Goal: Task Accomplishment & Management: Manage account settings

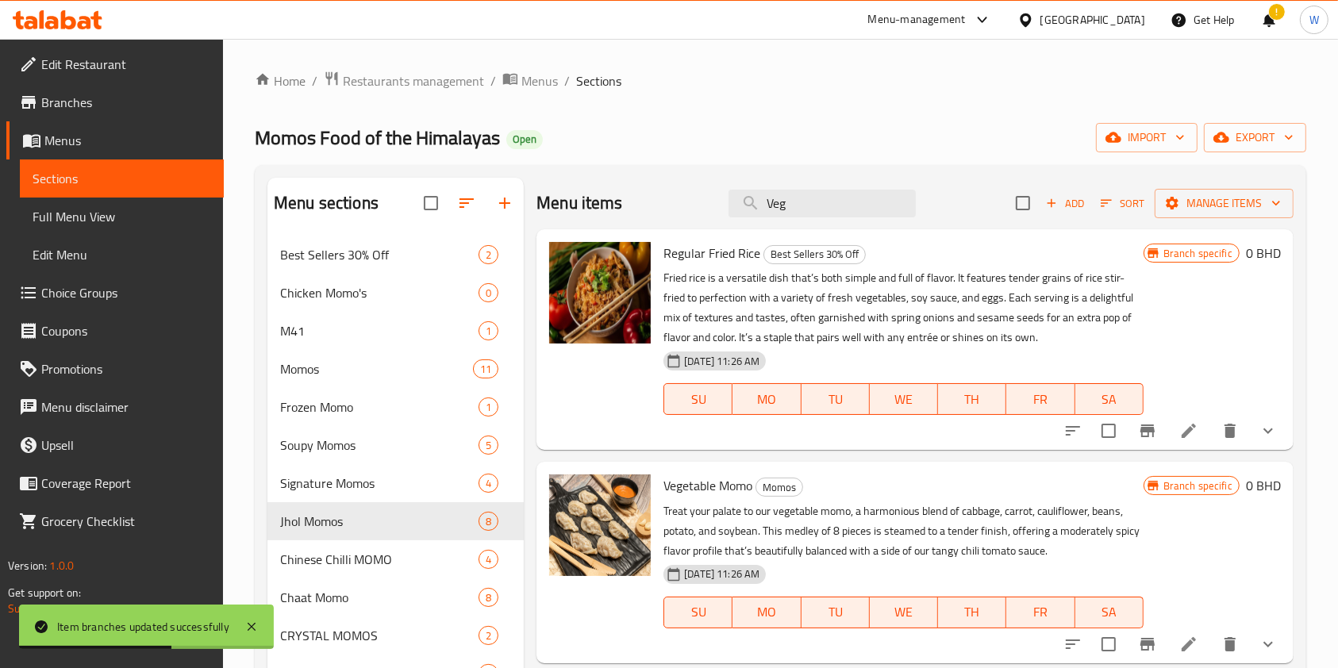
scroll to position [211, 0]
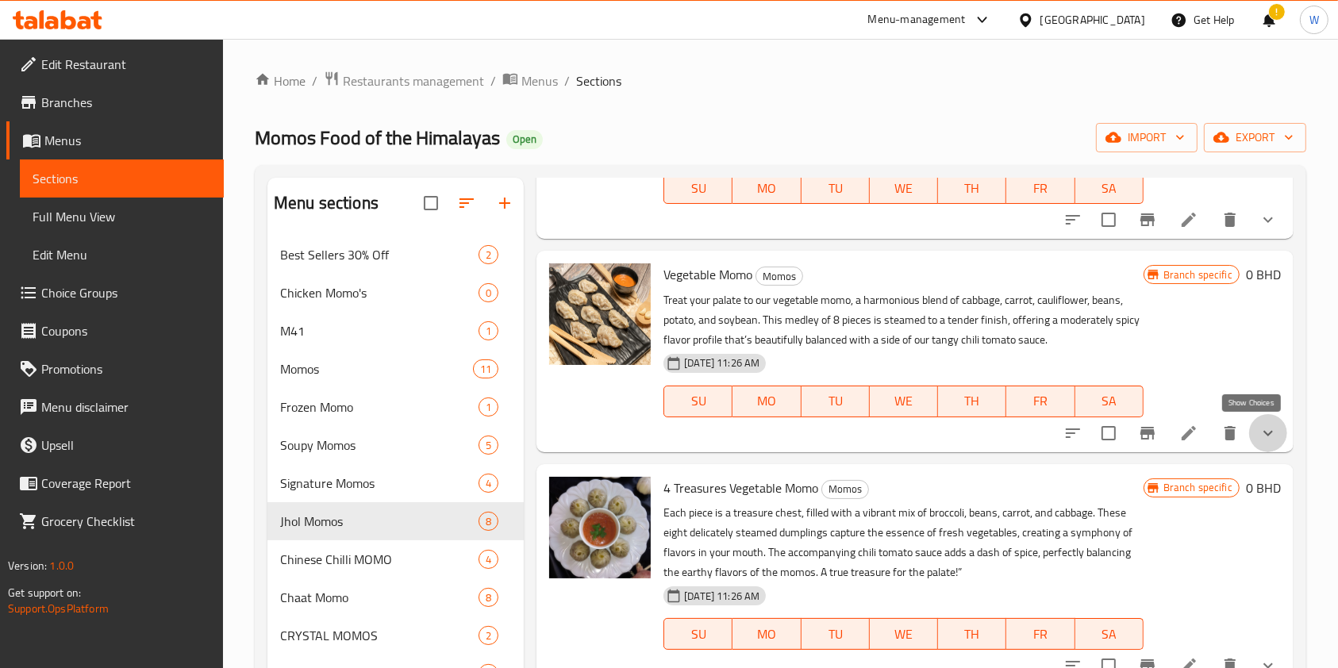
click at [1259, 441] on icon "show more" at bounding box center [1268, 433] width 19 height 19
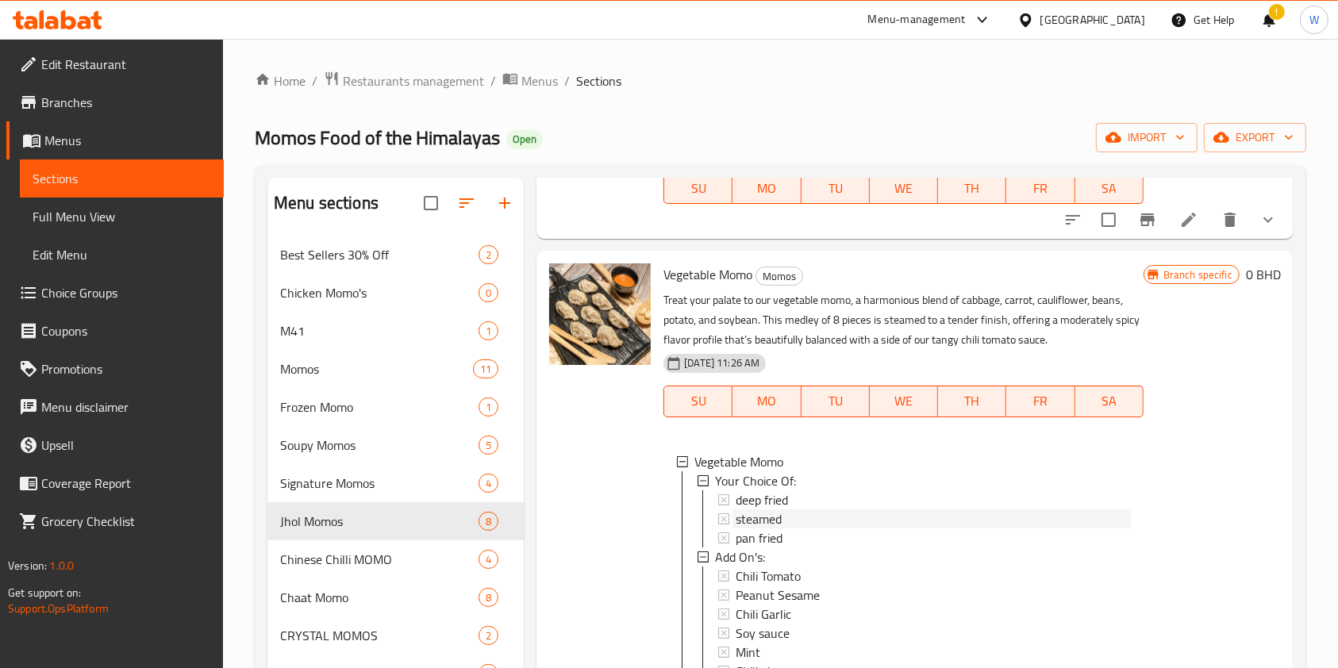
click at [829, 510] on div "steamed" at bounding box center [933, 519] width 394 height 19
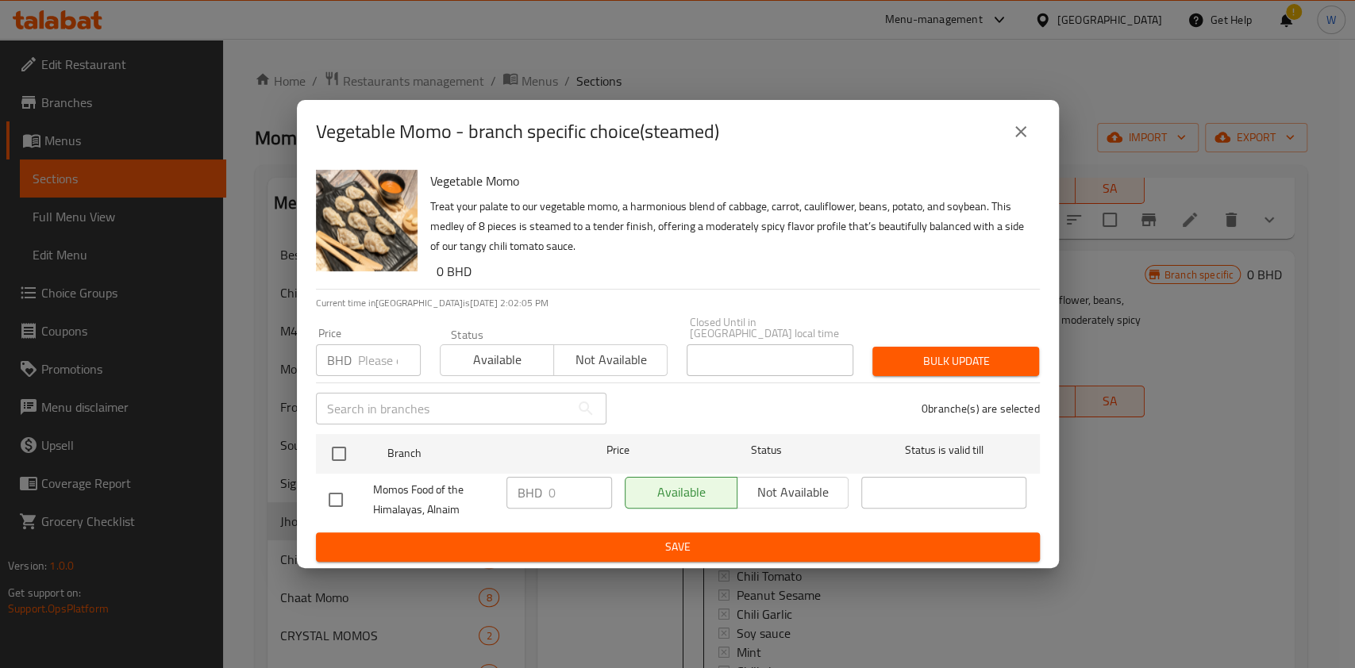
click at [1036, 130] on button "close" at bounding box center [1021, 132] width 38 height 38
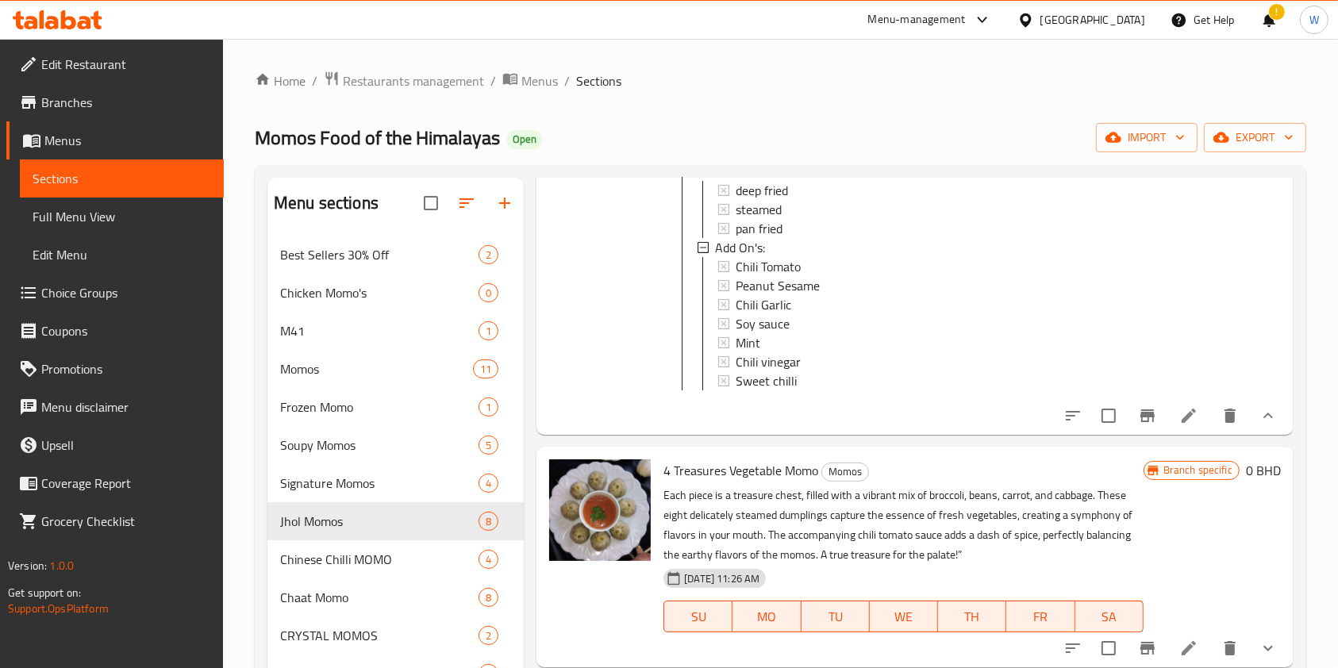
scroll to position [529, 0]
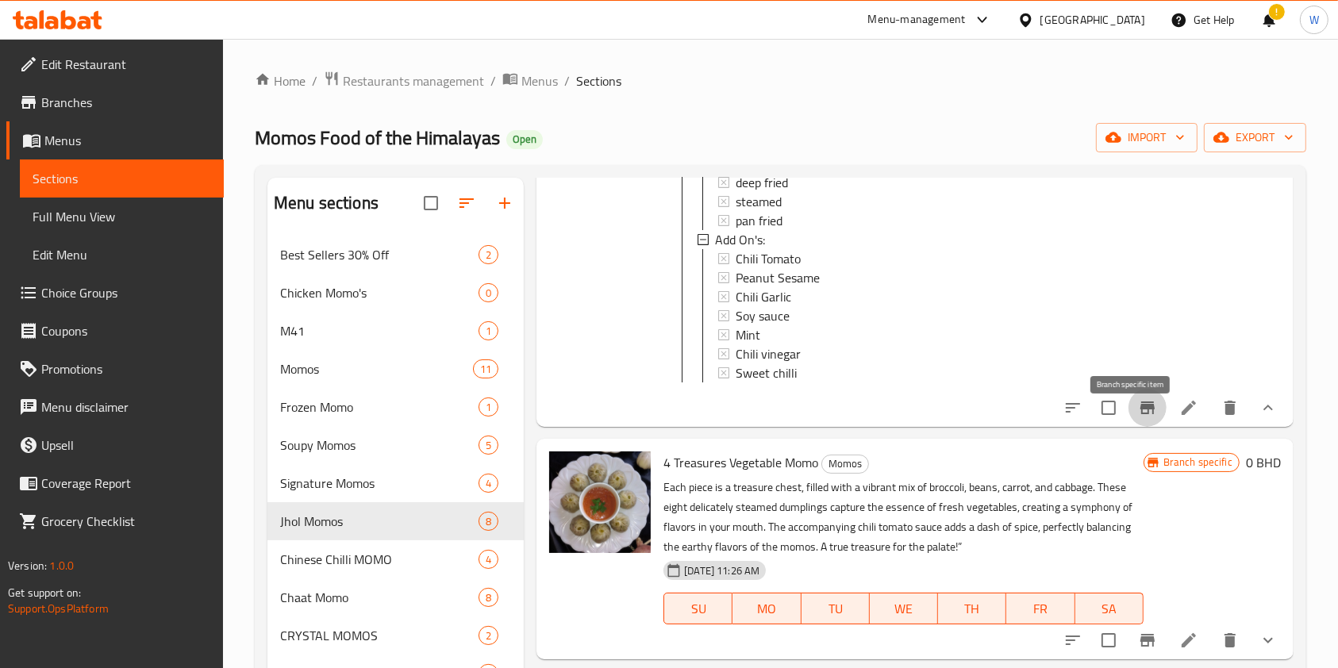
click at [1141, 414] on icon "Branch-specific-item" at bounding box center [1148, 408] width 14 height 13
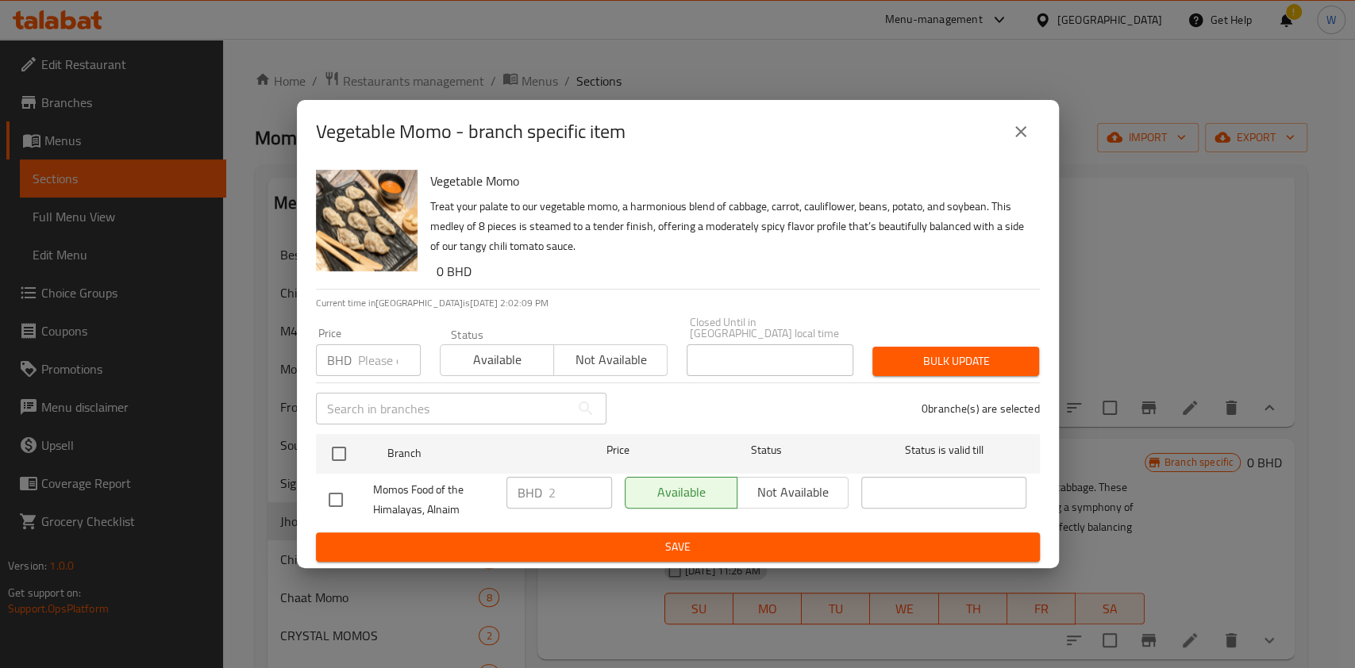
click at [1028, 139] on icon "close" at bounding box center [1020, 131] width 19 height 19
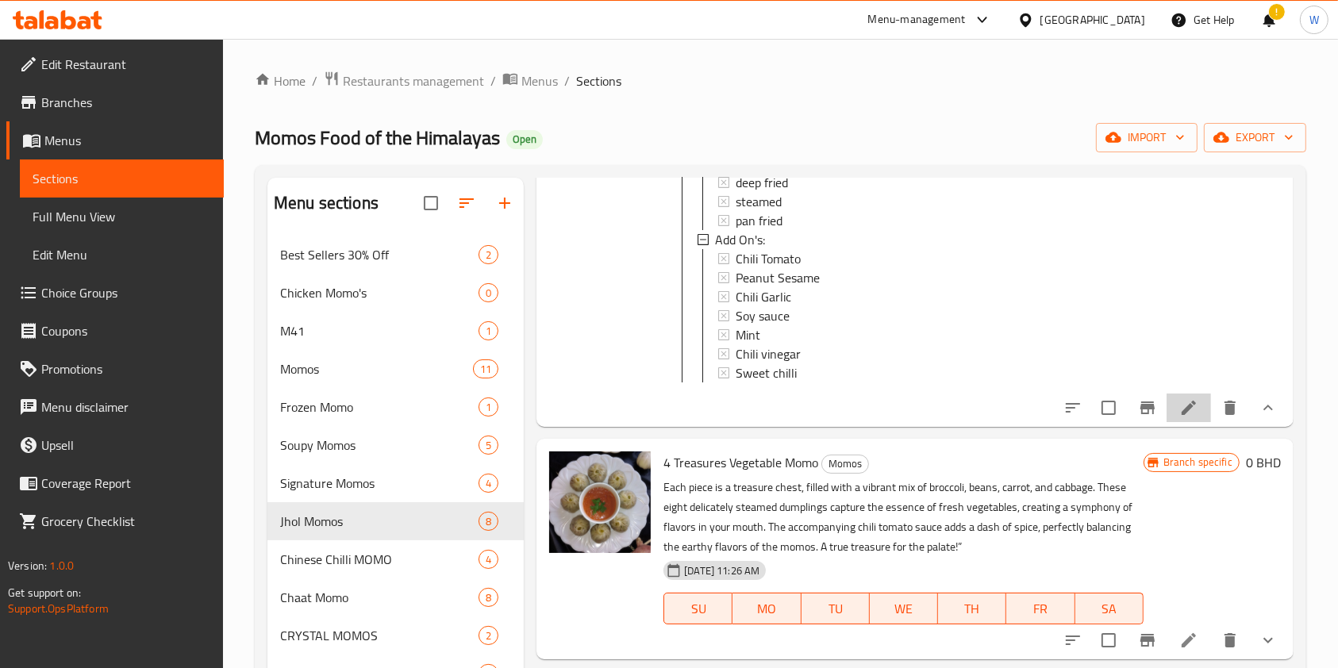
click at [1178, 422] on li at bounding box center [1189, 408] width 44 height 29
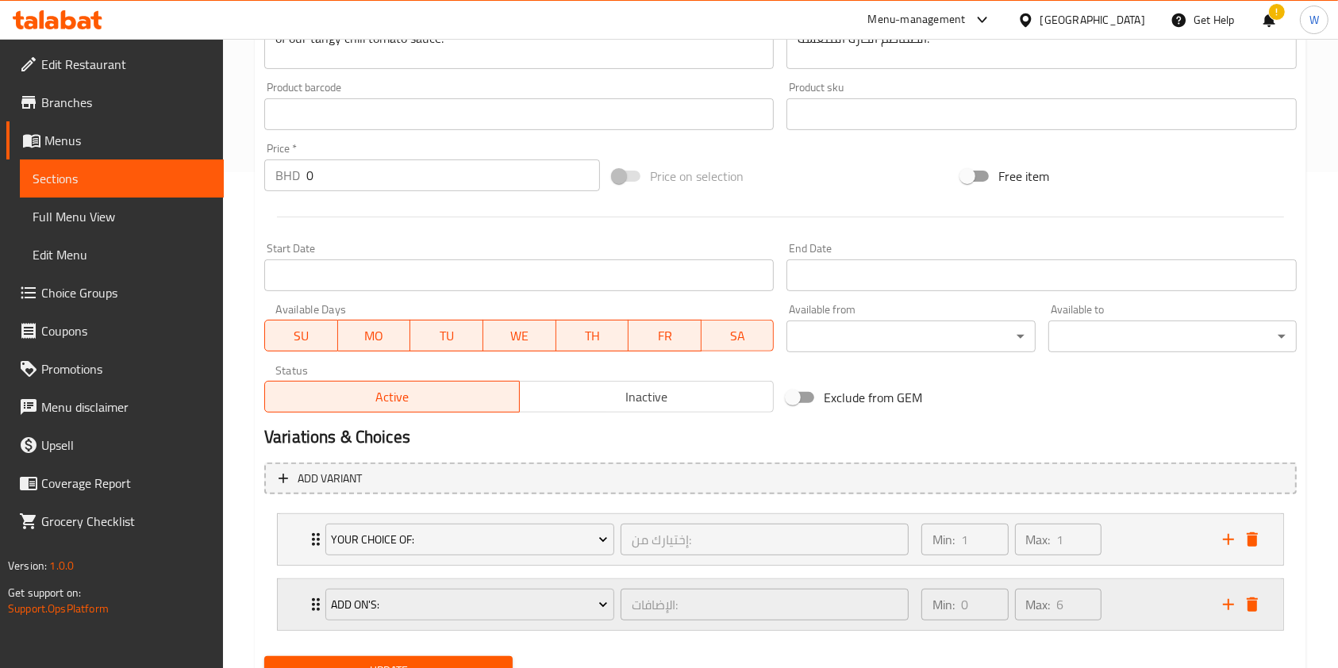
scroll to position [529, 0]
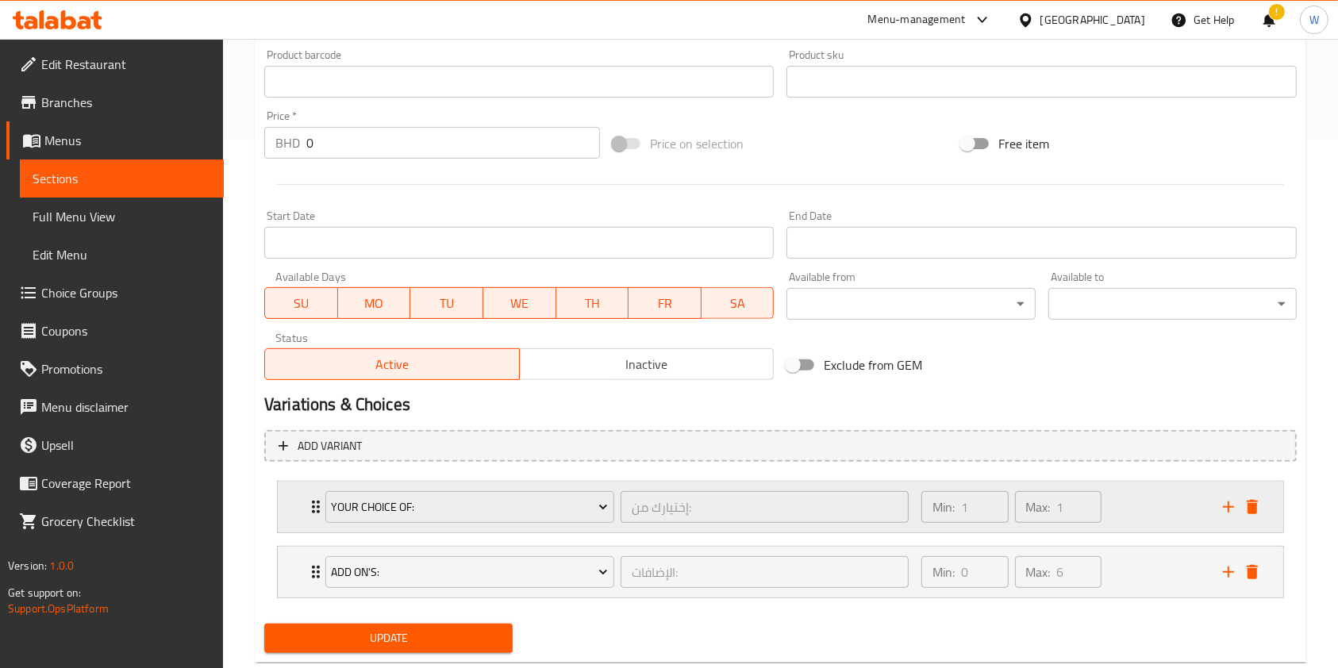
click at [306, 516] on icon "Expand" at bounding box center [315, 507] width 19 height 19
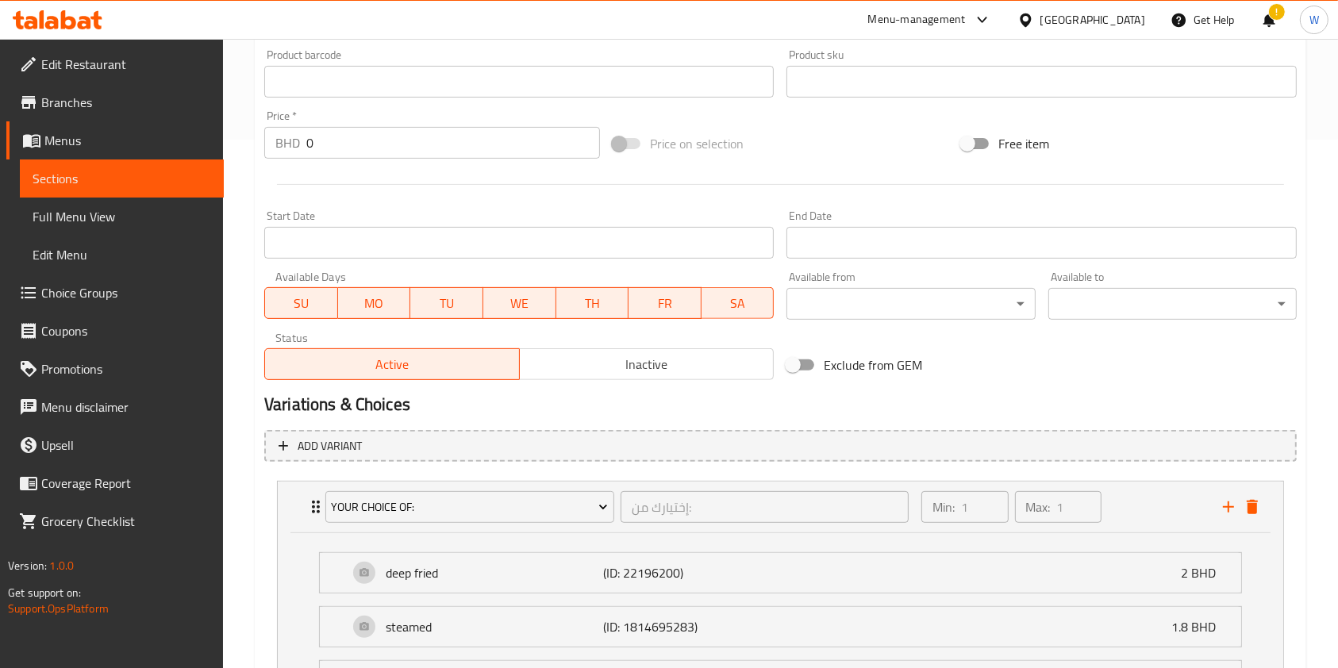
scroll to position [741, 0]
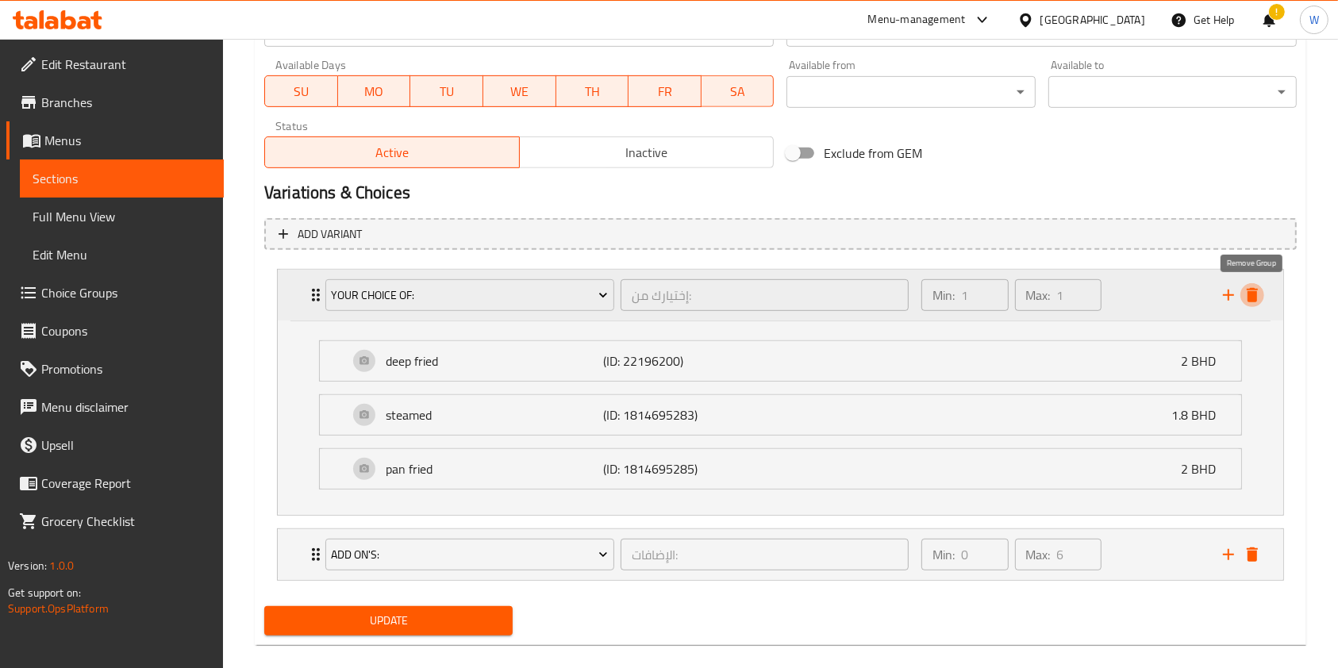
click at [1256, 303] on icon "delete" at bounding box center [1252, 295] width 19 height 19
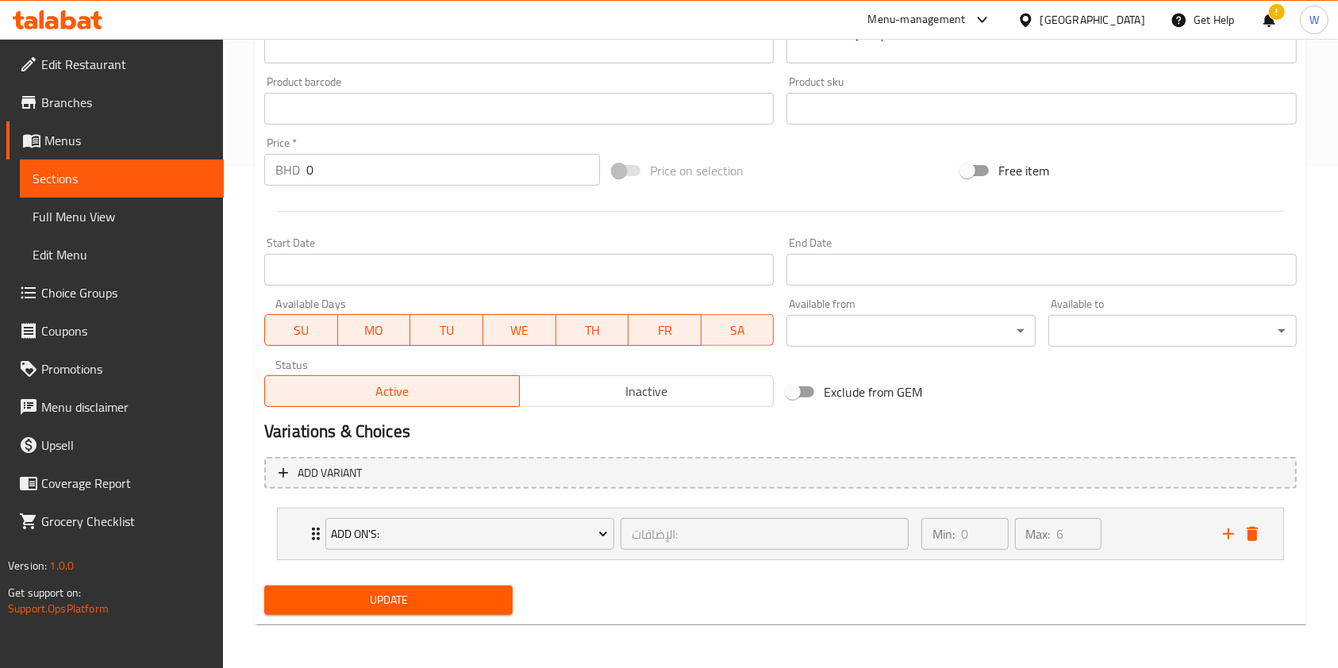
click at [428, 594] on span "Update" at bounding box center [388, 601] width 223 height 20
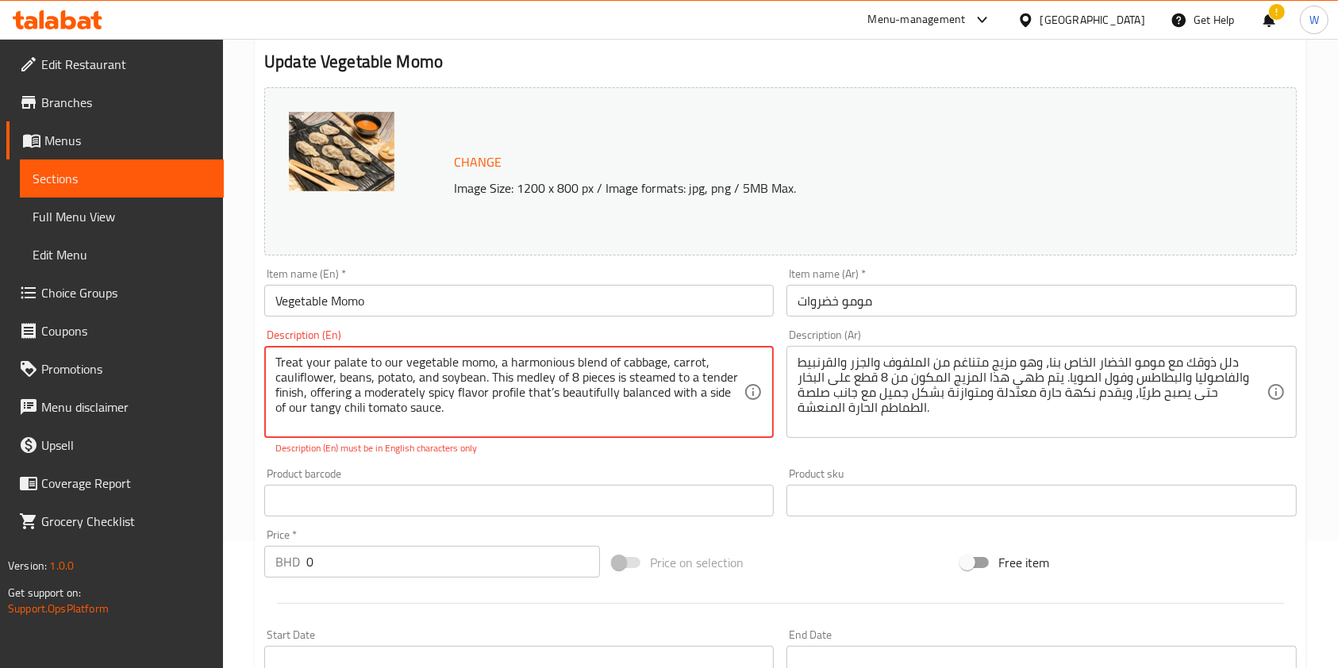
scroll to position [0, 0]
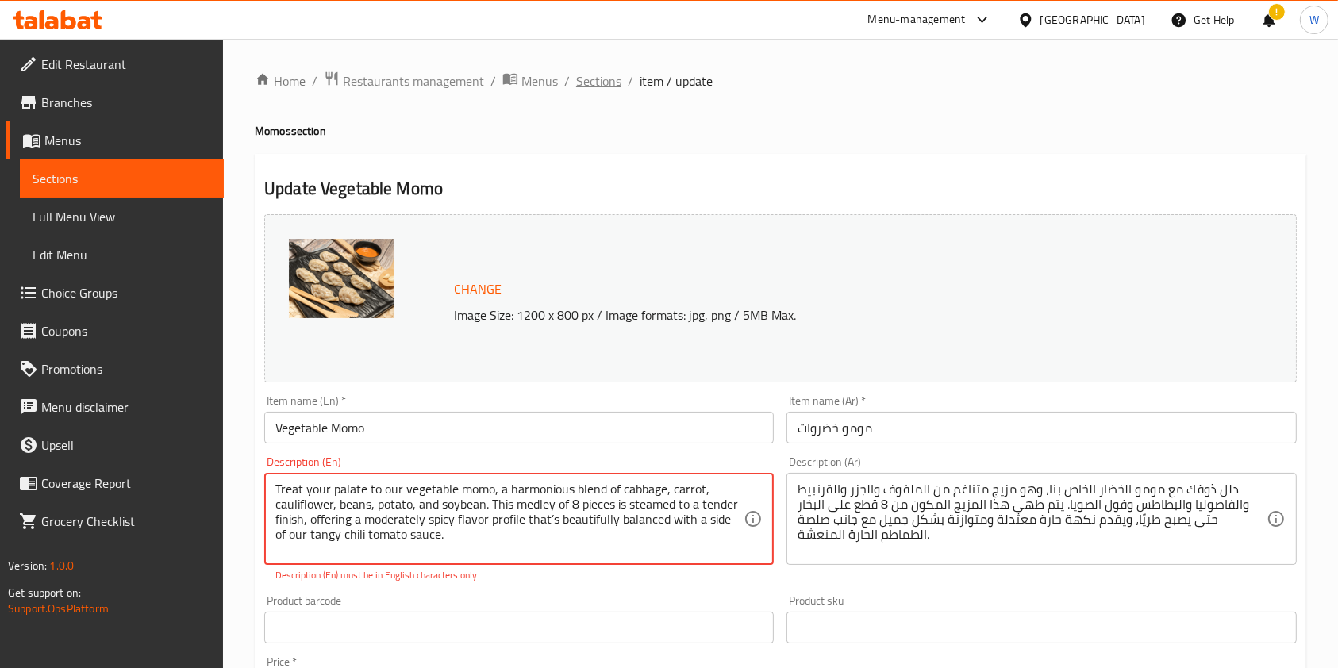
click at [599, 75] on span "Sections" at bounding box center [598, 80] width 45 height 19
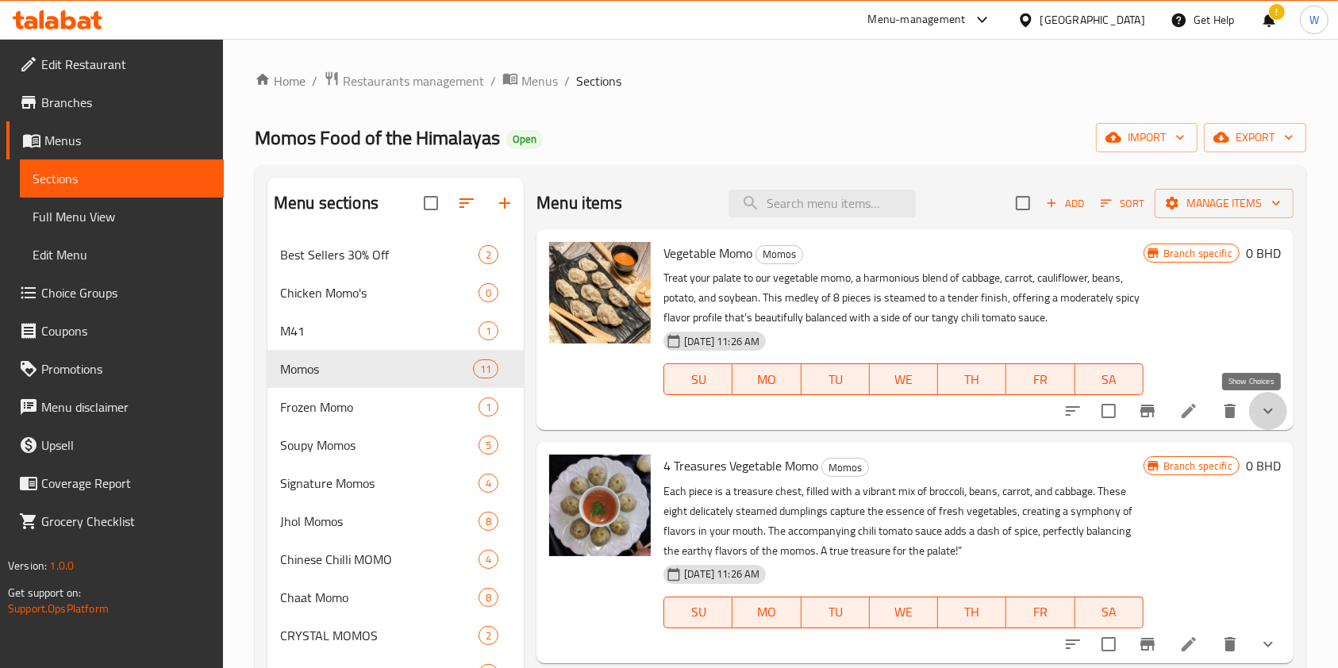
click at [1259, 414] on icon "show more" at bounding box center [1268, 411] width 19 height 19
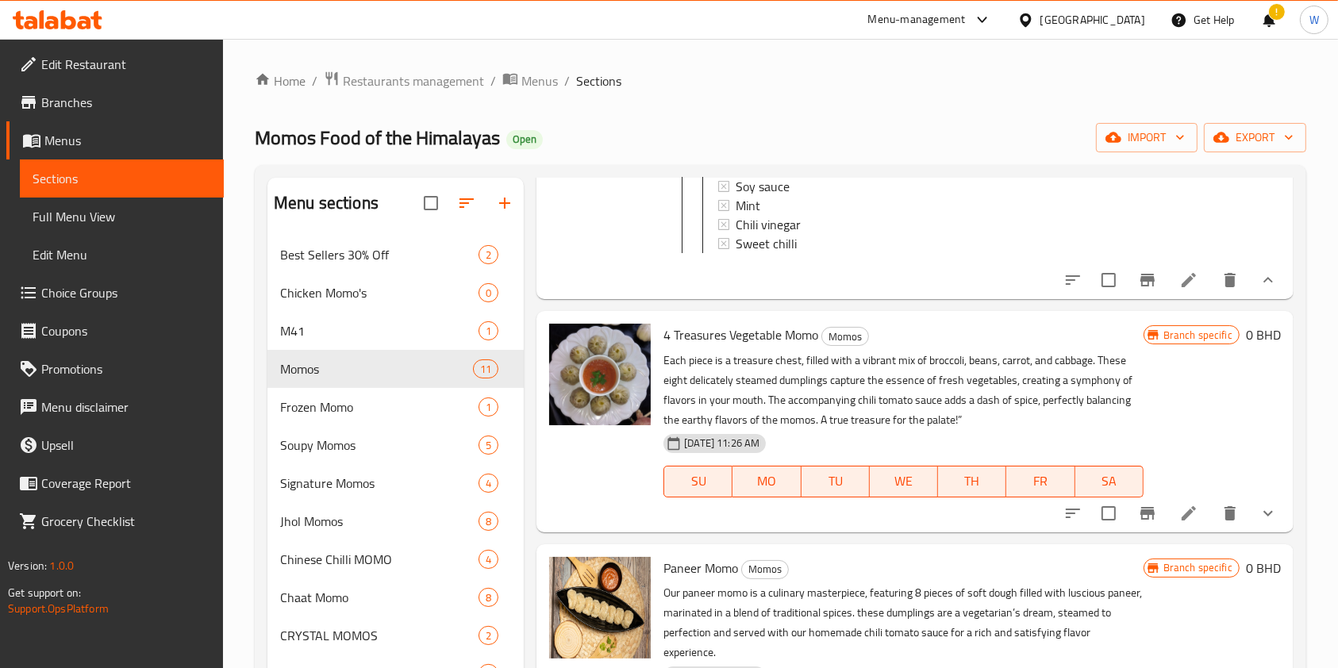
scroll to position [317, 0]
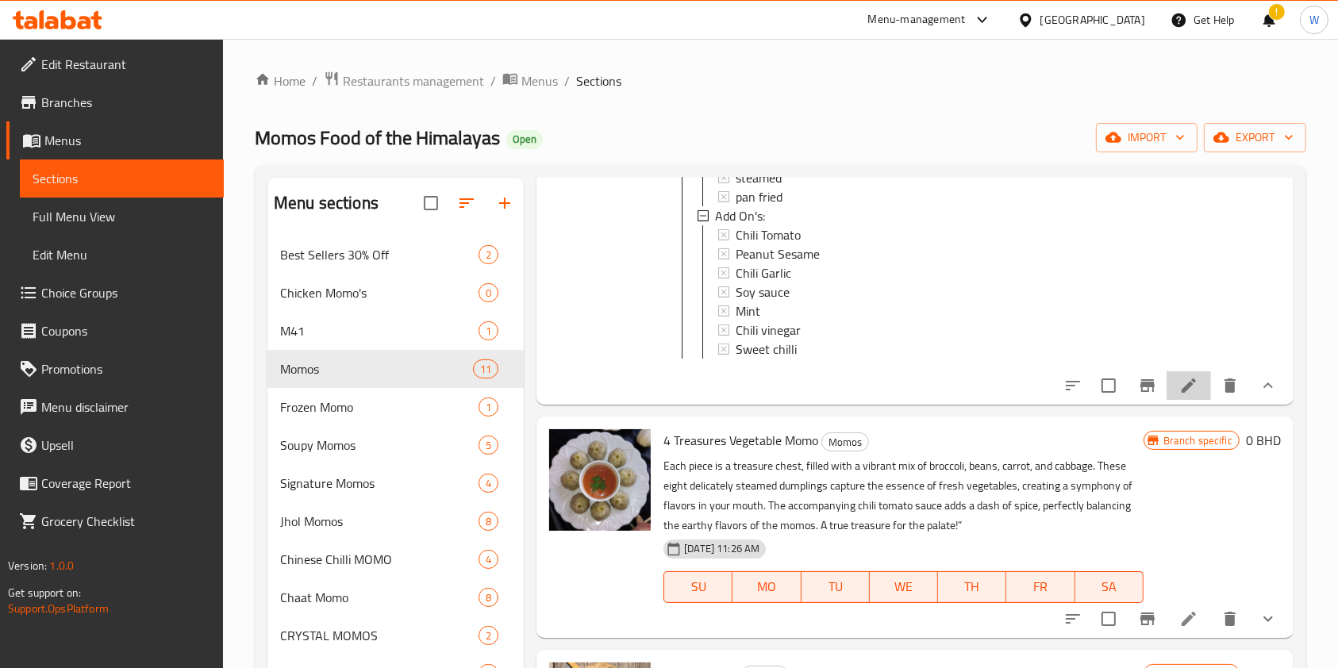
click at [1182, 393] on icon at bounding box center [1189, 386] width 14 height 14
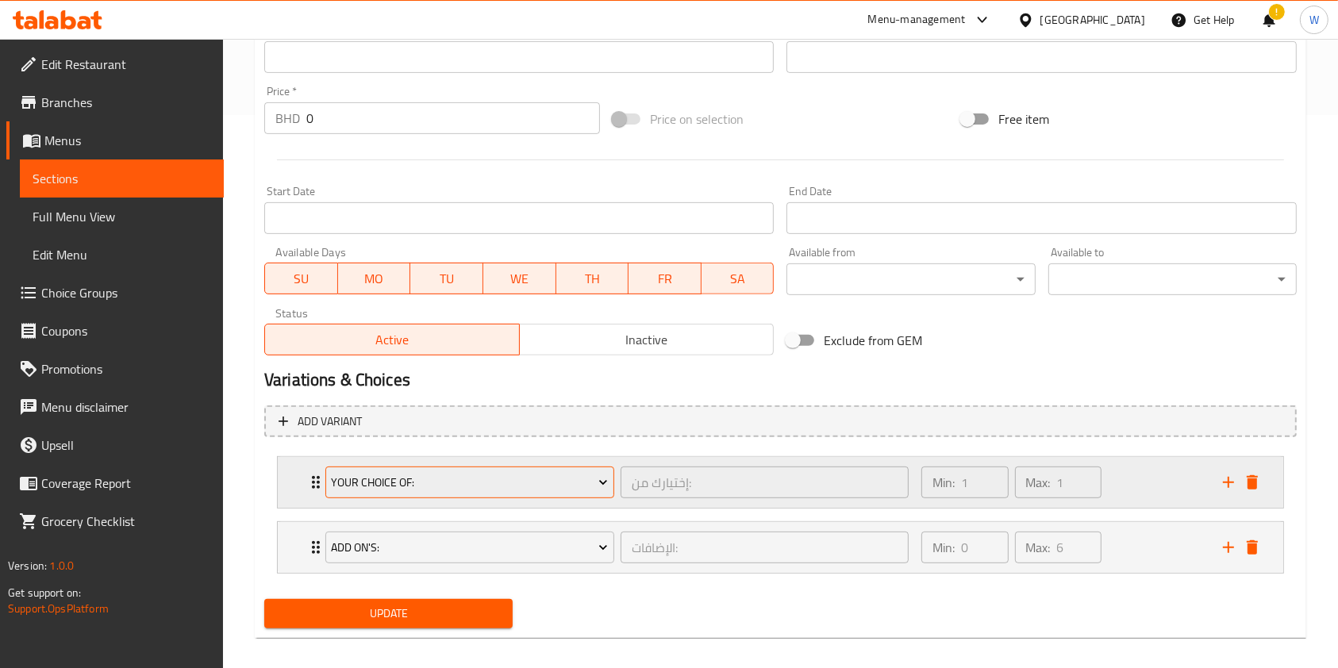
scroll to position [567, 0]
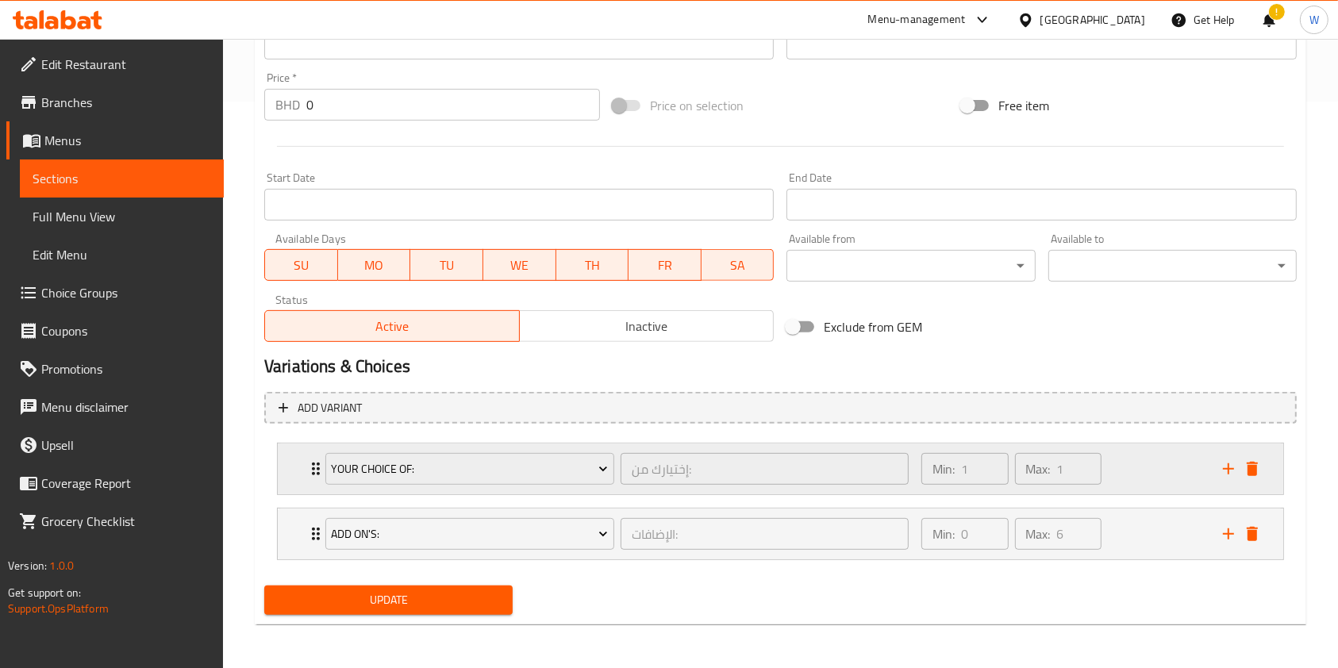
click at [311, 475] on icon "Expand" at bounding box center [315, 469] width 19 height 19
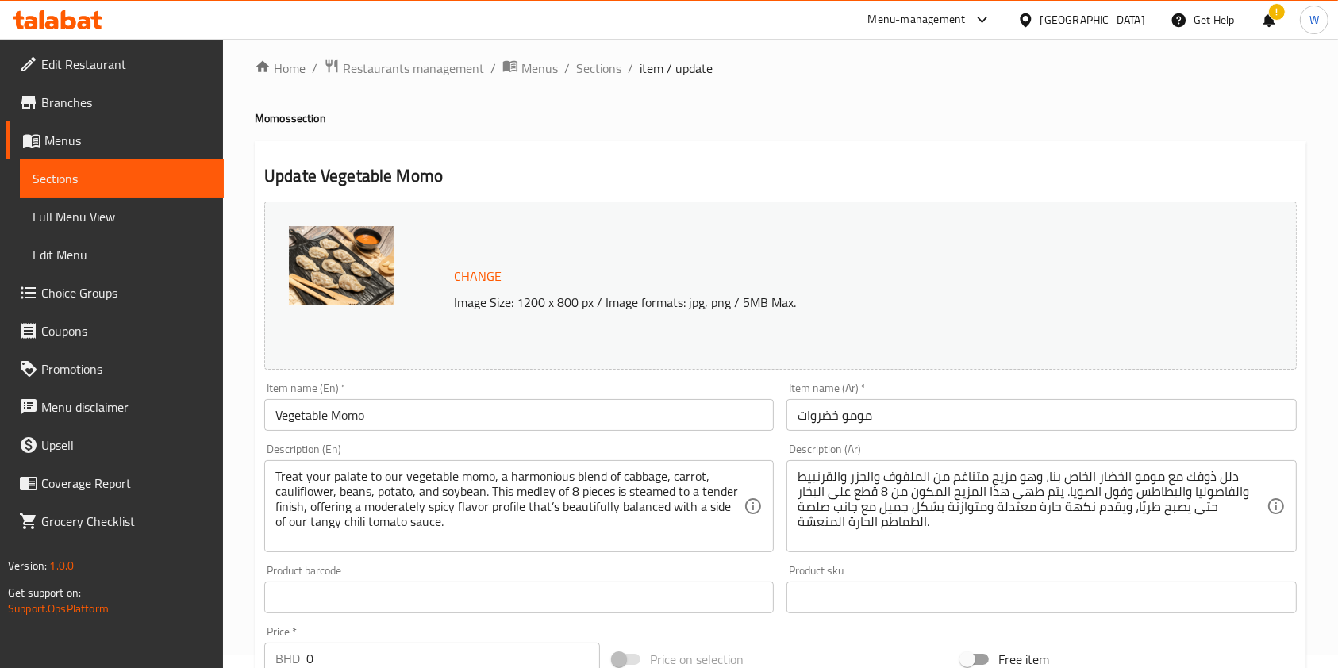
scroll to position [0, 0]
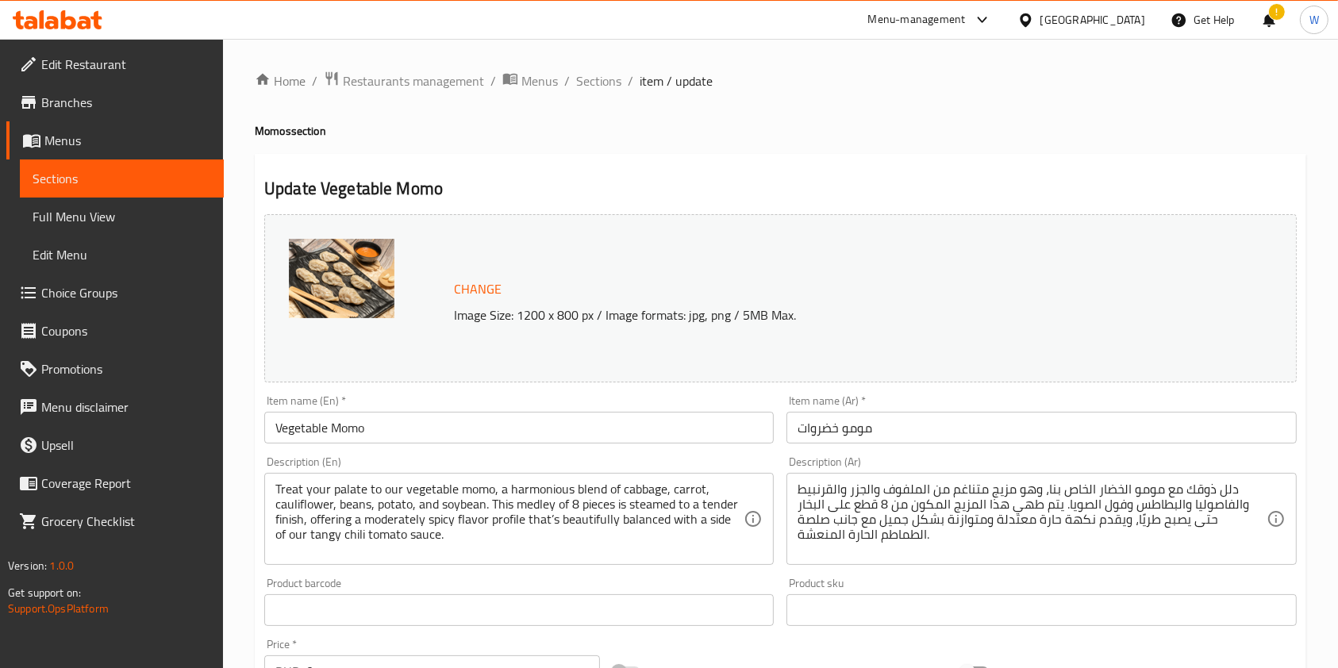
click at [610, 76] on span "Sections" at bounding box center [598, 80] width 45 height 19
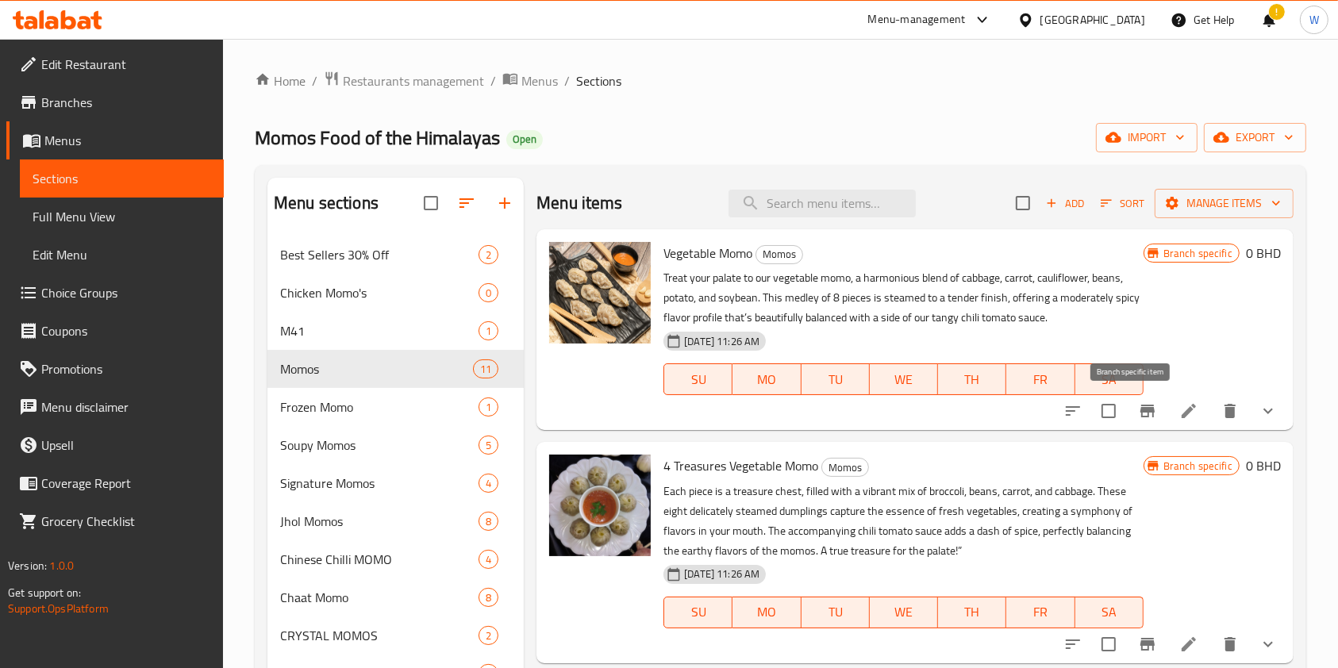
click at [1140, 416] on icon "Branch-specific-item" at bounding box center [1147, 411] width 19 height 19
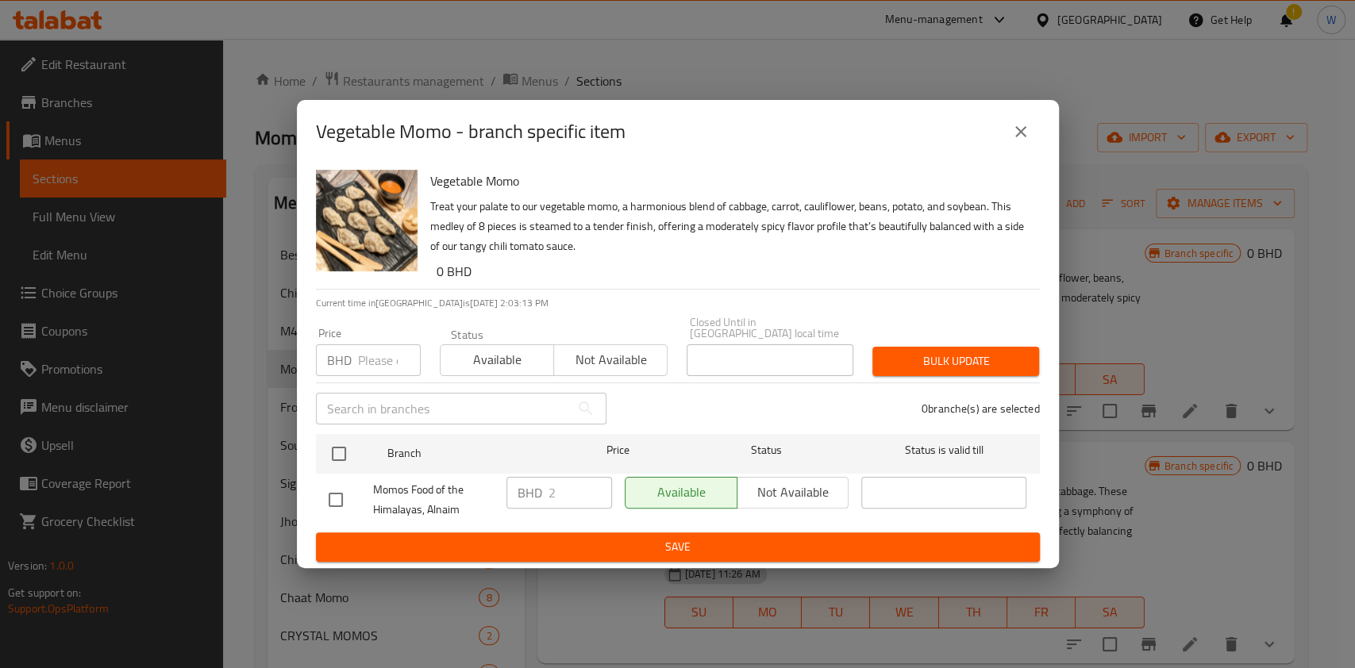
click at [376, 365] on input "number" at bounding box center [389, 360] width 63 height 32
type input "0"
click at [349, 428] on ul "Branch Price Status Status is valid till Momos Food of the Himalayas, Alnaim BH…" at bounding box center [678, 480] width 724 height 105
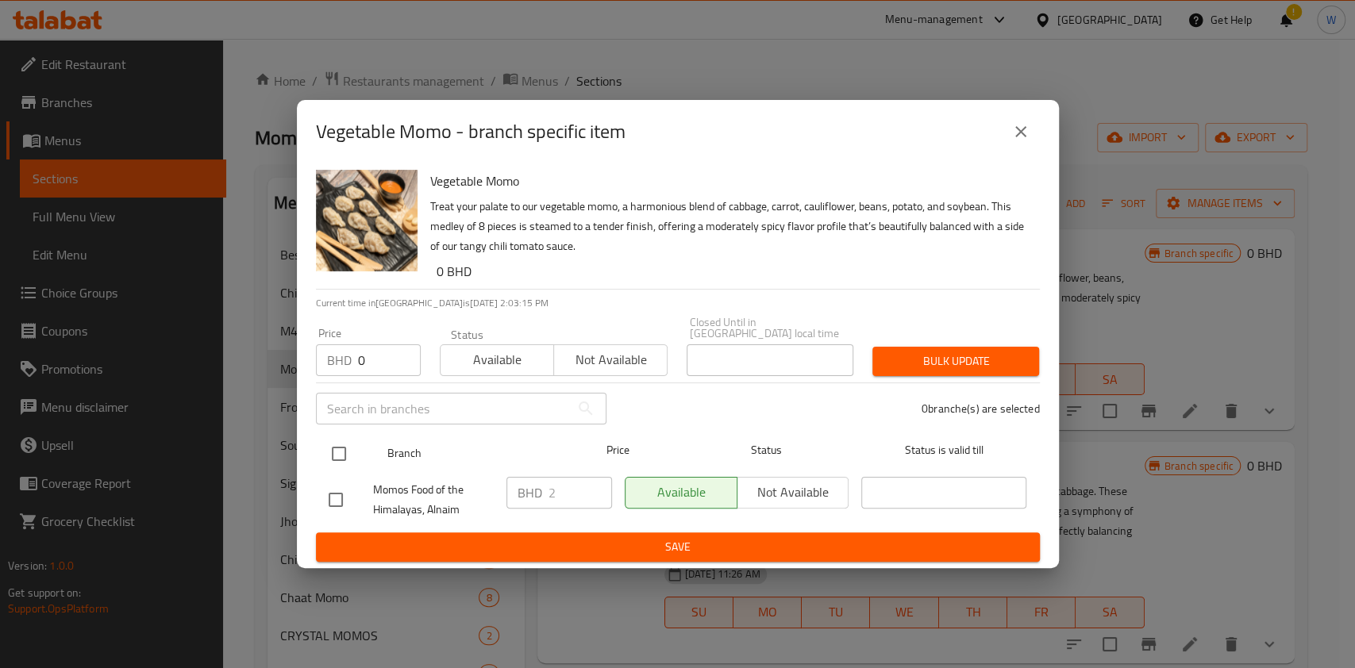
click at [337, 441] on input "checkbox" at bounding box center [338, 453] width 33 height 33
checkbox input "true"
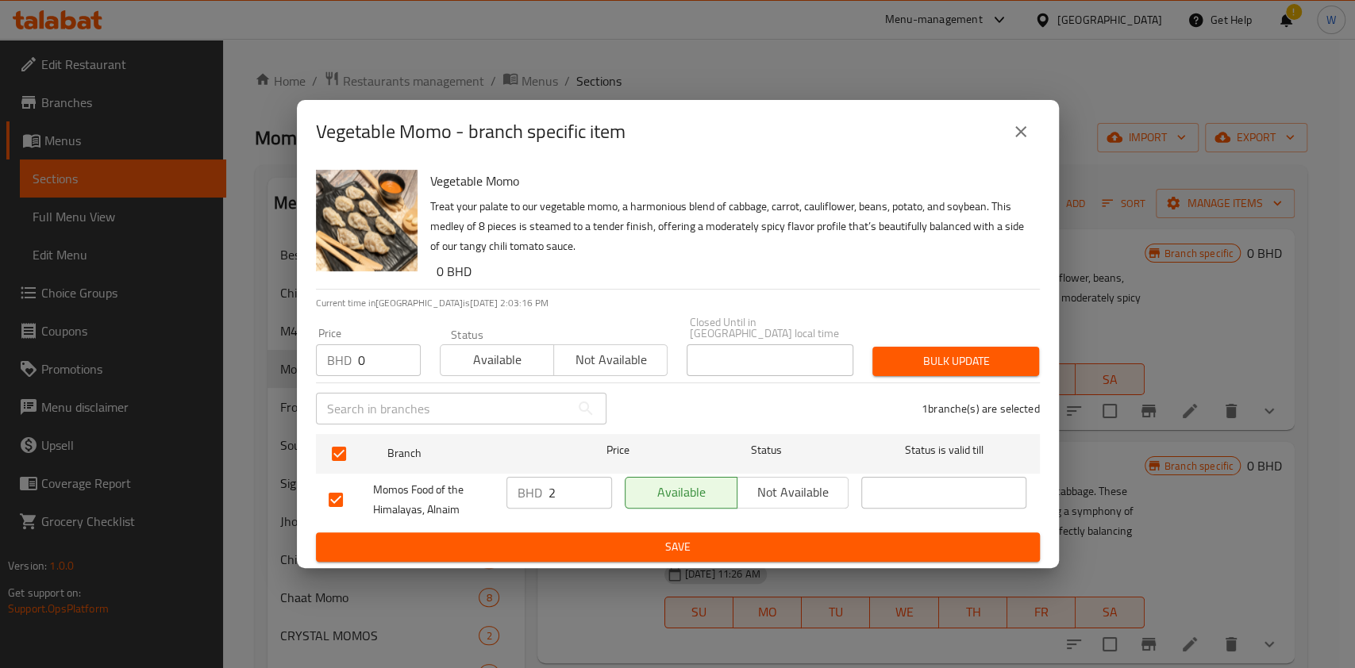
click at [927, 352] on span "Bulk update" at bounding box center [955, 362] width 141 height 20
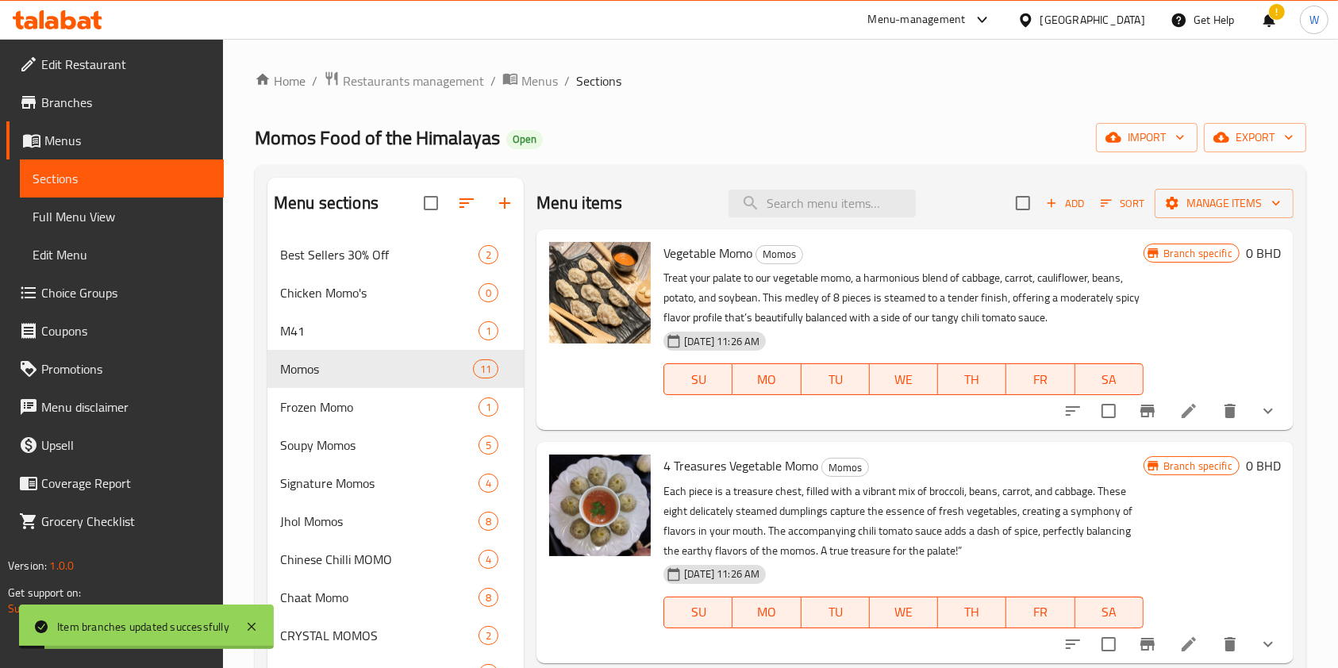
click at [1048, 506] on p "Each piece is a treasure chest, filled with a vibrant mix of broccoli, beans, c…" at bounding box center [903, 521] width 479 height 79
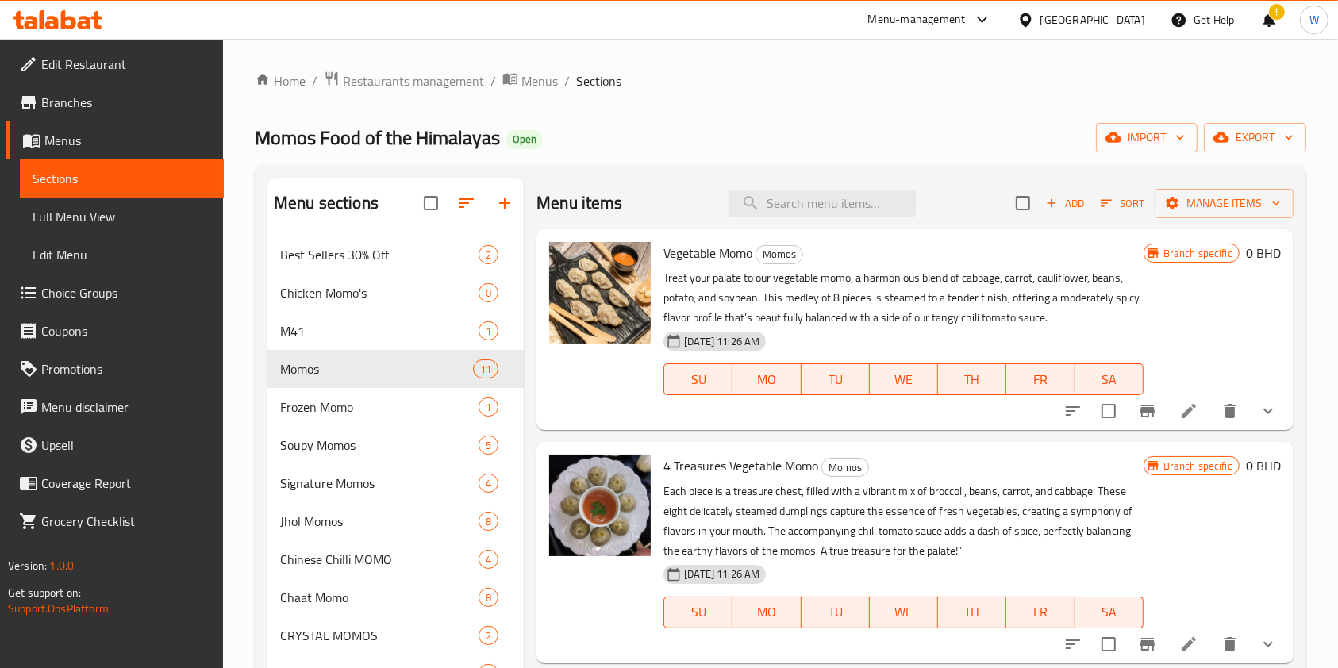
click at [1144, 404] on button "Branch-specific-item" at bounding box center [1148, 411] width 38 height 38
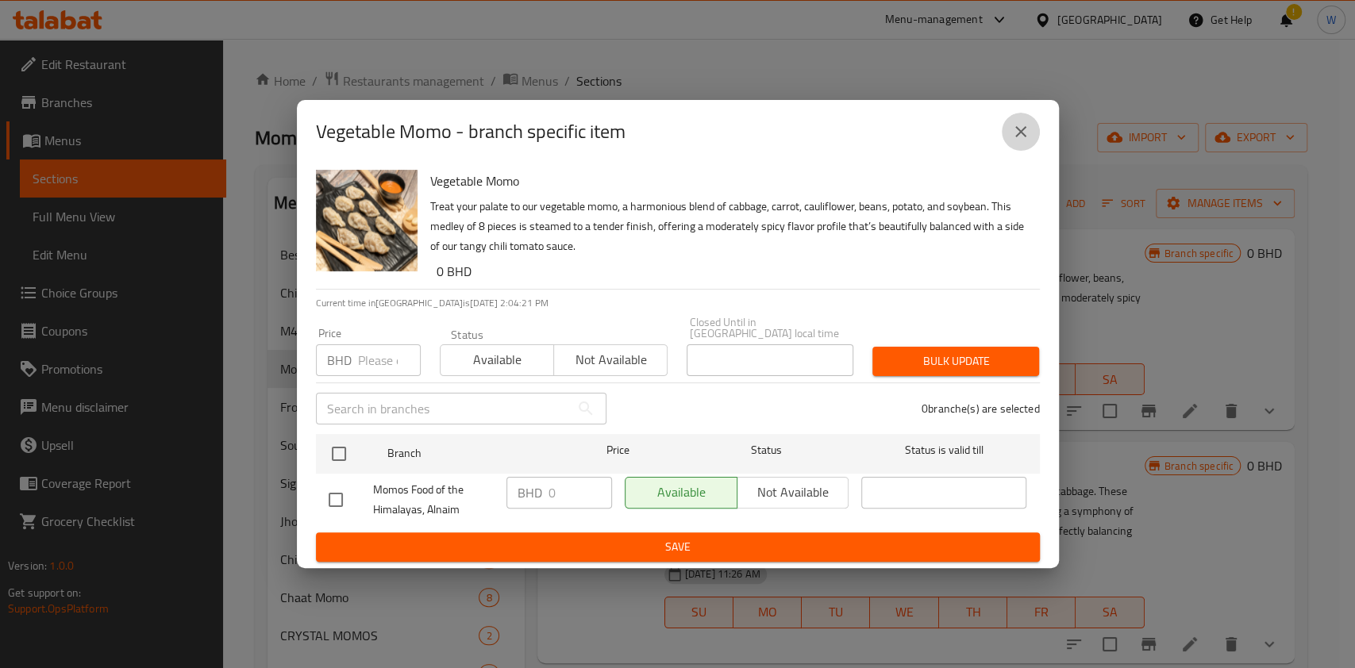
click at [1016, 137] on icon "close" at bounding box center [1020, 131] width 11 height 11
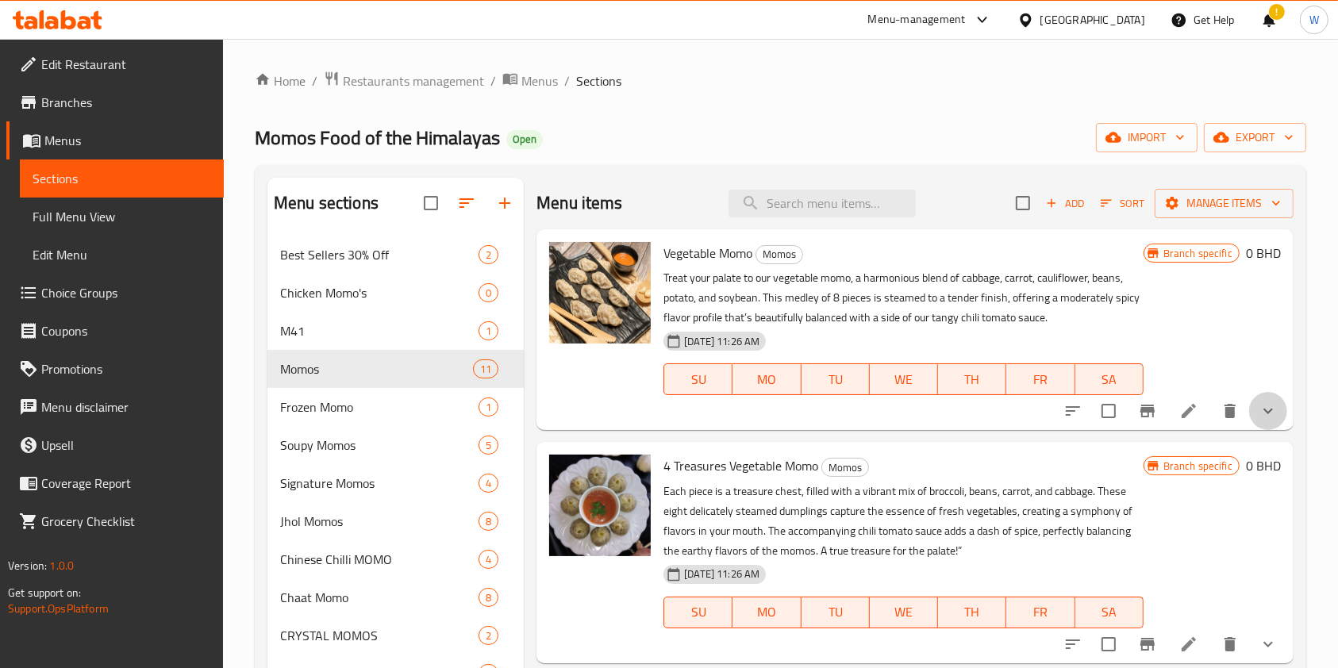
click at [1259, 421] on button "show more" at bounding box center [1268, 411] width 38 height 38
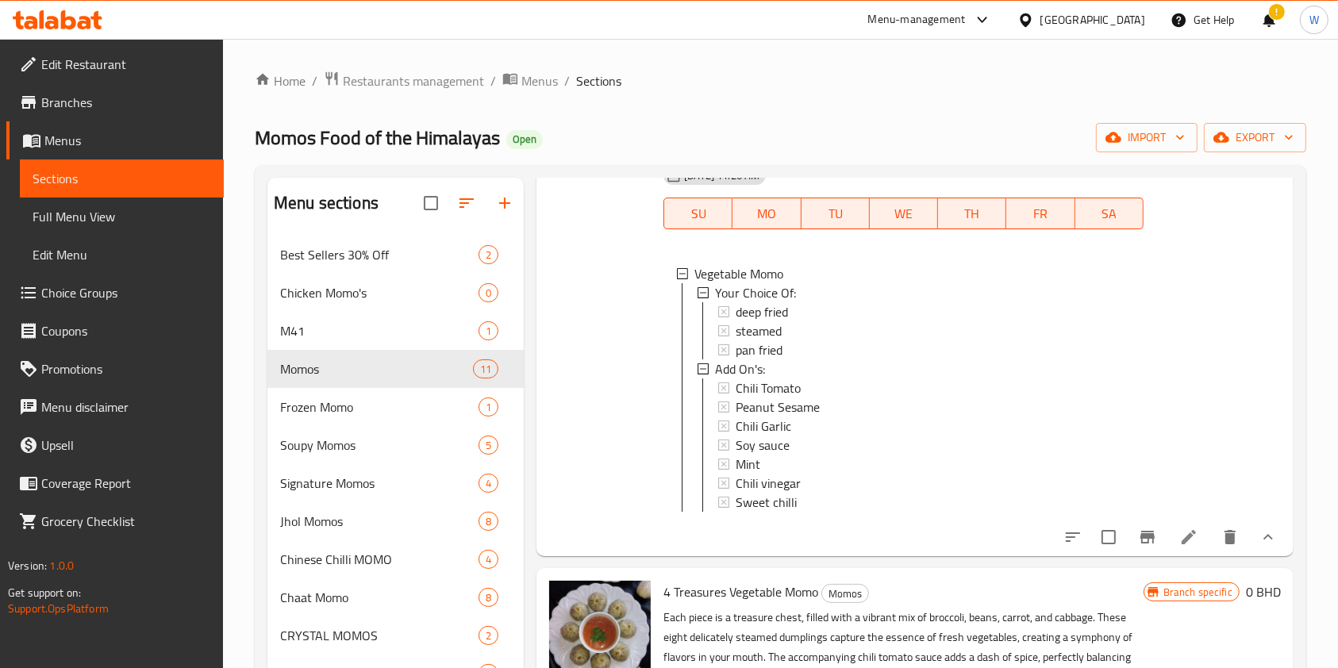
scroll to position [317, 0]
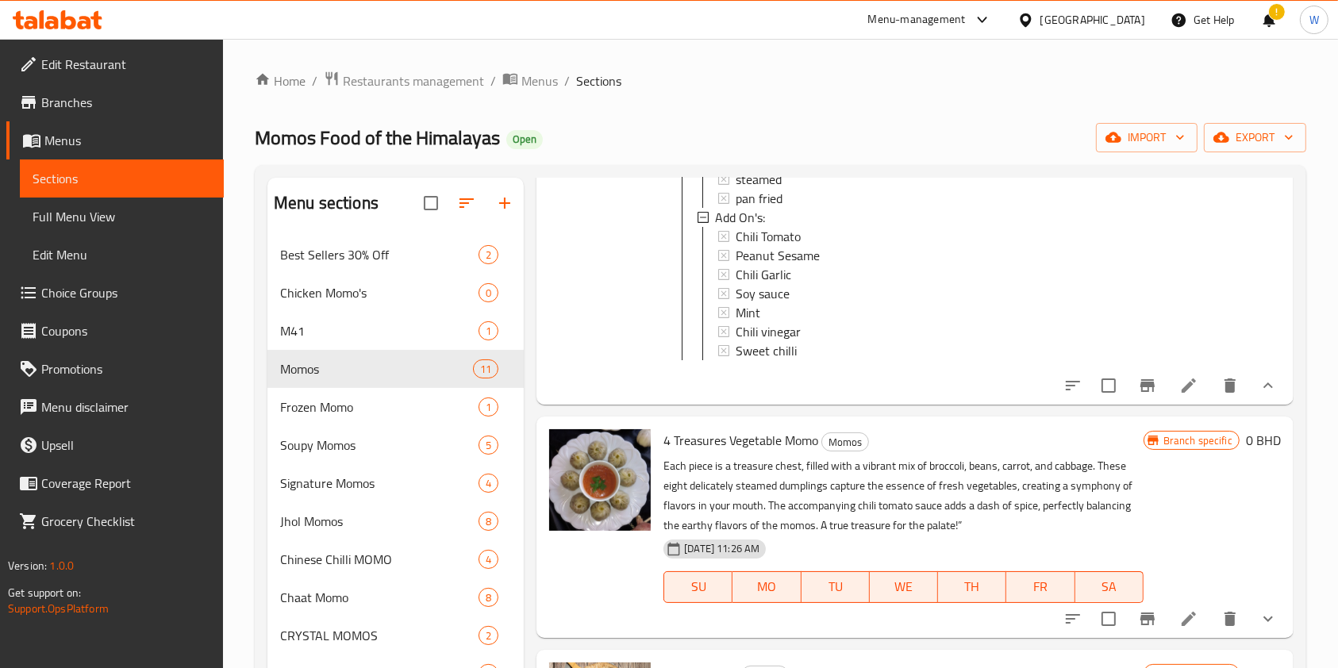
click at [1249, 395] on button "show more" at bounding box center [1268, 386] width 38 height 38
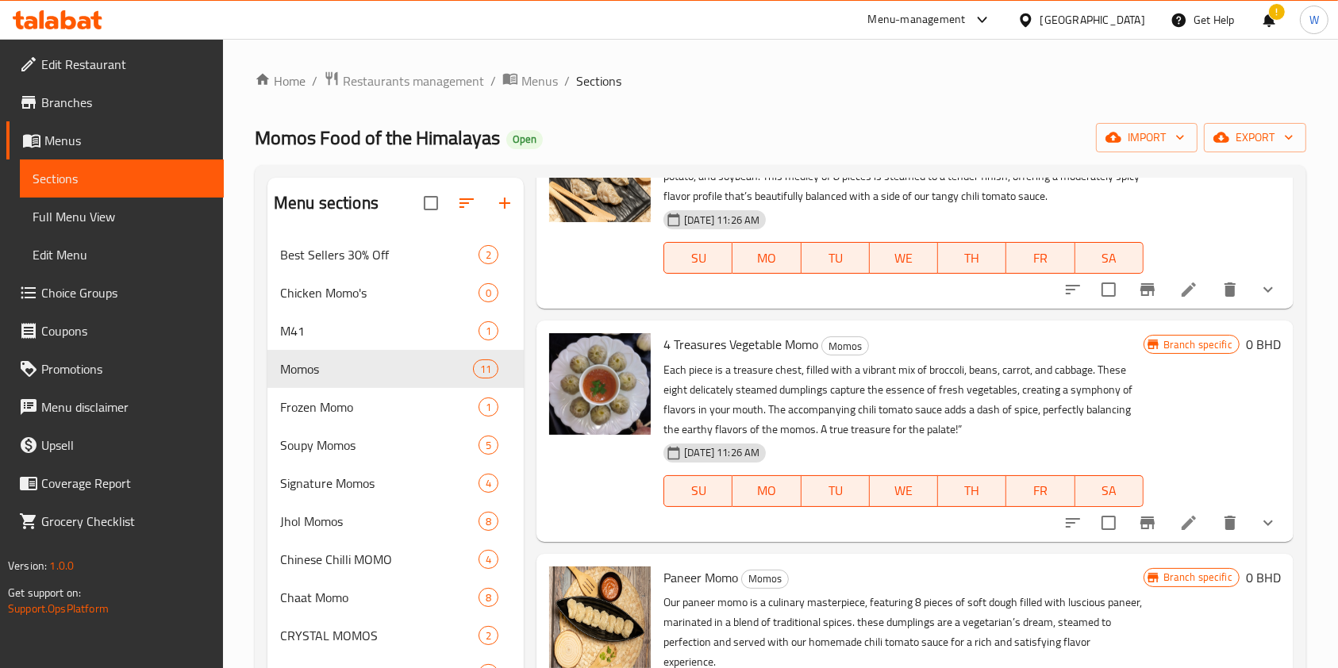
scroll to position [0, 0]
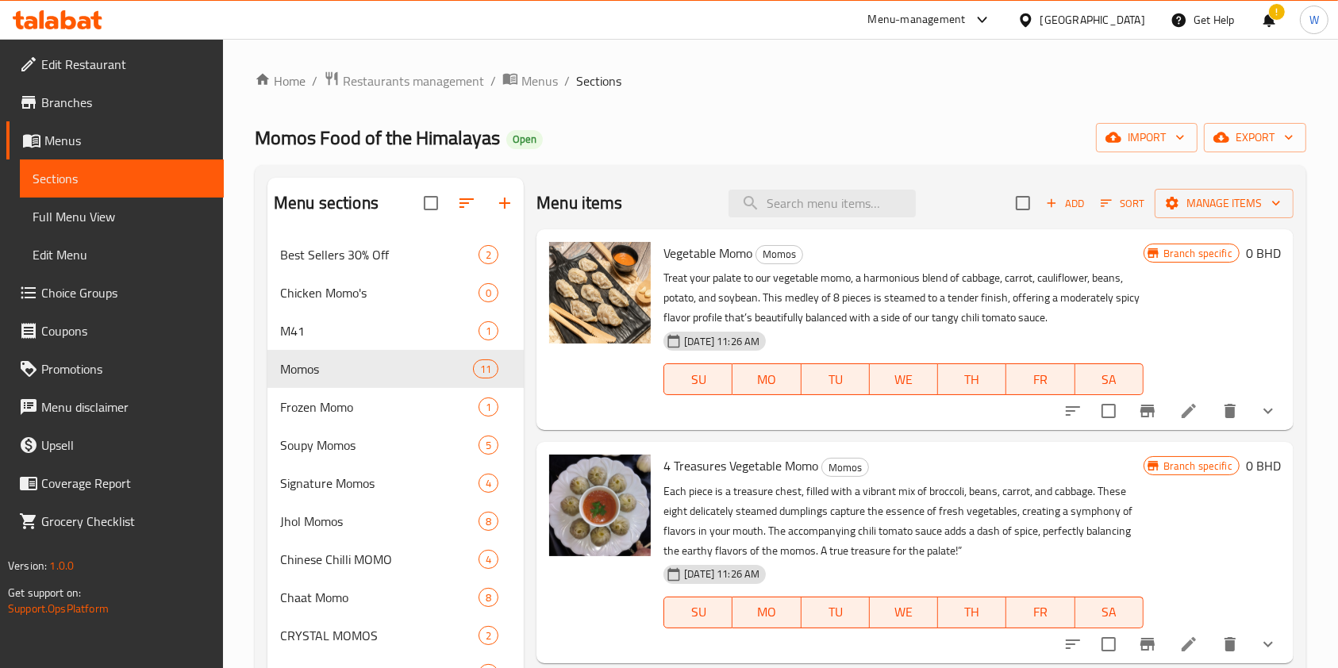
click at [757, 231] on div "Vegetable Momo Momos Treat your palate to our vegetable momo, a harmonious blen…" at bounding box center [915, 329] width 757 height 201
click at [776, 207] on input "search" at bounding box center [822, 204] width 187 height 28
paste input "Veg Soupy Momo"
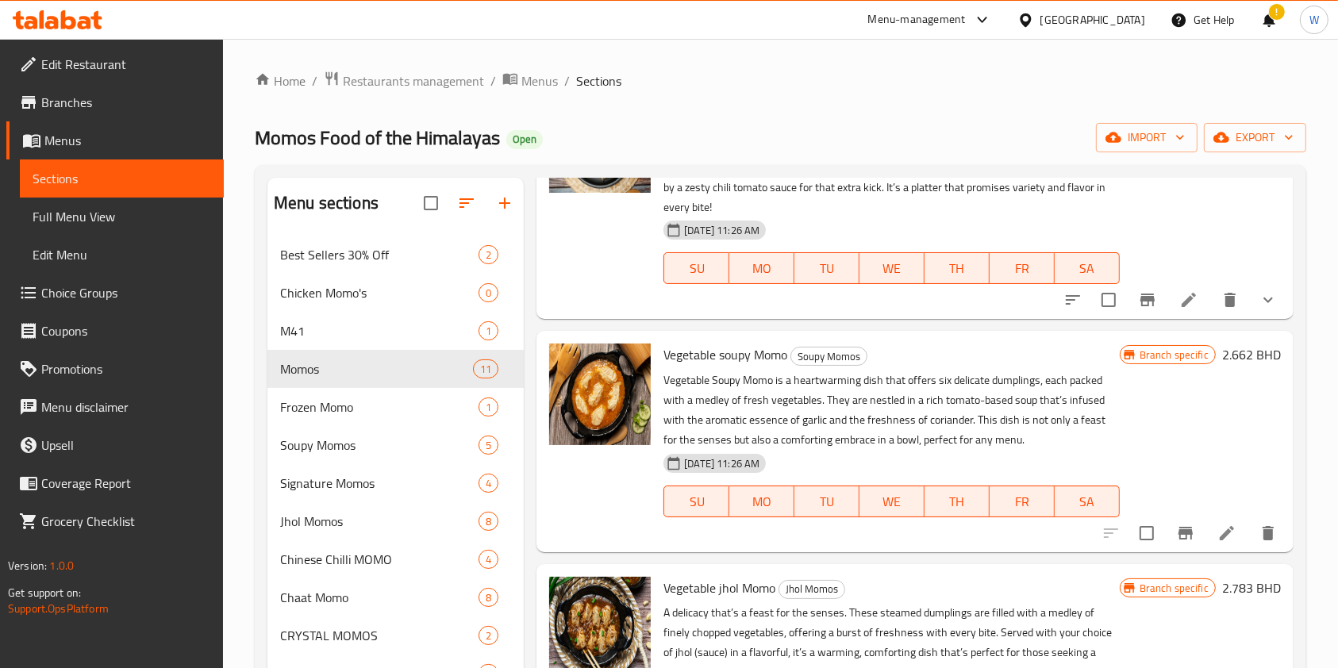
scroll to position [1270, 0]
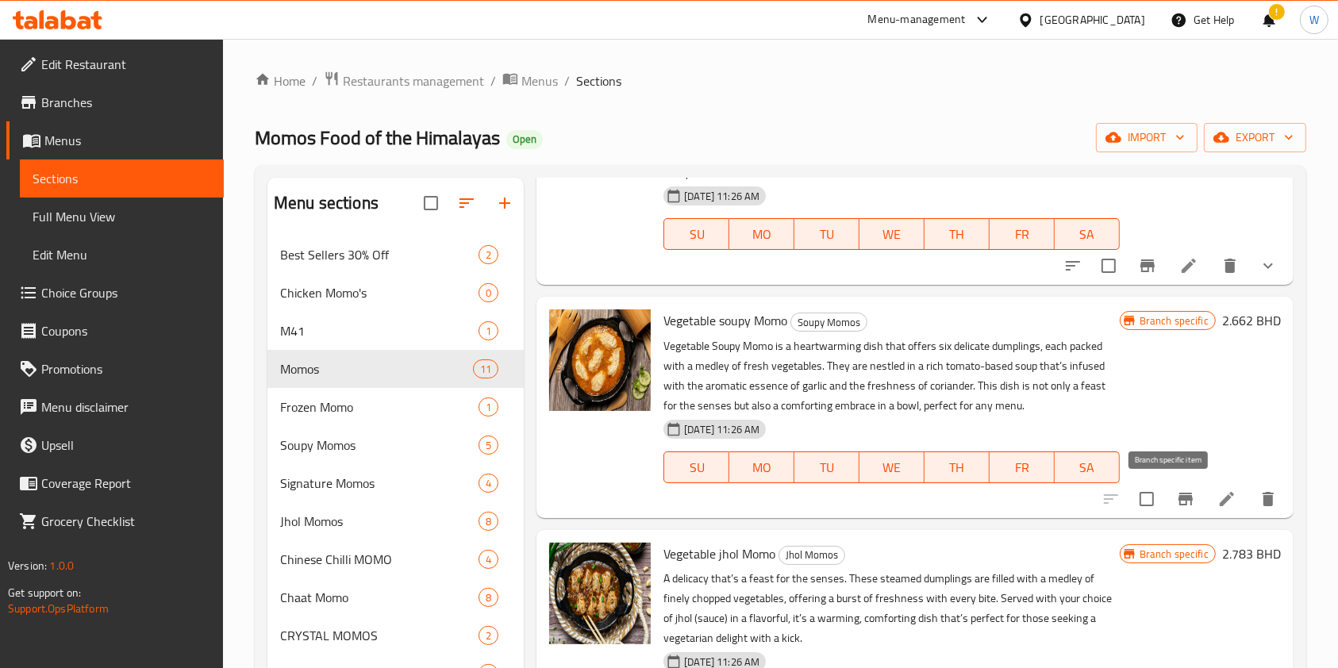
type input "Veg"
click at [1181, 494] on button "Branch-specific-item" at bounding box center [1186, 499] width 38 height 38
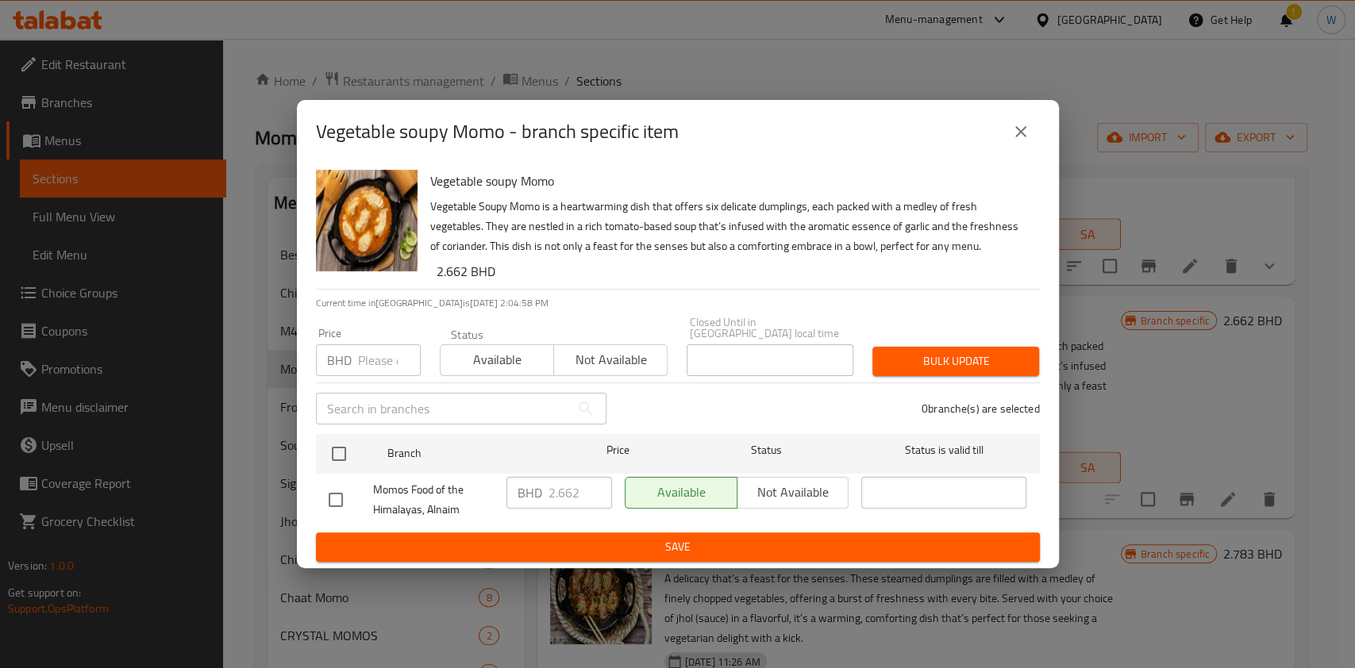
click at [387, 352] on input "number" at bounding box center [389, 360] width 63 height 32
paste input "2.500"
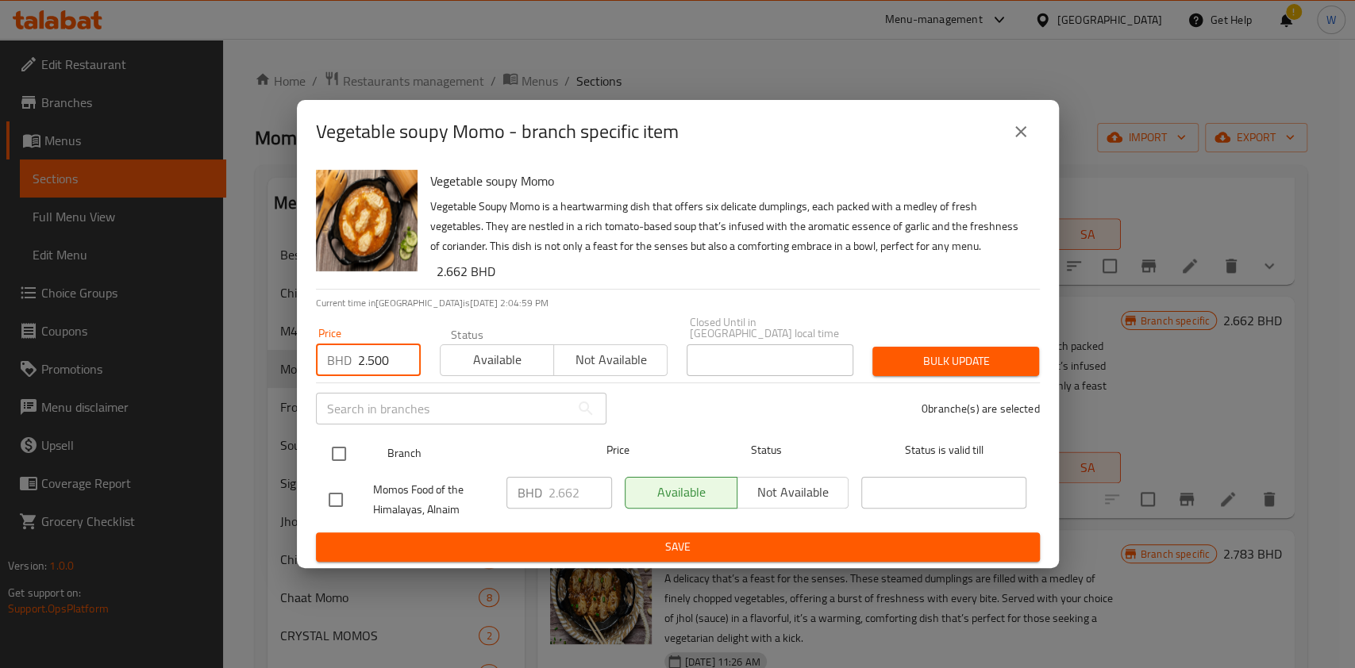
type input "2.500"
click at [343, 446] on input "checkbox" at bounding box center [338, 453] width 33 height 33
checkbox input "true"
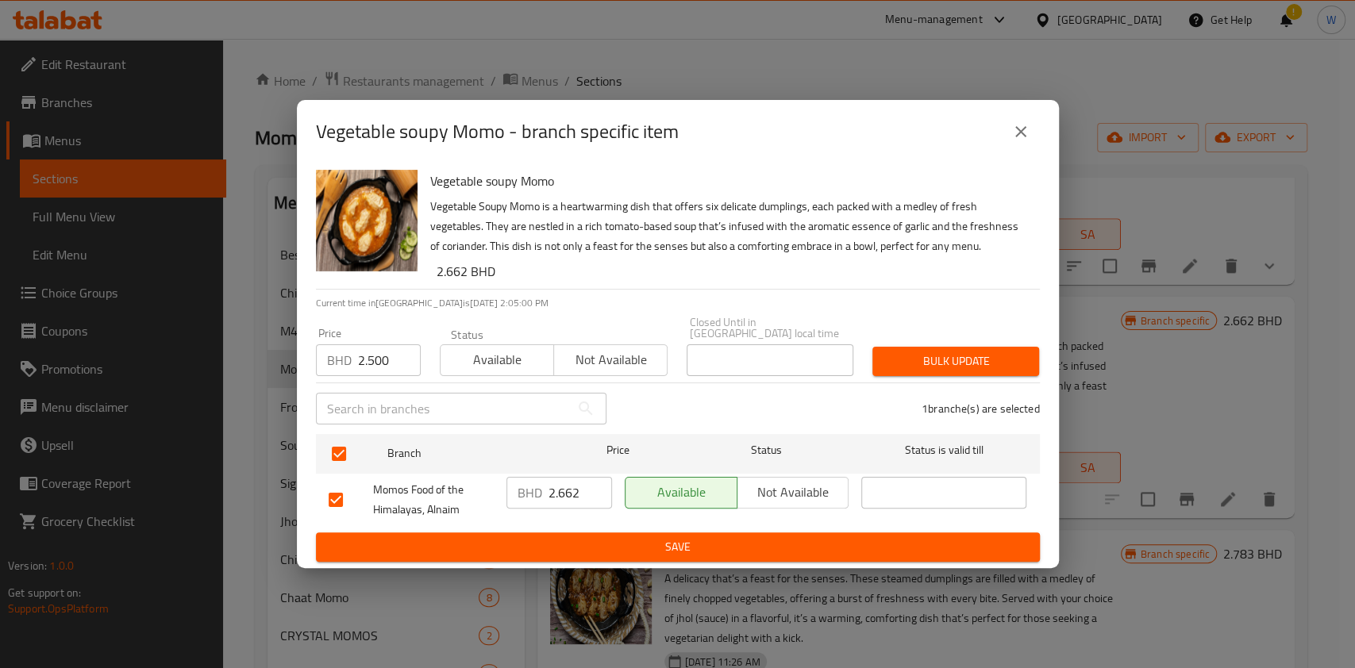
click at [928, 337] on div "Bulk update" at bounding box center [956, 361] width 186 height 48
click at [933, 352] on span "Bulk update" at bounding box center [955, 362] width 141 height 20
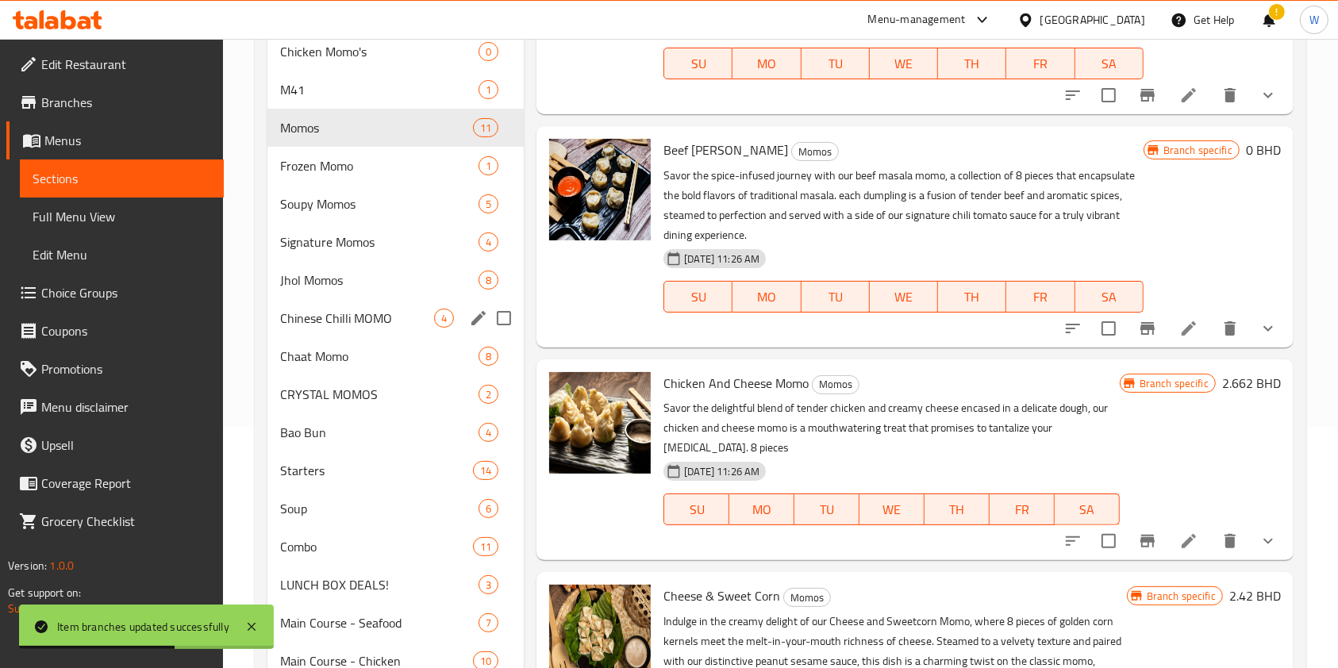
scroll to position [317, 0]
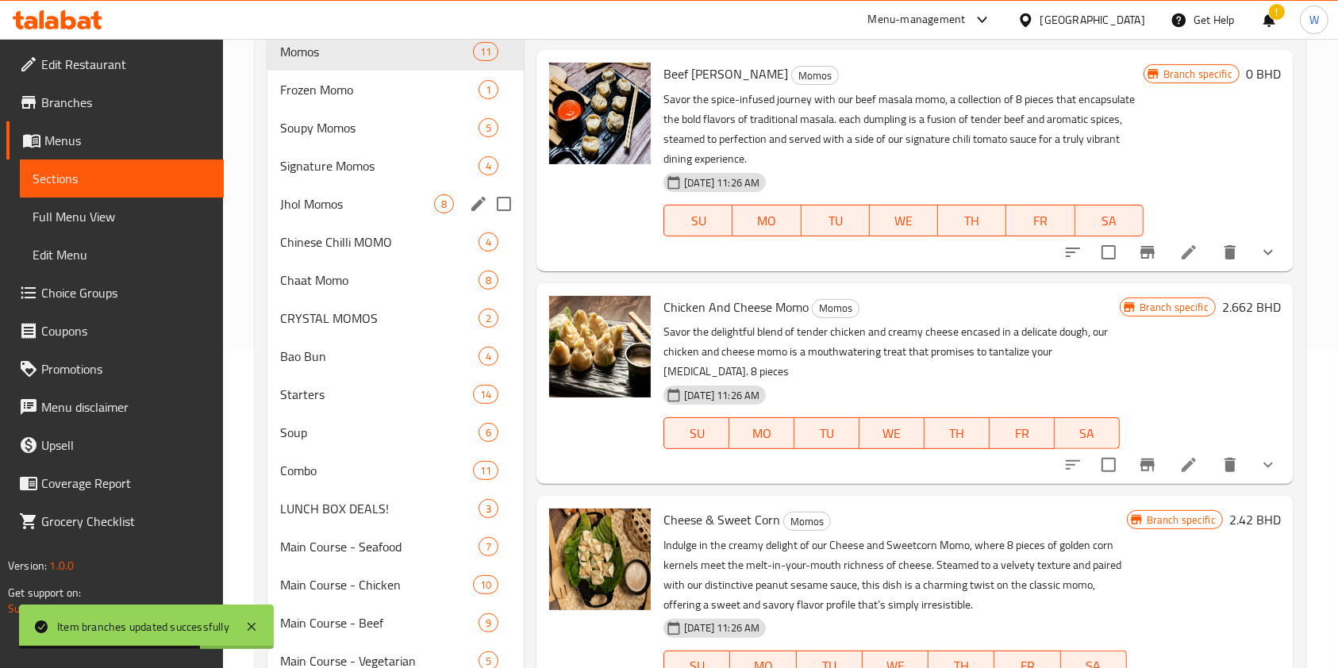
click at [352, 197] on span "Jhol Momos" at bounding box center [357, 203] width 154 height 19
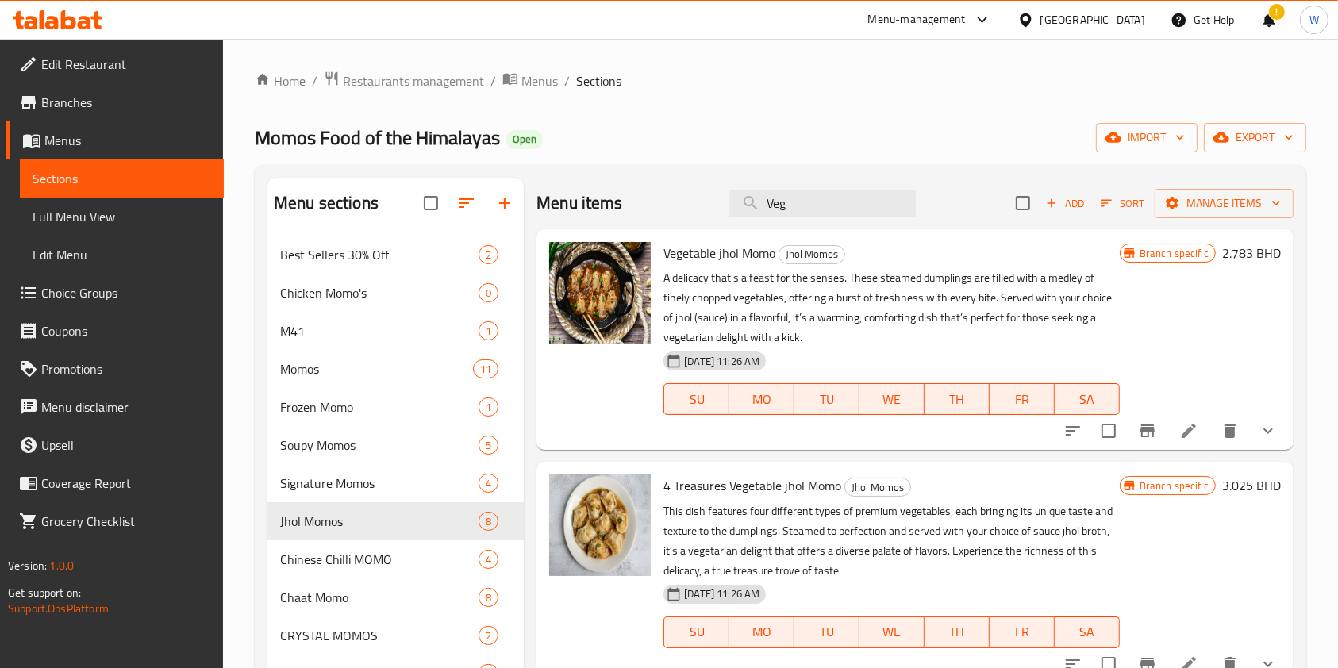
click at [1259, 428] on icon "show more" at bounding box center [1268, 430] width 19 height 19
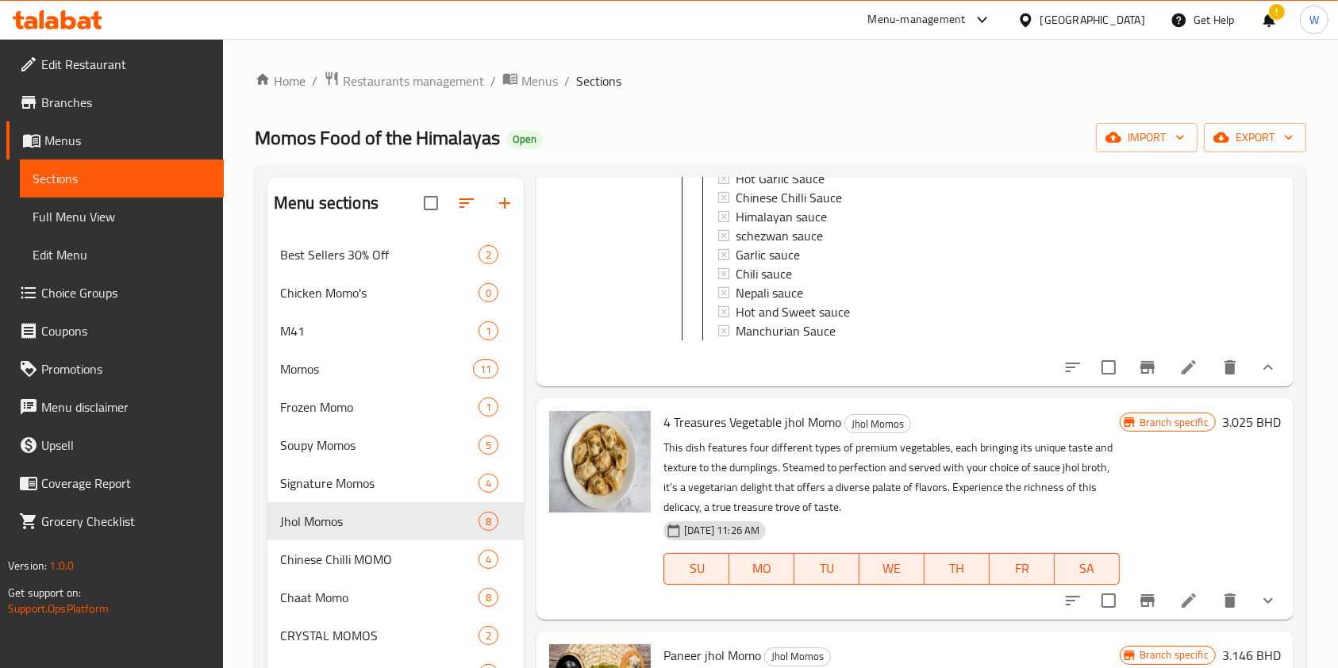
scroll to position [106, 0]
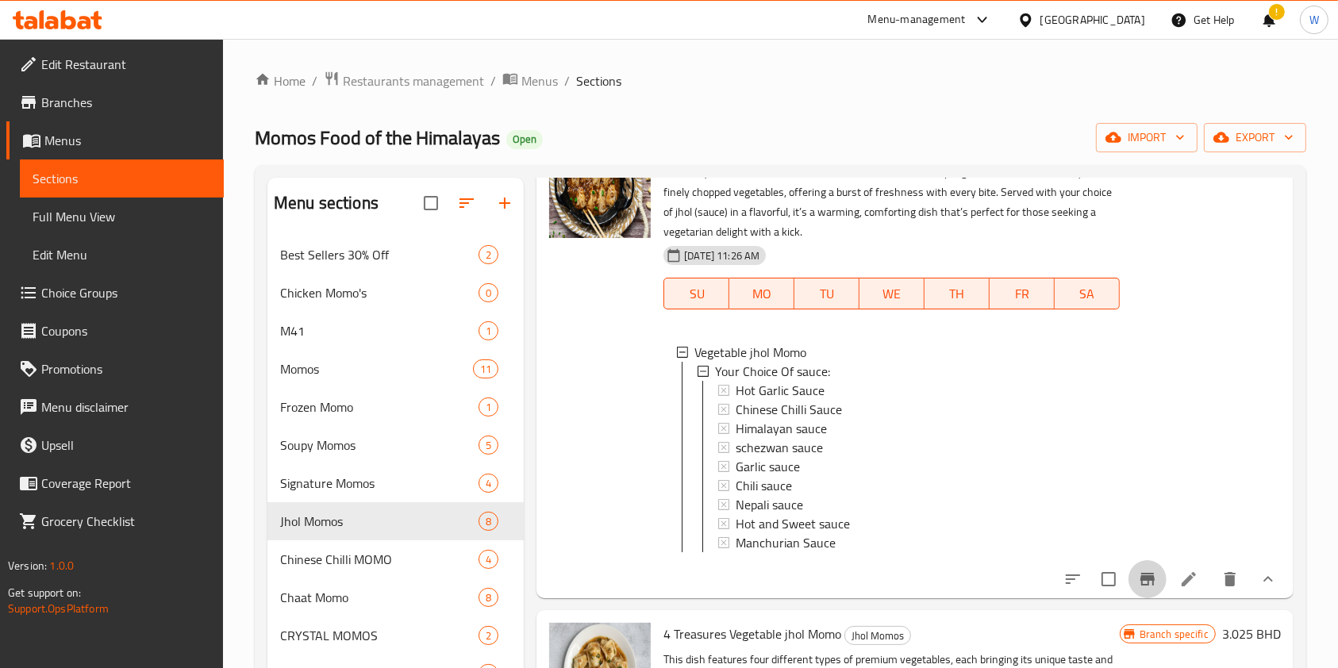
click at [1141, 586] on icon "Branch-specific-item" at bounding box center [1148, 579] width 14 height 13
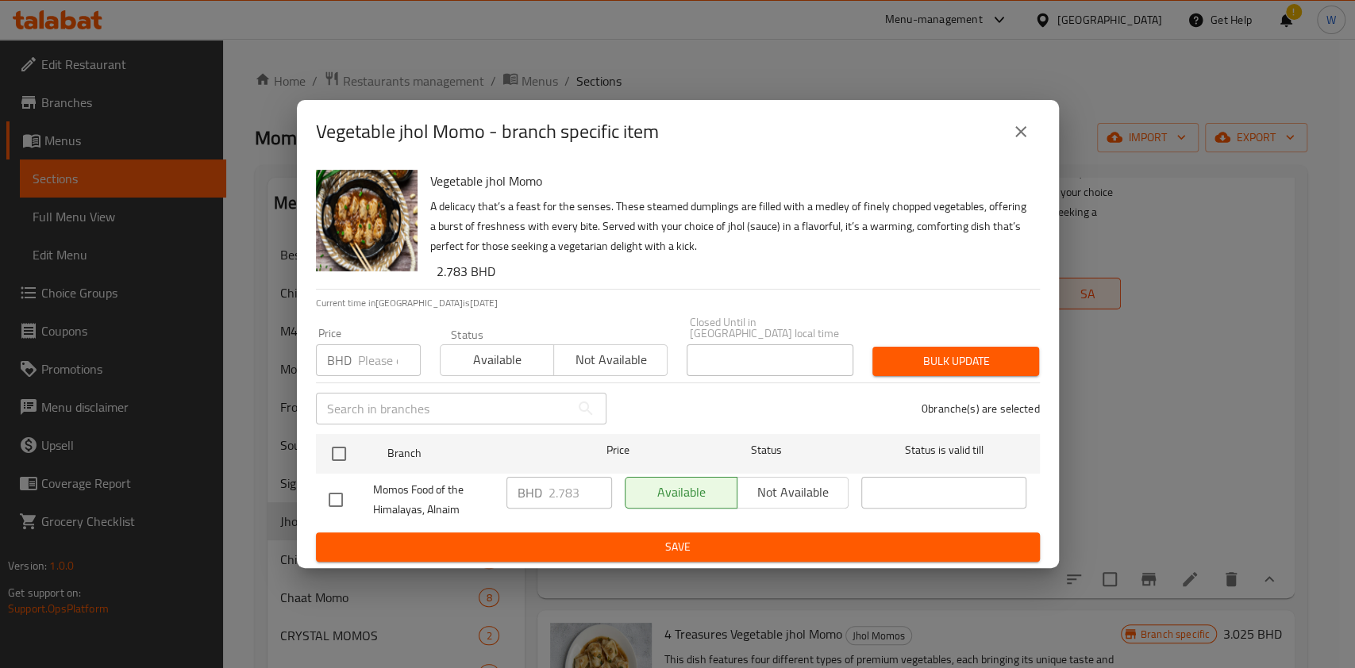
click at [369, 335] on div "Price BHD Price" at bounding box center [368, 352] width 105 height 48
click at [375, 348] on input "number" at bounding box center [389, 360] width 63 height 32
paste input "2.500"
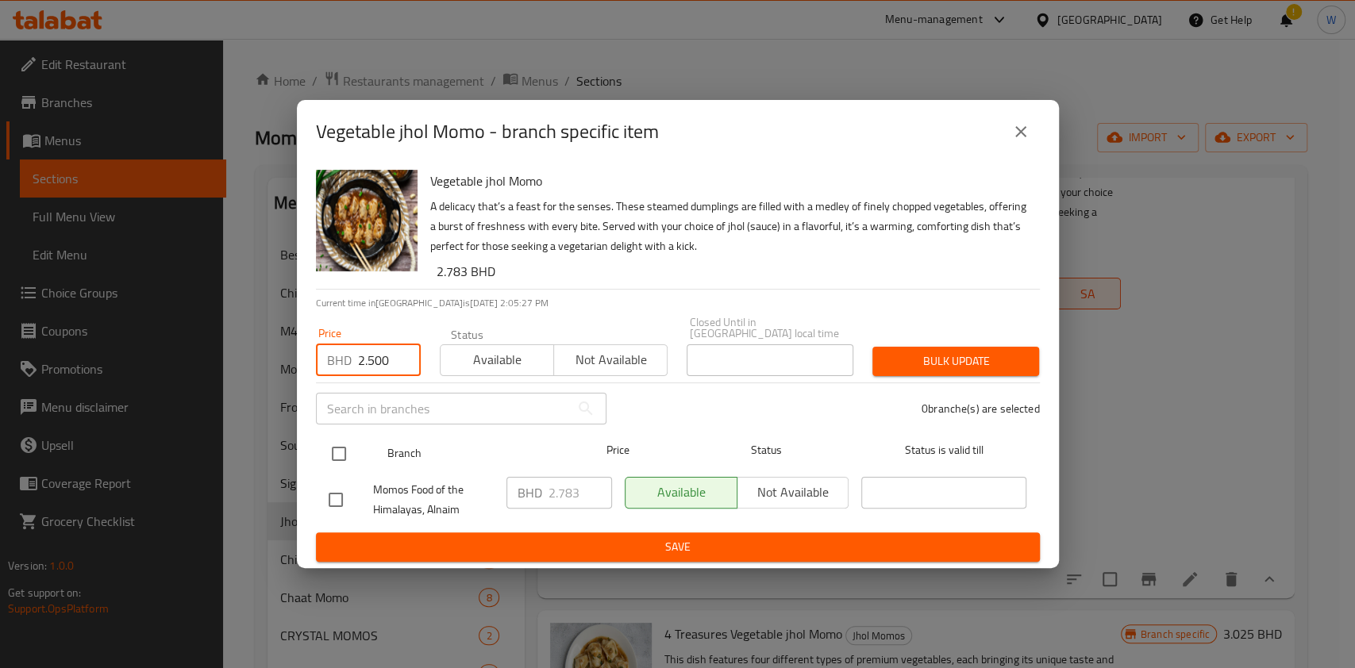
type input "2.500"
click at [347, 444] on input "checkbox" at bounding box center [338, 453] width 33 height 33
checkbox input "true"
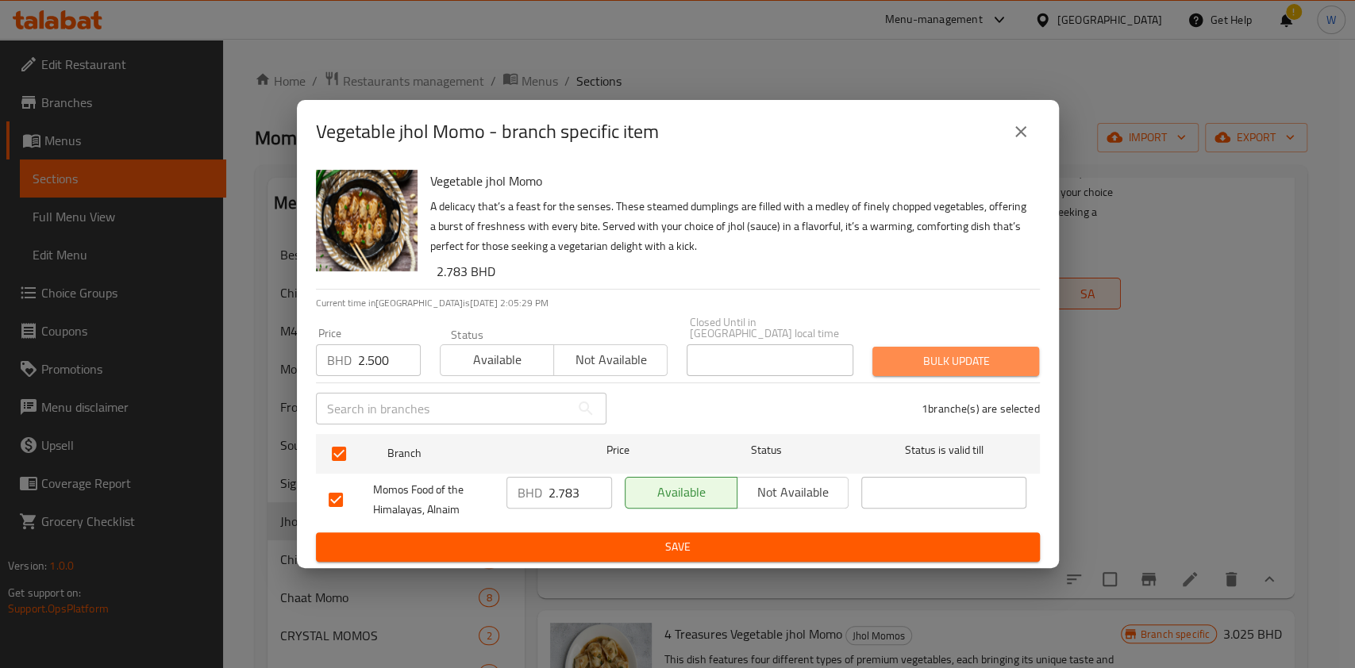
click at [918, 352] on span "Bulk update" at bounding box center [955, 362] width 141 height 20
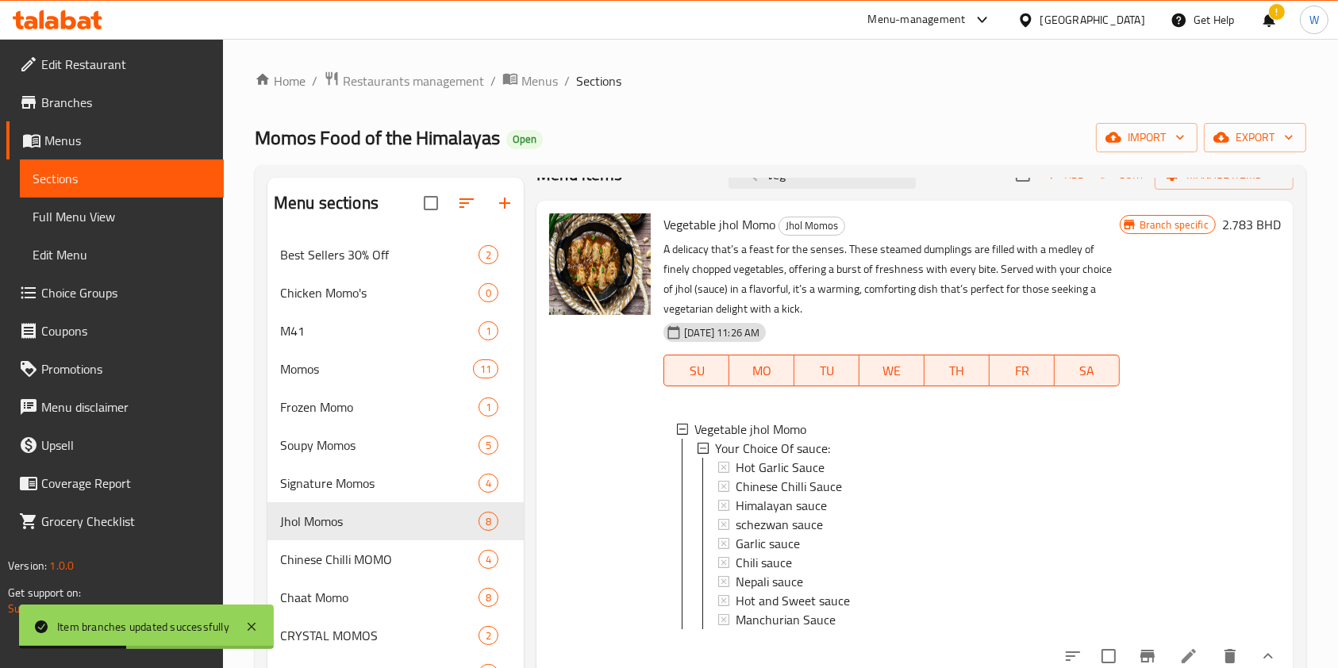
scroll to position [0, 0]
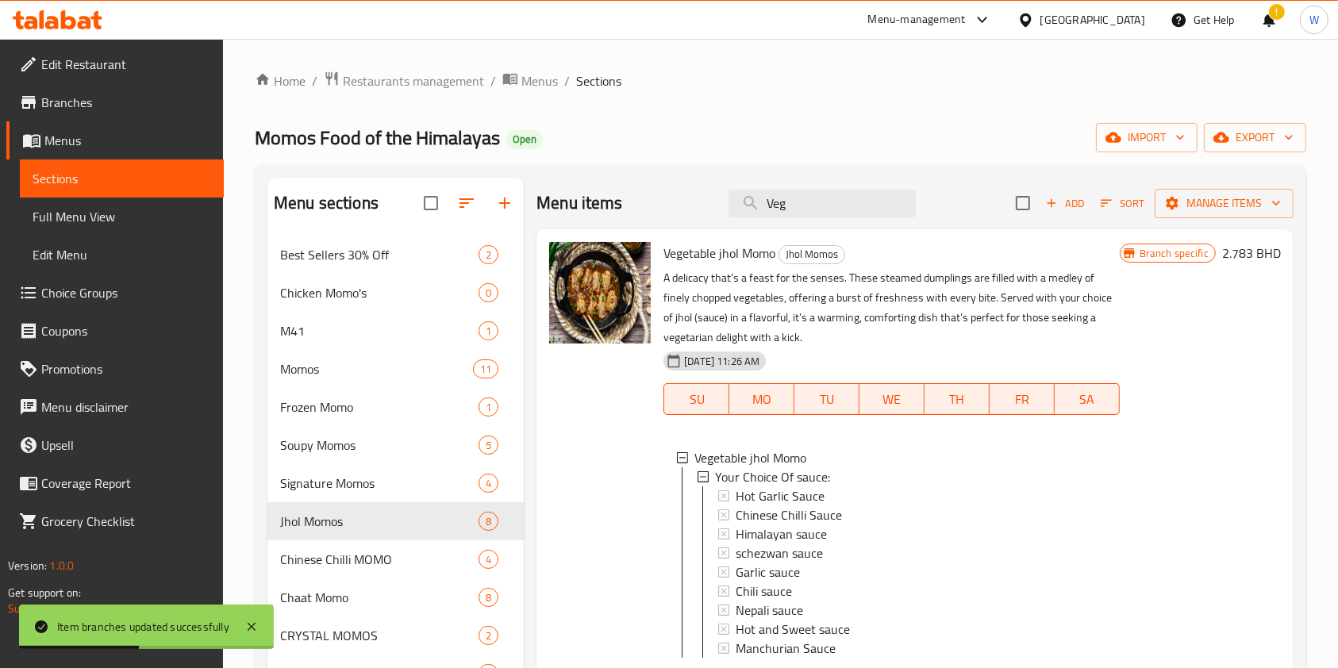
click at [830, 219] on div "Menu items Veg Add Sort Manage items" at bounding box center [915, 204] width 757 height 52
click at [829, 208] on input "Veg" at bounding box center [822, 204] width 187 height 28
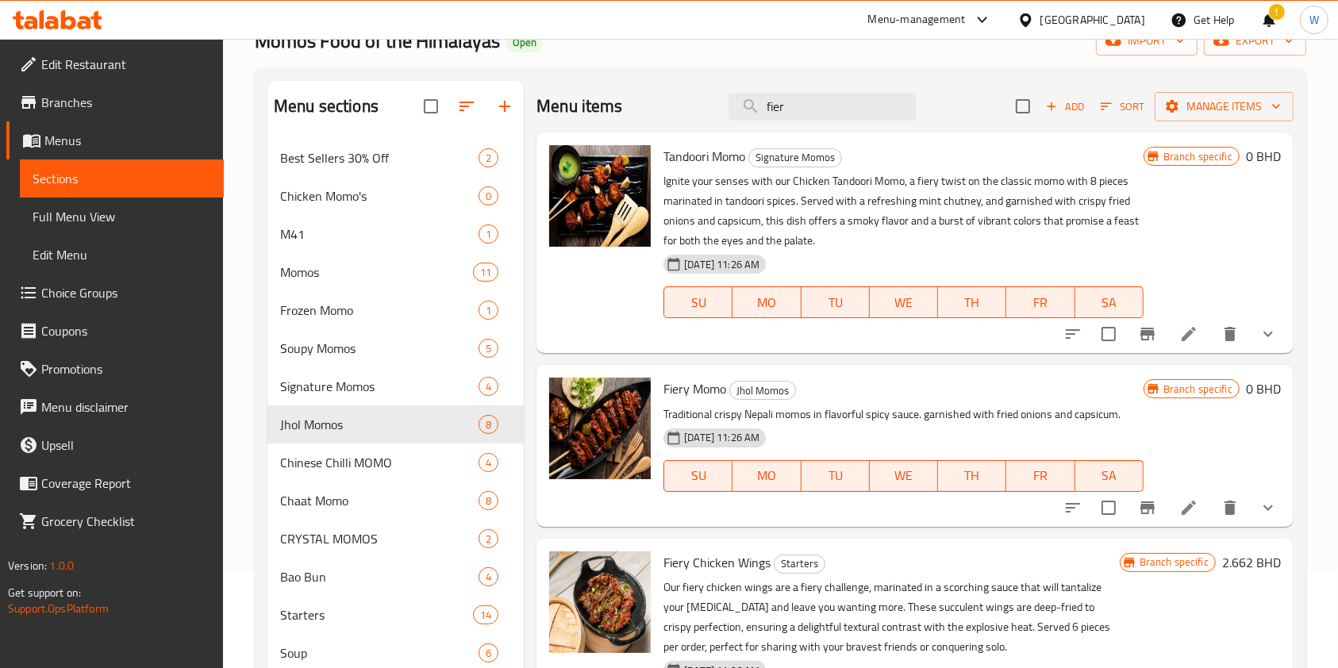
scroll to position [96, 0]
type input "fier"
click at [1259, 506] on icon "show more" at bounding box center [1268, 508] width 19 height 19
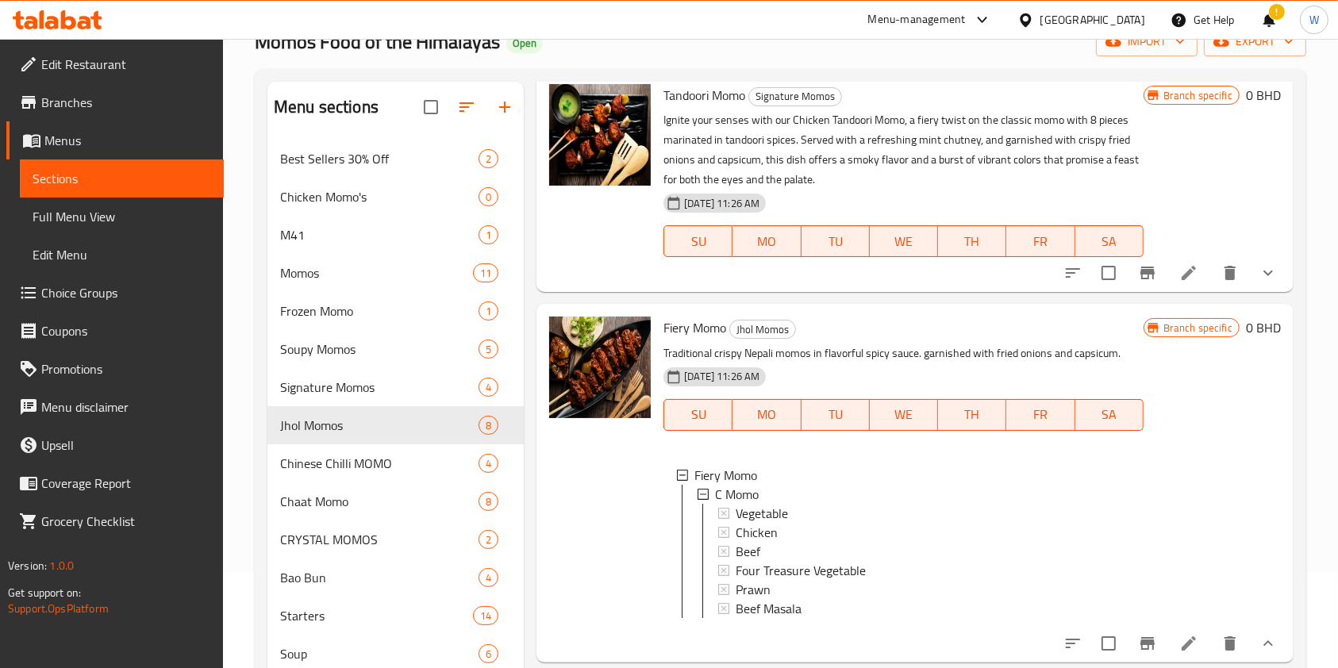
scroll to position [106, 0]
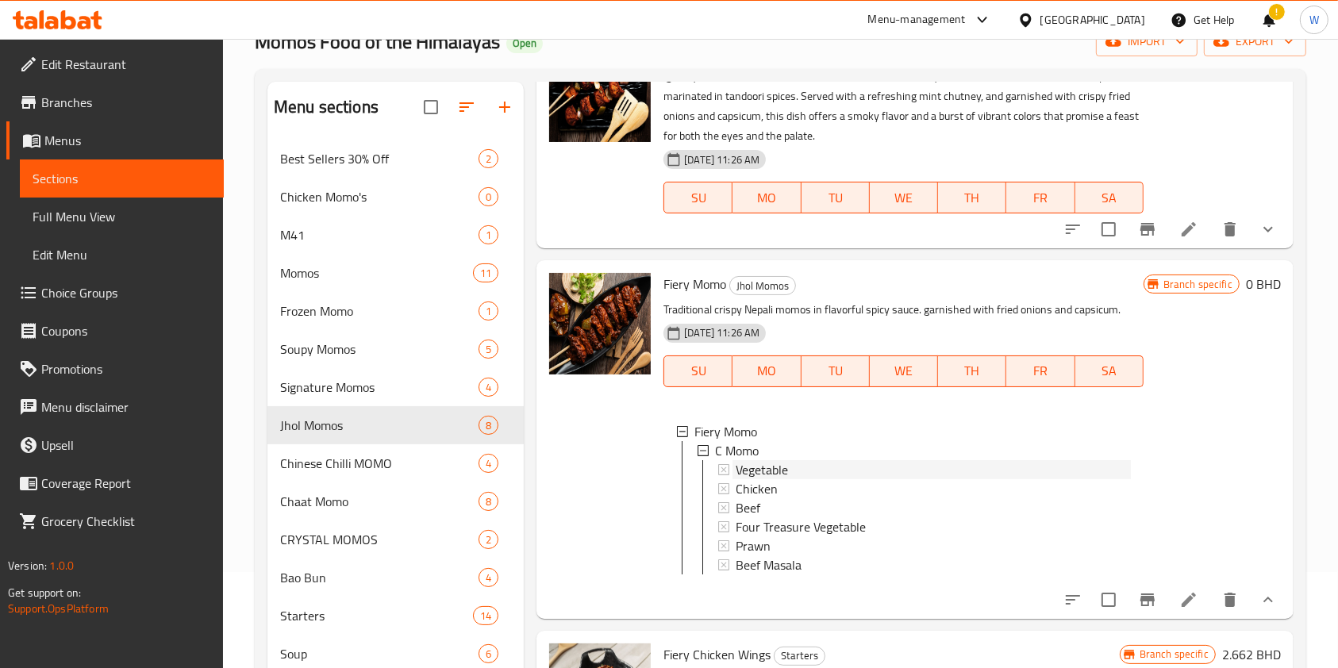
click at [762, 471] on span "Vegetable" at bounding box center [762, 469] width 52 height 19
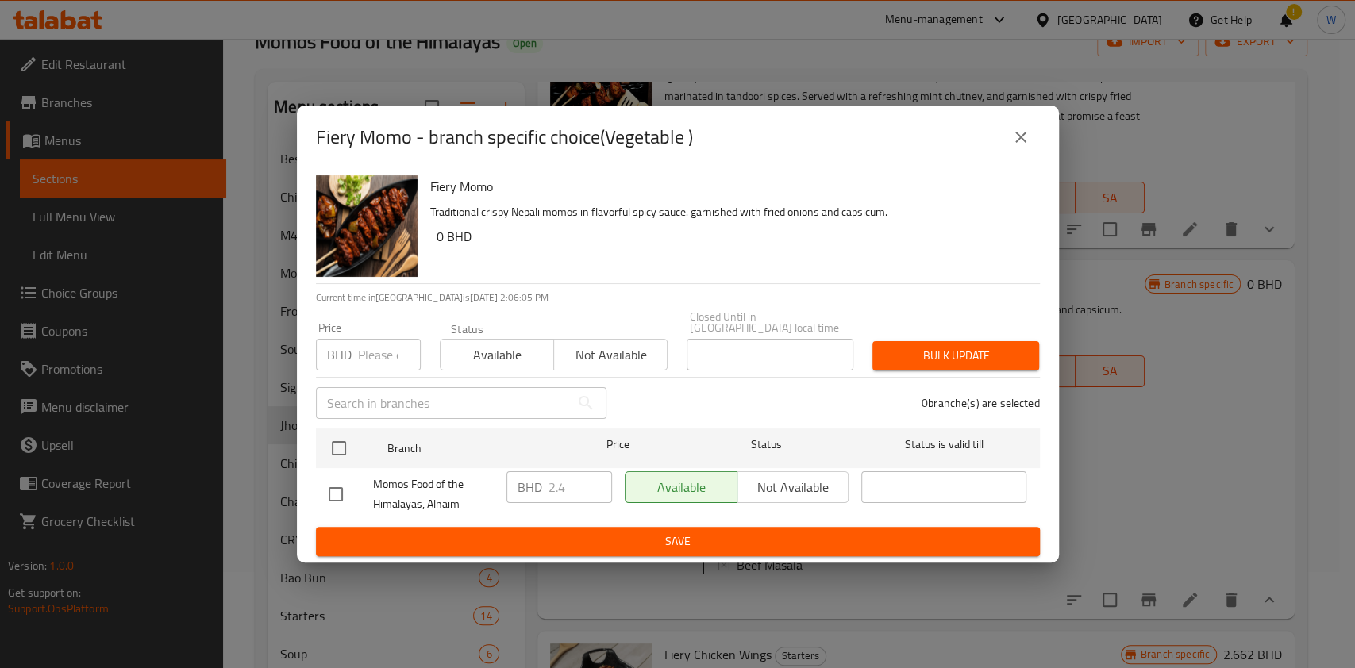
click at [370, 351] on input "number" at bounding box center [389, 355] width 63 height 32
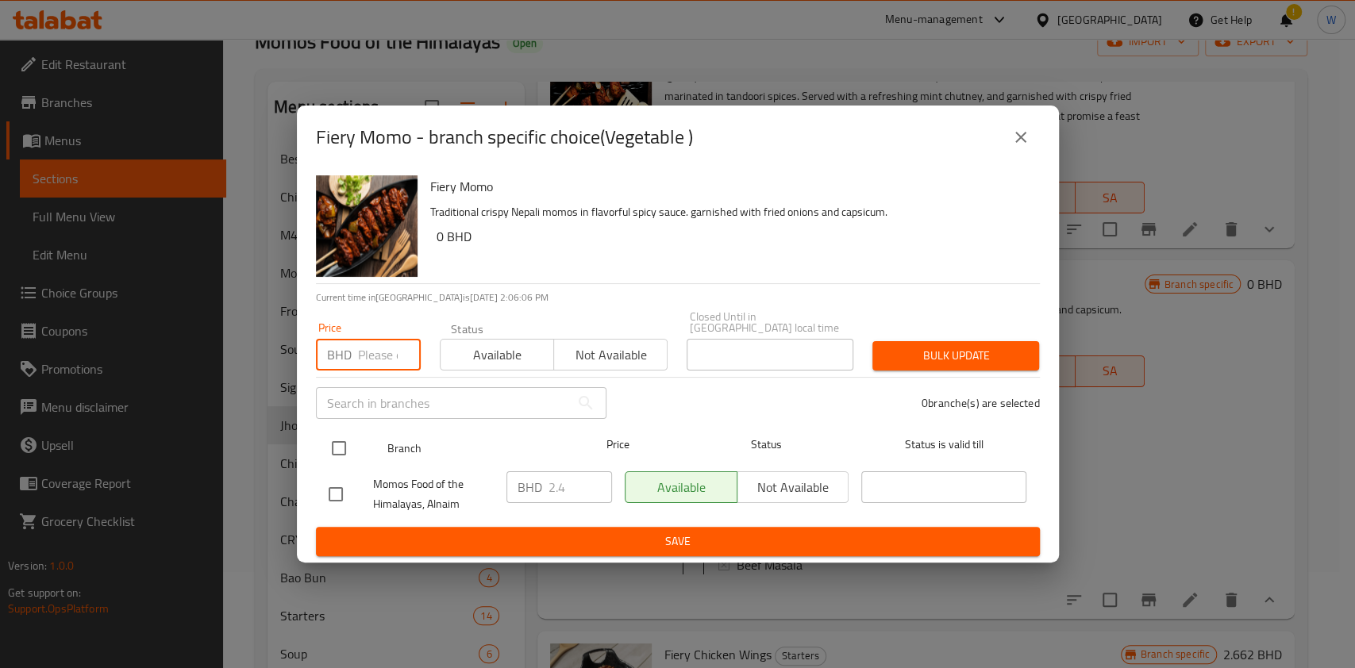
paste input "2.500"
type input "2.500"
click at [335, 448] on input "checkbox" at bounding box center [338, 448] width 33 height 33
checkbox input "true"
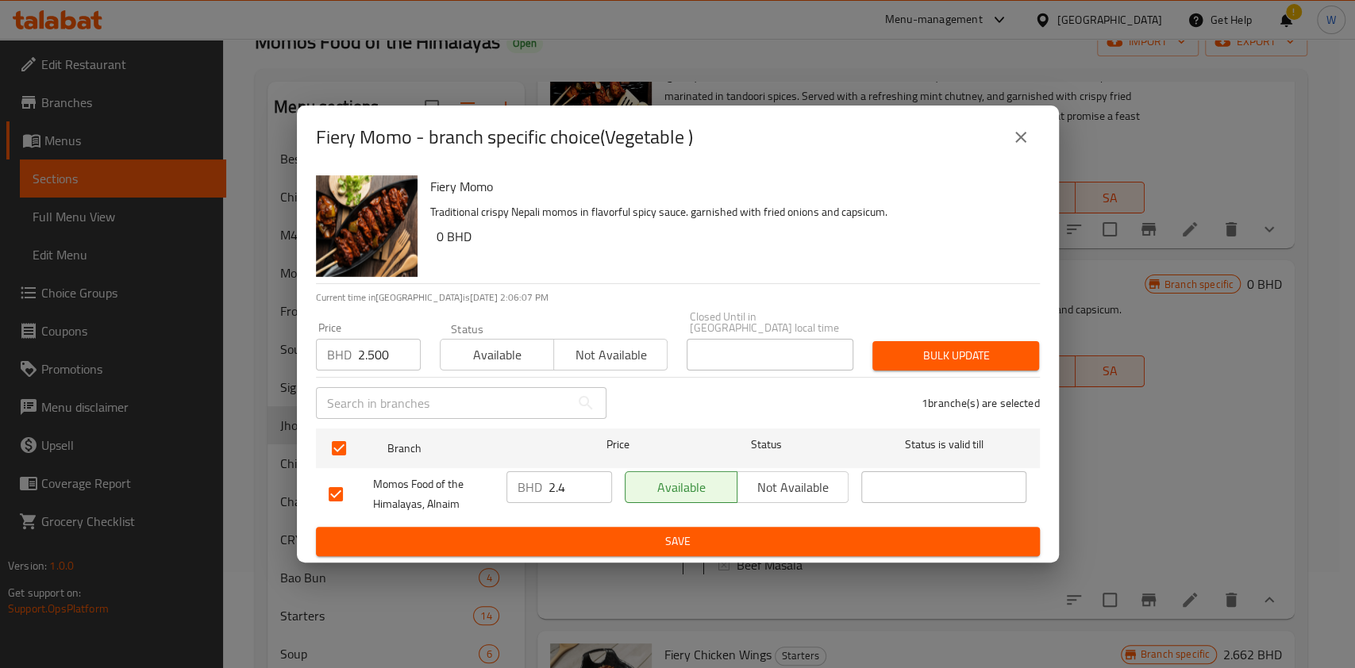
click at [971, 357] on span "Bulk update" at bounding box center [955, 356] width 141 height 20
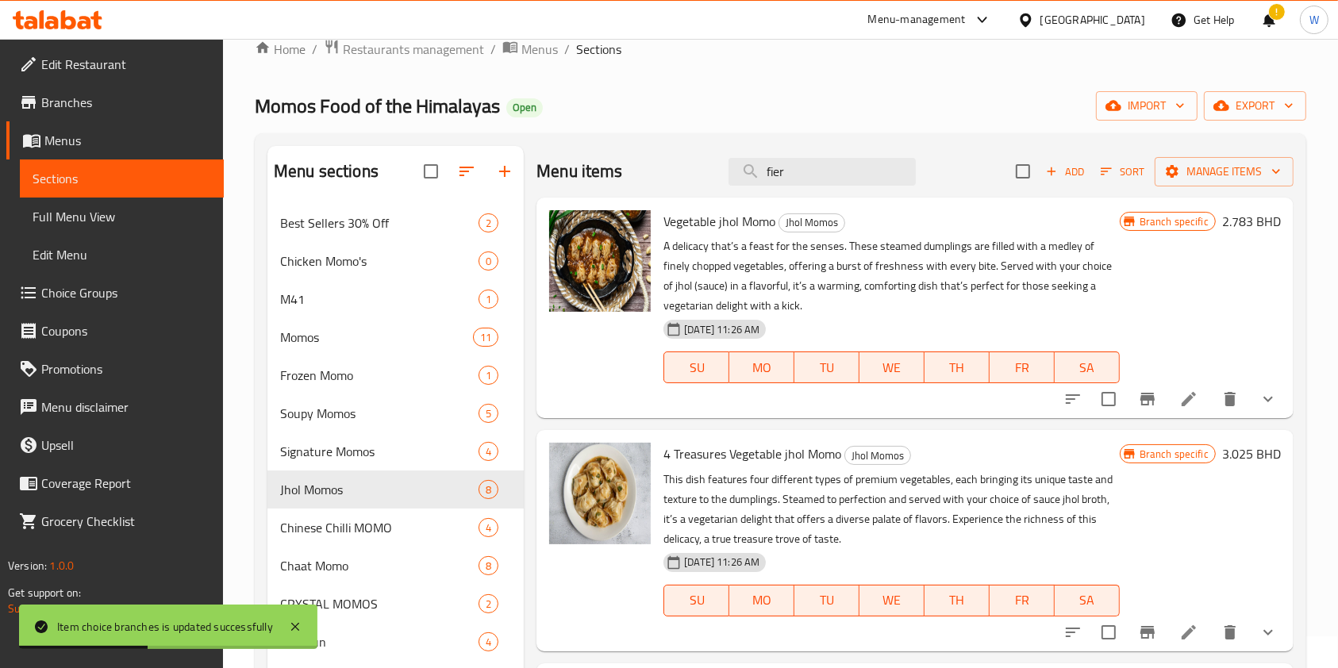
scroll to position [0, 0]
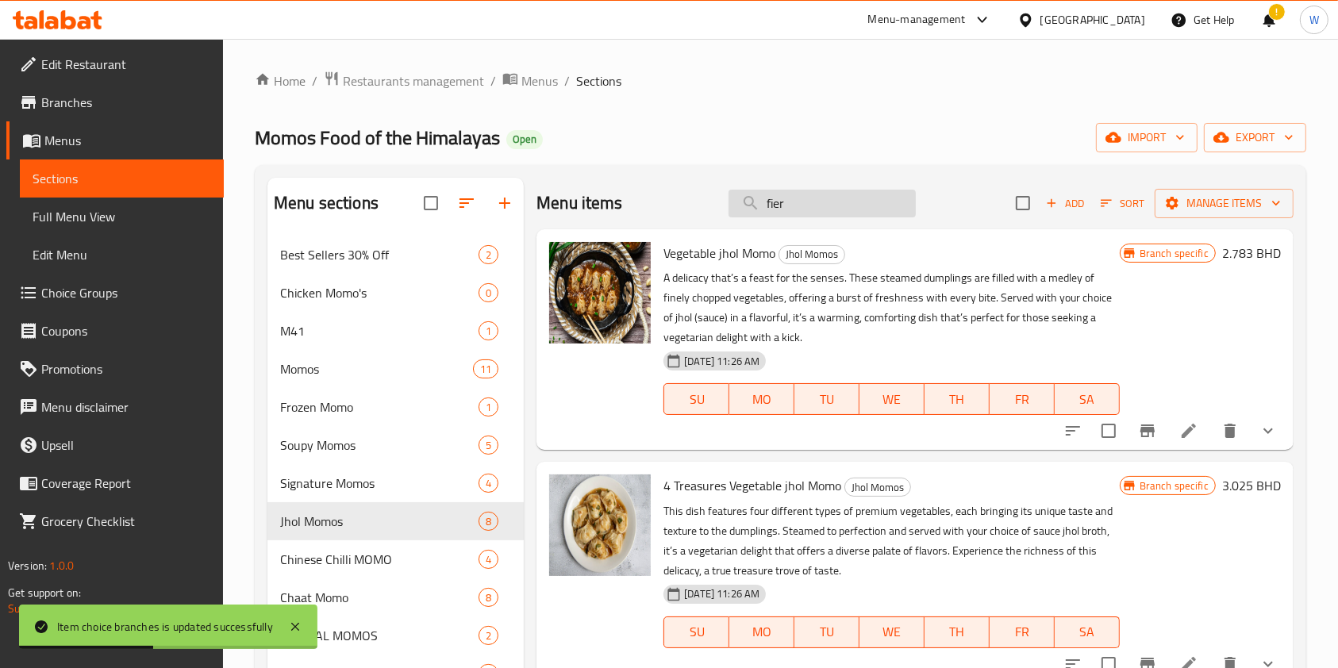
click at [769, 193] on input "fier" at bounding box center [822, 204] width 187 height 28
click at [771, 198] on input "fier" at bounding box center [822, 204] width 187 height 28
paste input "4 Treasure Momo Steamed"
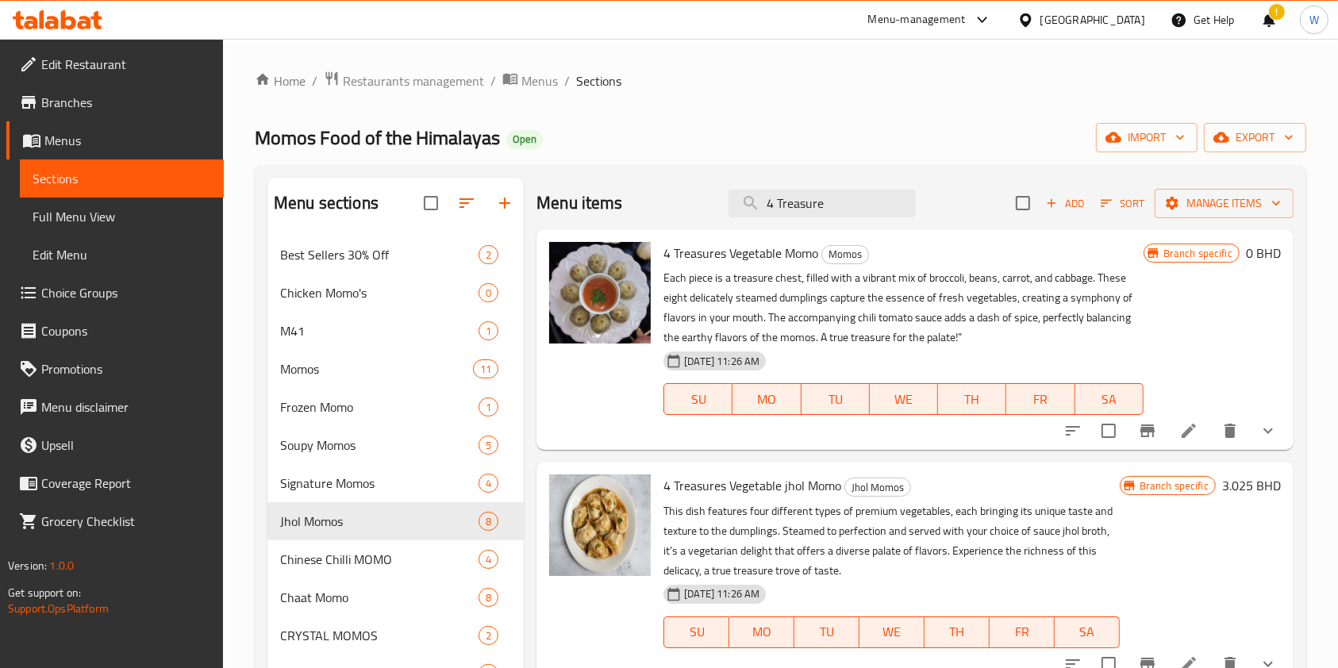
type input "4 Treasure"
click at [1262, 439] on icon "show more" at bounding box center [1268, 430] width 19 height 19
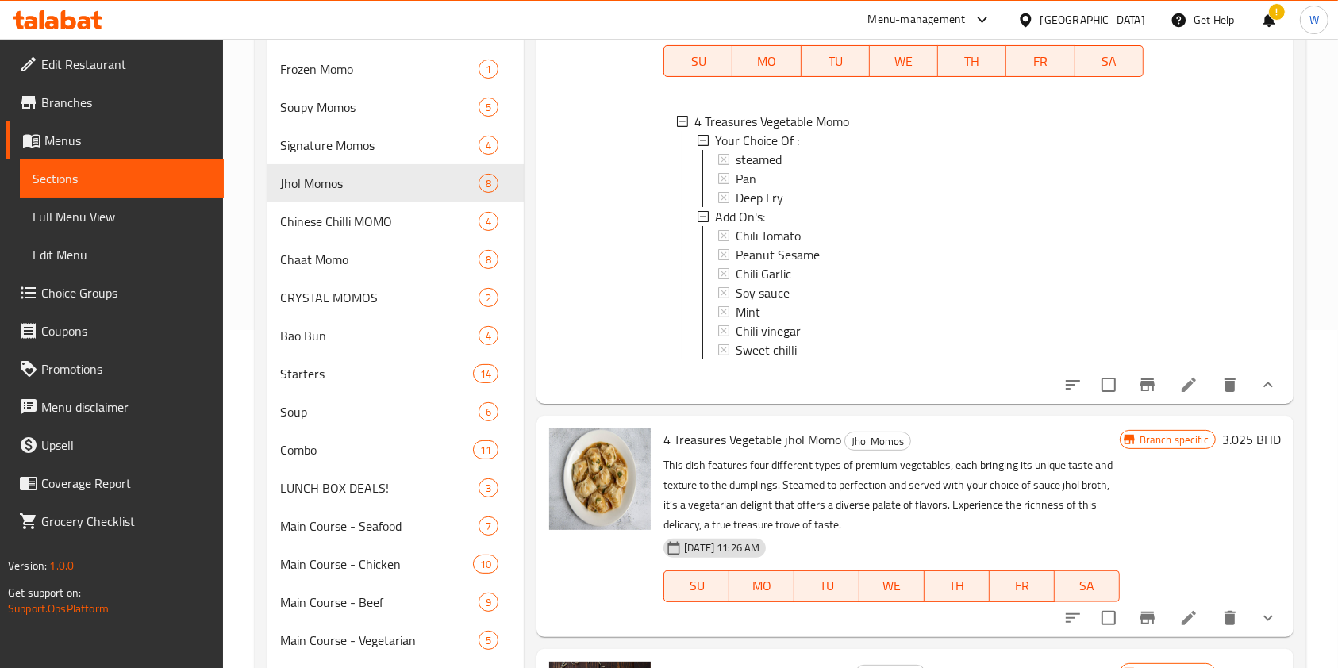
scroll to position [529, 0]
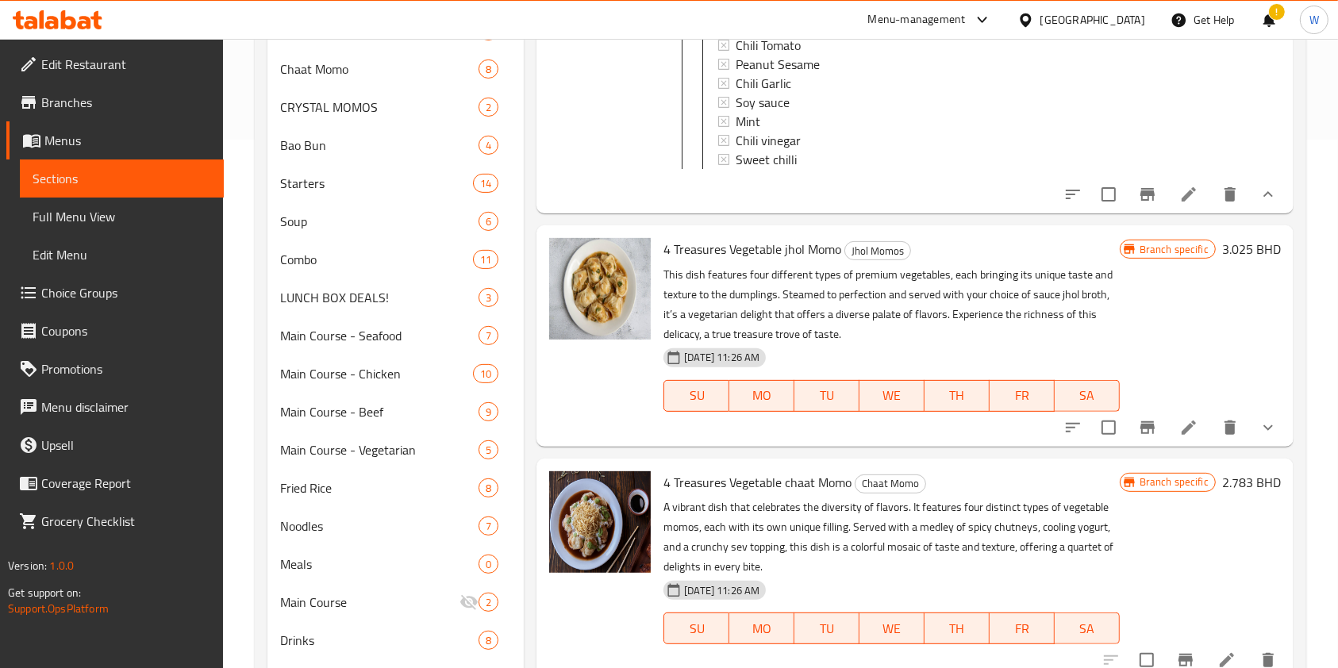
click at [1200, 209] on li at bounding box center [1189, 194] width 44 height 29
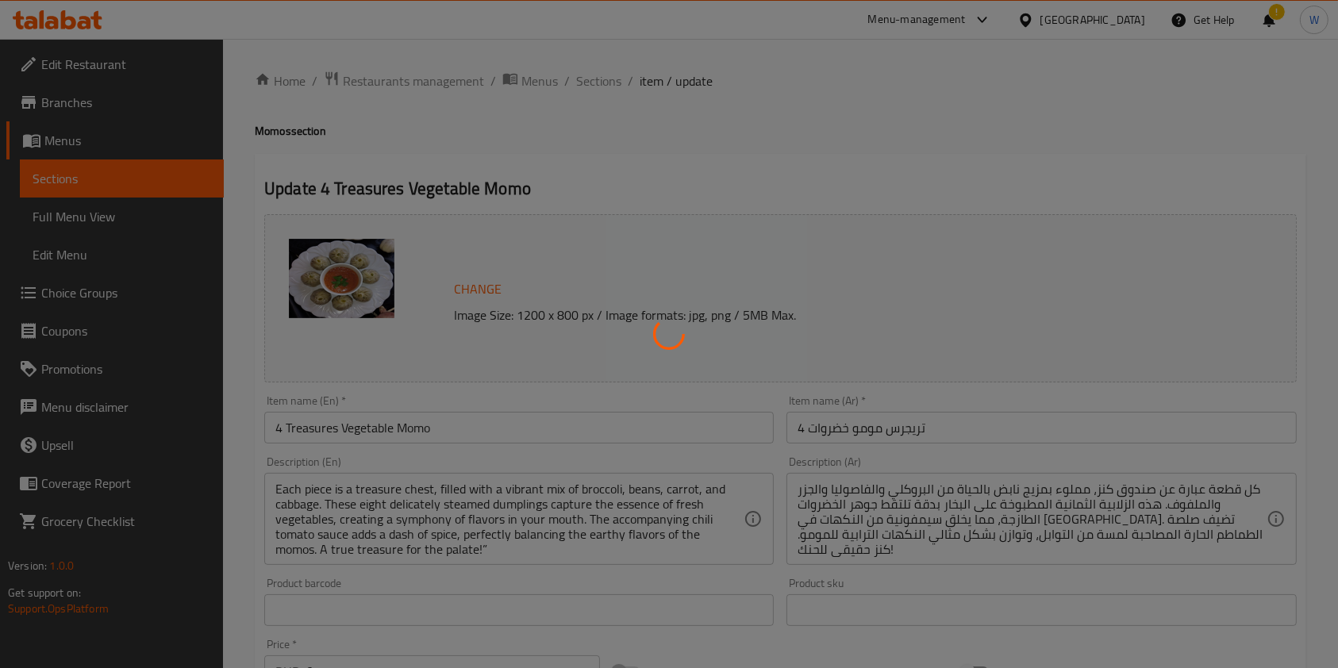
type input "إختيارك من:"
type input "1"
type input "الإضافات:"
type input "0"
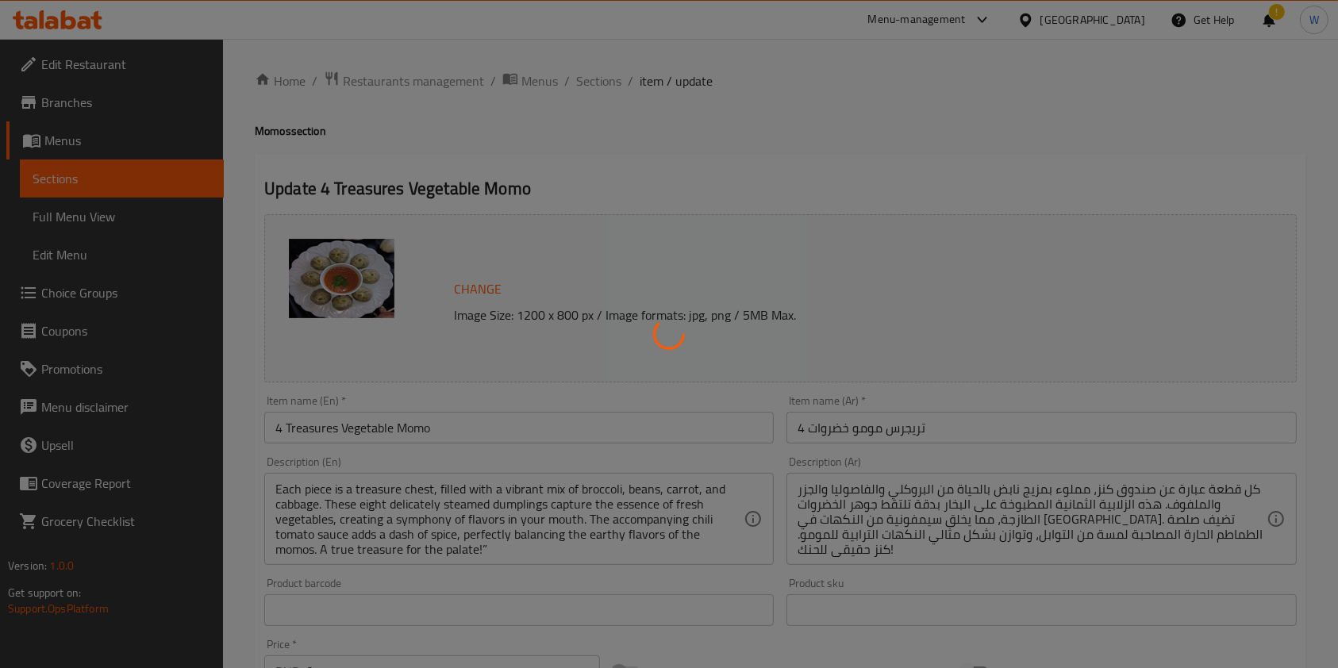
type input "6"
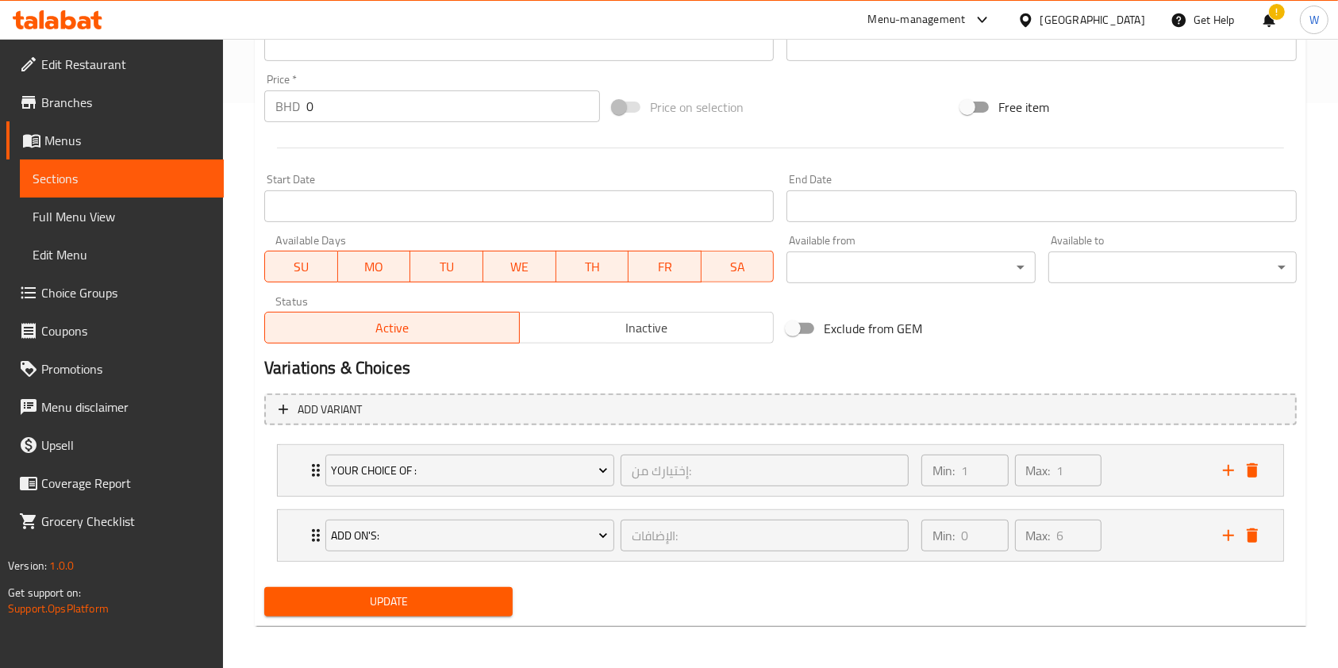
scroll to position [567, 0]
click at [294, 479] on div "Your Choice Of : إختيارك من: ​ Min: 1 ​ Max: 1 ​" at bounding box center [781, 469] width 1006 height 51
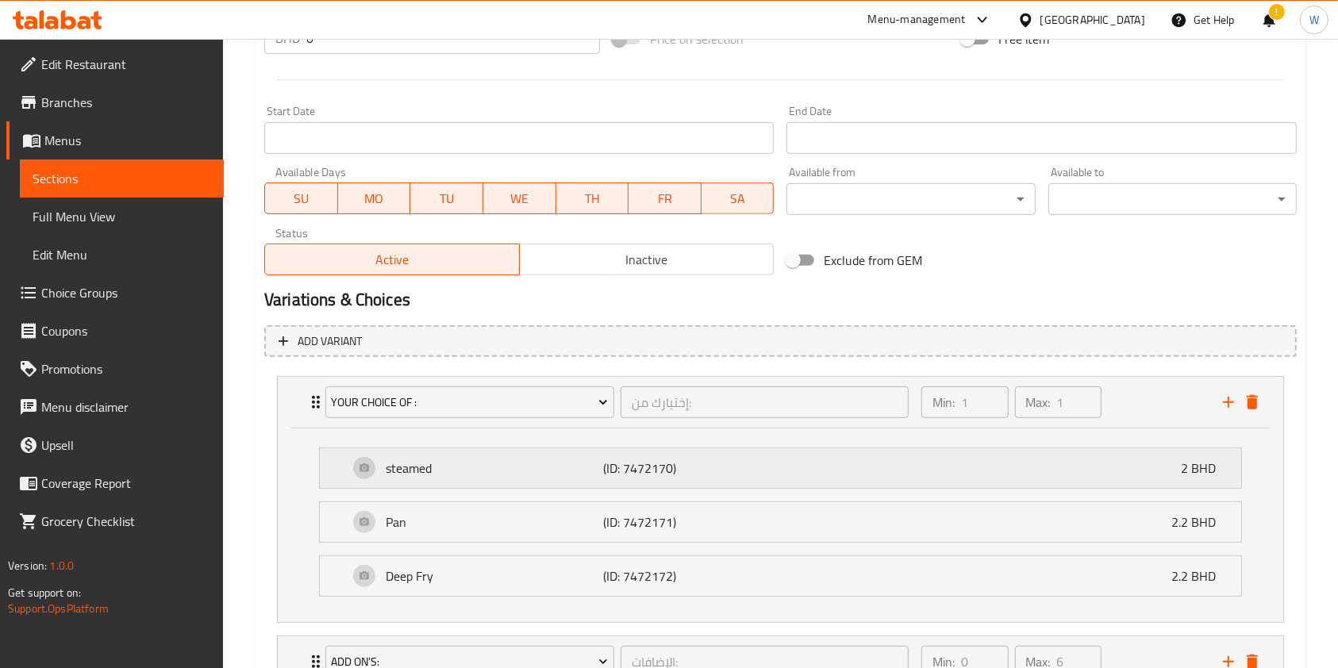
scroll to position [761, 0]
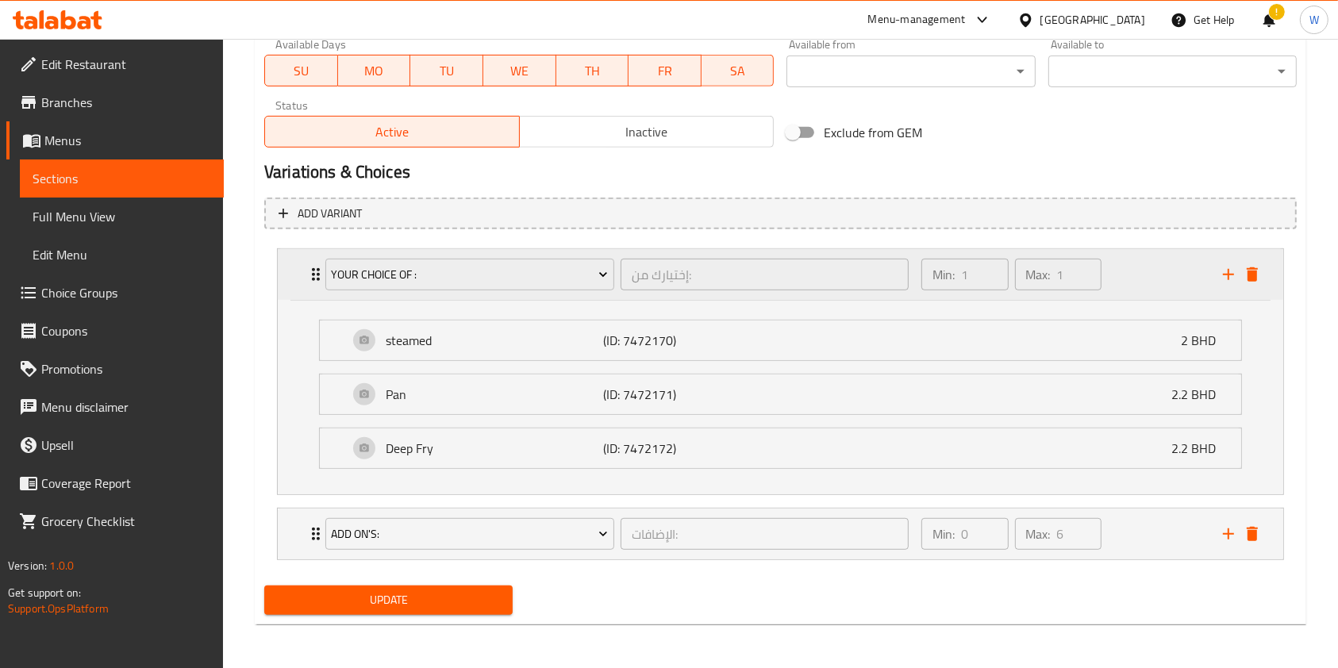
click at [1263, 284] on div "Expand" at bounding box center [1241, 275] width 48 height 24
click at [1252, 272] on icon "delete" at bounding box center [1252, 274] width 11 height 14
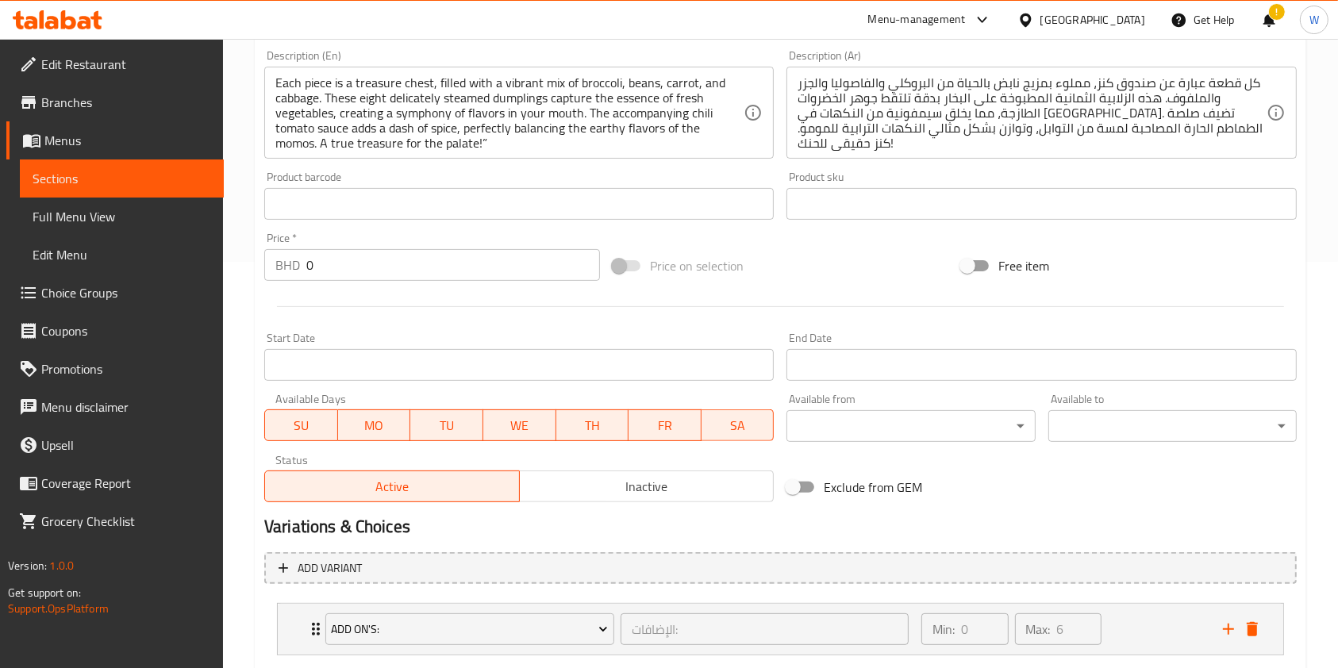
scroll to position [502, 0]
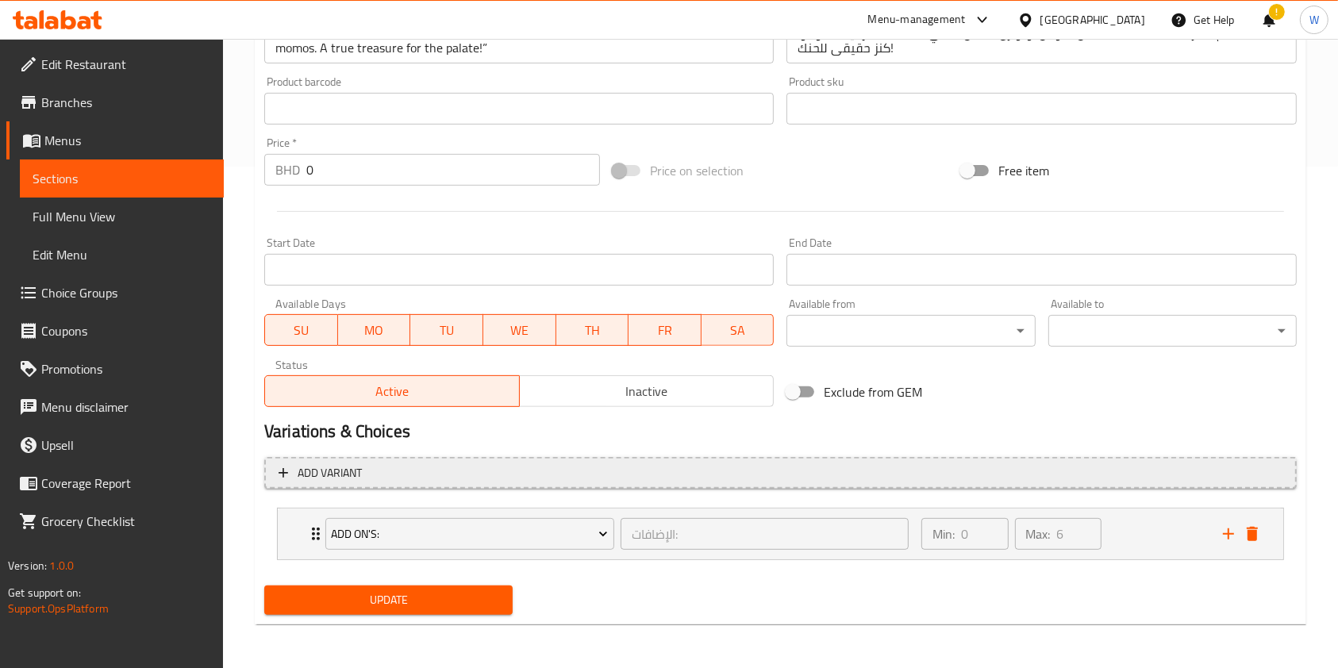
click at [373, 473] on span "Add variant" at bounding box center [781, 474] width 1004 height 20
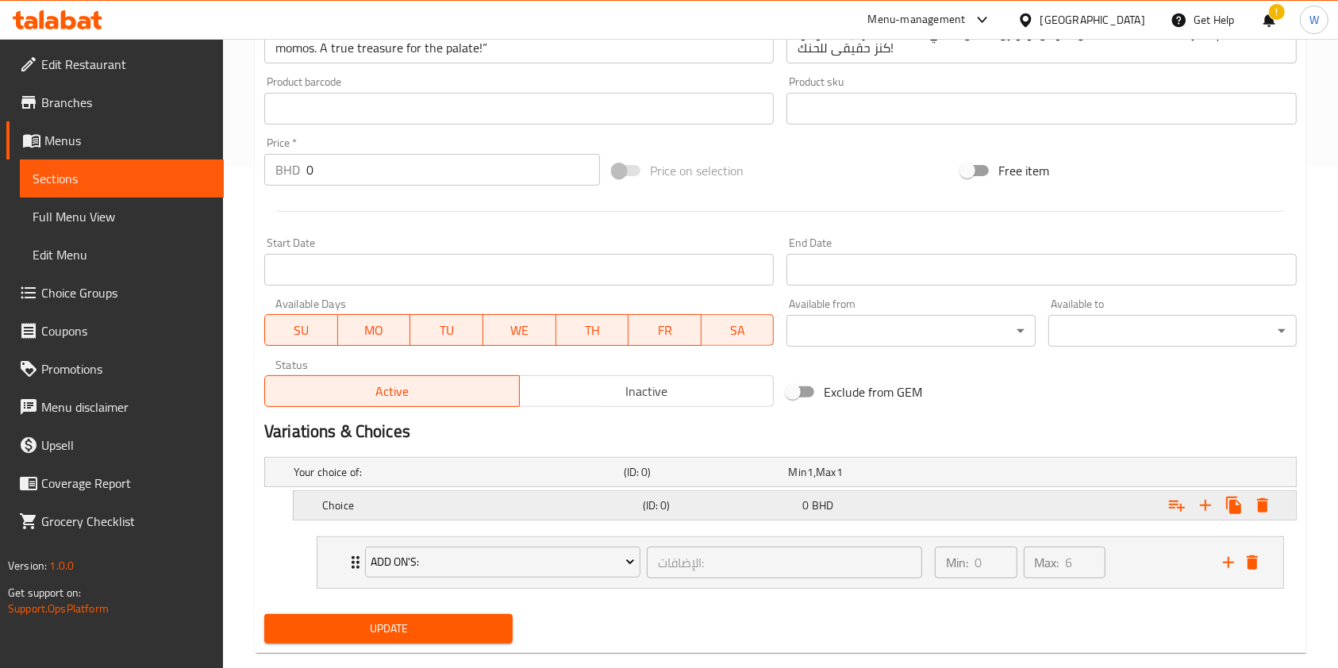
click at [396, 504] on h5 "Choice" at bounding box center [479, 506] width 314 height 16
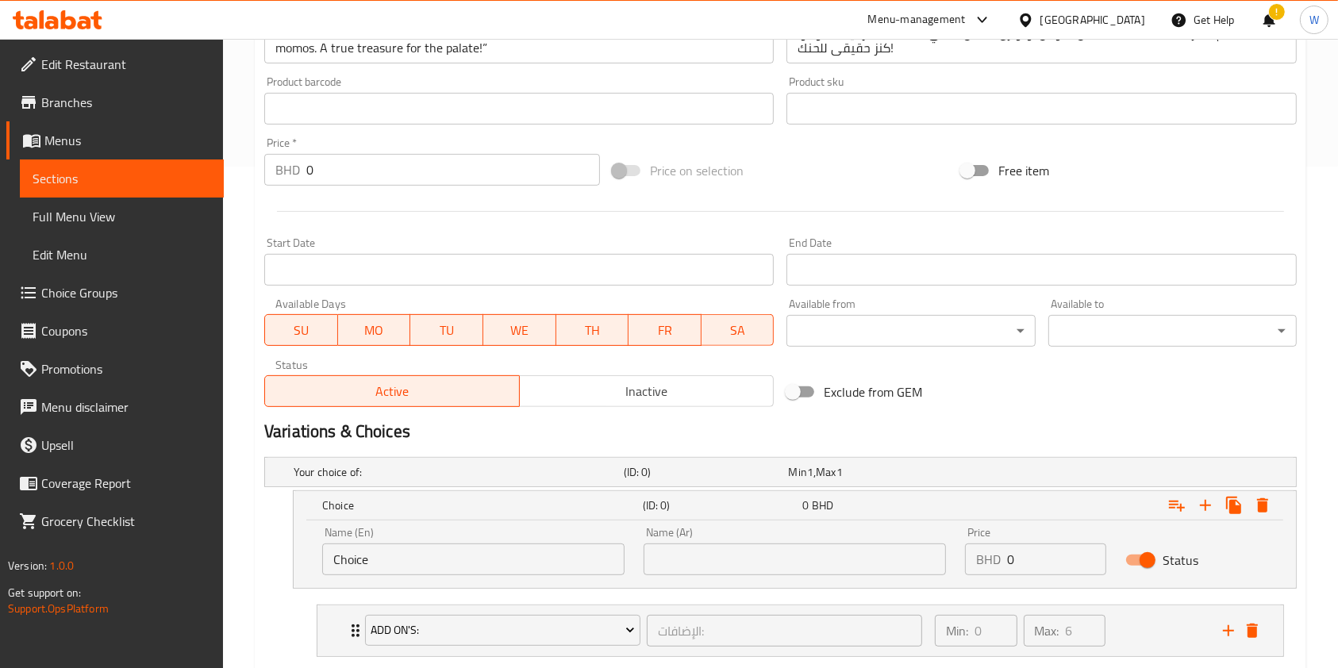
click at [437, 564] on input "Choice" at bounding box center [473, 560] width 302 height 32
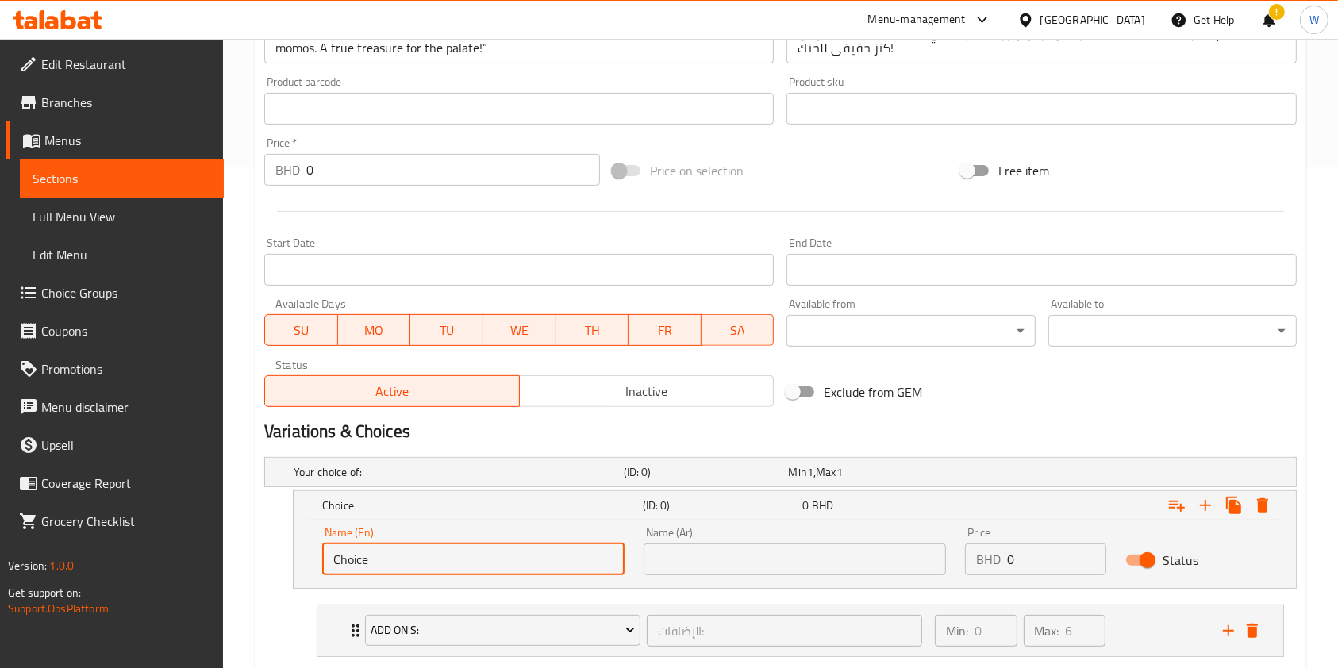
click at [437, 564] on input "Choice" at bounding box center [473, 560] width 302 height 32
paste input "Steamed"
type input "Steamed"
click at [739, 549] on input "text" at bounding box center [795, 560] width 302 height 32
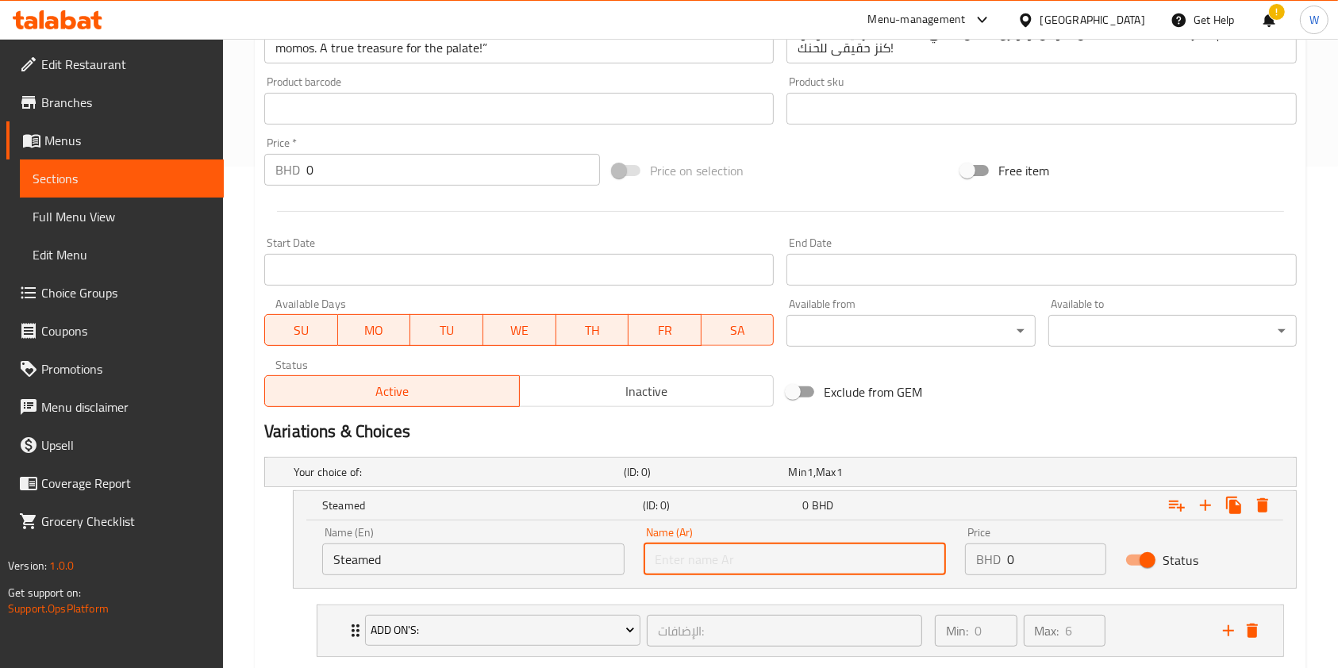
paste input "Steamed"
type input "Steamed"
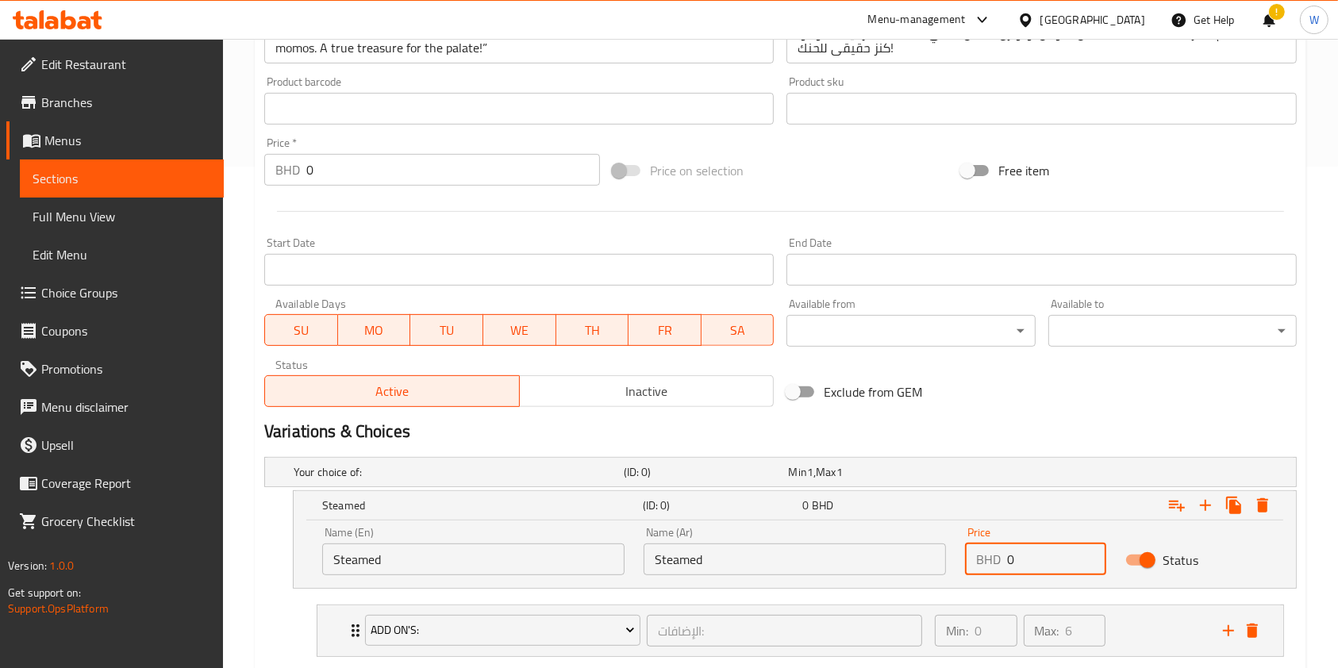
drag, startPoint x: 1029, startPoint y: 562, endPoint x: 969, endPoint y: 561, distance: 59.5
click at [969, 561] on div "BHD 0 Price" at bounding box center [1035, 560] width 141 height 32
paste input "2.20"
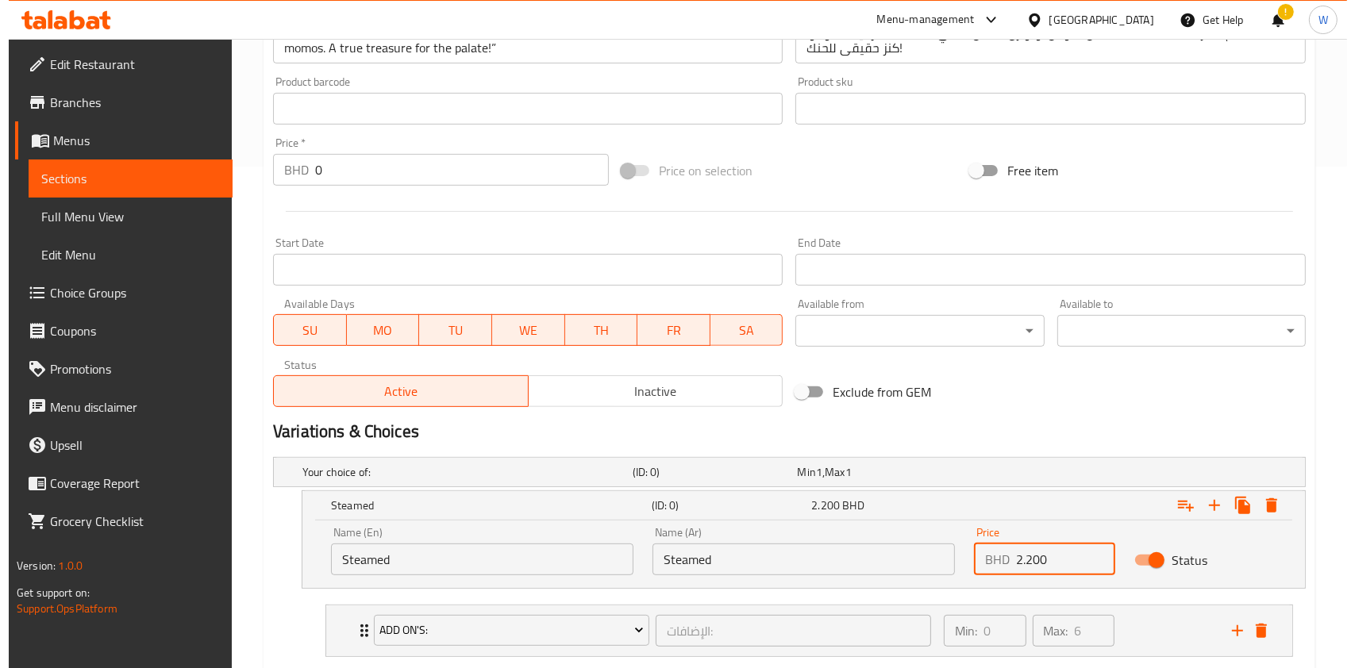
scroll to position [598, 0]
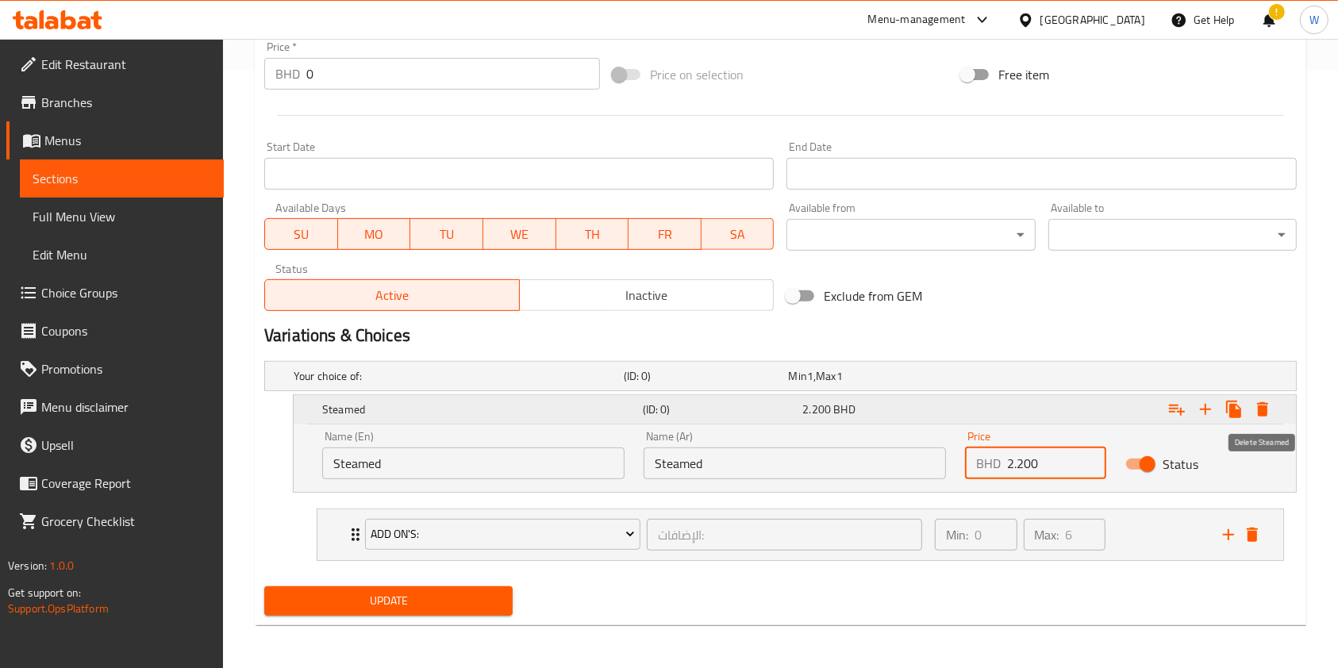
type input "2.200"
click at [1264, 405] on icon "Expand" at bounding box center [1262, 409] width 11 height 14
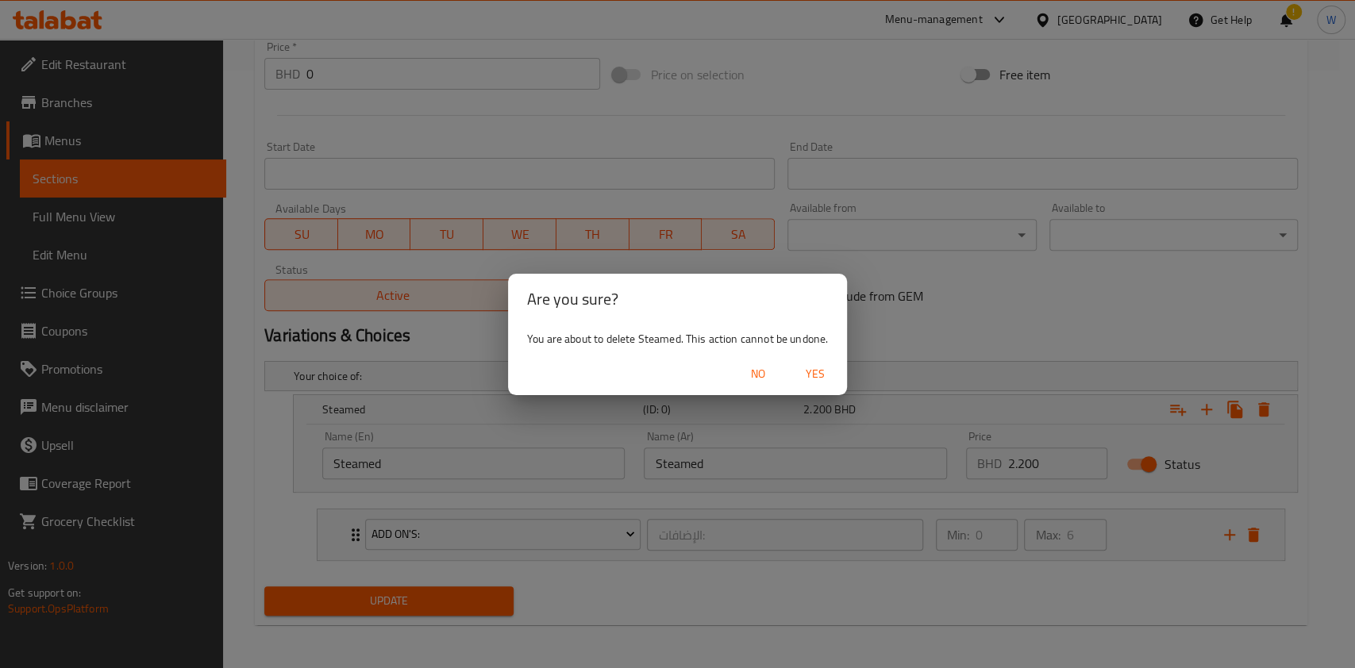
click at [834, 382] on span "Yes" at bounding box center [815, 374] width 38 height 20
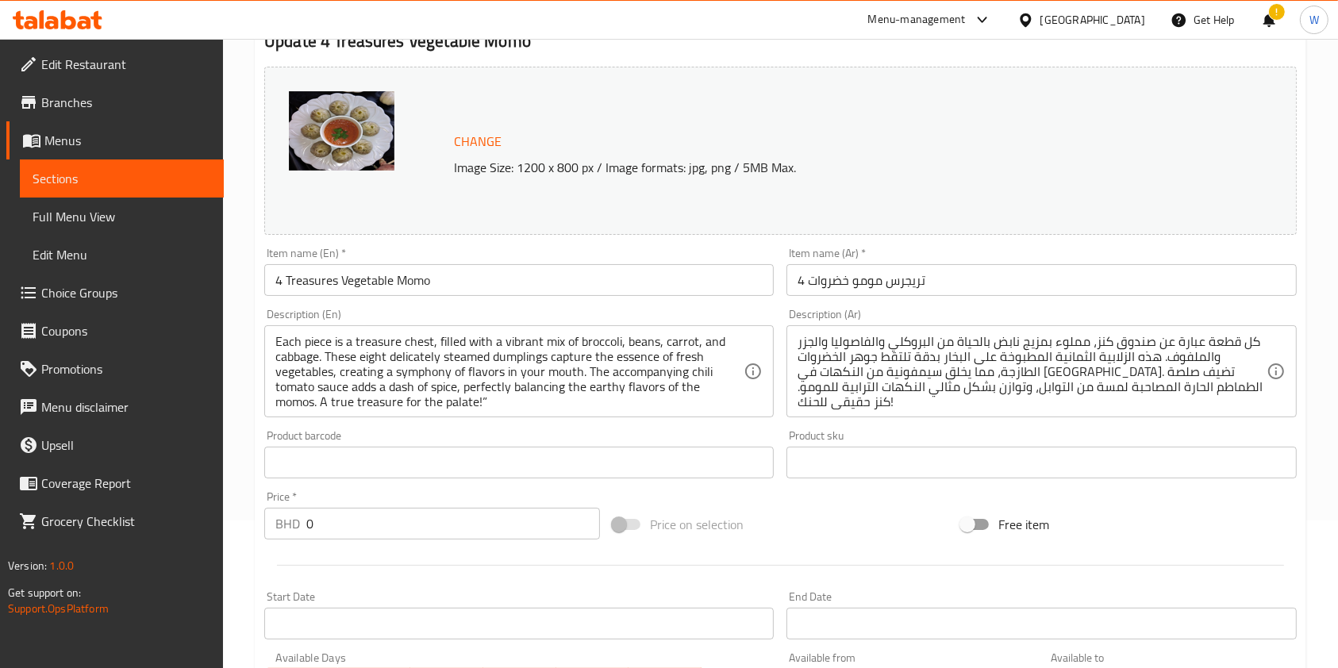
scroll to position [0, 0]
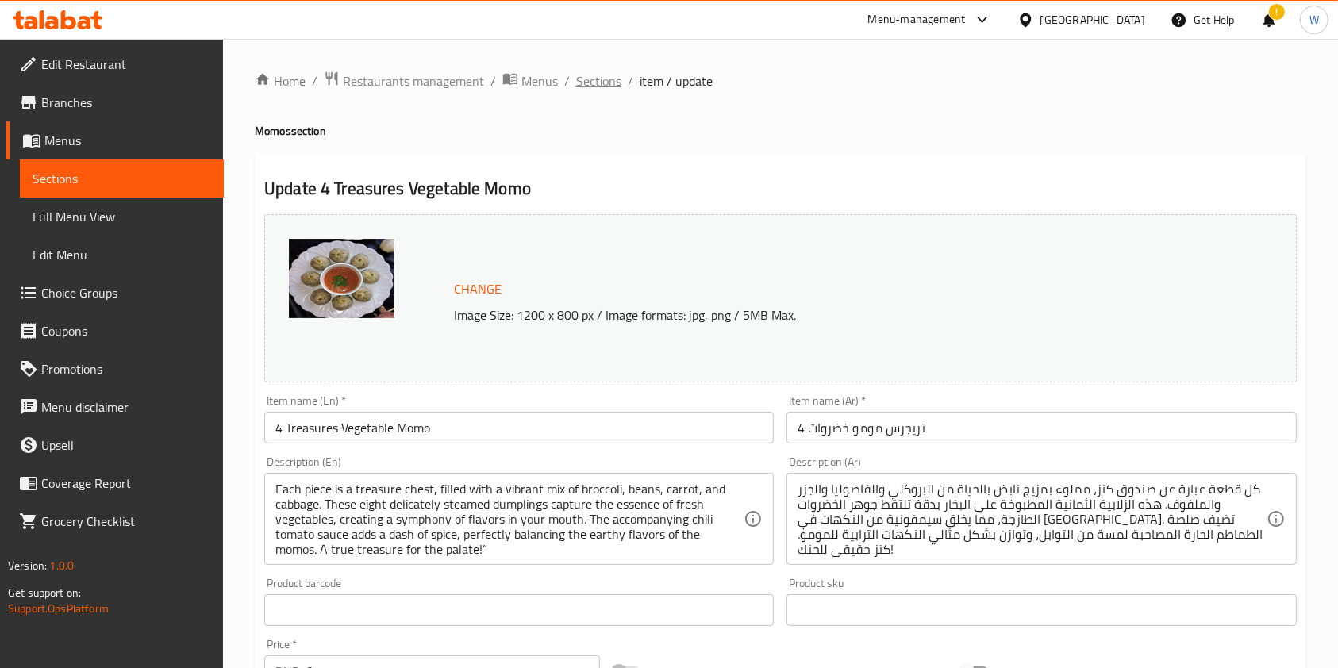
click at [603, 83] on span "Sections" at bounding box center [598, 80] width 45 height 19
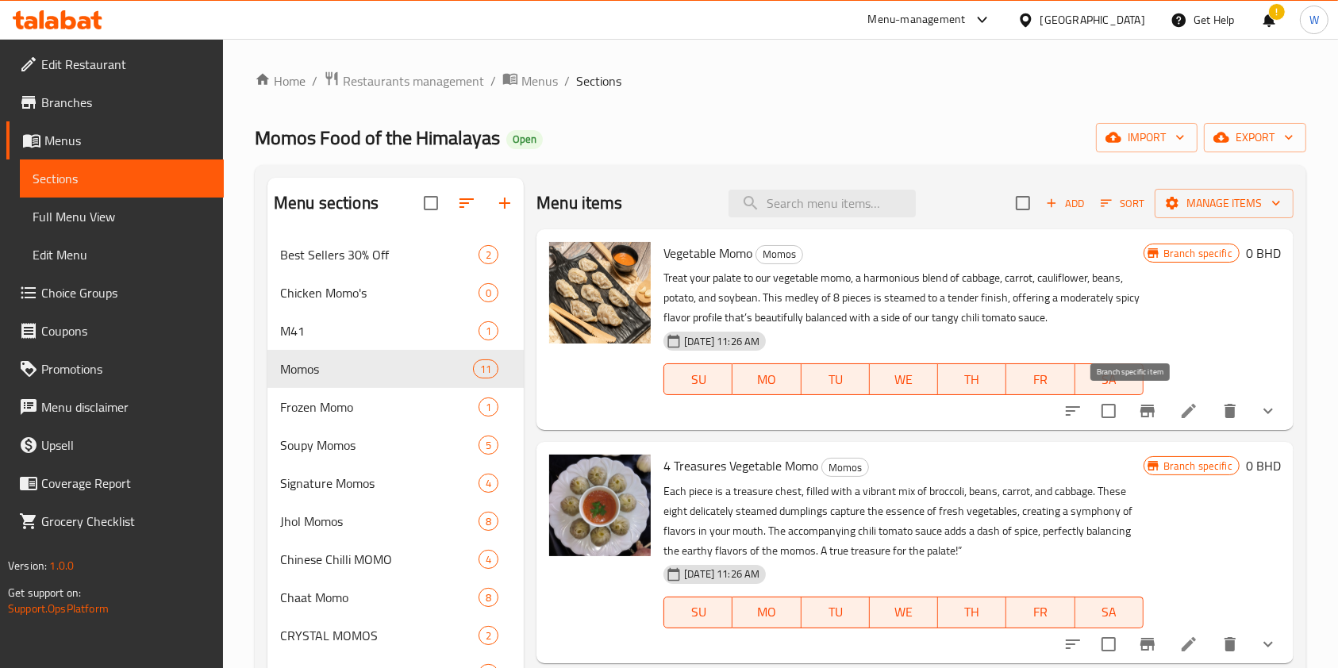
click at [1167, 408] on li at bounding box center [1189, 411] width 44 height 29
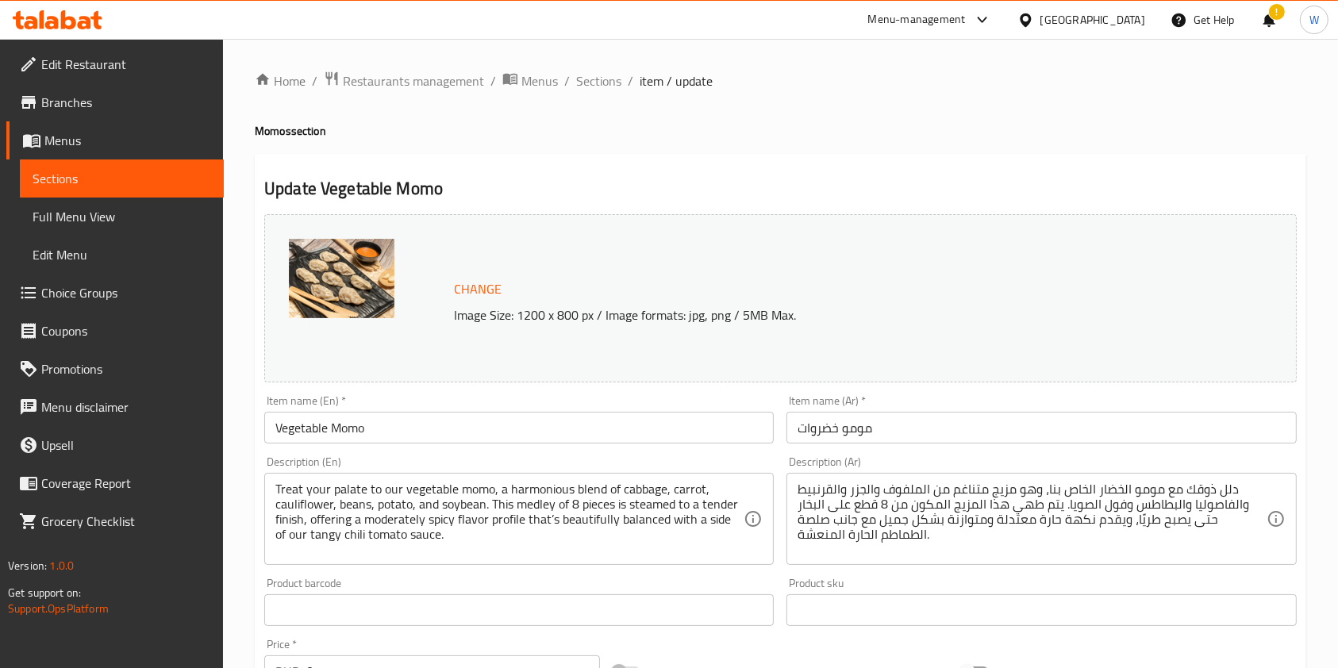
scroll to position [529, 0]
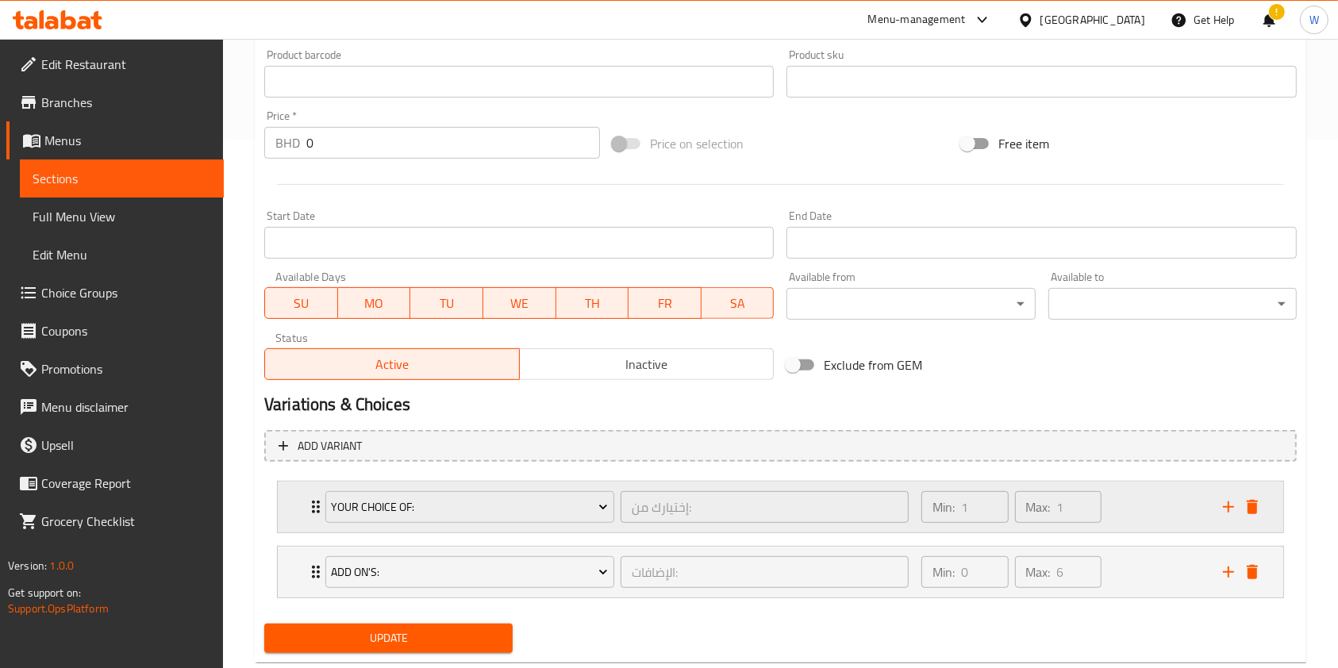
click at [300, 494] on div "Your Choice Of: إختيارك من: ​ Min: 1 ​ Max: 1 ​" at bounding box center [781, 507] width 1006 height 51
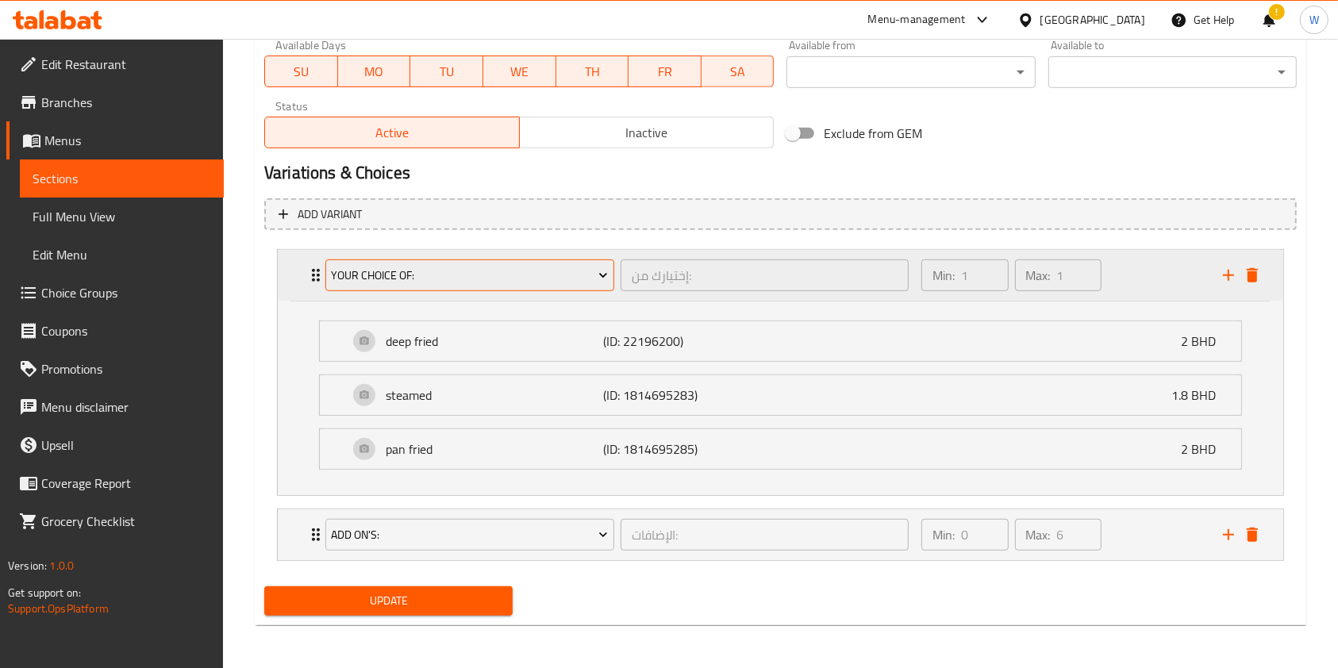
scroll to position [761, 0]
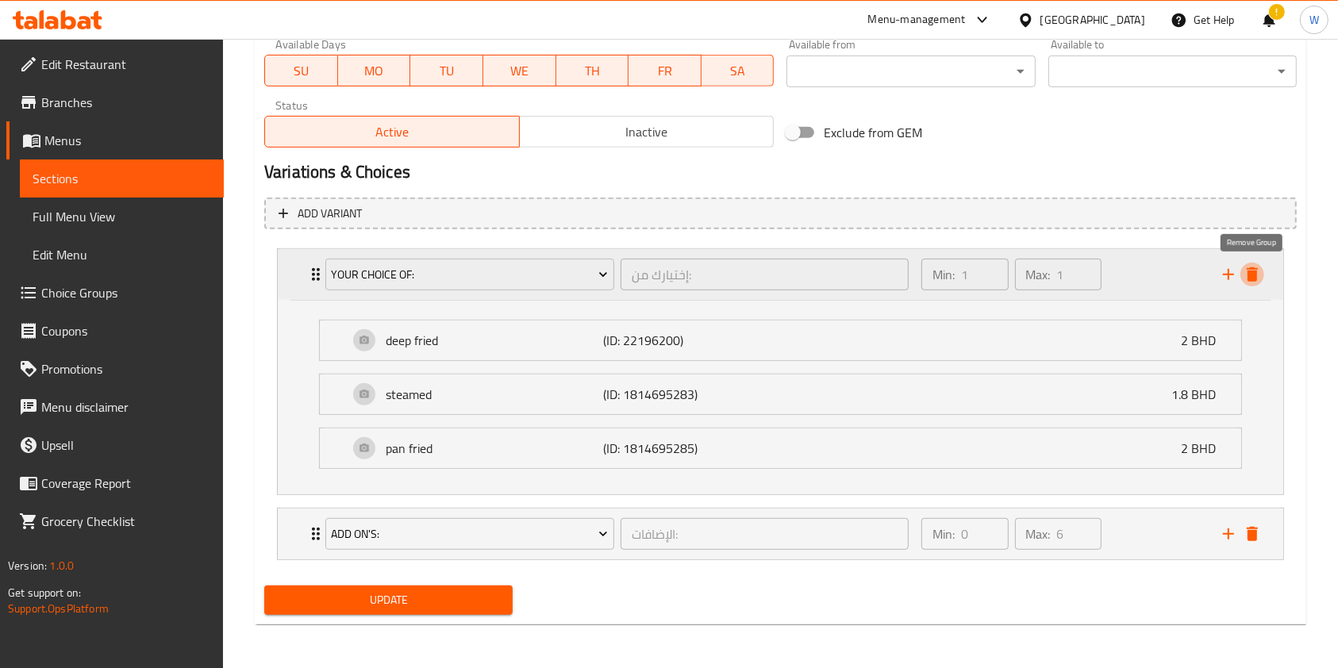
click at [1255, 275] on icon "delete" at bounding box center [1252, 274] width 11 height 14
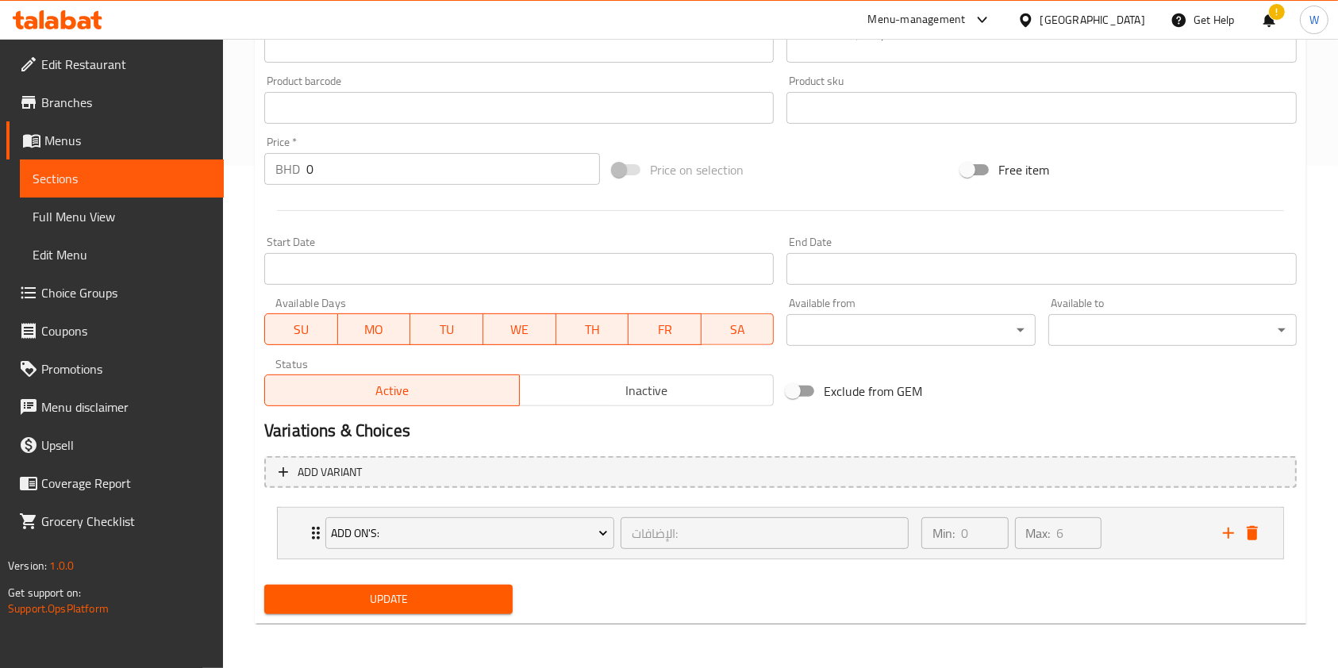
scroll to position [502, 0]
click at [412, 465] on span "Add variant" at bounding box center [781, 474] width 1004 height 20
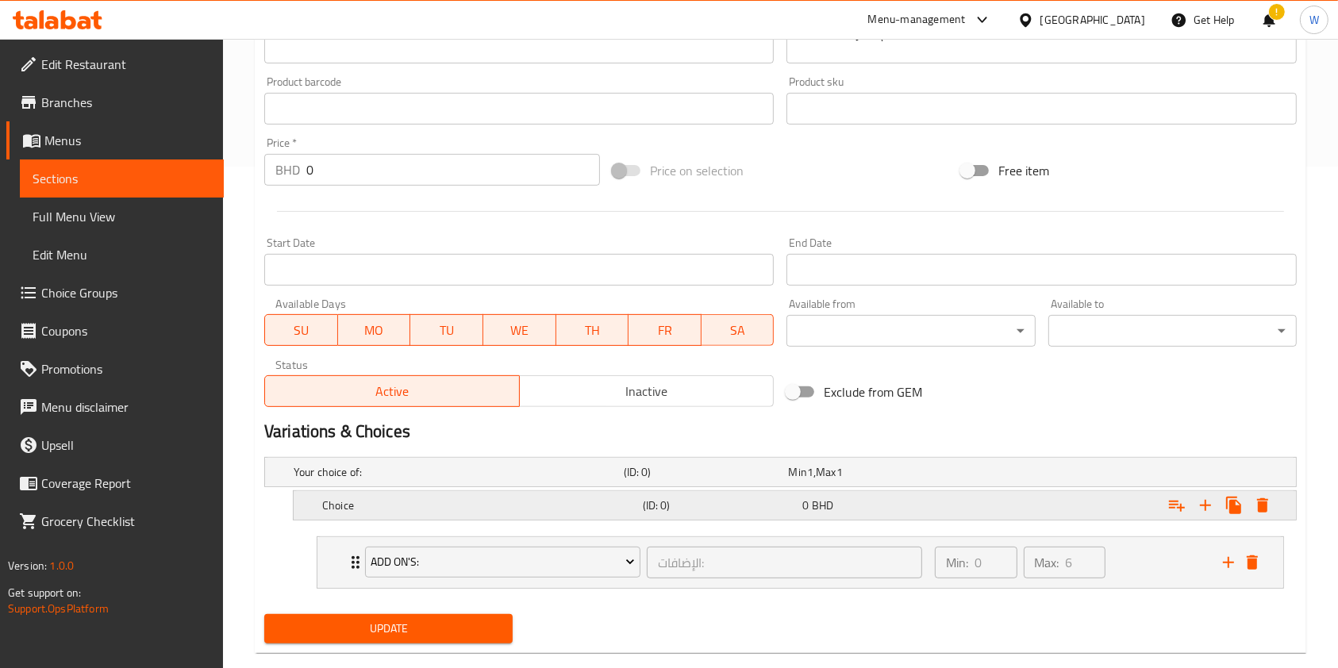
click at [453, 500] on h5 "Choice" at bounding box center [479, 506] width 314 height 16
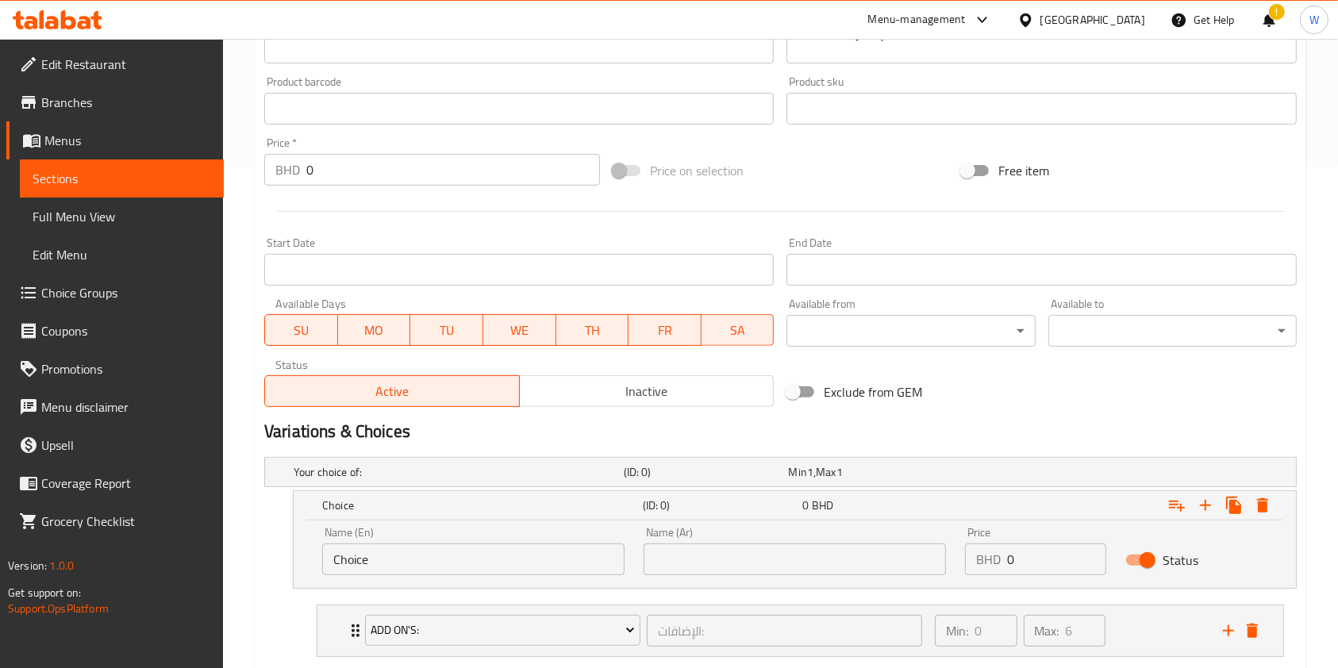
click at [490, 569] on input "Choice" at bounding box center [473, 560] width 302 height 32
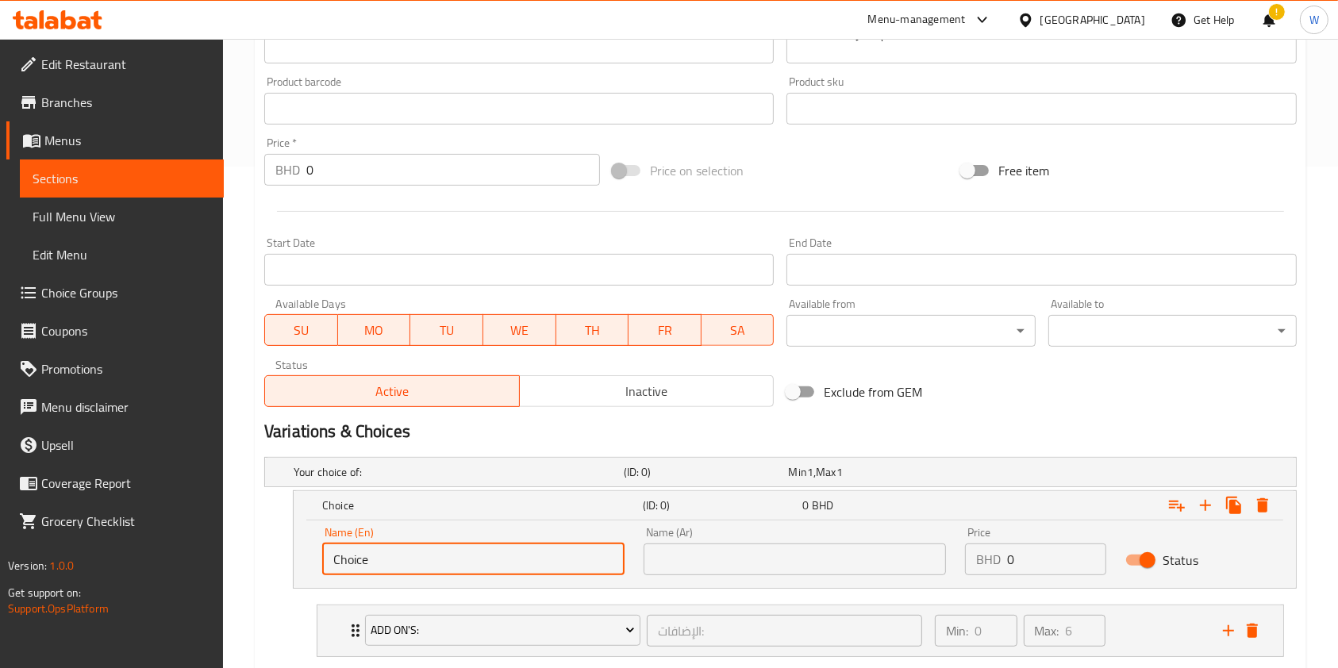
click at [490, 569] on input "Choice" at bounding box center [473, 560] width 302 height 32
paste input "Steamed"
type input "Steamed"
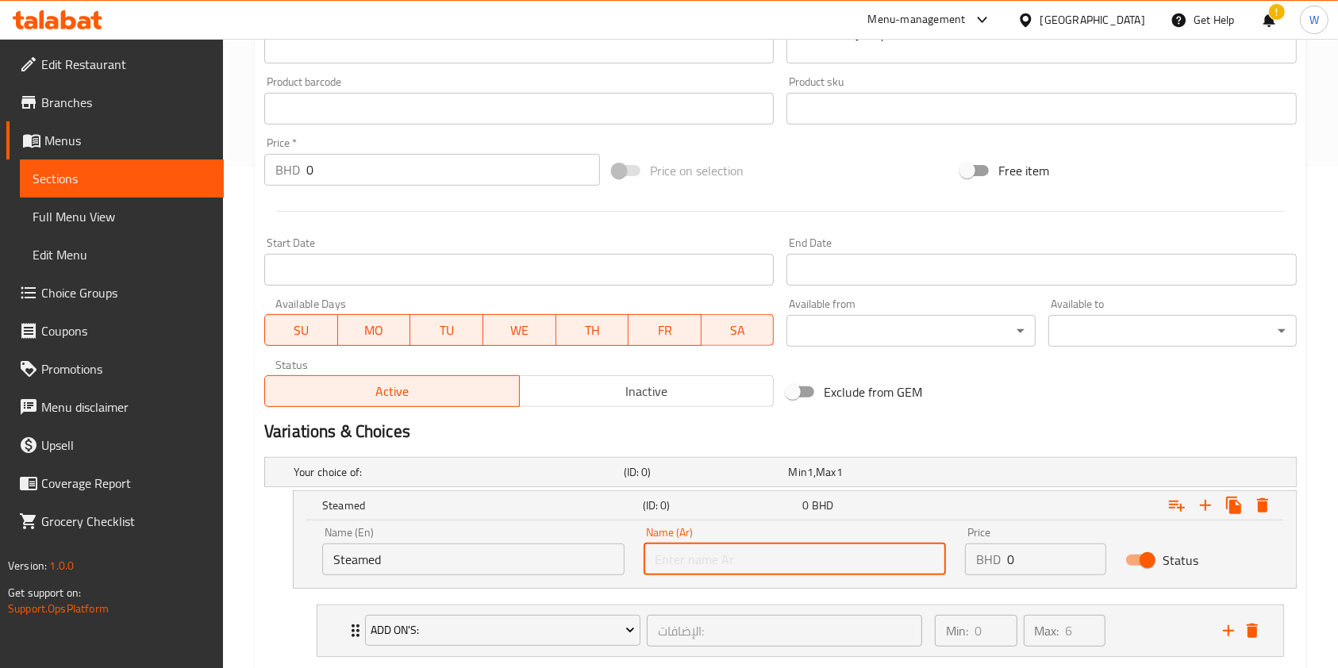
click at [654, 554] on input "text" at bounding box center [795, 560] width 302 height 32
paste input "Steamed"
type input "Steamed"
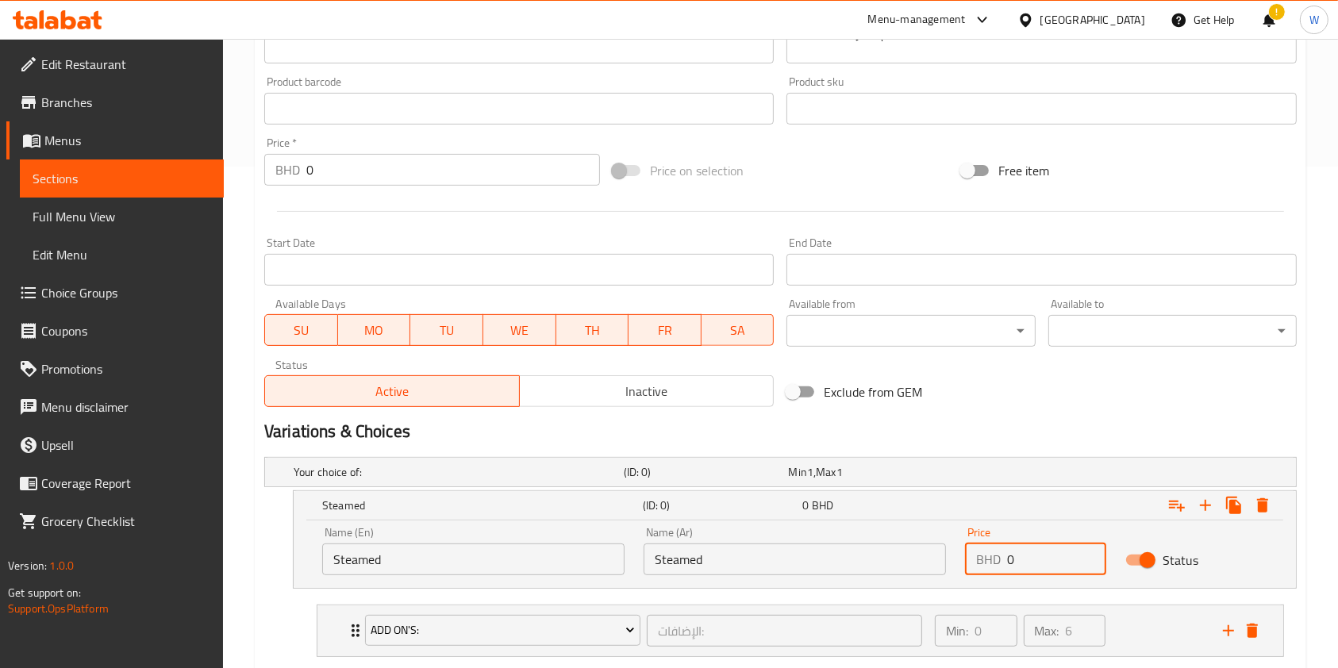
click at [1007, 555] on input "0" at bounding box center [1056, 560] width 99 height 32
drag, startPoint x: 1001, startPoint y: 556, endPoint x: 993, endPoint y: 555, distance: 8.0
click at [997, 555] on div "BHD 0 Price" at bounding box center [1035, 560] width 141 height 32
paste input "2.20"
type input "2.200"
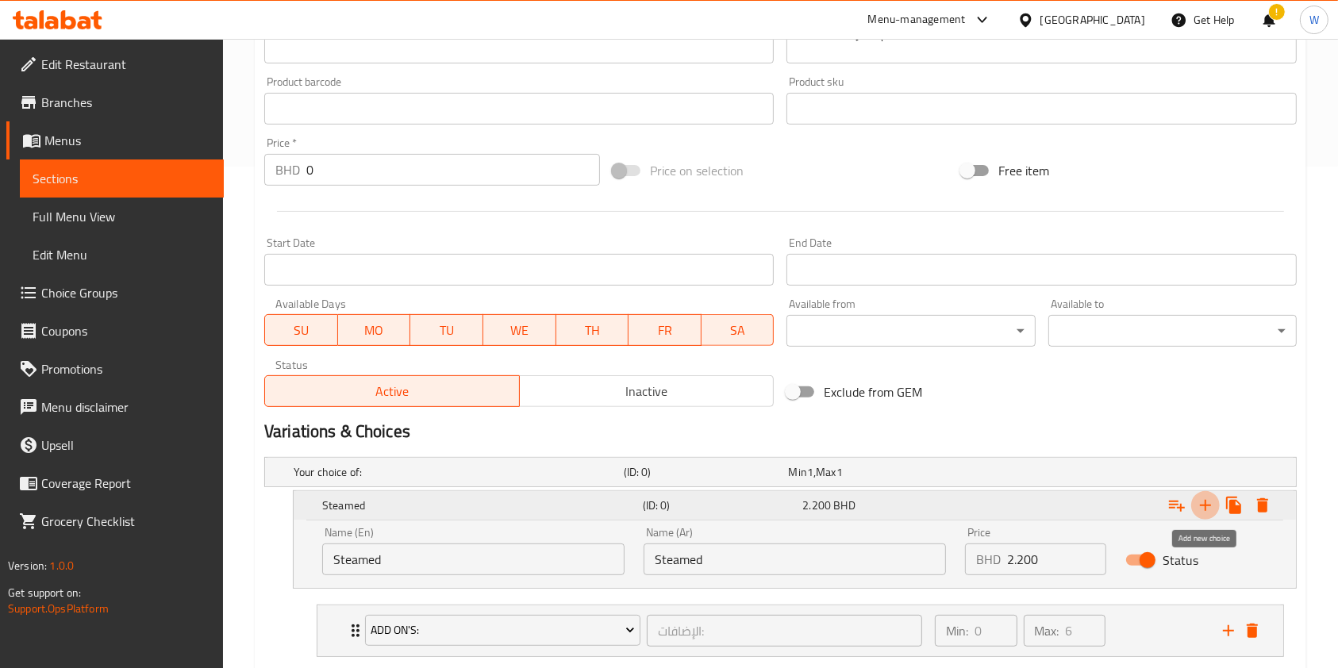
click at [1206, 505] on icon "Expand" at bounding box center [1205, 505] width 11 height 11
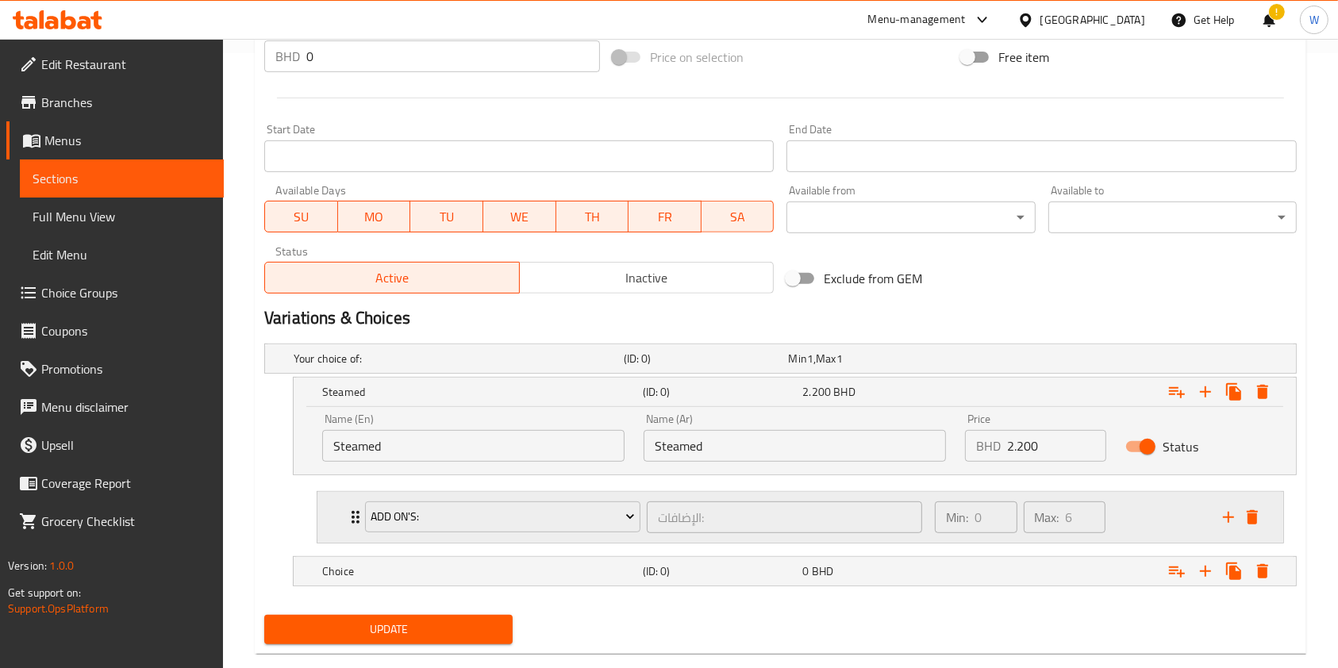
scroll to position [644, 0]
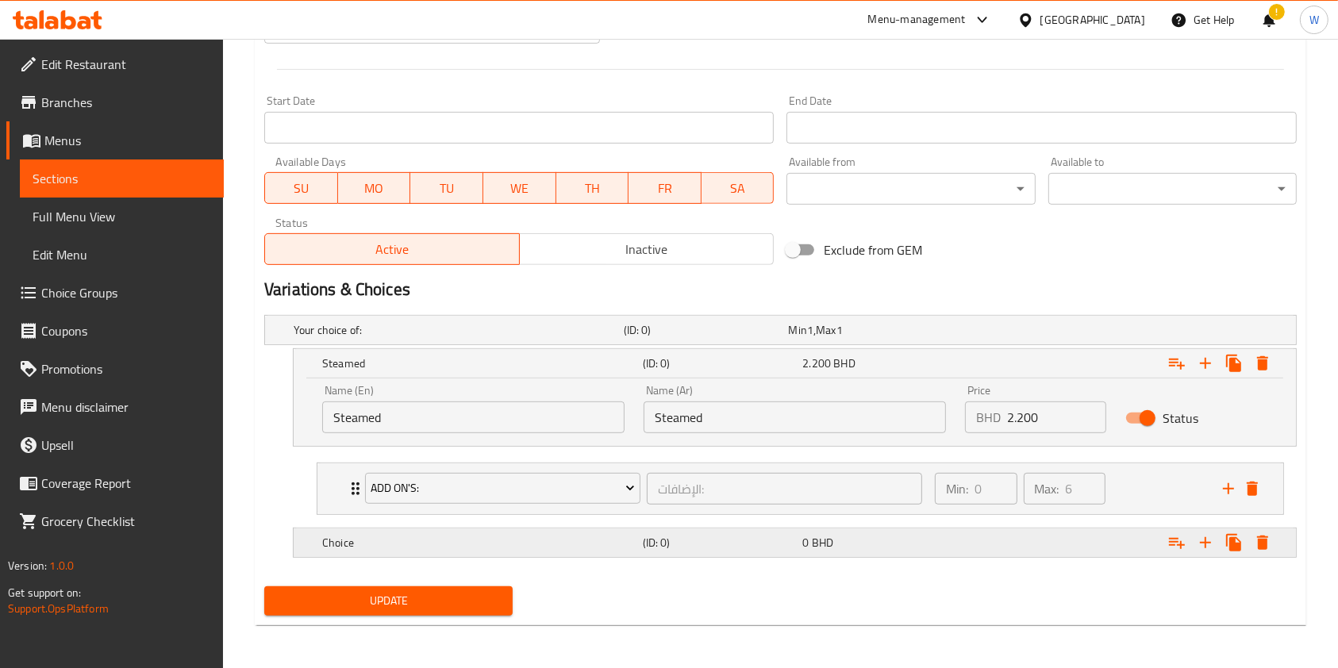
click at [472, 544] on h5 "Choice" at bounding box center [479, 543] width 314 height 16
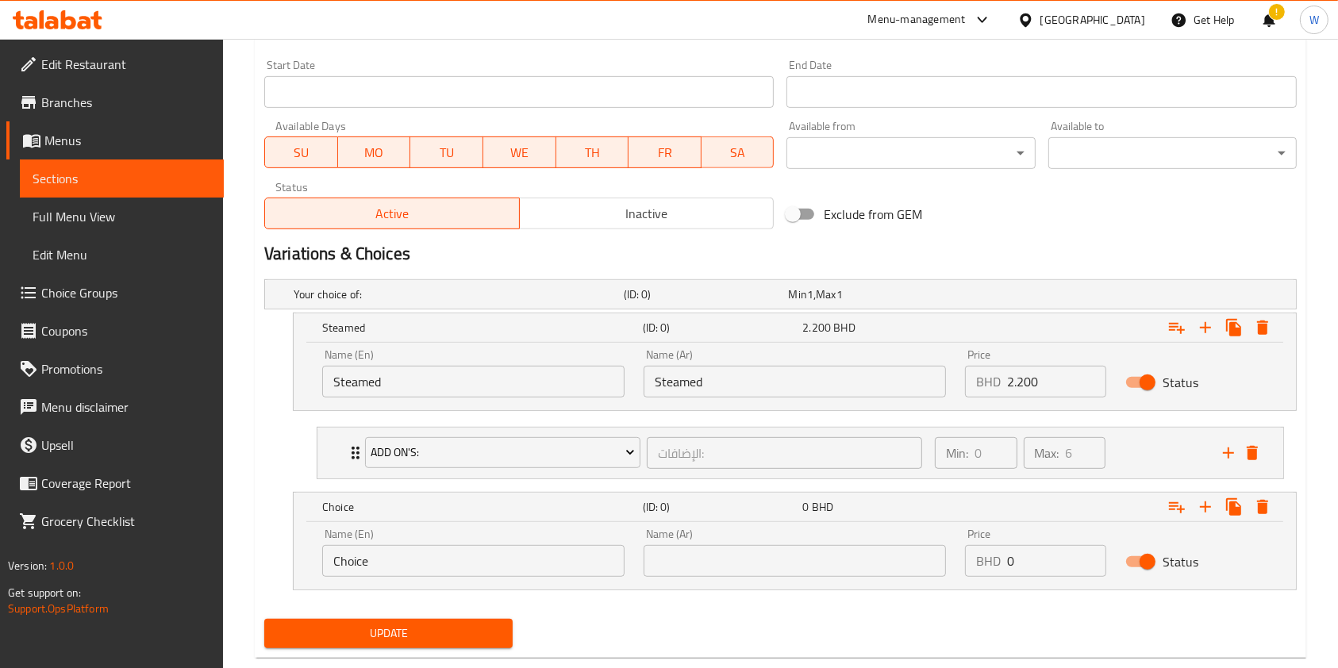
scroll to position [712, 0]
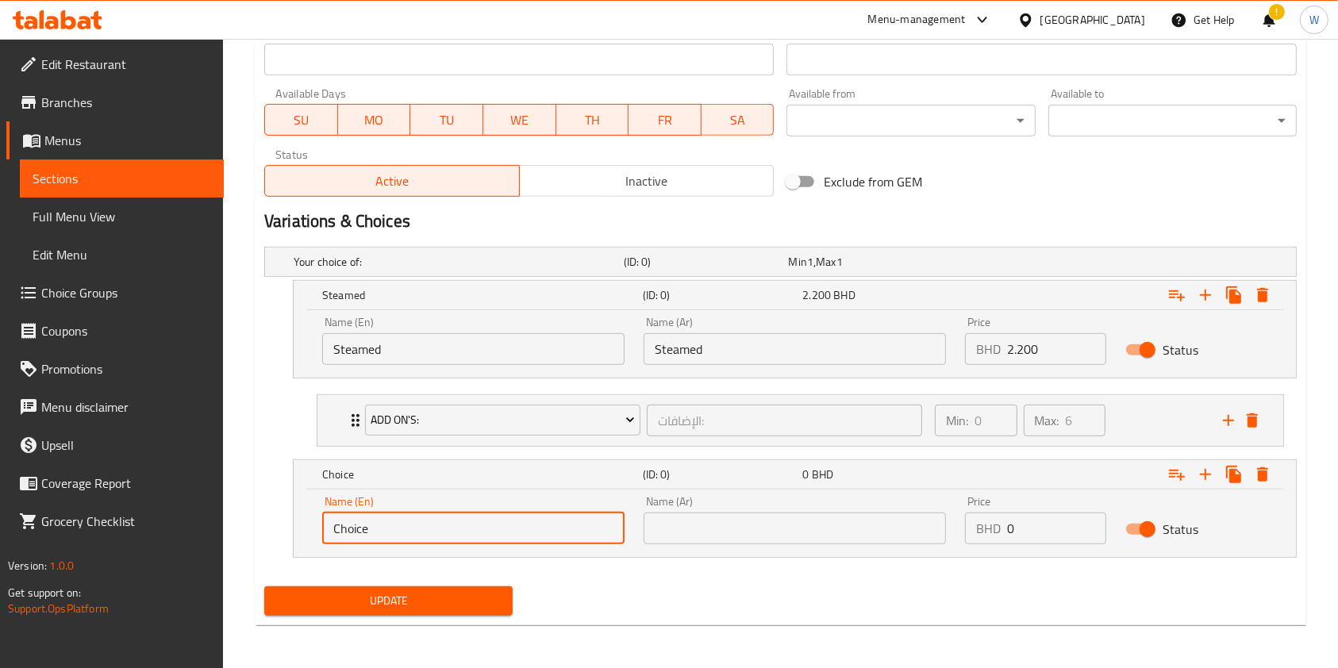
click at [463, 540] on input "Choice" at bounding box center [473, 529] width 302 height 32
click at [460, 539] on input "Choice" at bounding box center [473, 529] width 302 height 32
click at [490, 538] on input "Choice" at bounding box center [473, 529] width 302 height 32
paste input "Pan Fried"
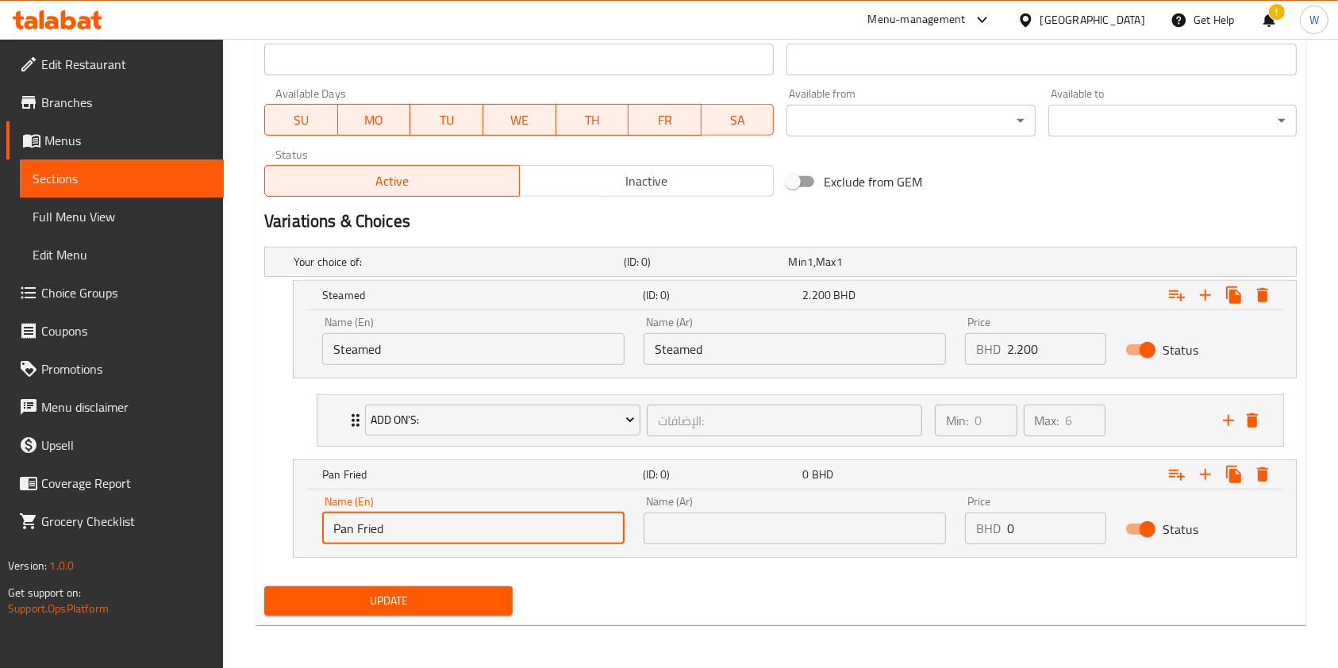
type input "Pan Fried"
click at [676, 525] on input "text" at bounding box center [795, 529] width 302 height 32
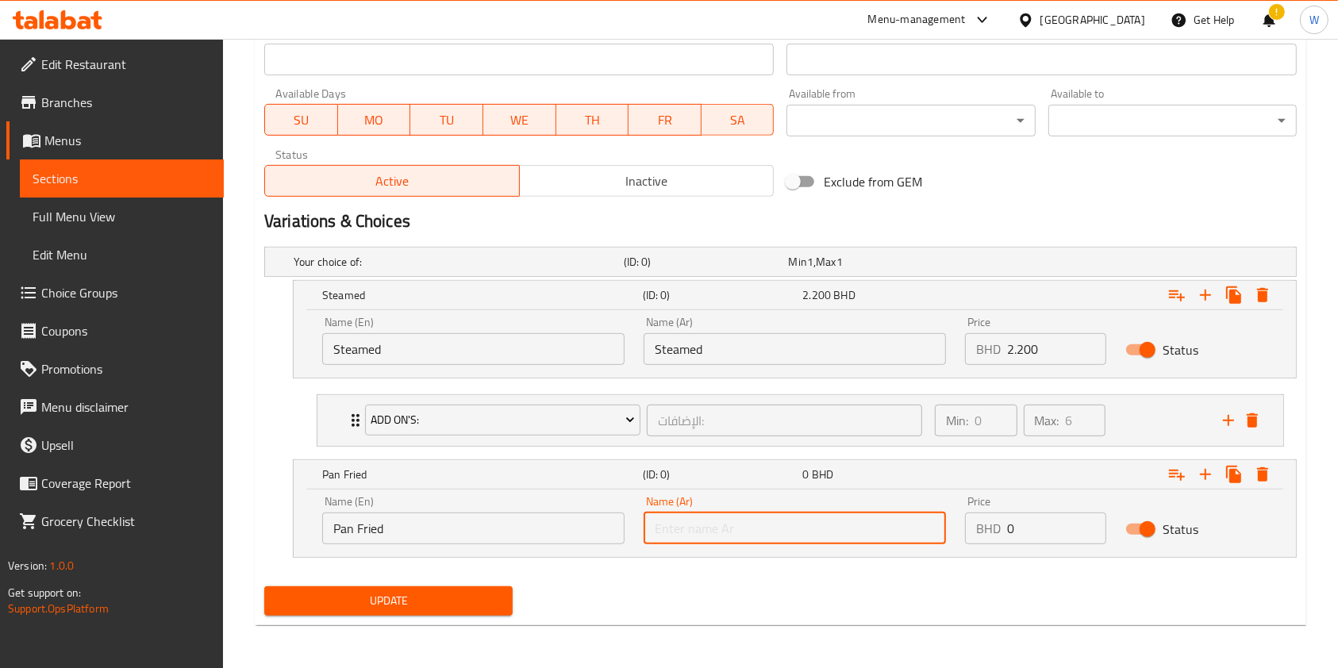
paste input "Pan Fried"
type input "Pan Fried"
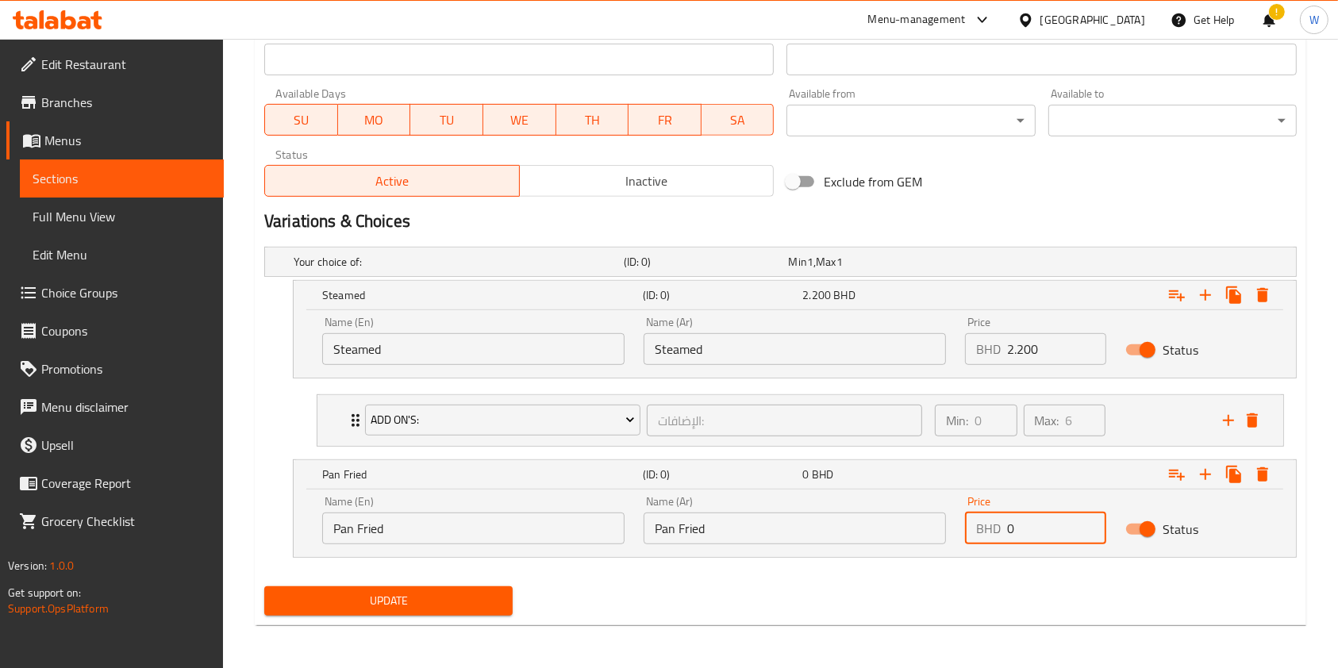
drag, startPoint x: 1039, startPoint y: 530, endPoint x: 971, endPoint y: 529, distance: 68.3
click at [978, 529] on div "BHD 0 Price" at bounding box center [1035, 529] width 141 height 32
paste input "2.30"
type input "2.300"
click at [1210, 476] on icon "Expand" at bounding box center [1205, 474] width 19 height 19
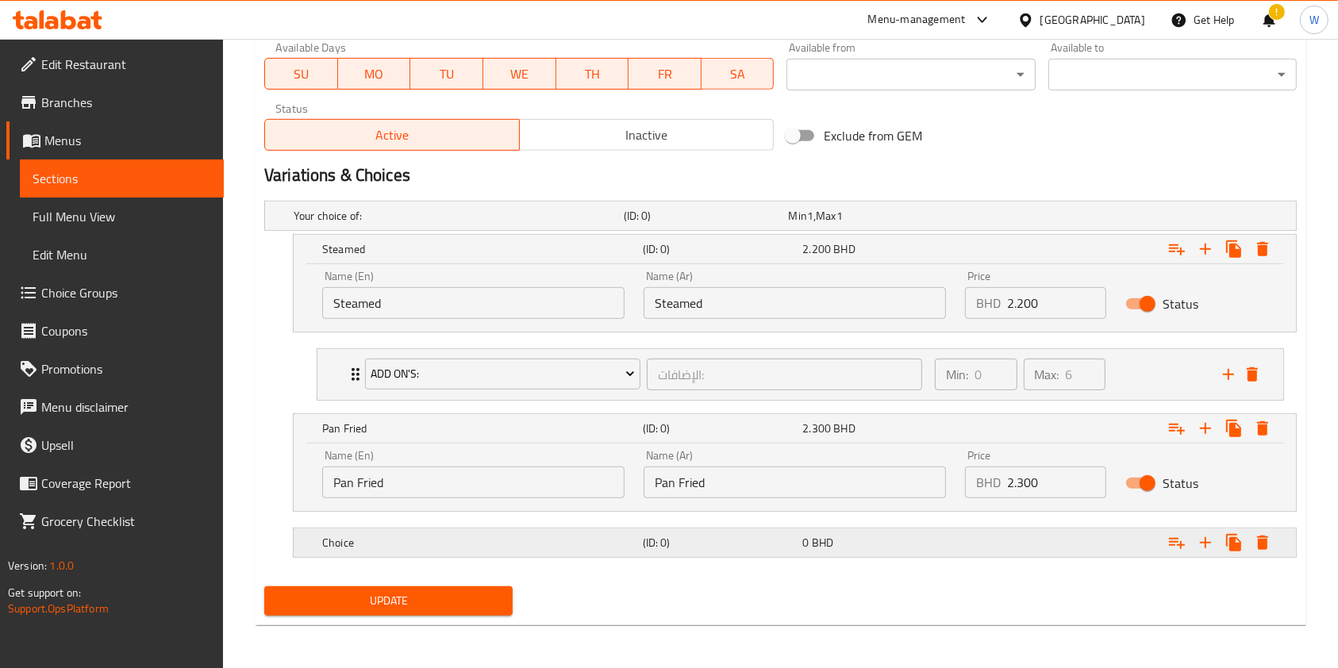
drag, startPoint x: 616, startPoint y: 540, endPoint x: 654, endPoint y: 534, distance: 38.5
click at [618, 540] on h5 "Choice" at bounding box center [479, 543] width 314 height 16
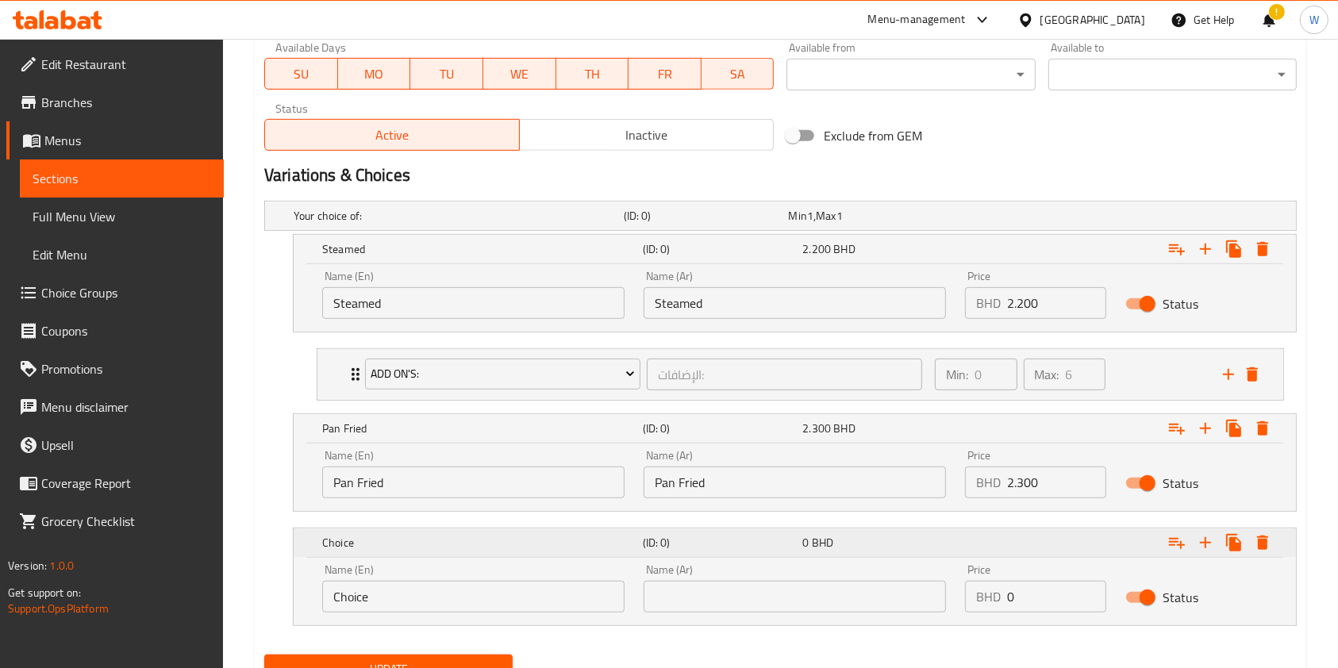
scroll to position [826, 0]
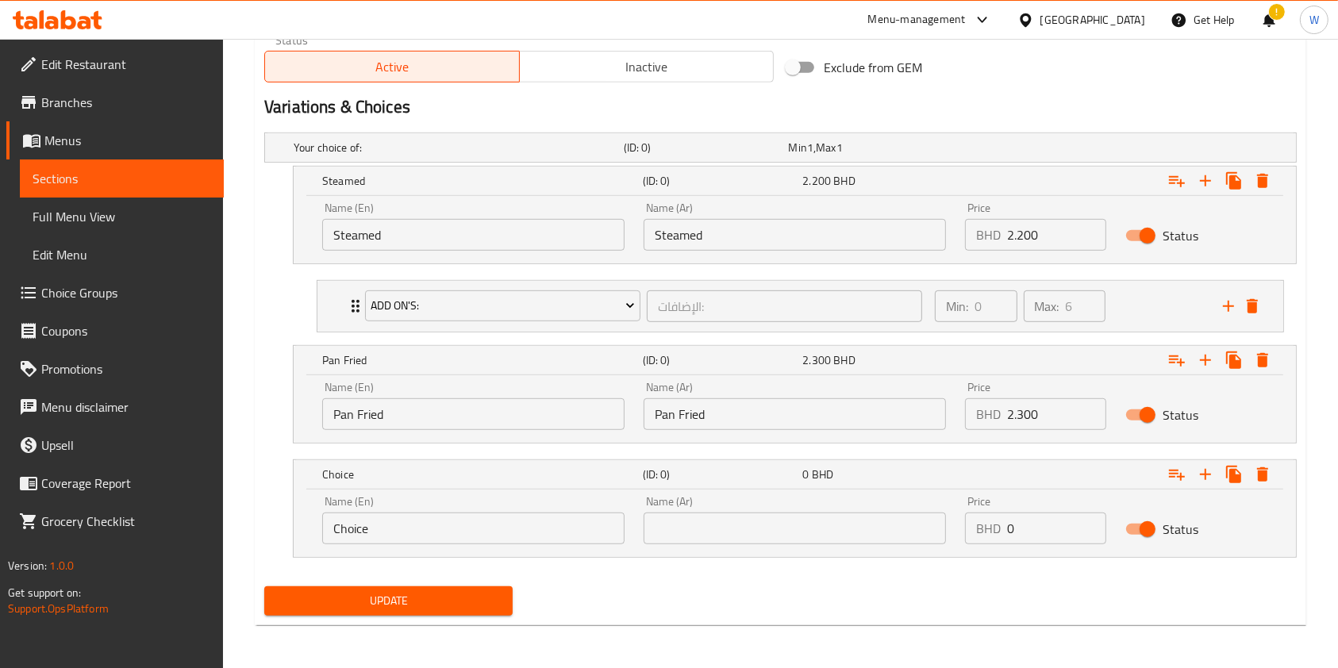
click at [485, 543] on div "Name (En) Choice Name (En)" at bounding box center [473, 520] width 321 height 67
click at [568, 529] on input "Choice" at bounding box center [473, 529] width 302 height 32
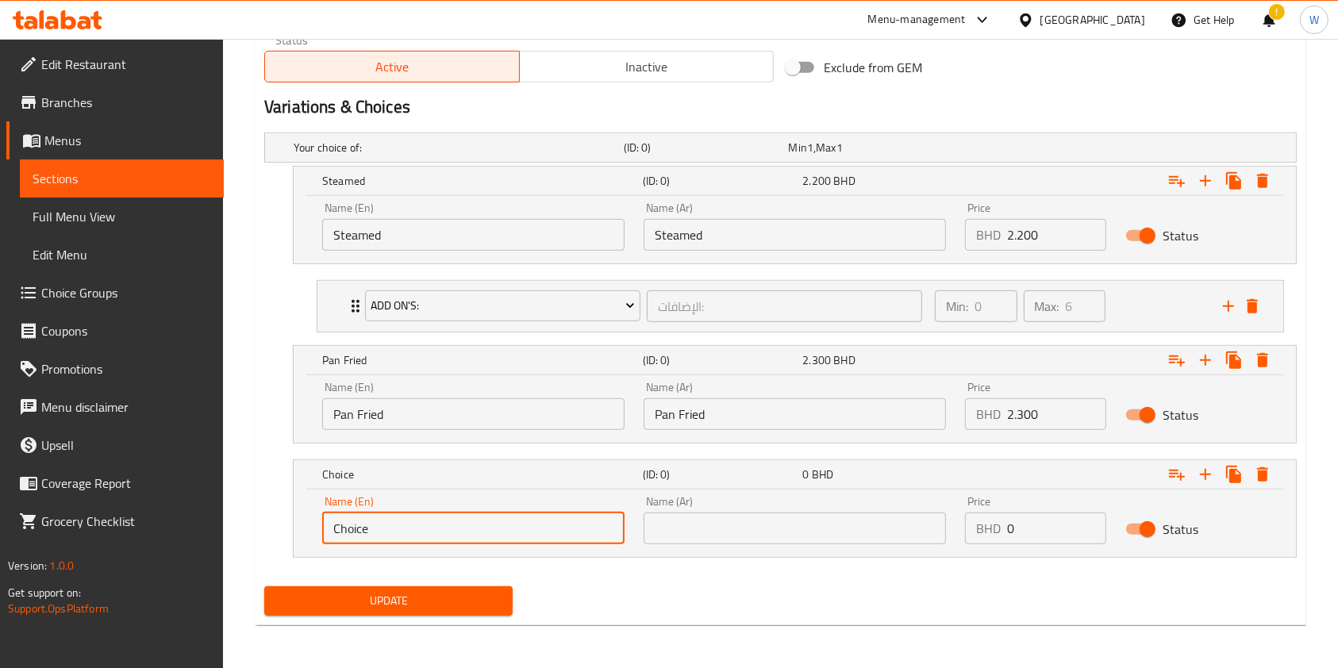
click at [566, 529] on input "Choice" at bounding box center [473, 529] width 302 height 32
paste input "Deep Fried"
type input "Deep Fried"
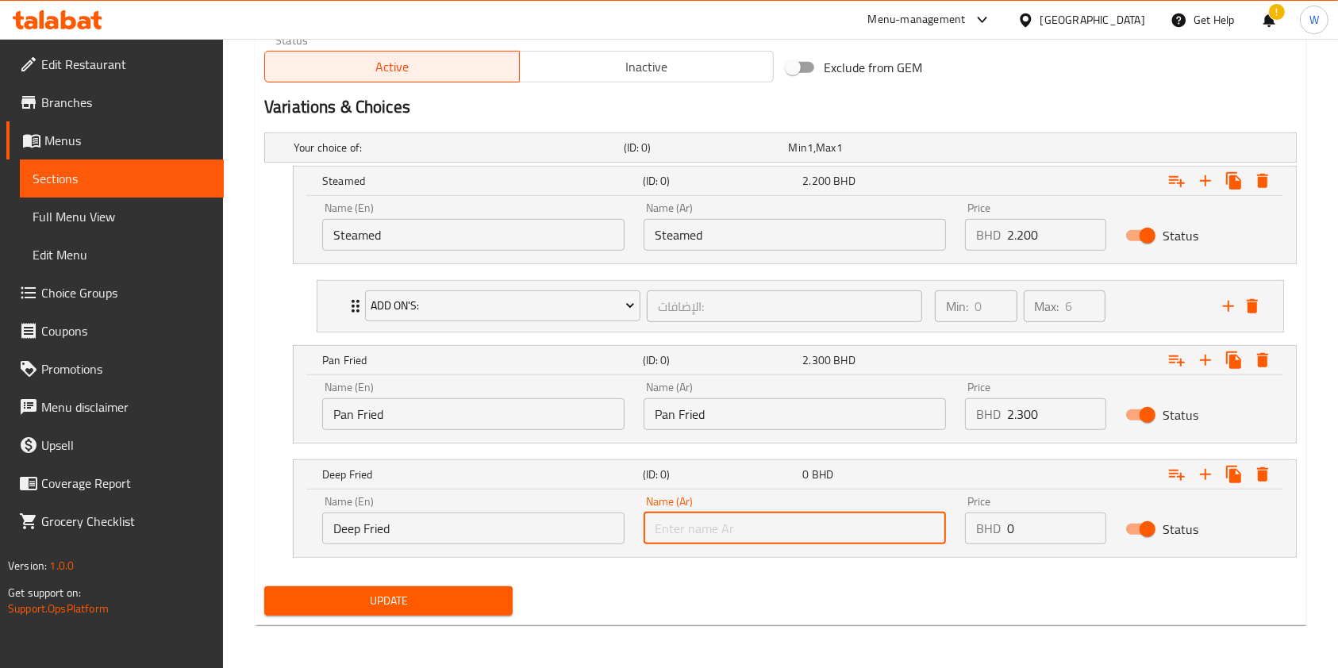
click at [746, 523] on input "text" at bounding box center [795, 529] width 302 height 32
paste input "Deep Fried"
type input "Deep Fried"
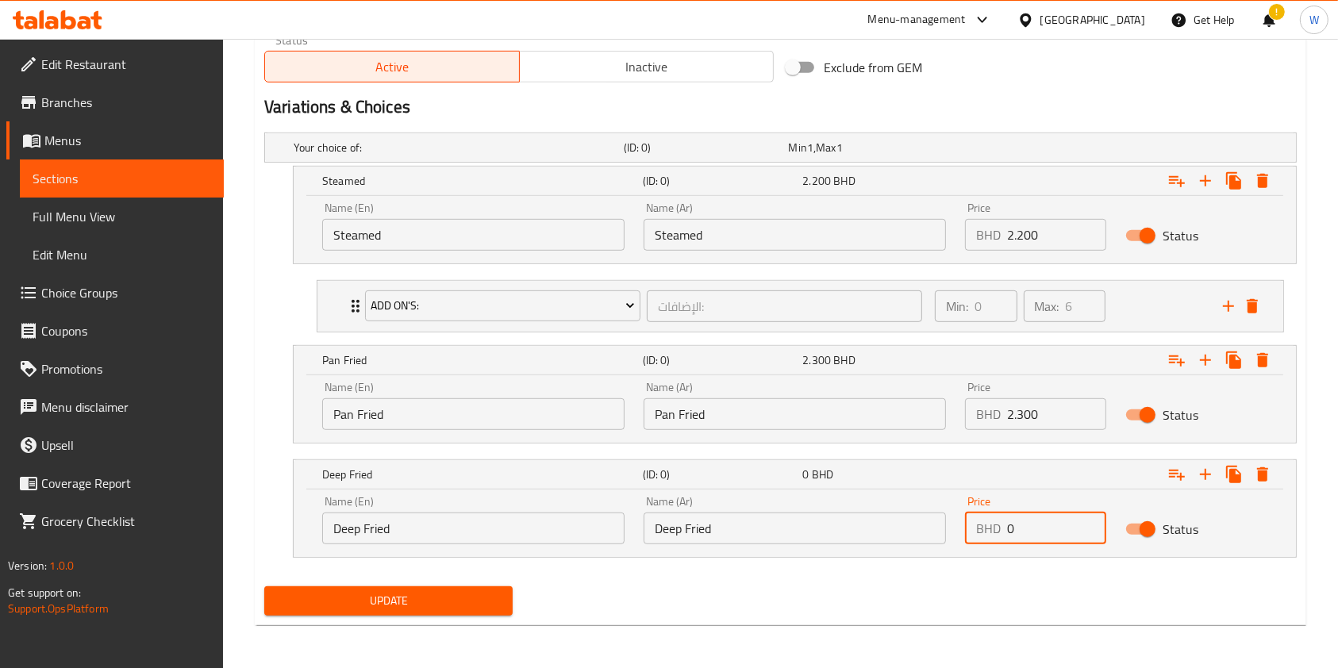
drag, startPoint x: 1014, startPoint y: 520, endPoint x: 962, endPoint y: 517, distance: 51.6
click at [963, 517] on div "Price BHD 0 Price" at bounding box center [1036, 520] width 160 height 67
paste input "2.40"
type input "2.400"
click at [951, 591] on div "Update" at bounding box center [780, 601] width 1045 height 42
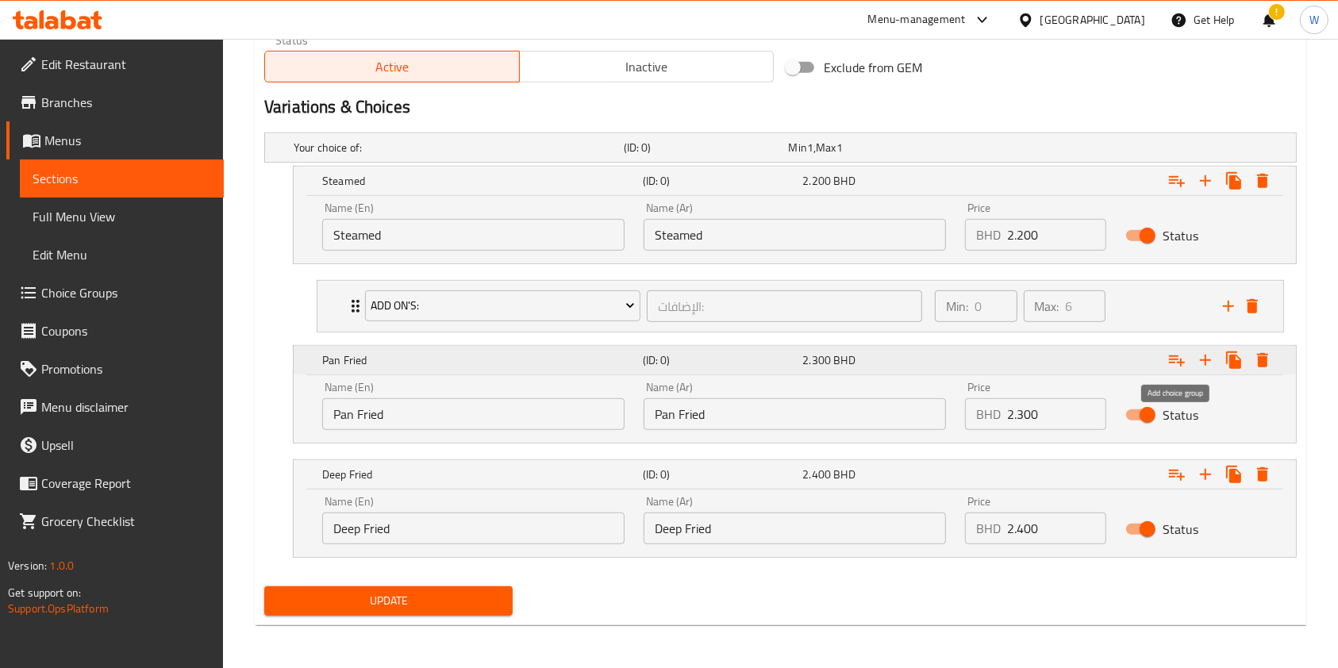
click at [1180, 357] on icon "Expand" at bounding box center [1177, 360] width 19 height 19
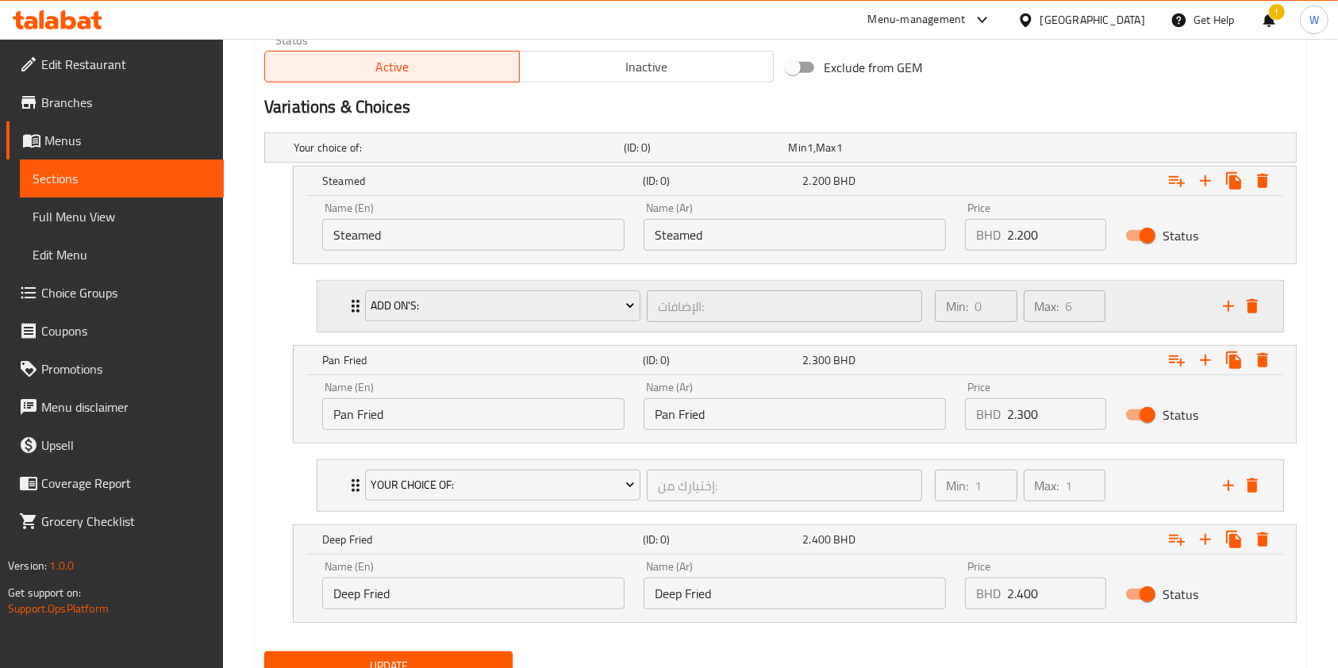
click at [355, 295] on div "Add On's: الإضافات: ​ Min: 0 ​ Max: 6 ​" at bounding box center [805, 306] width 918 height 51
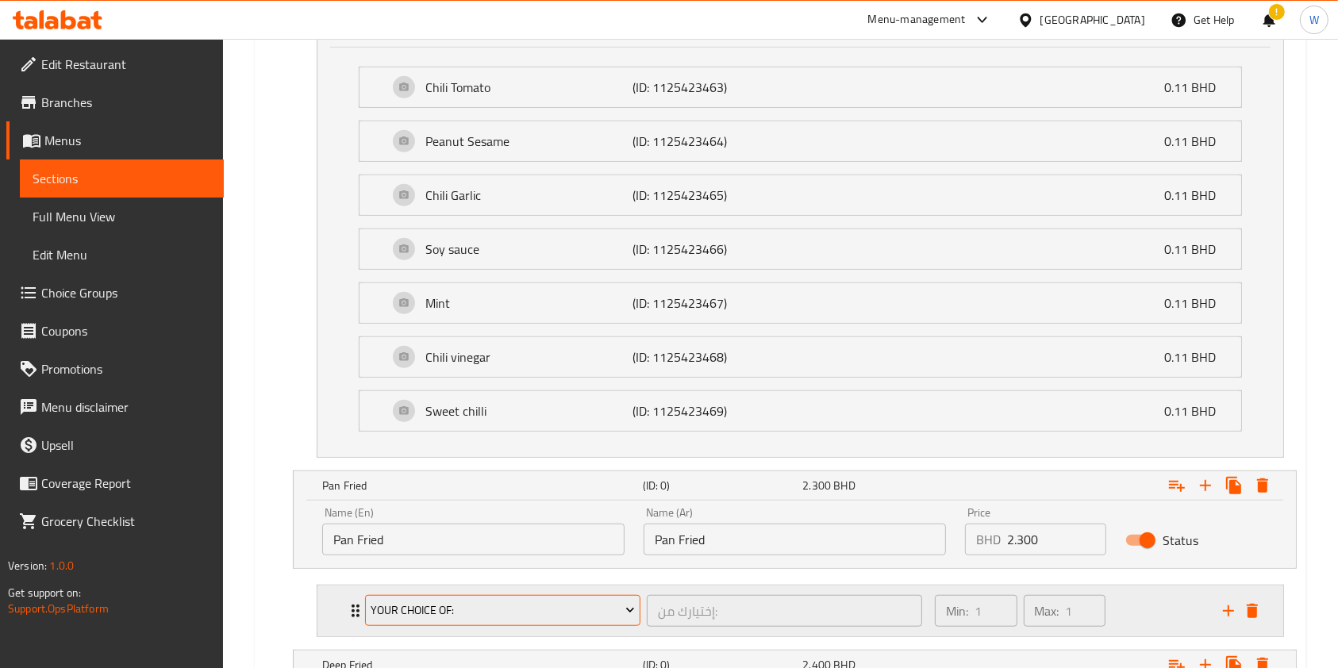
scroll to position [1144, 0]
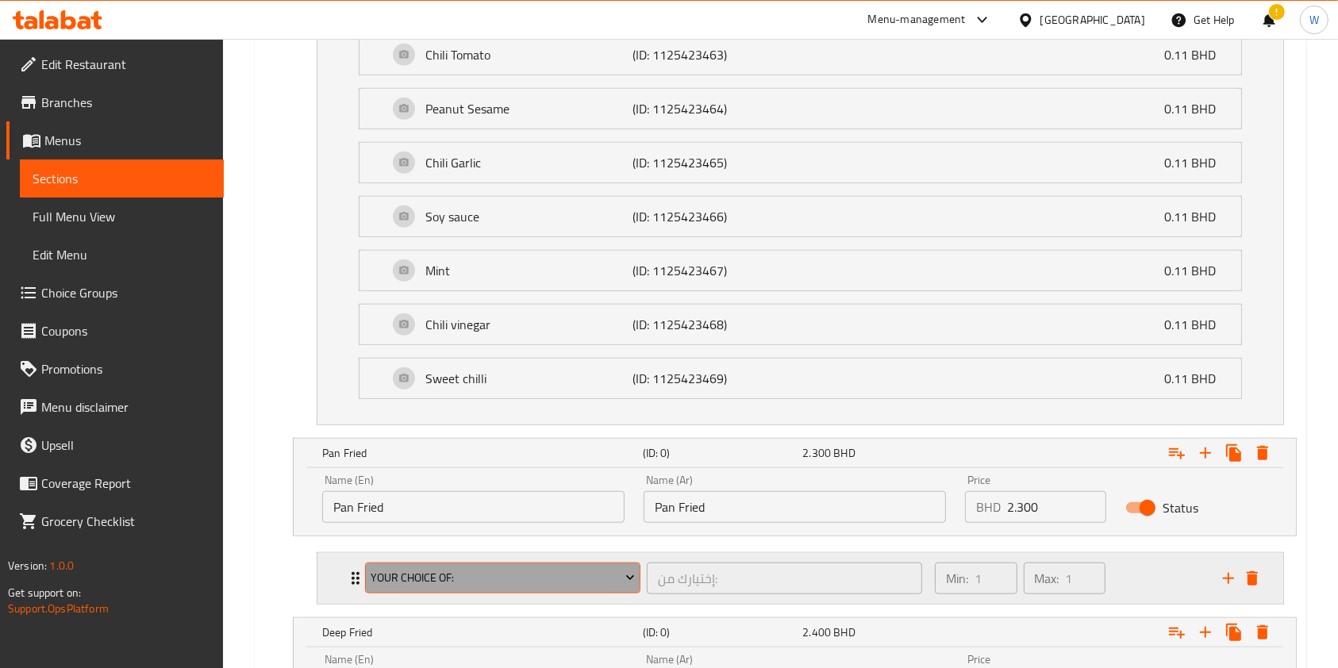
click at [416, 568] on span "Your Choice Of:" at bounding box center [503, 578] width 264 height 20
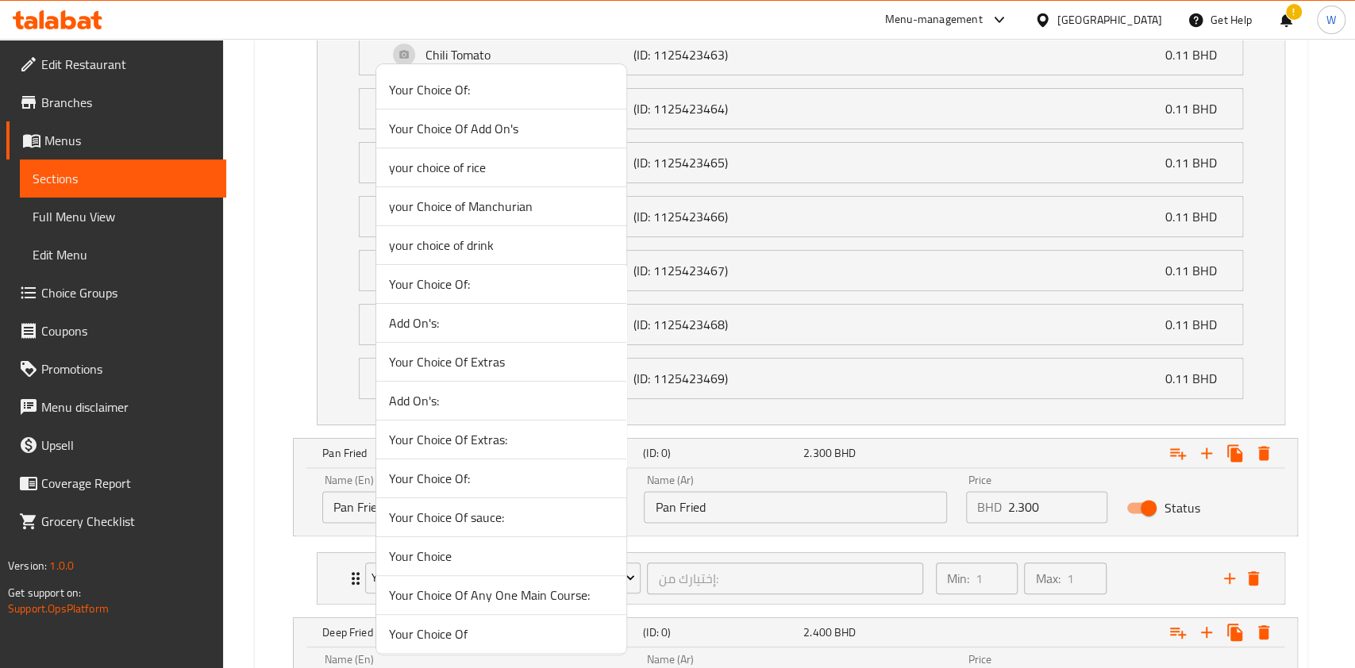
click at [456, 329] on span "Add On's:" at bounding box center [501, 323] width 225 height 19
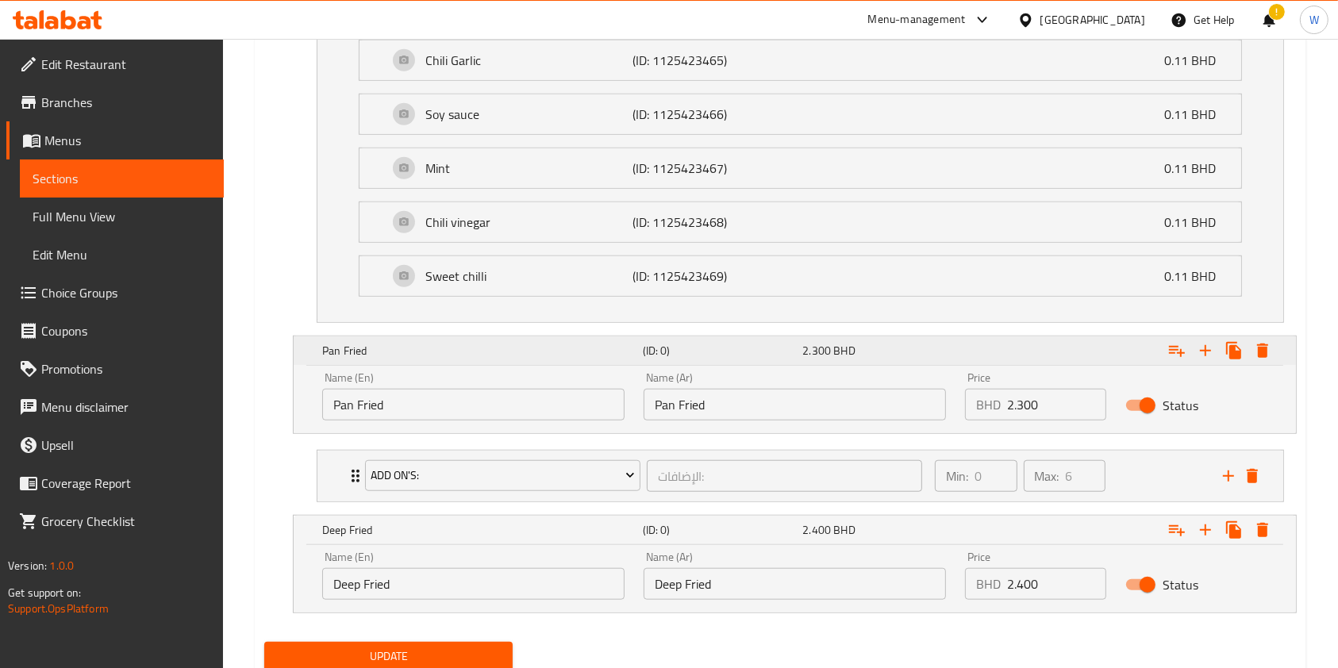
scroll to position [1250, 0]
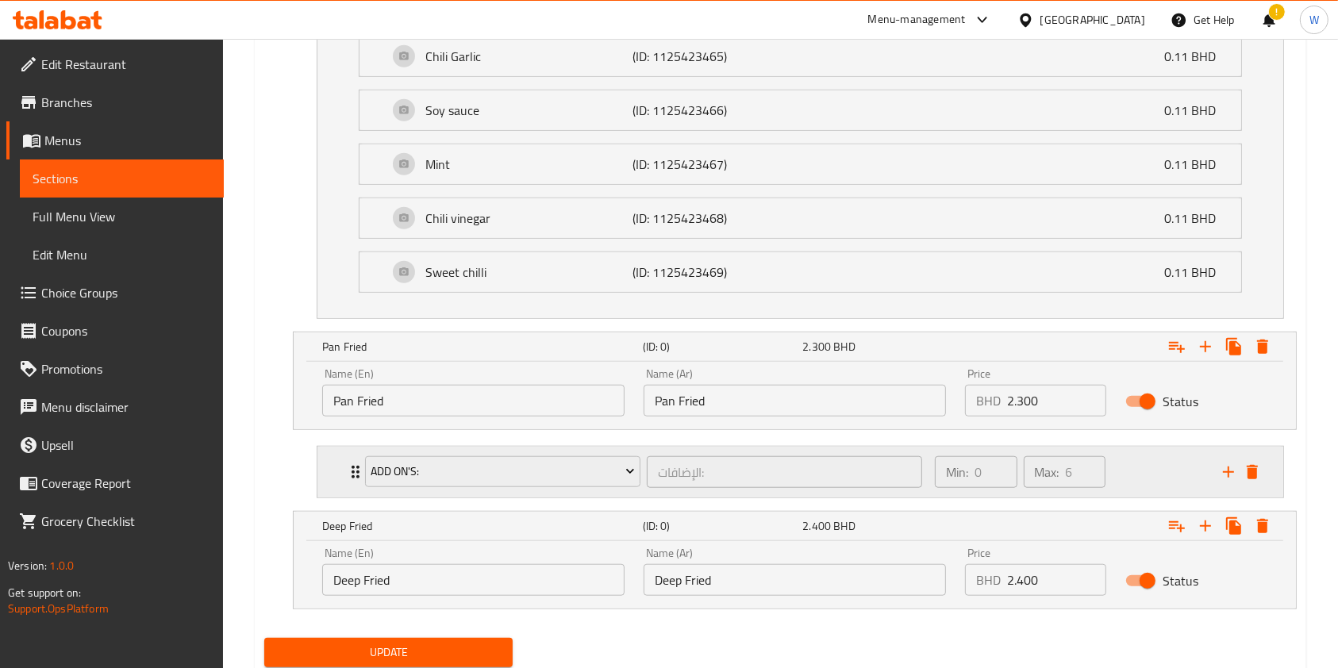
click at [346, 464] on icon "Expand" at bounding box center [355, 472] width 19 height 19
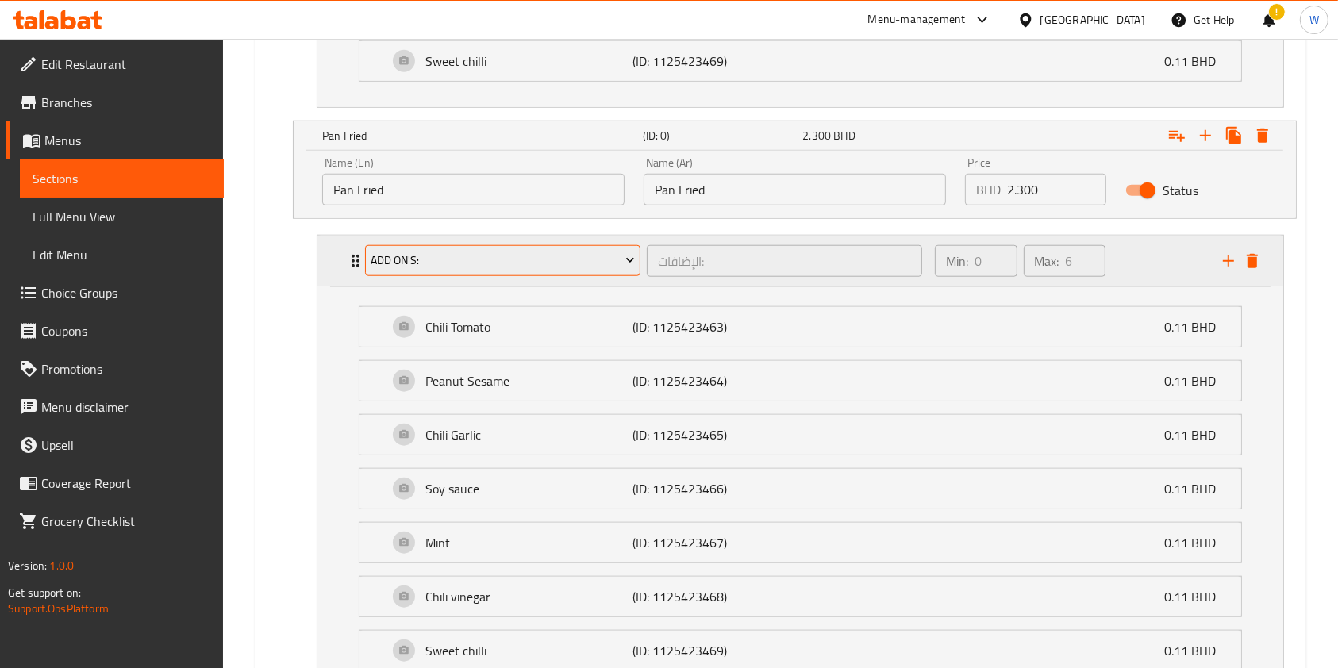
scroll to position [1673, 0]
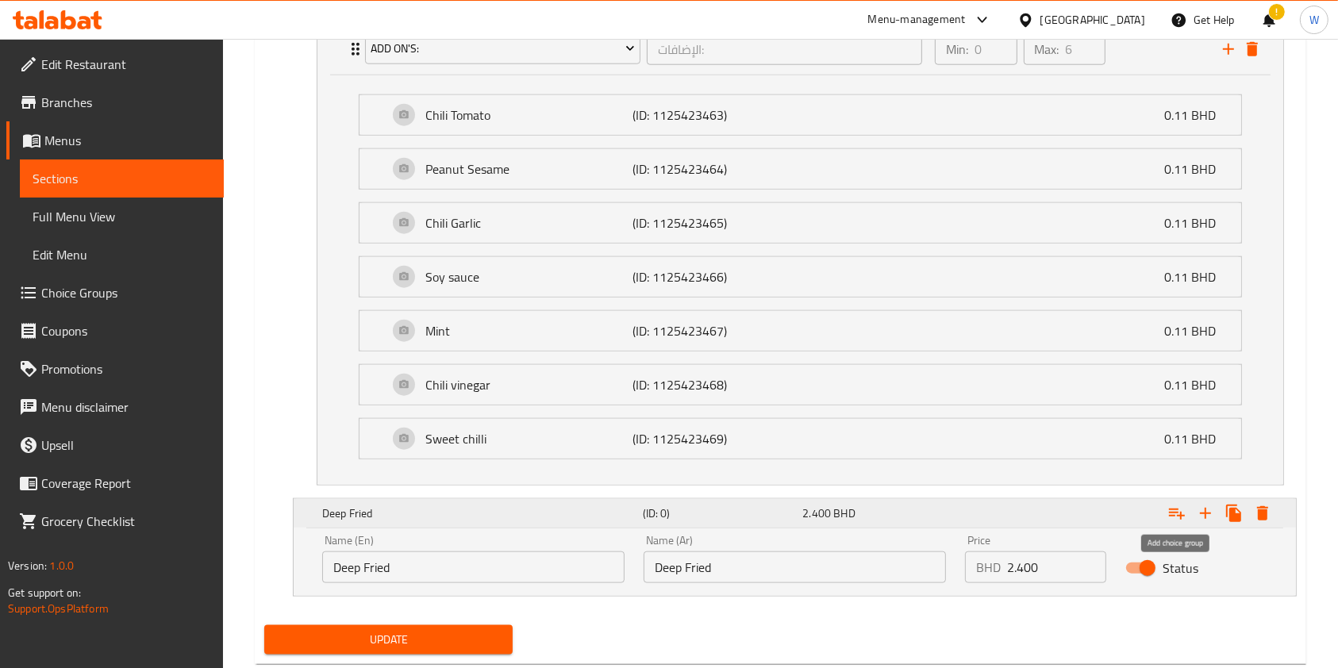
click at [1179, 510] on icon "Expand" at bounding box center [1177, 513] width 19 height 19
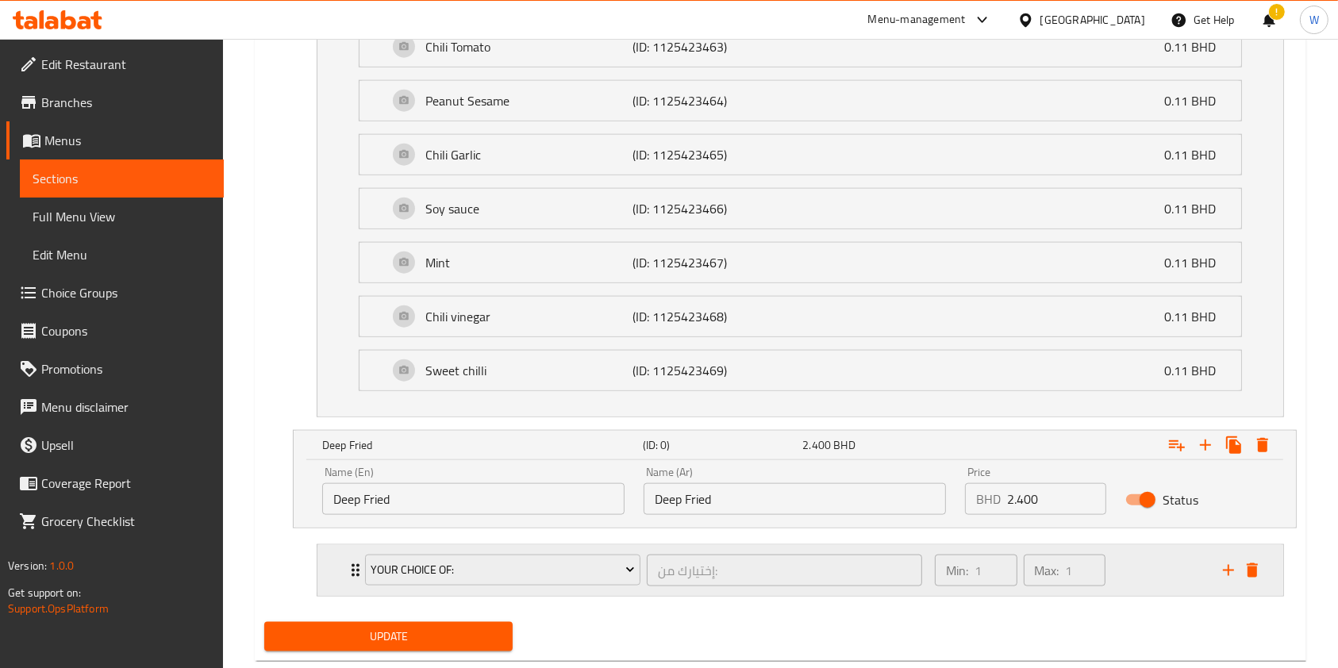
scroll to position [1775, 0]
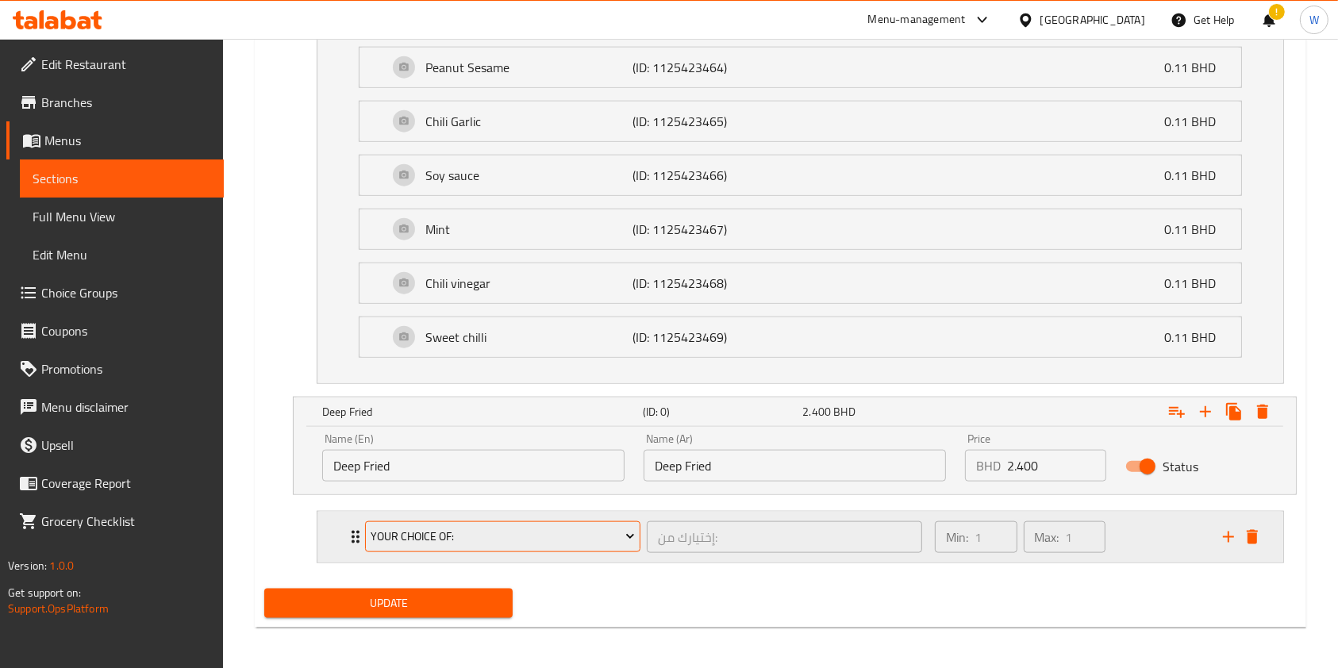
click at [479, 527] on span "Your Choice Of:" at bounding box center [503, 537] width 264 height 20
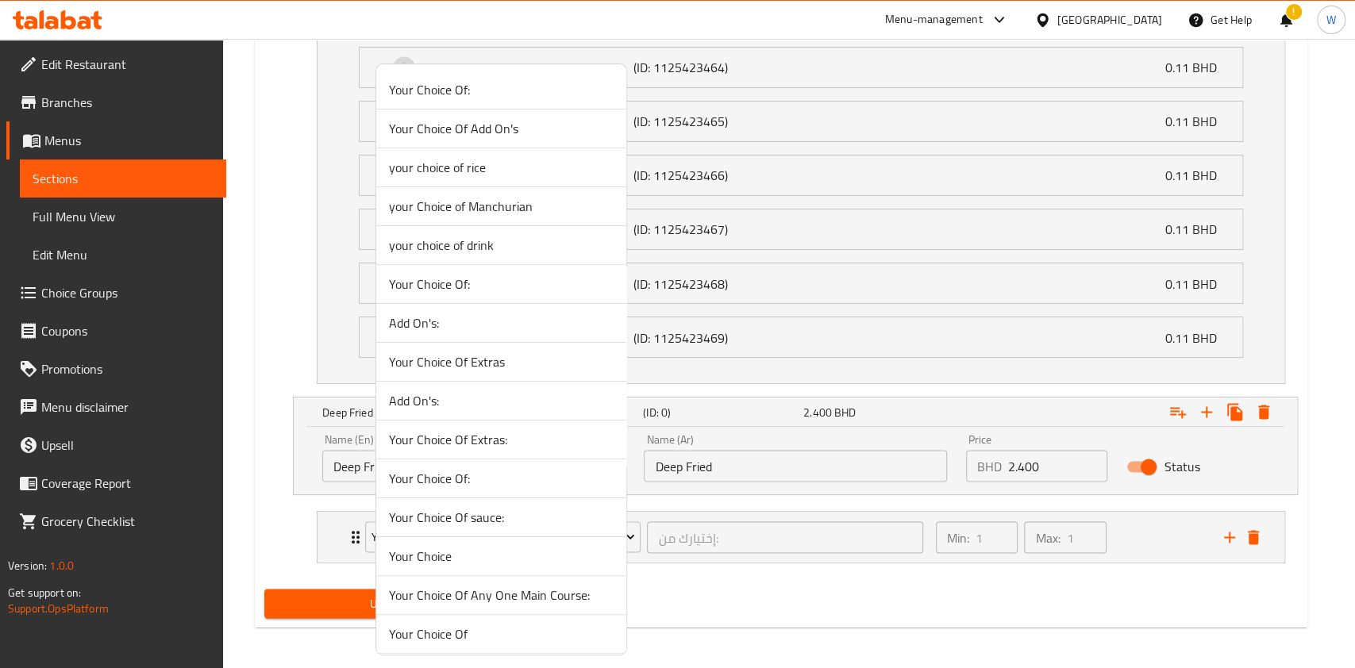
click at [432, 322] on span "Add On's:" at bounding box center [501, 323] width 225 height 19
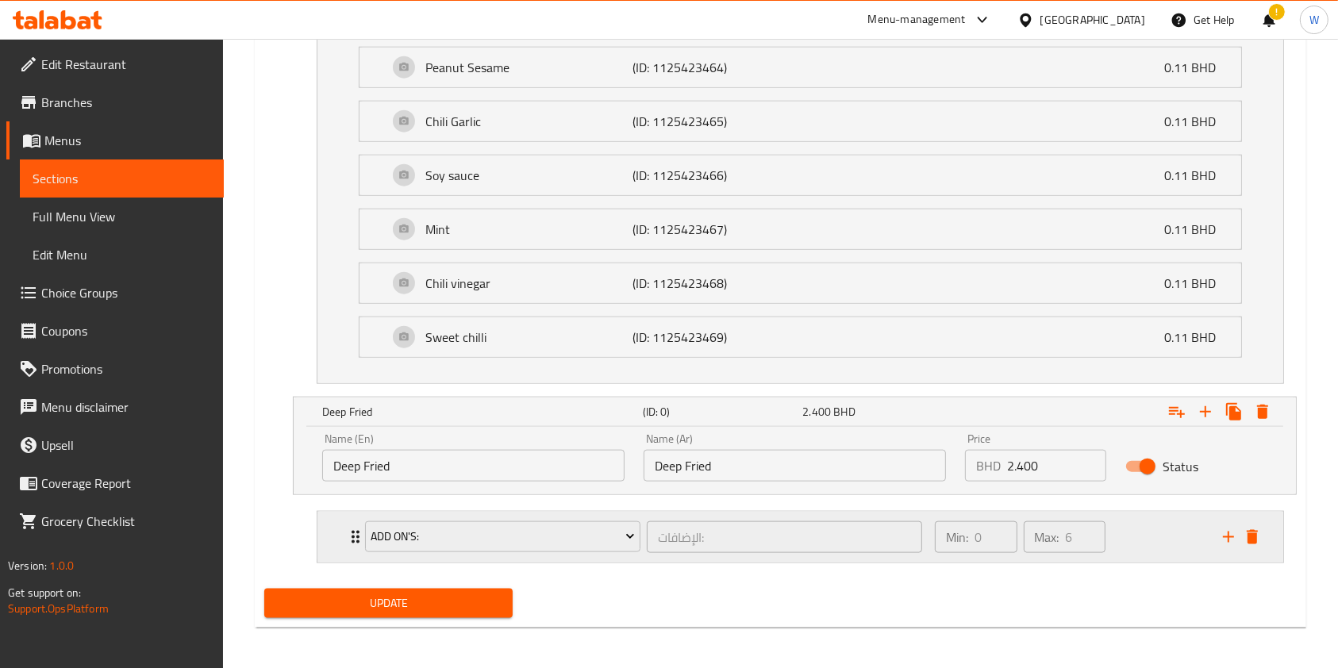
click at [356, 532] on div "Add On's: الإضافات: ​" at bounding box center [644, 537] width 576 height 51
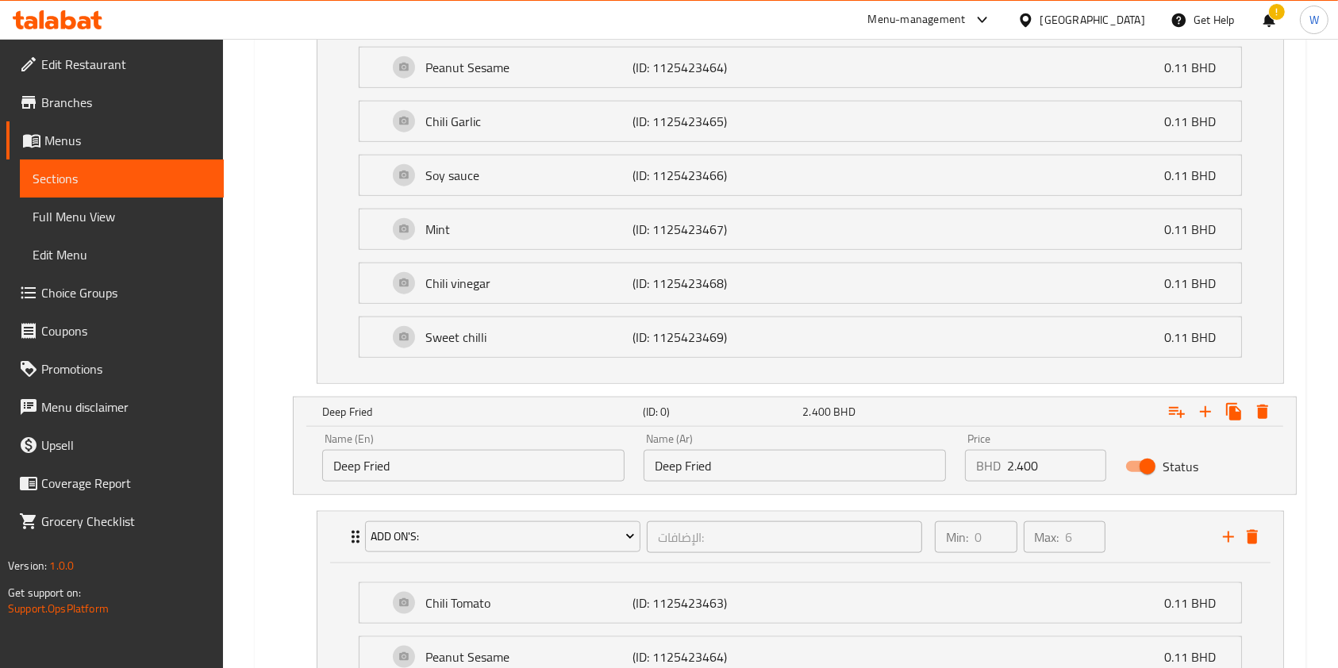
scroll to position [2183, 0]
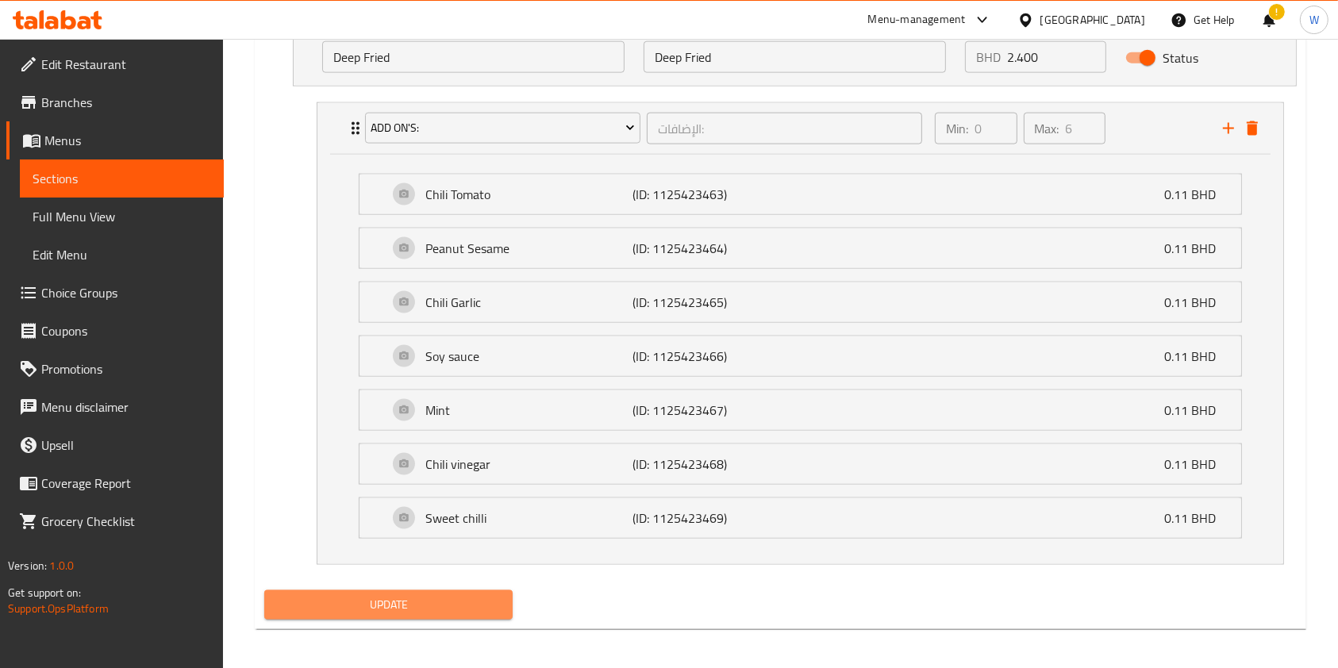
click at [436, 599] on span "Update" at bounding box center [388, 605] width 223 height 20
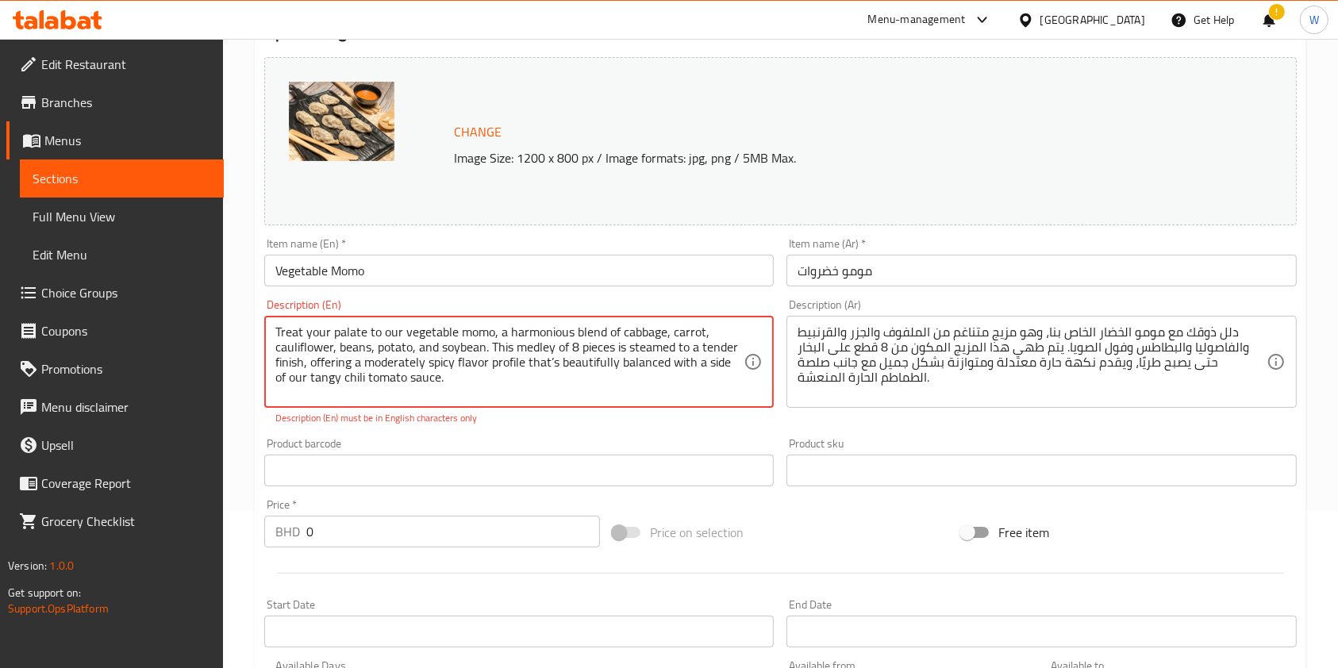
click at [552, 364] on textarea "Treat your palate to our vegetable momo, a harmonious blend of cabbage, carrot,…" at bounding box center [509, 362] width 468 height 75
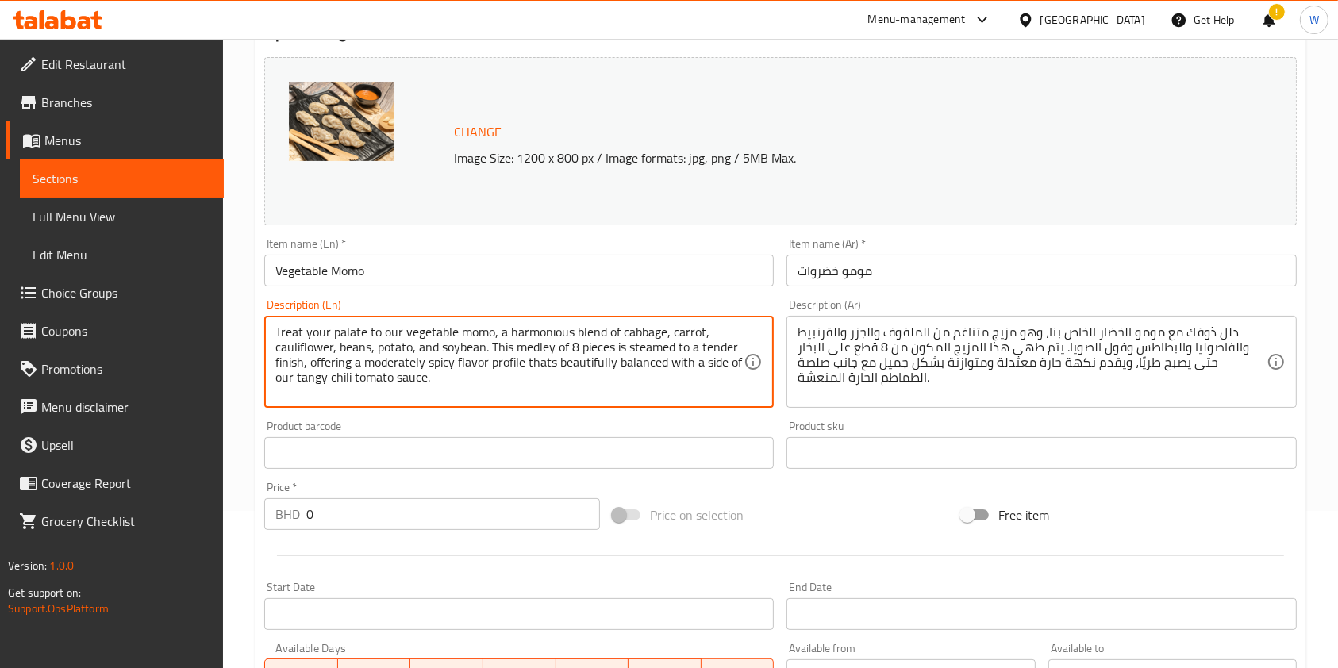
type textarea "Treat your palate to our vegetable momo, a harmonious blend of cabbage, carrot,…"
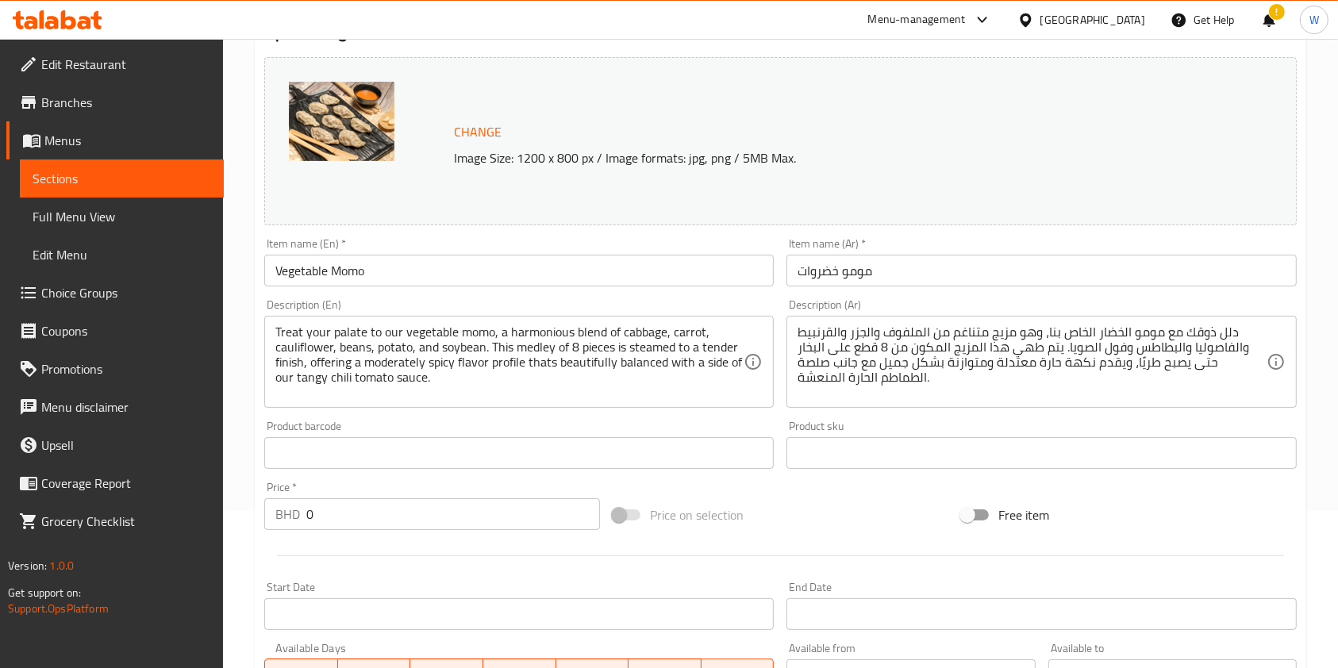
click at [602, 429] on div "Product barcode Product barcode" at bounding box center [519, 445] width 510 height 48
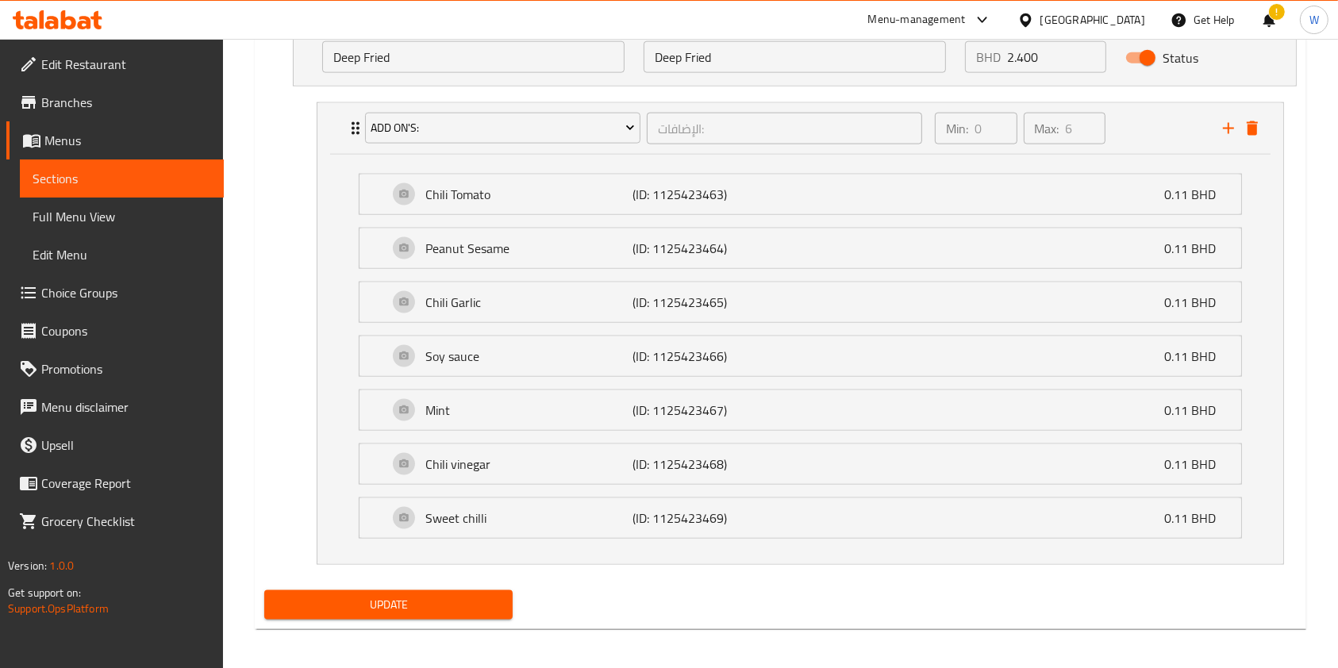
click at [431, 604] on span "Update" at bounding box center [388, 605] width 223 height 20
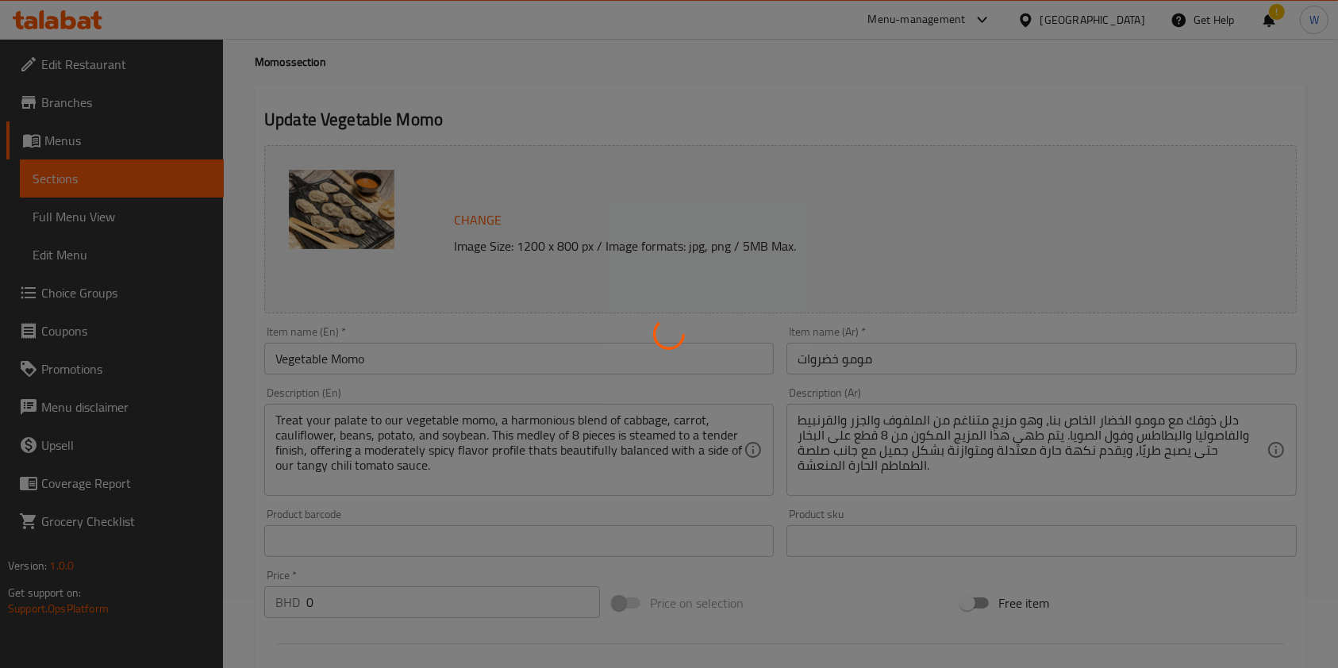
scroll to position [0, 0]
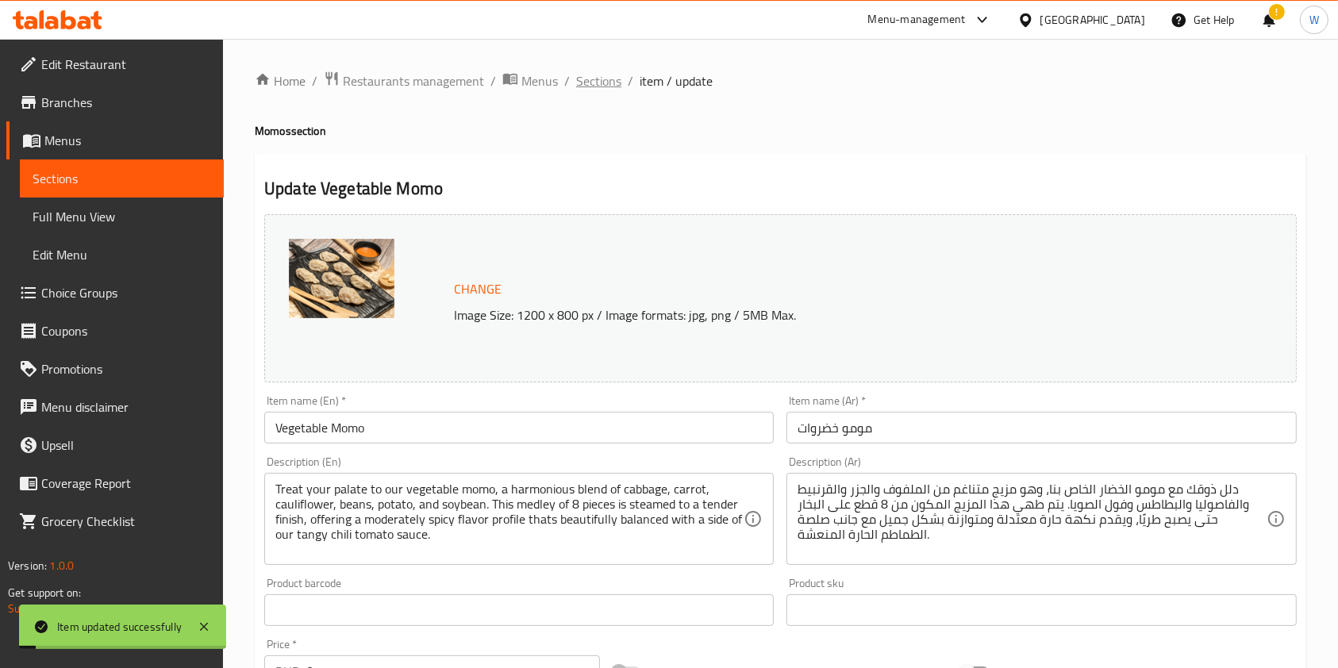
click at [606, 86] on span "Sections" at bounding box center [598, 80] width 45 height 19
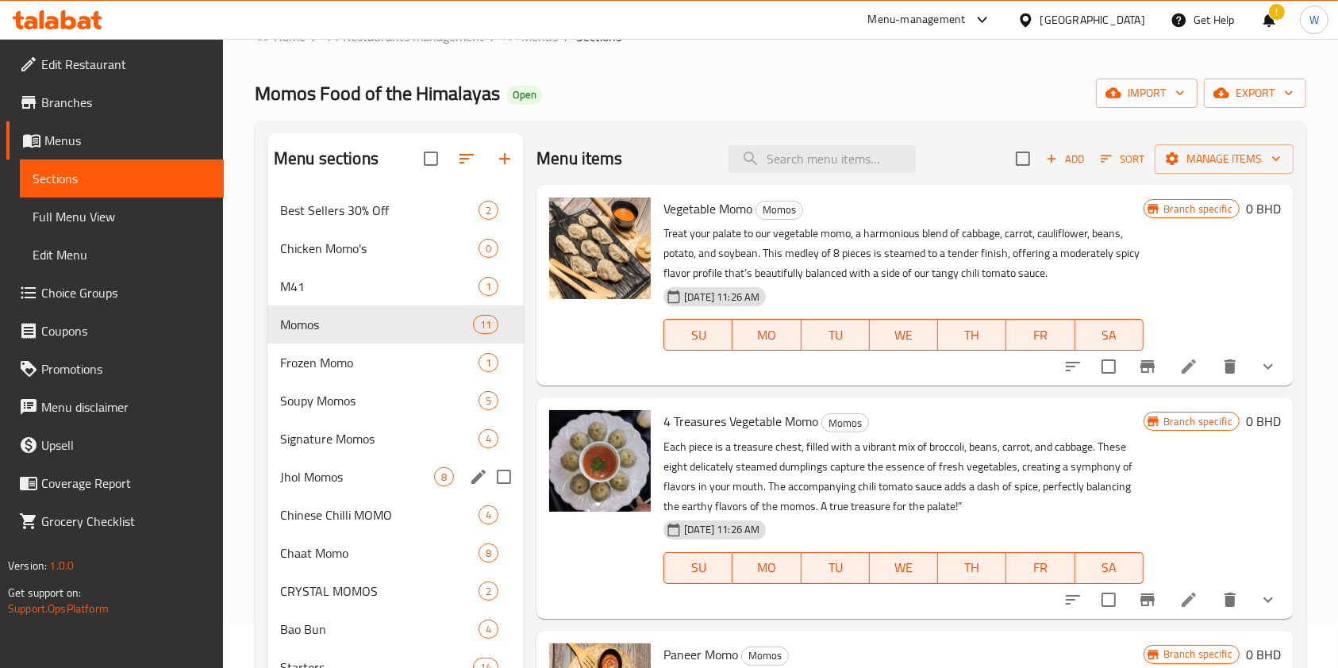
scroll to position [106, 0]
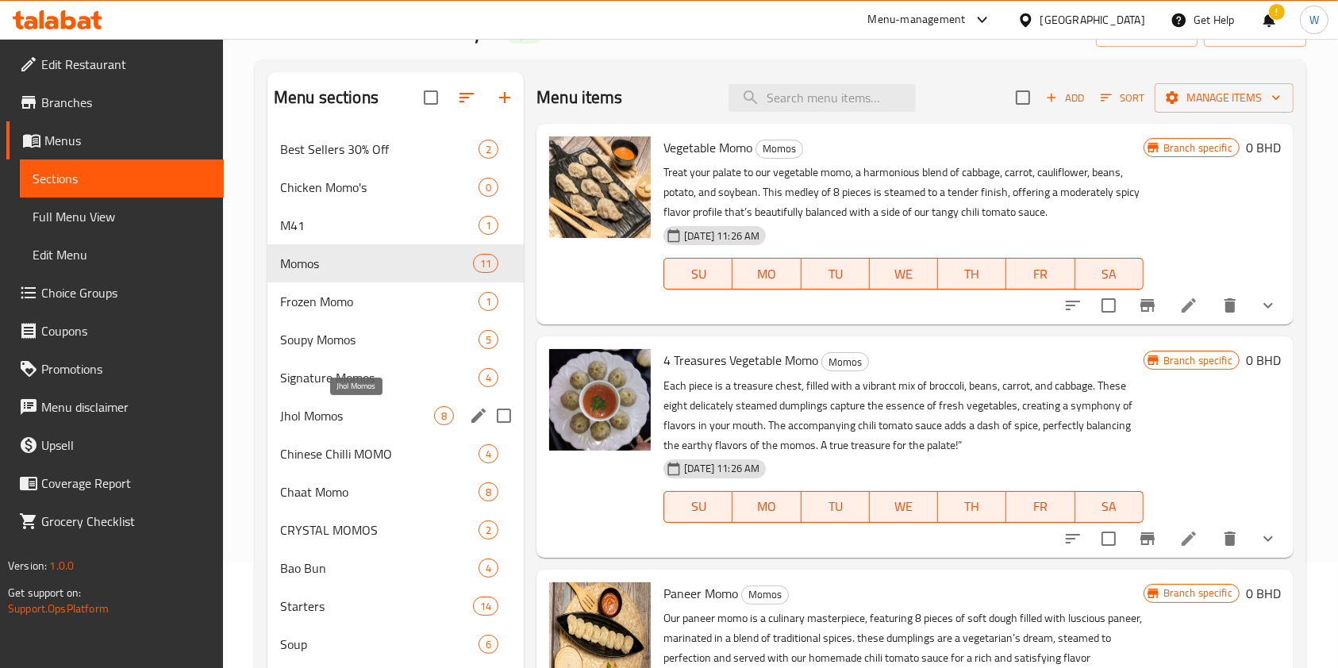
click at [357, 413] on span "Jhol Momos" at bounding box center [357, 415] width 154 height 19
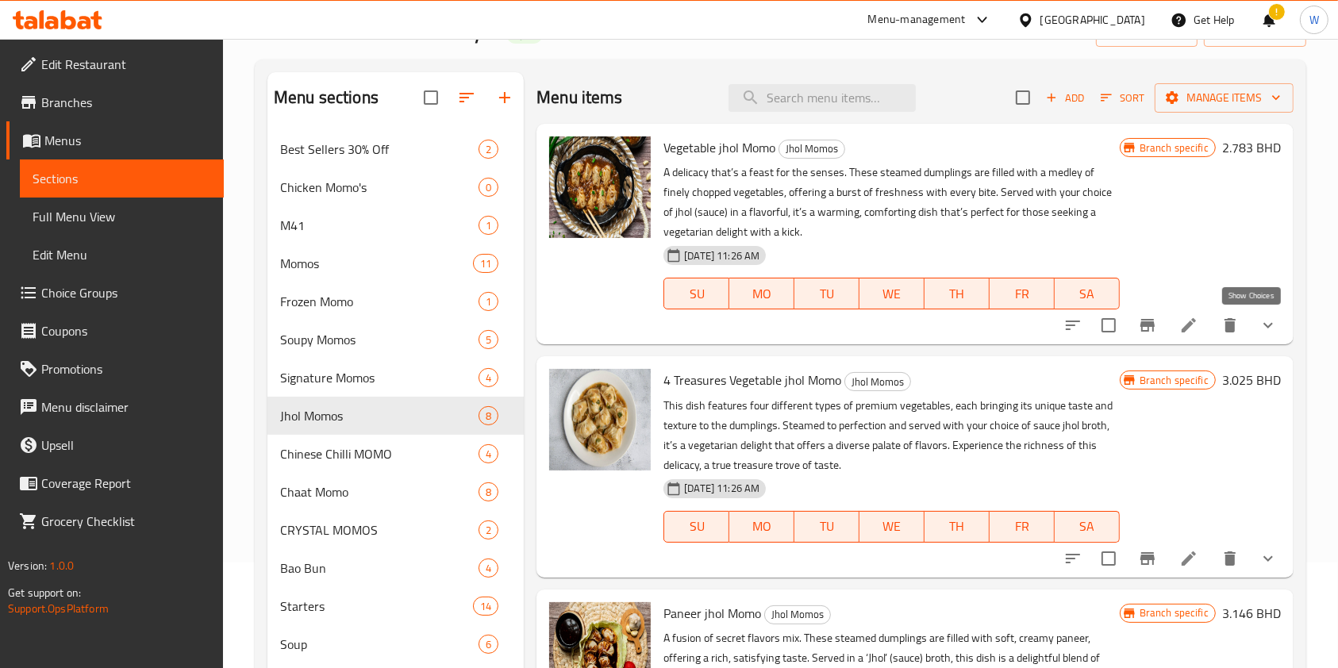
click at [1259, 320] on icon "show more" at bounding box center [1268, 325] width 19 height 19
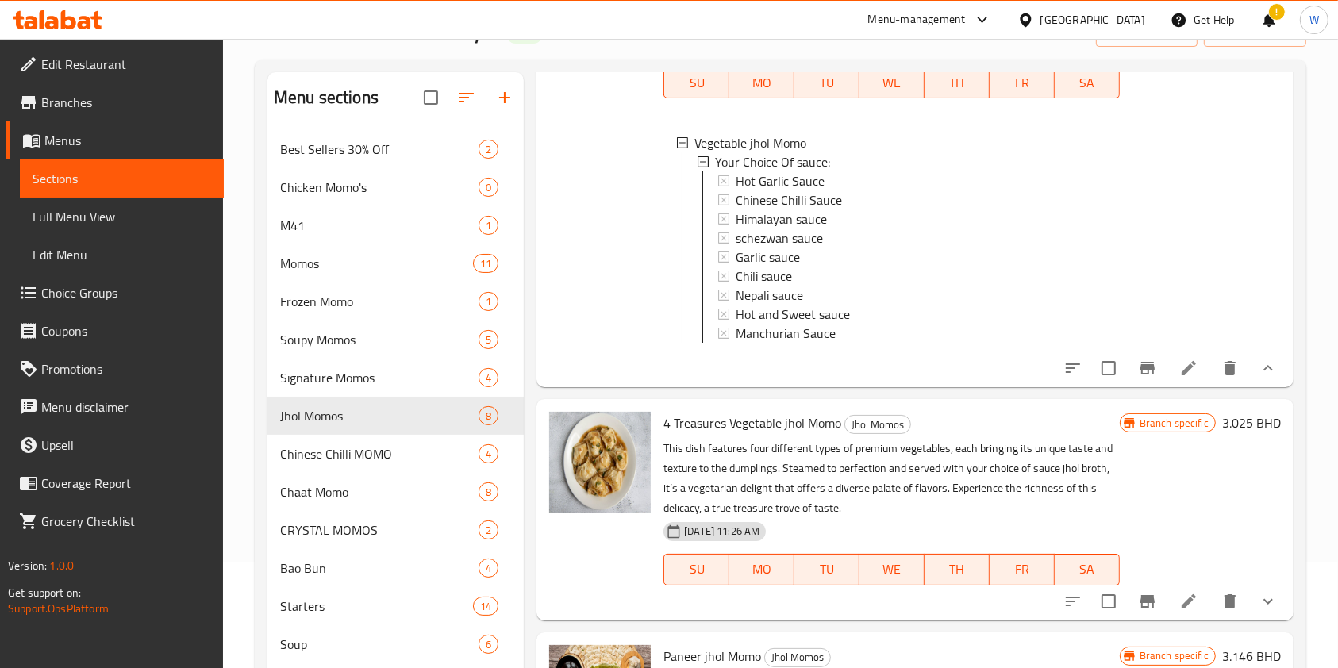
scroll to position [317, 0]
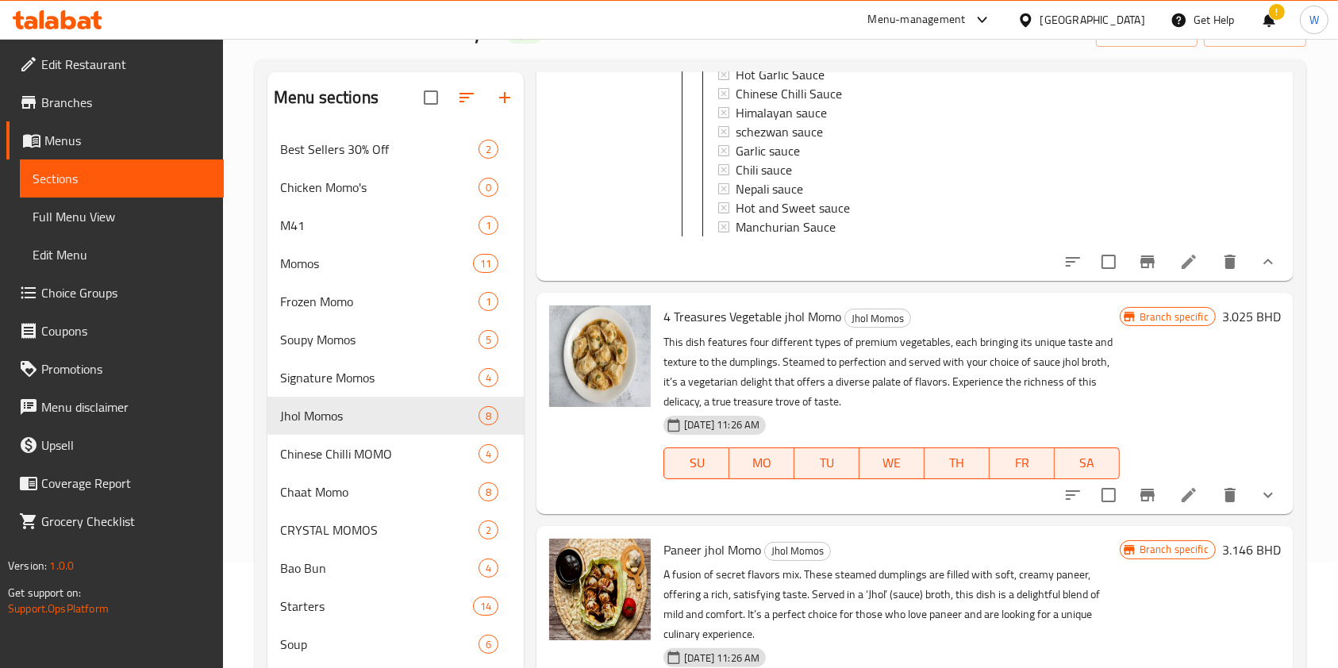
click at [1264, 498] on icon "show more" at bounding box center [1269, 495] width 10 height 6
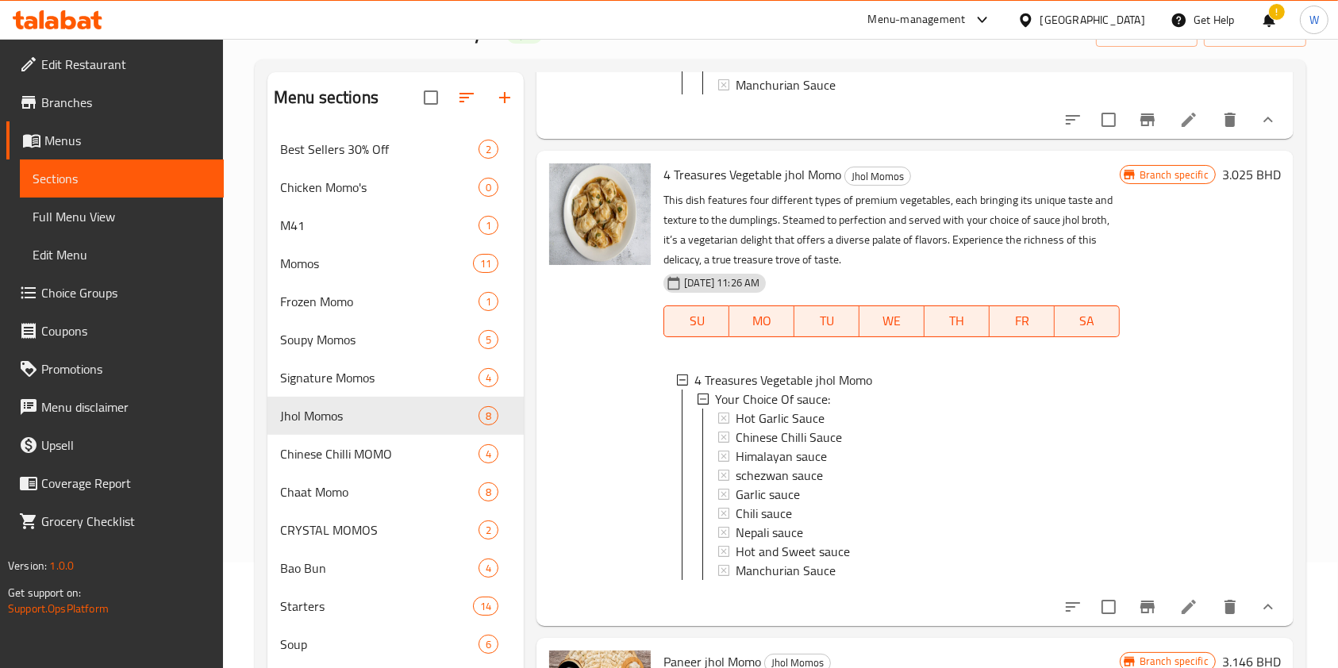
scroll to position [529, 0]
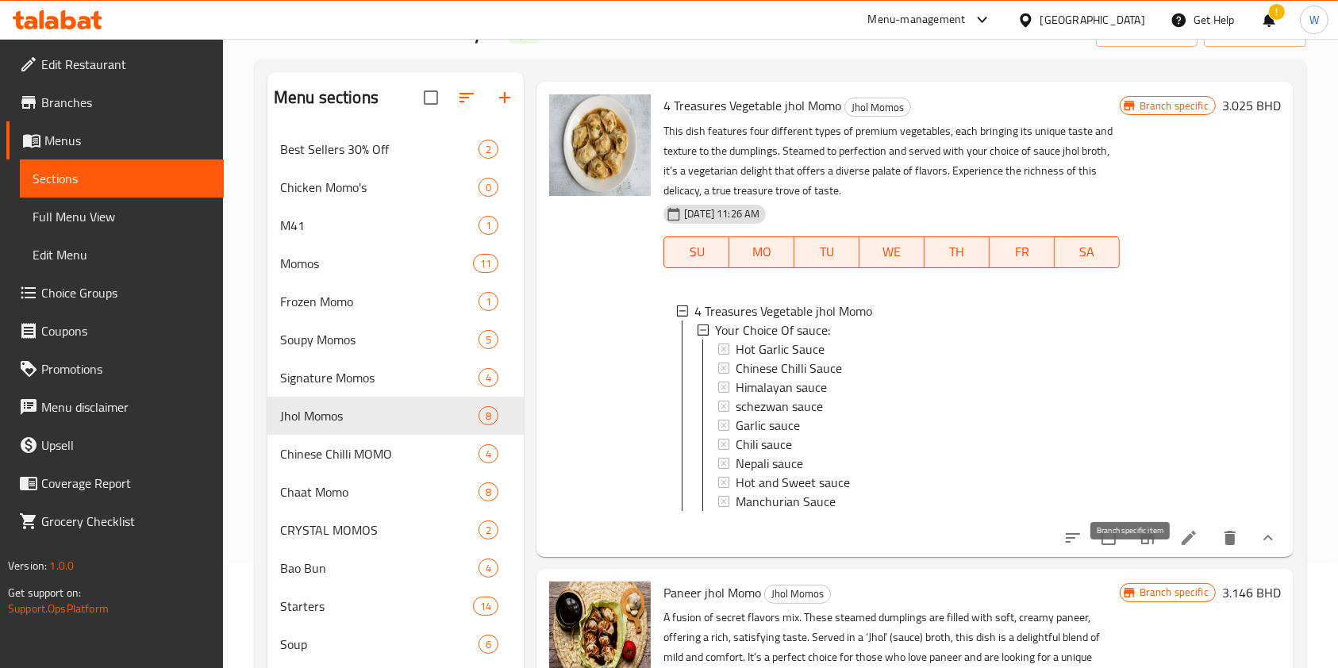
click at [1141, 548] on icon "Branch-specific-item" at bounding box center [1147, 538] width 19 height 19
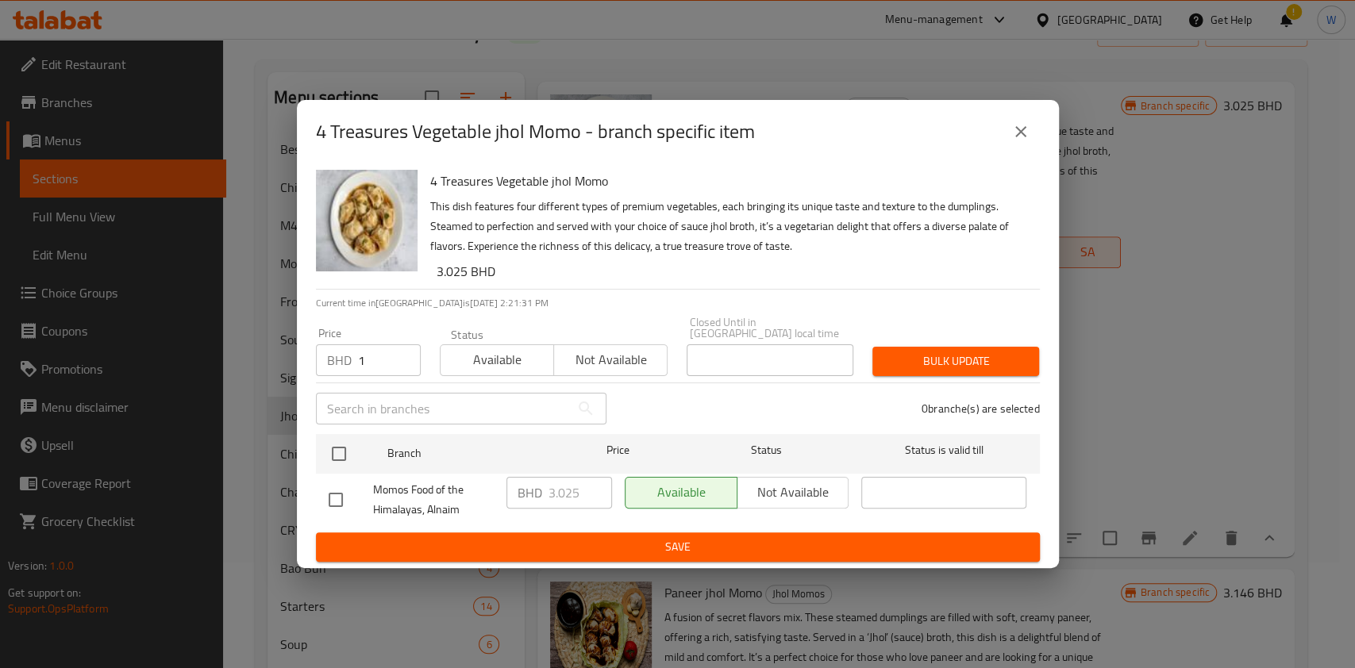
click at [398, 346] on input "1" at bounding box center [389, 360] width 63 height 32
drag, startPoint x: 383, startPoint y: 352, endPoint x: 321, endPoint y: 360, distance: 63.2
click at [321, 360] on div "BHD 1 Price" at bounding box center [368, 360] width 105 height 32
paste input "2.500"
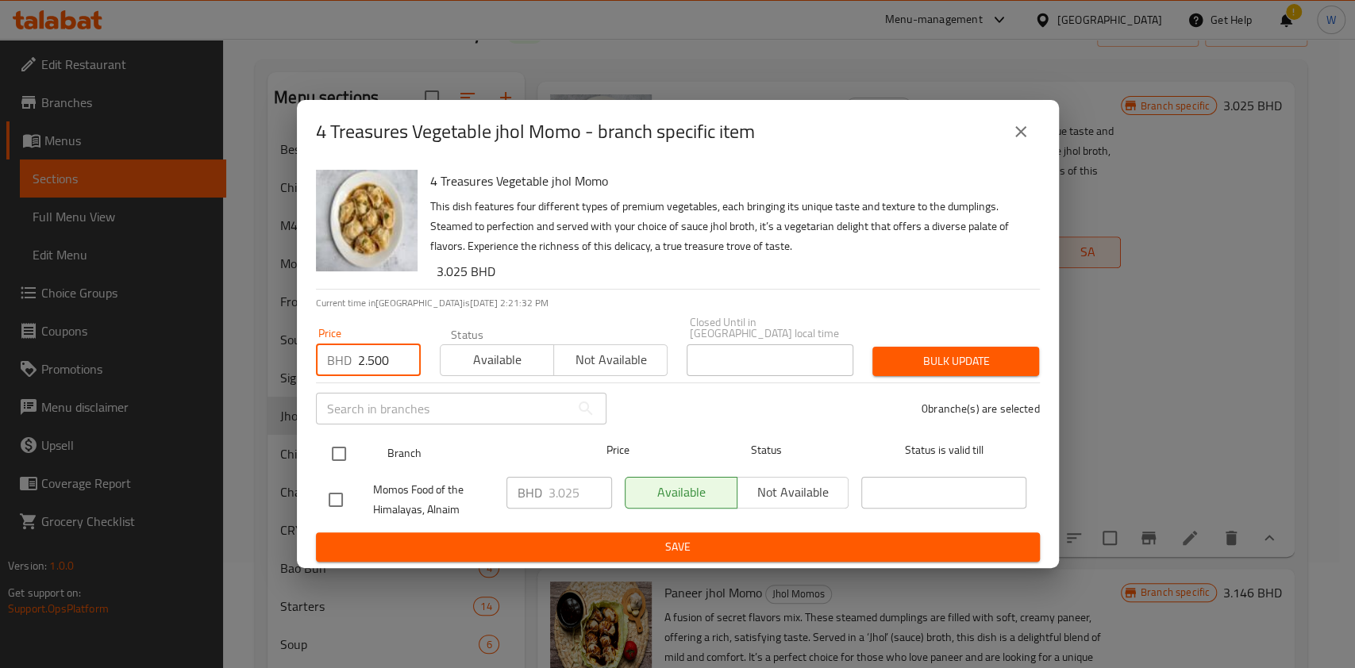
type input "2.500"
click at [352, 431] on div at bounding box center [352, 454] width 60 height 46
click at [347, 437] on input "checkbox" at bounding box center [338, 453] width 33 height 33
checkbox input "true"
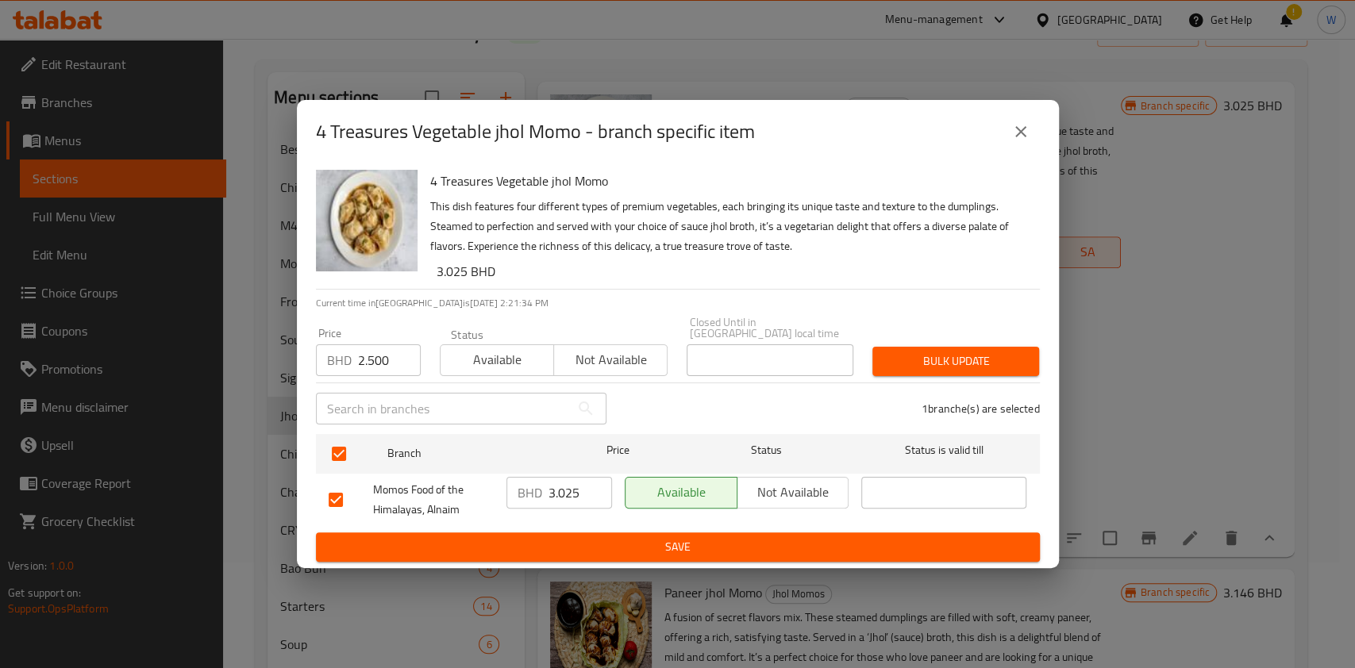
click at [1018, 347] on button "Bulk update" at bounding box center [955, 361] width 167 height 29
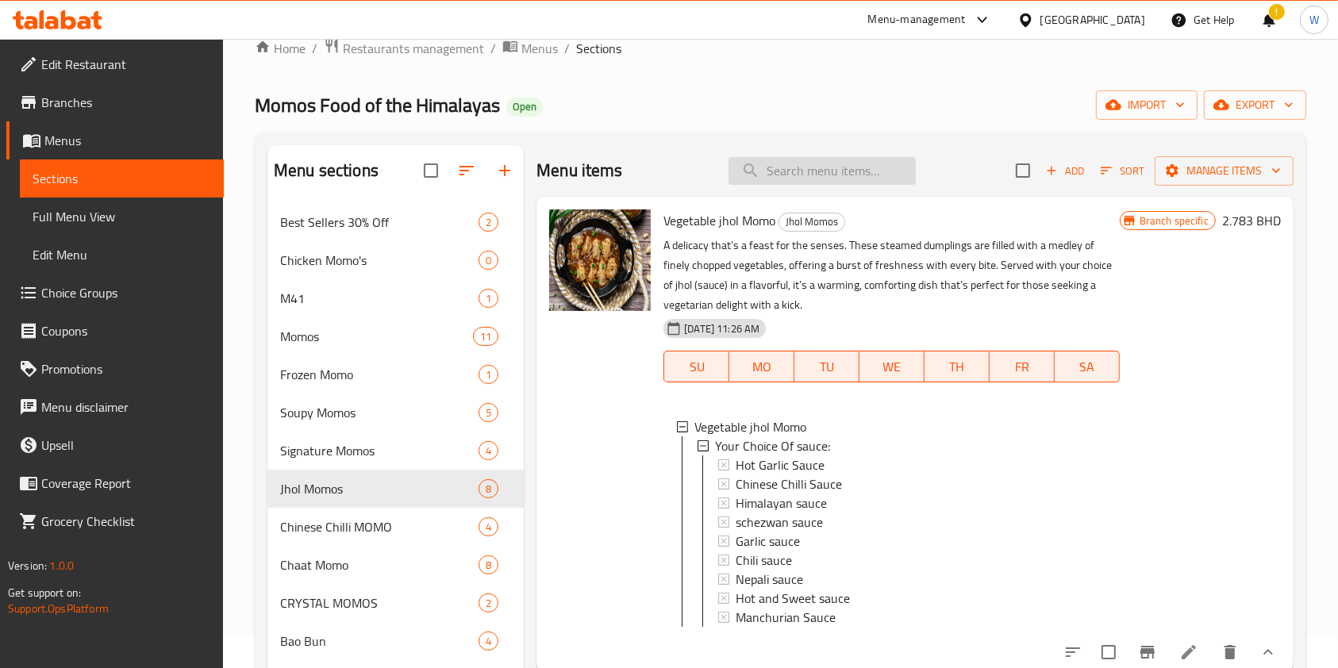
scroll to position [0, 0]
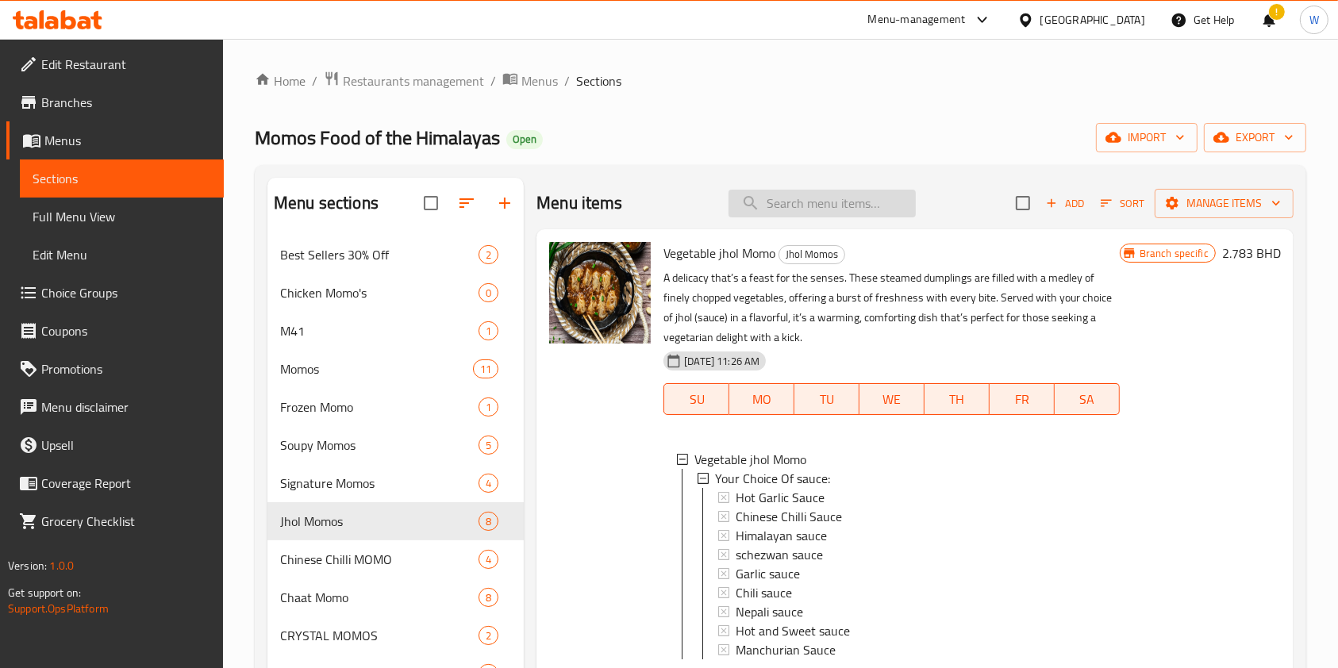
click at [791, 190] on input "search" at bounding box center [822, 204] width 187 height 28
click at [864, 206] on input "search" at bounding box center [822, 204] width 187 height 28
paste input "Chaat"
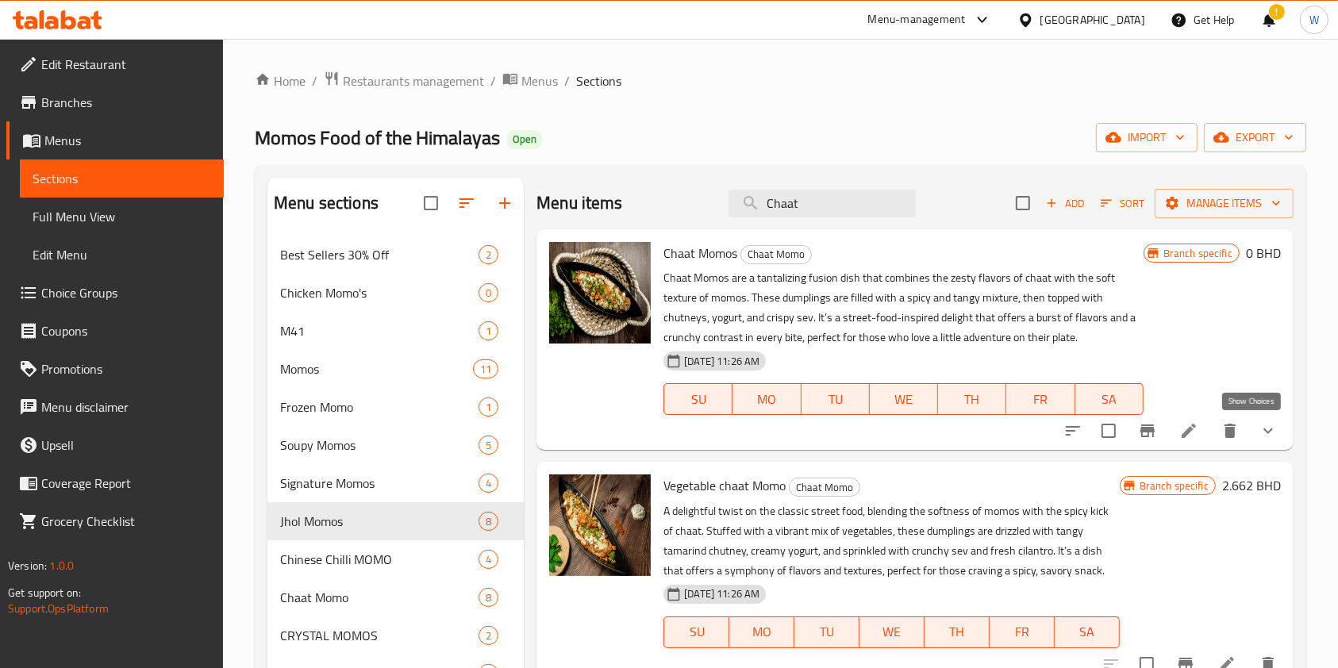
type input "Chaat"
click at [1259, 425] on icon "show more" at bounding box center [1268, 430] width 19 height 19
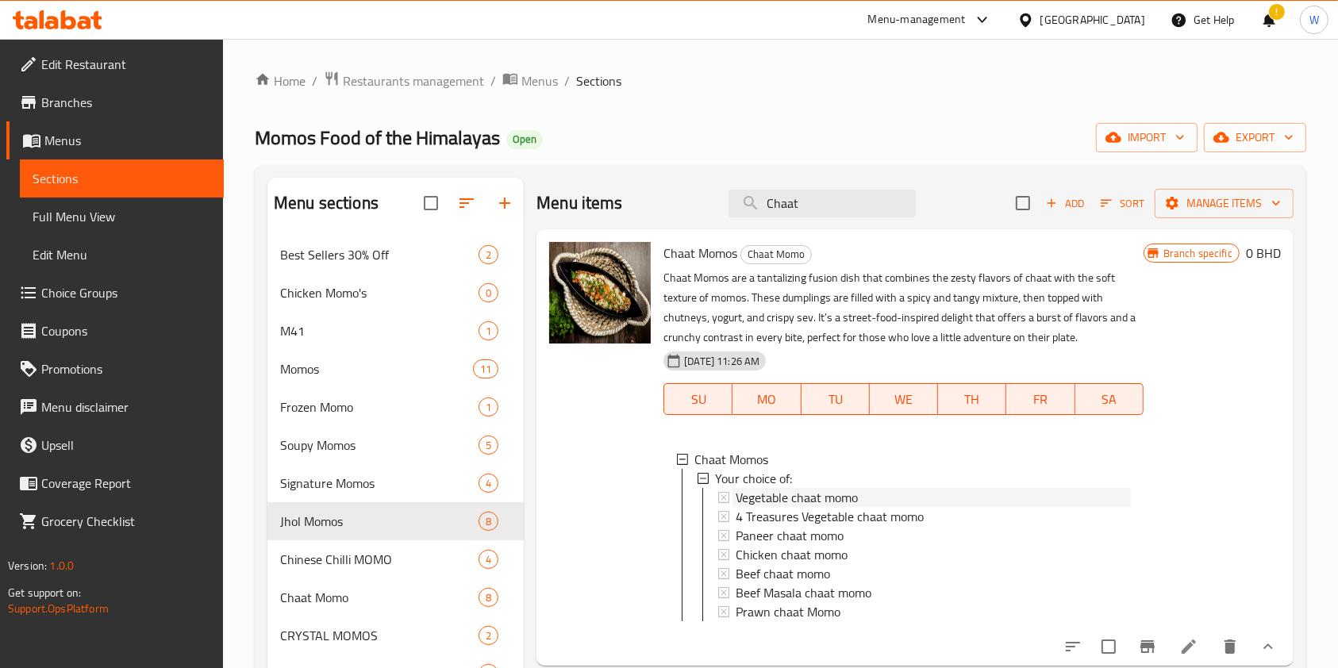
click at [821, 500] on span "Vegetable chaat momo" at bounding box center [797, 497] width 122 height 19
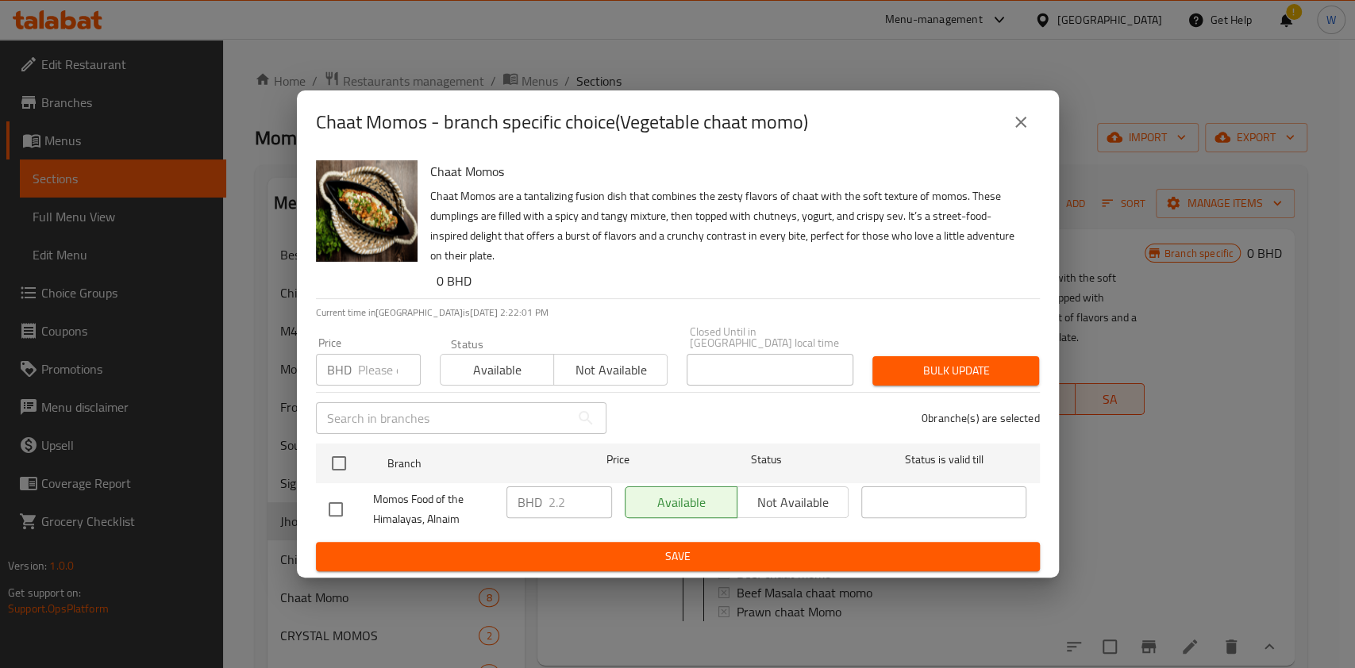
click at [383, 360] on input "number" at bounding box center [389, 370] width 63 height 32
paste input "2.500"
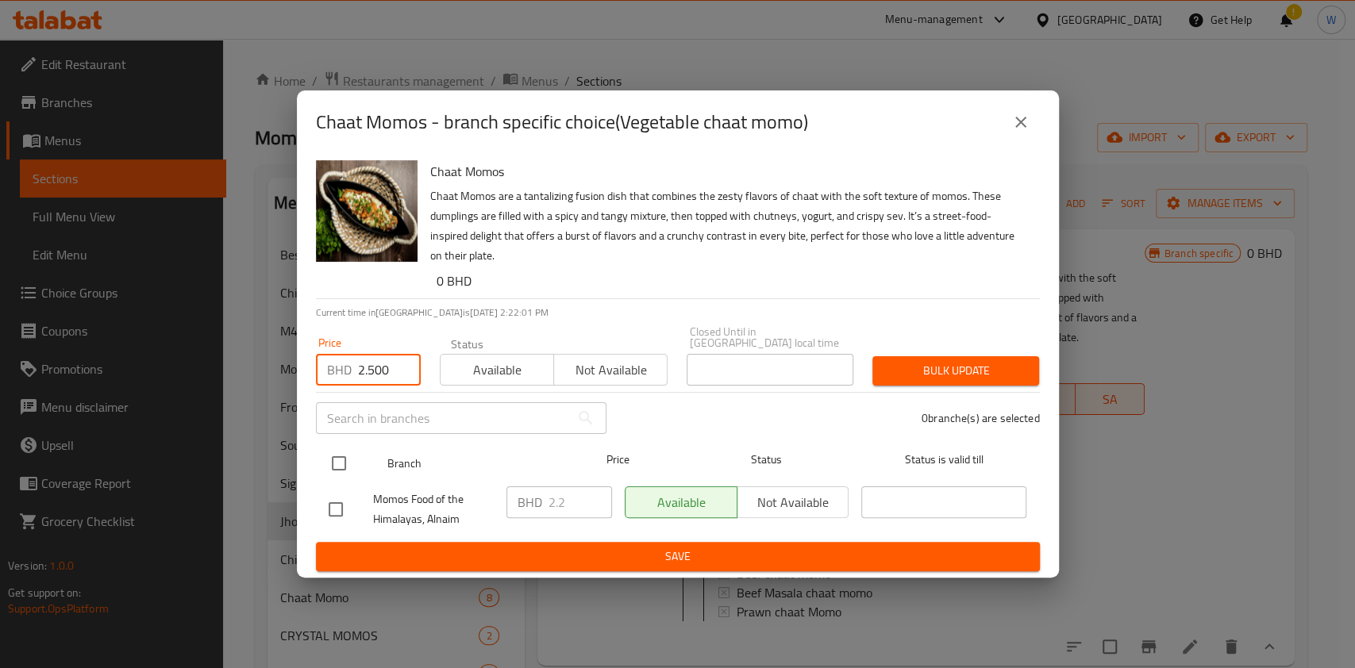
type input "2.500"
click at [344, 462] on input "checkbox" at bounding box center [338, 463] width 33 height 33
checkbox input "true"
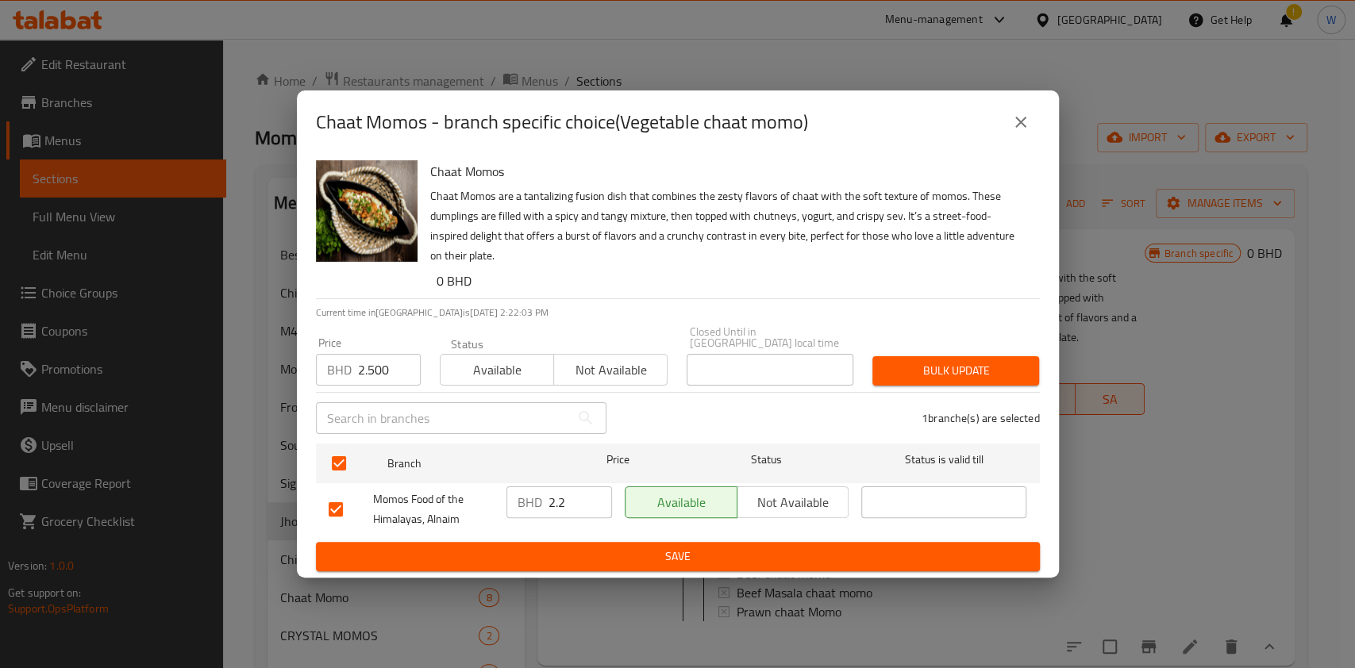
click at [1002, 361] on span "Bulk update" at bounding box center [955, 371] width 141 height 20
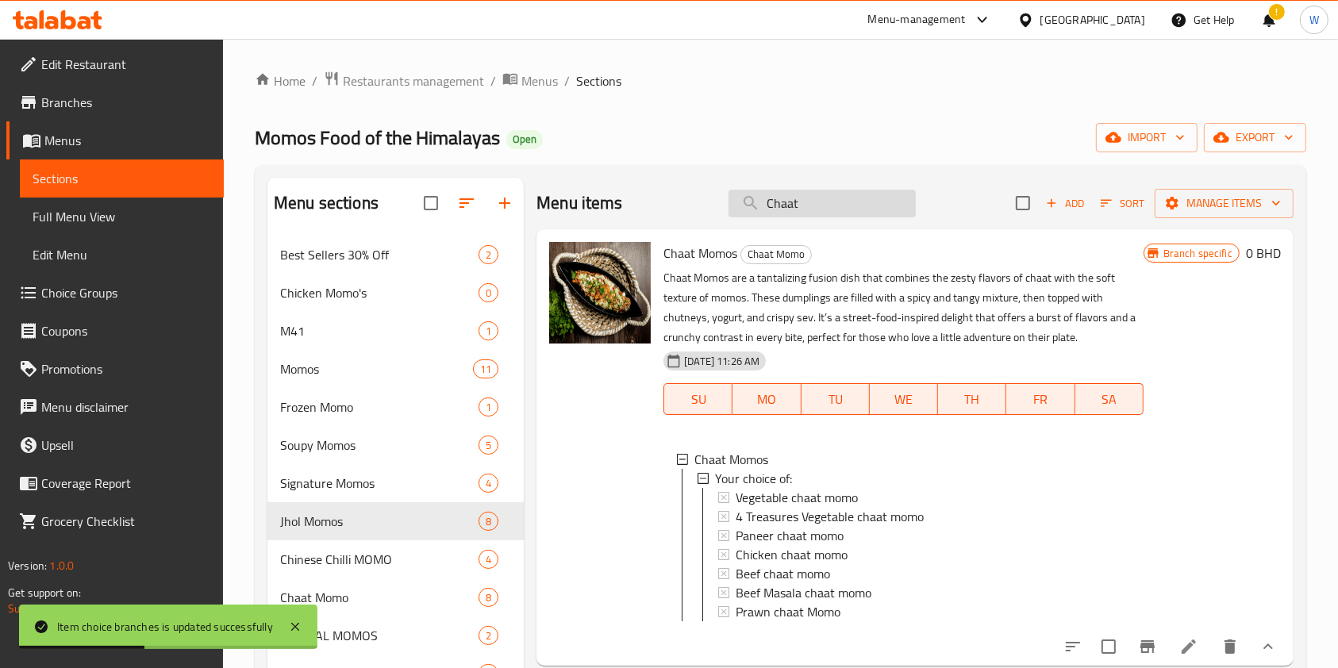
click at [814, 214] on input "Chaat" at bounding box center [822, 204] width 187 height 28
paste input "Asparagus & Corn Crystal Momo"
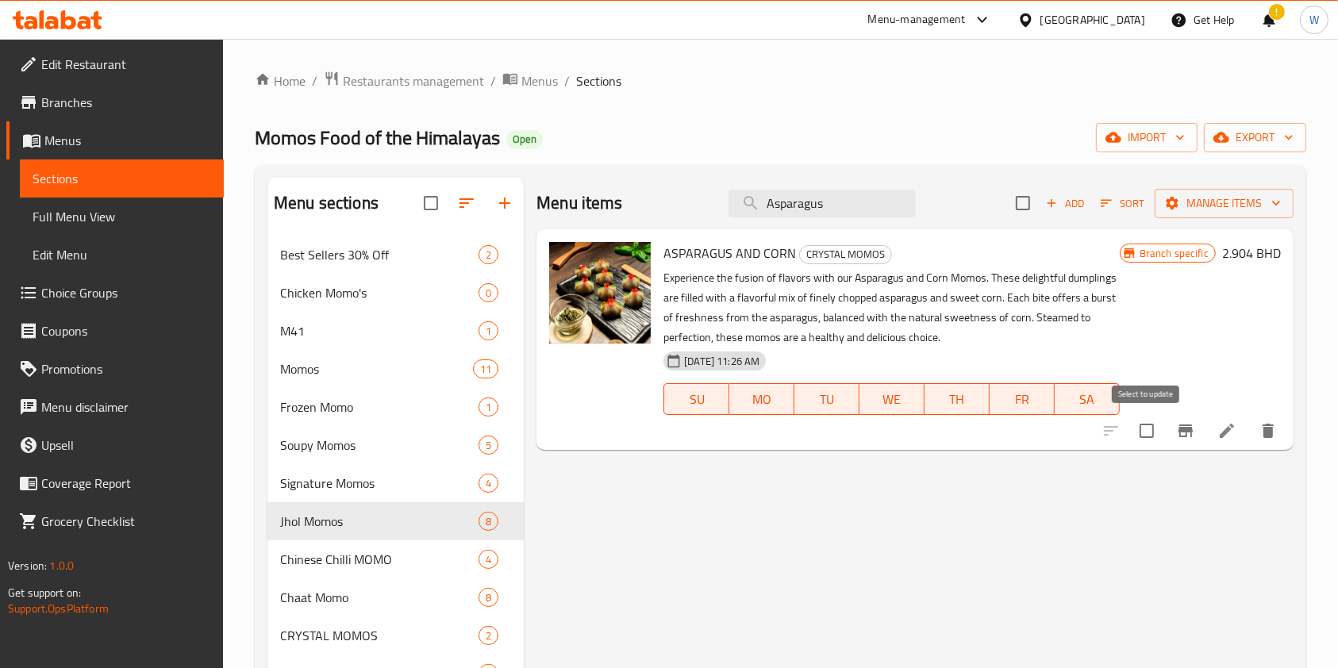
type input "Asparagus"
click at [1176, 422] on icon "Branch-specific-item" at bounding box center [1185, 430] width 19 height 19
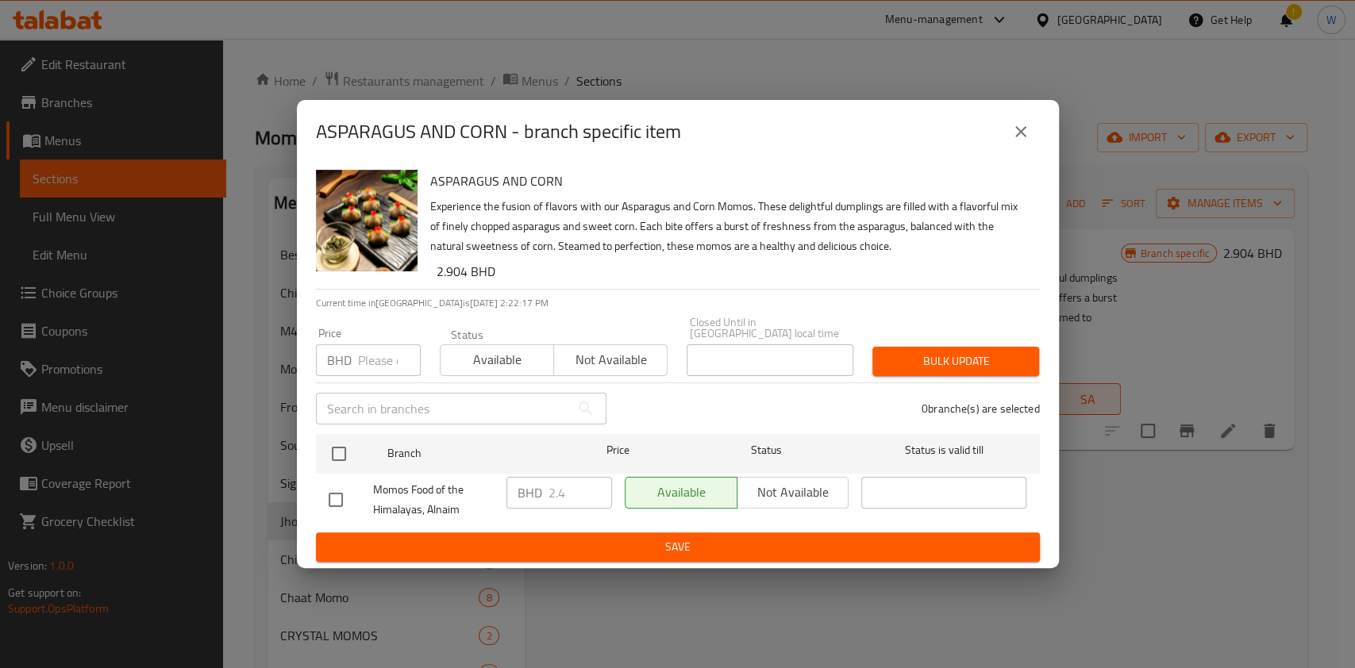
click at [372, 360] on input "number" at bounding box center [389, 360] width 63 height 32
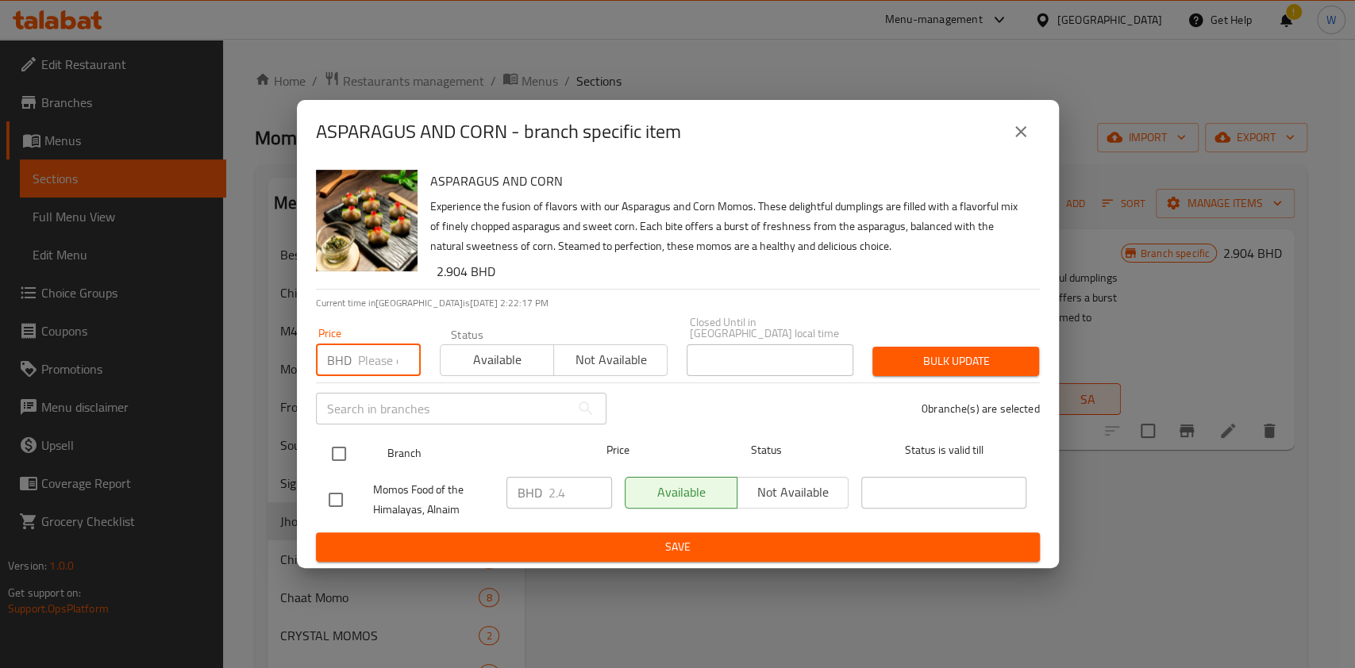
paste input "2.500"
type input "2.500"
click at [343, 452] on input "checkbox" at bounding box center [338, 453] width 33 height 33
checkbox input "true"
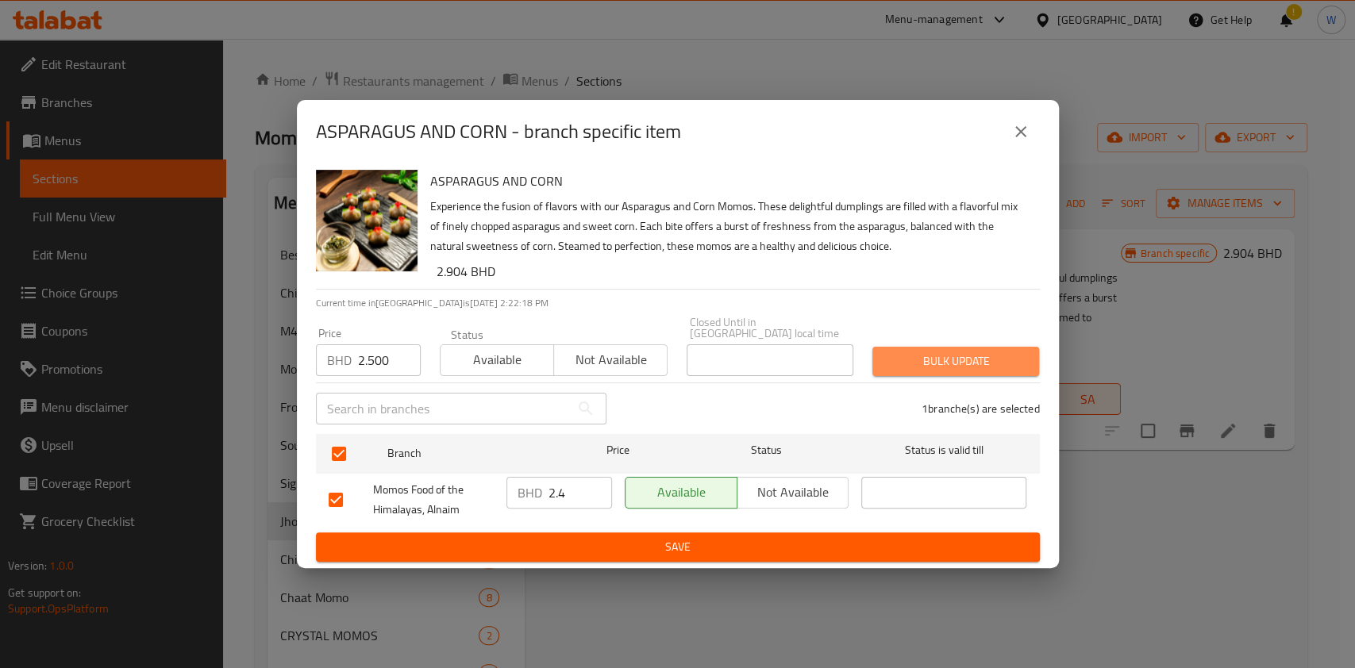
click at [980, 347] on button "Bulk update" at bounding box center [955, 361] width 167 height 29
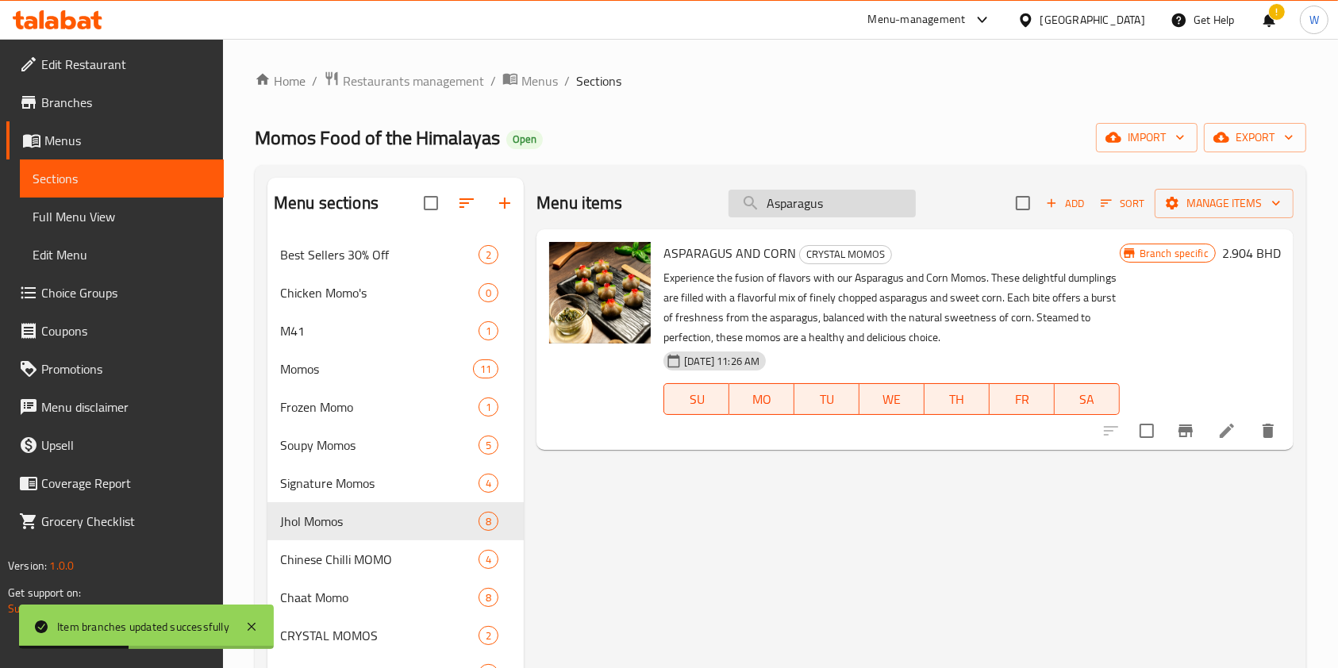
click at [790, 211] on input "Asparagus" at bounding box center [822, 204] width 187 height 28
paste input "Paneer Tikka Momo"
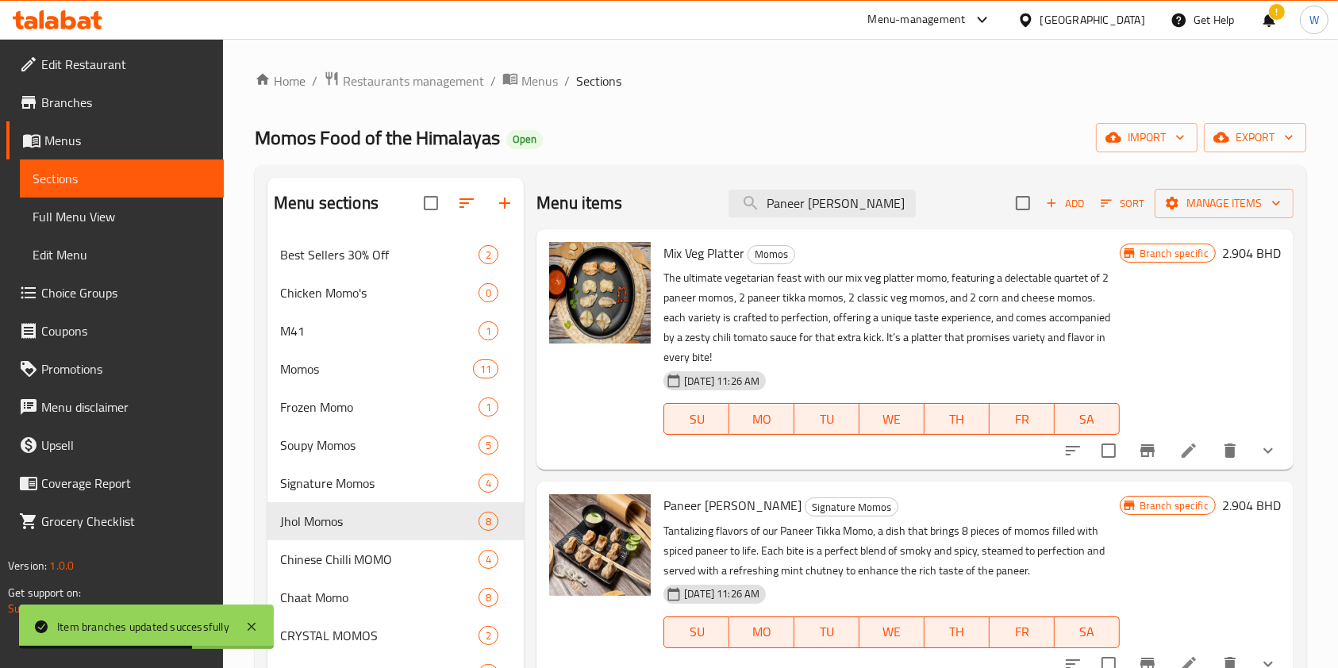
scroll to position [106, 0]
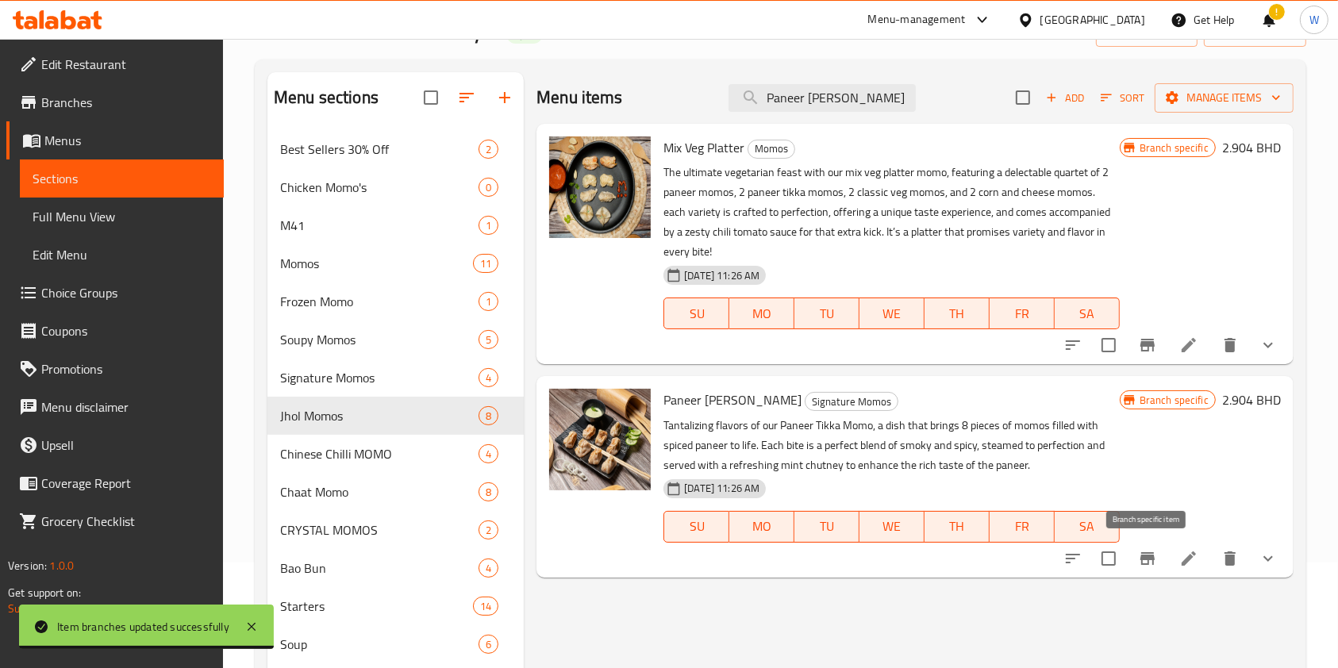
click at [1156, 557] on icon "Branch-specific-item" at bounding box center [1147, 558] width 19 height 19
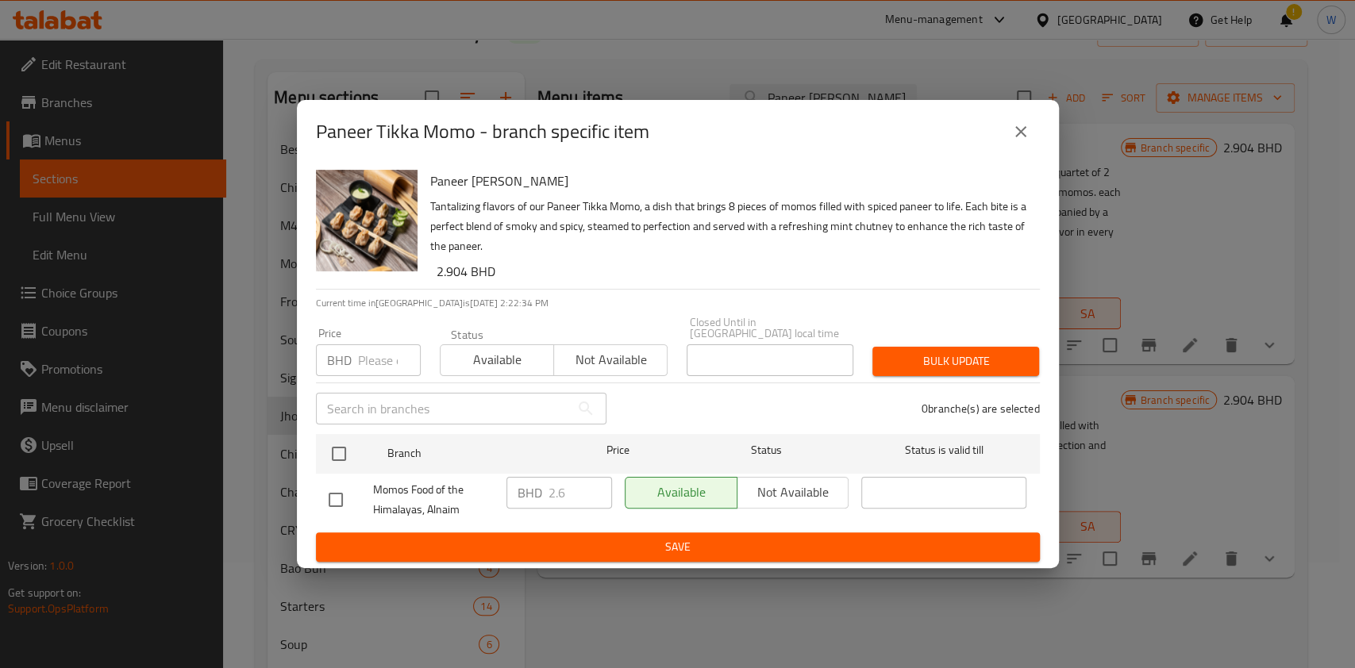
click at [1029, 141] on icon "close" at bounding box center [1020, 131] width 19 height 19
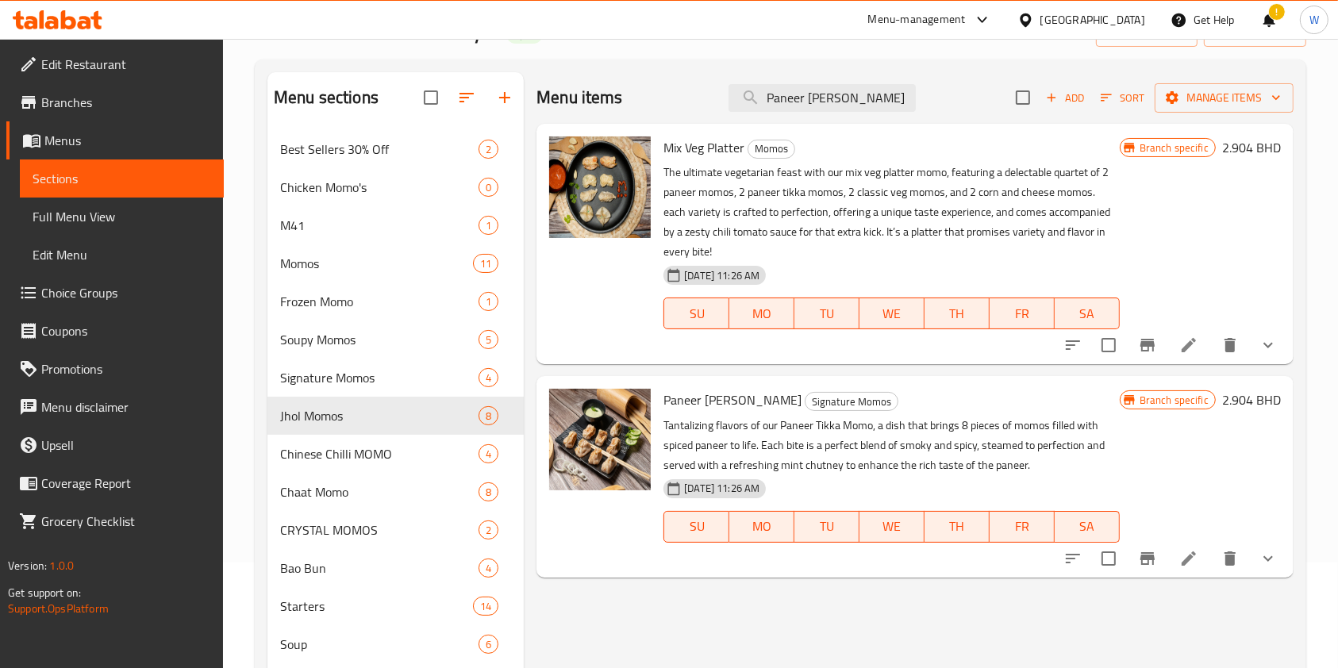
click at [795, 114] on div "Menu items Paneer Tikka Momo Add Sort Manage items" at bounding box center [915, 98] width 757 height 52
click at [803, 102] on input "Paneer Tikka Momo" at bounding box center [822, 98] width 187 height 28
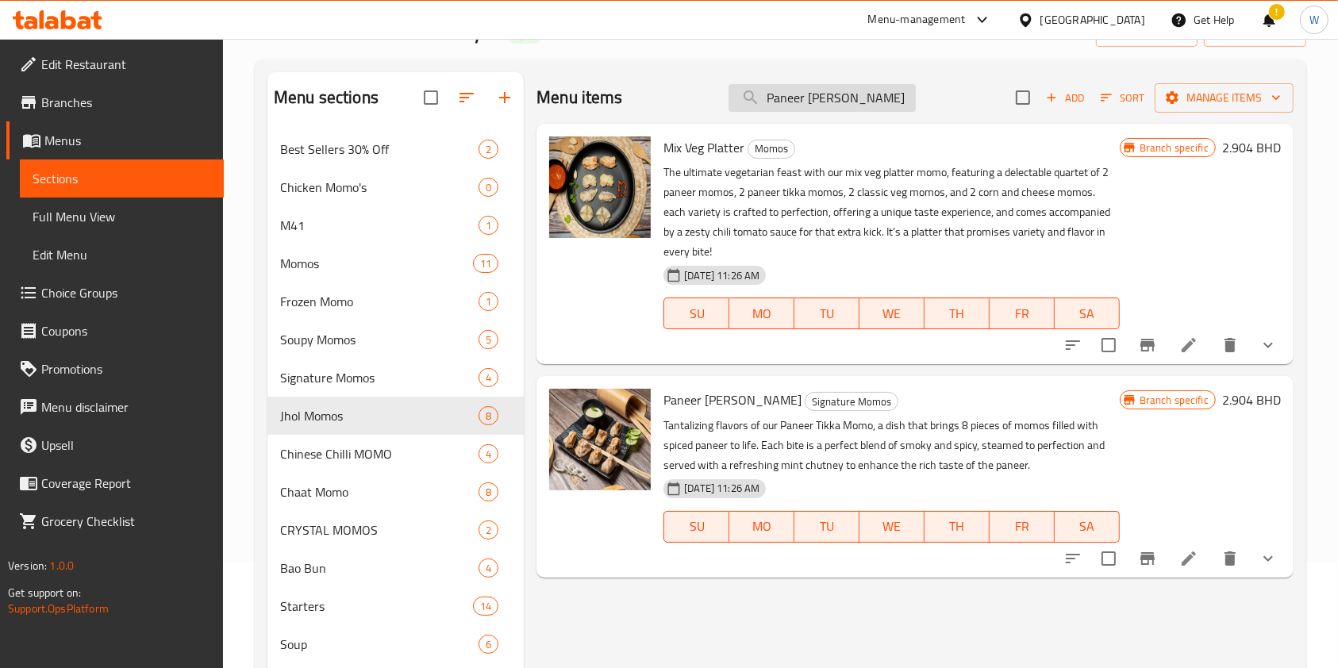
paste input "Chaat"
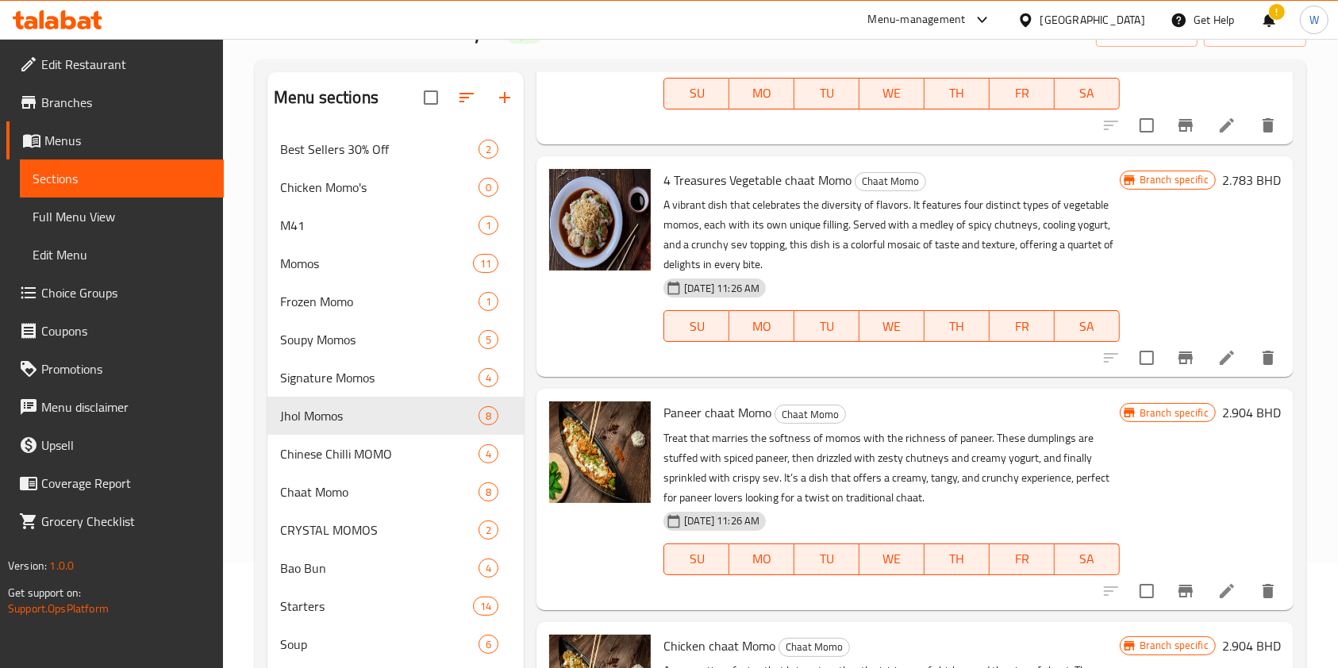
scroll to position [529, 0]
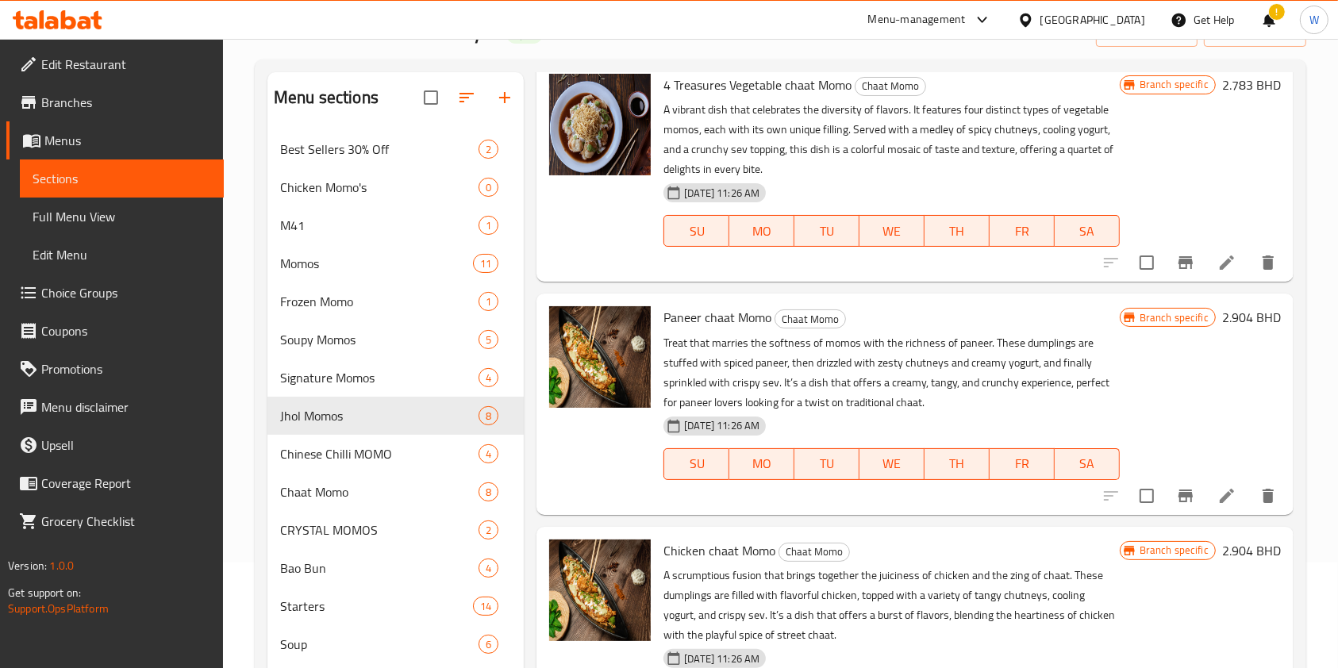
click at [1176, 502] on icon "Branch-specific-item" at bounding box center [1185, 496] width 19 height 19
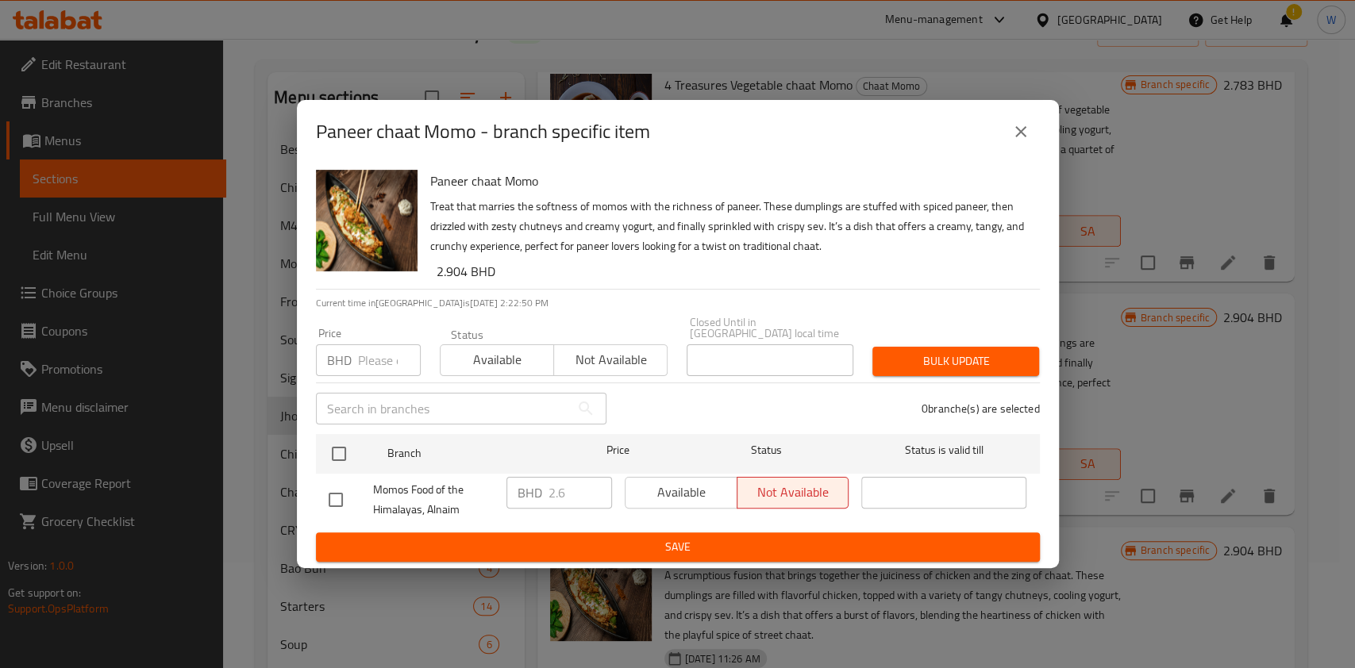
click at [1033, 136] on button "close" at bounding box center [1021, 132] width 38 height 38
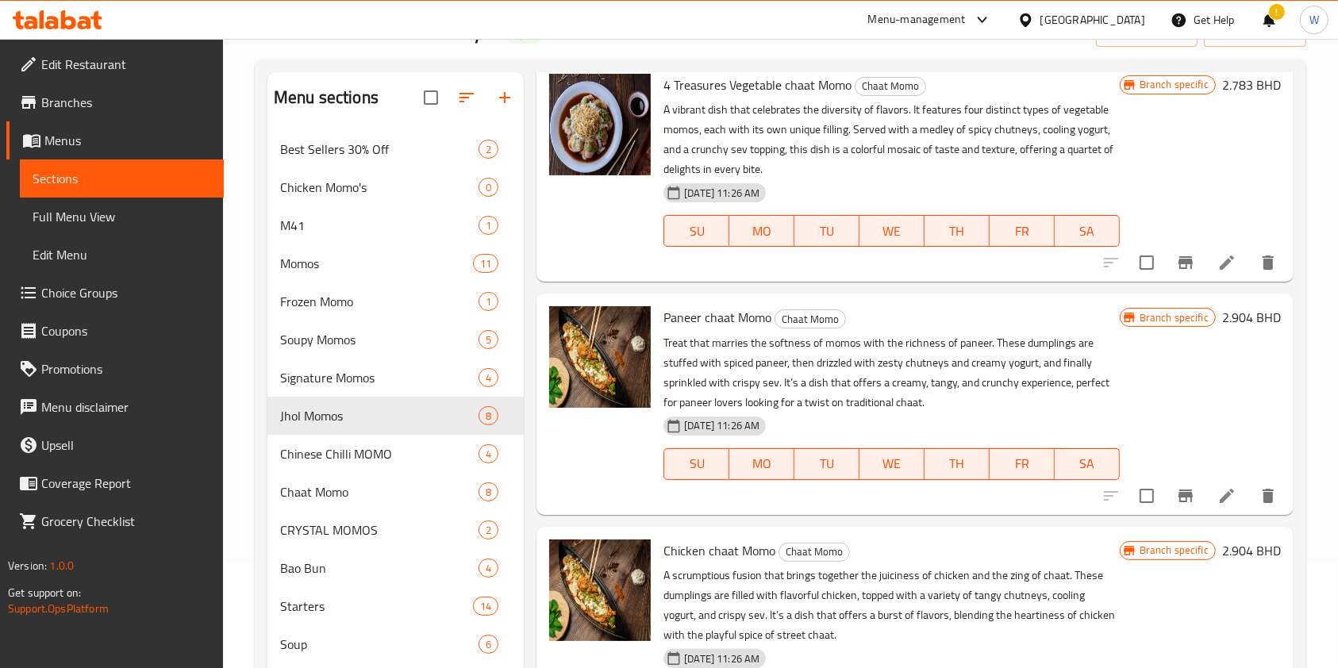
scroll to position [0, 0]
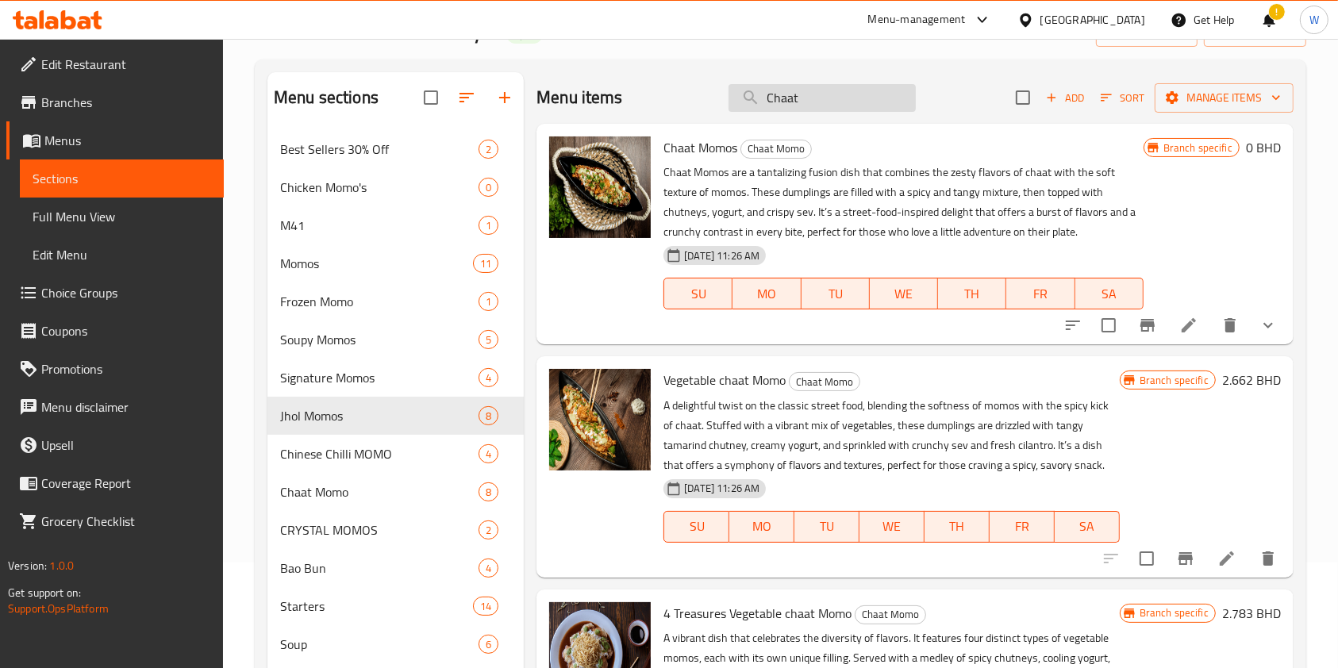
click at [825, 98] on input "Chaat" at bounding box center [822, 98] width 187 height 28
paste input "icken Mongolian Bao Buns"
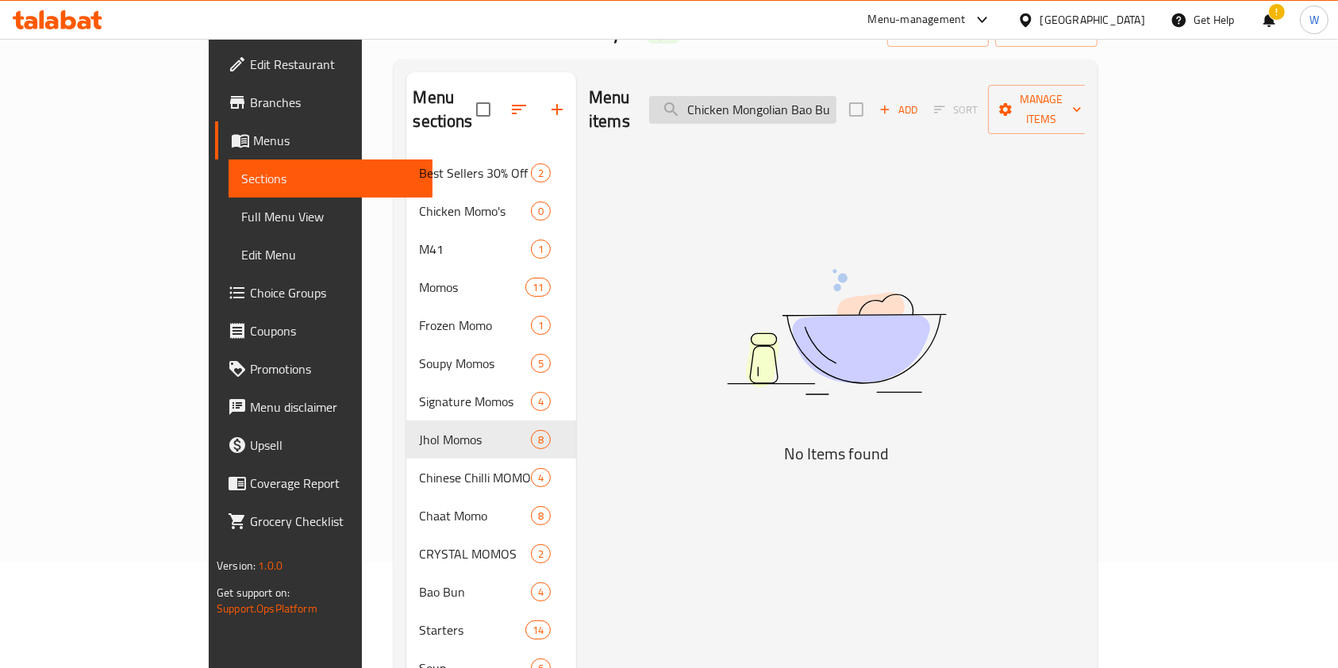
click at [837, 98] on input "Chicken Mongolian Bao Buns" at bounding box center [742, 110] width 187 height 28
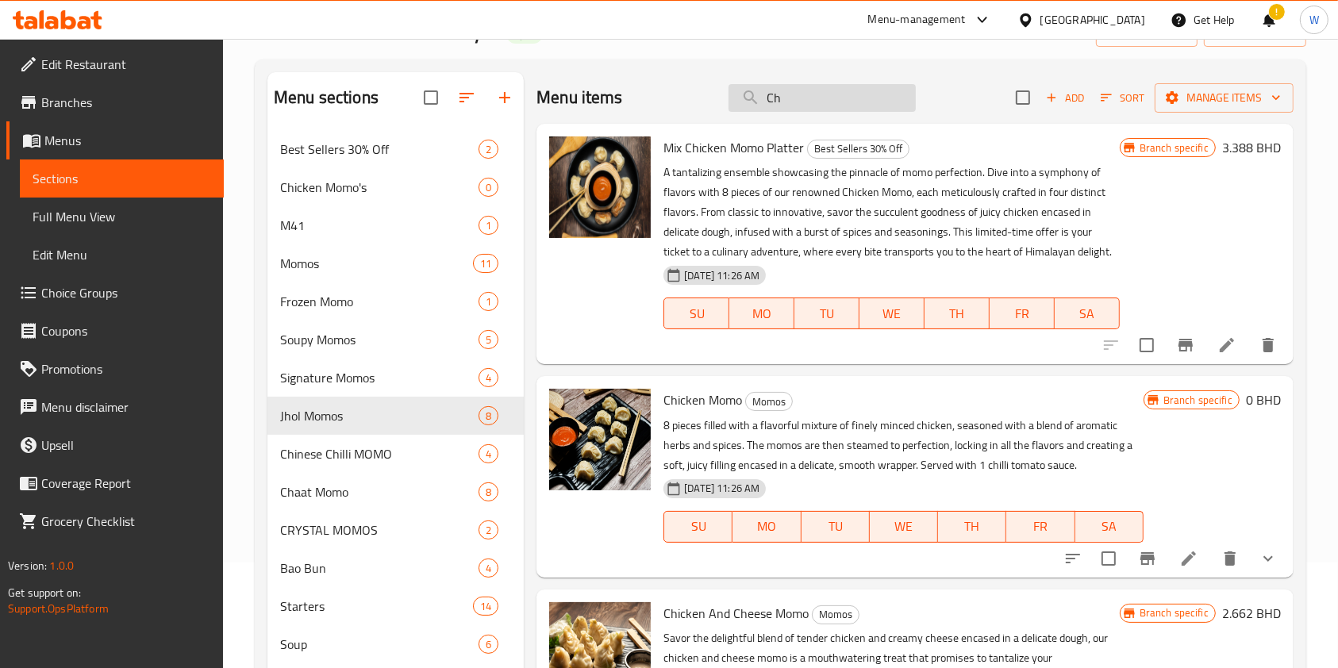
type input "C"
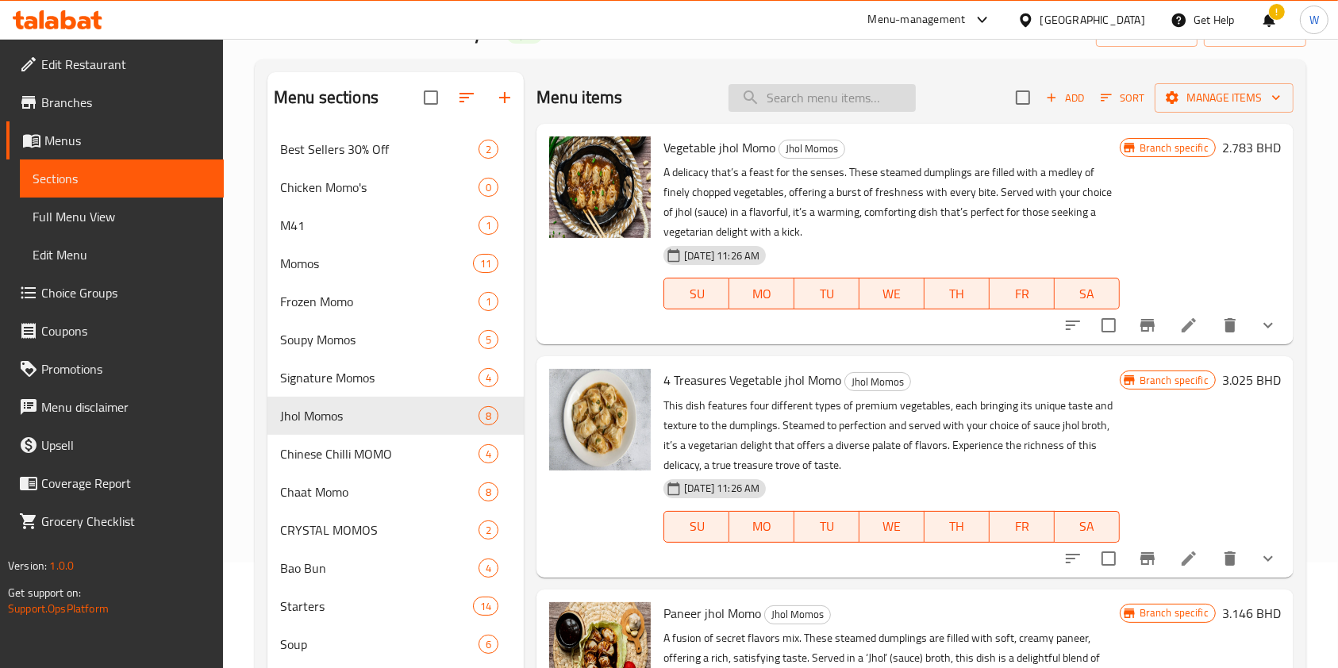
click at [786, 107] on input "search" at bounding box center [822, 98] width 187 height 28
paste input "Bao"
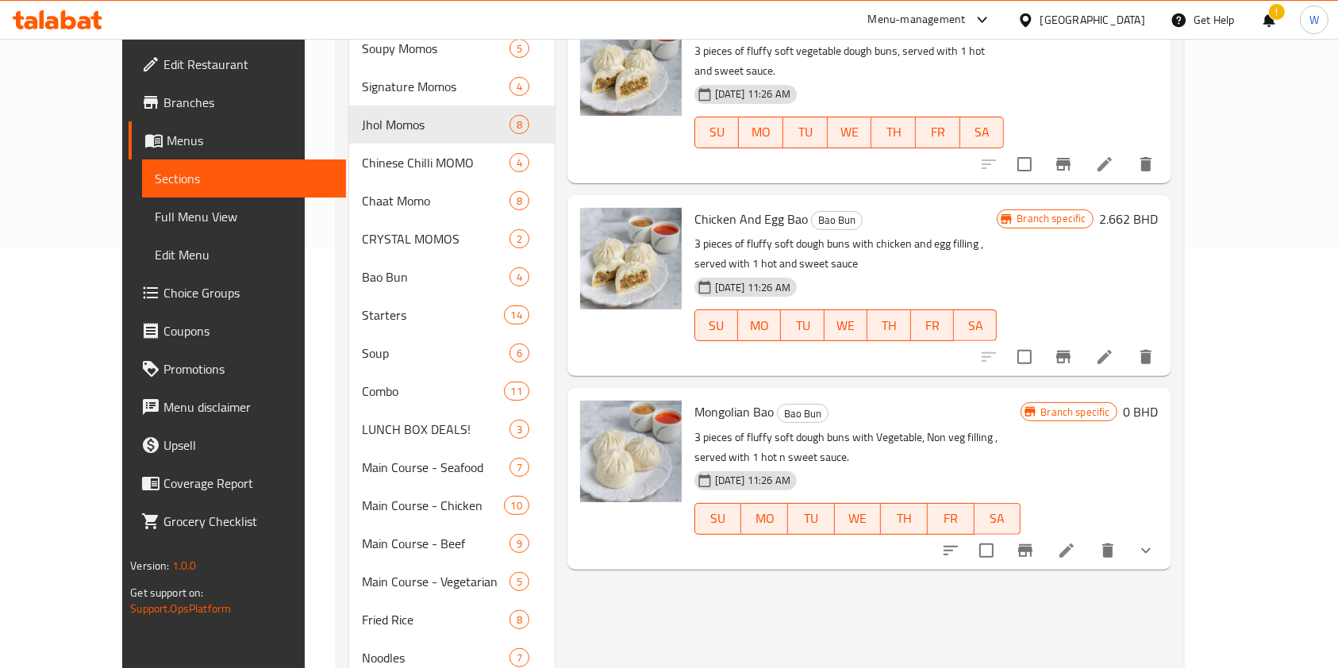
scroll to position [423, 0]
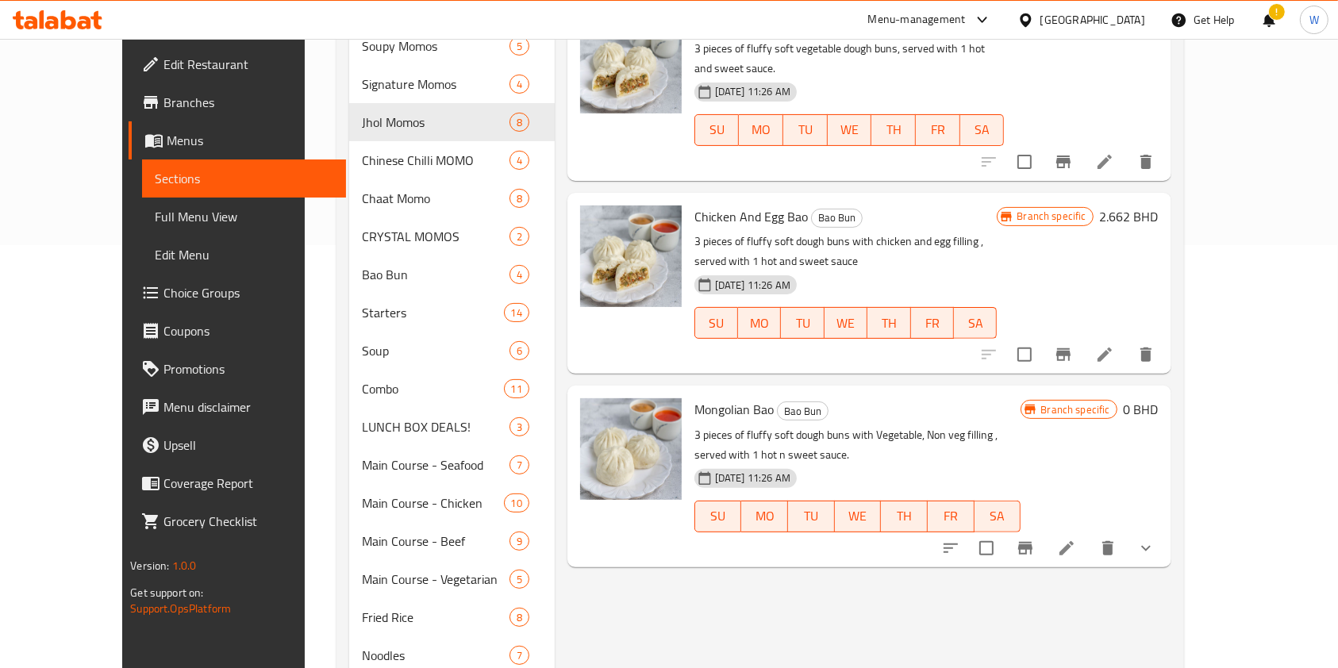
type input "Bao"
click at [1156, 539] on icon "show more" at bounding box center [1146, 548] width 19 height 19
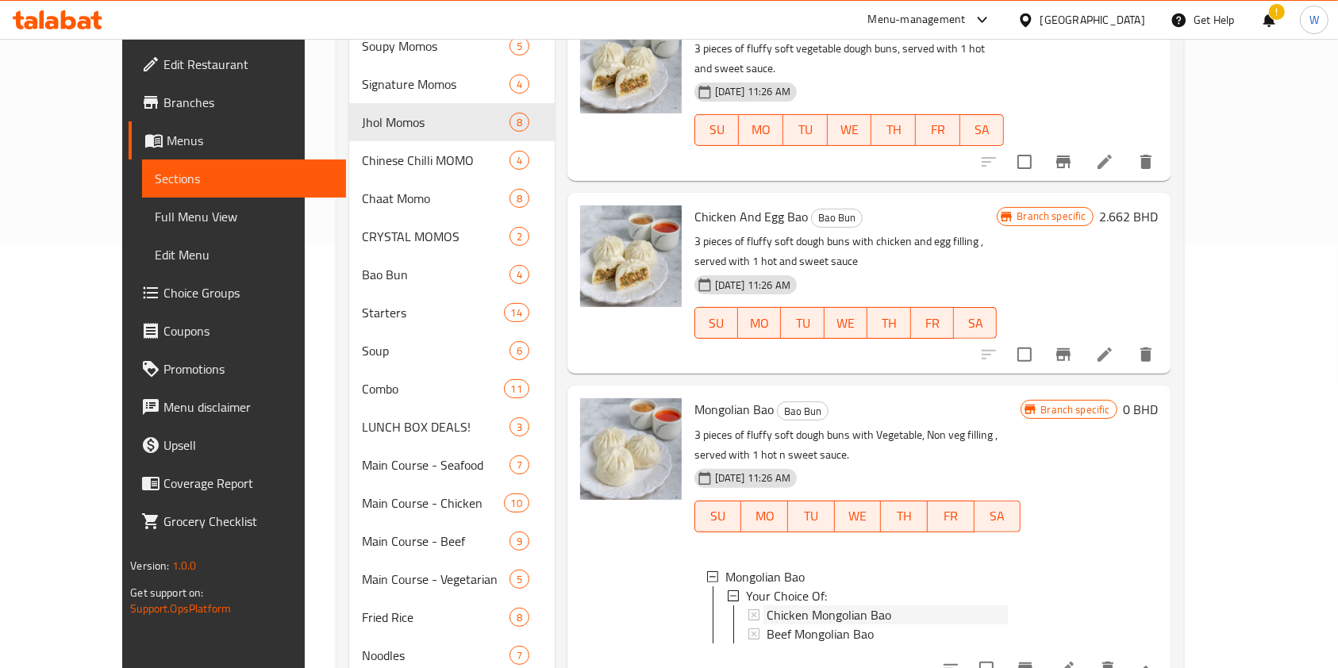
click at [868, 606] on div "Chicken Mongolian Bao" at bounding box center [888, 615] width 242 height 19
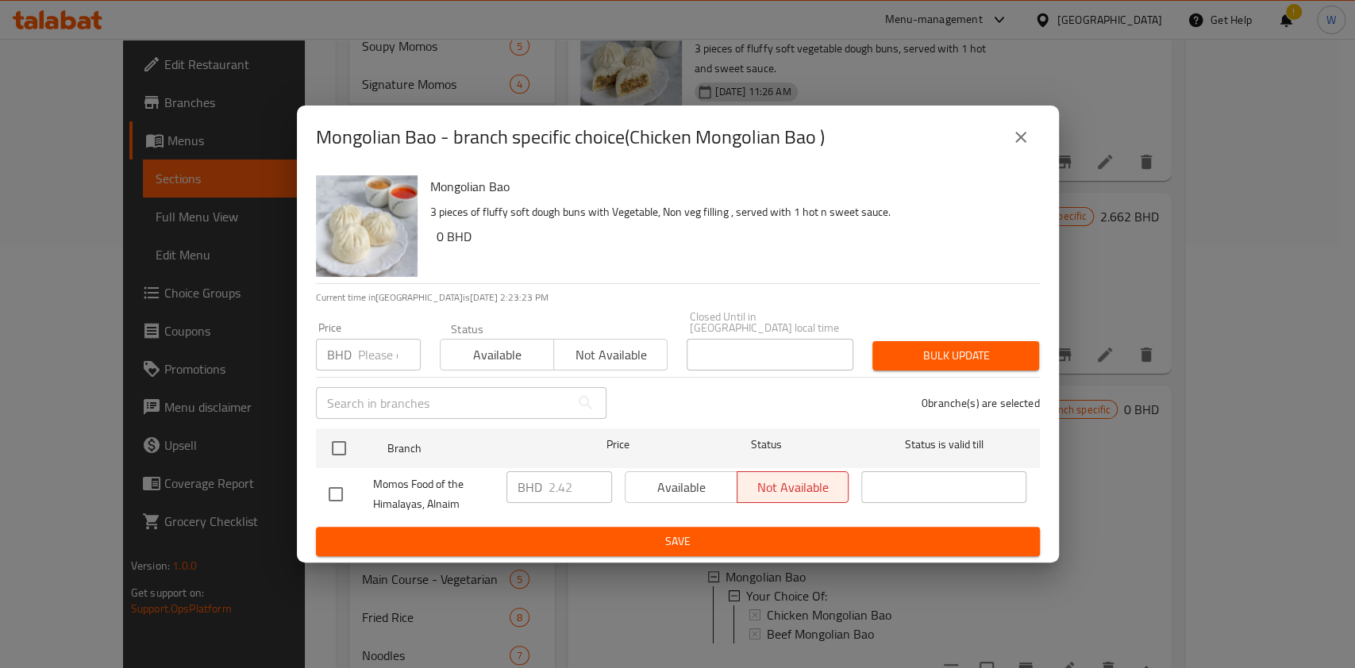
click at [368, 363] on input "number" at bounding box center [389, 355] width 63 height 32
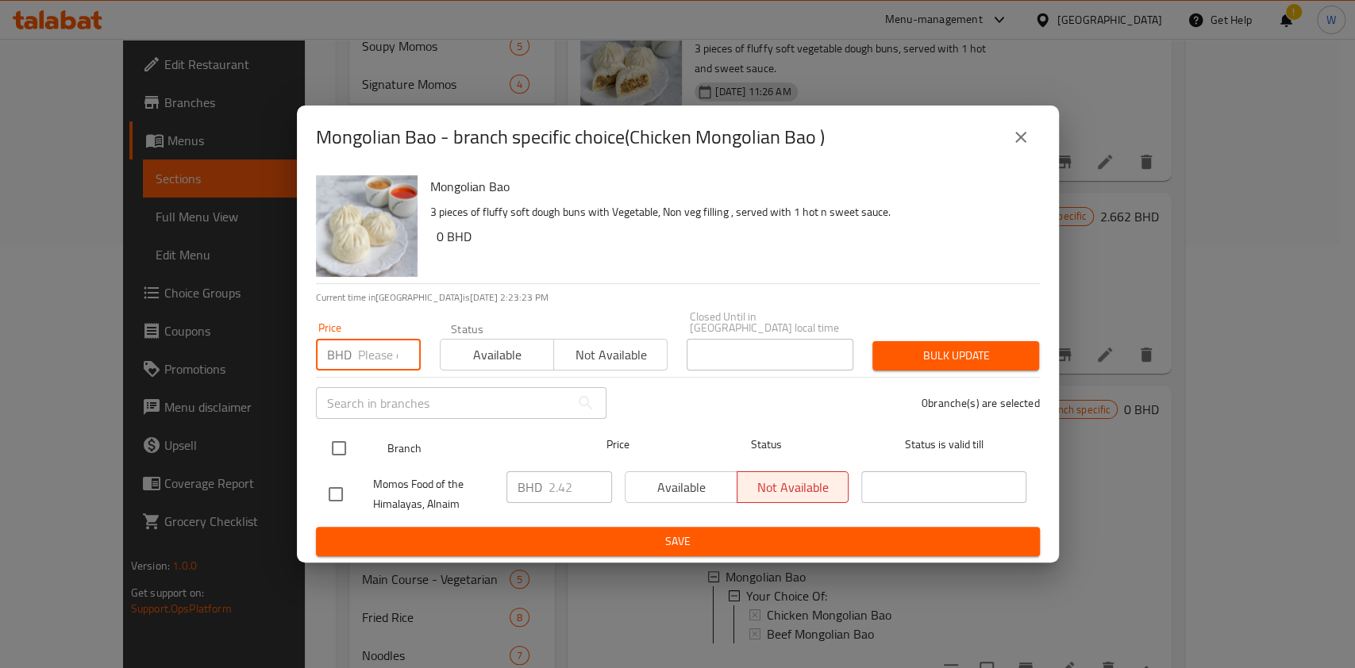
paste input "2.500"
type input "2.500"
click at [340, 447] on input "checkbox" at bounding box center [338, 448] width 33 height 33
checkbox input "true"
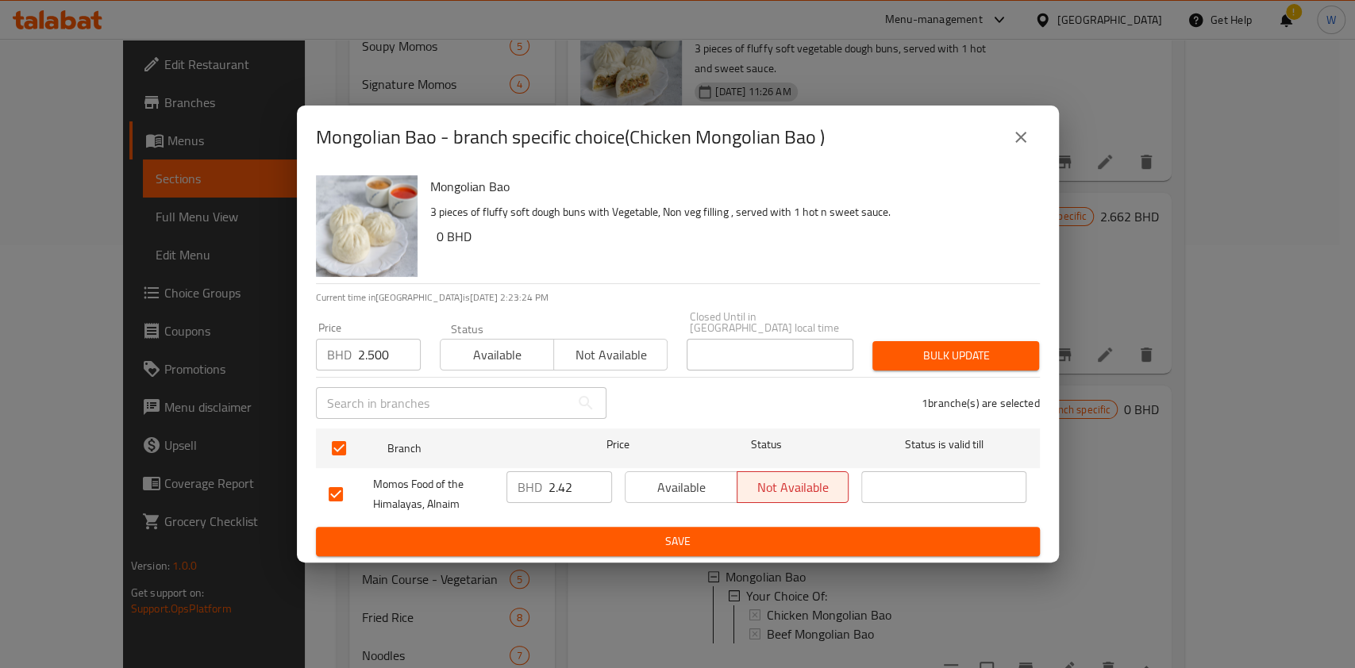
click at [1036, 356] on button "Bulk update" at bounding box center [955, 355] width 167 height 29
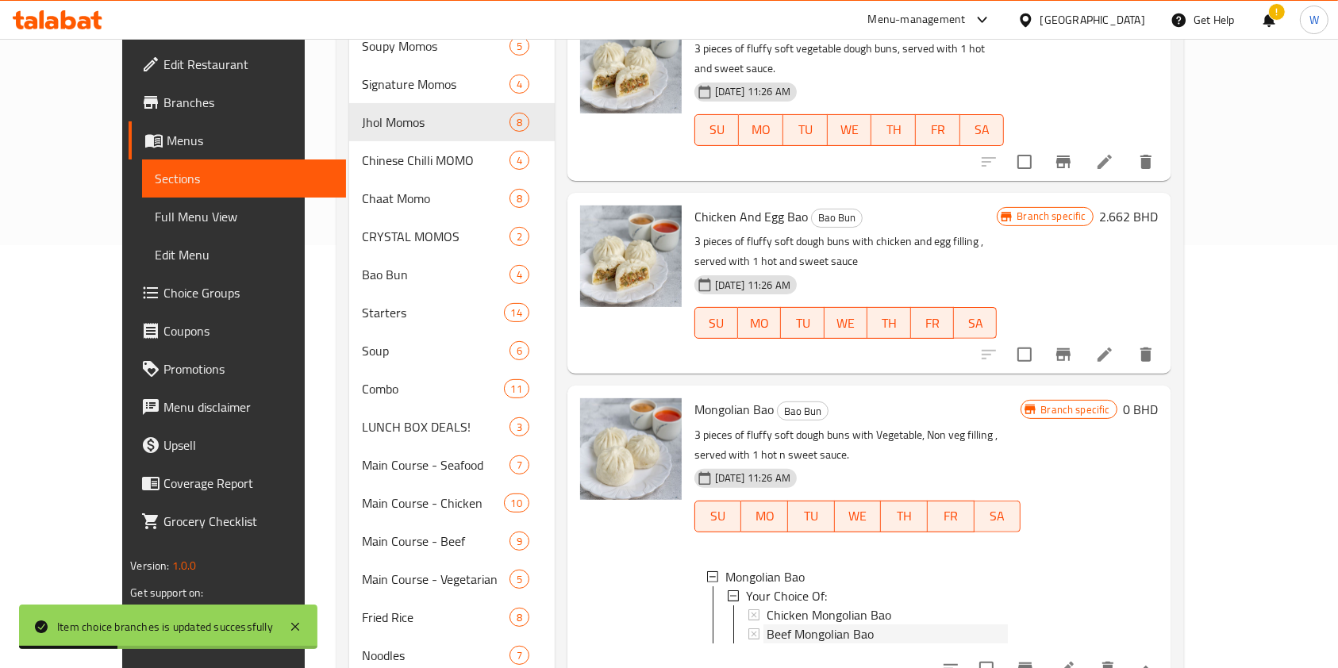
click at [855, 625] on div "Beef Mongolian Bao" at bounding box center [888, 634] width 242 height 19
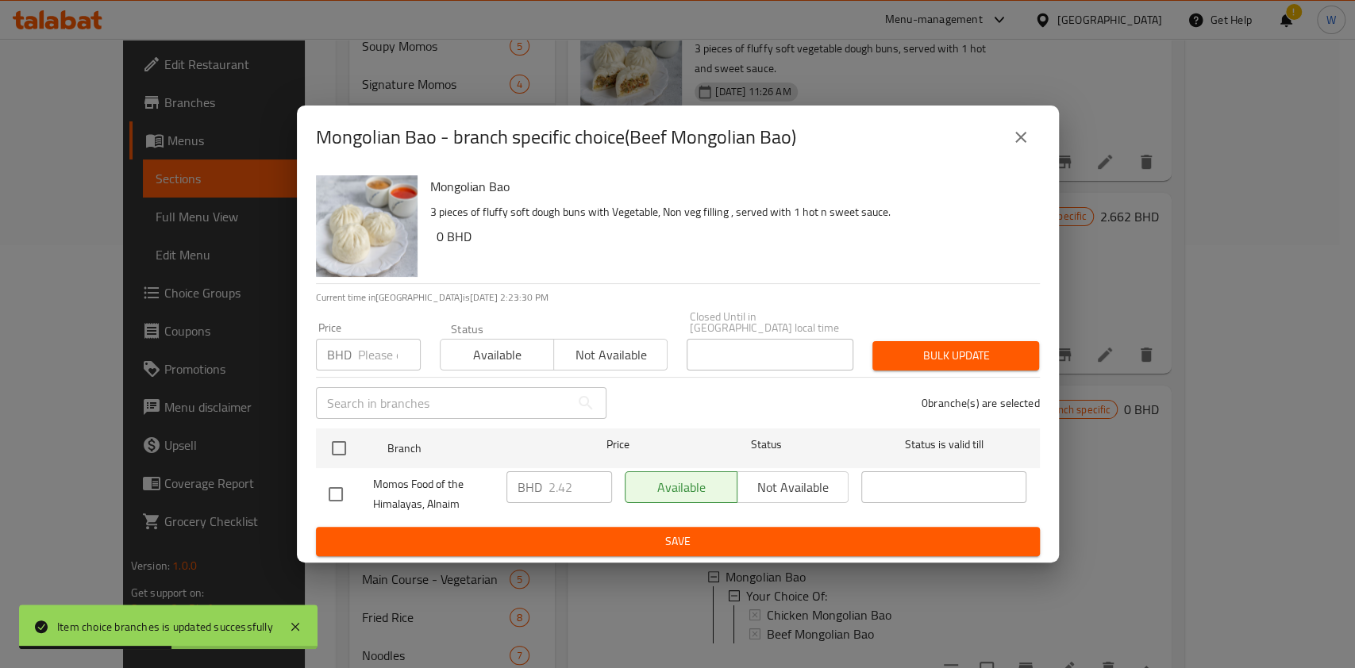
click at [1025, 147] on icon "close" at bounding box center [1020, 137] width 19 height 19
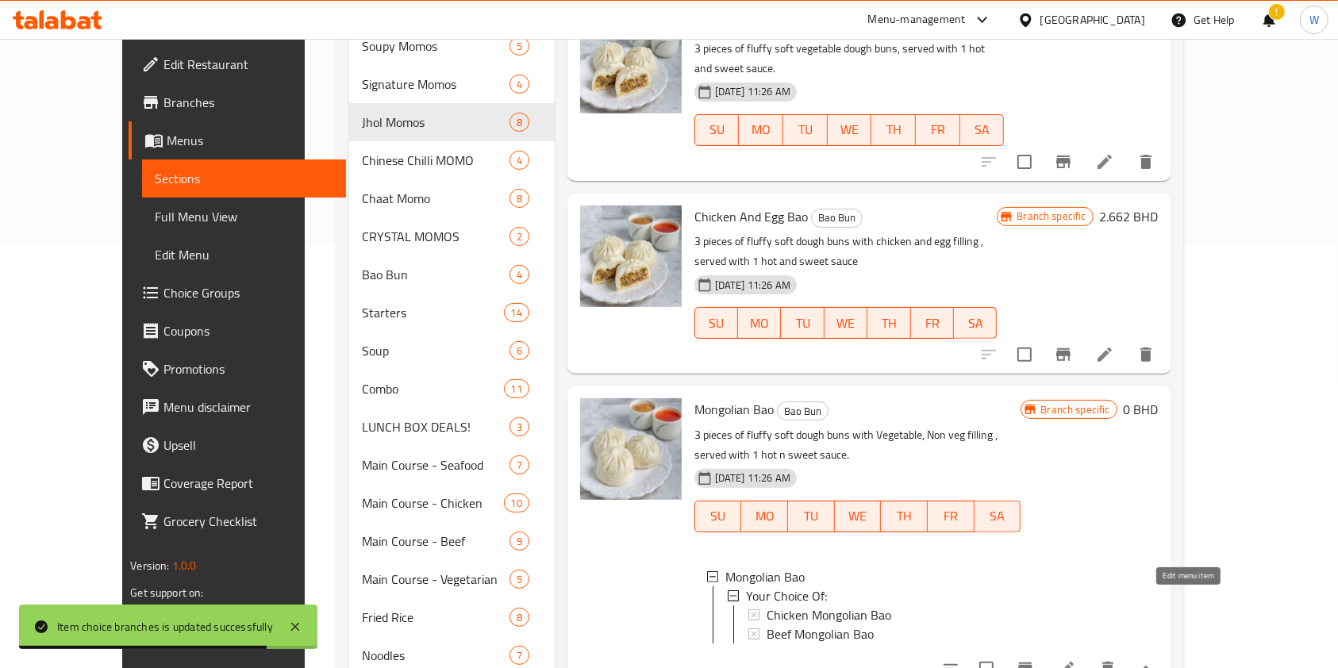
click at [1076, 660] on icon at bounding box center [1066, 669] width 19 height 19
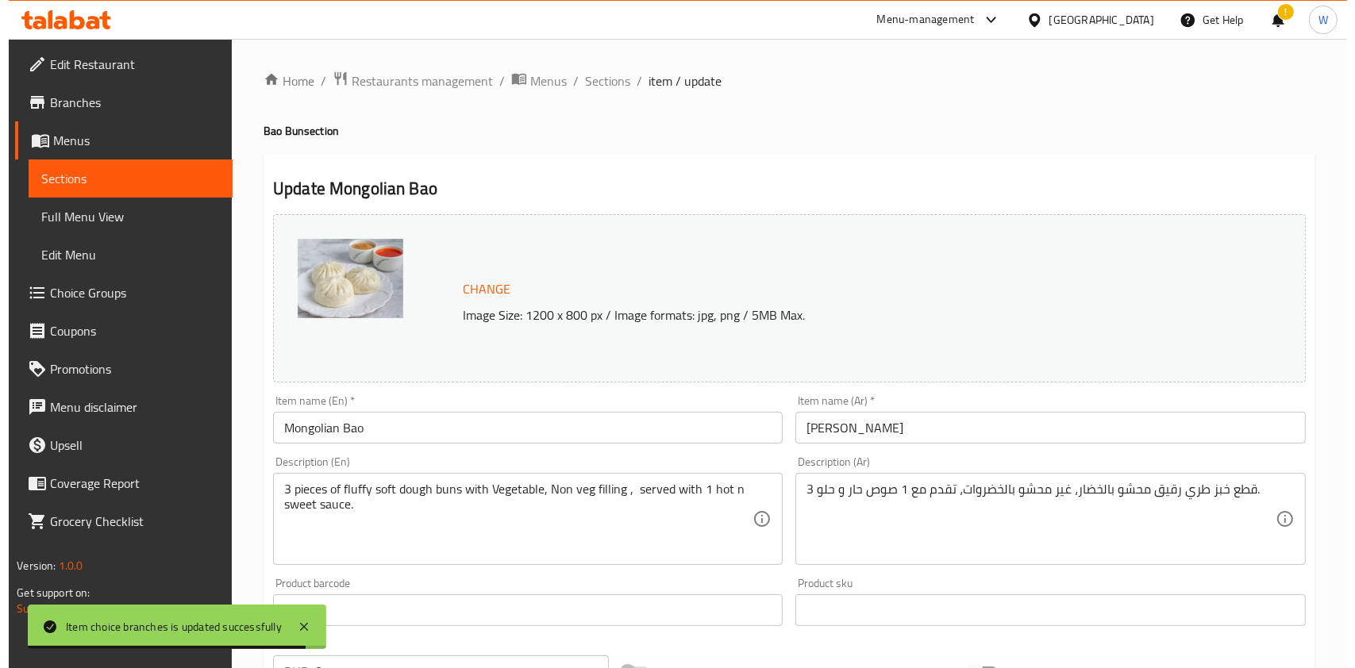
scroll to position [511, 0]
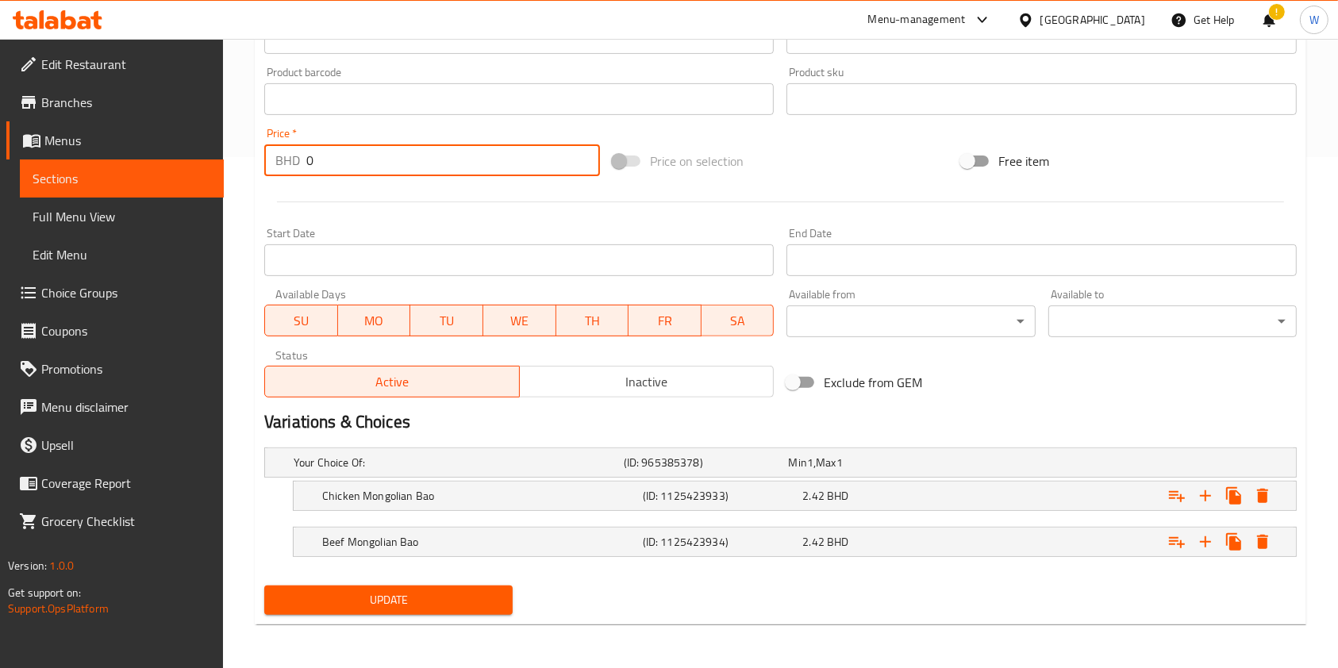
drag, startPoint x: 326, startPoint y: 156, endPoint x: 217, endPoint y: 172, distance: 110.8
click at [223, 168] on div "Home / Restaurants management / Menus / Sections / item / update Bao Bun sectio…" at bounding box center [780, 98] width 1115 height 1141
type input "2.5"
click at [1256, 487] on icon "Expand" at bounding box center [1262, 496] width 19 height 19
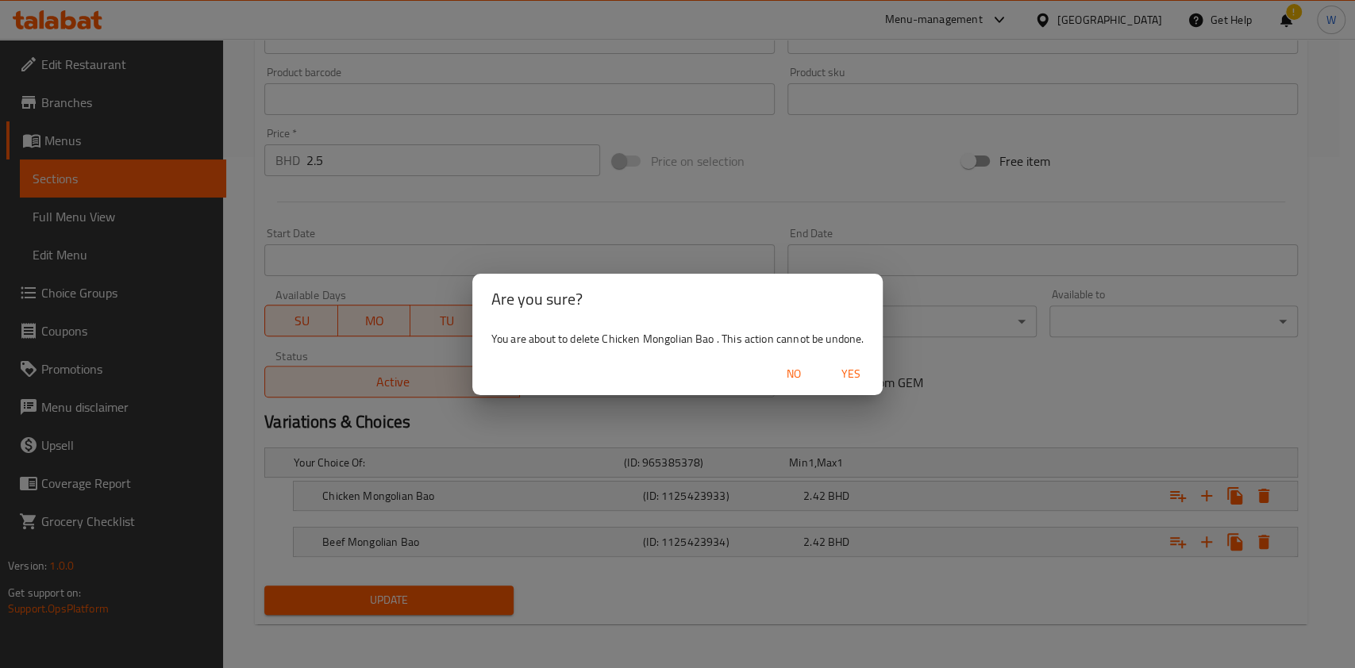
click at [847, 371] on span "Yes" at bounding box center [851, 374] width 38 height 20
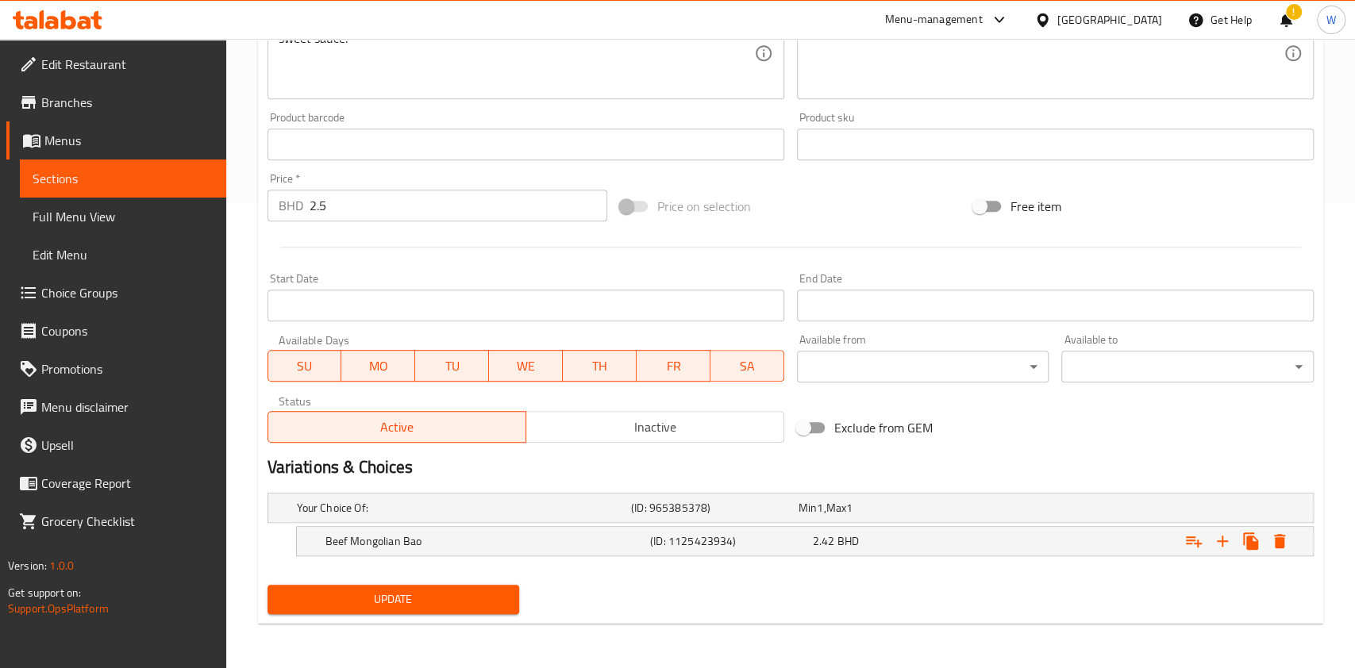
scroll to position [465, 0]
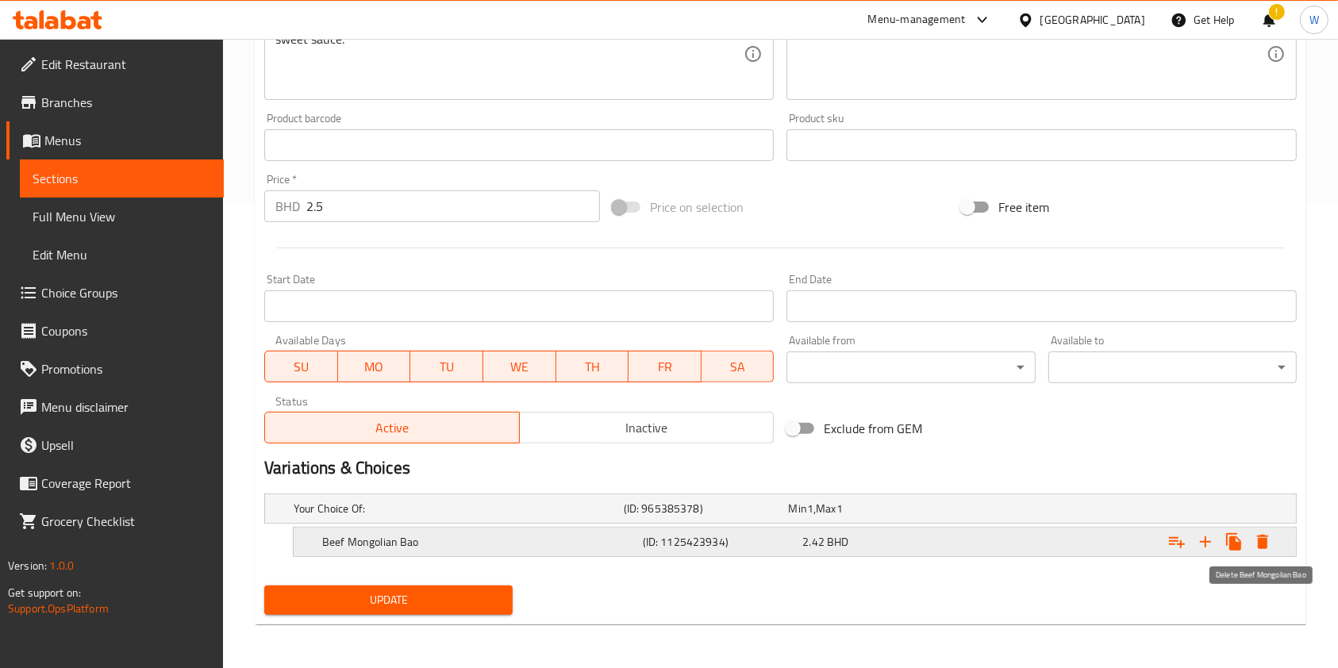
click at [1262, 538] on icon "Expand" at bounding box center [1262, 542] width 11 height 14
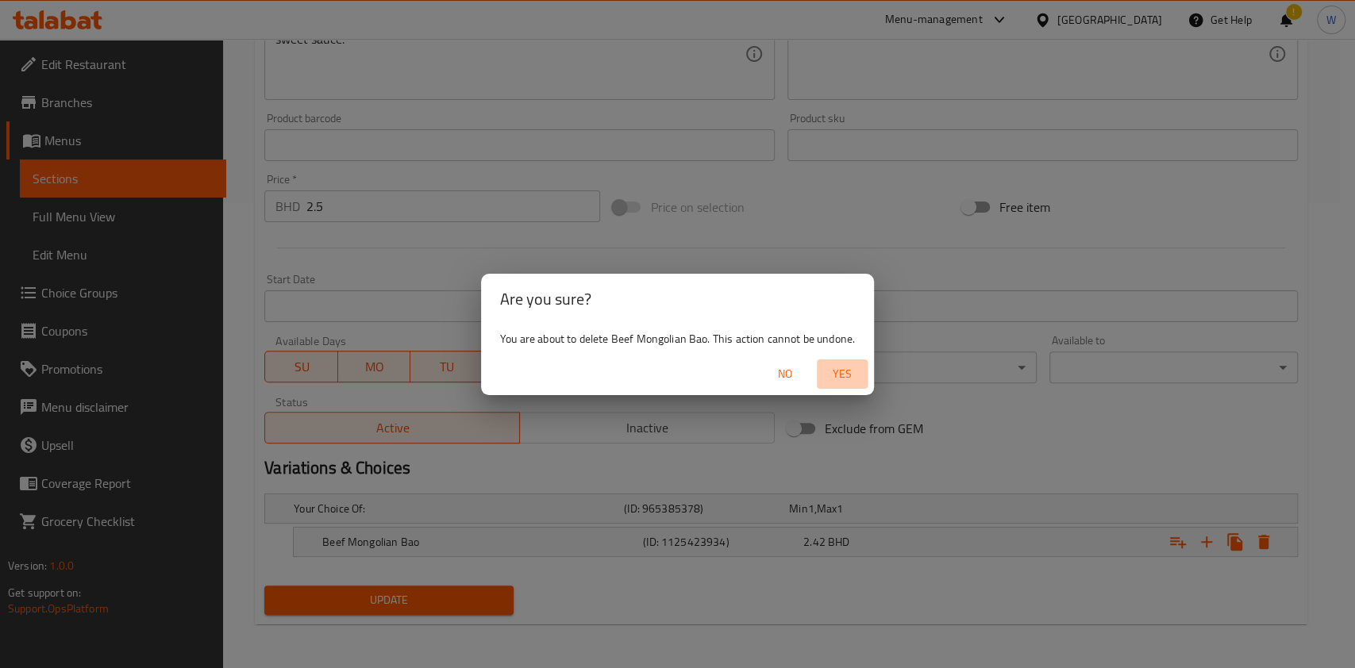
click at [851, 376] on span "Yes" at bounding box center [842, 374] width 38 height 20
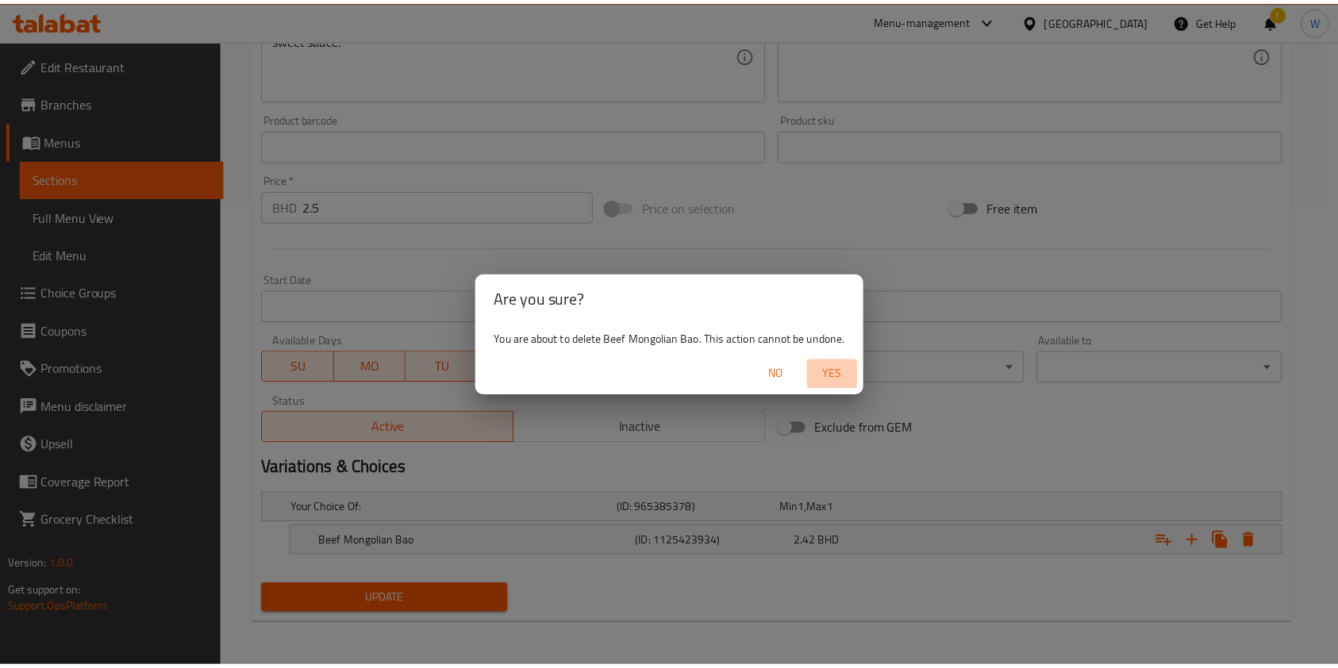
scroll to position [435, 0]
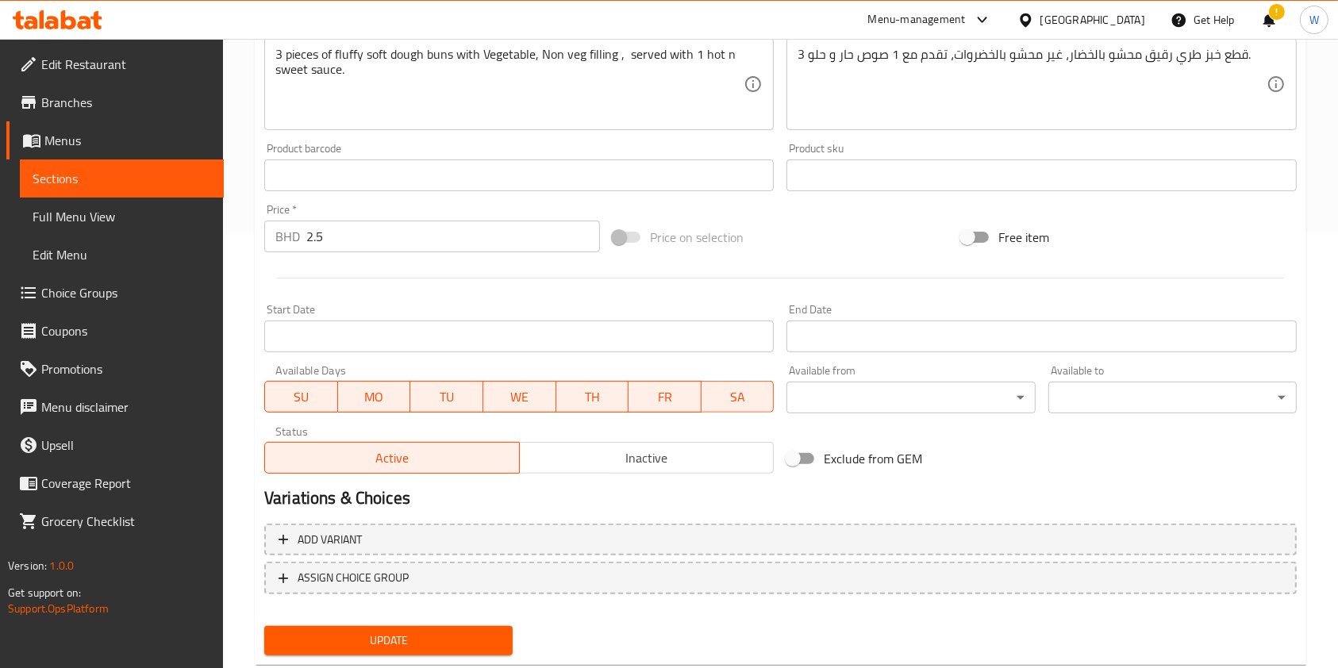
click at [433, 632] on span "Update" at bounding box center [388, 641] width 223 height 20
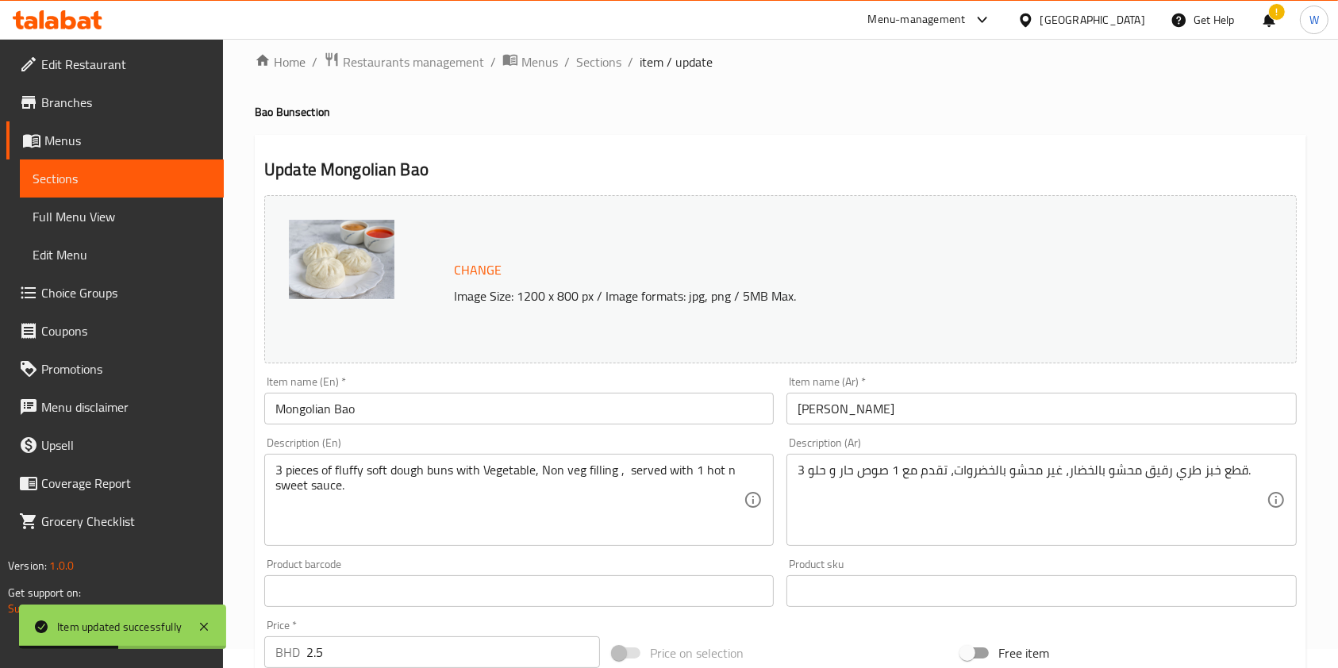
scroll to position [0, 0]
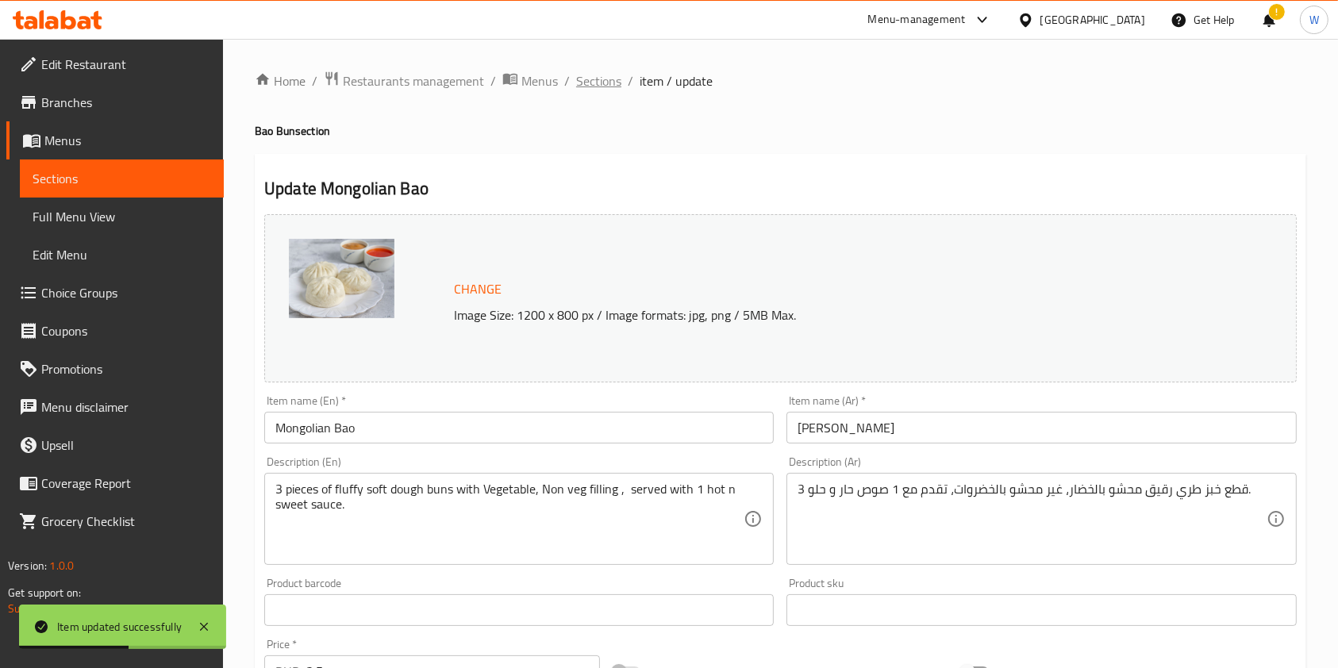
click at [600, 75] on span "Sections" at bounding box center [598, 80] width 45 height 19
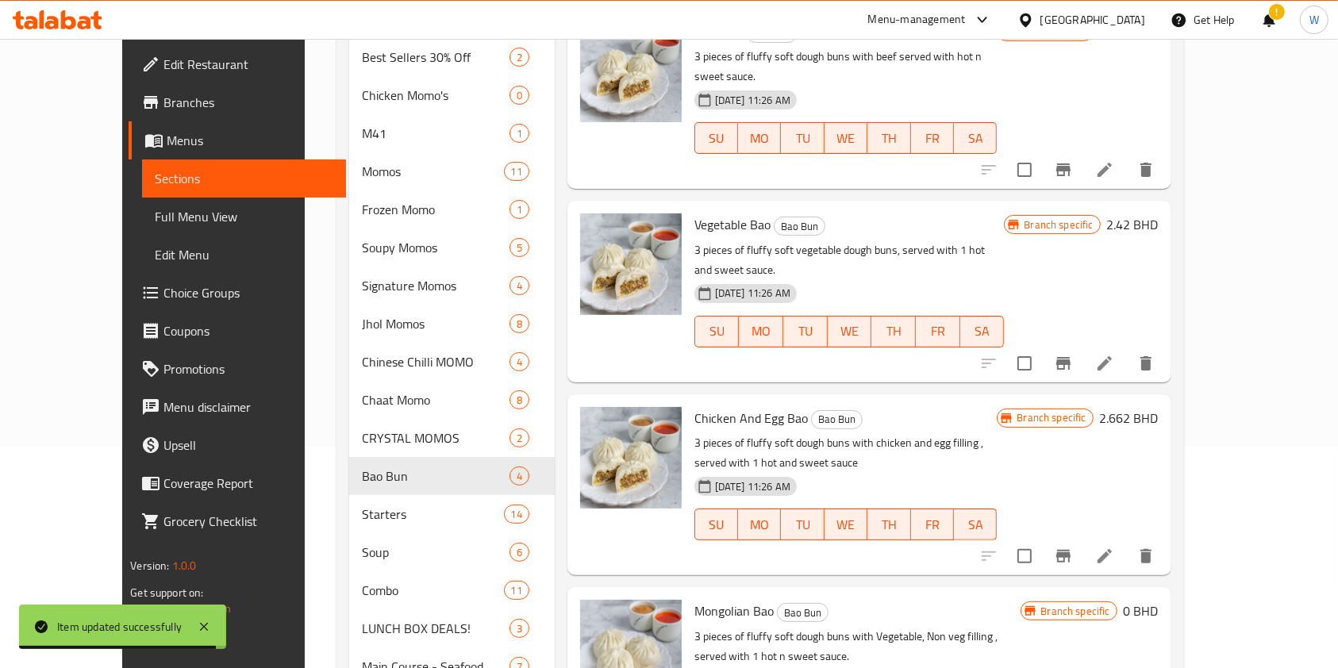
scroll to position [317, 0]
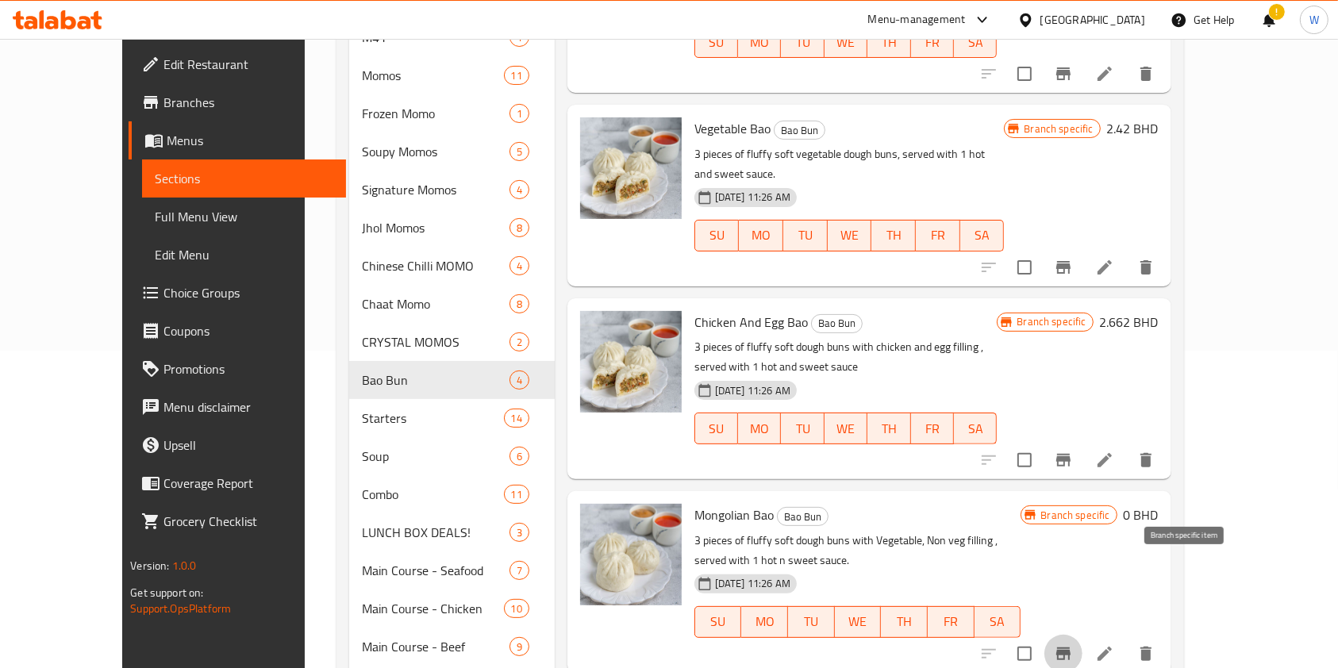
click at [1083, 635] on button "Branch-specific-item" at bounding box center [1064, 654] width 38 height 38
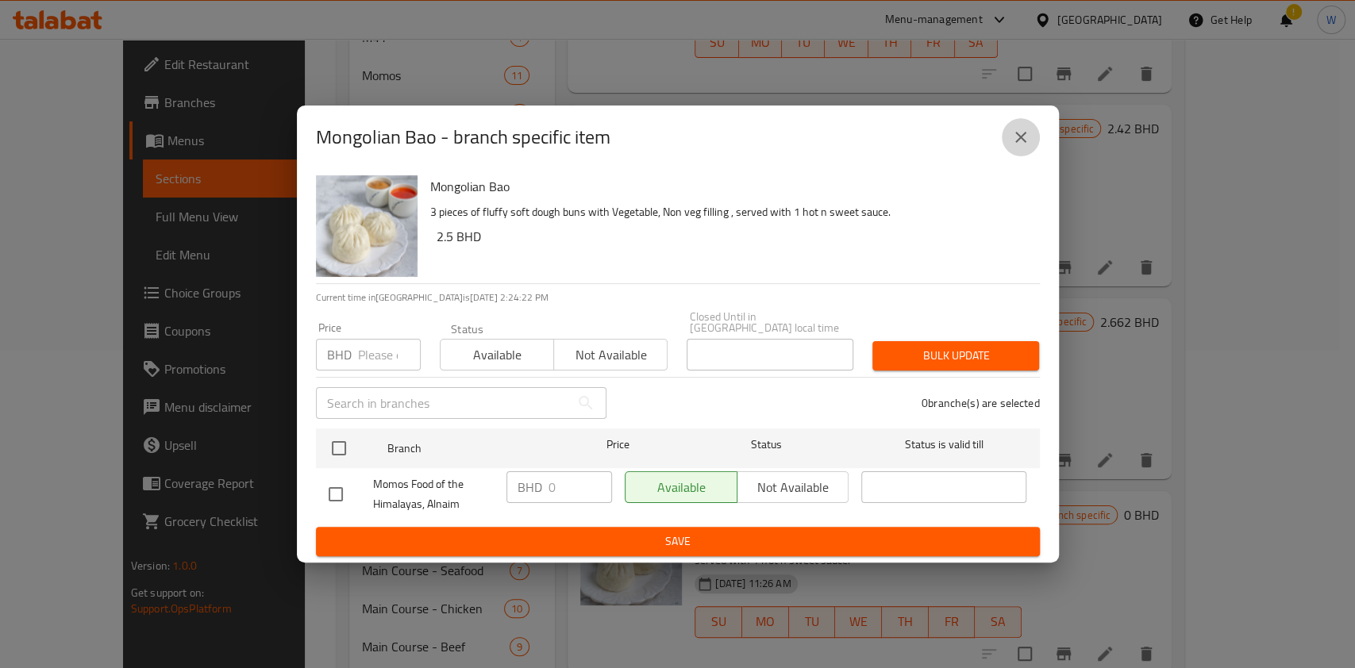
click at [1017, 147] on icon "close" at bounding box center [1020, 137] width 19 height 19
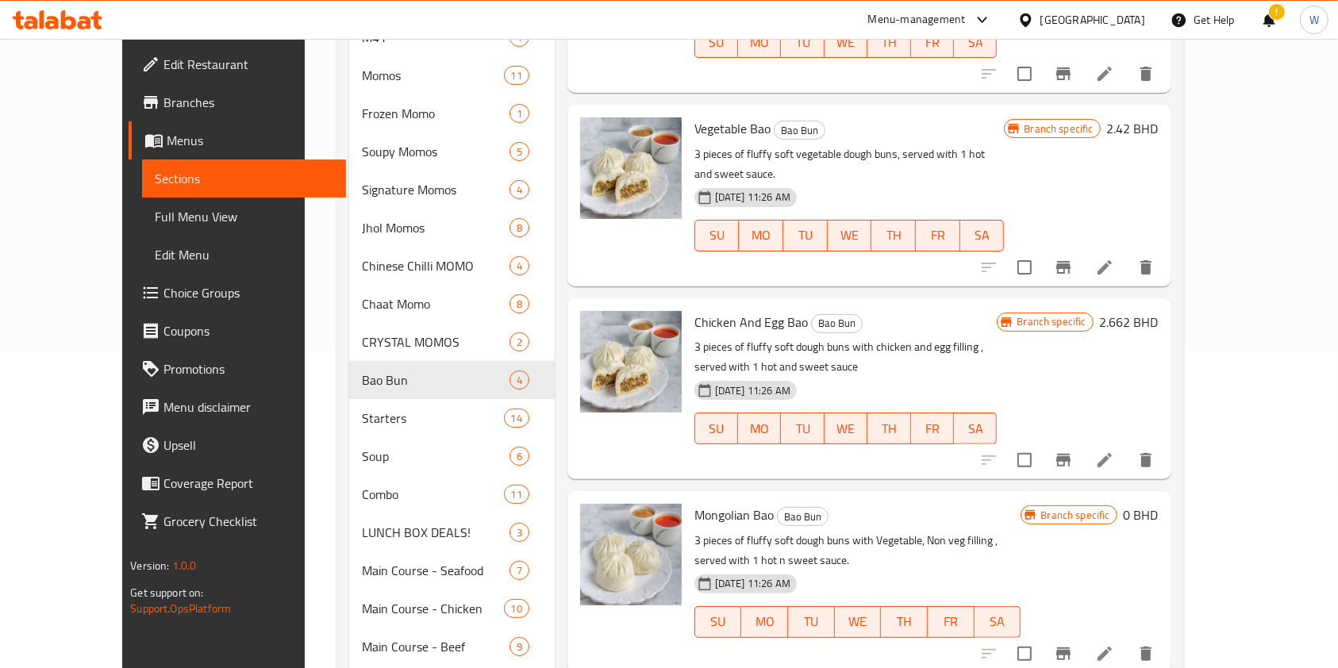
click at [718, 503] on span "Mongolian Bao" at bounding box center [733, 515] width 79 height 24
copy h6 "Mongolian Bao"
click at [952, 602] on div "Menu items Add Sort Manage items Beef Bao Bao Bun 3 pieces of fluffy soft dough…" at bounding box center [863, 513] width 617 height 1307
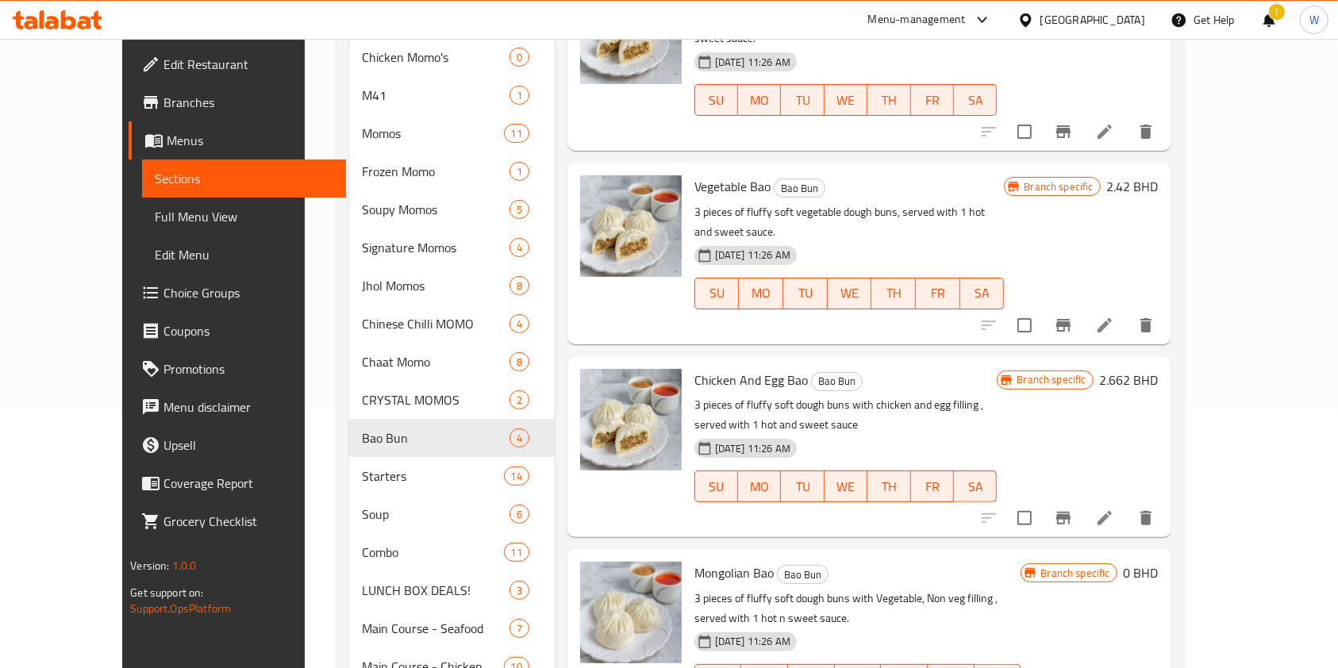
scroll to position [0, 0]
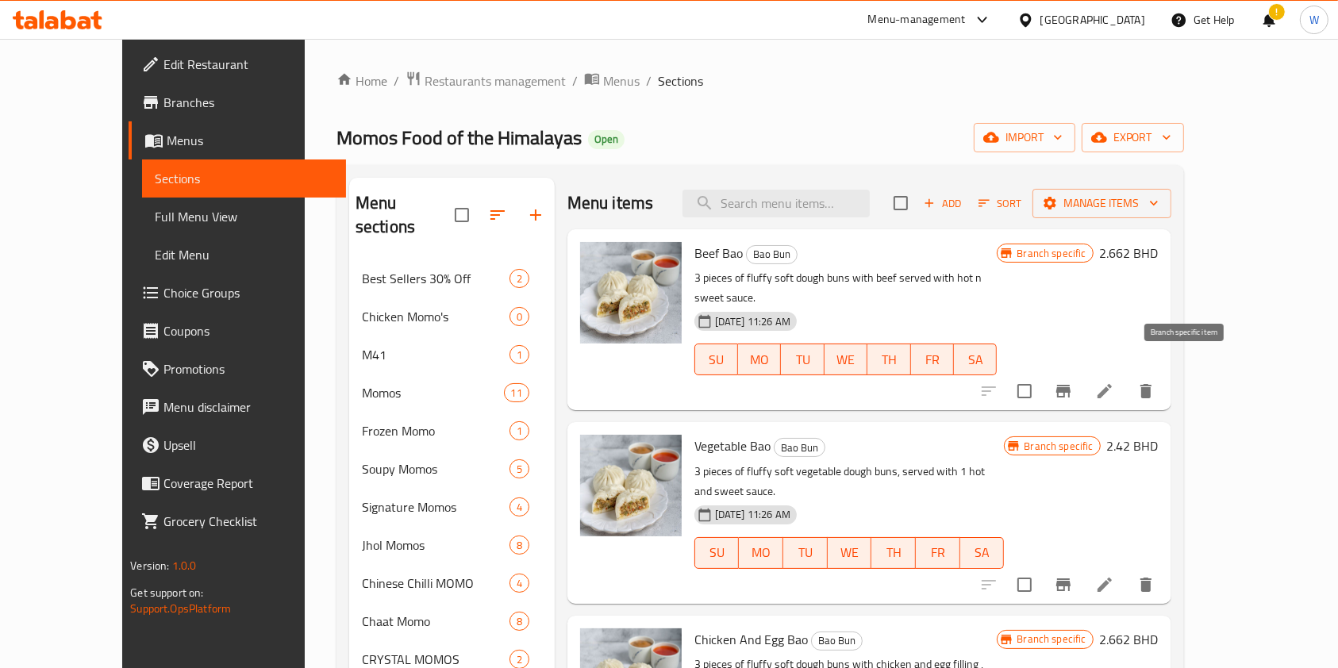
click at [1071, 385] on icon "Branch-specific-item" at bounding box center [1063, 391] width 14 height 13
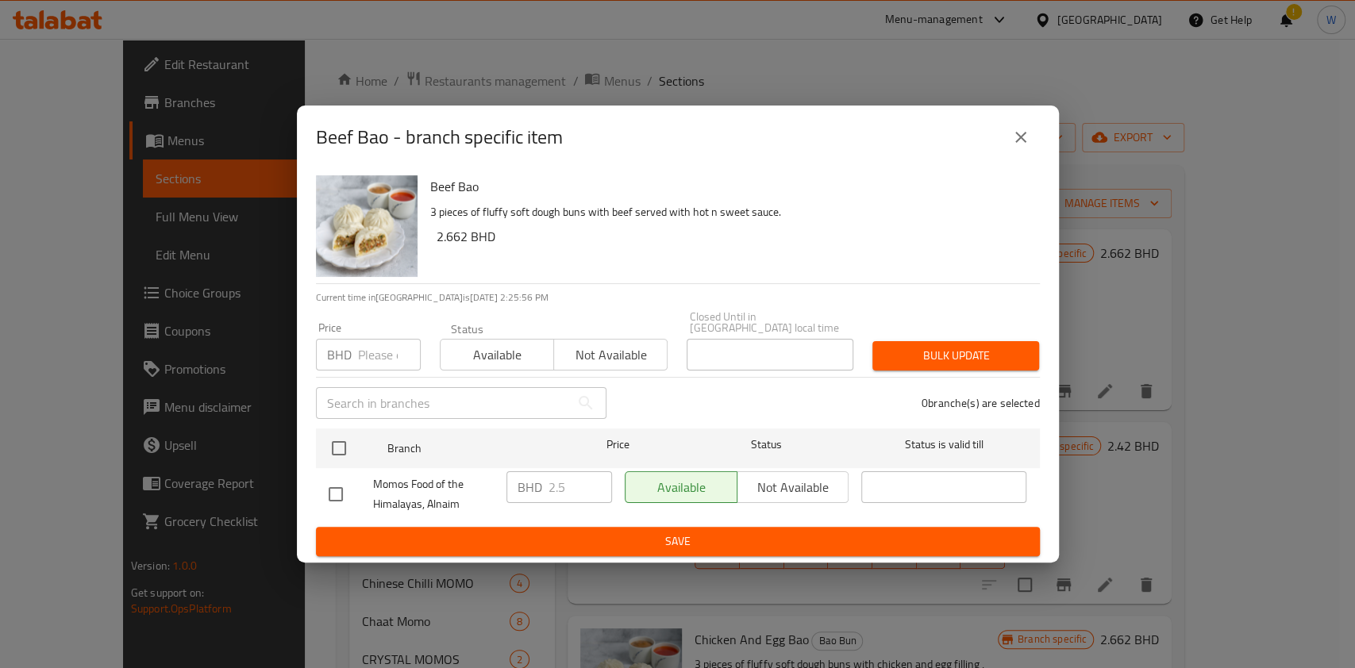
click at [1021, 144] on icon "close" at bounding box center [1020, 137] width 19 height 19
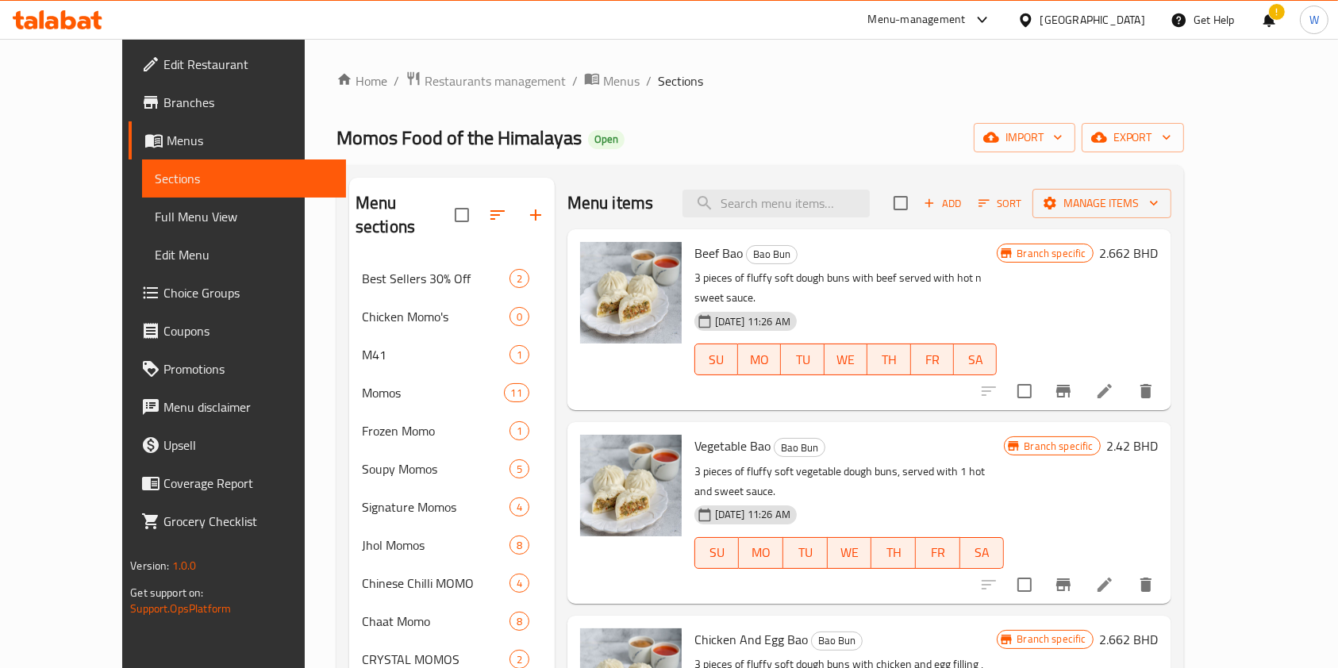
click at [1159, 243] on h6 "2.662 BHD" at bounding box center [1129, 253] width 59 height 22
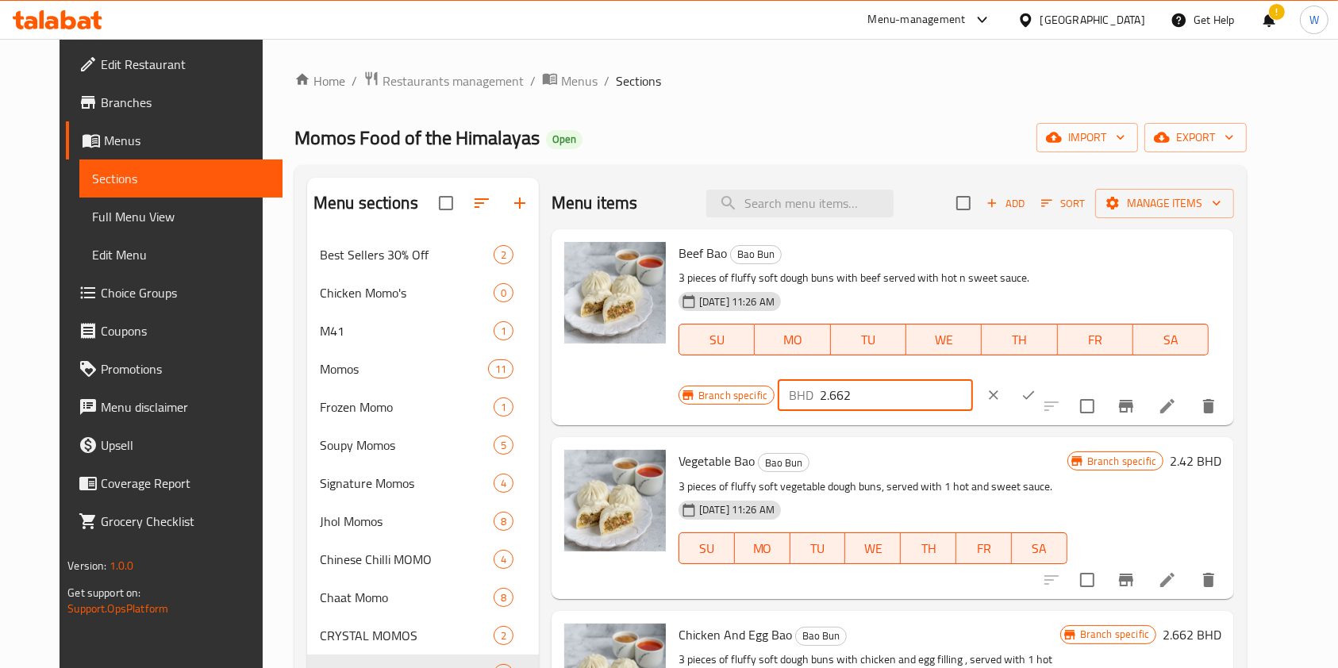
drag, startPoint x: 1057, startPoint y: 263, endPoint x: 1027, endPoint y: 263, distance: 30.2
click at [972, 379] on div "BHD 2.662 ​" at bounding box center [875, 395] width 194 height 32
paste input "number"
click at [814, 386] on p "BHD" at bounding box center [801, 395] width 25 height 19
click at [972, 379] on input "number" at bounding box center [896, 395] width 152 height 32
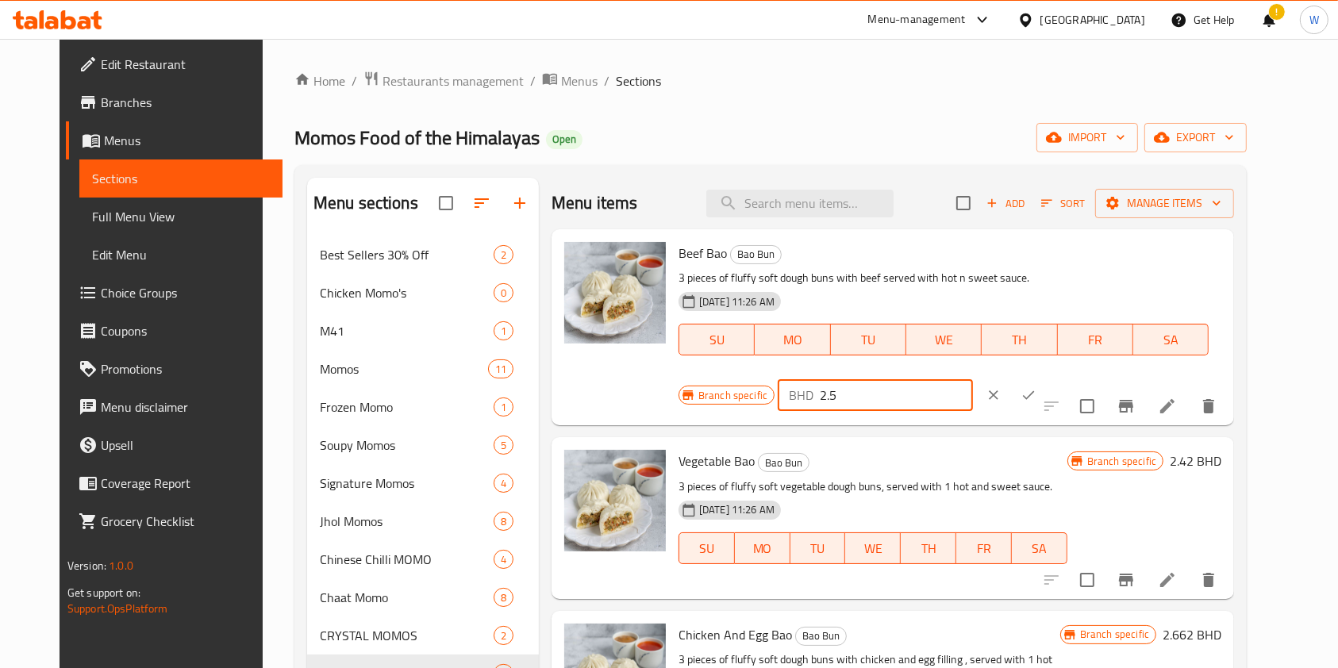
type input "2.5"
click at [1037, 387] on icon "ok" at bounding box center [1029, 395] width 16 height 16
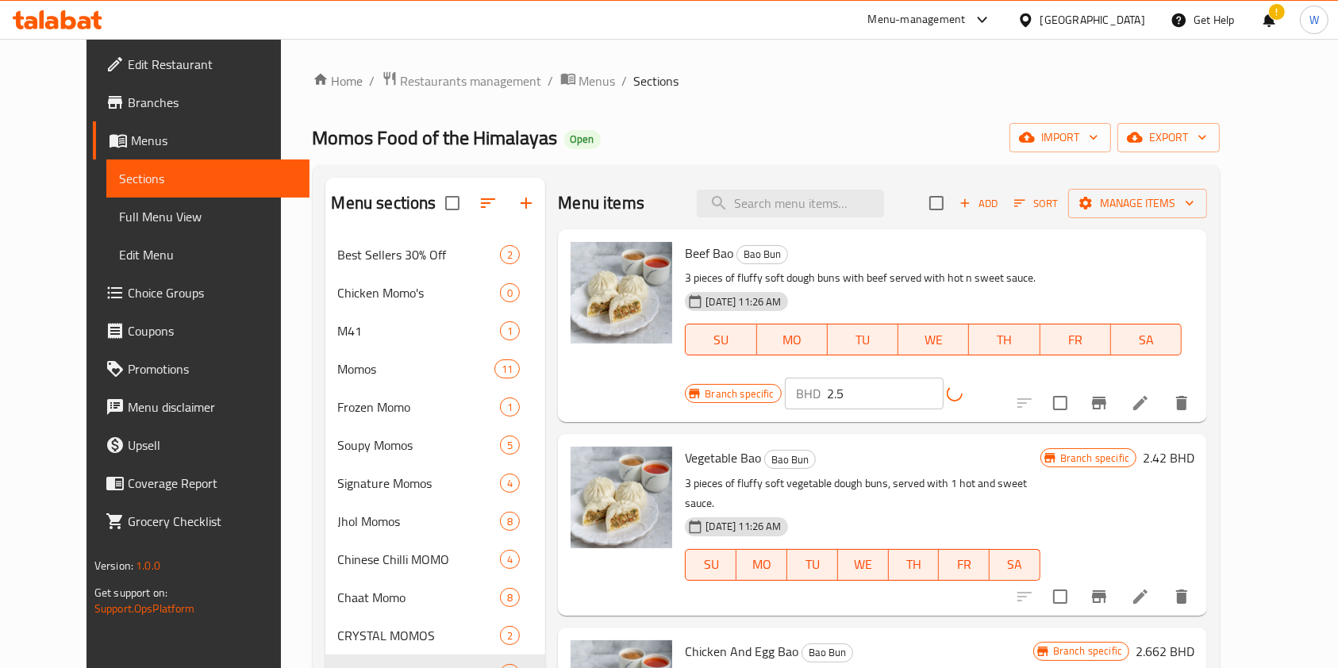
scroll to position [106, 0]
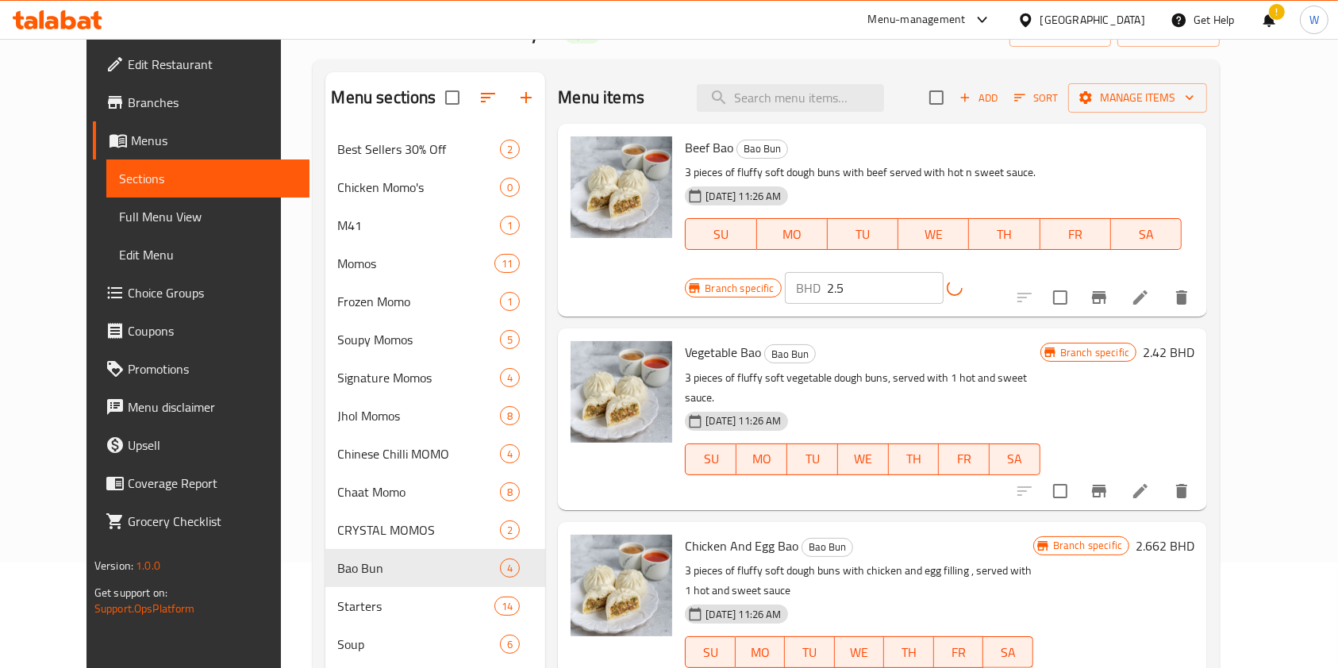
click at [1106, 485] on icon "Branch-specific-item" at bounding box center [1099, 491] width 14 height 13
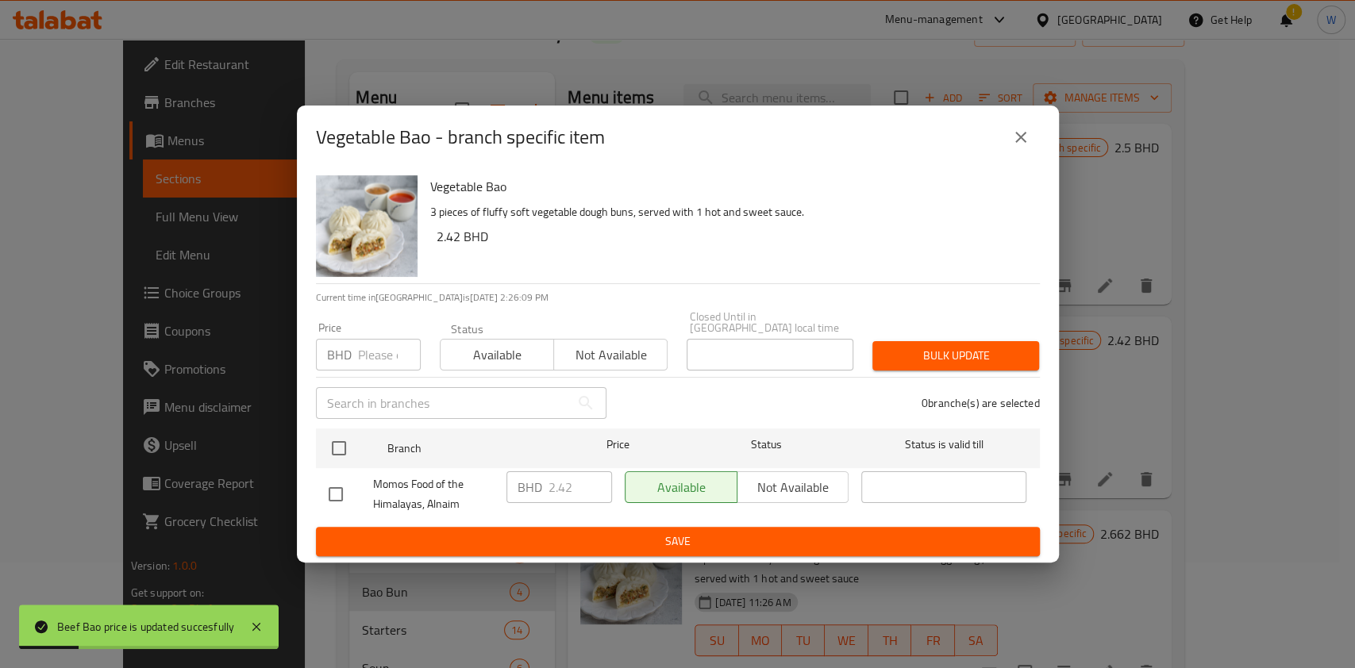
click at [383, 354] on input "number" at bounding box center [389, 355] width 63 height 32
click at [383, 355] on input "2.5" at bounding box center [389, 355] width 63 height 32
click at [383, 354] on input "2.5" at bounding box center [389, 355] width 63 height 32
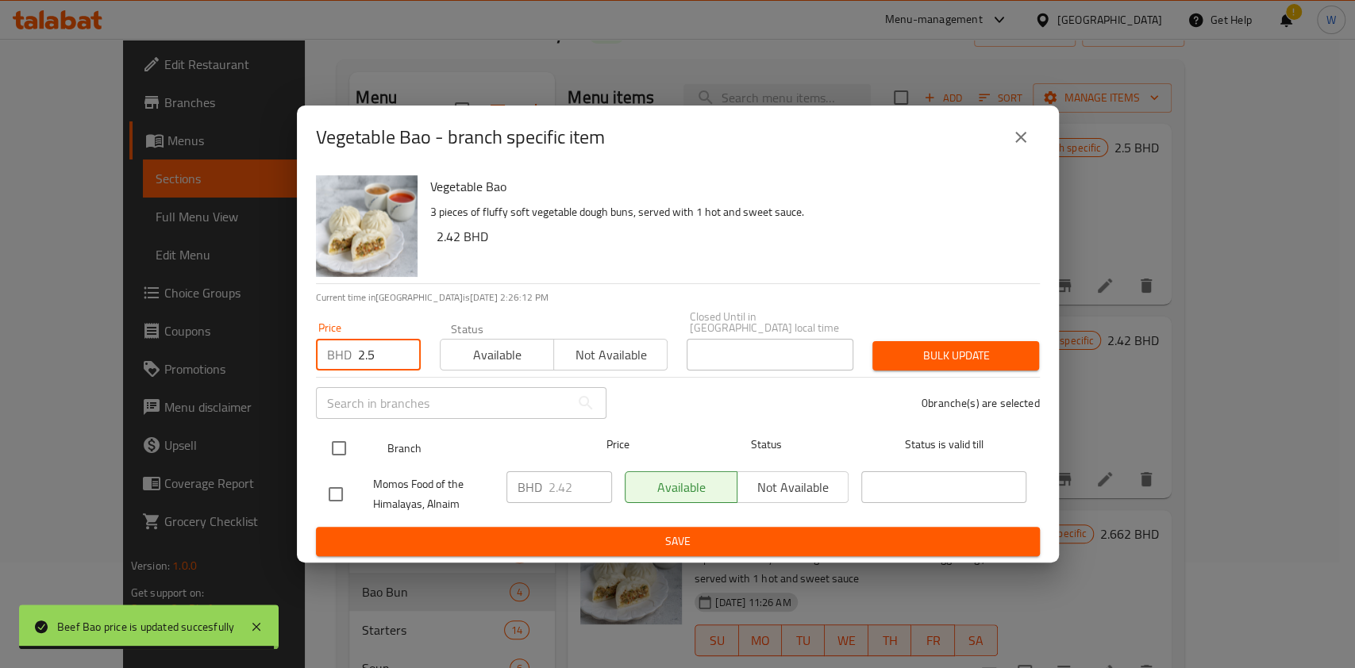
type input "2.5"
click at [335, 437] on input "checkbox" at bounding box center [338, 448] width 33 height 33
checkbox input "true"
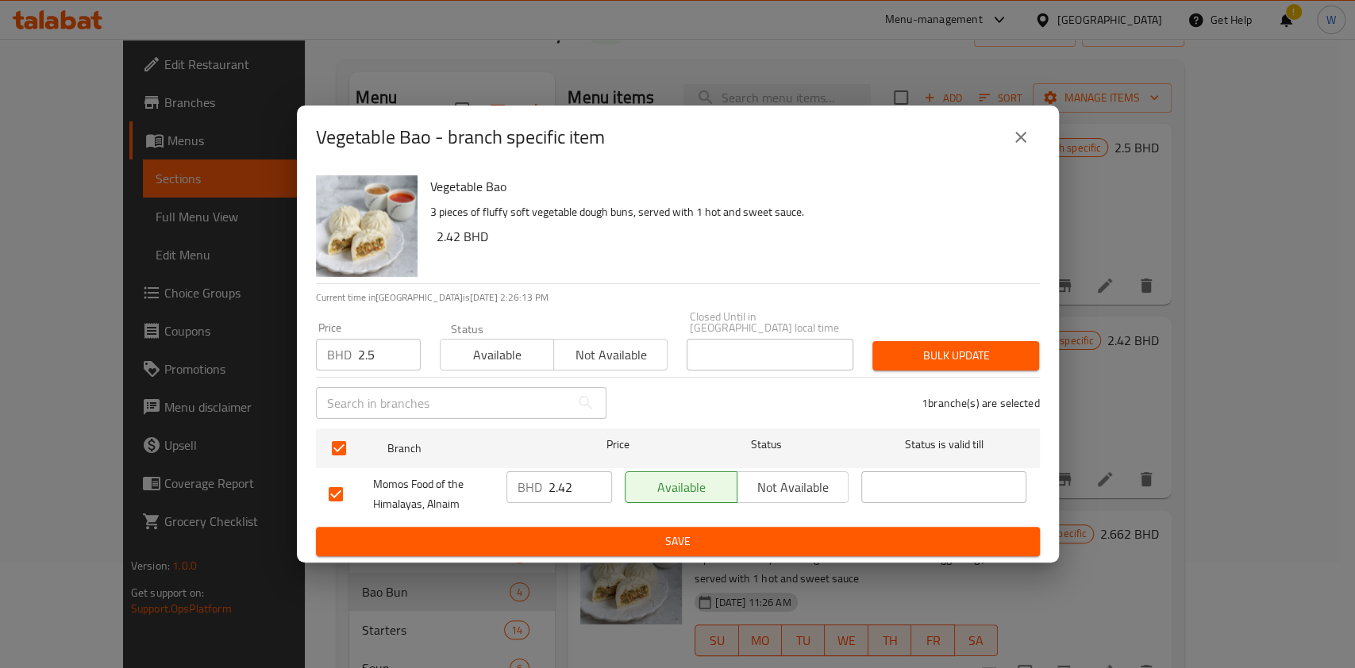
click at [978, 341] on button "Bulk update" at bounding box center [955, 355] width 167 height 29
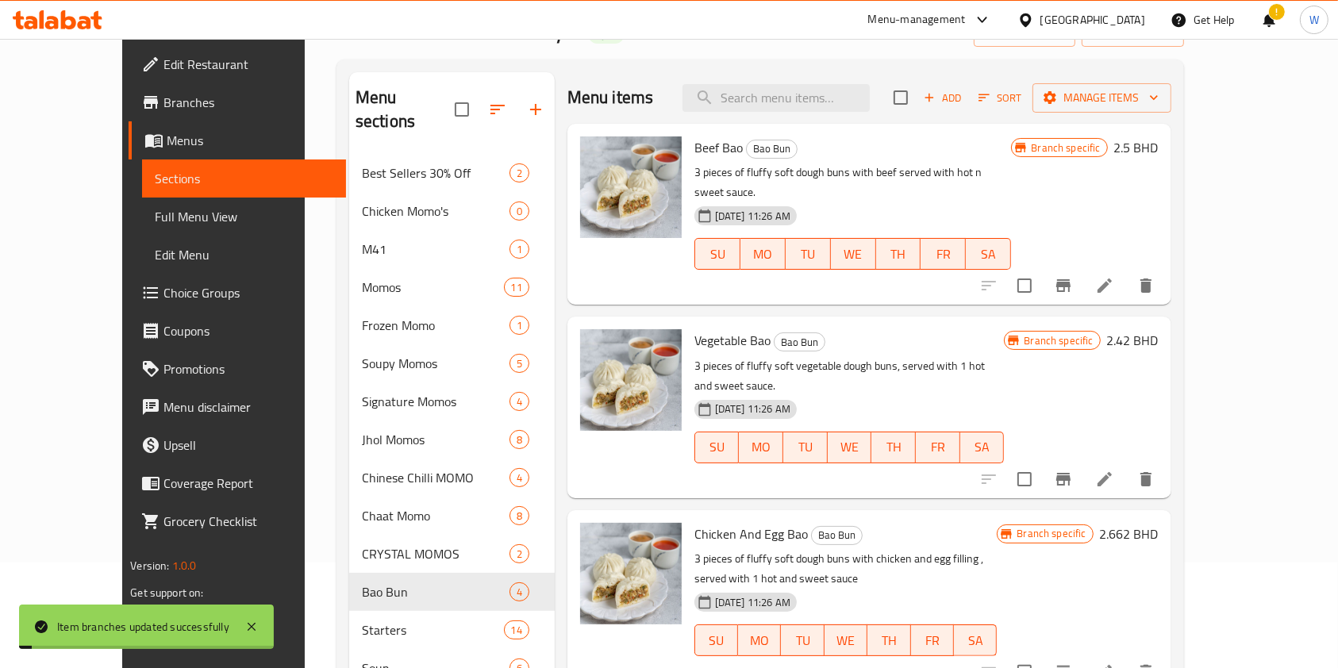
click at [1158, 336] on div "Branch specific 2.42 BHD" at bounding box center [1081, 407] width 154 height 156
click at [1159, 329] on h6 "2.42 BHD" at bounding box center [1133, 340] width 52 height 22
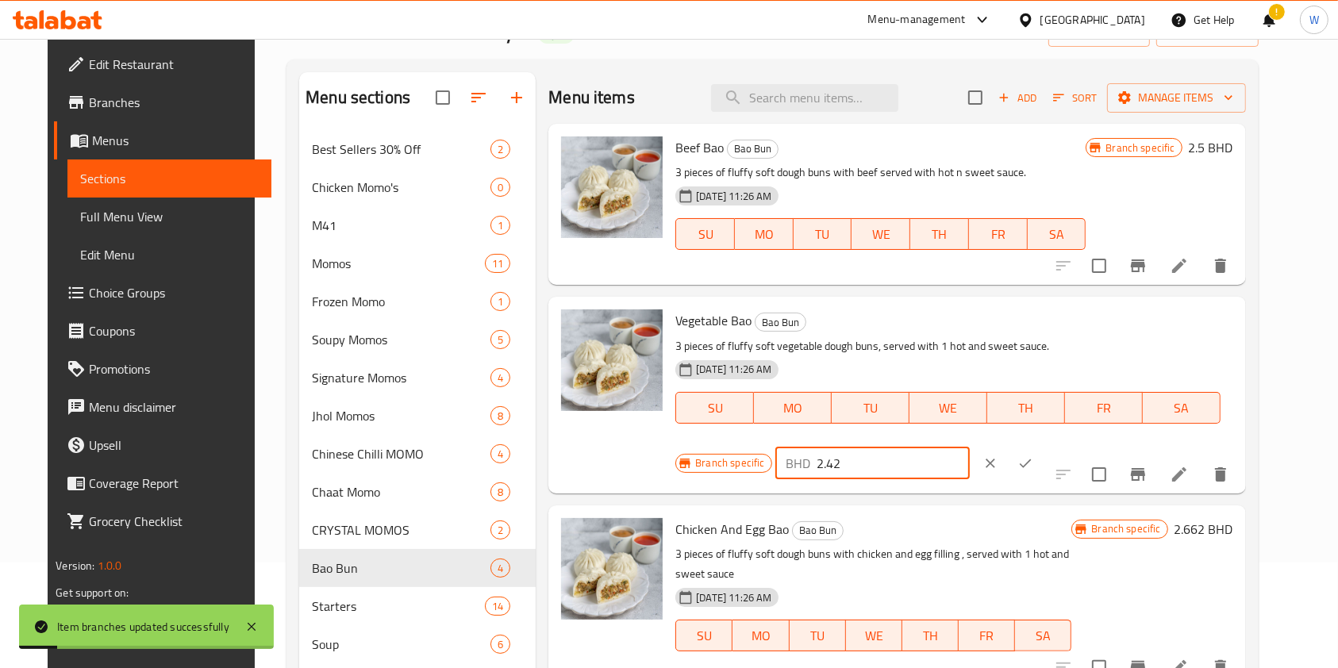
drag, startPoint x: 1129, startPoint y: 328, endPoint x: 1033, endPoint y: 329, distance: 96.8
click at [970, 448] on div "BHD 2.42 ​" at bounding box center [872, 464] width 194 height 32
paste input "5"
type input "2.5"
drag, startPoint x: 1240, startPoint y: 324, endPoint x: 1264, endPoint y: 329, distance: 24.5
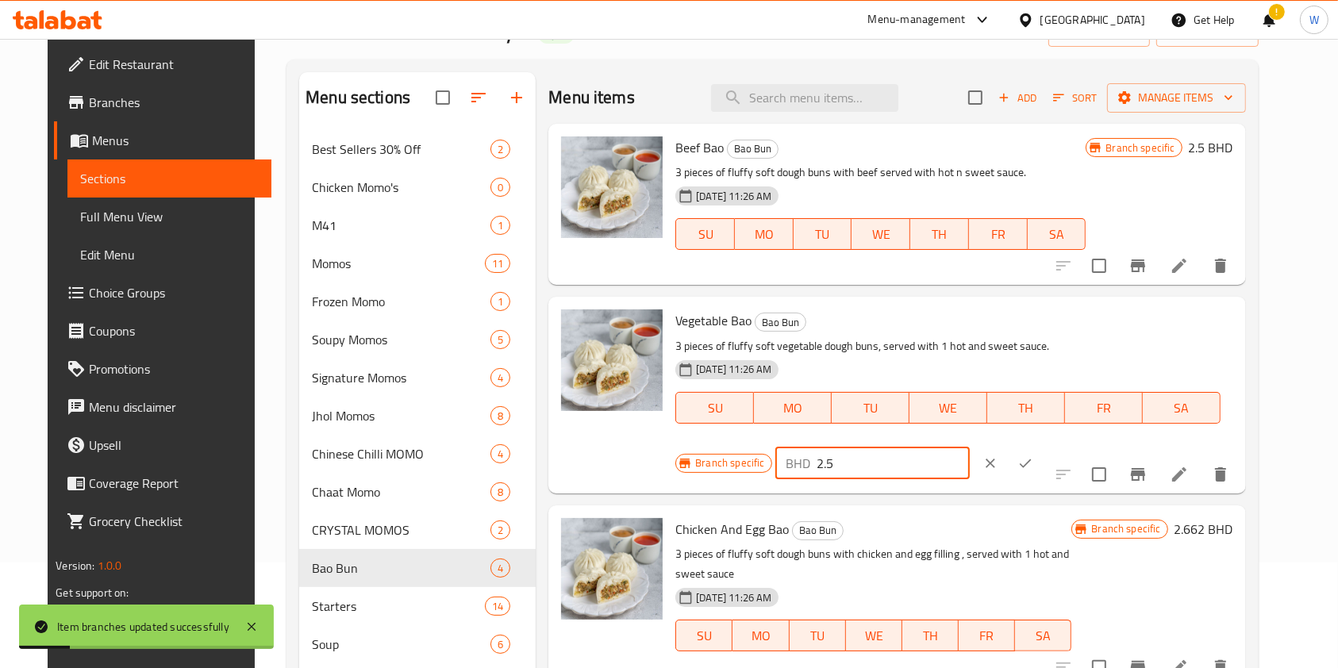
click at [1043, 446] on button "ok" at bounding box center [1025, 463] width 35 height 35
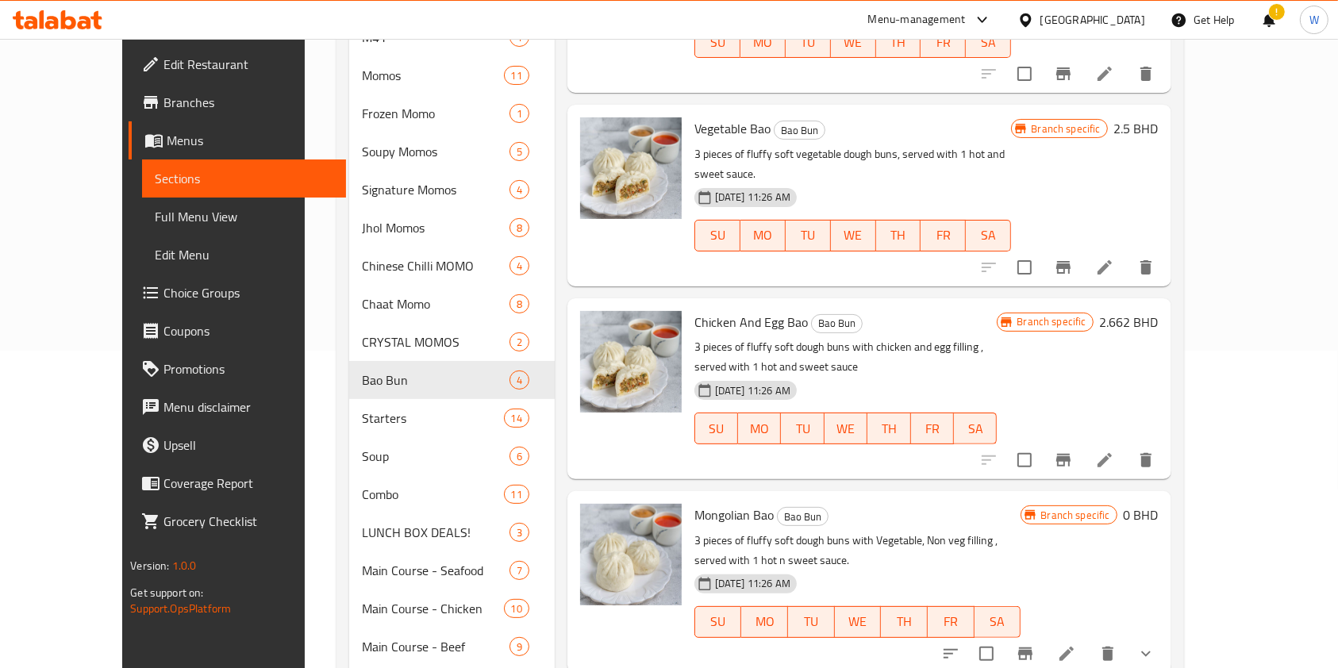
scroll to position [0, 0]
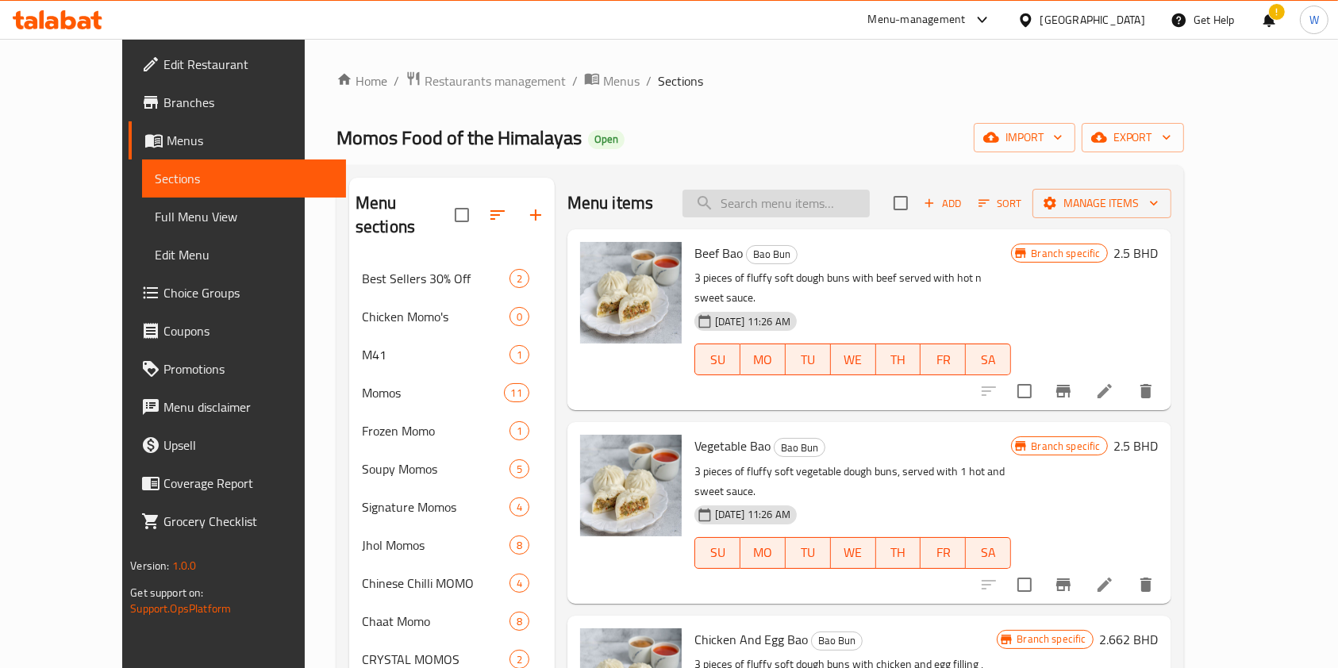
click at [829, 204] on input "search" at bounding box center [776, 204] width 187 height 28
click at [848, 203] on input "bao" at bounding box center [776, 204] width 187 height 28
click at [846, 203] on input "bao" at bounding box center [776, 204] width 187 height 28
paste input "Chicken 65"
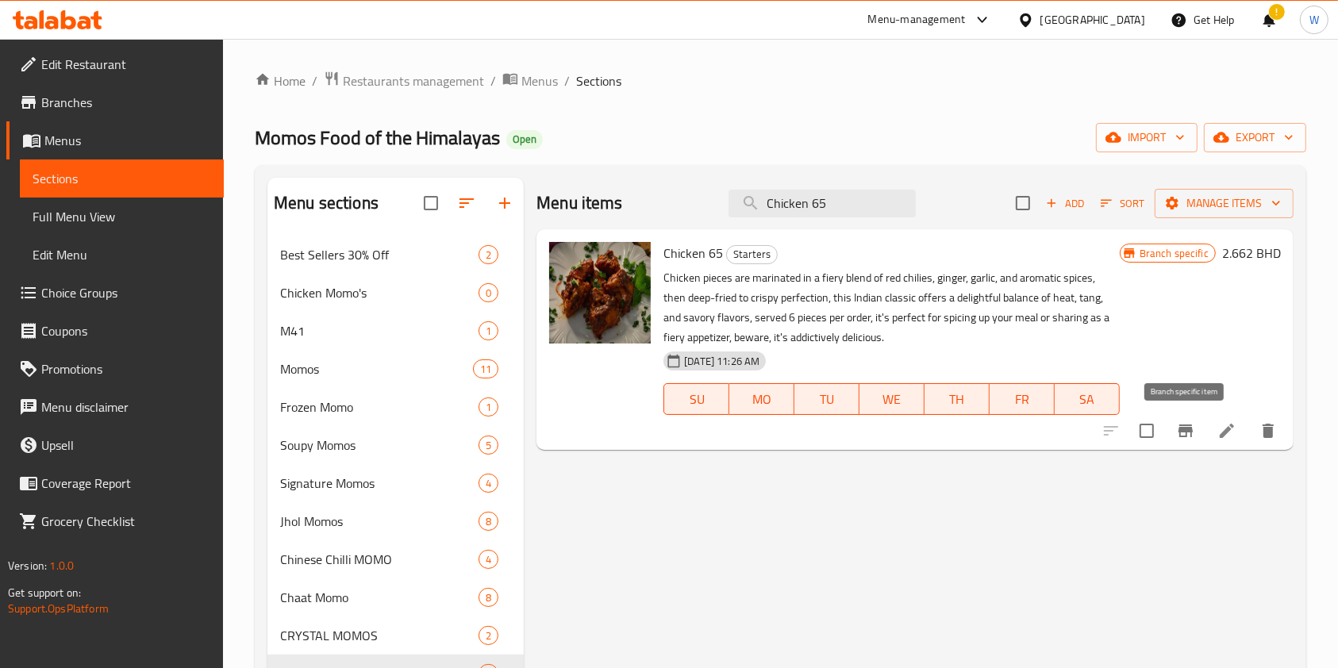
type input "Chicken 65"
click at [1192, 434] on icon "Branch-specific-item" at bounding box center [1185, 430] width 19 height 19
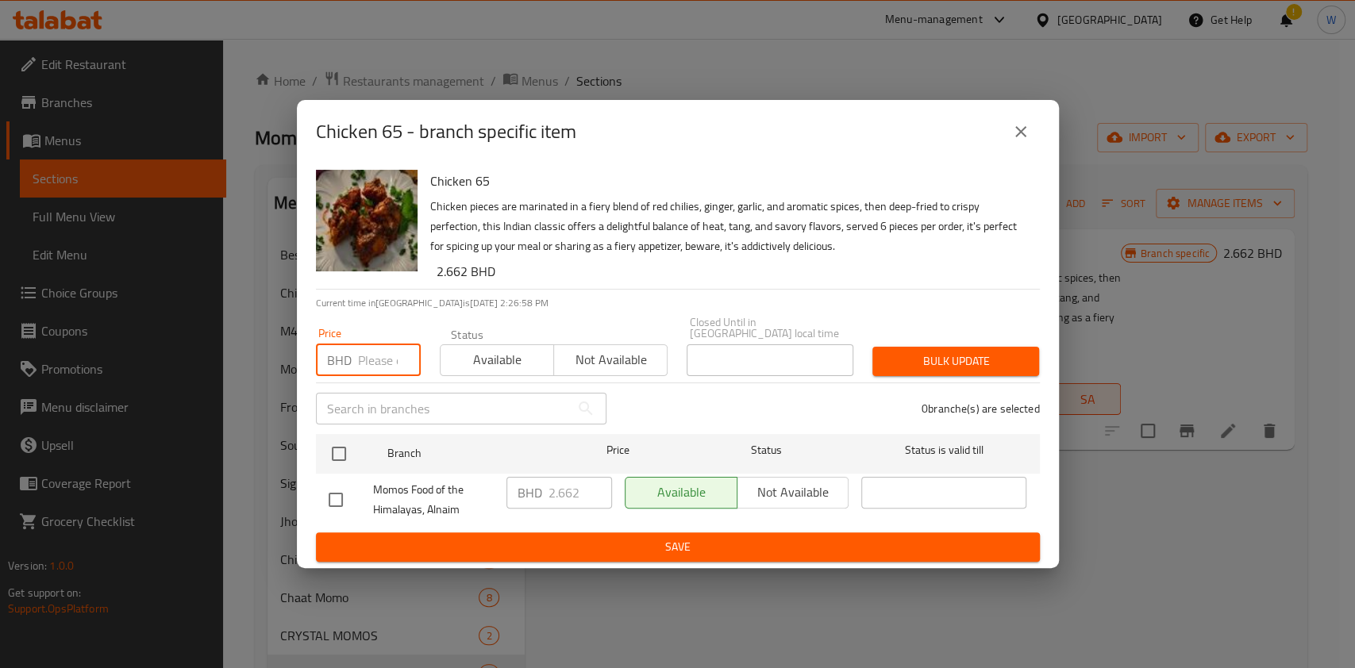
click at [395, 367] on input "number" at bounding box center [389, 360] width 63 height 32
paste input "2.600"
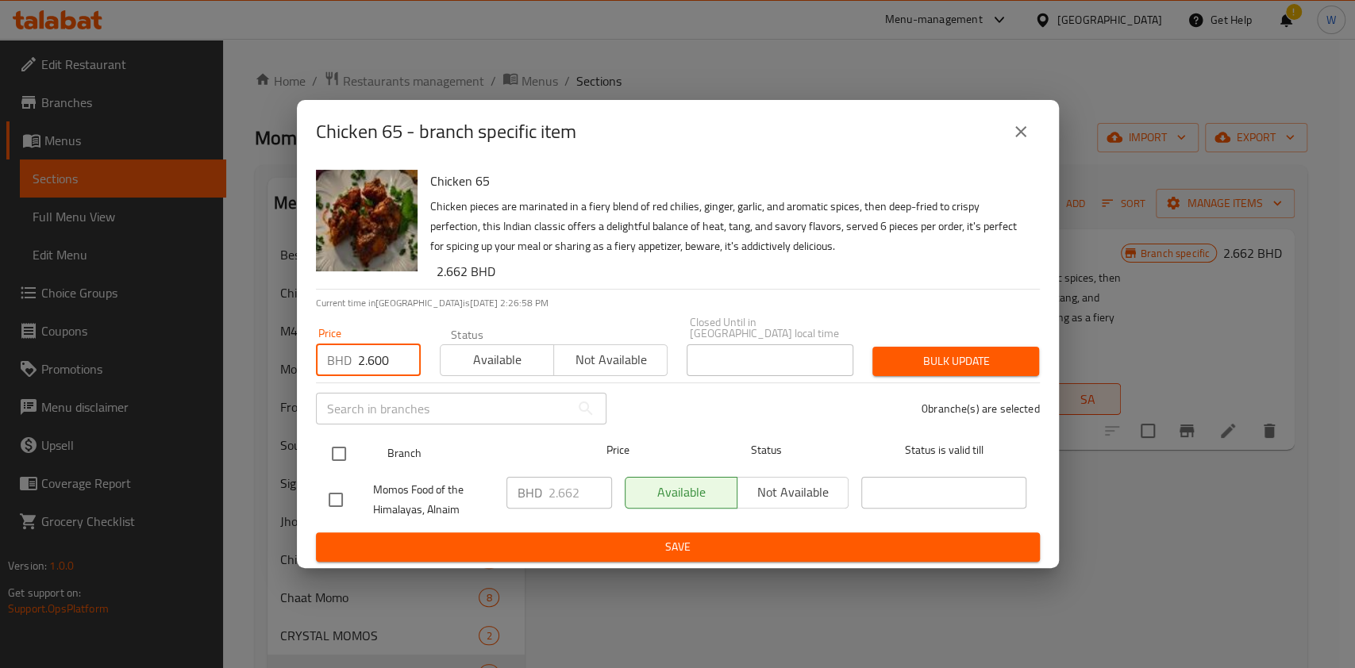
type input "2.600"
click at [344, 431] on div at bounding box center [352, 454] width 60 height 46
click at [343, 441] on input "checkbox" at bounding box center [338, 453] width 33 height 33
checkbox input "true"
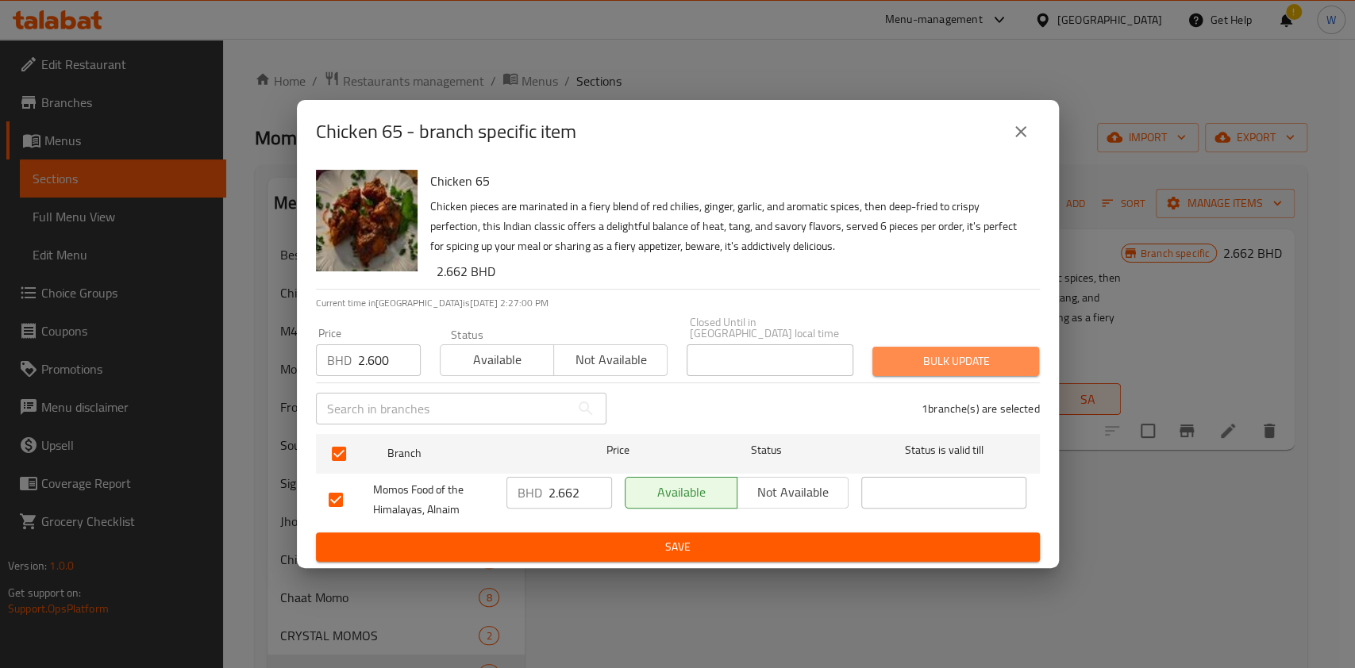
click at [995, 363] on span "Bulk update" at bounding box center [955, 362] width 141 height 20
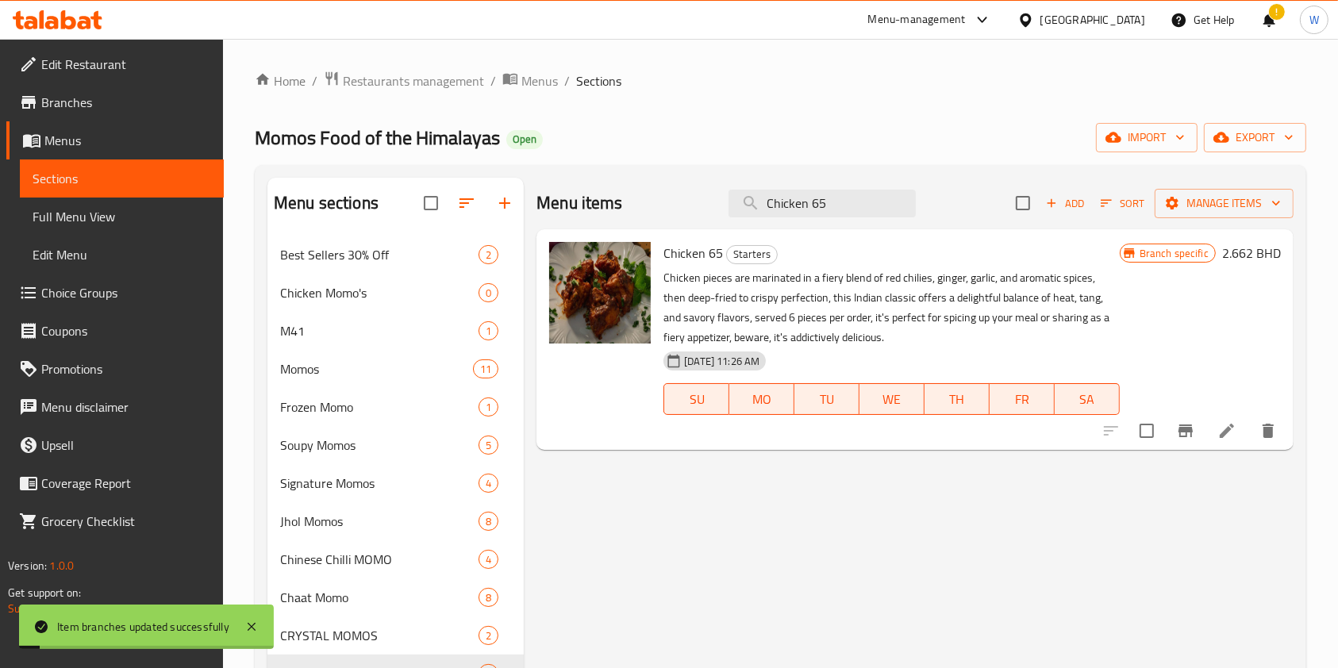
click at [1233, 257] on h6 "2.662 BHD" at bounding box center [1251, 253] width 59 height 22
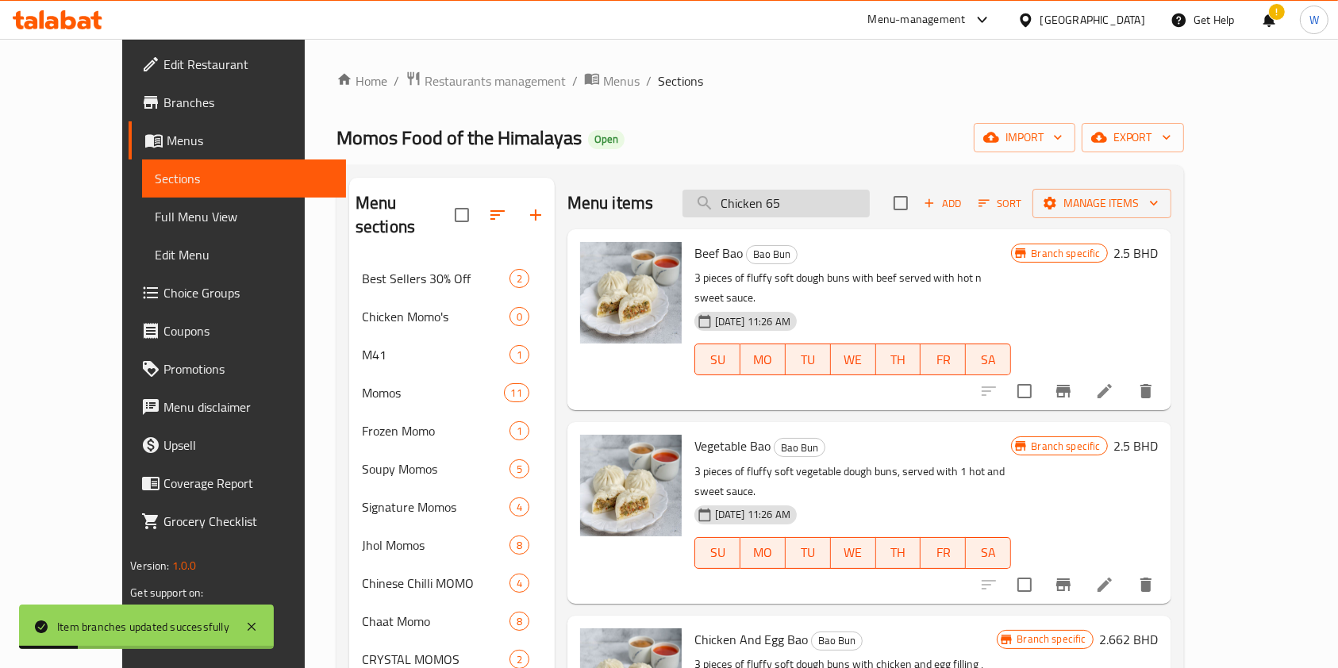
click at [870, 198] on input "Chicken 65" at bounding box center [776, 204] width 187 height 28
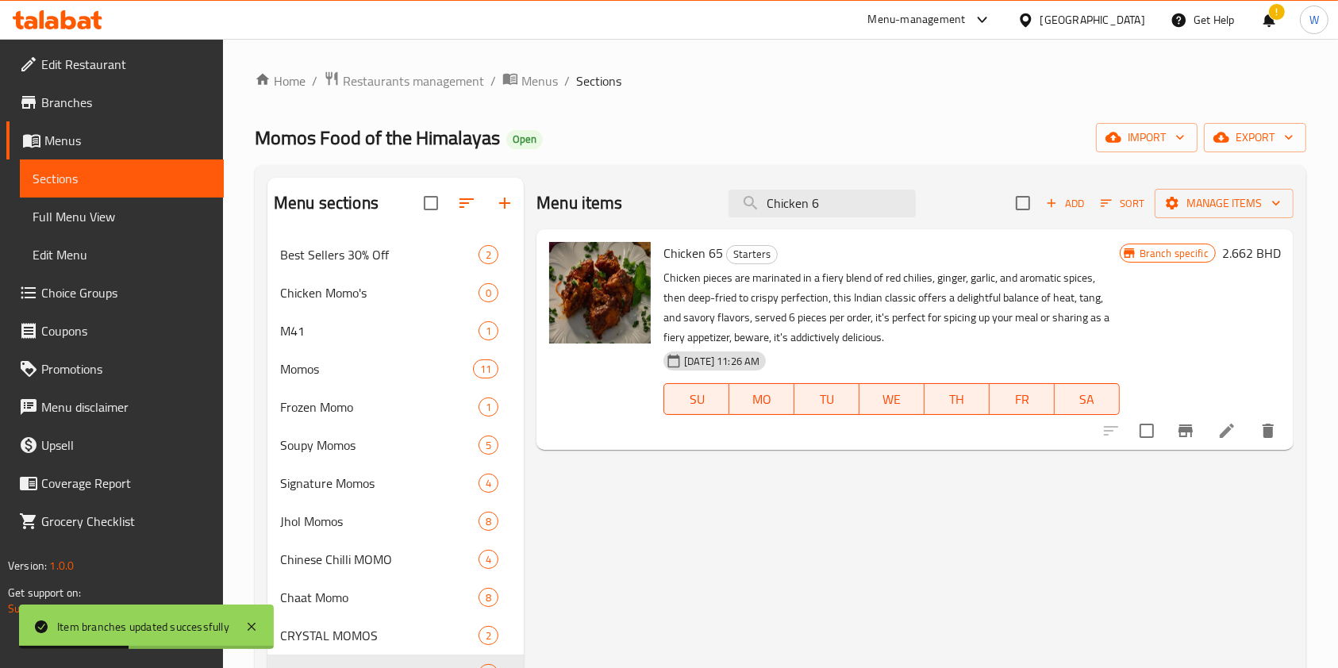
type input "Chicken 6"
click at [1237, 260] on h6 "2.662 BHD" at bounding box center [1251, 253] width 59 height 22
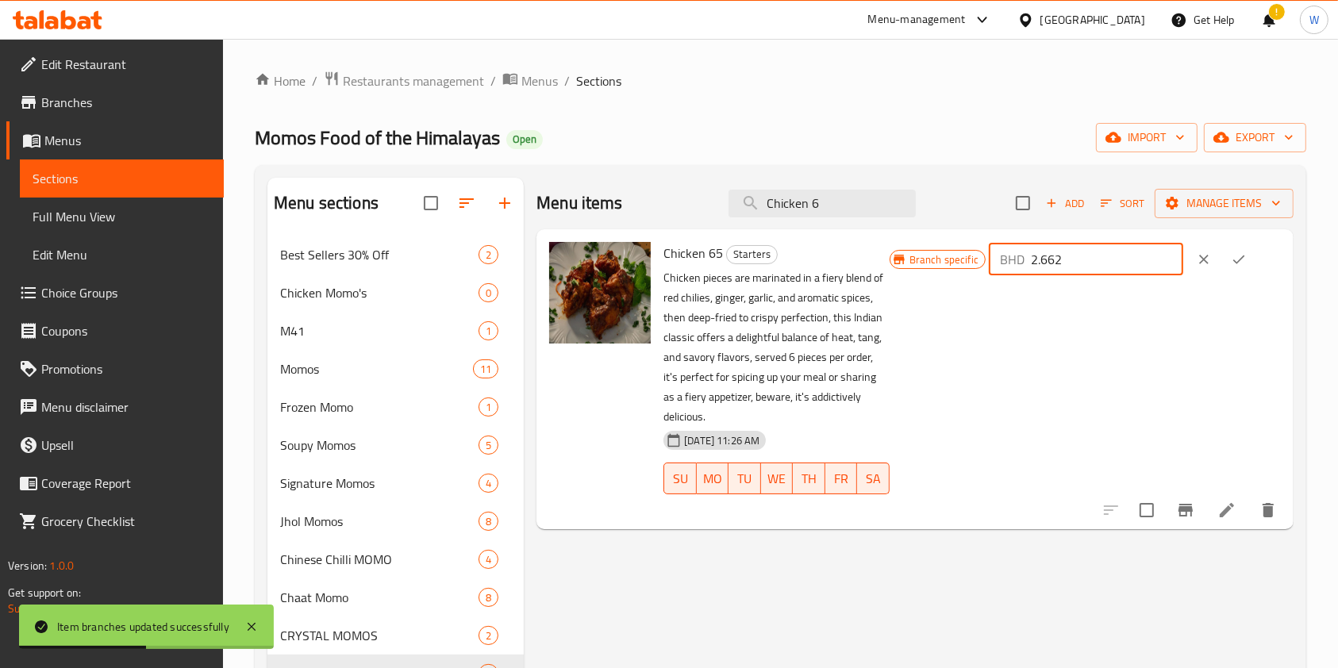
drag, startPoint x: 1116, startPoint y: 251, endPoint x: 1033, endPoint y: 259, distance: 83.7
click at [1033, 259] on div "BHD 2.662 ​" at bounding box center [1086, 260] width 194 height 32
paste input "00"
type input "2.600"
click at [1241, 259] on button "ok" at bounding box center [1239, 259] width 35 height 35
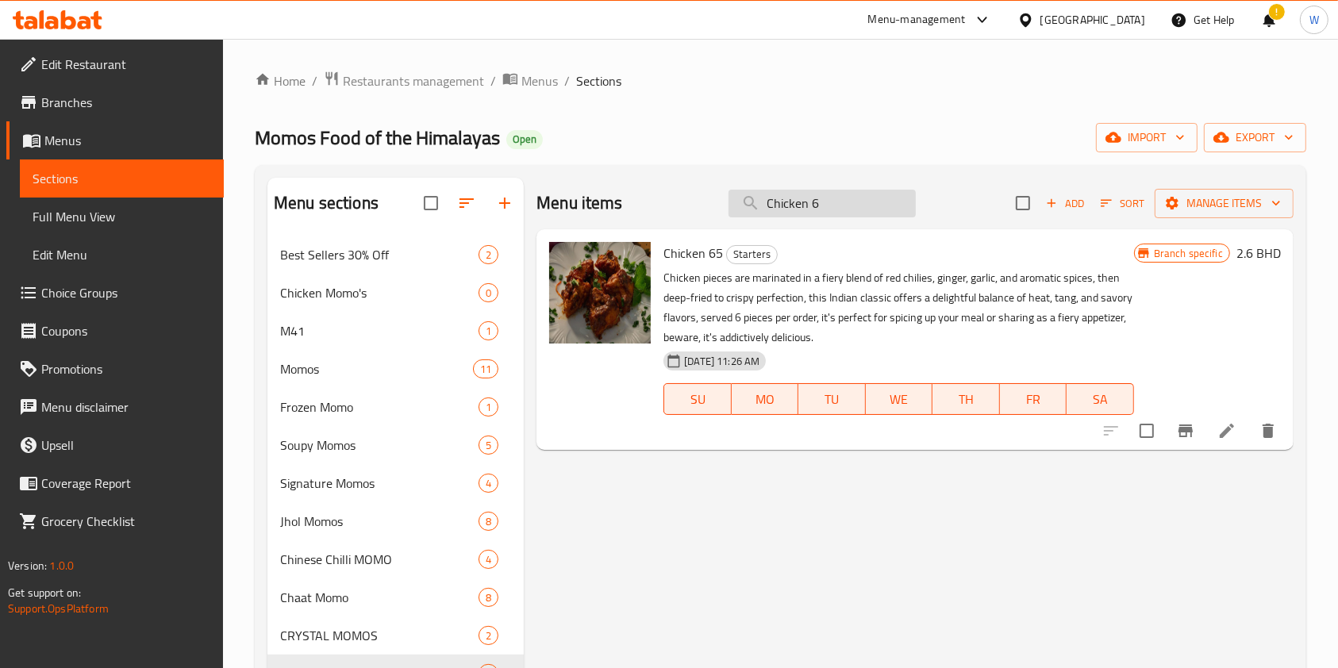
click at [864, 214] on input "Chicken 6" at bounding box center [822, 204] width 187 height 28
paste input "Prawn Tempura 6 pics"
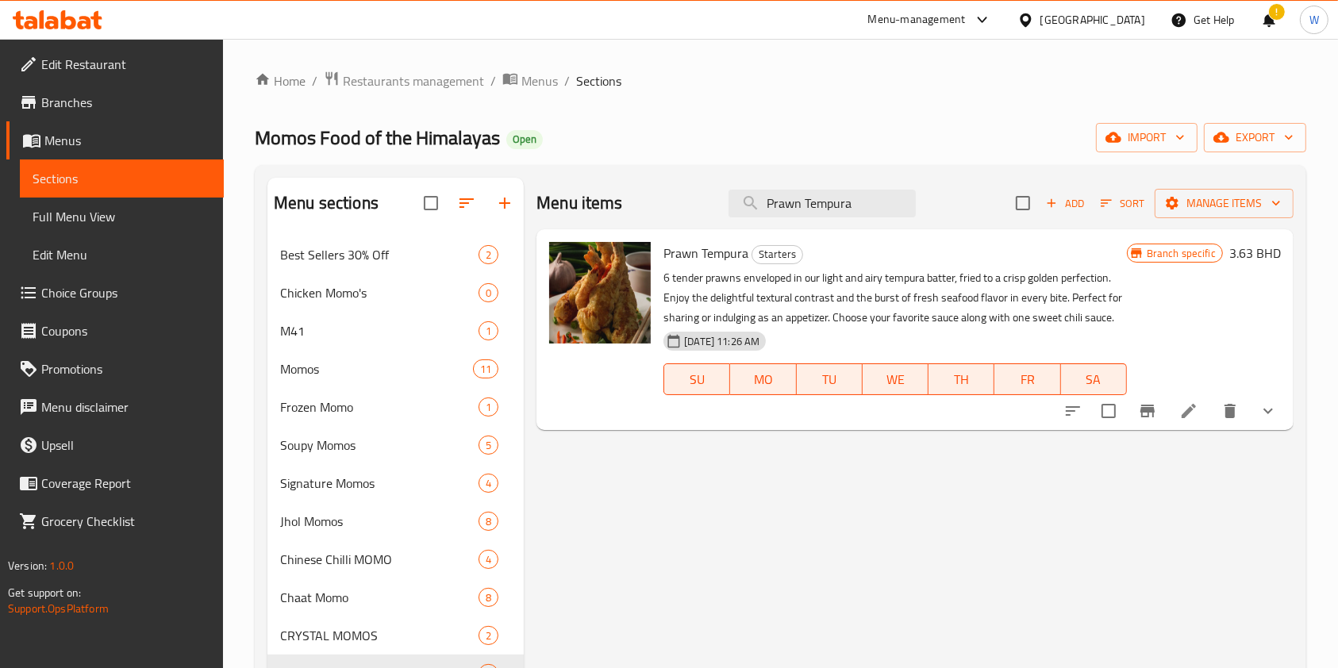
click at [1270, 406] on icon "show more" at bounding box center [1268, 411] width 19 height 19
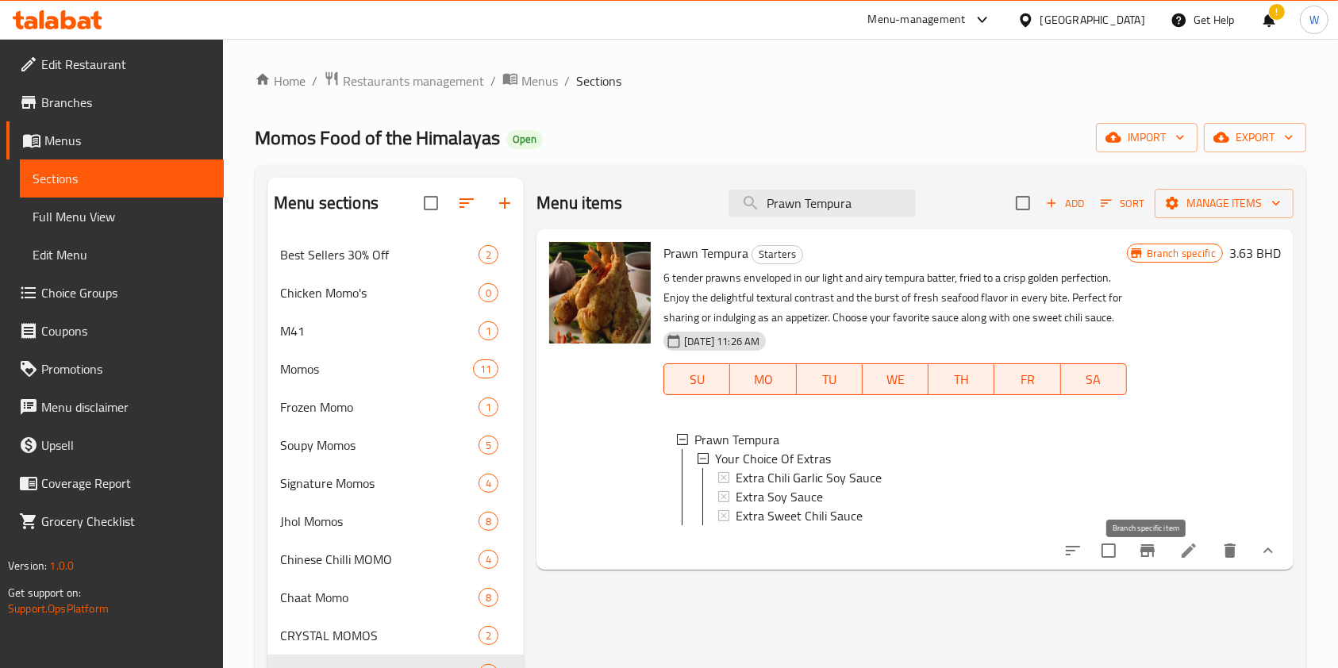
click at [1143, 560] on icon "Branch-specific-item" at bounding box center [1147, 550] width 19 height 19
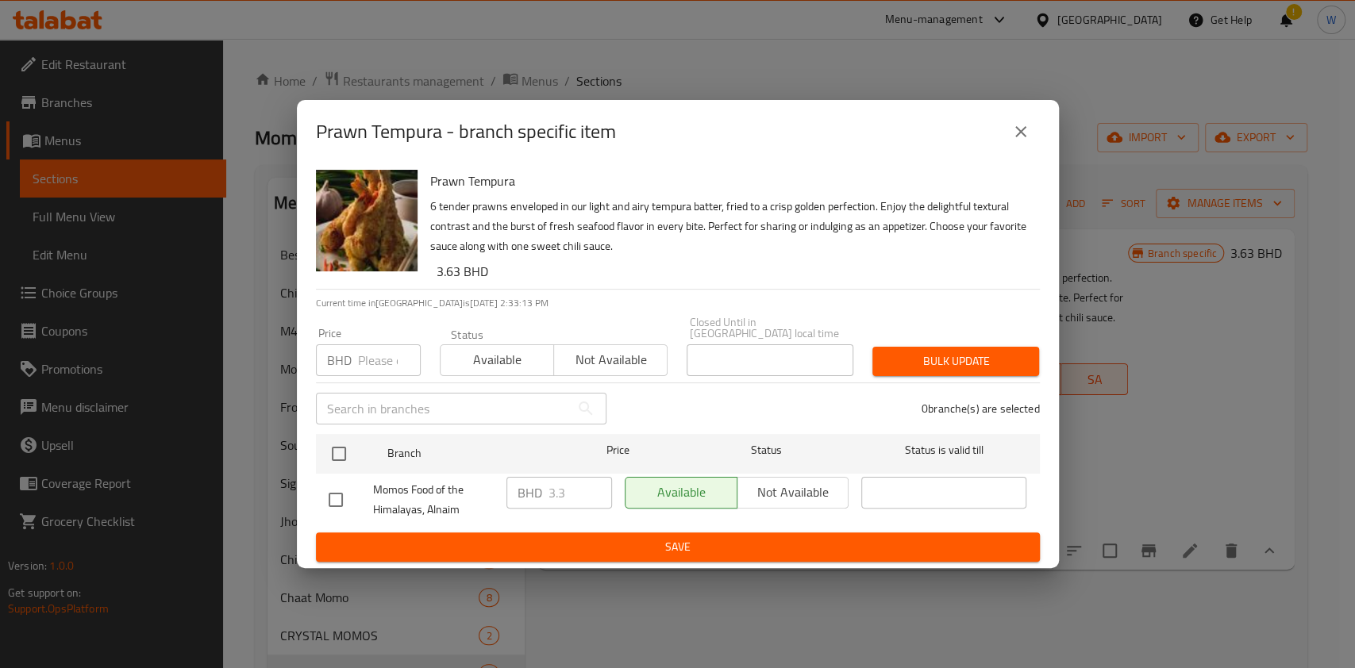
click at [1041, 134] on div "Prawn Tempura - branch specific item" at bounding box center [678, 131] width 762 height 63
click at [1033, 133] on button "close" at bounding box center [1021, 132] width 38 height 38
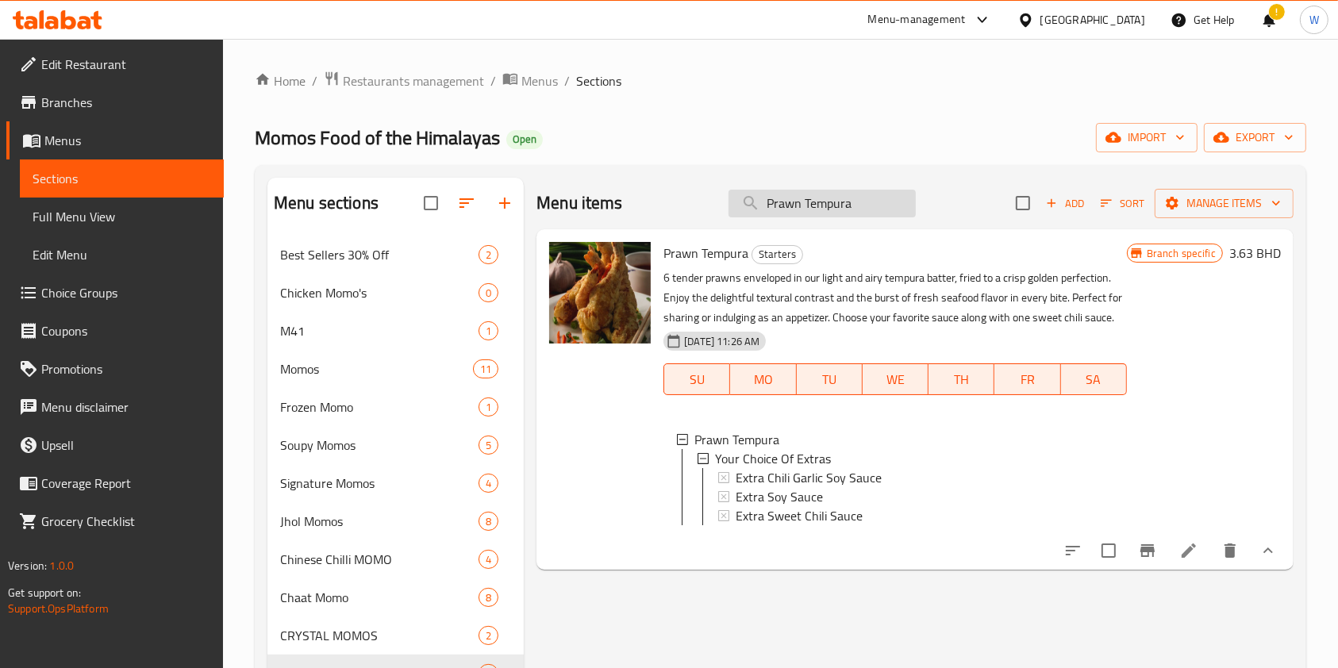
click at [797, 211] on input "Prawn Tempura" at bounding box center [822, 204] width 187 height 28
paste input "Veg. Spring Roll 6pics"
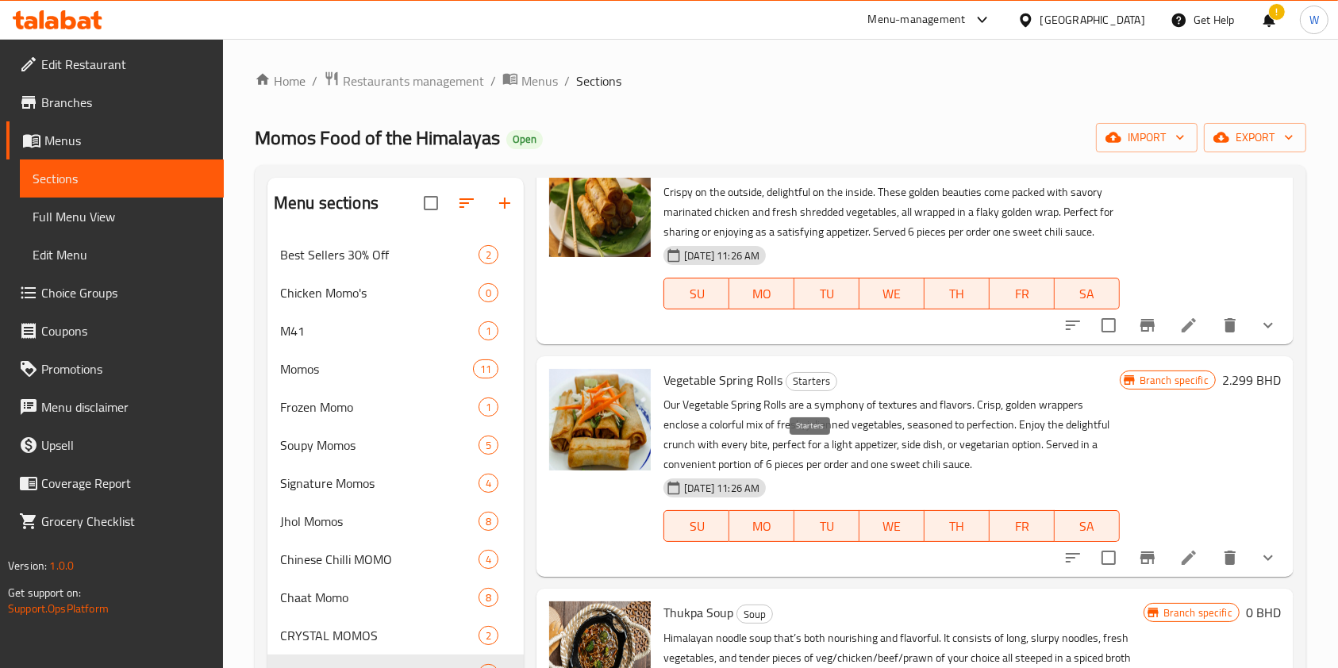
scroll to position [3386, 0]
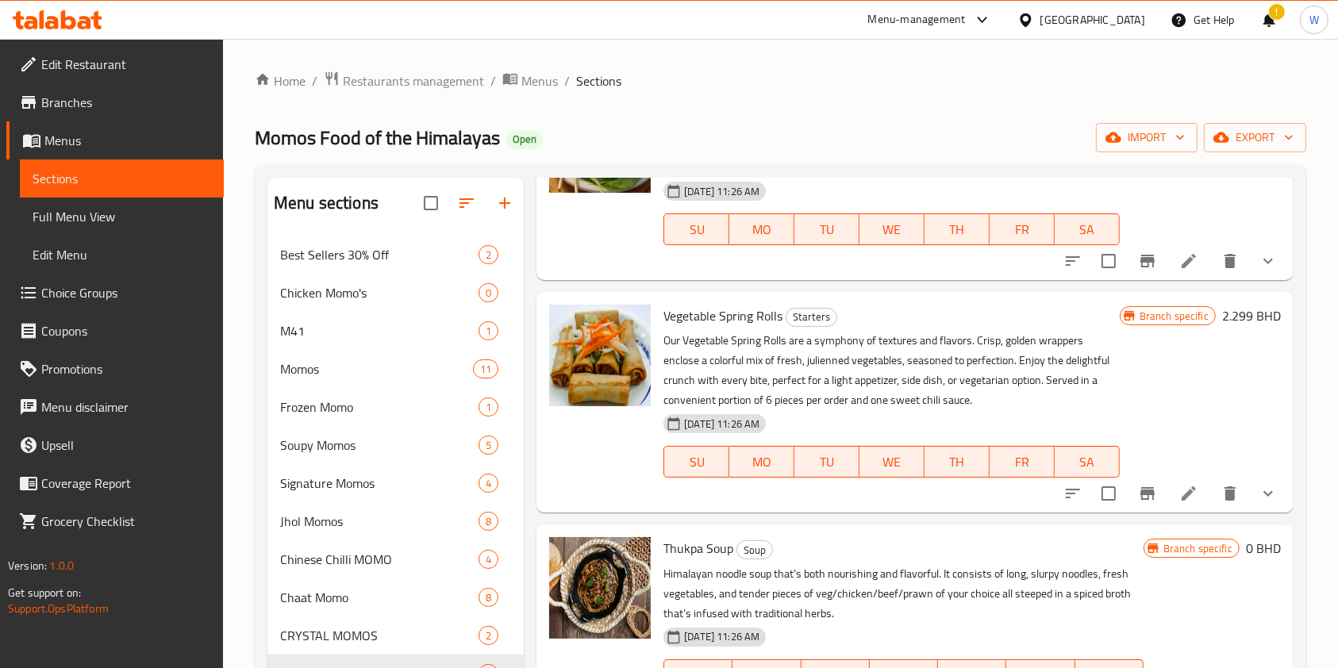
type input "Veg"
click at [1144, 513] on button "Branch-specific-item" at bounding box center [1148, 494] width 38 height 38
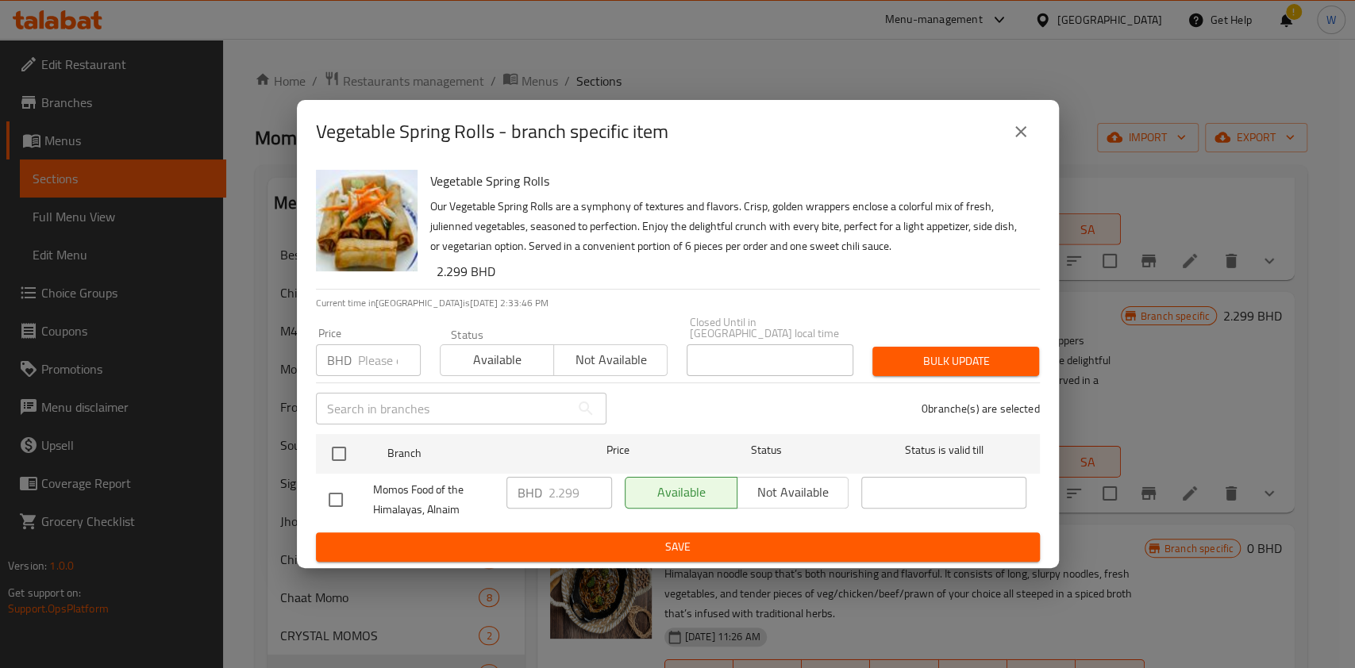
click at [379, 349] on input "number" at bounding box center [389, 360] width 63 height 32
paste input "2.200"
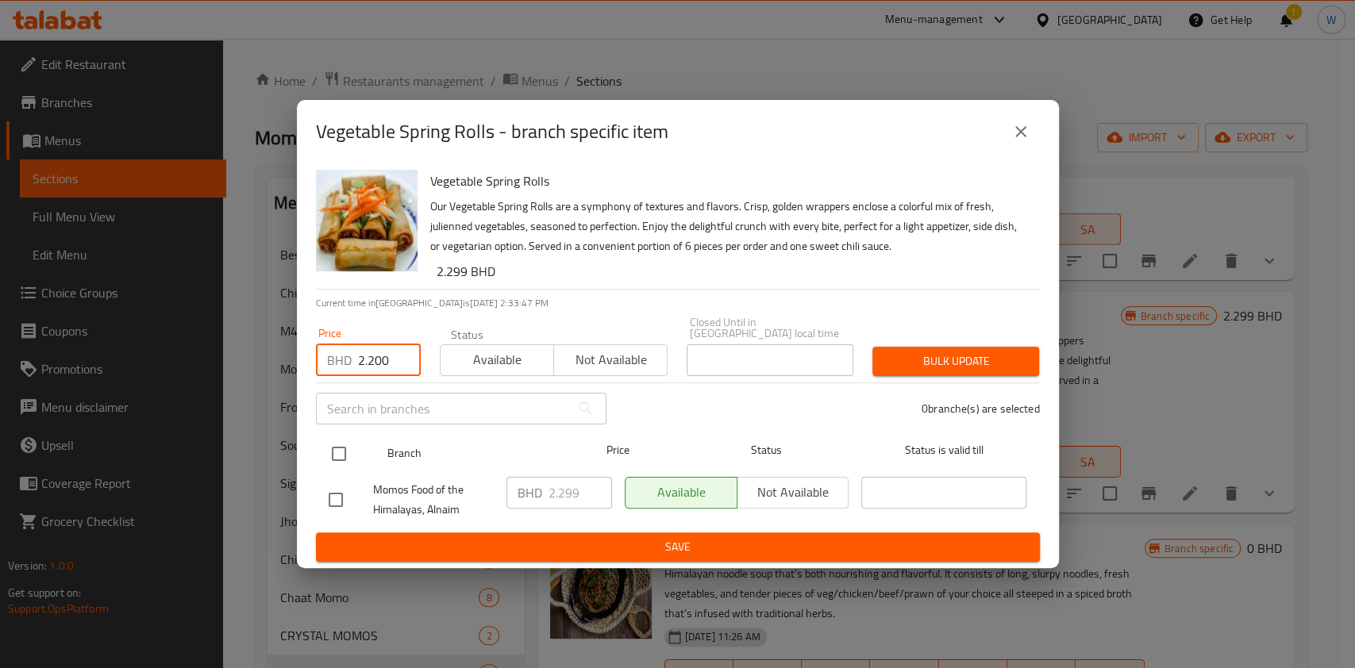
type input "2.200"
click at [329, 439] on input "checkbox" at bounding box center [338, 453] width 33 height 33
checkbox input "true"
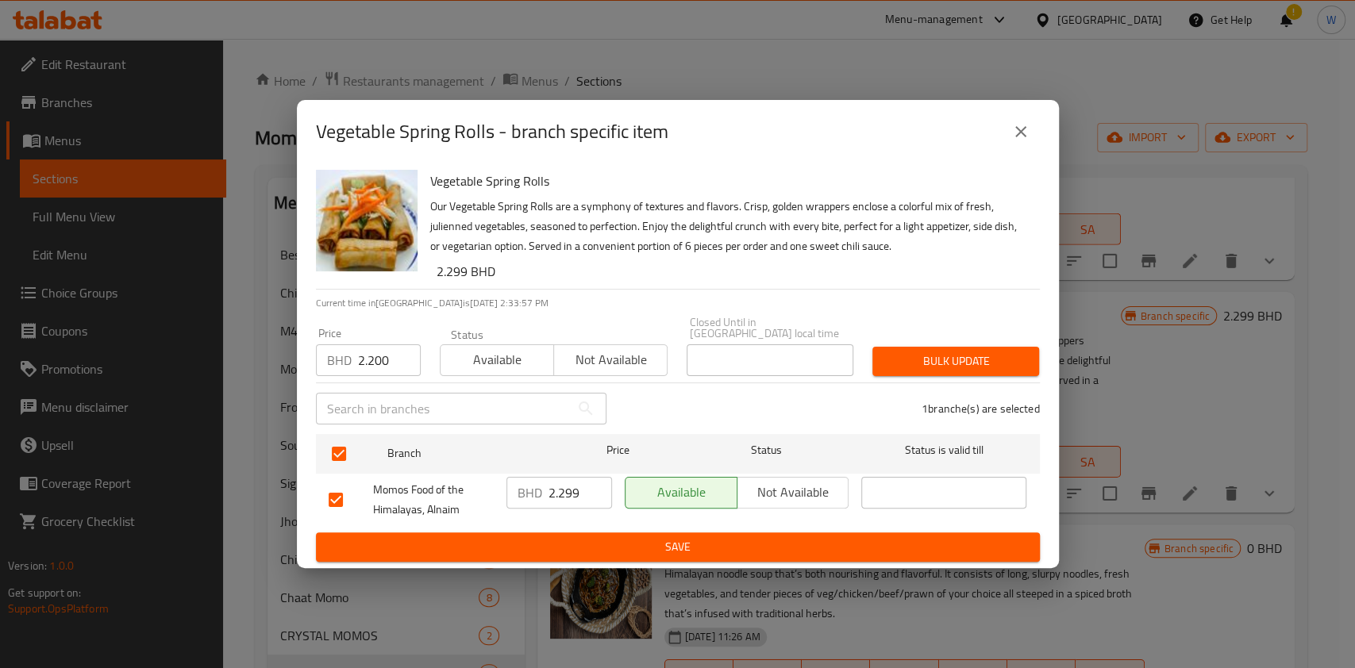
click at [952, 347] on button "Bulk update" at bounding box center [955, 361] width 167 height 29
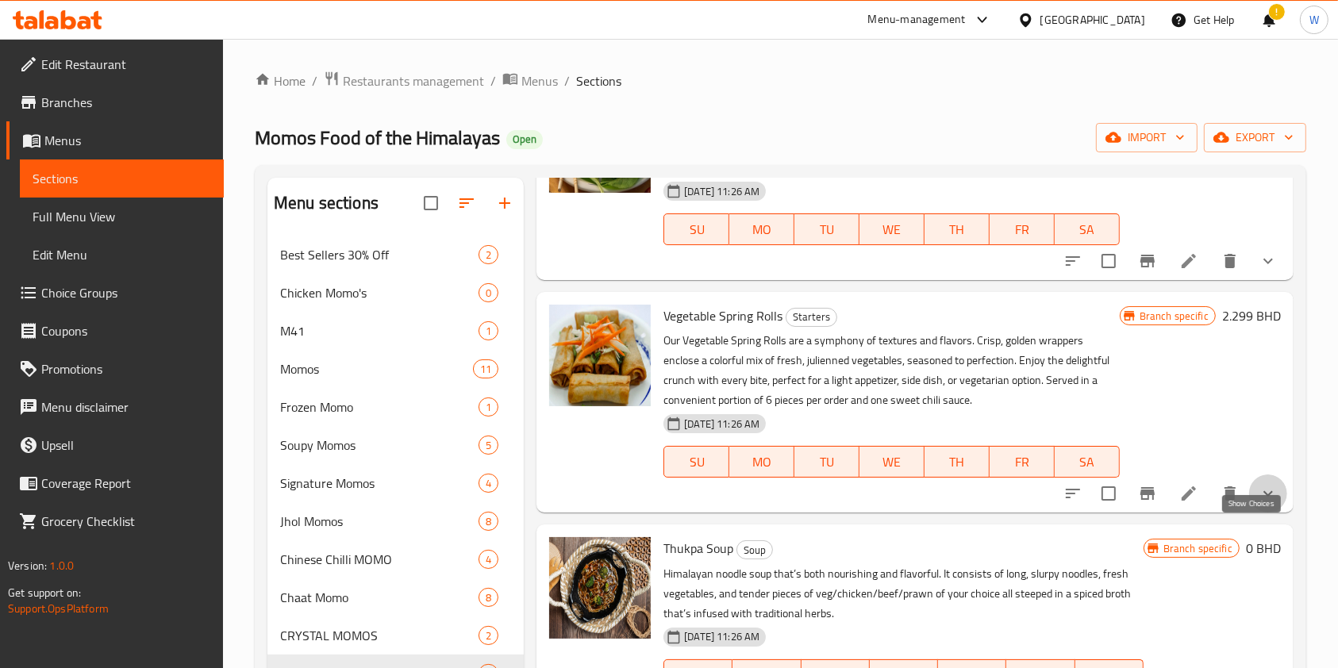
click at [1259, 503] on icon "show more" at bounding box center [1268, 493] width 19 height 19
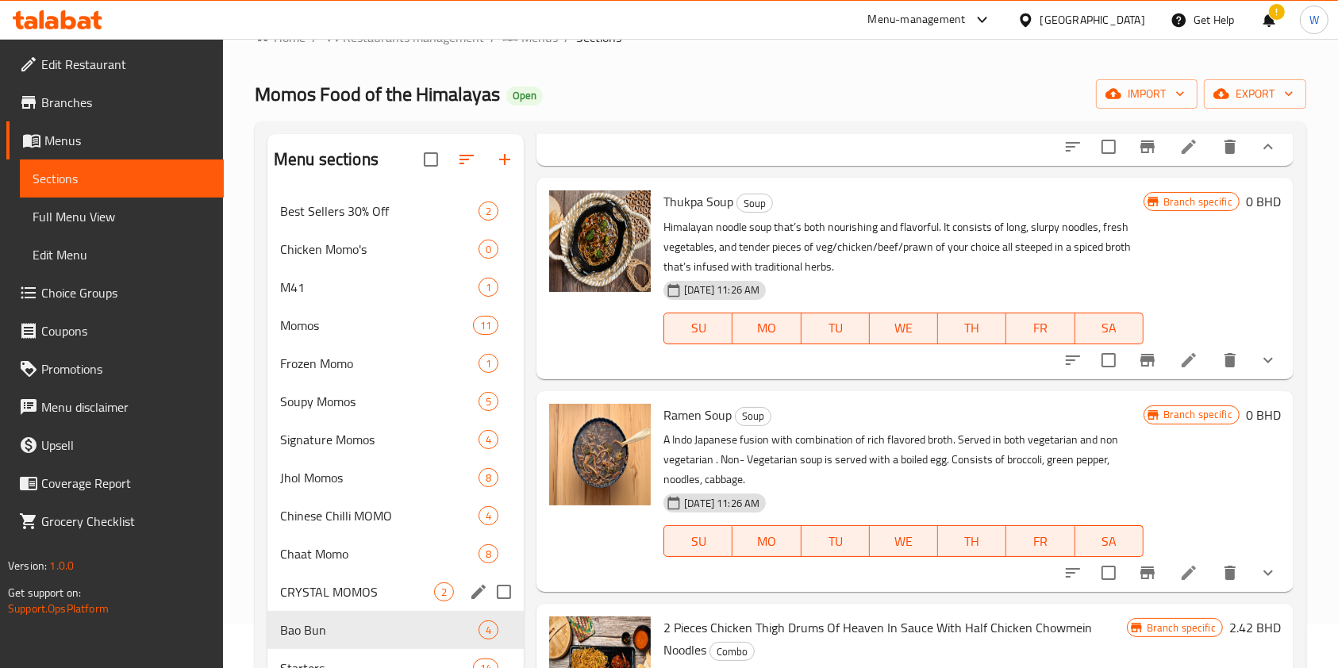
scroll to position [0, 0]
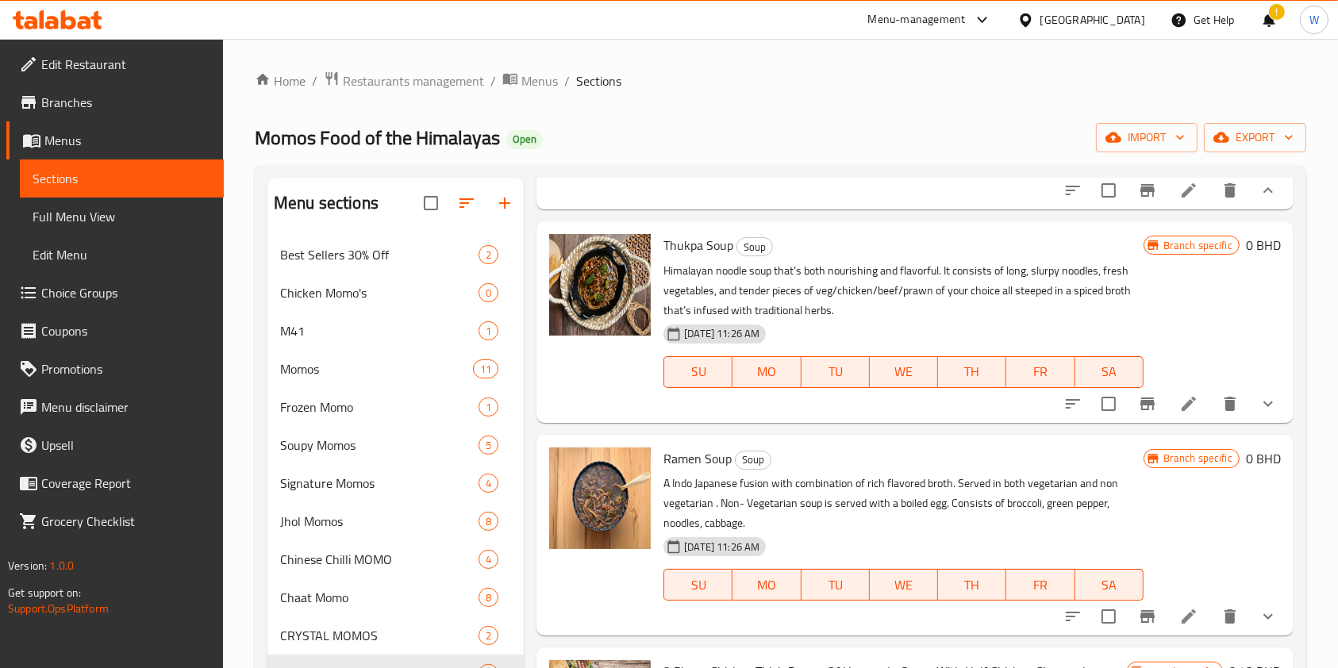
click at [795, 165] on span "Extra Sweet Chili Sauce" at bounding box center [799, 155] width 127 height 19
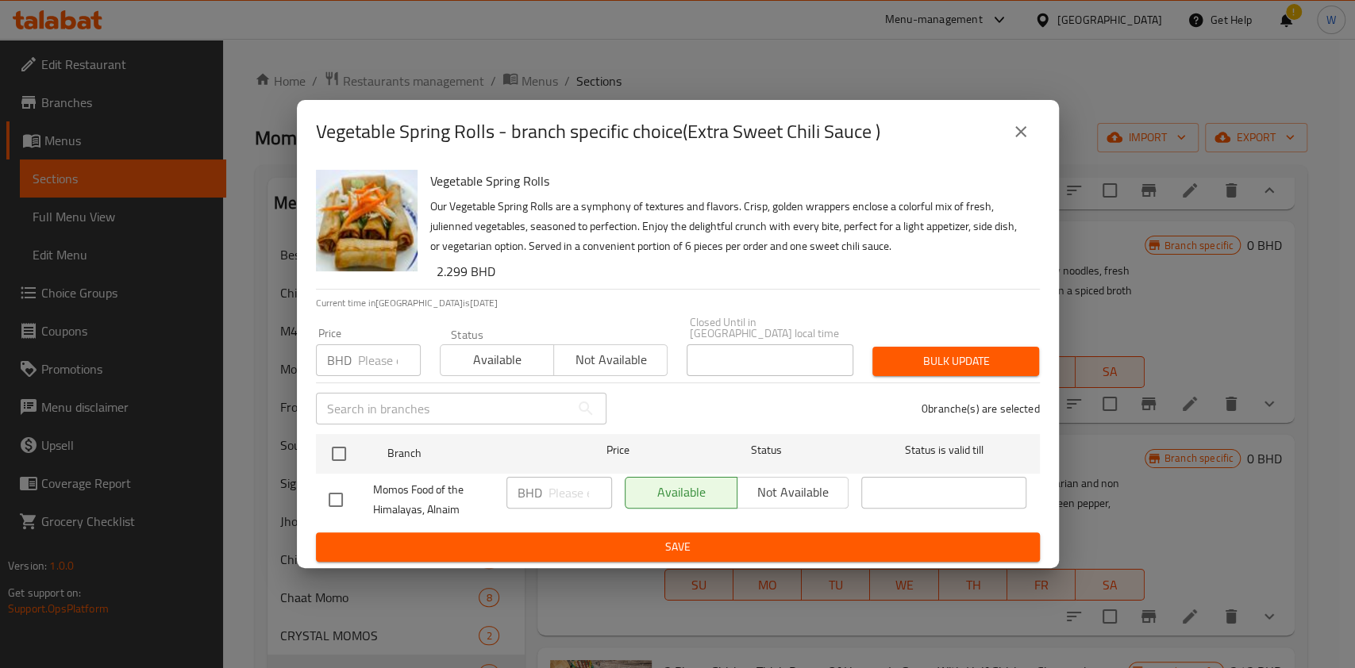
click at [1022, 129] on icon "close" at bounding box center [1020, 131] width 19 height 19
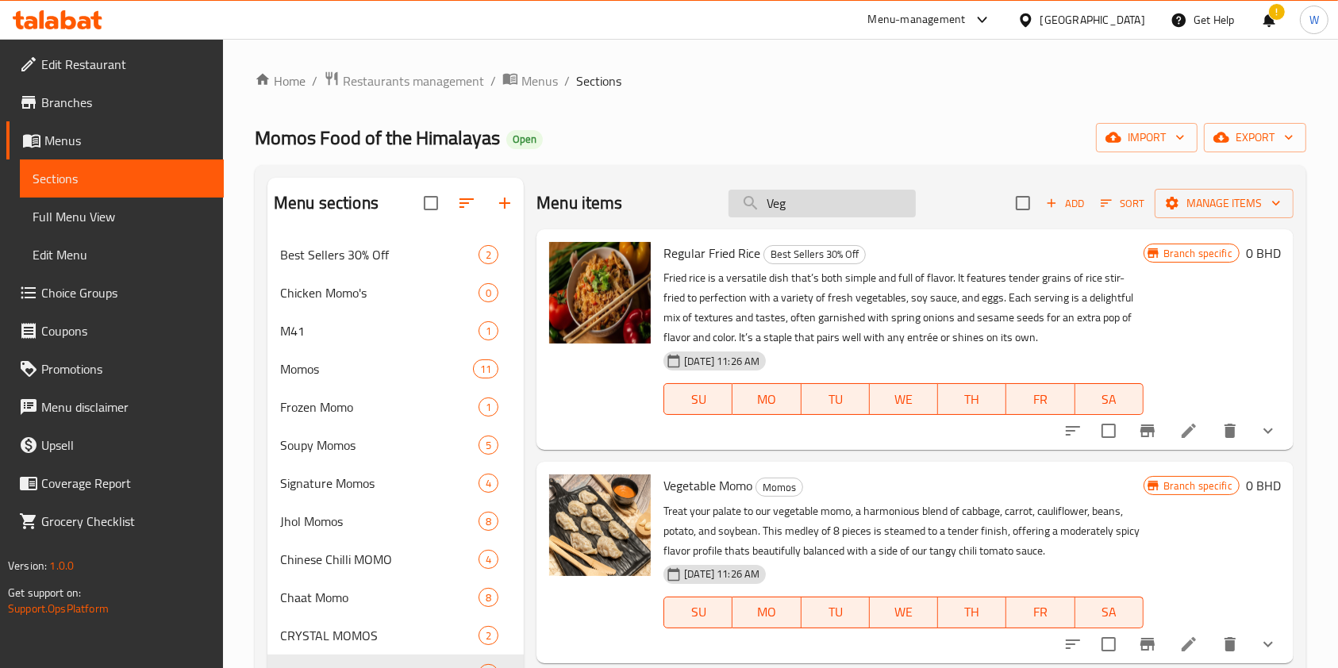
click at [841, 211] on input "Veg" at bounding box center [822, 204] width 187 height 28
click at [827, 212] on input "Veg" at bounding box center [822, 204] width 187 height 28
click at [827, 213] on input "Veg" at bounding box center [822, 204] width 187 height 28
paste input "Manchow Soup"
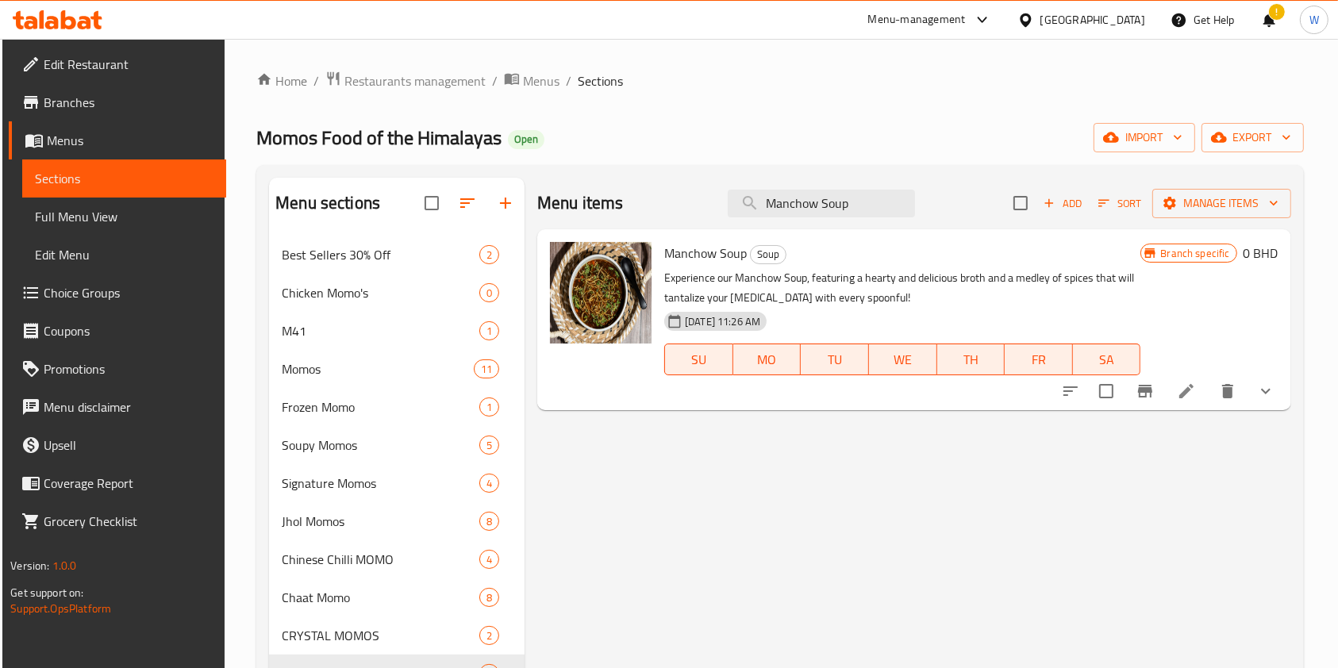
type input "Manchow Soup"
click at [1275, 403] on button "show more" at bounding box center [1266, 391] width 38 height 38
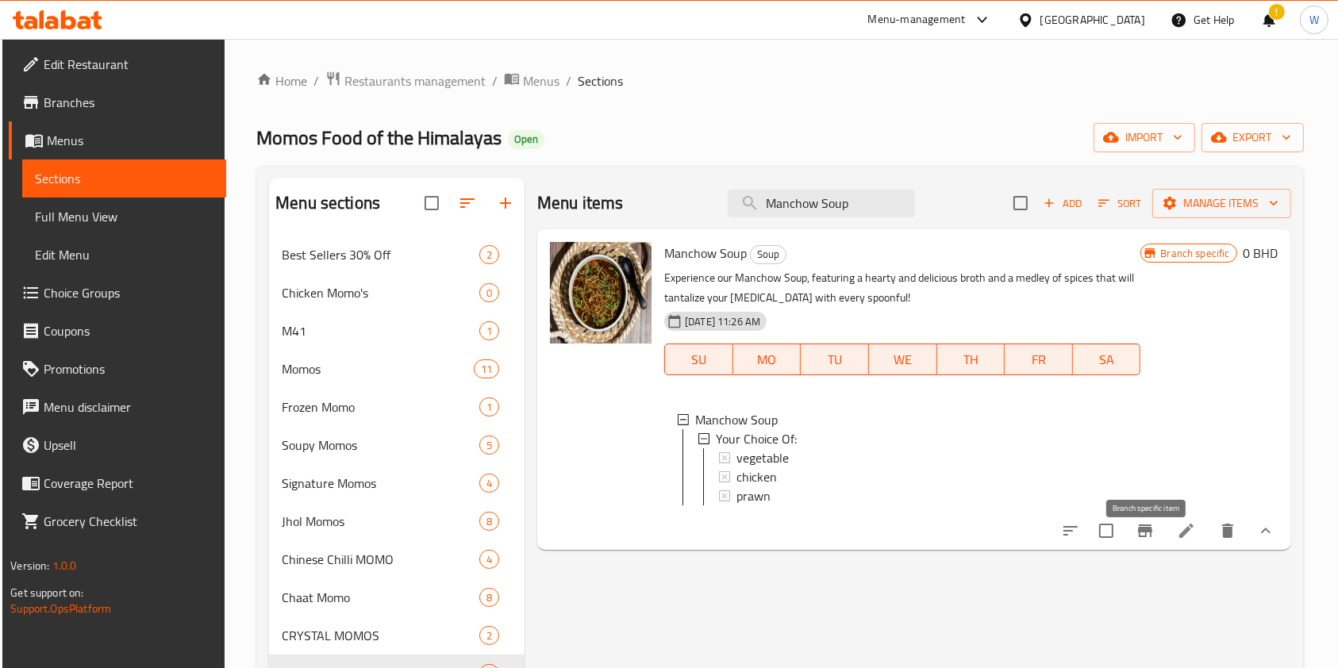
click at [1147, 541] on icon "Branch-specific-item" at bounding box center [1145, 530] width 19 height 19
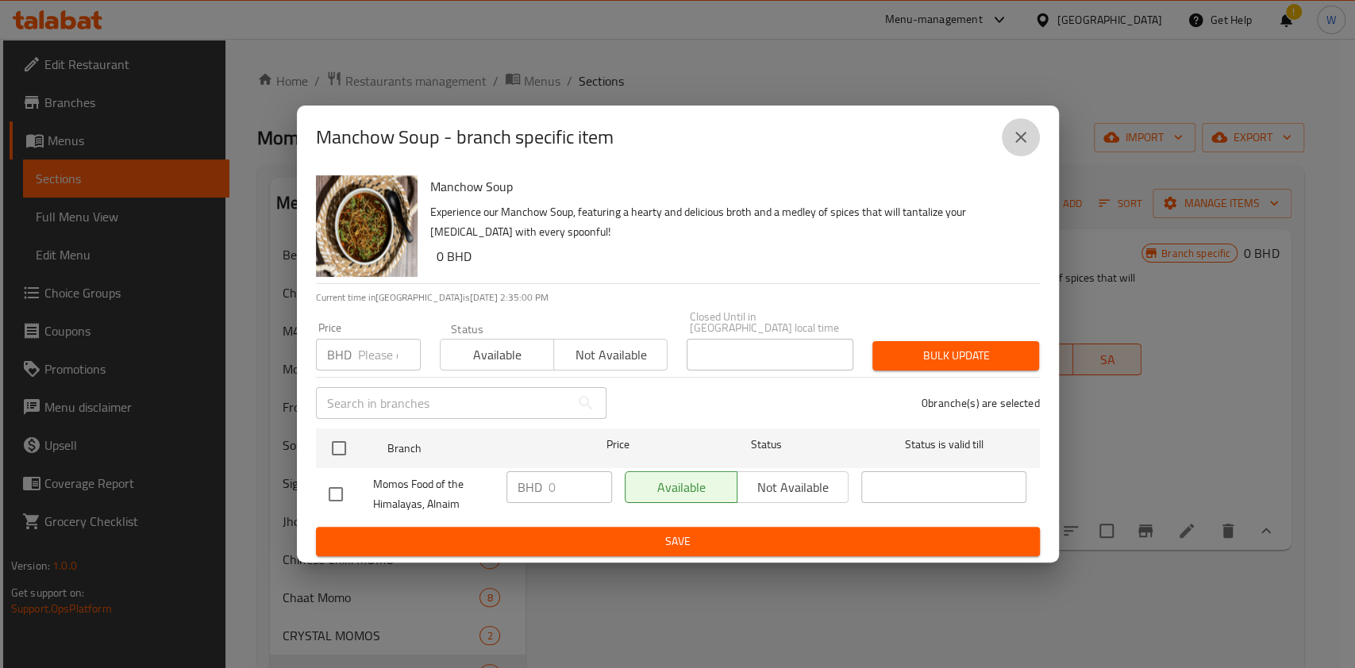
click at [1022, 147] on icon "close" at bounding box center [1020, 137] width 19 height 19
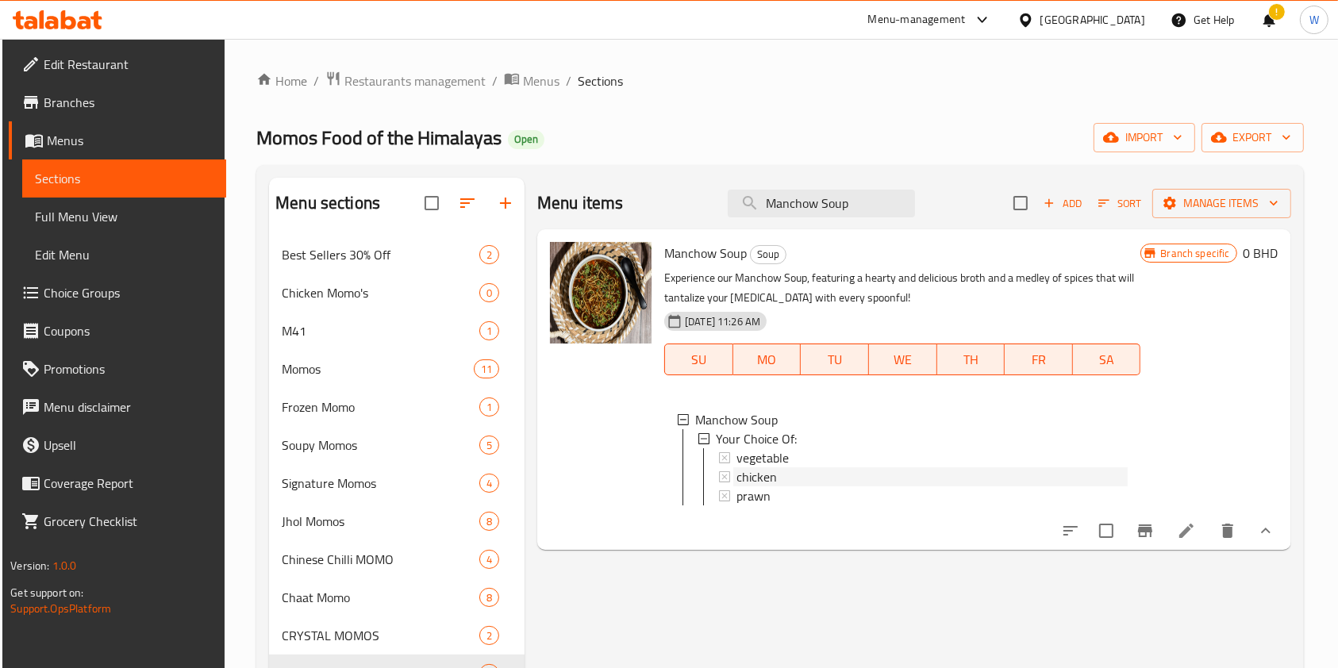
click at [825, 467] on div "chicken" at bounding box center [932, 476] width 391 height 19
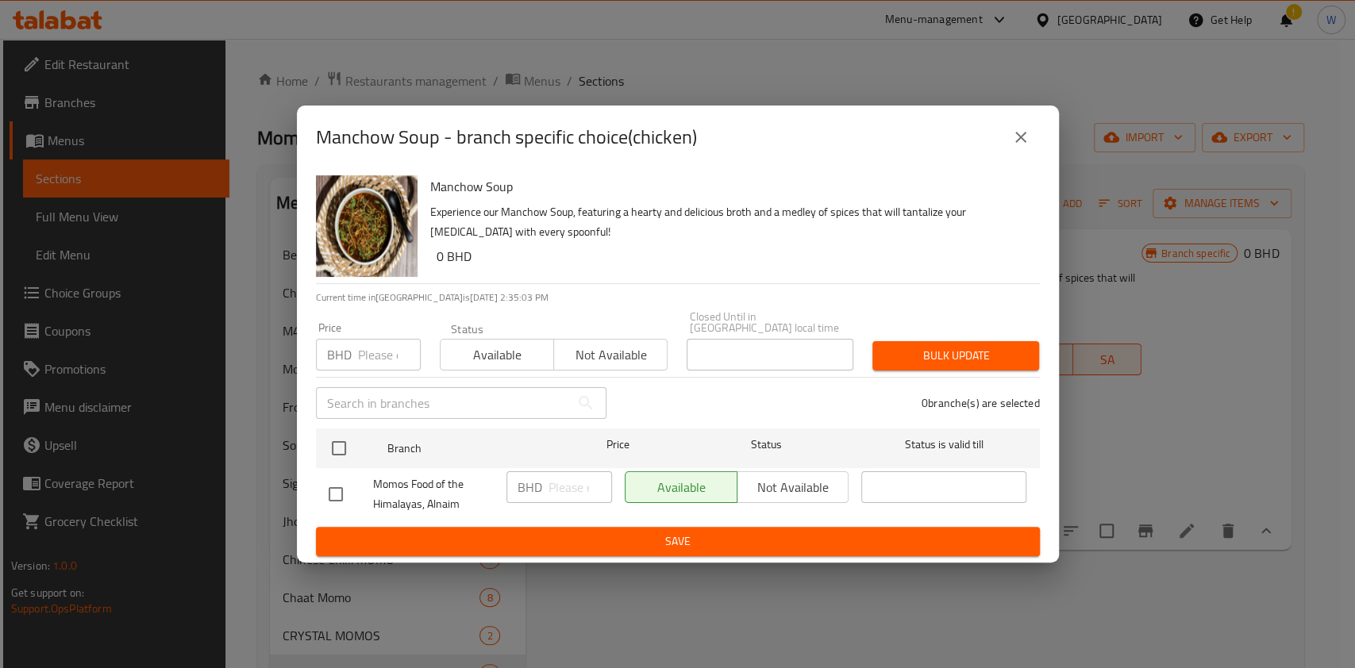
click at [1020, 134] on icon "close" at bounding box center [1020, 137] width 19 height 19
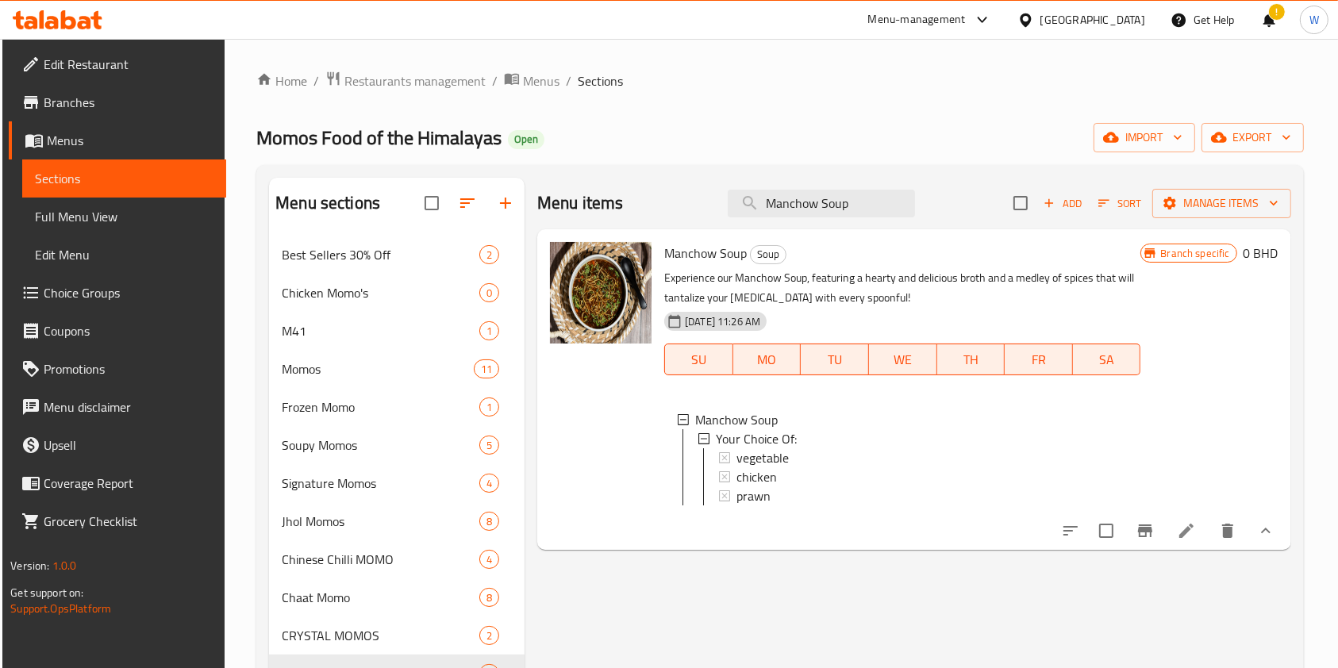
click at [1198, 545] on li at bounding box center [1186, 531] width 44 height 29
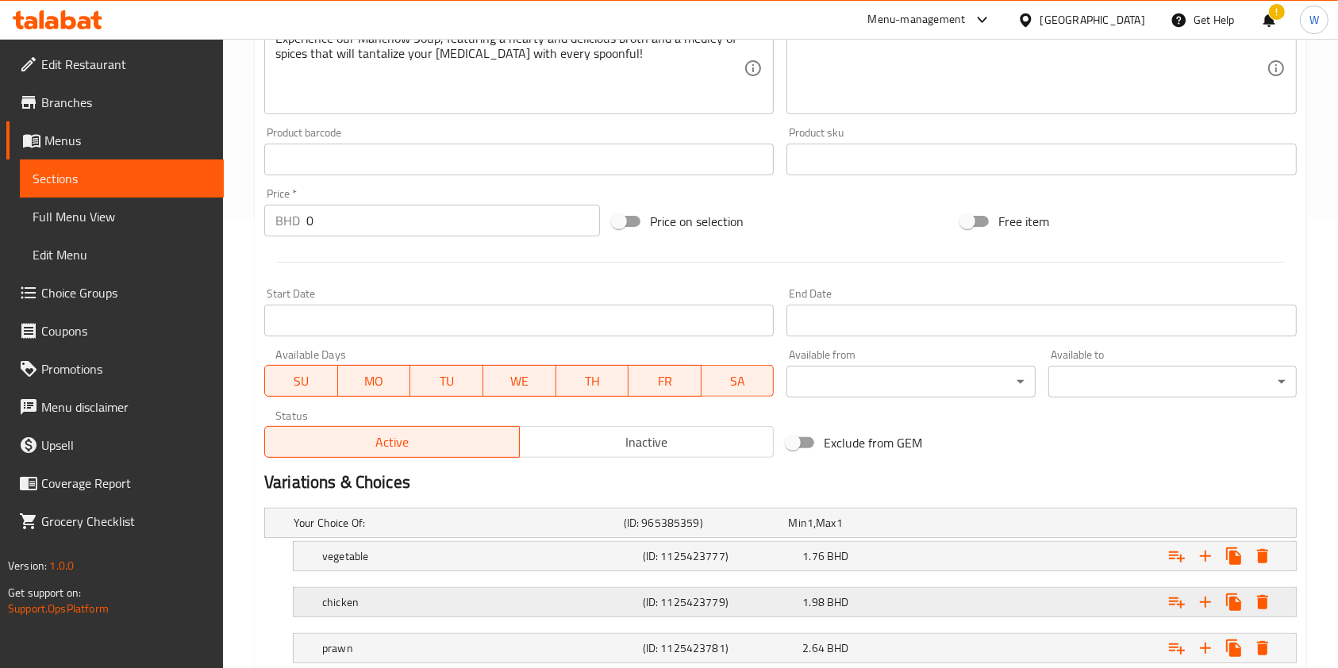
scroll to position [557, 0]
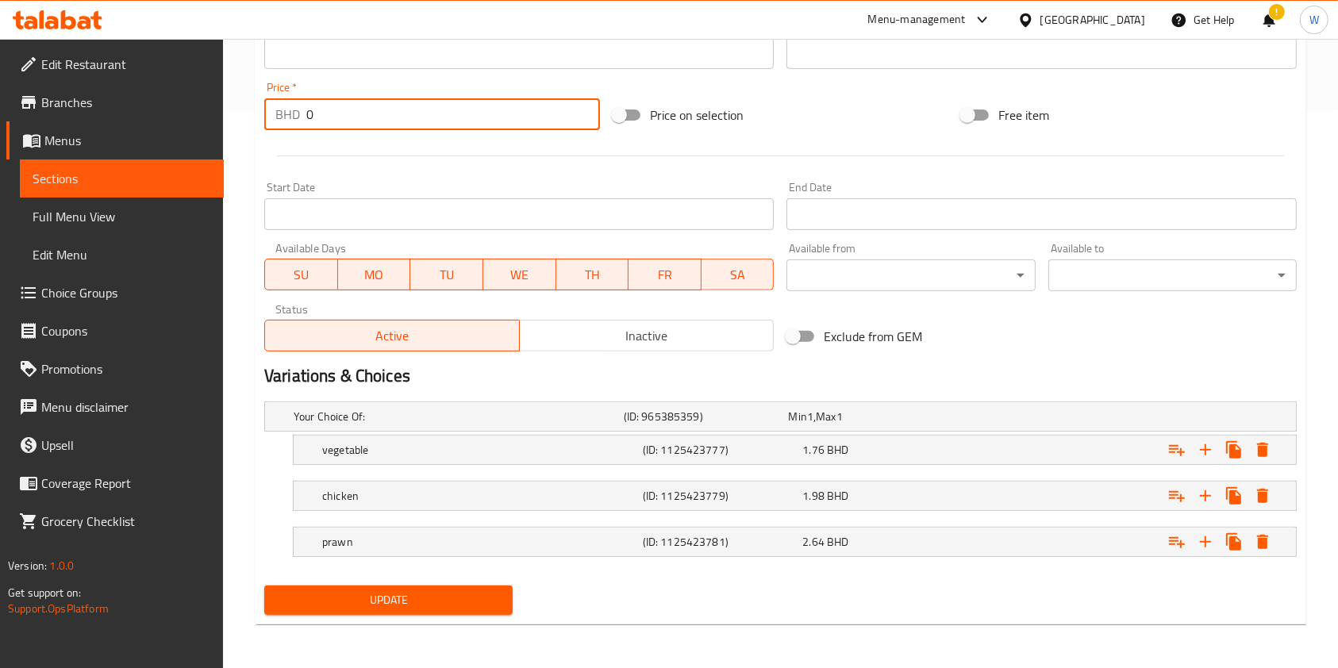
drag, startPoint x: 332, startPoint y: 113, endPoint x: 257, endPoint y: 118, distance: 74.8
click at [258, 117] on div "Price   * BHD 0 Price *" at bounding box center [432, 105] width 348 height 61
type input "1.2"
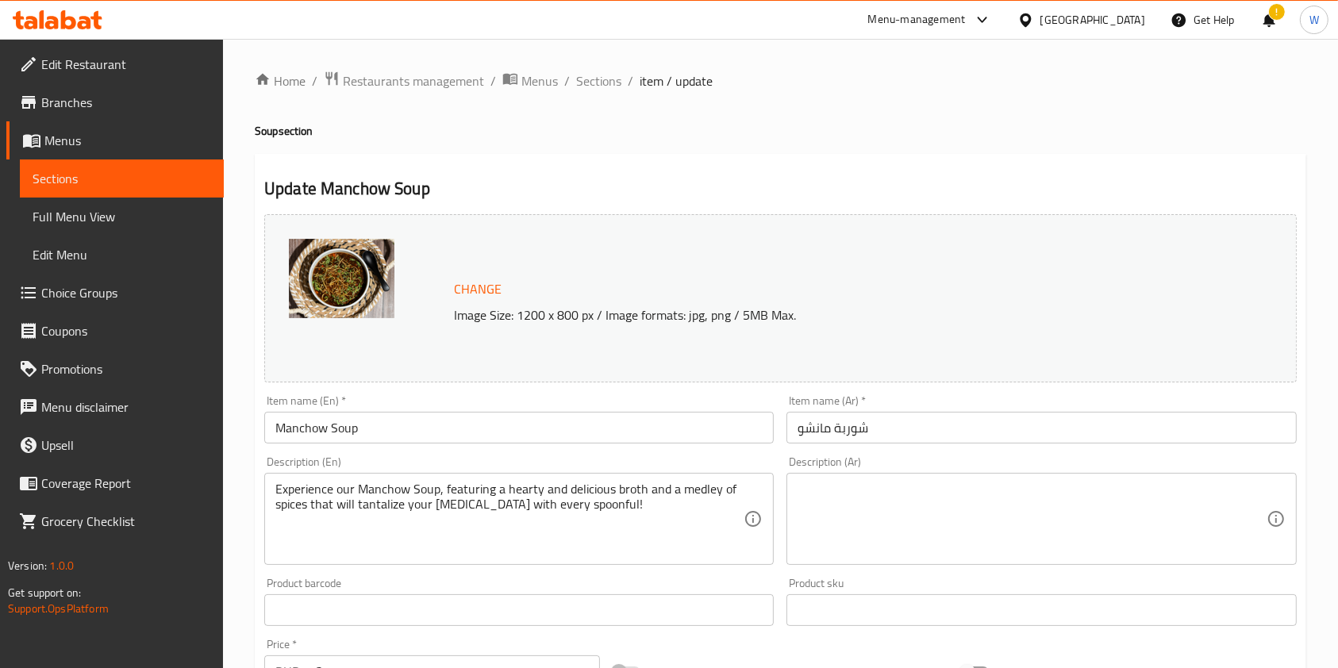
scroll to position [0, 0]
click at [613, 82] on span "Sections" at bounding box center [598, 80] width 45 height 19
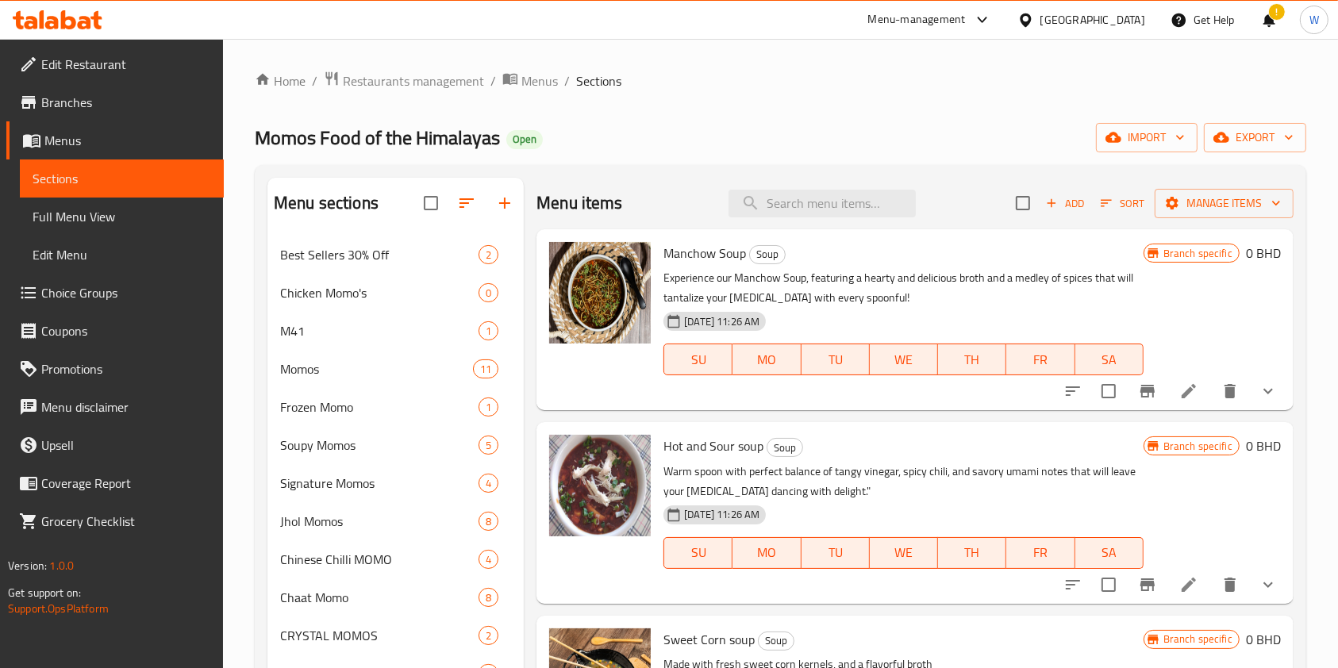
click at [1259, 383] on icon "show more" at bounding box center [1268, 391] width 19 height 19
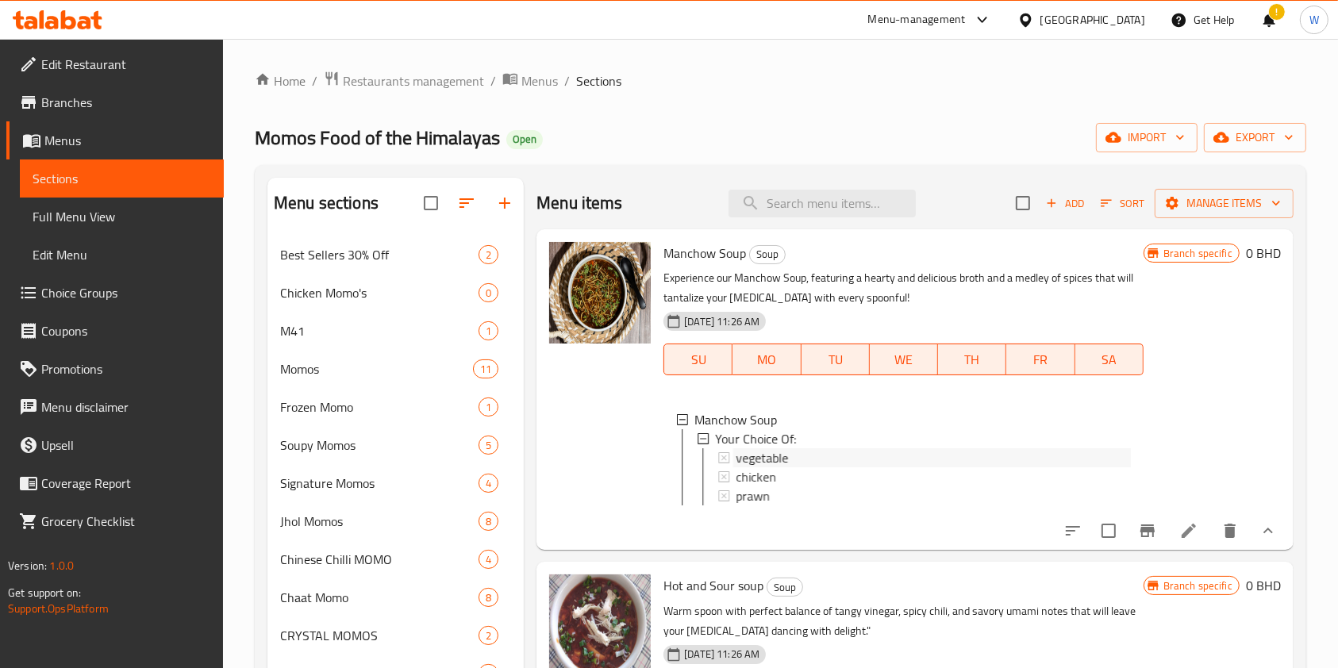
click at [801, 456] on div "vegetable" at bounding box center [934, 457] width 394 height 19
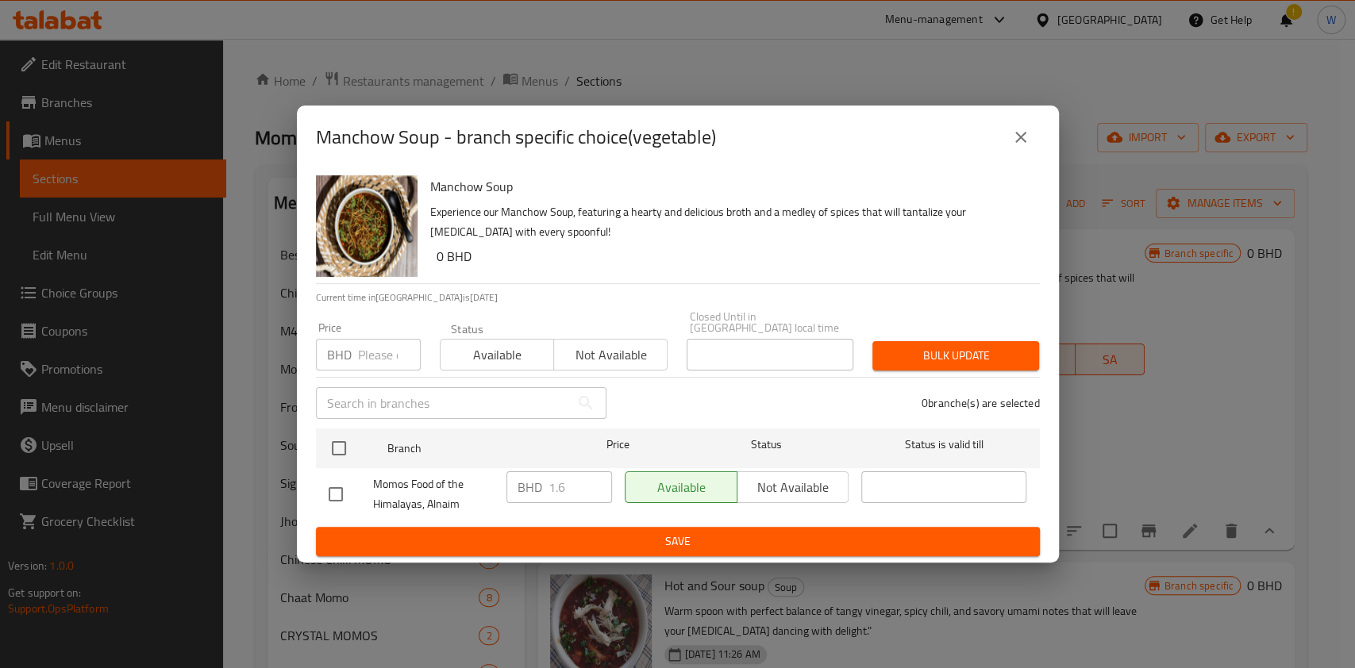
click at [381, 348] on input "number" at bounding box center [389, 355] width 63 height 32
paste input "1.200"
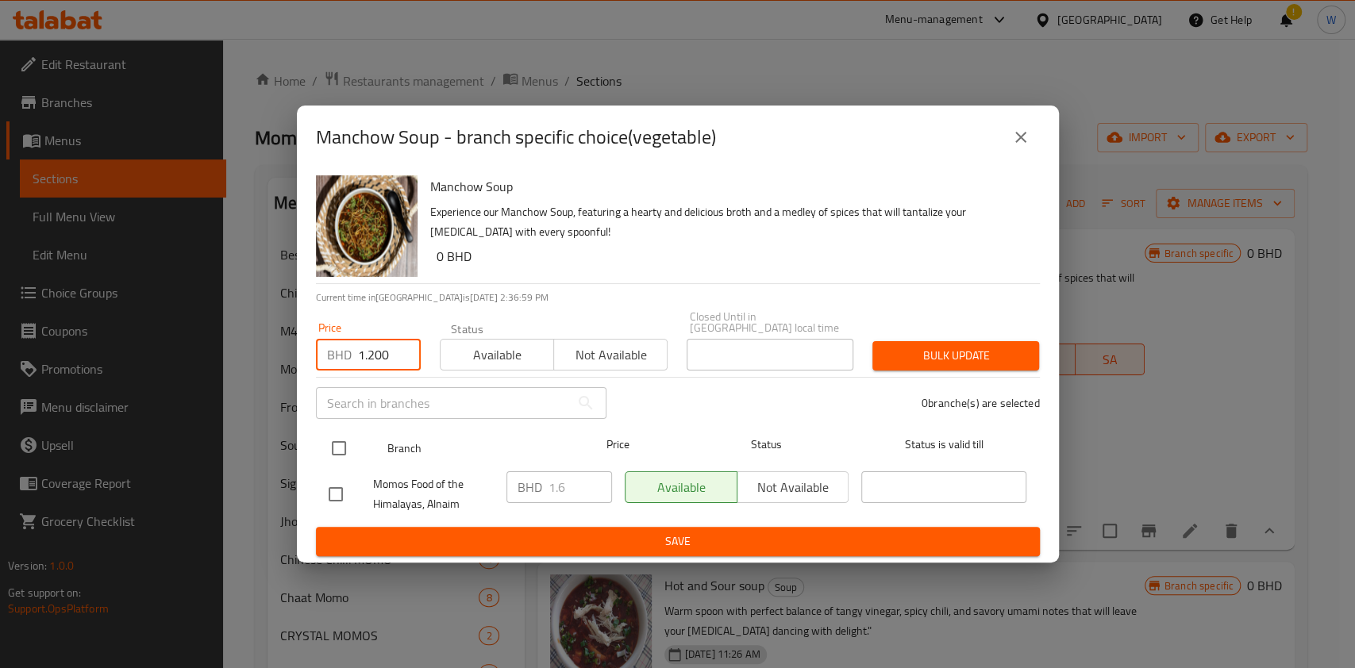
type input "1.200"
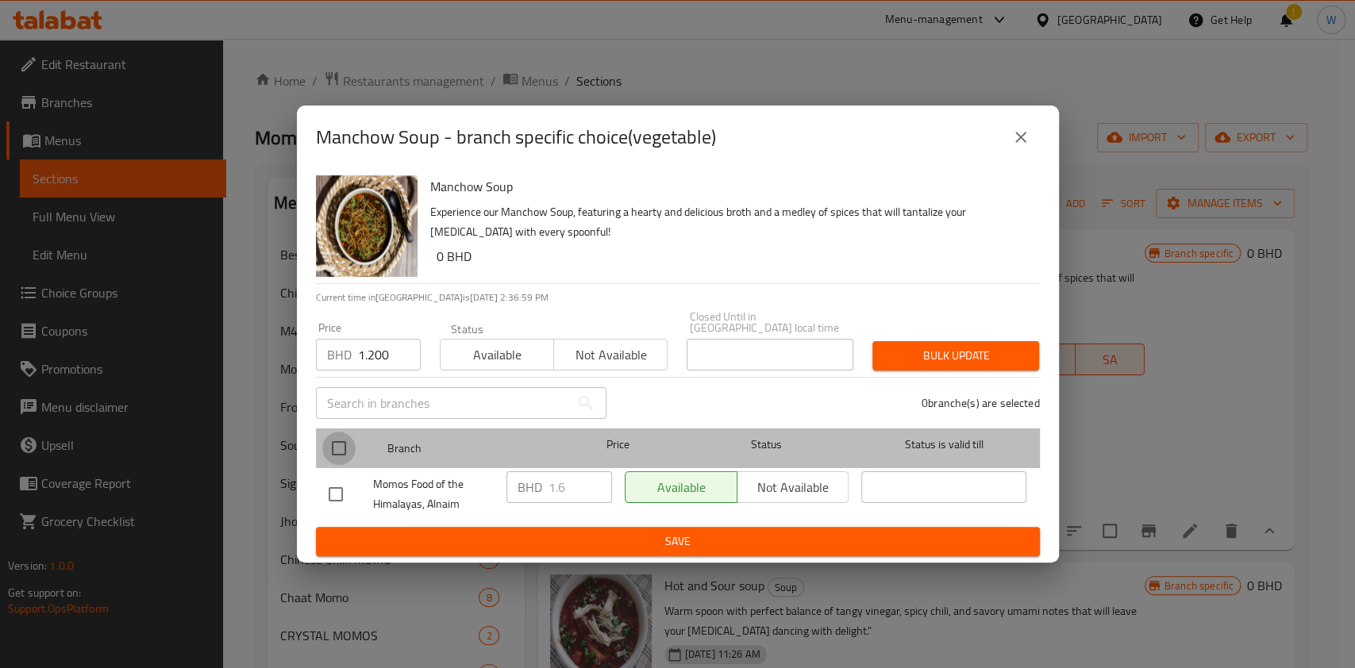
click at [337, 432] on input "checkbox" at bounding box center [338, 448] width 33 height 33
checkbox input "true"
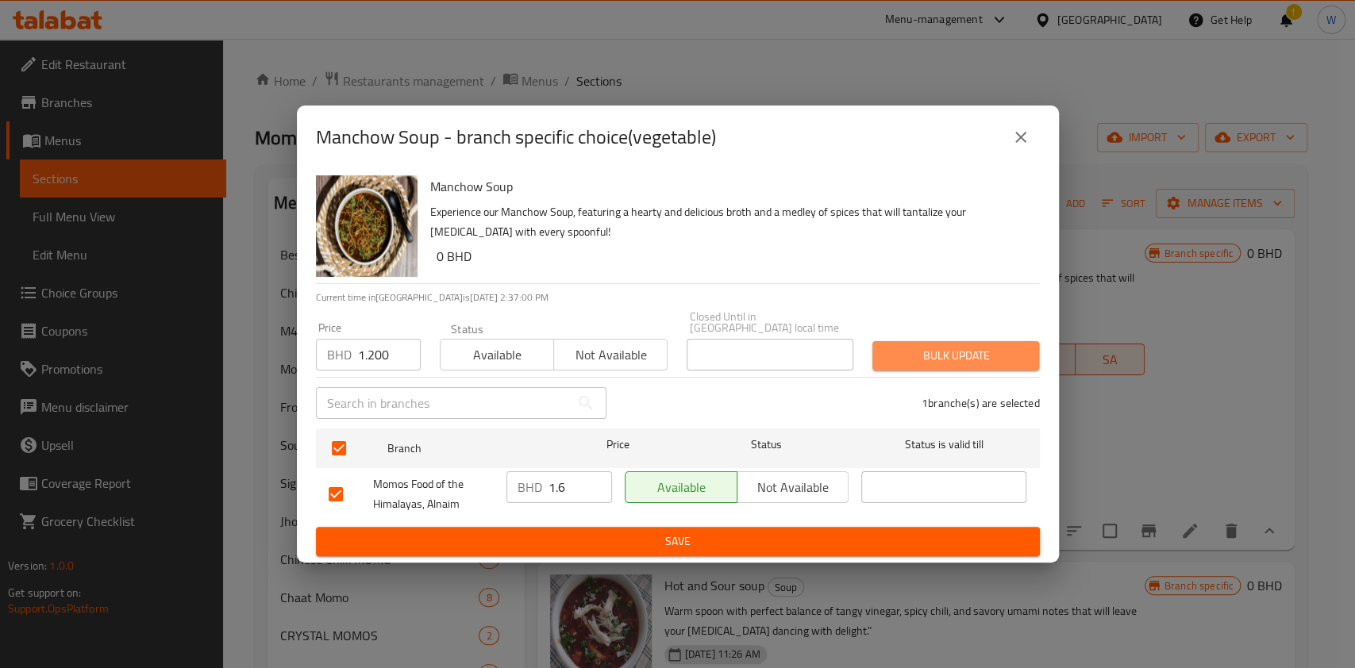
click at [925, 348] on span "Bulk update" at bounding box center [955, 356] width 141 height 20
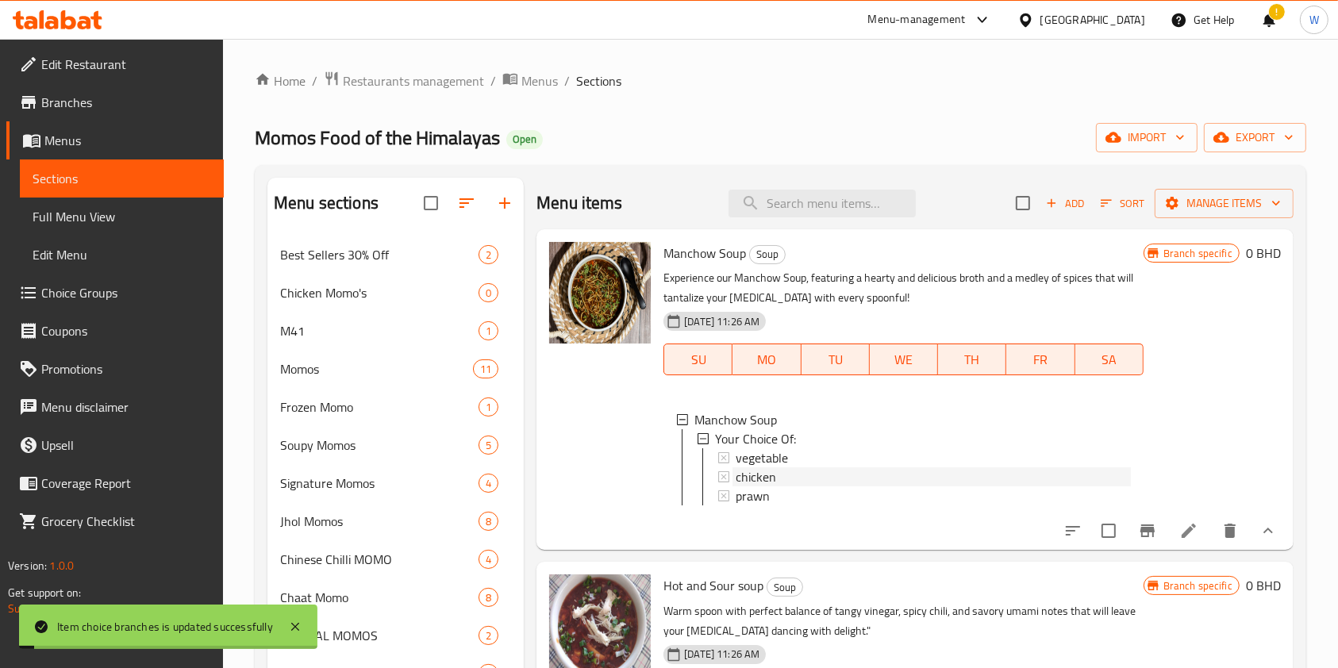
click at [779, 479] on div "chicken" at bounding box center [933, 476] width 394 height 19
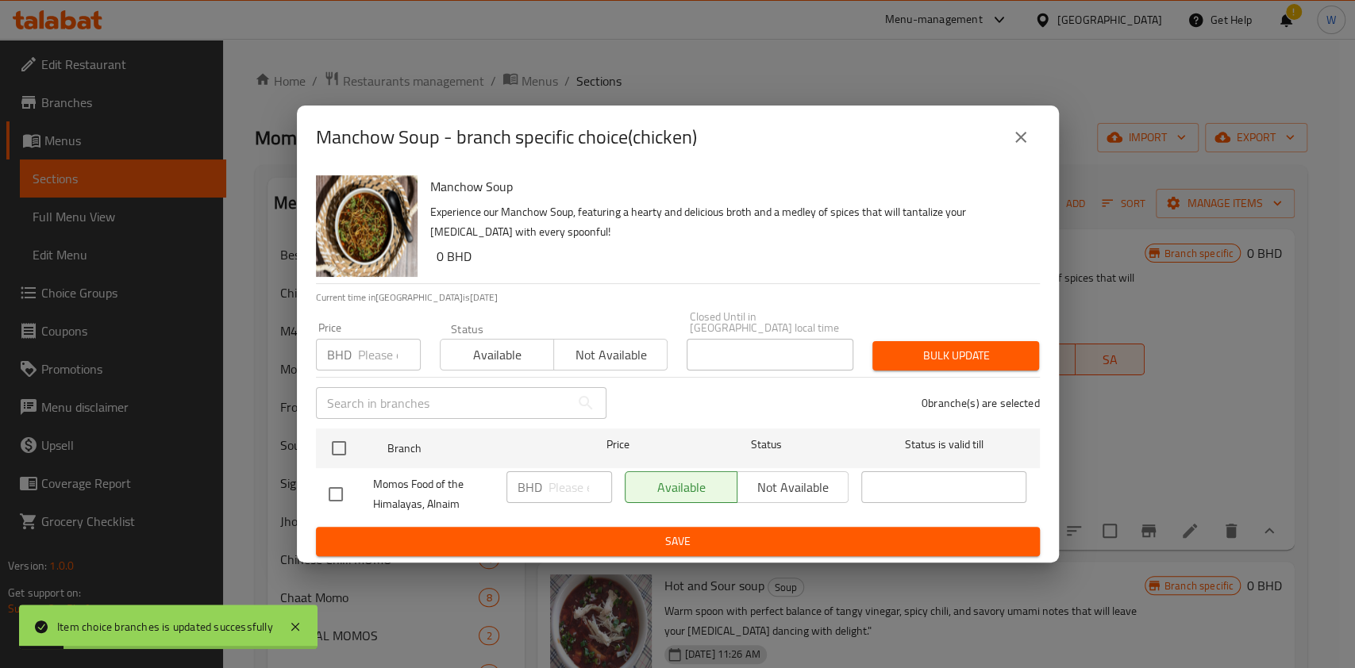
click at [376, 352] on input "number" at bounding box center [389, 355] width 63 height 32
paste input "1.200"
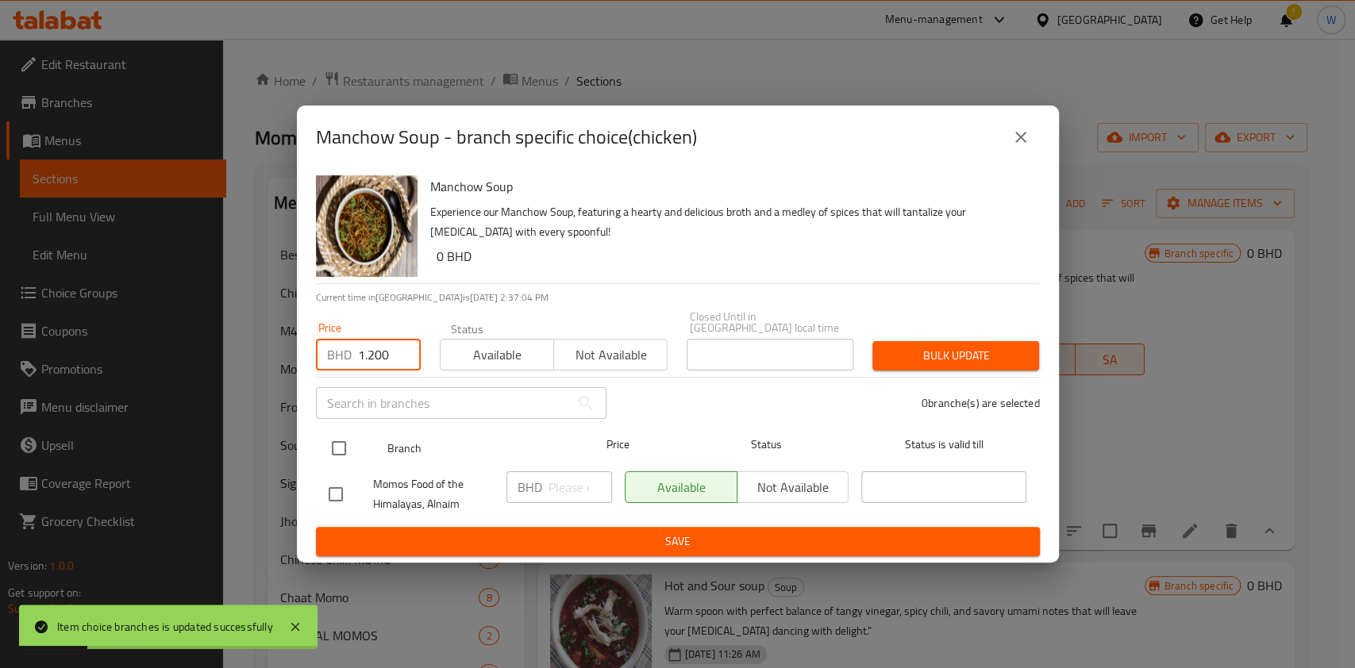
type input "1.200"
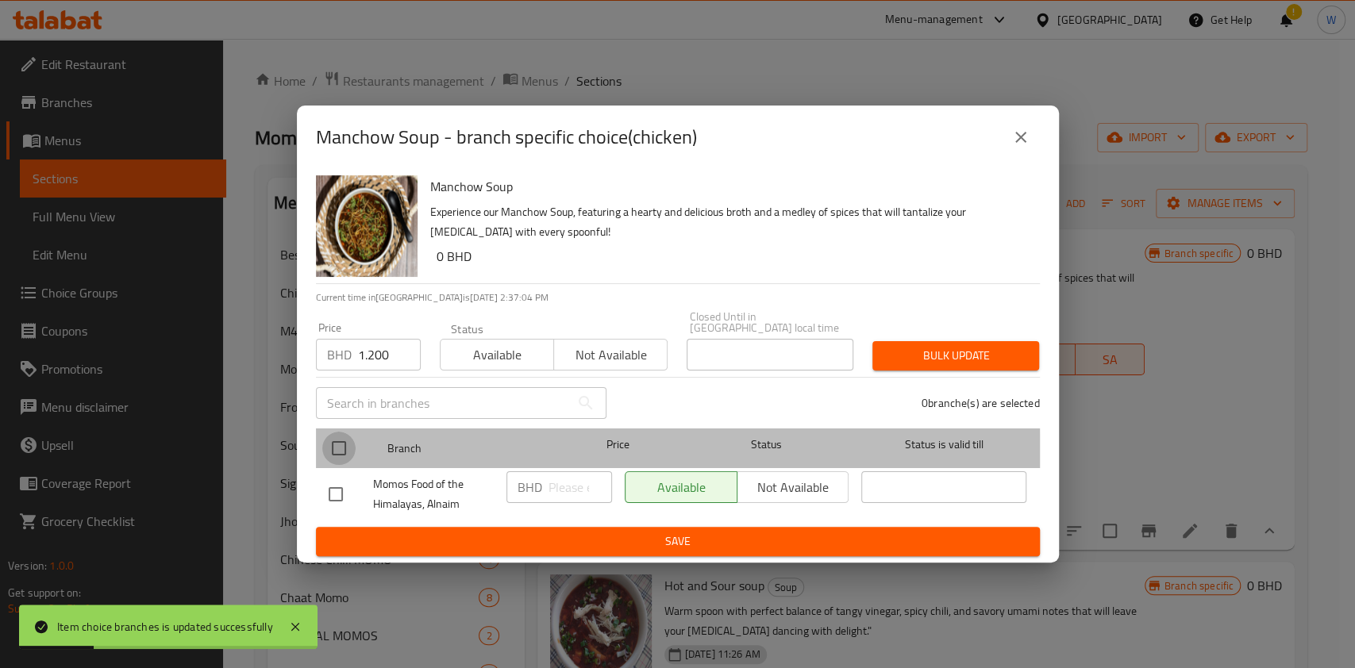
click at [344, 448] on input "checkbox" at bounding box center [338, 448] width 33 height 33
checkbox input "true"
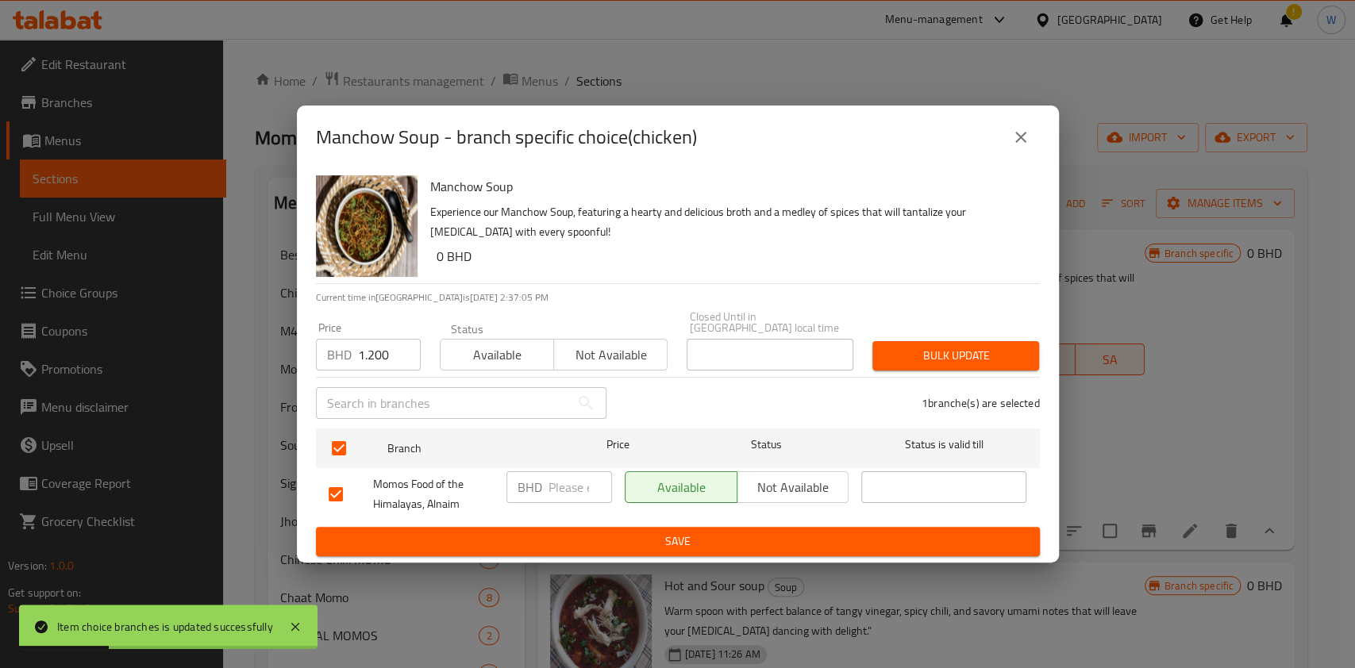
click at [927, 360] on span "Bulk update" at bounding box center [955, 356] width 141 height 20
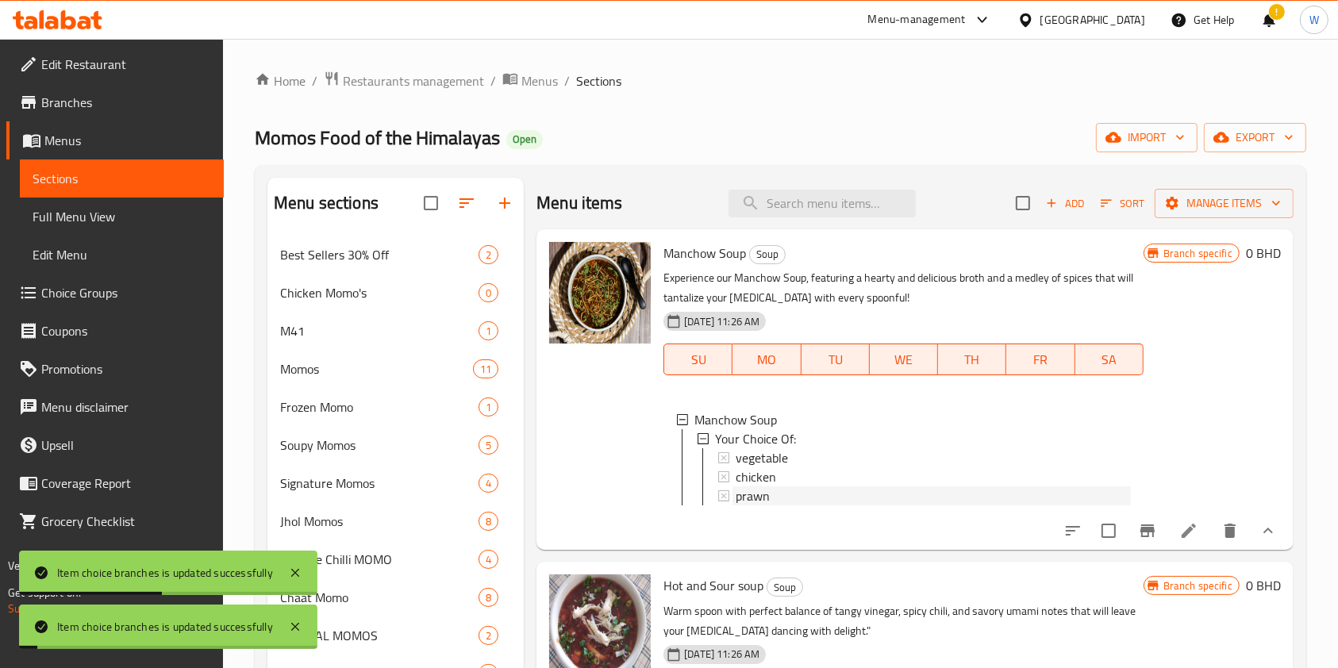
click at [746, 503] on span "prawn" at bounding box center [753, 496] width 34 height 19
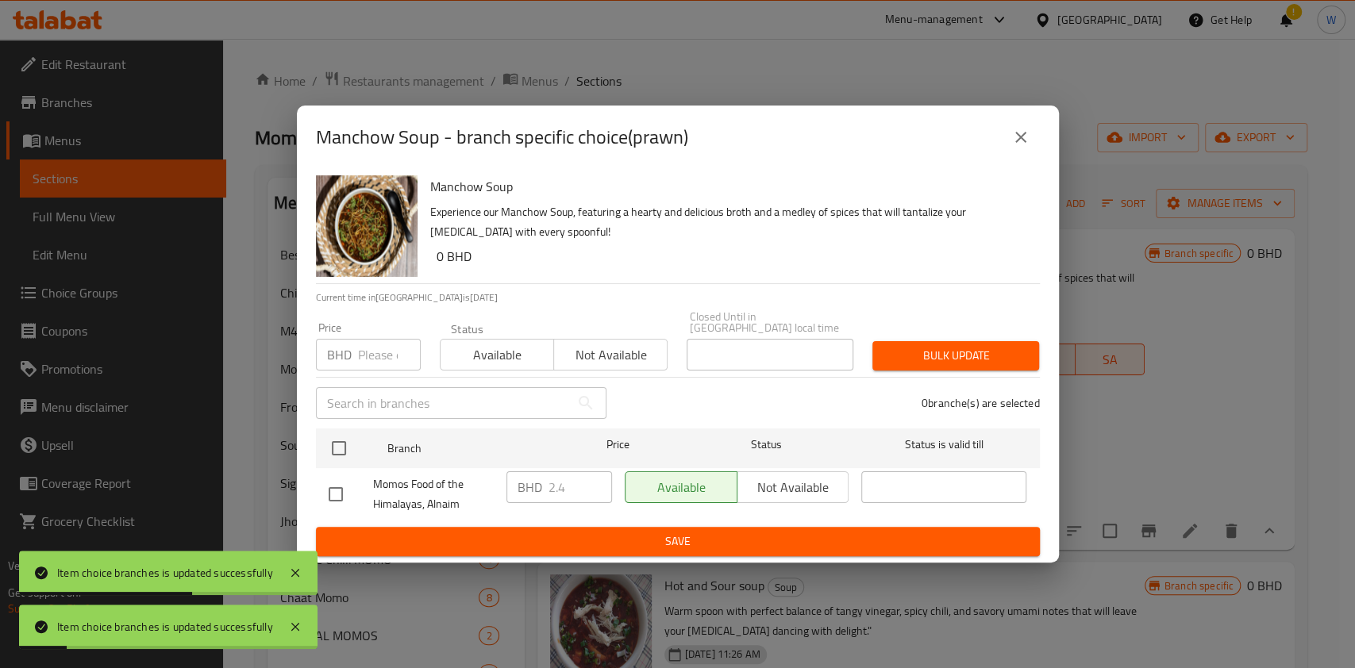
click at [360, 352] on input "number" at bounding box center [389, 355] width 63 height 32
paste input "1.200"
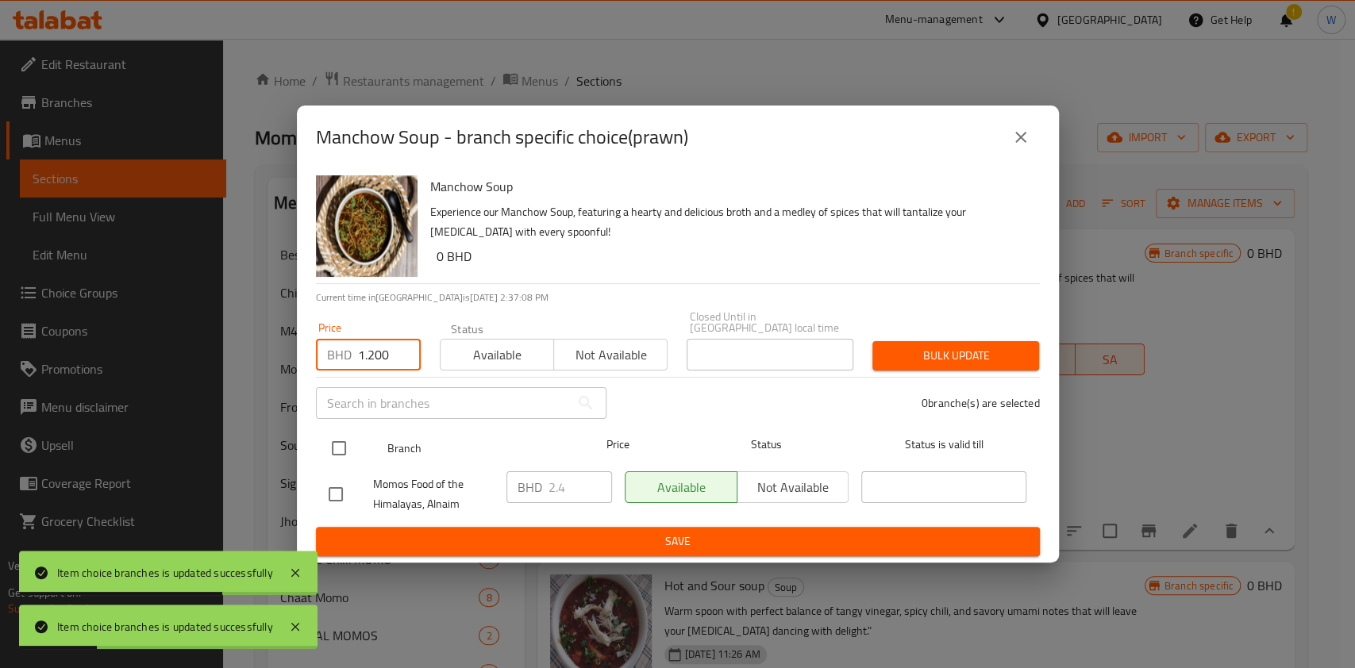
type input "1.200"
click at [329, 448] on input "checkbox" at bounding box center [338, 448] width 33 height 33
checkbox input "true"
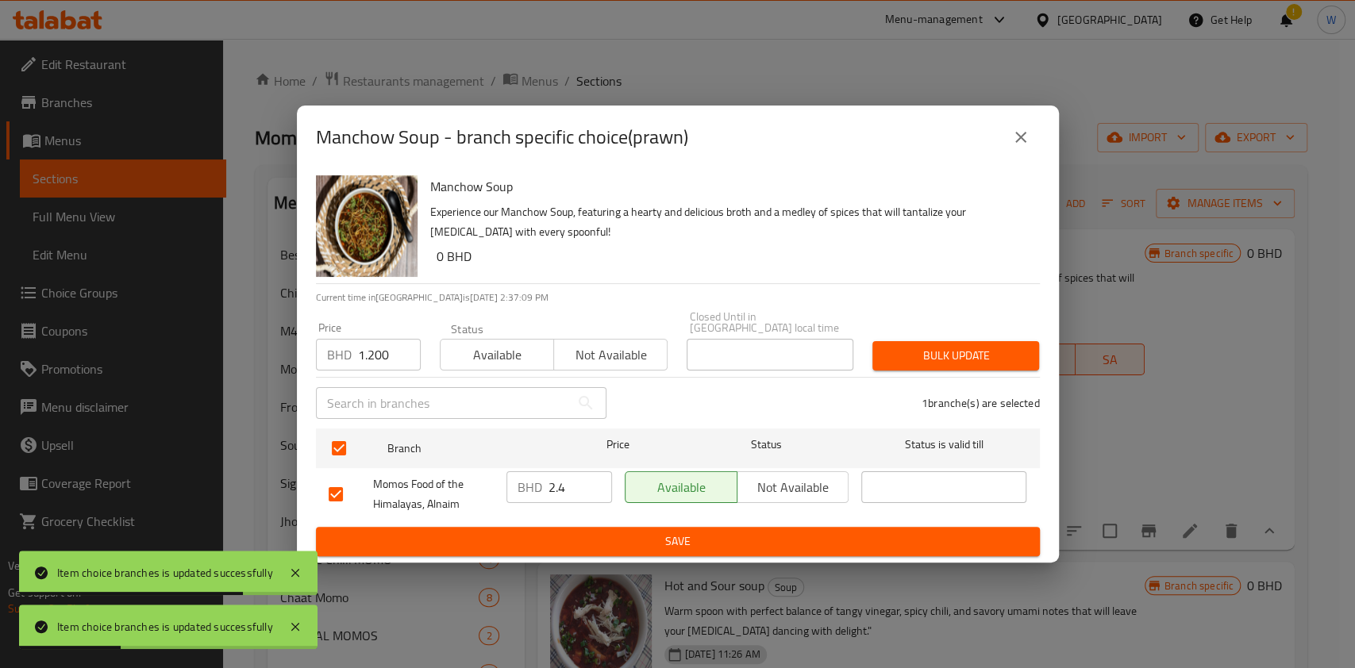
click at [956, 346] on span "Bulk update" at bounding box center [955, 356] width 141 height 20
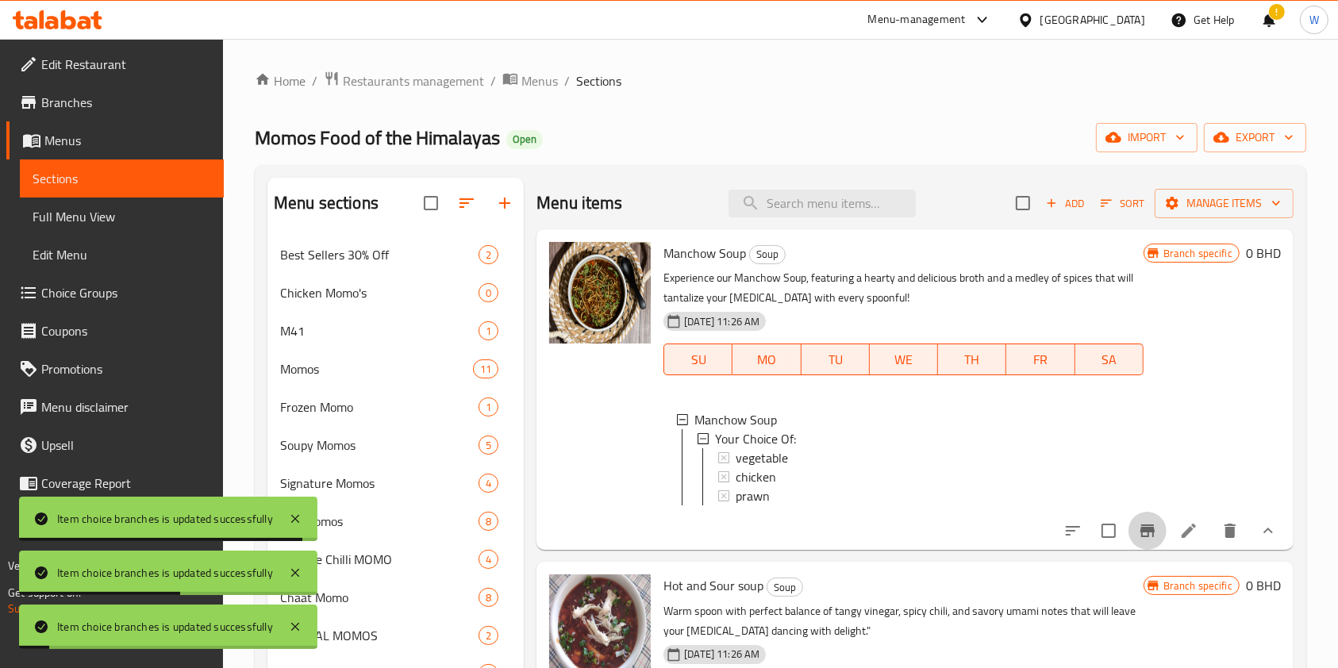
click at [1144, 549] on button "Branch-specific-item" at bounding box center [1148, 531] width 38 height 38
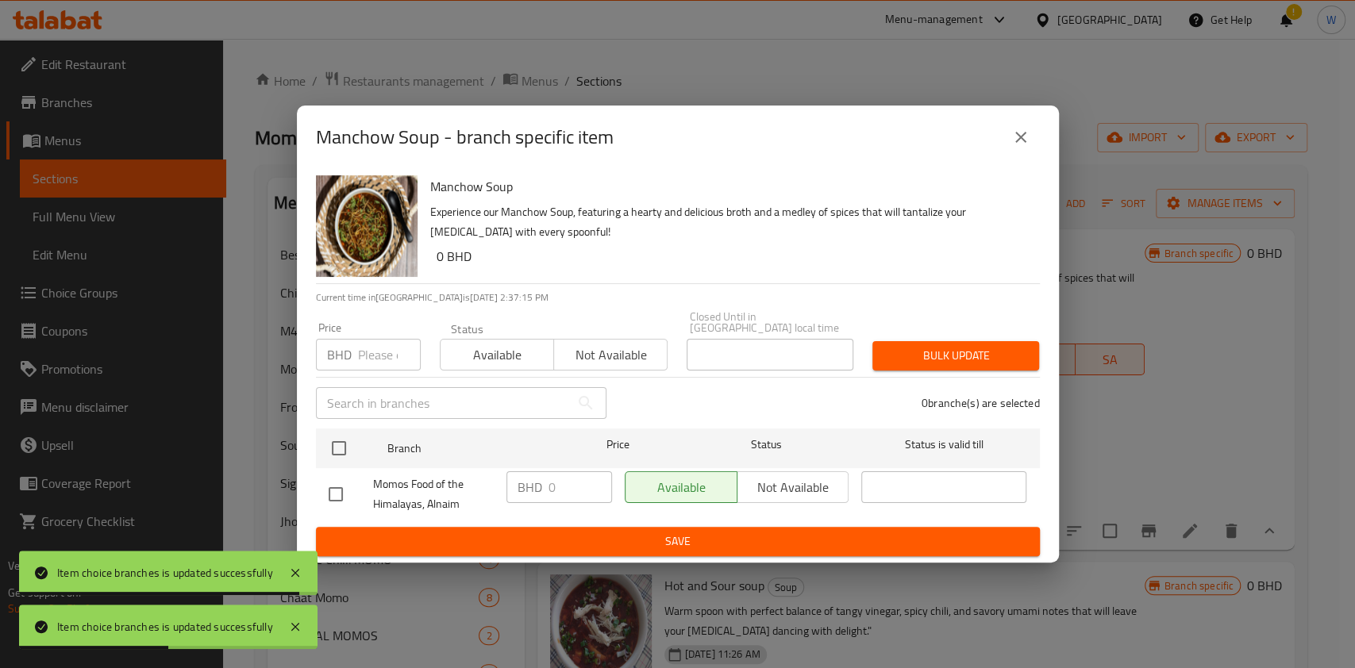
click at [1032, 140] on button "close" at bounding box center [1021, 137] width 38 height 38
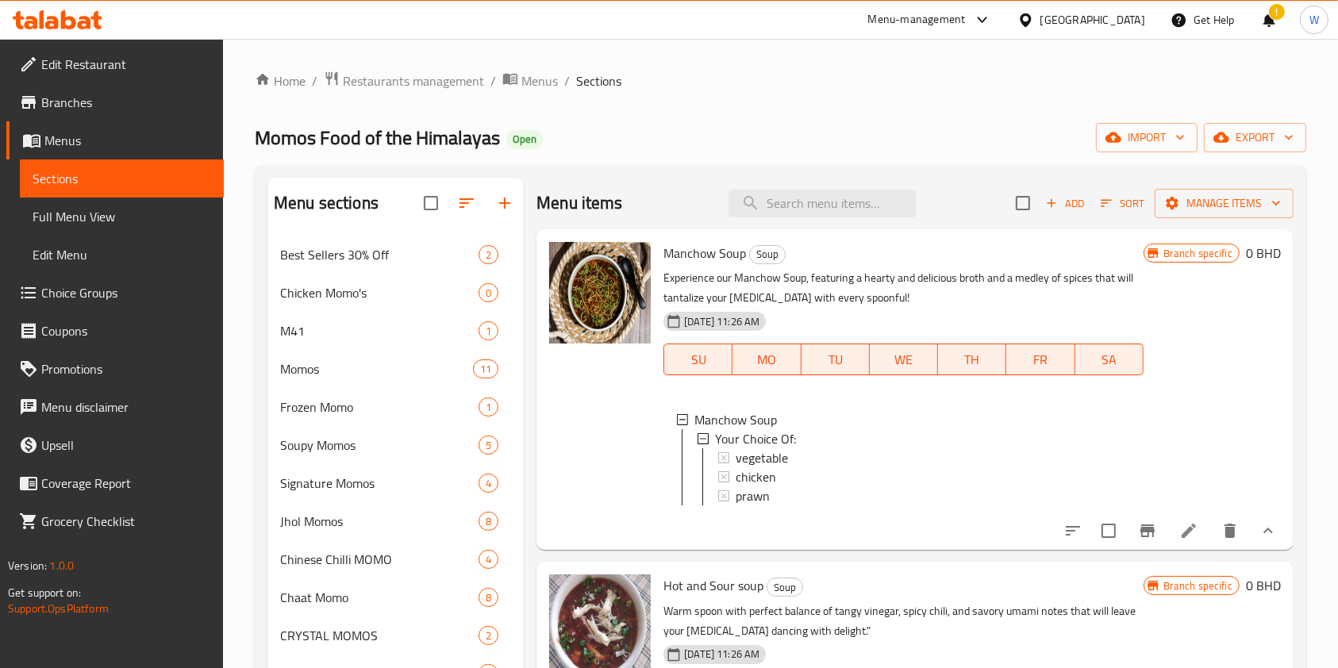
scroll to position [2, 0]
click at [920, 595] on h6 "Hot and Sour soup Soup" at bounding box center [903, 586] width 479 height 22
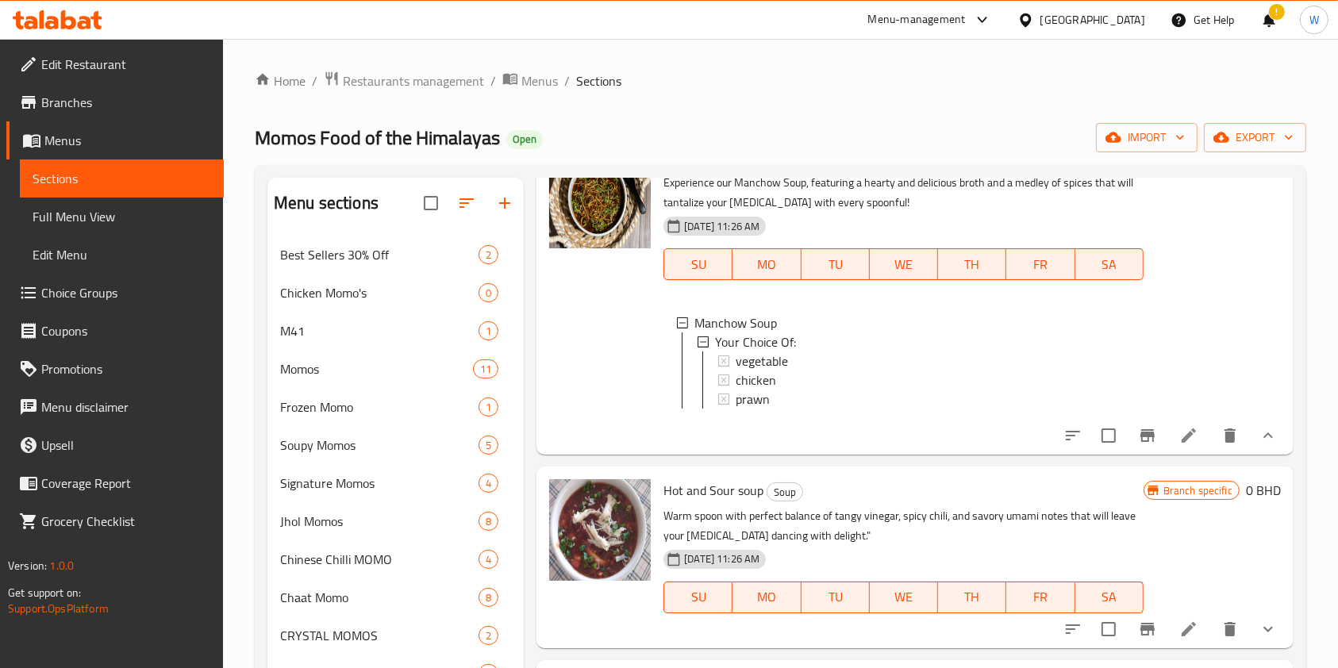
scroll to position [211, 0]
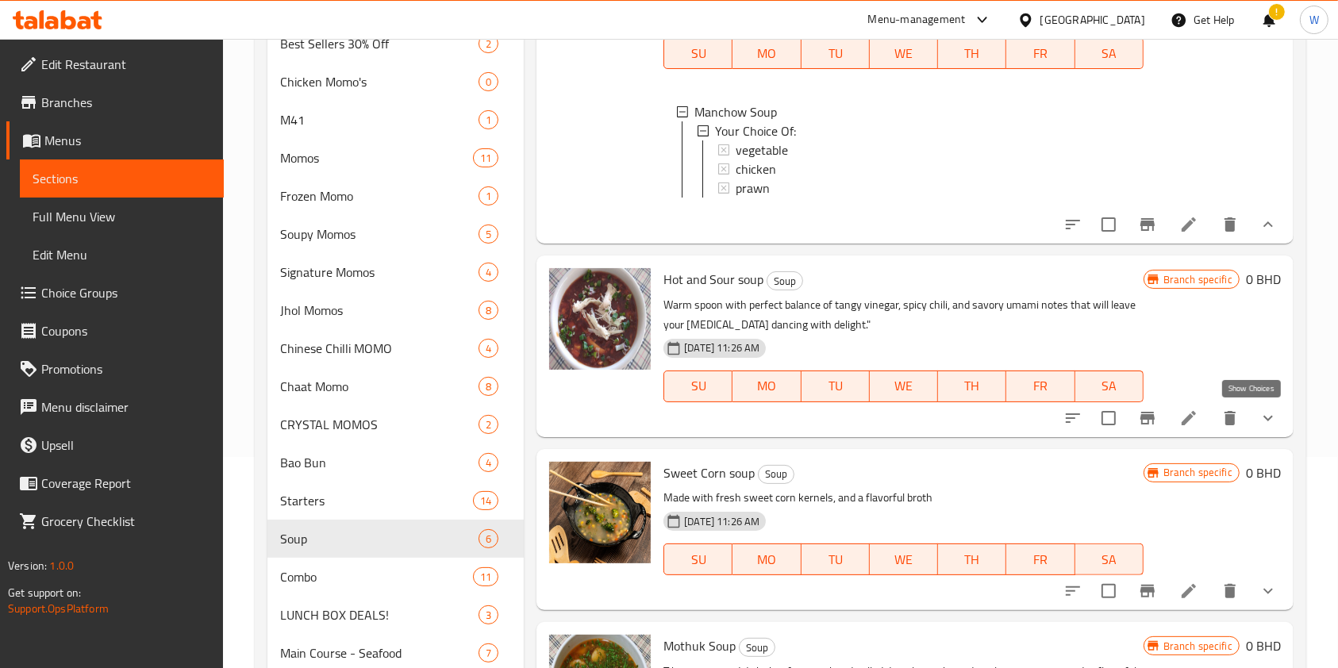
click at [1260, 415] on icon "show more" at bounding box center [1268, 418] width 19 height 19
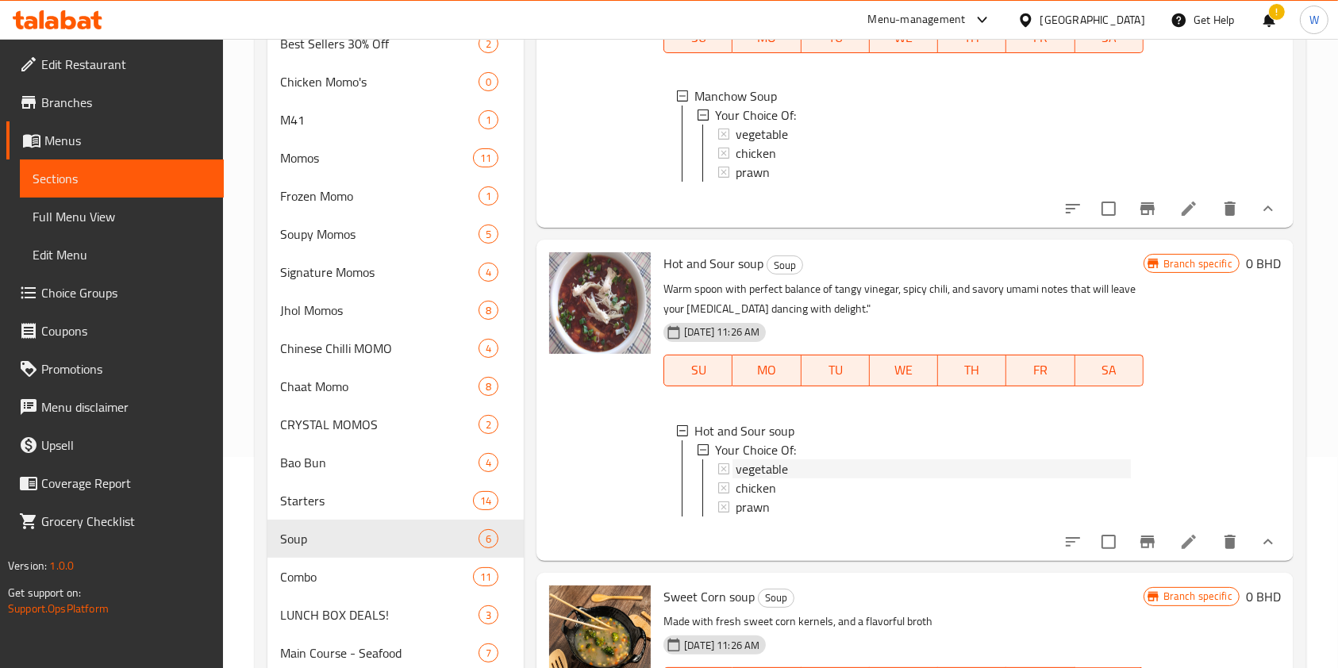
click at [858, 479] on div "vegetable" at bounding box center [933, 469] width 394 height 19
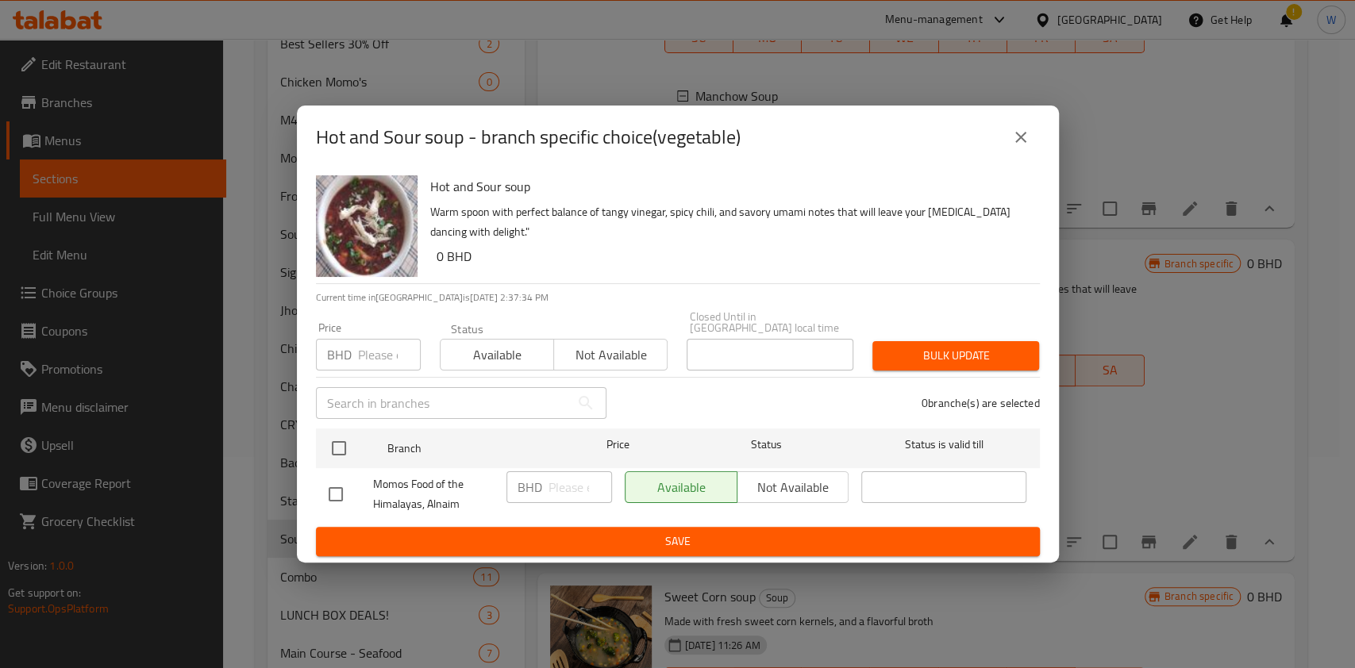
click at [363, 352] on input "number" at bounding box center [389, 355] width 63 height 32
paste input "1.200"
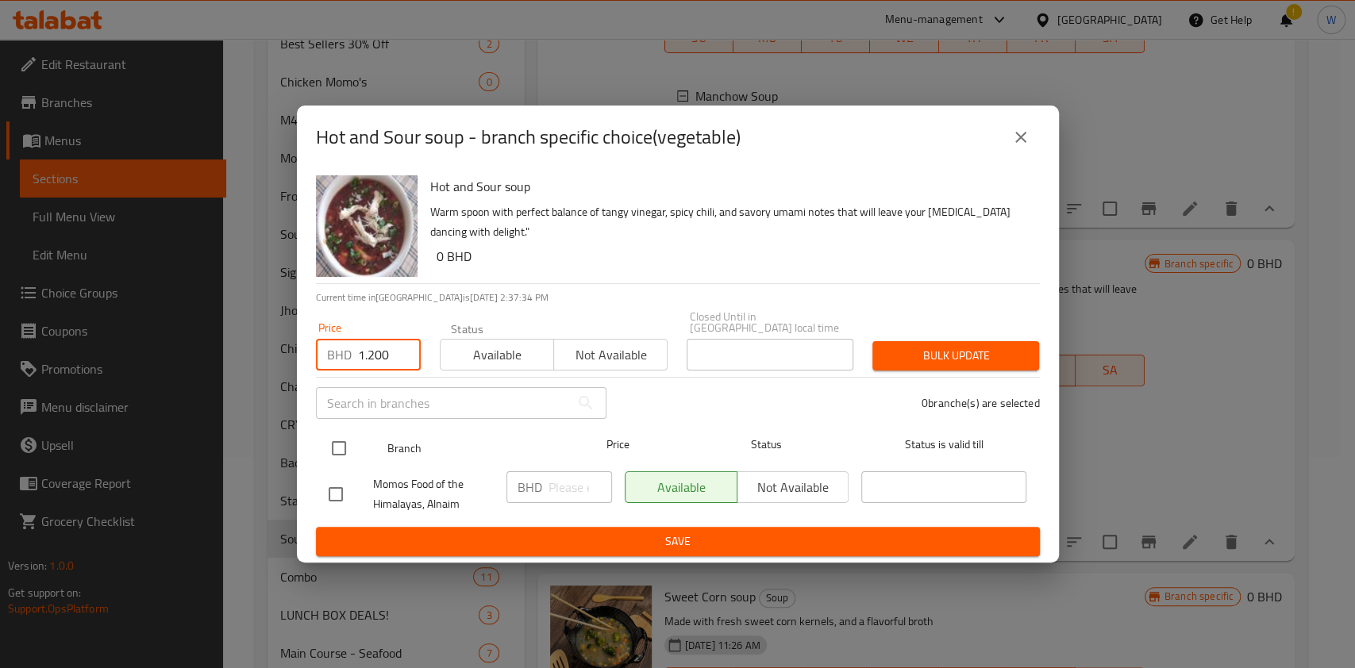
type input "1.200"
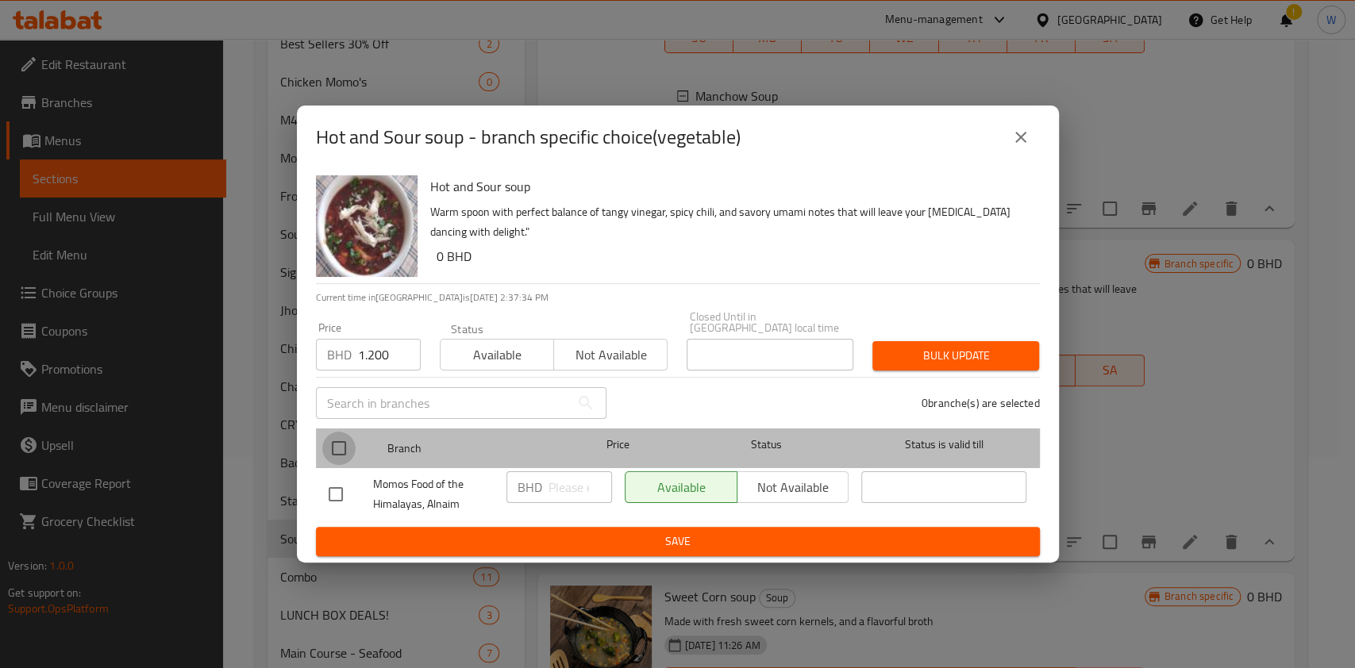
drag, startPoint x: 338, startPoint y: 437, endPoint x: 354, endPoint y: 430, distance: 17.1
click at [340, 437] on input "checkbox" at bounding box center [338, 448] width 33 height 33
checkbox input "true"
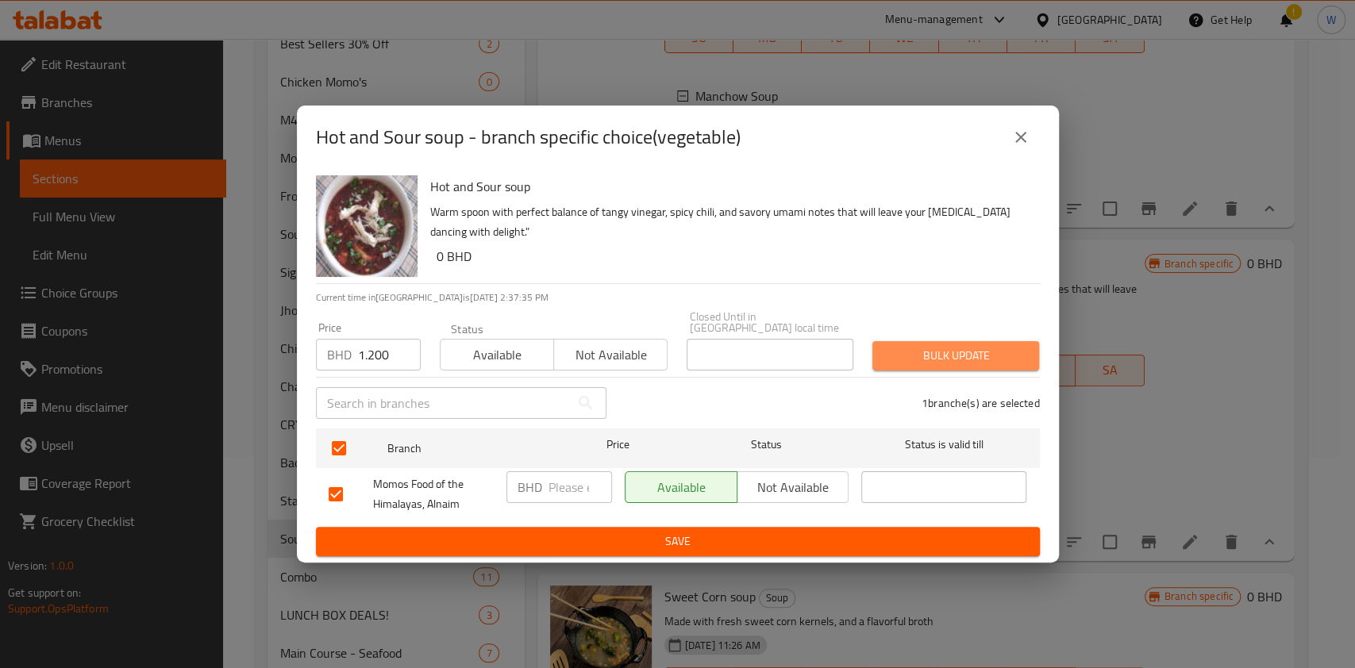
click at [1007, 350] on span "Bulk update" at bounding box center [955, 356] width 141 height 20
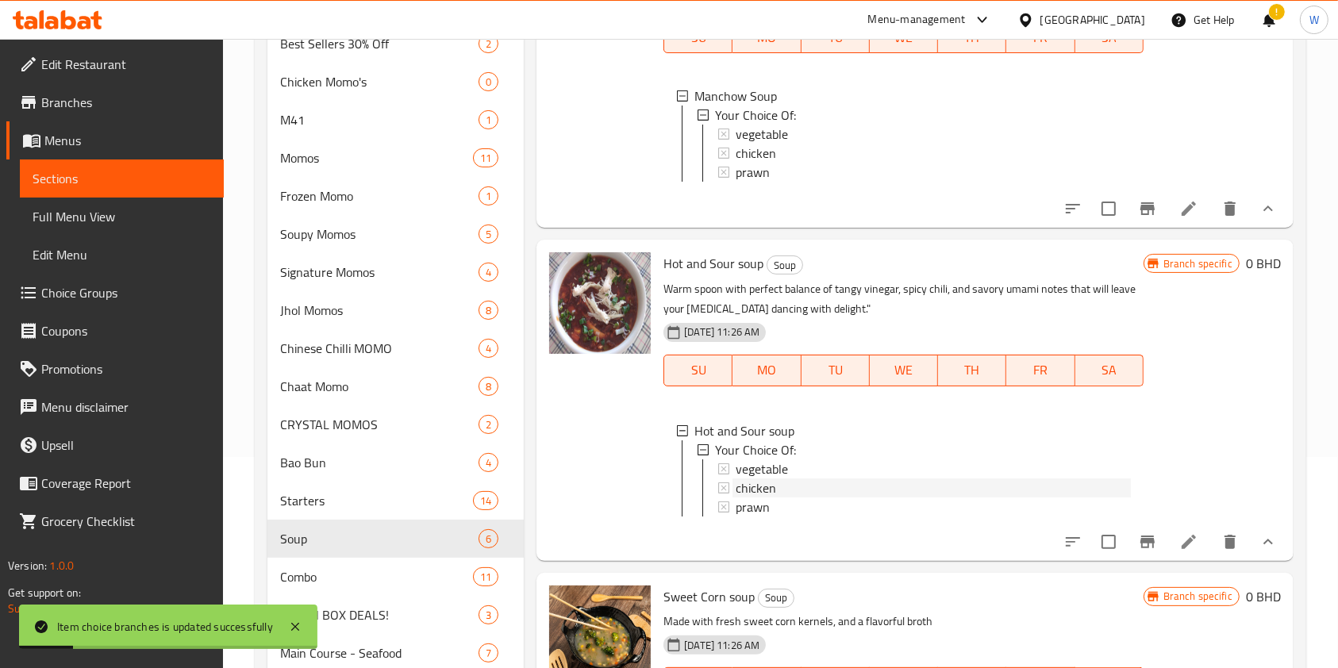
click at [802, 498] on div "chicken" at bounding box center [933, 488] width 394 height 19
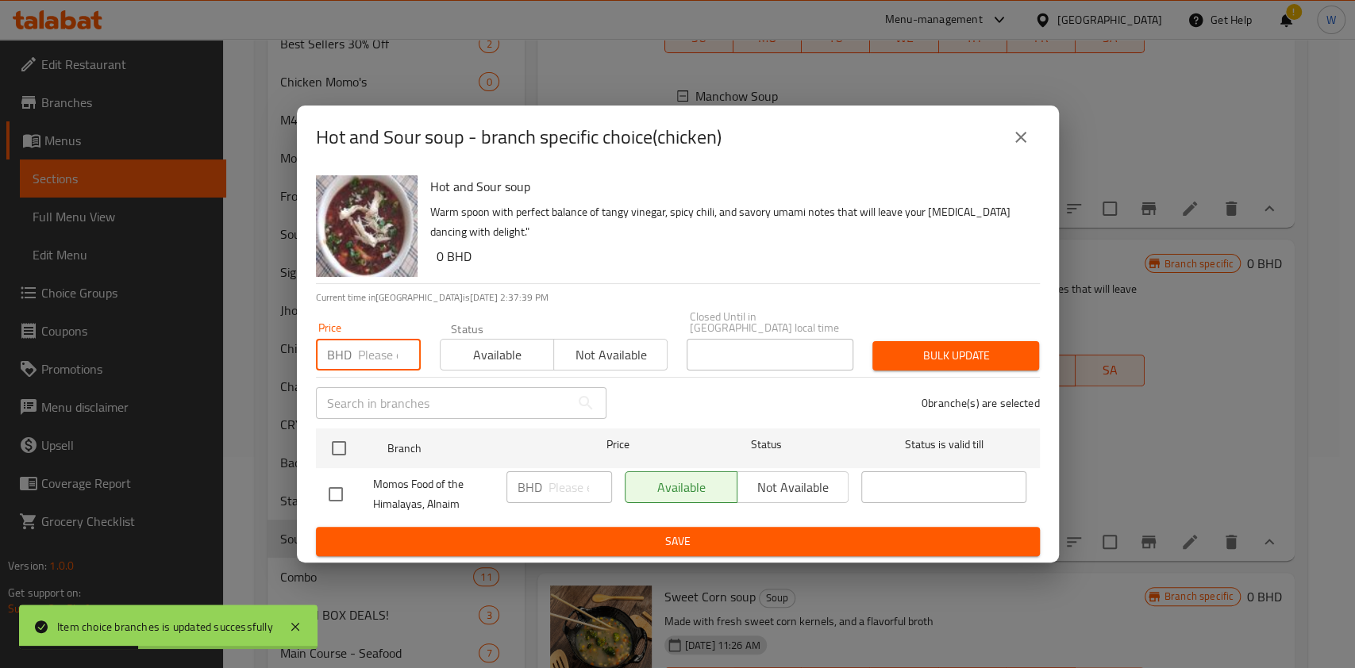
click at [387, 343] on input "number" at bounding box center [389, 355] width 63 height 32
paste input "1.200"
type input "1.200"
click at [329, 448] on input "checkbox" at bounding box center [338, 448] width 33 height 33
checkbox input "true"
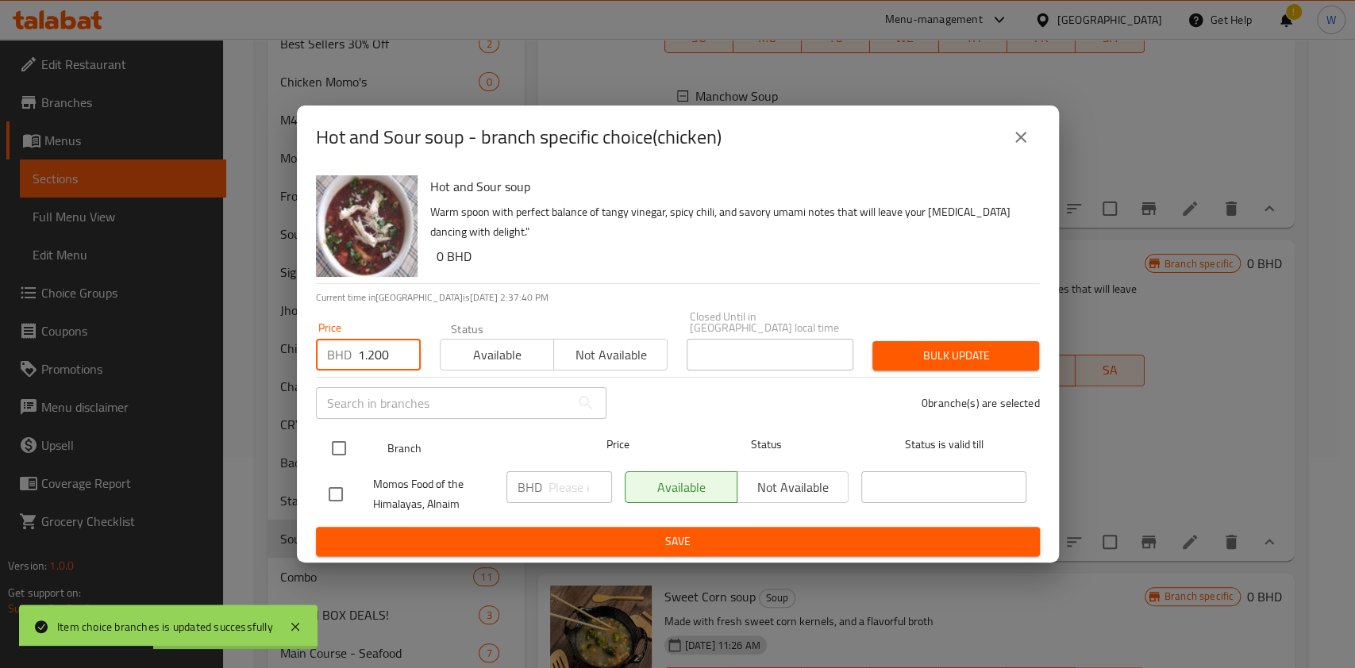
checkbox input "true"
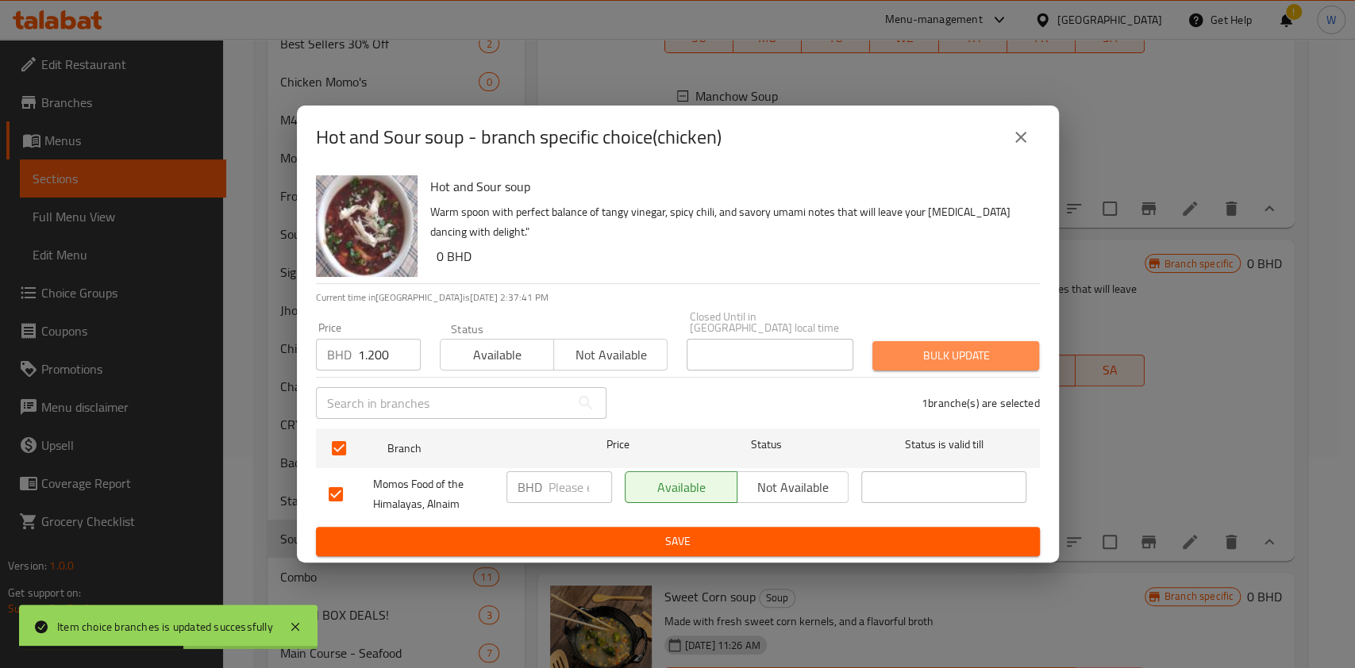
click at [902, 351] on span "Bulk update" at bounding box center [955, 356] width 141 height 20
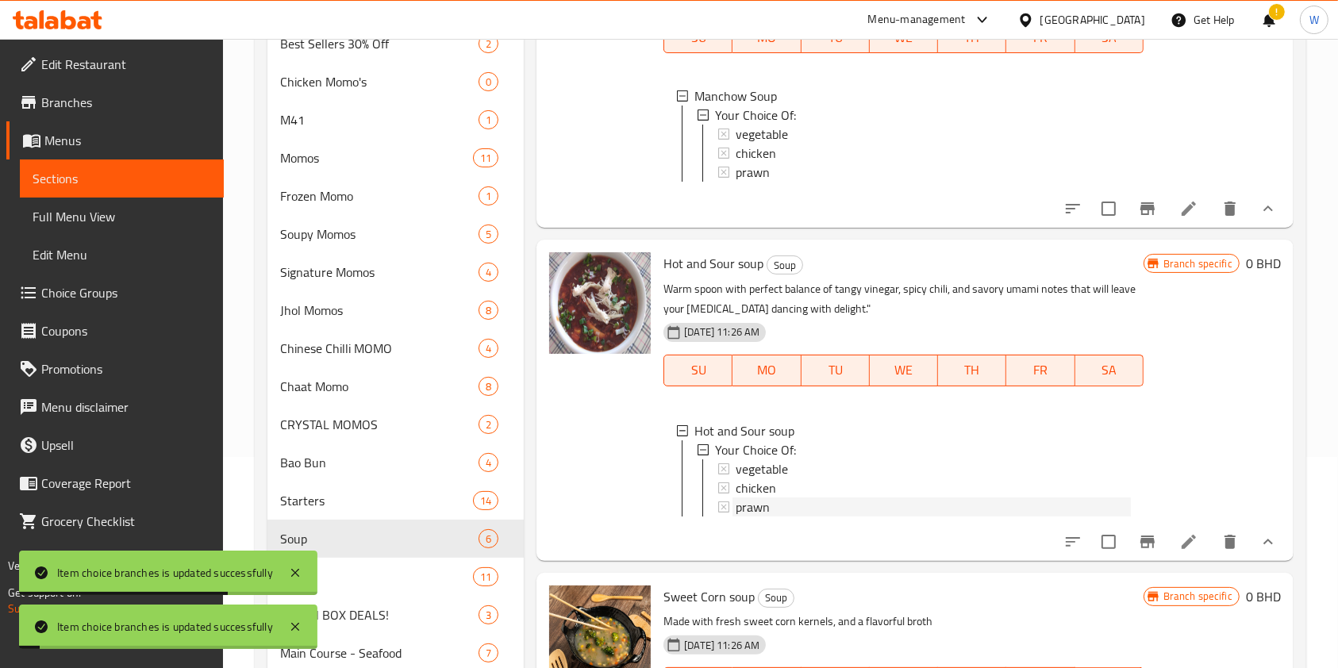
click at [861, 517] on div "prawn" at bounding box center [933, 507] width 394 height 19
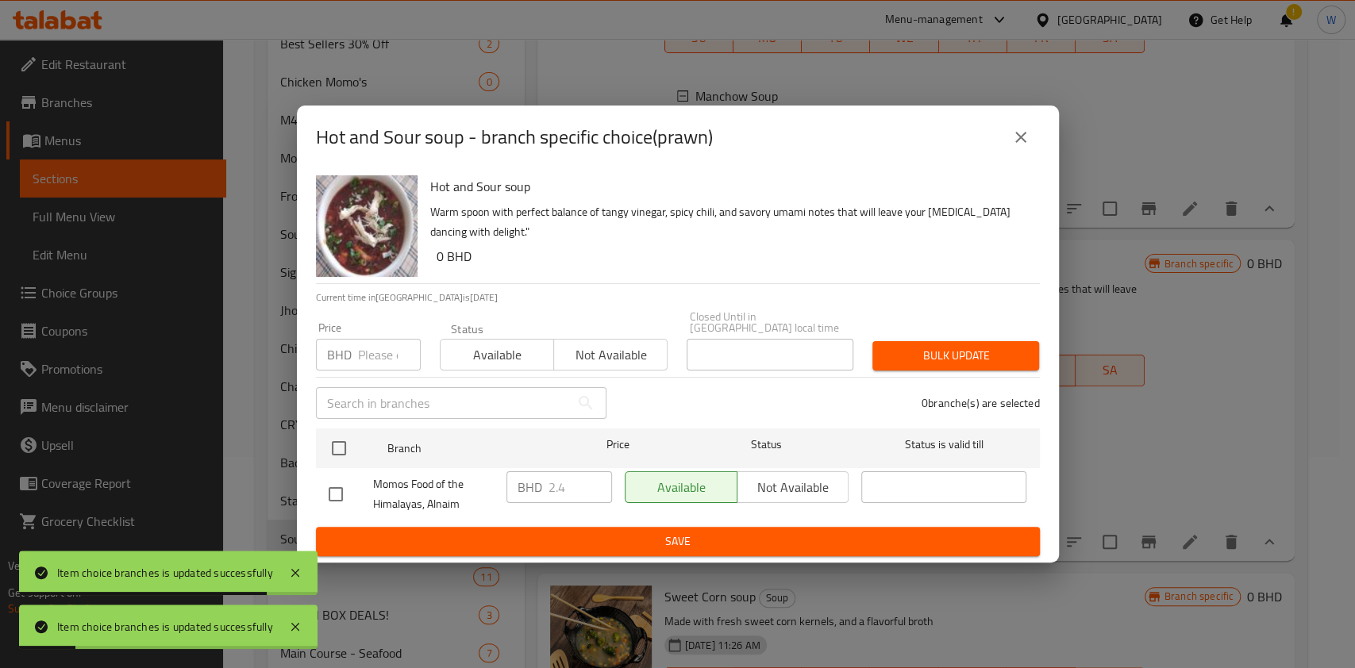
click at [376, 342] on input "number" at bounding box center [389, 355] width 63 height 32
paste input "1.200"
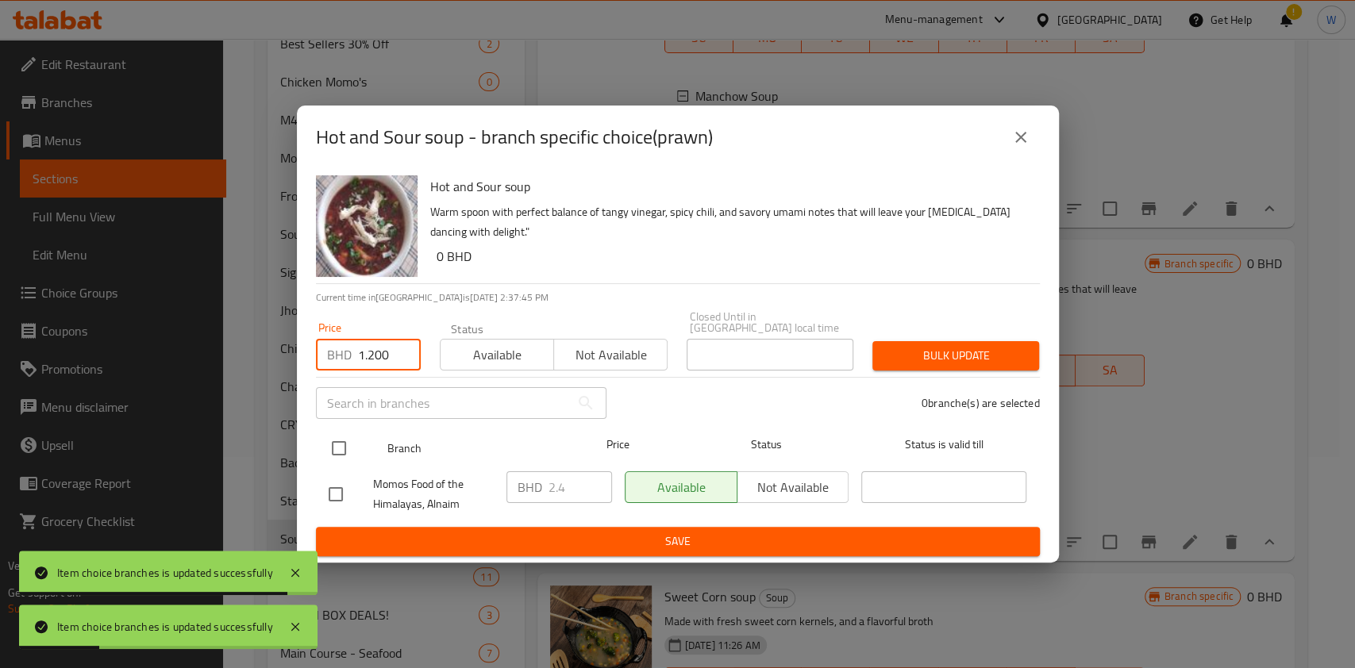
type input "1.200"
click at [333, 444] on input "checkbox" at bounding box center [338, 448] width 33 height 33
checkbox input "true"
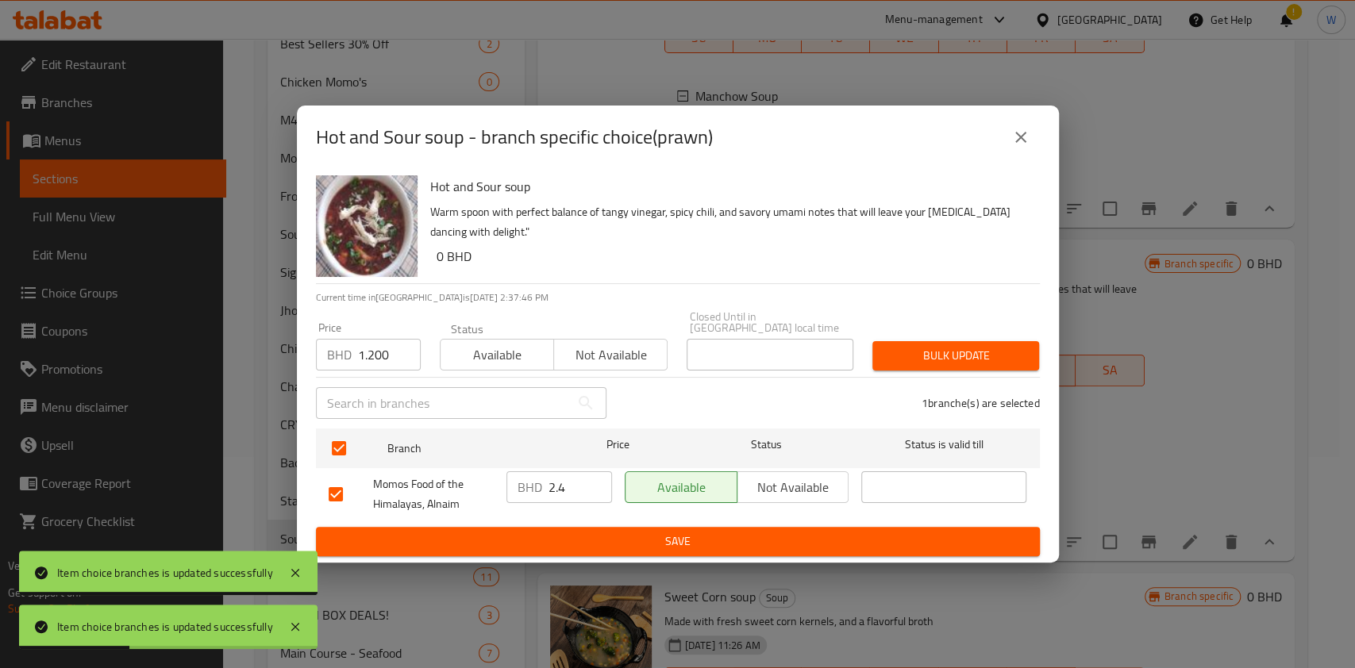
click at [997, 346] on span "Bulk update" at bounding box center [955, 356] width 141 height 20
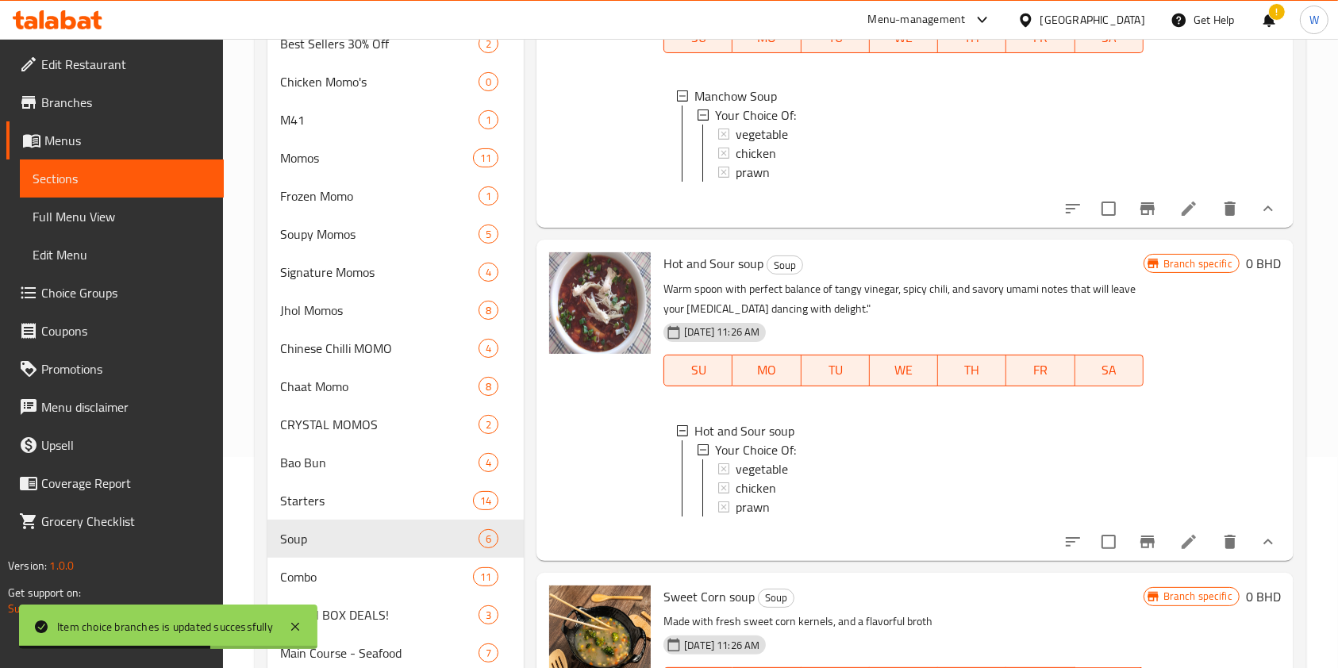
click at [639, 489] on div at bounding box center [600, 400] width 114 height 308
click at [1219, 470] on div "Branch specific 0 BHD" at bounding box center [1212, 399] width 137 height 295
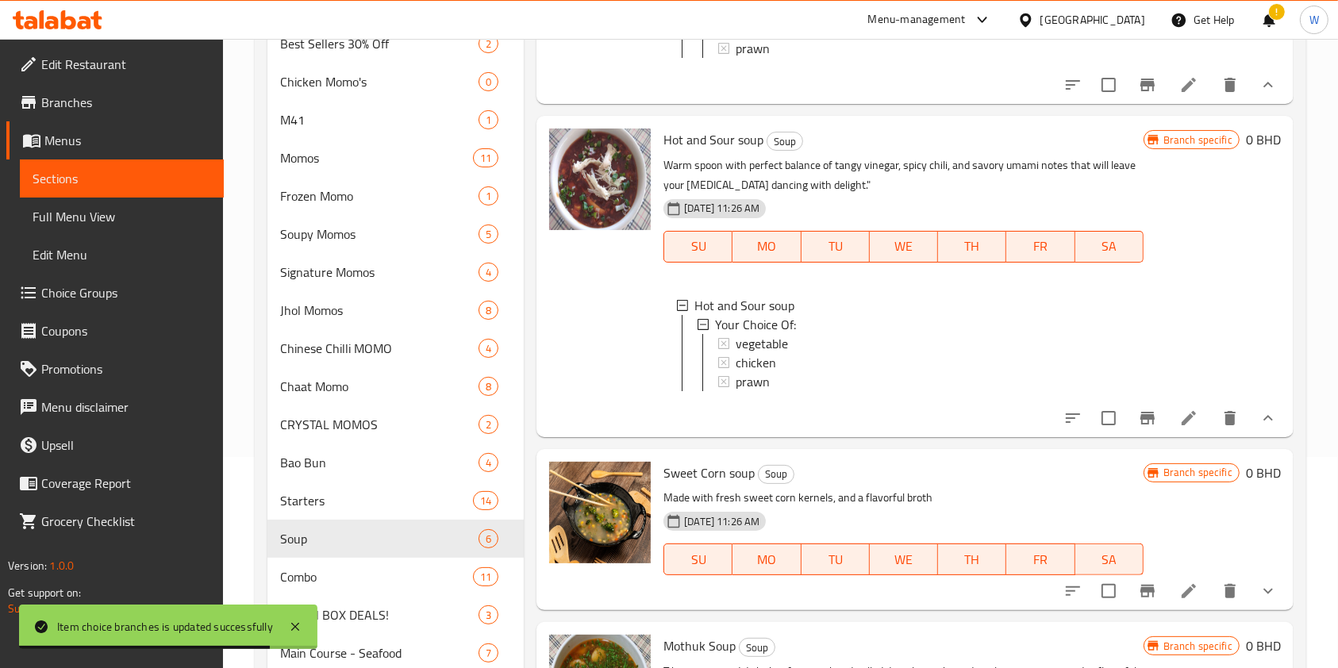
scroll to position [529, 0]
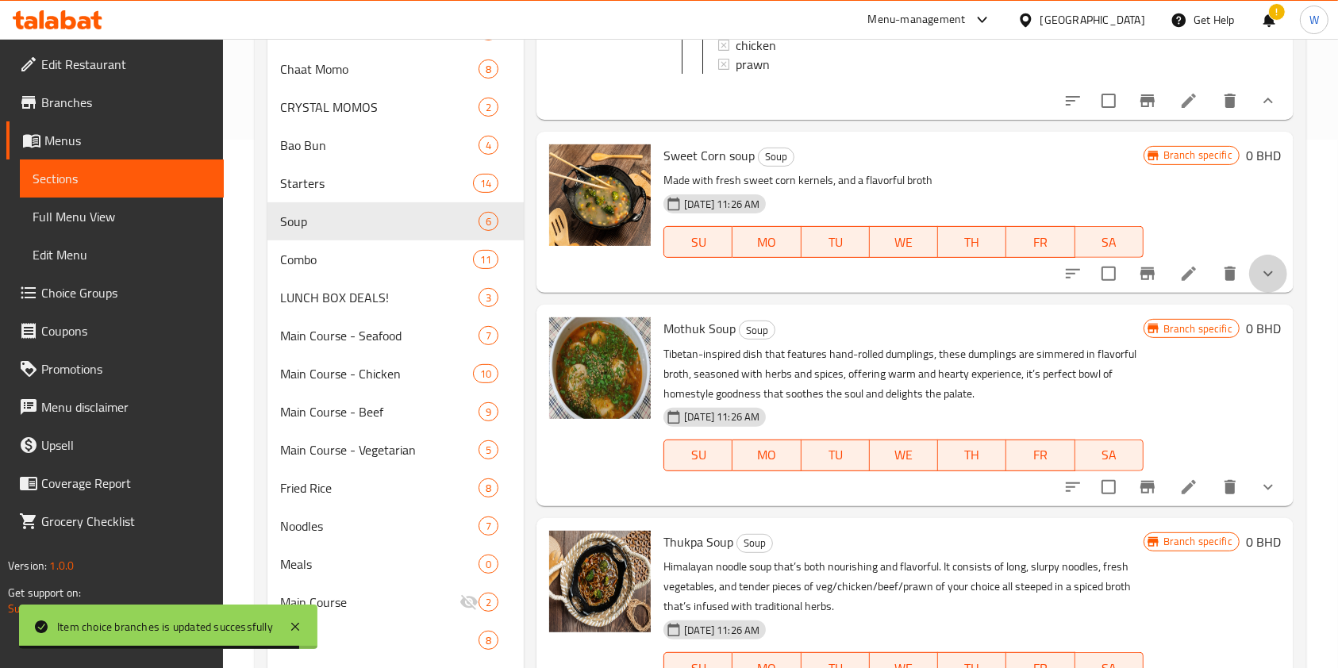
click at [1268, 269] on button "show more" at bounding box center [1268, 274] width 38 height 38
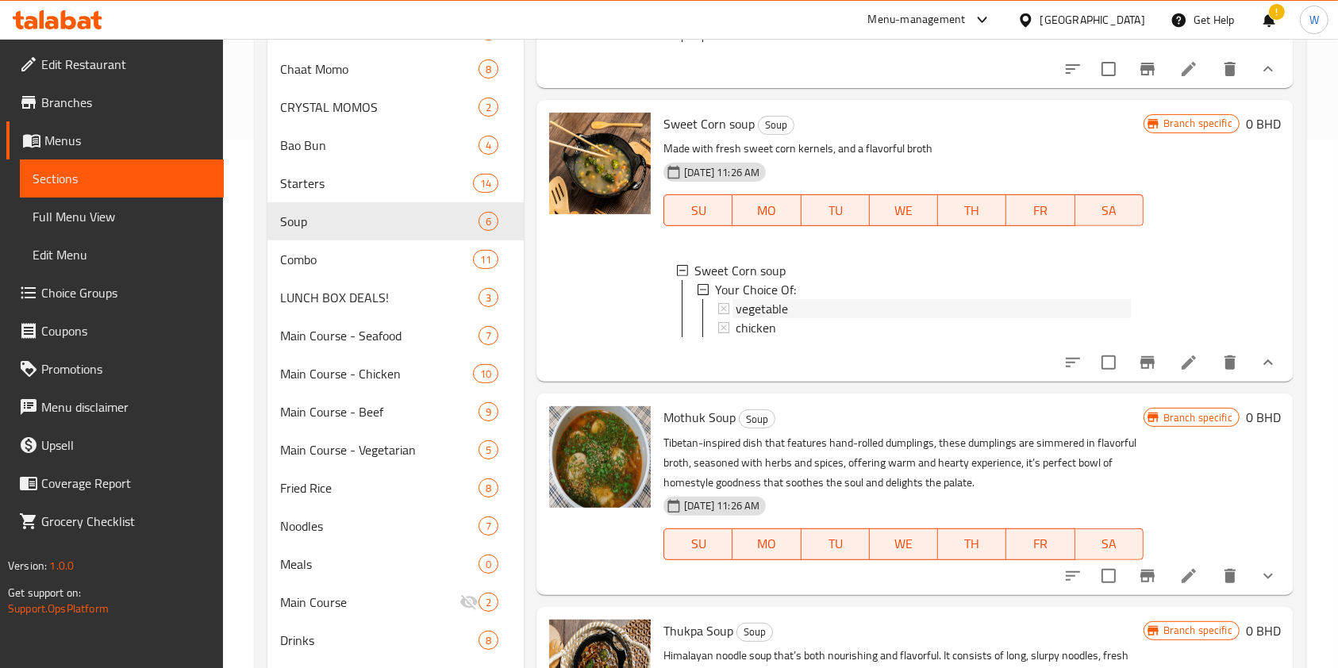
click at [802, 318] on div "vegetable" at bounding box center [933, 308] width 394 height 19
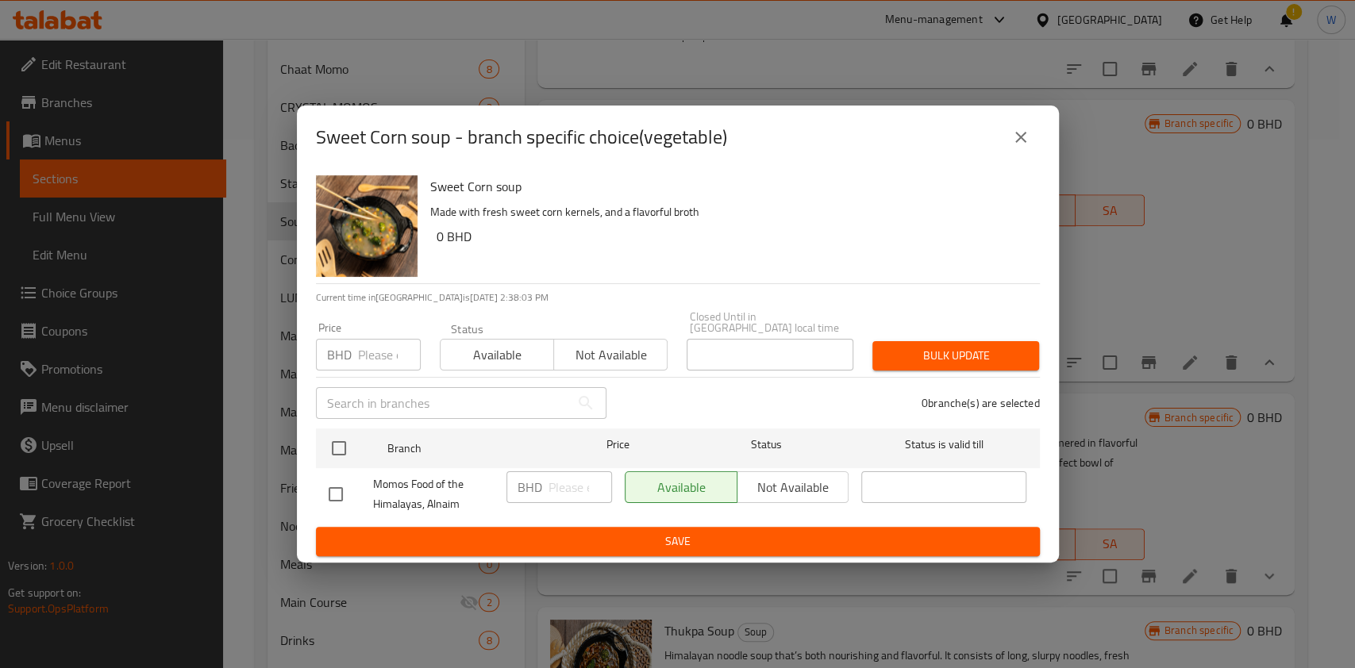
drag, startPoint x: 366, startPoint y: 348, endPoint x: 366, endPoint y: 357, distance: 8.7
click at [366, 348] on input "number" at bounding box center [389, 355] width 63 height 32
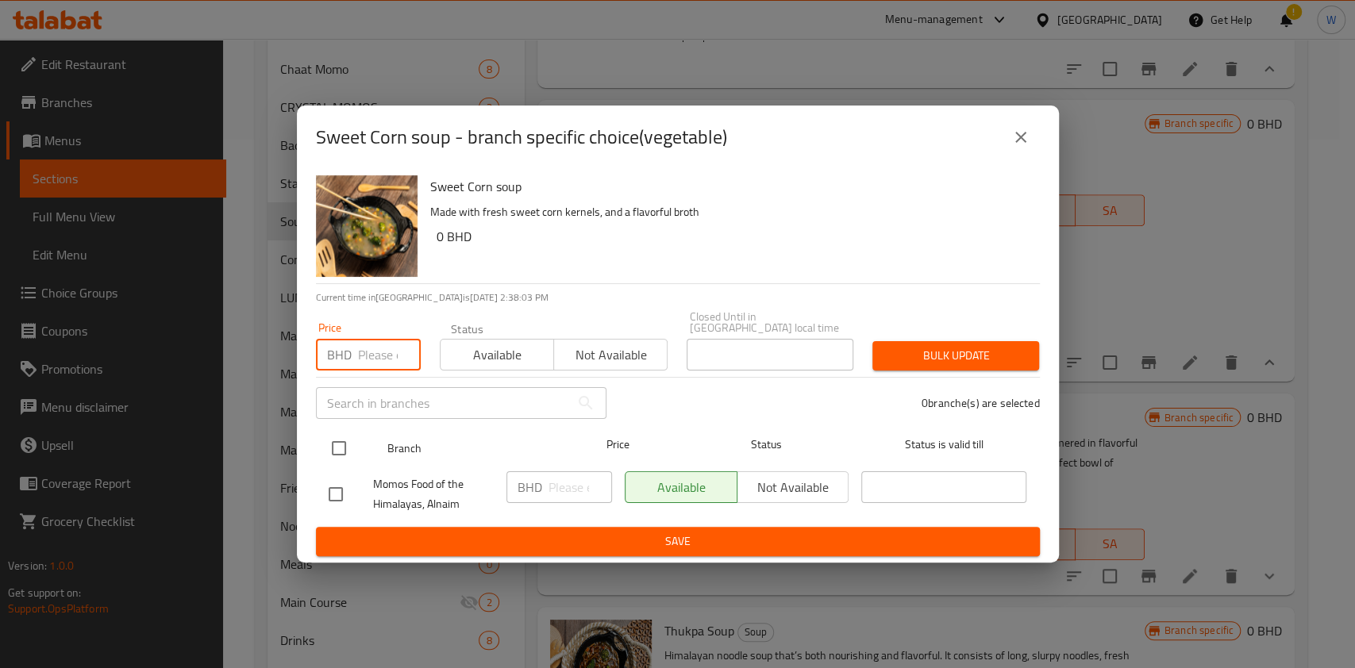
paste input "1.200"
type input "1.200"
drag, startPoint x: 348, startPoint y: 429, endPoint x: 387, endPoint y: 419, distance: 40.8
click at [348, 432] on input "checkbox" at bounding box center [338, 448] width 33 height 33
checkbox input "true"
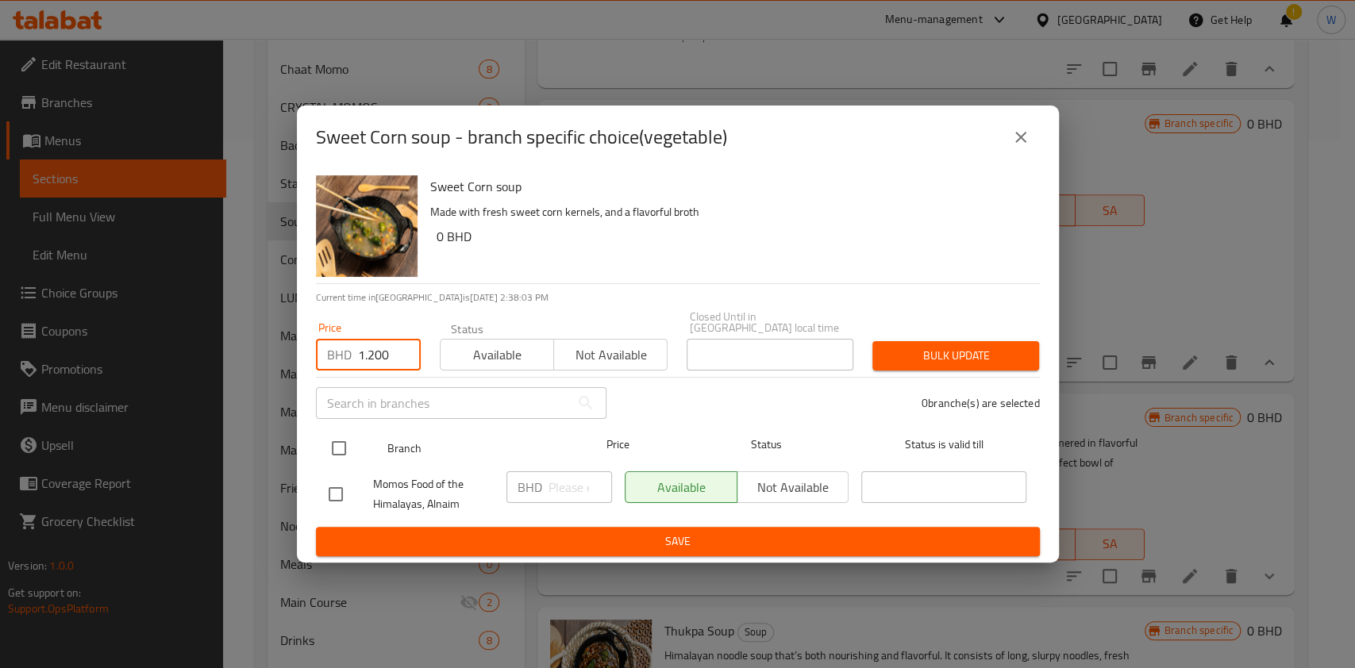
checkbox input "true"
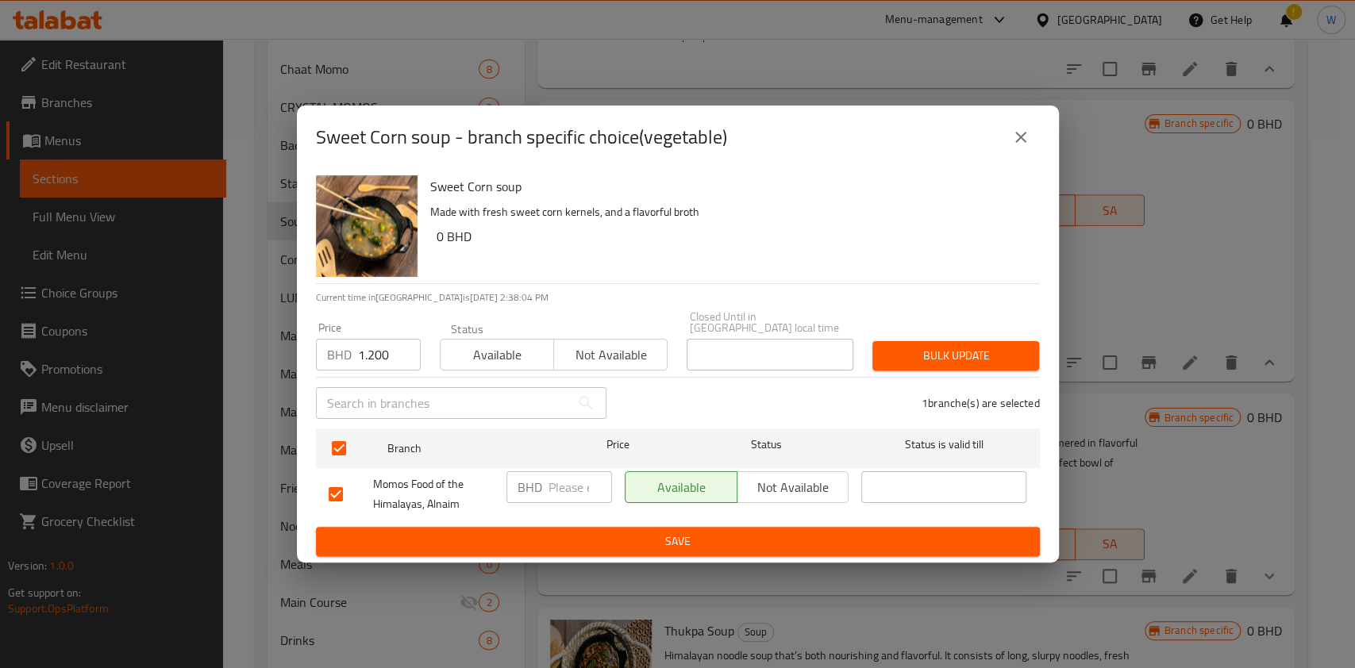
click at [948, 351] on span "Bulk update" at bounding box center [955, 356] width 141 height 20
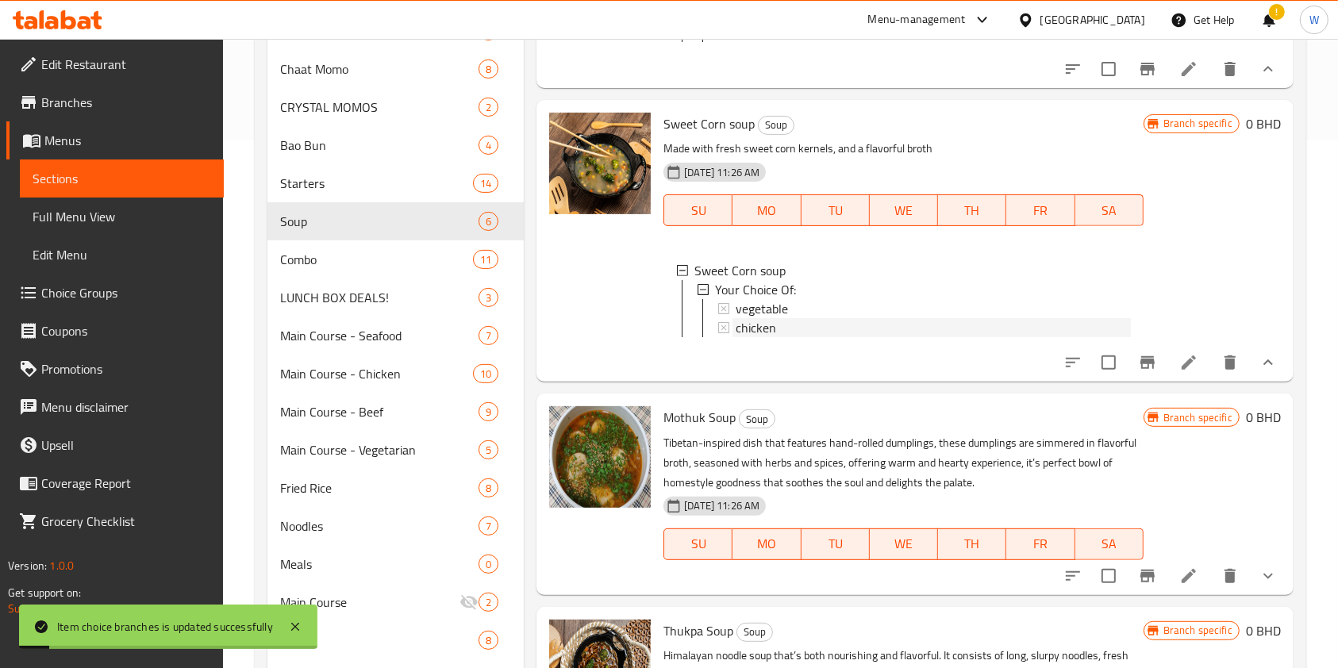
click at [783, 337] on div "chicken" at bounding box center [933, 327] width 394 height 19
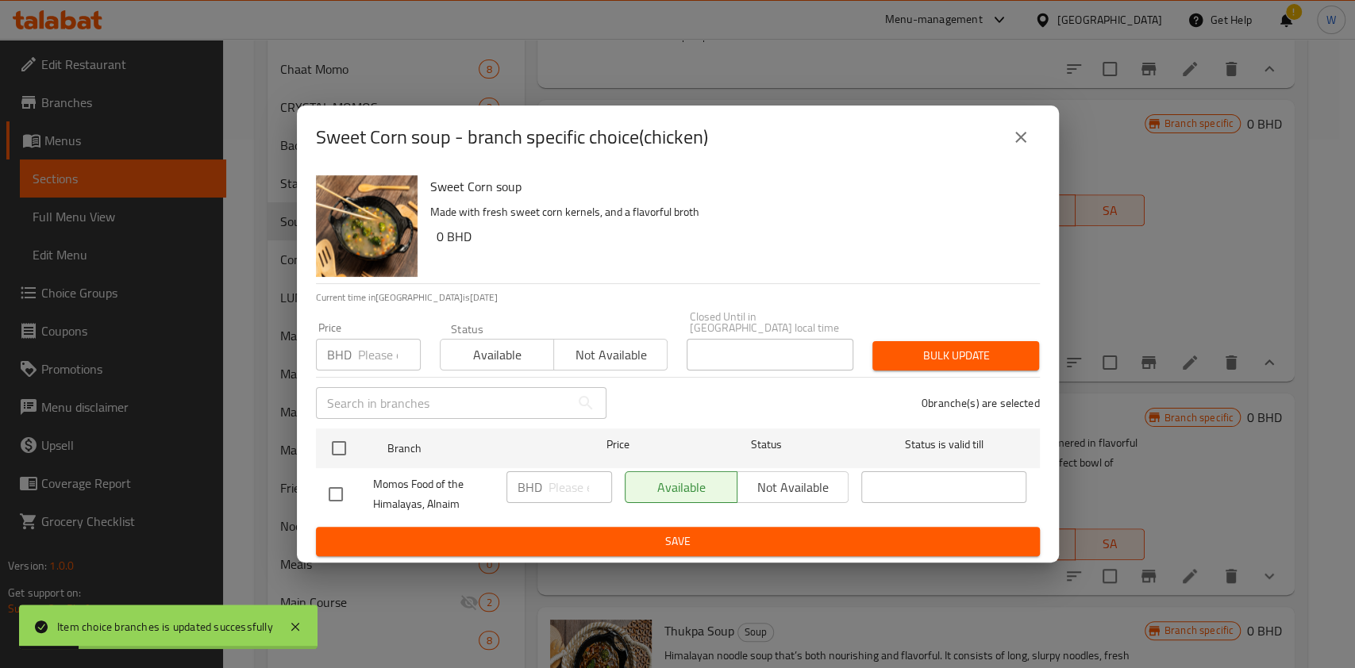
click at [364, 354] on input "number" at bounding box center [389, 355] width 63 height 32
paste input "1.200"
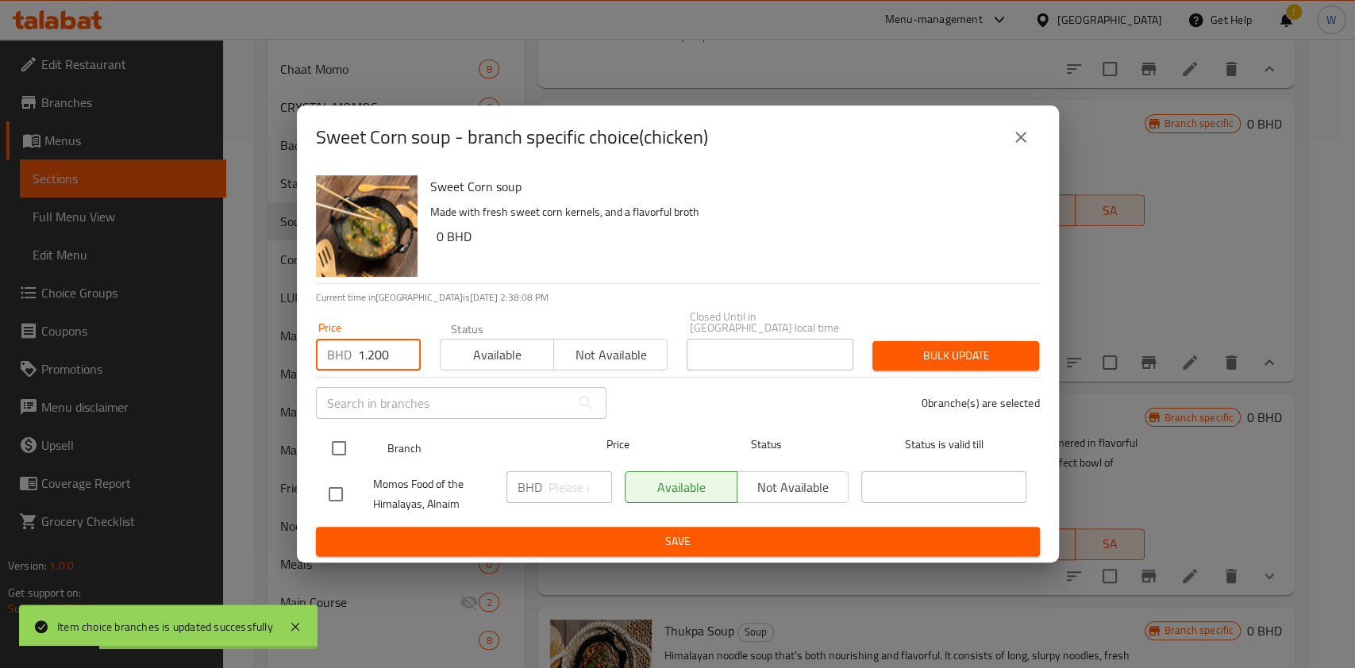
type input "1.200"
click at [344, 445] on input "checkbox" at bounding box center [338, 448] width 33 height 33
checkbox input "true"
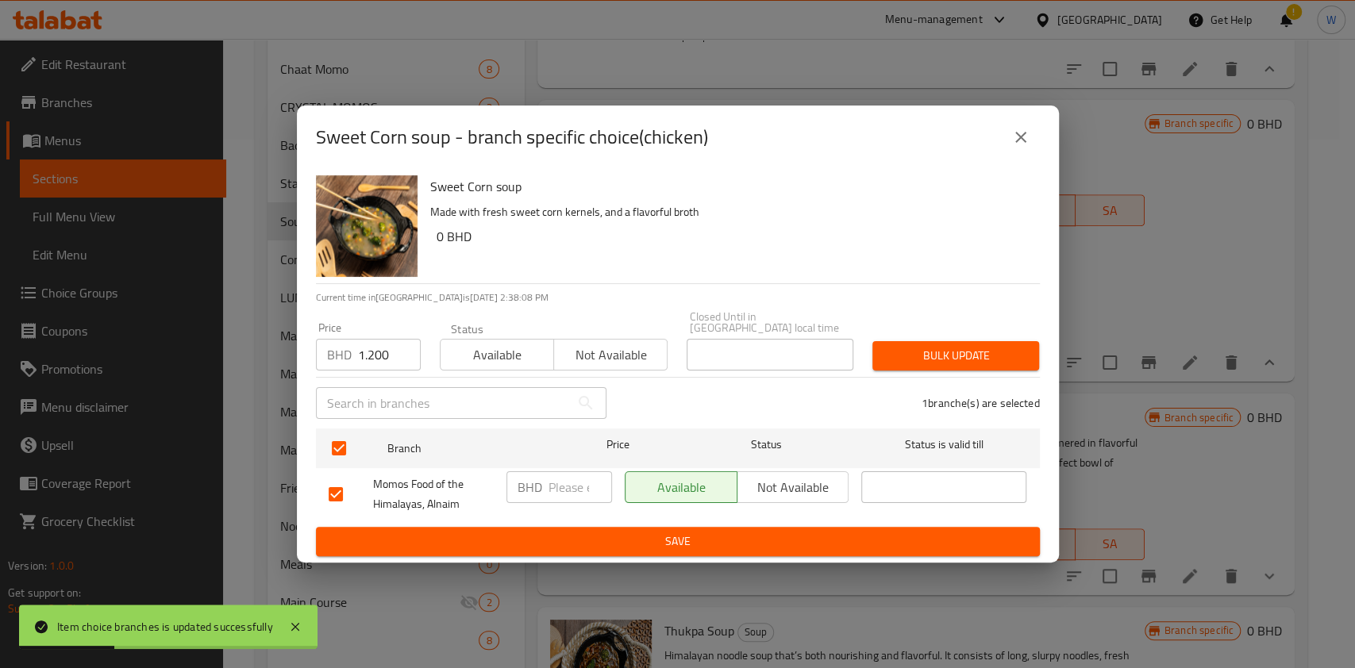
click at [952, 341] on button "Bulk update" at bounding box center [955, 355] width 167 height 29
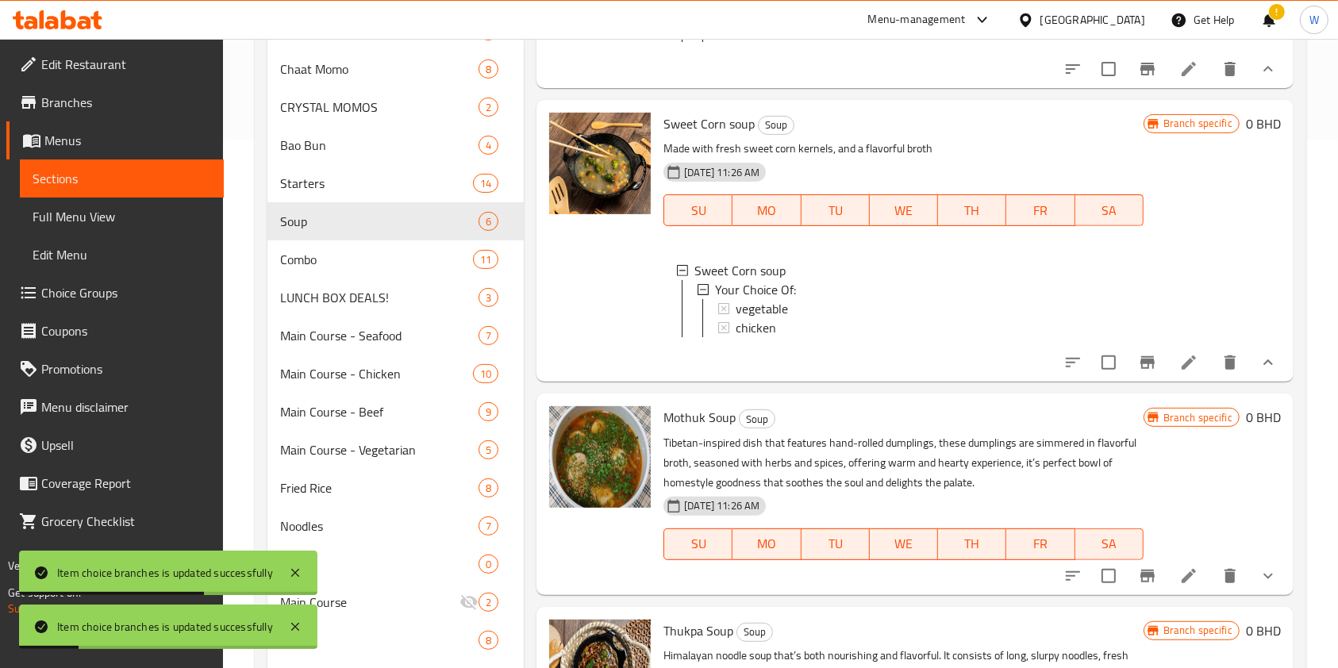
scroll to position [373, 0]
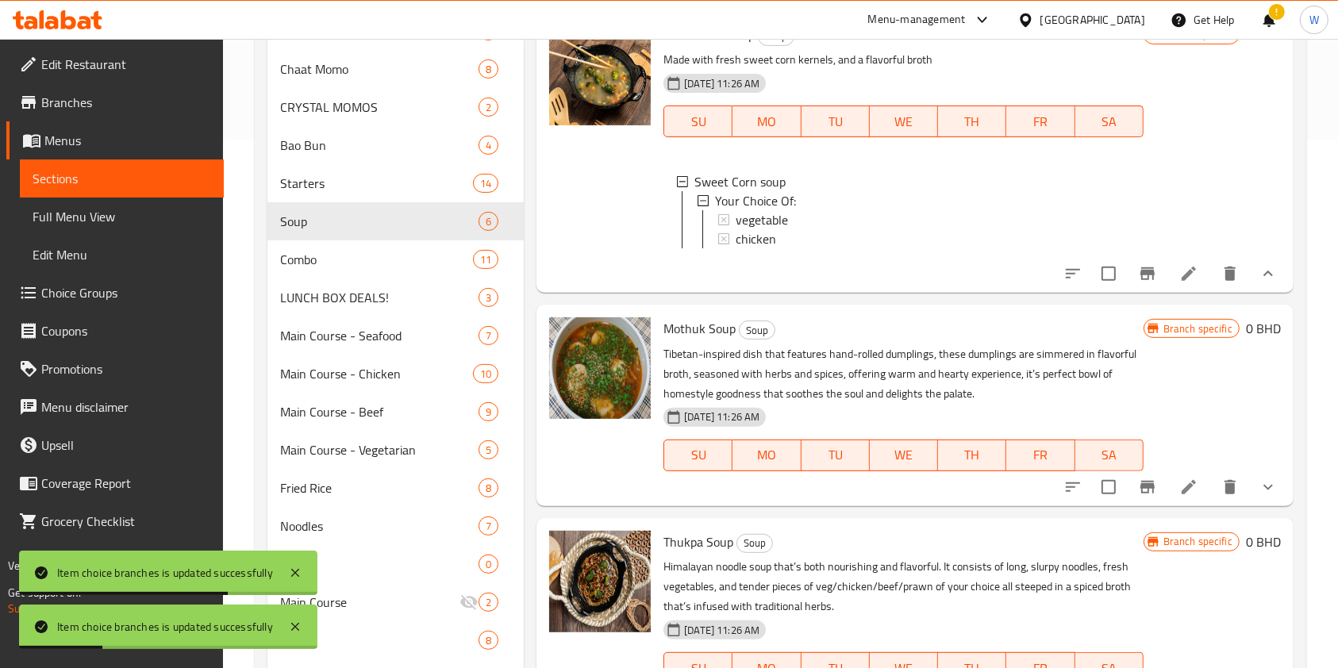
click at [1259, 497] on icon "show more" at bounding box center [1268, 487] width 19 height 19
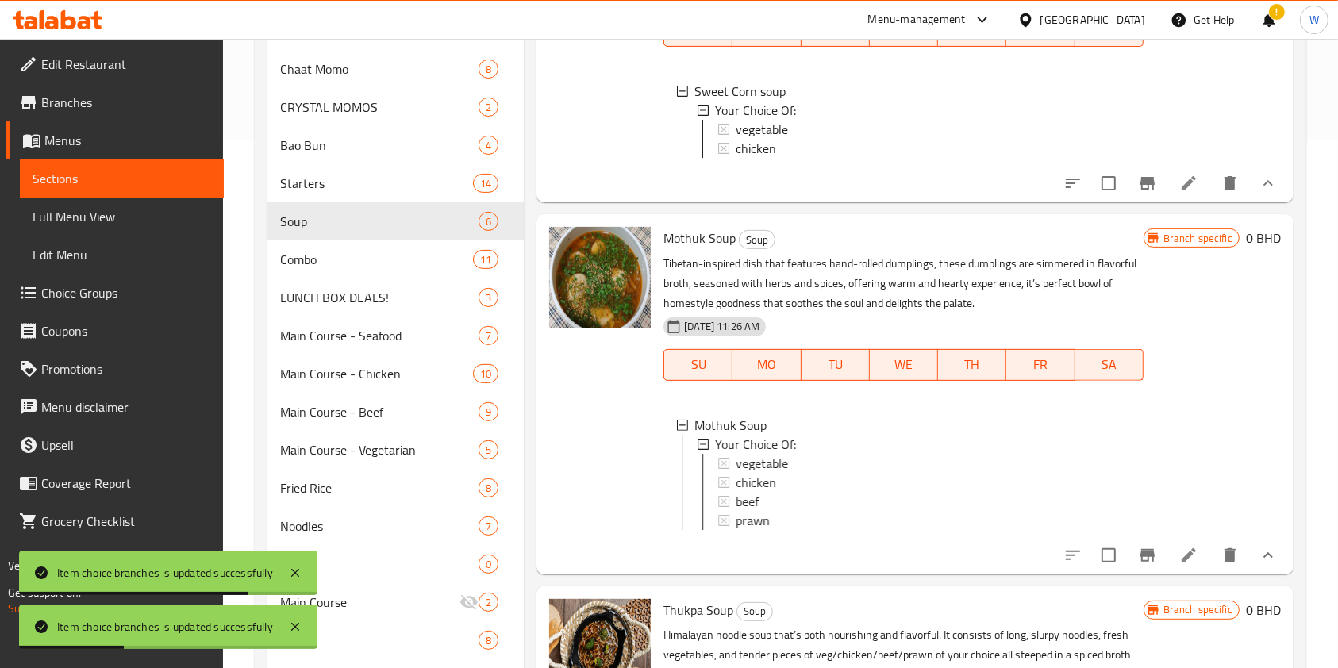
scroll to position [479, 0]
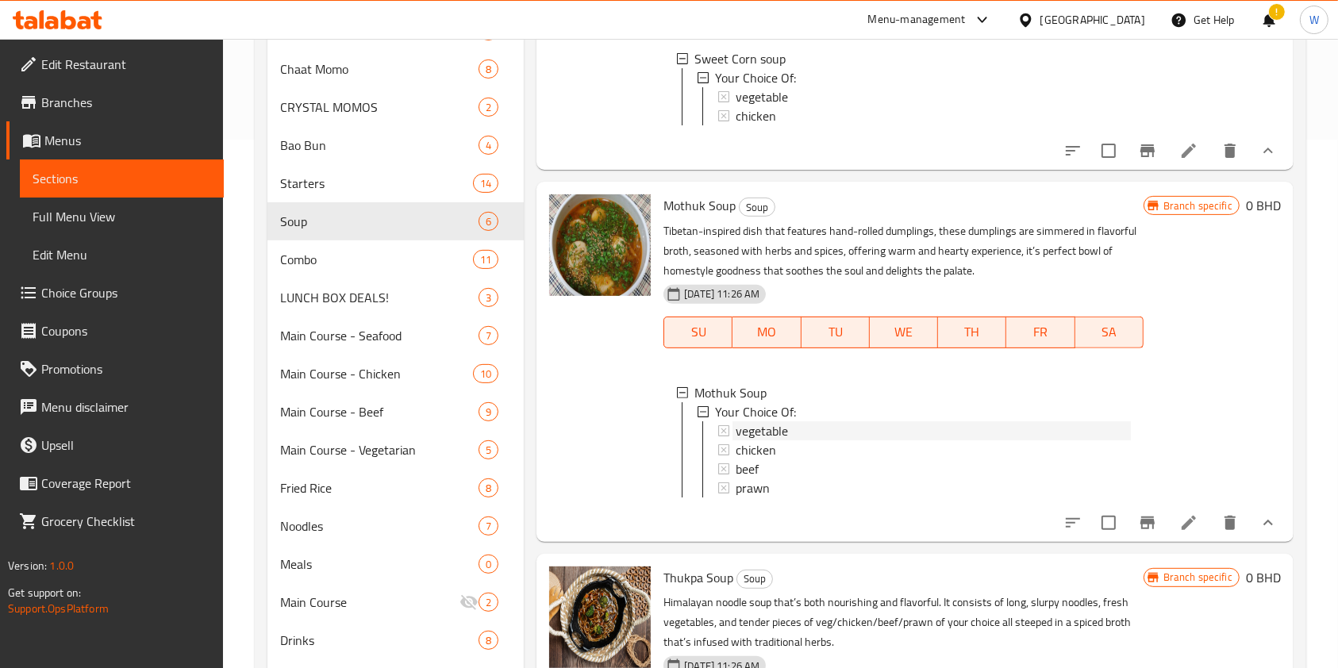
click at [796, 441] on div "vegetable" at bounding box center [933, 430] width 394 height 19
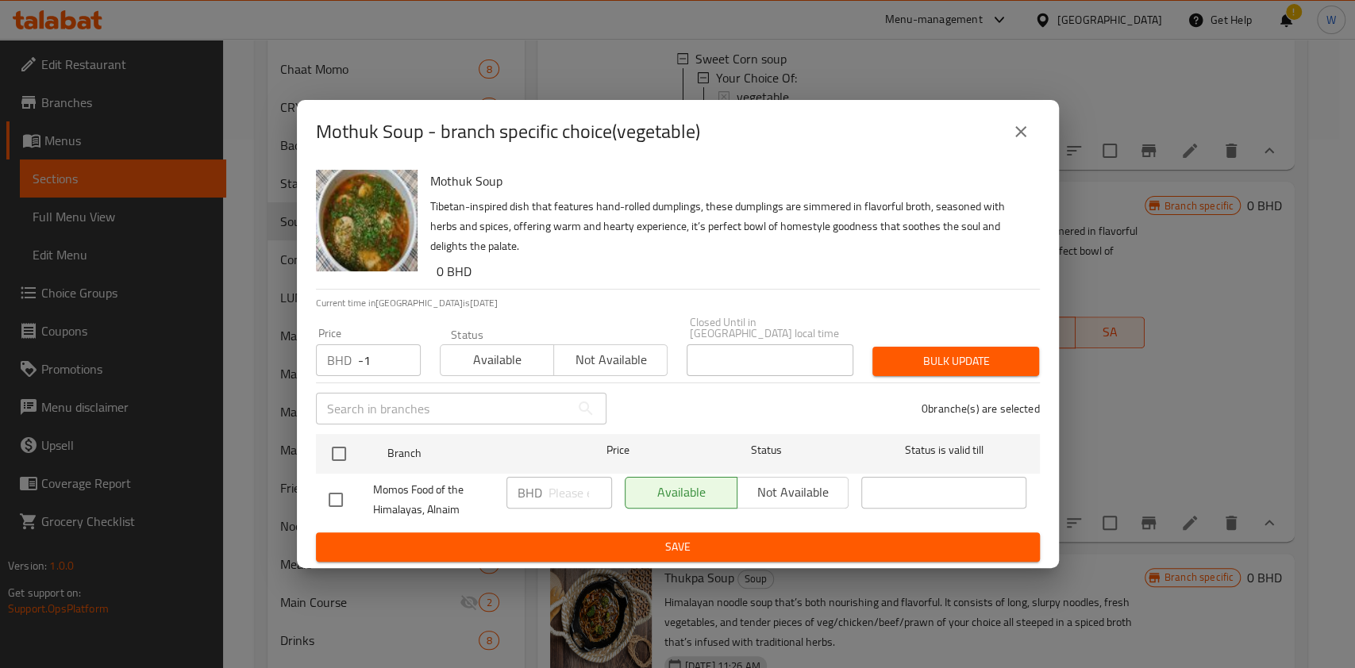
click at [398, 362] on input "-1" at bounding box center [389, 360] width 63 height 32
drag, startPoint x: 362, startPoint y: 362, endPoint x: 317, endPoint y: 367, distance: 45.6
click at [317, 367] on div "BHD -1 Price" at bounding box center [368, 360] width 105 height 32
paste input "2.200"
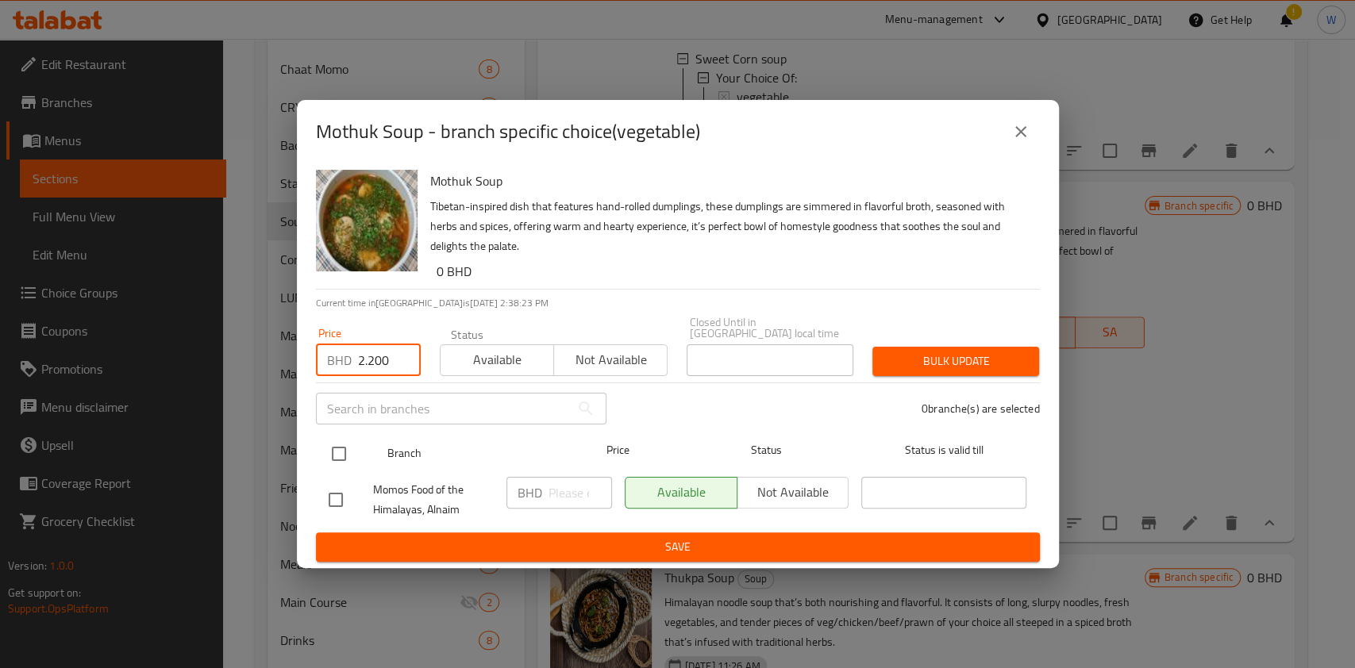
type input "2.200"
click at [323, 438] on input "checkbox" at bounding box center [338, 453] width 33 height 33
checkbox input "true"
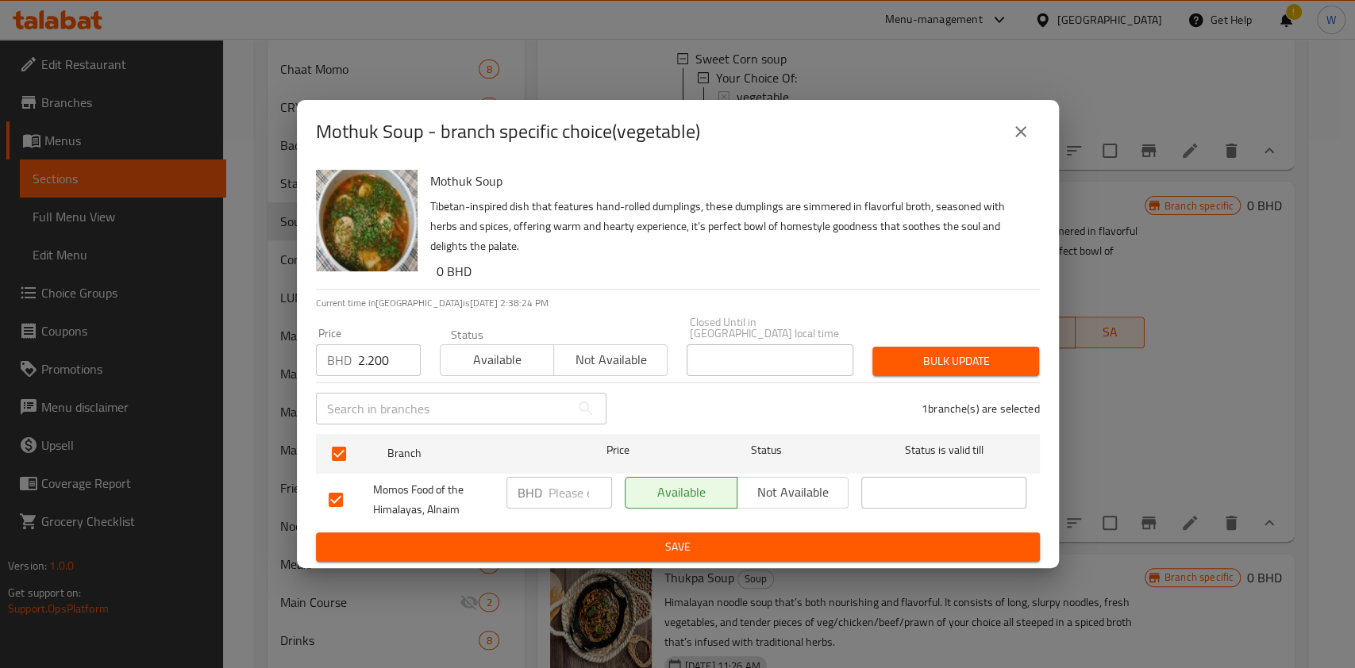
click at [994, 347] on button "Bulk update" at bounding box center [955, 361] width 167 height 29
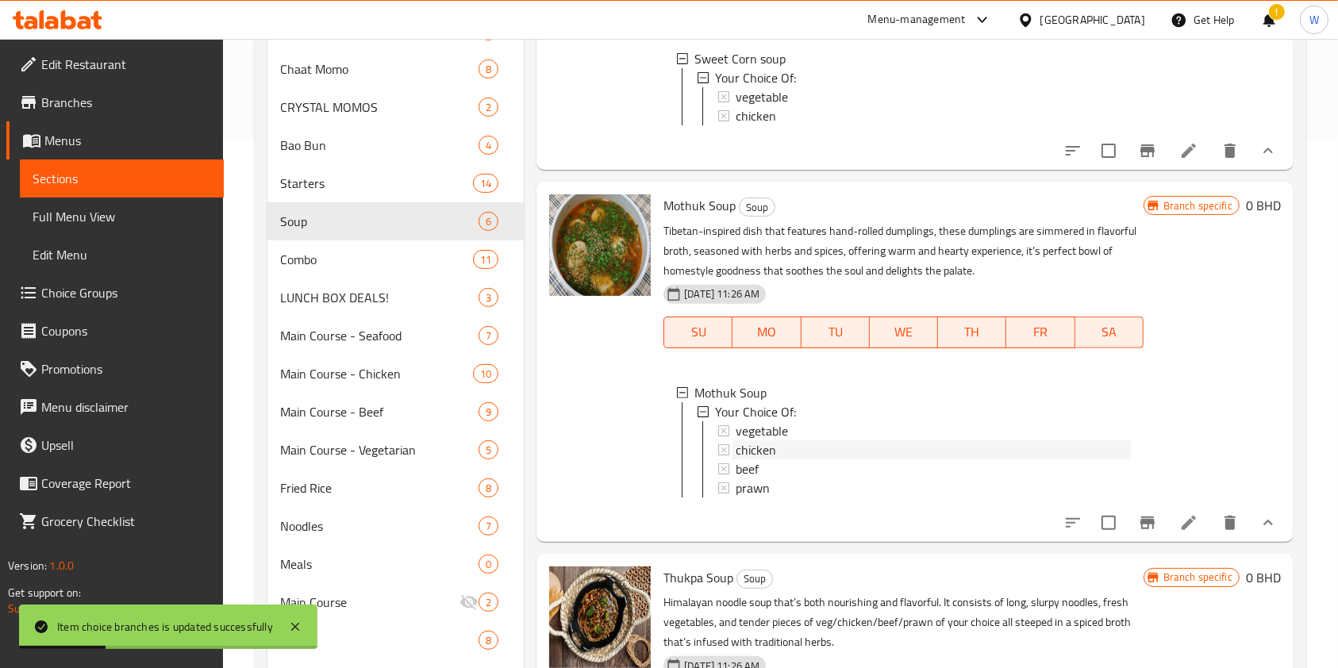
click at [774, 460] on span "chicken" at bounding box center [756, 450] width 40 height 19
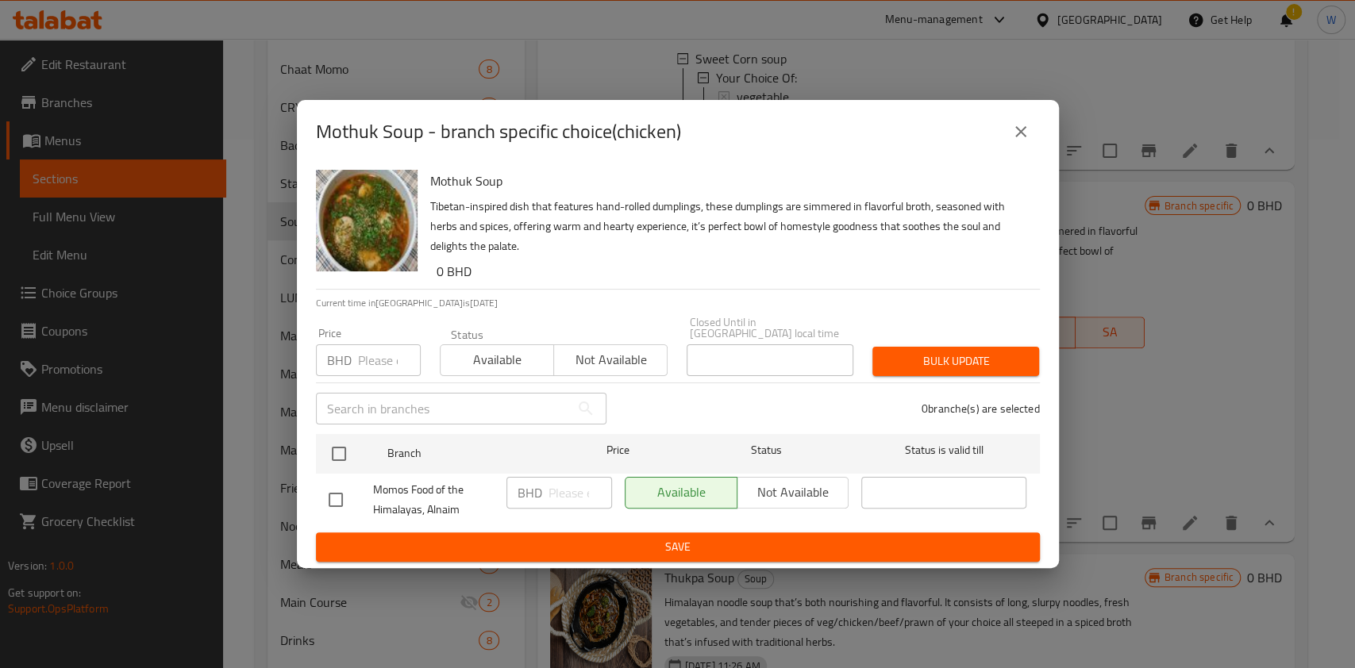
click at [379, 348] on input "number" at bounding box center [389, 360] width 63 height 32
paste input "2.400"
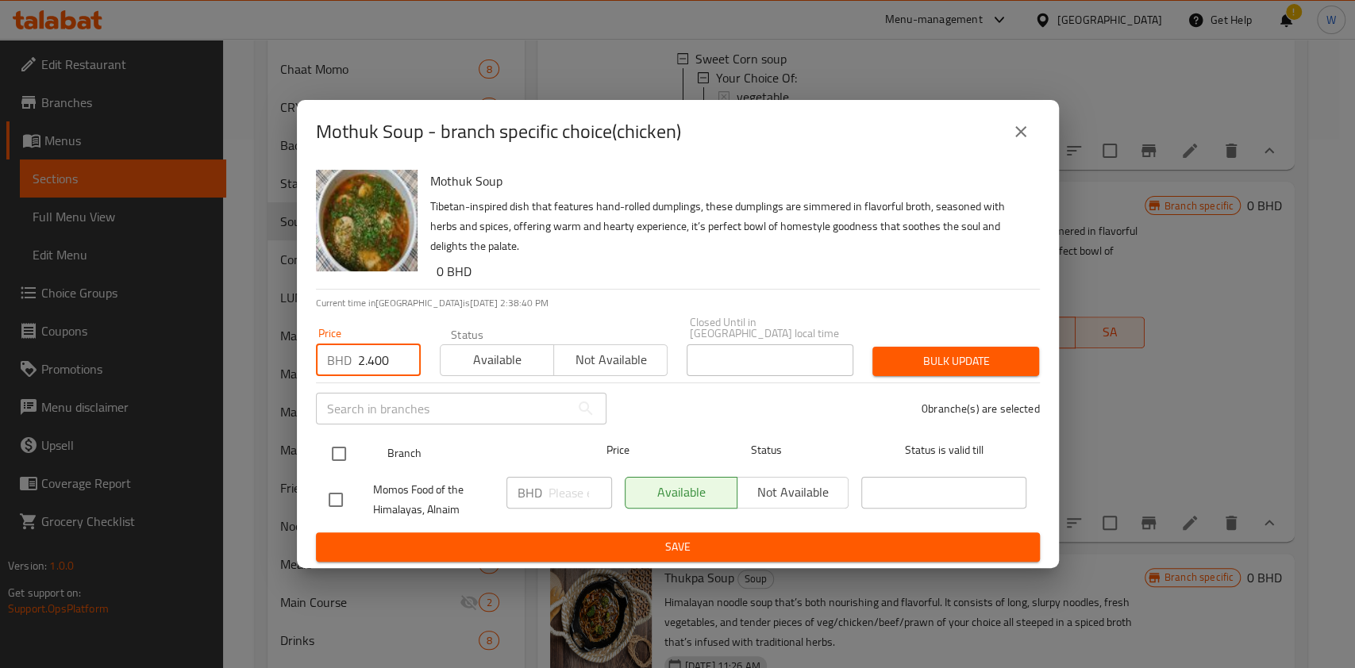
type input "2.400"
click at [343, 443] on input "checkbox" at bounding box center [338, 453] width 33 height 33
checkbox input "true"
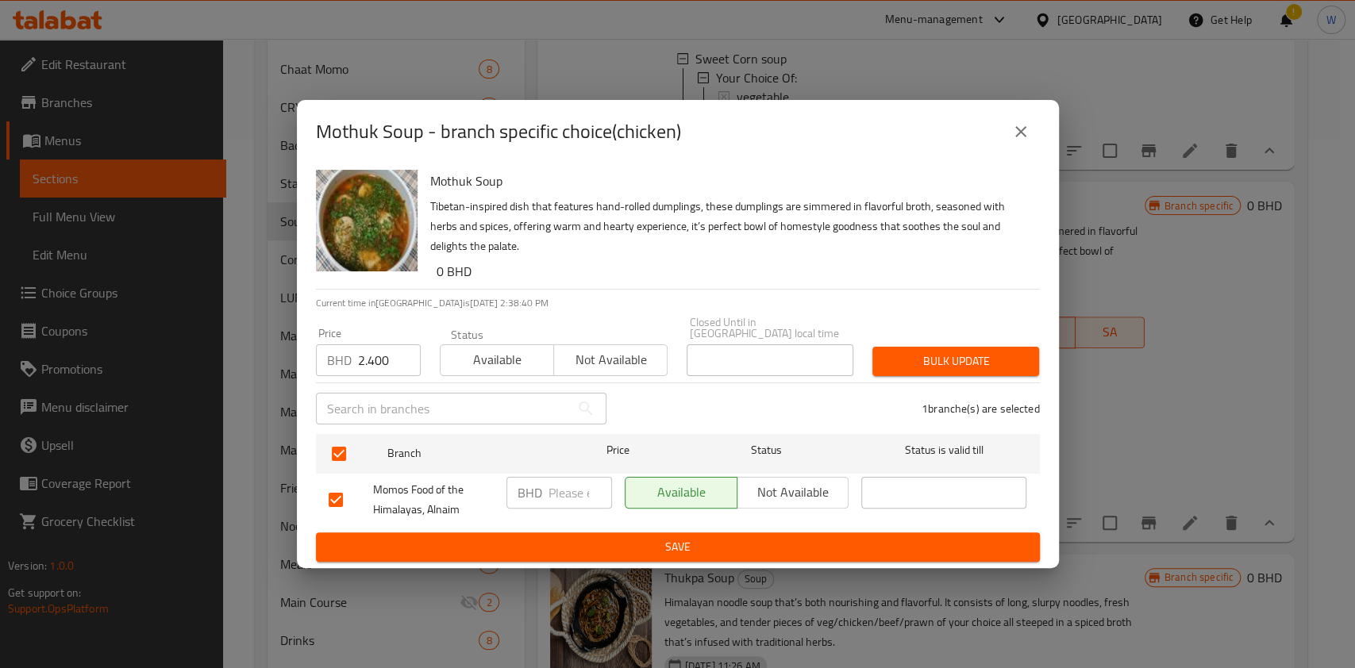
click at [952, 352] on span "Bulk update" at bounding box center [955, 362] width 141 height 20
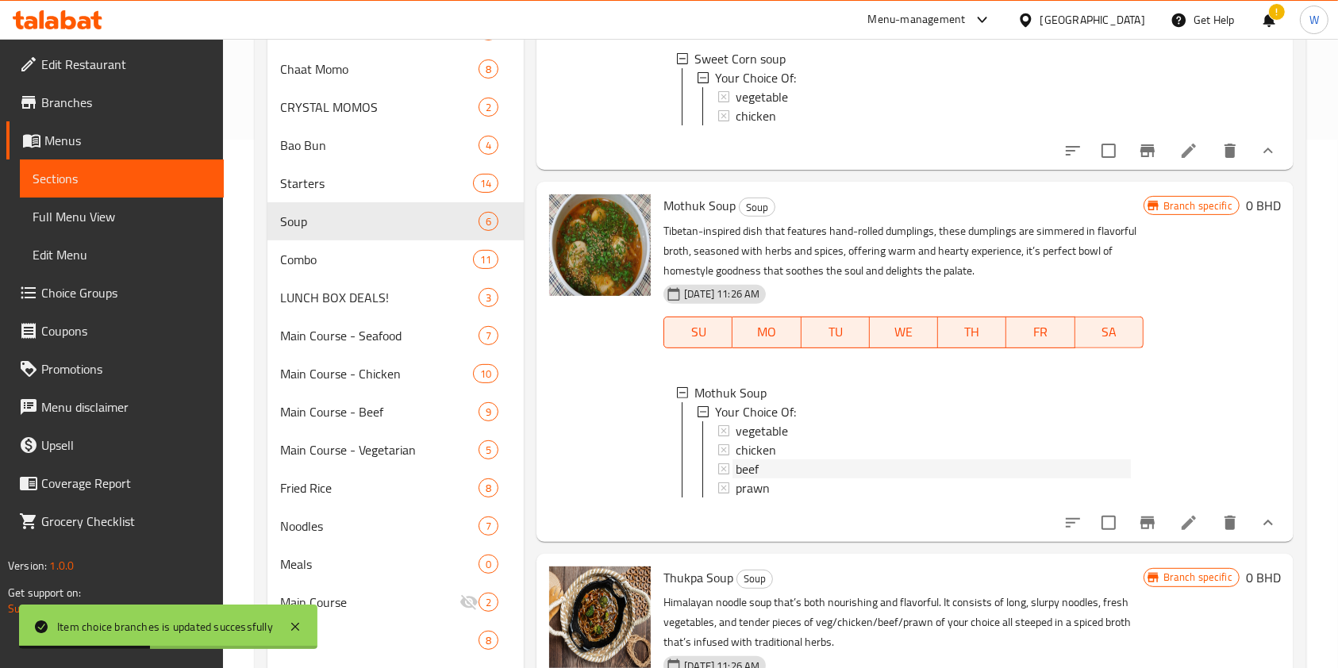
click at [775, 479] on div "beef" at bounding box center [933, 469] width 394 height 19
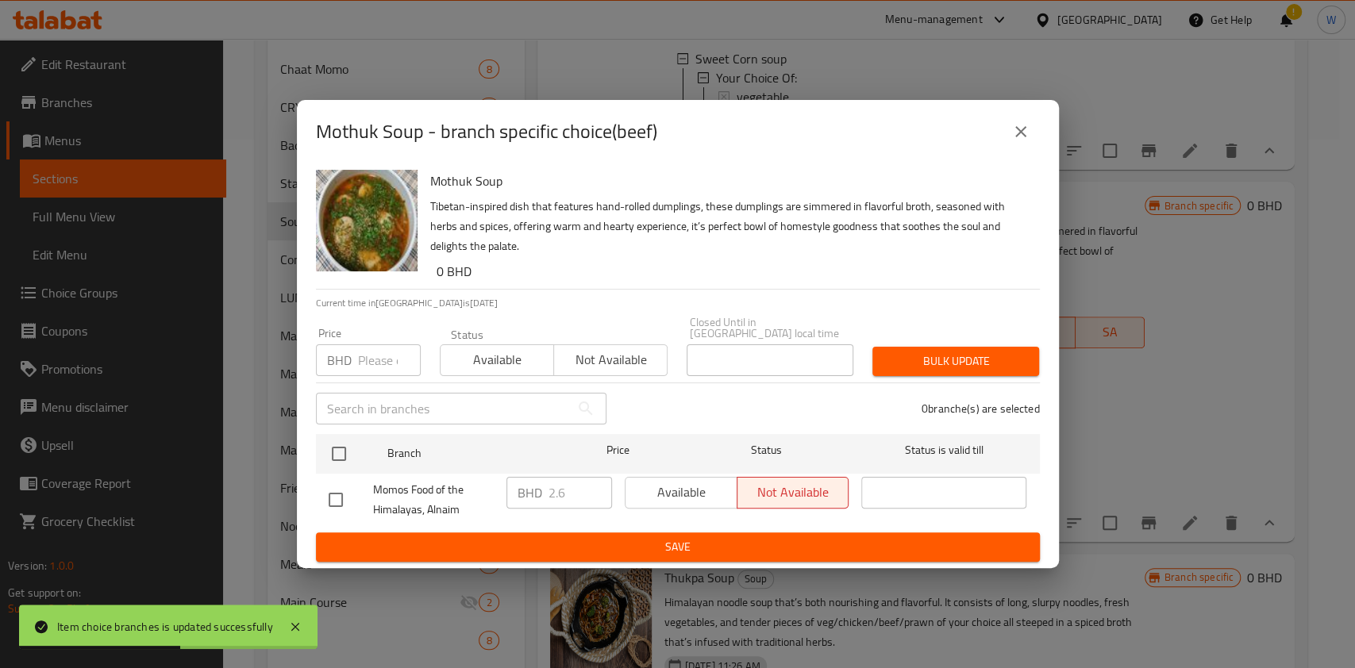
click at [377, 357] on input "number" at bounding box center [389, 360] width 63 height 32
paste input "2.600"
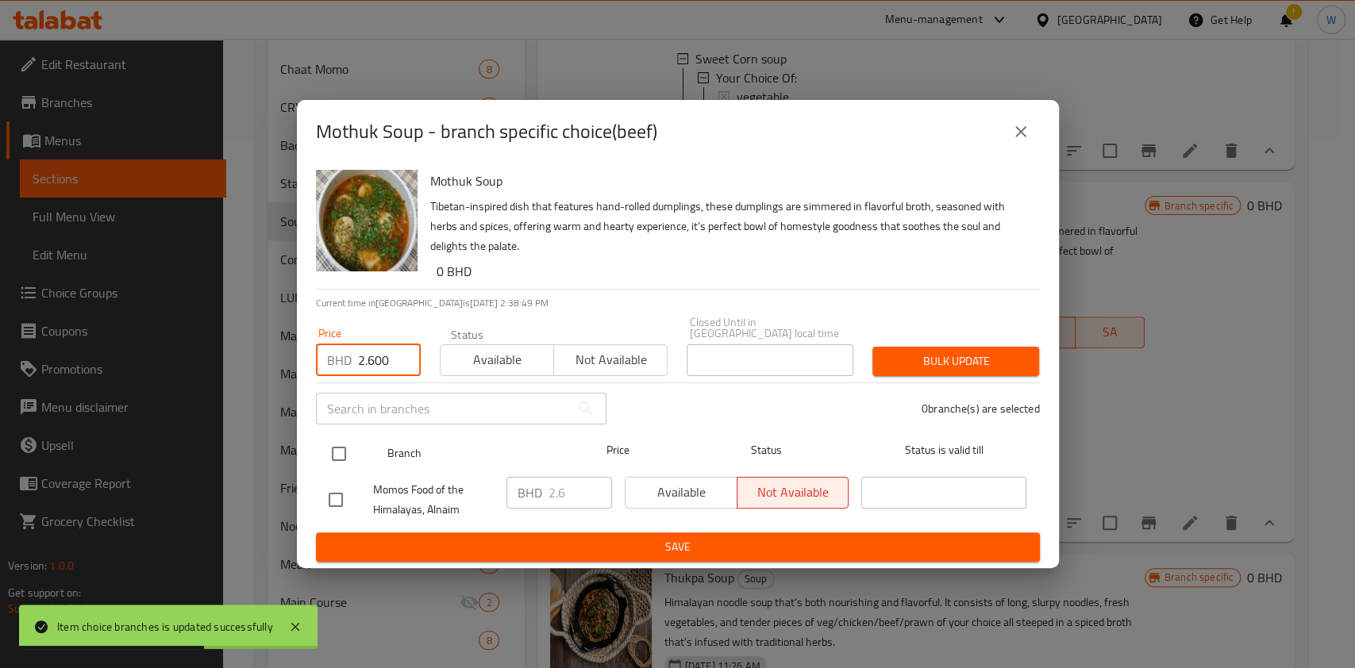
type input "2.600"
drag, startPoint x: 347, startPoint y: 433, endPoint x: 339, endPoint y: 445, distance: 15.0
click at [346, 437] on input "checkbox" at bounding box center [338, 453] width 33 height 33
checkbox input "true"
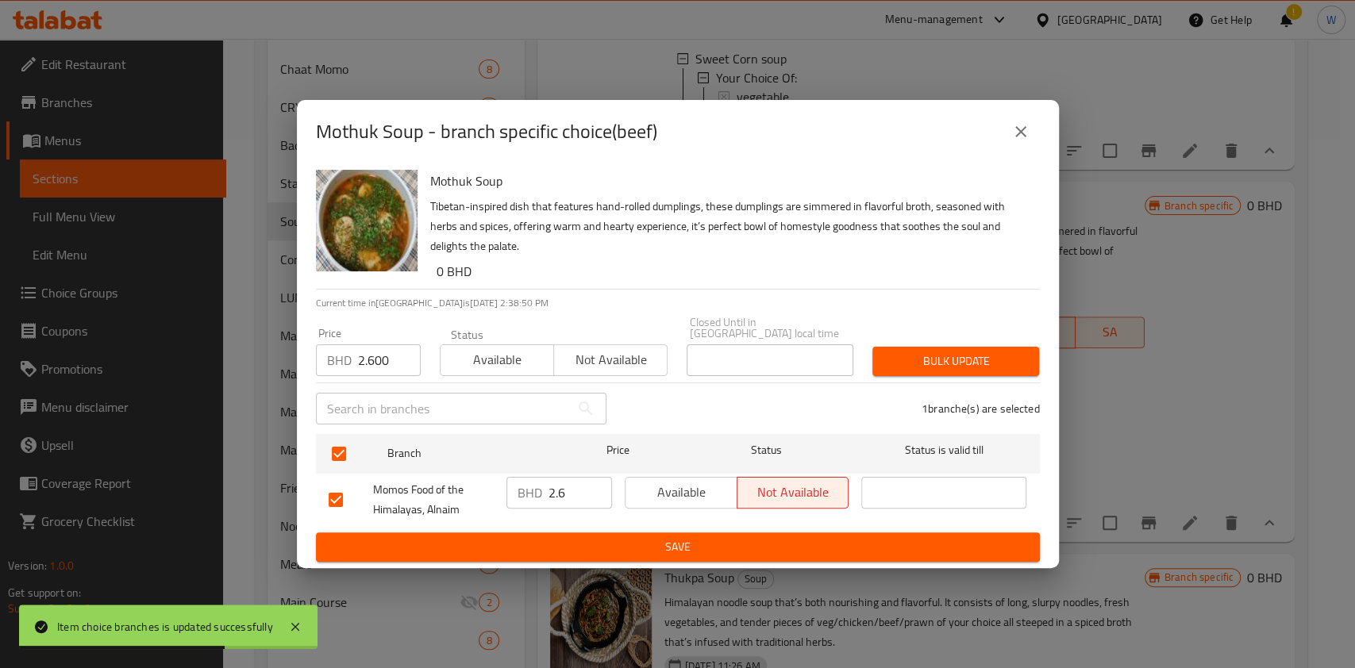
click at [1046, 337] on div "Bulk update" at bounding box center [956, 361] width 186 height 48
click at [1007, 352] on span "Bulk update" at bounding box center [955, 362] width 141 height 20
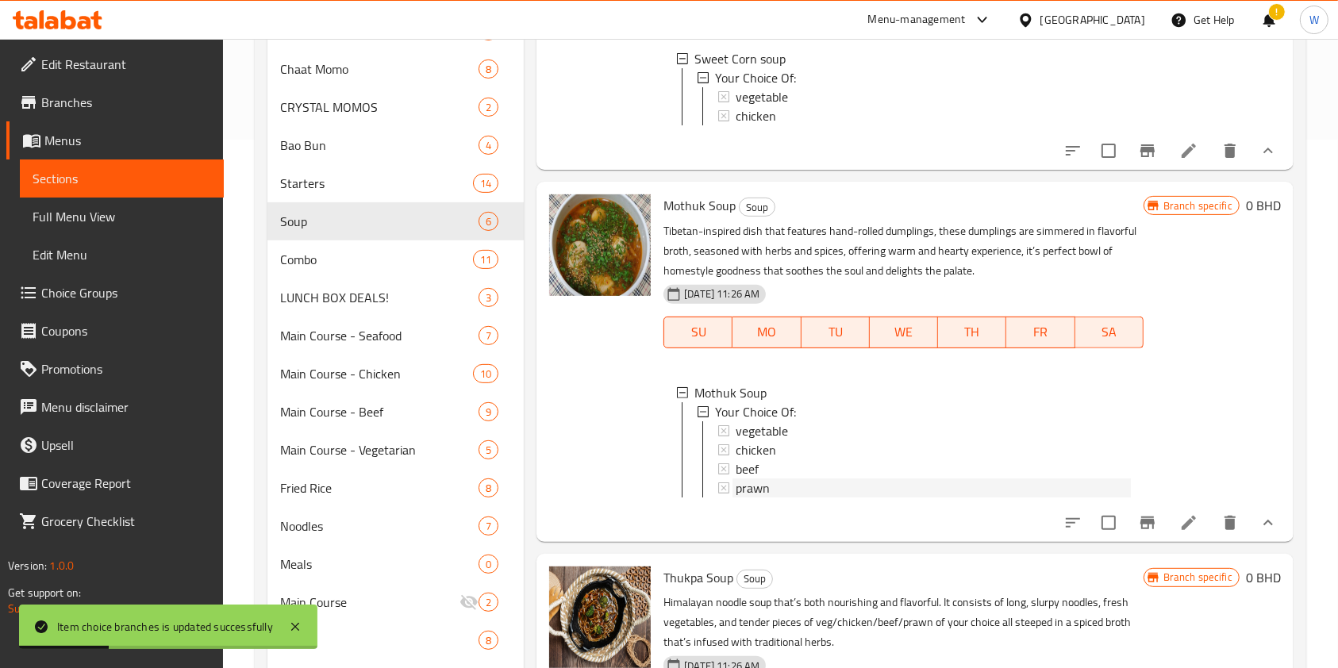
click at [783, 498] on div "prawn" at bounding box center [933, 488] width 394 height 19
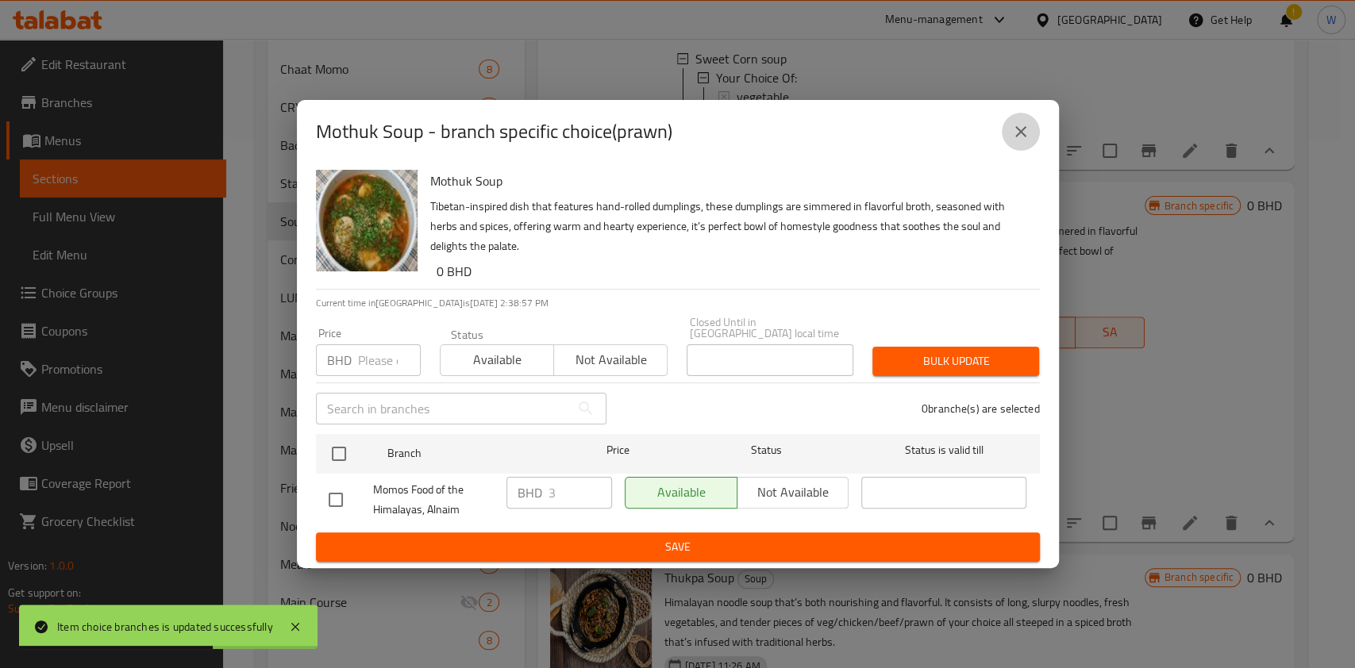
click at [1022, 135] on icon "close" at bounding box center [1020, 131] width 11 height 11
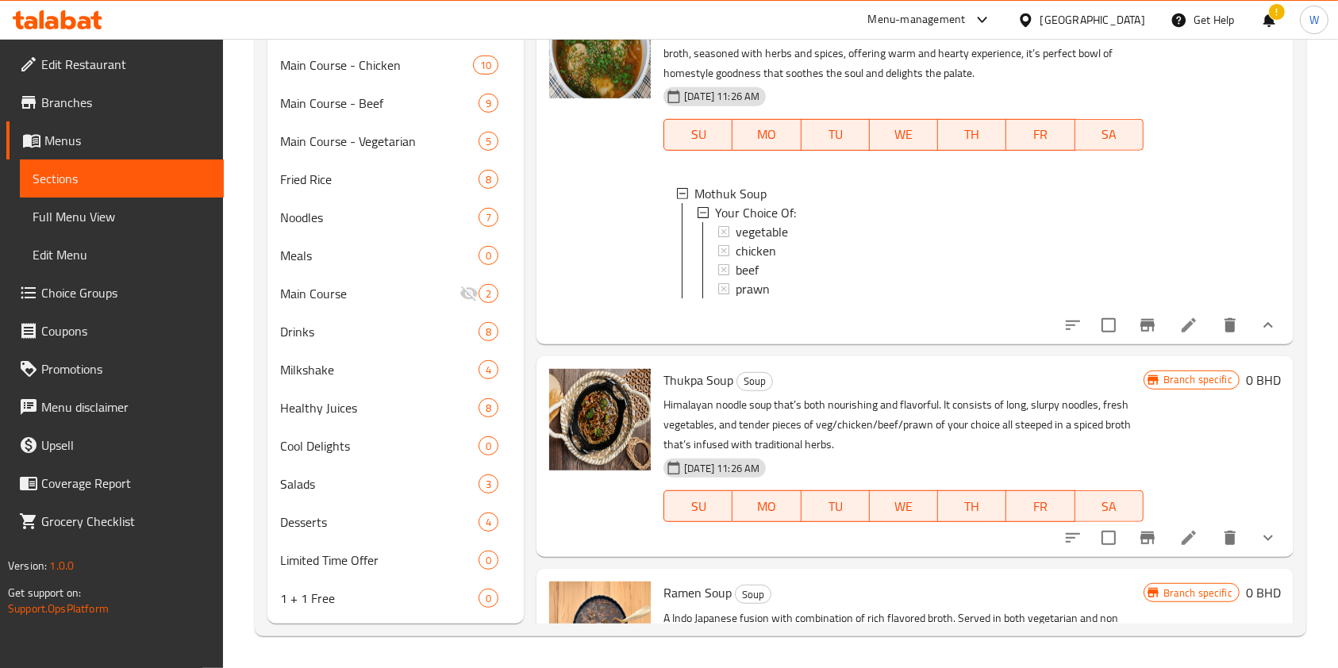
scroll to position [156, 0]
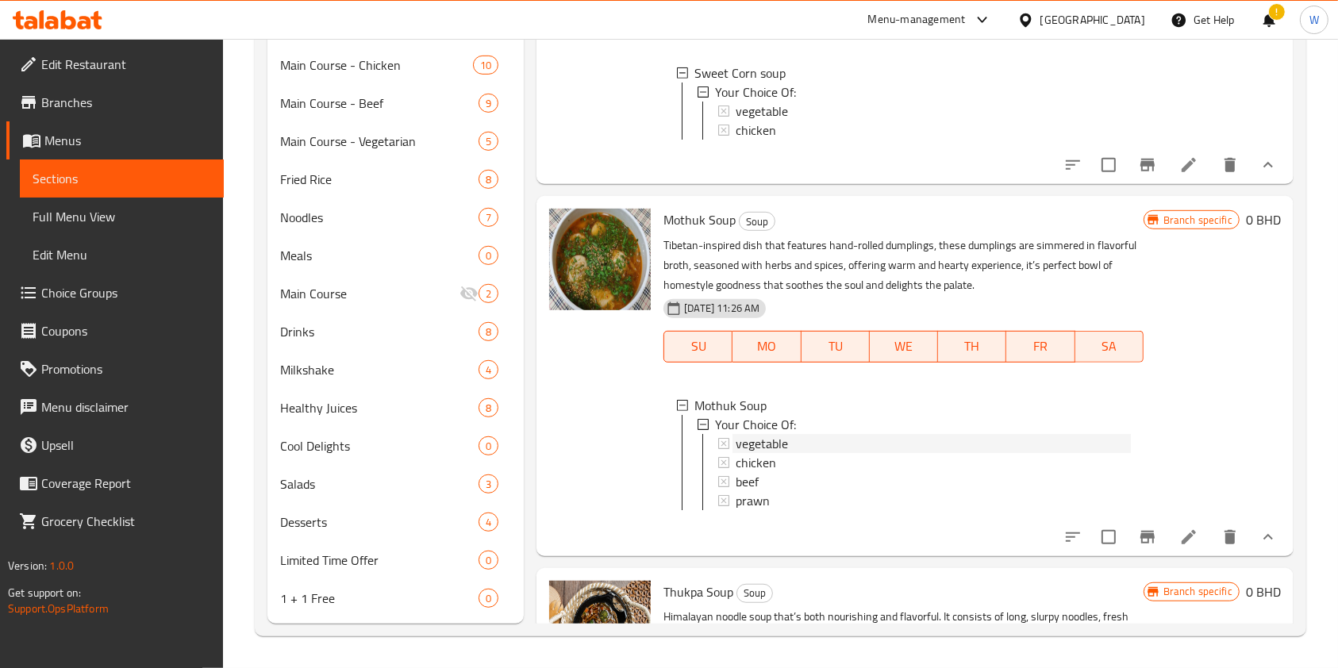
click at [834, 453] on div "vegetable" at bounding box center [933, 443] width 394 height 19
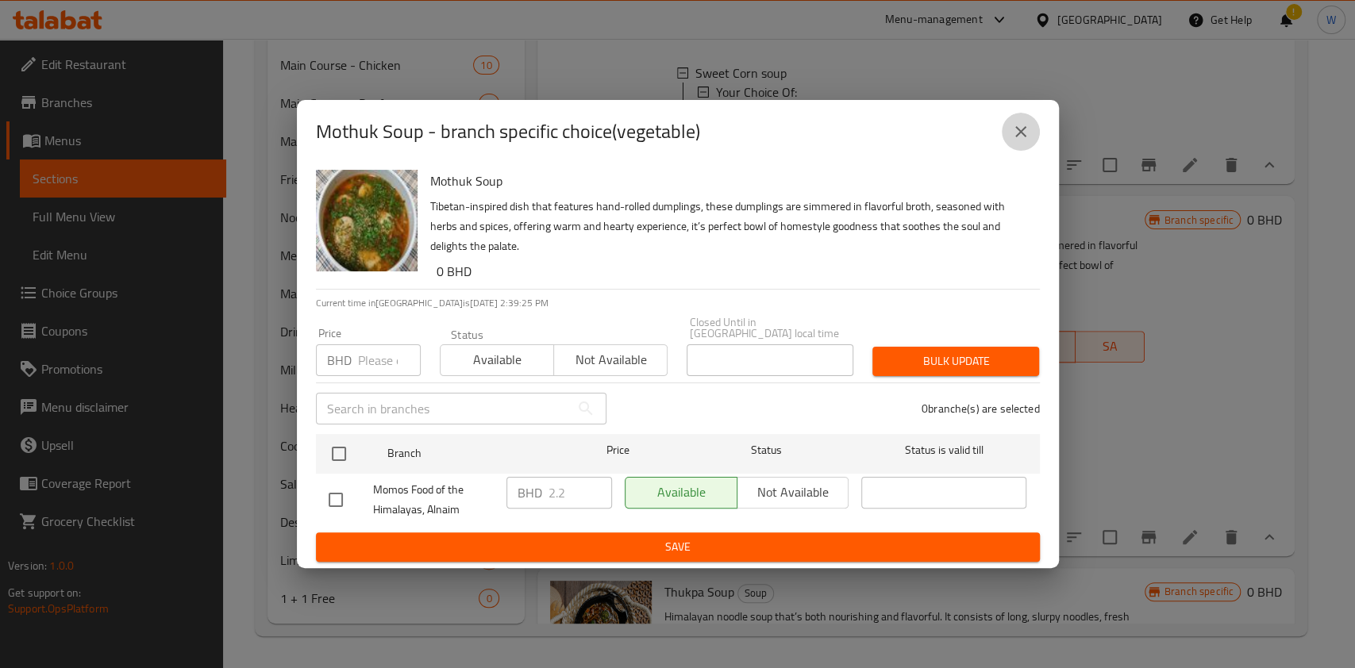
click at [1021, 139] on icon "close" at bounding box center [1020, 131] width 19 height 19
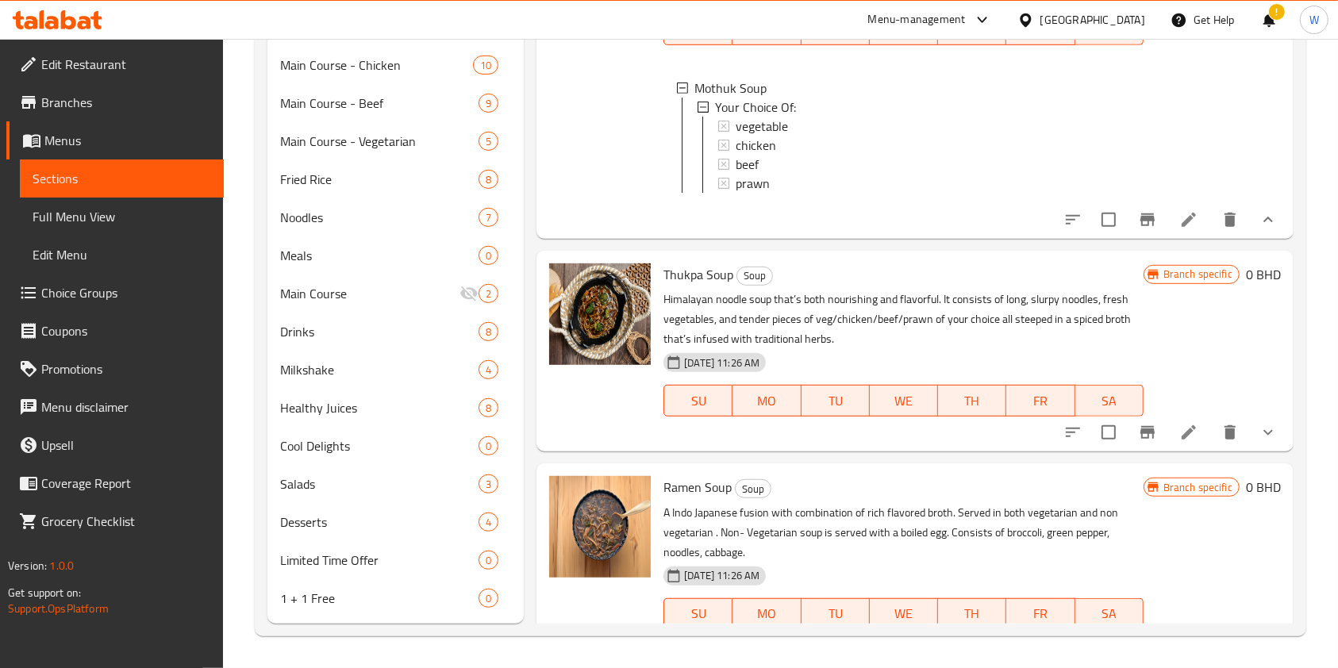
scroll to position [579, 0]
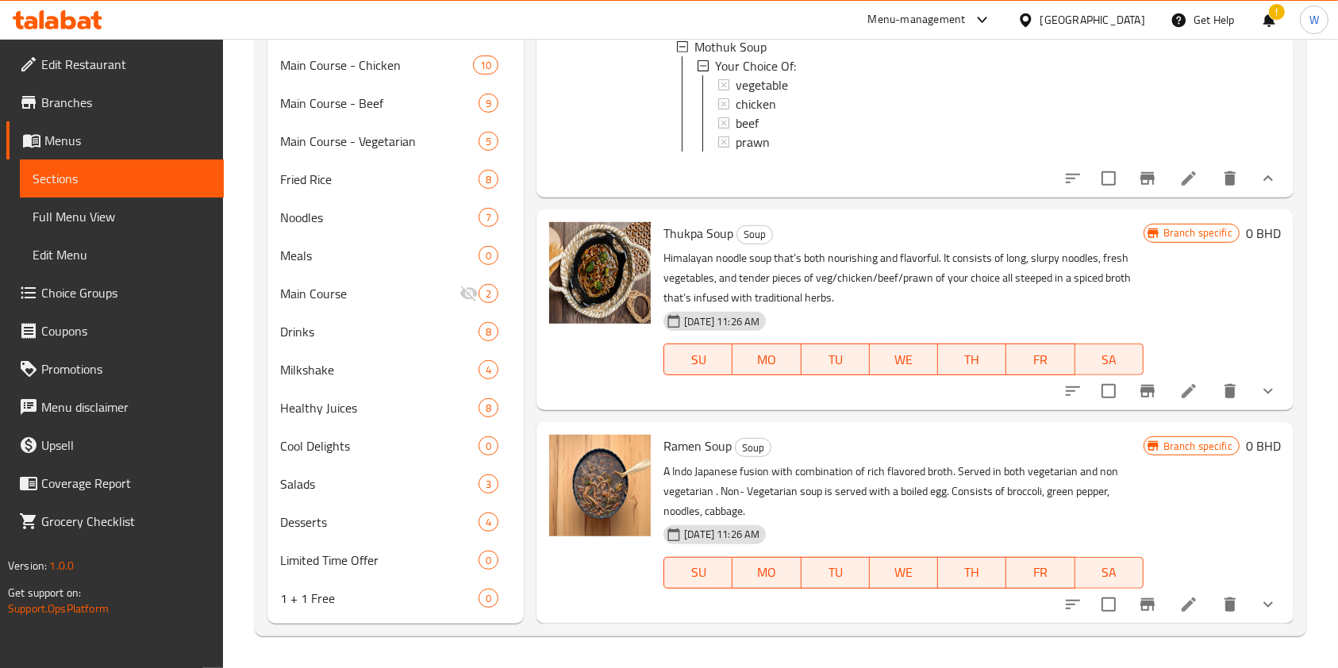
click at [1269, 386] on button "show more" at bounding box center [1268, 391] width 38 height 38
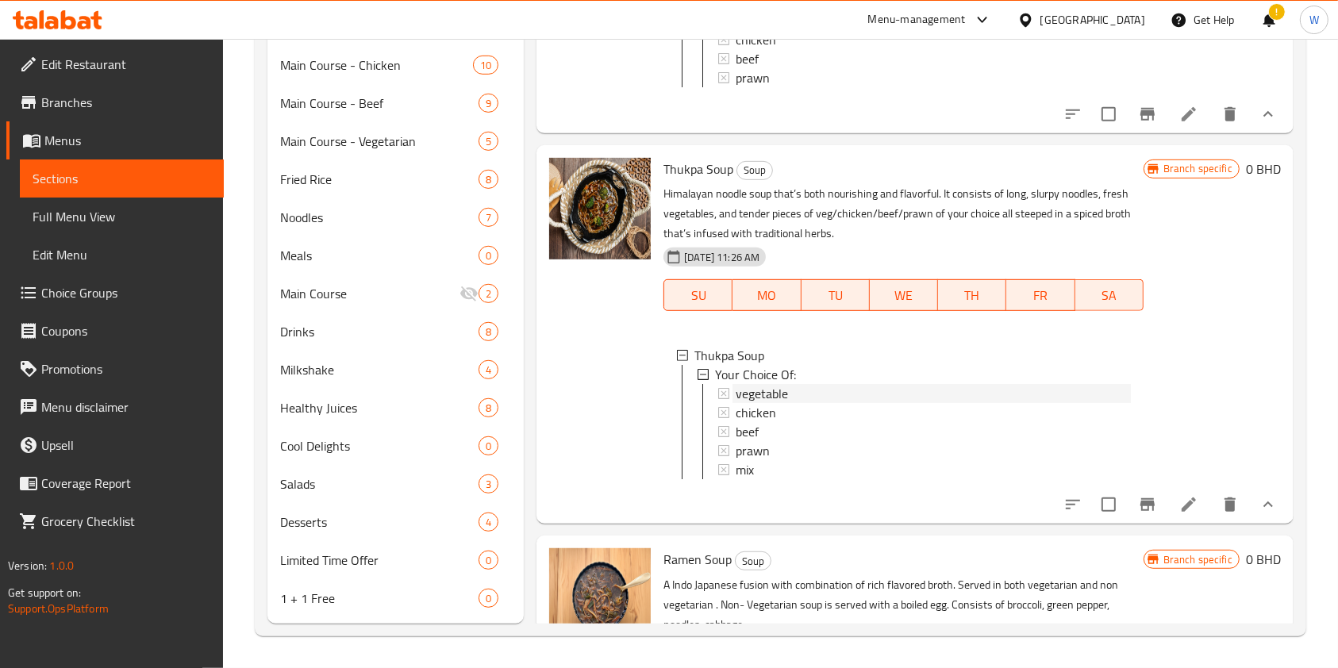
click at [914, 403] on div "vegetable" at bounding box center [933, 393] width 394 height 19
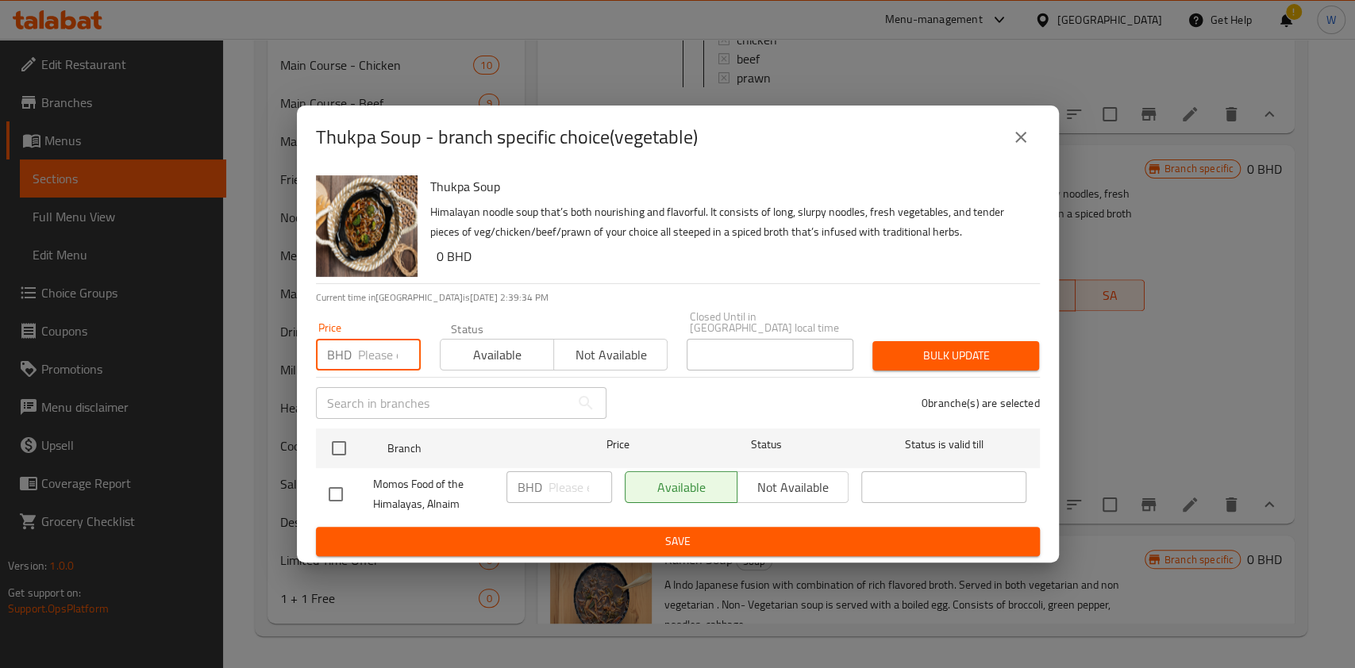
click at [383, 339] on input "number" at bounding box center [389, 355] width 63 height 32
paste input "2.200"
type input "2.200"
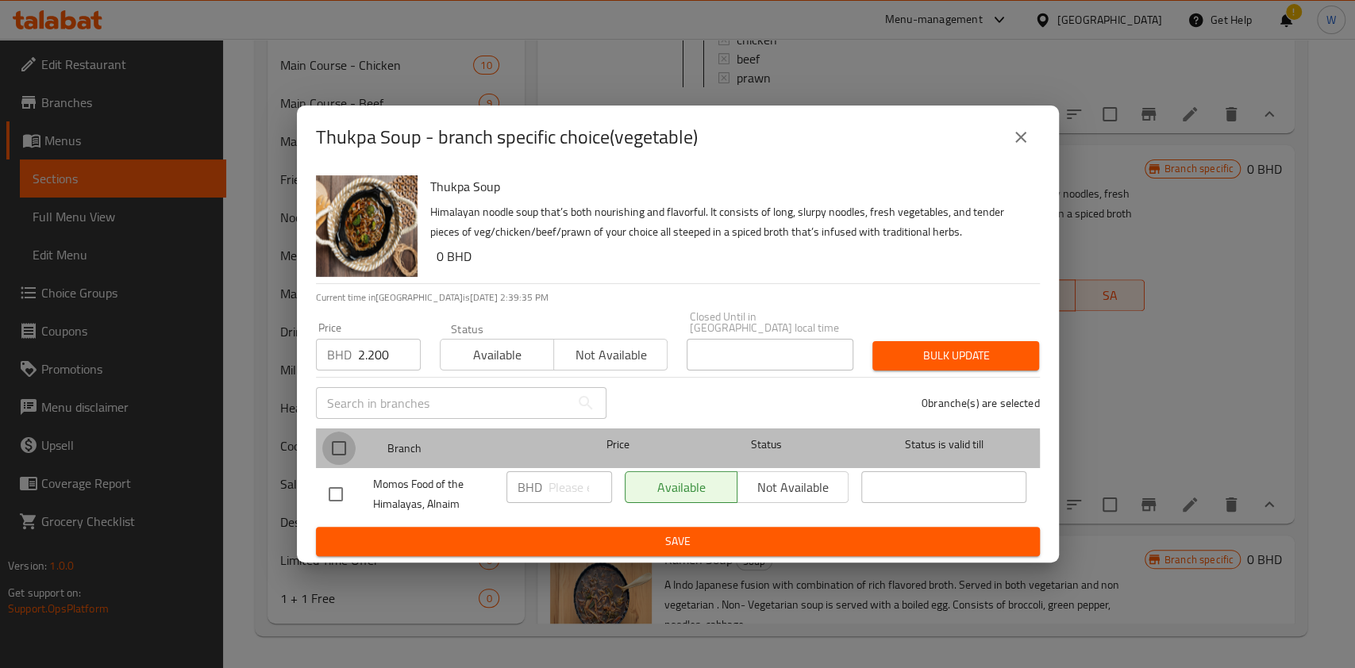
click at [339, 453] on input "checkbox" at bounding box center [338, 448] width 33 height 33
checkbox input "true"
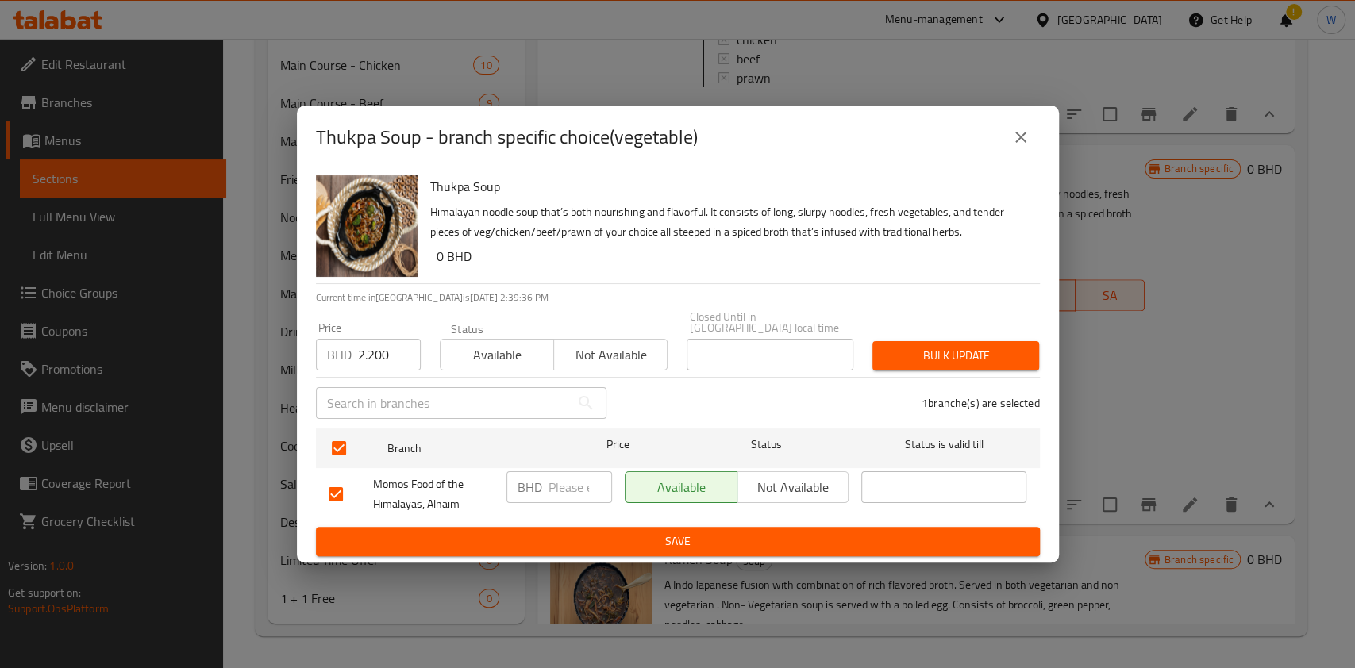
click at [941, 346] on span "Bulk update" at bounding box center [955, 356] width 141 height 20
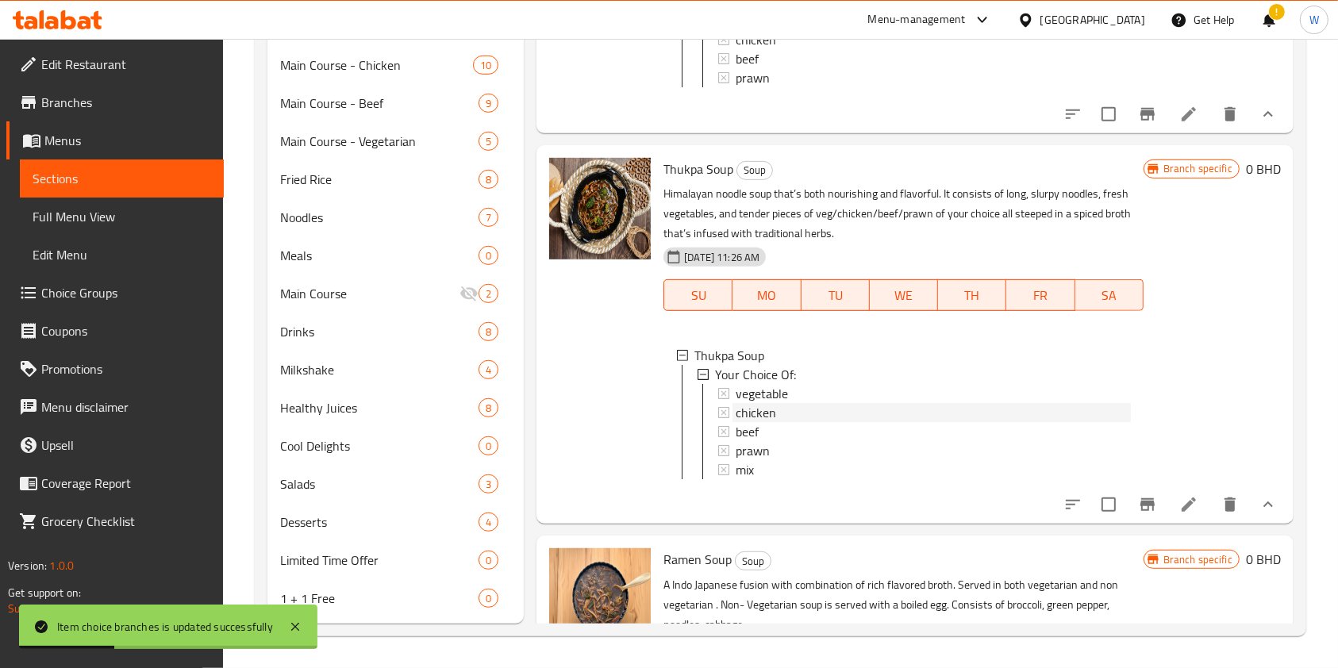
click at [812, 422] on div "chicken" at bounding box center [933, 412] width 394 height 19
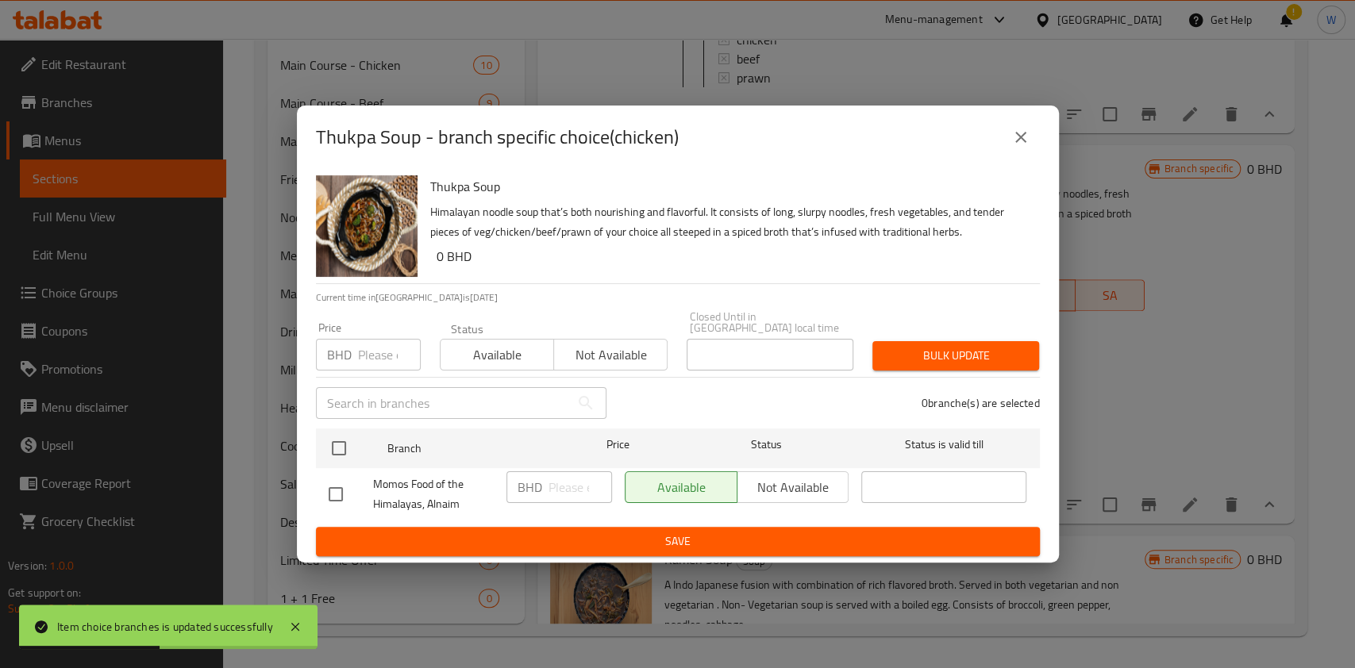
click at [368, 354] on input "number" at bounding box center [389, 355] width 63 height 32
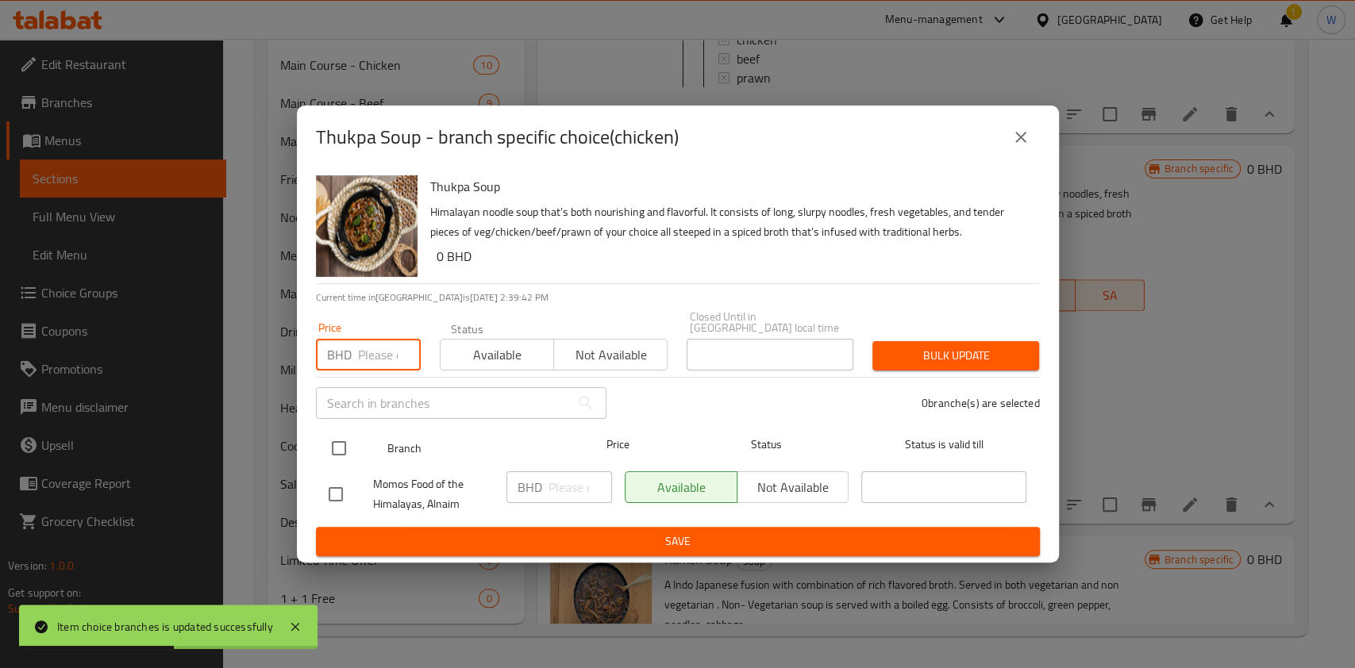
paste input "2.400"
type input "2.400"
click at [337, 438] on input "checkbox" at bounding box center [338, 448] width 33 height 33
checkbox input "true"
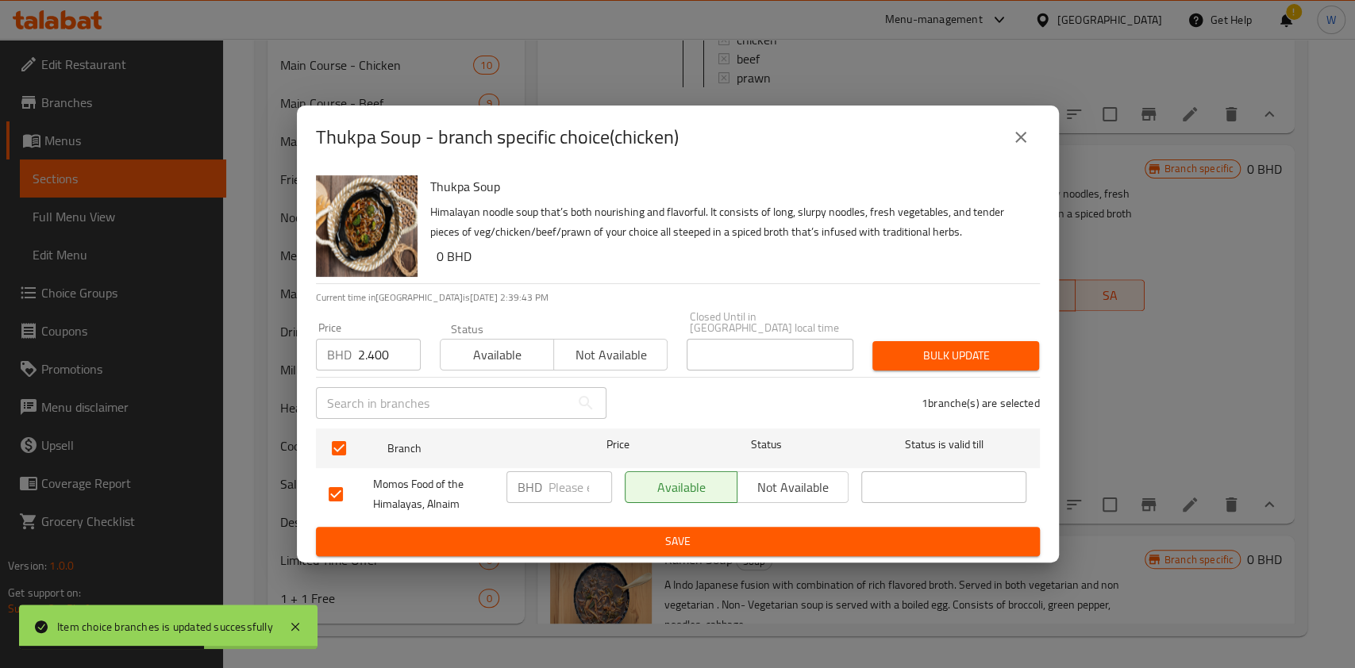
click at [973, 341] on button "Bulk update" at bounding box center [955, 355] width 167 height 29
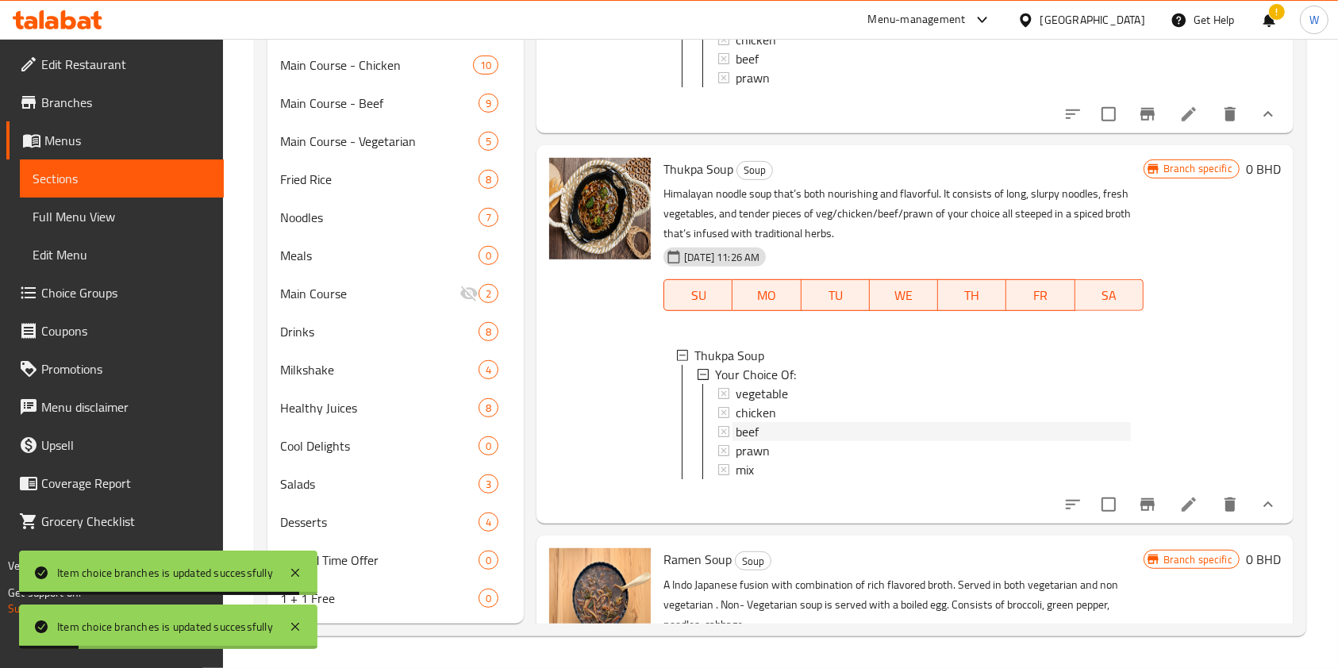
click at [748, 441] on span "beef" at bounding box center [747, 431] width 23 height 19
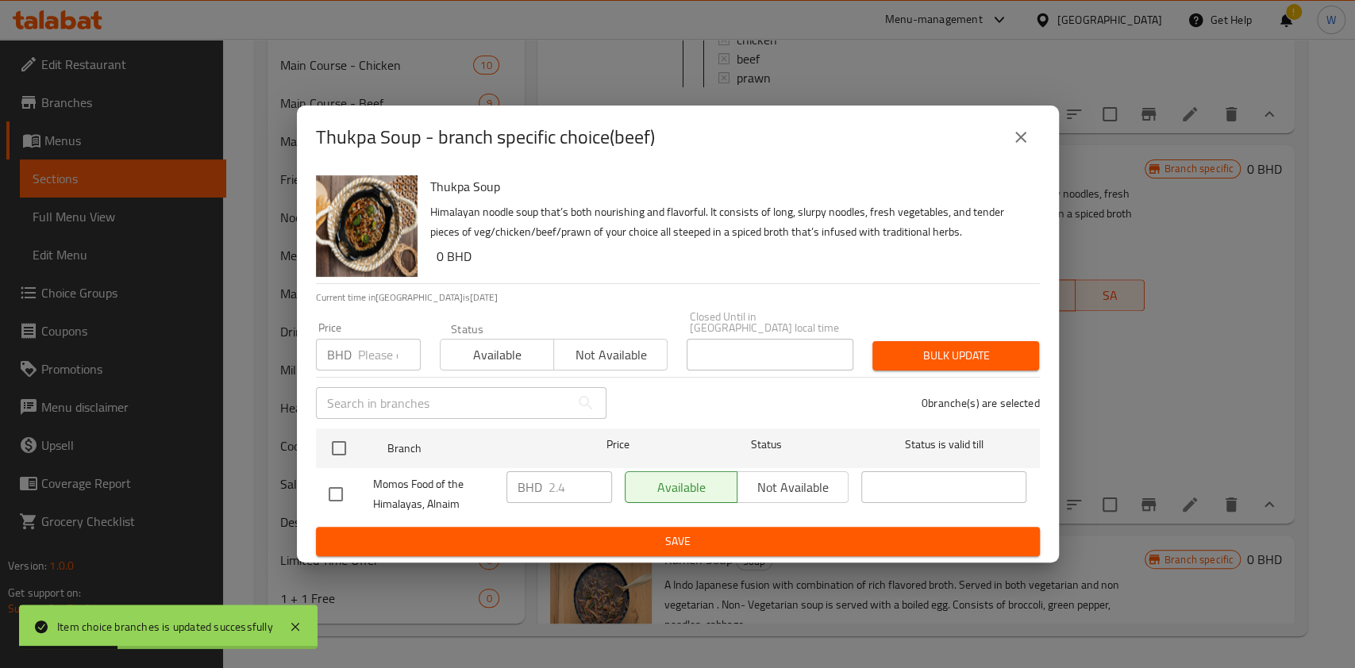
click at [374, 344] on input "number" at bounding box center [389, 355] width 63 height 32
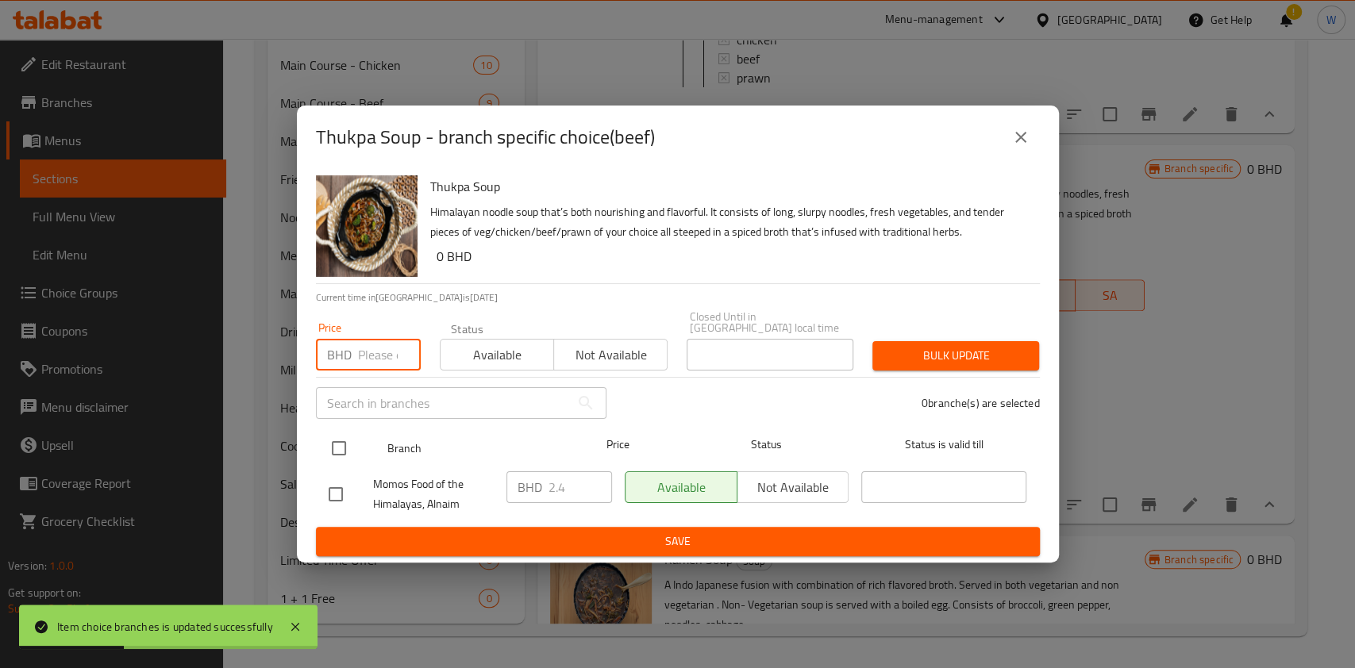
paste input "2.600"
type input "2.600"
click at [344, 437] on input "checkbox" at bounding box center [338, 448] width 33 height 33
checkbox input "true"
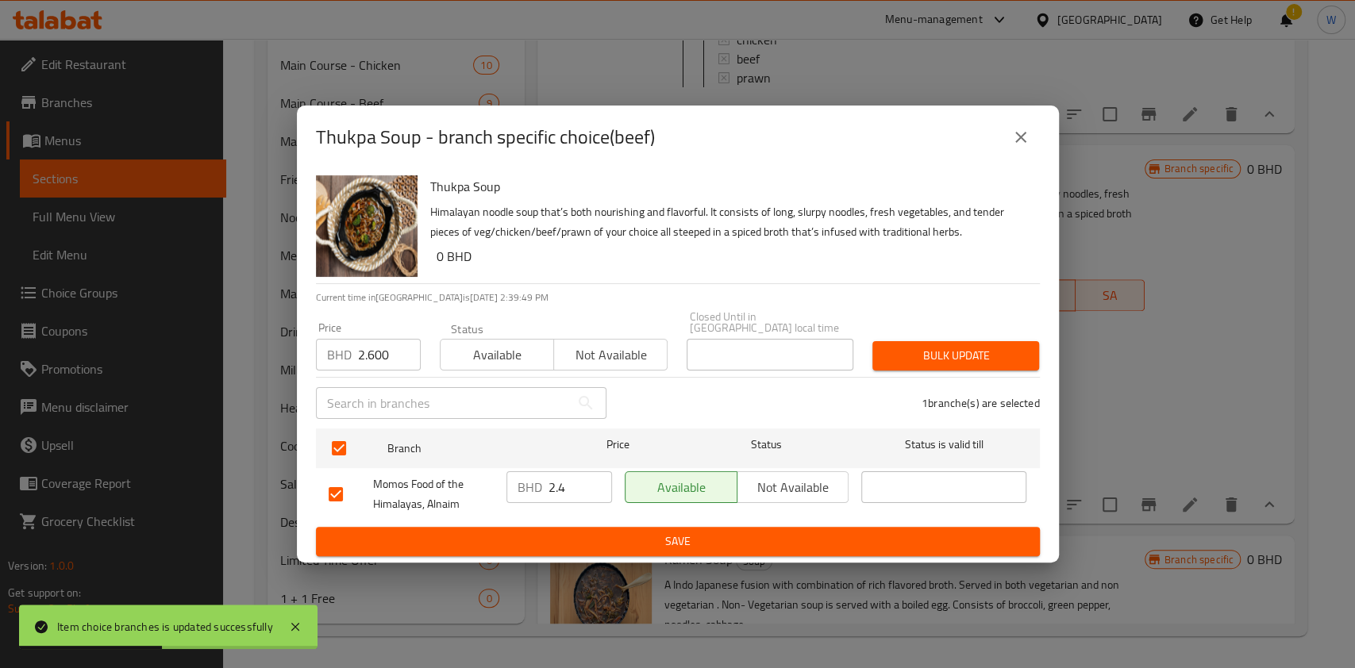
click at [1006, 348] on span "Bulk update" at bounding box center [955, 356] width 141 height 20
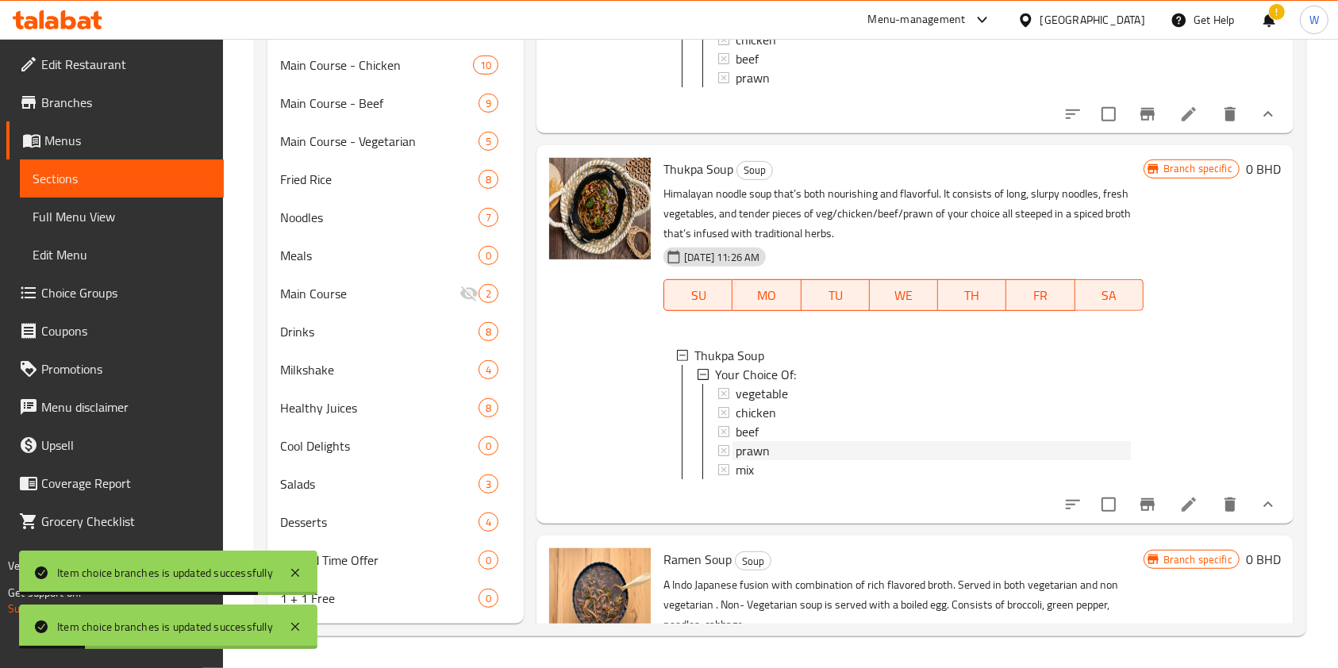
click at [821, 460] on div "prawn" at bounding box center [933, 450] width 394 height 19
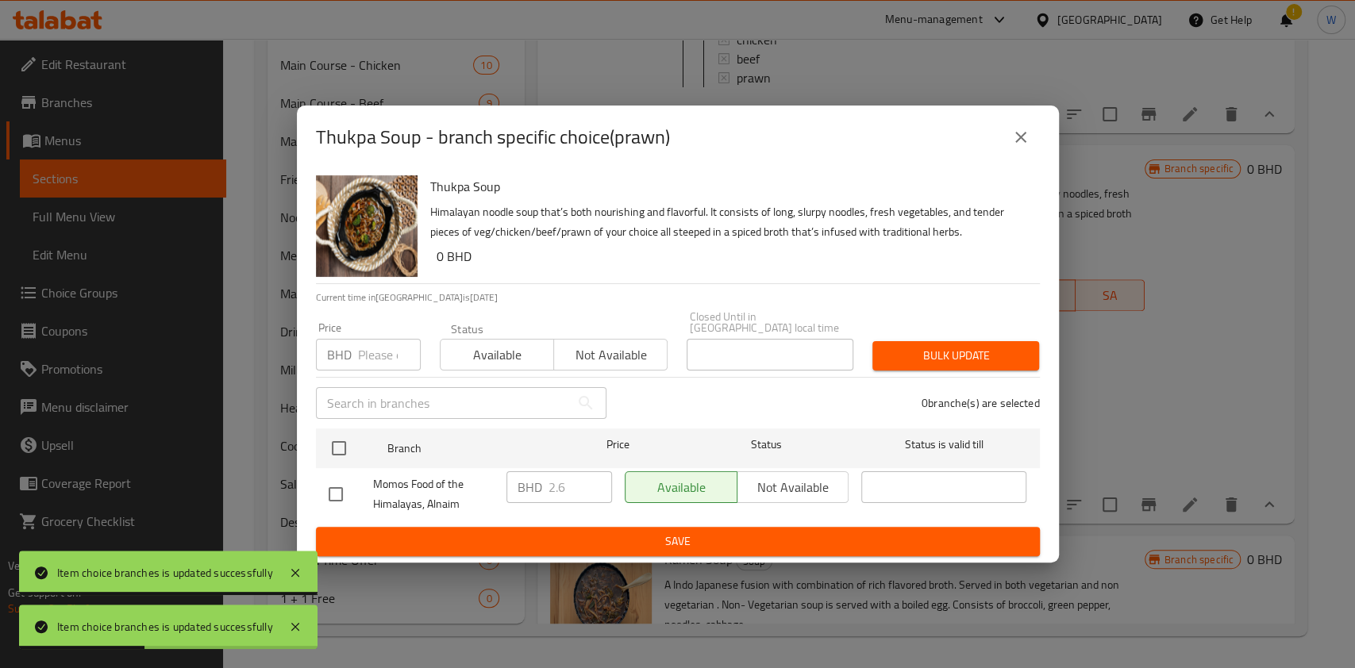
click at [372, 340] on input "number" at bounding box center [389, 355] width 63 height 32
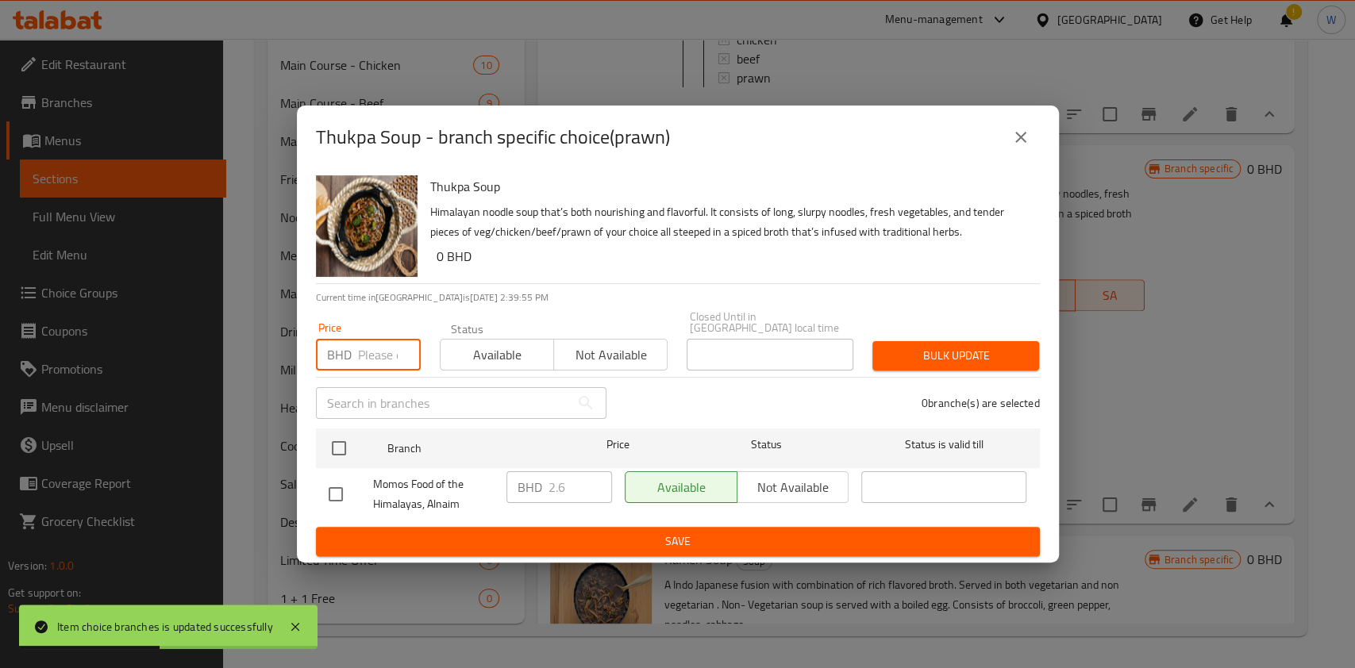
paste input "3.000"
type input "3.000"
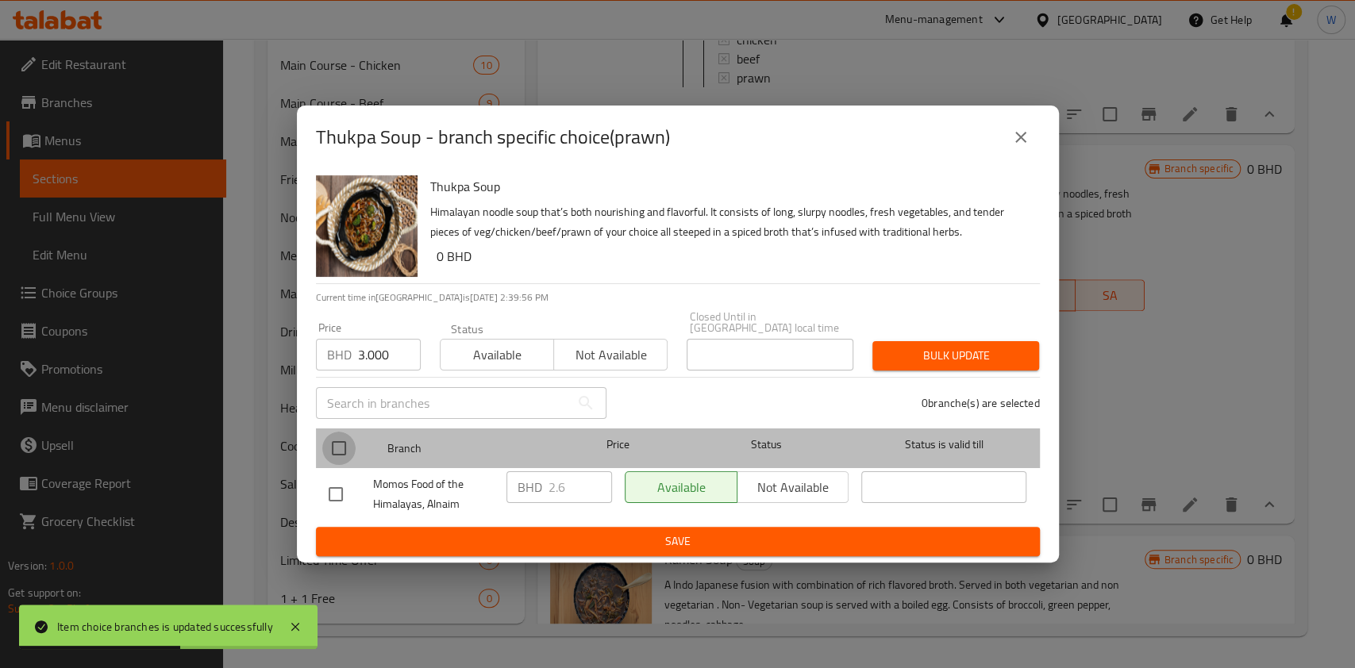
click at [337, 446] on input "checkbox" at bounding box center [338, 448] width 33 height 33
checkbox input "true"
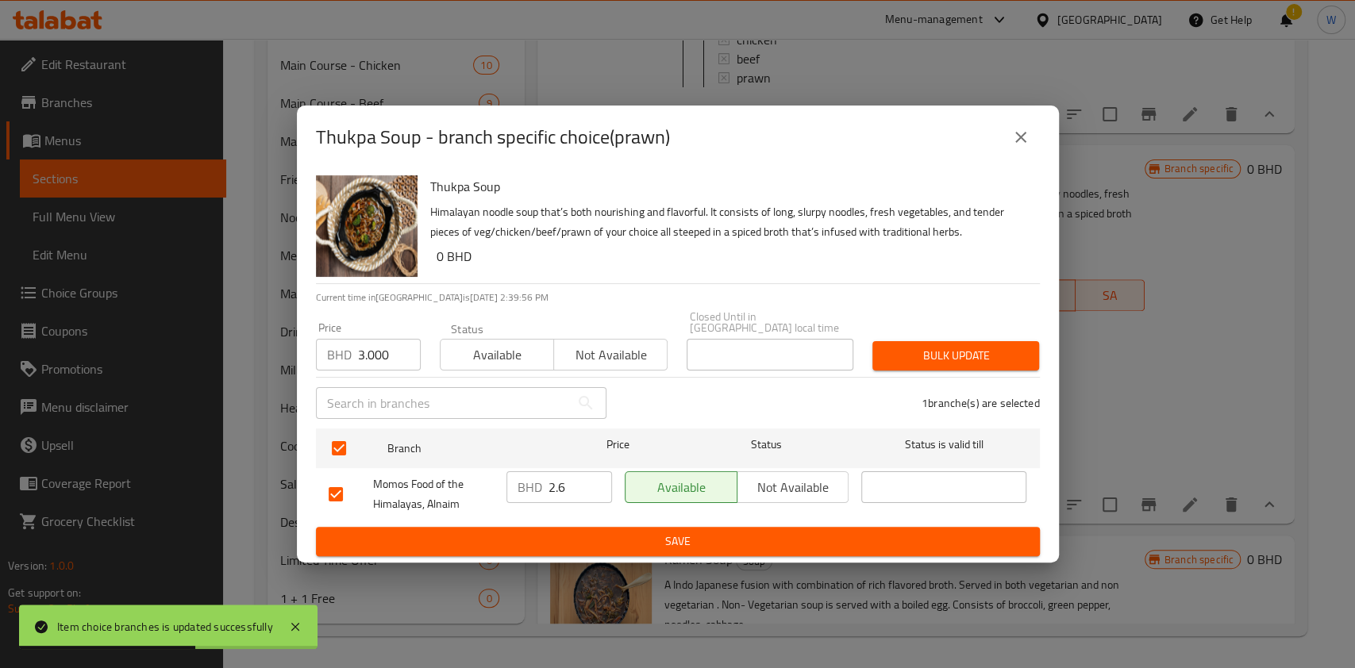
click at [994, 341] on button "Bulk update" at bounding box center [955, 355] width 167 height 29
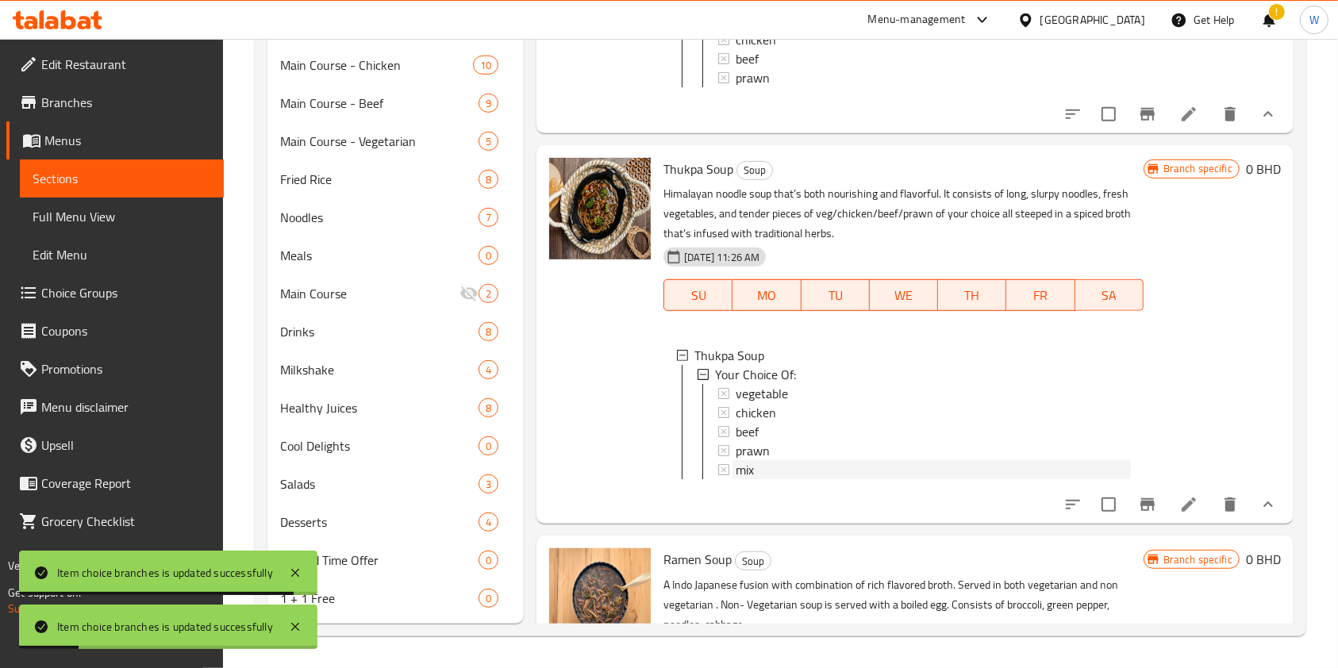
click at [741, 479] on span "mix" at bounding box center [745, 469] width 18 height 19
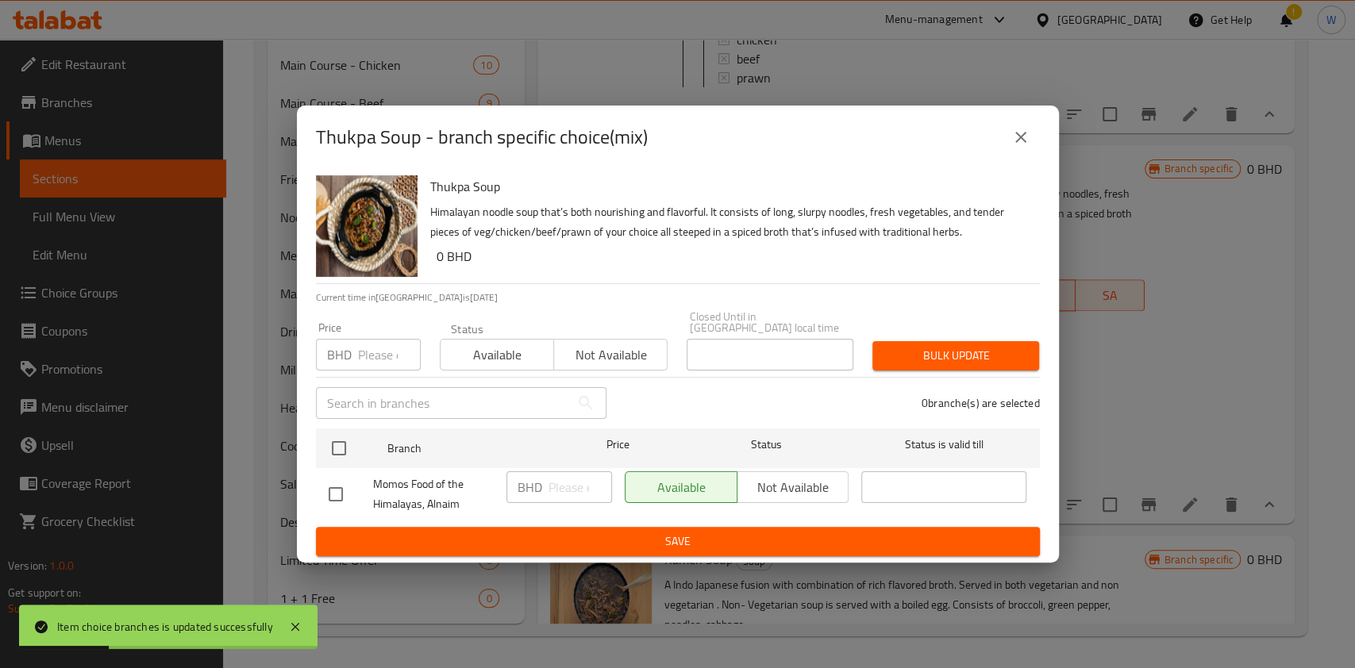
click at [367, 346] on input "number" at bounding box center [389, 355] width 63 height 32
paste input "3.000"
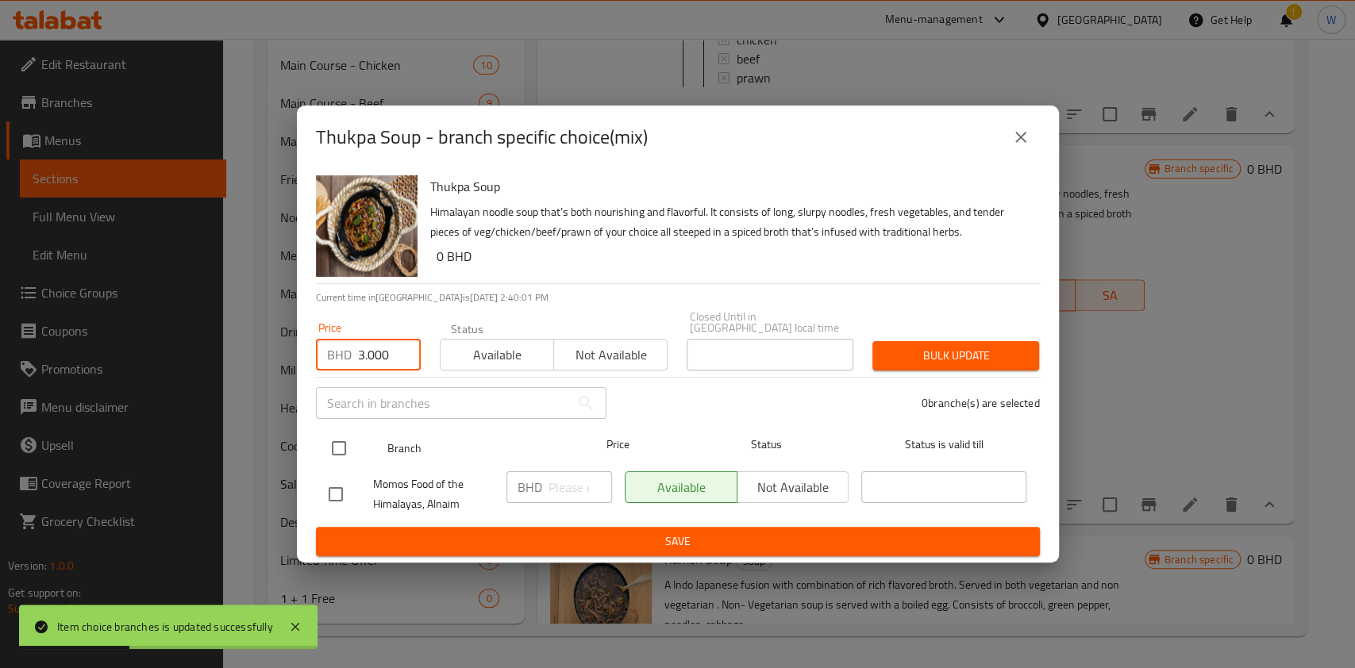
type input "3.000"
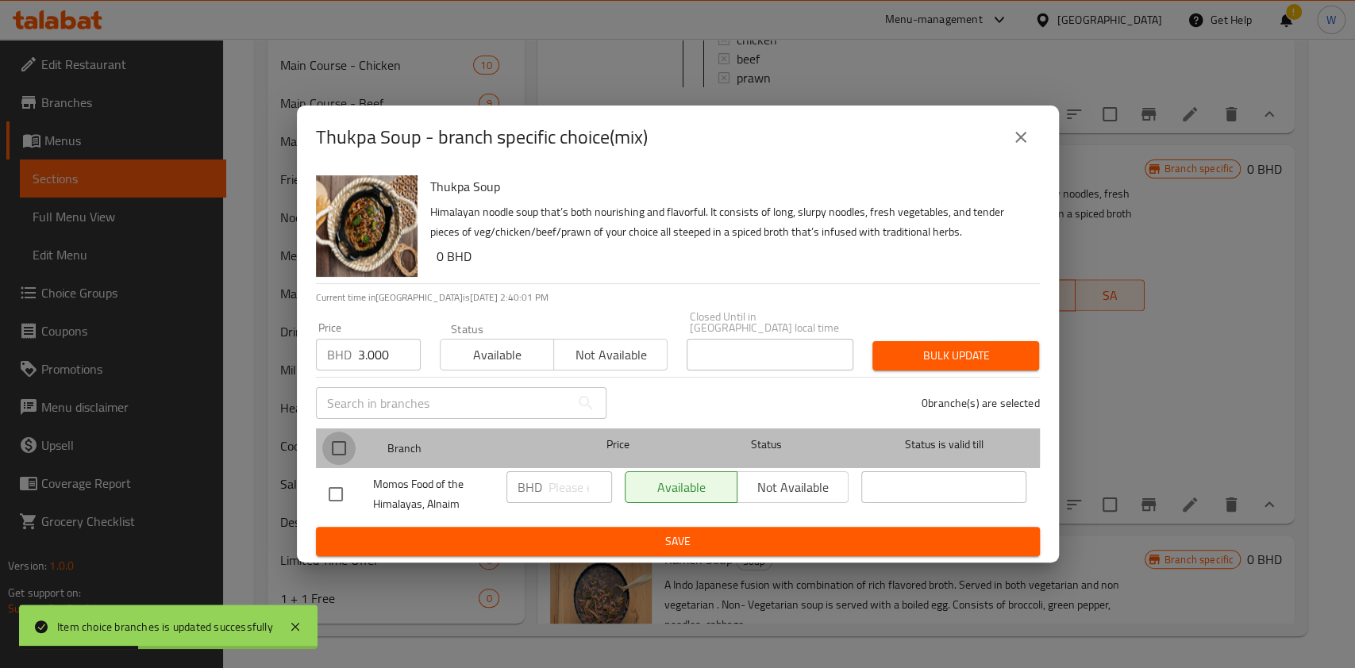
click at [331, 434] on input "checkbox" at bounding box center [338, 448] width 33 height 33
checkbox input "true"
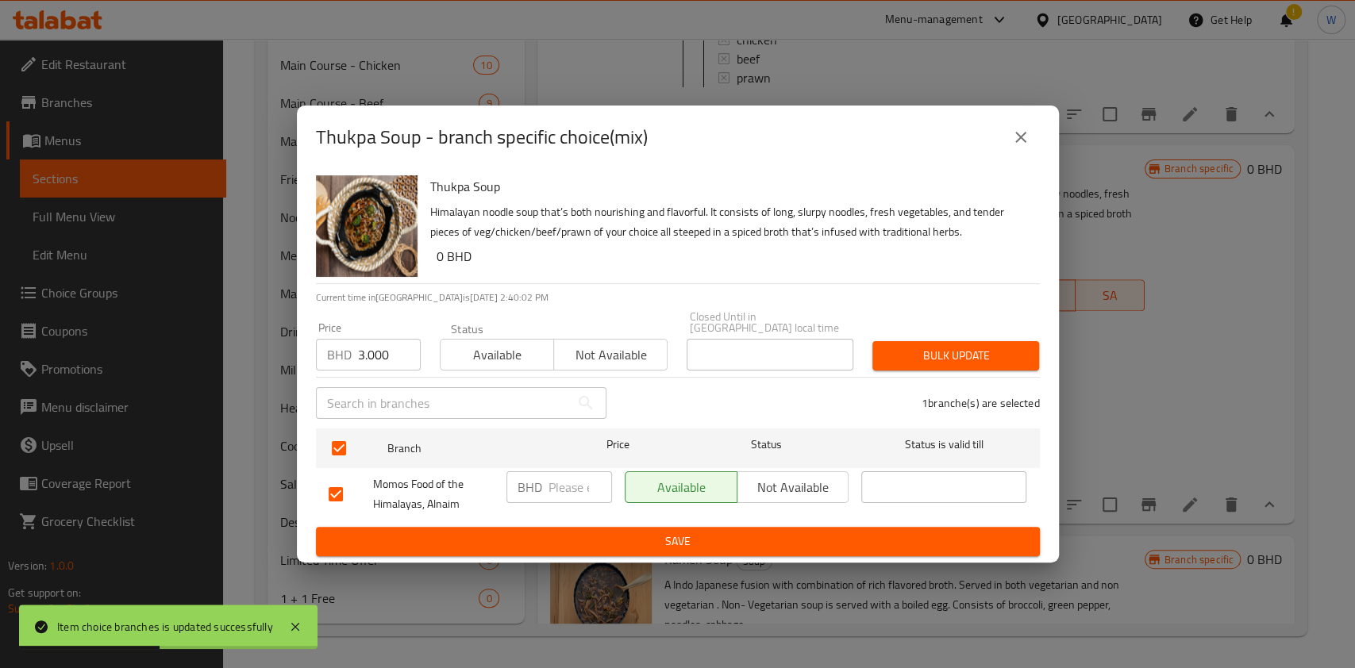
click at [968, 346] on span "Bulk update" at bounding box center [955, 356] width 141 height 20
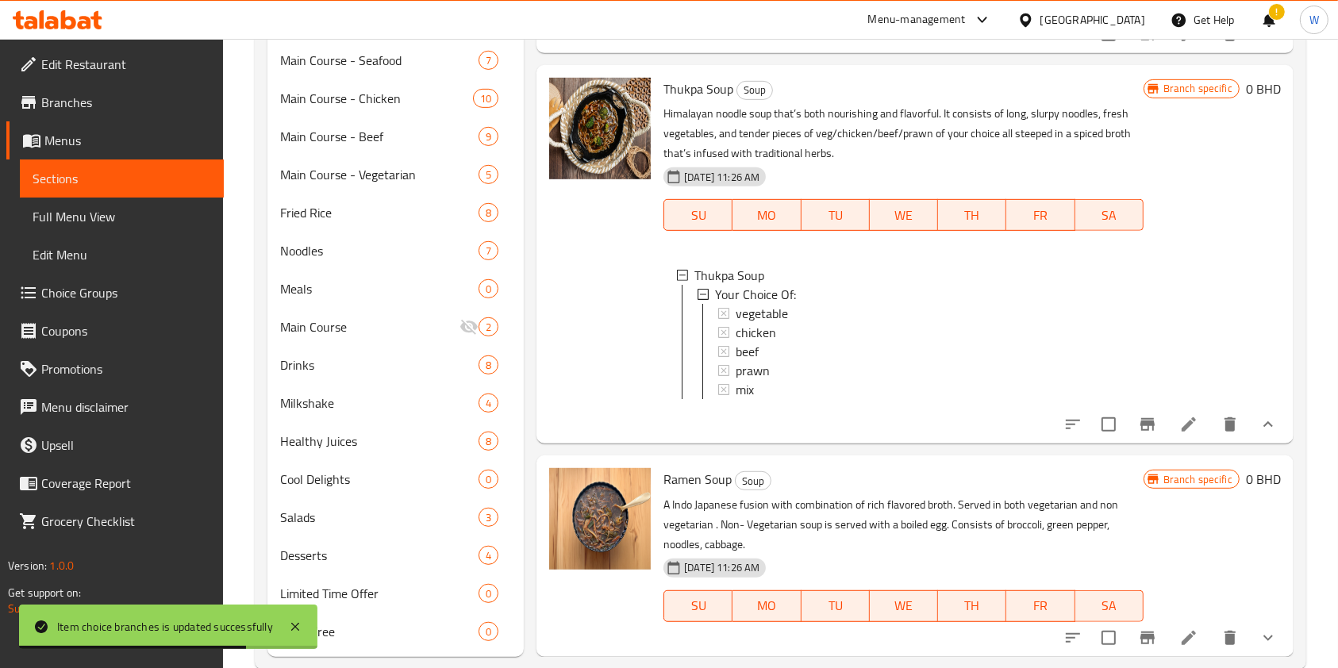
scroll to position [837, 0]
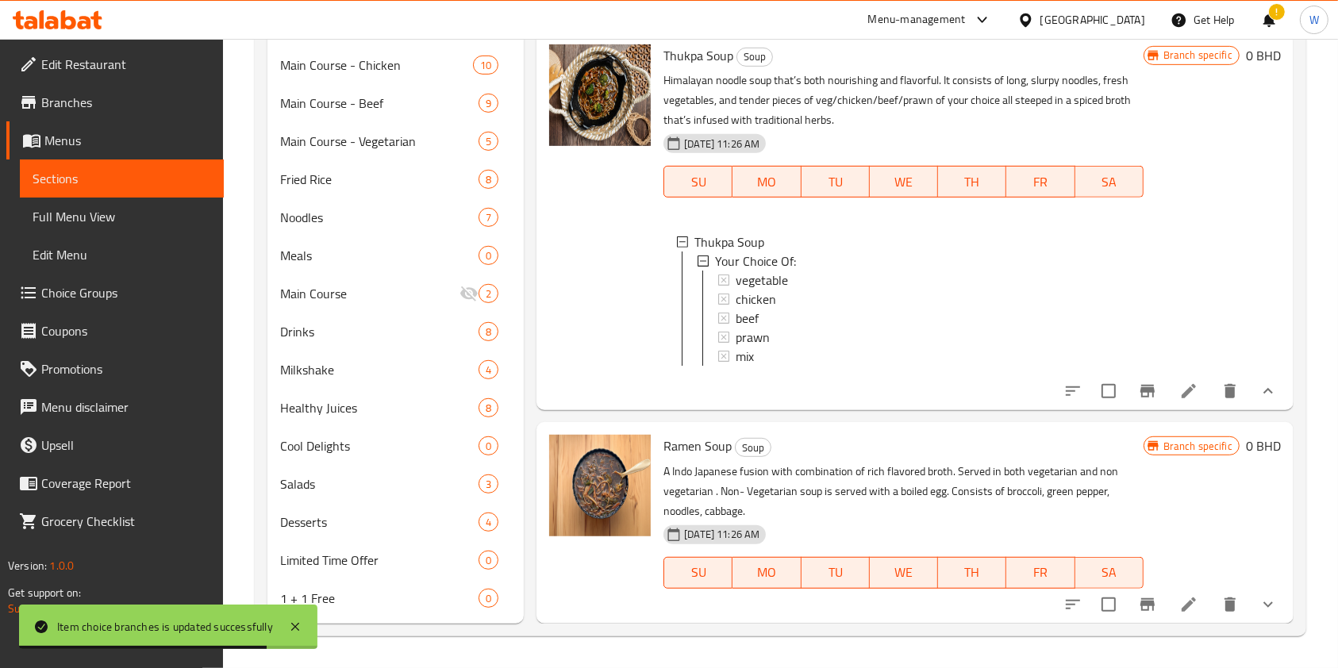
click at [1260, 602] on icon "show more" at bounding box center [1268, 604] width 19 height 19
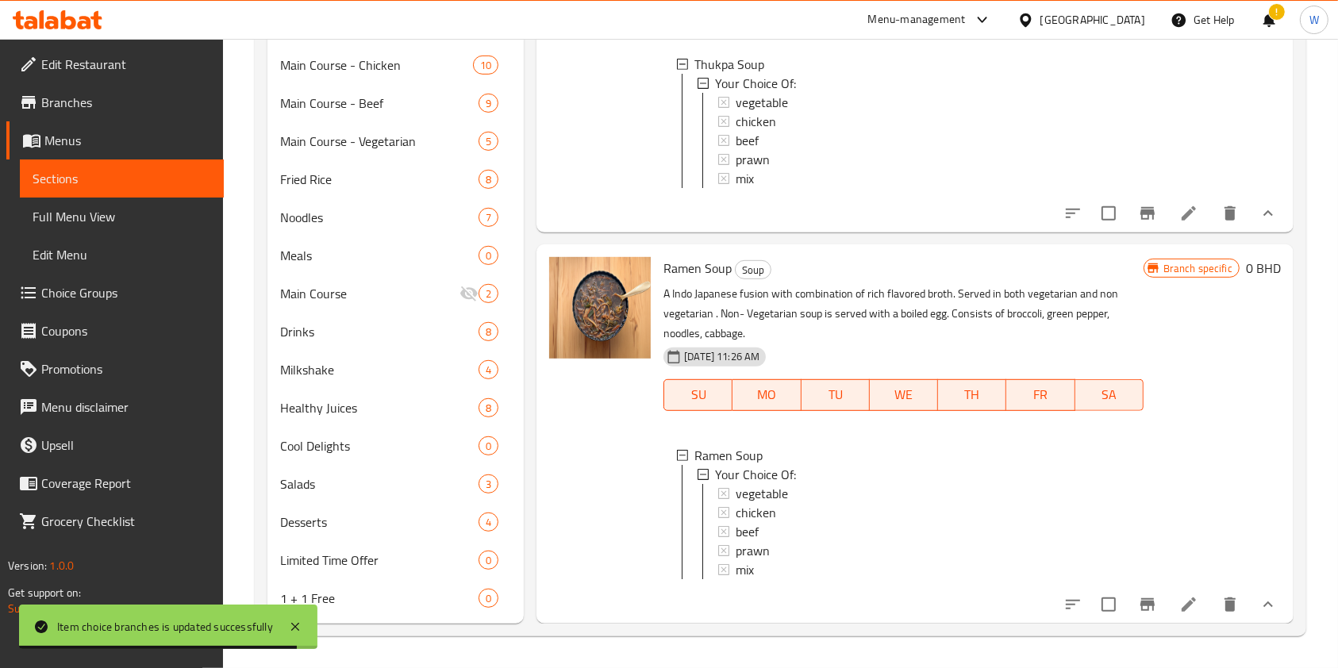
scroll to position [2, 0]
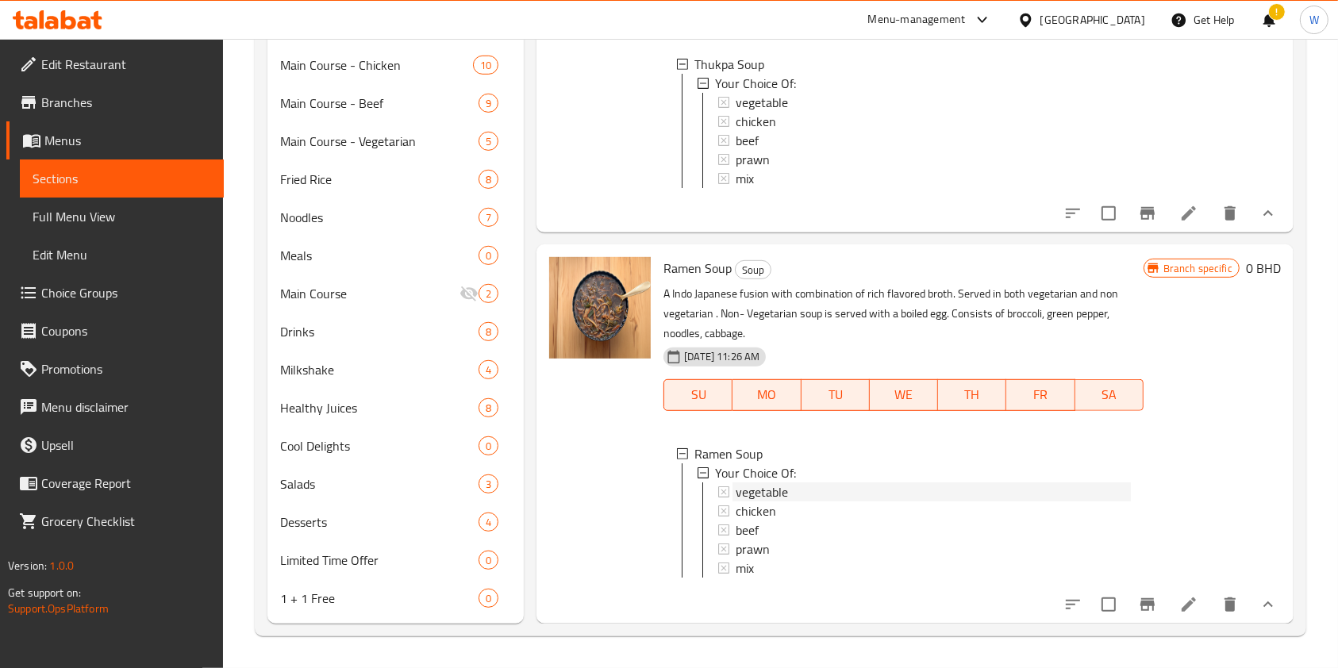
click at [803, 483] on div "vegetable" at bounding box center [933, 492] width 394 height 19
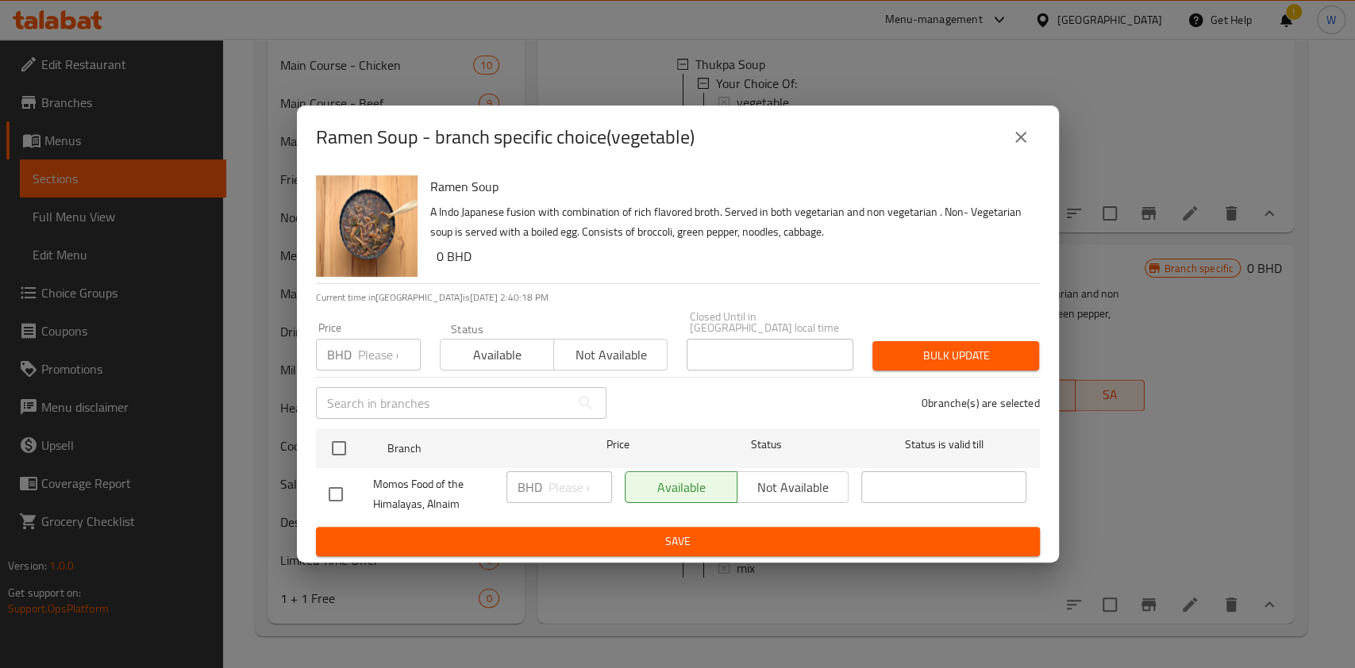
click at [386, 360] on input "number" at bounding box center [389, 355] width 63 height 32
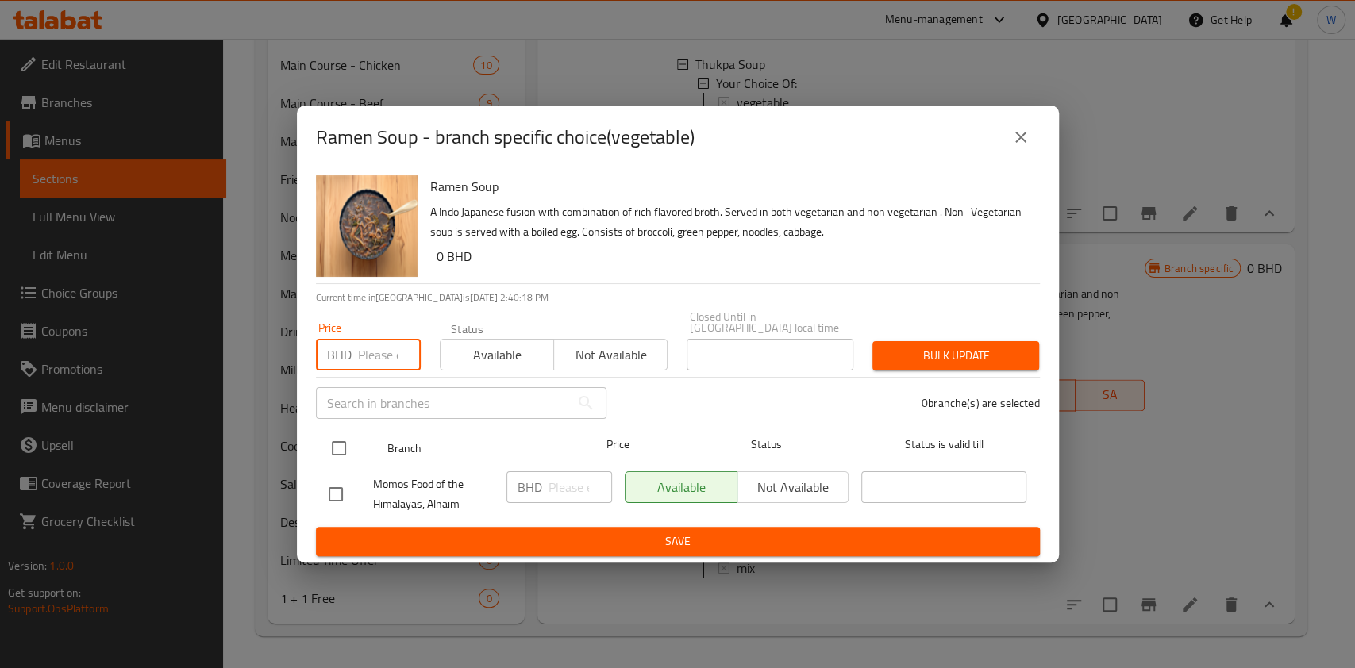
paste input "2.200"
type input "2.200"
click at [348, 432] on input "checkbox" at bounding box center [338, 448] width 33 height 33
checkbox input "true"
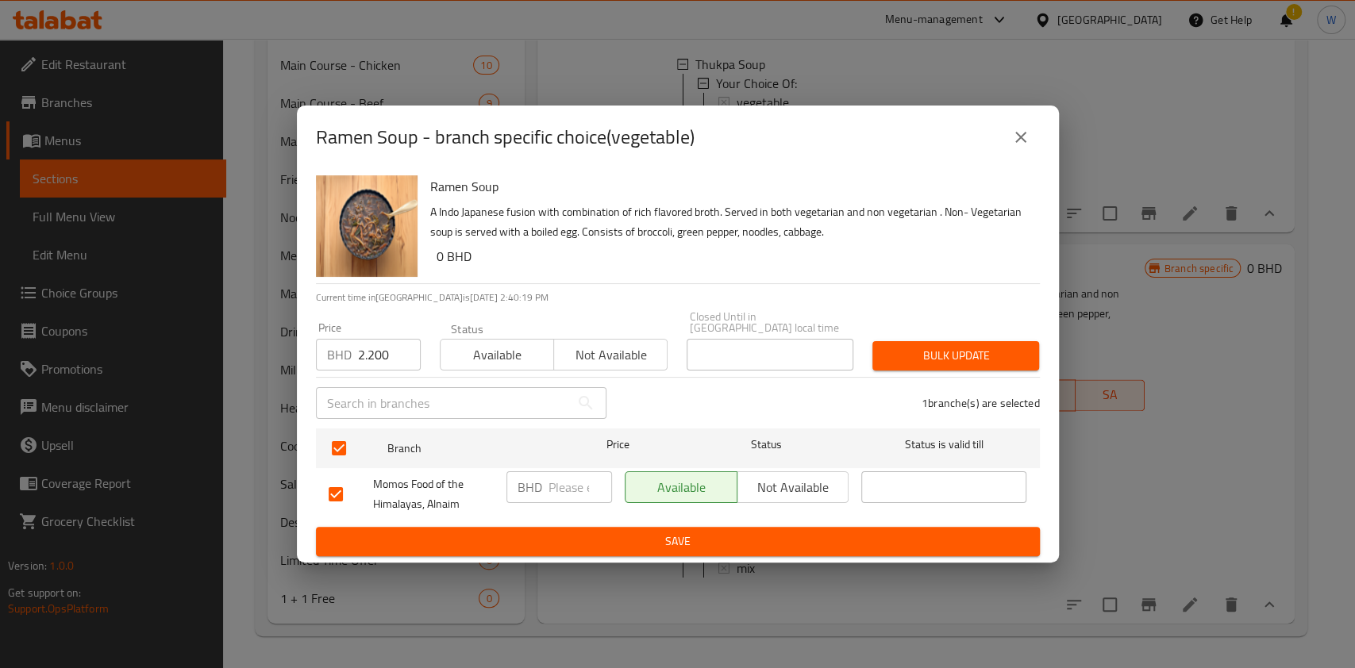
click at [897, 346] on span "Bulk update" at bounding box center [955, 356] width 141 height 20
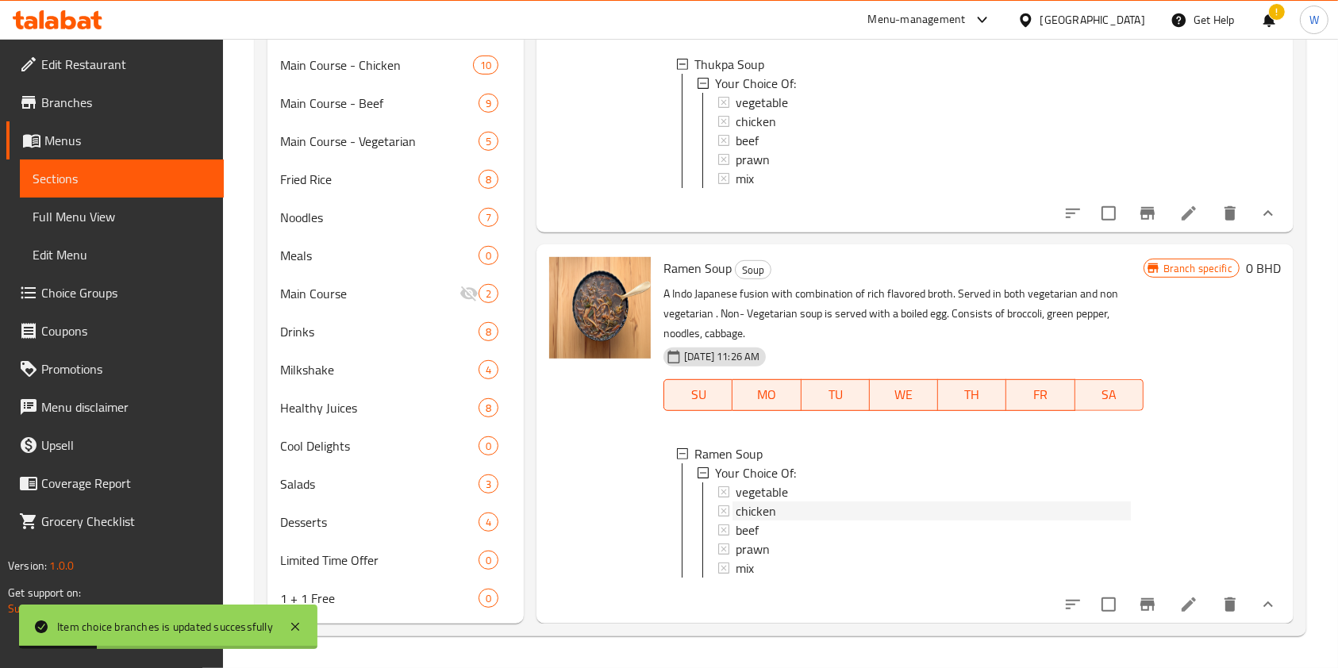
click at [743, 502] on span "chicken" at bounding box center [756, 511] width 40 height 19
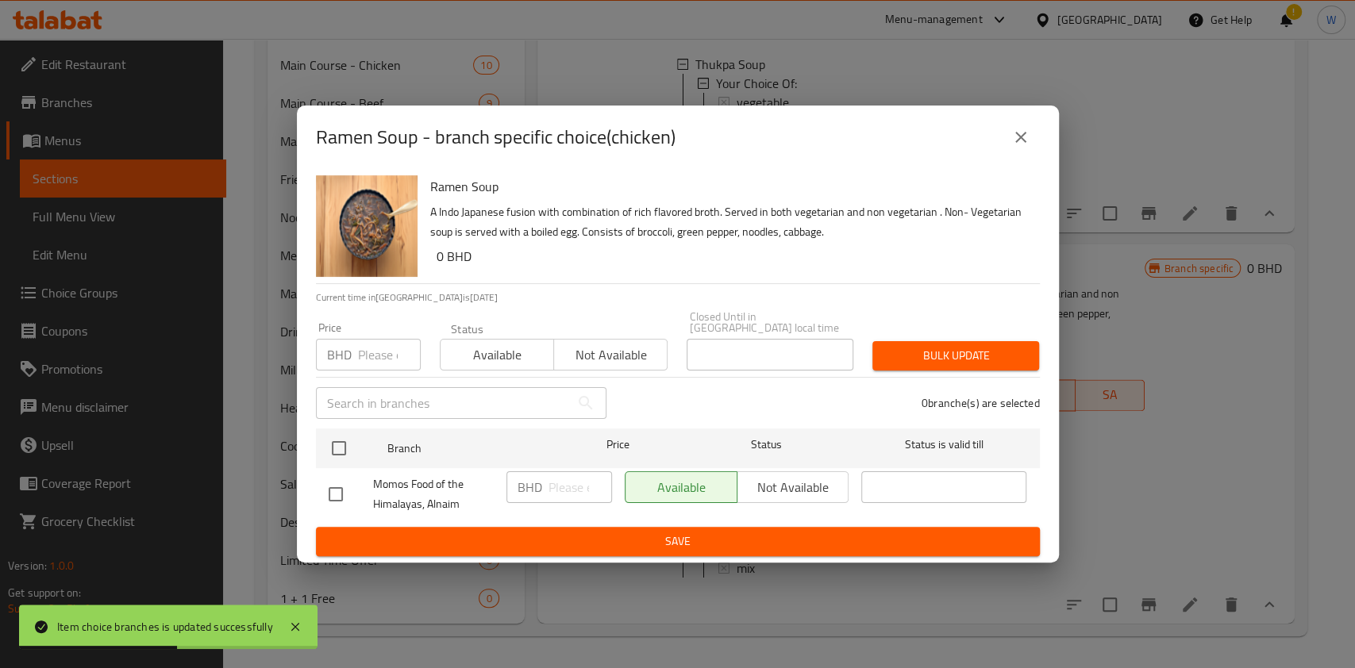
click at [366, 345] on input "number" at bounding box center [389, 355] width 63 height 32
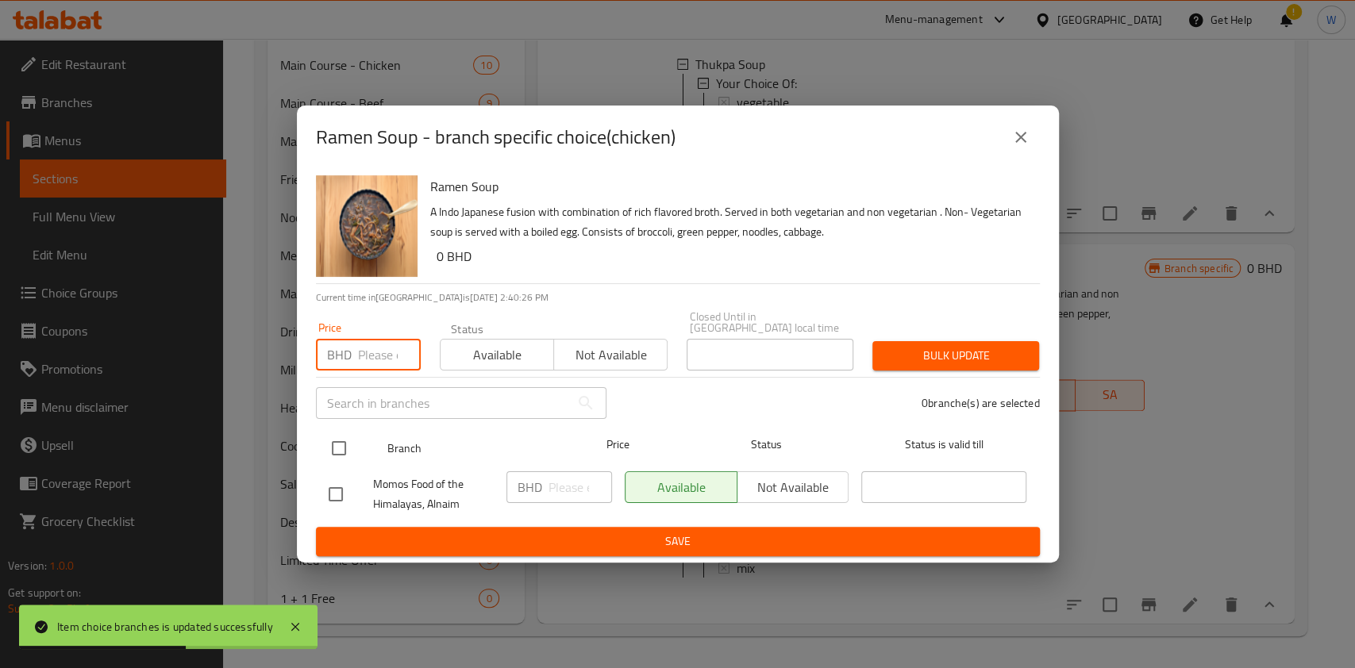
paste input "2.600"
type input "2.600"
click at [341, 438] on input "checkbox" at bounding box center [338, 448] width 33 height 33
checkbox input "true"
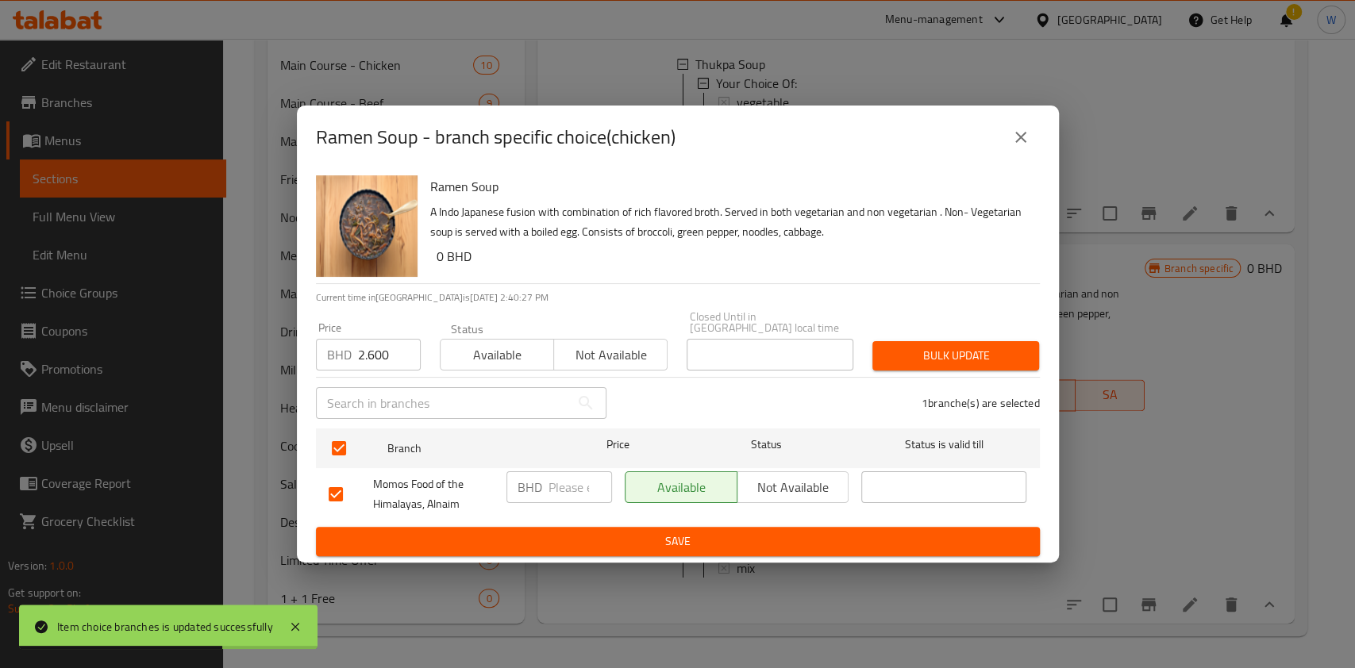
click at [968, 349] on span "Bulk update" at bounding box center [955, 356] width 141 height 20
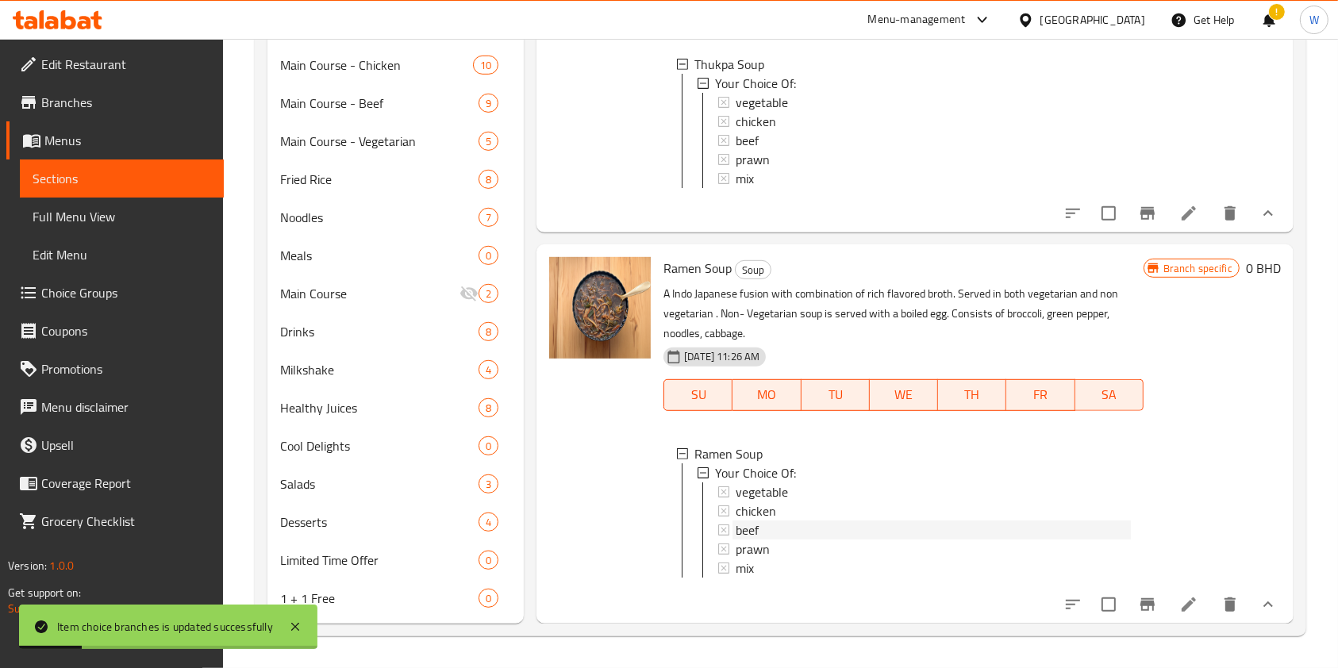
click at [812, 521] on div "beef" at bounding box center [933, 530] width 394 height 19
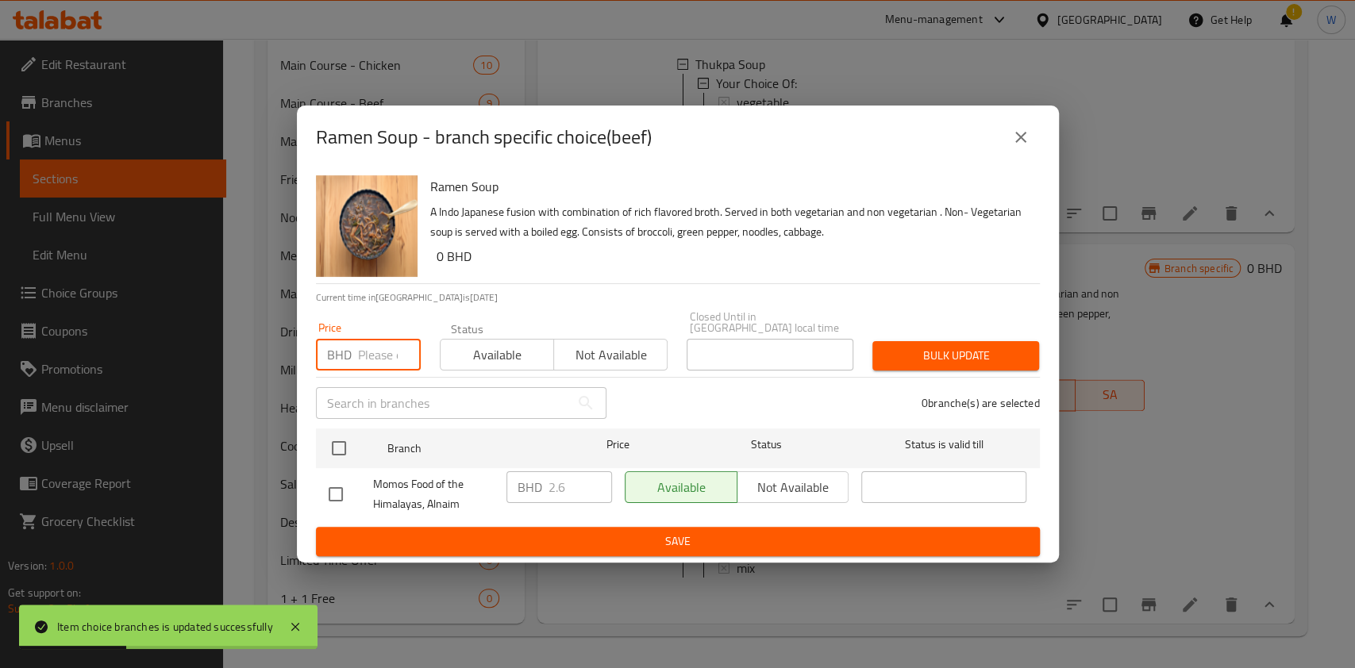
click at [375, 346] on input "number" at bounding box center [389, 355] width 63 height 32
paste input "2.800"
type input "2.800"
click at [344, 432] on input "checkbox" at bounding box center [338, 448] width 33 height 33
checkbox input "true"
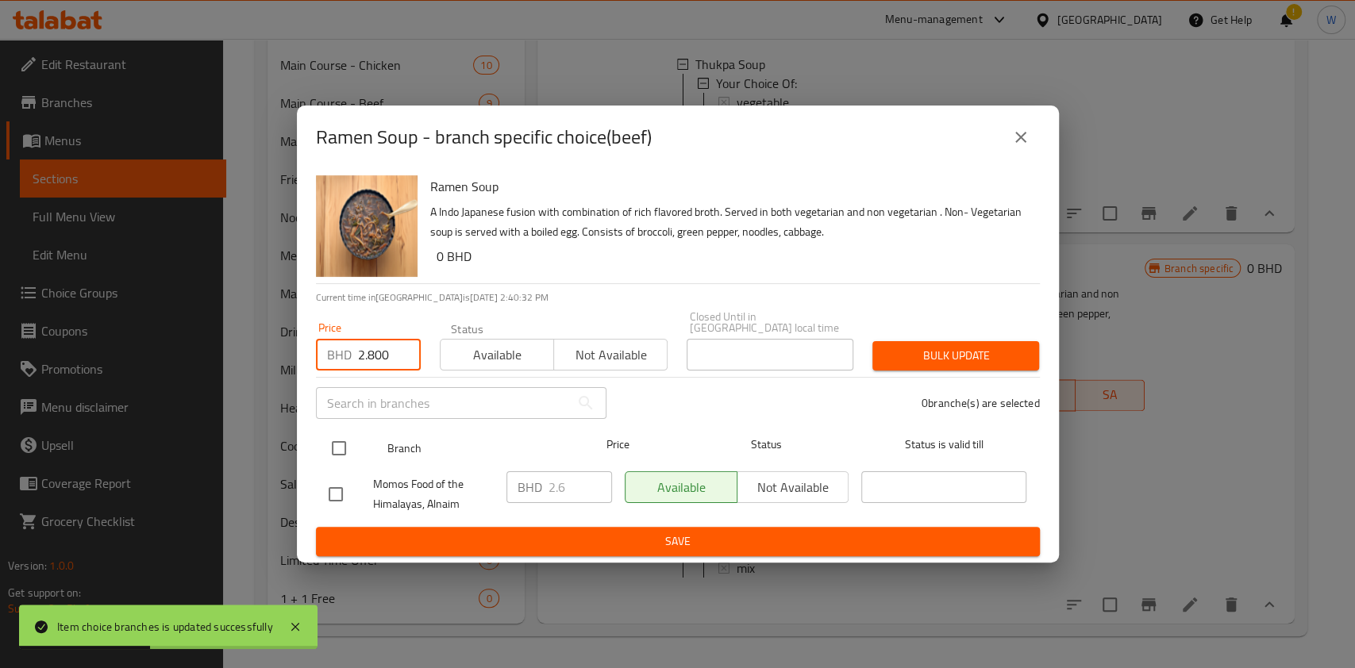
checkbox input "true"
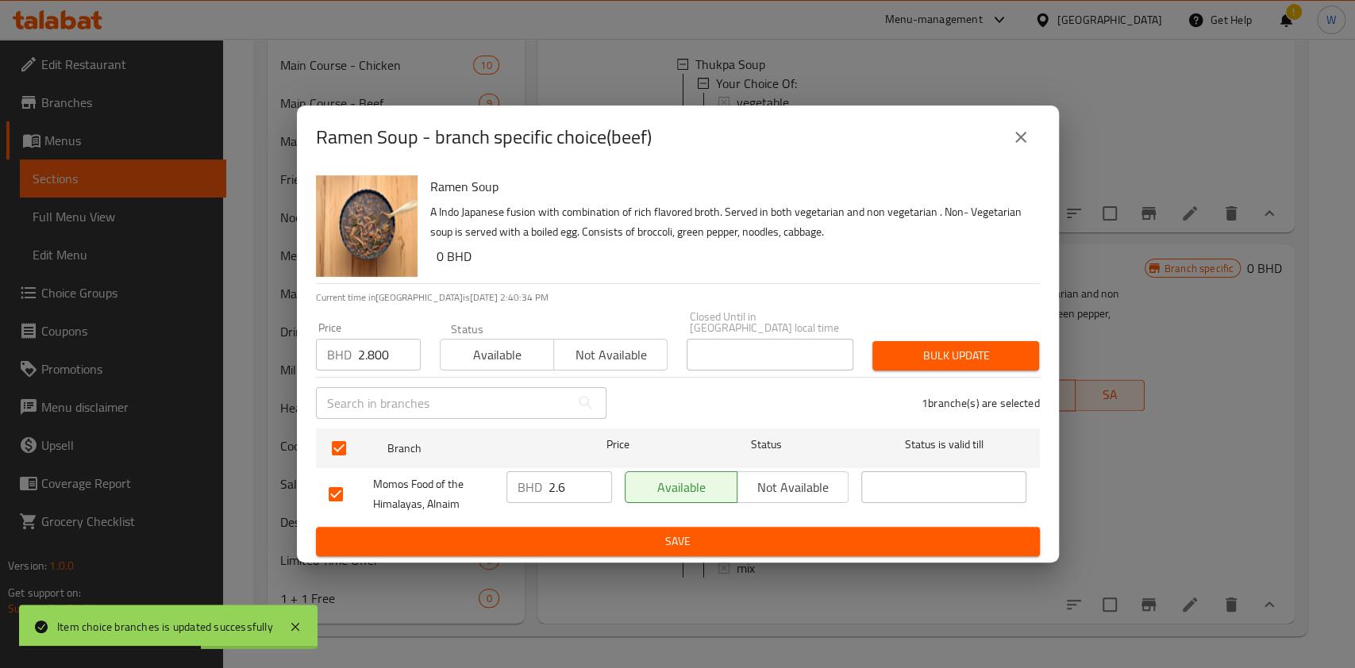
click at [997, 341] on button "Bulk update" at bounding box center [955, 355] width 167 height 29
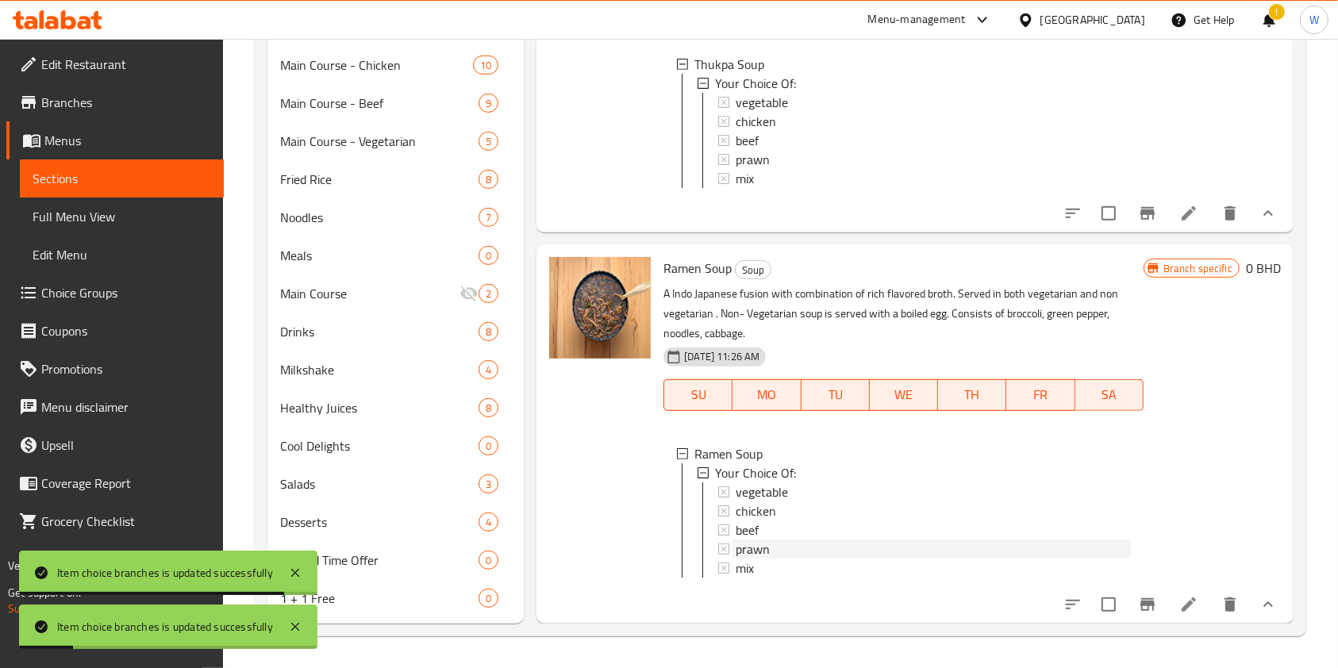
click at [794, 540] on div "prawn" at bounding box center [933, 549] width 394 height 19
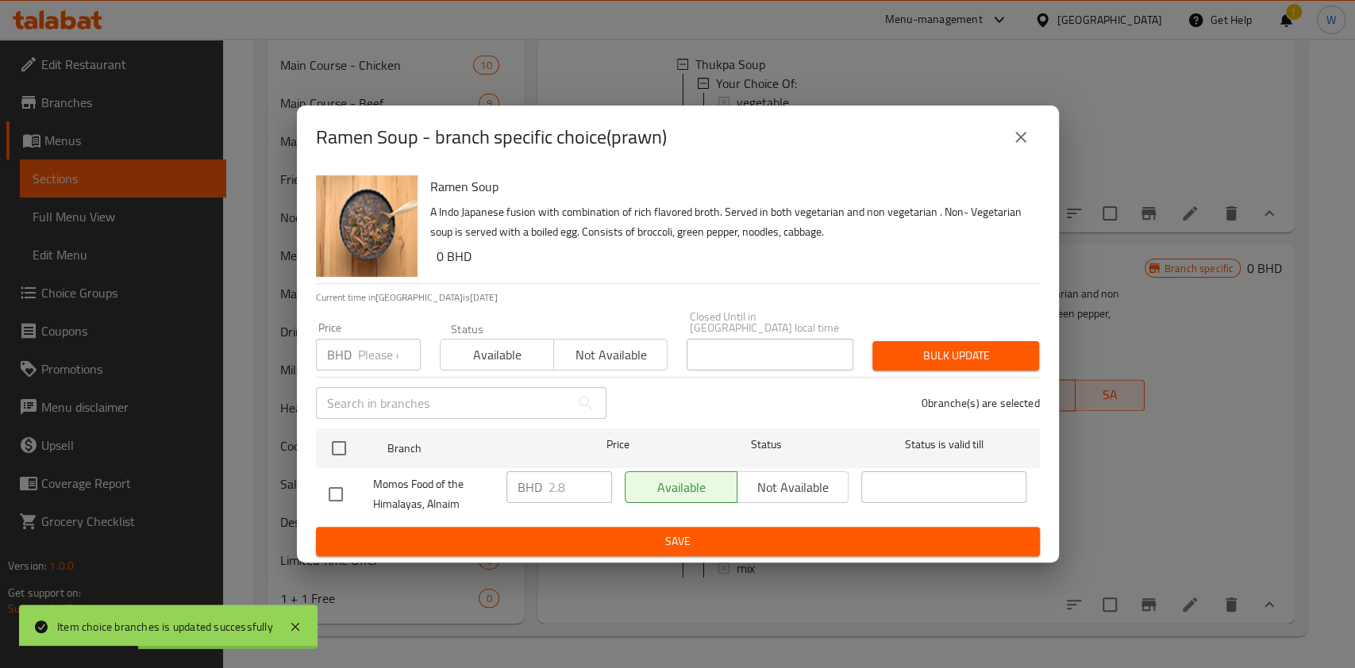
click at [370, 345] on input "number" at bounding box center [389, 355] width 63 height 32
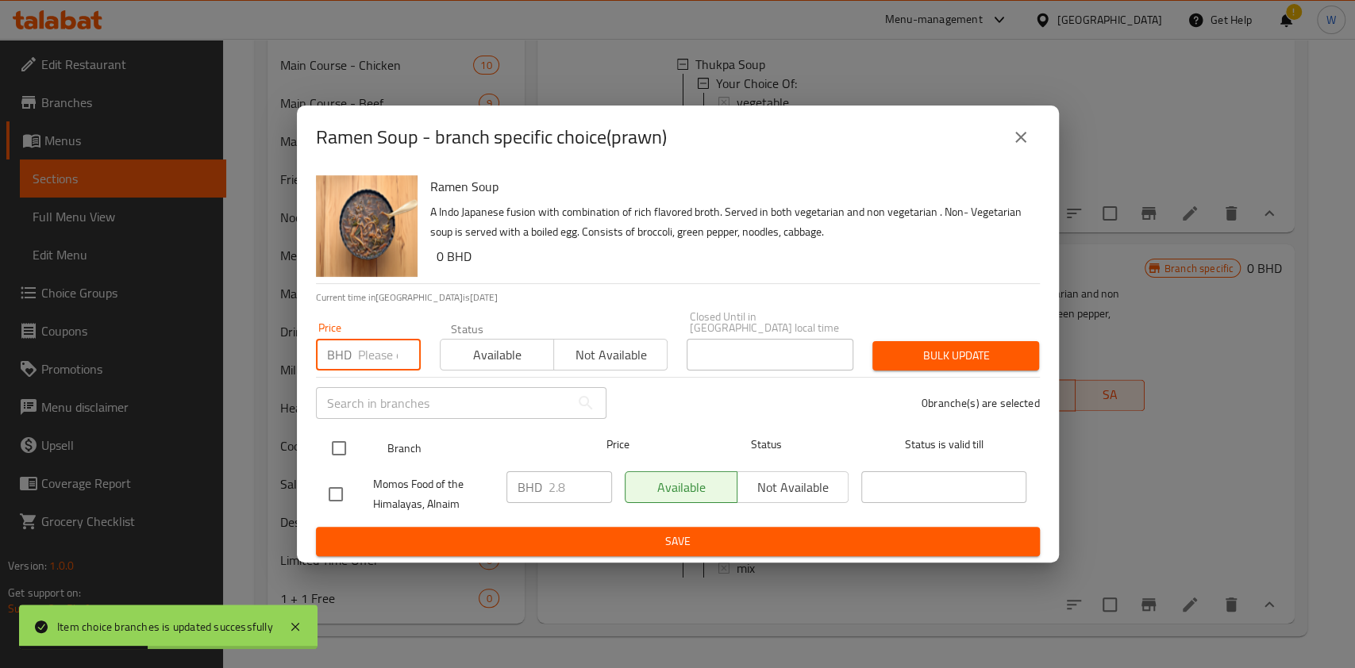
paste input "3.000"
type input "3.000"
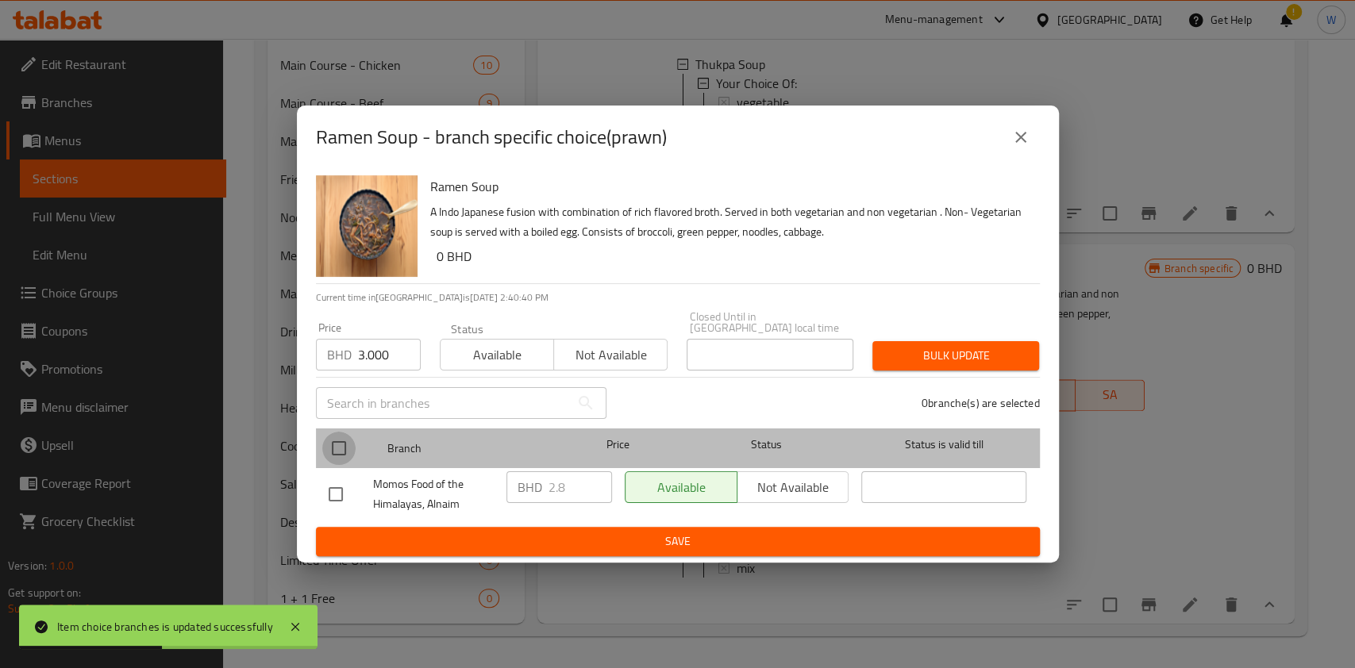
click at [334, 444] on input "checkbox" at bounding box center [338, 448] width 33 height 33
checkbox input "true"
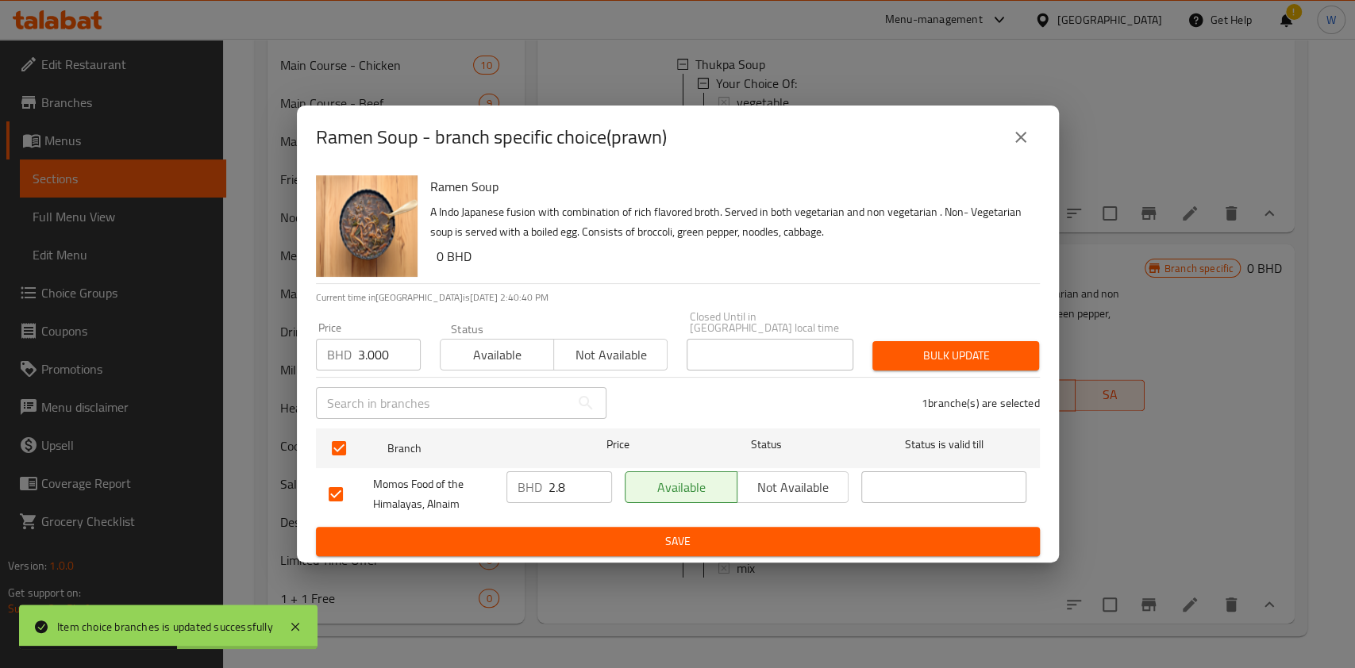
click at [1003, 346] on span "Bulk update" at bounding box center [955, 356] width 141 height 20
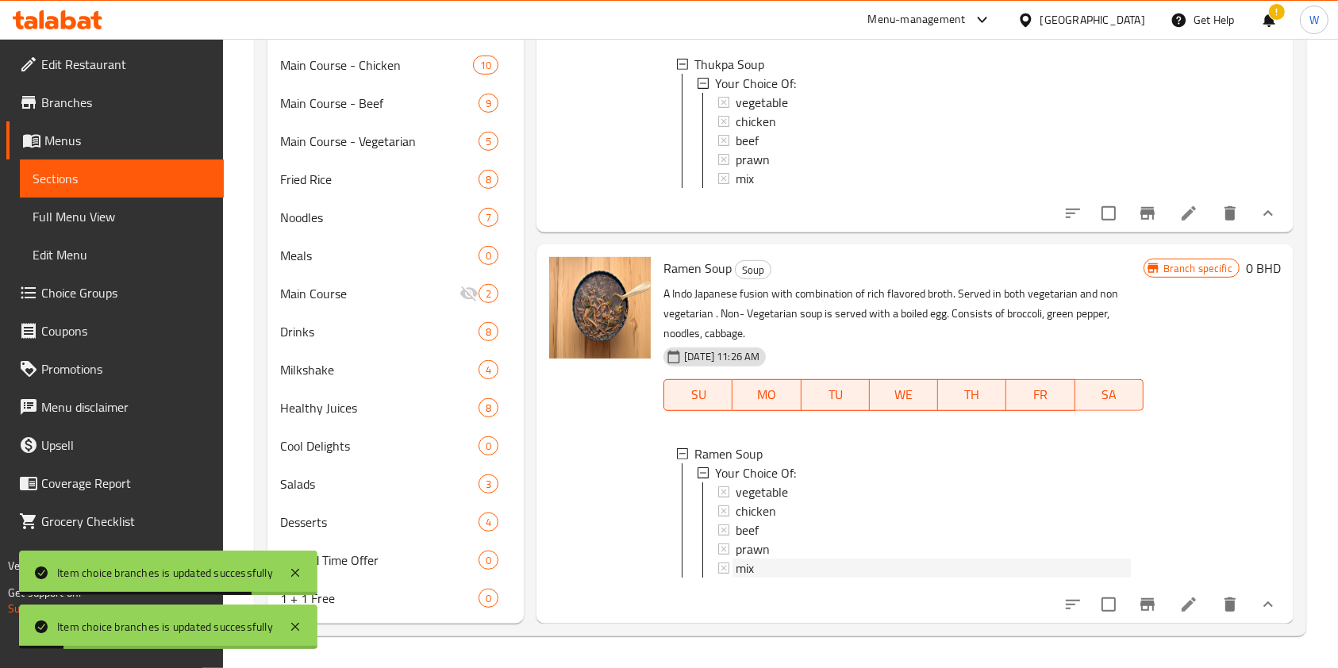
click at [750, 559] on span "mix" at bounding box center [745, 568] width 18 height 19
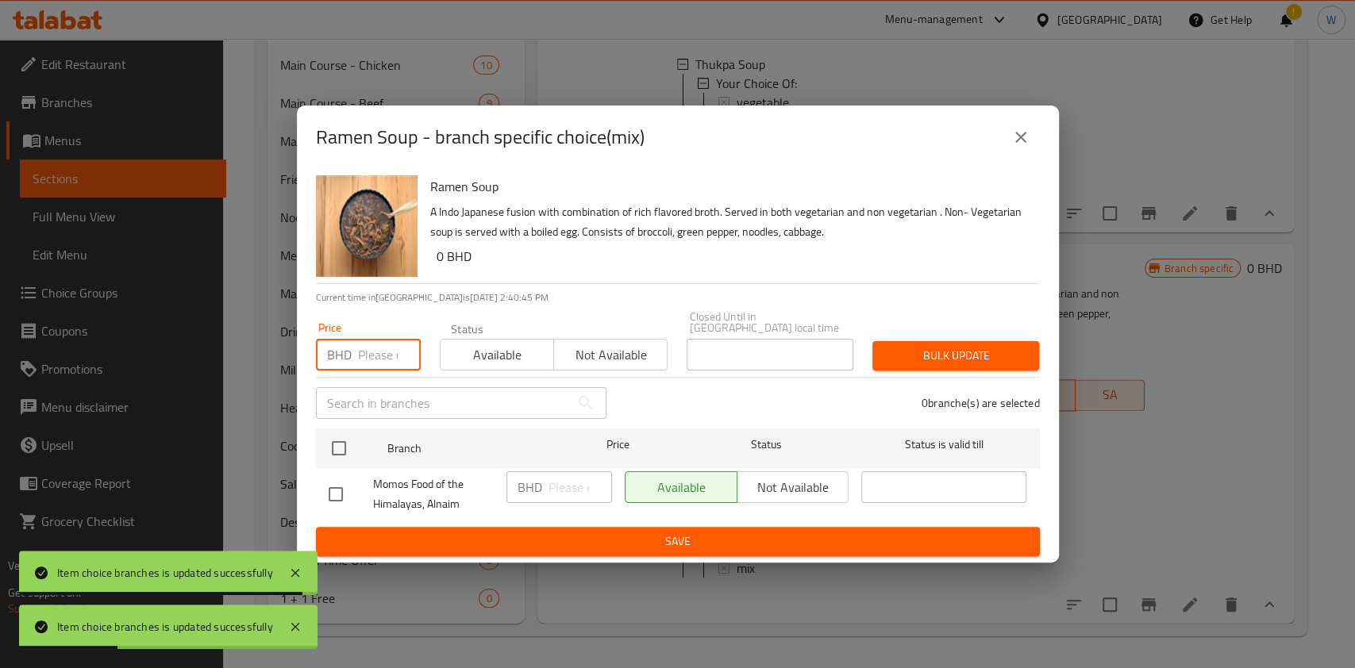
click at [389, 348] on input "number" at bounding box center [389, 355] width 63 height 32
paste input "3.000"
type input "3.000"
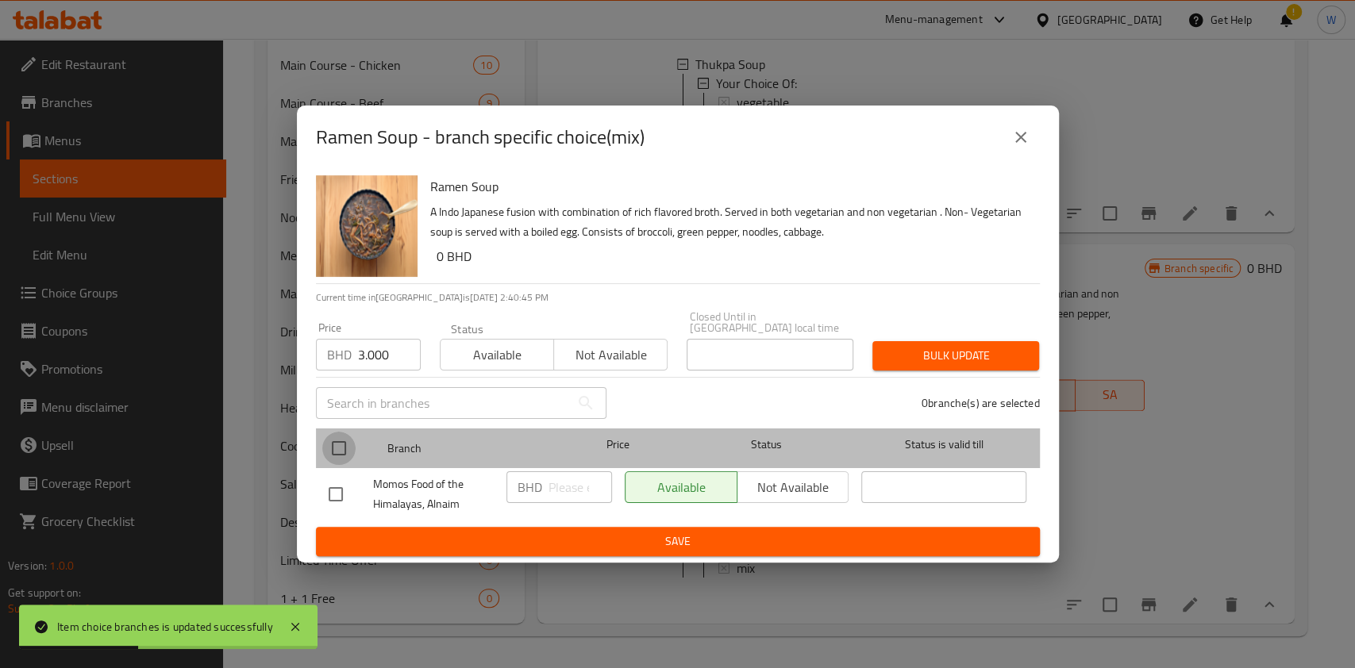
click at [345, 432] on input "checkbox" at bounding box center [338, 448] width 33 height 33
checkbox input "true"
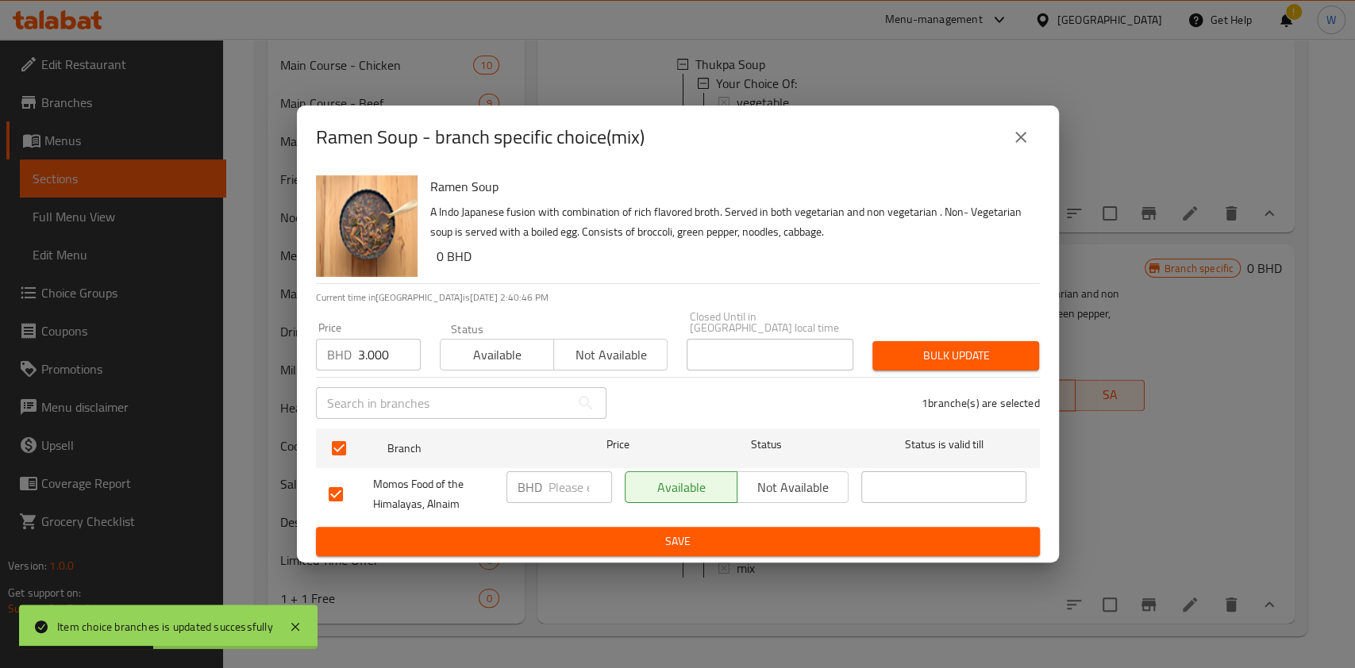
click at [937, 353] on span "Bulk update" at bounding box center [955, 356] width 141 height 20
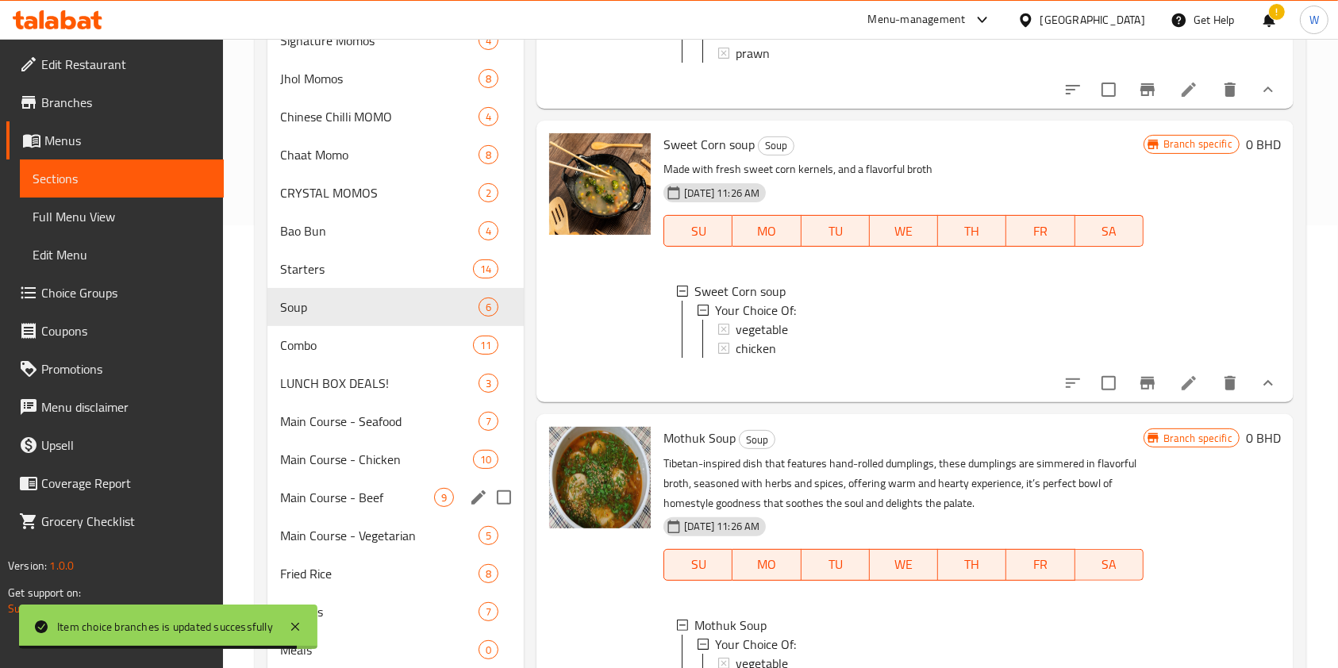
scroll to position [520, 0]
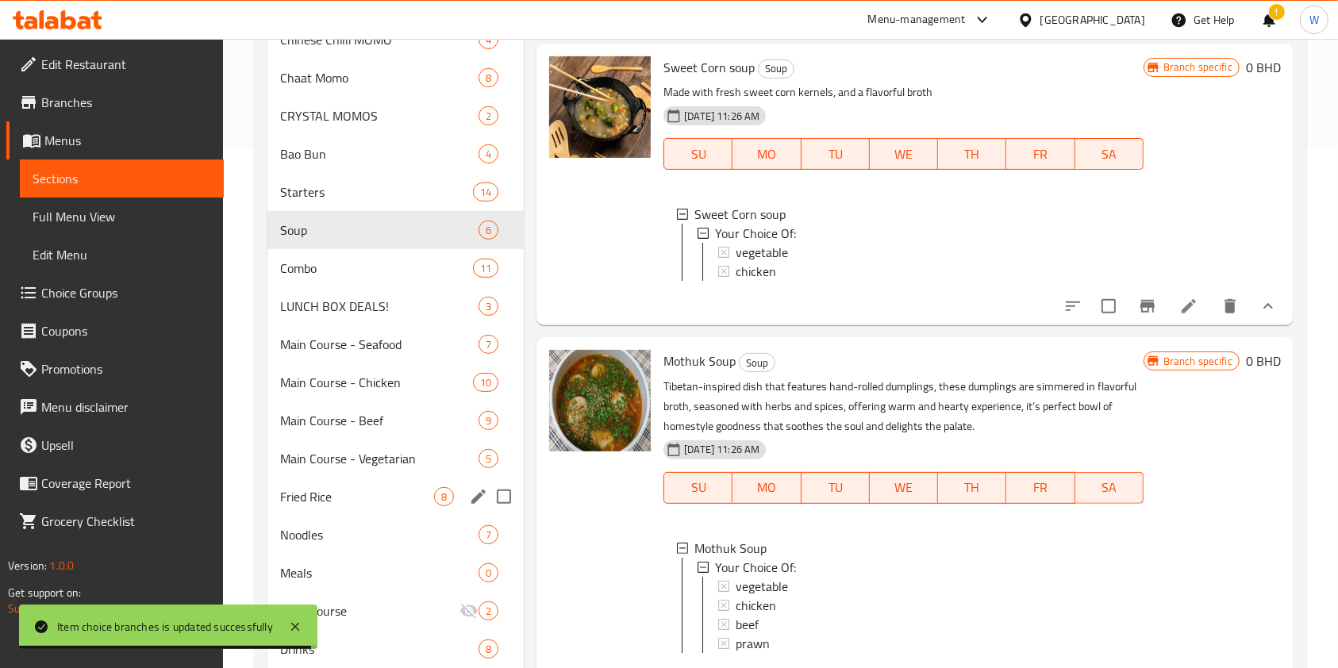
click at [330, 502] on span "Fried Rice" at bounding box center [357, 496] width 154 height 19
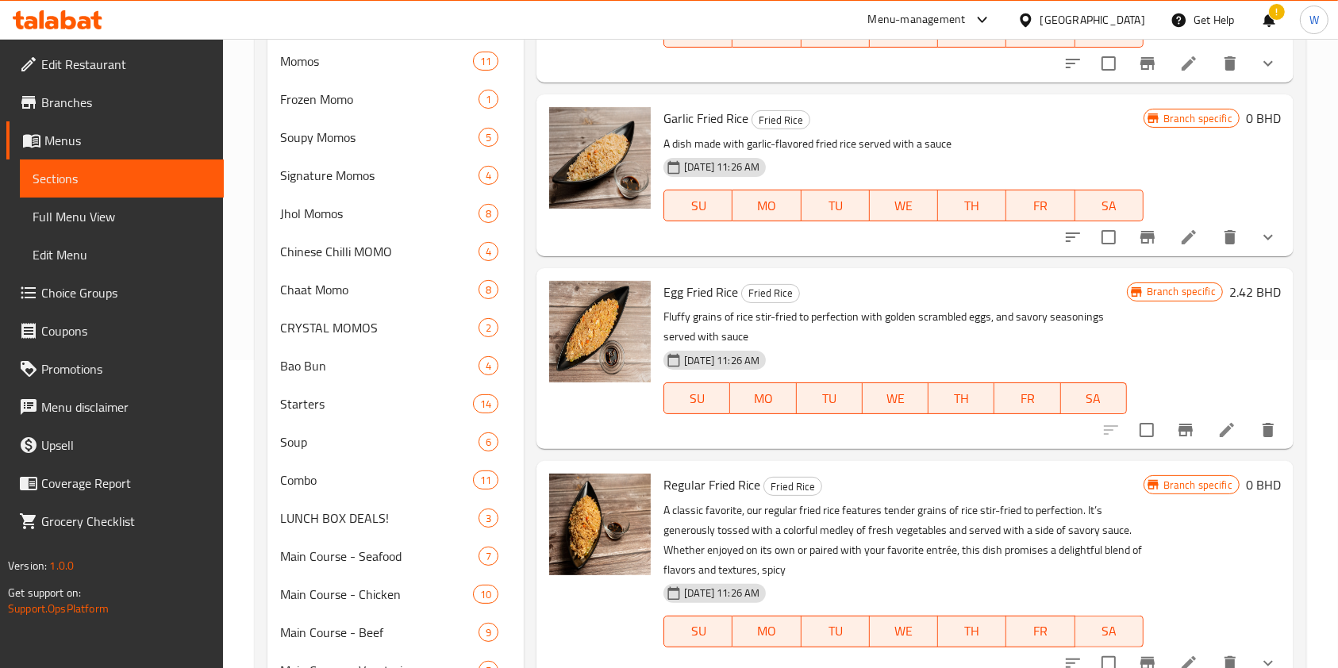
scroll to position [211, 0]
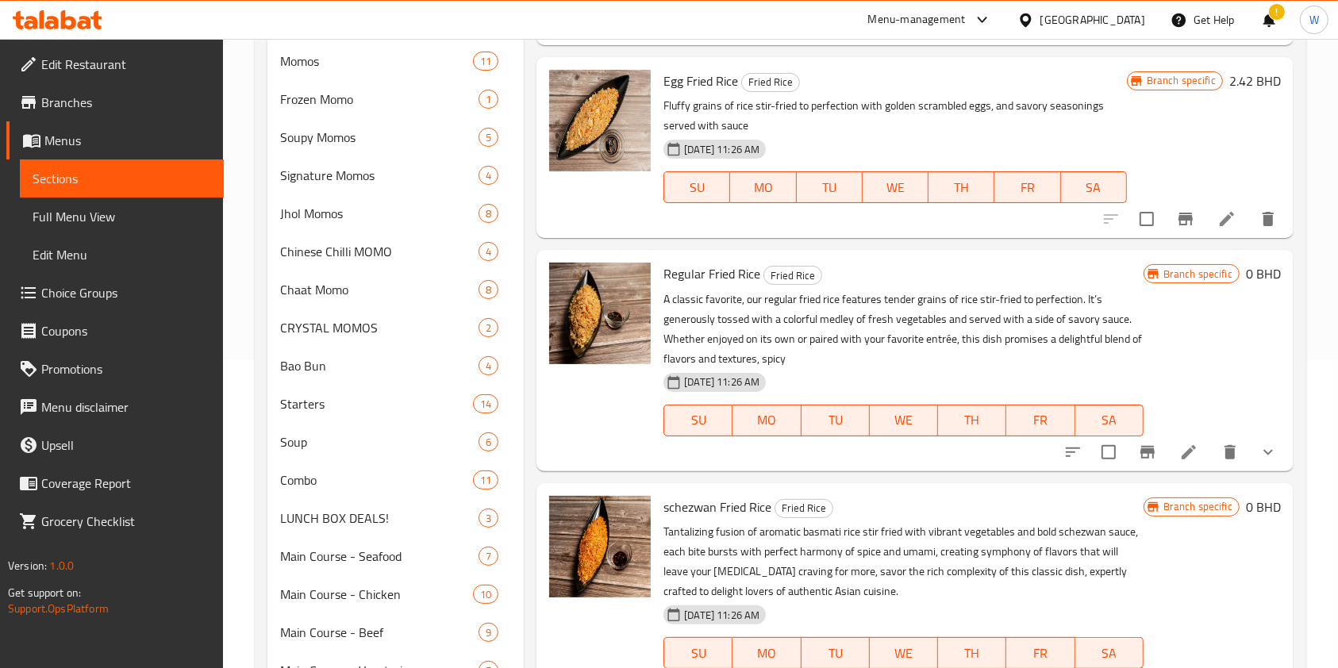
click at [1262, 442] on button "show more" at bounding box center [1268, 452] width 38 height 38
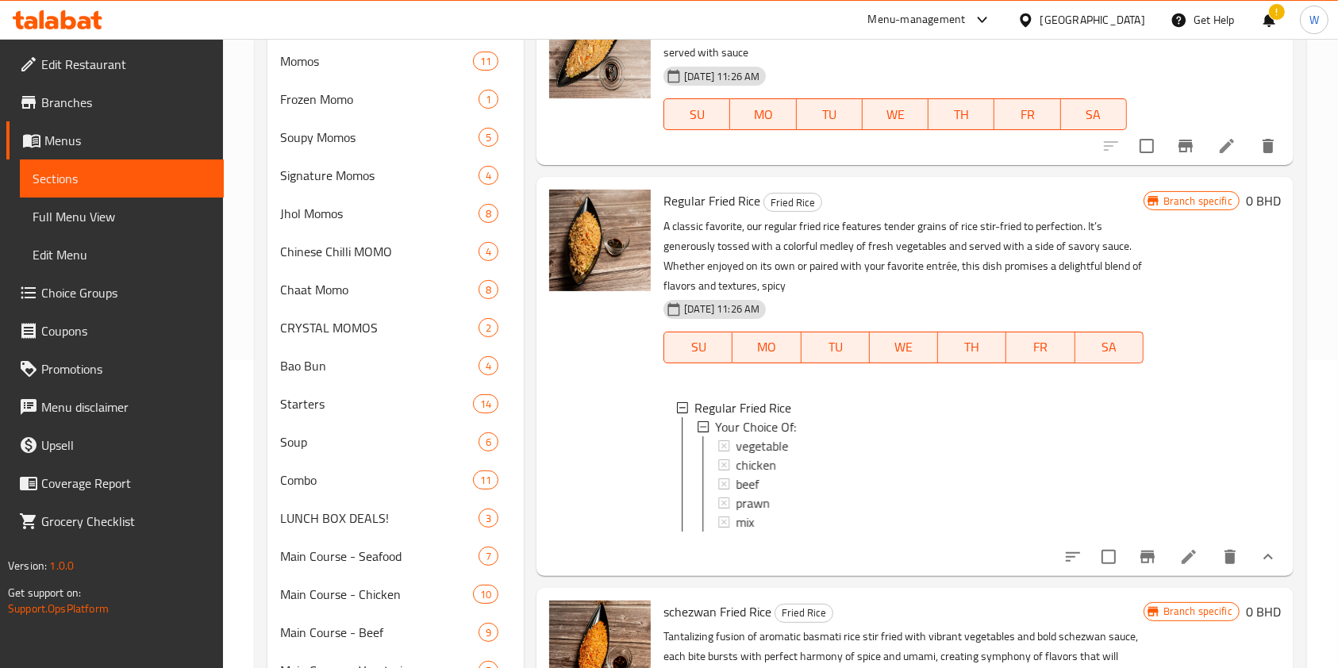
scroll to position [317, 0]
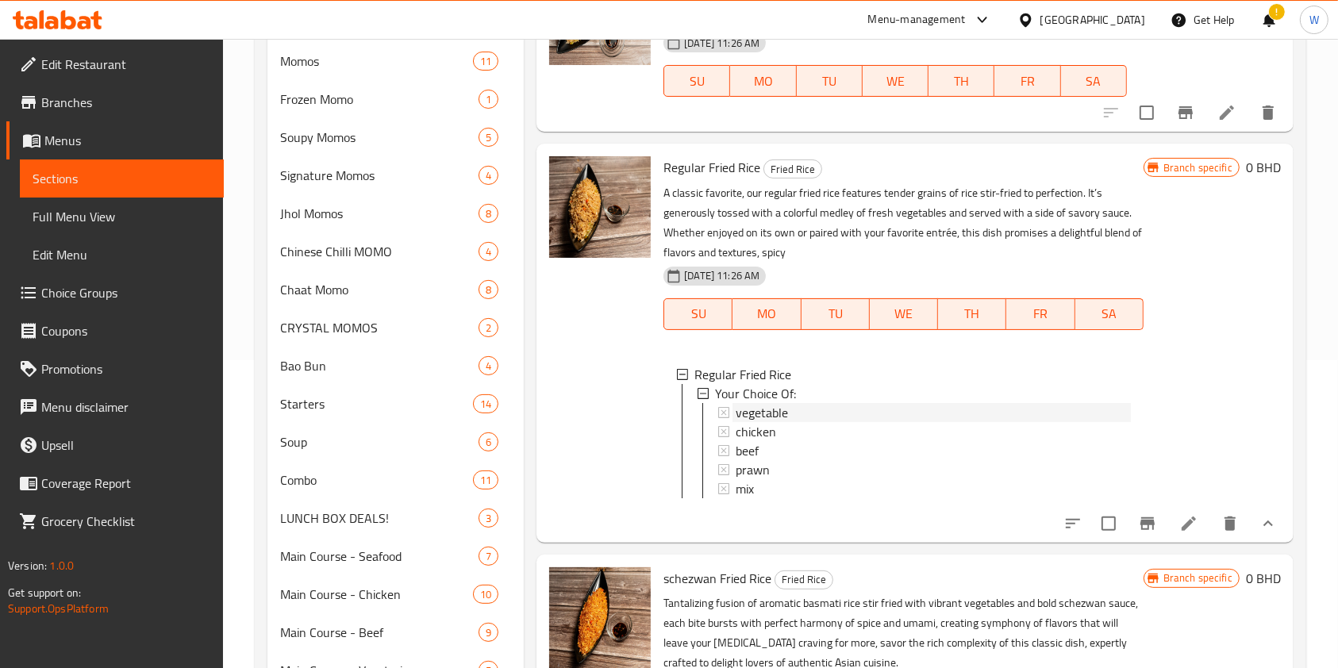
click at [765, 409] on span "vegetable" at bounding box center [762, 412] width 52 height 19
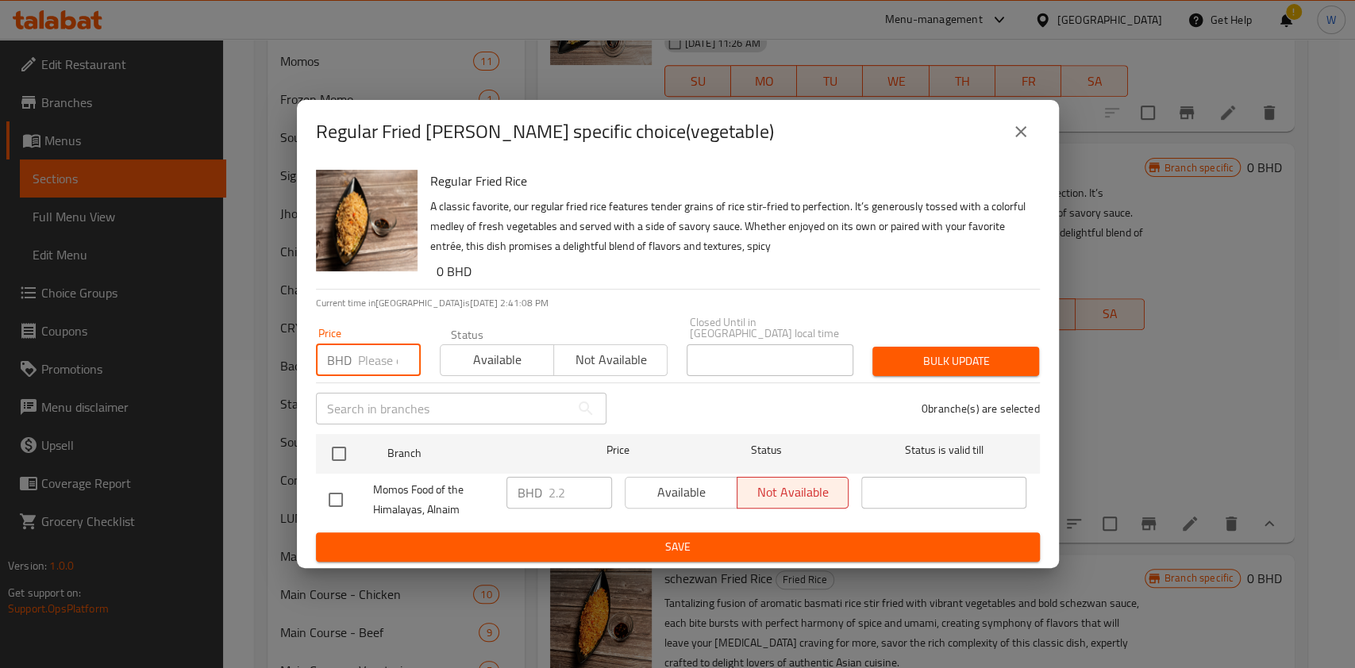
click at [368, 348] on input "number" at bounding box center [389, 360] width 63 height 32
paste input "2.400"
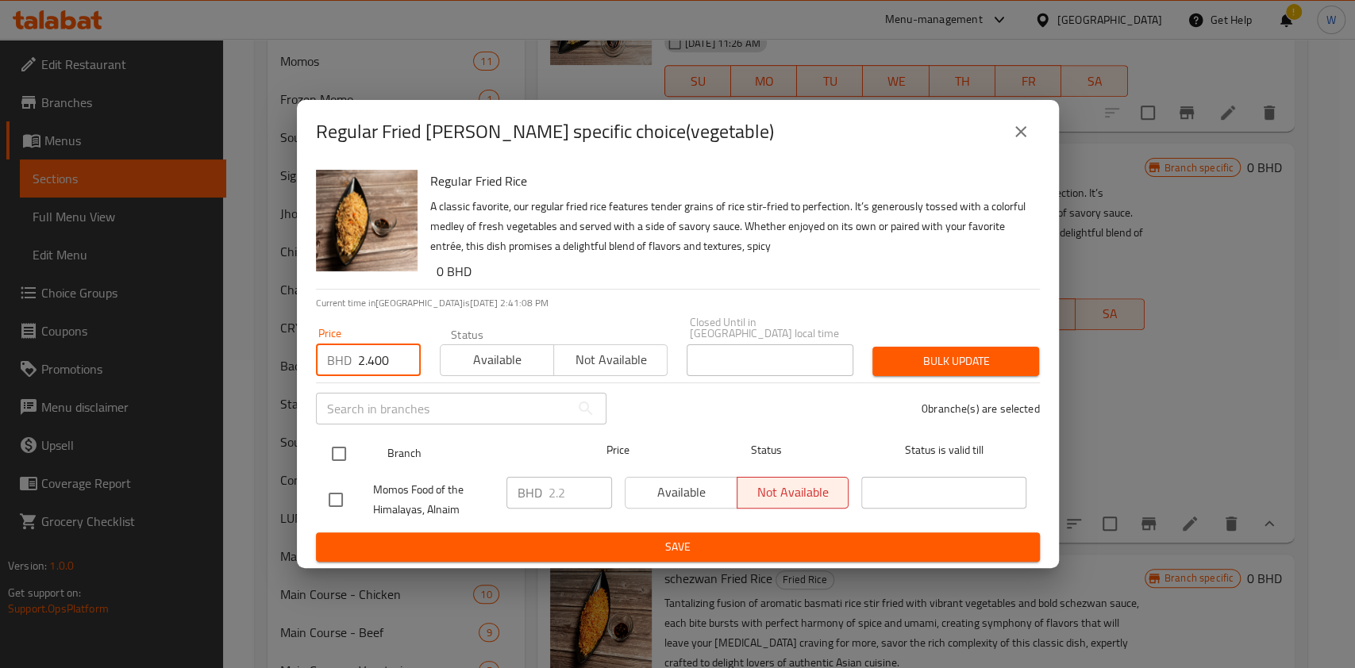
type input "2.400"
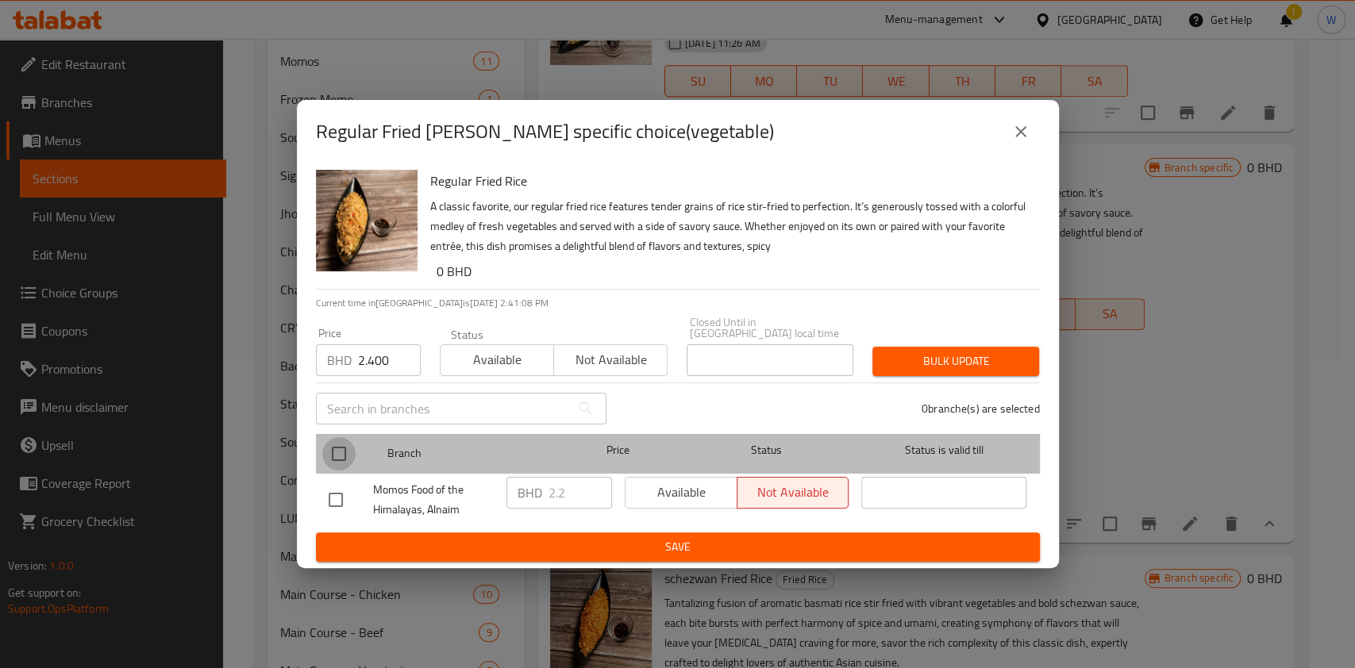
drag, startPoint x: 325, startPoint y: 454, endPoint x: 370, endPoint y: 445, distance: 45.3
click at [325, 455] on input "checkbox" at bounding box center [338, 453] width 33 height 33
checkbox input "true"
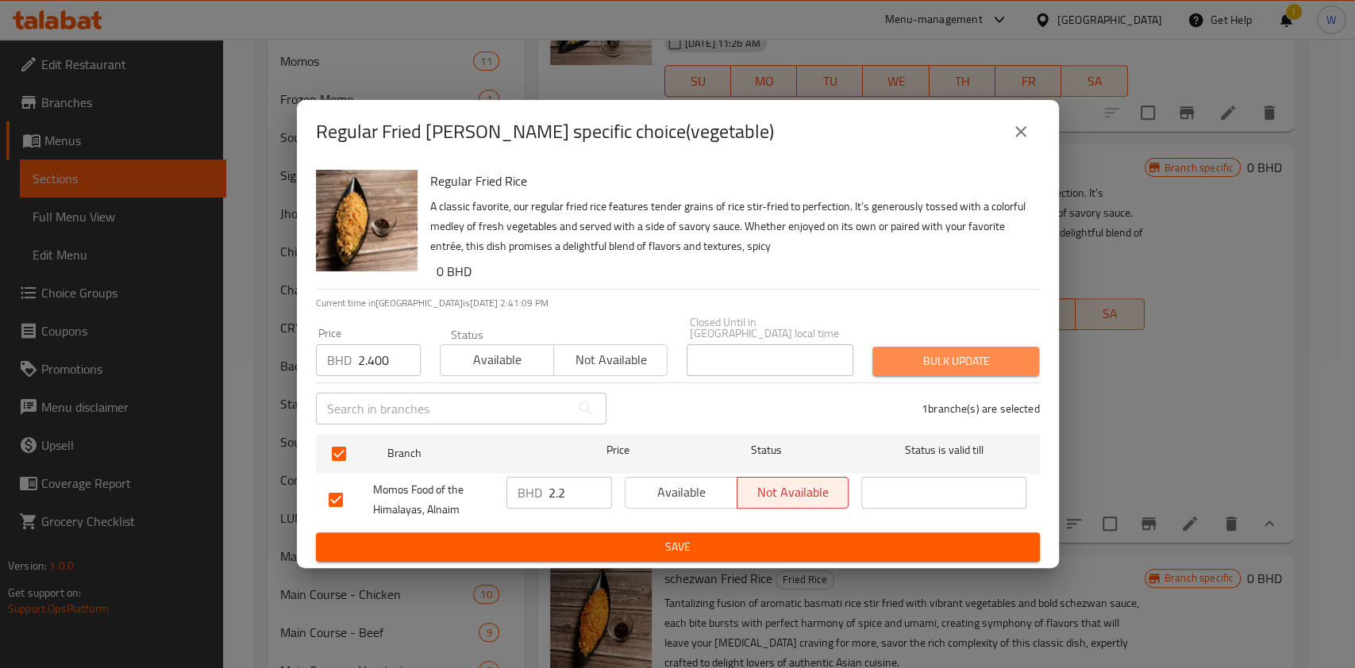
click at [924, 352] on span "Bulk update" at bounding box center [955, 362] width 141 height 20
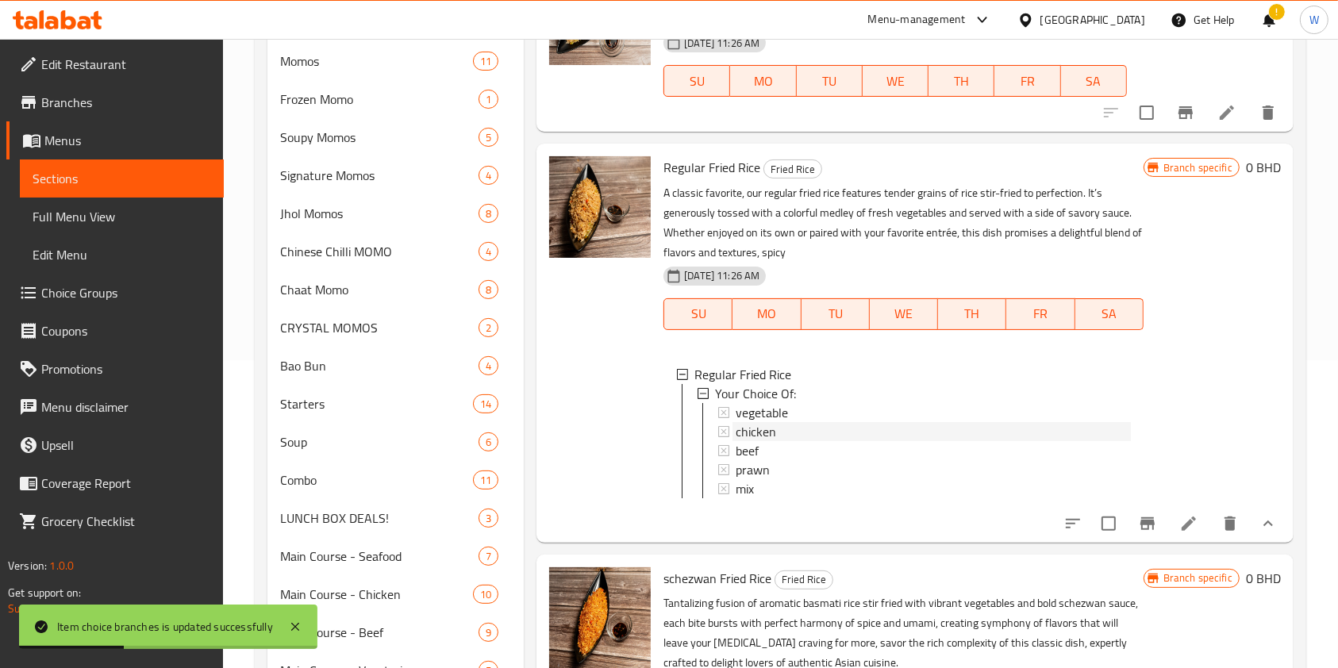
click at [757, 430] on span "chicken" at bounding box center [756, 431] width 40 height 19
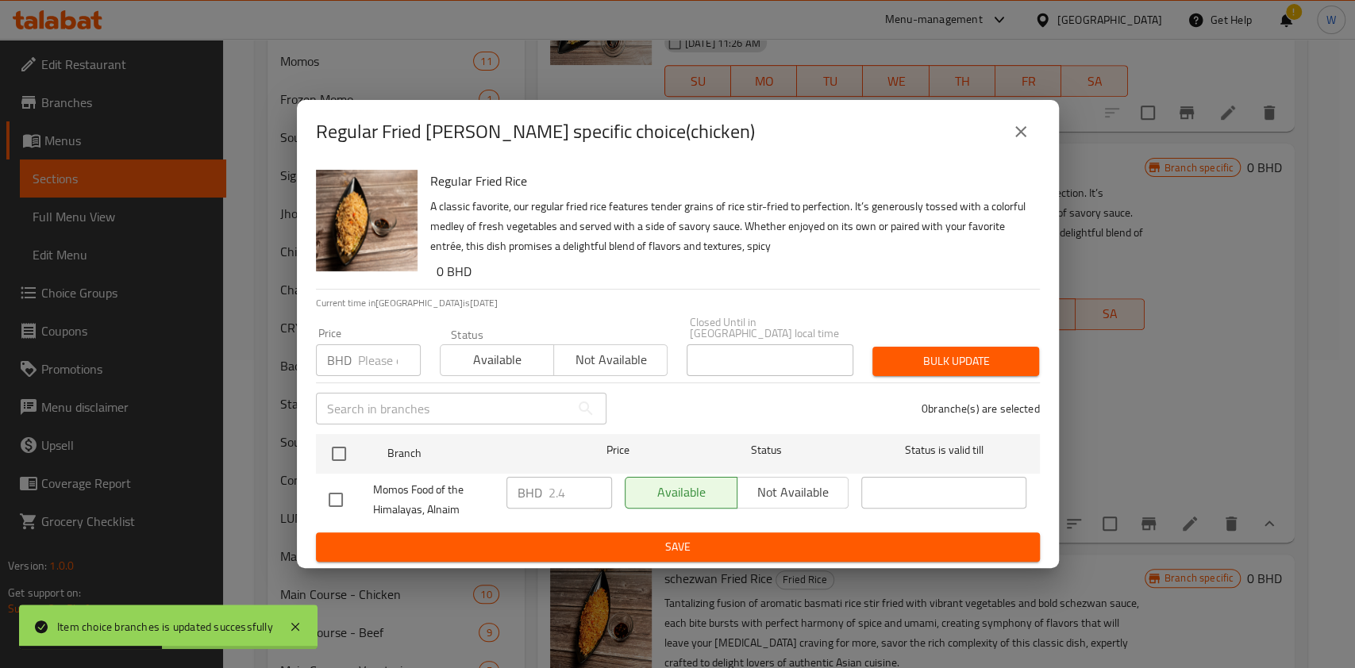
click at [379, 352] on input "number" at bounding box center [389, 360] width 63 height 32
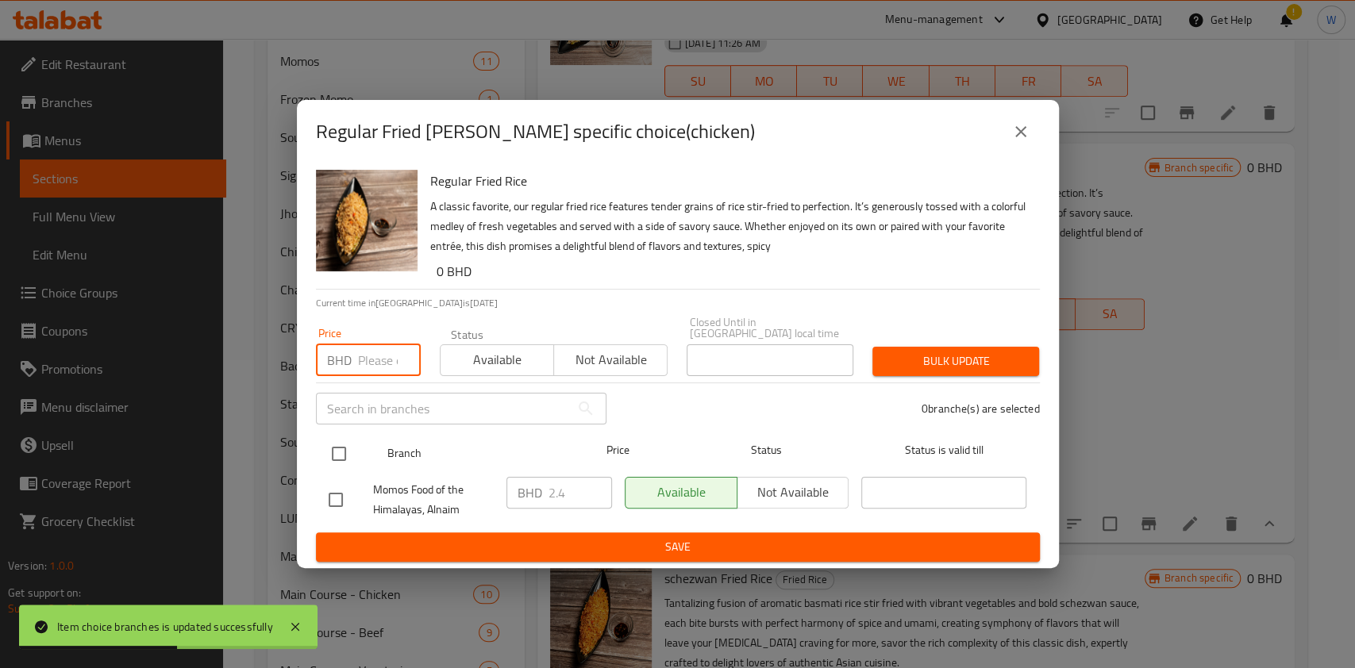
paste input "2.600"
type input "2.600"
click at [331, 445] on input "checkbox" at bounding box center [338, 453] width 33 height 33
checkbox input "true"
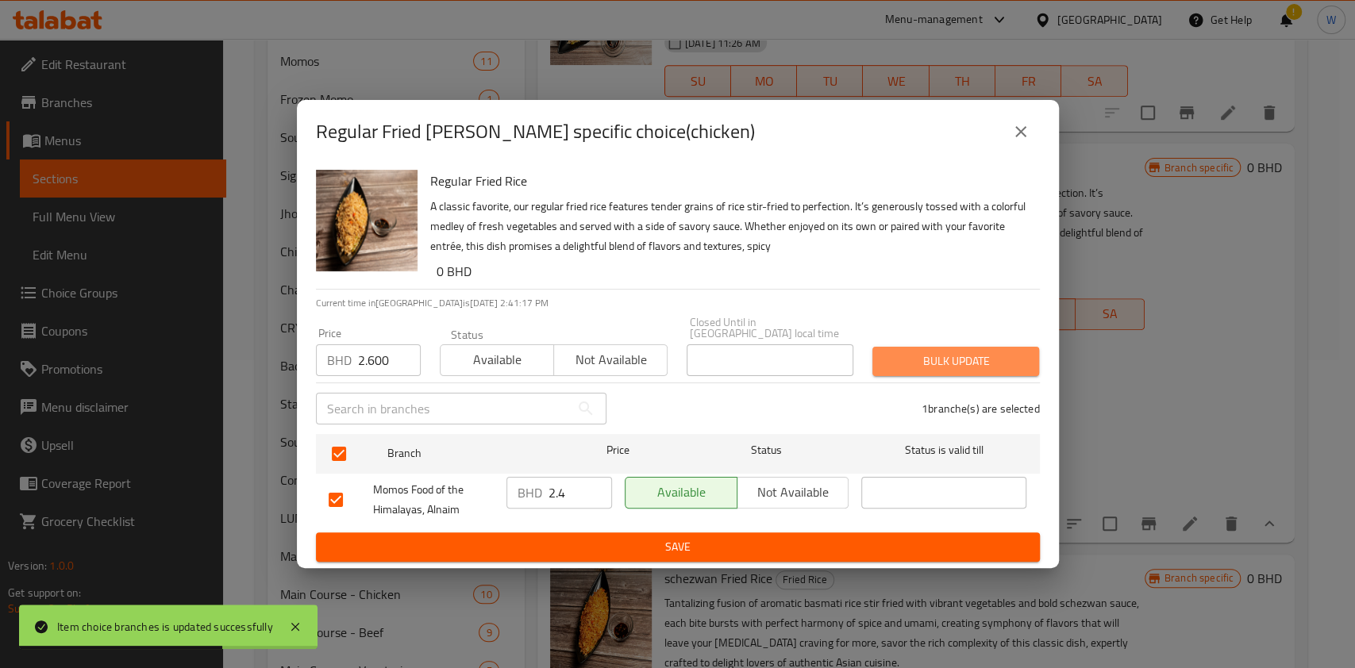
click at [1005, 359] on span "Bulk update" at bounding box center [955, 362] width 141 height 20
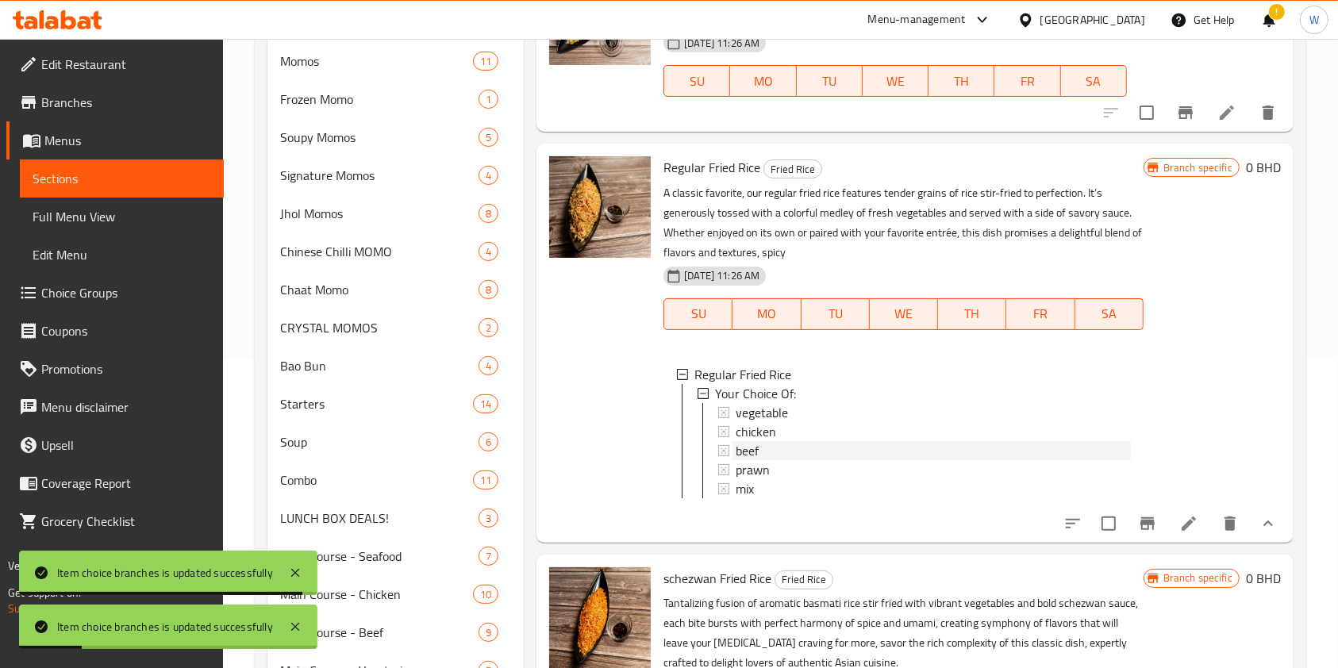
click at [773, 448] on div "beef" at bounding box center [933, 450] width 394 height 19
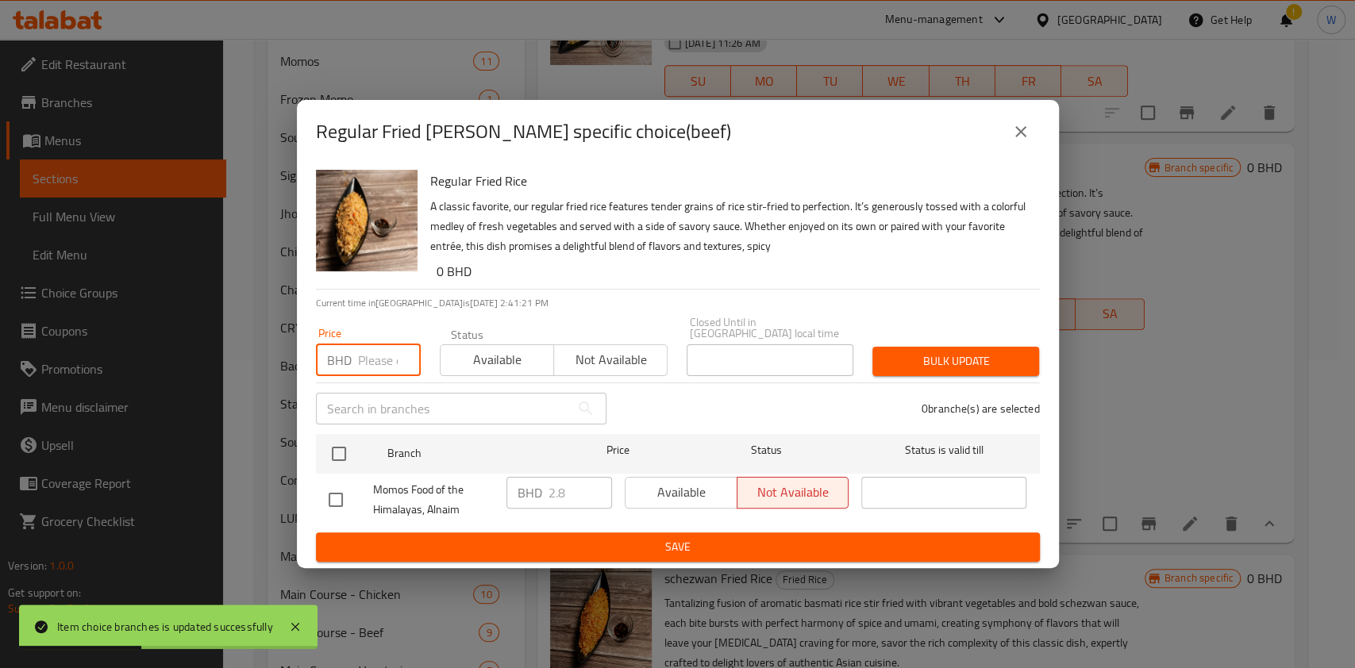
click at [362, 348] on input "number" at bounding box center [389, 360] width 63 height 32
paste input "2.800"
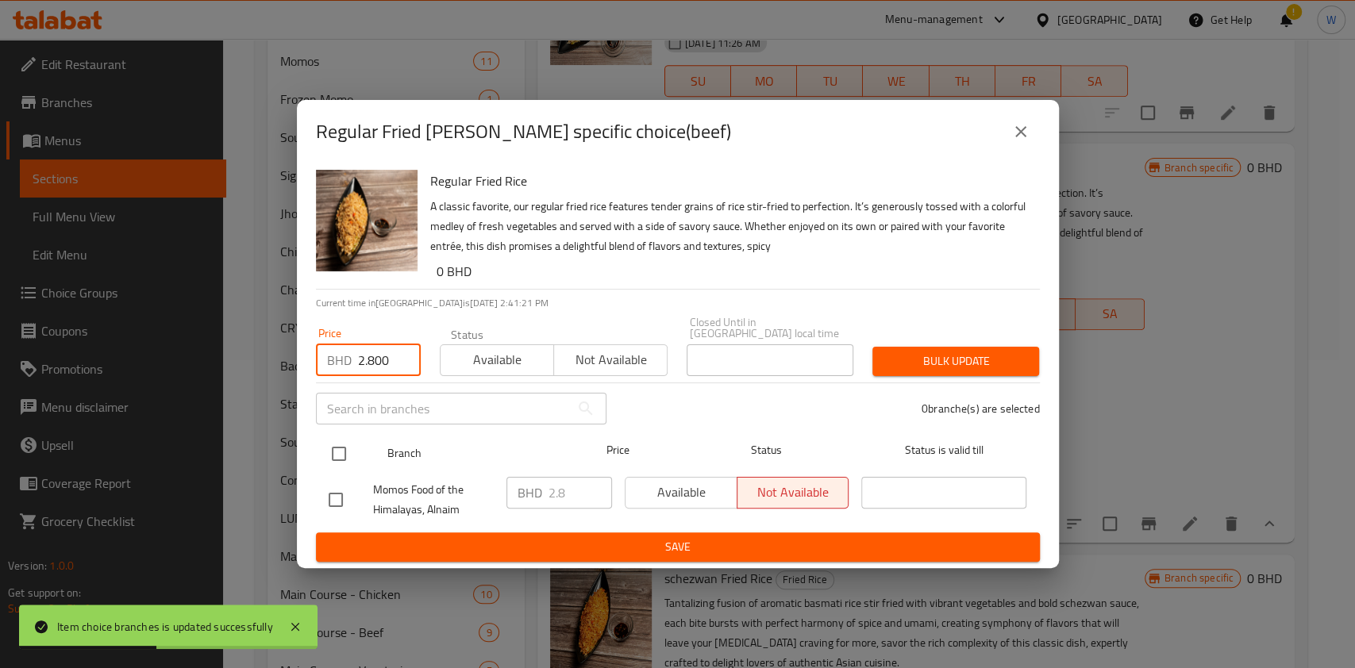
type input "2.800"
click at [333, 437] on input "checkbox" at bounding box center [338, 453] width 33 height 33
checkbox input "true"
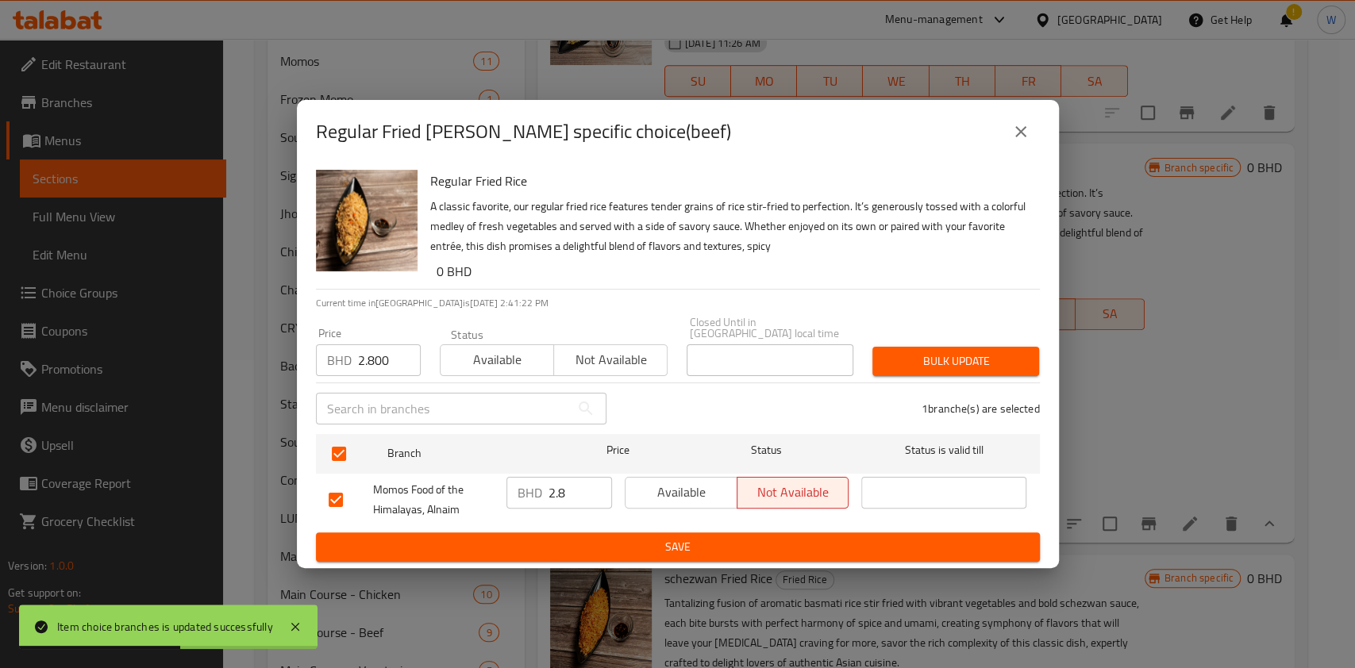
click at [952, 347] on button "Bulk update" at bounding box center [955, 361] width 167 height 29
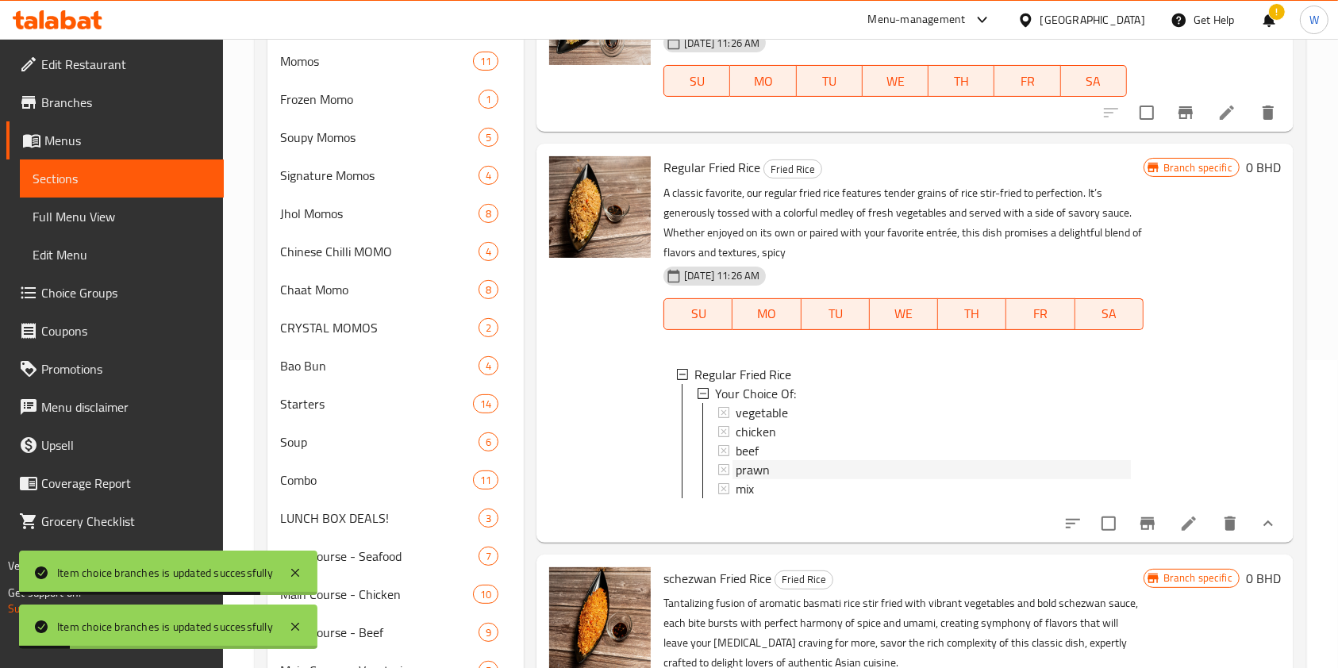
click at [745, 468] on span "prawn" at bounding box center [753, 469] width 34 height 19
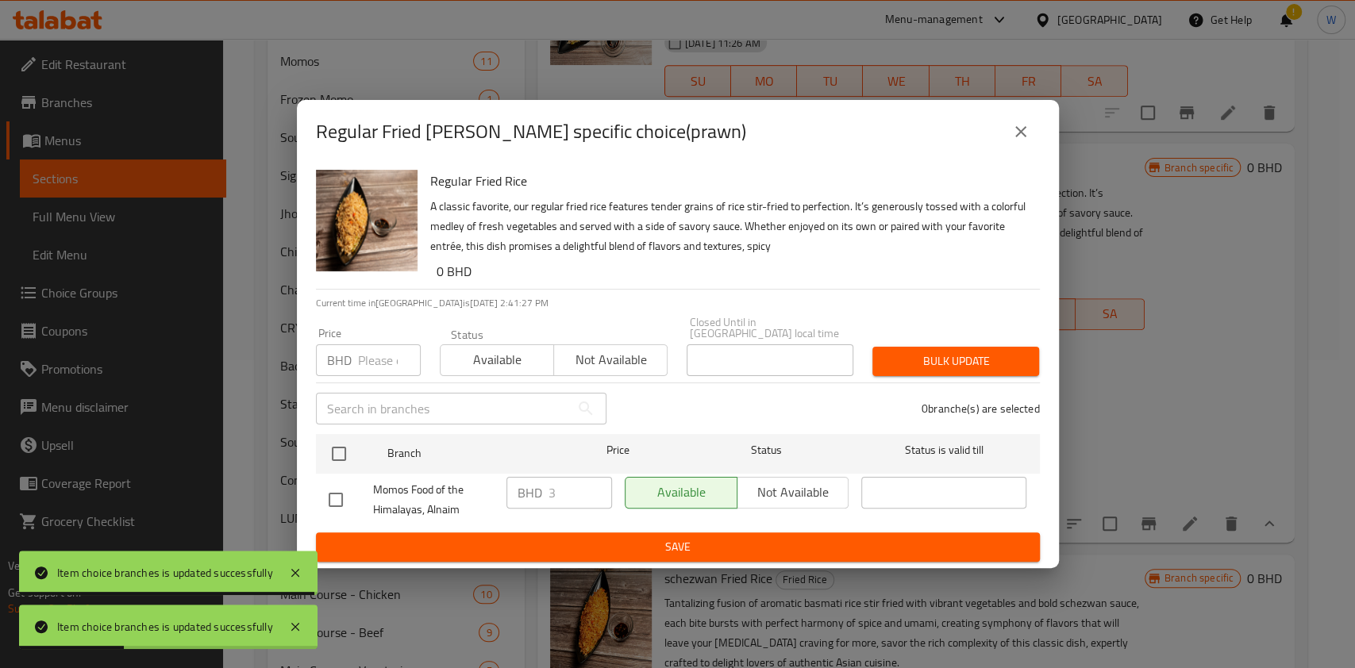
click at [1067, 137] on div "Regular Fried Rice - branch specific choice(prawn) Regular Fried Rice A classic…" at bounding box center [677, 334] width 1355 height 668
click at [1037, 137] on button "close" at bounding box center [1021, 132] width 38 height 38
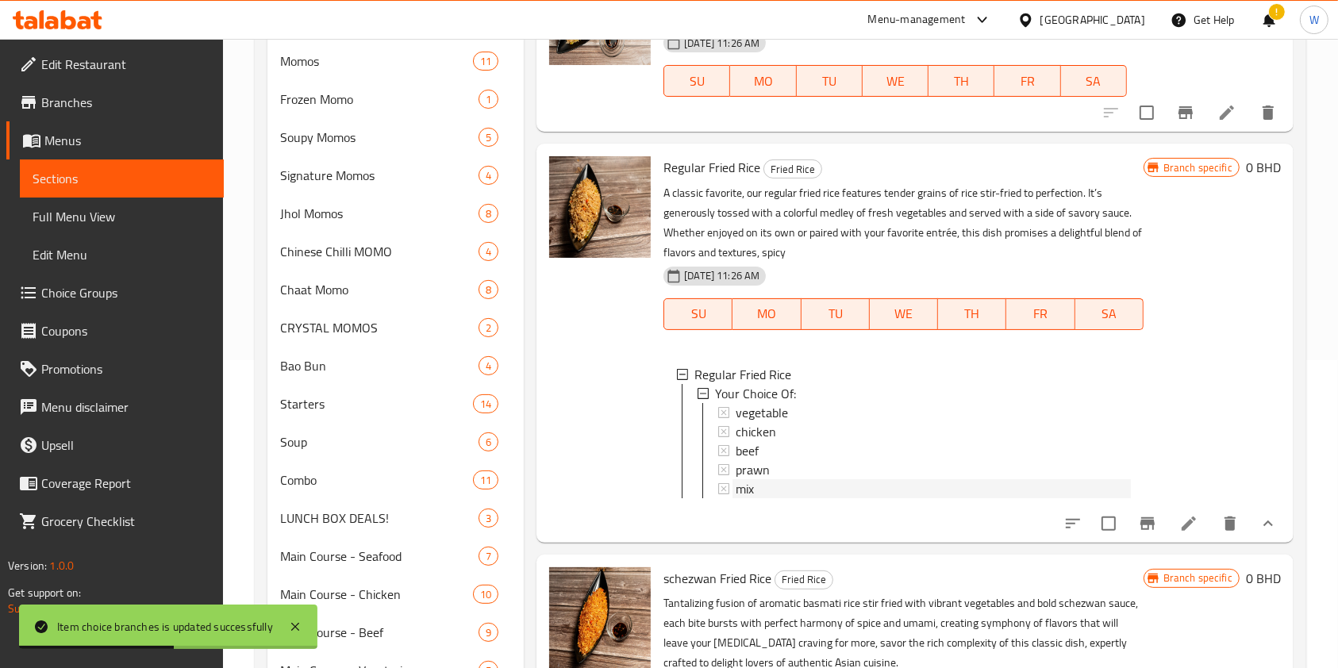
click at [799, 480] on div "mix" at bounding box center [933, 488] width 394 height 19
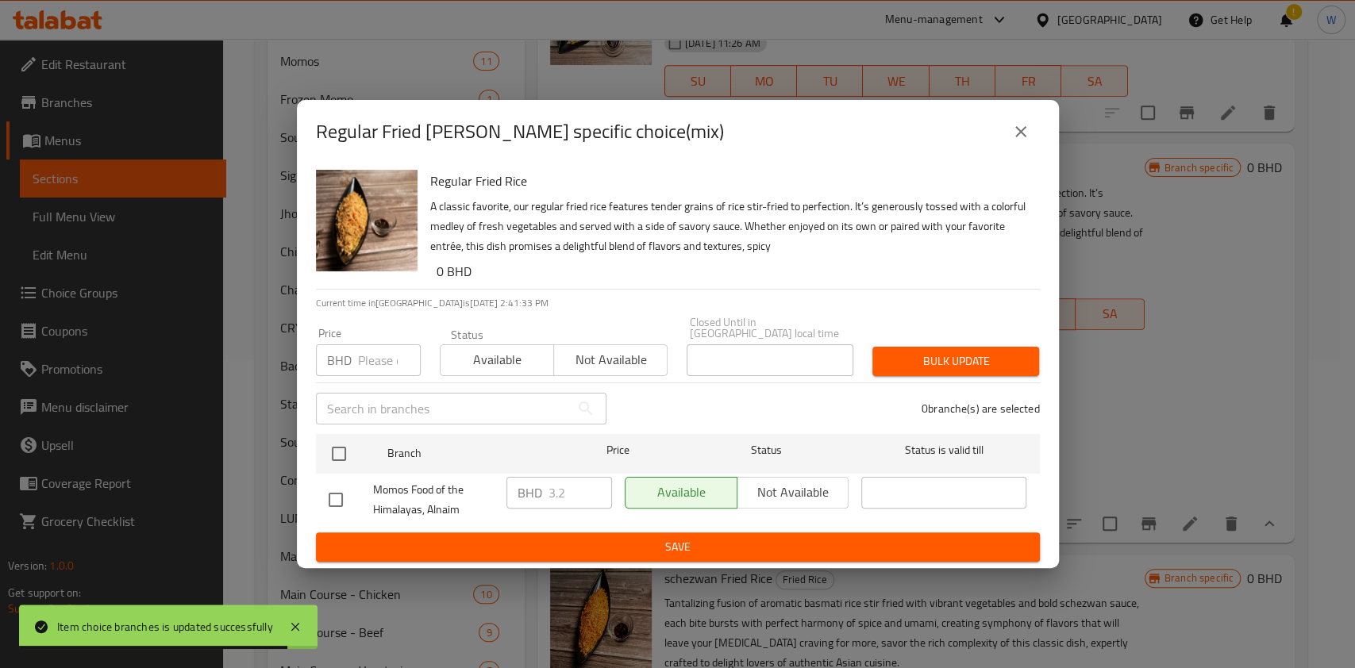
click at [1034, 142] on button "close" at bounding box center [1021, 132] width 38 height 38
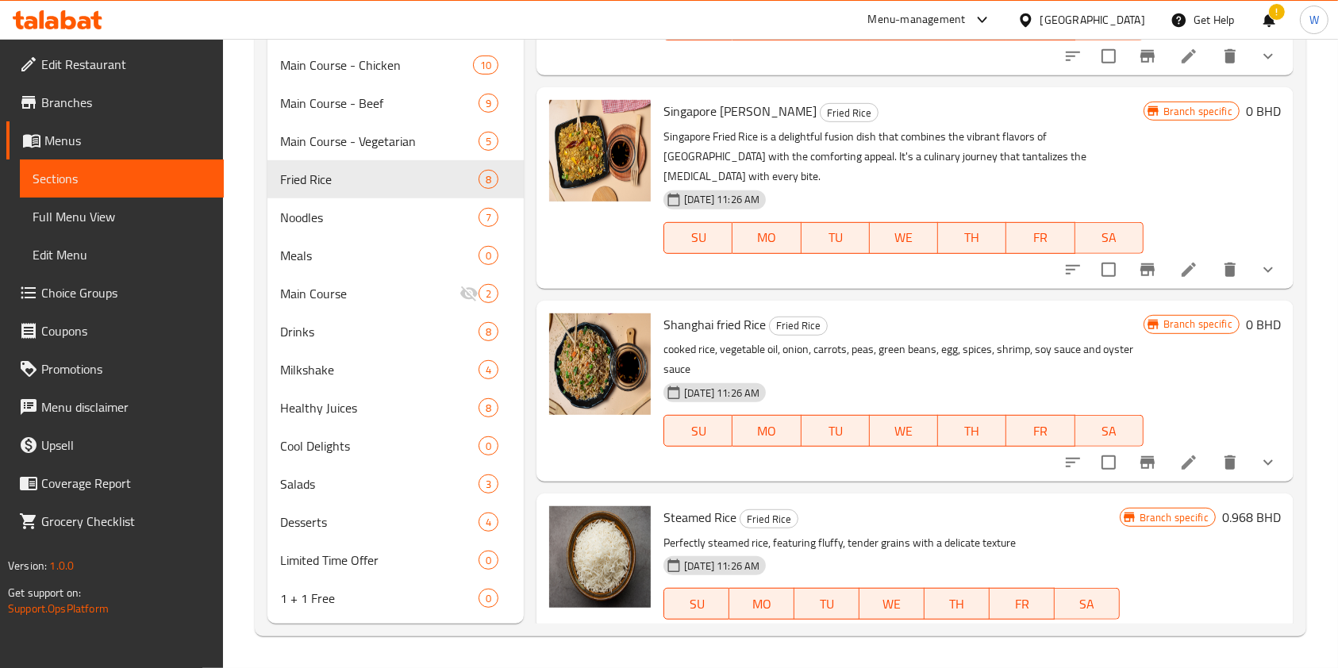
scroll to position [410, 0]
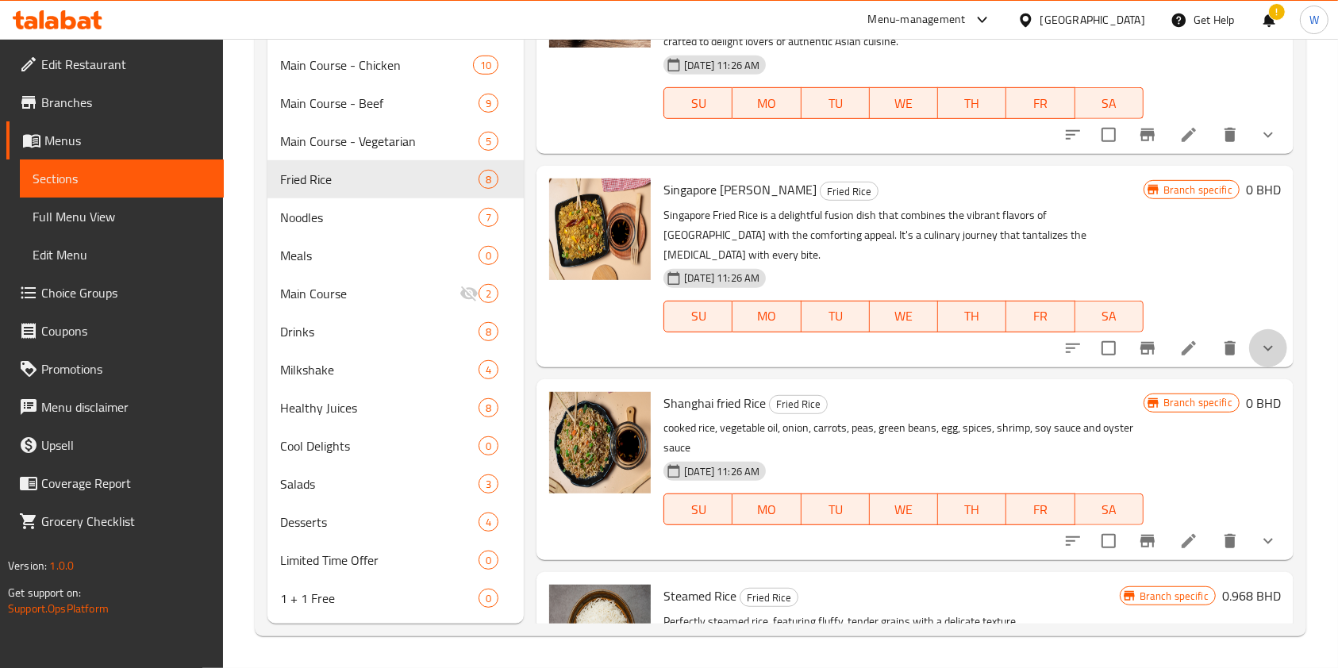
click at [1249, 340] on button "show more" at bounding box center [1268, 348] width 38 height 38
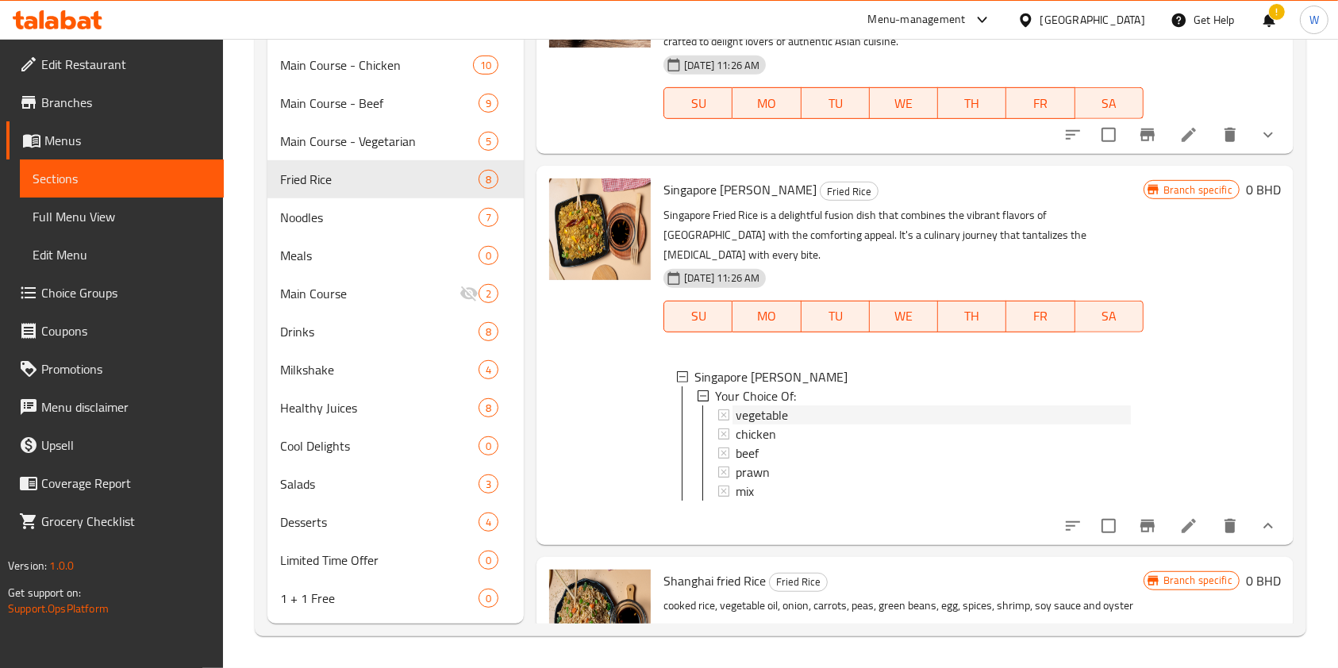
click at [795, 406] on div "vegetable" at bounding box center [933, 415] width 394 height 19
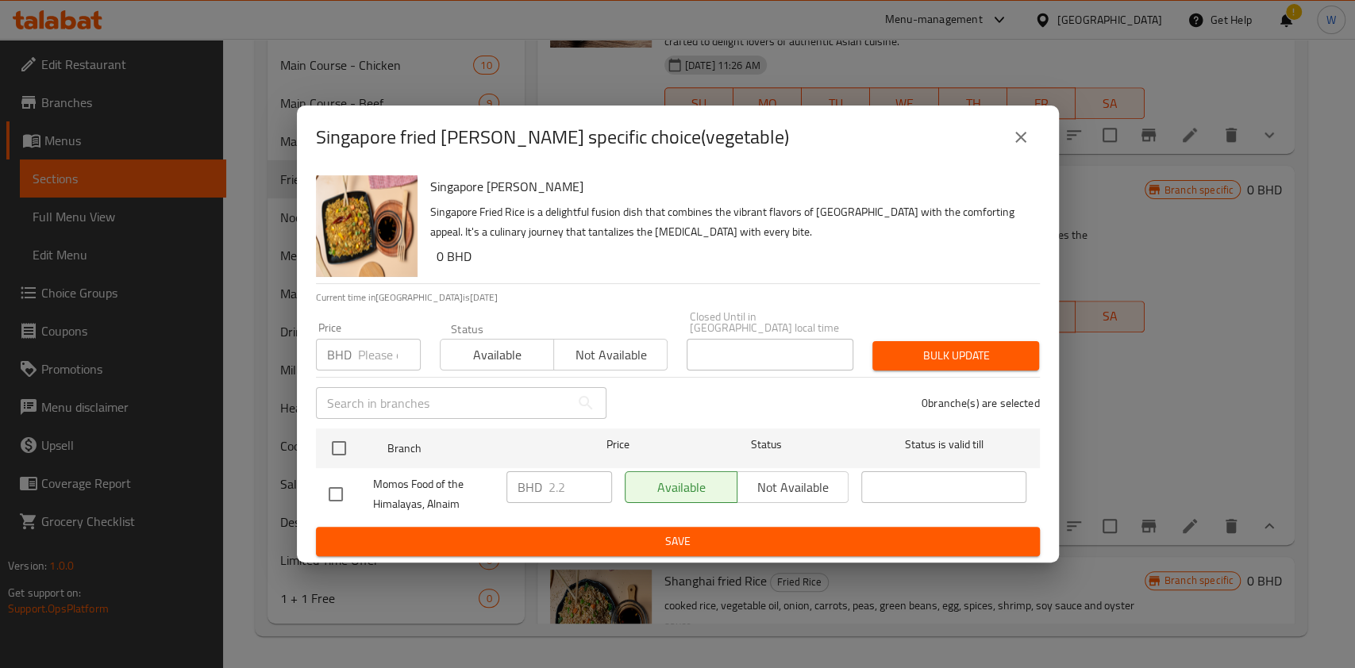
click at [387, 348] on input "number" at bounding box center [389, 355] width 63 height 32
paste input "2.400"
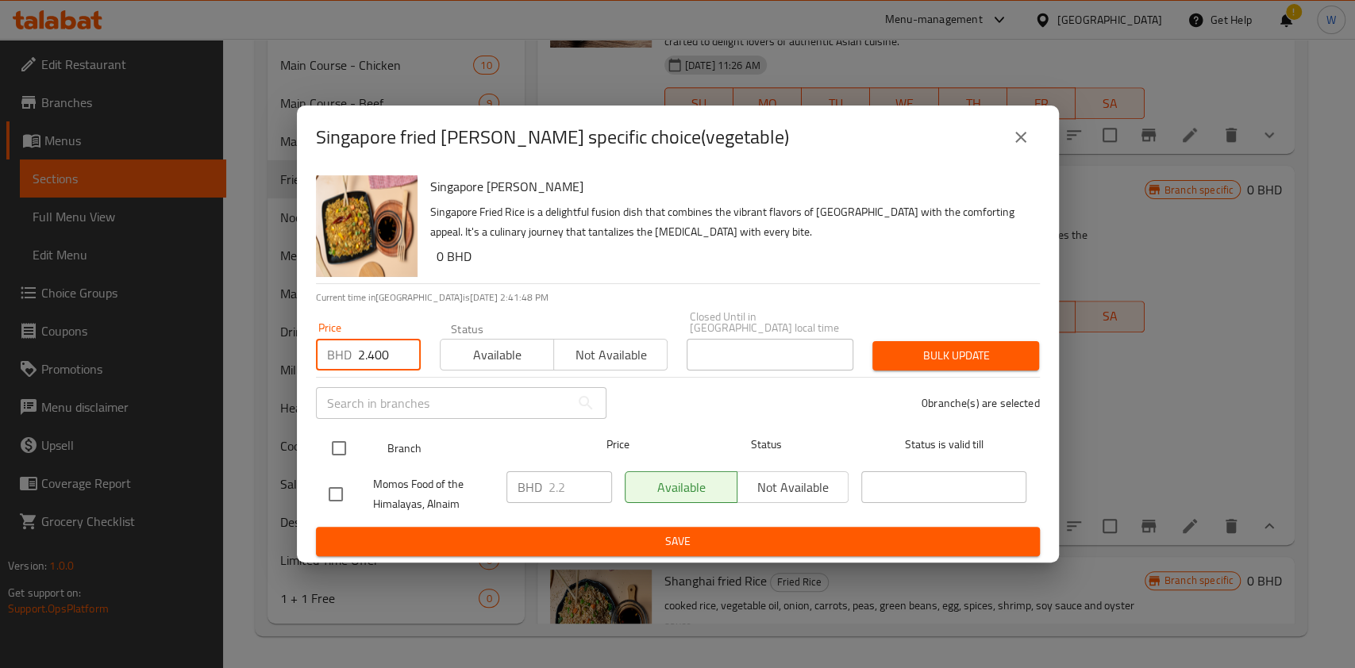
type input "2.400"
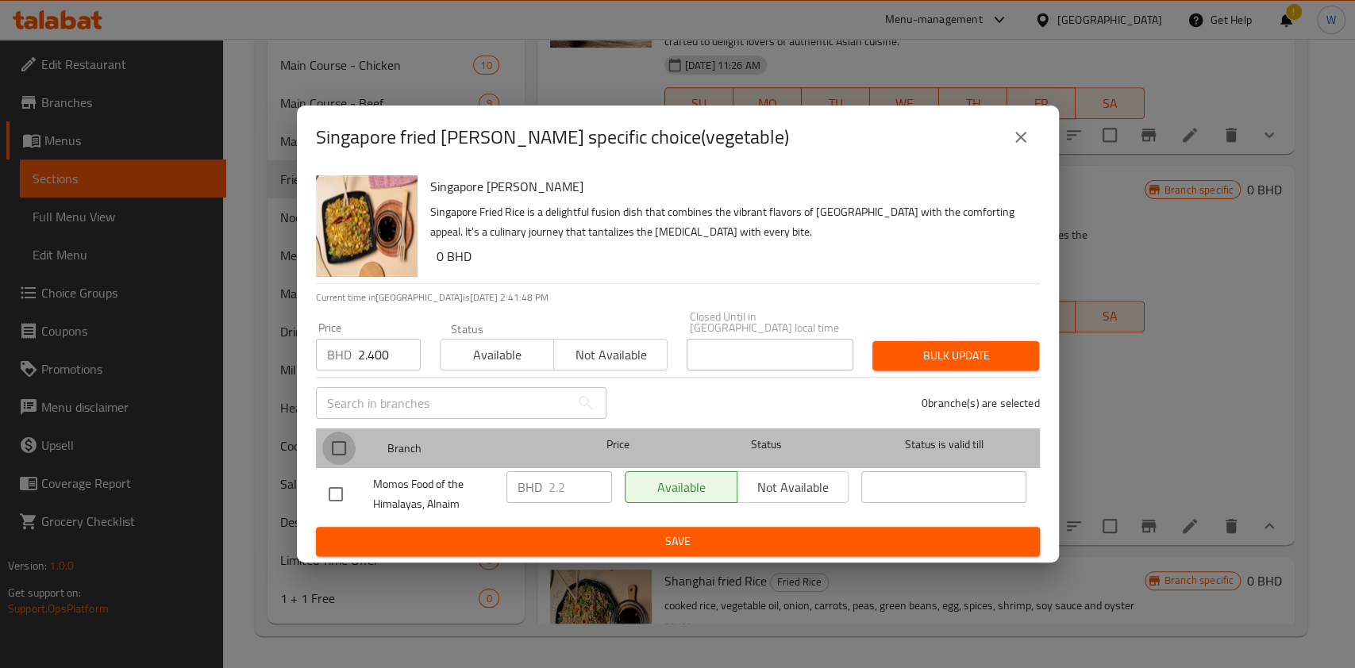
click at [338, 432] on input "checkbox" at bounding box center [338, 448] width 33 height 33
checkbox input "true"
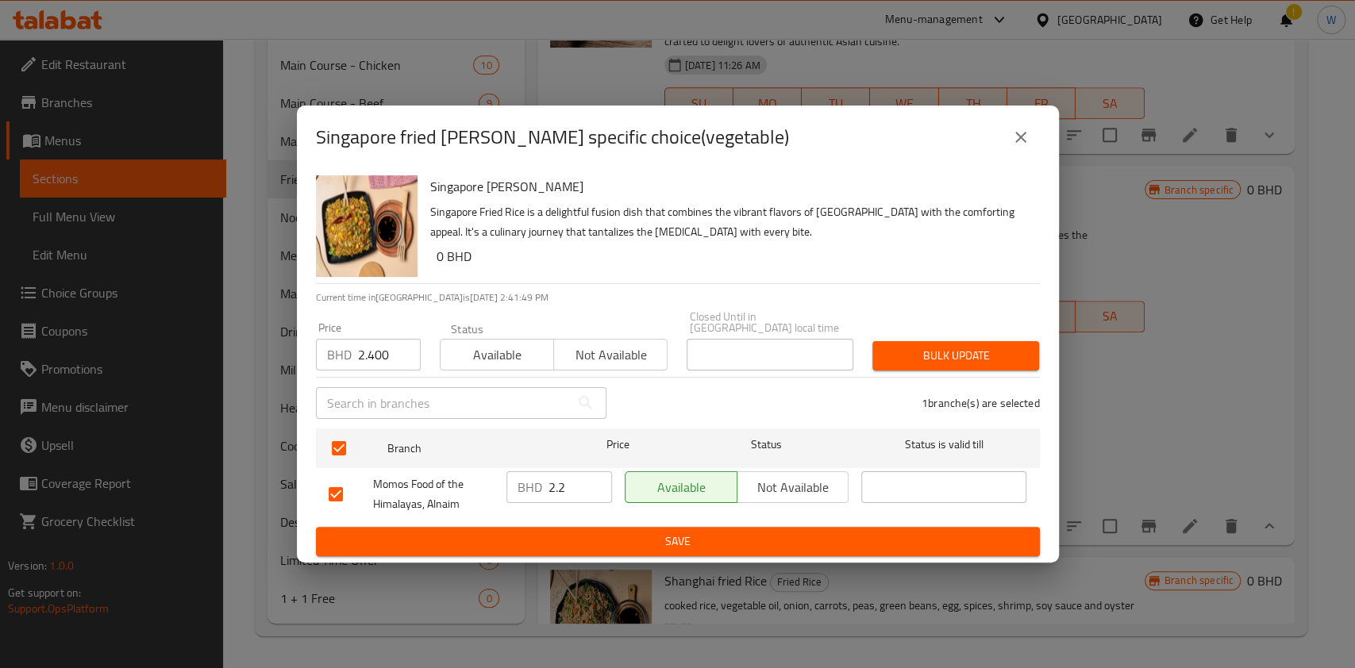
click at [898, 356] on span "Bulk update" at bounding box center [955, 356] width 141 height 20
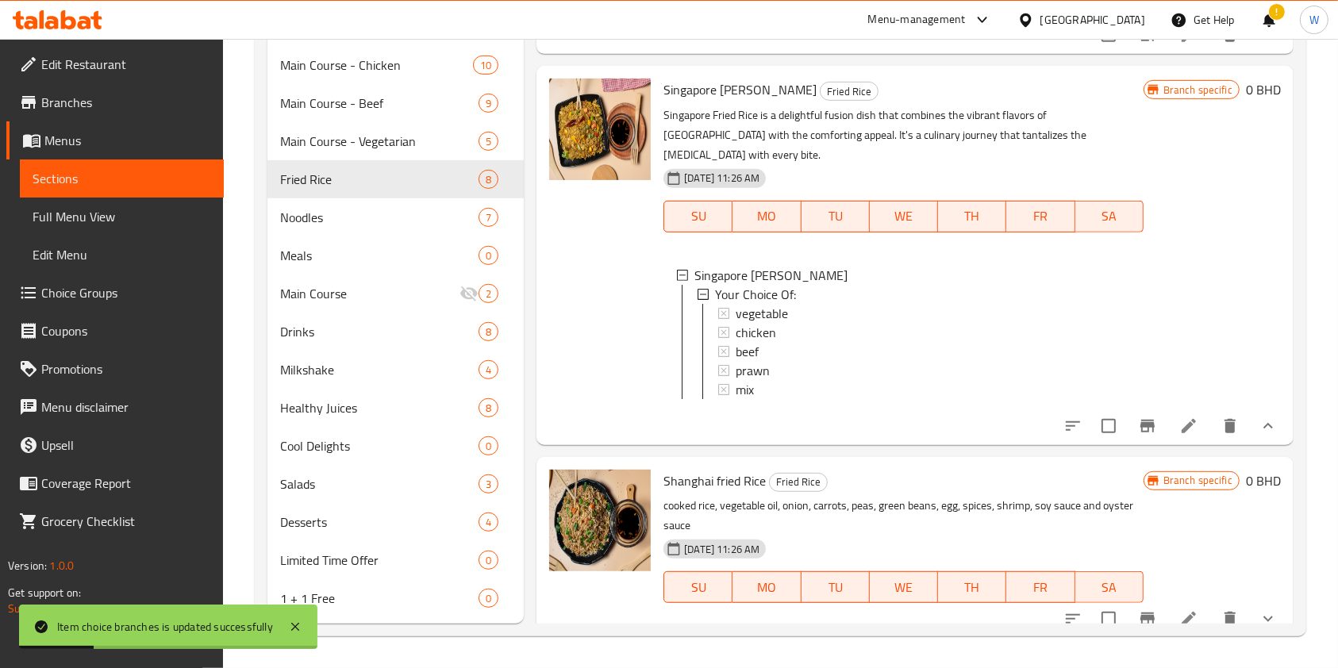
scroll to position [710, 0]
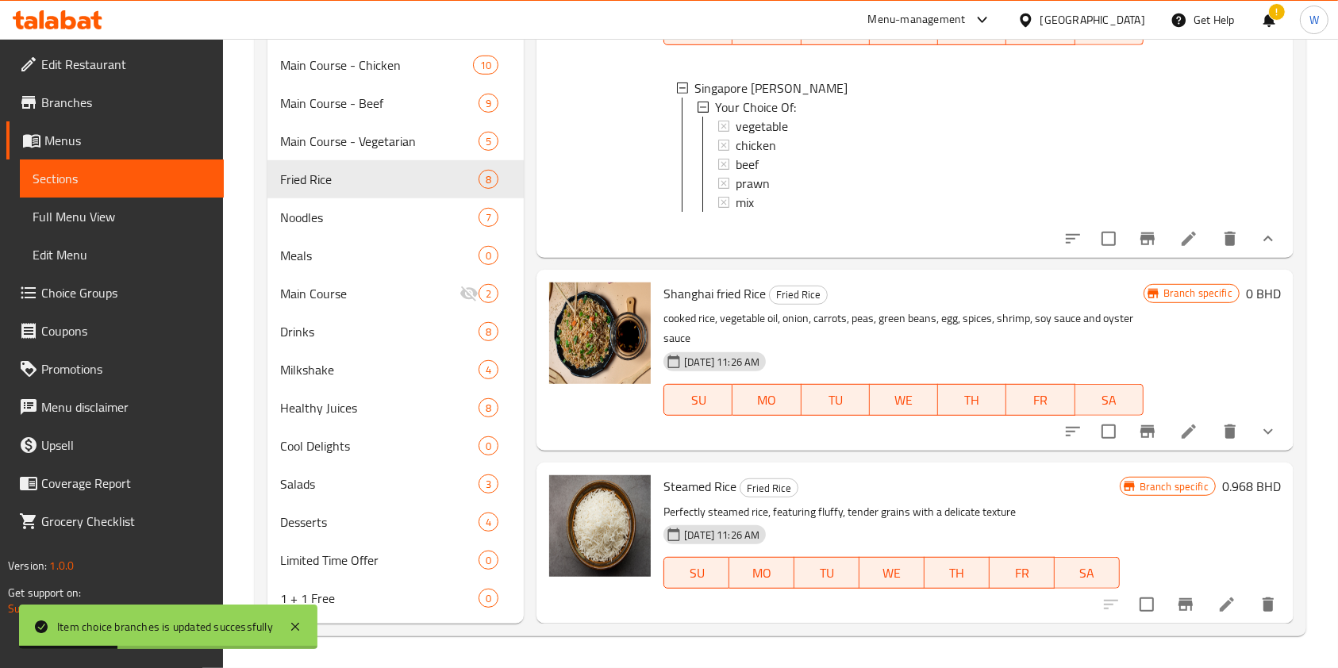
click at [1259, 441] on icon "show more" at bounding box center [1268, 431] width 19 height 19
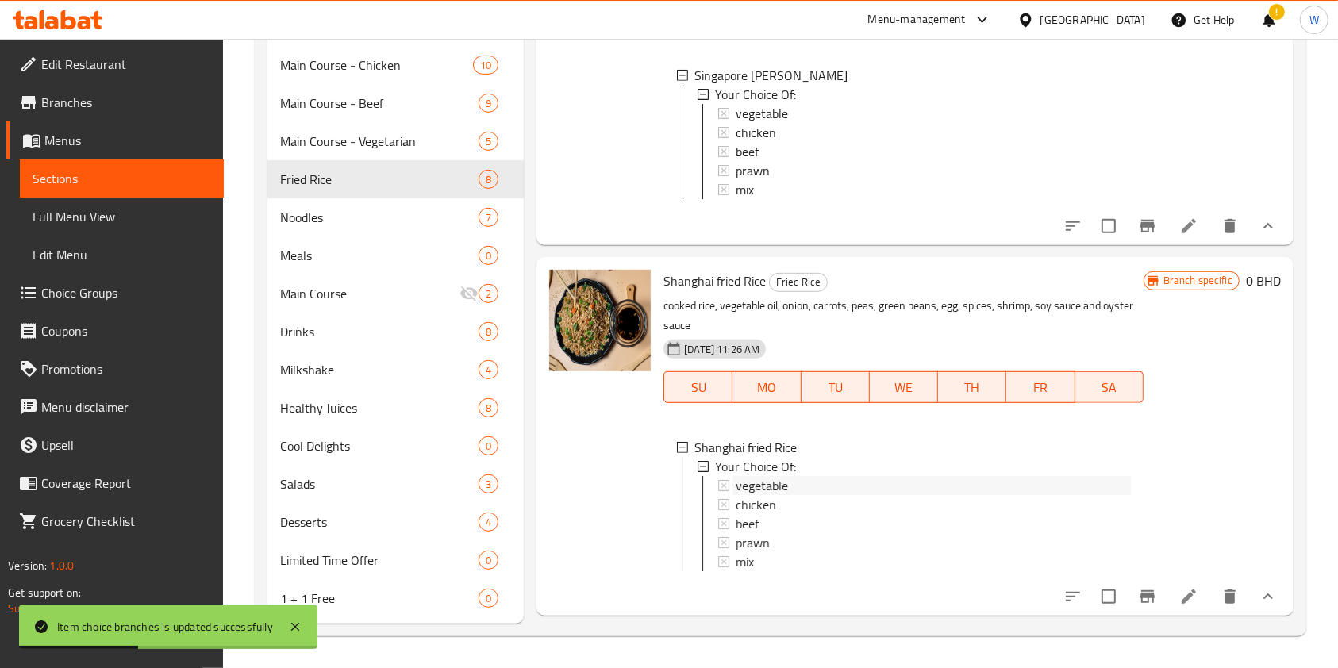
click at [769, 495] on span "vegetable" at bounding box center [762, 485] width 52 height 19
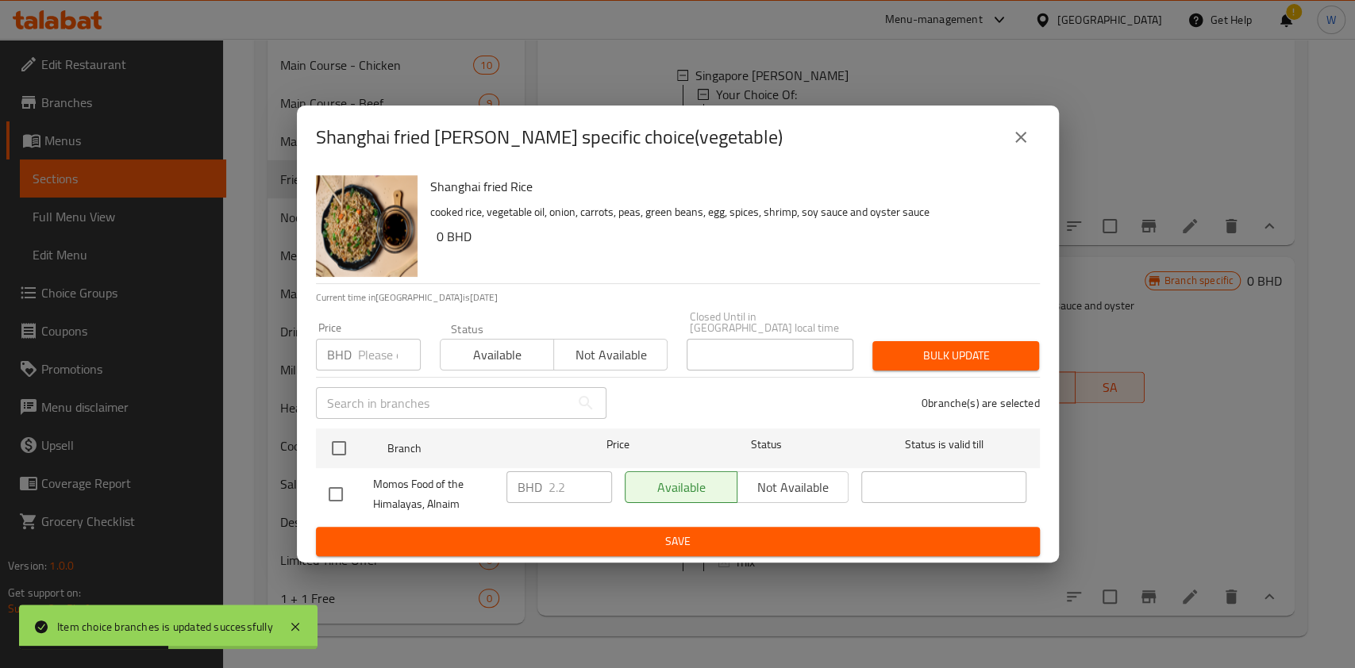
click at [391, 347] on input "number" at bounding box center [389, 355] width 63 height 32
paste input "2.400"
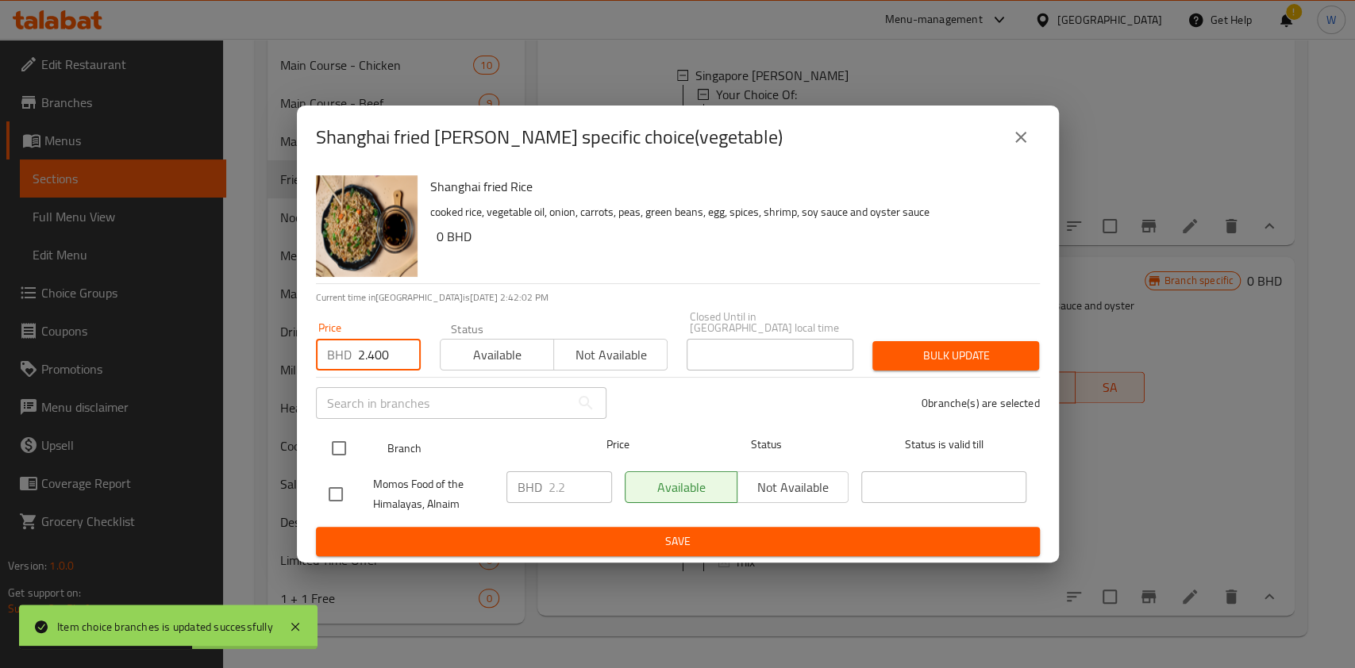
type input "2.400"
click at [326, 433] on input "checkbox" at bounding box center [338, 448] width 33 height 33
checkbox input "true"
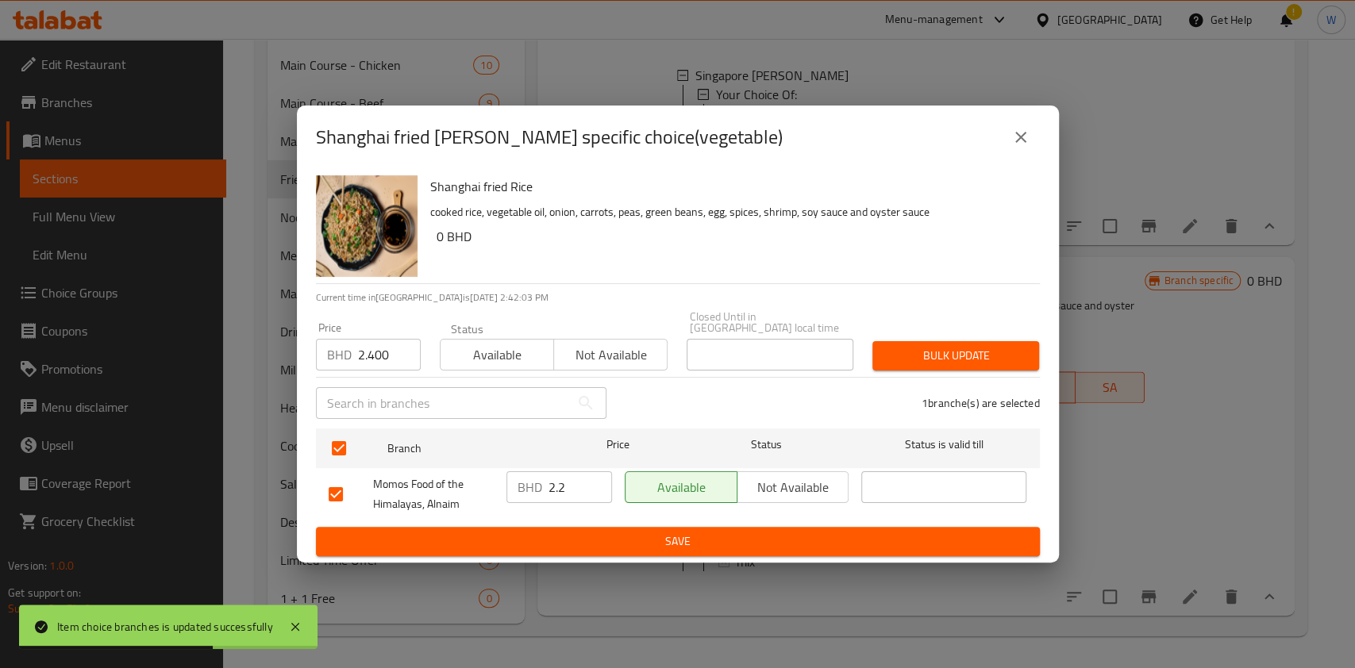
click at [989, 347] on span "Bulk update" at bounding box center [955, 356] width 141 height 20
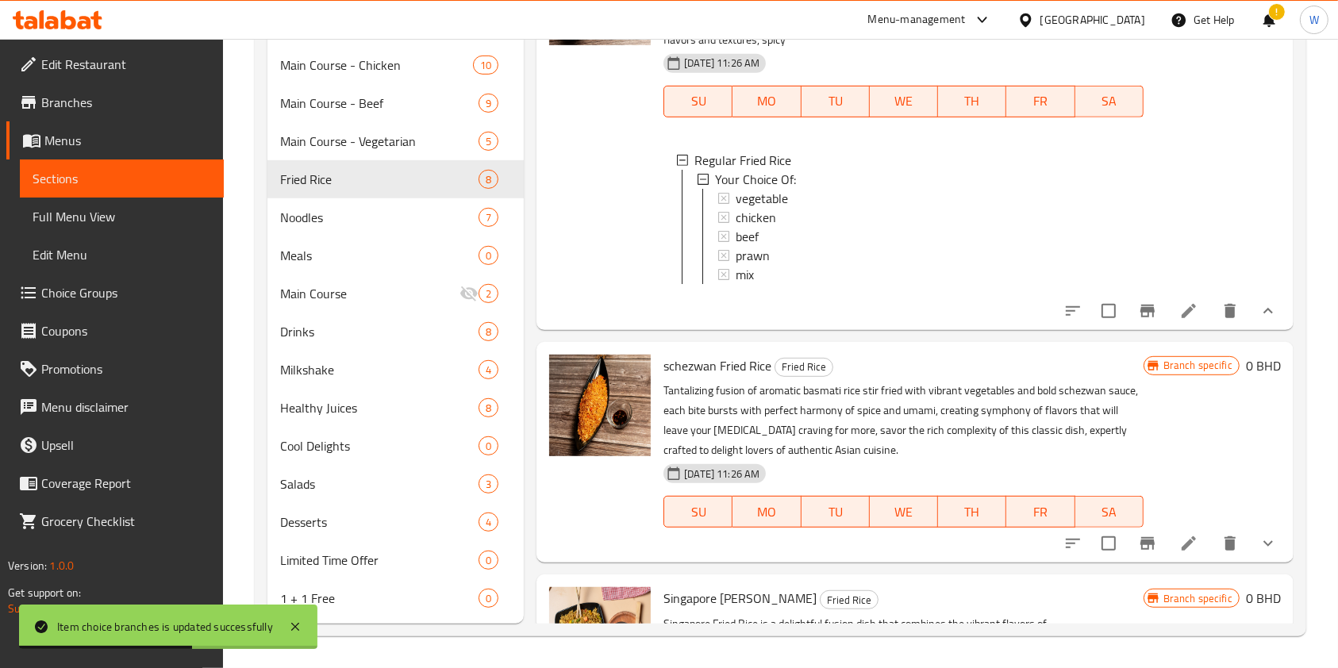
scroll to position [0, 0]
click at [1259, 552] on icon "show more" at bounding box center [1268, 544] width 19 height 19
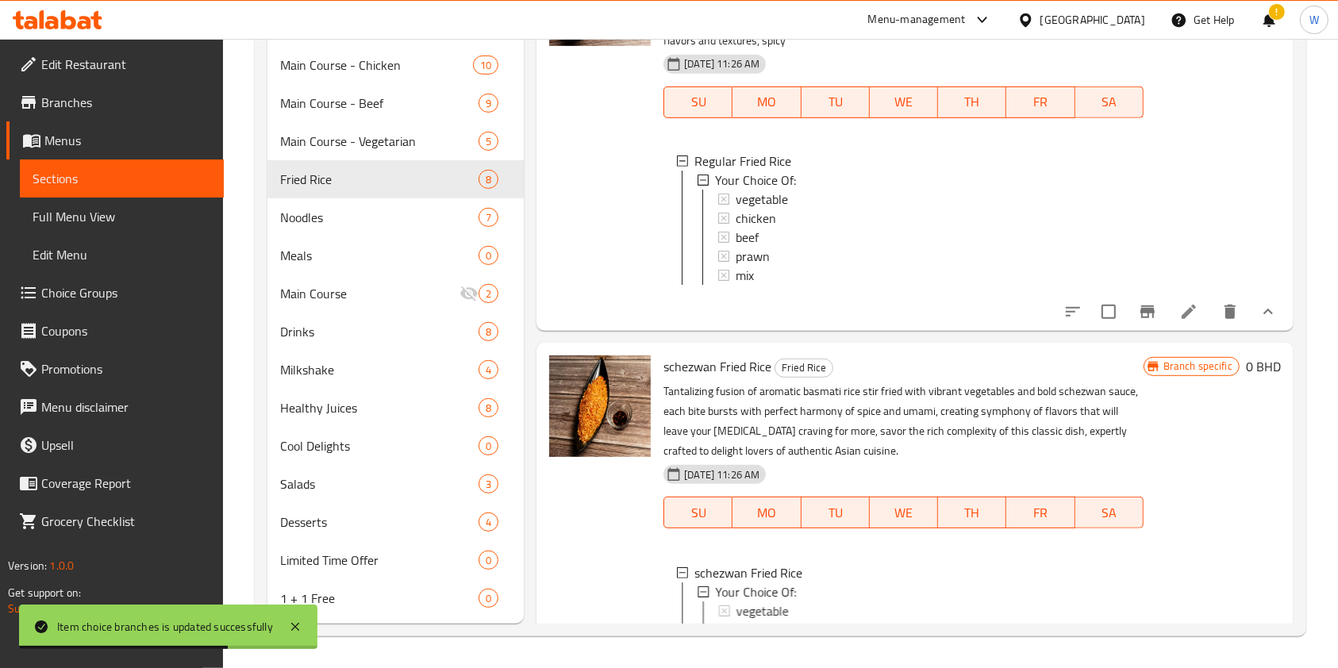
scroll to position [211, 0]
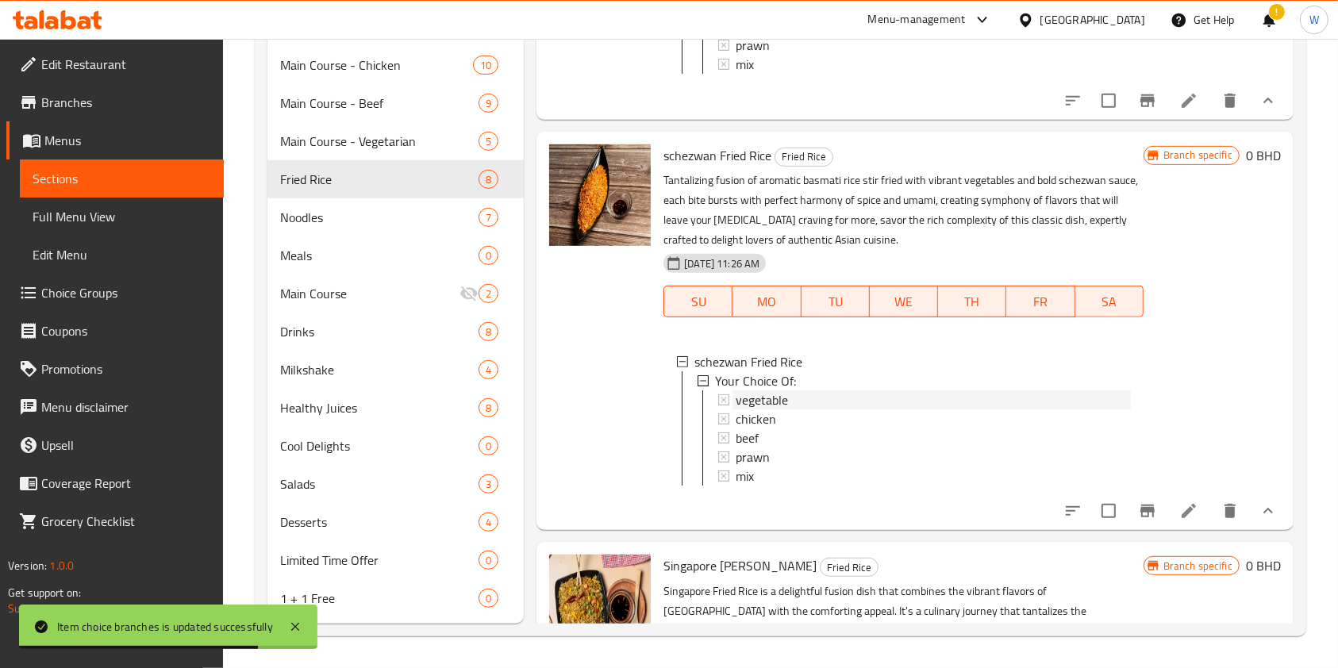
click at [743, 410] on span "vegetable" at bounding box center [762, 400] width 52 height 19
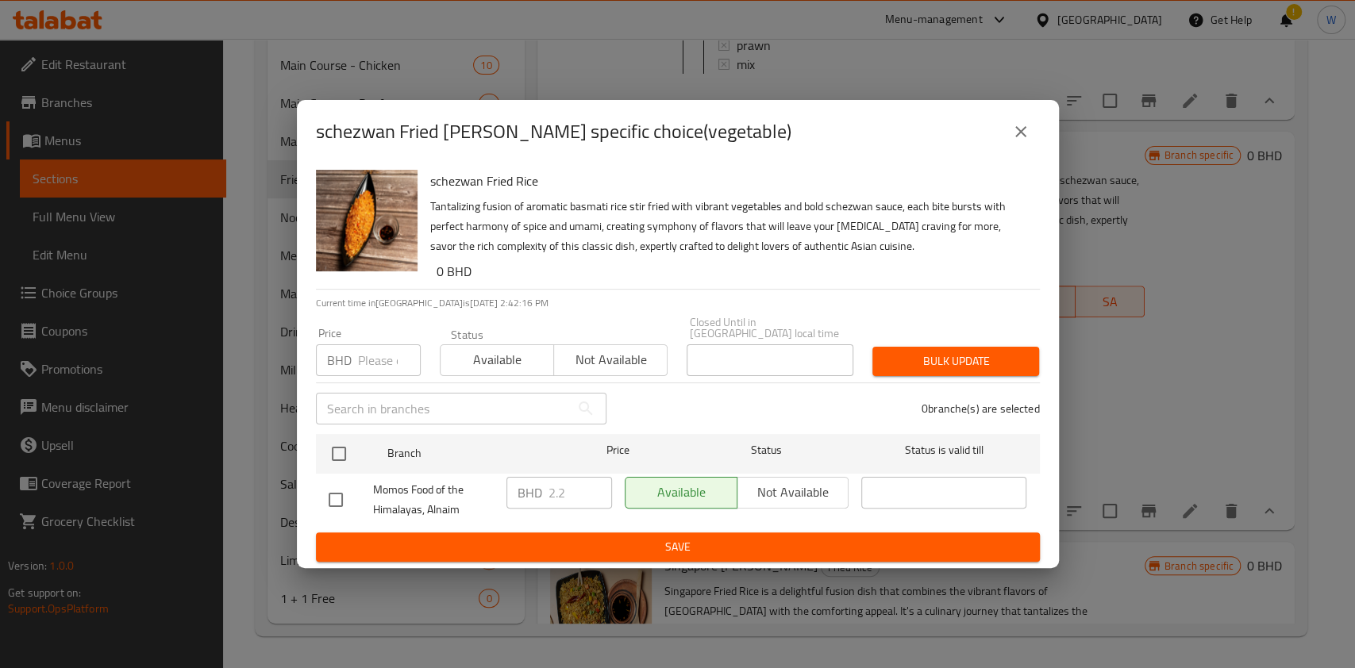
click at [367, 359] on input "number" at bounding box center [389, 360] width 63 height 32
paste input "2.400"
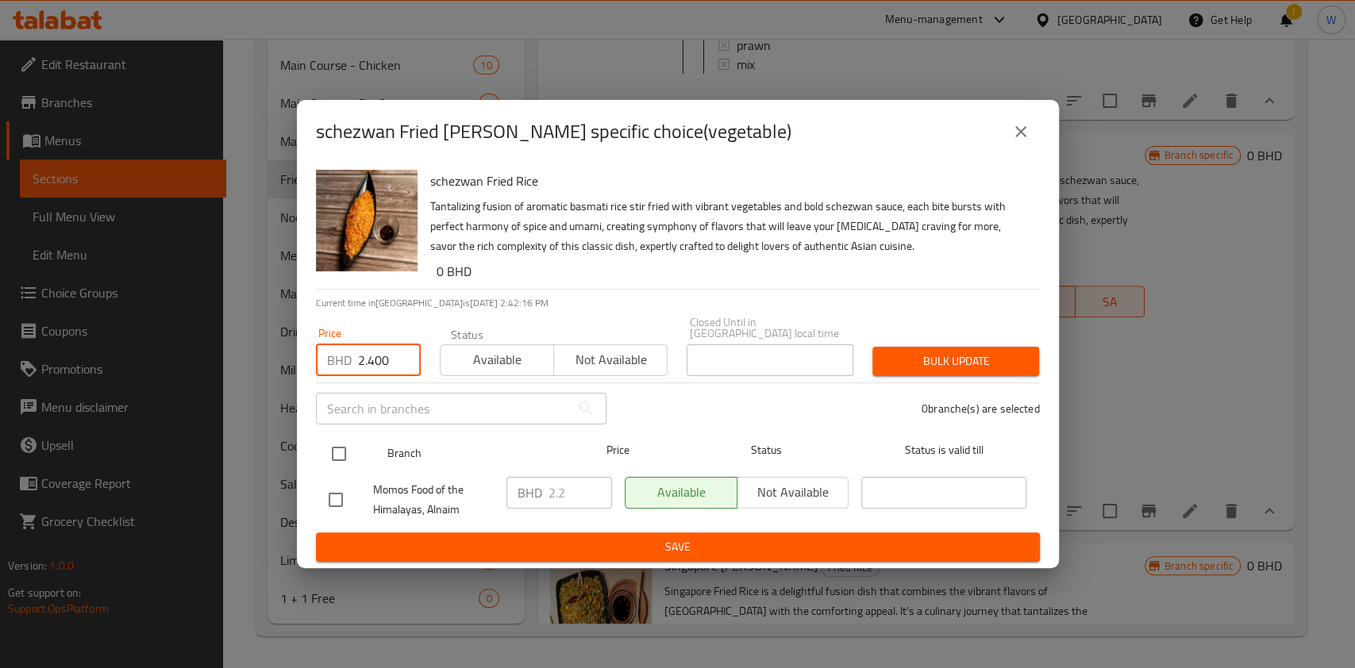
type input "2.400"
drag, startPoint x: 341, startPoint y: 438, endPoint x: 360, endPoint y: 435, distance: 20.1
click at [341, 439] on input "checkbox" at bounding box center [338, 453] width 33 height 33
checkbox input "true"
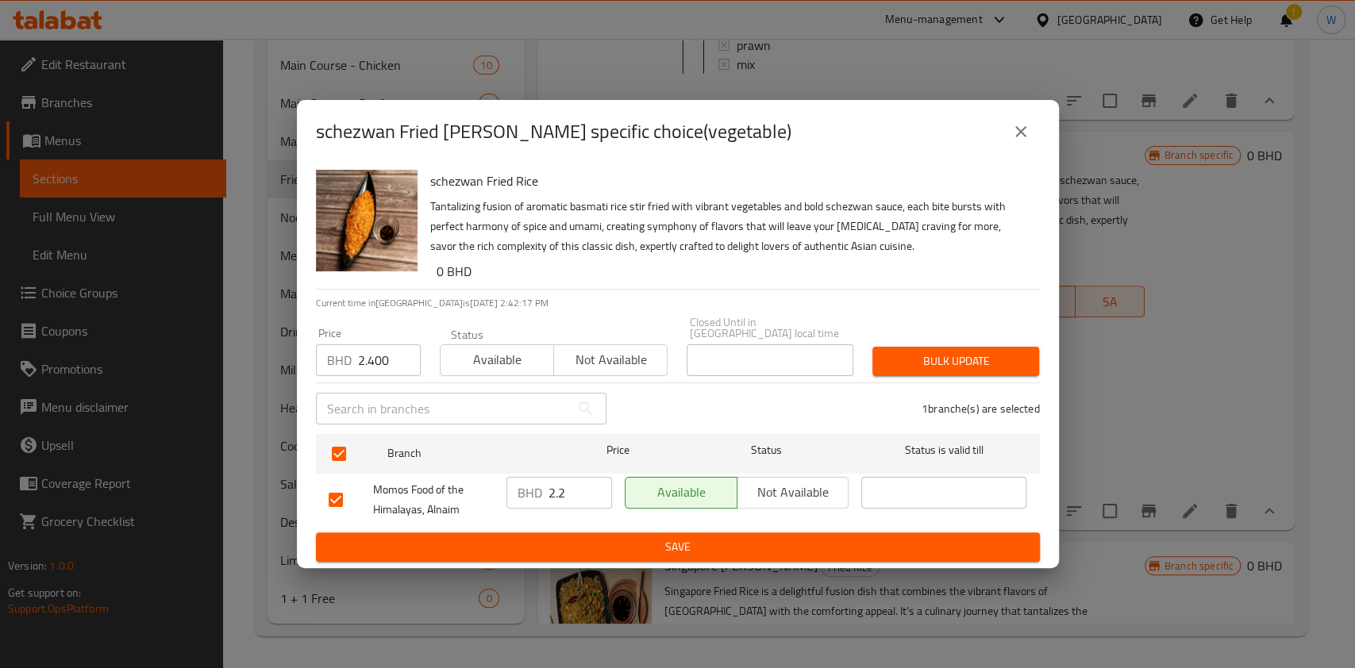
click at [924, 352] on span "Bulk update" at bounding box center [955, 362] width 141 height 20
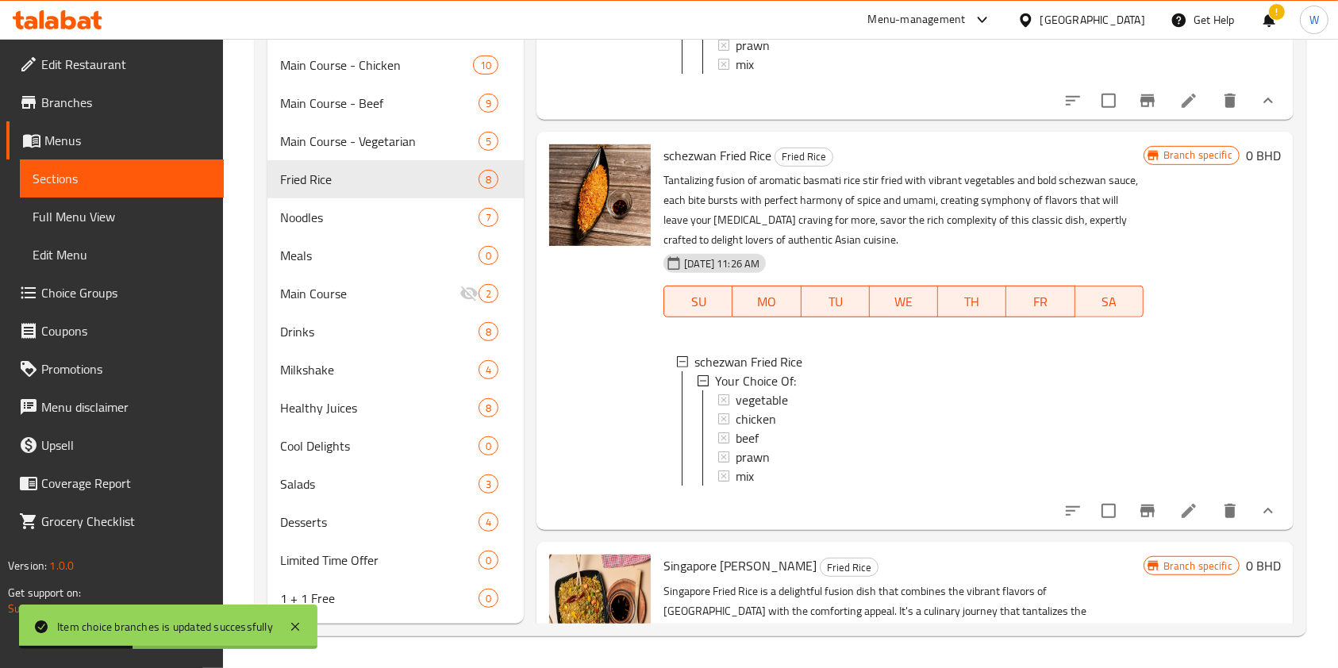
click at [618, 467] on div at bounding box center [600, 331] width 114 height 386
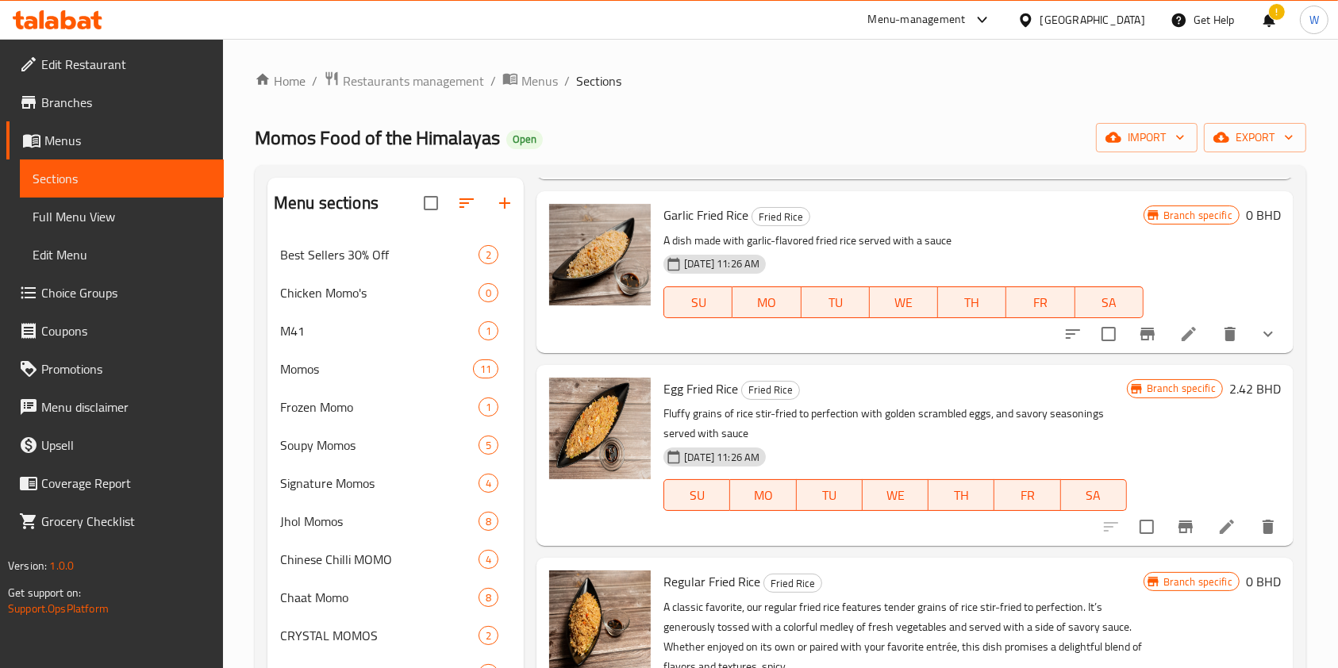
scroll to position [0, 0]
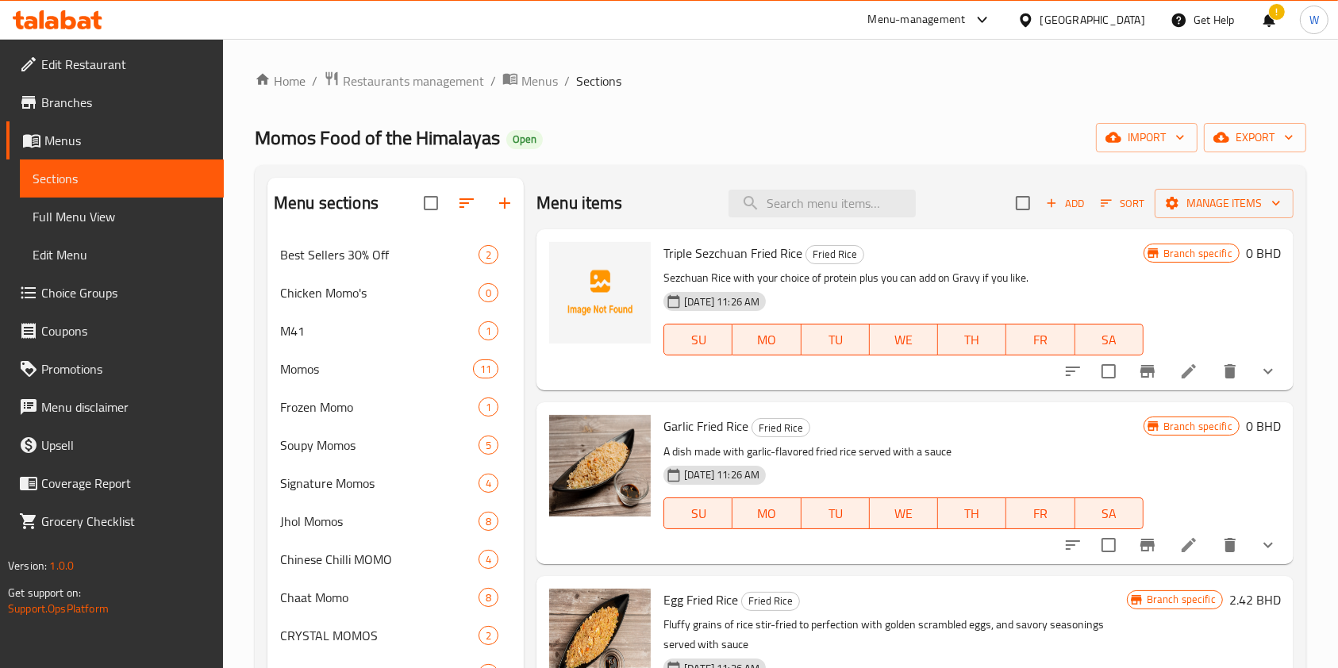
click at [1269, 380] on div at bounding box center [1170, 371] width 233 height 38
click at [1262, 381] on button "show more" at bounding box center [1268, 371] width 38 height 38
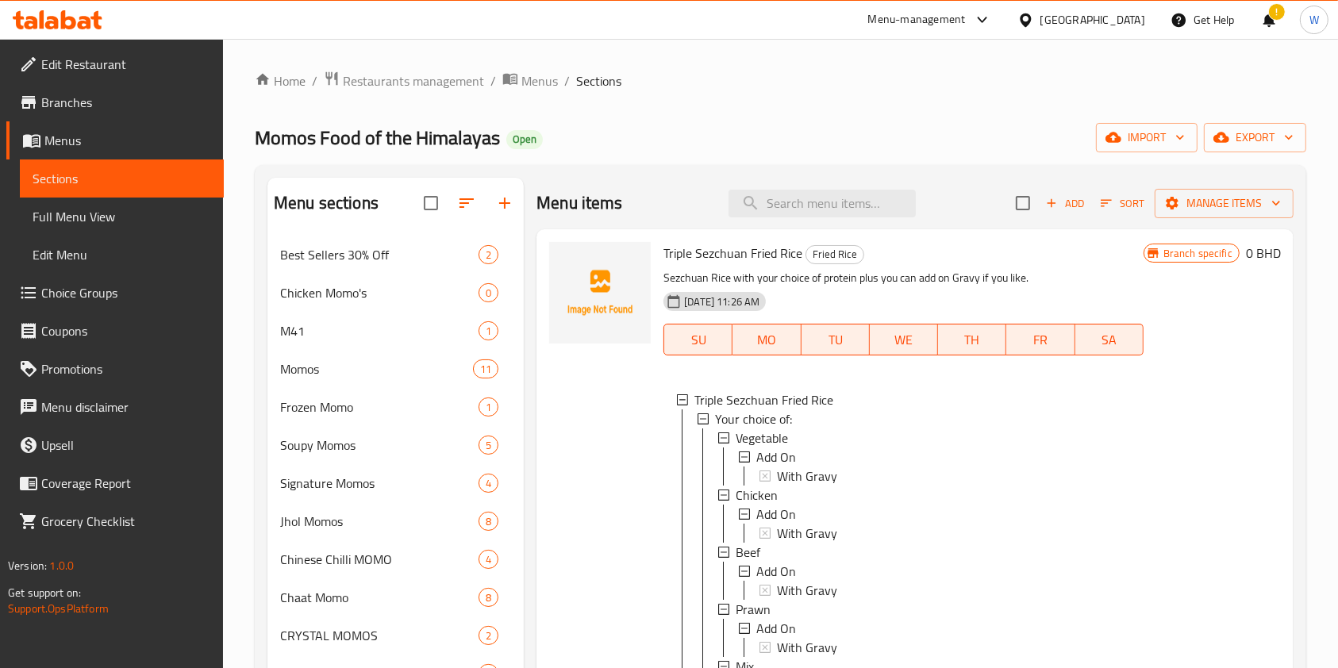
scroll to position [2, 0]
click at [756, 441] on span "Vegetable" at bounding box center [762, 436] width 52 height 19
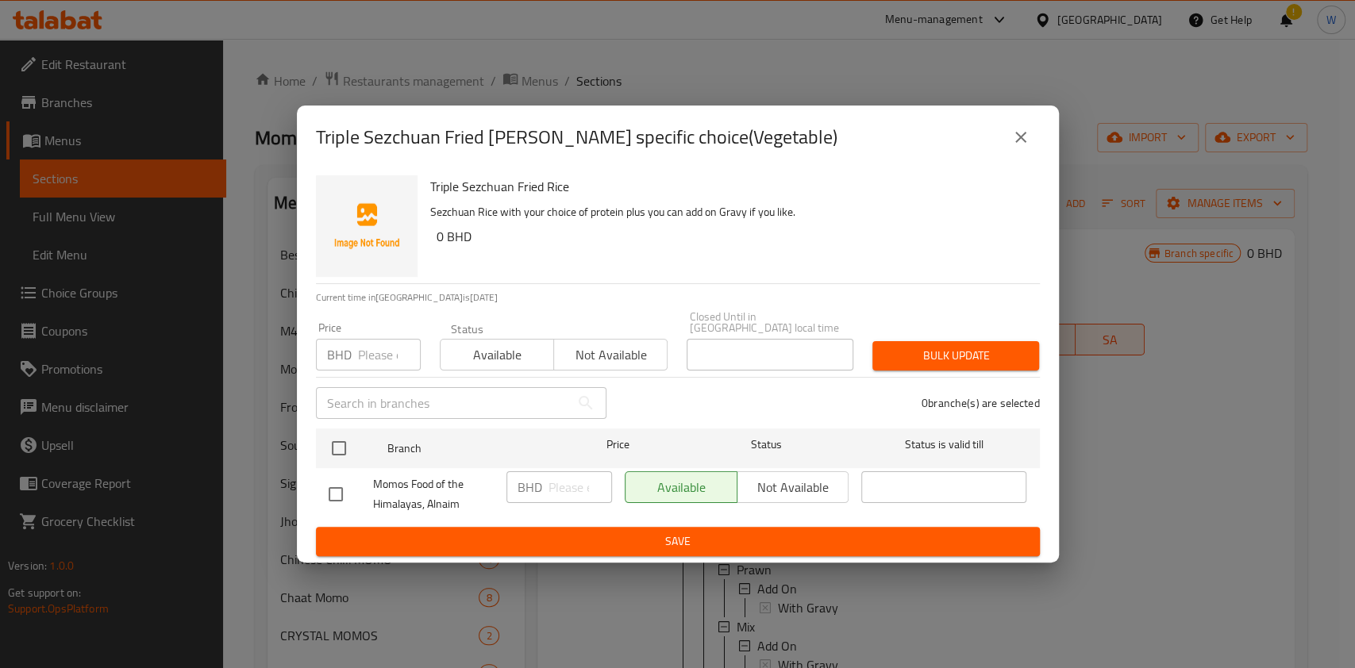
click at [375, 352] on input "number" at bounding box center [389, 355] width 63 height 32
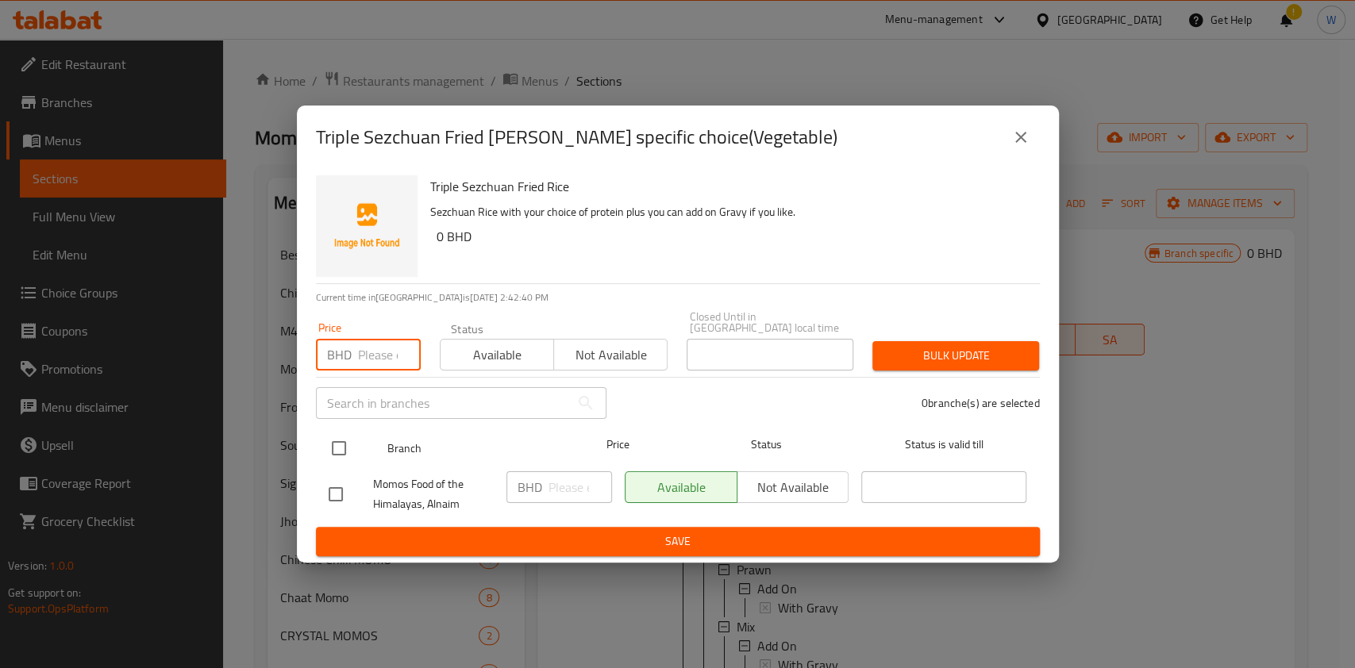
paste input "2.600"
type input "2.600"
click at [350, 441] on input "checkbox" at bounding box center [338, 448] width 33 height 33
checkbox input "true"
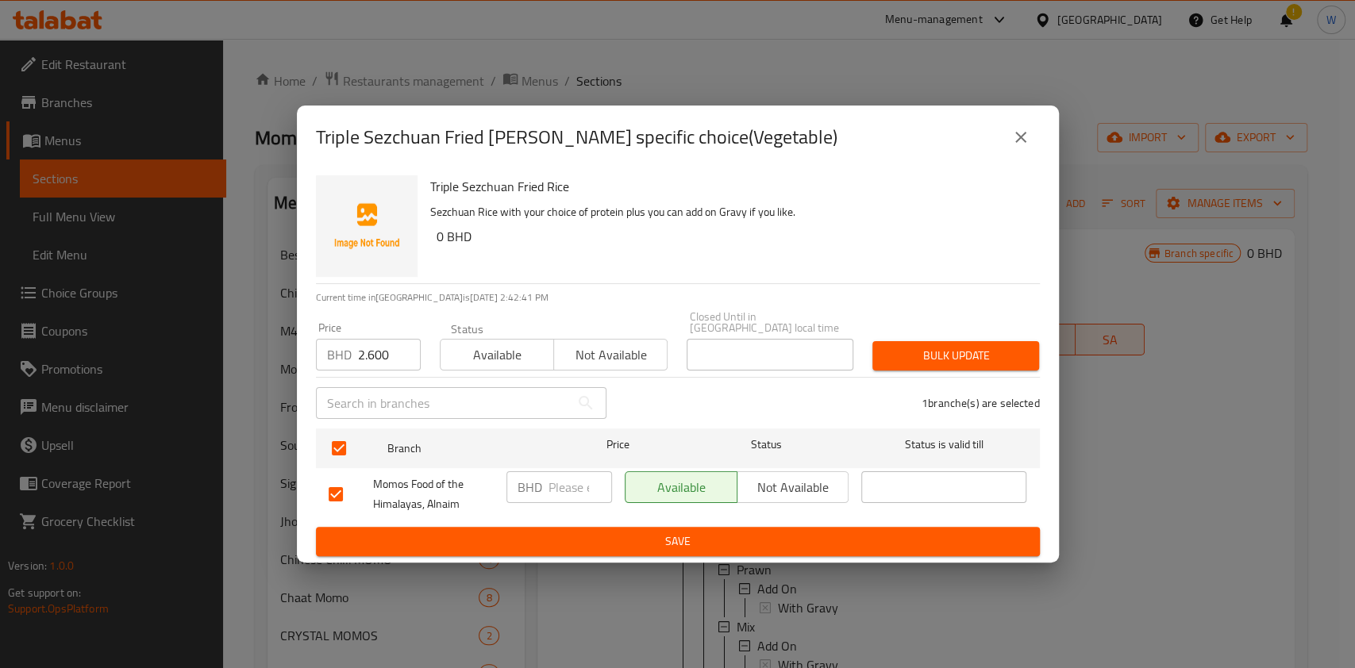
click at [903, 332] on div "Bulk update" at bounding box center [956, 356] width 186 height 48
click at [905, 341] on button "Bulk update" at bounding box center [955, 355] width 167 height 29
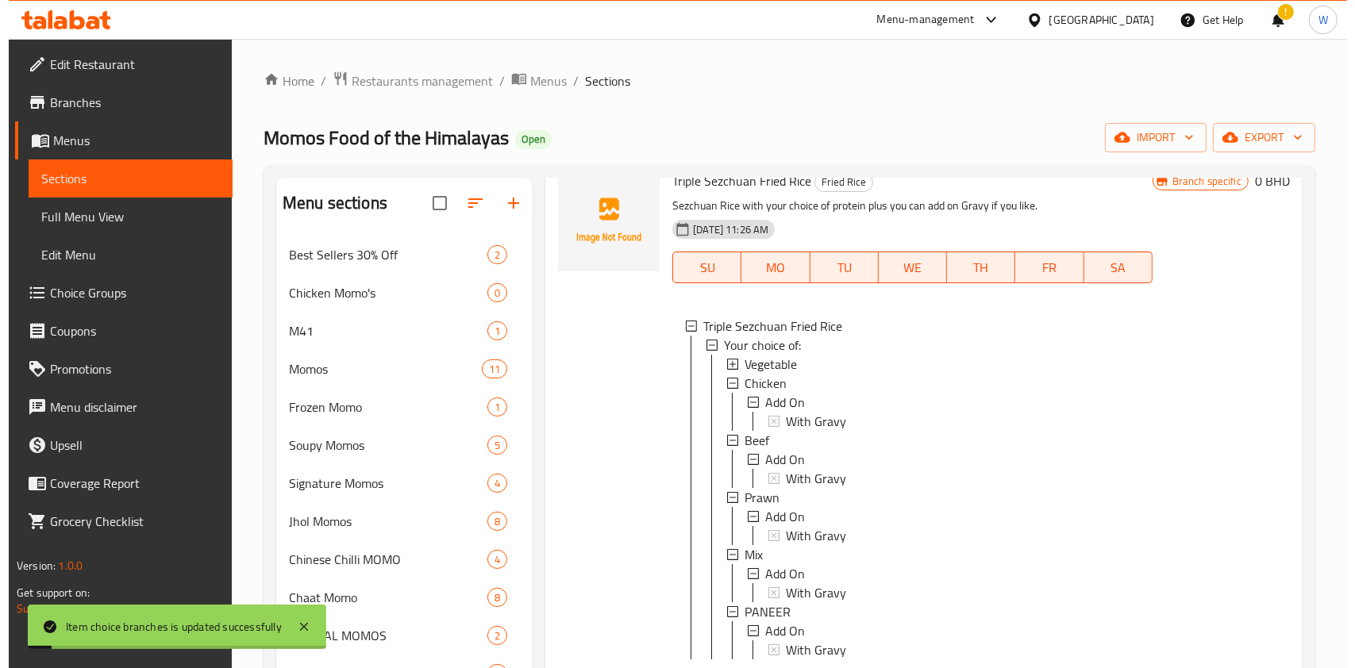
scroll to position [106, 0]
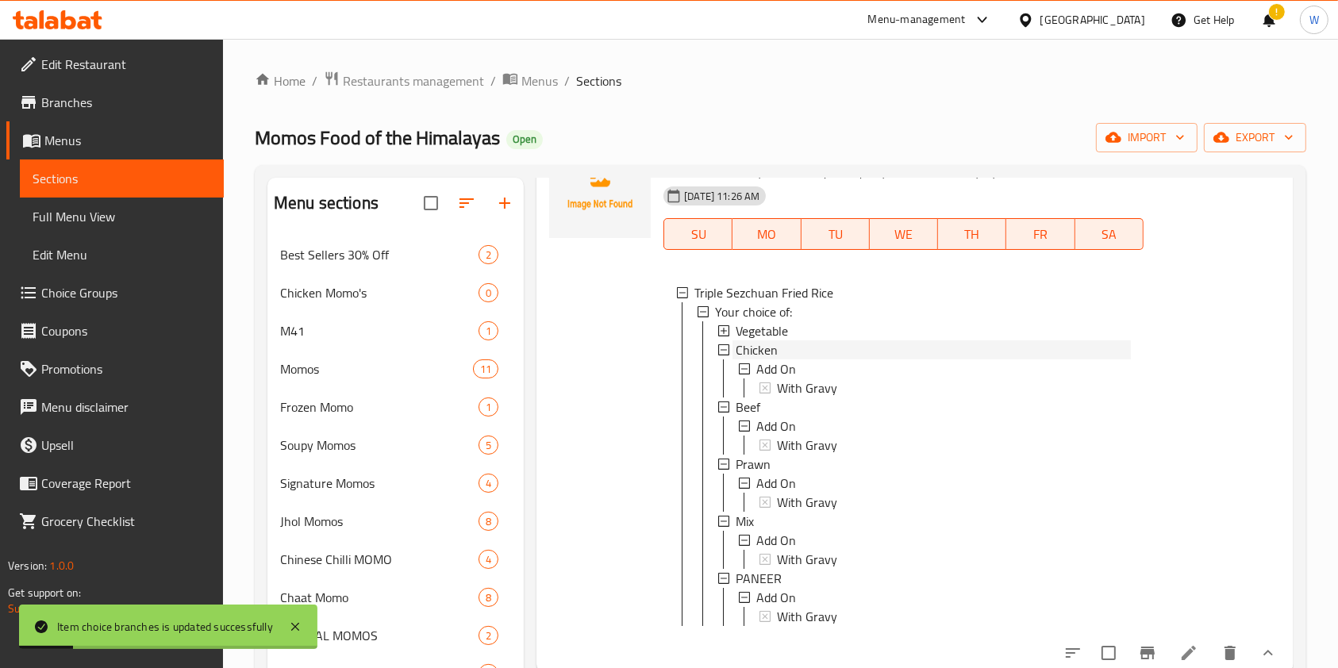
click at [748, 347] on span "Chicken" at bounding box center [757, 350] width 42 height 19
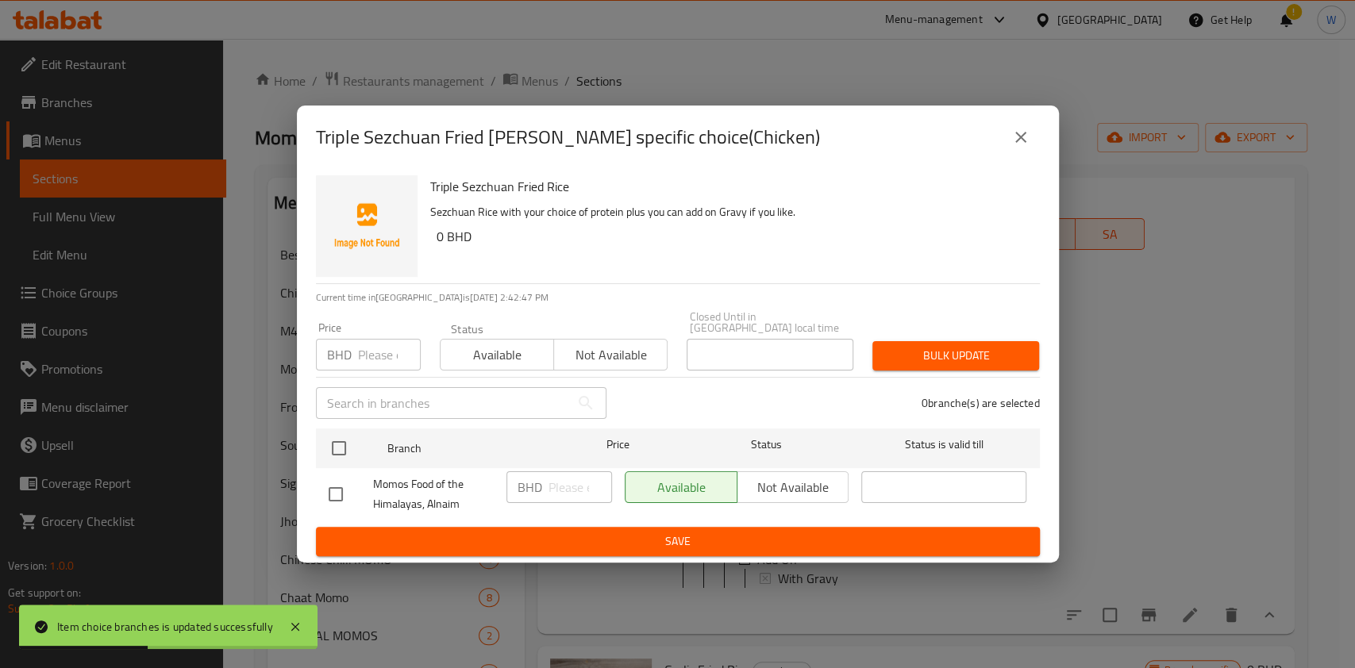
drag, startPoint x: 378, startPoint y: 341, endPoint x: 376, endPoint y: 349, distance: 8.1
click at [378, 341] on input "number" at bounding box center [389, 355] width 63 height 32
paste input "2.800"
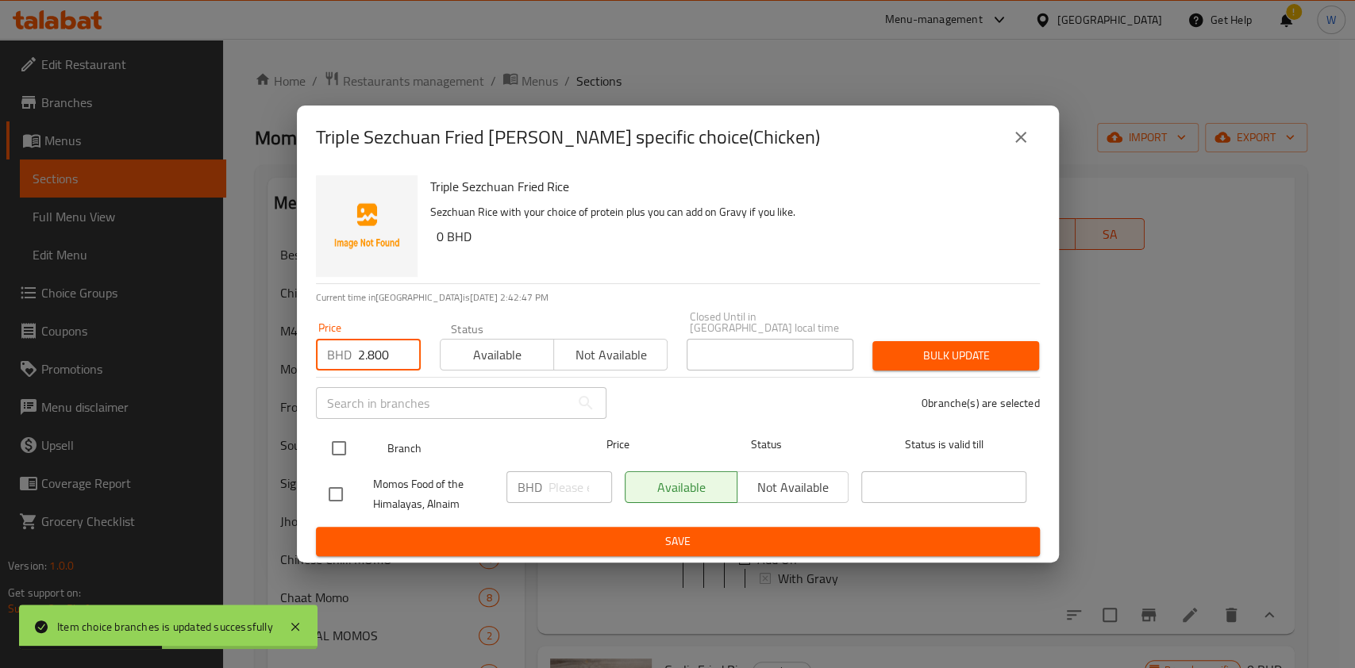
type input "2.800"
click at [346, 422] on ul "Branch Price Status Status is valid till Momos Food of the Himalayas, Alnaim BH…" at bounding box center [678, 474] width 724 height 105
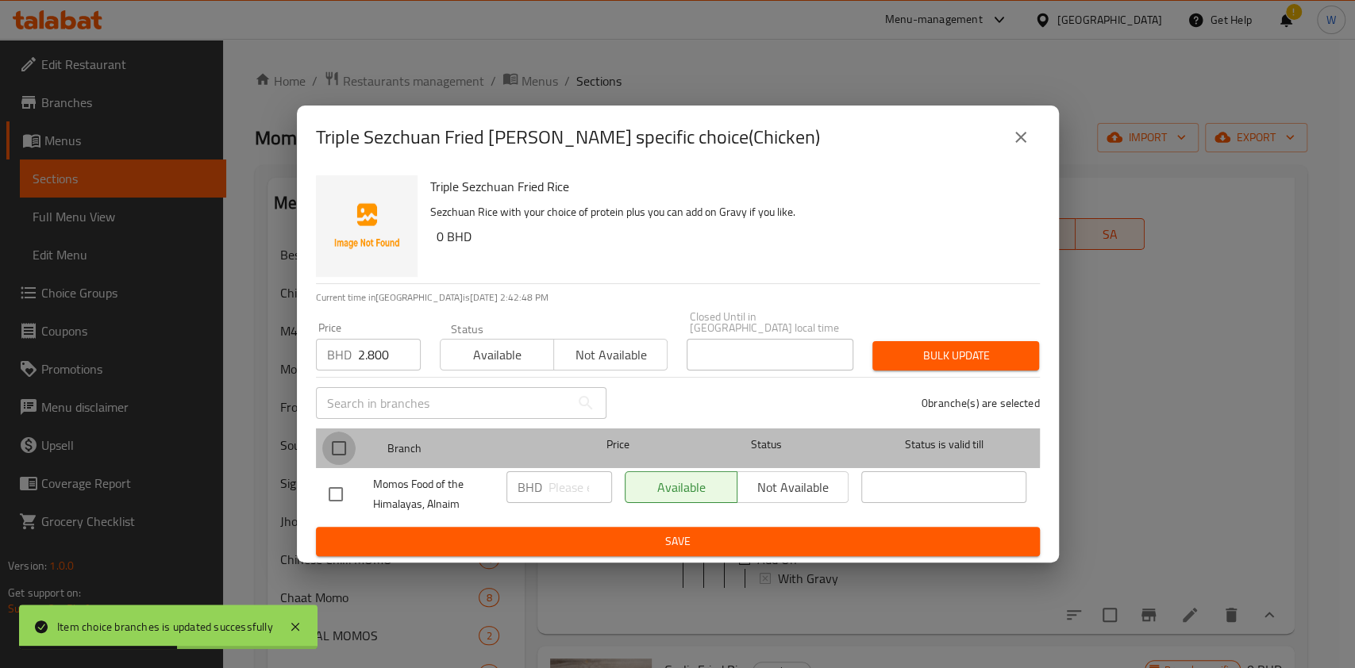
click at [336, 435] on input "checkbox" at bounding box center [338, 448] width 33 height 33
checkbox input "true"
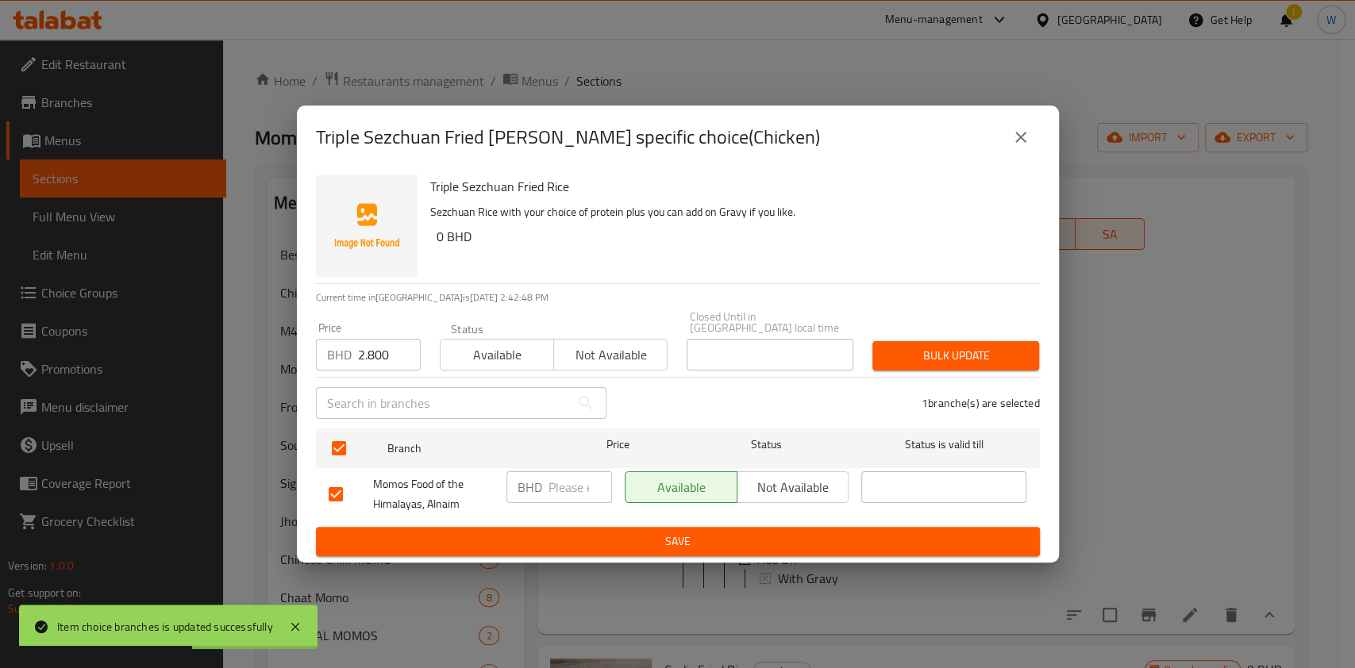
click at [856, 349] on div "Closed Until in Bahrain local time Closed Until in Bahrain local time" at bounding box center [770, 341] width 186 height 79
click at [964, 346] on span "Bulk update" at bounding box center [955, 356] width 141 height 20
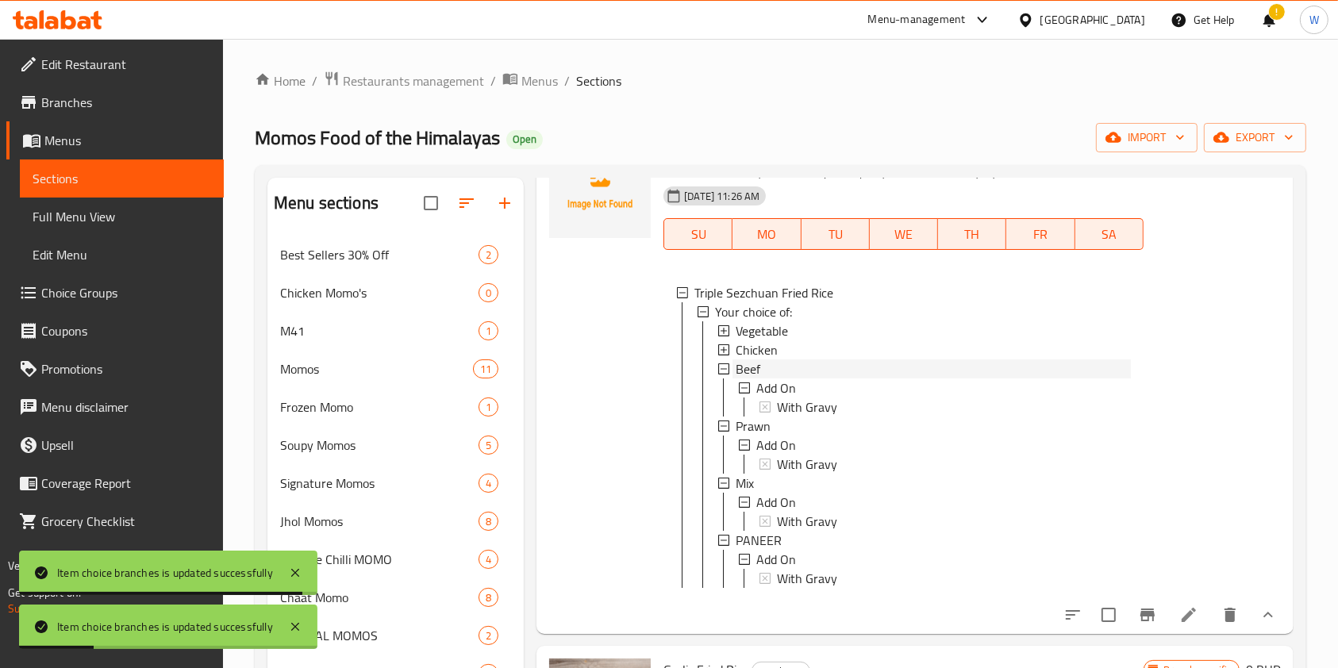
click at [764, 369] on div "Beef" at bounding box center [933, 369] width 394 height 19
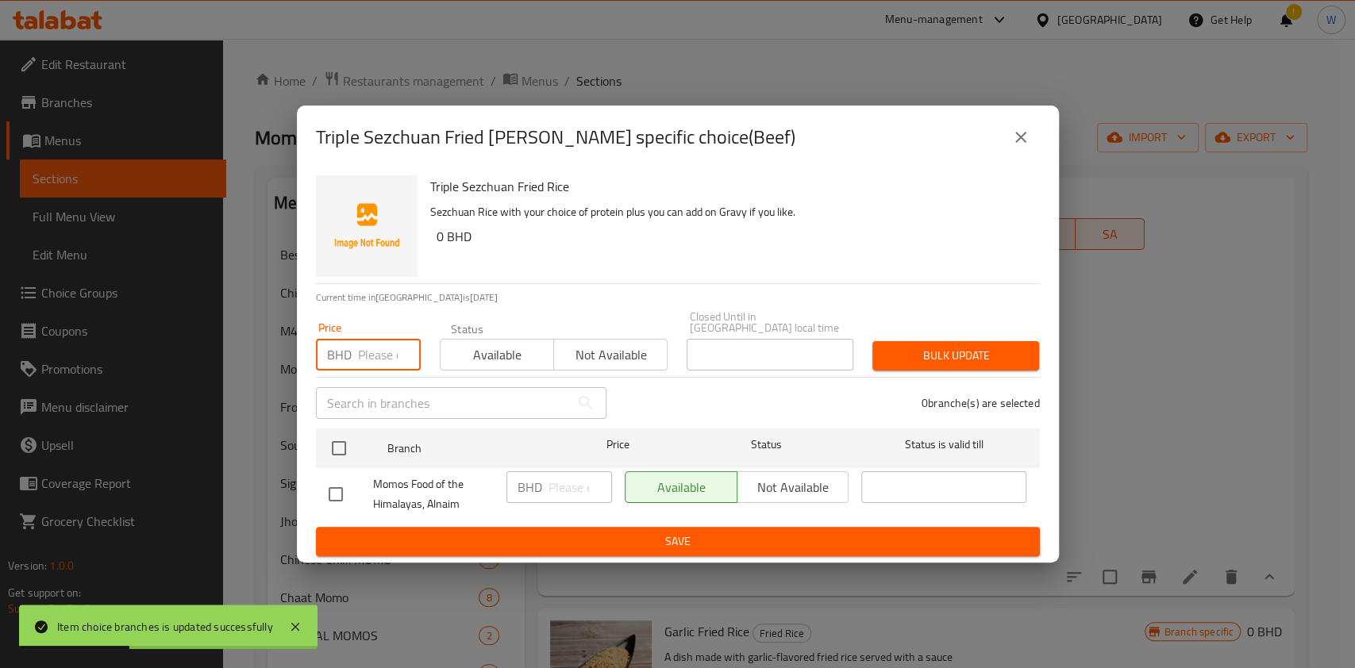
click at [362, 349] on input "number" at bounding box center [389, 355] width 63 height 32
paste input "3.000"
type input "3.000"
click at [343, 432] on input "checkbox" at bounding box center [338, 448] width 33 height 33
checkbox input "true"
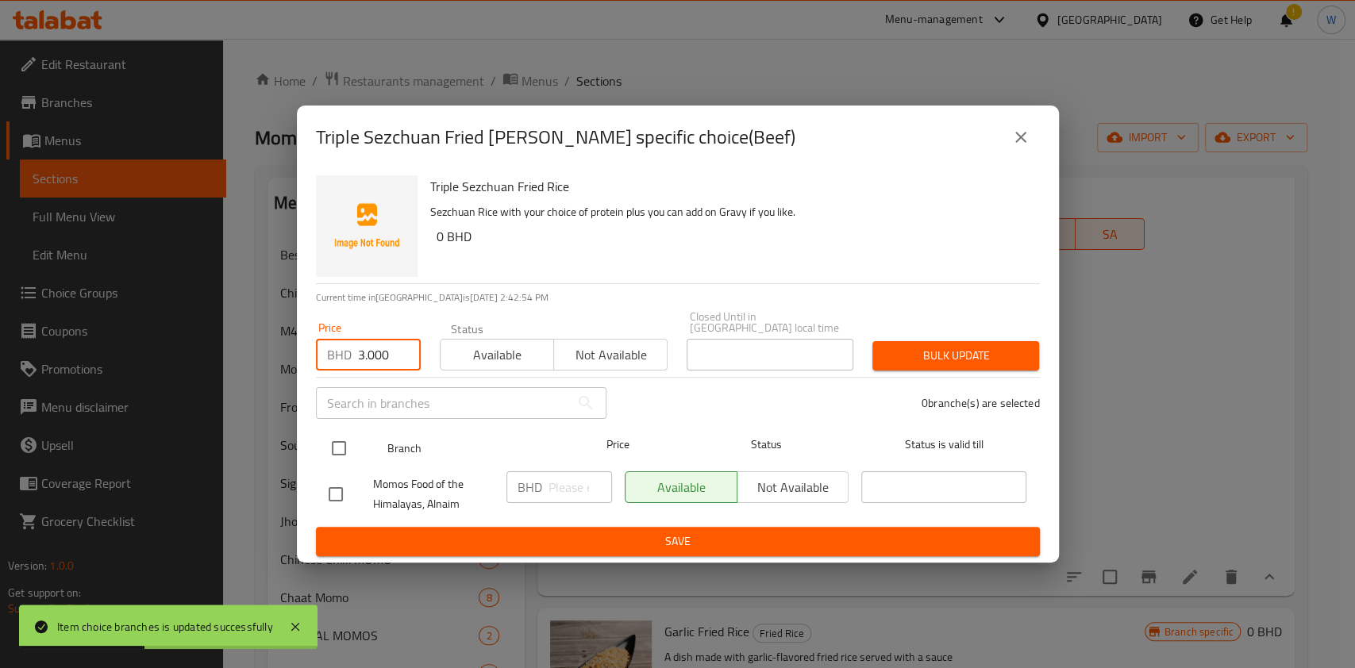
checkbox input "true"
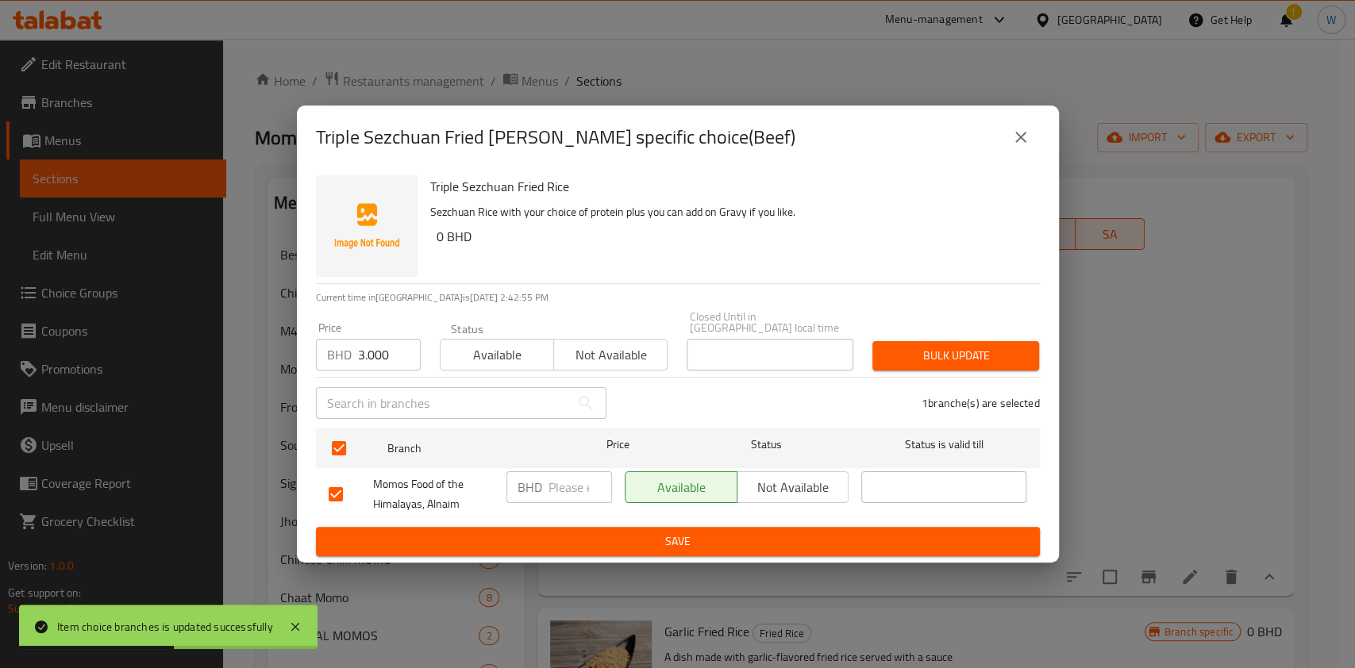
click at [937, 348] on span "Bulk update" at bounding box center [955, 356] width 141 height 20
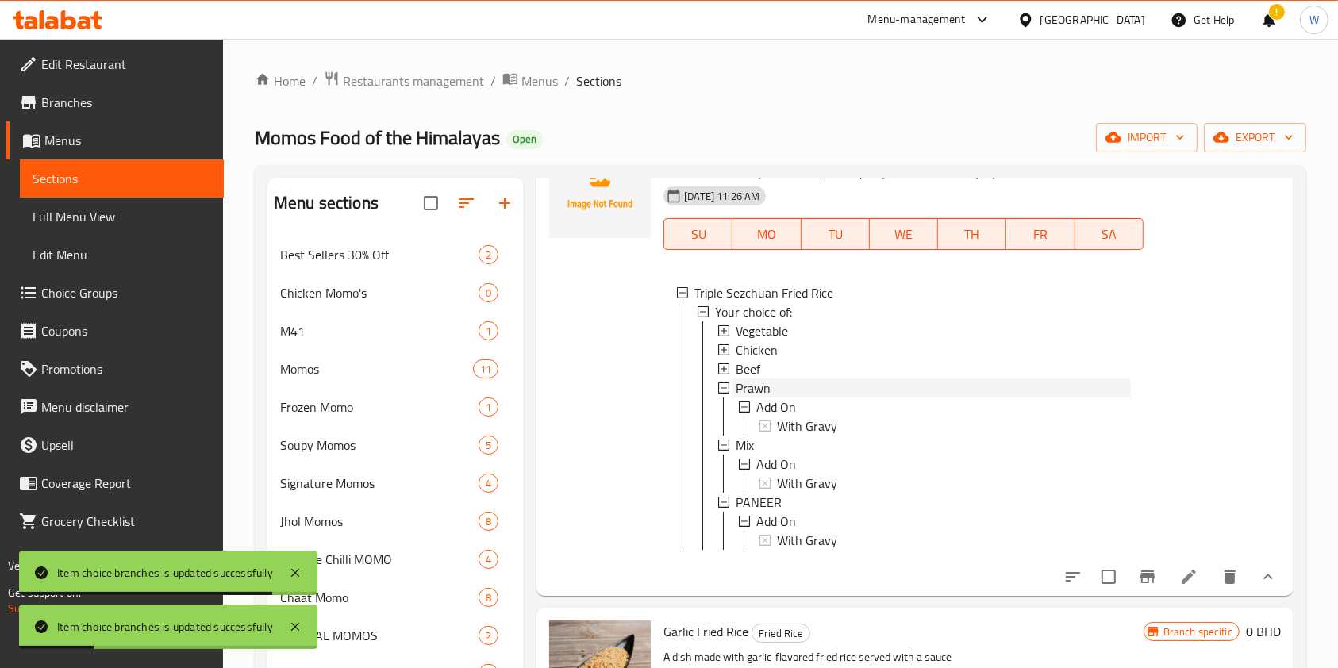
click at [752, 387] on span "Prawn" at bounding box center [753, 388] width 35 height 19
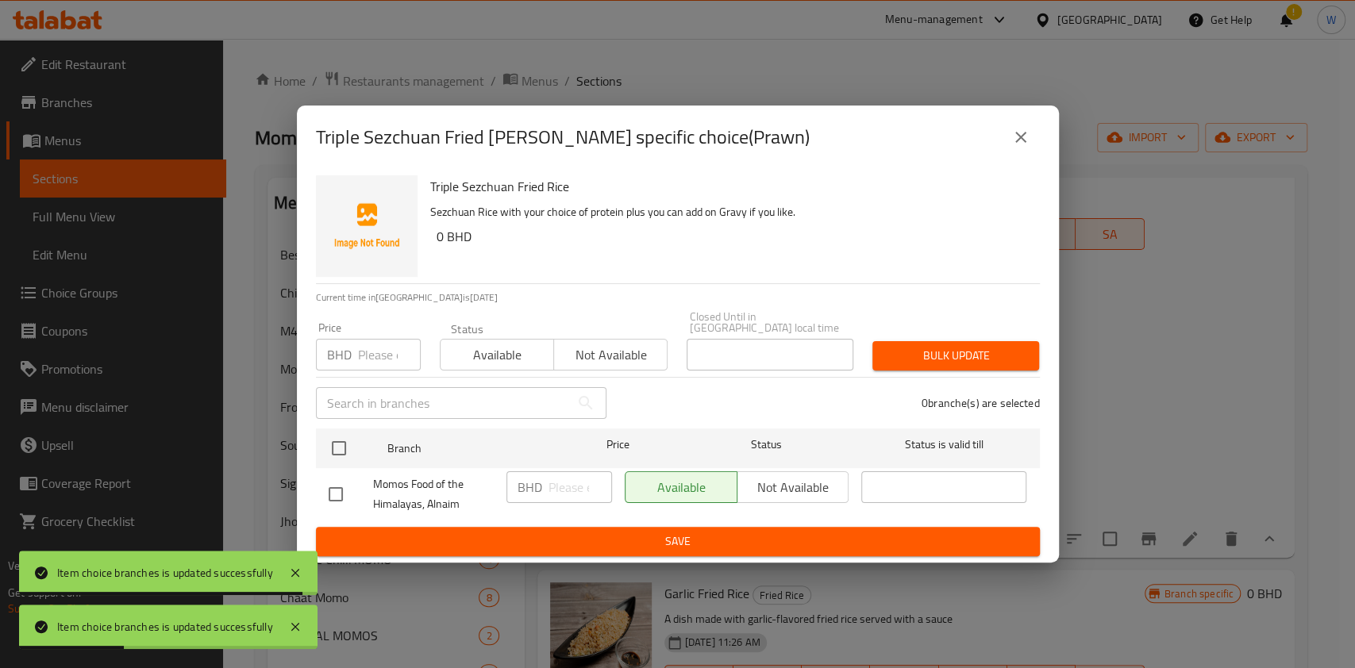
click at [390, 360] on input "number" at bounding box center [389, 355] width 63 height 32
paste input "3.200"
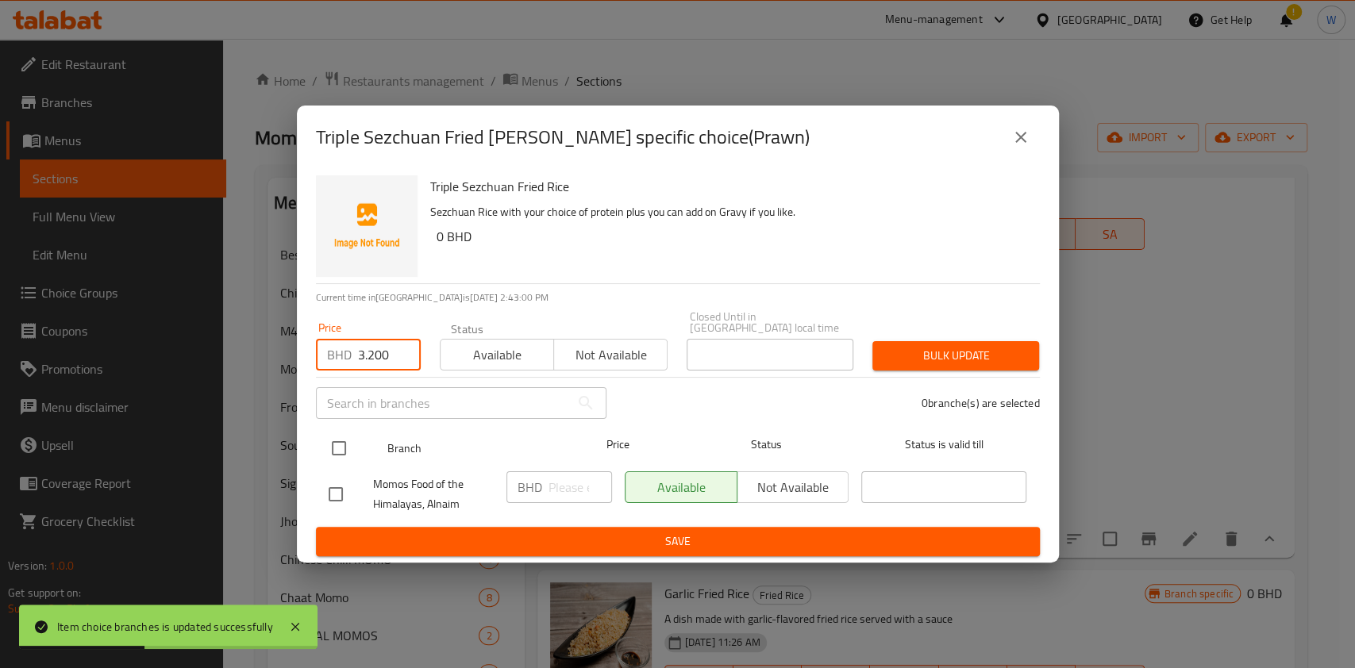
type input "3.200"
click at [341, 433] on input "checkbox" at bounding box center [338, 448] width 33 height 33
checkbox input "true"
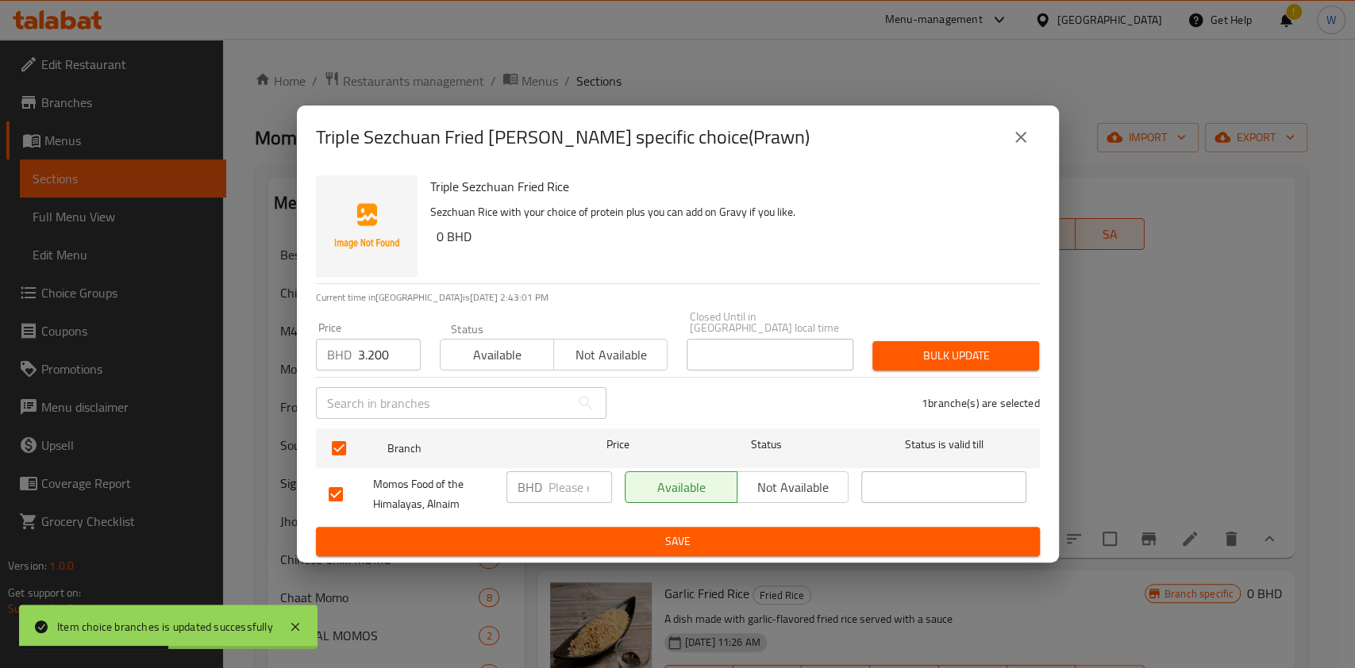
click at [937, 334] on div "Bulk update" at bounding box center [956, 356] width 186 height 48
click at [934, 346] on span "Bulk update" at bounding box center [955, 356] width 141 height 20
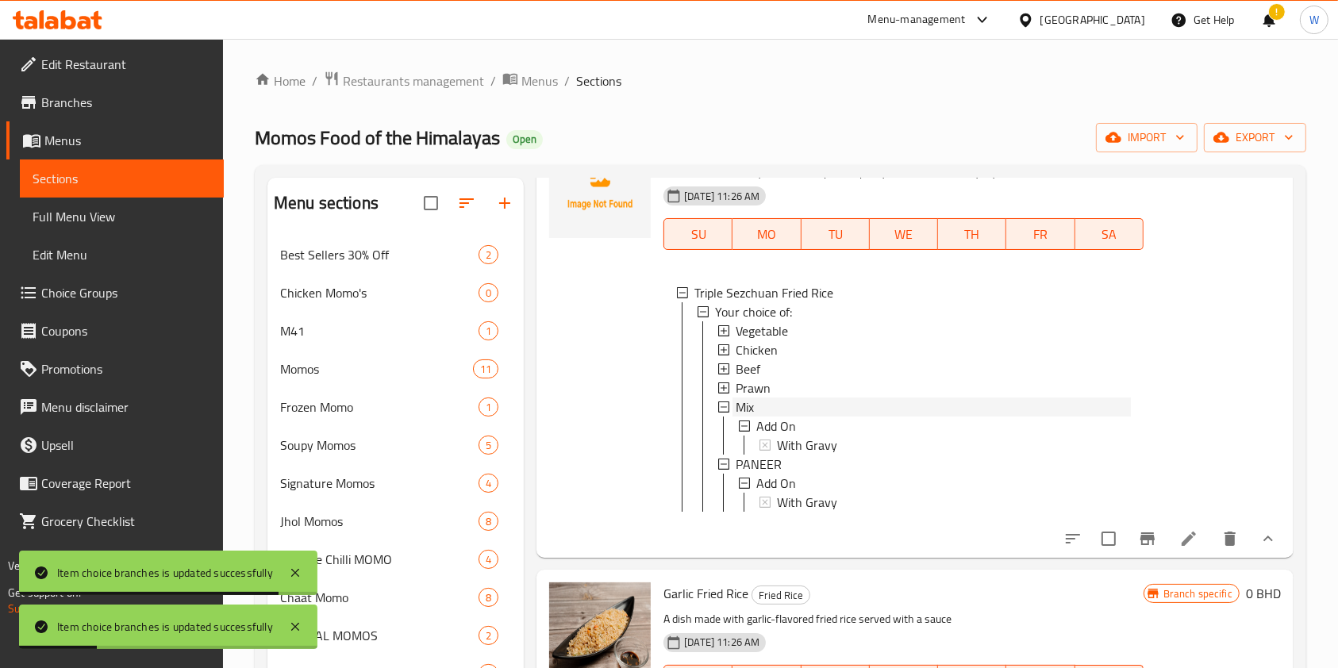
click at [777, 406] on div "Mix" at bounding box center [933, 407] width 394 height 19
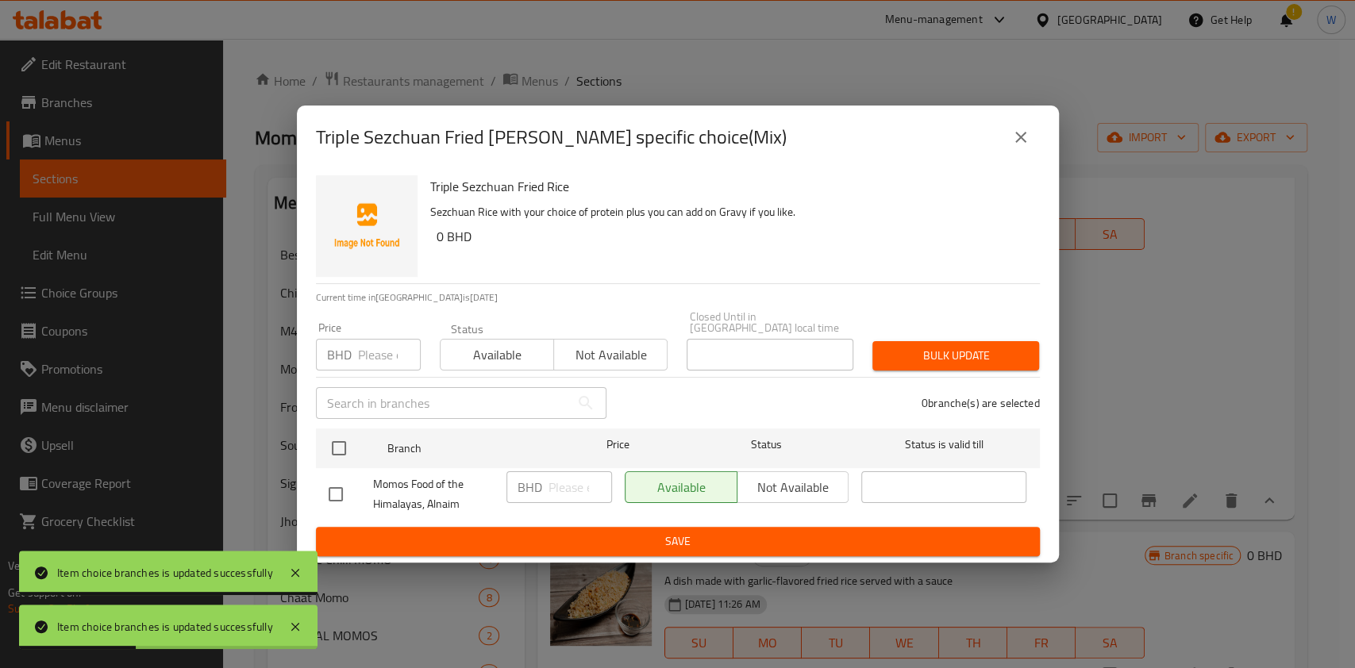
click at [363, 350] on input "number" at bounding box center [389, 355] width 63 height 32
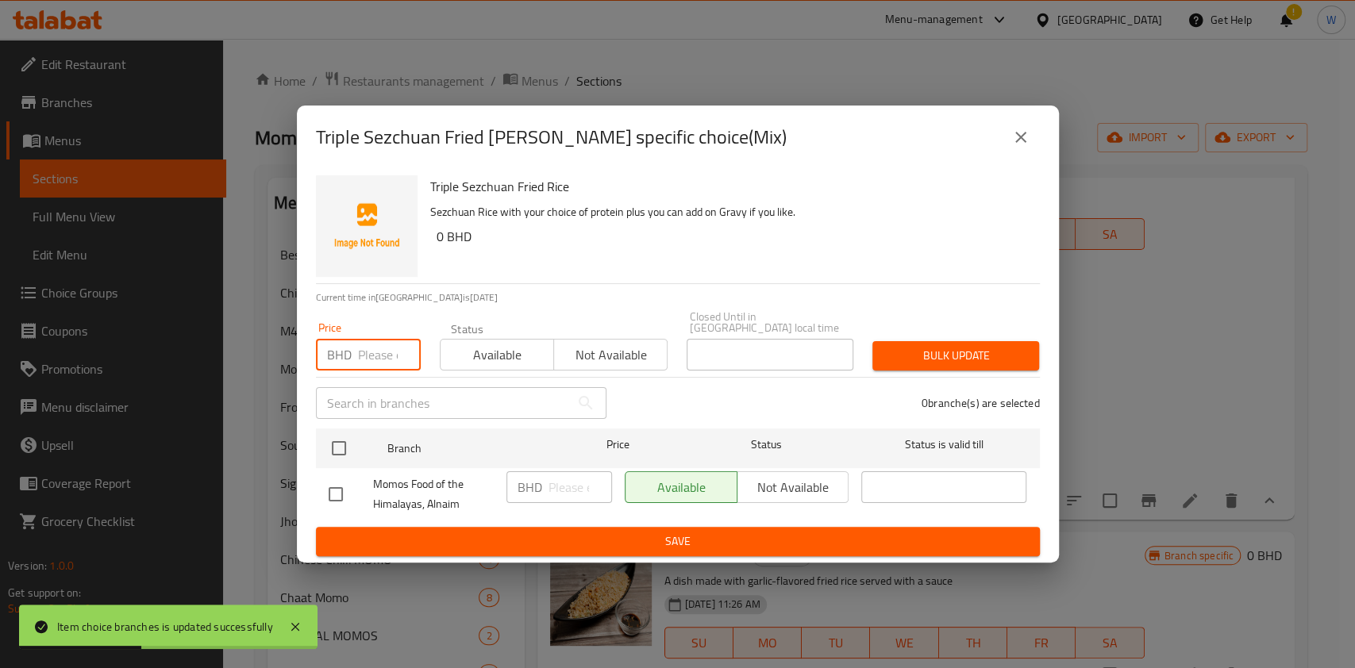
paste input "3.400"
type input "3.400"
click at [334, 441] on input "checkbox" at bounding box center [338, 448] width 33 height 33
checkbox input "true"
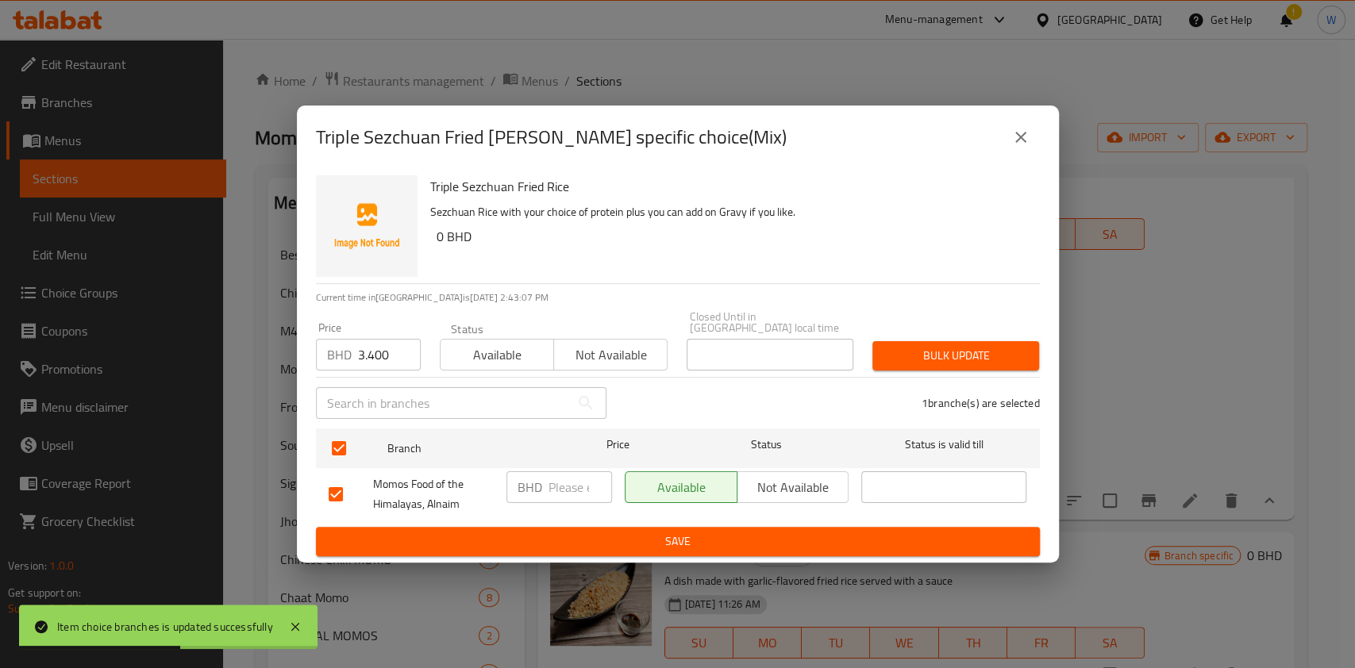
click at [1035, 333] on div "Bulk update" at bounding box center [956, 356] width 186 height 48
click at [1016, 346] on span "Bulk update" at bounding box center [955, 356] width 141 height 20
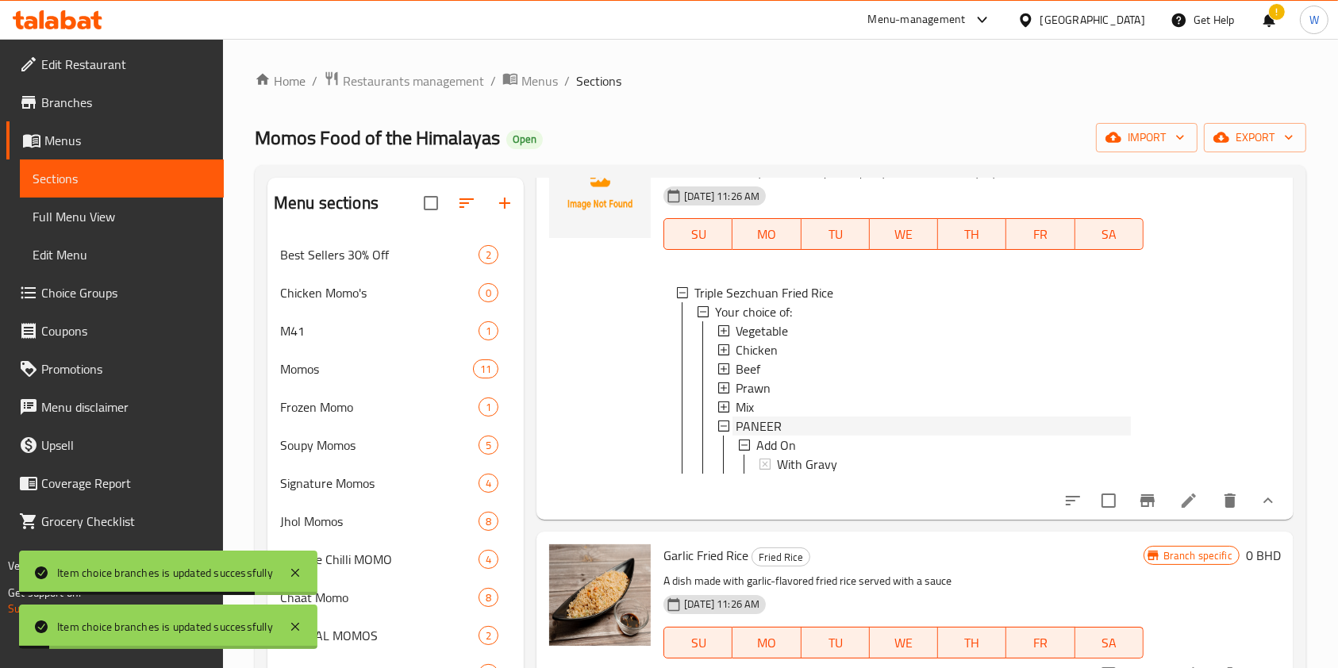
click at [762, 429] on span "PANEER" at bounding box center [759, 426] width 46 height 19
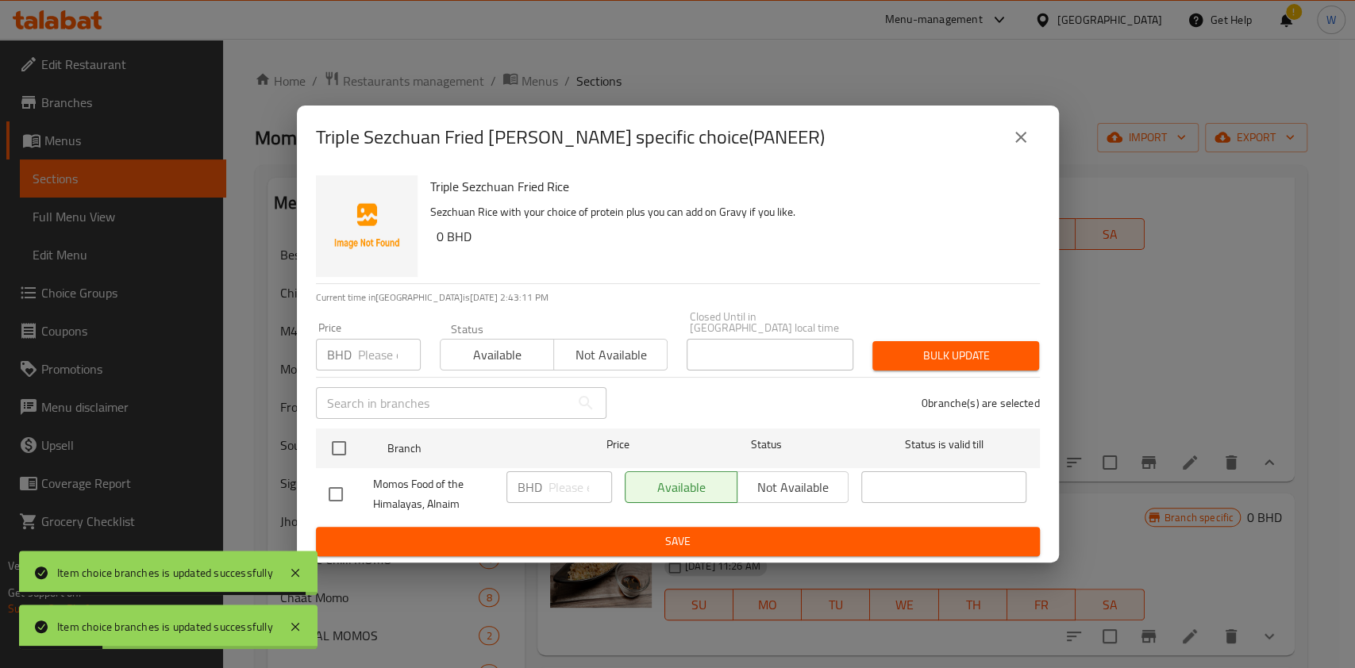
click at [368, 344] on input "number" at bounding box center [389, 355] width 63 height 32
paste input "3.400"
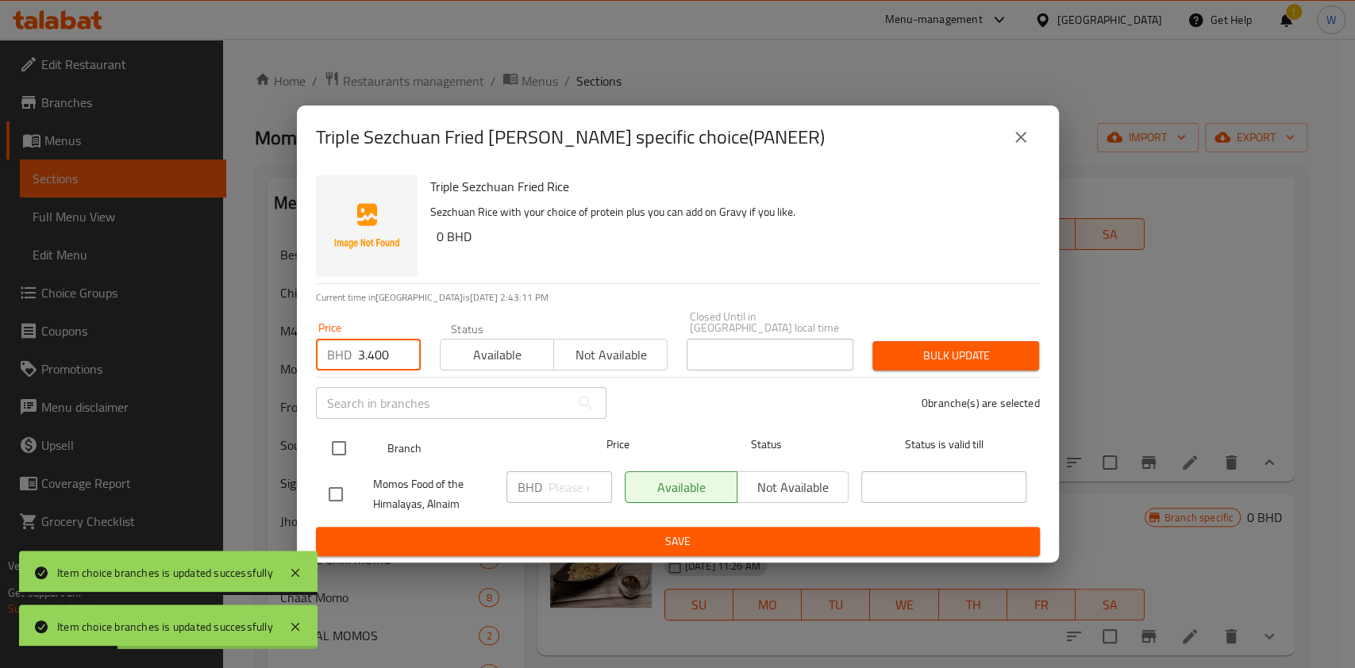
type input "3.400"
click at [341, 435] on input "checkbox" at bounding box center [338, 448] width 33 height 33
checkbox input "true"
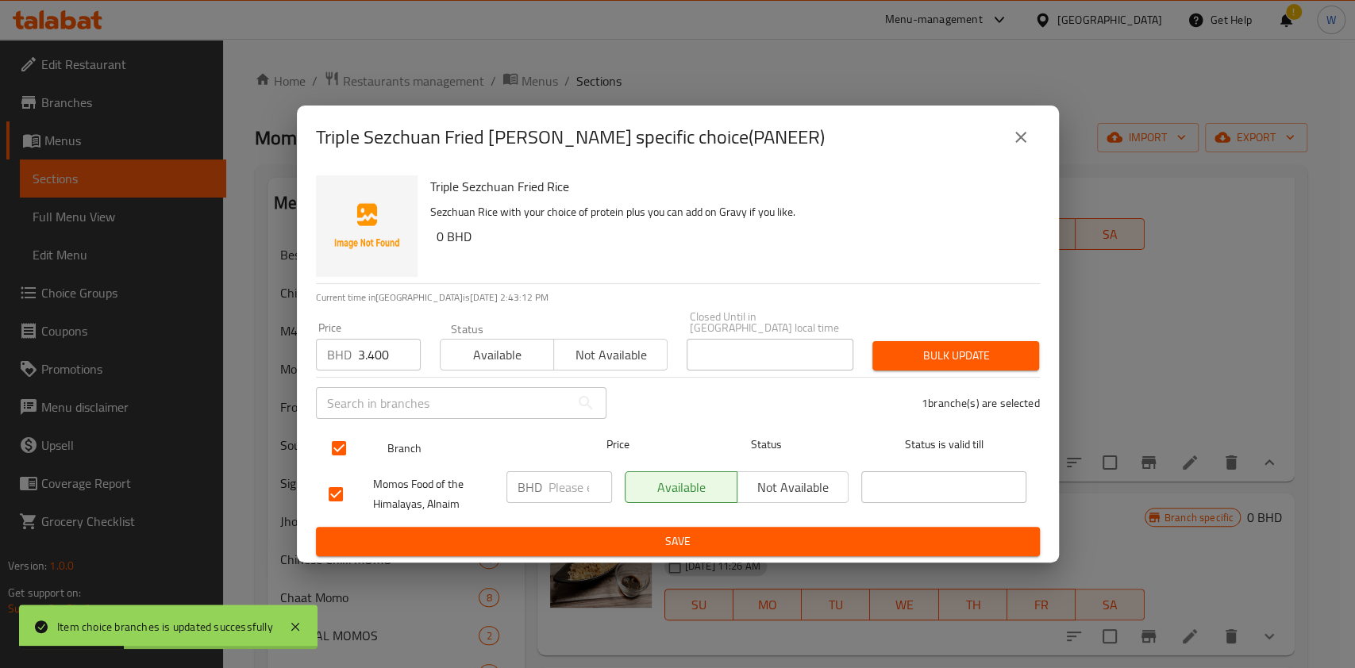
checkbox input "true"
click at [992, 365] on div "Bulk update" at bounding box center [956, 356] width 186 height 48
click at [996, 356] on span "Bulk update" at bounding box center [955, 356] width 141 height 20
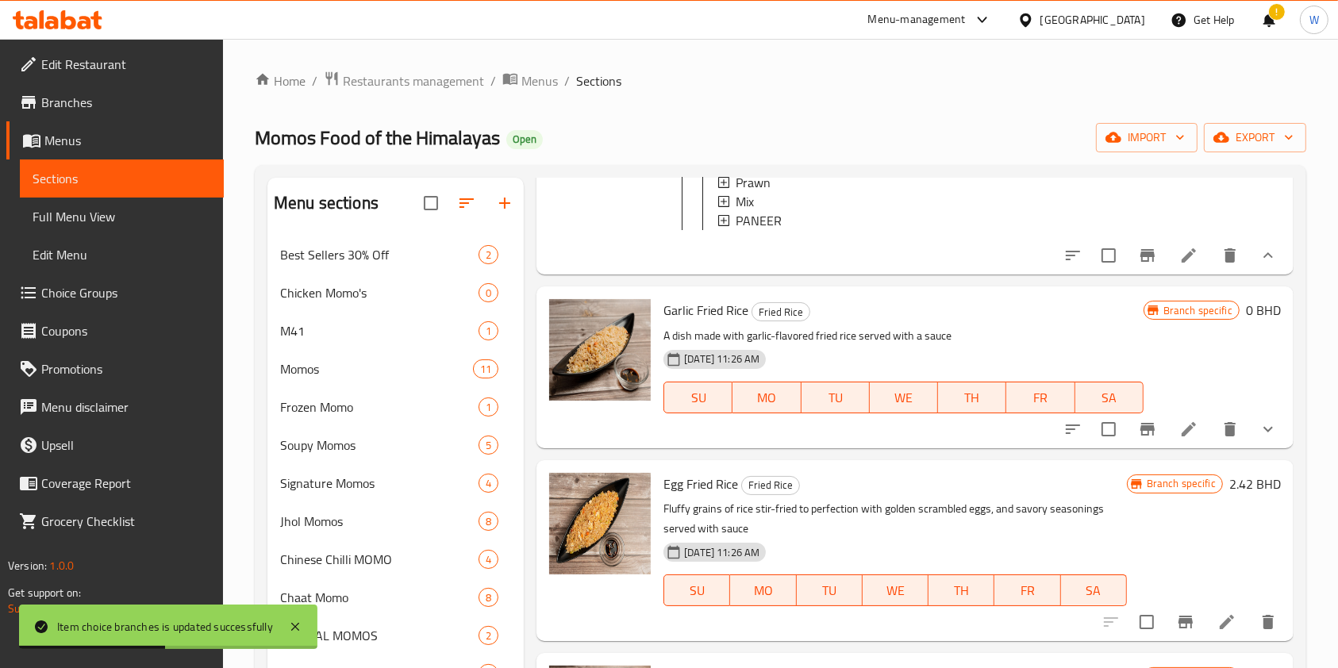
scroll to position [317, 0]
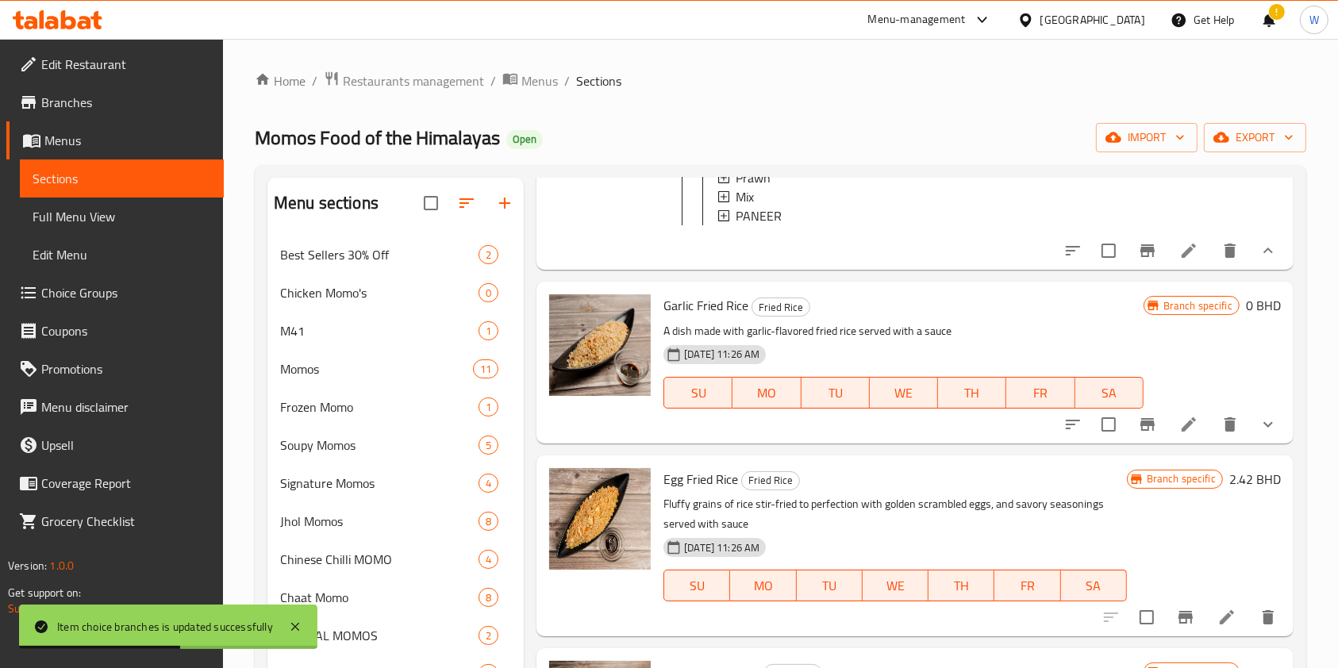
click at [1275, 442] on div "Garlic Fried Rice Fried Rice A dish made with garlic-flavored fried rice served…" at bounding box center [915, 362] width 757 height 161
click at [1265, 444] on button "show more" at bounding box center [1268, 425] width 38 height 38
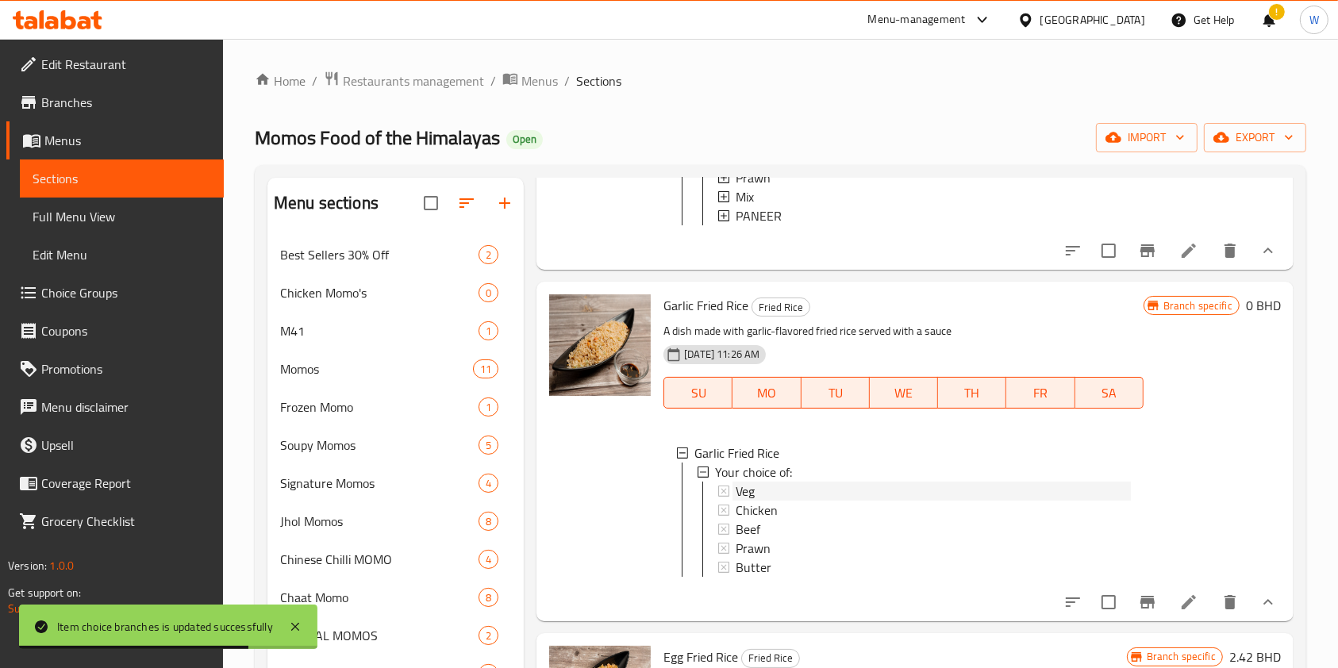
click at [769, 501] on div "Veg" at bounding box center [933, 491] width 394 height 19
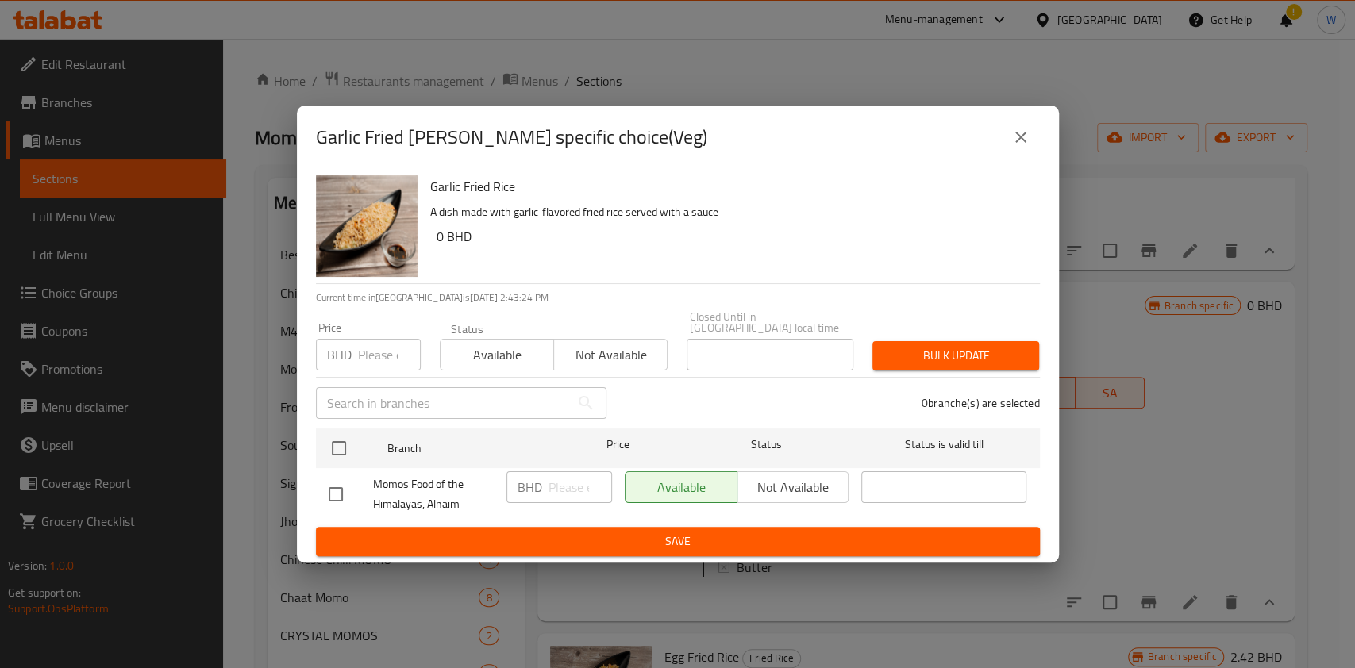
click at [362, 359] on input "number" at bounding box center [389, 355] width 63 height 32
paste input "2.600"
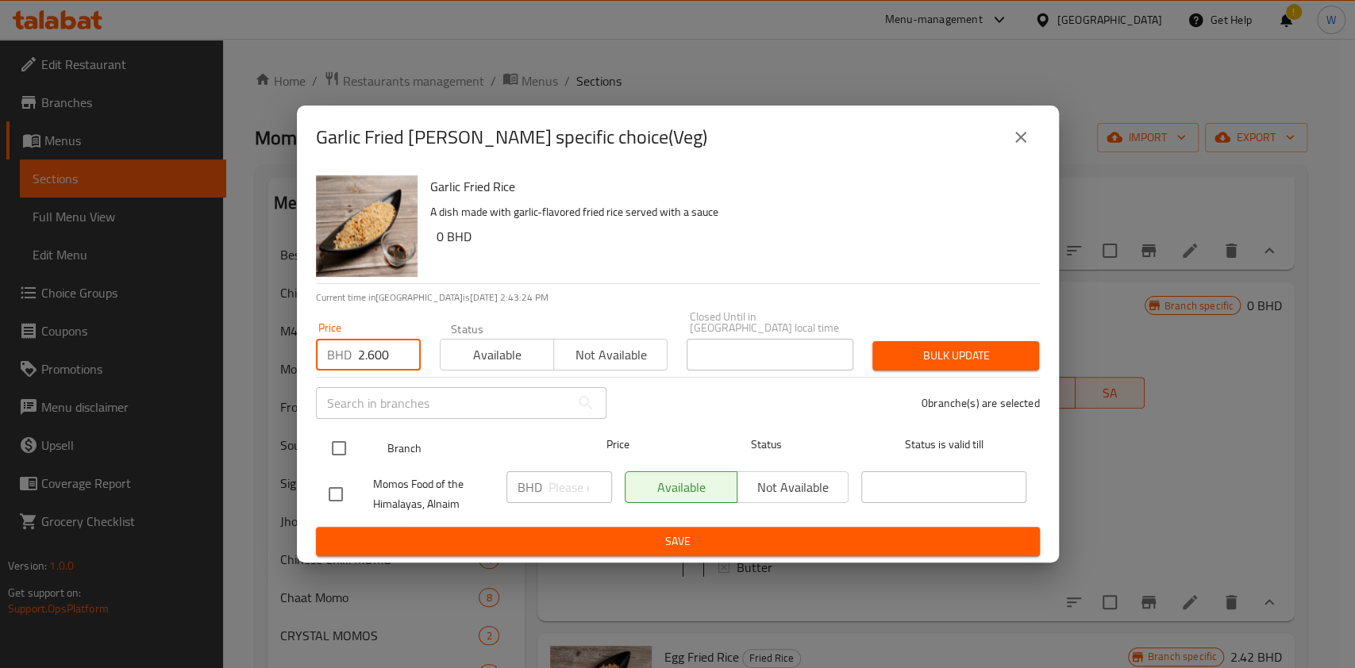
type input "2.600"
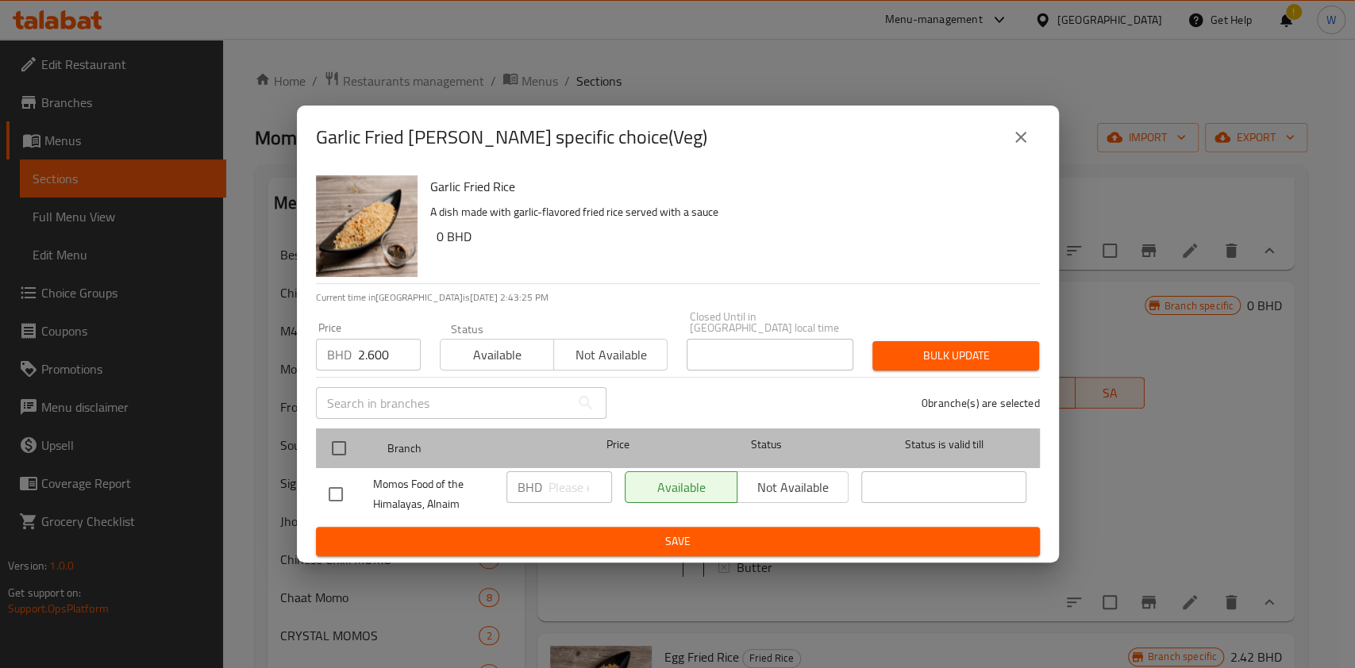
click at [341, 425] on div at bounding box center [352, 448] width 60 height 46
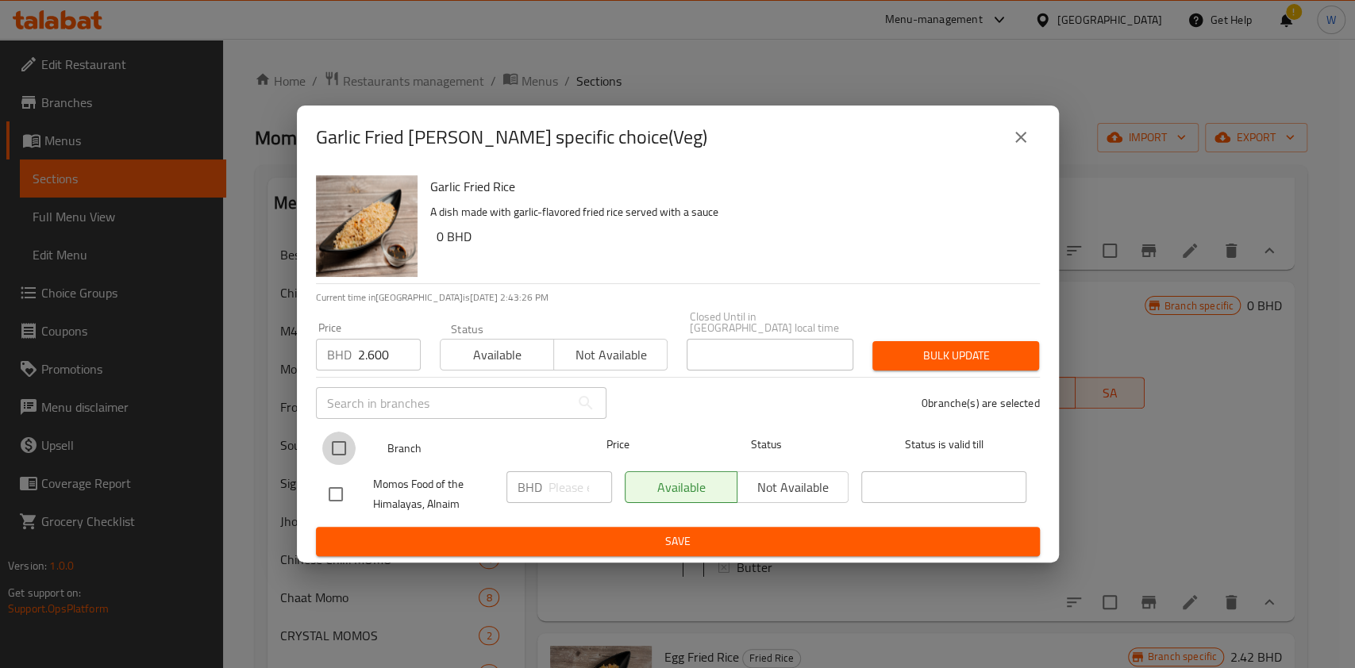
click at [330, 443] on input "checkbox" at bounding box center [338, 448] width 33 height 33
checkbox input "true"
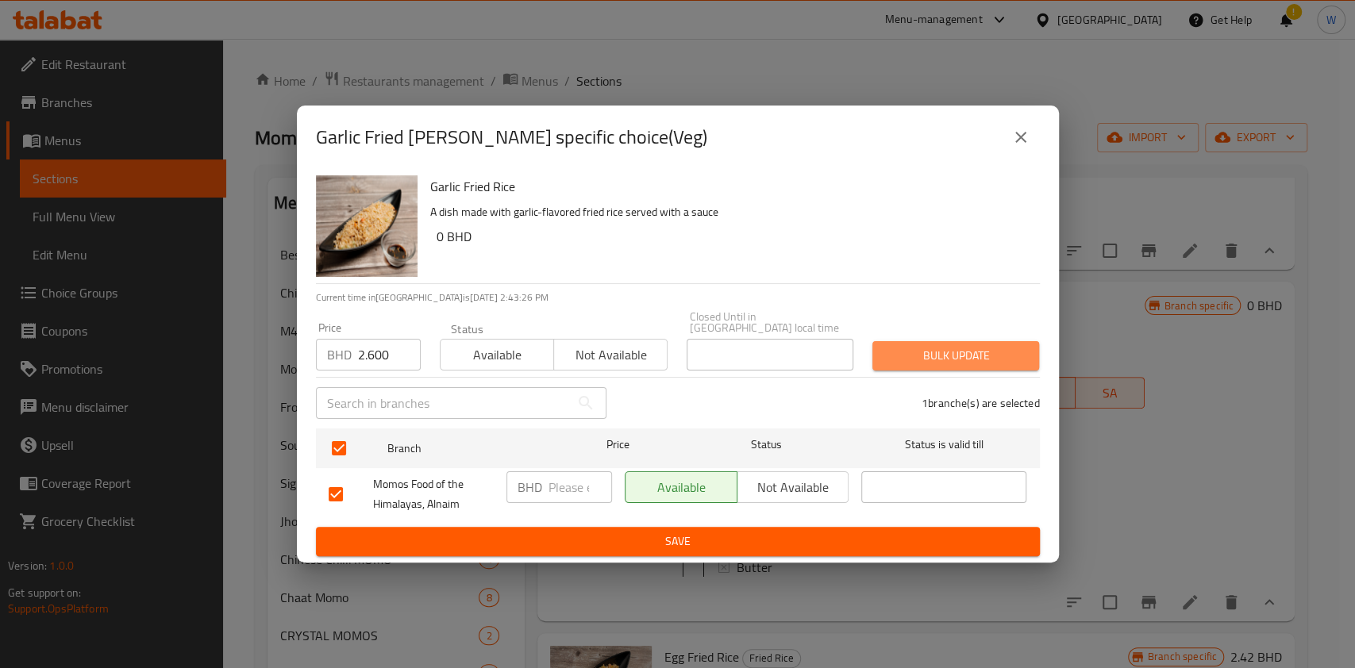
click at [959, 346] on span "Bulk update" at bounding box center [955, 356] width 141 height 20
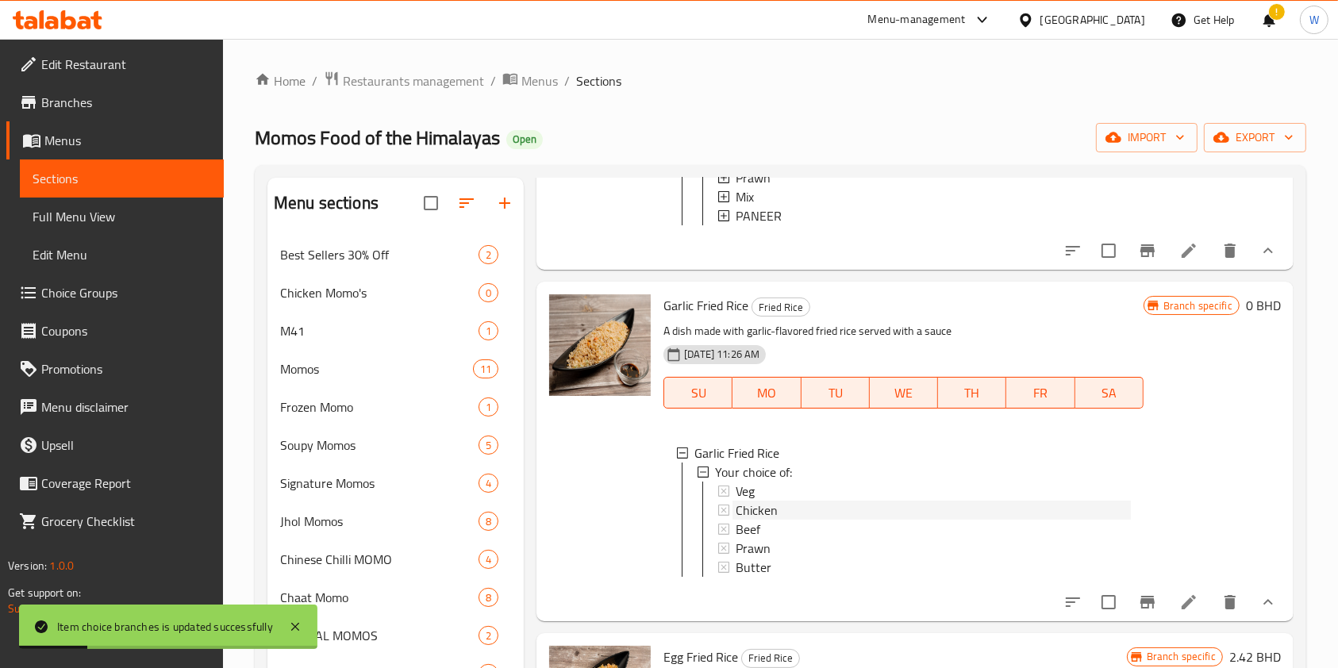
click at [795, 520] on div "Chicken" at bounding box center [933, 510] width 394 height 19
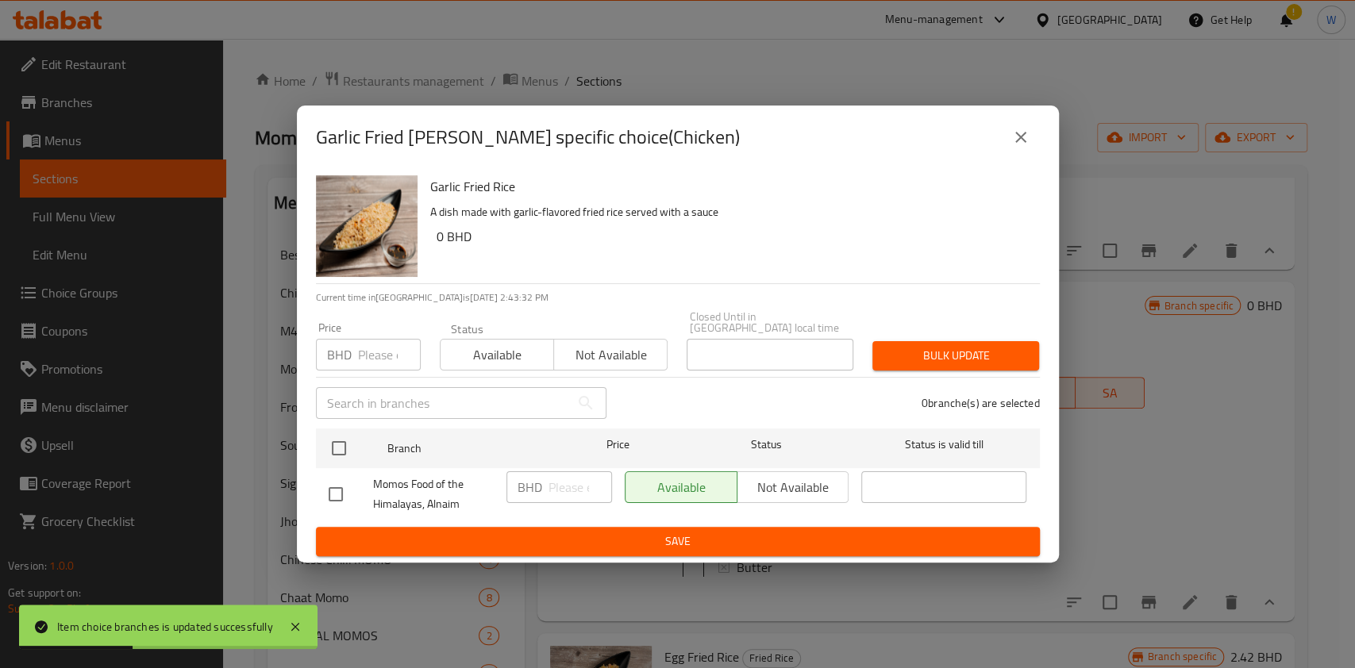
click at [345, 345] on p "BHD" at bounding box center [339, 354] width 25 height 19
click at [360, 364] on input "number" at bounding box center [389, 355] width 63 height 32
paste input "2.800"
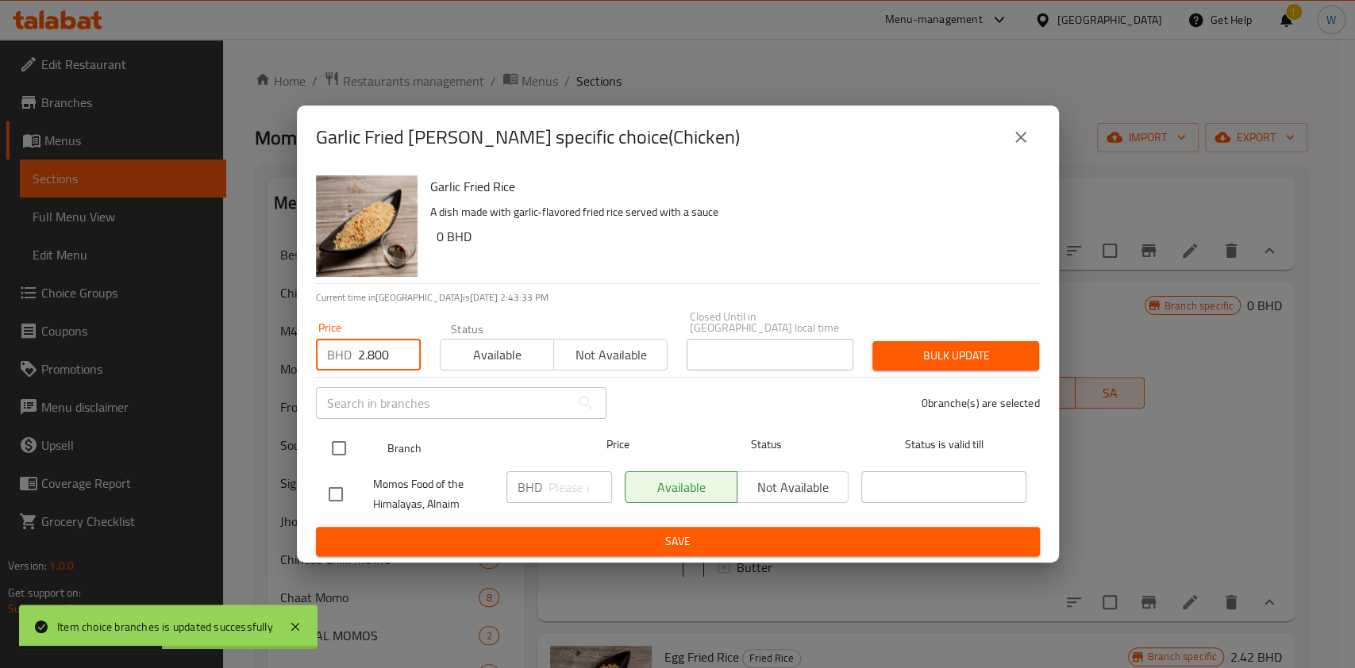
type input "2.800"
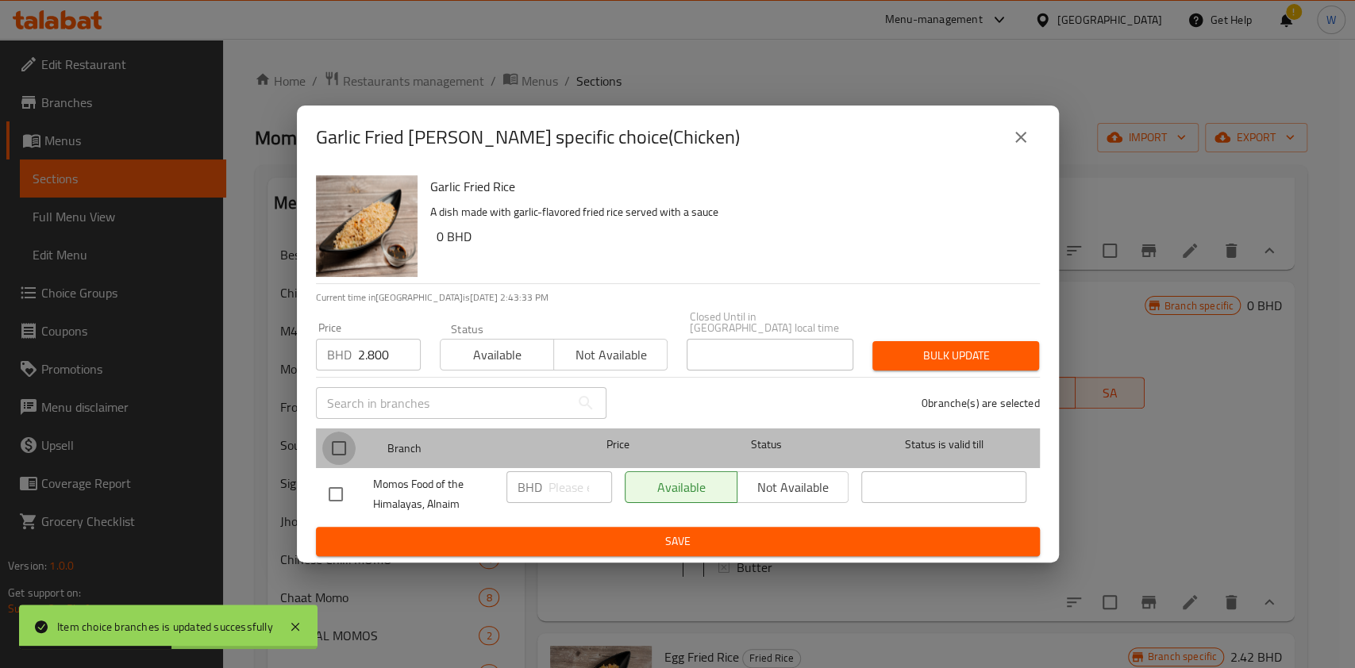
click at [333, 440] on input "checkbox" at bounding box center [338, 448] width 33 height 33
checkbox input "true"
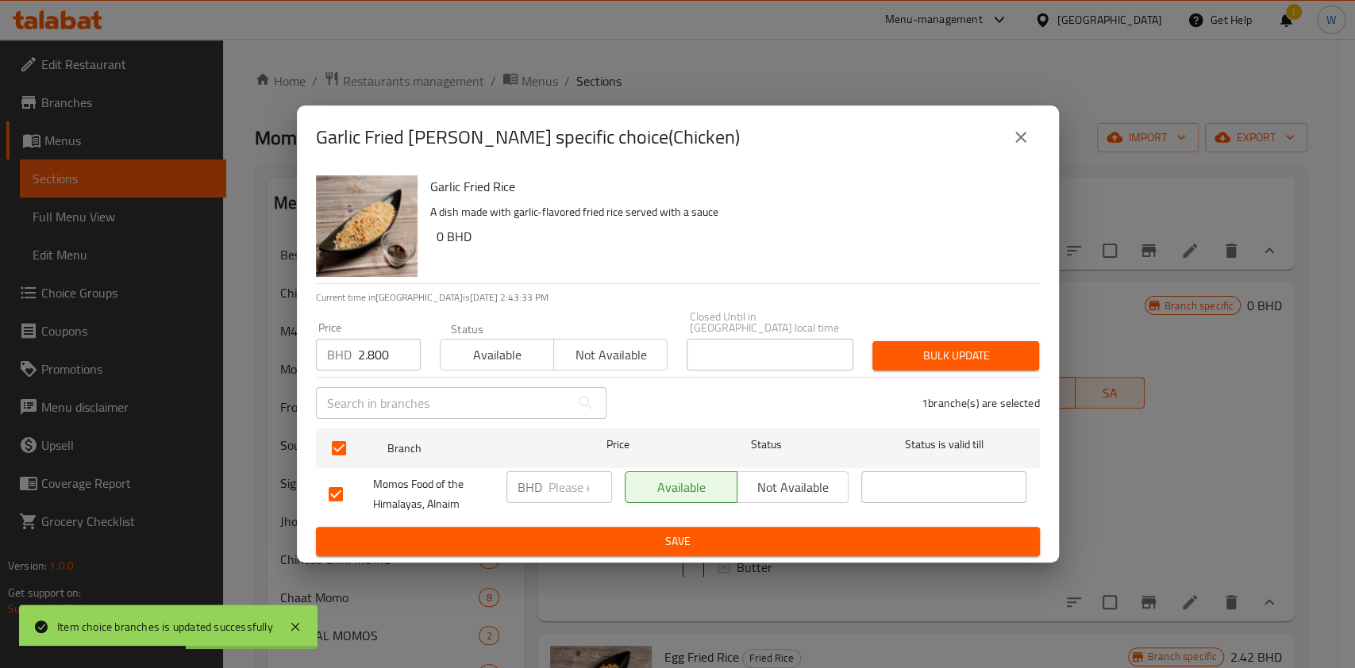
click at [1033, 333] on div "Bulk update" at bounding box center [956, 356] width 186 height 48
click at [1018, 349] on span "Bulk update" at bounding box center [955, 356] width 141 height 20
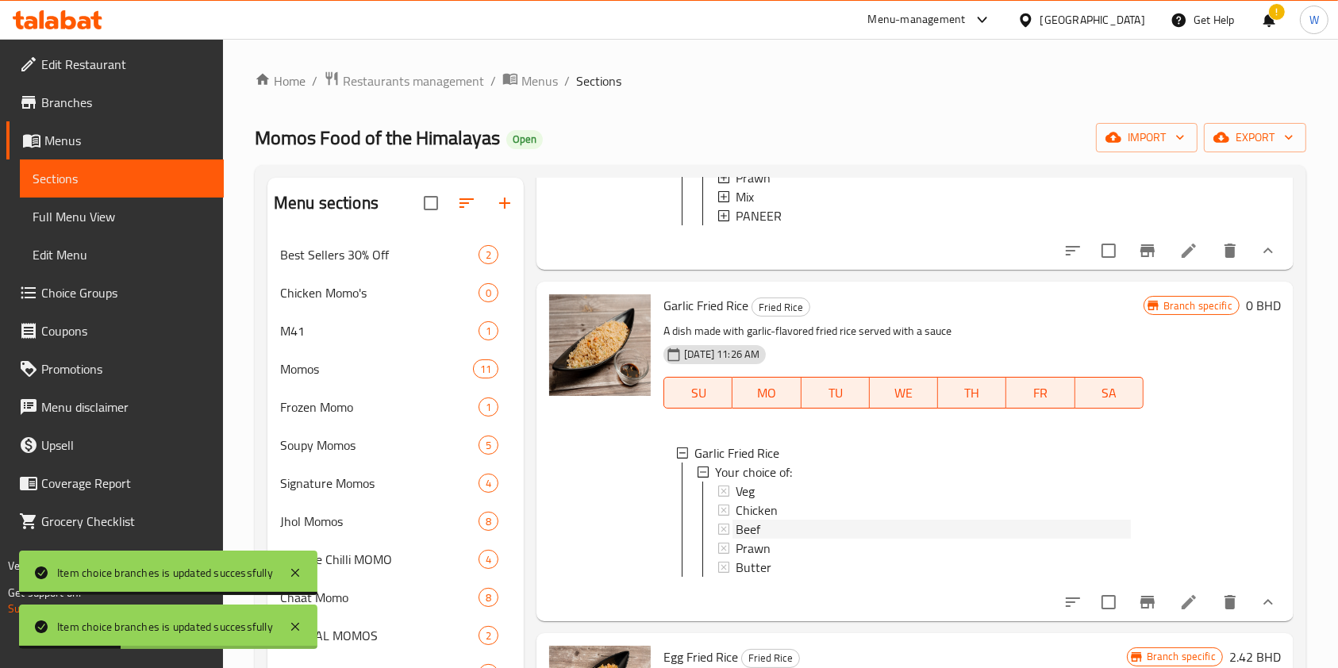
click at [747, 539] on span "Beef" at bounding box center [748, 529] width 25 height 19
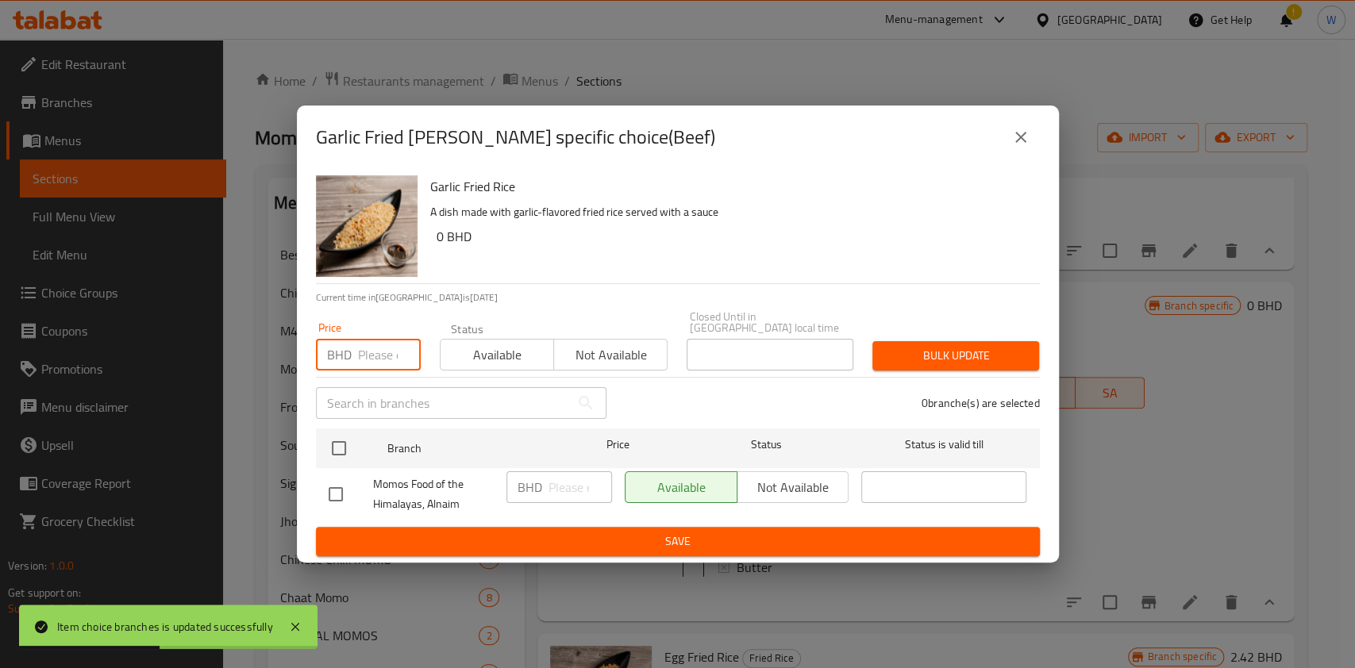
click at [358, 354] on input "number" at bounding box center [389, 355] width 63 height 32
paste input "3.000"
type input "3.000"
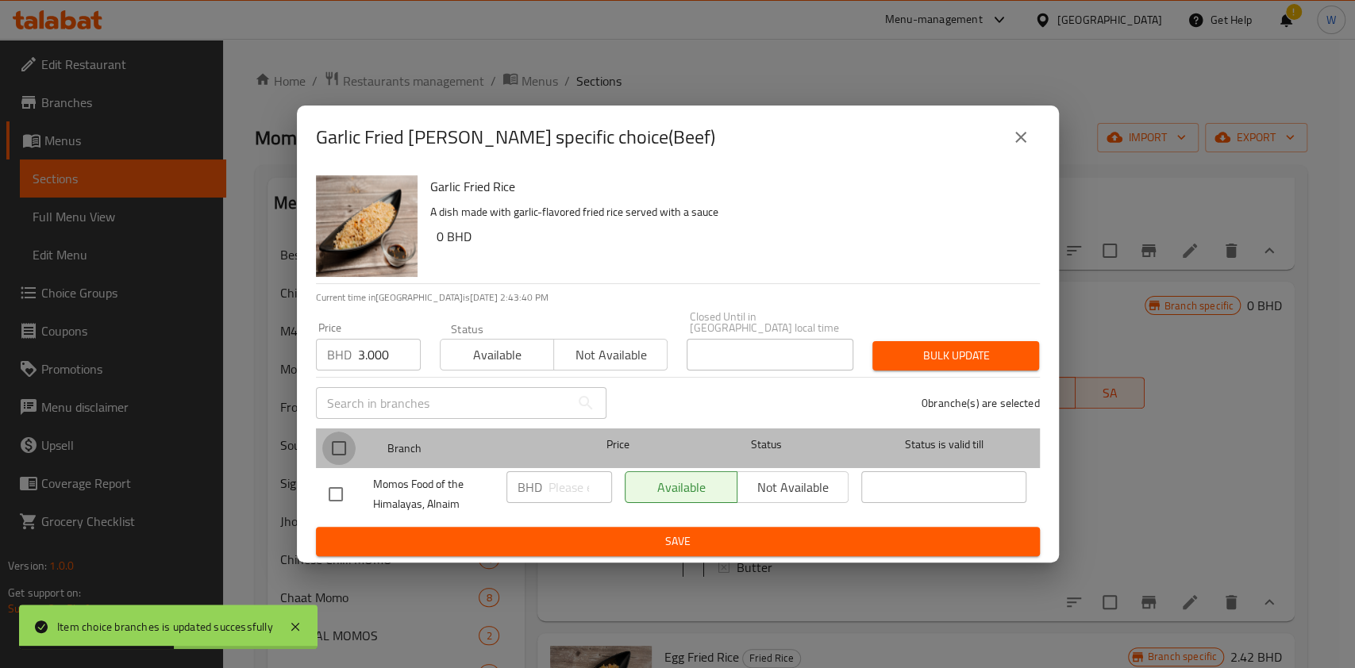
click at [338, 432] on input "checkbox" at bounding box center [338, 448] width 33 height 33
checkbox input "true"
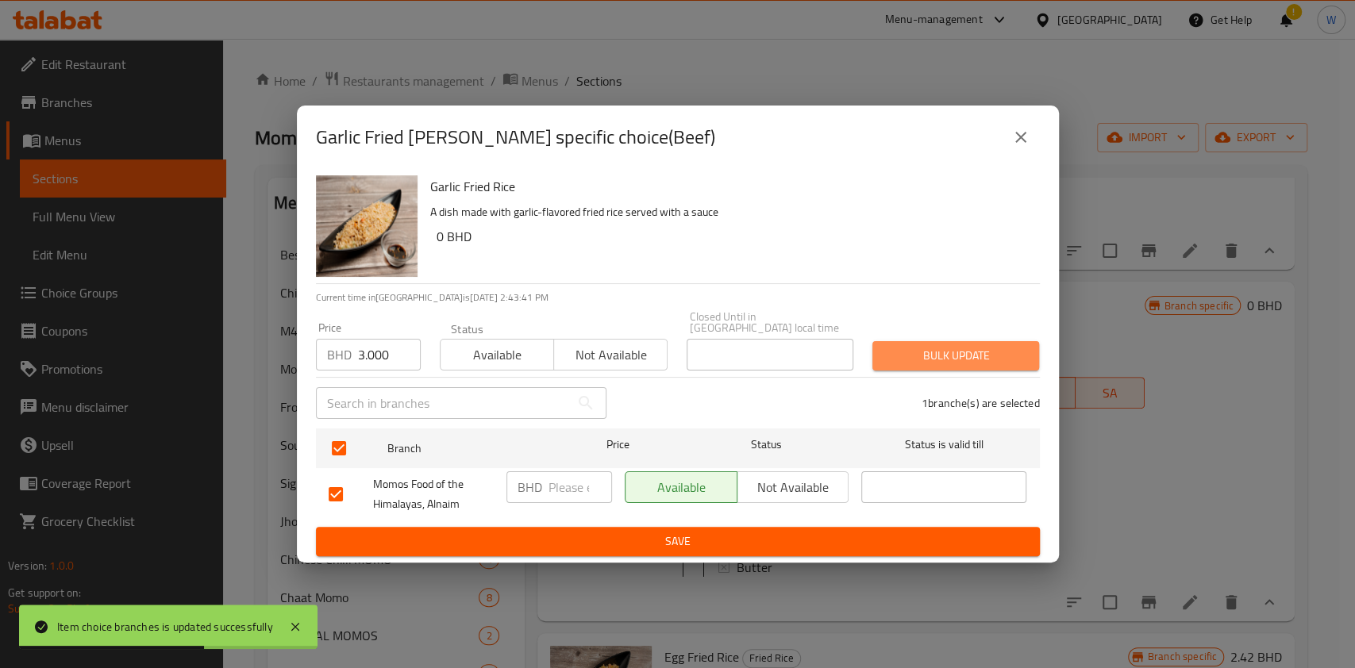
click at [948, 354] on span "Bulk update" at bounding box center [955, 356] width 141 height 20
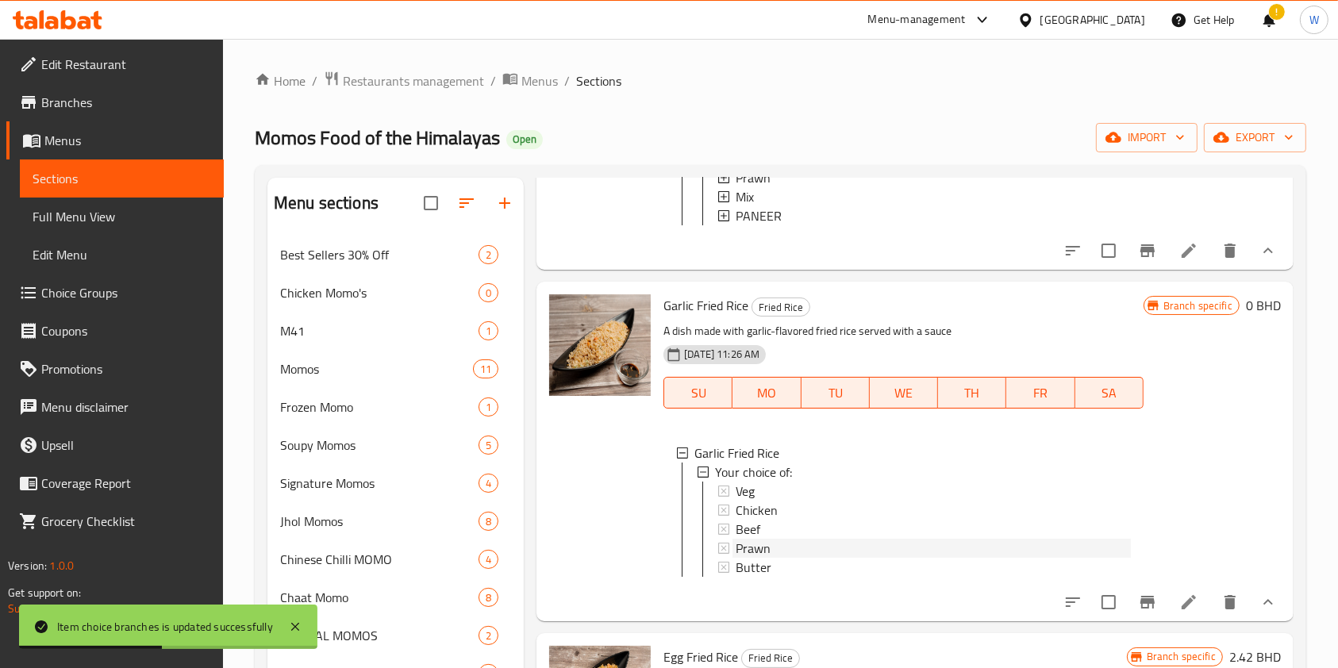
click at [823, 558] on div "Prawn" at bounding box center [933, 548] width 394 height 19
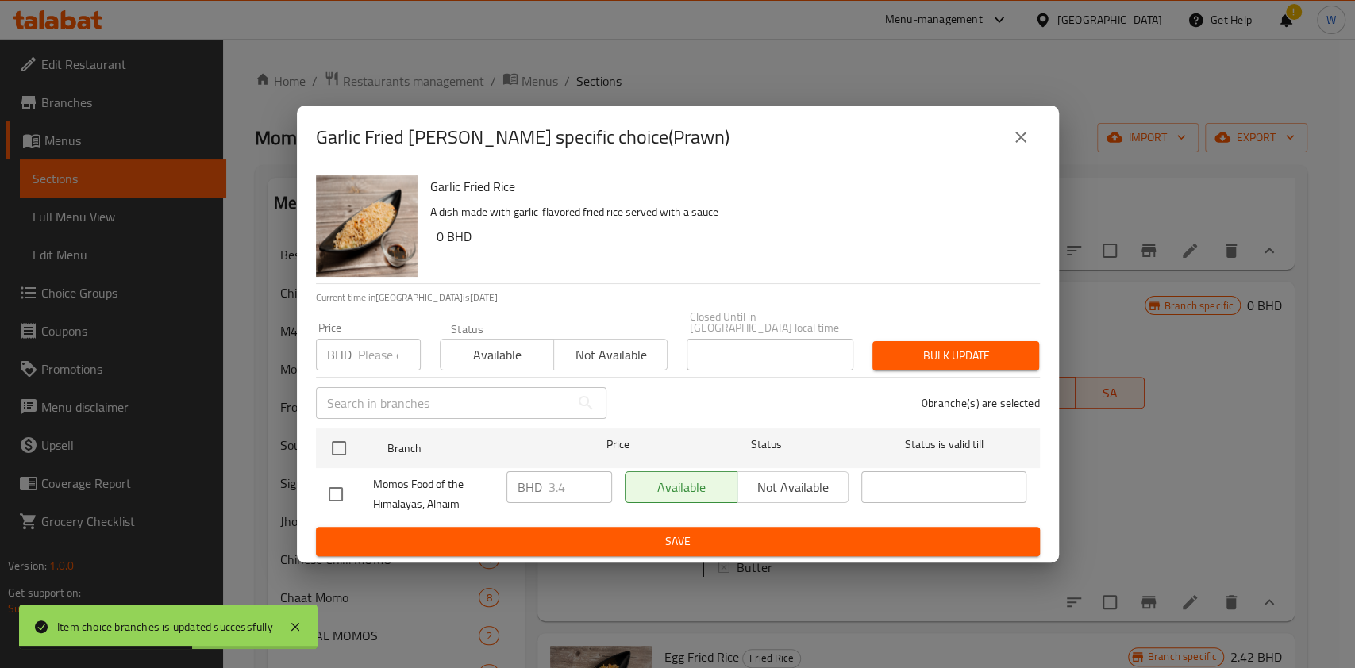
click at [377, 364] on input "number" at bounding box center [389, 355] width 63 height 32
paste input "3.200"
type input "3.200"
click at [351, 422] on ul "Branch Price Status Status is valid till Momos Food of the Himalayas, Alnaim BH…" at bounding box center [678, 474] width 724 height 105
click at [341, 437] on input "checkbox" at bounding box center [338, 448] width 33 height 33
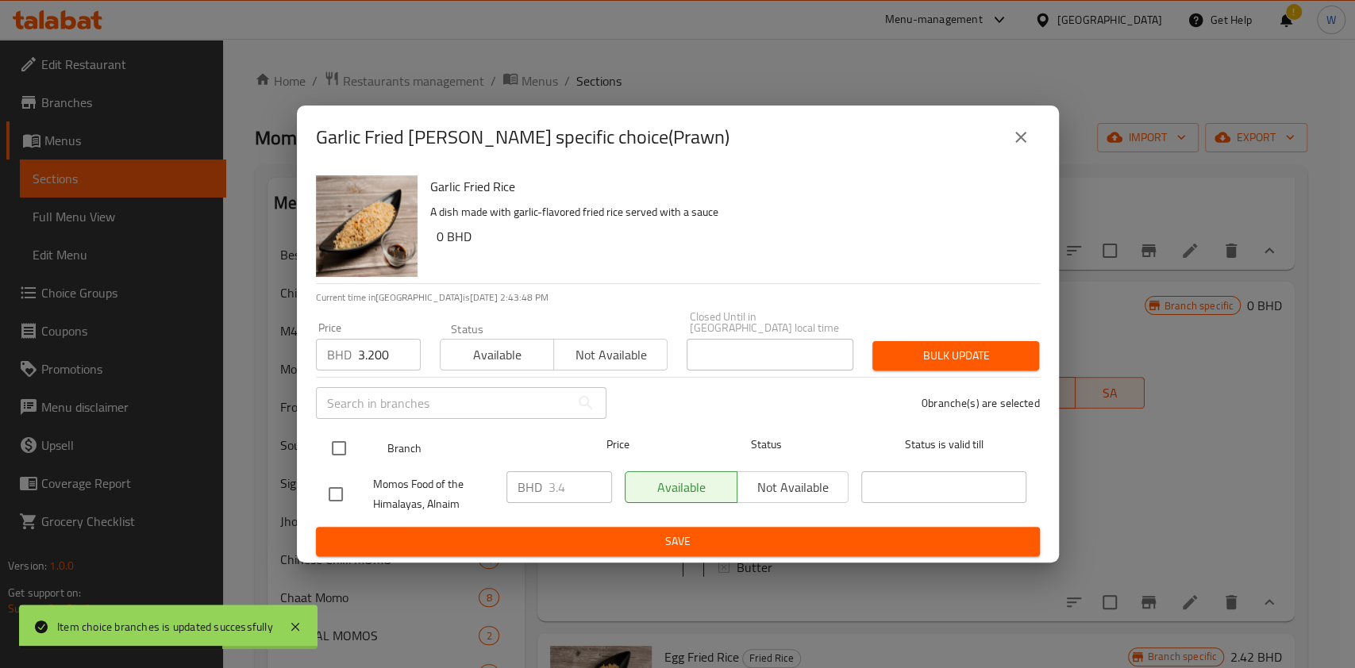
checkbox input "true"
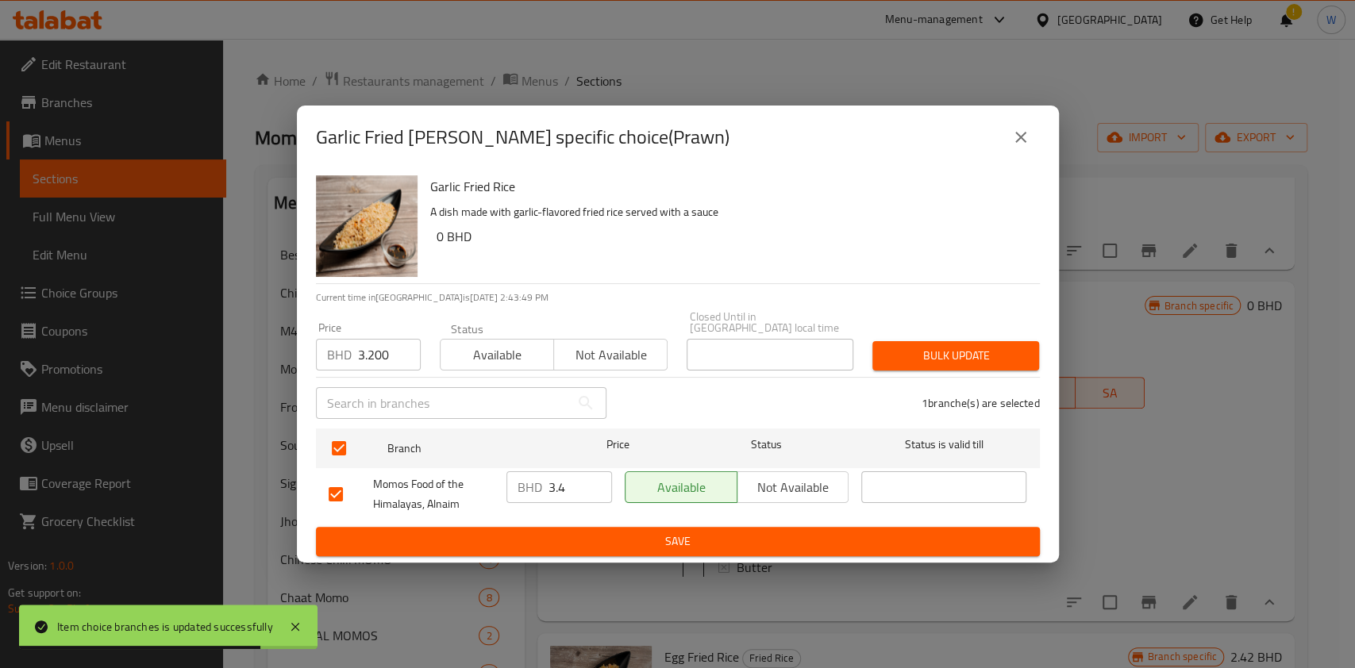
drag, startPoint x: 995, startPoint y: 340, endPoint x: 1060, endPoint y: 321, distance: 67.6
click at [995, 346] on span "Bulk update" at bounding box center [955, 356] width 141 height 20
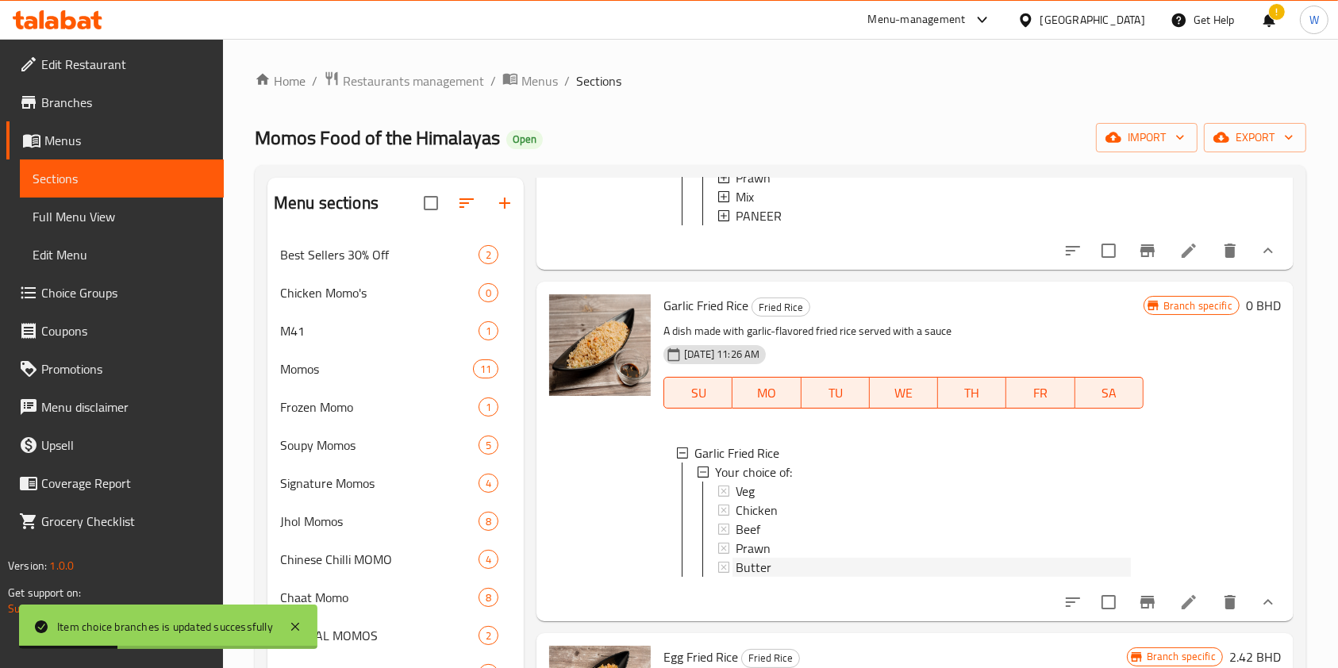
click at [794, 577] on div "Butter" at bounding box center [933, 567] width 394 height 19
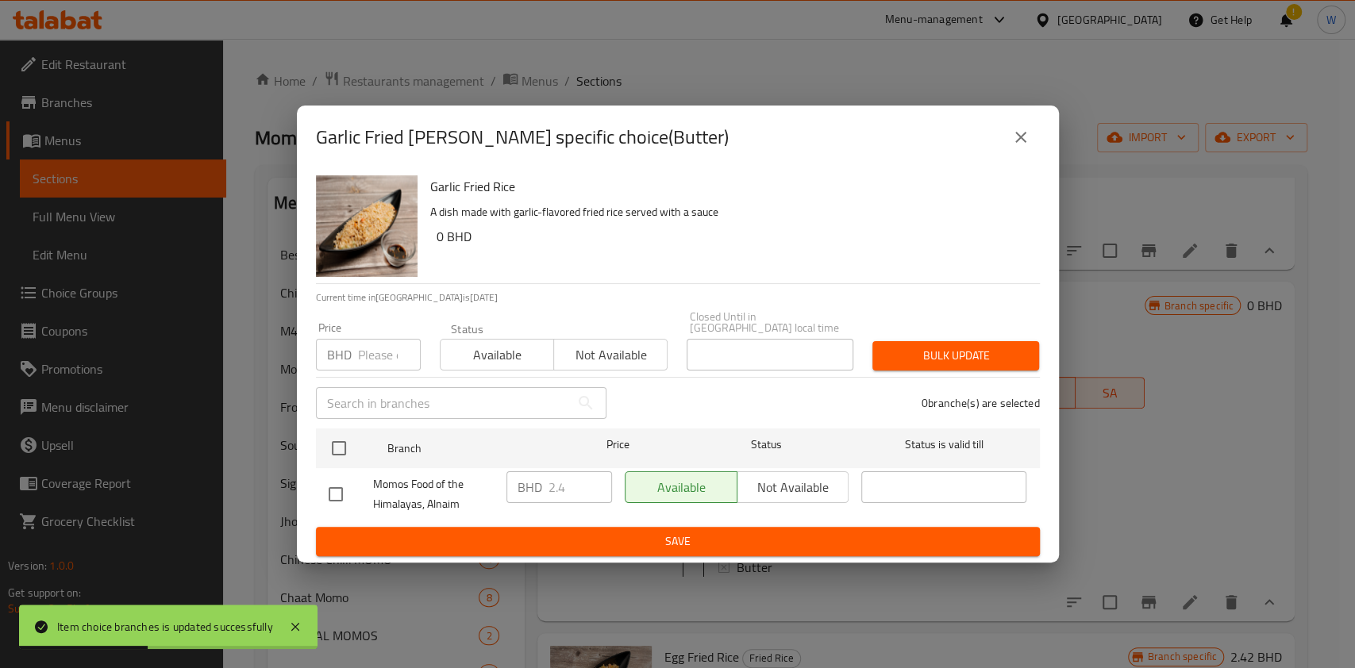
click at [387, 352] on input "number" at bounding box center [389, 355] width 63 height 32
paste input "2.800"
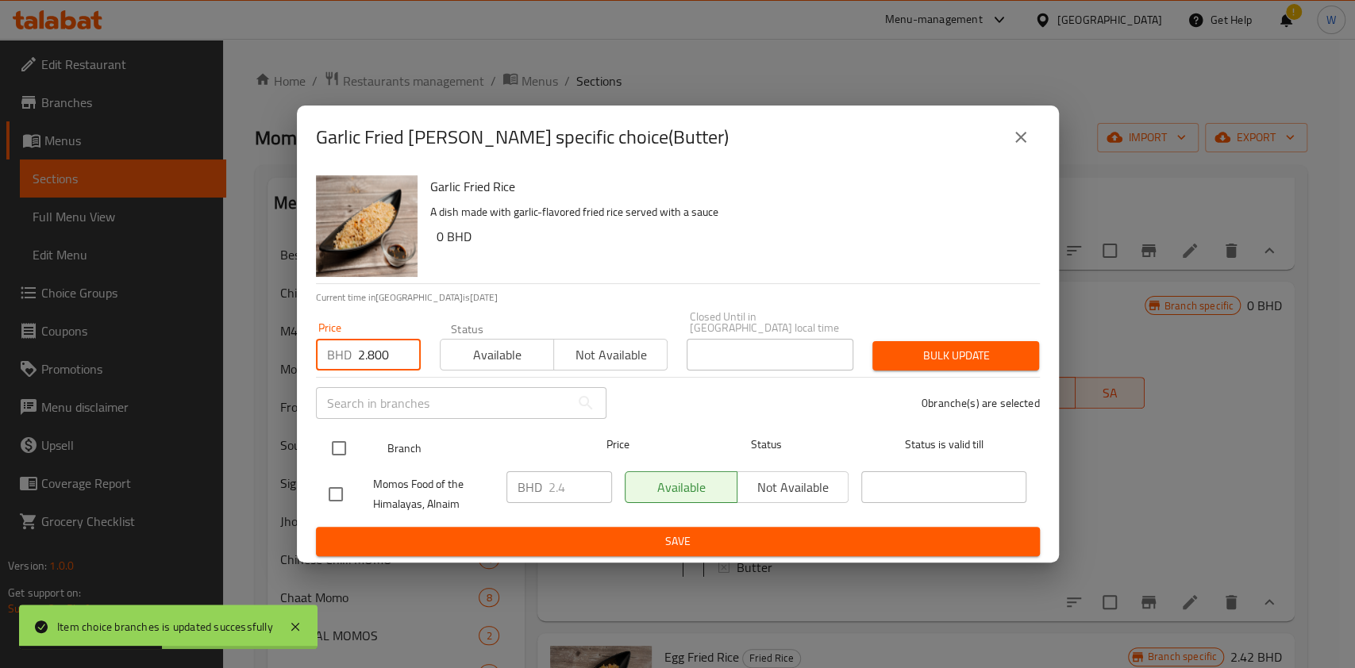
type input "2.800"
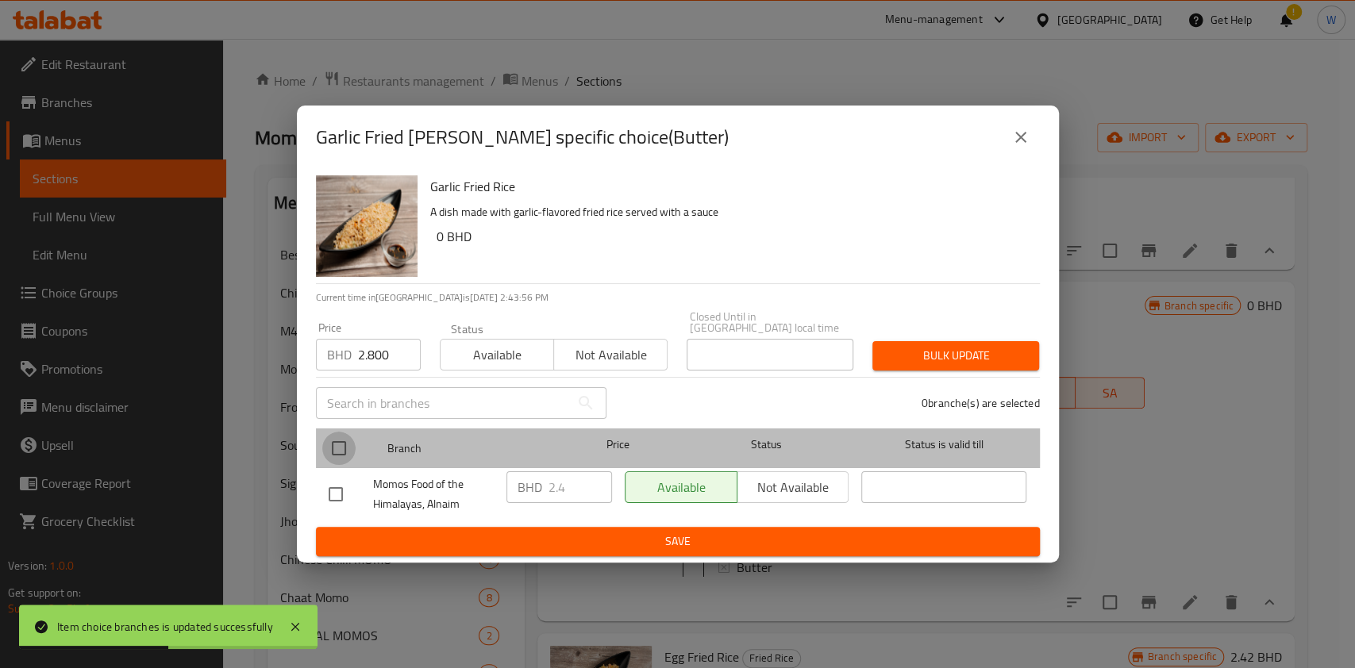
click at [341, 445] on input "checkbox" at bounding box center [338, 448] width 33 height 33
checkbox input "true"
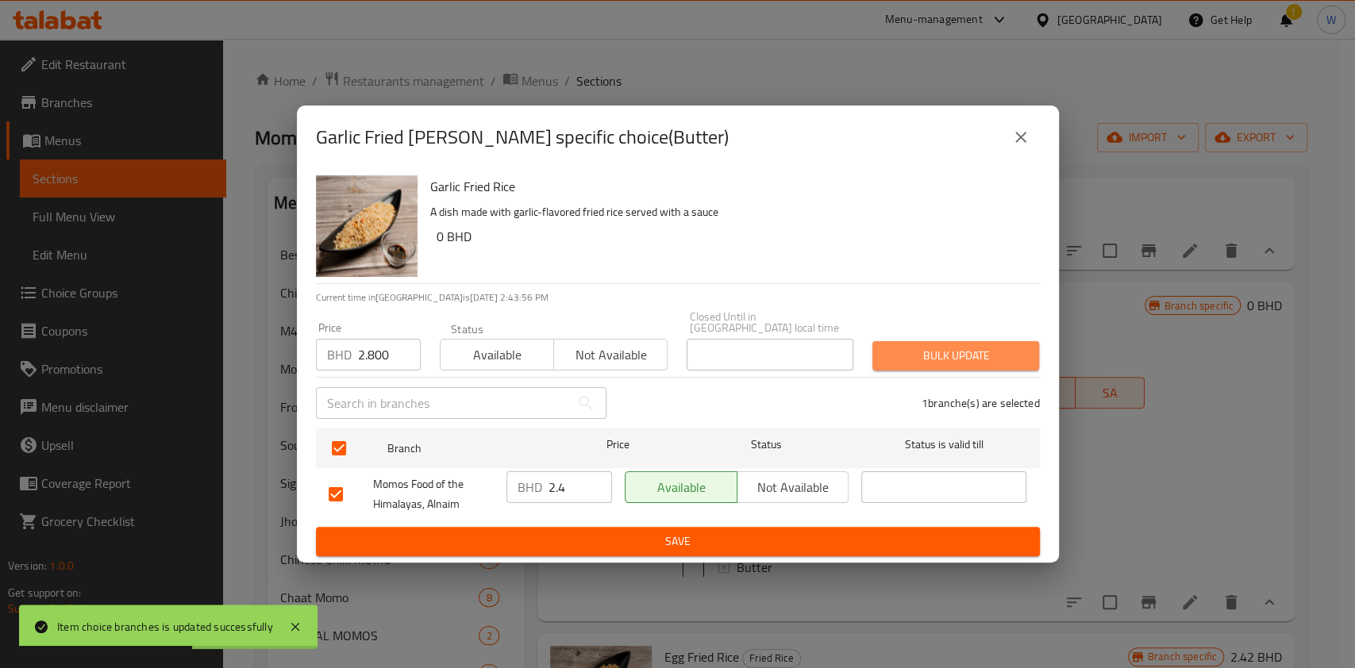
click at [965, 347] on span "Bulk update" at bounding box center [955, 356] width 141 height 20
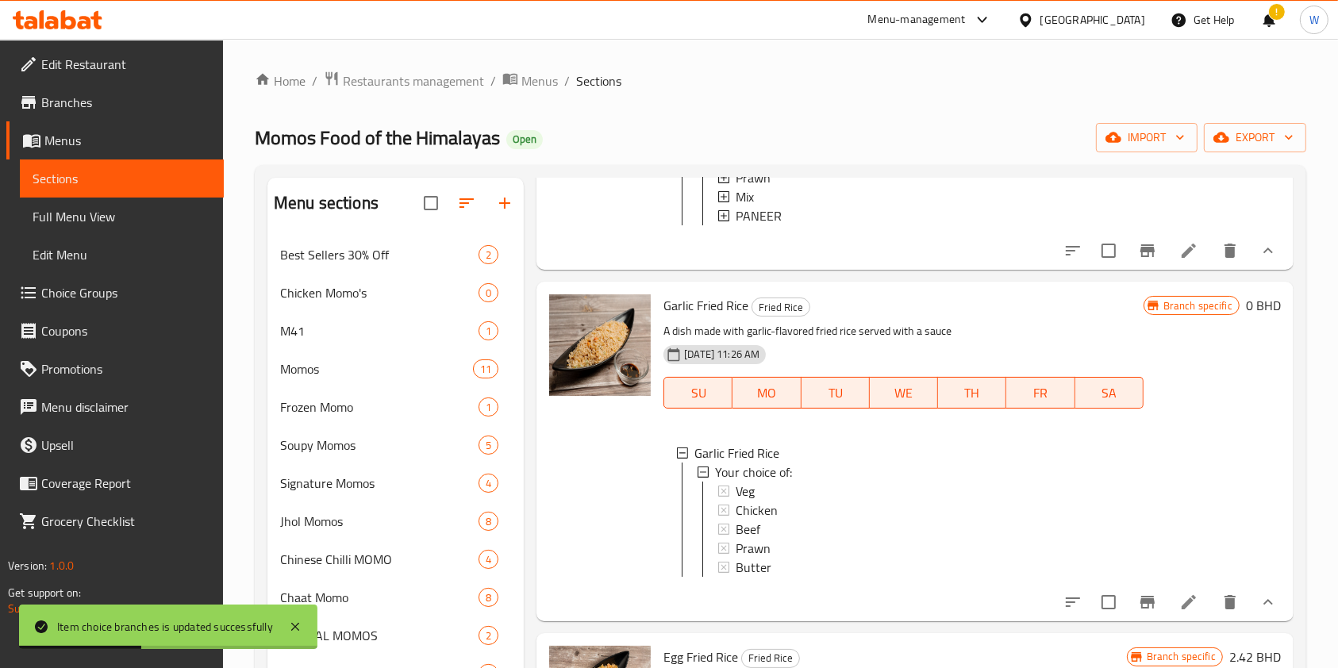
scroll to position [2, 0]
click at [1276, 454] on div "Garlic Fried Rice Fried Rice A dish made with garlic-flavored fried rice served…" at bounding box center [915, 451] width 757 height 339
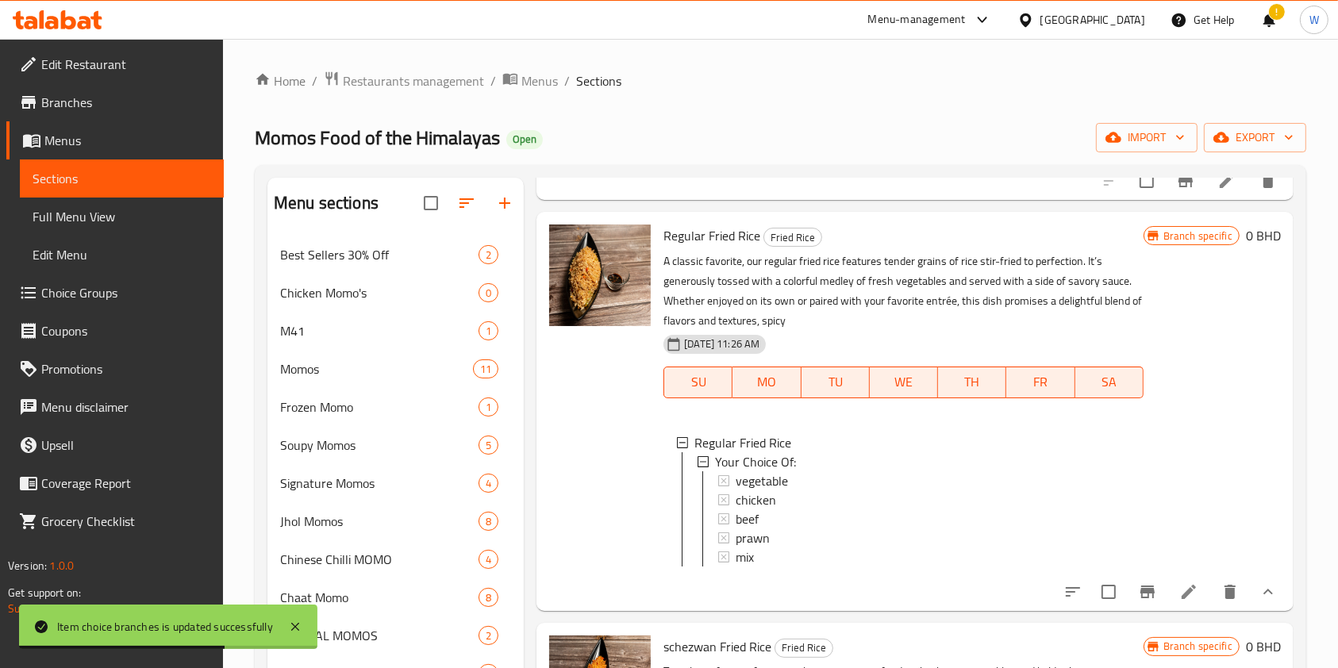
scroll to position [952, 0]
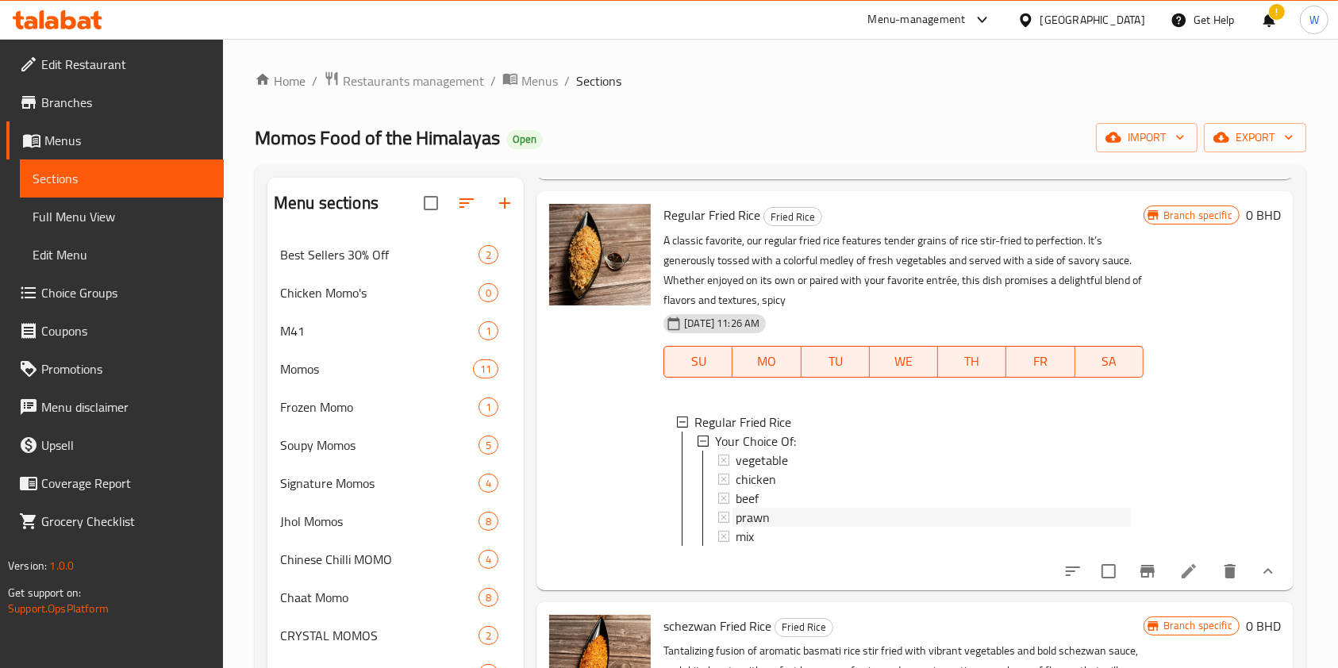
click at [768, 527] on span "prawn" at bounding box center [753, 517] width 34 height 19
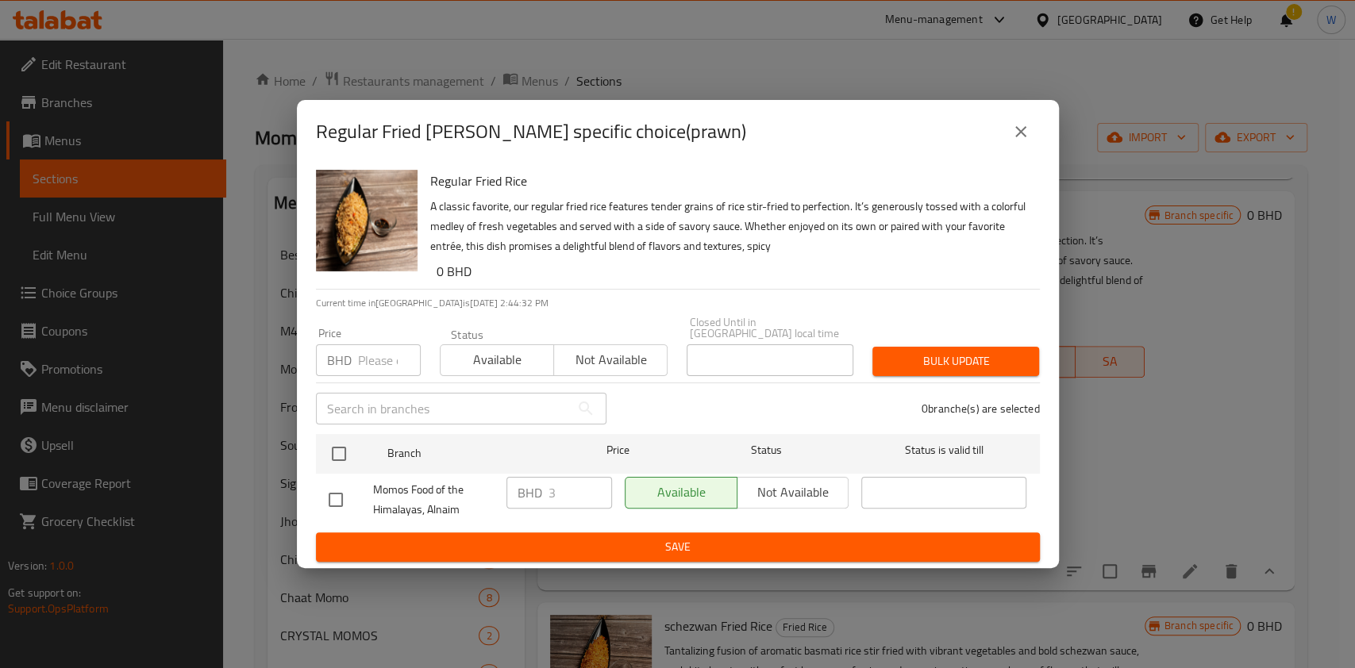
click at [360, 358] on input "number" at bounding box center [389, 360] width 63 height 32
paste input "2.800"
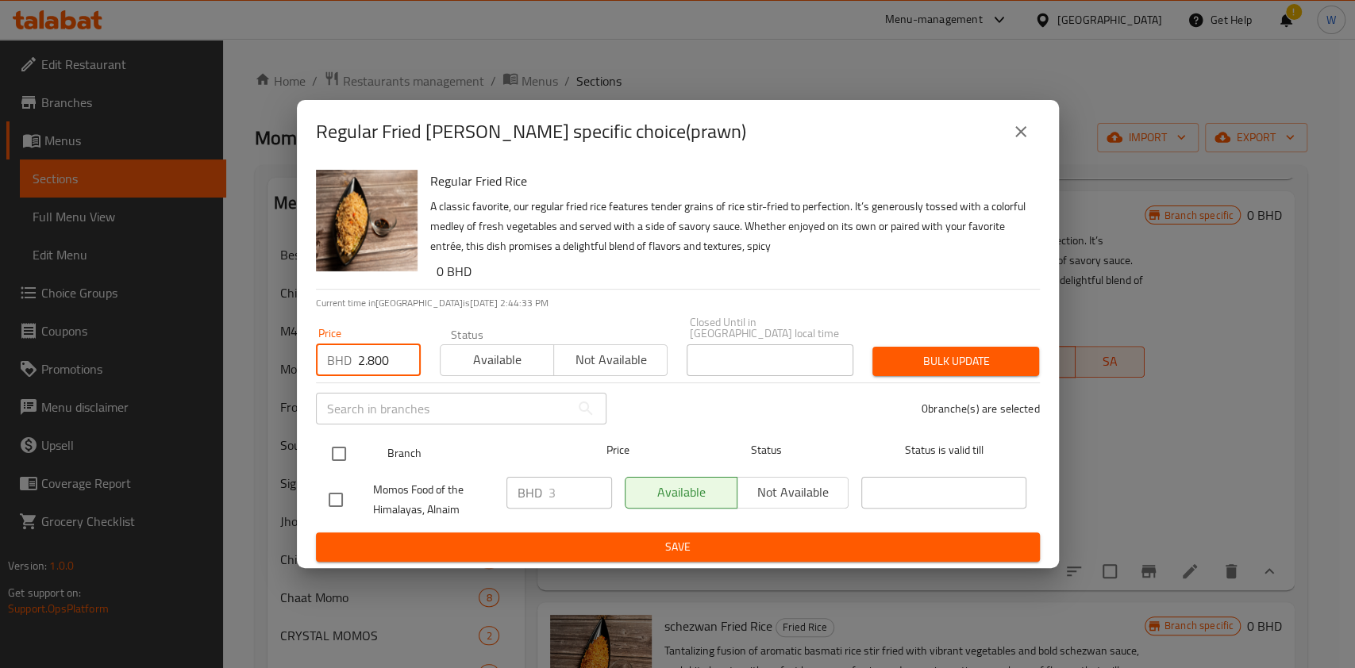
type input "2.800"
click at [343, 445] on input "checkbox" at bounding box center [338, 453] width 33 height 33
checkbox input "true"
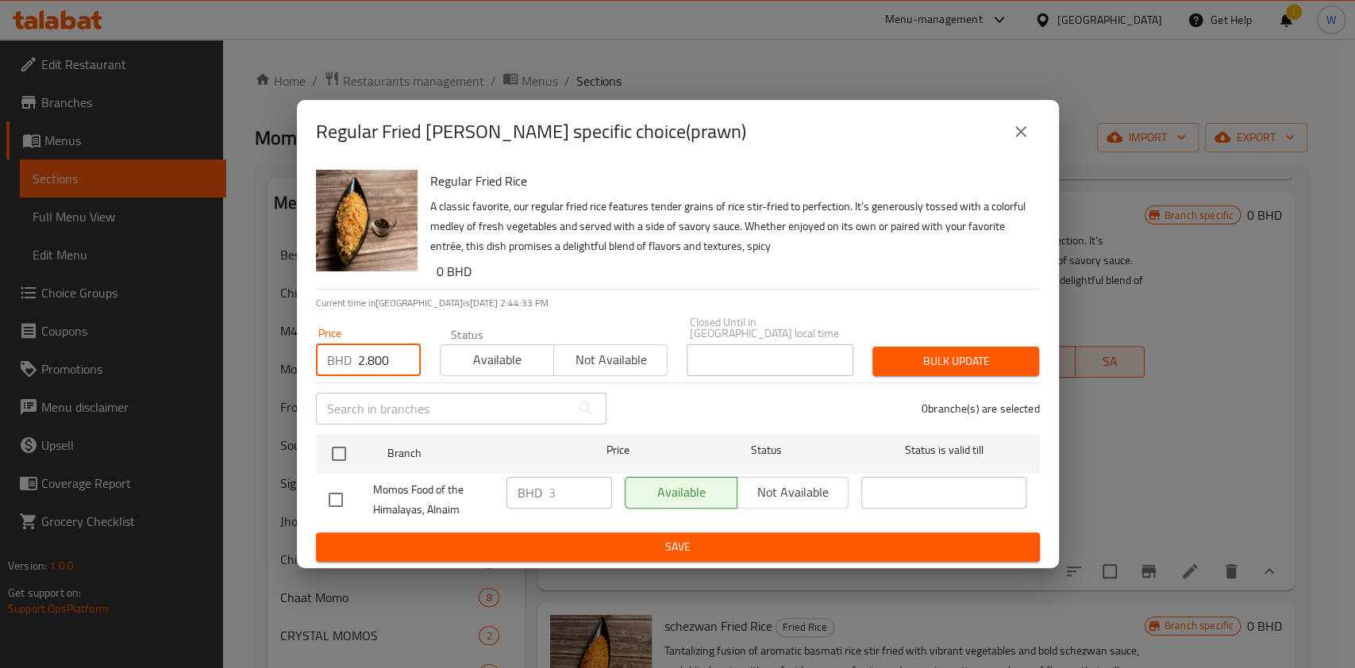
checkbox input "true"
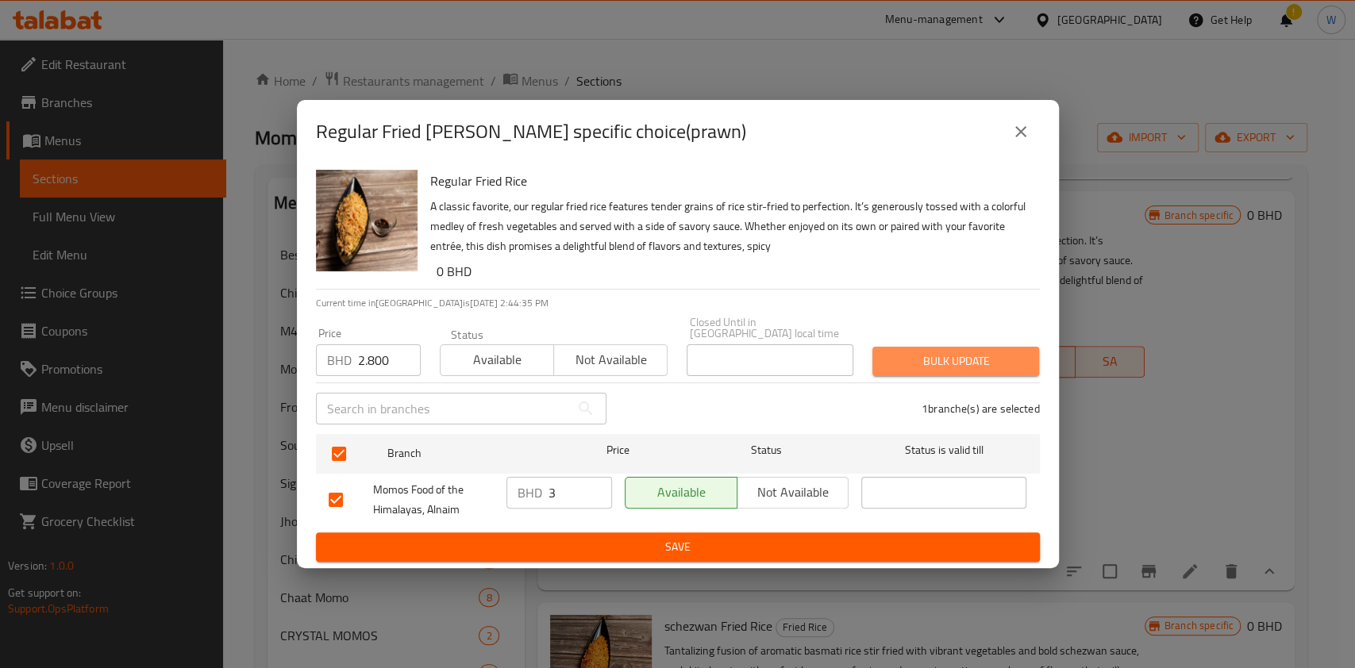
click at [943, 368] on button "Bulk update" at bounding box center [955, 361] width 167 height 29
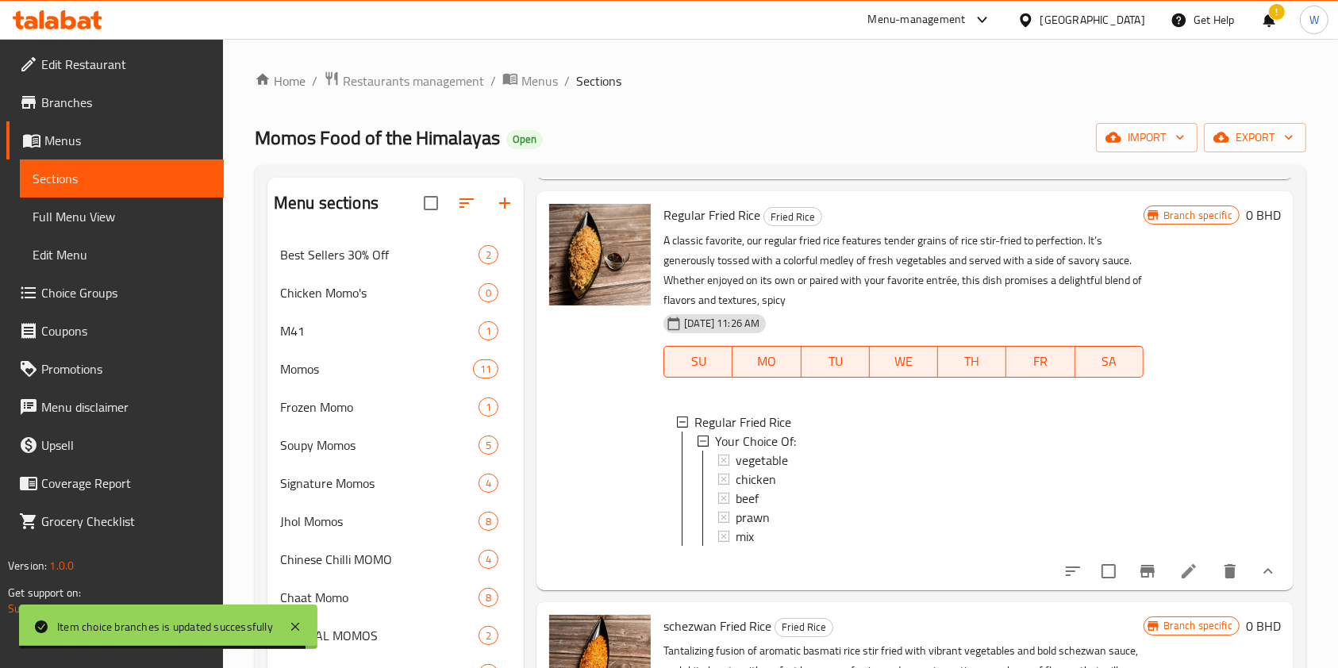
click at [773, 527] on div "prawn" at bounding box center [933, 517] width 394 height 19
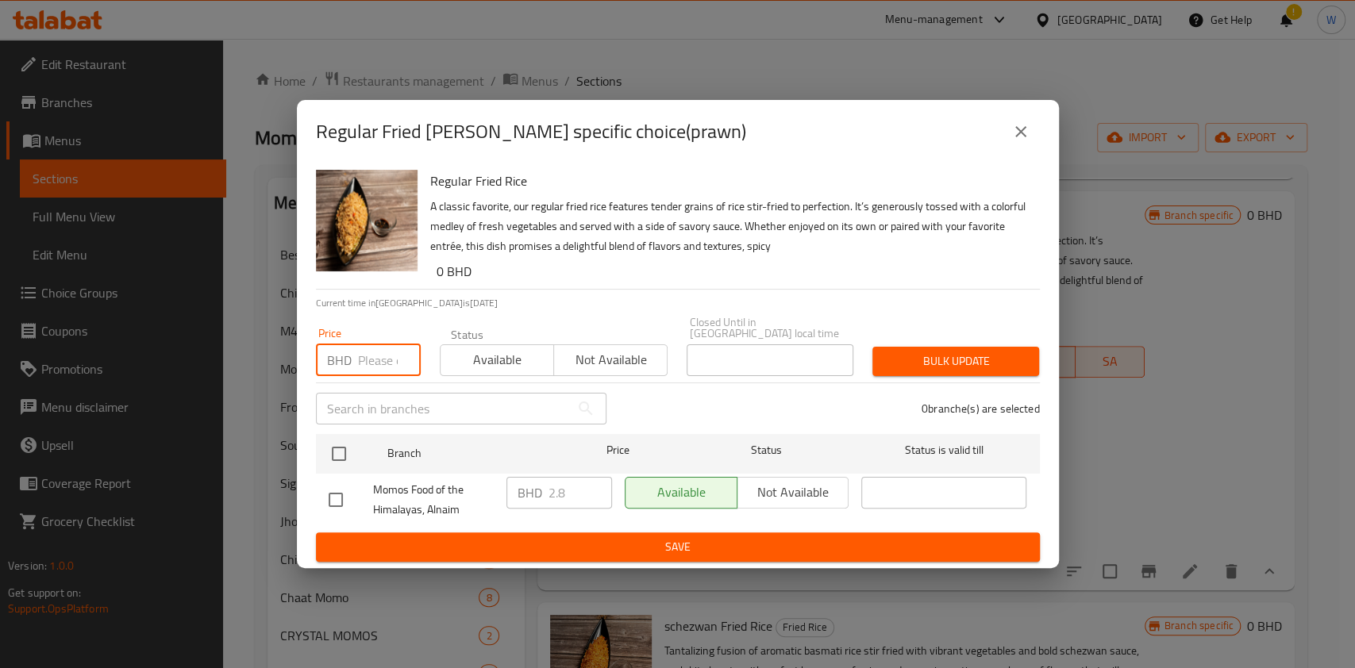
click at [381, 352] on input "number" at bounding box center [389, 360] width 63 height 32
paste input "3.000"
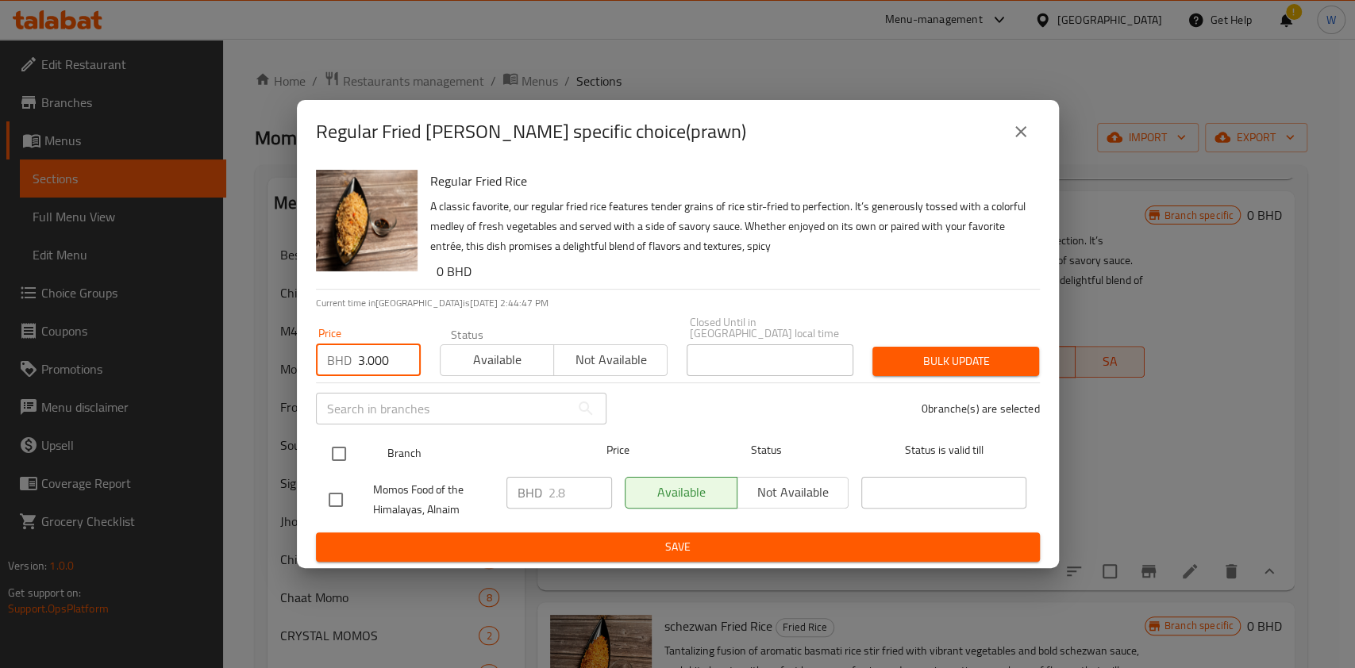
type input "3.000"
click at [344, 446] on input "checkbox" at bounding box center [338, 453] width 33 height 33
checkbox input "true"
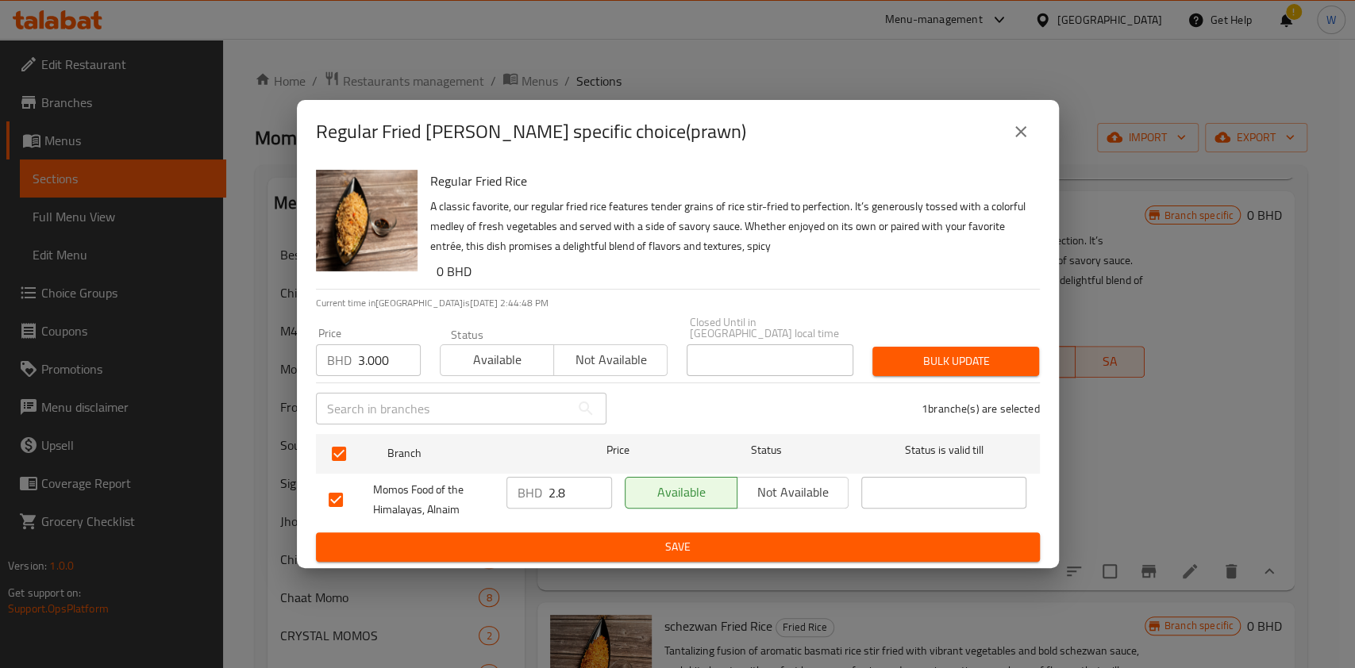
click at [944, 359] on span "Bulk update" at bounding box center [955, 362] width 141 height 20
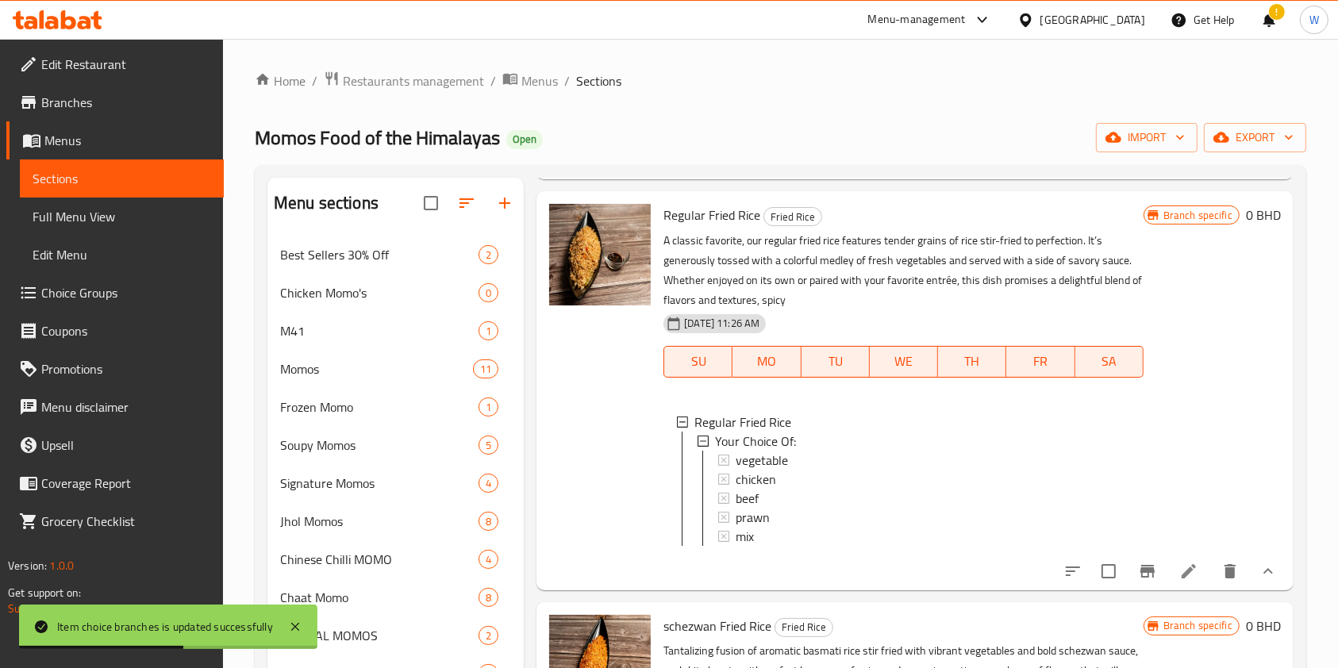
click at [544, 511] on div at bounding box center [600, 391] width 114 height 386
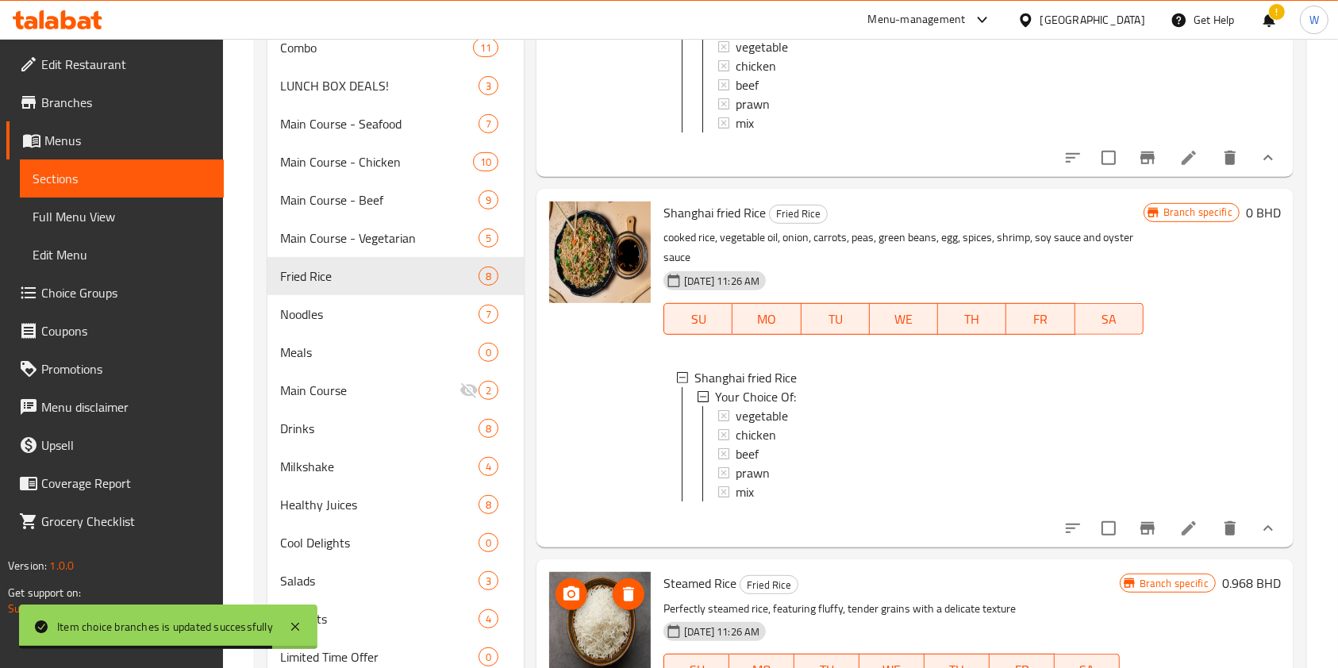
scroll to position [837, 0]
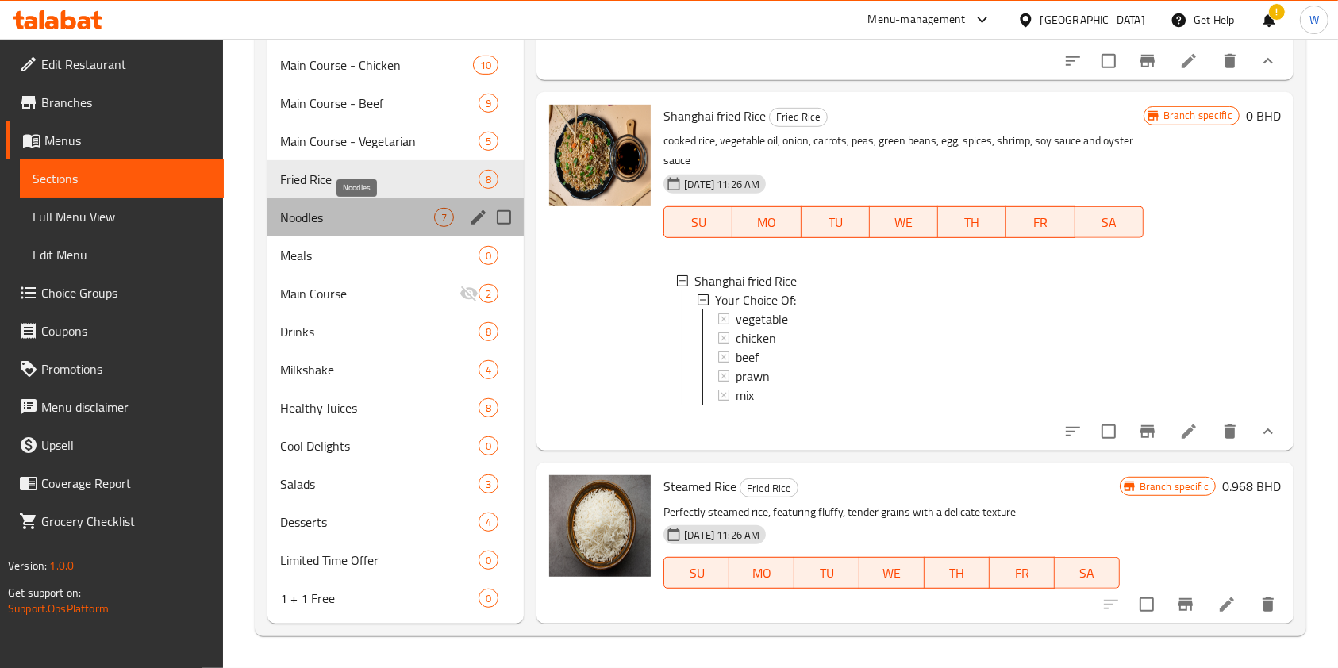
click at [363, 215] on span "Noodles" at bounding box center [357, 217] width 154 height 19
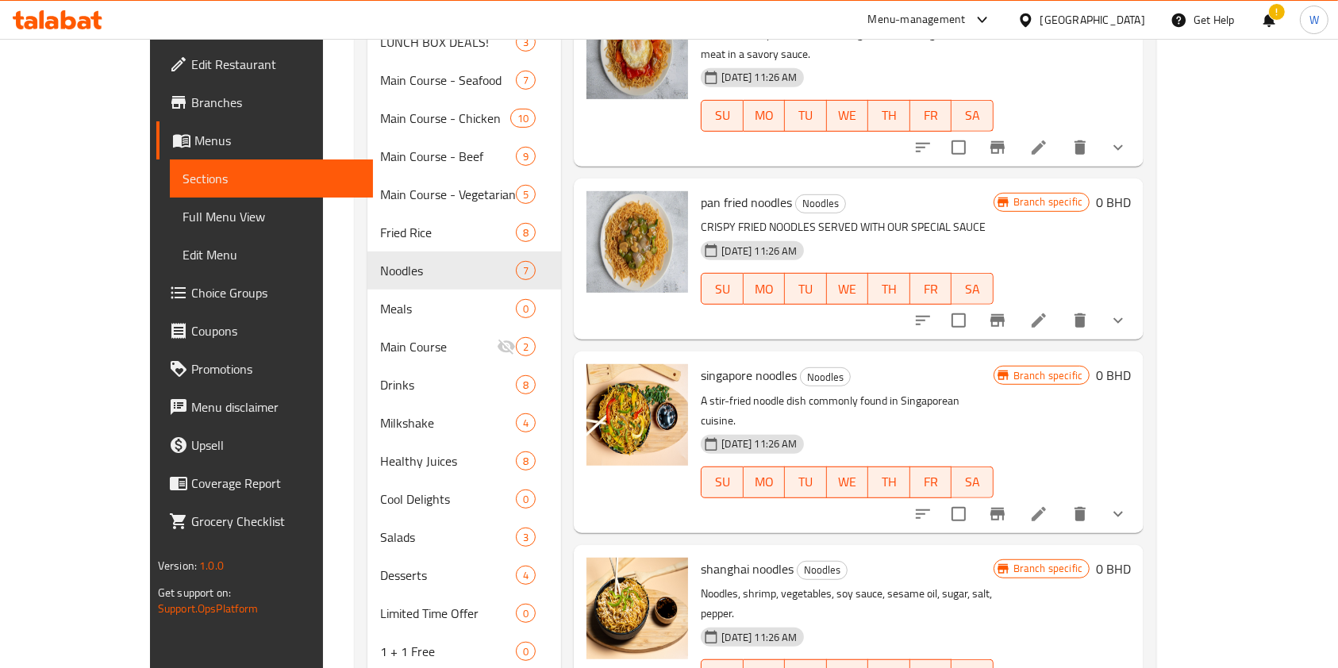
scroll to position [837, 0]
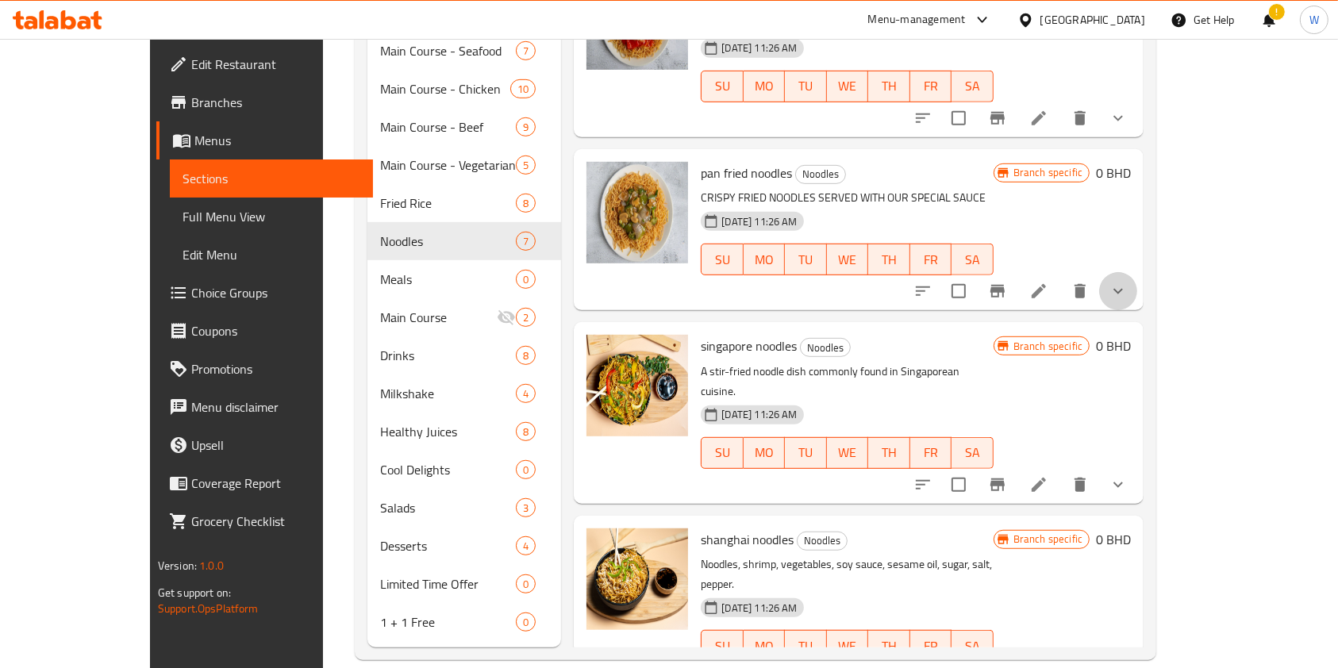
click at [1137, 272] on button "show more" at bounding box center [1118, 291] width 38 height 38
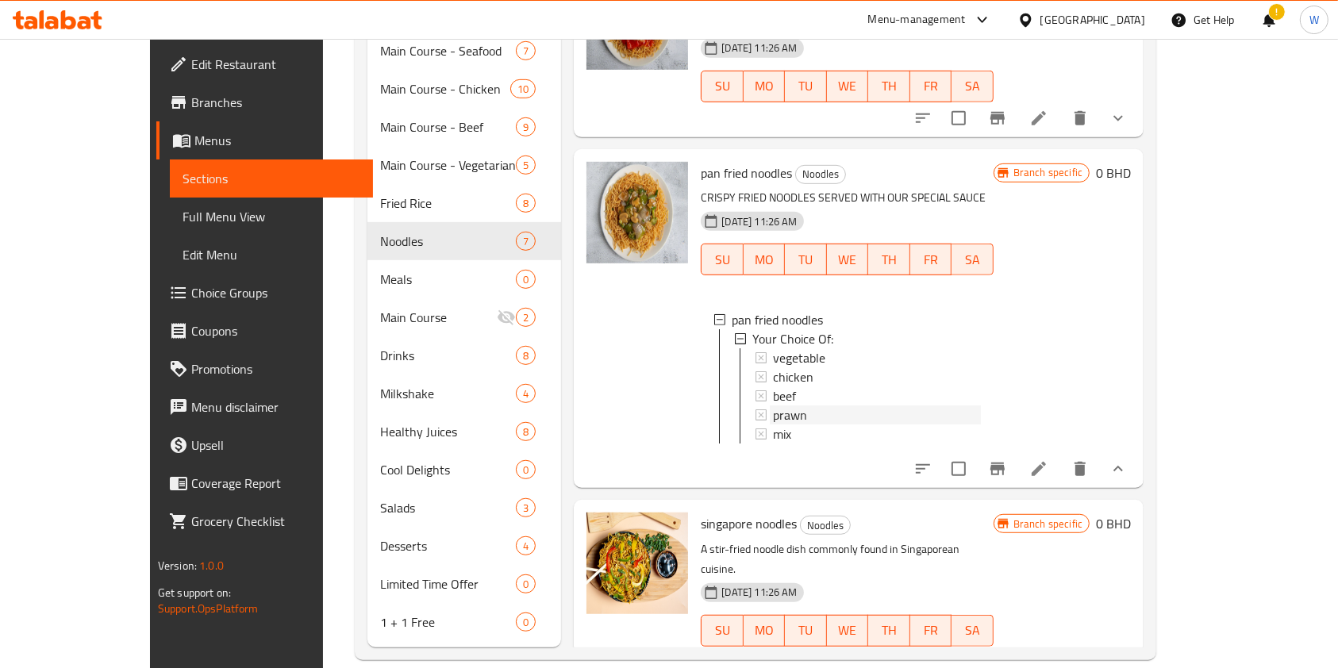
click at [809, 406] on div "prawn" at bounding box center [876, 415] width 207 height 19
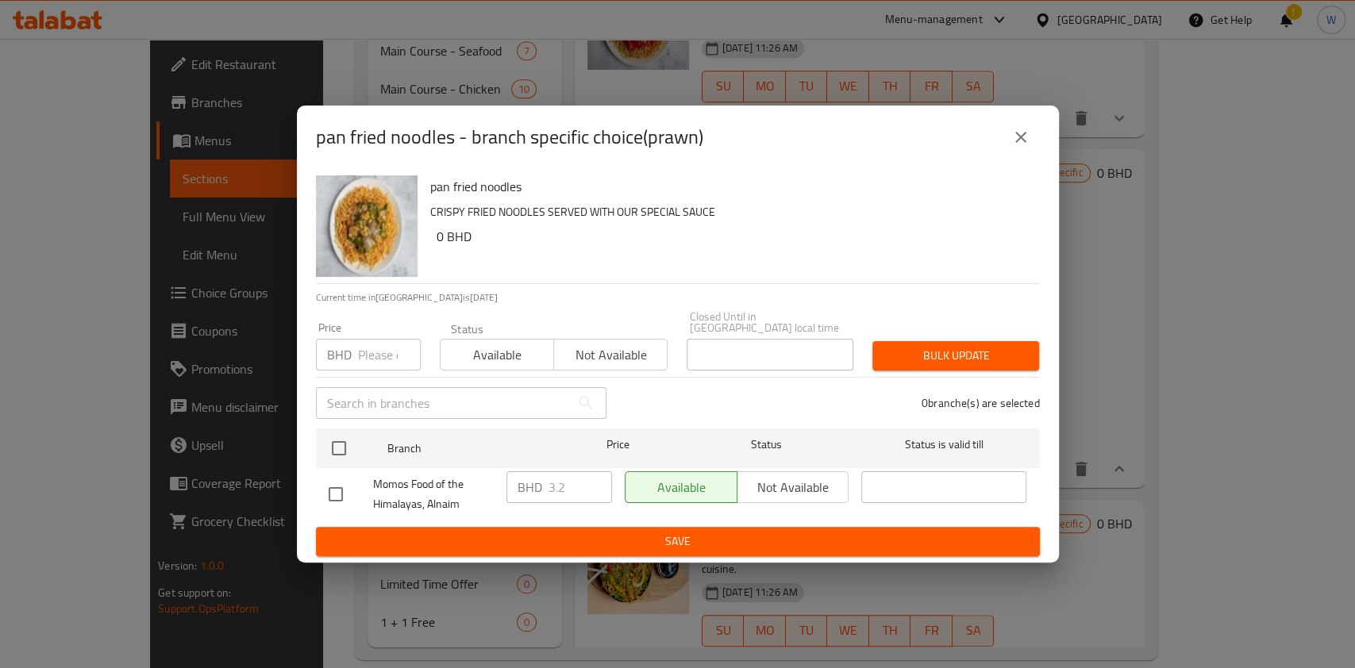
click at [386, 339] on input "number" at bounding box center [389, 355] width 63 height 32
paste input "2.800"
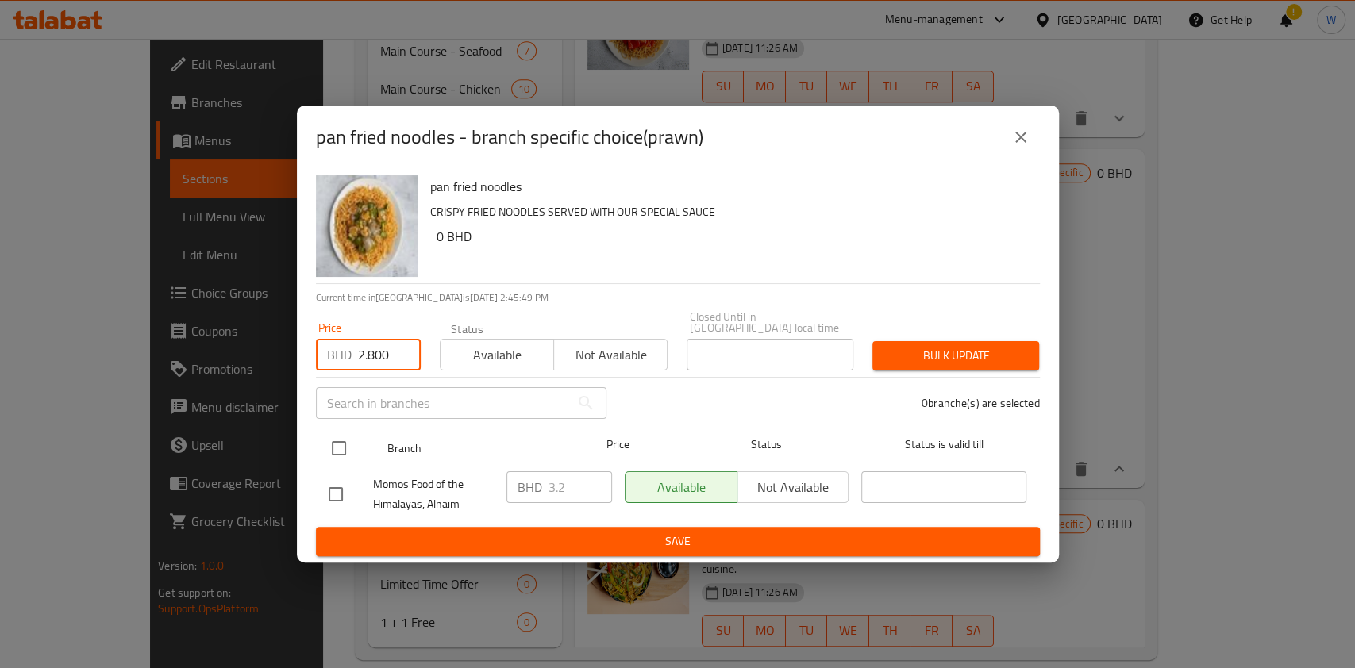
type input "2.800"
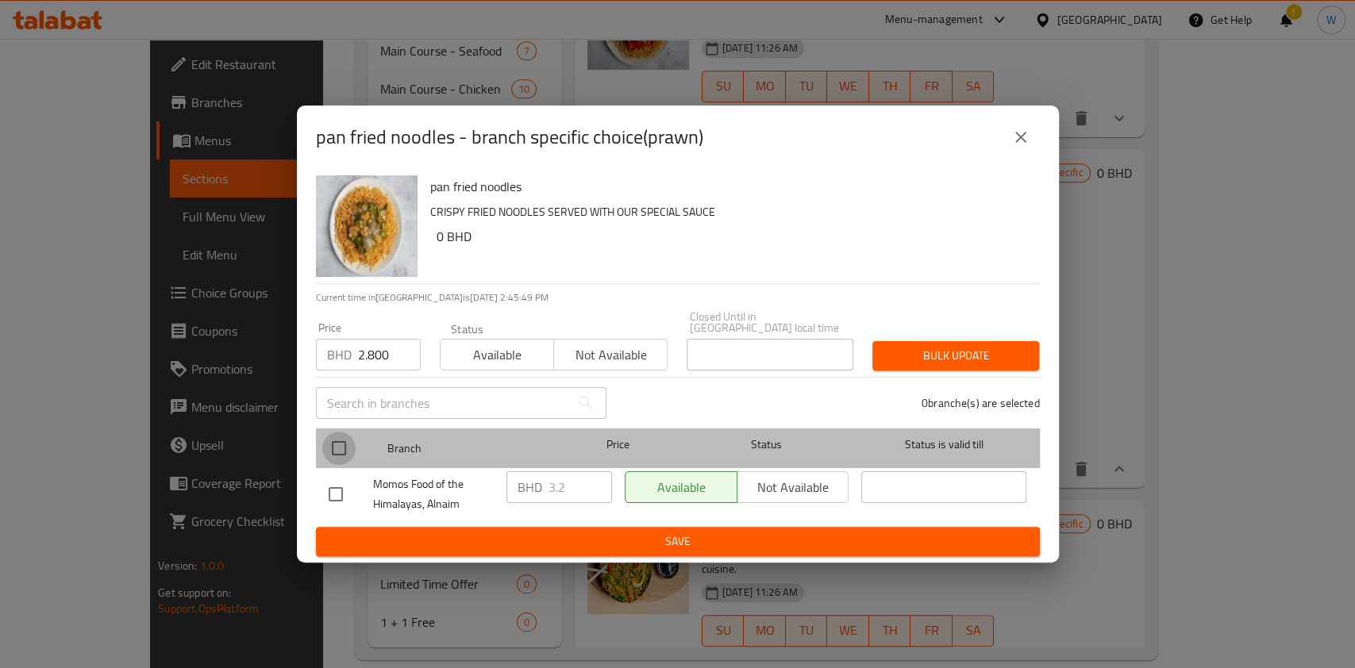
click at [346, 432] on input "checkbox" at bounding box center [338, 448] width 33 height 33
checkbox input "true"
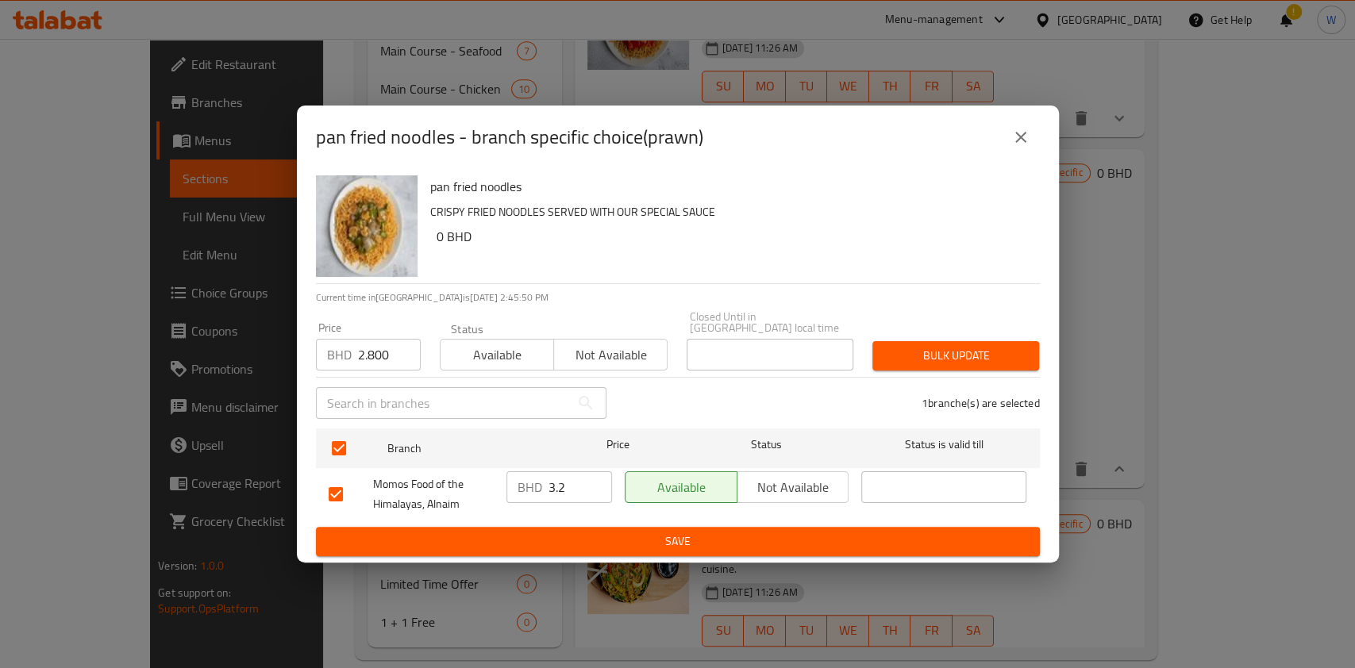
click at [961, 348] on span "Bulk update" at bounding box center [955, 356] width 141 height 20
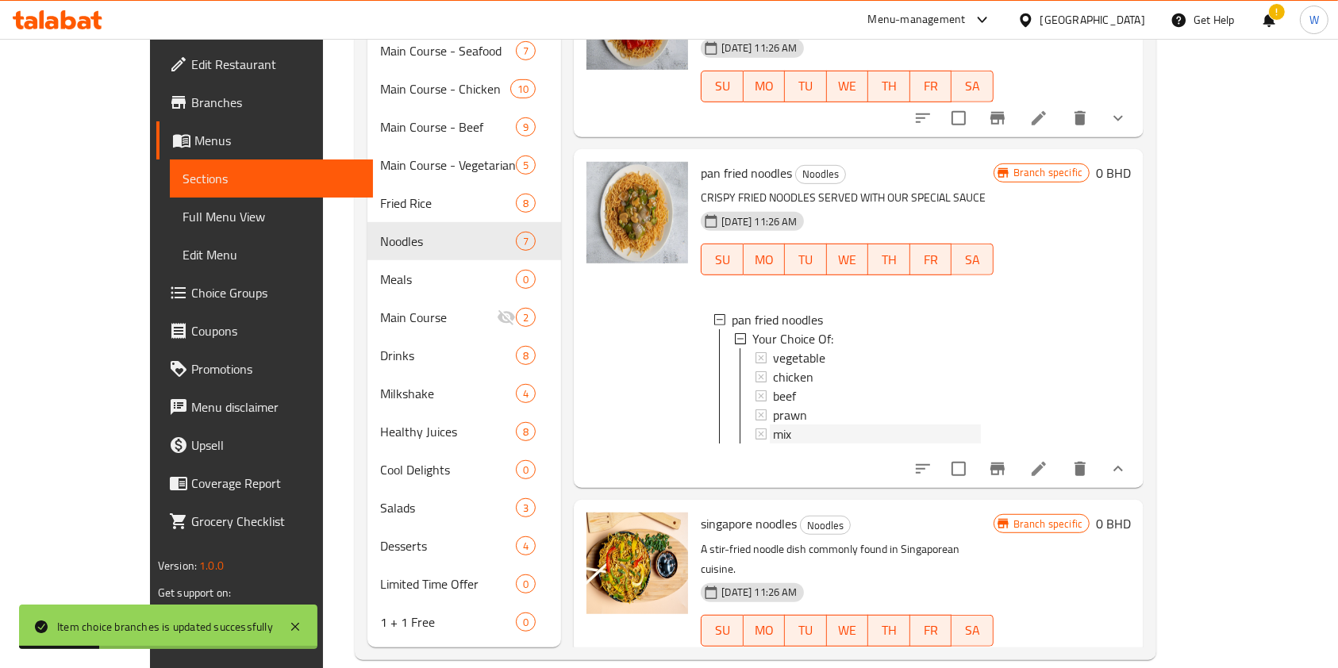
click at [773, 425] on div "mix" at bounding box center [876, 434] width 207 height 19
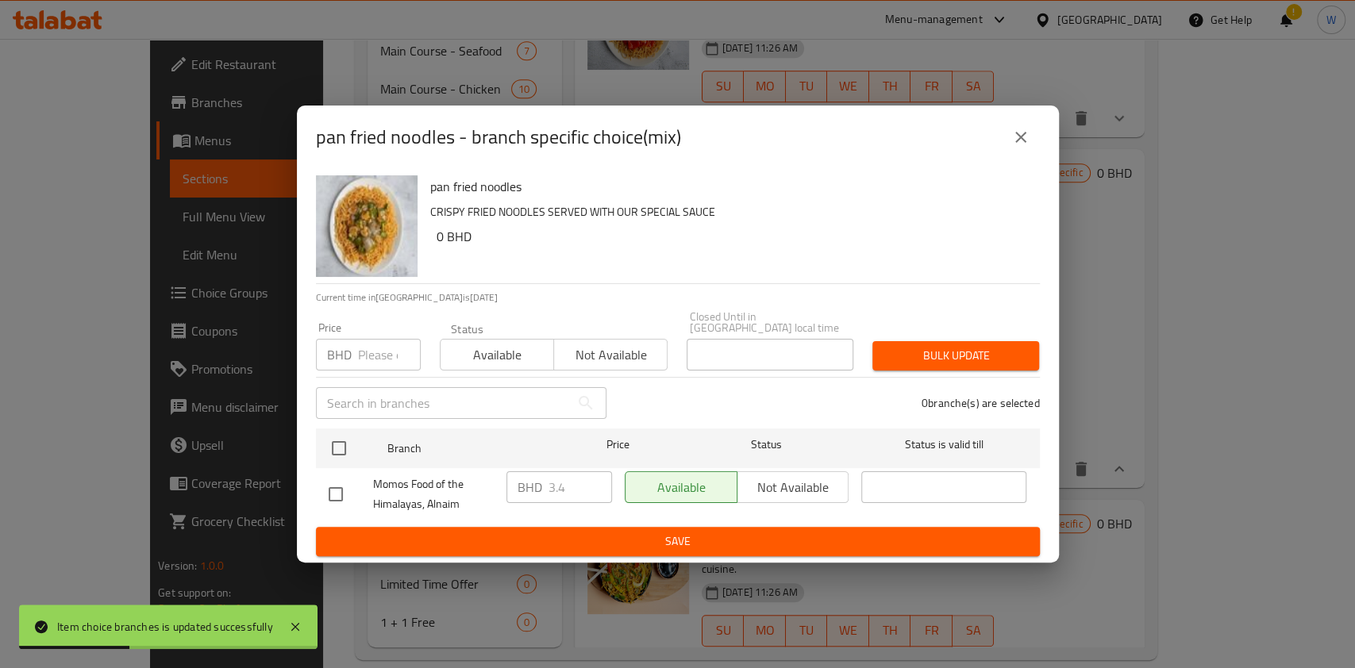
click at [385, 352] on input "number" at bounding box center [389, 355] width 63 height 32
paste input "3.000"
type input "3.000"
click at [358, 414] on div "​" at bounding box center [461, 403] width 310 height 51
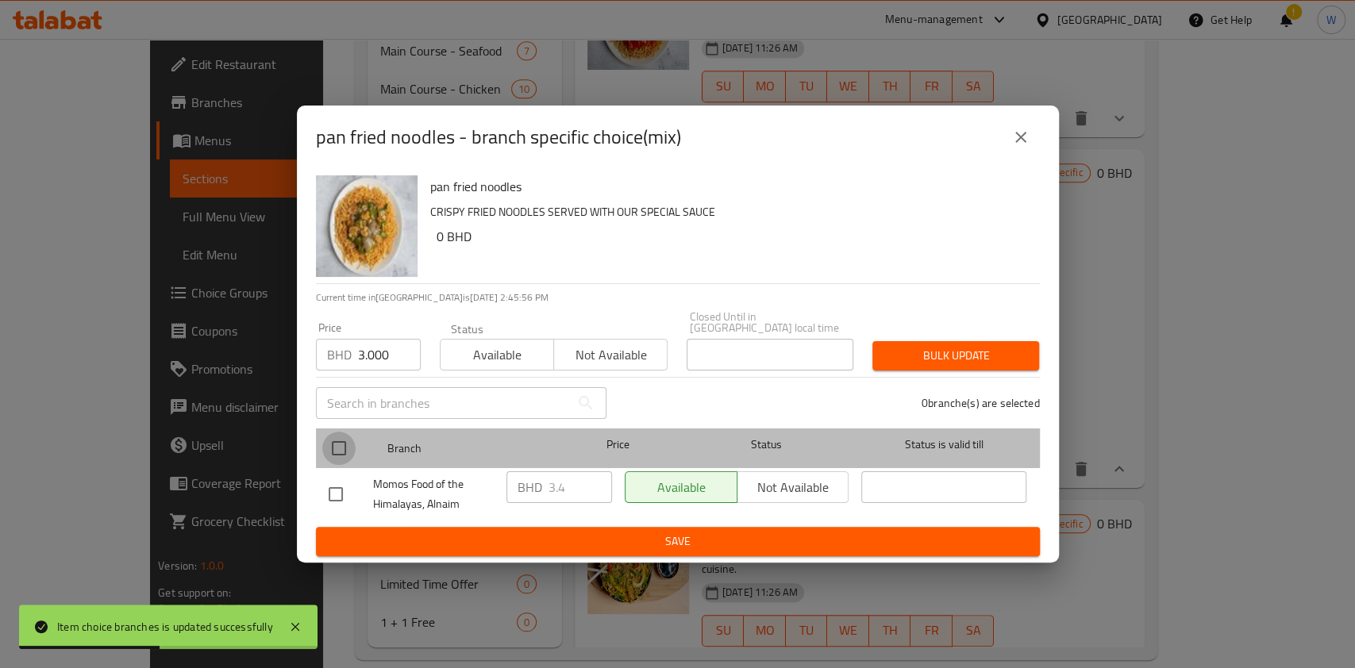
click at [337, 438] on input "checkbox" at bounding box center [338, 448] width 33 height 33
checkbox input "true"
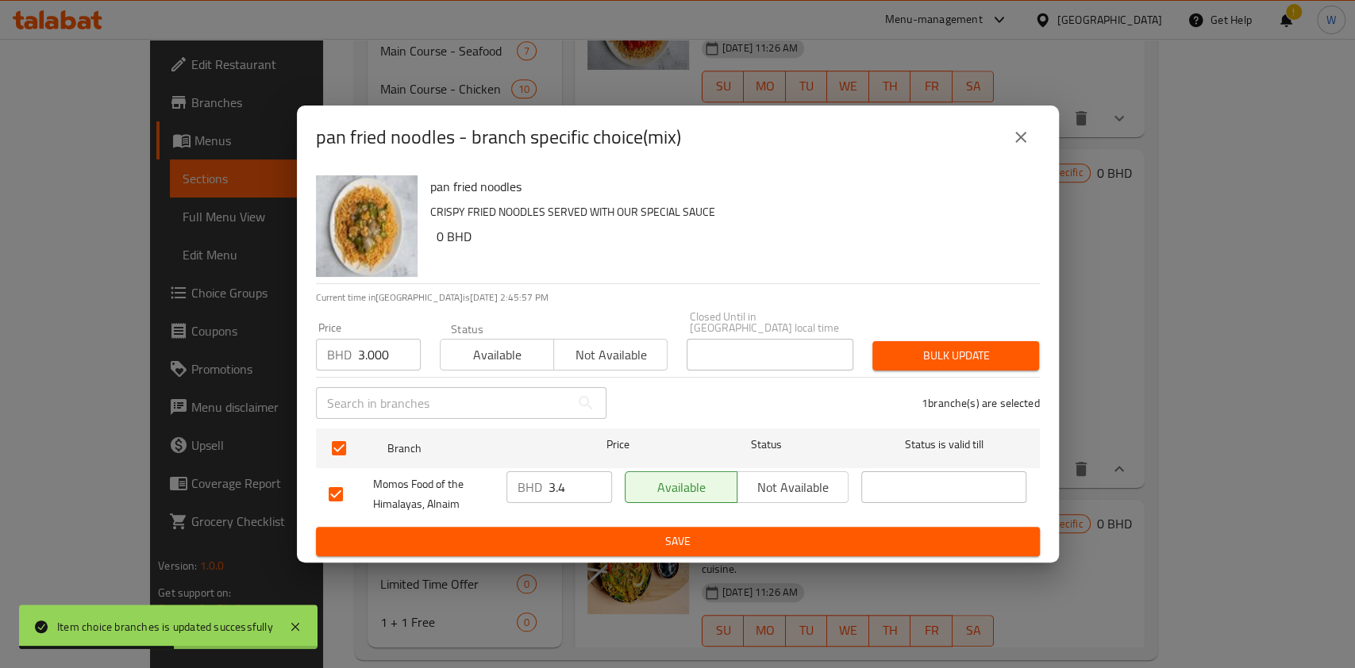
click at [912, 332] on div "Bulk update" at bounding box center [956, 356] width 186 height 48
click at [913, 346] on span "Bulk update" at bounding box center [955, 356] width 141 height 20
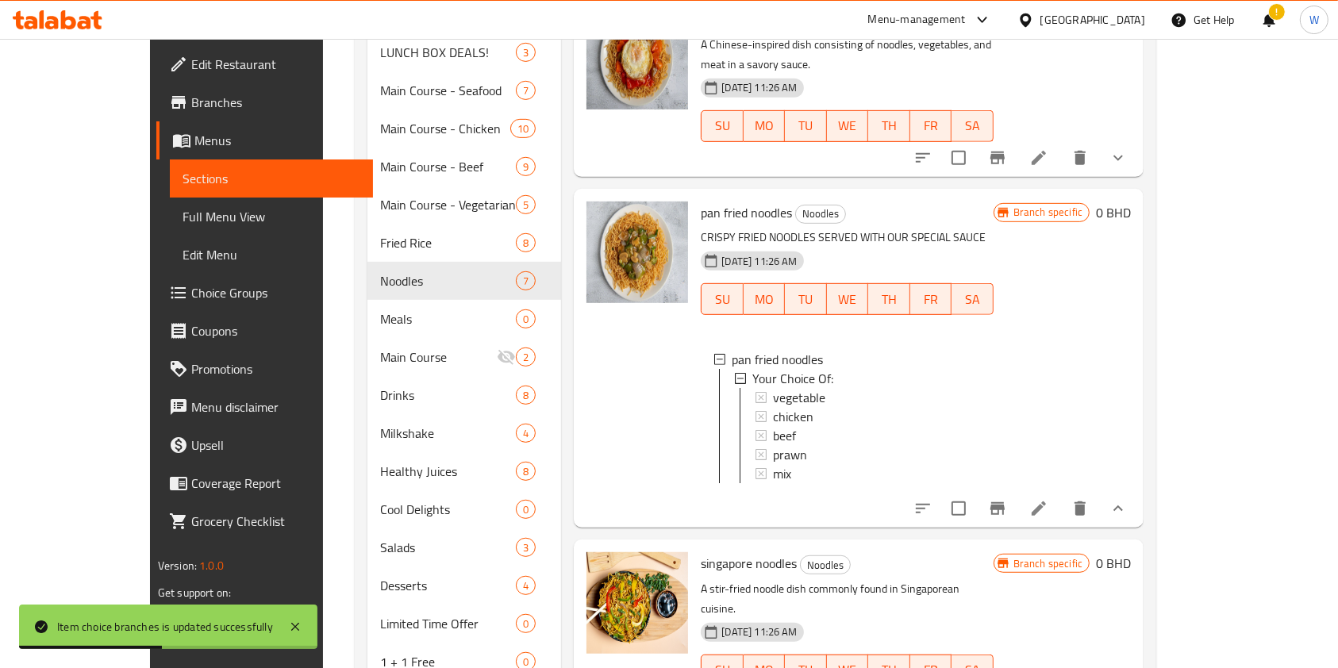
scroll to position [520, 0]
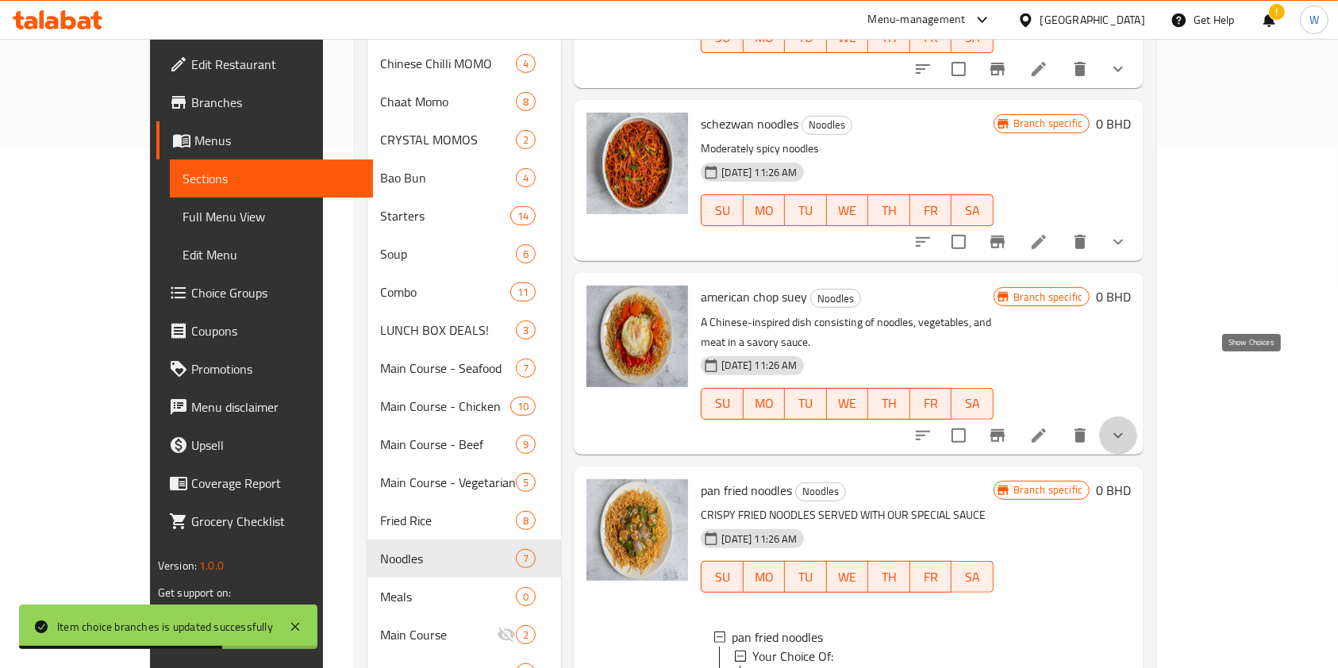
click at [1128, 426] on icon "show more" at bounding box center [1118, 435] width 19 height 19
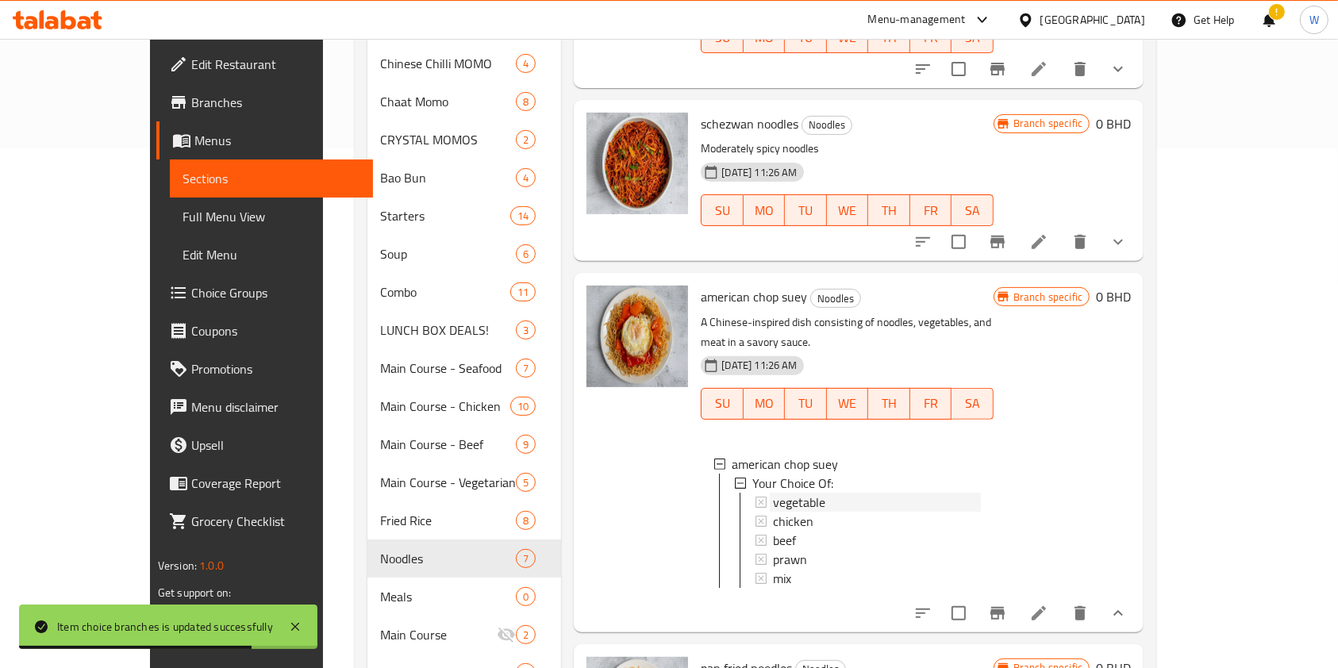
click at [836, 493] on div "vegetable" at bounding box center [876, 502] width 207 height 19
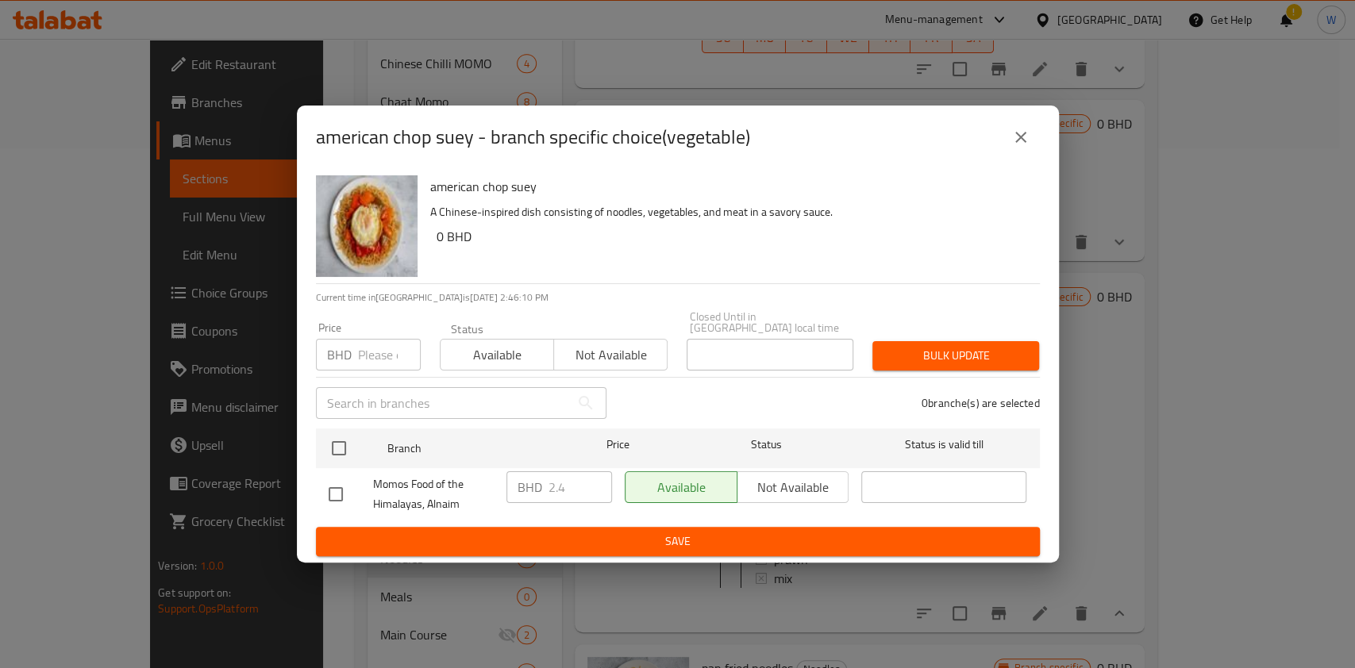
click at [389, 352] on input "number" at bounding box center [389, 355] width 63 height 32
paste input "2.200"
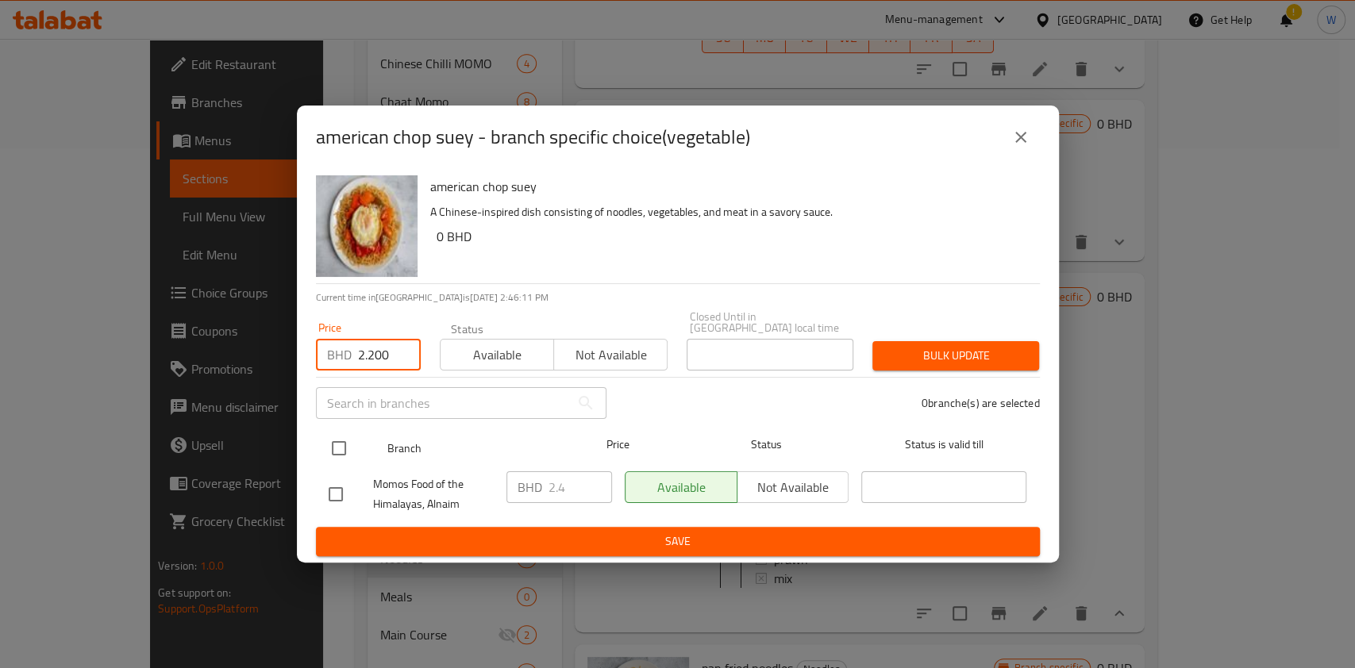
type input "2.200"
click at [350, 435] on input "checkbox" at bounding box center [338, 448] width 33 height 33
checkbox input "true"
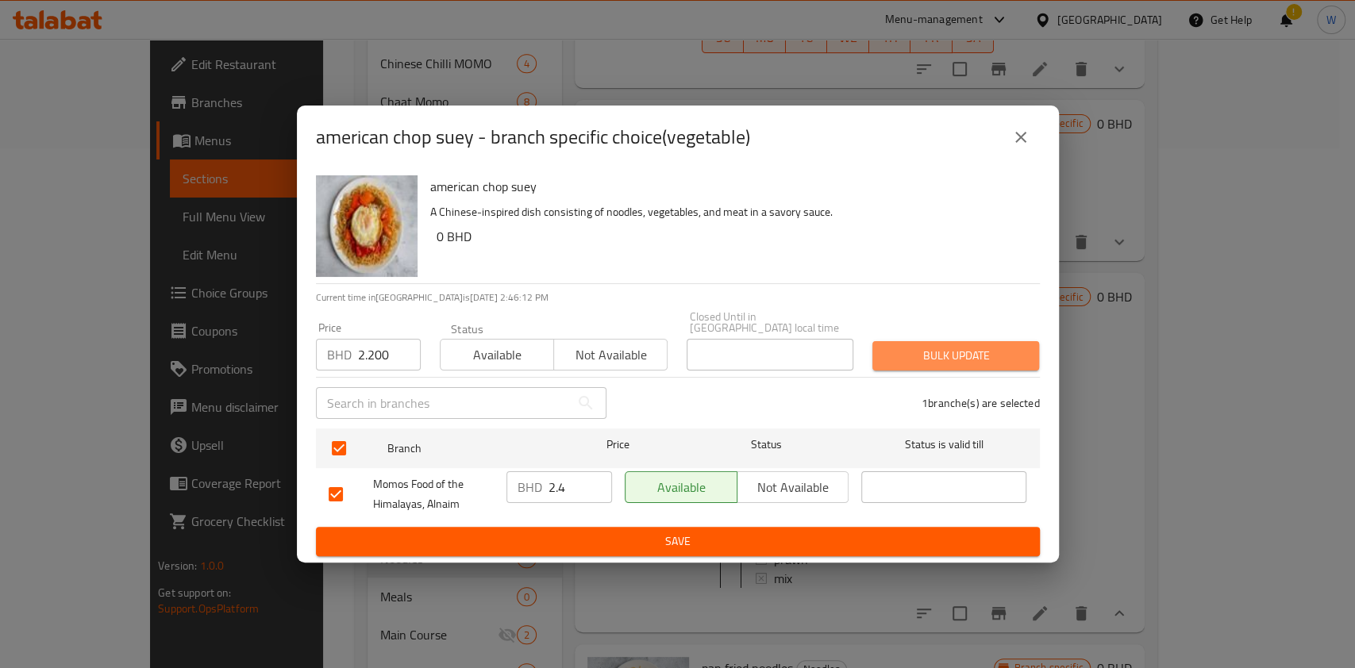
click at [987, 352] on span "Bulk update" at bounding box center [955, 356] width 141 height 20
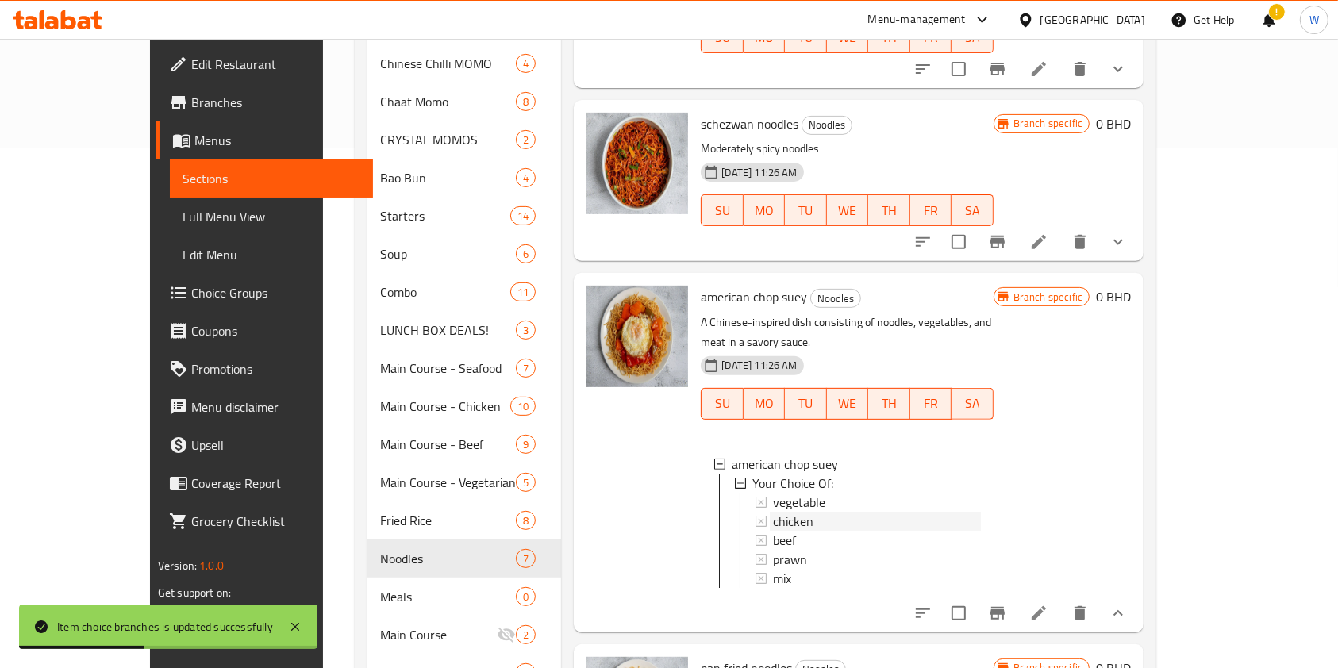
click at [831, 512] on div "chicken" at bounding box center [876, 521] width 207 height 19
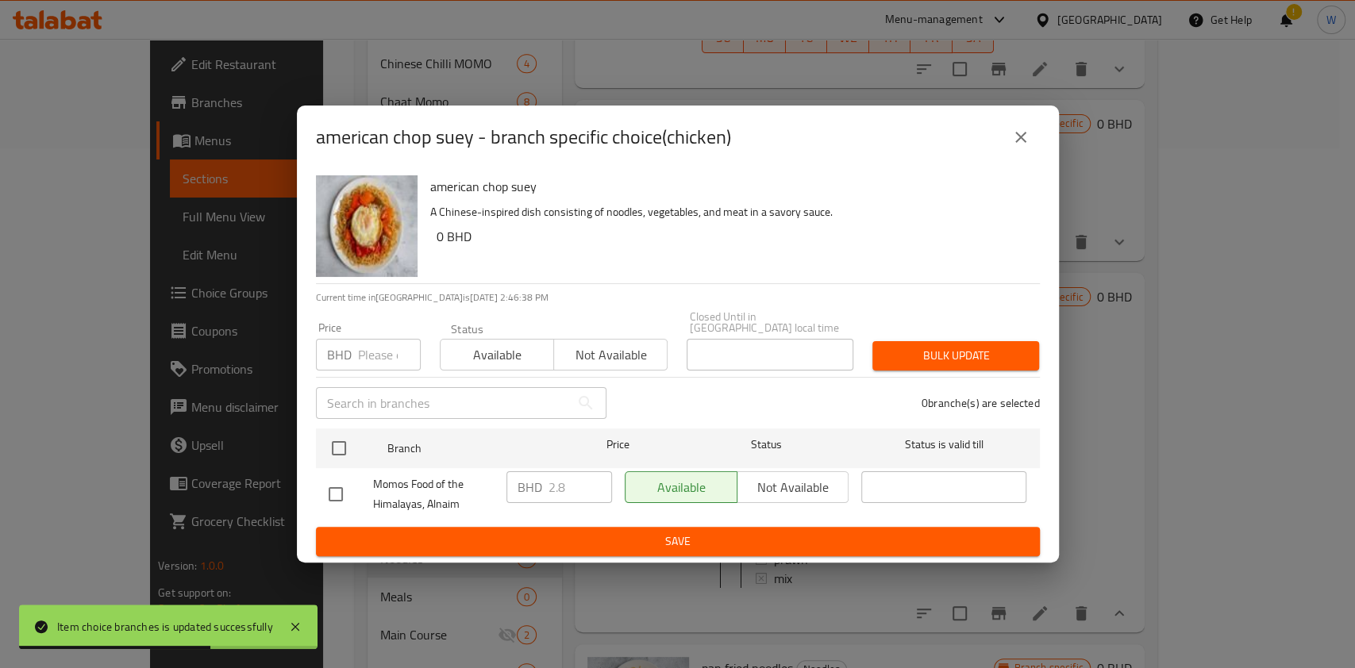
click at [381, 348] on input "number" at bounding box center [389, 355] width 63 height 32
paste input "2.400"
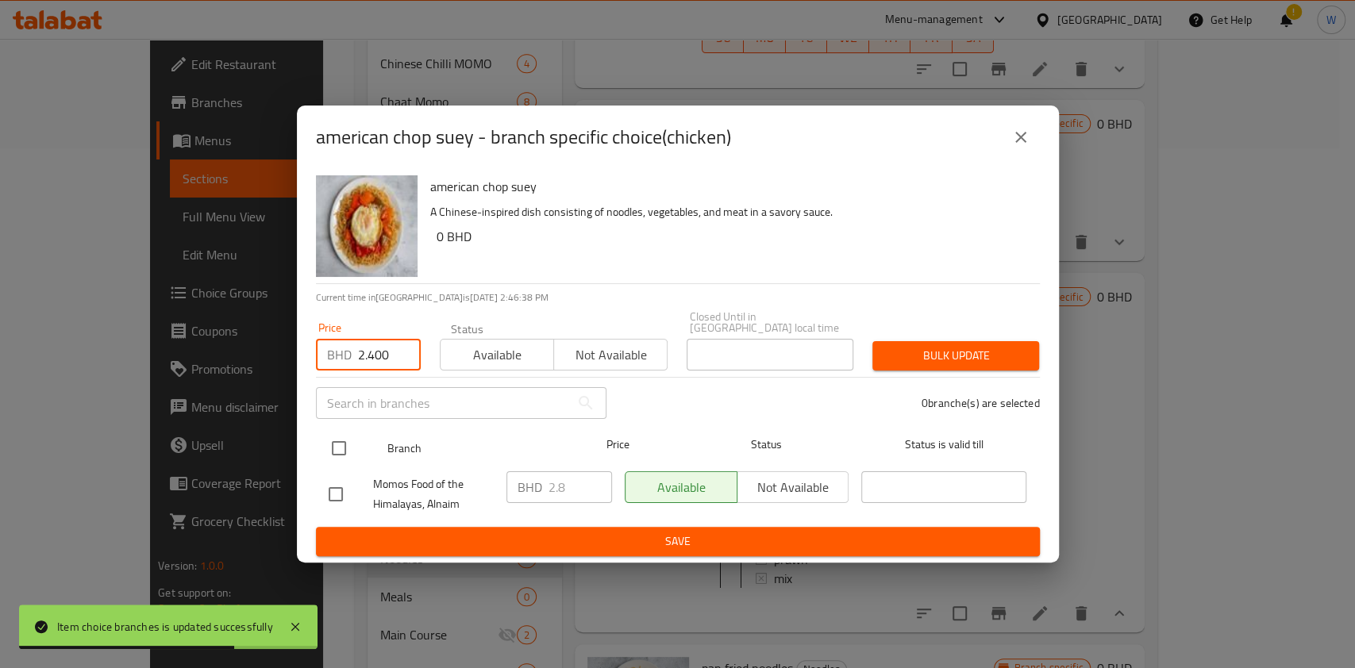
type input "2.400"
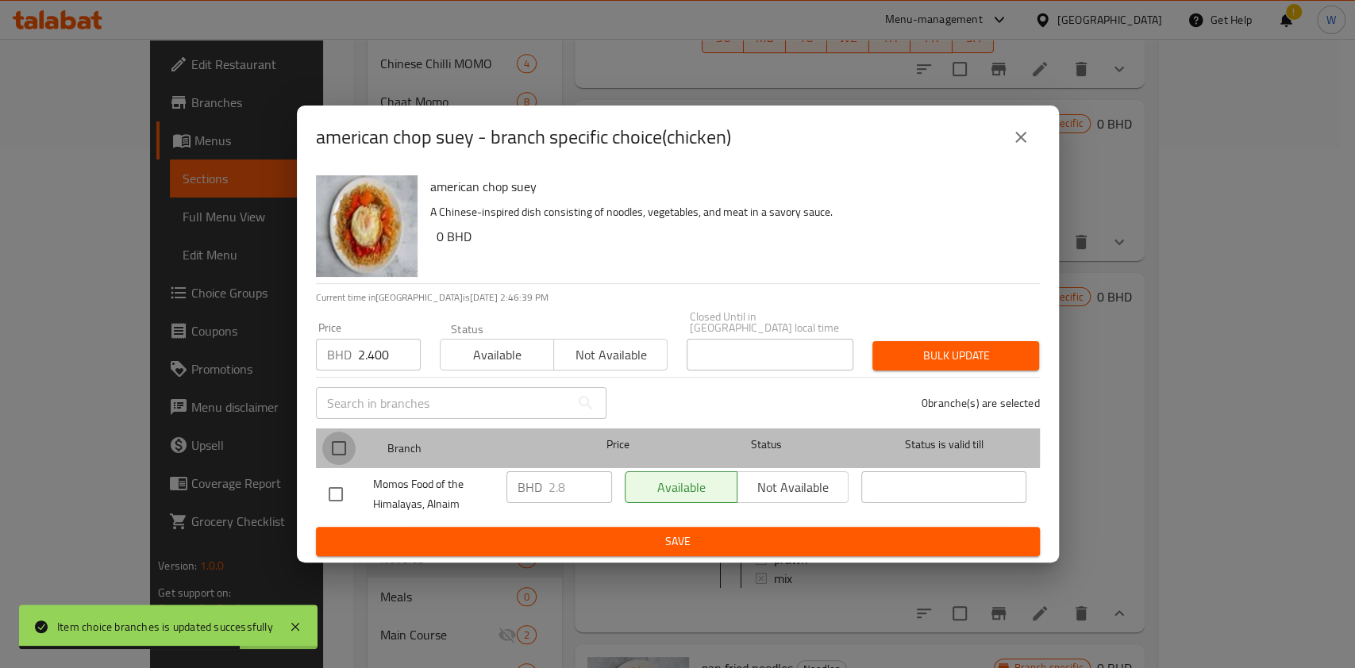
click at [343, 435] on input "checkbox" at bounding box center [338, 448] width 33 height 33
checkbox input "true"
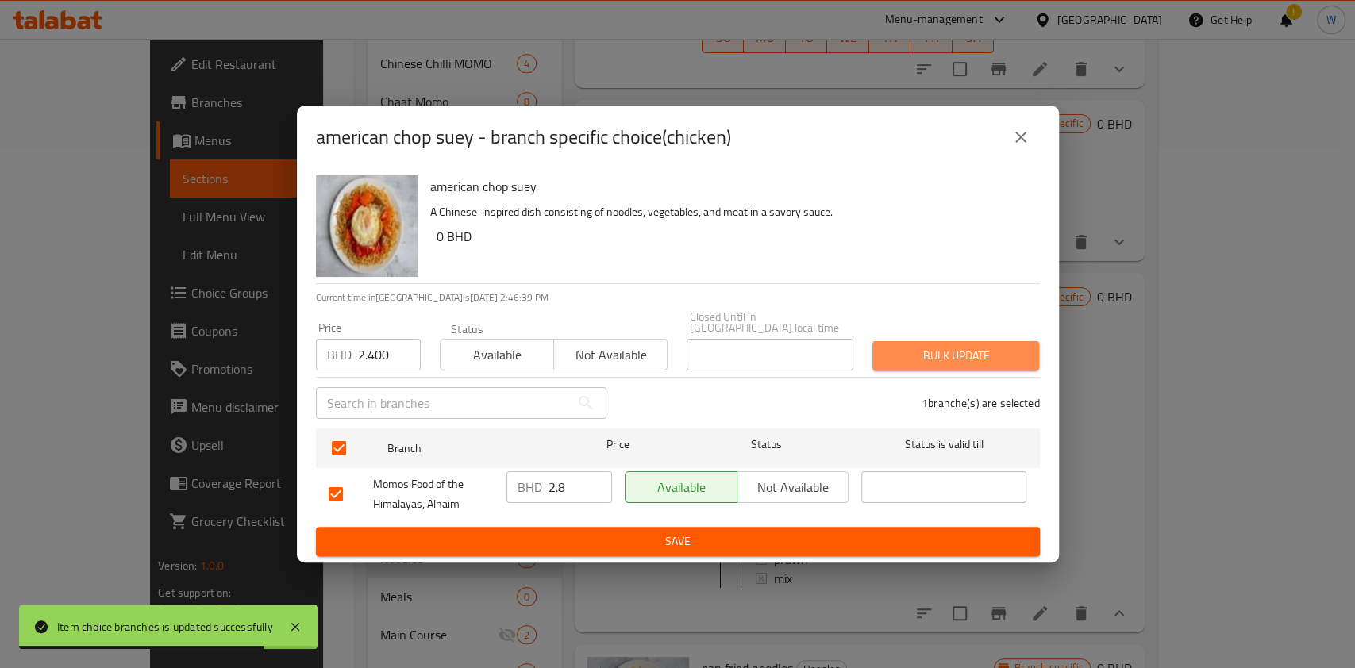
click at [978, 350] on span "Bulk update" at bounding box center [955, 356] width 141 height 20
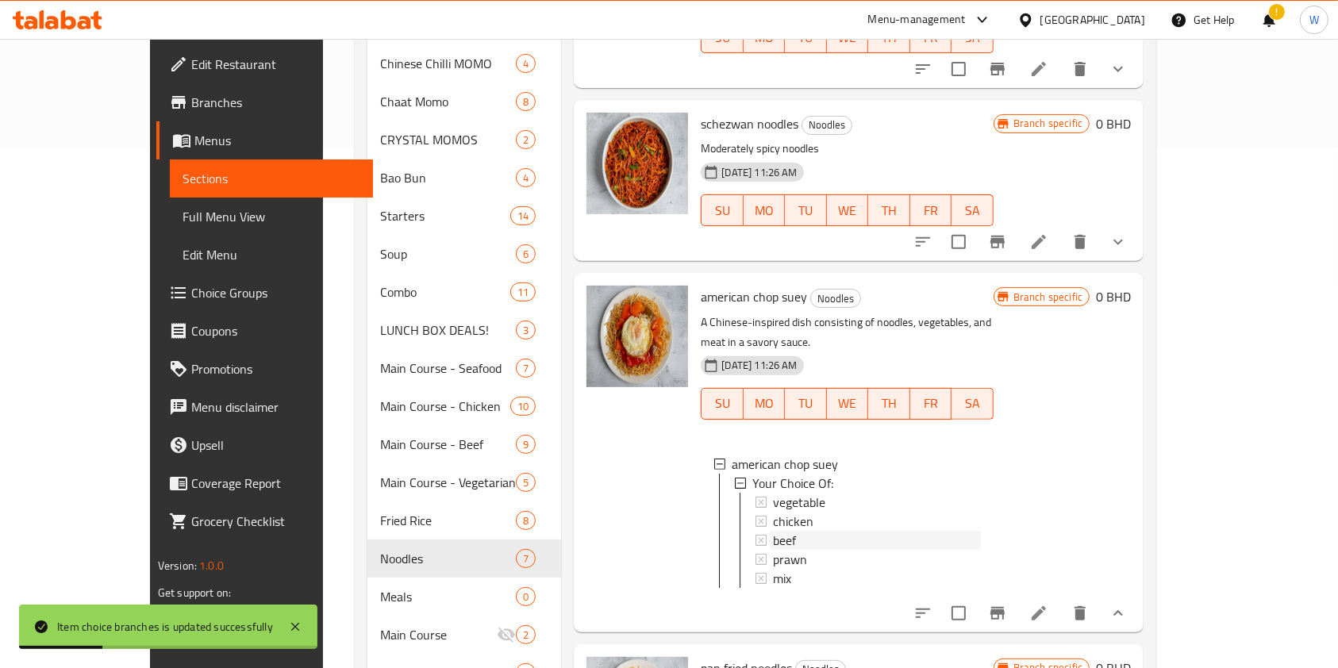
click at [773, 531] on div "beef" at bounding box center [876, 540] width 207 height 19
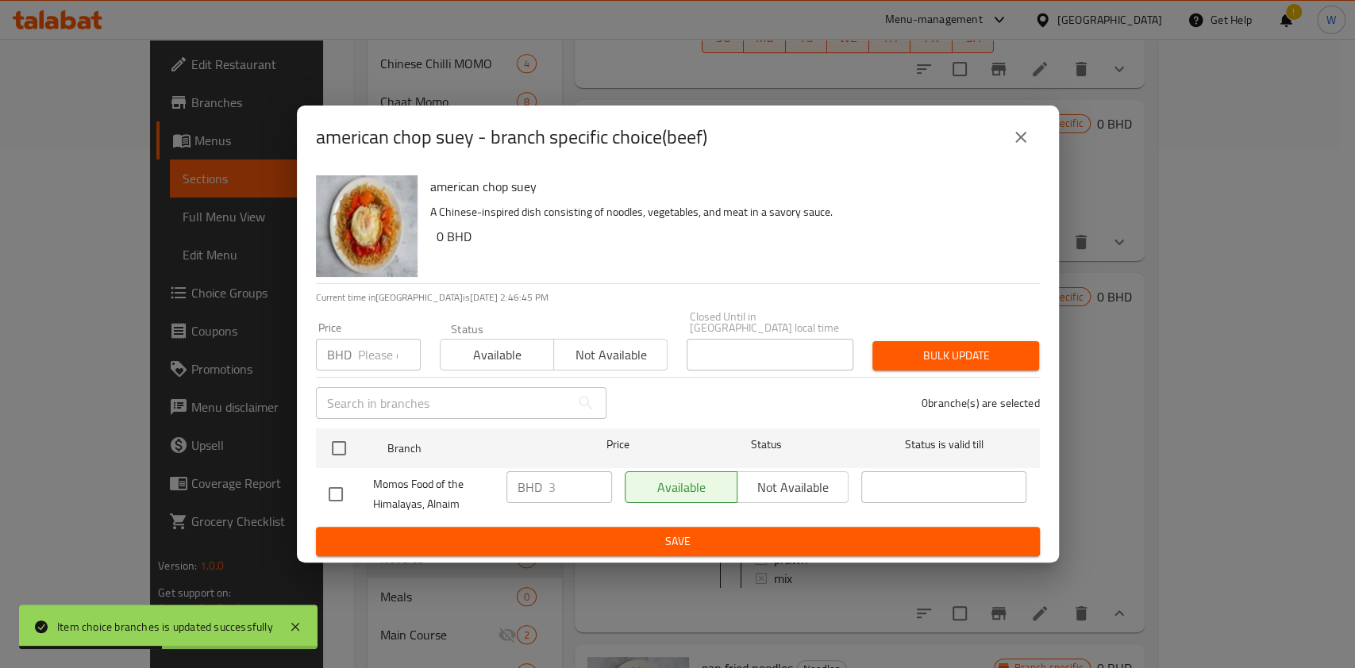
click at [363, 346] on input "number" at bounding box center [389, 355] width 63 height 32
paste input "2.600"
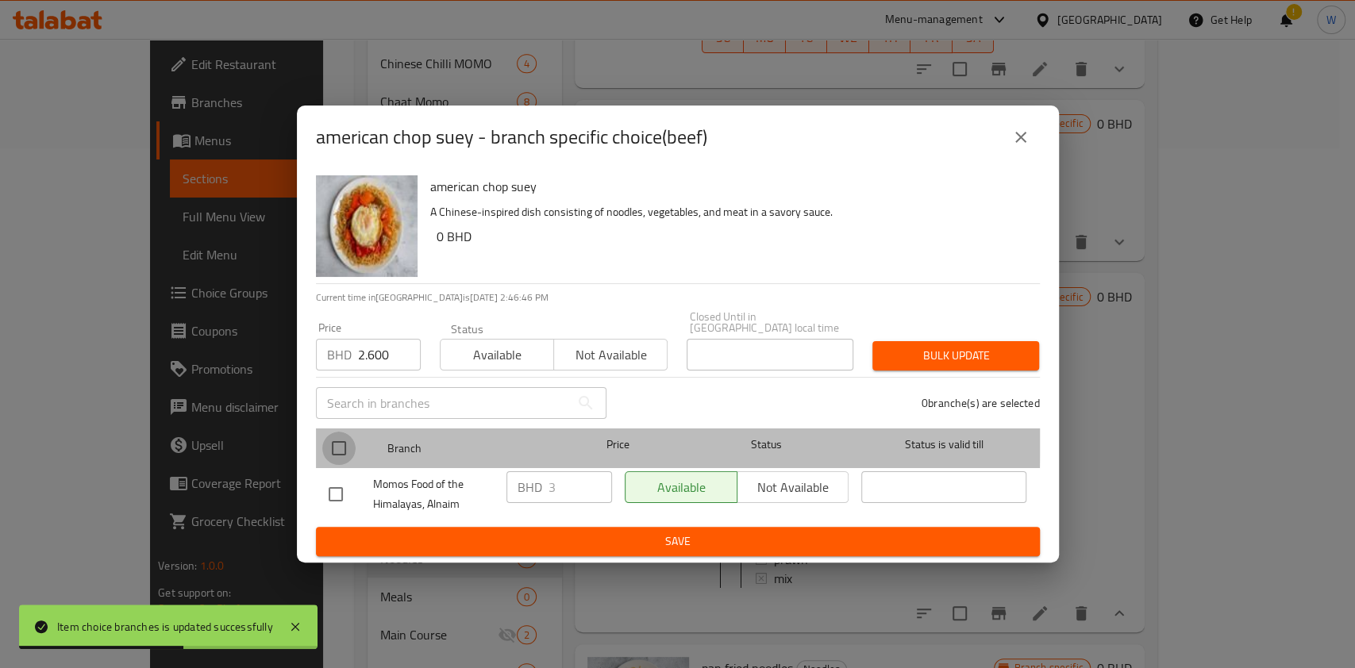
click at [349, 432] on input "checkbox" at bounding box center [338, 448] width 33 height 33
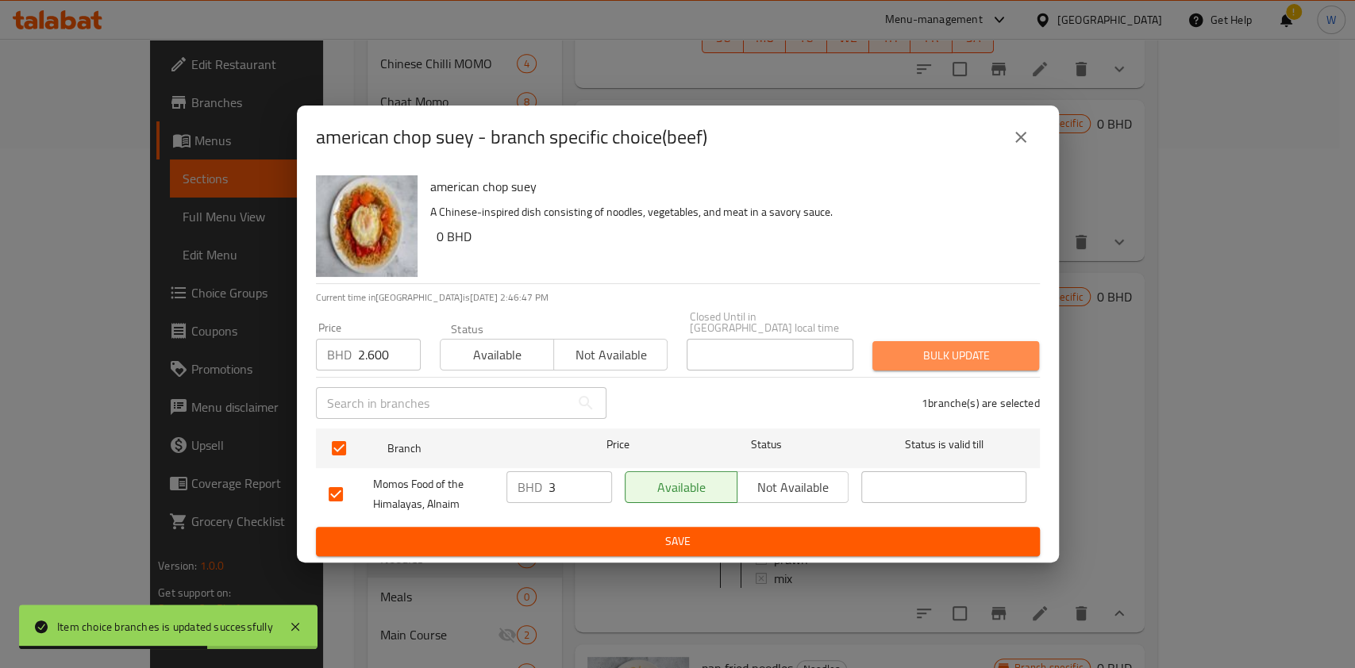
click at [967, 359] on span "Bulk update" at bounding box center [955, 356] width 141 height 20
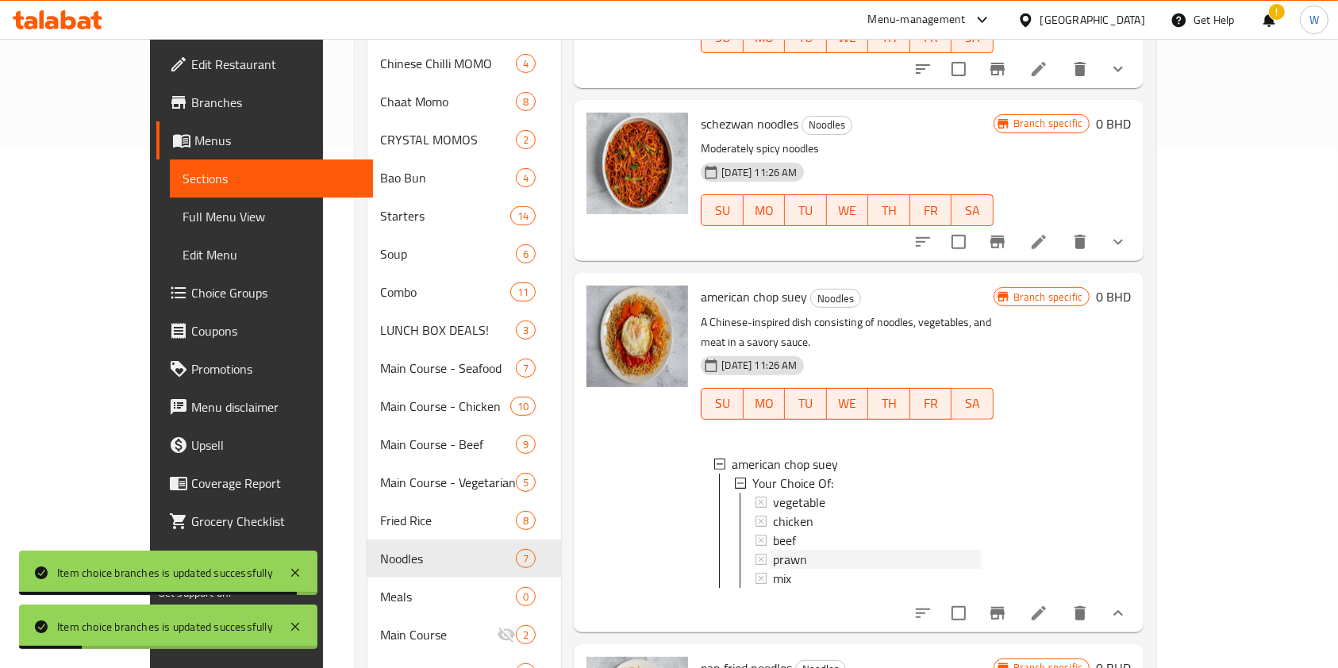
click at [794, 550] on div "prawn" at bounding box center [876, 559] width 207 height 19
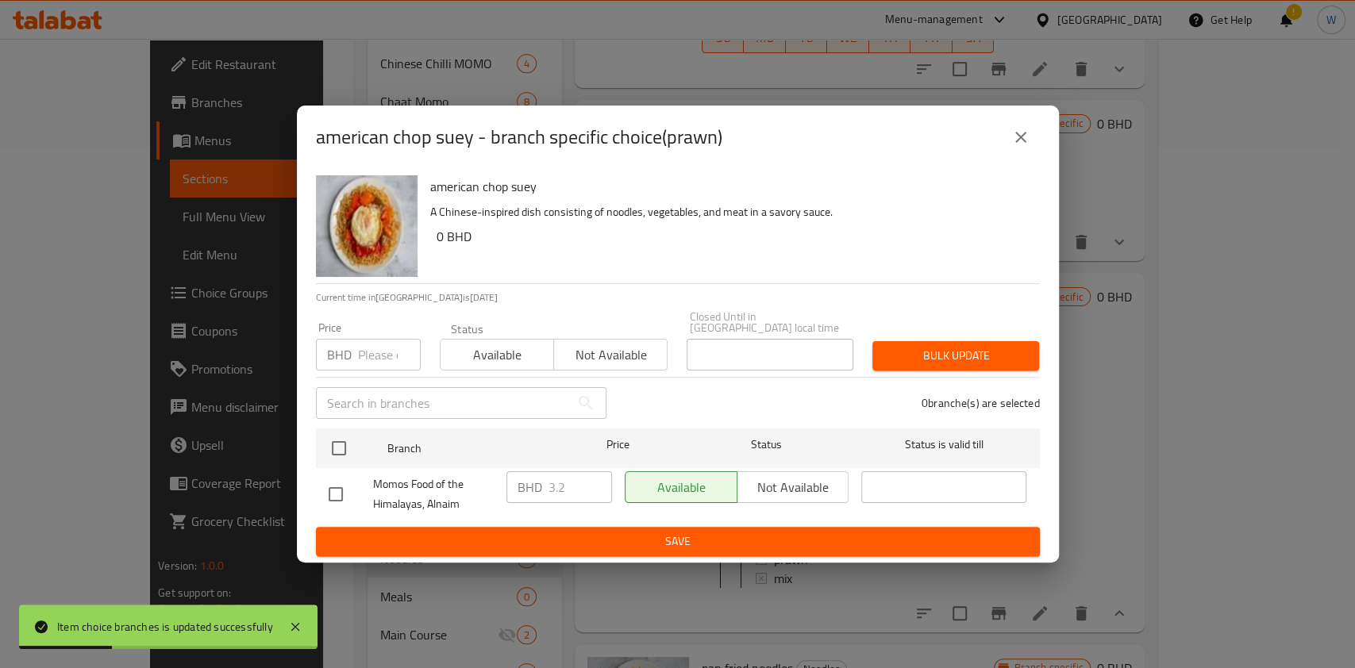
click at [379, 352] on input "number" at bounding box center [389, 355] width 63 height 32
paste input "2.800"
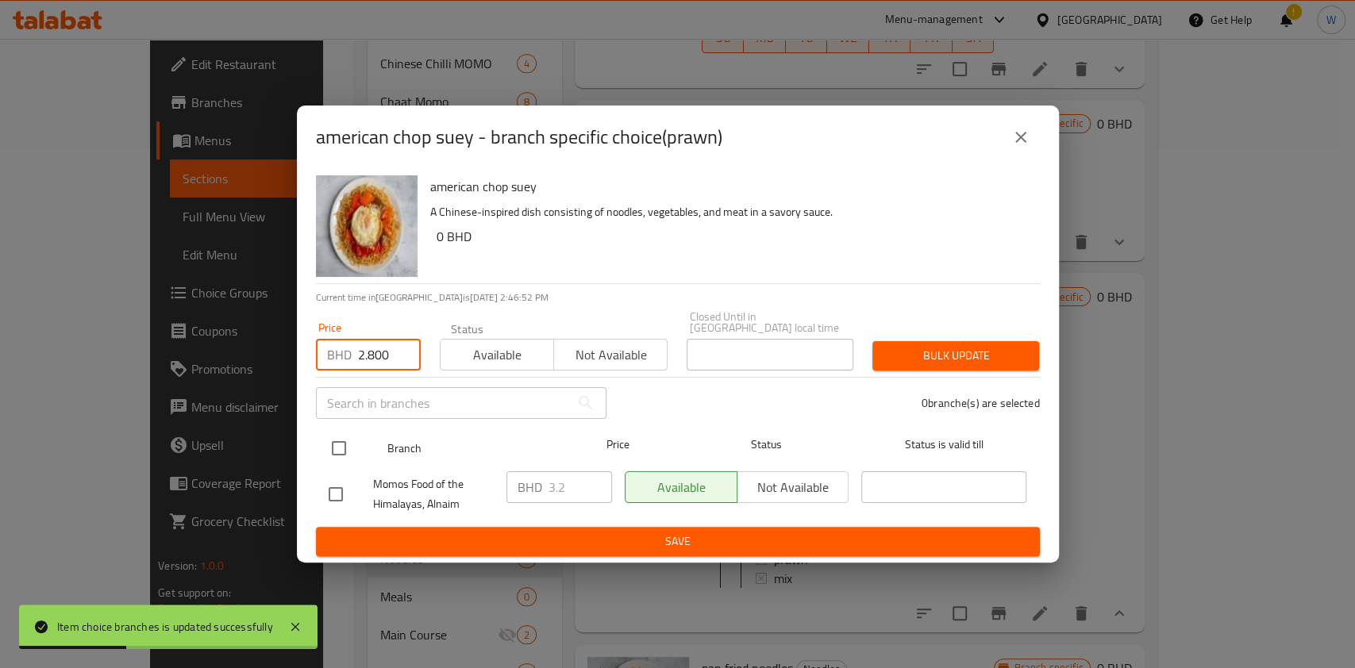
drag, startPoint x: 337, startPoint y: 430, endPoint x: 351, endPoint y: 432, distance: 14.4
click at [337, 433] on input "checkbox" at bounding box center [338, 448] width 33 height 33
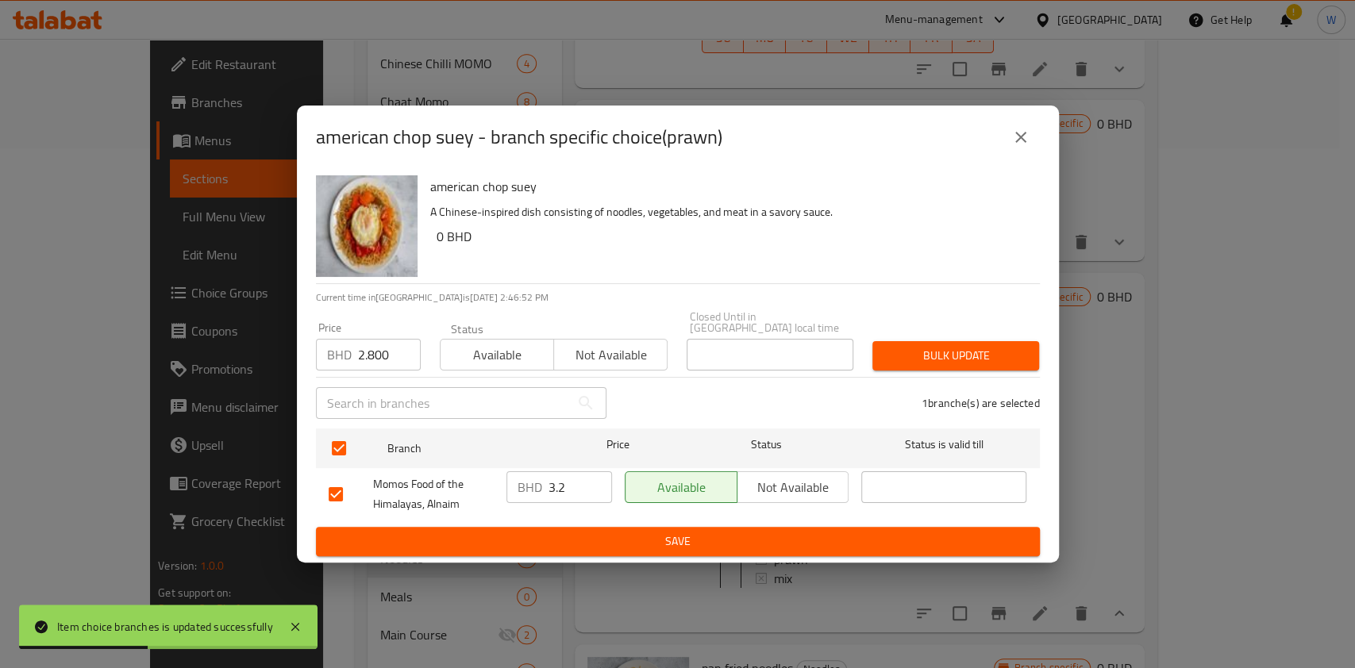
click at [931, 358] on span "Bulk update" at bounding box center [955, 356] width 141 height 20
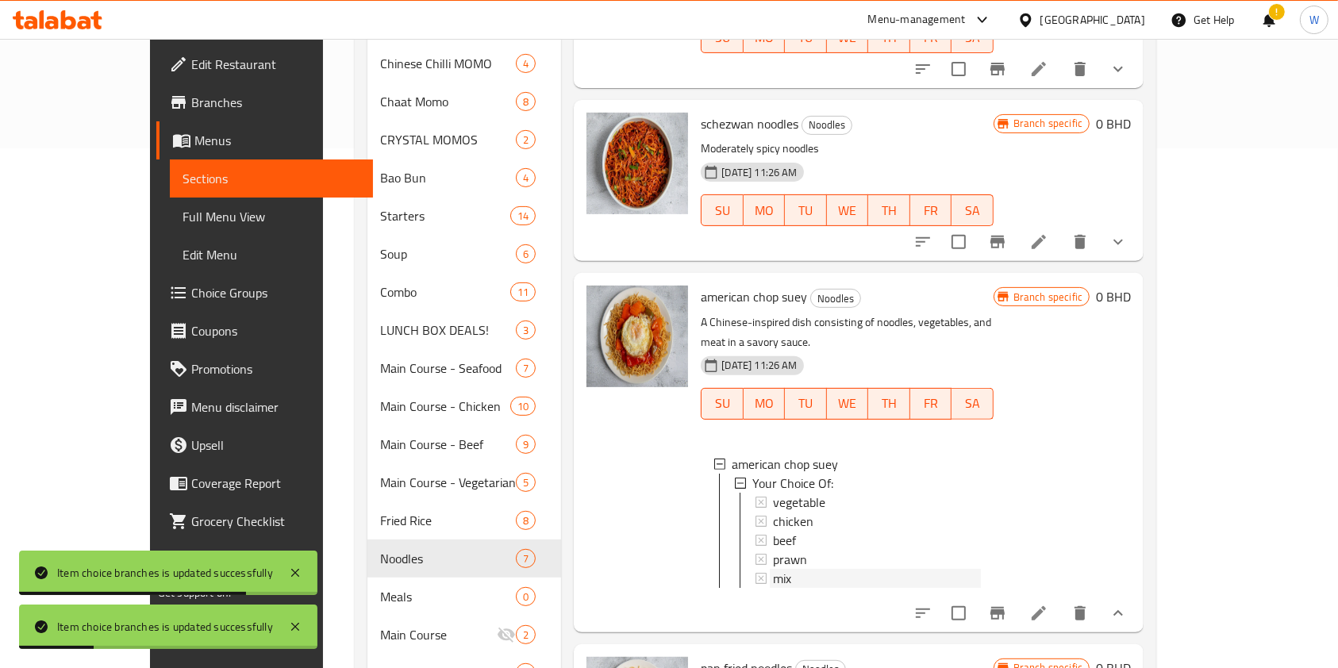
click at [773, 569] on div "mix" at bounding box center [876, 578] width 207 height 19
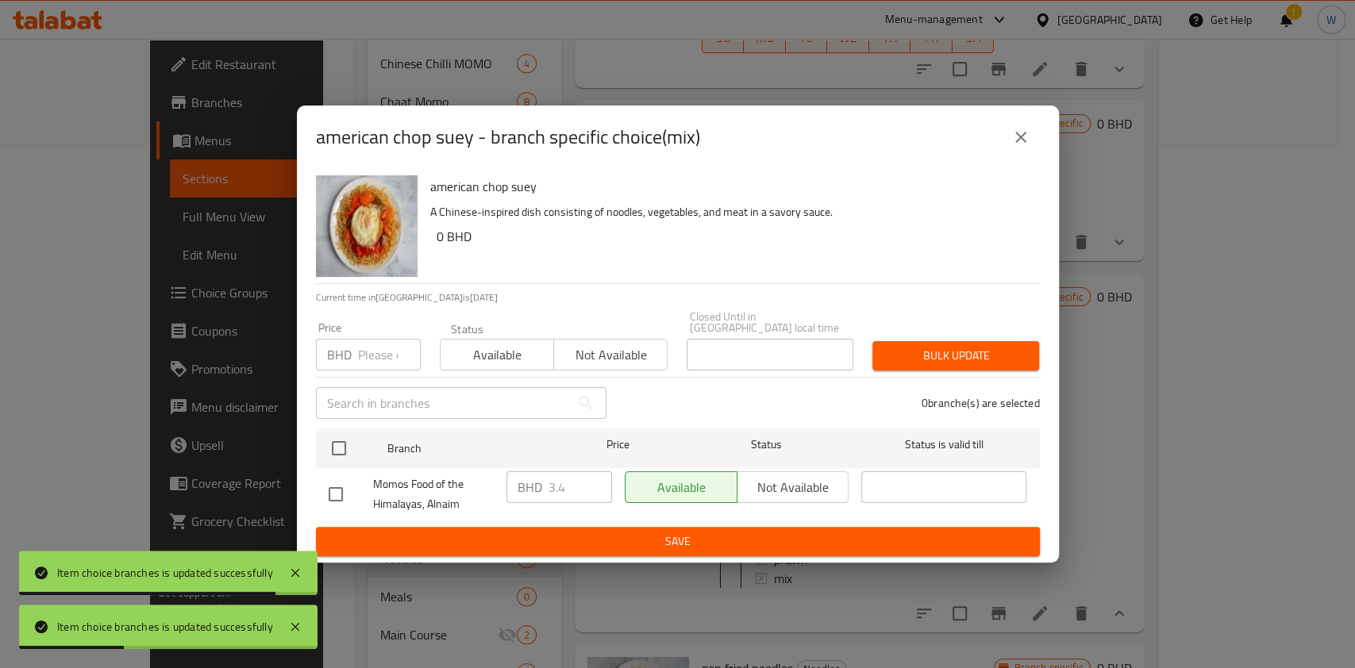
click at [375, 341] on input "number" at bounding box center [389, 355] width 63 height 32
paste input "3.000"
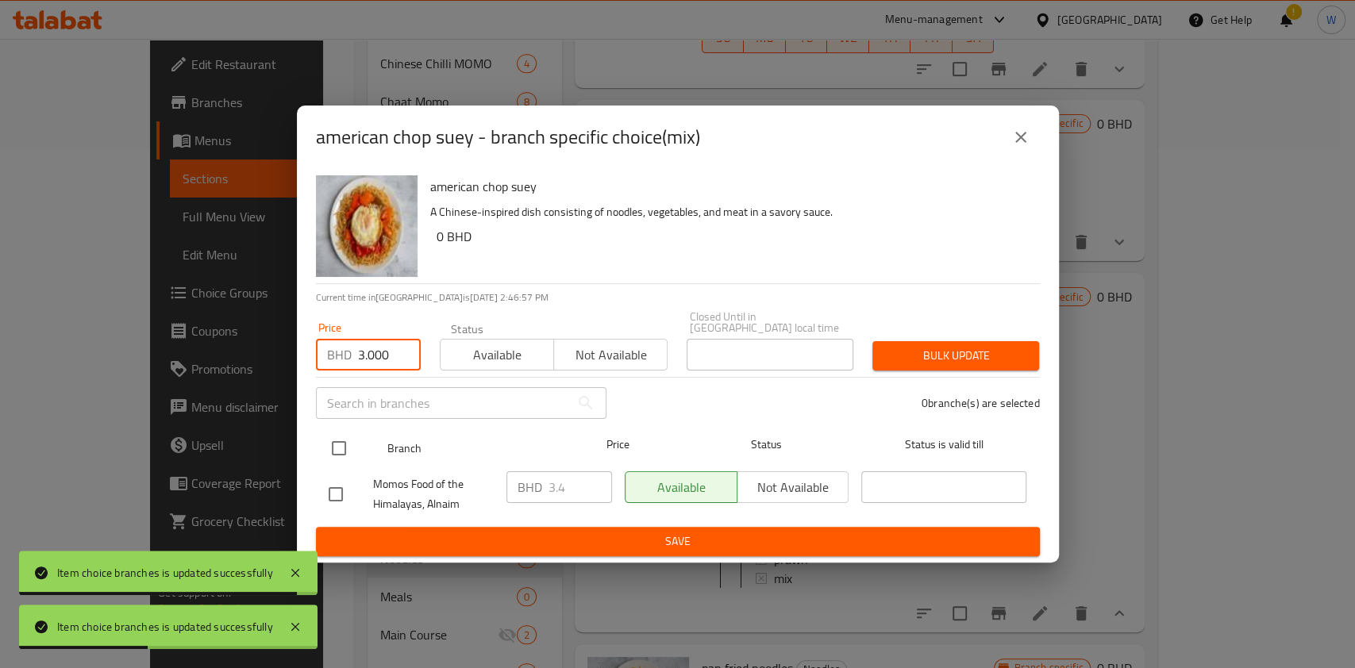
click at [346, 441] on input "checkbox" at bounding box center [338, 448] width 33 height 33
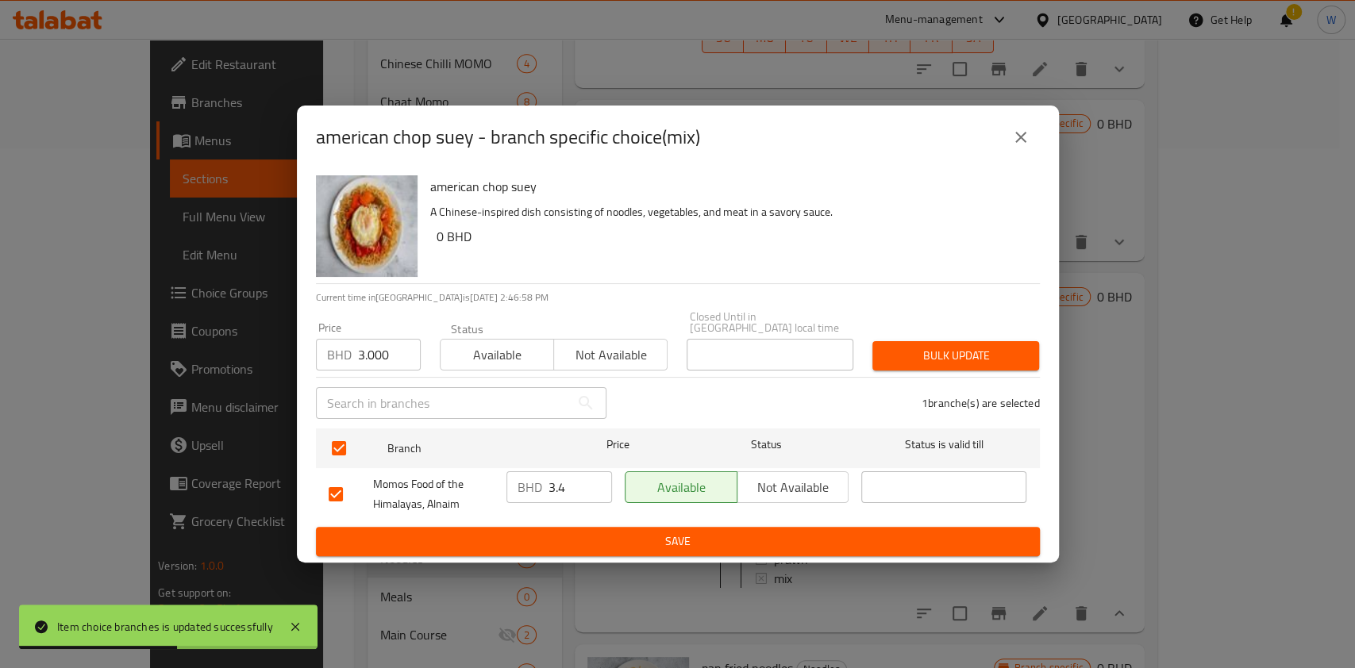
click at [971, 356] on span "Bulk update" at bounding box center [955, 356] width 141 height 20
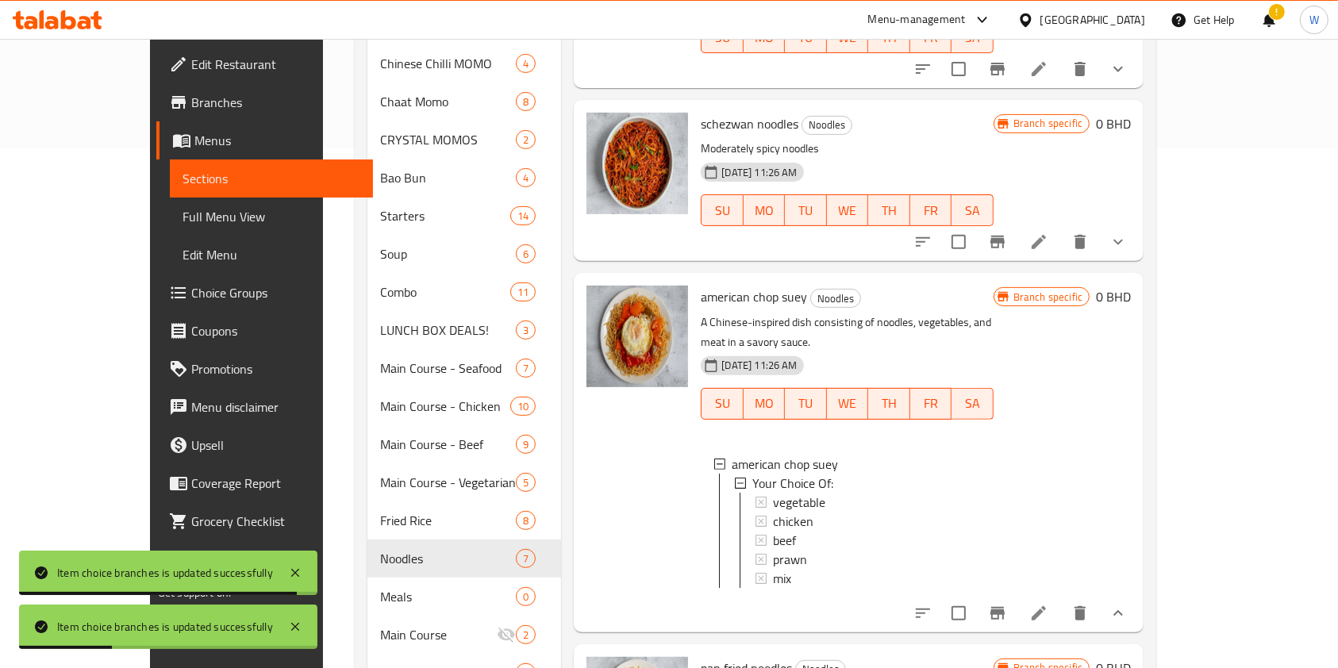
click at [1131, 457] on div "Branch specific 0 BHD" at bounding box center [1062, 452] width 137 height 333
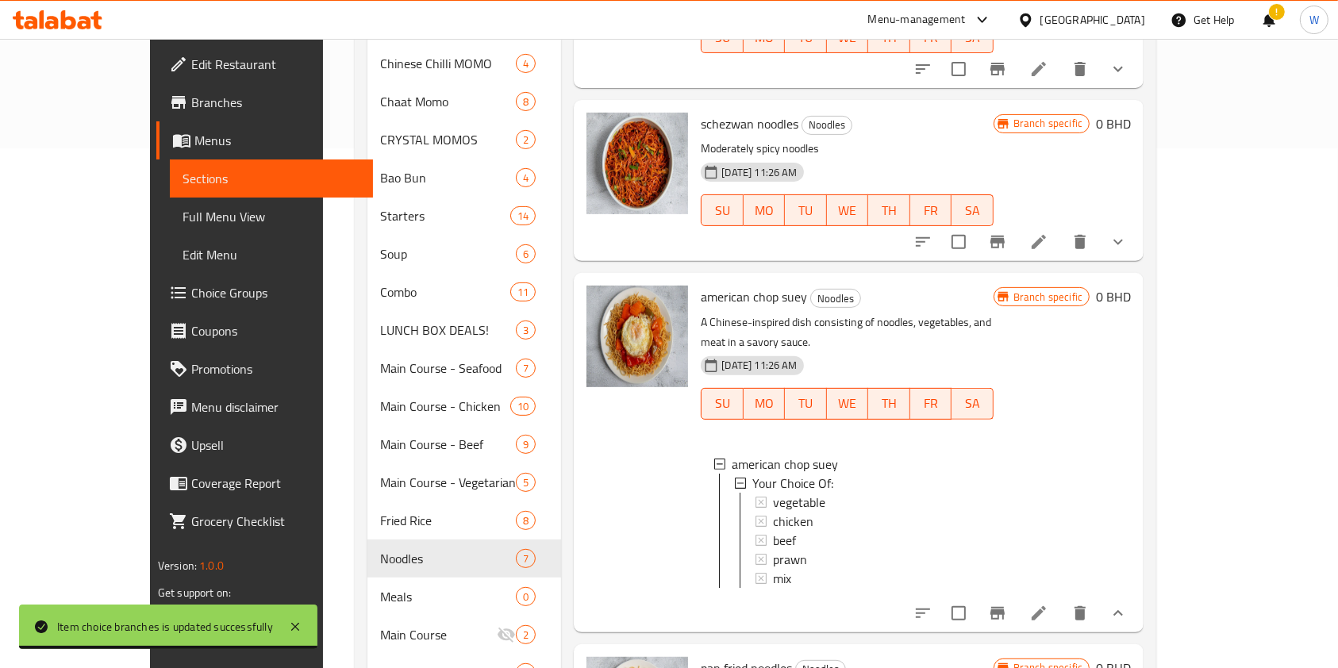
scroll to position [2, 0]
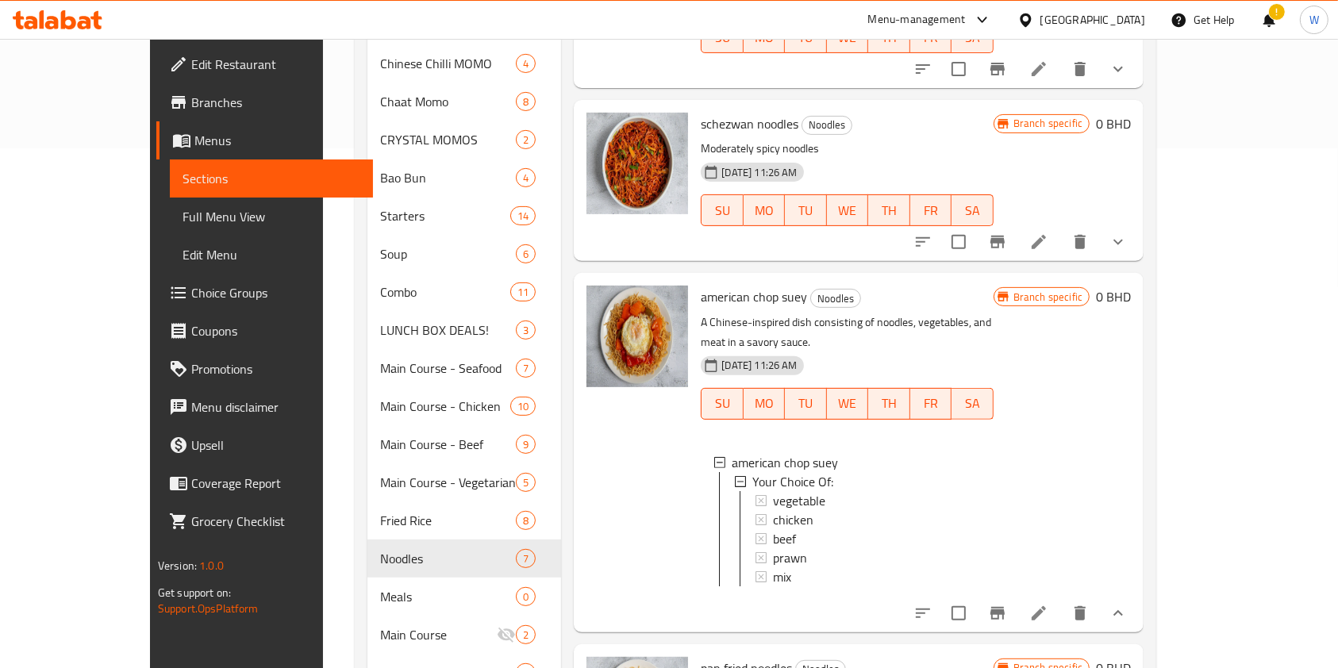
click at [1131, 418] on div "Branch specific 0 BHD" at bounding box center [1062, 452] width 137 height 333
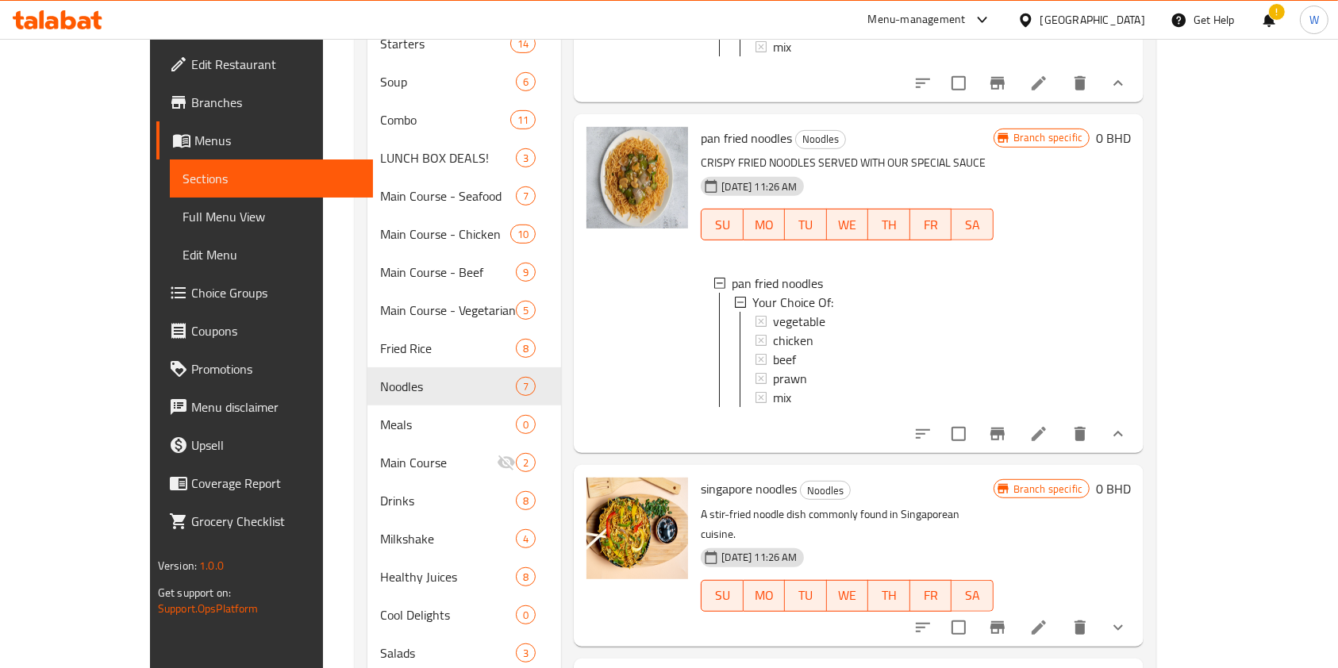
scroll to position [837, 0]
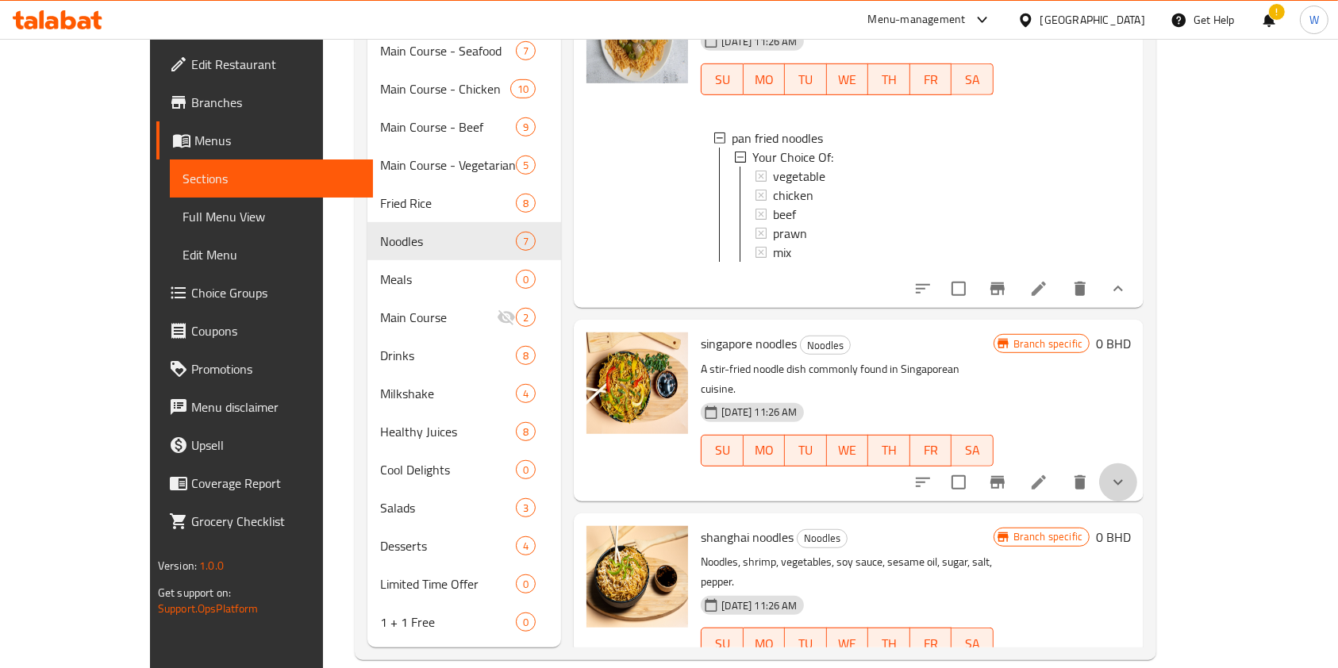
click at [1137, 464] on button "show more" at bounding box center [1118, 483] width 38 height 38
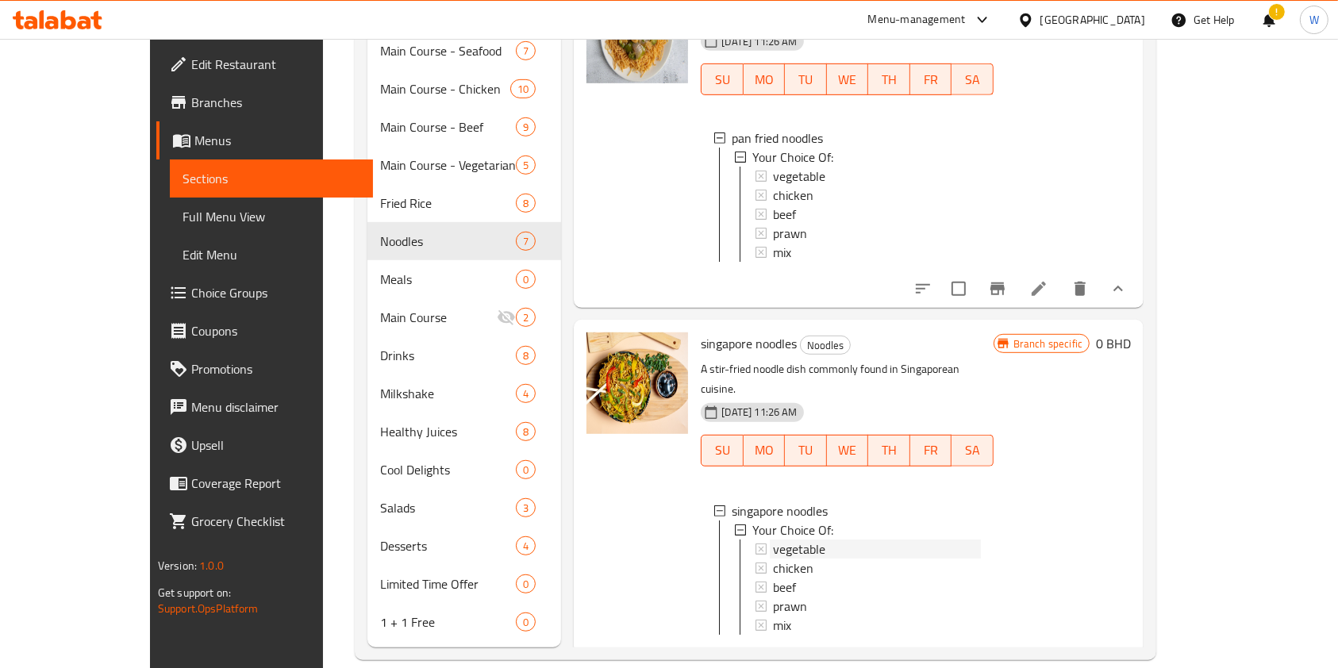
click at [837, 540] on div "vegetable" at bounding box center [876, 549] width 207 height 19
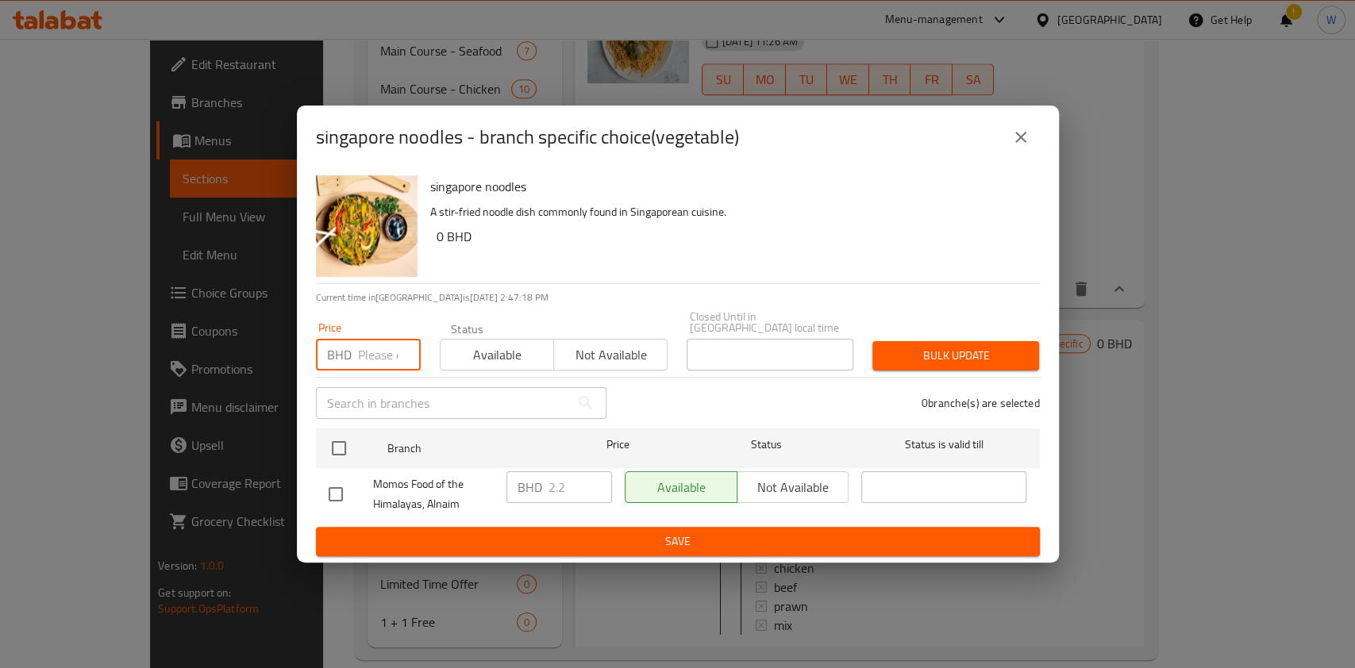
click at [375, 344] on input "number" at bounding box center [389, 355] width 63 height 32
paste input "2.400"
click at [333, 454] on input "checkbox" at bounding box center [338, 448] width 33 height 33
click at [905, 353] on span "Bulk update" at bounding box center [955, 356] width 141 height 20
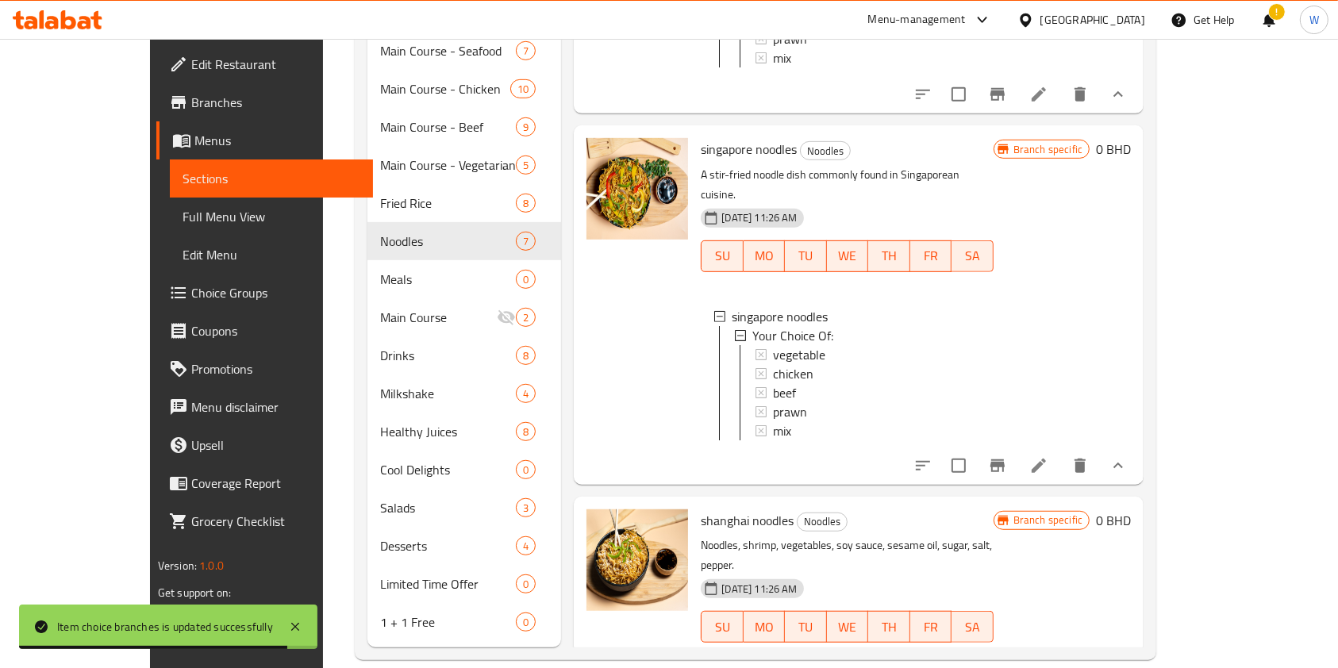
click at [1137, 640] on button "show more" at bounding box center [1118, 659] width 38 height 38
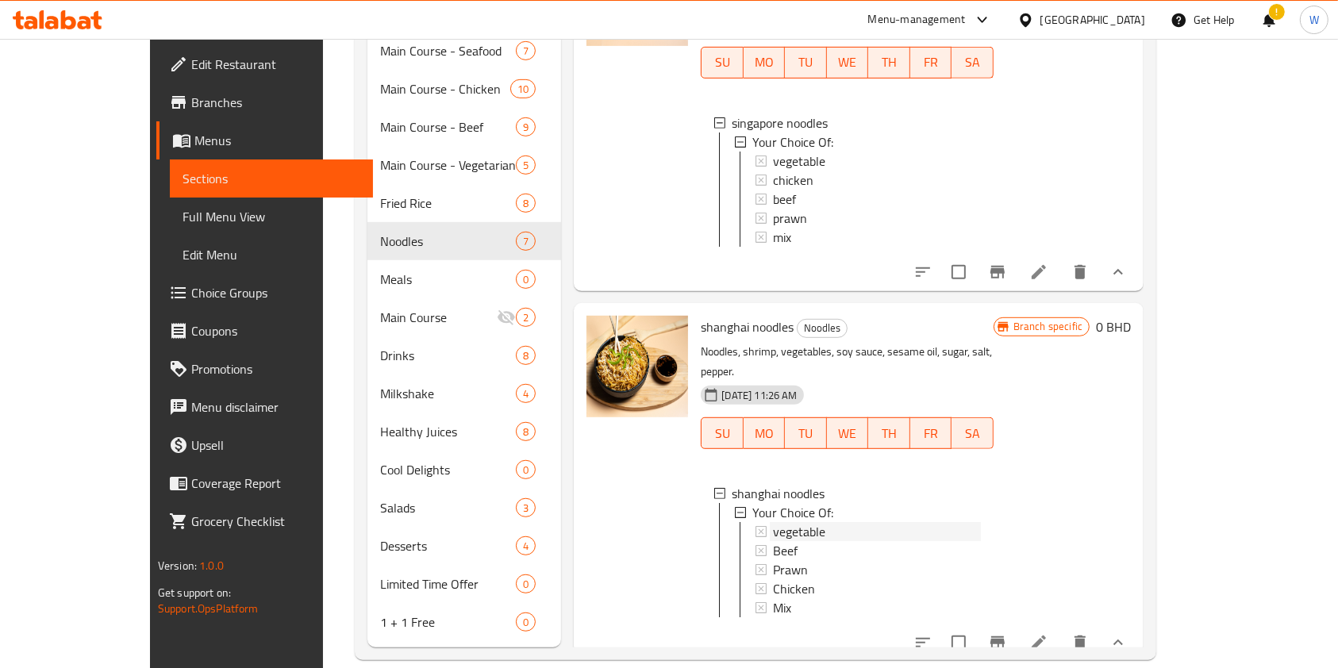
click at [813, 522] on div "vegetable" at bounding box center [876, 531] width 207 height 19
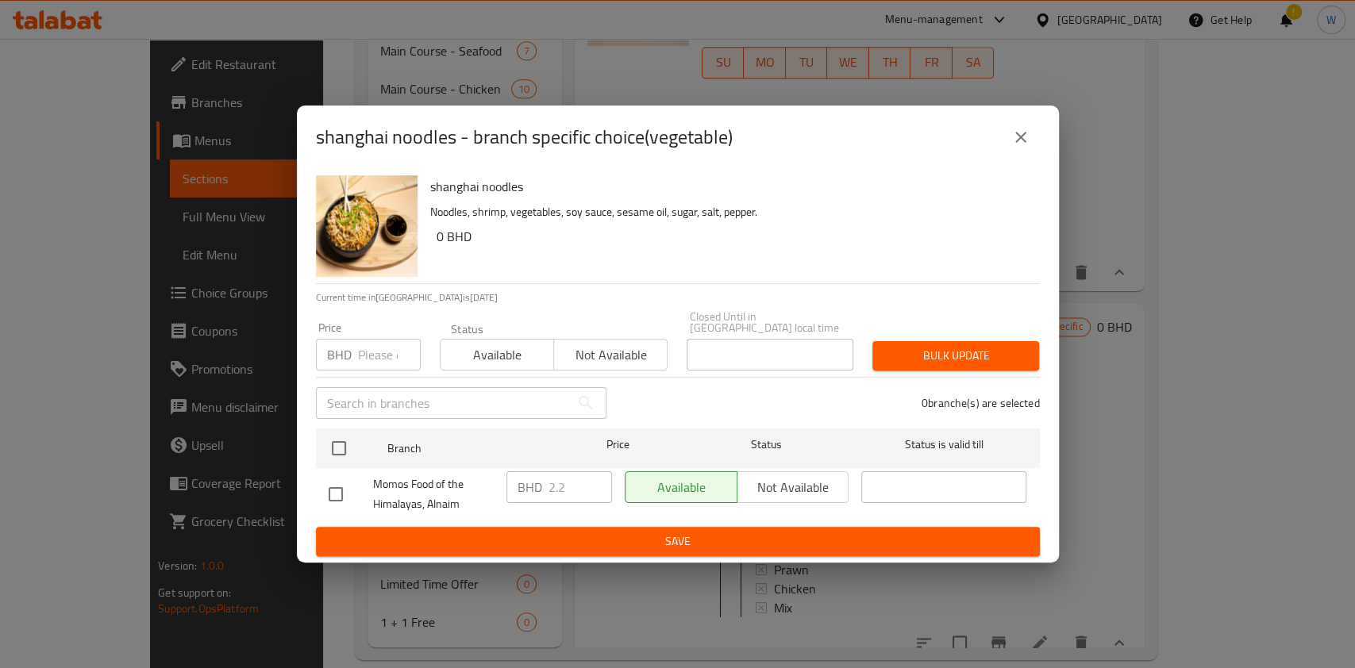
click at [375, 366] on div "Price BHD Price" at bounding box center [368, 346] width 124 height 67
click at [375, 354] on input "number" at bounding box center [389, 355] width 63 height 32
paste input "2.400"
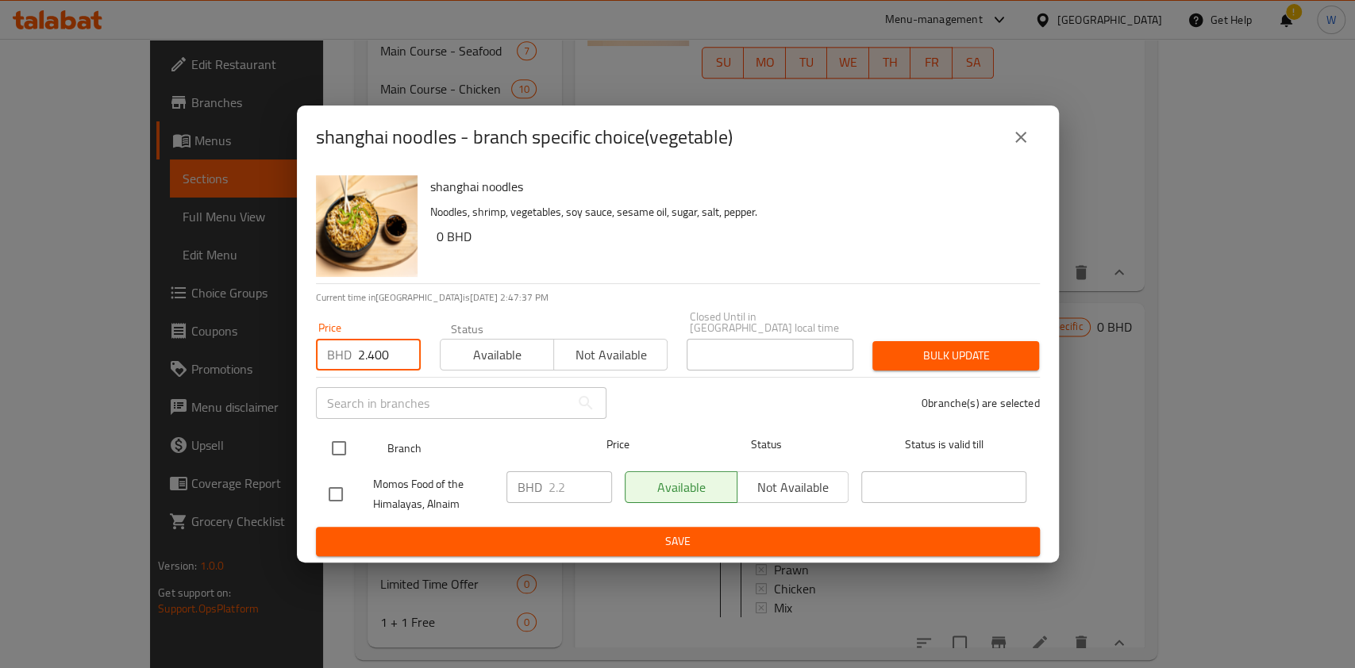
click at [353, 433] on input "checkbox" at bounding box center [338, 448] width 33 height 33
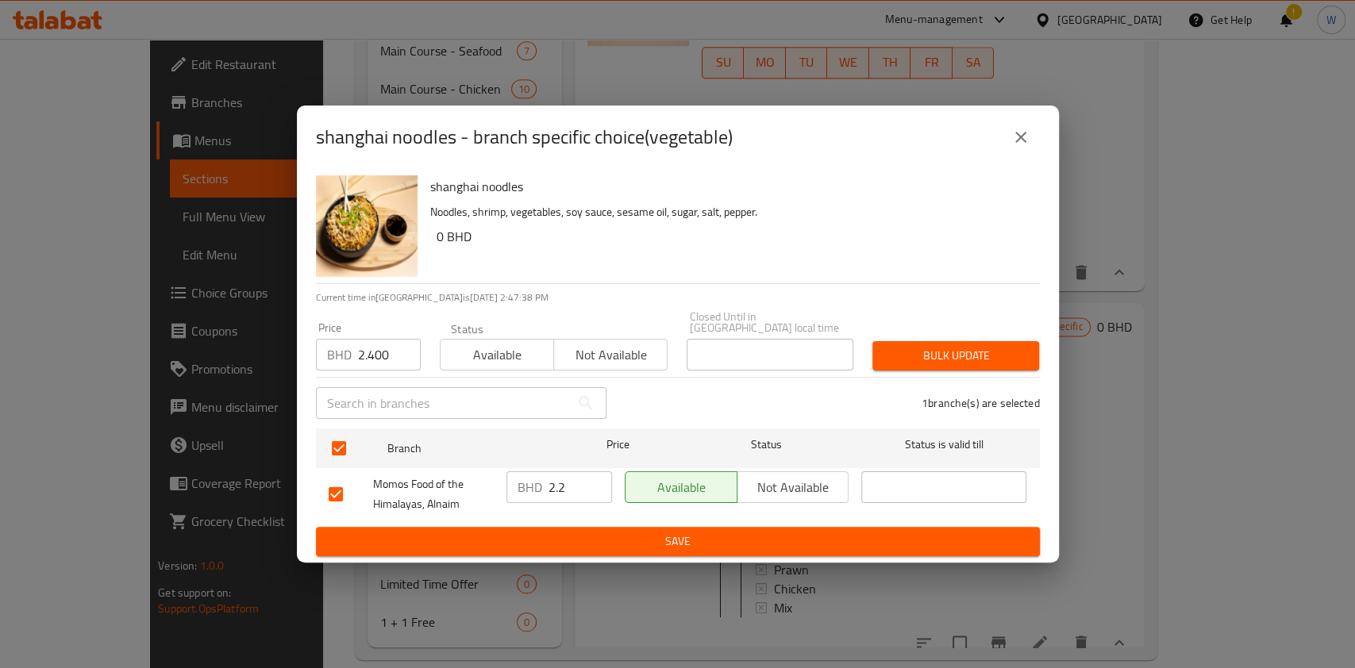
click at [924, 352] on span "Bulk update" at bounding box center [955, 356] width 141 height 20
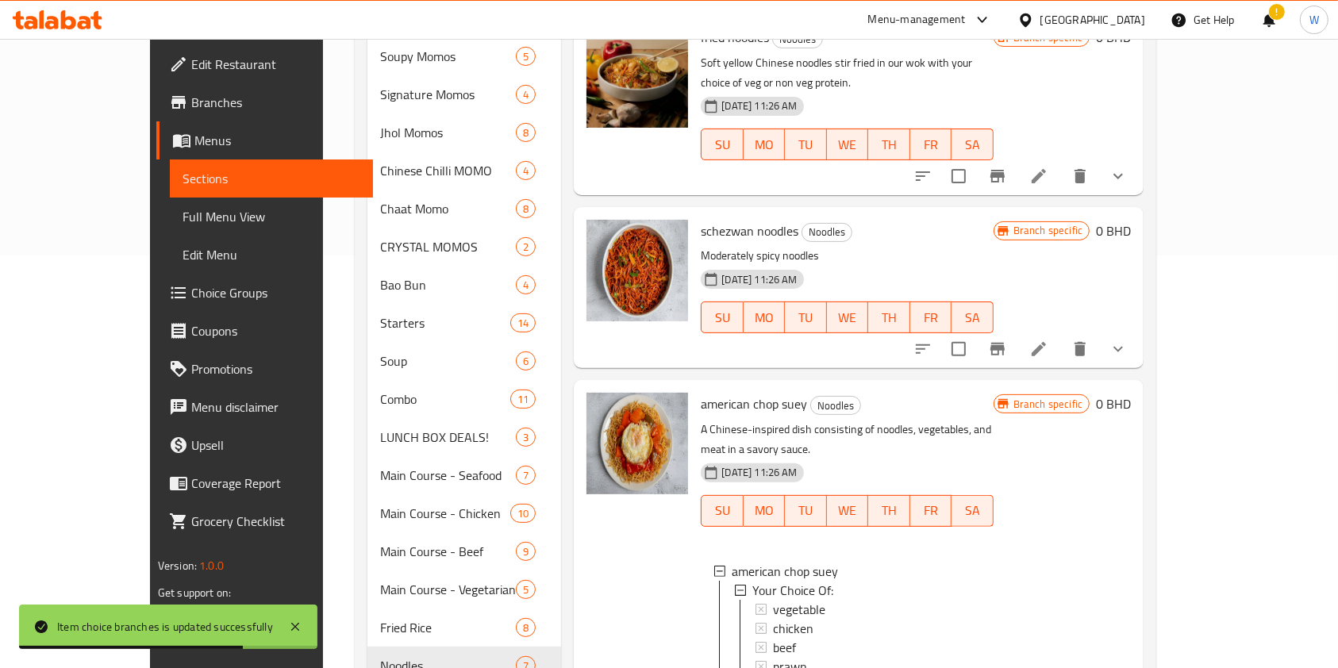
scroll to position [0, 0]
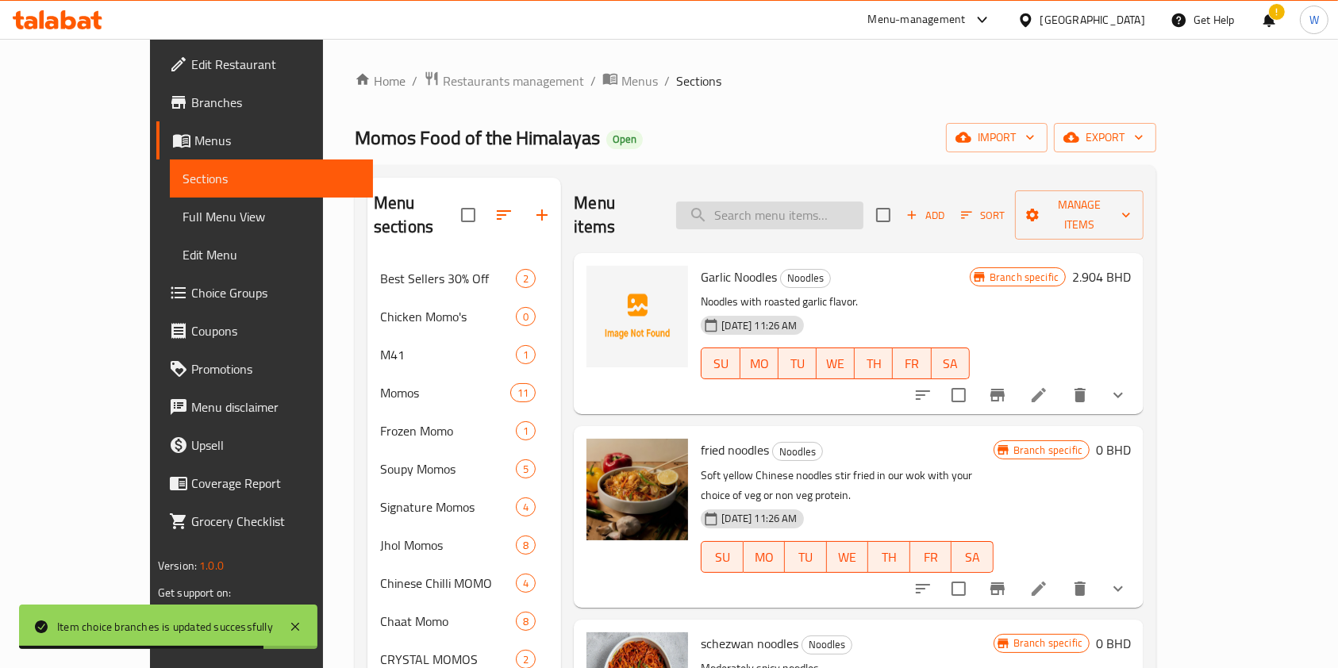
click at [831, 202] on input "search" at bounding box center [769, 216] width 187 height 28
paste input "Chicken Manchurian"
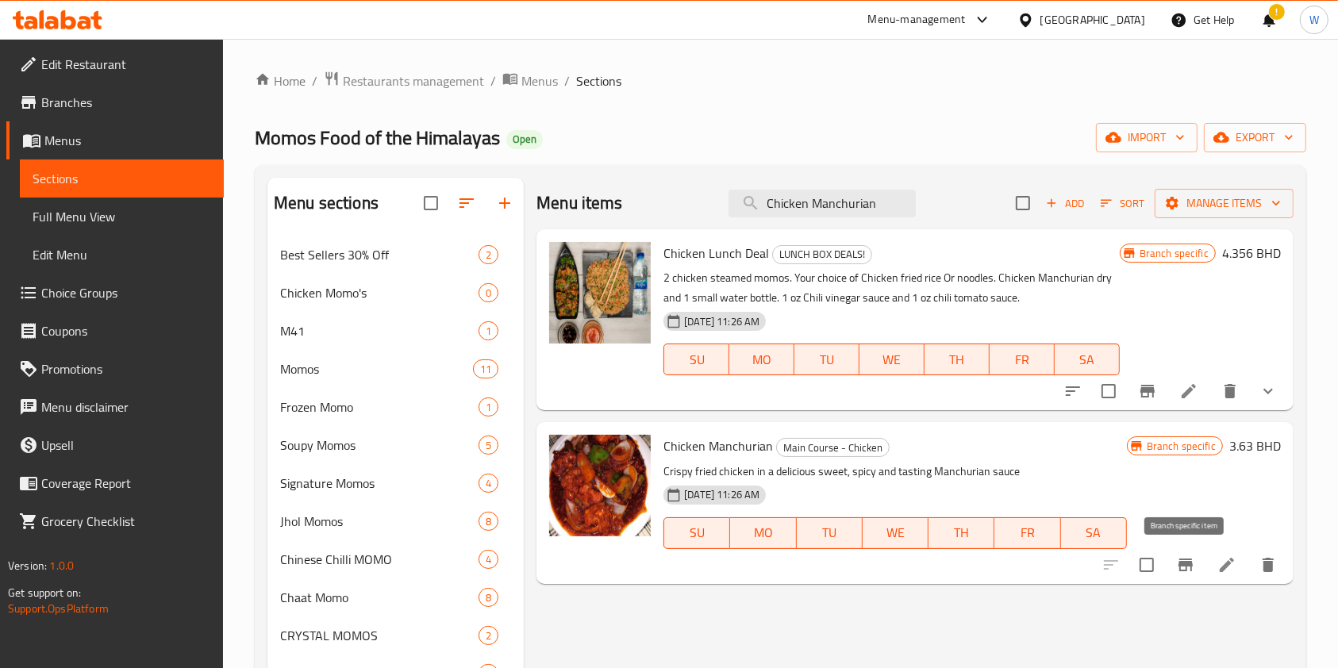
click at [1186, 561] on icon "Branch-specific-item" at bounding box center [1186, 565] width 14 height 13
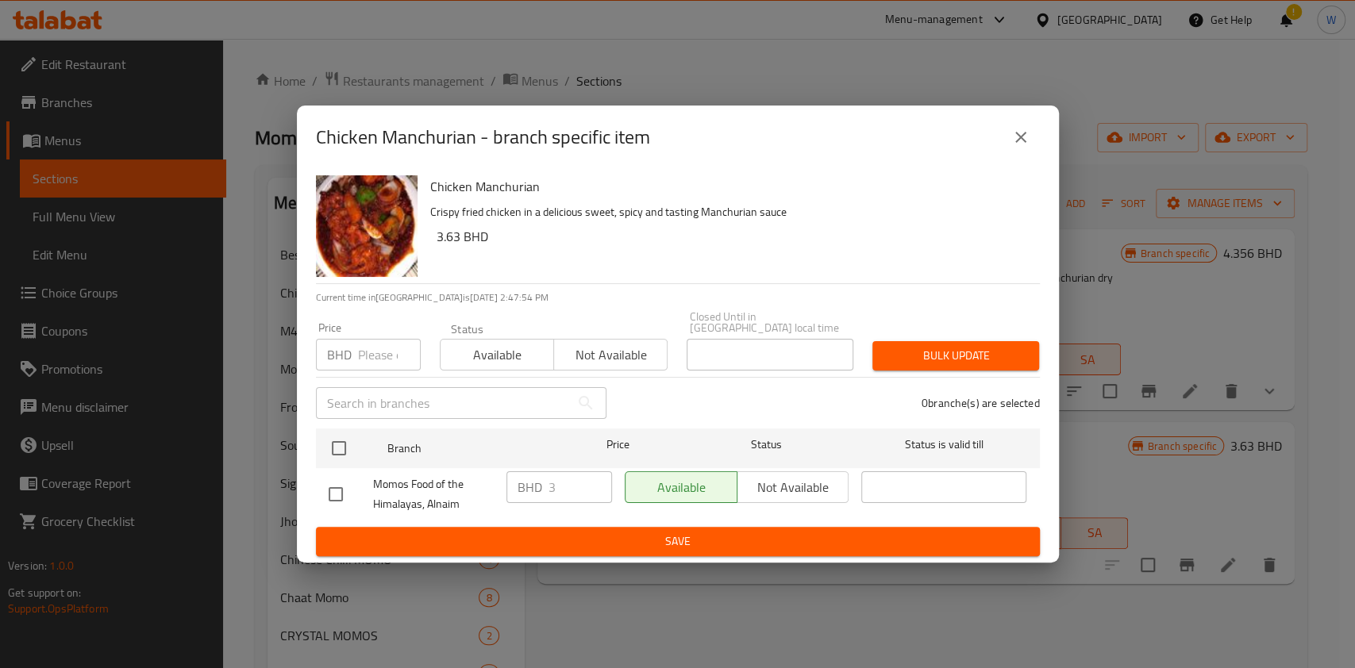
click at [371, 325] on div "Price BHD Price" at bounding box center [368, 346] width 105 height 48
click at [363, 356] on input "number" at bounding box center [389, 355] width 63 height 32
paste input "3.500"
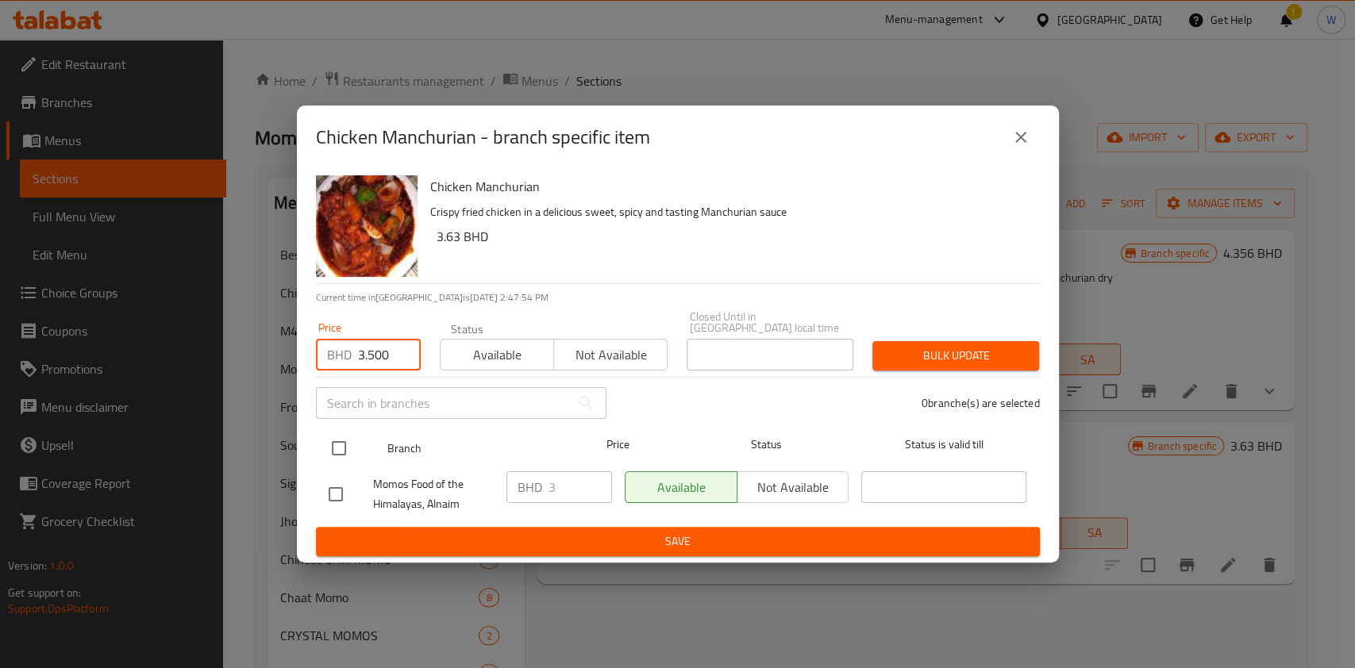
click at [345, 437] on input "checkbox" at bounding box center [338, 448] width 33 height 33
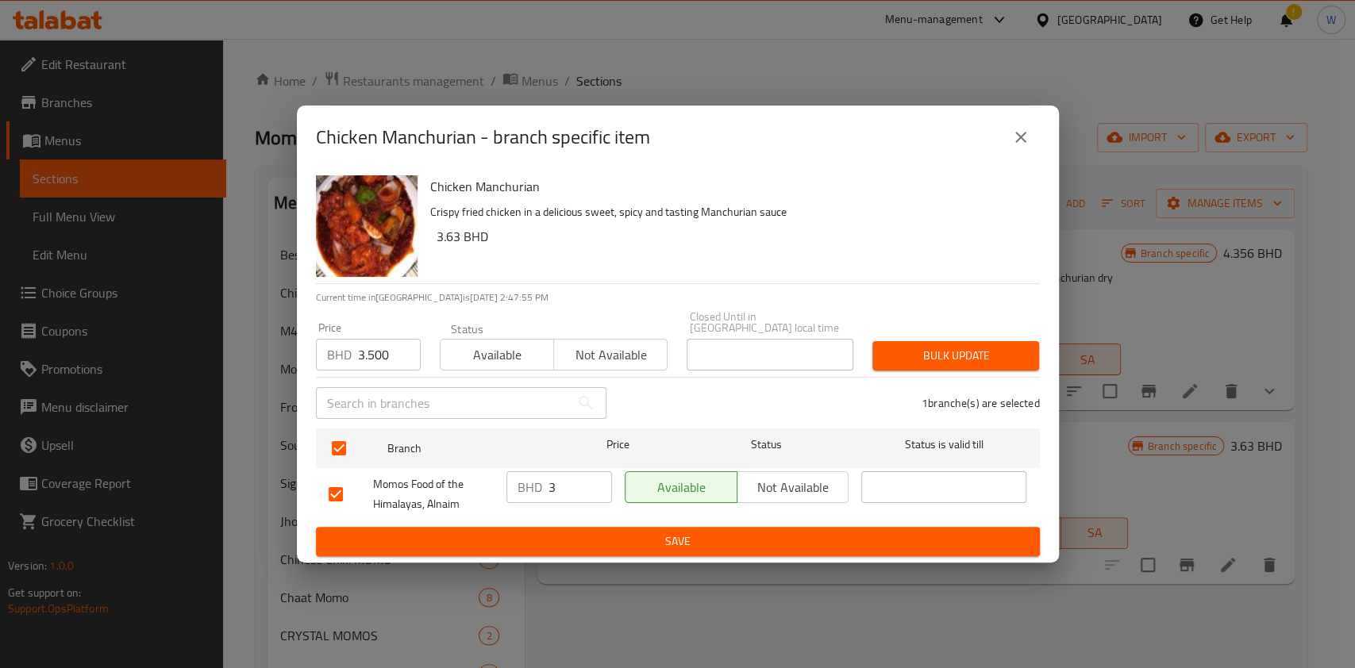
click at [912, 356] on span "Bulk update" at bounding box center [955, 356] width 141 height 20
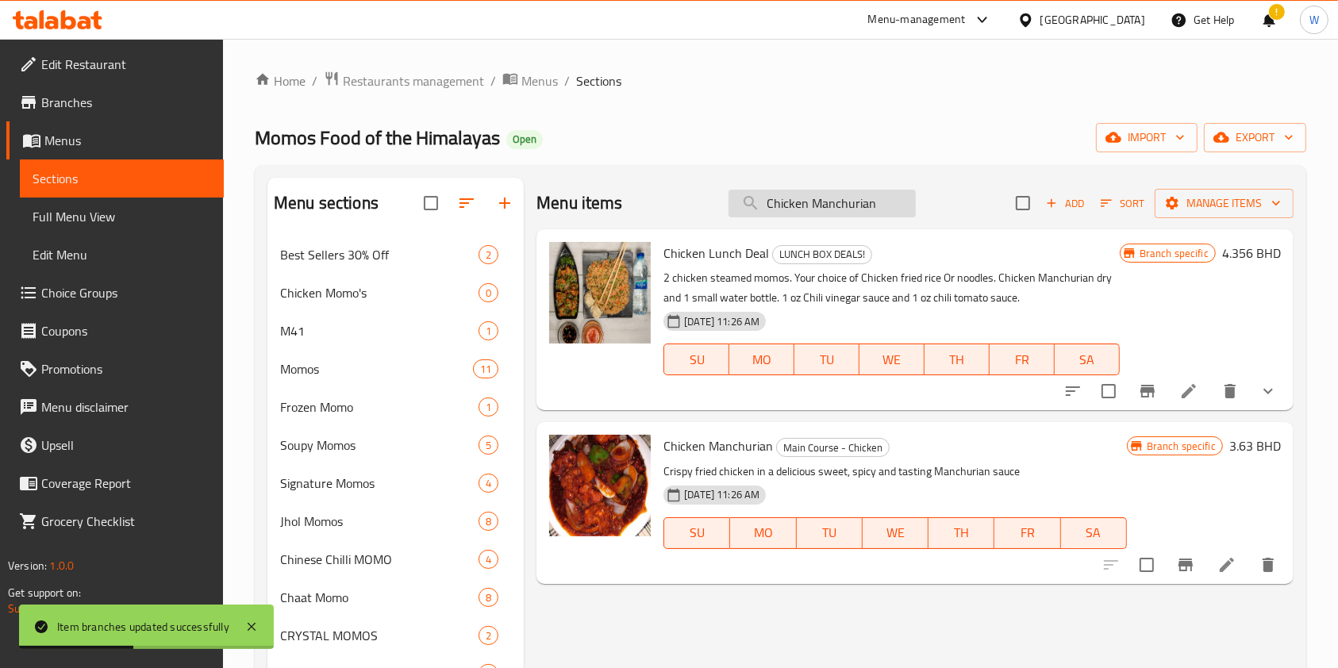
click at [774, 202] on input "Chicken Manchurian" at bounding box center [822, 204] width 187 height 28
paste input "Hot Garlic Chicke"
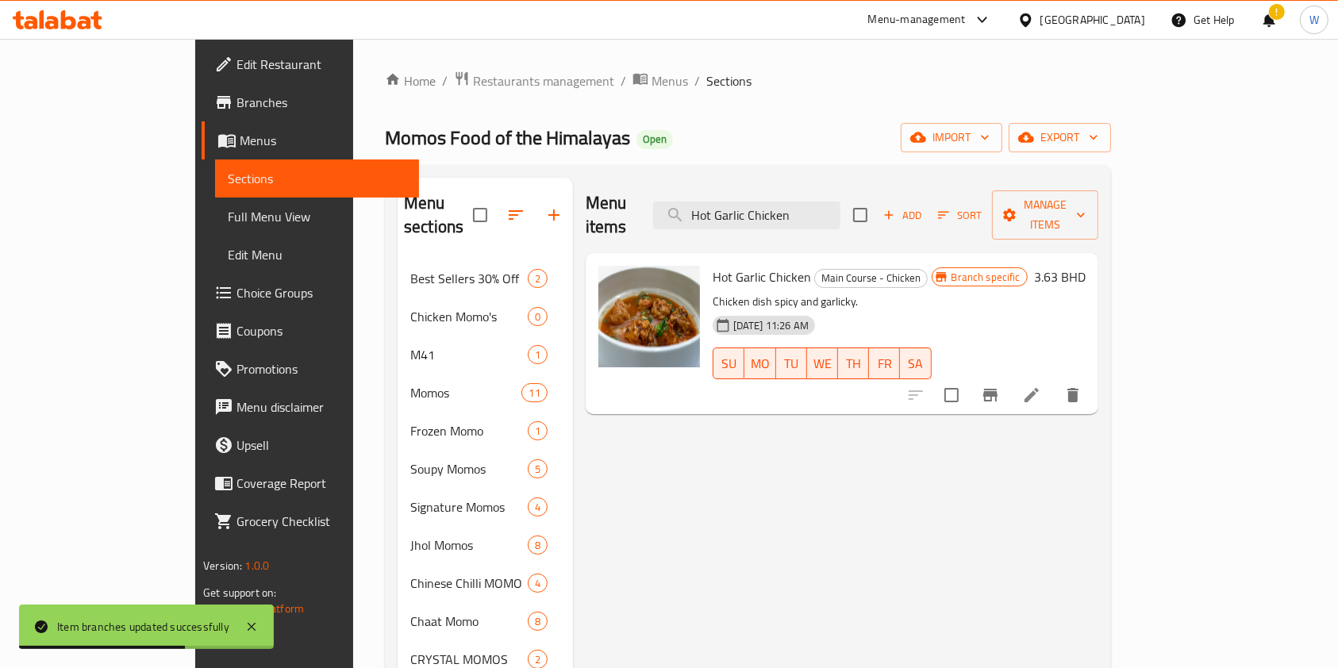
click at [1000, 386] on icon "Branch-specific-item" at bounding box center [990, 395] width 19 height 19
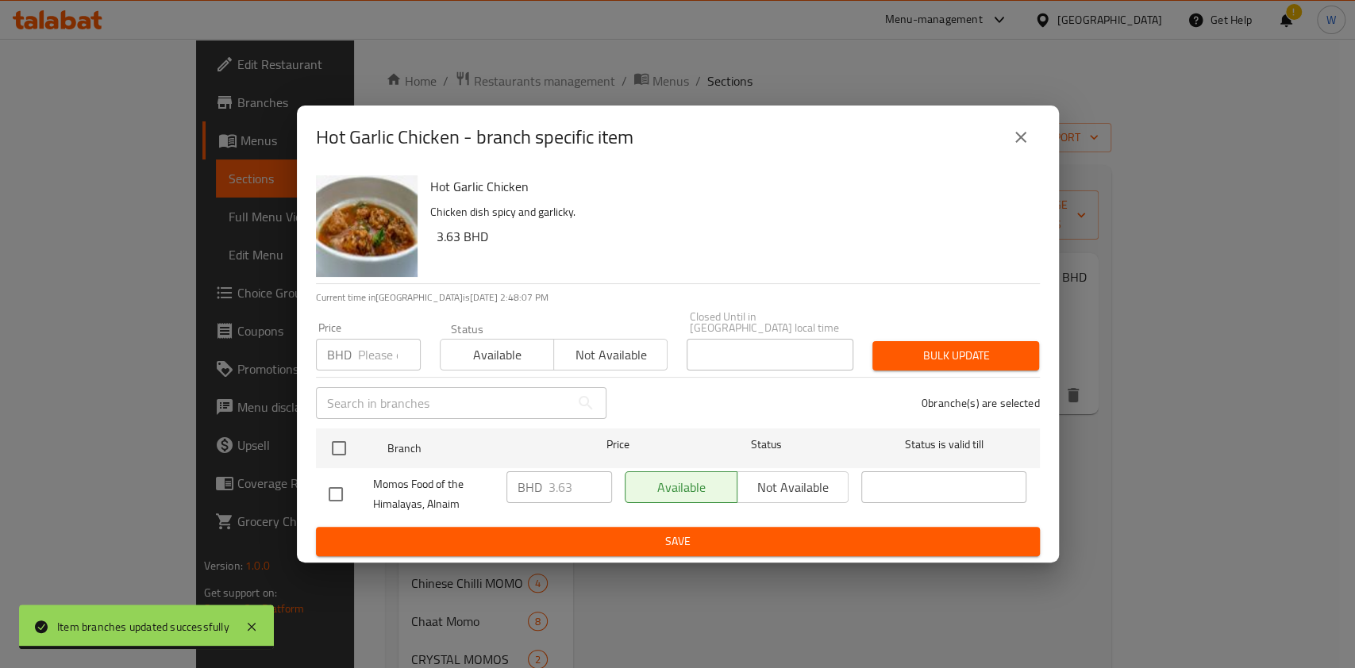
click at [367, 350] on input "number" at bounding box center [389, 355] width 63 height 32
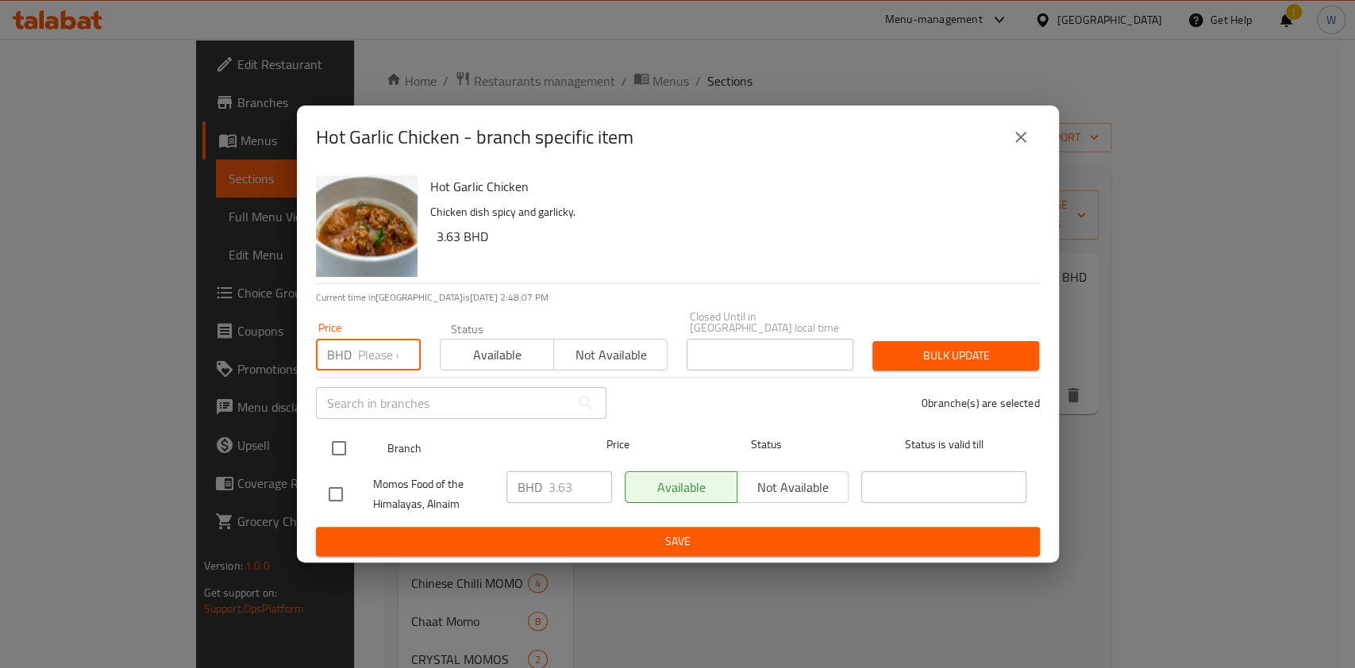
paste input "3.500"
click at [351, 425] on div at bounding box center [352, 448] width 60 height 46
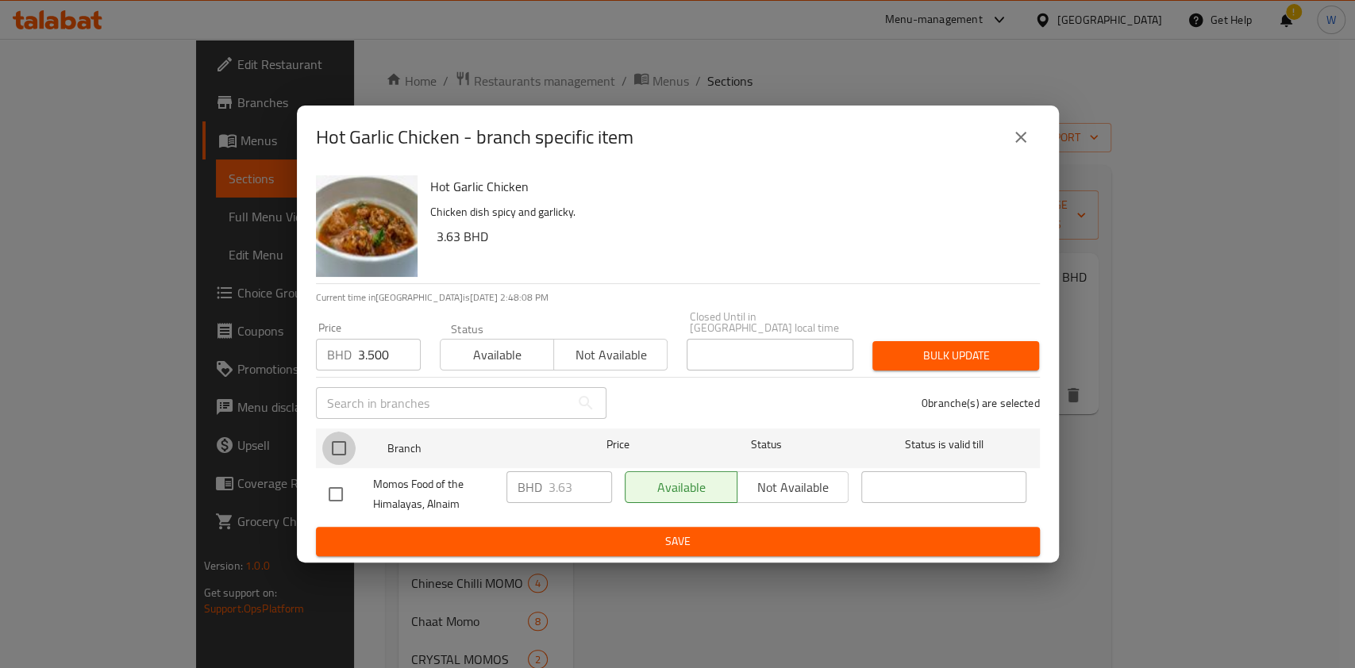
drag, startPoint x: 345, startPoint y: 437, endPoint x: 684, endPoint y: 415, distance: 339.6
click at [348, 437] on input "checkbox" at bounding box center [338, 448] width 33 height 33
click at [1016, 359] on span "Bulk update" at bounding box center [955, 356] width 141 height 20
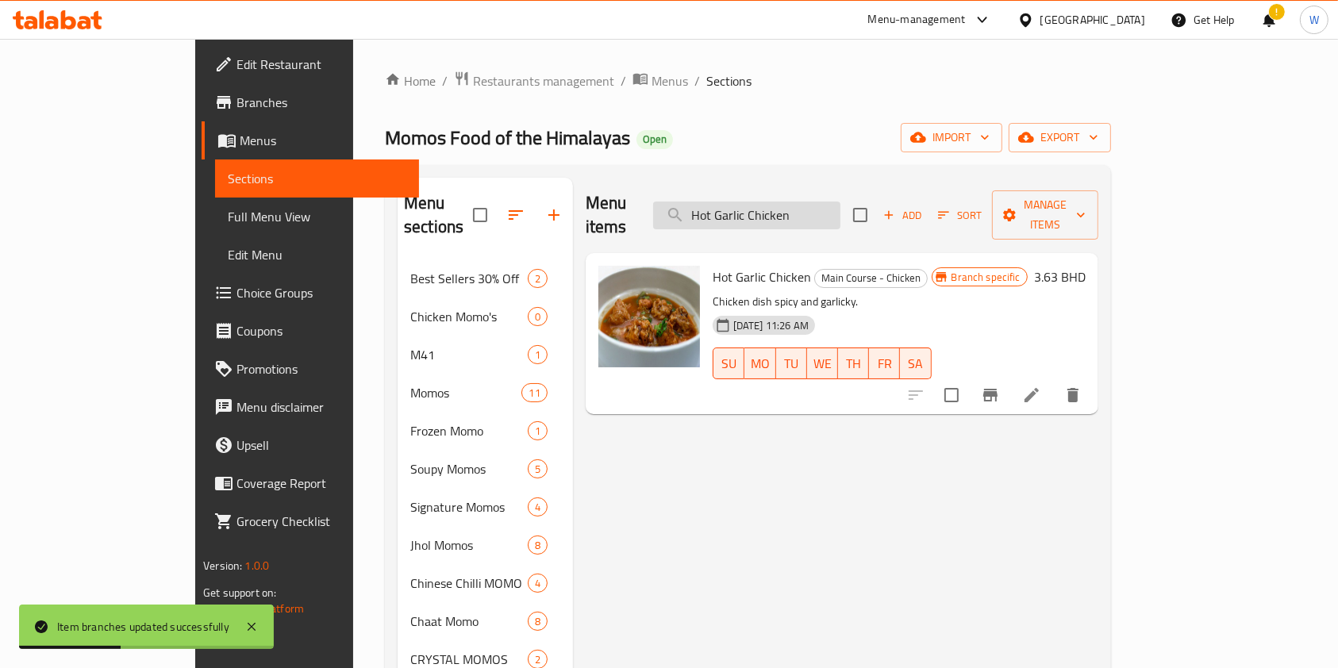
click at [792, 213] on input "Hot Garlic Chicken" at bounding box center [746, 216] width 187 height 28
paste input "General Tsao"
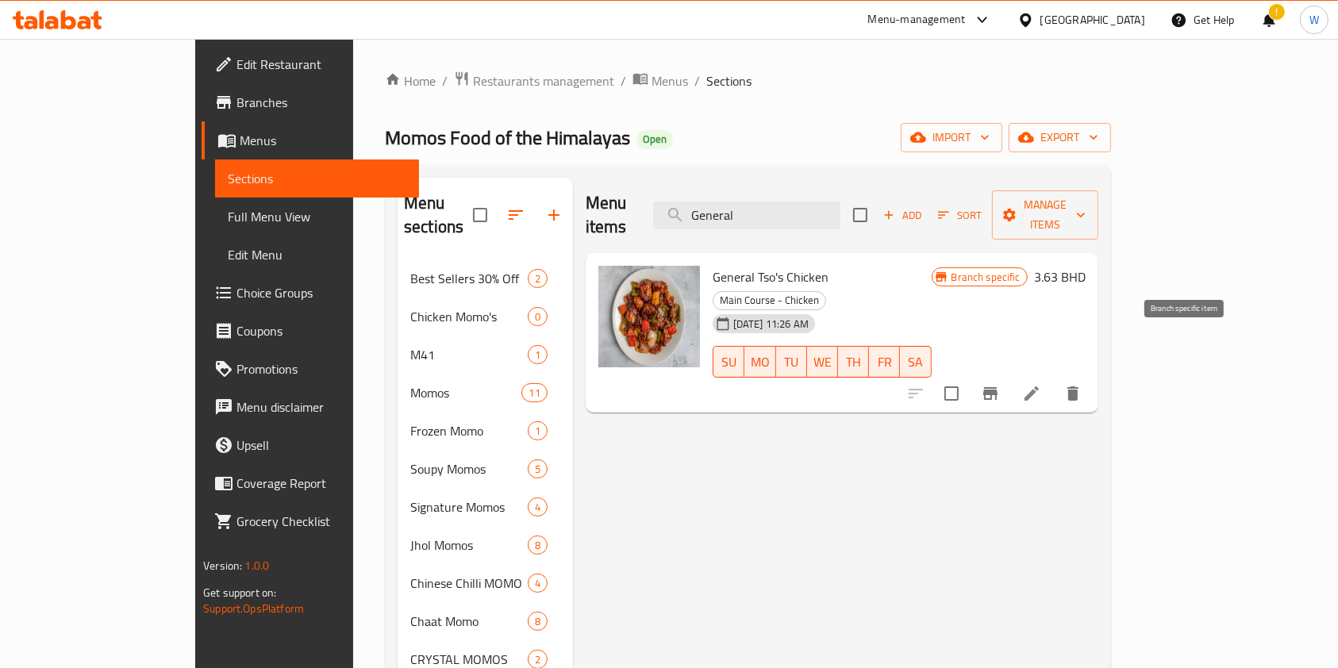
click at [1010, 375] on button "Branch-specific-item" at bounding box center [990, 394] width 38 height 38
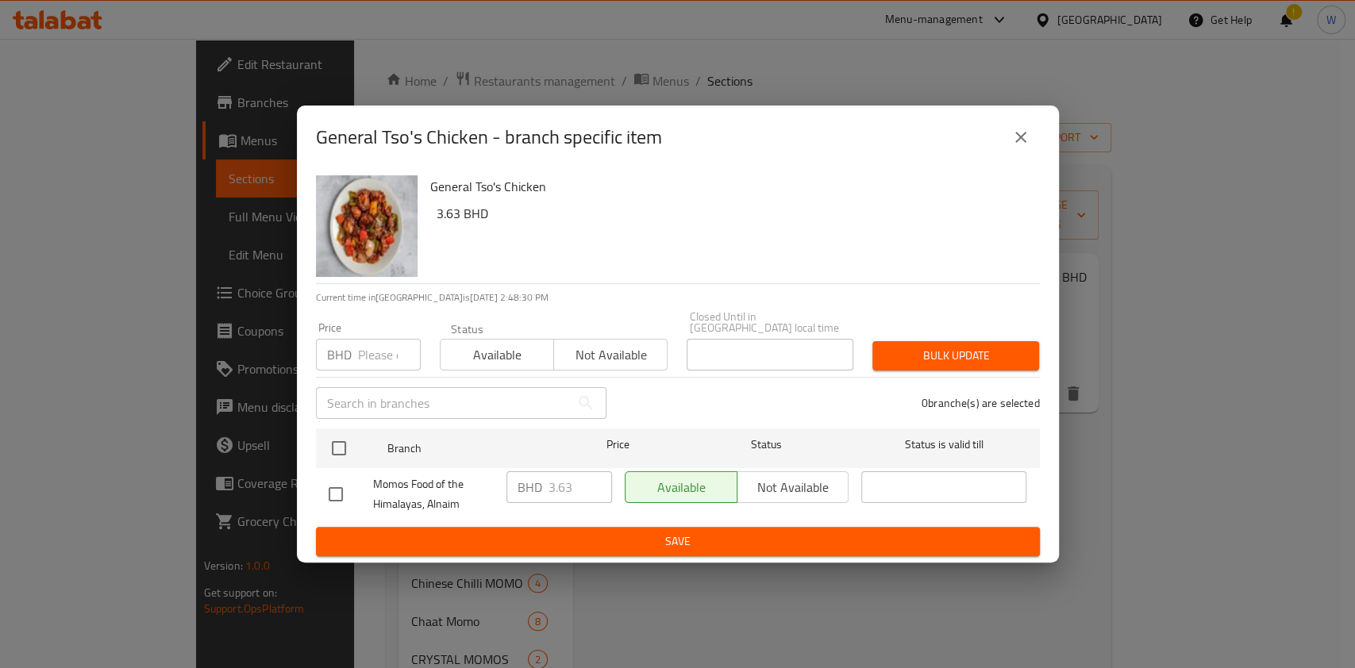
click at [373, 354] on input "number" at bounding box center [389, 355] width 63 height 32
paste input "3.500"
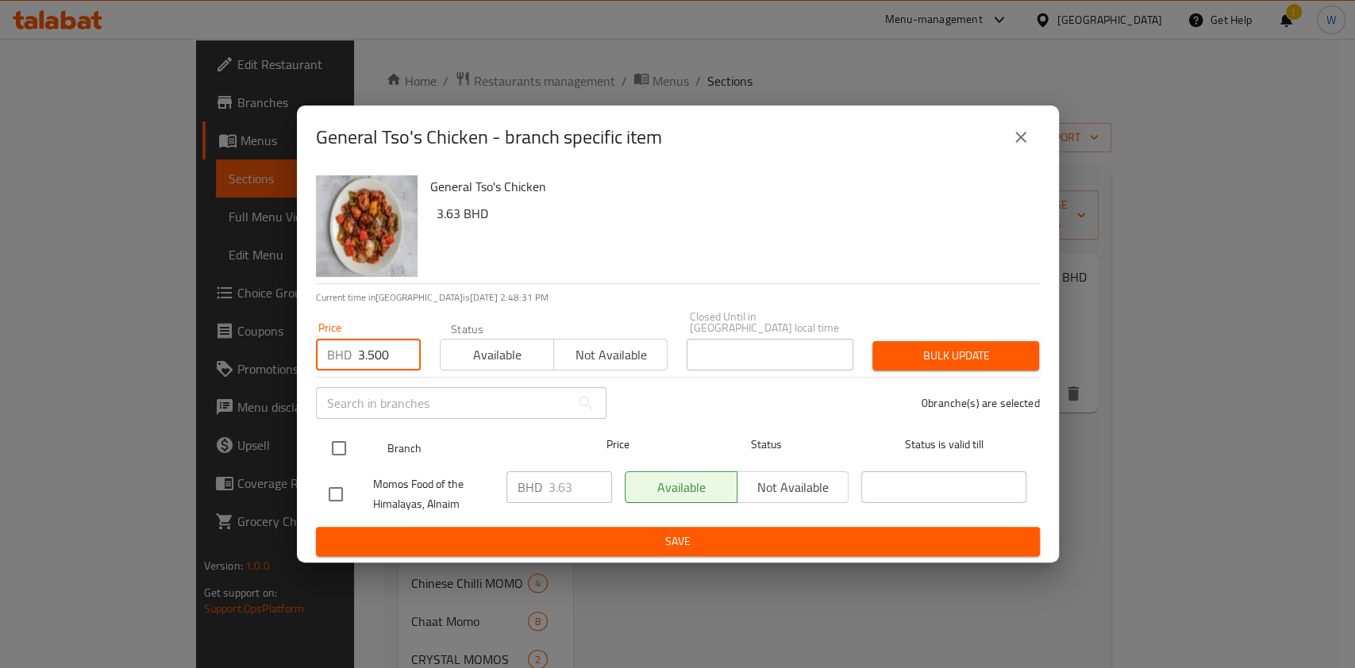
click at [343, 433] on input "checkbox" at bounding box center [338, 448] width 33 height 33
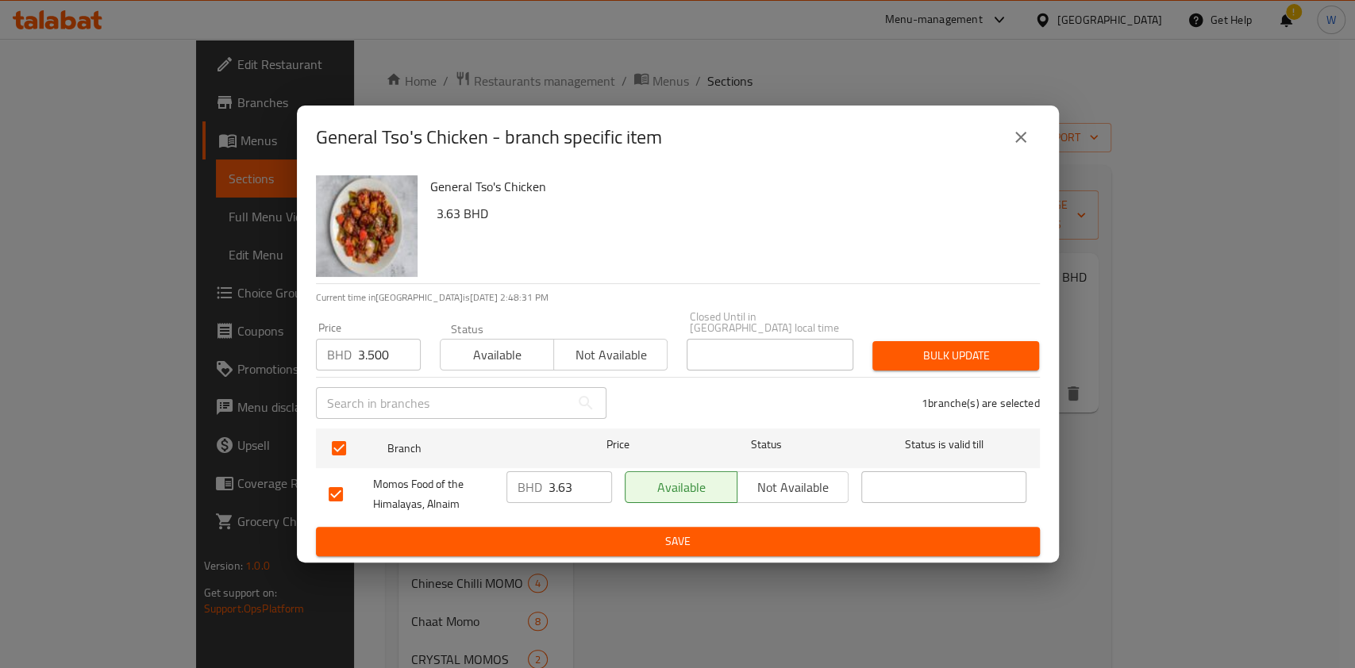
click at [908, 350] on span "Bulk update" at bounding box center [955, 356] width 141 height 20
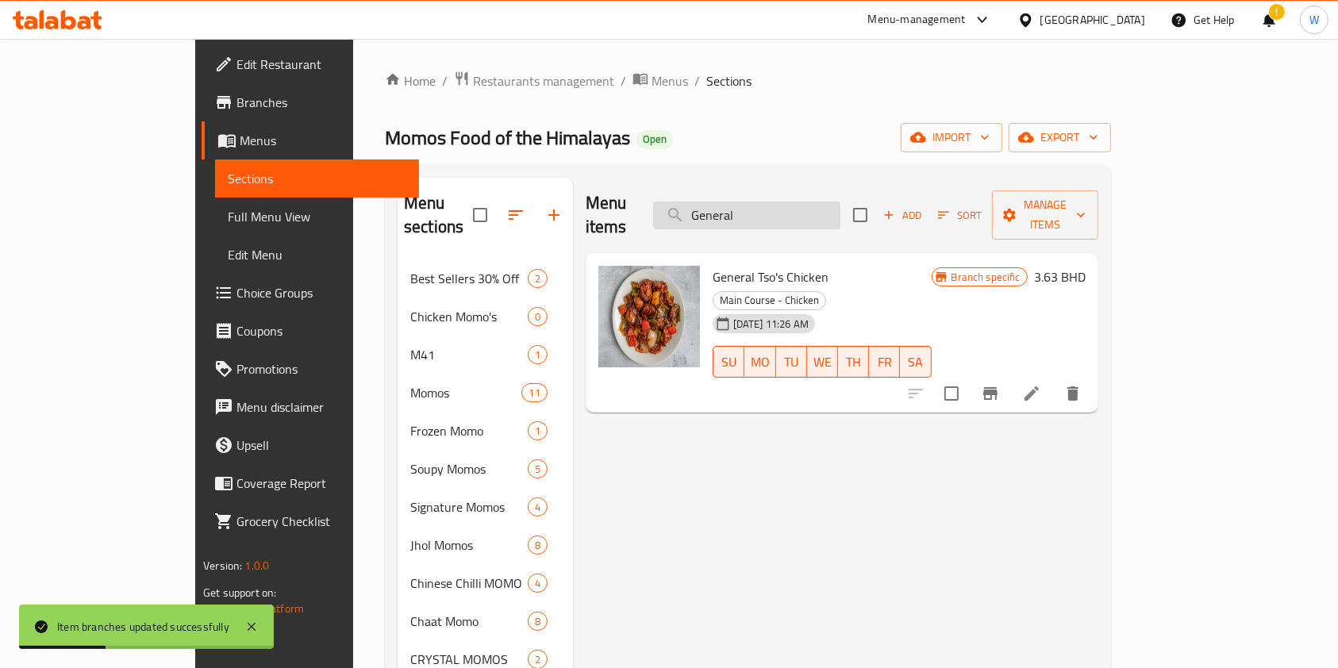
click at [790, 202] on input "General" at bounding box center [746, 216] width 187 height 28
paste input "Chinese Chilli Chicken"
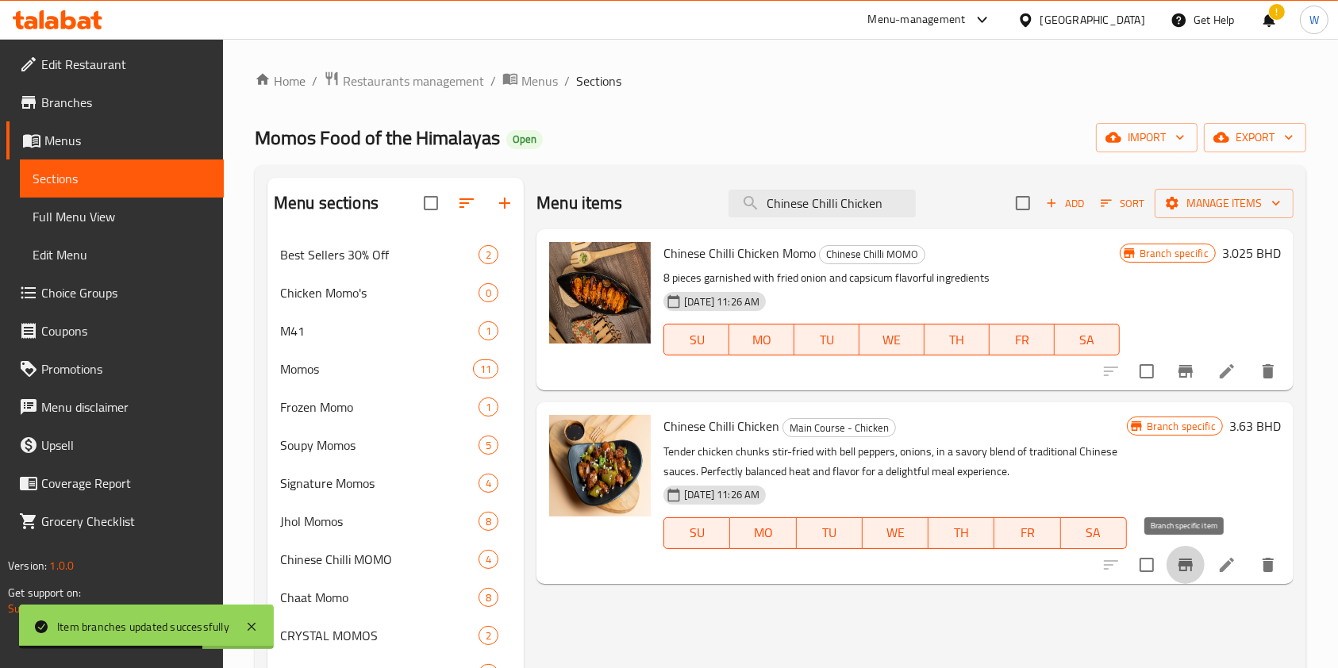
click at [1194, 563] on icon "Branch-specific-item" at bounding box center [1185, 565] width 19 height 19
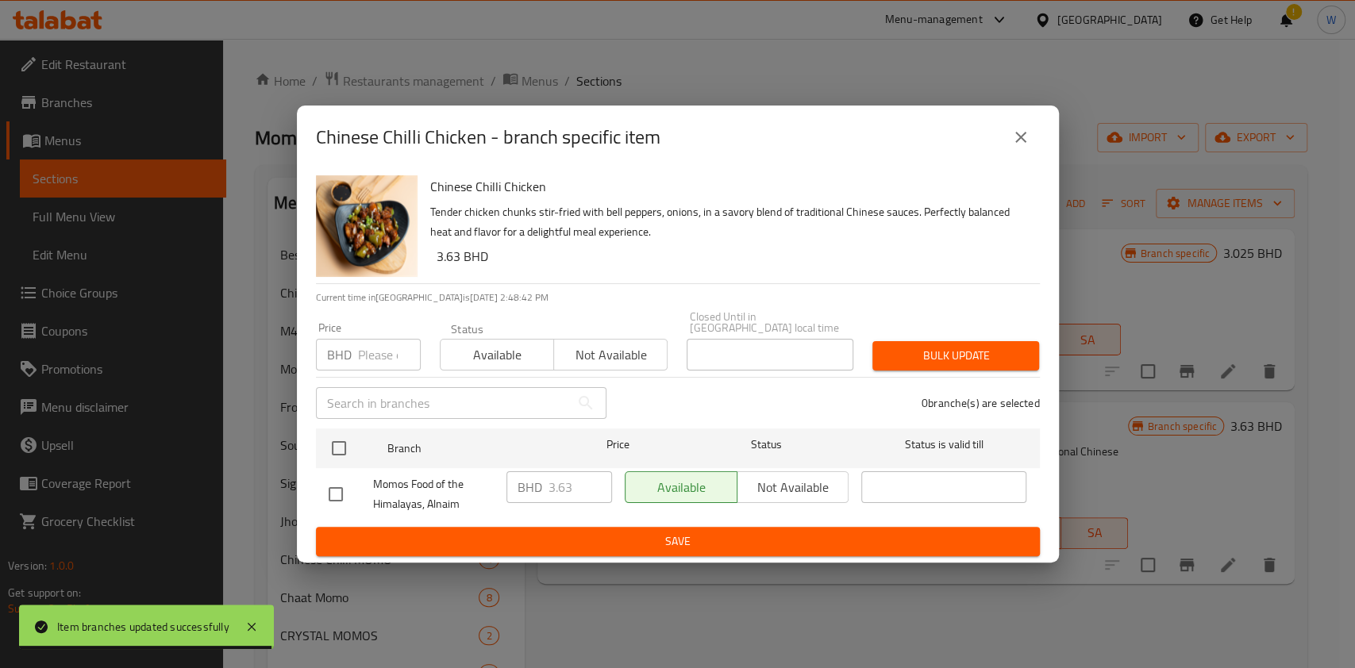
click at [387, 350] on input "number" at bounding box center [389, 355] width 63 height 32
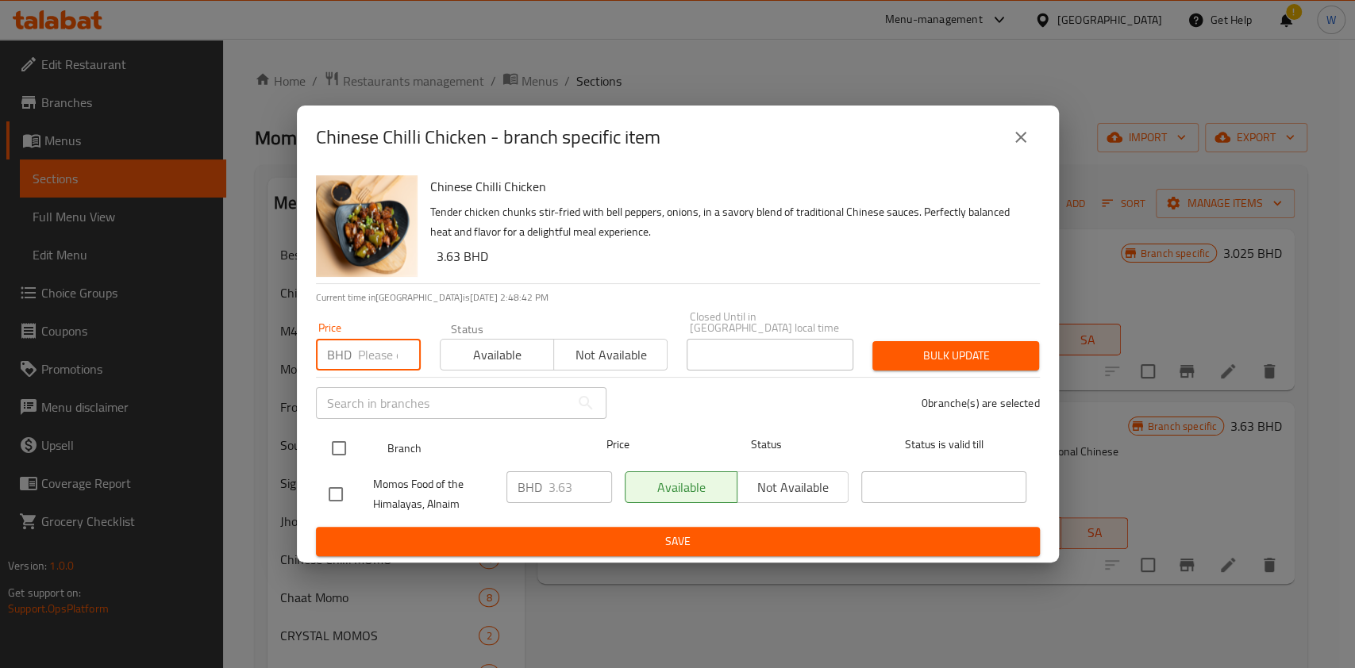
paste input "3.500"
click at [356, 439] on div at bounding box center [352, 448] width 60 height 46
click at [347, 440] on input "checkbox" at bounding box center [338, 448] width 33 height 33
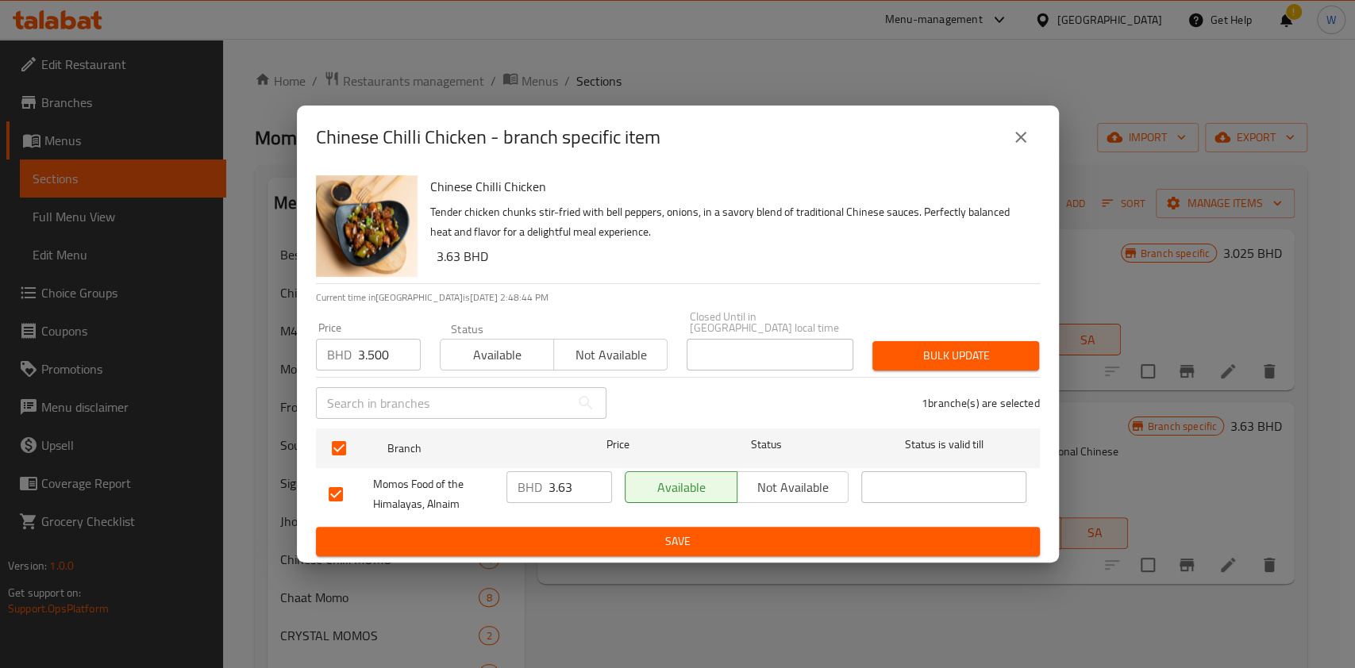
click at [1029, 352] on button "Bulk update" at bounding box center [955, 355] width 167 height 29
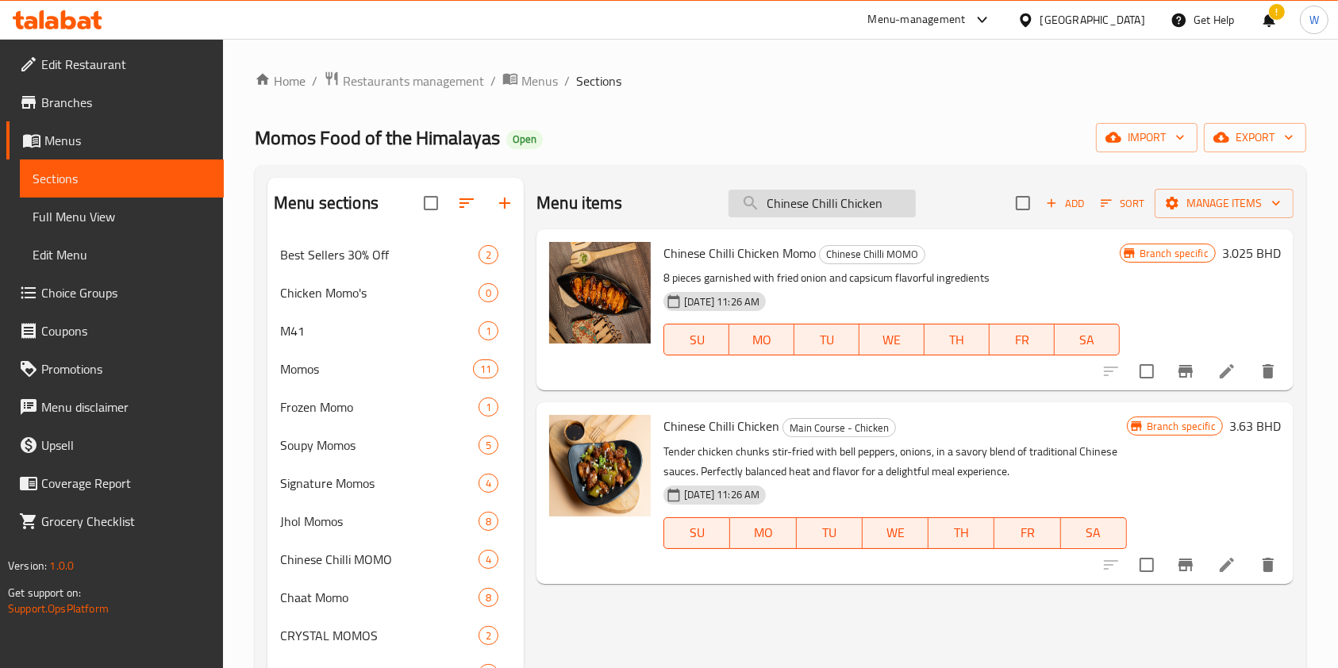
click at [898, 202] on input "Chinese Chilli Chicken" at bounding box center [822, 204] width 187 height 28
click at [818, 211] on input "Chinese Chilli Chicken" at bounding box center [822, 204] width 187 height 28
paste input "Beef Hot Garlic"
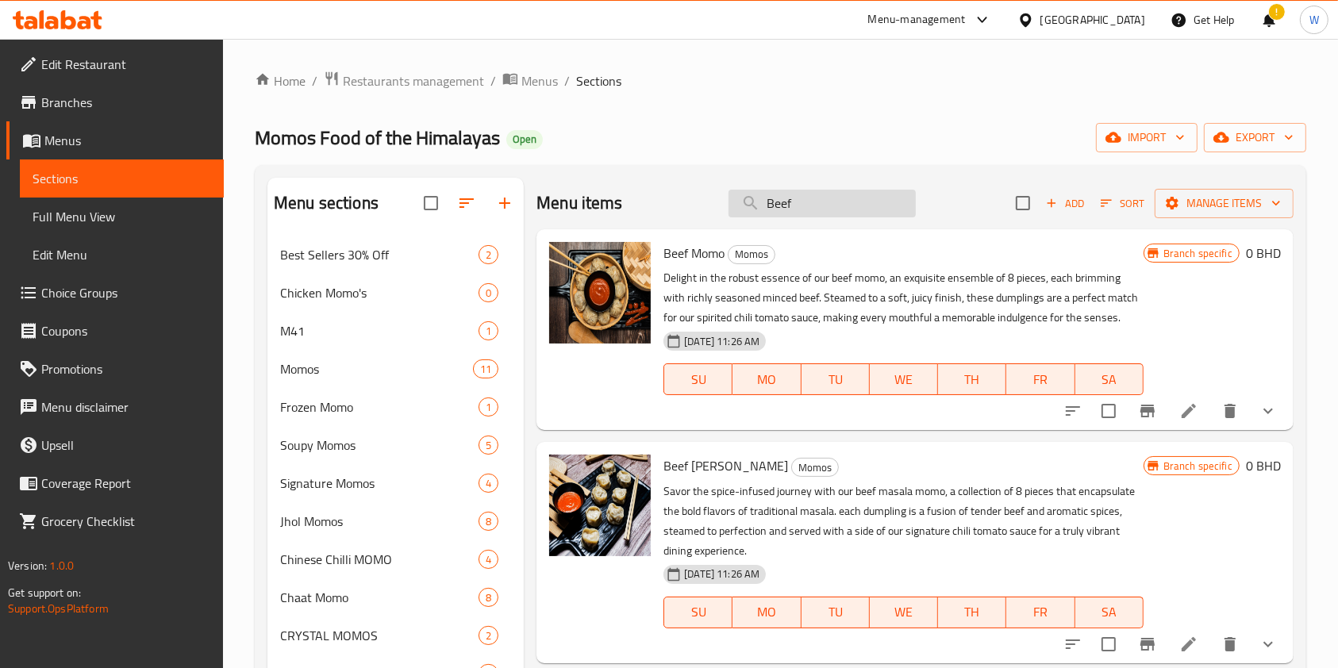
click at [799, 204] on input "Beef" at bounding box center [822, 204] width 187 height 28
paste input "Hot Garlic"
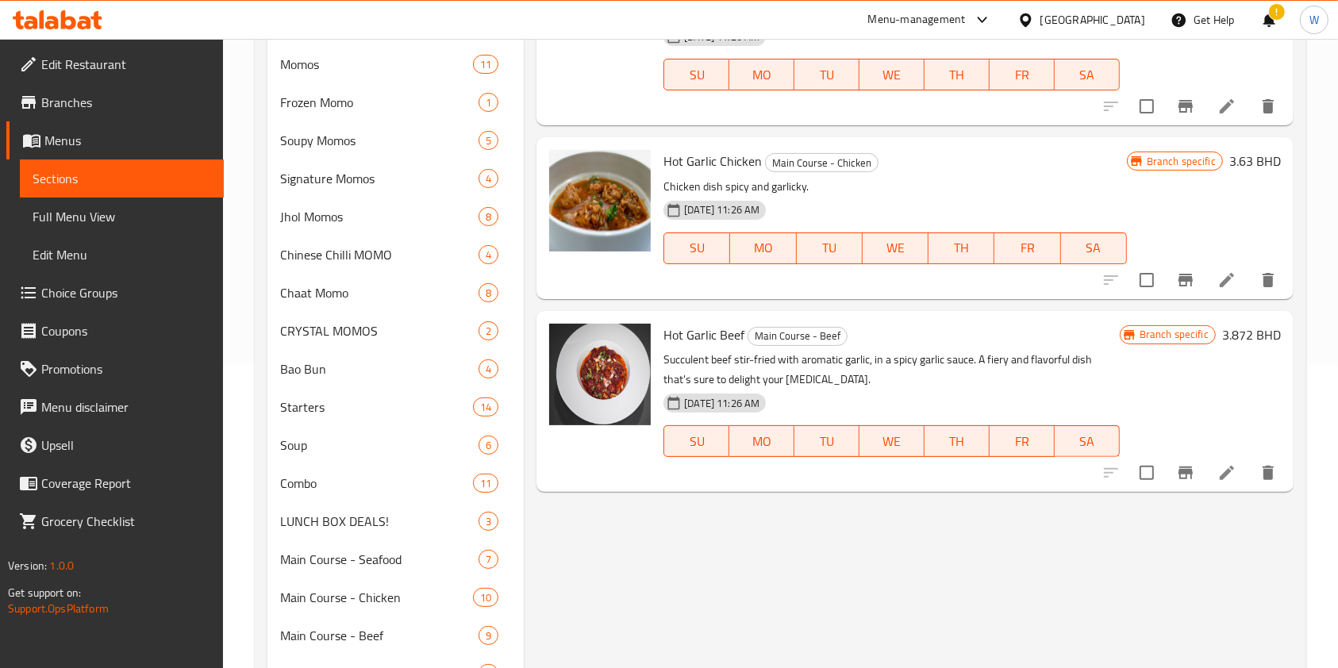
scroll to position [317, 0]
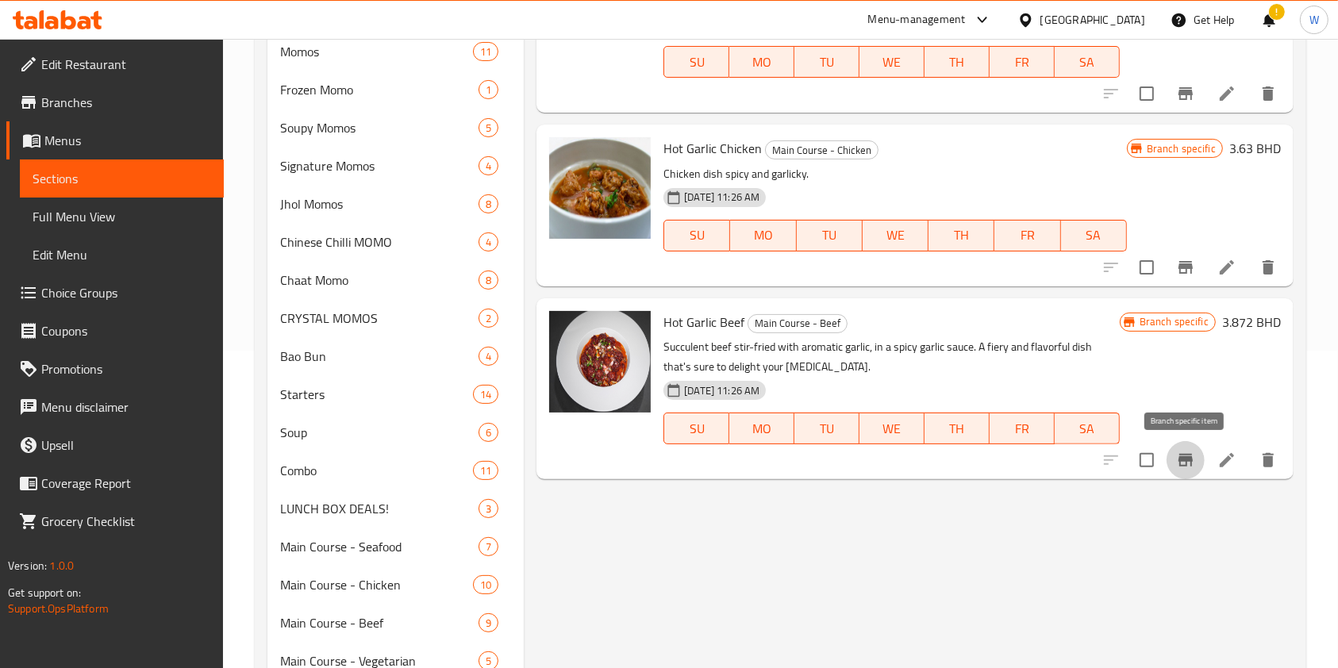
click at [1195, 455] on button "Branch-specific-item" at bounding box center [1186, 460] width 38 height 38
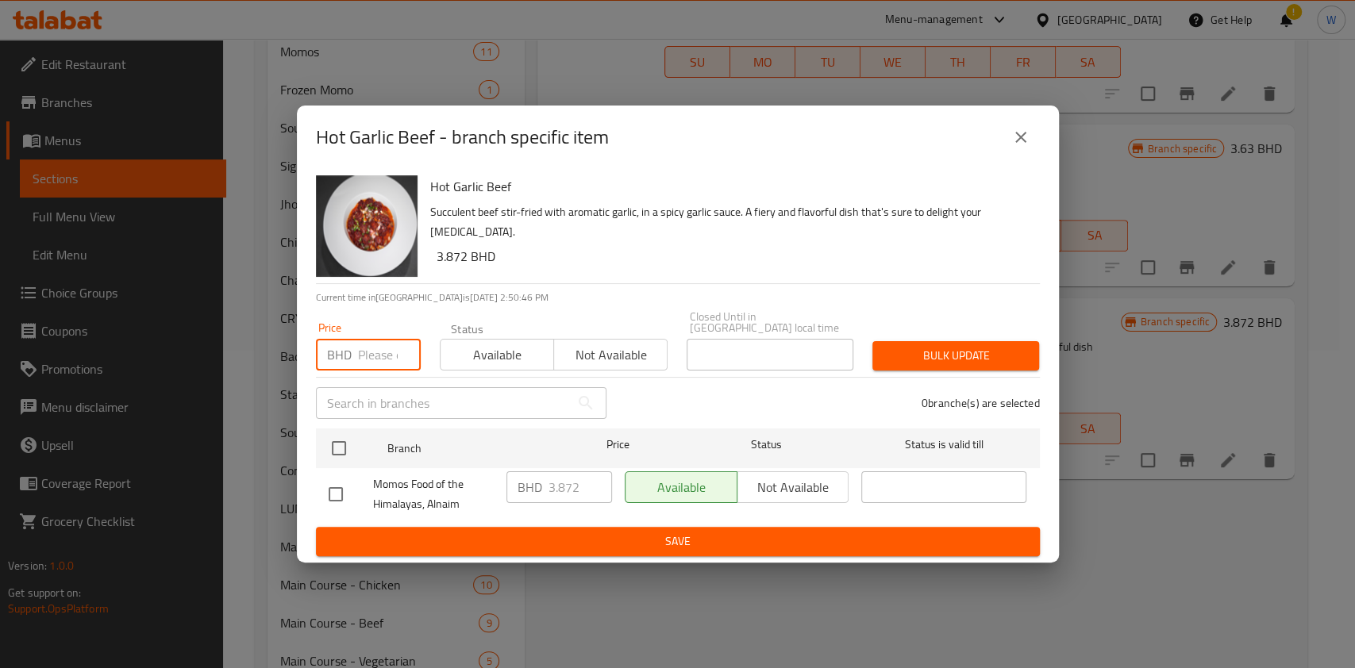
click at [391, 341] on input "number" at bounding box center [389, 355] width 63 height 32
paste input "3.500"
click at [344, 432] on input "checkbox" at bounding box center [338, 448] width 33 height 33
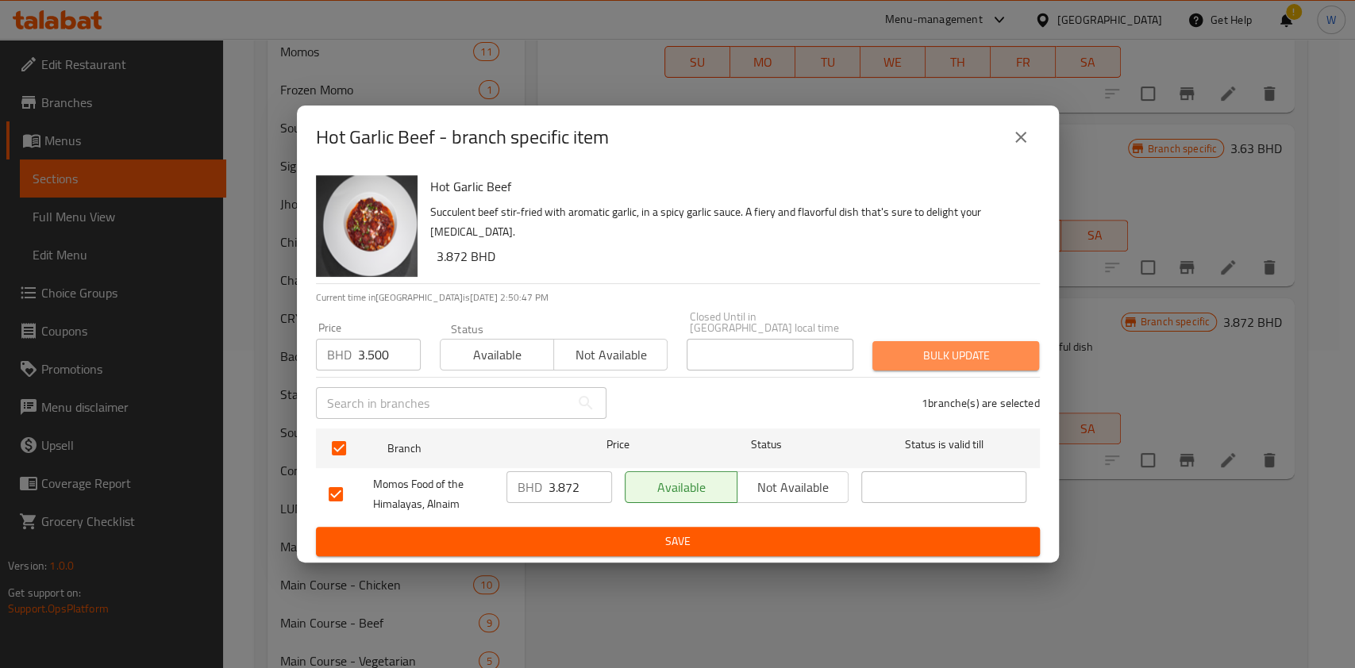
click at [959, 347] on span "Bulk update" at bounding box center [955, 356] width 141 height 20
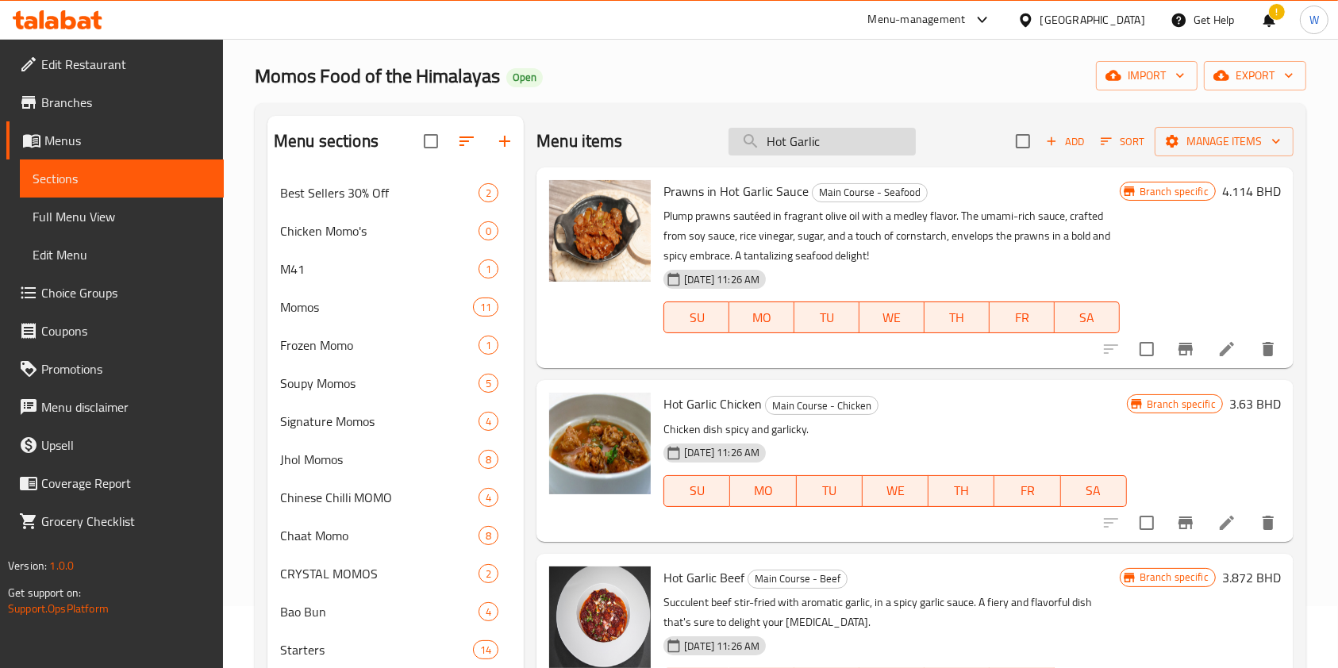
scroll to position [0, 0]
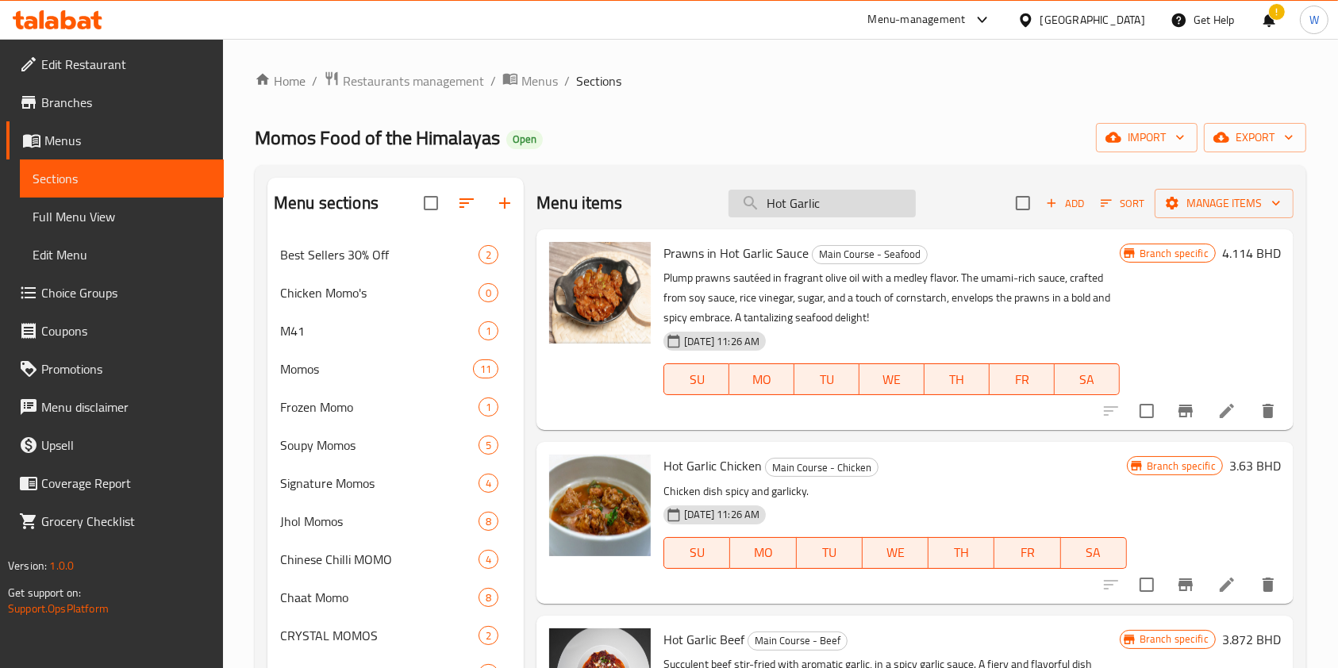
click at [810, 209] on input "Hot Garlic" at bounding box center [822, 204] width 187 height 28
paste input "Prawns in Mushroom Sauce"
click at [810, 209] on input "Hot Prawns in Mushroom Sauce" at bounding box center [822, 204] width 187 height 28
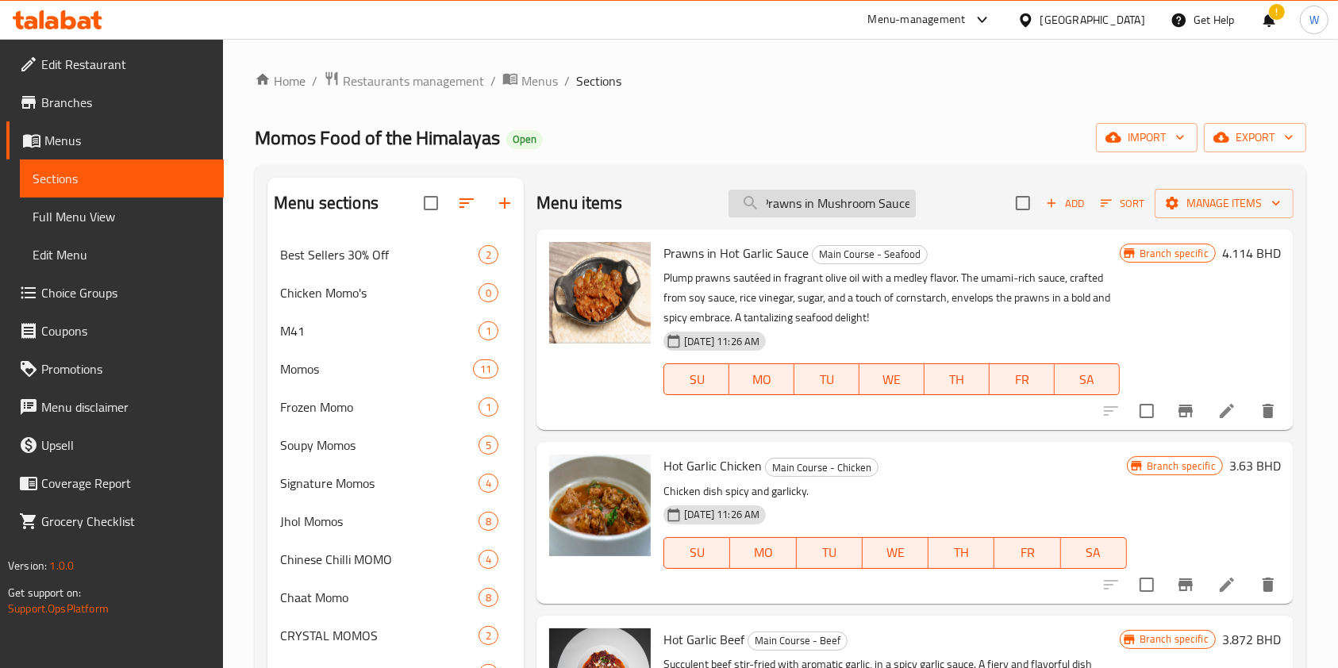
click at [810, 209] on input "Hot Prawns in Mushroom Sauce" at bounding box center [822, 204] width 187 height 28
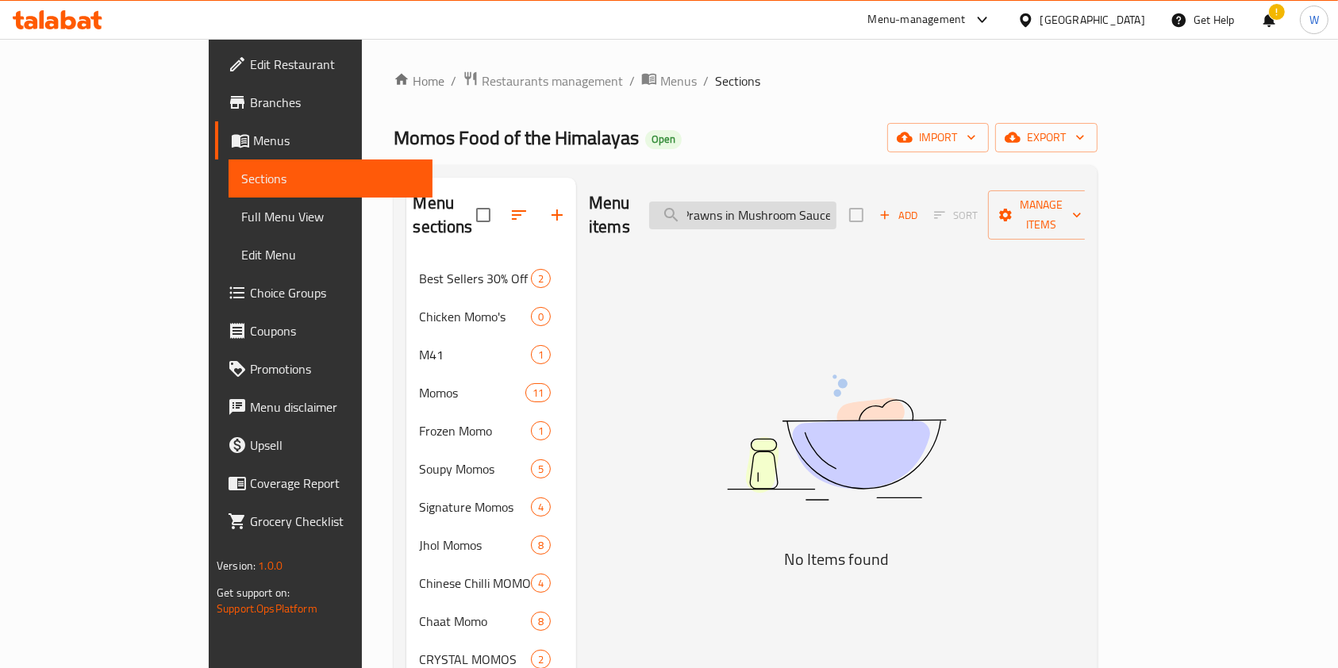
paste input "search"
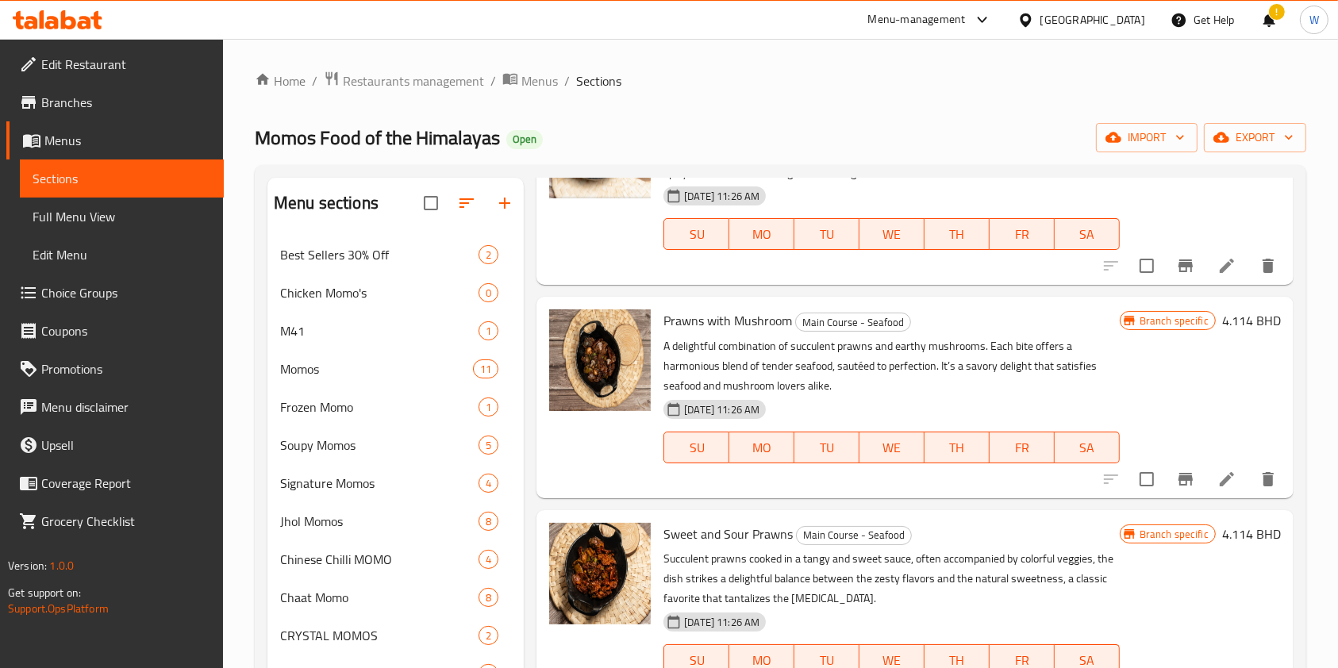
scroll to position [1313, 0]
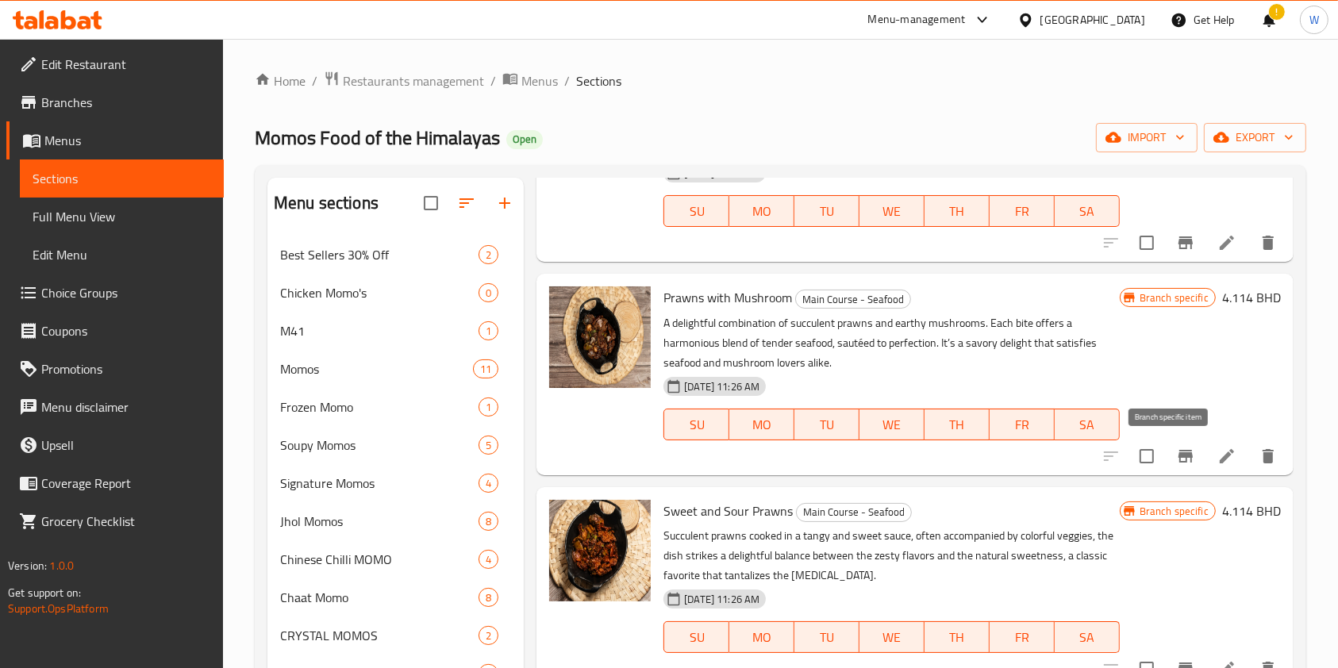
click at [1179, 456] on icon "Branch-specific-item" at bounding box center [1186, 456] width 14 height 13
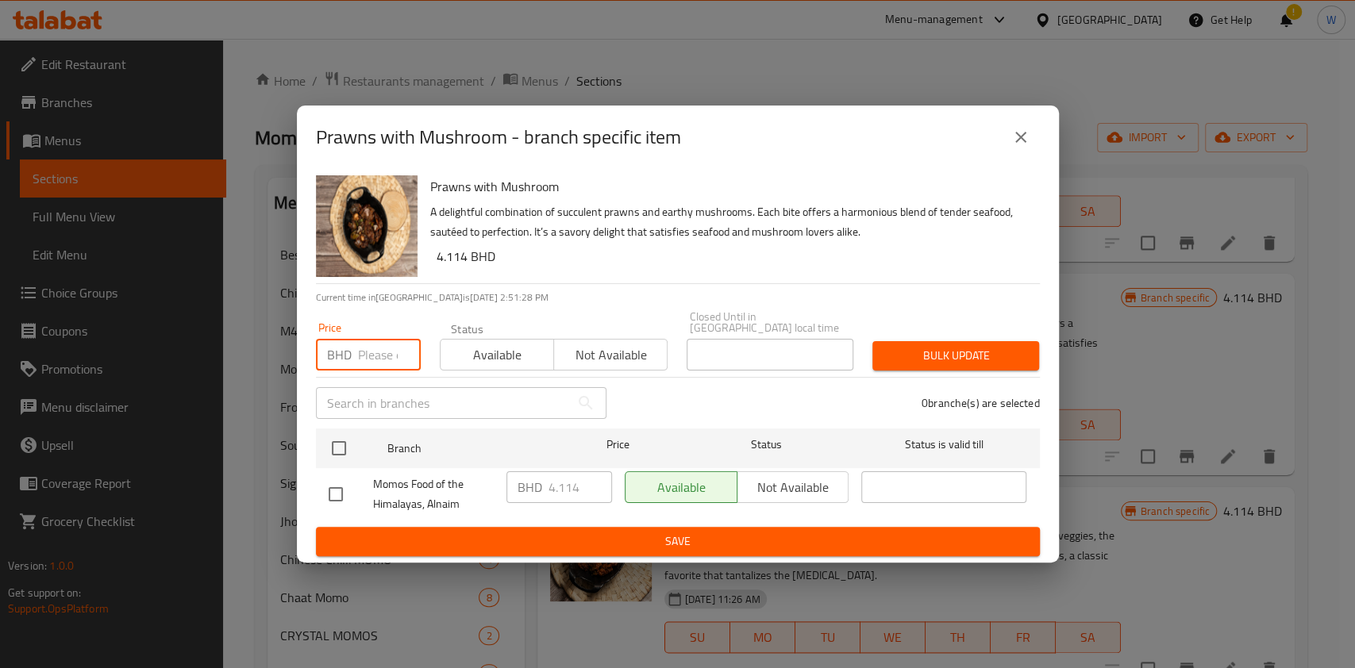
click at [379, 341] on input "number" at bounding box center [389, 355] width 63 height 32
paste input "3.800"
click at [348, 442] on input "checkbox" at bounding box center [338, 448] width 33 height 33
click at [949, 346] on span "Bulk update" at bounding box center [955, 356] width 141 height 20
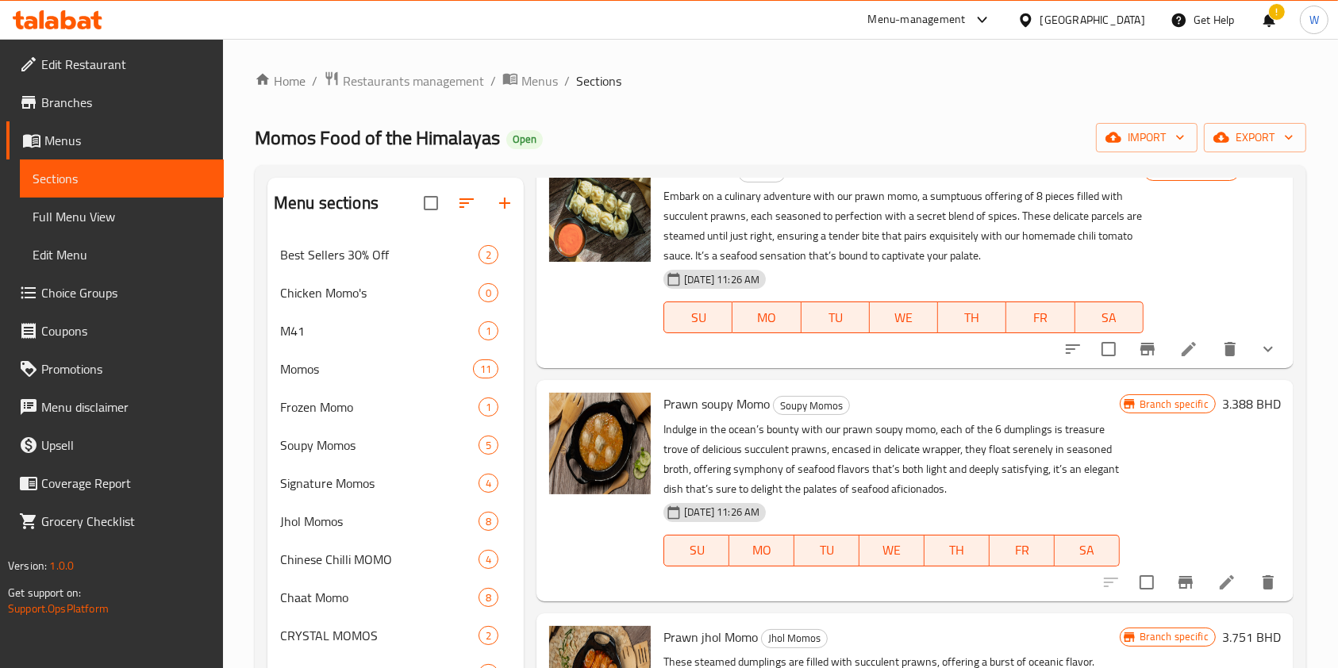
scroll to position [0, 0]
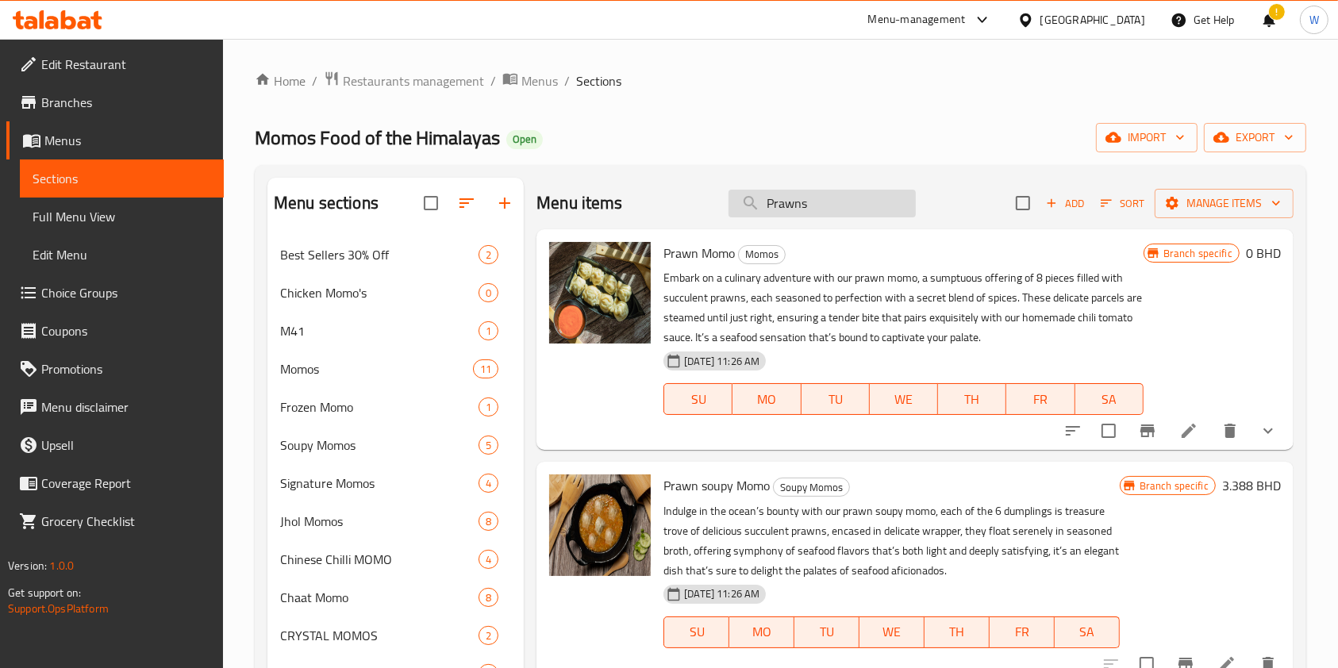
click at [787, 206] on input "Prawns" at bounding box center [822, 204] width 187 height 28
paste input "in Sweet & Sour Sauce"
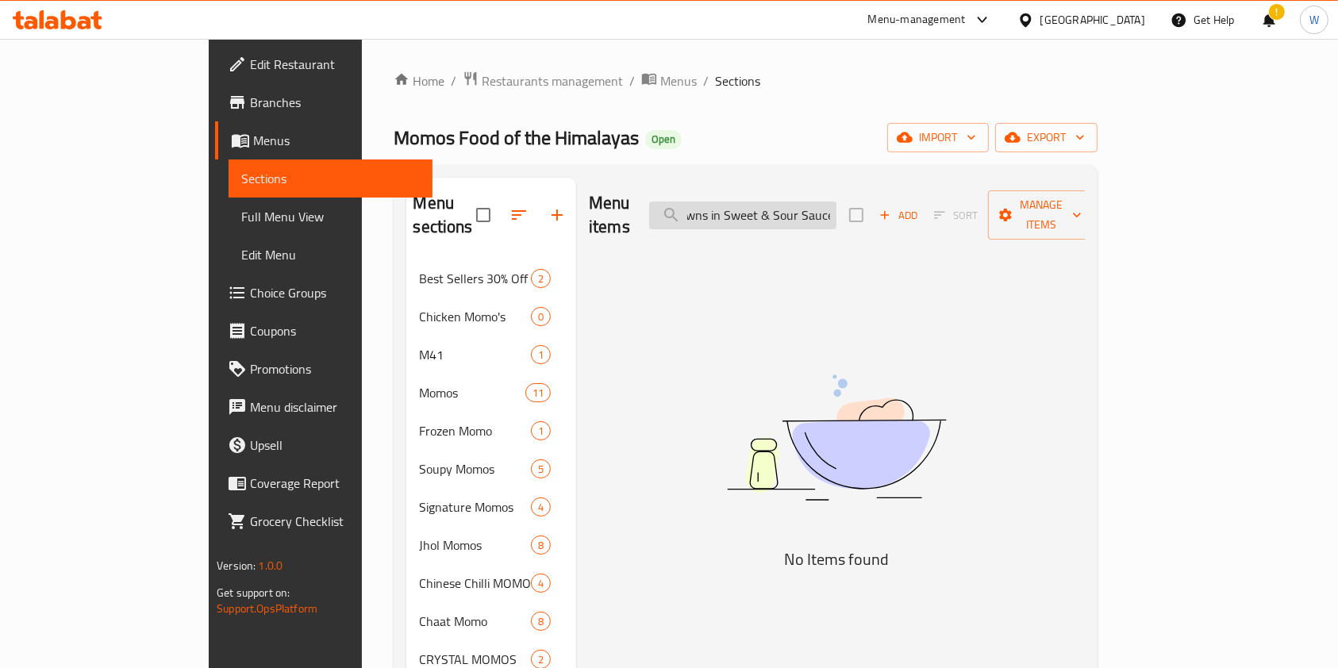
click at [805, 202] on input "Prawns in Sweet & Sour Sauce" at bounding box center [742, 216] width 187 height 28
drag, startPoint x: 891, startPoint y: 200, endPoint x: 798, endPoint y: 209, distance: 93.3
click at [796, 209] on input "Sweet & Sour Sauce" at bounding box center [742, 216] width 187 height 28
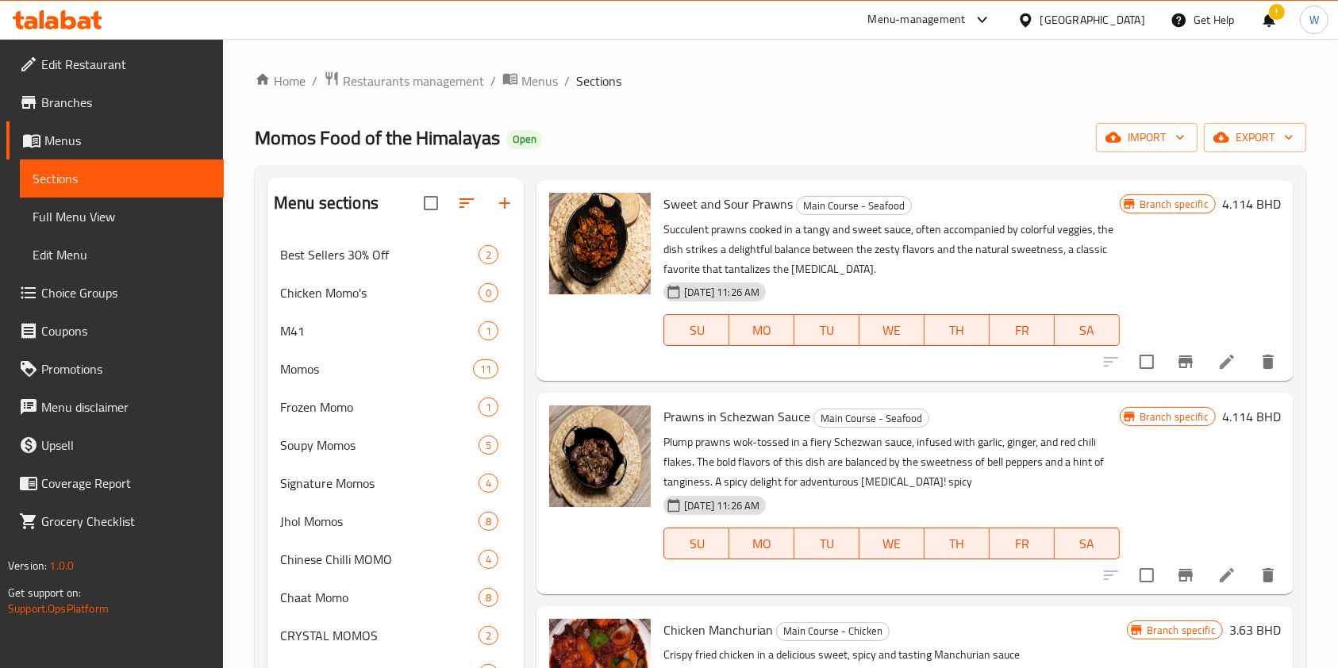
scroll to position [3334, 0]
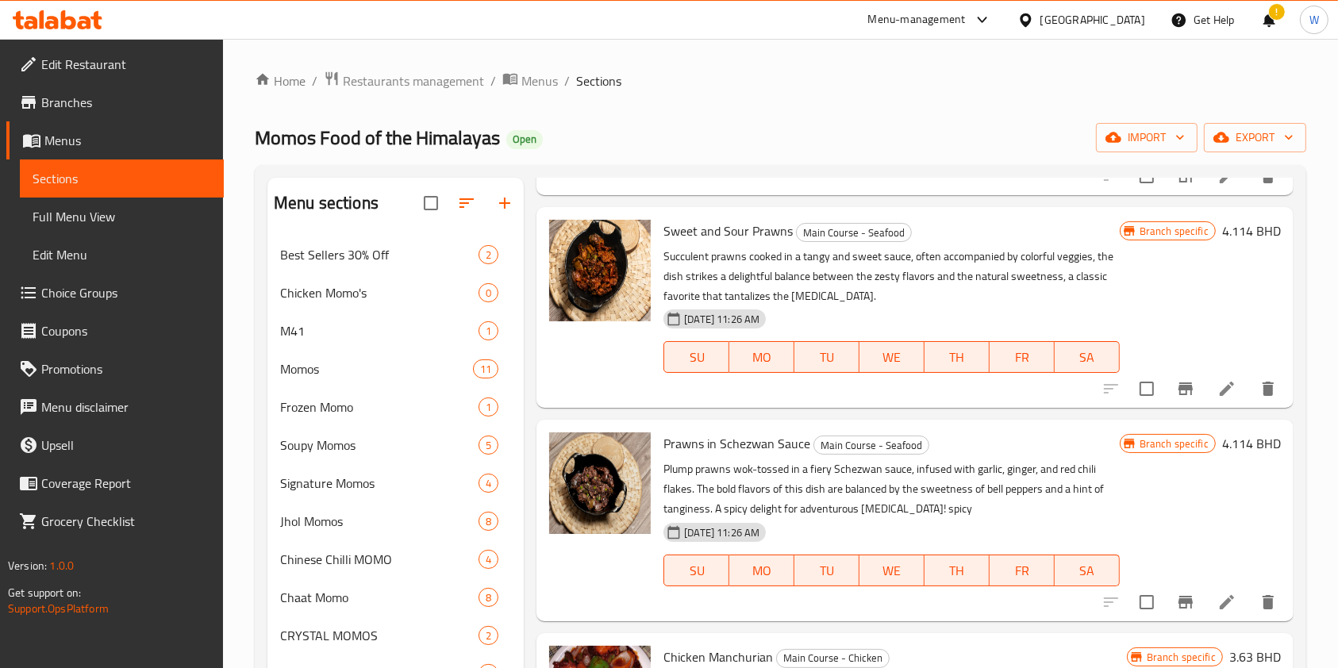
click at [1179, 395] on icon "Branch-specific-item" at bounding box center [1186, 389] width 14 height 13
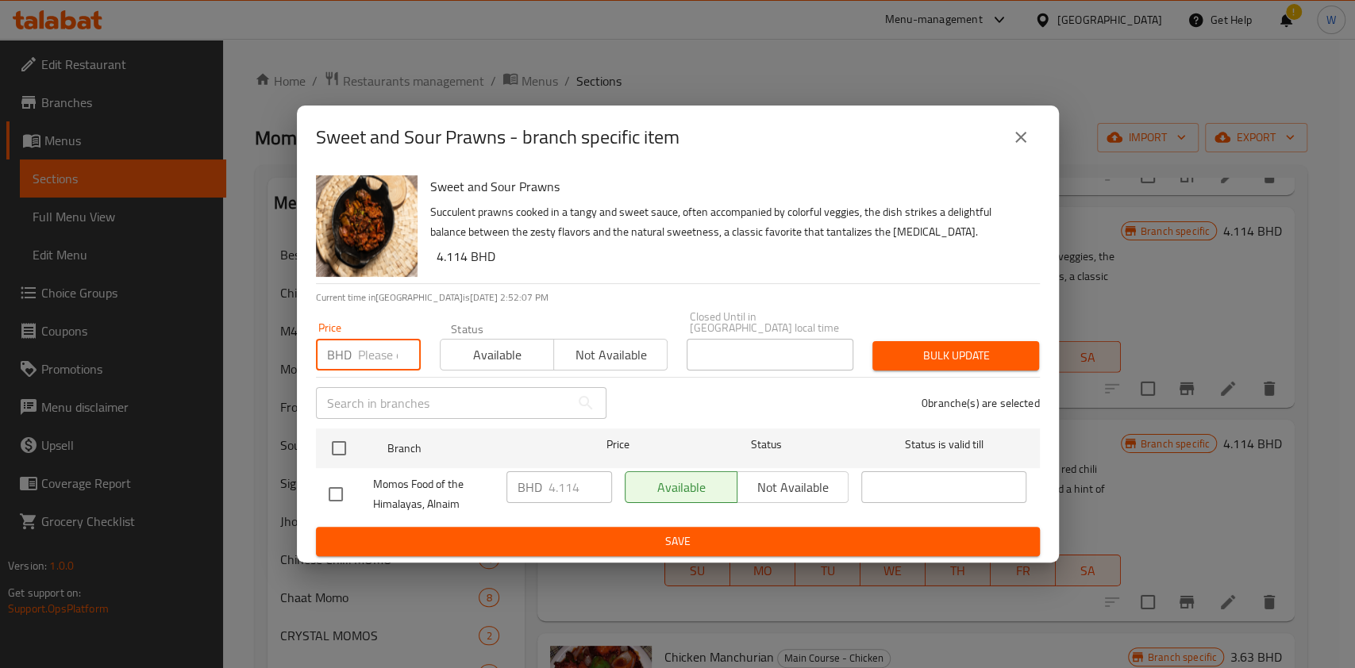
click at [383, 347] on input "number" at bounding box center [389, 355] width 63 height 32
paste
click at [341, 439] on input "checkbox" at bounding box center [338, 448] width 33 height 33
click at [1027, 341] on button "Bulk update" at bounding box center [955, 355] width 167 height 29
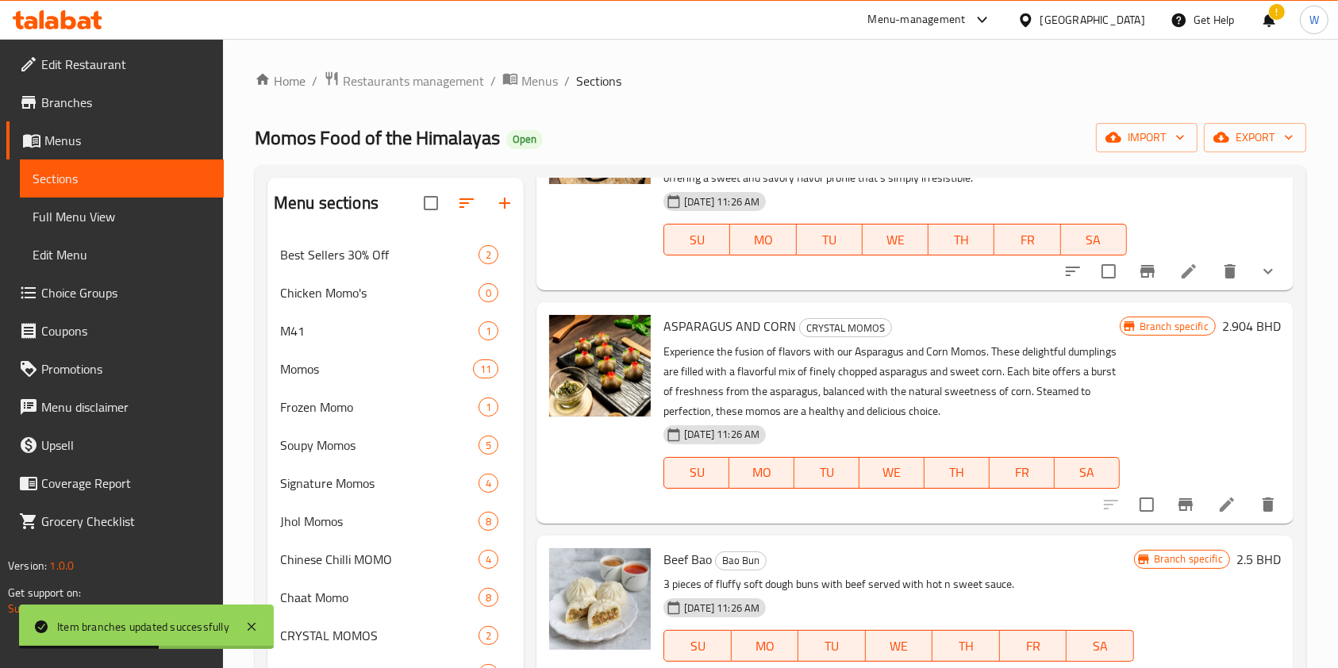
scroll to position [0, 0]
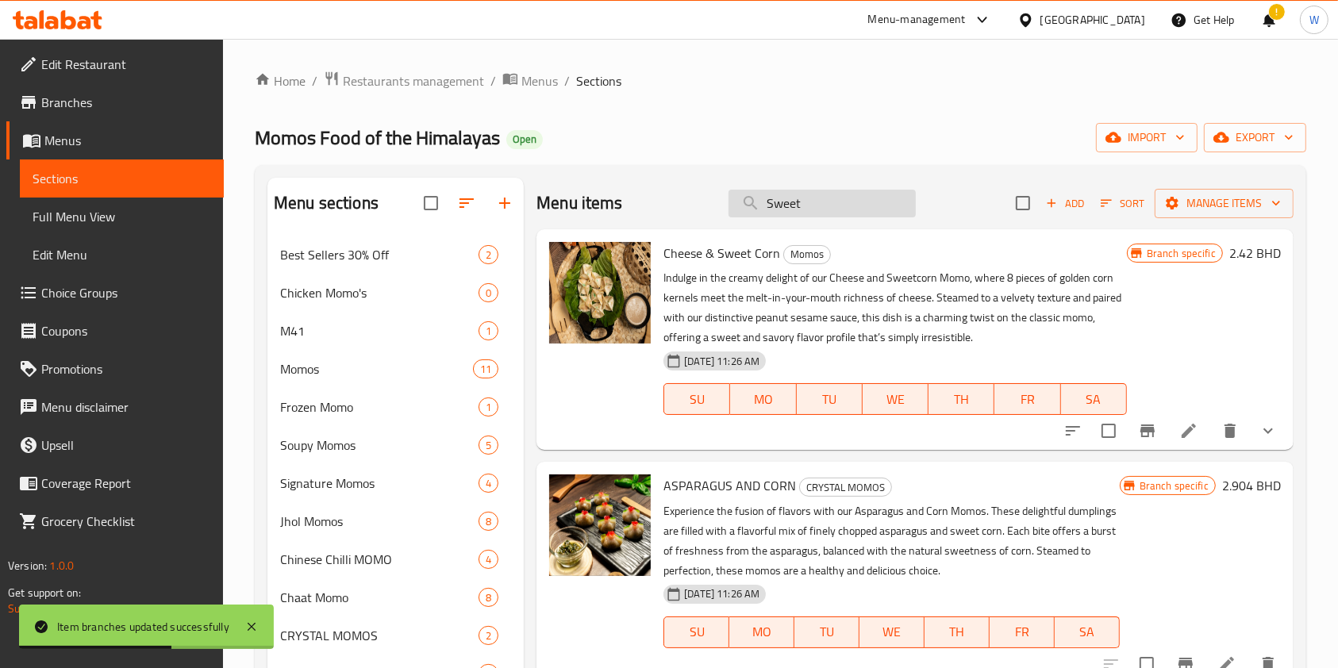
click at [791, 212] on input "Sweet" at bounding box center [822, 204] width 187 height 28
click at [792, 211] on input "Sweet" at bounding box center [822, 204] width 187 height 28
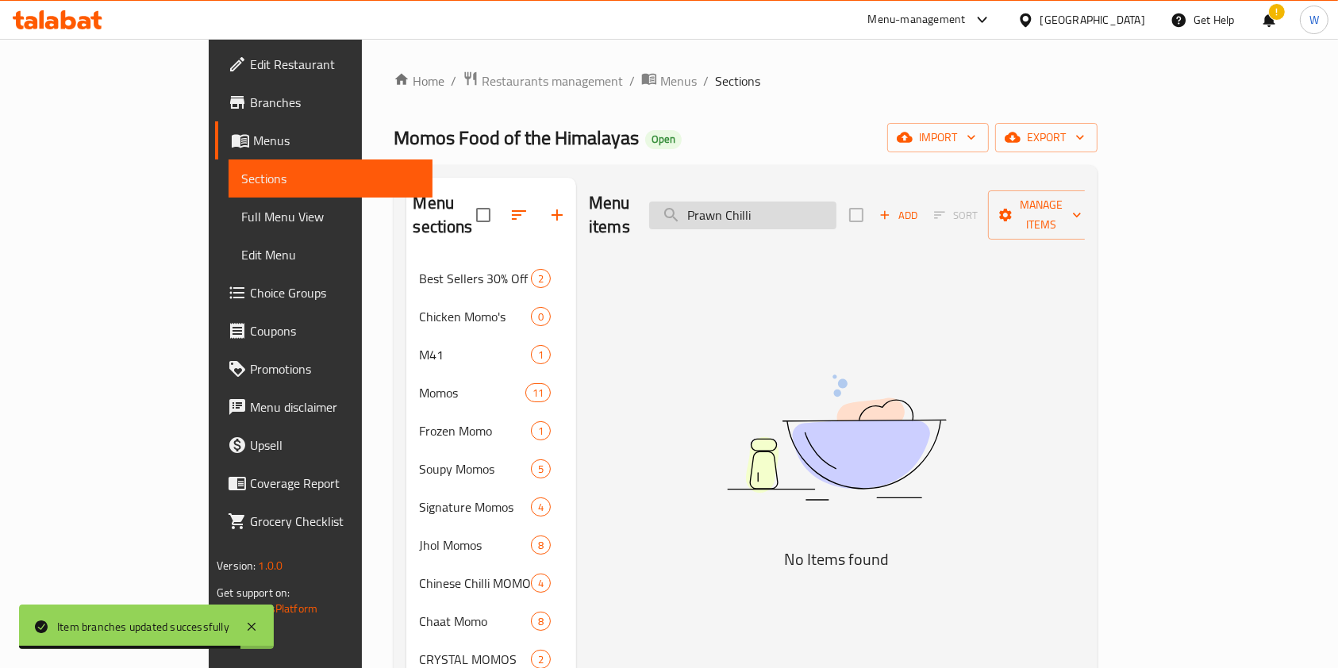
click at [806, 203] on input "Prawn Chilli" at bounding box center [742, 216] width 187 height 28
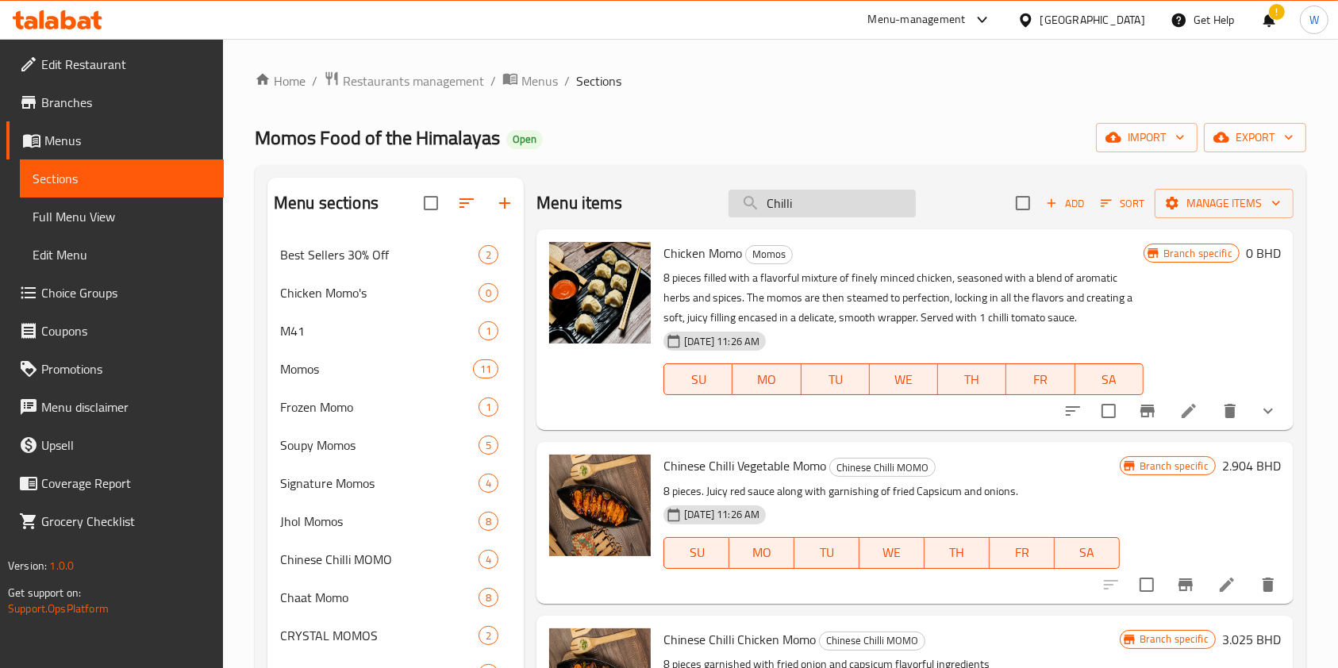
click at [829, 214] on input "Chilli" at bounding box center [822, 204] width 187 height 28
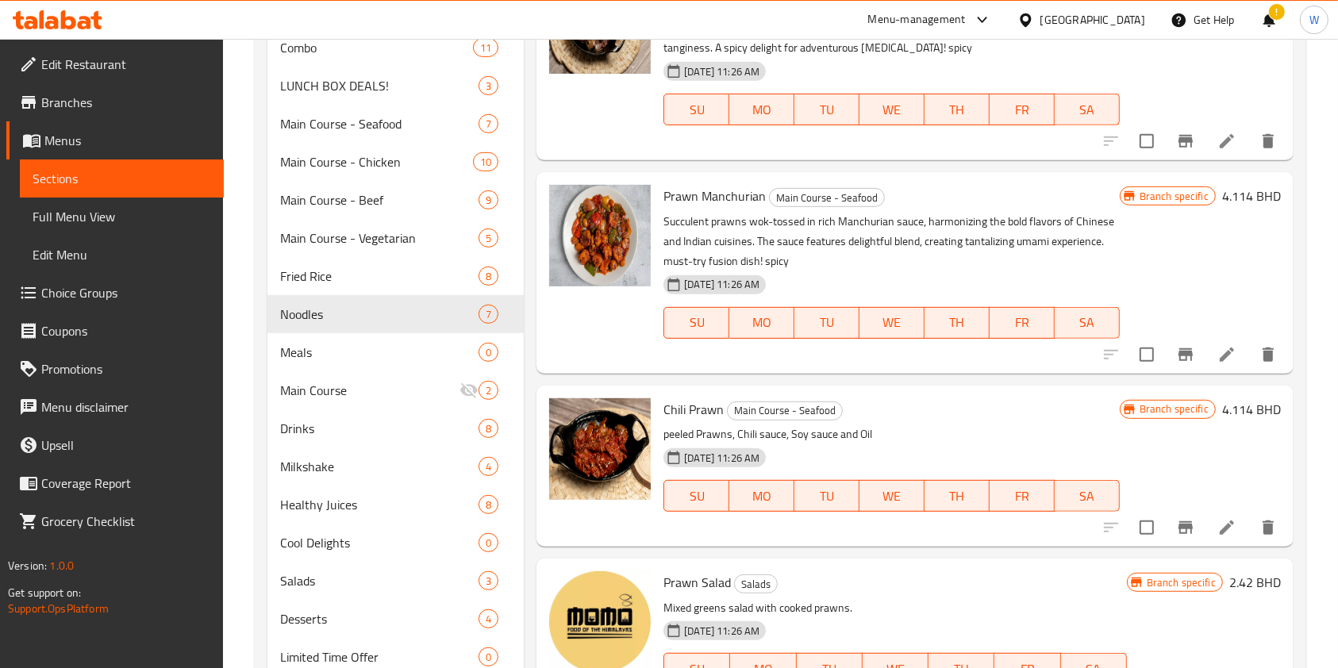
scroll to position [837, 0]
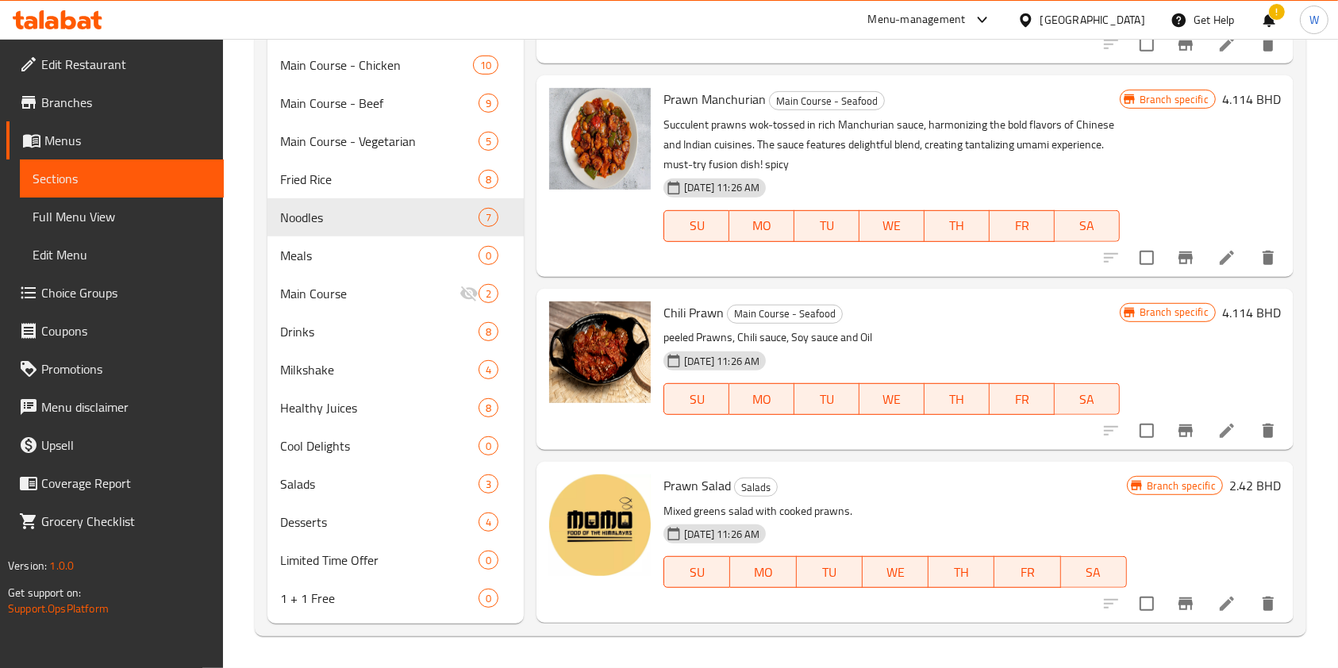
click at [1179, 429] on icon "Branch-specific-item" at bounding box center [1186, 431] width 14 height 13
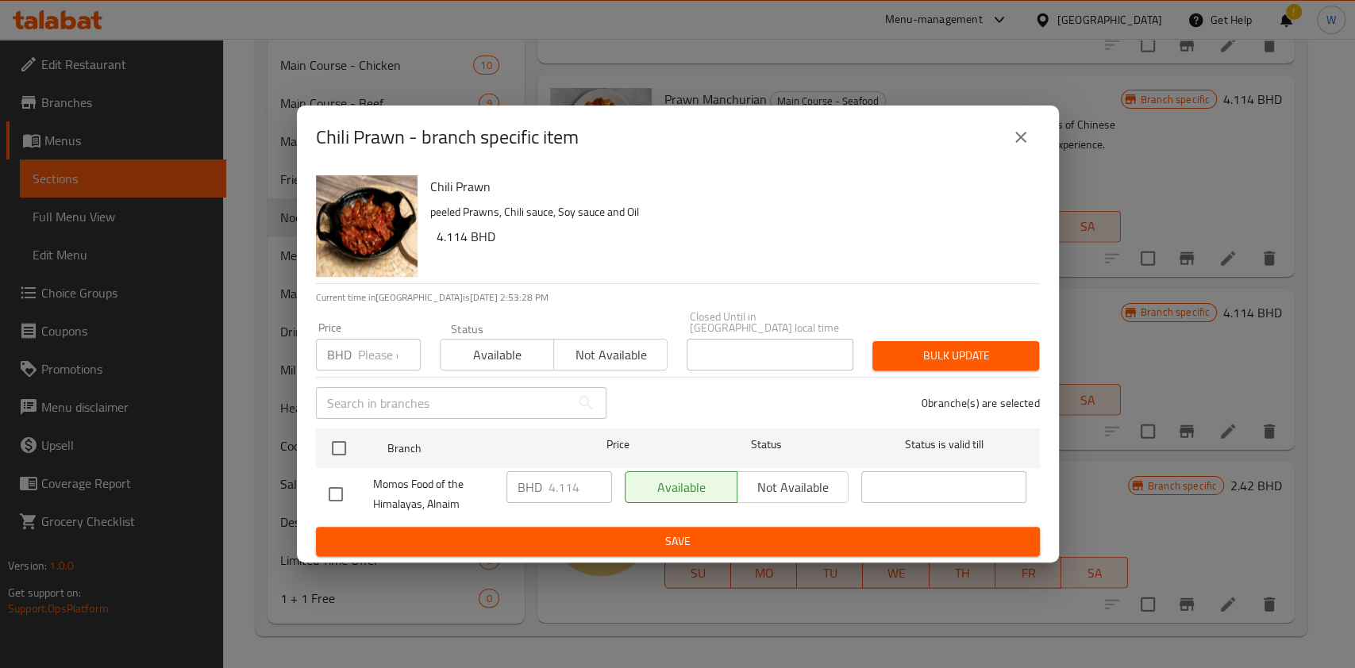
click at [362, 364] on input "number" at bounding box center [389, 355] width 63 height 32
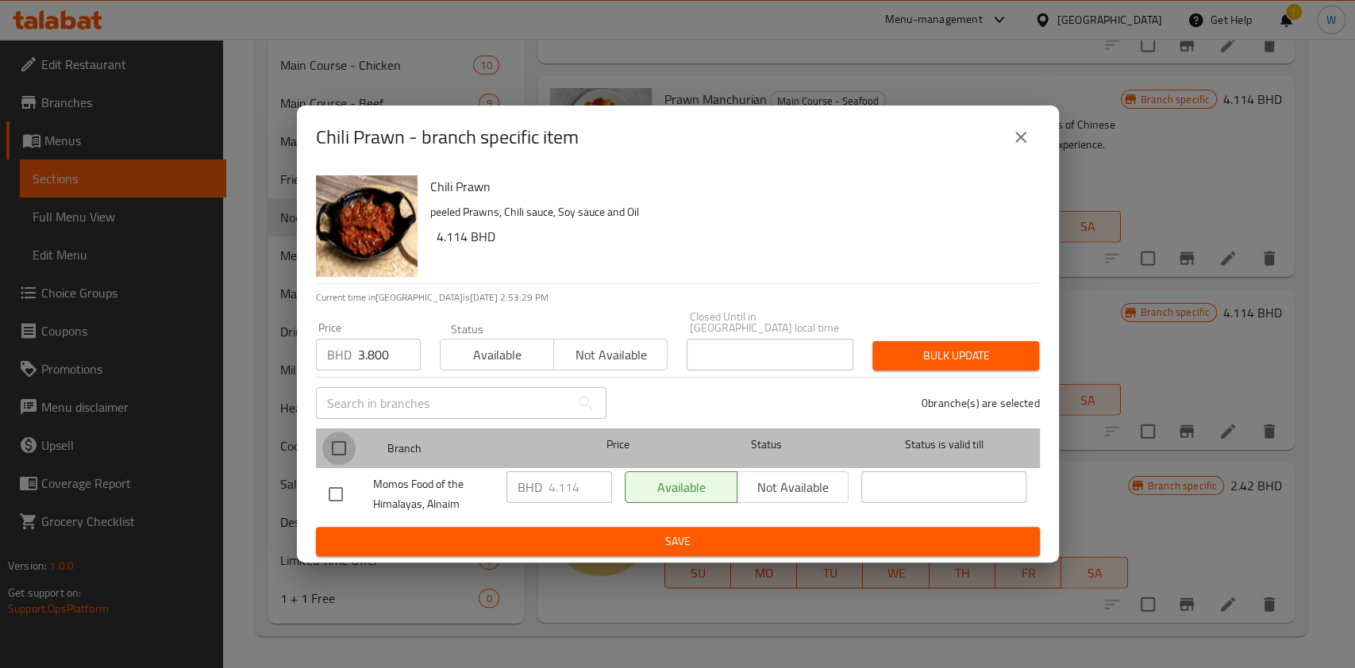
click at [343, 442] on input "checkbox" at bounding box center [338, 448] width 33 height 33
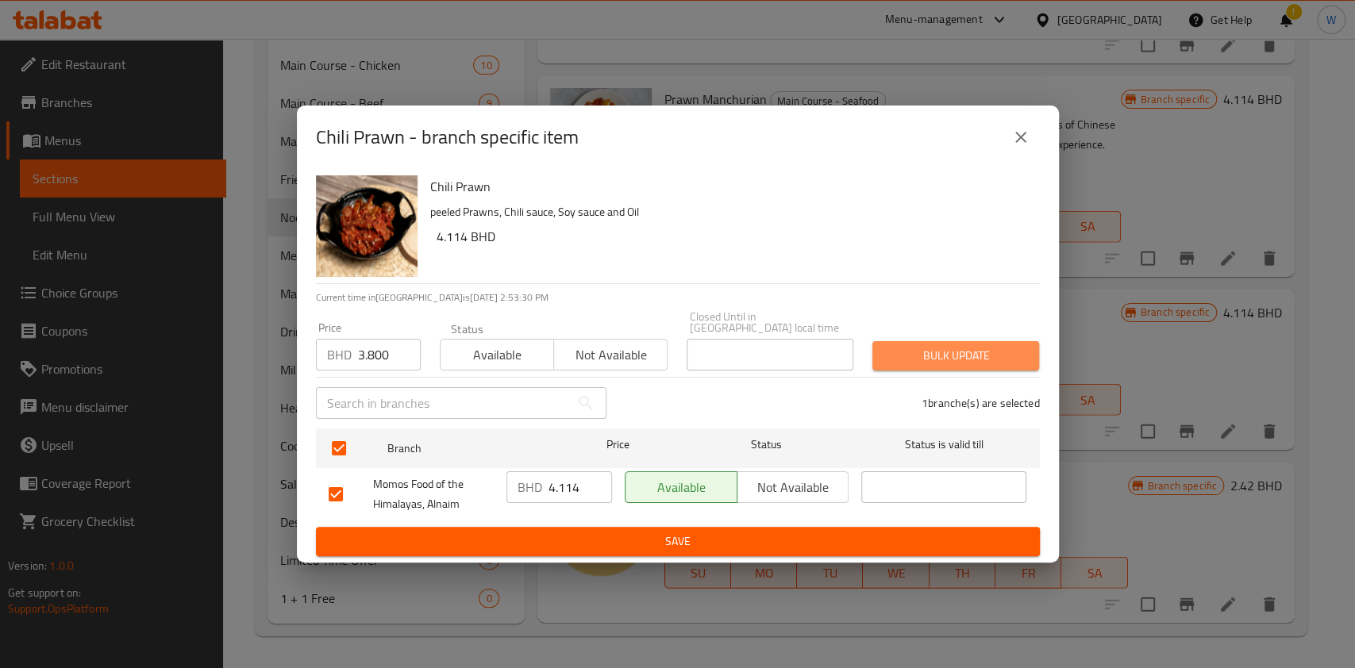
click at [893, 356] on span "Bulk update" at bounding box center [955, 356] width 141 height 20
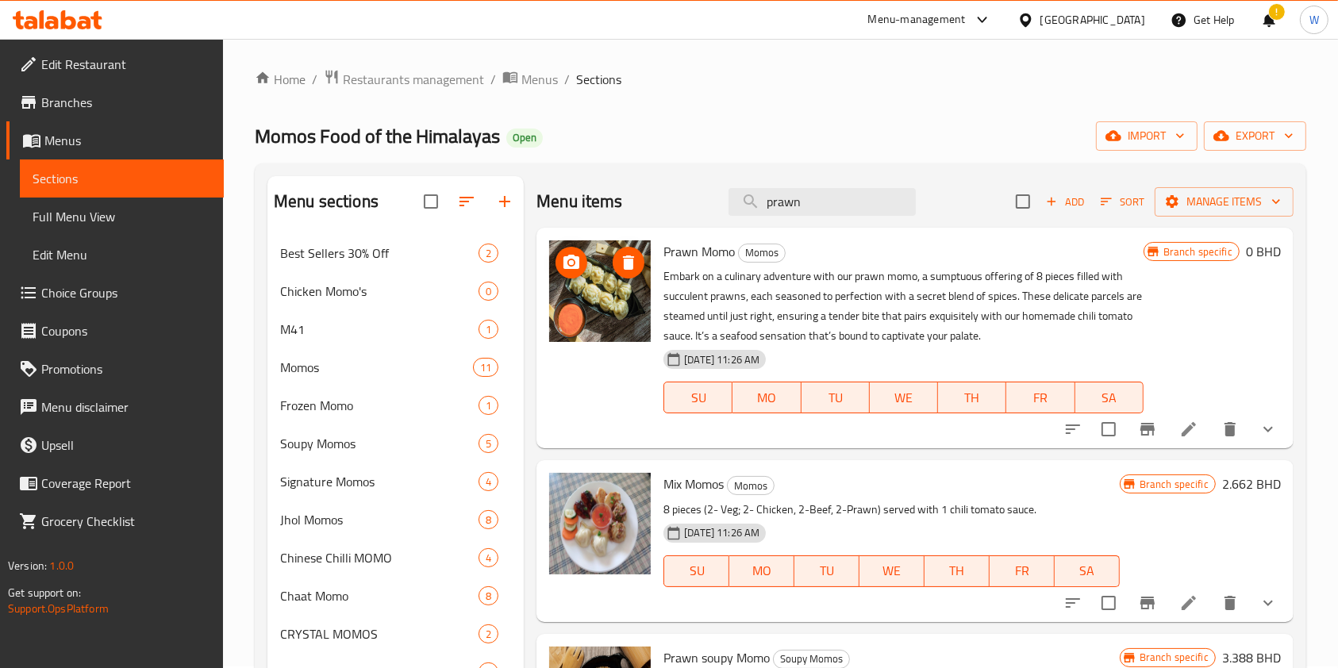
scroll to position [0, 0]
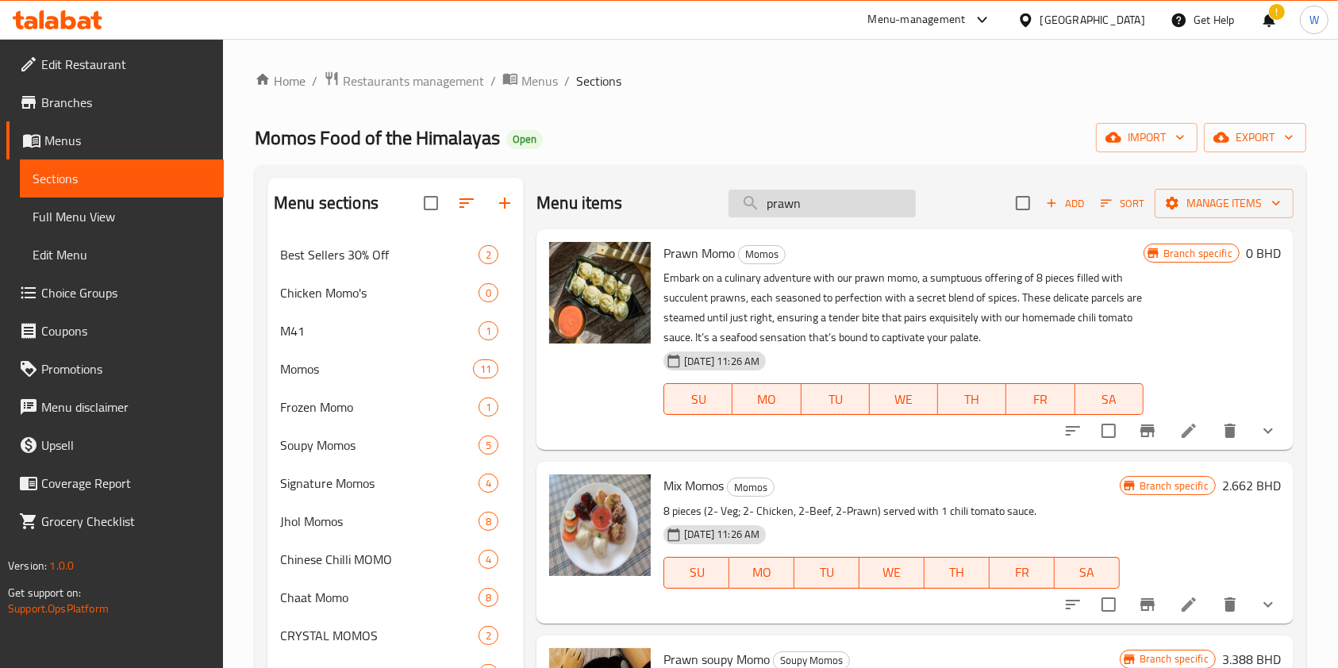
drag, startPoint x: 804, startPoint y: 206, endPoint x: 744, endPoint y: 210, distance: 59.6
click at [744, 210] on input "prawn" at bounding box center [822, 204] width 187 height 28
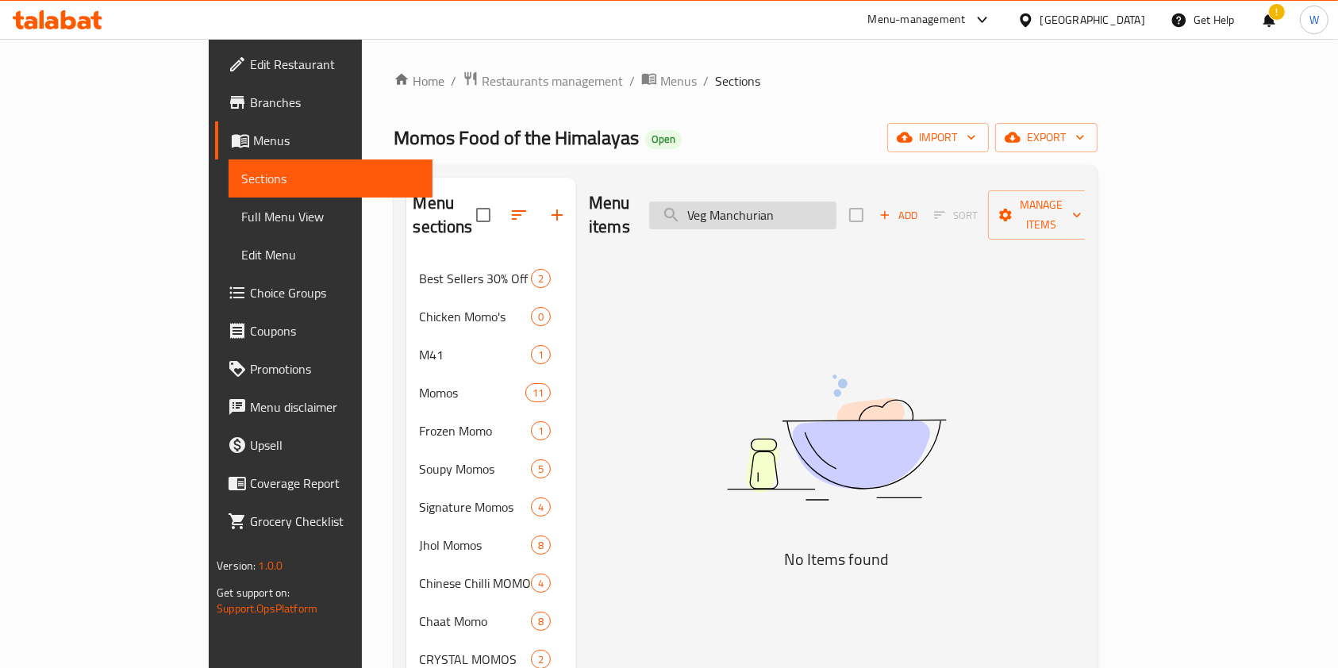
click at [793, 202] on input "Veg Manchurian" at bounding box center [742, 216] width 187 height 28
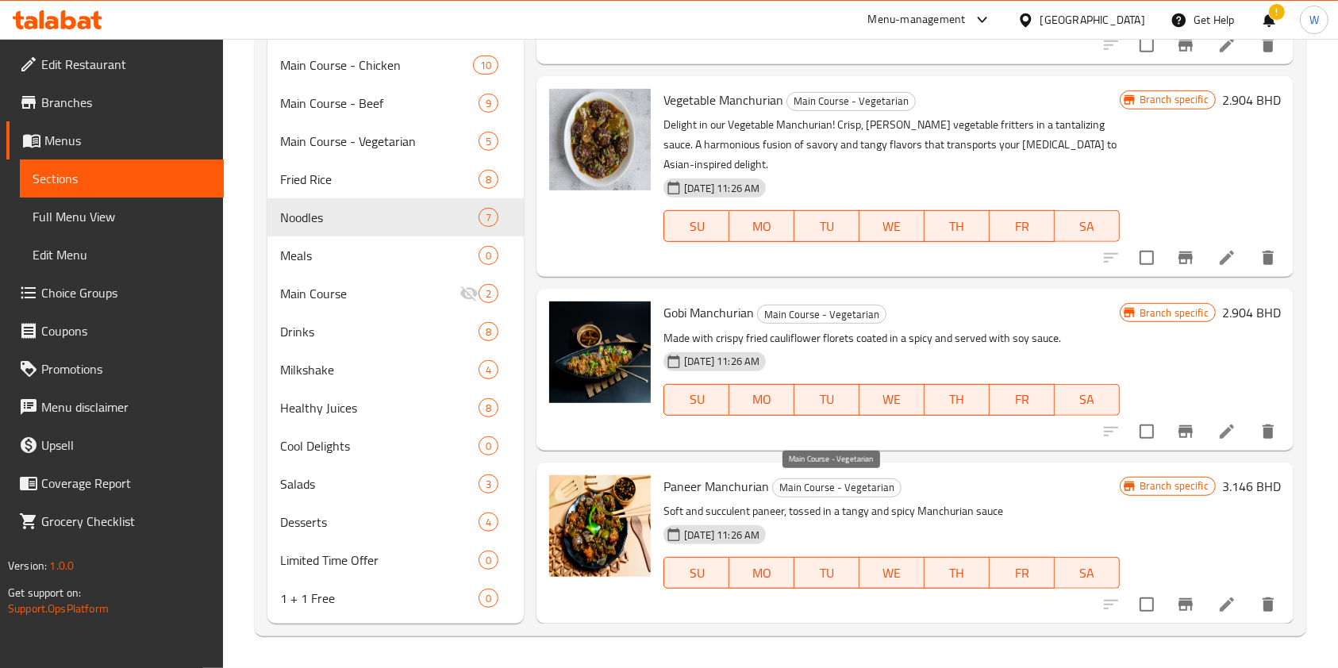
scroll to position [330, 0]
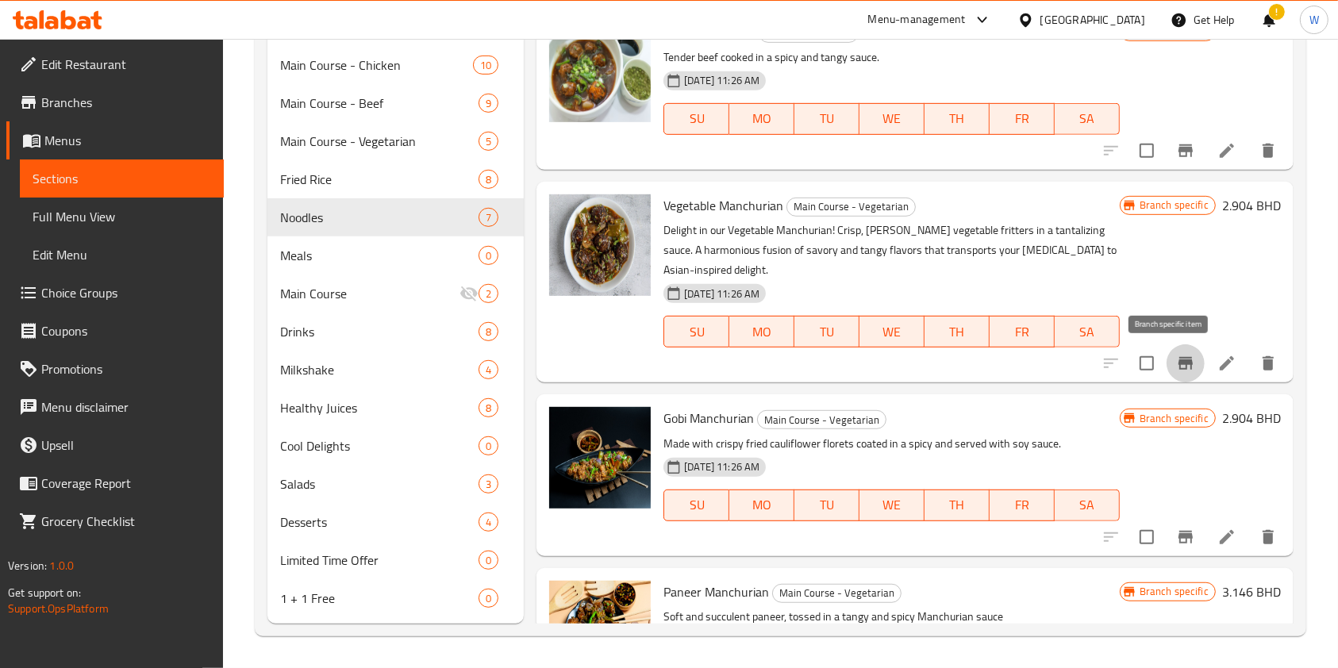
click at [1179, 361] on icon "Branch-specific-item" at bounding box center [1186, 363] width 14 height 13
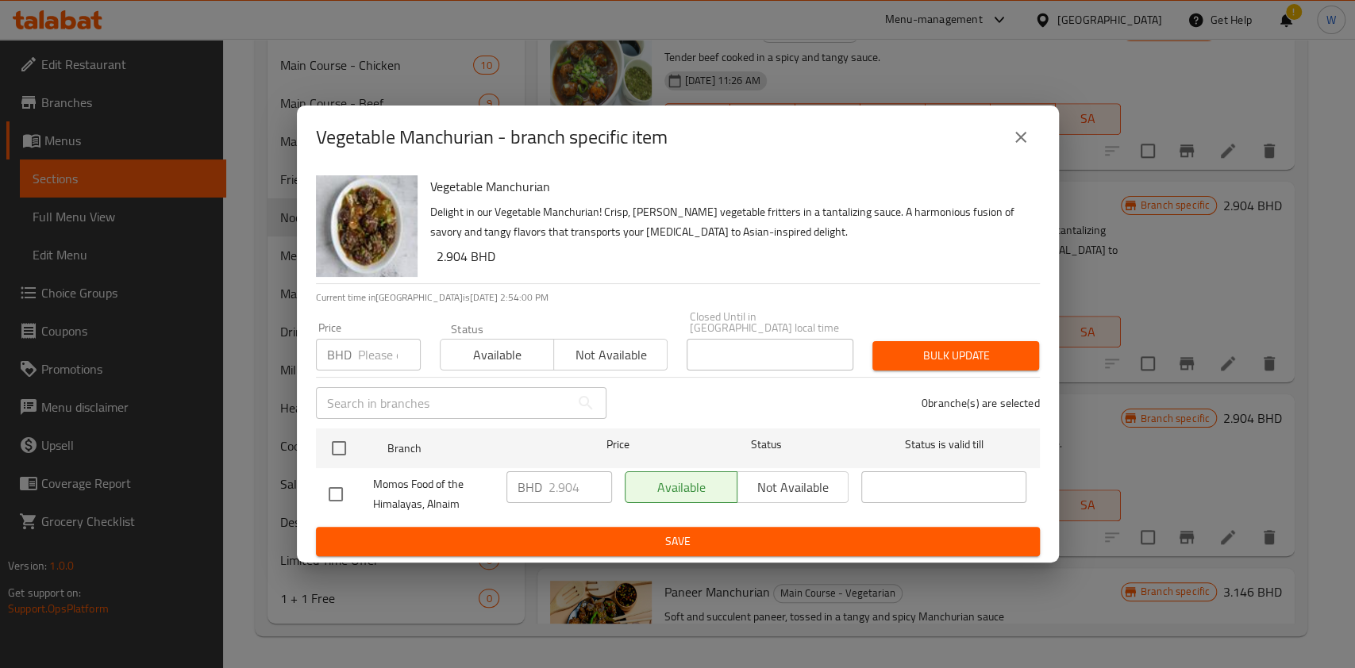
click at [383, 359] on input "number" at bounding box center [389, 355] width 63 height 32
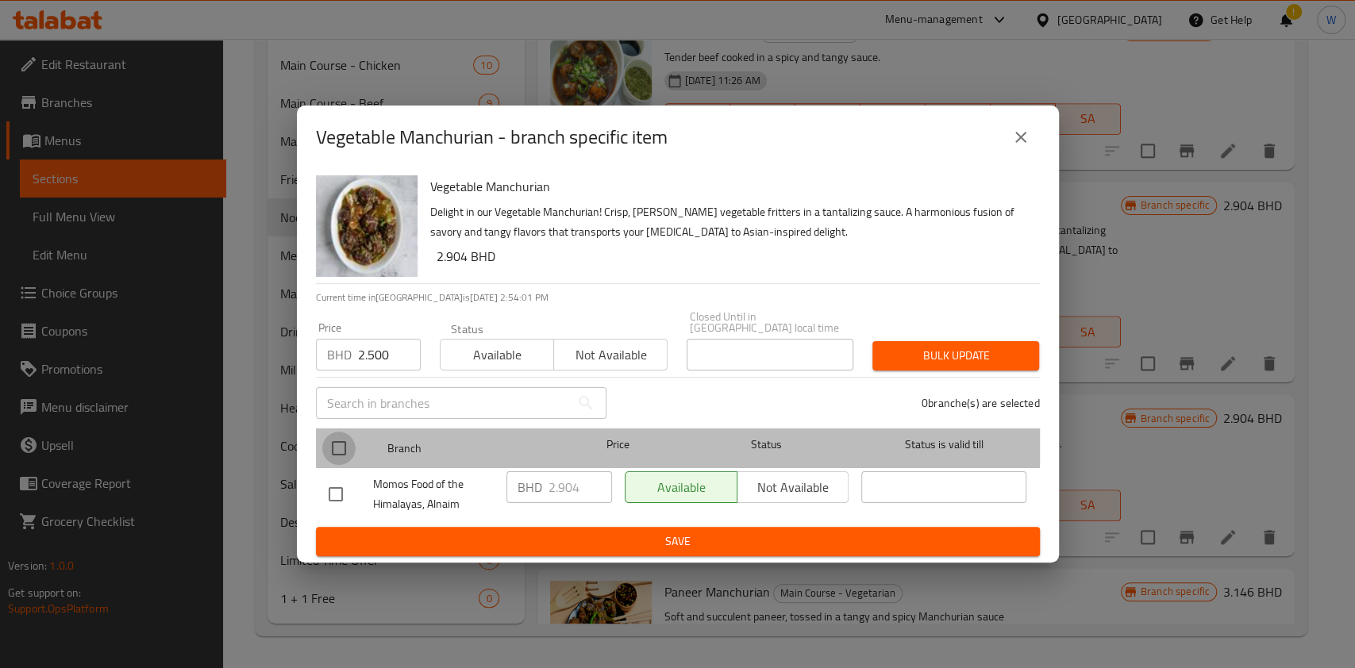
click at [345, 433] on input "checkbox" at bounding box center [338, 448] width 33 height 33
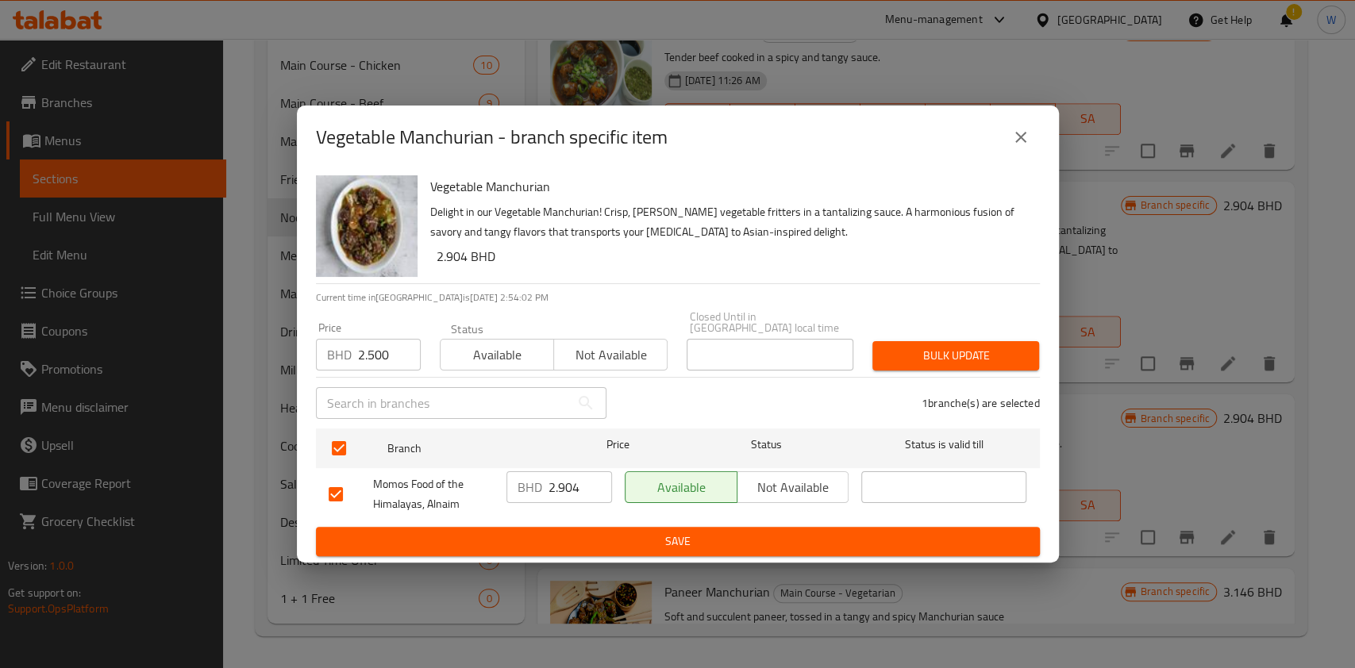
click at [927, 341] on button "Bulk update" at bounding box center [955, 355] width 167 height 29
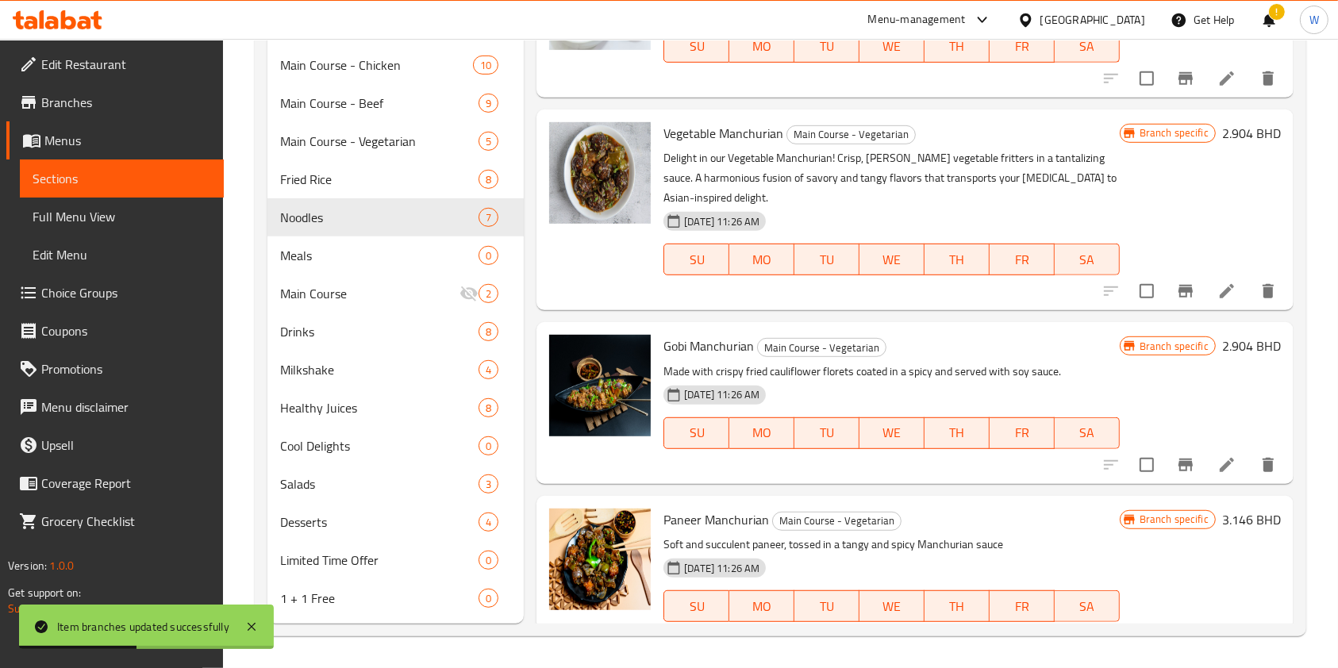
scroll to position [436, 0]
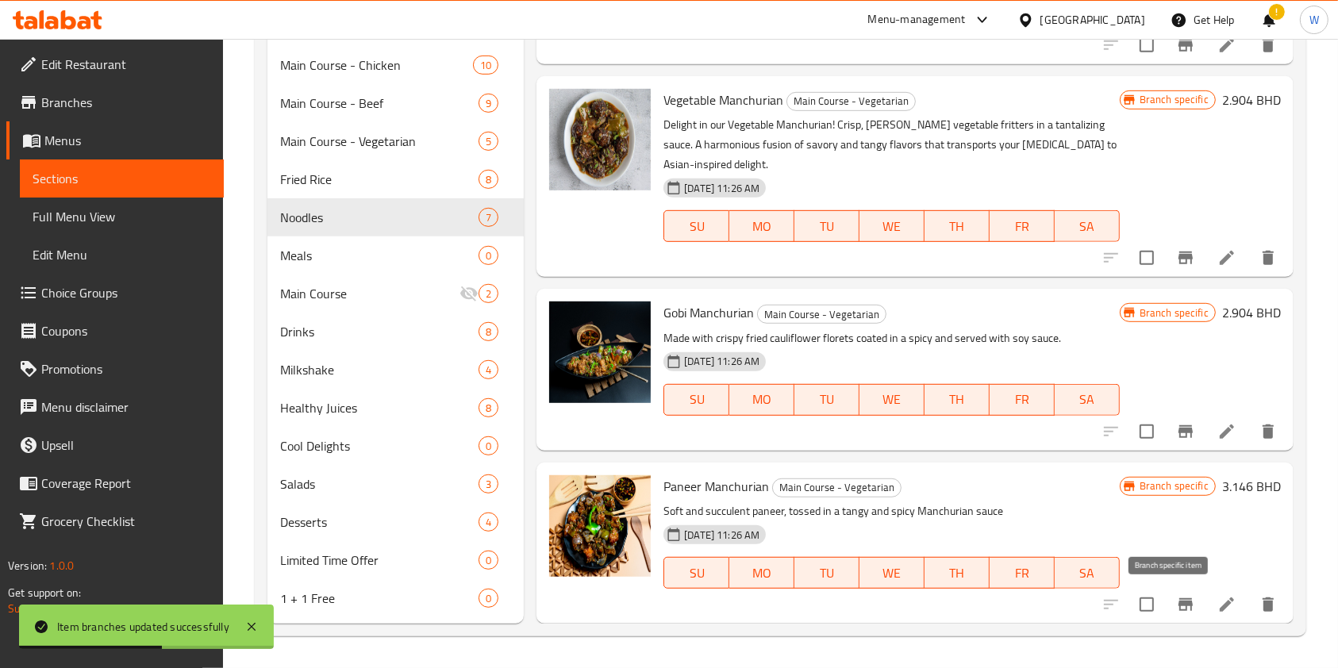
click at [1176, 598] on icon "Branch-specific-item" at bounding box center [1185, 604] width 19 height 19
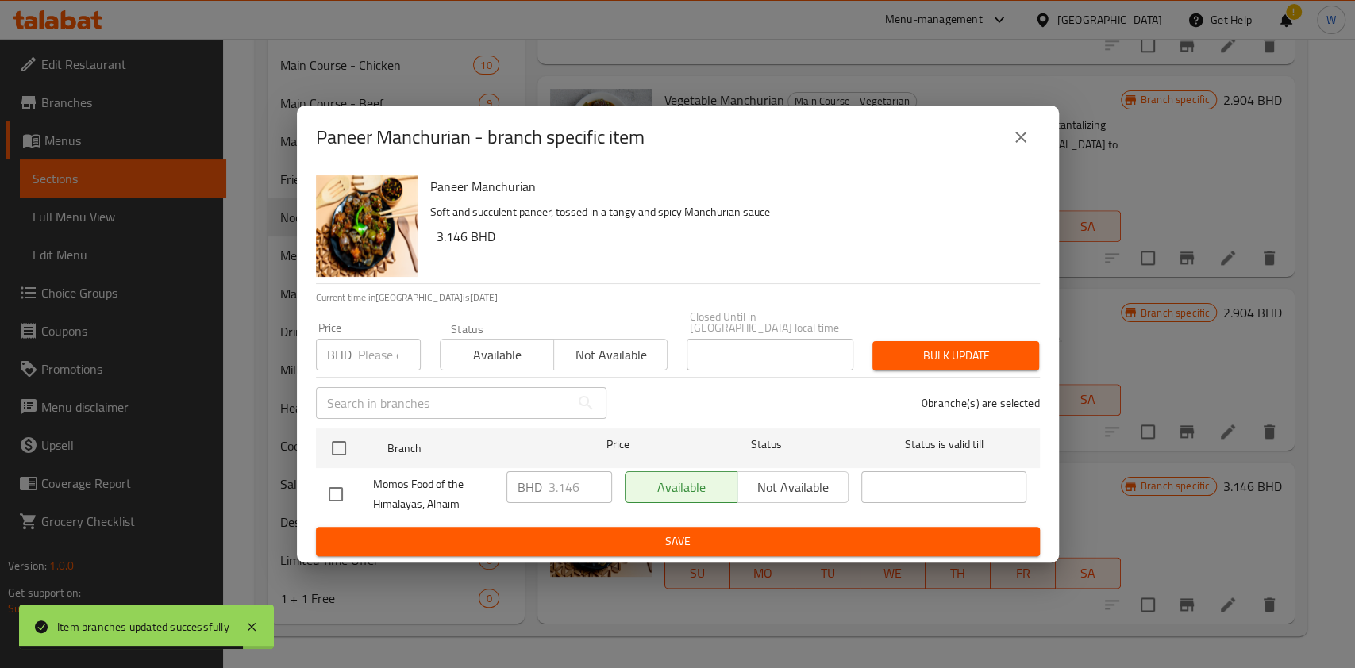
click at [375, 352] on input "number" at bounding box center [389, 355] width 63 height 32
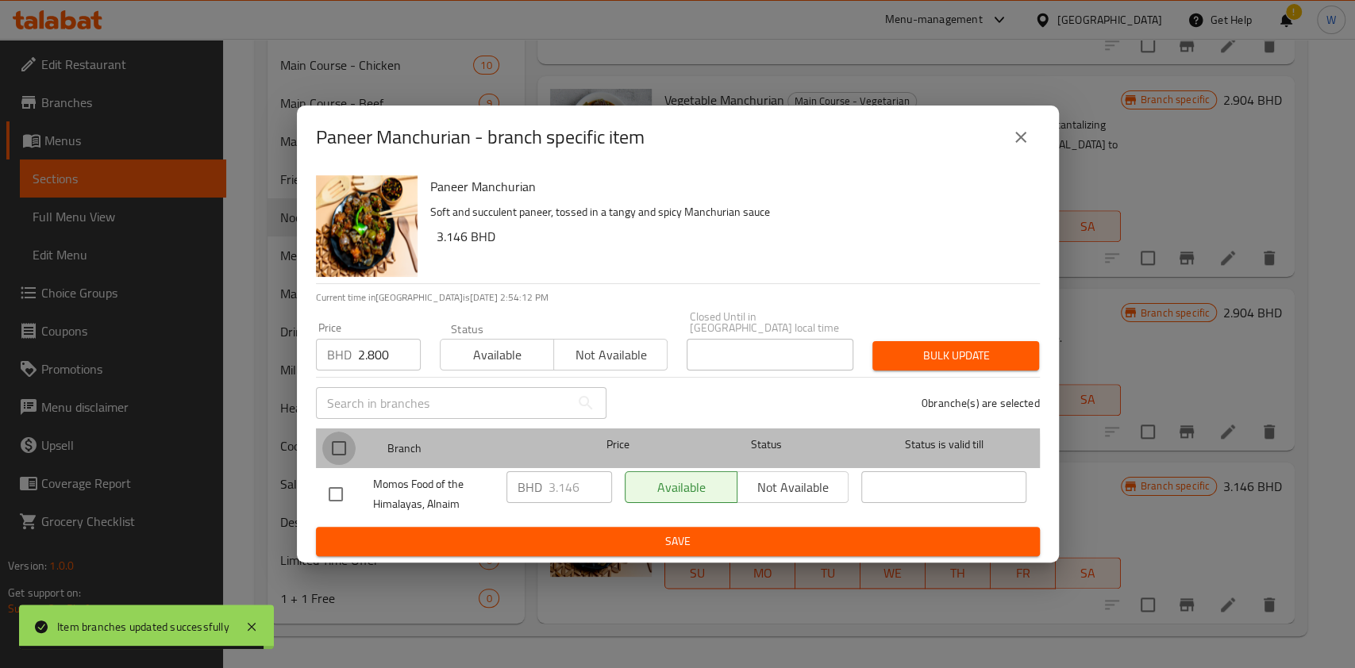
click at [336, 454] on input "checkbox" at bounding box center [338, 448] width 33 height 33
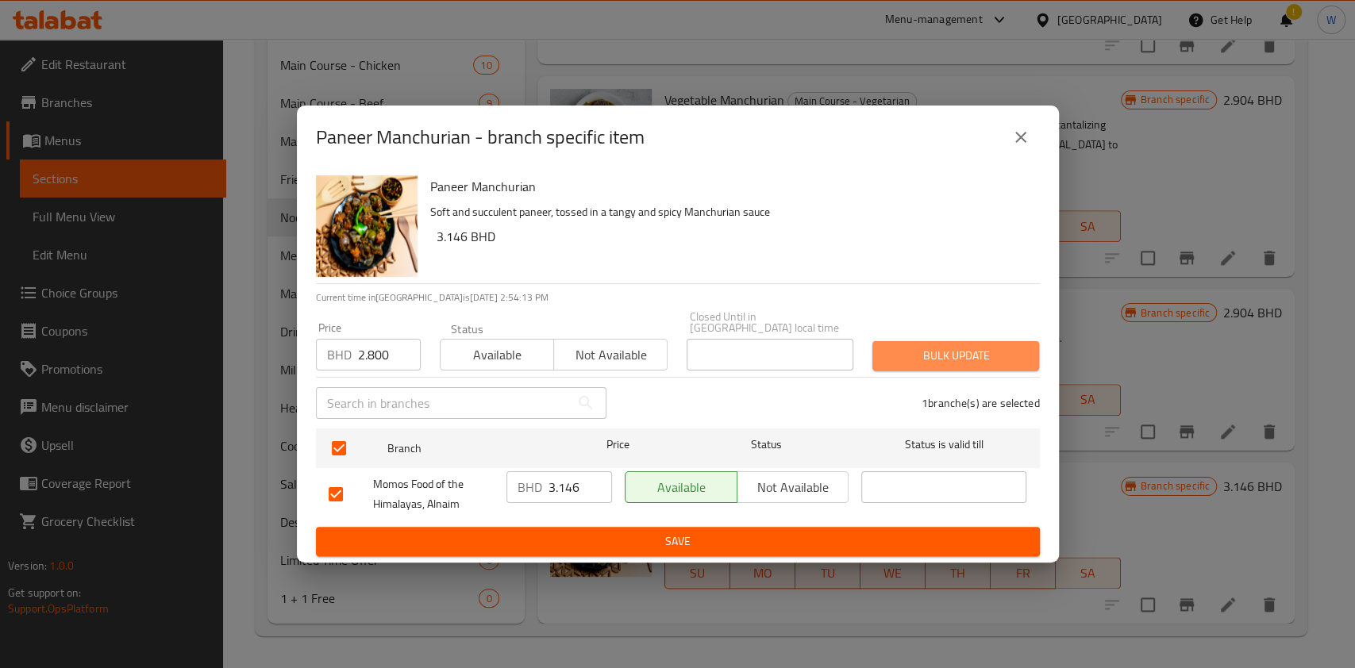
click at [987, 352] on span "Bulk update" at bounding box center [955, 356] width 141 height 20
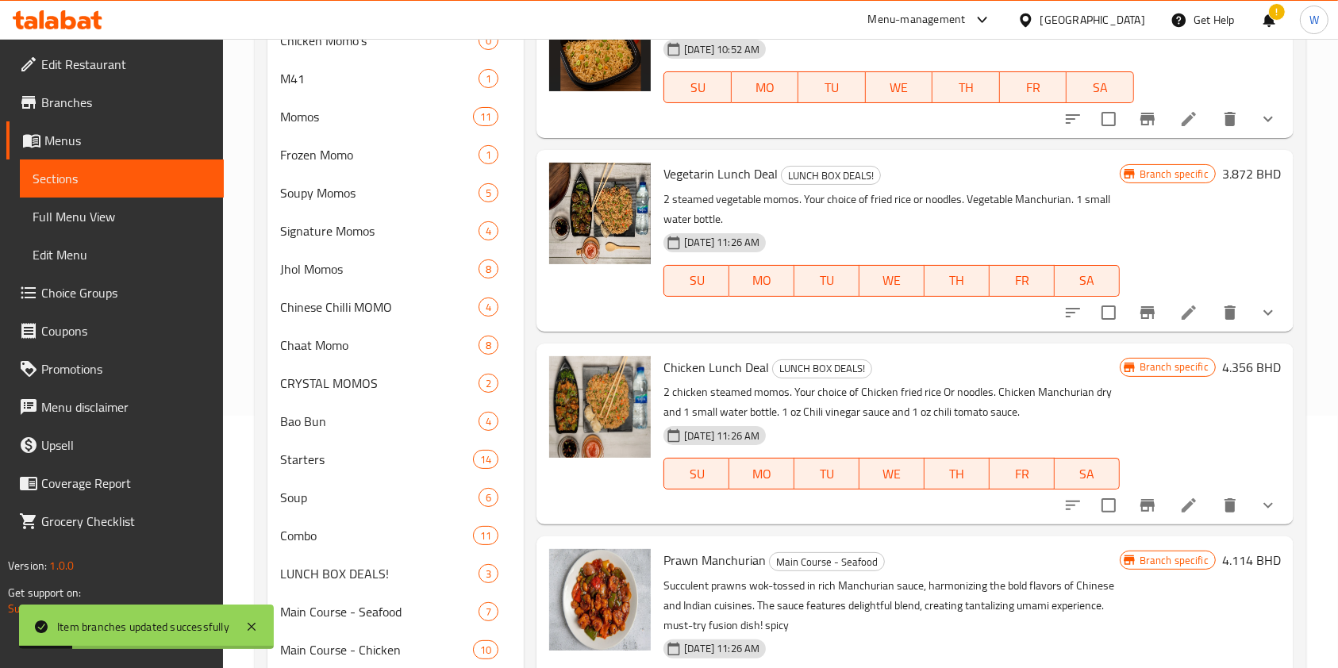
scroll to position [0, 0]
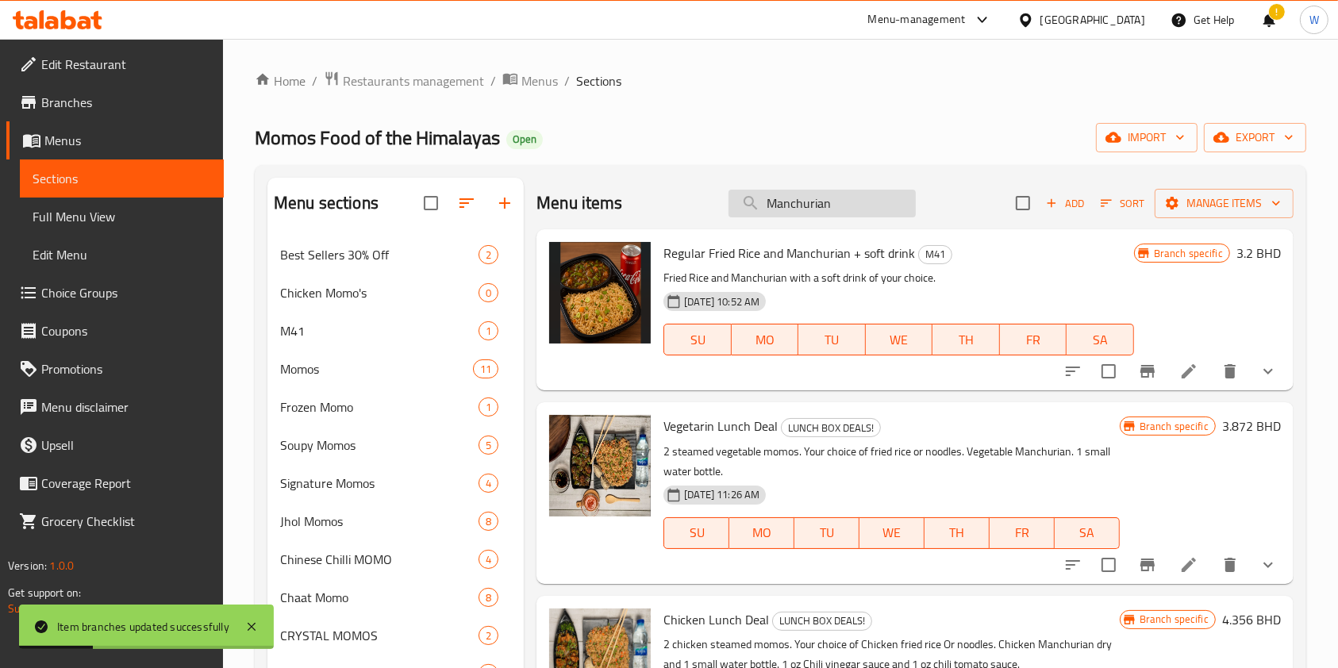
click at [826, 213] on input "Manchurian" at bounding box center [822, 204] width 187 height 28
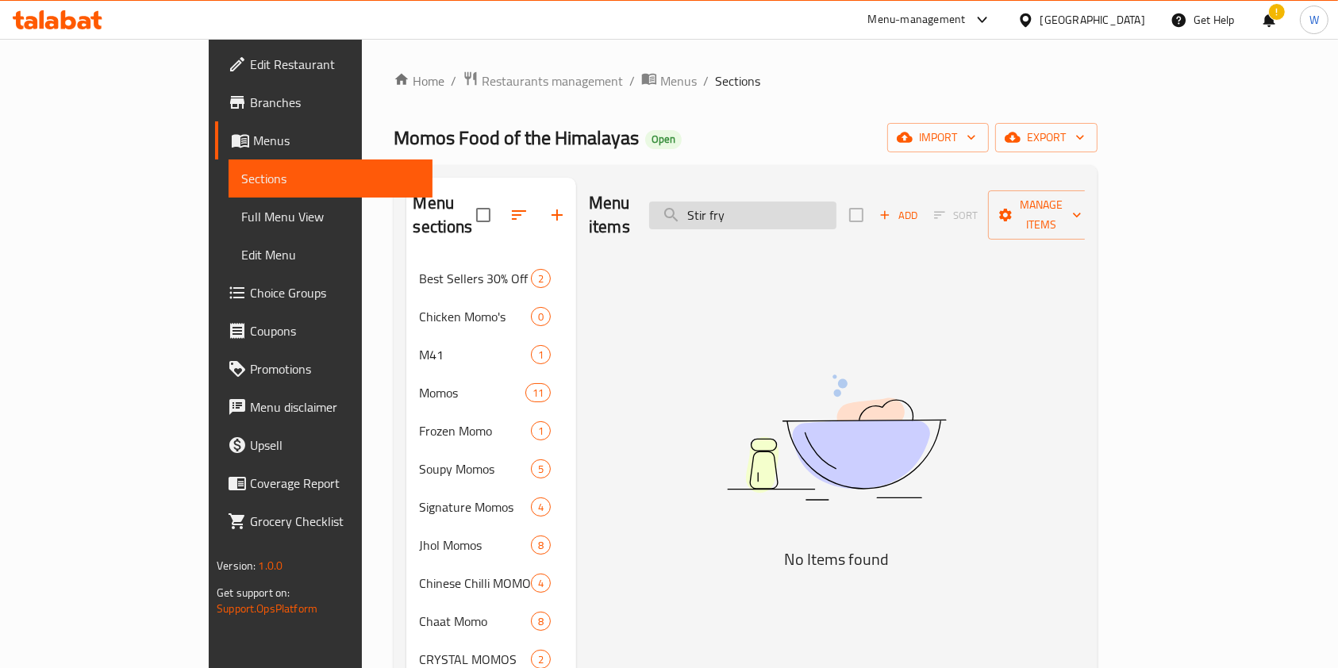
click at [829, 202] on input "Stir fry" at bounding box center [742, 216] width 187 height 28
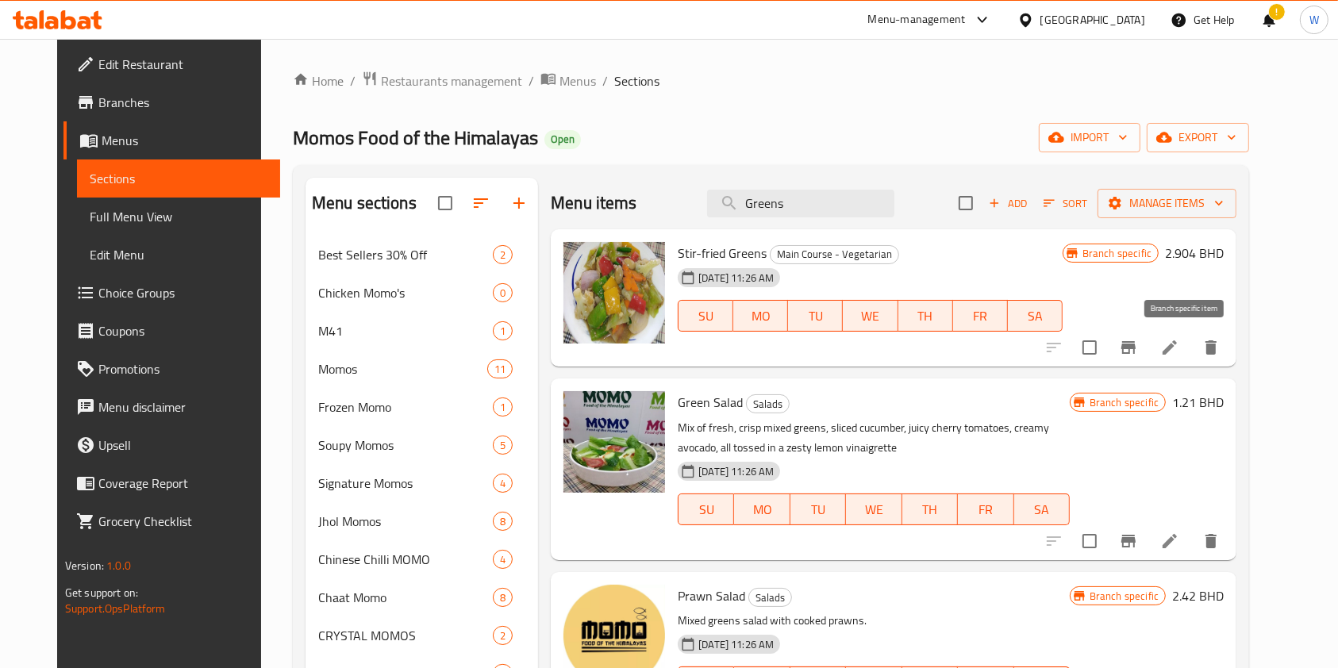
click at [1138, 338] on icon "Branch-specific-item" at bounding box center [1128, 347] width 19 height 19
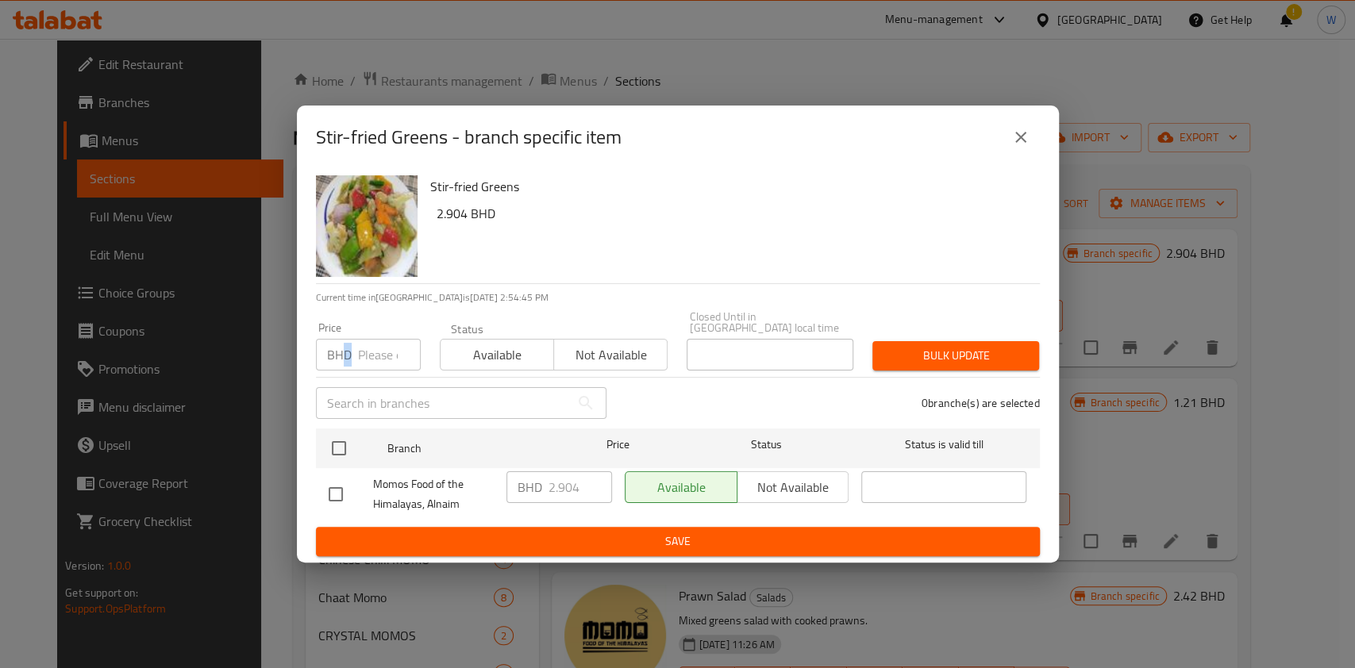
click at [348, 348] on p "BHD" at bounding box center [339, 354] width 25 height 19
click at [370, 353] on input "number" at bounding box center [389, 355] width 63 height 32
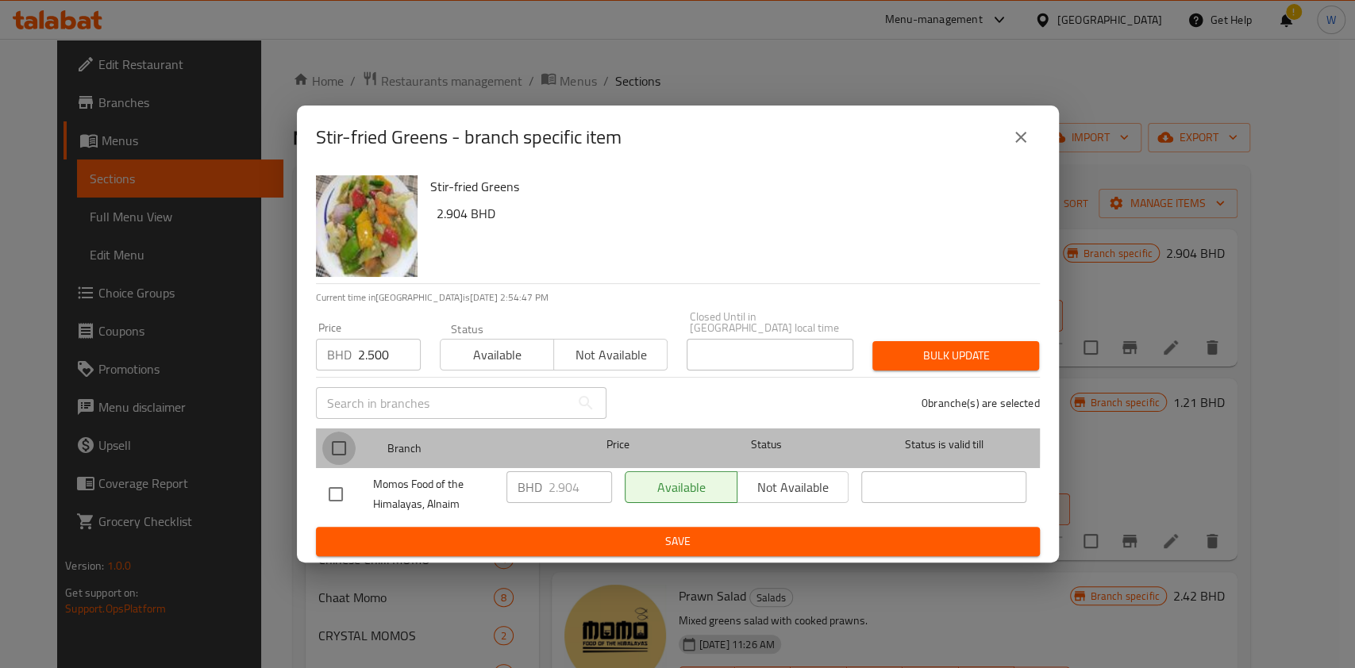
click at [343, 433] on input "checkbox" at bounding box center [338, 448] width 33 height 33
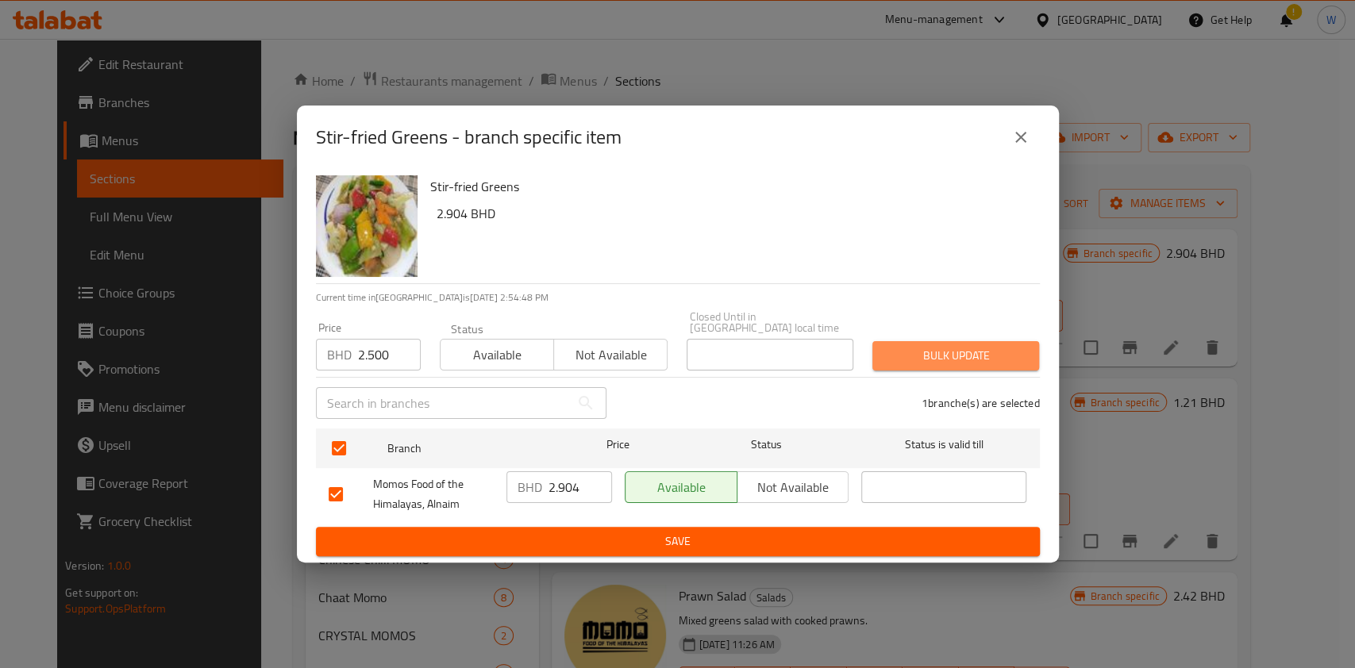
click at [954, 355] on span "Bulk update" at bounding box center [955, 356] width 141 height 20
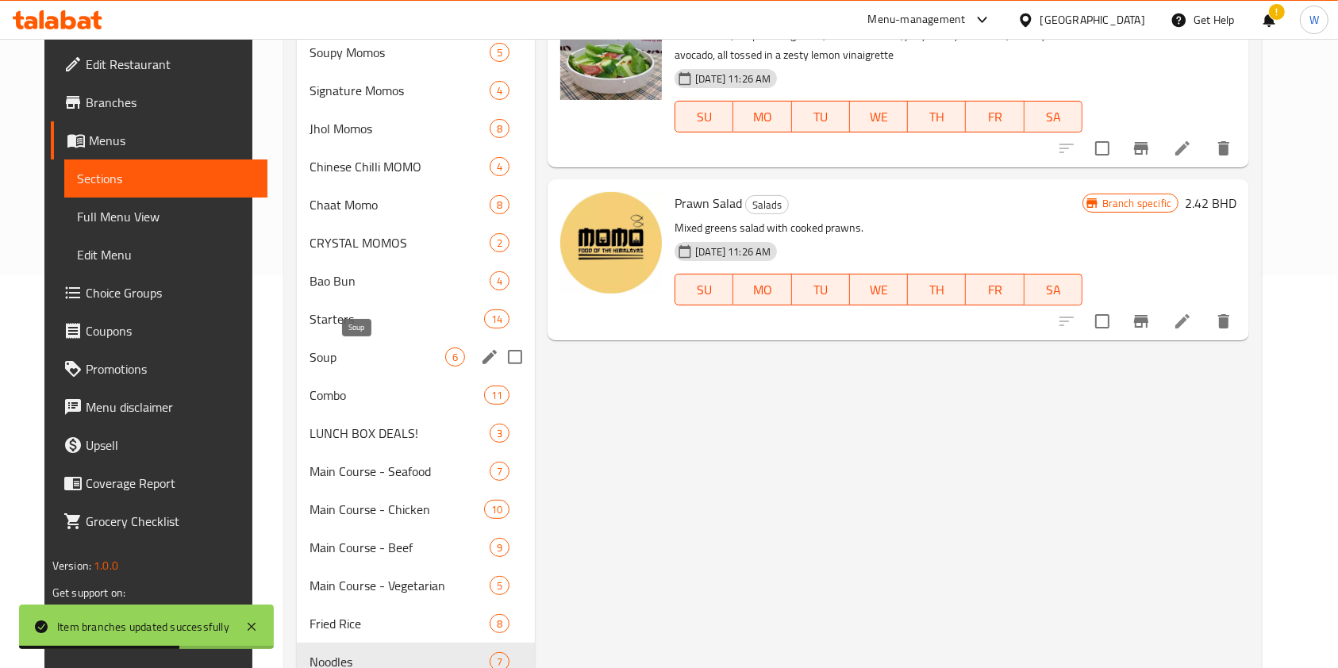
scroll to position [423, 0]
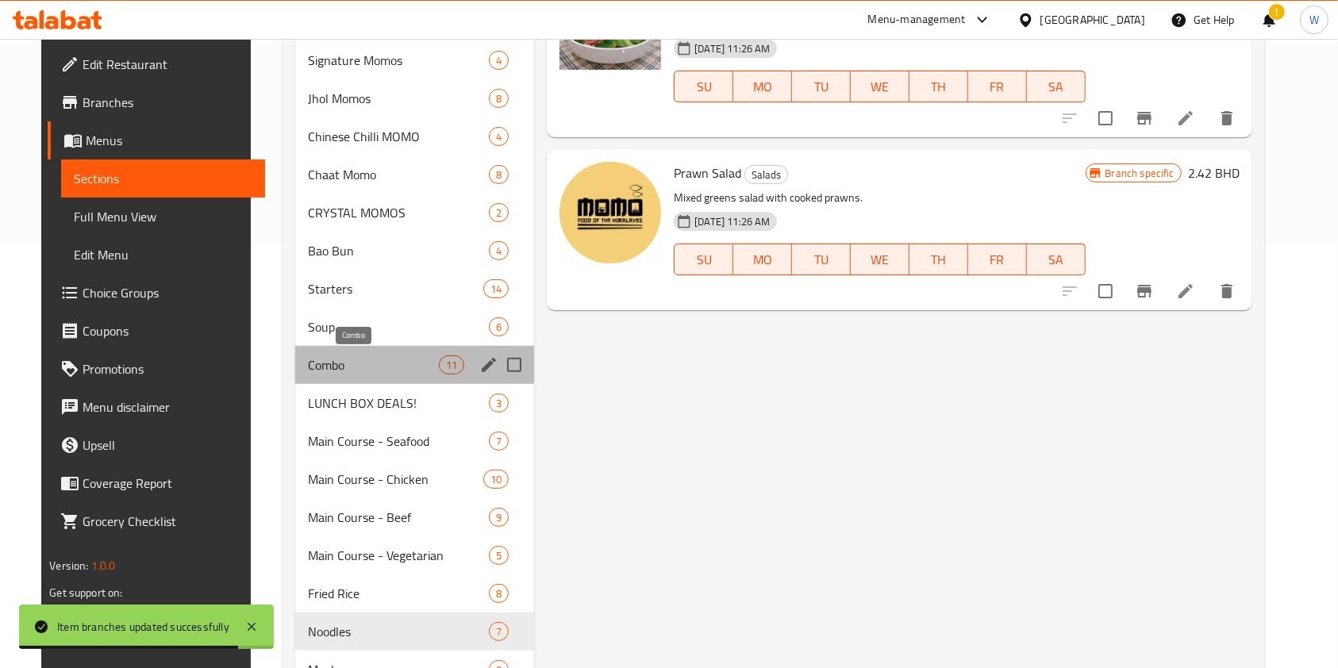
click at [375, 367] on span "Combo" at bounding box center [373, 365] width 131 height 19
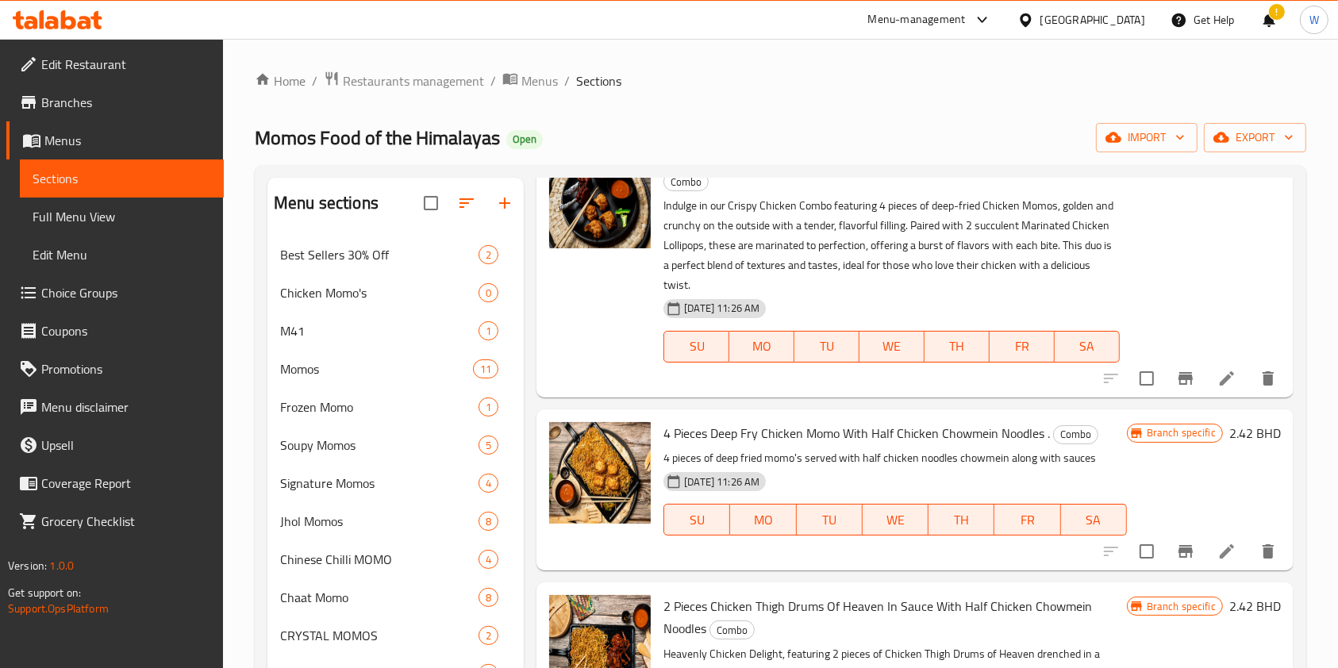
scroll to position [741, 0]
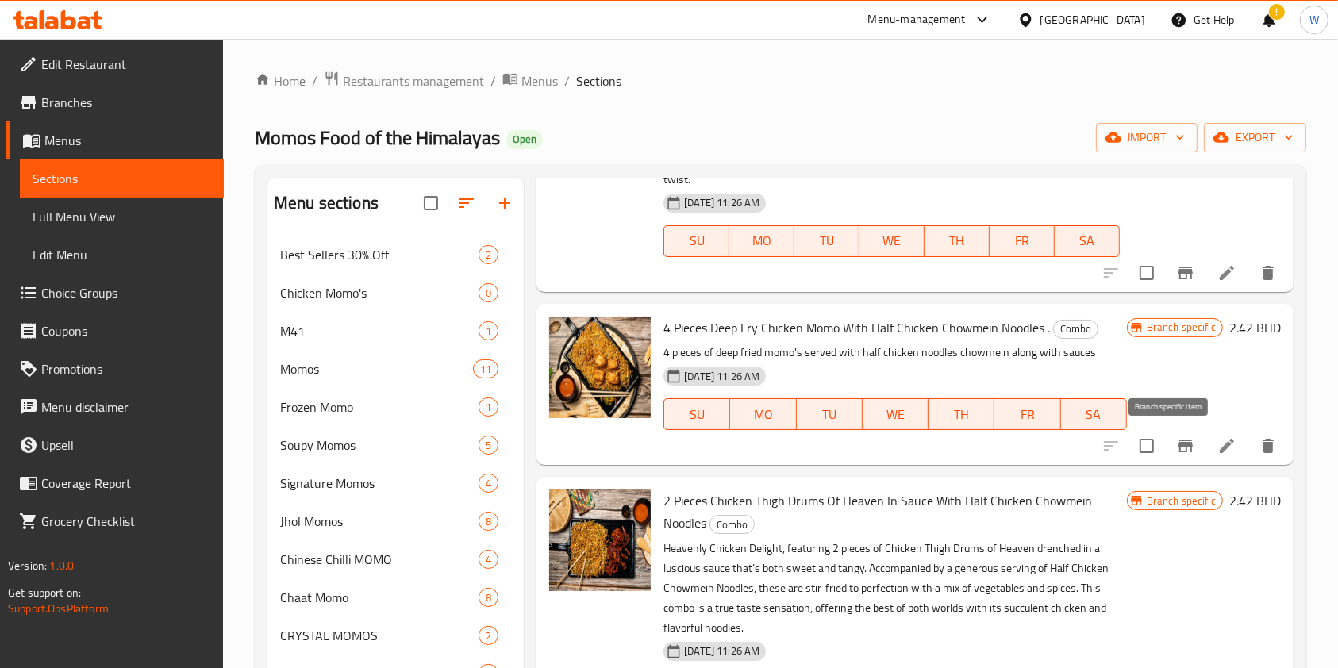
click at [1179, 442] on icon "Branch-specific-item" at bounding box center [1186, 446] width 14 height 13
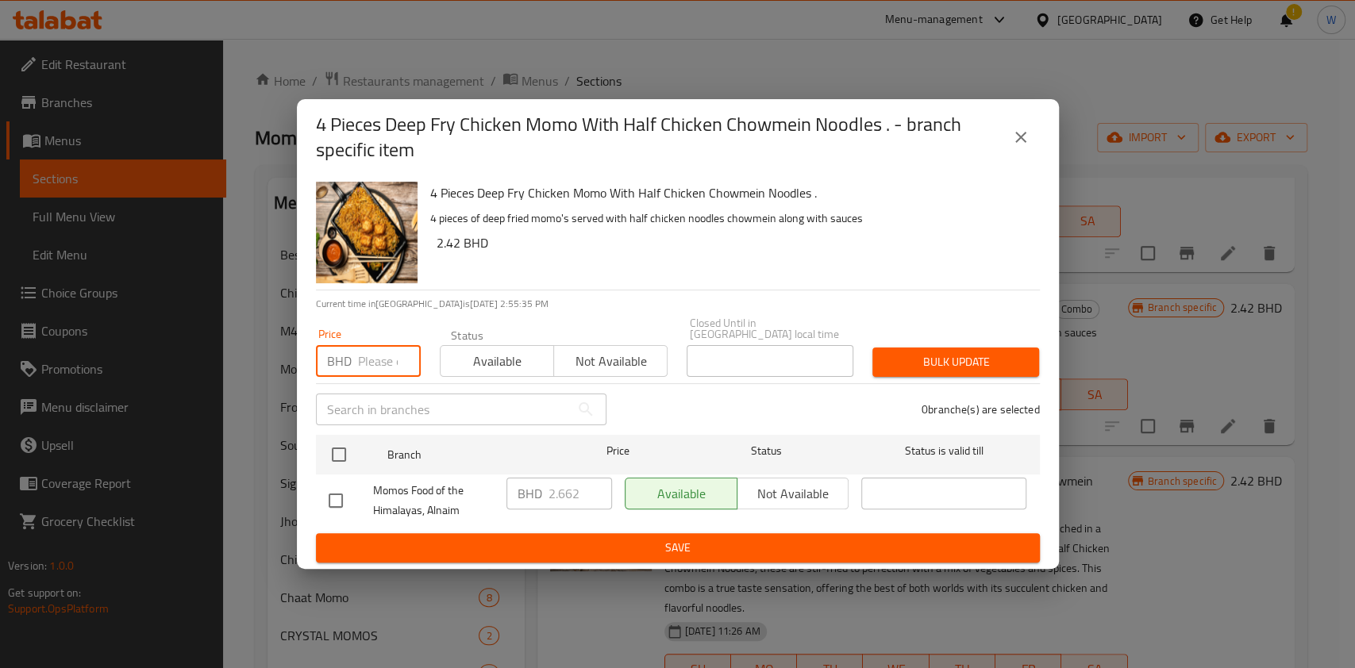
click at [381, 358] on input "number" at bounding box center [389, 361] width 63 height 32
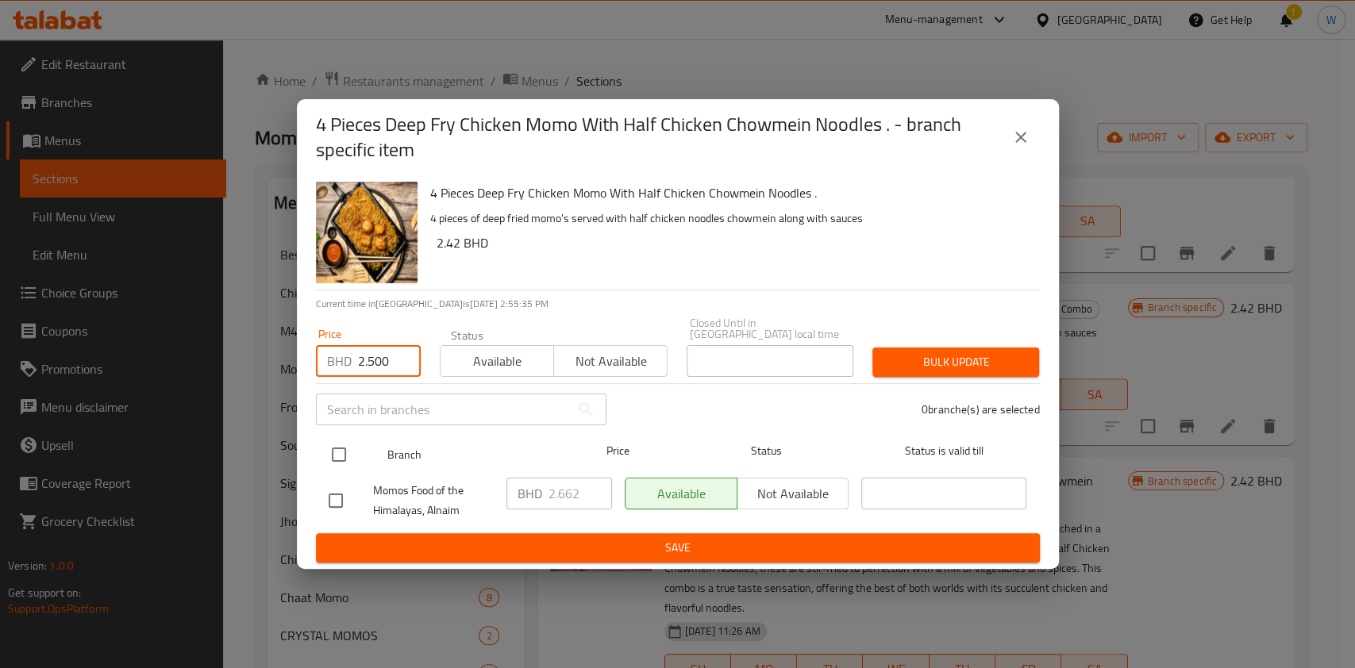
click at [343, 432] on div at bounding box center [352, 455] width 60 height 46
click at [356, 448] on div at bounding box center [352, 455] width 60 height 46
click at [348, 448] on input "checkbox" at bounding box center [338, 454] width 33 height 33
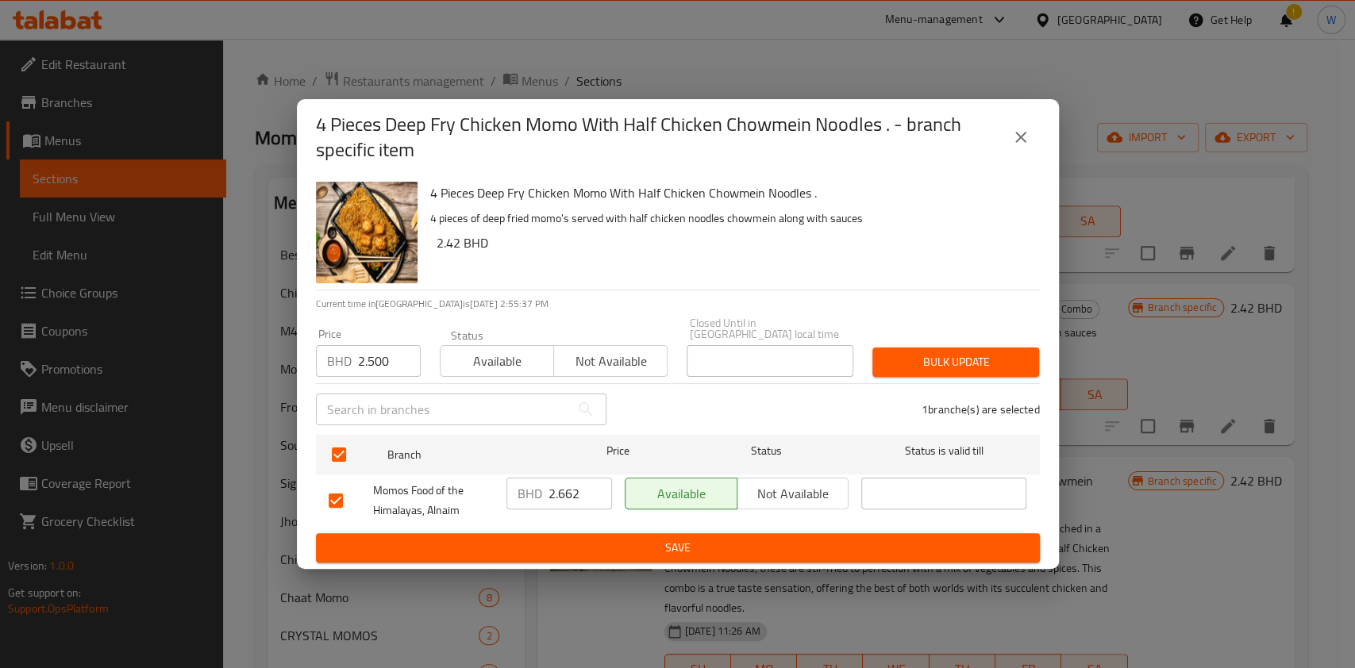
click at [904, 361] on span "Bulk update" at bounding box center [955, 362] width 141 height 20
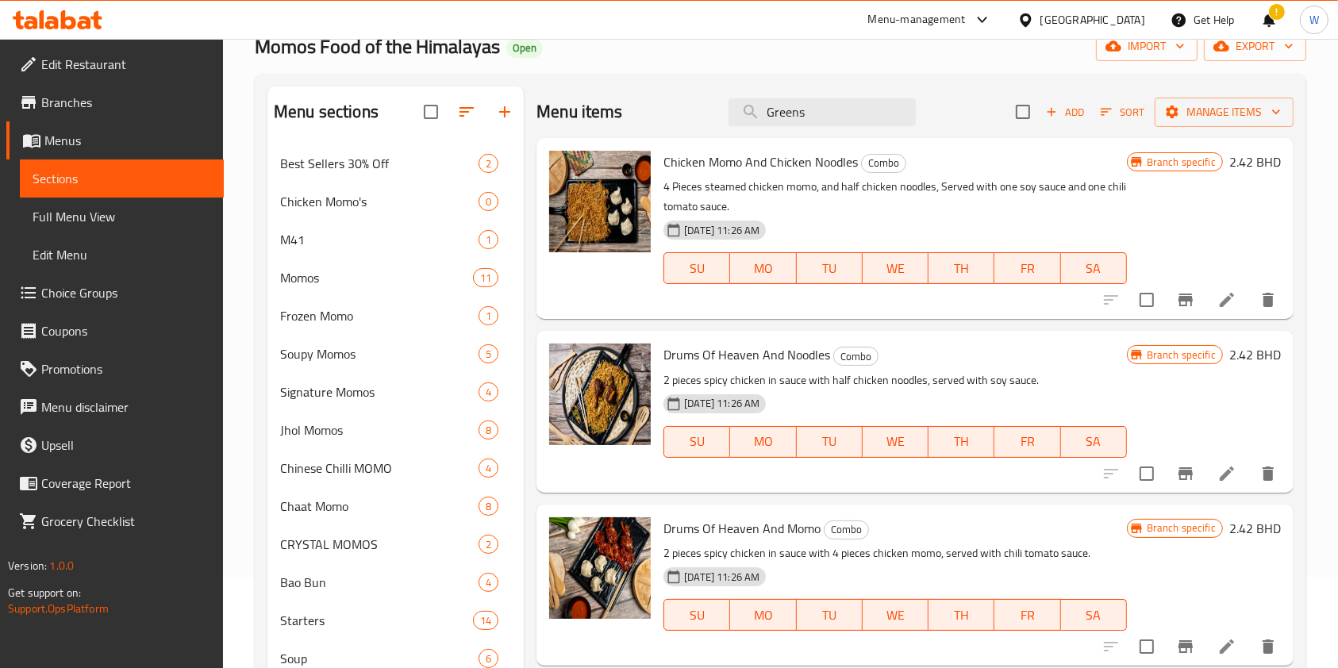
scroll to position [0, 0]
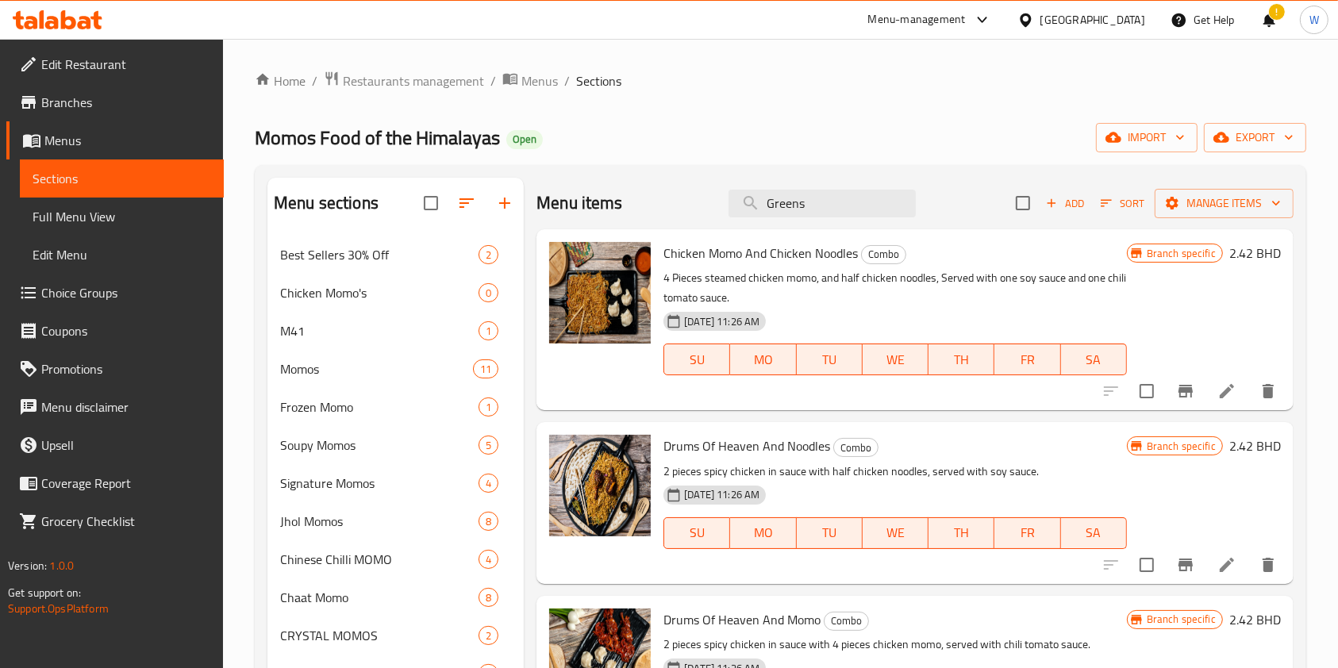
click at [1179, 391] on icon "Branch-specific-item" at bounding box center [1186, 391] width 14 height 13
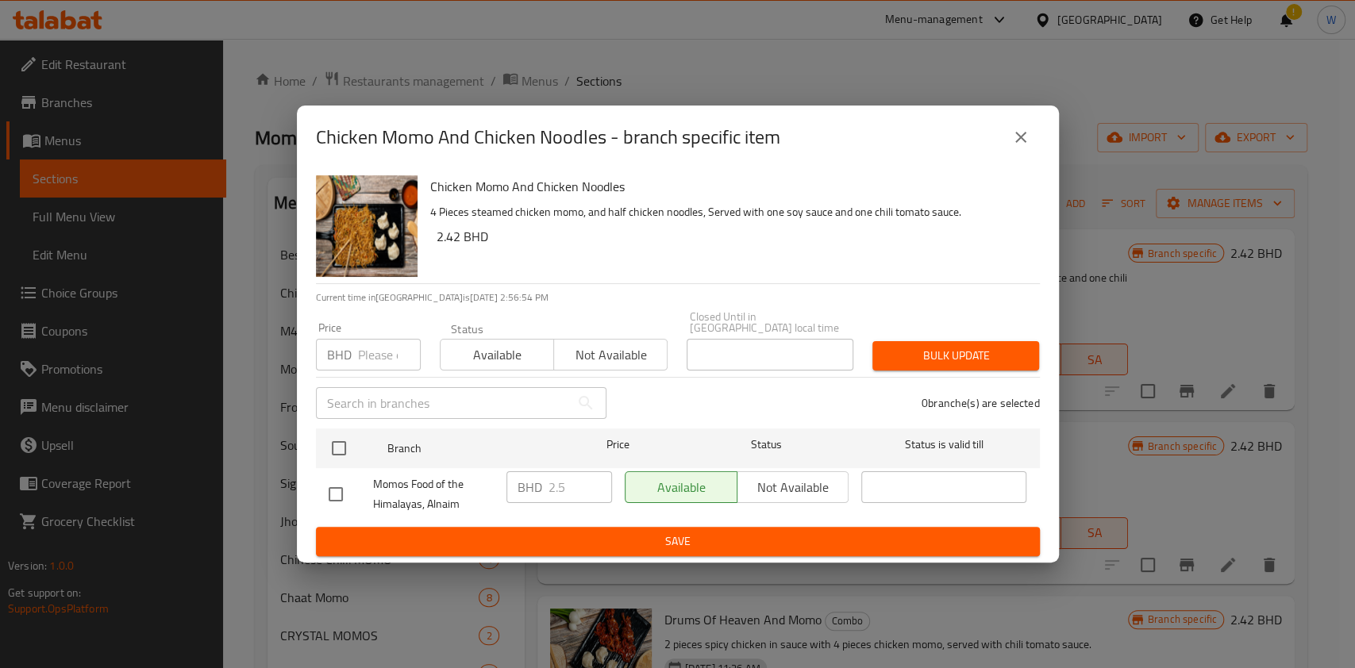
click at [1029, 137] on icon "close" at bounding box center [1020, 137] width 19 height 19
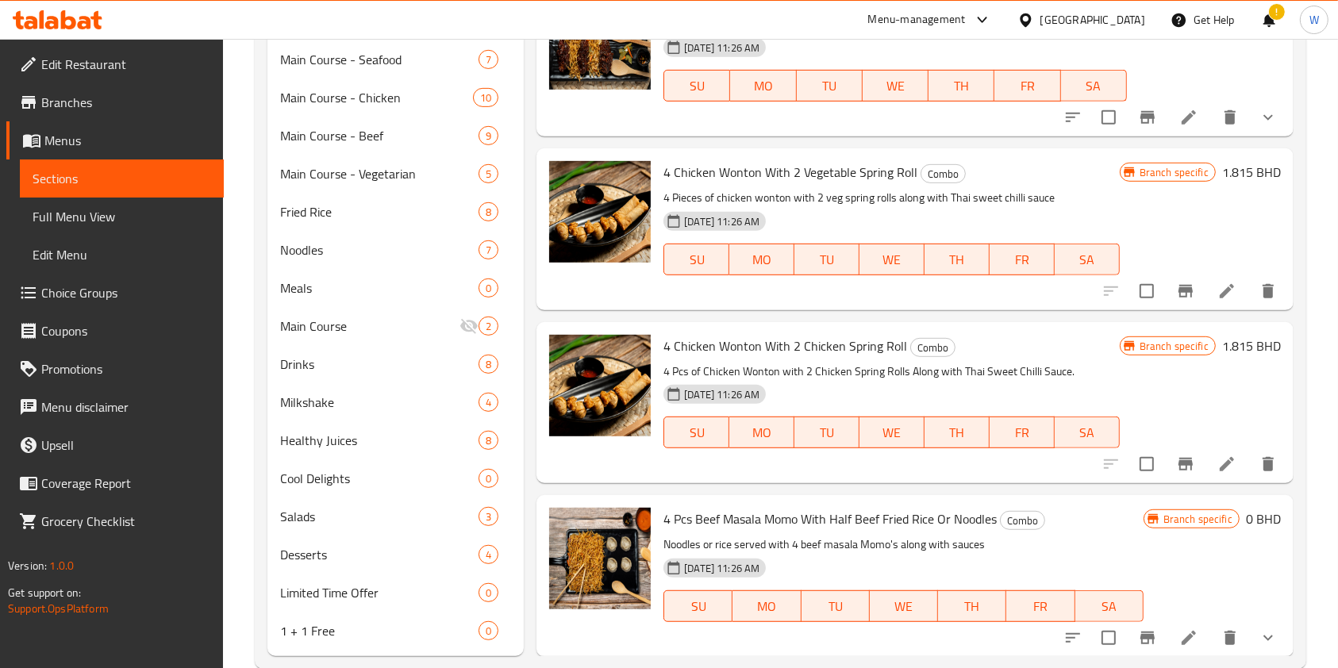
scroll to position [837, 0]
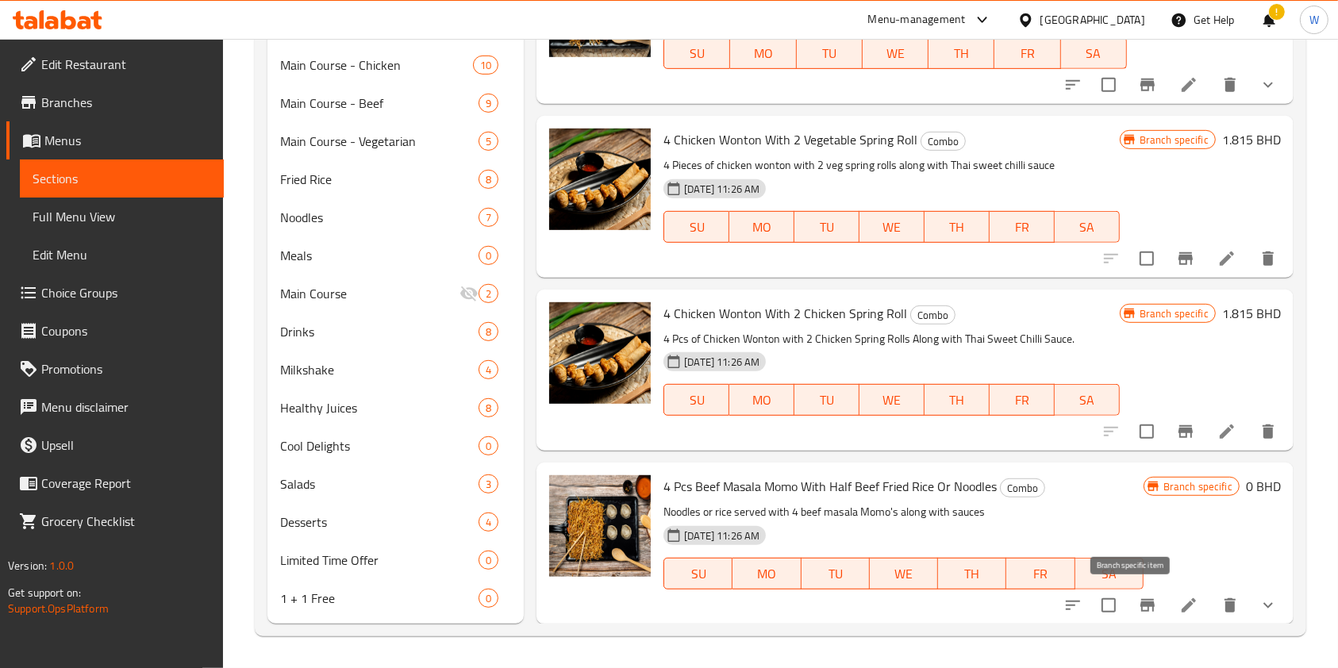
click at [1141, 602] on icon "Branch-specific-item" at bounding box center [1148, 605] width 14 height 13
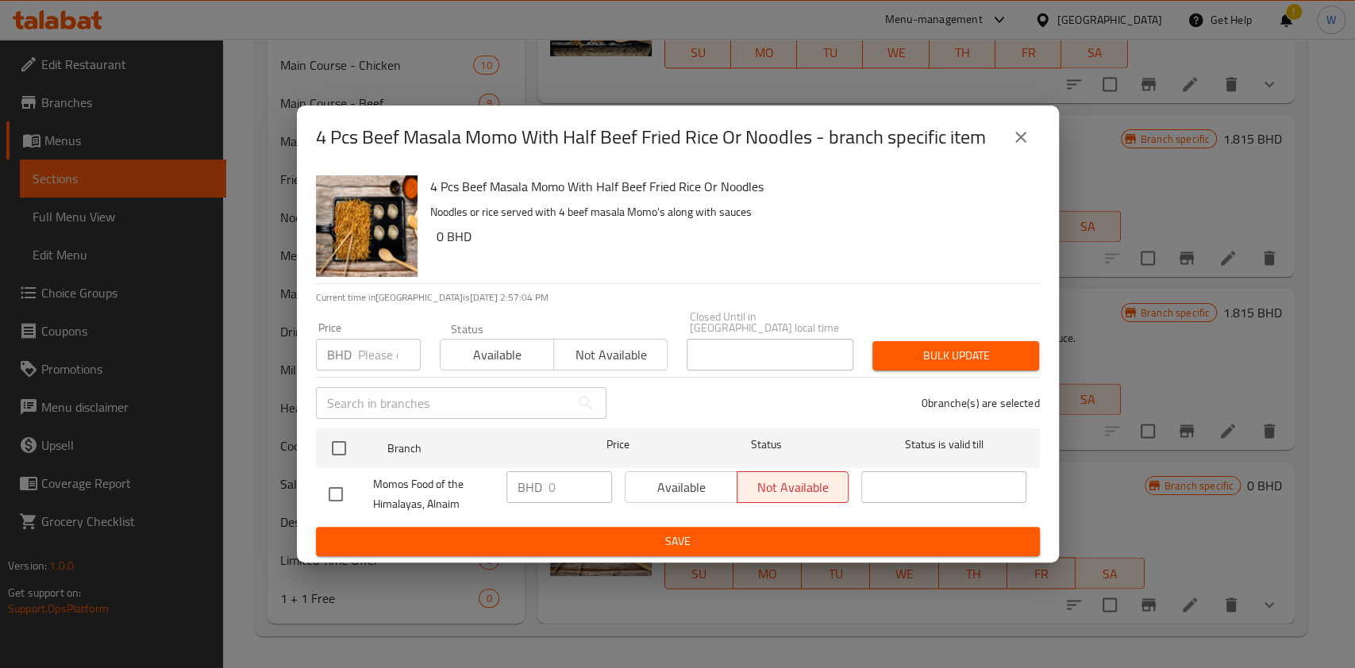
click at [394, 340] on input "number" at bounding box center [389, 355] width 63 height 32
click at [1041, 130] on div "4 Pcs Beef Masala Momo With Half Beef Fried Rice Or Noodles - branch specific i…" at bounding box center [678, 137] width 762 height 63
click at [1038, 144] on button "close" at bounding box center [1021, 137] width 38 height 38
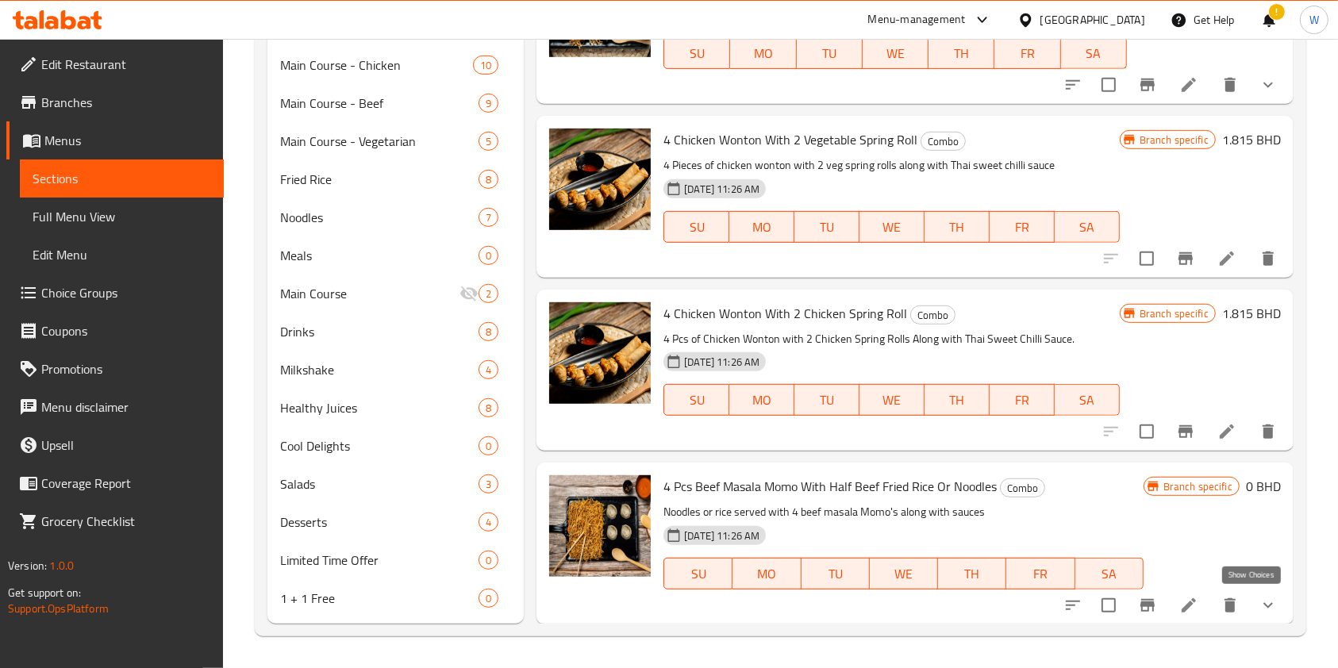
click at [1259, 599] on icon "show more" at bounding box center [1268, 605] width 19 height 19
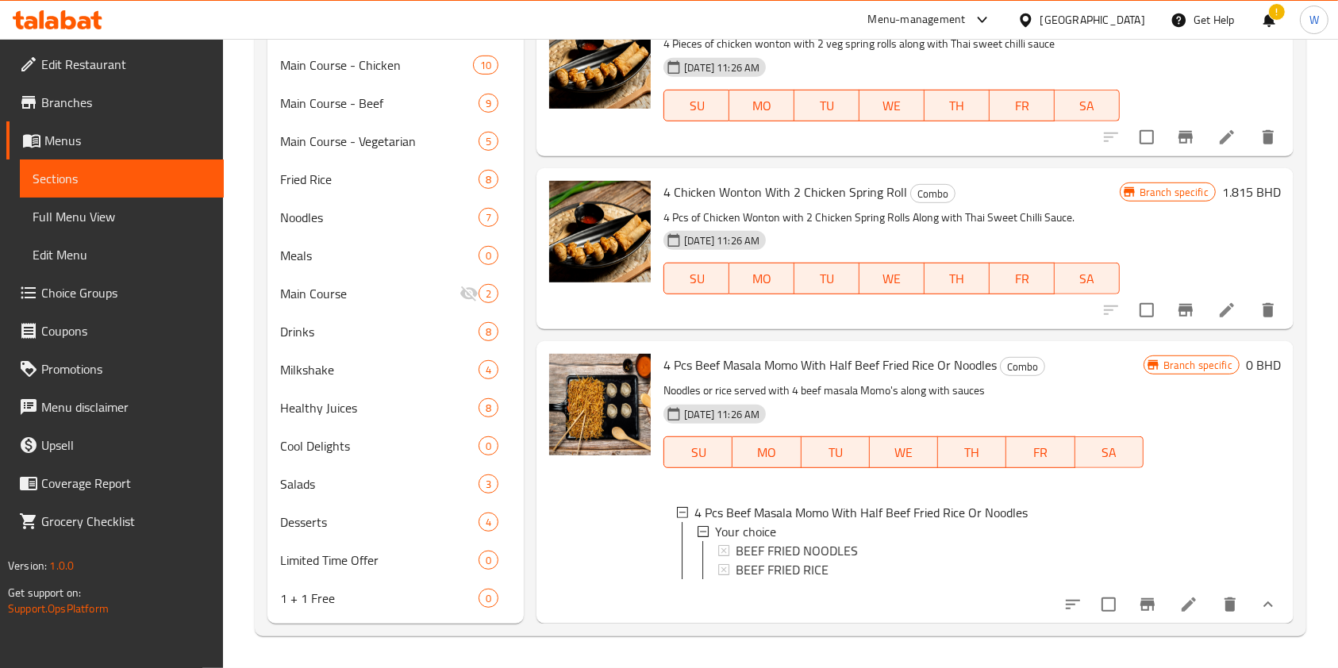
scroll to position [1045, 0]
click at [839, 541] on span "BEEF FRIED NOODLES" at bounding box center [797, 550] width 122 height 19
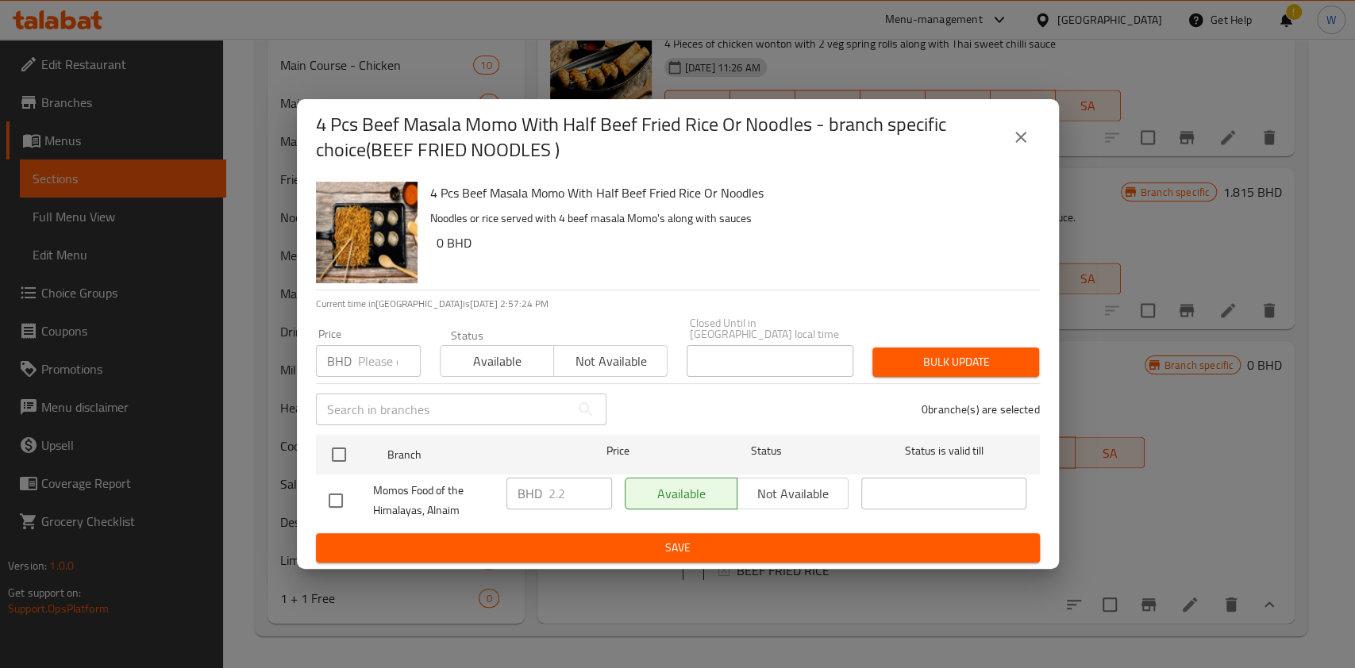
click at [379, 352] on input "number" at bounding box center [389, 361] width 63 height 32
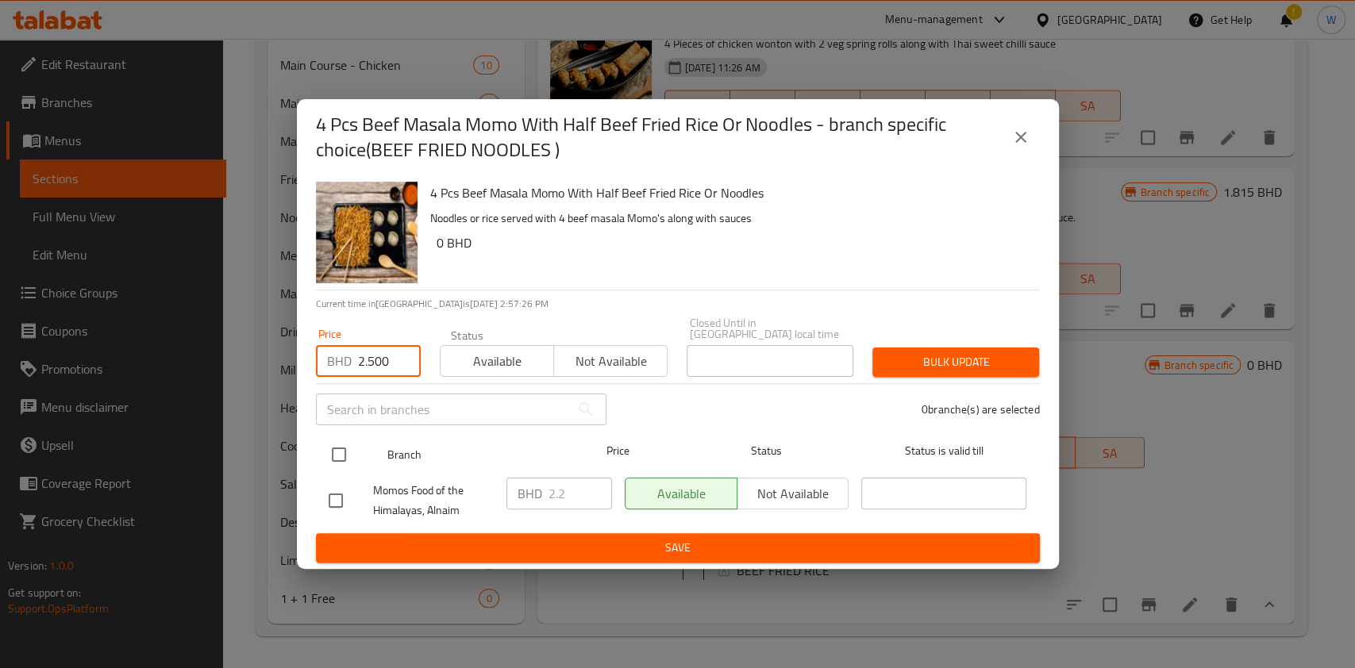
drag, startPoint x: 334, startPoint y: 444, endPoint x: 451, endPoint y: 431, distance: 117.4
click at [334, 444] on input "checkbox" at bounding box center [338, 454] width 33 height 33
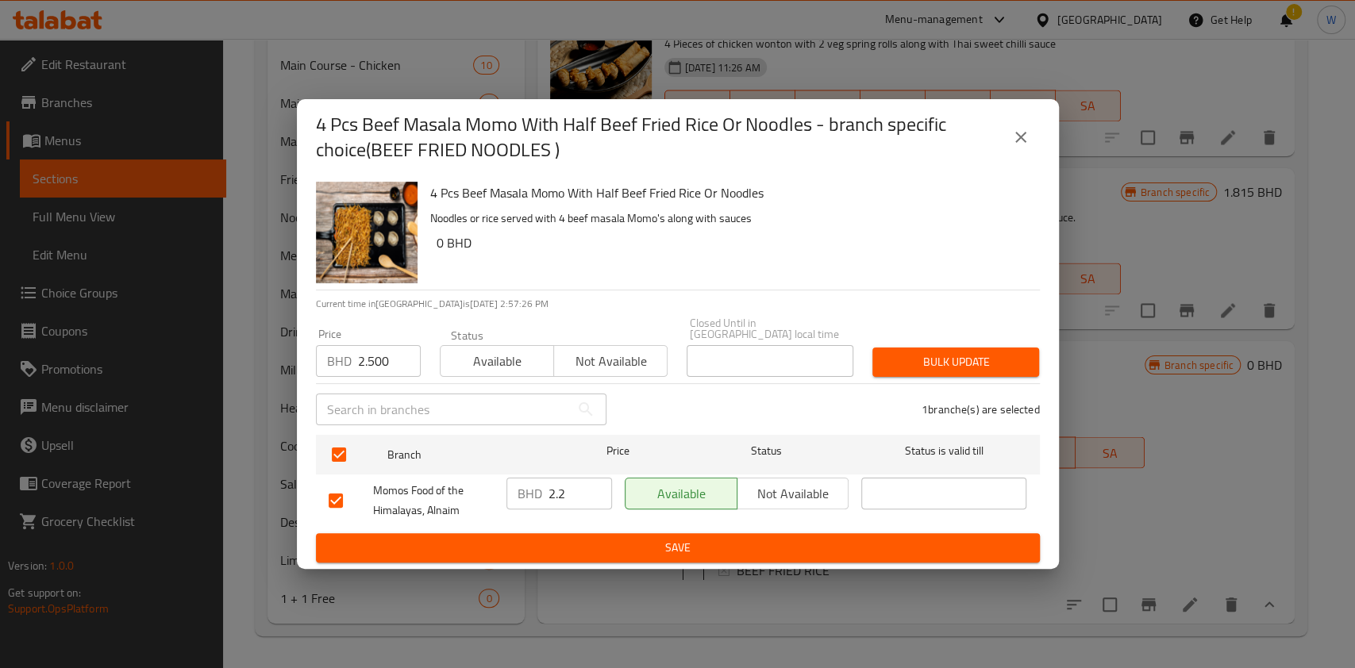
click at [923, 352] on span "Bulk update" at bounding box center [955, 362] width 141 height 20
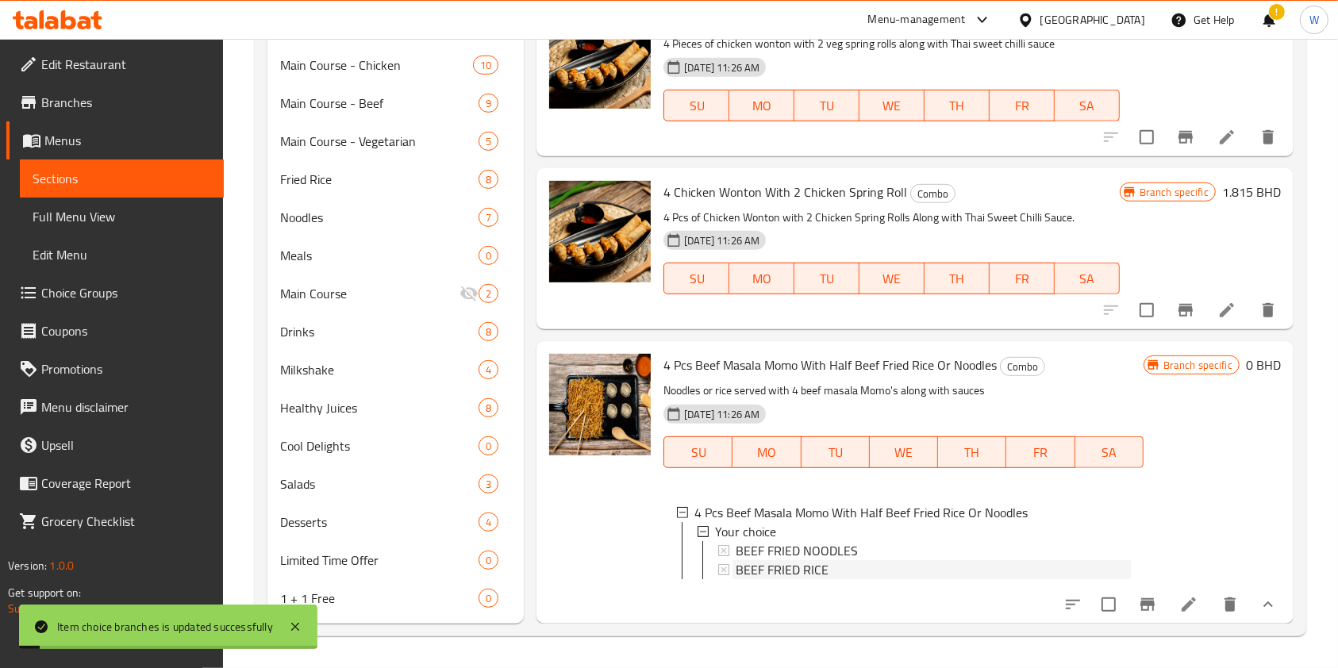
click at [798, 560] on span "BEEF FRIED RICE" at bounding box center [782, 569] width 93 height 19
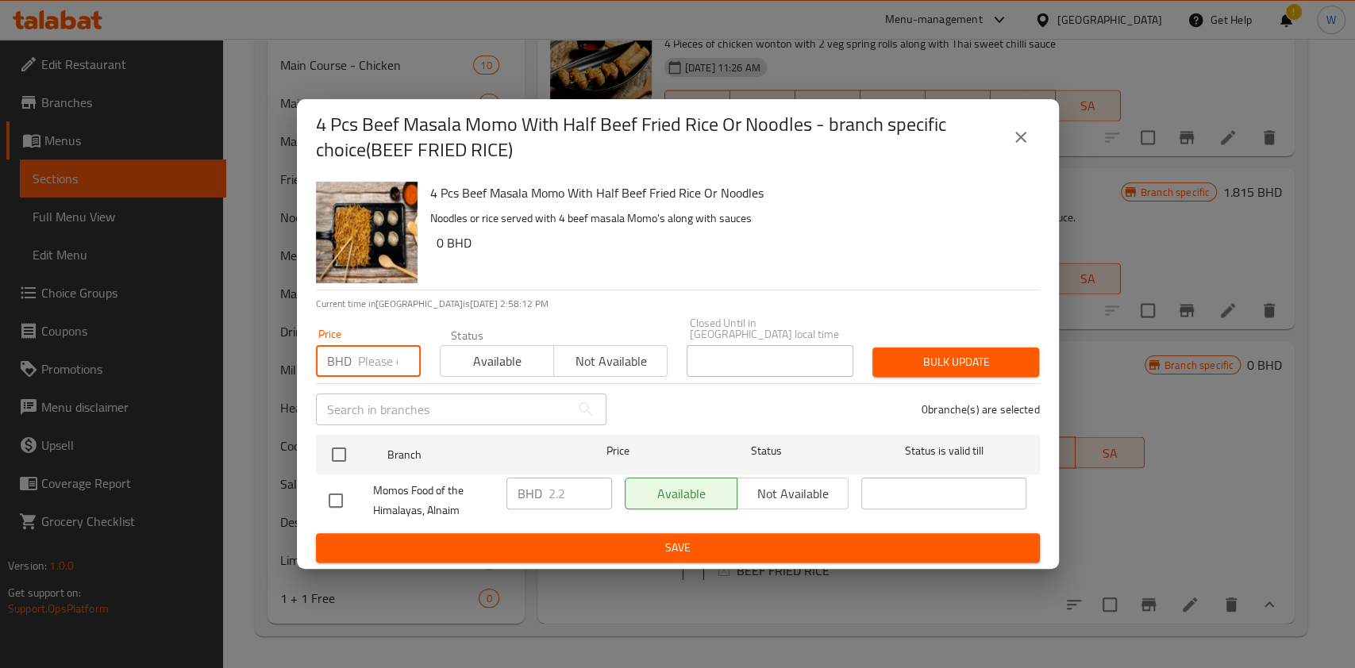
click at [389, 355] on input "number" at bounding box center [389, 361] width 63 height 32
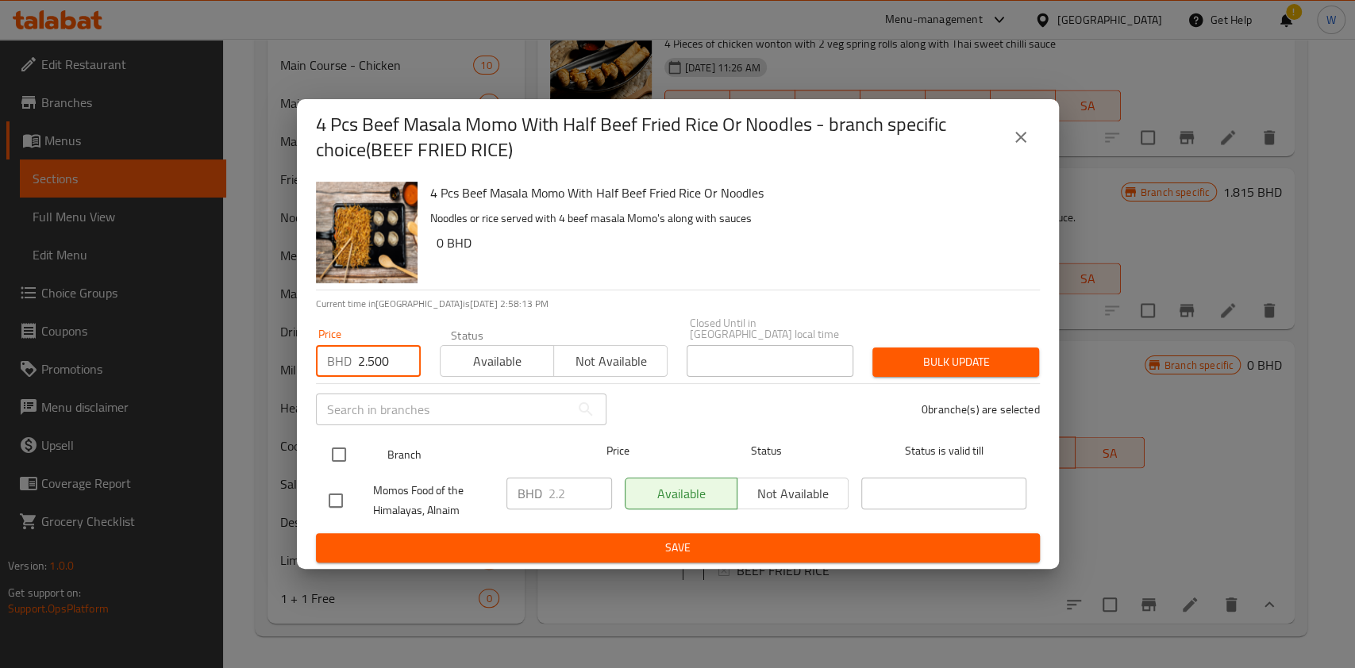
click at [329, 455] on input "checkbox" at bounding box center [338, 454] width 33 height 33
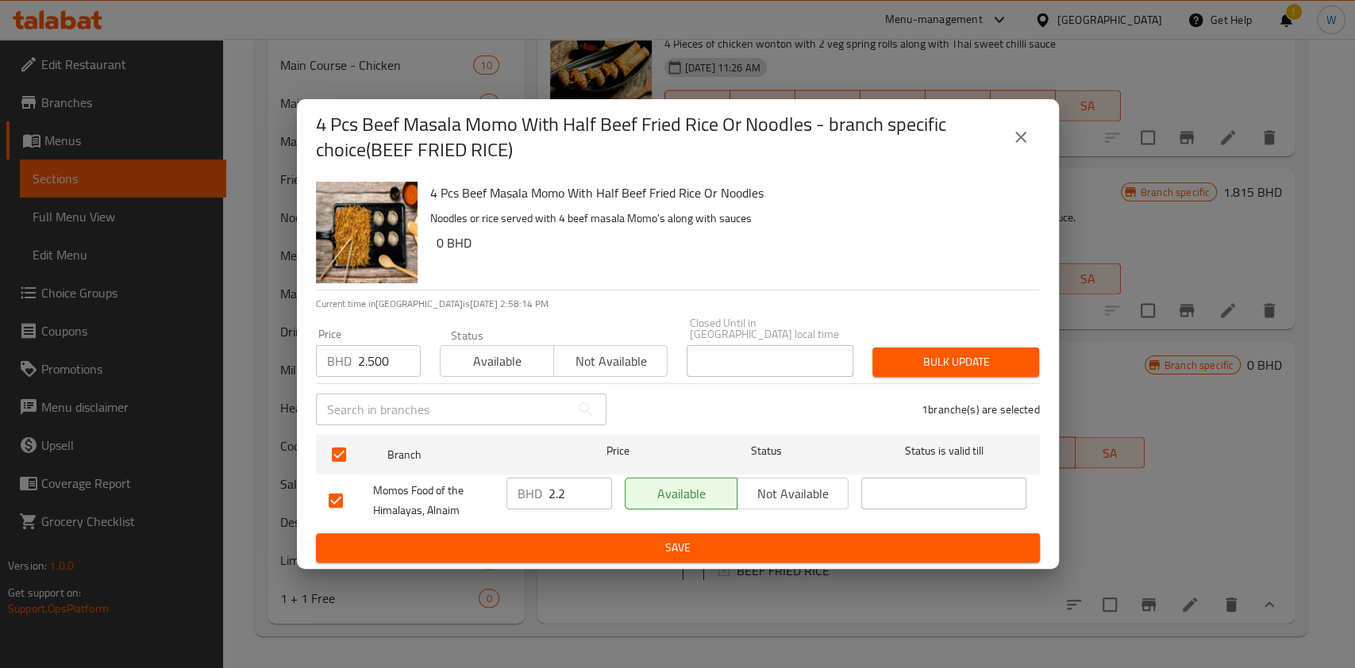
click at [945, 352] on span "Bulk update" at bounding box center [955, 362] width 141 height 20
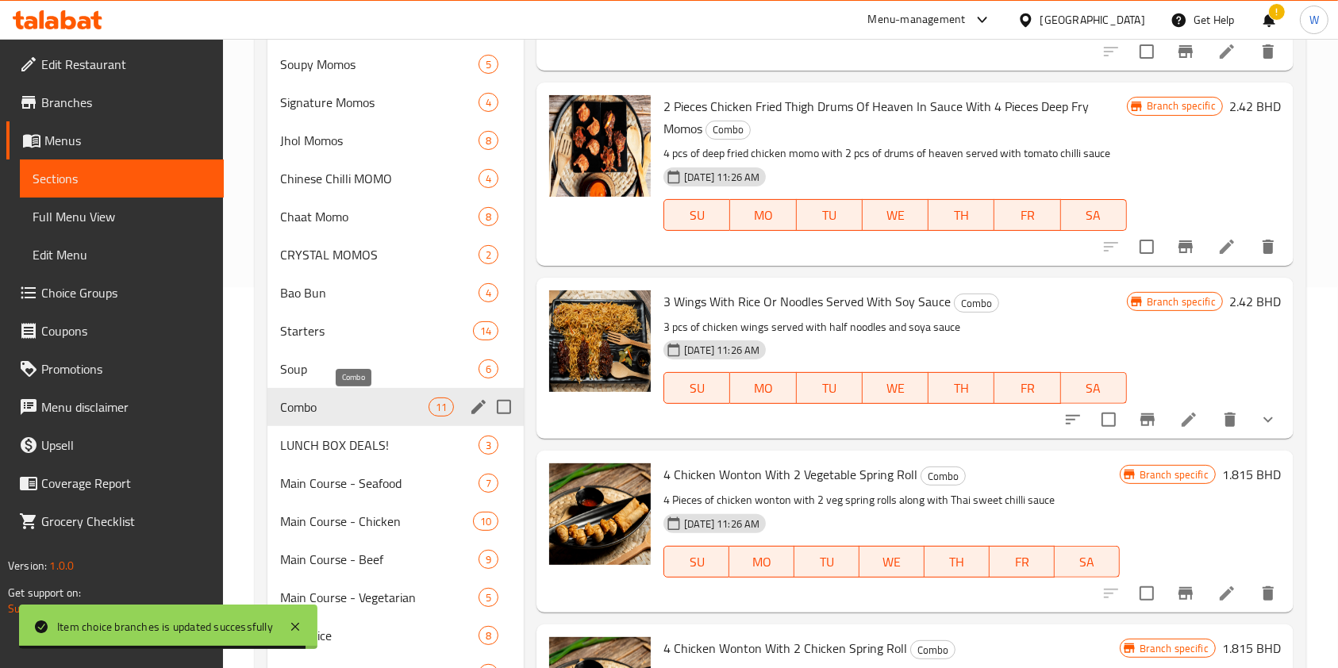
scroll to position [414, 0]
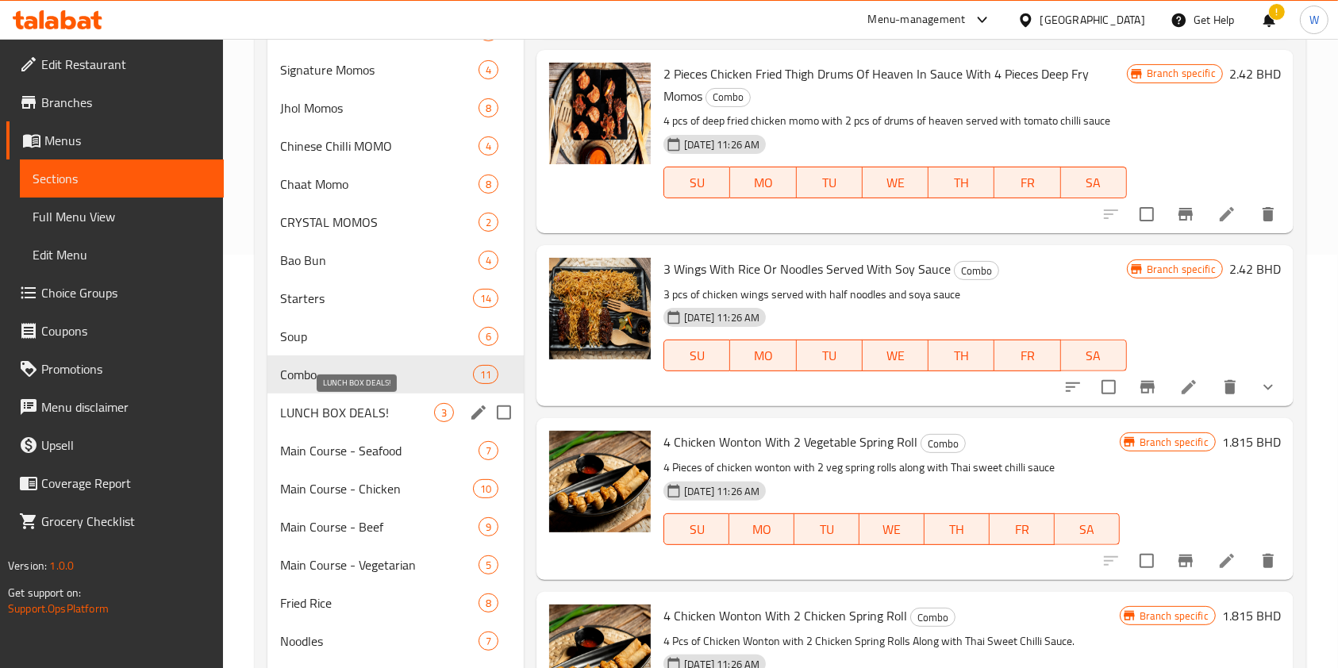
click at [379, 414] on span "LUNCH BOX DEALS!" at bounding box center [357, 412] width 154 height 19
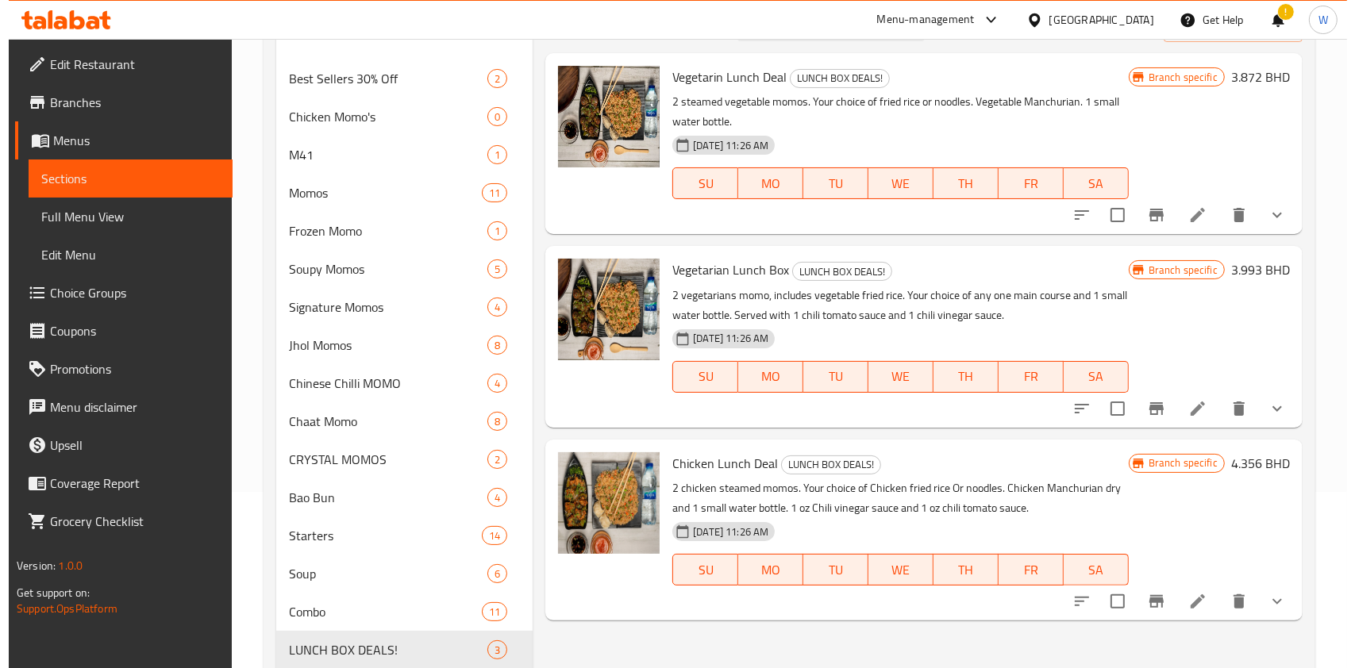
scroll to position [202, 0]
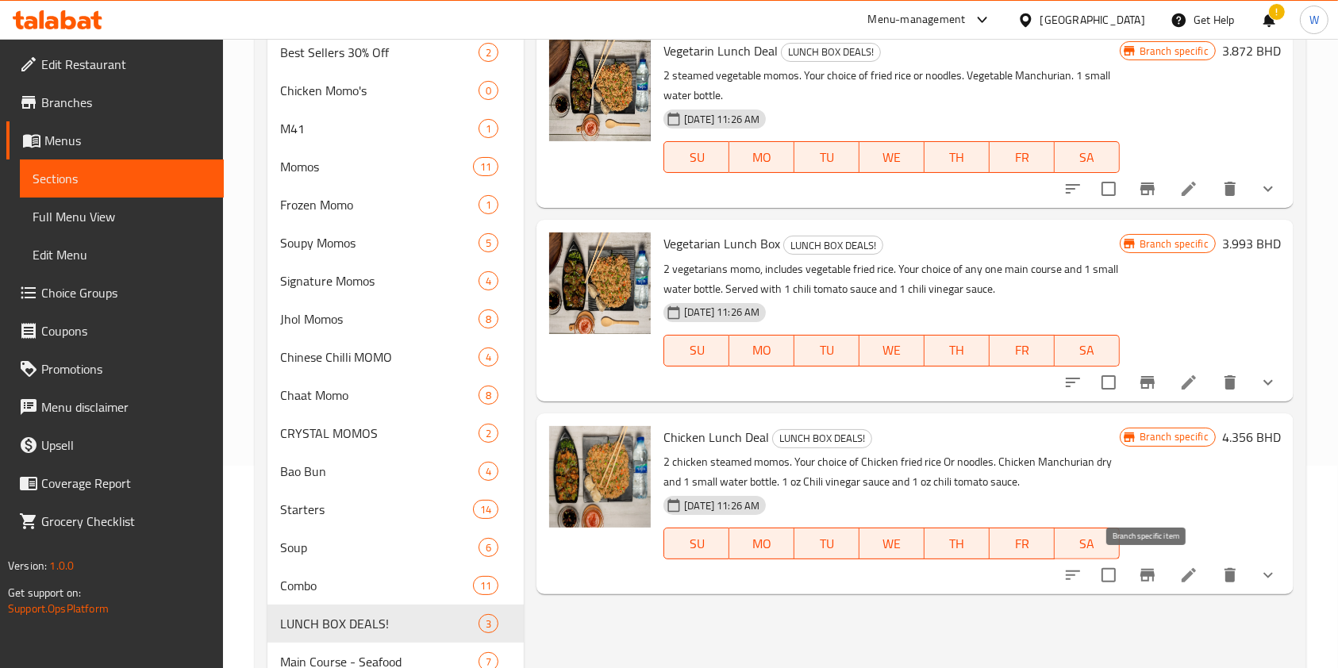
click at [1145, 563] on button "Branch-specific-item" at bounding box center [1148, 575] width 38 height 38
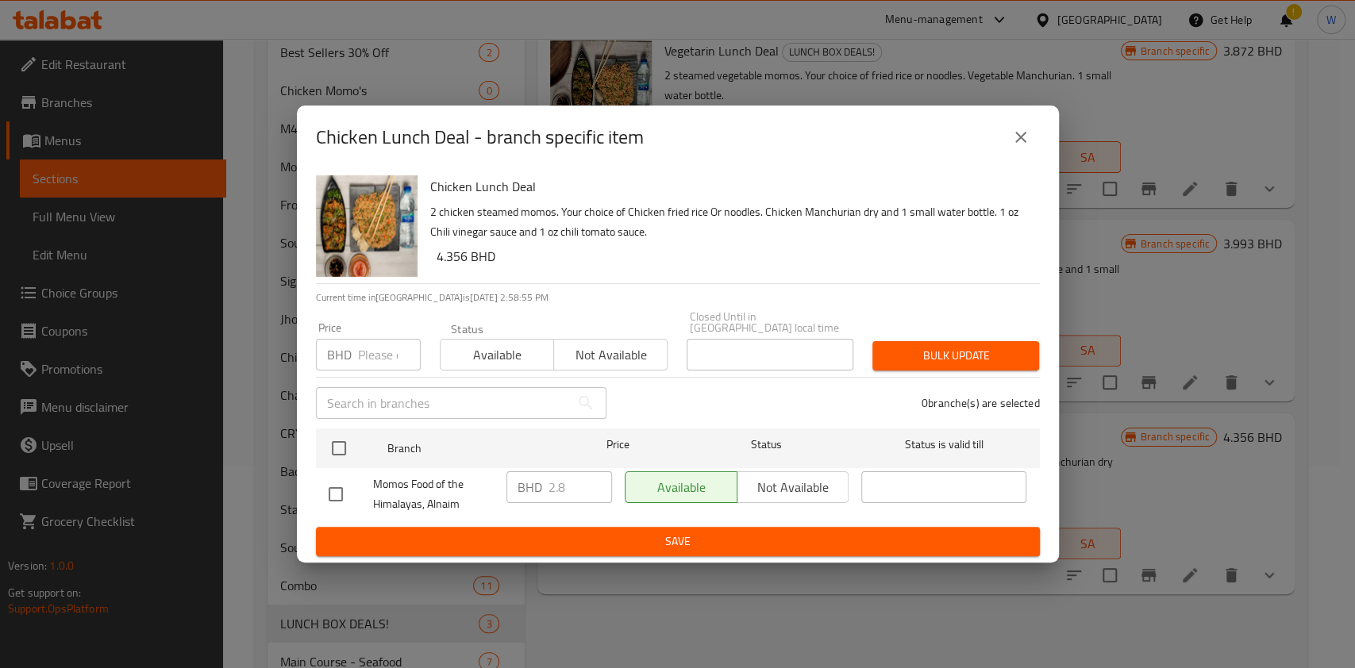
click at [1029, 146] on button "close" at bounding box center [1021, 137] width 38 height 38
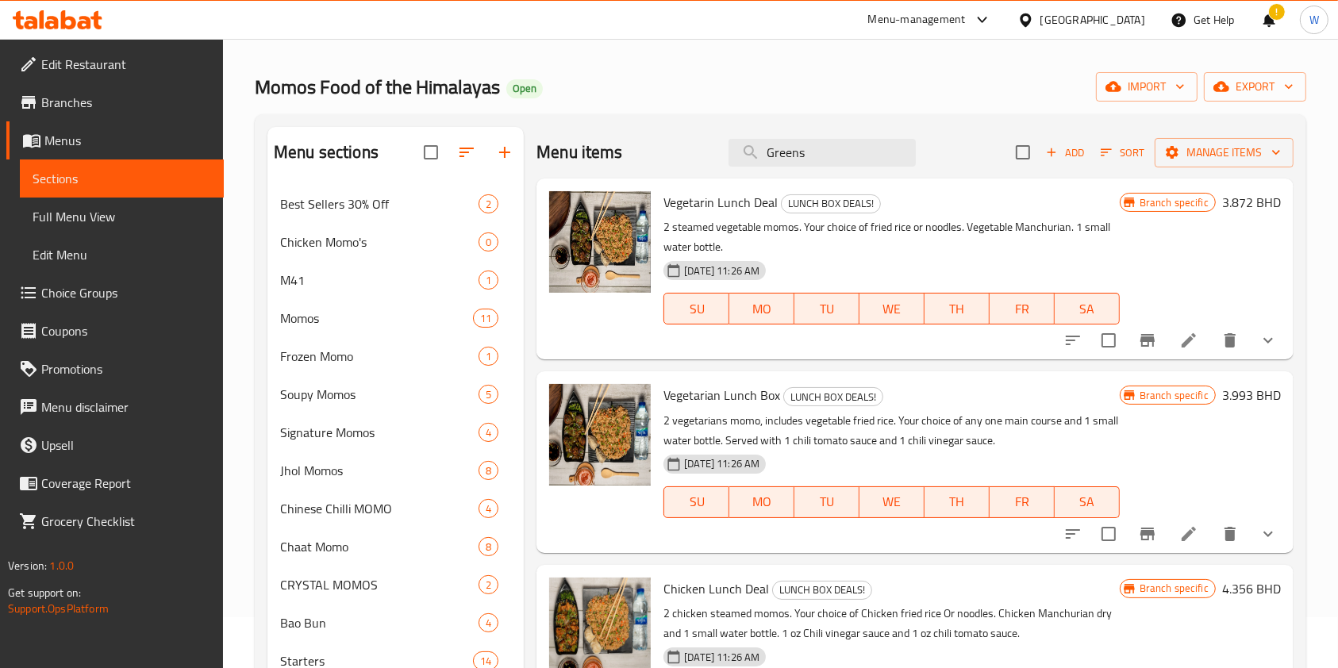
scroll to position [0, 0]
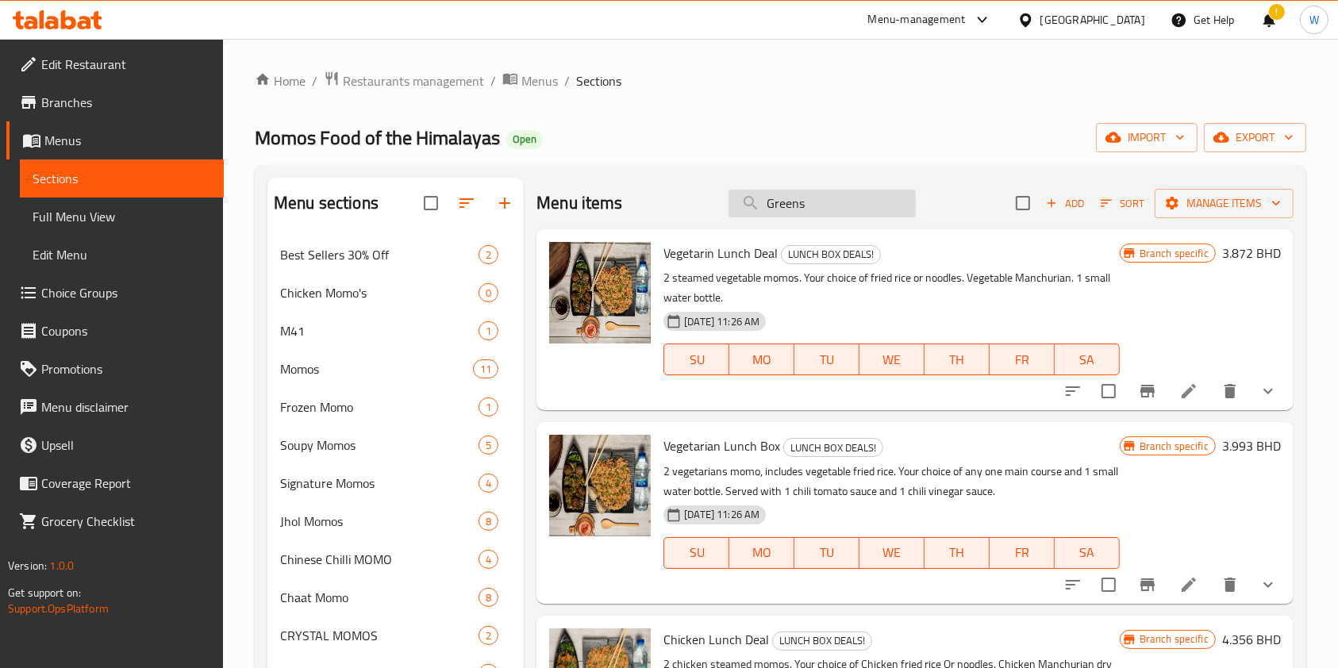
click at [808, 206] on input "Greens" at bounding box center [822, 204] width 187 height 28
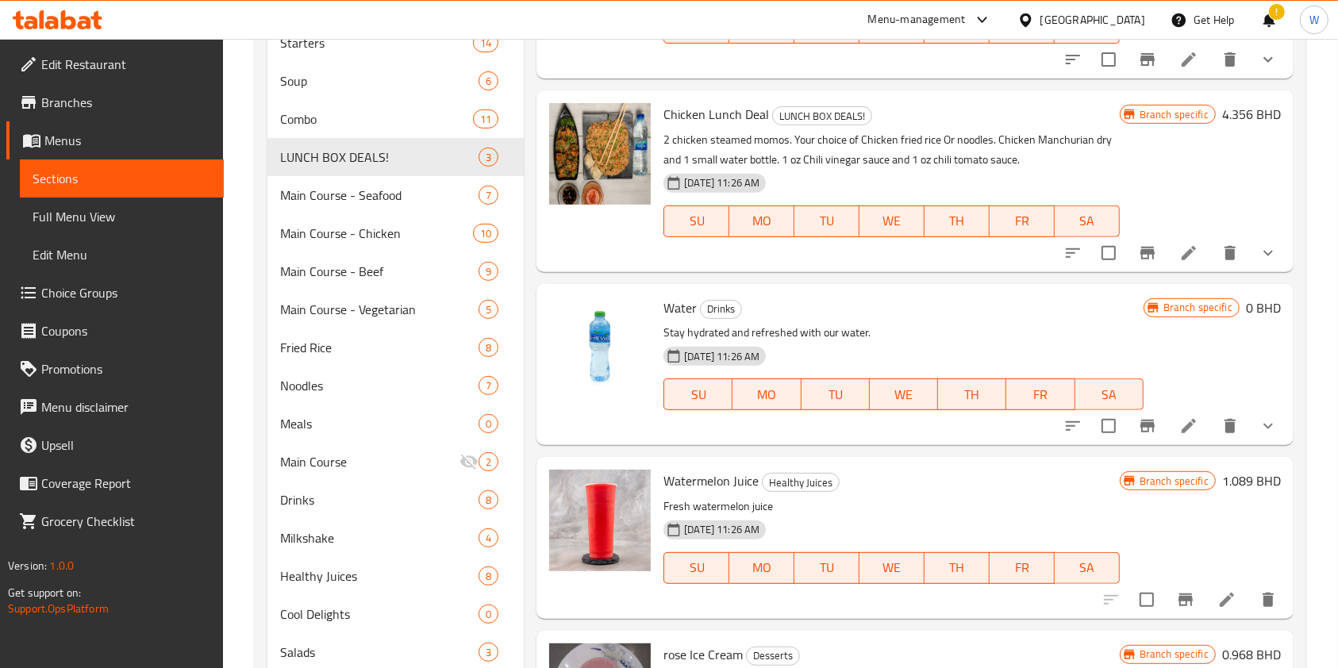
scroll to position [837, 0]
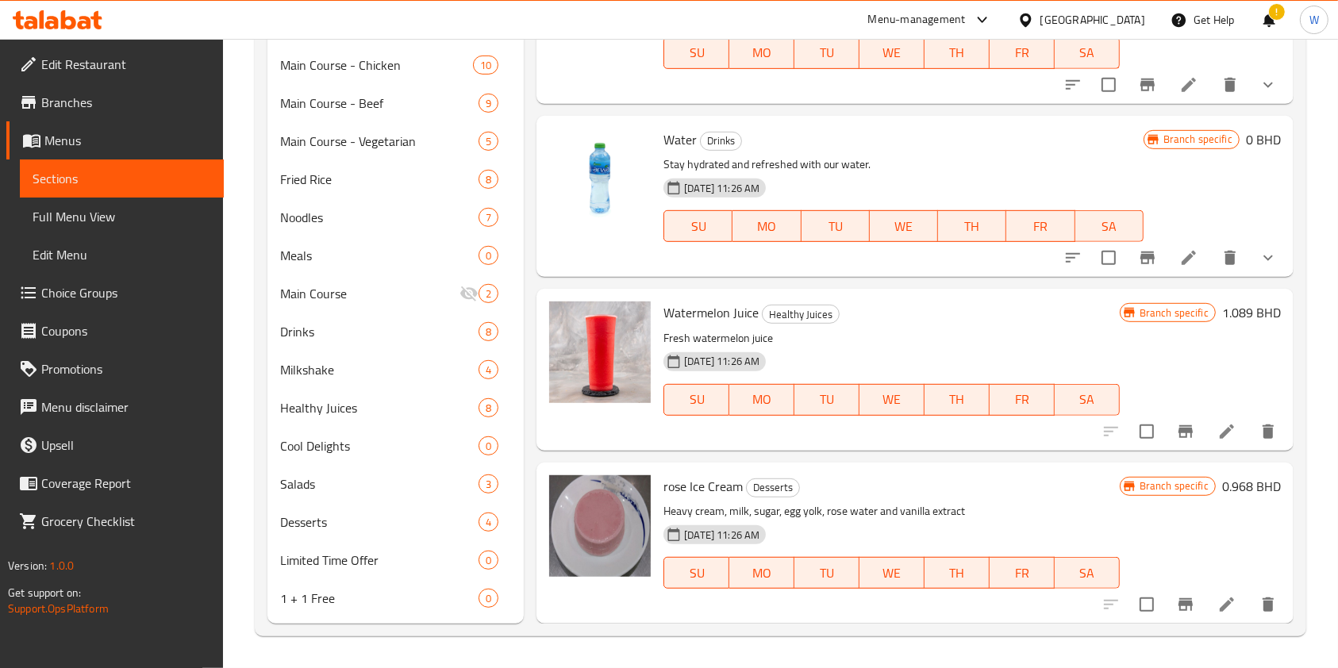
click at [1256, 269] on button "show more" at bounding box center [1268, 258] width 38 height 38
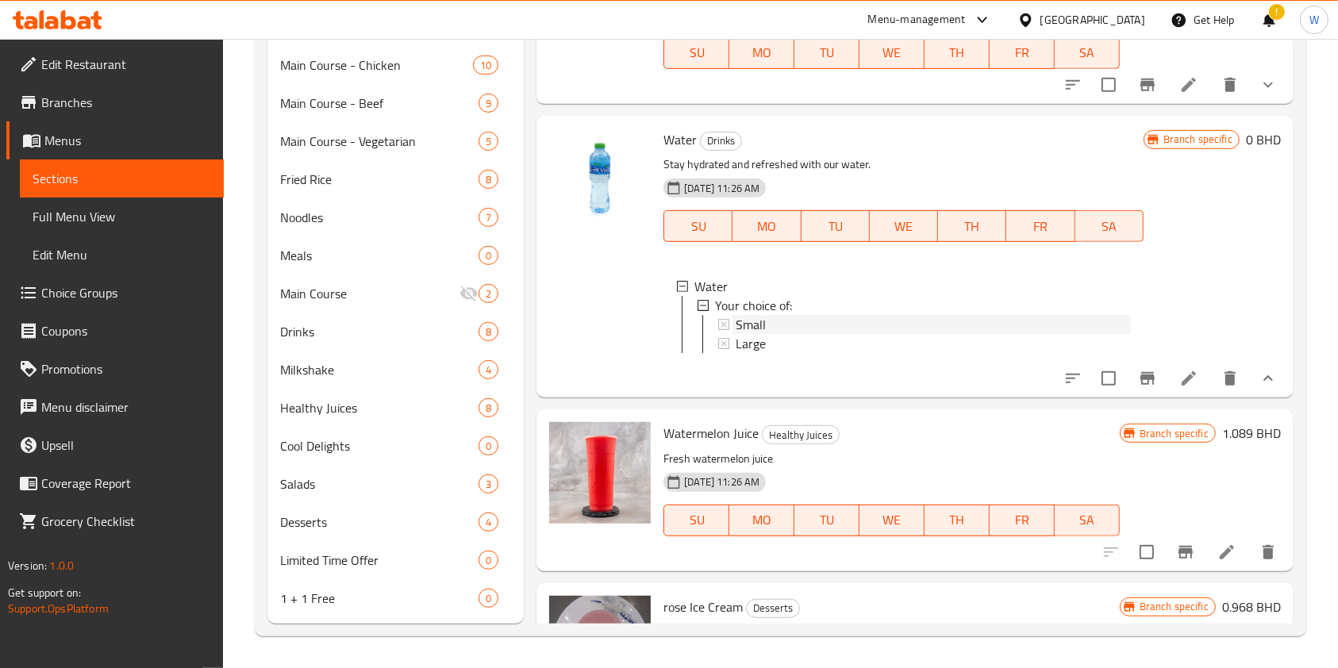
click at [849, 323] on div "Small" at bounding box center [933, 324] width 394 height 19
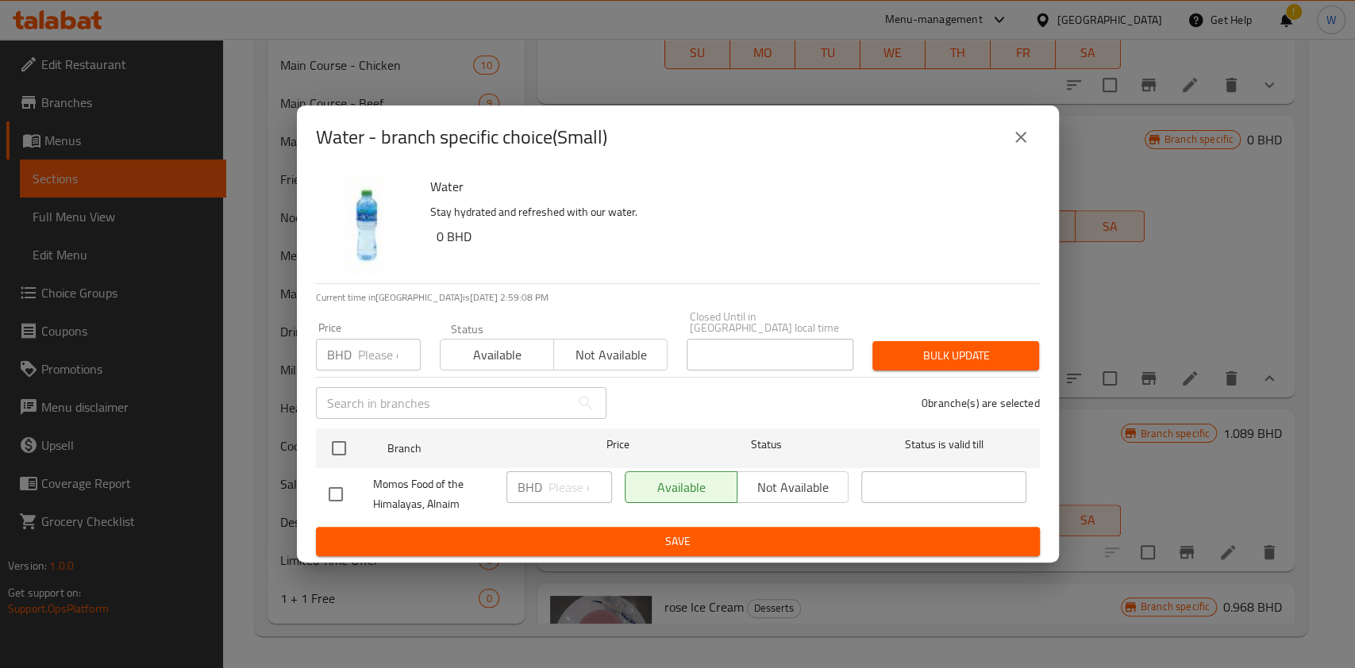
click at [347, 352] on p "BHD" at bounding box center [339, 354] width 25 height 19
click at [371, 352] on input "number" at bounding box center [389, 355] width 63 height 32
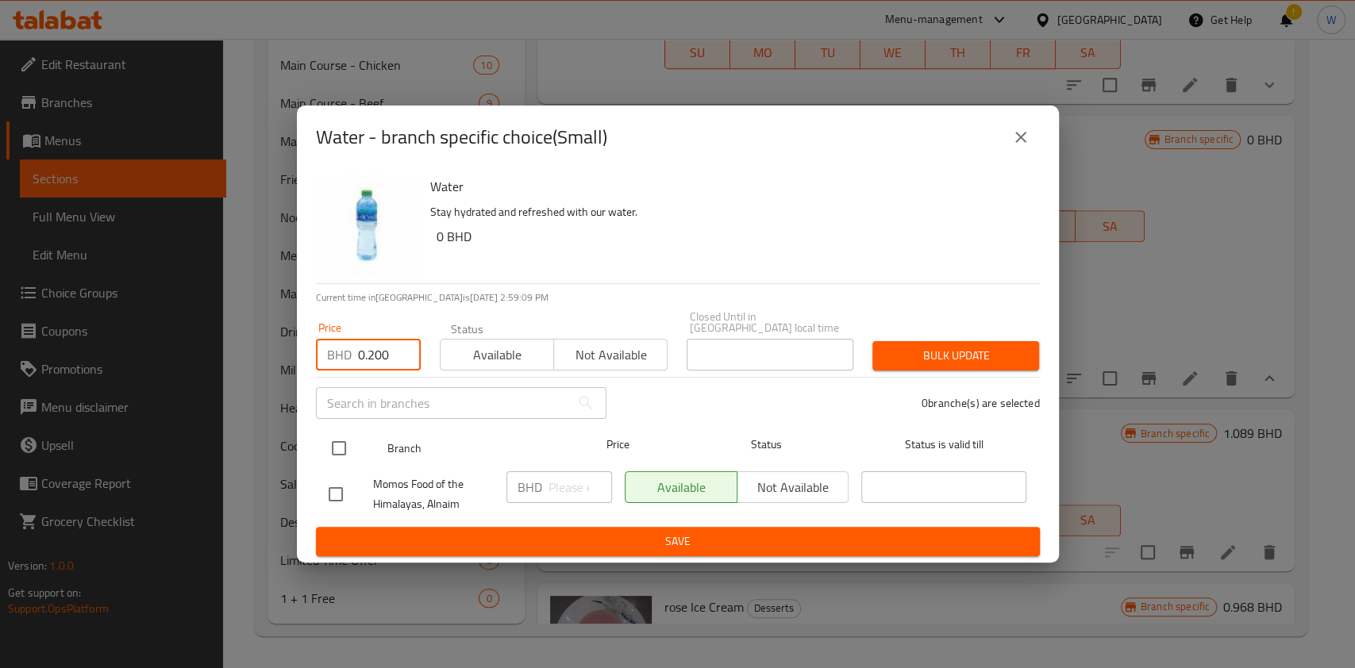
click at [349, 428] on div at bounding box center [352, 448] width 60 height 46
click at [346, 442] on input "checkbox" at bounding box center [338, 448] width 33 height 33
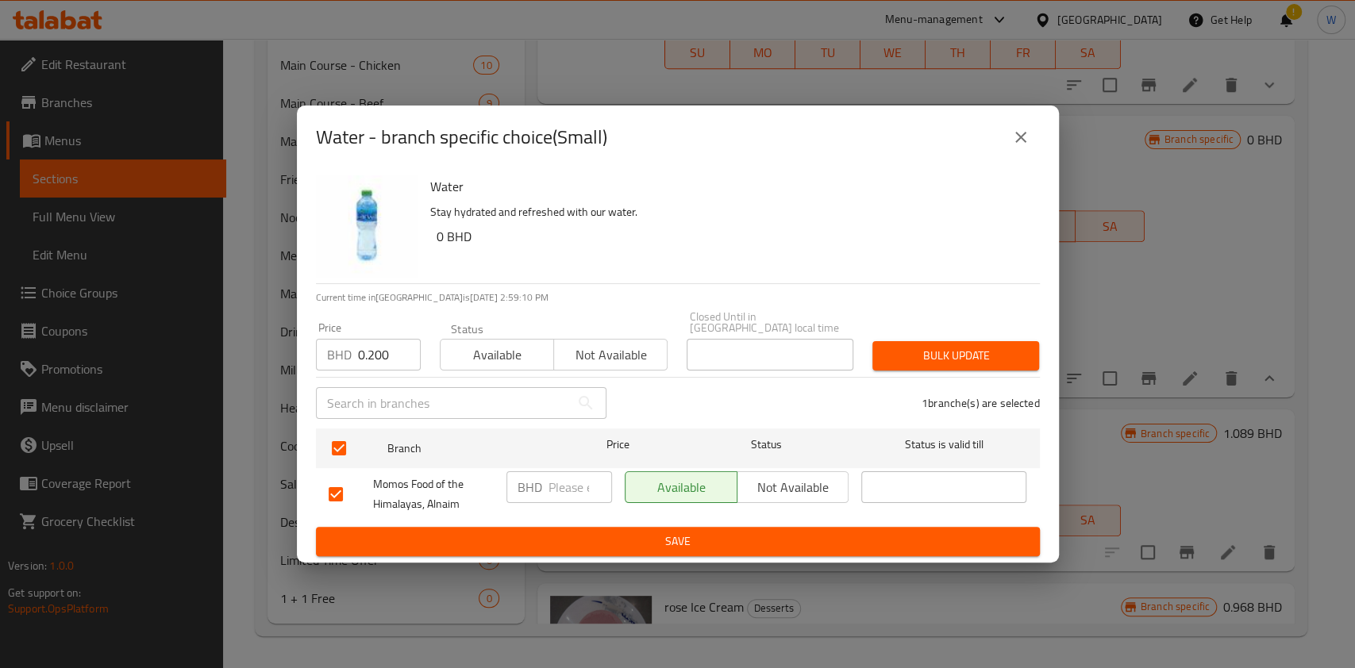
click at [987, 352] on span "Bulk update" at bounding box center [955, 356] width 141 height 20
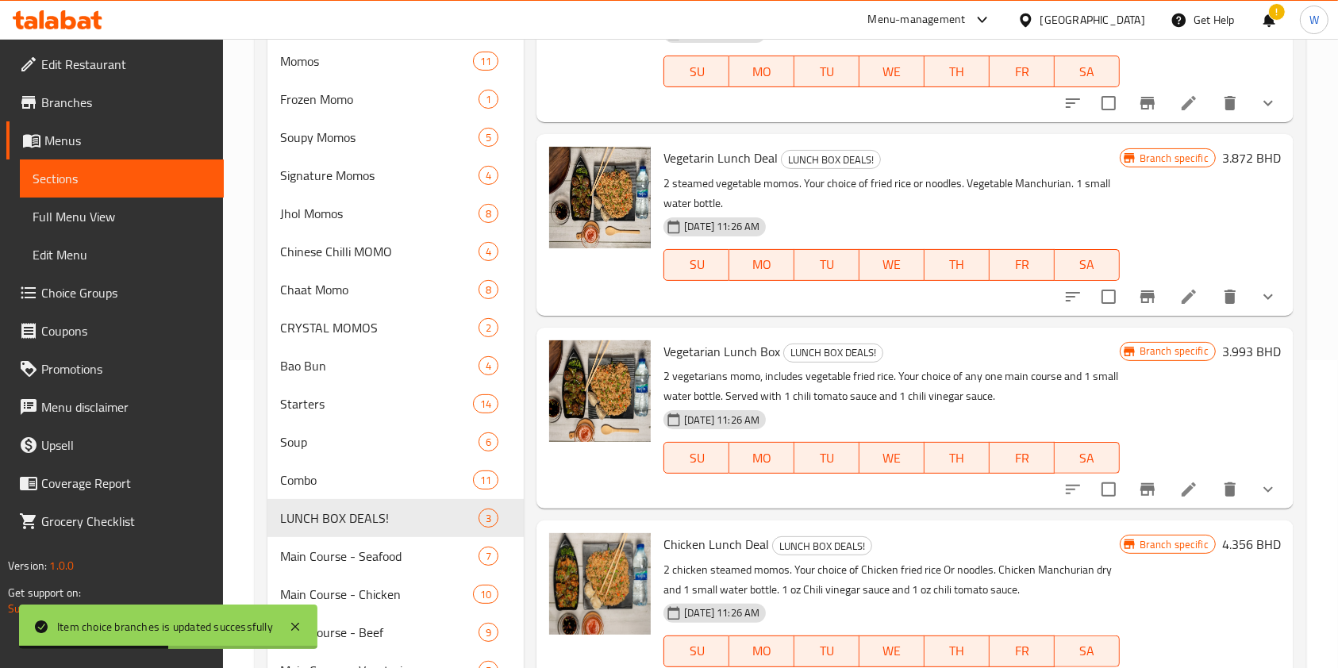
scroll to position [0, 0]
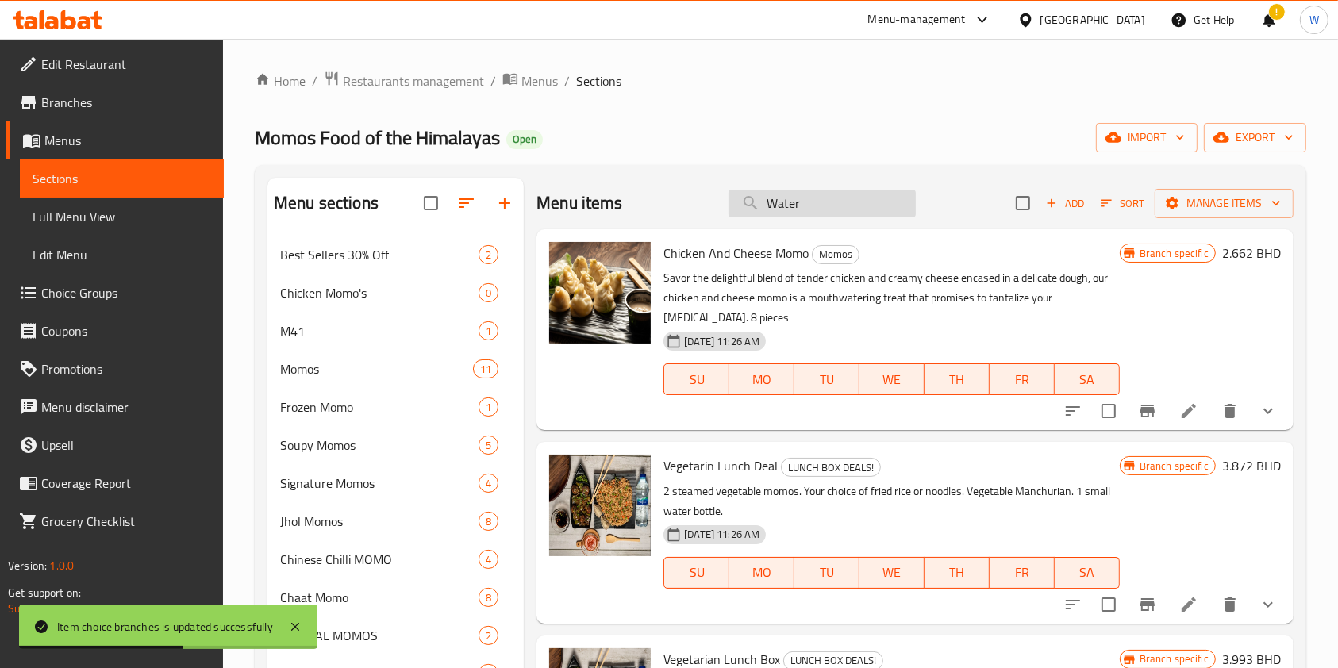
click at [800, 212] on input "Water" at bounding box center [822, 204] width 187 height 28
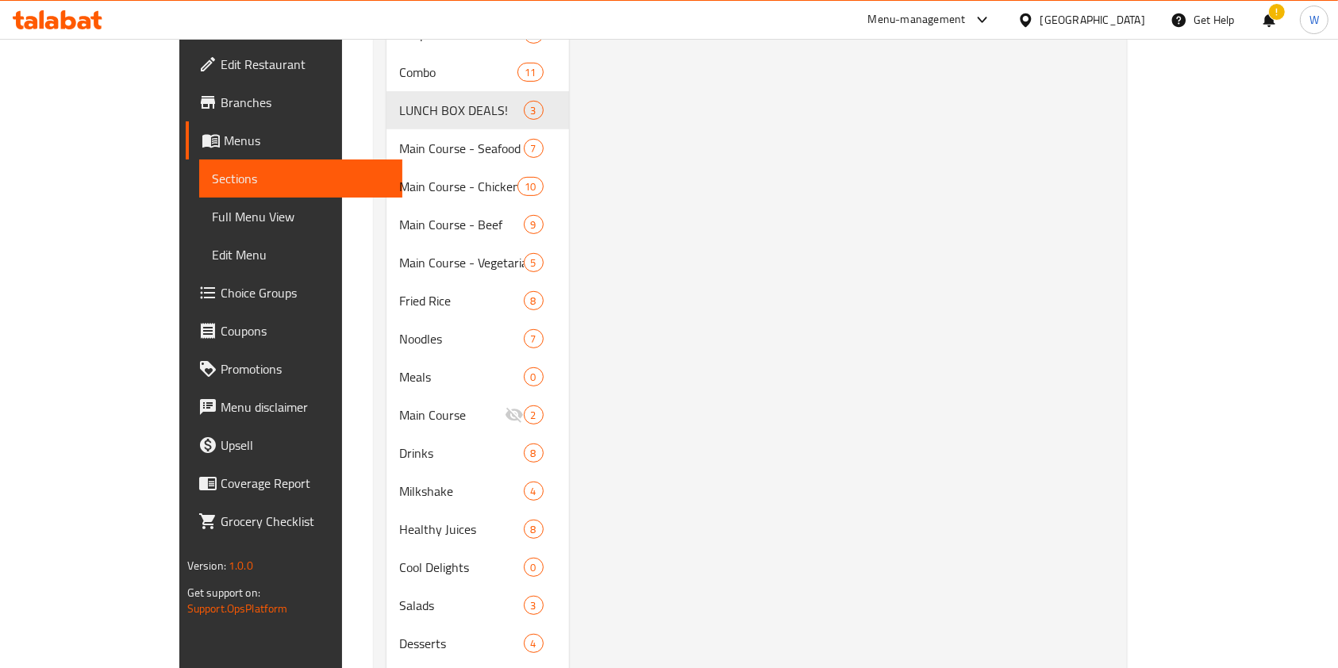
scroll to position [837, 0]
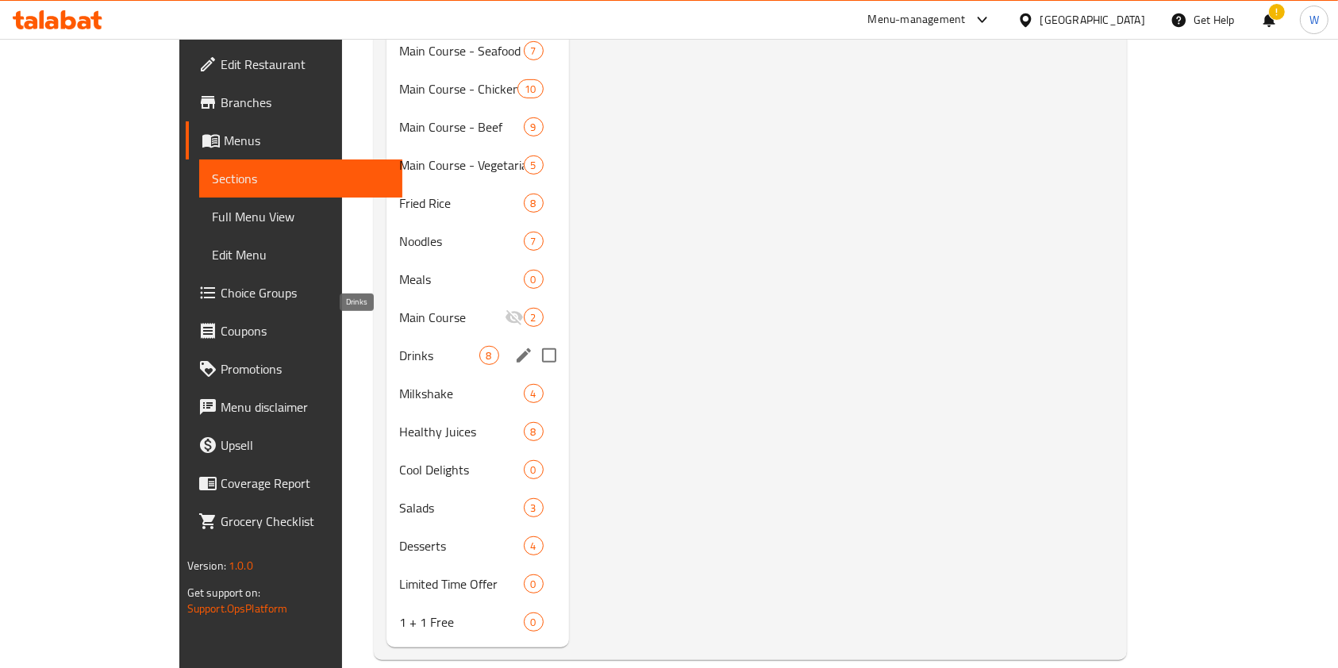
click at [399, 346] on span "Drinks" at bounding box center [438, 355] width 79 height 19
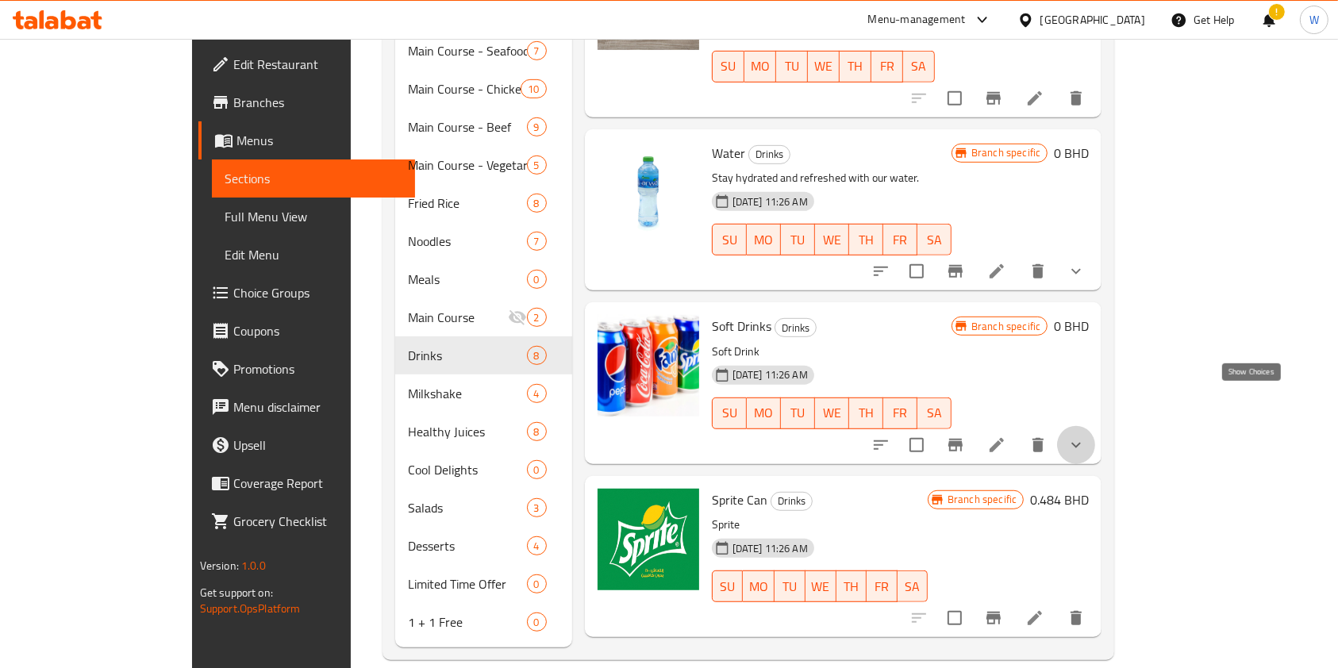
click at [1086, 436] on icon "show more" at bounding box center [1076, 445] width 19 height 19
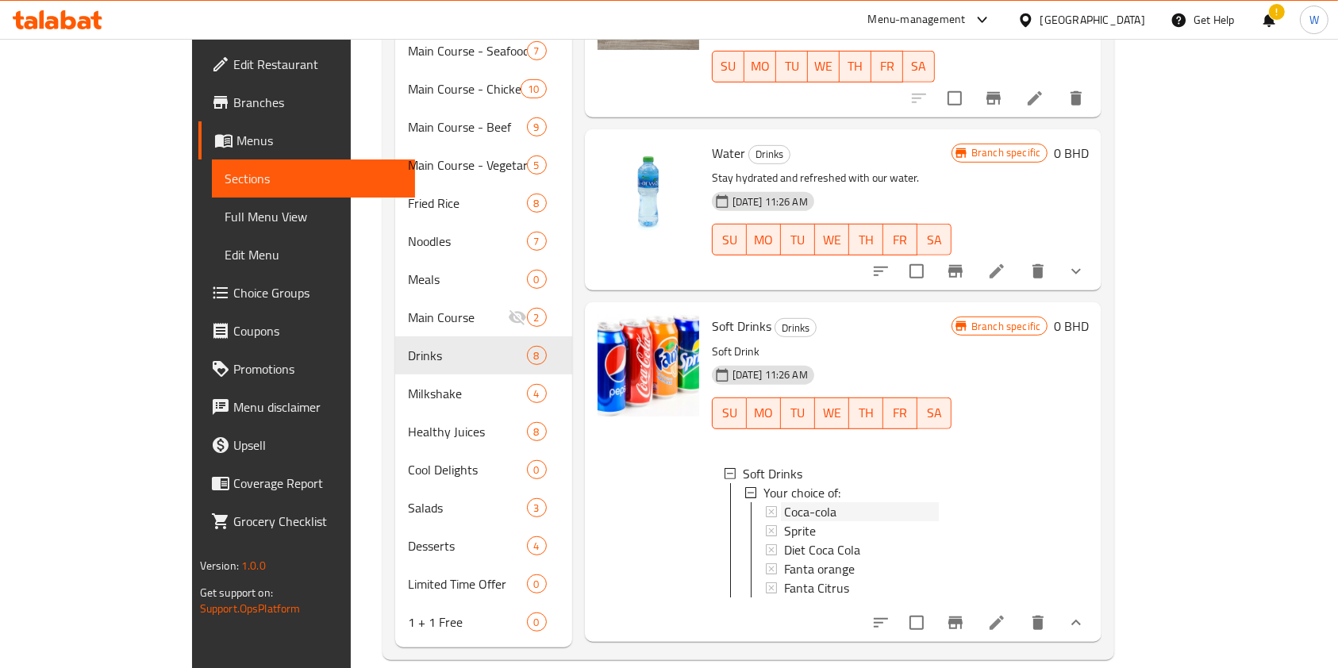
click at [814, 502] on div "Coca-cola" at bounding box center [861, 511] width 155 height 19
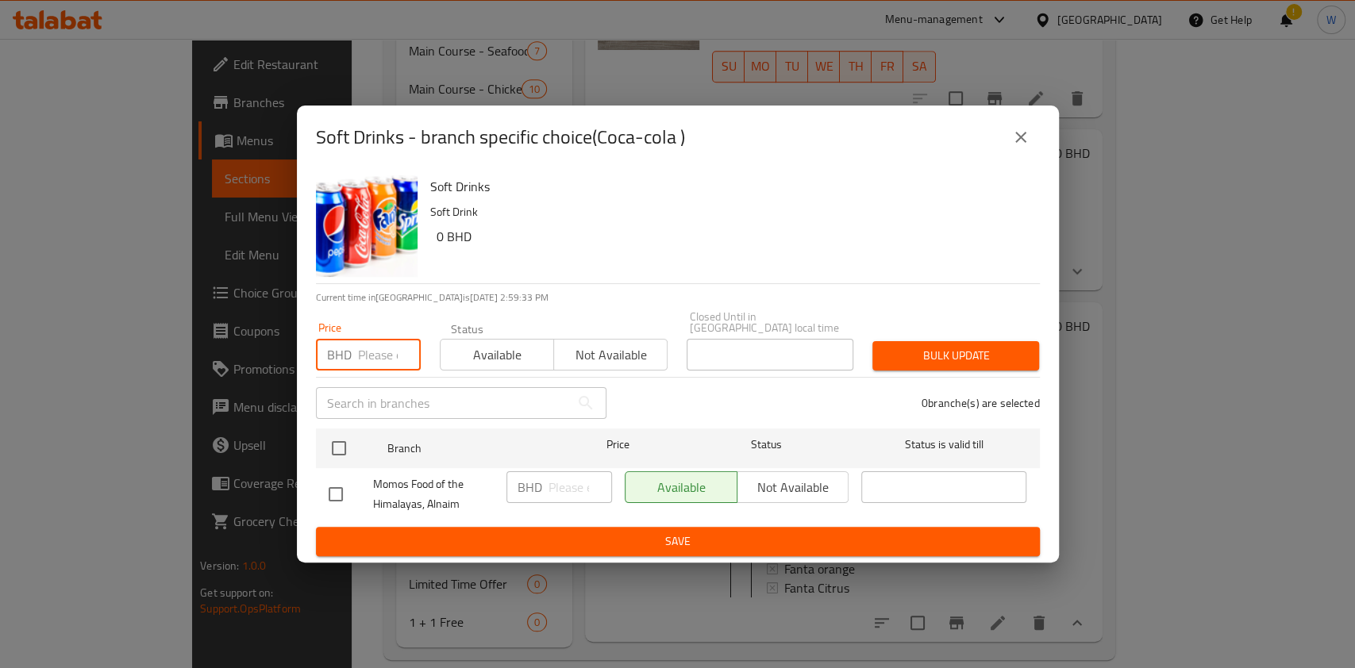
click at [389, 353] on input "number" at bounding box center [389, 355] width 63 height 32
click at [317, 438] on div "Branch Price Status Status is valid till" at bounding box center [678, 449] width 724 height 40
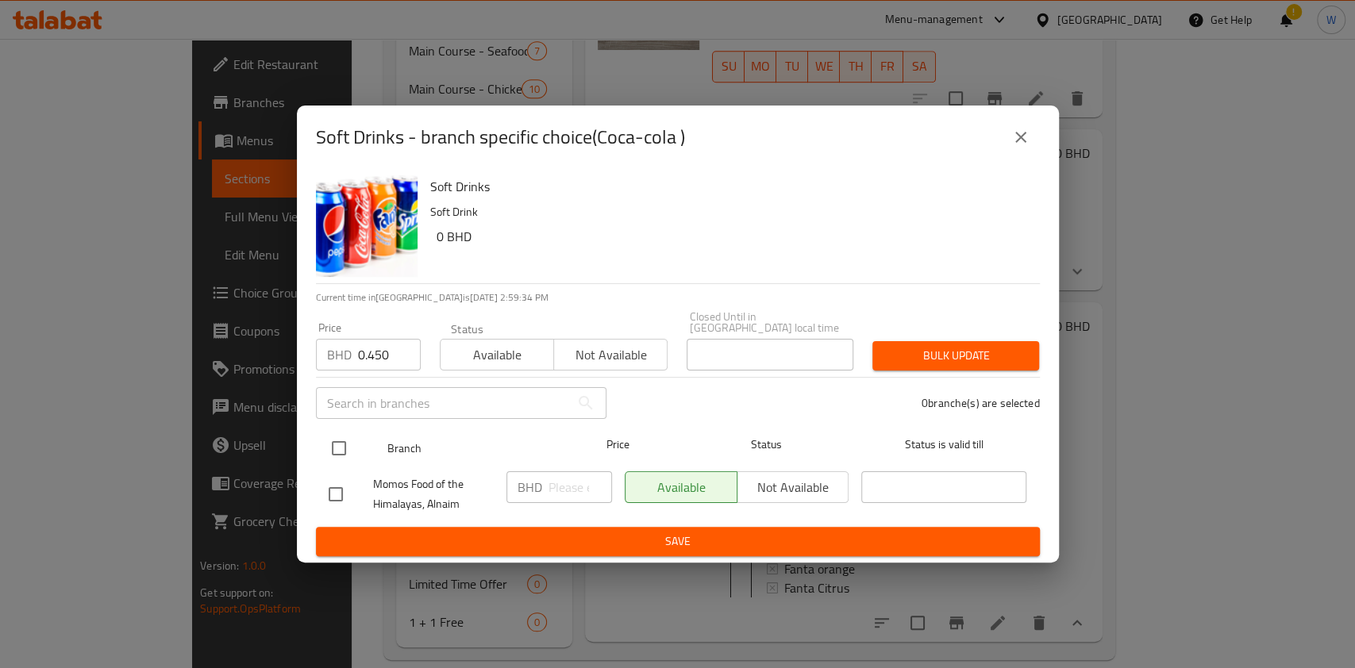
click at [332, 436] on input "checkbox" at bounding box center [338, 448] width 33 height 33
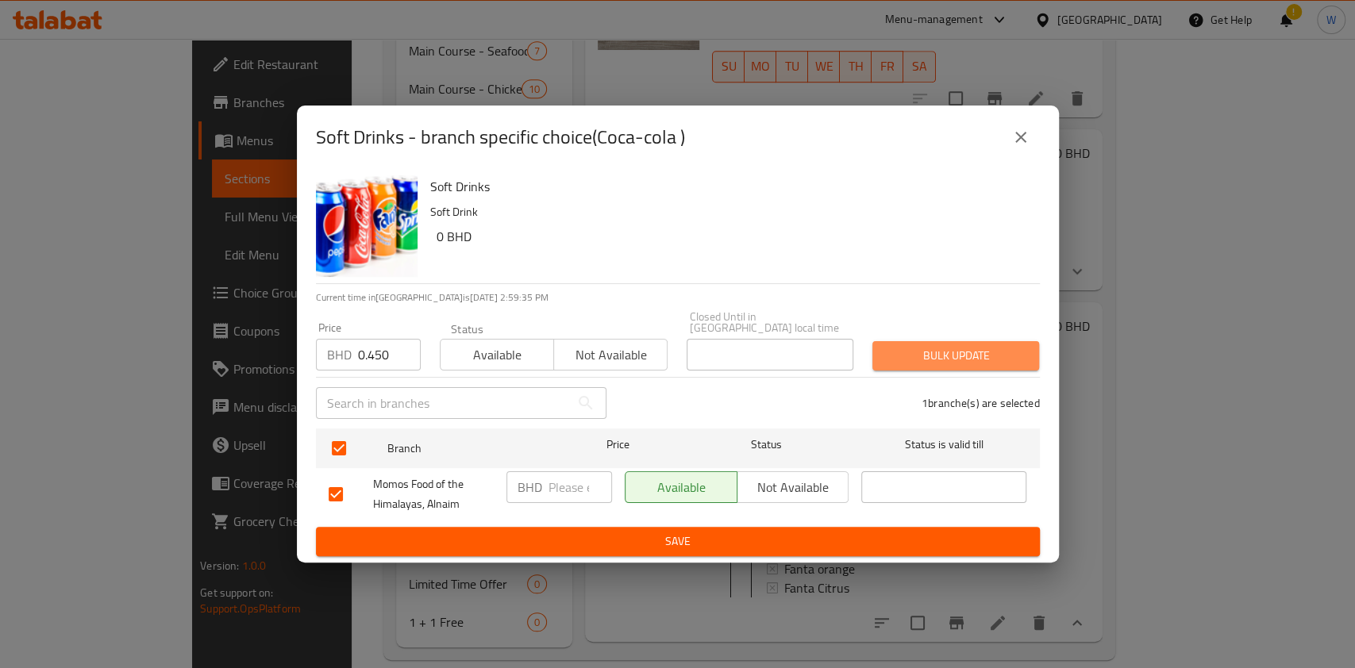
click at [989, 355] on span "Bulk update" at bounding box center [955, 356] width 141 height 20
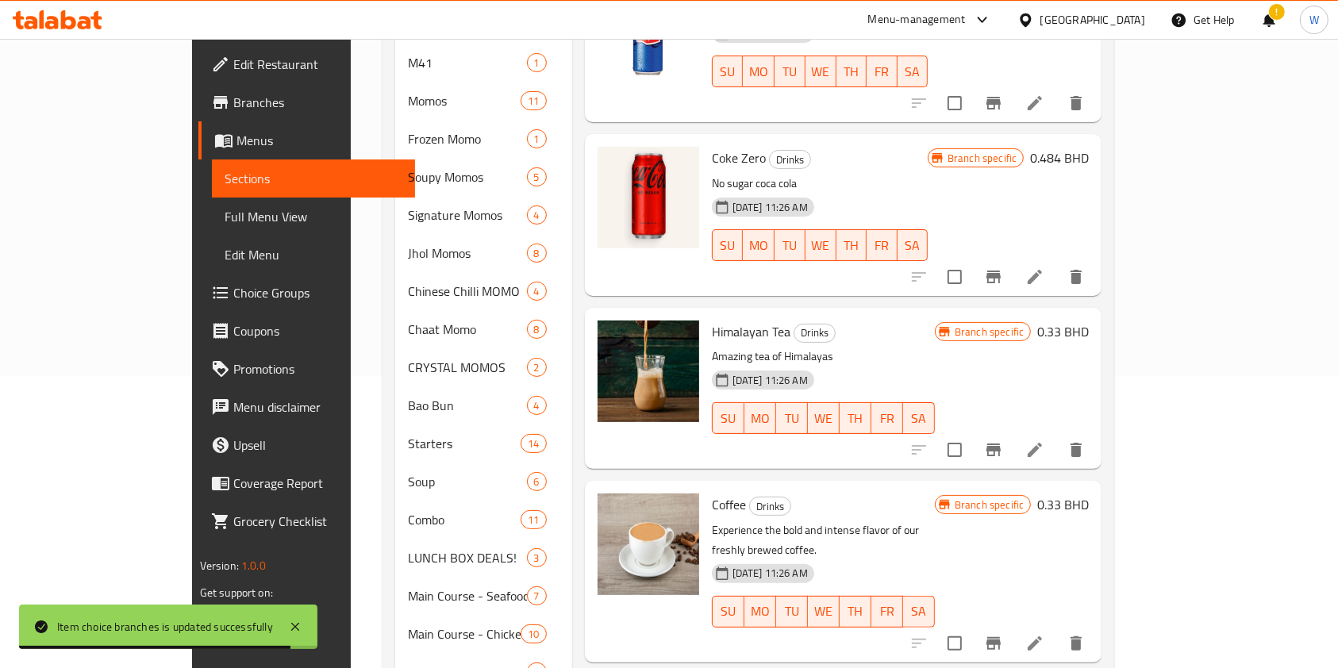
scroll to position [202, 0]
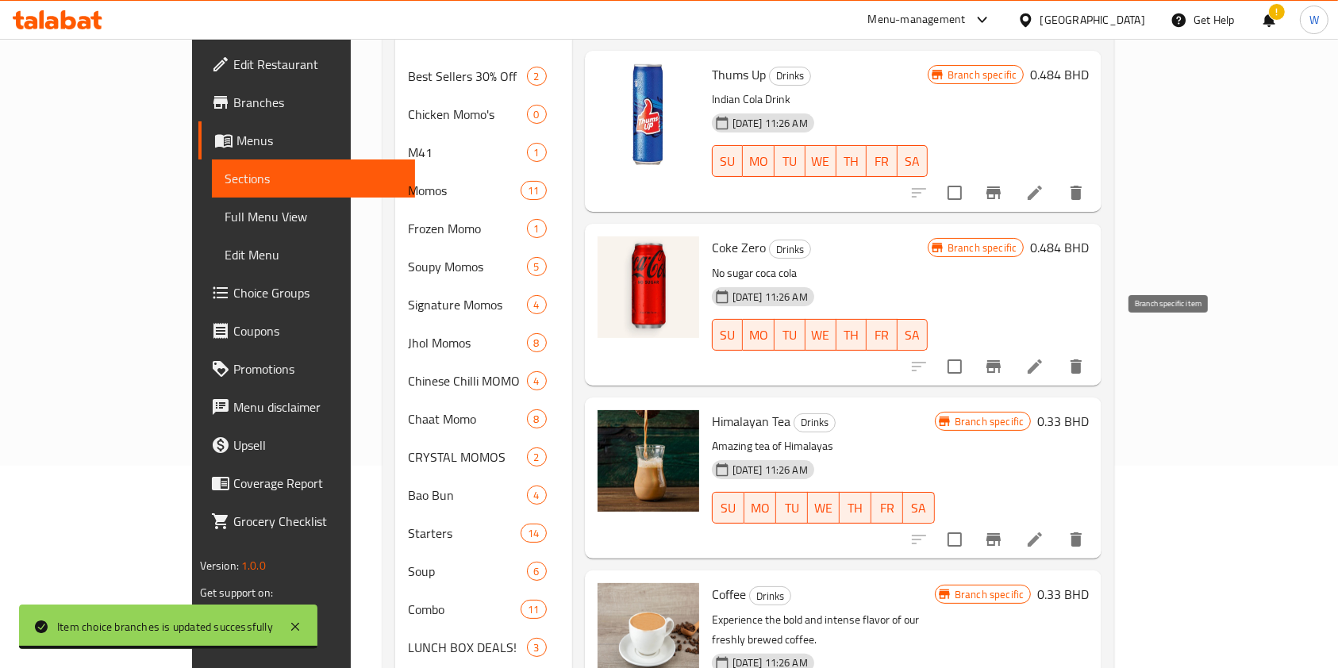
click at [1013, 348] on button "Branch-specific-item" at bounding box center [994, 367] width 38 height 38
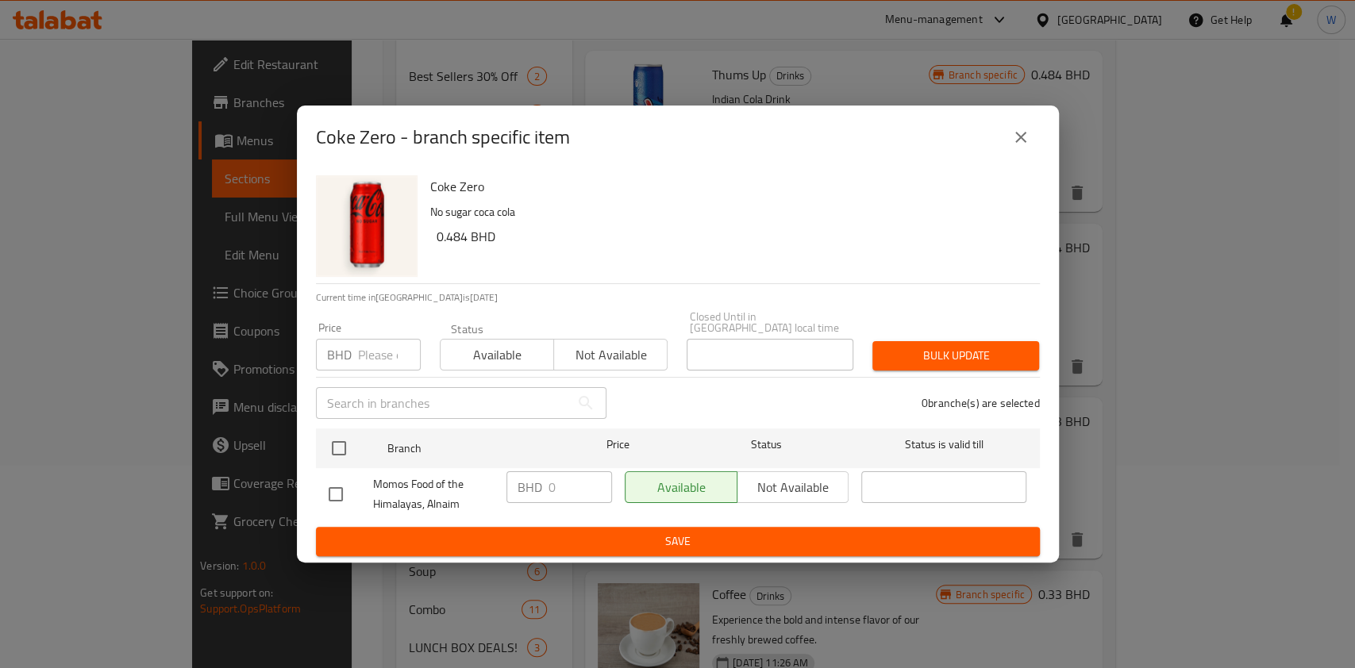
click at [373, 352] on input "number" at bounding box center [389, 355] width 63 height 32
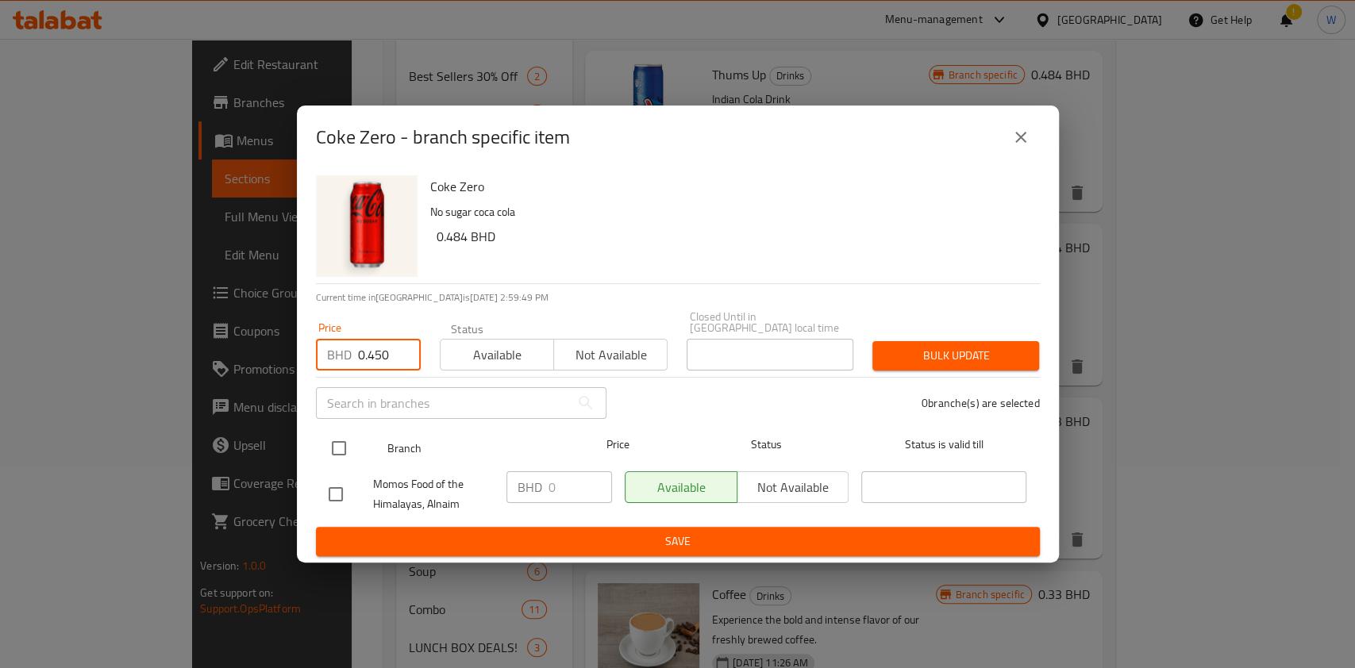
click at [343, 440] on input "checkbox" at bounding box center [338, 448] width 33 height 33
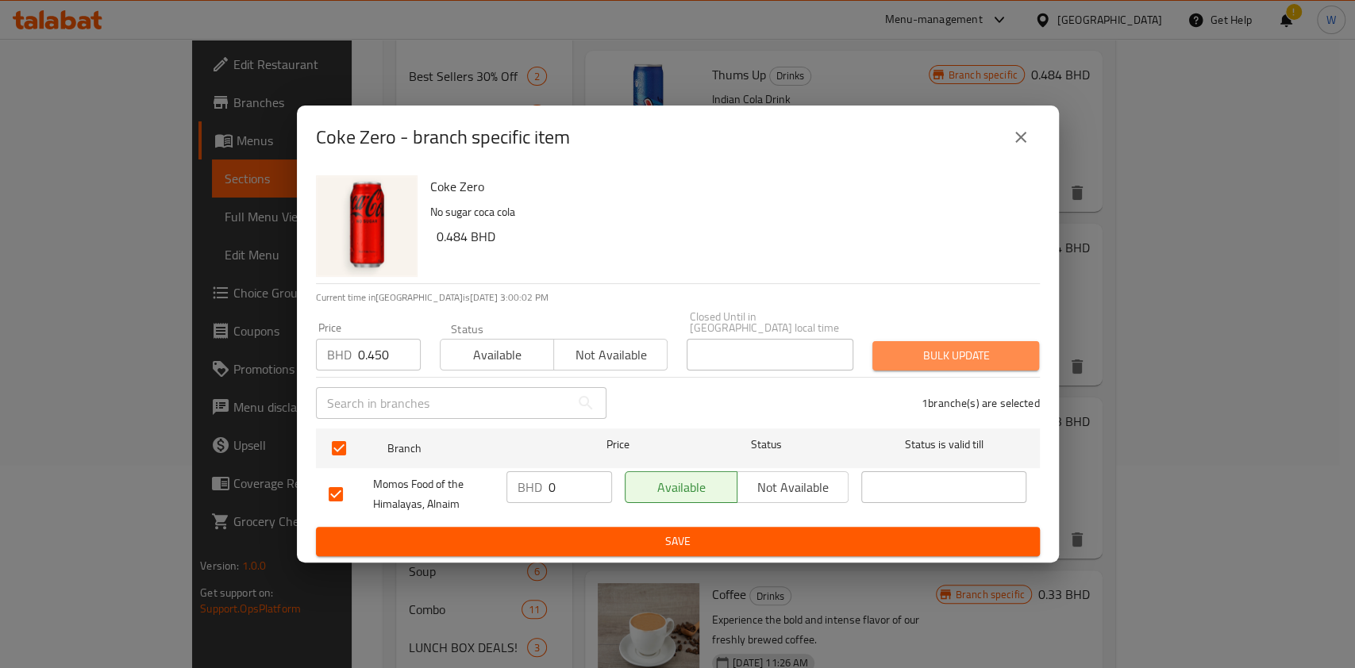
click at [971, 360] on span "Bulk update" at bounding box center [955, 356] width 141 height 20
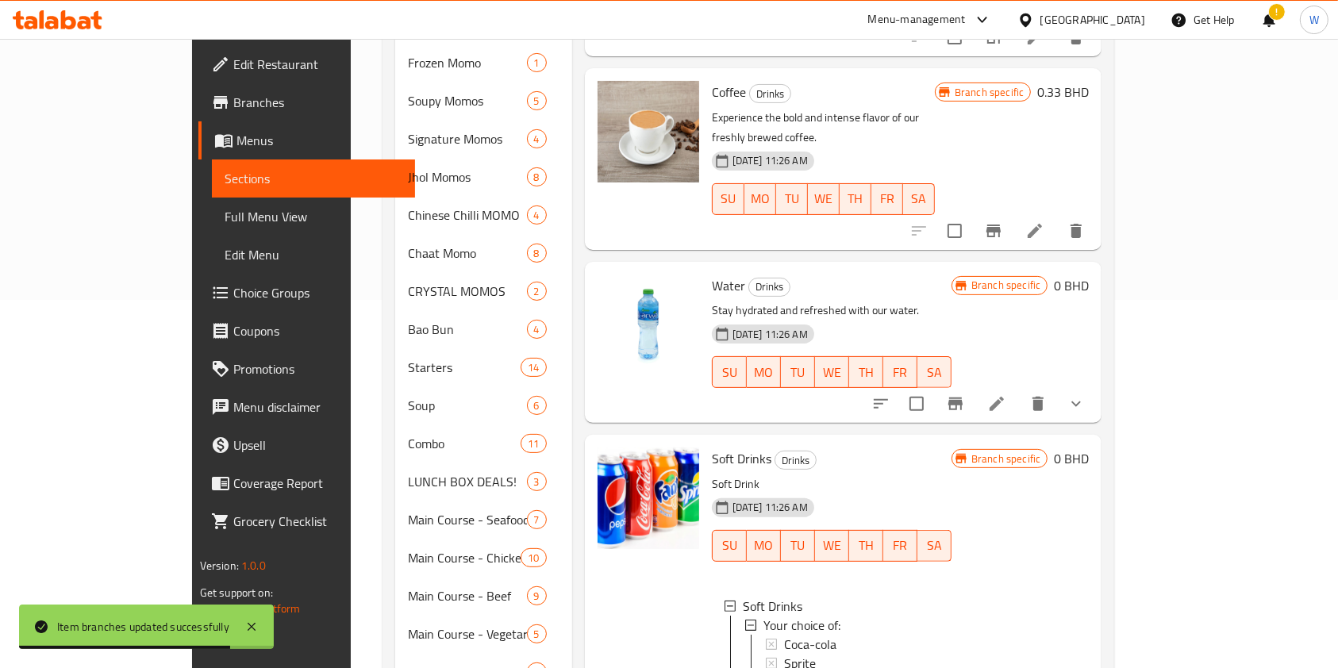
scroll to position [520, 0]
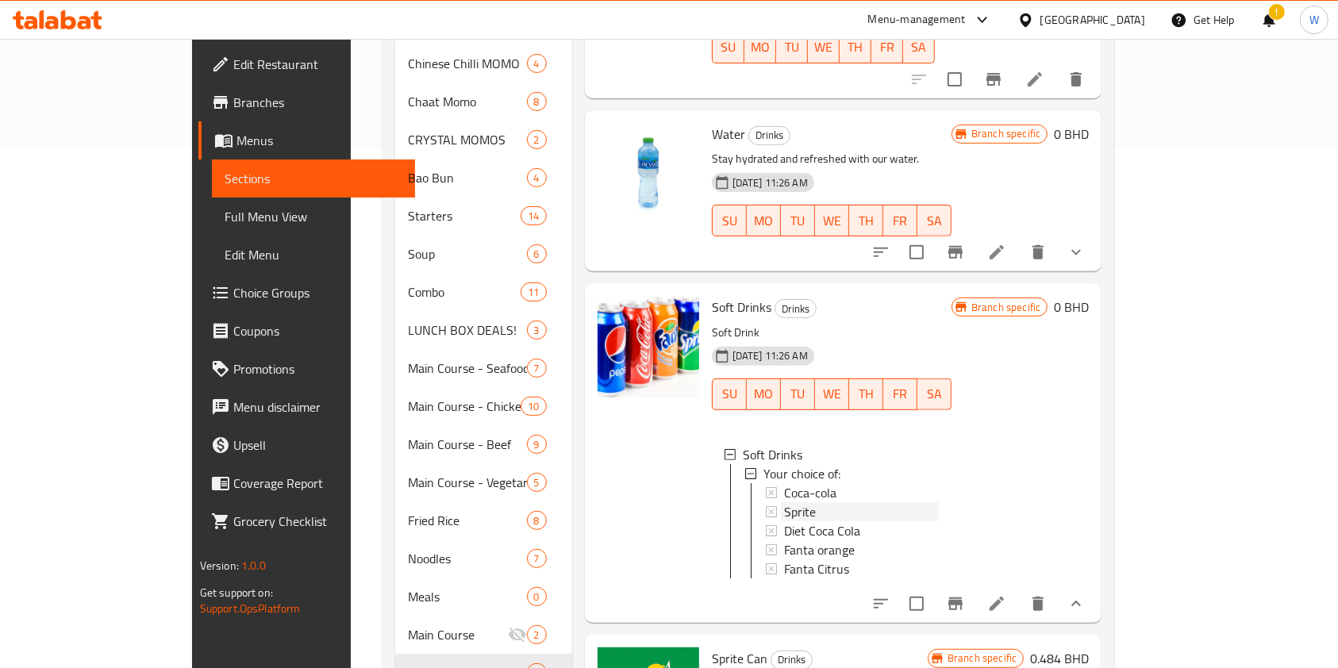
click at [784, 502] on div "Sprite" at bounding box center [861, 511] width 155 height 19
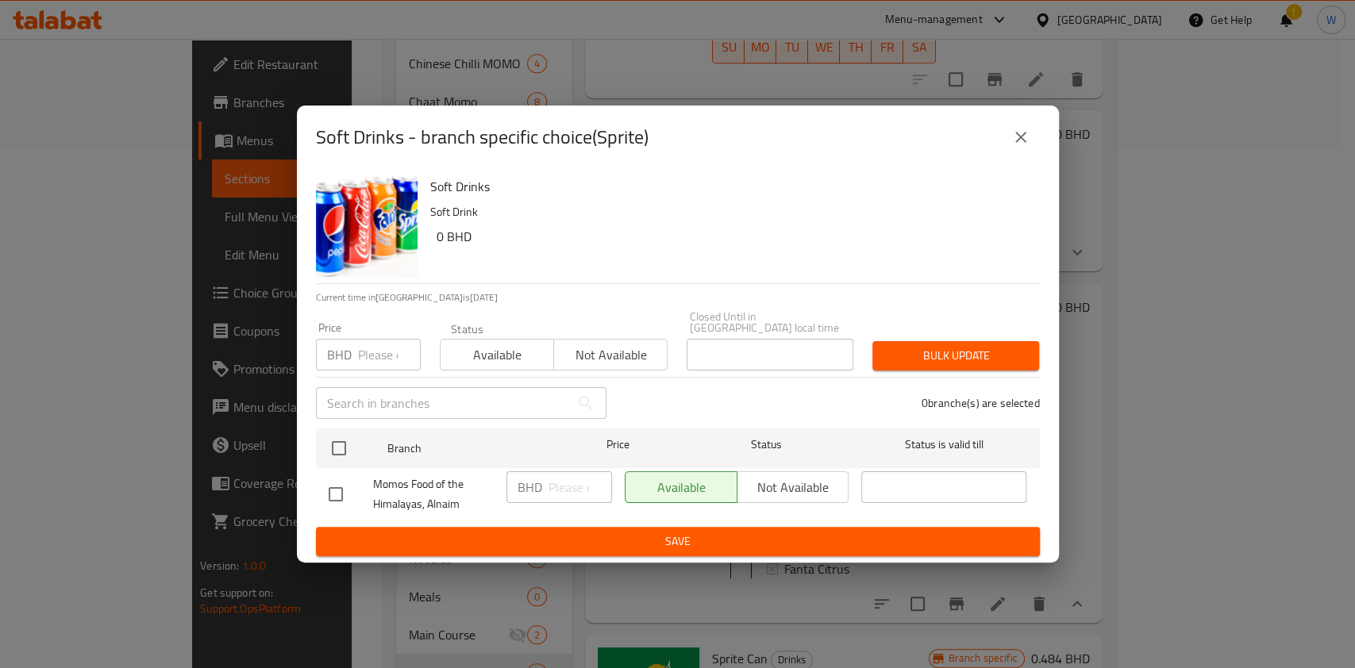
click at [367, 346] on input "number" at bounding box center [389, 355] width 63 height 32
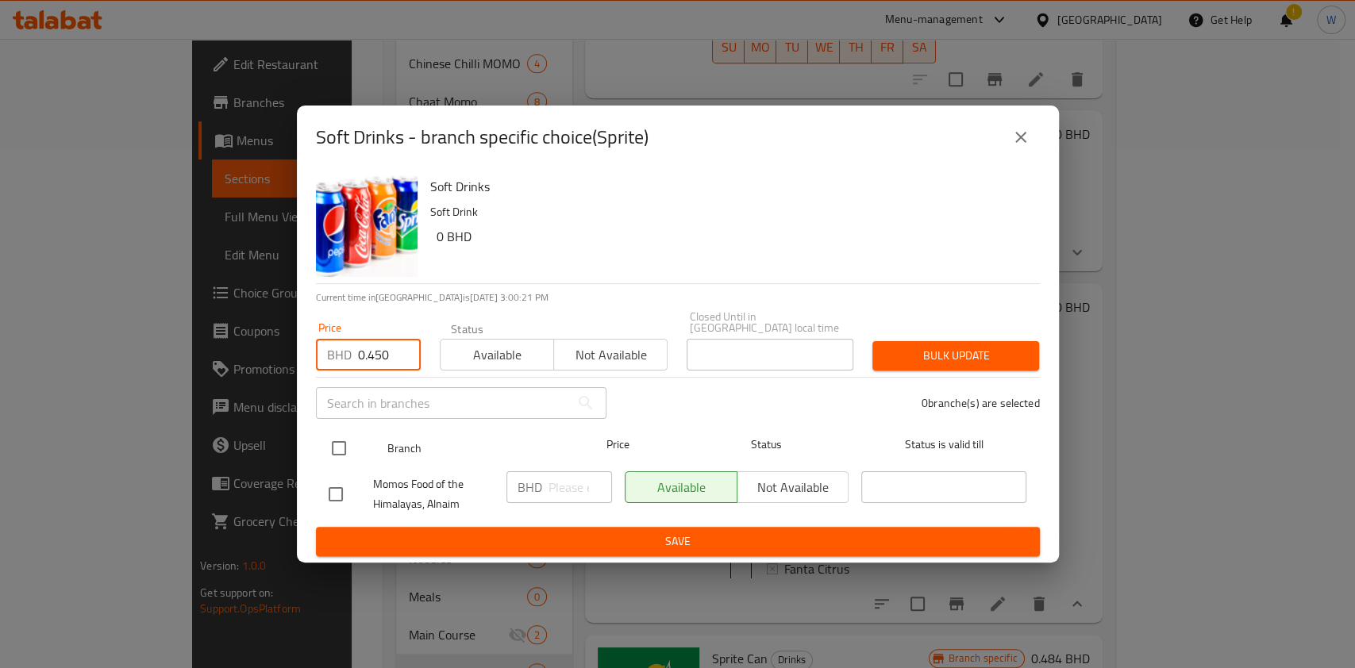
click at [324, 425] on div at bounding box center [352, 448] width 60 height 46
click at [333, 432] on input "checkbox" at bounding box center [338, 448] width 33 height 33
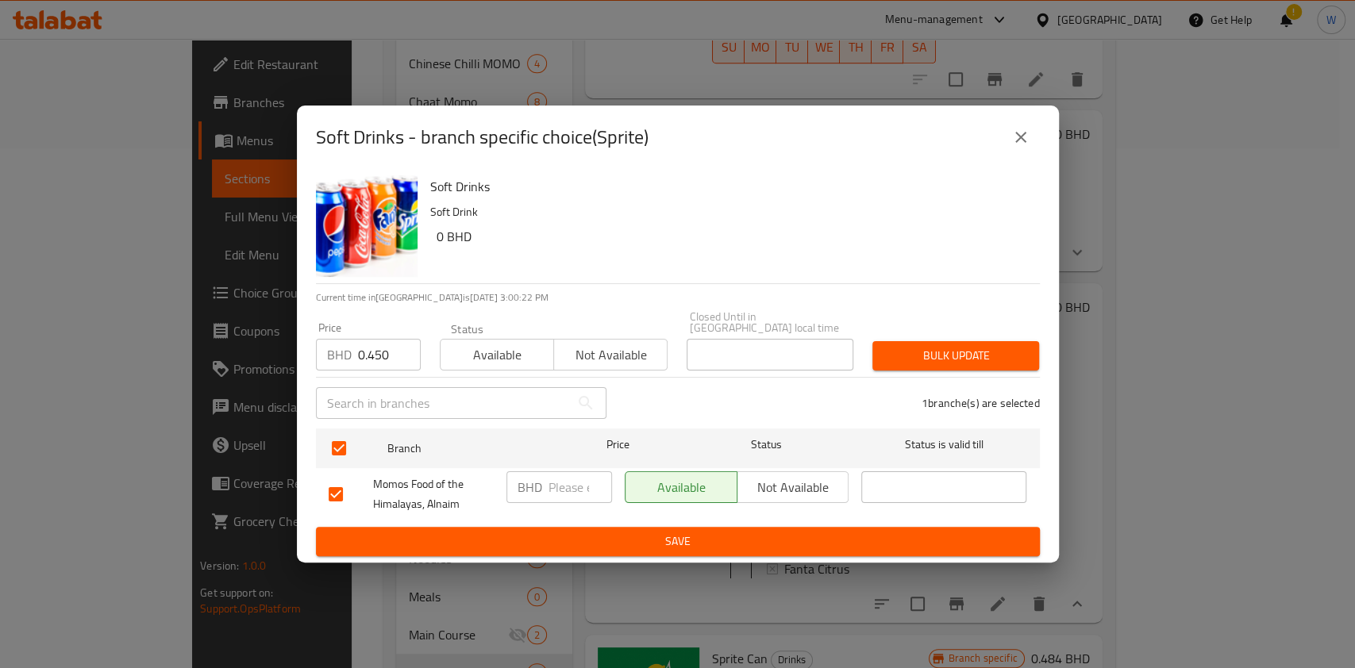
click at [962, 351] on span "Bulk update" at bounding box center [955, 356] width 141 height 20
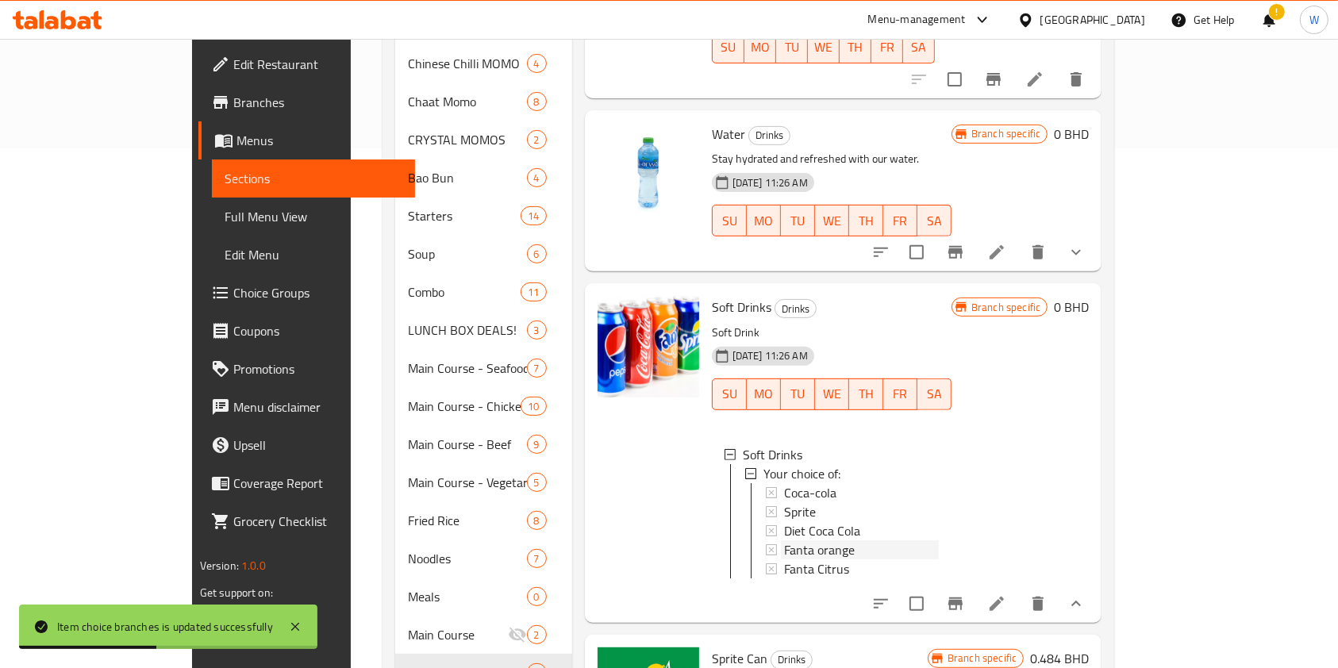
click at [784, 541] on span "Fanta orange" at bounding box center [819, 550] width 71 height 19
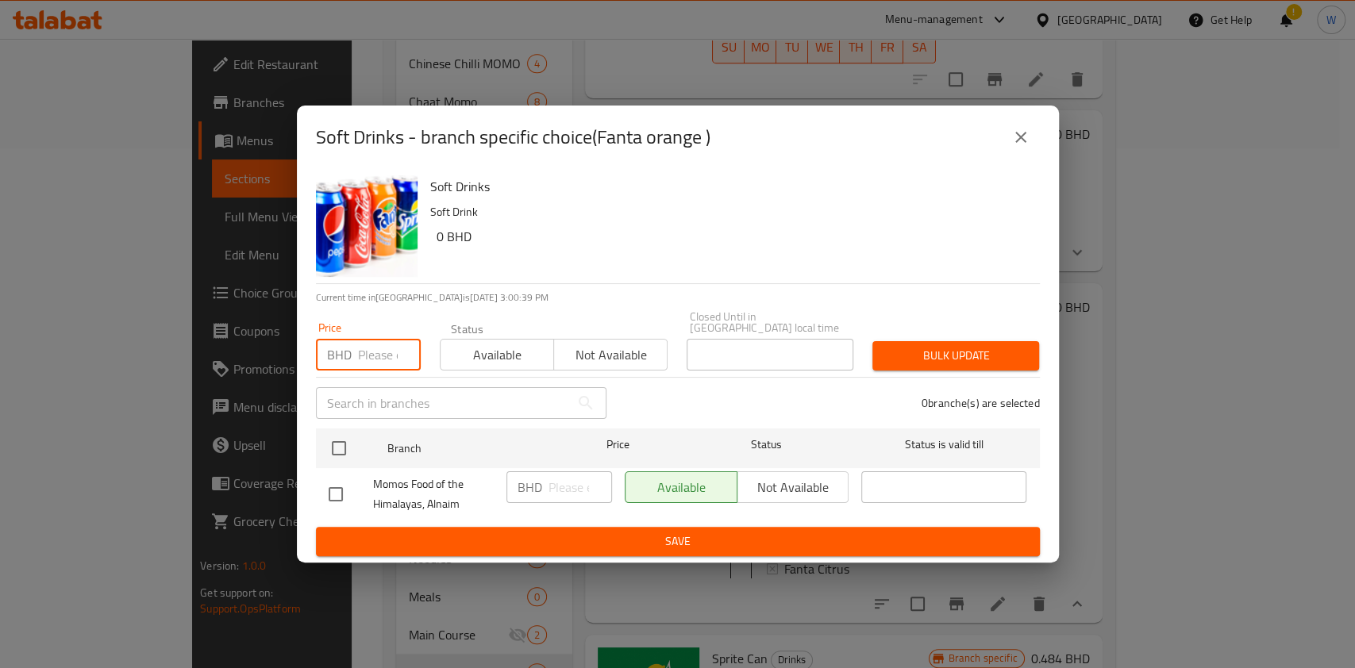
click at [375, 352] on input "number" at bounding box center [389, 355] width 63 height 32
click at [342, 437] on input "checkbox" at bounding box center [338, 448] width 33 height 33
click at [984, 354] on span "Bulk update" at bounding box center [955, 356] width 141 height 20
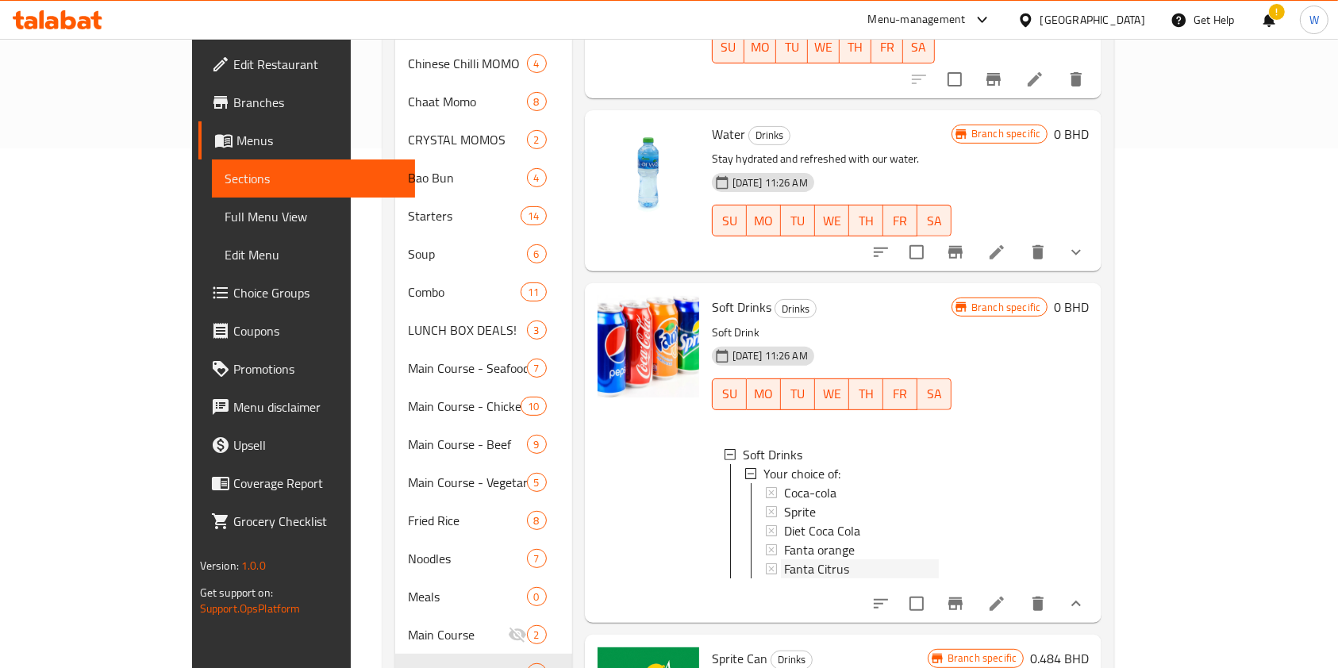
click at [806, 560] on div "Fanta Citrus" at bounding box center [861, 569] width 155 height 19
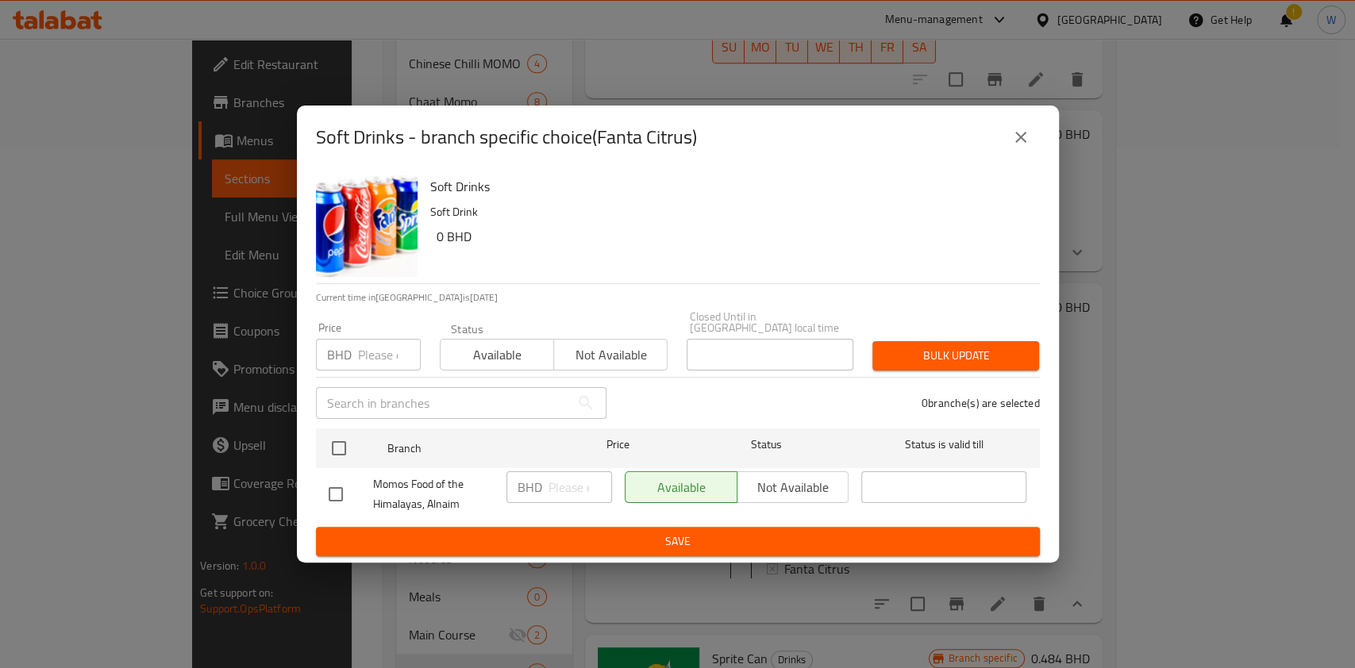
click at [380, 344] on input "number" at bounding box center [389, 355] width 63 height 32
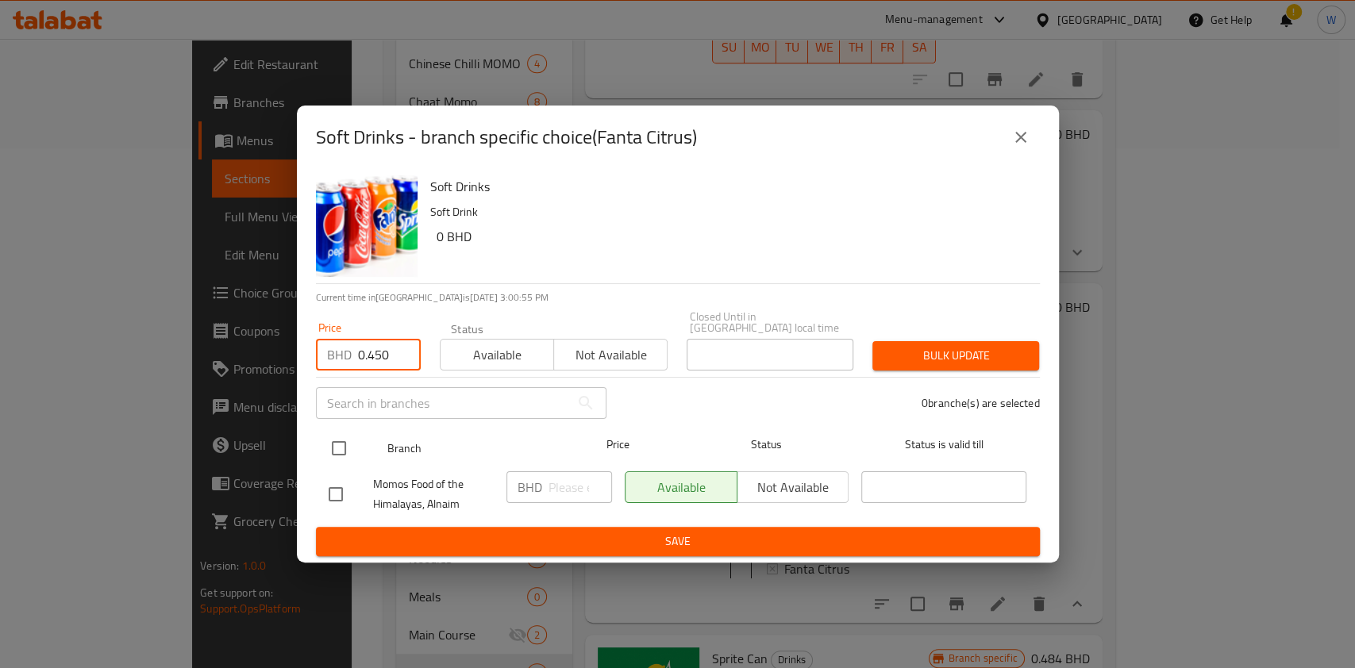
click at [333, 433] on input "checkbox" at bounding box center [338, 448] width 33 height 33
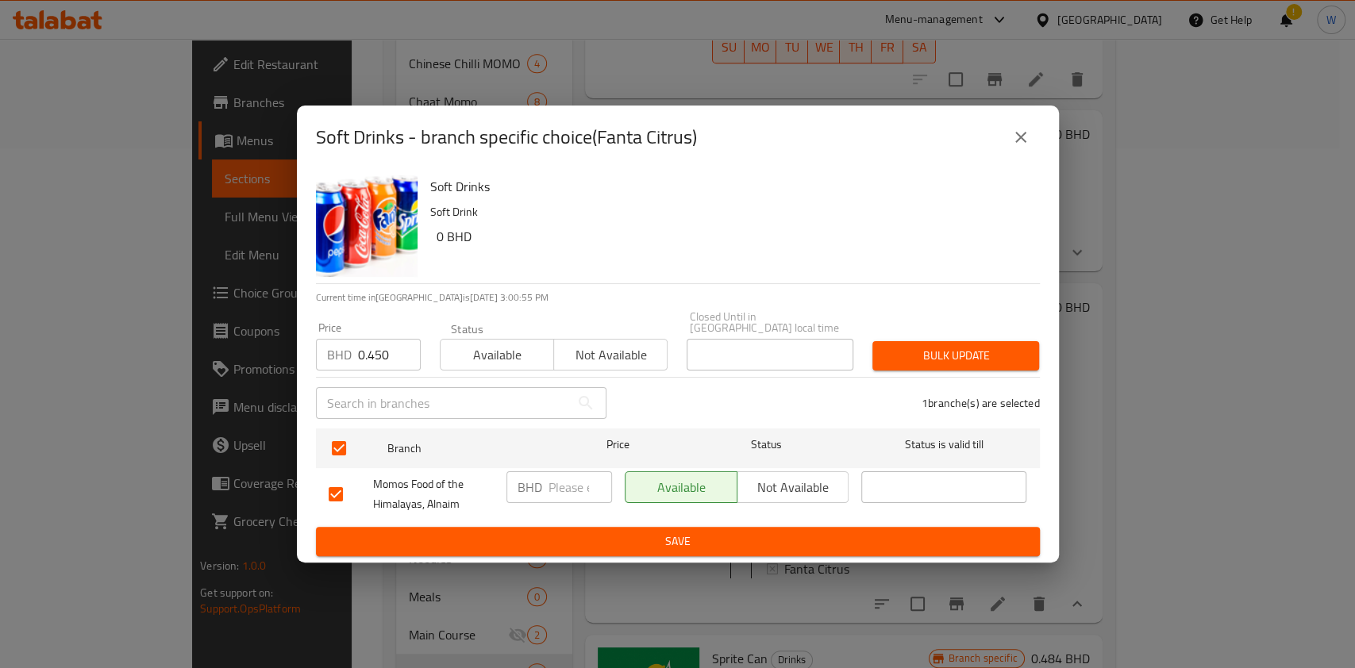
click at [888, 344] on button "Bulk update" at bounding box center [955, 355] width 167 height 29
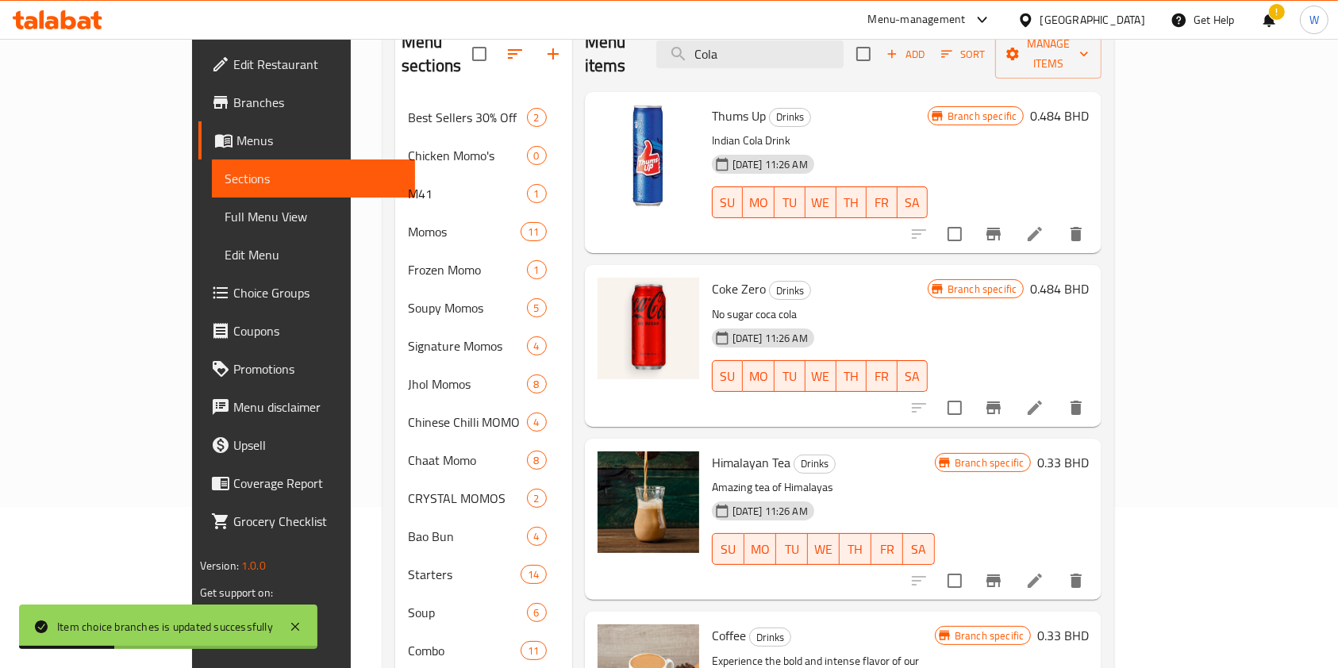
scroll to position [0, 0]
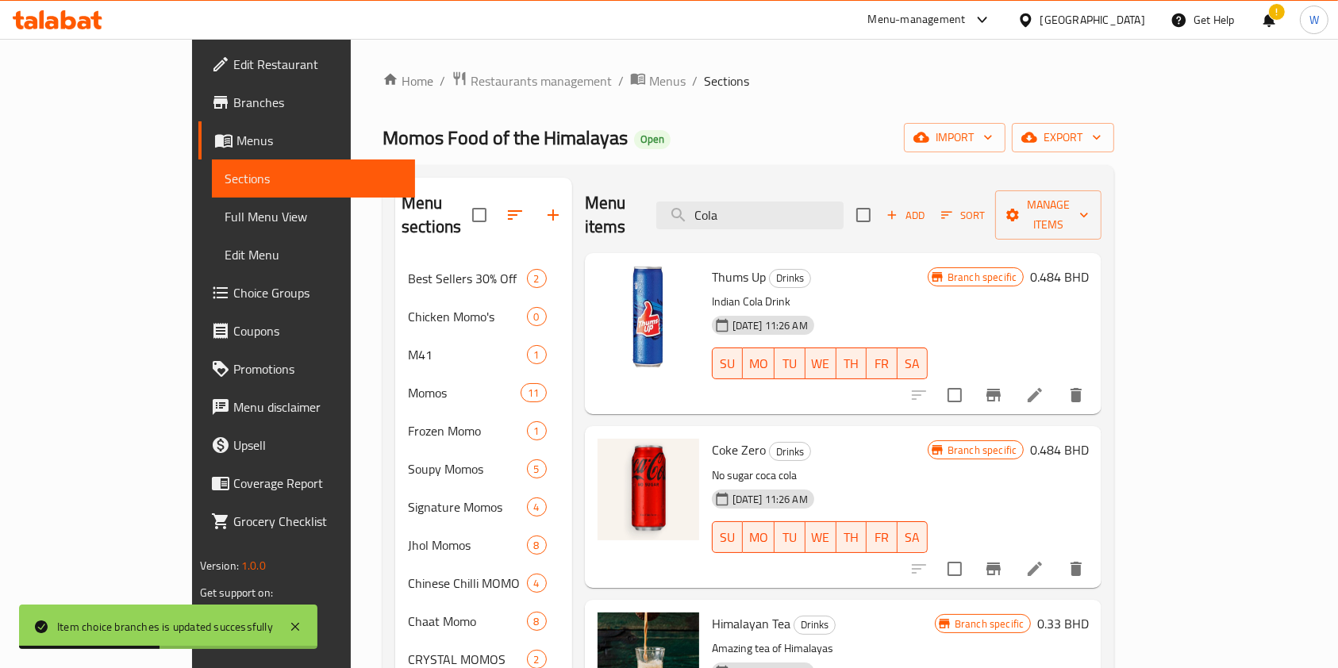
click at [1003, 386] on icon "Branch-specific-item" at bounding box center [993, 395] width 19 height 19
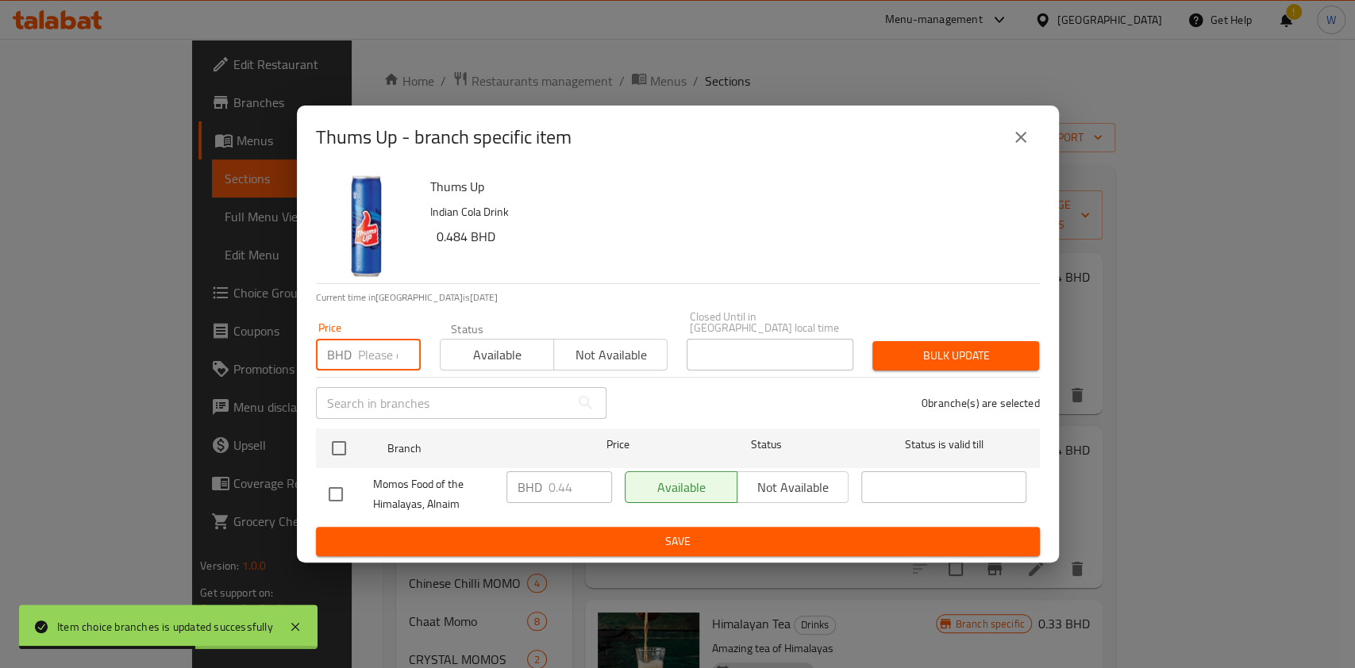
click at [379, 346] on input "number" at bounding box center [389, 355] width 63 height 32
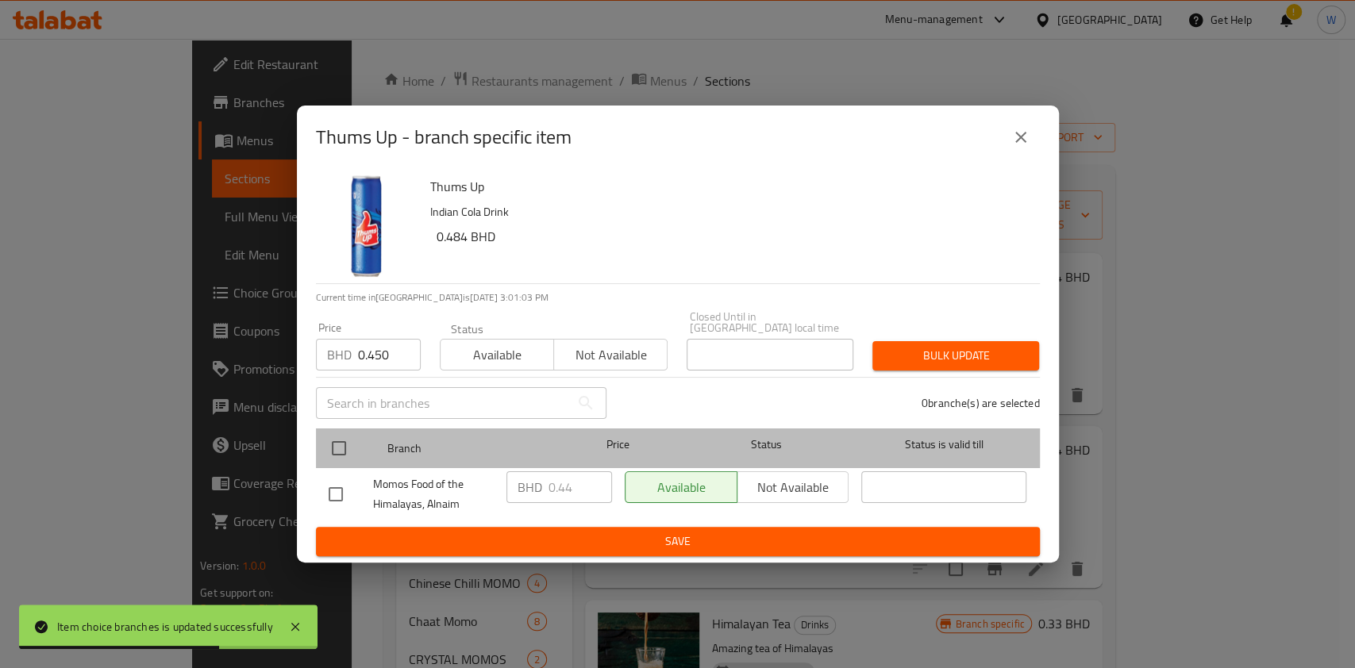
click at [349, 425] on div at bounding box center [352, 448] width 60 height 46
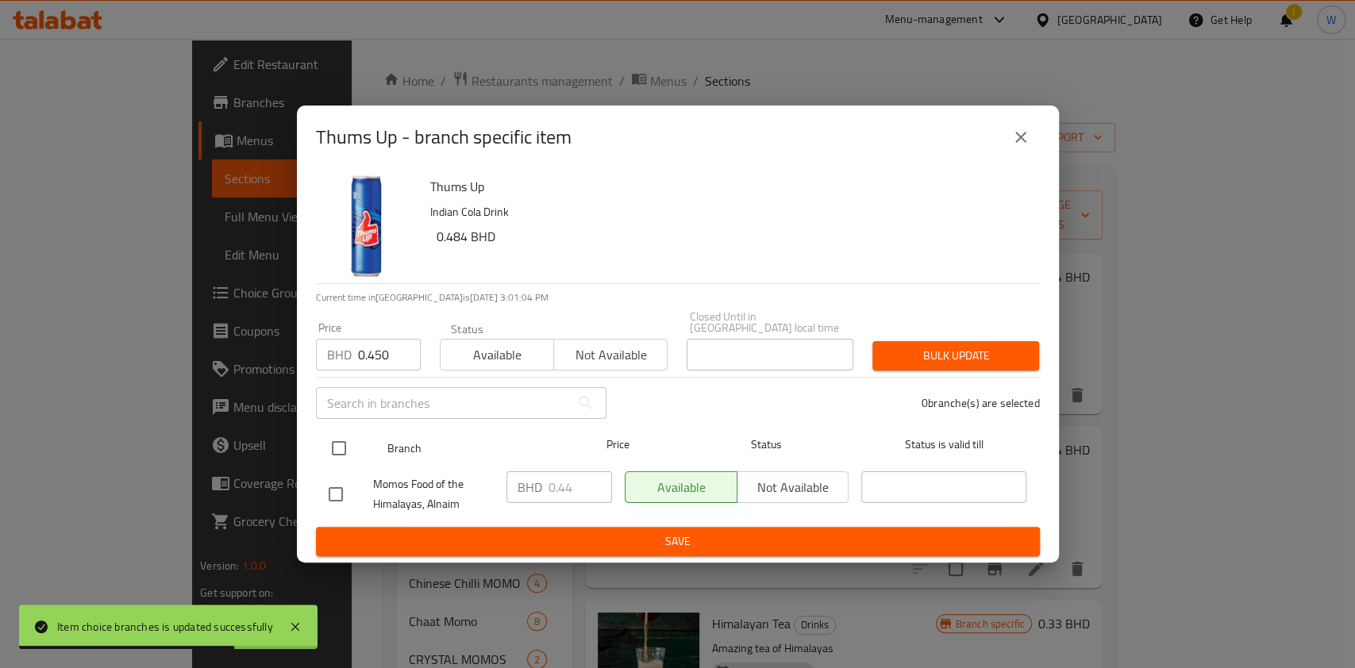
click at [349, 432] on input "checkbox" at bounding box center [338, 448] width 33 height 33
click at [1027, 346] on button "Bulk update" at bounding box center [955, 355] width 167 height 29
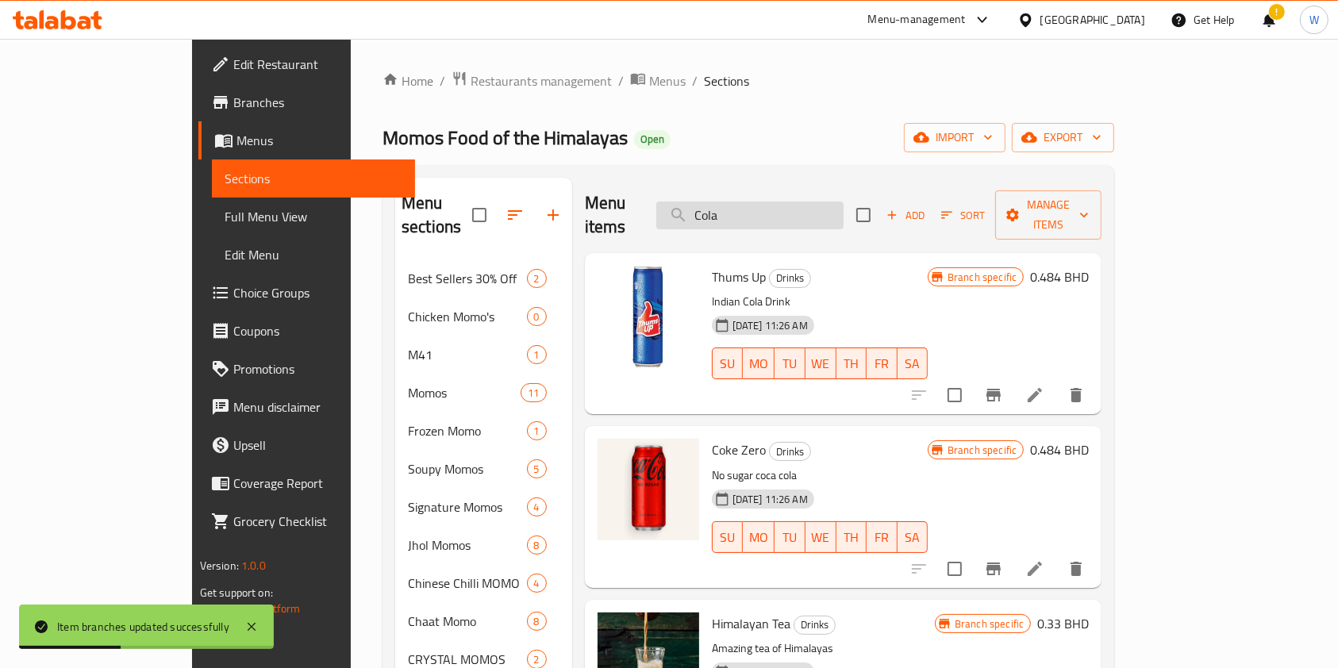
click at [775, 215] on input "Cola" at bounding box center [749, 216] width 187 height 28
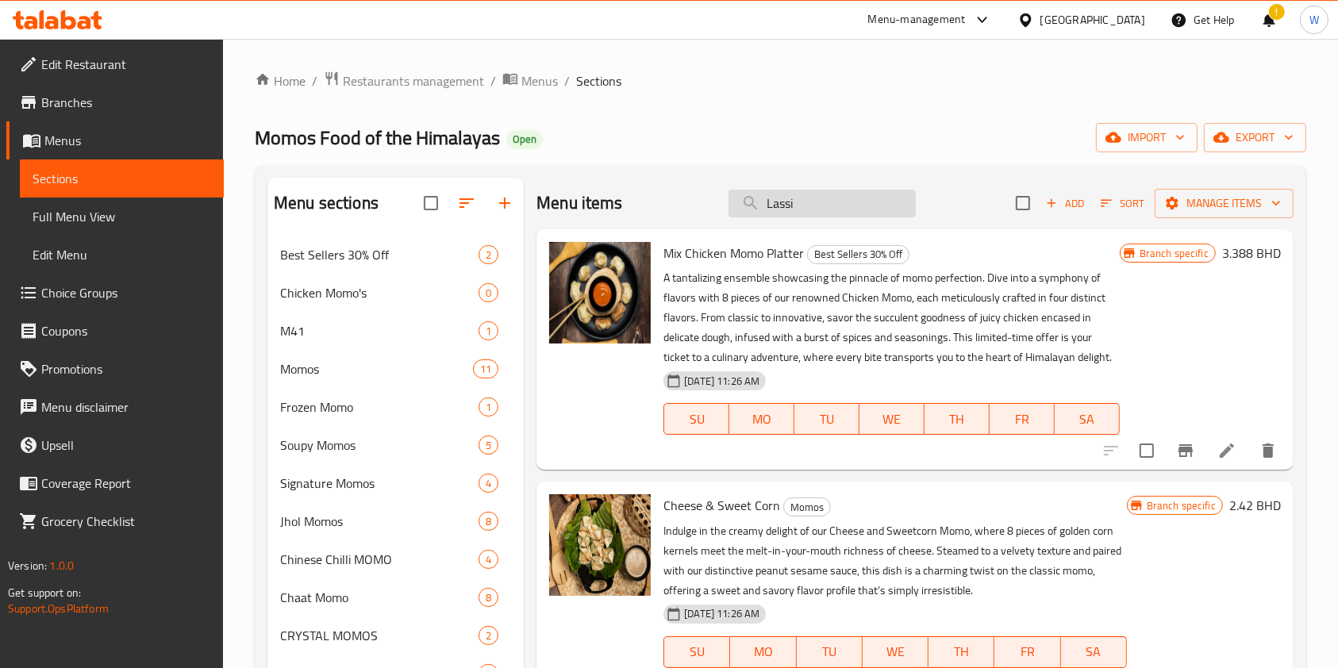
click at [803, 210] on input "Lassi" at bounding box center [822, 204] width 187 height 28
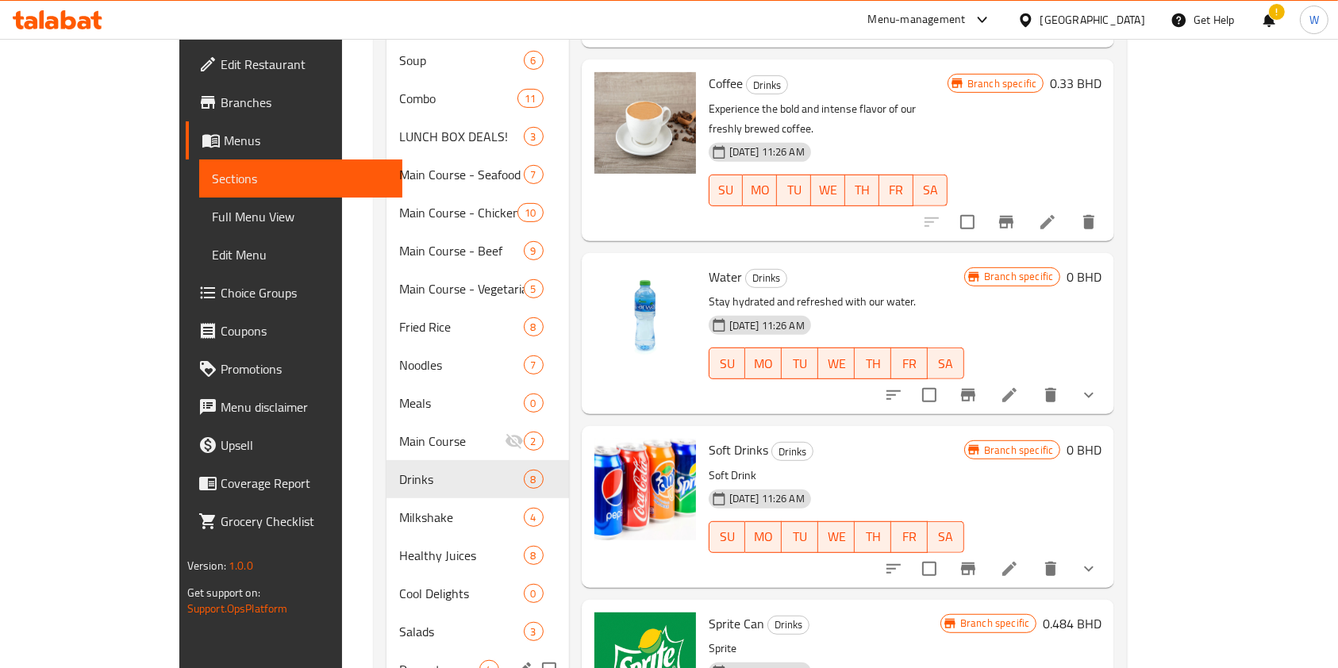
scroll to position [837, 0]
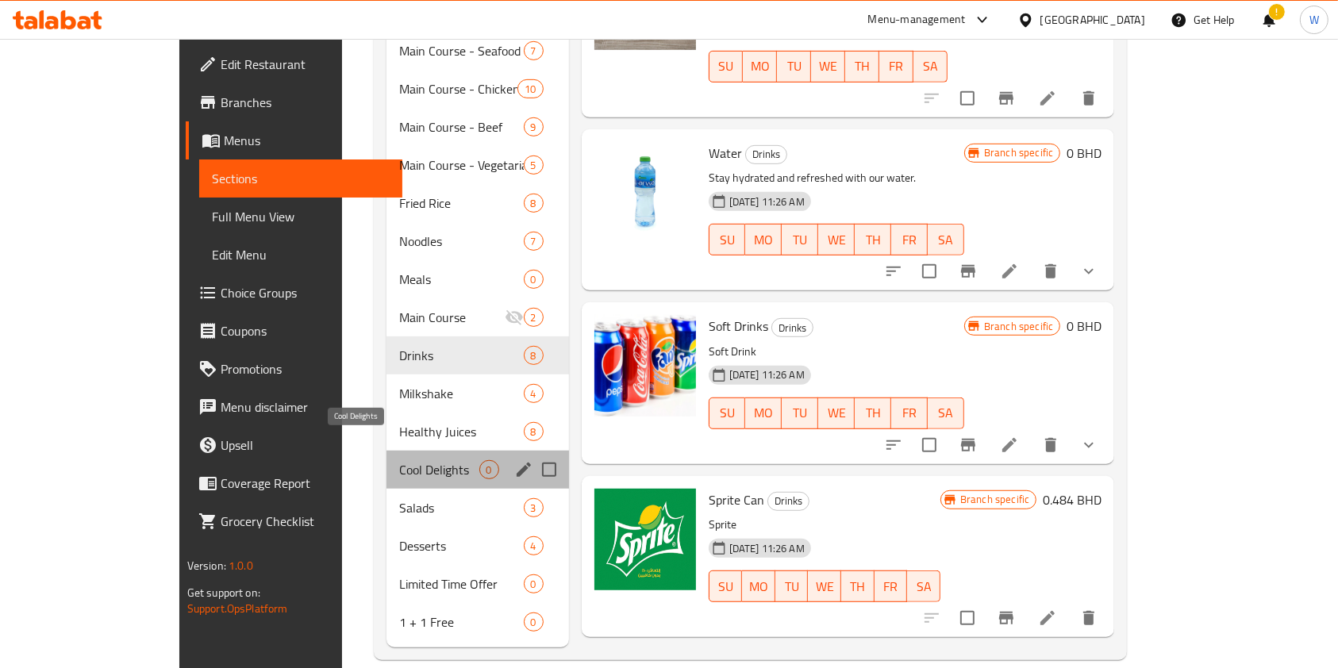
click at [399, 460] on span "Cool Delights" at bounding box center [438, 469] width 79 height 19
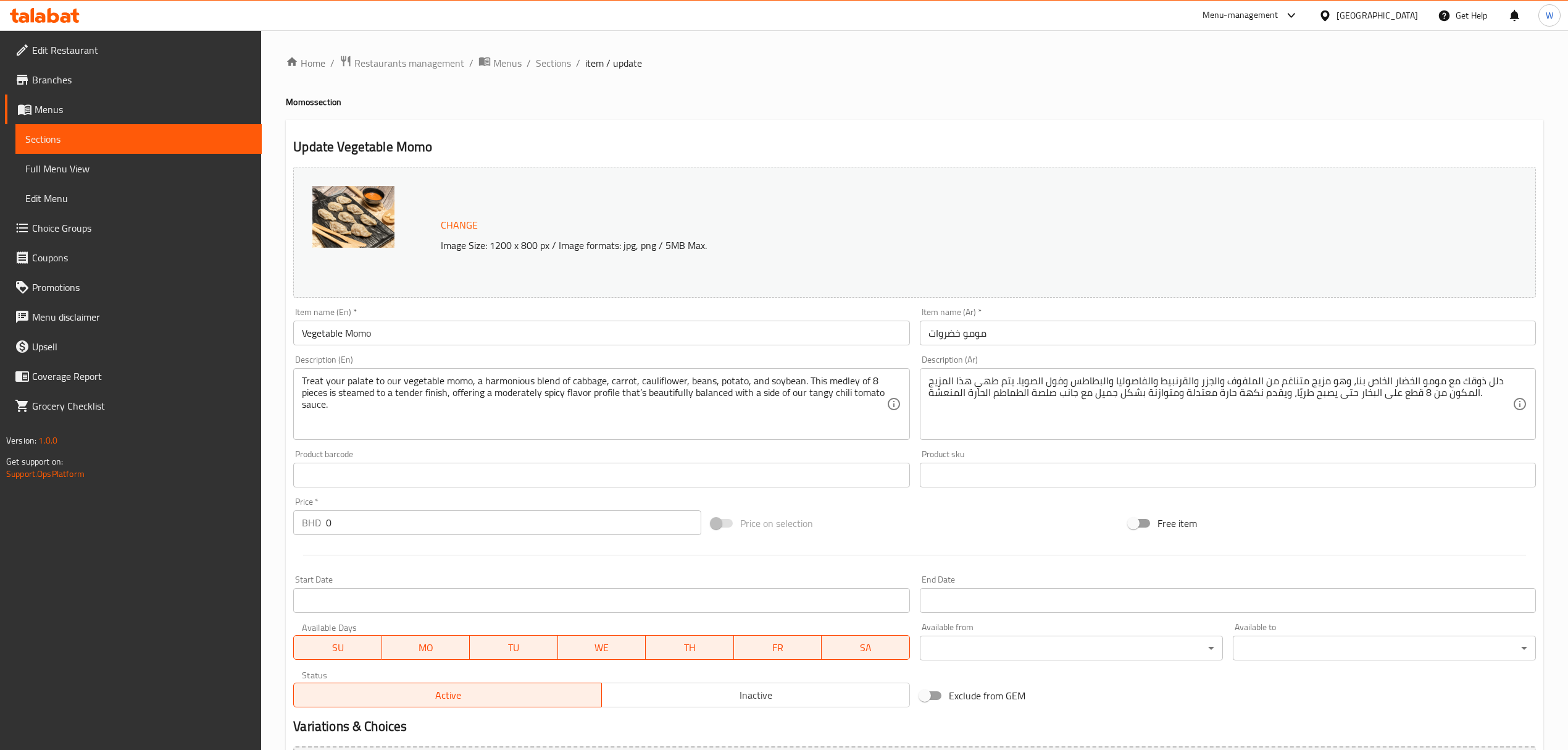
click at [119, 229] on span "Choice Groups" at bounding box center [142, 227] width 220 height 15
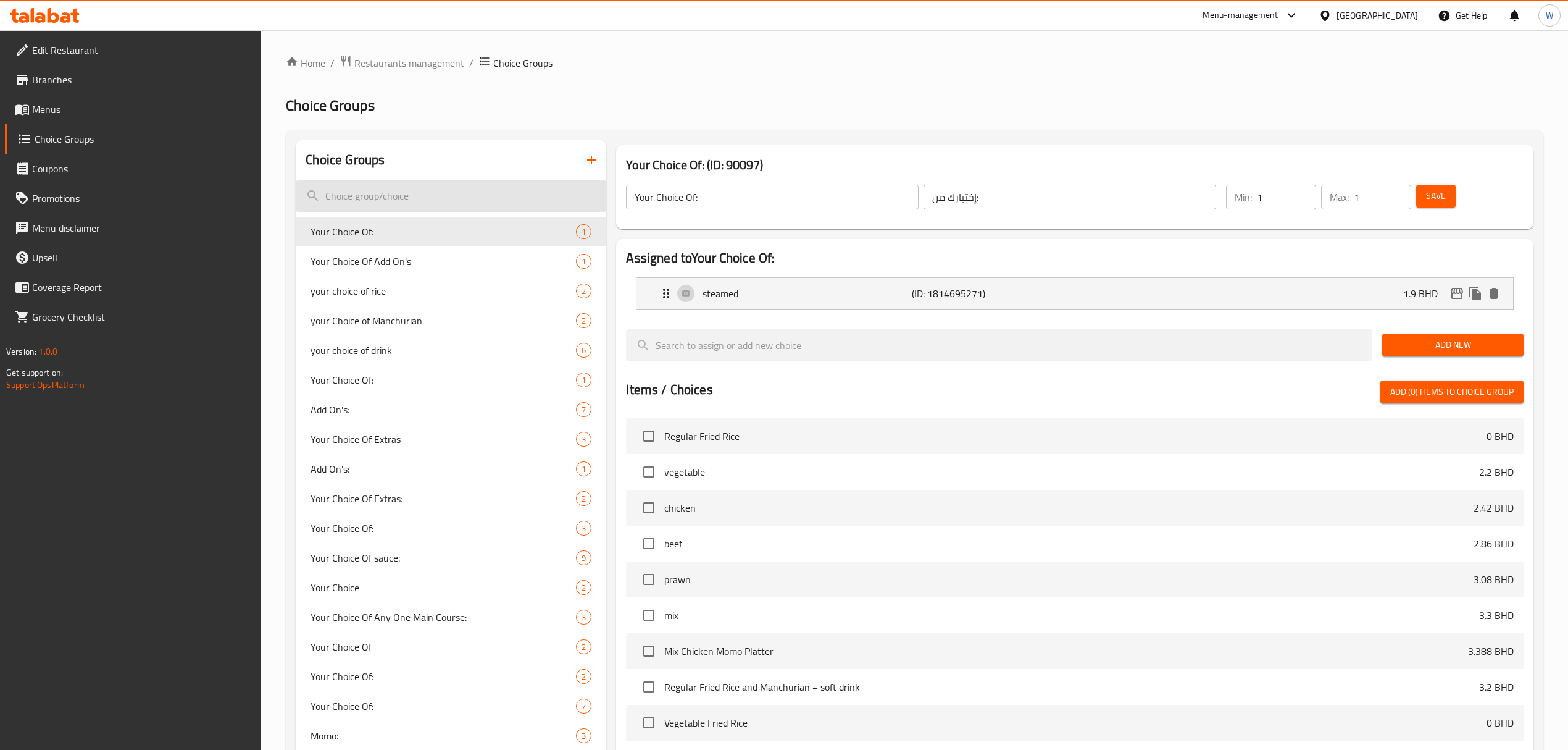
click at [447, 187] on input "search" at bounding box center [450, 196] width 310 height 31
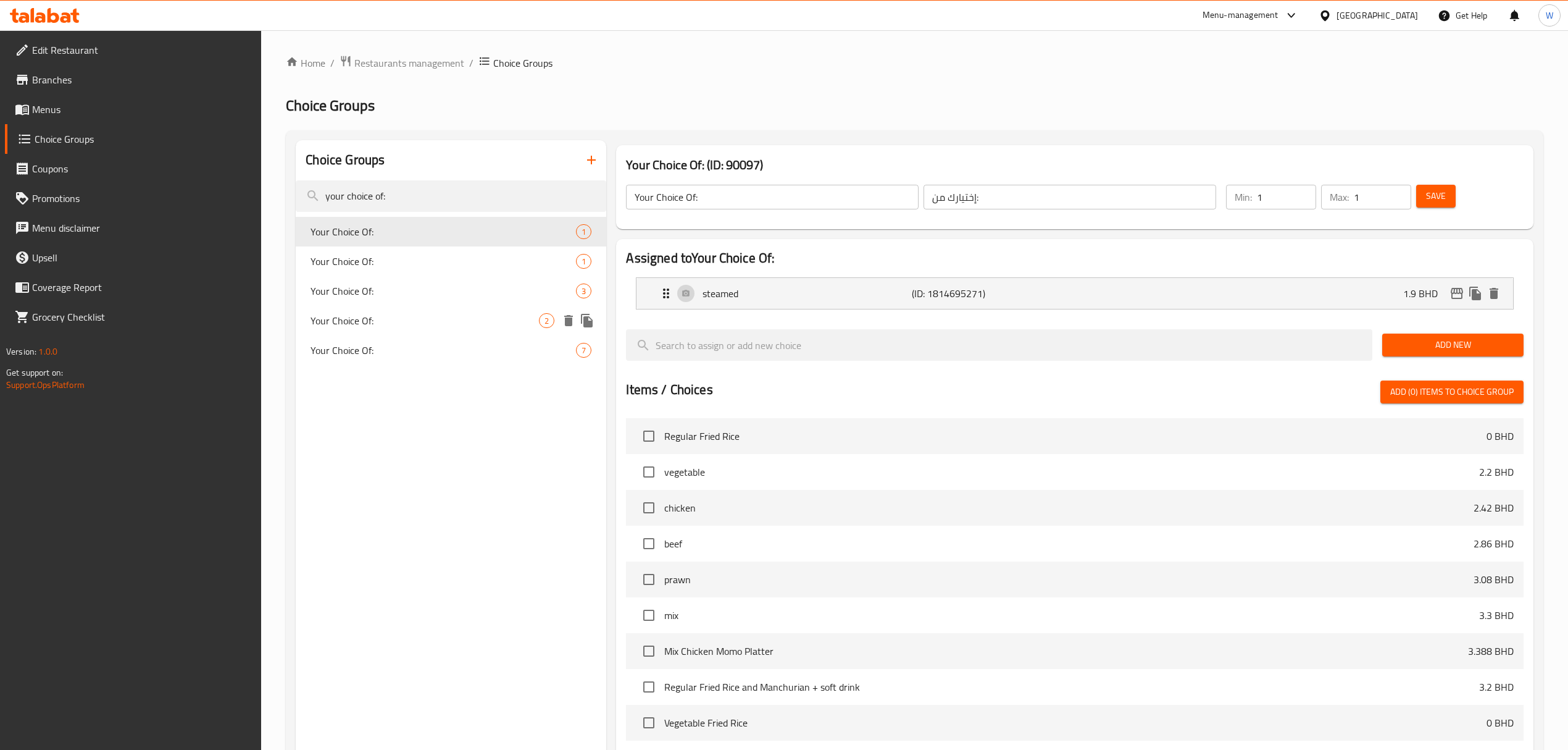
type input "your choice of:"
click at [490, 301] on div "Your Choice Of: 3" at bounding box center [450, 291] width 310 height 30
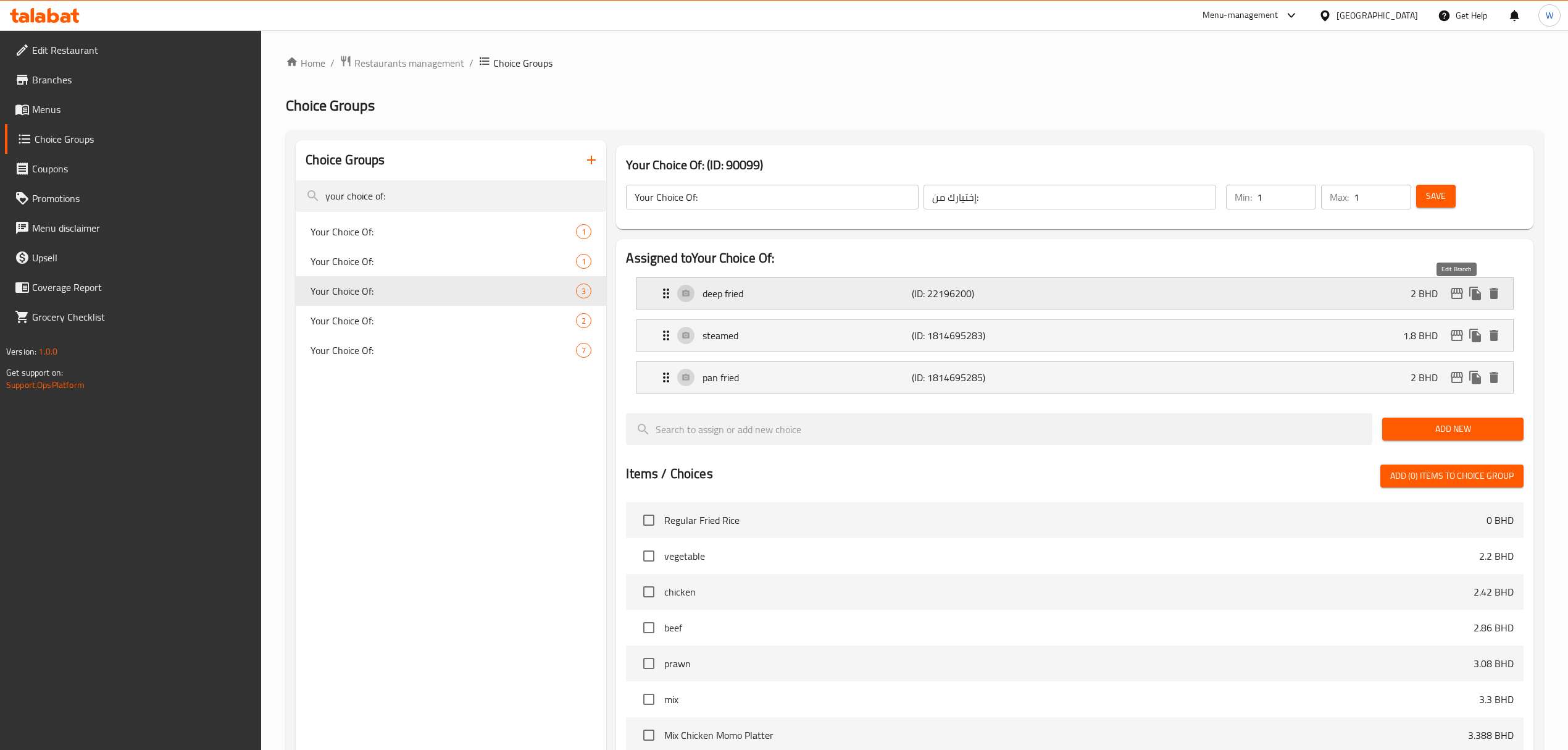
click at [1453, 292] on icon "edit" at bounding box center [1457, 293] width 12 height 11
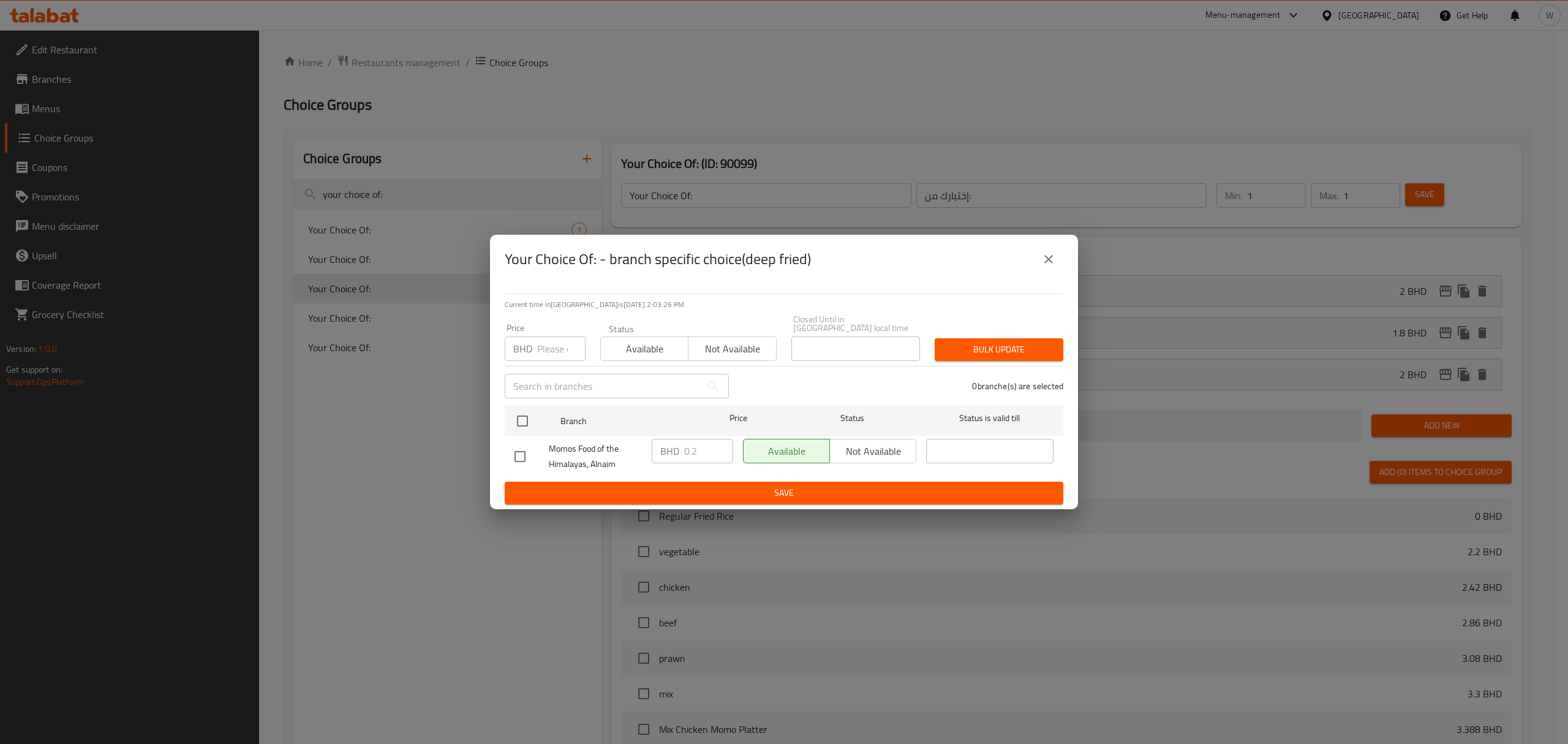
click at [549, 350] on input "number" at bounding box center [561, 349] width 49 height 25
type input "2"
click at [522, 421] on input "checkbox" at bounding box center [522, 421] width 25 height 25
checkbox input "true"
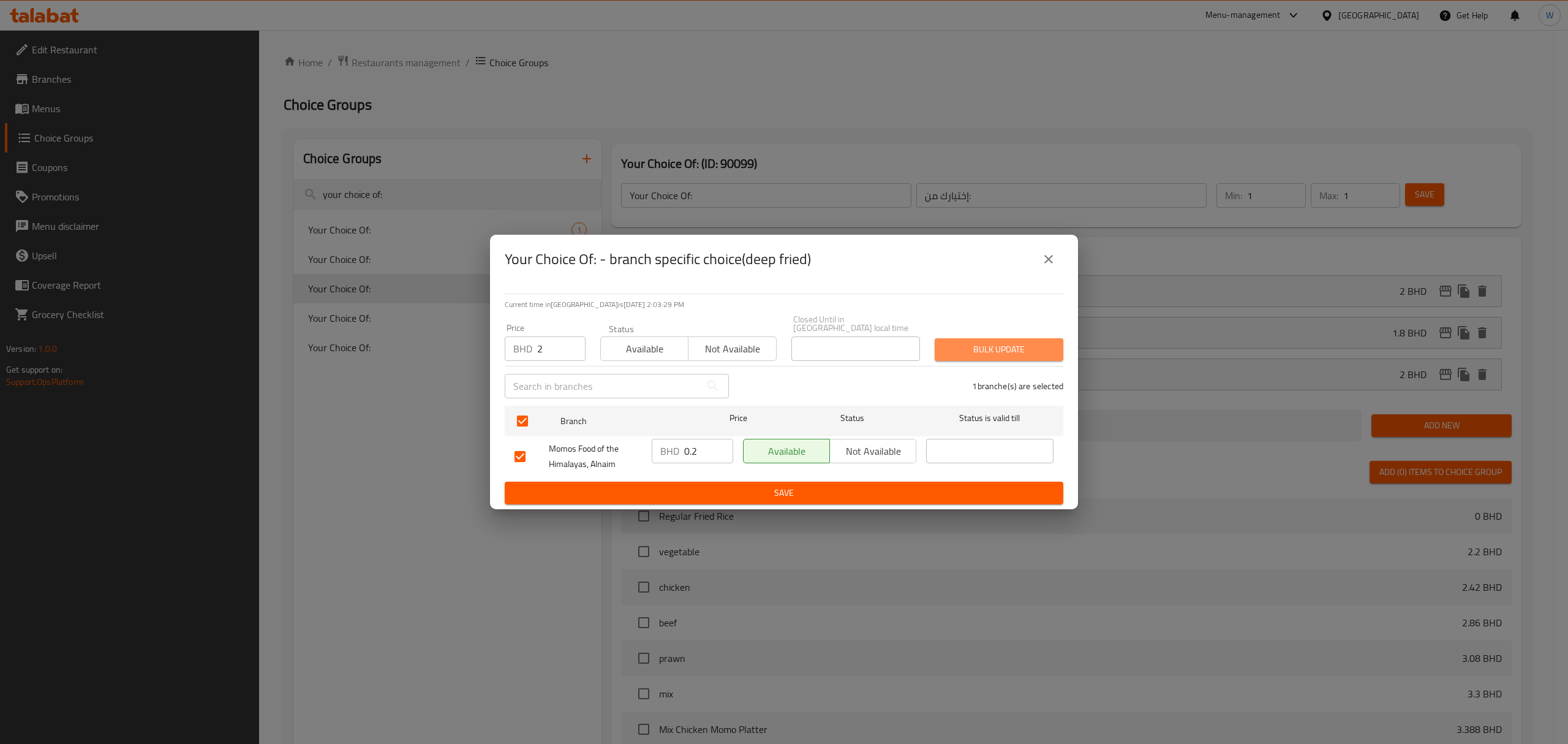
click at [1026, 343] on span "Bulk update" at bounding box center [999, 350] width 109 height 15
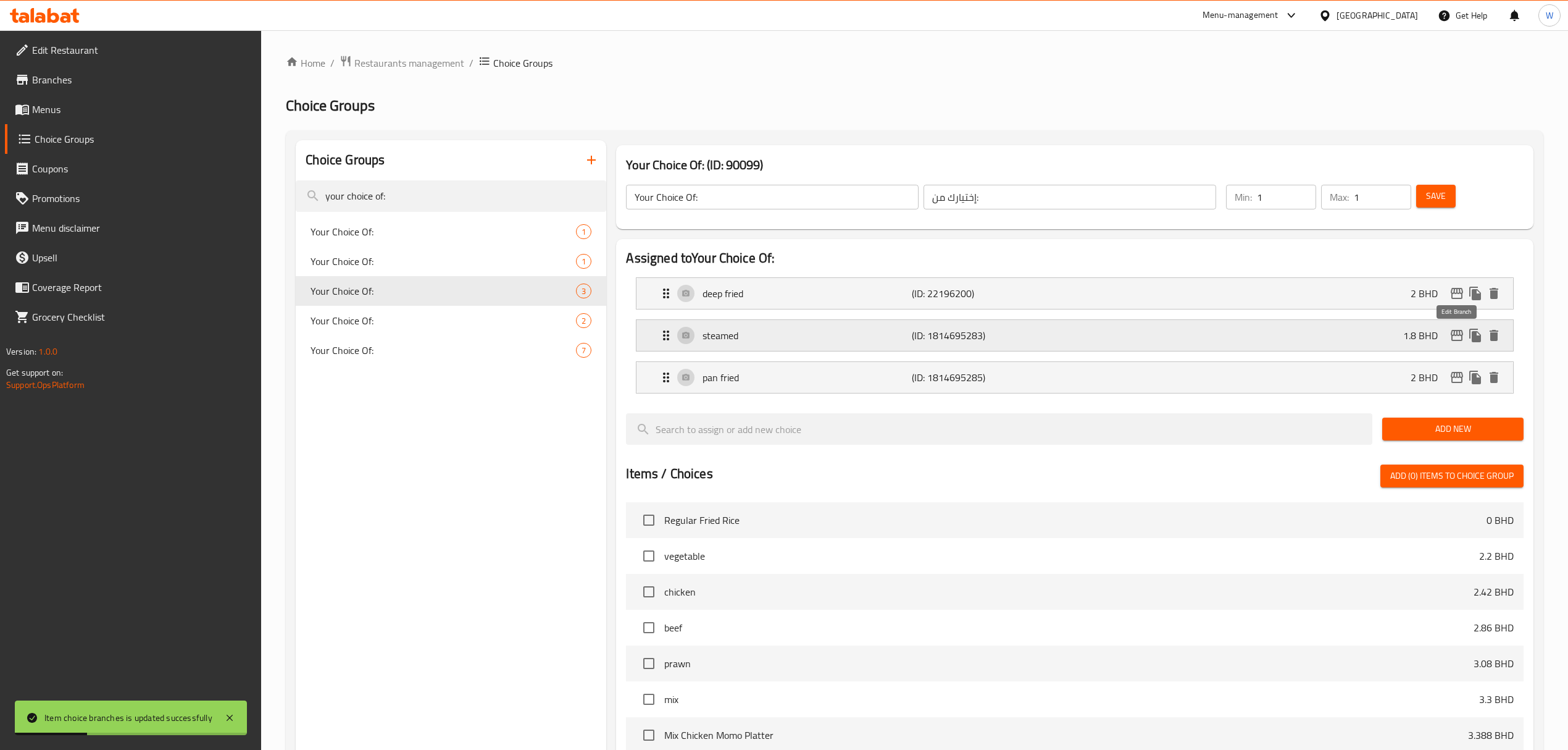
click at [1459, 332] on icon "edit" at bounding box center [1457, 335] width 12 height 11
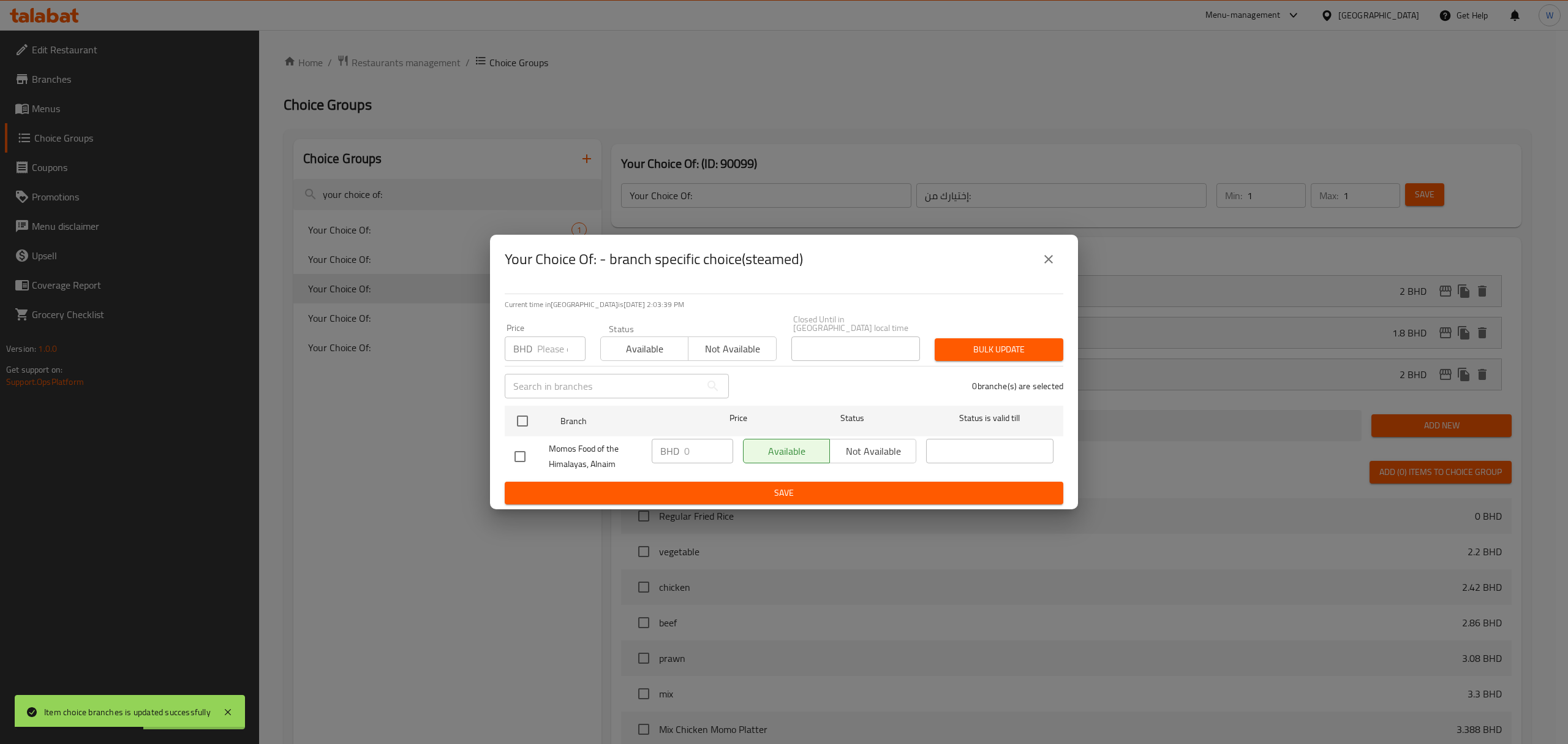
click at [563, 346] on input "number" at bounding box center [561, 349] width 49 height 25
paste input "2.100"
type input "2.100"
click at [513, 419] on input "checkbox" at bounding box center [522, 421] width 25 height 25
checkbox input "true"
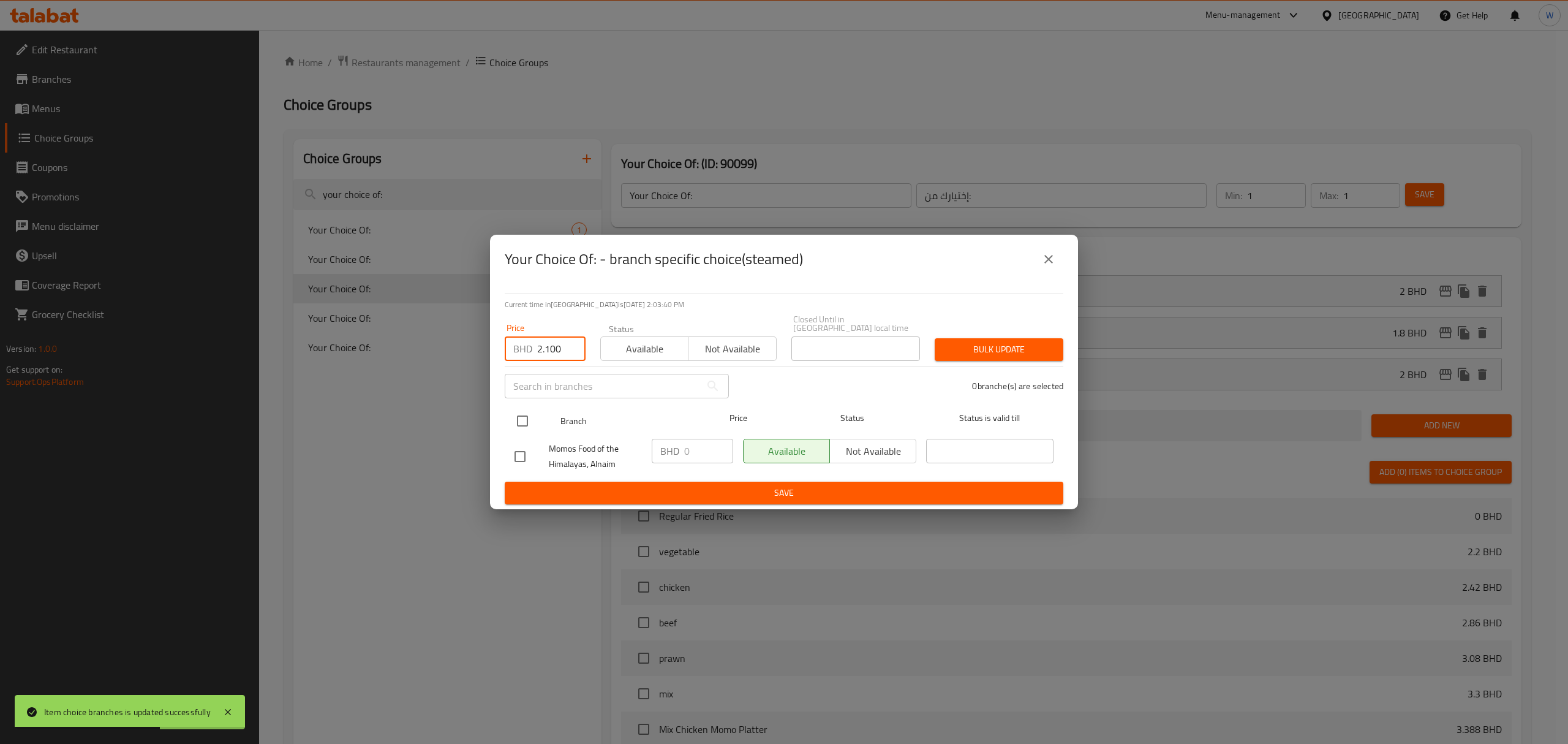
checkbox input "true"
click at [1068, 342] on div "Bulk update" at bounding box center [999, 350] width 144 height 37
click at [1049, 343] on span "Bulk update" at bounding box center [999, 350] width 109 height 15
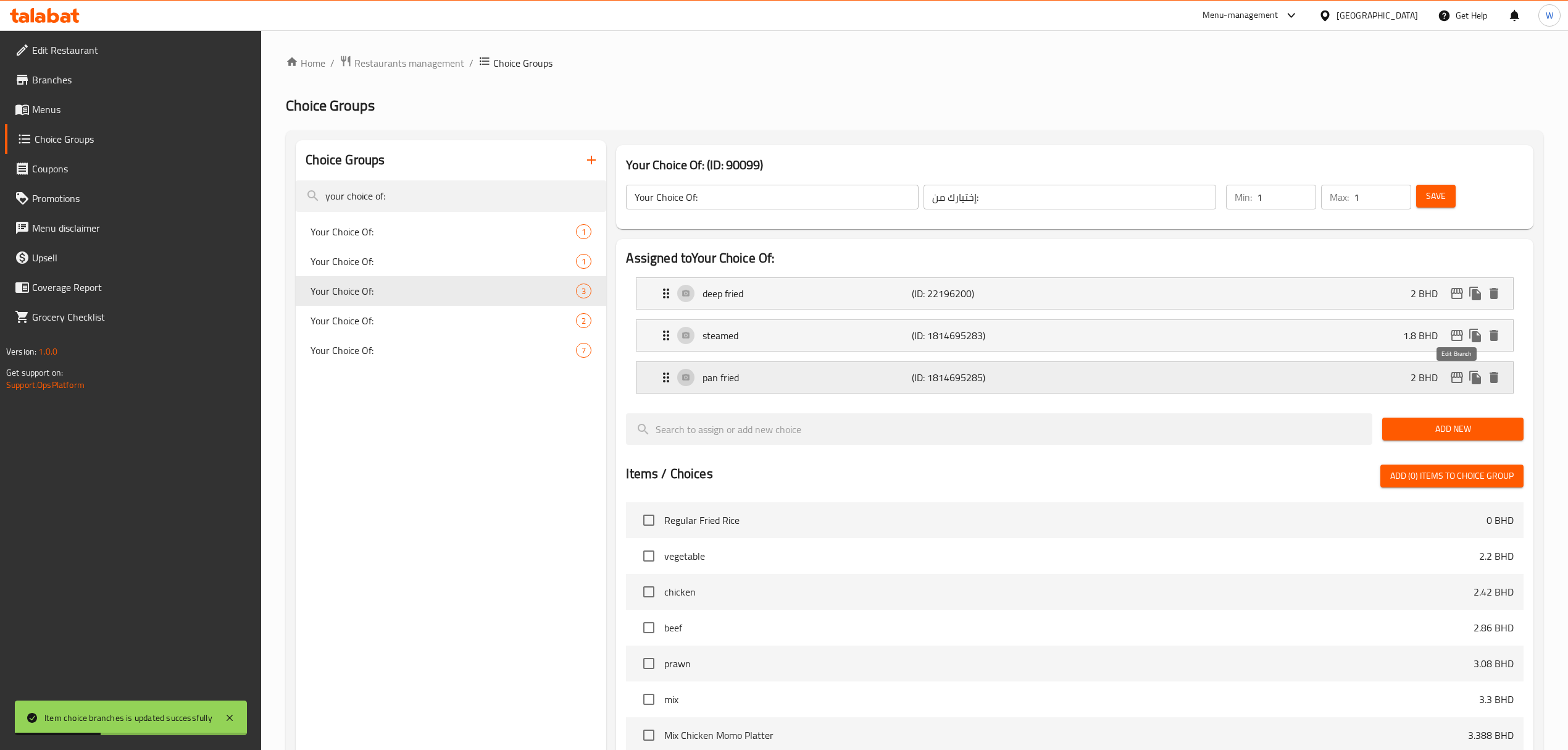
click at [1452, 374] on icon "edit" at bounding box center [1457, 377] width 12 height 11
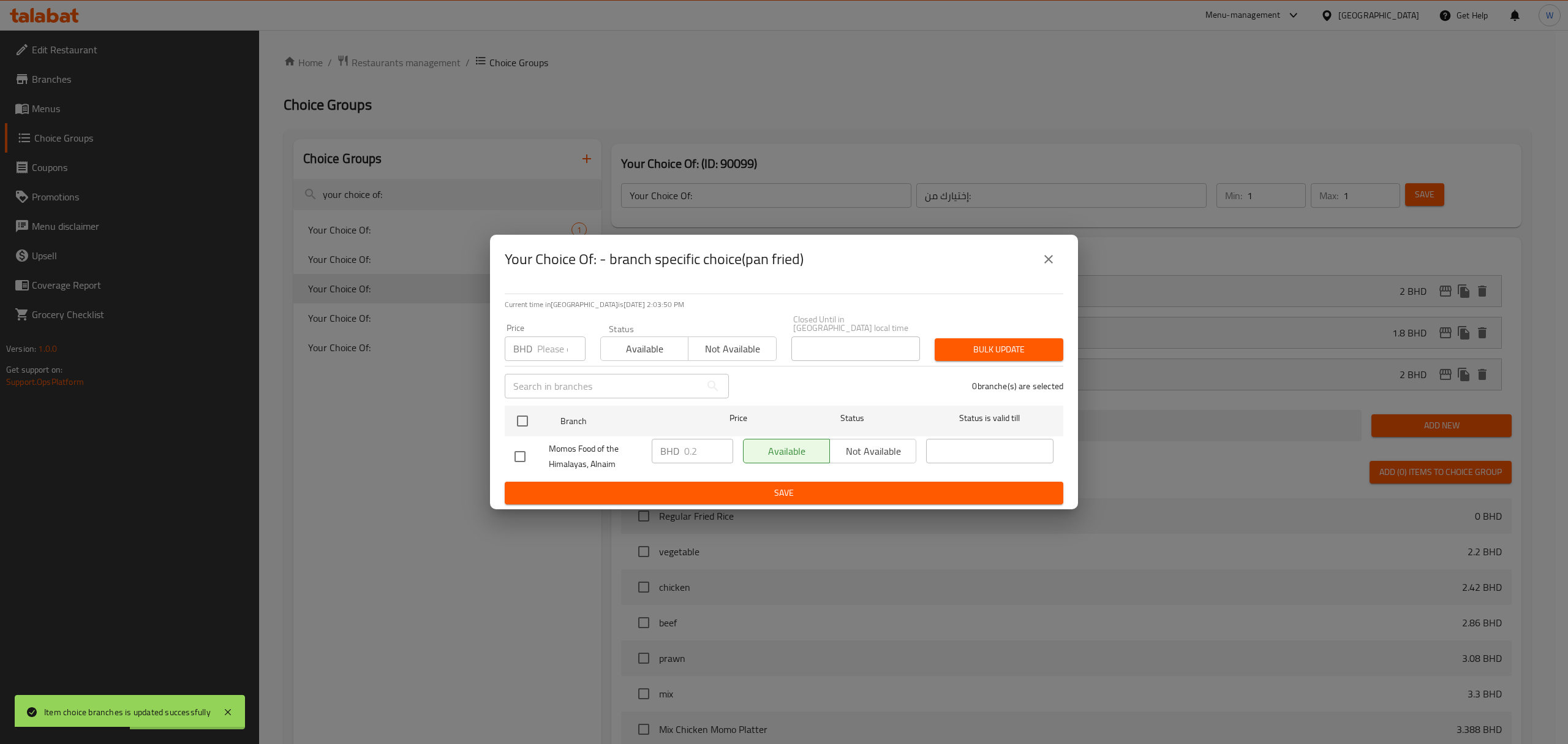
click at [1039, 249] on div "Your Choice Of: - branch specific choice(pan fried)" at bounding box center [784, 259] width 559 height 29
click at [1053, 255] on icon "close" at bounding box center [1048, 259] width 15 height 15
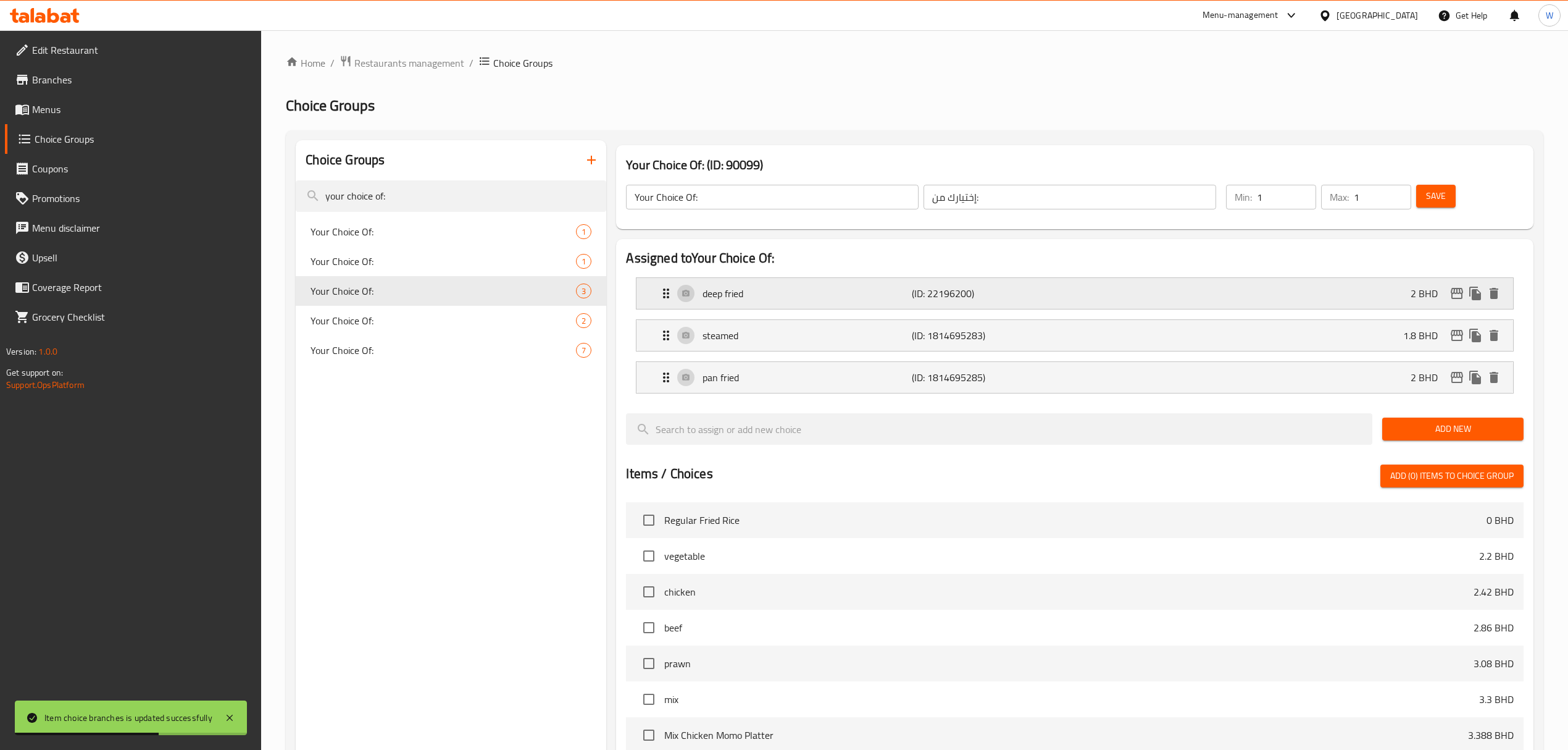
click at [1448, 295] on button "edit" at bounding box center [1457, 293] width 19 height 19
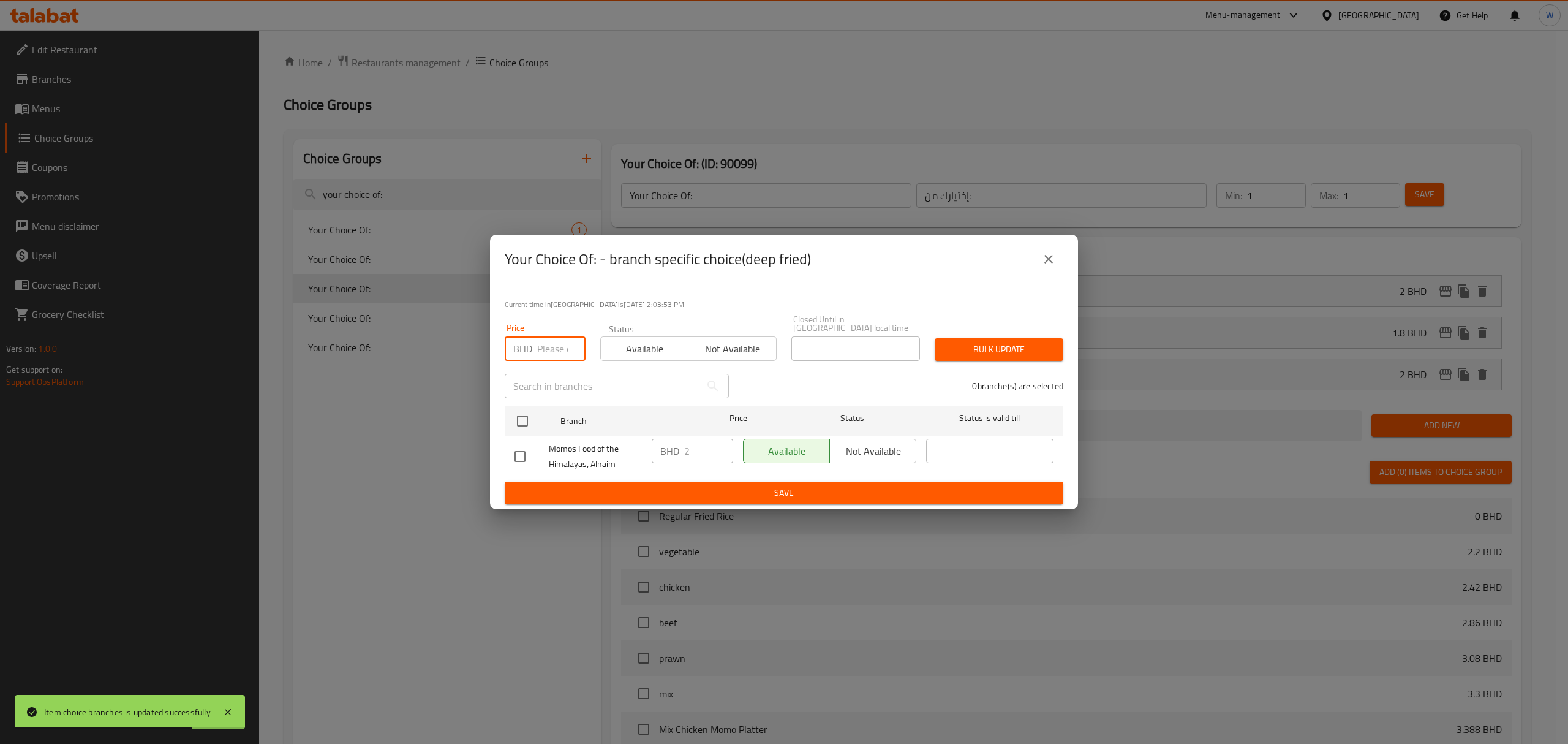
click at [559, 347] on input "number" at bounding box center [561, 349] width 49 height 25
paste input "2.200"
type input "2.200"
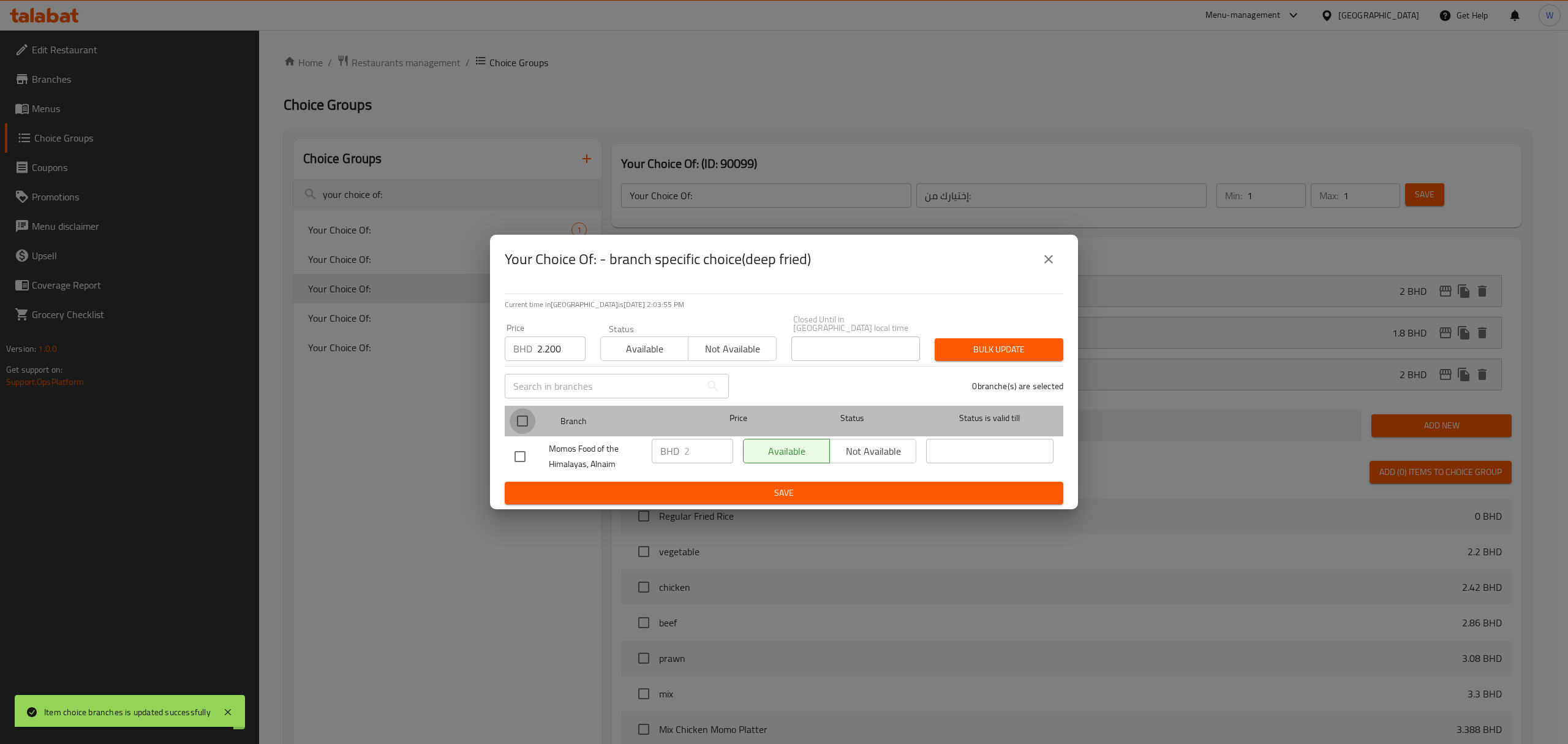
click at [524, 410] on input "checkbox" at bounding box center [522, 421] width 25 height 25
checkbox input "true"
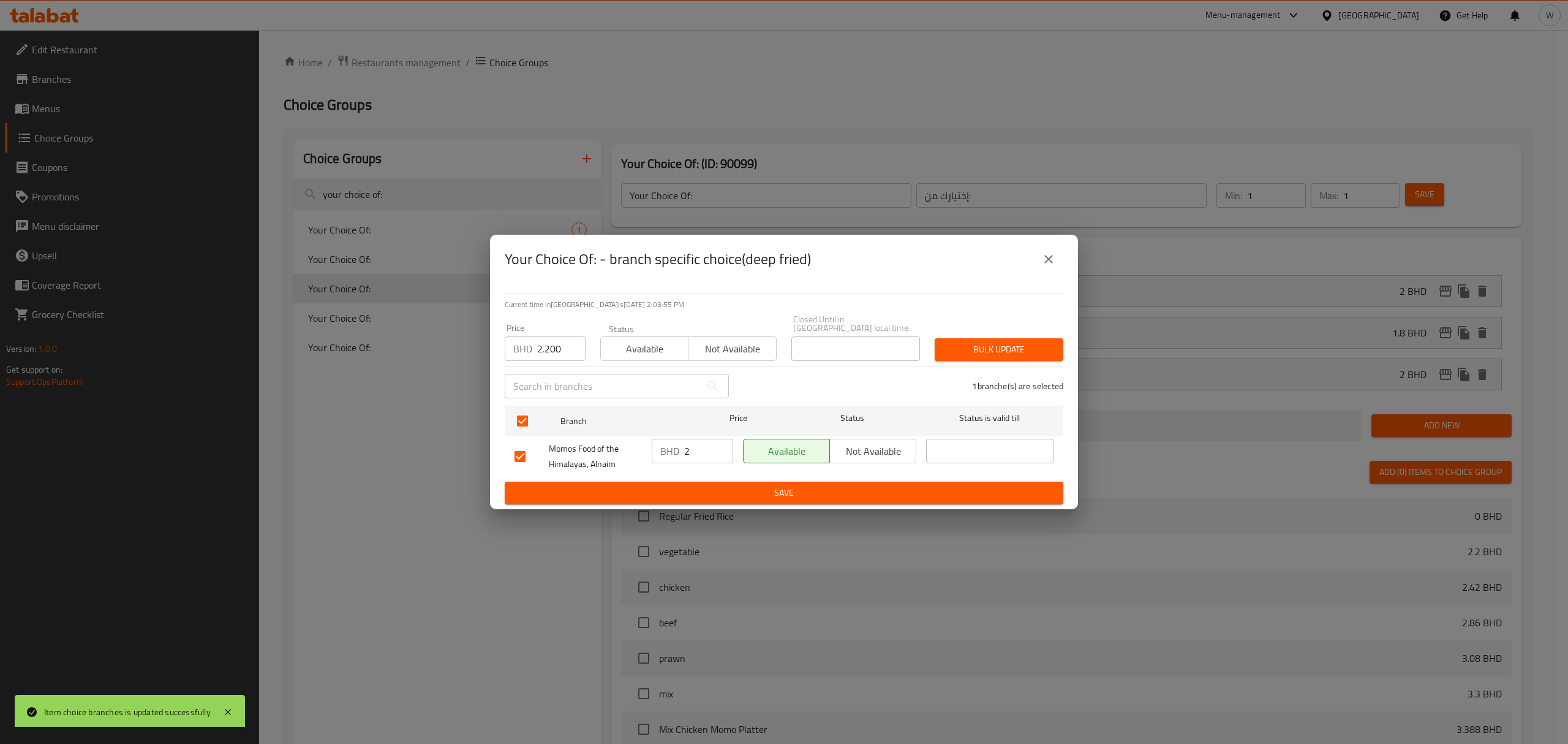
click at [1009, 342] on span "Bulk update" at bounding box center [999, 350] width 109 height 15
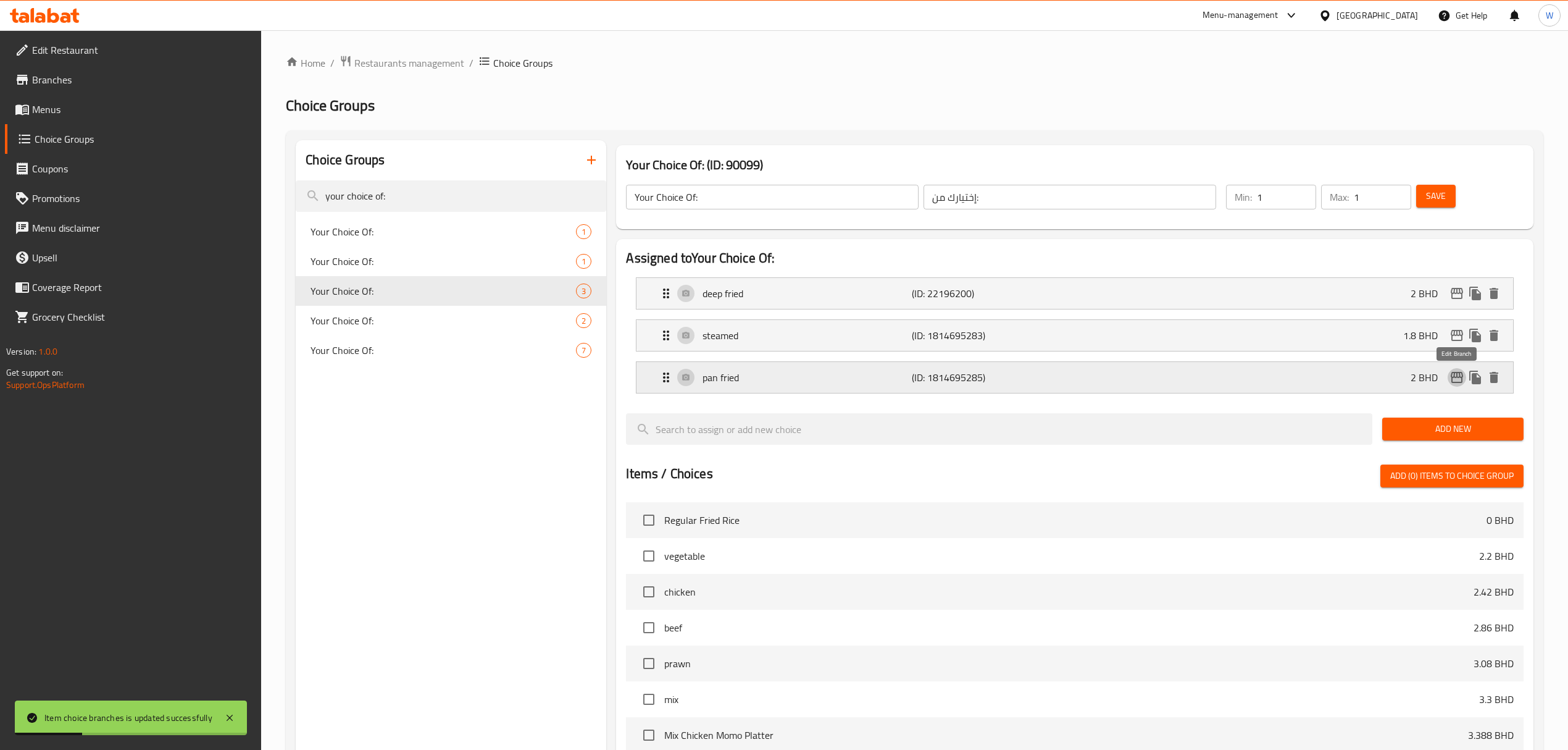
click at [1457, 379] on icon "edit" at bounding box center [1457, 377] width 15 height 15
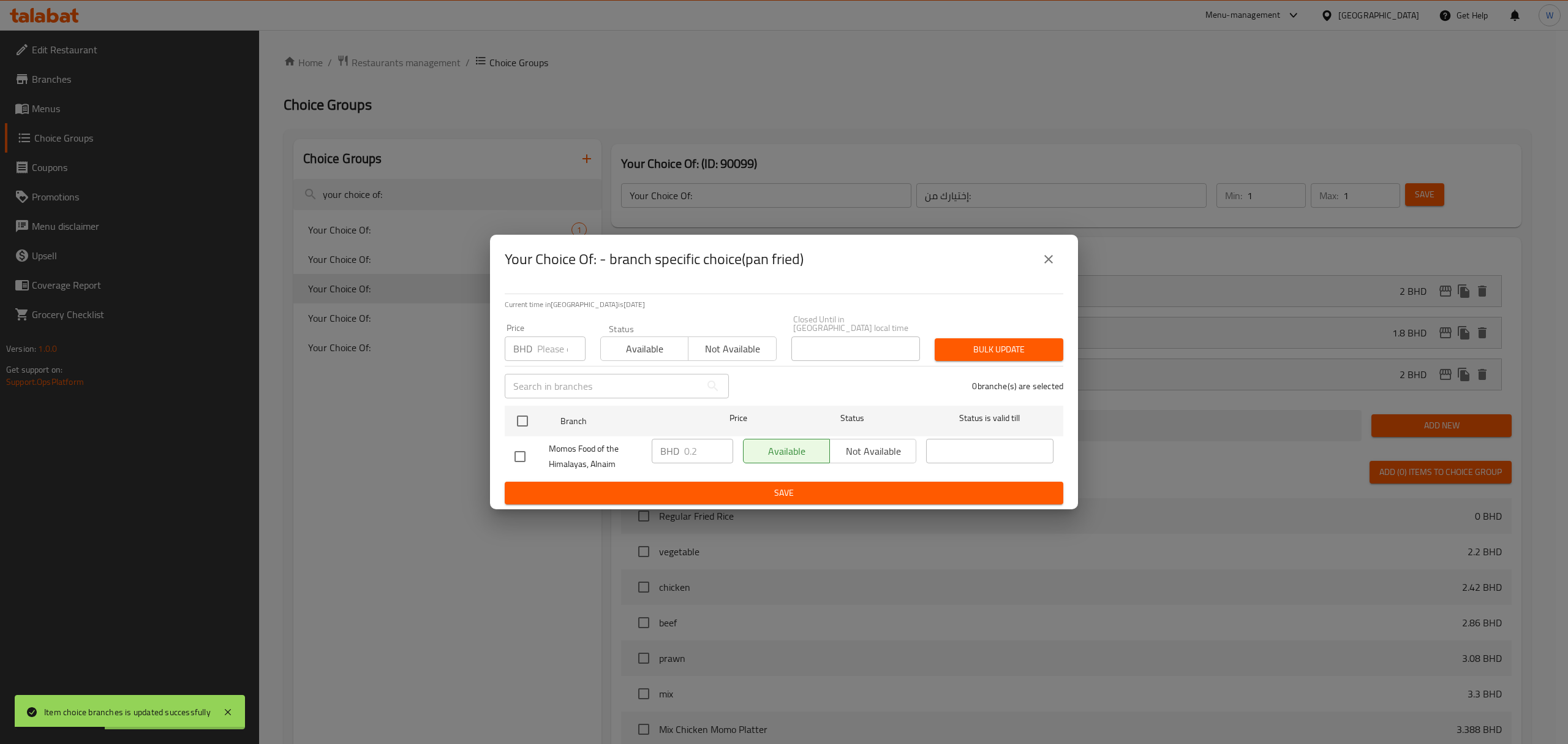
click at [550, 349] on input "number" at bounding box center [561, 349] width 49 height 25
paste input "2.100"
type input "2.100"
click at [527, 409] on input "checkbox" at bounding box center [522, 421] width 25 height 25
checkbox input "true"
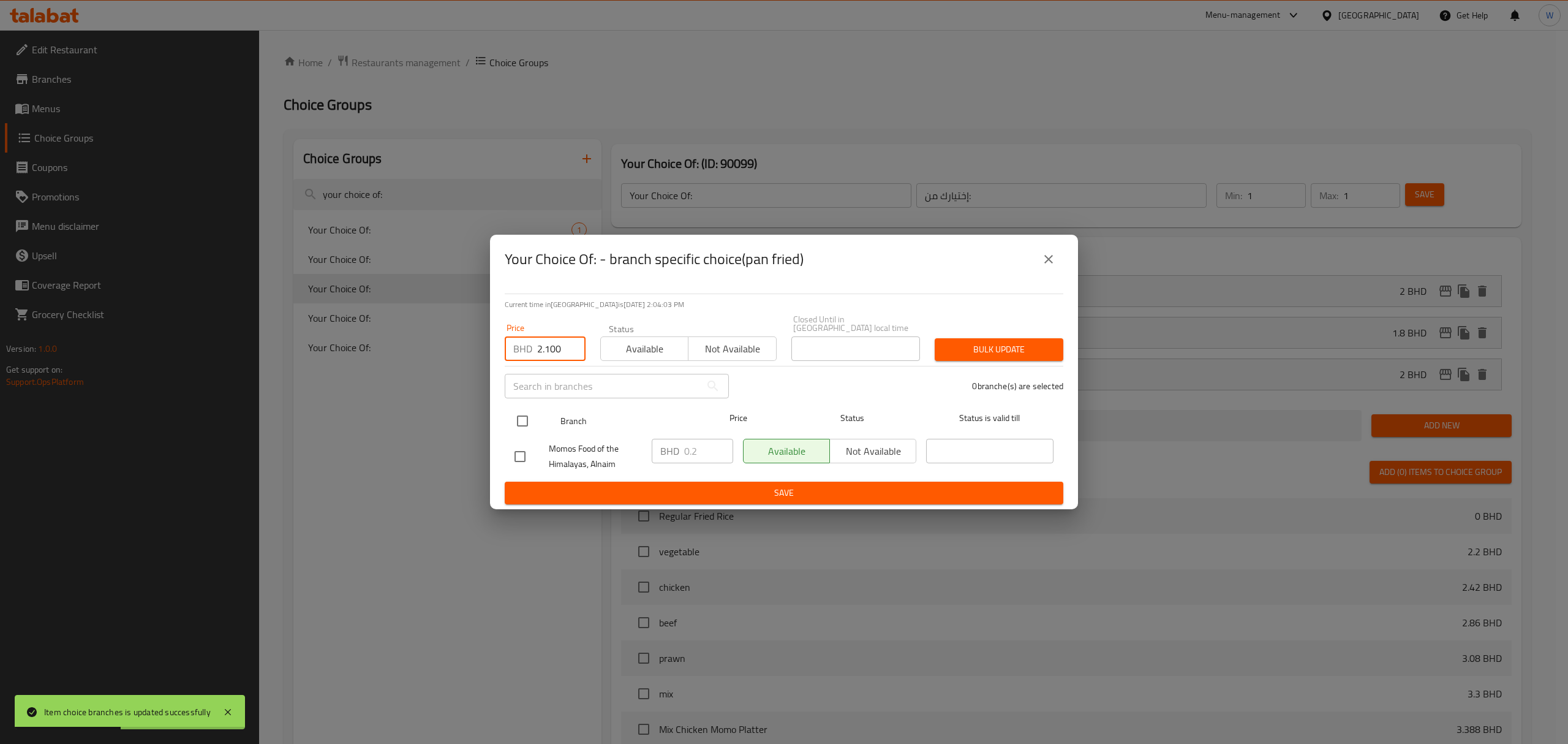
checkbox input "true"
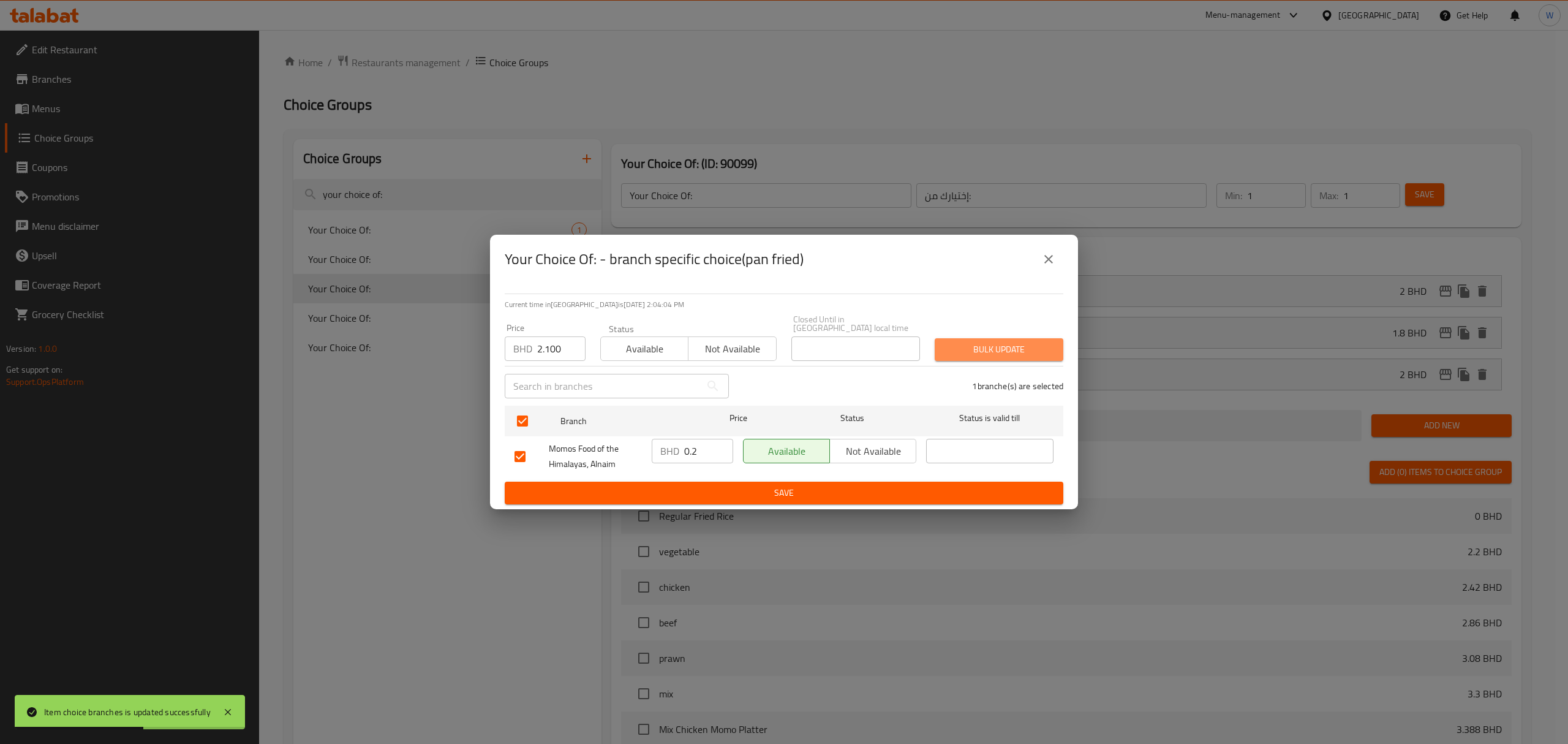
click at [978, 342] on span "Bulk update" at bounding box center [999, 350] width 109 height 15
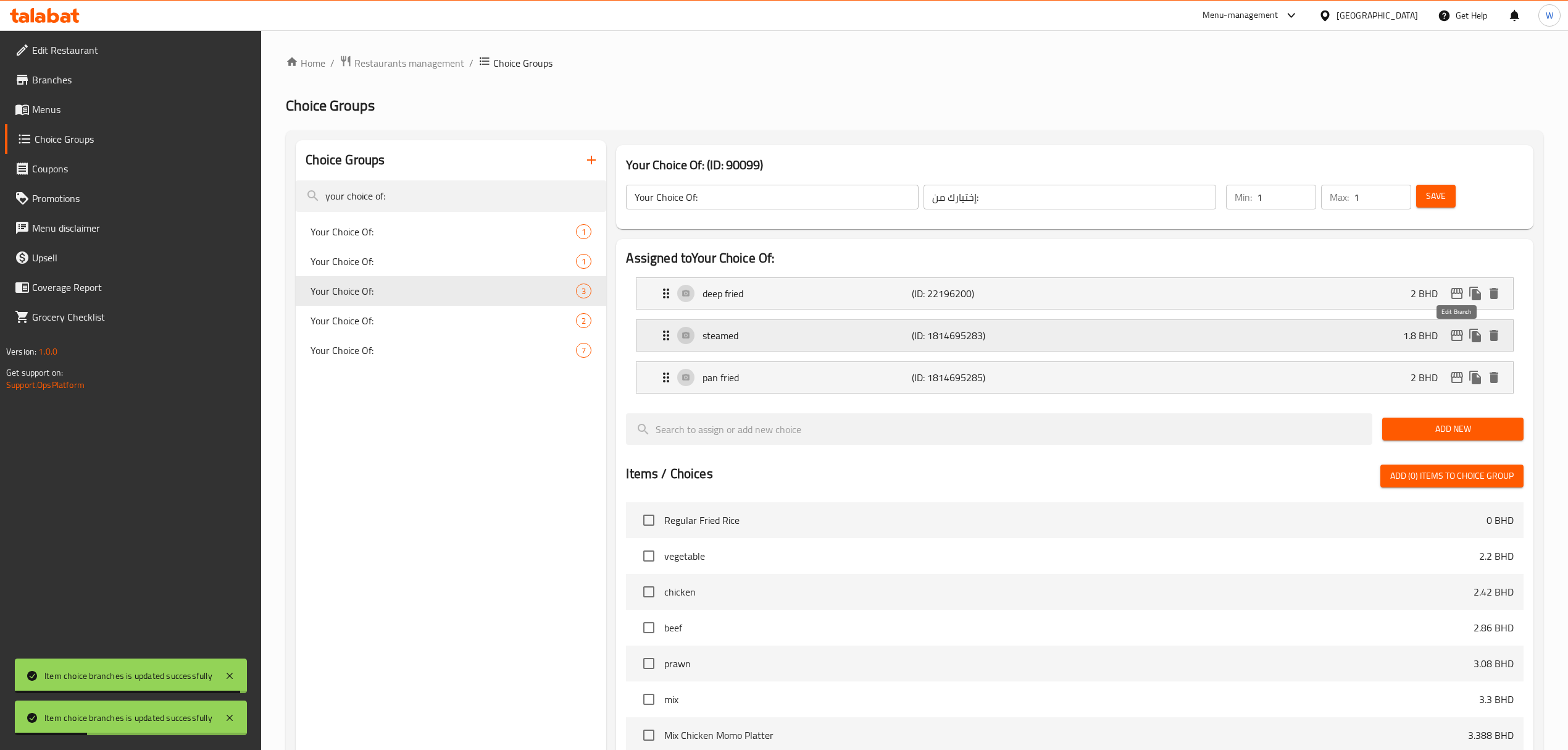
click at [1460, 334] on icon "edit" at bounding box center [1457, 335] width 15 height 15
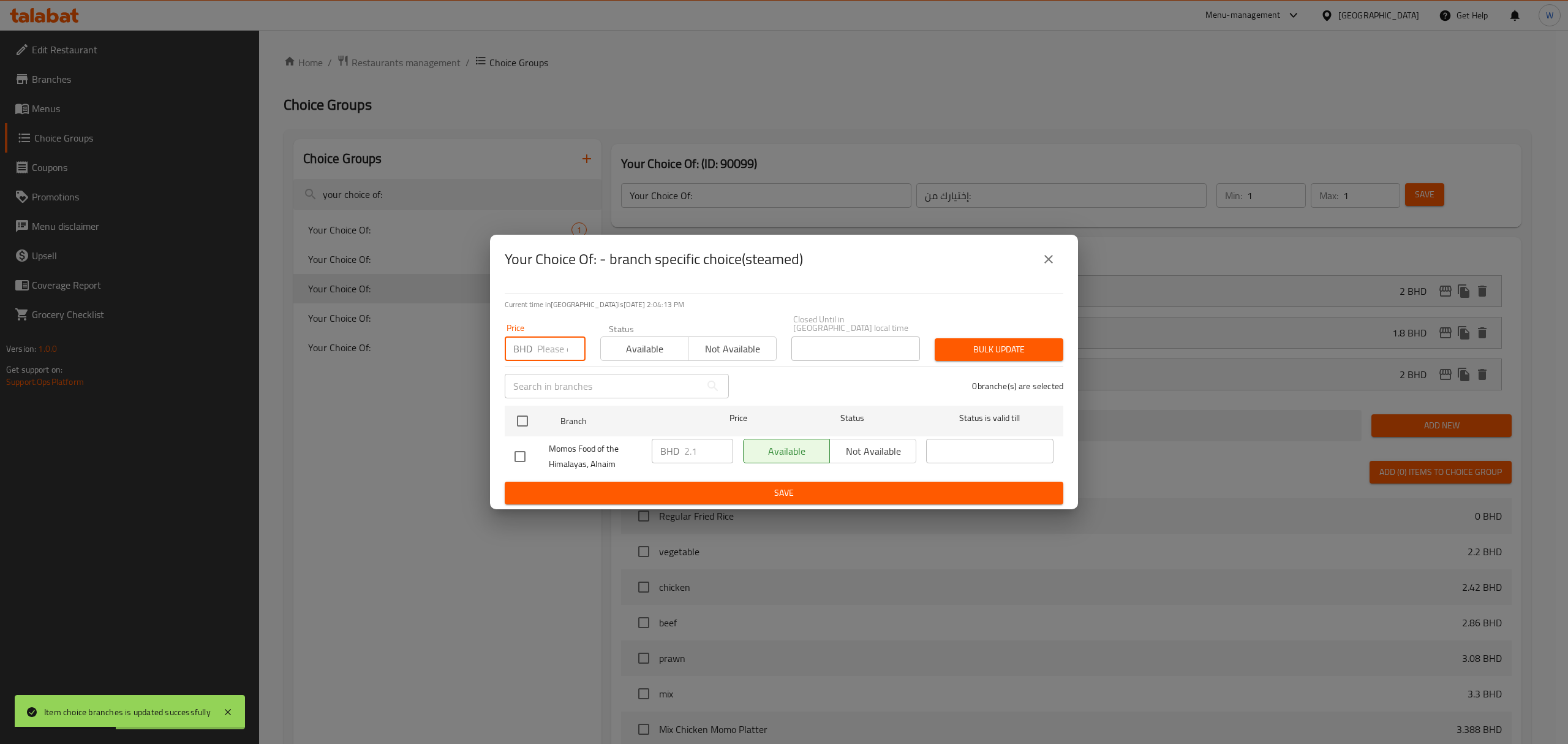
click at [539, 351] on input "number" at bounding box center [561, 349] width 49 height 25
paste input "2.000"
type input "2.000"
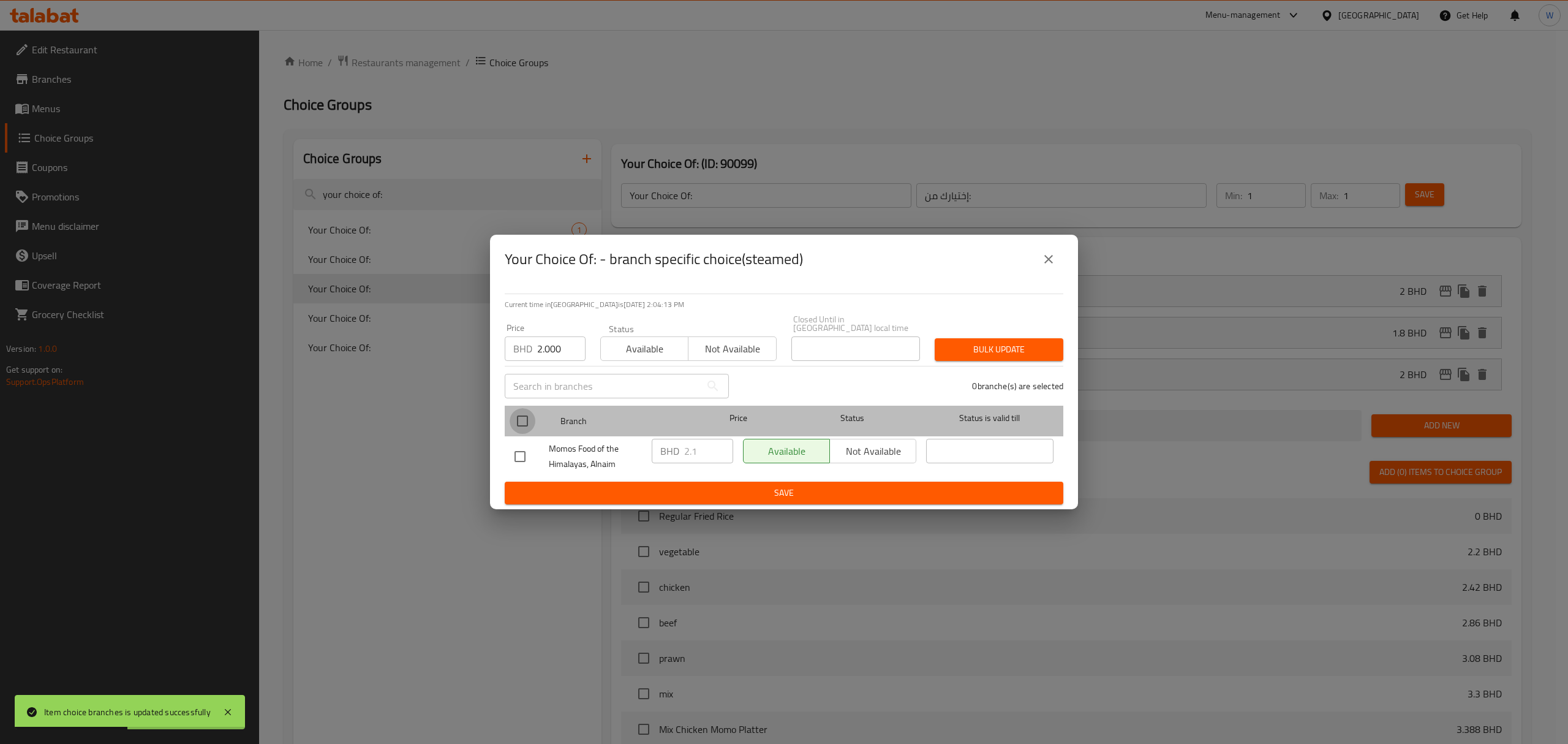
click at [519, 410] on input "checkbox" at bounding box center [522, 421] width 25 height 25
checkbox input "true"
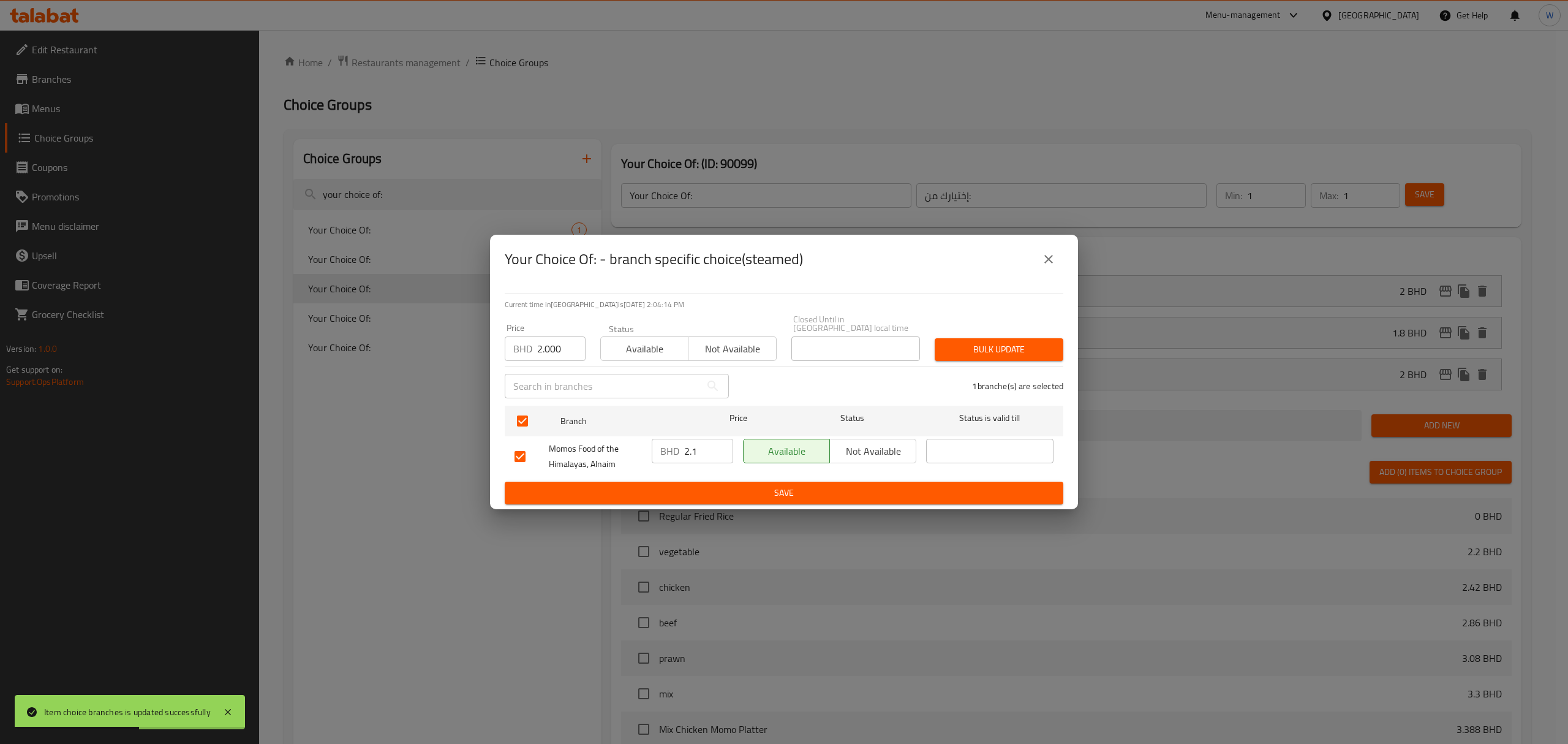
click at [1013, 352] on span "Bulk update" at bounding box center [999, 350] width 109 height 15
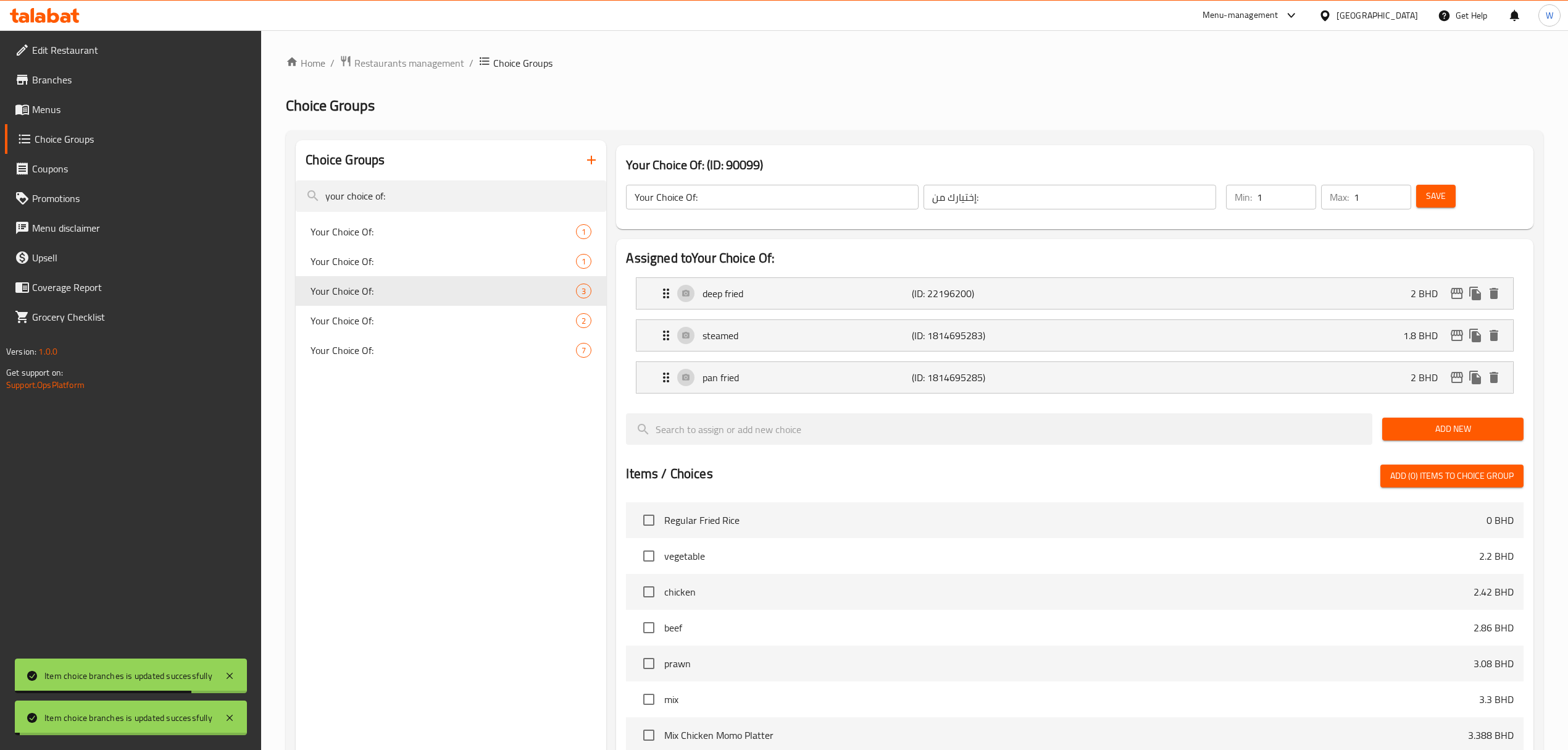
click at [1444, 199] on span "Save" at bounding box center [1435, 196] width 19 height 16
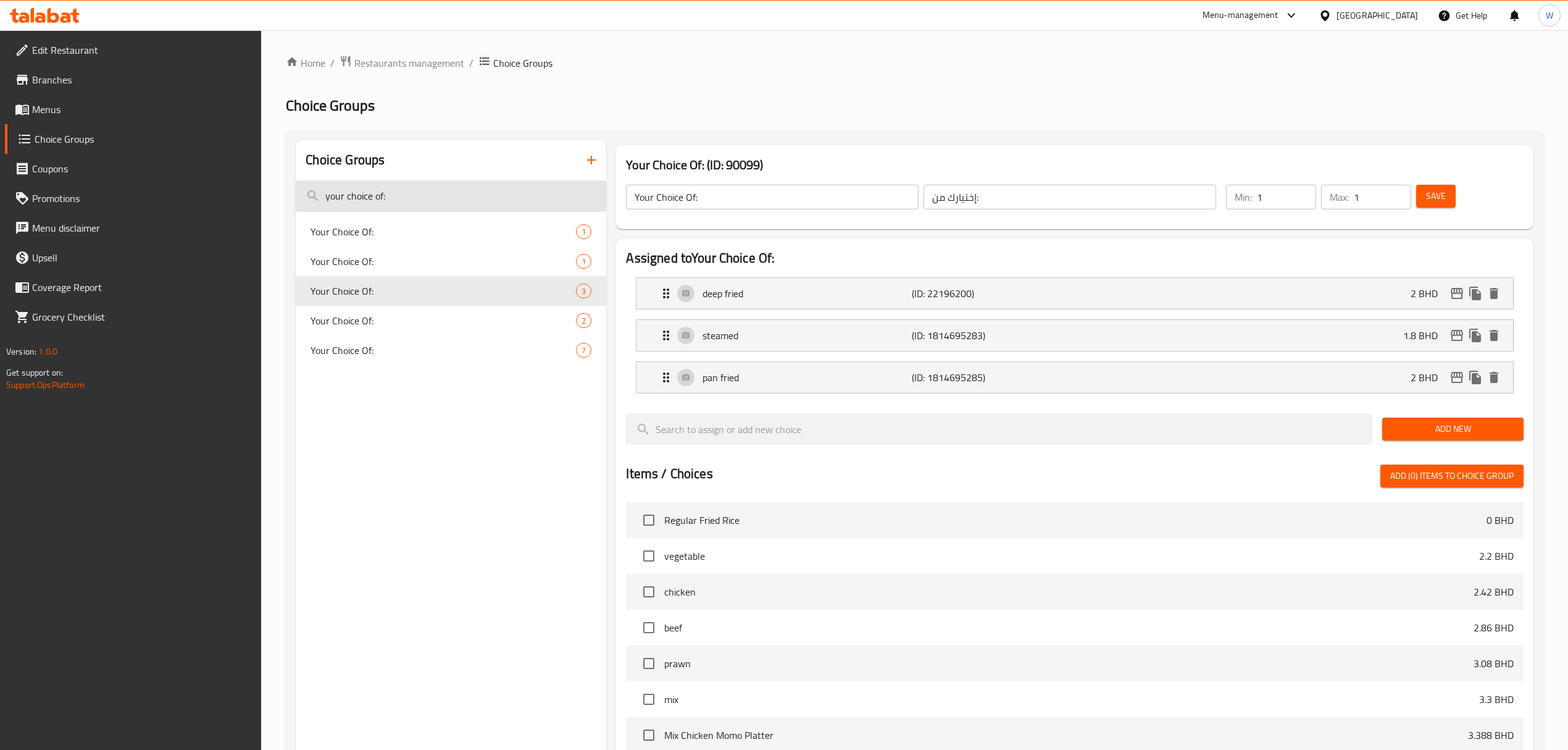
click at [499, 193] on input "your choice of:" at bounding box center [450, 196] width 310 height 31
click at [426, 254] on span "Your Choice Of:" at bounding box center [425, 261] width 229 height 15
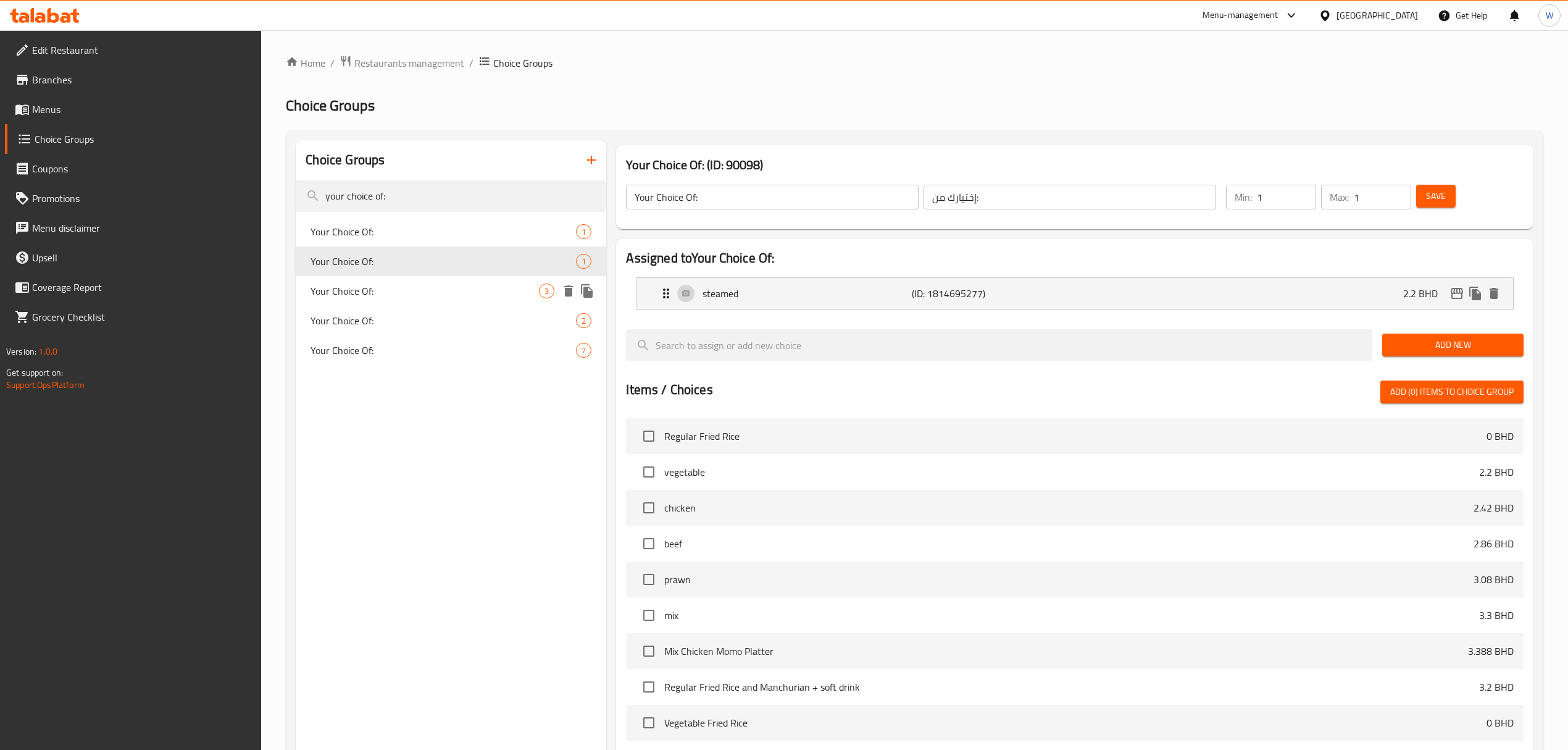
click at [432, 303] on div "Your Choice Of: 3" at bounding box center [450, 291] width 310 height 30
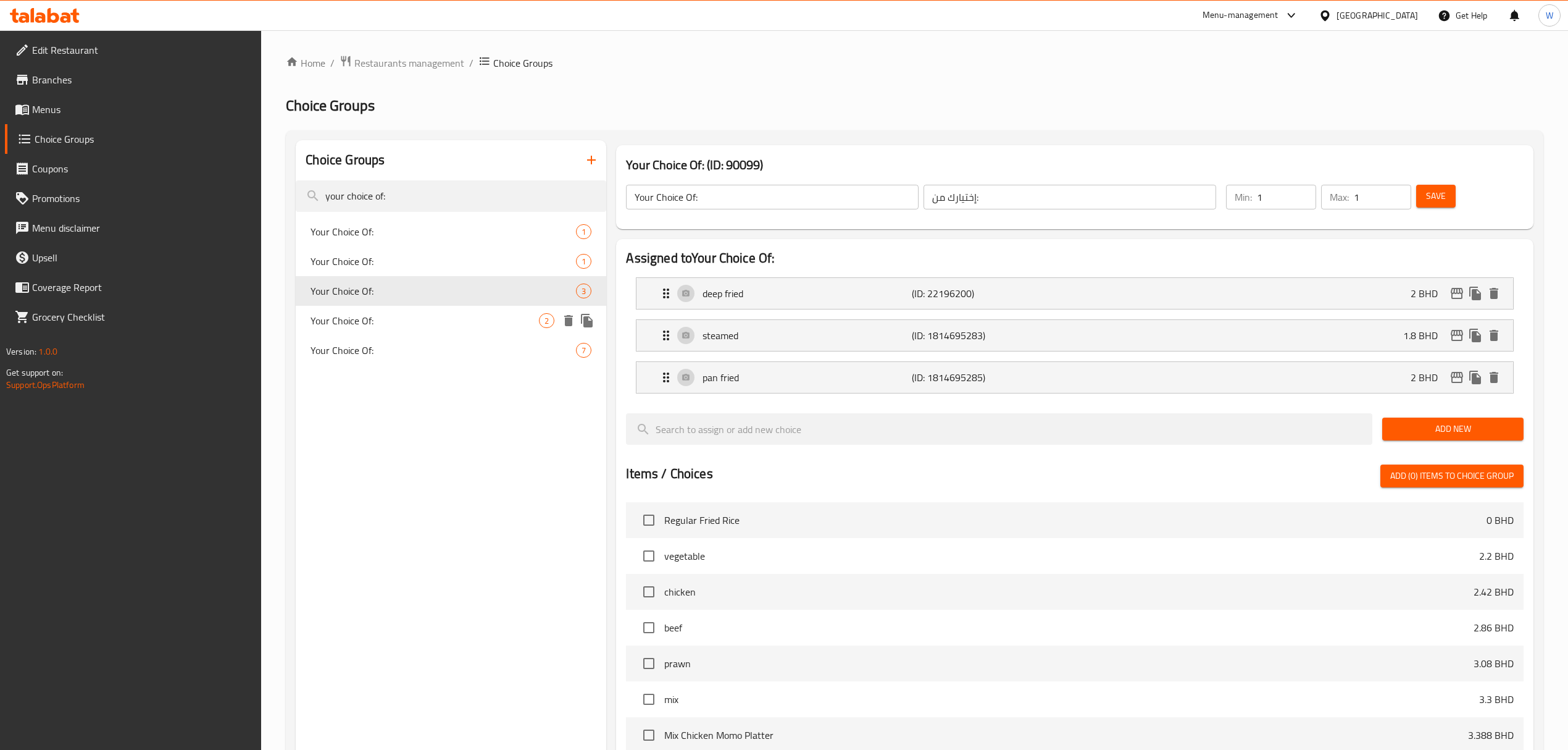
click at [432, 311] on div "Your Choice Of: 2" at bounding box center [450, 321] width 310 height 30
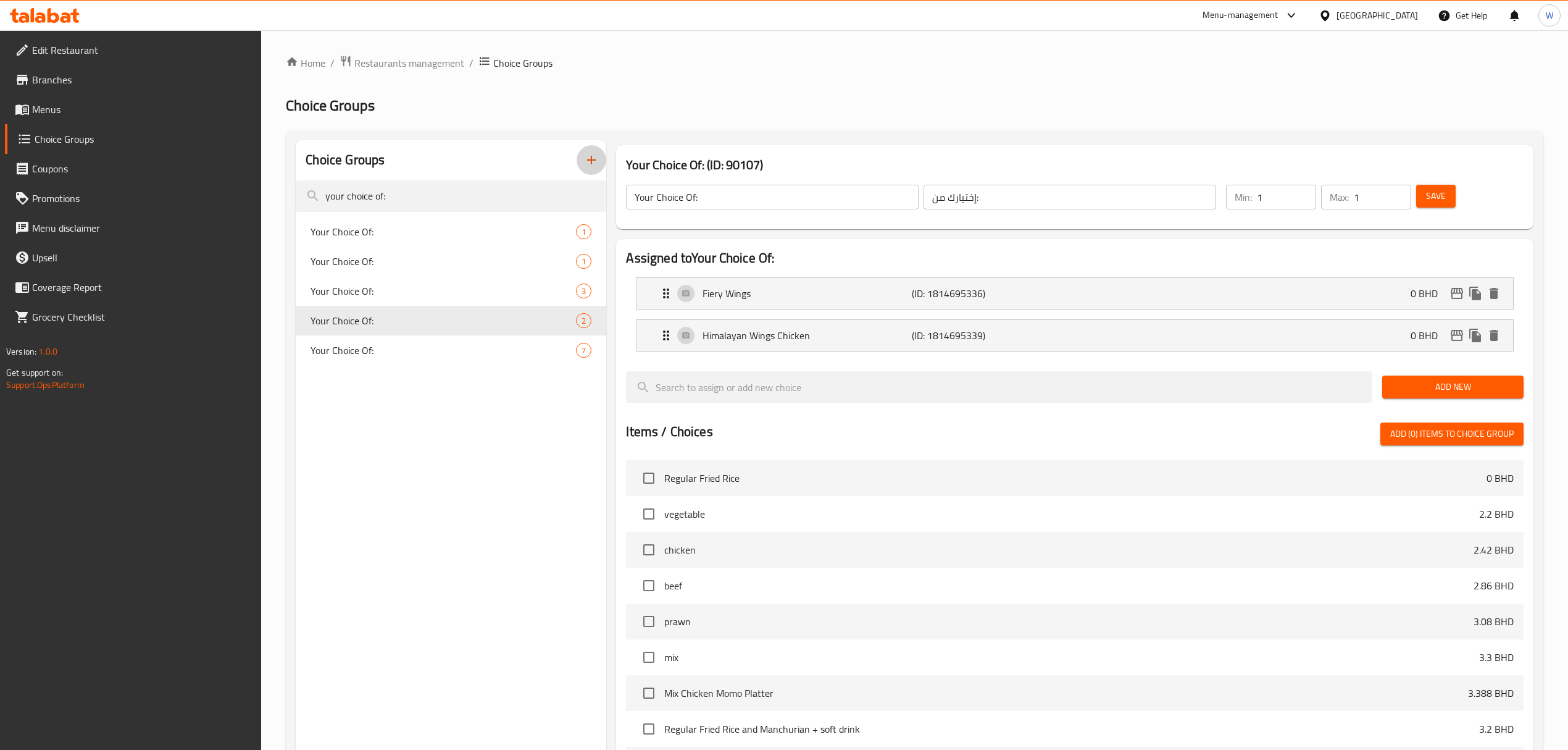
click at [585, 166] on icon "button" at bounding box center [591, 159] width 15 height 15
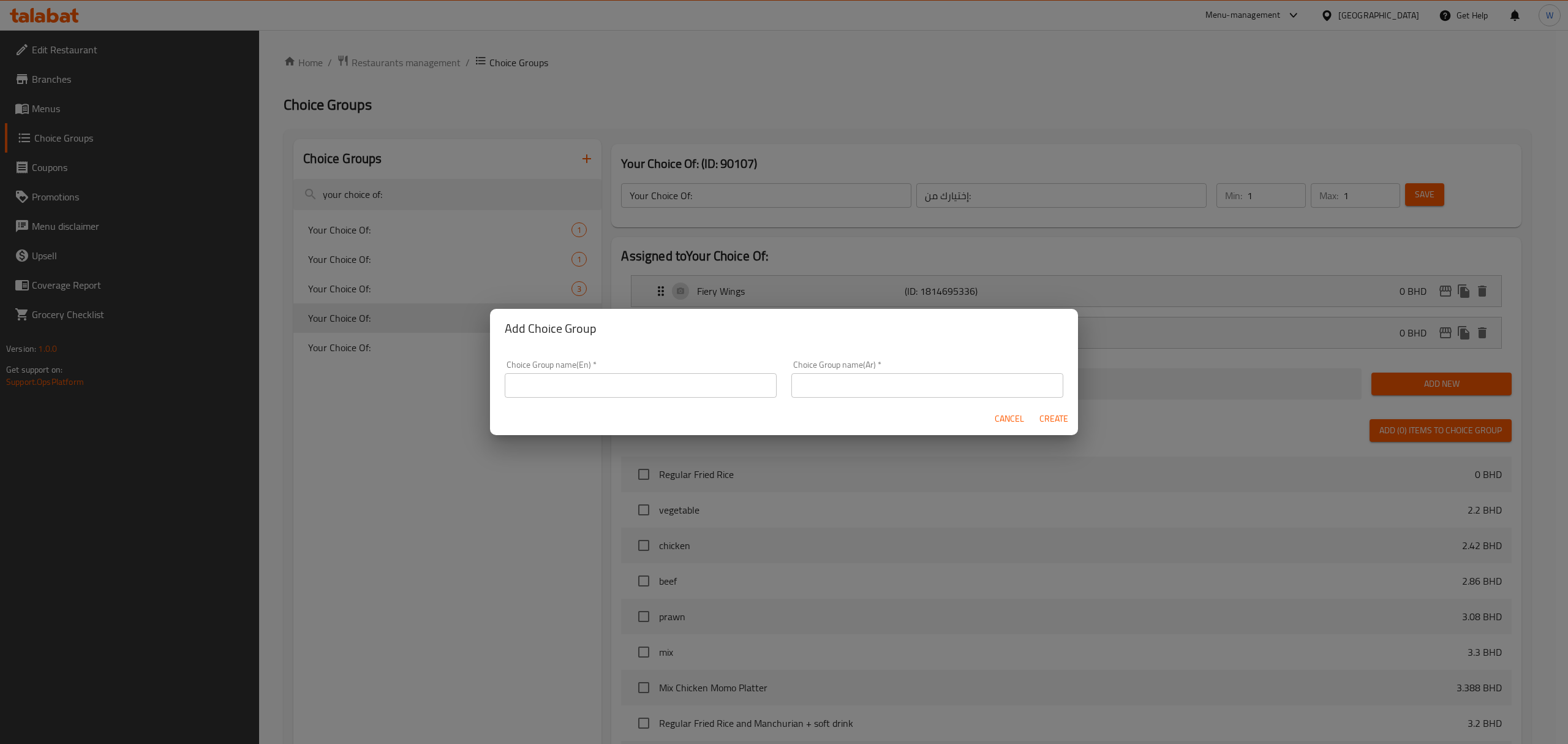
click at [552, 377] on input "text" at bounding box center [640, 385] width 272 height 25
type input "Your choice of:"
type input "إختيارك من:"
click at [1073, 418] on div "Cancel Create" at bounding box center [784, 418] width 588 height 32
click at [1067, 418] on span "Create" at bounding box center [1053, 419] width 29 height 15
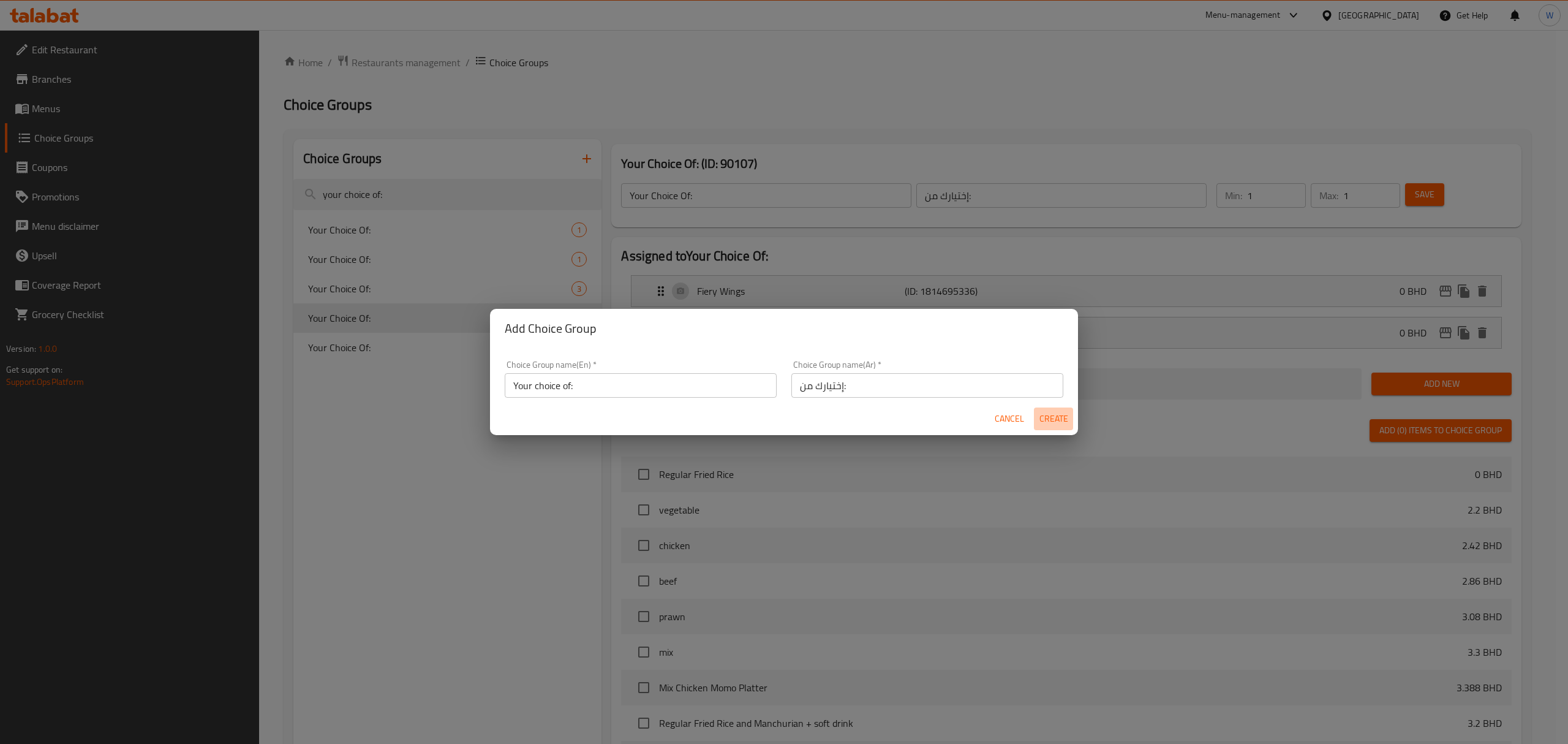
type input "Your choice of:"
type input "0"
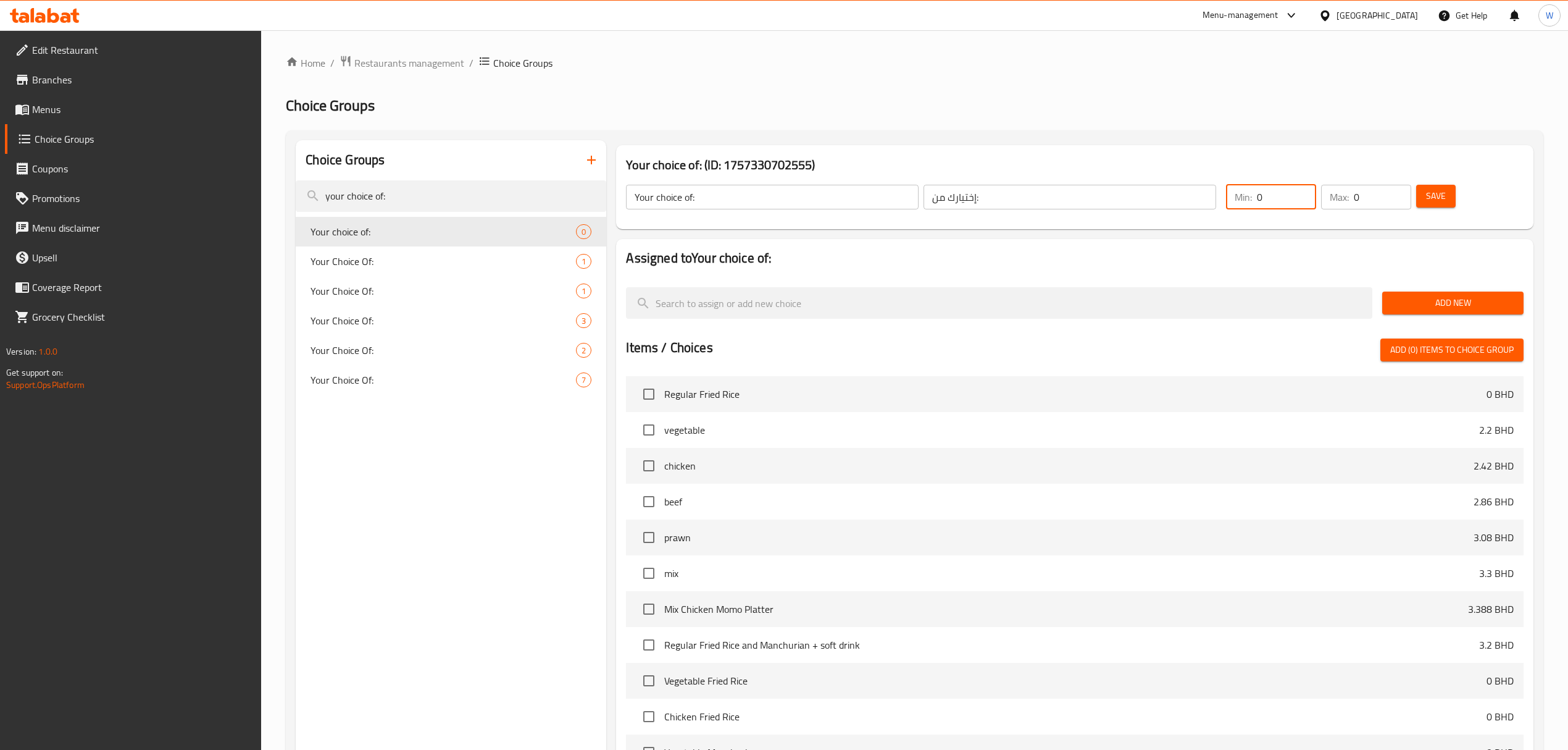
drag, startPoint x: 1276, startPoint y: 199, endPoint x: 1221, endPoint y: 205, distance: 55.3
click at [1221, 205] on div "Min: 0 ​ Max: 0 ​" at bounding box center [1318, 197] width 195 height 34
type input "1"
drag, startPoint x: 1366, startPoint y: 189, endPoint x: 1343, endPoint y: 193, distance: 23.3
click at [1343, 193] on div "Max: 0 ​" at bounding box center [1367, 197] width 90 height 25
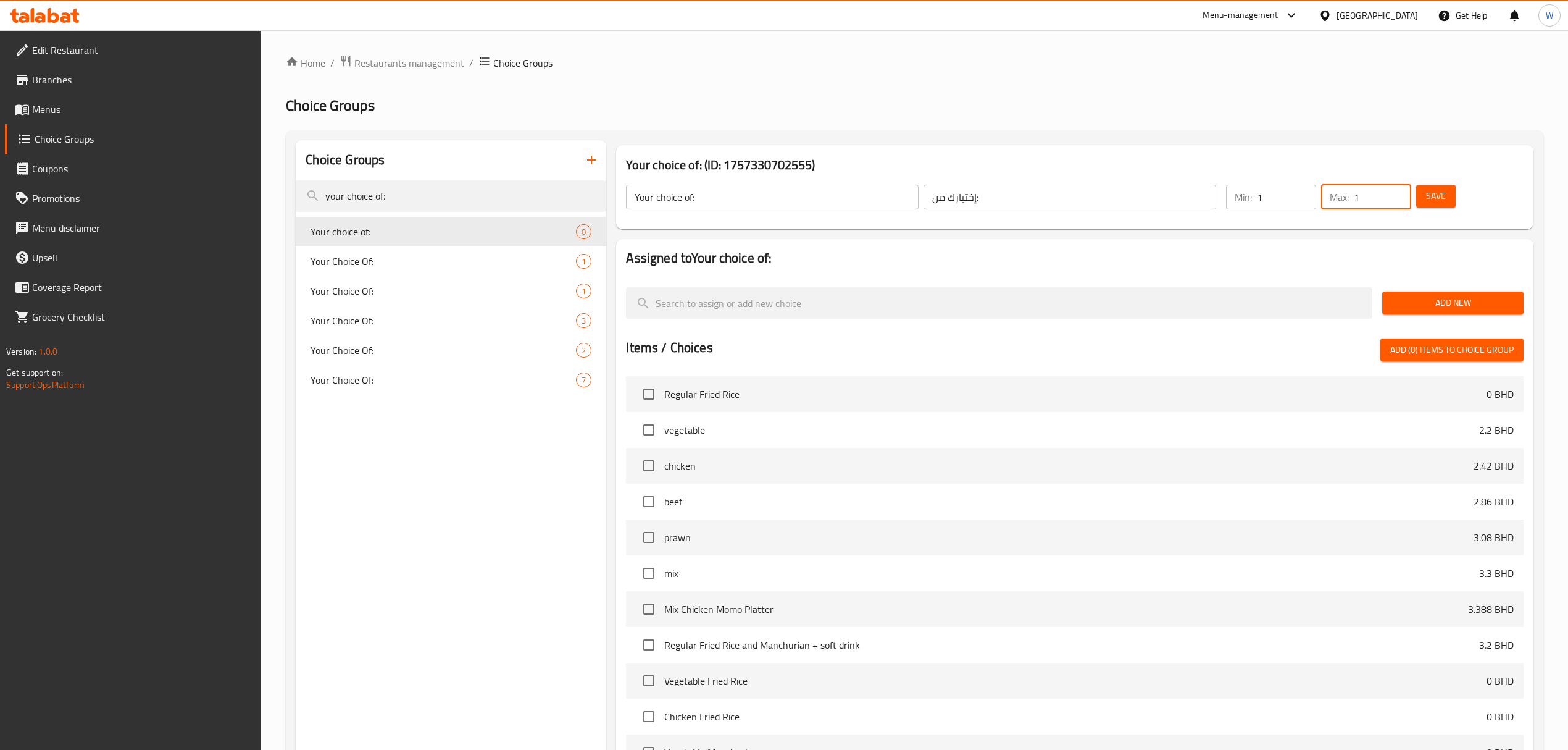
type input "1"
click at [1457, 295] on span "Add New" at bounding box center [1453, 303] width 121 height 16
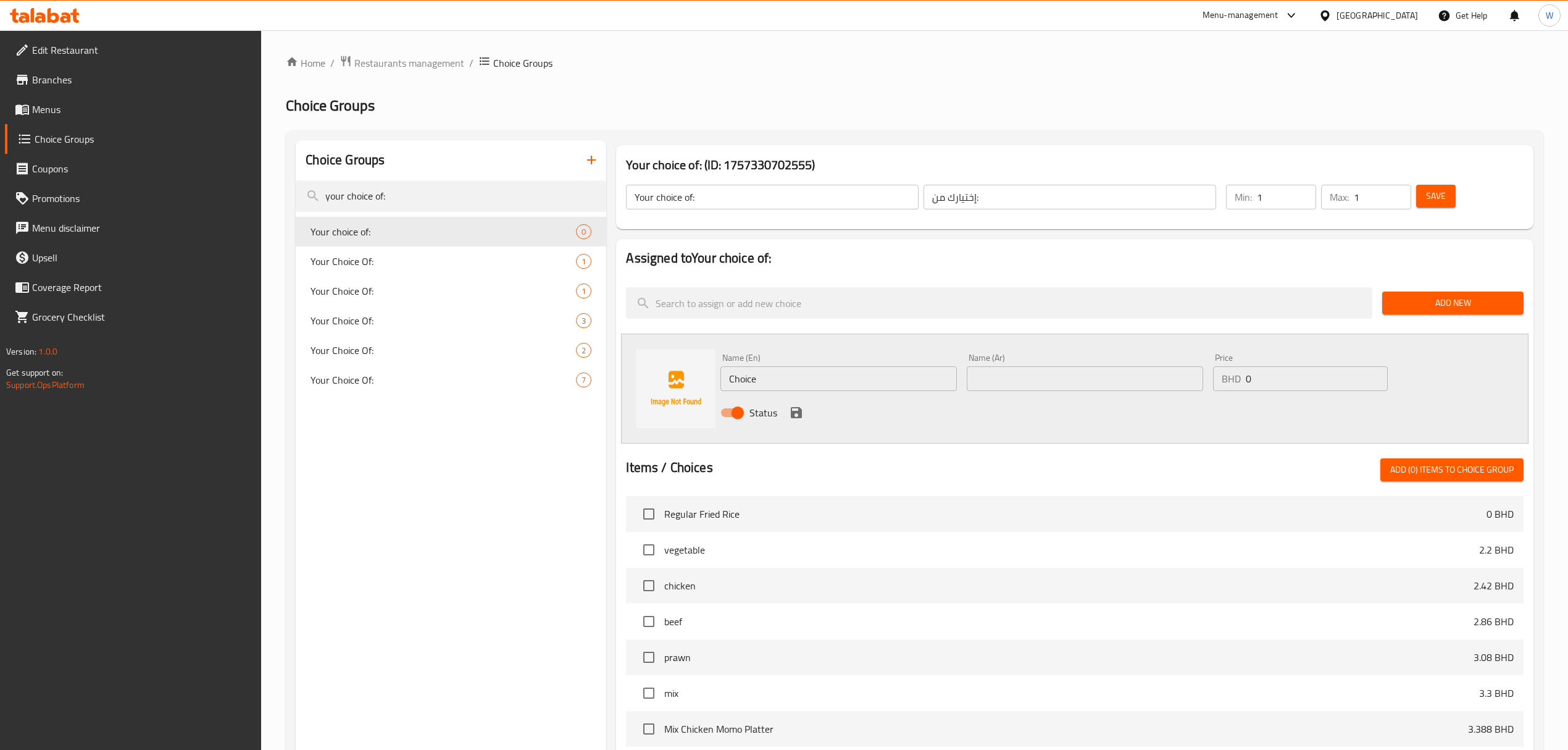
click at [863, 376] on input "Choice" at bounding box center [838, 379] width 236 height 25
type input "}"
type input "Chicken"
type input "]"
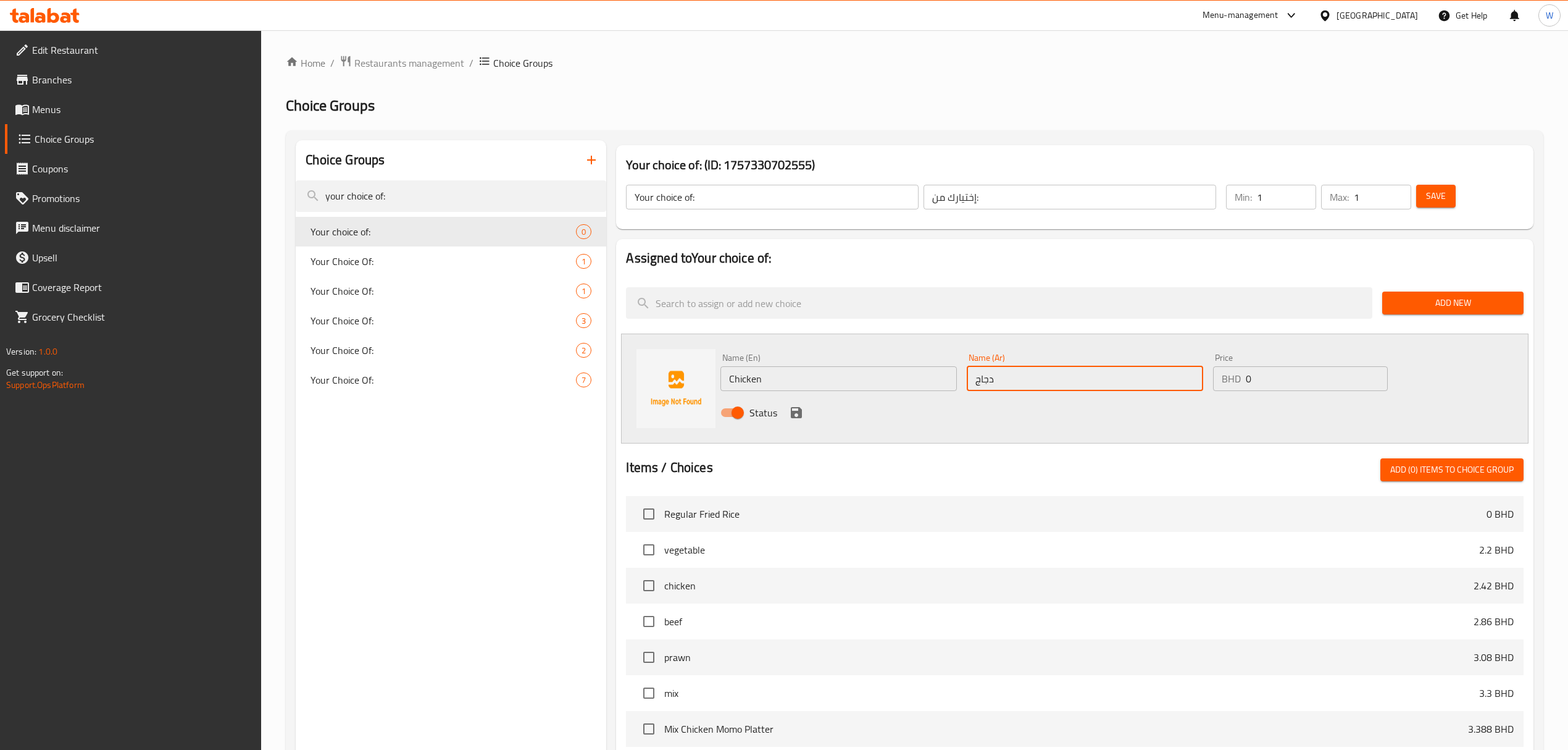
type input "دجاج"
click at [803, 415] on icon "save" at bounding box center [796, 412] width 15 height 15
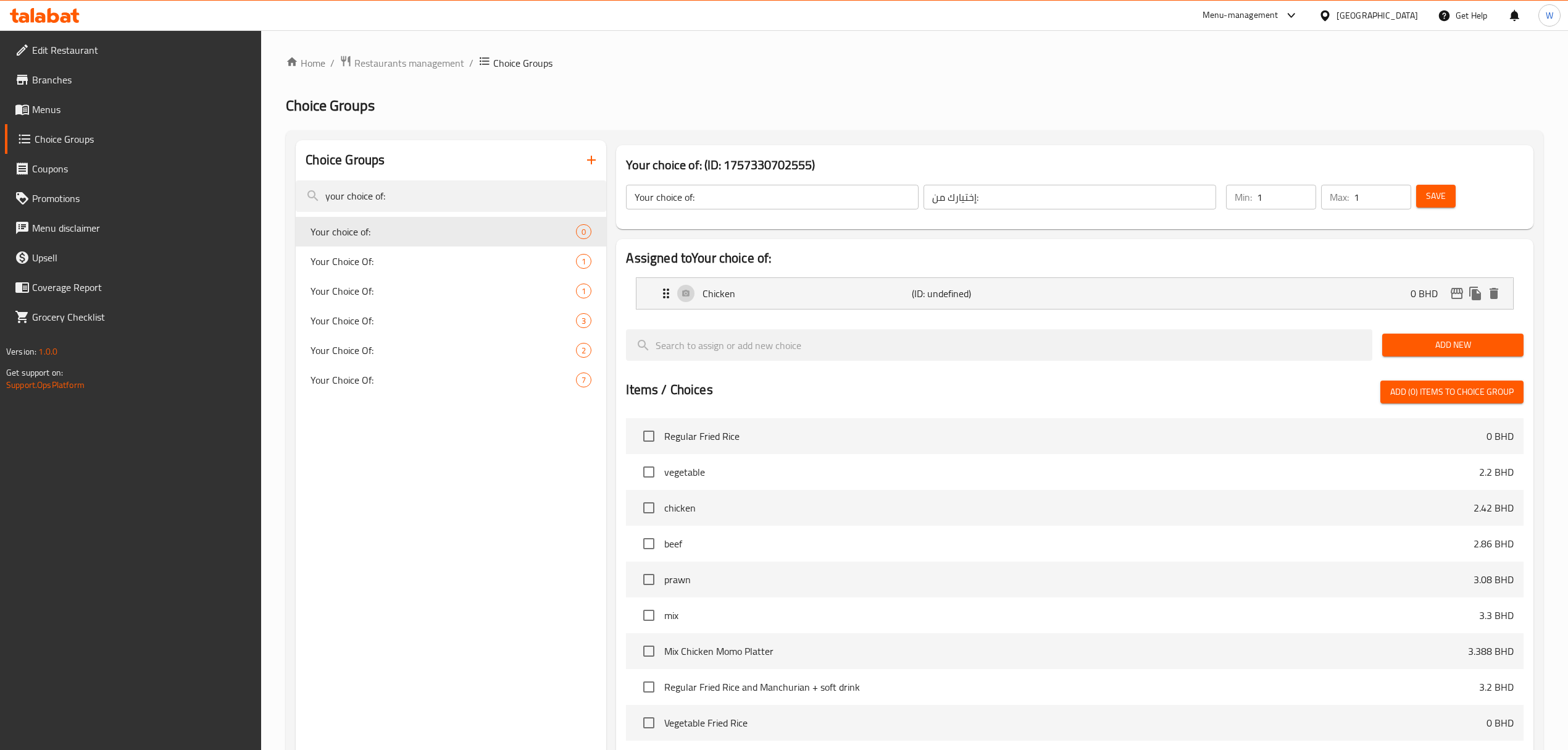
click at [1448, 347] on span "Add New" at bounding box center [1453, 345] width 121 height 16
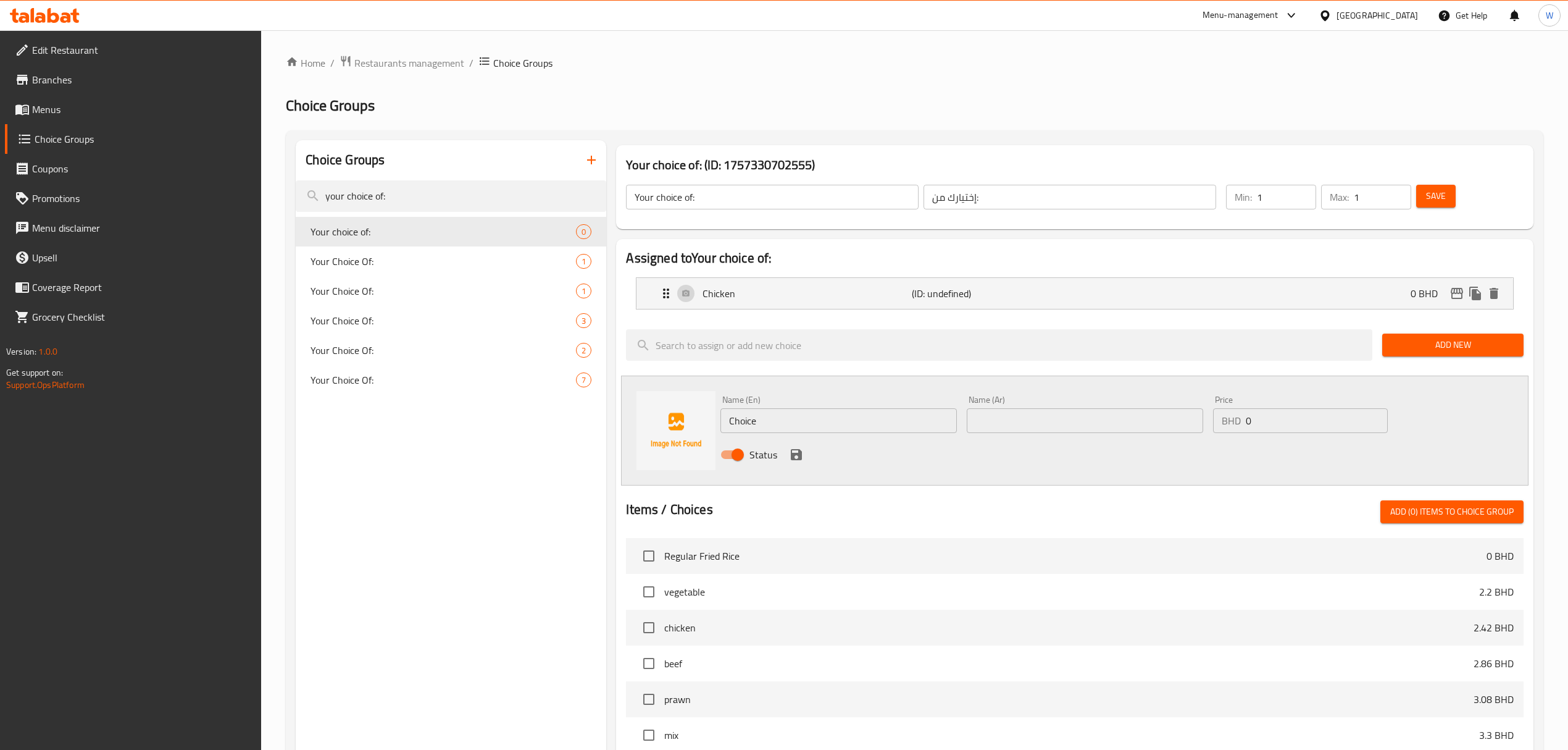
click at [912, 413] on input "Choice" at bounding box center [838, 421] width 236 height 25
type input "Beef"
type input "لحم"
drag, startPoint x: 794, startPoint y: 460, endPoint x: 995, endPoint y: 428, distance: 203.5
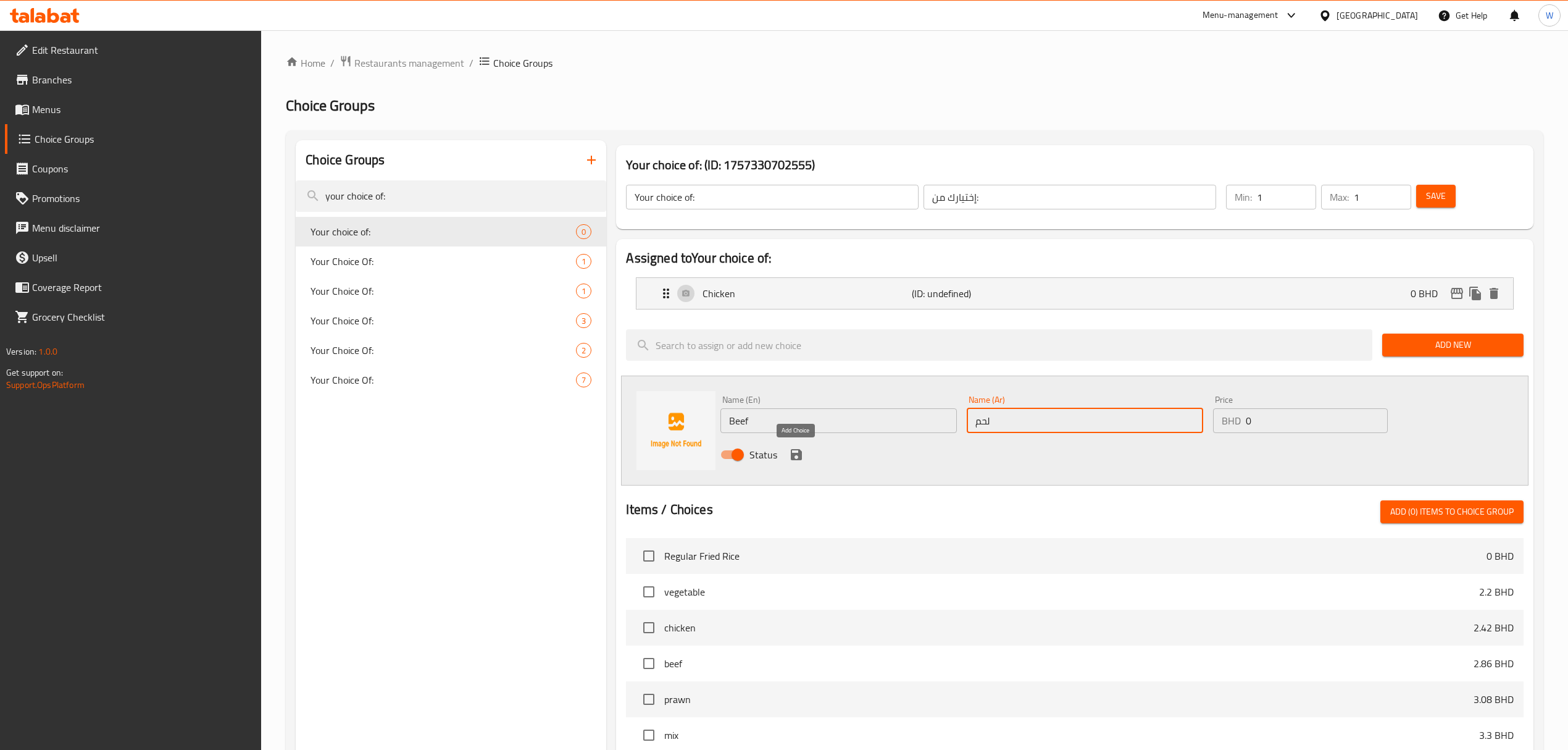
click at [794, 460] on icon "save" at bounding box center [796, 454] width 11 height 11
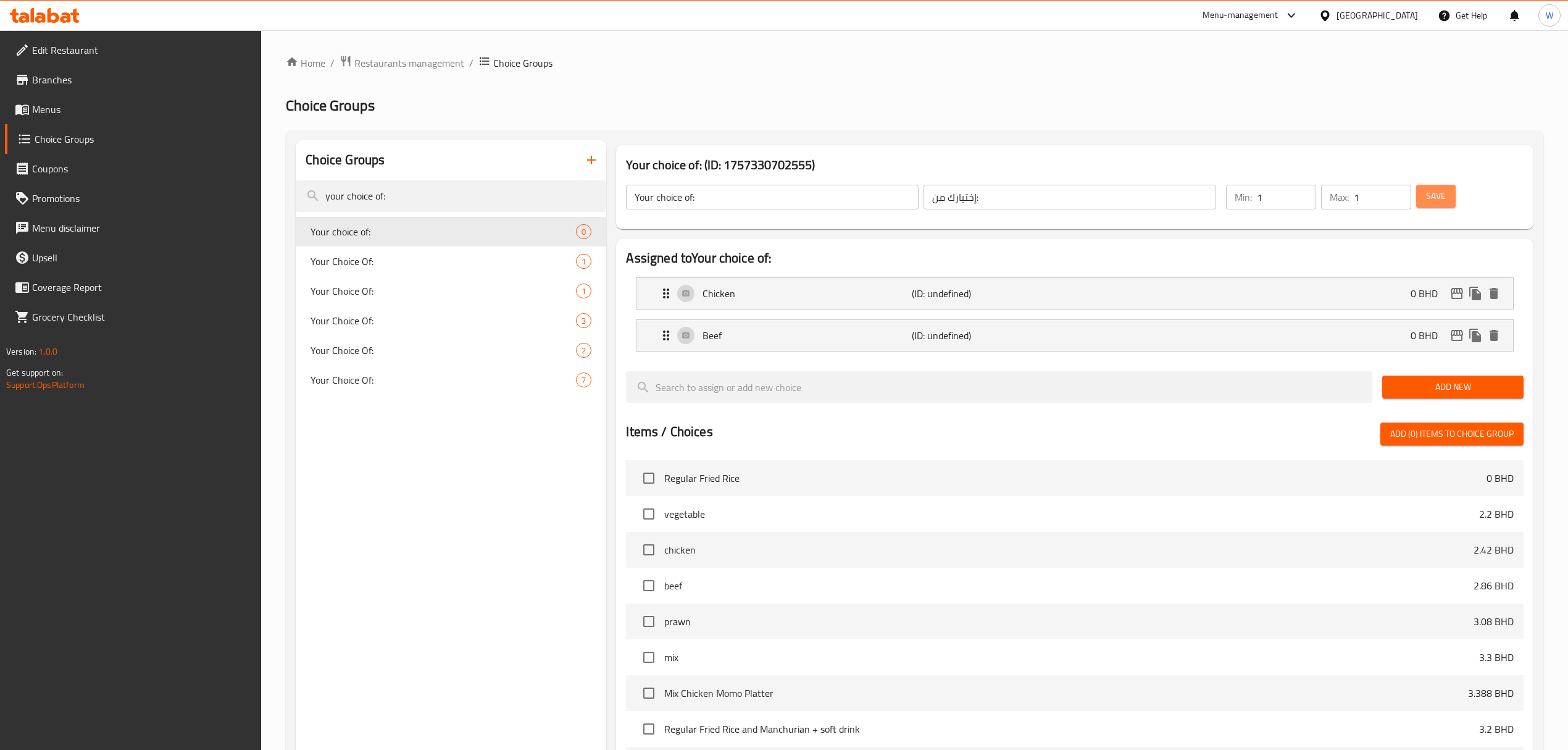
click at [1453, 203] on button "Save" at bounding box center [1436, 195] width 40 height 23
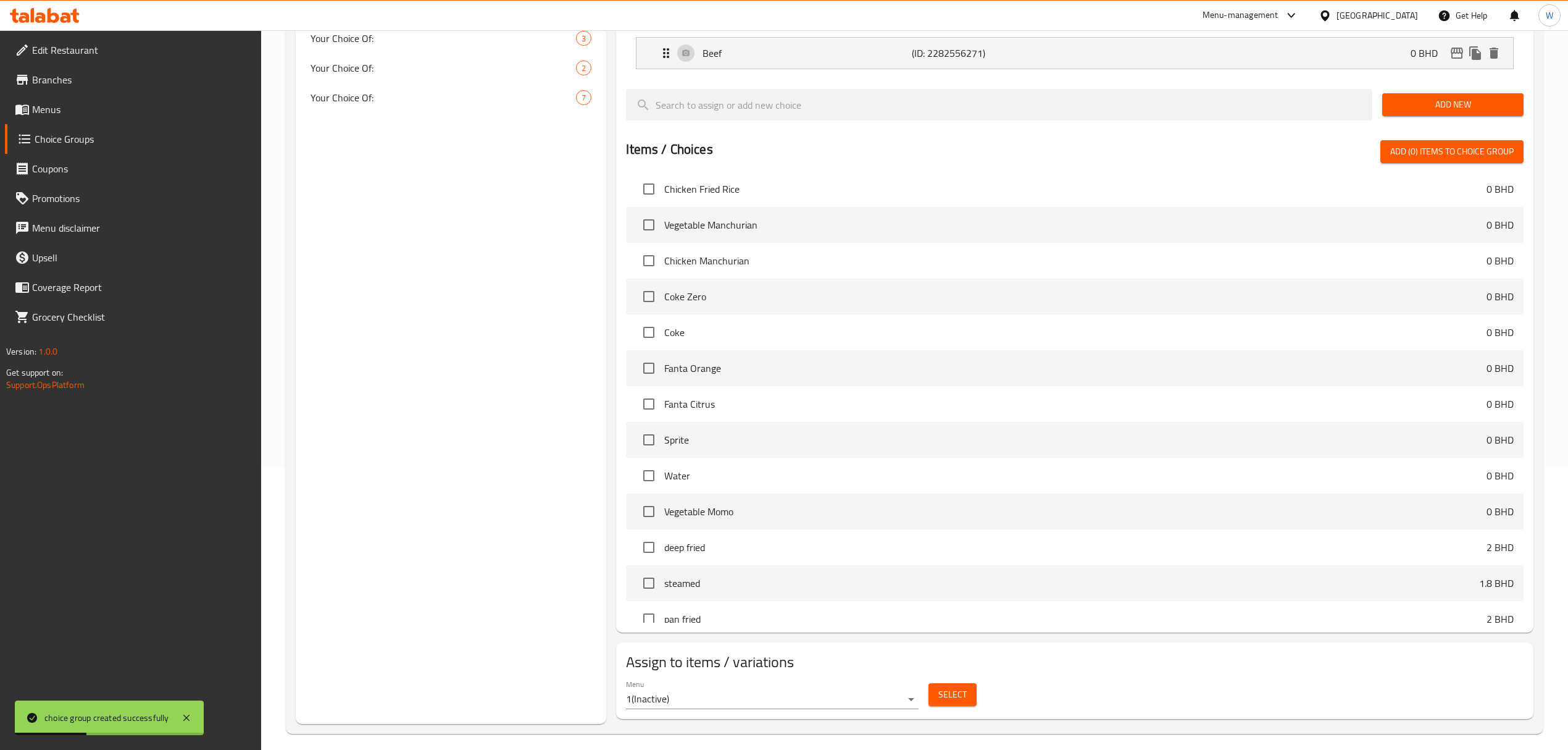
scroll to position [292, 0]
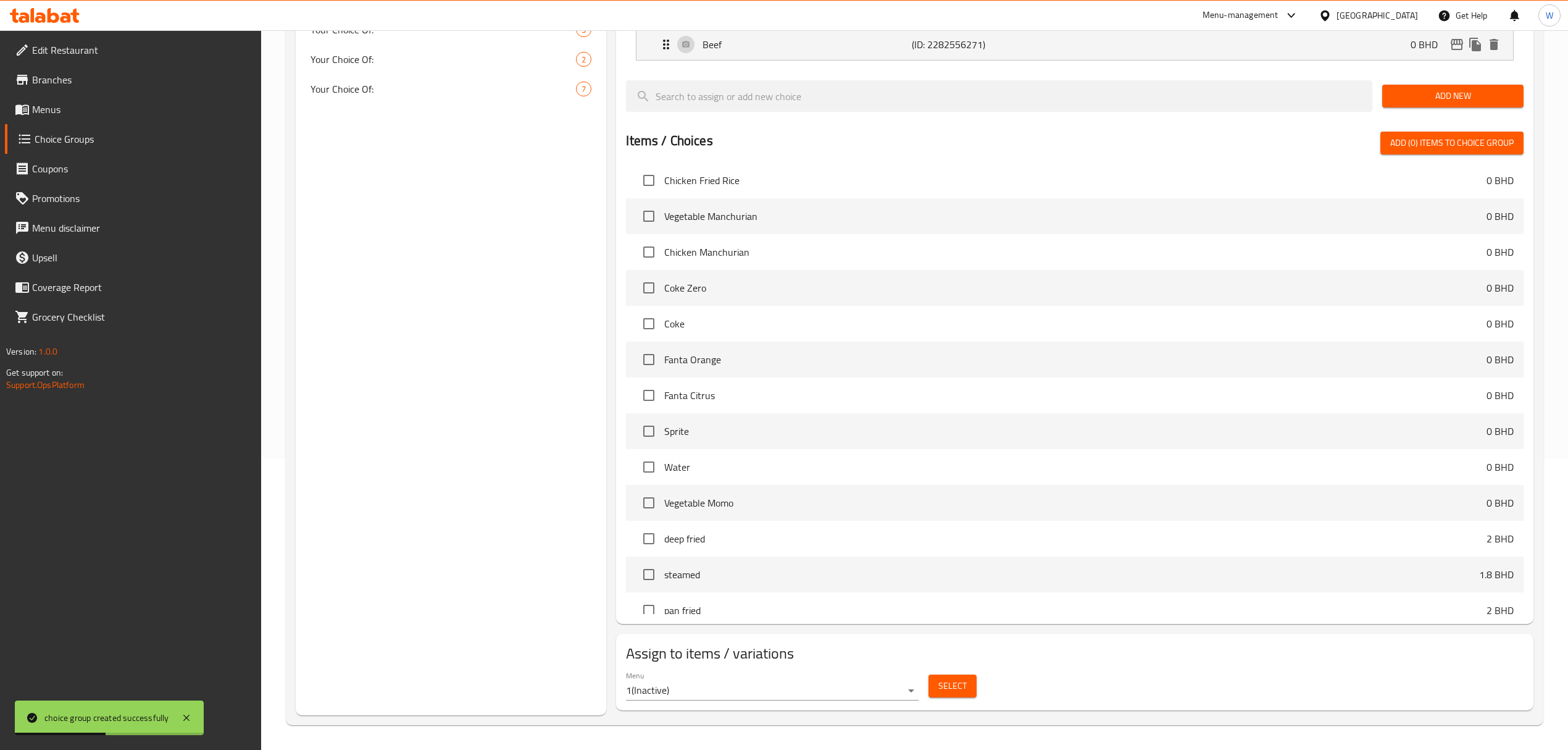
click at [786, 459] on body "choice group created successfully ​ Menu-management Bahrain Get Help W Edit Res…" at bounding box center [784, 99] width 1568 height 720
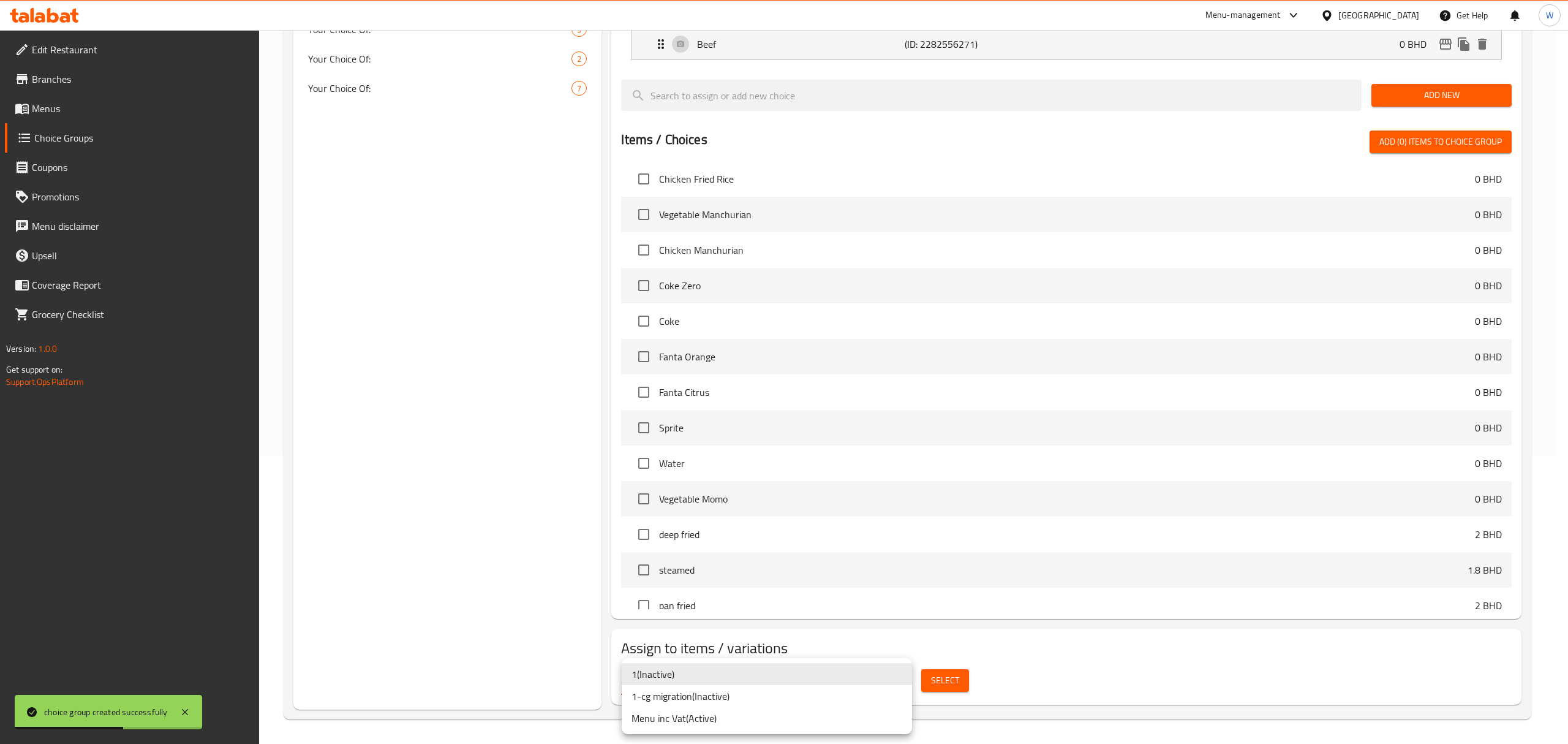
click at [720, 721] on li "Menu inc Vat ( Active )" at bounding box center [767, 718] width 290 height 22
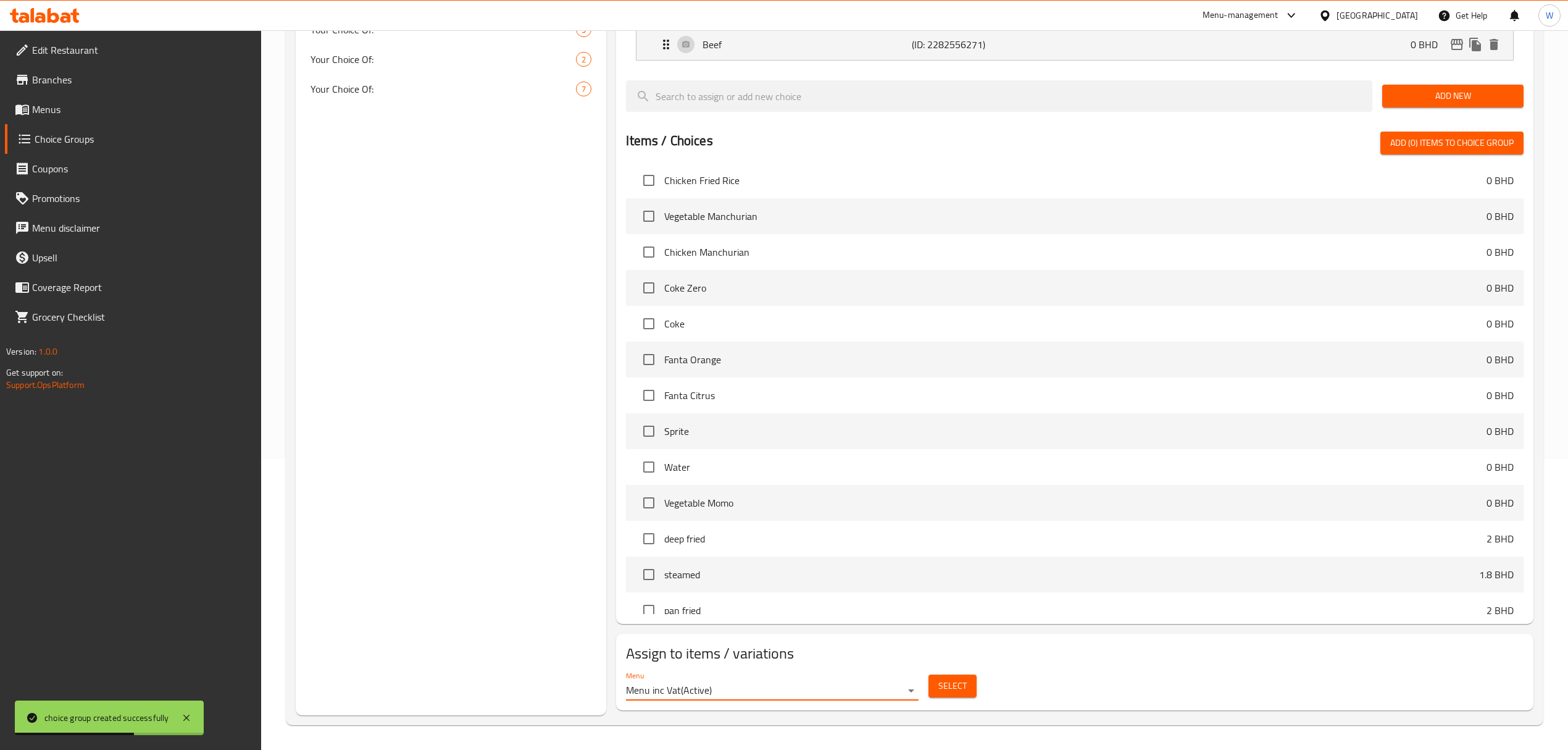
click at [941, 687] on span "Select" at bounding box center [952, 685] width 29 height 16
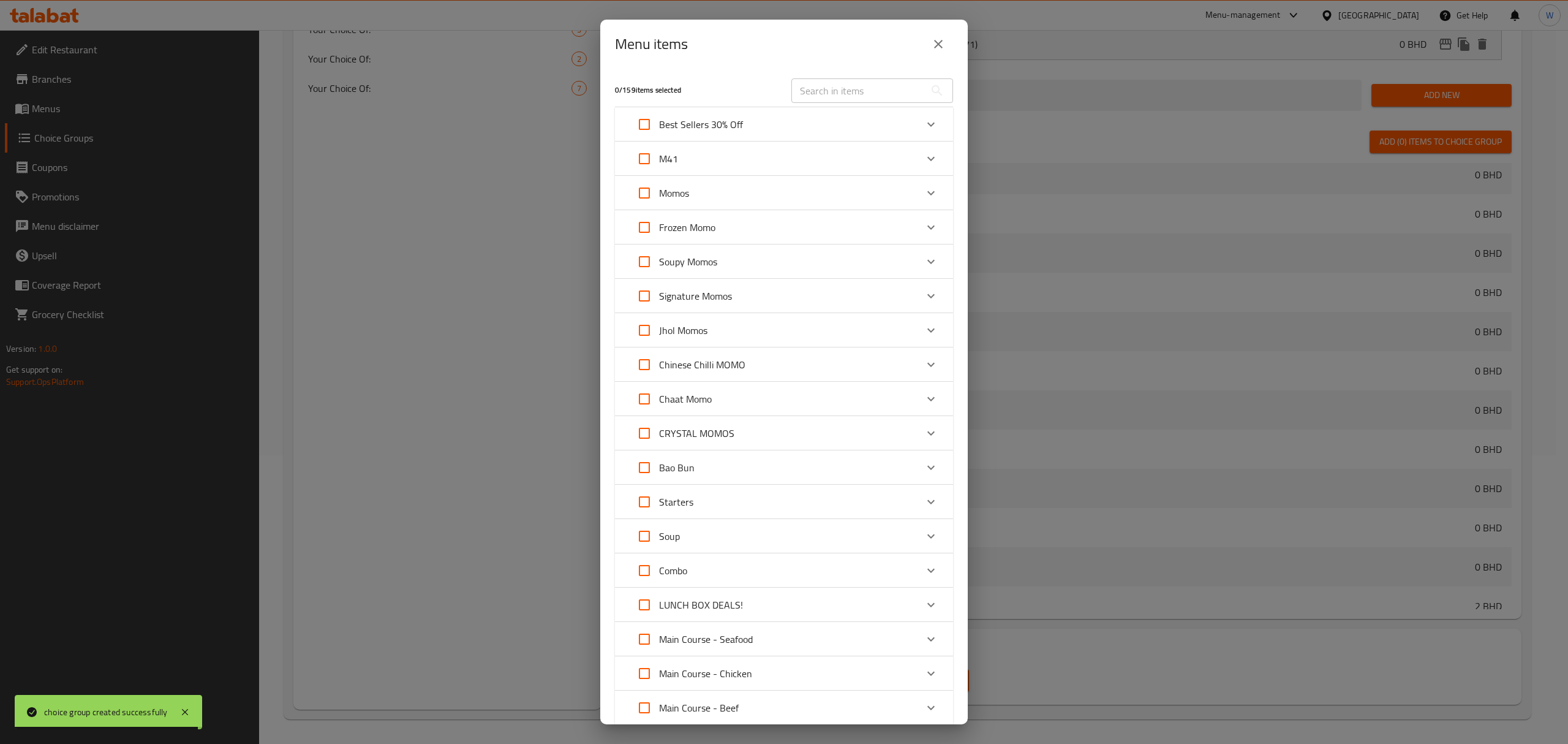
drag, startPoint x: 868, startPoint y: 64, endPoint x: 863, endPoint y: 69, distance: 7.1
click at [867, 64] on div "Menu items" at bounding box center [784, 43] width 367 height 49
click at [845, 90] on input "text" at bounding box center [857, 91] width 133 height 25
paste input "Mongolian Bao"
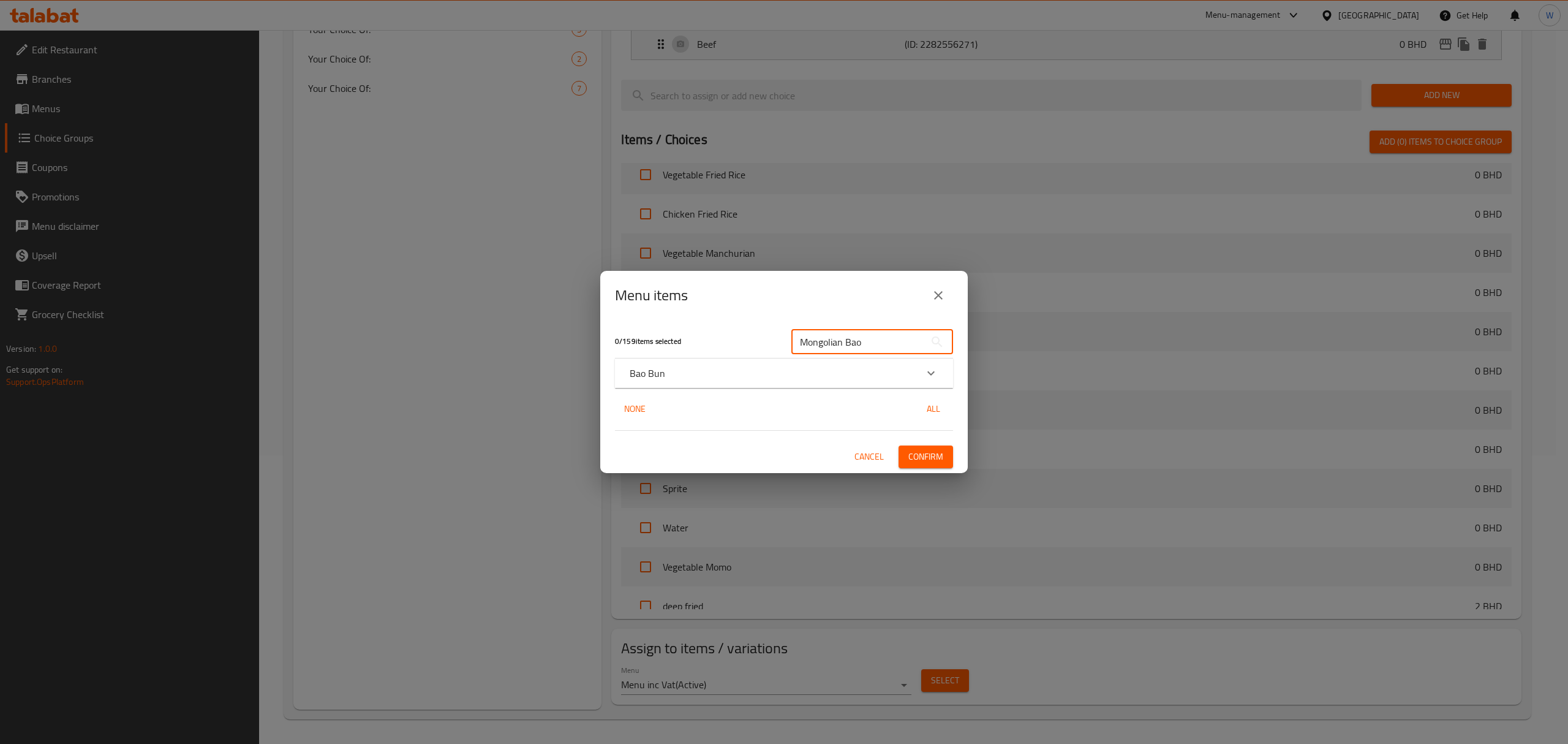
type input "Mongolian Bao"
click at [932, 373] on icon "Expand" at bounding box center [931, 373] width 15 height 15
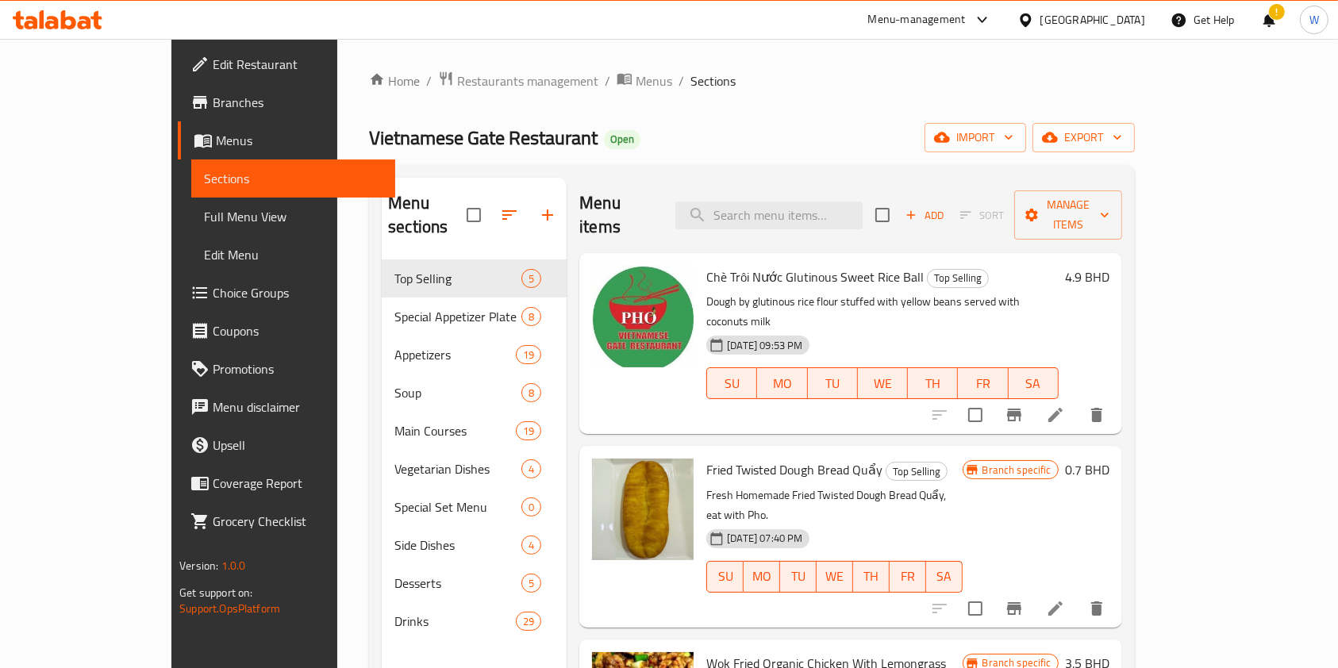
click at [727, 101] on div "Home / Restaurants management / Menus / Sections Vietnamese Gate Restaurant Ope…" at bounding box center [752, 465] width 766 height 788
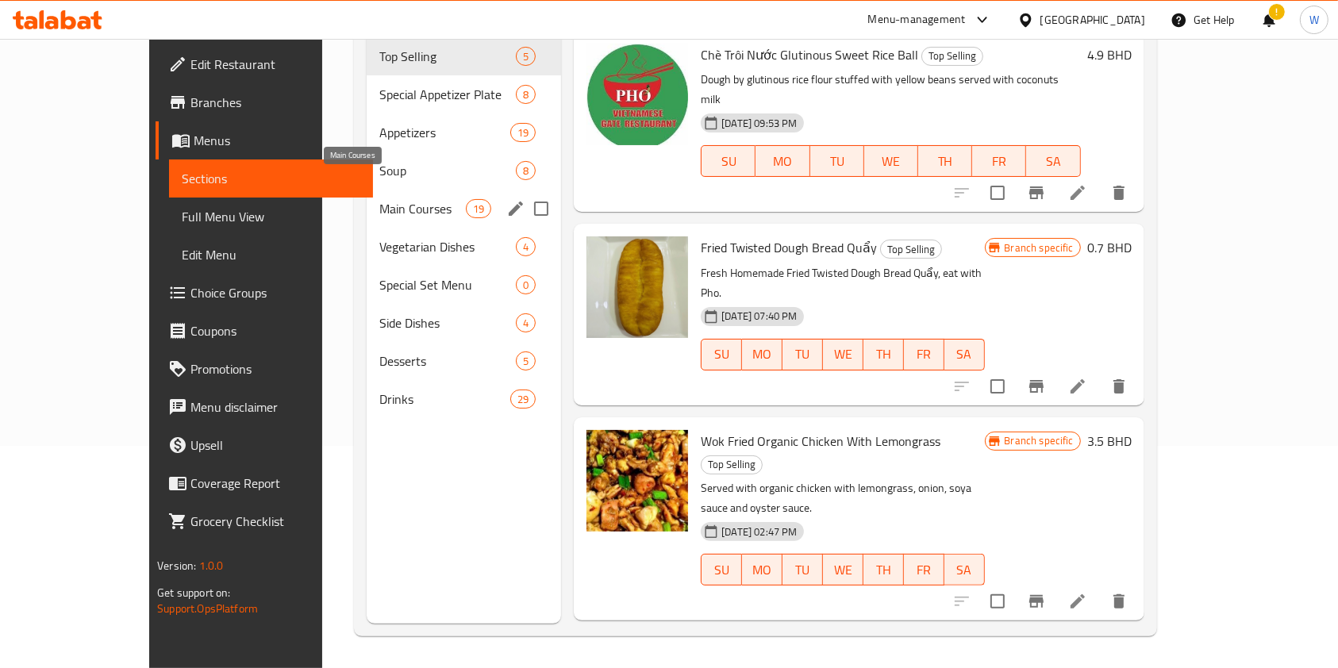
scroll to position [10, 0]
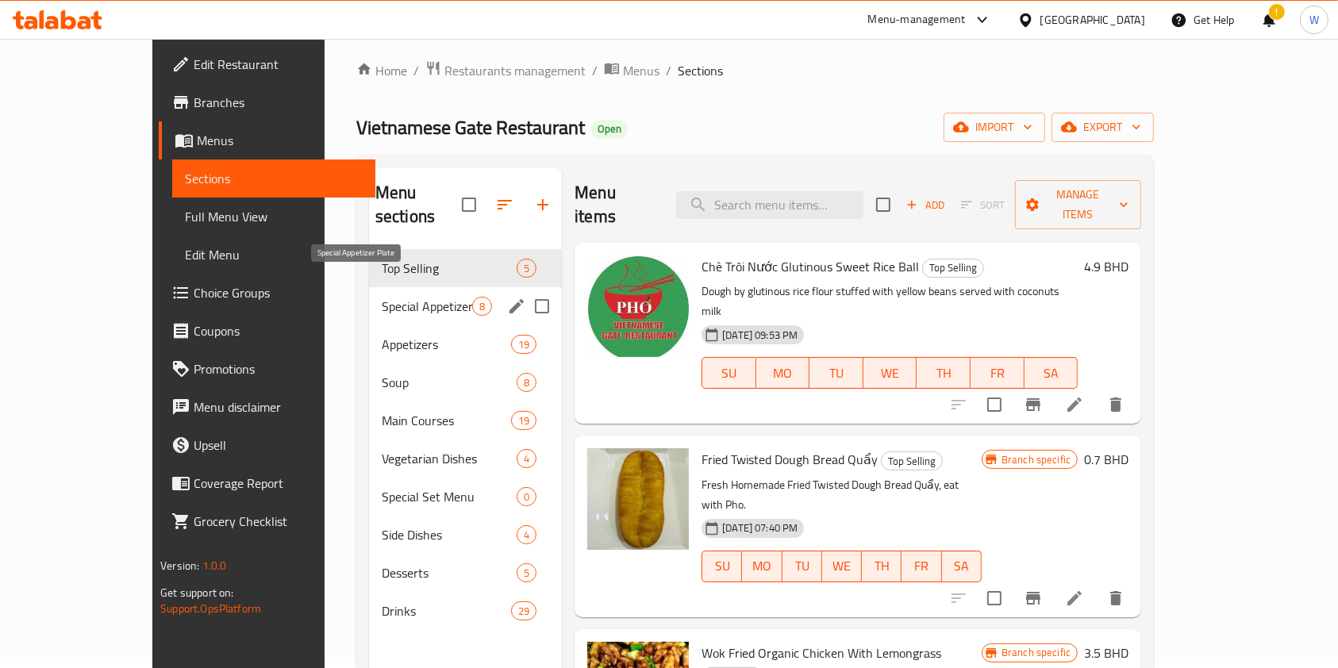
click at [382, 297] on span "Special Appetizer Plate" at bounding box center [427, 306] width 90 height 19
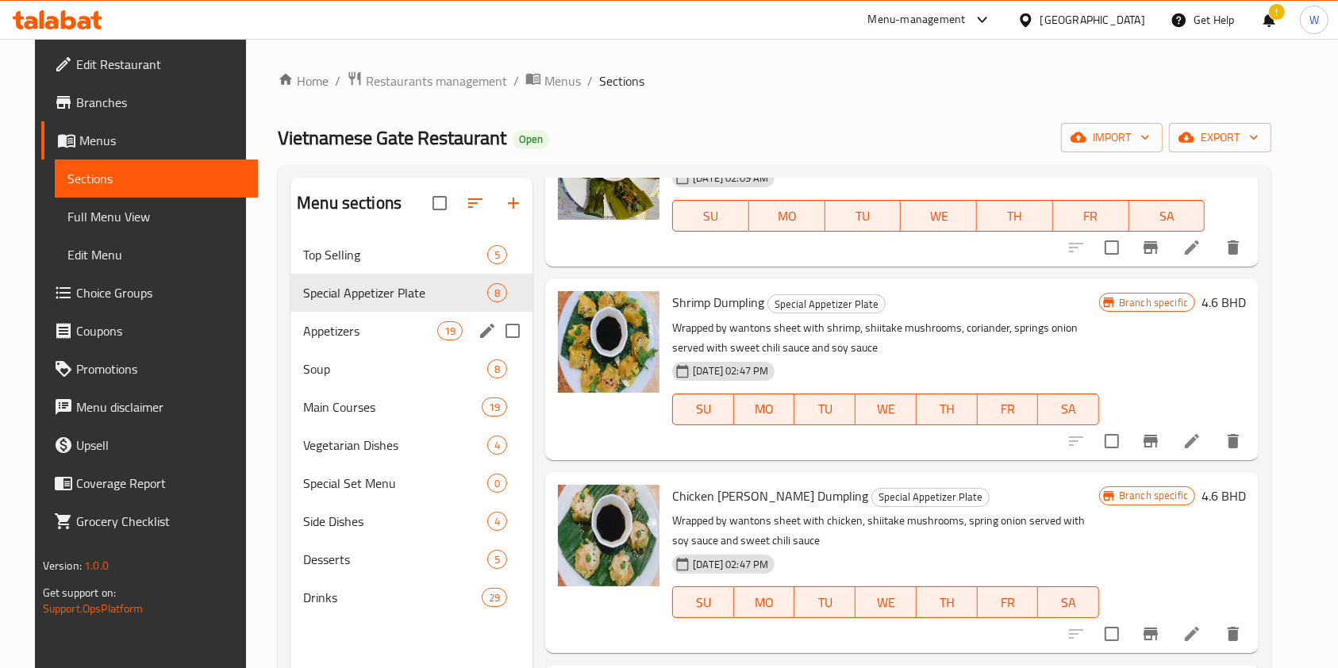
click at [341, 338] on span "Appetizers" at bounding box center [370, 330] width 134 height 19
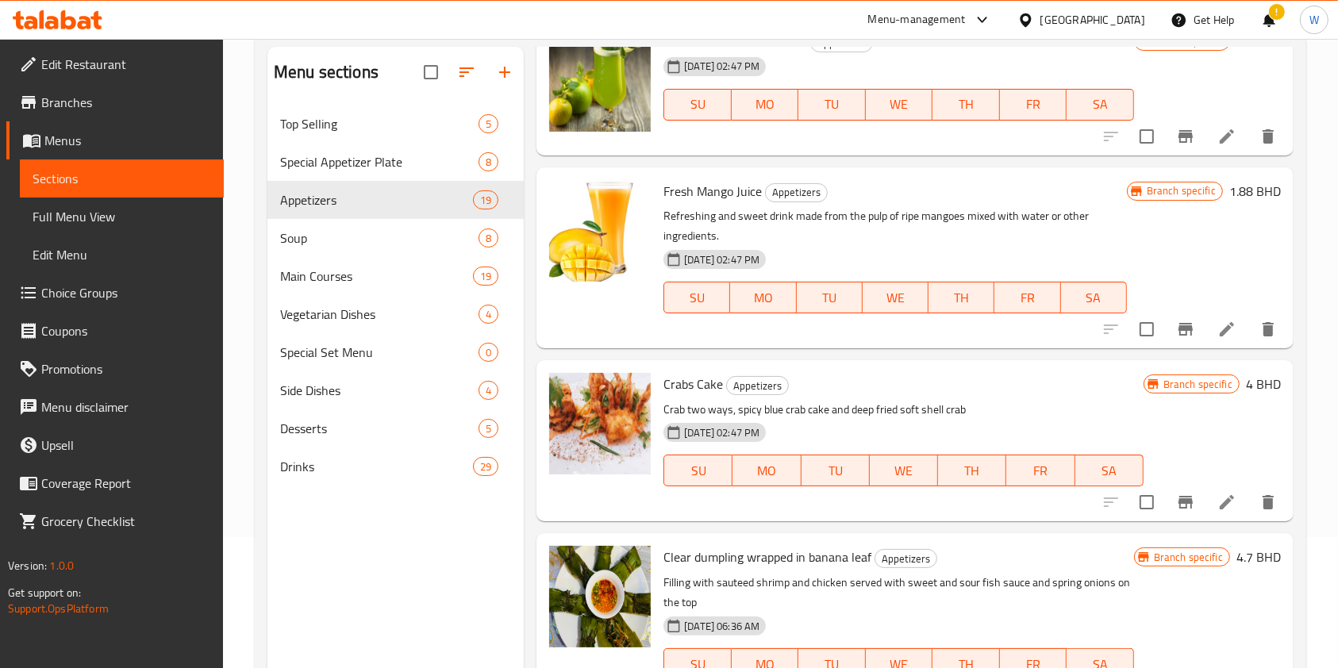
scroll to position [222, 0]
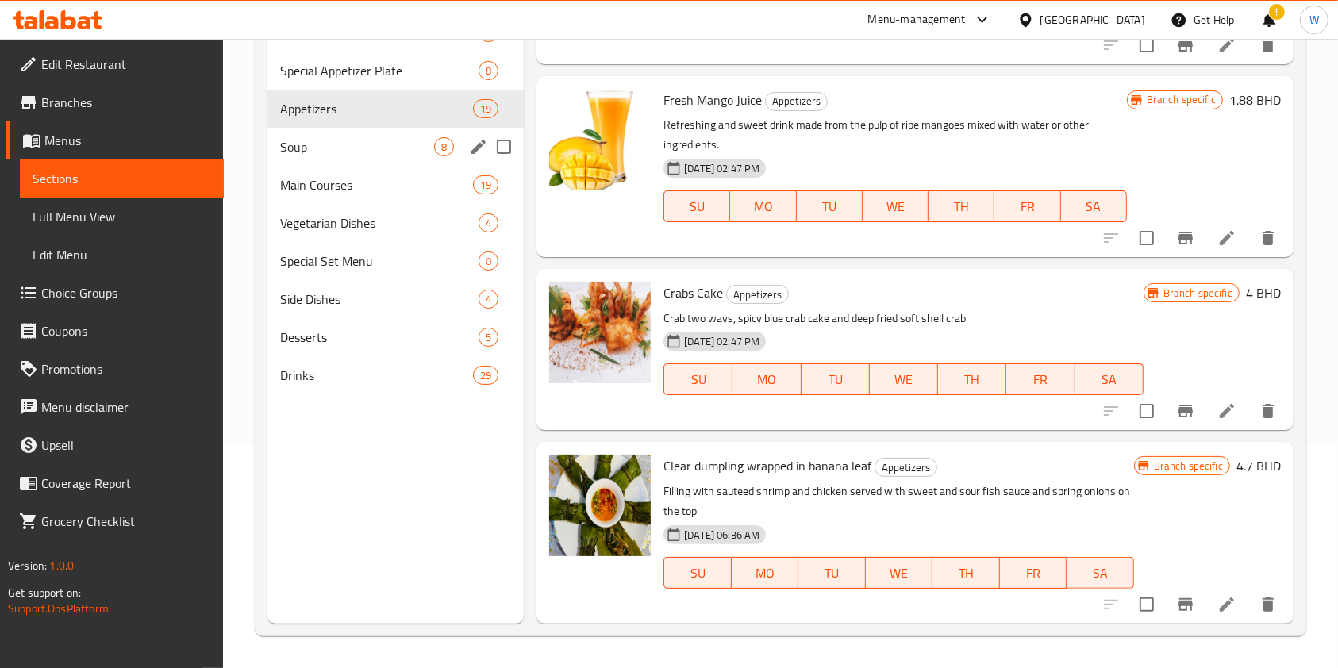
click at [352, 136] on div "Soup 8" at bounding box center [395, 147] width 256 height 38
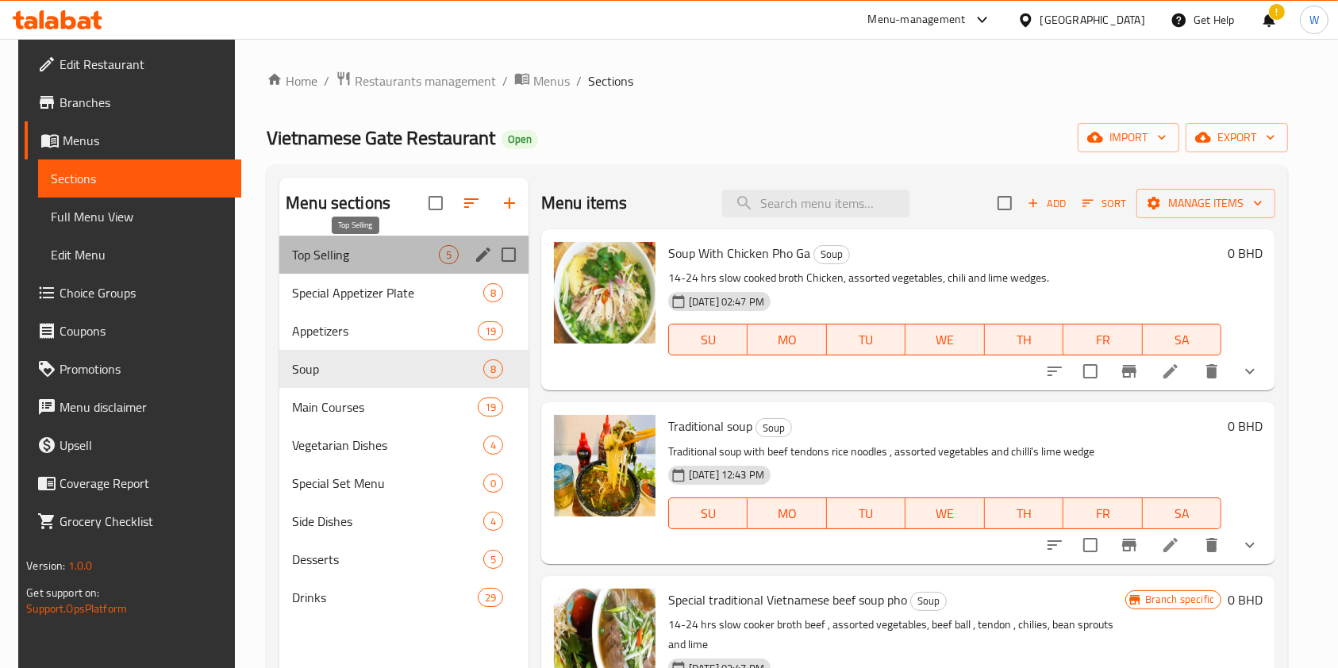
click at [307, 245] on span "Top Selling" at bounding box center [365, 254] width 147 height 19
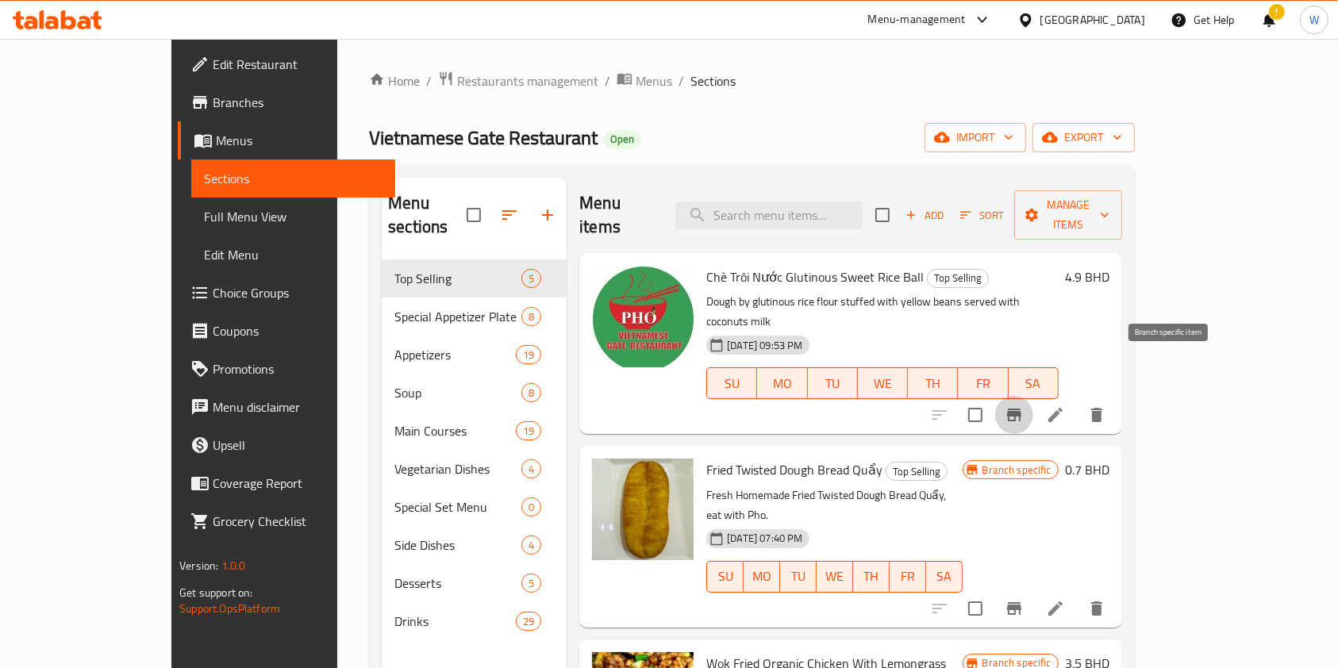
click at [1022, 409] on icon "Branch-specific-item" at bounding box center [1014, 415] width 14 height 13
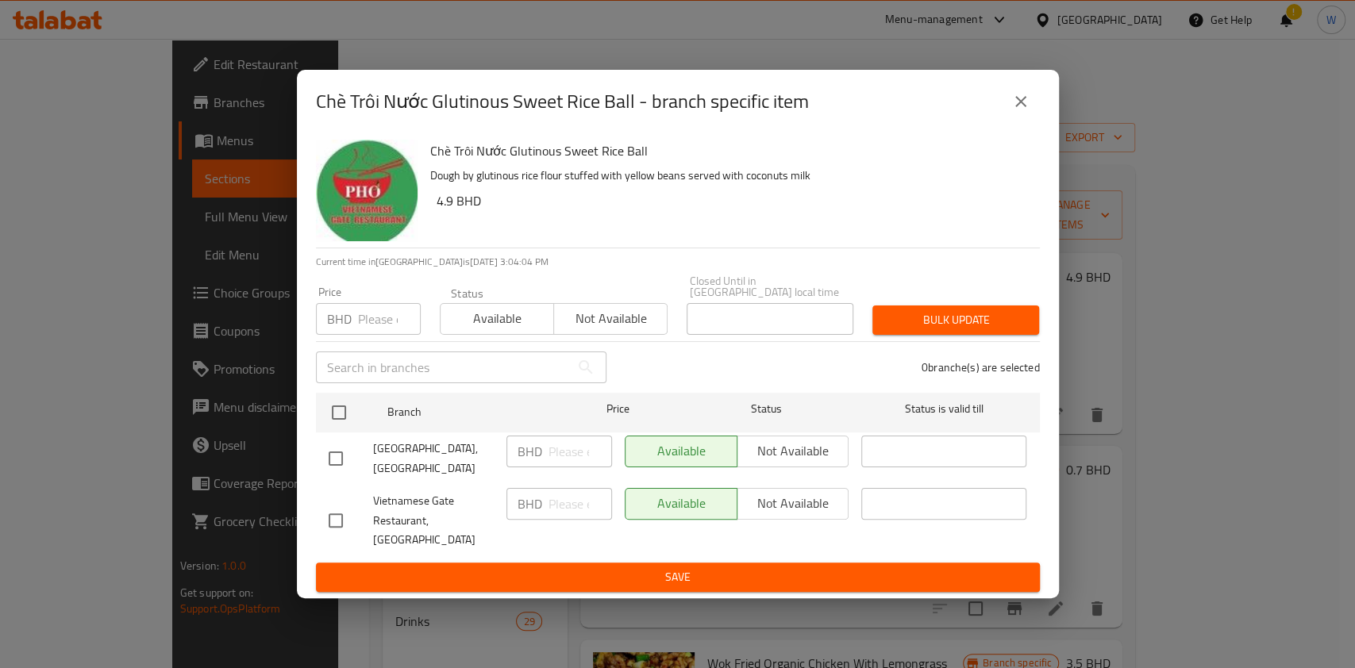
click at [444, 212] on h6 "4.9 BHD" at bounding box center [732, 201] width 591 height 22
copy h6 "4.9"
click at [411, 310] on input "number" at bounding box center [389, 319] width 63 height 32
paste input "5.39"
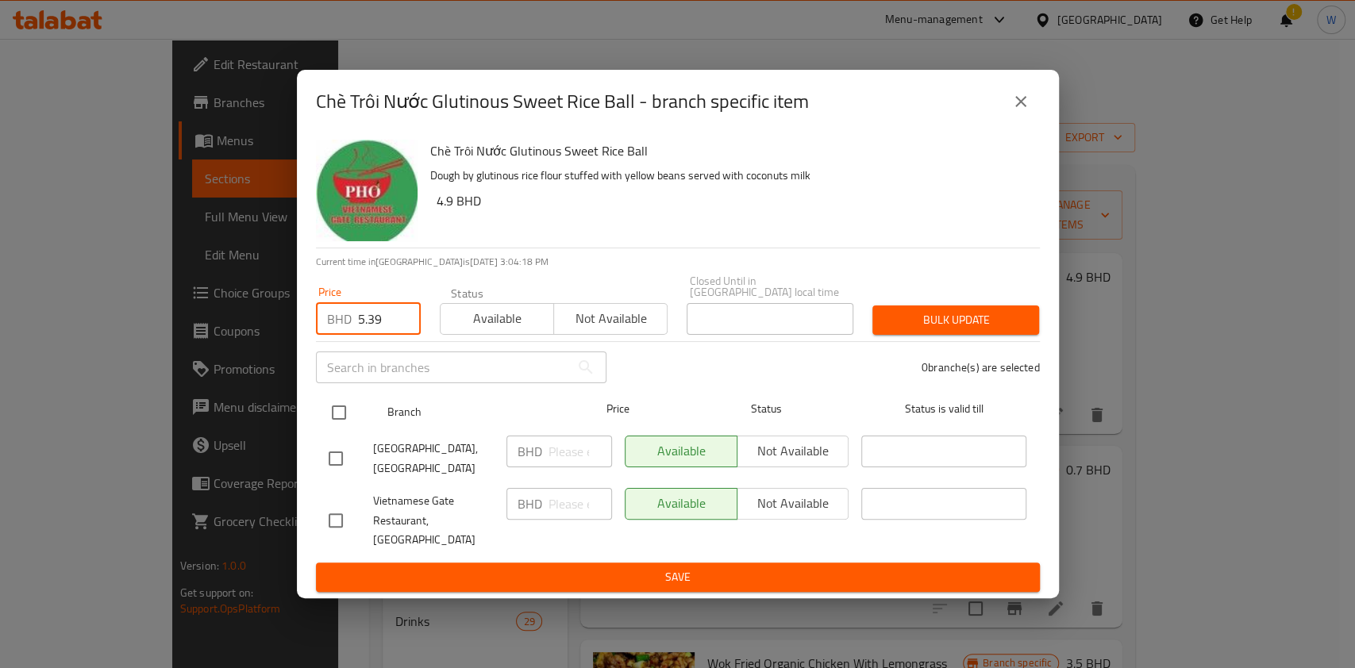
type input "5.39"
click at [347, 415] on input "checkbox" at bounding box center [338, 412] width 33 height 33
checkbox input "true"
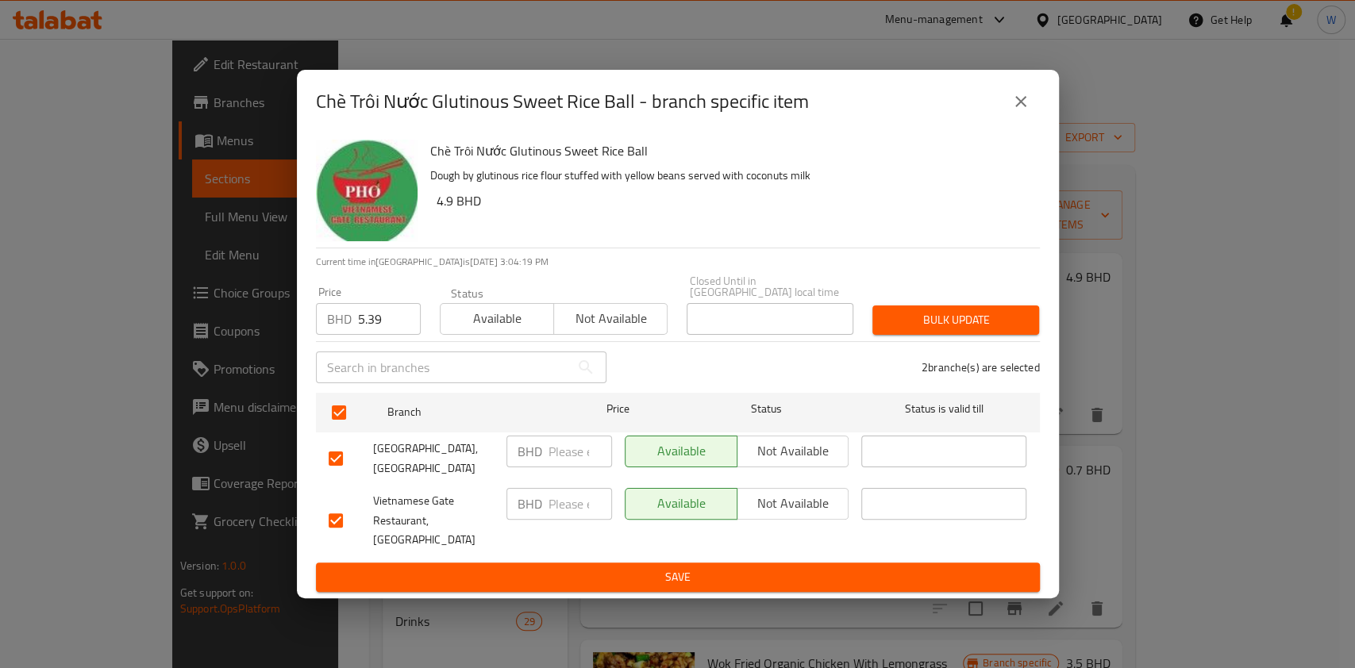
click at [921, 322] on span "Bulk update" at bounding box center [955, 320] width 141 height 20
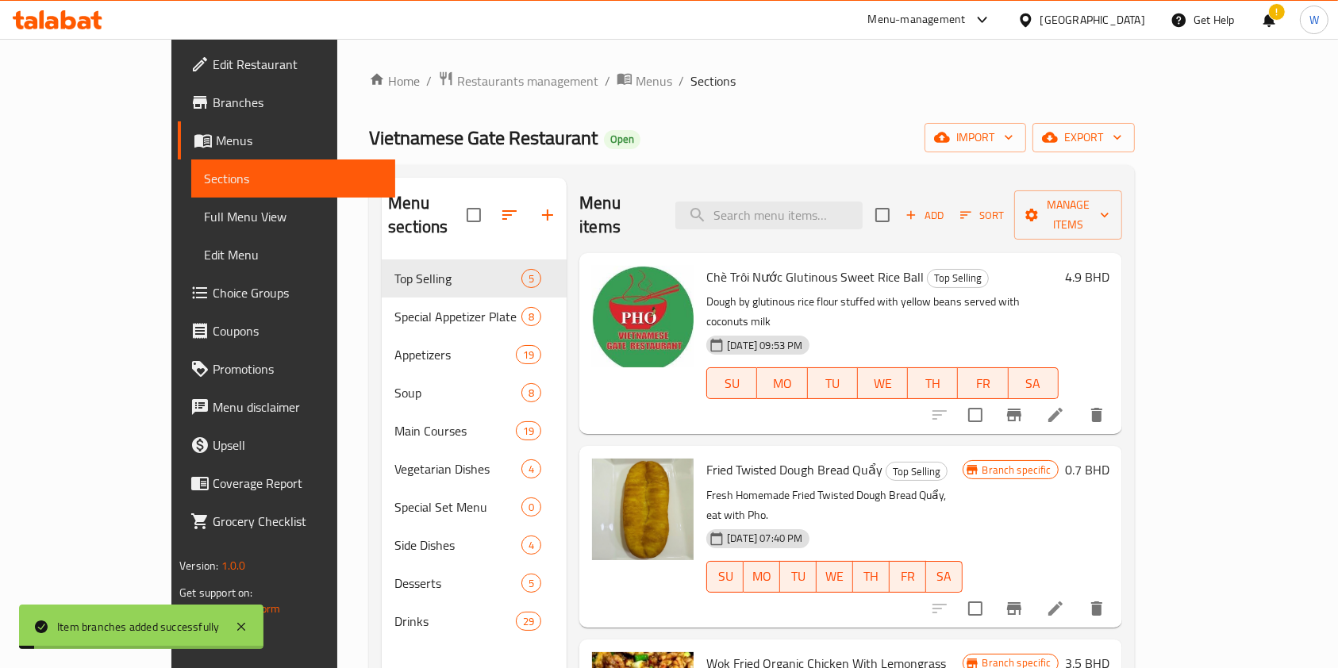
scroll to position [106, 0]
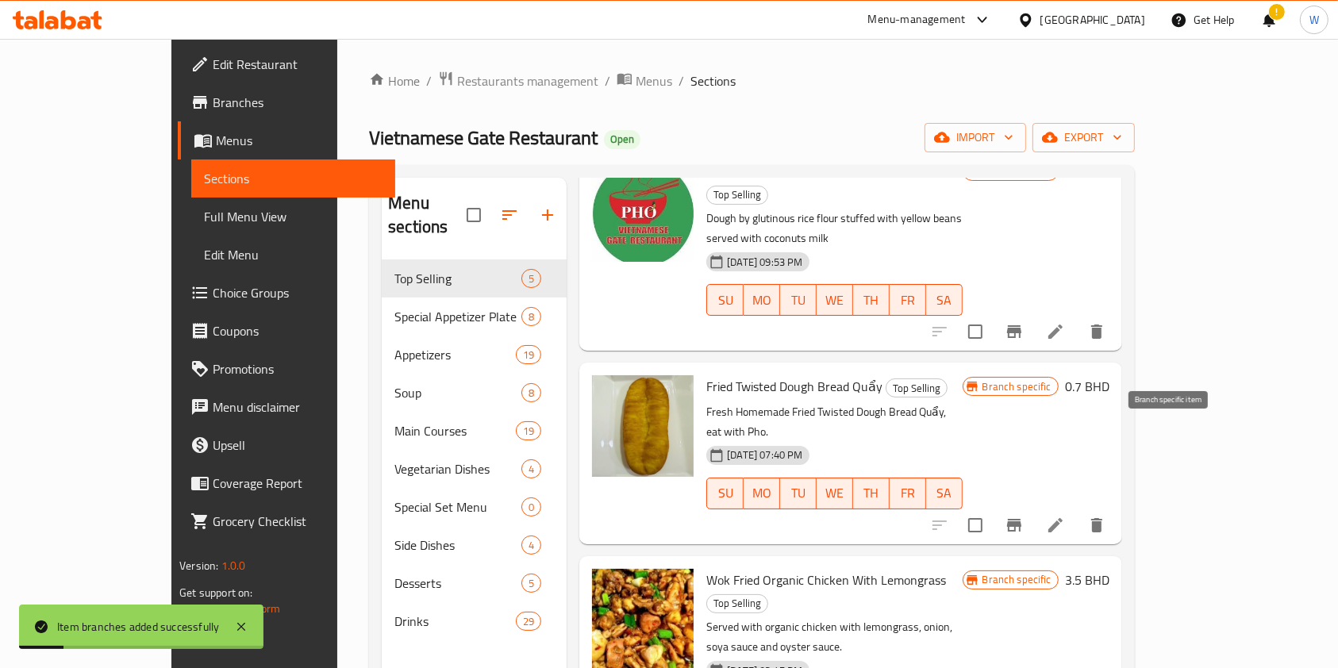
click at [1024, 516] on icon "Branch-specific-item" at bounding box center [1014, 525] width 19 height 19
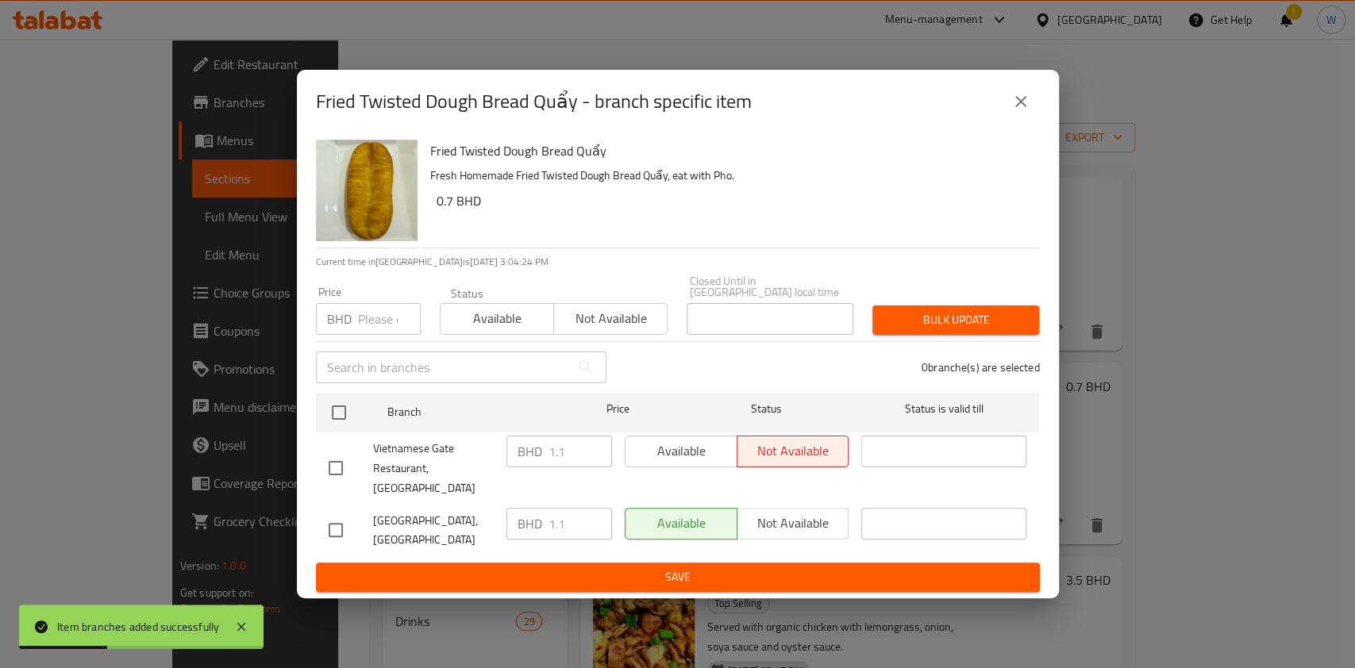
click at [439, 212] on h6 "0.7 BHD" at bounding box center [732, 201] width 591 height 22
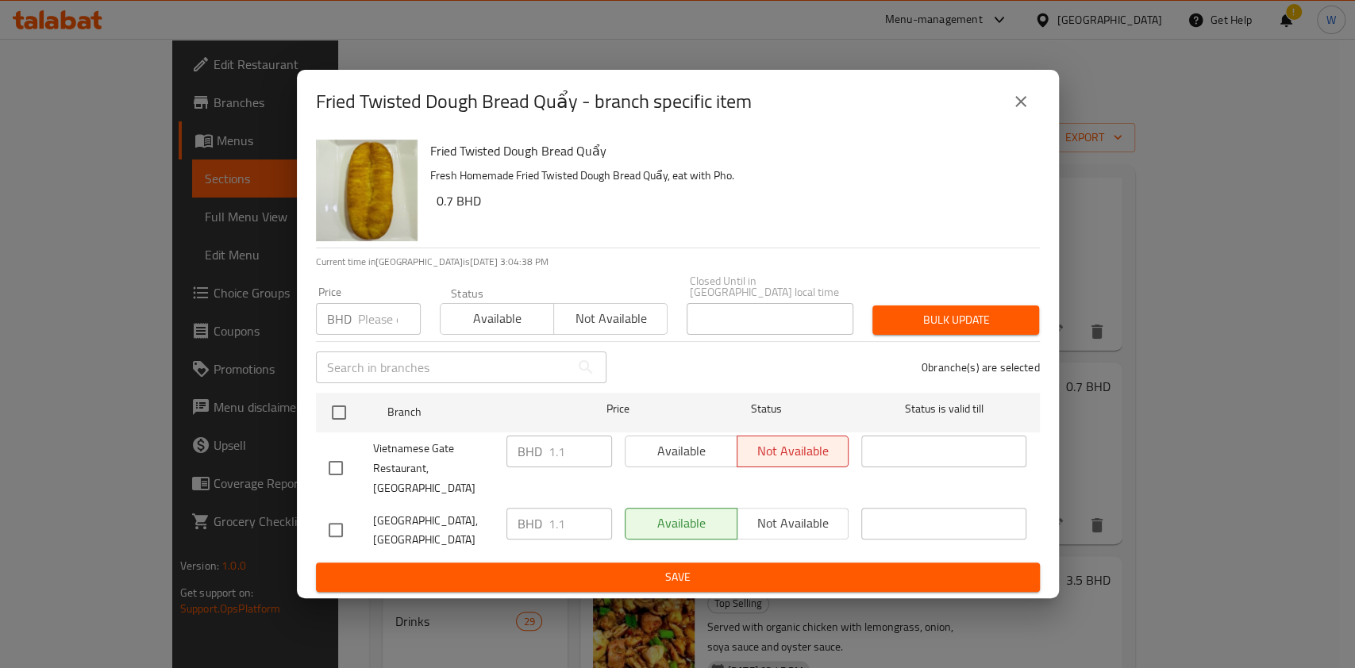
click at [362, 314] on input "number" at bounding box center [389, 319] width 63 height 32
paste input "1.21"
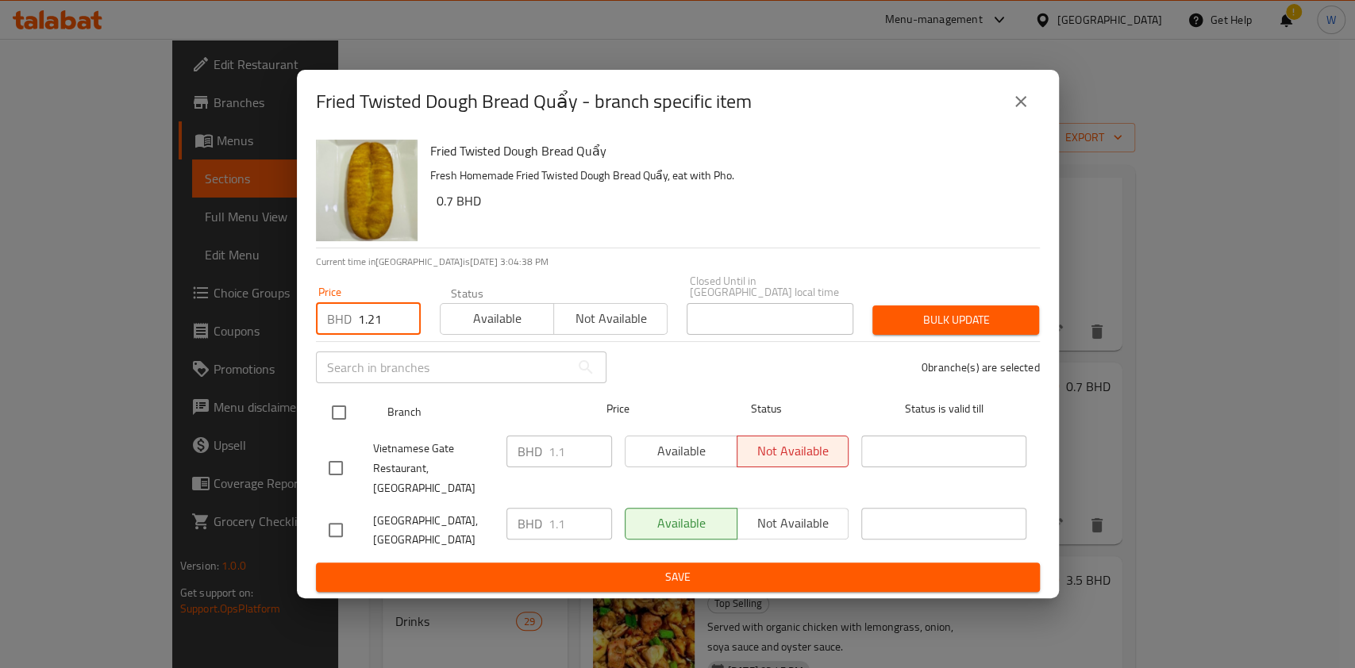
type input "1.21"
click at [341, 414] on input "checkbox" at bounding box center [338, 412] width 33 height 33
checkbox input "true"
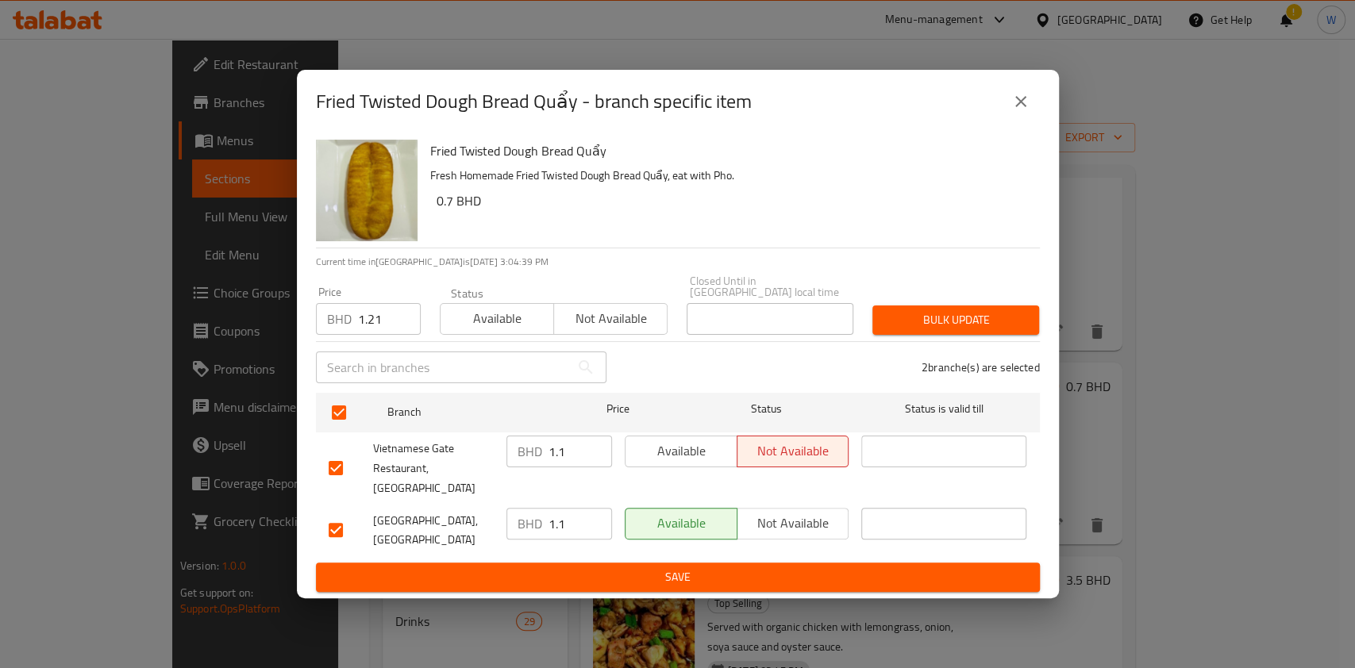
click at [943, 325] on span "Bulk update" at bounding box center [955, 320] width 141 height 20
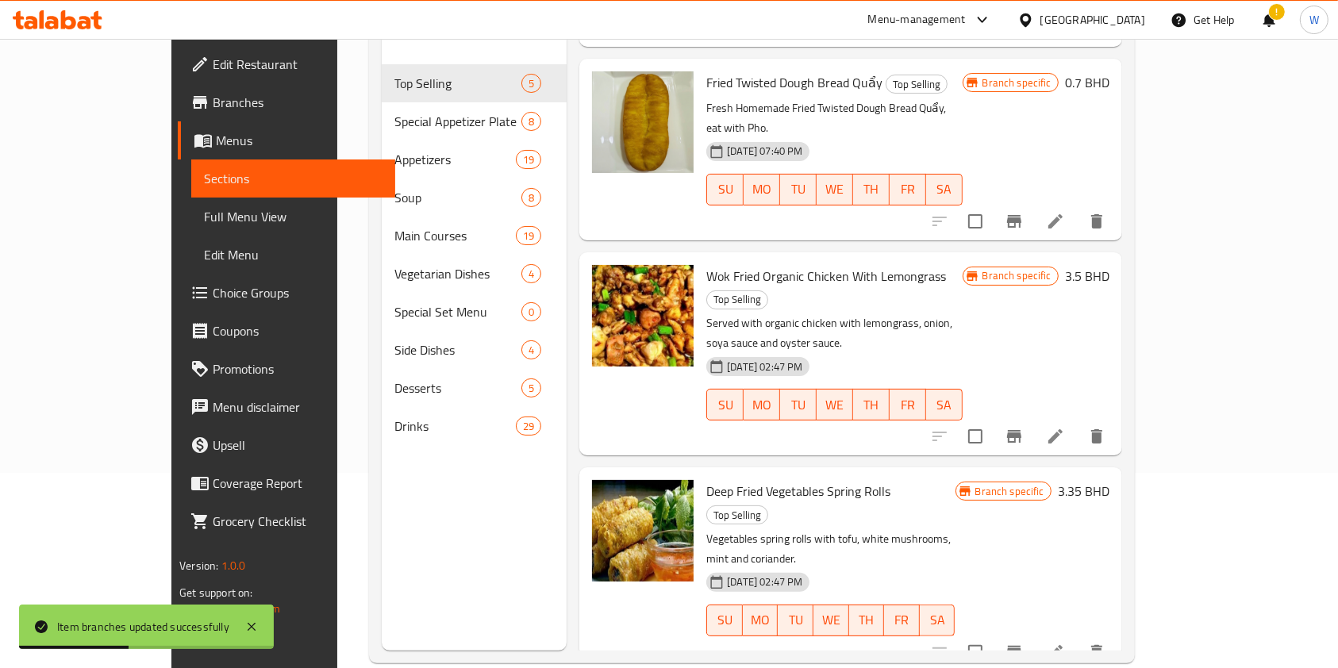
scroll to position [211, 0]
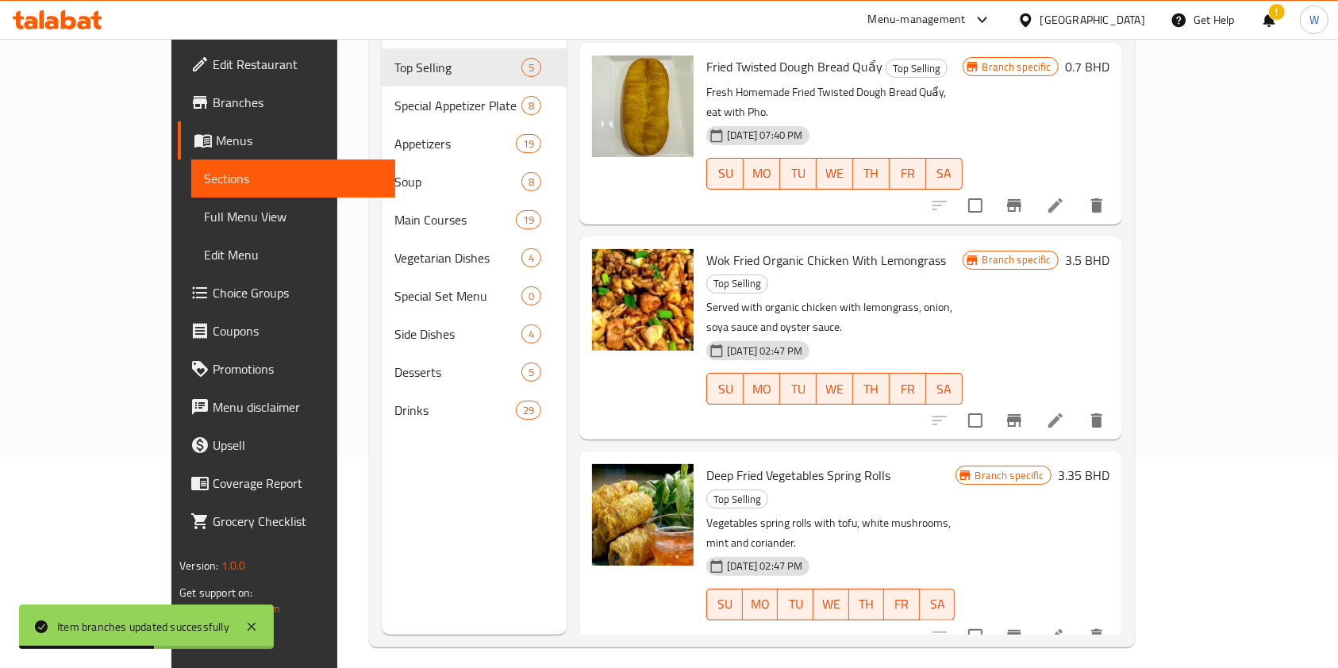
click at [1078, 406] on li at bounding box center [1055, 420] width 44 height 29
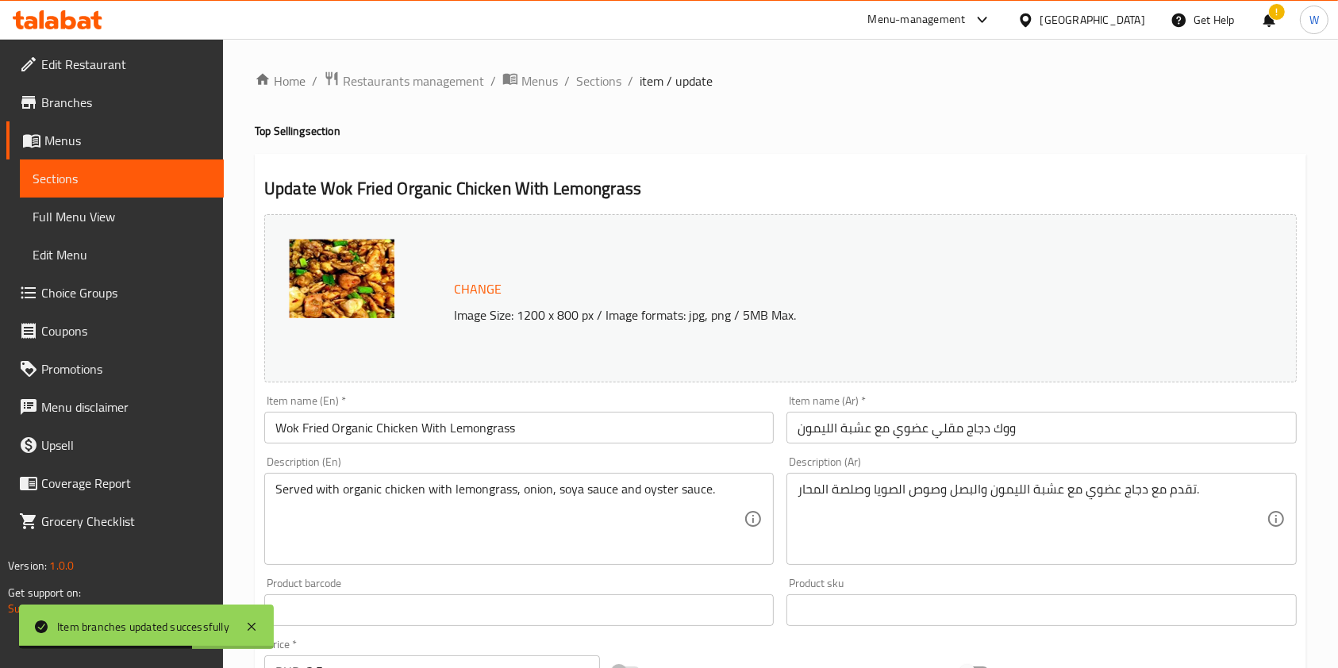
click at [600, 94] on div "Home / Restaurants management / Menus / Sections / item / update Top Selling se…" at bounding box center [781, 592] width 1052 height 1042
click at [601, 85] on span "Sections" at bounding box center [598, 80] width 45 height 19
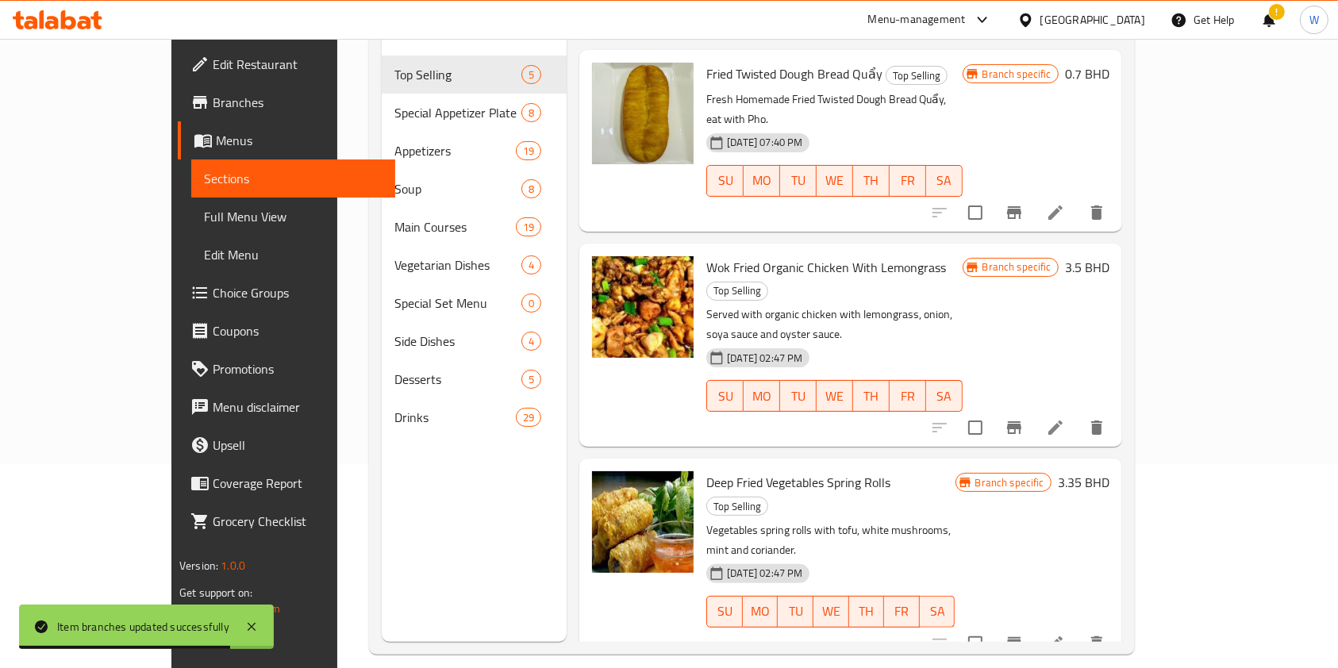
scroll to position [211, 0]
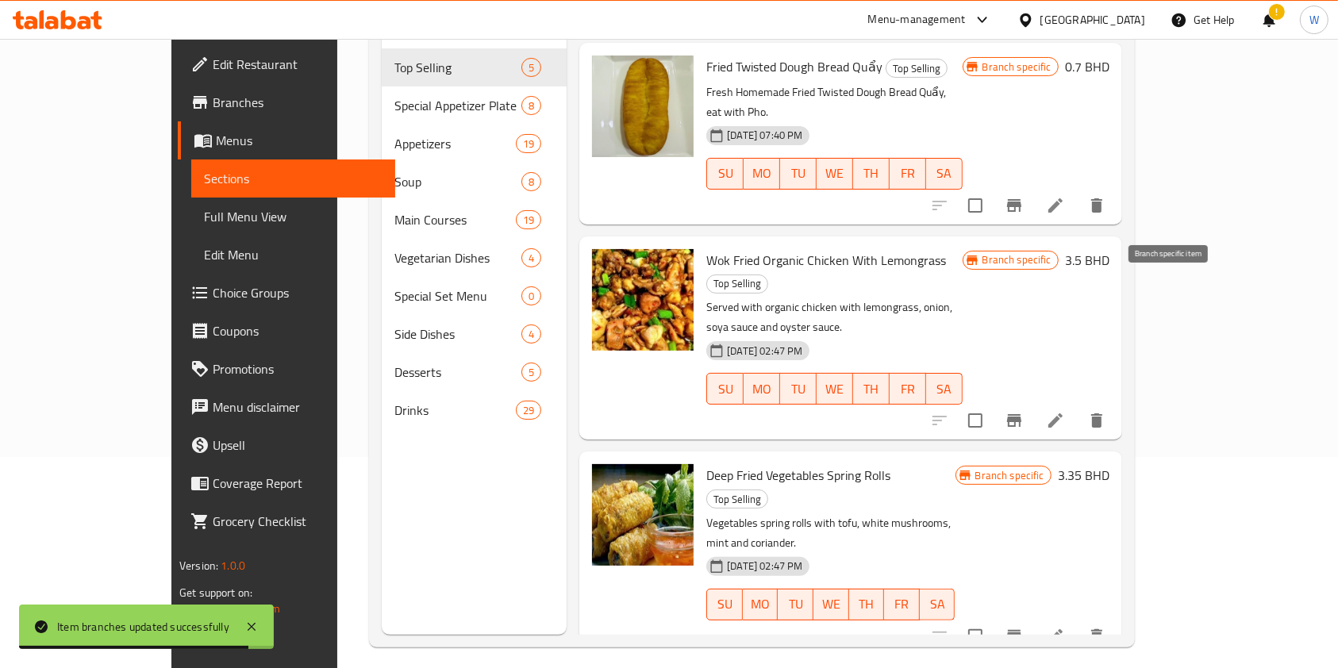
click at [1033, 402] on button "Branch-specific-item" at bounding box center [1014, 421] width 38 height 38
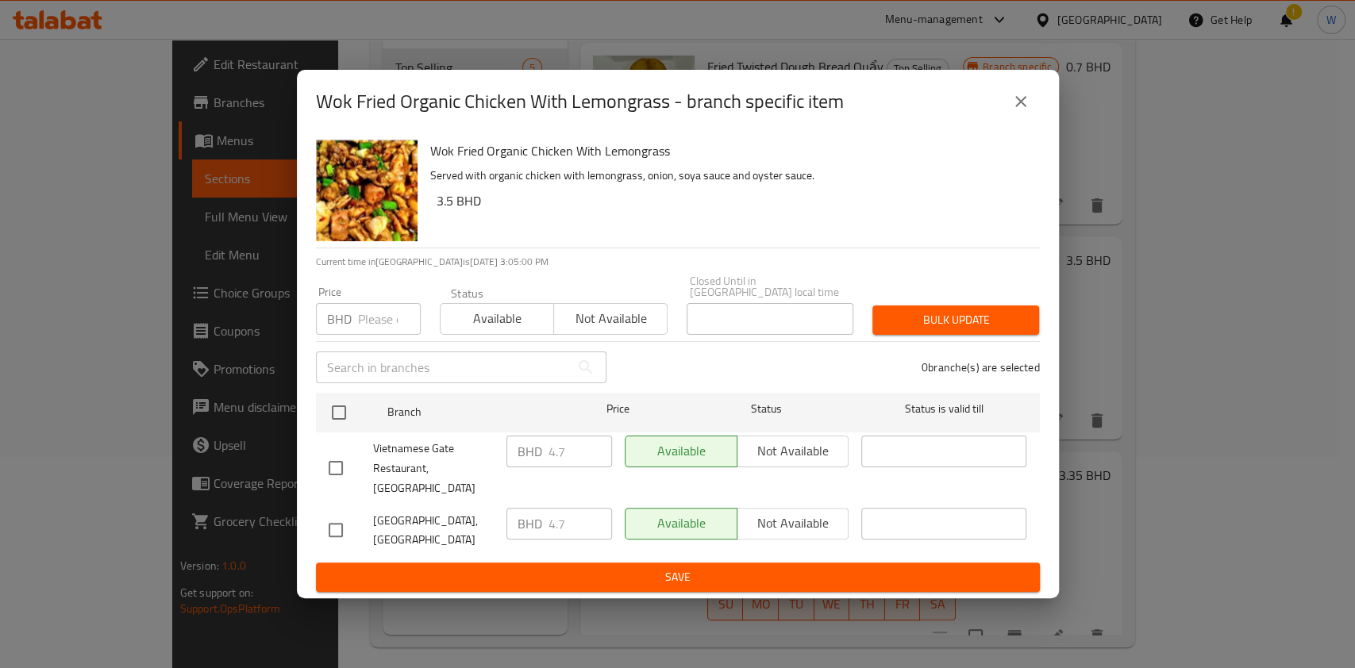
click at [374, 318] on input "number" at bounding box center [389, 319] width 63 height 32
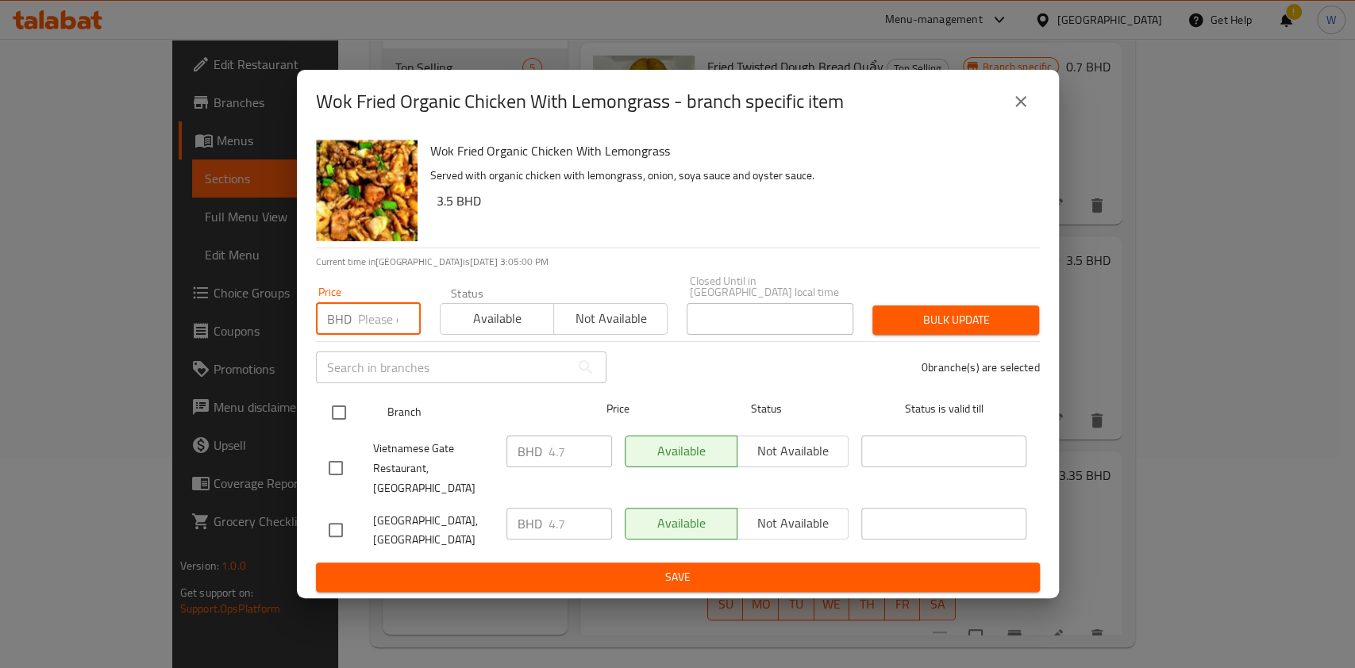
paste input "5.17"
type input "5.17"
click at [343, 419] on input "checkbox" at bounding box center [338, 412] width 33 height 33
checkbox input "true"
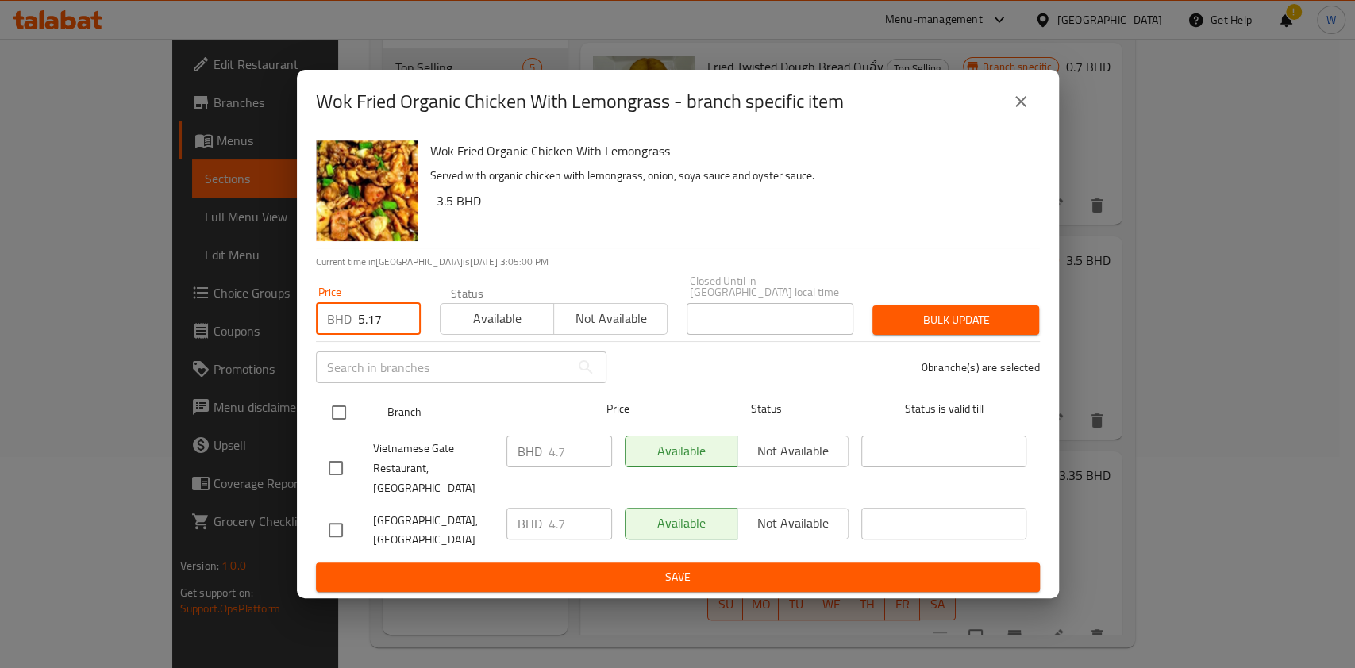
checkbox input "true"
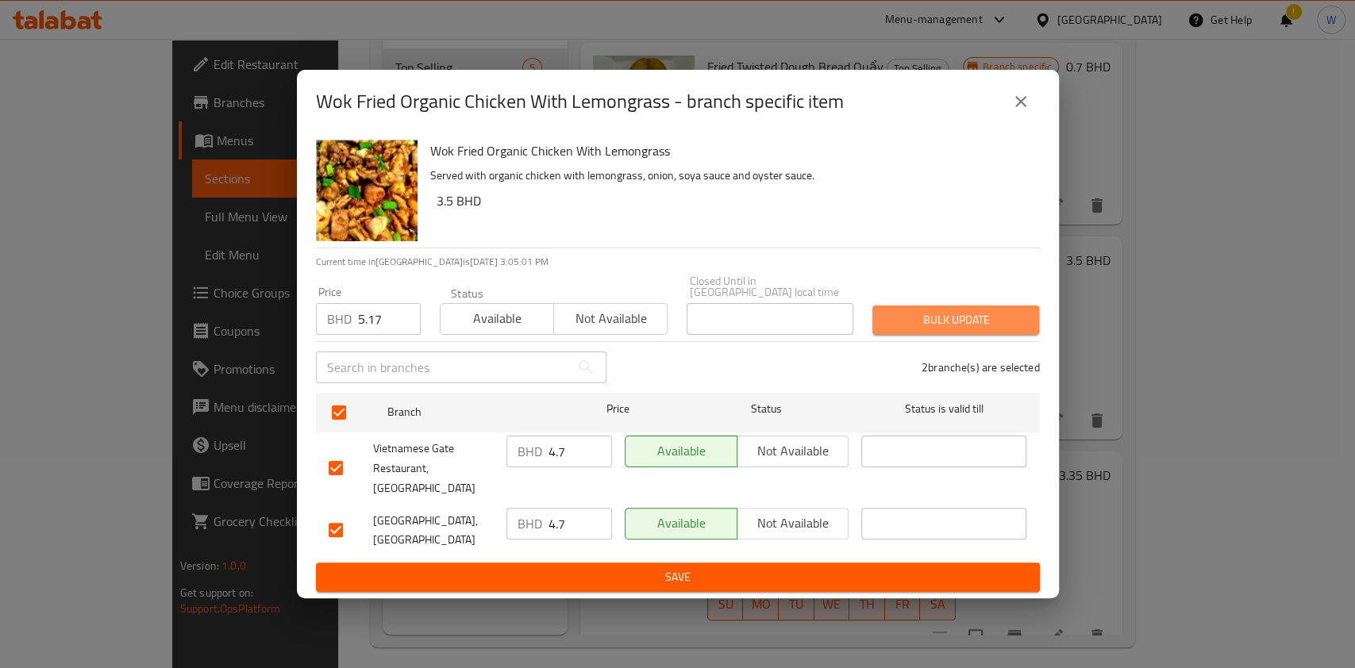
click at [940, 318] on span "Bulk update" at bounding box center [955, 320] width 141 height 20
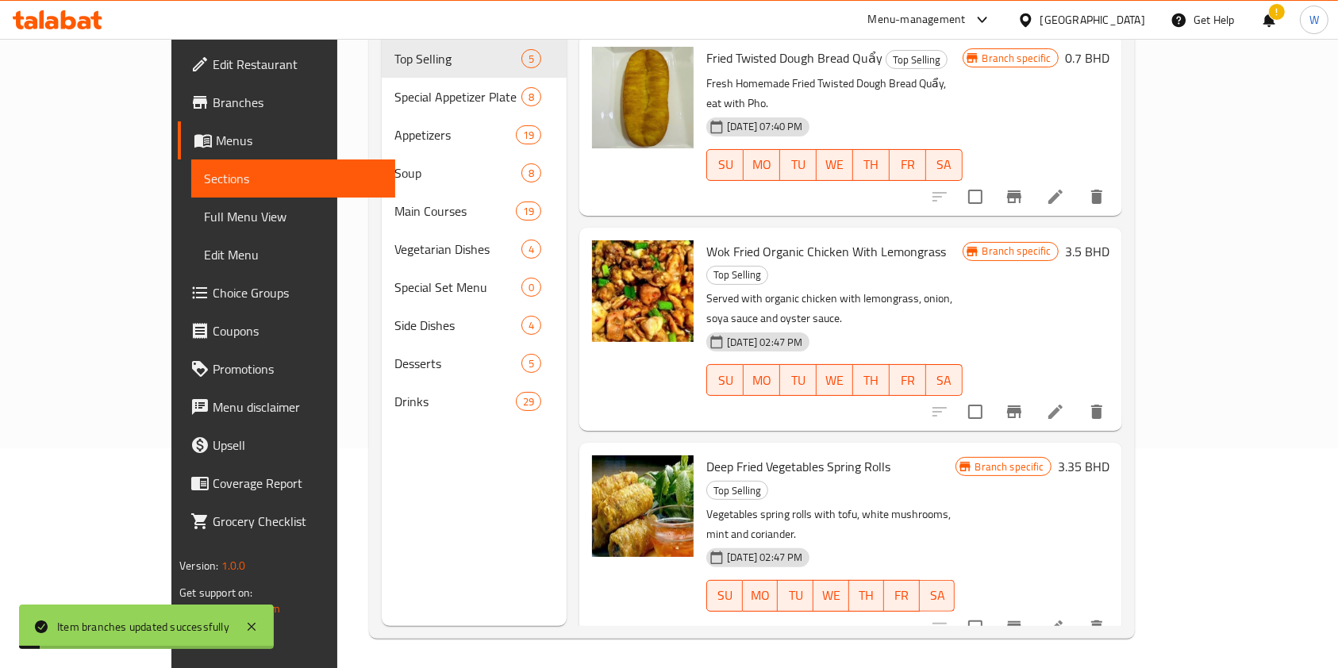
scroll to position [222, 0]
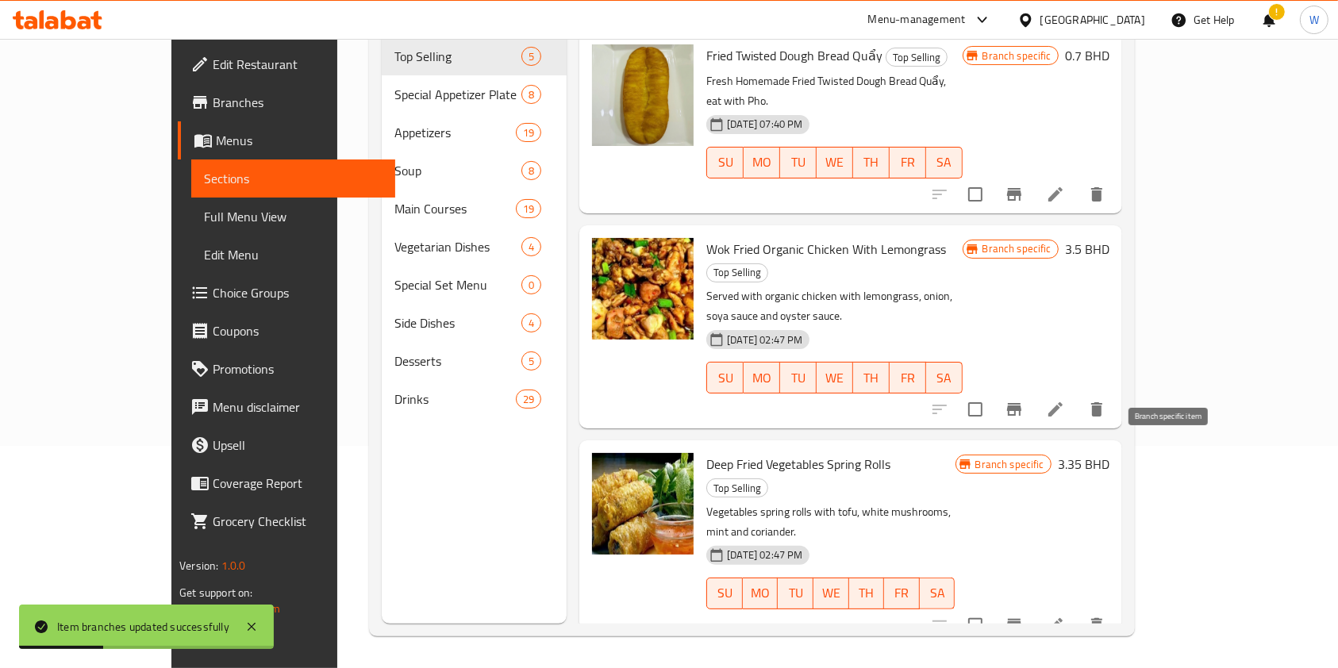
click at [1022, 619] on icon "Branch-specific-item" at bounding box center [1014, 625] width 14 height 13
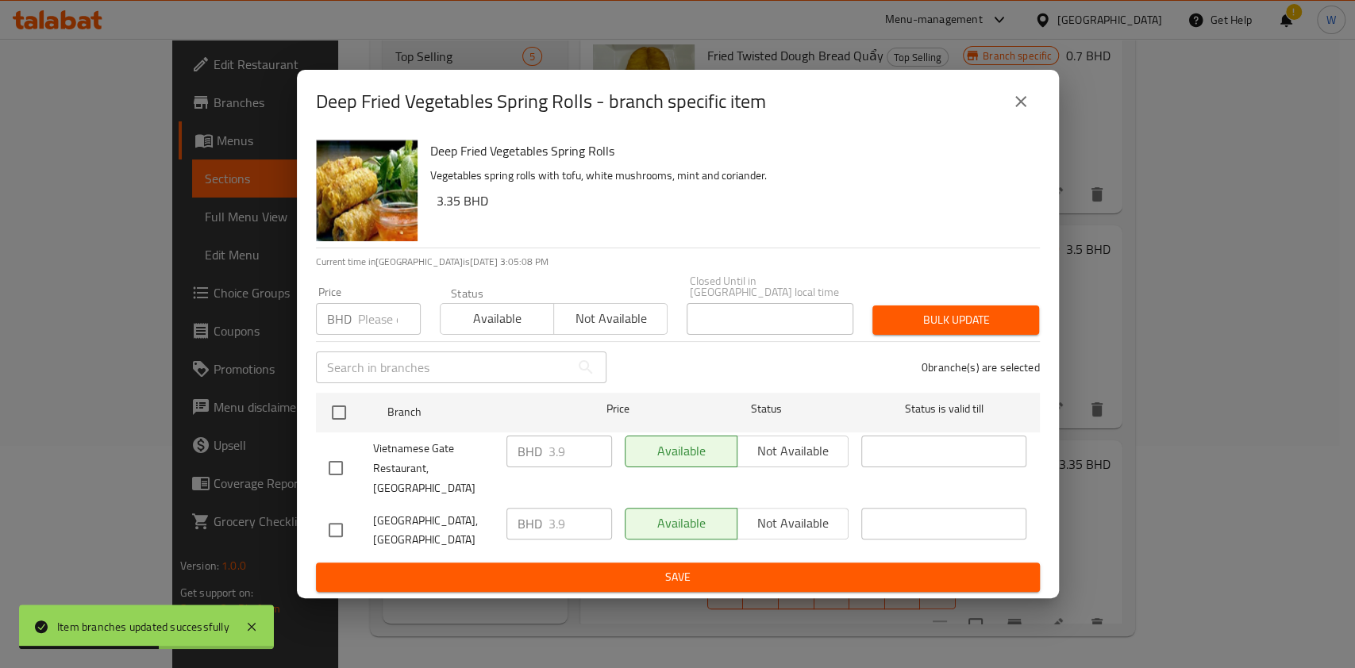
click at [544, 461] on div "BHD 3.9 ​" at bounding box center [559, 452] width 106 height 32
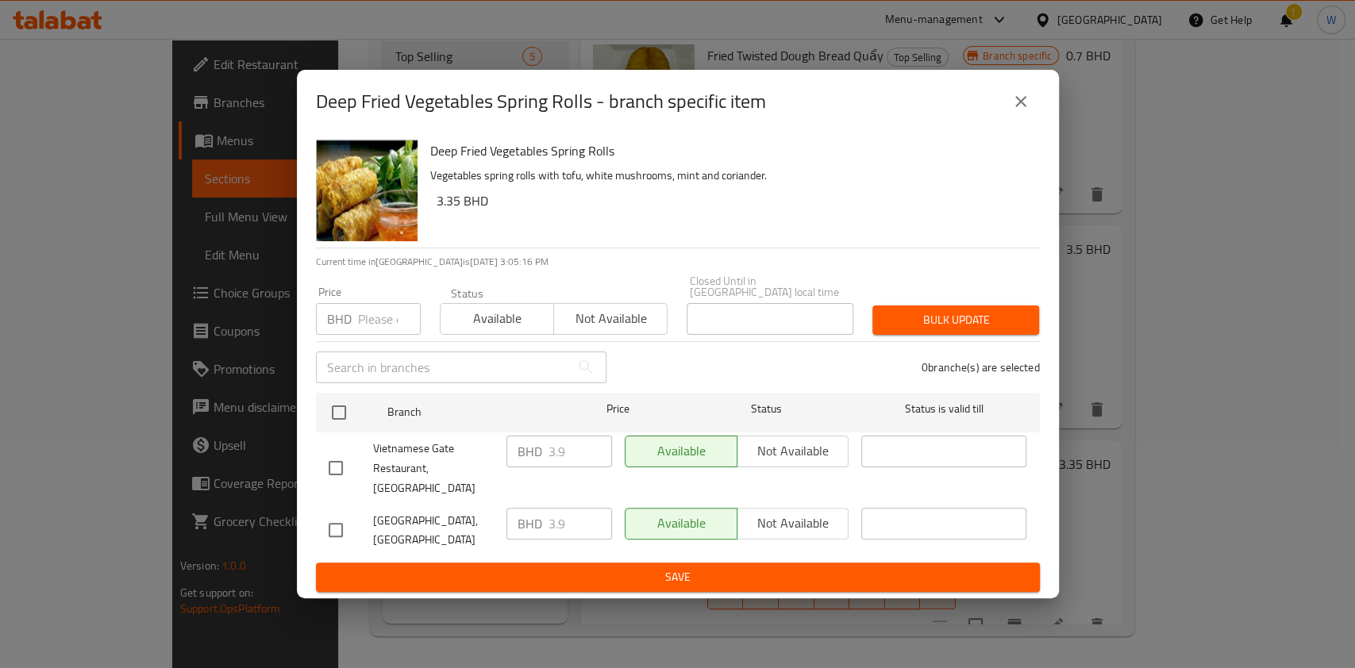
click at [362, 324] on input "number" at bounding box center [389, 319] width 63 height 32
paste input "4.29"
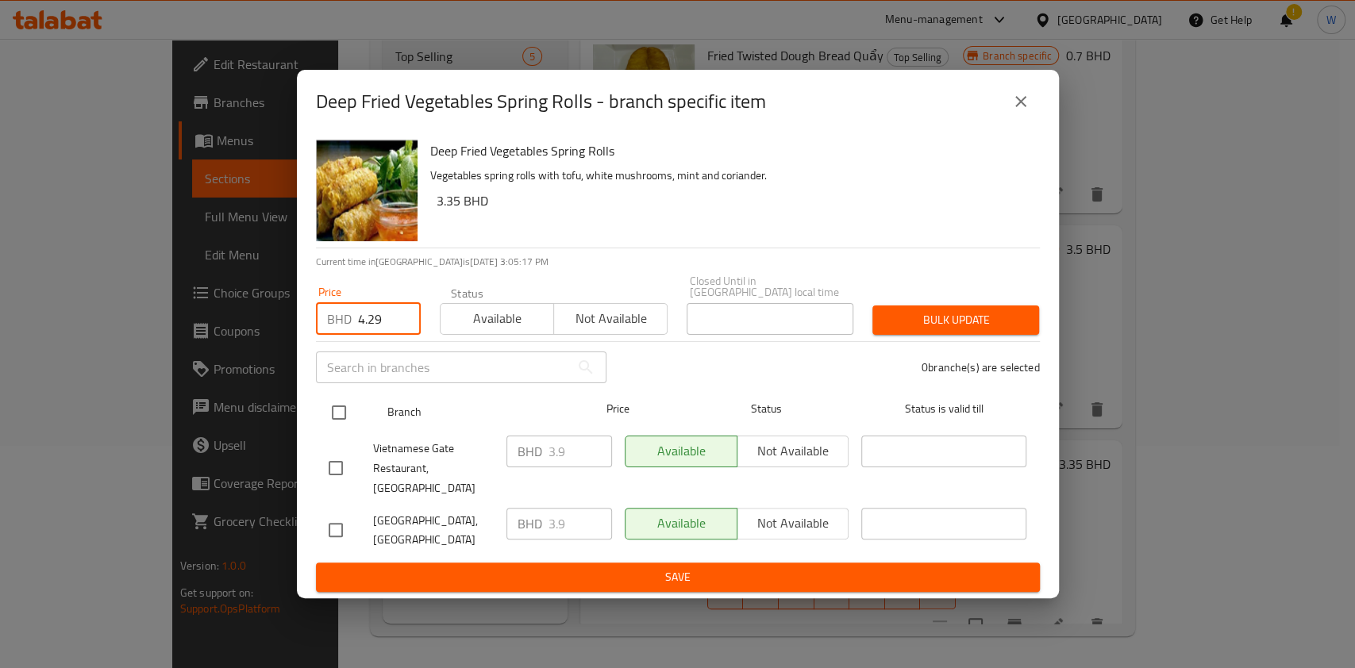
type input "4.29"
click at [334, 398] on div at bounding box center [352, 413] width 60 height 46
click at [358, 410] on div at bounding box center [352, 413] width 60 height 46
click at [338, 417] on input "checkbox" at bounding box center [338, 412] width 33 height 33
checkbox input "true"
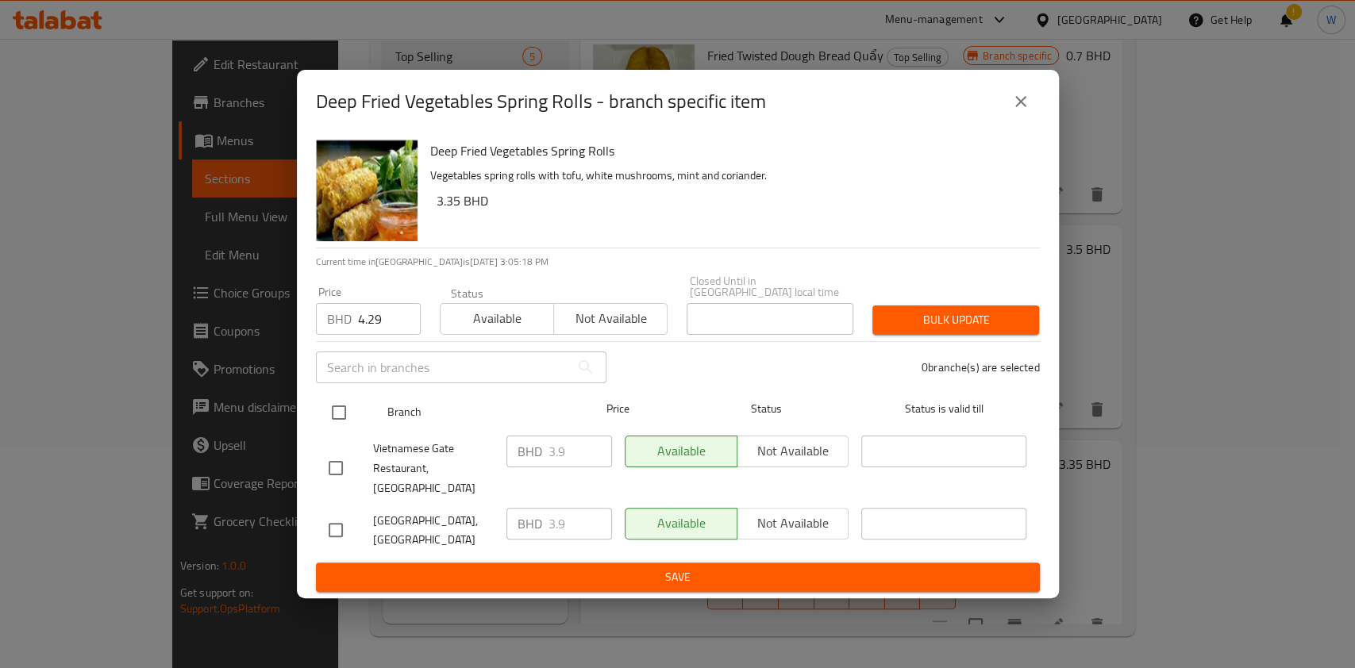
checkbox input "true"
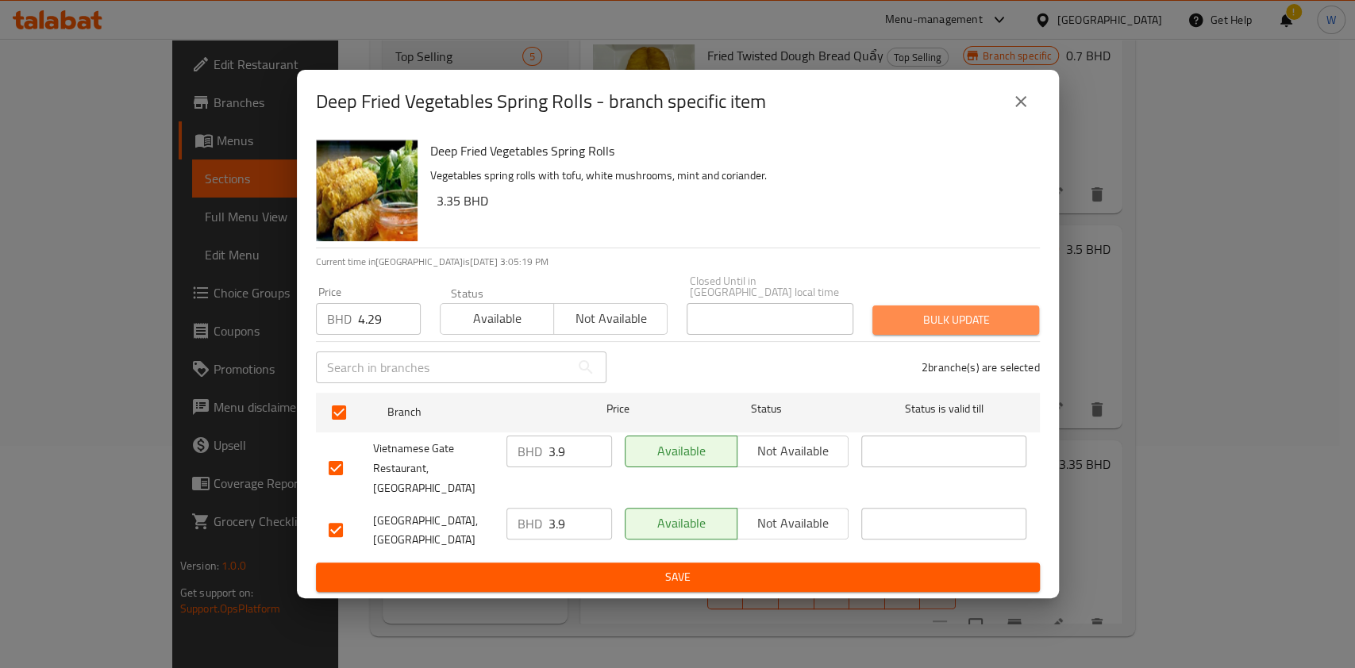
click at [925, 318] on span "Bulk update" at bounding box center [955, 320] width 141 height 20
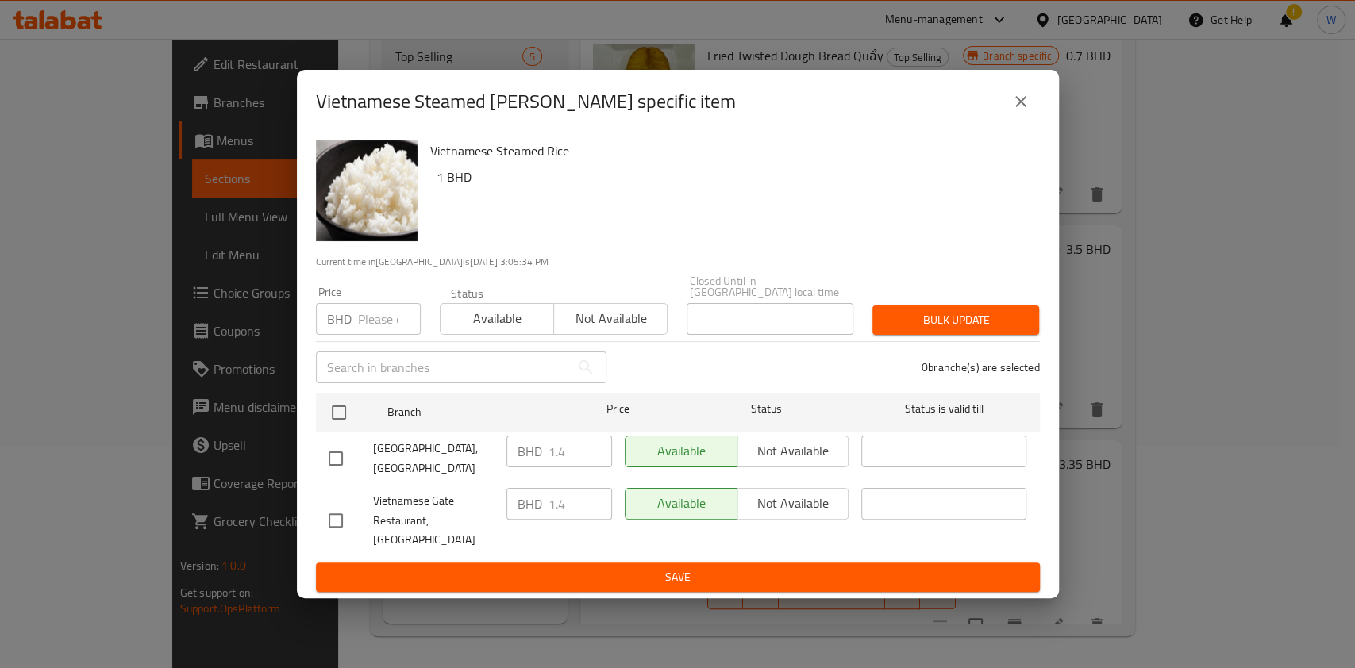
click at [350, 328] on p "BHD" at bounding box center [339, 319] width 25 height 19
click at [367, 326] on input "number" at bounding box center [389, 319] width 63 height 32
paste input "1.54"
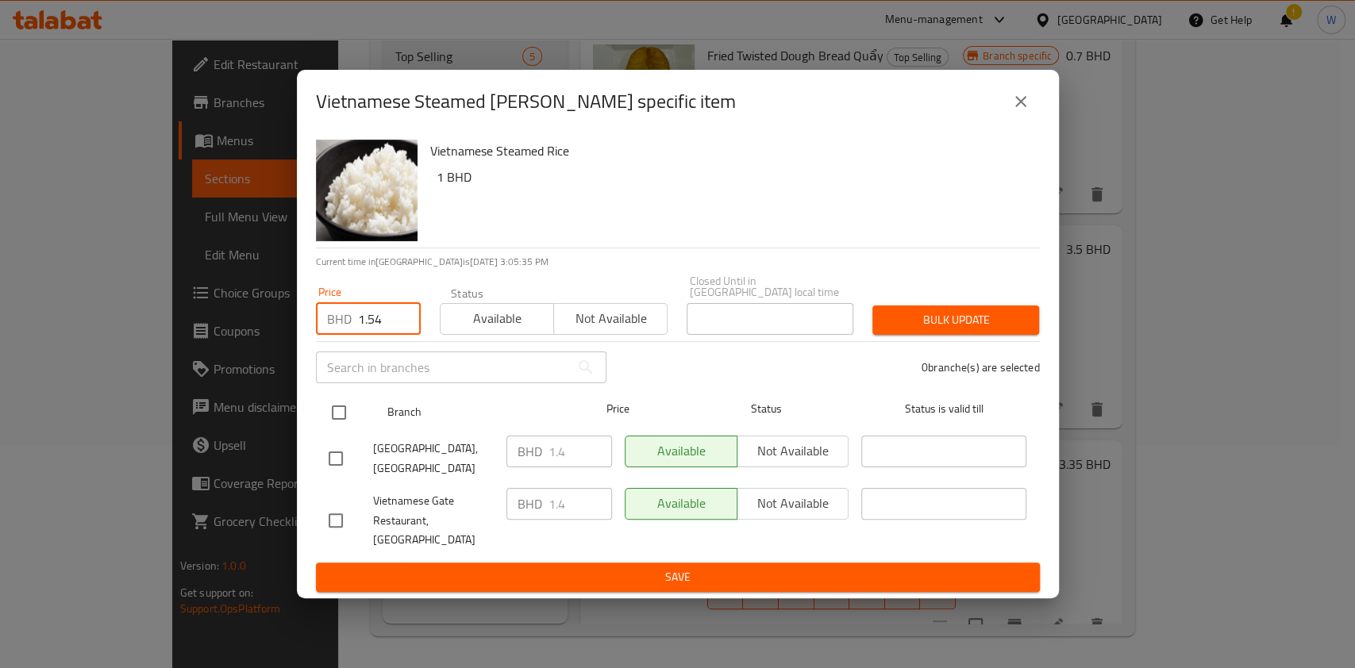
type input "1.54"
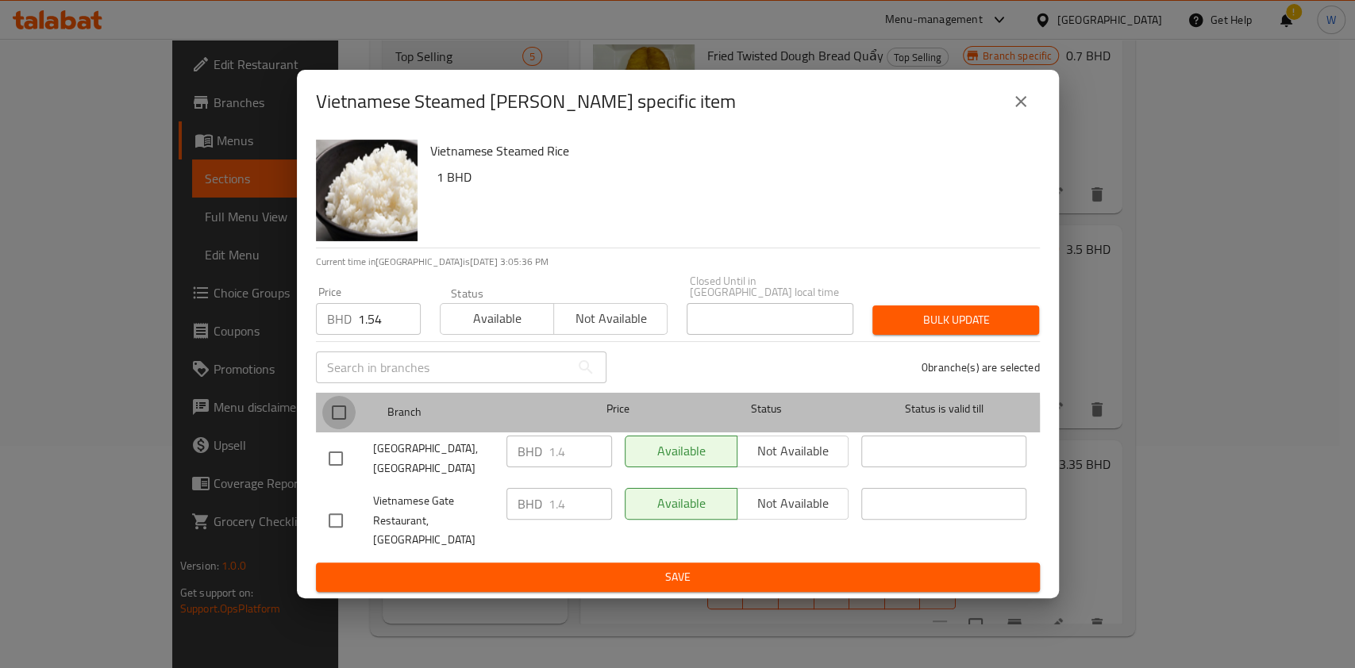
click at [348, 429] on input "checkbox" at bounding box center [338, 412] width 33 height 33
checkbox input "true"
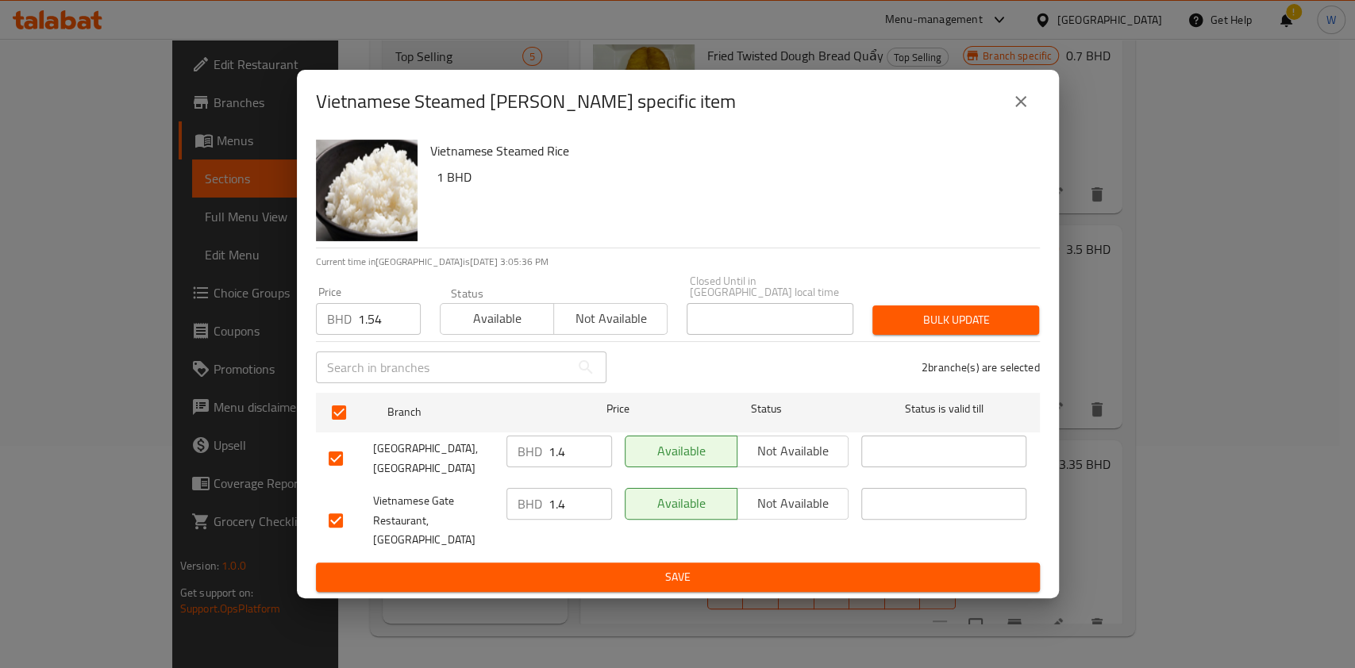
click at [973, 310] on button "Bulk update" at bounding box center [955, 320] width 167 height 29
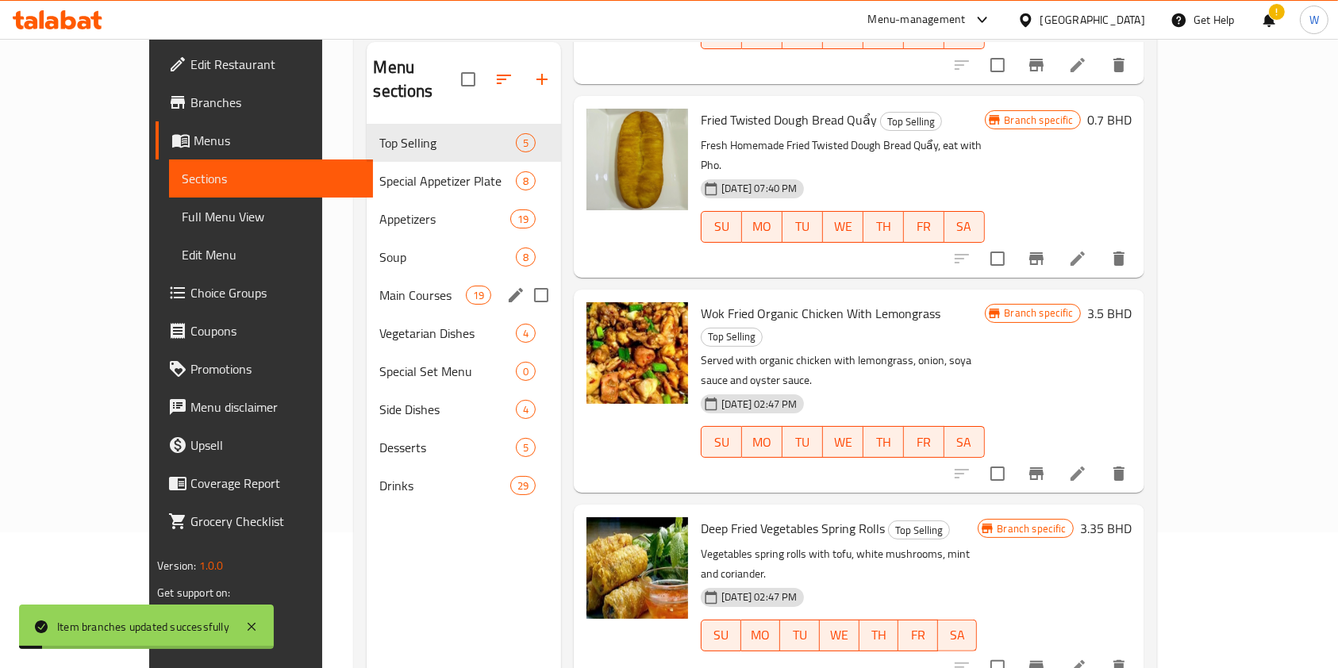
scroll to position [116, 0]
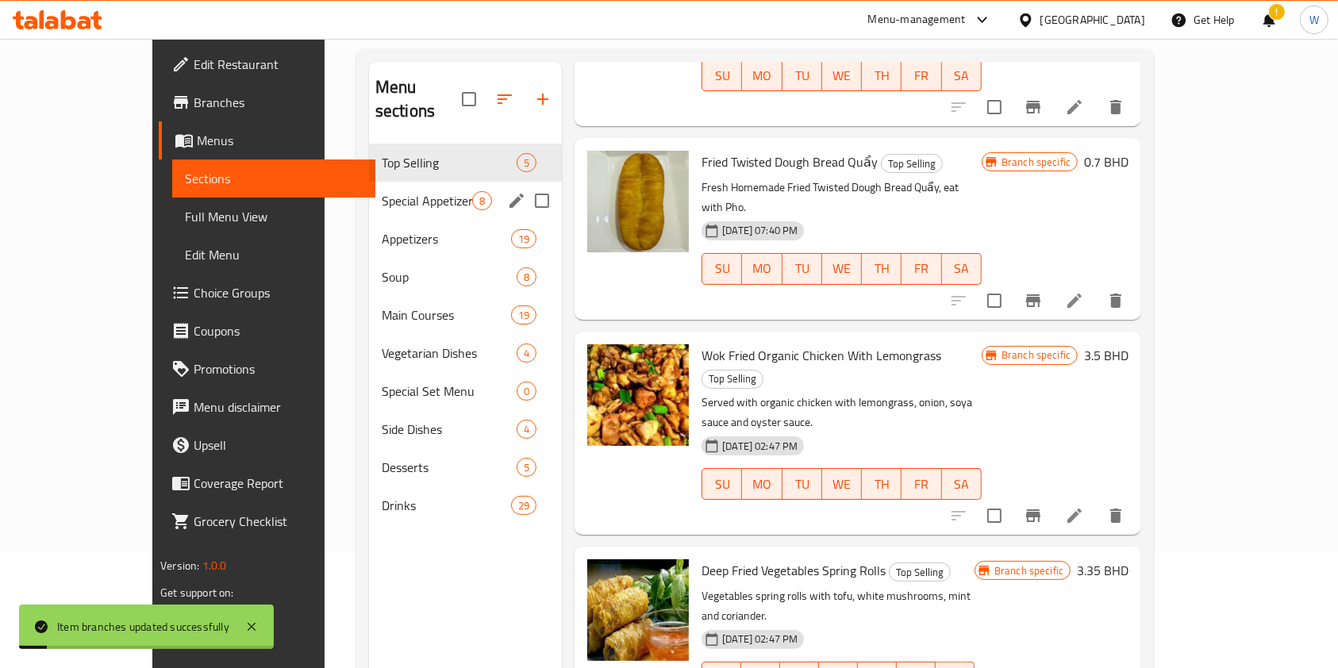
click at [382, 191] on span "Special Appetizer Plate" at bounding box center [427, 200] width 90 height 19
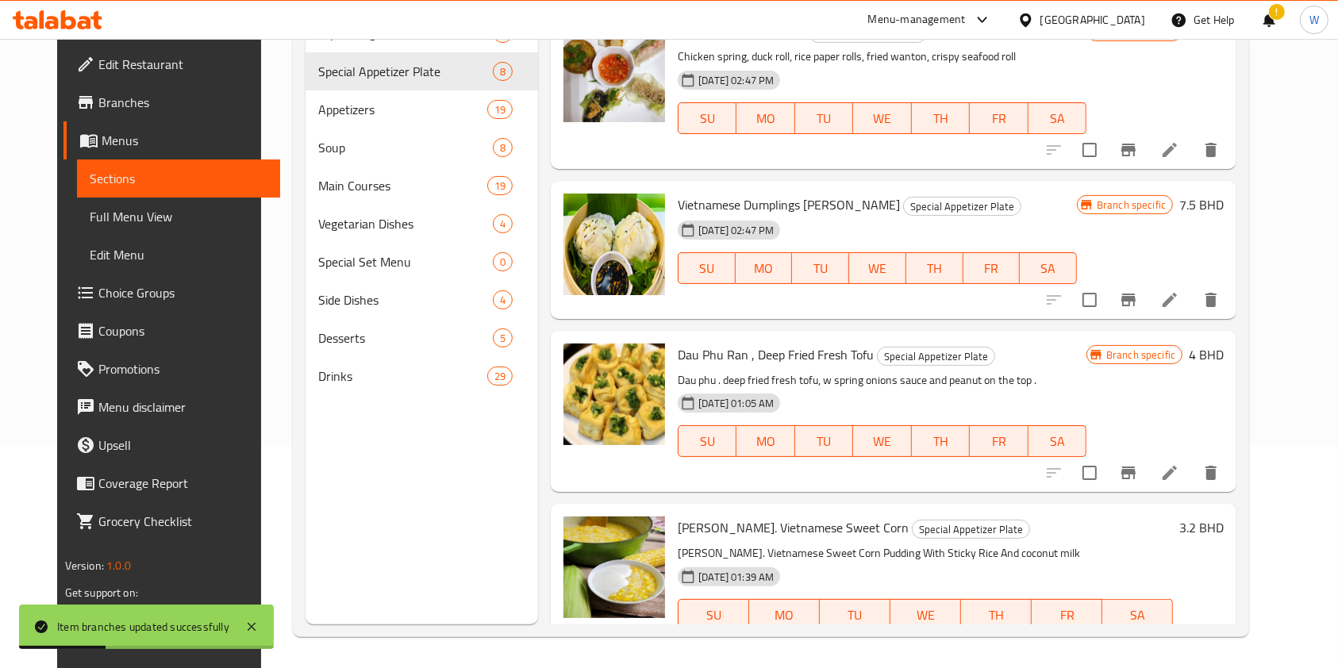
scroll to position [222, 0]
click at [1138, 150] on icon "Branch-specific-item" at bounding box center [1128, 149] width 19 height 19
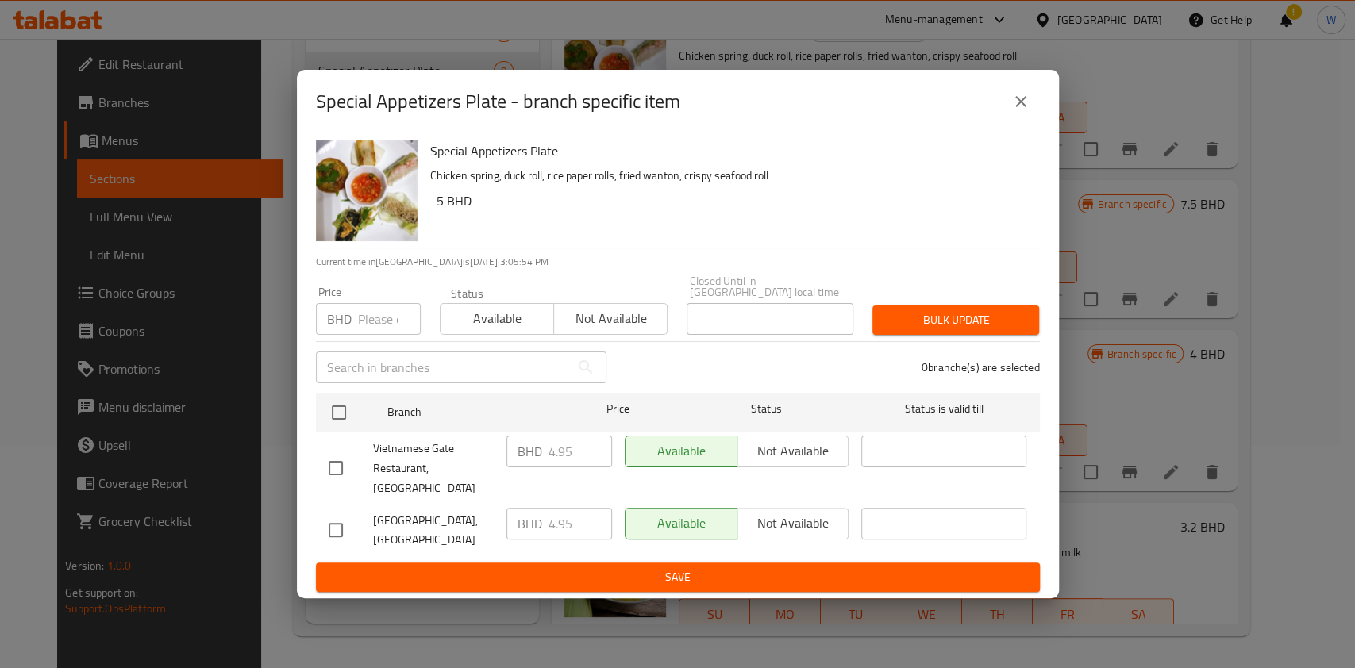
click at [377, 323] on input "number" at bounding box center [389, 319] width 63 height 32
paste input "5.445"
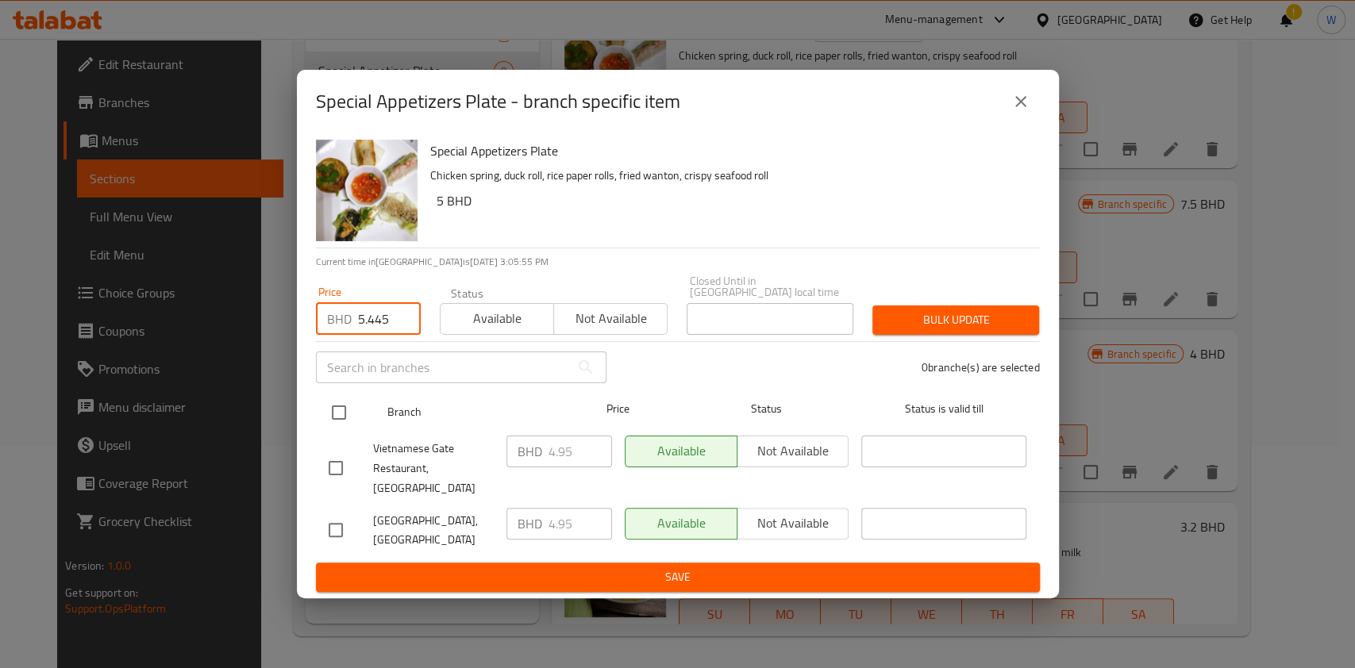
type input "5.445"
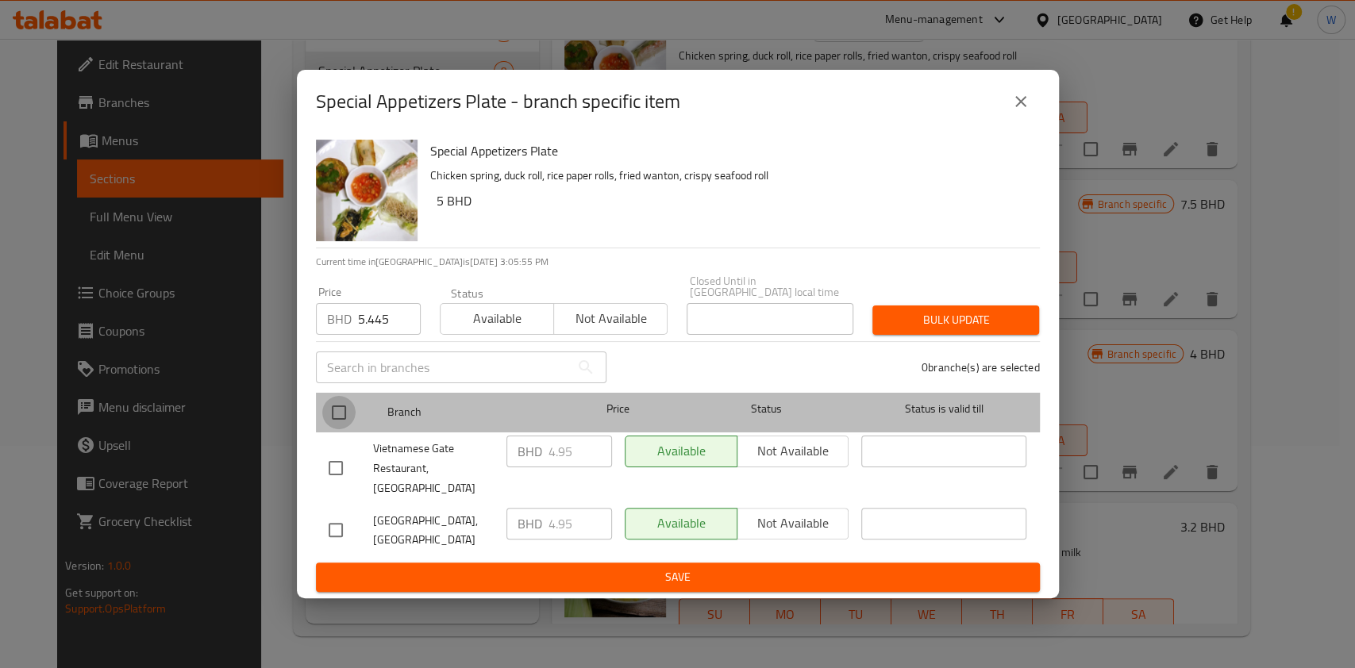
click at [347, 414] on input "checkbox" at bounding box center [338, 412] width 33 height 33
checkbox input "true"
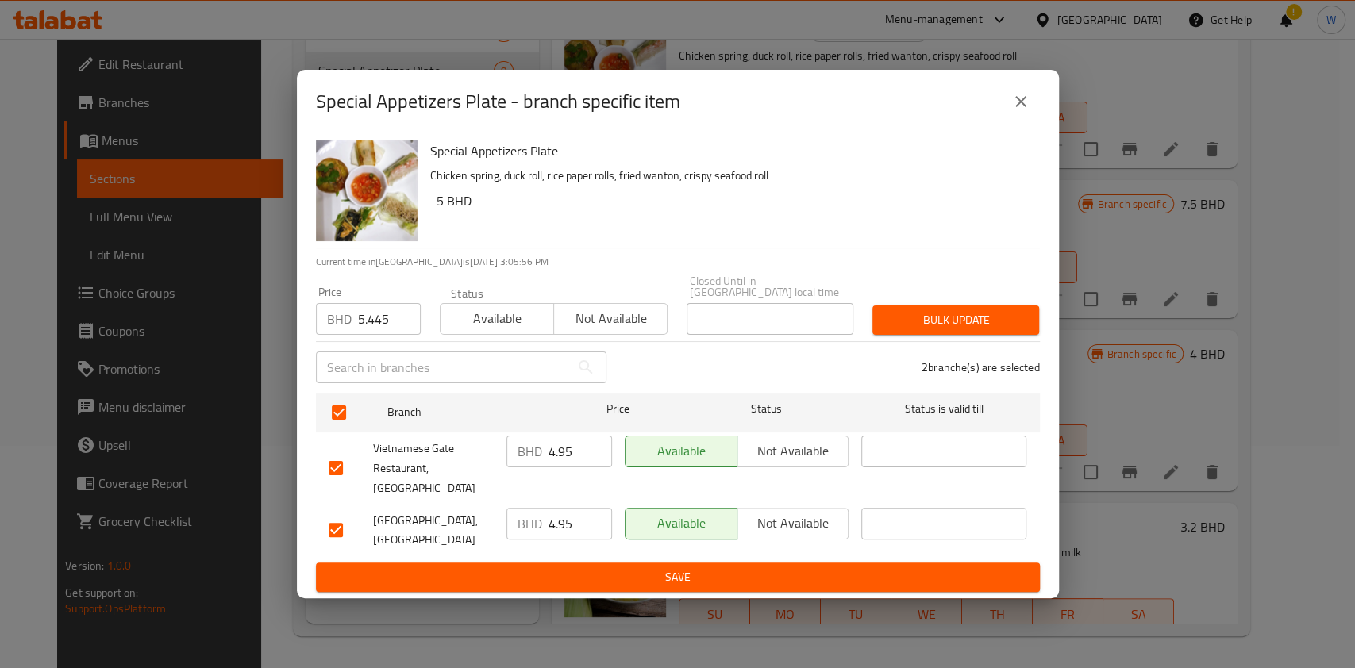
click at [864, 346] on div "2 branche(s) are selected" at bounding box center [832, 367] width 433 height 57
click at [924, 330] on span "Bulk update" at bounding box center [955, 320] width 141 height 20
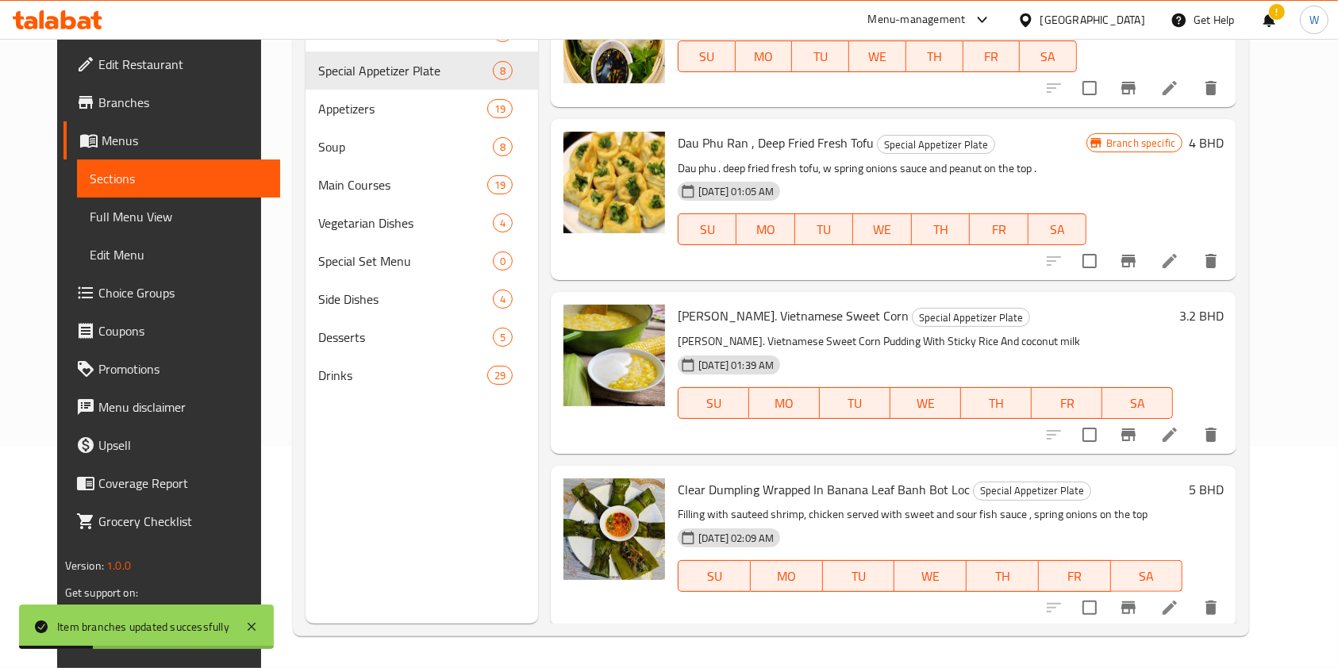
scroll to position [106, 0]
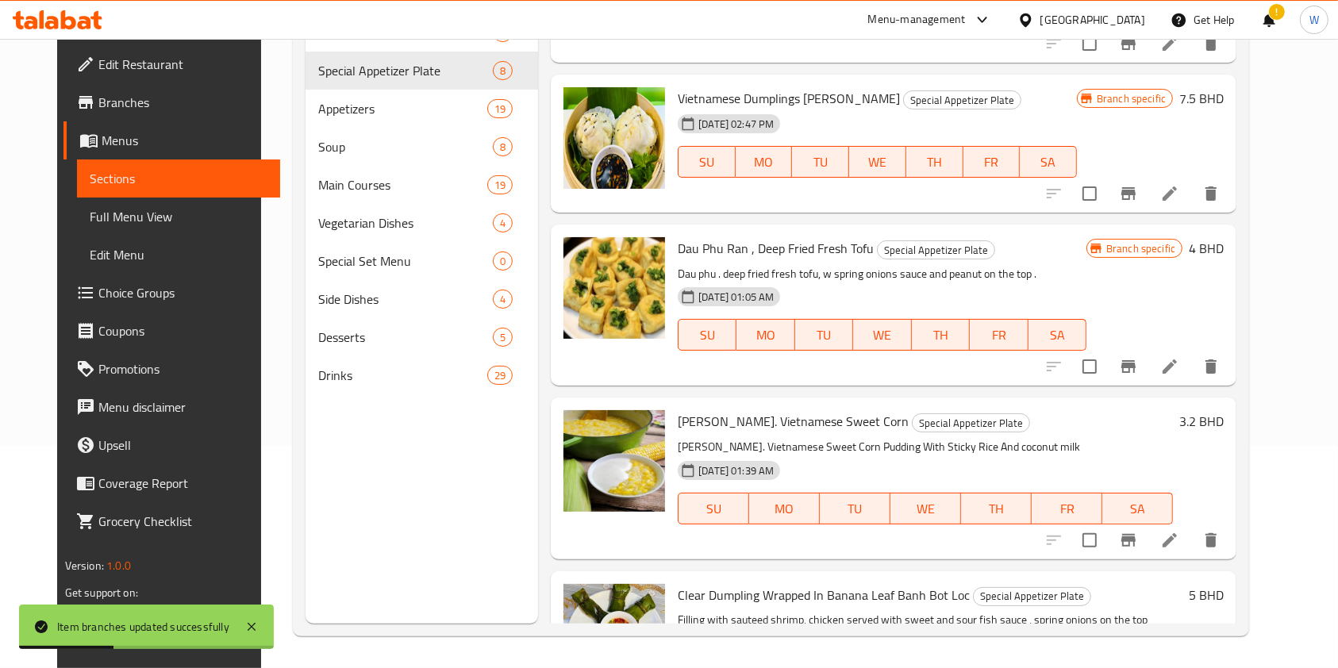
click at [1164, 213] on div "Menu items Add Sort Manage items Special Appetizers Plate Special Appetizer Pla…" at bounding box center [887, 290] width 698 height 668
click at [1138, 200] on icon "Branch-specific-item" at bounding box center [1128, 193] width 19 height 19
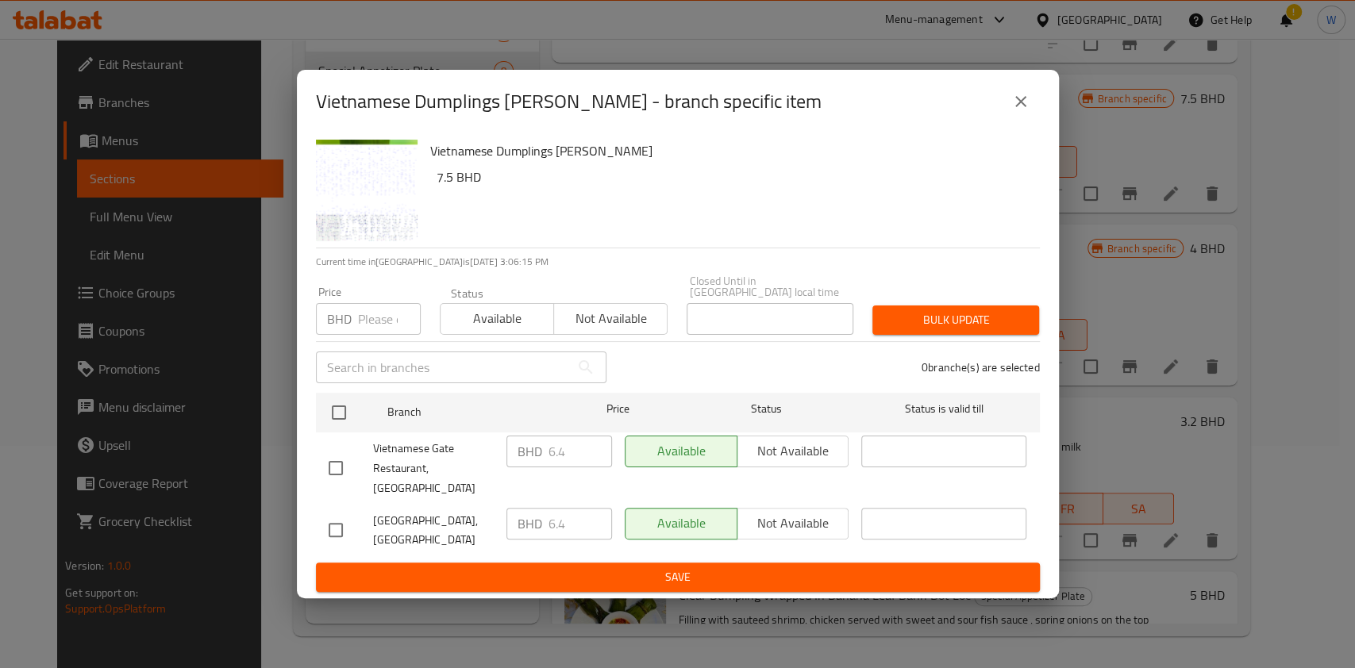
drag, startPoint x: 385, startPoint y: 323, endPoint x: 379, endPoint y: 333, distance: 11.4
click at [385, 323] on input "number" at bounding box center [389, 319] width 63 height 32
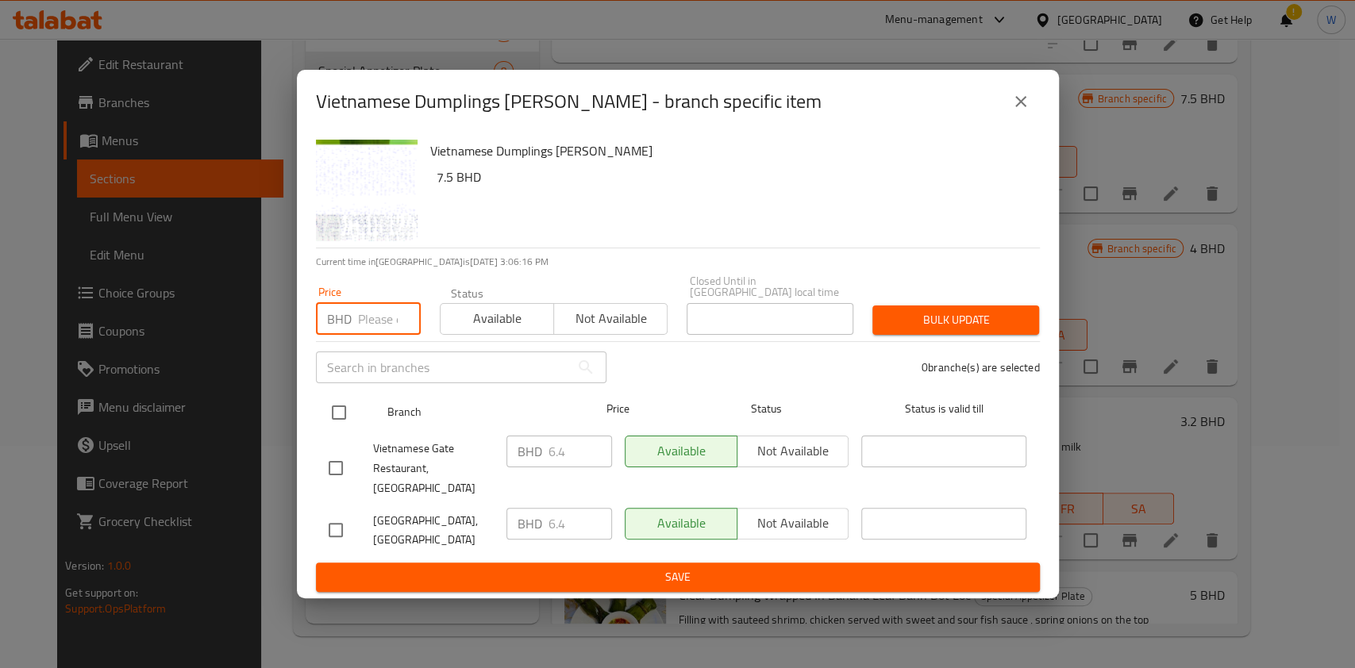
paste input "7.04"
type input "7.04"
click at [344, 420] on input "checkbox" at bounding box center [338, 412] width 33 height 33
checkbox input "true"
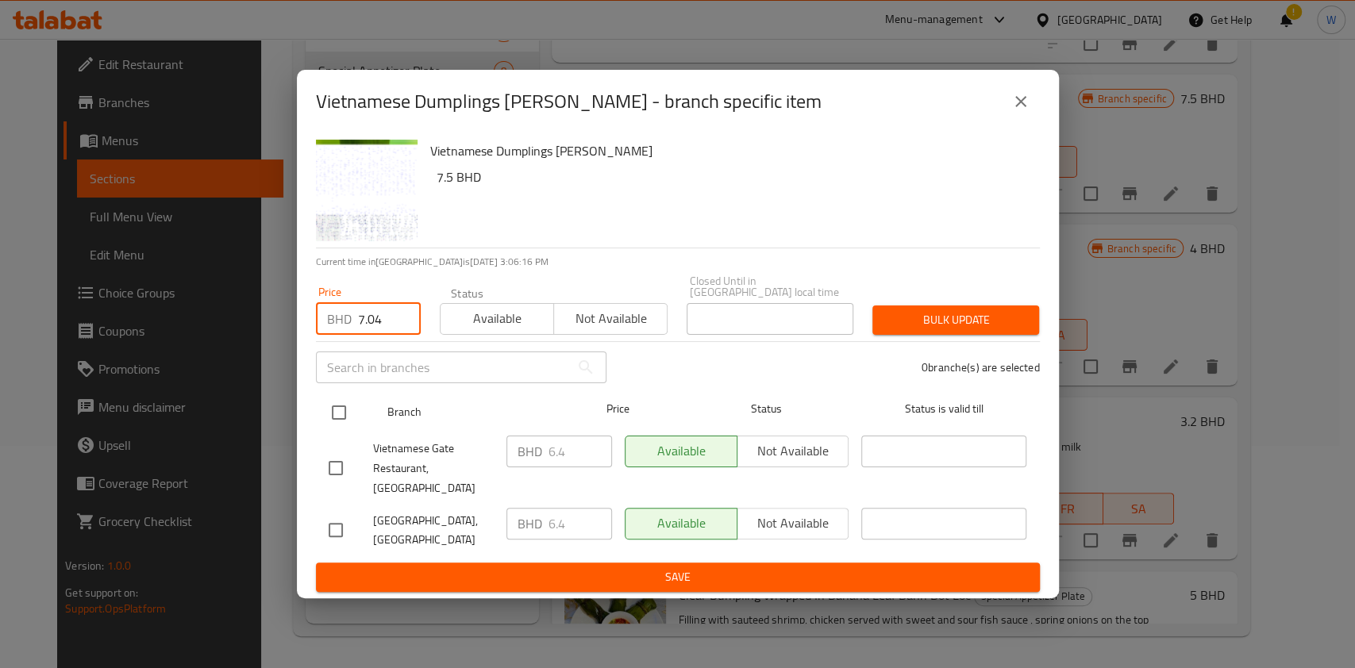
checkbox input "true"
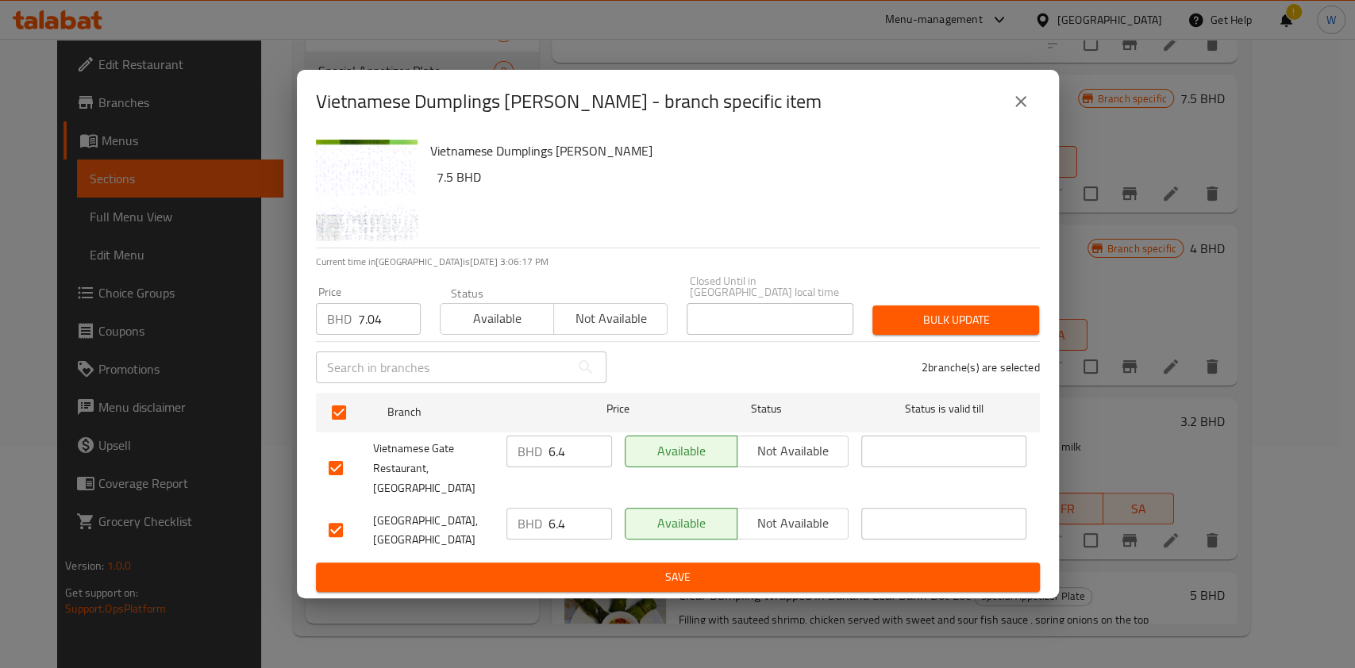
click at [915, 310] on div "Bulk update" at bounding box center [956, 320] width 186 height 48
click at [995, 330] on span "Bulk update" at bounding box center [955, 320] width 141 height 20
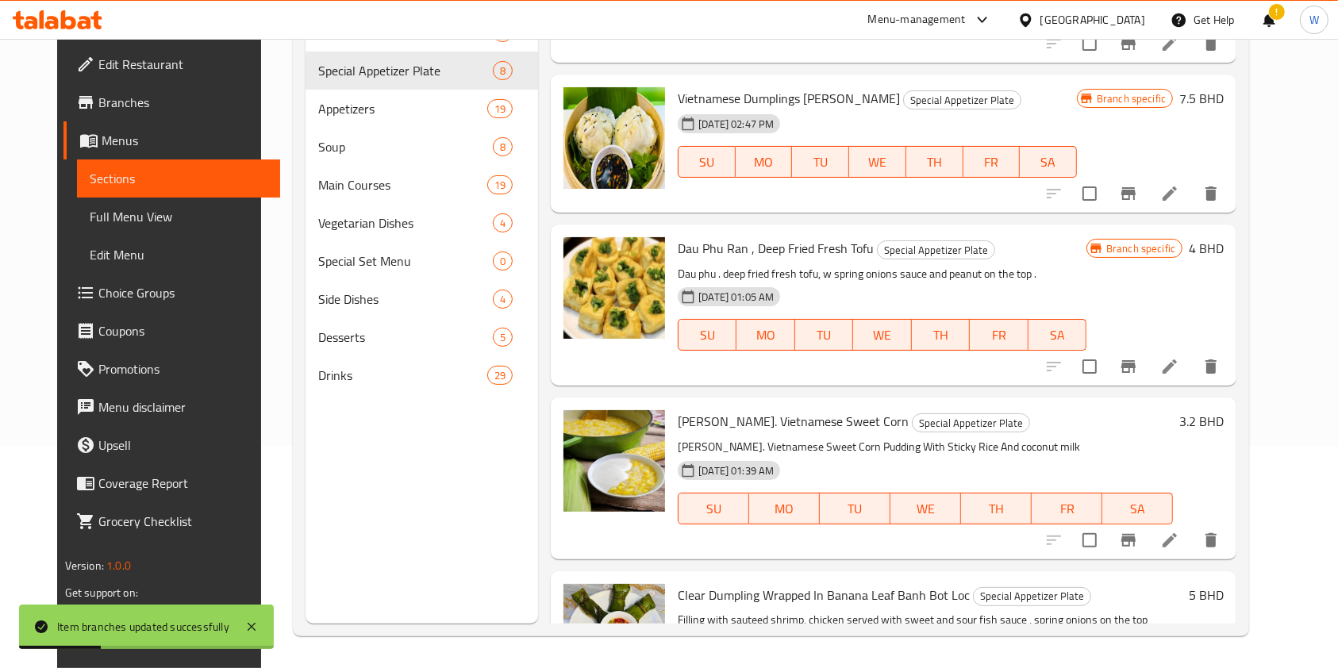
click at [1136, 190] on icon "Branch-specific-item" at bounding box center [1129, 193] width 14 height 13
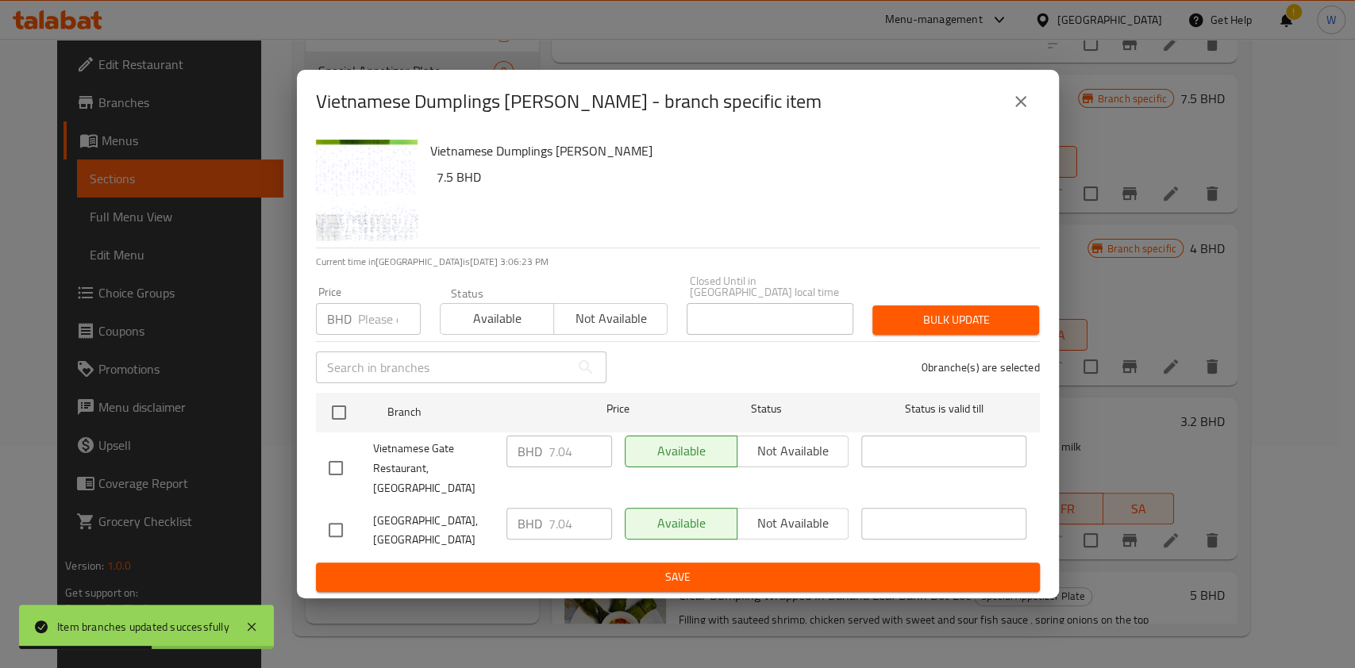
click at [1022, 111] on icon "close" at bounding box center [1020, 101] width 19 height 19
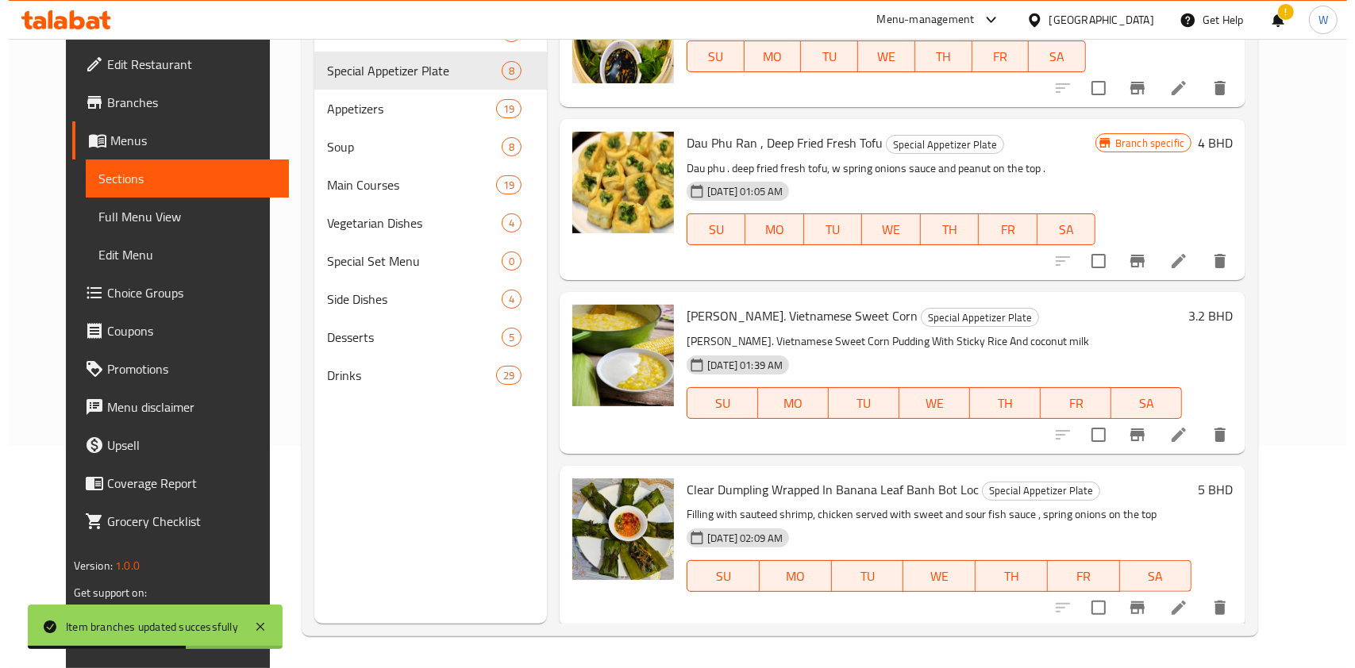
scroll to position [317, 0]
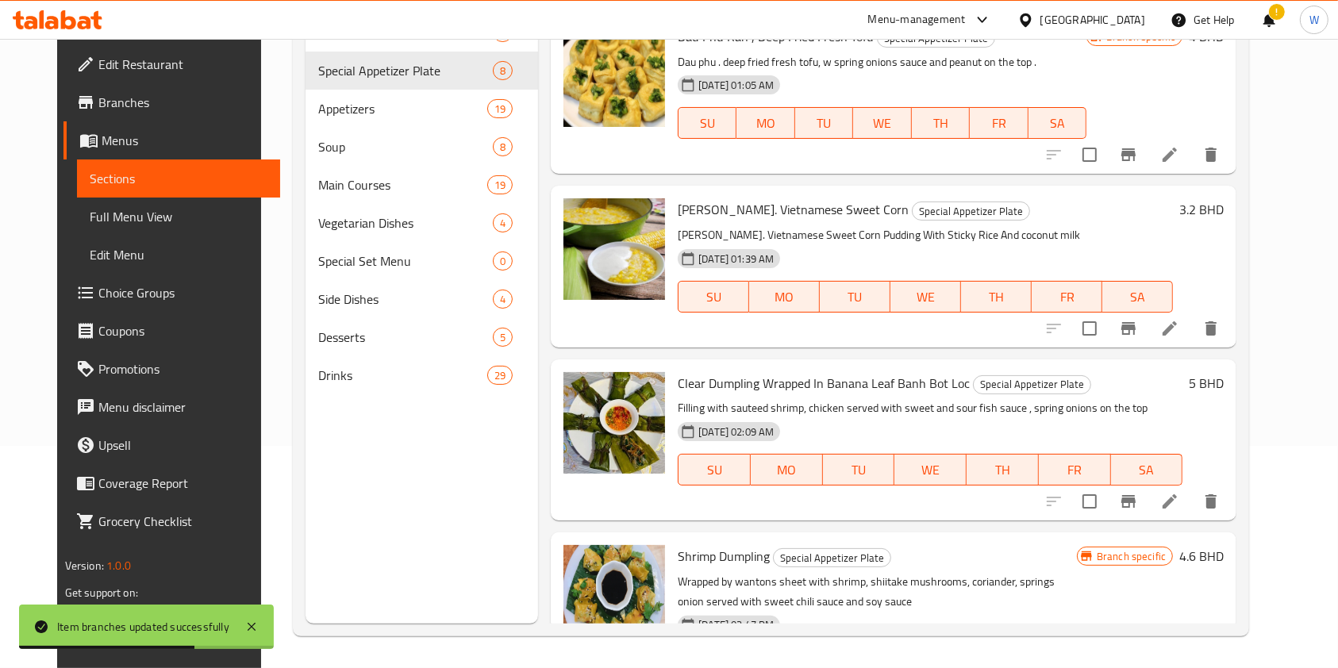
click at [1138, 160] on icon "Branch-specific-item" at bounding box center [1128, 154] width 19 height 19
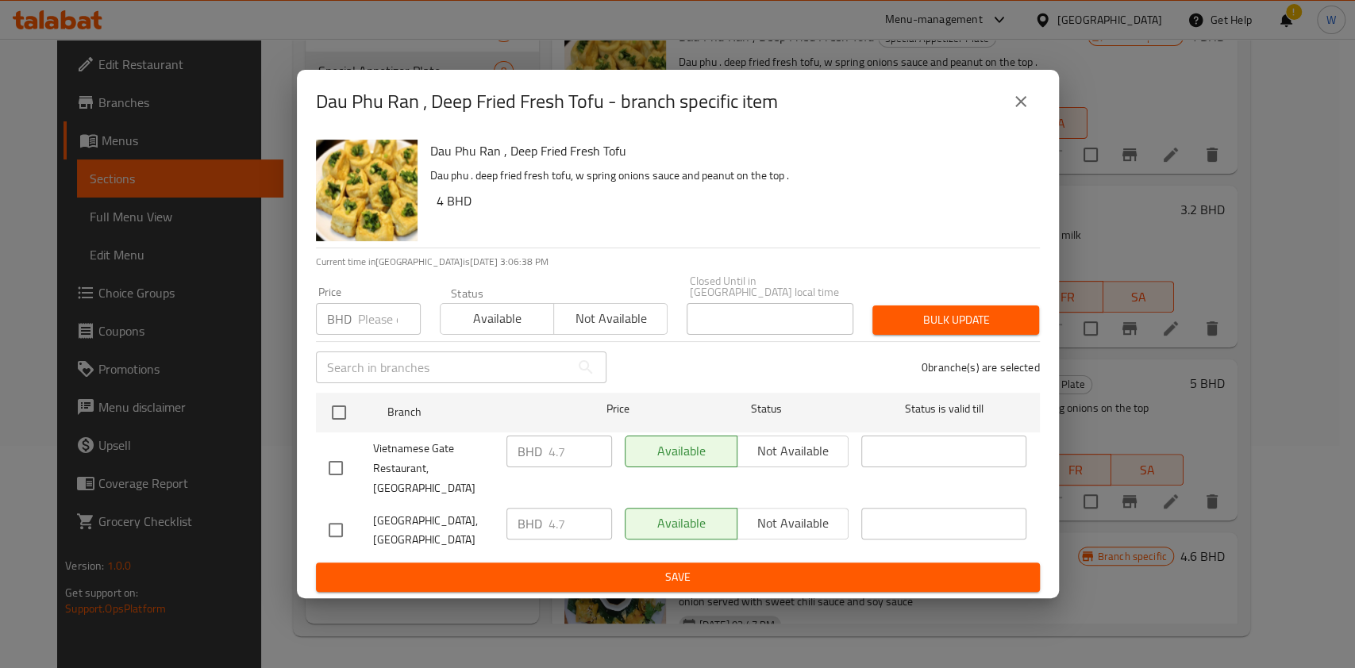
click at [374, 314] on input "number" at bounding box center [389, 319] width 63 height 32
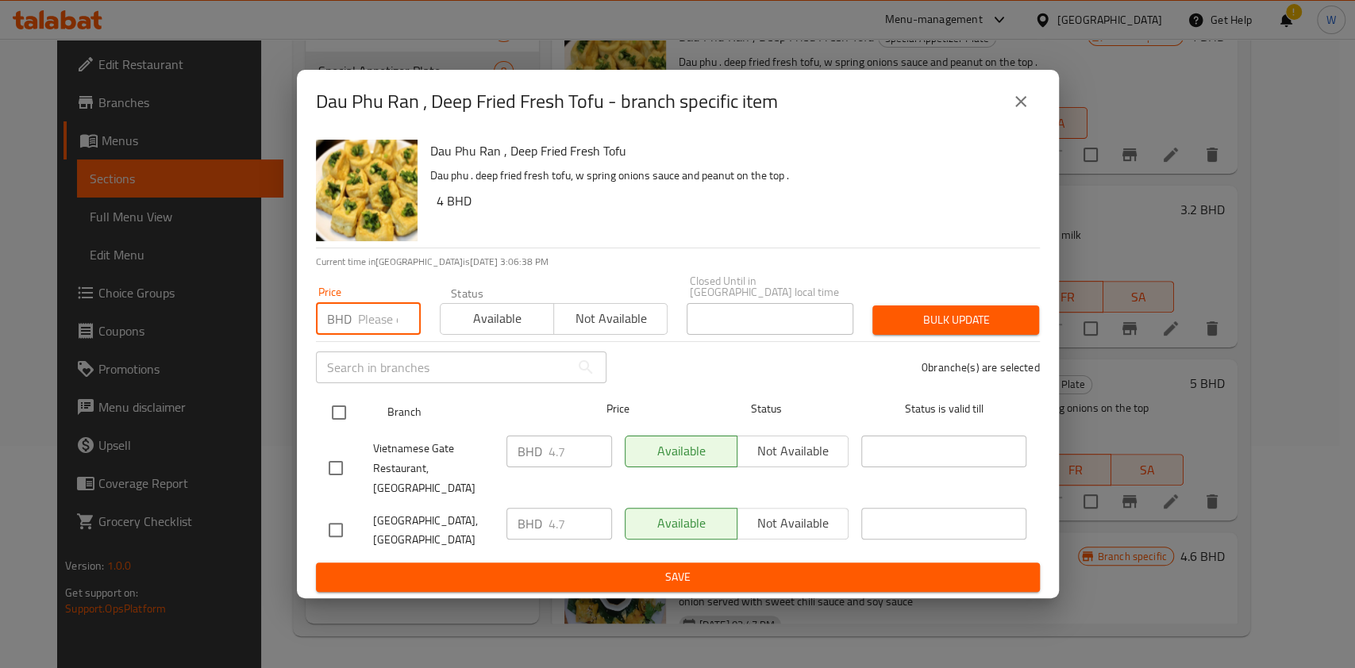
paste input "5.17"
type input "5.17"
click at [337, 416] on input "checkbox" at bounding box center [338, 412] width 33 height 33
checkbox input "true"
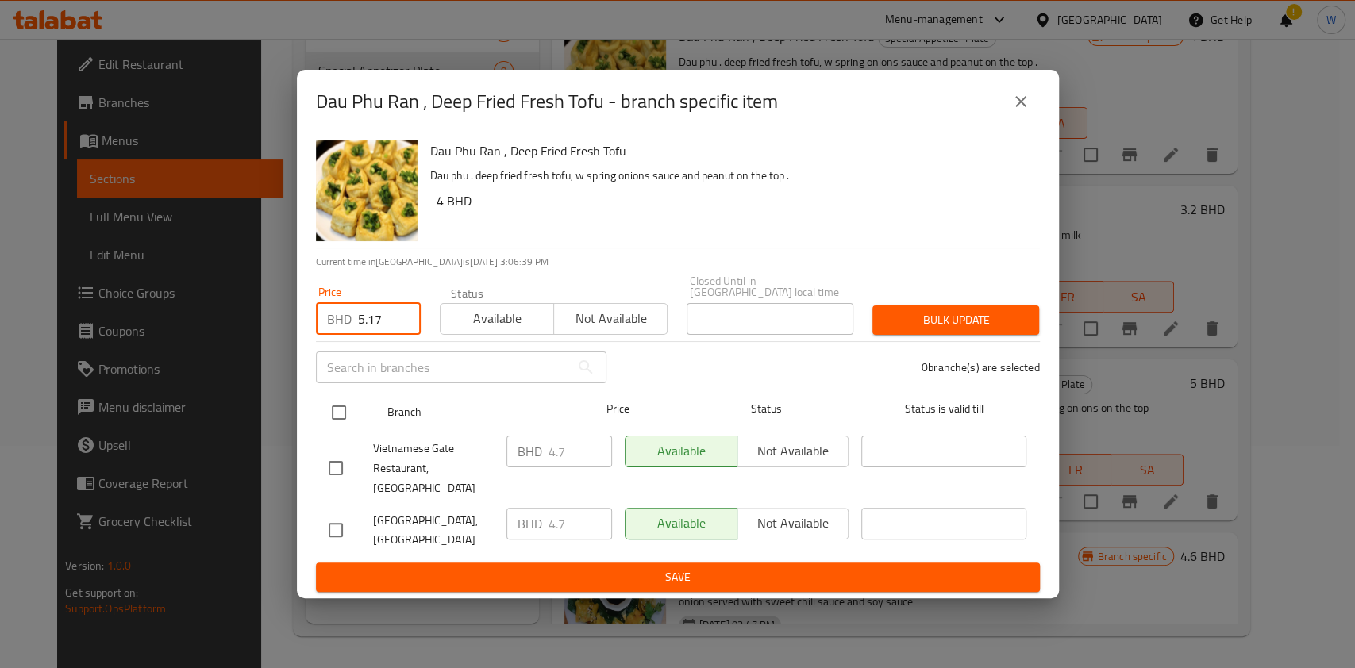
checkbox input "true"
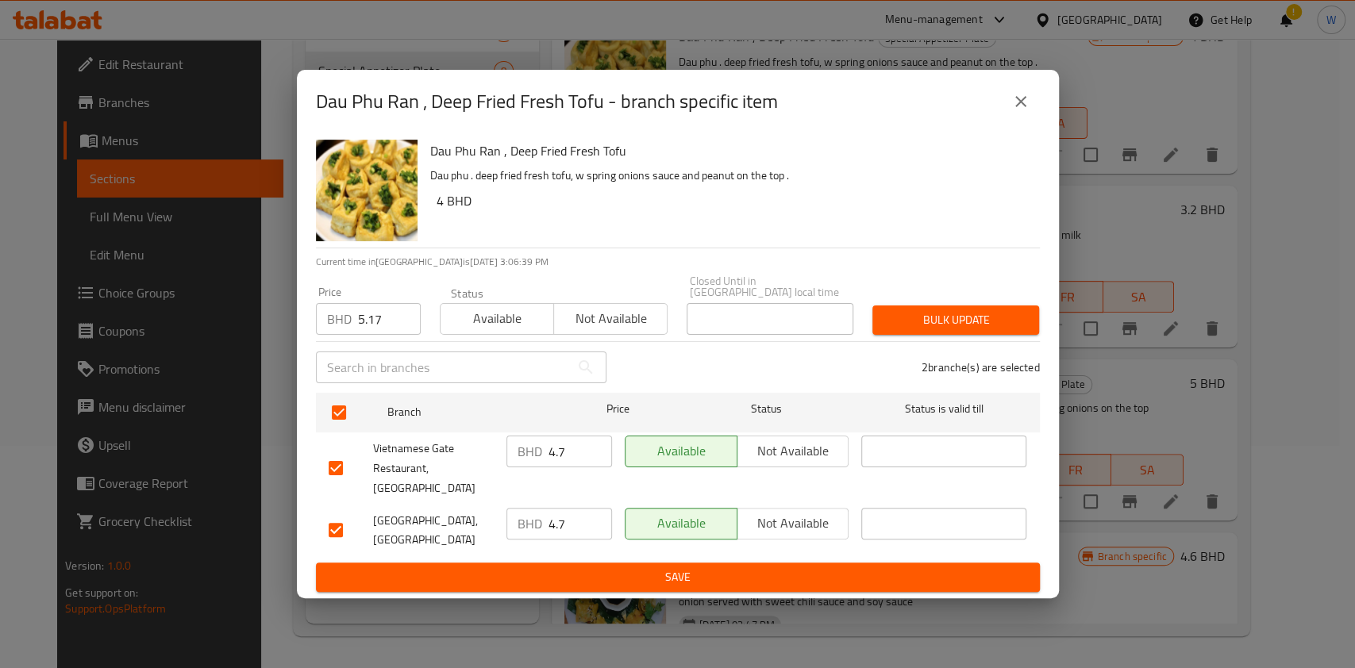
click at [908, 325] on span "Bulk update" at bounding box center [955, 320] width 141 height 20
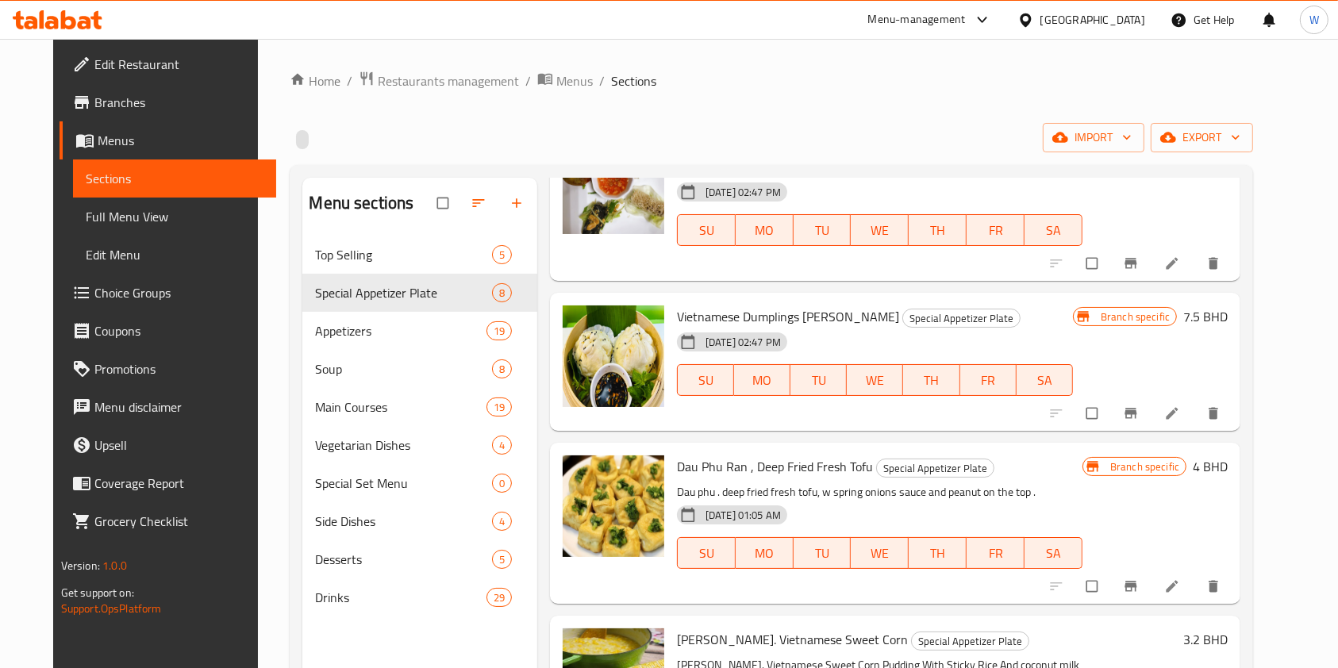
scroll to position [211, 0]
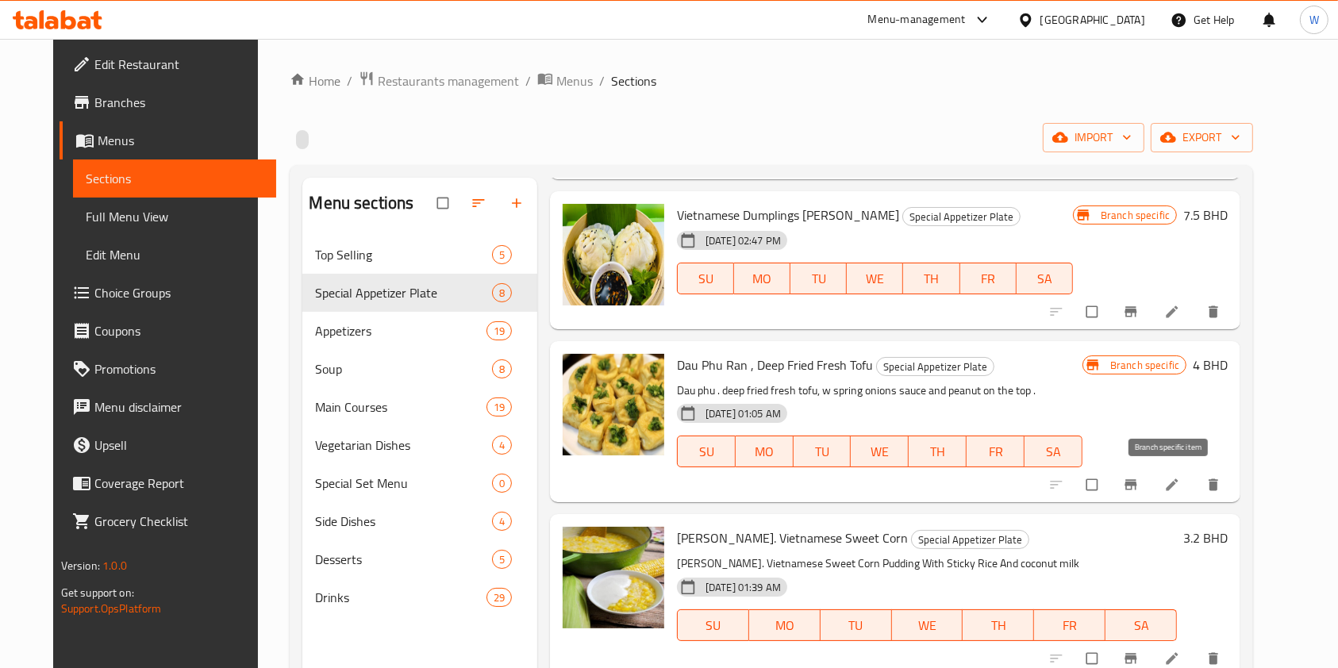
click at [1137, 483] on icon "Branch-specific-item" at bounding box center [1131, 485] width 12 height 10
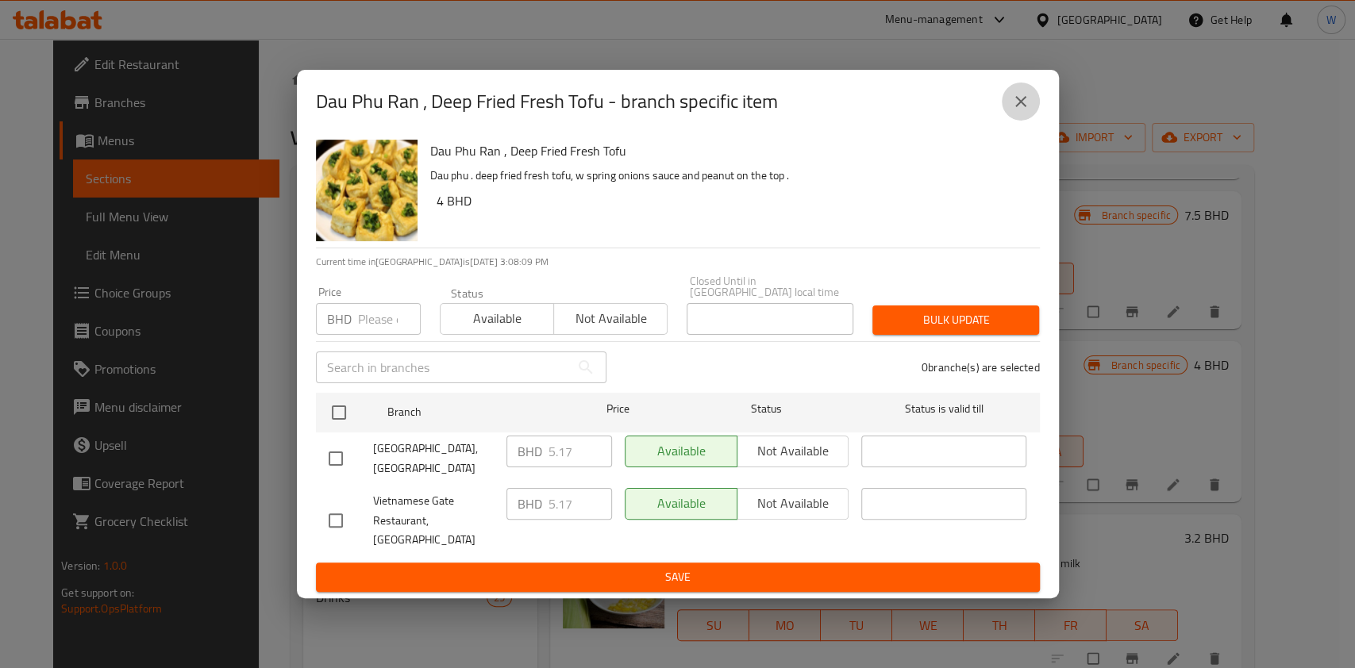
click at [1029, 121] on button "close" at bounding box center [1021, 102] width 38 height 38
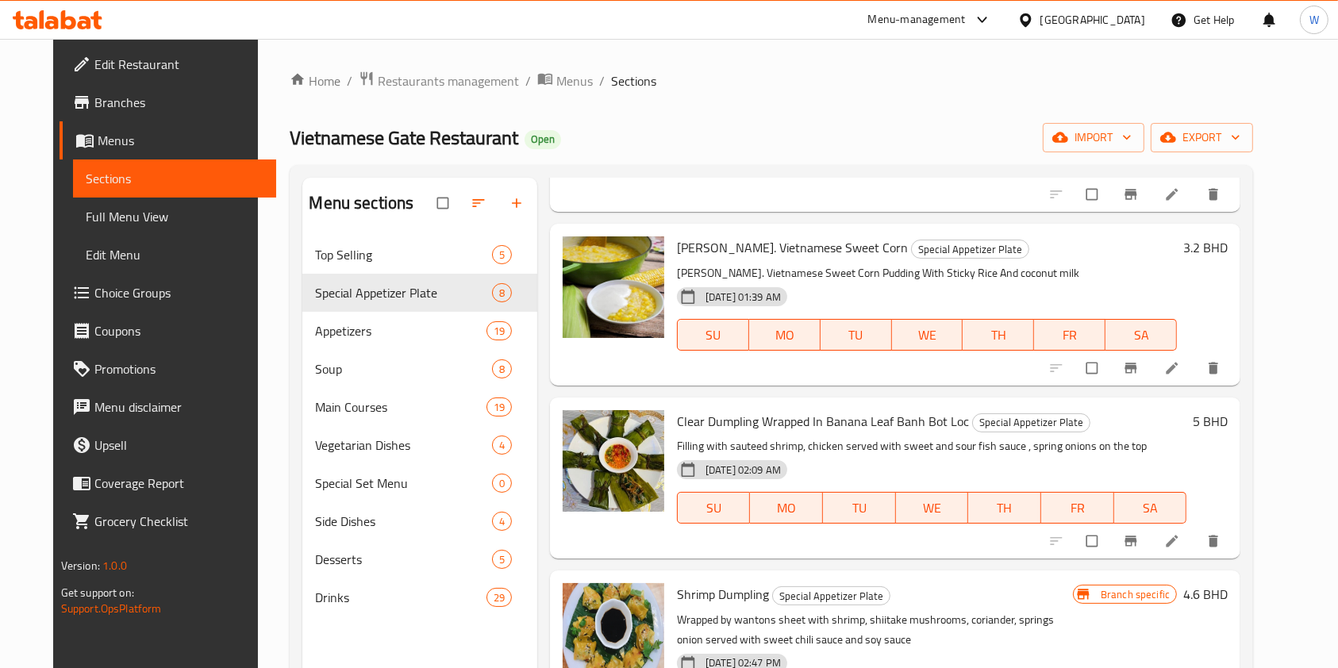
scroll to position [529, 0]
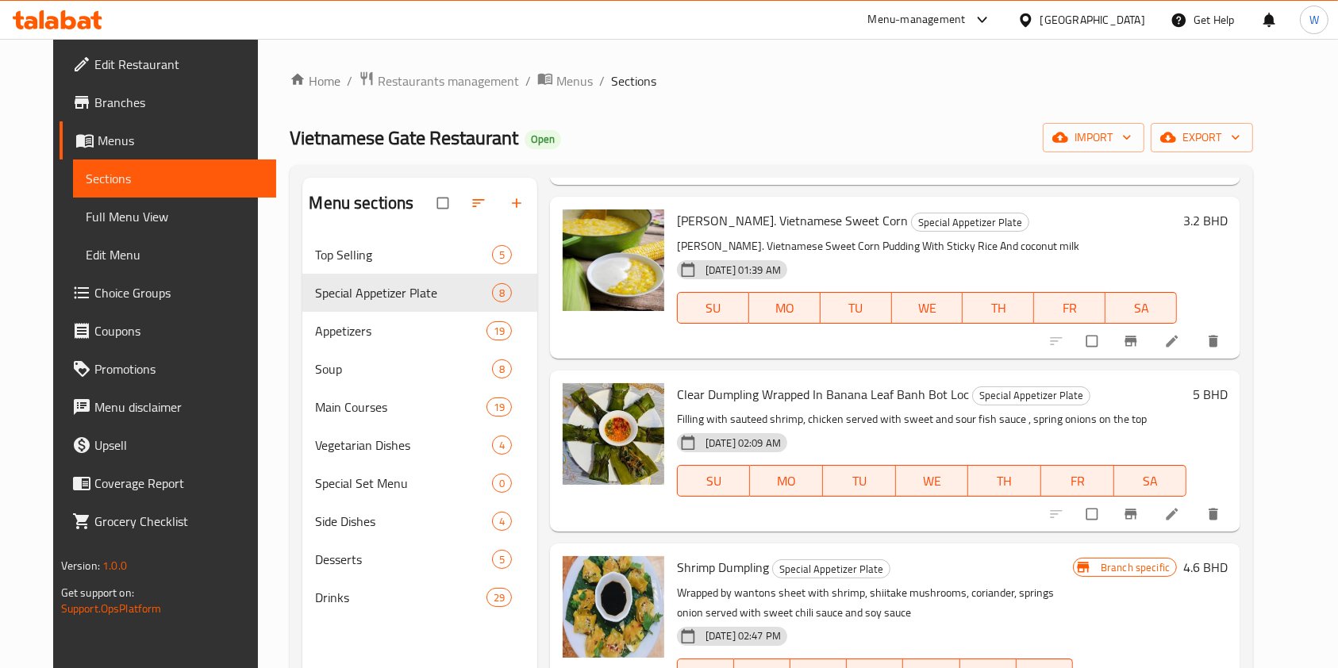
click at [1139, 347] on icon "Branch-specific-item" at bounding box center [1131, 341] width 16 height 16
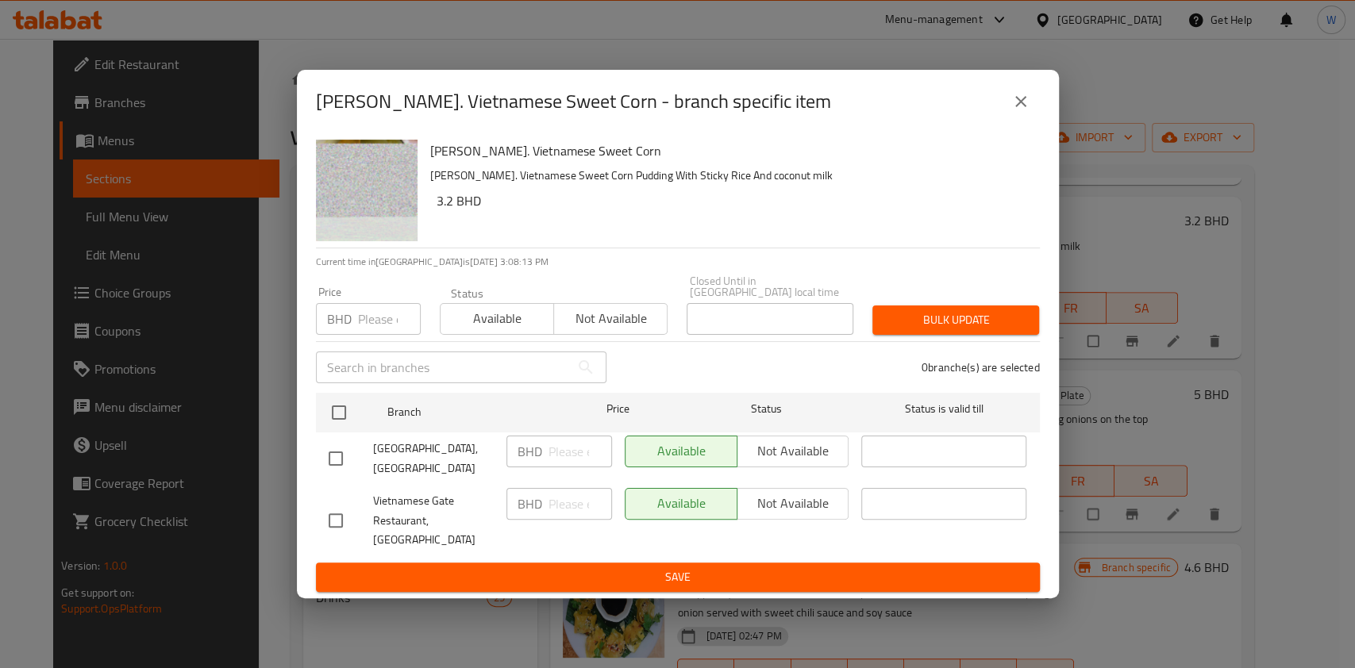
click at [444, 212] on h6 "3.2 BHD" at bounding box center [732, 201] width 591 height 22
click at [443, 212] on h6 "3.2 BHD" at bounding box center [732, 201] width 591 height 22
copy h6 "3.2"
click at [379, 327] on input "number" at bounding box center [389, 319] width 63 height 32
paste input "3.52"
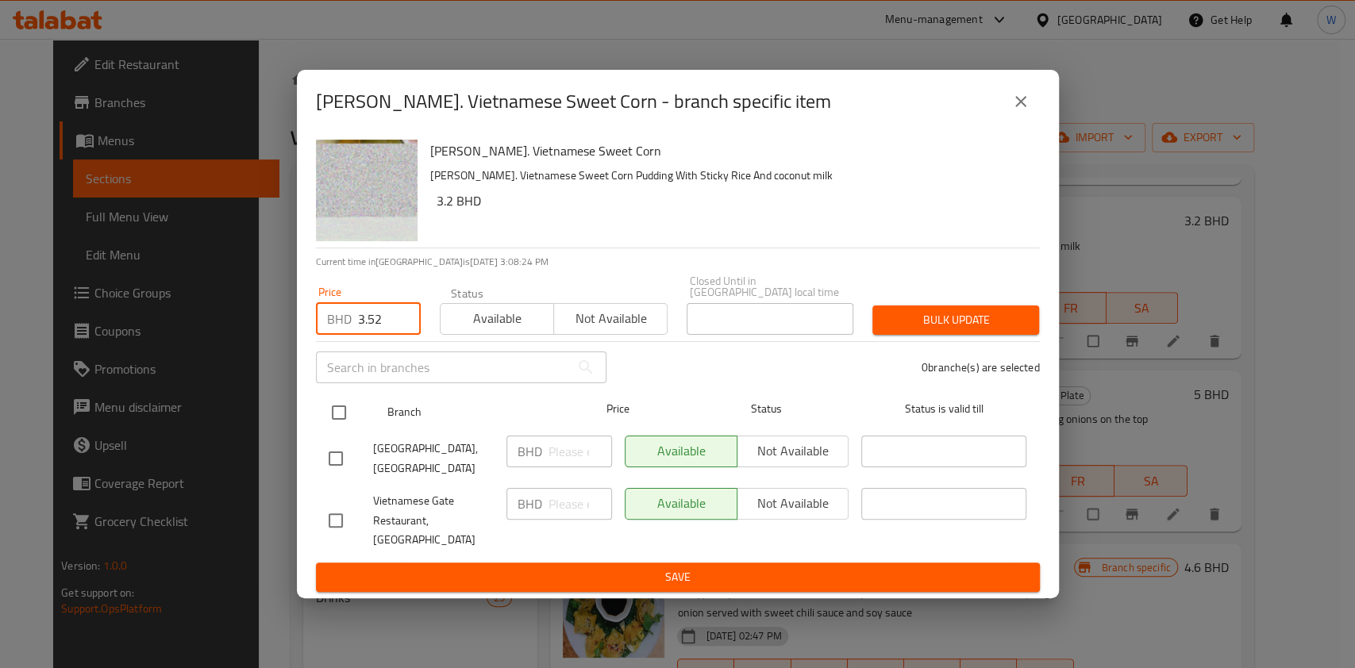
type input "3.52"
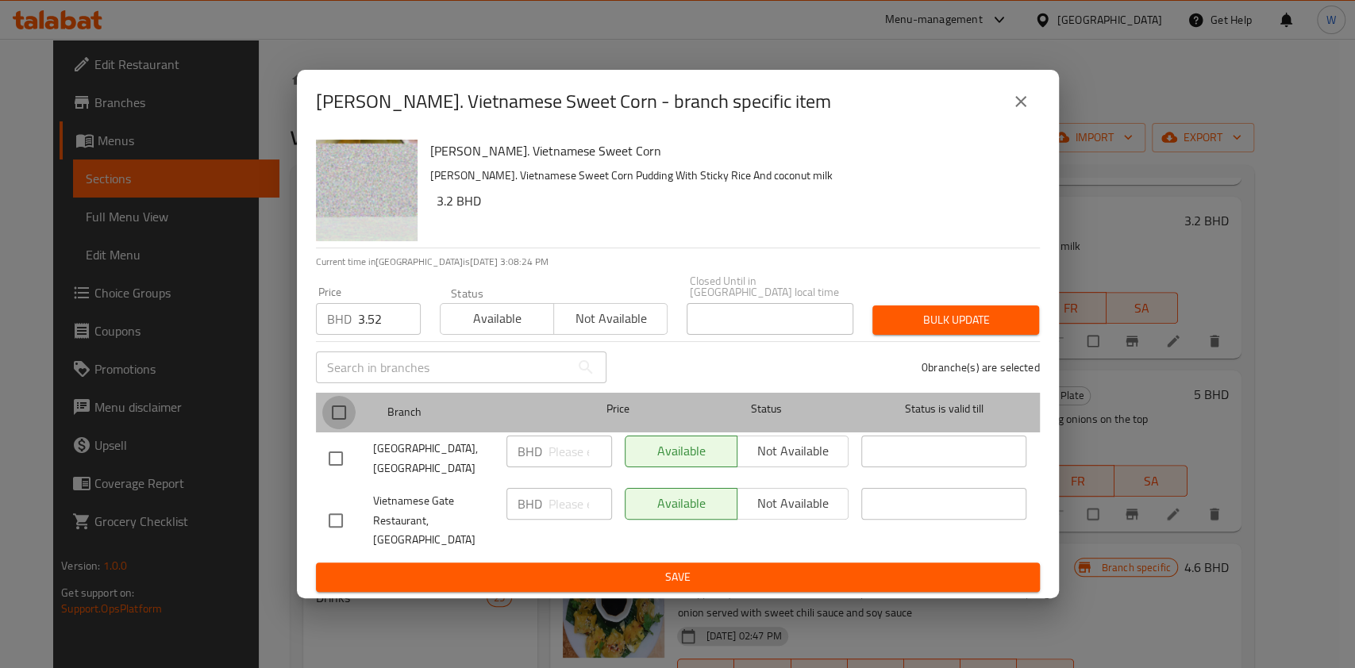
click at [345, 416] on input "checkbox" at bounding box center [338, 412] width 33 height 33
checkbox input "true"
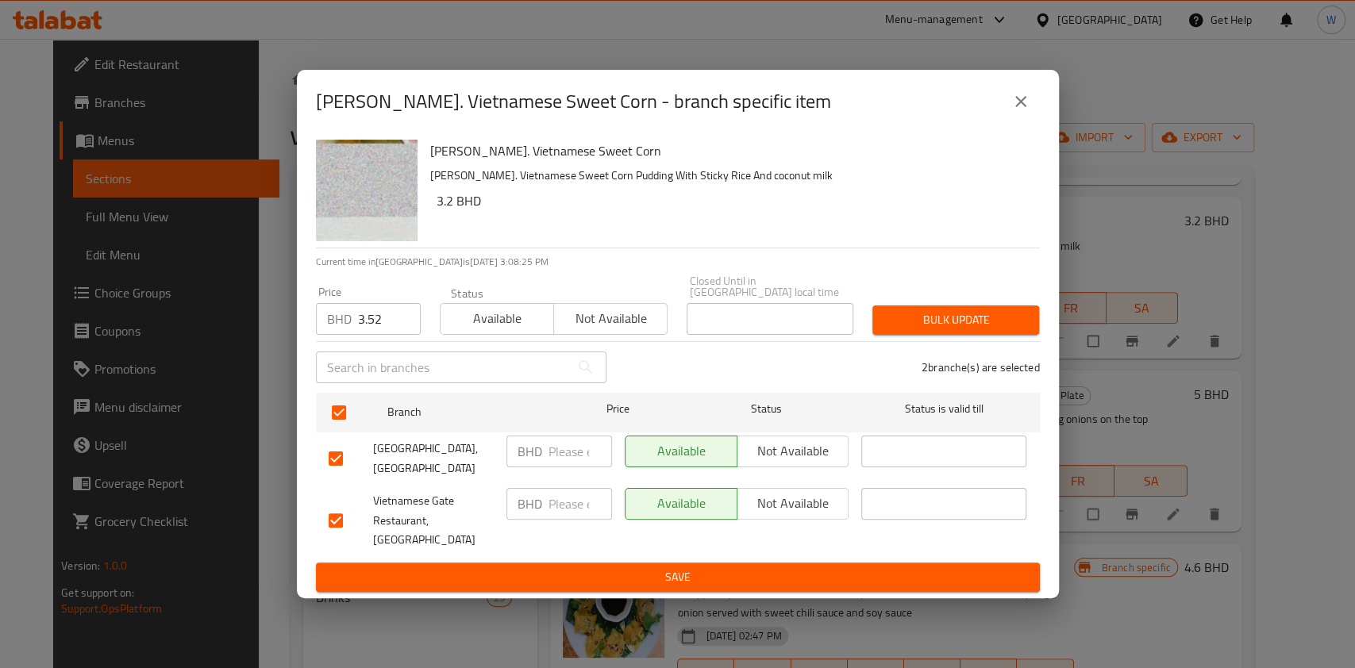
click at [911, 311] on button "Bulk update" at bounding box center [955, 320] width 167 height 29
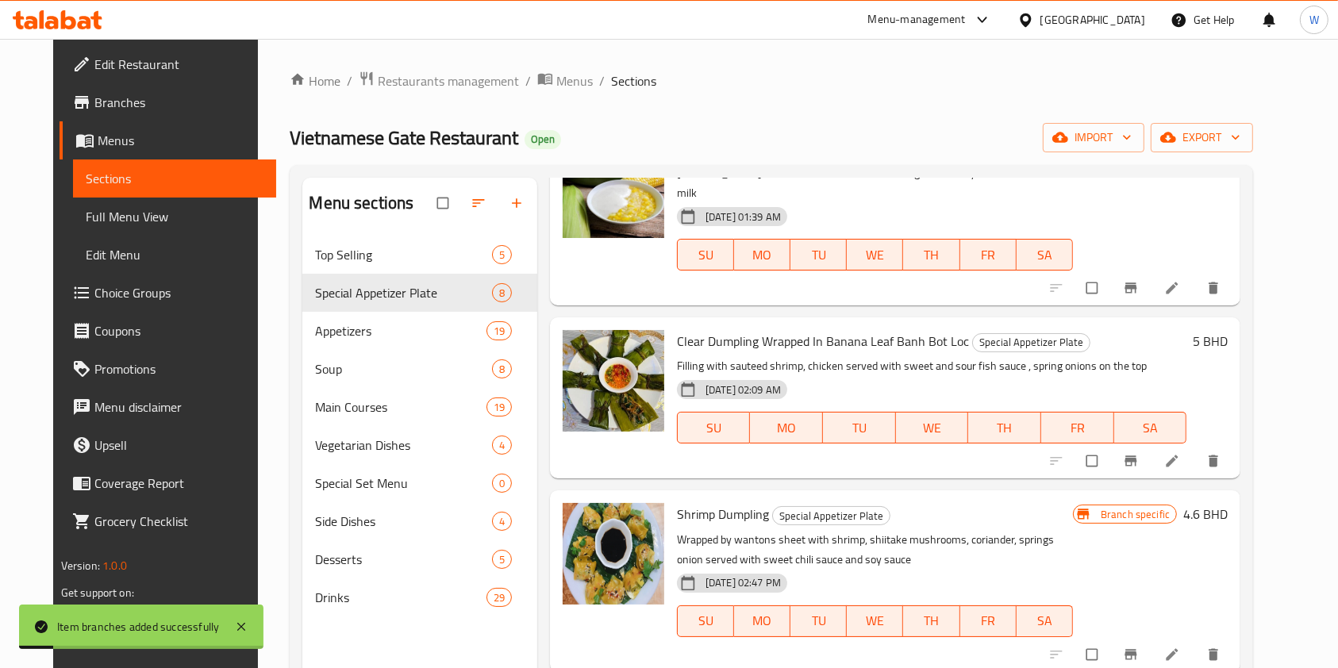
scroll to position [635, 0]
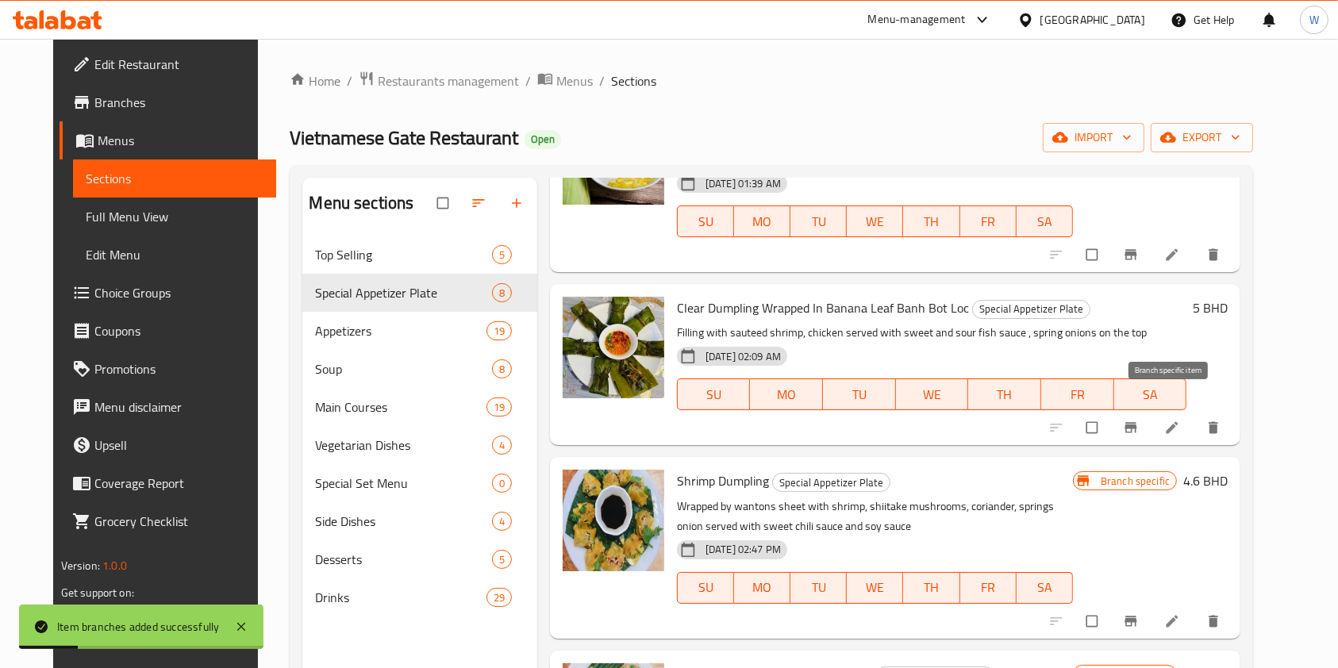
click at [1139, 420] on icon "Branch-specific-item" at bounding box center [1131, 428] width 16 height 16
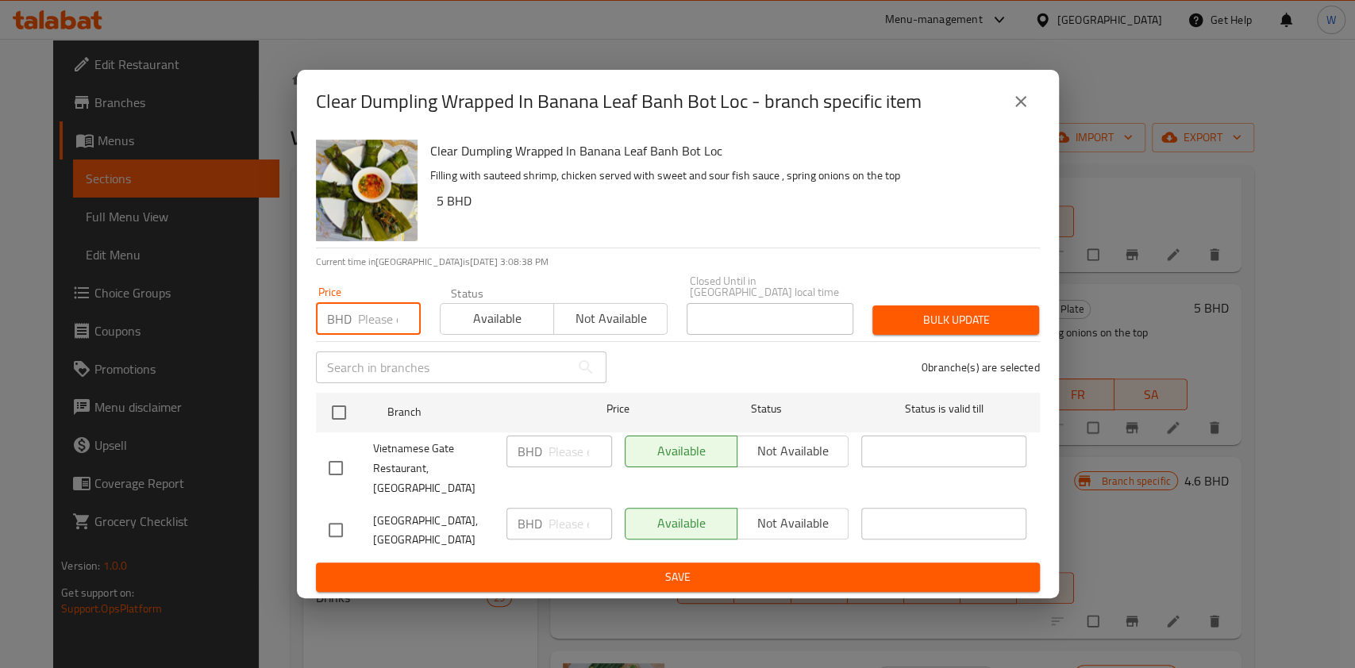
click at [371, 310] on input "number" at bounding box center [389, 319] width 63 height 32
paste input "5.5"
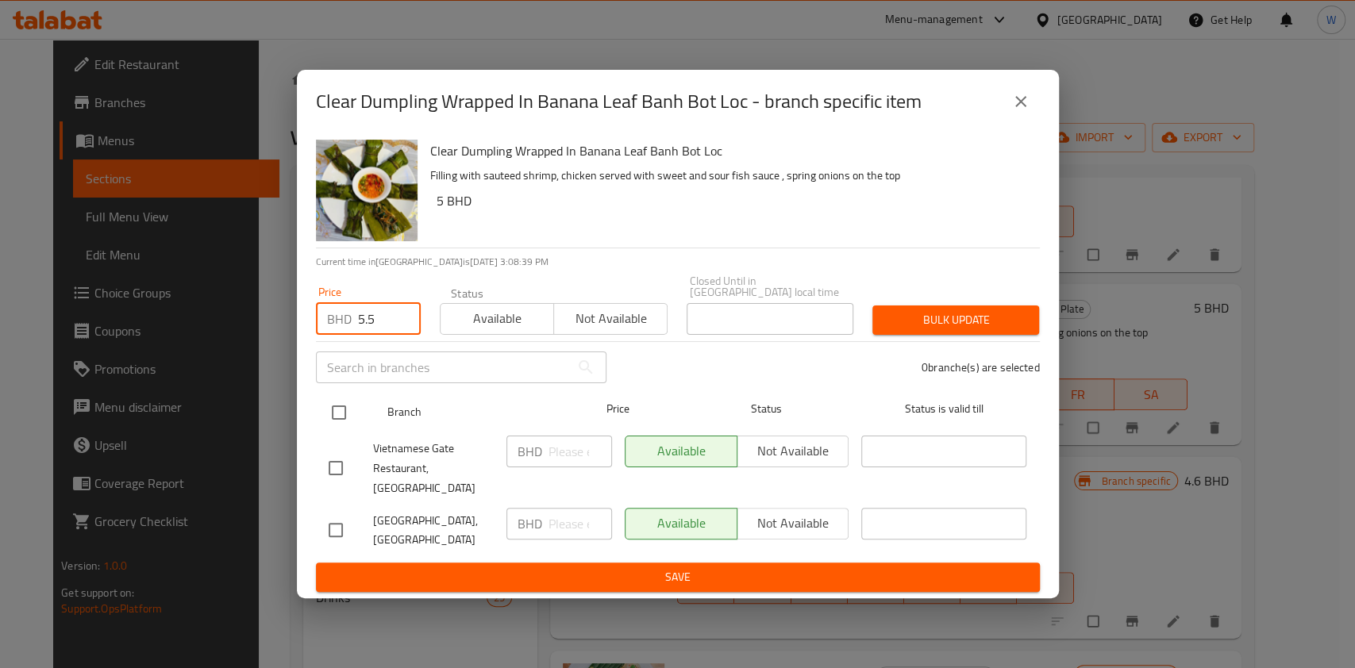
type input "5.5"
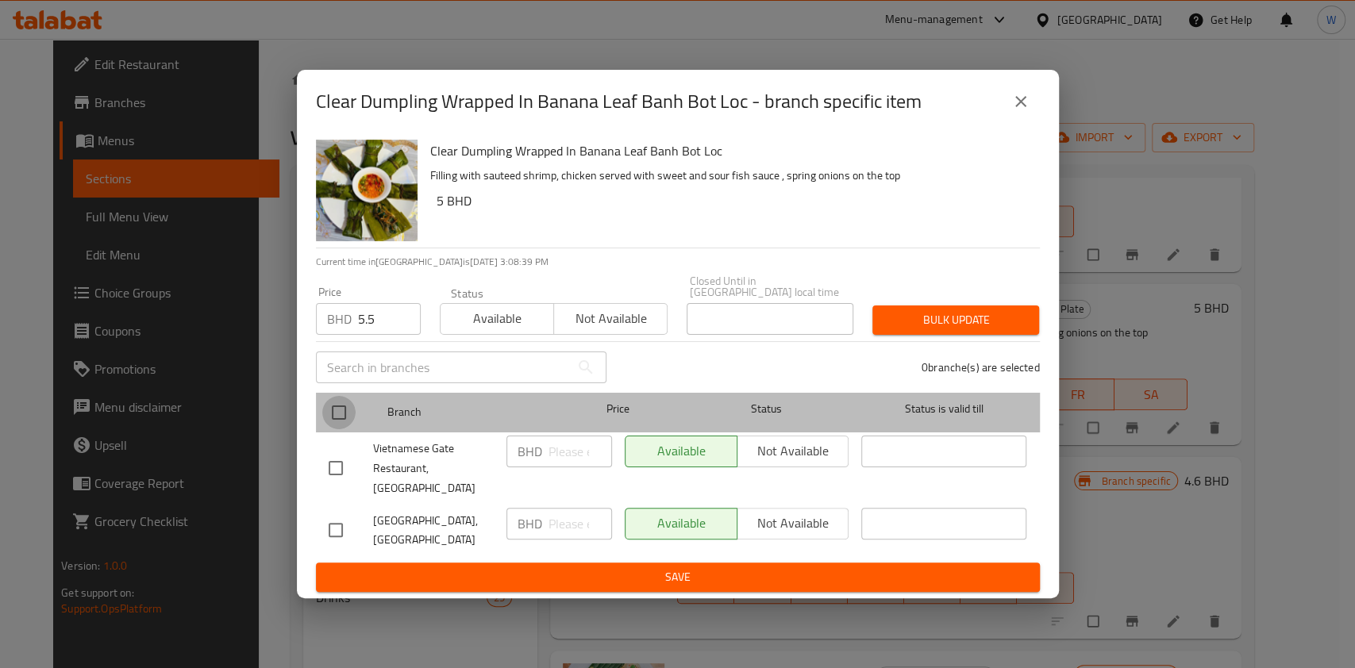
click at [344, 403] on input "checkbox" at bounding box center [338, 412] width 33 height 33
checkbox input "true"
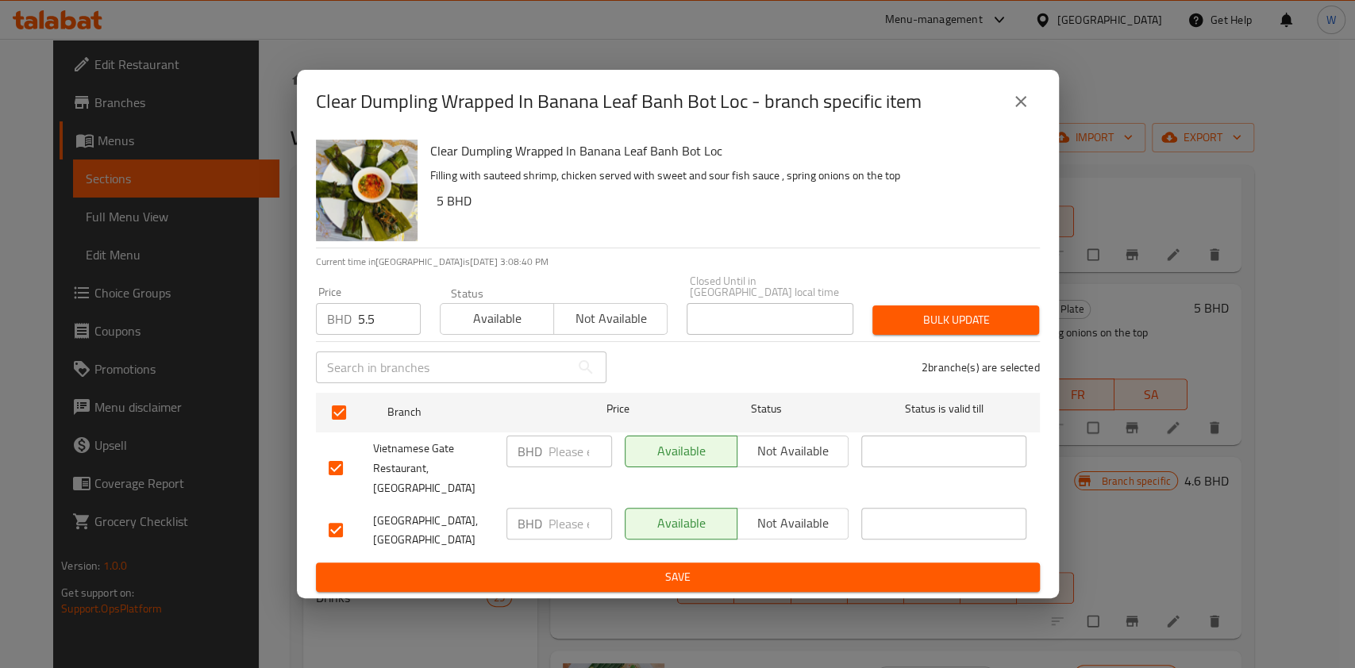
click at [1017, 307] on div "Bulk update" at bounding box center [956, 320] width 186 height 48
click at [1015, 317] on span "Bulk update" at bounding box center [955, 320] width 141 height 20
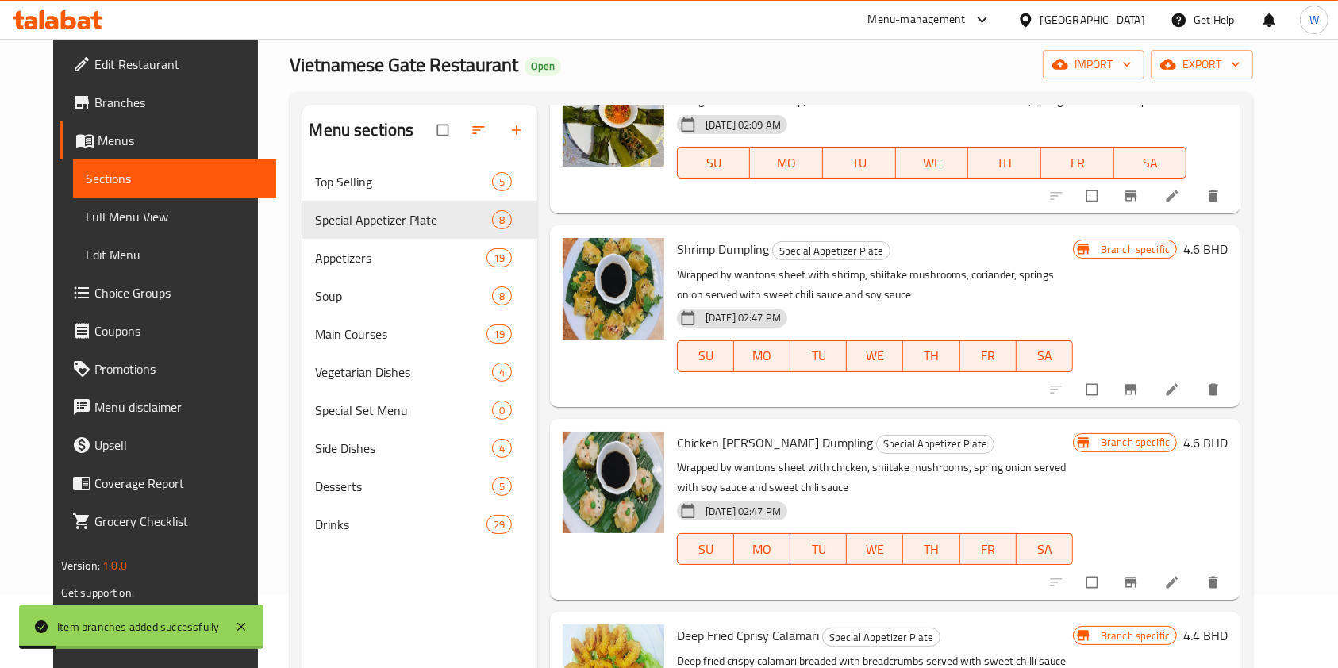
scroll to position [106, 0]
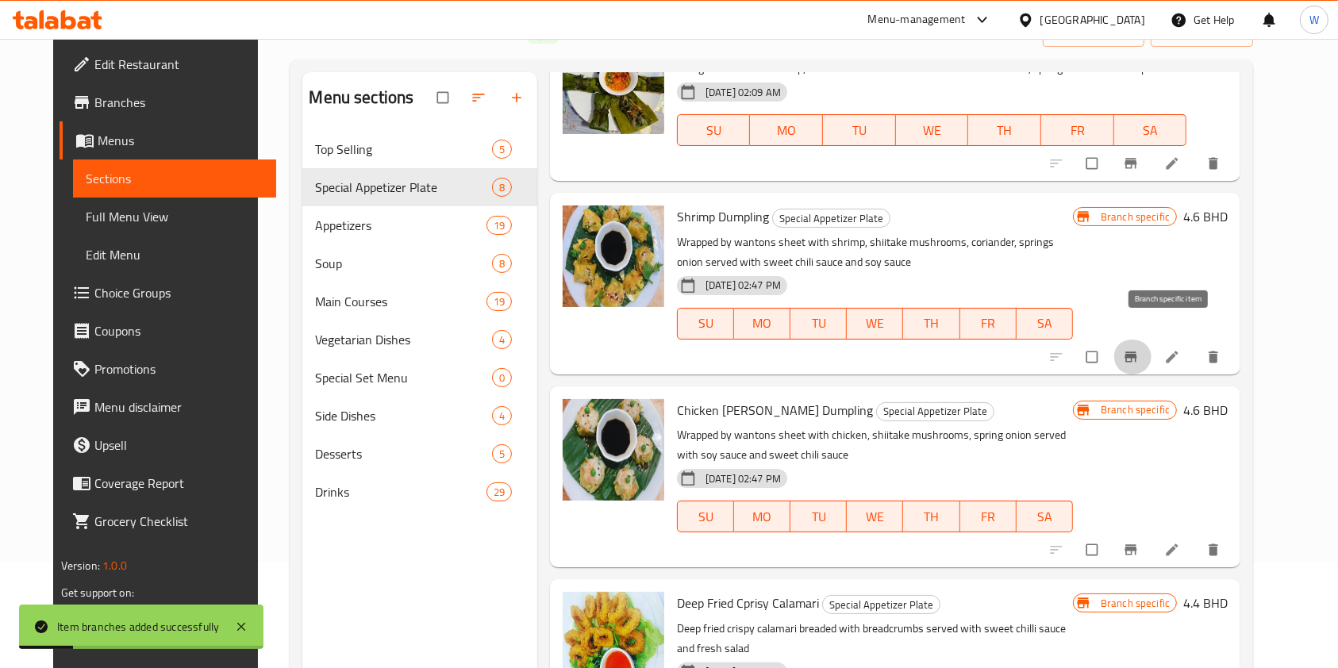
click at [1152, 340] on button "Branch-specific-item" at bounding box center [1133, 357] width 38 height 35
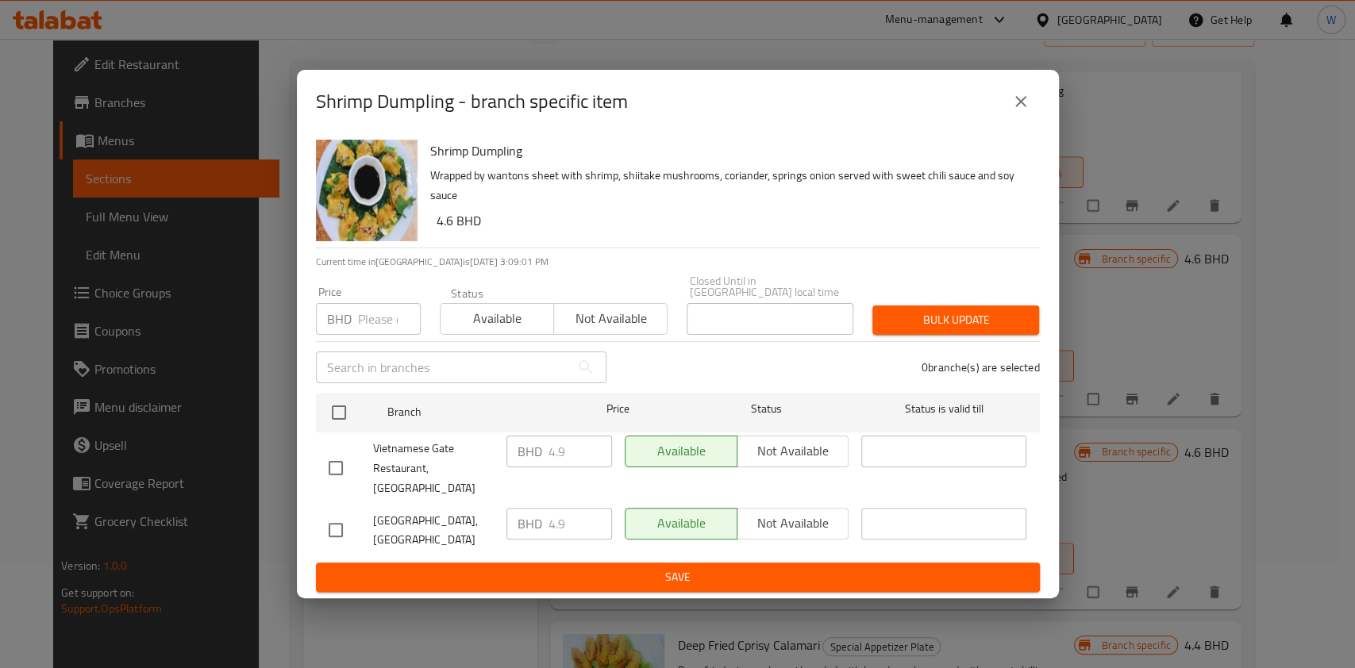
click at [391, 321] on input "number" at bounding box center [389, 319] width 63 height 32
paste input "5.39"
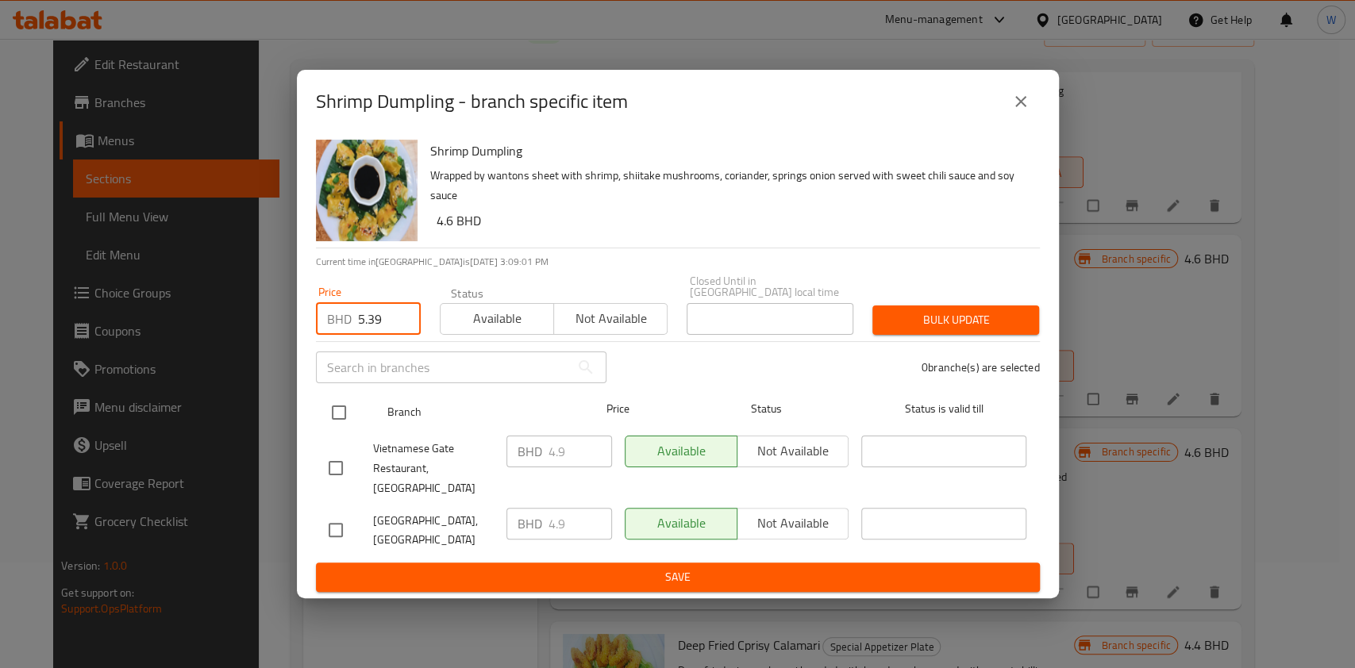
type input "5.39"
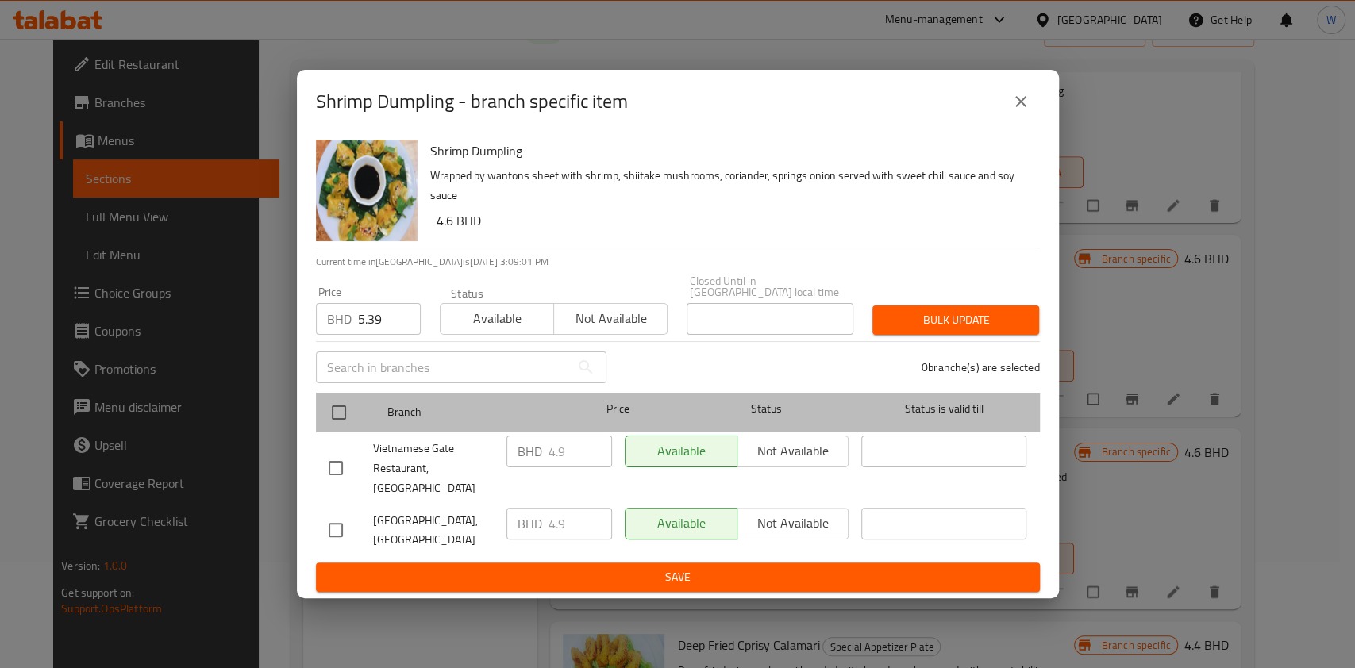
click at [359, 404] on div at bounding box center [352, 413] width 60 height 46
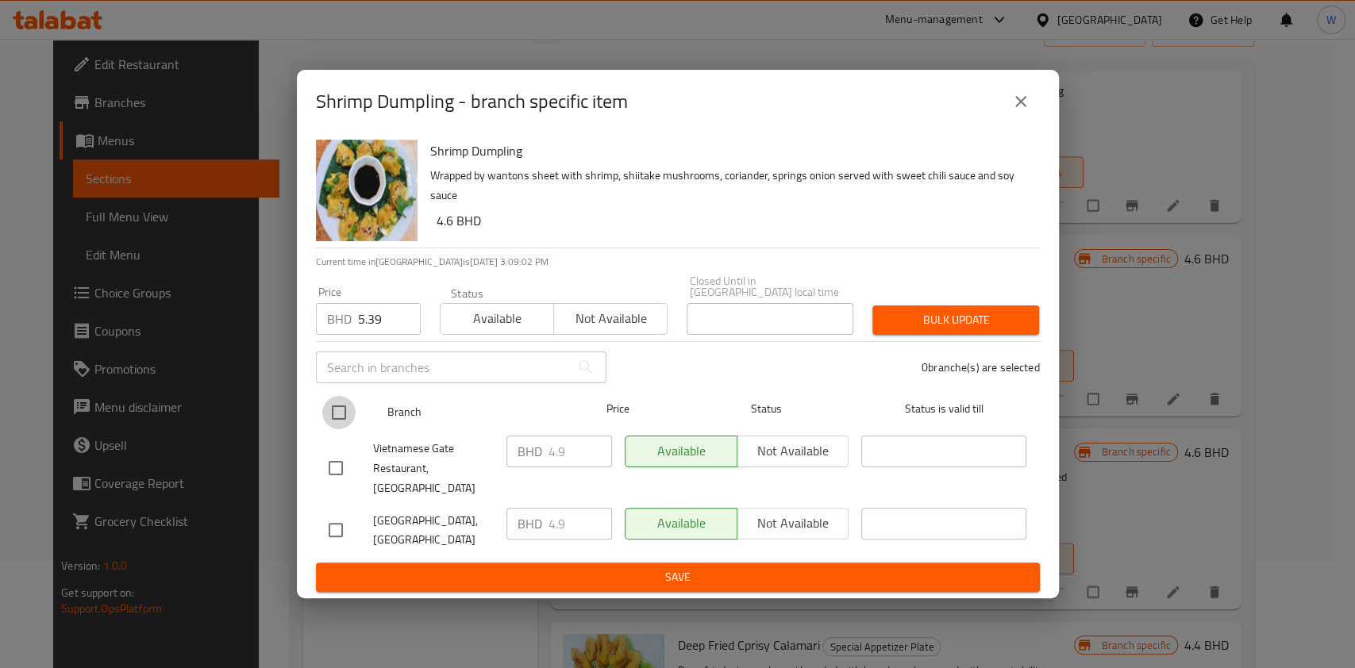
click at [334, 417] on input "checkbox" at bounding box center [338, 412] width 33 height 33
checkbox input "true"
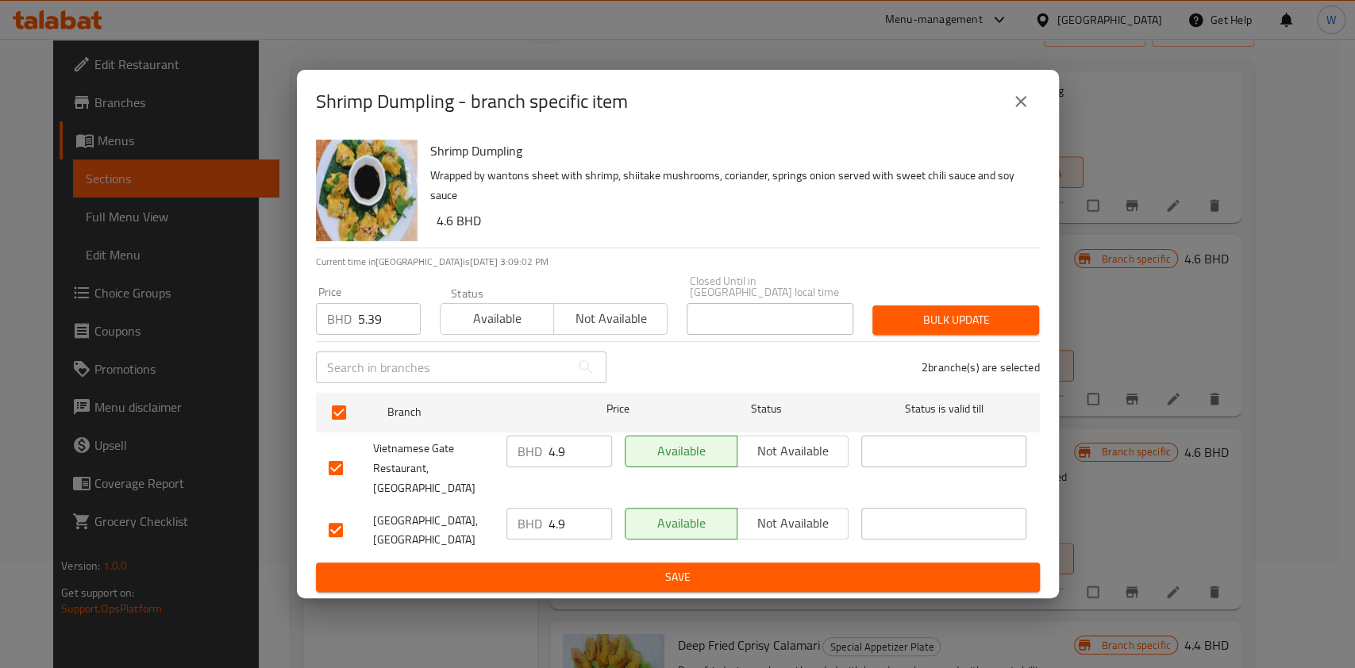
click at [949, 296] on div "Price BHD 5.39 Price Status Available Not available Closed Until in Bahrain loc…" at bounding box center [677, 305] width 743 height 79
click at [949, 314] on span "Bulk update" at bounding box center [955, 320] width 141 height 20
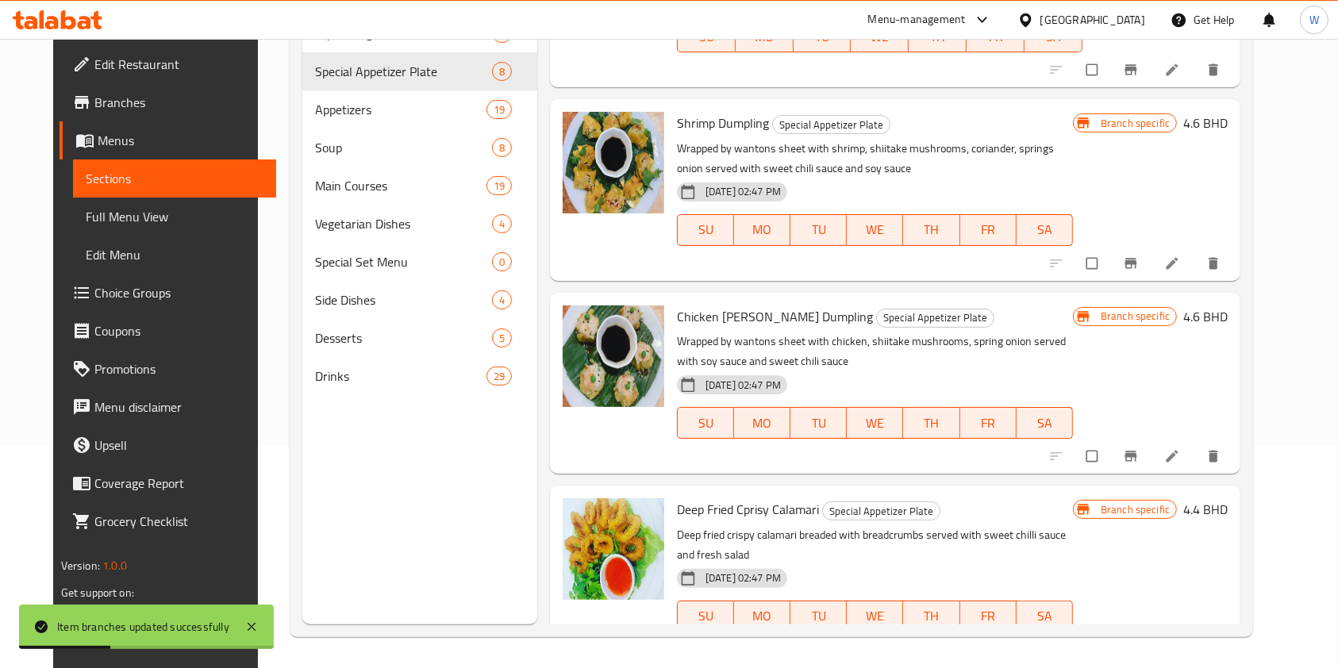
scroll to position [222, 0]
click at [1139, 448] on icon "Branch-specific-item" at bounding box center [1131, 456] width 16 height 16
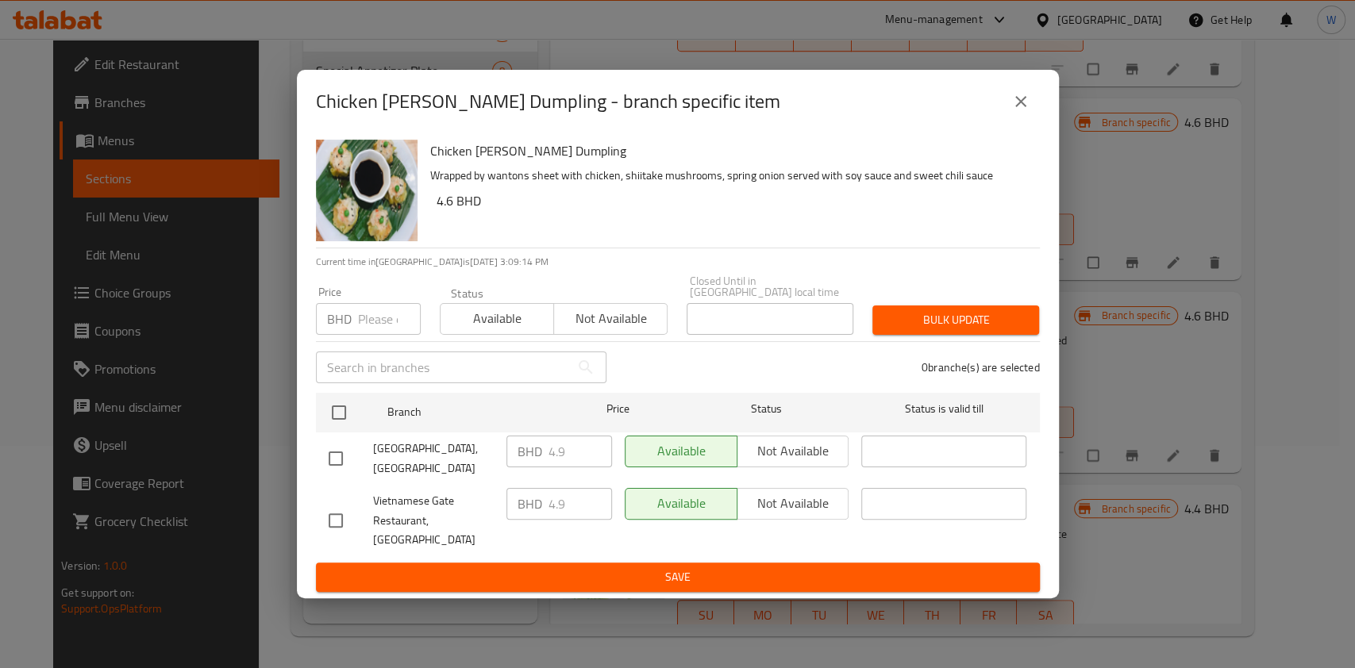
click at [383, 324] on input "number" at bounding box center [389, 319] width 63 height 32
paste input "5.39"
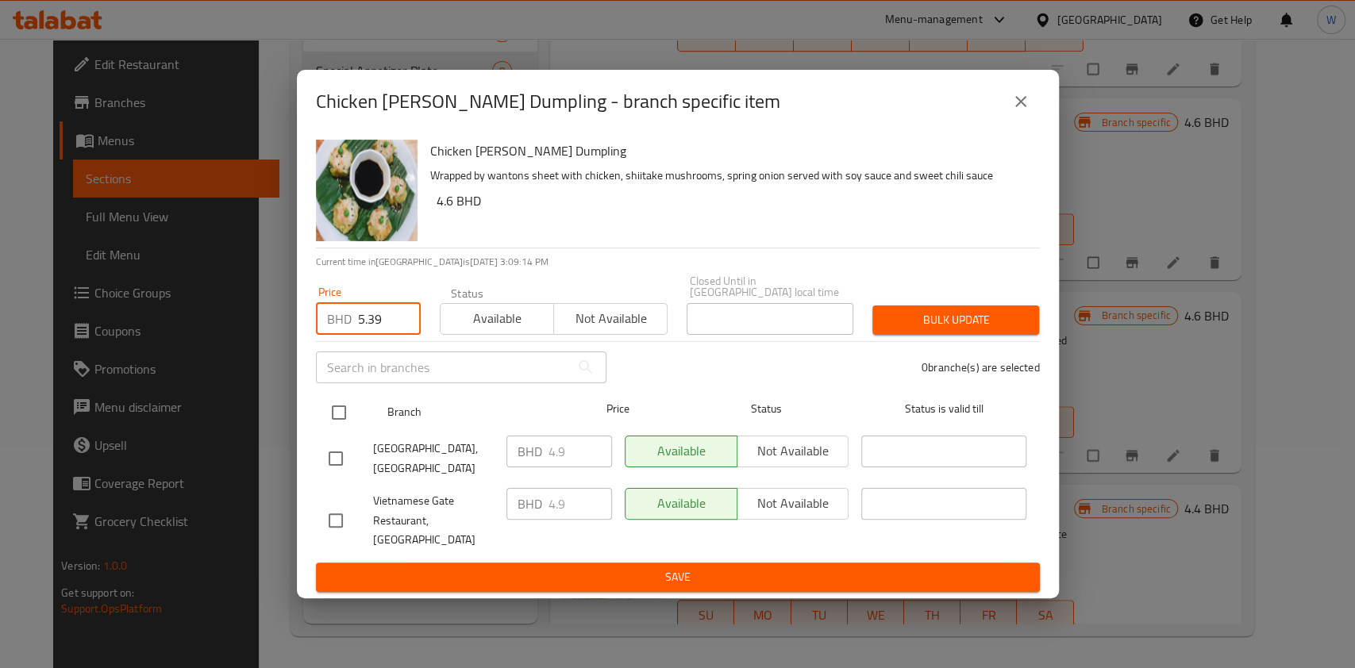
type input "5.39"
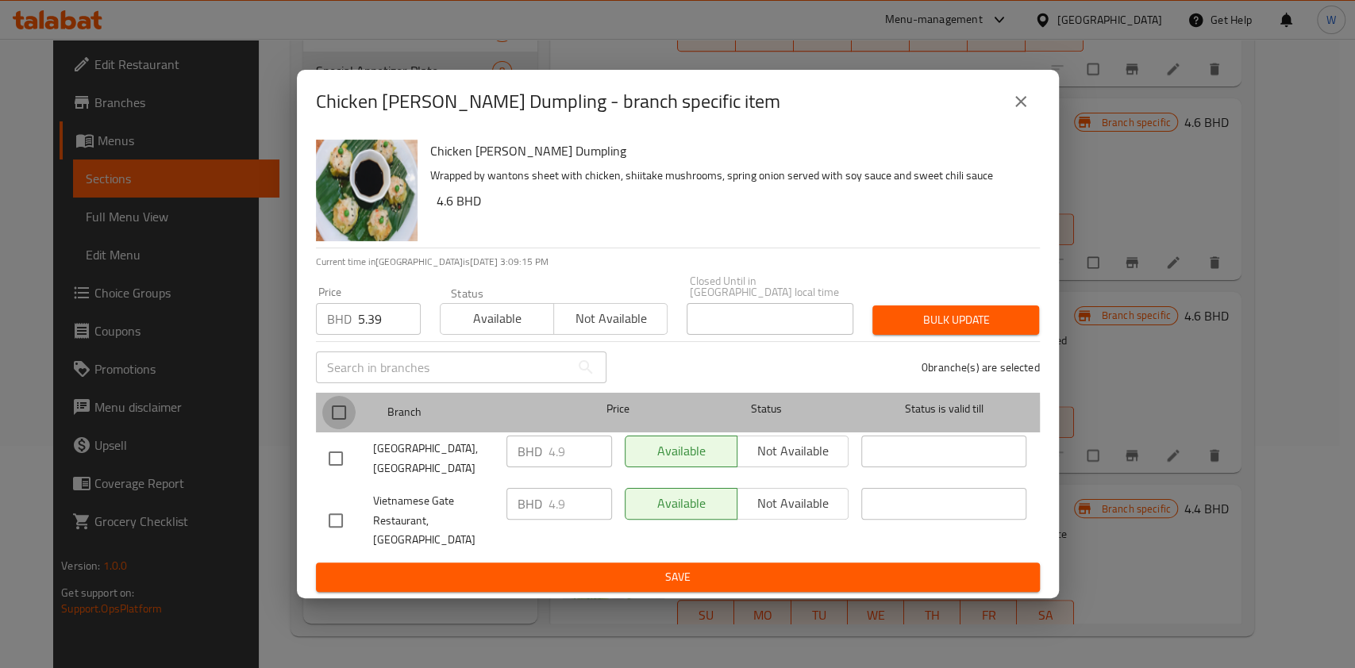
click at [347, 425] on input "checkbox" at bounding box center [338, 412] width 33 height 33
checkbox input "true"
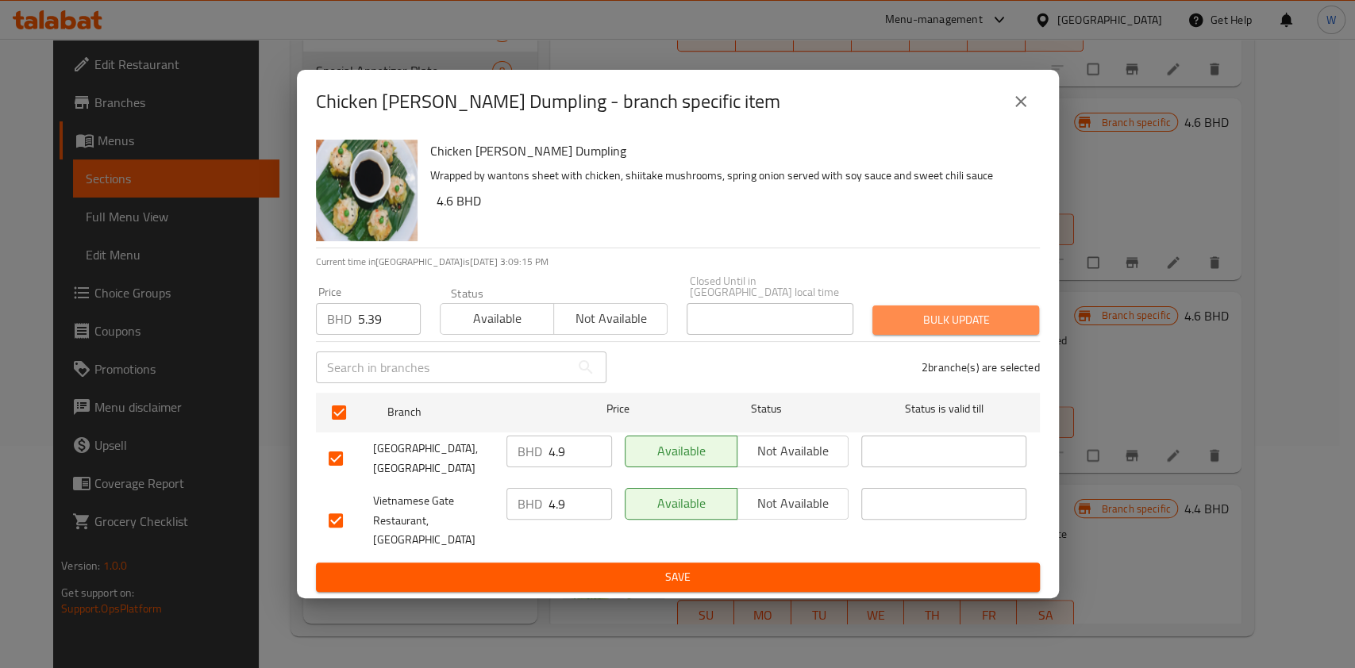
click at [941, 330] on span "Bulk update" at bounding box center [955, 320] width 141 height 20
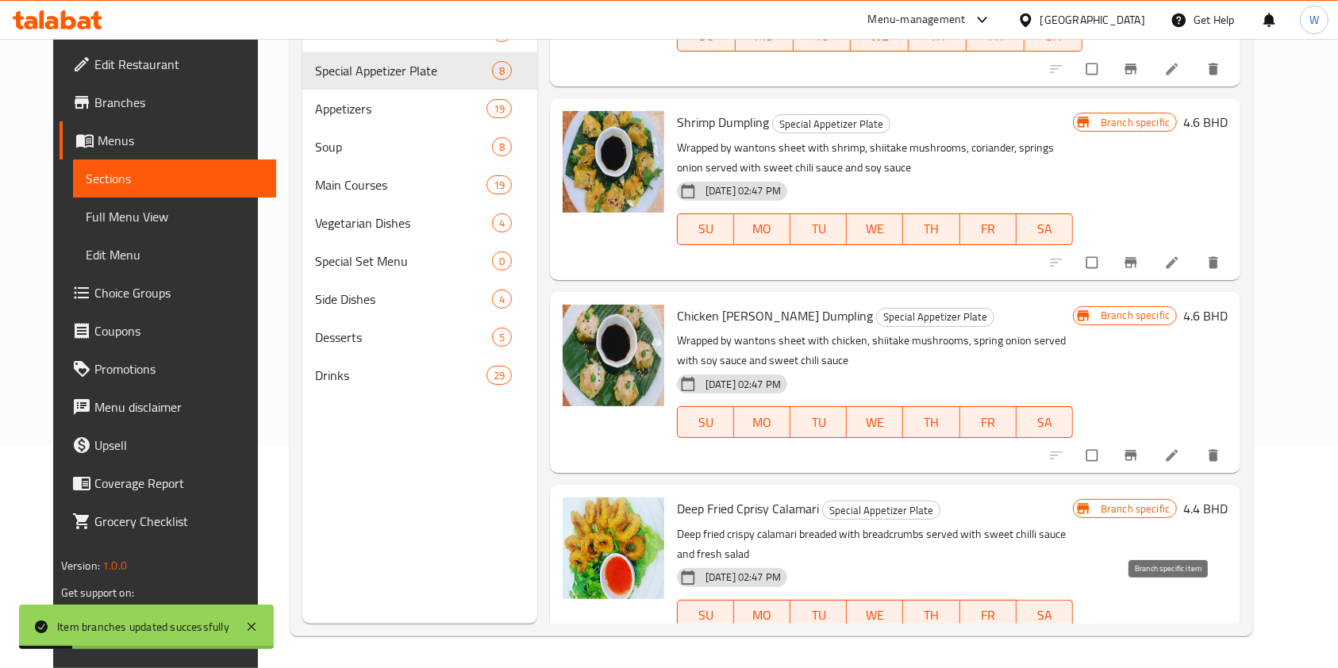
click at [1152, 632] on button "Branch-specific-item" at bounding box center [1133, 649] width 38 height 35
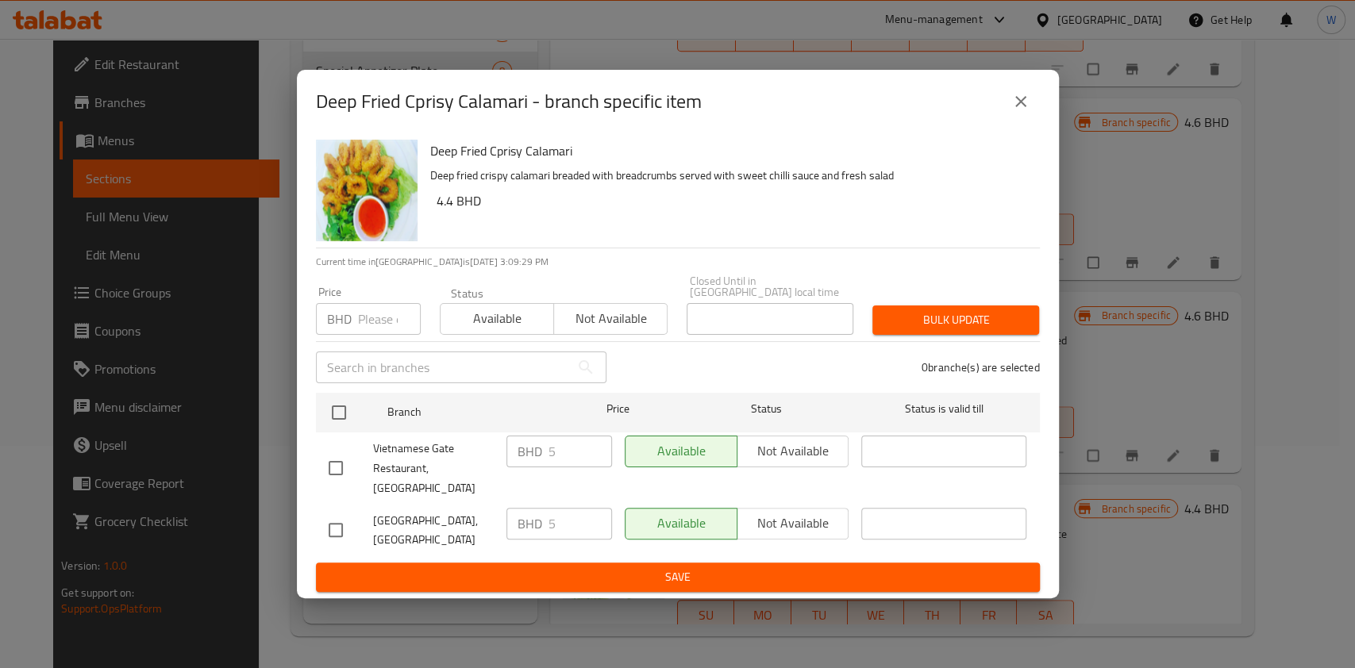
click at [375, 322] on input "number" at bounding box center [389, 319] width 63 height 32
paste input "5.5"
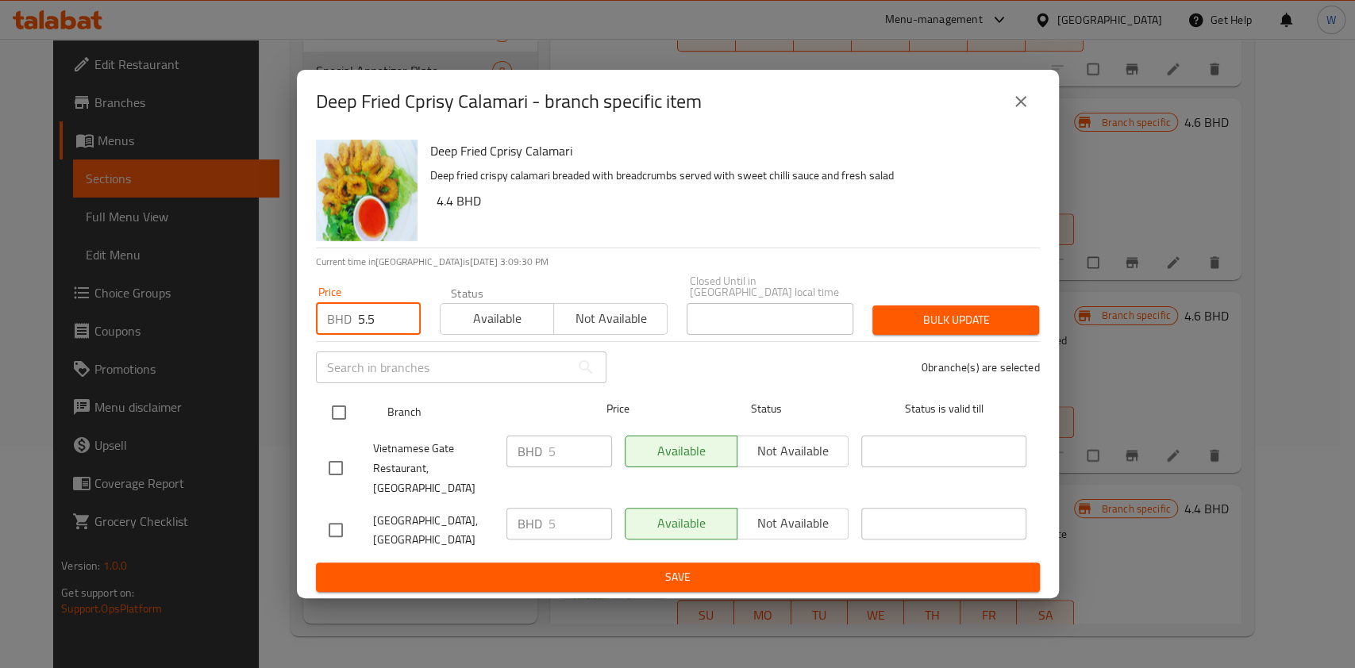
type input "5.5"
click at [348, 429] on input "checkbox" at bounding box center [338, 412] width 33 height 33
checkbox input "true"
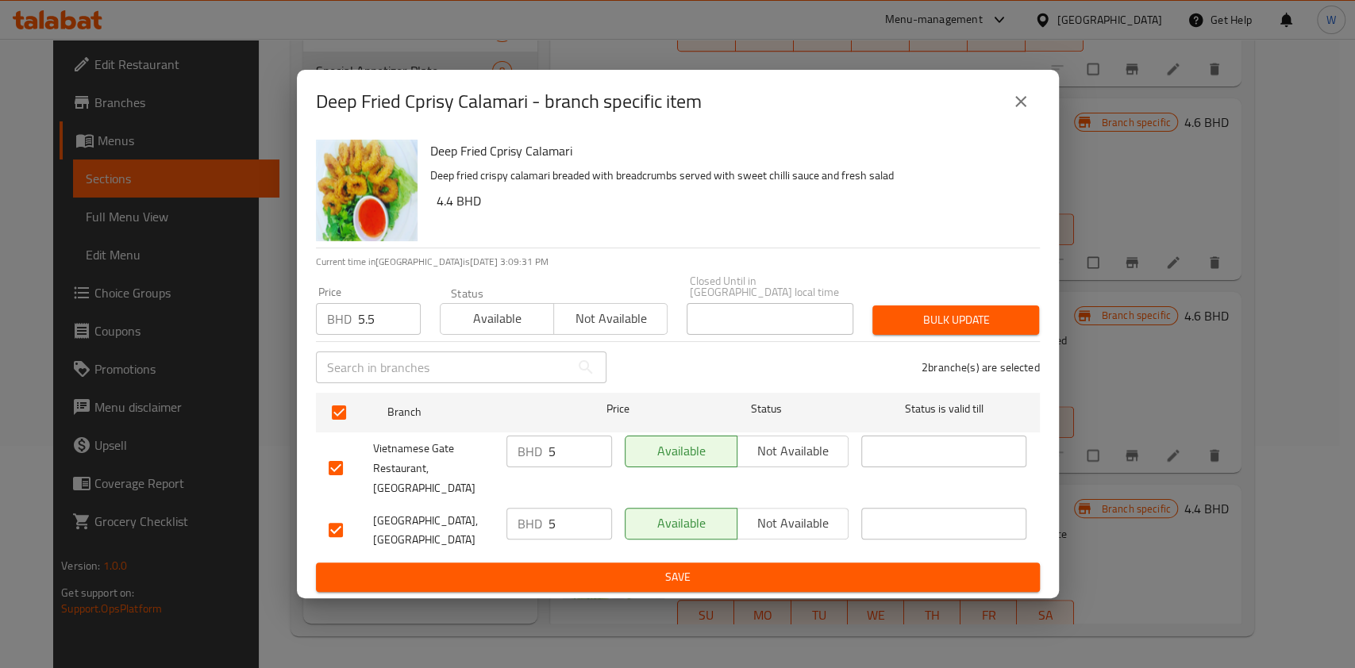
click at [969, 321] on span "Bulk update" at bounding box center [955, 320] width 141 height 20
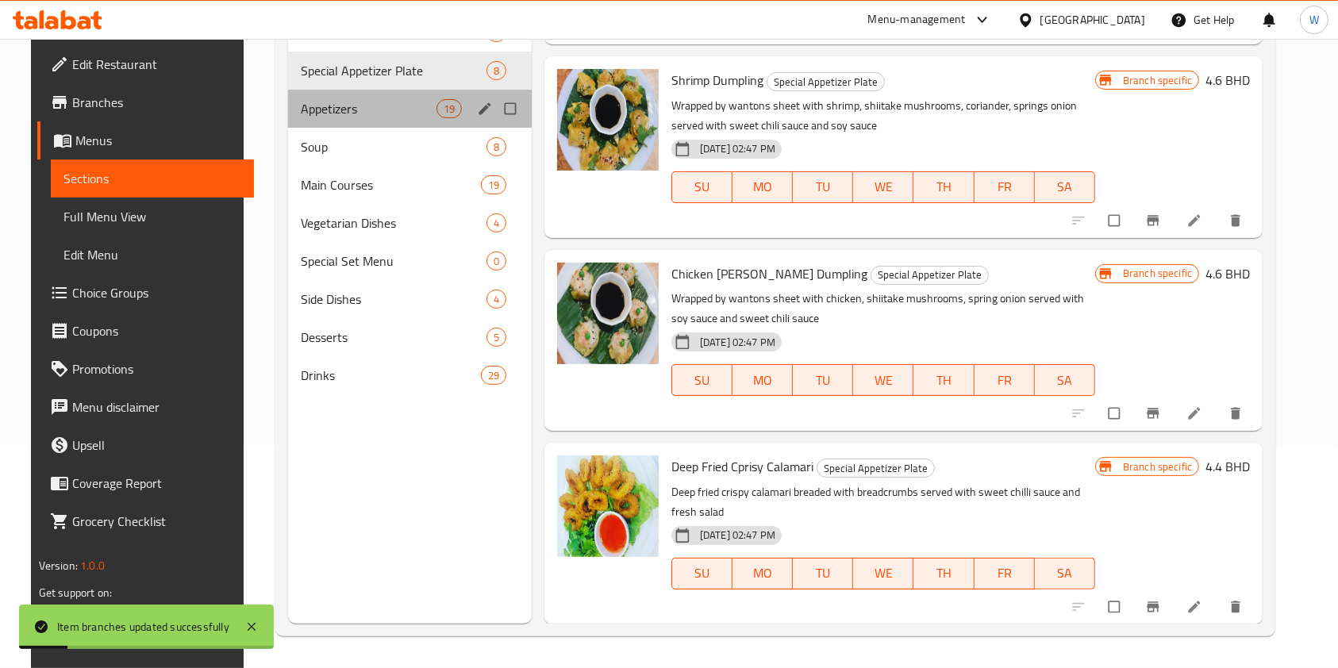
click at [432, 96] on div "Appetizers 19" at bounding box center [410, 109] width 244 height 38
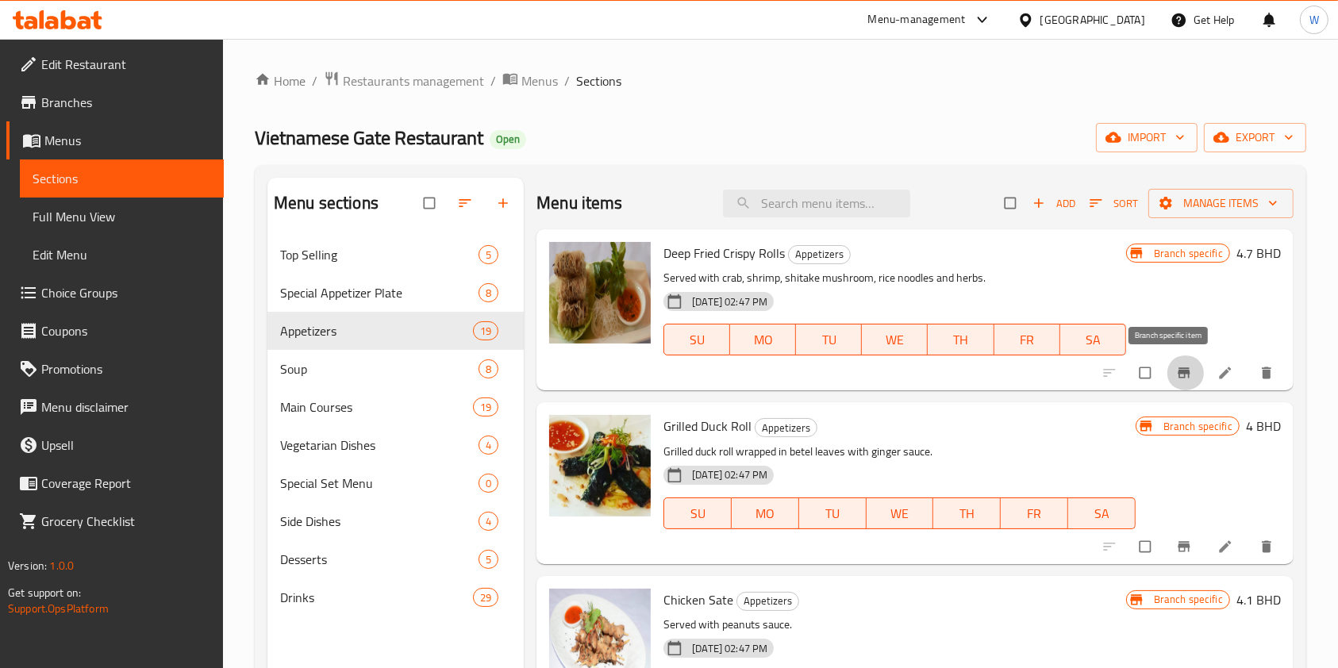
click at [1176, 377] on icon "Branch-specific-item" at bounding box center [1184, 373] width 16 height 16
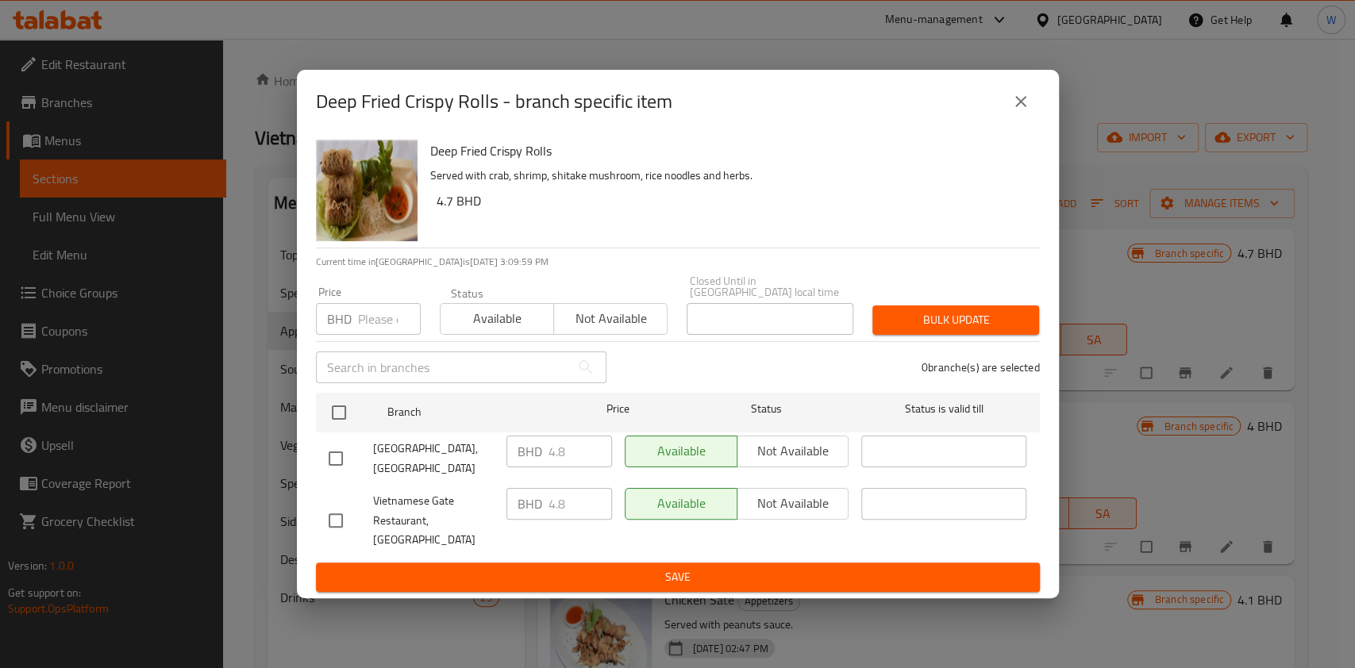
click at [369, 323] on input "number" at bounding box center [389, 319] width 63 height 32
paste input "5.28"
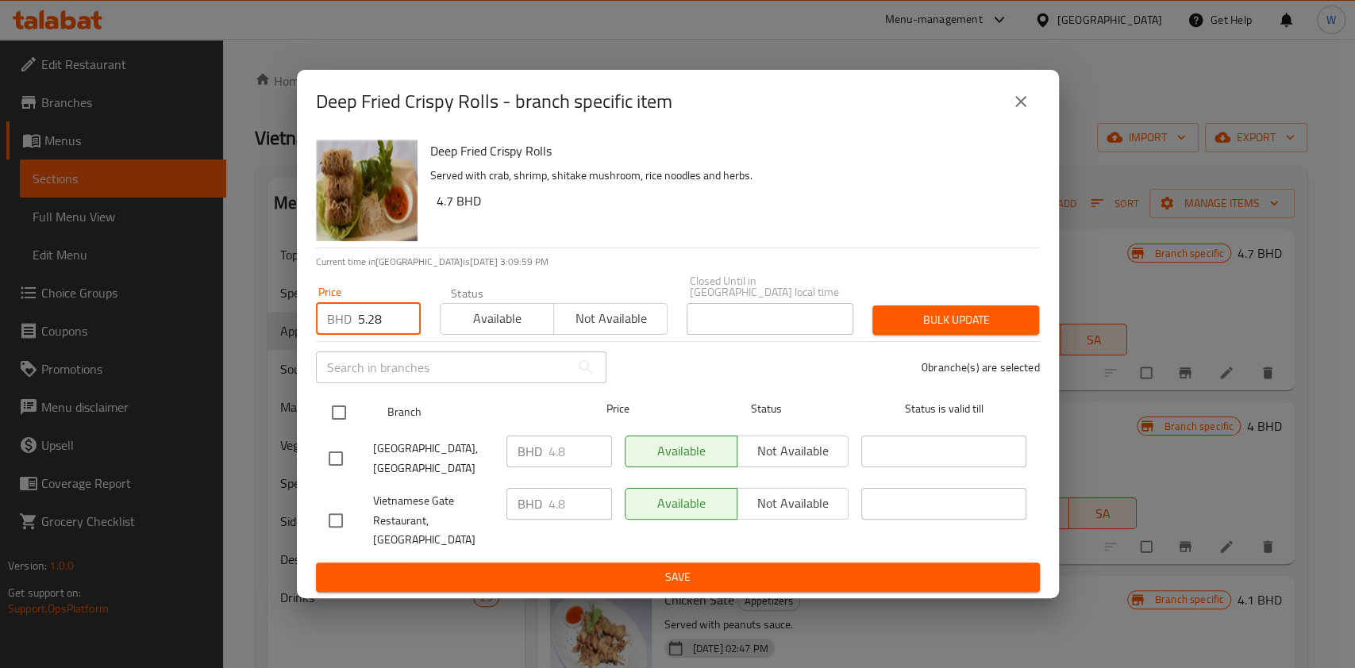
type input "5.28"
click at [346, 402] on input "checkbox" at bounding box center [338, 412] width 33 height 33
checkbox input "true"
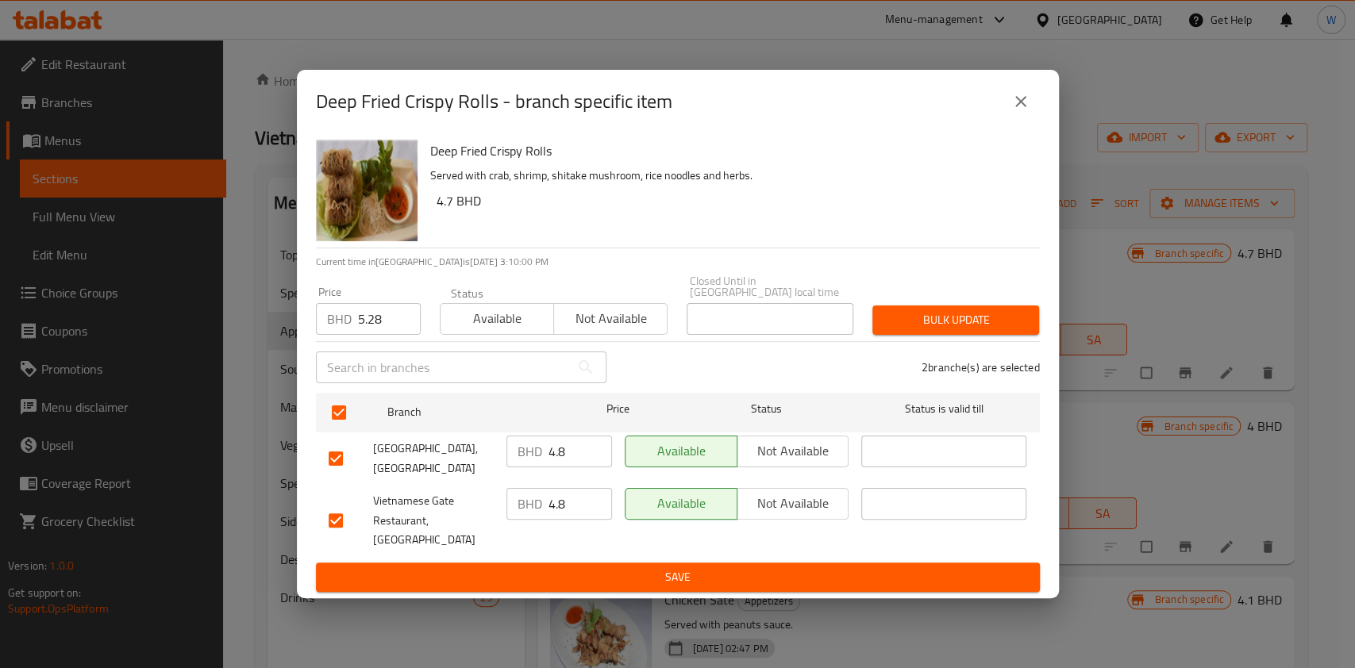
click at [921, 319] on span "Bulk update" at bounding box center [955, 320] width 141 height 20
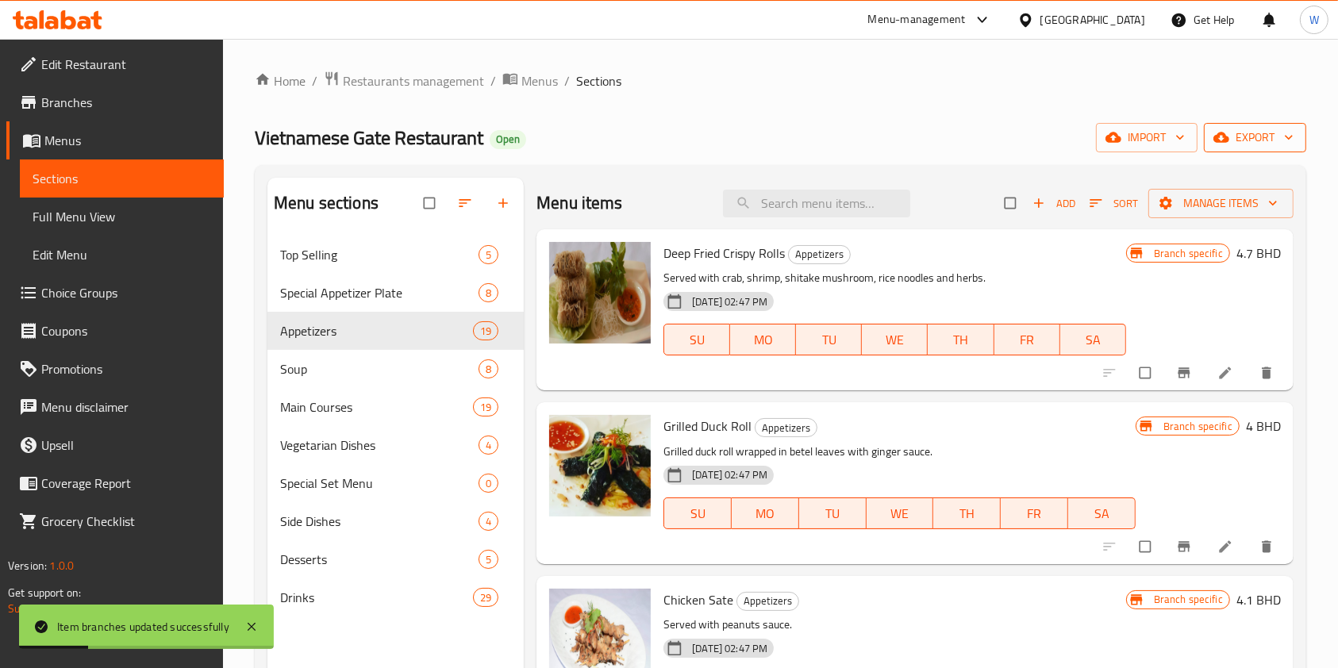
click at [1256, 141] on span "export" at bounding box center [1255, 138] width 77 height 20
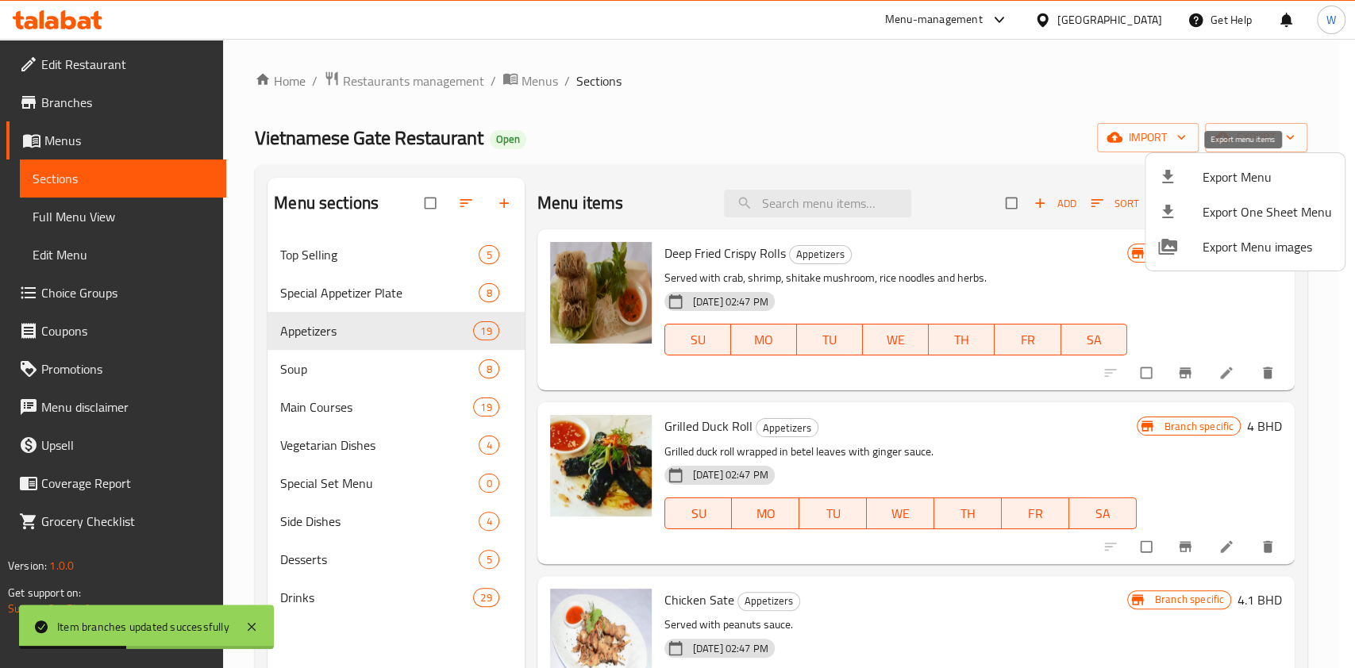
click at [1249, 171] on span "Export Menu" at bounding box center [1266, 176] width 129 height 19
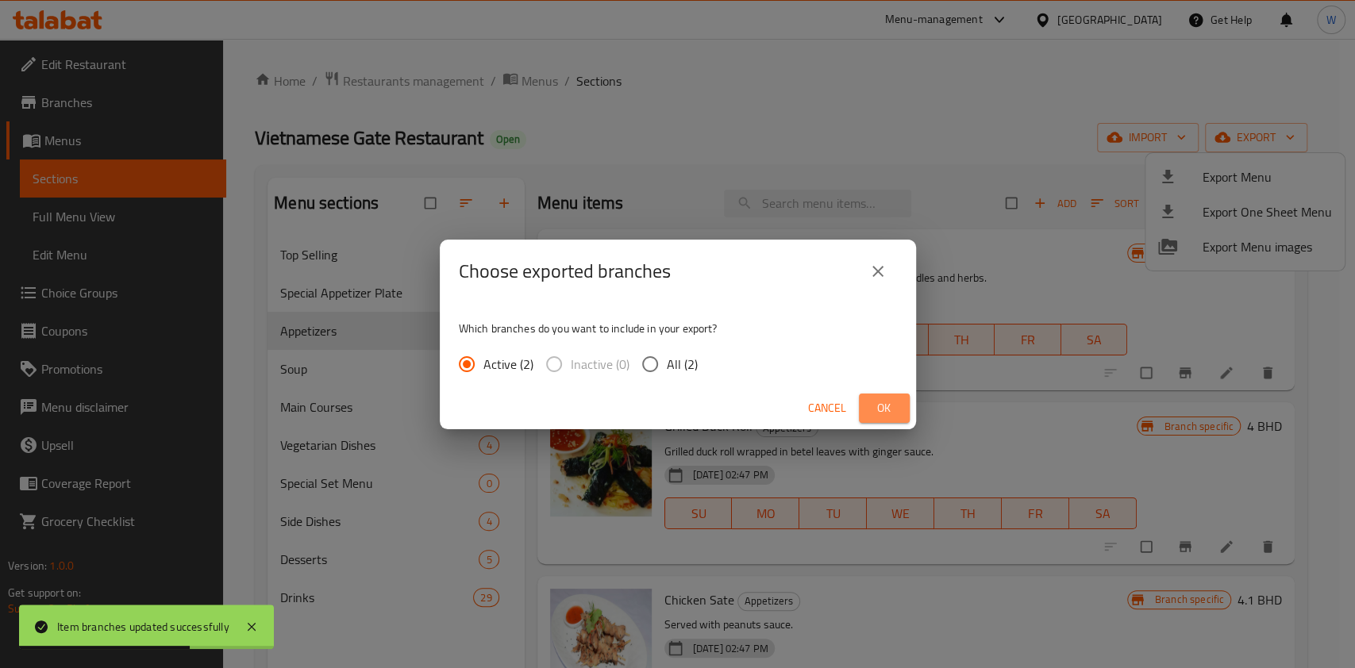
click at [887, 409] on span "Ok" at bounding box center [883, 408] width 25 height 20
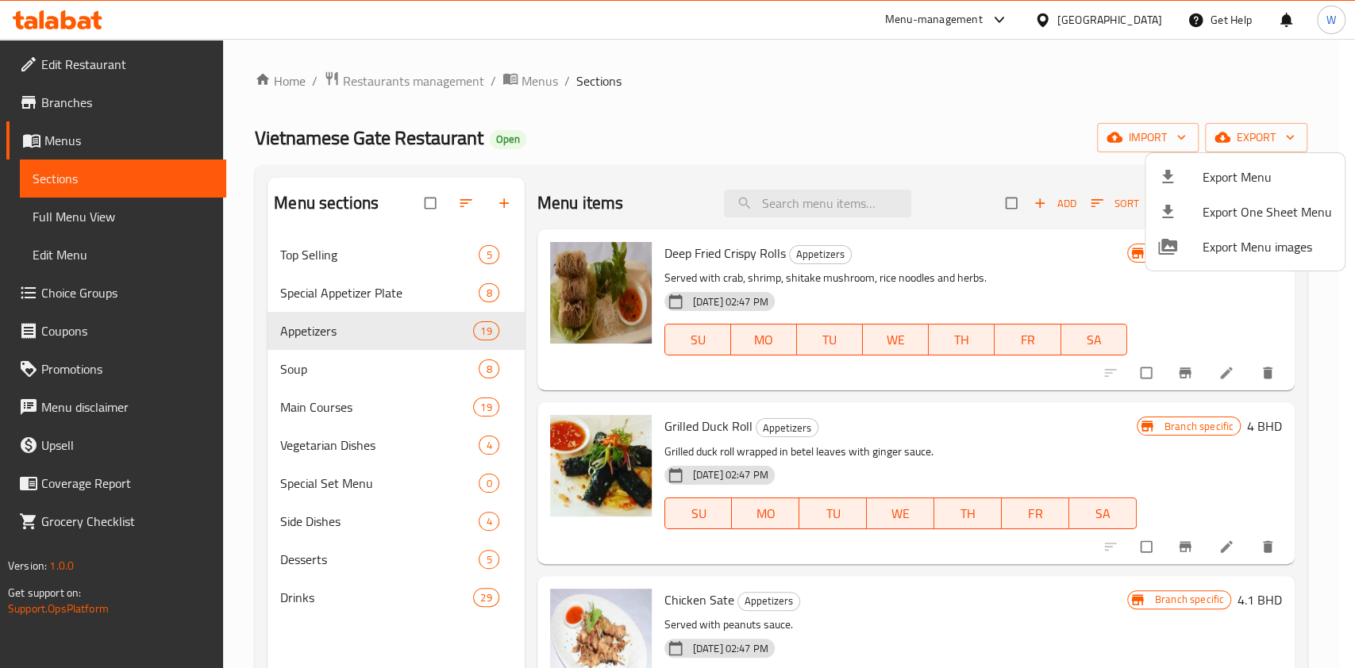
click at [446, 483] on div at bounding box center [677, 334] width 1355 height 668
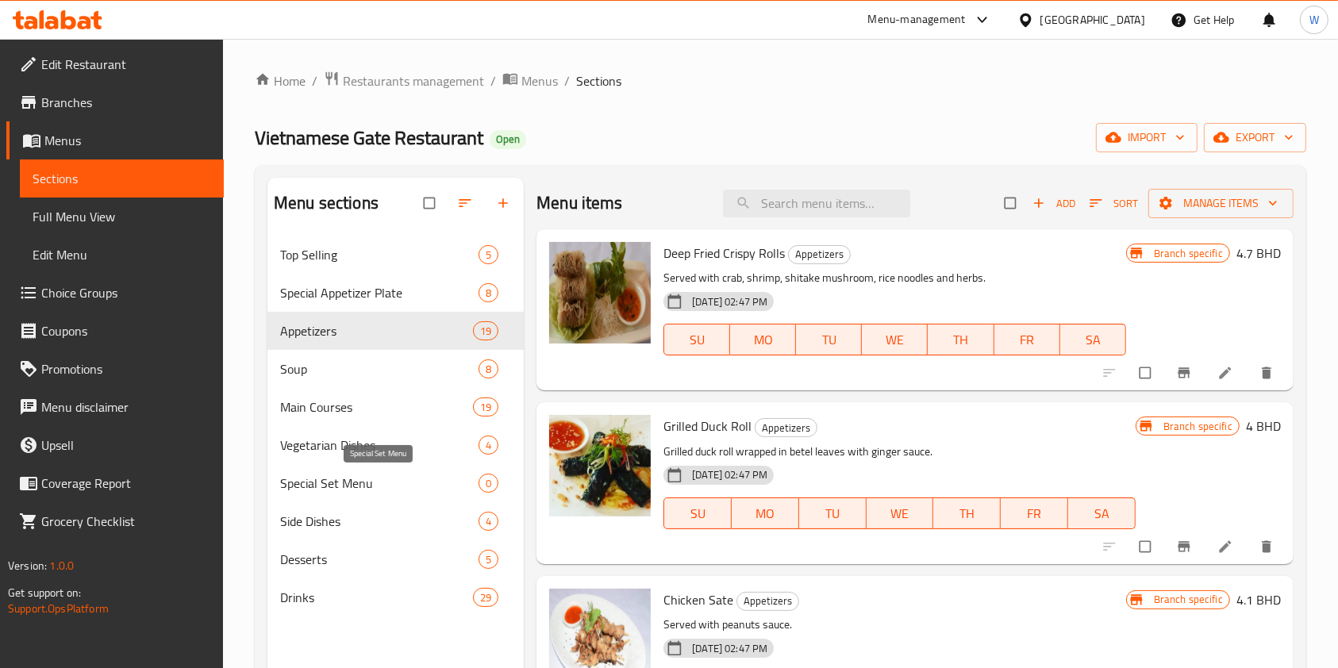
click at [453, 480] on span "Special Set Menu" at bounding box center [379, 483] width 198 height 19
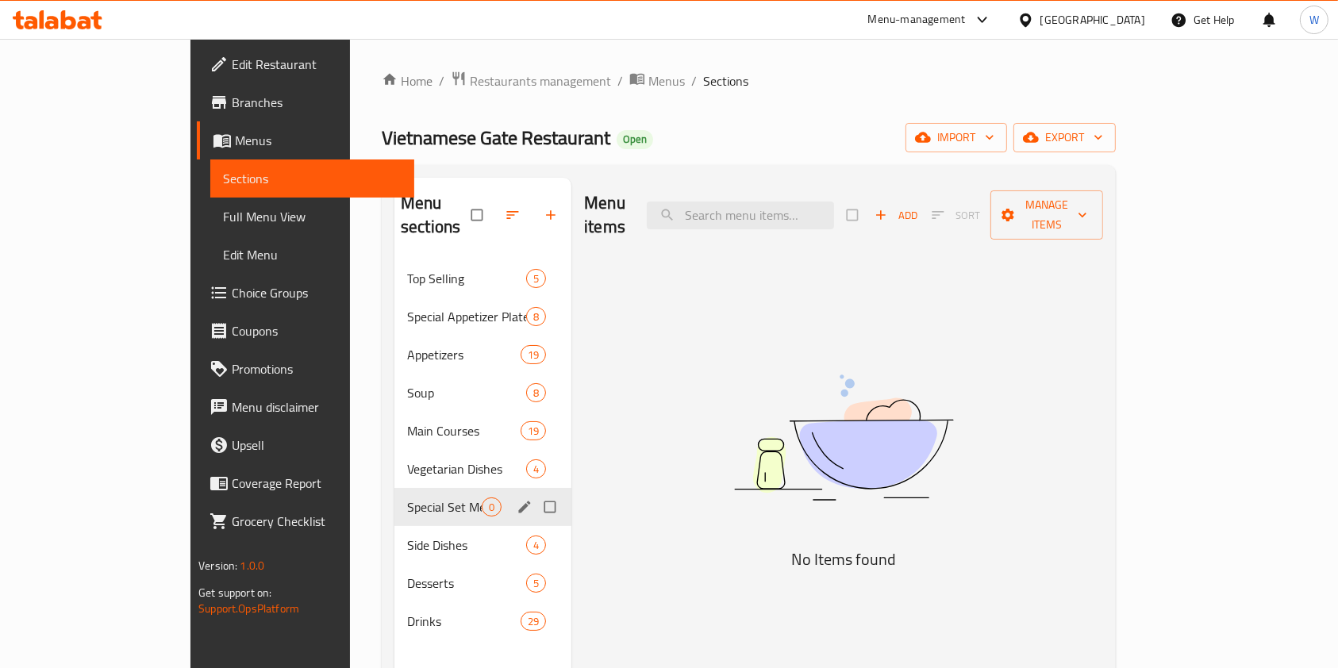
click at [535, 492] on input "Menu sections" at bounding box center [551, 507] width 33 height 30
checkbox input "true"
click at [496, 210] on icon "button" at bounding box center [502, 216] width 12 height 12
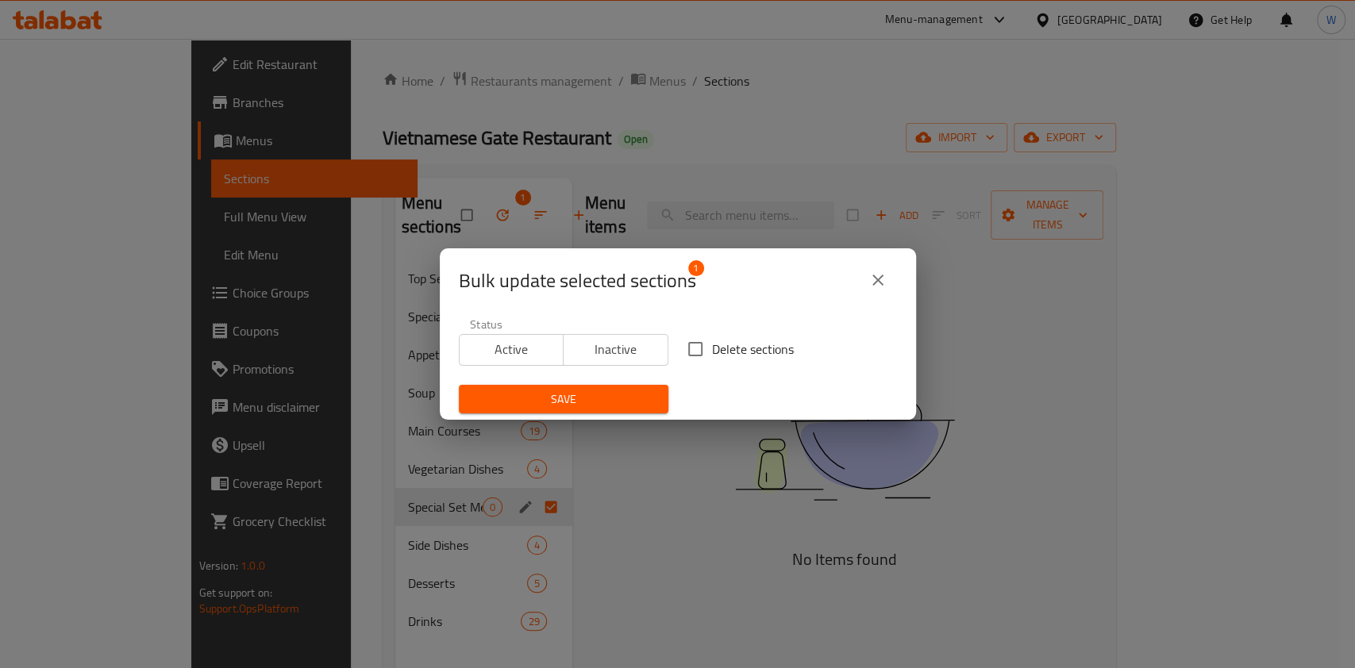
click at [692, 347] on input "Delete sections" at bounding box center [695, 349] width 33 height 33
checkbox input "true"
click at [611, 394] on span "Save" at bounding box center [563, 400] width 184 height 20
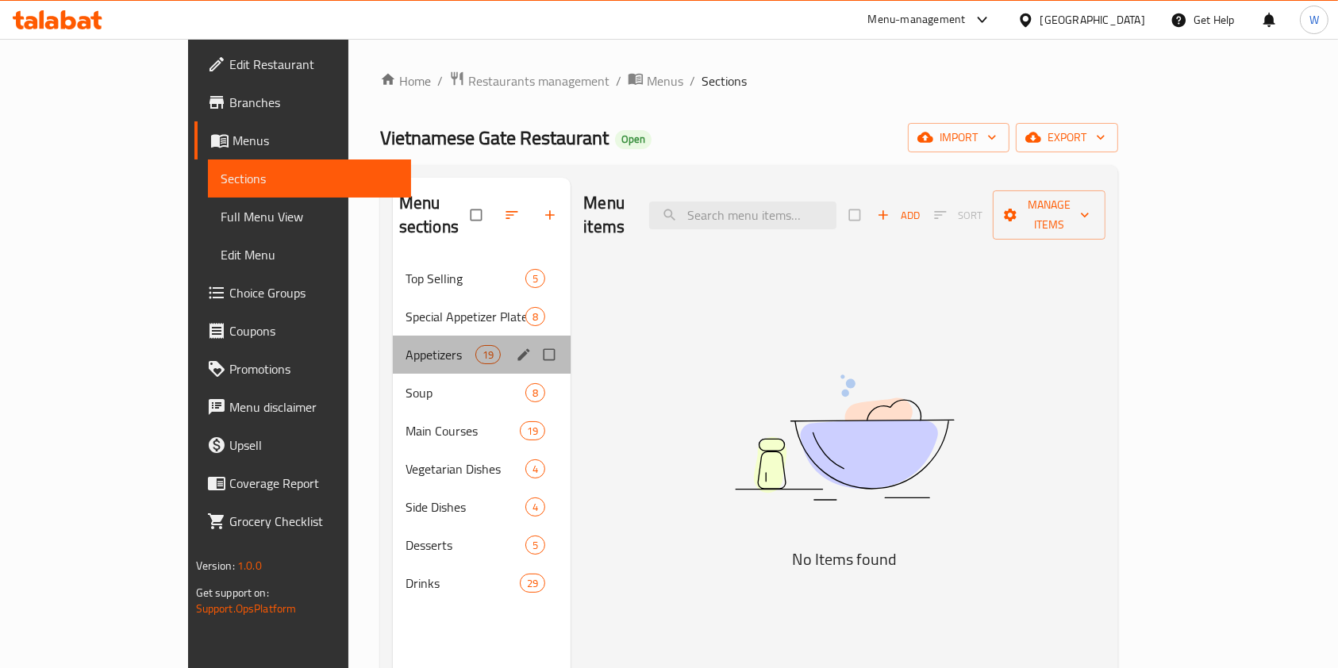
click at [393, 341] on div "Appetizers 19" at bounding box center [482, 355] width 179 height 38
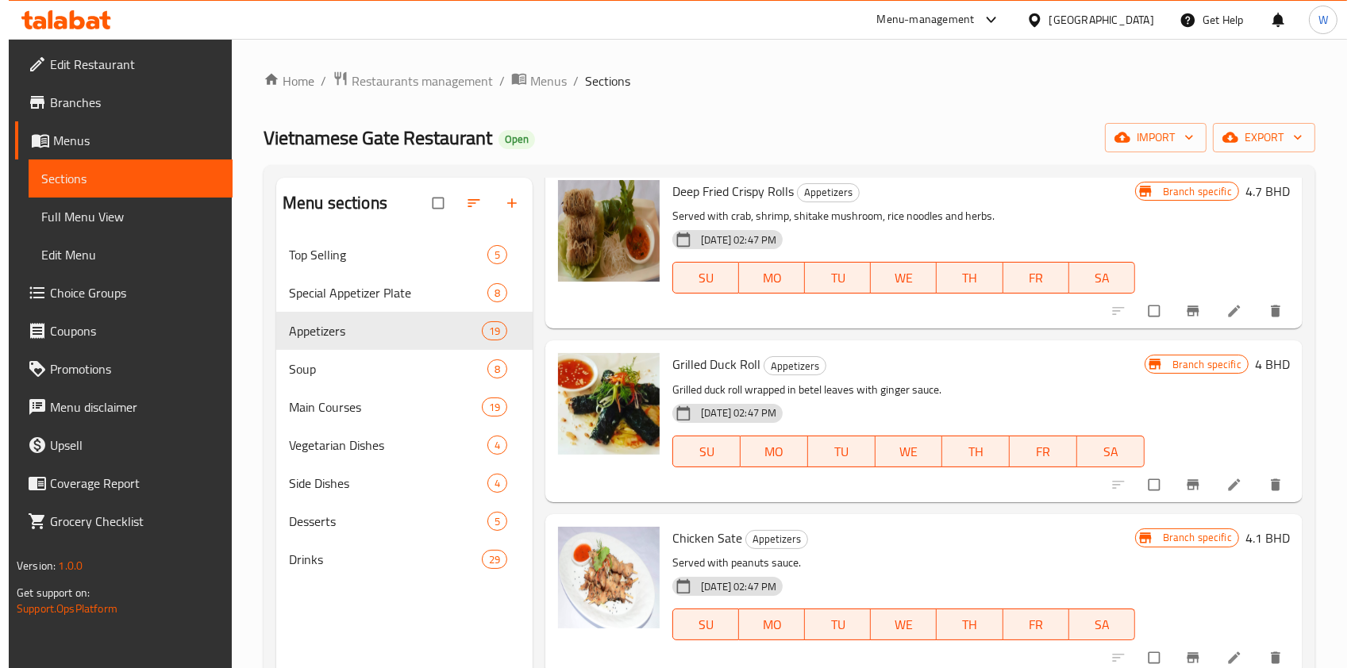
scroll to position [106, 0]
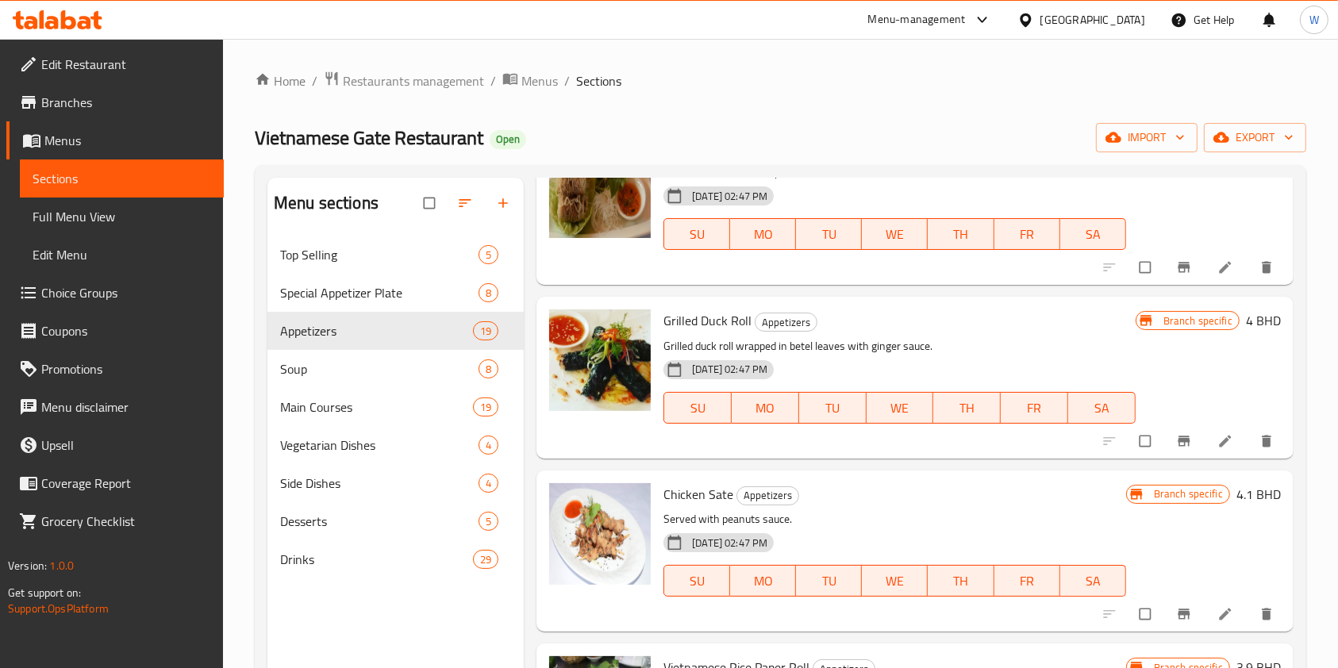
click at [1176, 434] on icon "Branch-specific-item" at bounding box center [1184, 441] width 16 height 16
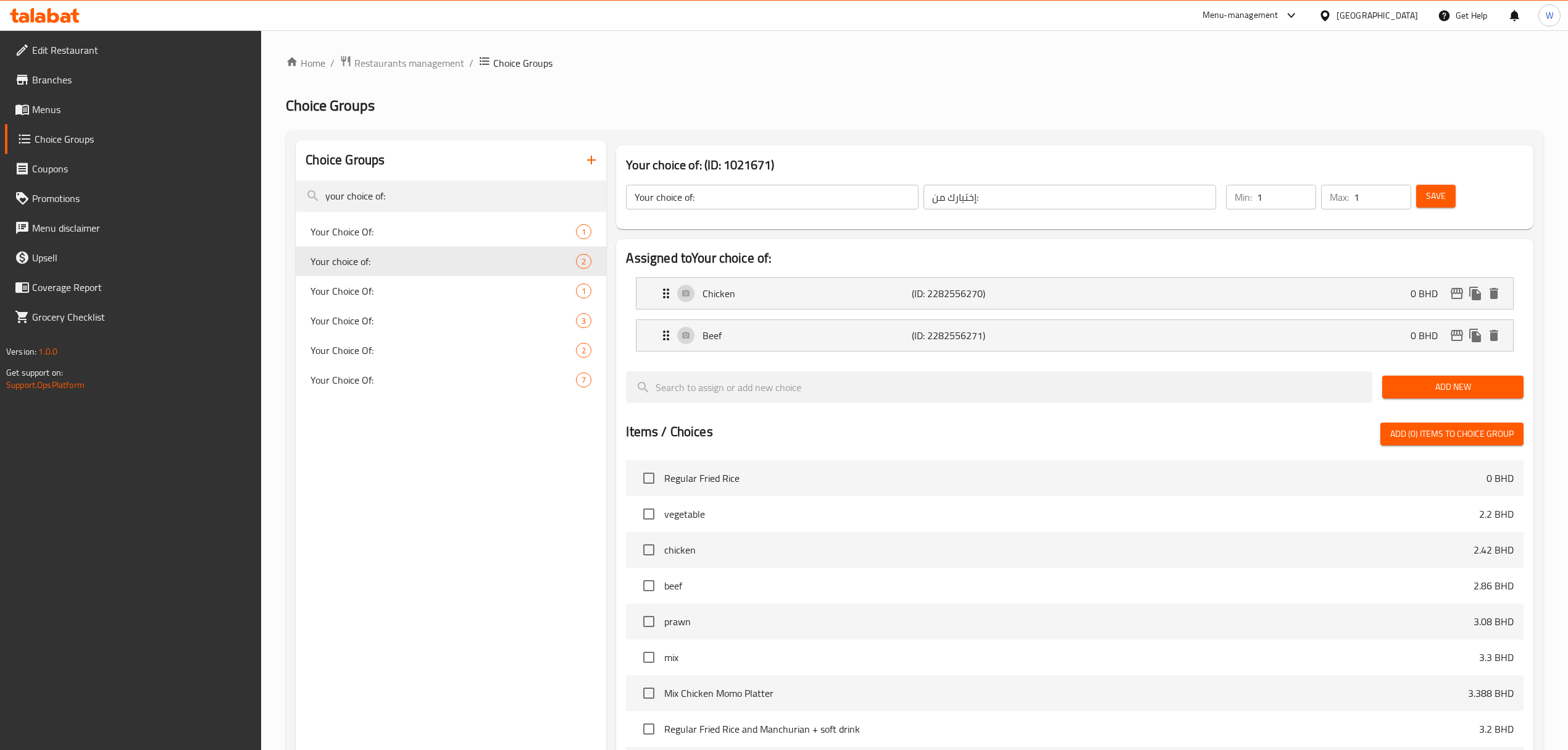
scroll to position [329, 0]
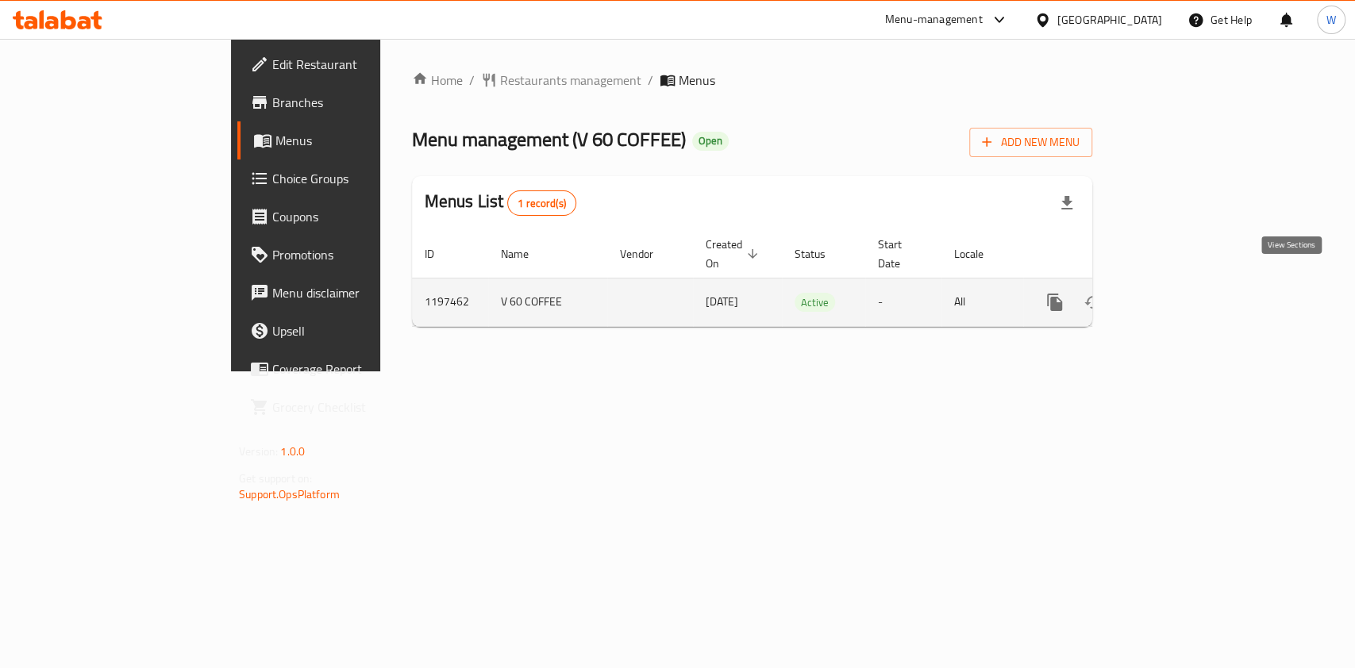
click at [1179, 293] on icon "enhanced table" at bounding box center [1169, 302] width 19 height 19
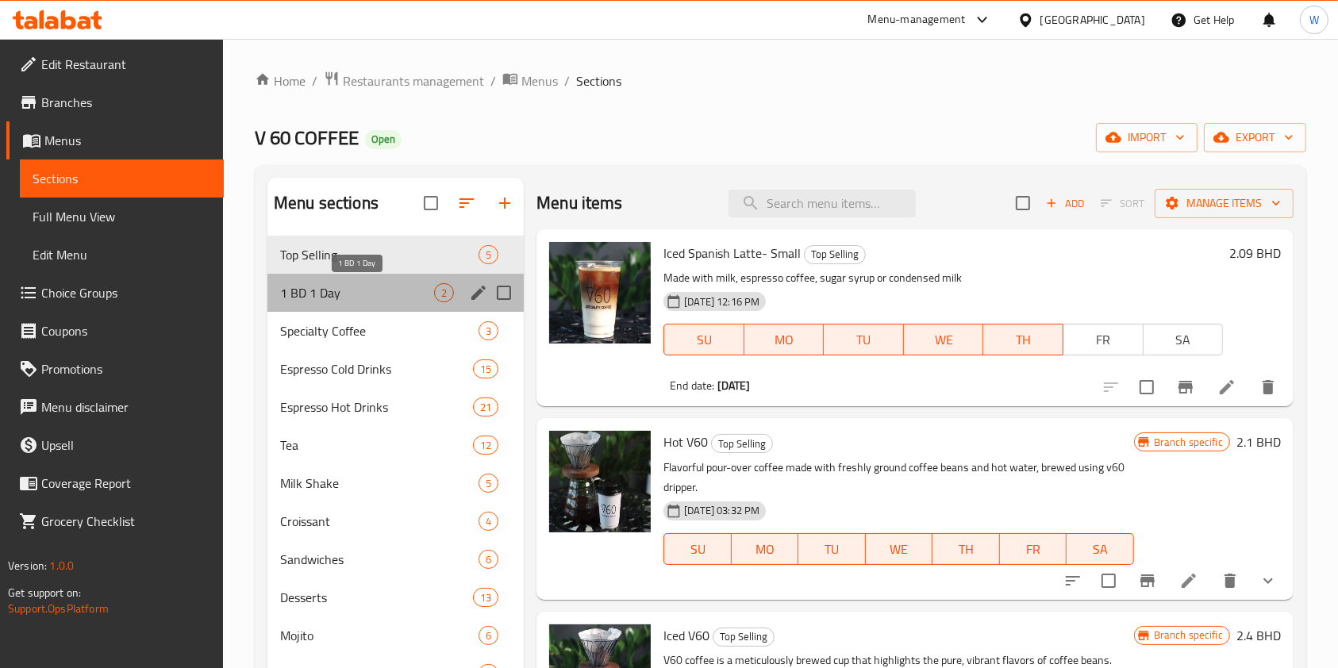
click at [352, 290] on span "1 BD 1 Day" at bounding box center [357, 292] width 154 height 19
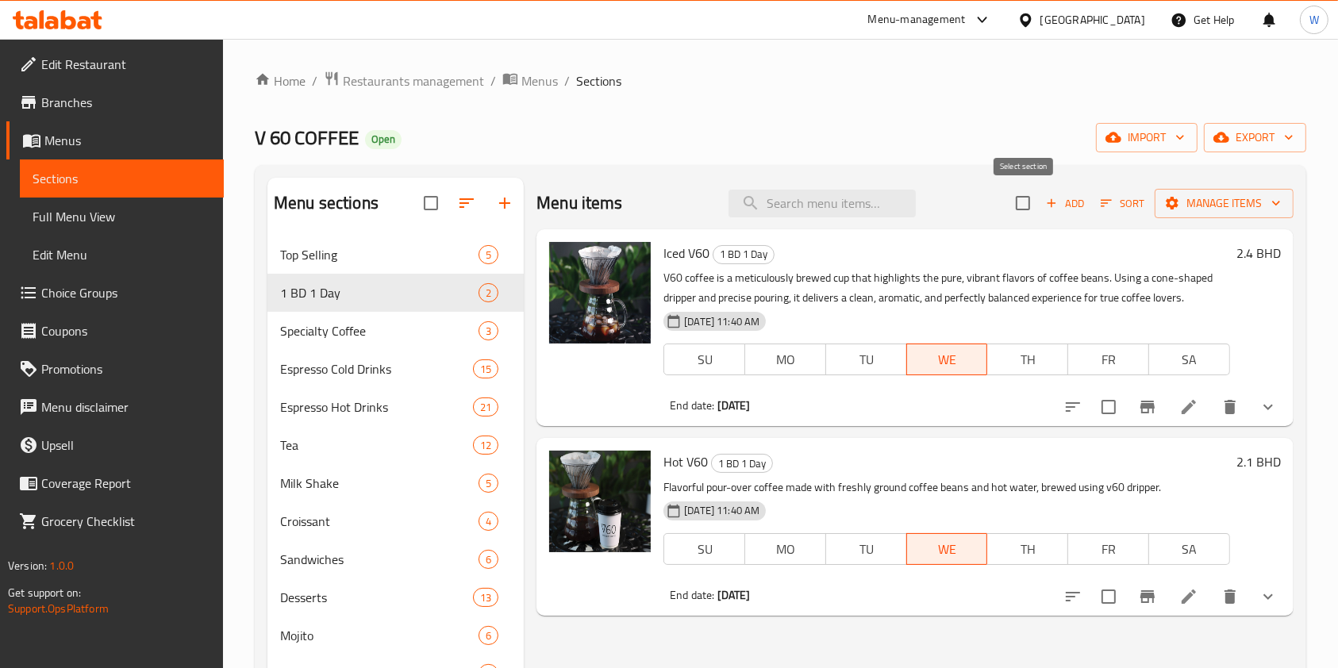
click at [1032, 200] on input "checkbox" at bounding box center [1022, 203] width 33 height 33
checkbox input "true"
click at [1256, 200] on span "Manage items" at bounding box center [1225, 204] width 114 height 20
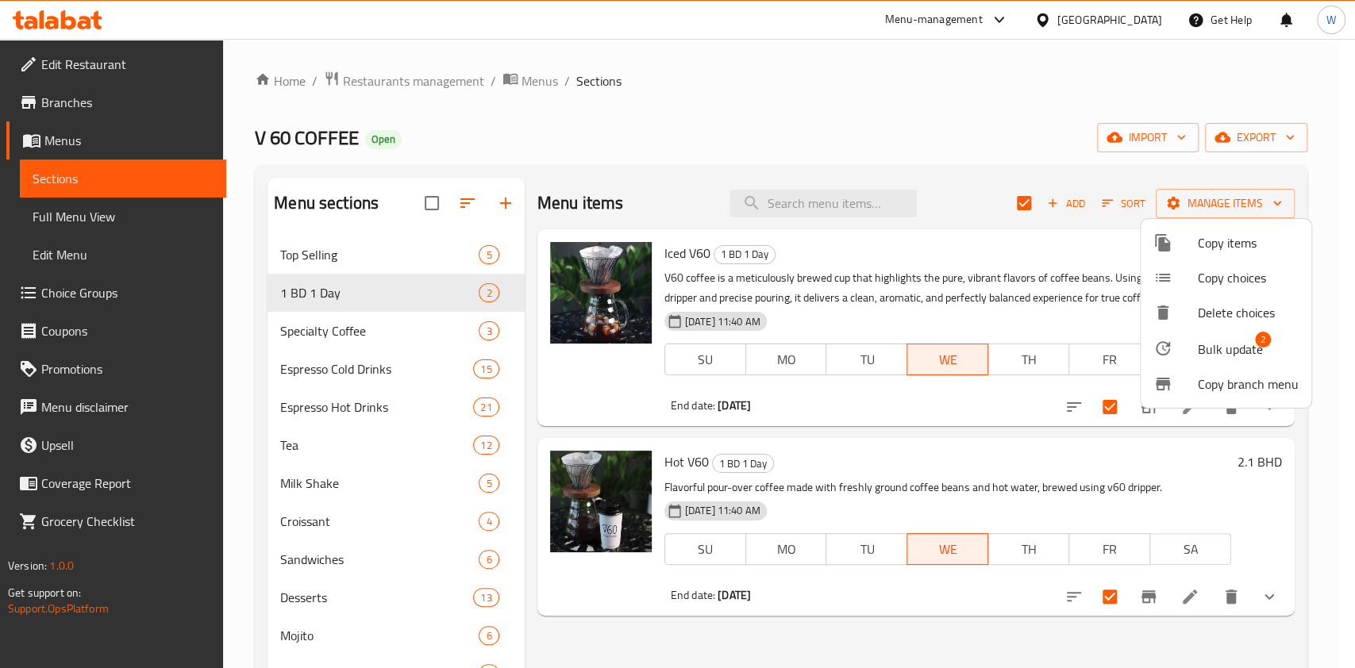
click at [1259, 354] on span "Bulk update" at bounding box center [1230, 349] width 65 height 19
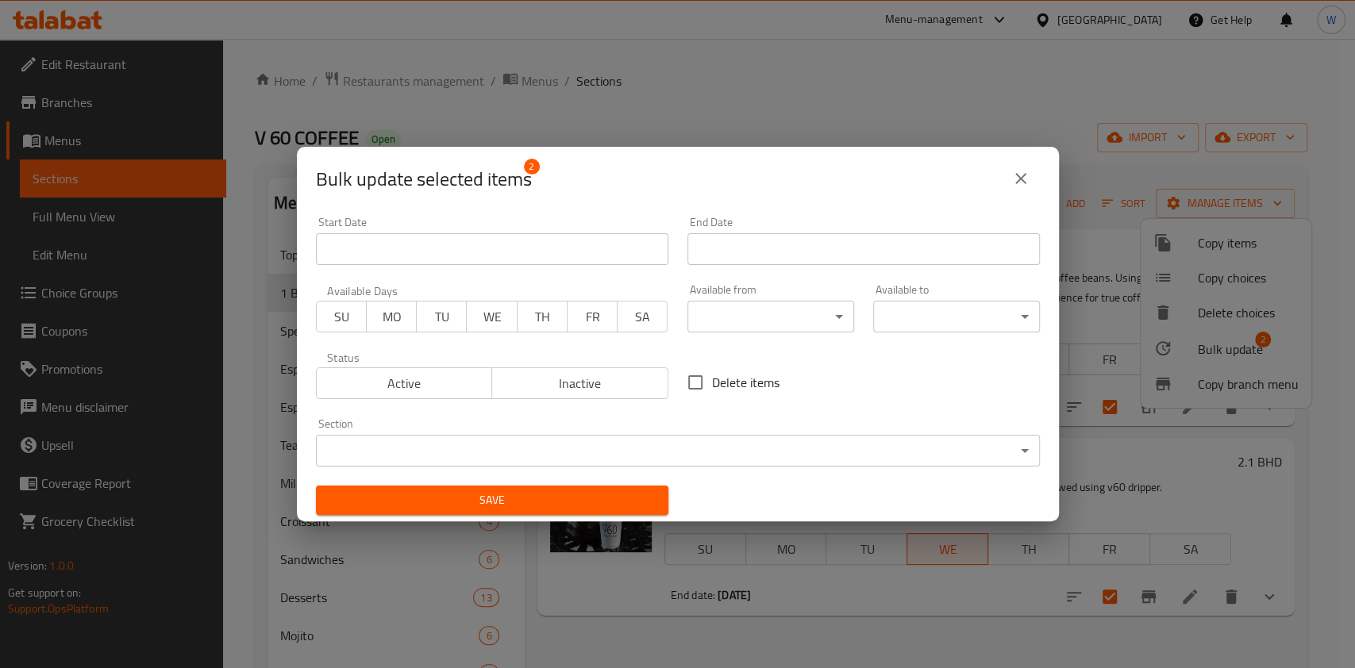
click at [438, 325] on span "TU" at bounding box center [441, 317] width 37 height 23
click at [869, 231] on div "End Date End Date" at bounding box center [863, 241] width 352 height 48
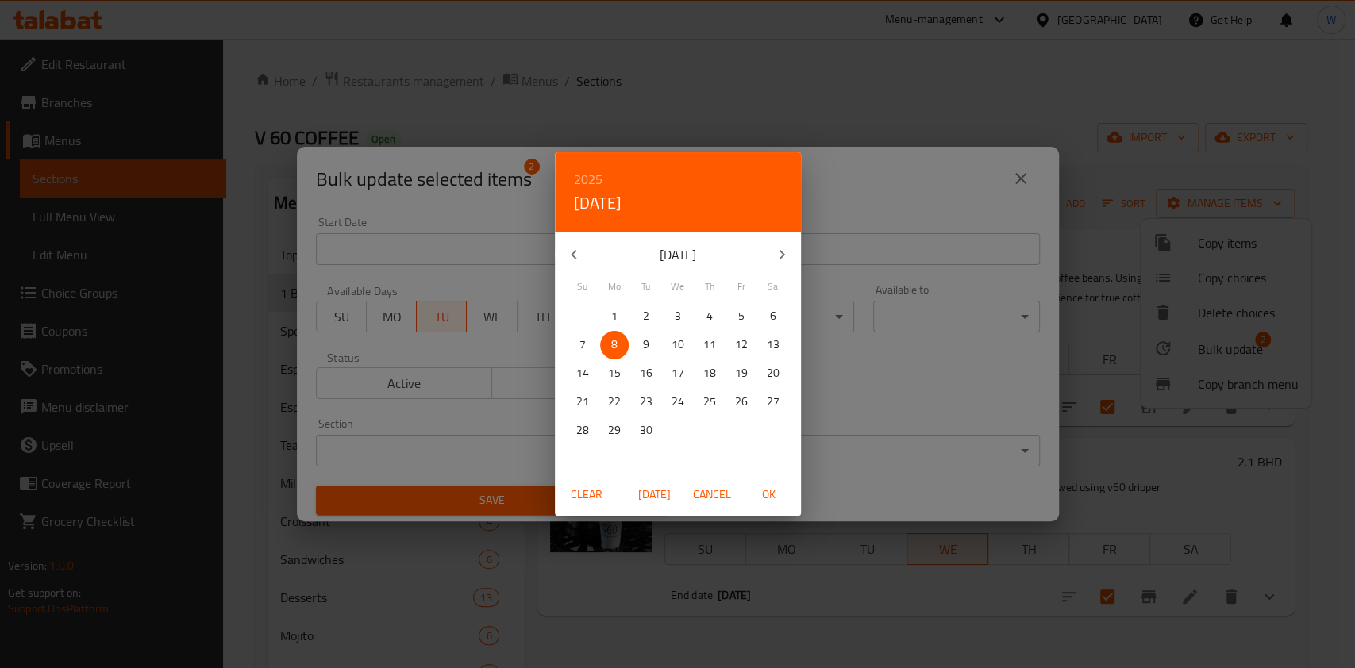
click at [651, 345] on span "9" at bounding box center [646, 345] width 29 height 20
click at [765, 506] on button "OK" at bounding box center [769, 494] width 51 height 29
type input "[DATE]"
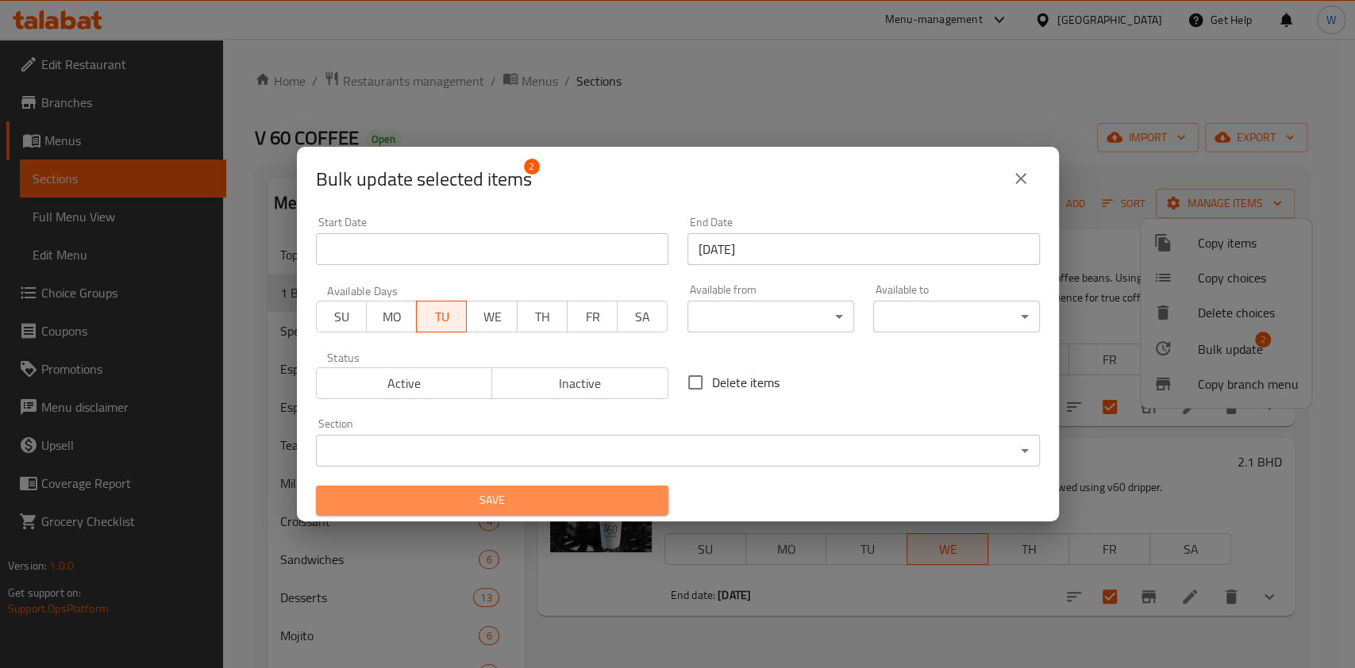
click at [624, 498] on span "Save" at bounding box center [492, 501] width 327 height 20
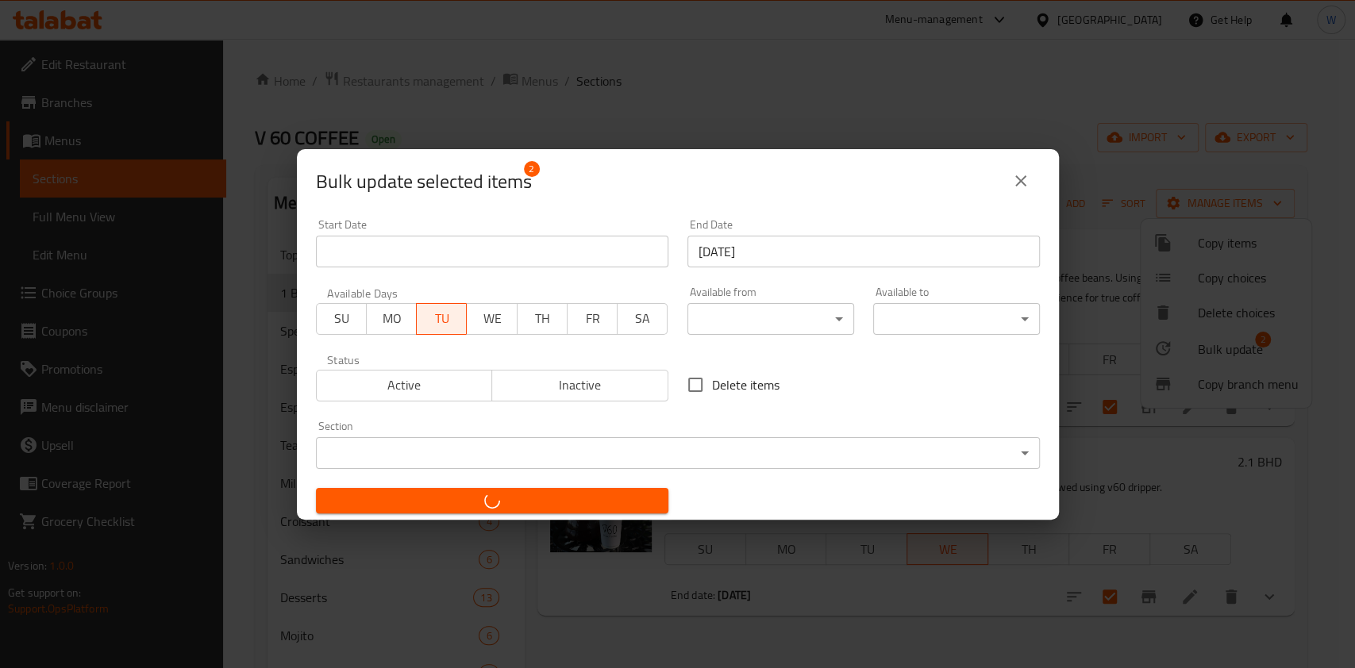
checkbox input "false"
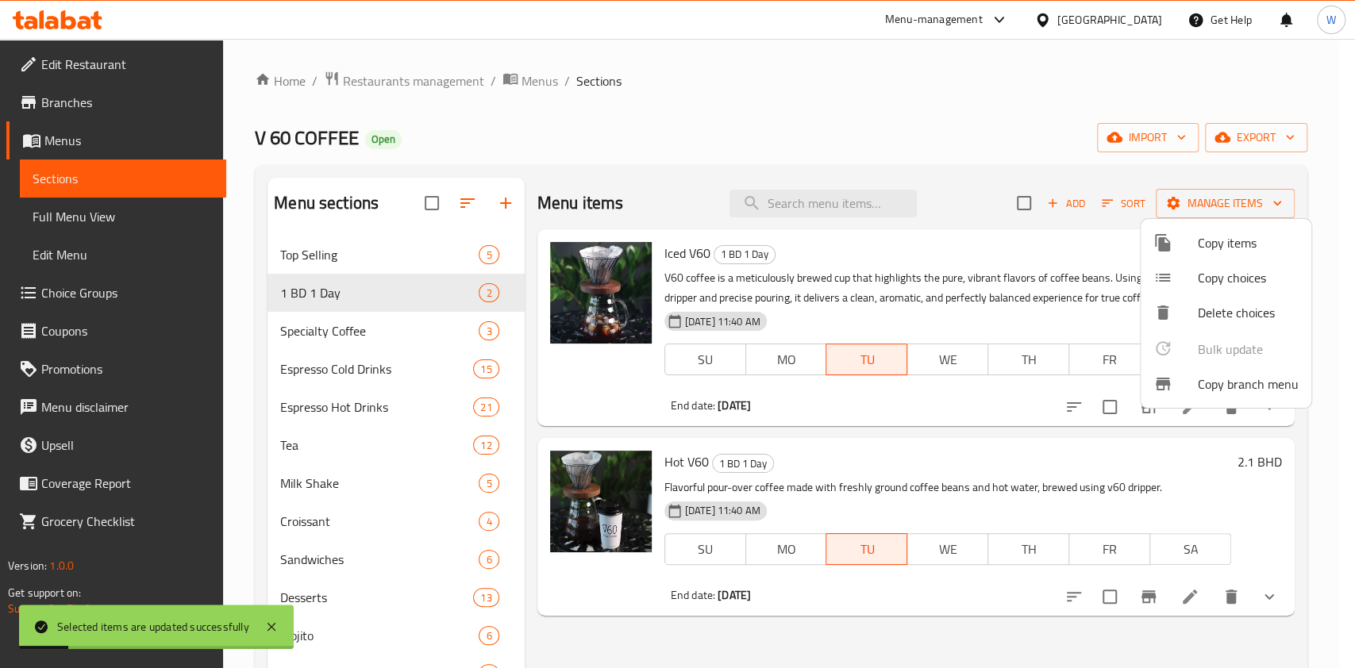
click at [908, 487] on div at bounding box center [677, 334] width 1355 height 668
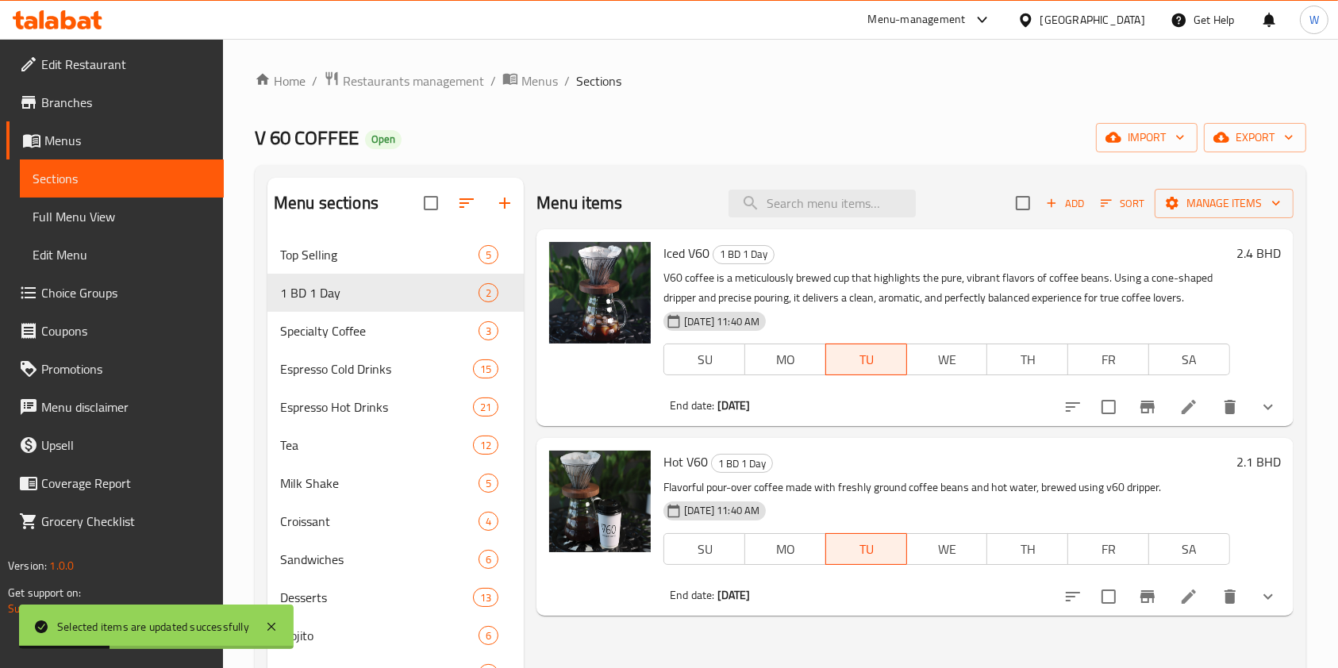
scroll to position [106, 0]
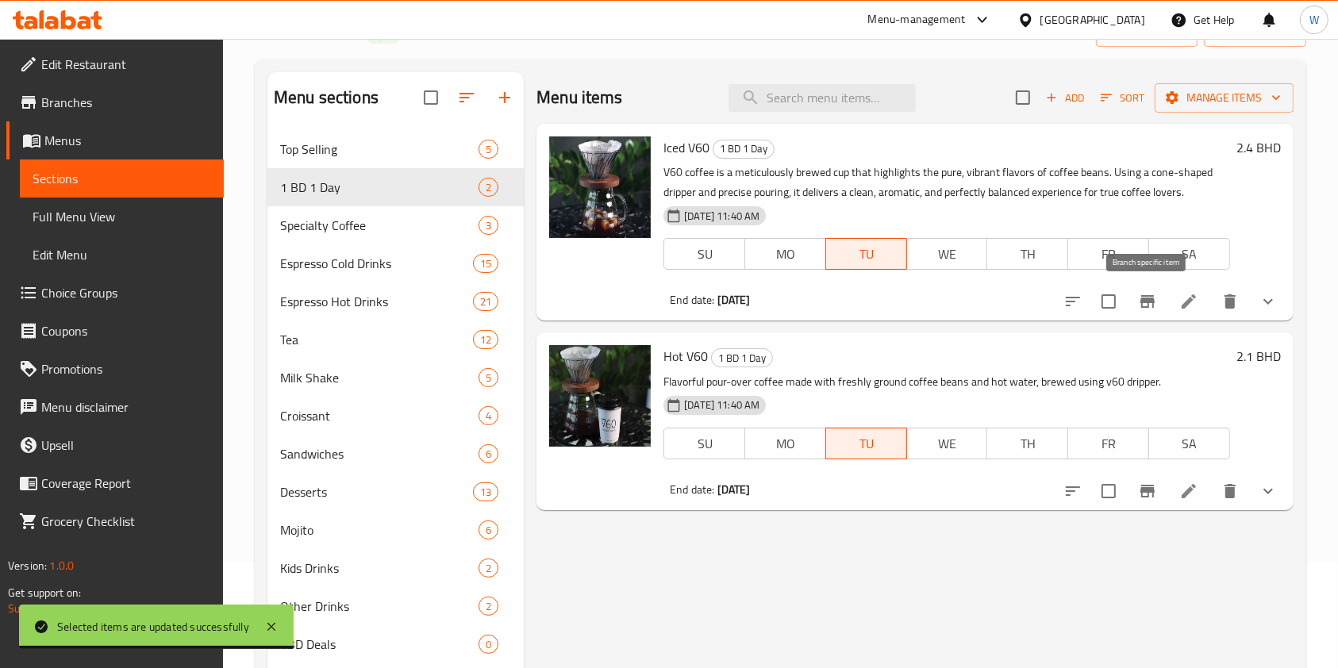
click at [1148, 302] on icon "Branch-specific-item" at bounding box center [1148, 301] width 14 height 13
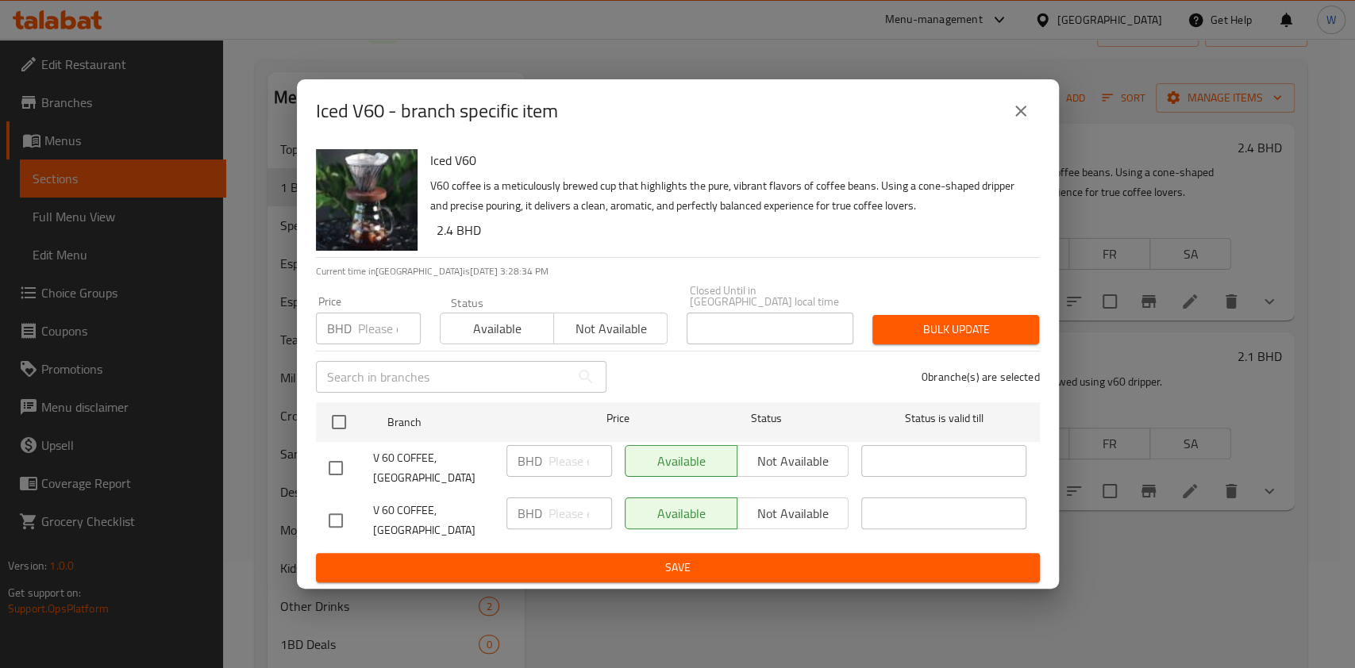
click at [1022, 121] on icon "close" at bounding box center [1020, 111] width 19 height 19
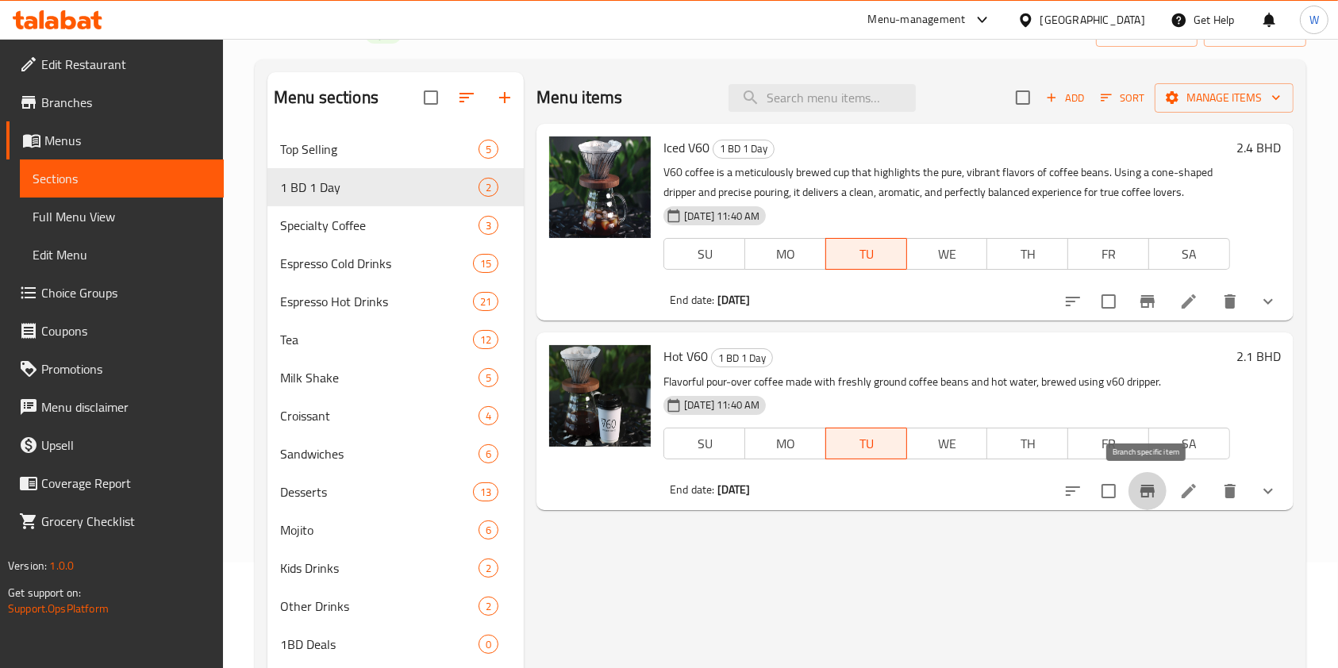
click at [1141, 485] on icon "Branch-specific-item" at bounding box center [1147, 491] width 19 height 19
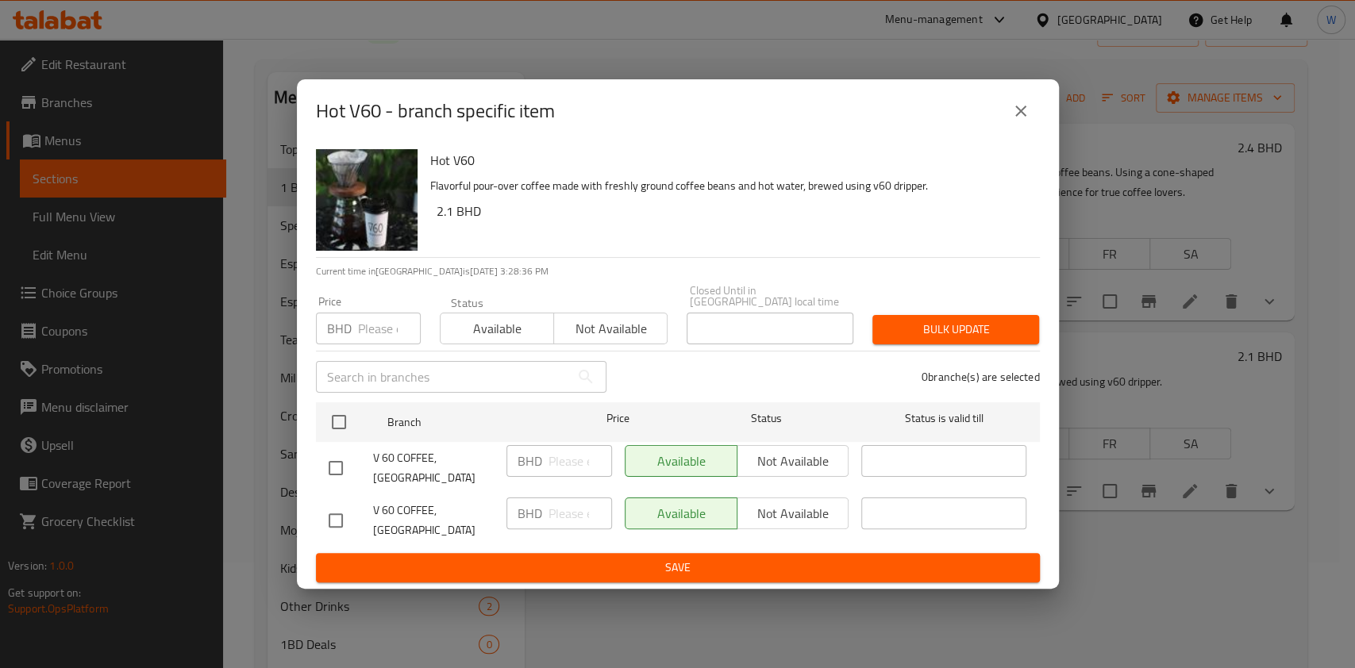
click at [1016, 130] on button "close" at bounding box center [1021, 111] width 38 height 38
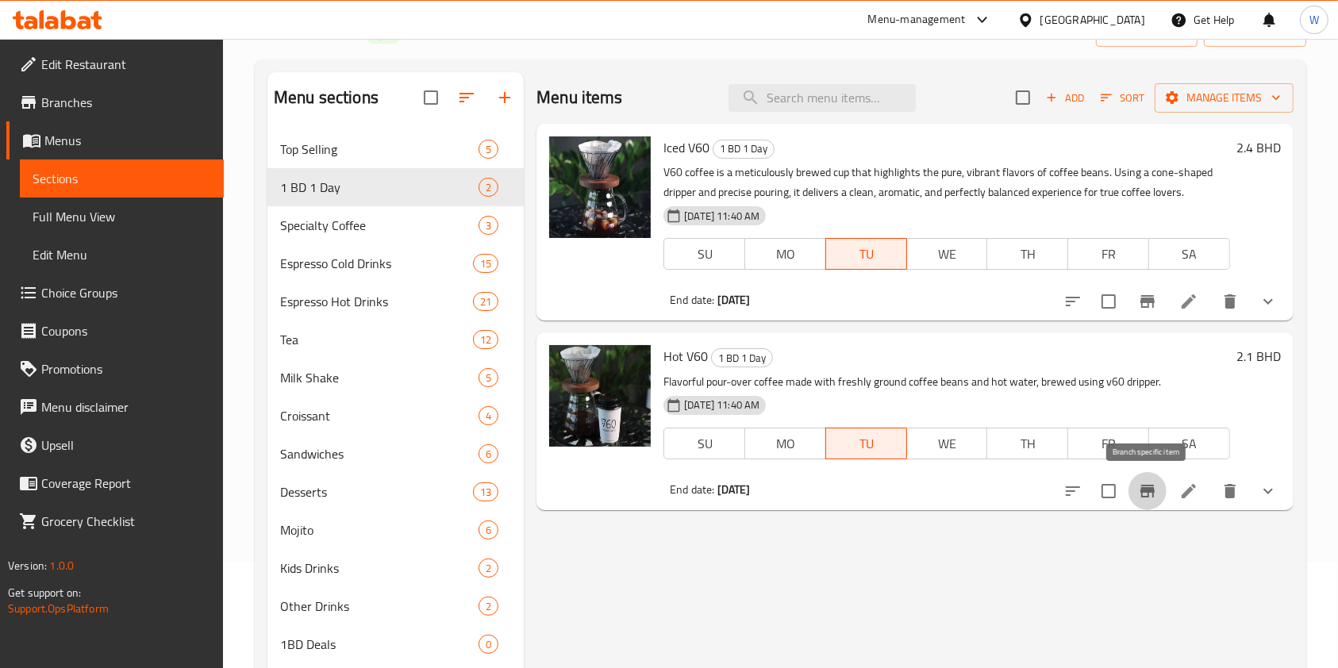
click at [1150, 498] on icon "Branch-specific-item" at bounding box center [1147, 491] width 19 height 19
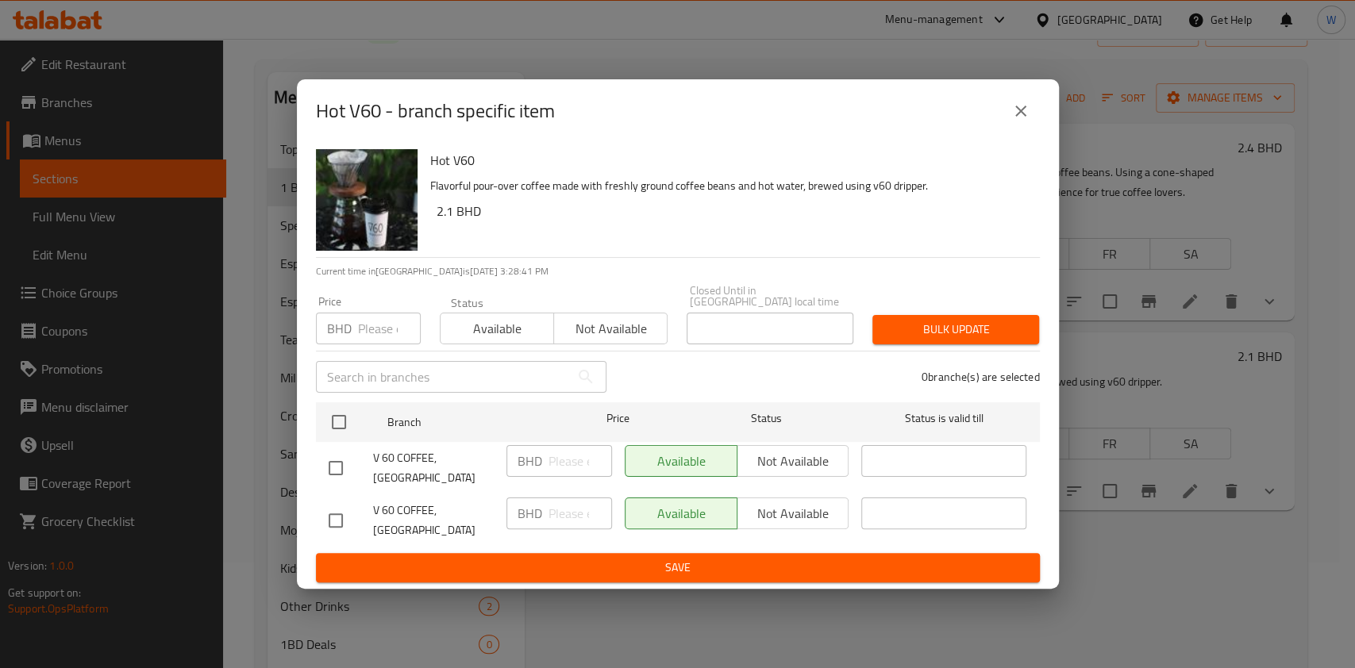
click at [1015, 121] on icon "close" at bounding box center [1020, 111] width 19 height 19
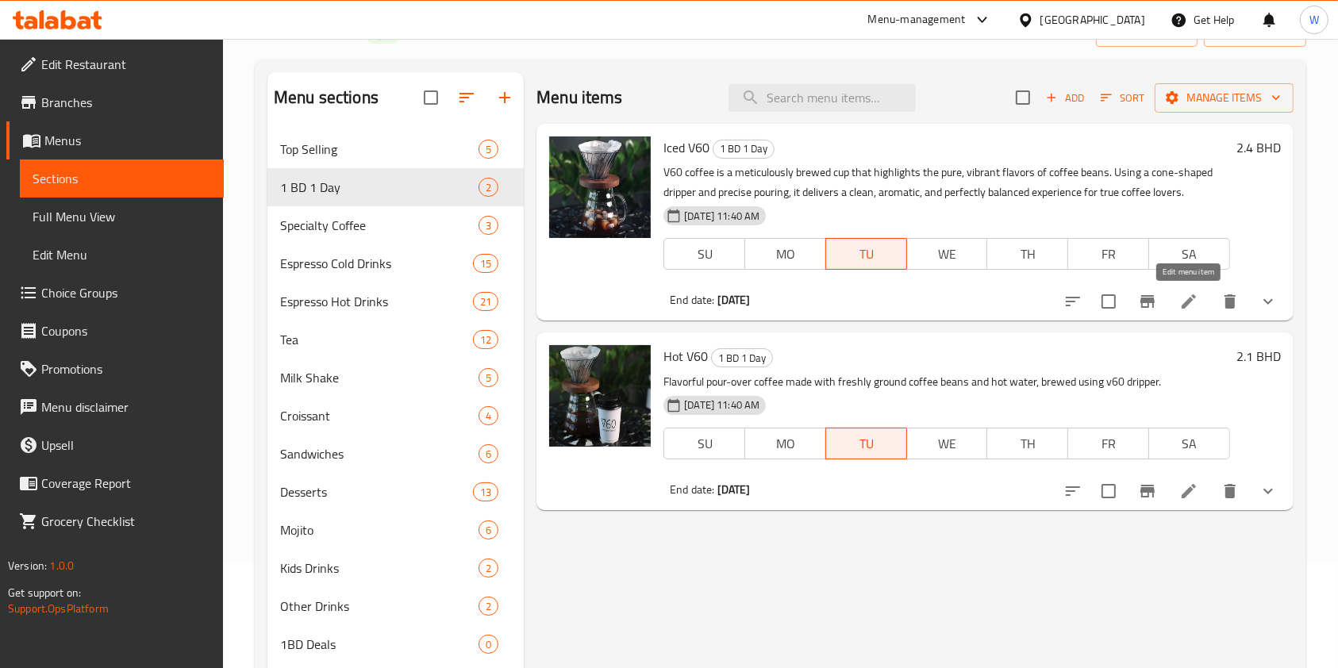
click at [1187, 295] on icon at bounding box center [1188, 301] width 19 height 19
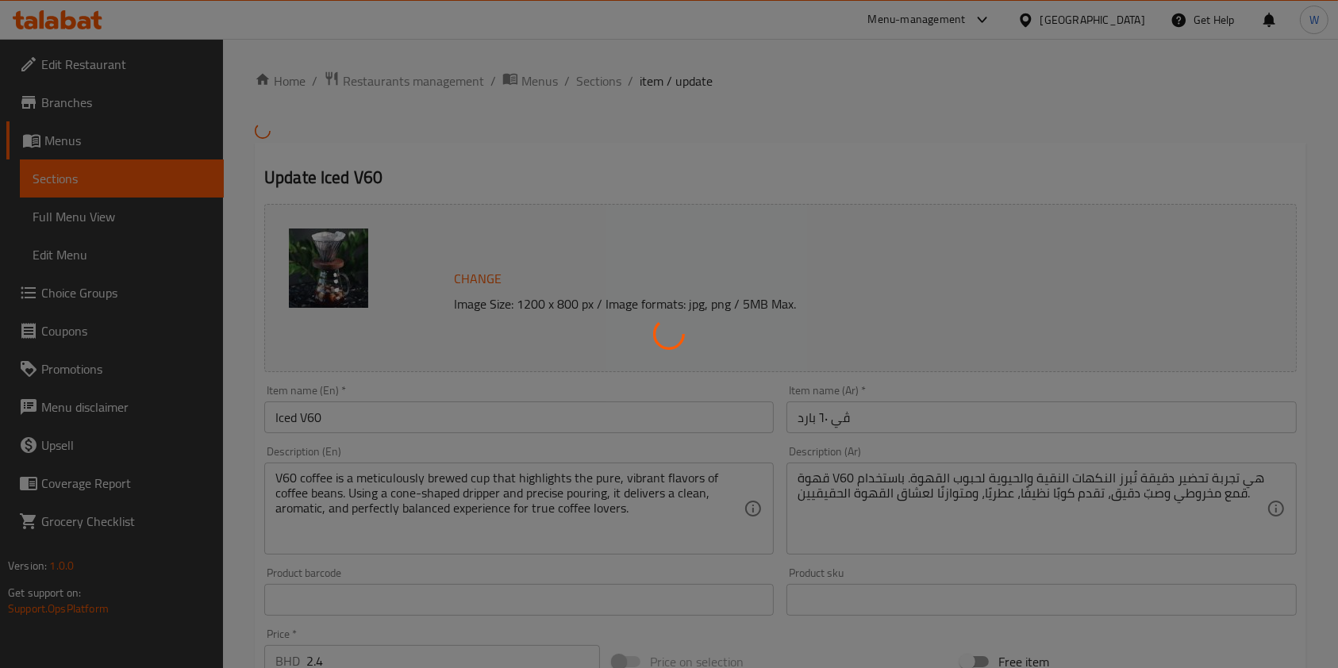
type input "نوع القهوة:"
type input "1"
type input "إختيارك من:"
type input "0"
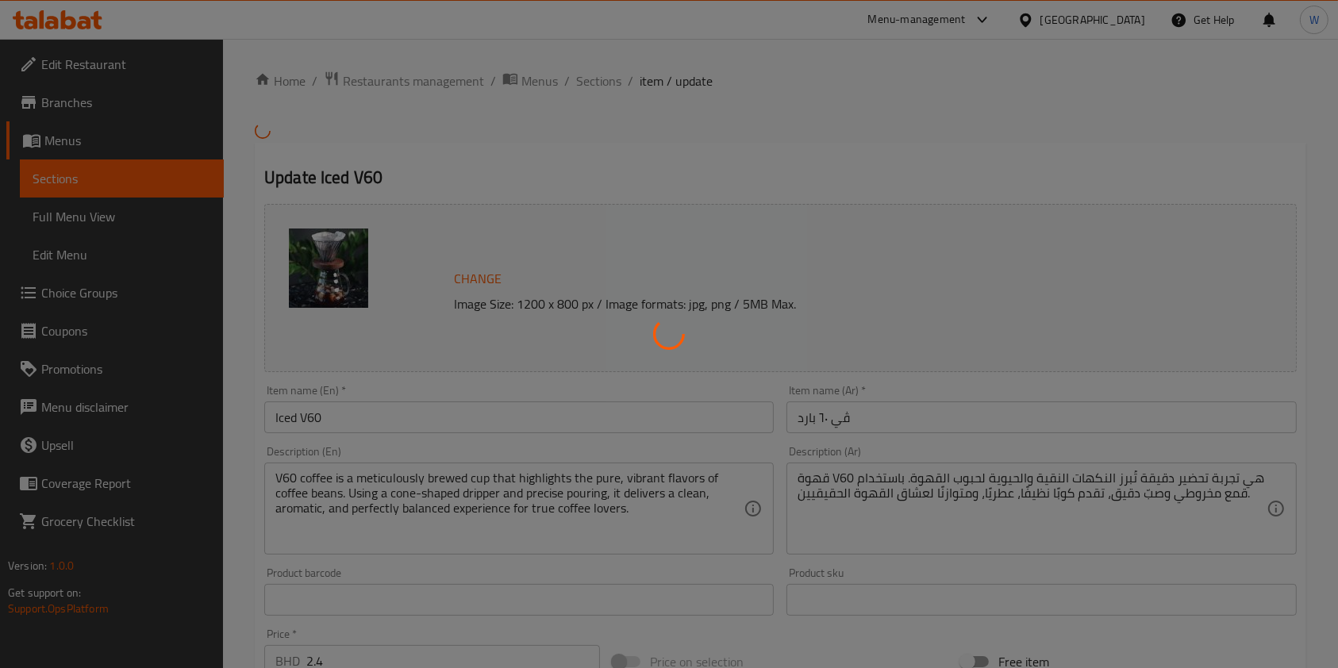
type input "1"
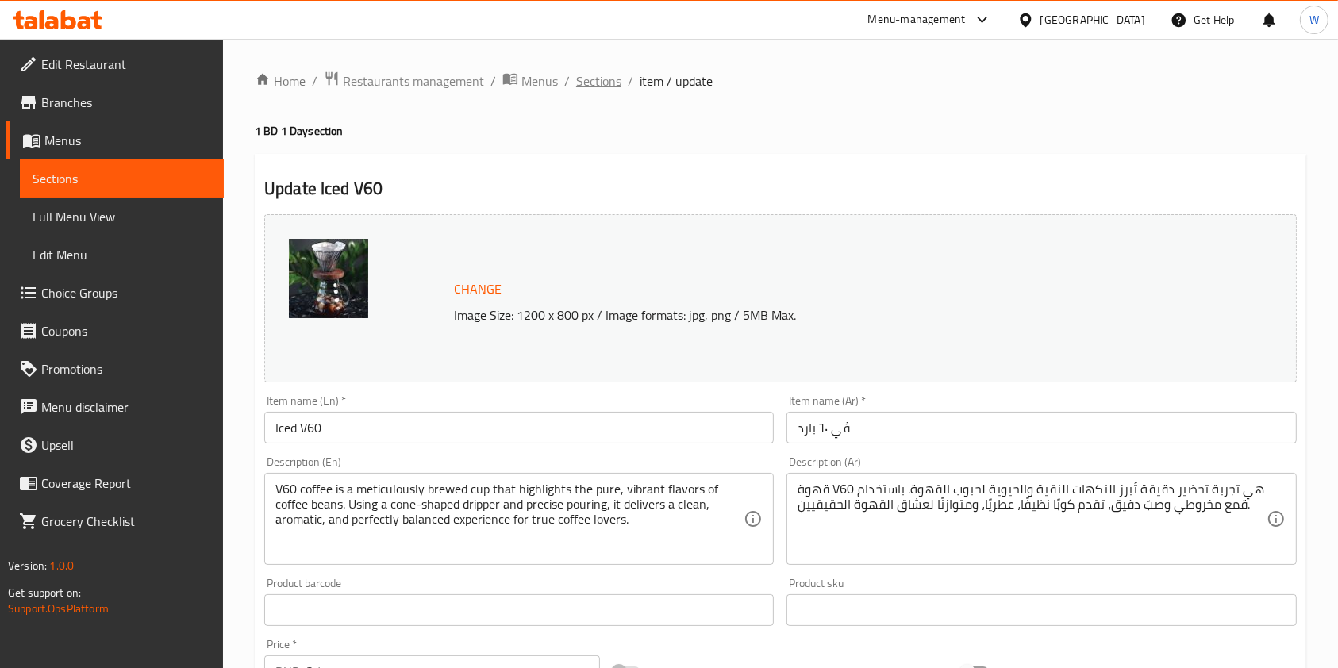
click at [595, 72] on span "Sections" at bounding box center [598, 80] width 45 height 19
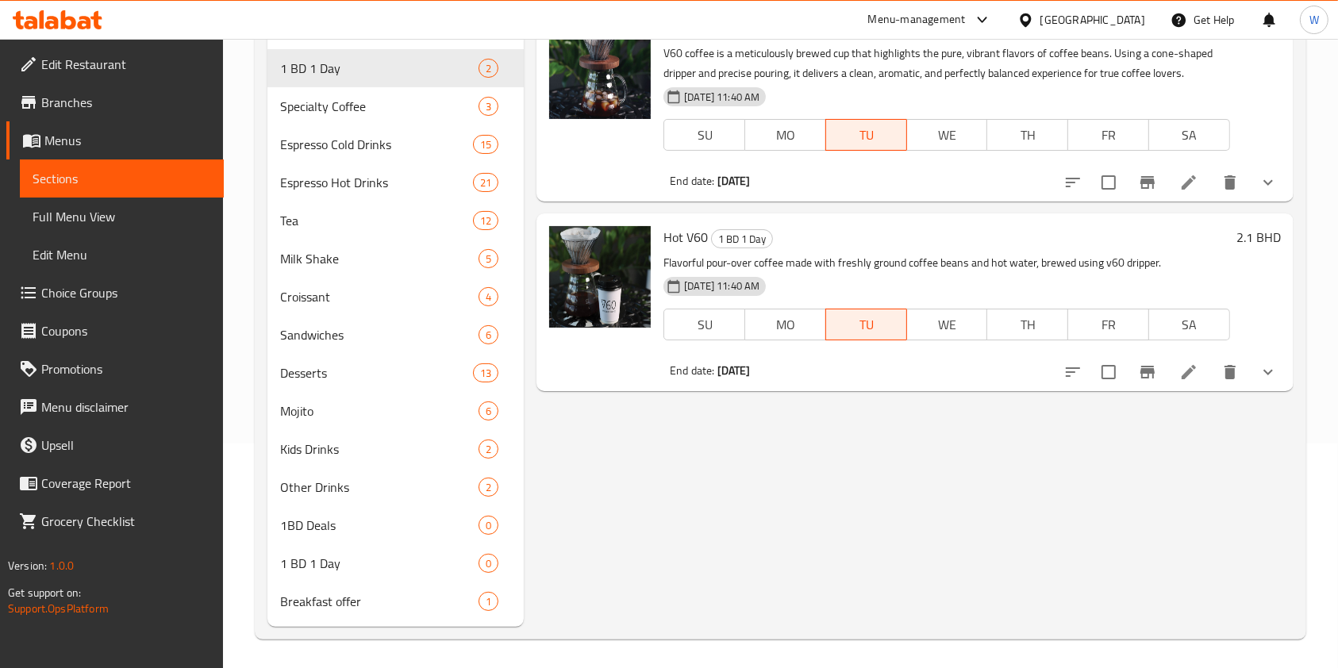
scroll to position [228, 0]
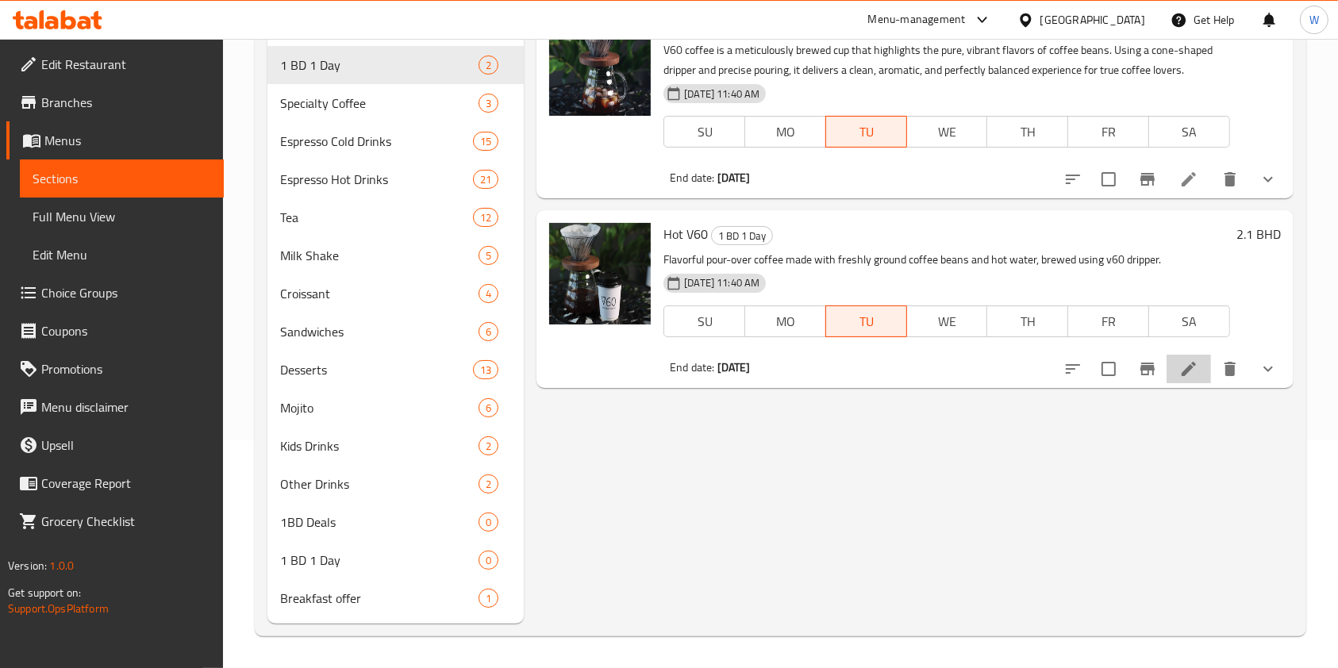
click at [1200, 371] on li at bounding box center [1189, 369] width 44 height 29
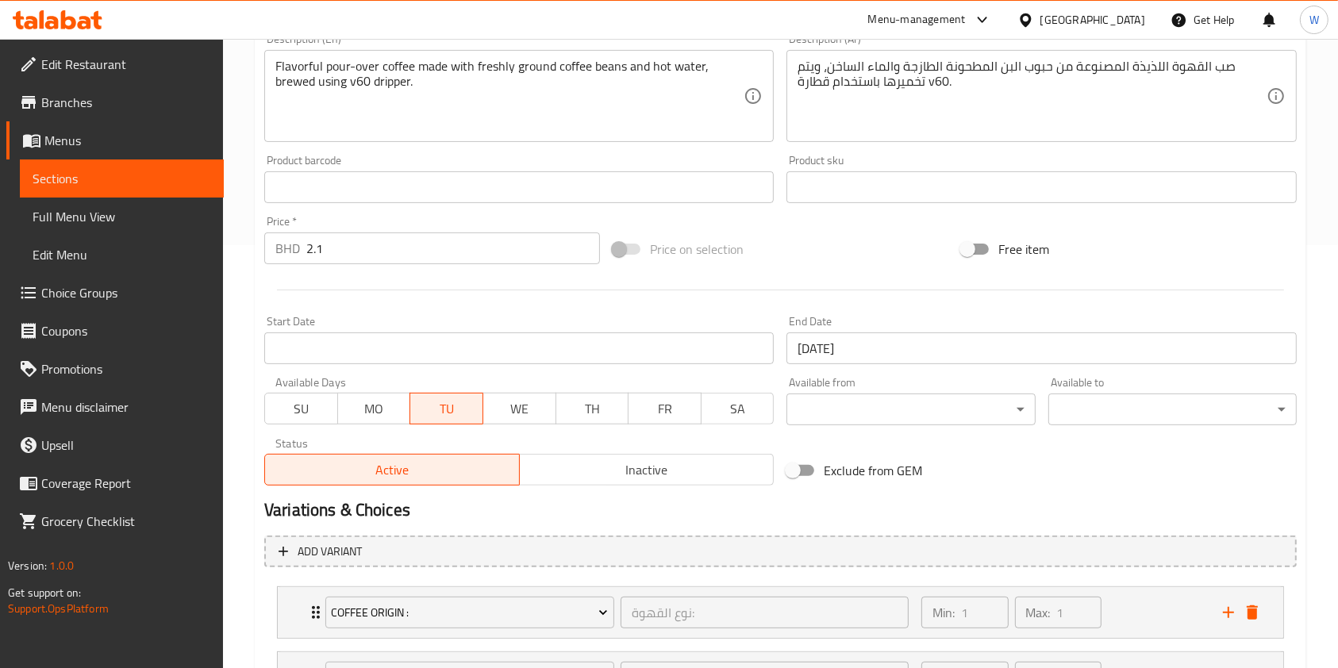
scroll to position [211, 0]
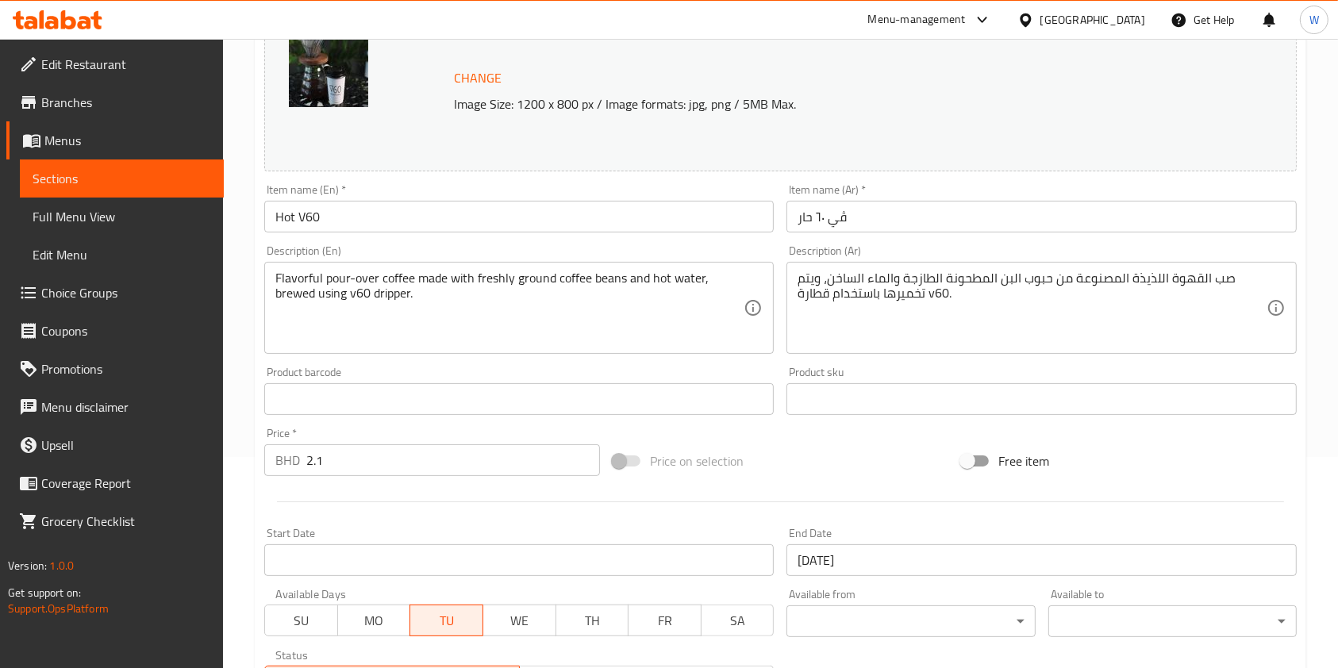
click at [104, 102] on span "Branches" at bounding box center [126, 102] width 170 height 19
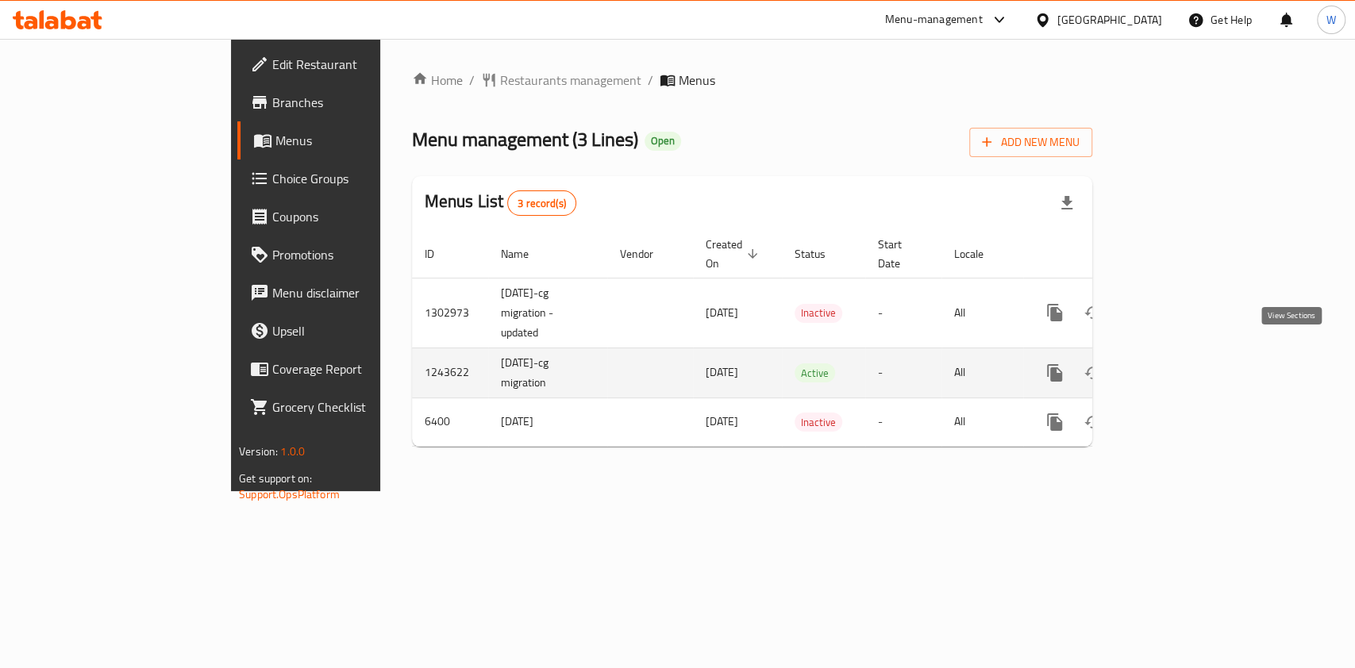
click at [1179, 364] on icon "enhanced table" at bounding box center [1169, 373] width 19 height 19
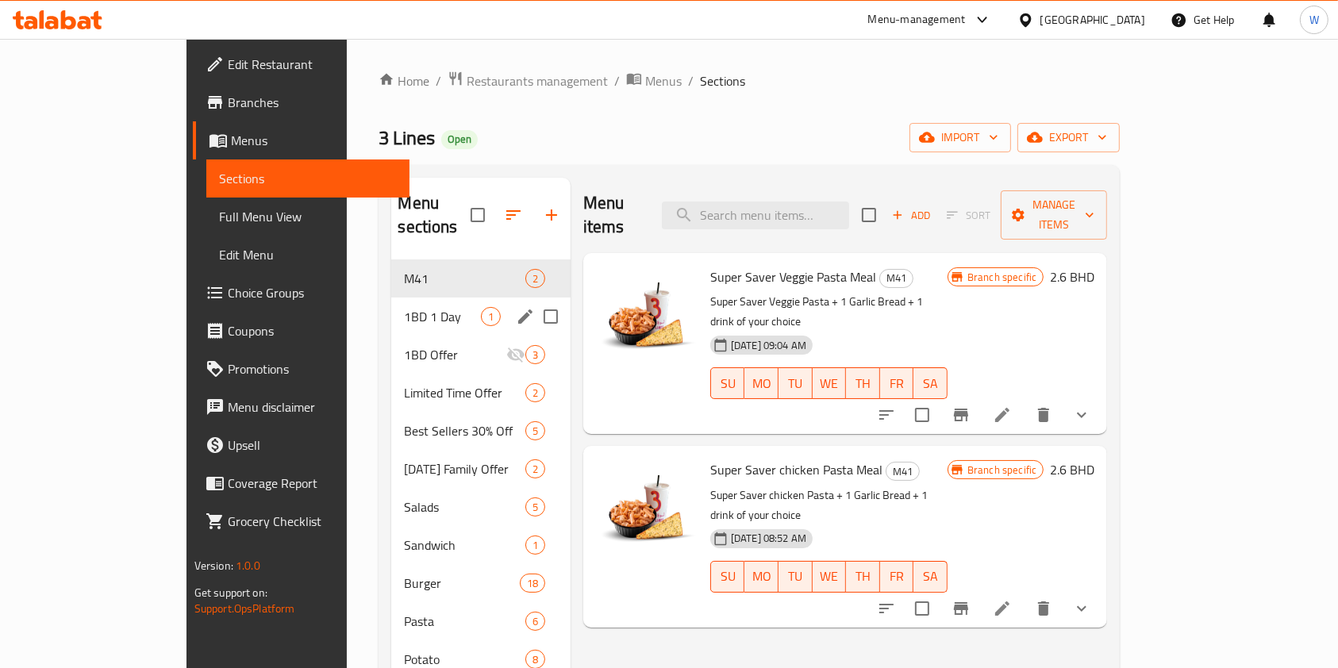
click at [404, 307] on span "1BD 1 Day" at bounding box center [442, 316] width 76 height 19
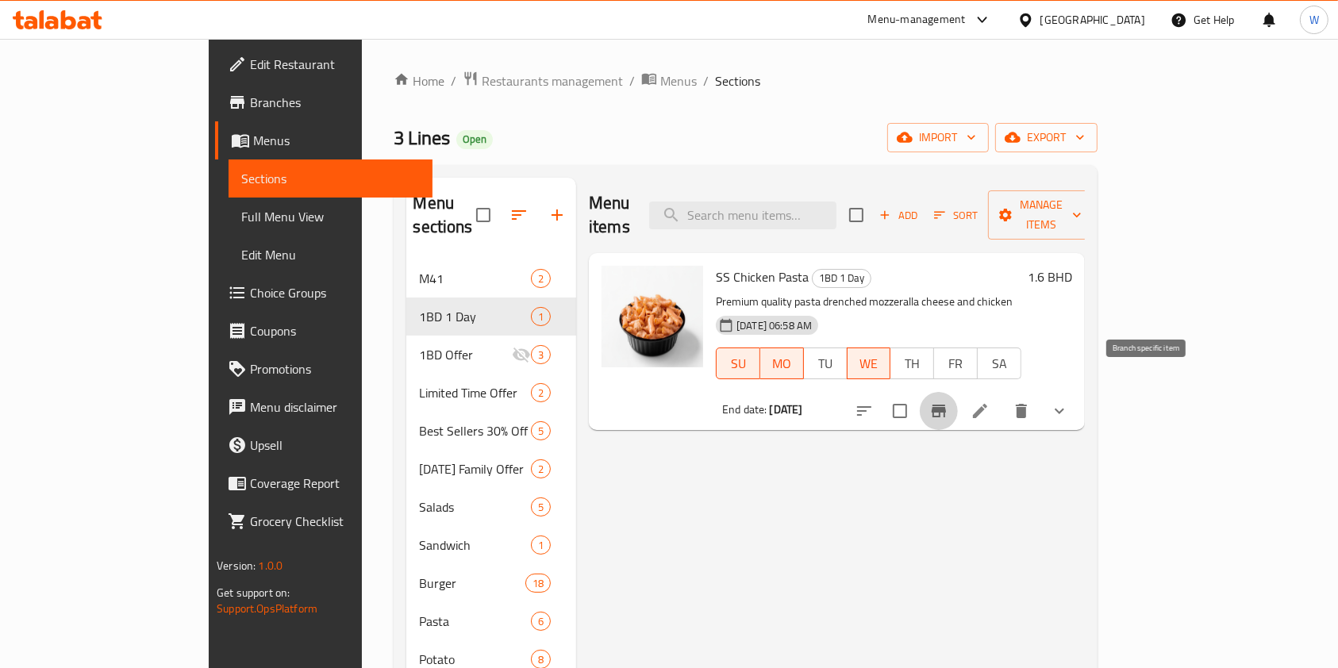
click at [958, 392] on button "Branch-specific-item" at bounding box center [939, 411] width 38 height 38
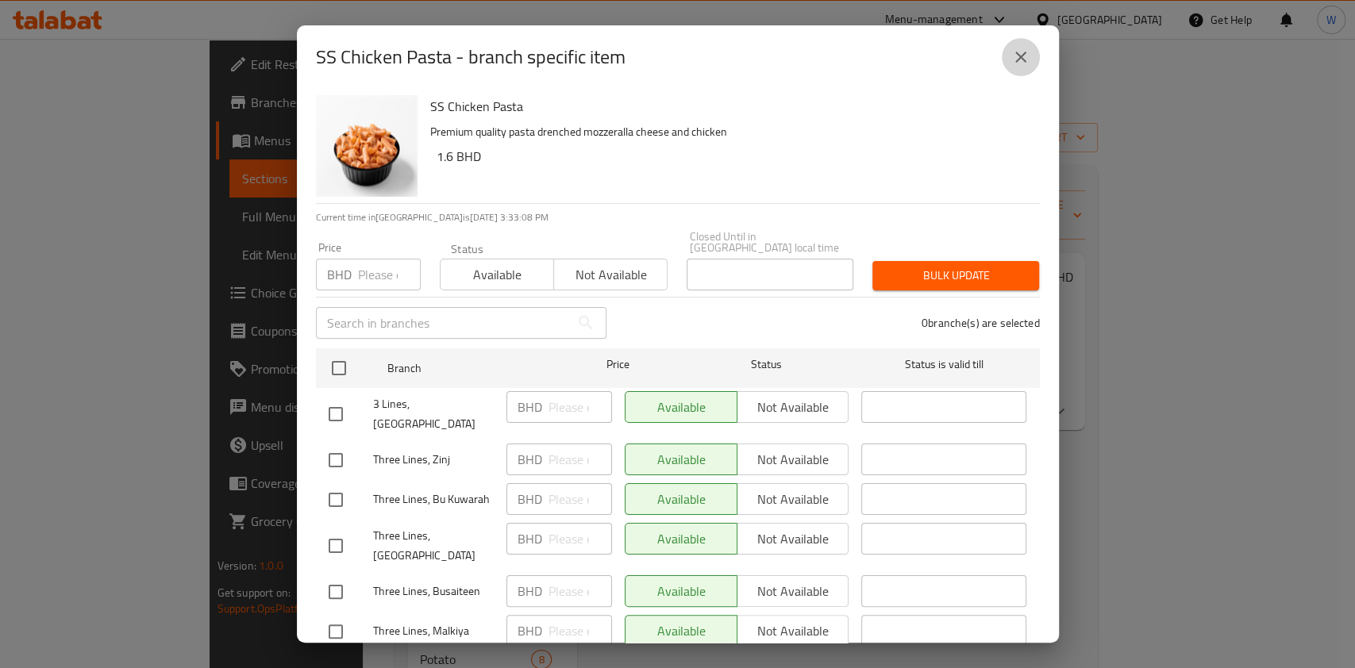
click at [1021, 60] on icon "close" at bounding box center [1020, 57] width 19 height 19
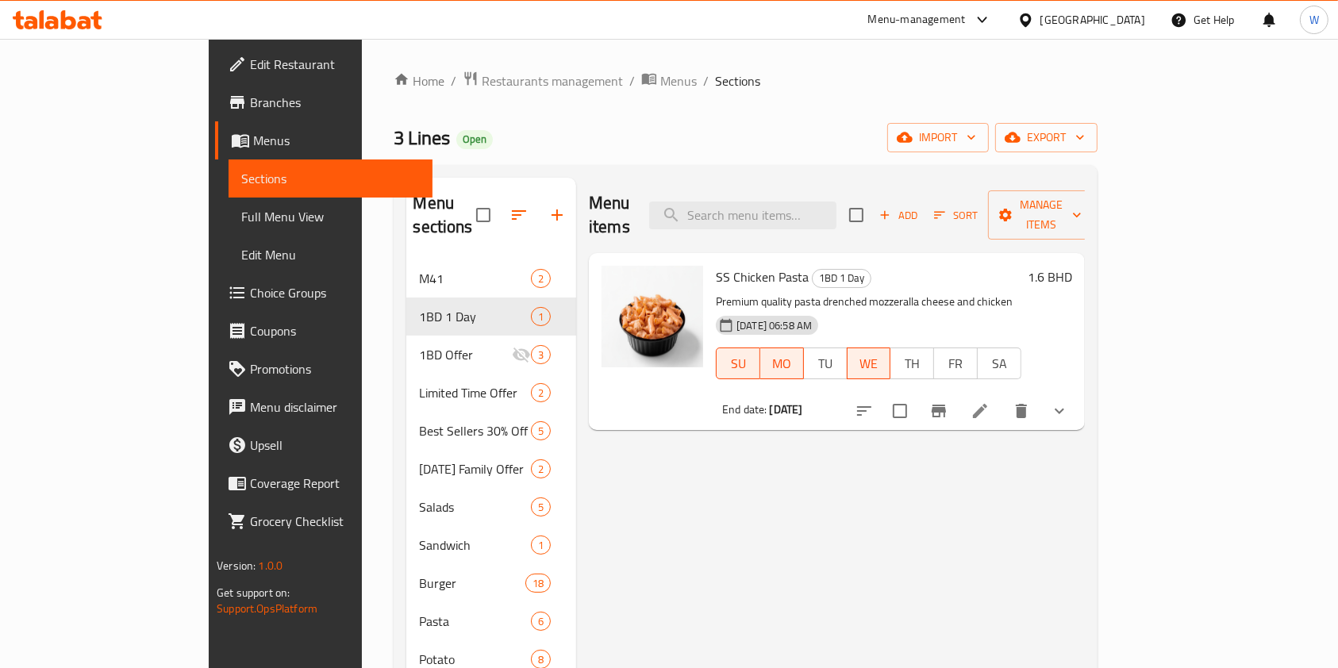
click at [1002, 397] on li at bounding box center [980, 411] width 44 height 29
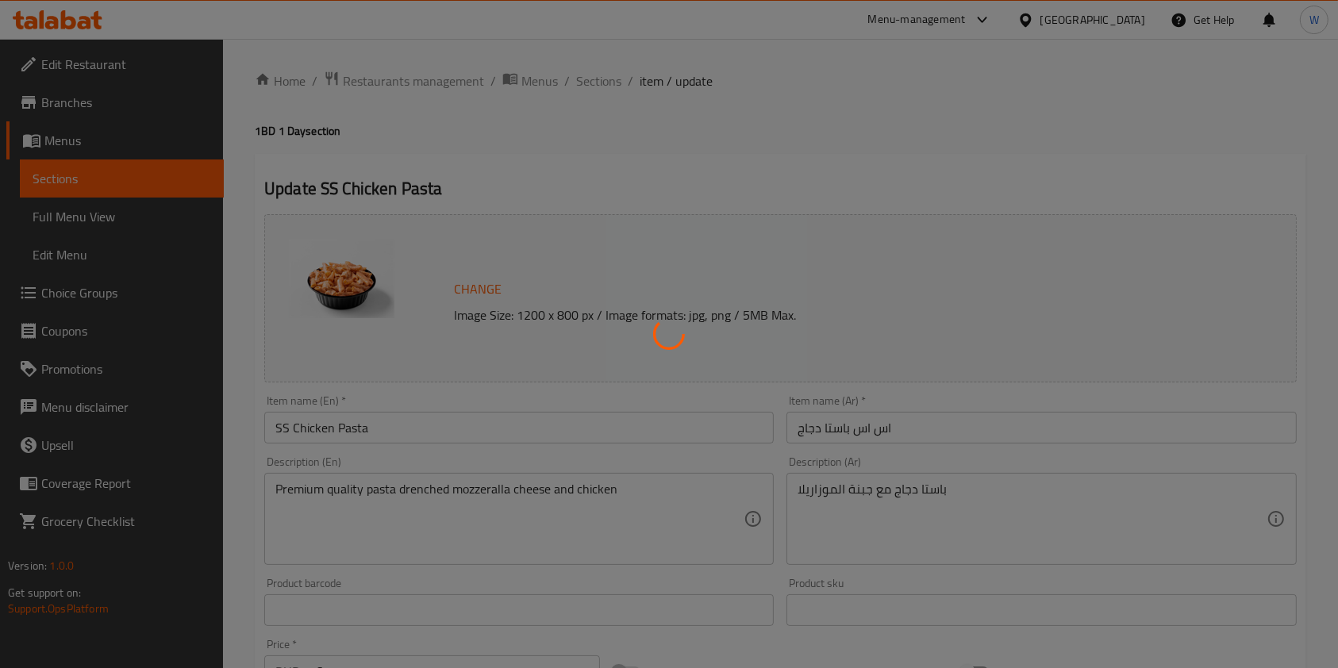
type input "اختيارك من الصوص"
type input "1"
type input "إختيارك من درجة الحرارة :"
type input "1"
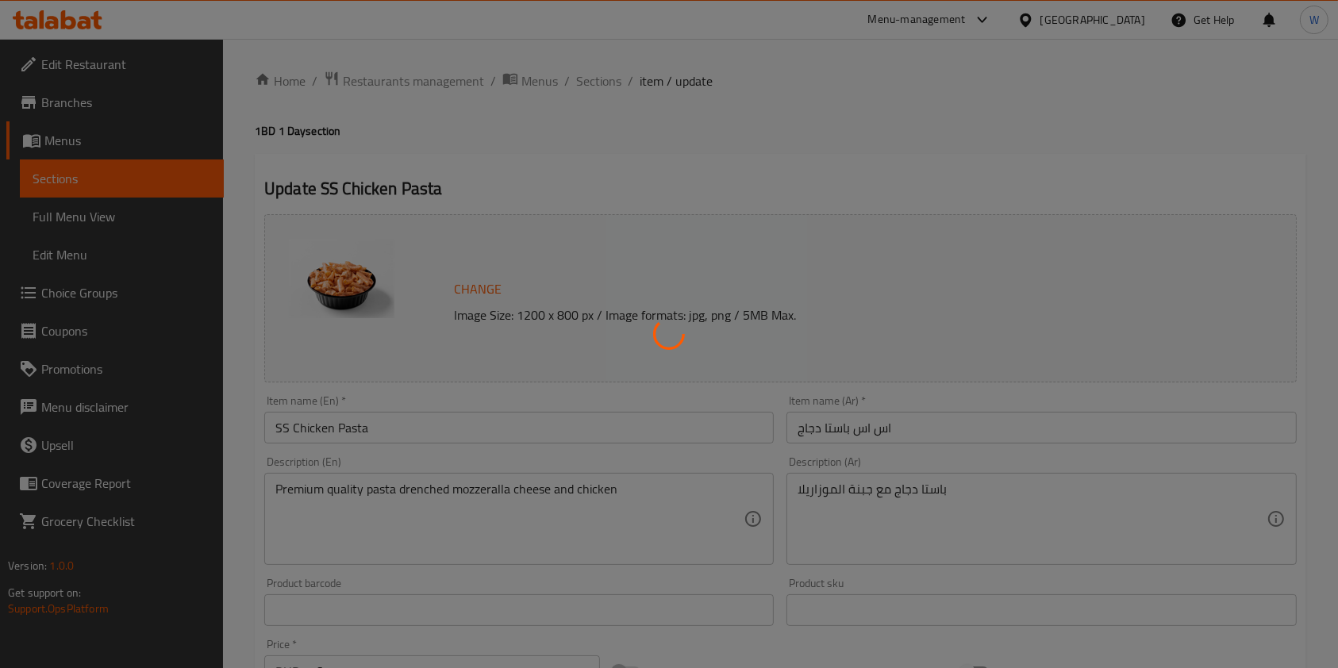
type input "1"
type input "Add On"
type input "0"
type input "1"
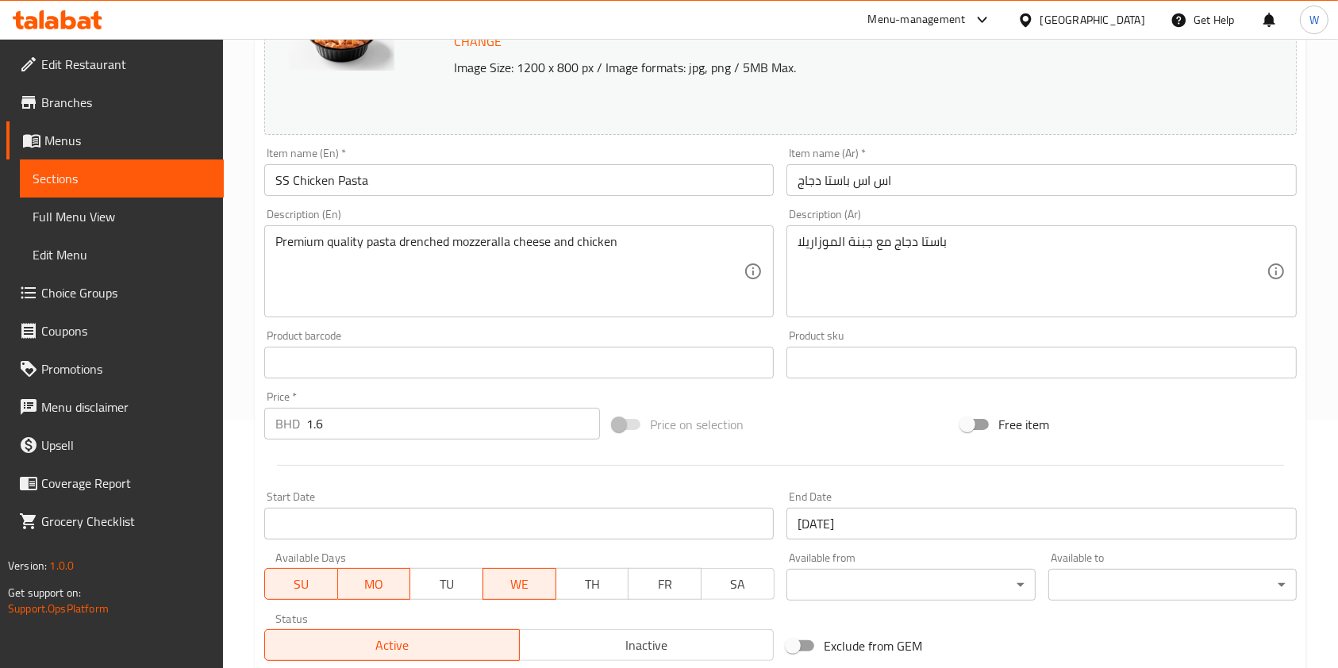
scroll to position [423, 0]
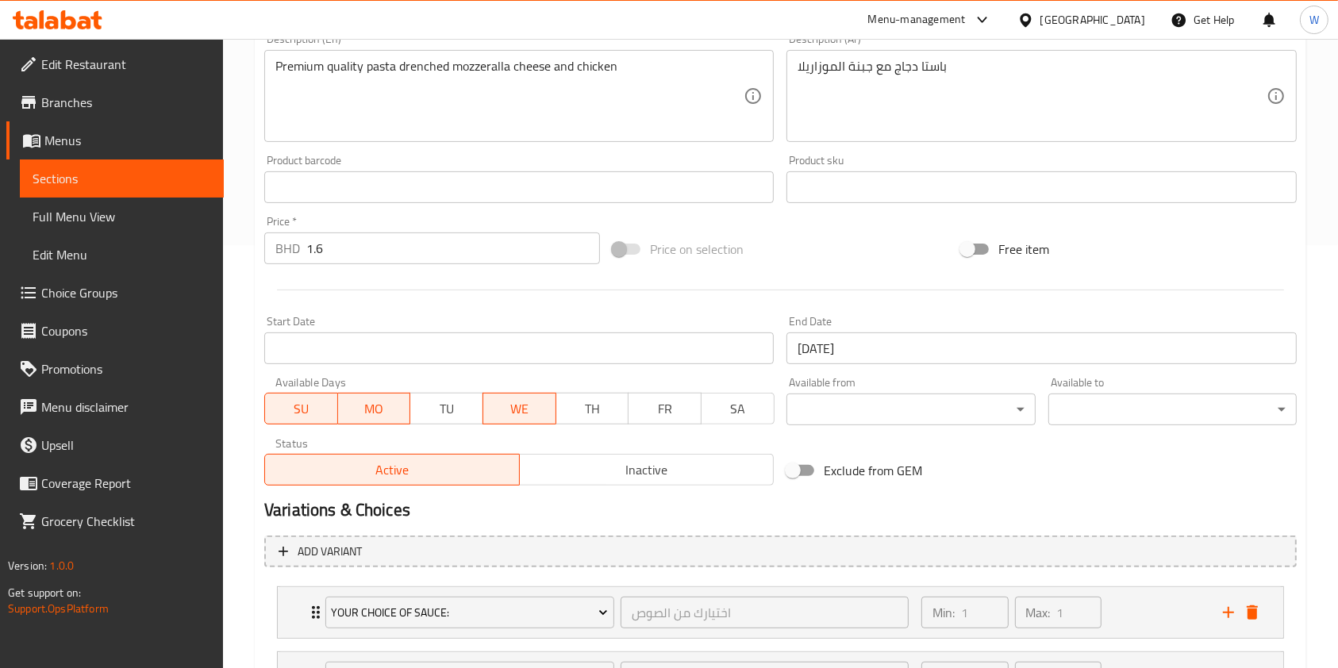
click at [458, 413] on span "TU" at bounding box center [447, 409] width 60 height 23
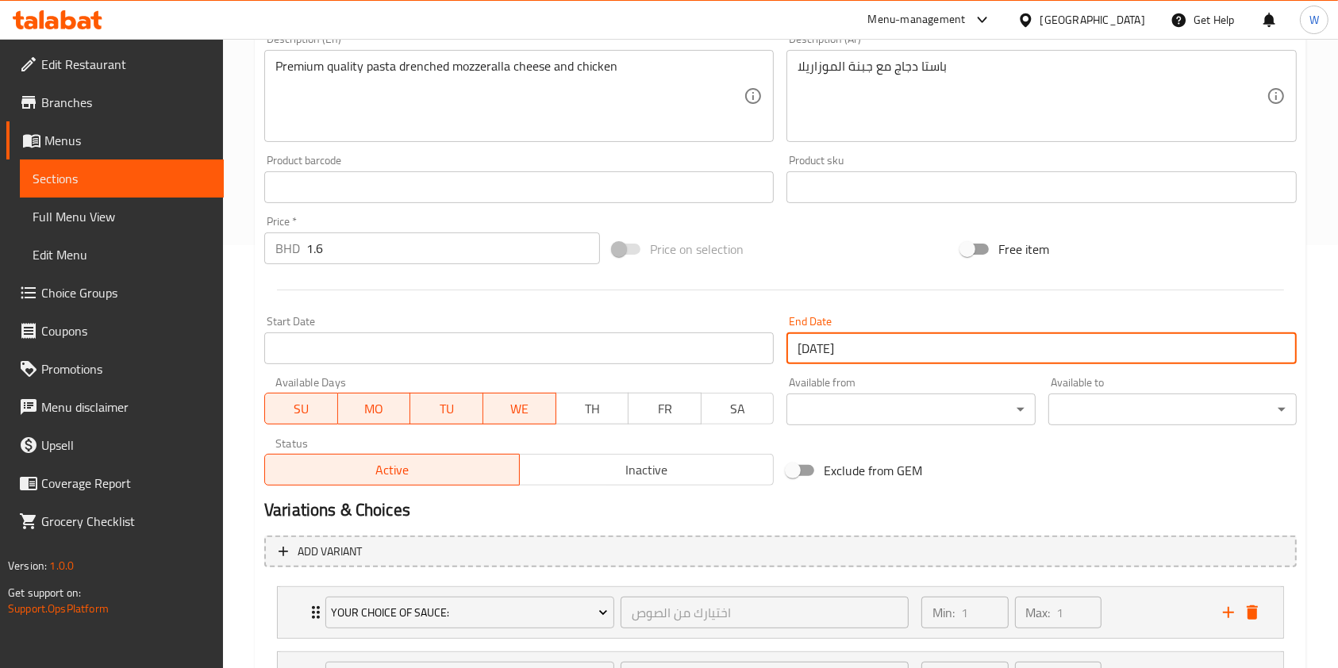
click at [921, 357] on input "[DATE]" at bounding box center [1042, 349] width 510 height 32
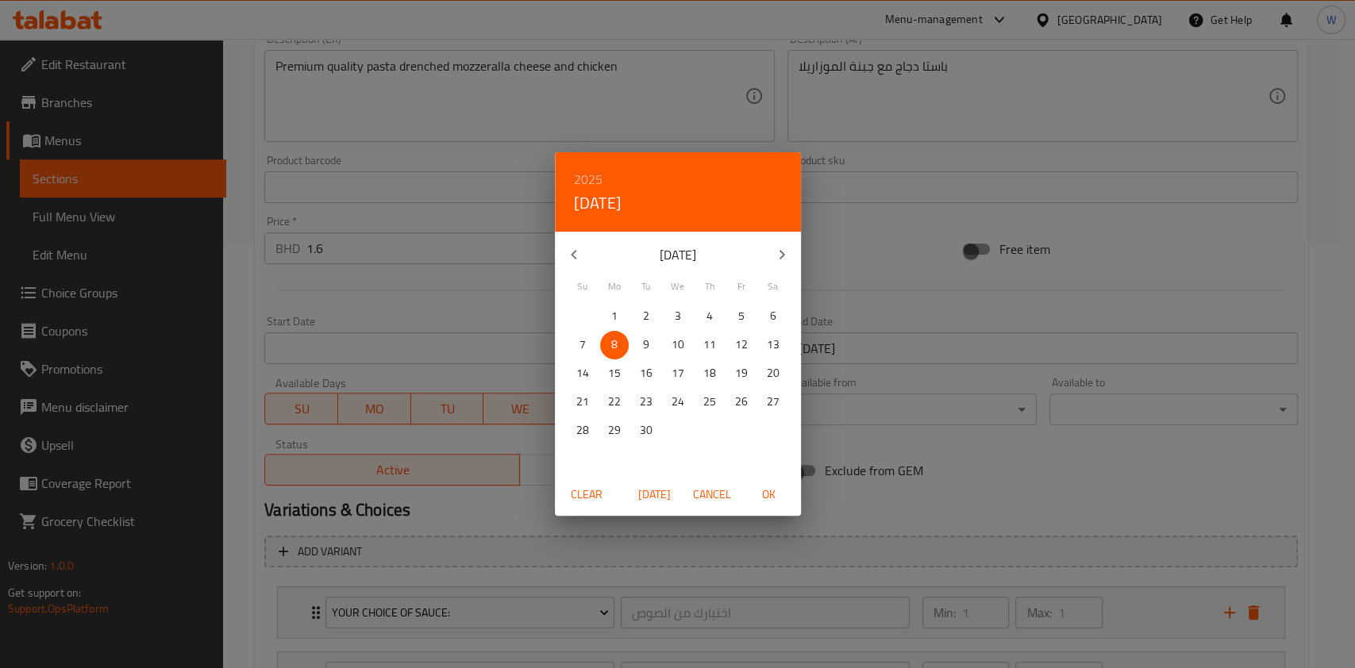
click at [654, 348] on span "9" at bounding box center [646, 345] width 29 height 20
click at [775, 487] on span "OK" at bounding box center [769, 495] width 38 height 20
type input "[DATE]"
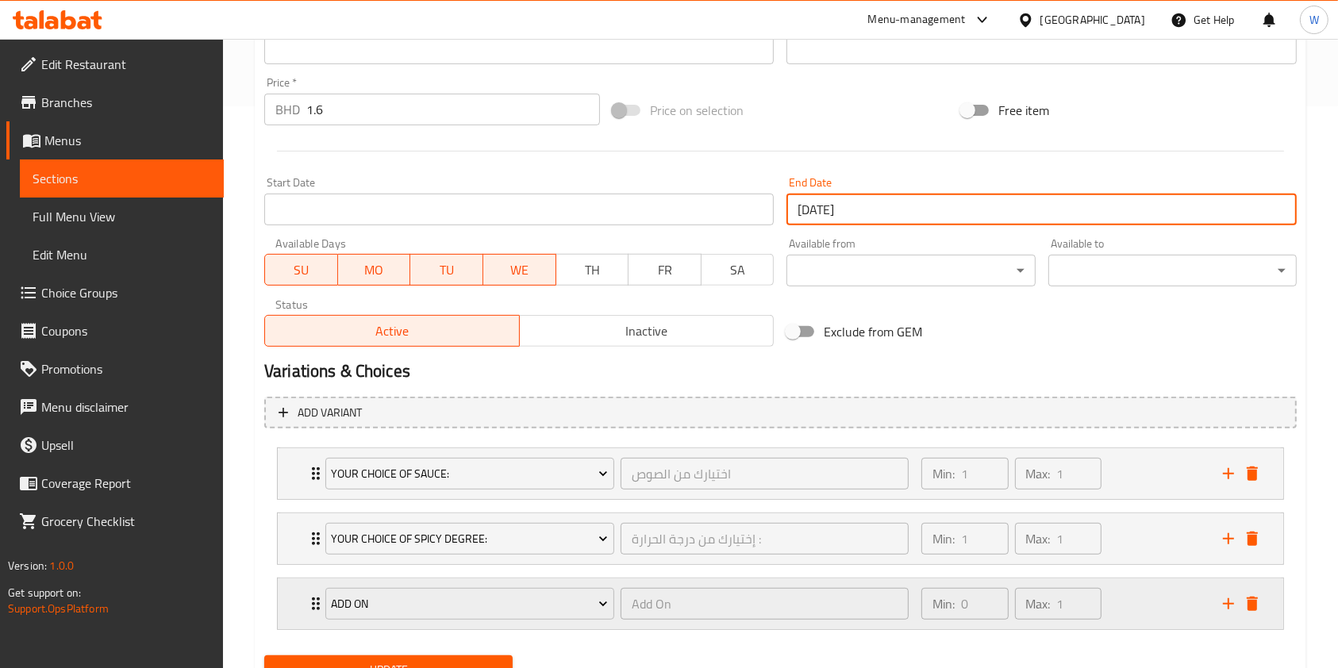
scroll to position [632, 0]
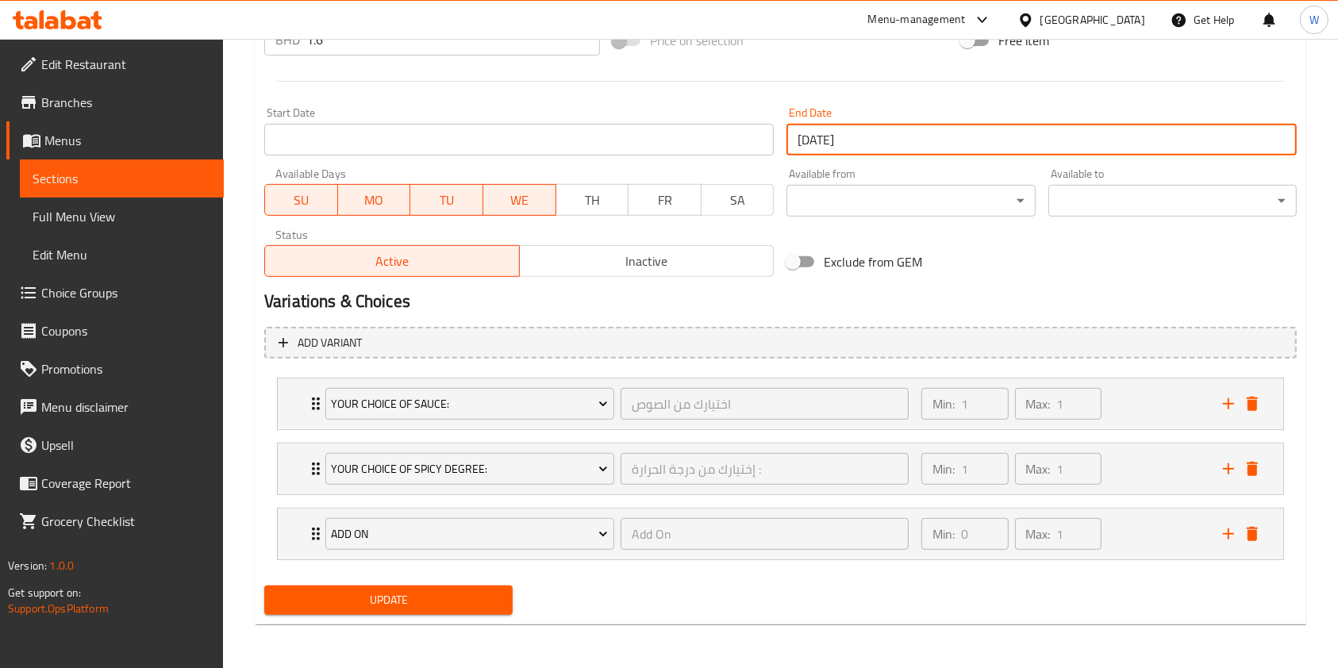
click at [460, 602] on span "Update" at bounding box center [388, 601] width 223 height 20
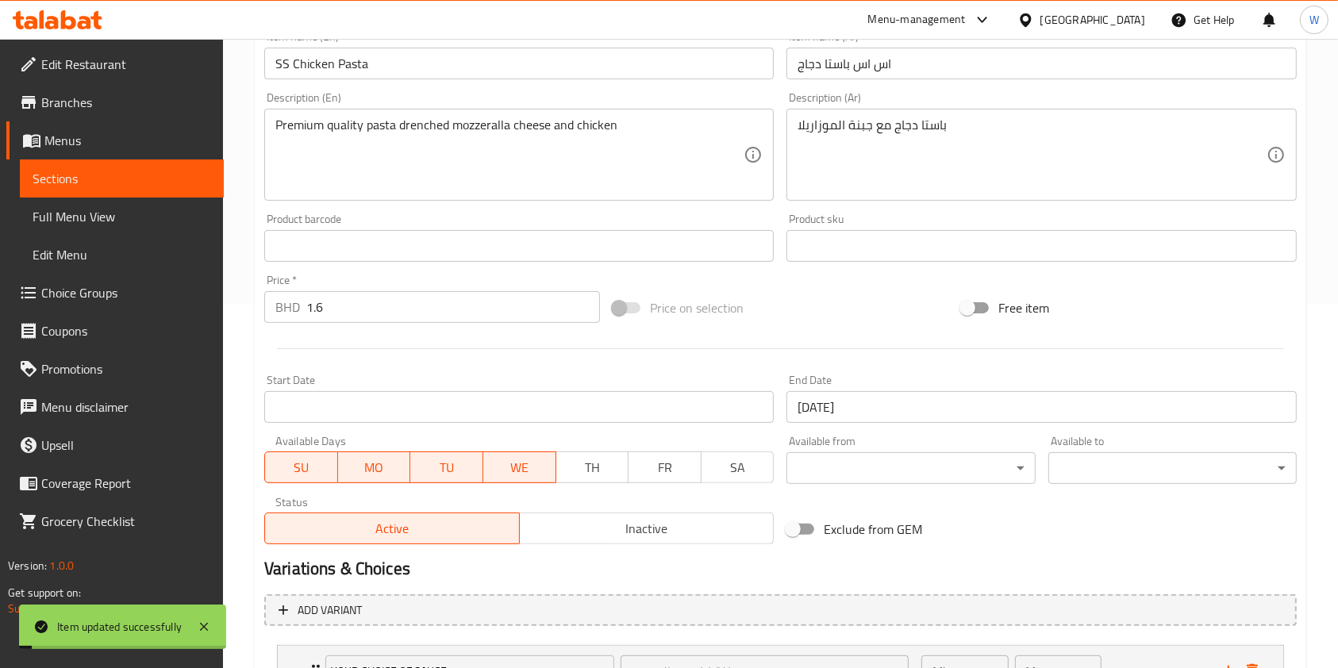
scroll to position [0, 0]
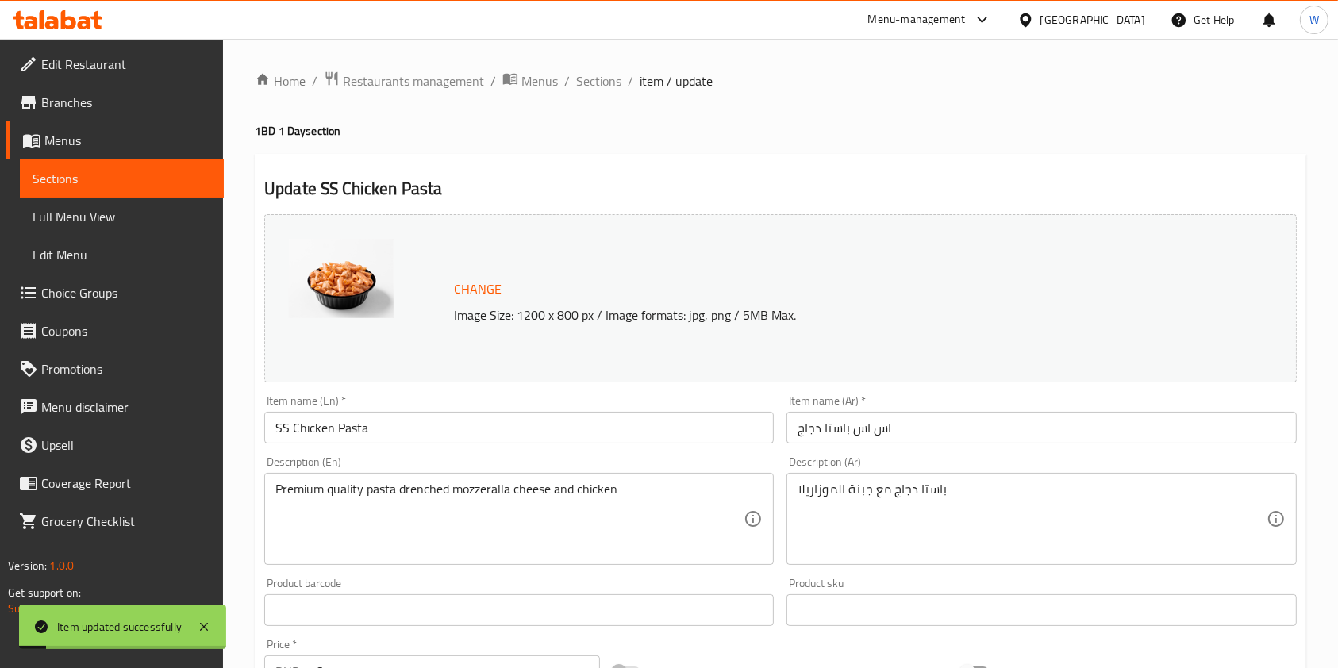
click at [610, 94] on div "Home / Restaurants management / Menus / Sections / item / update 1BD 1 Day sect…" at bounding box center [781, 670] width 1052 height 1199
click at [610, 87] on span "Sections" at bounding box center [598, 80] width 45 height 19
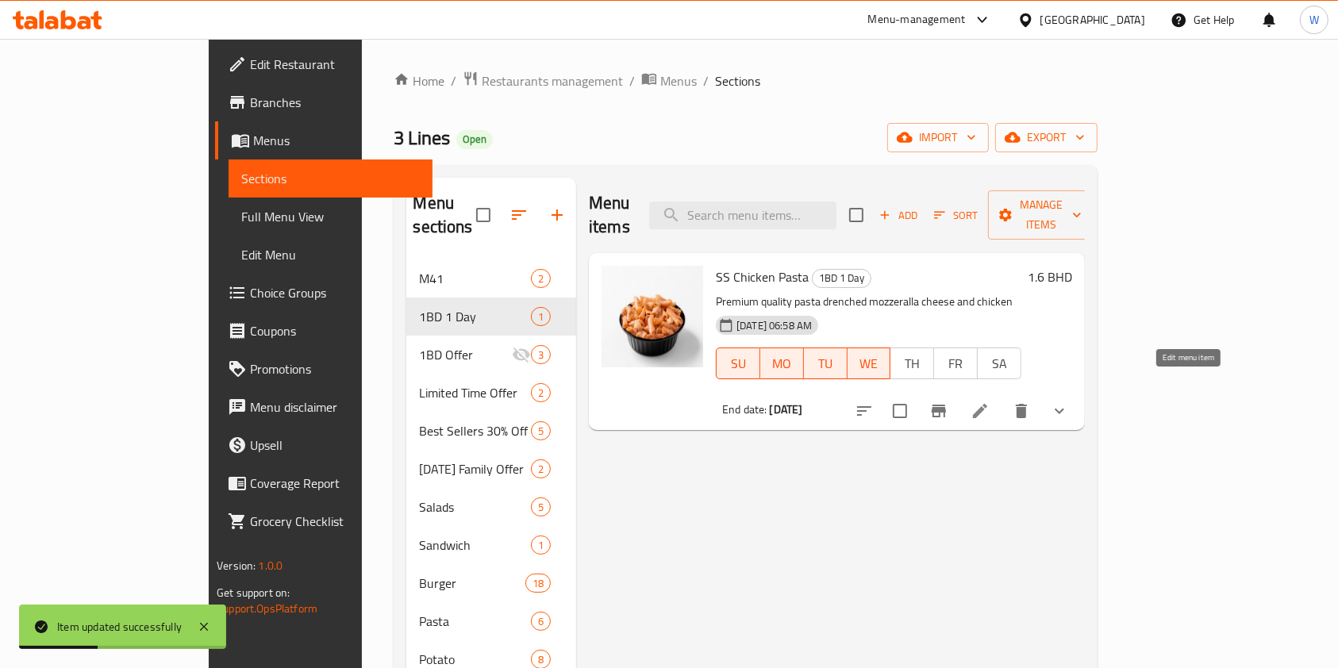
click at [990, 402] on icon at bounding box center [980, 411] width 19 height 19
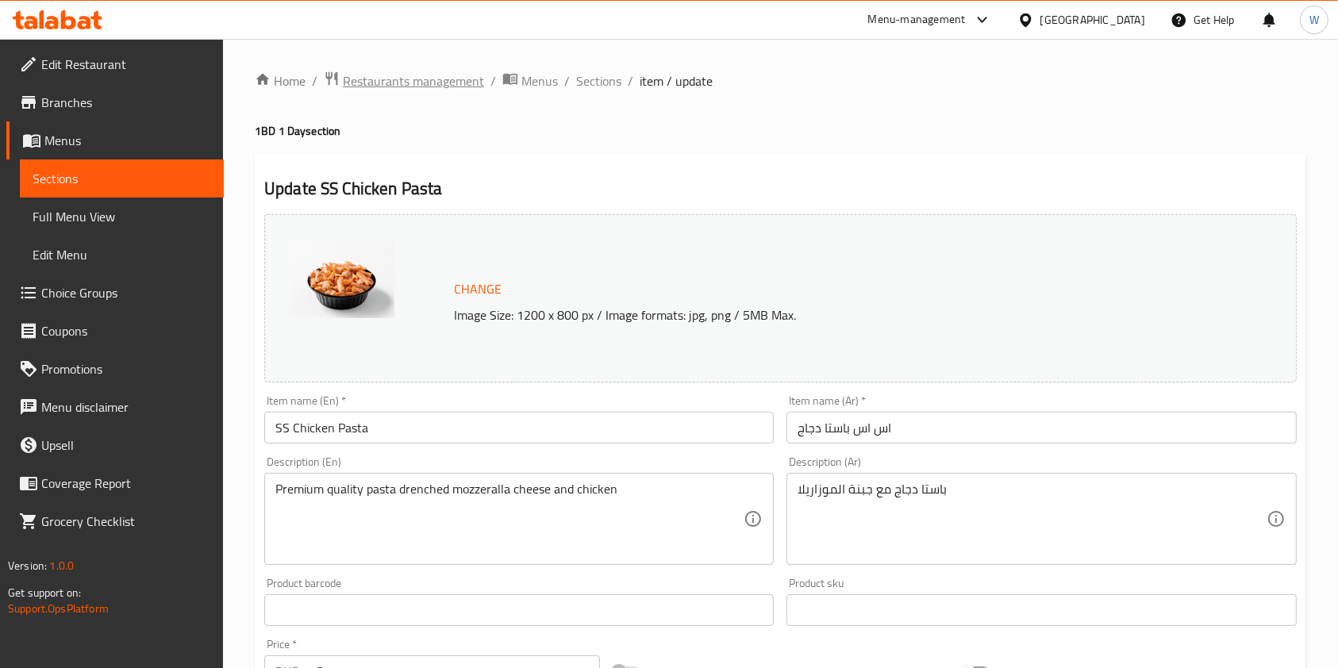
click at [394, 79] on span "Restaurants management" at bounding box center [413, 80] width 141 height 19
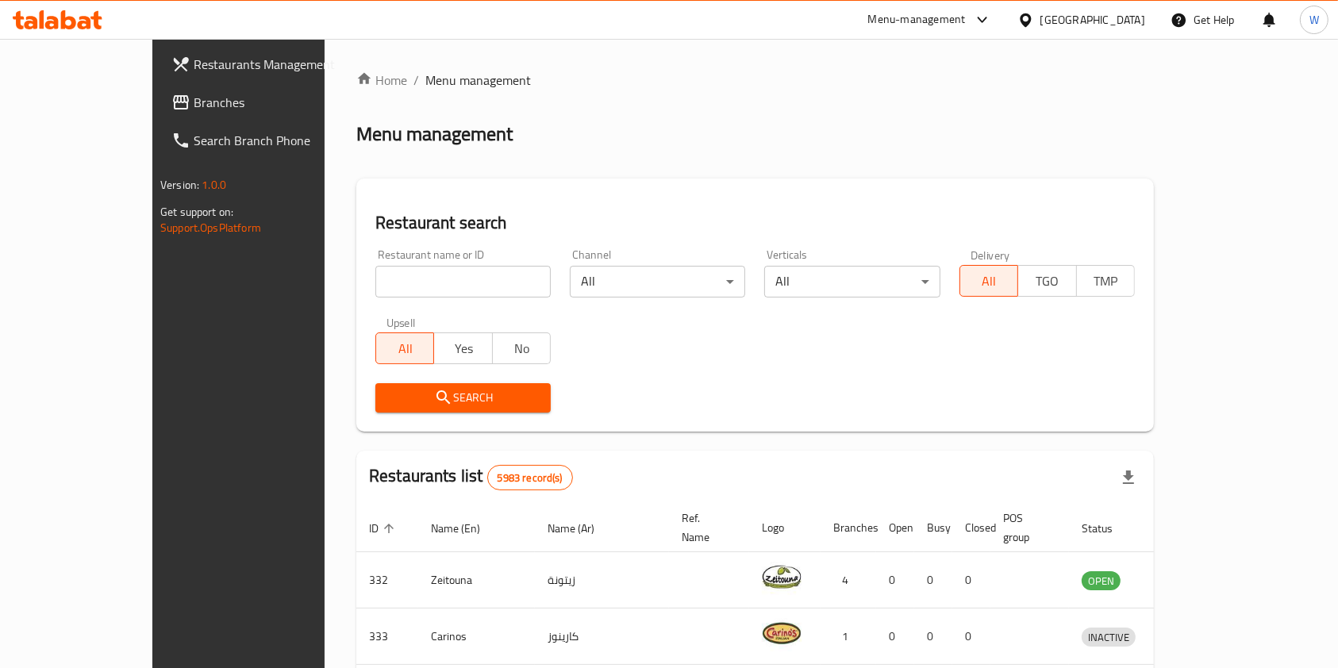
click at [375, 270] on input "search" at bounding box center [462, 282] width 175 height 32
paste input "Freezy Cup"
type input "Freezy Cup"
click button "Search" at bounding box center [462, 397] width 175 height 29
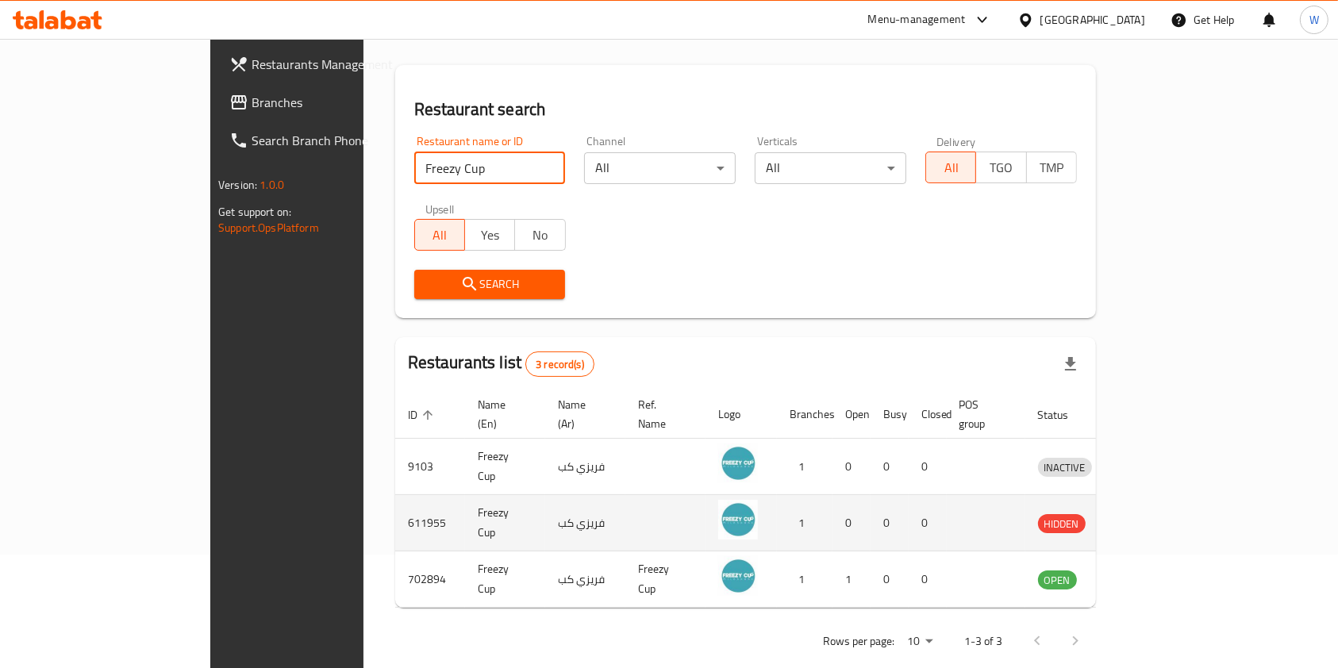
scroll to position [119, 0]
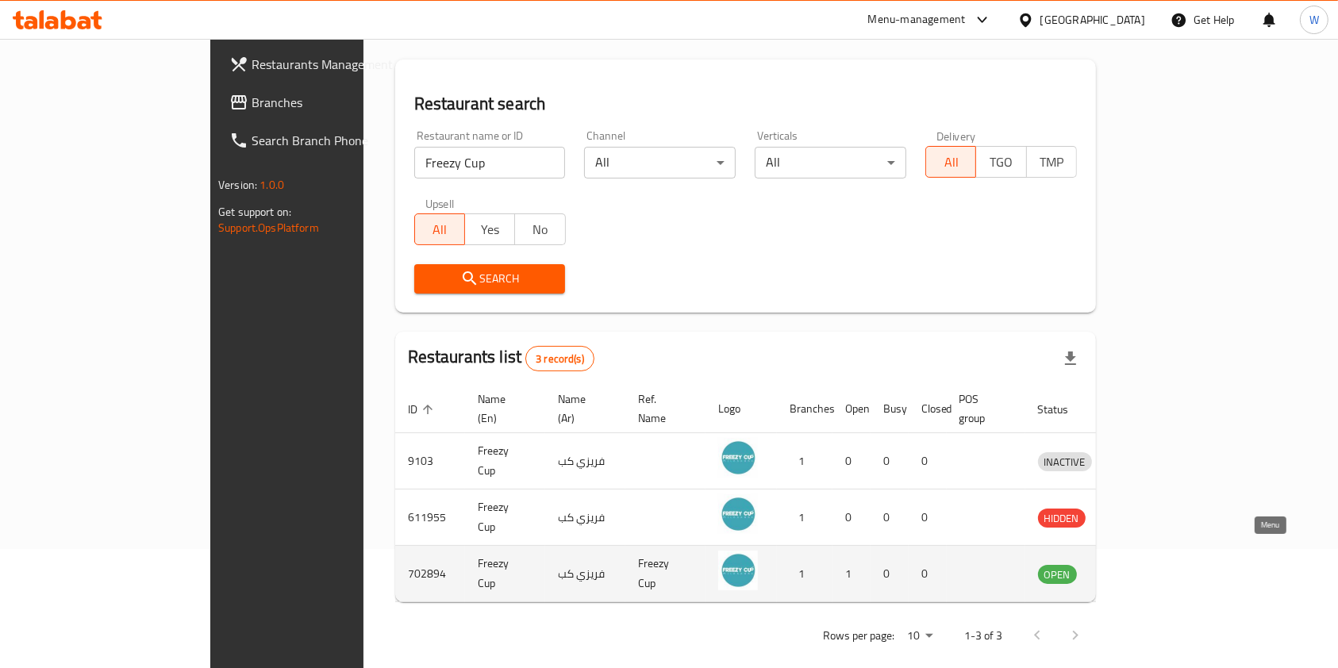
click at [1143, 564] on icon "enhanced table" at bounding box center [1133, 573] width 19 height 19
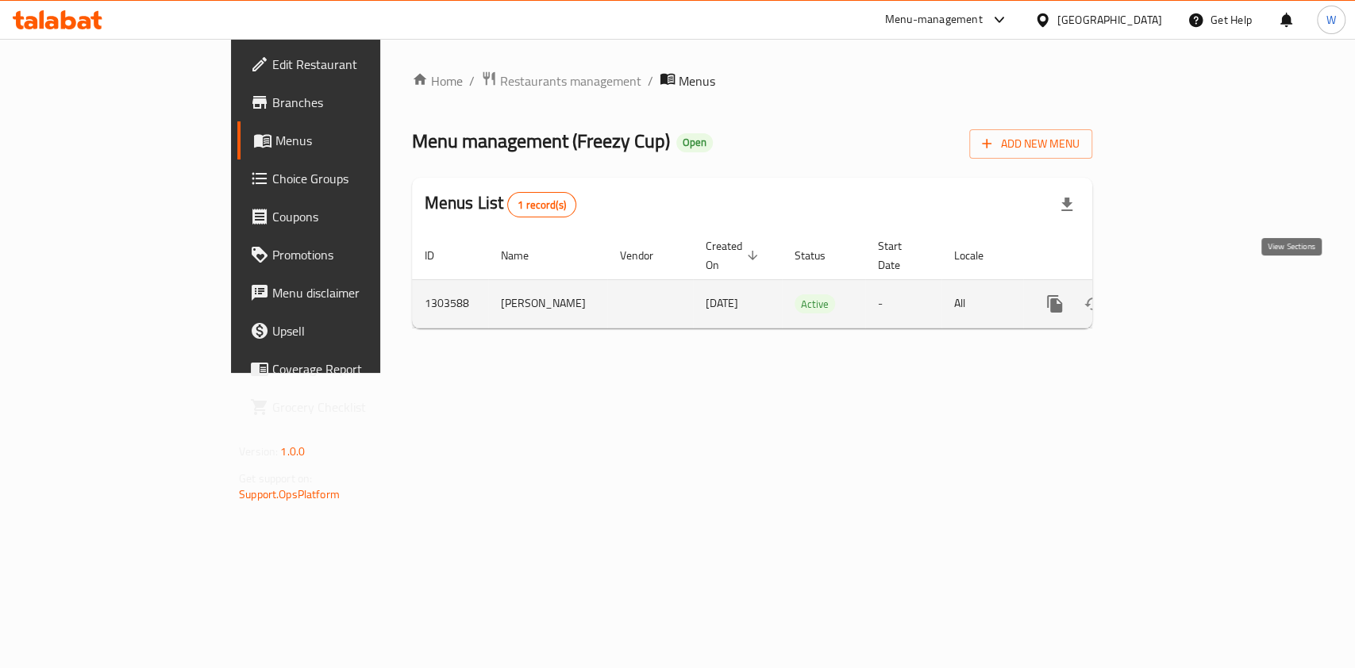
click at [1188, 298] on link "enhanced table" at bounding box center [1169, 304] width 38 height 38
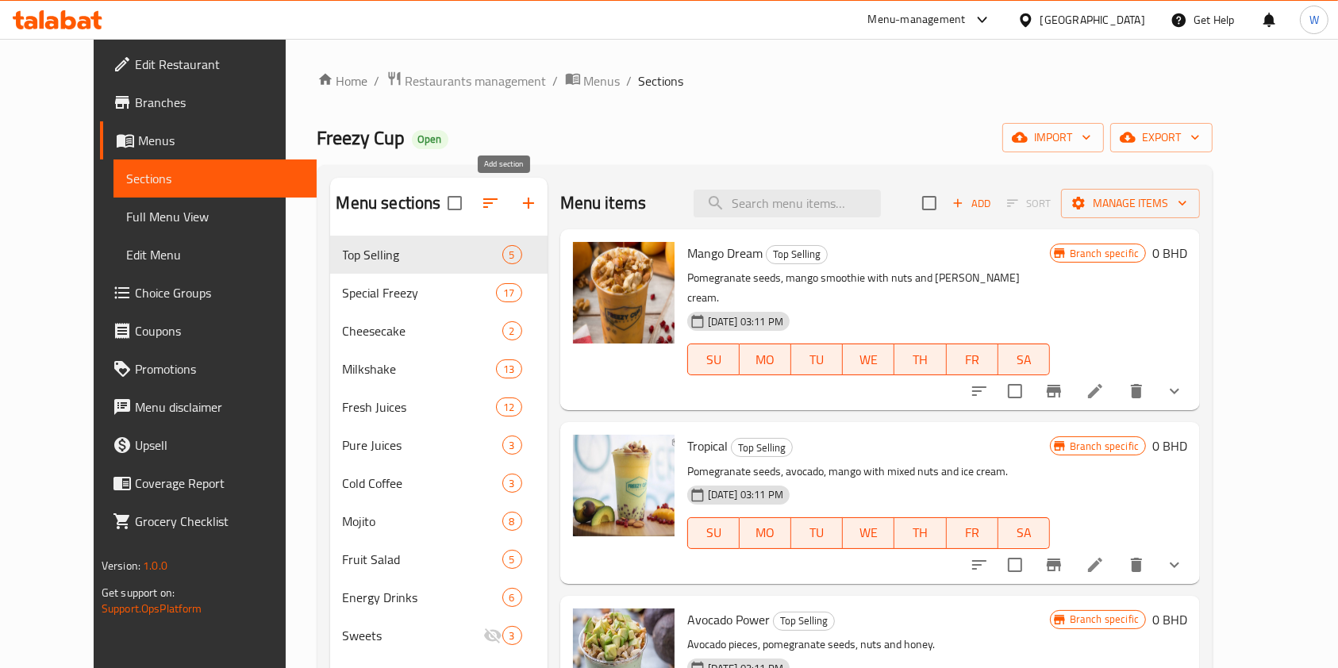
click at [510, 193] on button "button" at bounding box center [529, 203] width 38 height 38
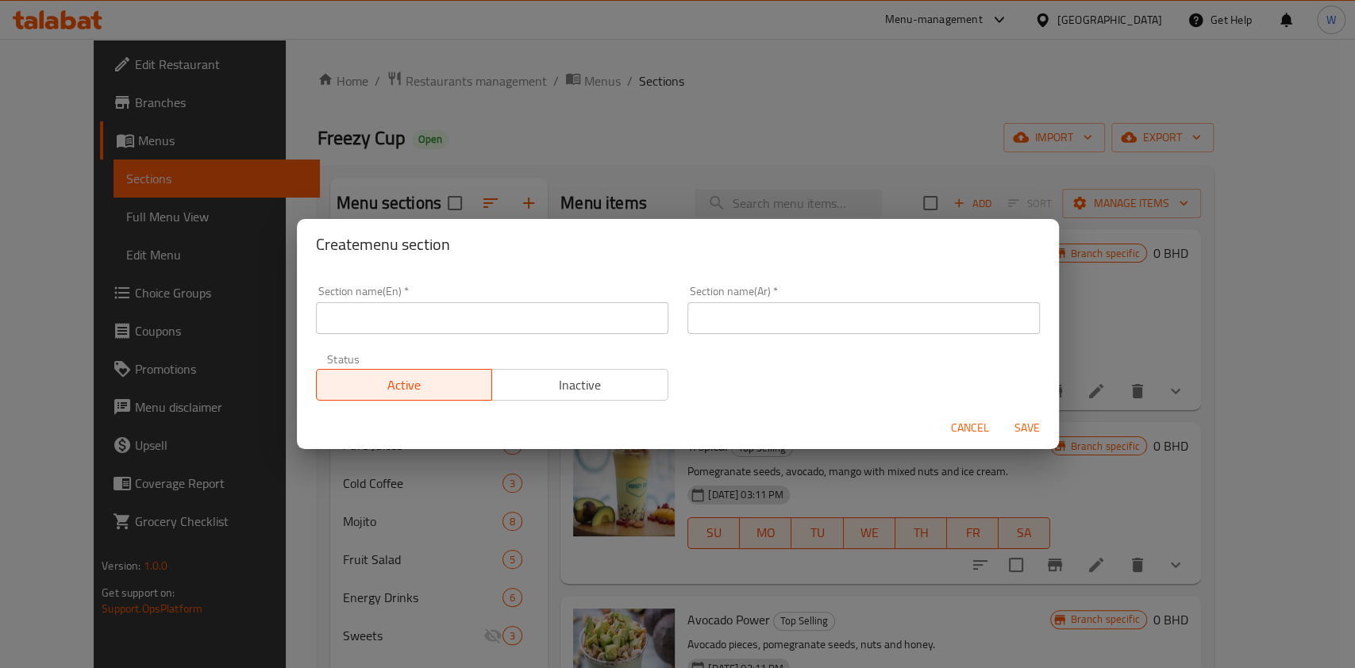
click at [495, 307] on input "text" at bounding box center [492, 318] width 352 height 32
type input "1 BD 1 Day"
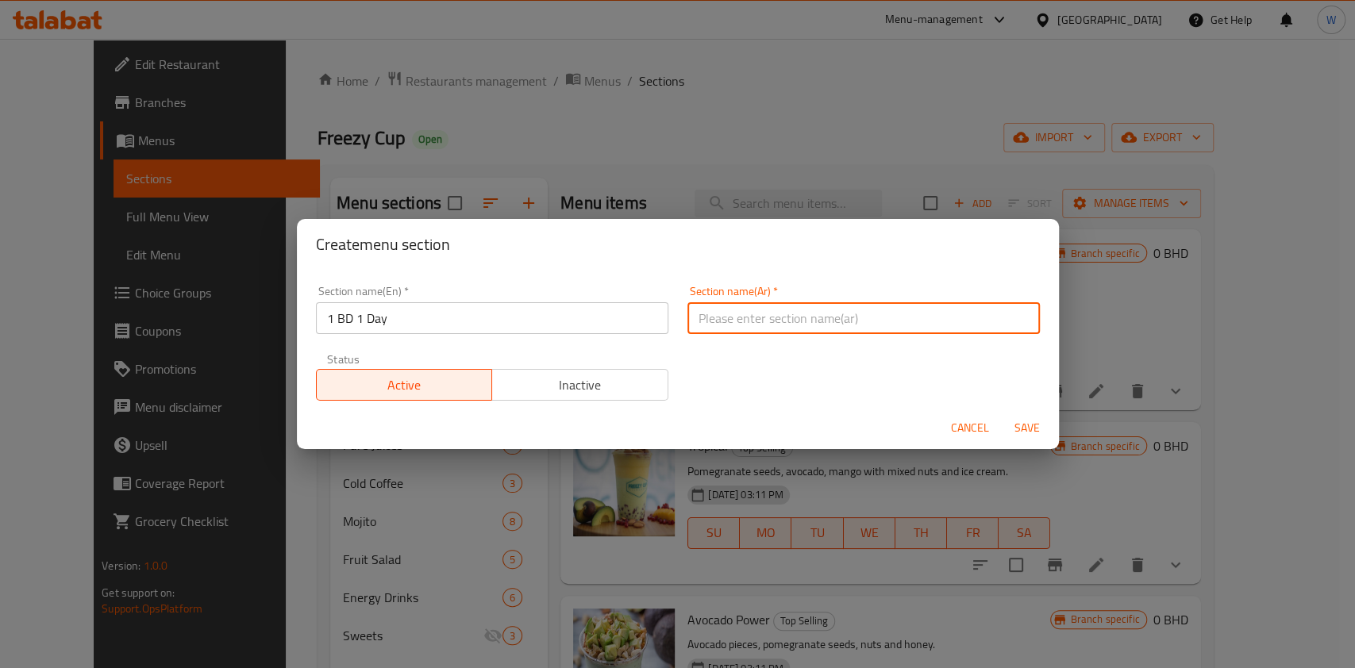
click at [740, 314] on input "text" at bounding box center [863, 318] width 352 height 32
type input "1 دينار يوم1"
click at [1032, 431] on span "Save" at bounding box center [1027, 428] width 38 height 20
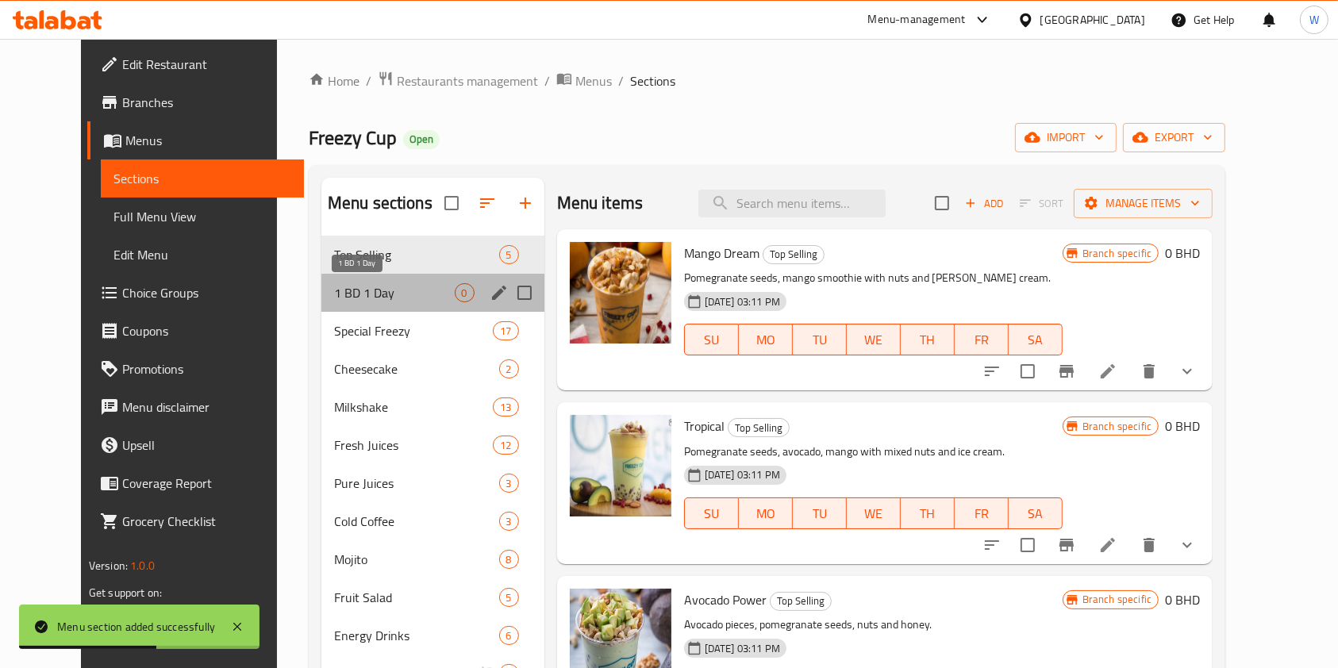
click at [403, 286] on span "1 BD 1 Day" at bounding box center [394, 292] width 121 height 19
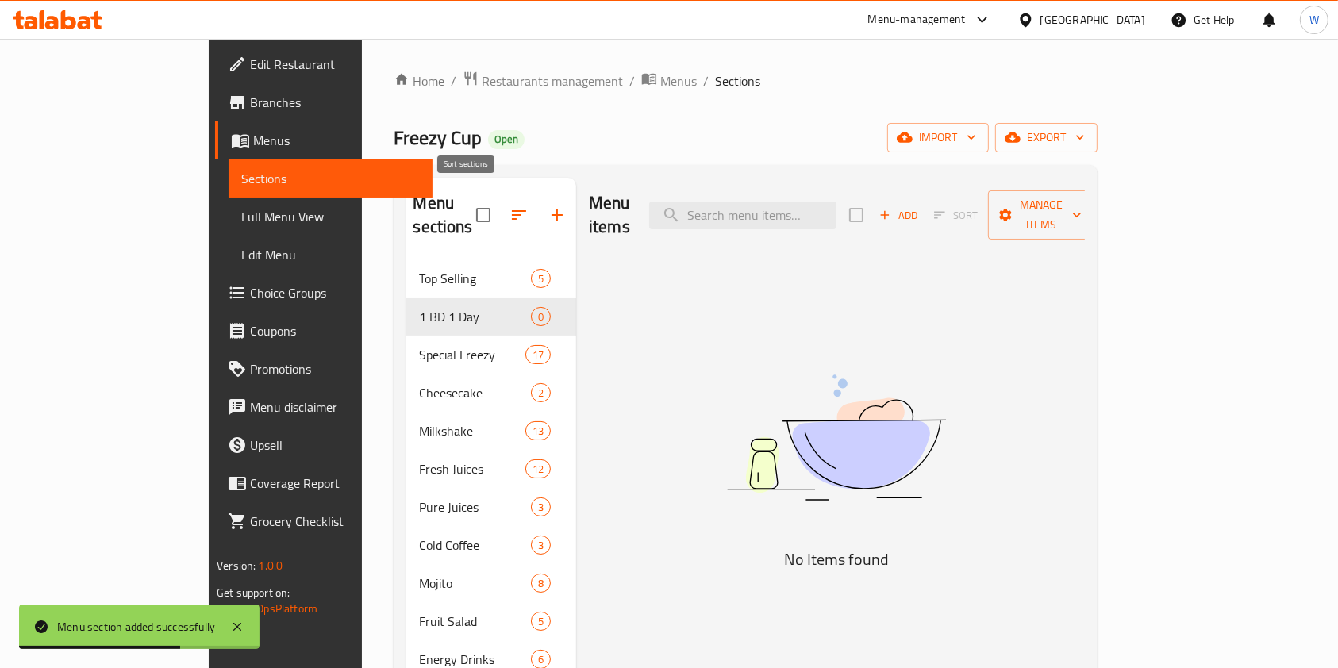
click at [510, 206] on icon "button" at bounding box center [519, 215] width 19 height 19
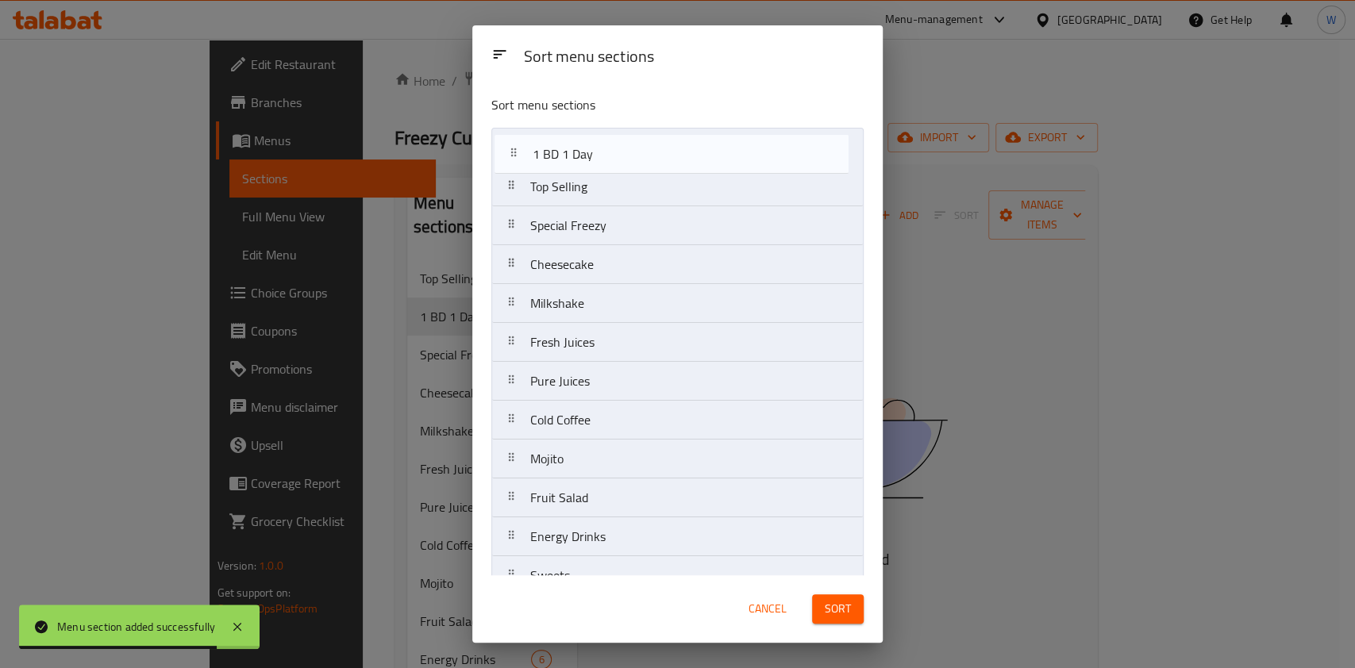
drag, startPoint x: 565, startPoint y: 203, endPoint x: 568, endPoint y: 167, distance: 36.6
click at [568, 167] on nav "Top Selling 1 BD 1 Day Special Freezy Cheesecake Milkshake Fresh Juices Pure Ju…" at bounding box center [677, 362] width 372 height 468
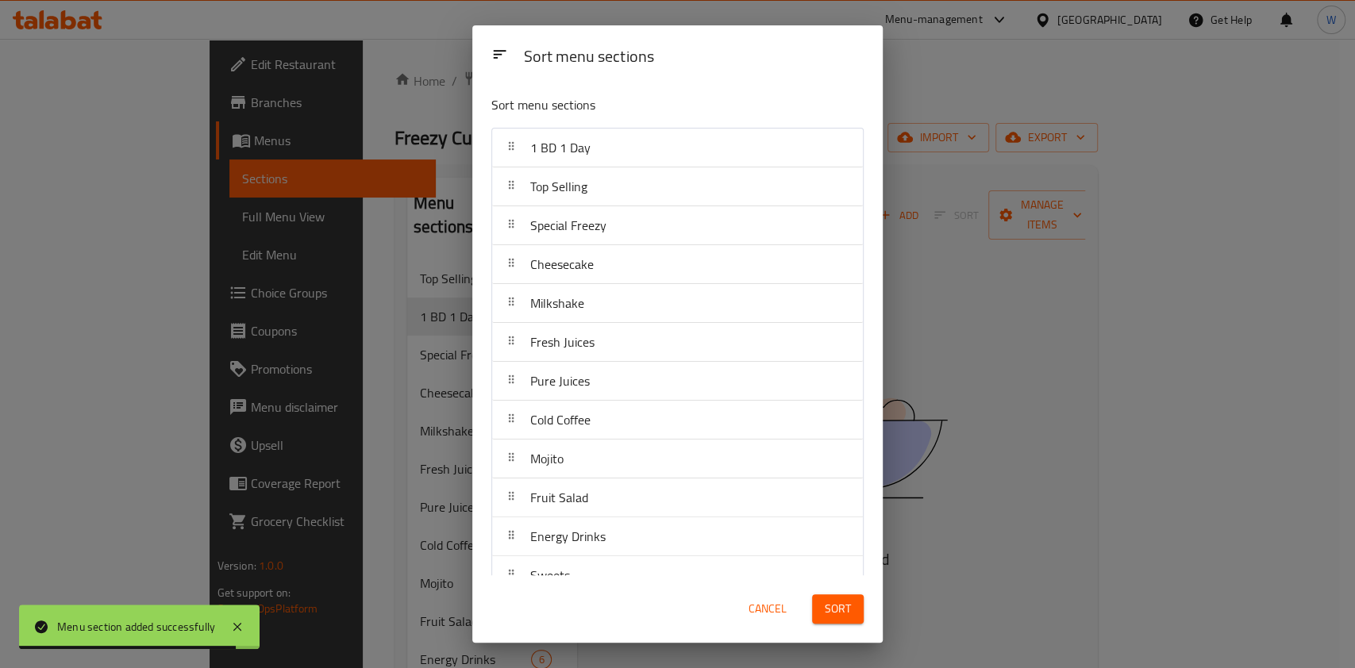
click at [860, 606] on button "Sort" at bounding box center [838, 608] width 52 height 29
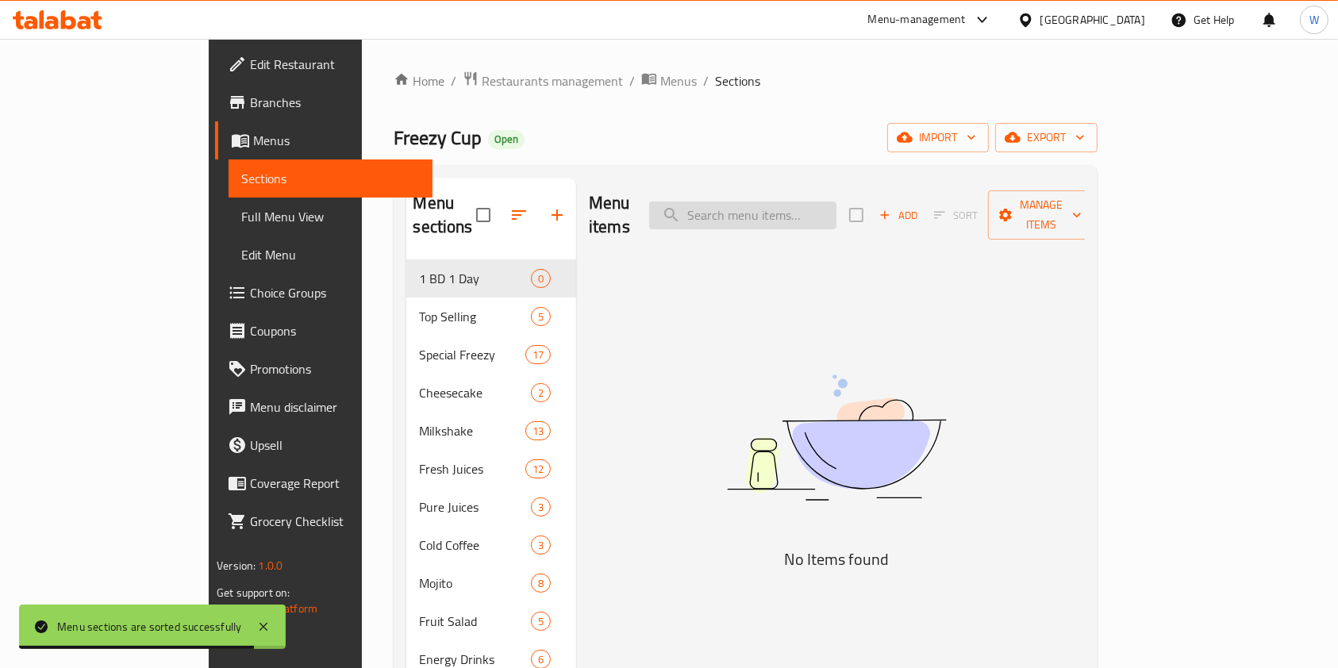
click at [806, 202] on input "search" at bounding box center [742, 216] width 187 height 28
paste input "Oreo milkshake"
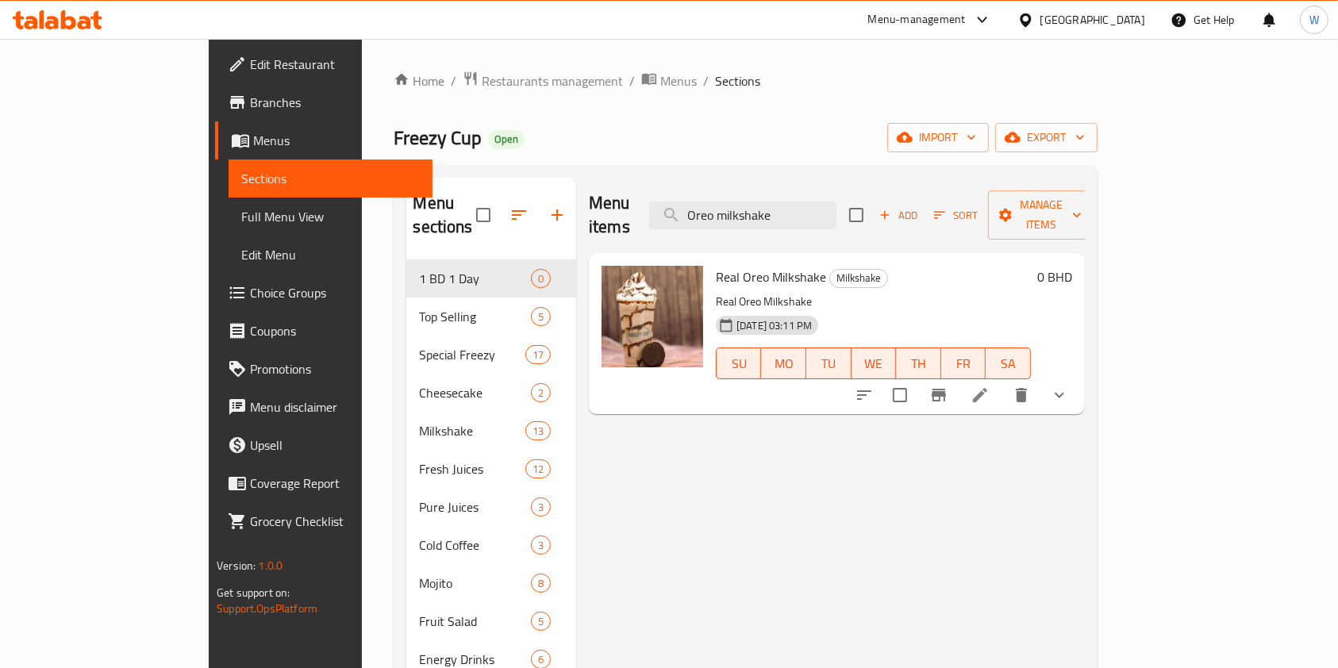
type input "Oreo milkshake"
click at [1069, 386] on icon "show more" at bounding box center [1059, 395] width 19 height 19
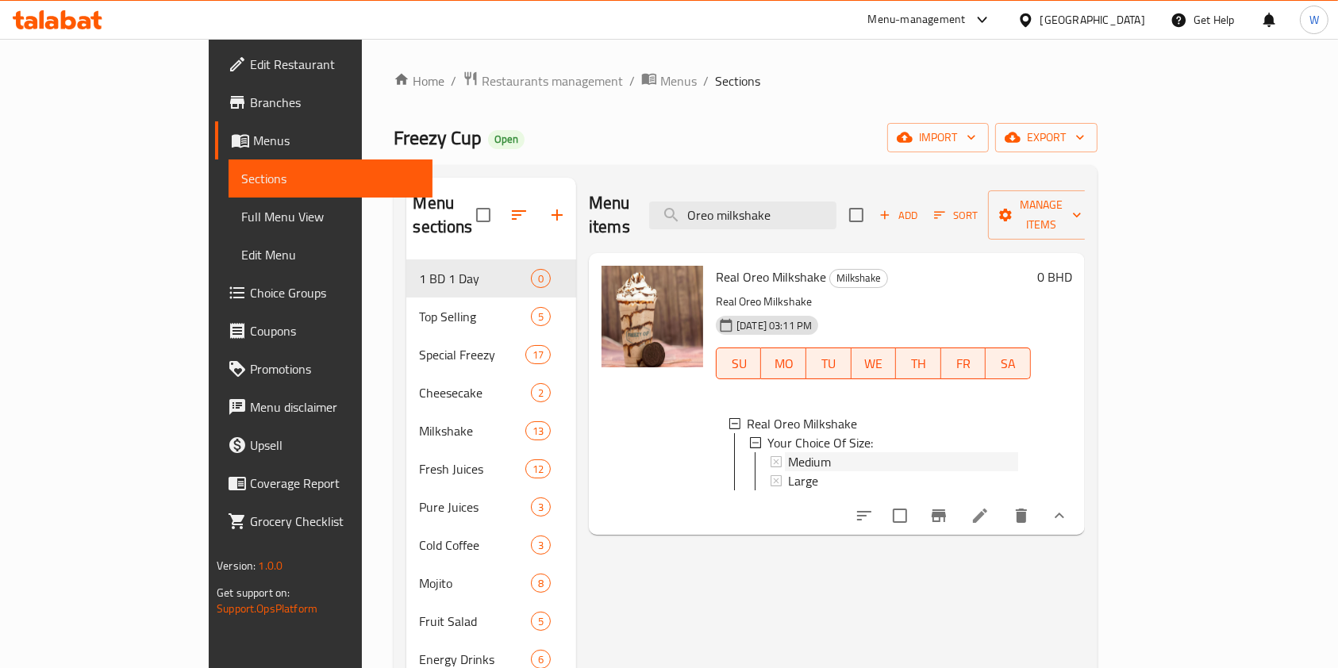
click at [788, 452] on span "Medium" at bounding box center [809, 461] width 43 height 19
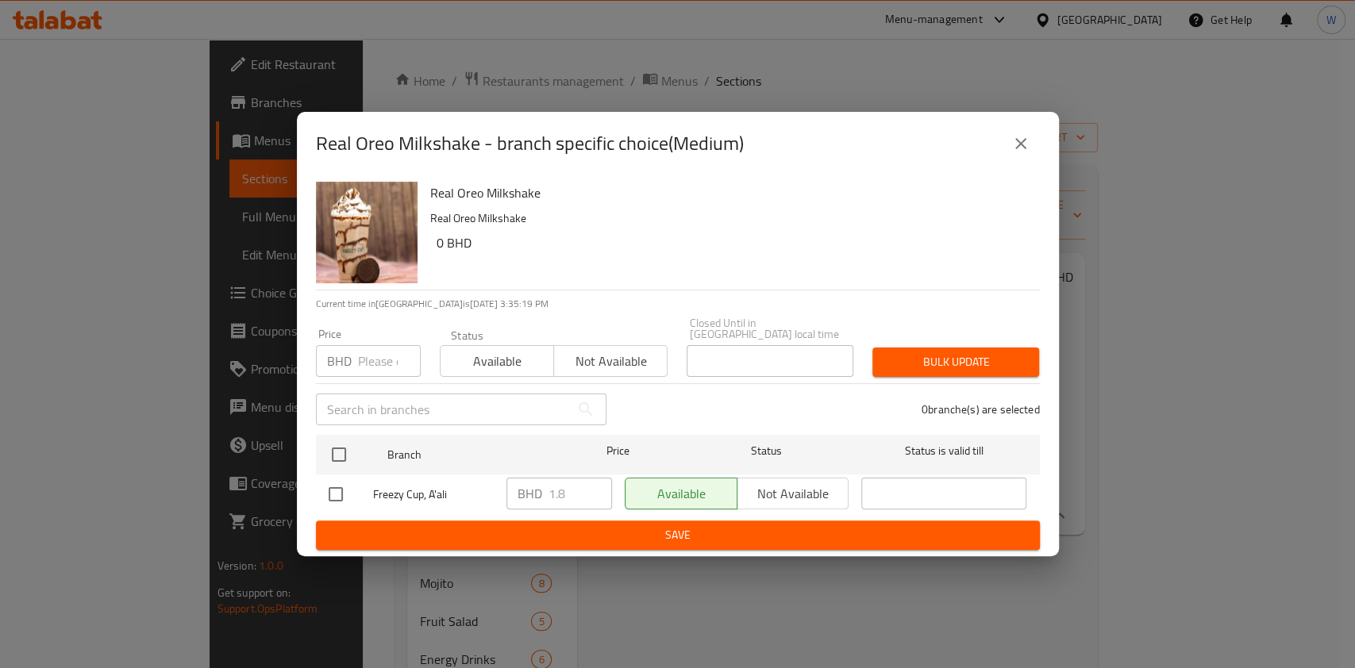
click at [1023, 151] on icon "close" at bounding box center [1020, 143] width 19 height 19
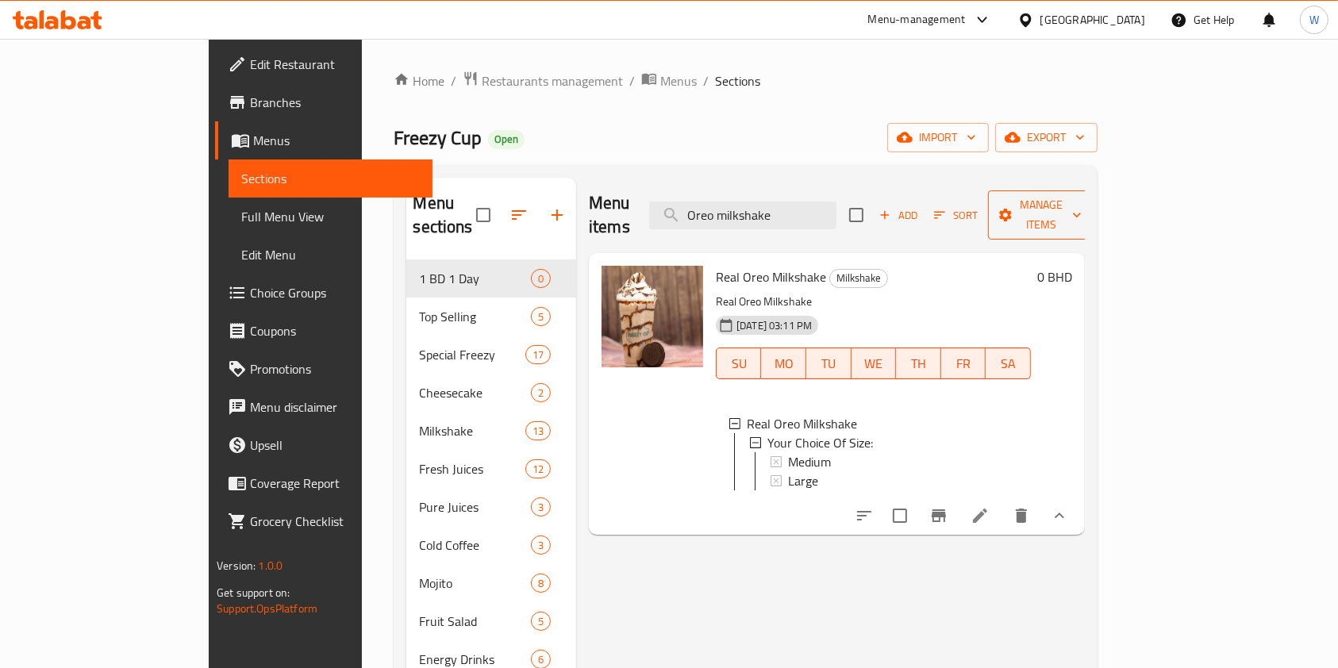
click at [1082, 206] on span "Manage items" at bounding box center [1041, 215] width 81 height 40
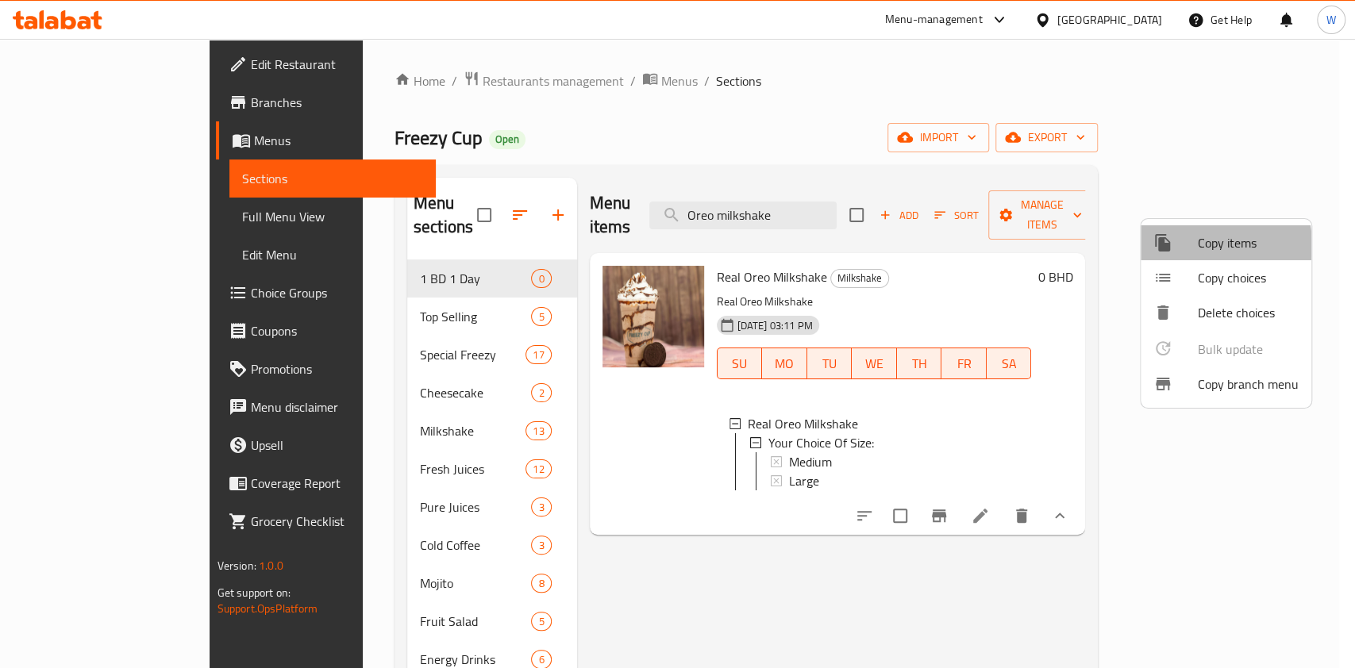
click at [1184, 247] on div at bounding box center [1175, 242] width 44 height 19
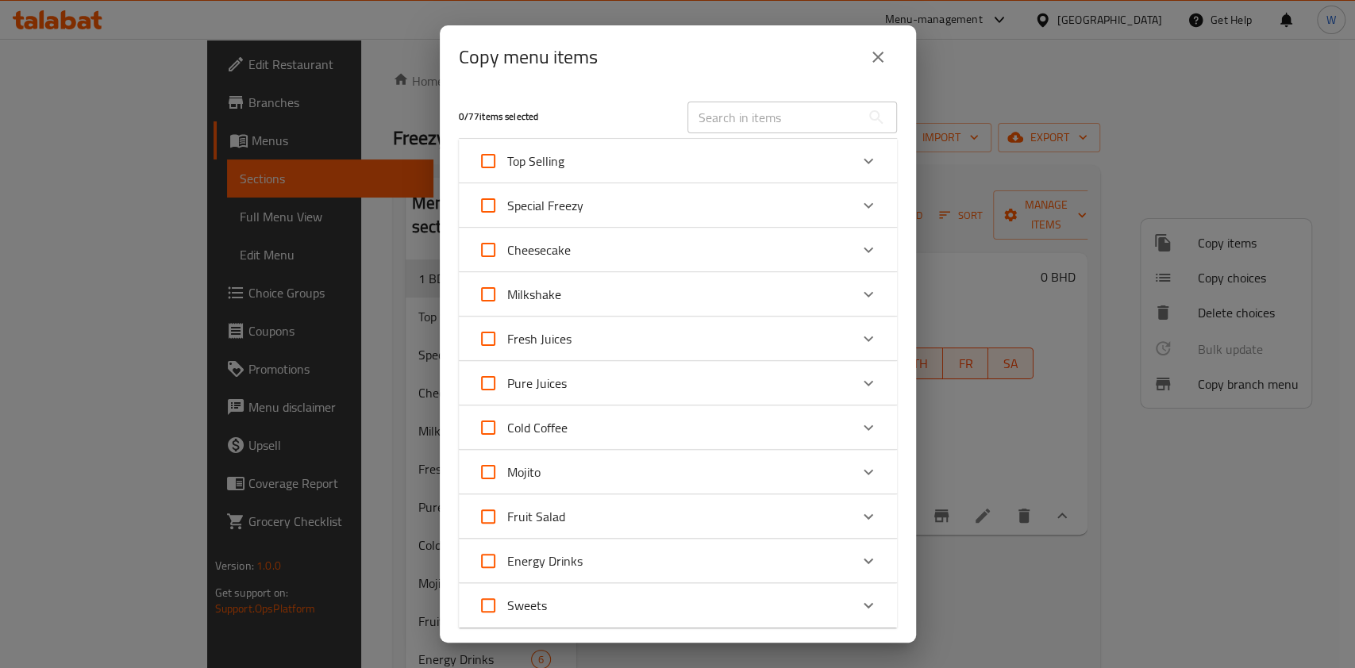
click at [750, 111] on input "text" at bounding box center [773, 118] width 173 height 32
paste input "Oreo milkshake"
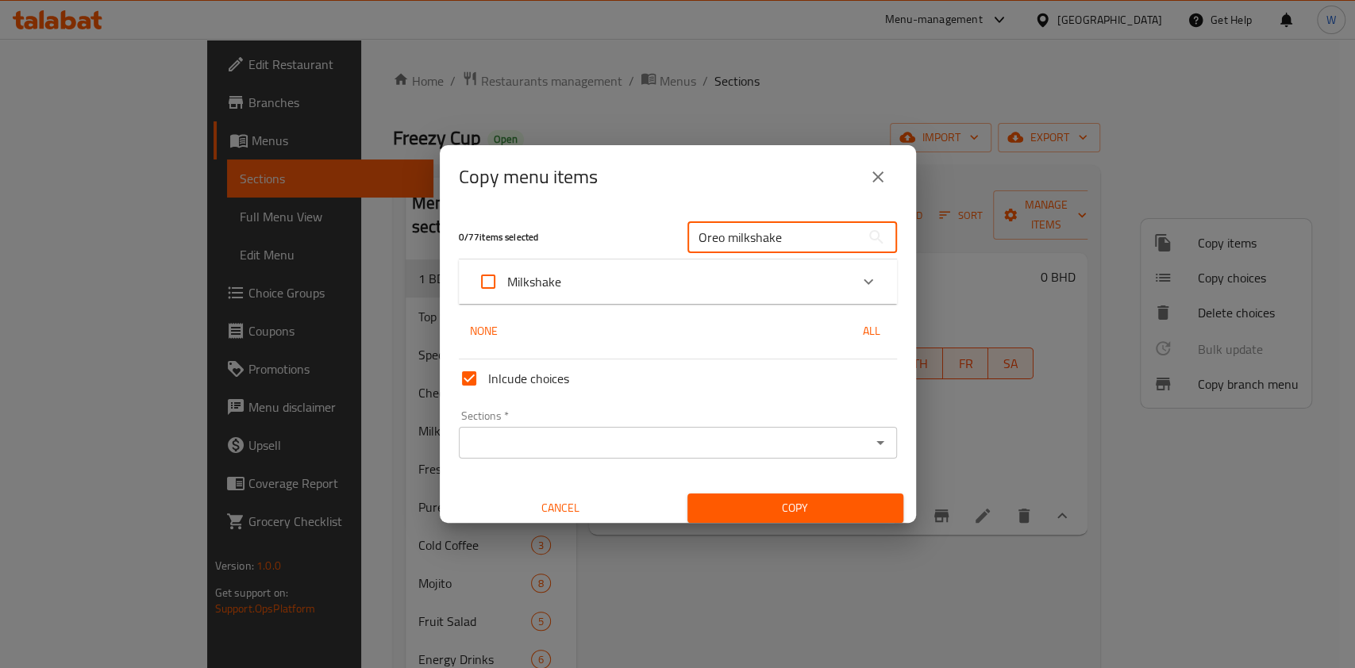
type input "Oreo milkshake"
click at [859, 289] on icon "Expand" at bounding box center [868, 281] width 19 height 19
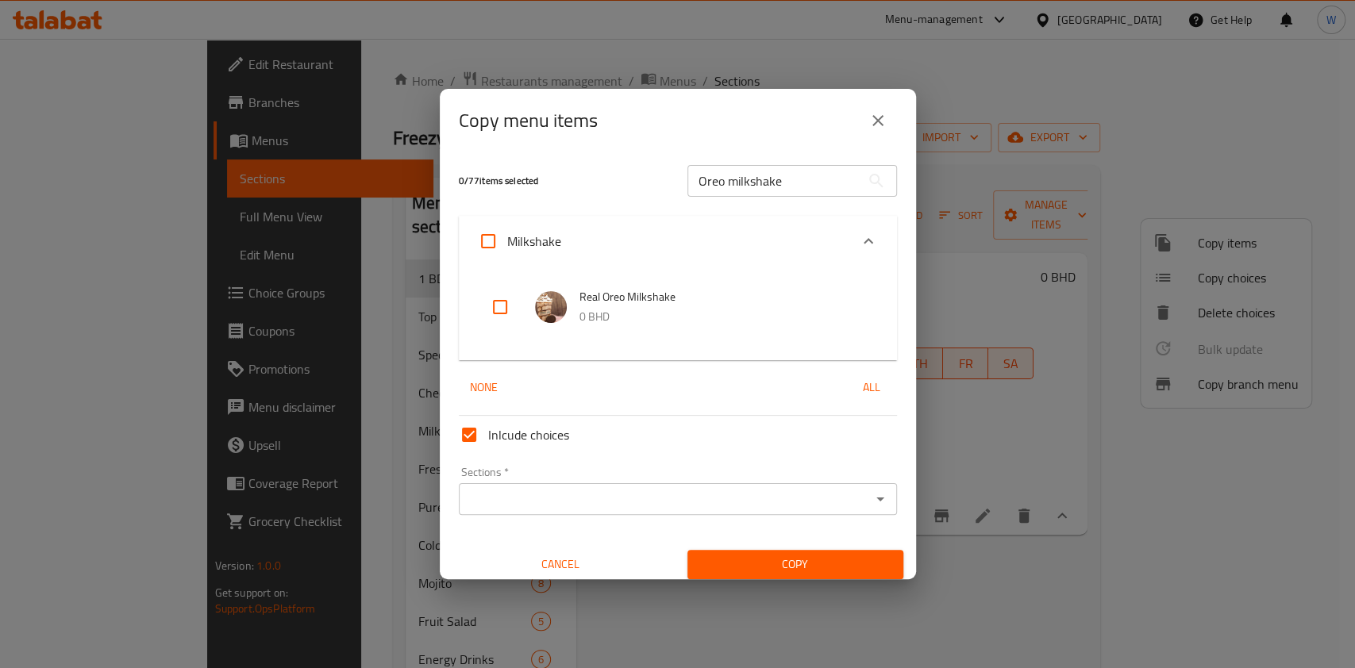
click at [502, 302] on input "checkbox" at bounding box center [500, 307] width 38 height 38
checkbox input "true"
click at [873, 500] on button "Open" at bounding box center [880, 499] width 22 height 22
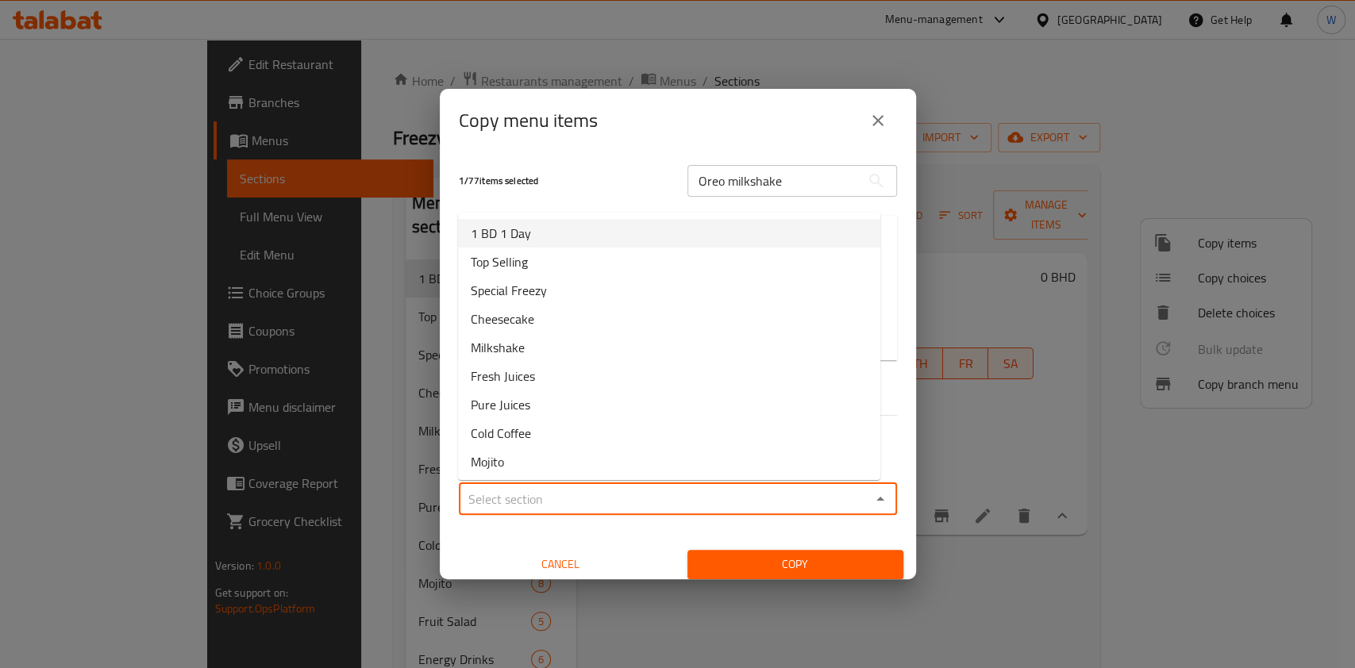
click at [672, 233] on li "1 BD 1 Day" at bounding box center [669, 233] width 422 height 29
type input "1 BD 1 Day"
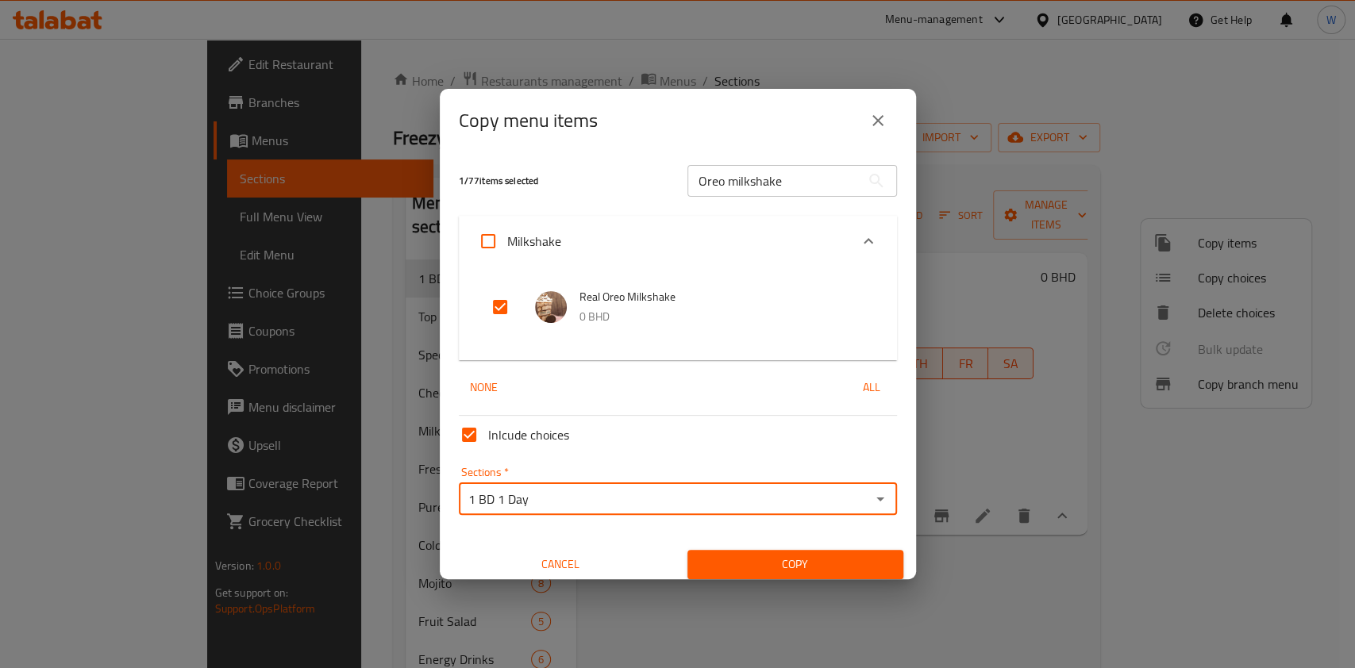
click at [770, 563] on span "Copy" at bounding box center [795, 565] width 190 height 20
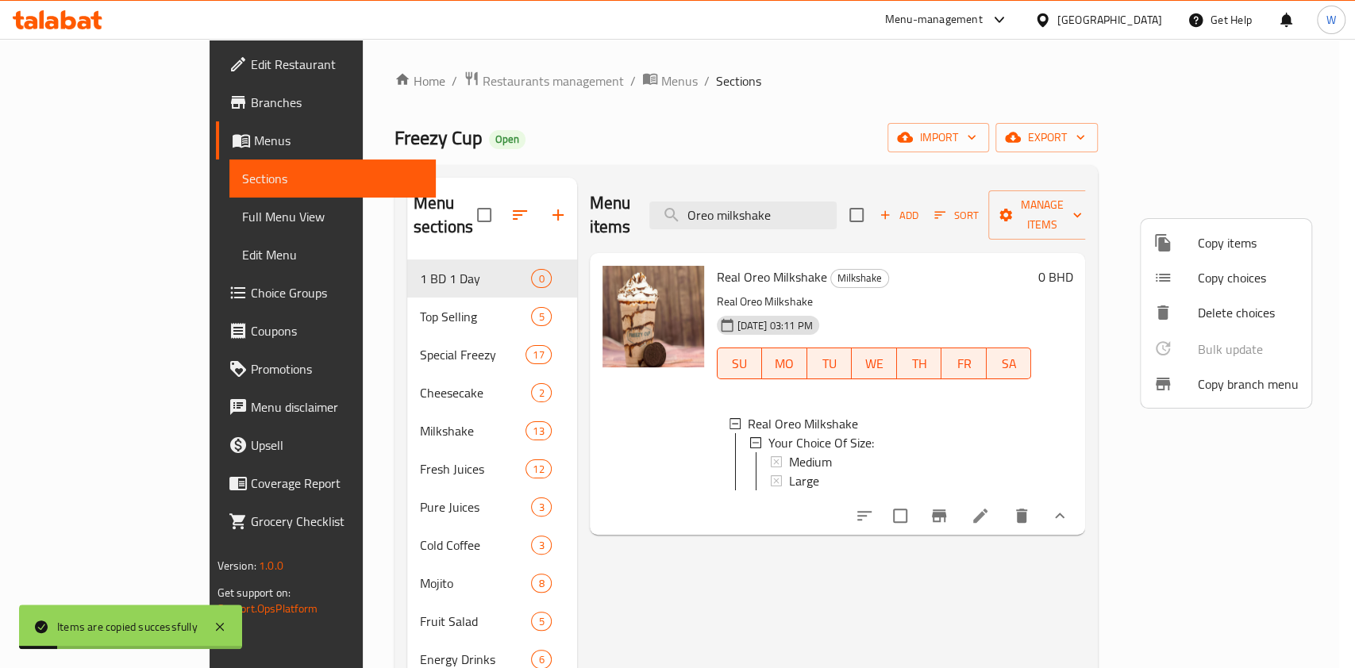
click at [821, 607] on div at bounding box center [677, 334] width 1355 height 668
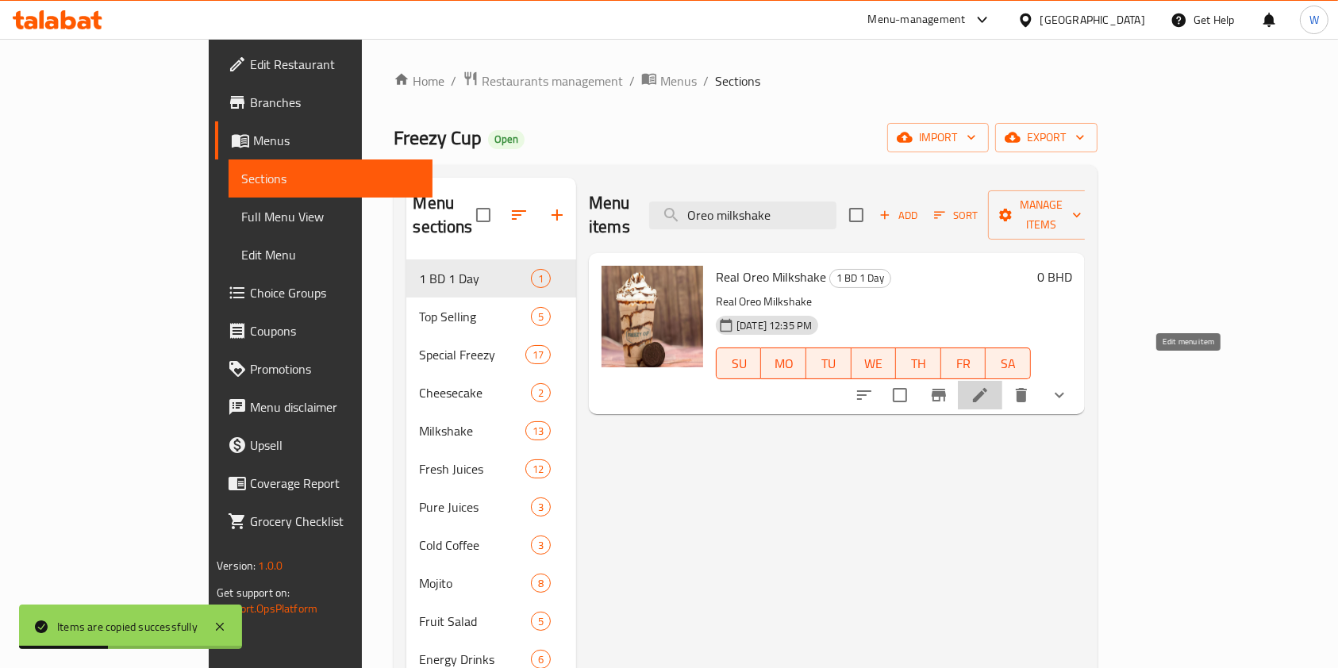
click at [990, 386] on icon at bounding box center [980, 395] width 19 height 19
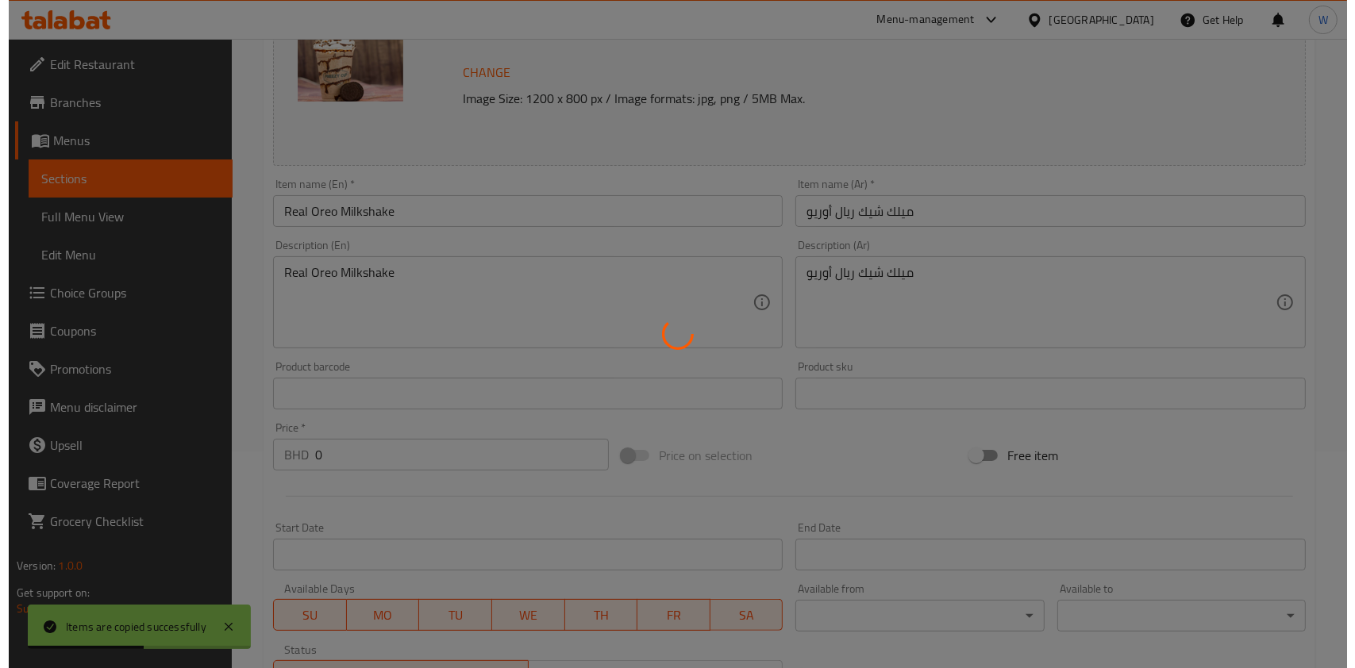
scroll to position [511, 0]
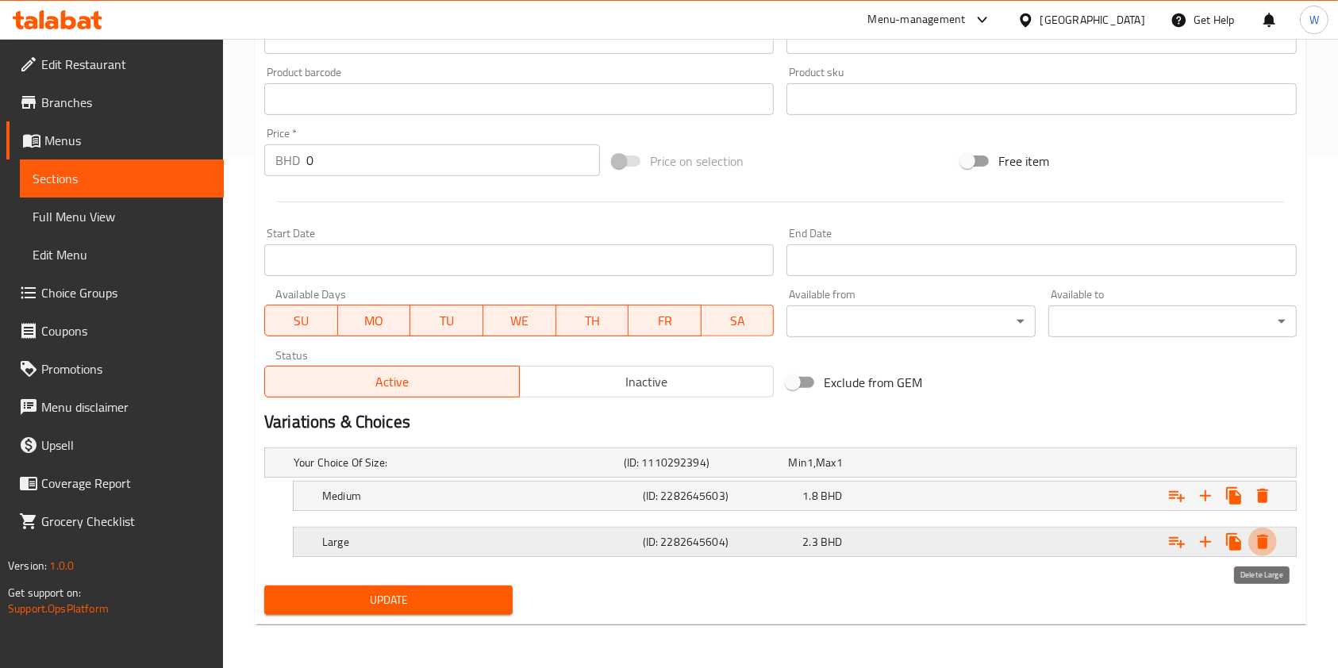
click at [1268, 537] on icon "Expand" at bounding box center [1262, 542] width 19 height 19
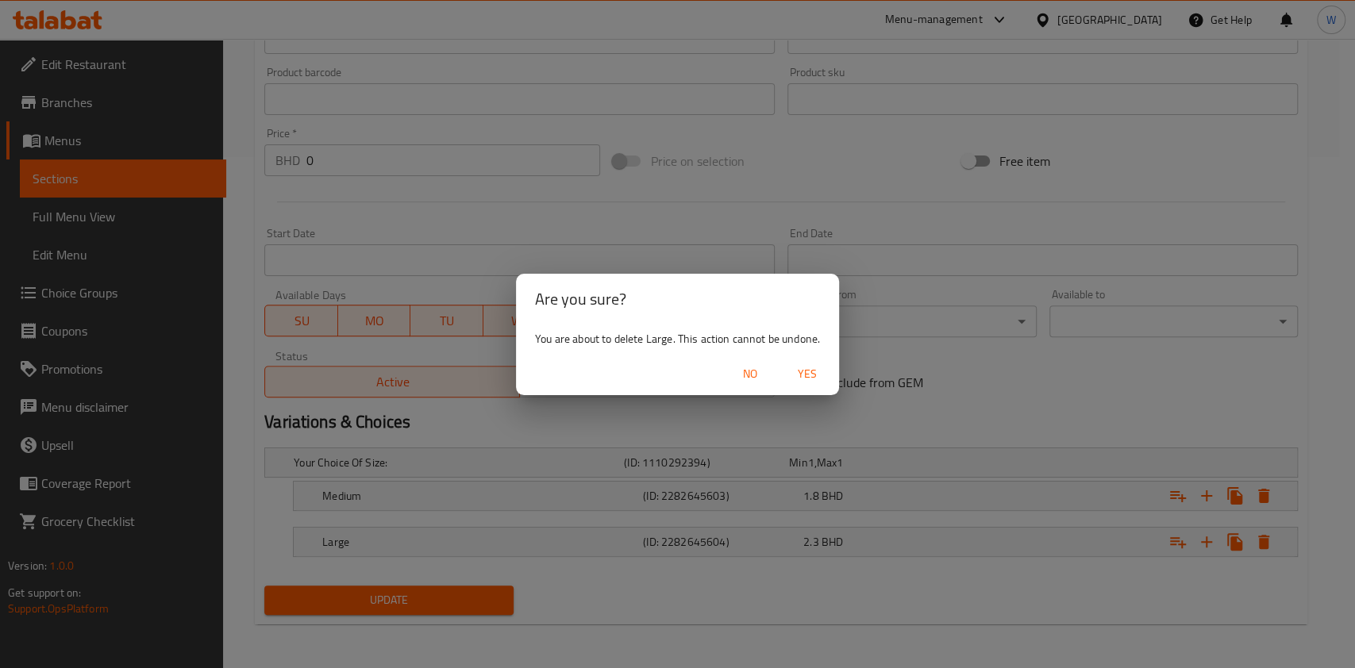
click at [818, 373] on span "Yes" at bounding box center [807, 374] width 38 height 20
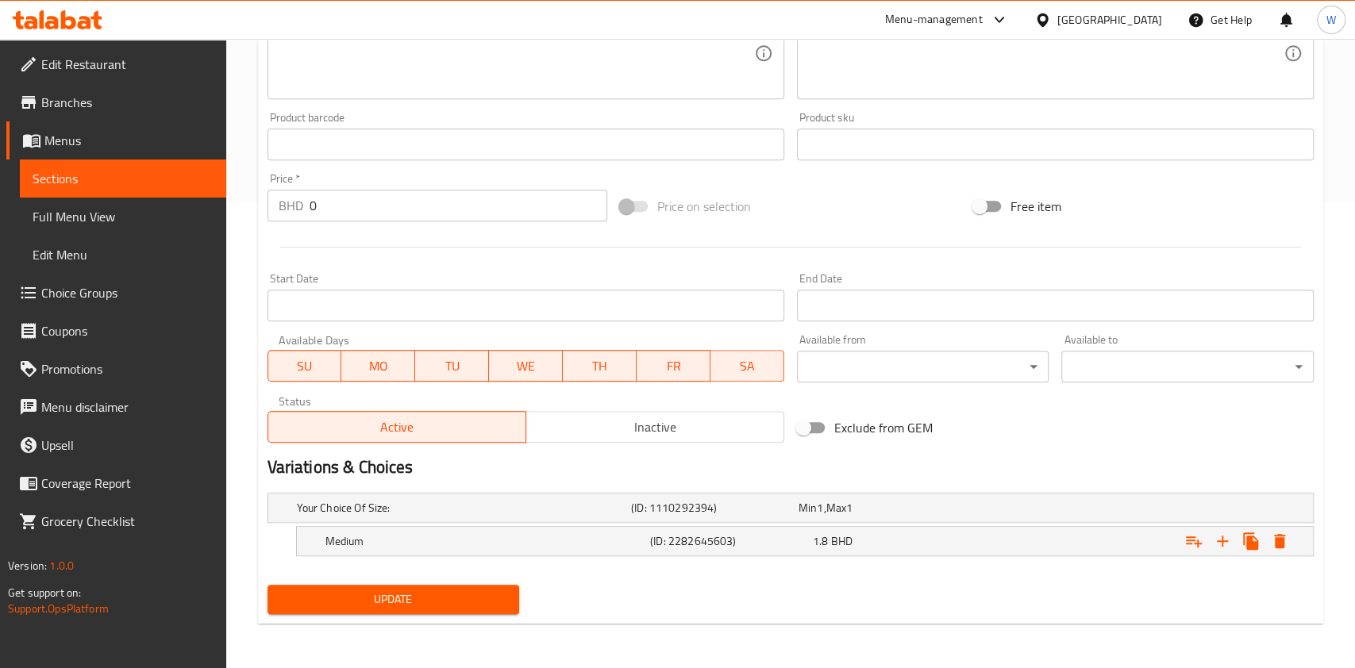
scroll to position [465, 0]
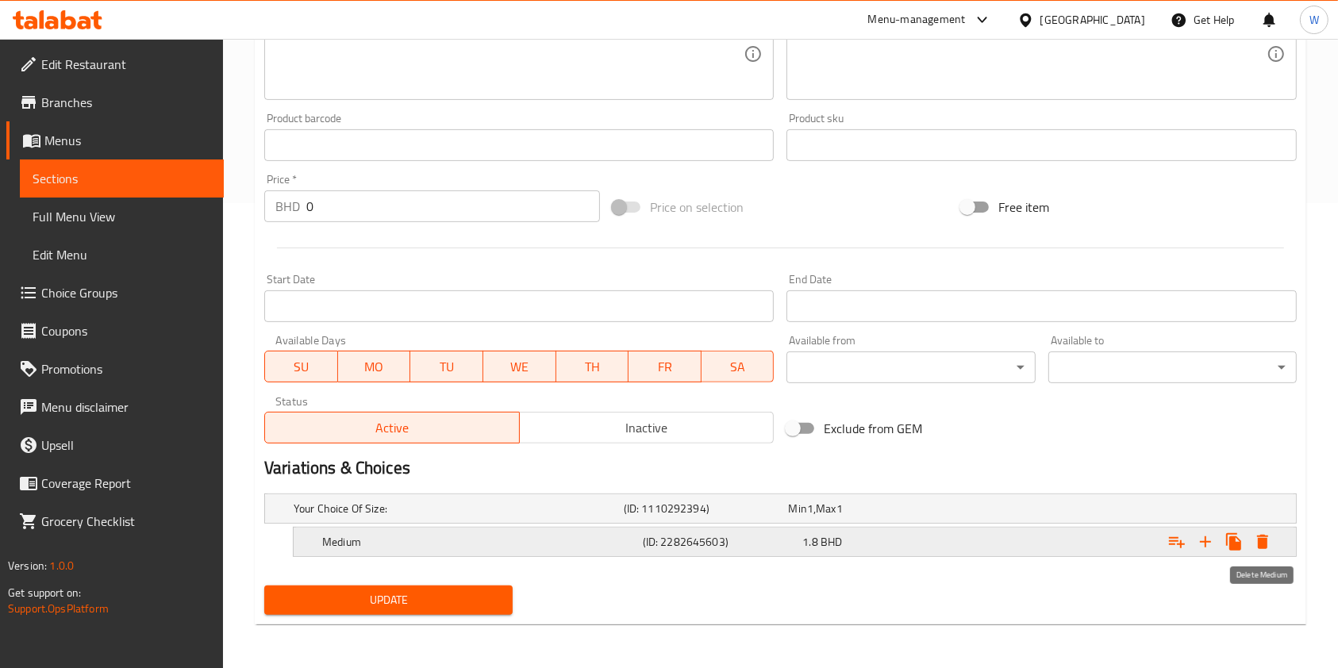
click at [1269, 537] on icon "Expand" at bounding box center [1262, 542] width 19 height 19
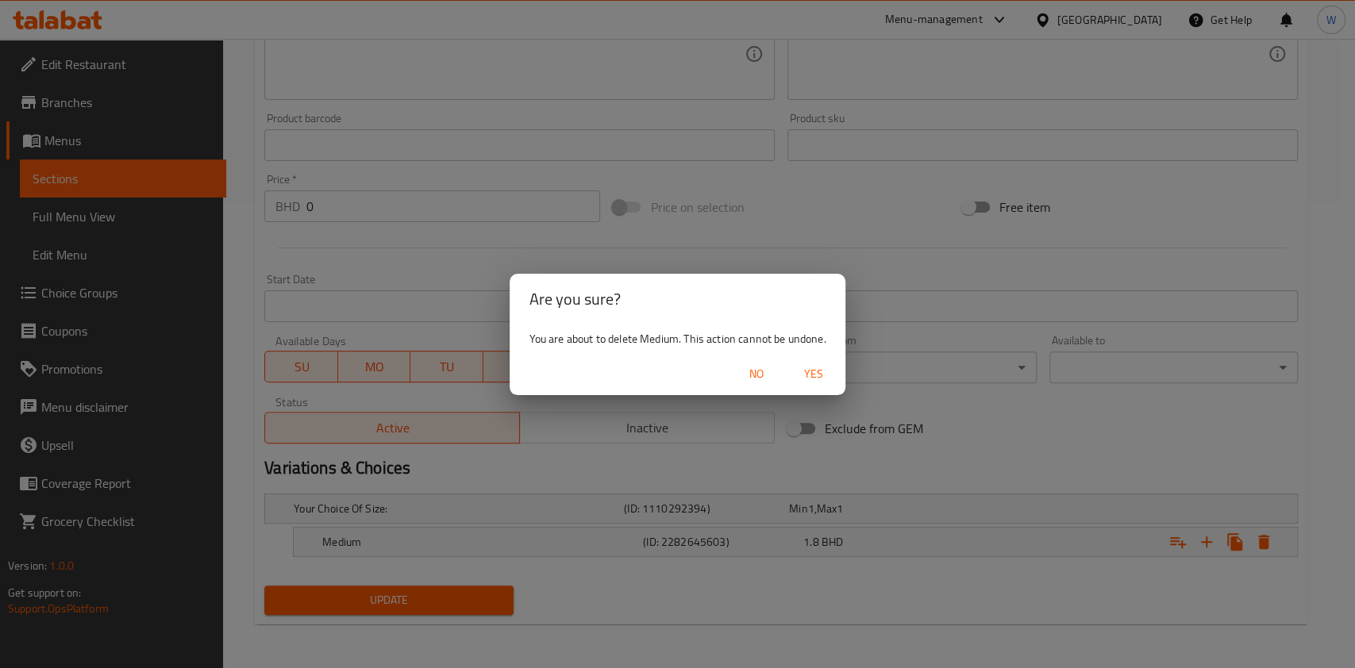
click at [819, 364] on span "Yes" at bounding box center [814, 374] width 38 height 20
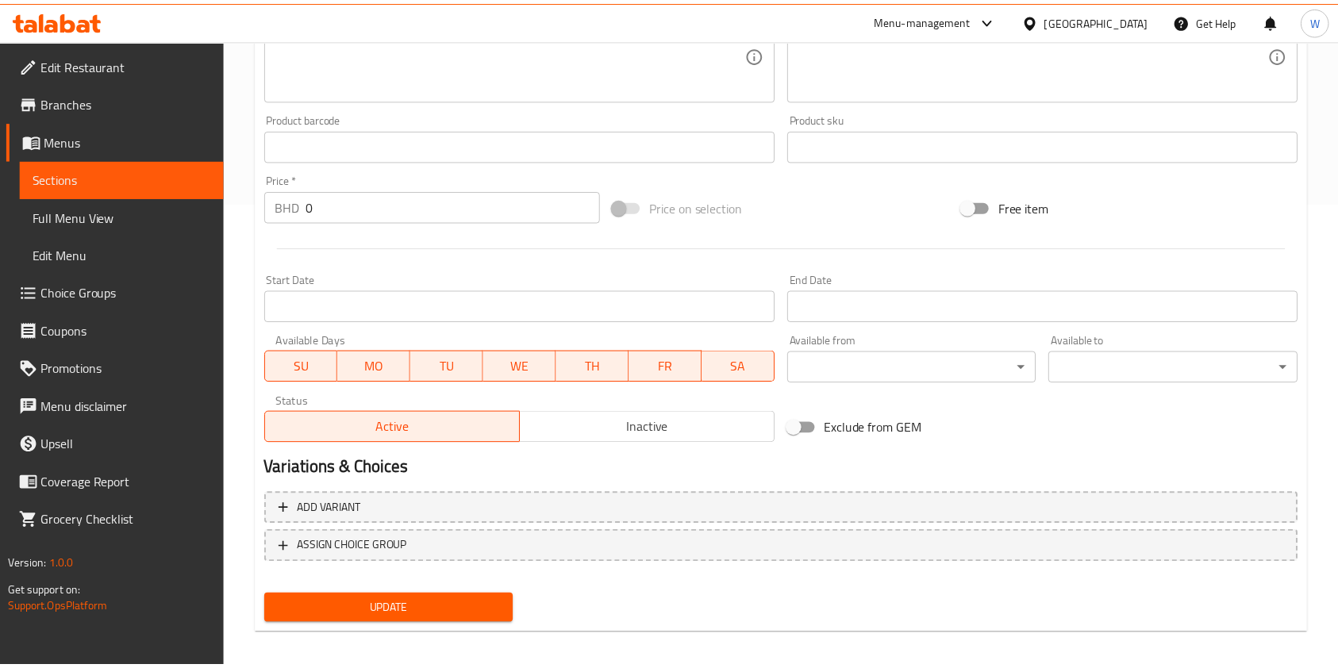
scroll to position [460, 0]
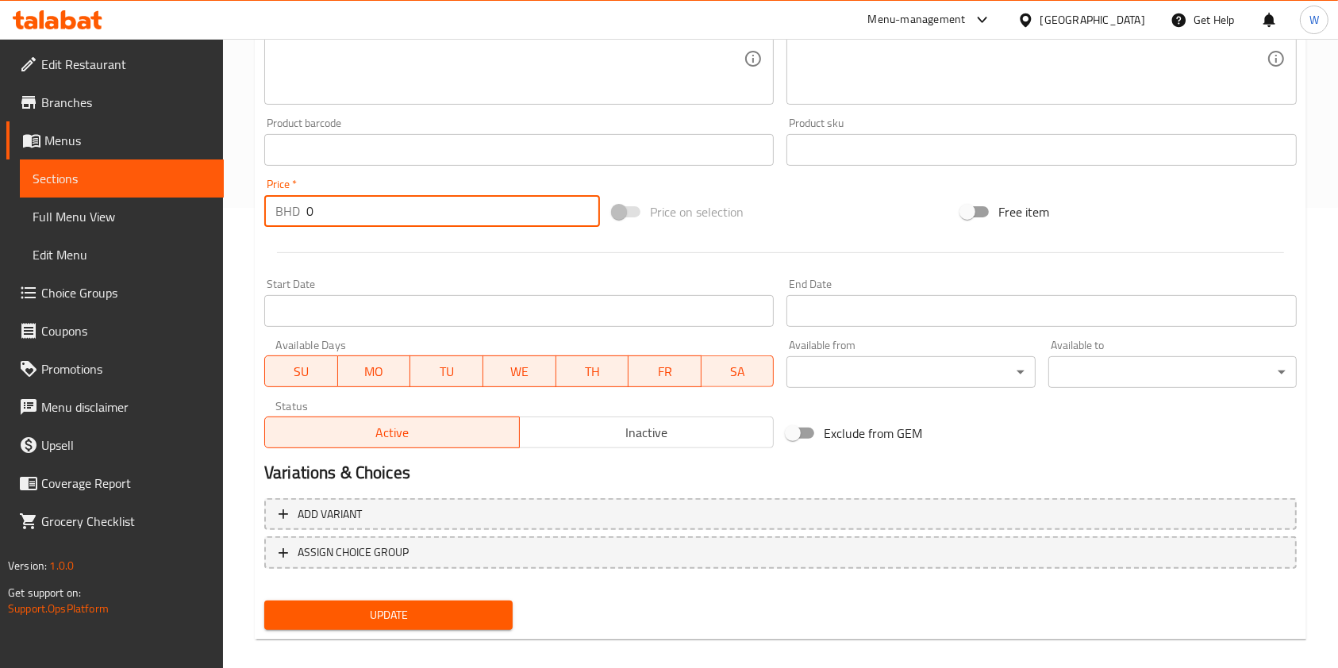
drag, startPoint x: 371, startPoint y: 225, endPoint x: 272, endPoint y: 227, distance: 98.4
click at [275, 227] on div "Price   * BHD 0 Price *" at bounding box center [432, 202] width 348 height 61
type input "1.8"
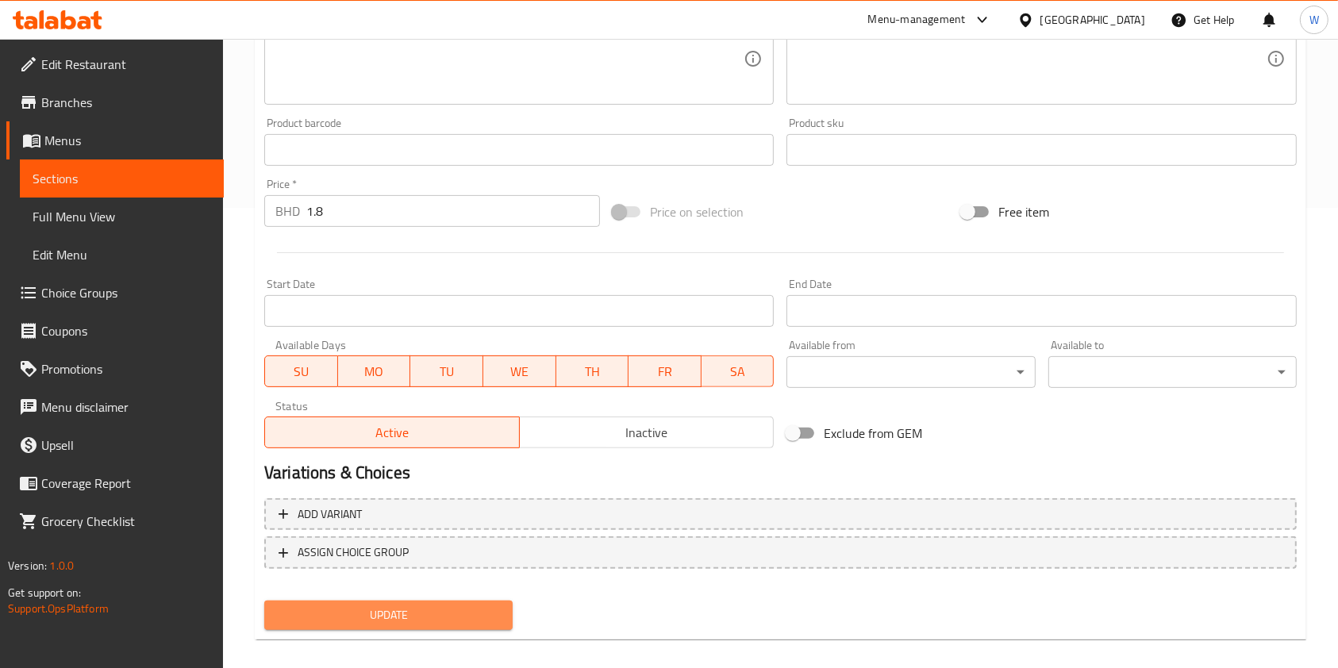
click at [344, 606] on span "Update" at bounding box center [388, 616] width 223 height 20
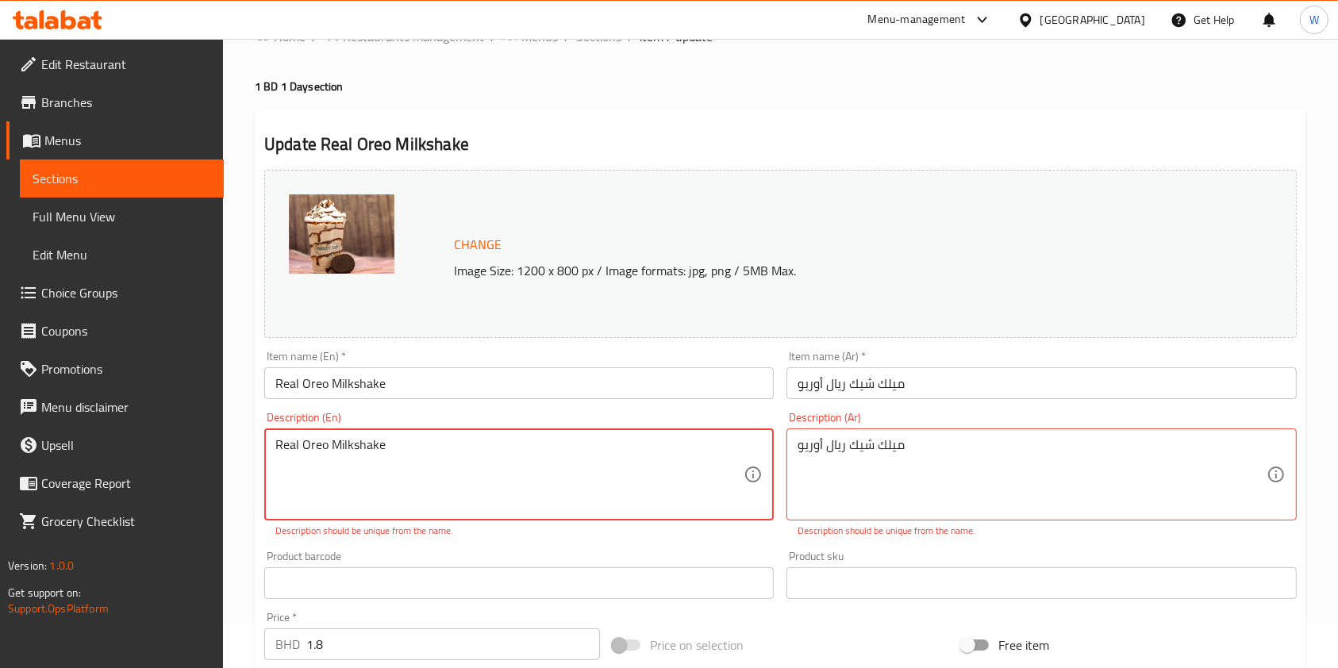
scroll to position [37, 0]
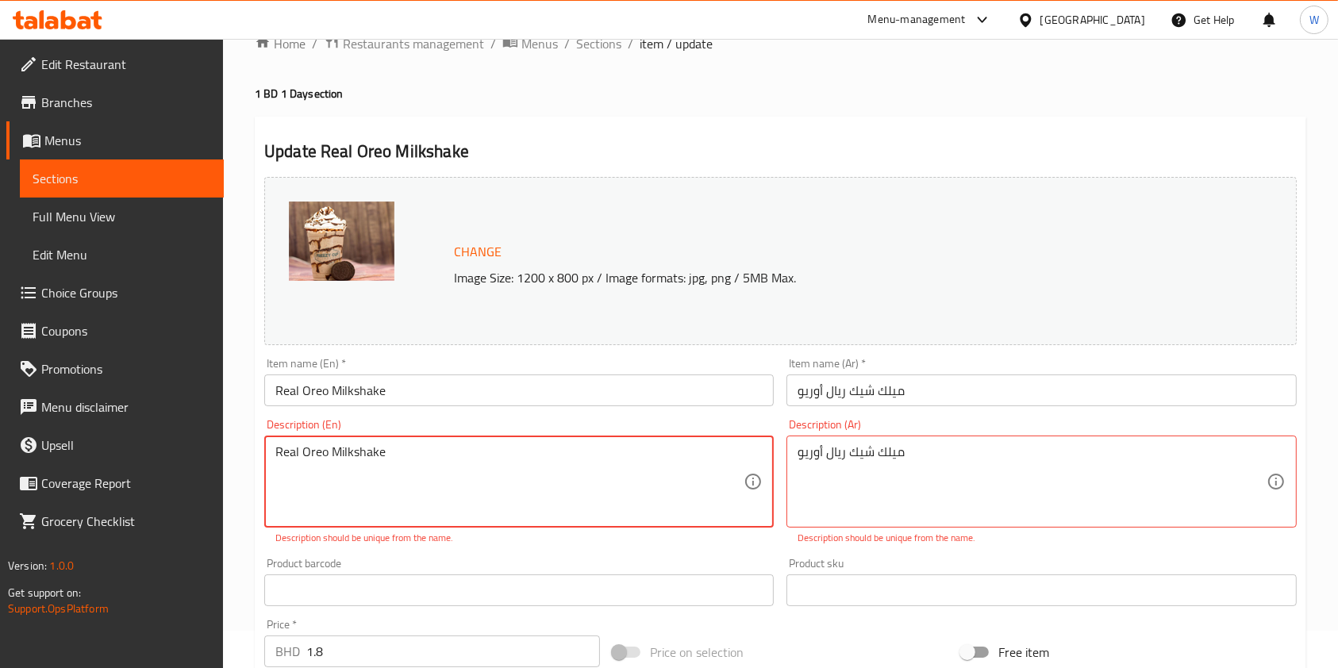
click at [440, 453] on textarea "Real Oreo Milkshake" at bounding box center [509, 481] width 468 height 75
click at [391, 476] on textarea "Real Oreo Milkshake" at bounding box center [509, 481] width 468 height 75
click at [394, 475] on textarea "Real Oreo Milkshake" at bounding box center [509, 481] width 468 height 75
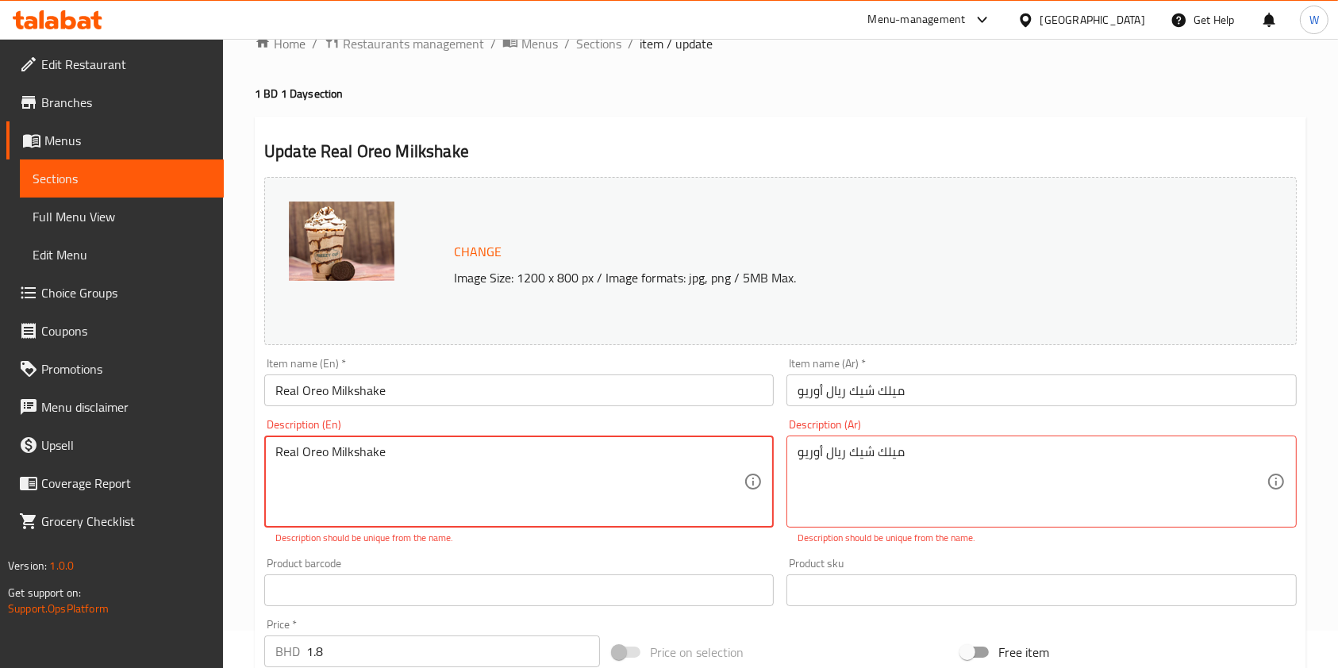
click at [394, 475] on textarea "Real Oreo Milkshake" at bounding box center [509, 481] width 468 height 75
paste textarea "Creamy milkshake with Oreo cookies."
type textarea "Creamy milkshake with Oreo cookies."
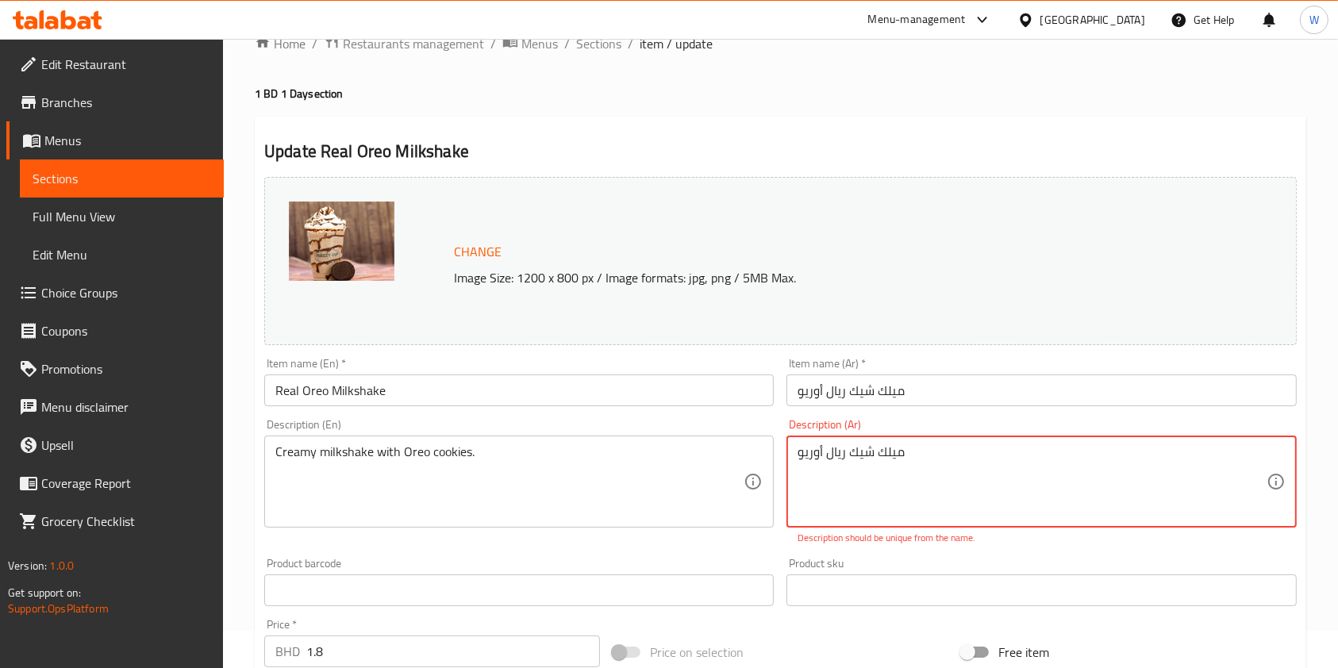
click at [910, 479] on textarea "ميلك شيك ريال أوريو" at bounding box center [1032, 481] width 468 height 75
paste textarea "كريمي مع أوريو."
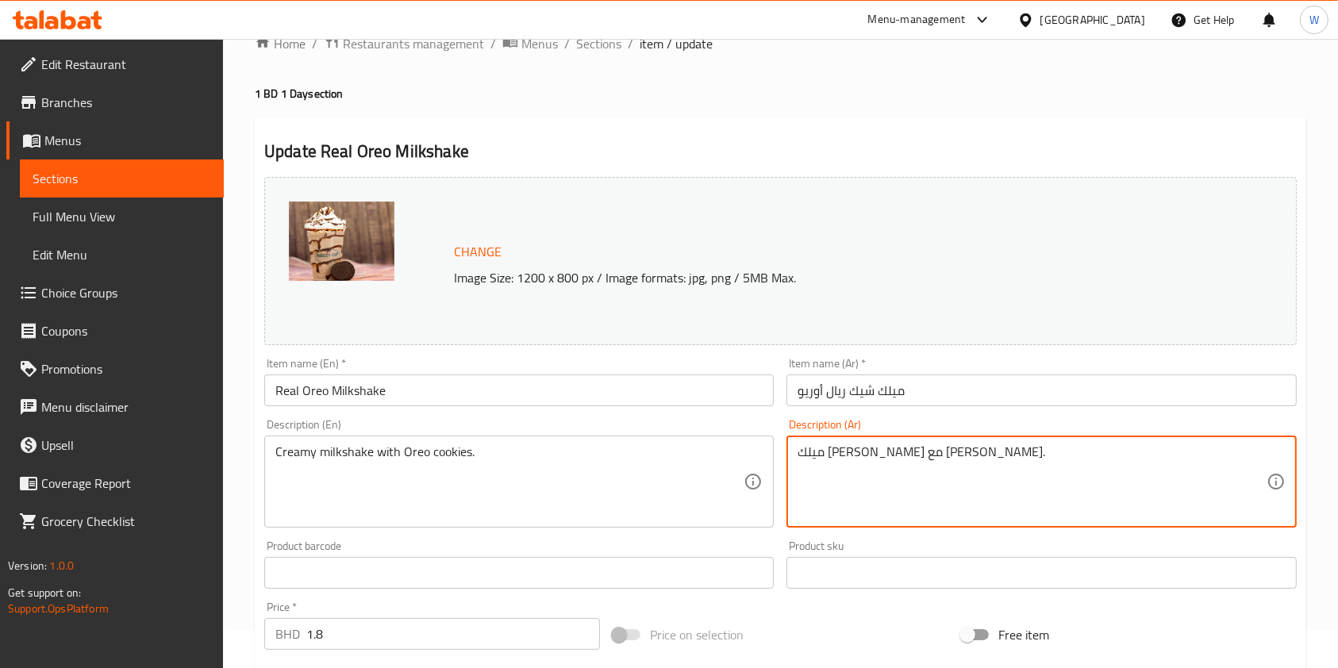
type textarea "ميلك شيك كريمي مع أوريو."
click at [809, 635] on div "Price on selection" at bounding box center [780, 635] width 348 height 43
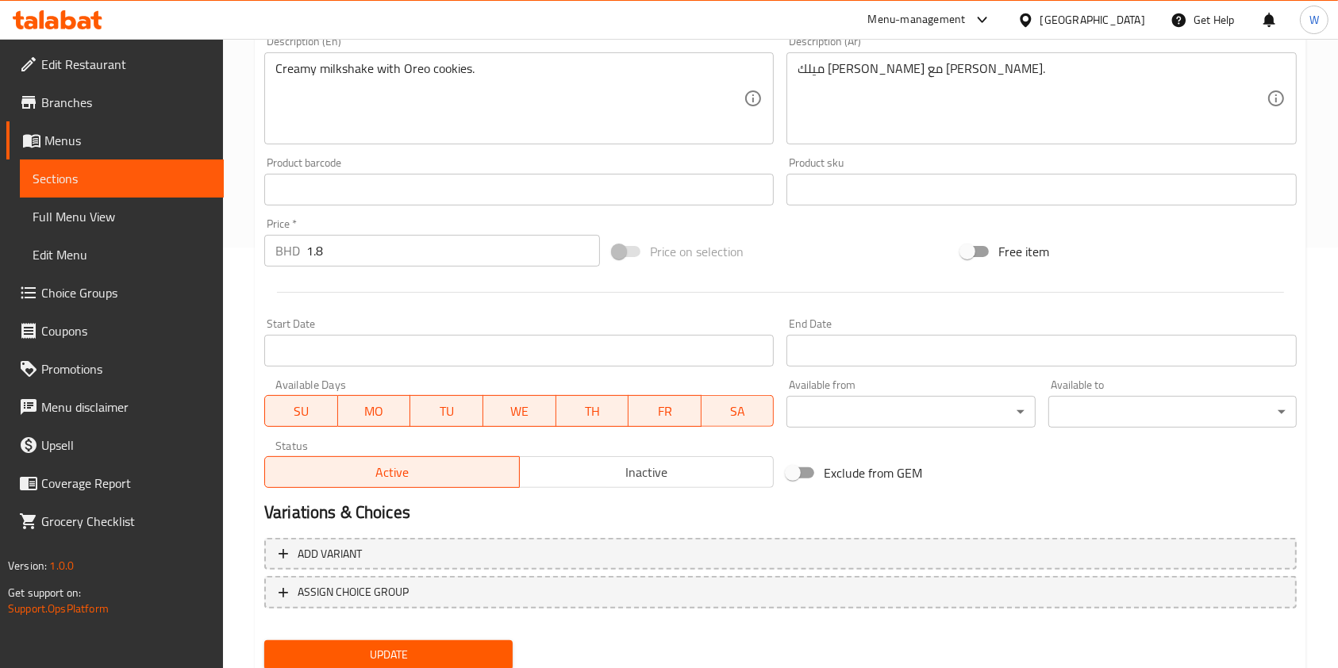
scroll to position [476, 0]
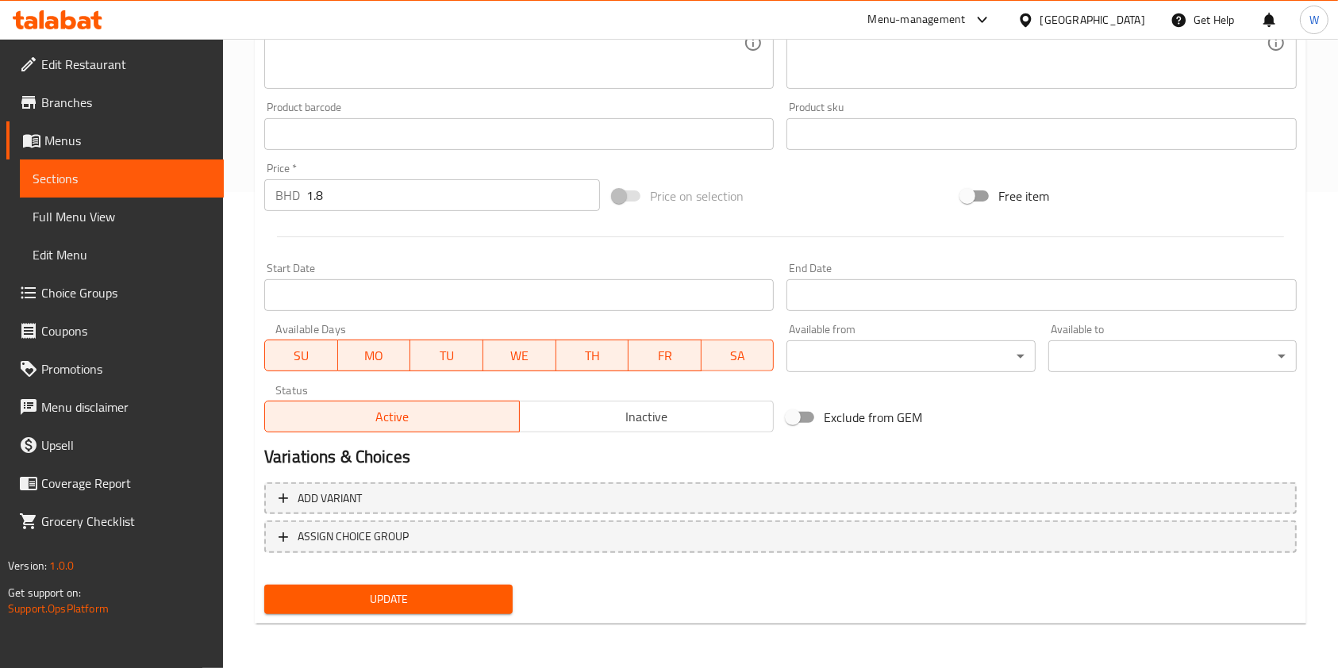
click at [401, 606] on span "Update" at bounding box center [388, 600] width 223 height 20
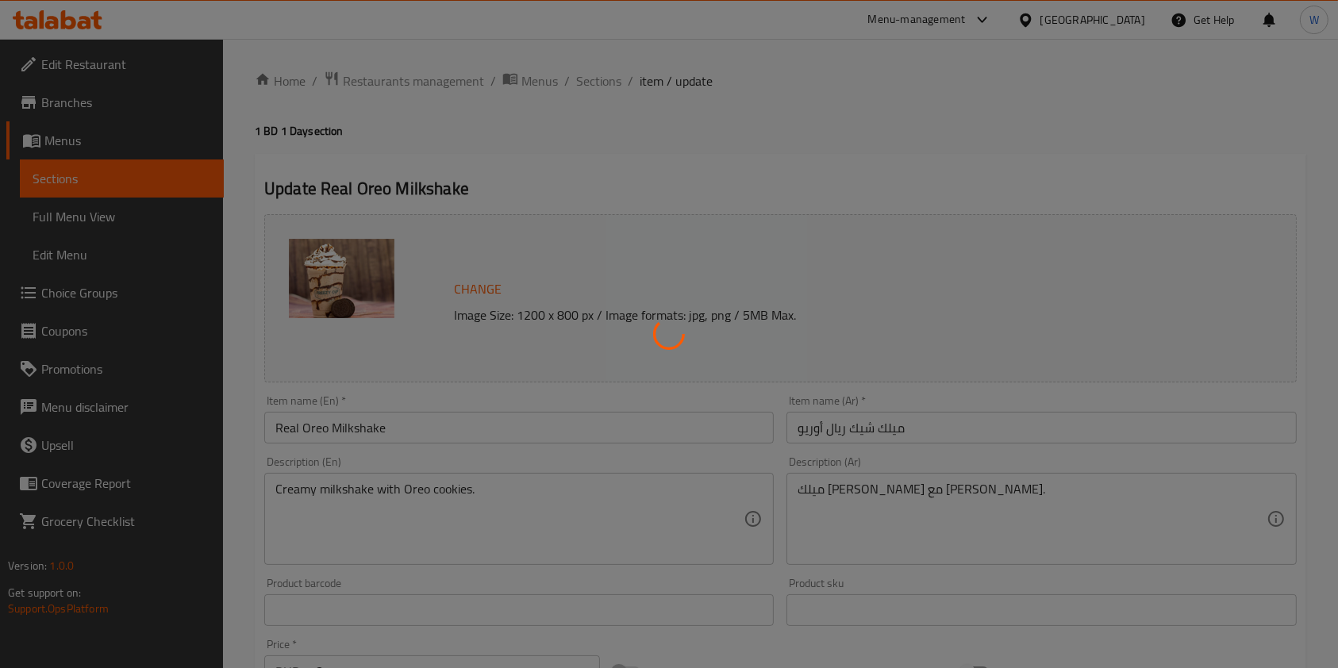
scroll to position [0, 0]
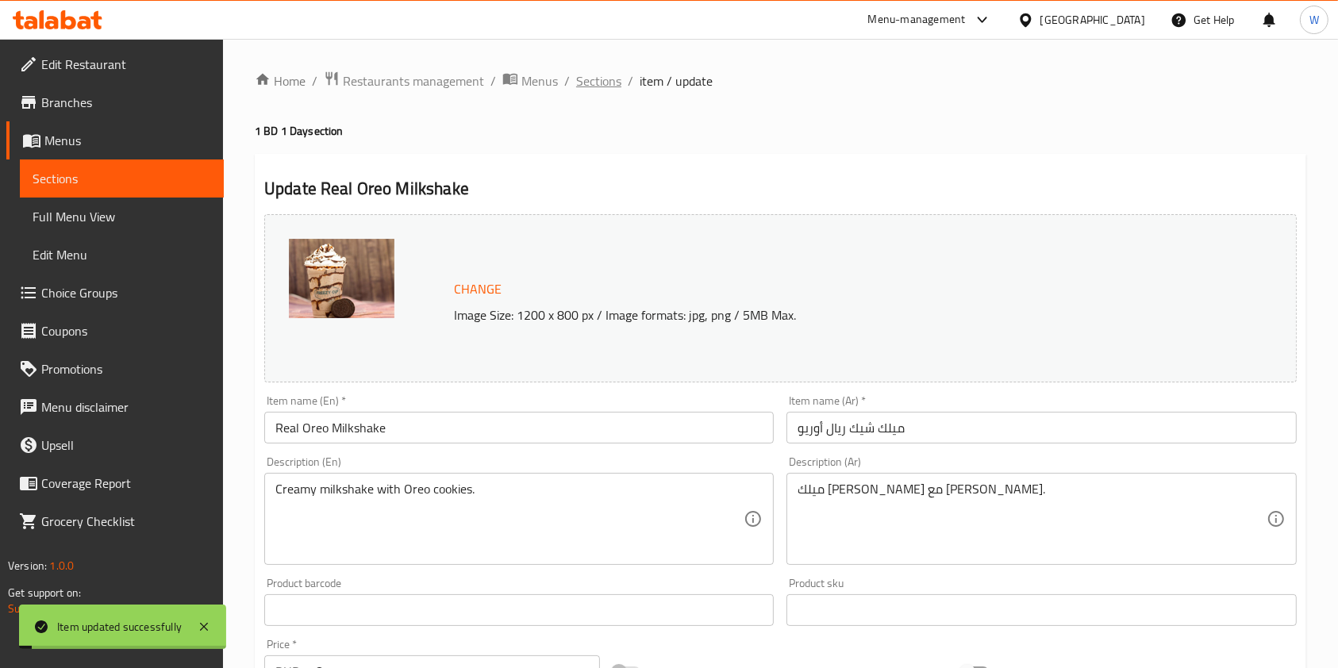
click at [603, 82] on span "Sections" at bounding box center [598, 80] width 45 height 19
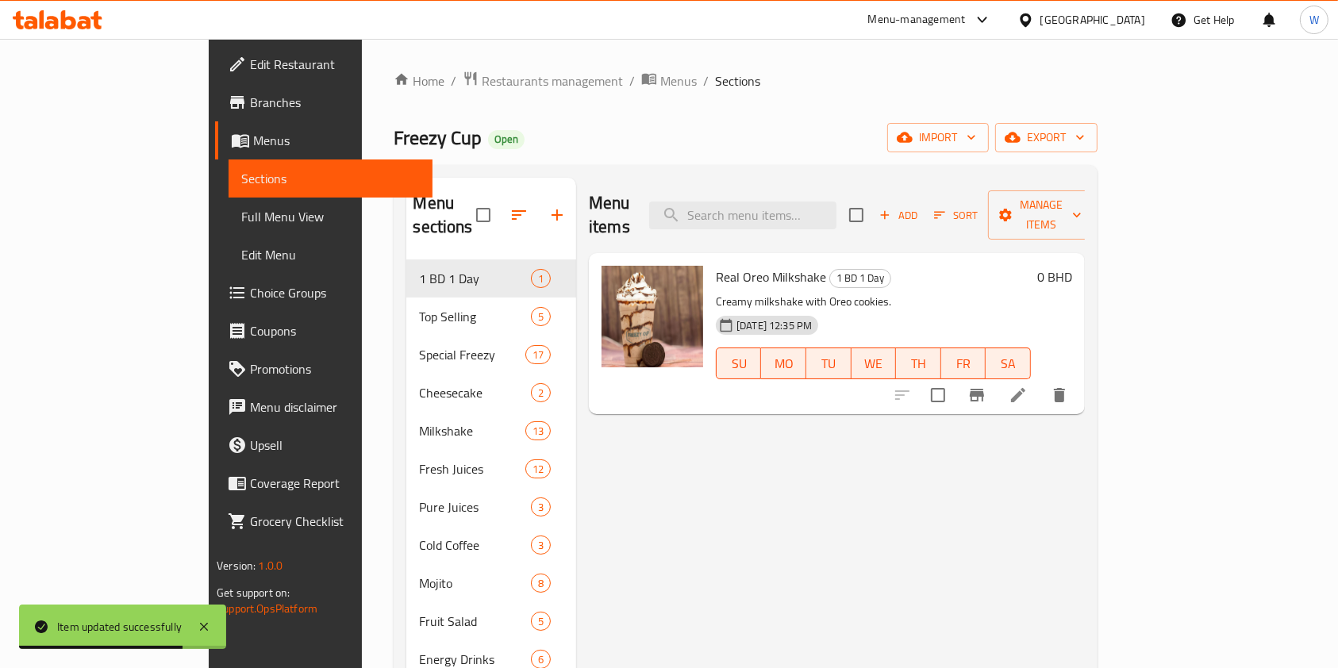
click at [1031, 266] on h6 "Real Oreo Milkshake 1 BD 1 Day" at bounding box center [873, 277] width 315 height 22
click at [1072, 266] on div "0 BHD" at bounding box center [1051, 277] width 41 height 22
click at [1072, 266] on h6 "0 BHD" at bounding box center [1054, 277] width 35 height 22
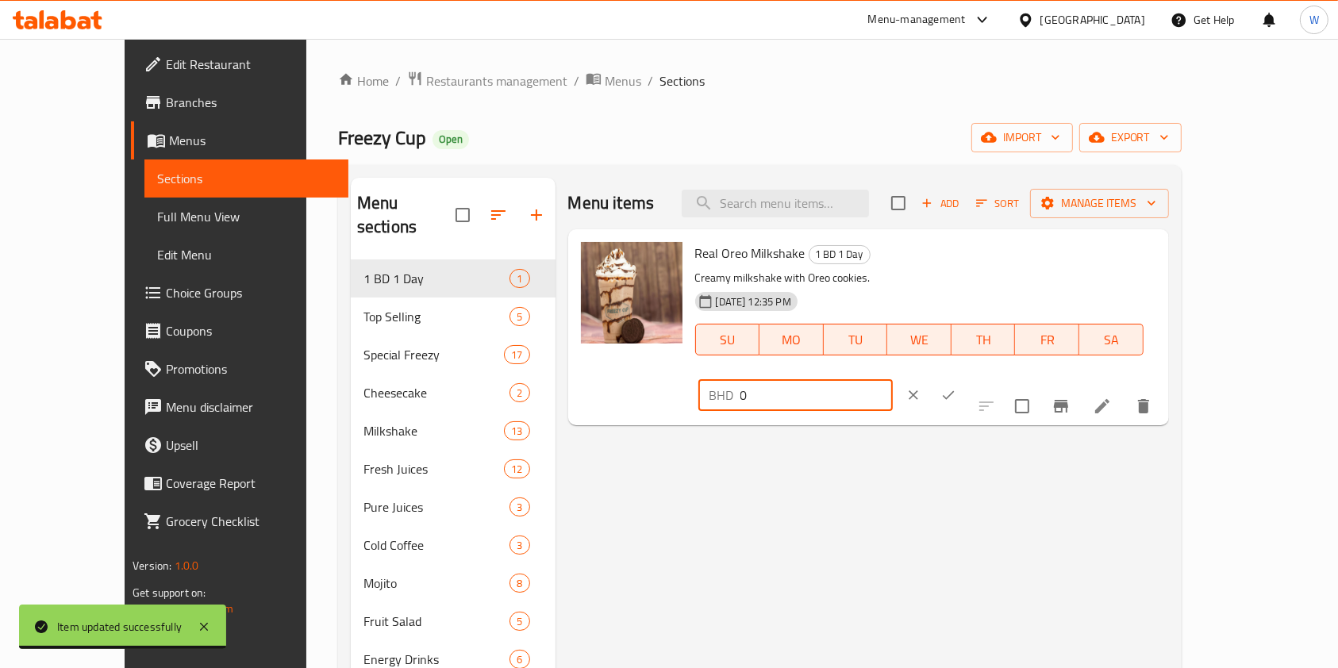
drag, startPoint x: 1152, startPoint y: 264, endPoint x: 989, endPoint y: 274, distance: 163.0
click at [1012, 278] on div "Real Oreo Milkshake 1 BD 1 Day Creamy milkshake with Oreo cookies. 08-09-2025 1…" at bounding box center [926, 327] width 474 height 183
type input "1.8"
click at [955, 391] on icon "ok" at bounding box center [949, 395] width 12 height 9
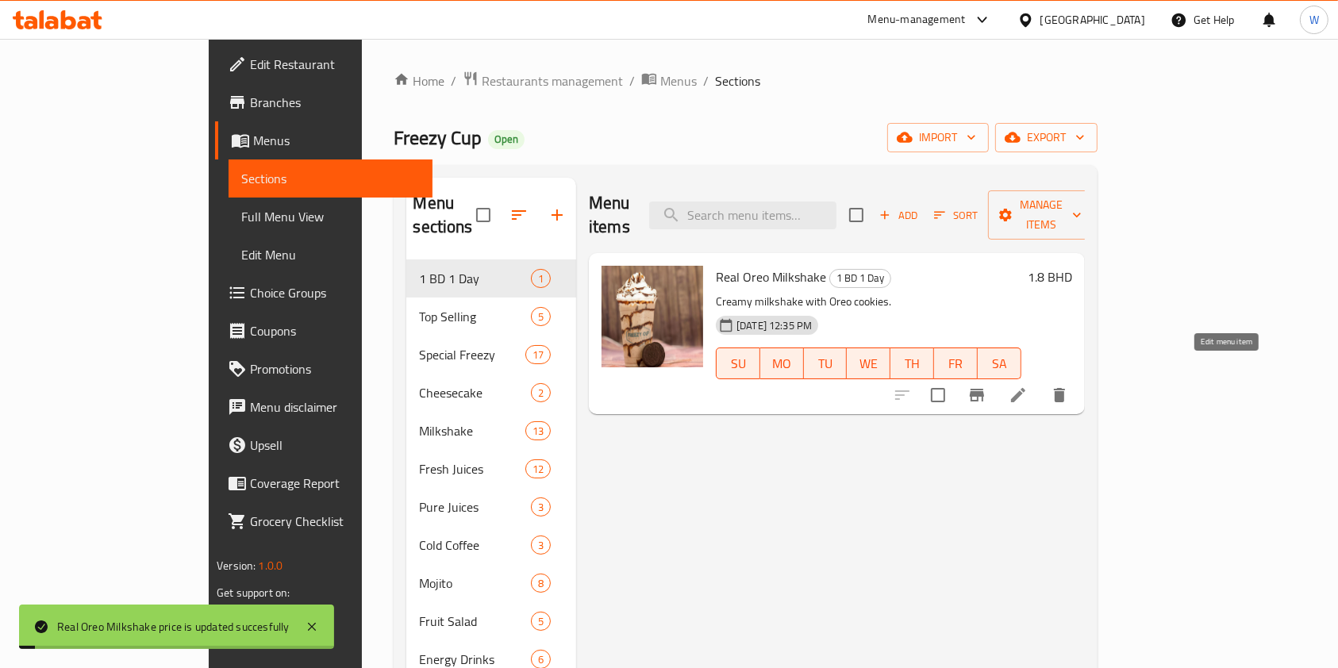
click at [1028, 386] on icon at bounding box center [1018, 395] width 19 height 19
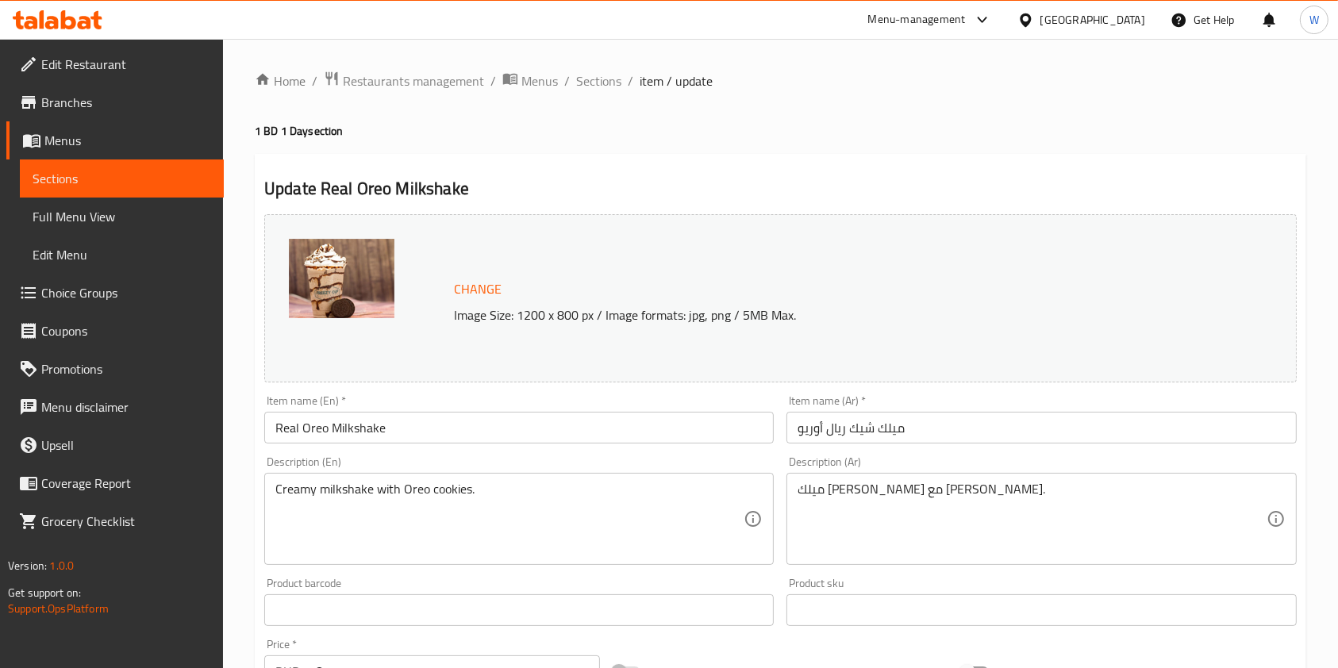
click at [135, 104] on span "Branches" at bounding box center [126, 102] width 170 height 19
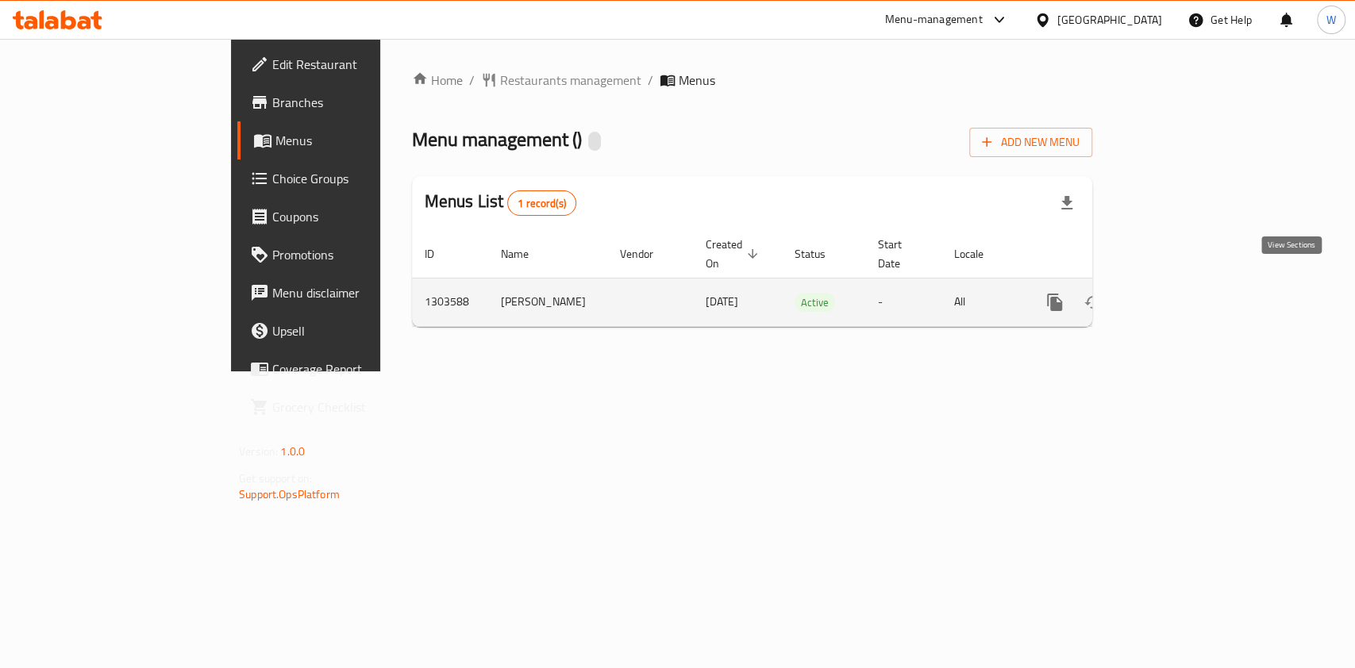
click at [1188, 283] on link "enhanced table" at bounding box center [1169, 302] width 38 height 38
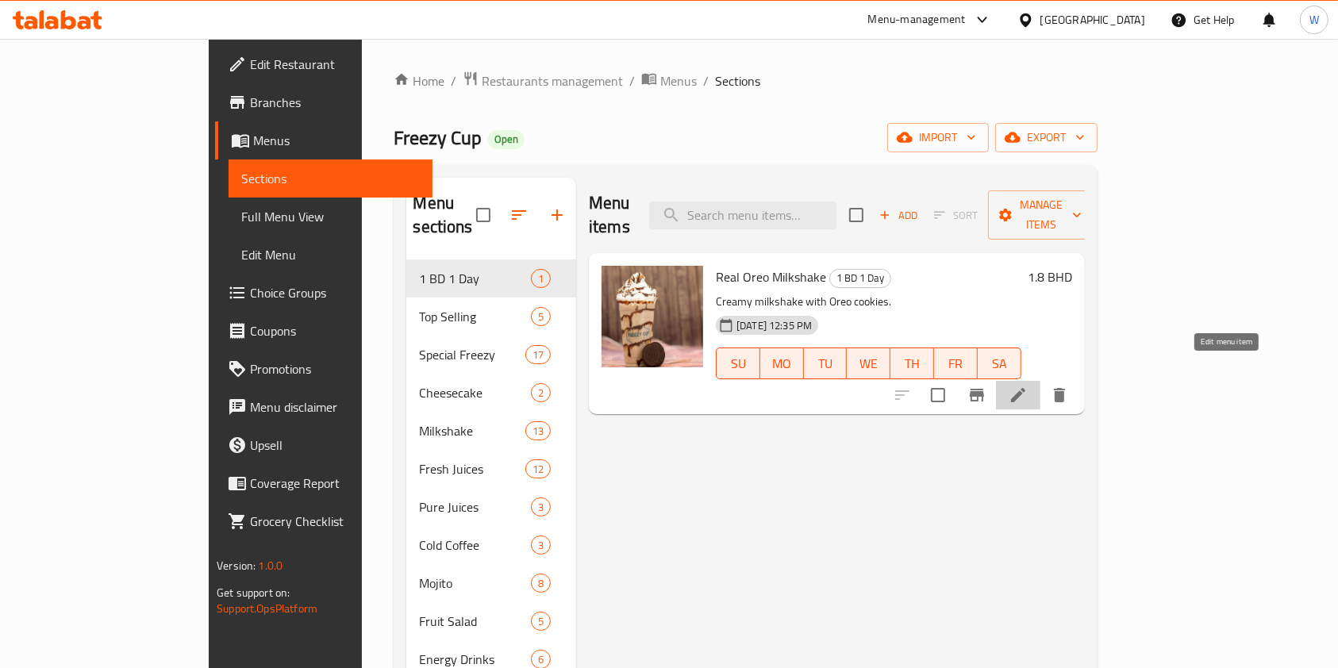
click at [1025, 388] on icon at bounding box center [1018, 395] width 14 height 14
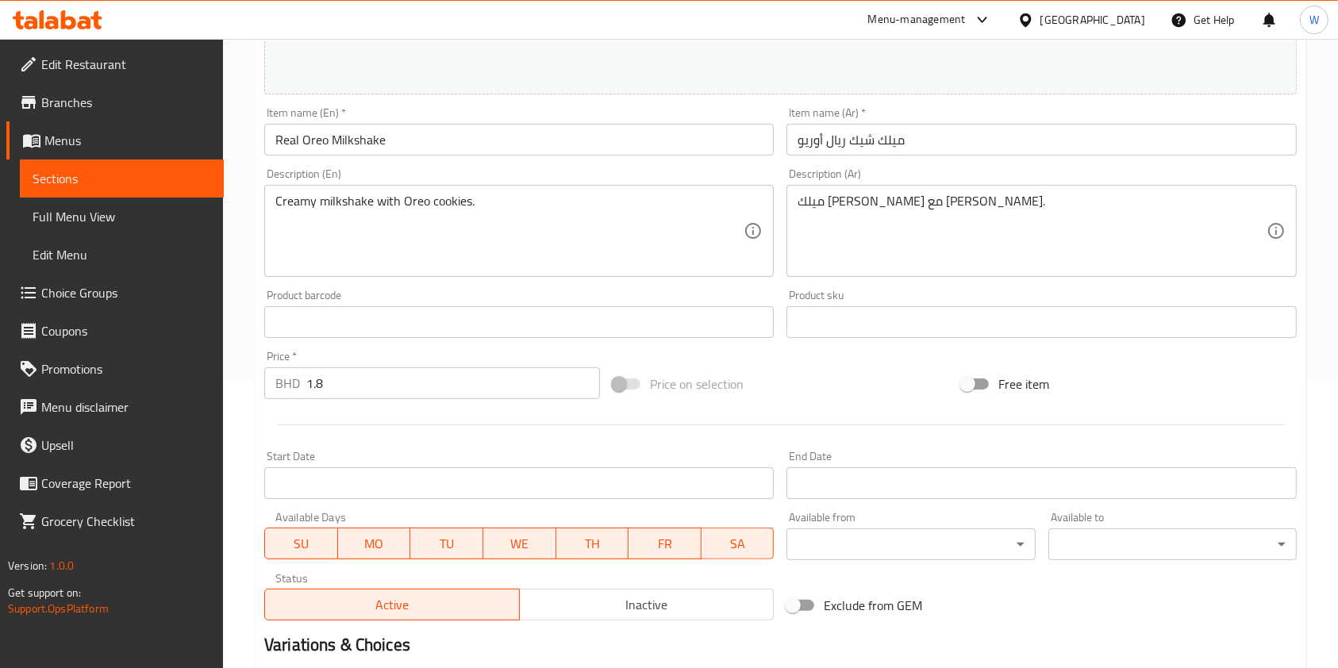
scroll to position [476, 0]
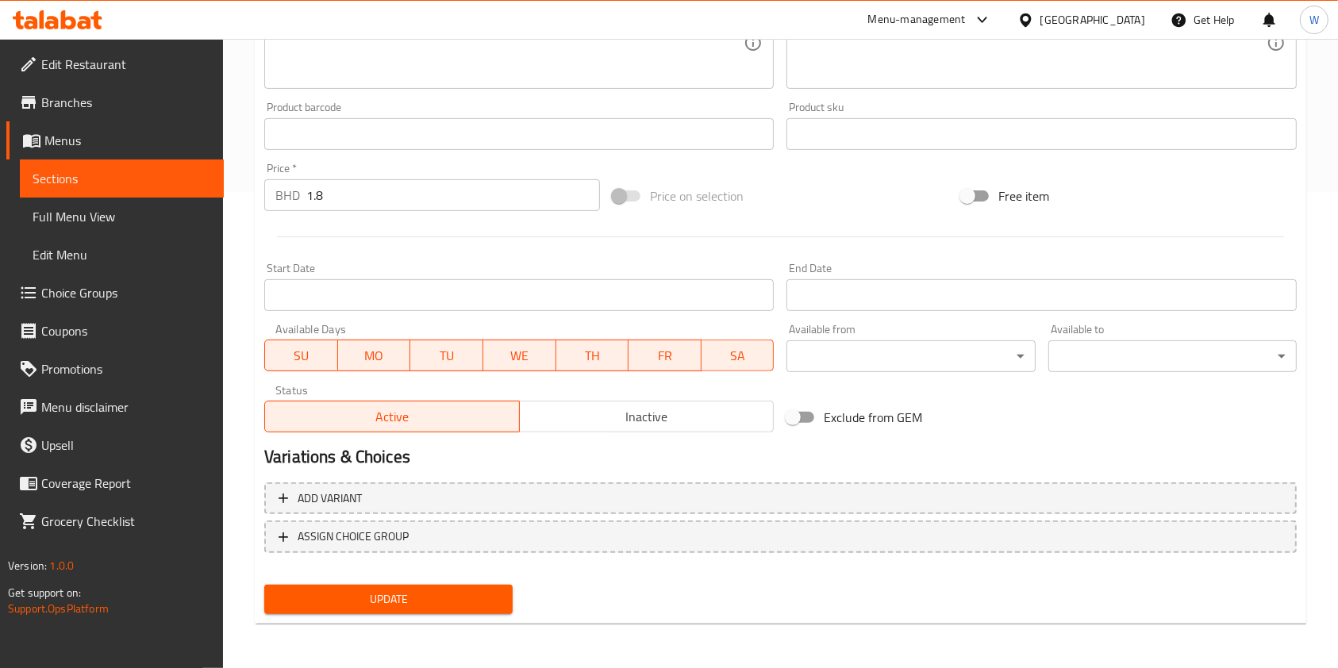
click at [294, 351] on span "SU" at bounding box center [301, 355] width 60 height 23
click at [366, 358] on span "MO" at bounding box center [374, 355] width 60 height 23
click at [517, 352] on span "WE" at bounding box center [520, 355] width 60 height 23
click at [583, 356] on span "TH" at bounding box center [592, 355] width 60 height 23
click at [695, 356] on button "FR" at bounding box center [665, 356] width 74 height 32
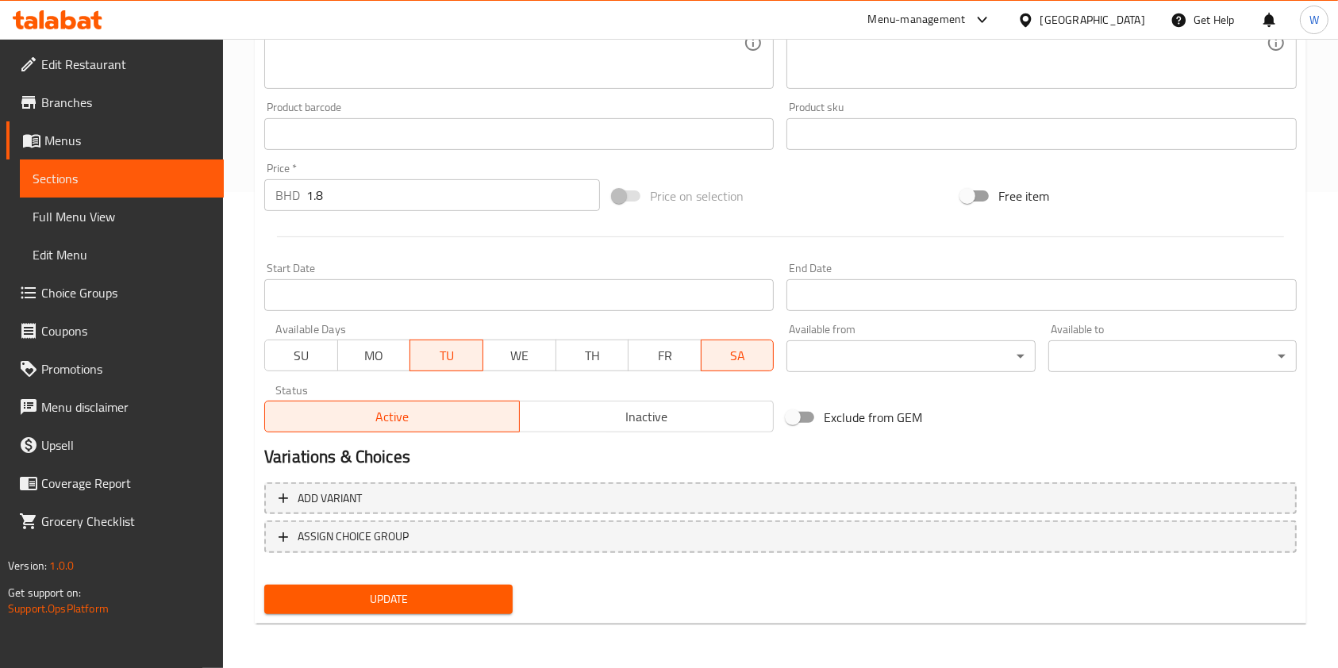
click at [741, 355] on span "SA" at bounding box center [738, 355] width 60 height 23
click at [870, 283] on input "Start Date" at bounding box center [1042, 295] width 510 height 32
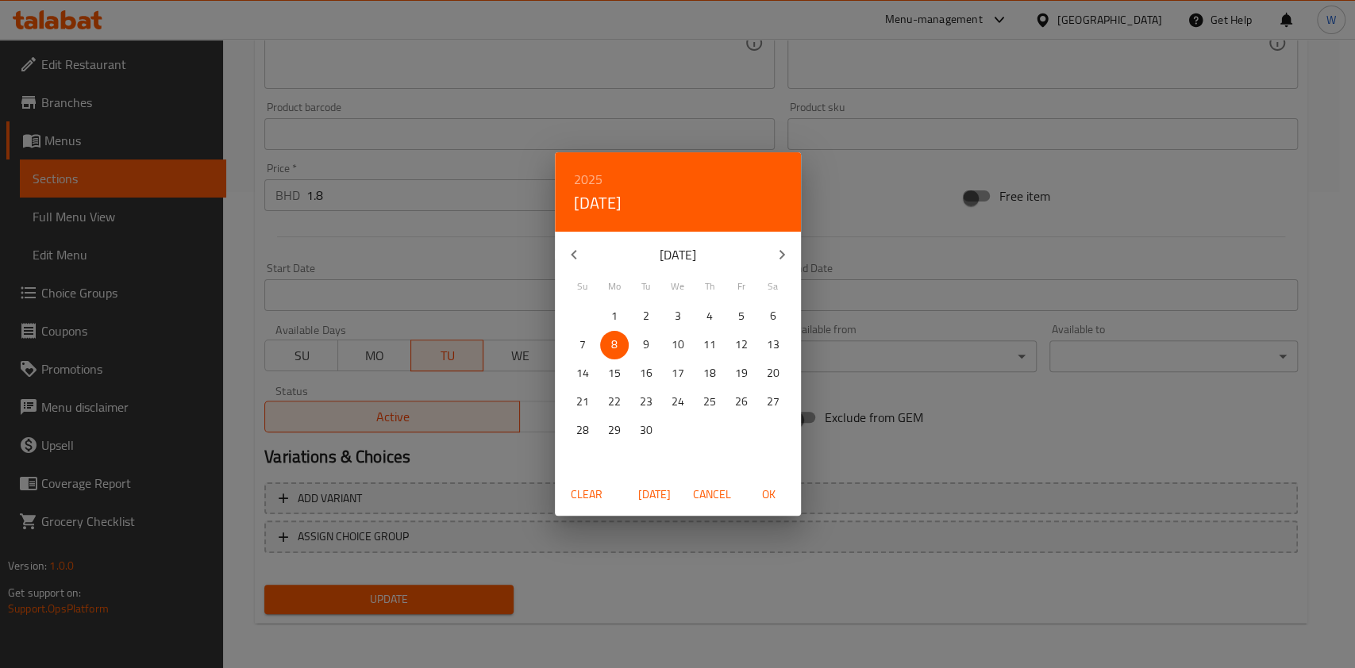
click at [648, 347] on span "9" at bounding box center [646, 345] width 29 height 20
click at [775, 491] on span "OK" at bounding box center [769, 495] width 38 height 20
type input "[DATE]"
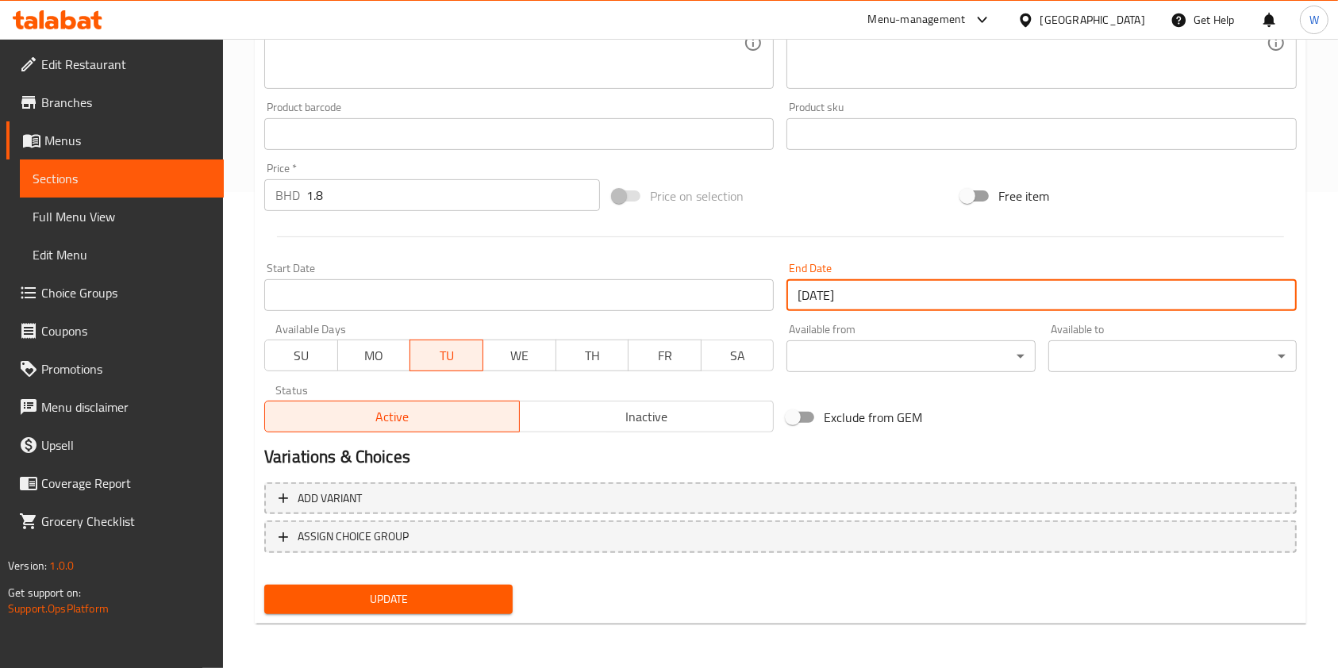
click at [463, 606] on span "Update" at bounding box center [388, 600] width 223 height 20
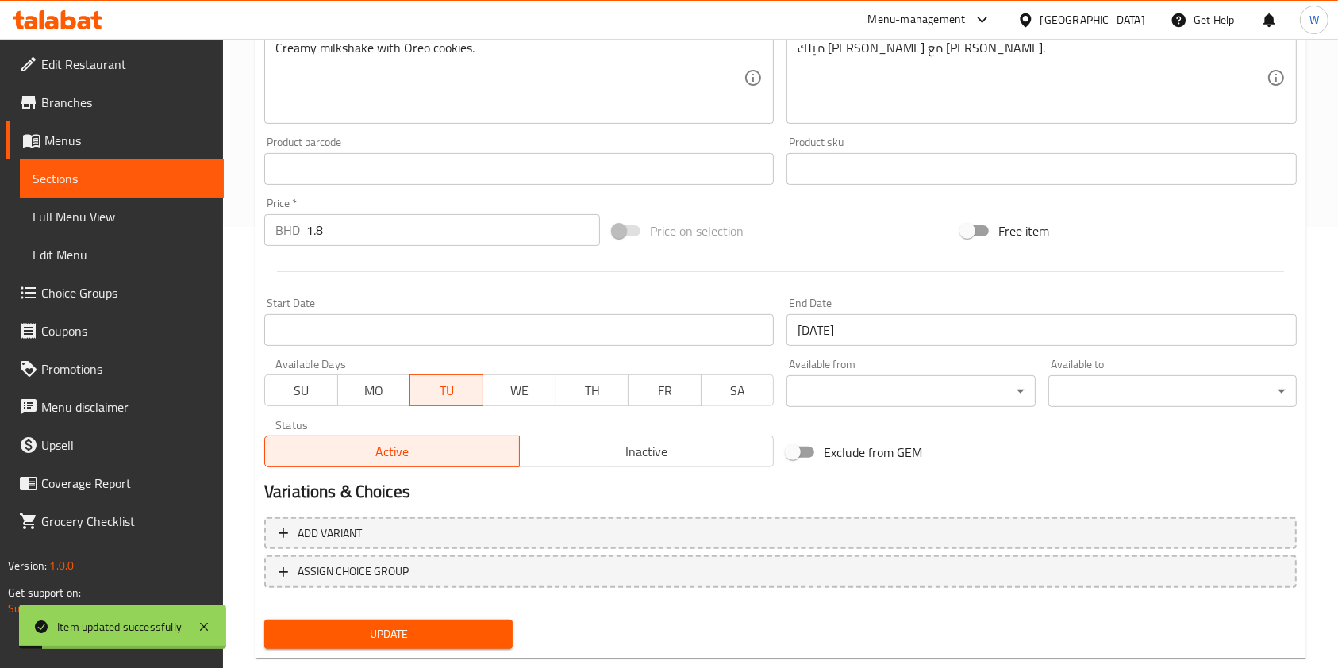
scroll to position [0, 0]
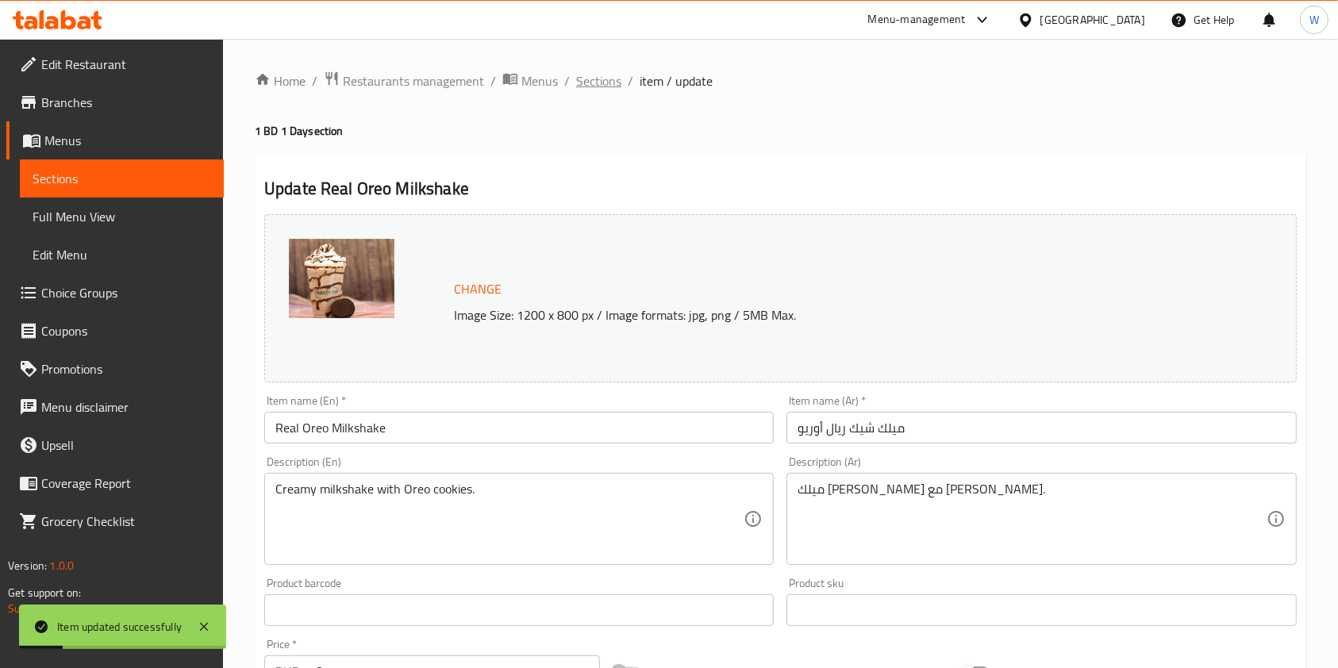
click at [583, 86] on span "Sections" at bounding box center [598, 80] width 45 height 19
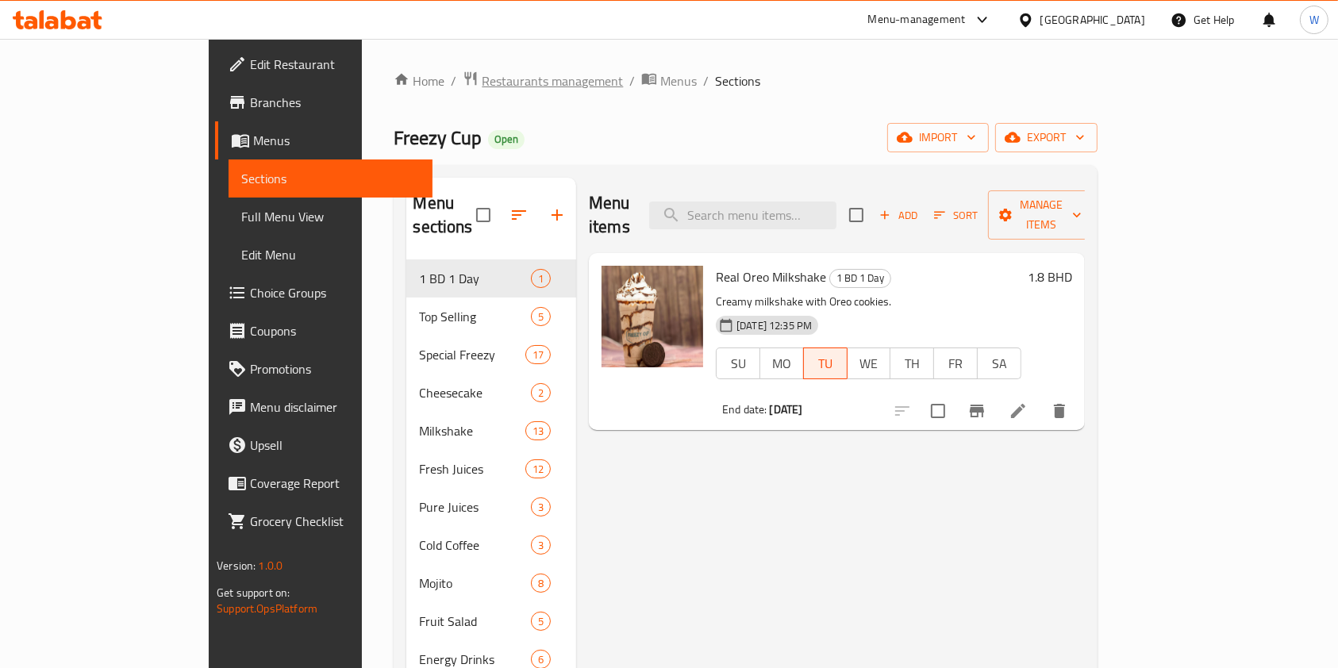
click at [482, 72] on span "Restaurants management" at bounding box center [552, 80] width 141 height 19
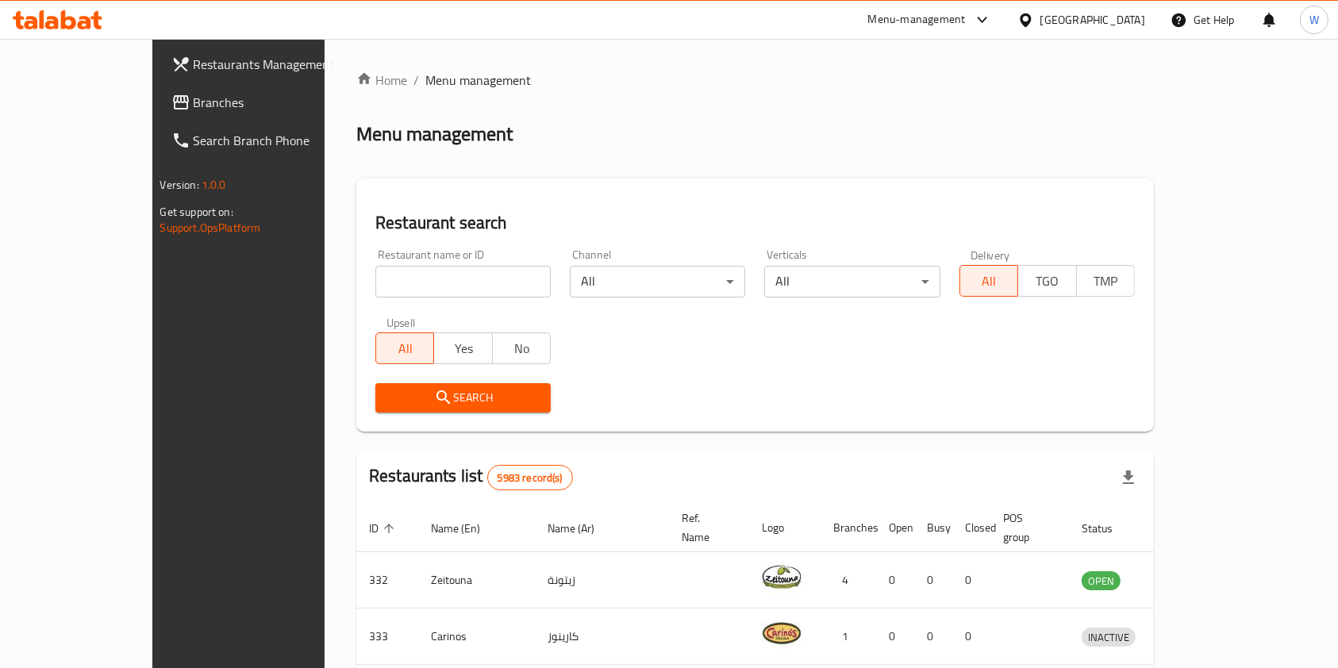
click at [365, 286] on div at bounding box center [669, 334] width 1338 height 668
click at [375, 280] on input "search" at bounding box center [462, 282] width 175 height 32
paste input "[US_STATE]"
type input "[US_STATE]"
click button "Search" at bounding box center [462, 397] width 175 height 29
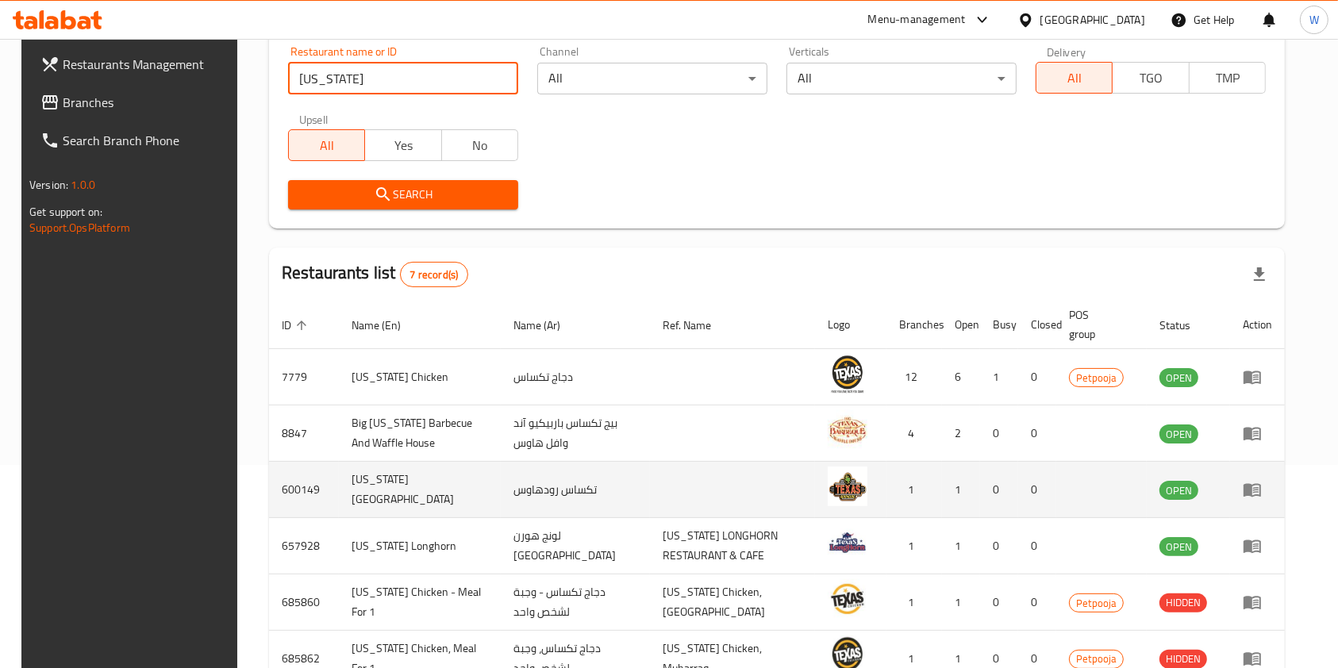
scroll to position [211, 0]
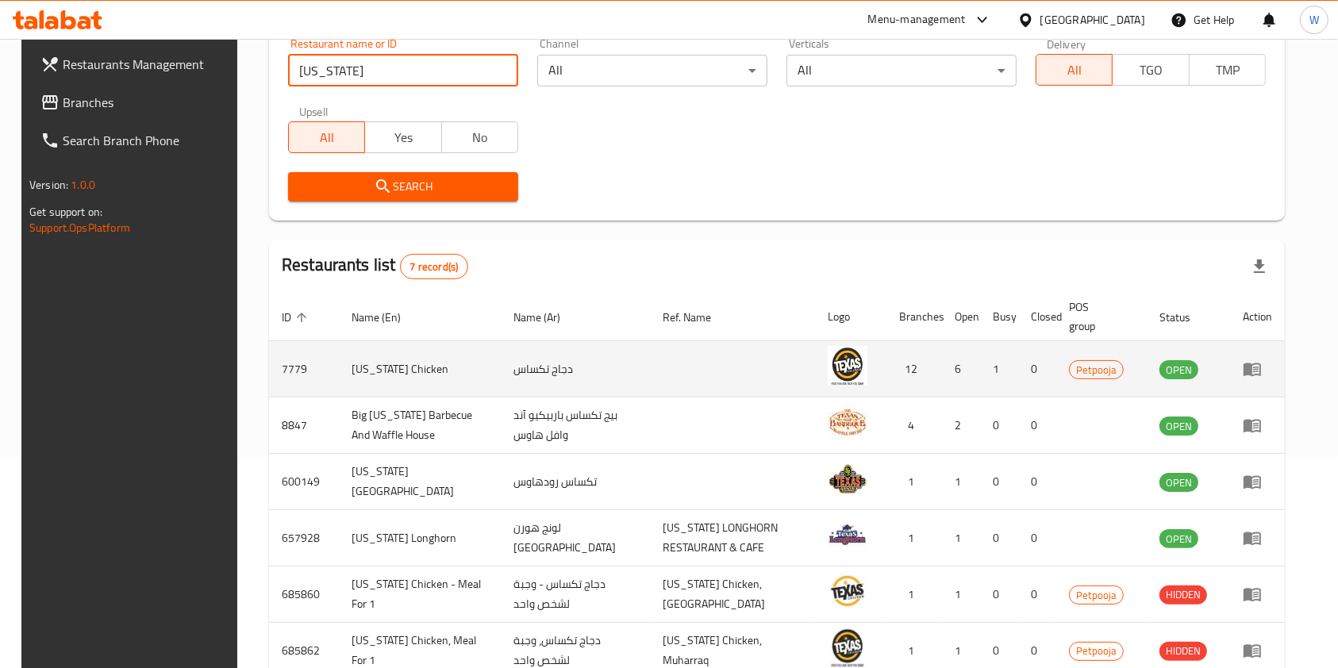
click at [1259, 367] on icon "enhanced table" at bounding box center [1256, 370] width 6 height 6
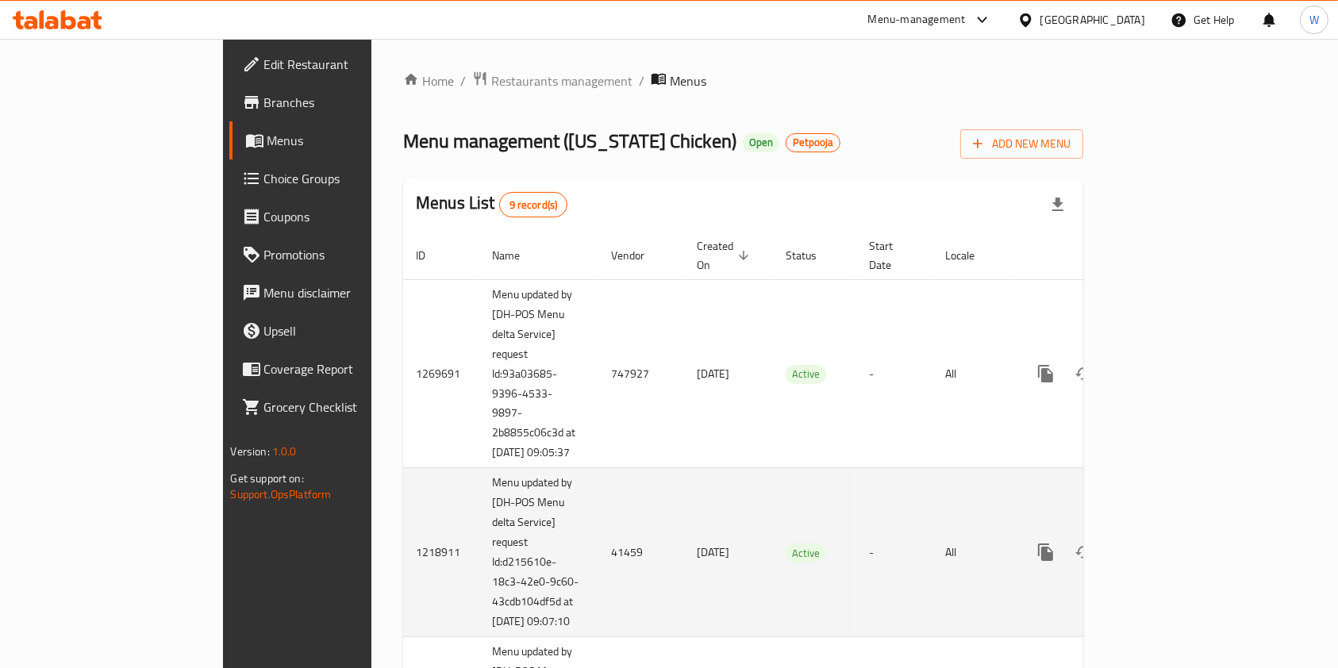
scroll to position [419, 0]
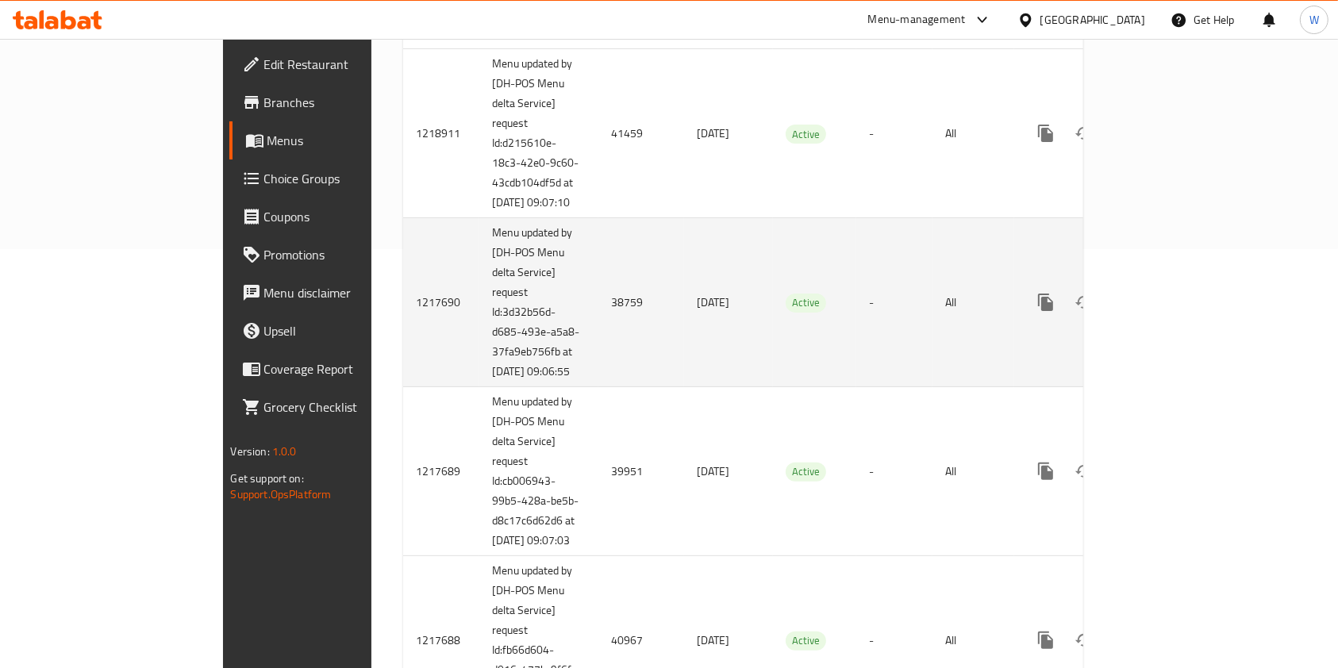
click at [1170, 312] on icon "enhanced table" at bounding box center [1160, 302] width 19 height 19
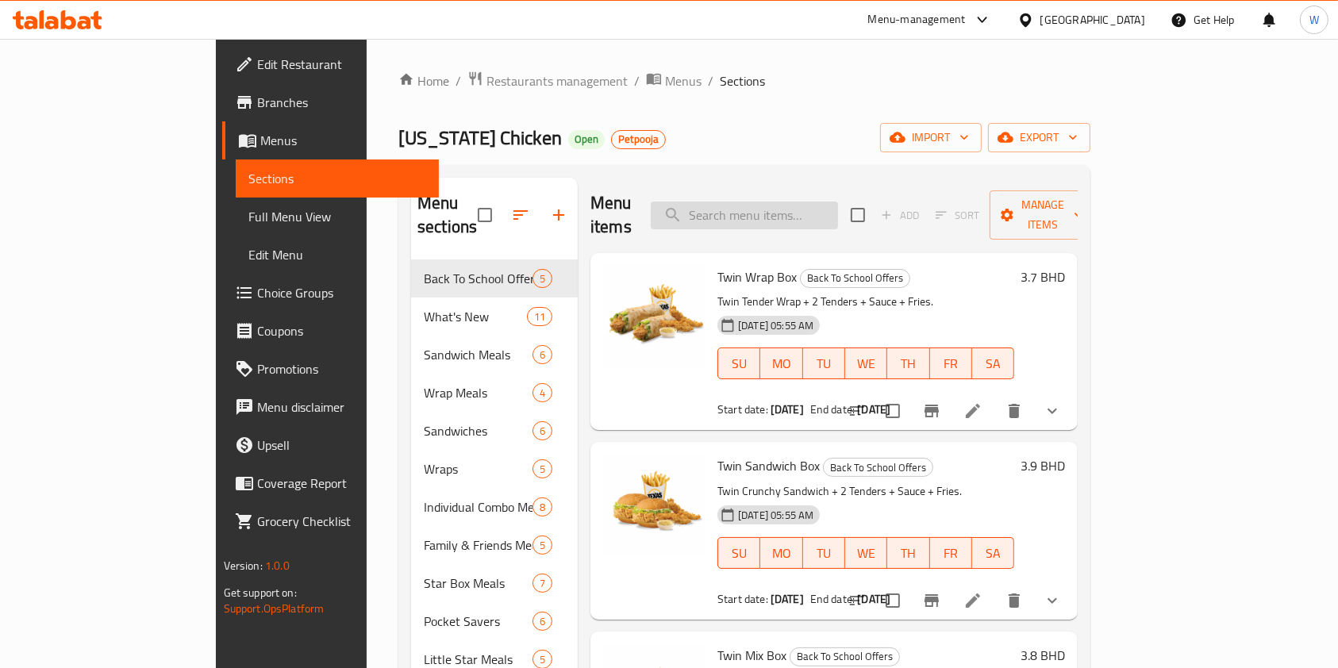
click at [823, 206] on input "search" at bounding box center [744, 216] width 187 height 28
paste input "Tex Supreme Sandwich"
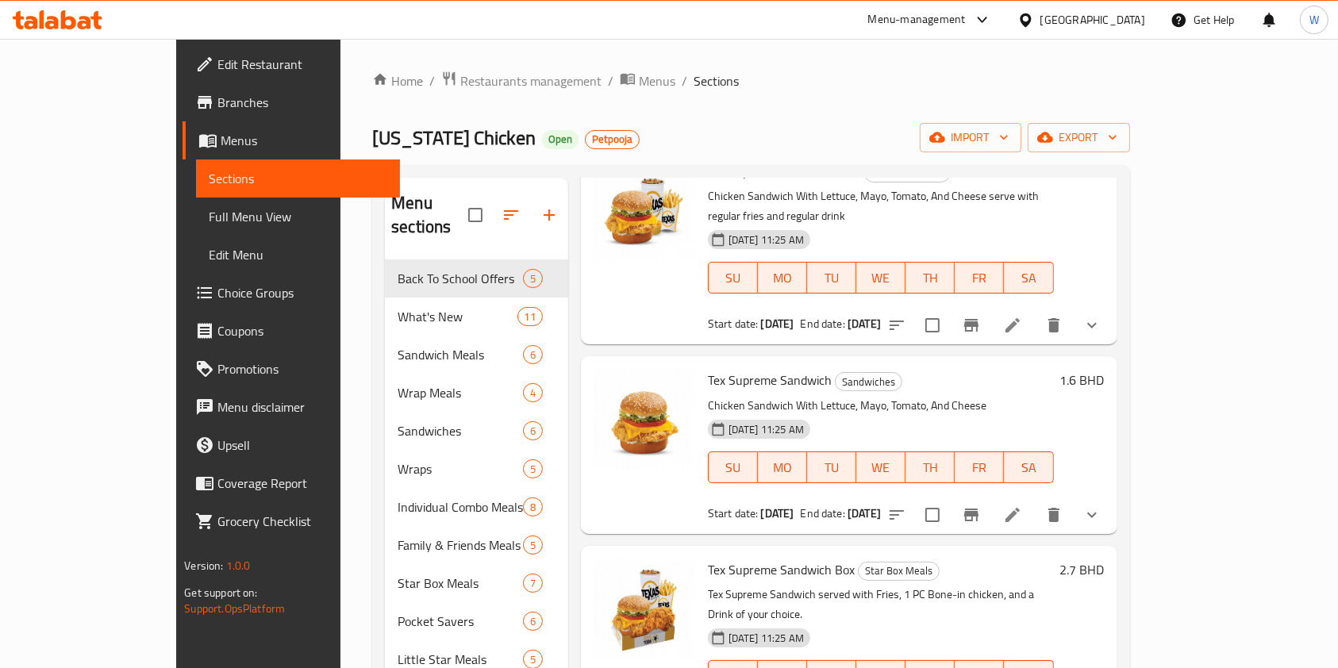
scroll to position [128, 0]
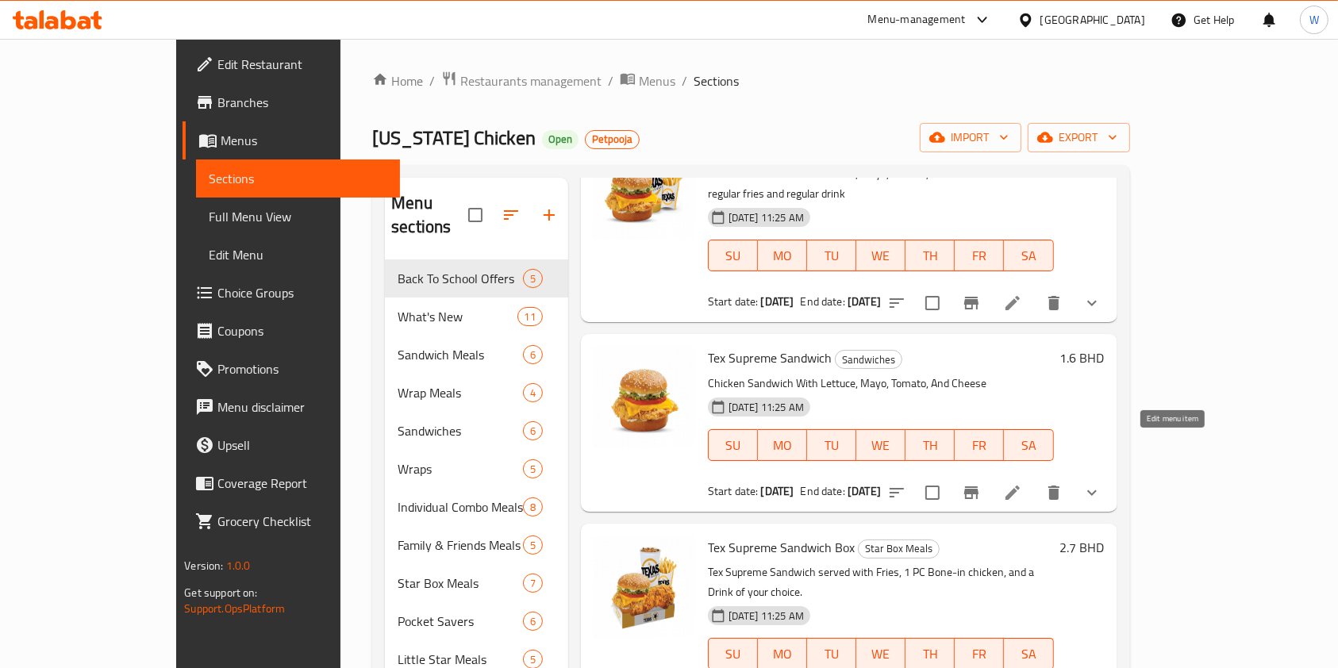
type input "Tex Supreme Sandwich"
click at [1022, 483] on icon at bounding box center [1012, 492] width 19 height 19
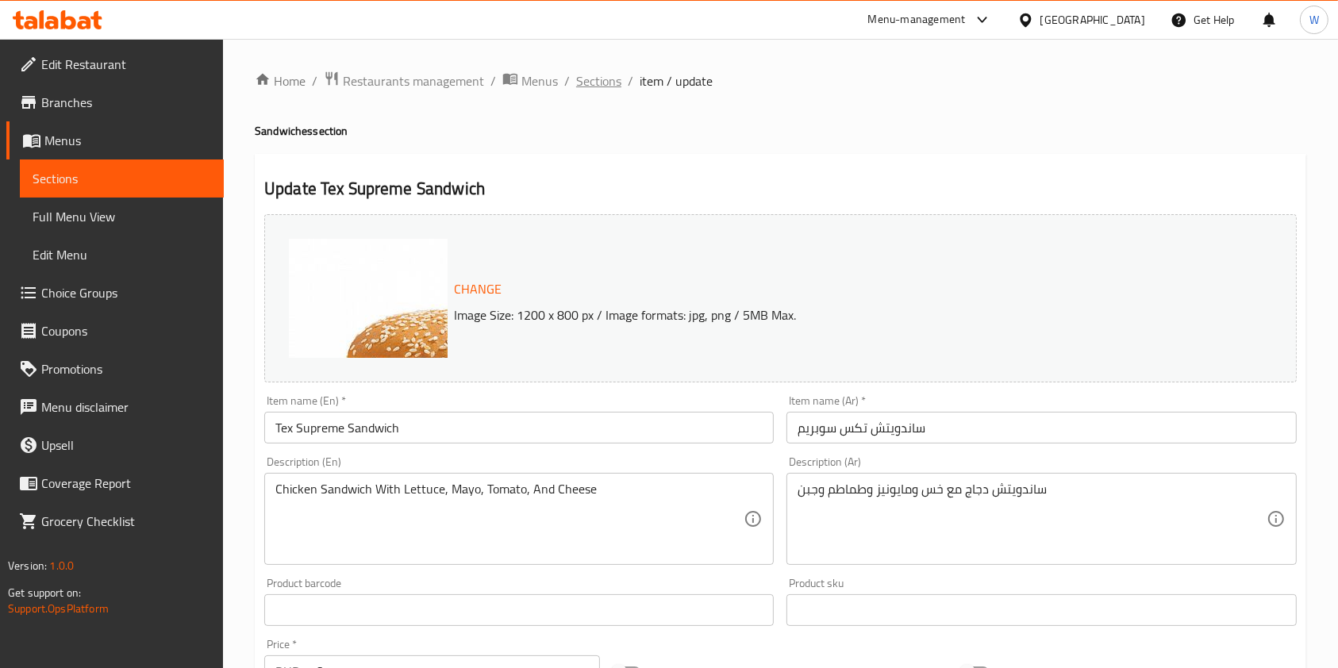
click at [589, 83] on span "Sections" at bounding box center [598, 80] width 45 height 19
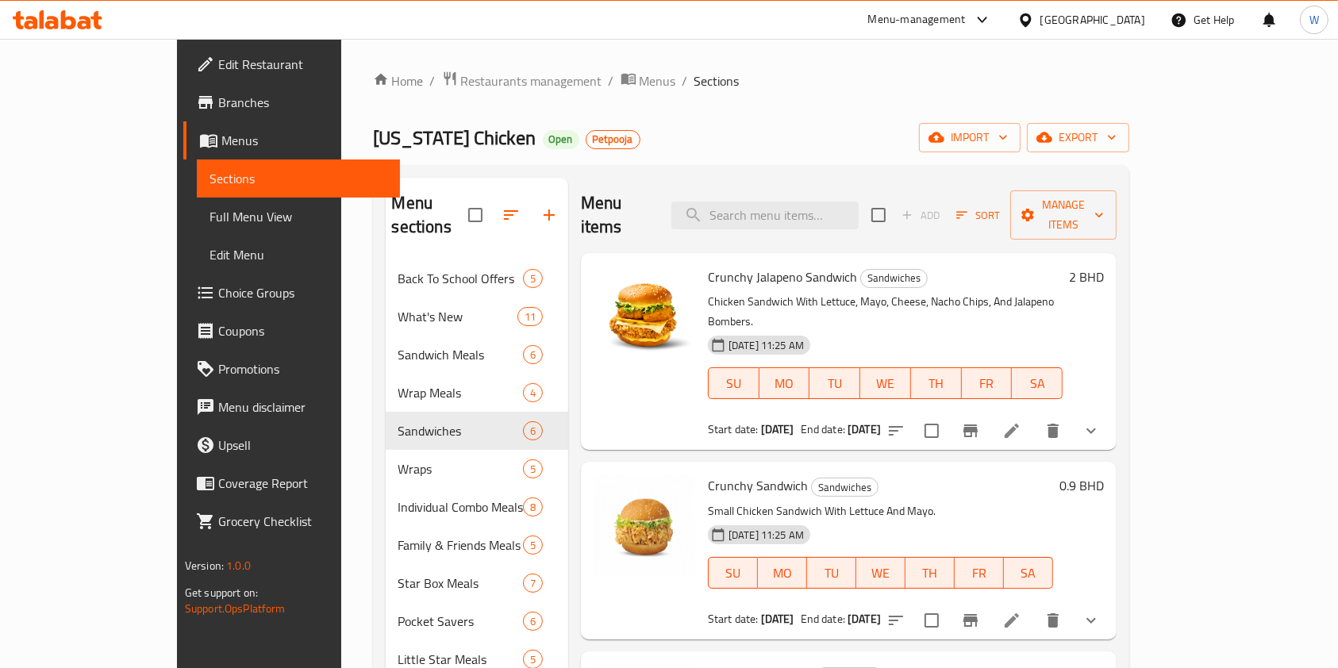
click at [832, 84] on ol "Home / Restaurants management / Menus / Sections" at bounding box center [751, 81] width 757 height 21
click at [810, 216] on input "search" at bounding box center [764, 216] width 187 height 28
paste input "Crunchy Jalapeno Wrap"
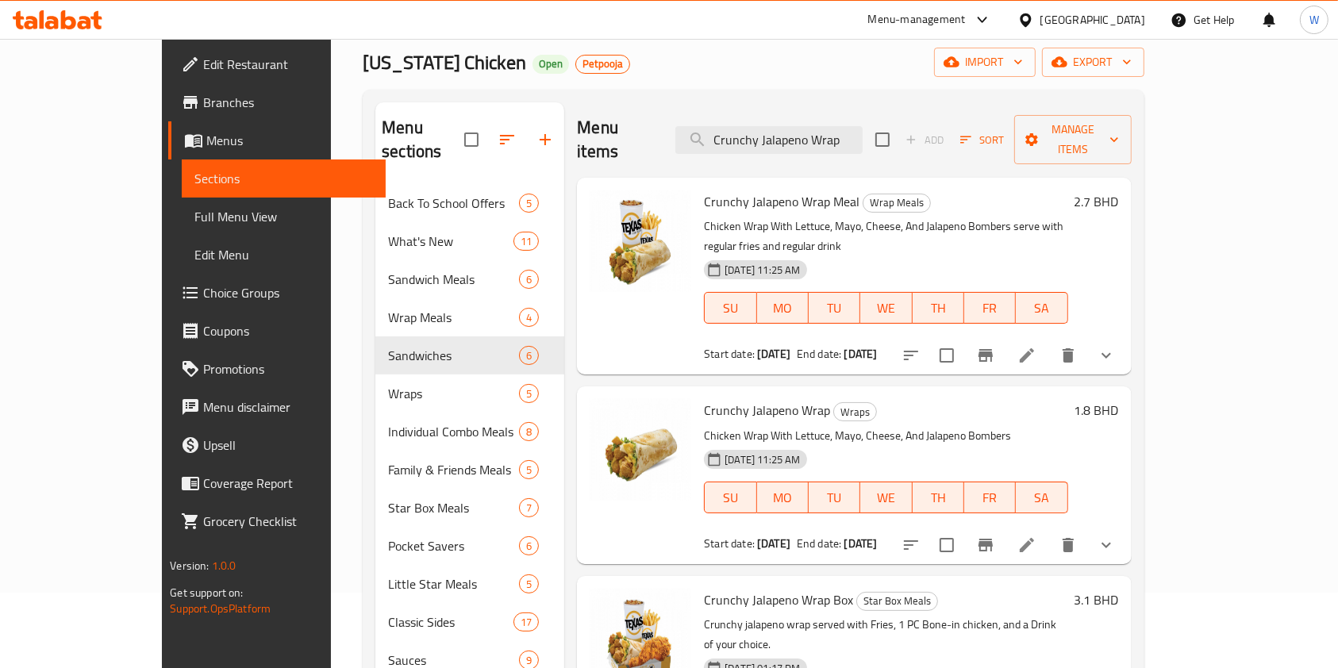
scroll to position [106, 0]
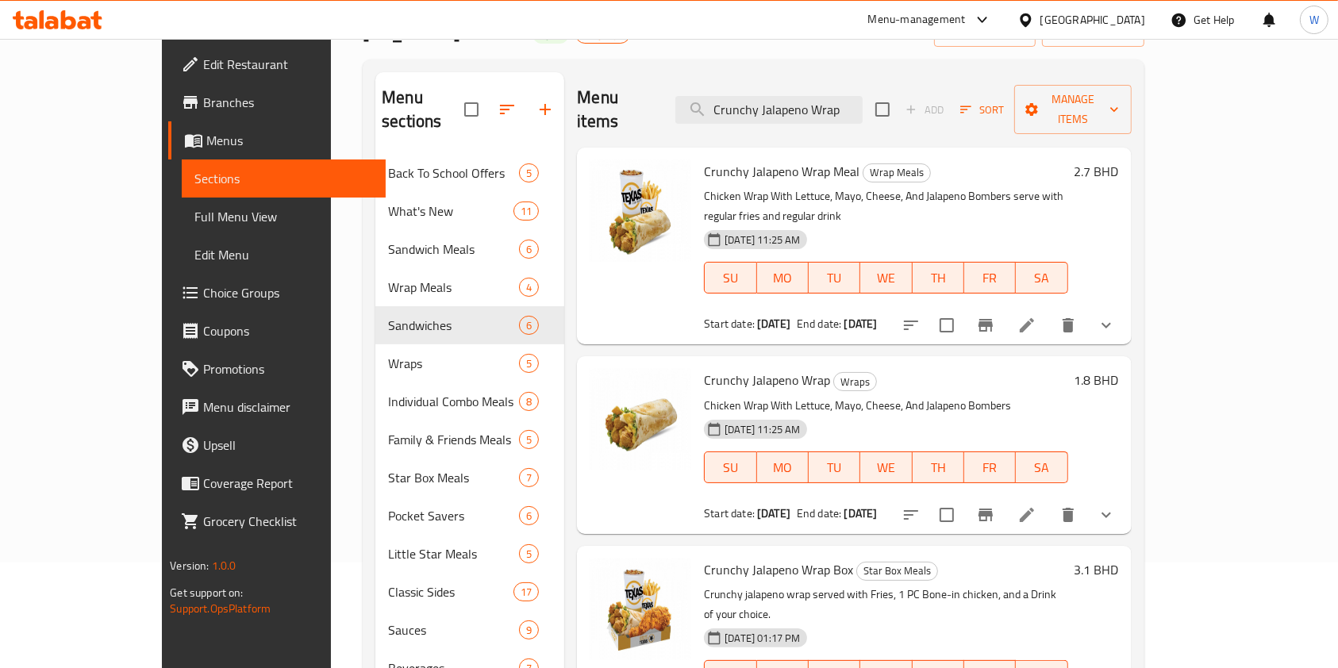
type input "Crunchy Jalapeno Wrap"
click at [1037, 506] on icon at bounding box center [1027, 515] width 19 height 19
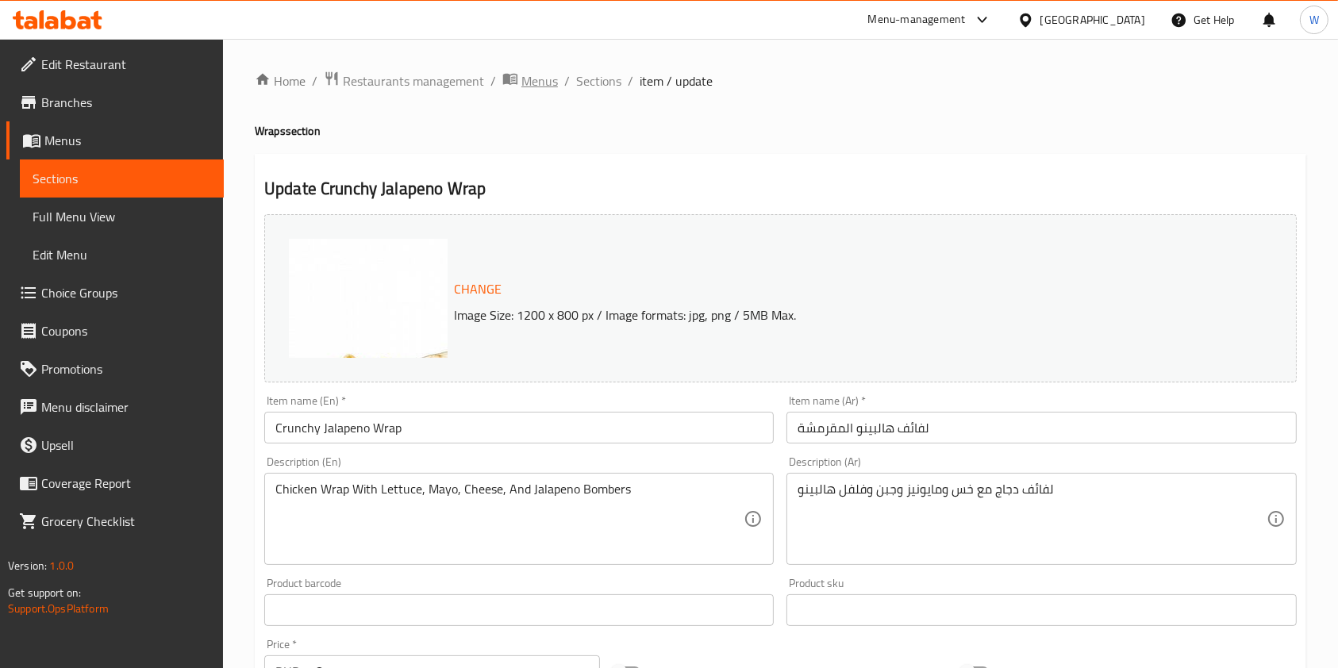
click at [529, 84] on span "Menus" at bounding box center [539, 80] width 37 height 19
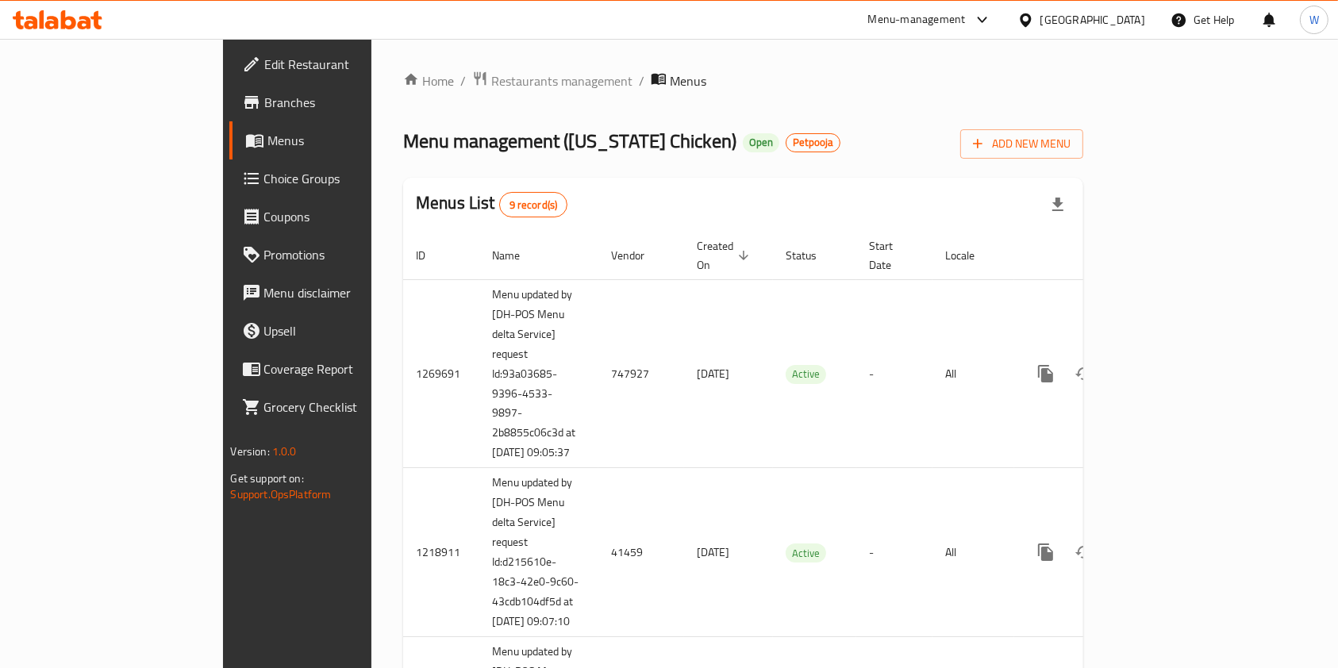
click at [633, 187] on div "Menus List 9 record(s)" at bounding box center [743, 205] width 680 height 54
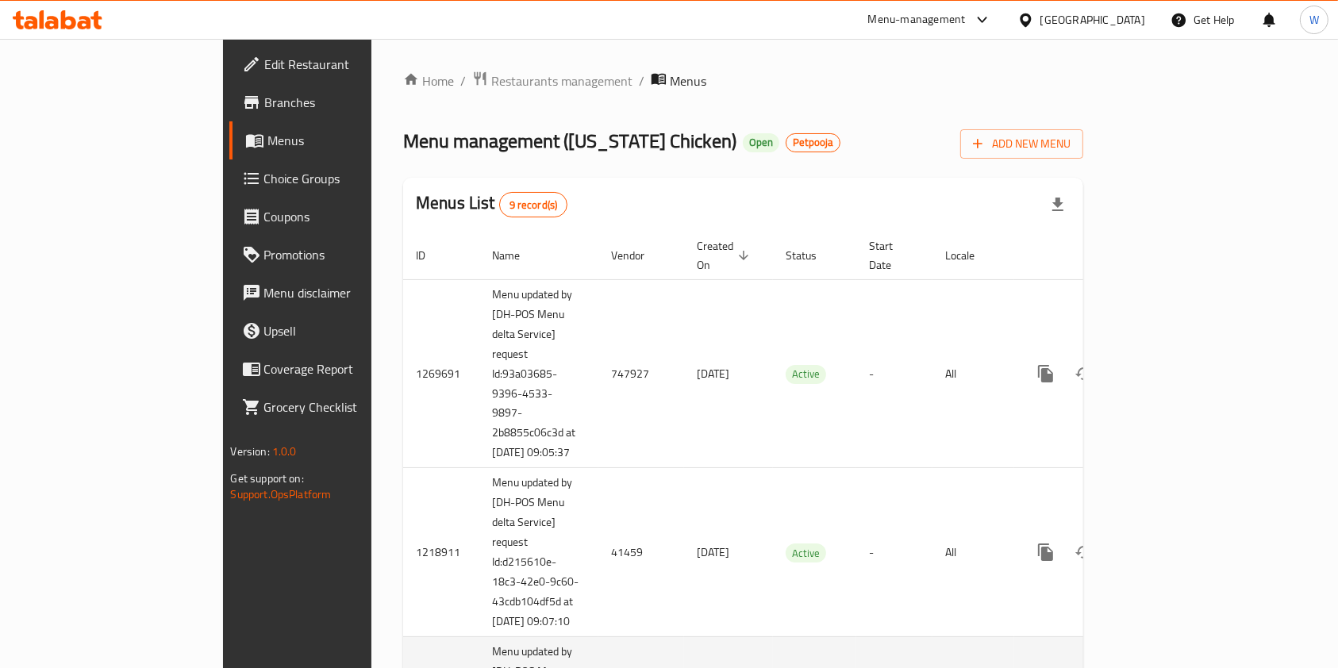
scroll to position [608, 0]
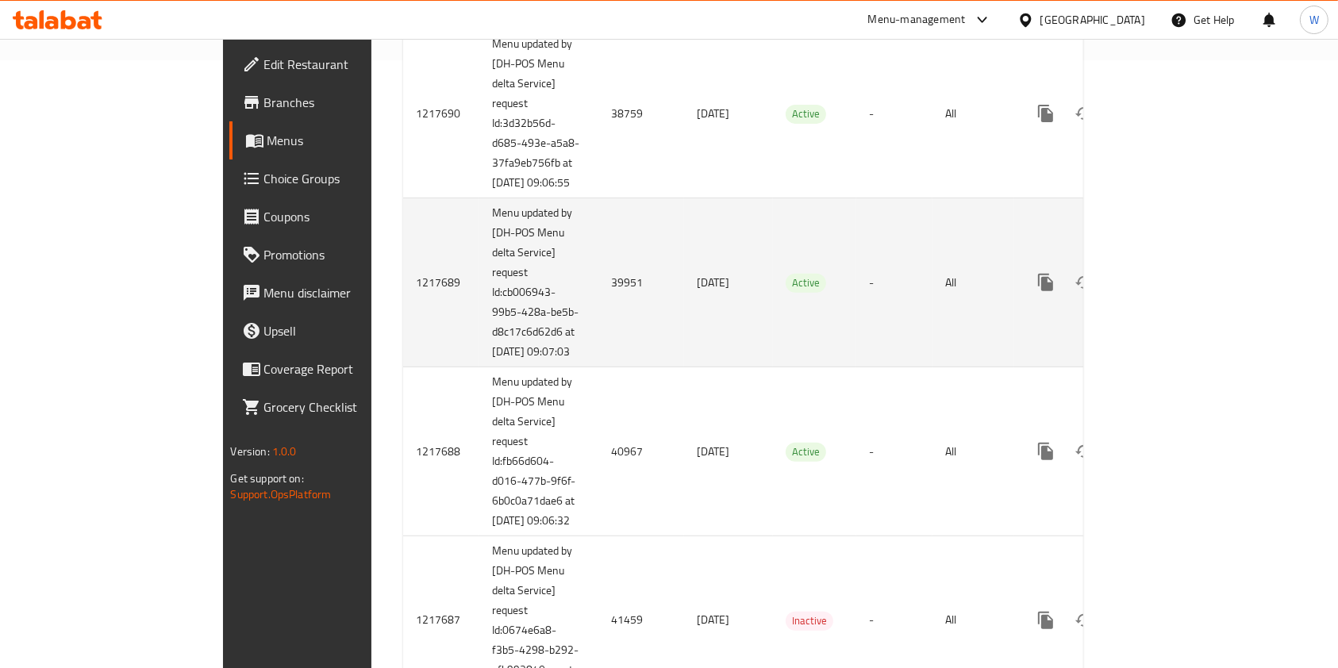
click at [1170, 292] on icon "enhanced table" at bounding box center [1160, 282] width 19 height 19
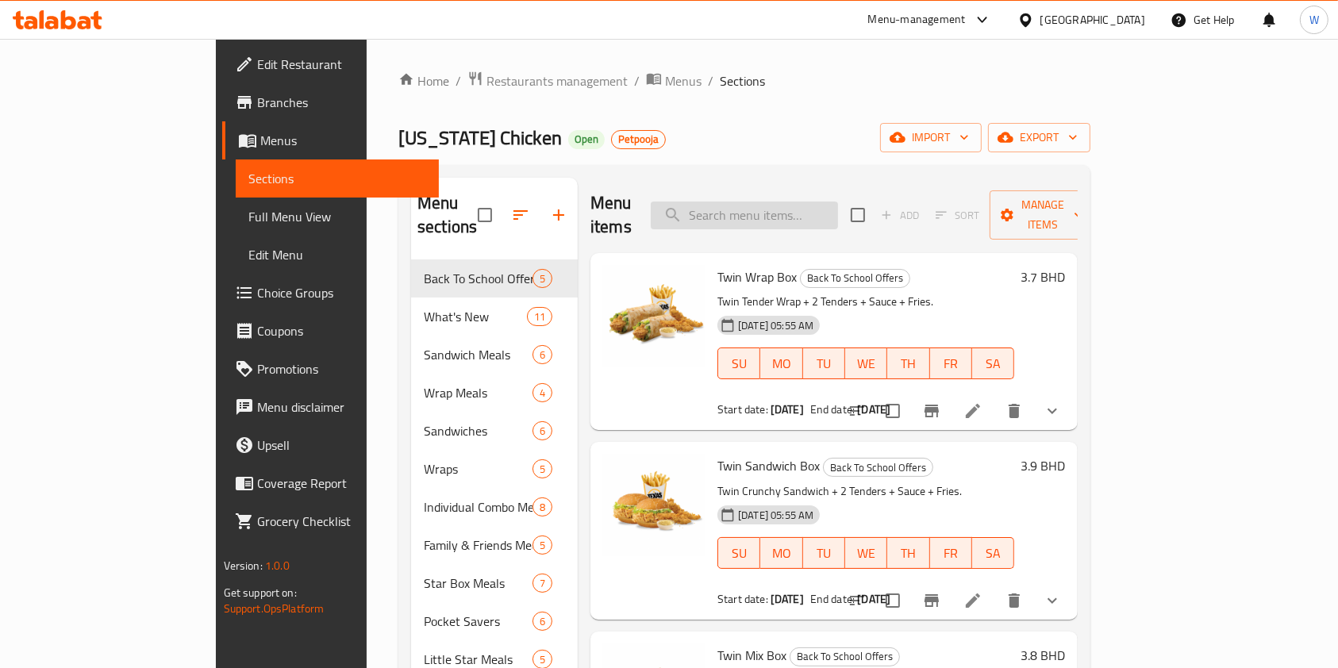
click at [838, 206] on input "search" at bounding box center [744, 216] width 187 height 28
paste input "Tex Supreme Sandwich"
type input "Tex Supreme Sandwich"
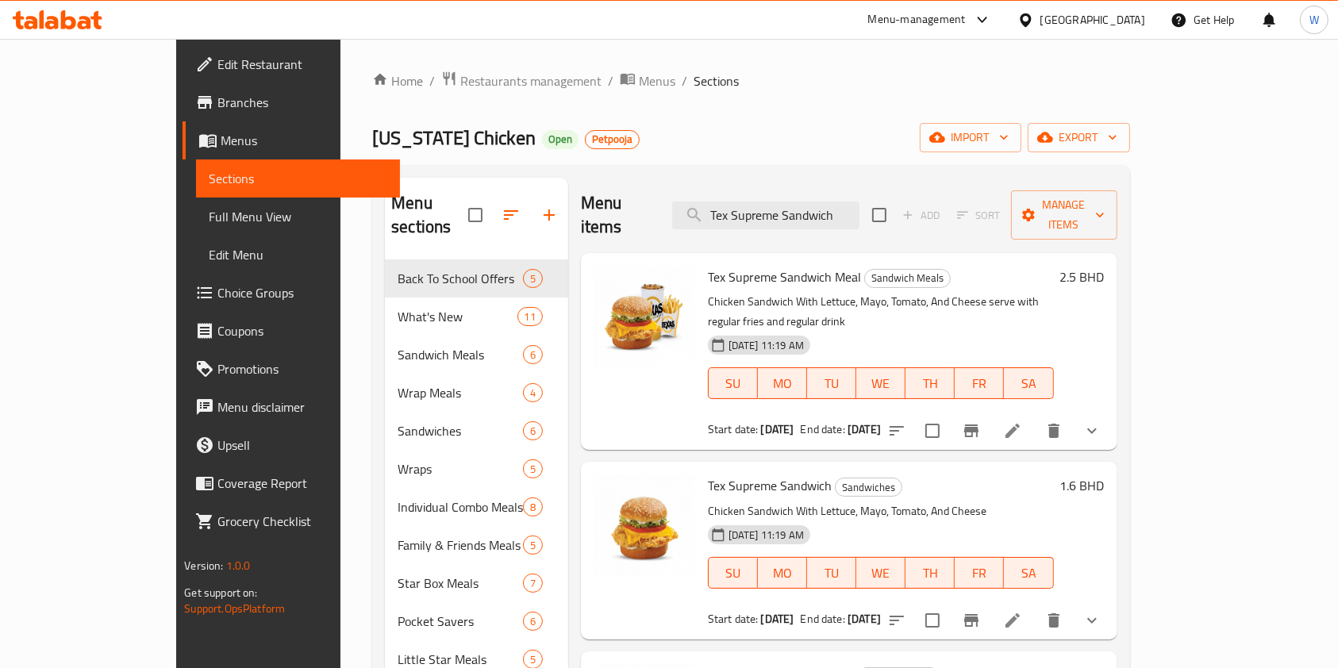
scroll to position [106, 0]
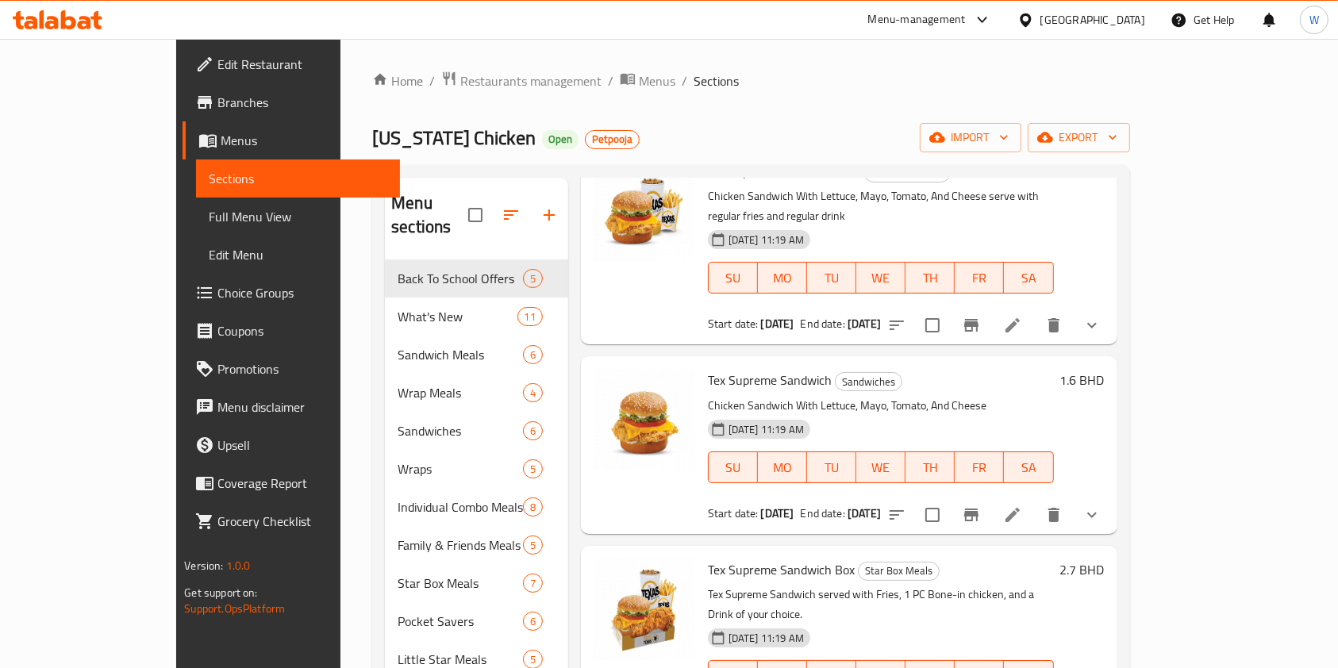
click at [1020, 508] on icon at bounding box center [1013, 515] width 14 height 14
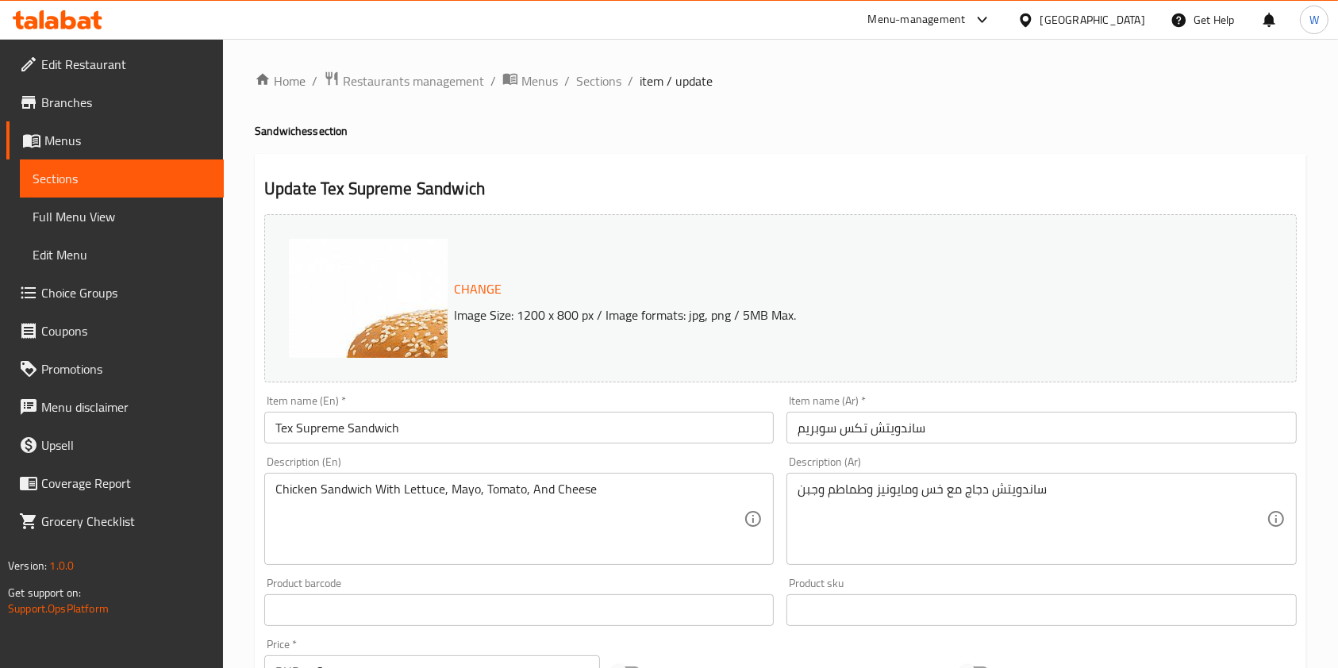
click at [603, 71] on span "Sections" at bounding box center [598, 80] width 45 height 19
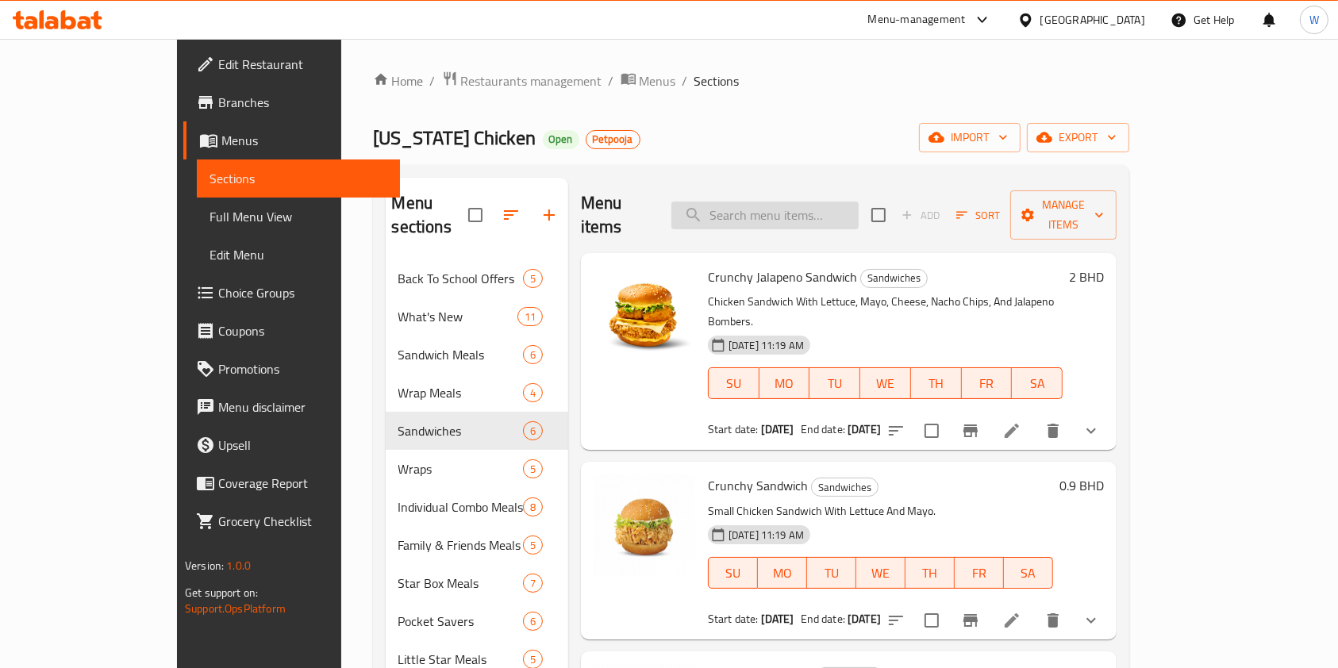
click at [842, 202] on input "search" at bounding box center [764, 216] width 187 height 28
paste input "Crunchy Jalapeno Wrap"
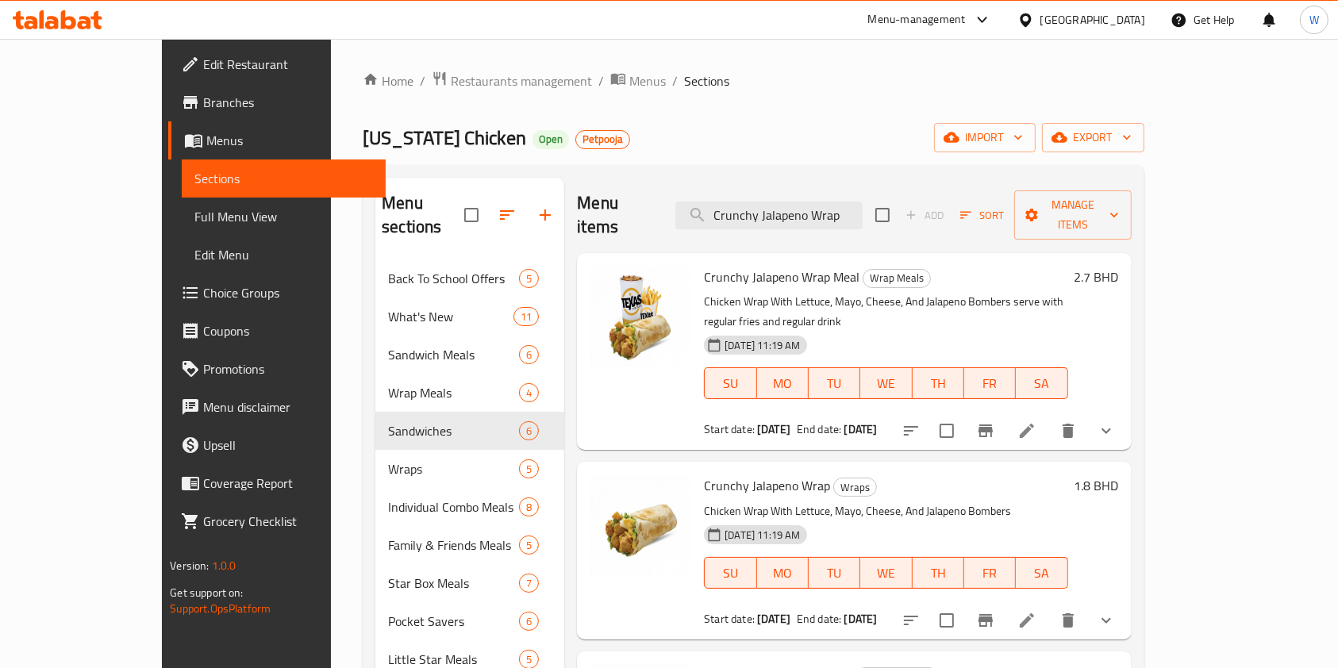
type input "Crunchy Jalapeno Wrap"
click at [1037, 611] on icon at bounding box center [1027, 620] width 19 height 19
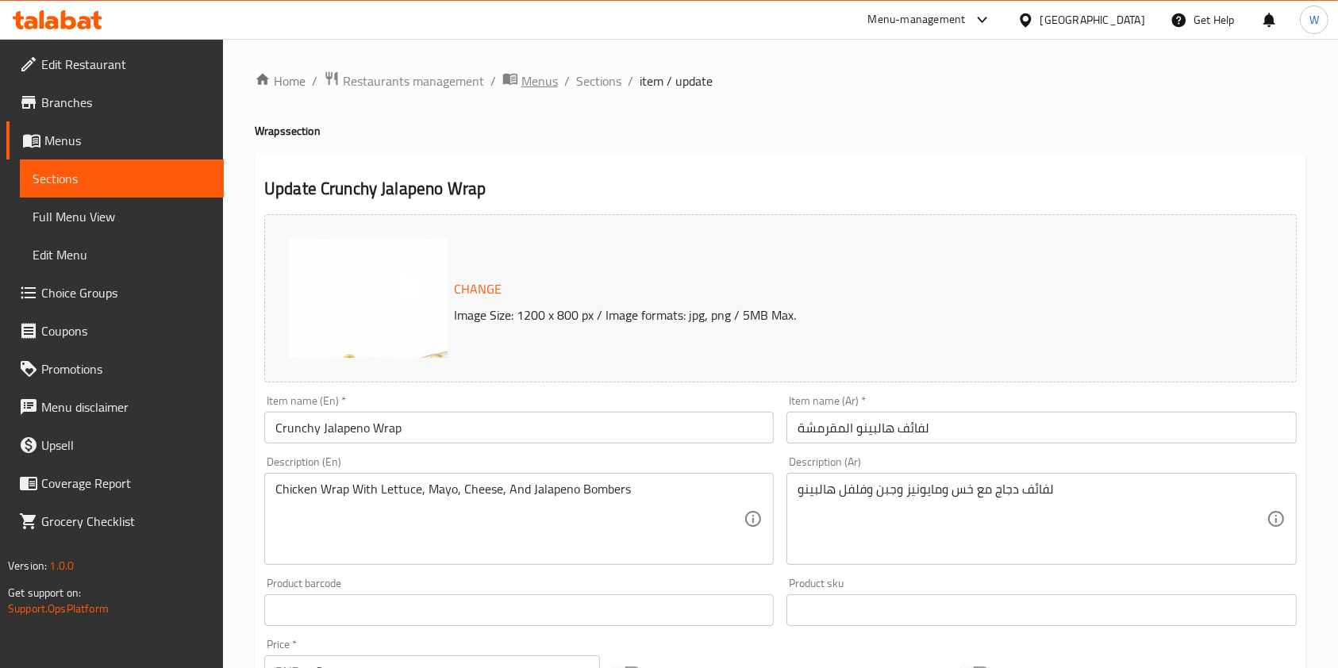
click at [541, 81] on span "Menus" at bounding box center [539, 80] width 37 height 19
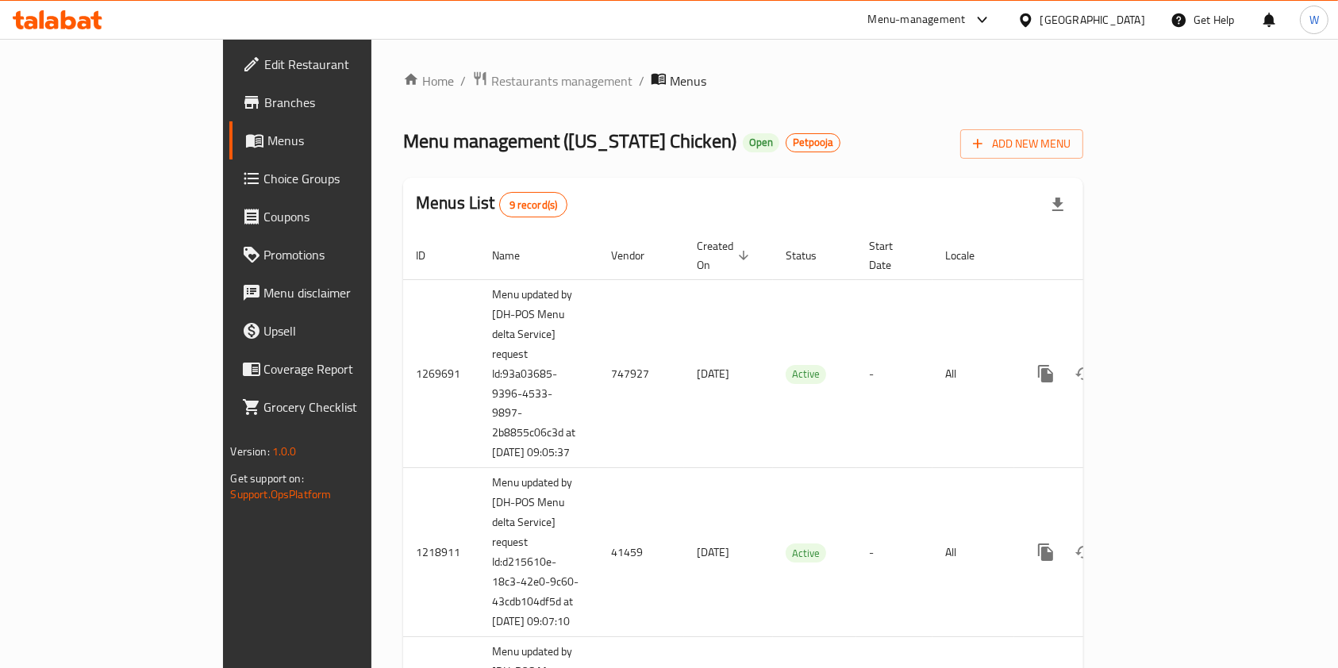
click at [852, 149] on div "Menu management ( [US_STATE] Chicken ) Open Petpooja Add New Menu" at bounding box center [743, 141] width 680 height 36
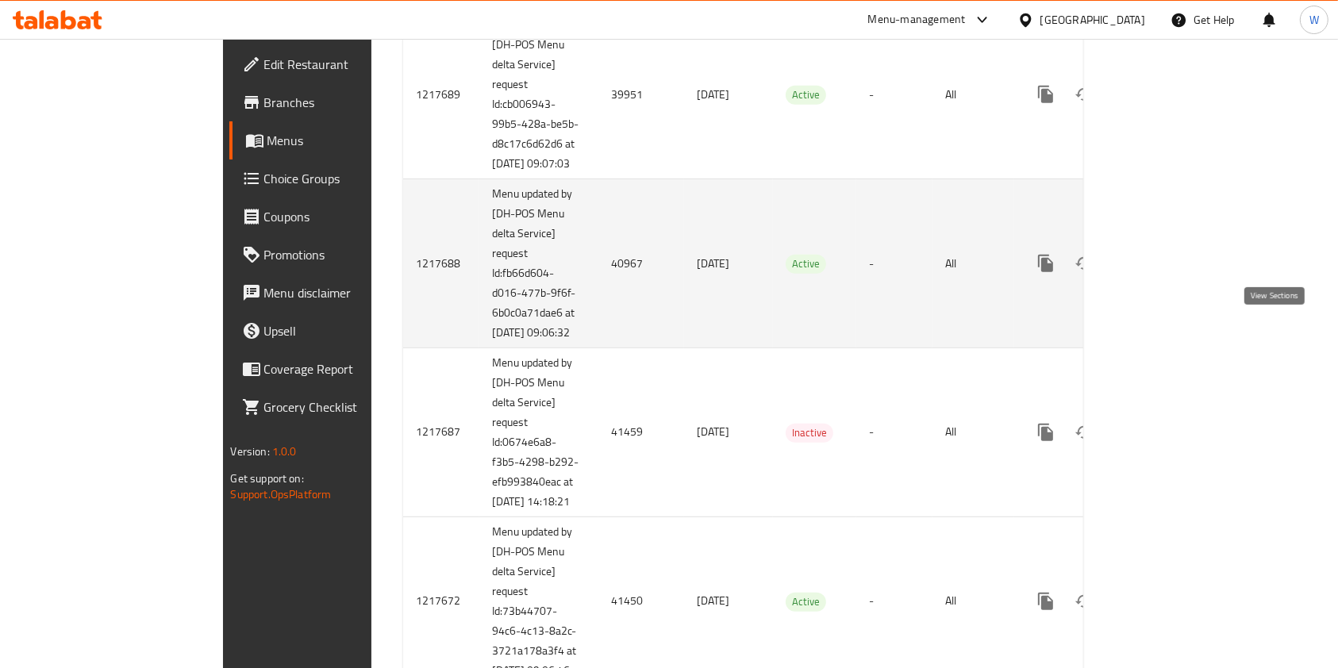
click at [1168, 271] on icon "enhanced table" at bounding box center [1160, 263] width 14 height 14
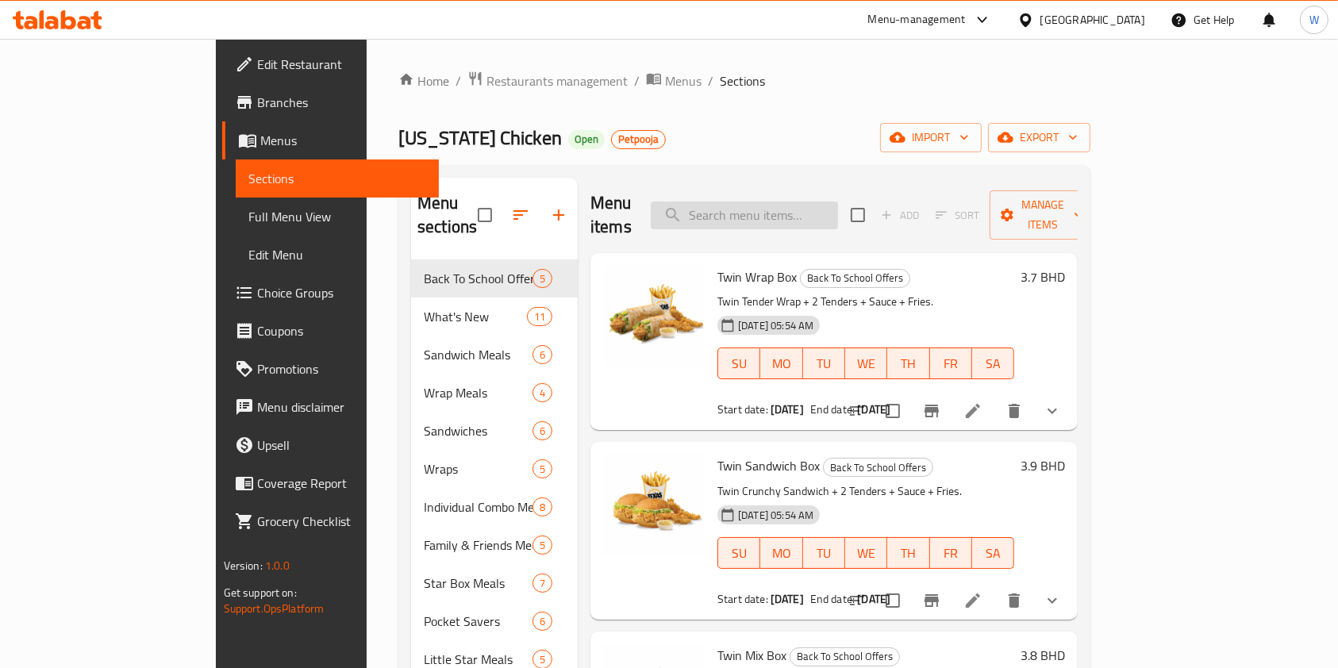
click at [783, 202] on input "search" at bounding box center [744, 216] width 187 height 28
paste input "Tex Supreme Sandwich"
type input "Tex Supreme Sandwich"
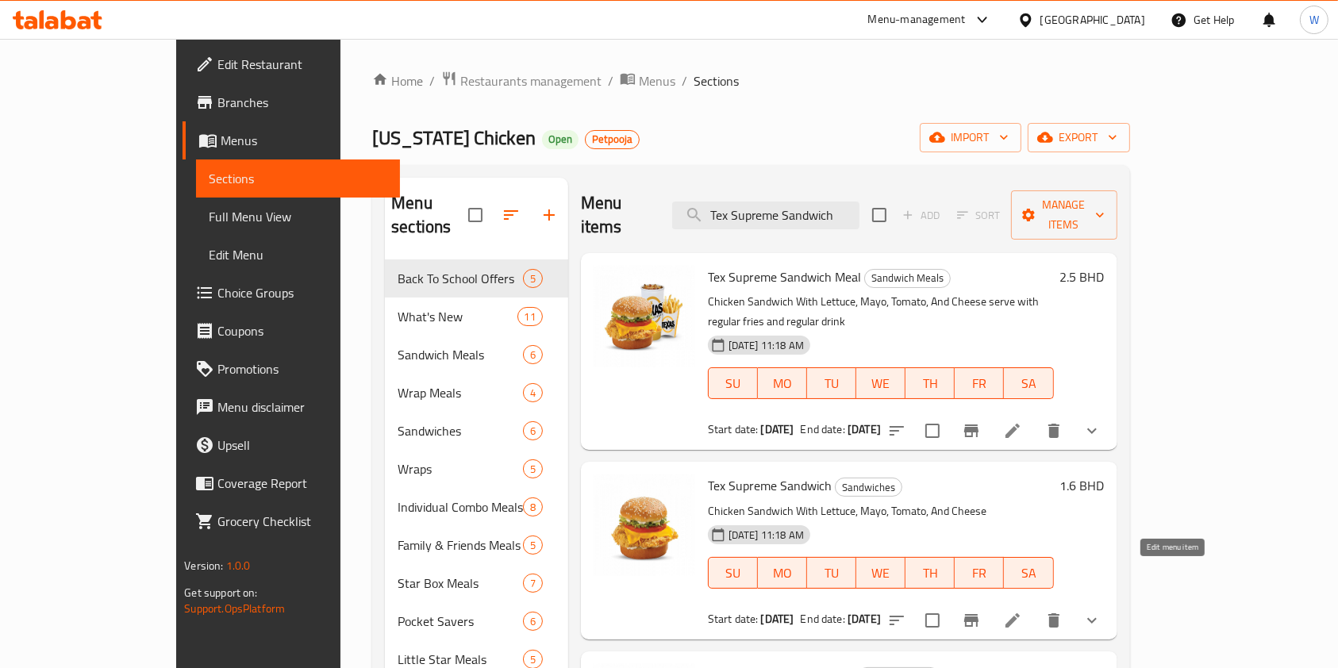
click at [1020, 614] on icon at bounding box center [1013, 621] width 14 height 14
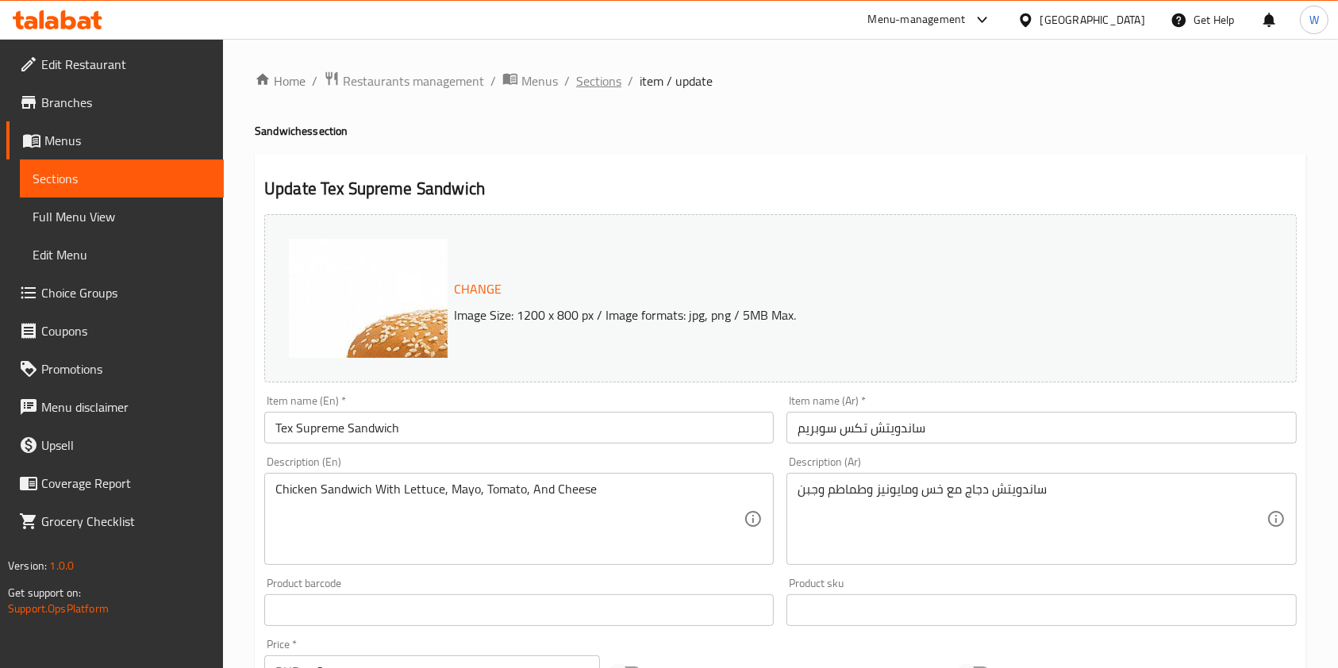
click at [605, 86] on span "Sections" at bounding box center [598, 80] width 45 height 19
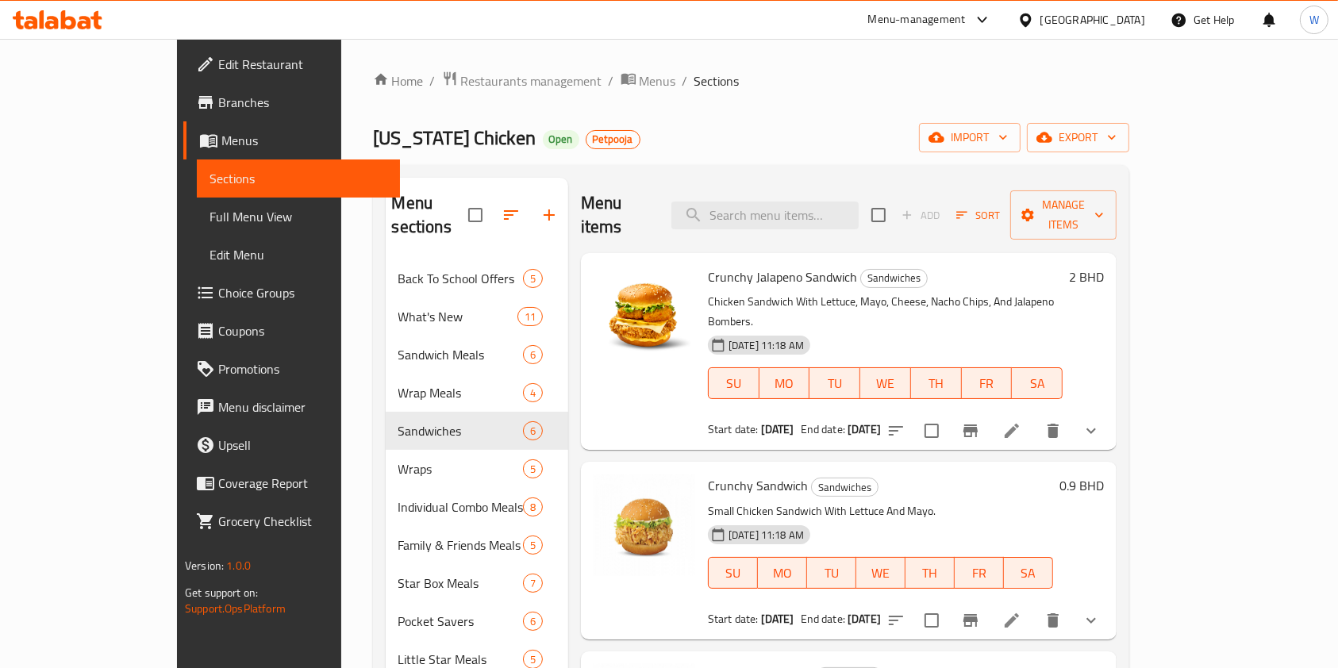
click at [818, 183] on div "Menu items Add Sort Manage items" at bounding box center [849, 215] width 536 height 75
click at [811, 206] on input "search" at bounding box center [764, 216] width 187 height 28
paste input "Crunchy Jalapeno Wrap"
type input "Crunchy Jalapeno Wrap"
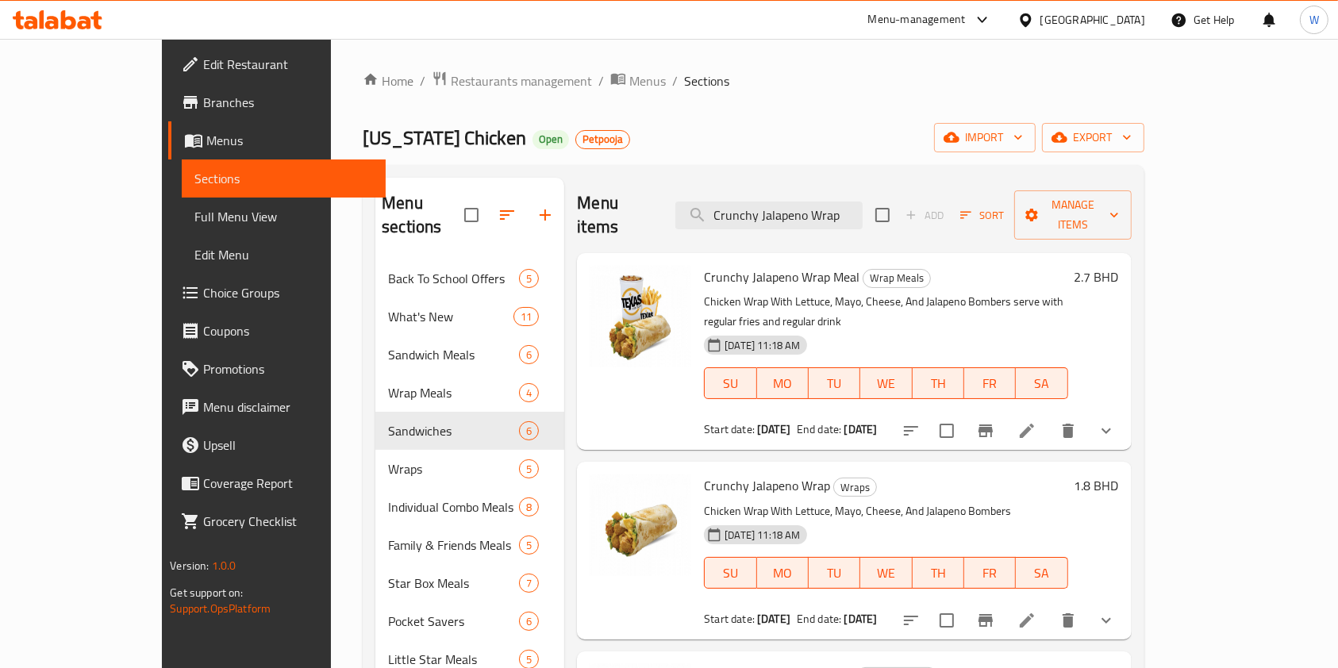
click at [1049, 606] on li at bounding box center [1027, 620] width 44 height 29
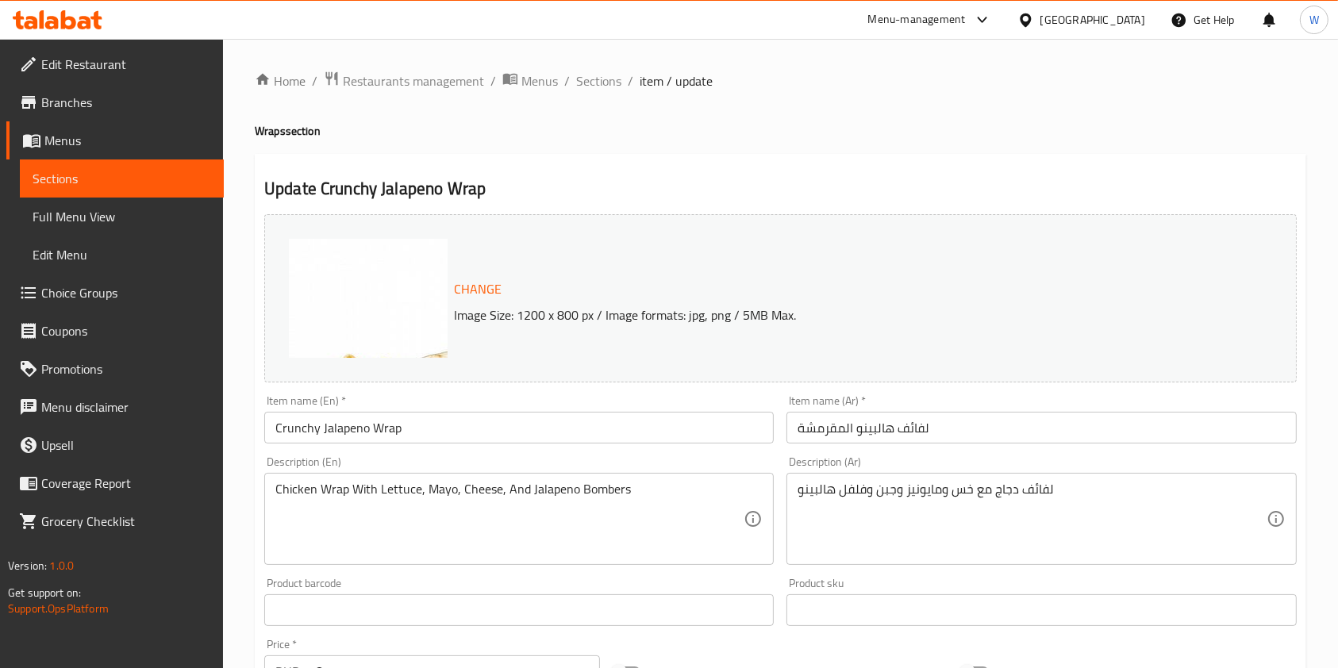
click at [604, 87] on span "Sections" at bounding box center [598, 80] width 45 height 19
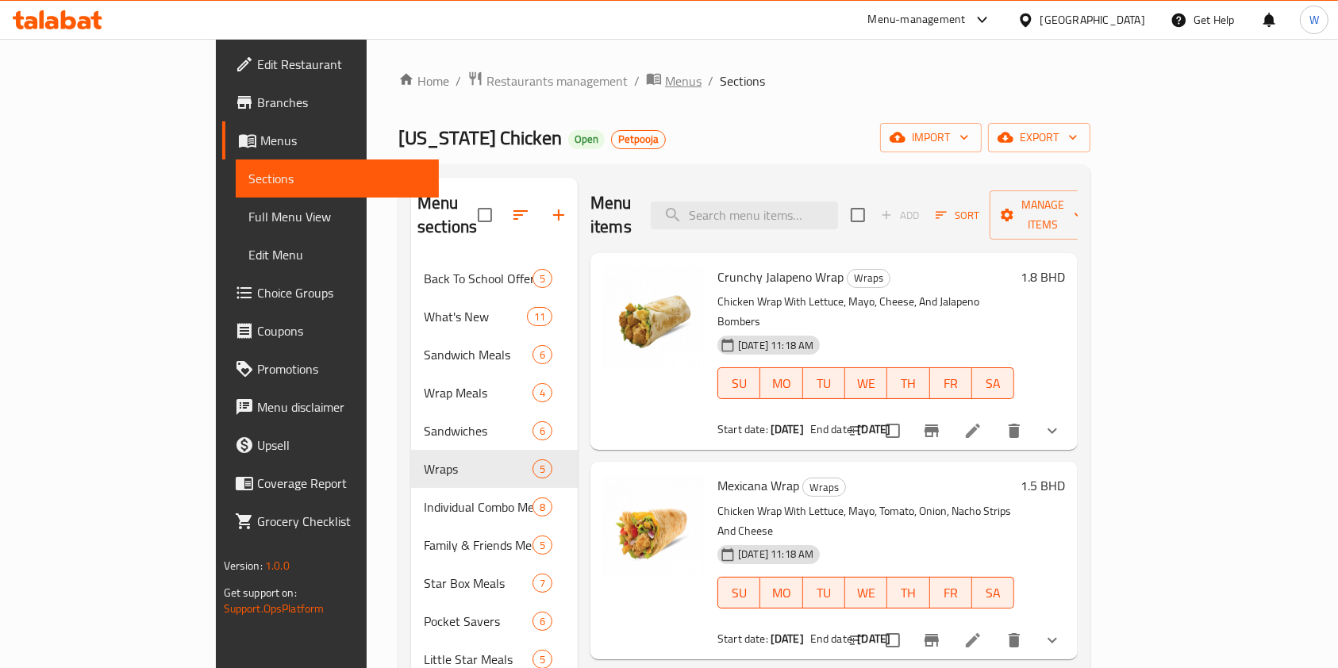
click at [665, 79] on span "Menus" at bounding box center [683, 80] width 37 height 19
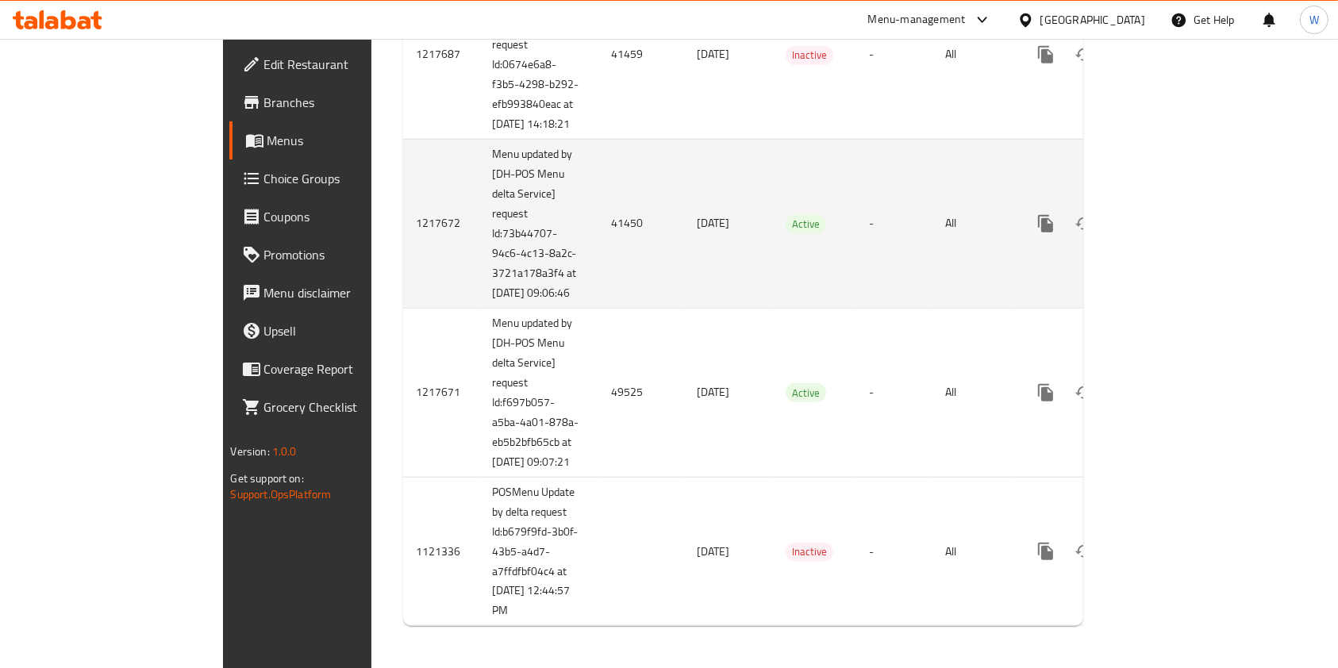
click at [1168, 231] on icon "enhanced table" at bounding box center [1160, 224] width 14 height 14
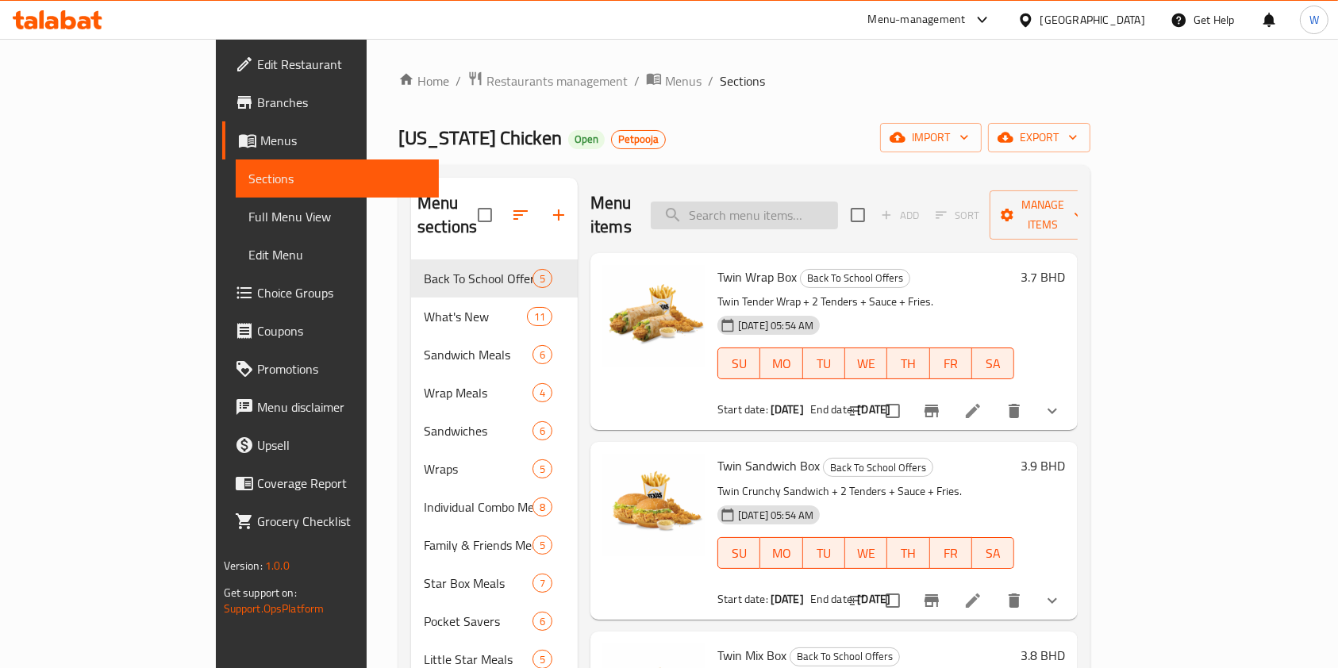
click at [838, 212] on input "search" at bounding box center [744, 216] width 187 height 28
paste input "Tex Supreme Sandwich"
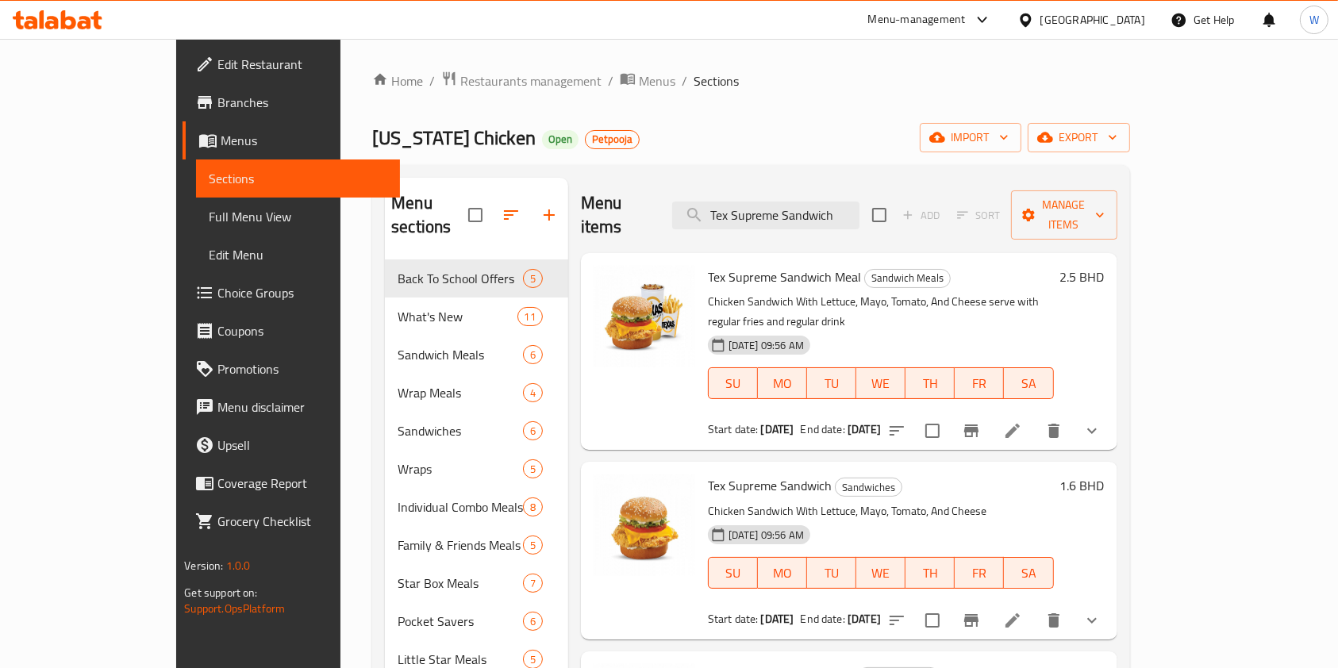
type input "Tex Supreme Sandwich"
click at [1022, 611] on icon at bounding box center [1012, 620] width 19 height 19
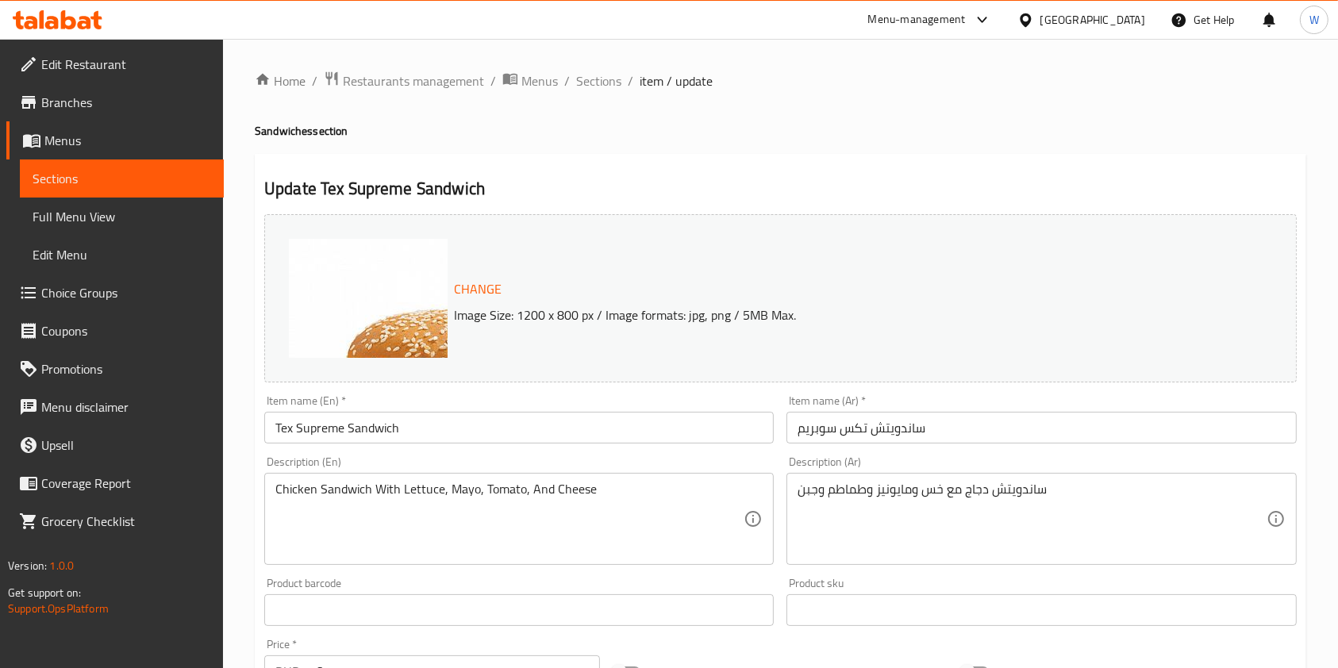
click at [602, 84] on span "Sections" at bounding box center [598, 80] width 45 height 19
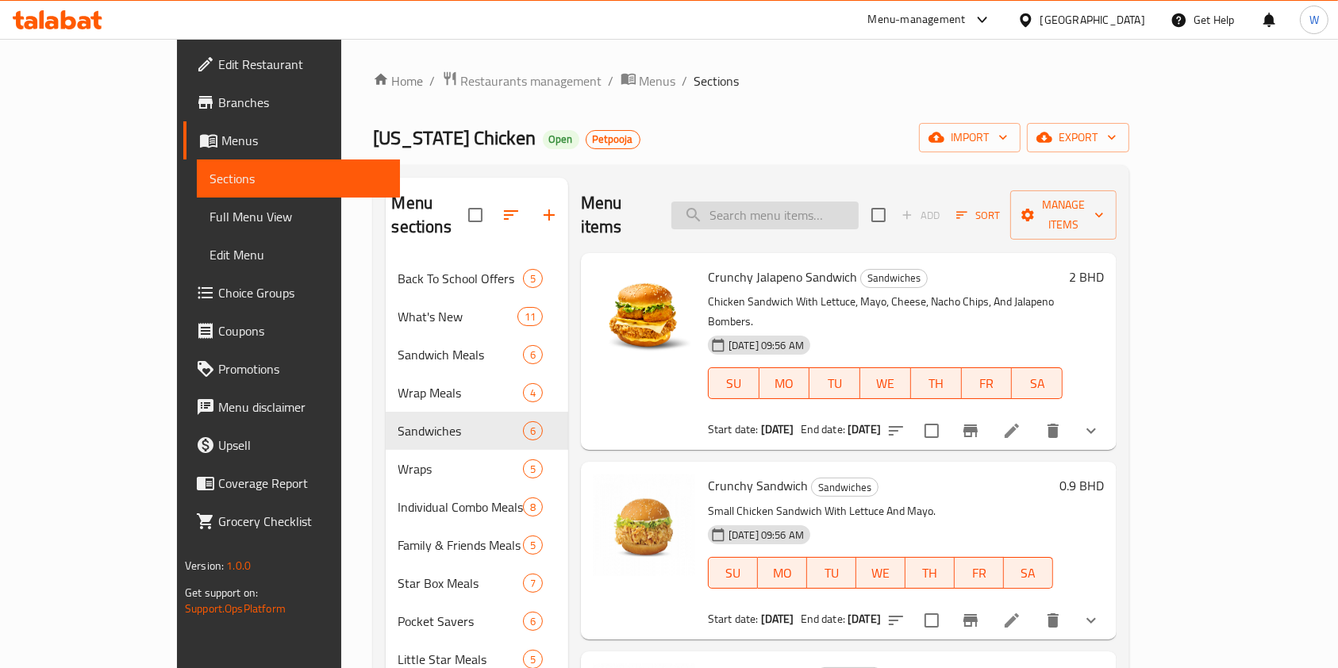
click at [803, 212] on input "search" at bounding box center [764, 216] width 187 height 28
paste input "Crunchy Jalapeno Wrap"
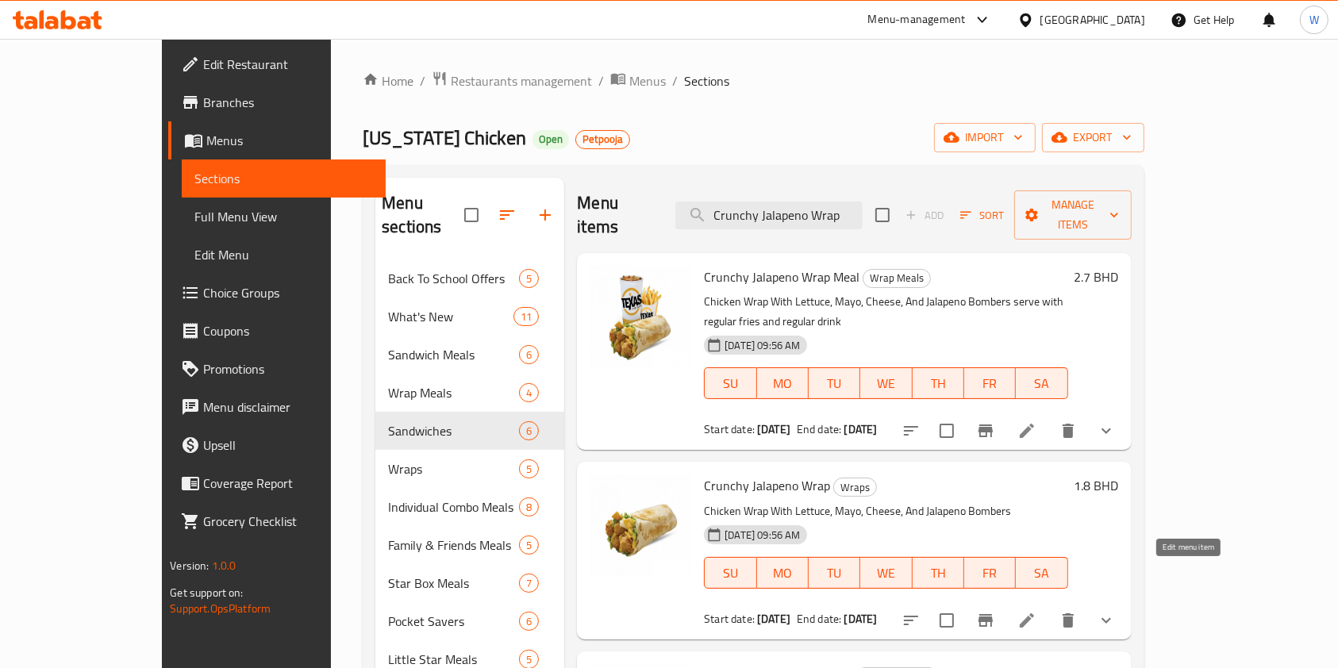
type input "Crunchy Jalapeno Wrap"
click at [1037, 611] on icon at bounding box center [1027, 620] width 19 height 19
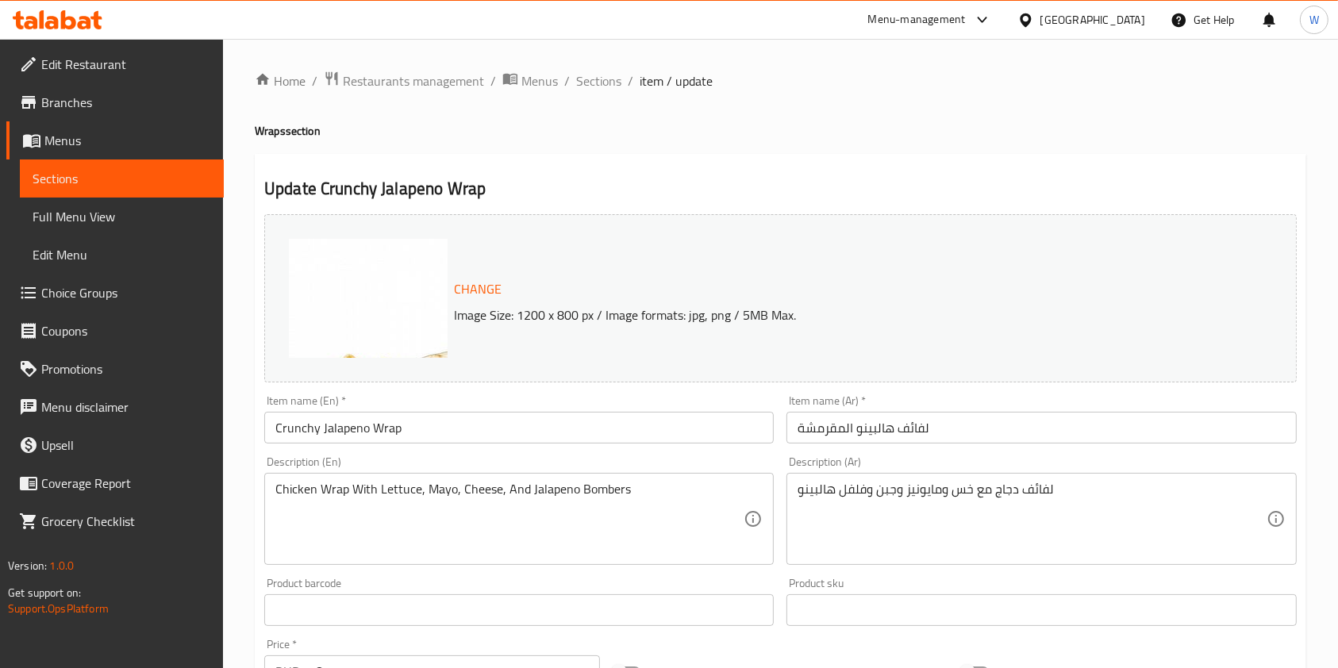
click at [542, 84] on span "Menus" at bounding box center [539, 80] width 37 height 19
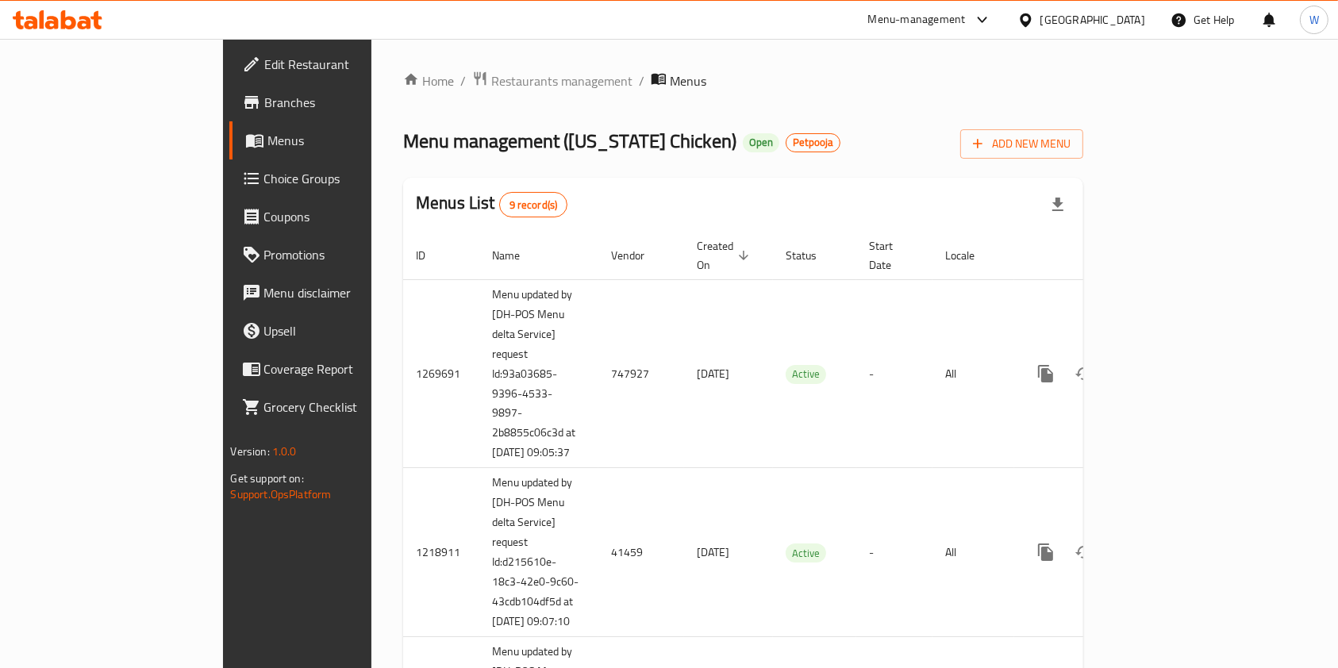
click at [851, 183] on div "Menus List 9 record(s)" at bounding box center [743, 205] width 680 height 54
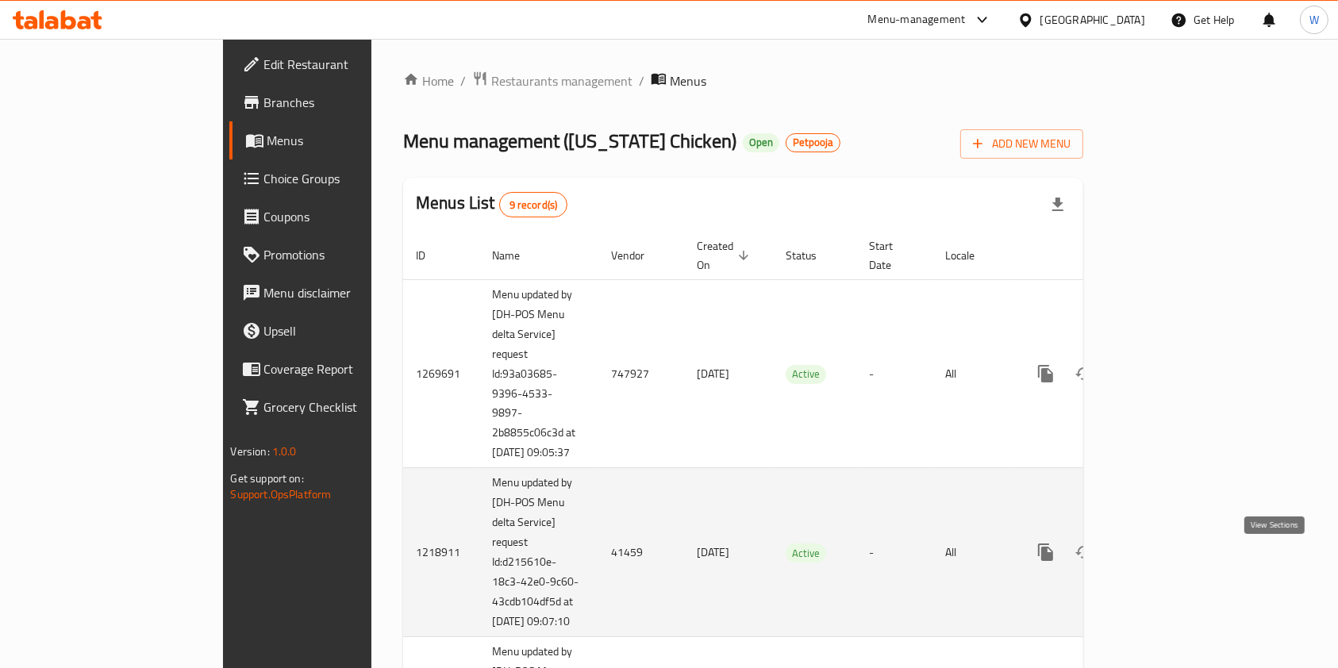
click at [1170, 560] on icon "enhanced table" at bounding box center [1160, 552] width 19 height 19
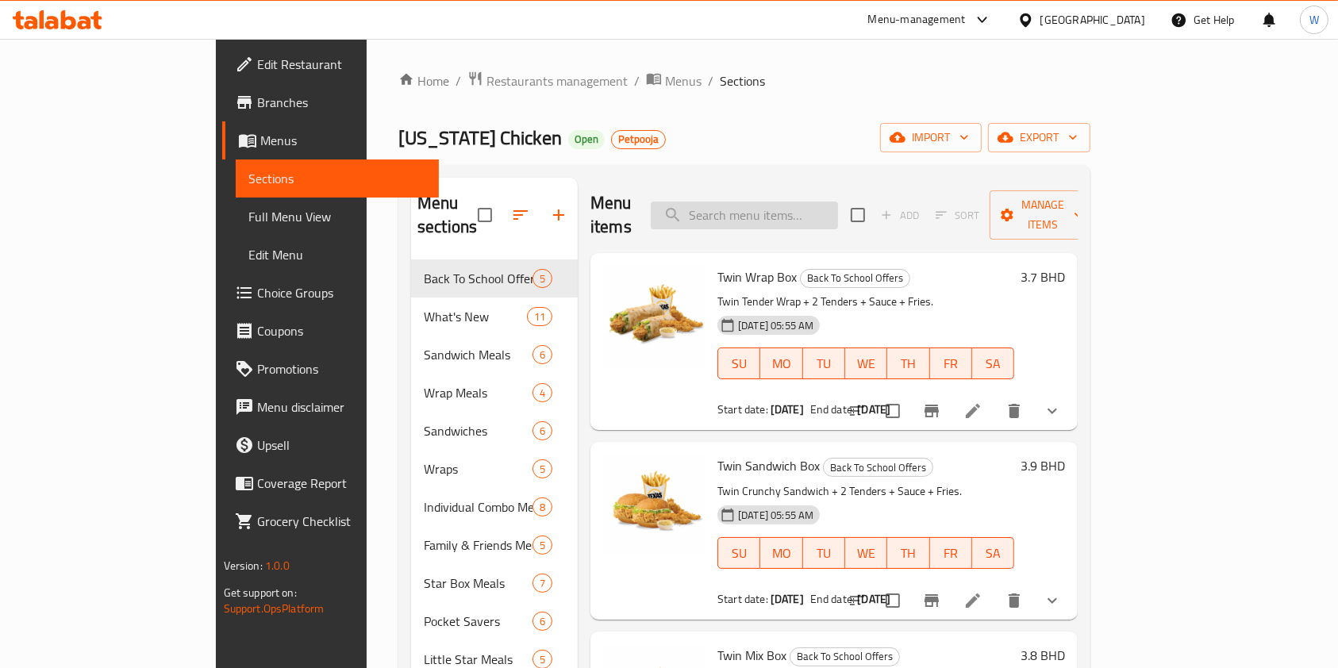
click at [838, 202] on input "search" at bounding box center [744, 216] width 187 height 28
paste input "Tex Supreme Sandwich"
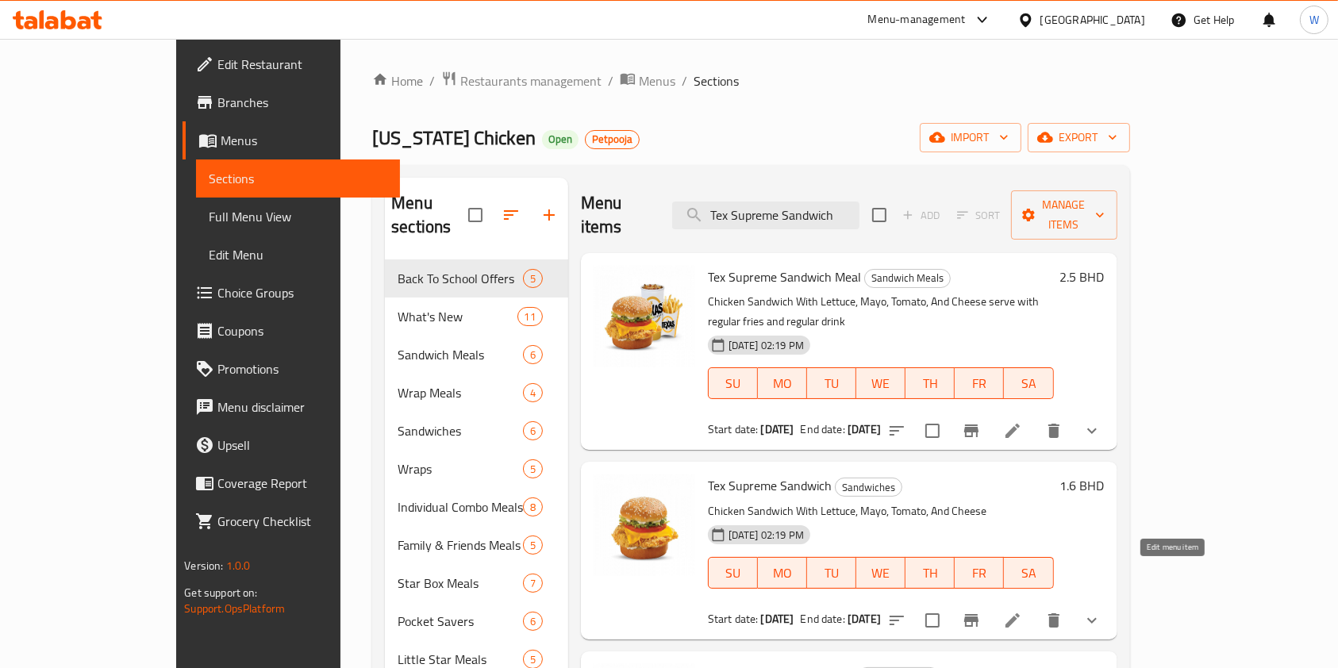
type input "Tex Supreme Sandwich"
click at [1022, 611] on icon at bounding box center [1012, 620] width 19 height 19
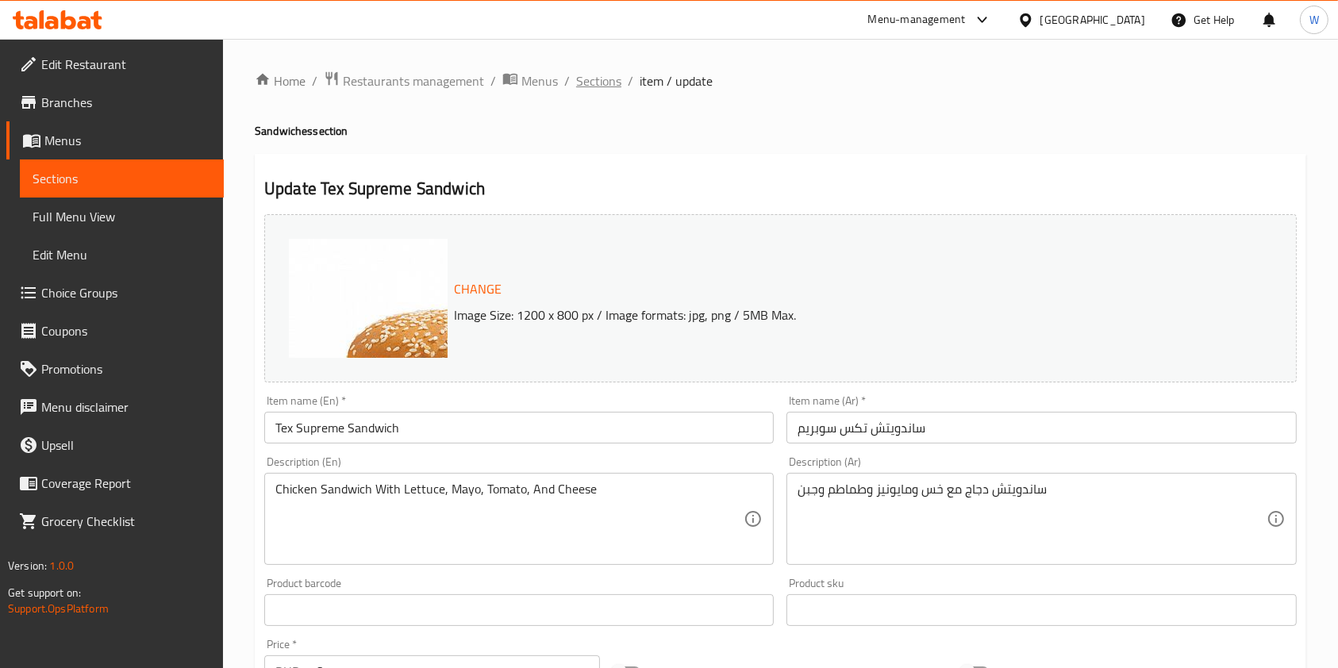
click at [602, 79] on span "Sections" at bounding box center [598, 80] width 45 height 19
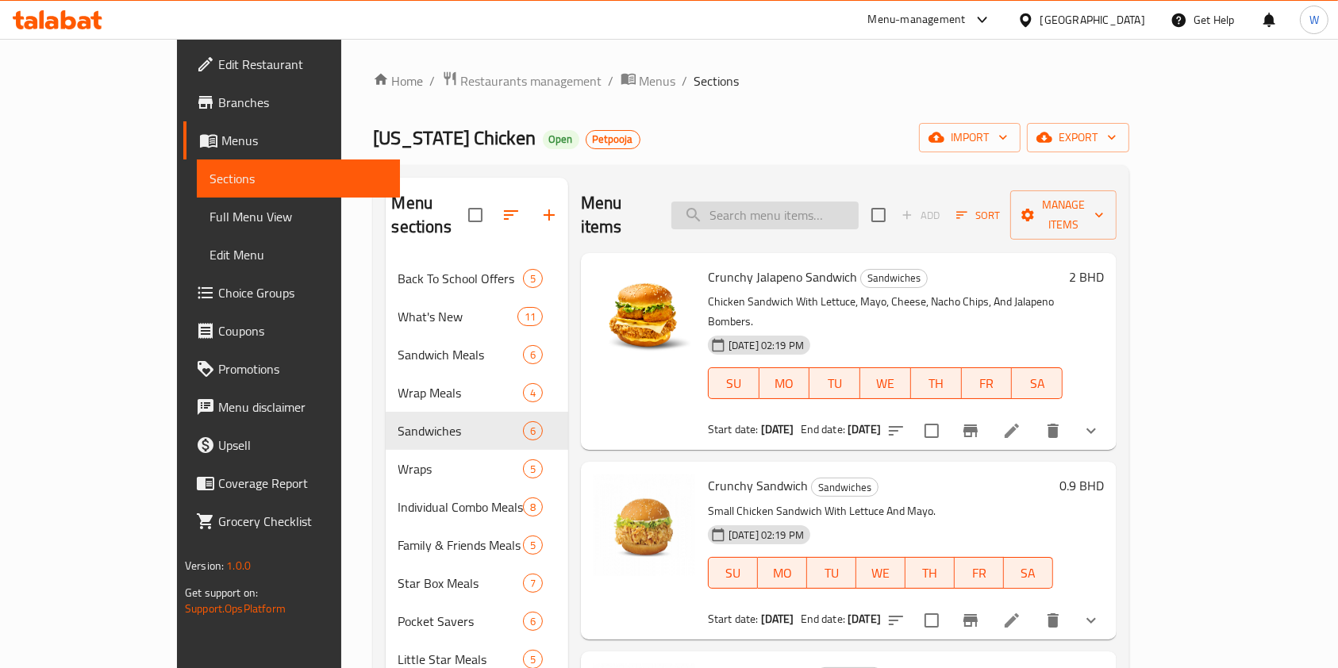
click at [821, 210] on input "search" at bounding box center [764, 216] width 187 height 28
paste input "Crunchy Jalapeno Wrap"
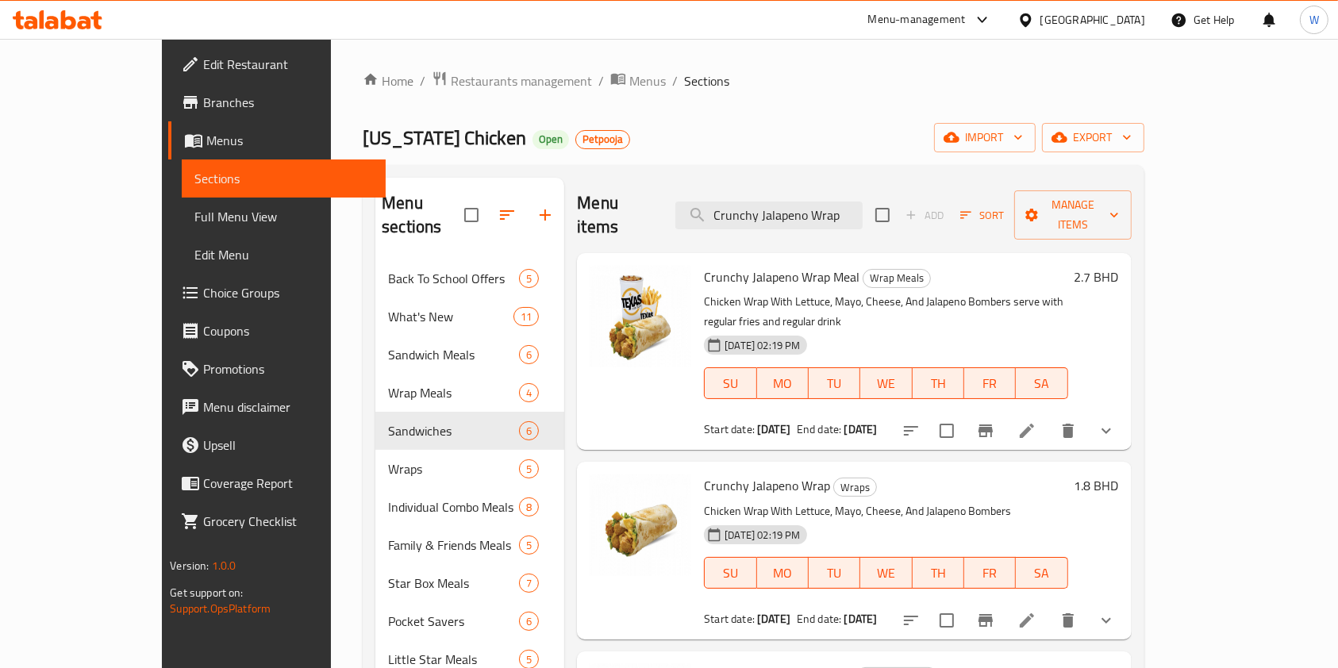
type input "Crunchy Jalapeno Wrap"
click at [1034, 614] on icon at bounding box center [1027, 621] width 14 height 14
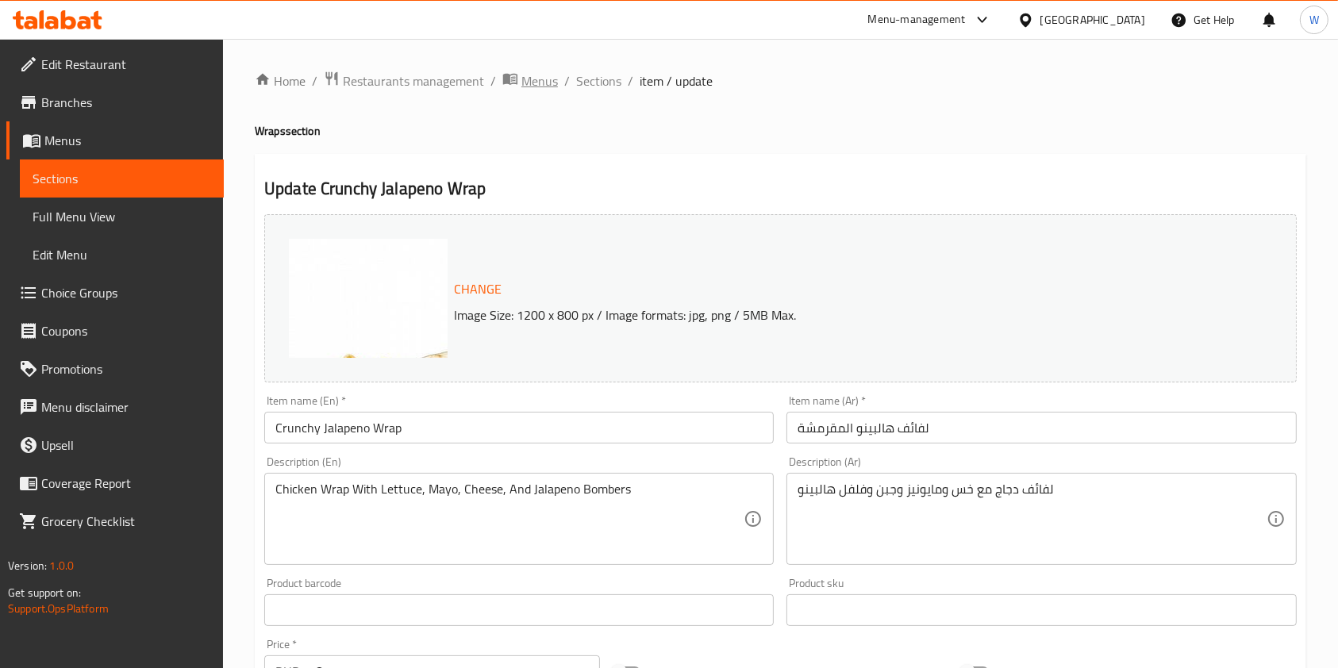
click at [552, 78] on span "Menus" at bounding box center [539, 80] width 37 height 19
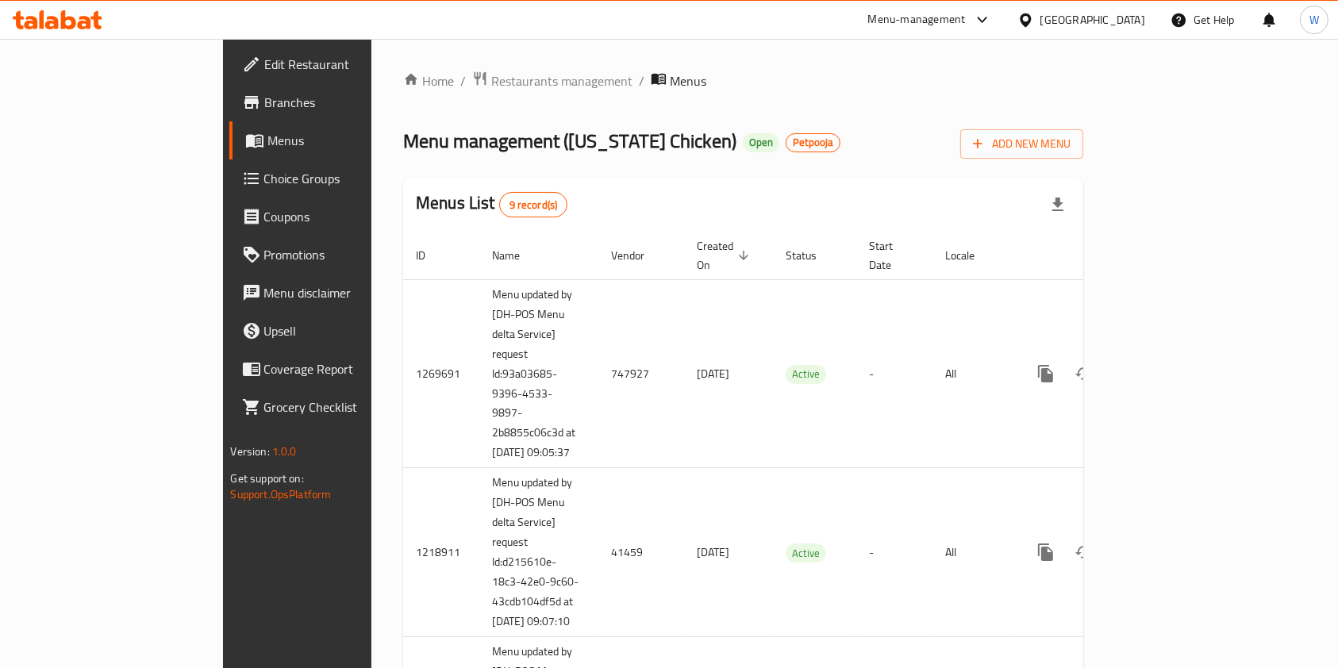
click at [694, 134] on div "Menu management ( [US_STATE] Chicken ) Open Petpooja Add New Menu" at bounding box center [743, 141] width 680 height 36
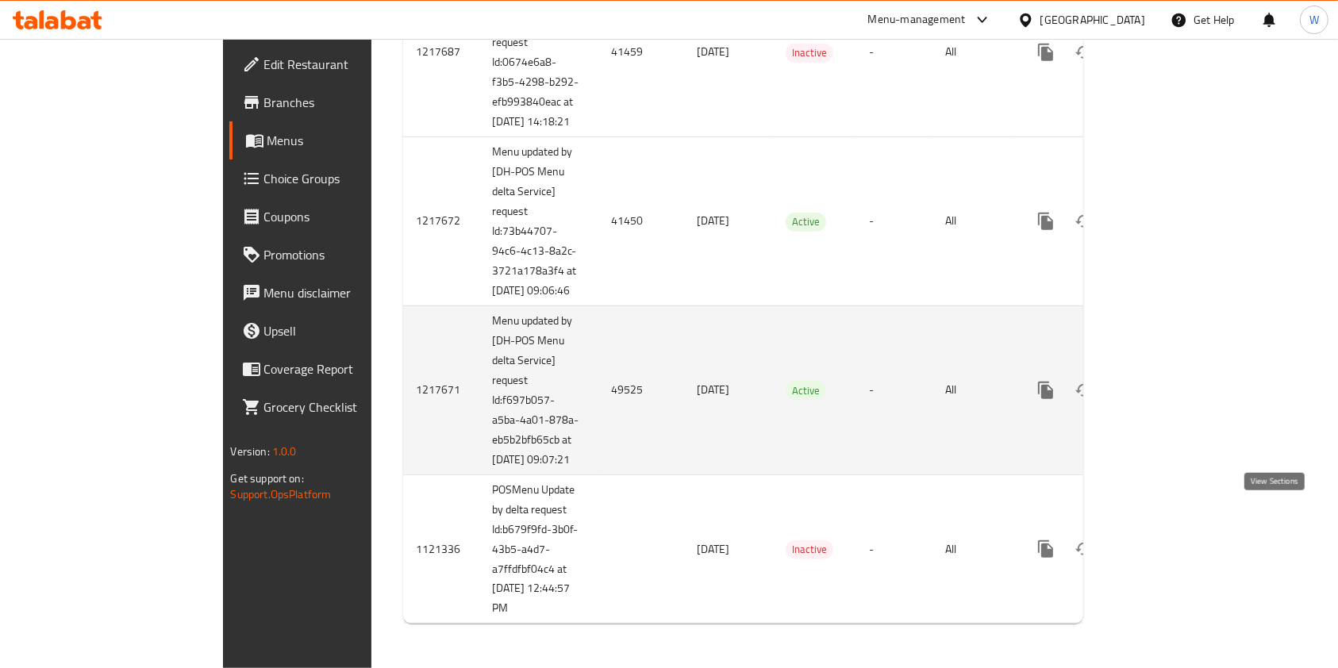
click at [1170, 382] on icon "enhanced table" at bounding box center [1160, 390] width 19 height 19
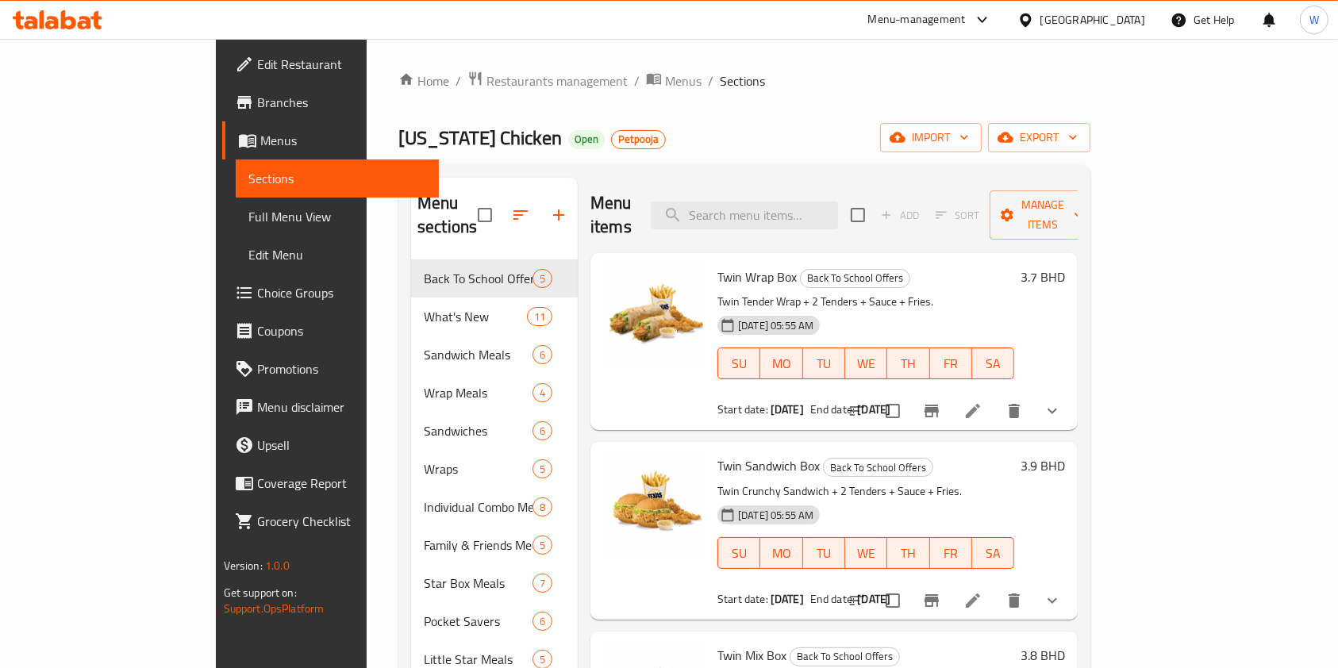
click at [806, 228] on div "Menu items Add Sort Manage items" at bounding box center [834, 215] width 487 height 75
click at [819, 210] on input "search" at bounding box center [744, 216] width 187 height 28
paste input "Tex Supreme Sandwich"
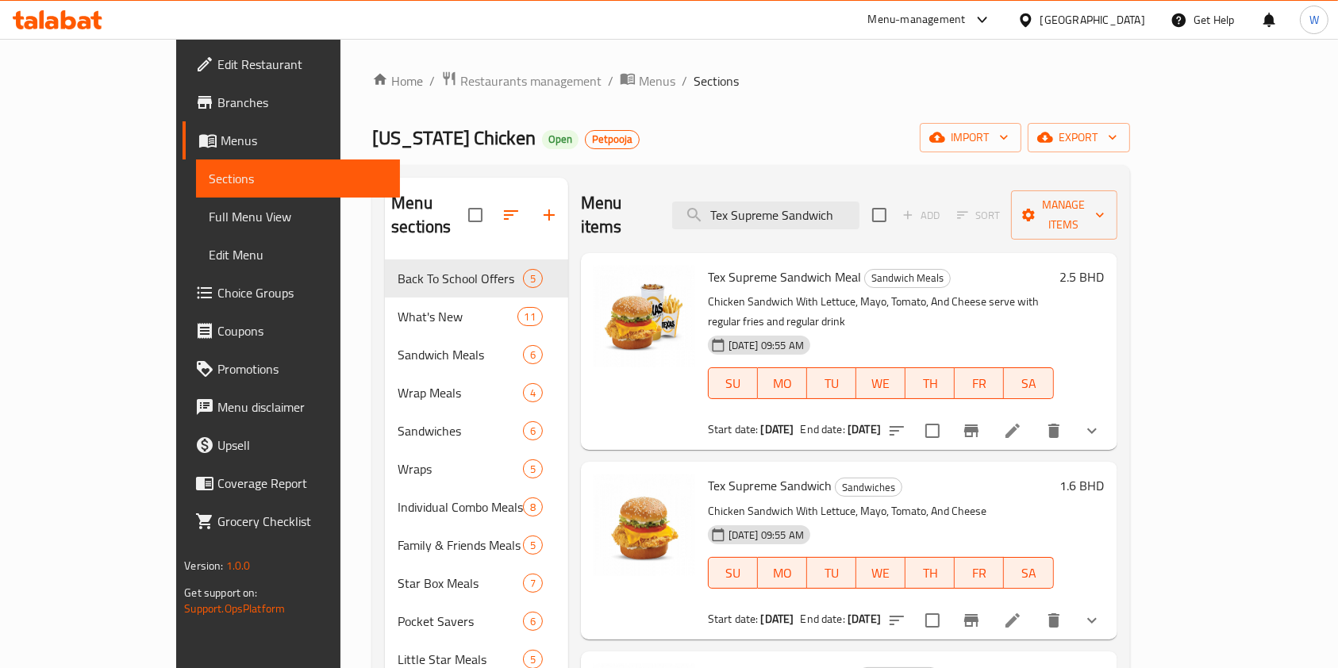
type input "Tex Supreme Sandwich"
click at [1022, 611] on icon at bounding box center [1012, 620] width 19 height 19
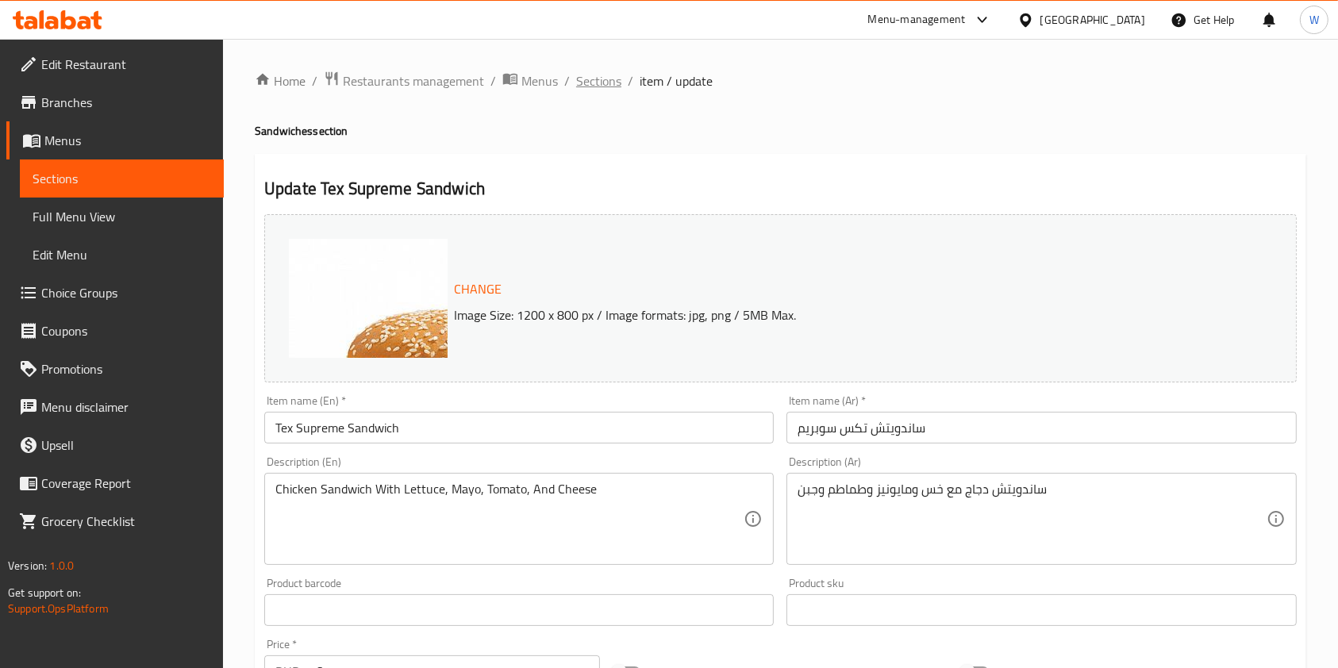
click at [602, 86] on span "Sections" at bounding box center [598, 80] width 45 height 19
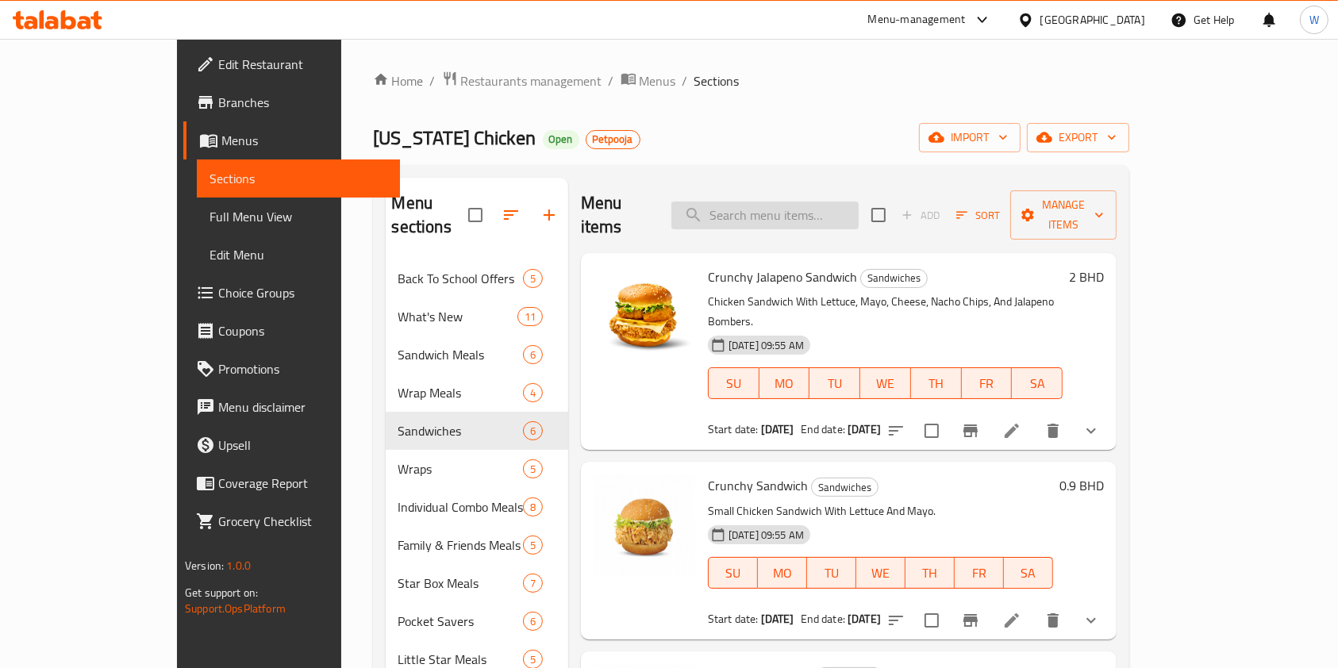
click at [833, 202] on input "search" at bounding box center [764, 216] width 187 height 28
paste input "Crunchy Jalapeno Wrap"
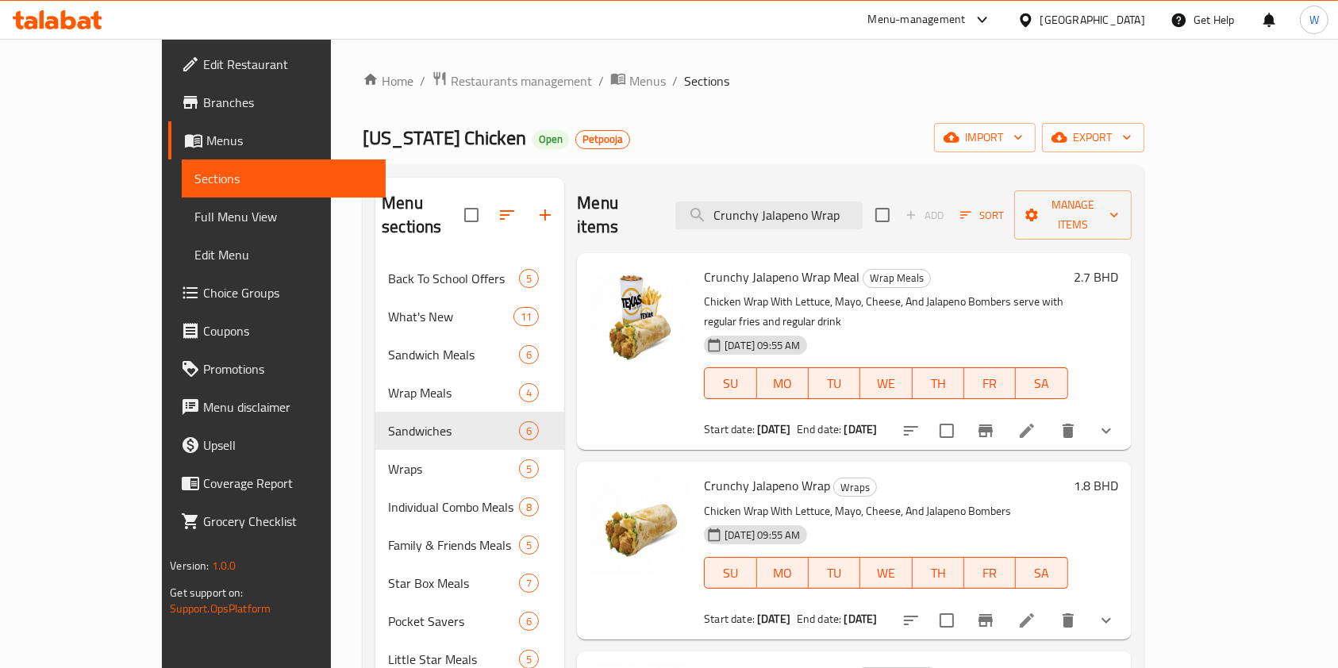
type input "Crunchy Jalapeno Wrap"
click at [1037, 611] on icon at bounding box center [1027, 620] width 19 height 19
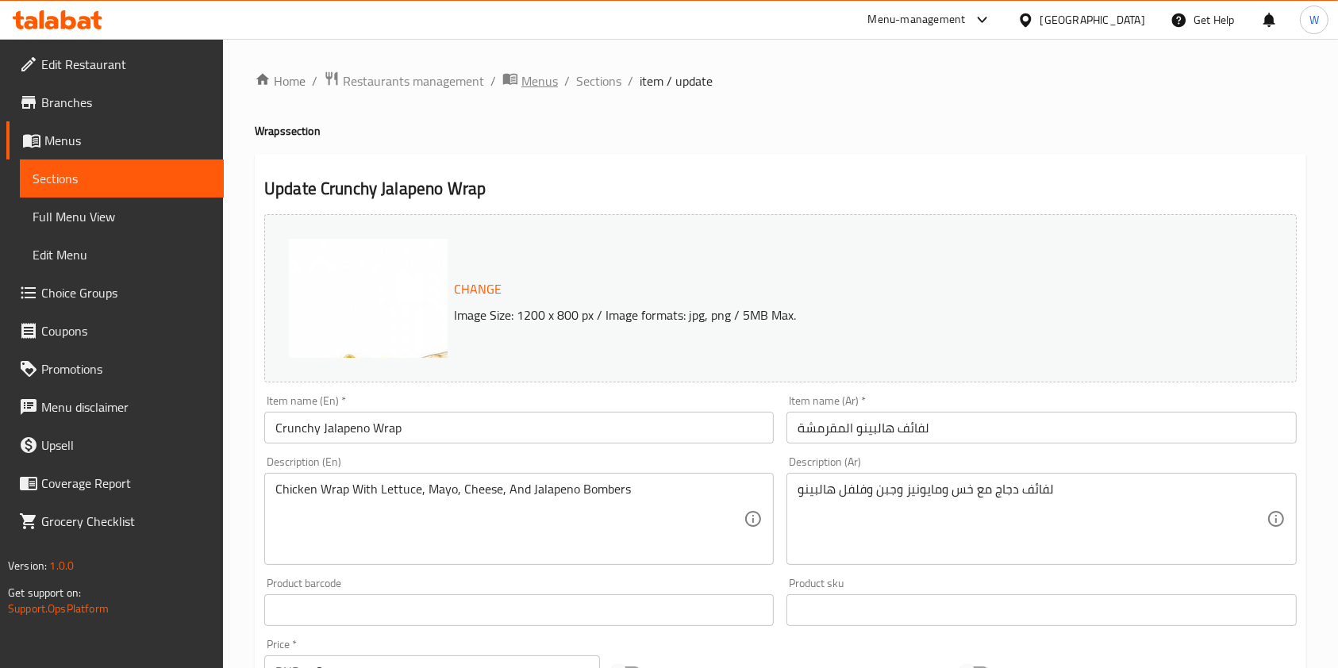
click at [537, 85] on span "Menus" at bounding box center [539, 80] width 37 height 19
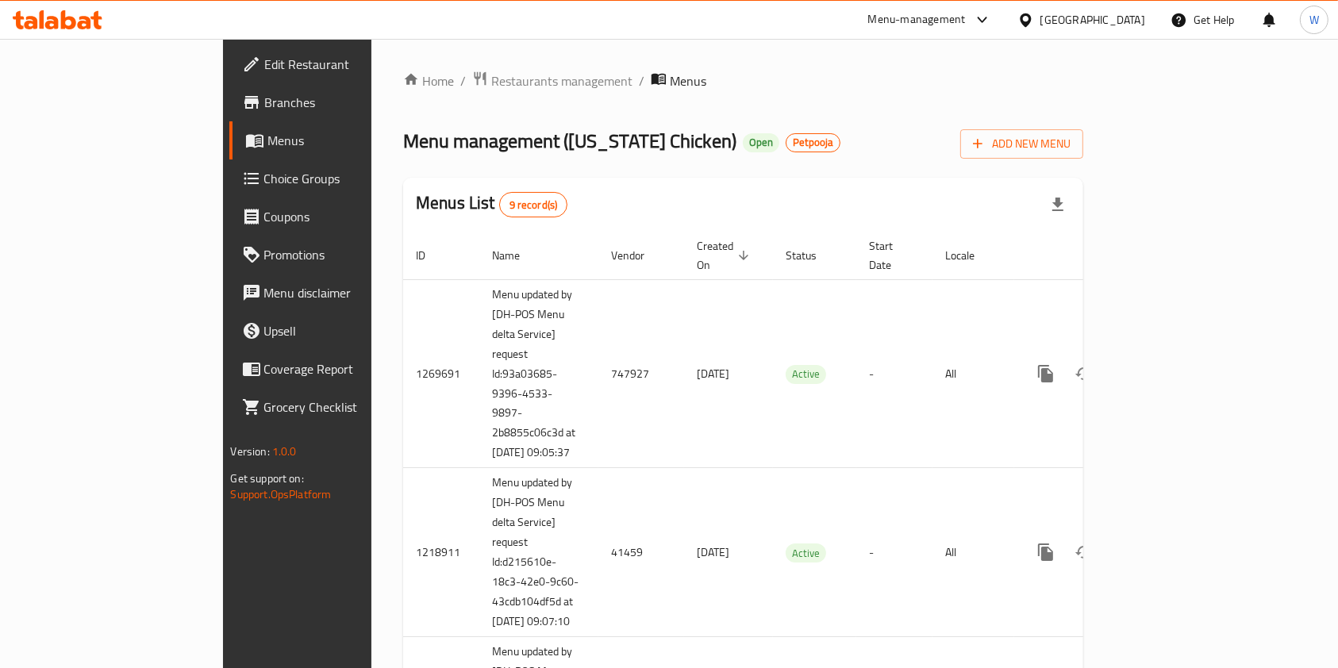
click at [794, 148] on div "Menu management ( [US_STATE] Chicken ) Open Petpooja Add New Menu" at bounding box center [743, 141] width 680 height 36
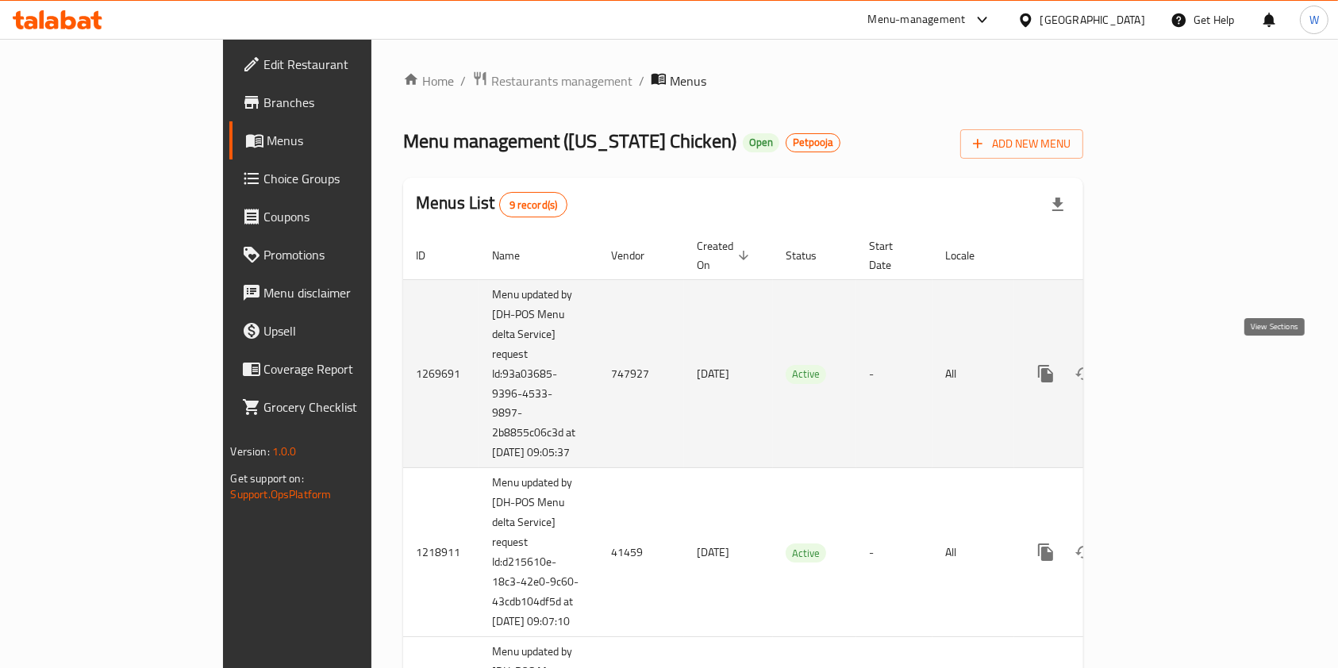
click at [1170, 371] on icon "enhanced table" at bounding box center [1160, 373] width 19 height 19
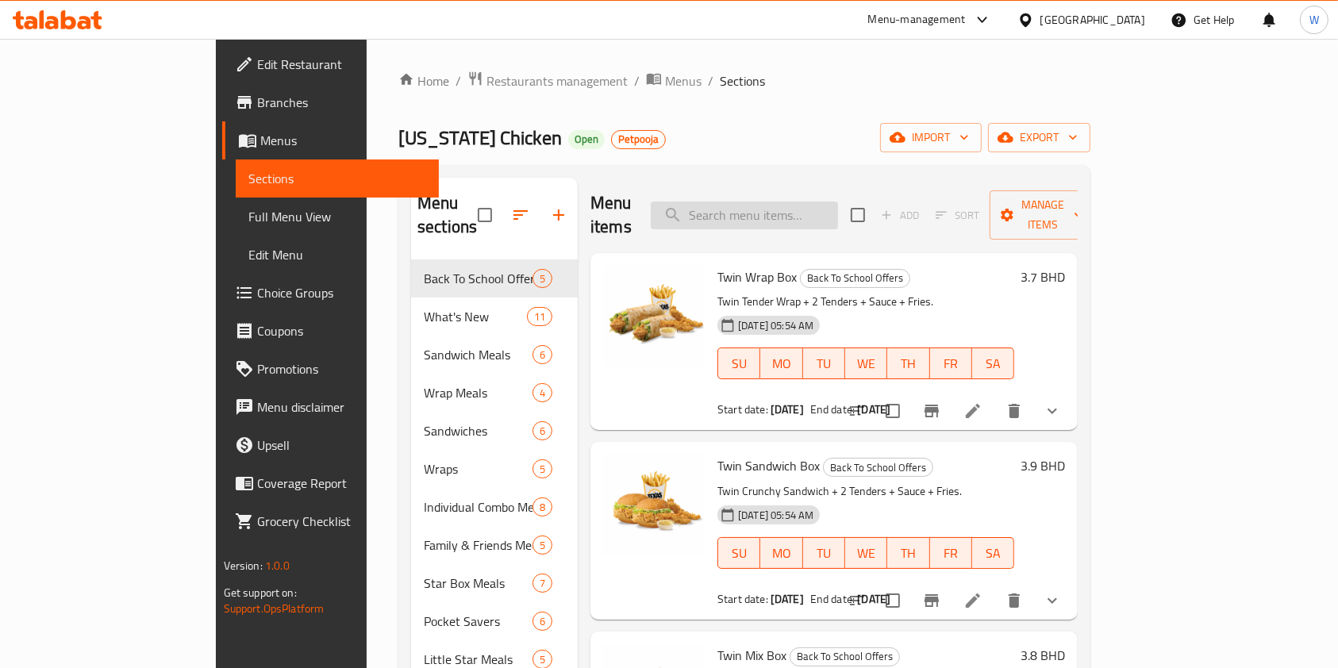
click at [827, 206] on input "search" at bounding box center [744, 216] width 187 height 28
paste input "Tex Supreme Sandwich"
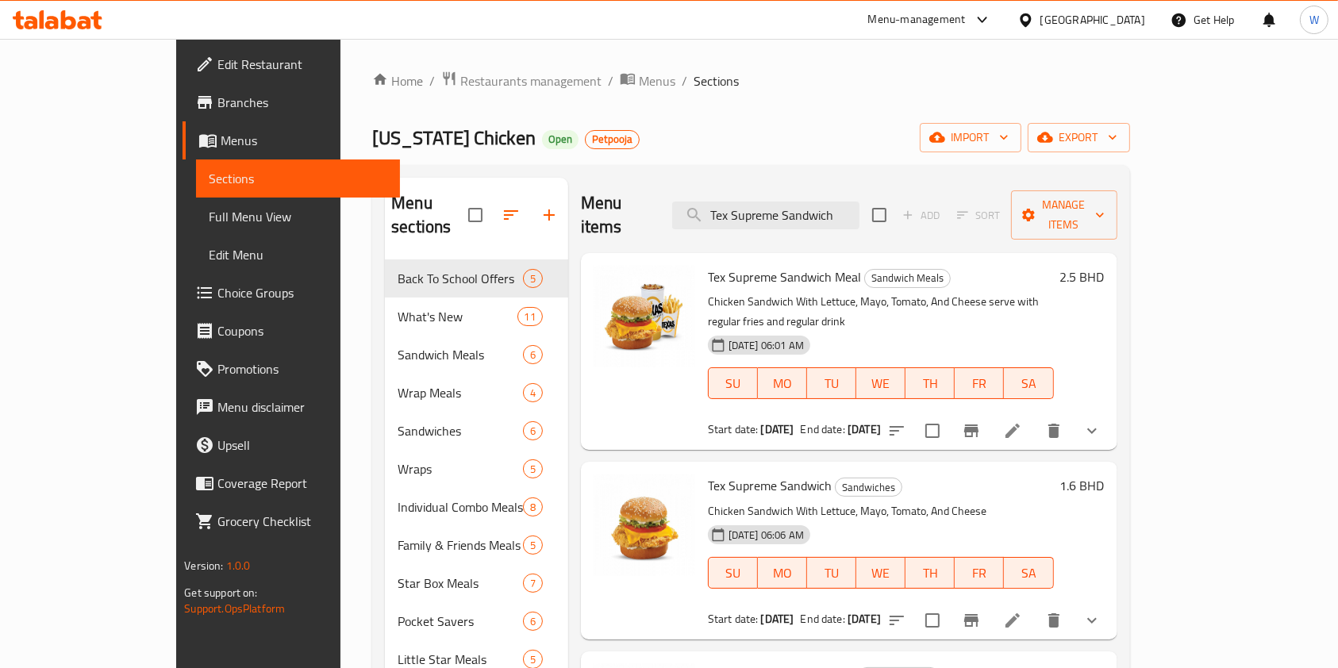
type input "Tex Supreme Sandwich"
click at [1022, 611] on icon at bounding box center [1012, 620] width 19 height 19
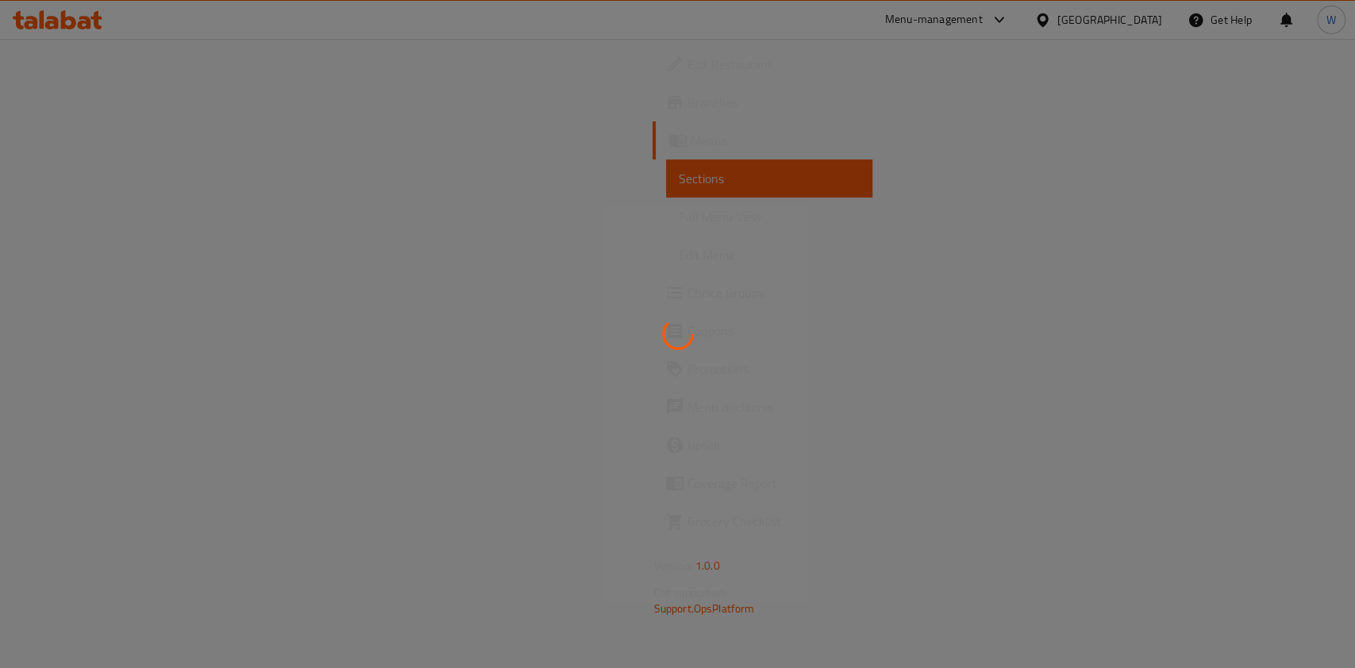
click at [804, 230] on div at bounding box center [677, 334] width 1355 height 668
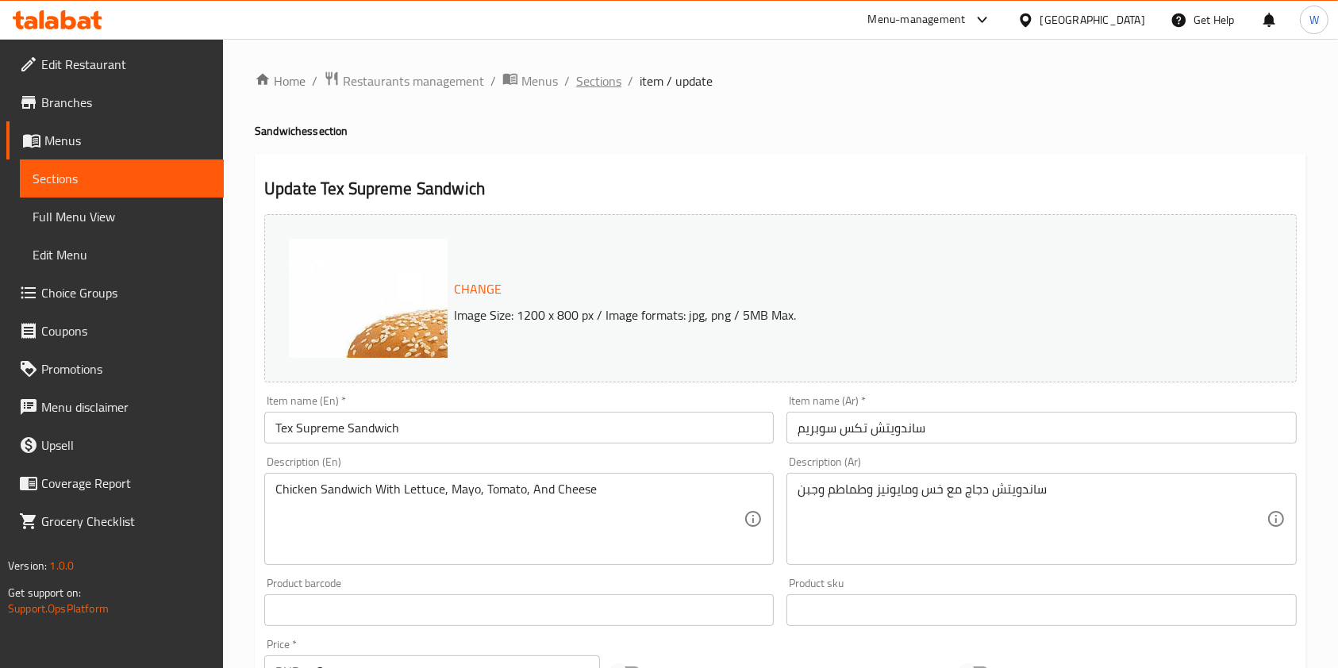
click at [605, 76] on span "Sections" at bounding box center [598, 80] width 45 height 19
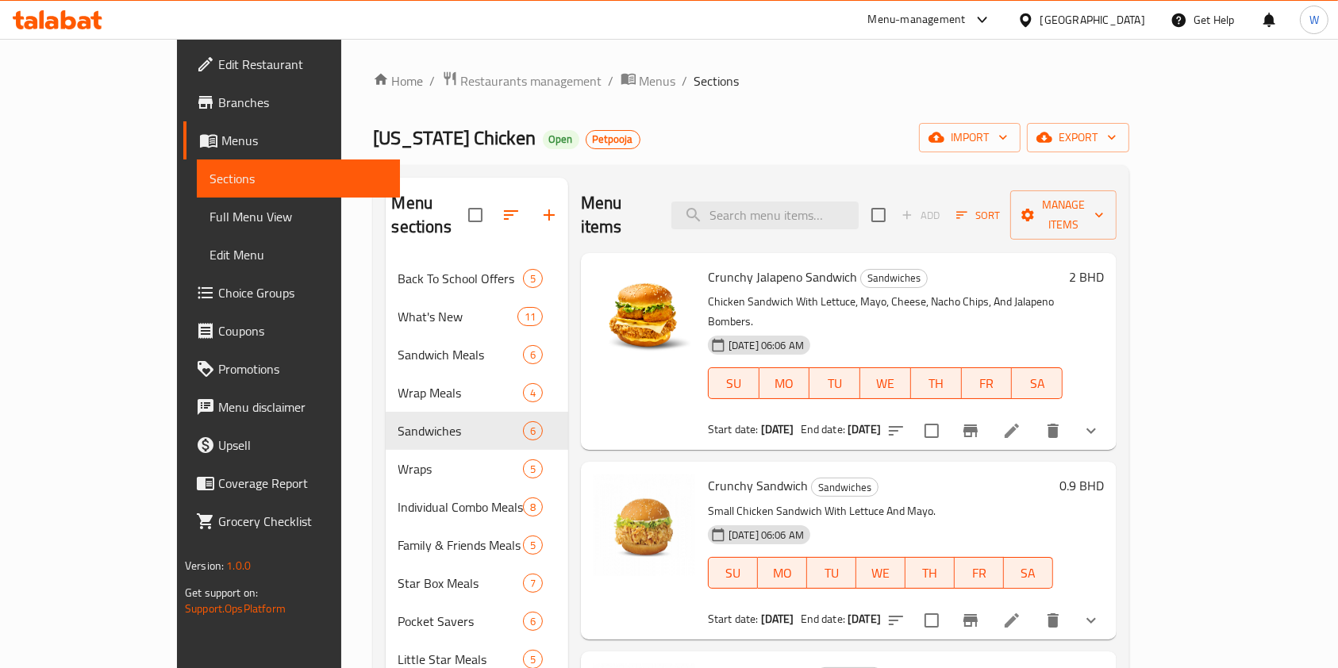
click at [777, 222] on div "Menu items Add Sort Manage items" at bounding box center [849, 215] width 536 height 75
click at [779, 206] on input "search" at bounding box center [764, 216] width 187 height 28
paste input "Crunchy Jalapeno Wrap"
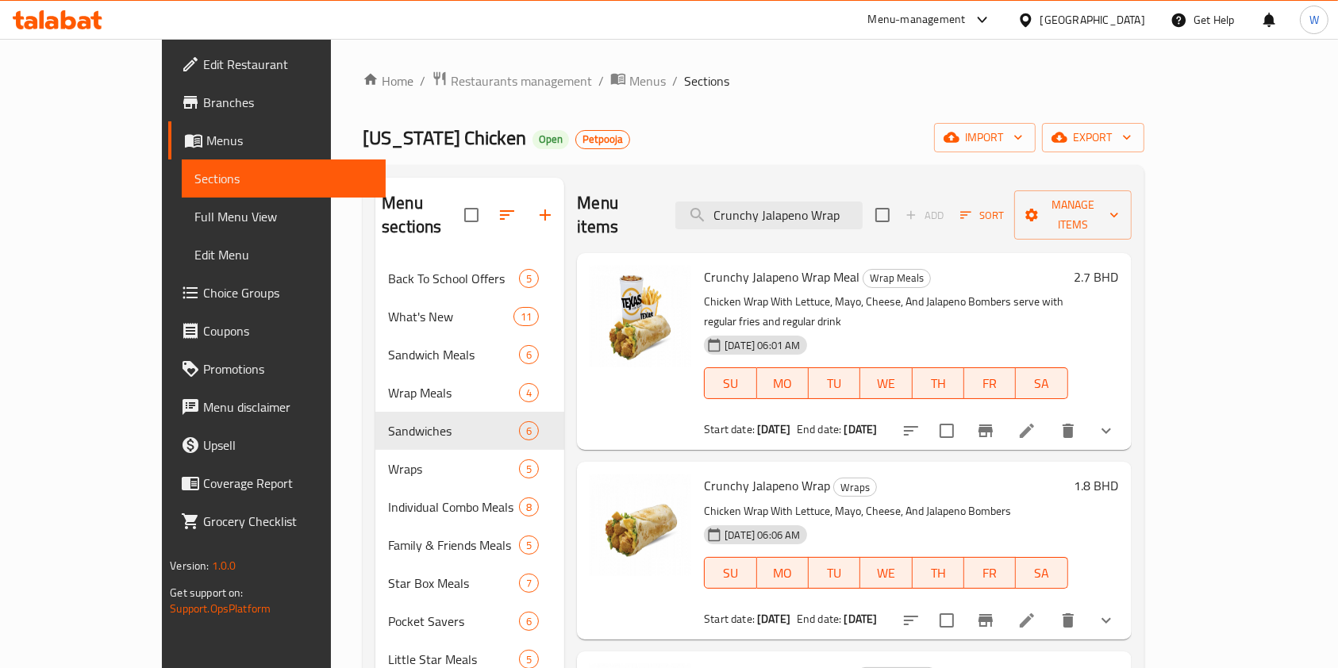
type input "Crunchy Jalapeno Wrap"
click at [1037, 611] on icon at bounding box center [1027, 620] width 19 height 19
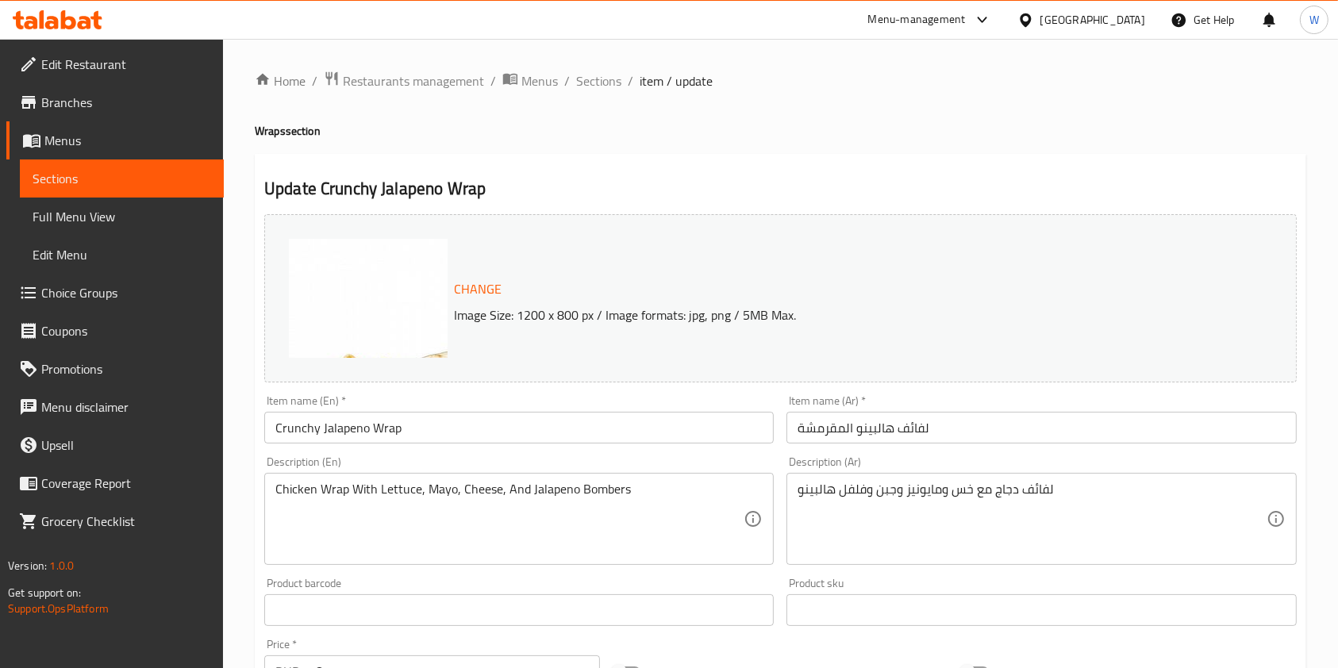
click at [405, 75] on span "Restaurants management" at bounding box center [413, 80] width 141 height 19
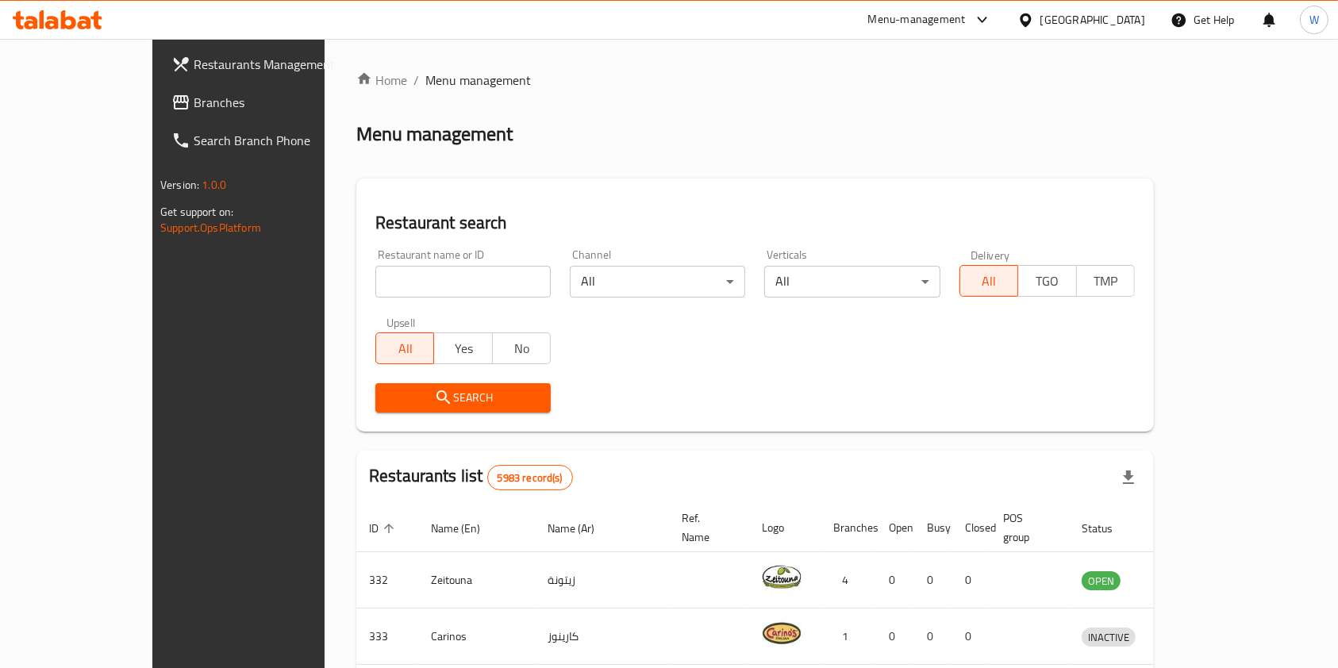
click at [383, 271] on input "search" at bounding box center [462, 282] width 175 height 32
paste input "Coastal Cafe and Cake Story"
click button "Search" at bounding box center [462, 397] width 175 height 29
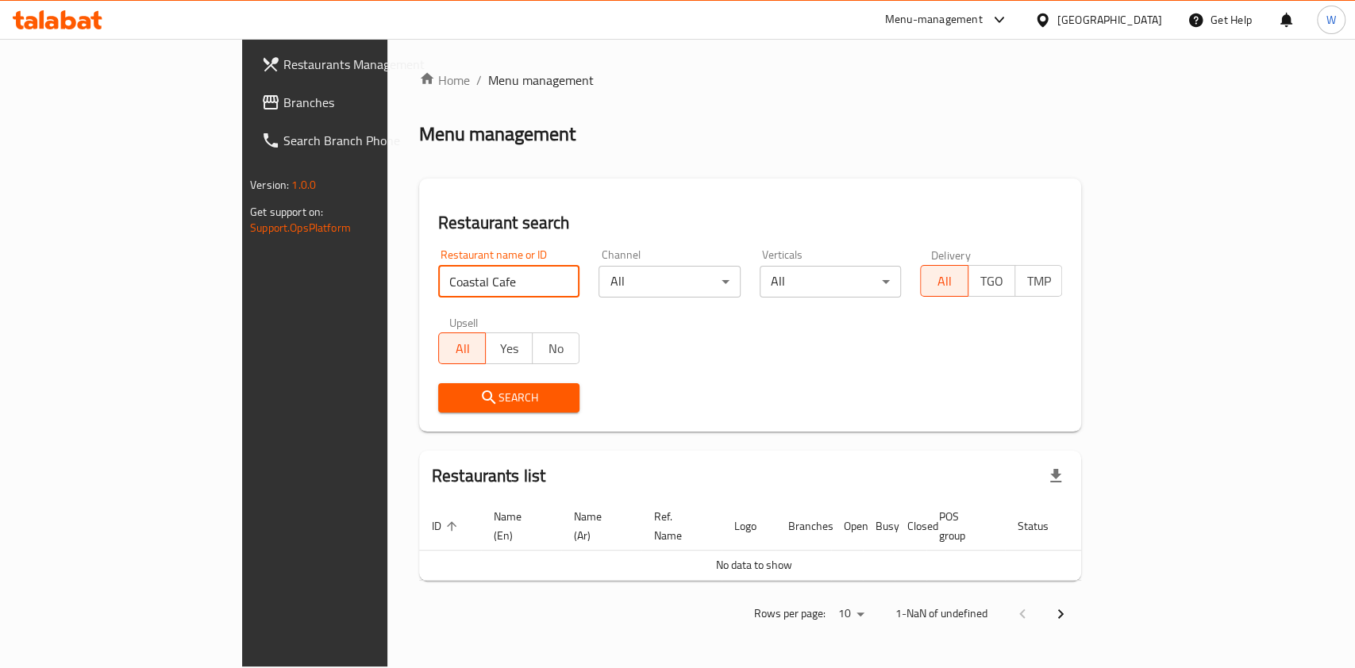
type input "Coastal Cafe"
click button "Search" at bounding box center [509, 397] width 142 height 29
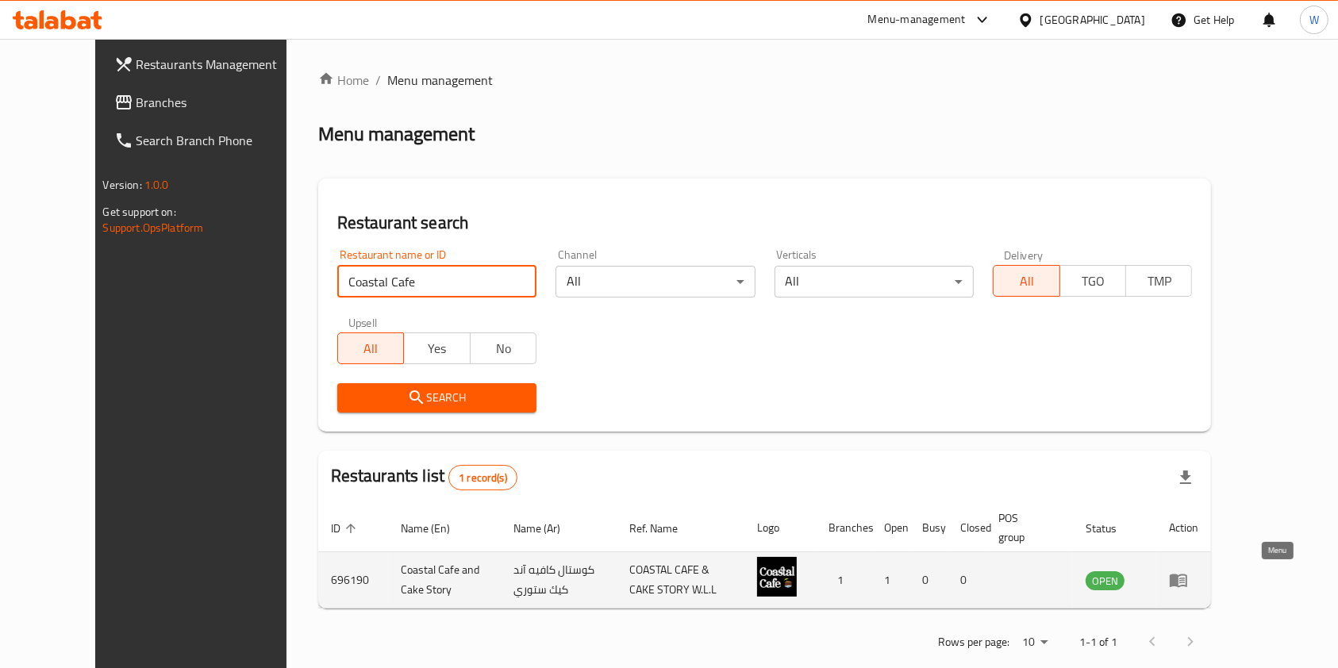
click at [1187, 582] on icon "enhanced table" at bounding box center [1178, 581] width 17 height 13
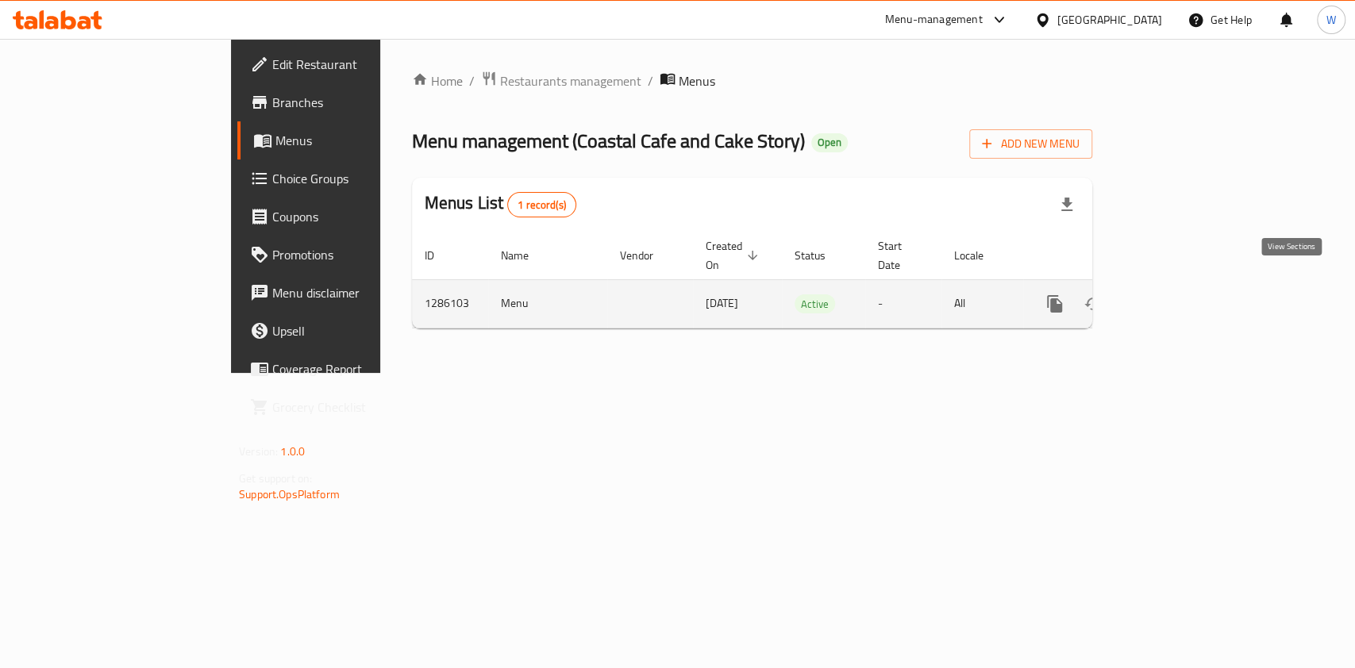
click at [1179, 294] on icon "enhanced table" at bounding box center [1169, 303] width 19 height 19
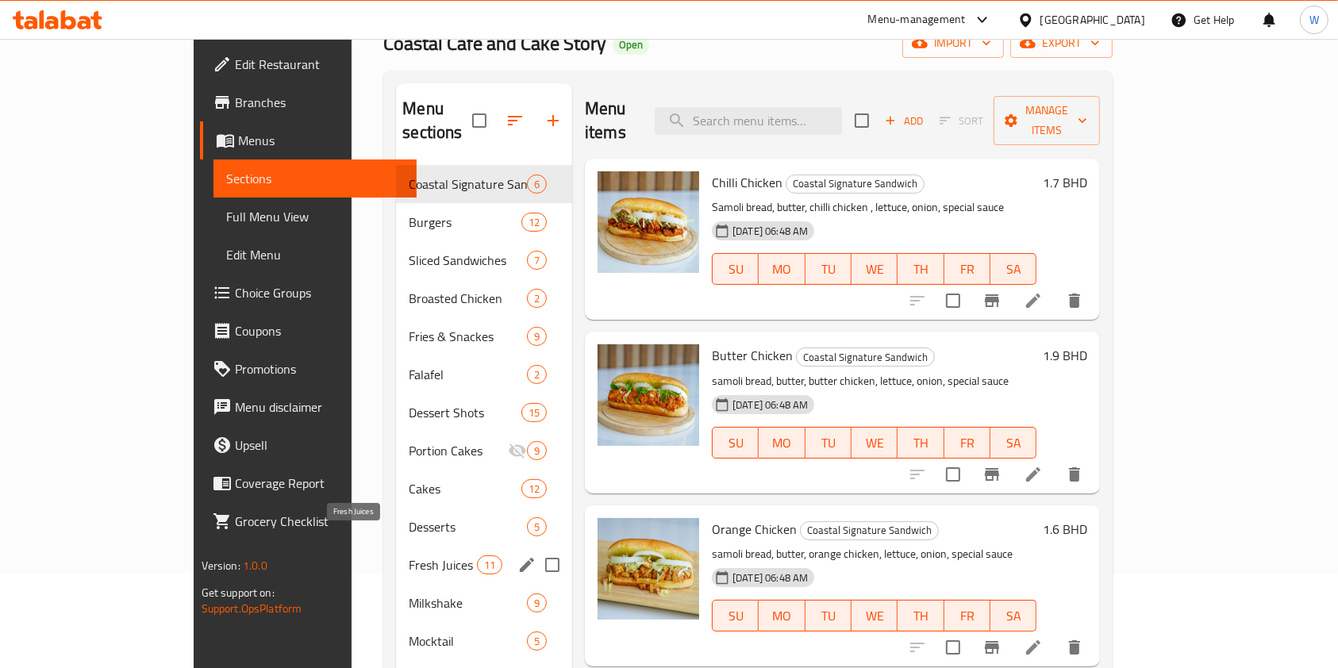
scroll to position [211, 0]
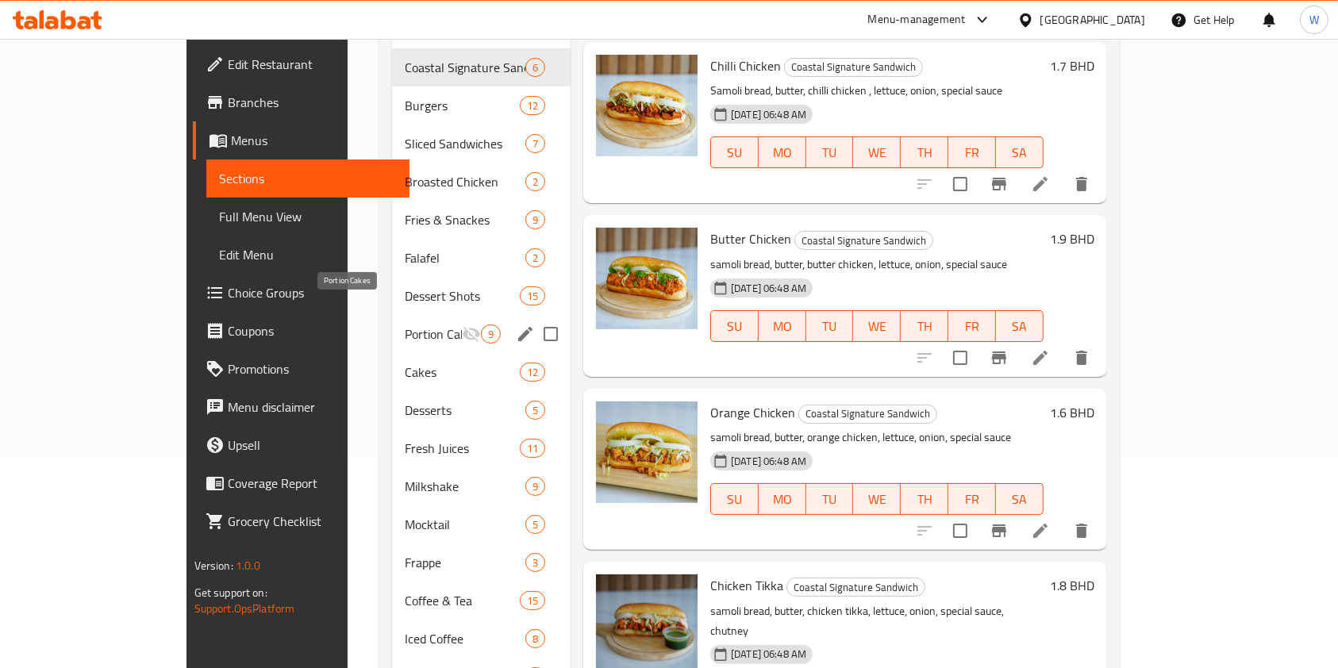
click at [405, 325] on span "Portion Cakes" at bounding box center [433, 334] width 57 height 19
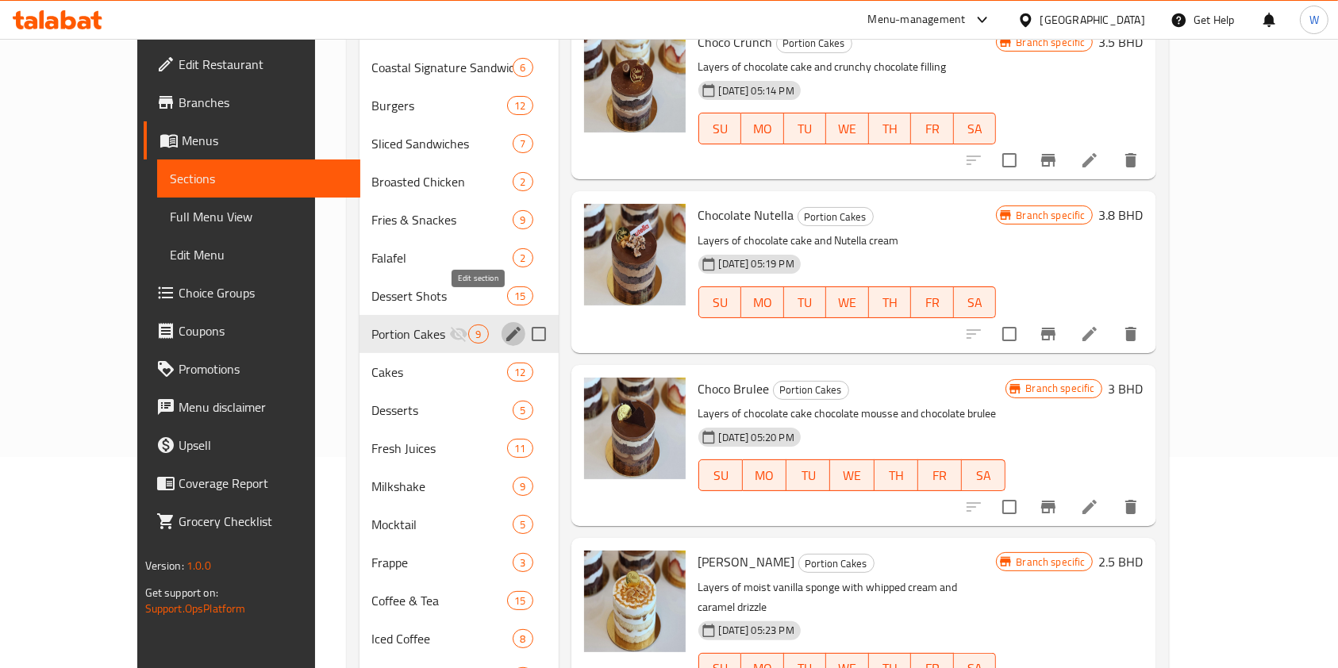
click at [504, 325] on icon "edit" at bounding box center [513, 334] width 19 height 19
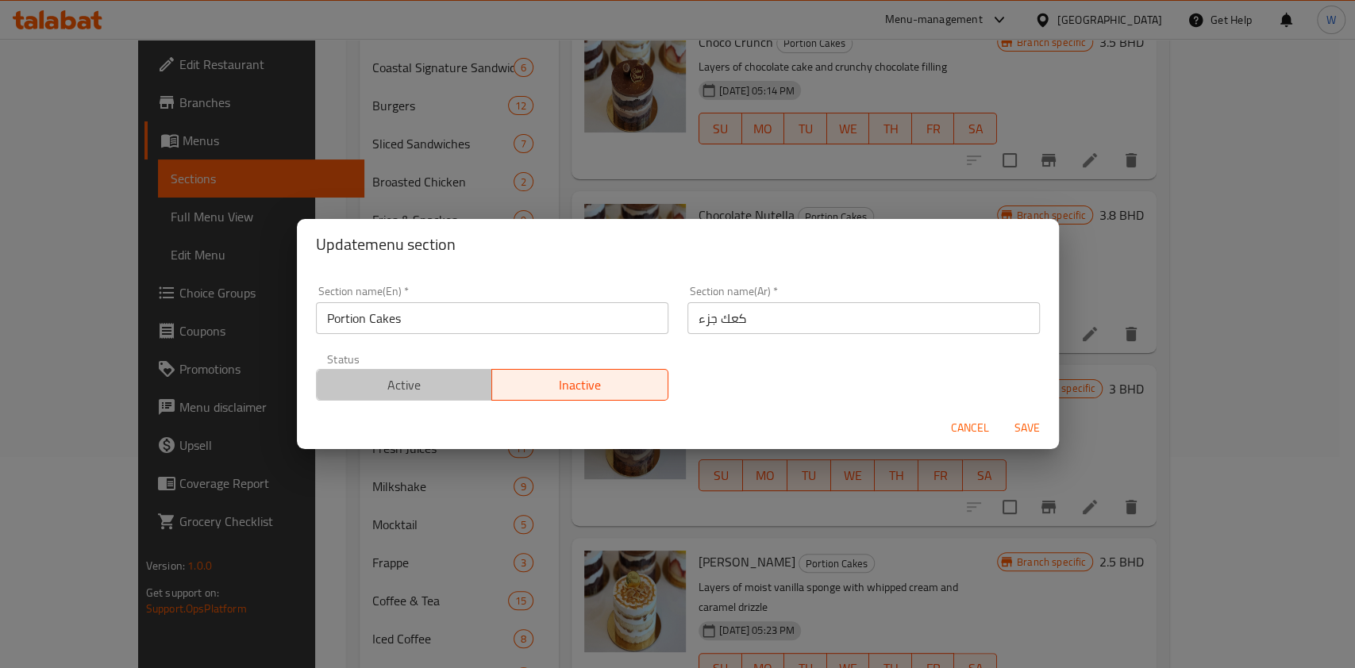
click at [450, 372] on button "Active" at bounding box center [404, 385] width 177 height 32
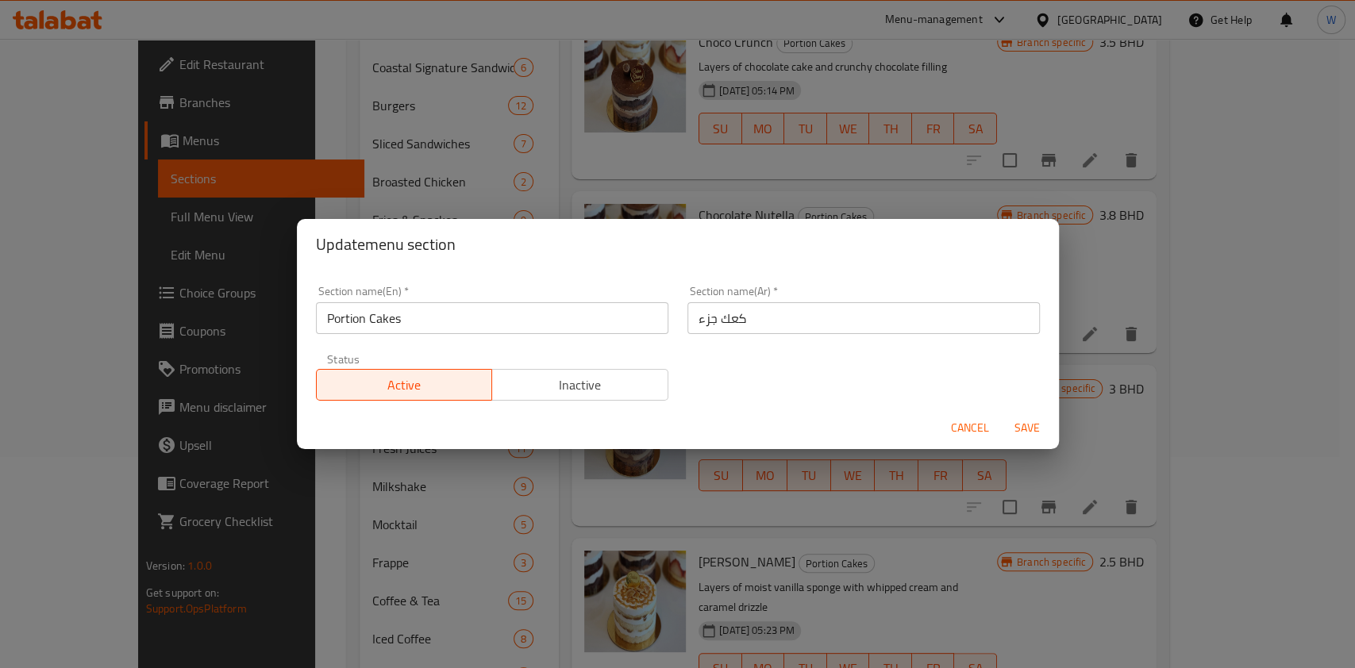
click at [1022, 425] on span "Save" at bounding box center [1027, 428] width 38 height 20
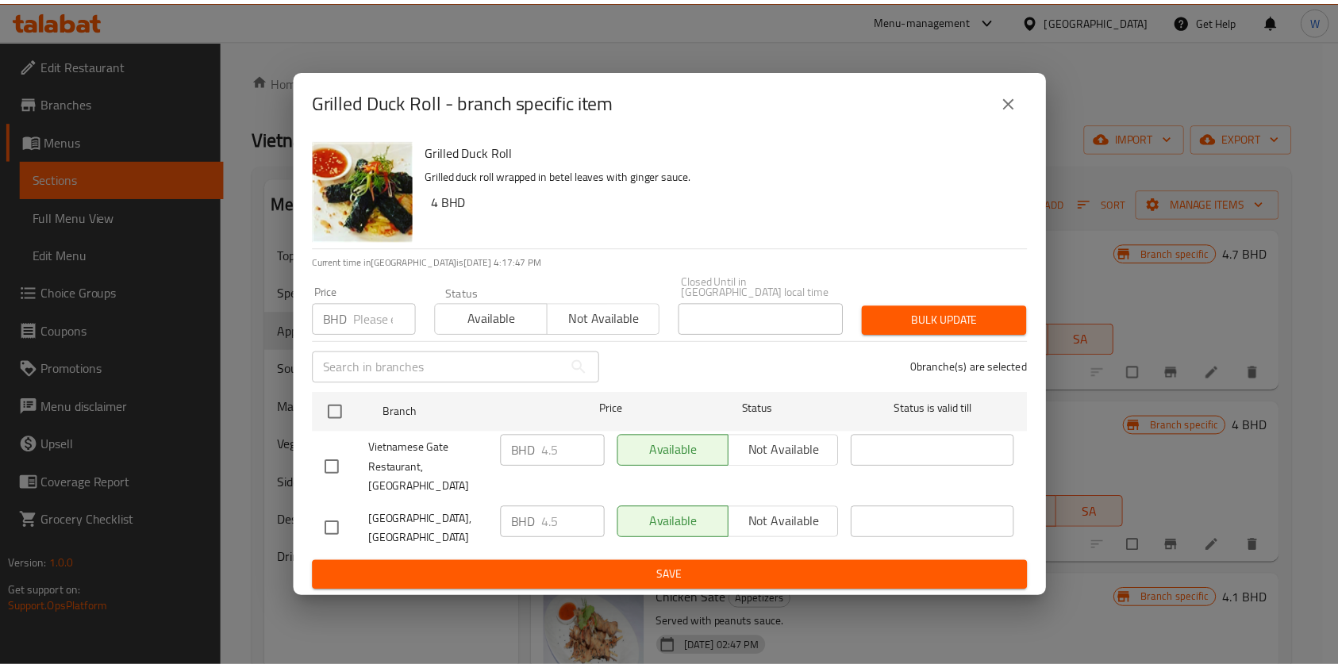
scroll to position [106, 0]
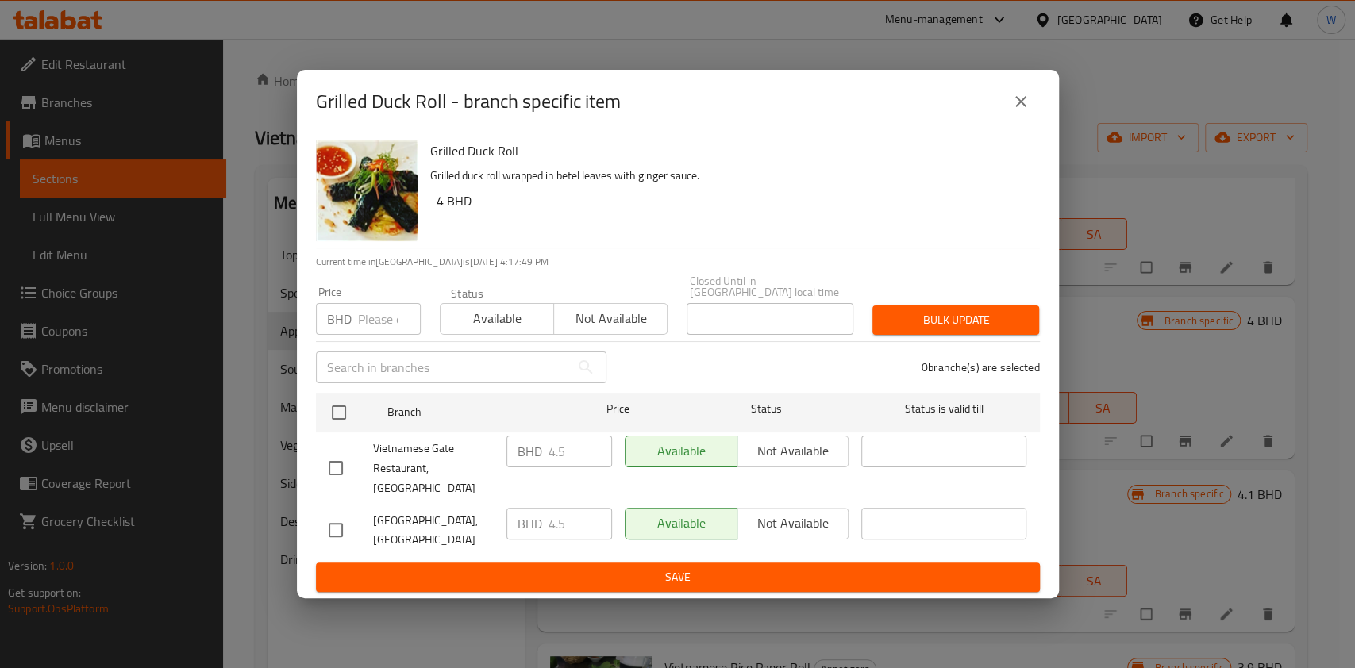
click at [1034, 106] on button "close" at bounding box center [1021, 102] width 38 height 38
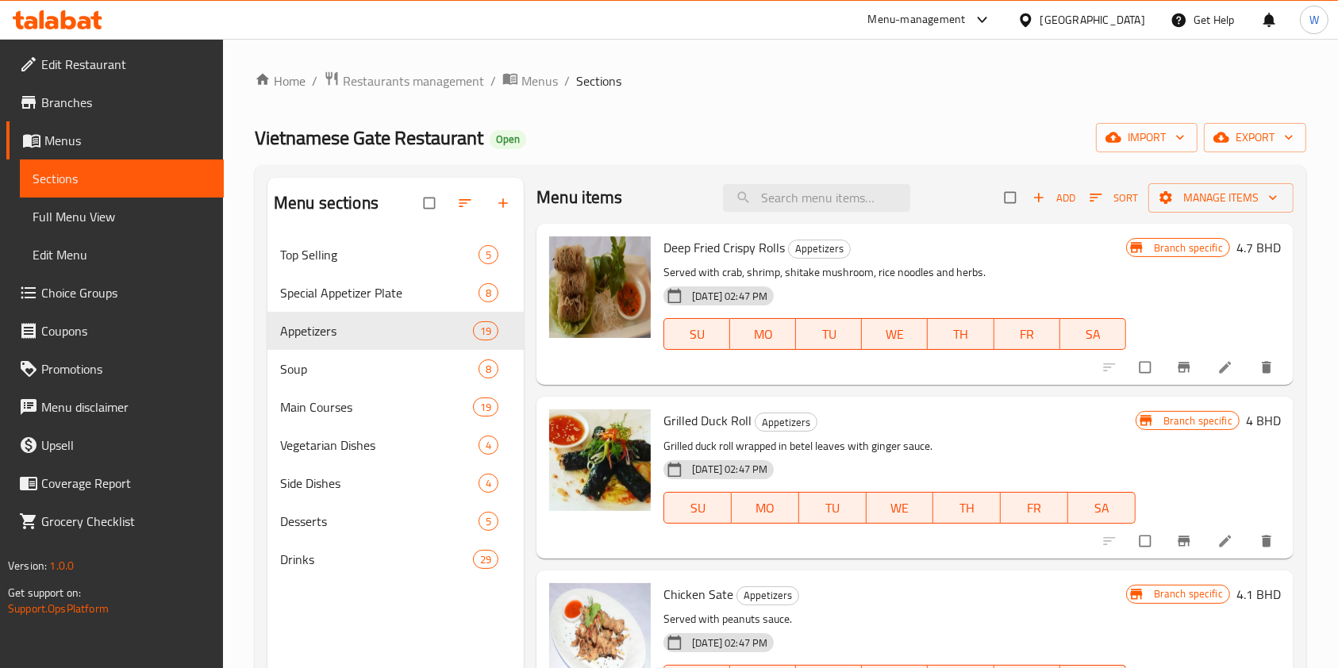
scroll to position [0, 0]
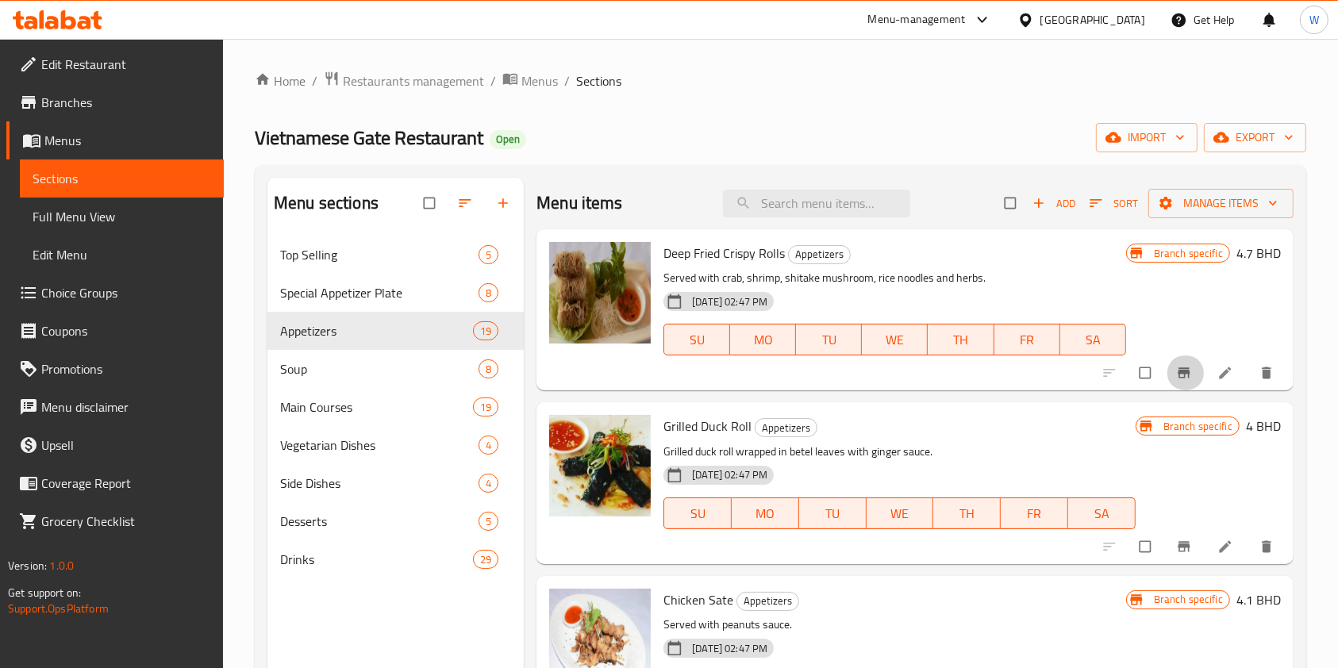
click at [1167, 367] on button "Branch-specific-item" at bounding box center [1186, 373] width 38 height 35
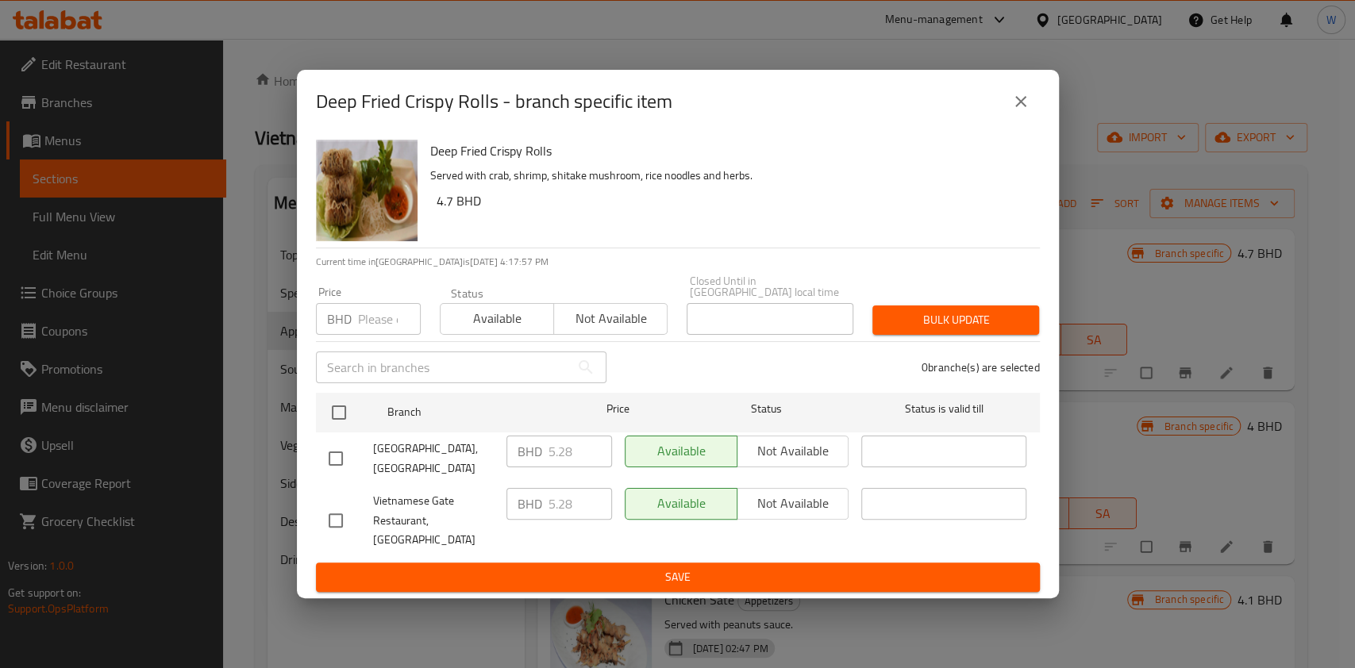
drag, startPoint x: 1022, startPoint y: 118, endPoint x: 1030, endPoint y: 283, distance: 164.5
click at [1022, 111] on icon "close" at bounding box center [1020, 101] width 19 height 19
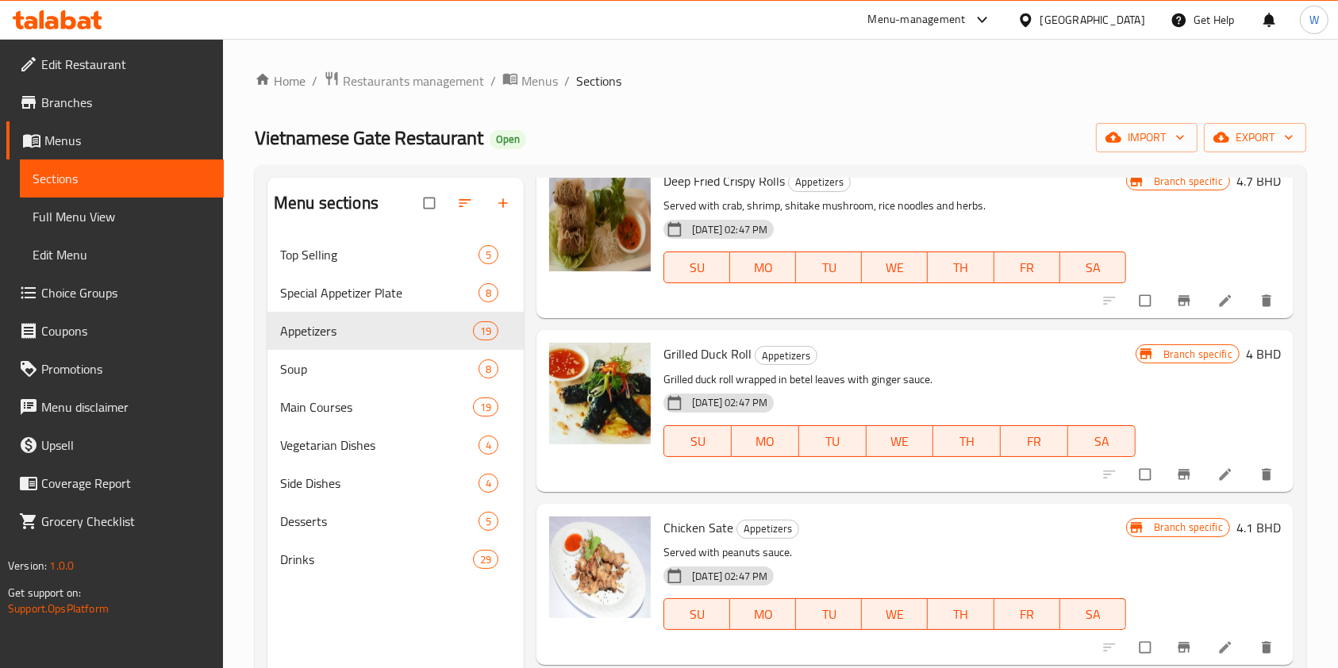
scroll to position [106, 0]
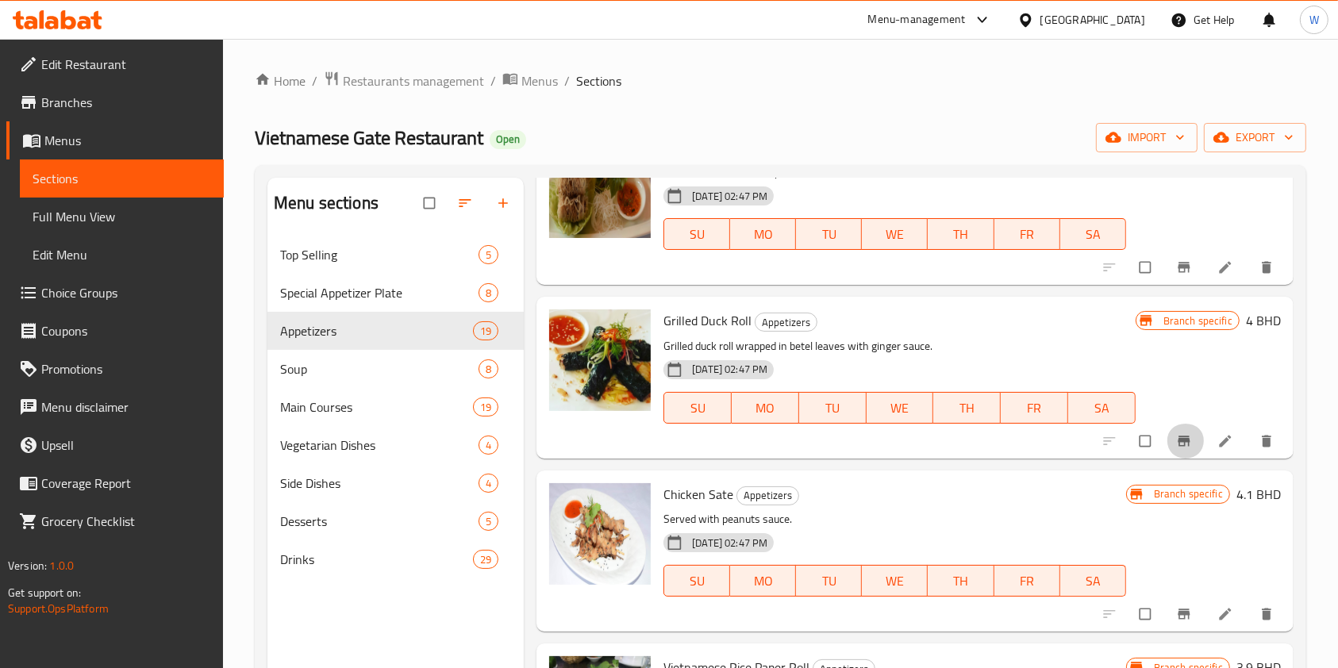
click at [1178, 445] on icon "Branch-specific-item" at bounding box center [1184, 441] width 12 height 10
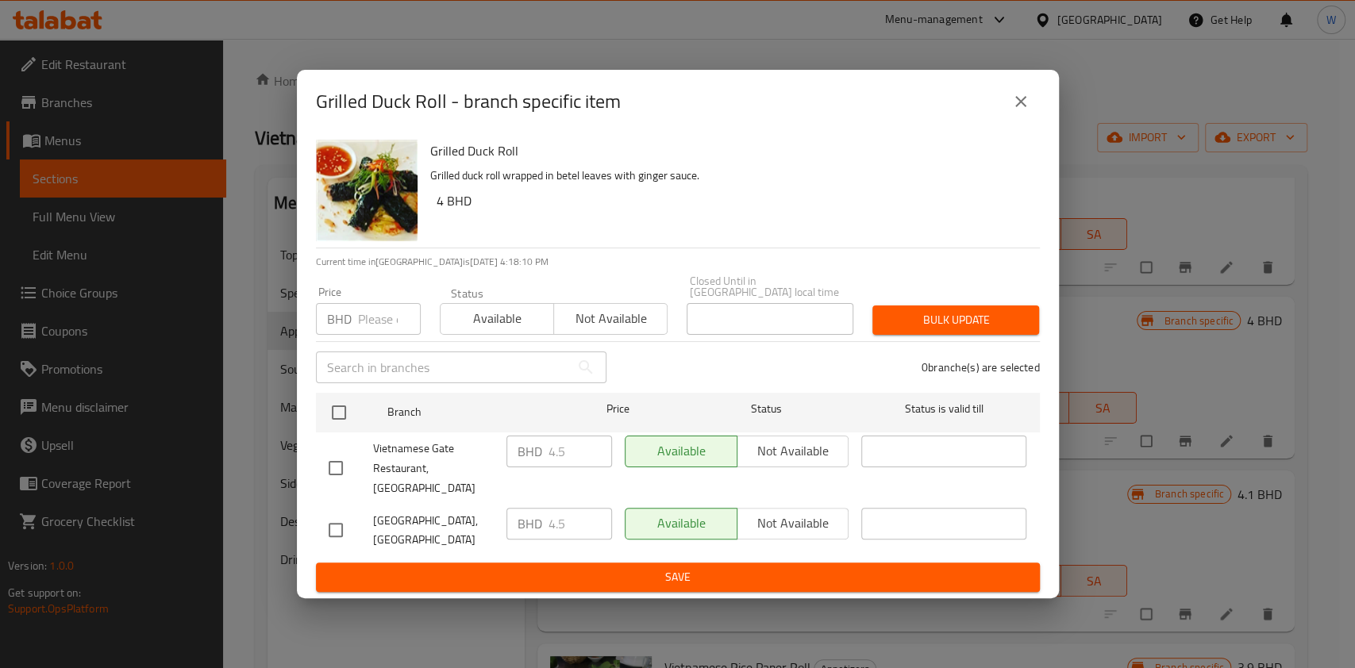
click at [381, 314] on input "number" at bounding box center [389, 319] width 63 height 32
paste input "4.95"
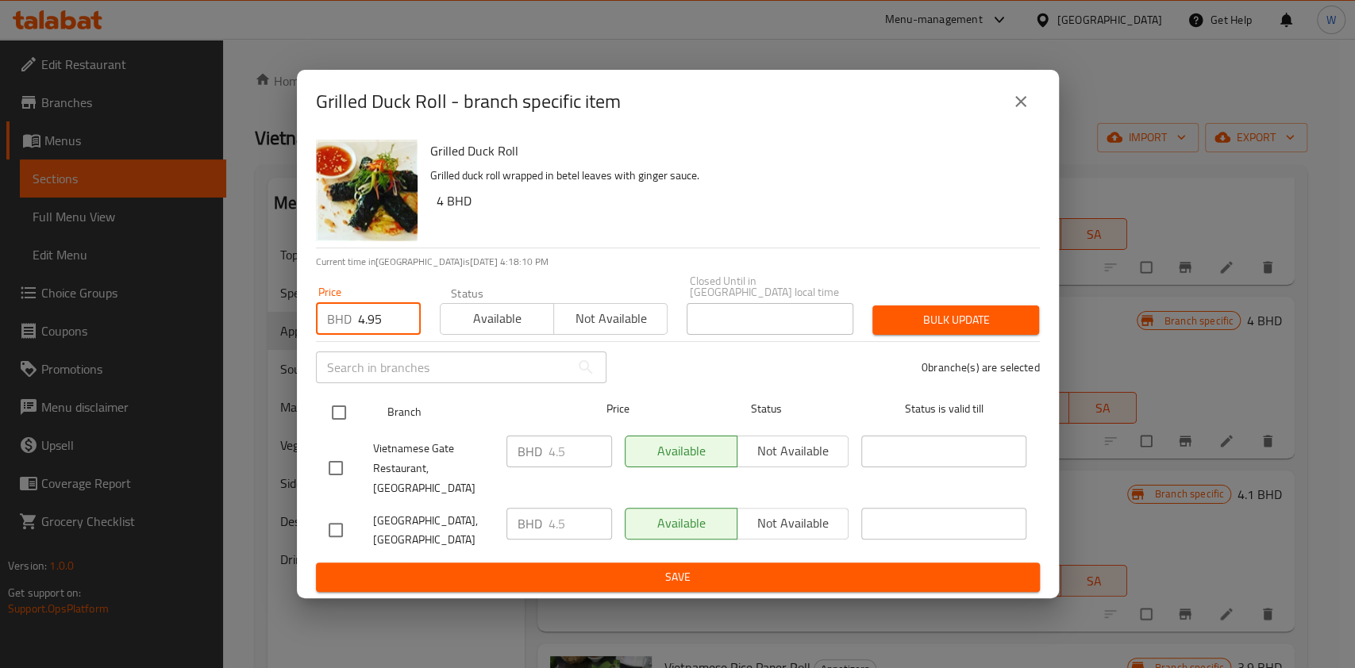
type input "4.95"
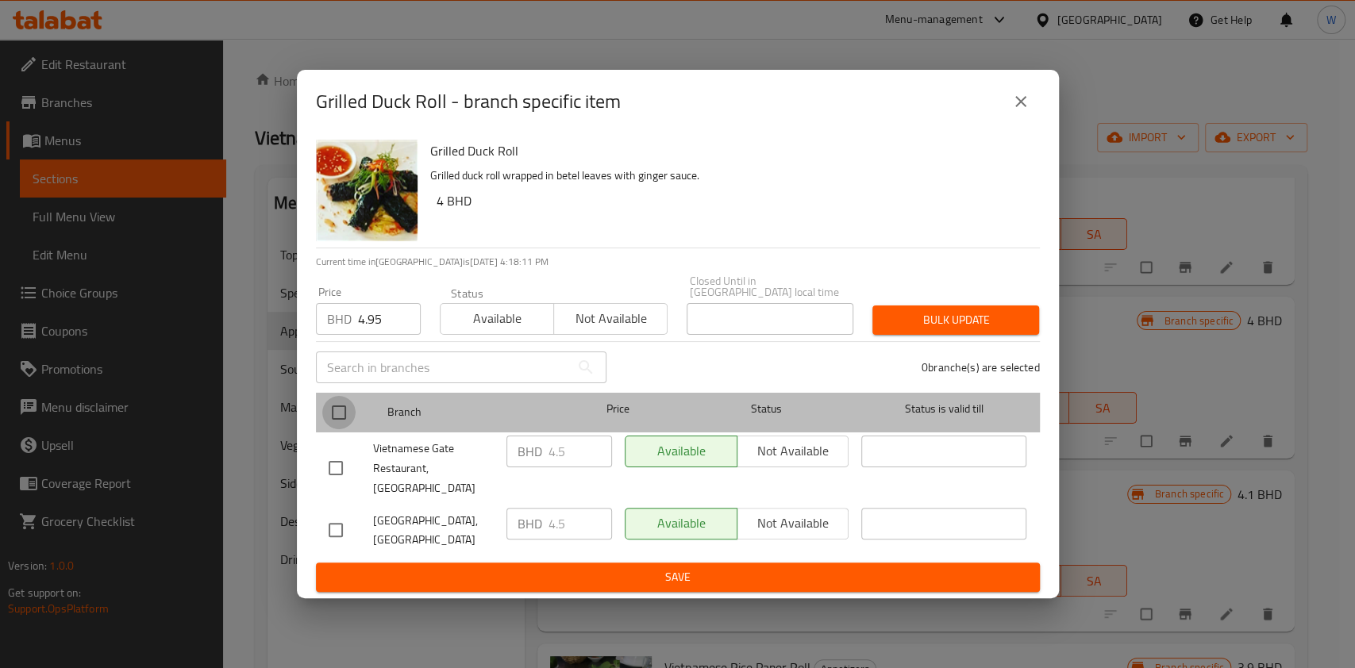
click at [344, 414] on input "checkbox" at bounding box center [338, 412] width 33 height 33
checkbox input "true"
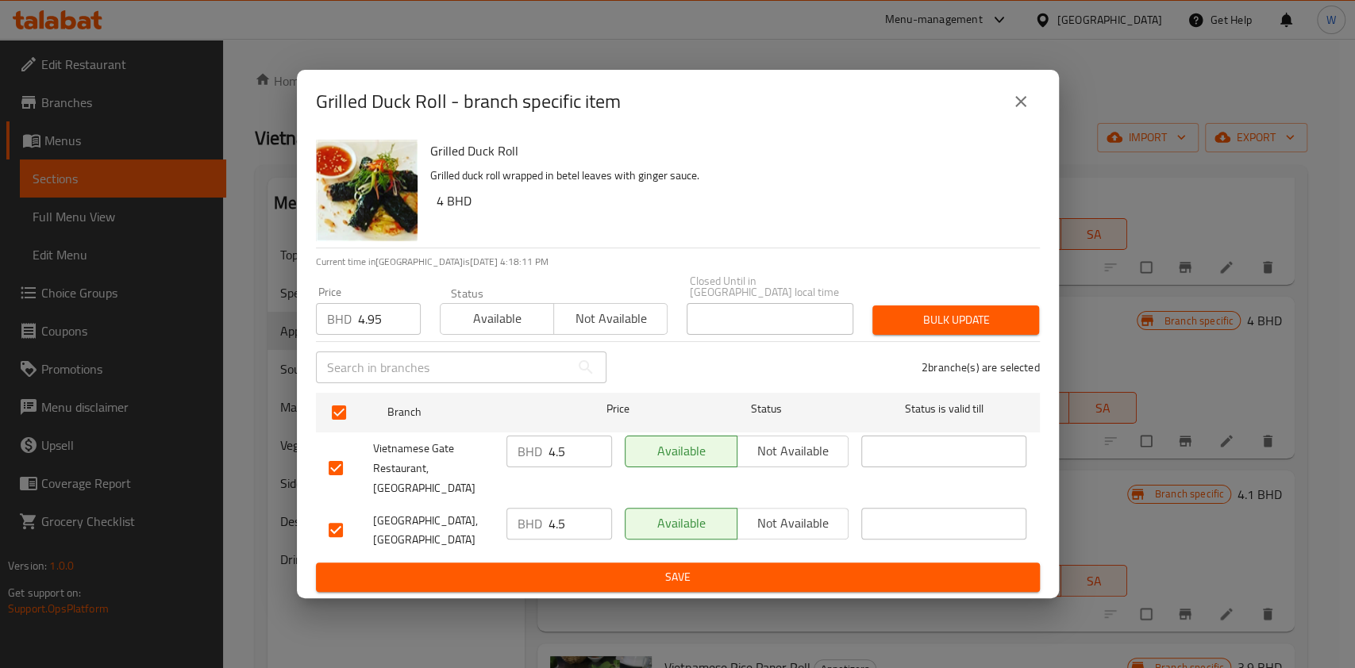
click at [904, 309] on div "Bulk update" at bounding box center [956, 320] width 186 height 48
click at [918, 315] on span "Bulk update" at bounding box center [955, 320] width 141 height 20
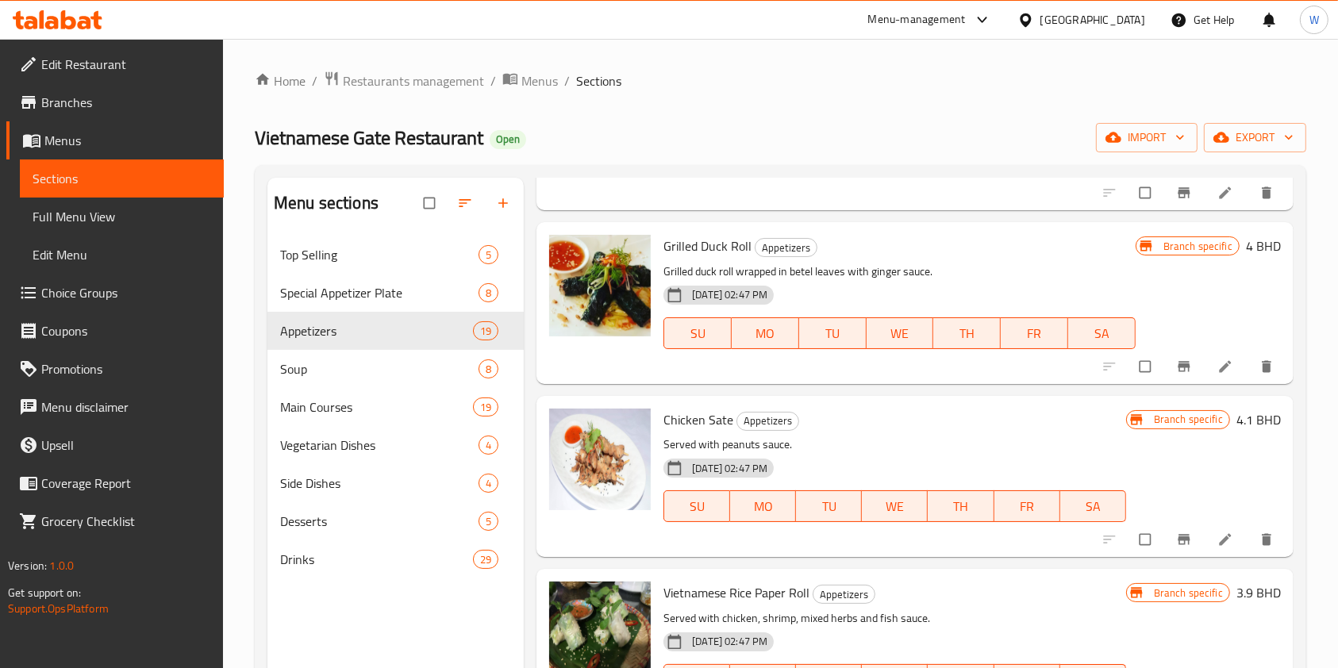
scroll to position [317, 0]
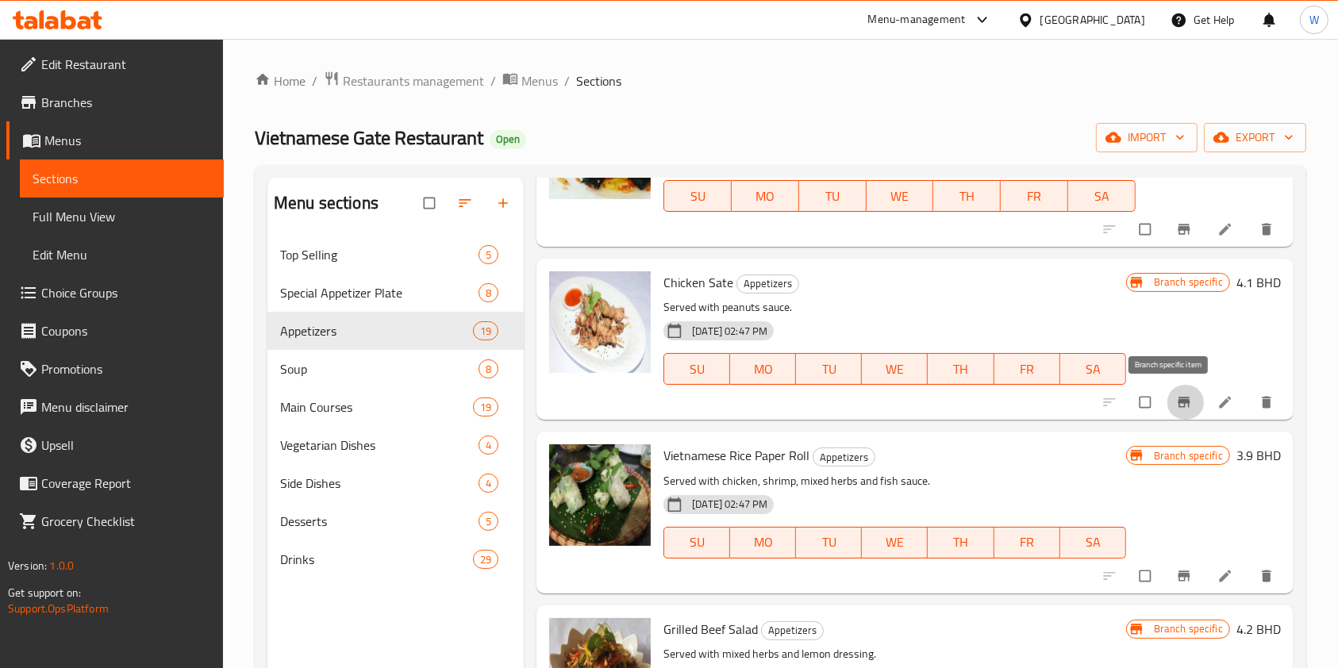
click at [1178, 399] on icon "Branch-specific-item" at bounding box center [1184, 403] width 12 height 10
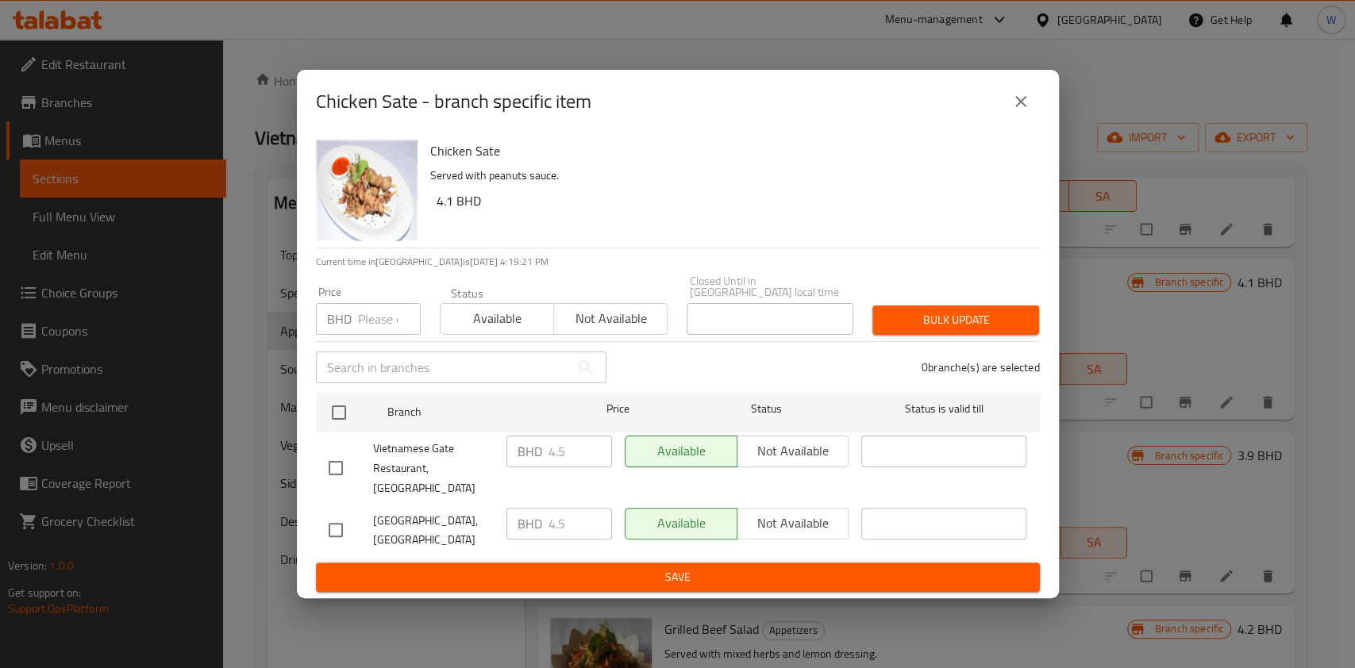
click at [387, 322] on input "number" at bounding box center [389, 319] width 63 height 32
paste input "4.95"
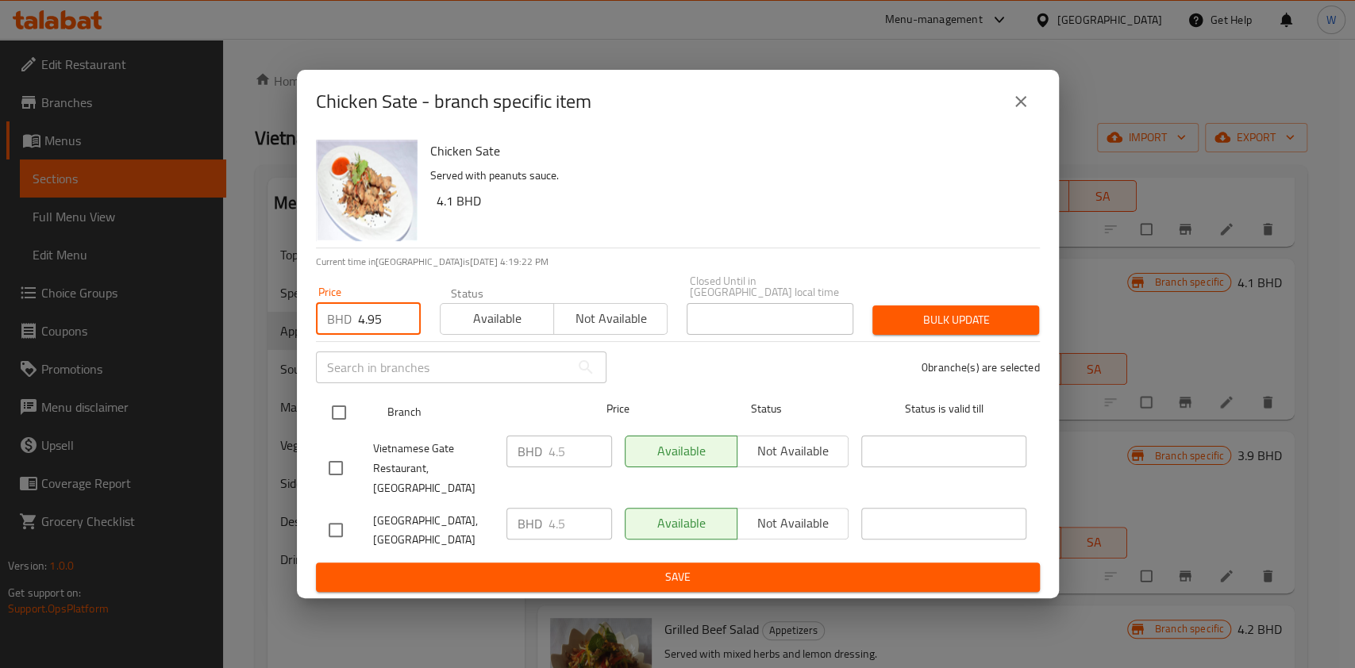
type input "4.95"
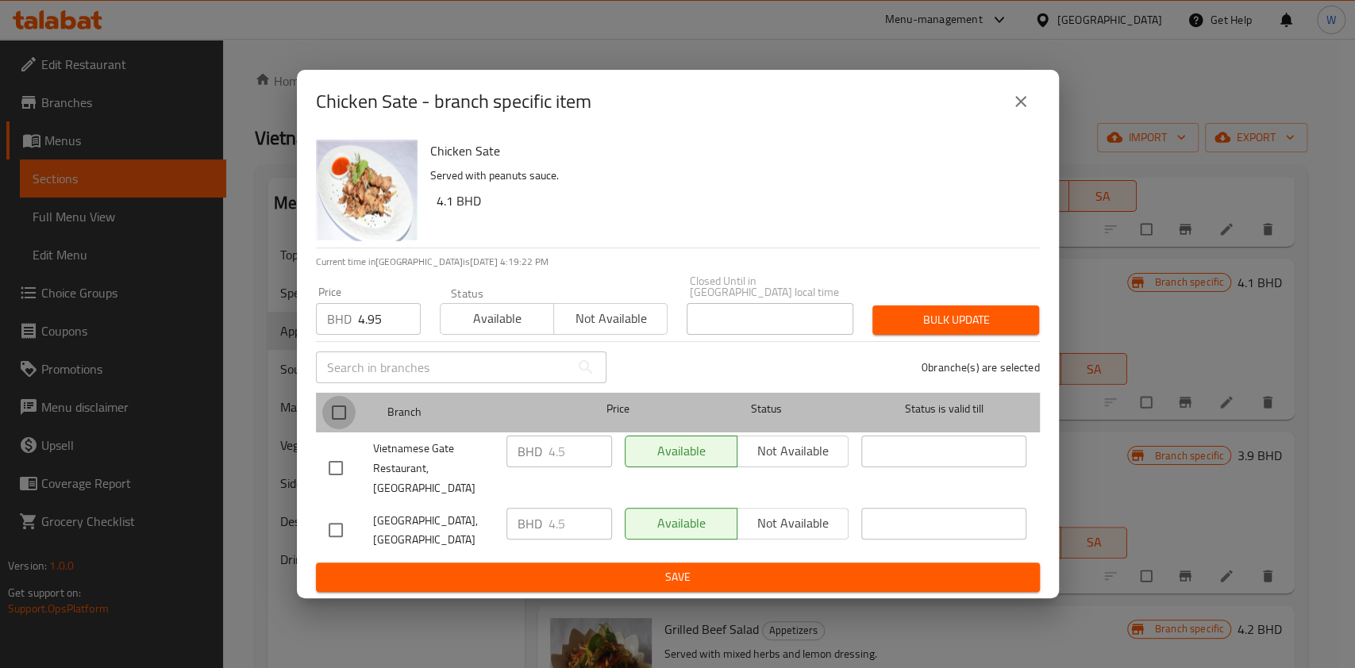
click at [348, 414] on input "checkbox" at bounding box center [338, 412] width 33 height 33
checkbox input "true"
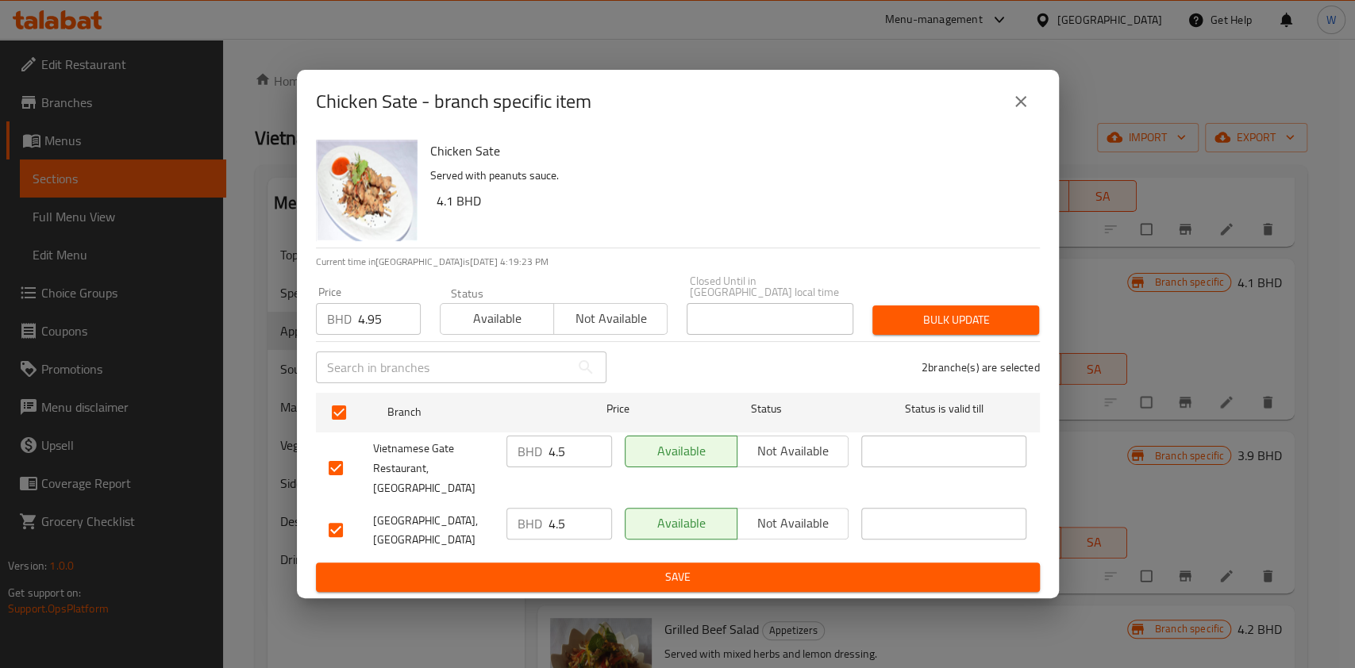
click at [988, 328] on span "Bulk update" at bounding box center [955, 320] width 141 height 20
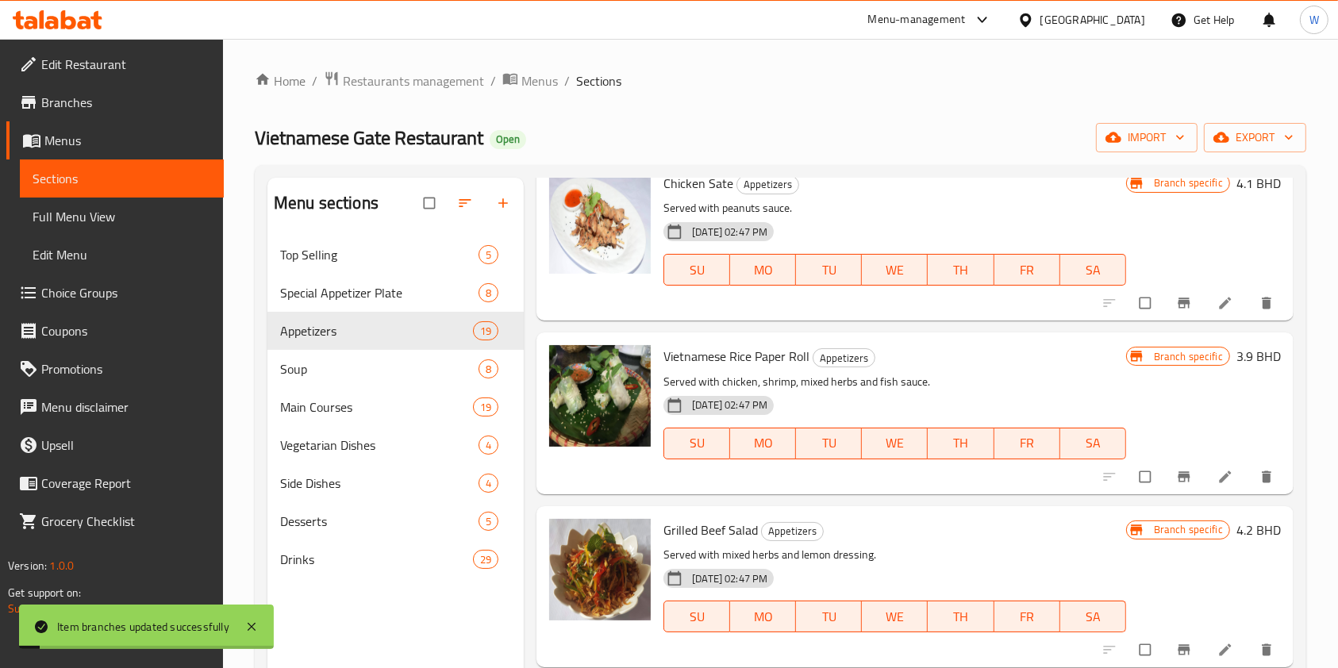
scroll to position [529, 0]
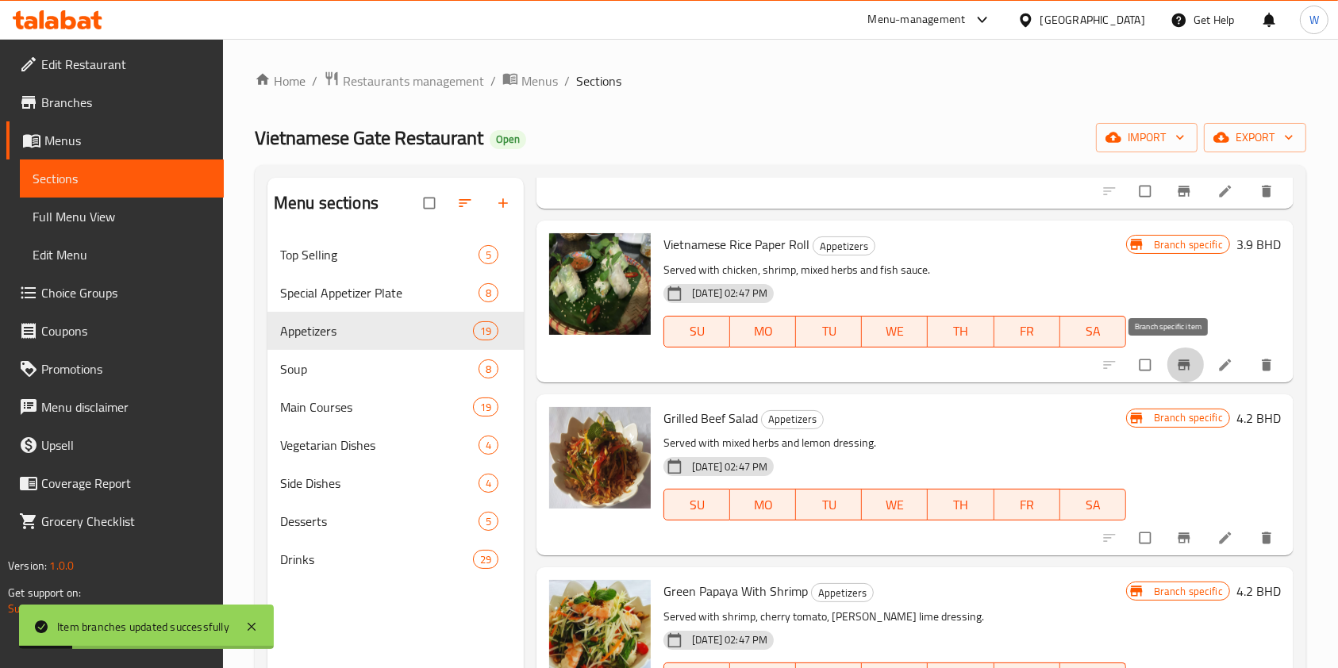
click at [1176, 361] on icon "Branch-specific-item" at bounding box center [1184, 365] width 16 height 16
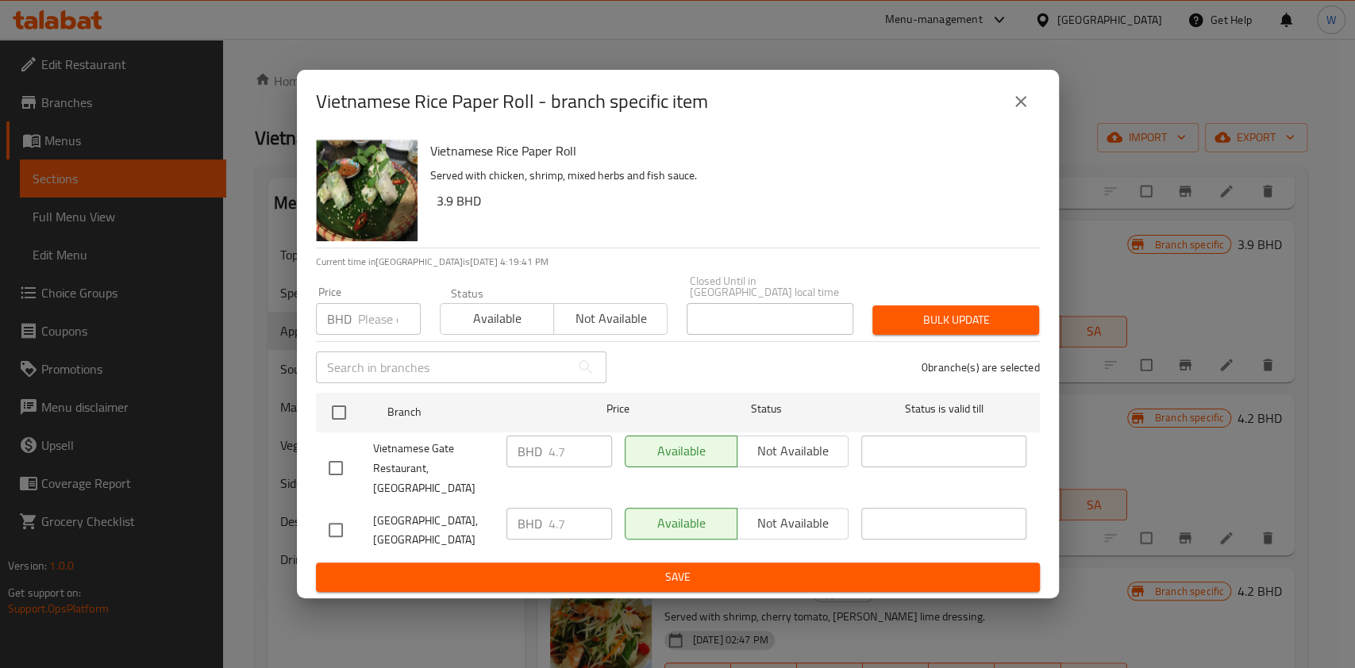
click at [394, 314] on input "number" at bounding box center [389, 319] width 63 height 32
paste input "5.17"
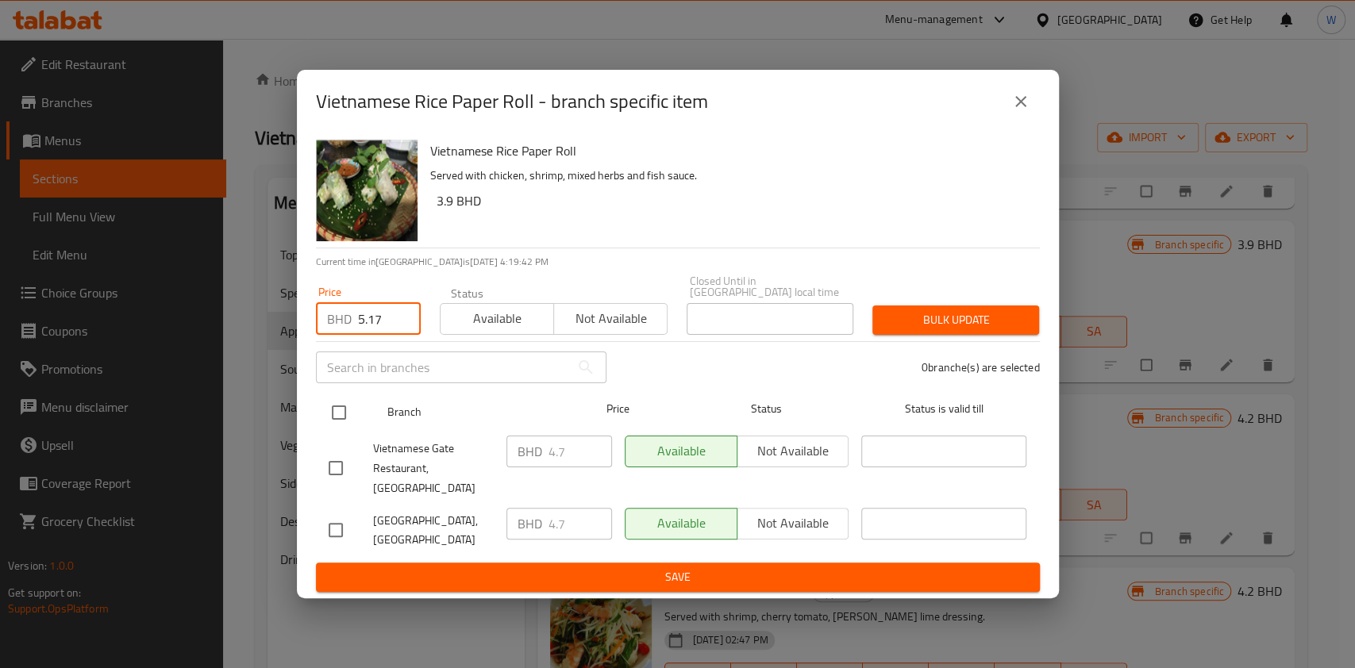
type input "5.17"
click at [324, 422] on input "checkbox" at bounding box center [338, 412] width 33 height 33
checkbox input "true"
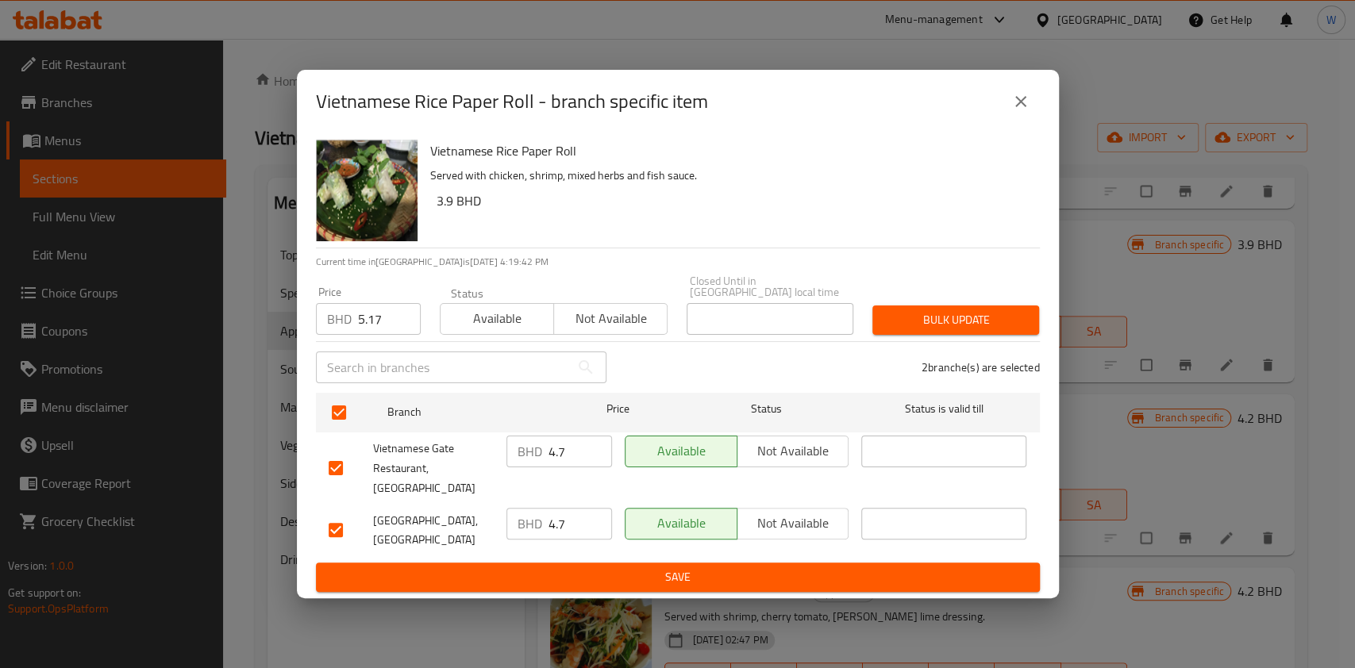
click at [940, 339] on div "Bulk update" at bounding box center [956, 320] width 186 height 48
click at [956, 329] on span "Bulk update" at bounding box center [955, 320] width 141 height 20
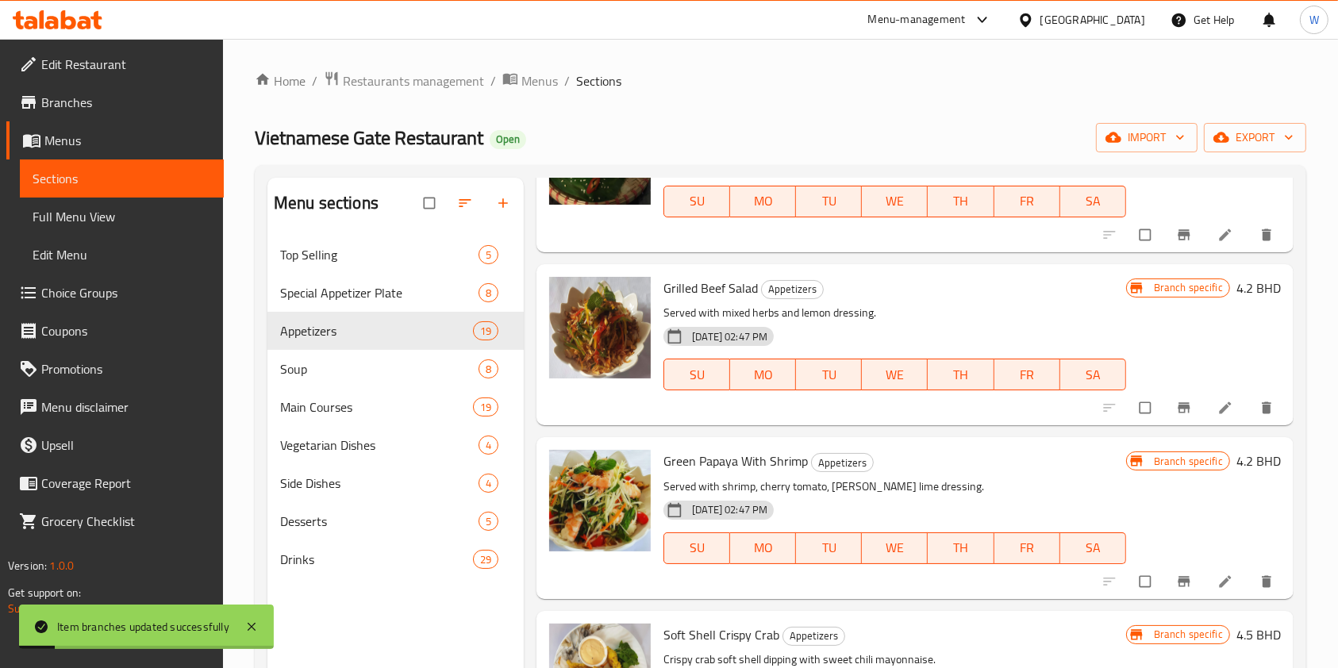
scroll to position [741, 0]
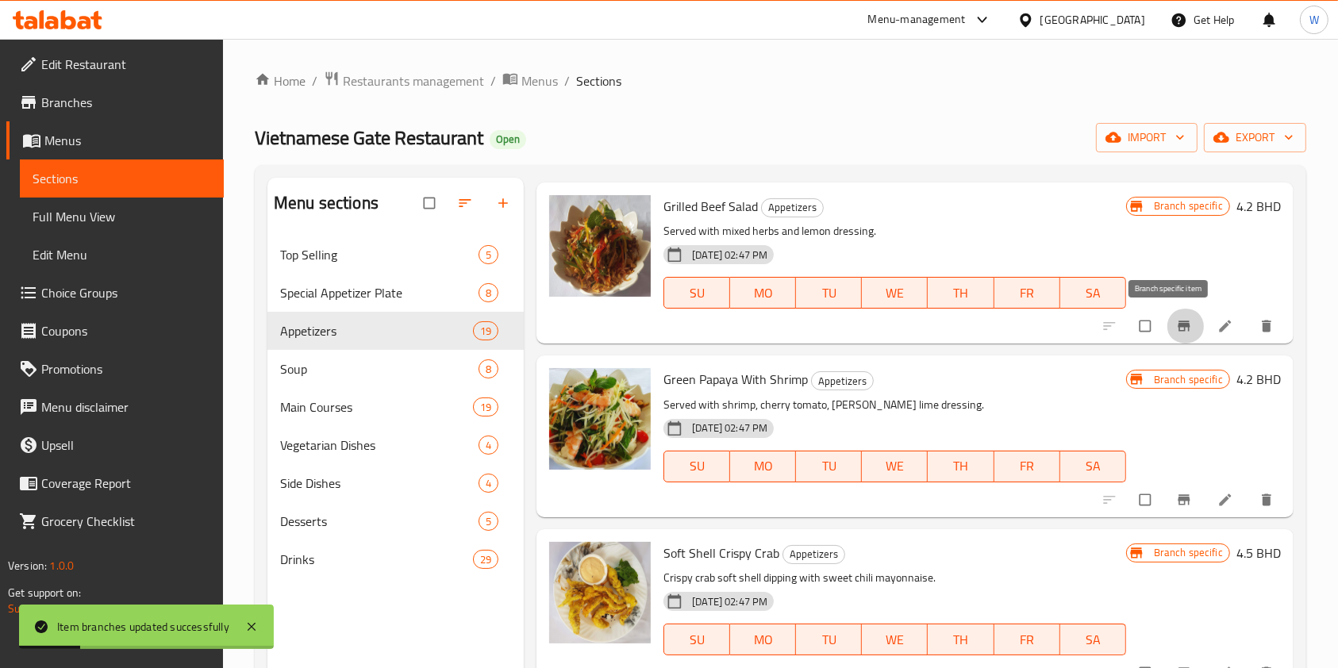
click at [1176, 328] on icon "Branch-specific-item" at bounding box center [1184, 326] width 16 height 16
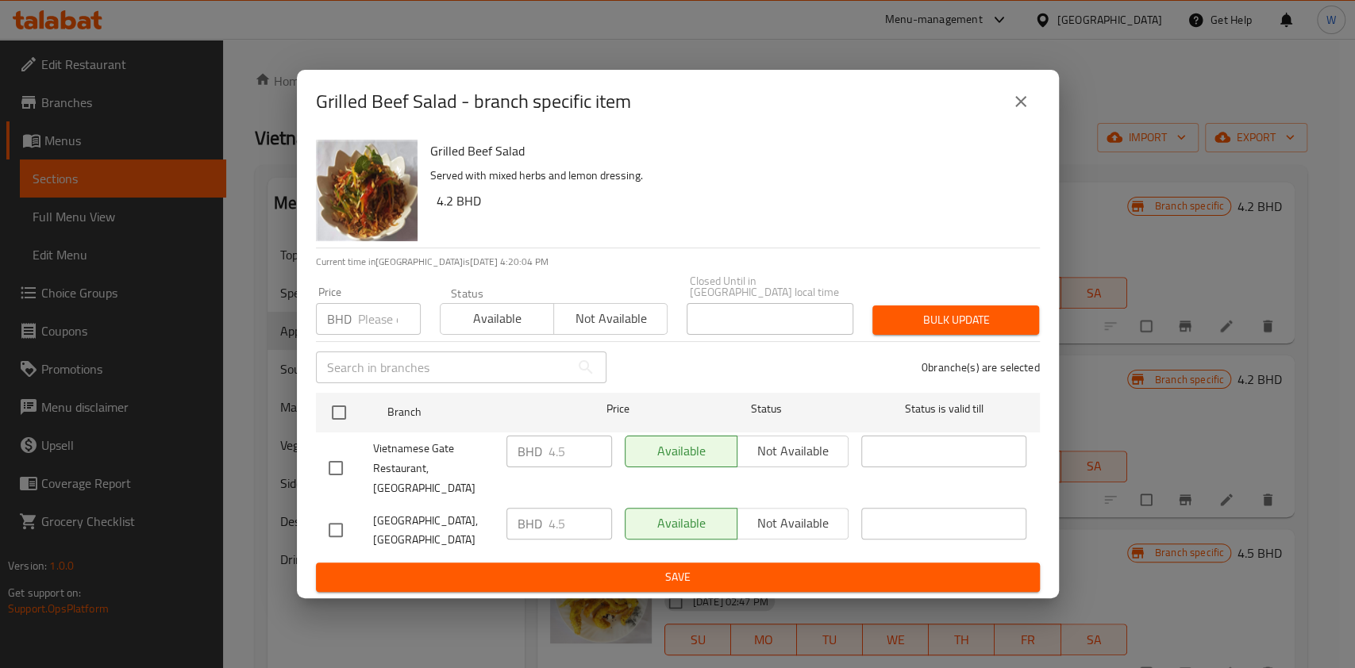
click at [367, 309] on input "number" at bounding box center [389, 319] width 63 height 32
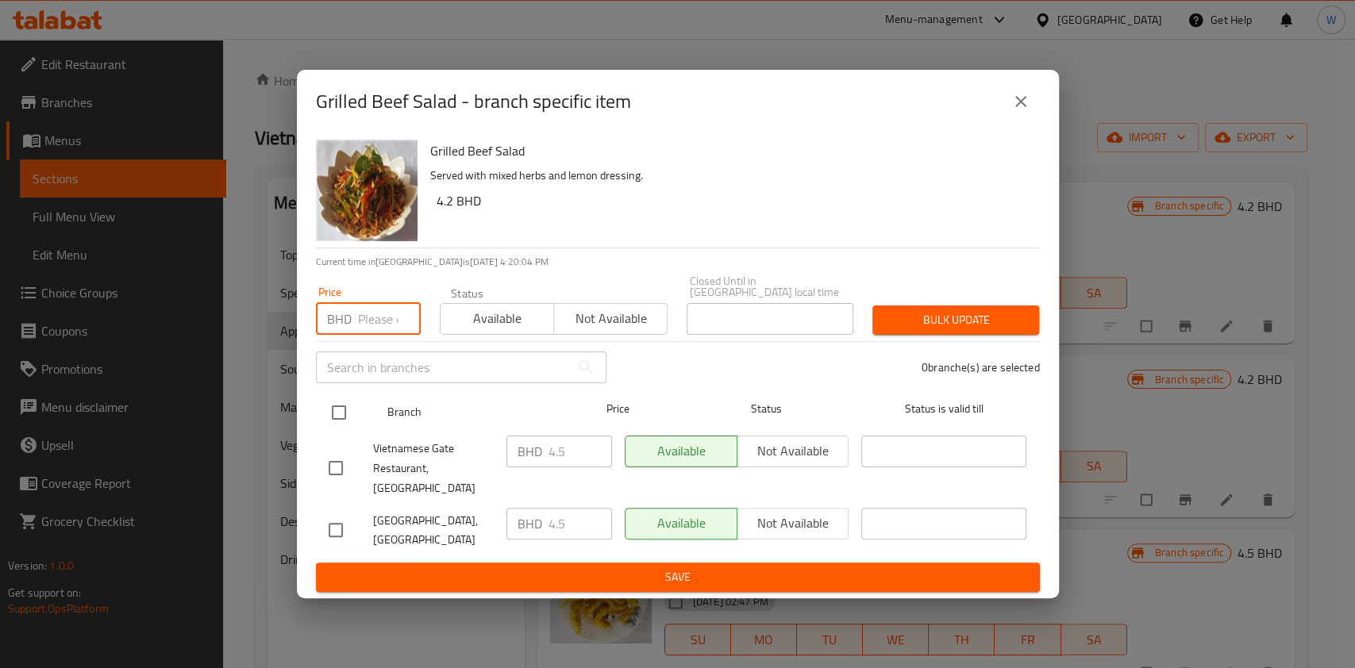
paste input "4.95"
type input "4.95"
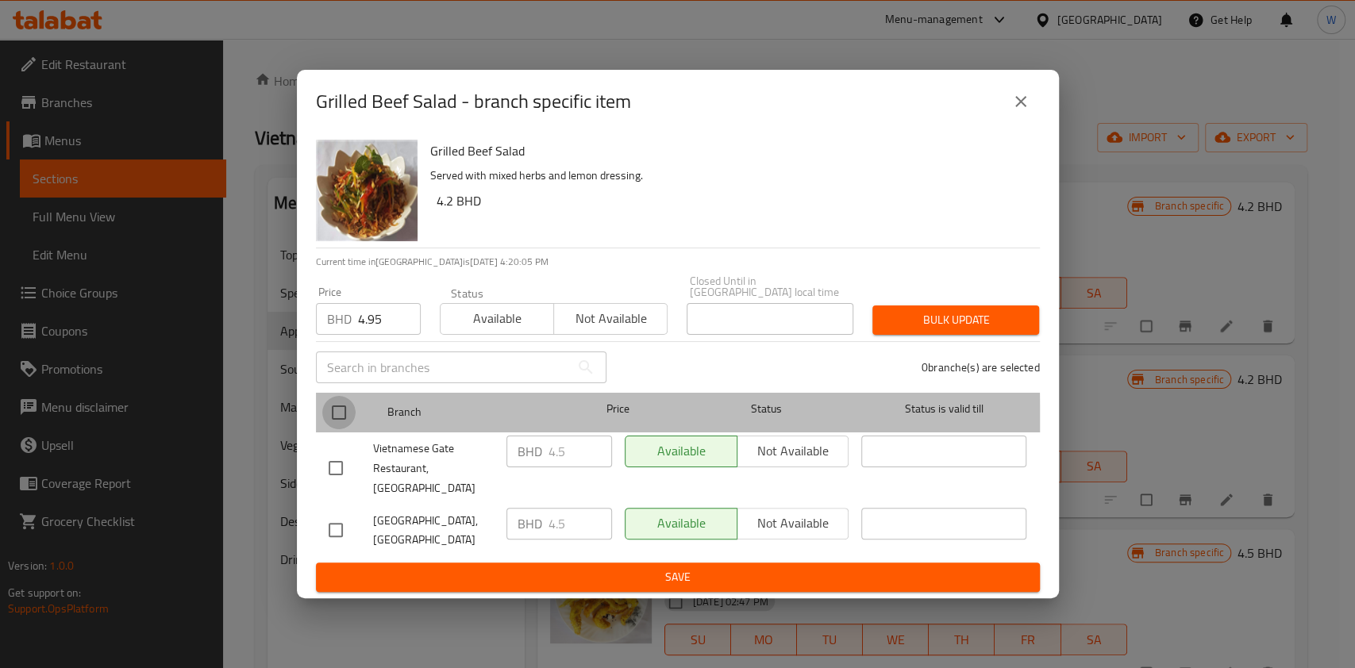
click at [345, 429] on input "checkbox" at bounding box center [338, 412] width 33 height 33
checkbox input "true"
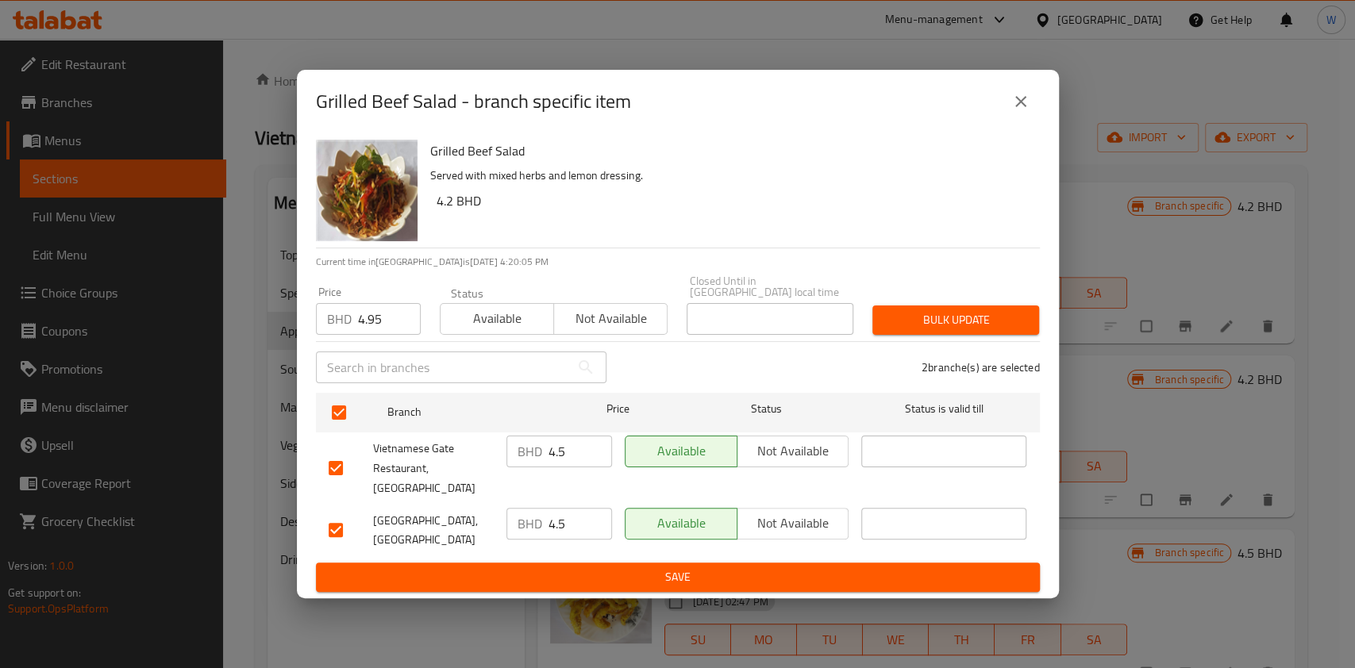
click at [945, 335] on button "Bulk update" at bounding box center [955, 320] width 167 height 29
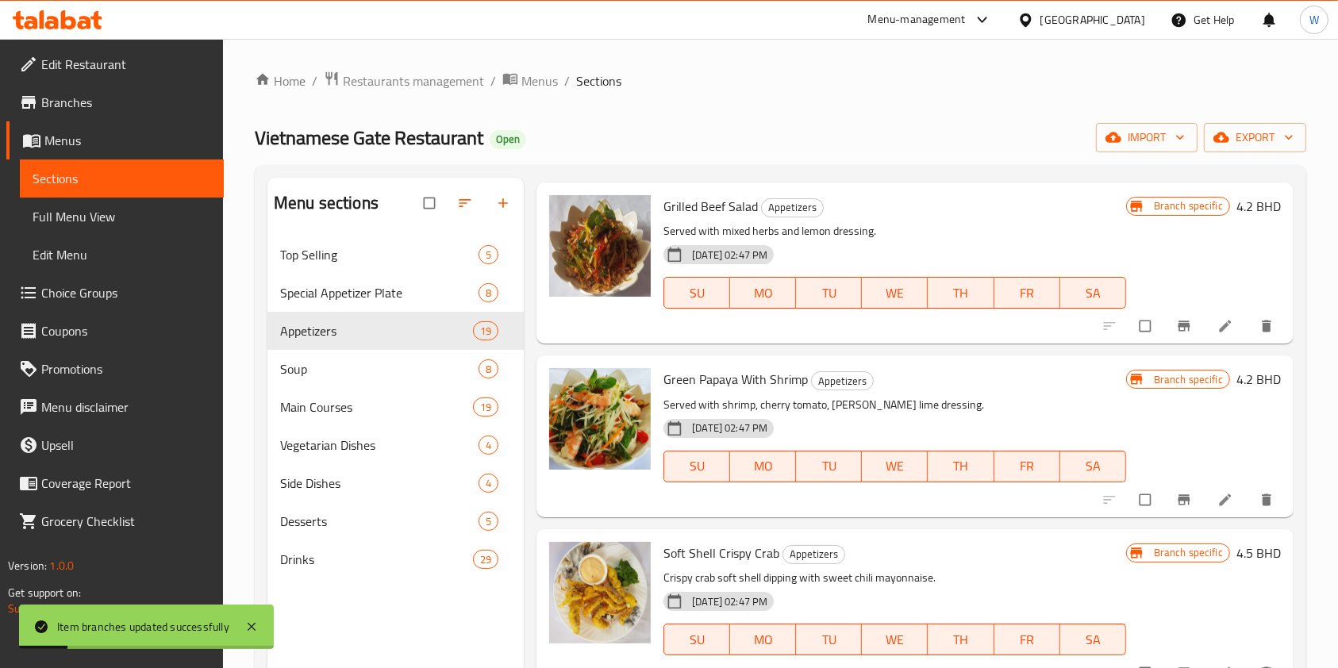
scroll to position [846, 0]
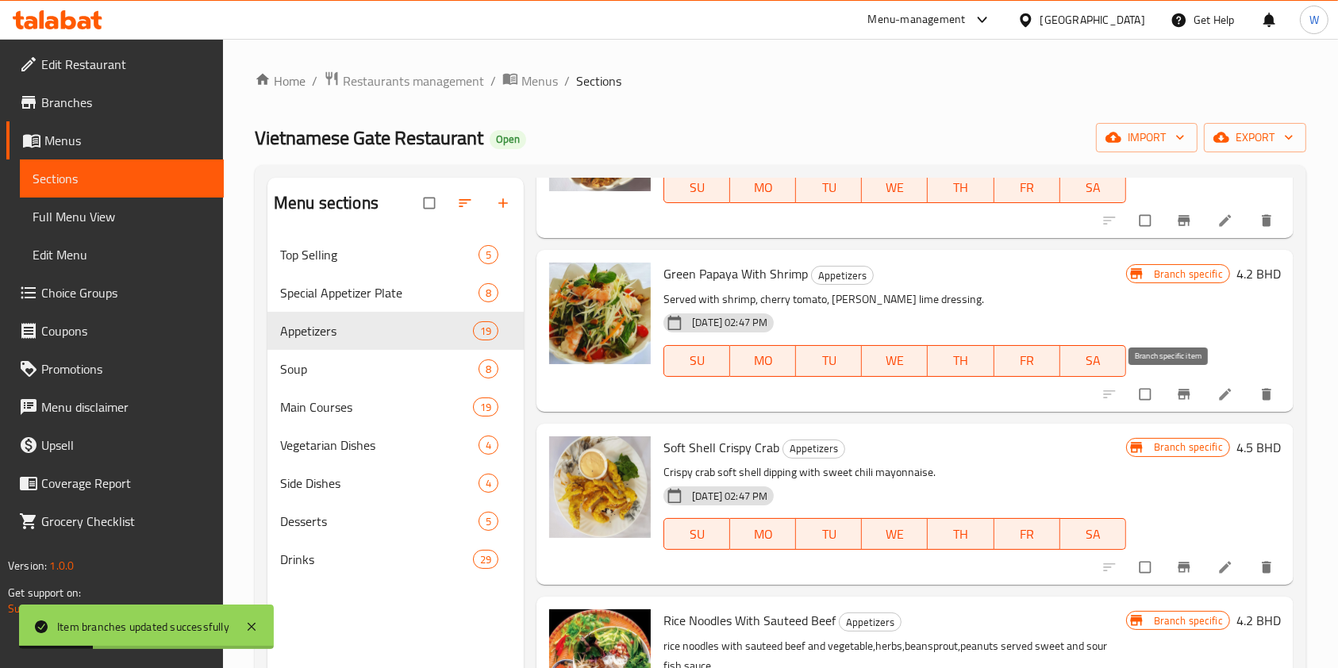
click at [1181, 393] on button "Branch-specific-item" at bounding box center [1186, 394] width 38 height 35
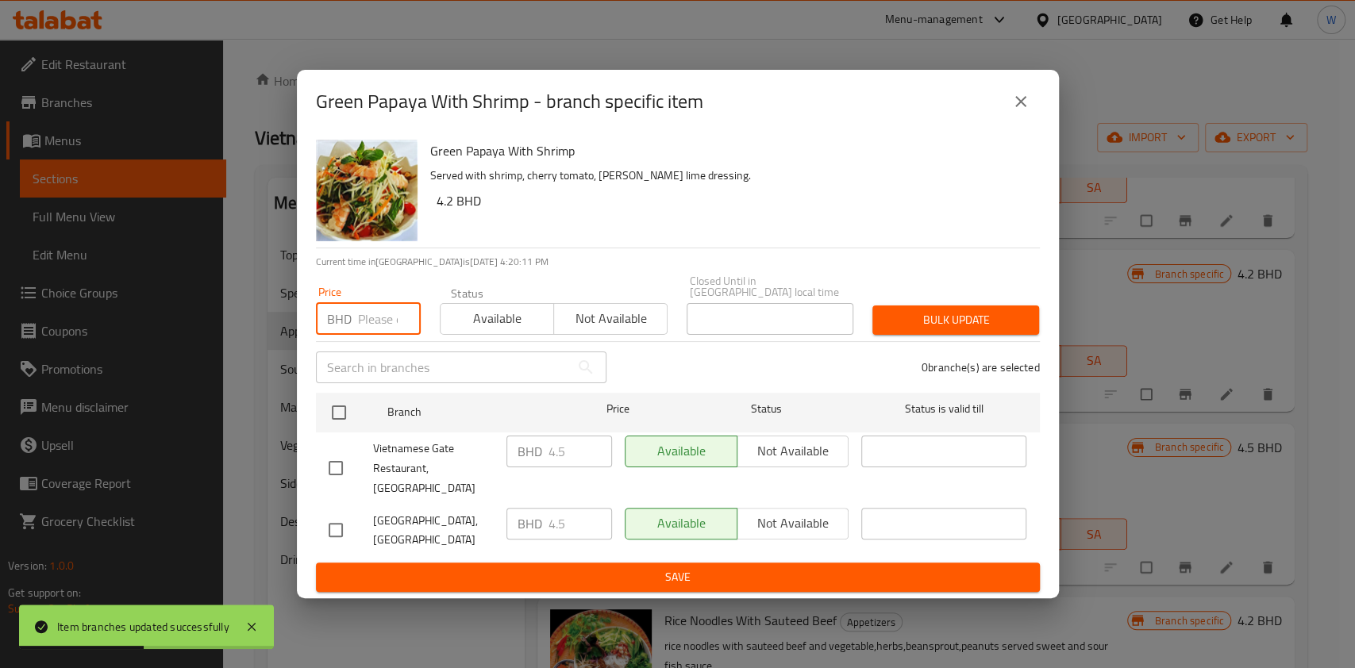
click at [384, 326] on input "number" at bounding box center [389, 319] width 63 height 32
paste input "4.95"
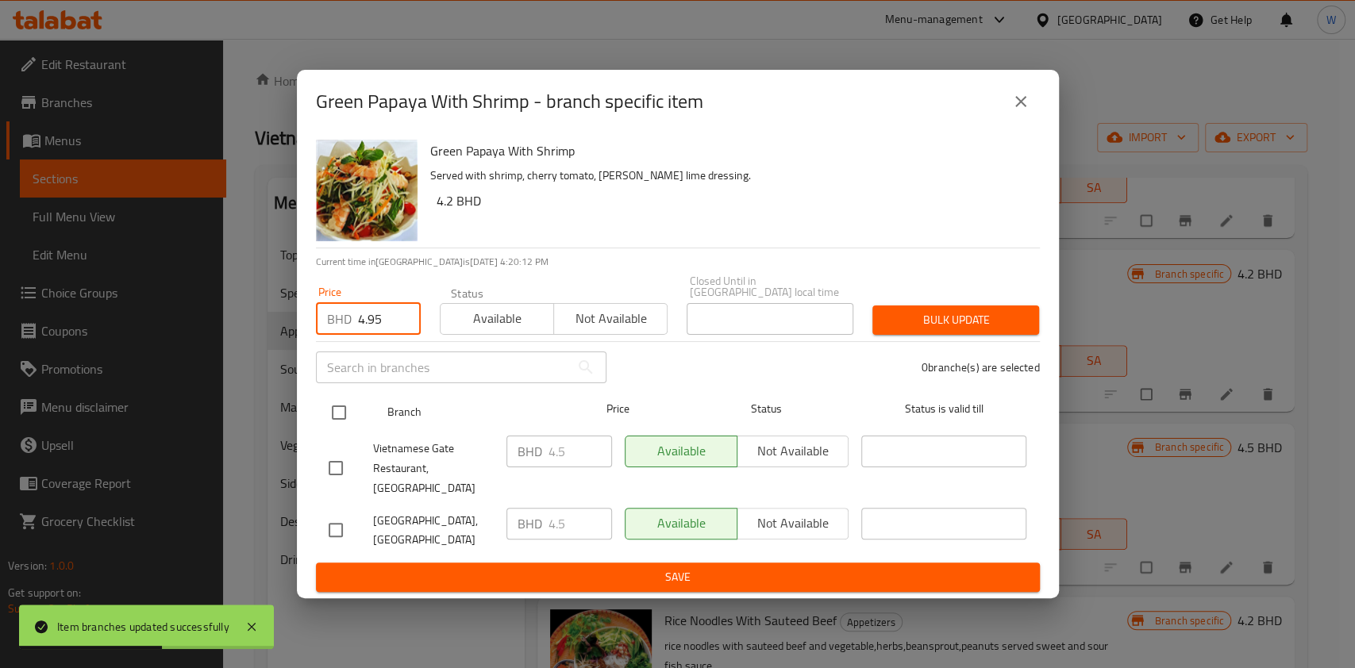
type input "4.95"
click at [347, 402] on input "checkbox" at bounding box center [338, 412] width 33 height 33
checkbox input "true"
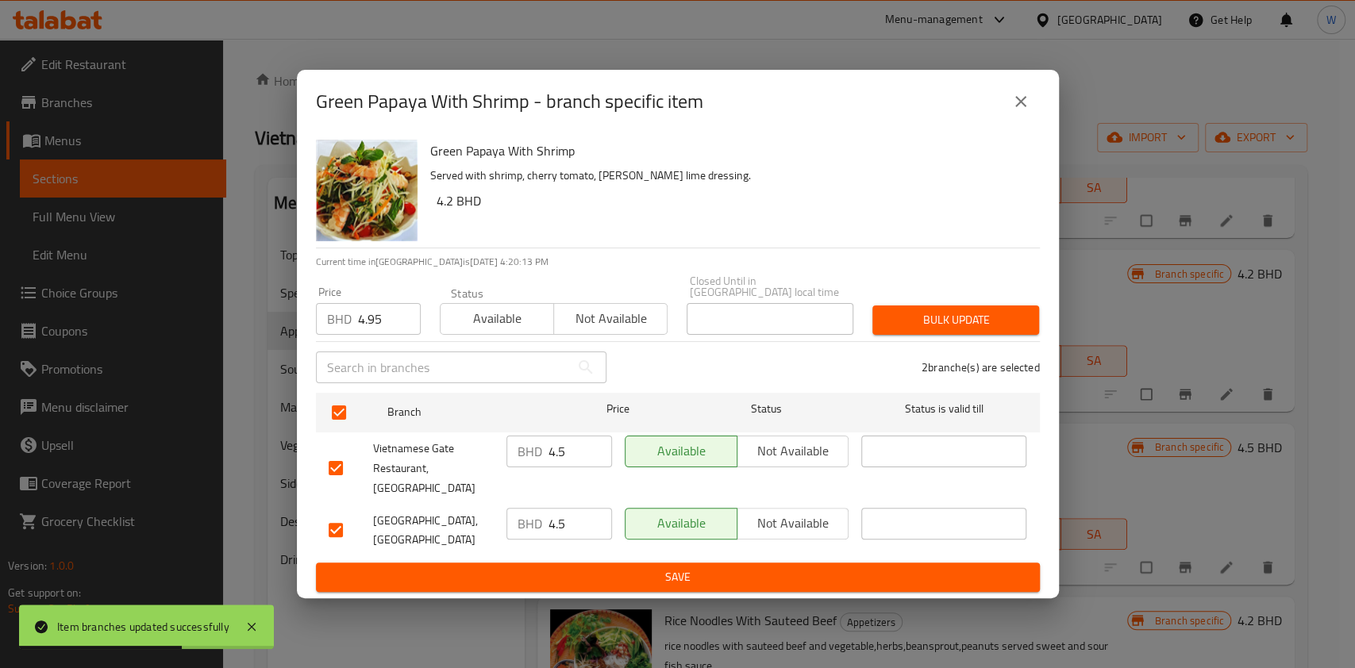
click at [969, 335] on button "Bulk update" at bounding box center [955, 320] width 167 height 29
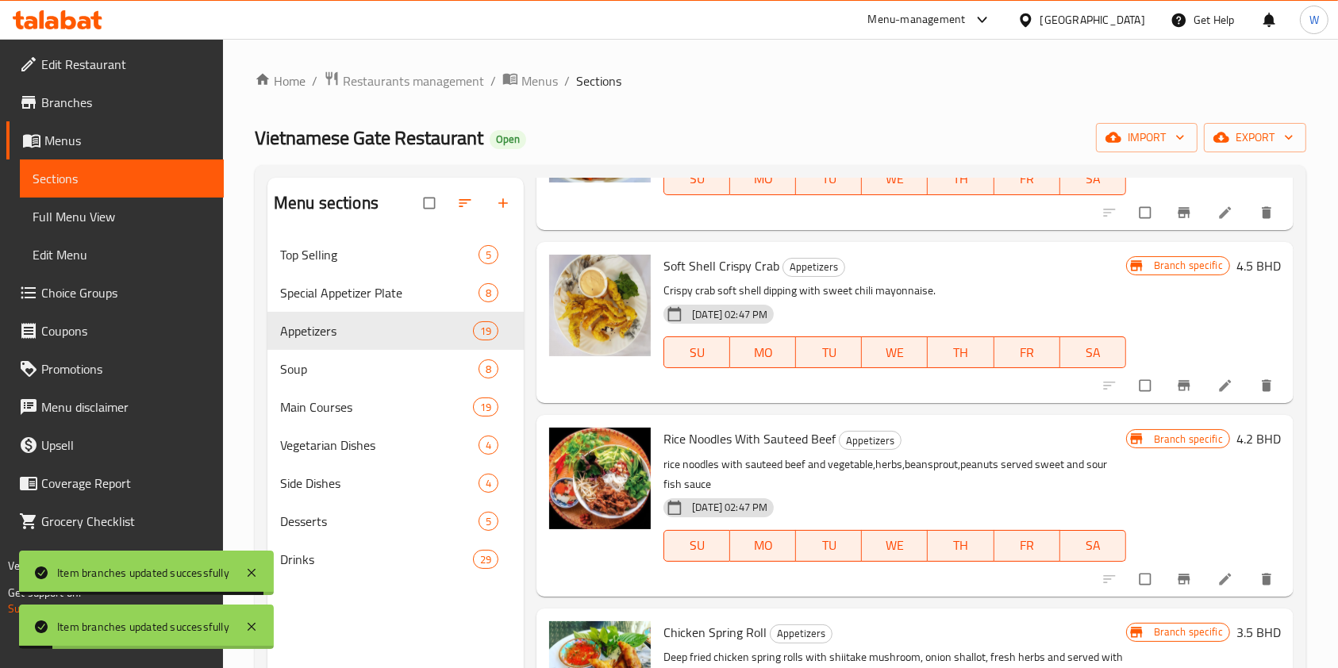
scroll to position [1058, 0]
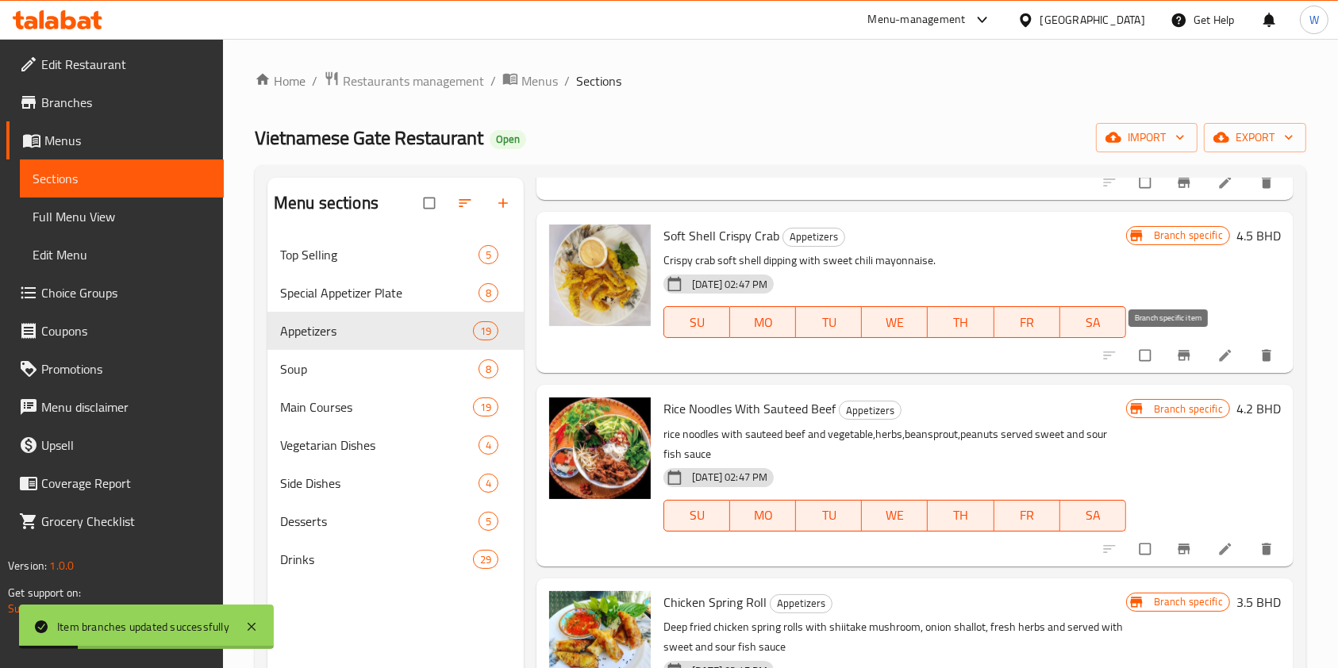
click at [1176, 358] on icon "Branch-specific-item" at bounding box center [1184, 356] width 16 height 16
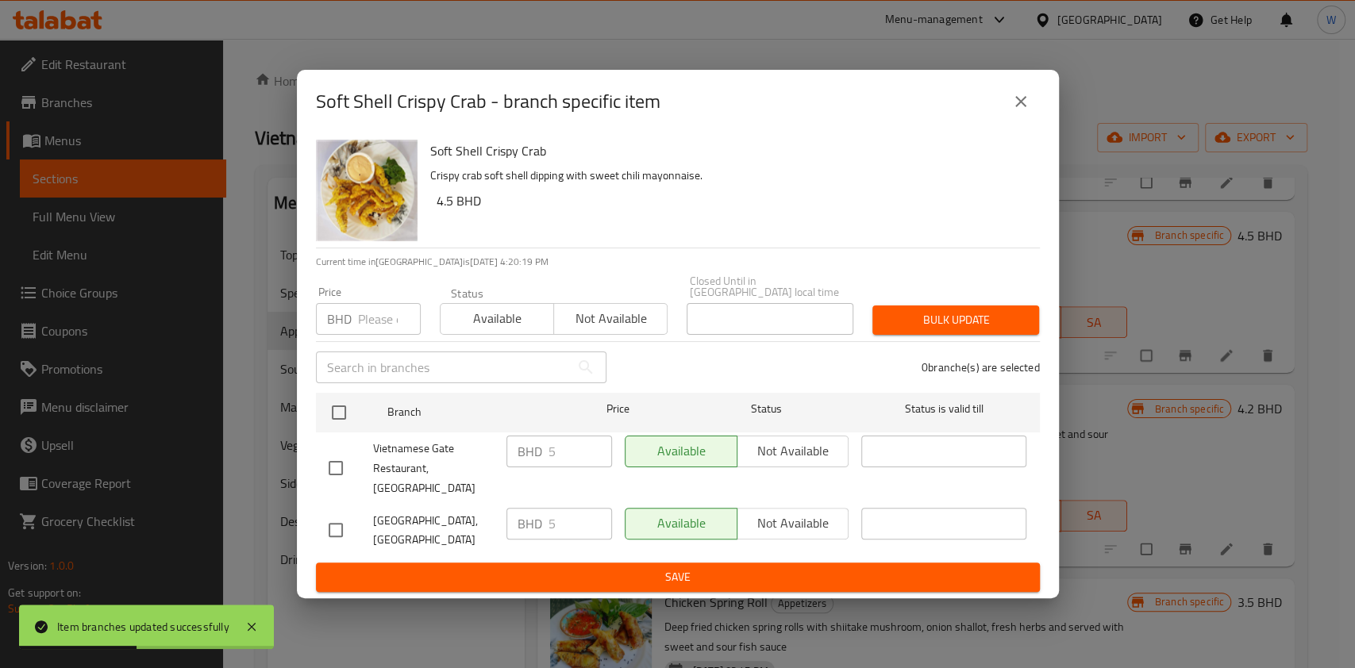
click at [540, 452] on div "BHD 5 ​" at bounding box center [559, 452] width 106 height 32
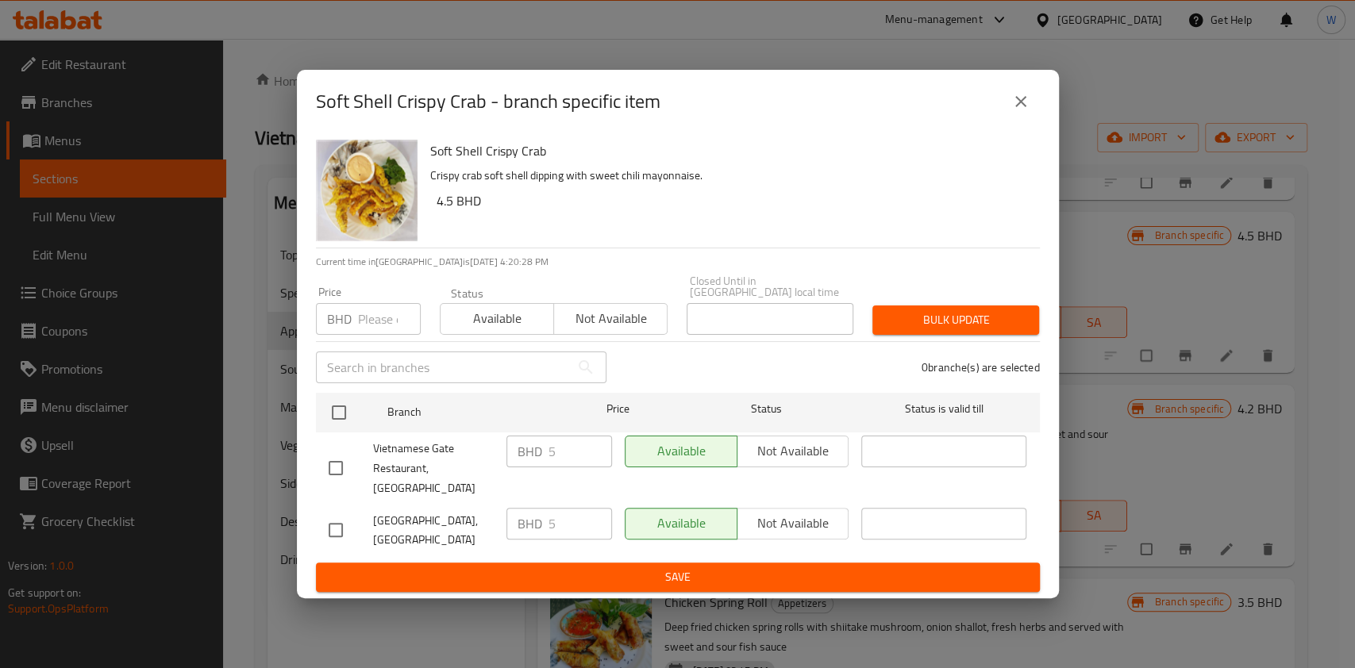
click at [374, 311] on input "number" at bounding box center [389, 319] width 63 height 32
paste input "5.5"
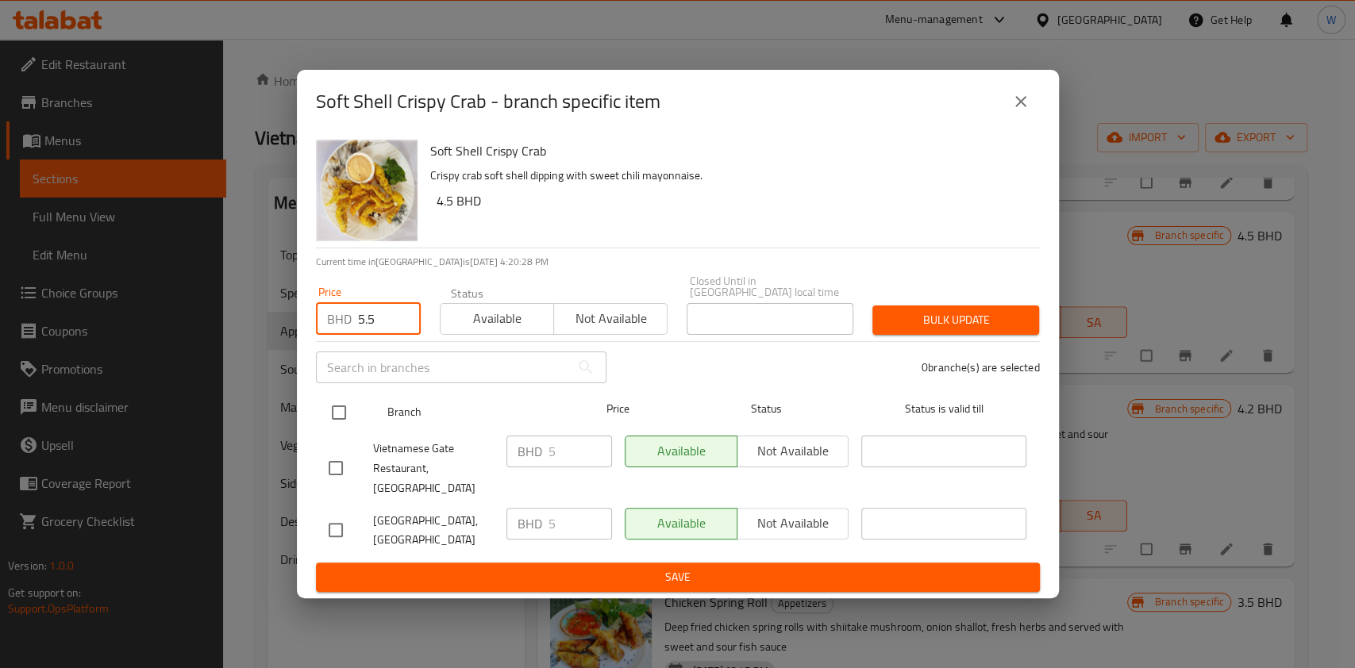
type input "5.5"
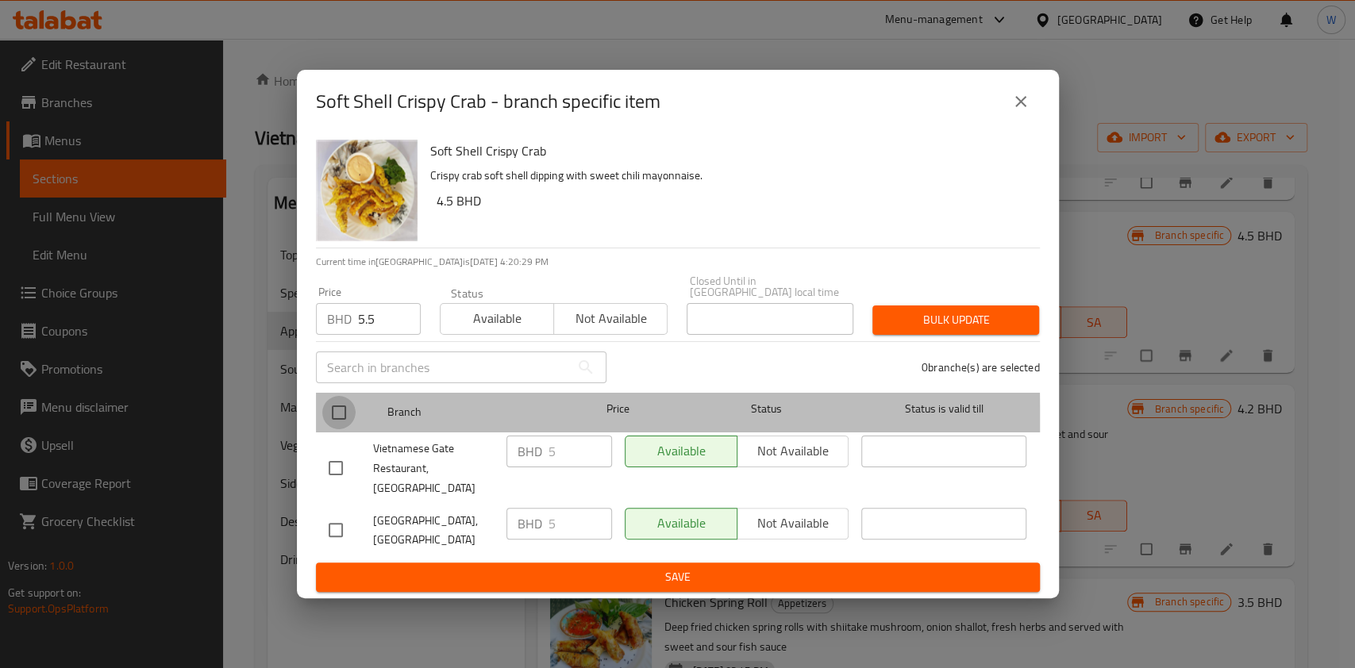
drag, startPoint x: 344, startPoint y: 429, endPoint x: 381, endPoint y: 416, distance: 38.7
click at [344, 429] on input "checkbox" at bounding box center [338, 412] width 33 height 33
checkbox input "true"
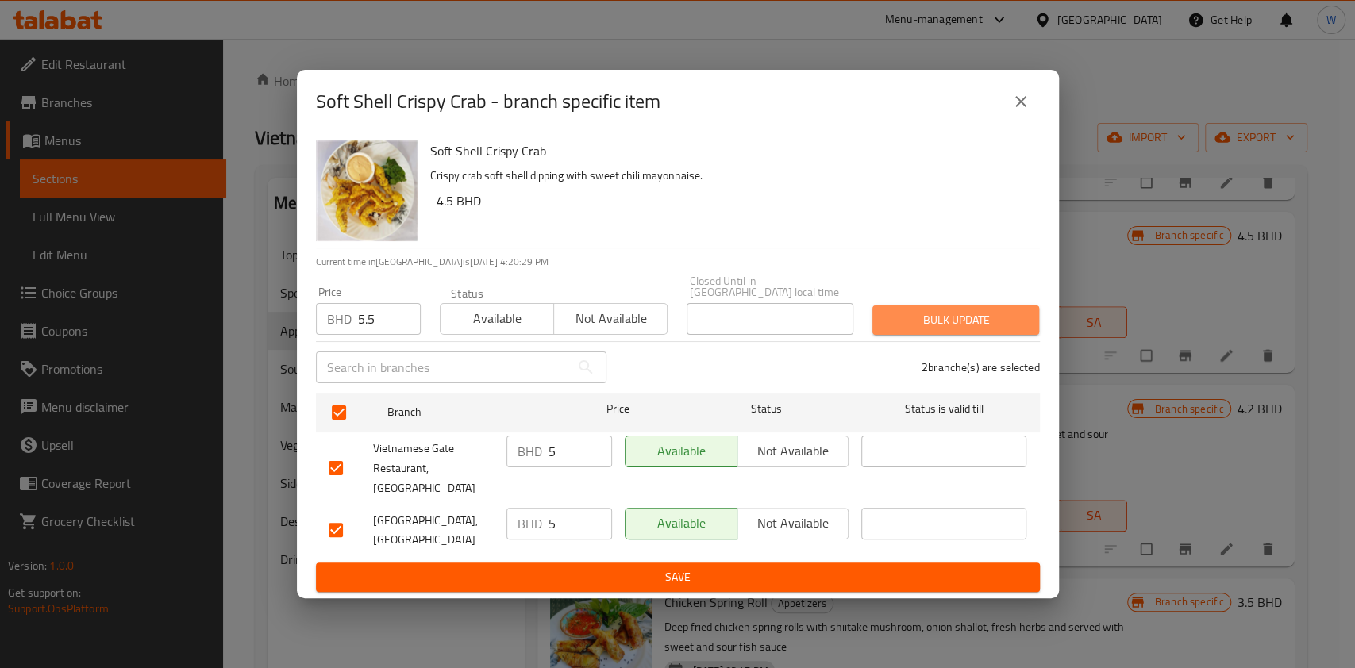
click at [1002, 330] on span "Bulk update" at bounding box center [955, 320] width 141 height 20
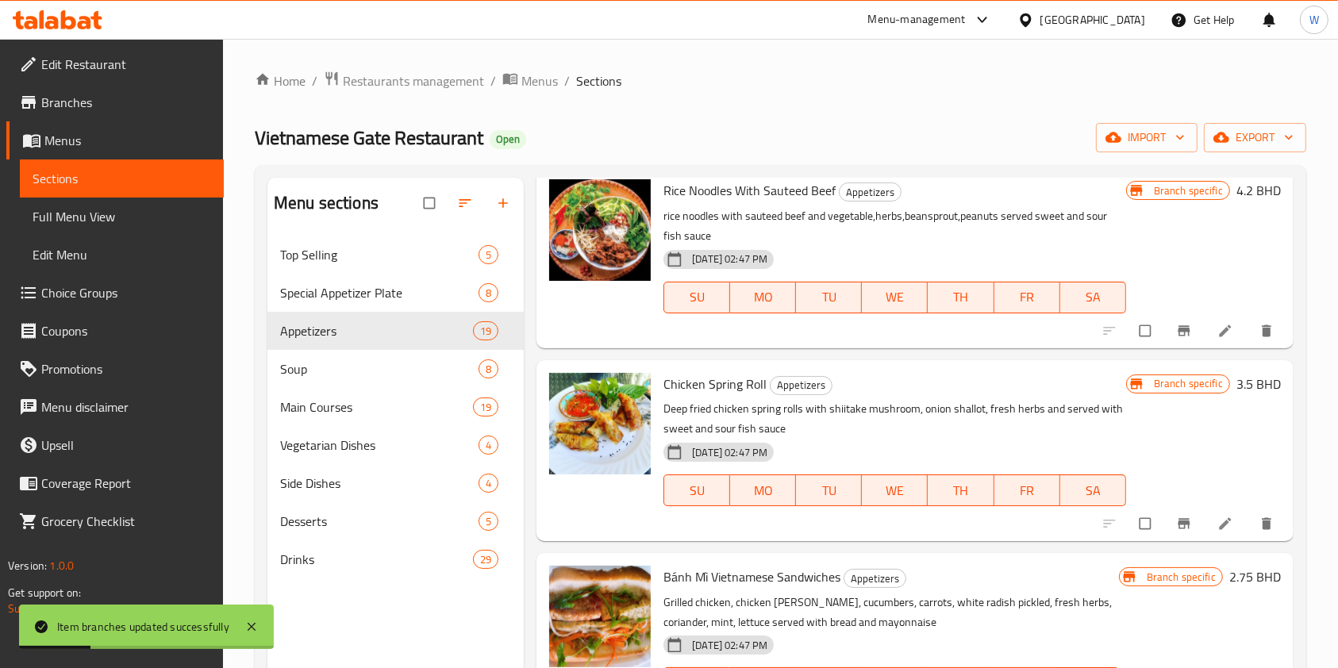
scroll to position [1375, 0]
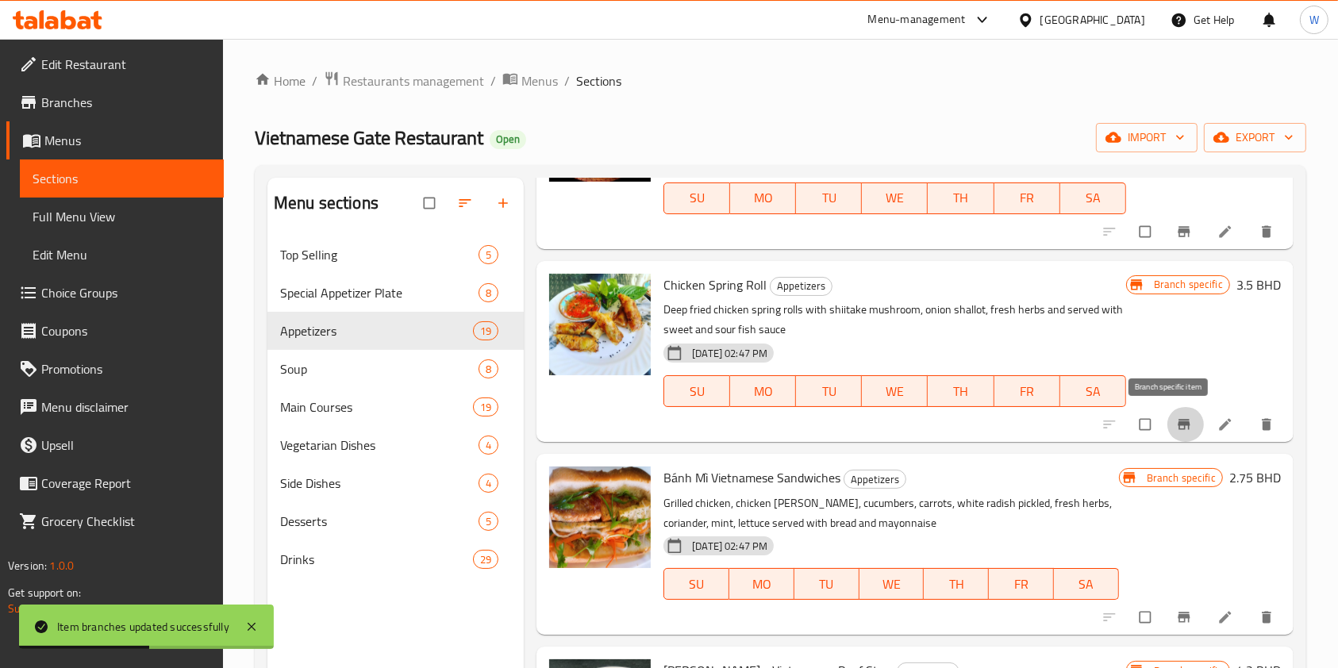
click at [1176, 426] on icon "Branch-specific-item" at bounding box center [1184, 425] width 16 height 16
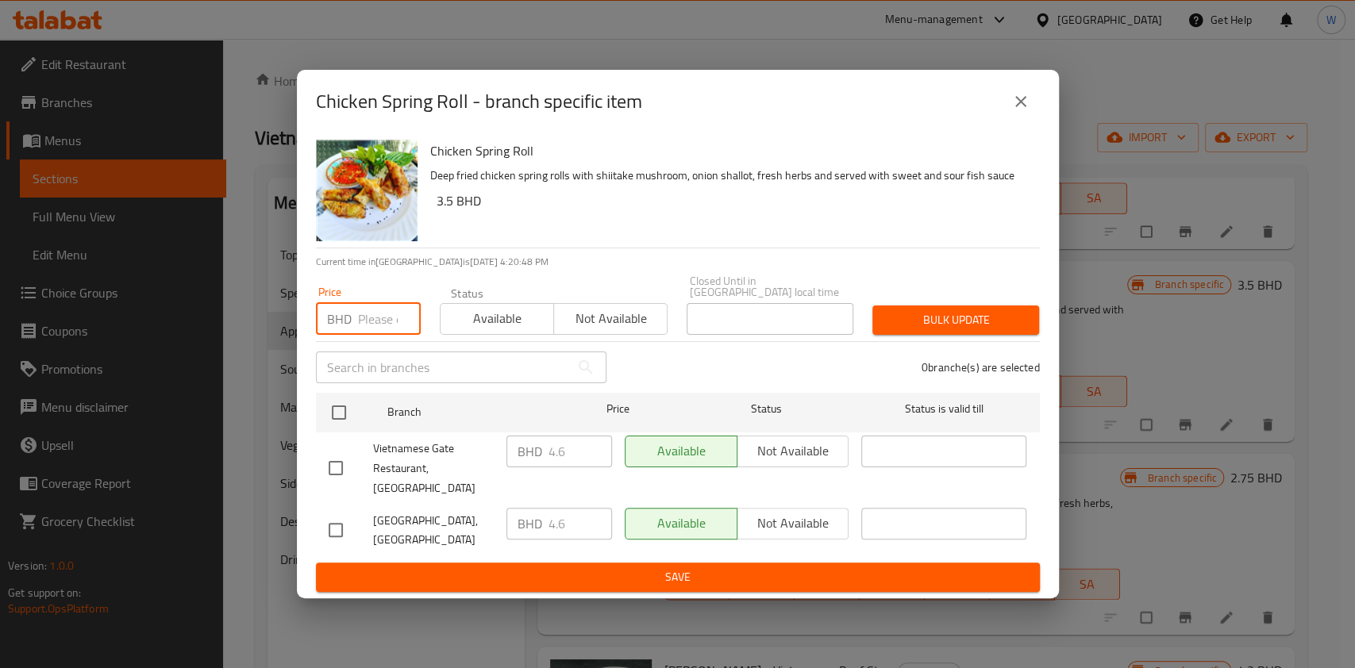
click at [381, 329] on input "number" at bounding box center [389, 319] width 63 height 32
paste input "5.06"
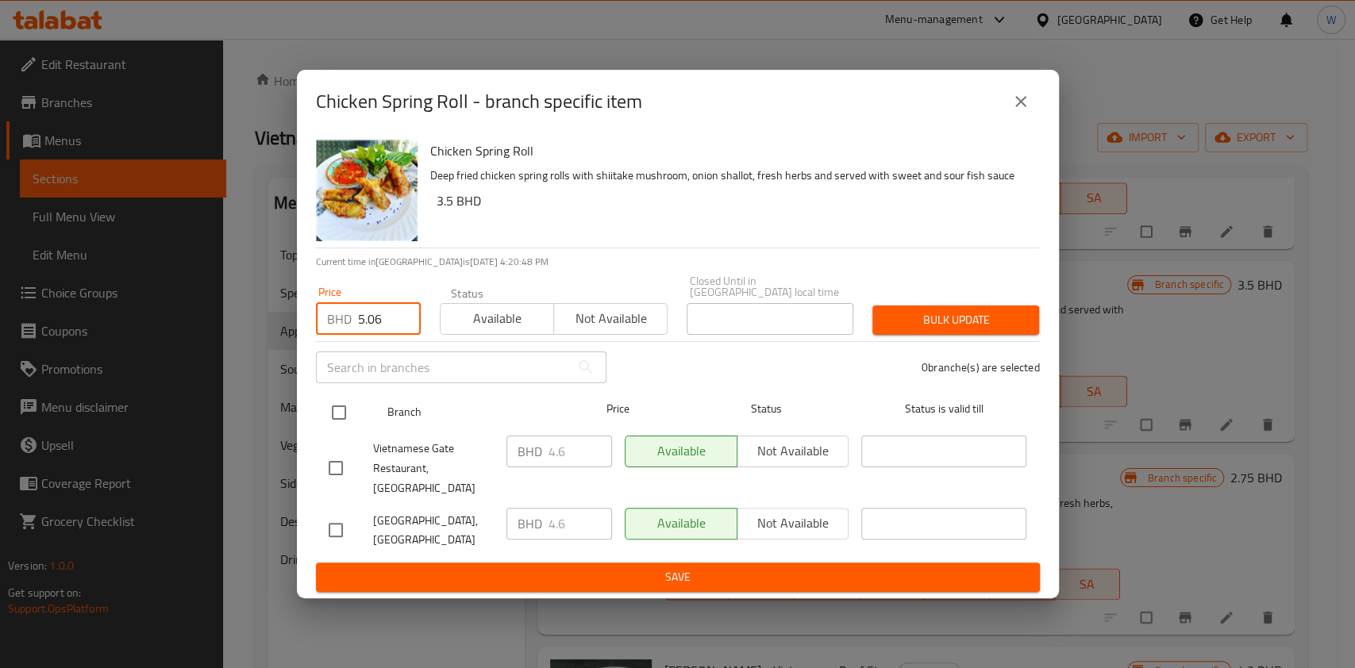
type input "5.06"
click at [349, 410] on input "checkbox" at bounding box center [338, 412] width 33 height 33
checkbox input "true"
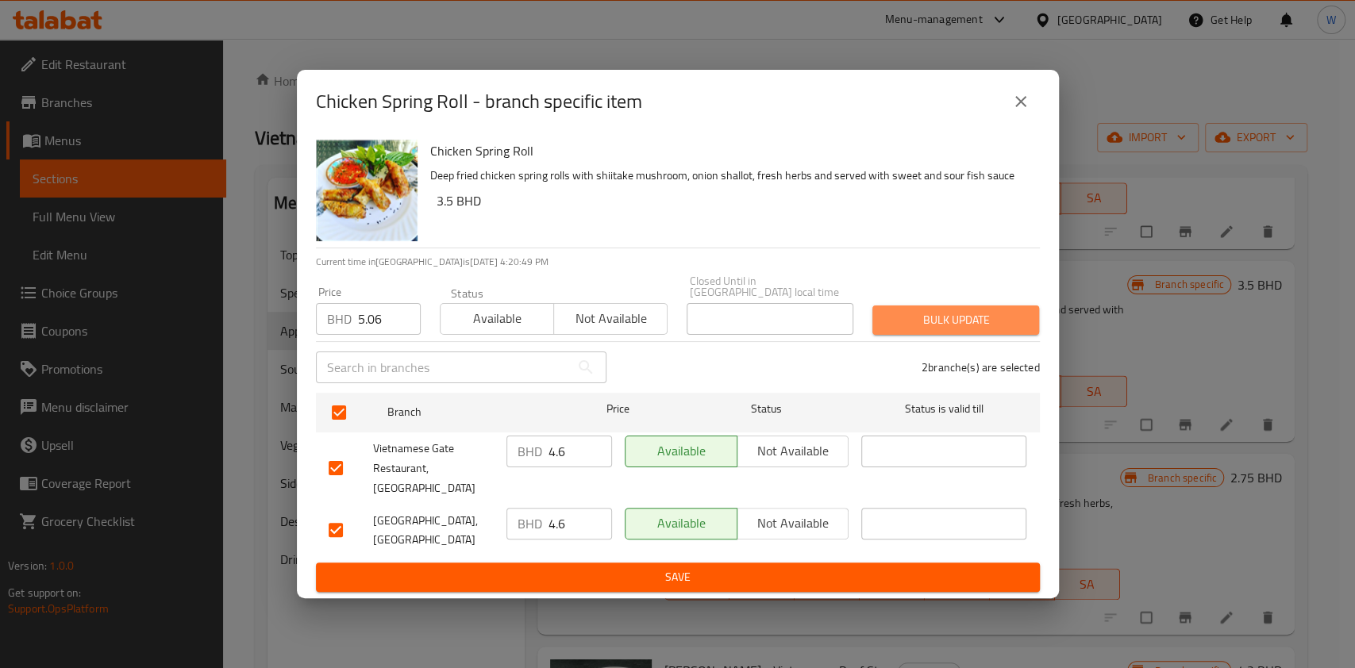
click at [877, 323] on button "Bulk update" at bounding box center [955, 320] width 167 height 29
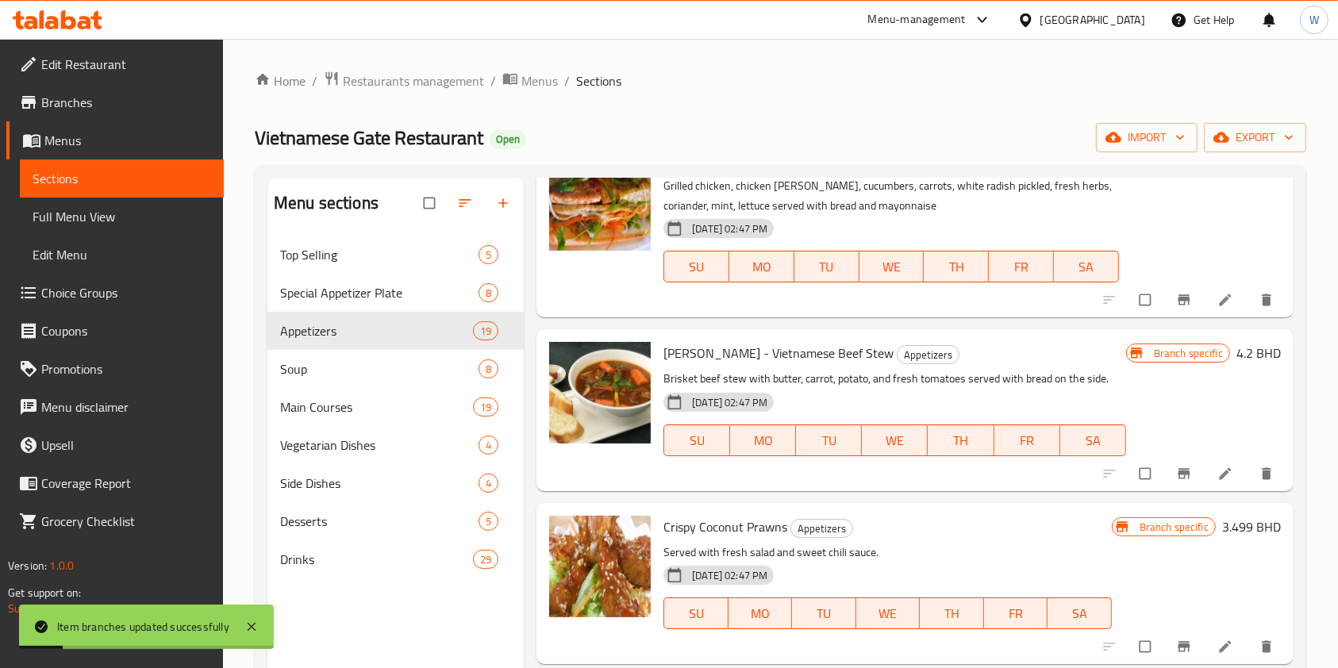
scroll to position [1587, 0]
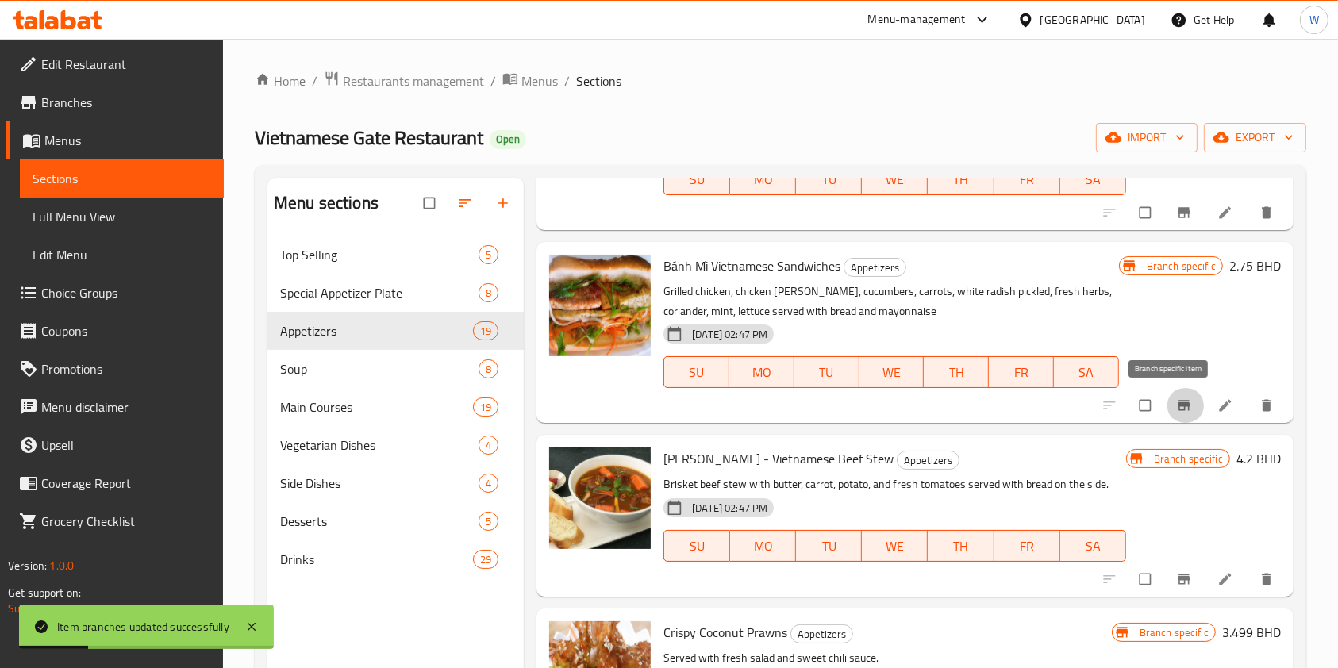
click at [1176, 414] on icon "Branch-specific-item" at bounding box center [1184, 406] width 16 height 16
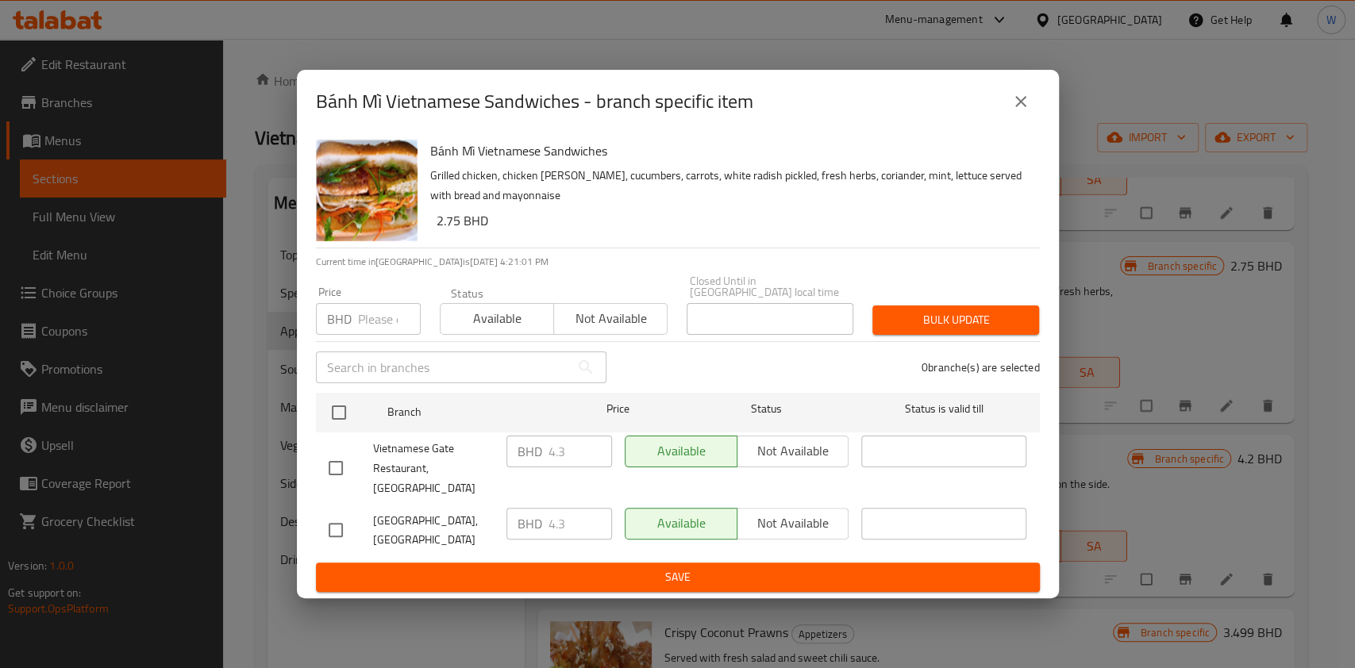
click at [349, 329] on p "BHD" at bounding box center [339, 319] width 25 height 19
click at [373, 335] on input "number" at bounding box center [389, 319] width 63 height 32
paste input "4.73"
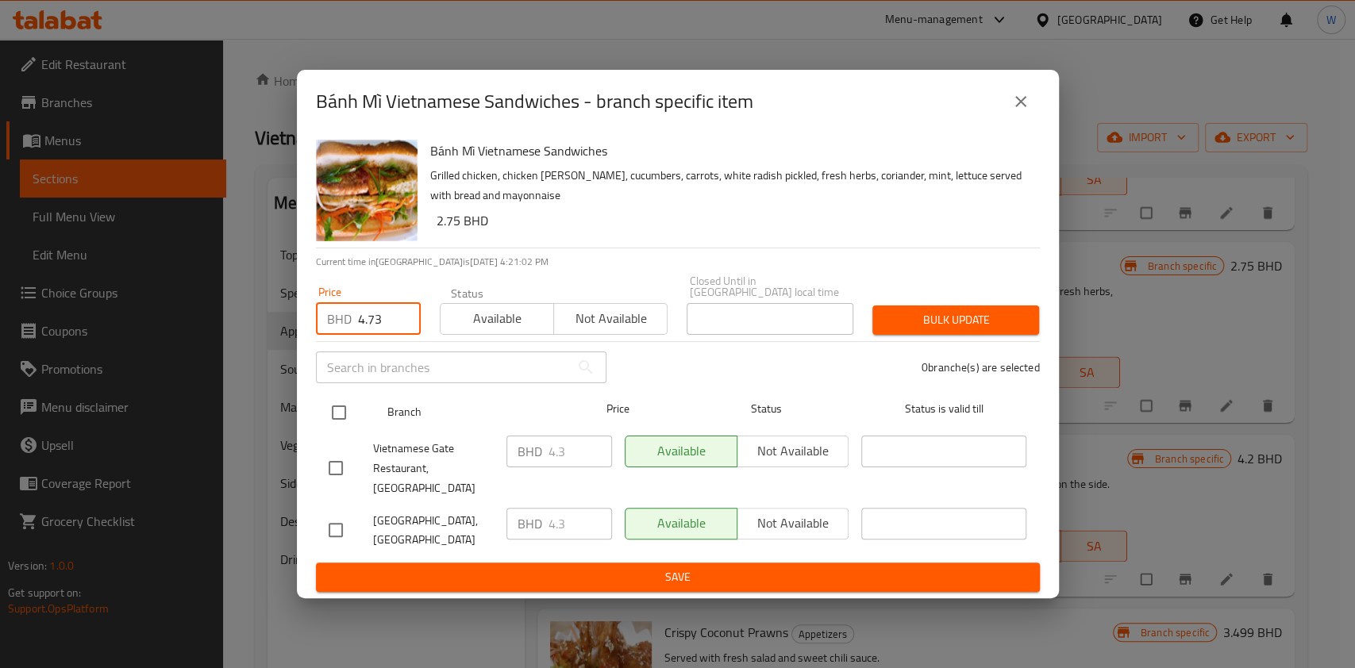
type input "4.73"
click at [342, 410] on input "checkbox" at bounding box center [338, 412] width 33 height 33
checkbox input "true"
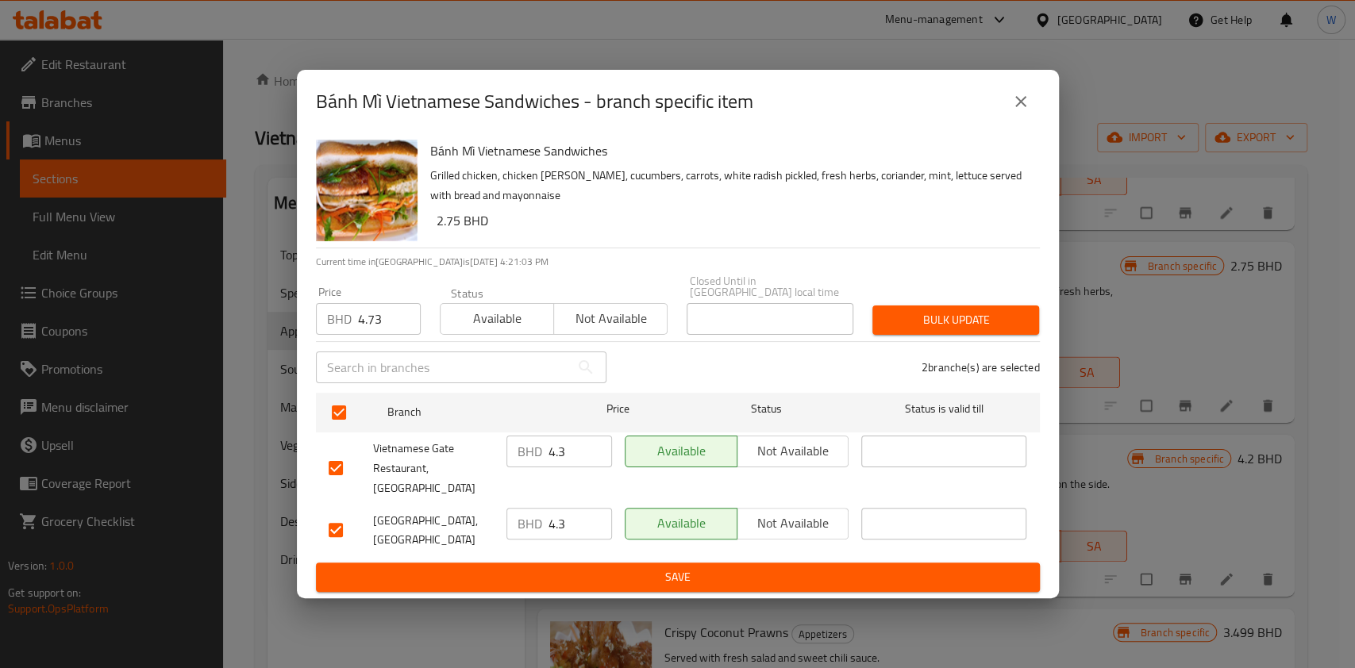
click at [930, 312] on button "Bulk update" at bounding box center [955, 320] width 167 height 29
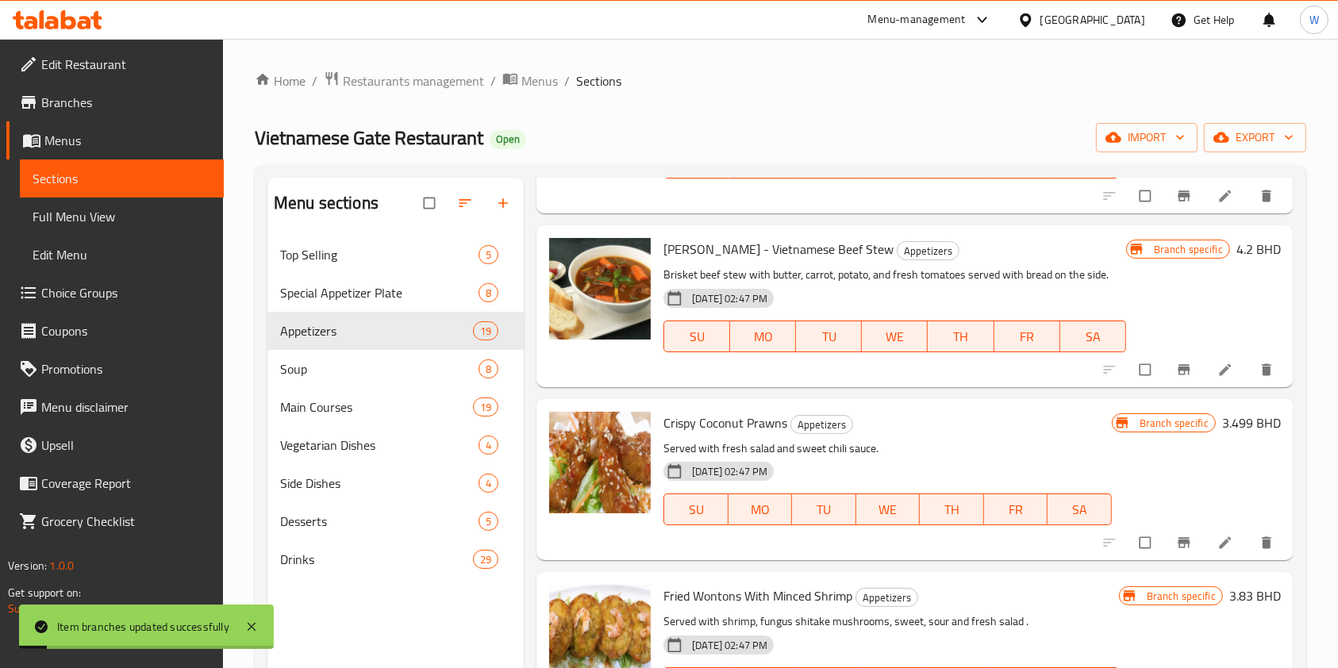
scroll to position [1799, 0]
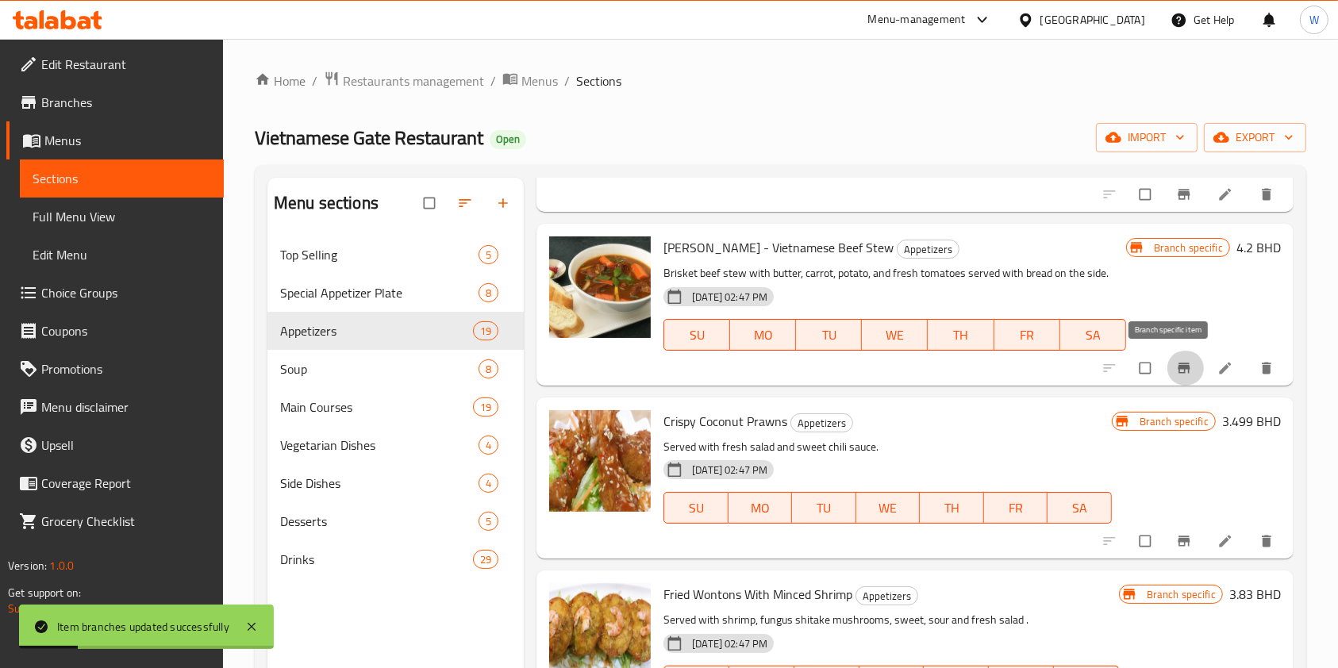
click at [1176, 379] on button "Branch-specific-item" at bounding box center [1186, 368] width 38 height 35
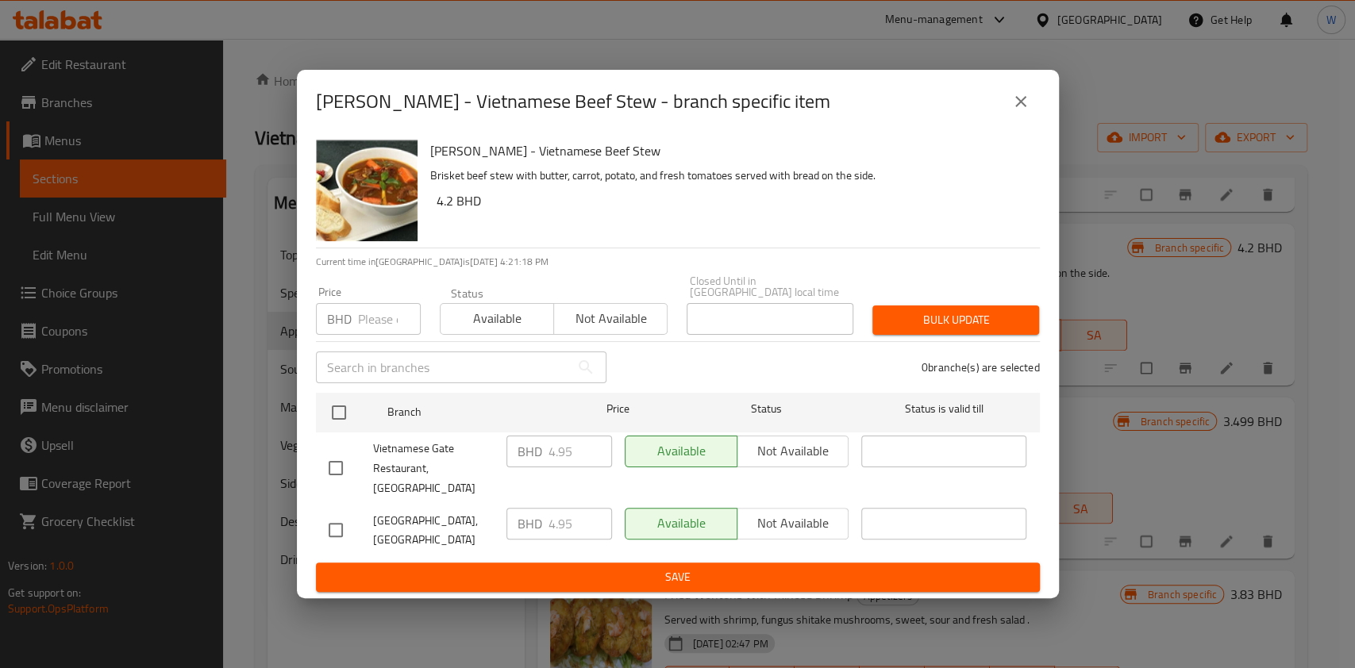
click at [381, 327] on input "number" at bounding box center [389, 319] width 63 height 32
paste input "5.445"
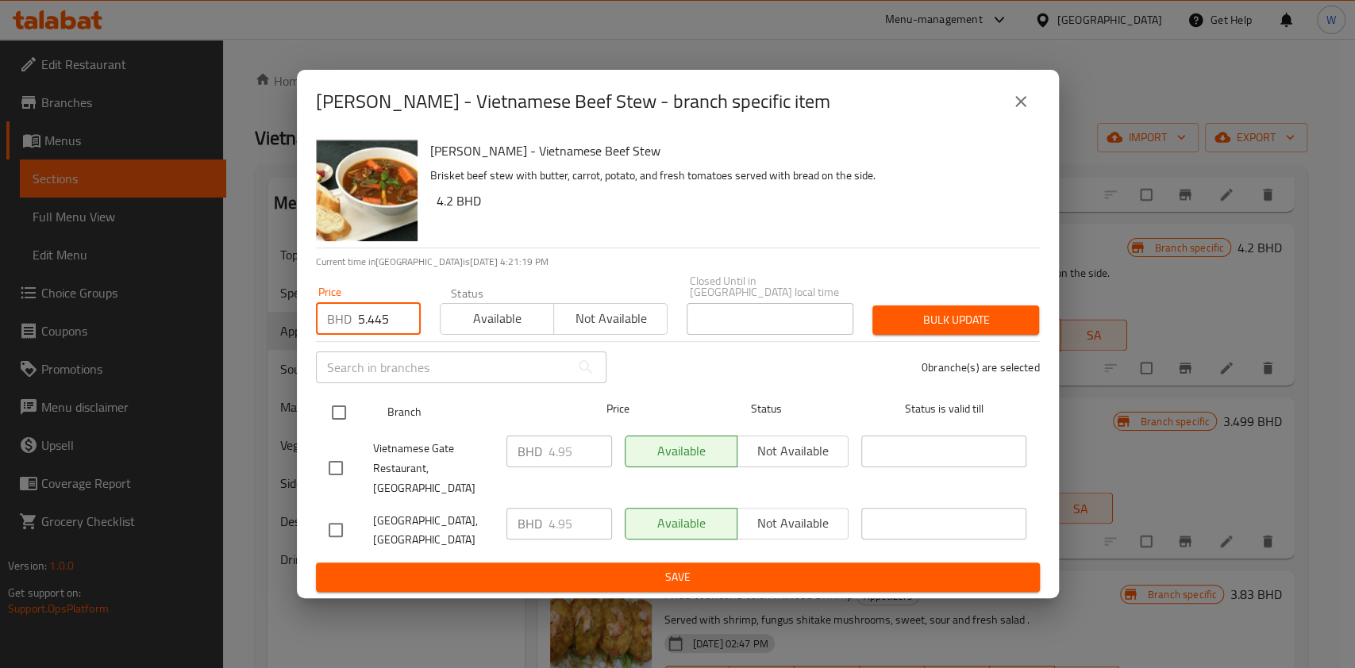
type input "5.445"
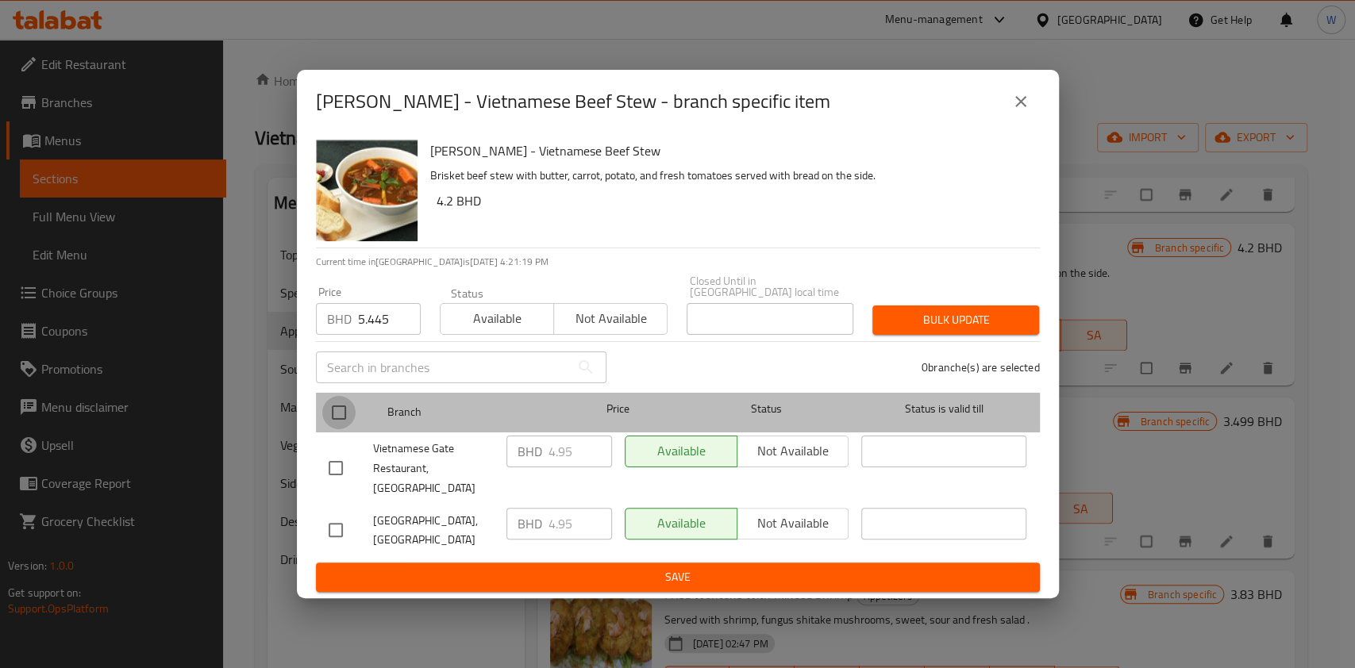
click at [352, 415] on input "checkbox" at bounding box center [338, 412] width 33 height 33
checkbox input "true"
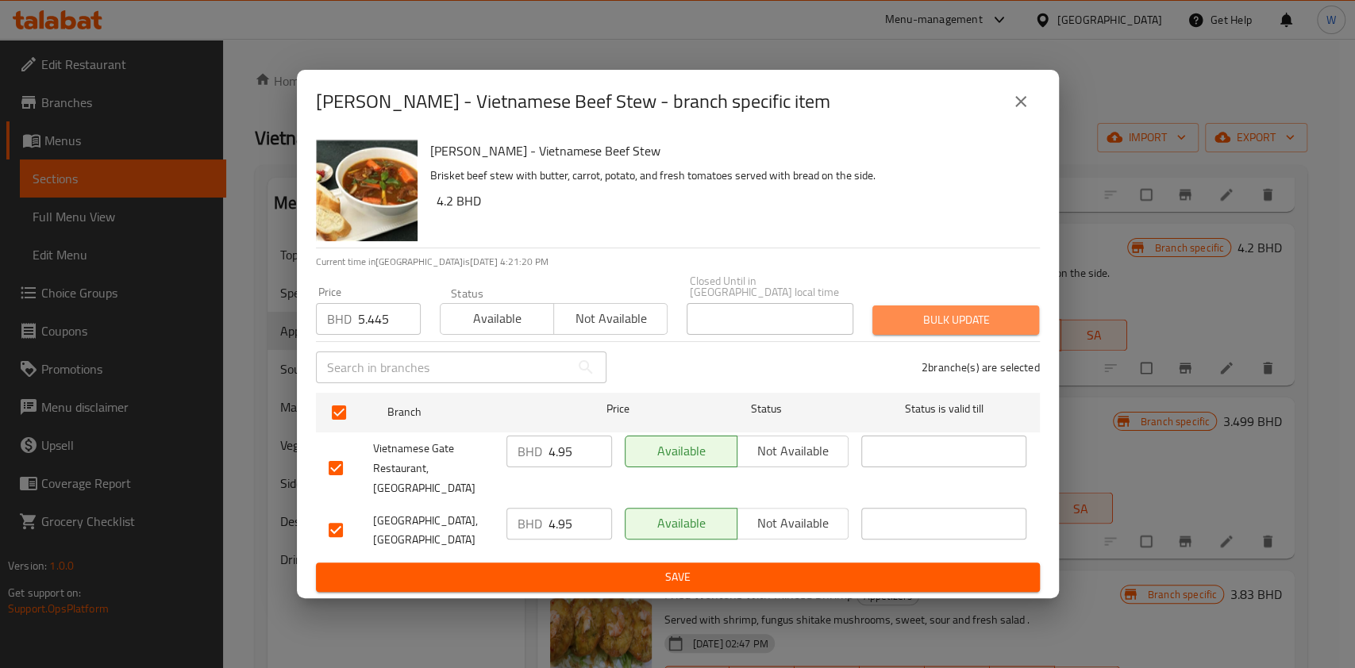
click at [930, 314] on span "Bulk update" at bounding box center [955, 320] width 141 height 20
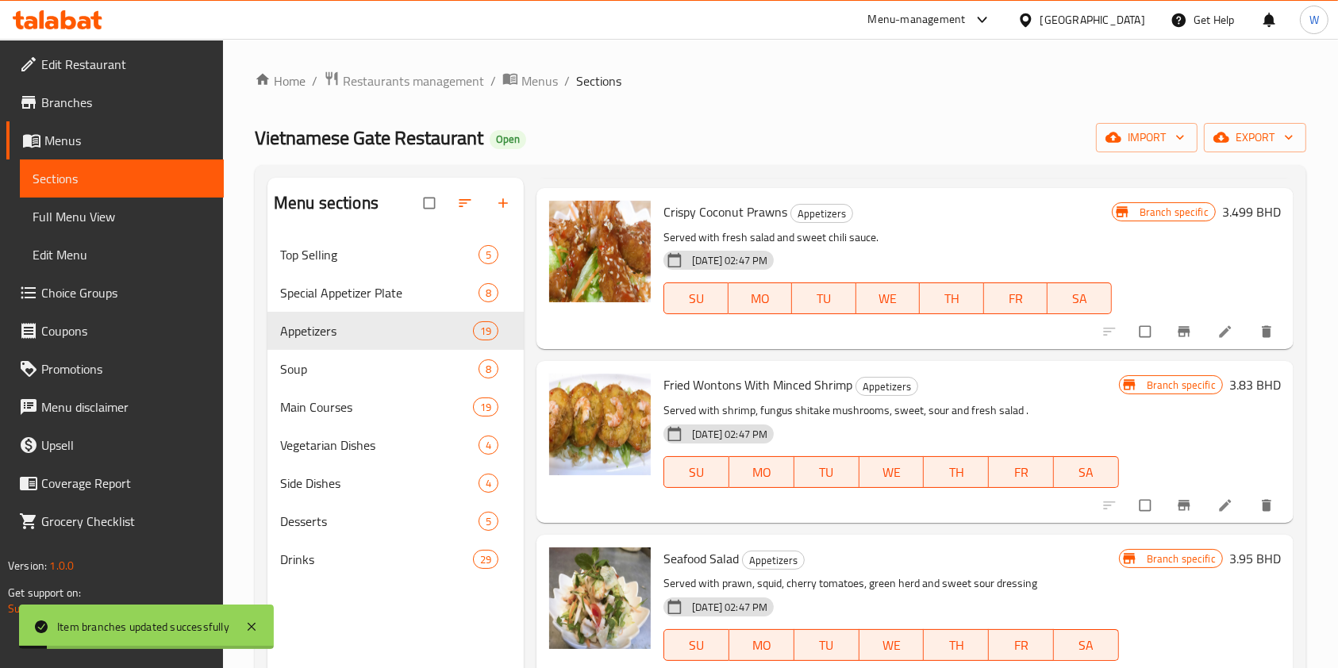
scroll to position [2010, 0]
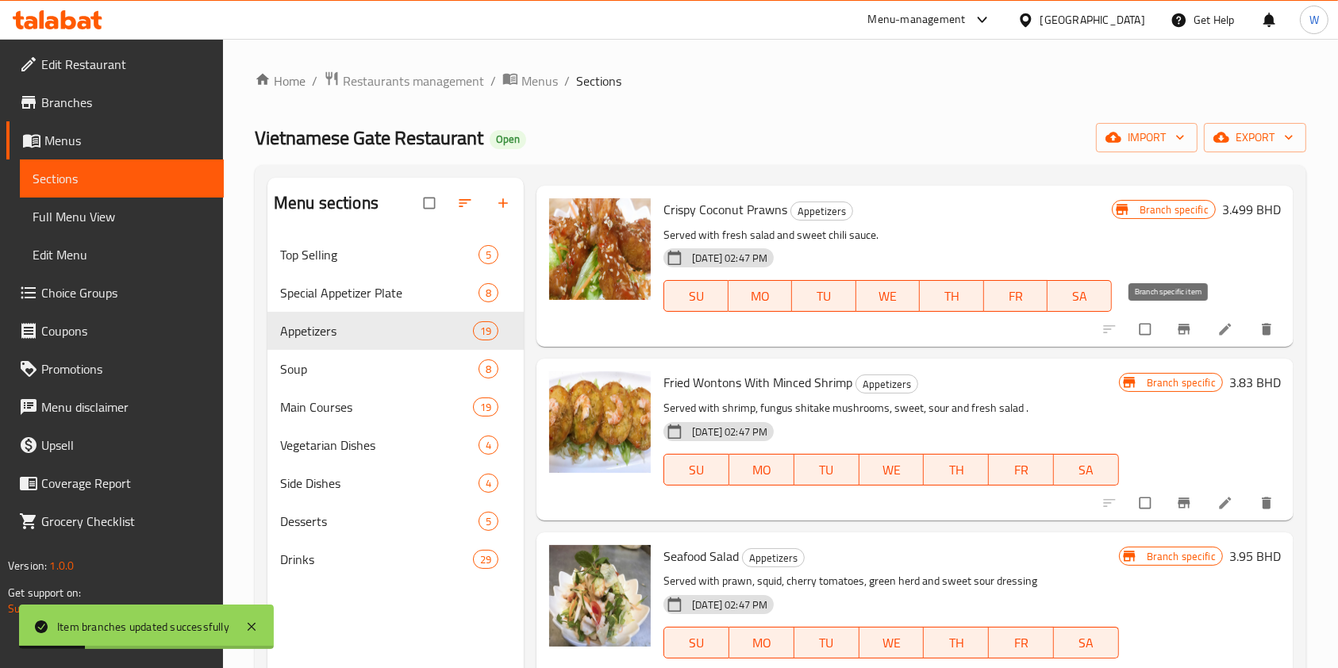
click at [1176, 332] on icon "Branch-specific-item" at bounding box center [1184, 329] width 16 height 16
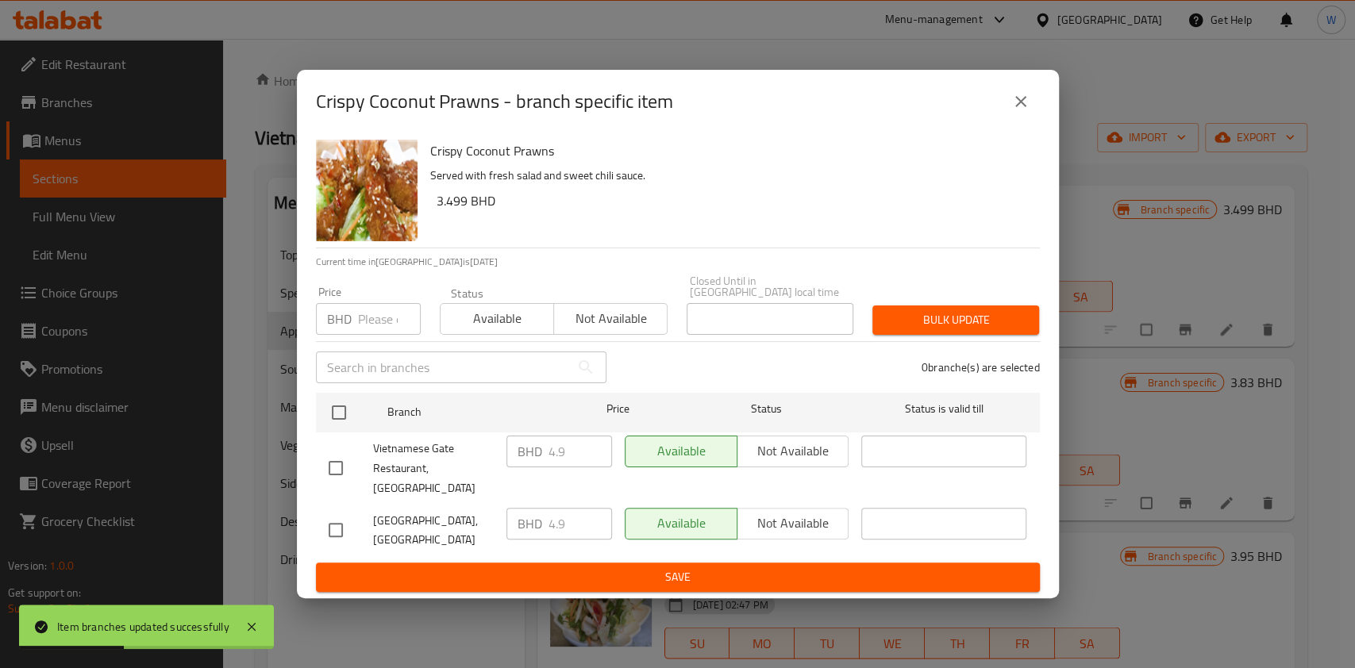
click at [546, 442] on div "BHD 4.9 ​" at bounding box center [559, 452] width 106 height 32
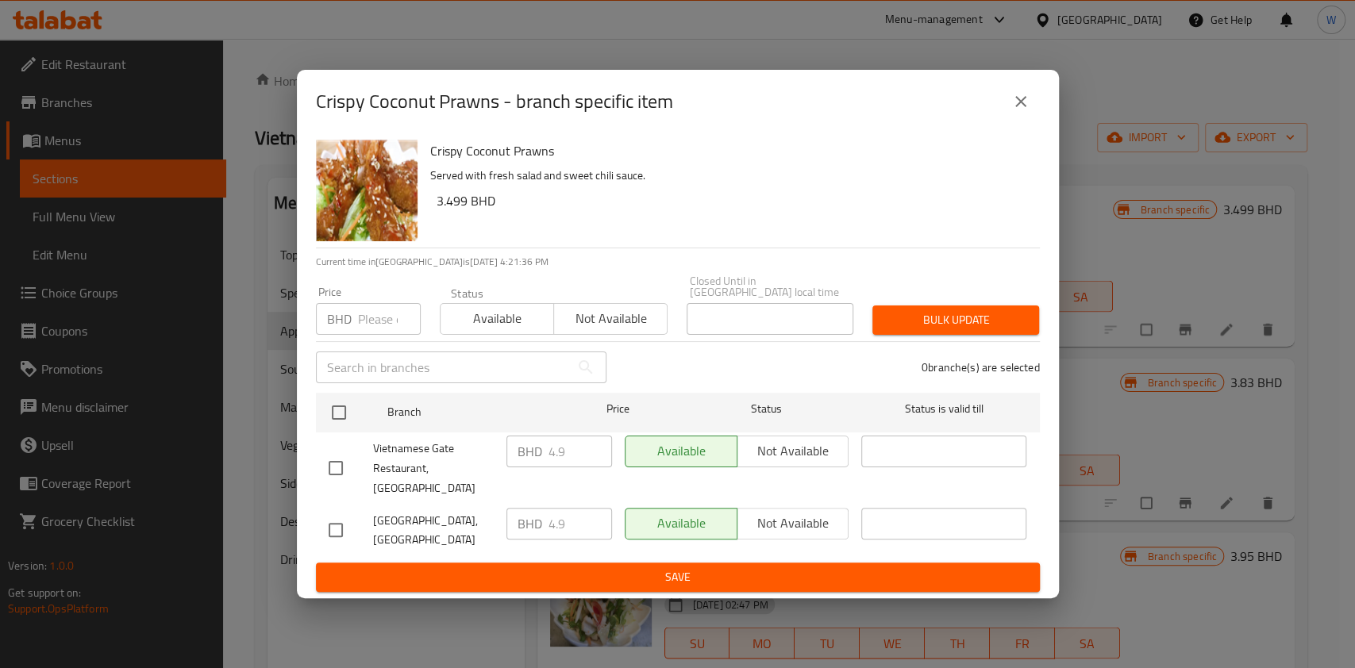
click at [375, 325] on input "number" at bounding box center [389, 319] width 63 height 32
paste input "5.39"
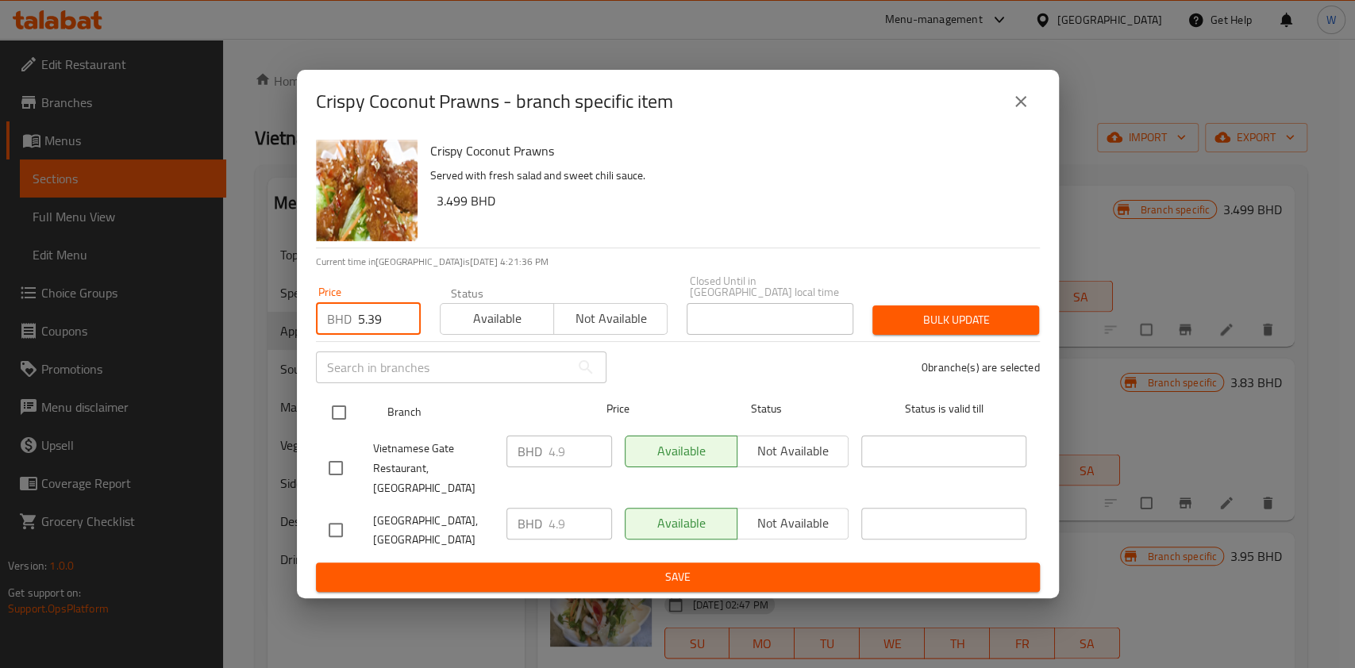
type input "5.39"
click at [348, 403] on input "checkbox" at bounding box center [338, 412] width 33 height 33
checkbox input "true"
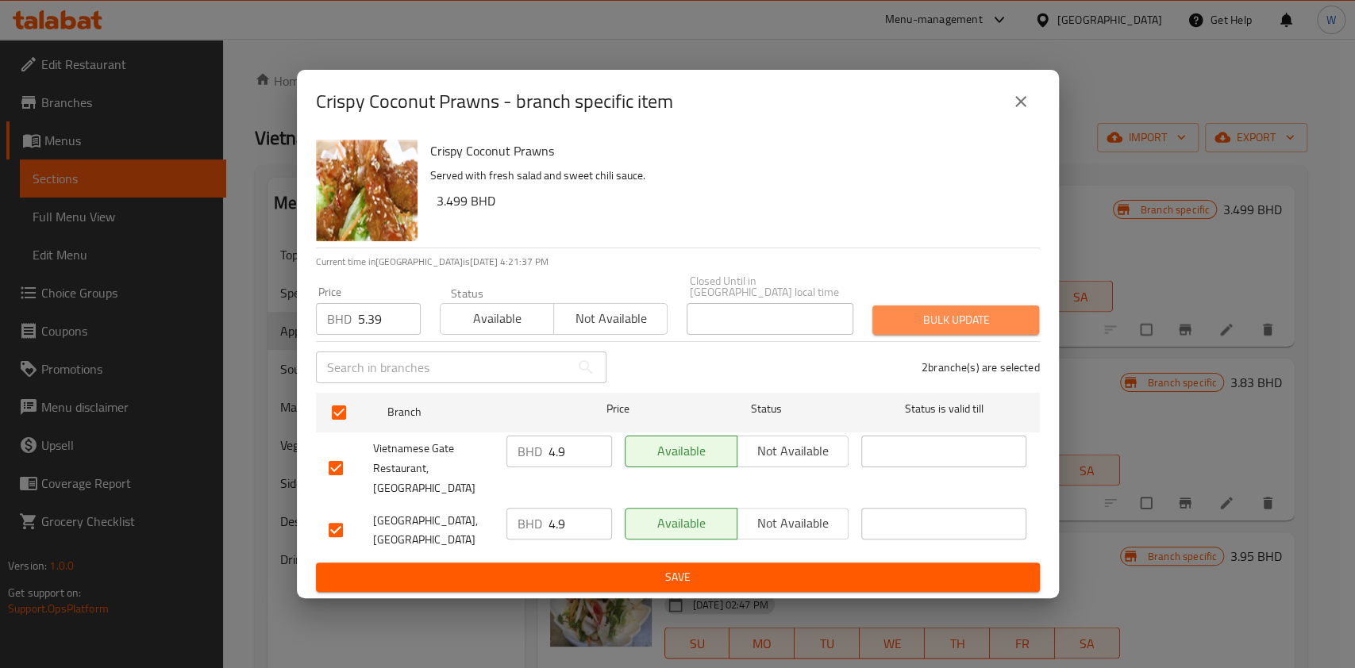
click at [949, 327] on span "Bulk update" at bounding box center [955, 320] width 141 height 20
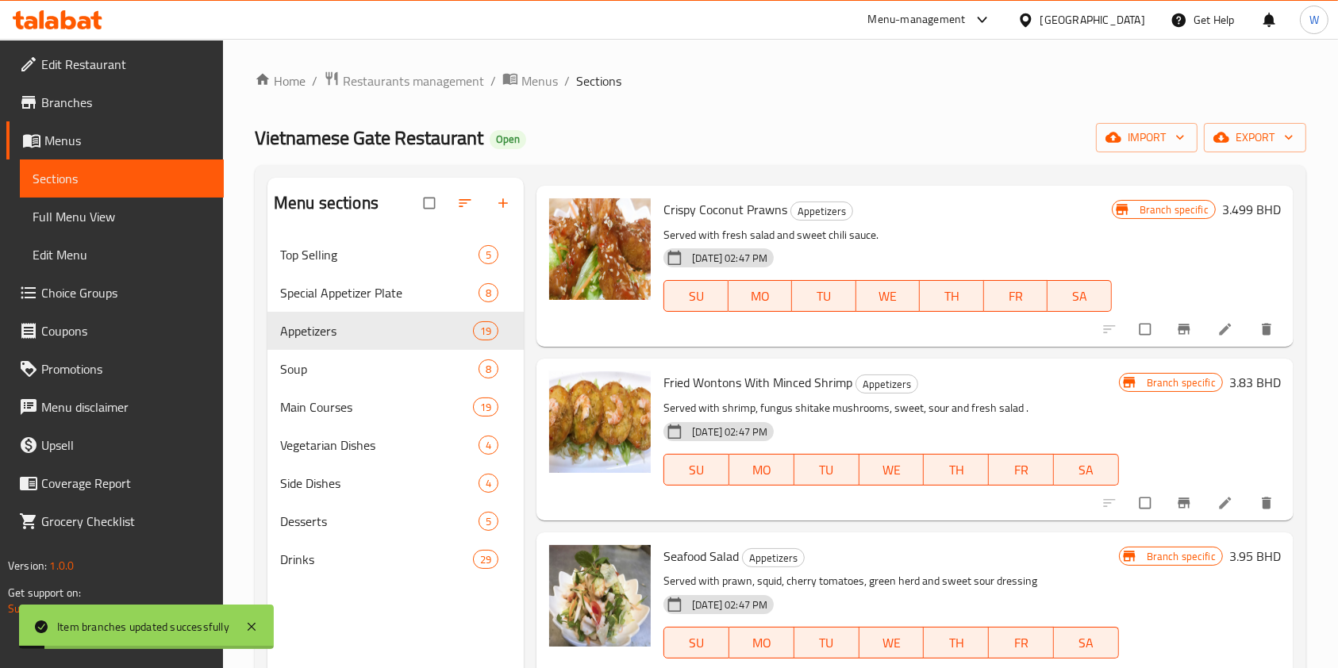
scroll to position [2116, 0]
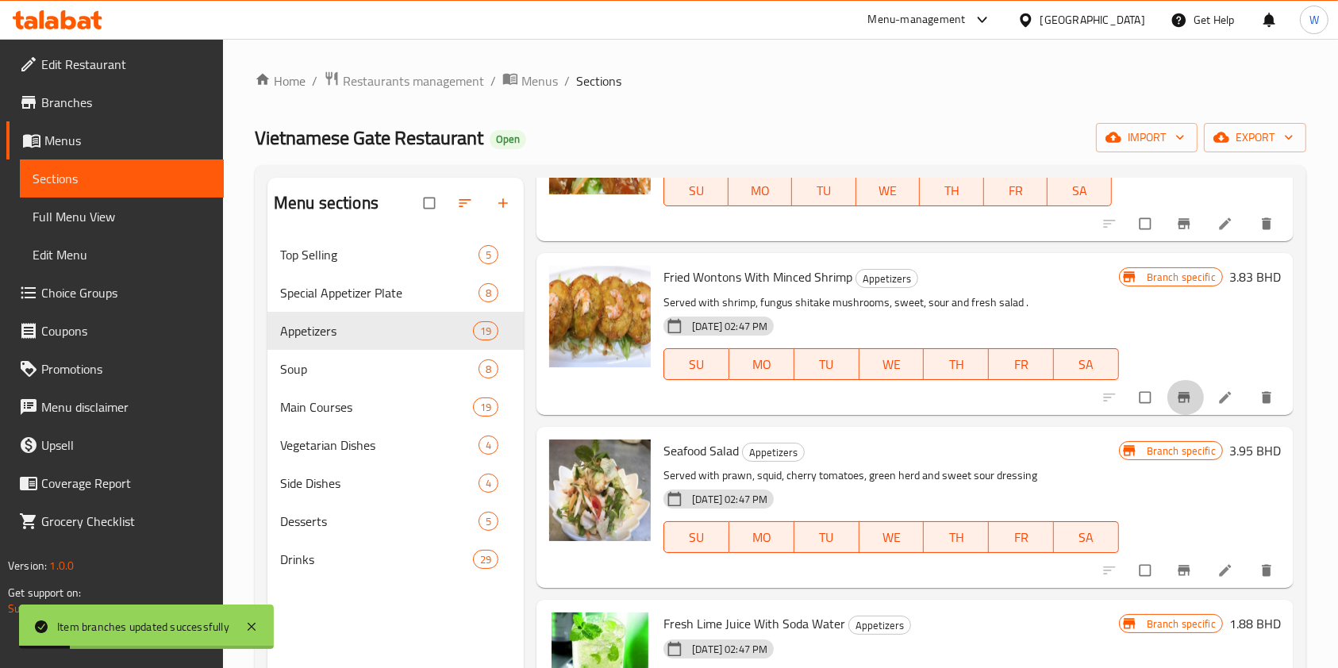
click at [1178, 397] on icon "Branch-specific-item" at bounding box center [1184, 397] width 12 height 10
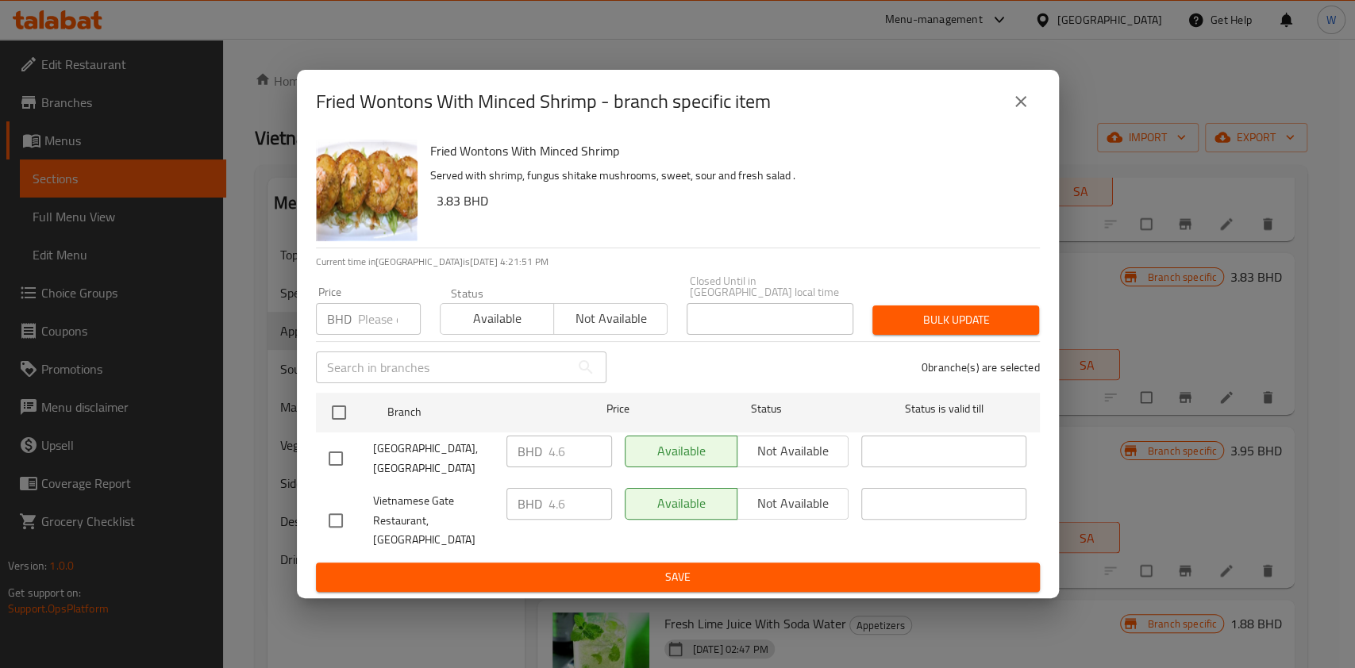
click at [370, 335] on input "number" at bounding box center [389, 319] width 63 height 32
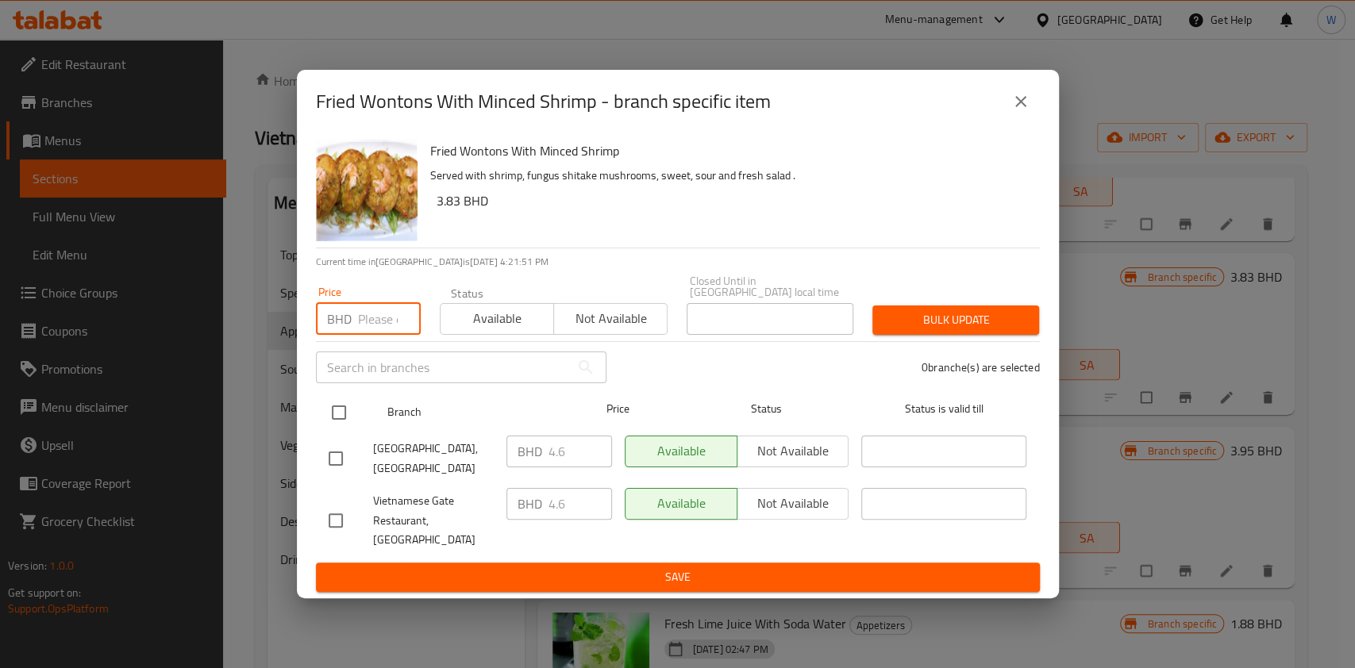
paste input "5.06"
type input "5.06"
click at [349, 423] on input "checkbox" at bounding box center [338, 412] width 33 height 33
checkbox input "true"
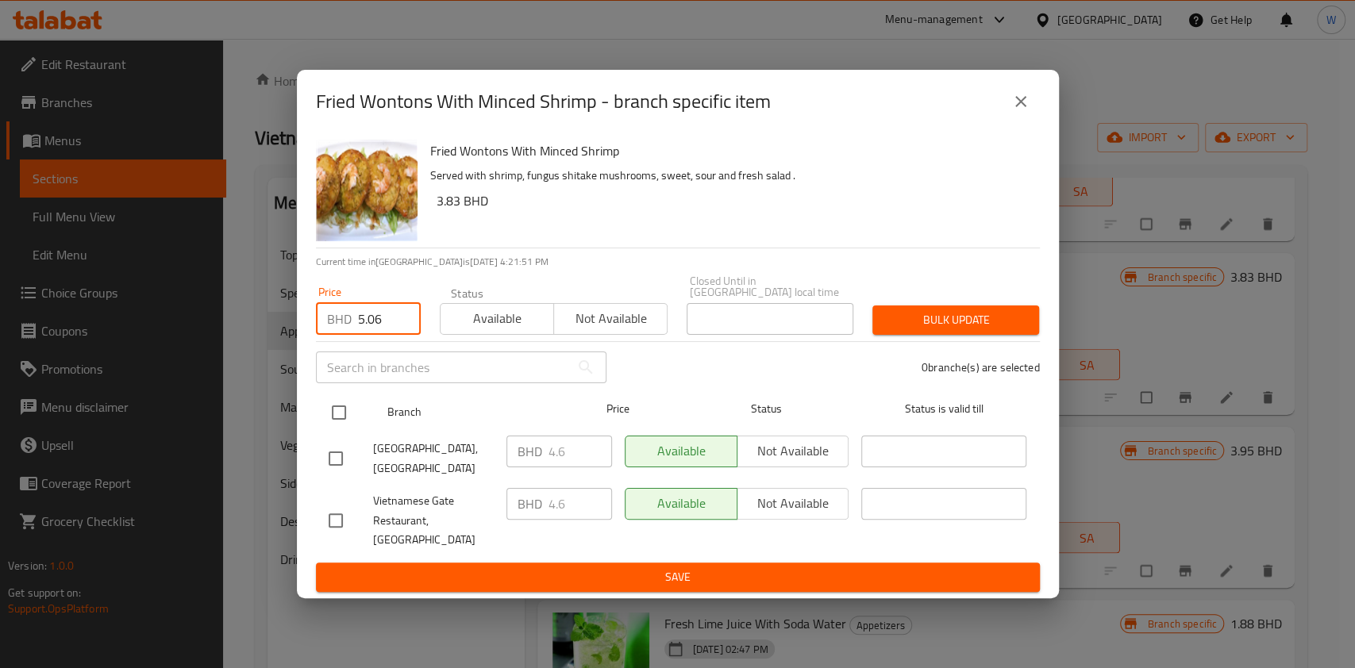
checkbox input "true"
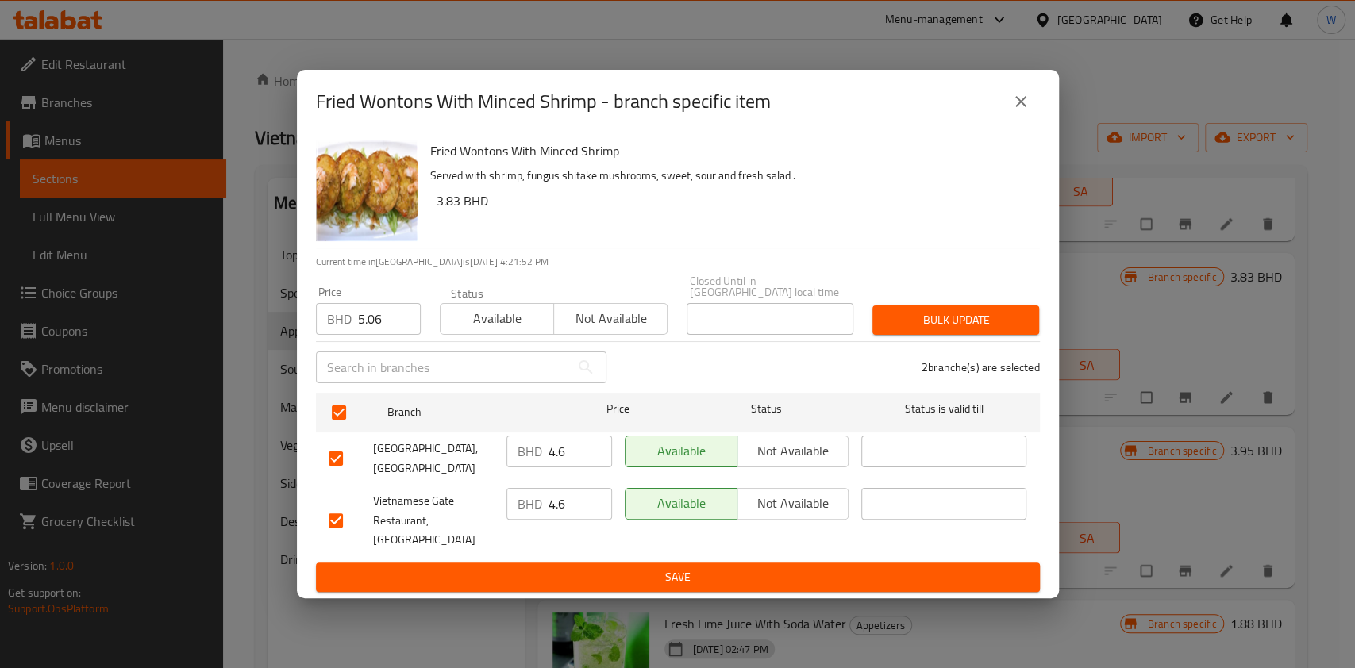
click at [980, 329] on span "Bulk update" at bounding box center [955, 320] width 141 height 20
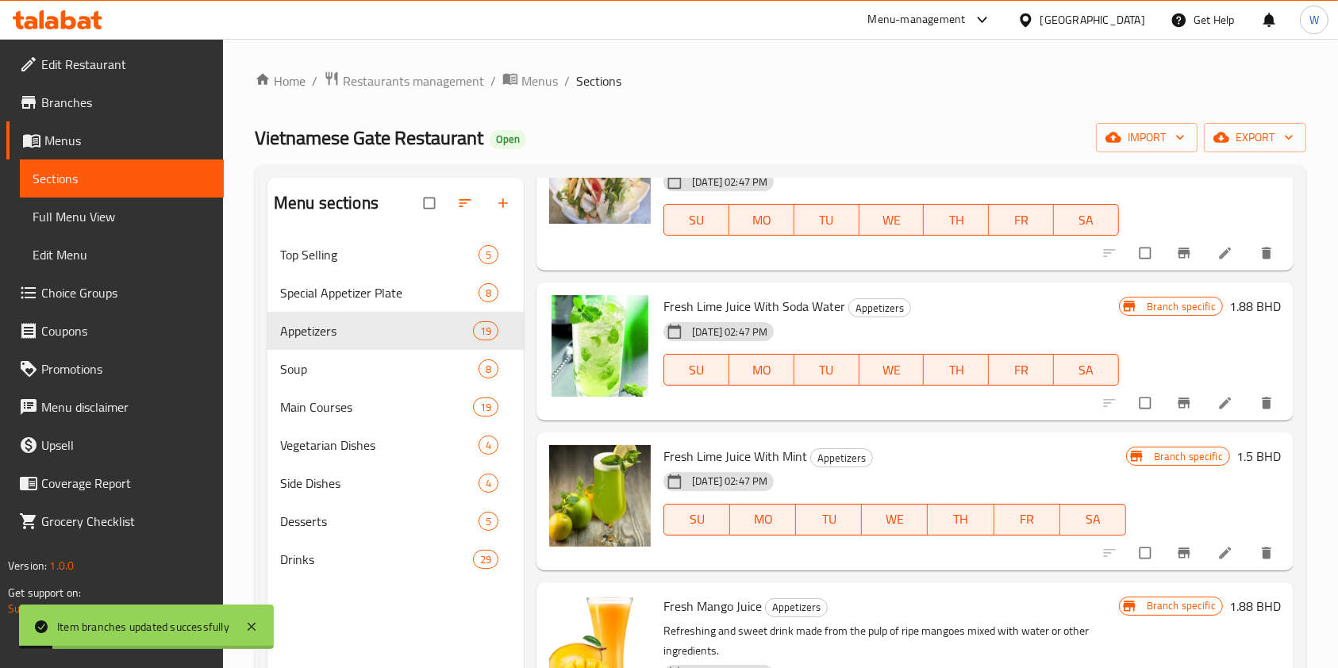
scroll to position [2328, 0]
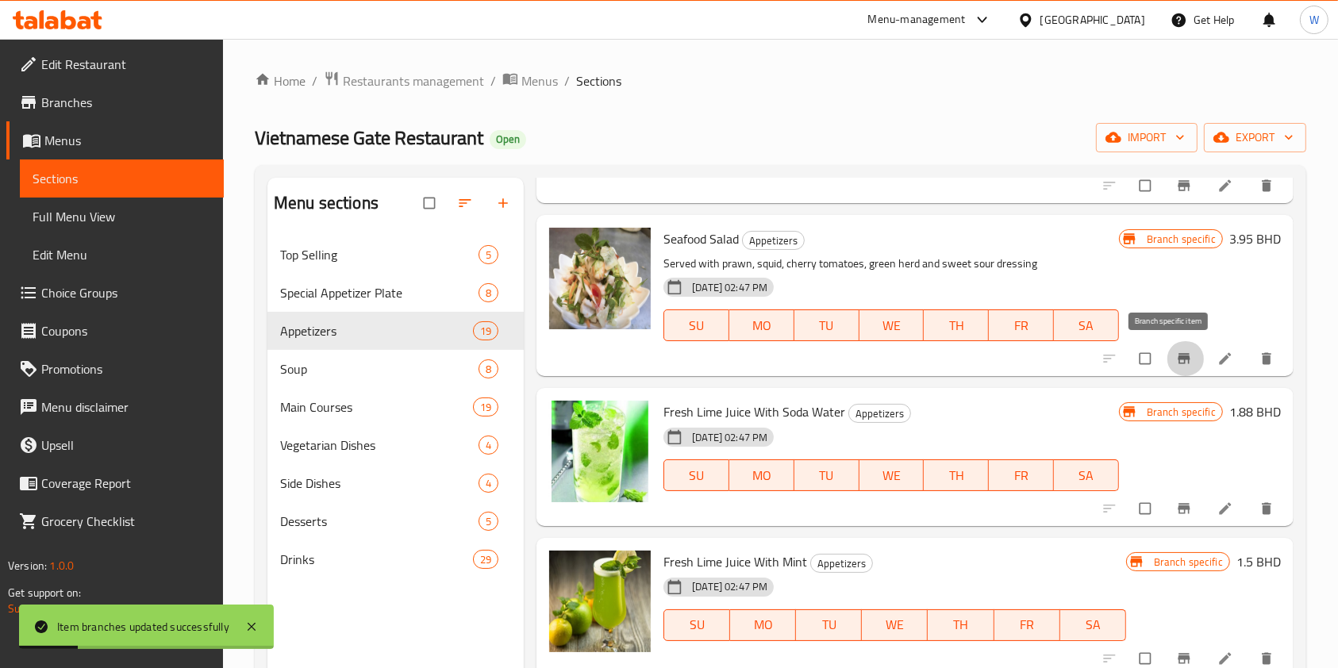
click at [1167, 361] on button "Branch-specific-item" at bounding box center [1186, 358] width 38 height 35
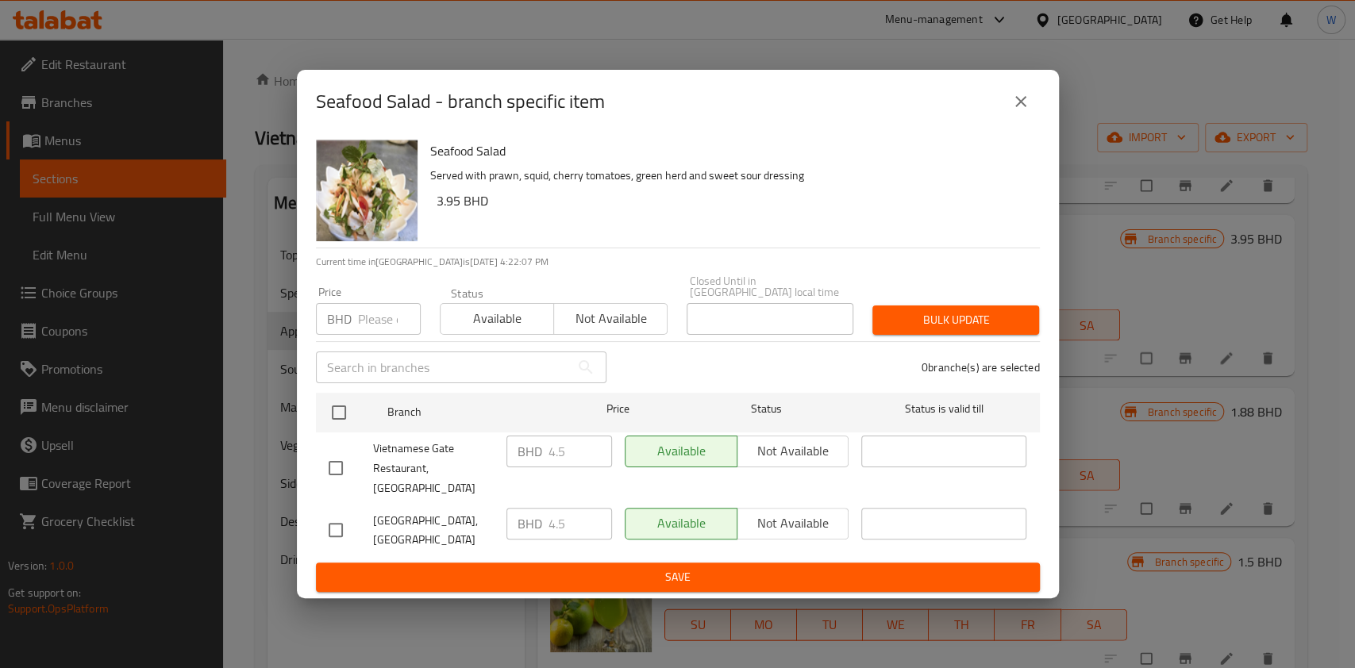
click at [376, 320] on input "number" at bounding box center [389, 319] width 63 height 32
paste input "4.95"
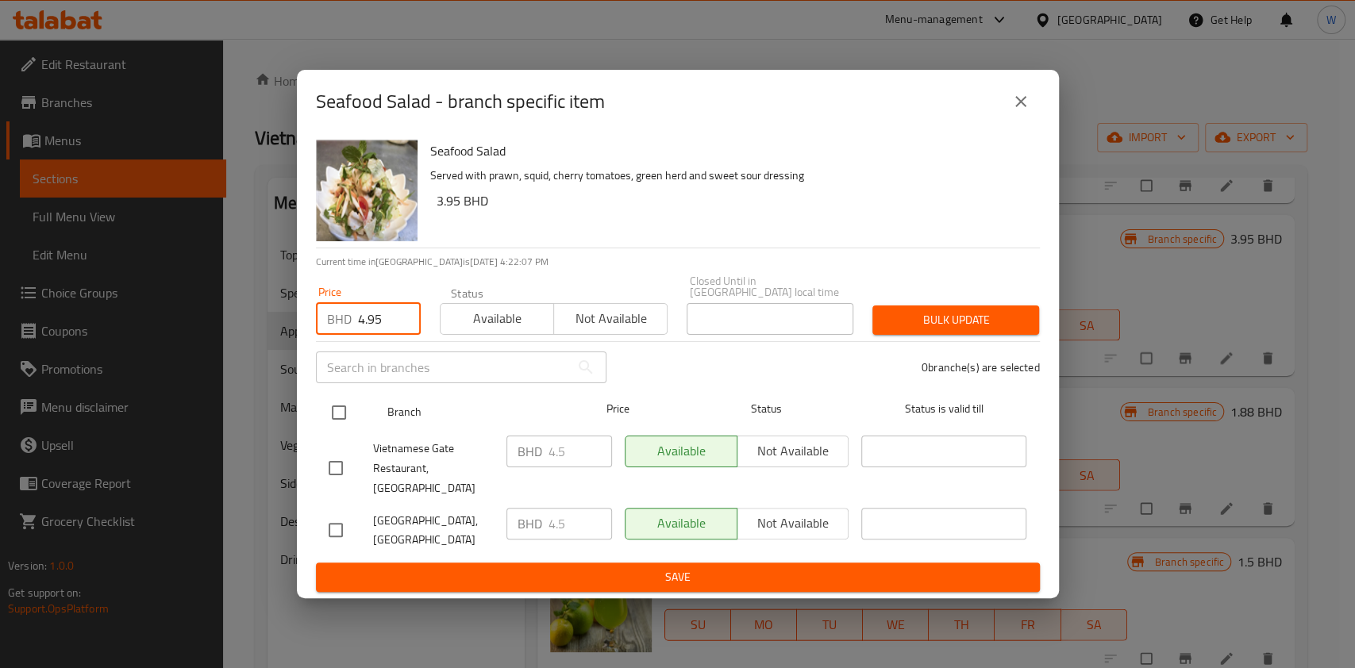
type input "4.95"
click at [352, 418] on input "checkbox" at bounding box center [338, 412] width 33 height 33
checkbox input "true"
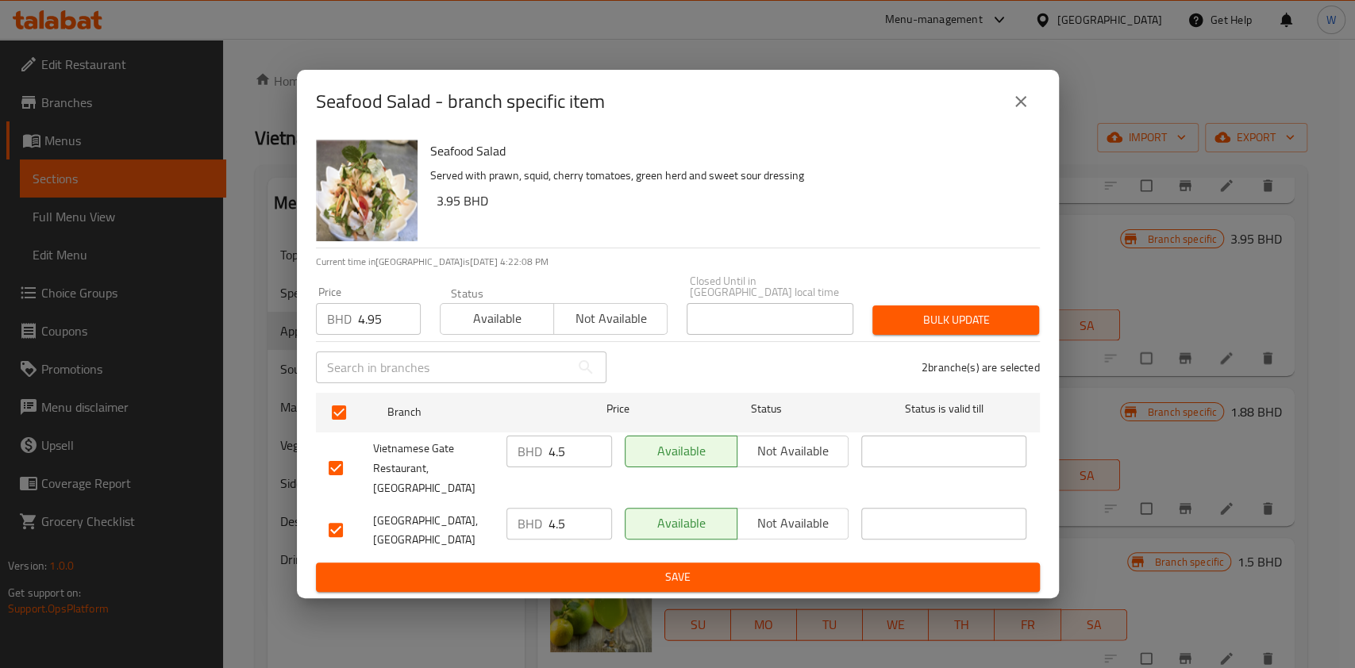
click at [929, 328] on span "Bulk update" at bounding box center [955, 320] width 141 height 20
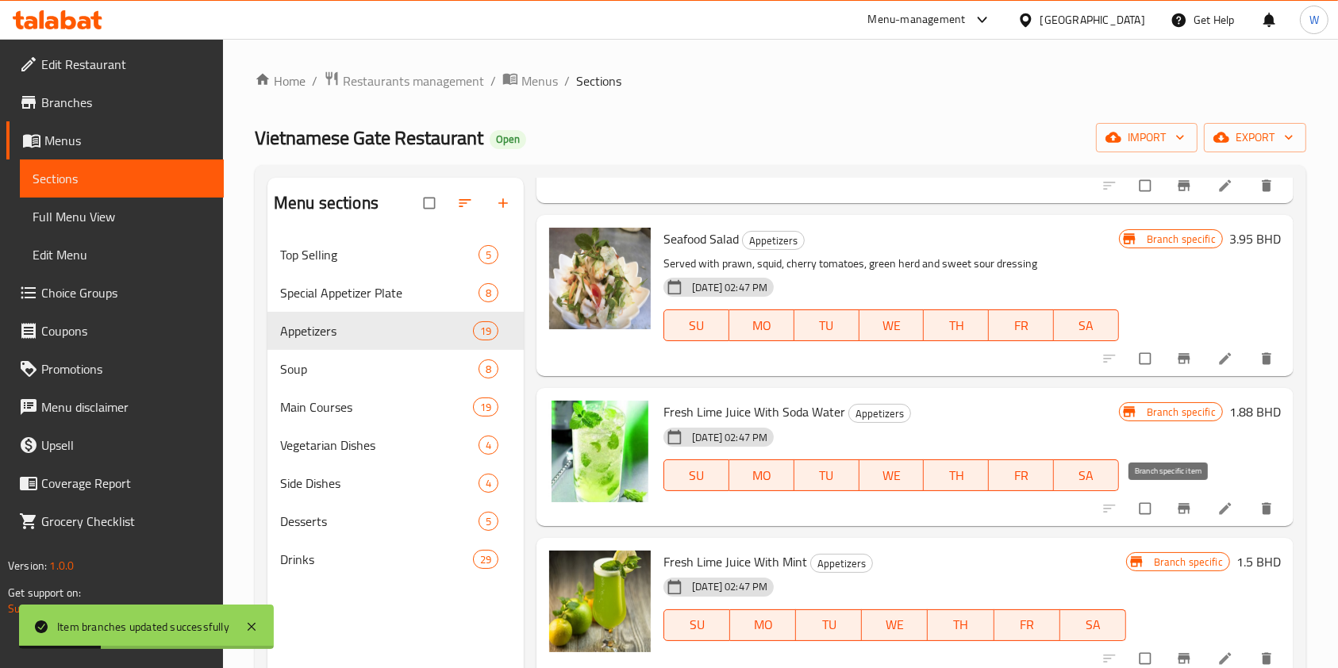
click at [1176, 505] on icon "Branch-specific-item" at bounding box center [1184, 509] width 16 height 16
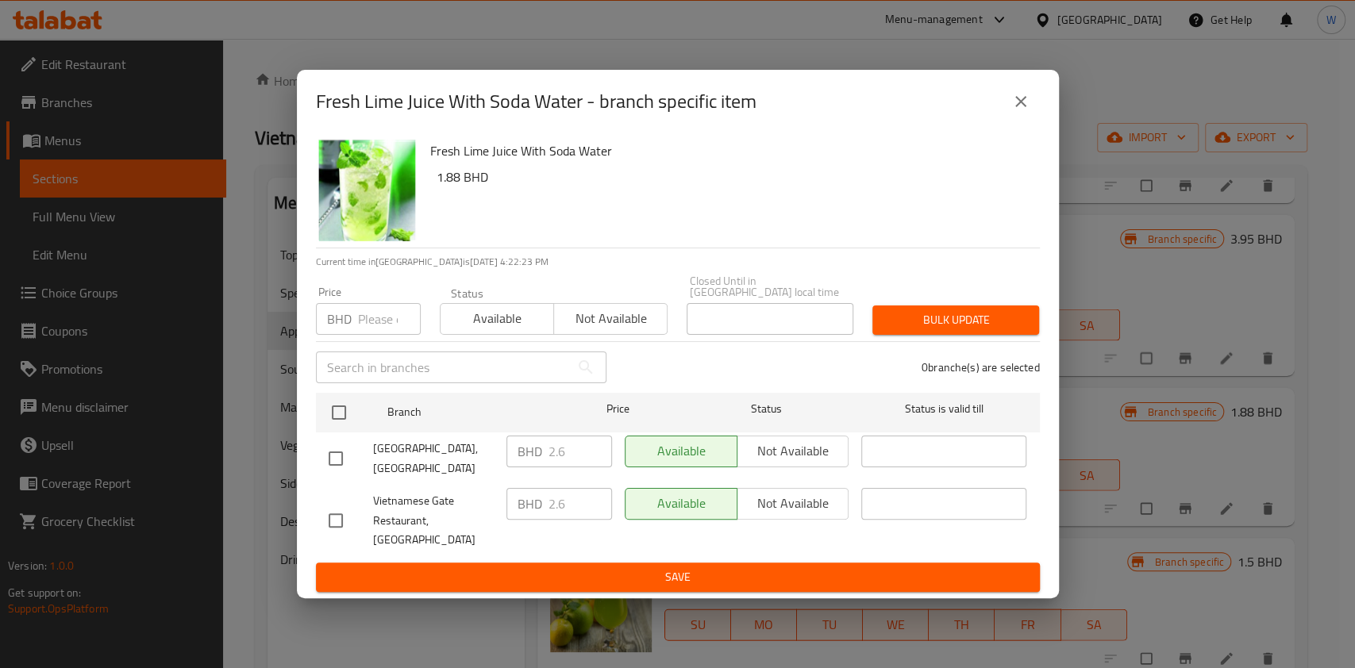
click at [372, 329] on input "number" at bounding box center [389, 319] width 63 height 32
paste input "2.86"
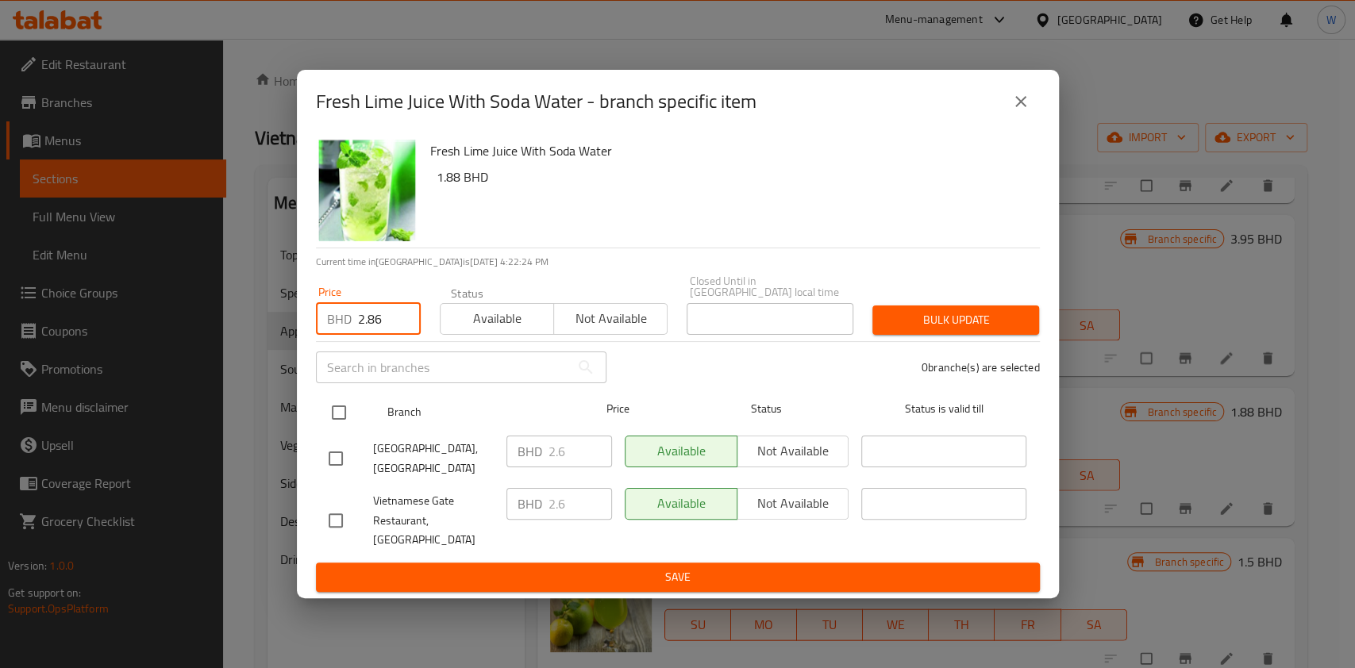
type input "2.86"
click at [337, 420] on input "checkbox" at bounding box center [338, 412] width 33 height 33
checkbox input "true"
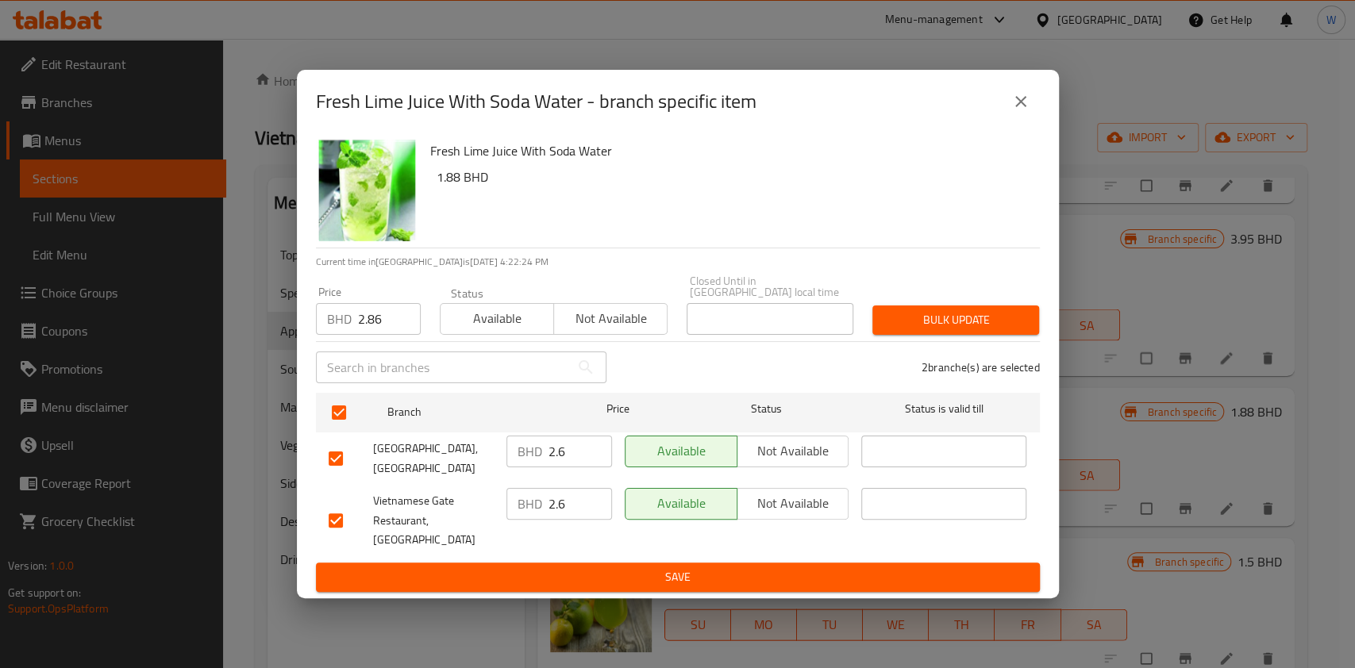
click at [964, 310] on button "Bulk update" at bounding box center [955, 320] width 167 height 29
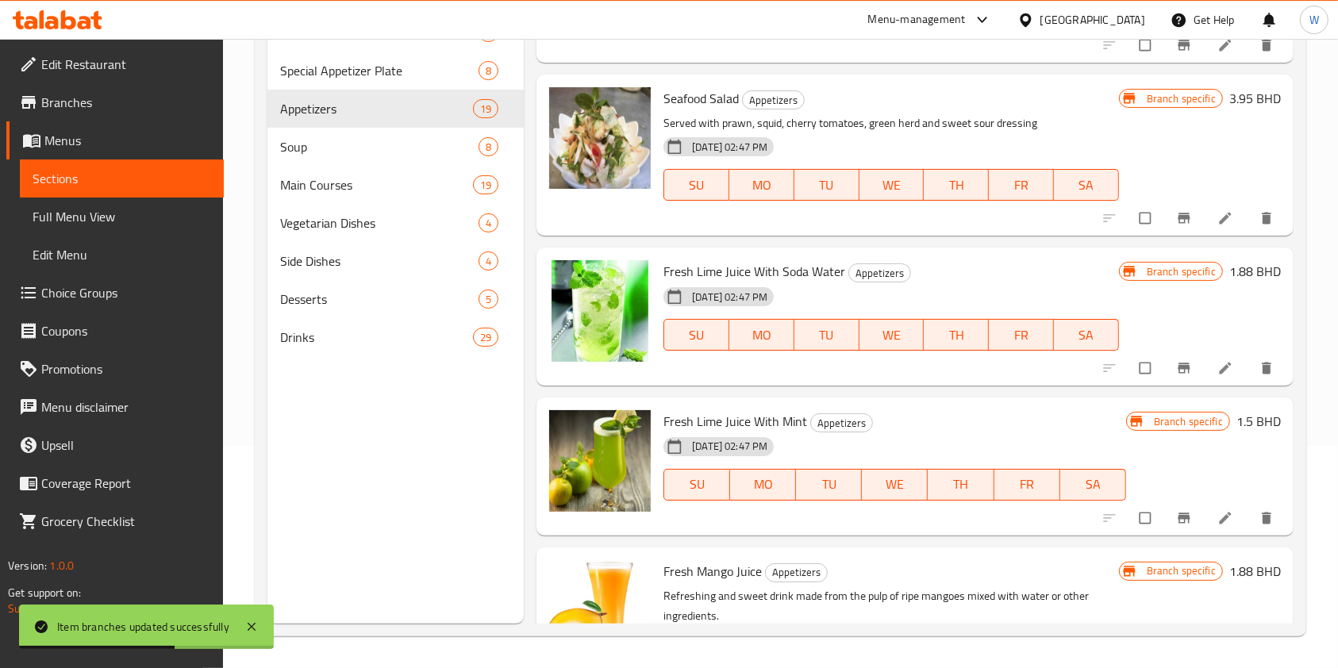
scroll to position [2294, 0]
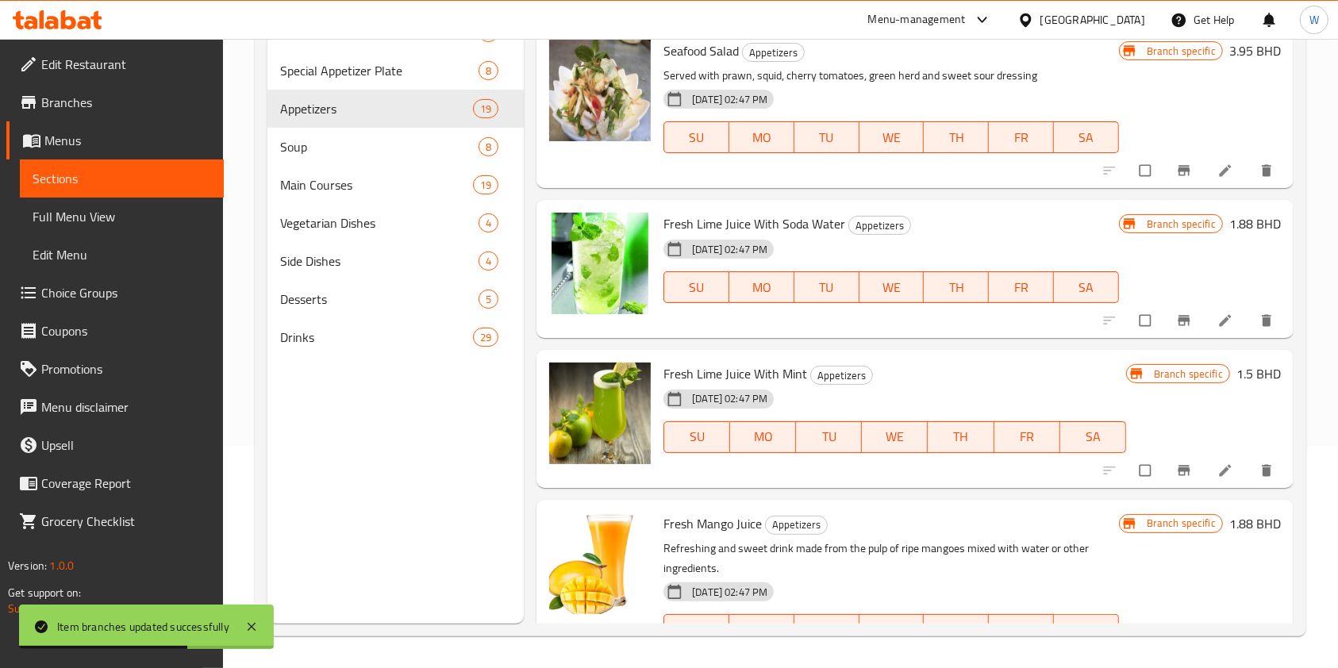
click at [1140, 325] on input "checkbox" at bounding box center [1146, 321] width 33 height 30
checkbox input "true"
click at [1130, 463] on input "checkbox" at bounding box center [1146, 471] width 33 height 30
checkbox input "true"
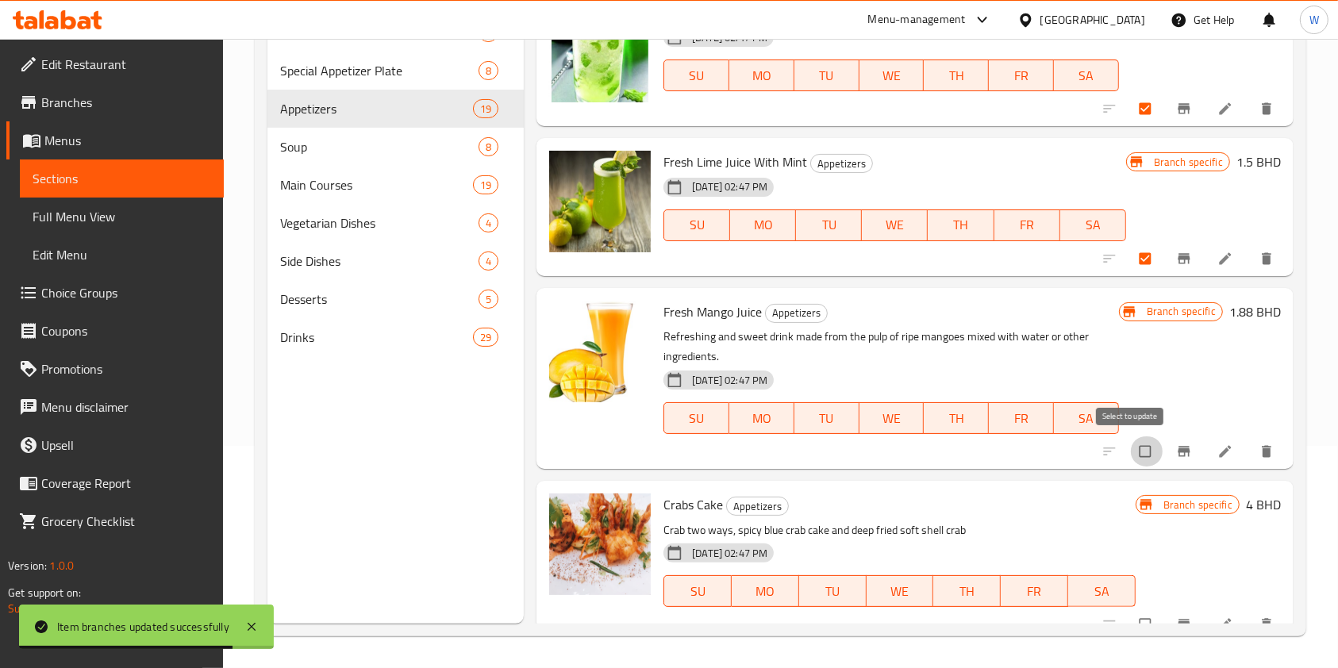
click at [1133, 461] on input "checkbox" at bounding box center [1146, 452] width 33 height 30
checkbox input "true"
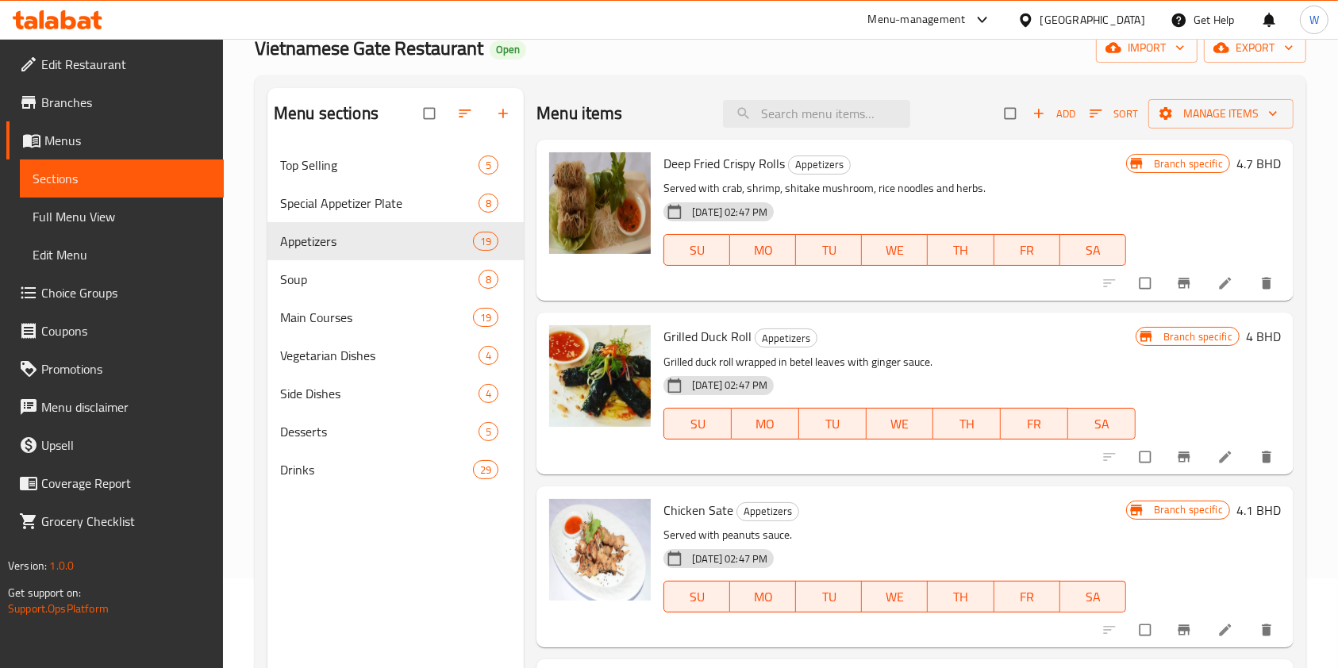
scroll to position [0, 0]
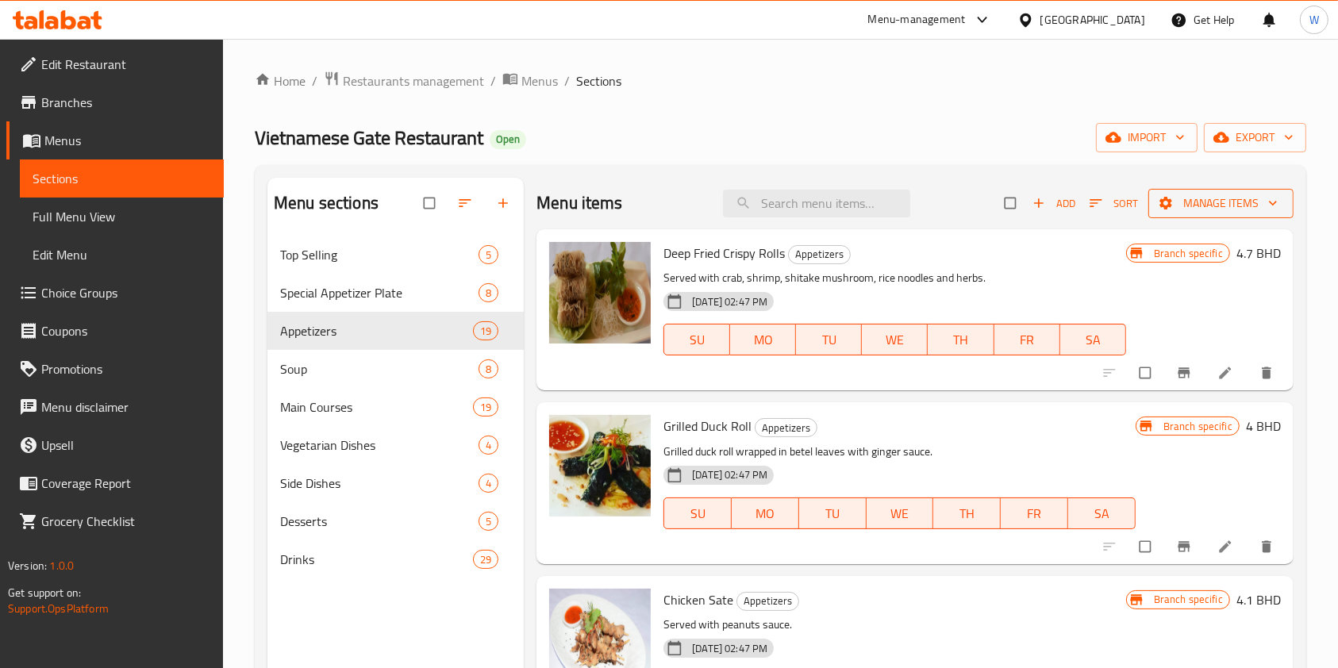
click at [1219, 204] on span "Manage items" at bounding box center [1221, 204] width 120 height 20
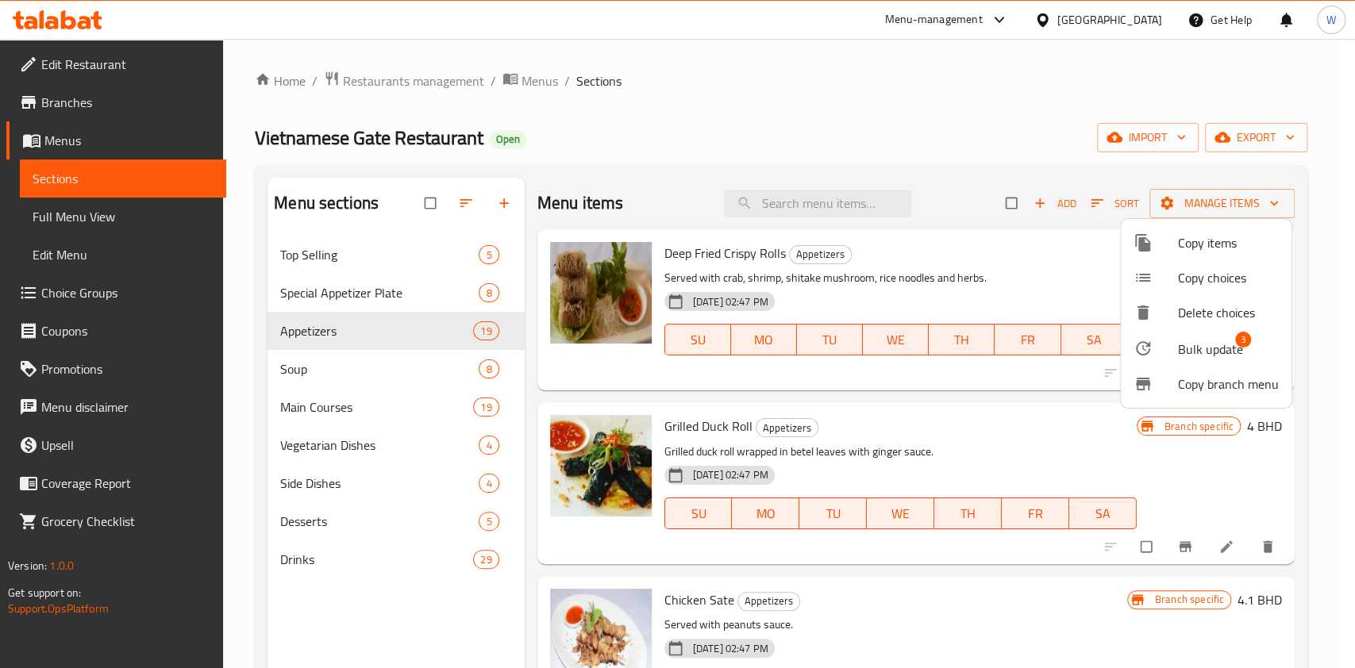
click at [1219, 349] on span "Bulk update" at bounding box center [1210, 349] width 65 height 19
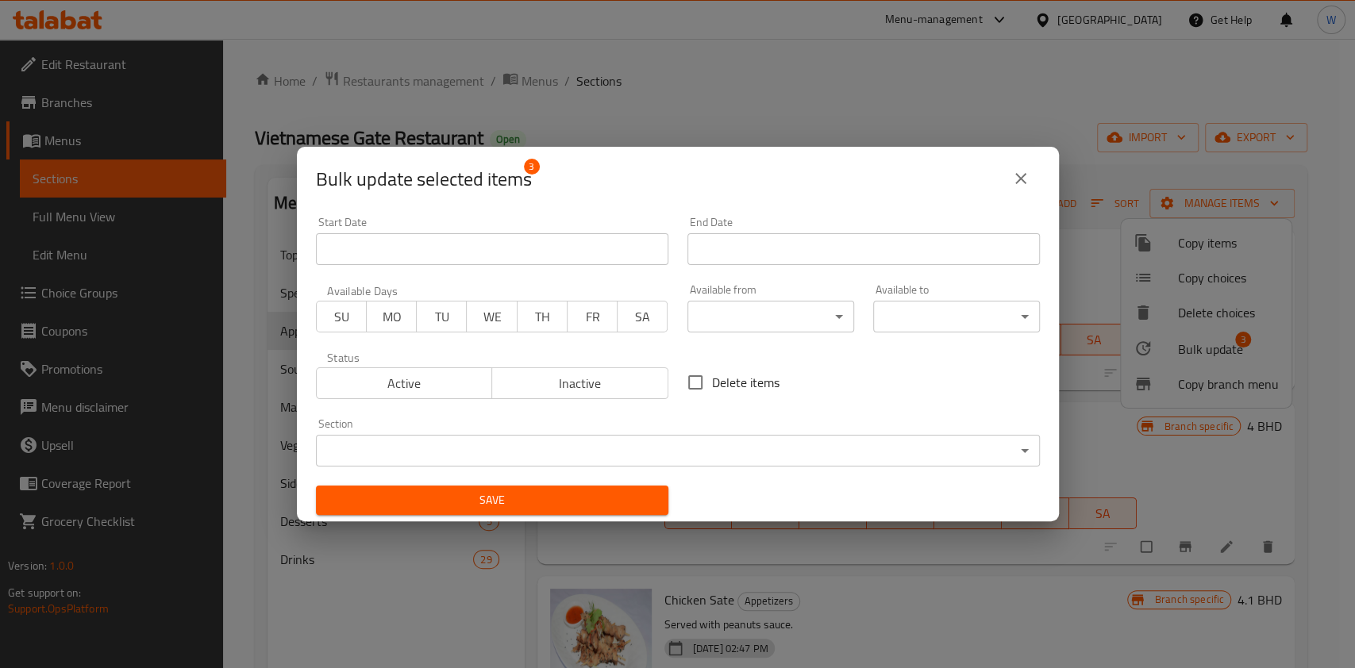
click at [698, 436] on body "​ Menu-management Bahrain Get Help W Edit Restaurant Branches Menus Sections Fu…" at bounding box center [677, 353] width 1355 height 629
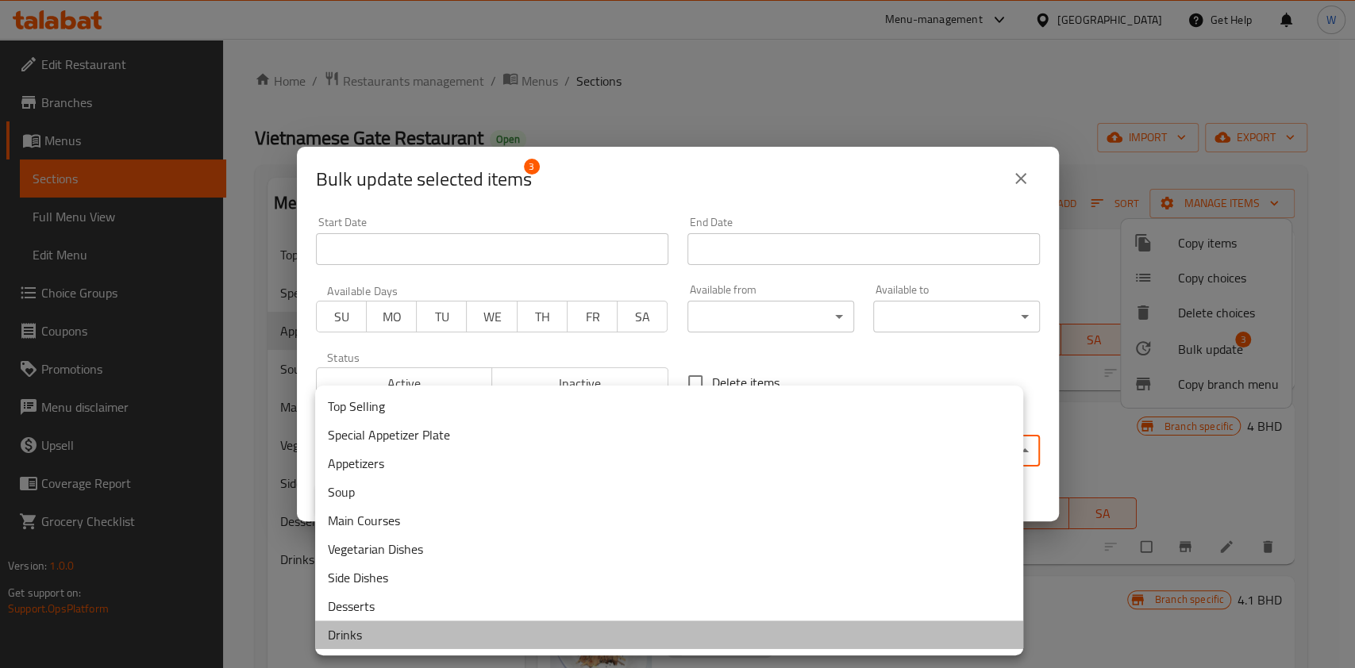
click at [408, 633] on li "Drinks" at bounding box center [669, 635] width 708 height 29
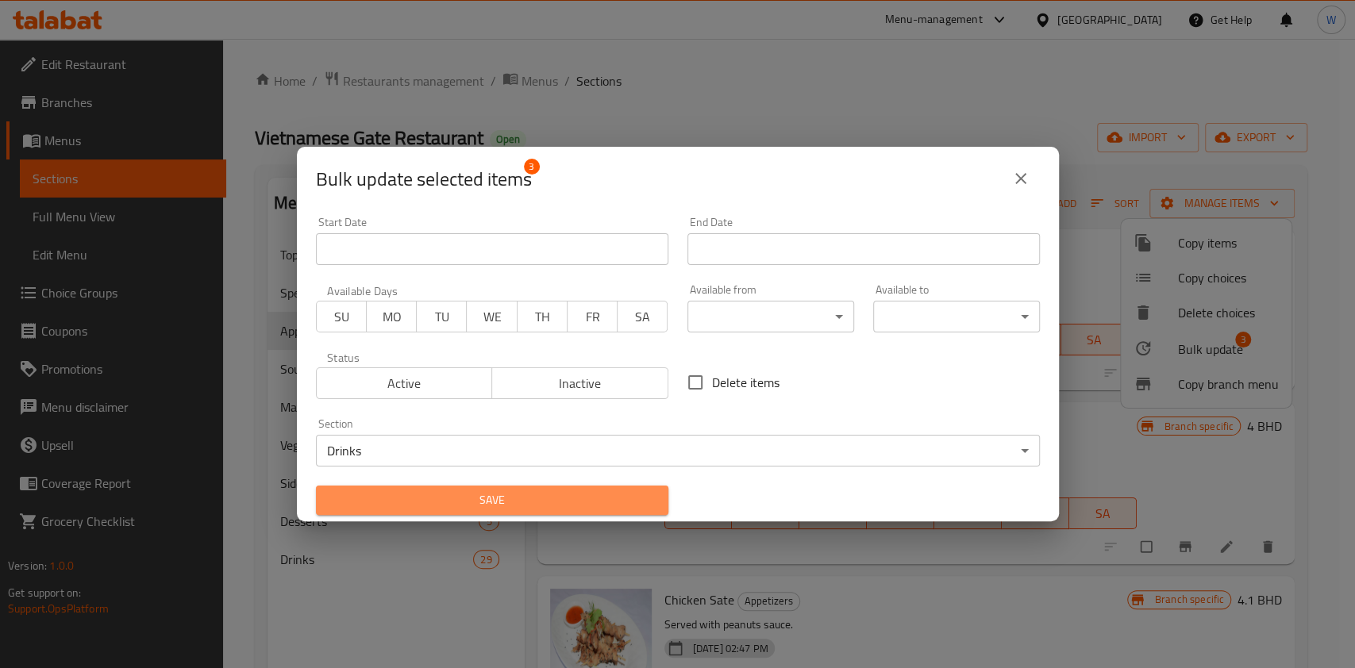
click at [571, 495] on span "Save" at bounding box center [492, 501] width 327 height 20
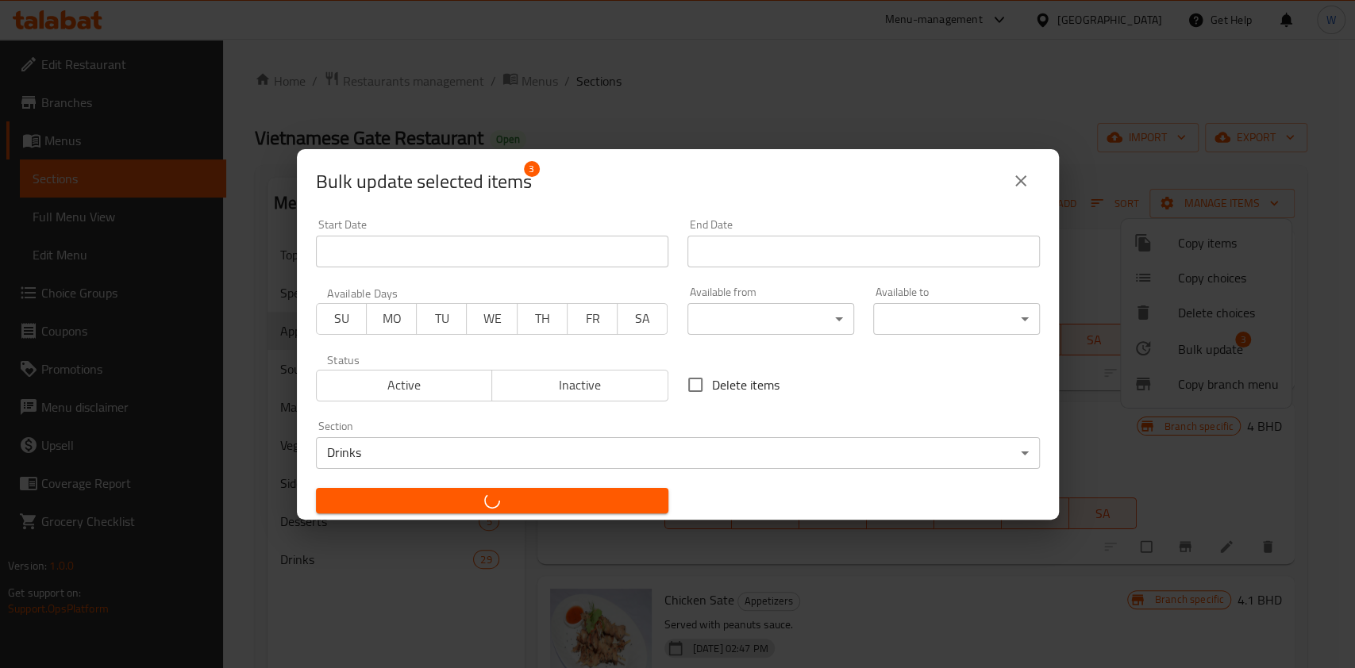
checkbox input "false"
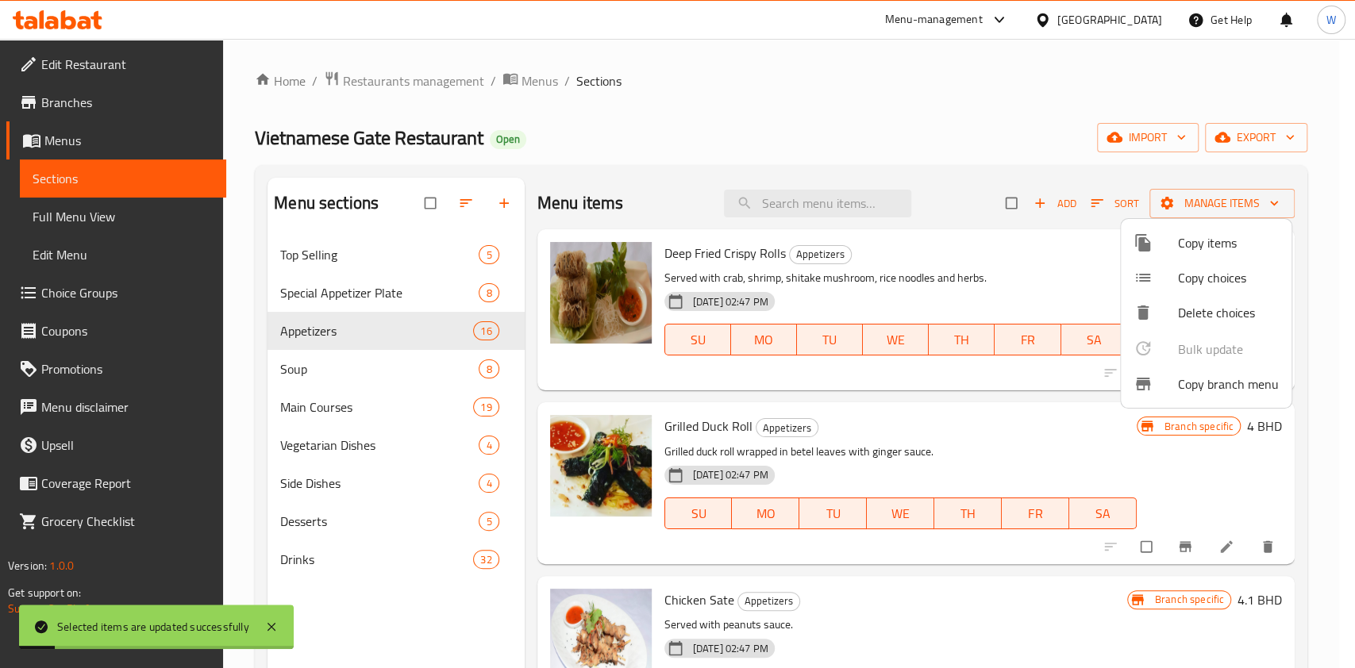
click at [849, 603] on div at bounding box center [677, 334] width 1355 height 668
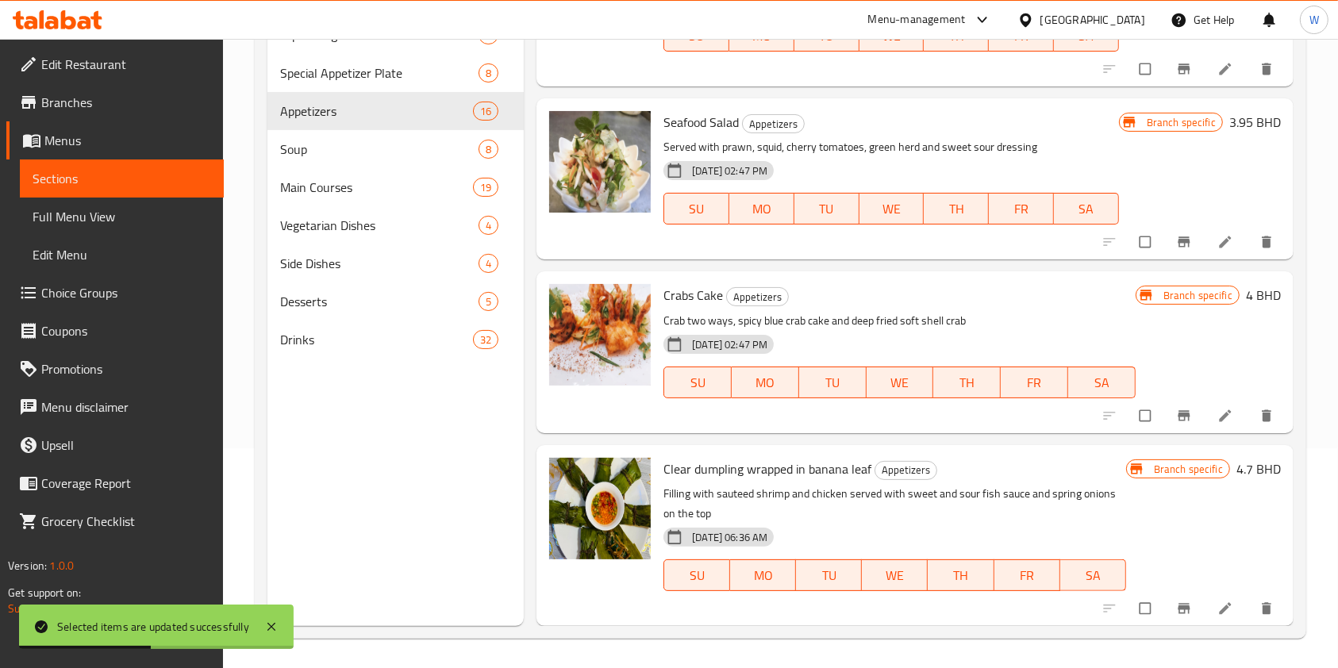
scroll to position [222, 0]
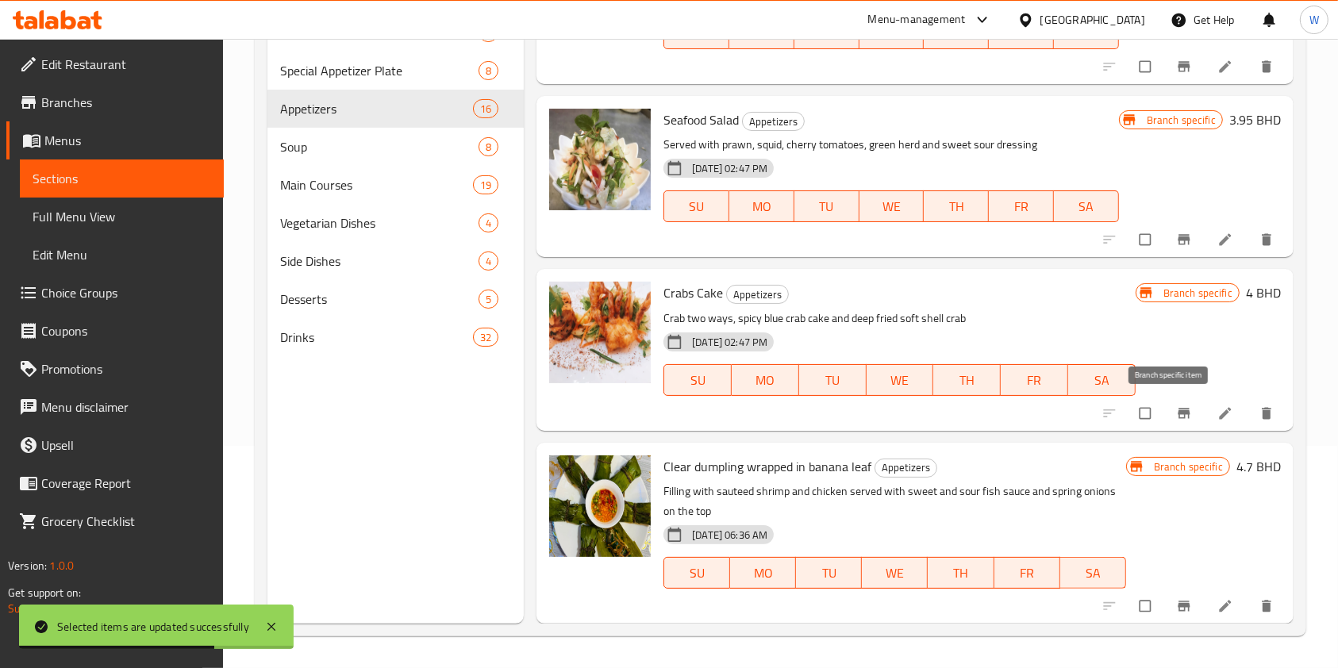
click at [1178, 414] on icon "Branch-specific-item" at bounding box center [1184, 413] width 12 height 10
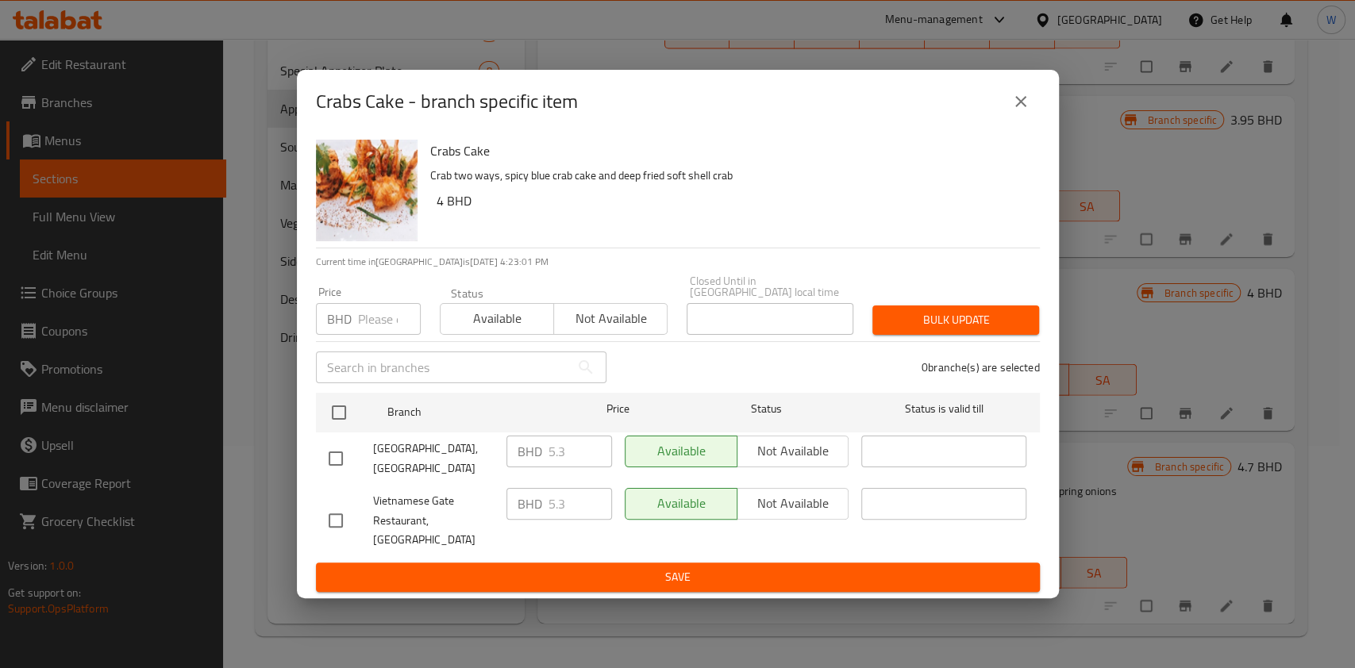
click at [388, 316] on input "number" at bounding box center [389, 319] width 63 height 32
paste input "5.83"
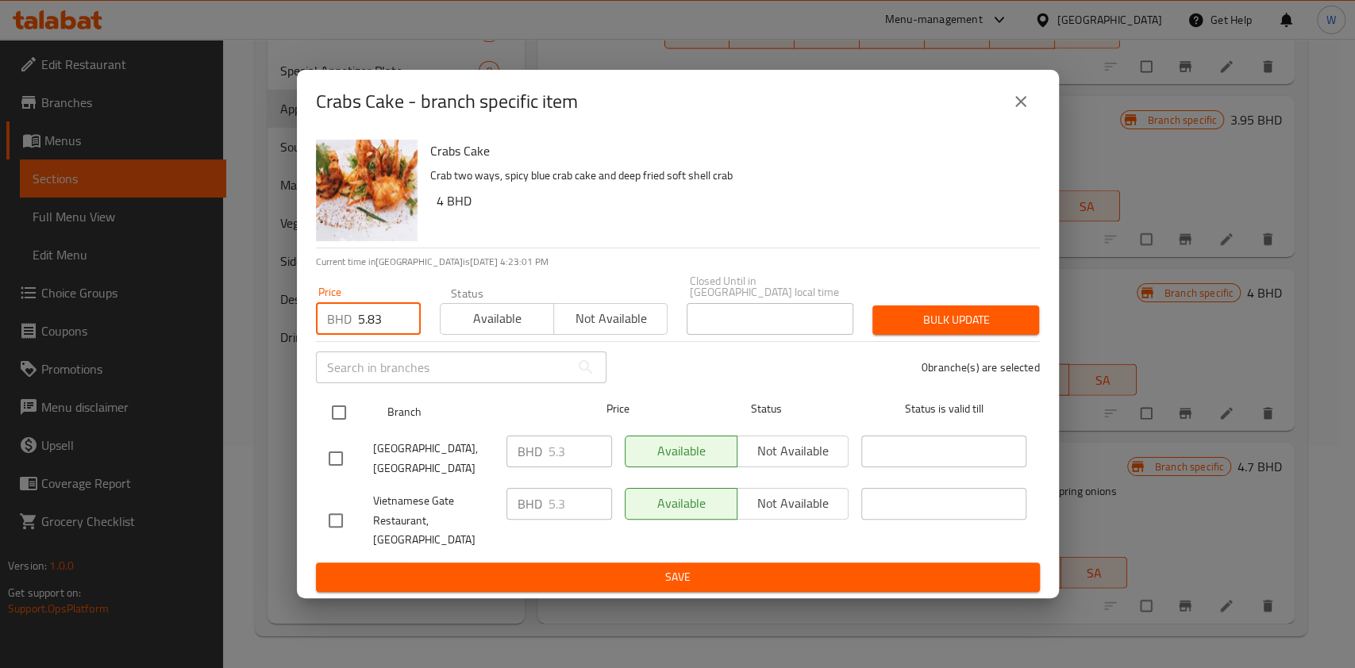
type input "5.83"
click at [346, 399] on div at bounding box center [352, 413] width 60 height 46
click at [338, 411] on input "checkbox" at bounding box center [338, 412] width 33 height 33
checkbox input "true"
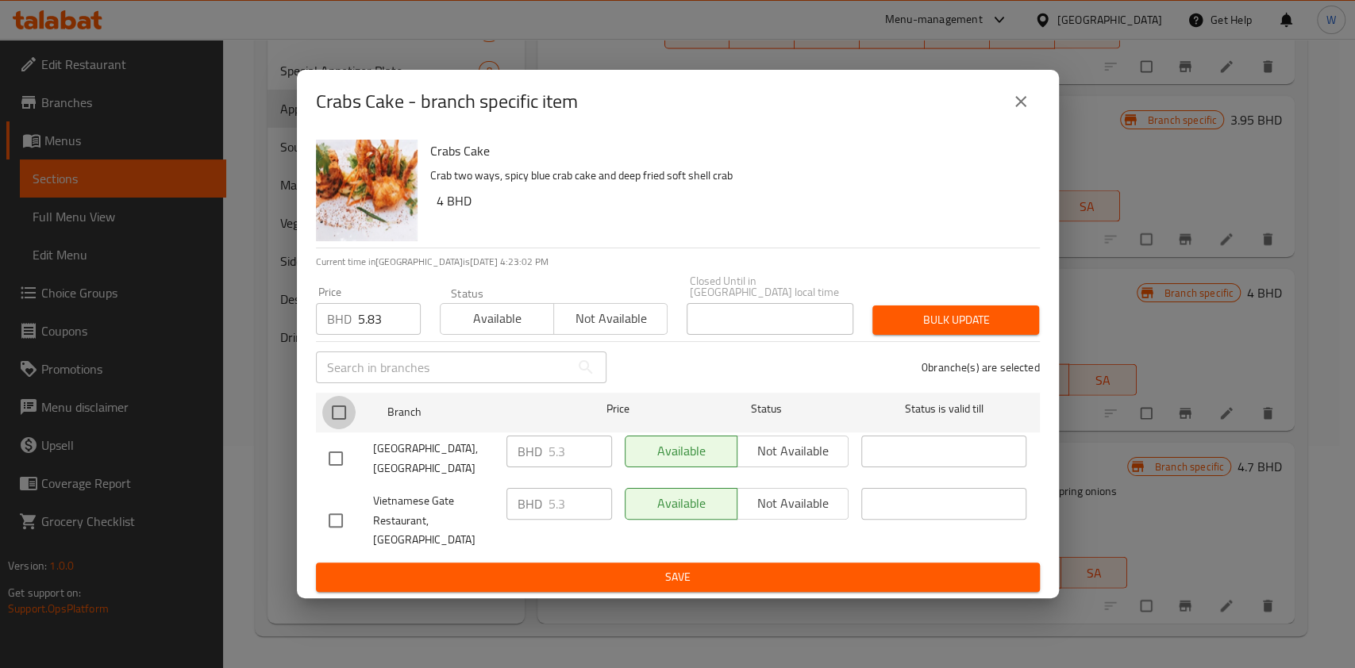
checkbox input "true"
click at [1039, 323] on div "Bulk update" at bounding box center [956, 320] width 186 height 48
click at [1023, 325] on span "Bulk update" at bounding box center [955, 320] width 141 height 20
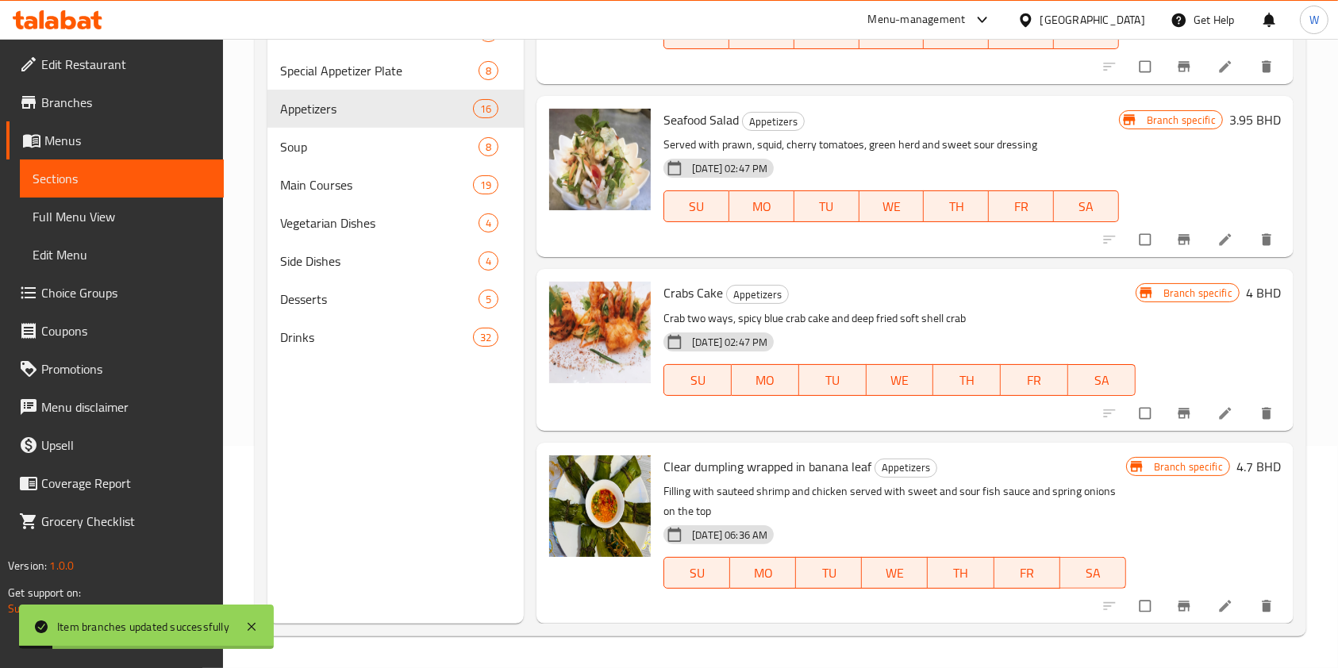
click at [704, 476] on span "Clear dumpling wrapped in banana leaf" at bounding box center [768, 467] width 208 height 24
click at [1176, 606] on icon "Branch-specific-item" at bounding box center [1184, 606] width 16 height 16
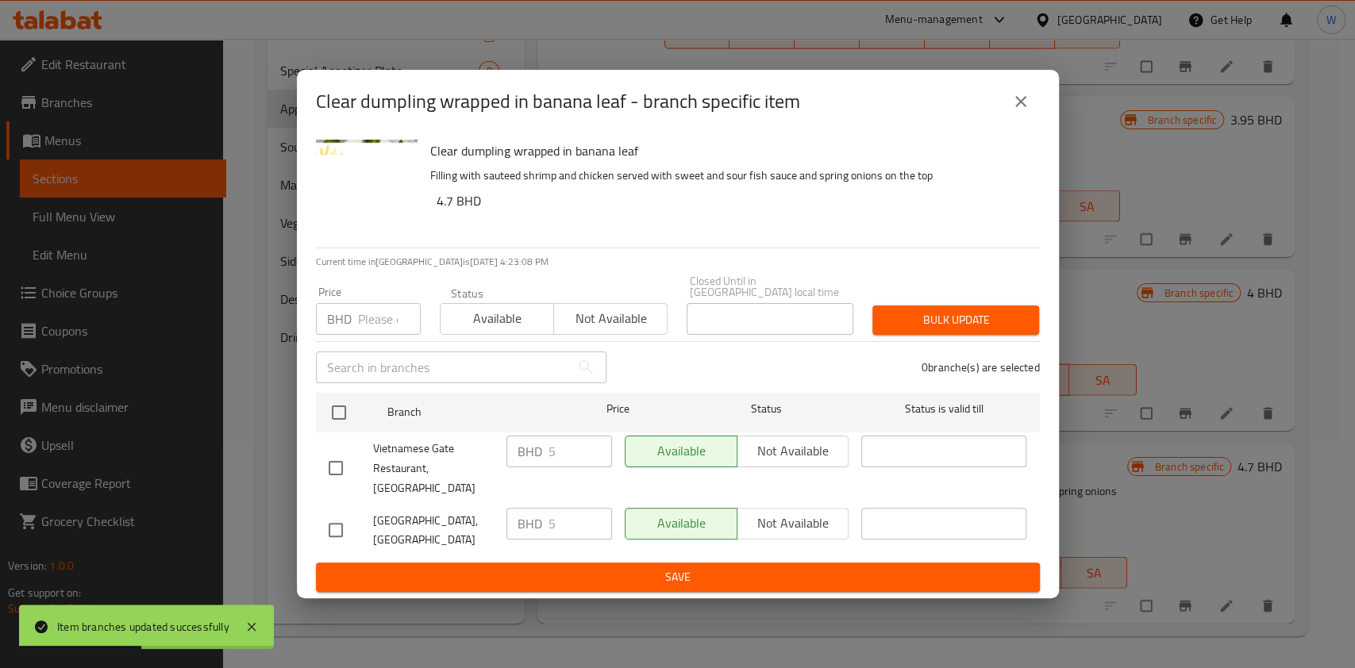
click at [375, 319] on input "number" at bounding box center [389, 319] width 63 height 32
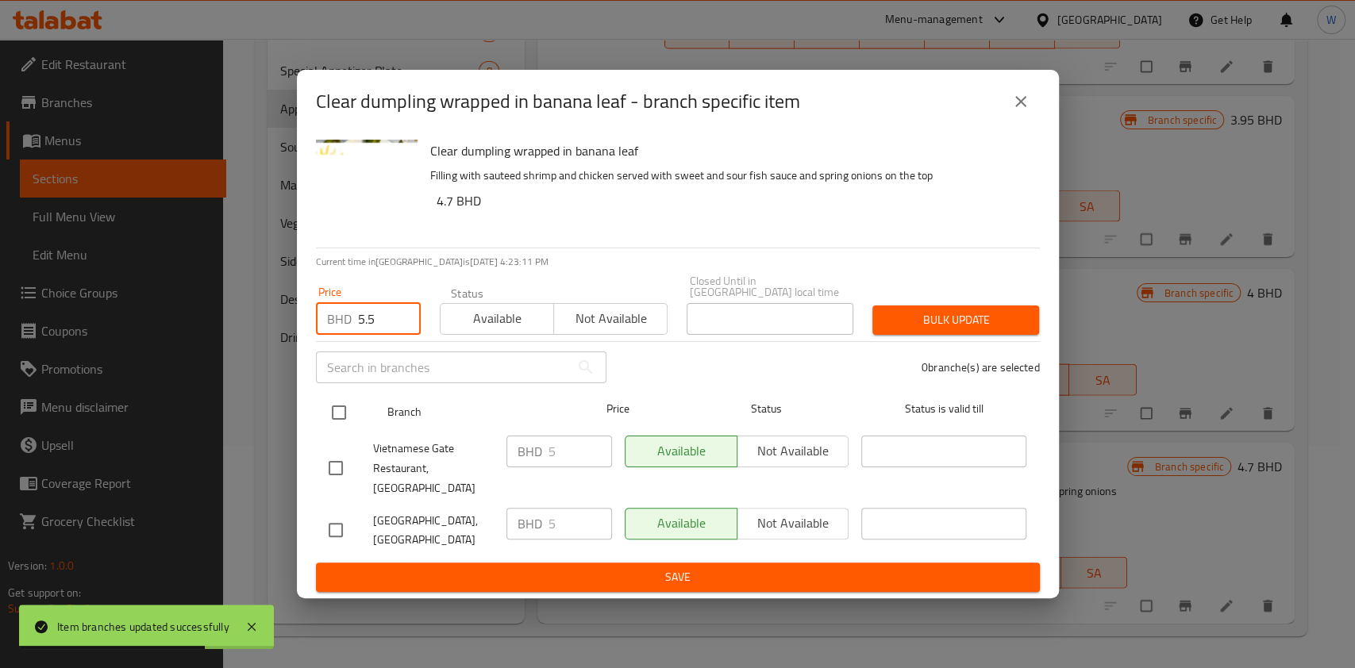
type input "5.5"
click at [337, 416] on input "checkbox" at bounding box center [338, 412] width 33 height 33
checkbox input "true"
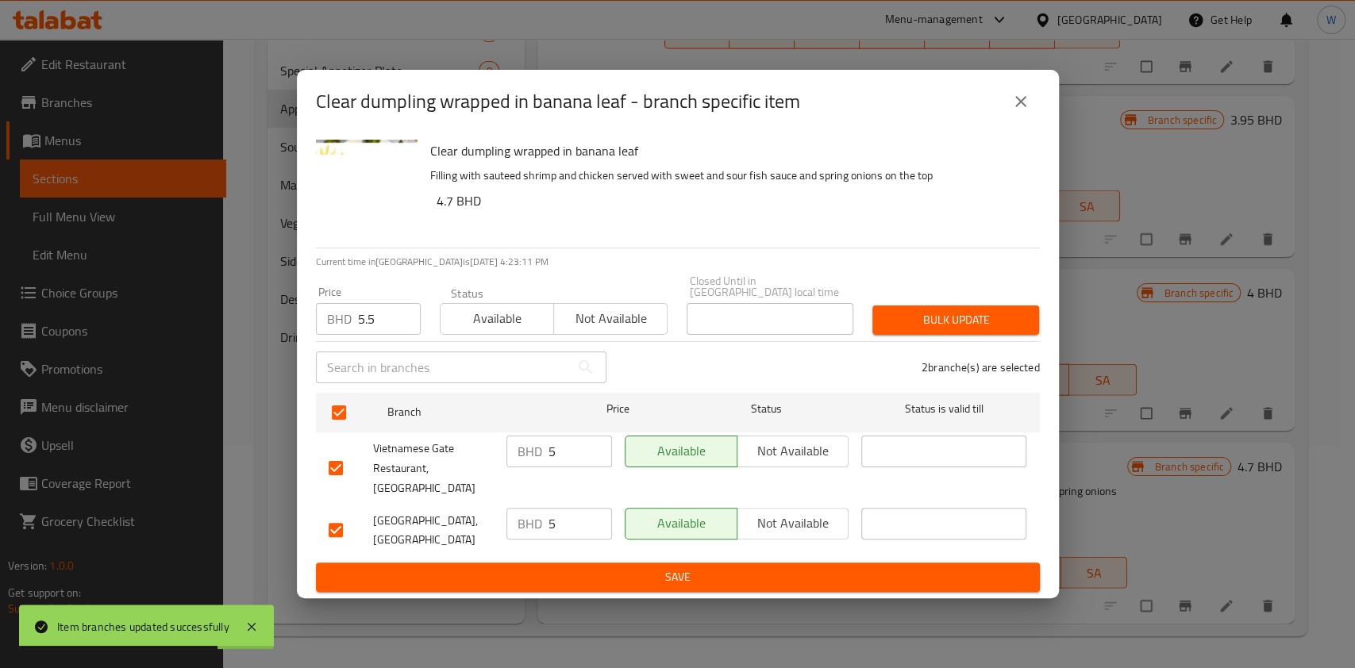
click at [966, 329] on span "Bulk update" at bounding box center [955, 320] width 141 height 20
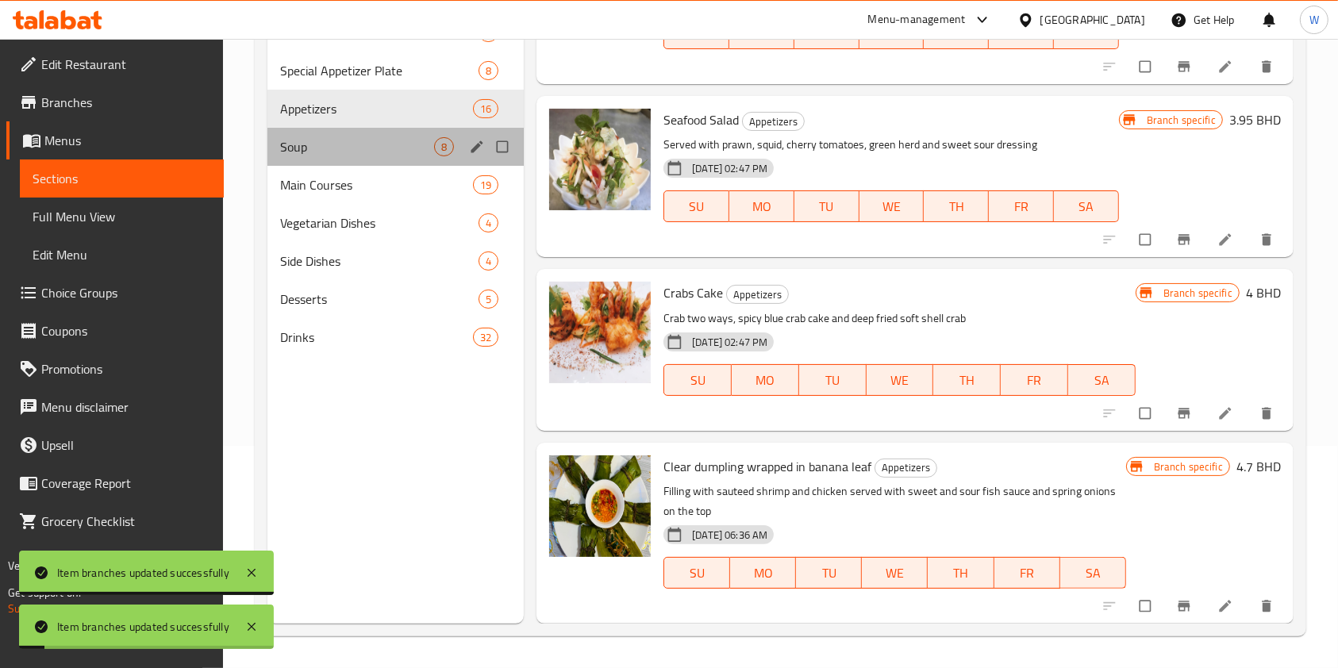
click at [366, 136] on div "Soup 8" at bounding box center [395, 147] width 256 height 38
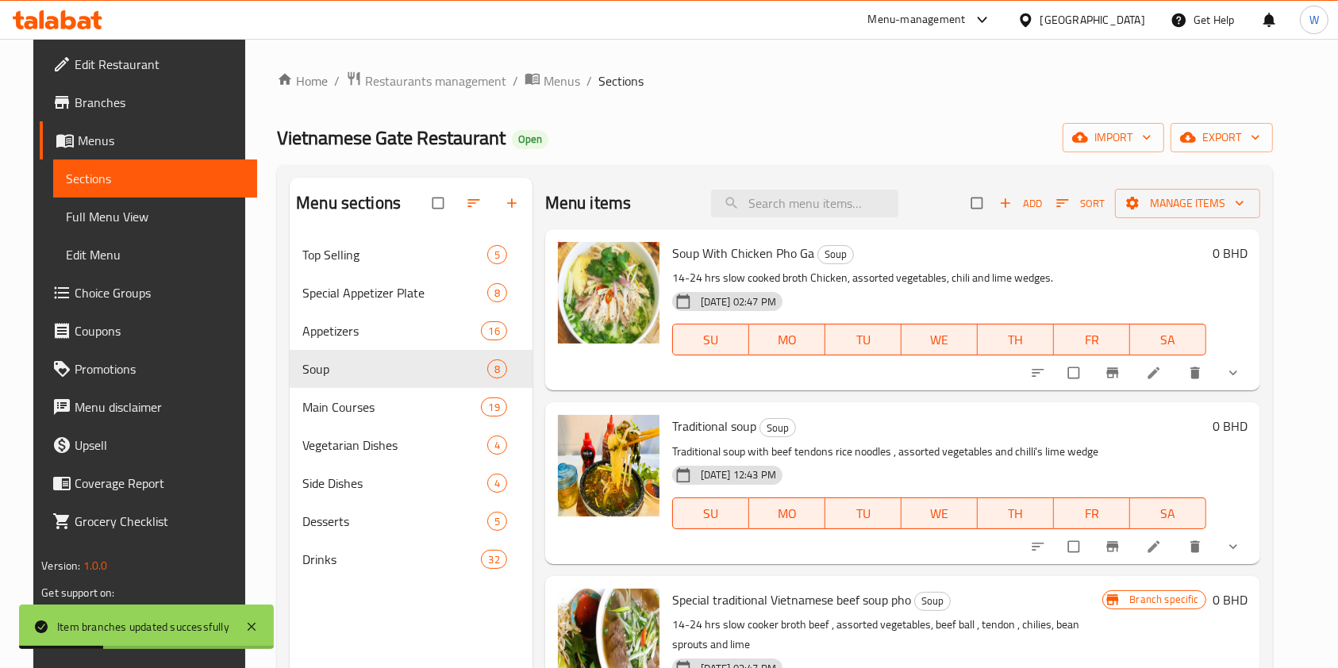
click at [1254, 366] on button "show more" at bounding box center [1235, 373] width 38 height 35
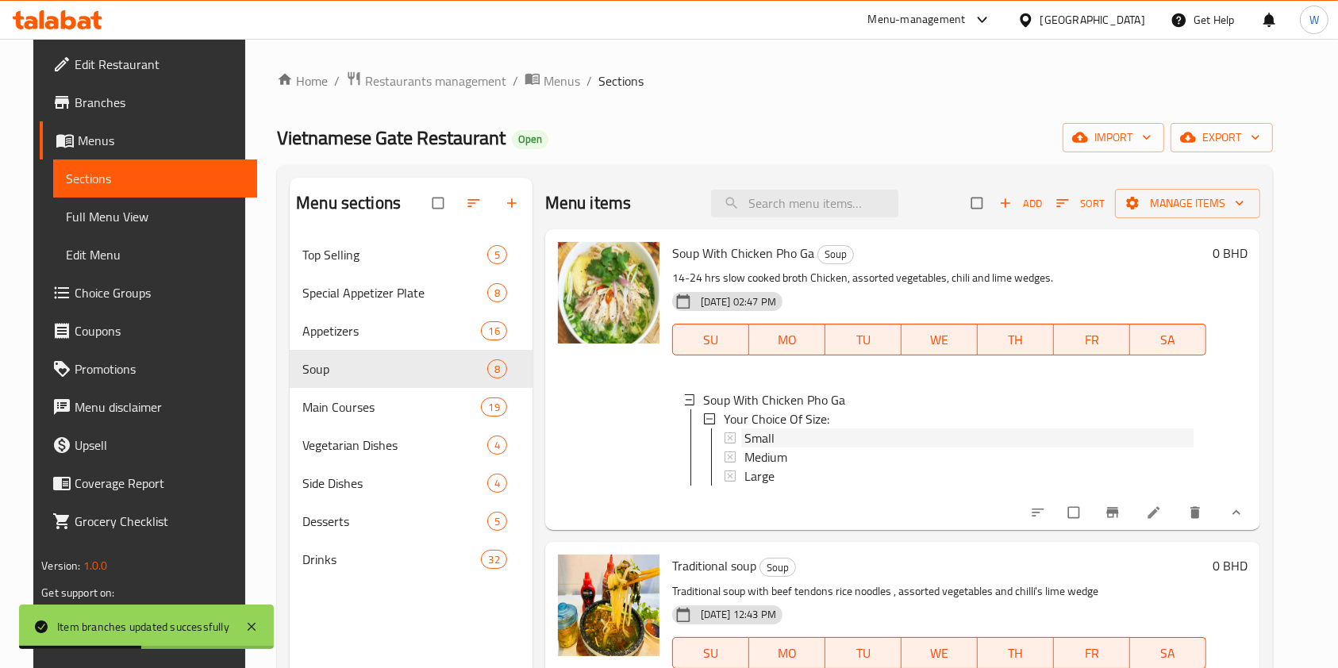
click at [830, 442] on div "Small" at bounding box center [968, 438] width 449 height 19
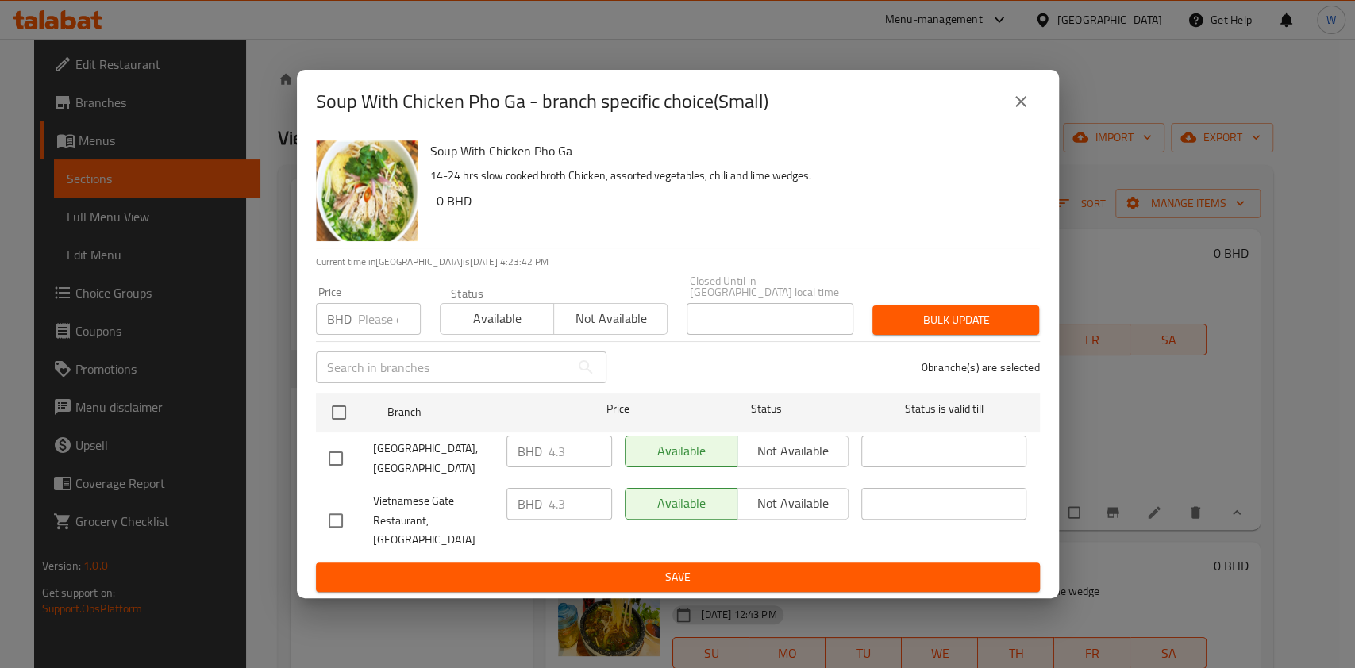
drag, startPoint x: 368, startPoint y: 321, endPoint x: 368, endPoint y: 329, distance: 8.7
click at [368, 321] on input "number" at bounding box center [389, 319] width 63 height 32
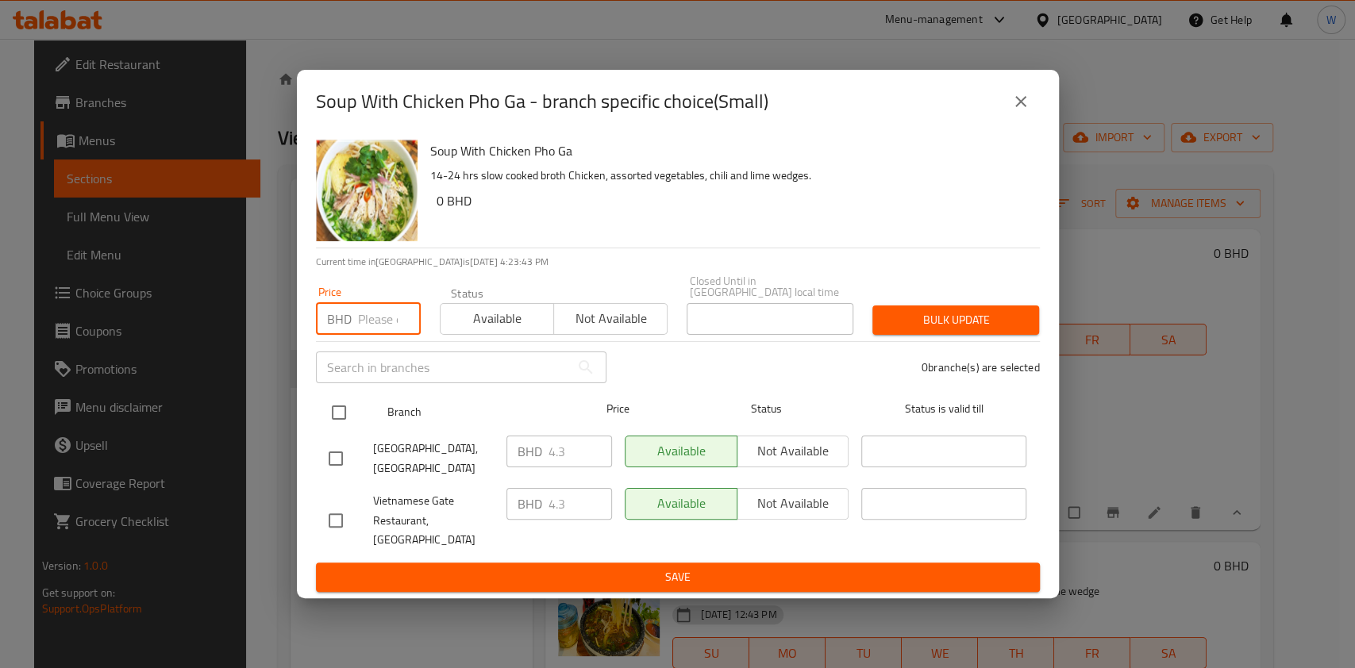
paste input "4.73"
type input "4.73"
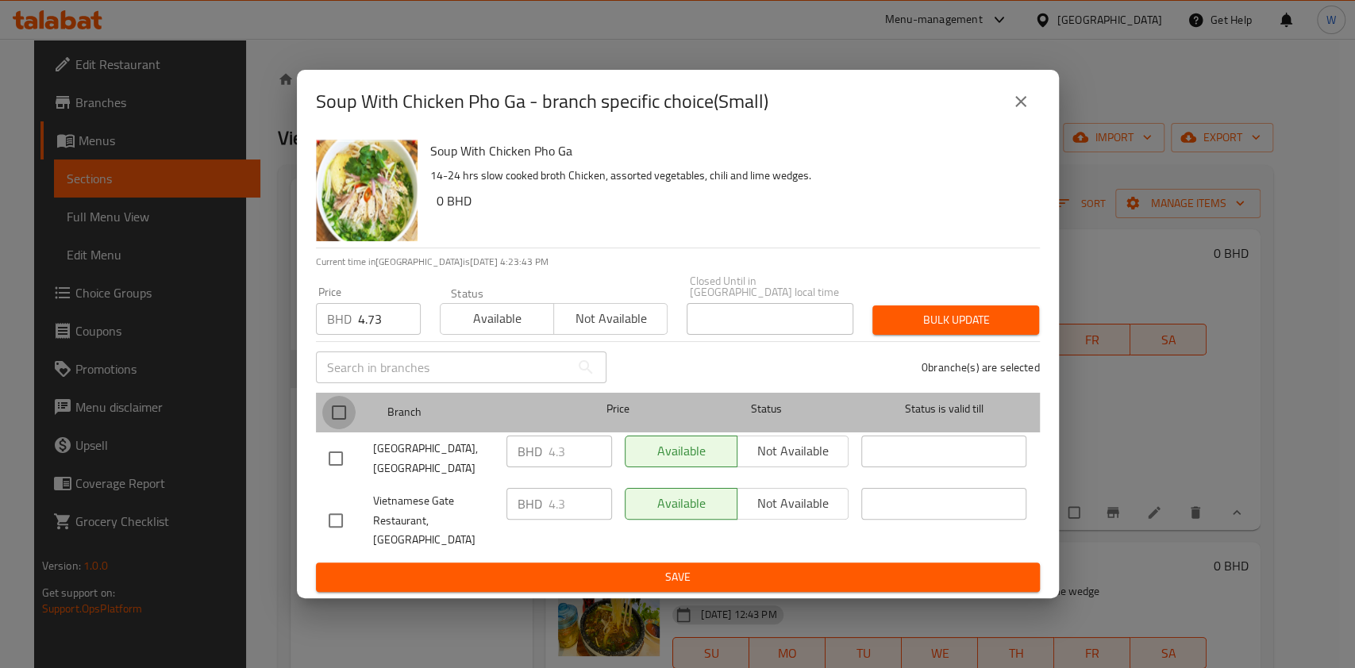
click at [346, 400] on input "checkbox" at bounding box center [338, 412] width 33 height 33
checkbox input "true"
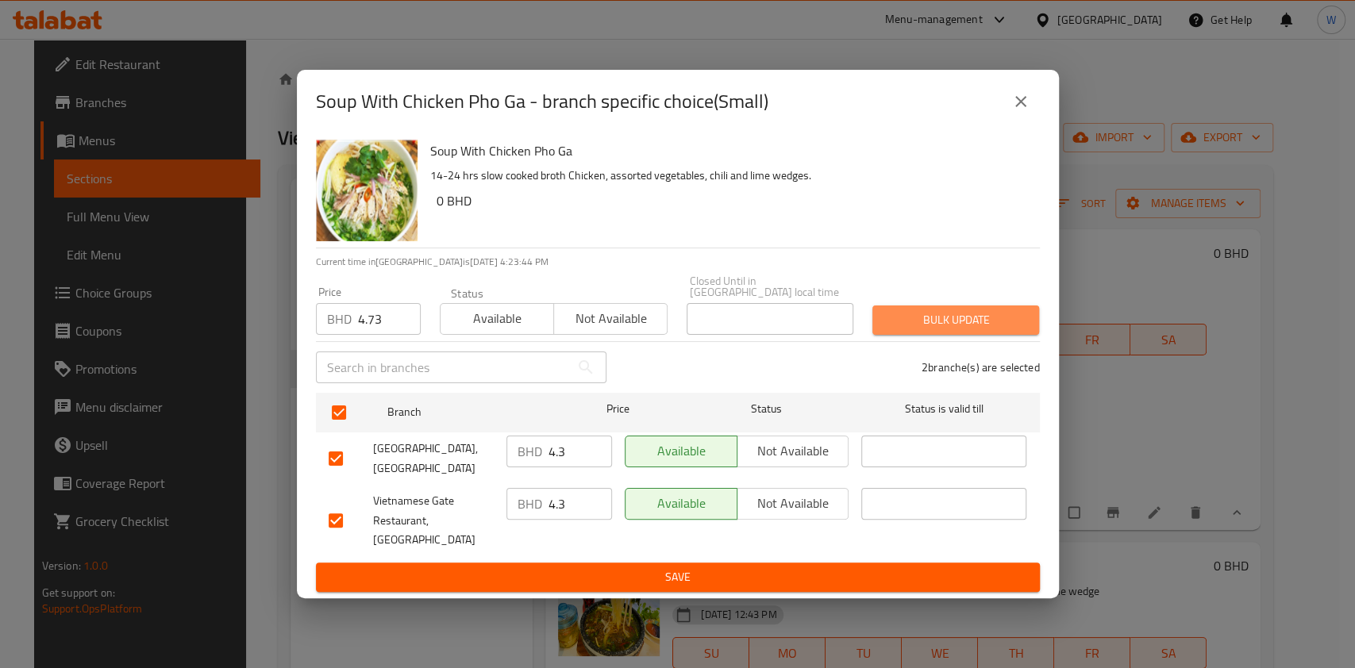
click at [963, 310] on button "Bulk update" at bounding box center [955, 320] width 167 height 29
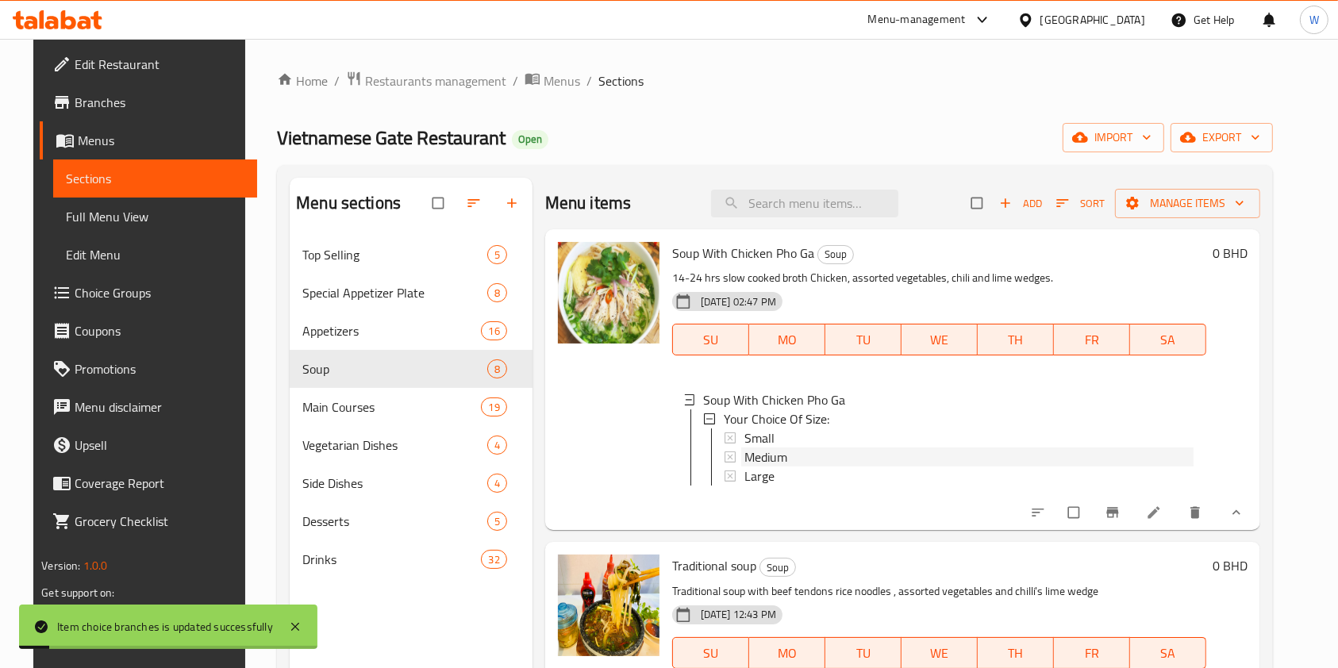
click at [818, 454] on div "Medium" at bounding box center [968, 457] width 449 height 19
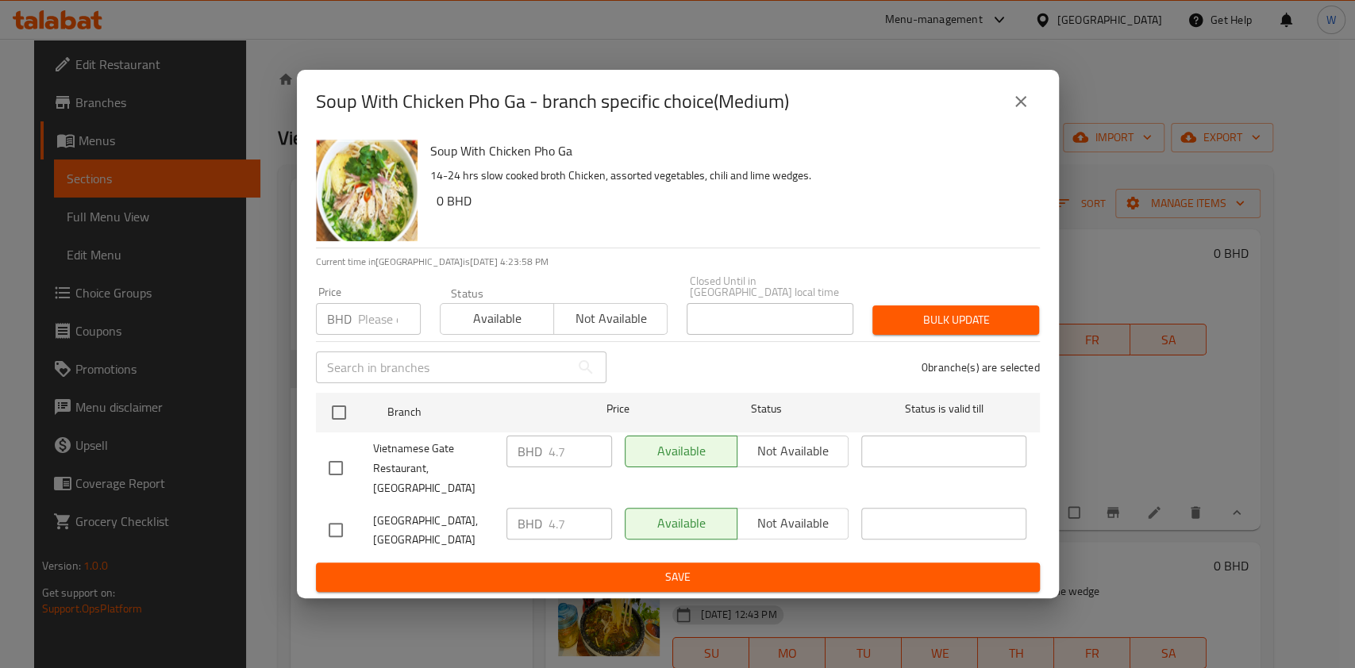
click at [370, 321] on input "number" at bounding box center [389, 319] width 63 height 32
paste input "5.17"
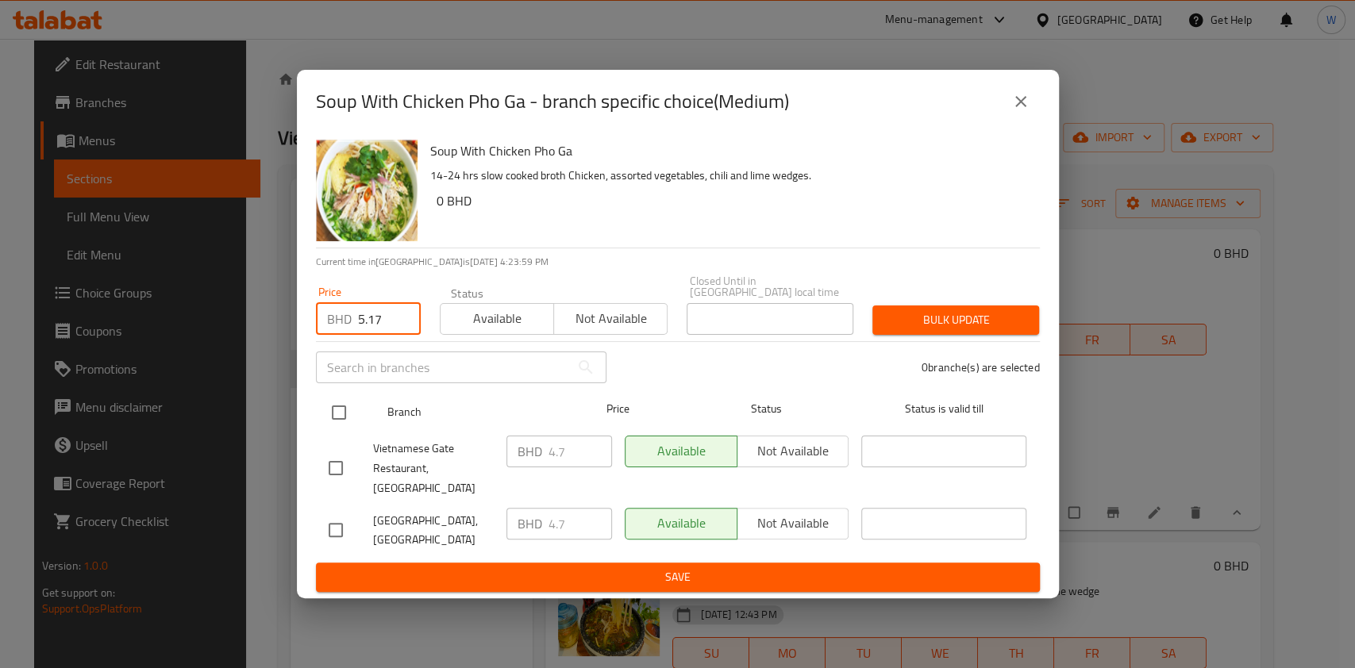
type input "5.17"
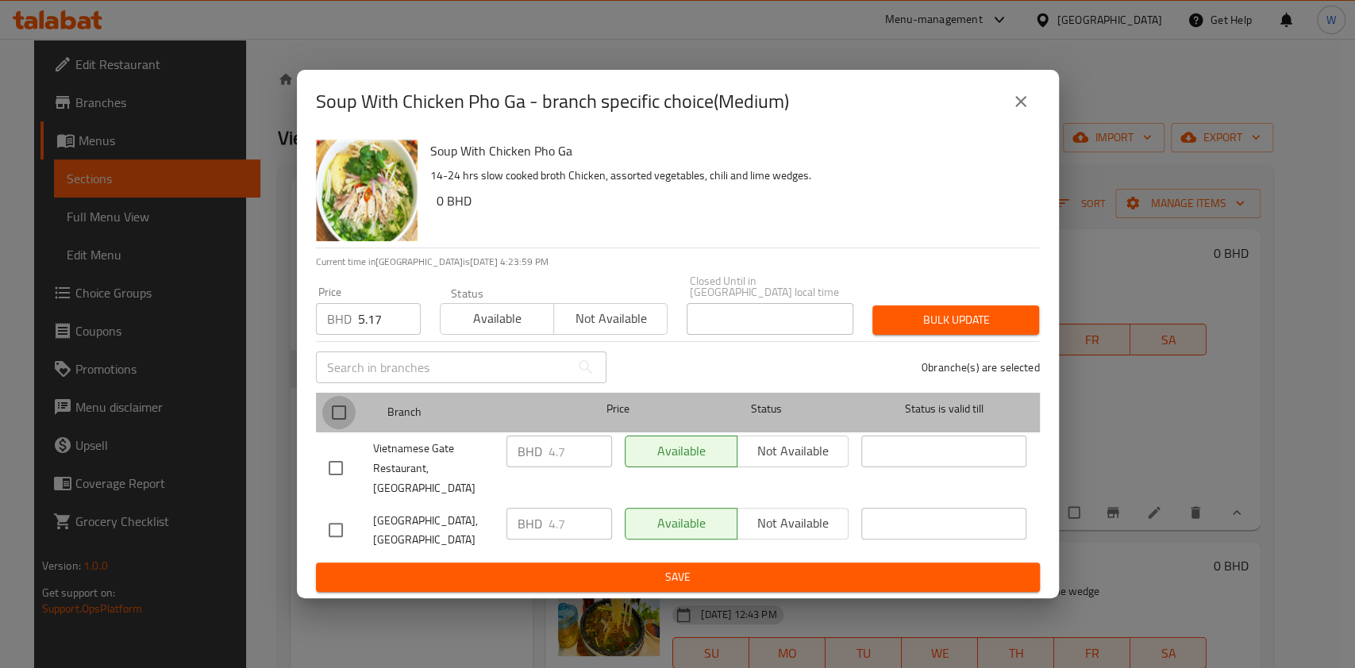
click at [337, 420] on input "checkbox" at bounding box center [338, 412] width 33 height 33
checkbox input "true"
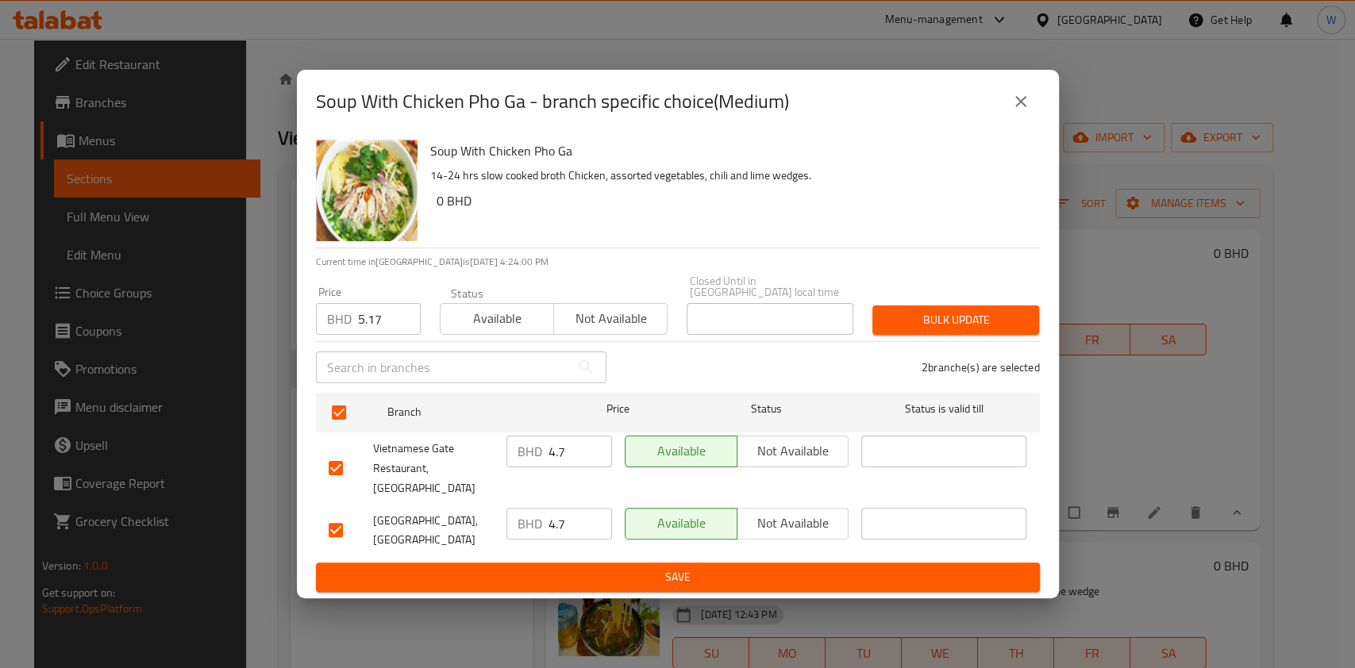
click at [970, 317] on span "Bulk update" at bounding box center [955, 320] width 141 height 20
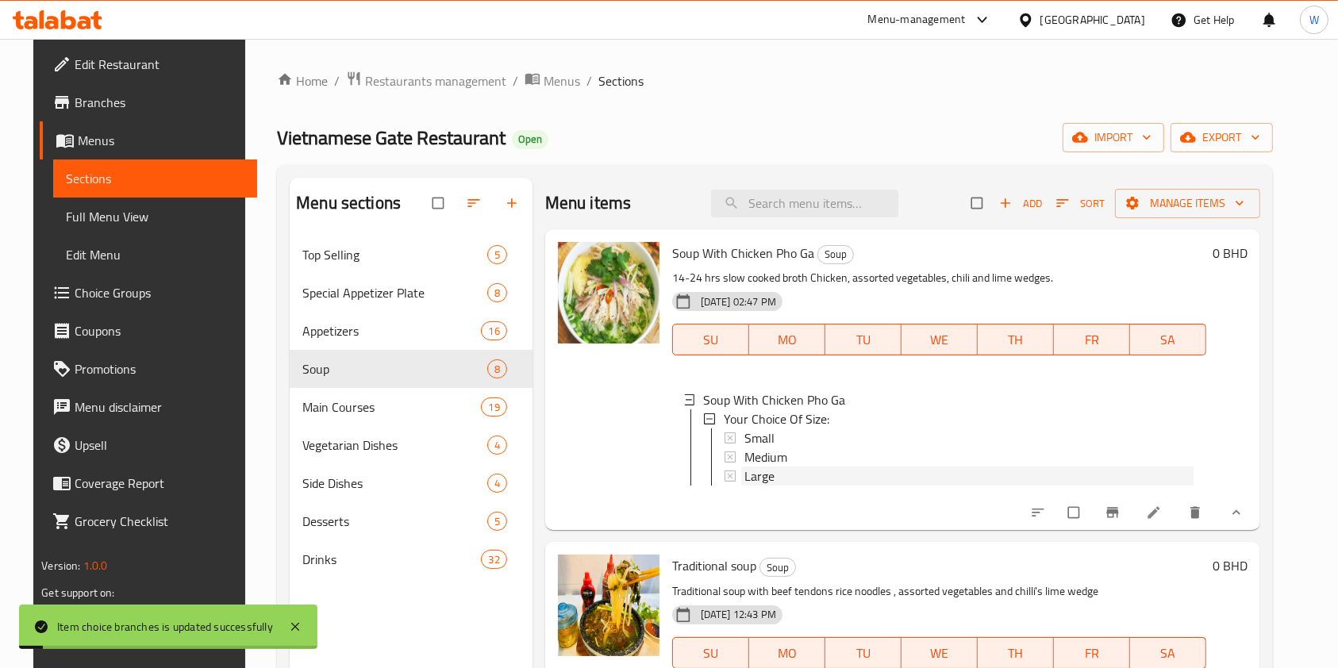
click at [795, 471] on div "Large" at bounding box center [968, 476] width 449 height 19
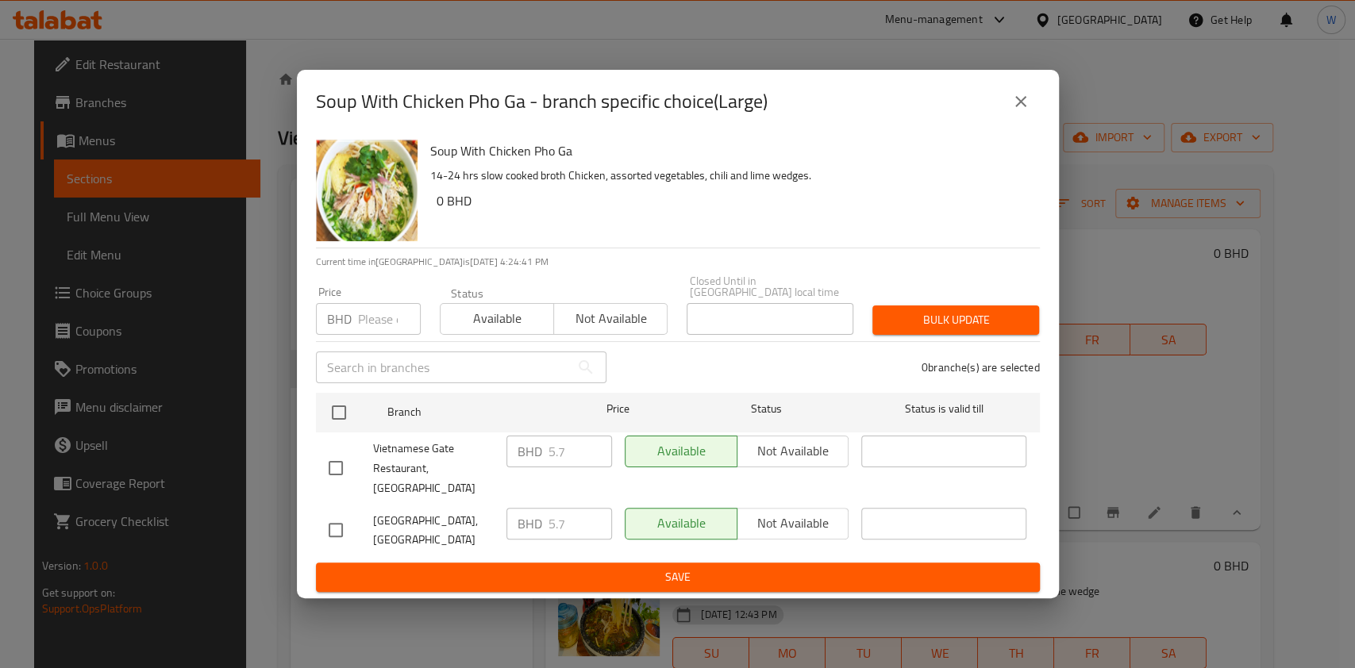
click at [376, 321] on input "number" at bounding box center [389, 319] width 63 height 32
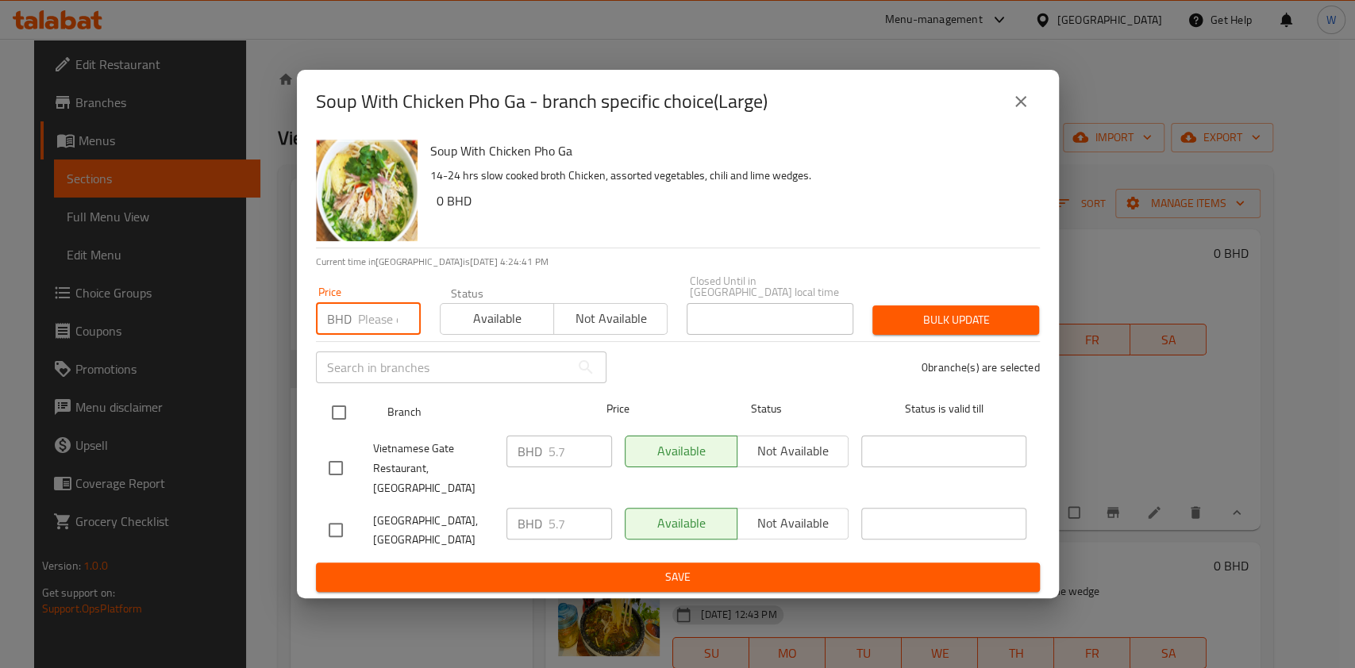
paste input "6.27"
type input "6.27"
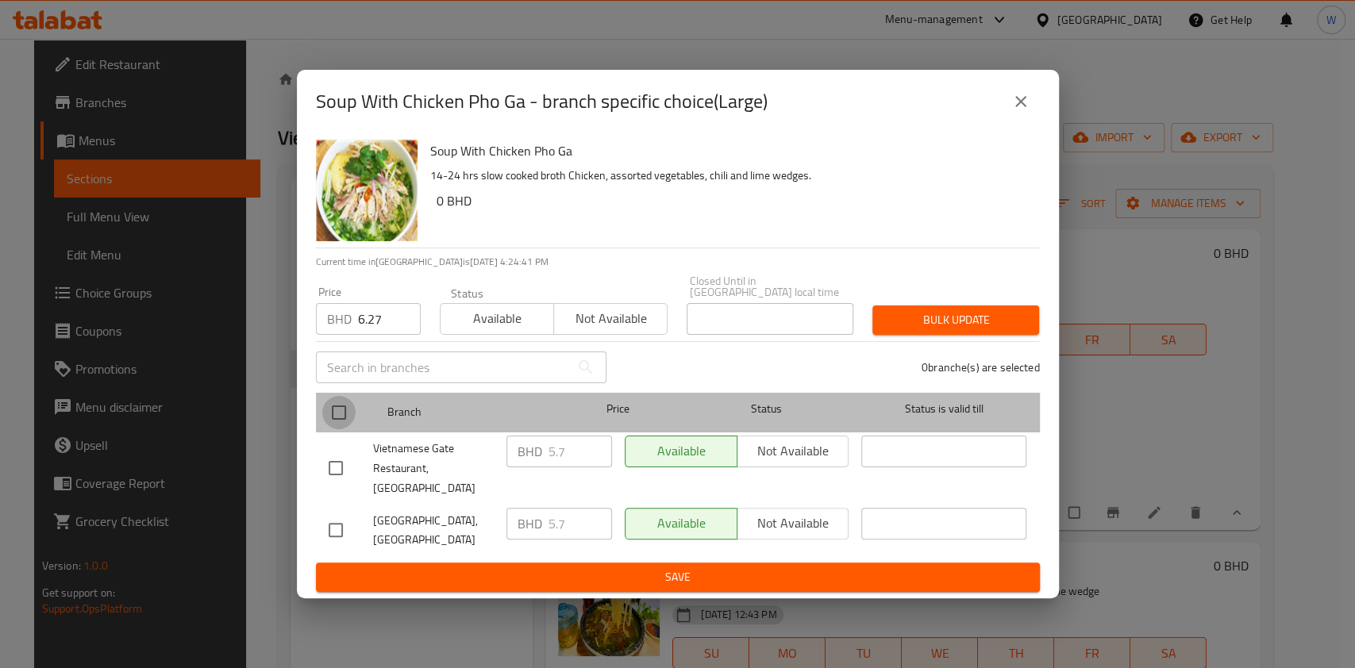
click at [342, 422] on input "checkbox" at bounding box center [338, 412] width 33 height 33
checkbox input "true"
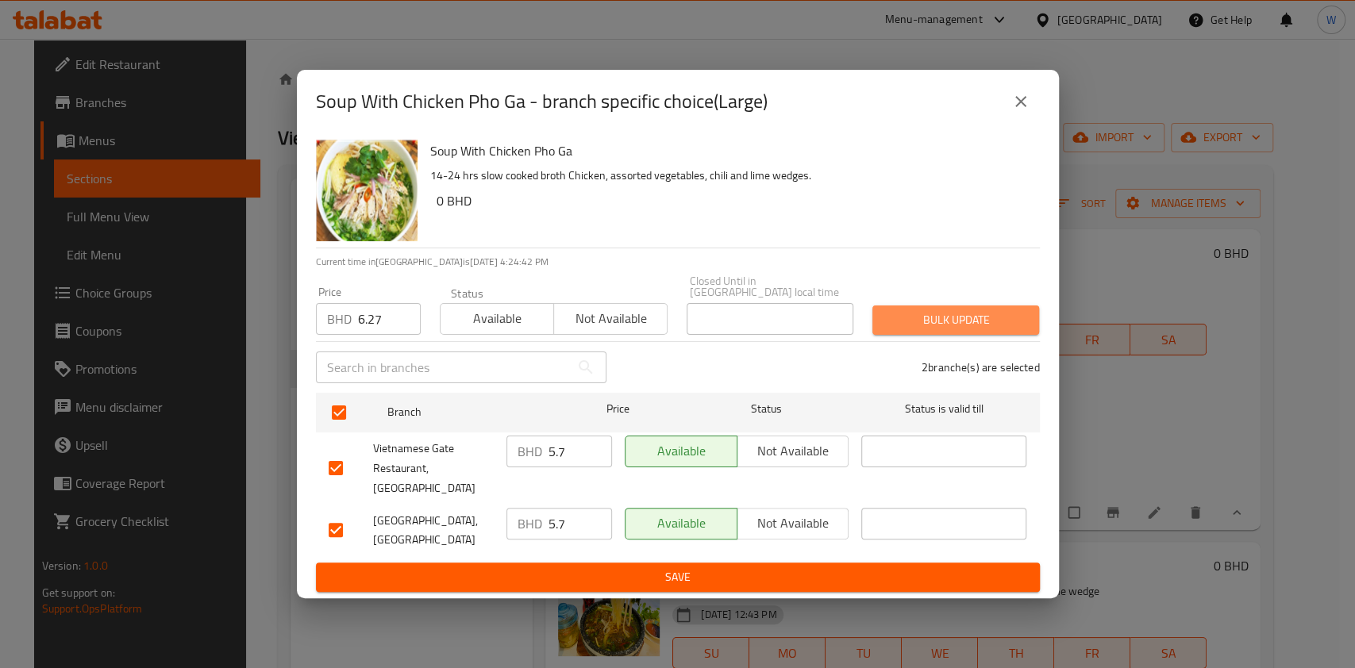
click at [902, 314] on span "Bulk update" at bounding box center [955, 320] width 141 height 20
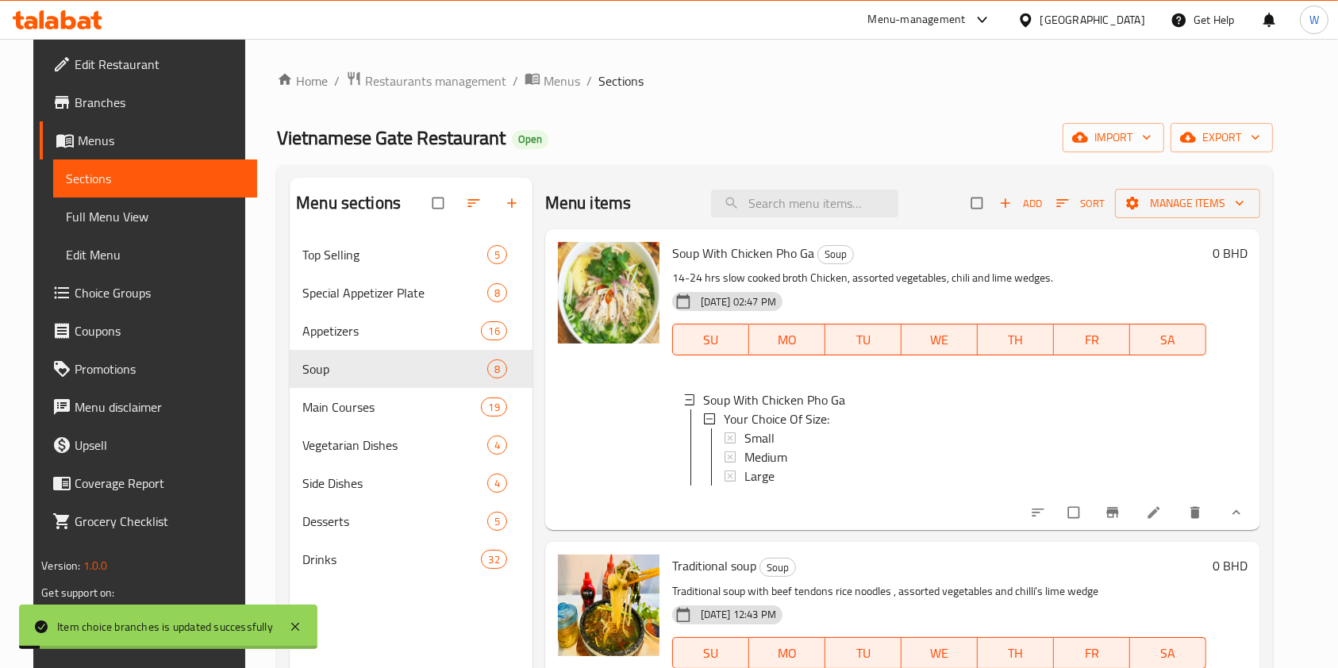
click at [956, 552] on div "Menu items Add Sort Manage items Soup With Chicken Pho Ga Soup 14-24 hrs slow c…" at bounding box center [897, 512] width 728 height 668
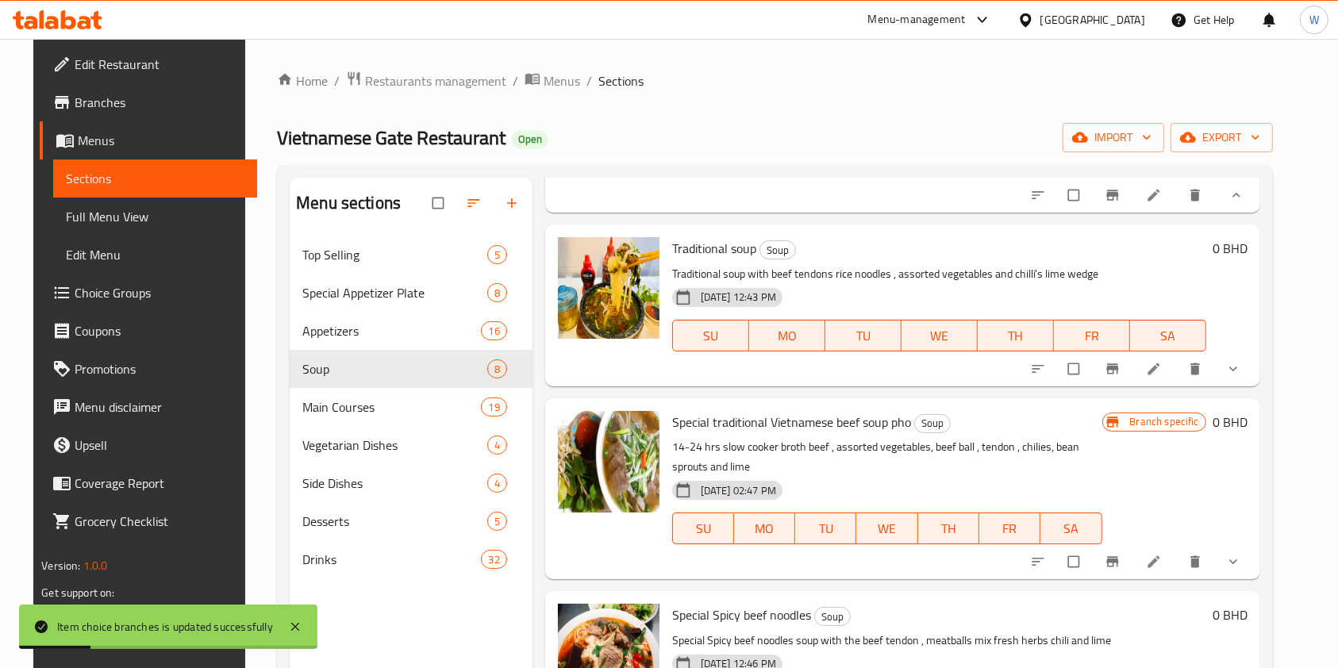
click at [1241, 377] on icon "show more" at bounding box center [1233, 369] width 16 height 16
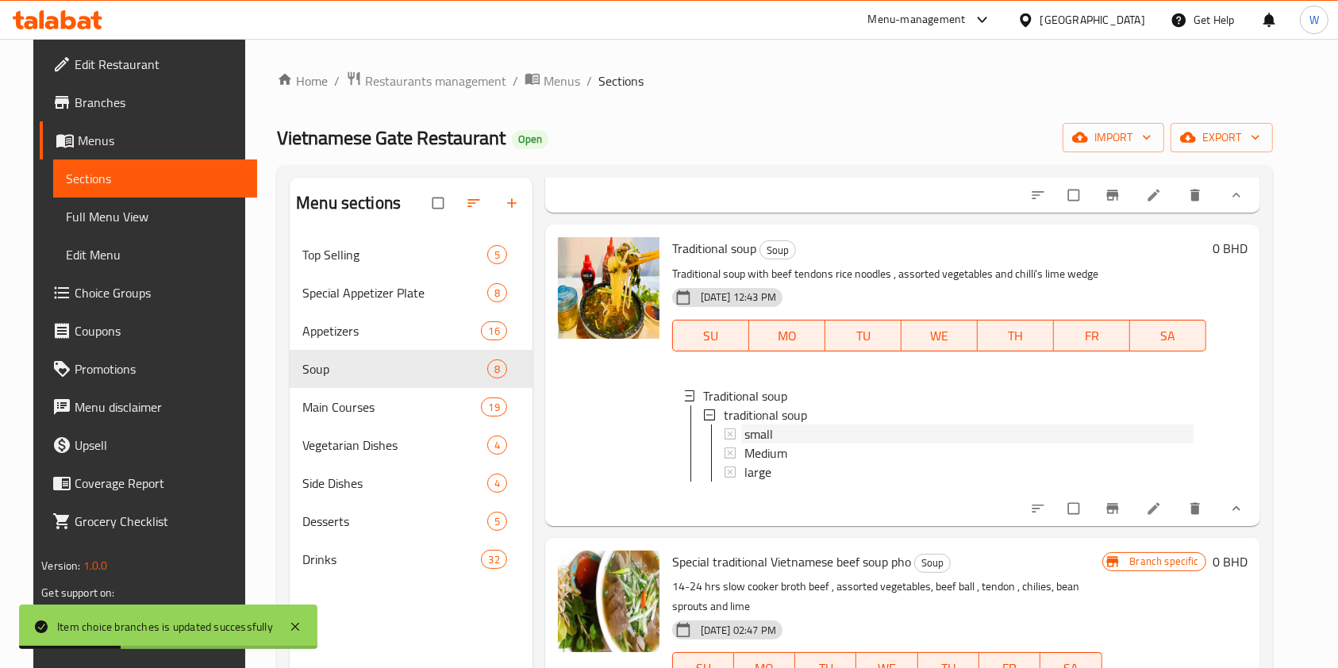
click at [789, 444] on div "small" at bounding box center [968, 434] width 449 height 19
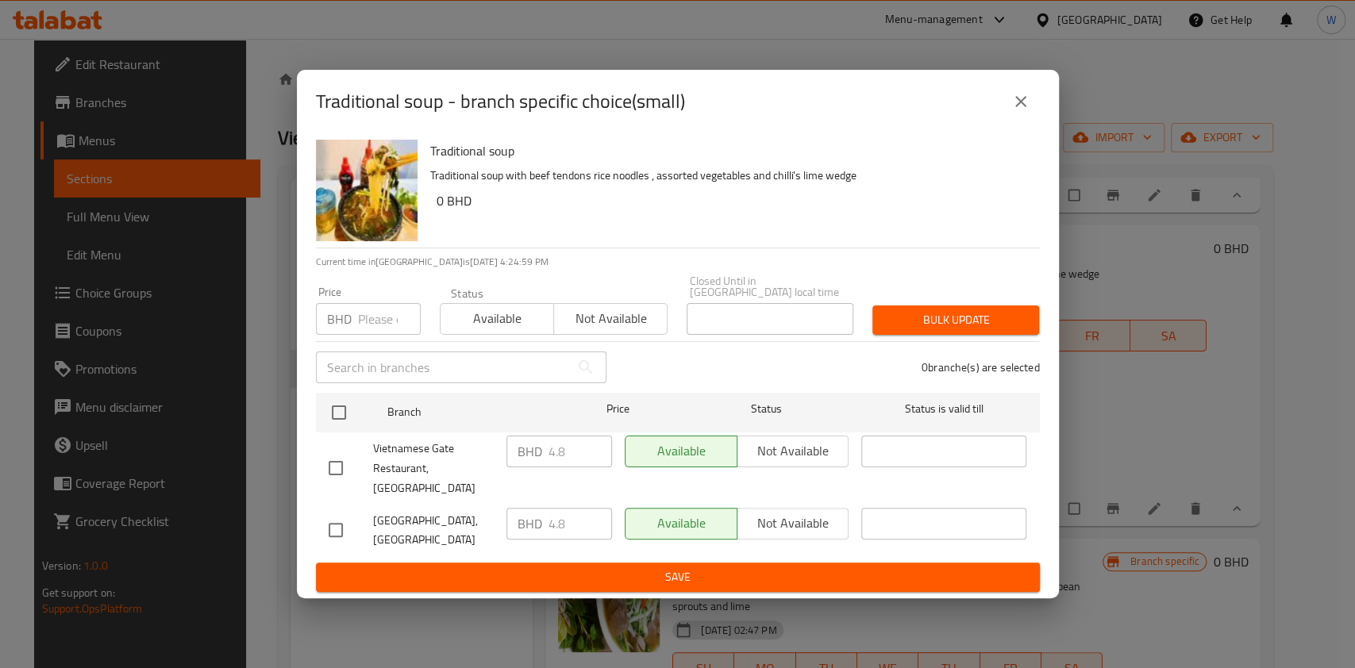
click at [374, 330] on input "number" at bounding box center [389, 319] width 63 height 32
paste input "5.28"
type input "5.28"
click at [371, 321] on input "5.28" at bounding box center [389, 319] width 63 height 32
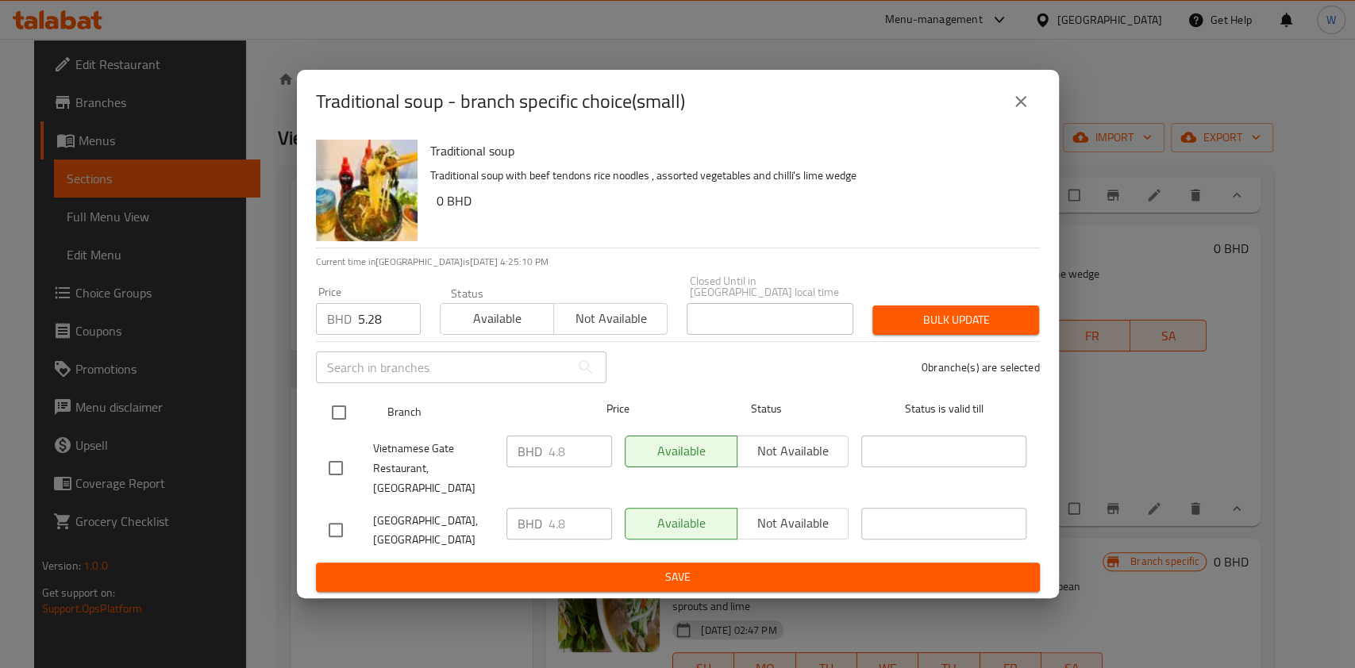
click at [359, 416] on div at bounding box center [352, 413] width 60 height 46
click at [348, 418] on input "checkbox" at bounding box center [338, 412] width 33 height 33
checkbox input "true"
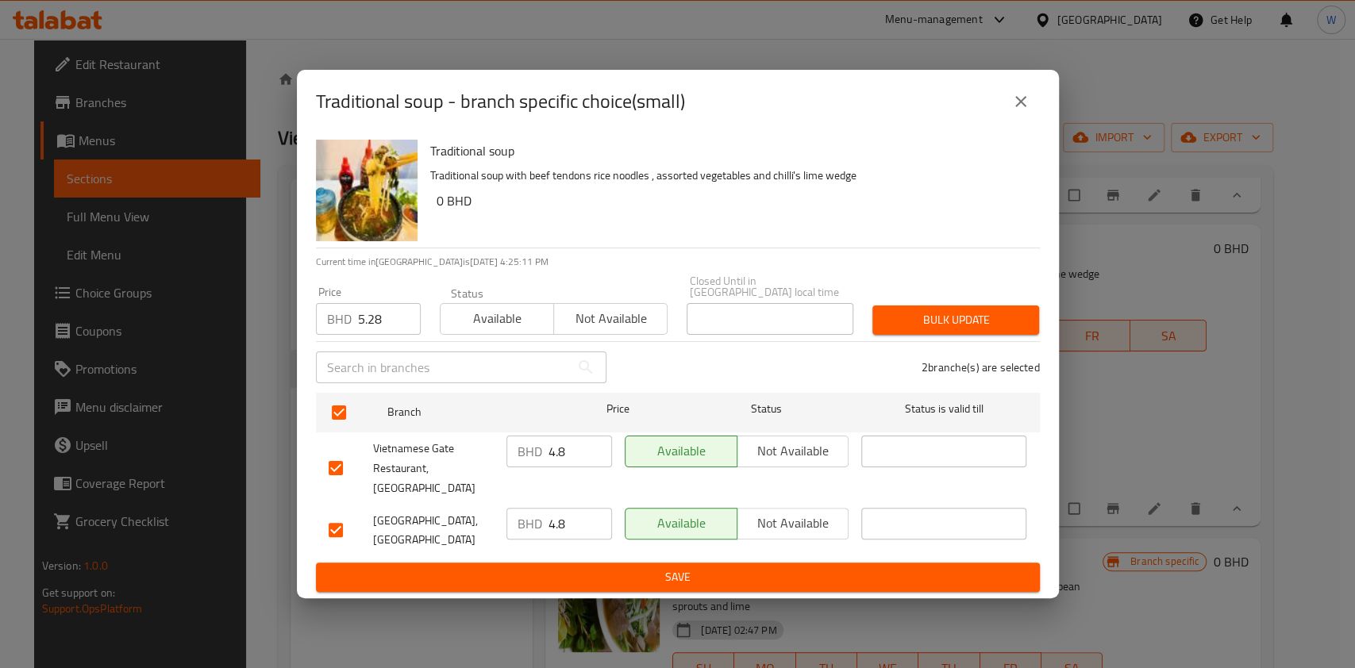
click at [876, 311] on button "Bulk update" at bounding box center [955, 320] width 167 height 29
click at [1017, 108] on icon "close" at bounding box center [1020, 101] width 19 height 19
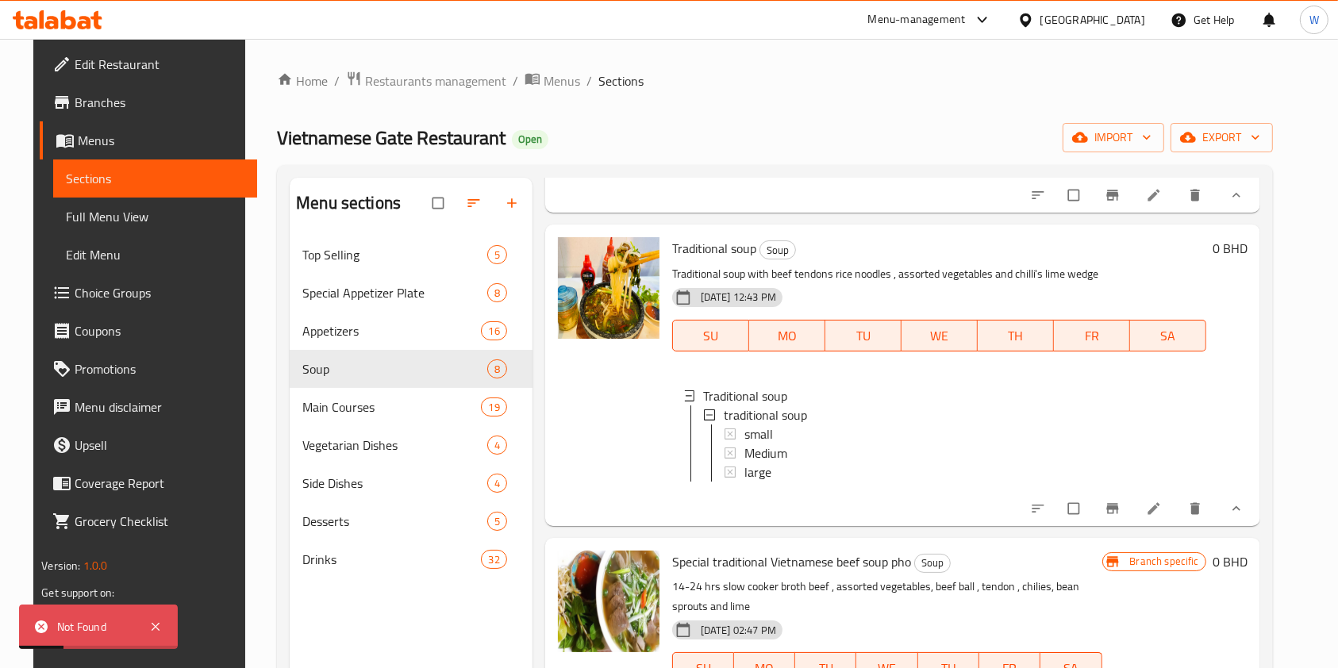
click at [1173, 521] on li at bounding box center [1155, 508] width 44 height 25
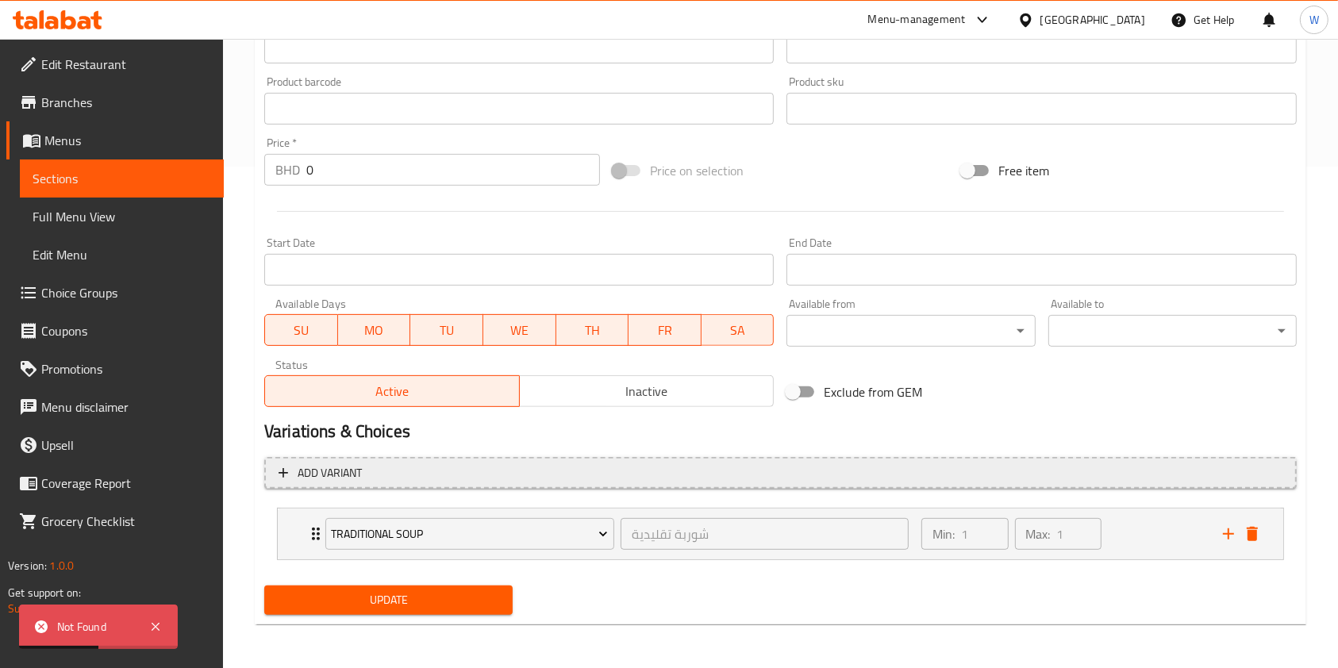
scroll to position [502, 0]
click at [322, 547] on div "traditional soup" at bounding box center [469, 534] width 295 height 38
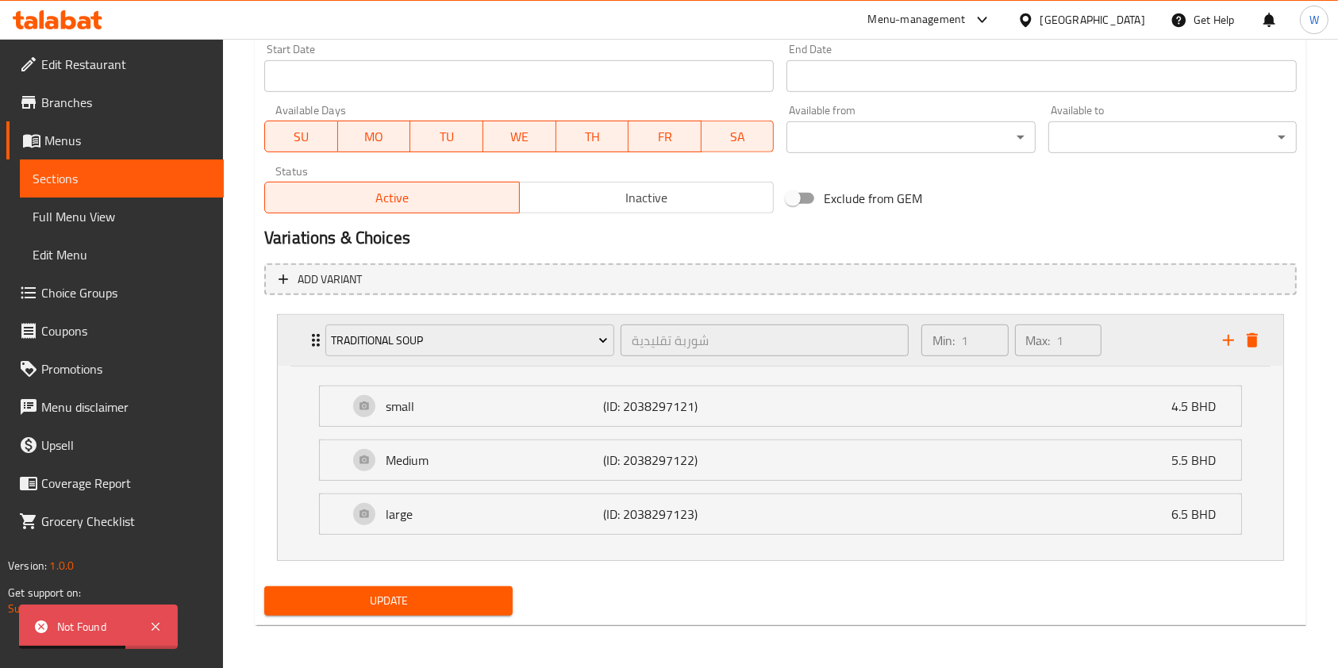
scroll to position [696, 0]
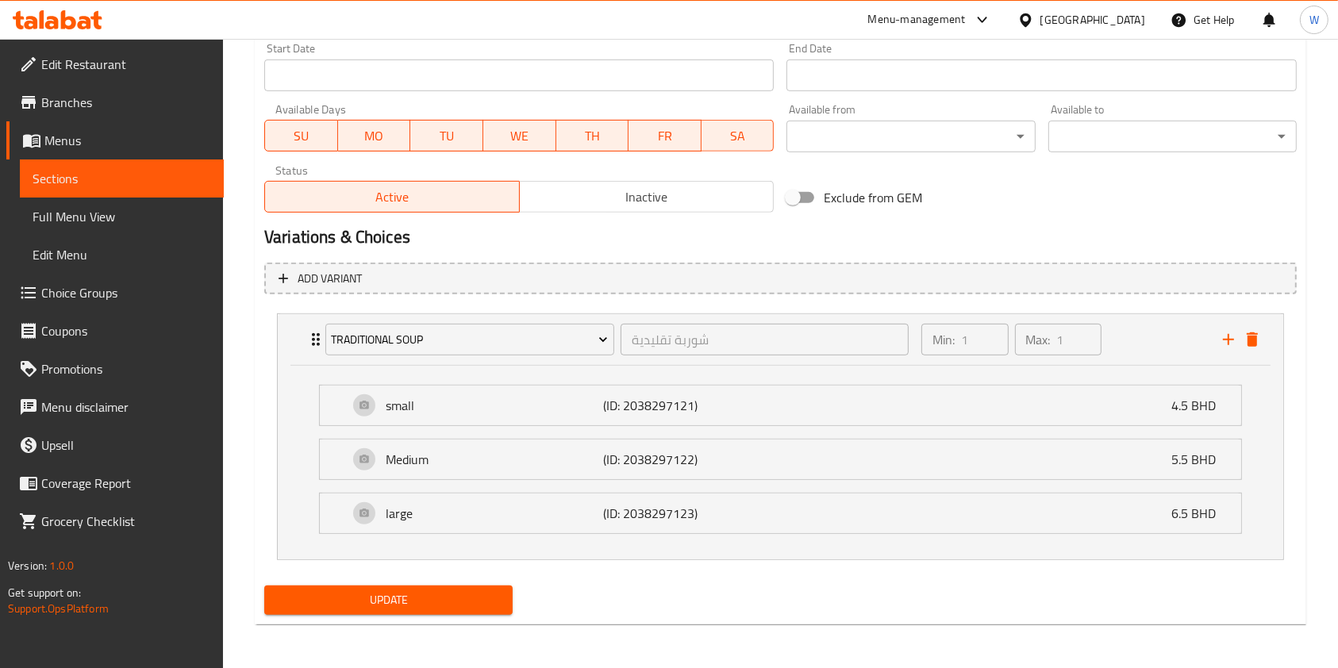
click at [699, 248] on h2 "Variations & Choices" at bounding box center [780, 237] width 1033 height 24
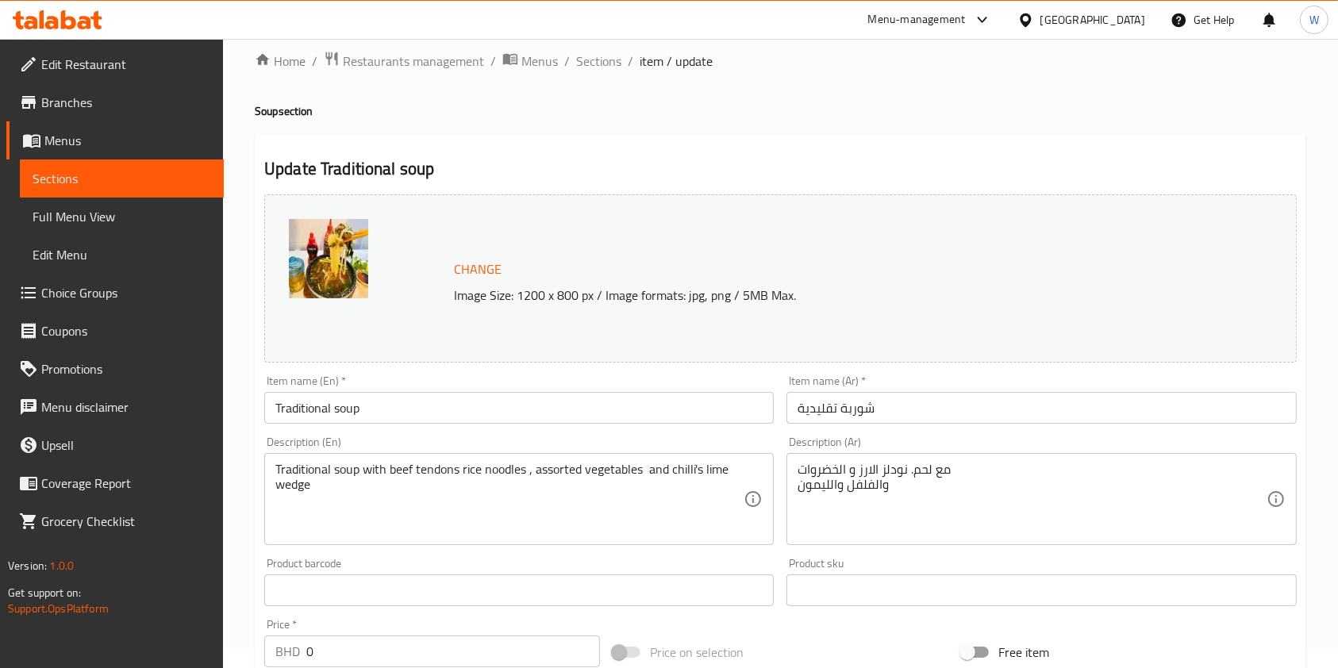
scroll to position [0, 0]
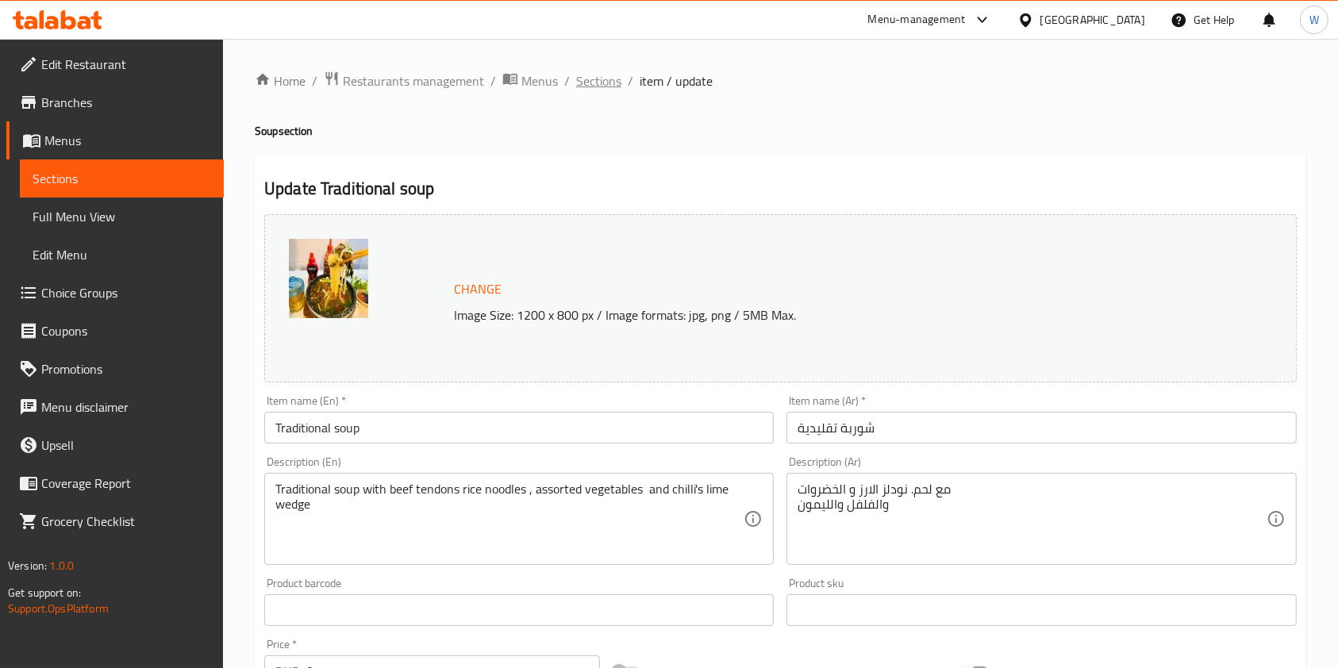
click at [592, 90] on span "Sections" at bounding box center [598, 80] width 45 height 19
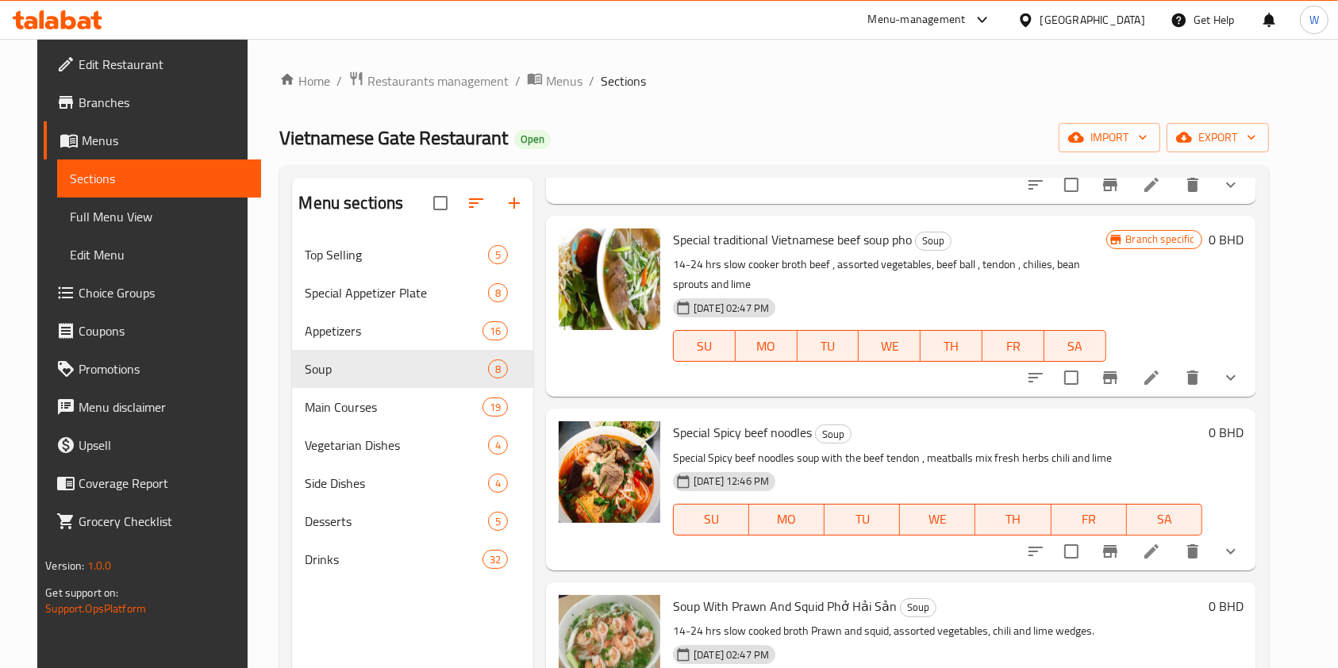
scroll to position [423, 0]
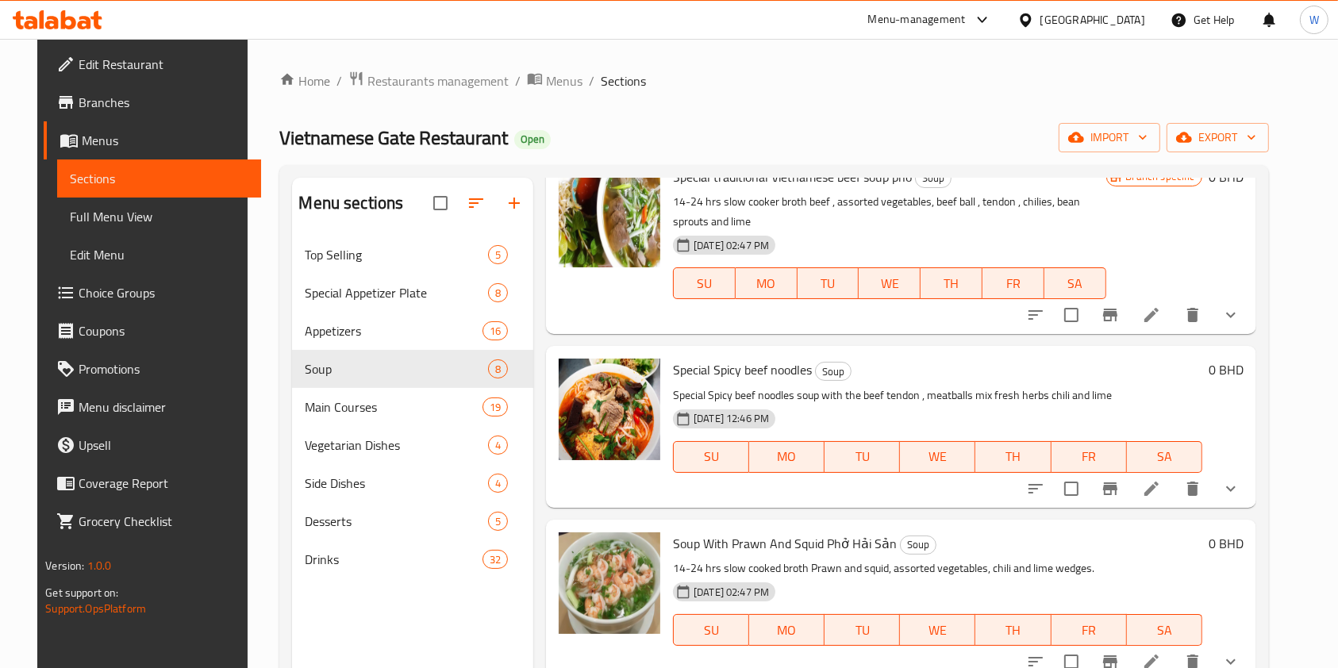
click at [1241, 310] on icon "show more" at bounding box center [1231, 315] width 19 height 19
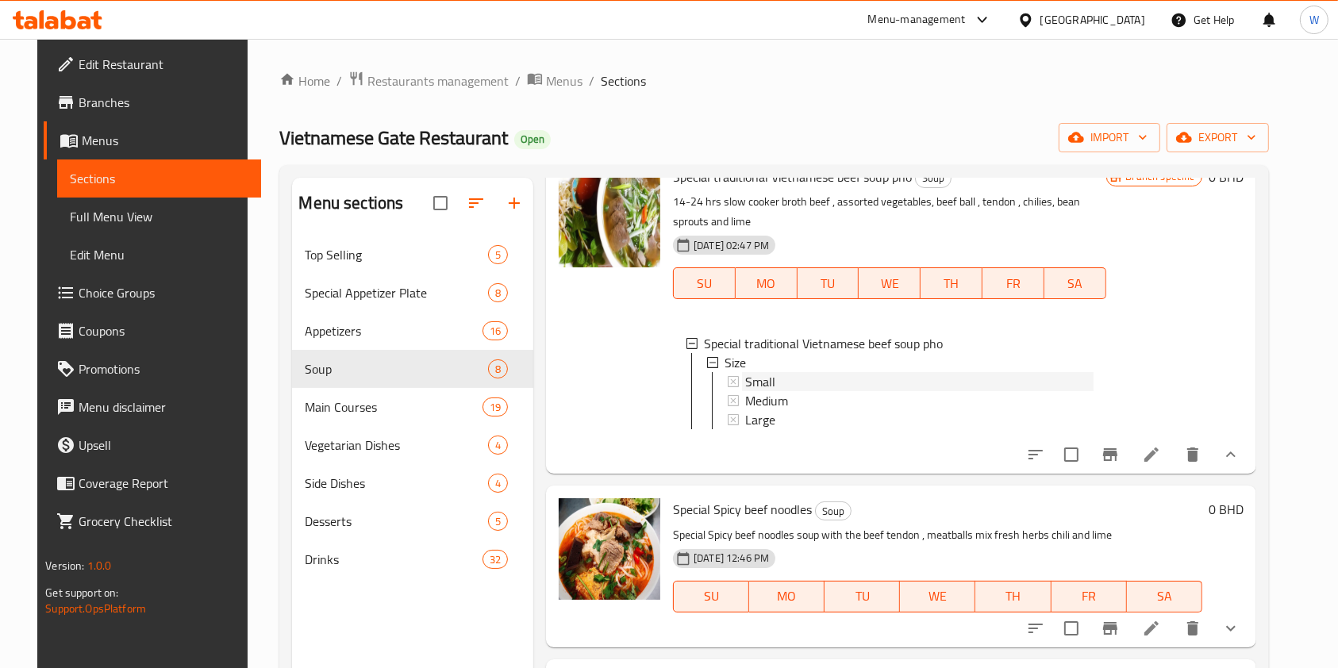
click at [783, 383] on div "Small" at bounding box center [919, 381] width 348 height 19
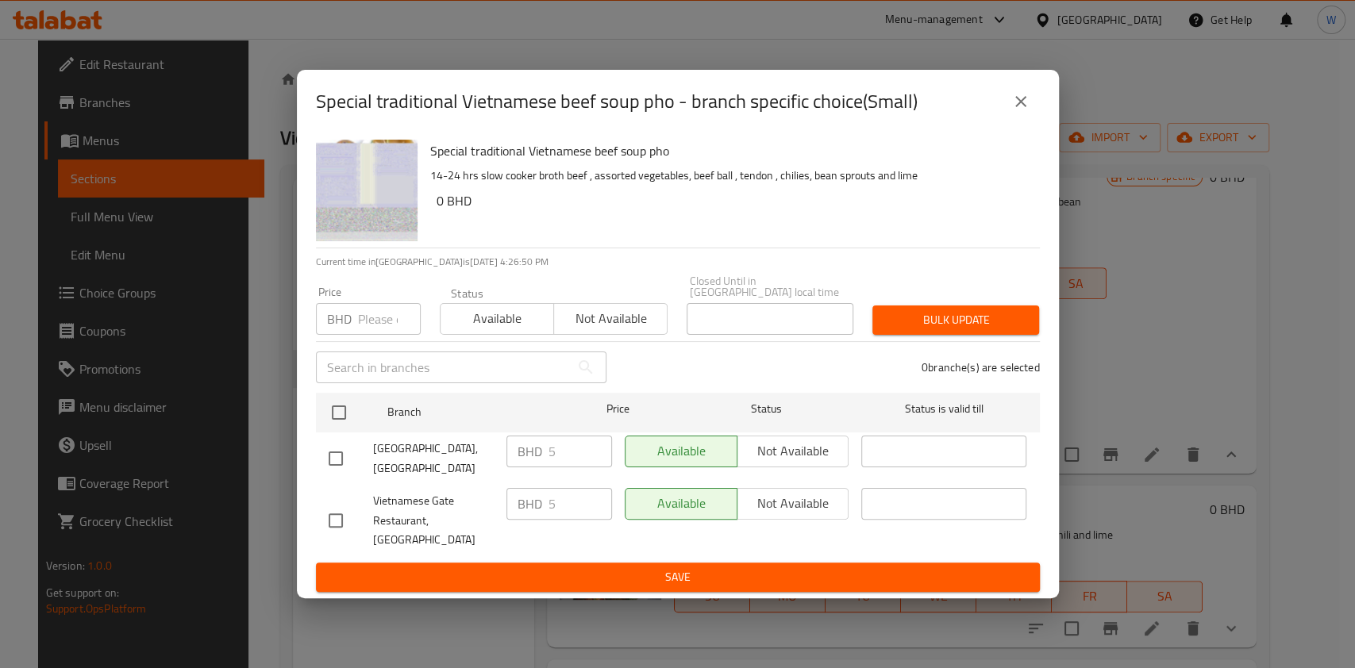
click at [364, 302] on div "Price BHD Price" at bounding box center [368, 311] width 105 height 48
click at [368, 322] on input "number" at bounding box center [389, 319] width 63 height 32
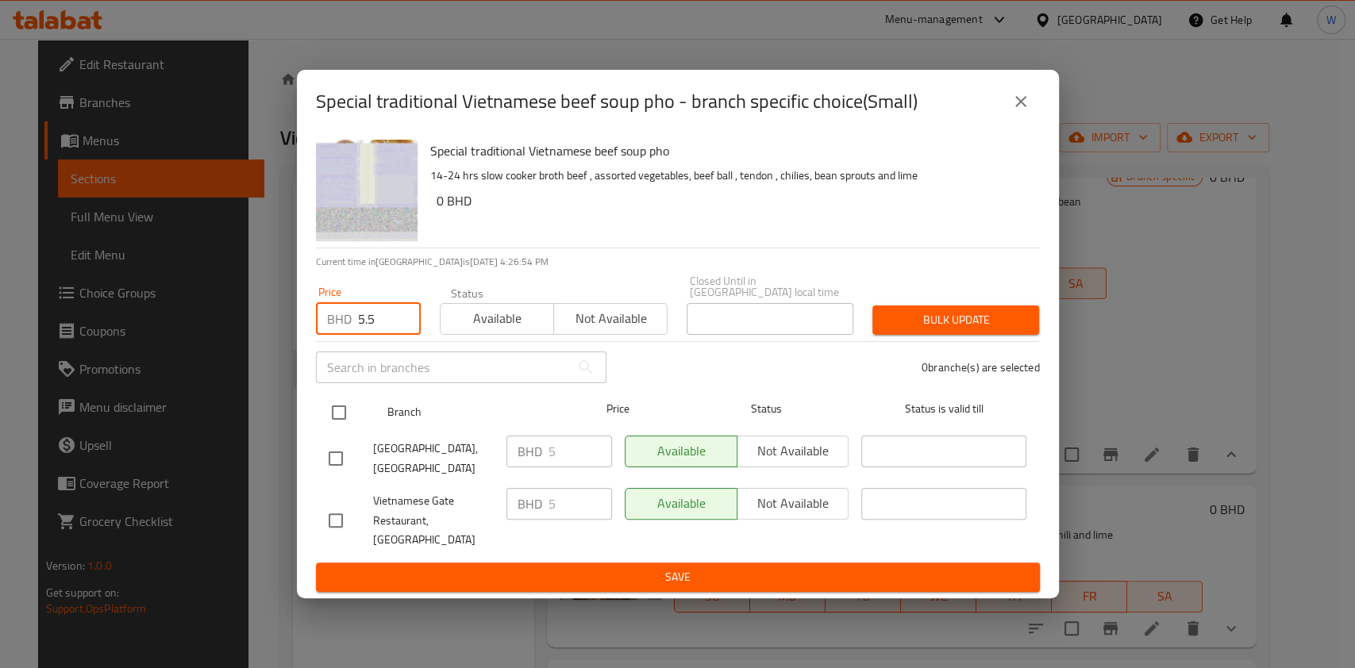
type input "5.5"
click at [343, 416] on input "checkbox" at bounding box center [338, 412] width 33 height 33
checkbox input "true"
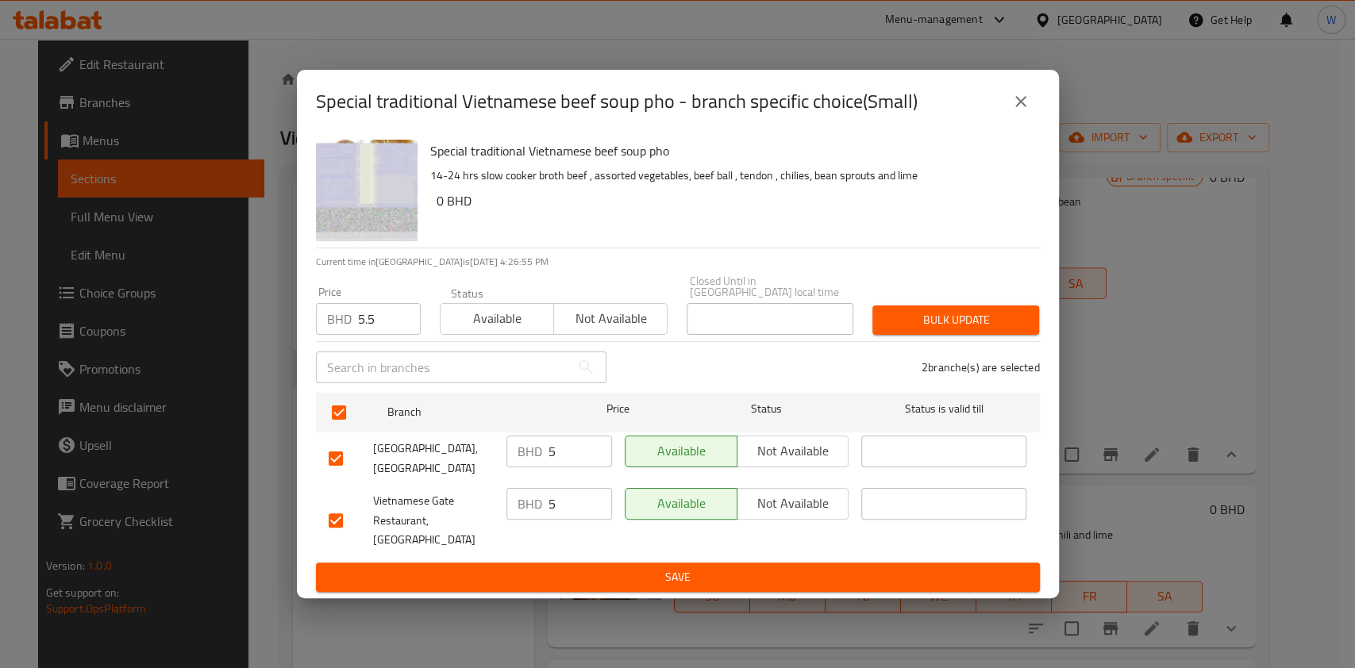
click at [923, 340] on div "Bulk update" at bounding box center [956, 320] width 186 height 48
click at [946, 320] on span "Bulk update" at bounding box center [955, 320] width 141 height 20
click at [1003, 117] on button "close" at bounding box center [1021, 102] width 38 height 38
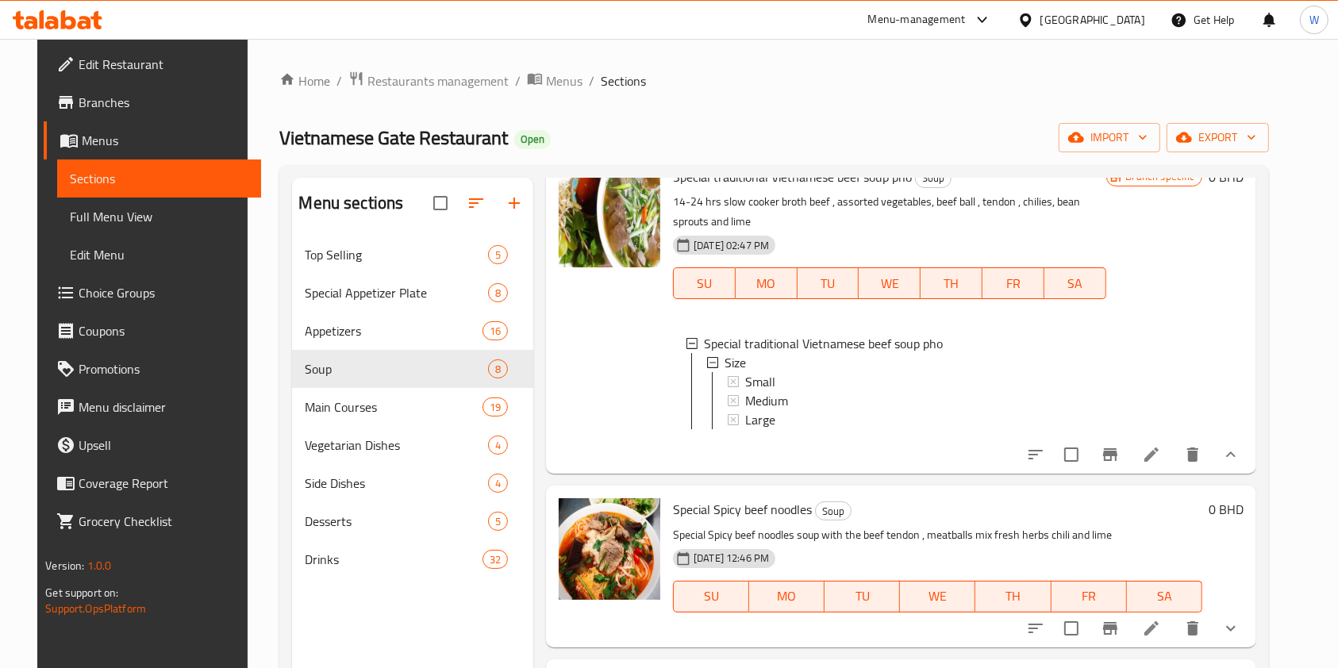
scroll to position [2, 0]
click at [890, 521] on h6 "Special Spicy beef noodles Soup" at bounding box center [937, 509] width 529 height 22
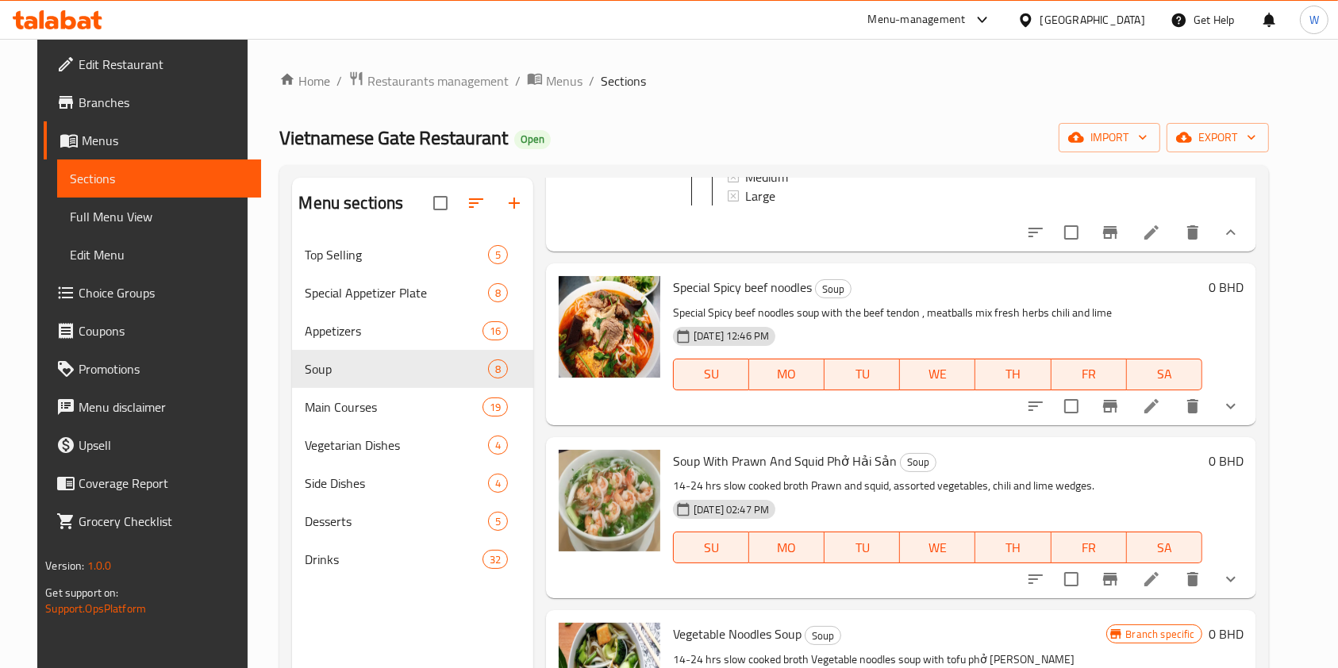
scroll to position [741, 0]
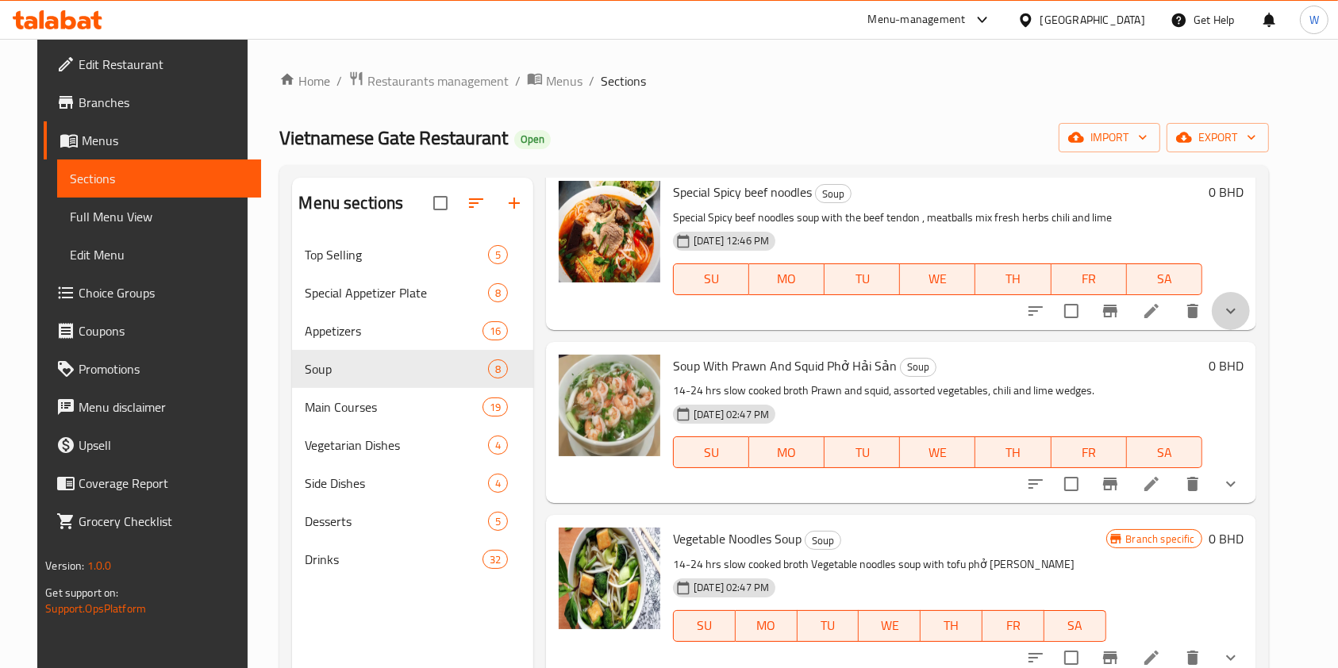
click at [1241, 321] on icon "show more" at bounding box center [1231, 311] width 19 height 19
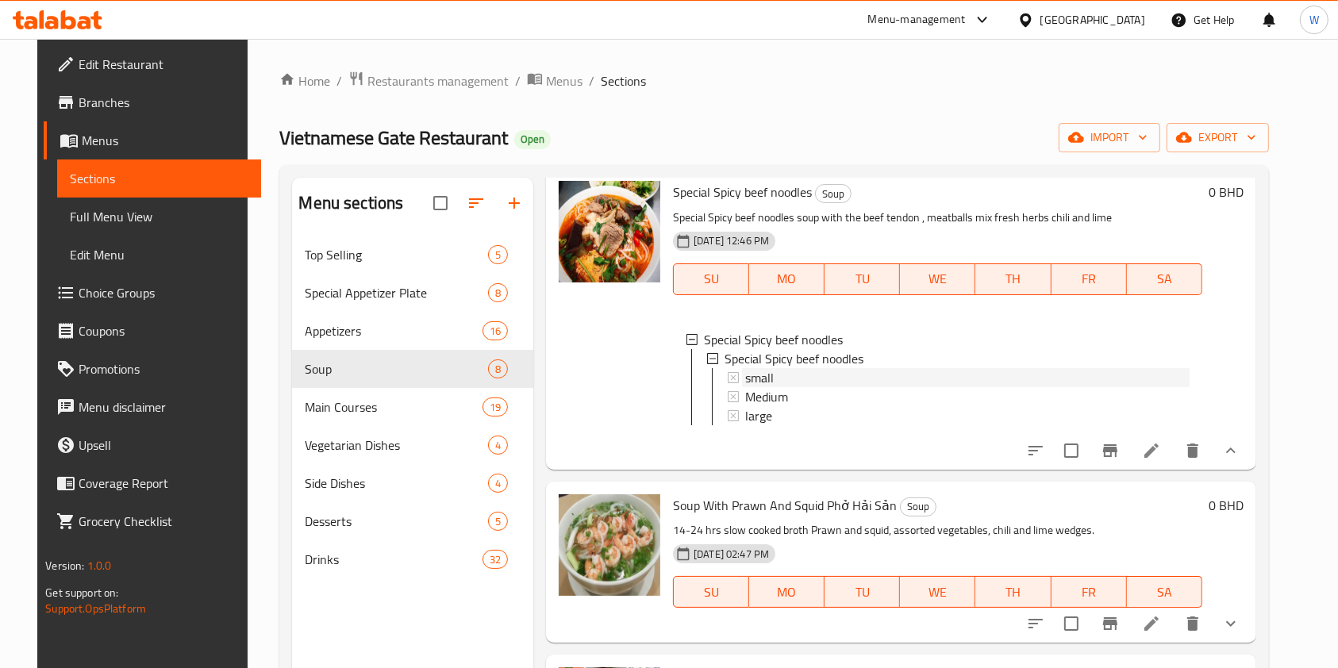
click at [845, 387] on div "small" at bounding box center [967, 377] width 444 height 19
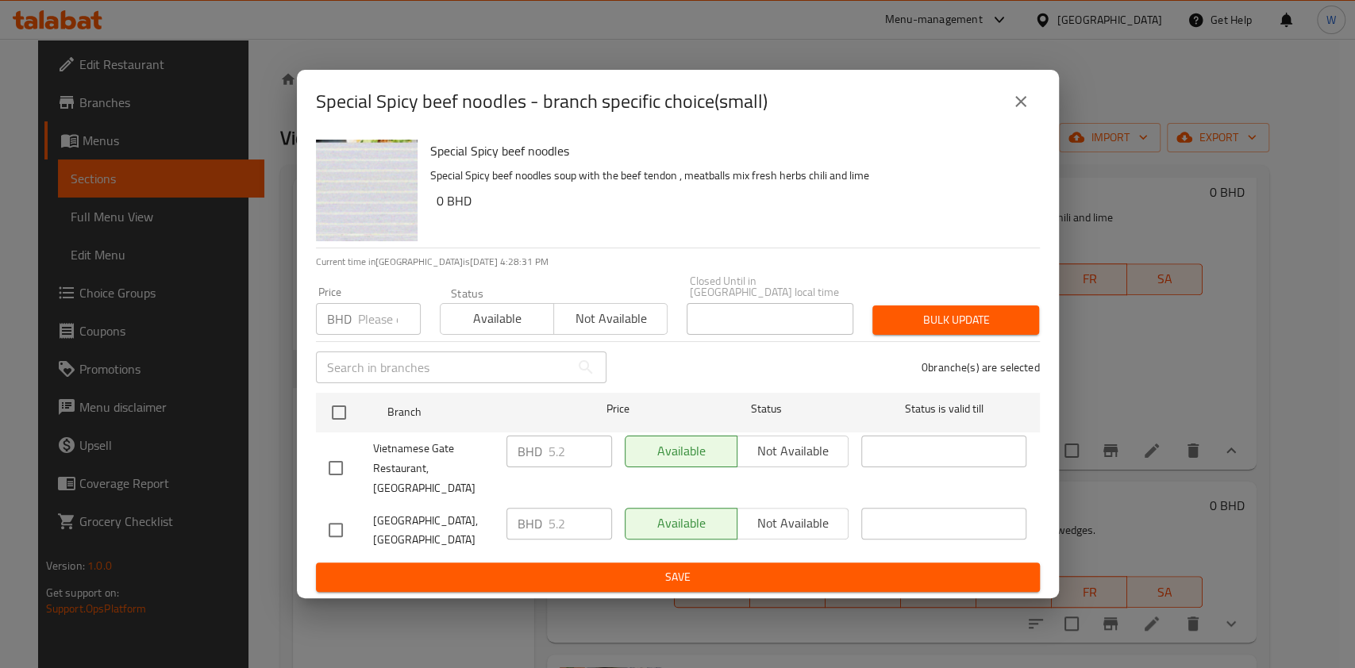
click at [376, 311] on input "number" at bounding box center [389, 319] width 63 height 32
paste input "5.72"
type input "5.72"
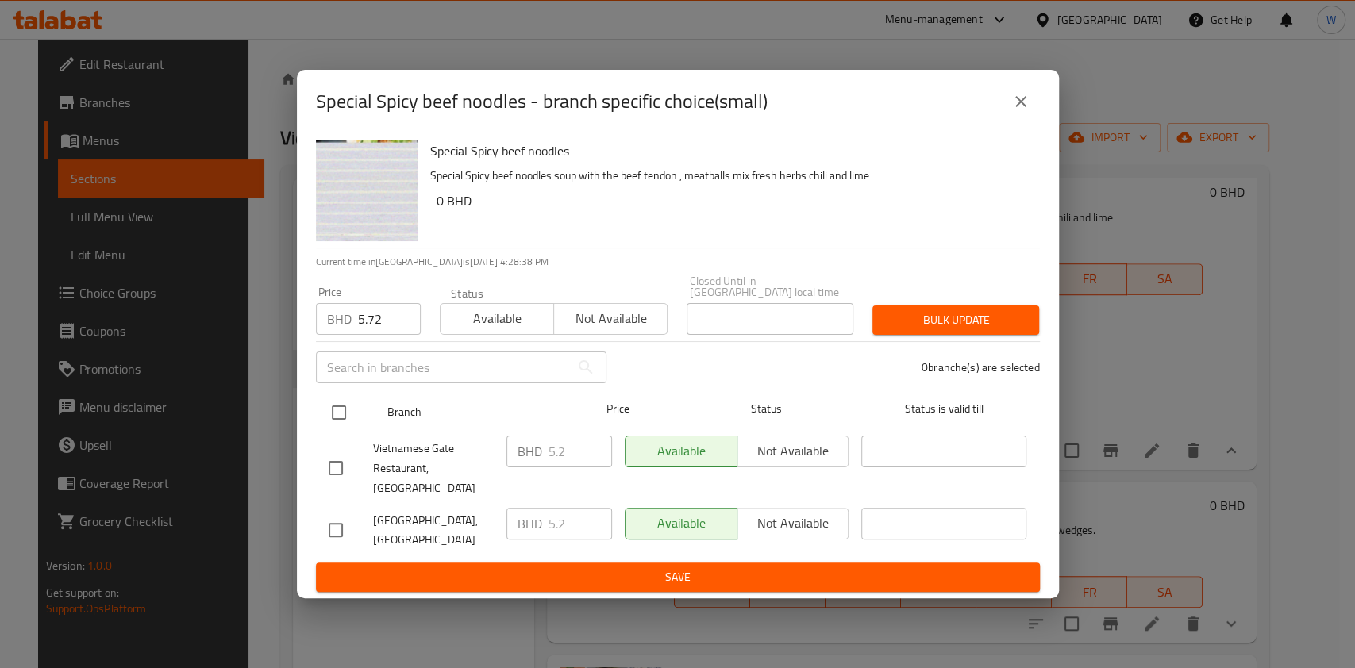
click at [342, 410] on input "checkbox" at bounding box center [338, 412] width 33 height 33
checkbox input "true"
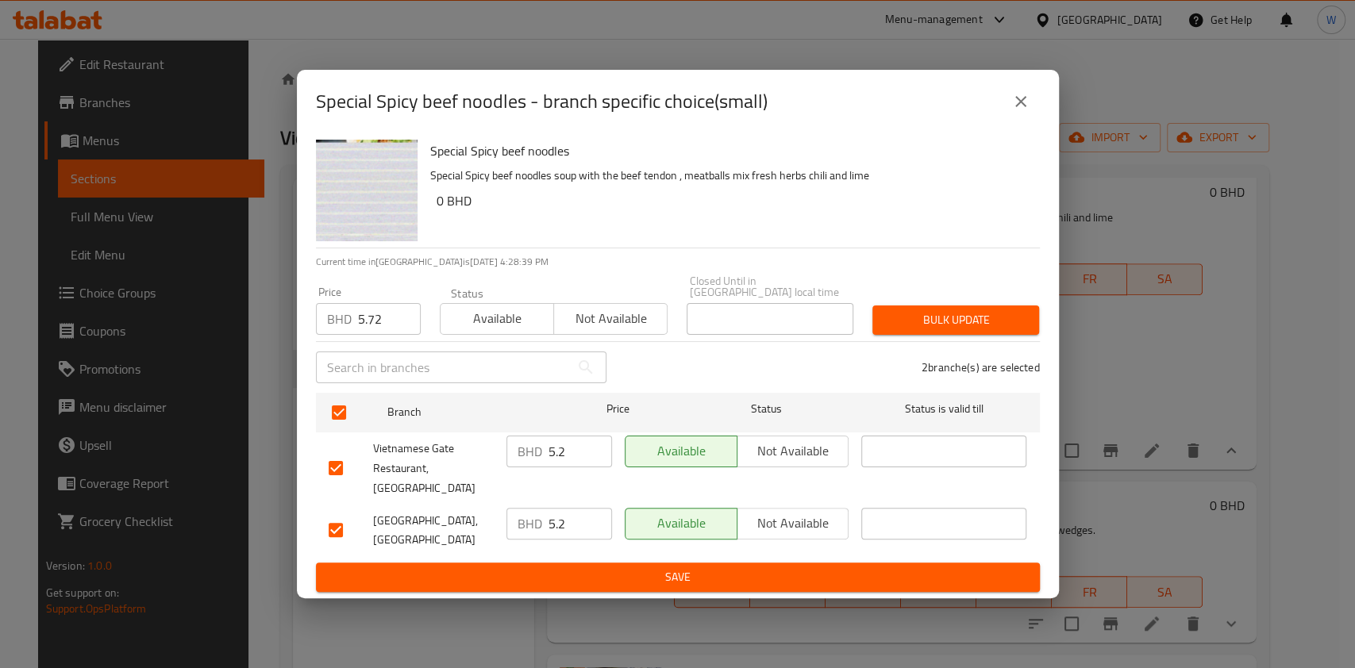
click at [1011, 317] on span "Bulk update" at bounding box center [955, 320] width 141 height 20
click at [1012, 105] on button "close" at bounding box center [1021, 102] width 38 height 38
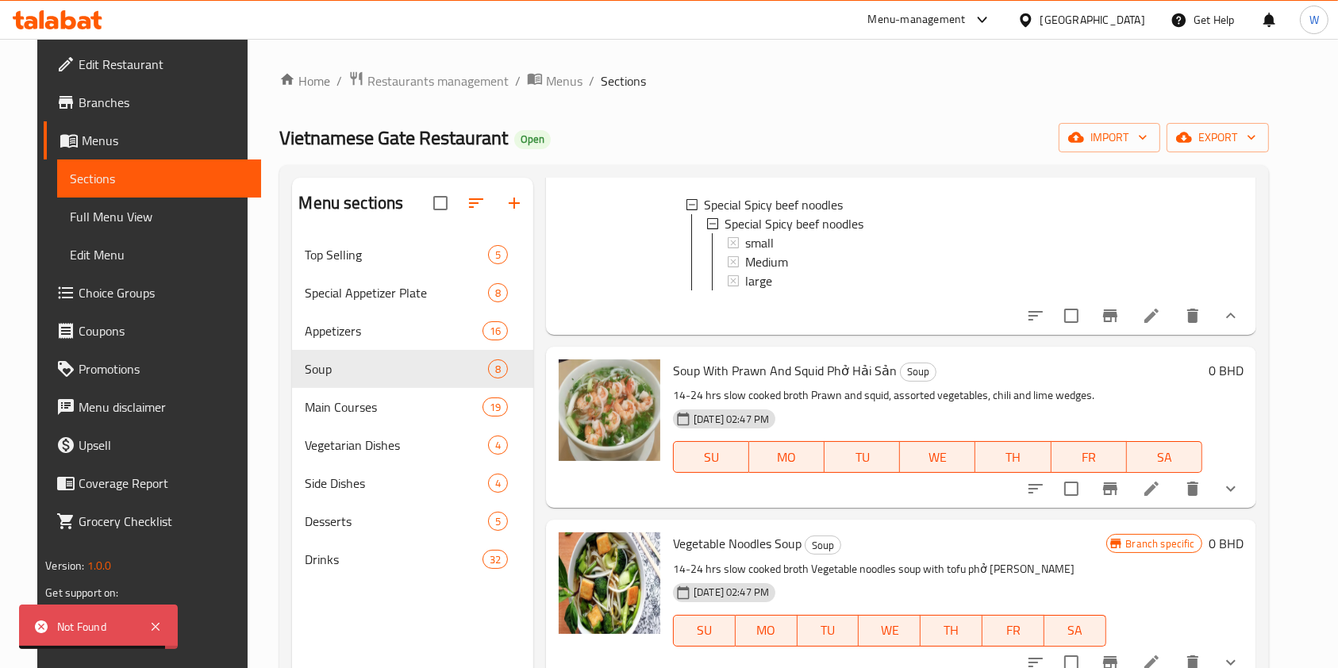
scroll to position [1058, 0]
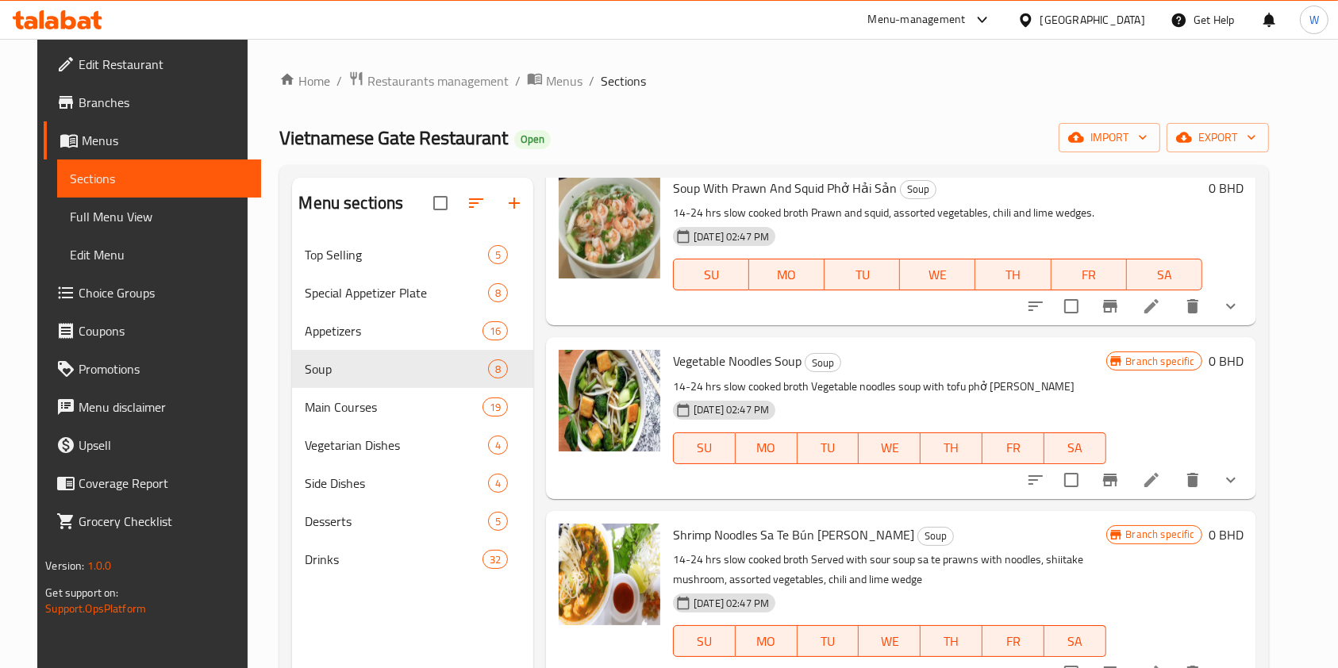
click at [1241, 316] on icon "show more" at bounding box center [1231, 306] width 19 height 19
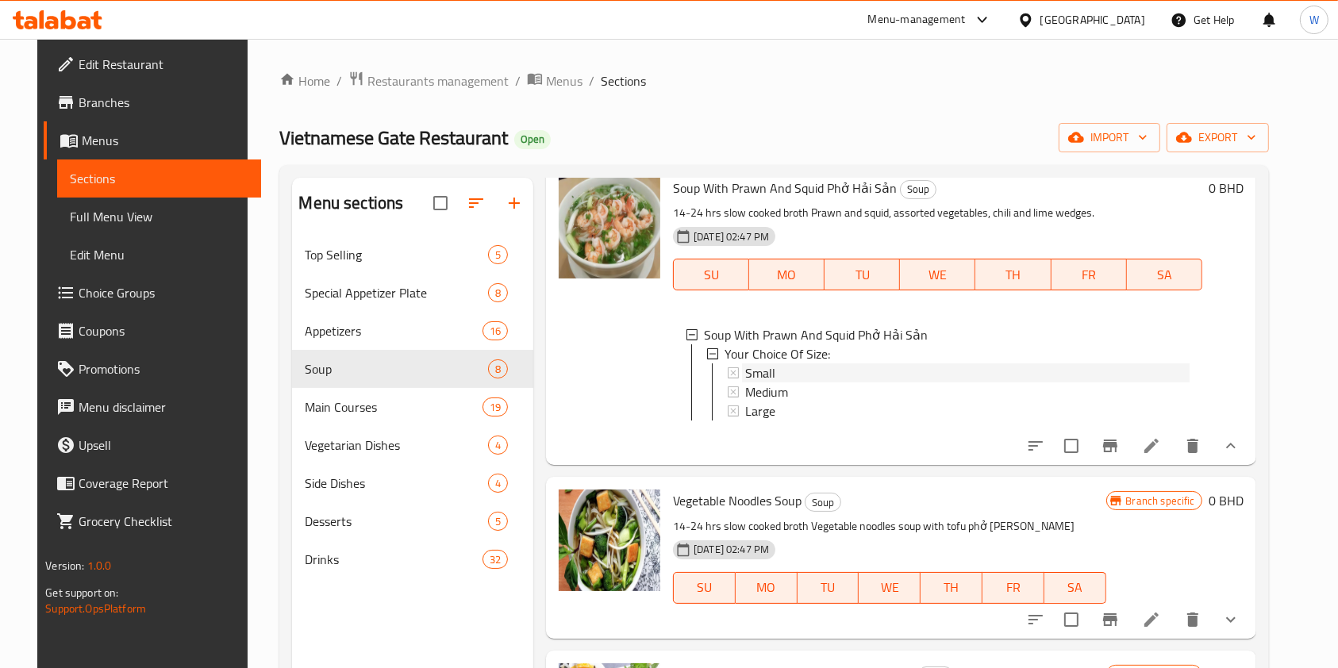
click at [805, 383] on div "Small" at bounding box center [967, 373] width 444 height 19
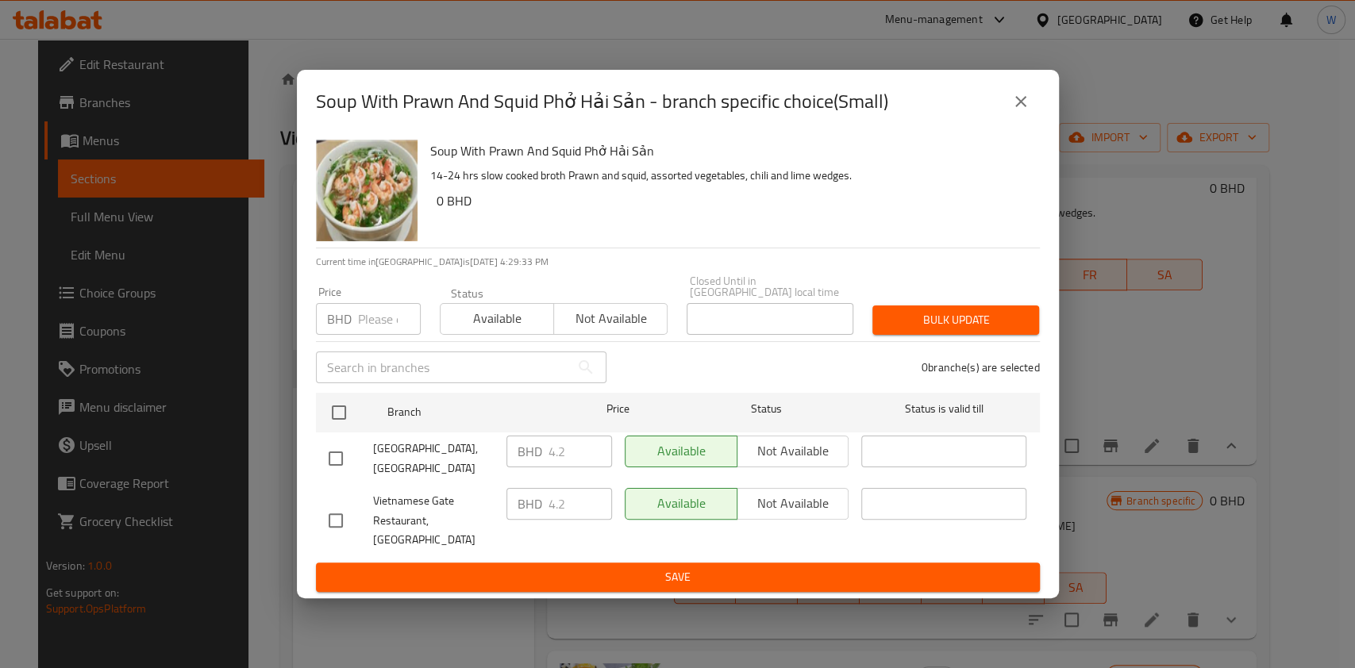
click at [375, 315] on input "number" at bounding box center [389, 319] width 63 height 32
paste input "4.62"
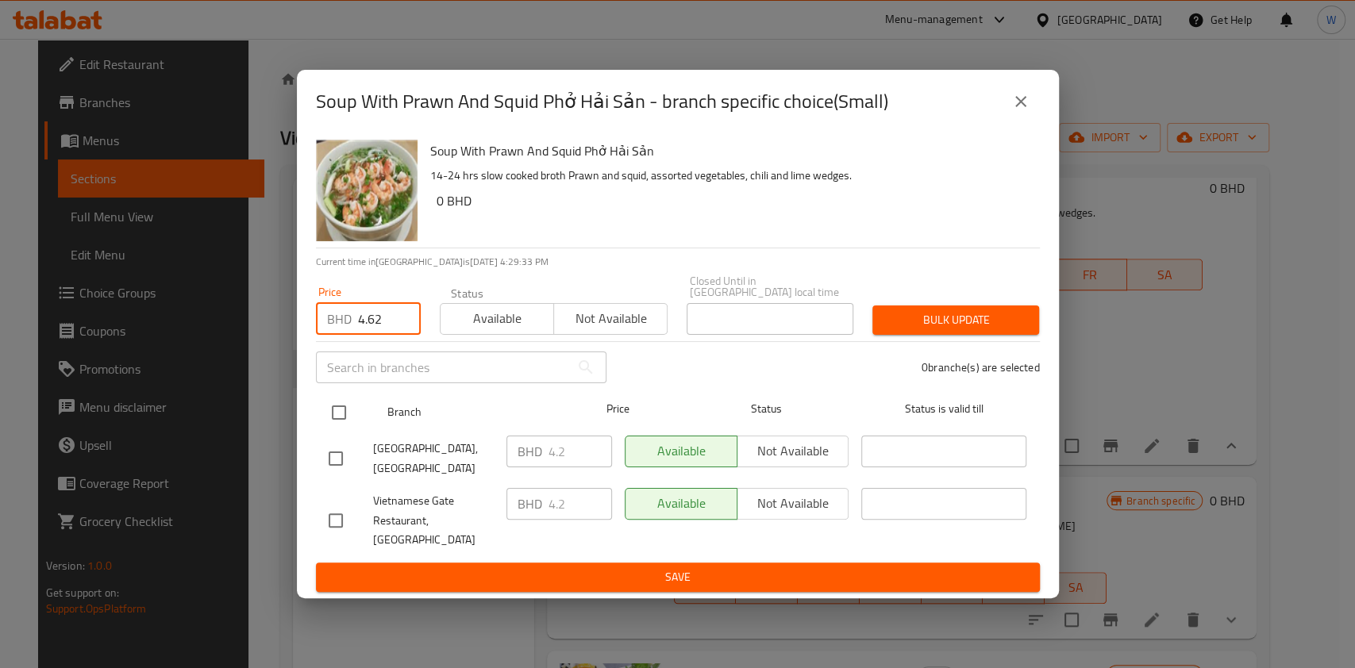
type input "4.62"
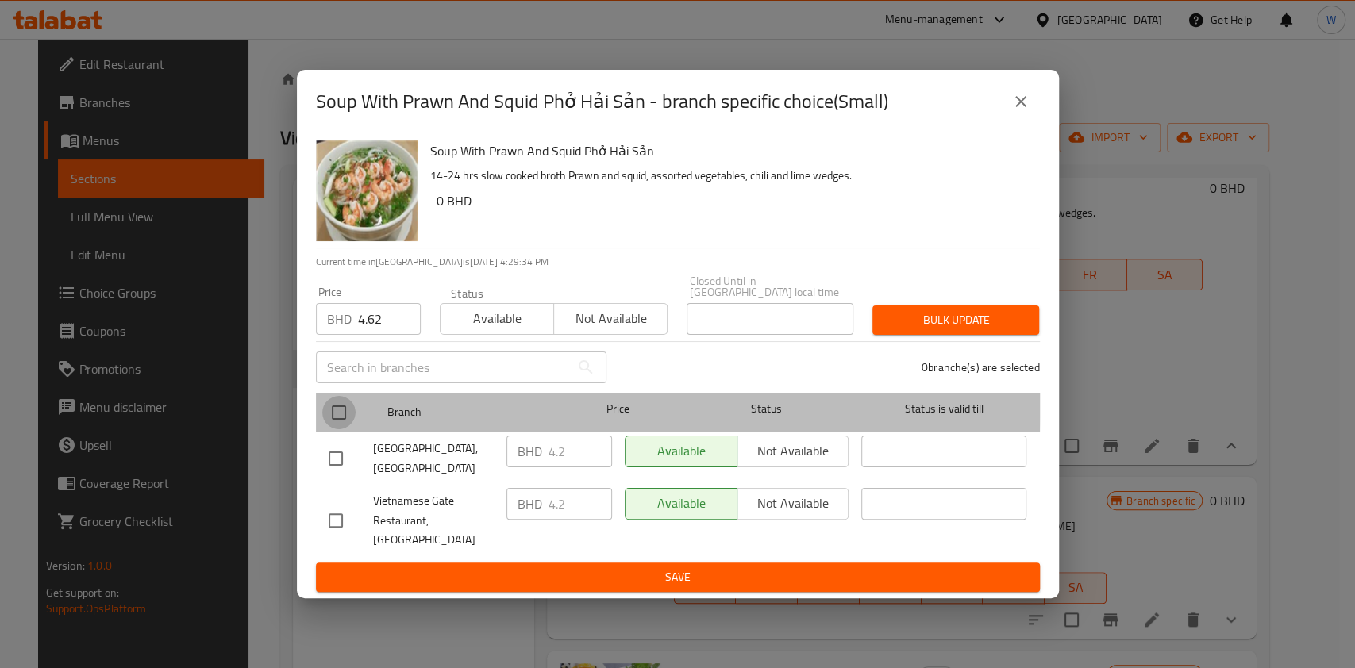
click at [340, 406] on input "checkbox" at bounding box center [338, 412] width 33 height 33
checkbox input "true"
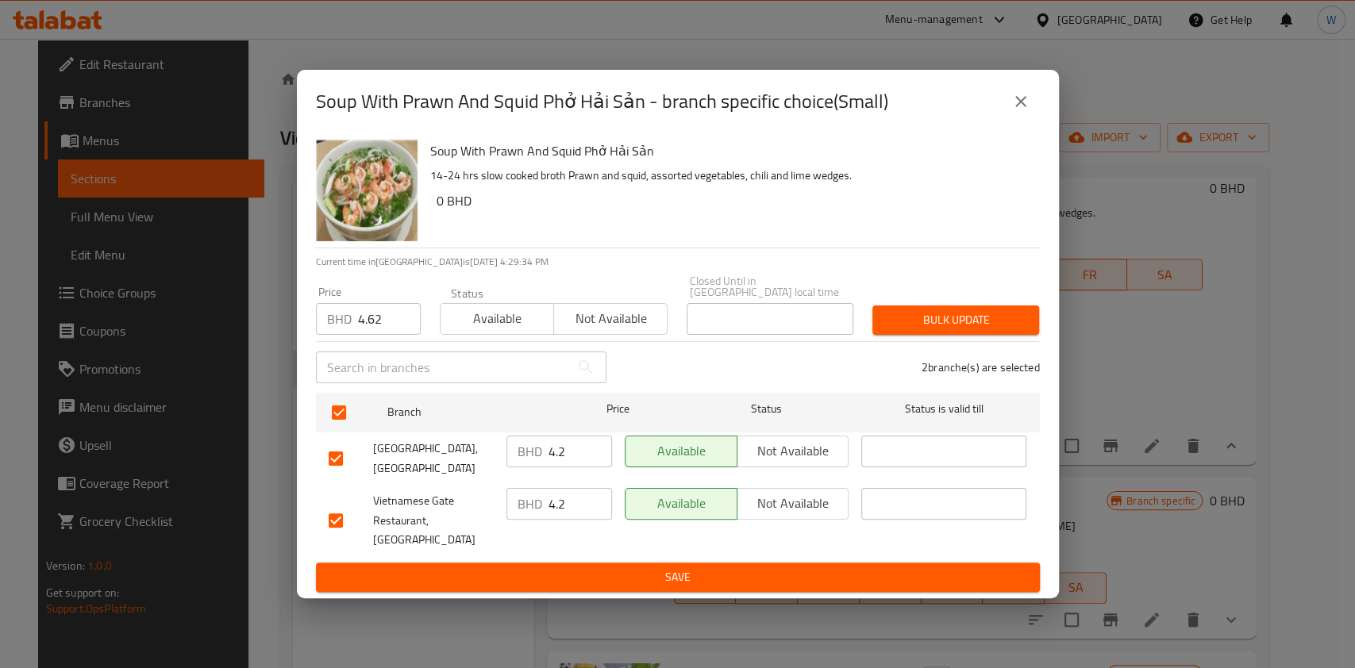
click at [546, 464] on div "BHD 4.2 ​" at bounding box center [559, 452] width 106 height 32
click at [559, 456] on input "4.2" at bounding box center [579, 452] width 63 height 32
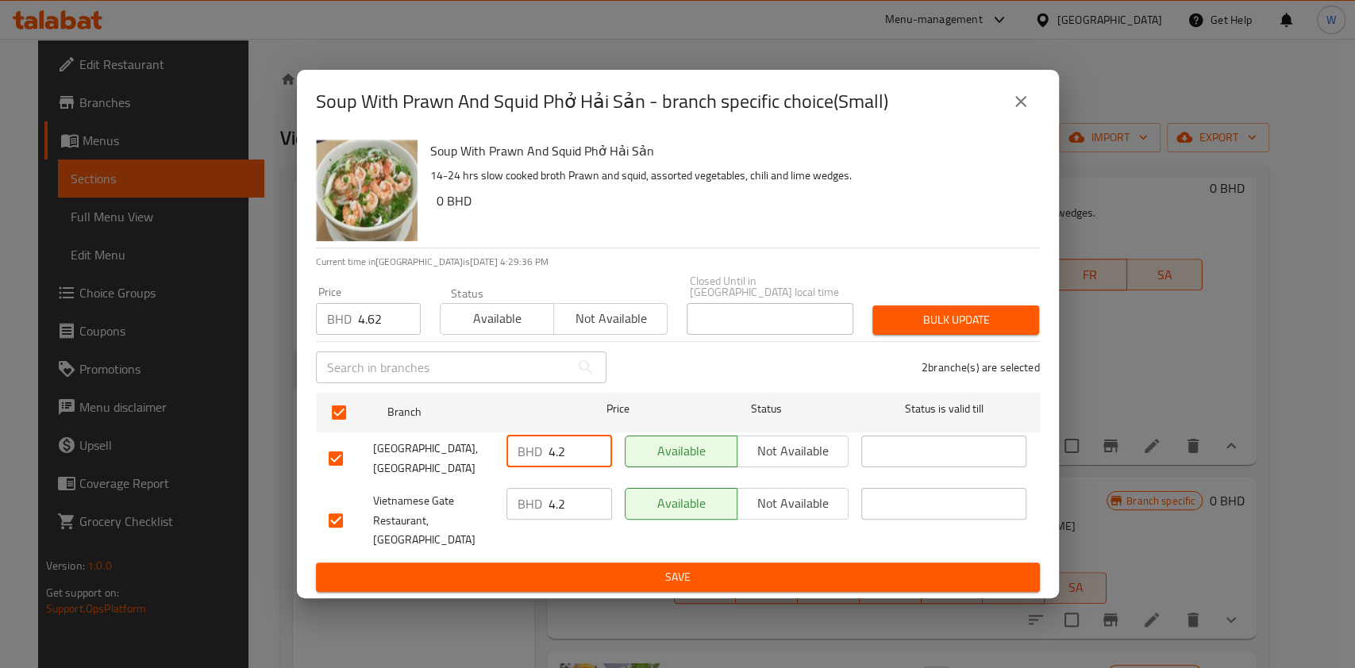
click at [559, 456] on input "4.2" at bounding box center [579, 452] width 63 height 32
click at [368, 323] on input "4.62" at bounding box center [389, 319] width 63 height 32
click at [968, 313] on span "Bulk update" at bounding box center [955, 320] width 141 height 20
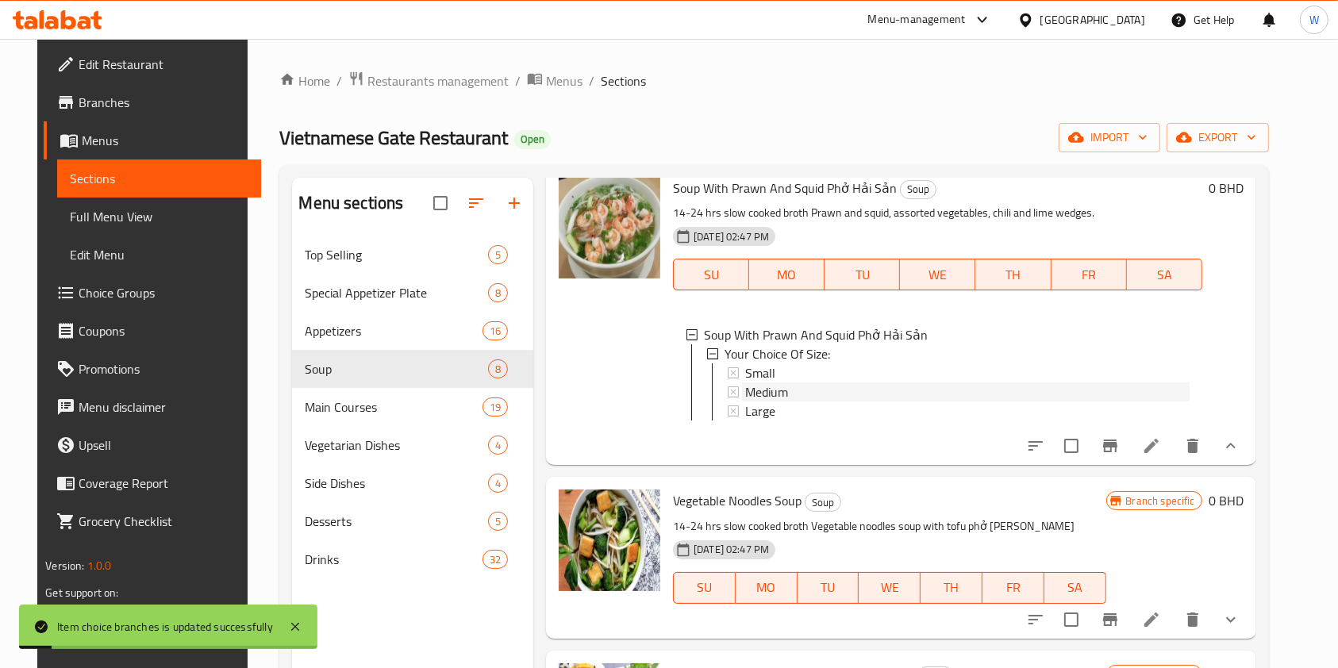
click at [787, 402] on div "Medium" at bounding box center [967, 392] width 444 height 19
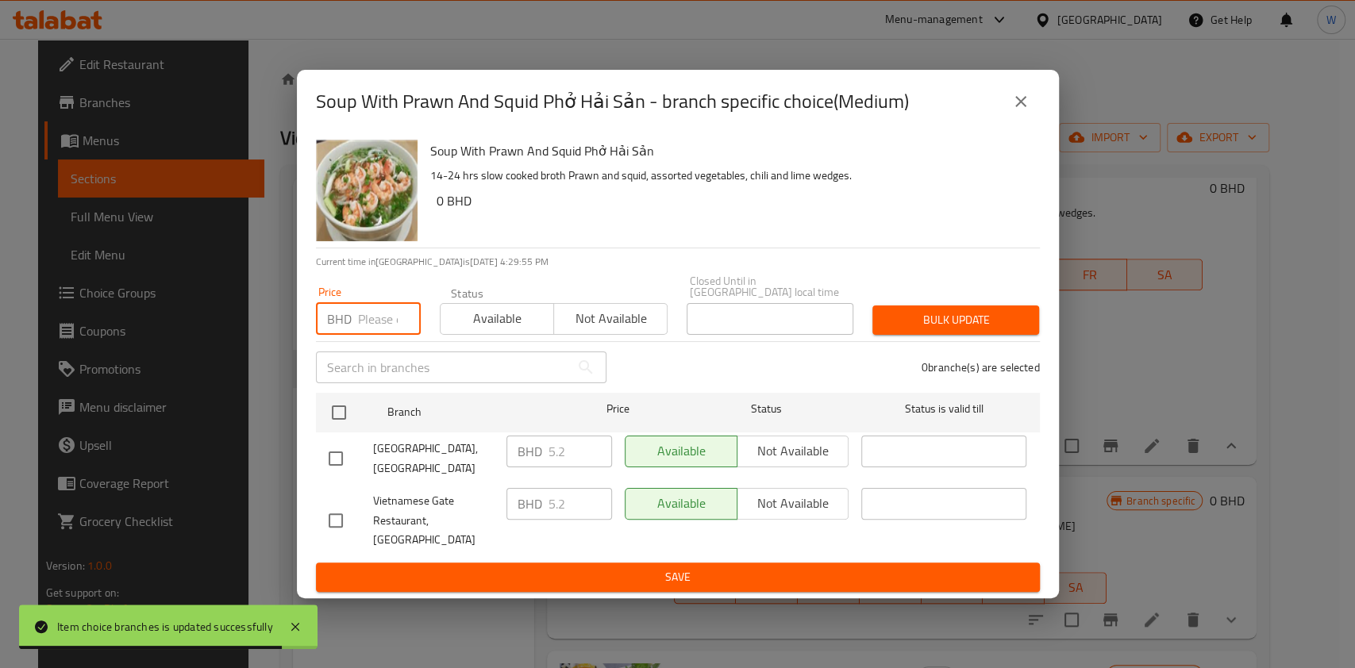
click at [371, 325] on input "number" at bounding box center [389, 319] width 63 height 32
paste input "5.72"
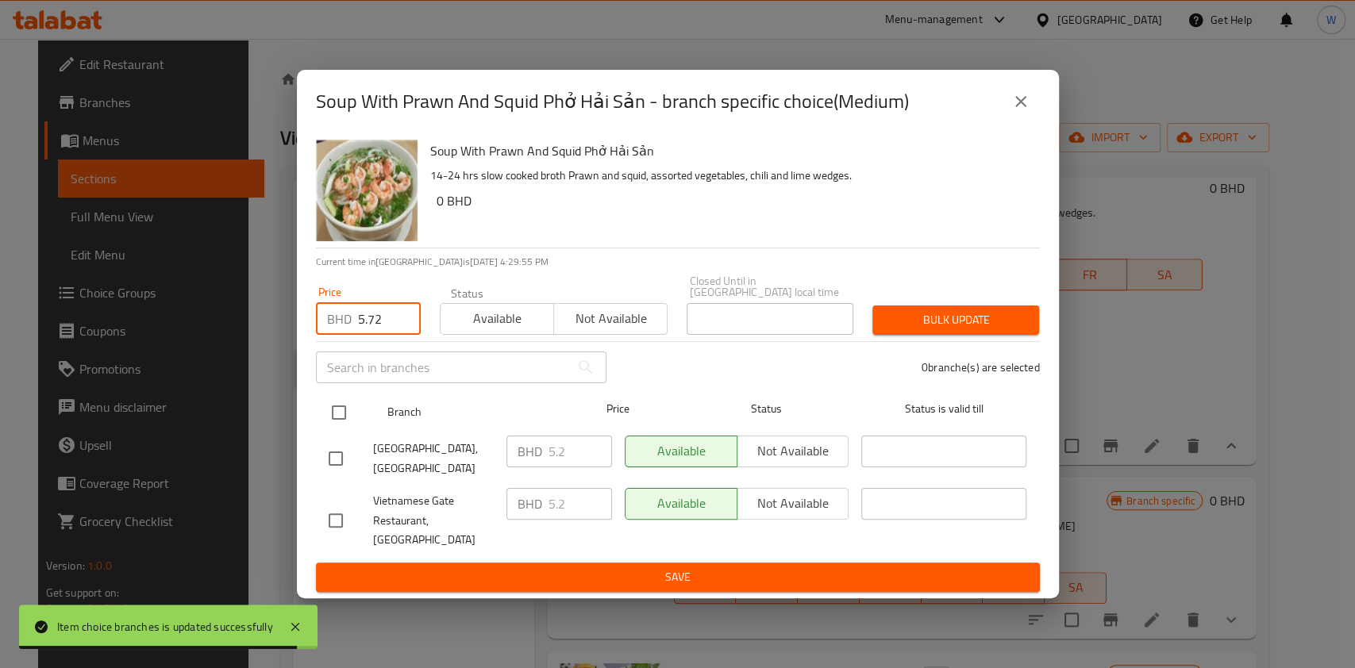
type input "5.72"
click at [344, 417] on input "checkbox" at bounding box center [338, 412] width 33 height 33
checkbox input "true"
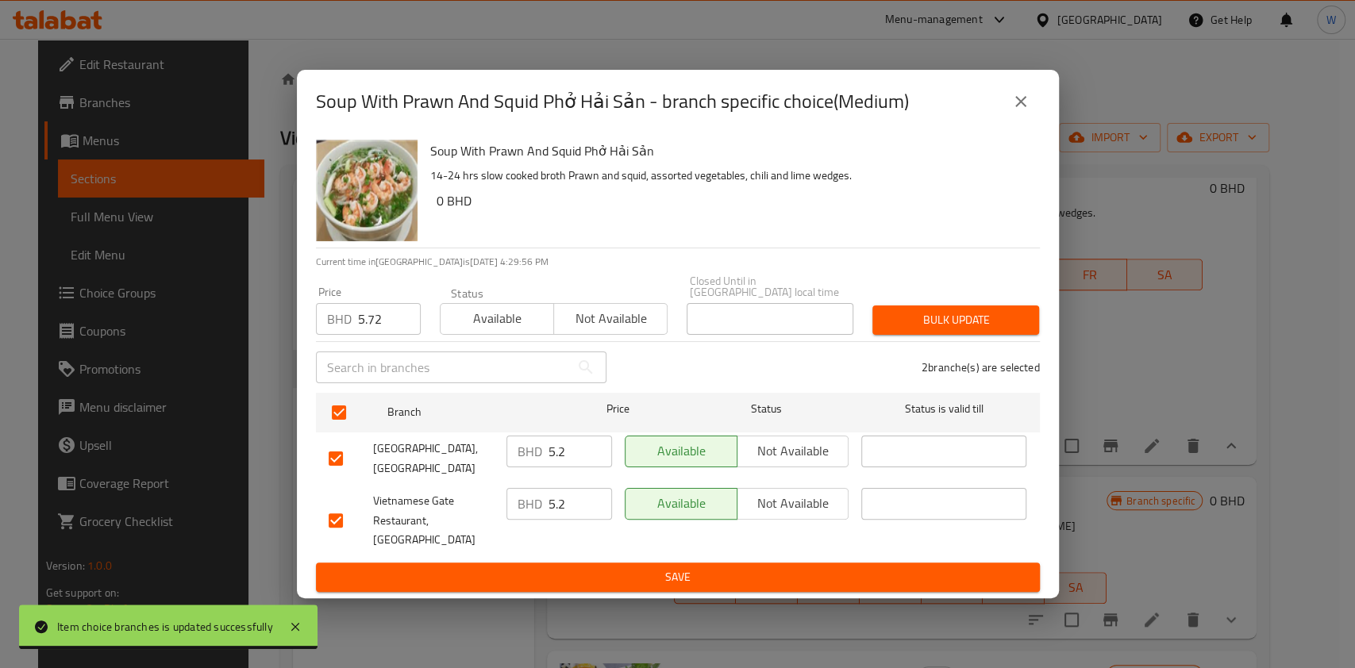
click at [927, 318] on span "Bulk update" at bounding box center [955, 320] width 141 height 20
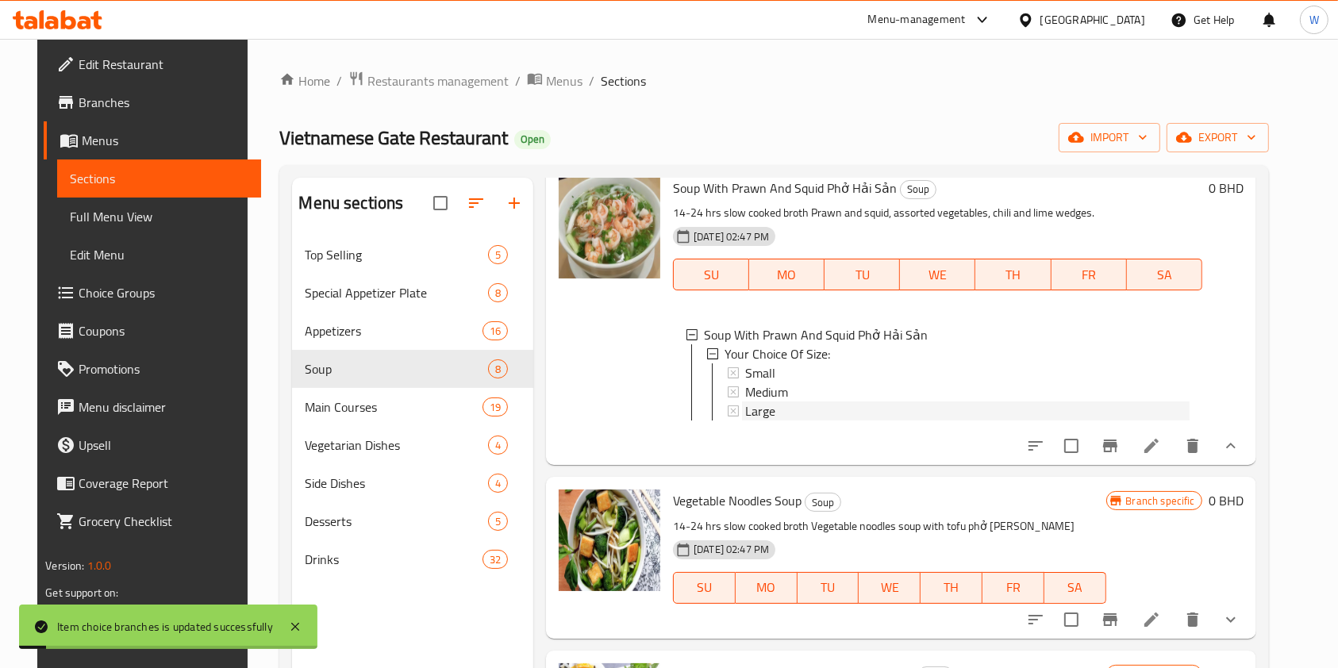
click at [762, 421] on span "Large" at bounding box center [760, 411] width 30 height 19
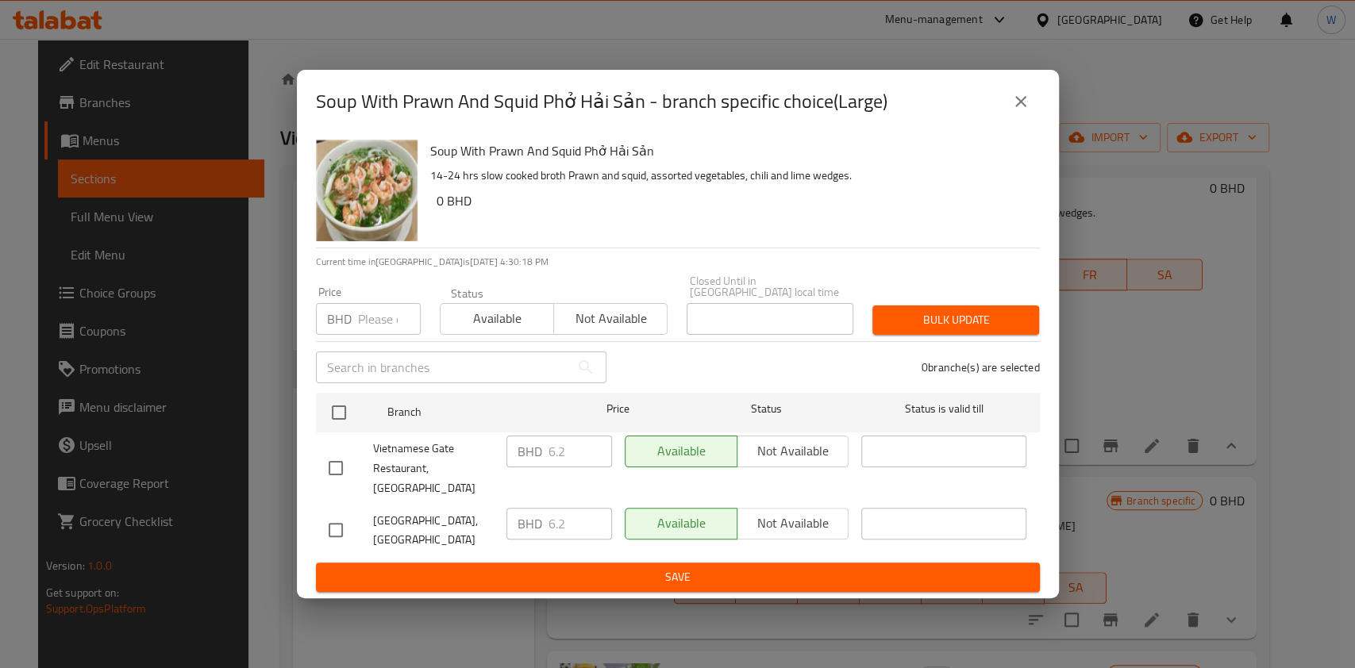
drag, startPoint x: 368, startPoint y: 332, endPoint x: 364, endPoint y: 342, distance: 11.1
click at [368, 331] on input "number" at bounding box center [389, 319] width 63 height 32
paste input "6.82"
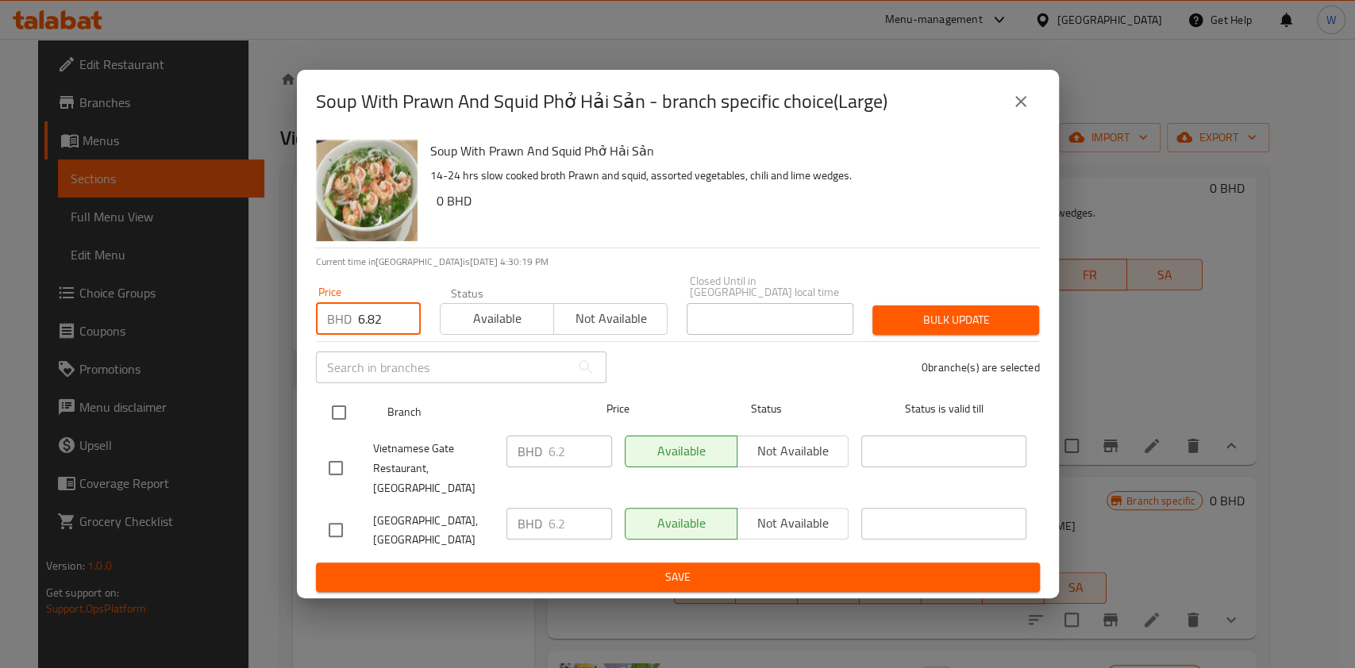
type input "6.82"
click at [352, 403] on input "checkbox" at bounding box center [338, 412] width 33 height 33
checkbox input "true"
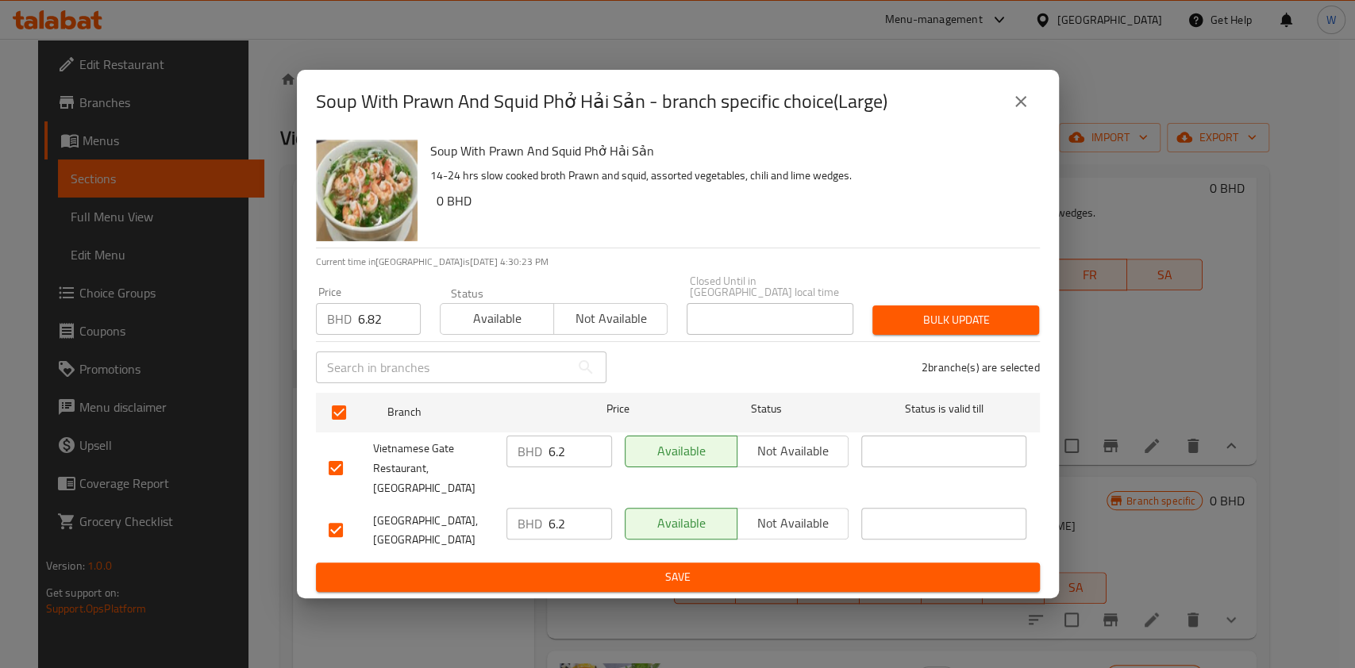
click at [556, 462] on input "6.2" at bounding box center [579, 452] width 63 height 32
click at [362, 333] on input "6.82" at bounding box center [389, 319] width 63 height 32
click at [950, 317] on span "Bulk update" at bounding box center [955, 320] width 141 height 20
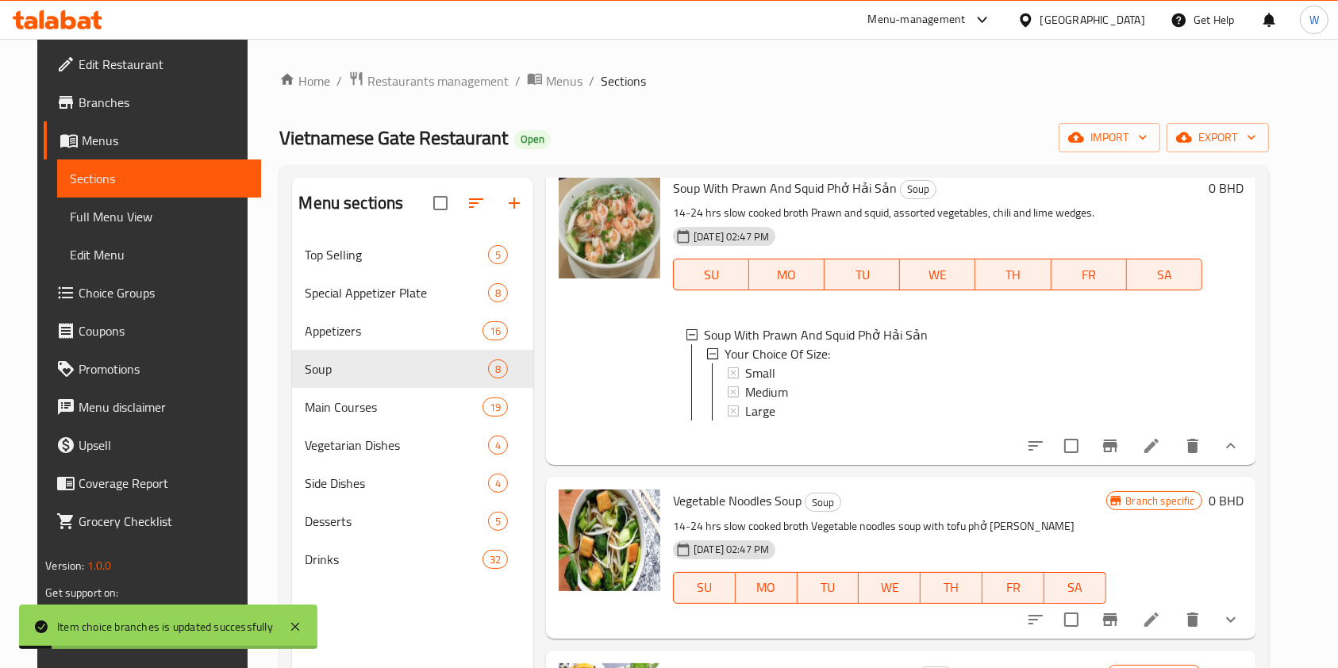
click at [772, 465] on div "Soup With Prawn And Squid Phở Hải Sản Soup 14-24 hrs slow cooked broth Prawn an…" at bounding box center [901, 314] width 710 height 301
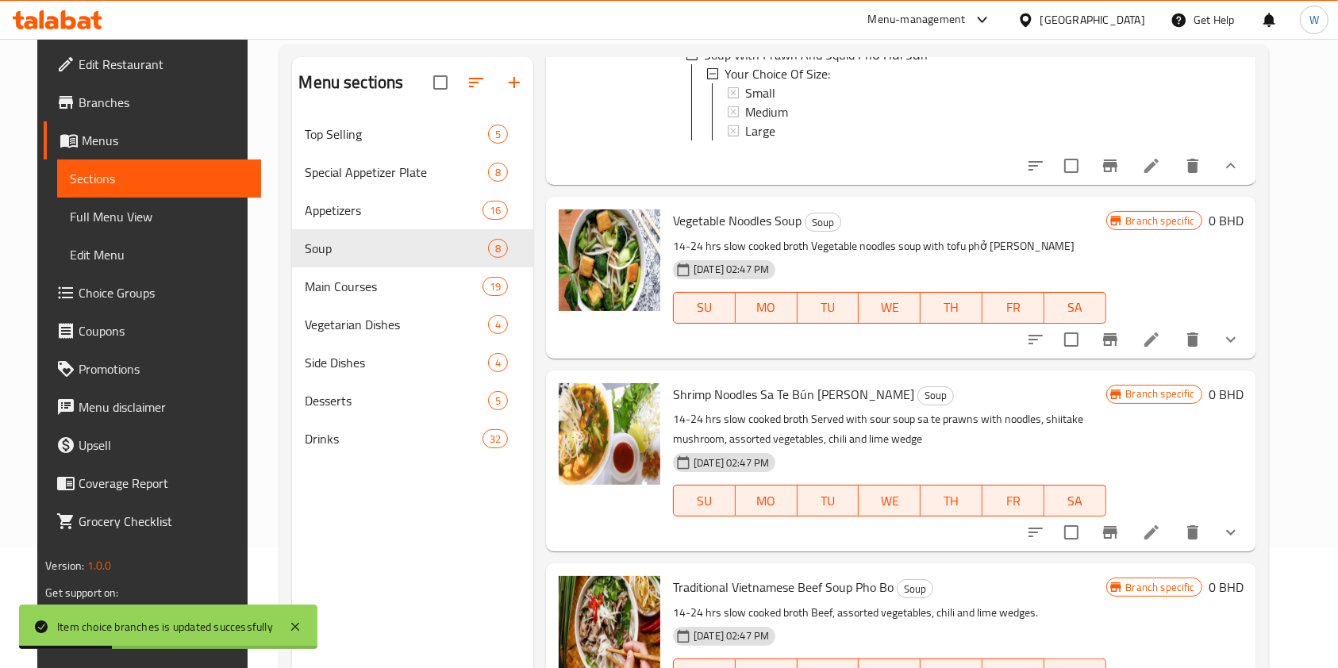
scroll to position [211, 0]
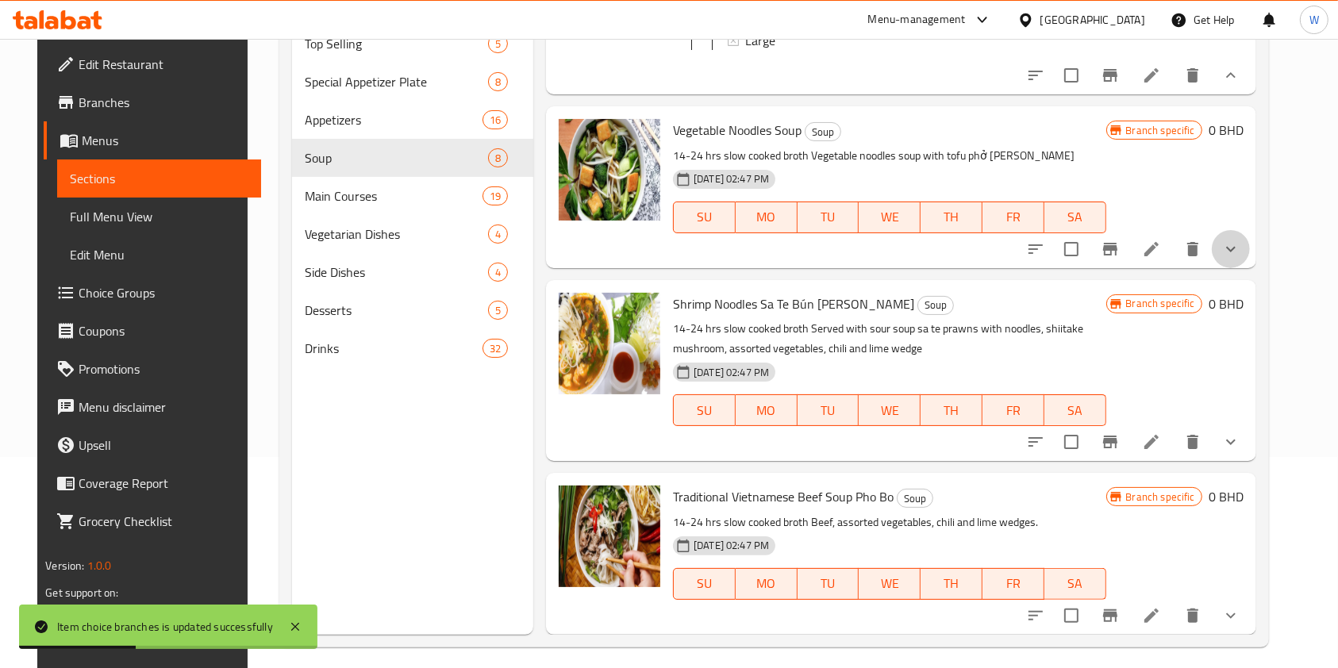
click at [1250, 251] on button "show more" at bounding box center [1231, 249] width 38 height 38
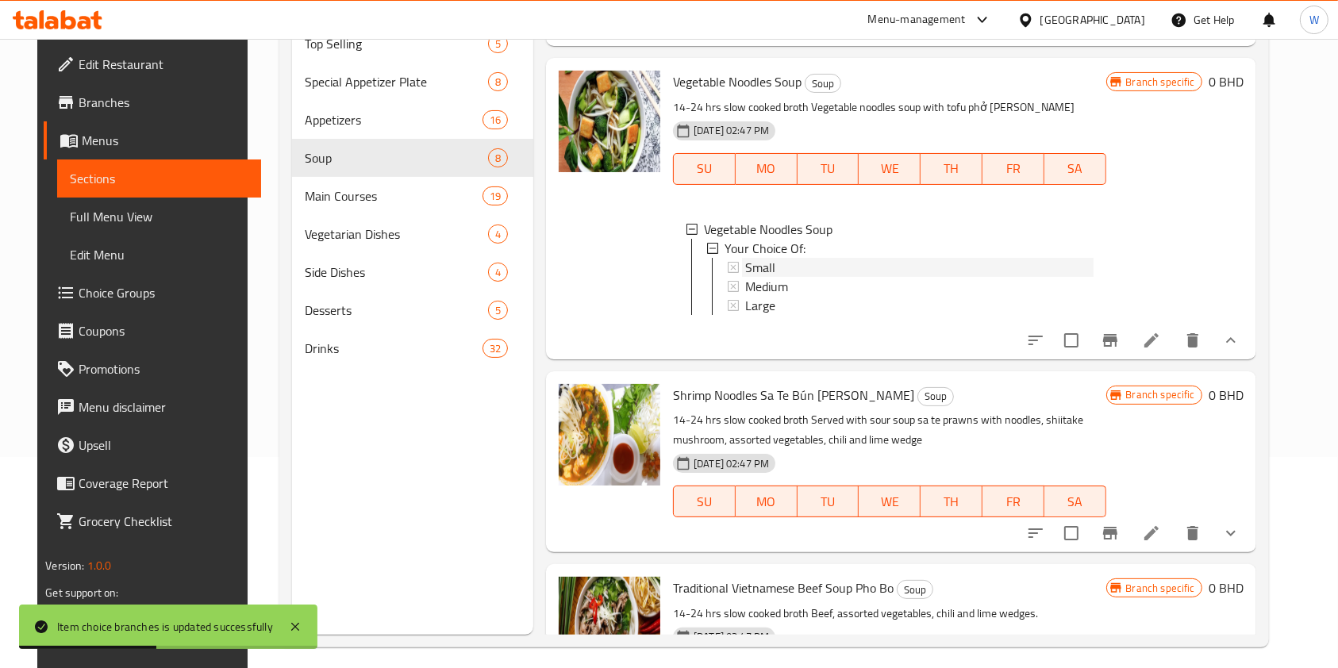
click at [831, 277] on div "Small" at bounding box center [919, 267] width 348 height 19
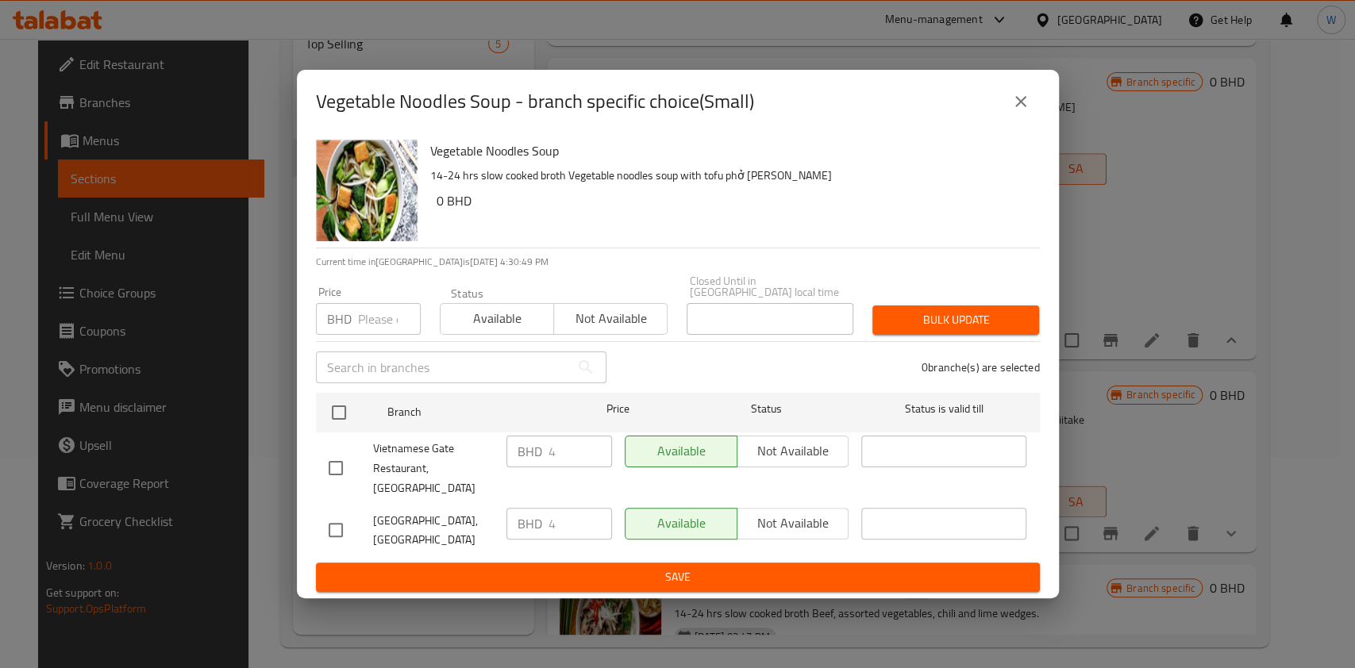
click at [369, 333] on input "number" at bounding box center [389, 319] width 63 height 32
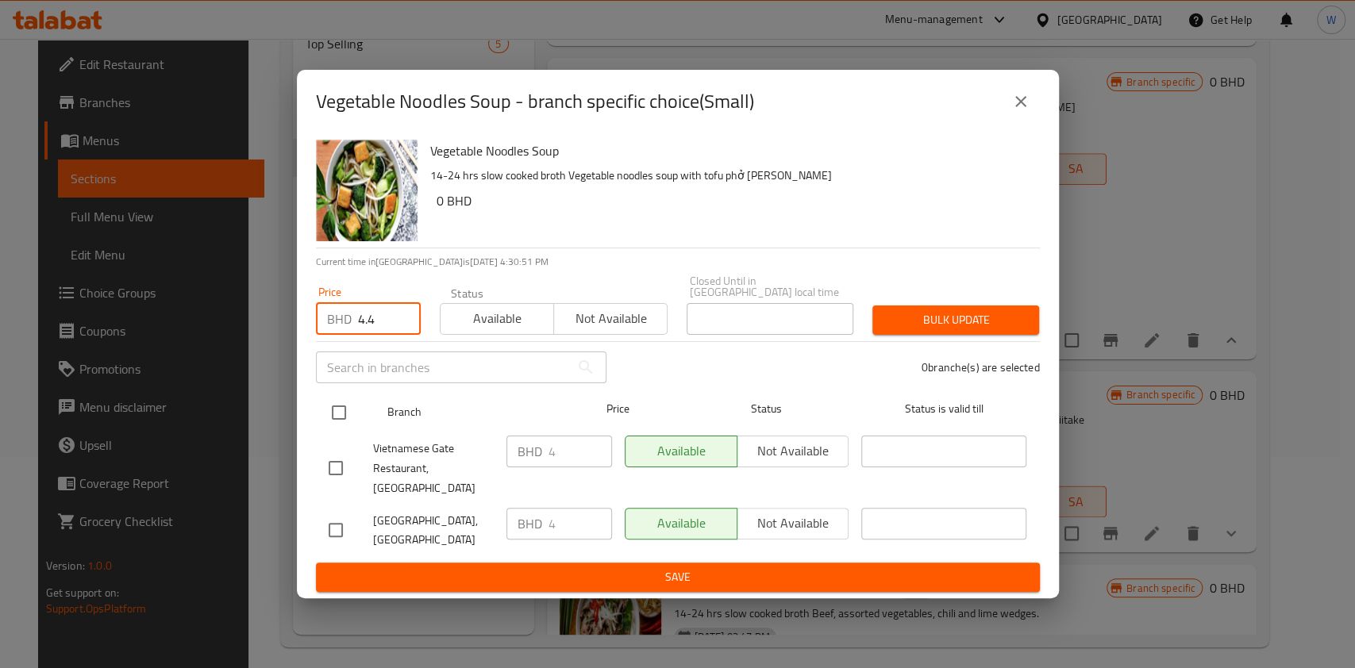
type input "4.4"
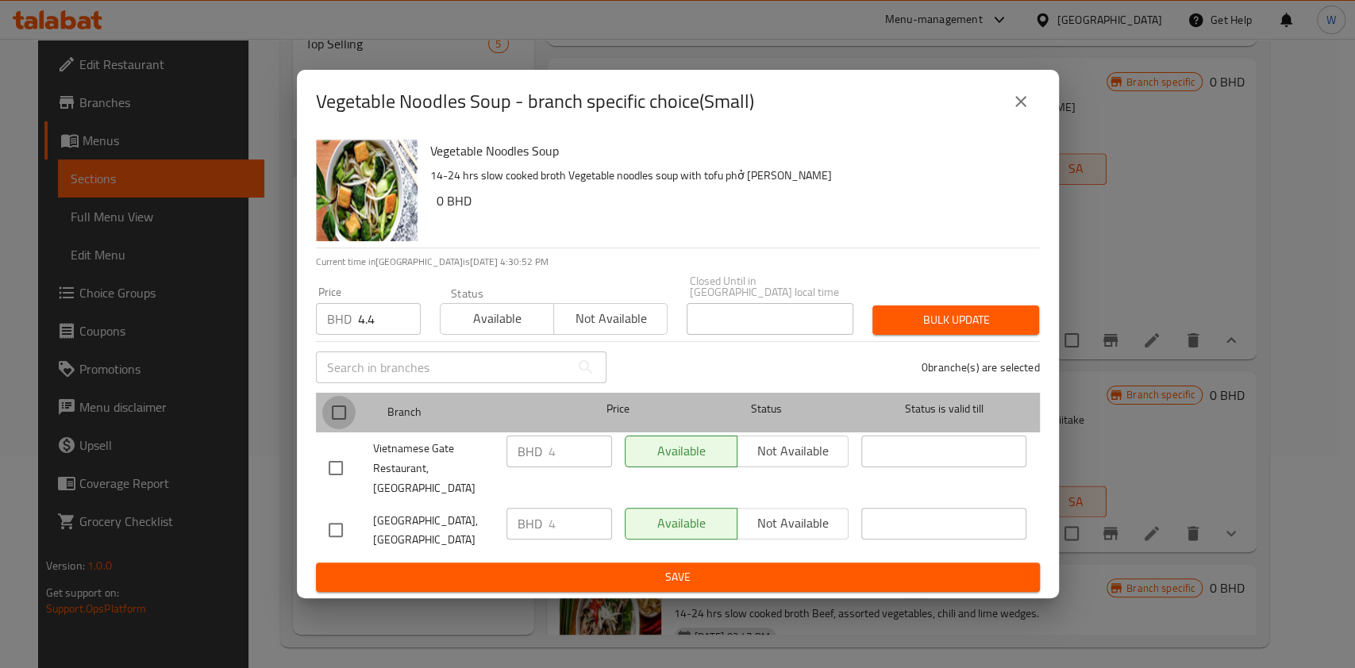
click at [336, 416] on input "checkbox" at bounding box center [338, 412] width 33 height 33
checkbox input "true"
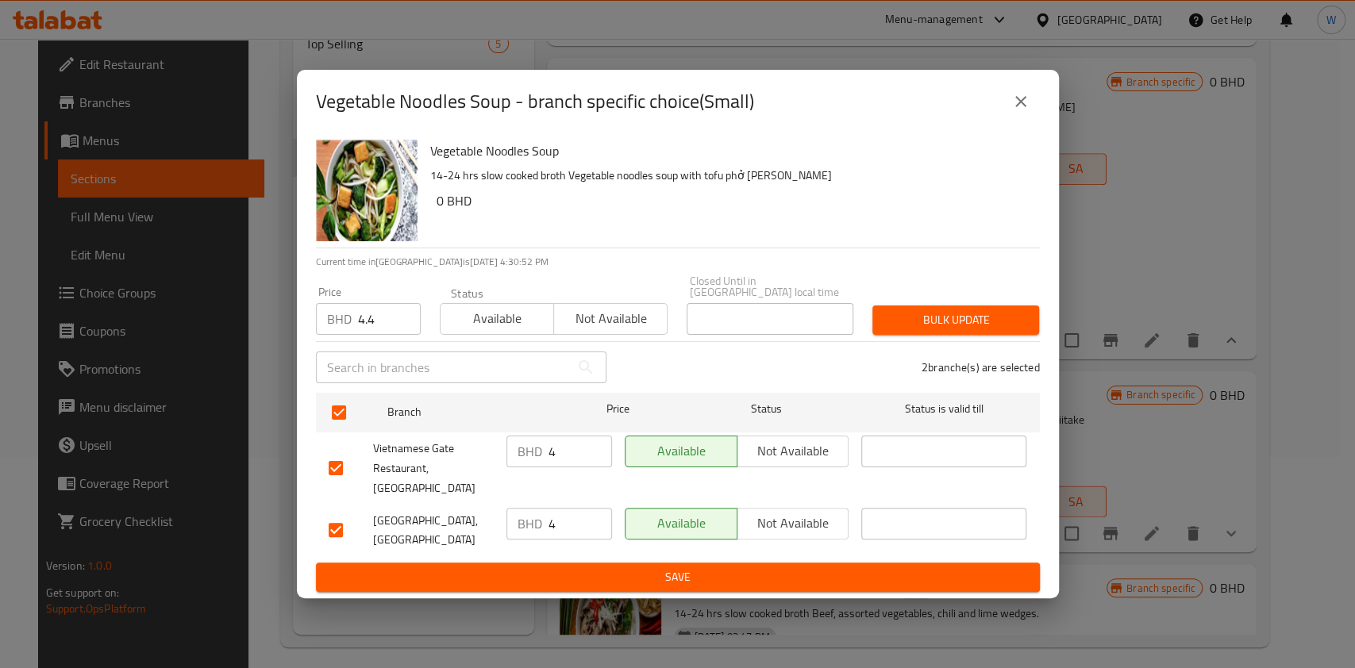
click at [987, 330] on span "Bulk update" at bounding box center [955, 320] width 141 height 20
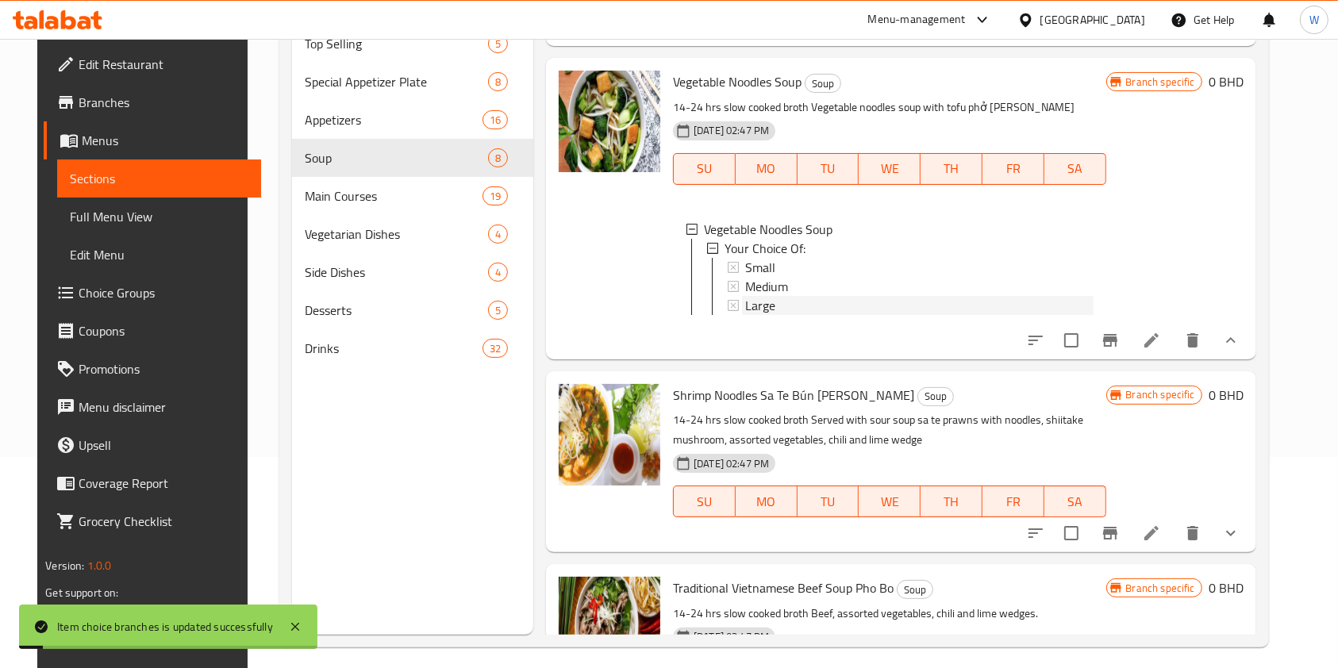
click at [785, 315] on div "Large" at bounding box center [919, 305] width 348 height 19
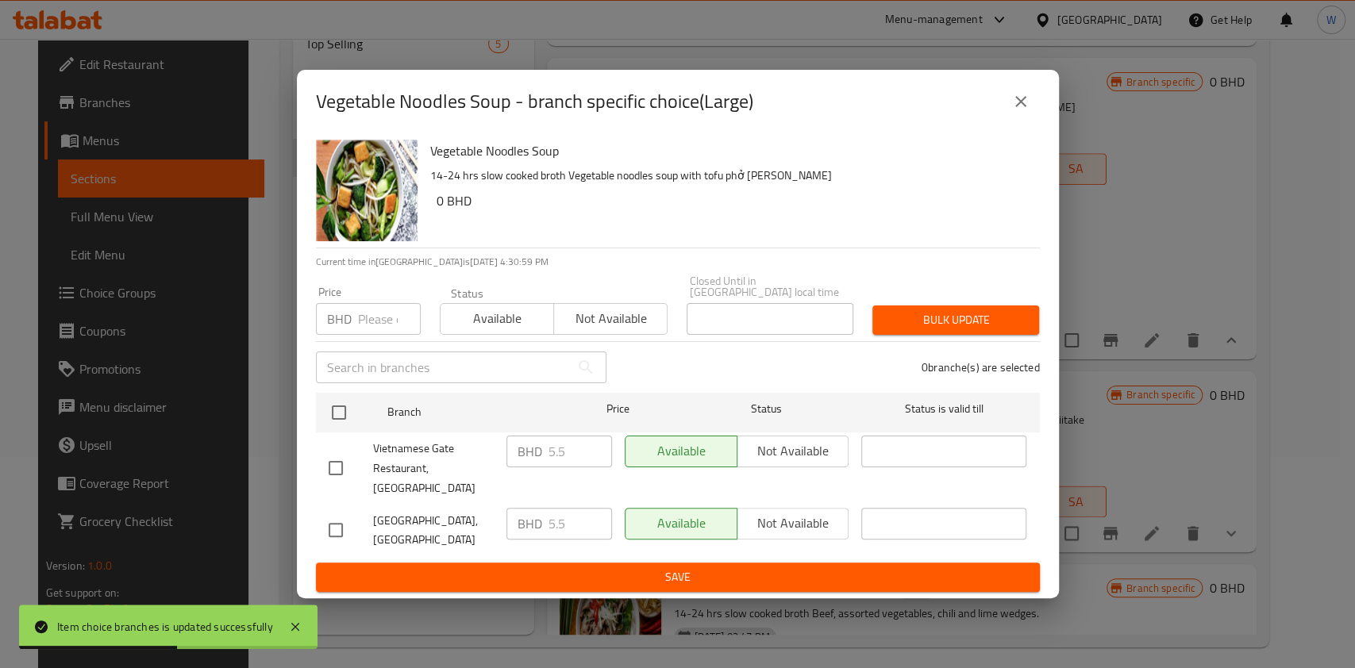
click at [1022, 111] on icon "close" at bounding box center [1020, 101] width 19 height 19
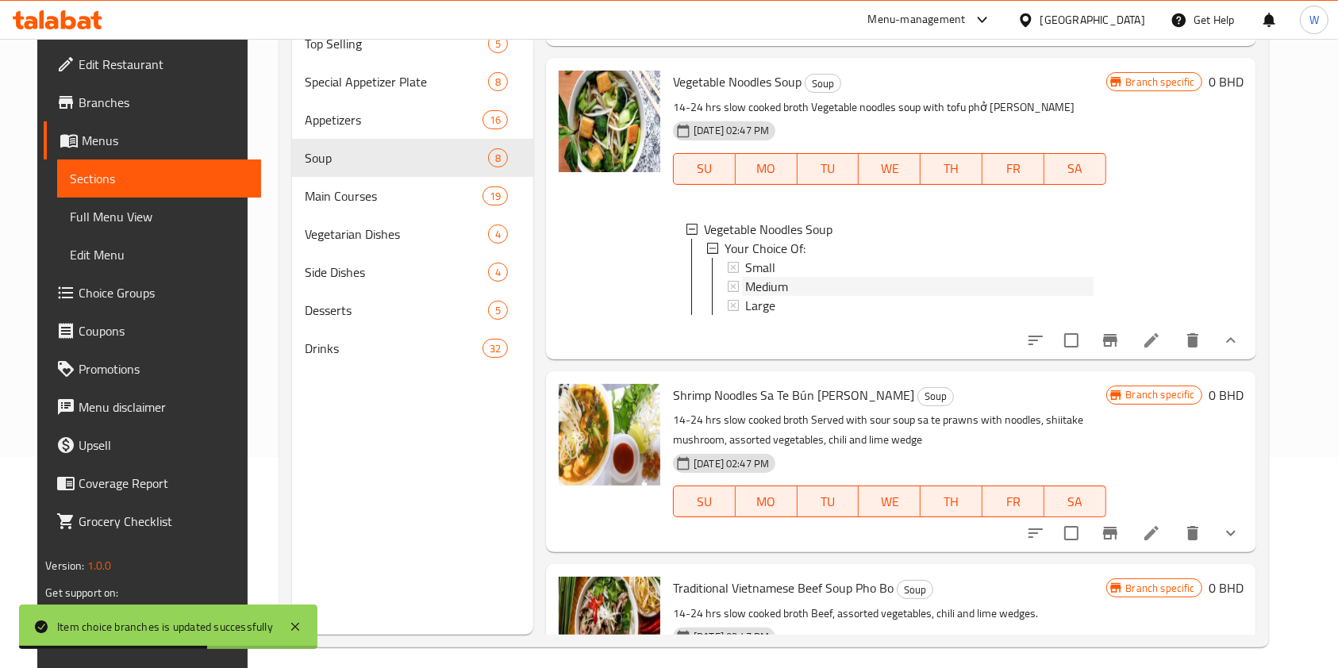
click at [839, 296] on div "Medium" at bounding box center [919, 286] width 348 height 19
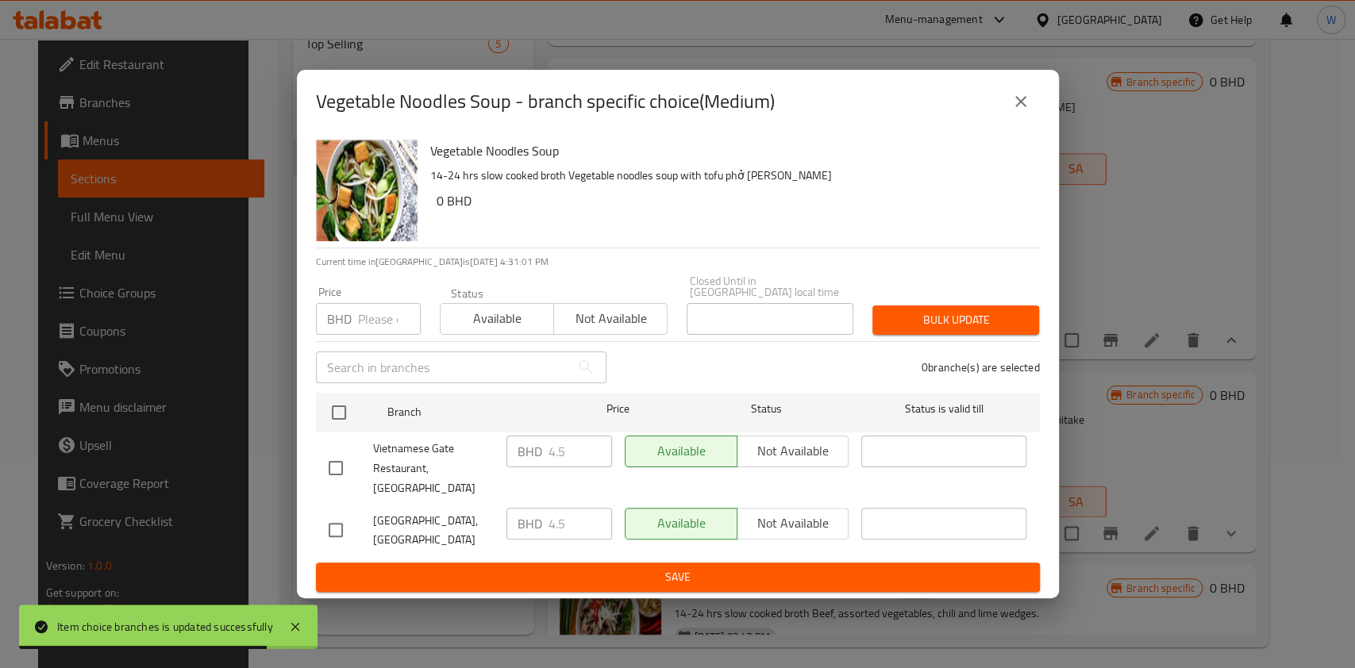
click at [1023, 111] on icon "close" at bounding box center [1020, 101] width 19 height 19
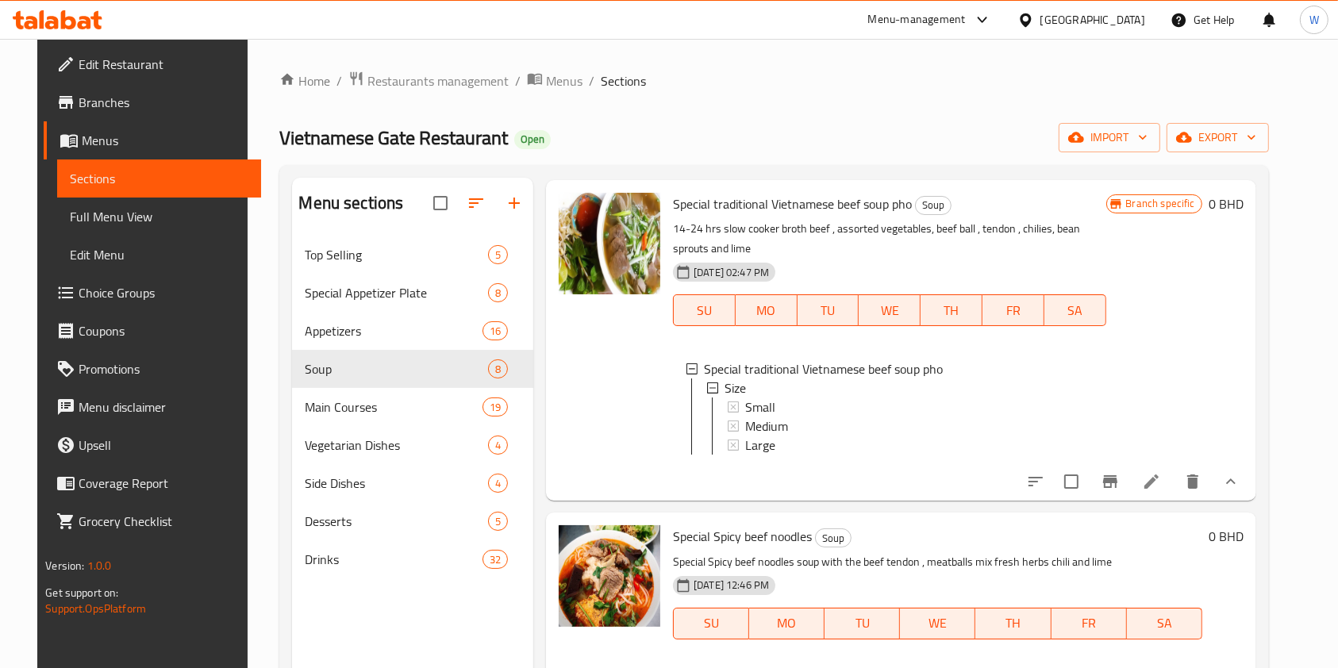
scroll to position [423, 0]
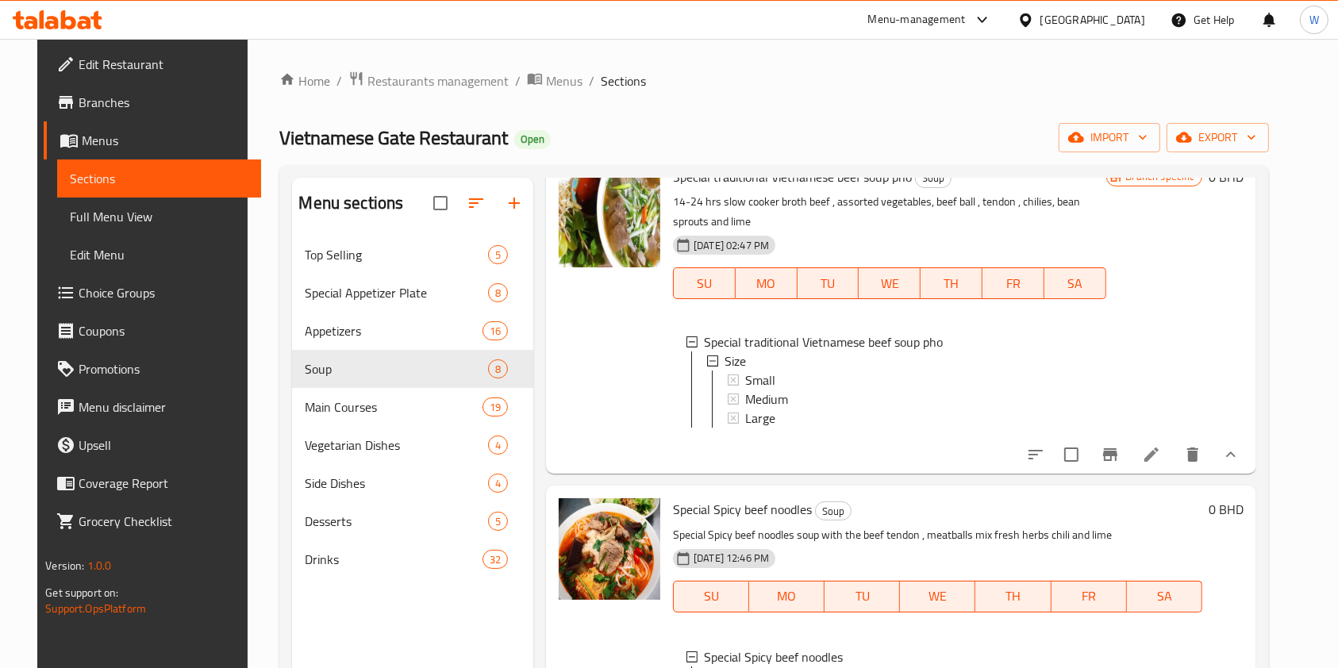
click at [815, 375] on div "Small" at bounding box center [919, 380] width 348 height 19
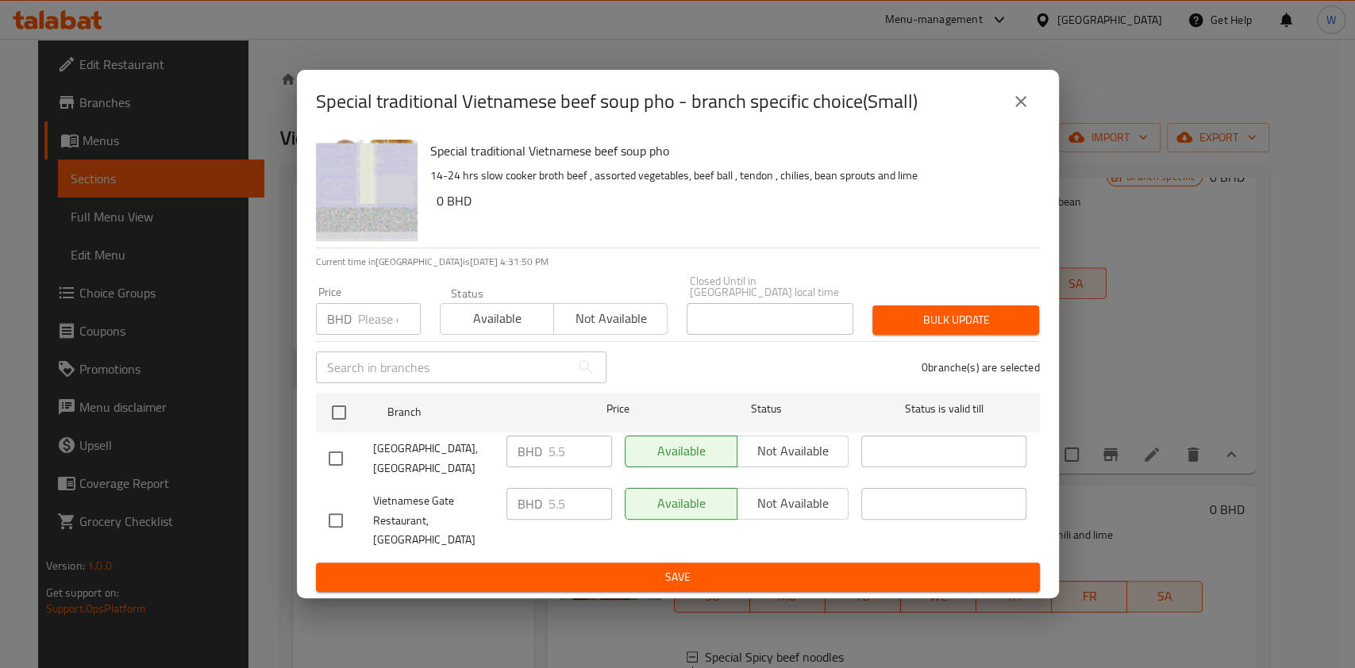
click at [1026, 111] on icon "close" at bounding box center [1020, 101] width 19 height 19
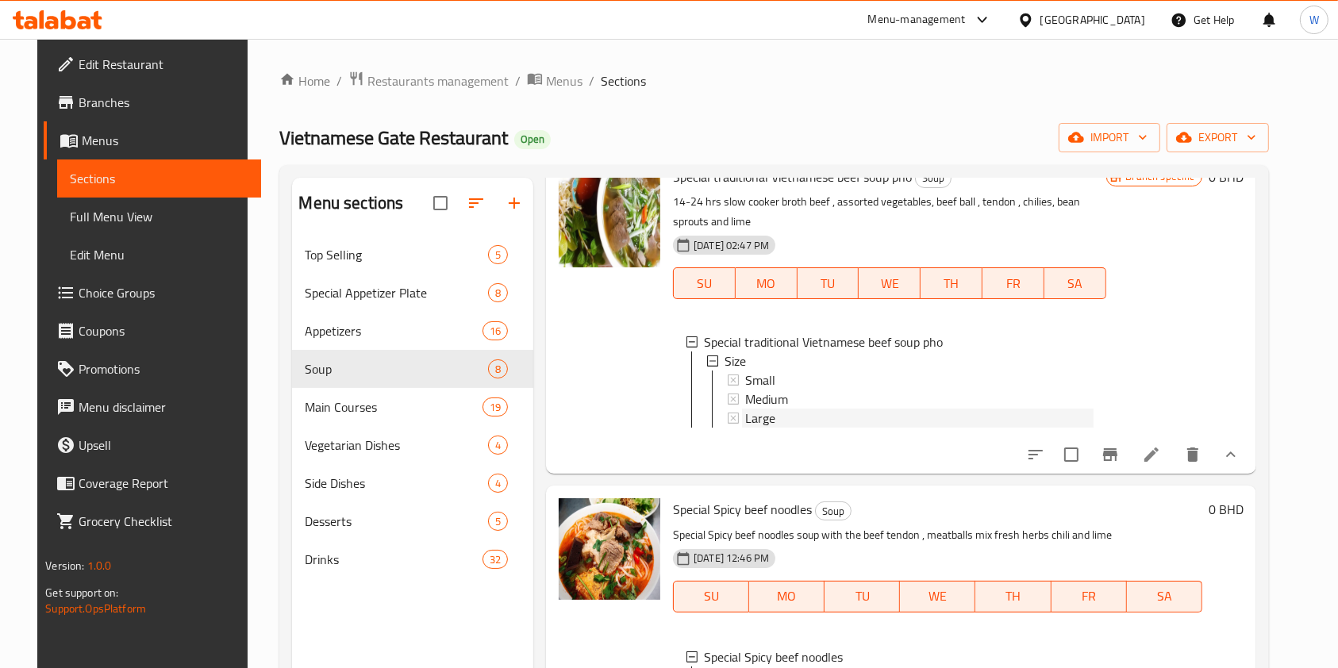
click at [803, 417] on div "Large" at bounding box center [919, 418] width 348 height 19
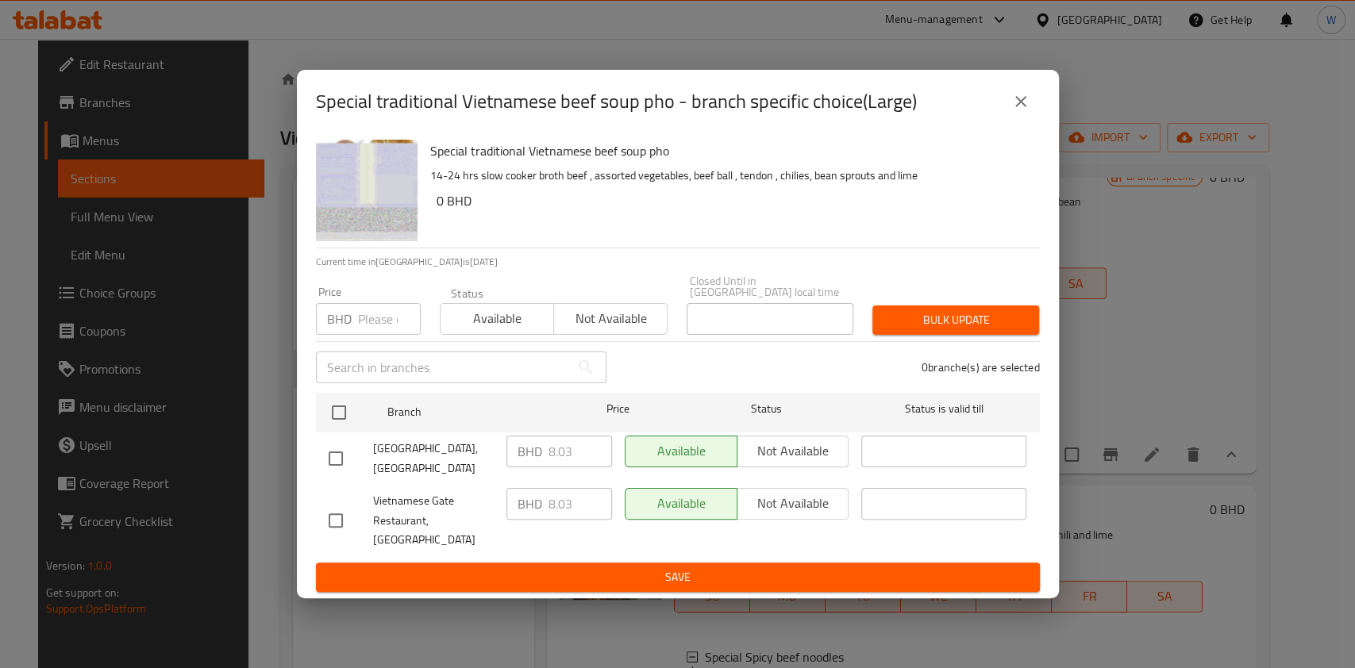
click at [1016, 111] on icon "close" at bounding box center [1020, 101] width 19 height 19
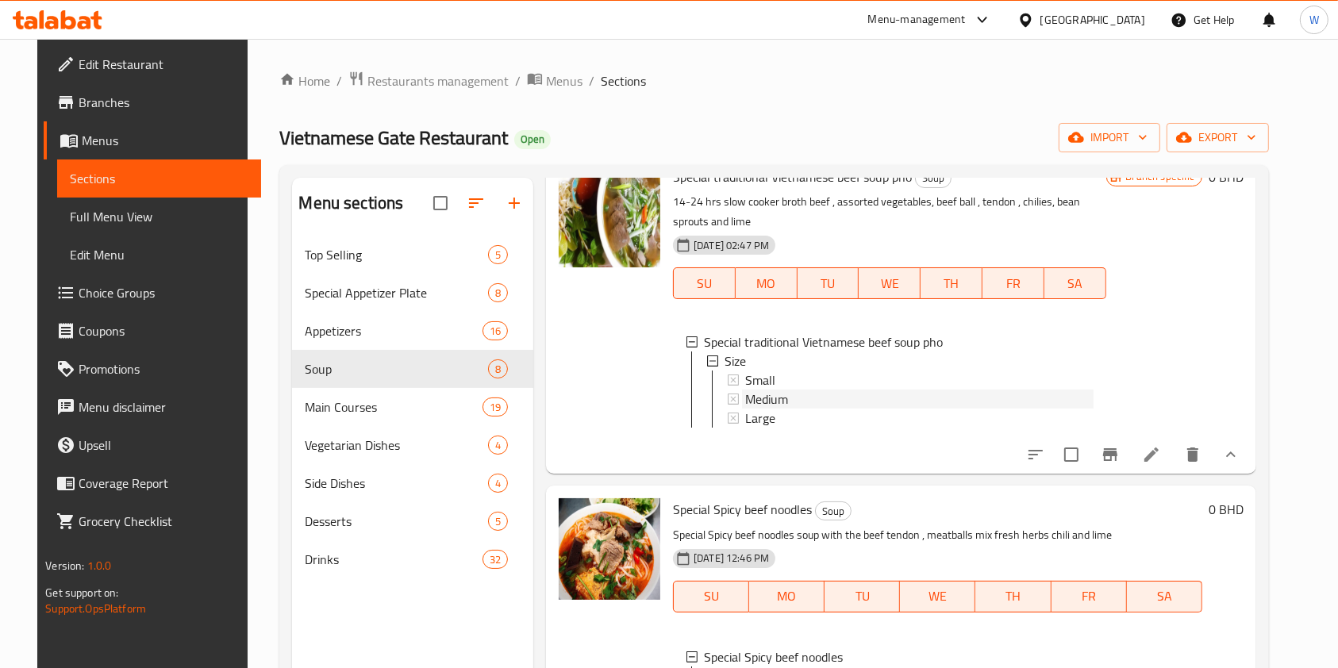
click at [782, 397] on div "Medium" at bounding box center [919, 399] width 348 height 19
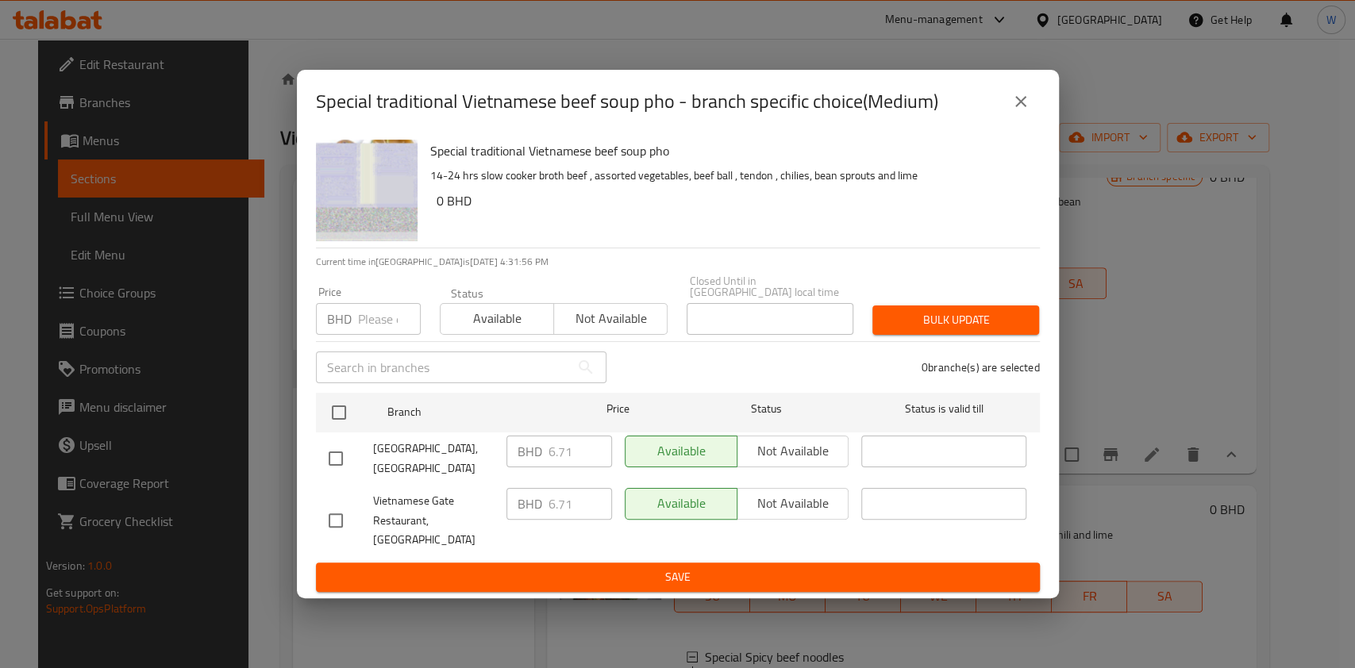
click at [1019, 107] on icon "close" at bounding box center [1020, 101] width 11 height 11
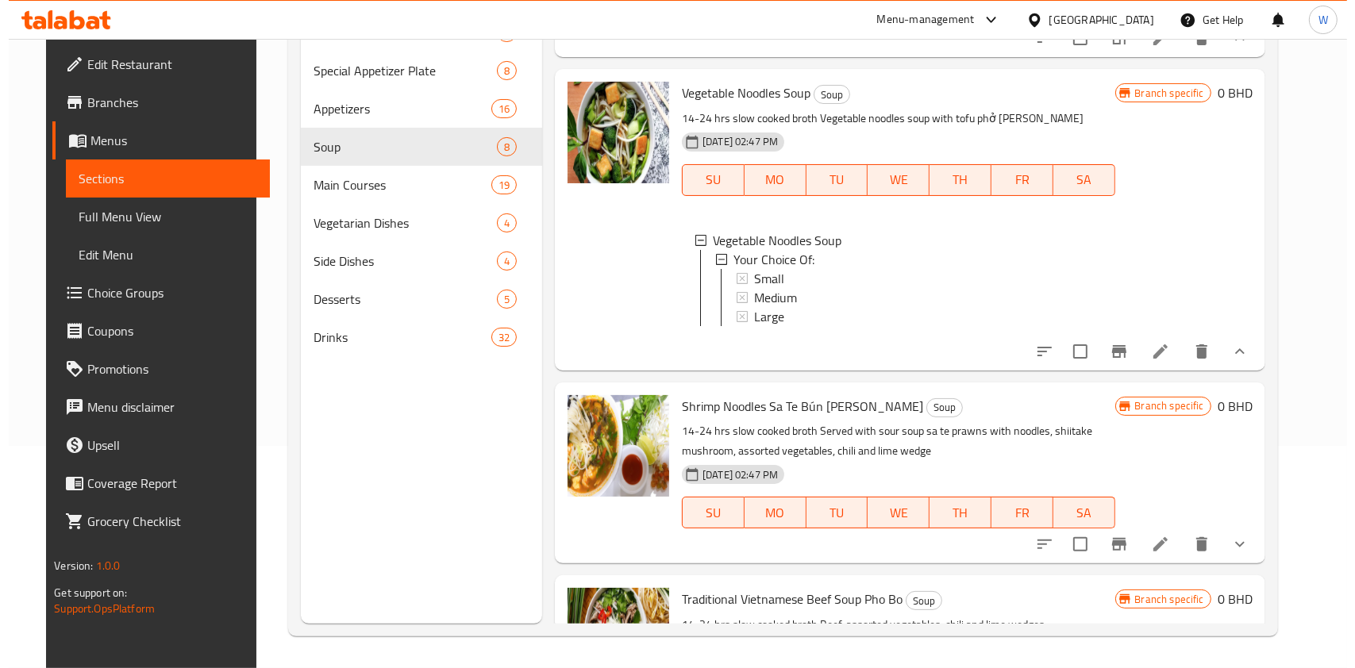
scroll to position [1210, 0]
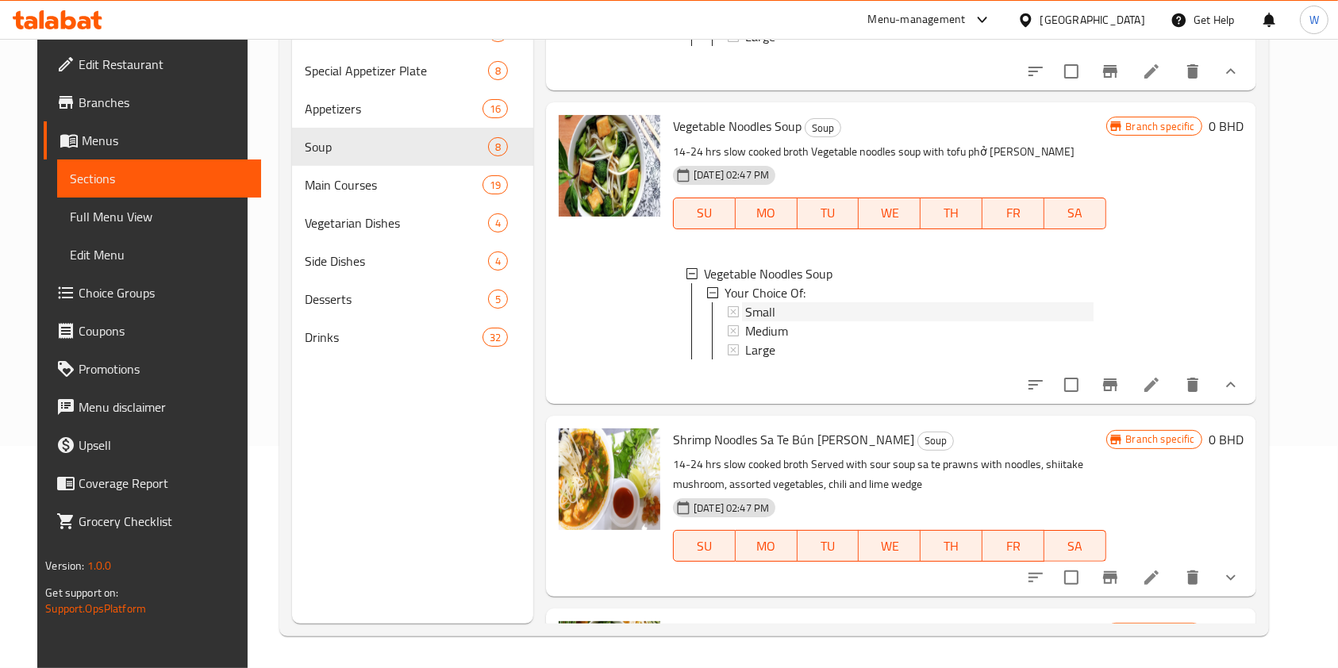
click at [783, 321] on div "Small" at bounding box center [919, 311] width 348 height 19
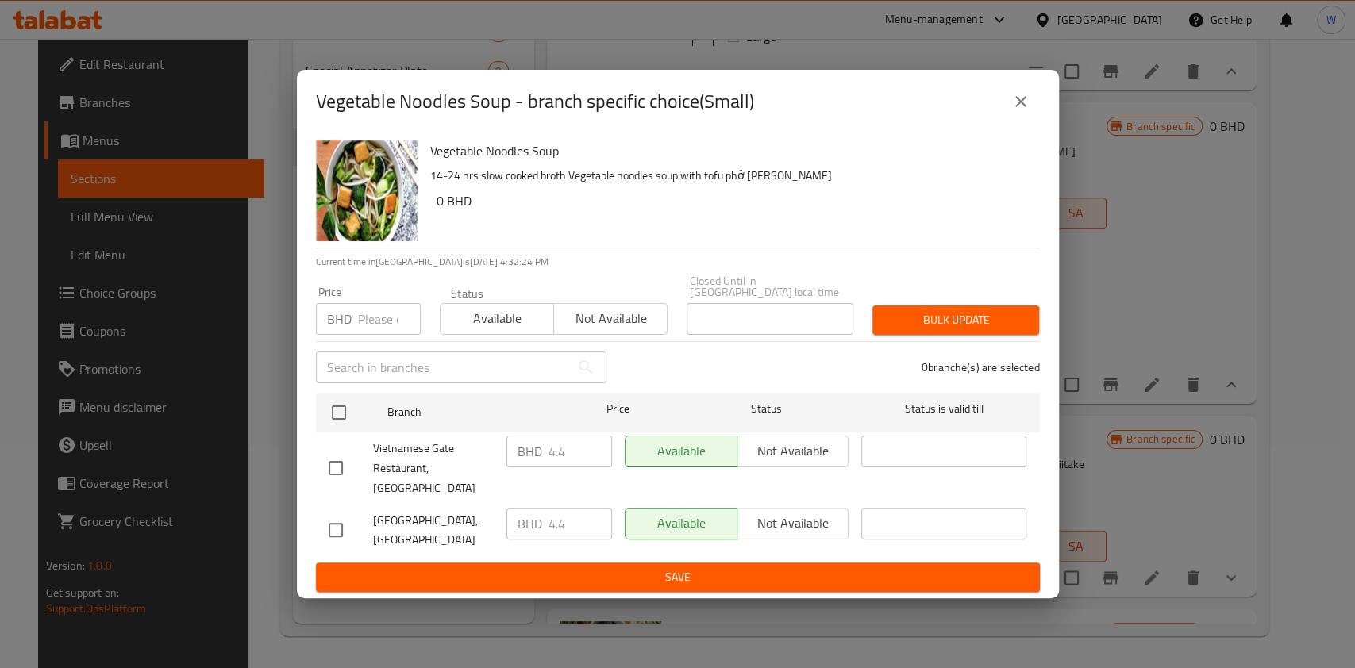
click at [393, 326] on input "number" at bounding box center [389, 319] width 63 height 32
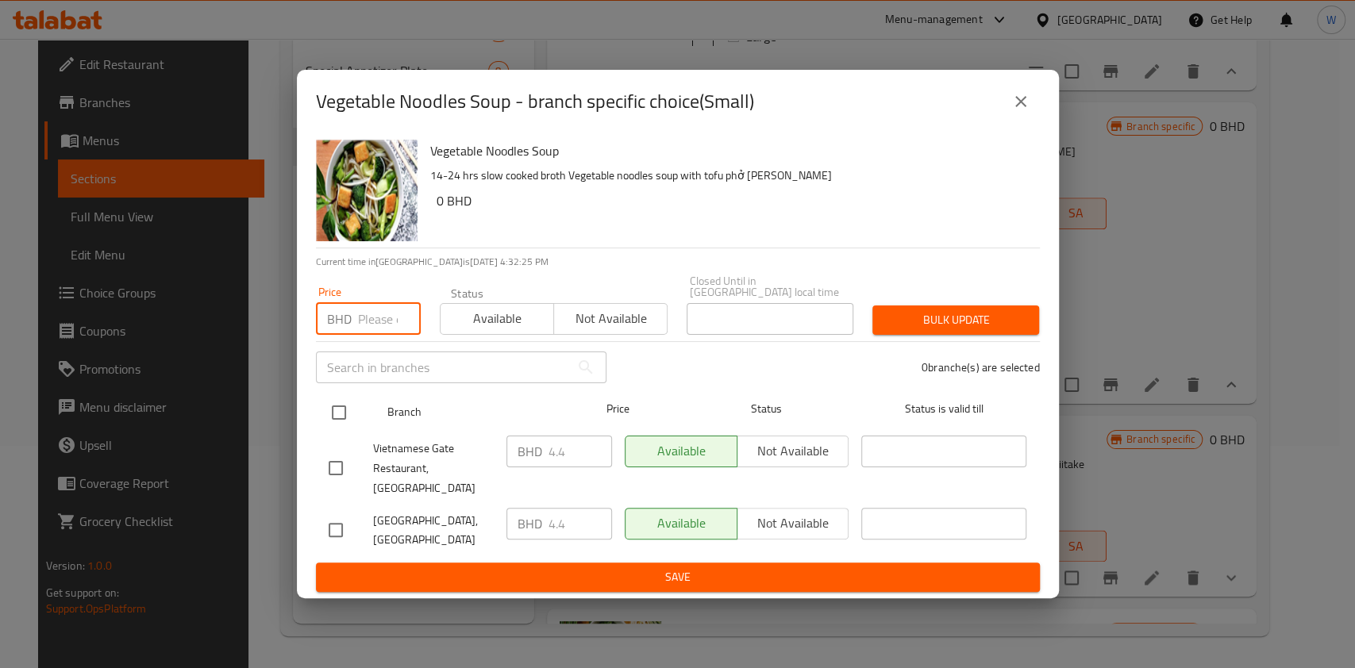
paste input "4.84"
type input "4.84"
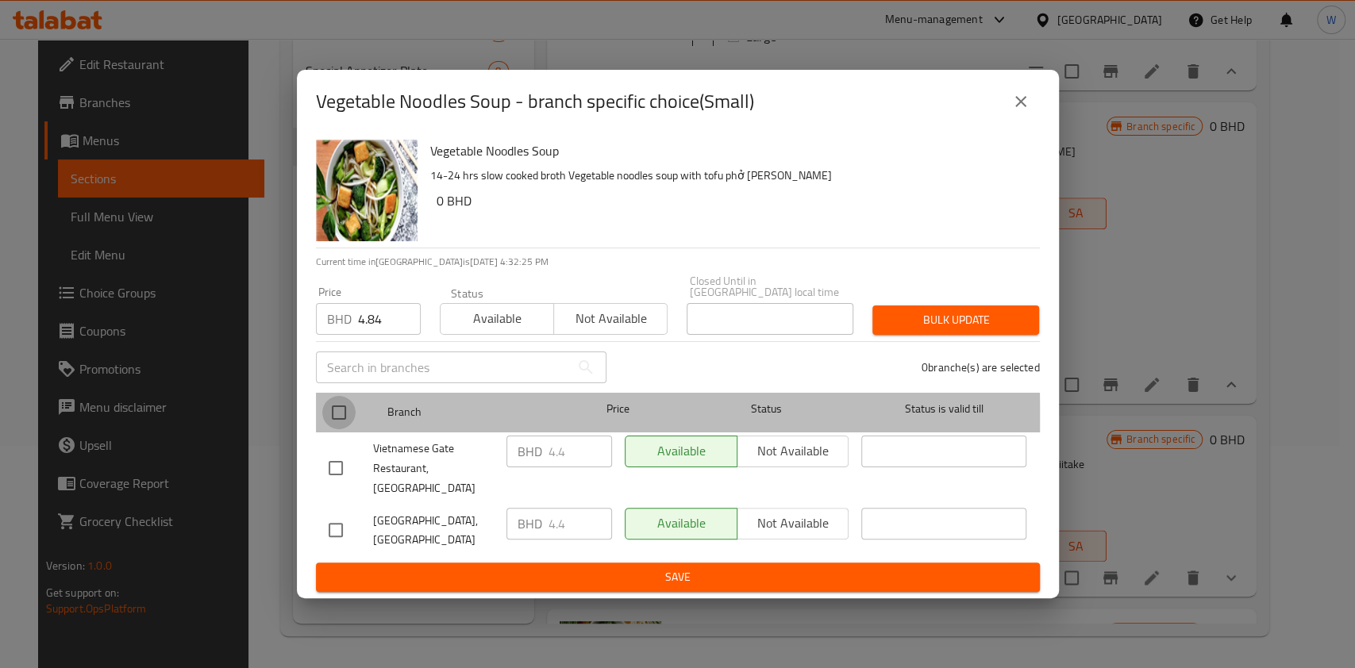
click at [334, 429] on input "checkbox" at bounding box center [338, 412] width 33 height 33
checkbox input "true"
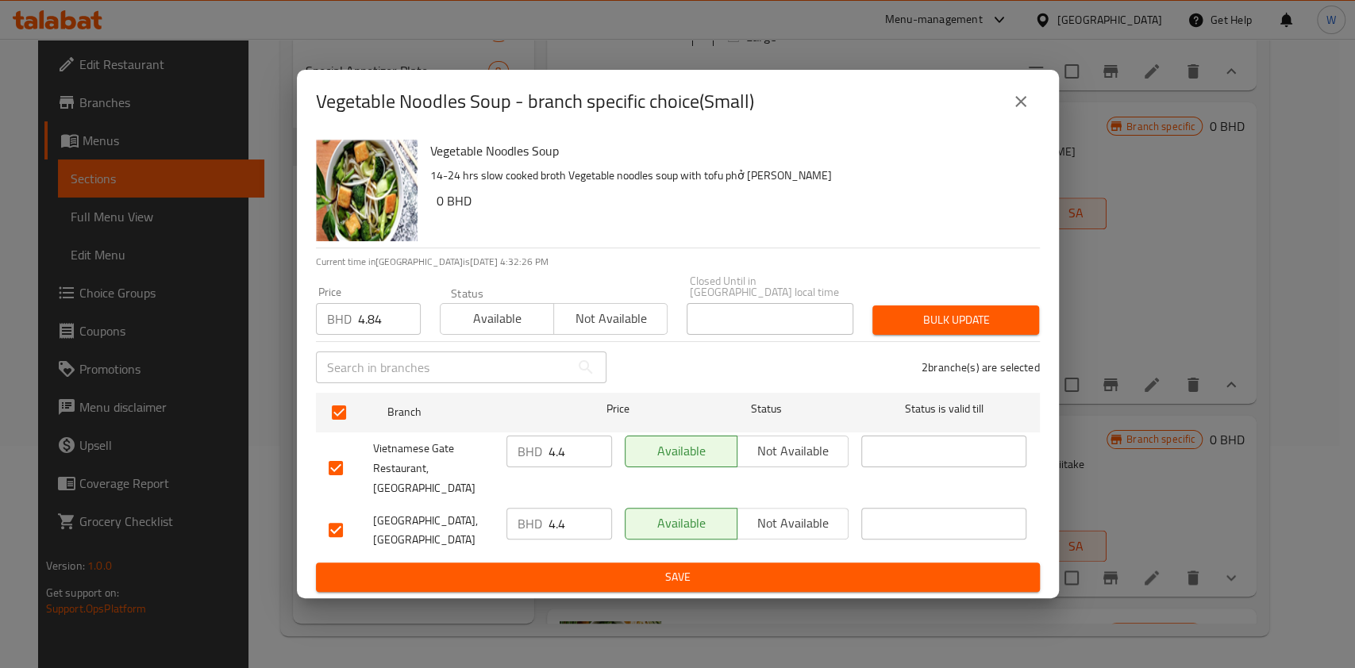
click at [906, 324] on span "Bulk update" at bounding box center [955, 320] width 141 height 20
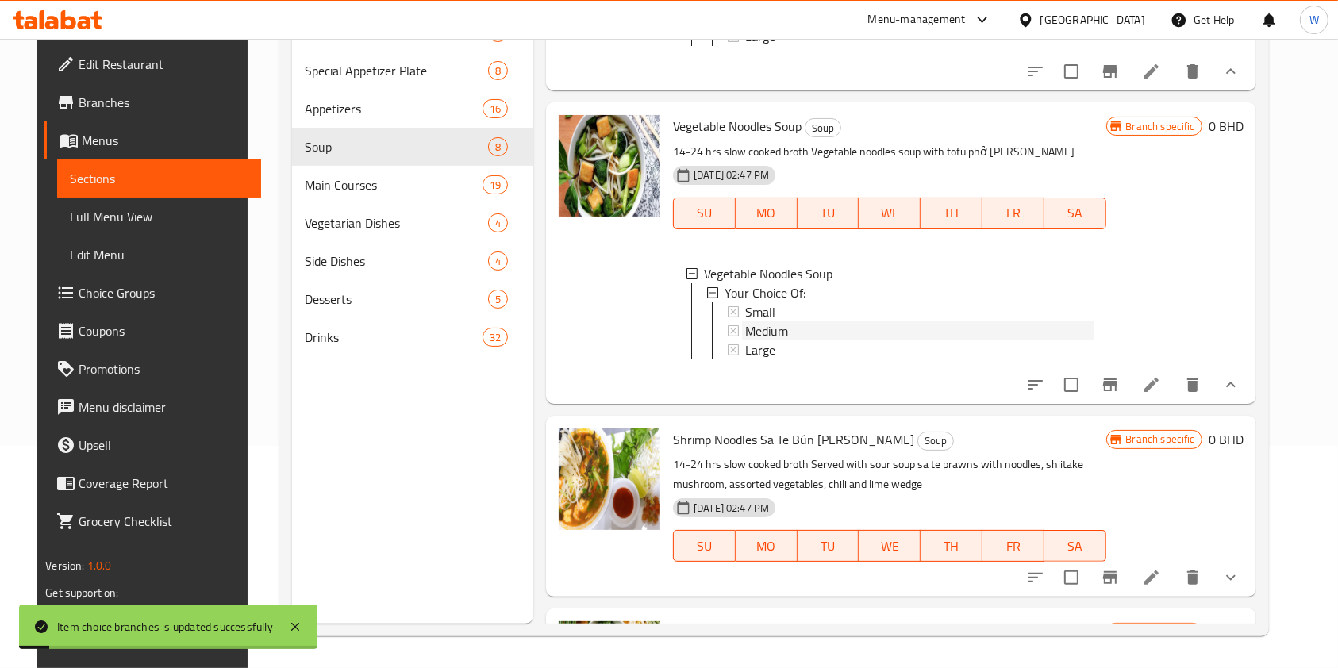
click at [765, 341] on span "Medium" at bounding box center [766, 330] width 43 height 19
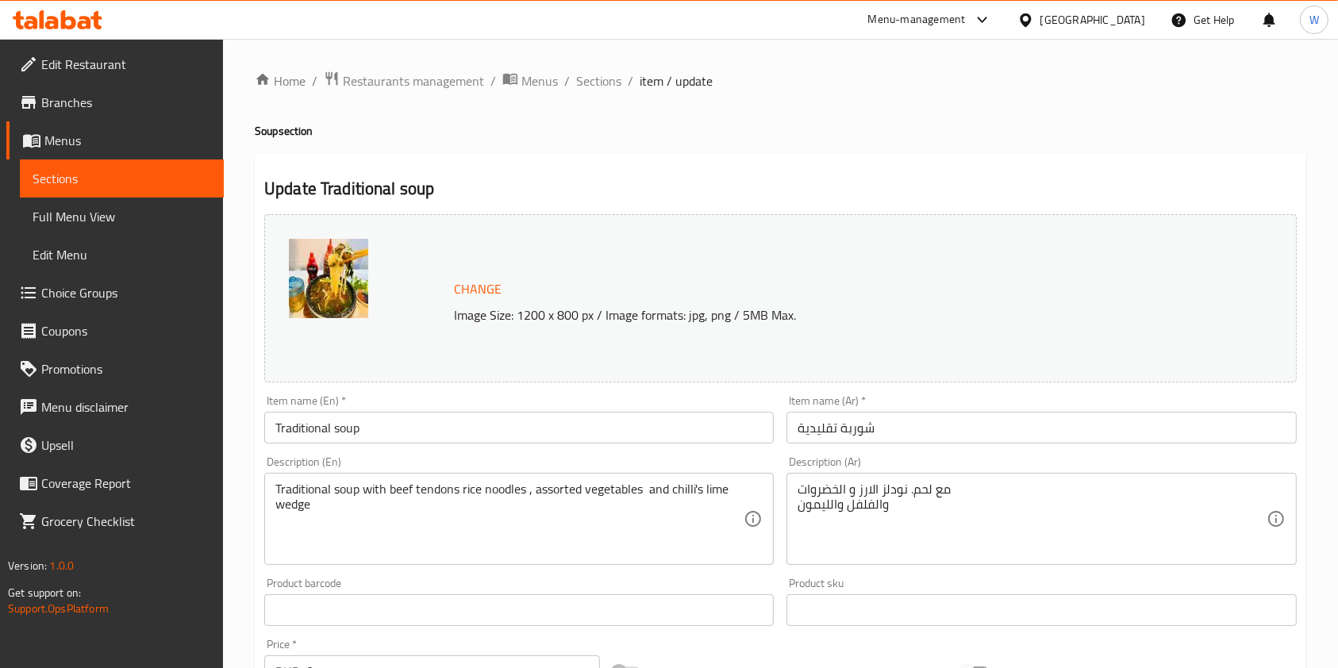
click at [152, 284] on span "Choice Groups" at bounding box center [126, 292] width 170 height 19
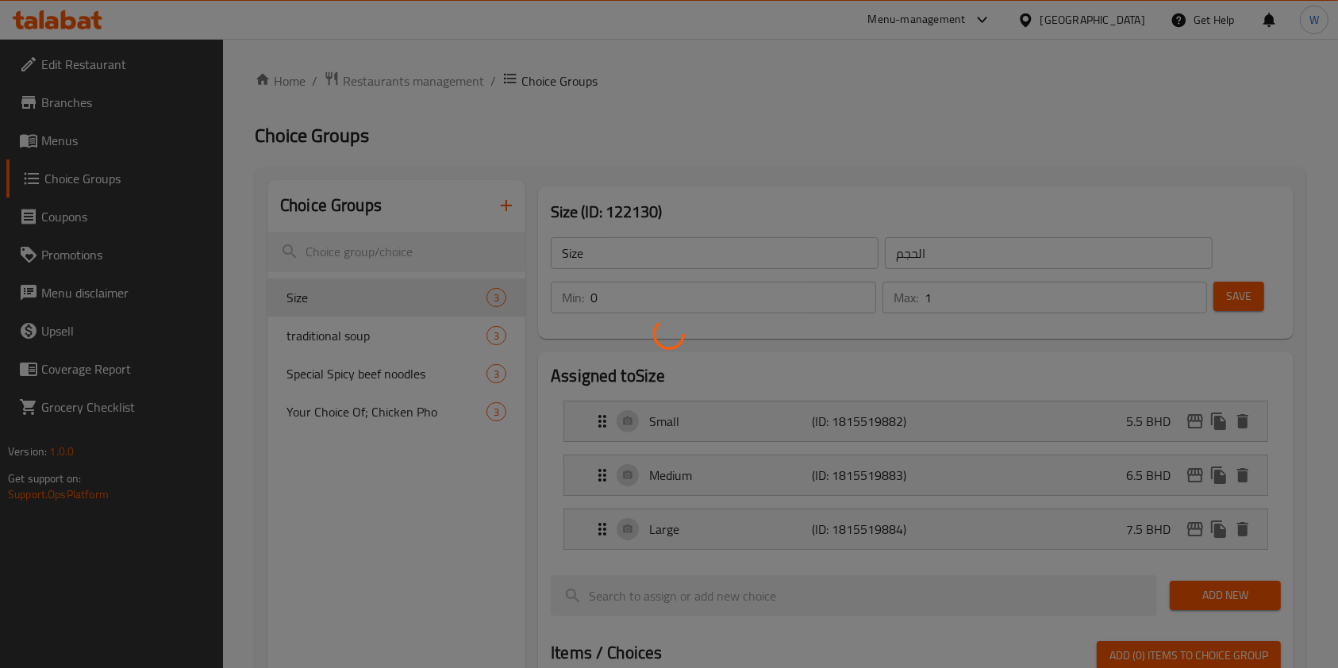
click at [385, 339] on div at bounding box center [669, 334] width 1338 height 668
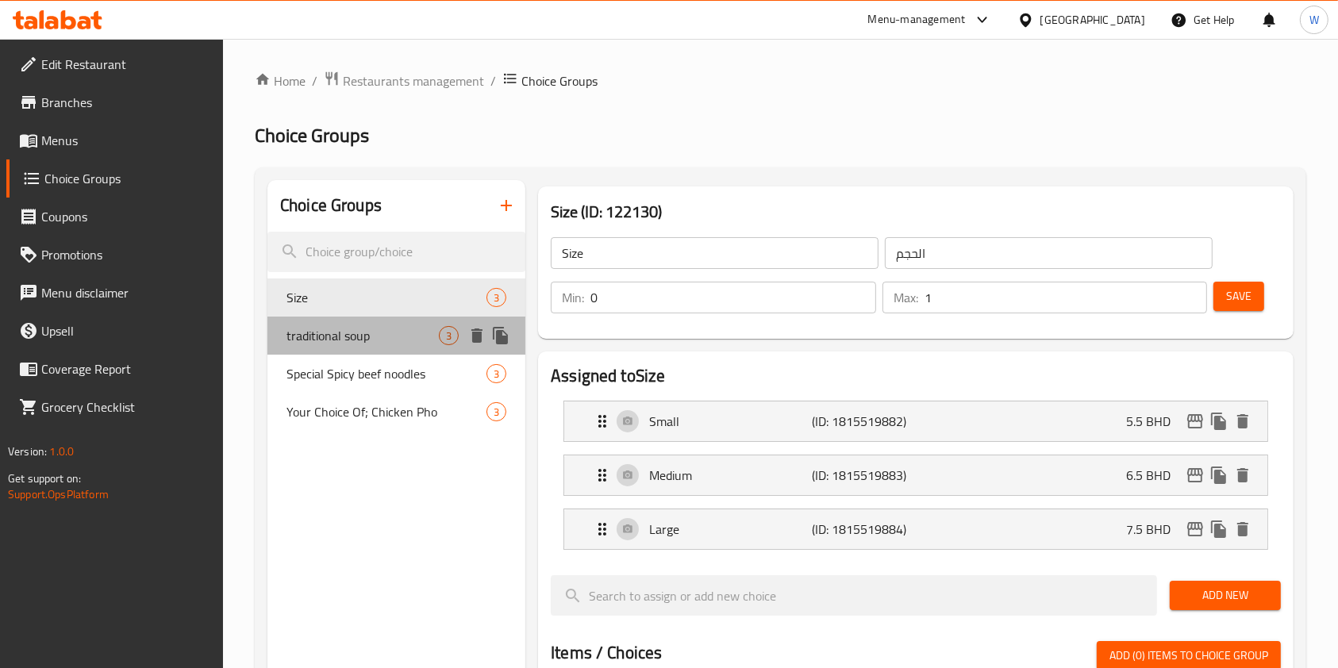
click at [393, 339] on span "traditional soup" at bounding box center [363, 335] width 152 height 19
type input "traditional soup"
type input "شوربة تقليدية"
type input "1"
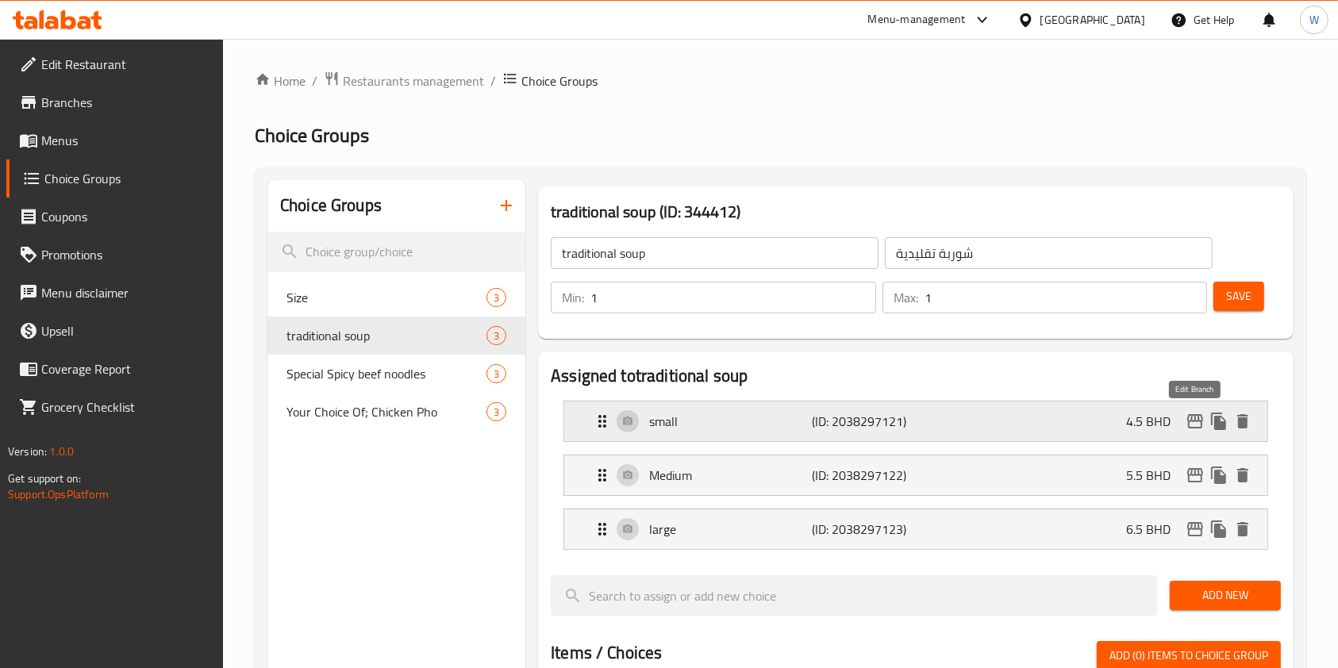
click at [1199, 417] on icon "edit" at bounding box center [1195, 421] width 16 height 14
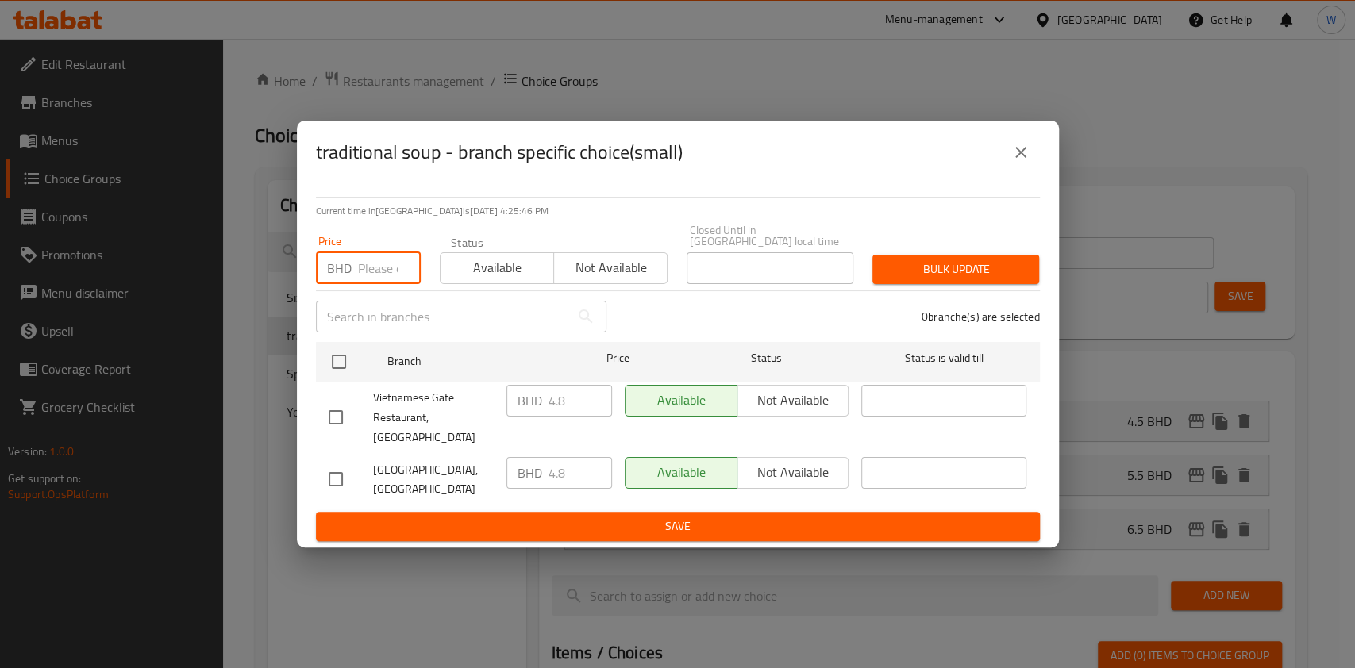
click at [365, 270] on input "number" at bounding box center [389, 268] width 63 height 32
paste input "5.28"
type input "5.28"
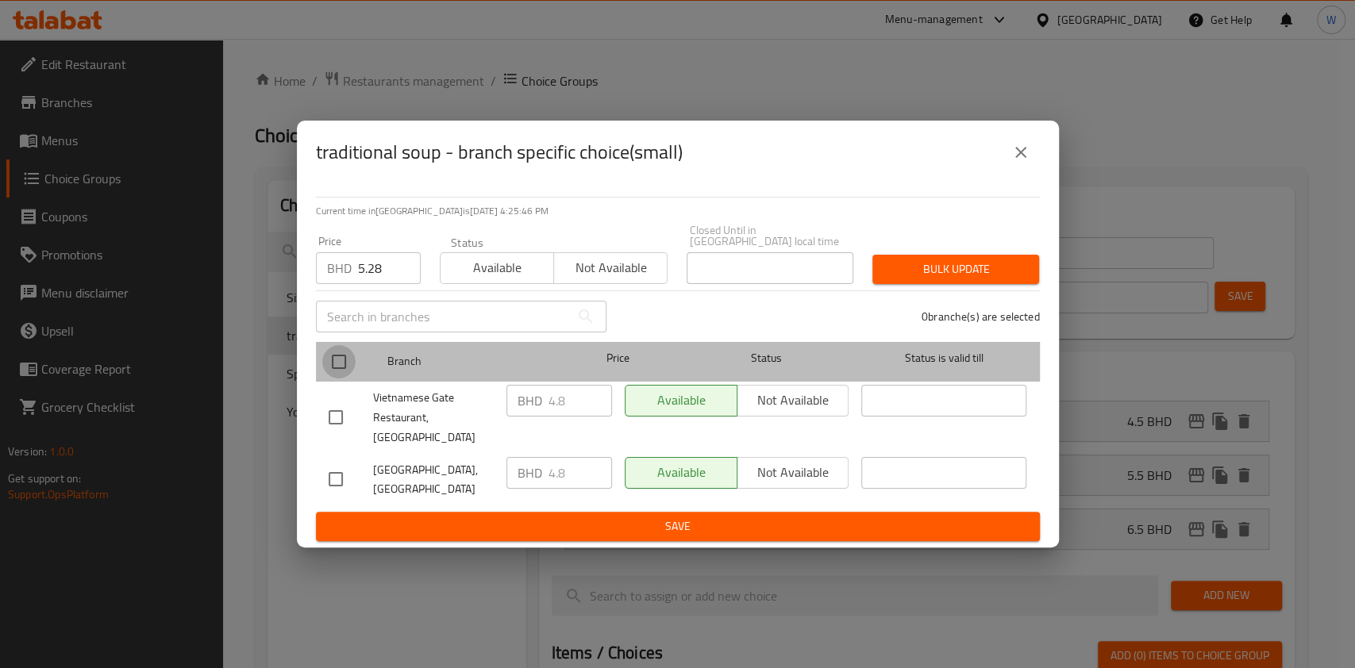
click at [337, 363] on input "checkbox" at bounding box center [338, 361] width 33 height 33
checkbox input "true"
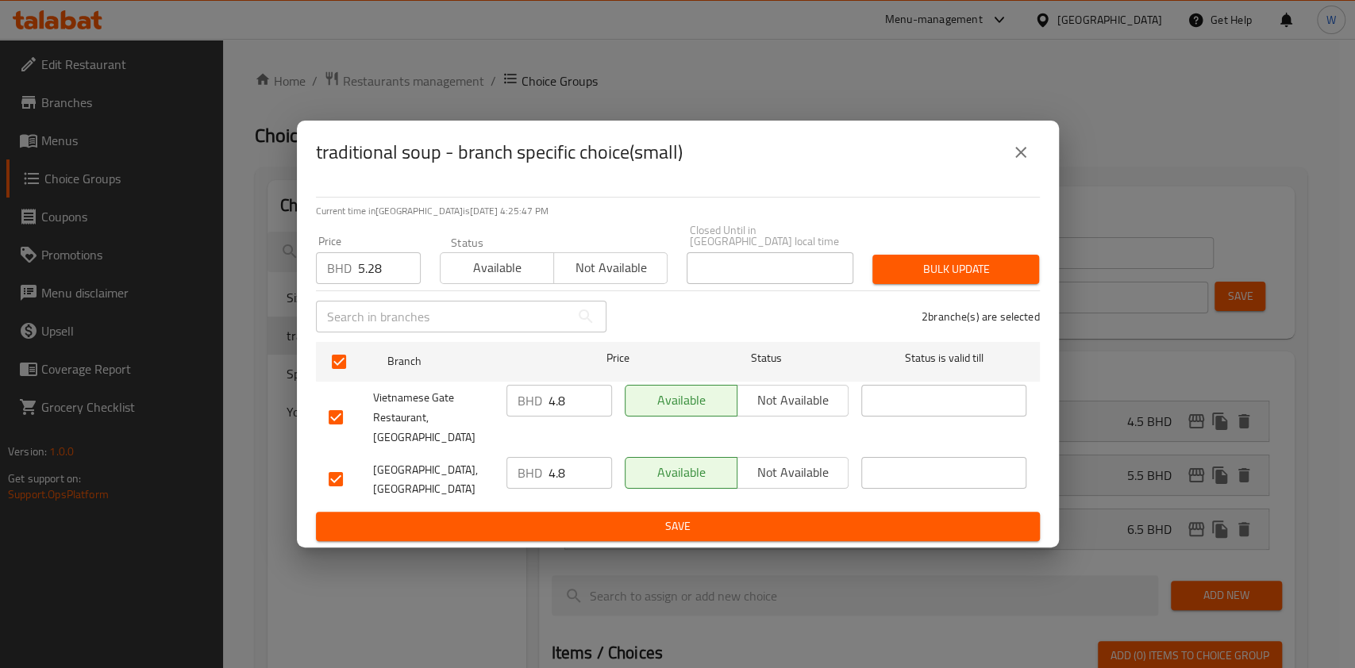
click at [997, 267] on span "Bulk update" at bounding box center [955, 270] width 141 height 20
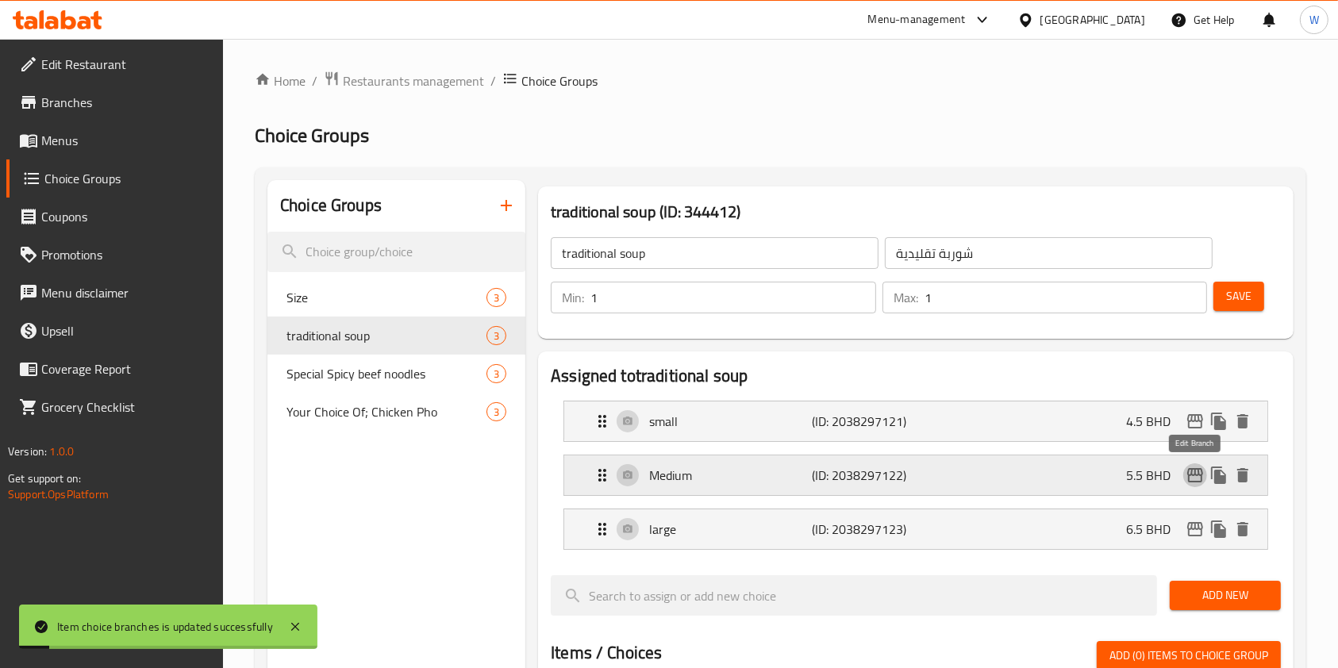
click at [1195, 477] on icon "edit" at bounding box center [1195, 475] width 19 height 19
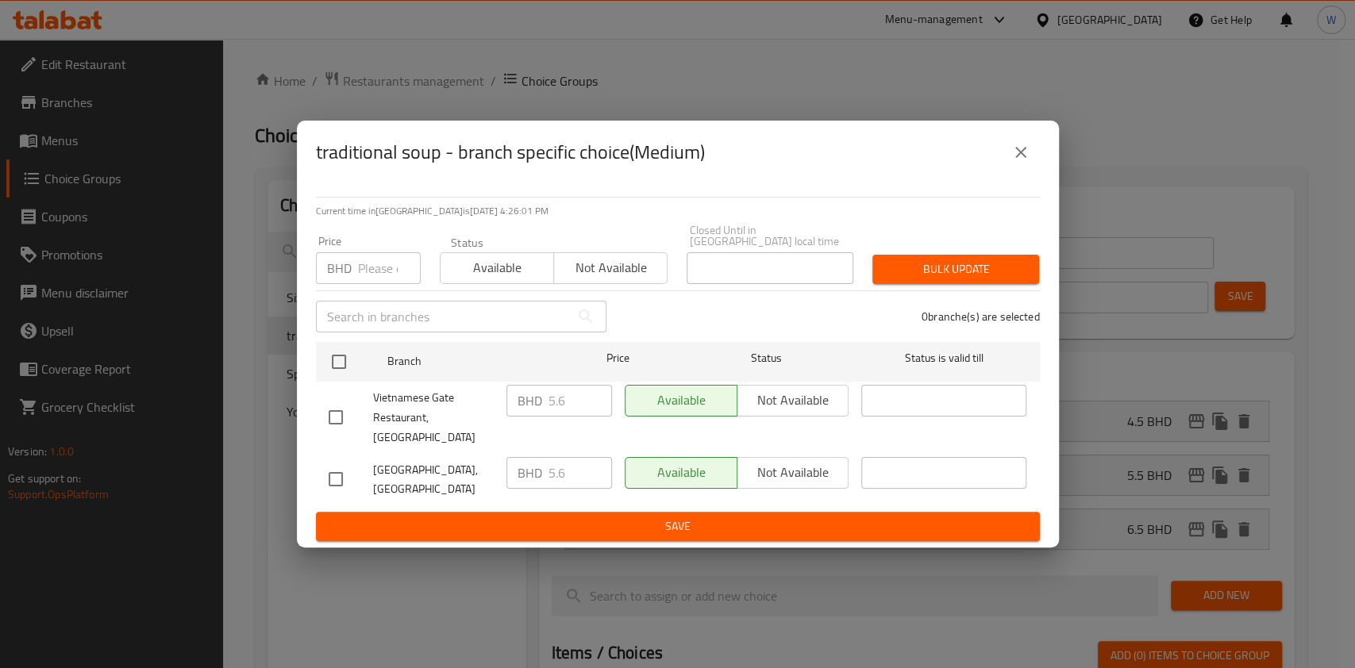
drag, startPoint x: 371, startPoint y: 277, endPoint x: 371, endPoint y: 290, distance: 12.7
click at [371, 277] on input "number" at bounding box center [389, 268] width 63 height 32
paste input "6.16"
type input "6.16"
click at [371, 276] on input "6.16" at bounding box center [389, 268] width 63 height 32
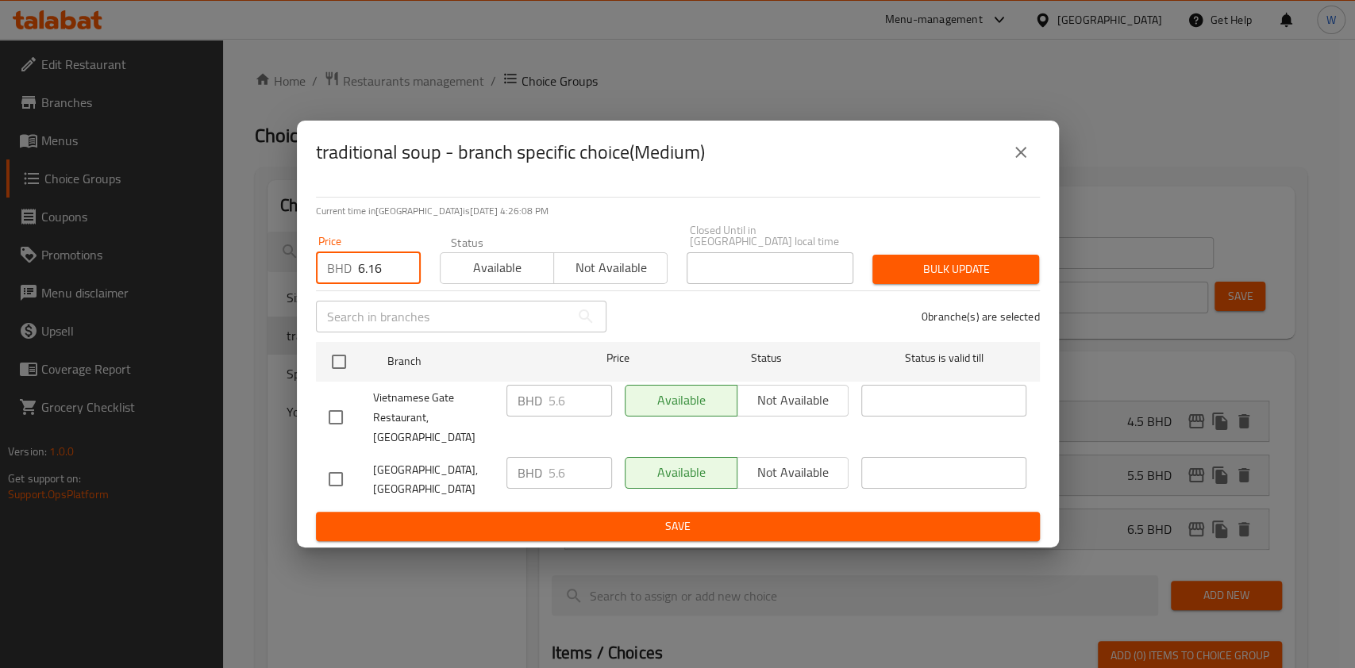
click at [371, 276] on input "6.16" at bounding box center [389, 268] width 63 height 32
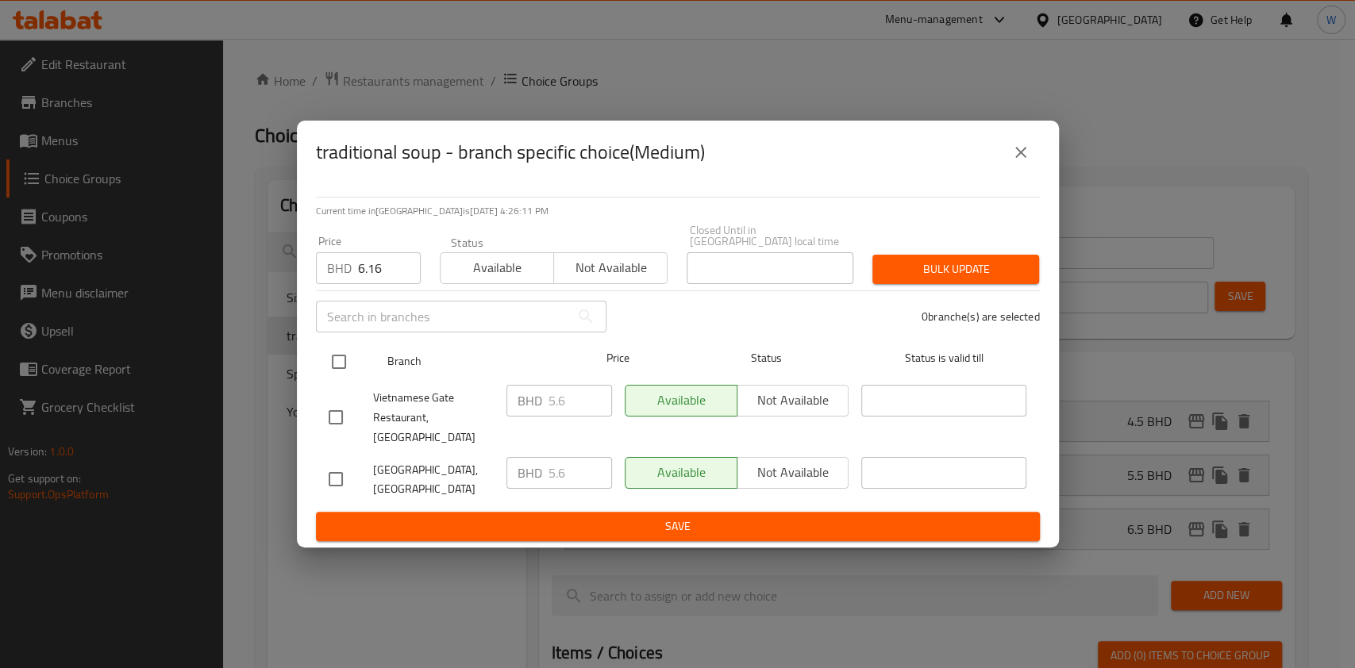
click at [353, 365] on div at bounding box center [352, 362] width 60 height 46
click at [337, 369] on input "checkbox" at bounding box center [338, 361] width 33 height 33
checkbox input "true"
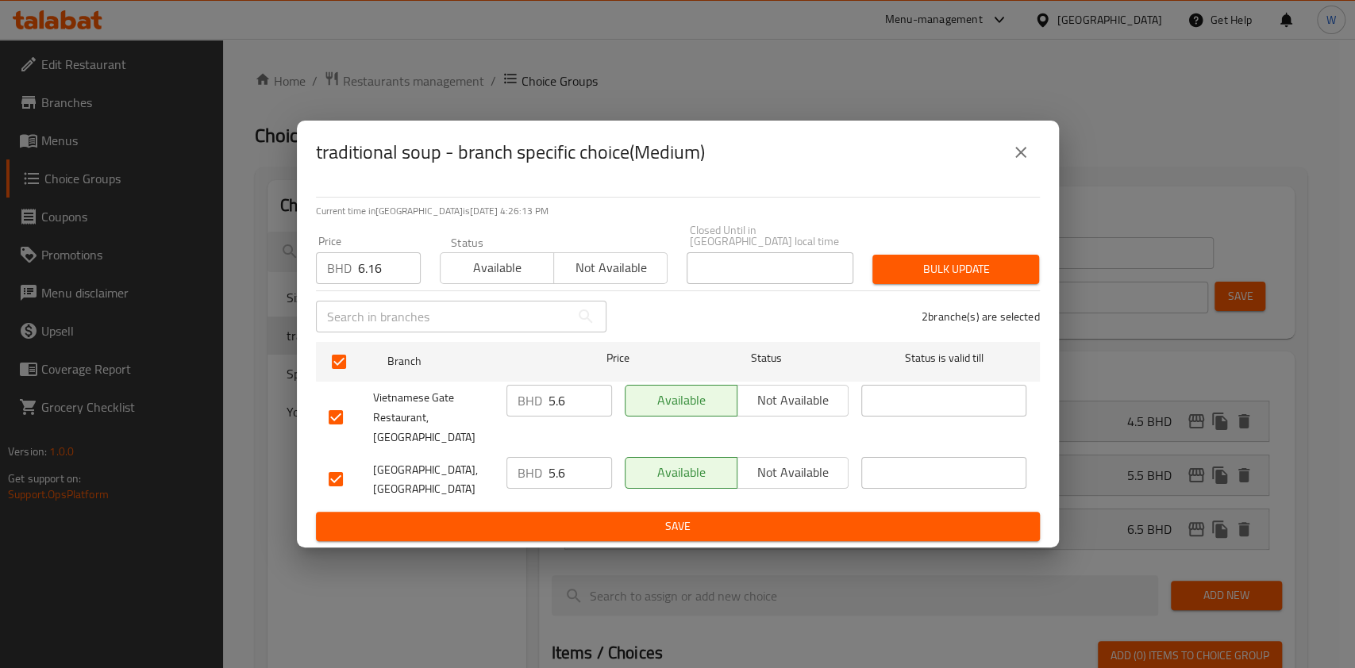
click at [902, 265] on span "Bulk update" at bounding box center [955, 270] width 141 height 20
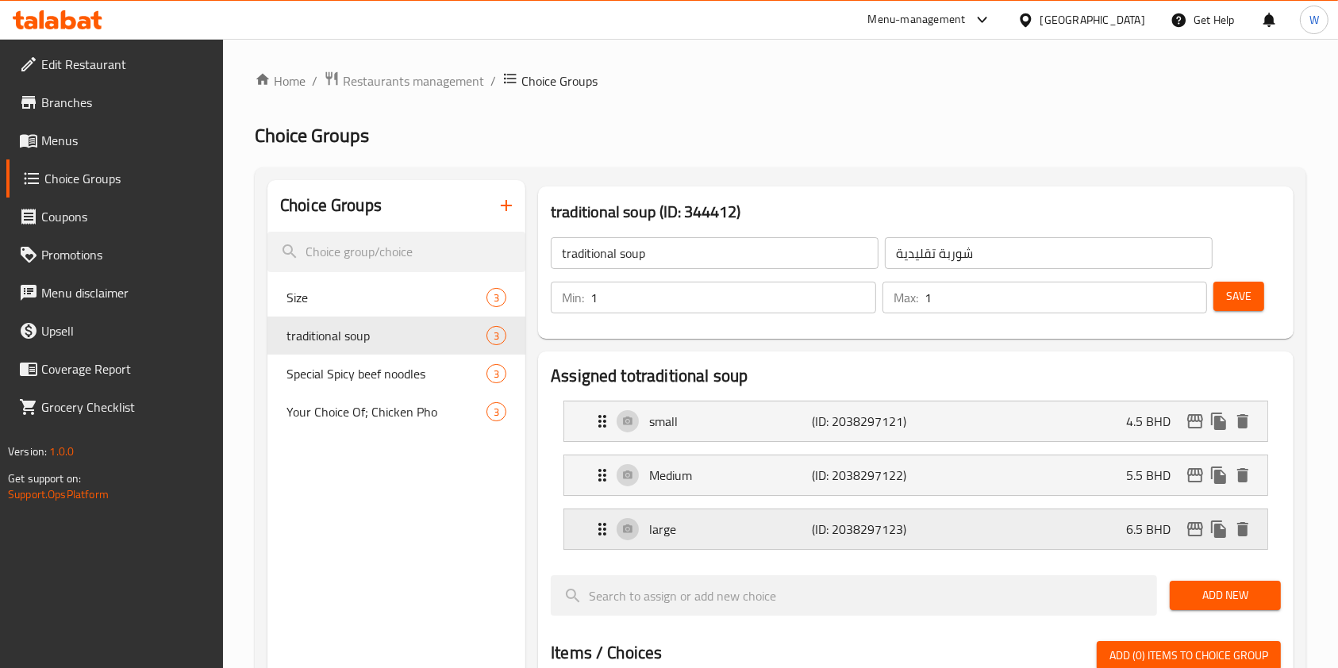
click at [1192, 525] on icon "edit" at bounding box center [1195, 529] width 16 height 14
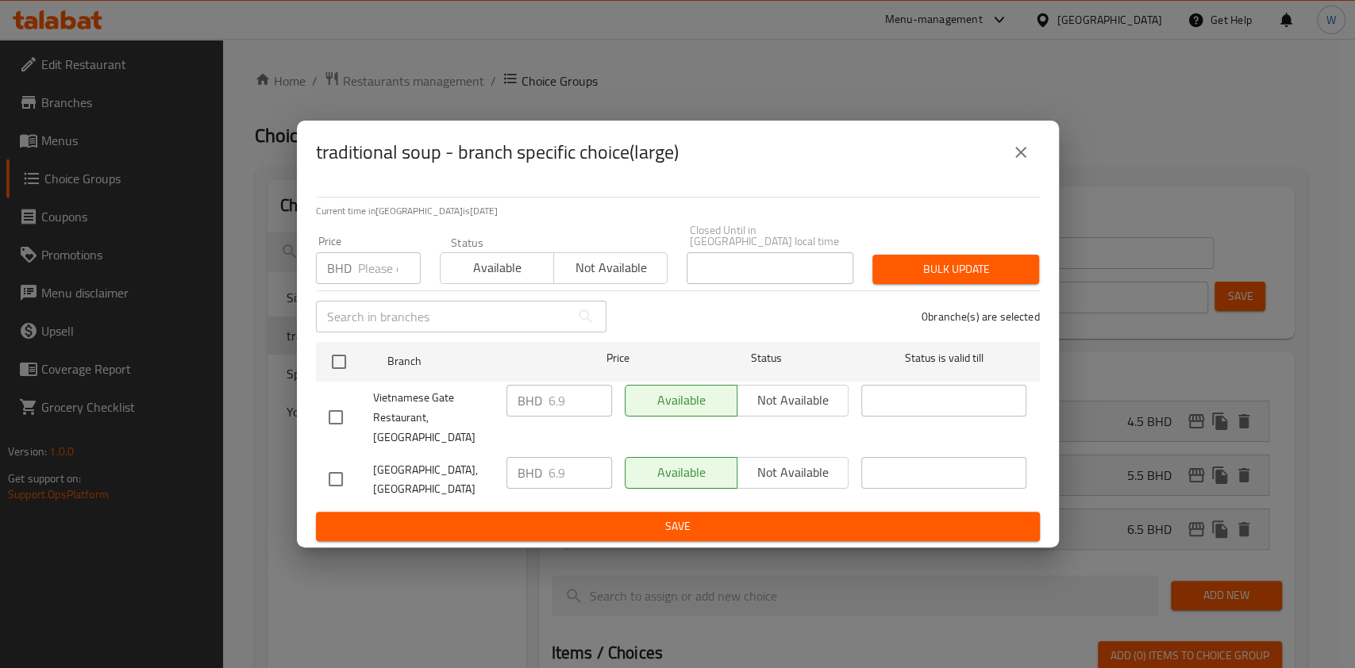
click at [367, 261] on input "number" at bounding box center [389, 268] width 63 height 32
paste input "7.15"
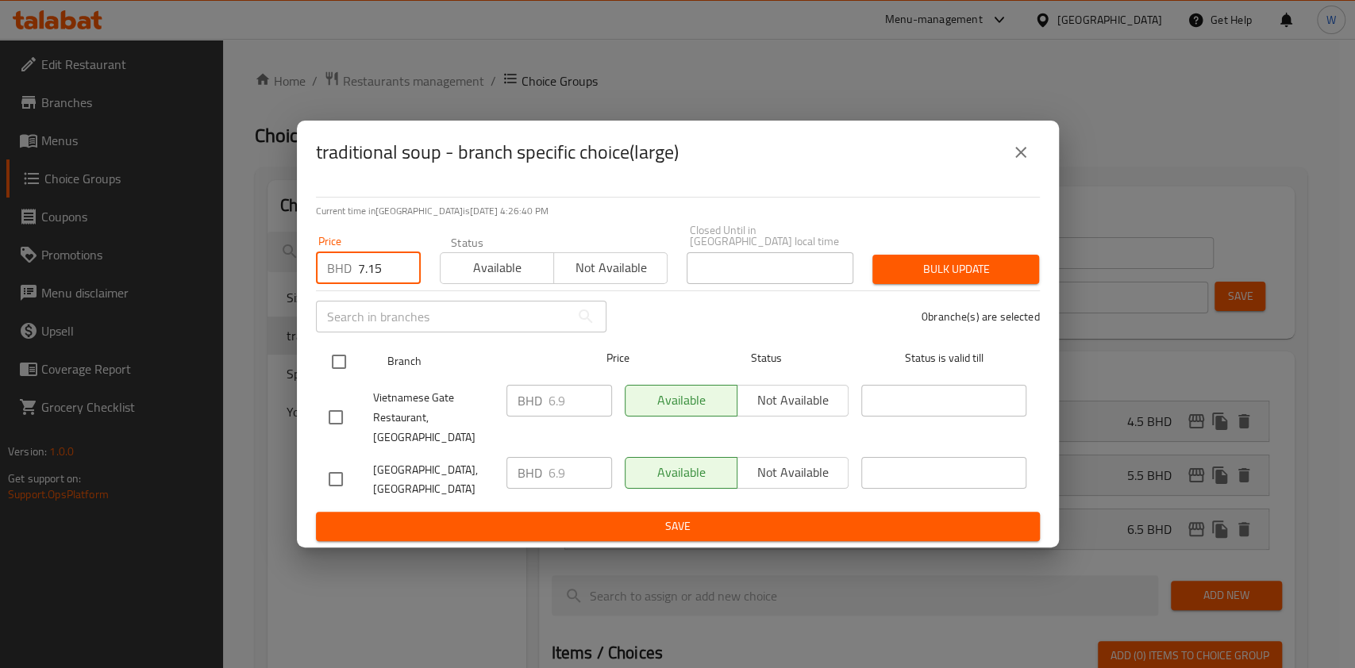
type input "7.15"
click at [340, 366] on input "checkbox" at bounding box center [338, 361] width 33 height 33
checkbox input "true"
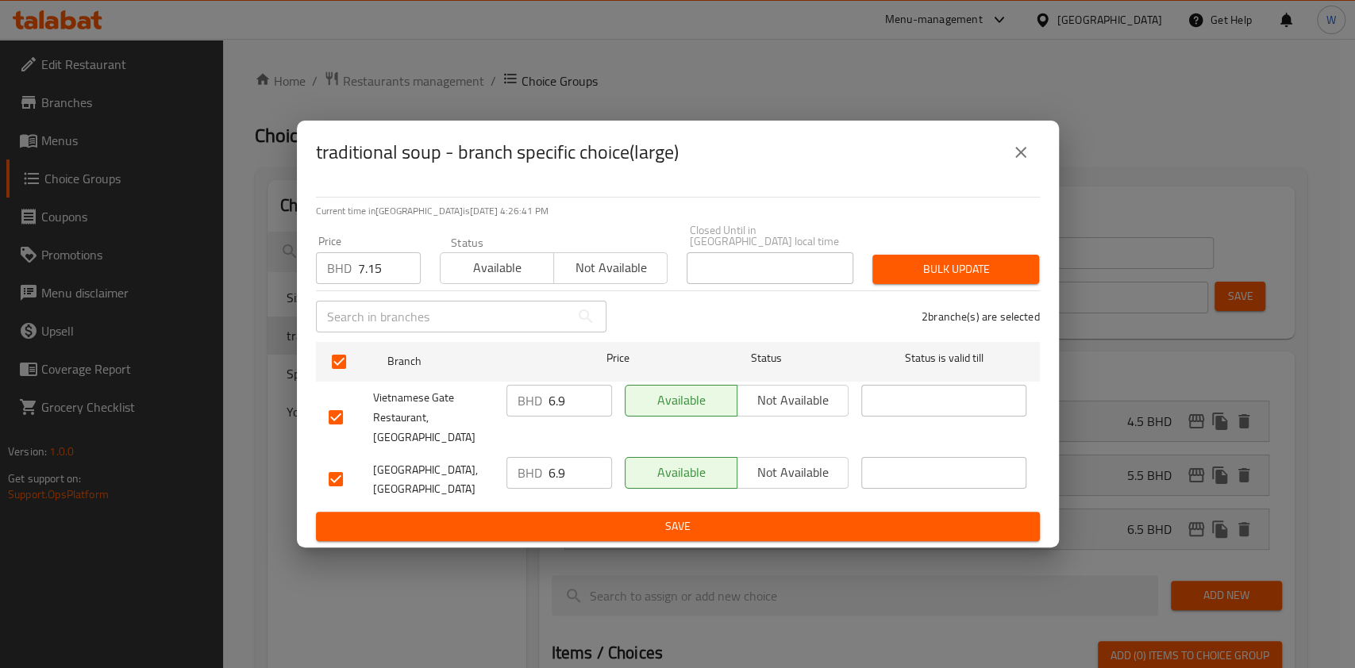
click at [945, 284] on button "Bulk update" at bounding box center [955, 269] width 167 height 29
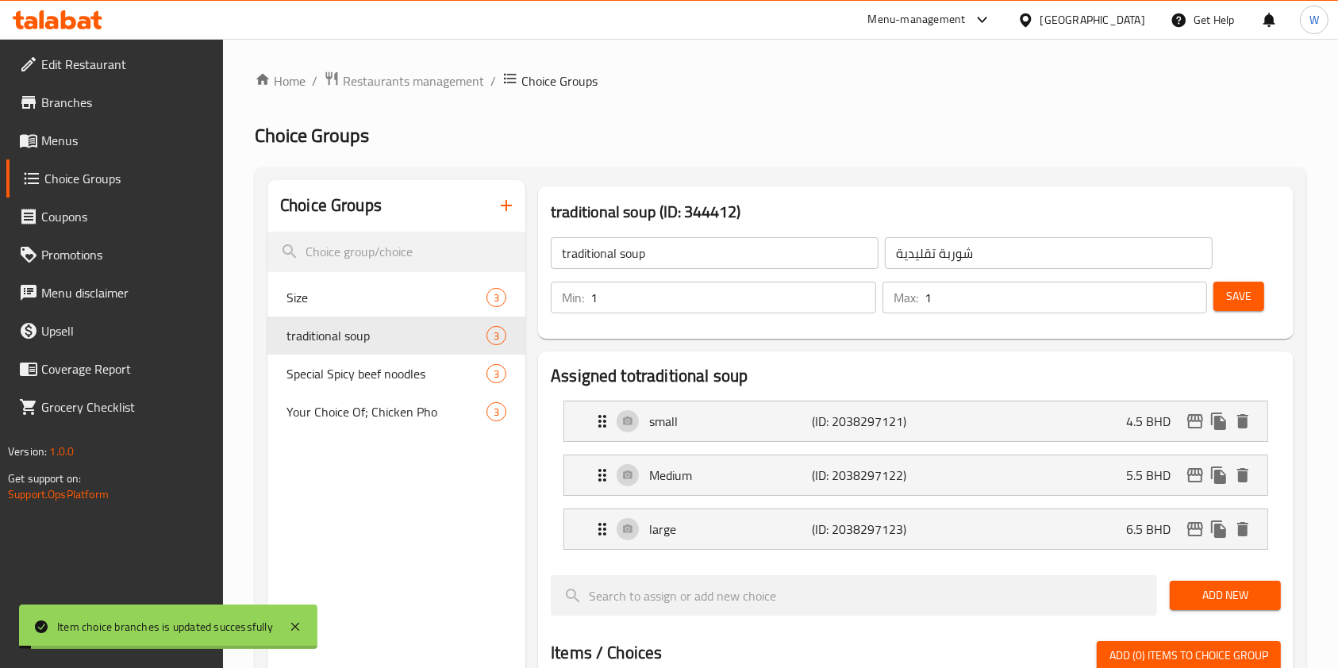
click at [1233, 302] on span "Save" at bounding box center [1238, 297] width 25 height 20
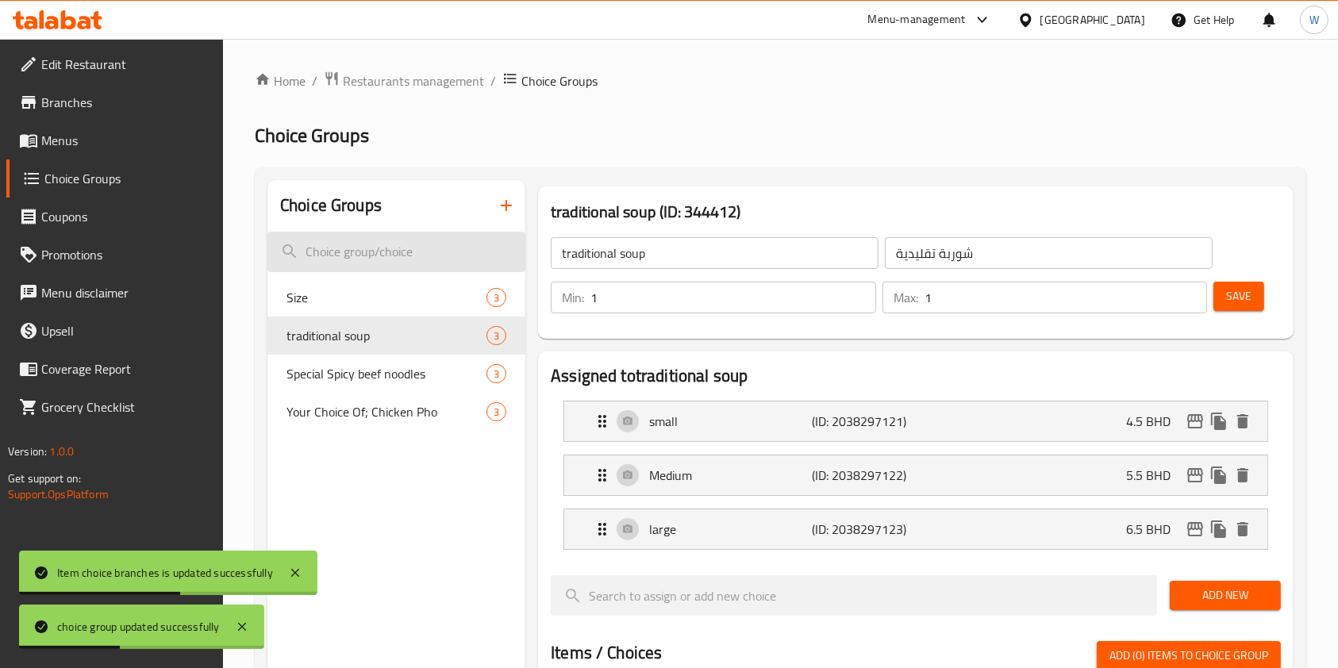
click at [341, 265] on input "search" at bounding box center [396, 252] width 258 height 40
click at [345, 290] on span "Size" at bounding box center [363, 297] width 152 height 19
type input "Size"
type input "الحجم"
type input "0"
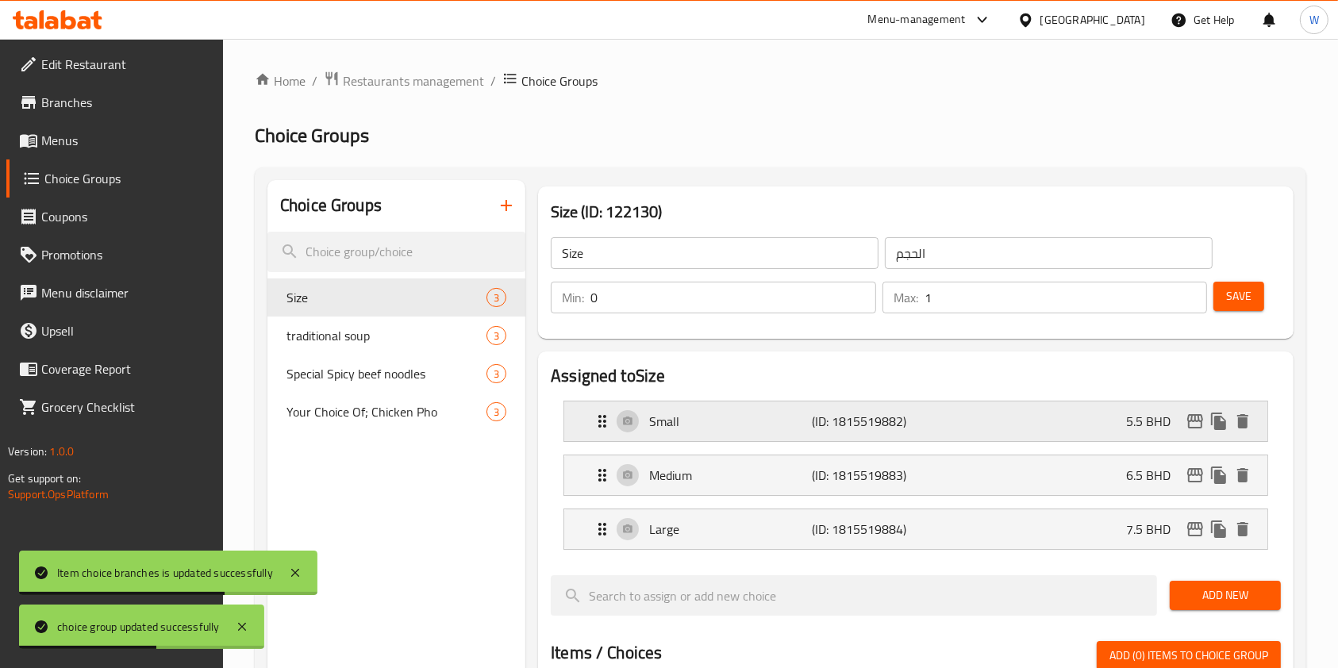
click at [1194, 421] on icon "edit" at bounding box center [1195, 421] width 16 height 14
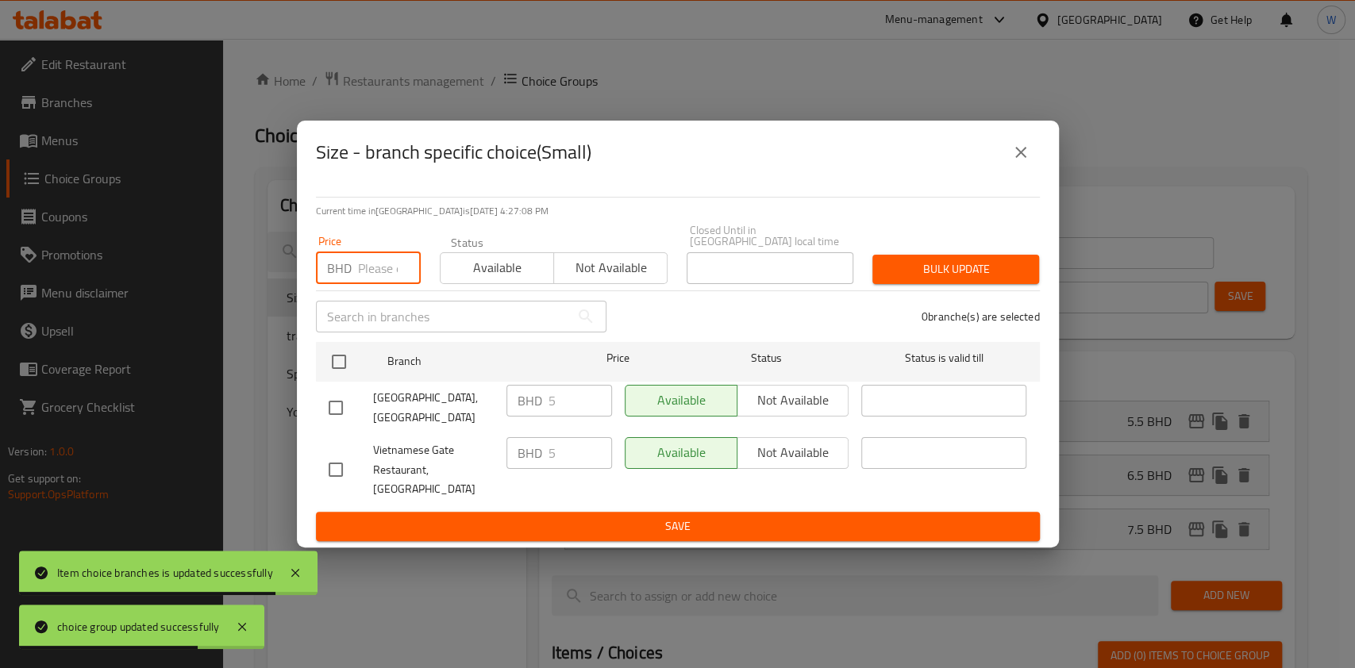
click at [381, 275] on input "number" at bounding box center [389, 268] width 63 height 32
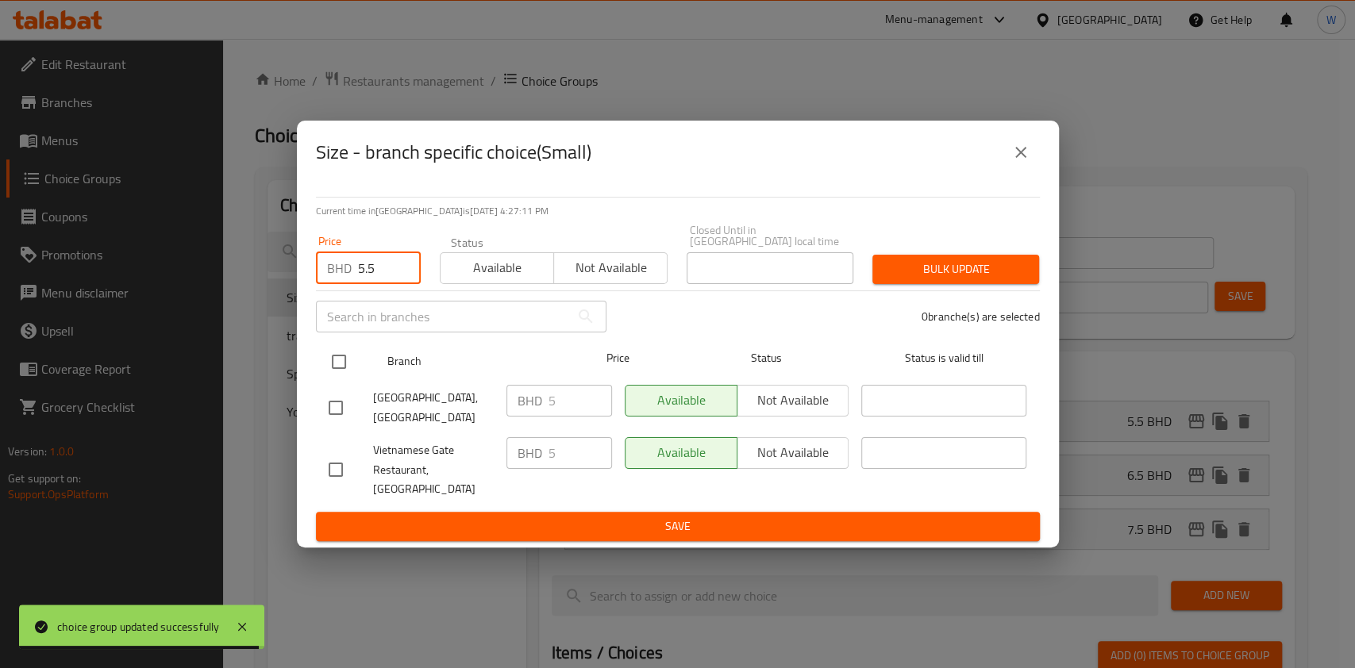
type input "5.5"
click at [336, 369] on input "checkbox" at bounding box center [338, 361] width 33 height 33
checkbox input "true"
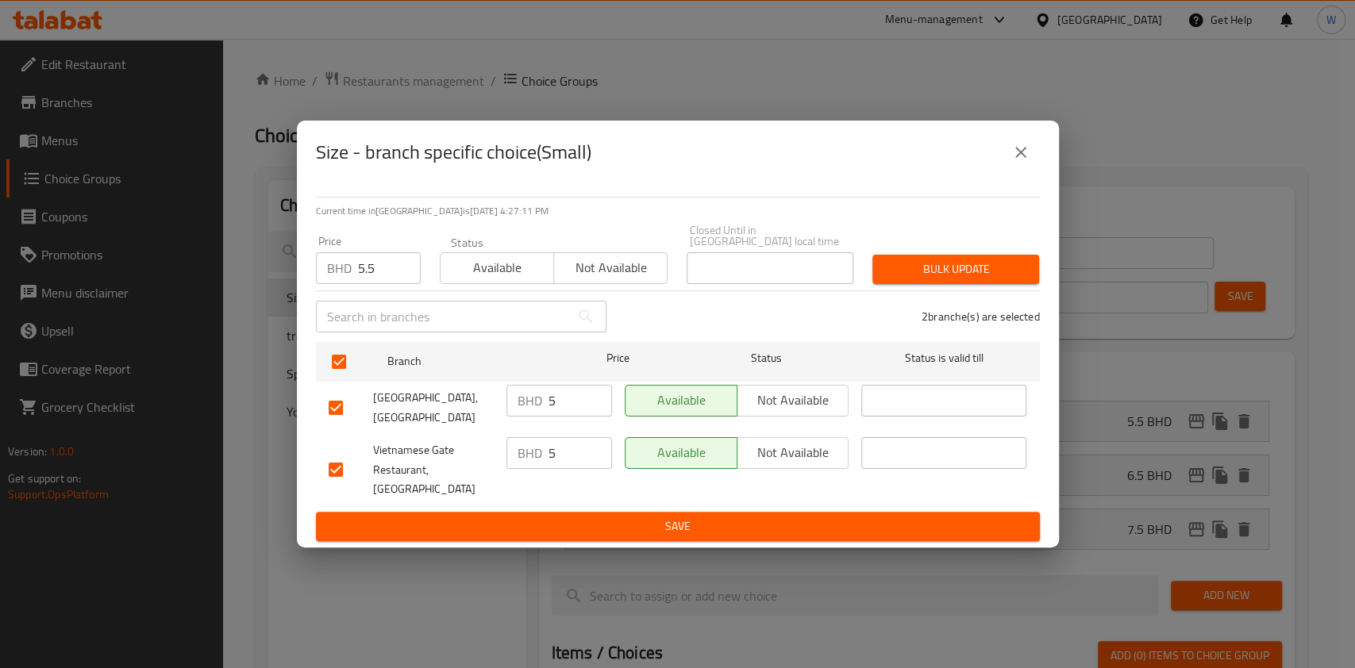
click at [984, 279] on span "Bulk update" at bounding box center [955, 270] width 141 height 20
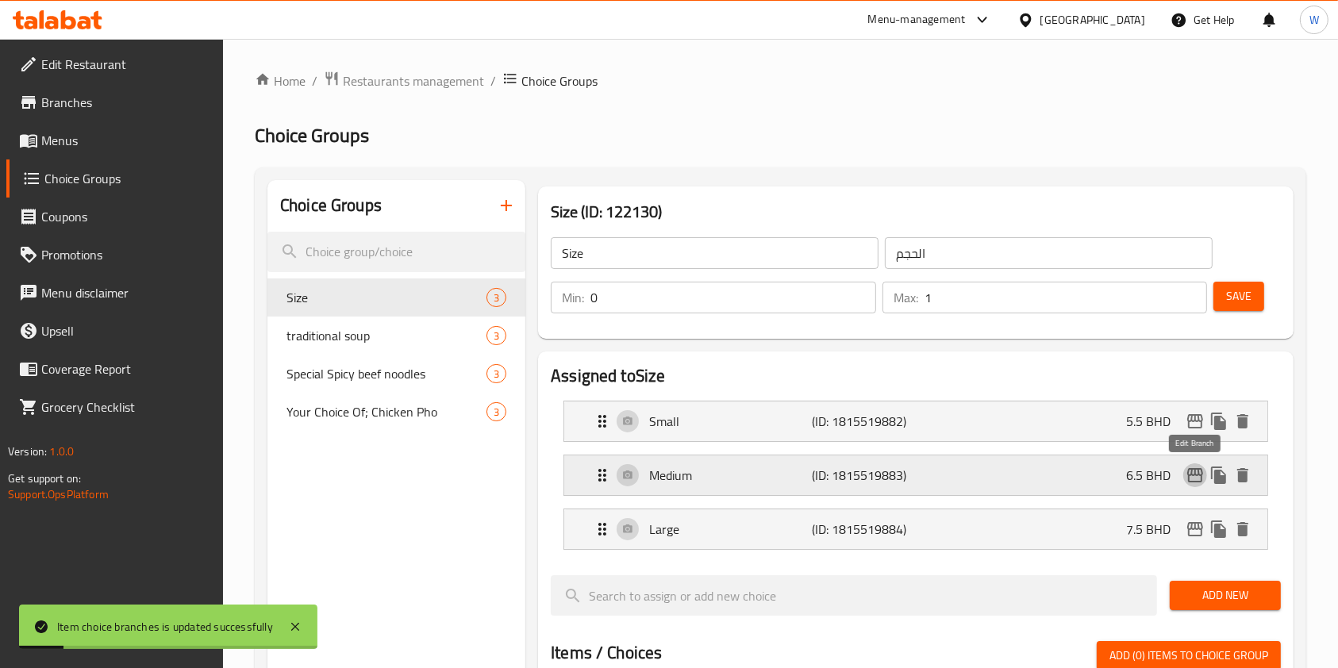
click at [1192, 475] on icon "edit" at bounding box center [1195, 475] width 16 height 14
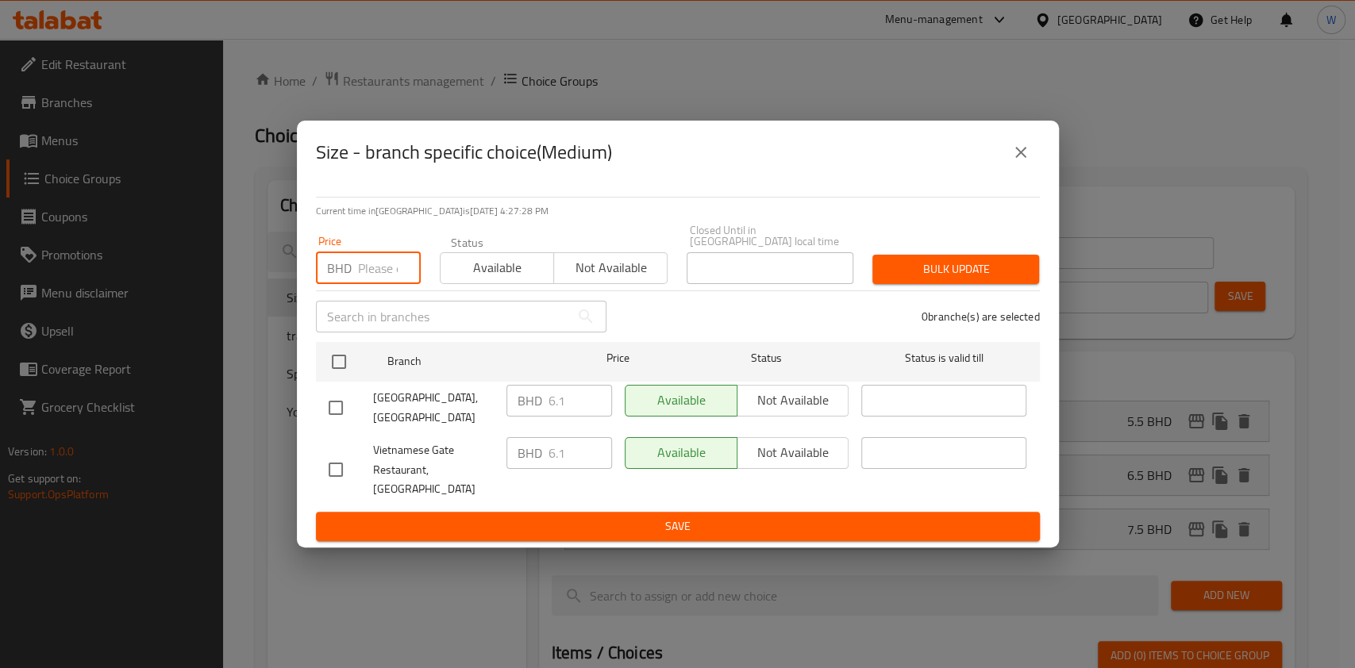
click at [368, 271] on input "number" at bounding box center [389, 268] width 63 height 32
paste input "6.71"
type input "6.71"
click at [351, 362] on input "checkbox" at bounding box center [338, 361] width 33 height 33
checkbox input "true"
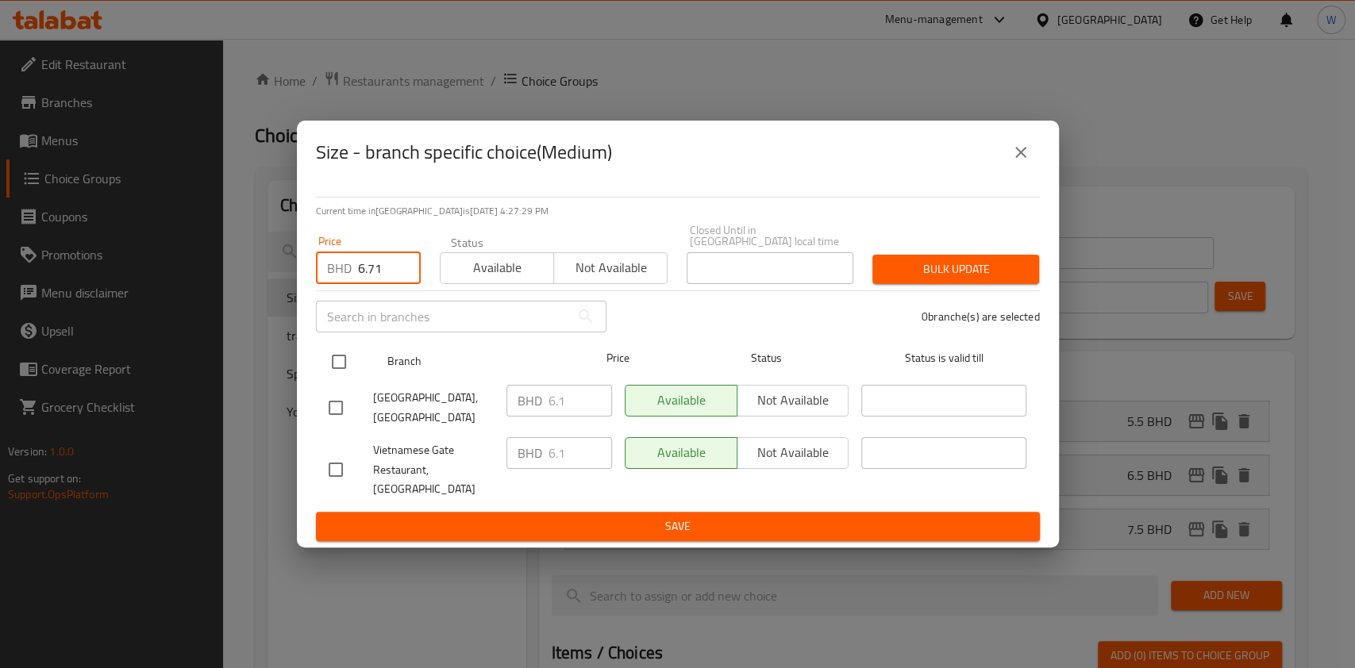
checkbox input "true"
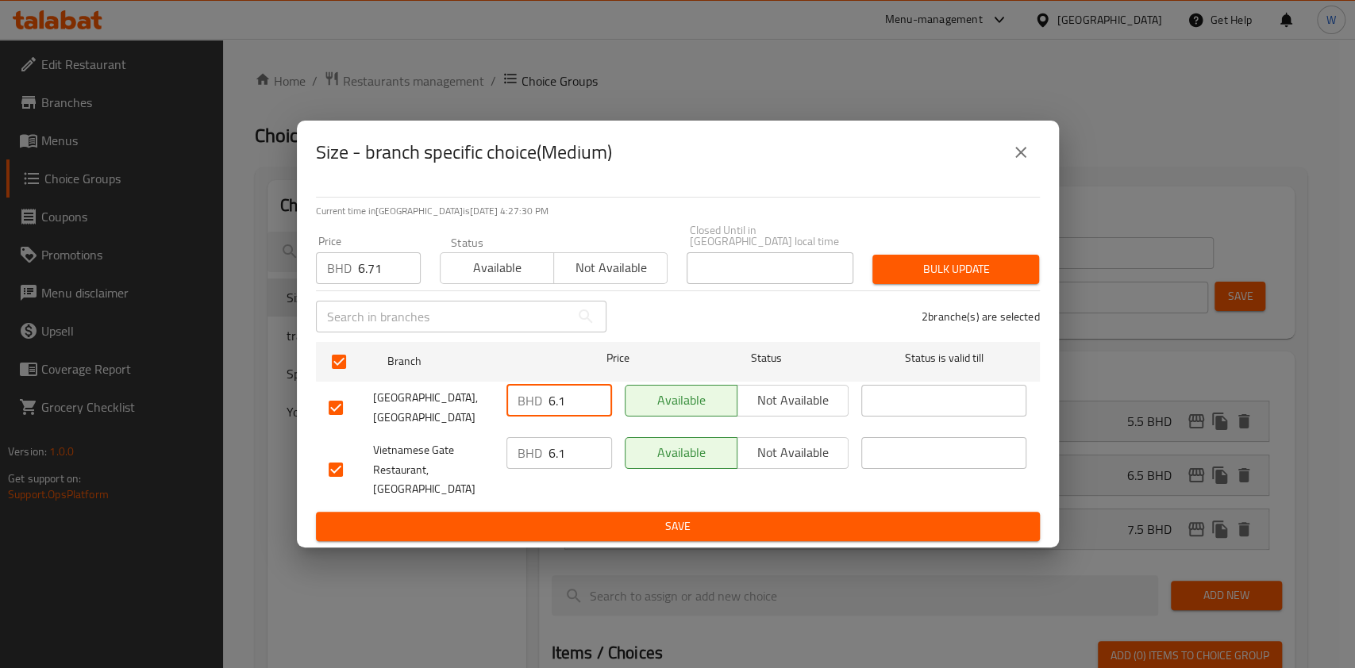
click at [564, 403] on input "6.1" at bounding box center [579, 401] width 63 height 32
click at [553, 404] on input "6.1" at bounding box center [579, 401] width 63 height 32
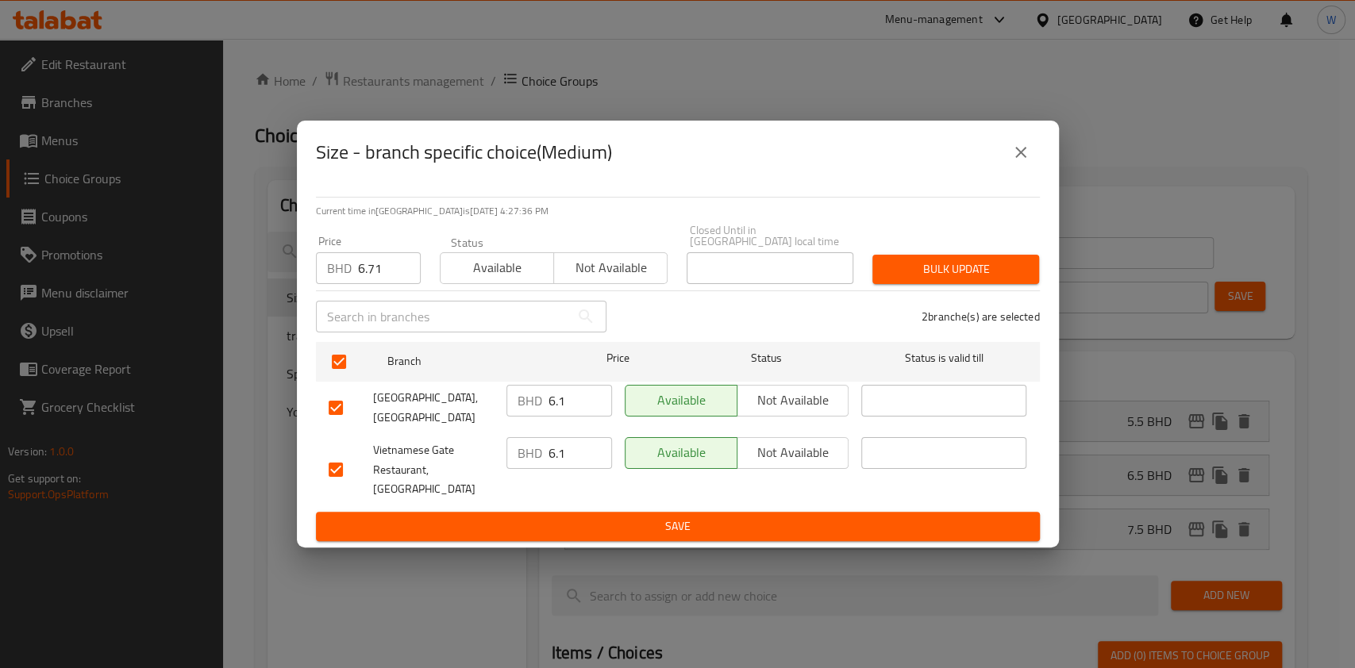
click at [364, 268] on input "6.71" at bounding box center [389, 268] width 63 height 32
click at [947, 262] on span "Bulk update" at bounding box center [955, 270] width 141 height 20
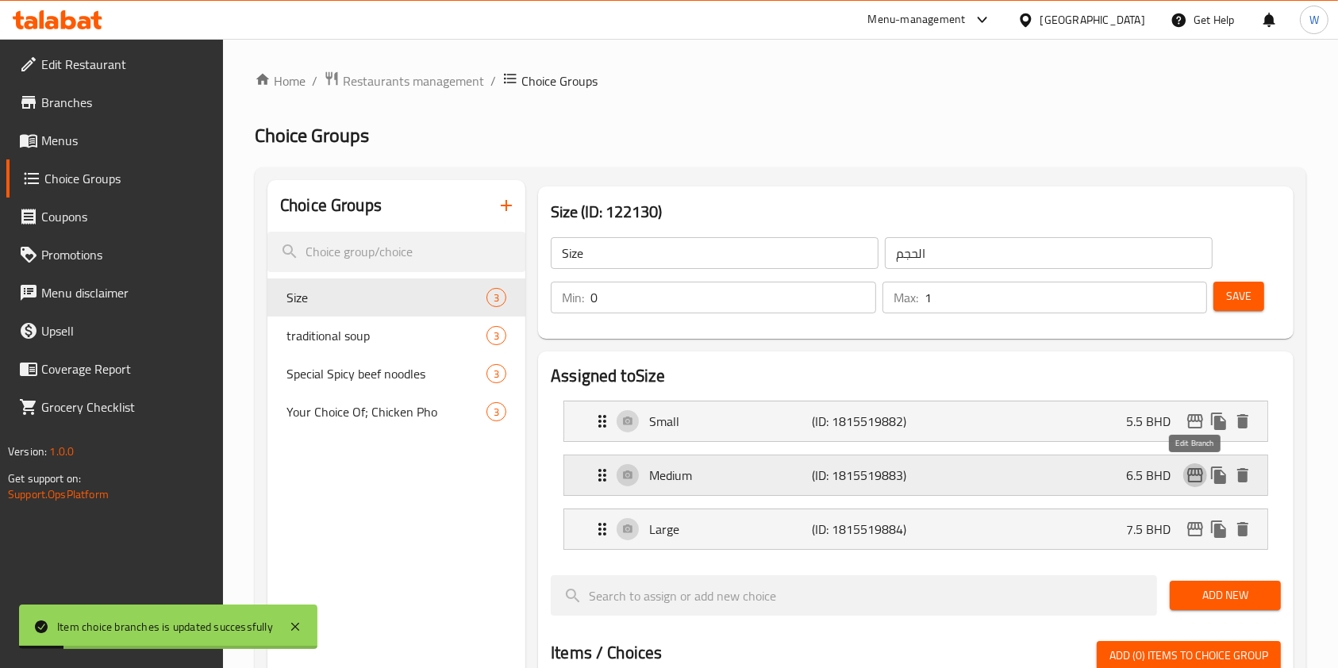
click at [1194, 479] on icon "edit" at bounding box center [1195, 475] width 19 height 19
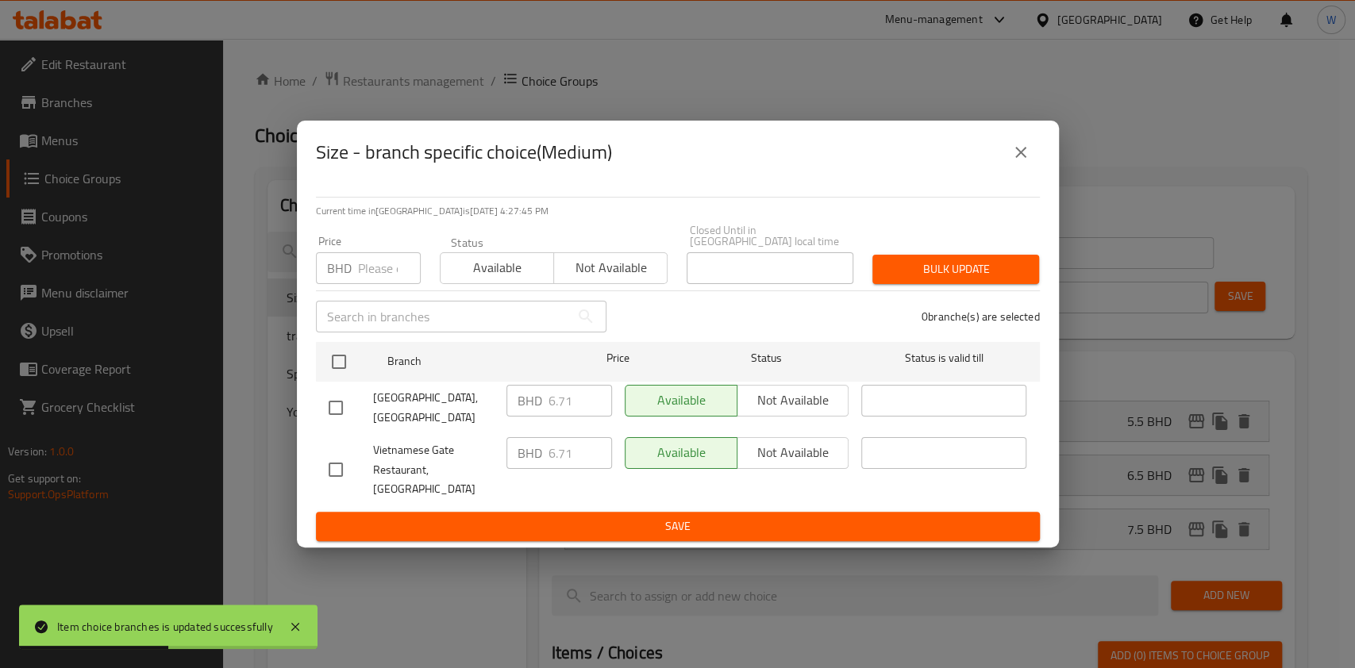
click at [1036, 158] on button "close" at bounding box center [1021, 152] width 38 height 38
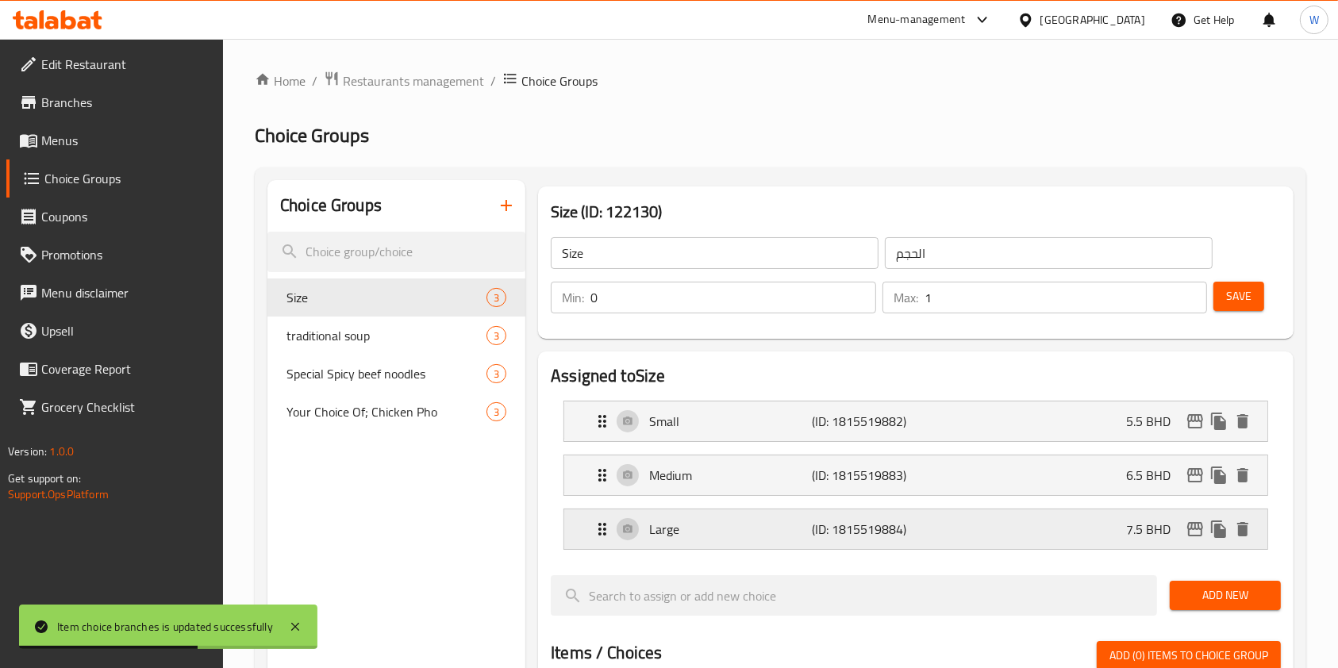
click at [1196, 536] on icon "edit" at bounding box center [1195, 529] width 16 height 14
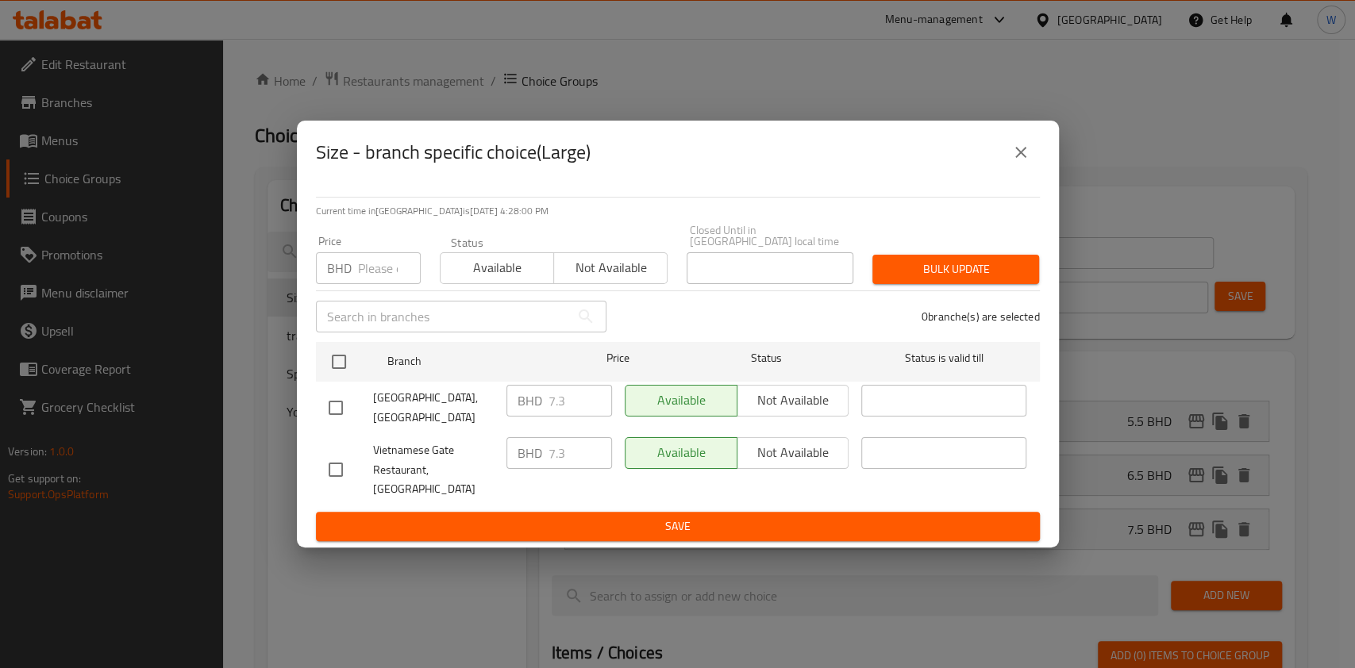
drag, startPoint x: 376, startPoint y: 268, endPoint x: 366, endPoint y: 301, distance: 34.1
click at [376, 268] on input "number" at bounding box center [389, 268] width 63 height 32
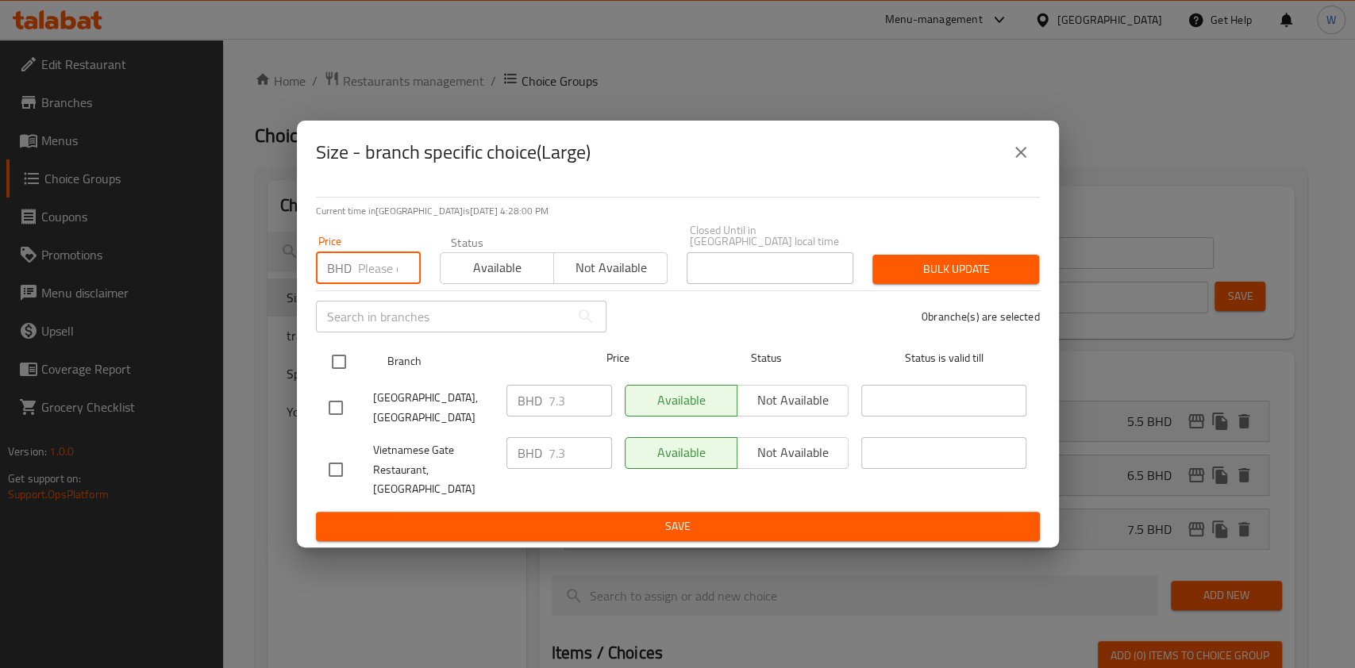
paste input "8.03"
type input "8.03"
click at [346, 356] on input "checkbox" at bounding box center [338, 361] width 33 height 33
checkbox input "true"
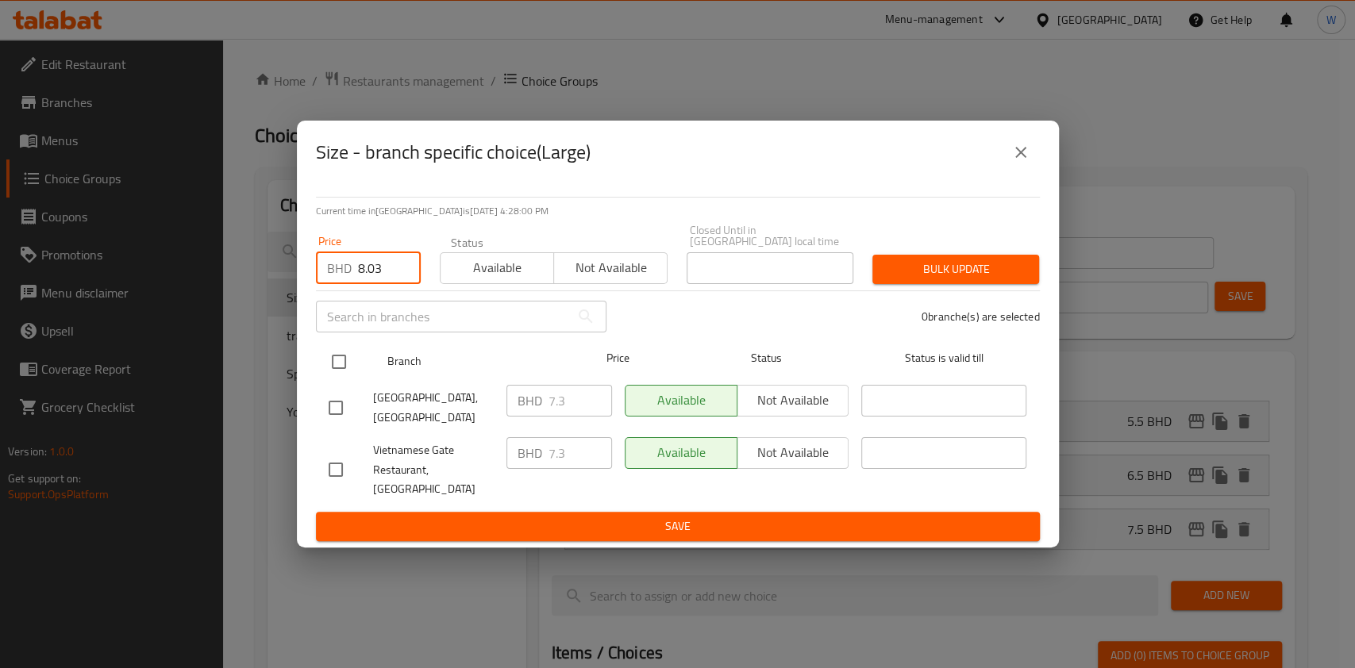
checkbox input "true"
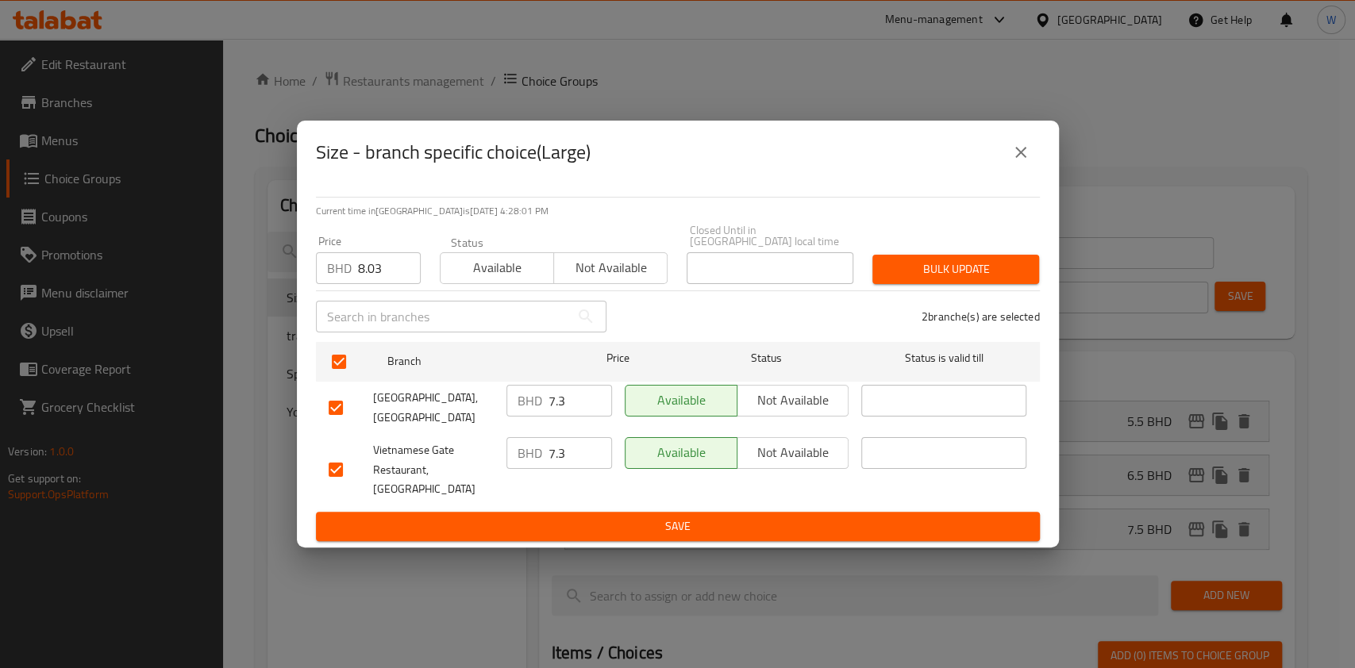
click at [965, 272] on span "Bulk update" at bounding box center [955, 270] width 141 height 20
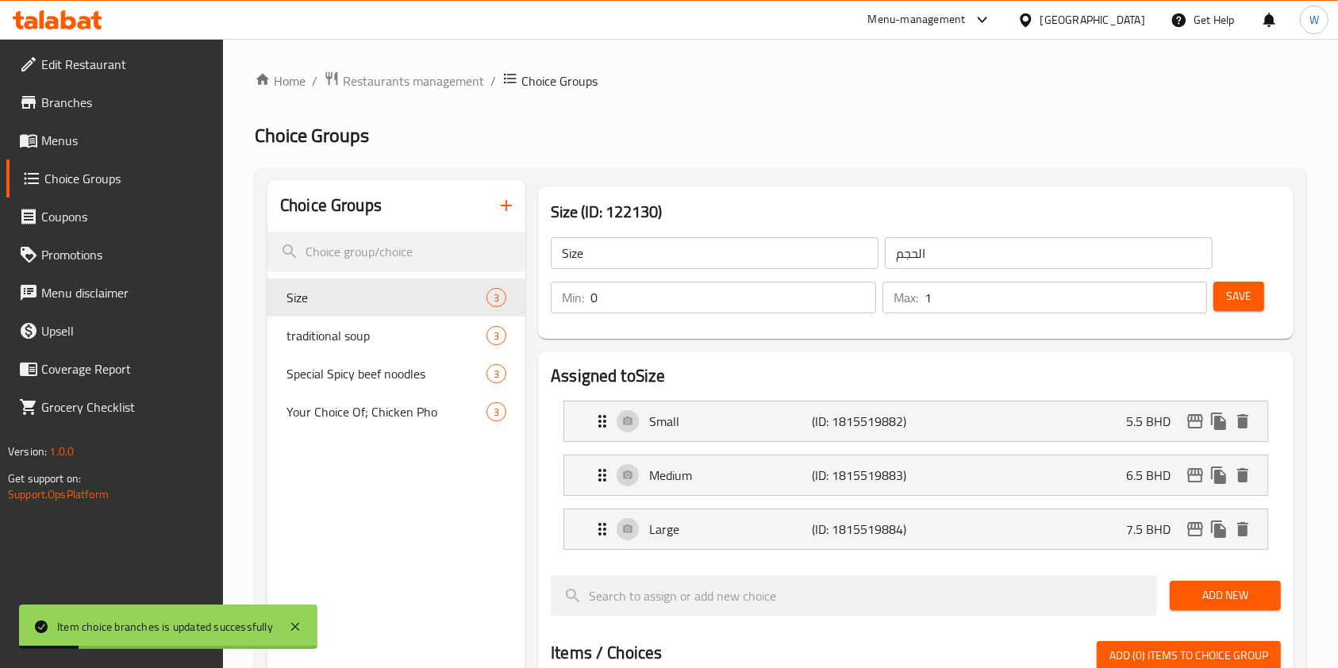
click at [1235, 304] on span "Save" at bounding box center [1238, 297] width 25 height 20
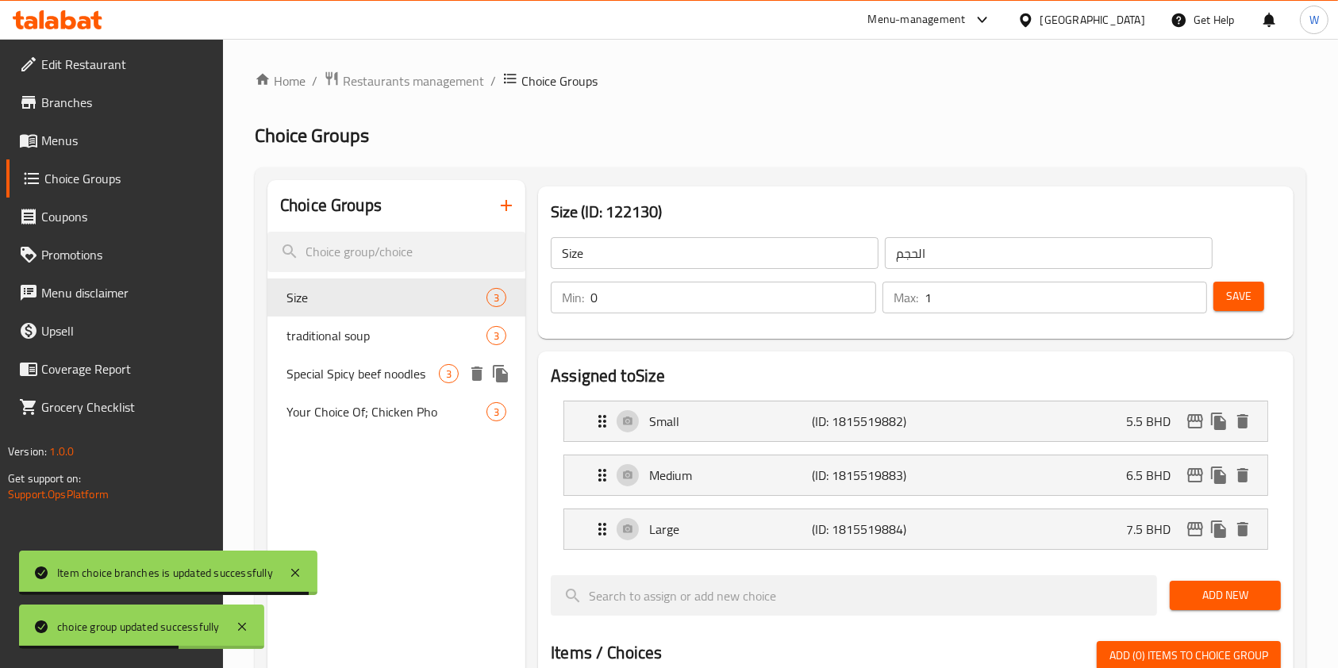
click at [359, 375] on span "Special Spicy beef noodles" at bounding box center [363, 373] width 152 height 19
type input "Special Spicy beef noodles"
type input "1"
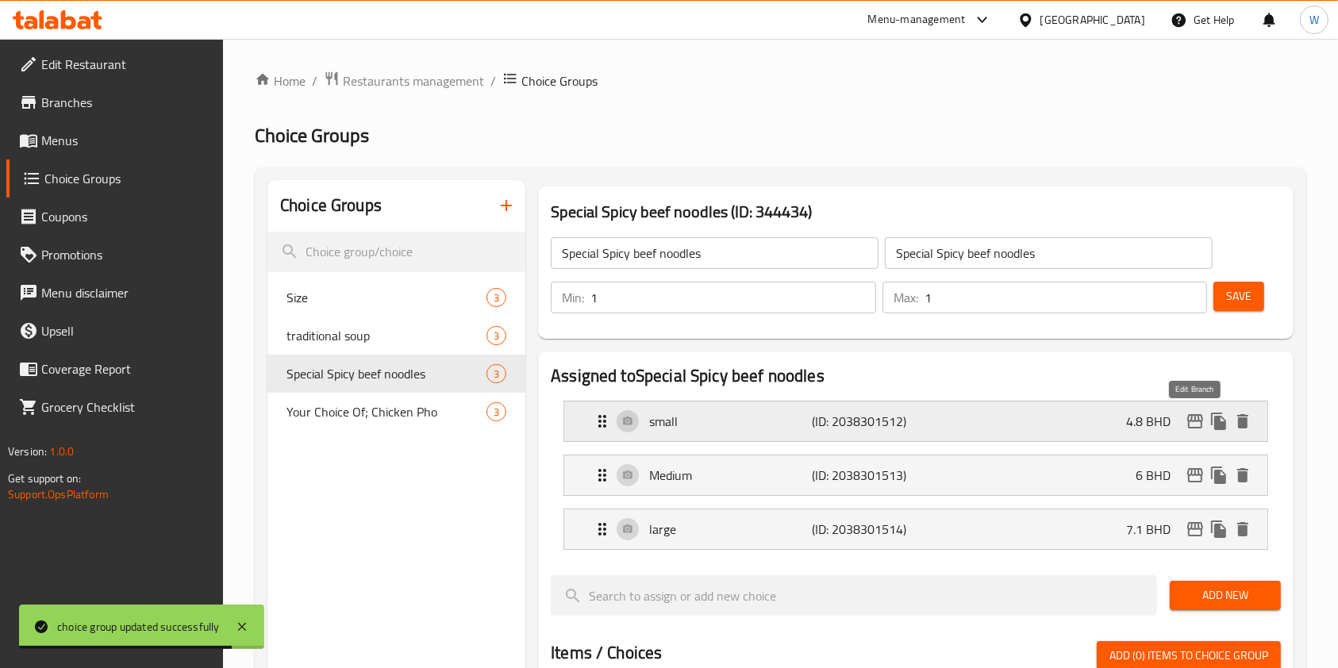
click at [1187, 425] on icon "edit" at bounding box center [1195, 421] width 19 height 19
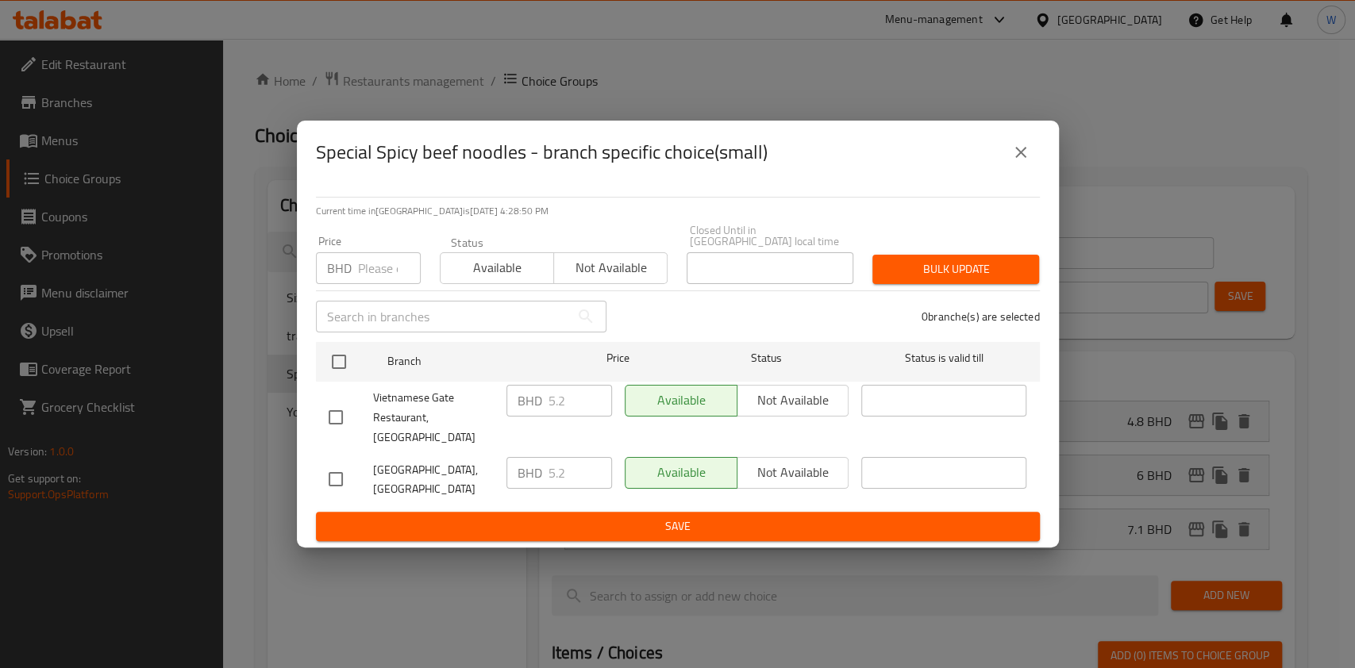
click at [376, 267] on input "number" at bounding box center [389, 268] width 63 height 32
paste input "5.72"
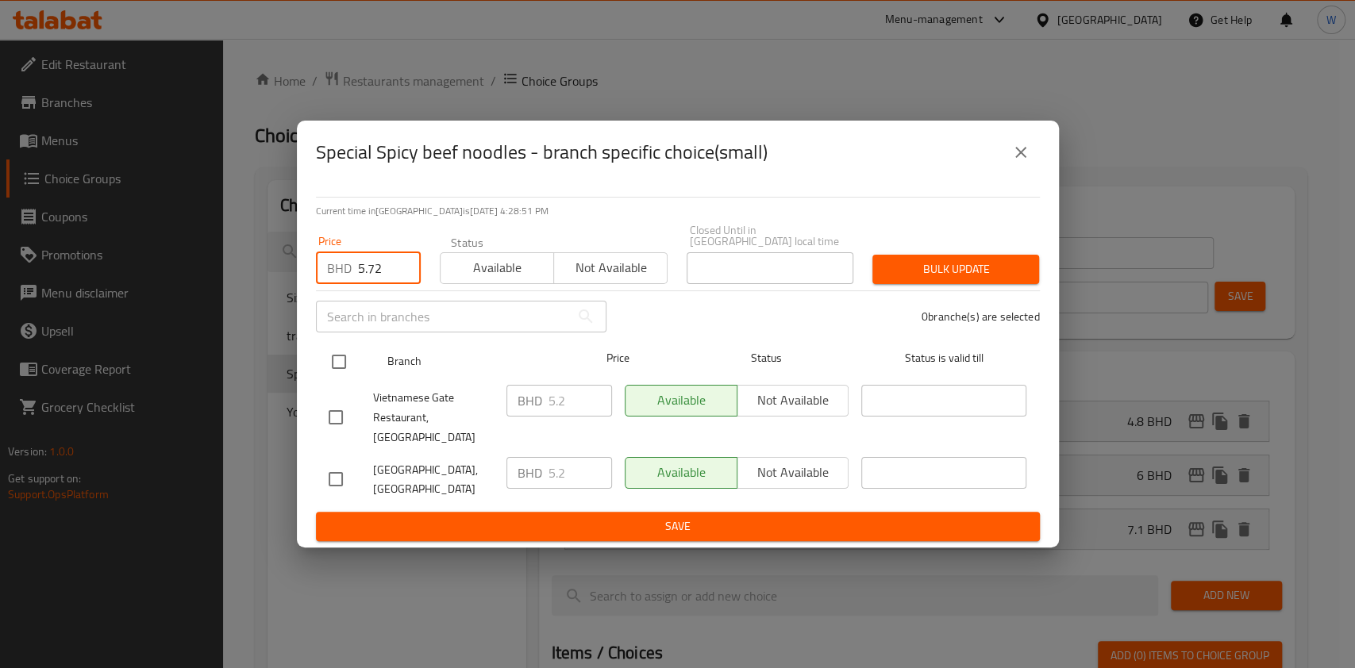
type input "5.72"
click at [335, 360] on input "checkbox" at bounding box center [338, 361] width 33 height 33
checkbox input "true"
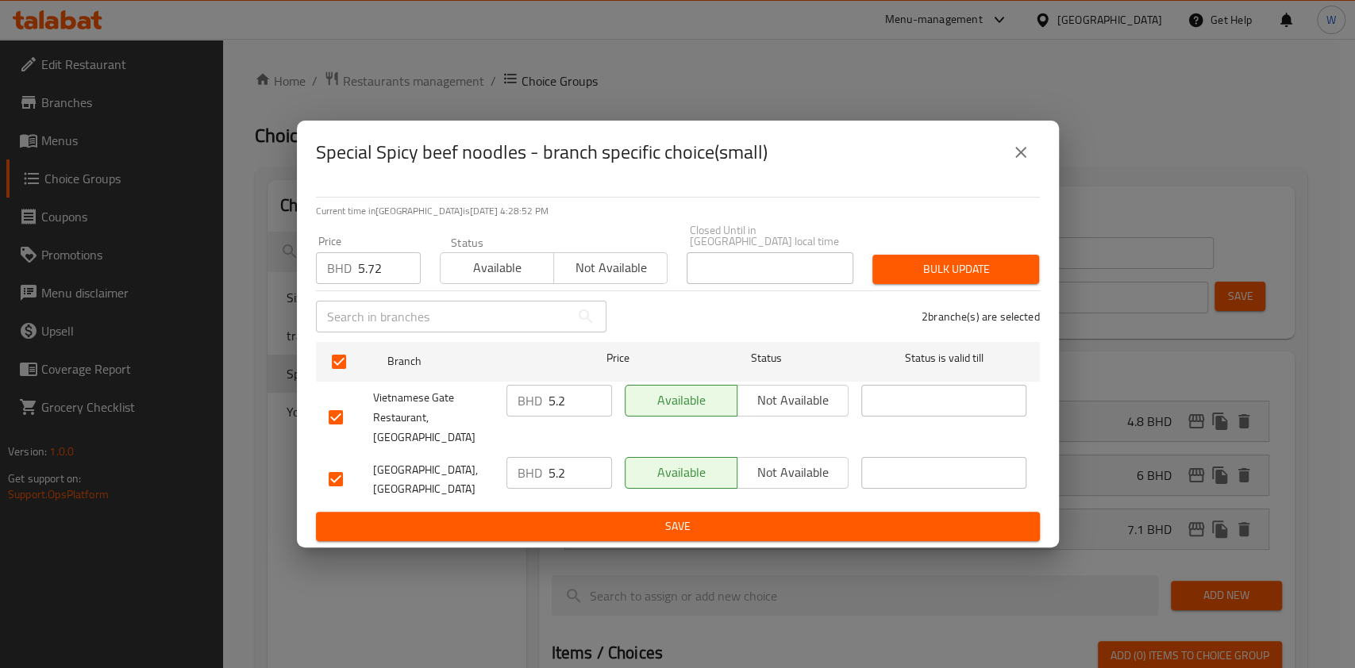
click at [882, 284] on button "Bulk update" at bounding box center [955, 269] width 167 height 29
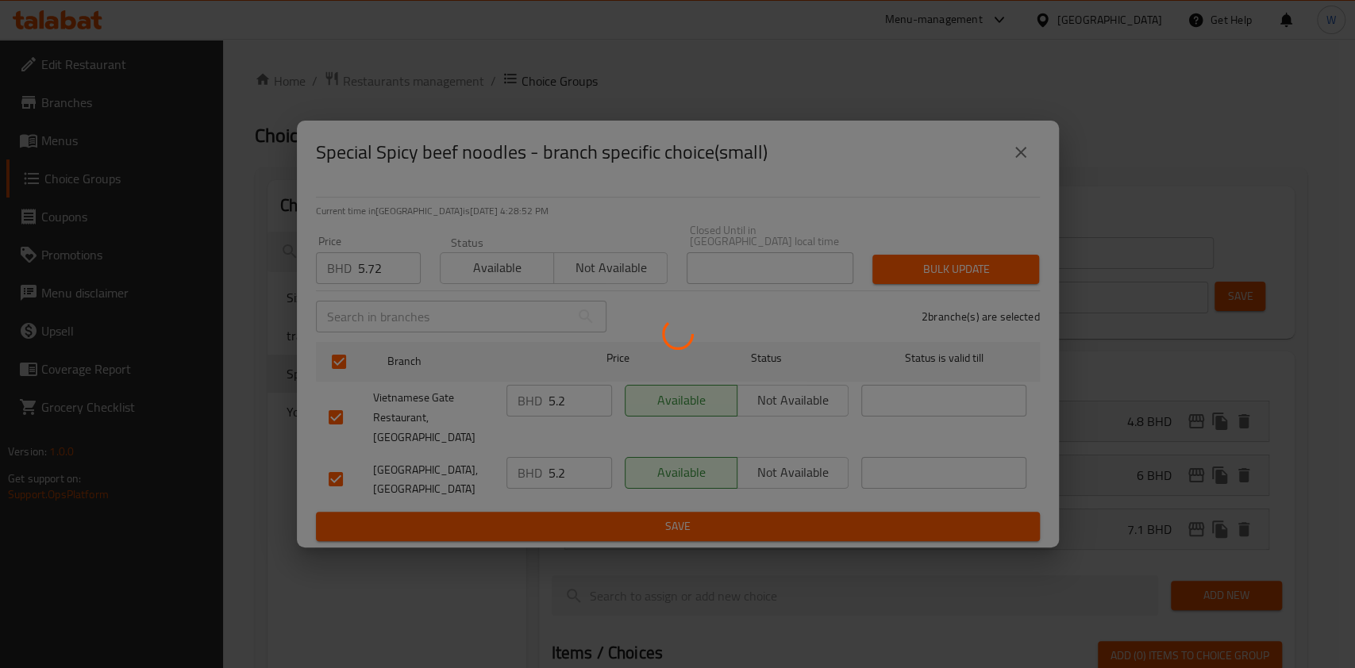
click at [918, 276] on div at bounding box center [677, 334] width 1355 height 668
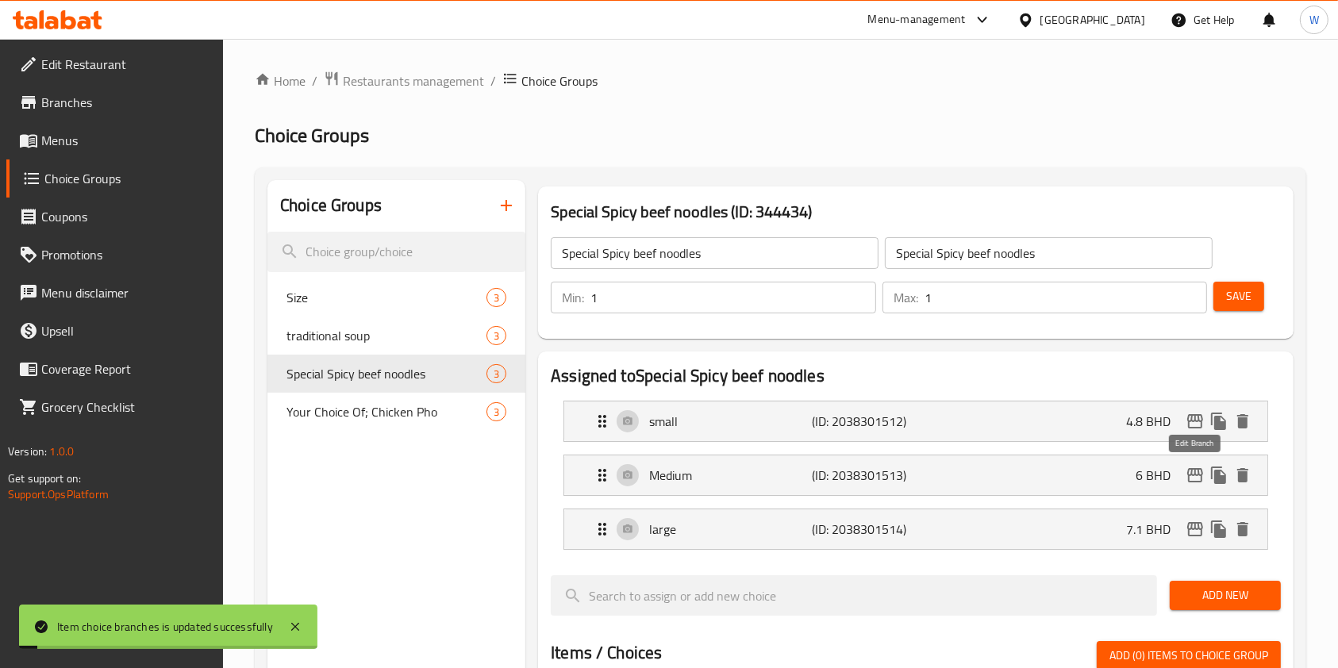
click at [1200, 479] on icon "edit" at bounding box center [1195, 475] width 19 height 19
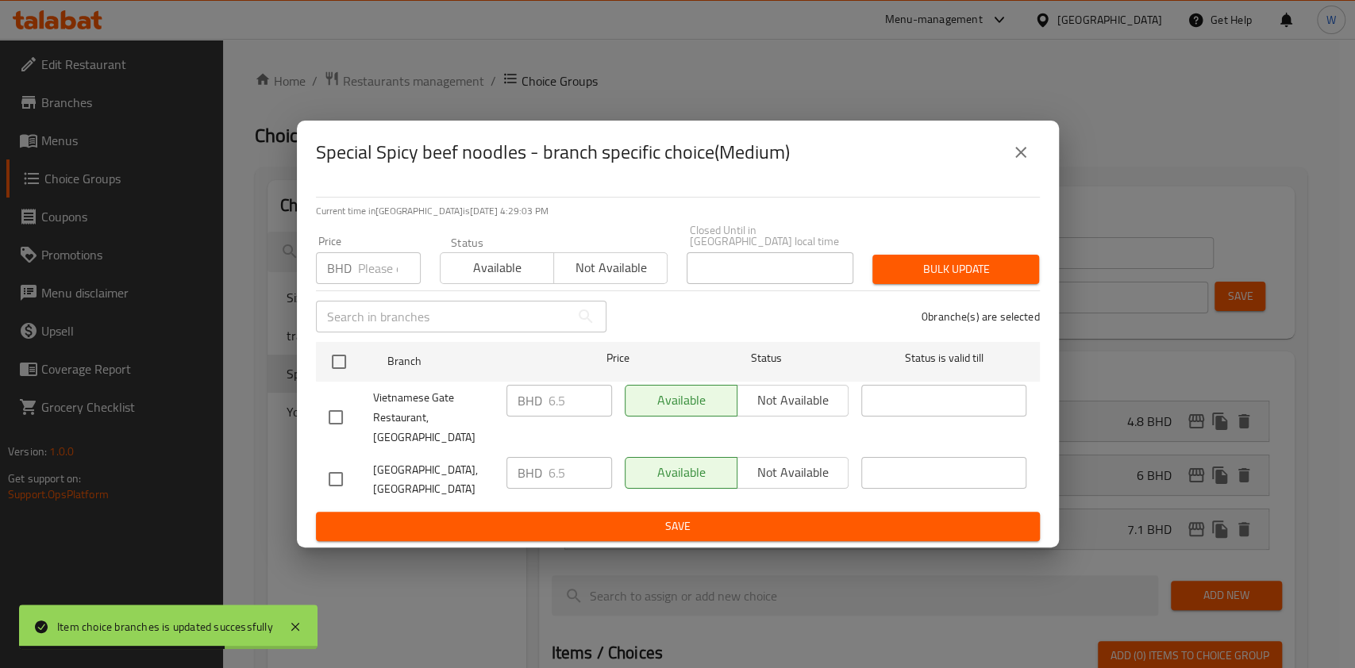
click at [370, 281] on input "number" at bounding box center [389, 268] width 63 height 32
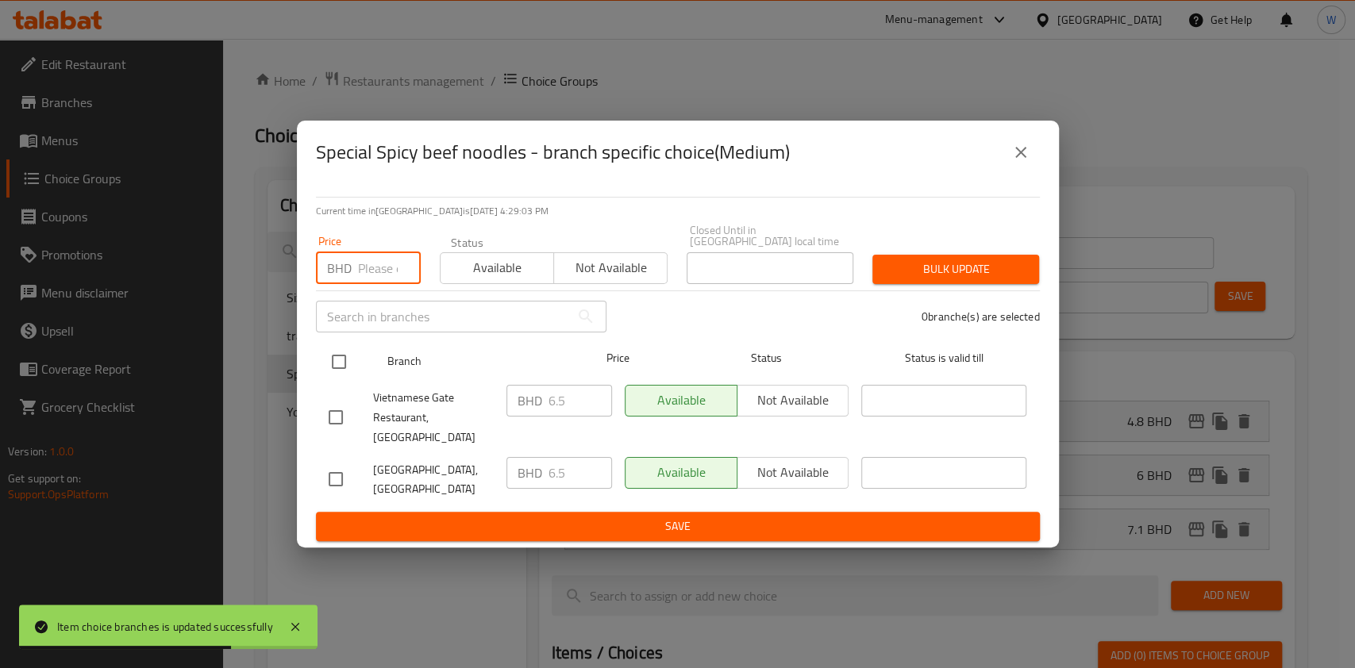
paste input "7.15"
type input "7.15"
click at [348, 356] on input "checkbox" at bounding box center [338, 361] width 33 height 33
checkbox input "true"
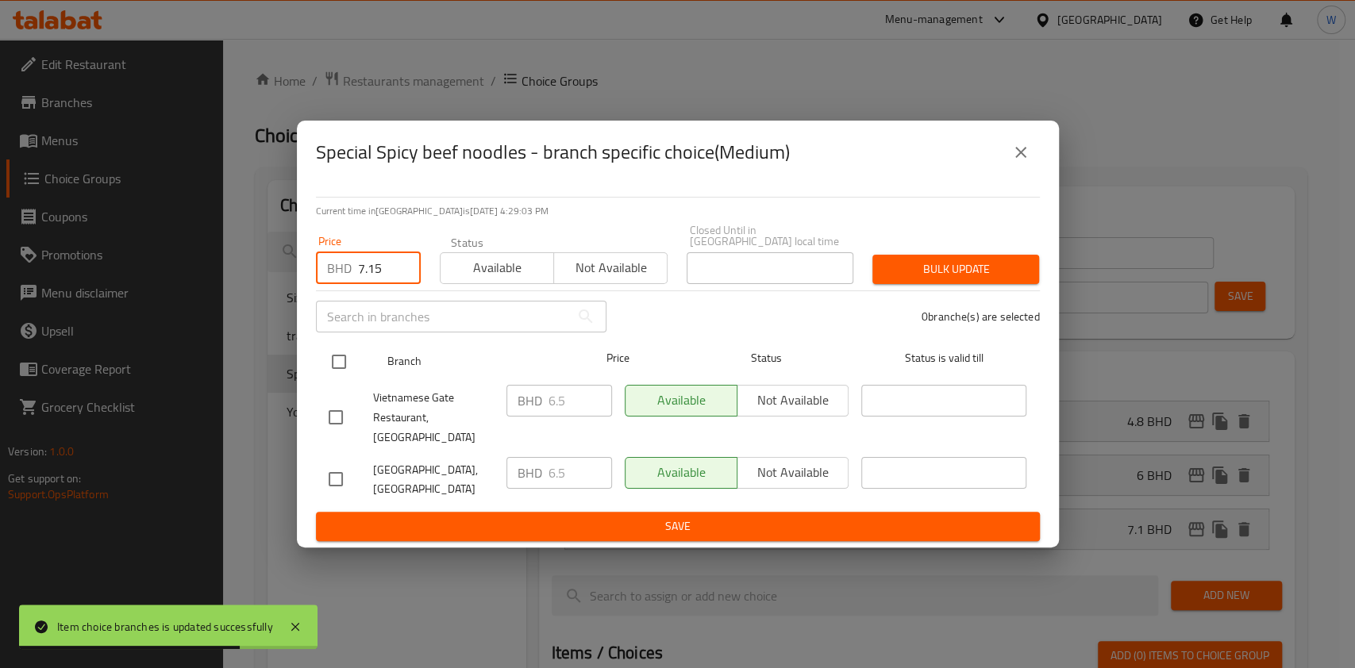
checkbox input "true"
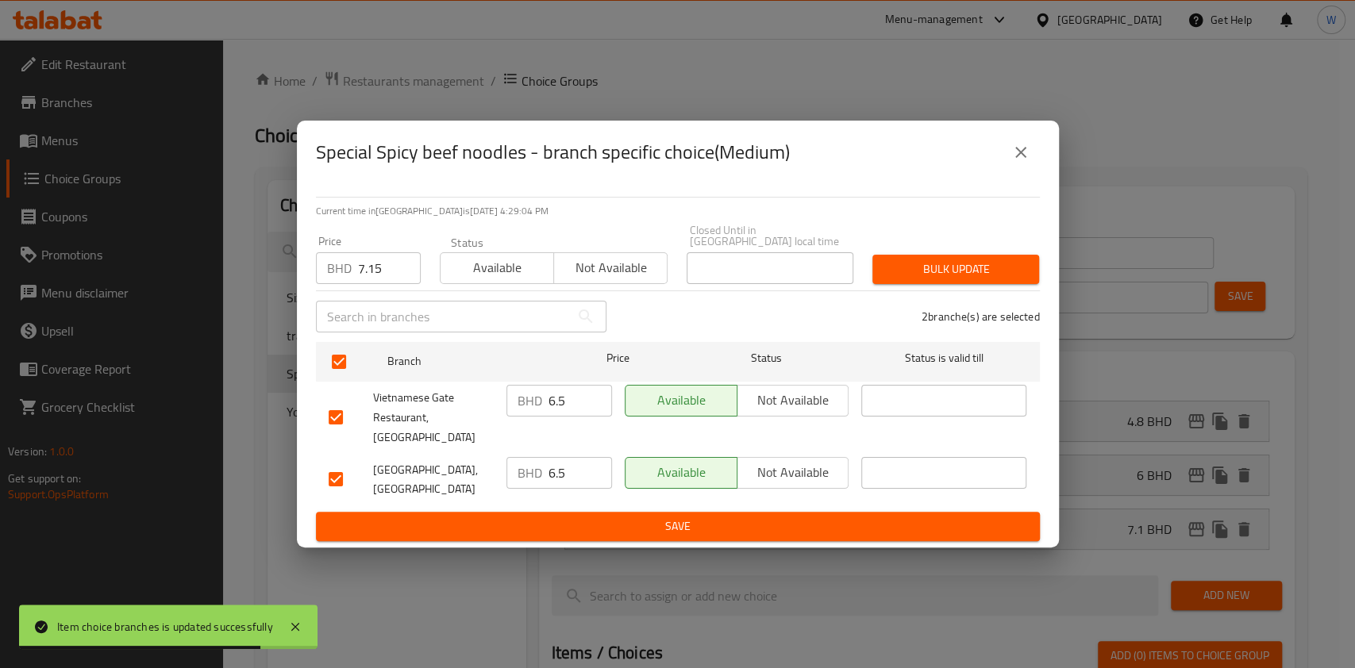
click at [917, 263] on span "Bulk update" at bounding box center [955, 270] width 141 height 20
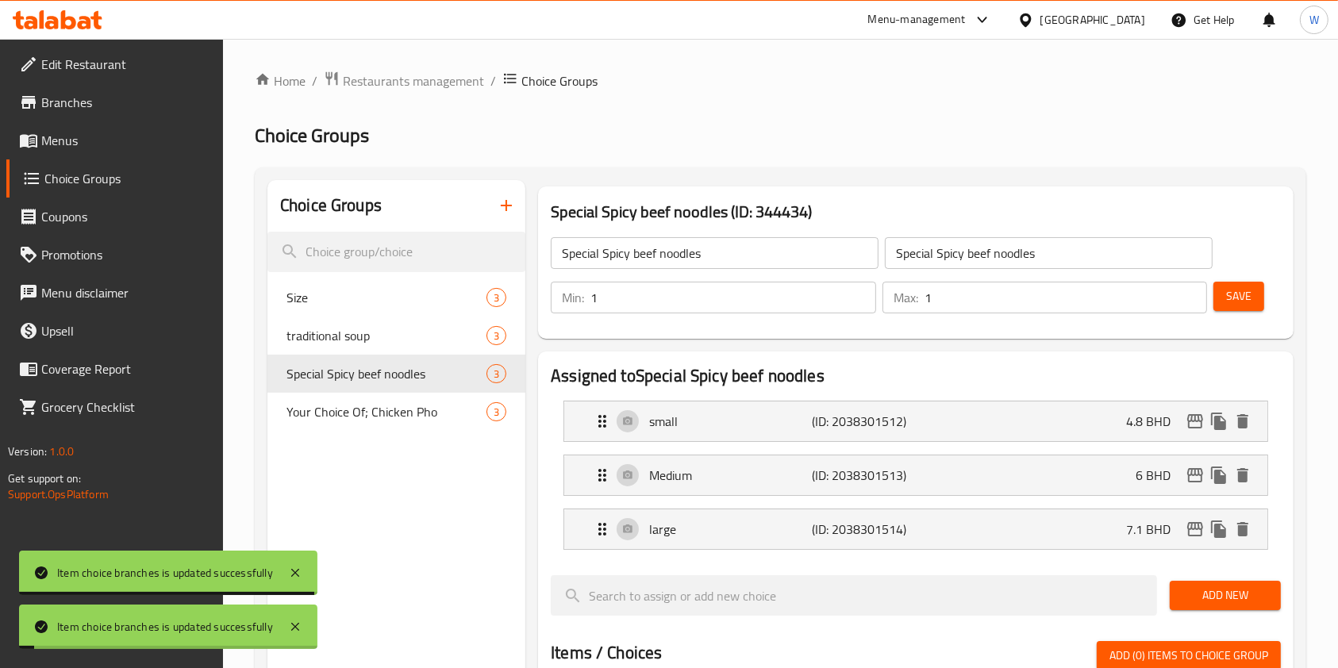
click at [1192, 531] on icon "edit" at bounding box center [1195, 529] width 19 height 19
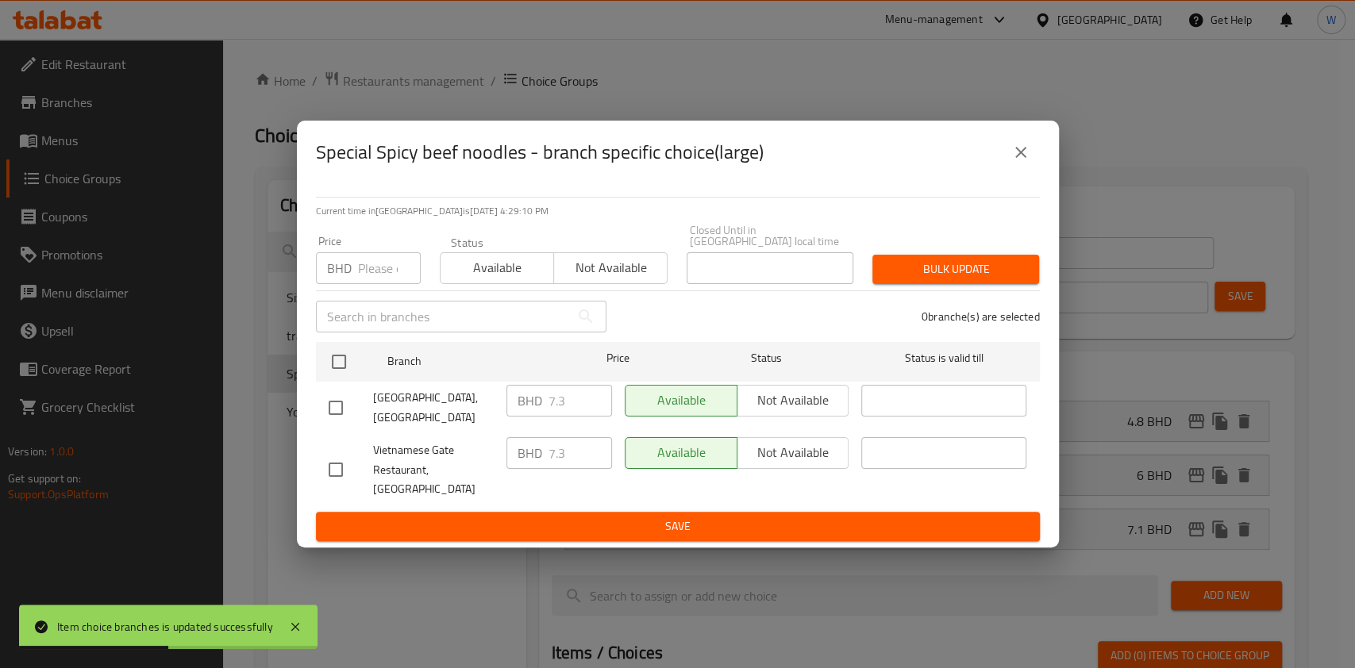
click at [391, 263] on input "number" at bounding box center [389, 268] width 63 height 32
paste input "8.03"
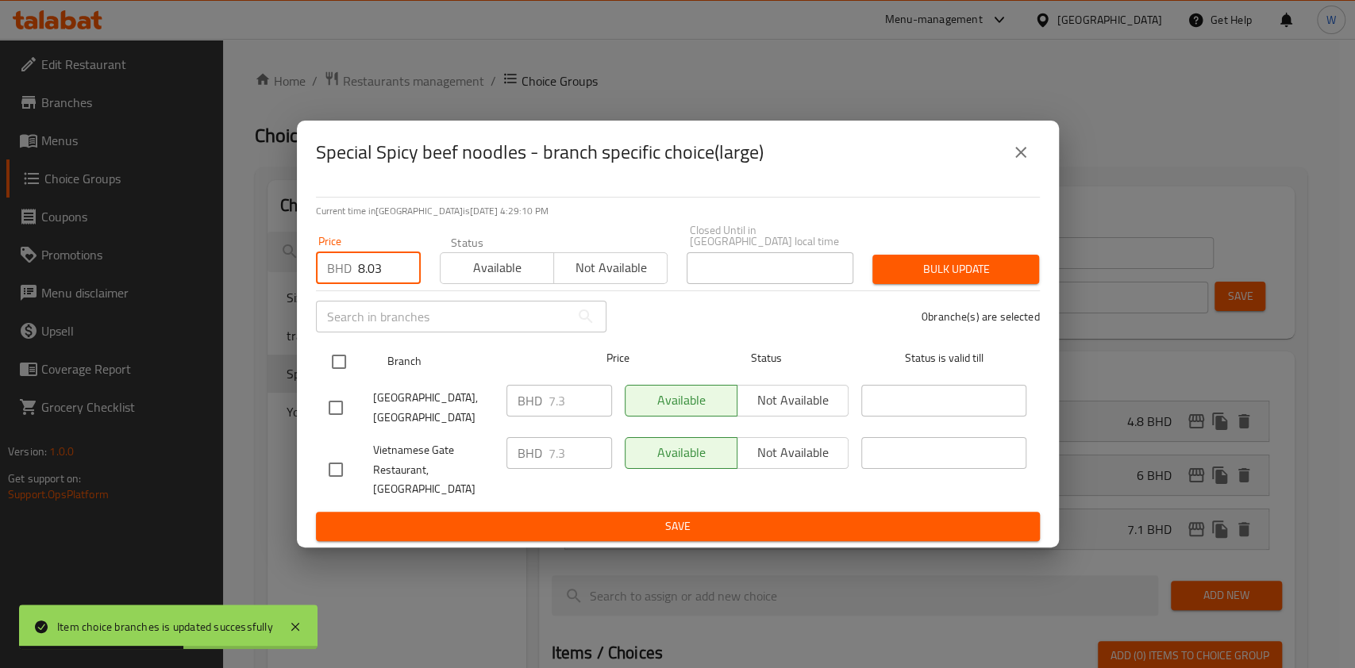
type input "8.03"
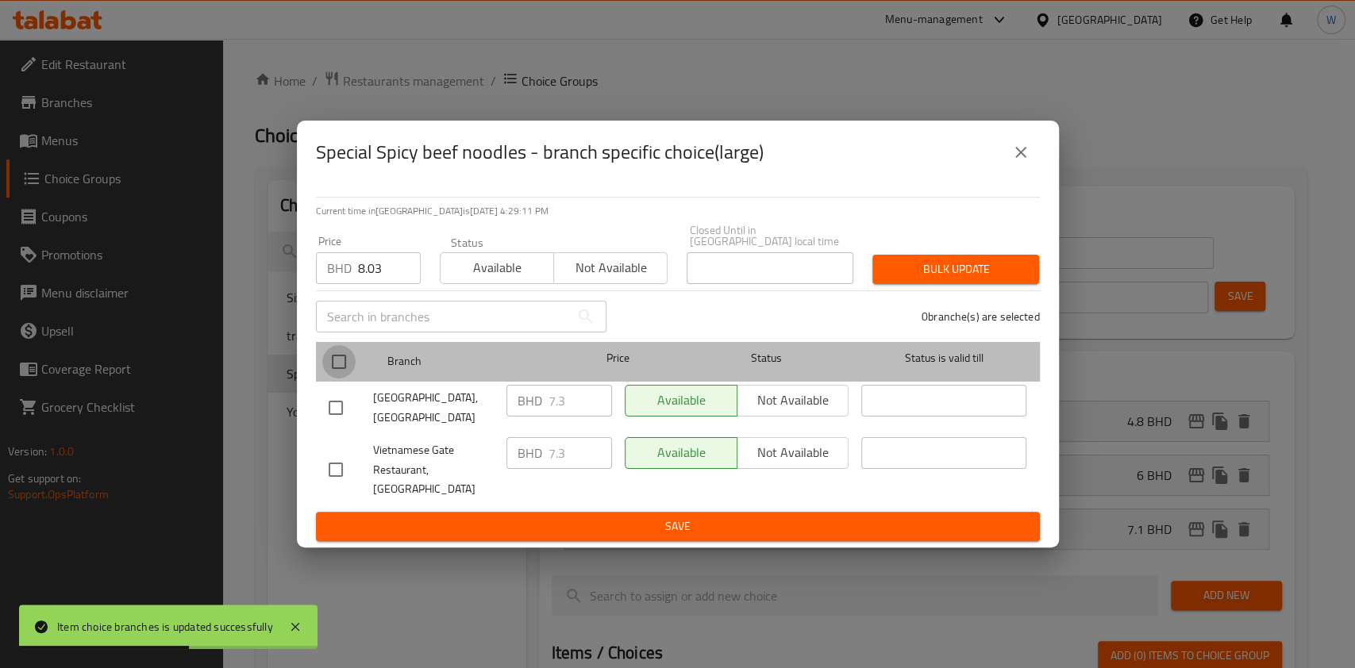
click at [344, 367] on input "checkbox" at bounding box center [338, 361] width 33 height 33
checkbox input "true"
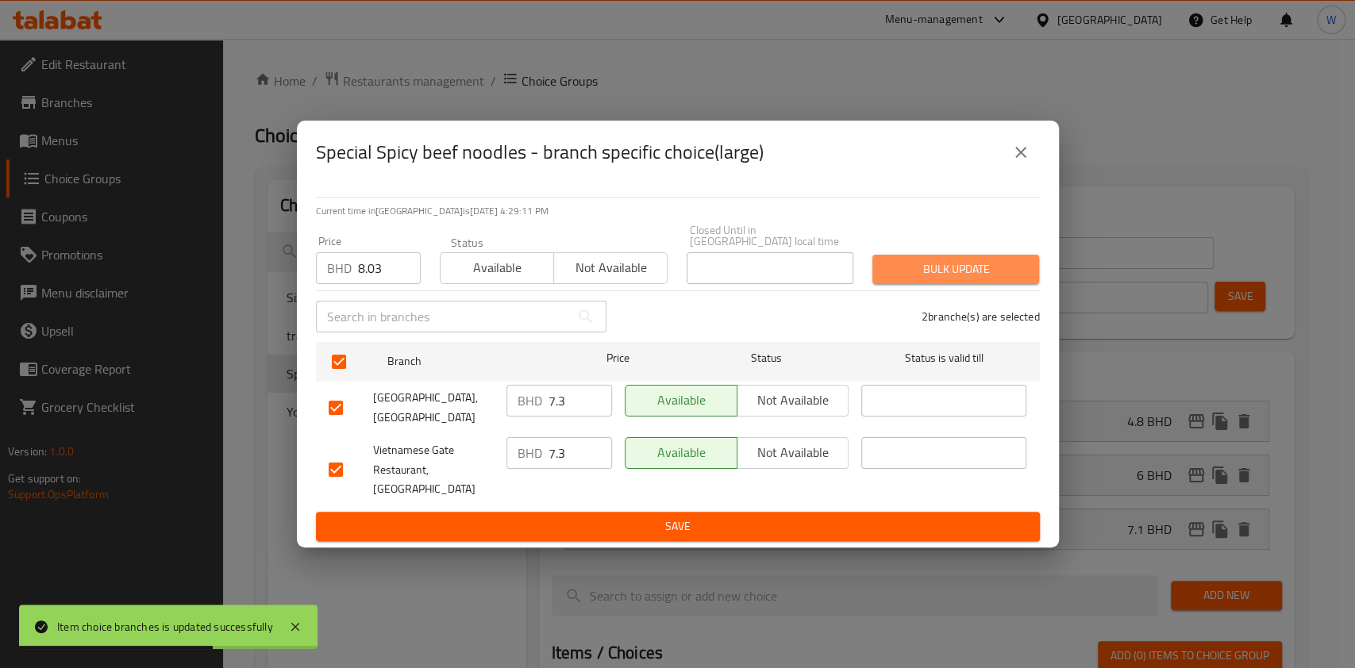
click at [964, 279] on span "Bulk update" at bounding box center [955, 270] width 141 height 20
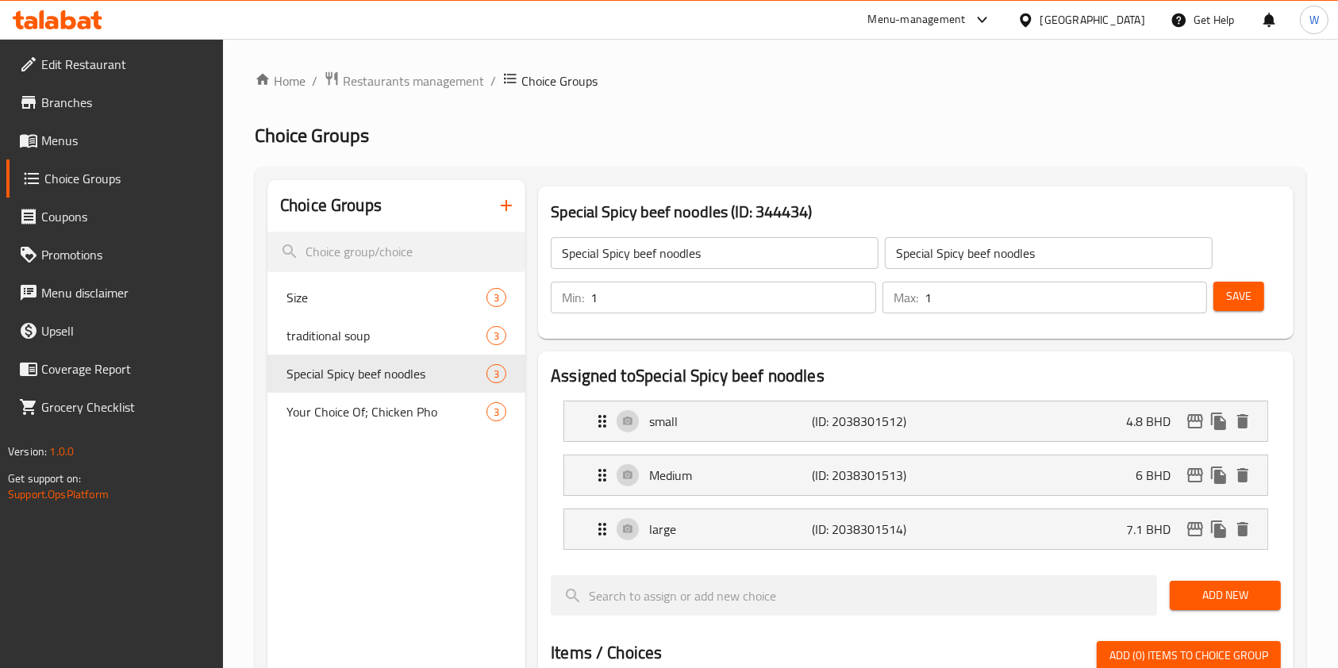
click at [91, 21] on icon at bounding box center [58, 19] width 90 height 19
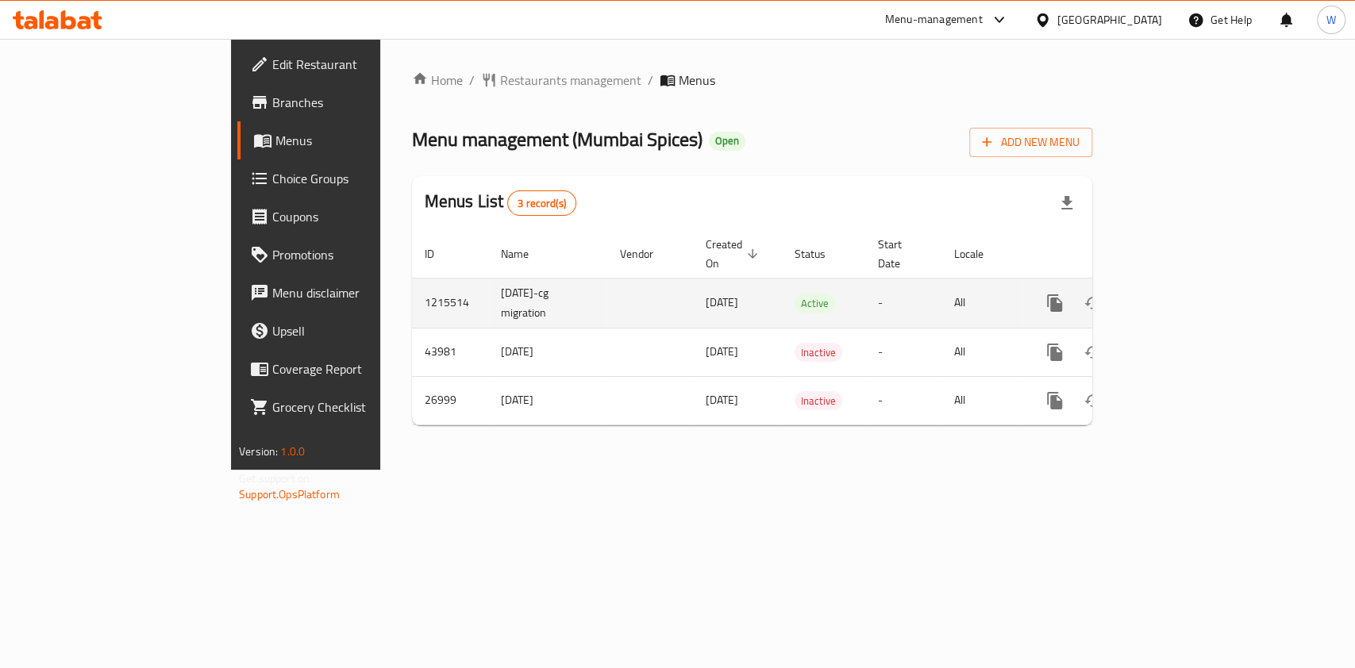
click at [1179, 294] on icon "enhanced table" at bounding box center [1169, 303] width 19 height 19
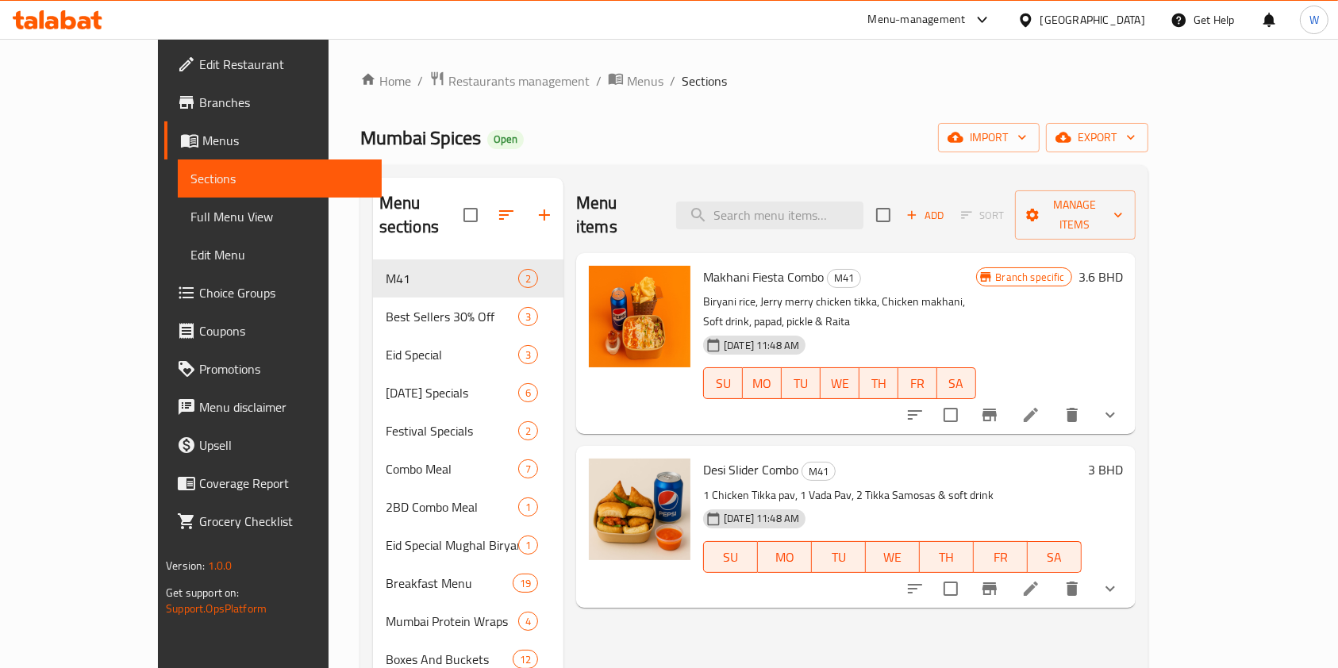
click at [826, 186] on div "Menu items Add Sort Manage items" at bounding box center [856, 215] width 560 height 75
click at [829, 202] on input "search" at bounding box center [769, 216] width 187 height 28
paste input "Chicken Makhani"
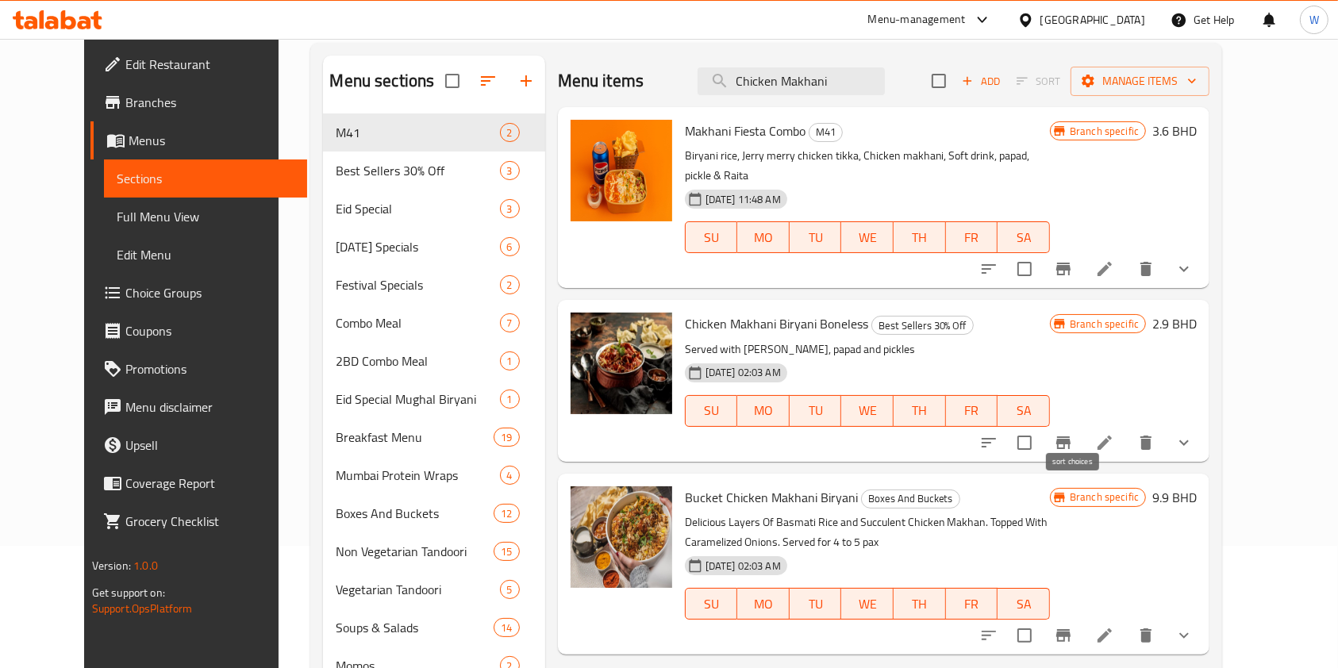
scroll to position [211, 0]
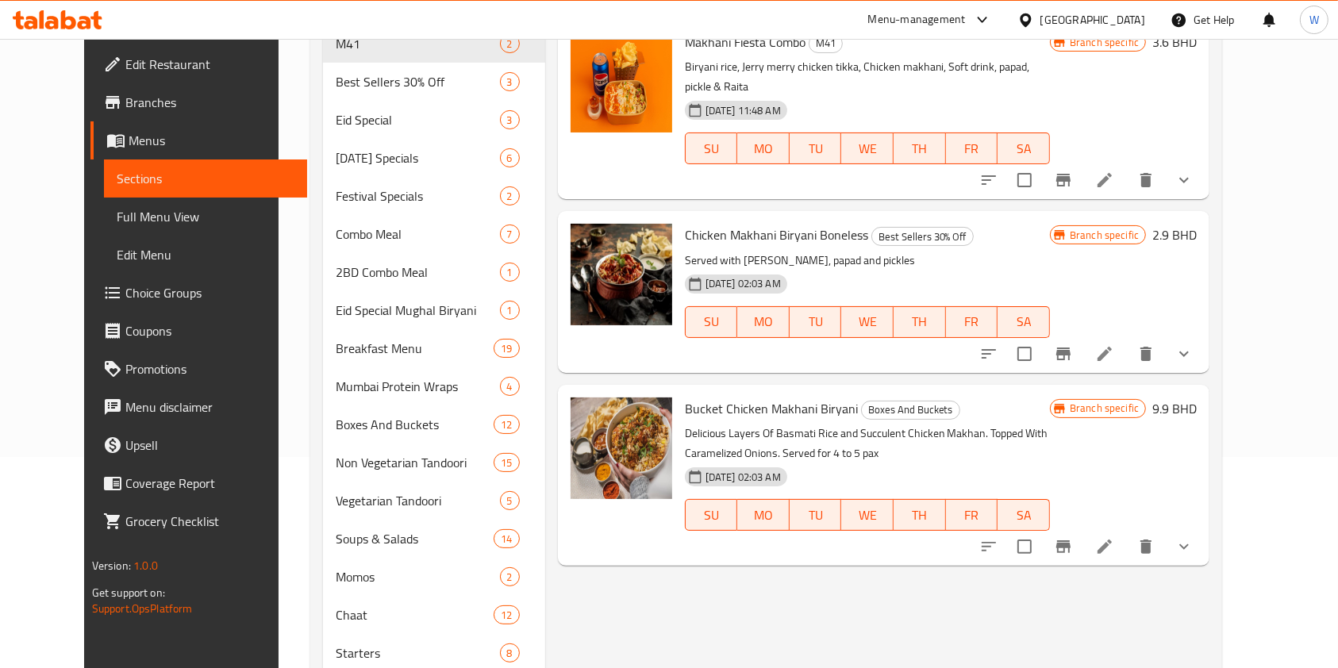
type input "Chicken Makhani"
click at [740, 223] on span "Chicken Makhani Biryani Boneless" at bounding box center [776, 235] width 183 height 24
click at [825, 223] on span "Chicken Makhani Biryani Boneless" at bounding box center [776, 235] width 183 height 24
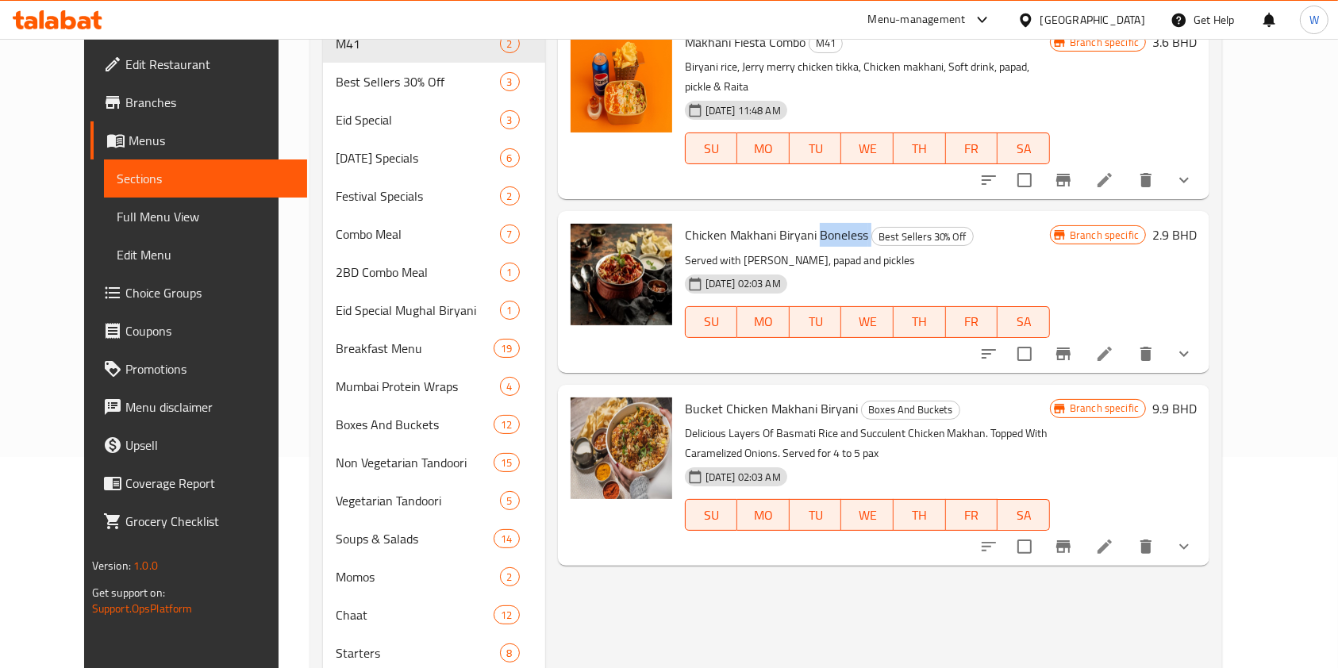
click at [825, 223] on span "Chicken Makhani Biryani Boneless" at bounding box center [776, 235] width 183 height 24
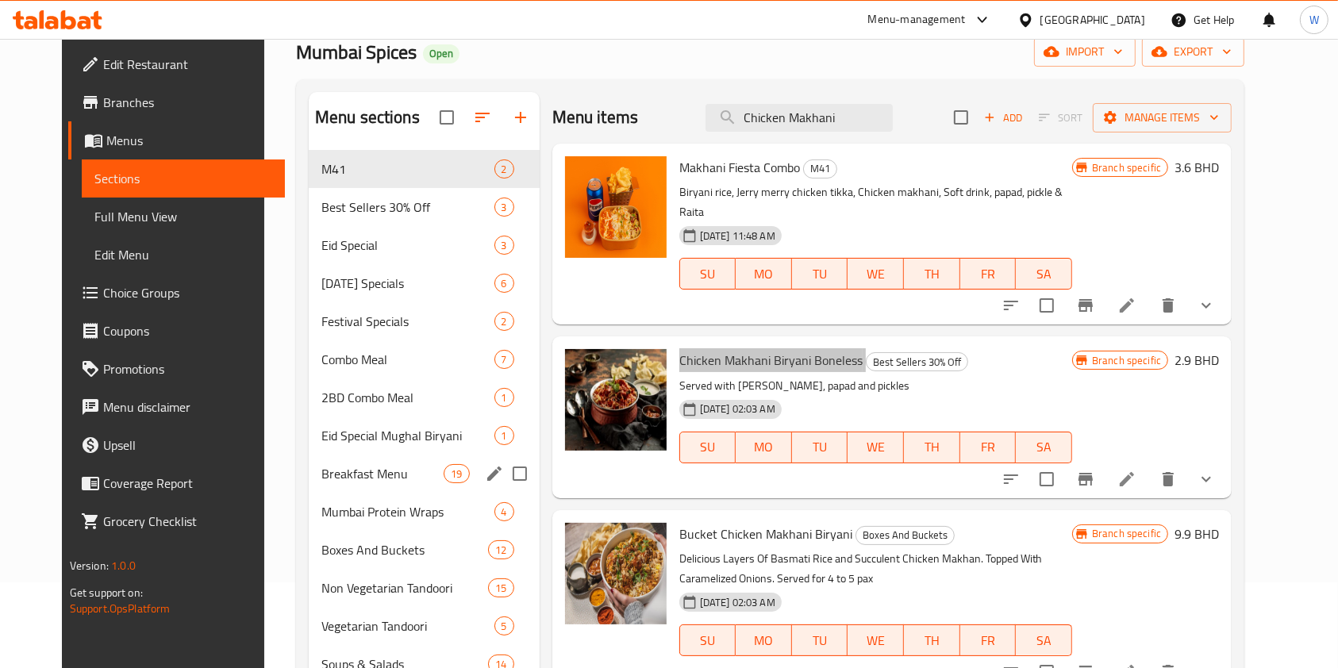
scroll to position [106, 0]
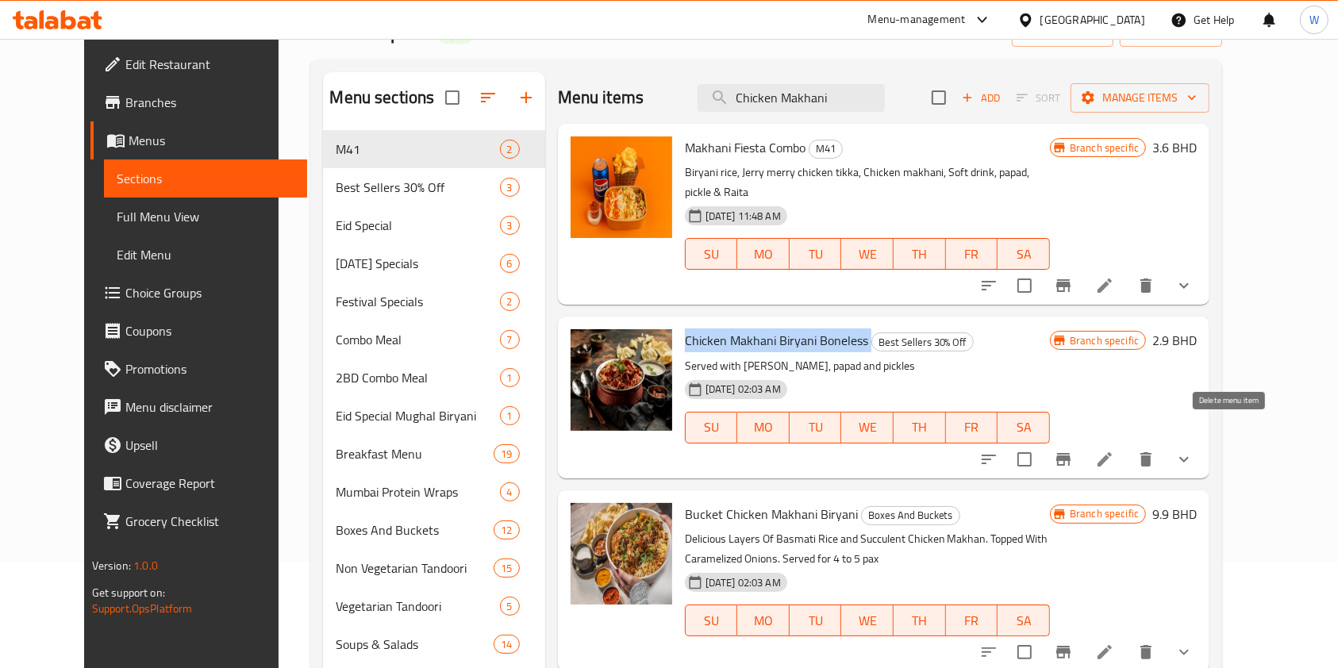
click at [1152, 452] on icon "delete" at bounding box center [1146, 459] width 11 height 14
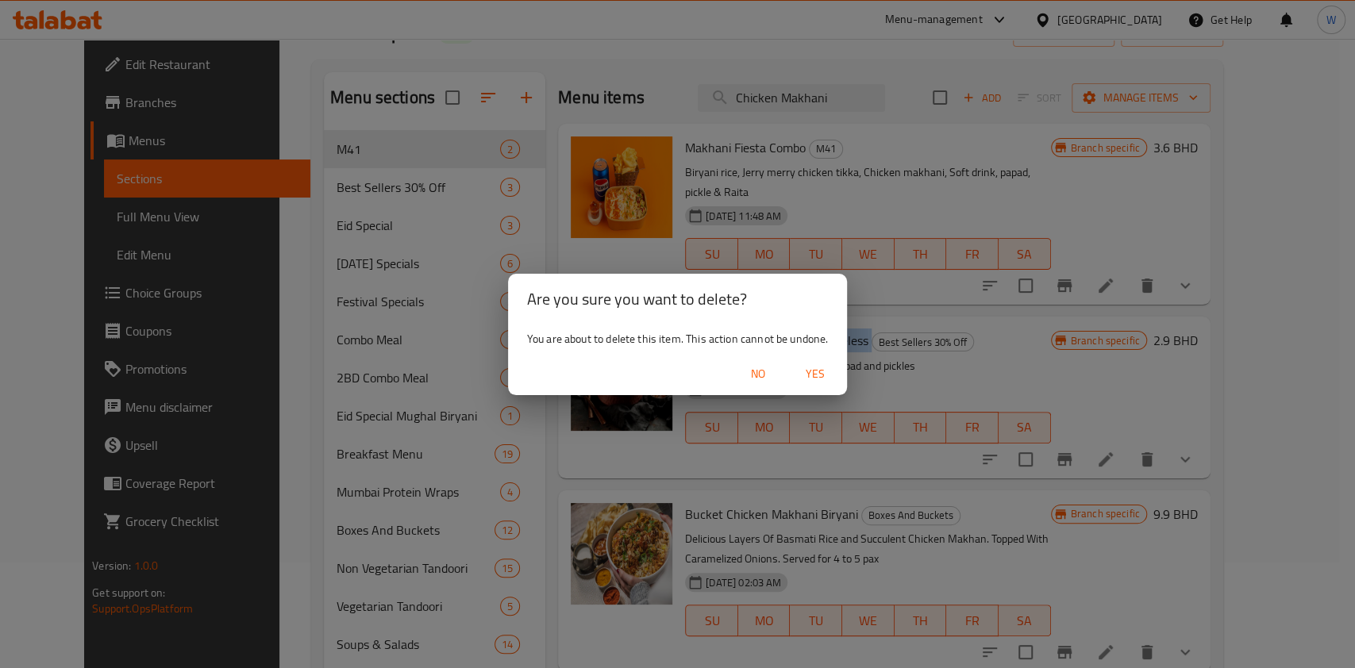
click at [821, 382] on span "Yes" at bounding box center [815, 374] width 38 height 20
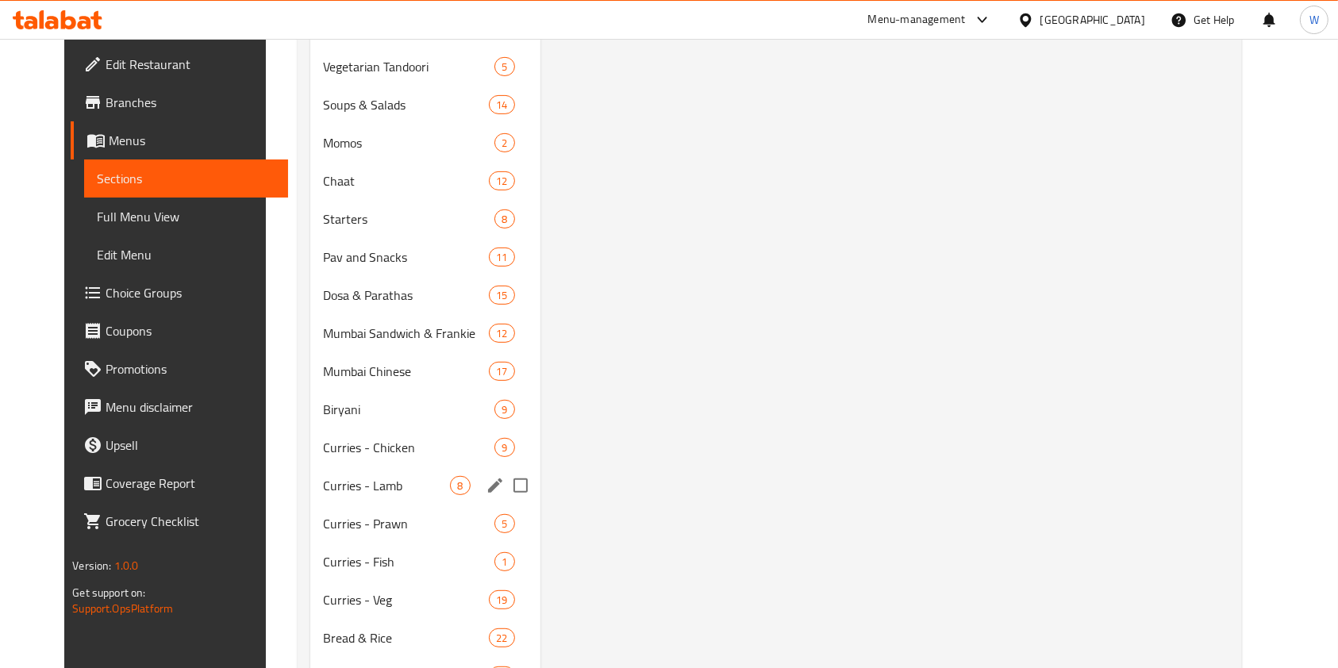
scroll to position [625, 0]
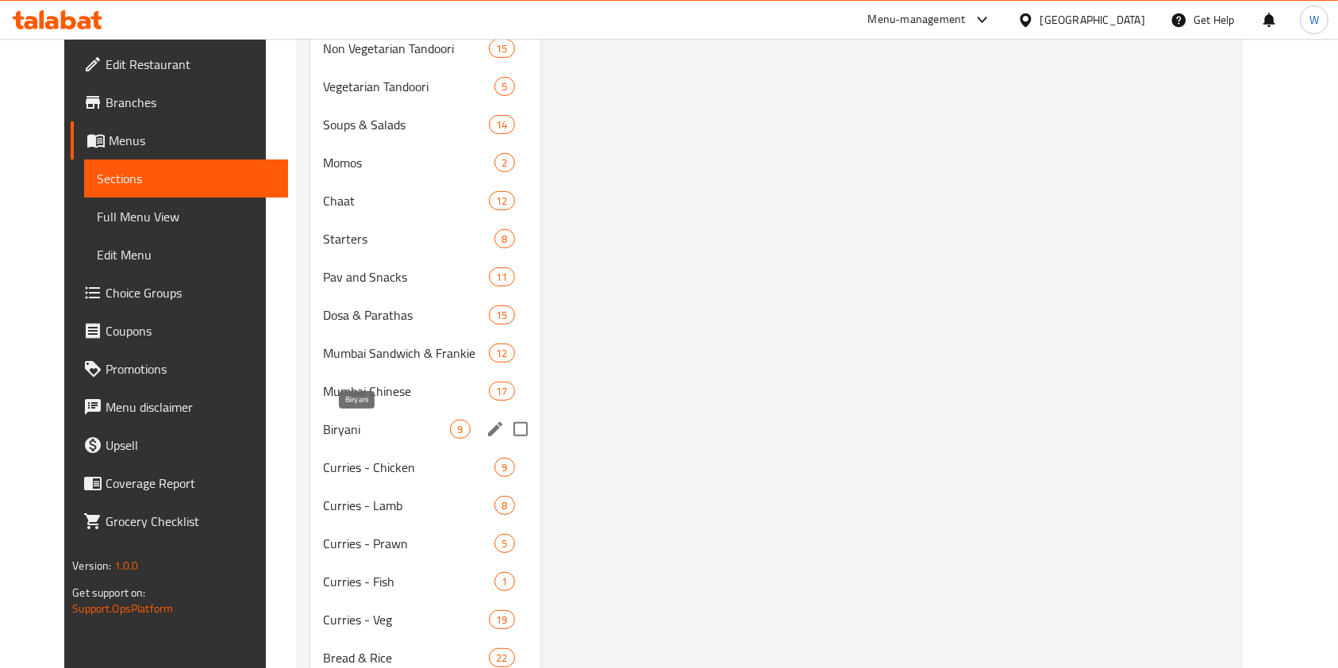
click at [329, 423] on span "Biryani" at bounding box center [386, 429] width 127 height 19
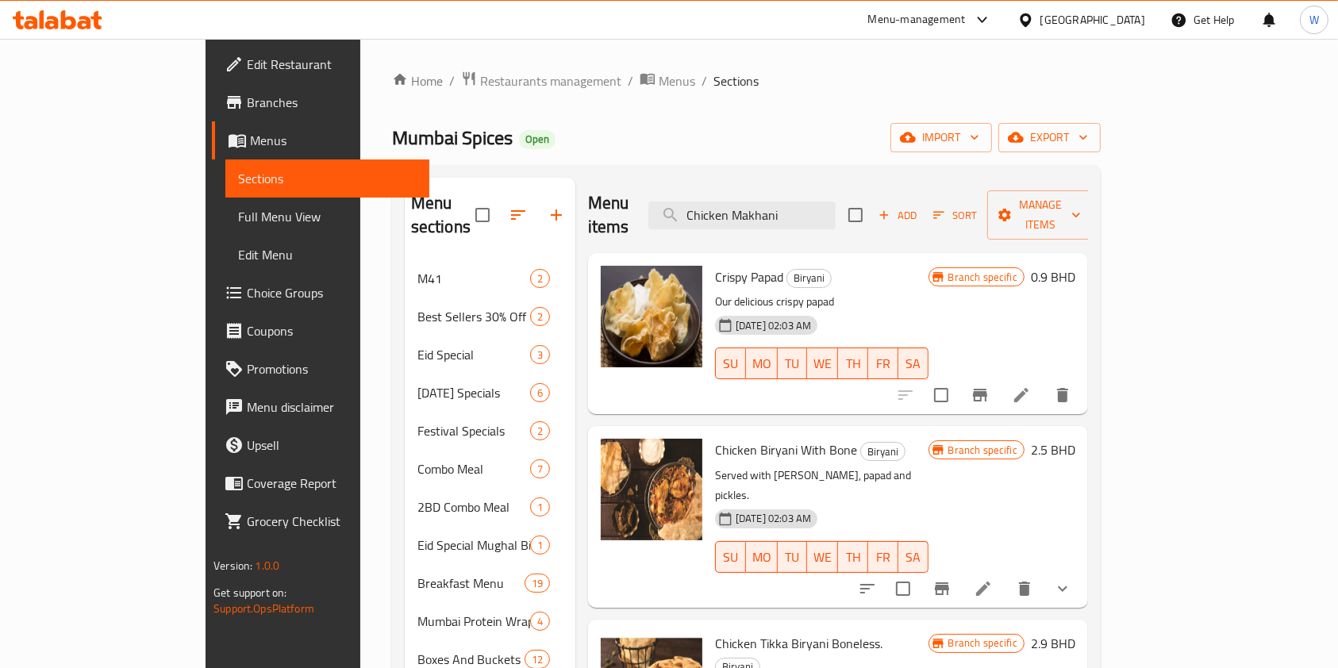
click at [919, 206] on span "Add" at bounding box center [897, 215] width 43 height 18
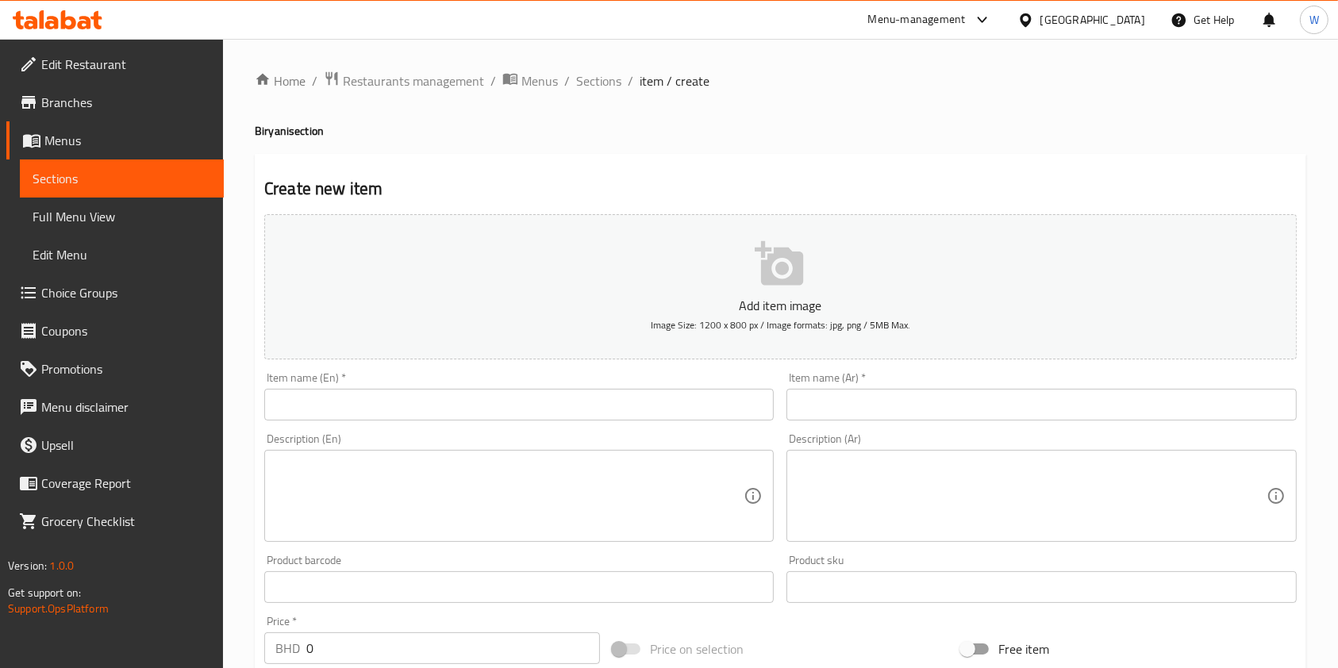
drag, startPoint x: 483, startPoint y: 386, endPoint x: 479, endPoint y: 394, distance: 9.6
click at [482, 391] on div "Item name (En)   * Item name (En) *" at bounding box center [519, 396] width 510 height 48
click at [479, 399] on input "text" at bounding box center [519, 405] width 510 height 32
paste input "Chicken Makhani Biryani Boneless"
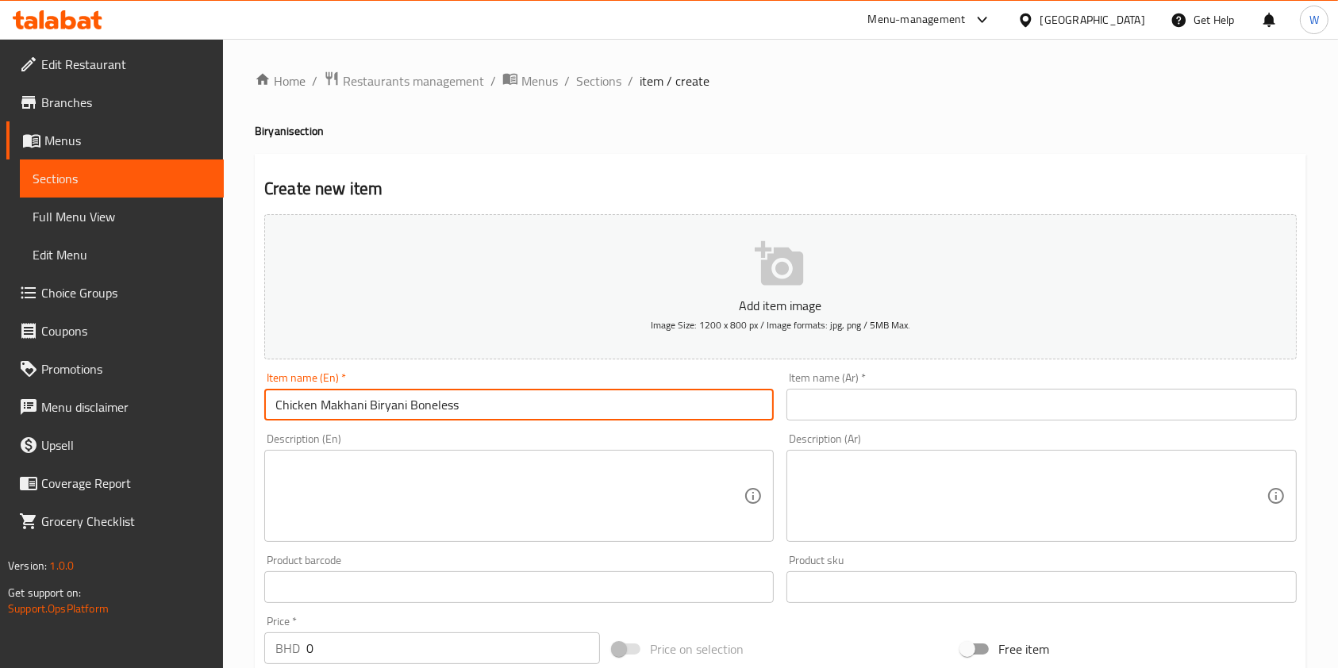
type input "Chicken Makhani Biryani Boneless"
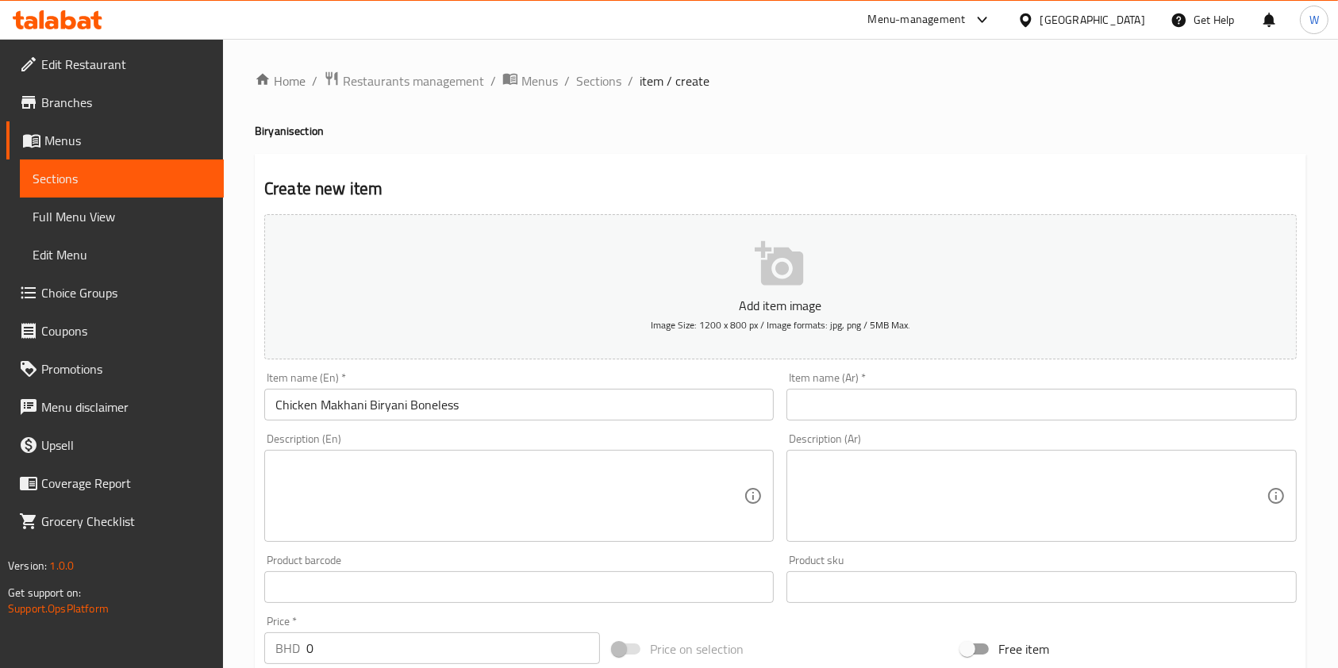
click at [1033, 411] on input "text" at bounding box center [1042, 405] width 510 height 32
paste input "برياني دجاج مخاني مسحب"
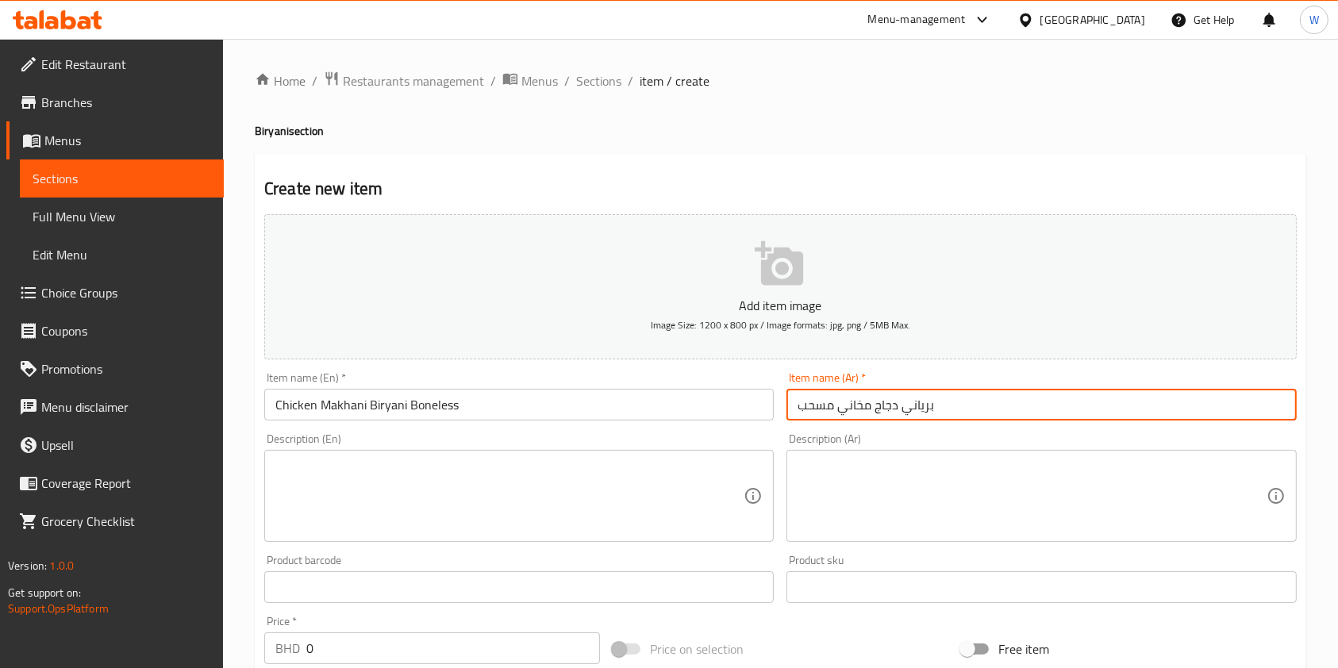
type input "برياني دجاج مخاني مسحب"
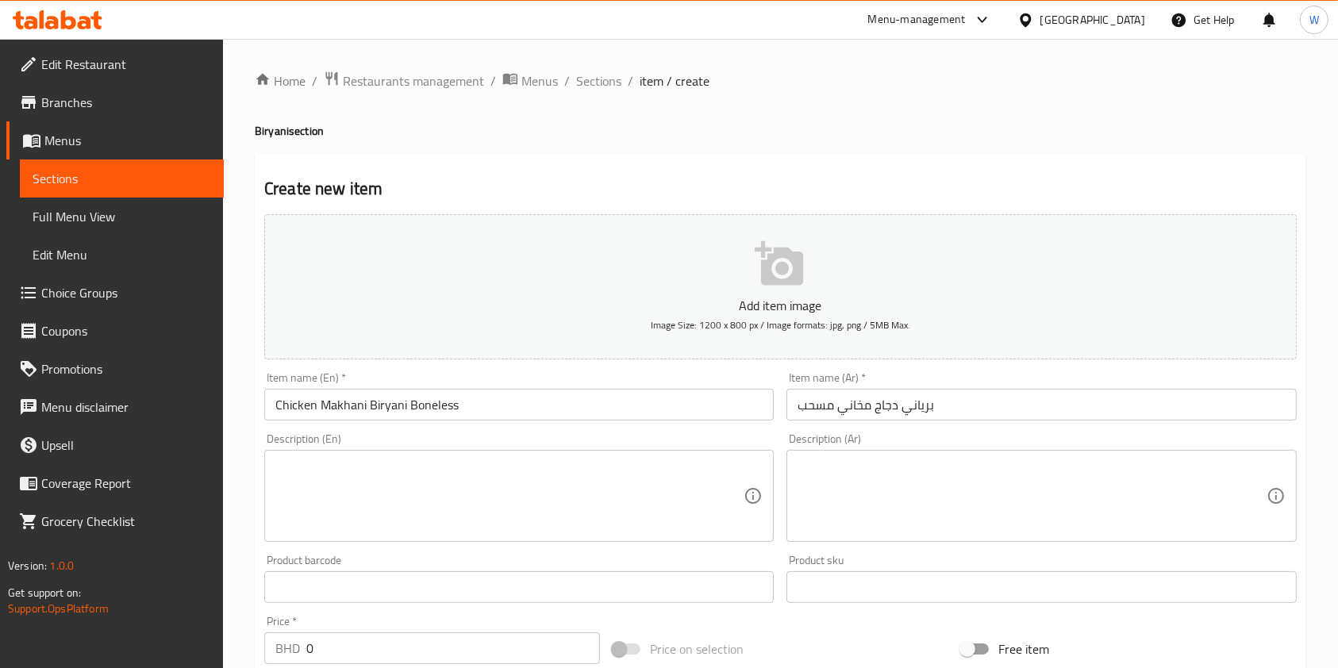
click at [450, 484] on textarea at bounding box center [509, 496] width 468 height 75
paste textarea "Served with [PERSON_NAME], papad and pickles"
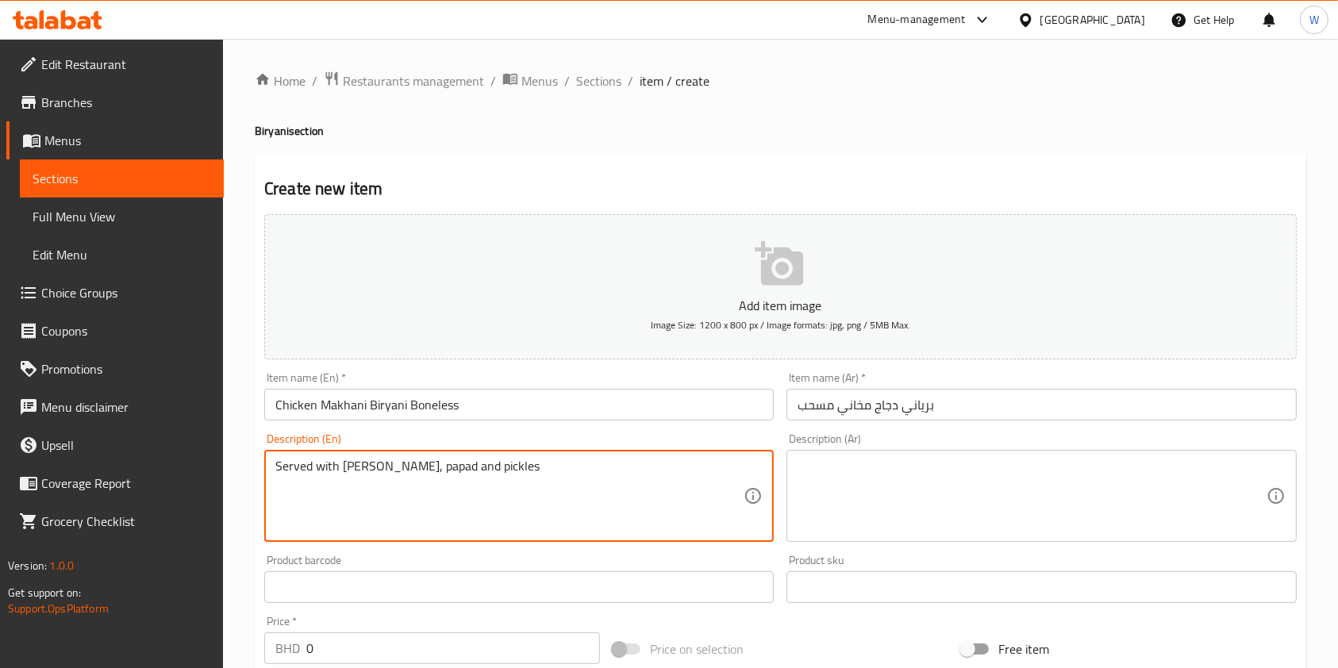
type textarea "Served with [PERSON_NAME], papad and pickles"
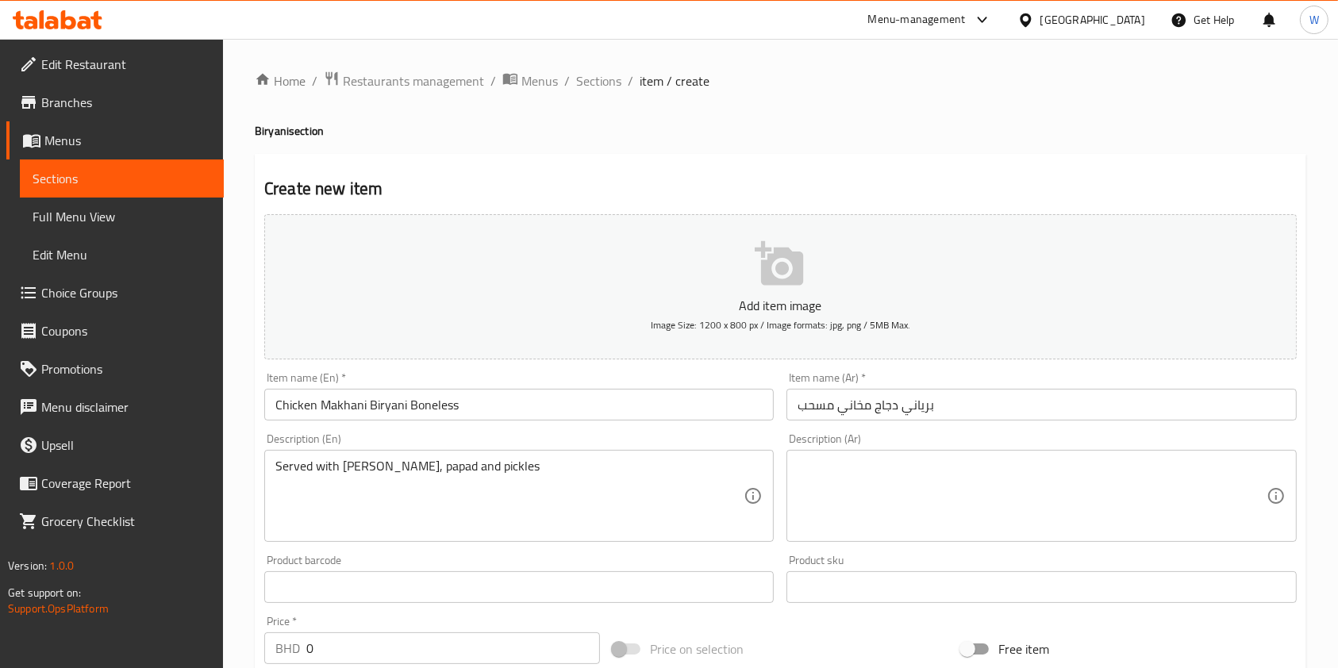
click at [1035, 439] on div "Description (Ar) Description (Ar)" at bounding box center [1042, 487] width 510 height 109
click at [1028, 461] on textarea at bounding box center [1032, 496] width 468 height 75
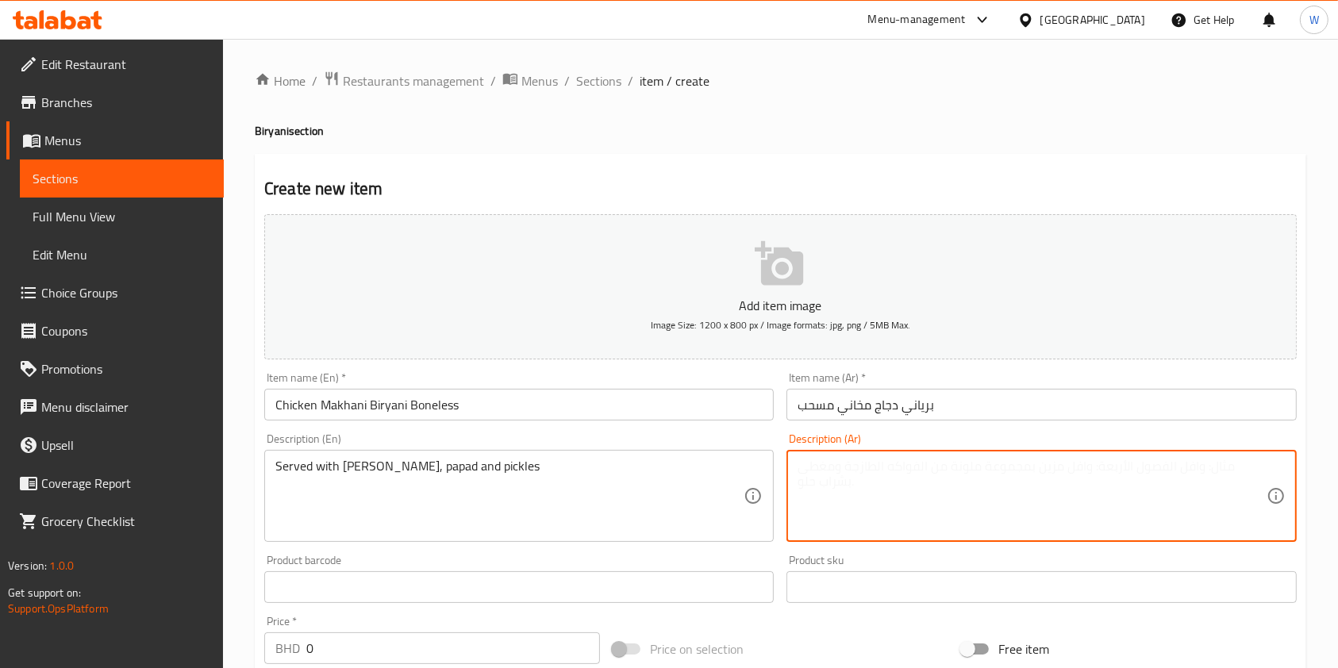
paste textarea "تقدم مع ريتا، باباد ومخلل"
type textarea "تقدم مع ريتا، باباد ومخلل"
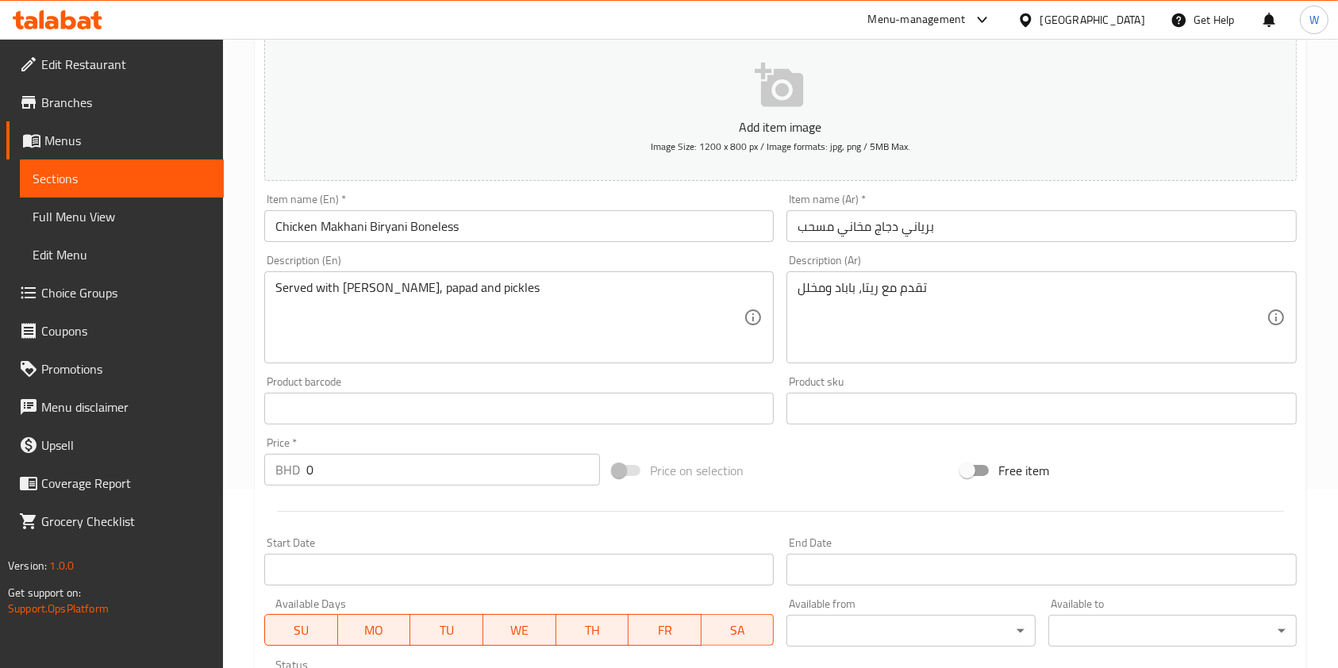
scroll to position [211, 0]
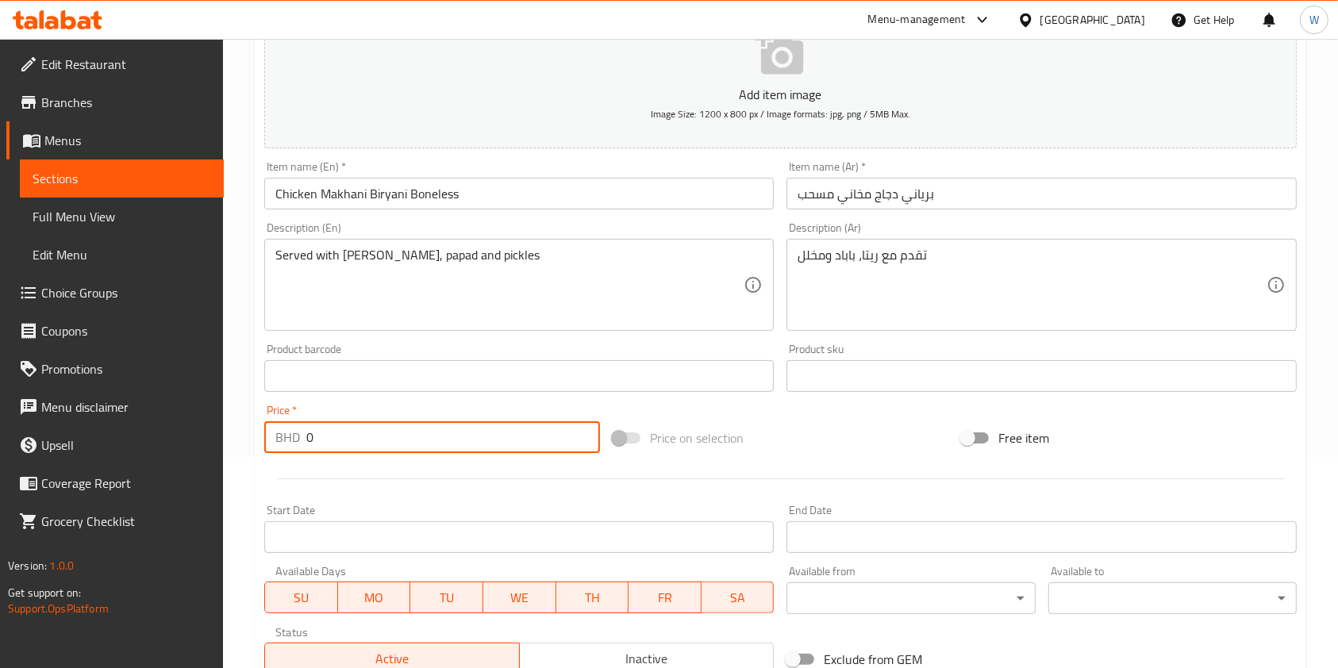
drag, startPoint x: 361, startPoint y: 441, endPoint x: 248, endPoint y: 453, distance: 114.1
click at [248, 453] on div "Home / Restaurants management / Menus / Sections / item / create Biryani sectio…" at bounding box center [780, 369] width 1115 height 1083
paste input "2.9"
type input "2.9"
click at [361, 476] on div at bounding box center [780, 479] width 1045 height 39
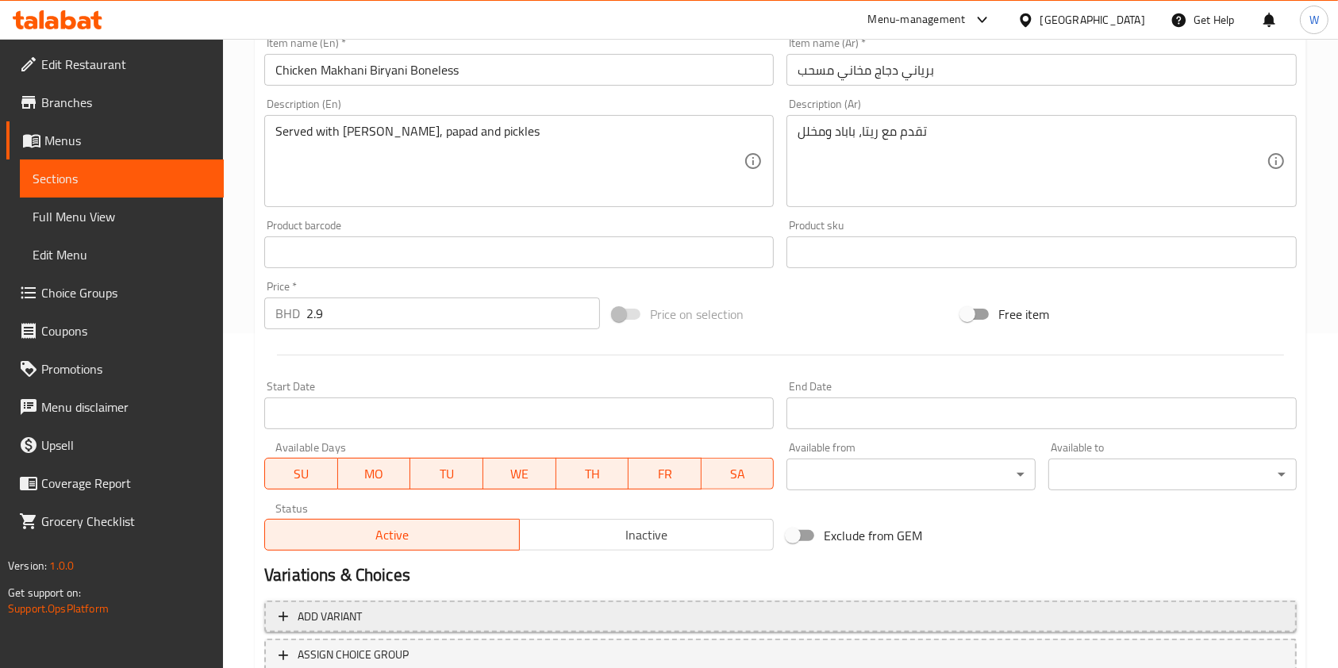
scroll to position [453, 0]
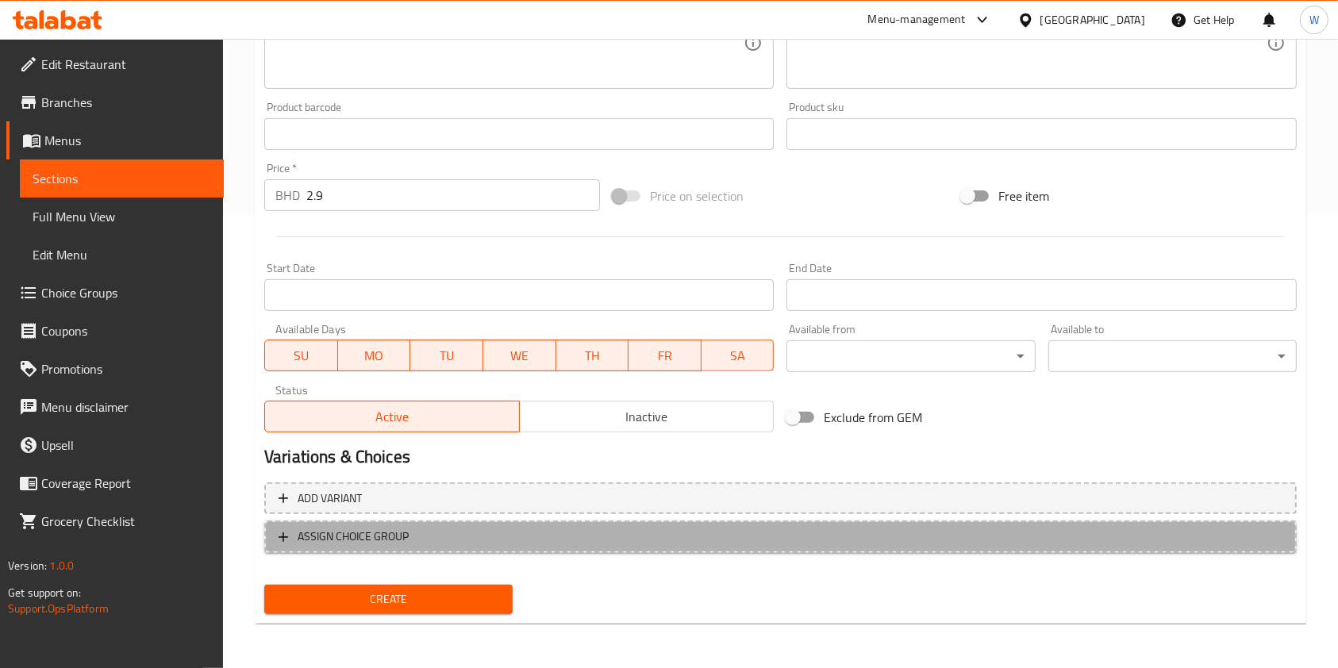
click at [298, 539] on span "ASSIGN CHOICE GROUP" at bounding box center [353, 537] width 111 height 20
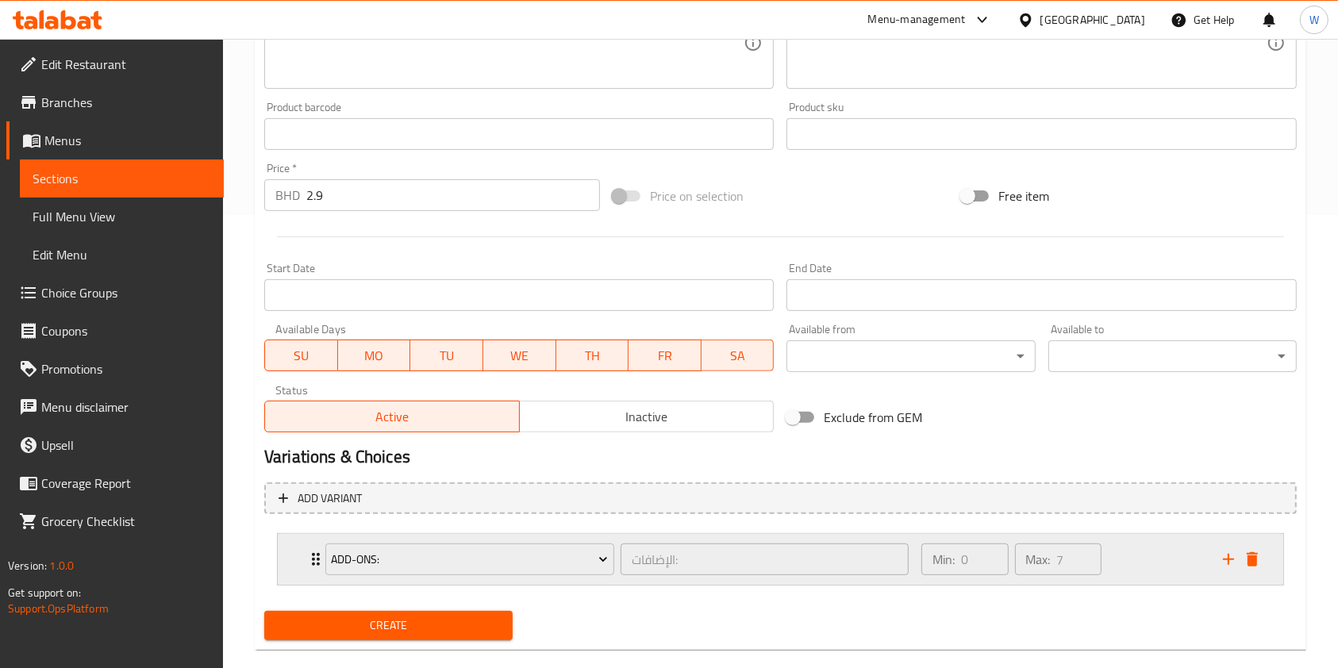
click at [314, 564] on icon "Expand" at bounding box center [316, 559] width 8 height 13
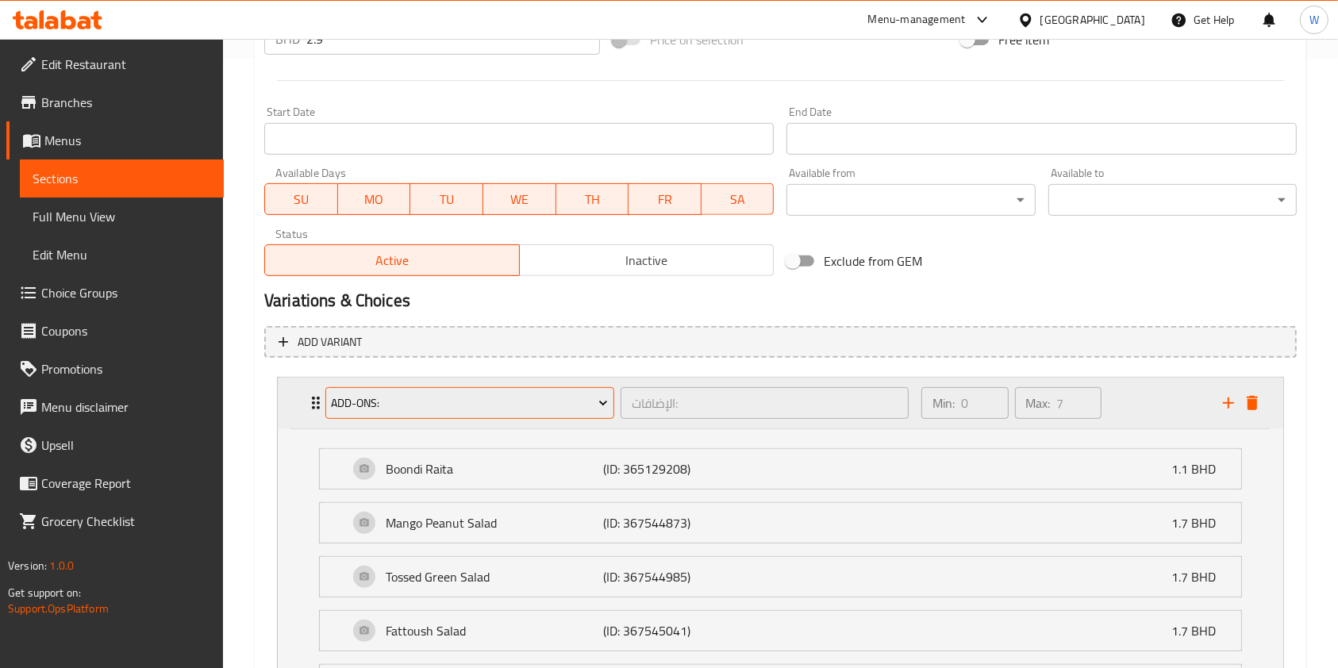
scroll to position [876, 0]
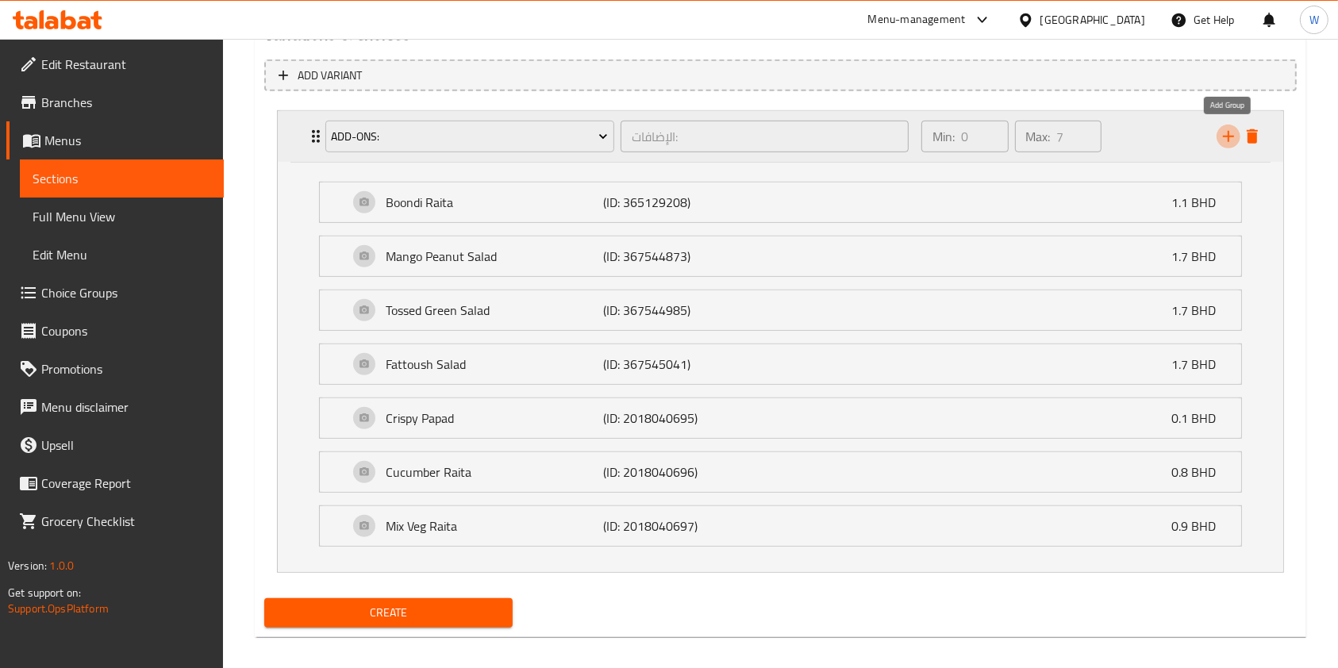
click at [1231, 137] on icon "add" at bounding box center [1228, 136] width 11 height 11
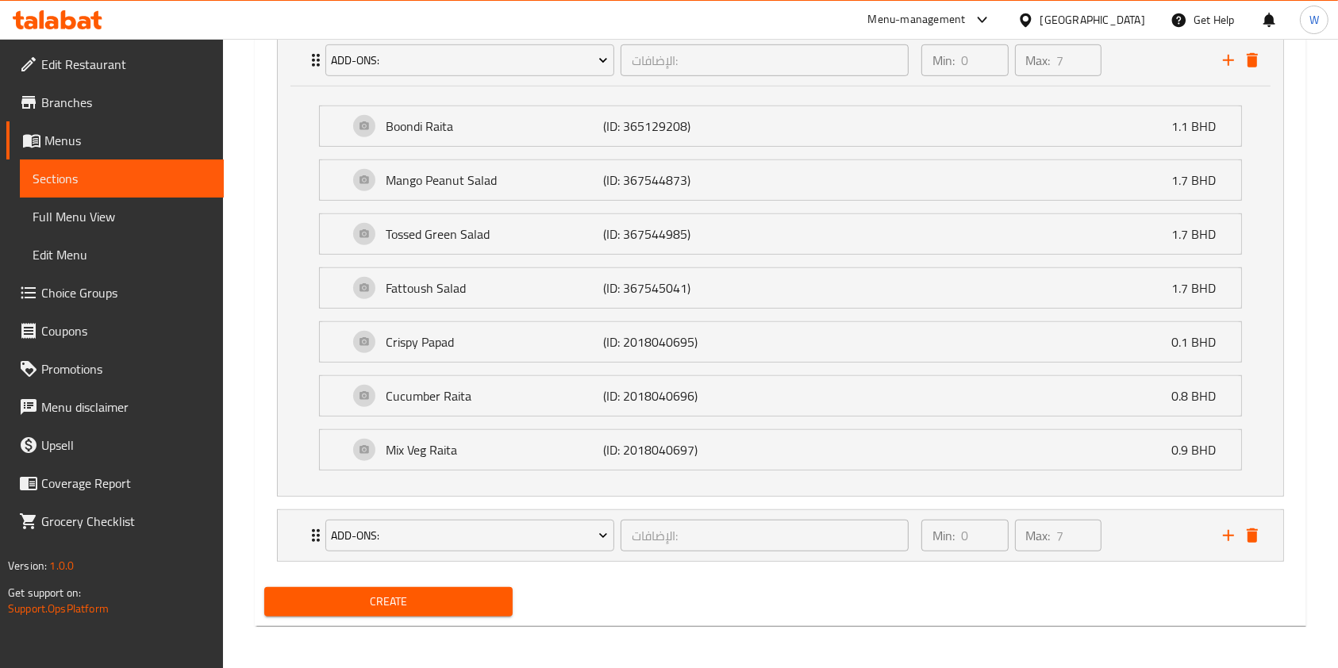
scroll to position [953, 0]
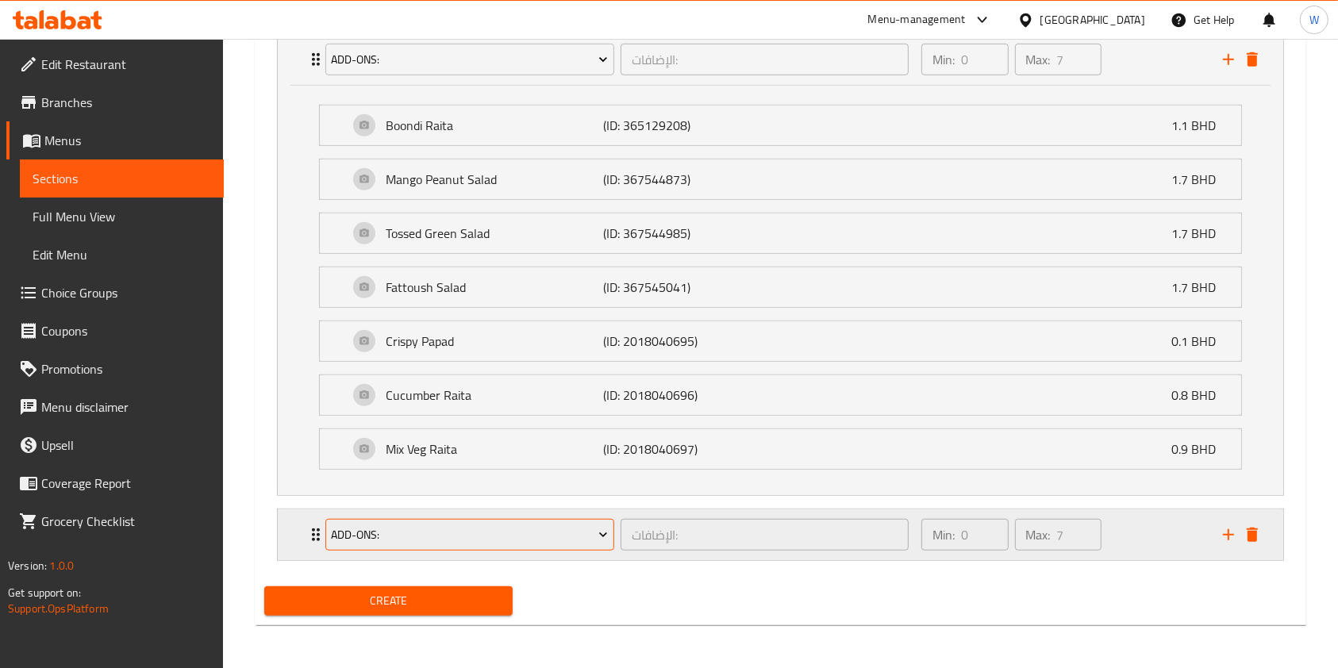
click at [397, 535] on span "Add-ons:" at bounding box center [469, 535] width 277 height 20
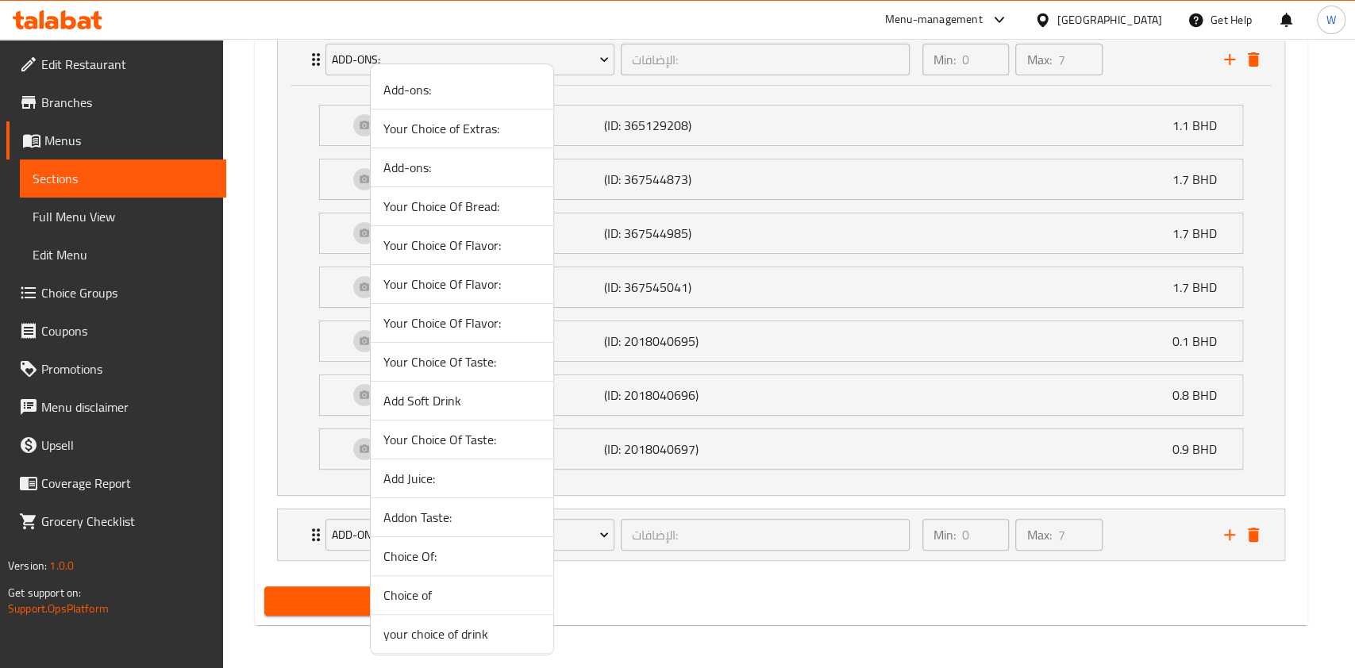
click at [442, 399] on span "Add Soft Drink" at bounding box center [461, 400] width 157 height 19
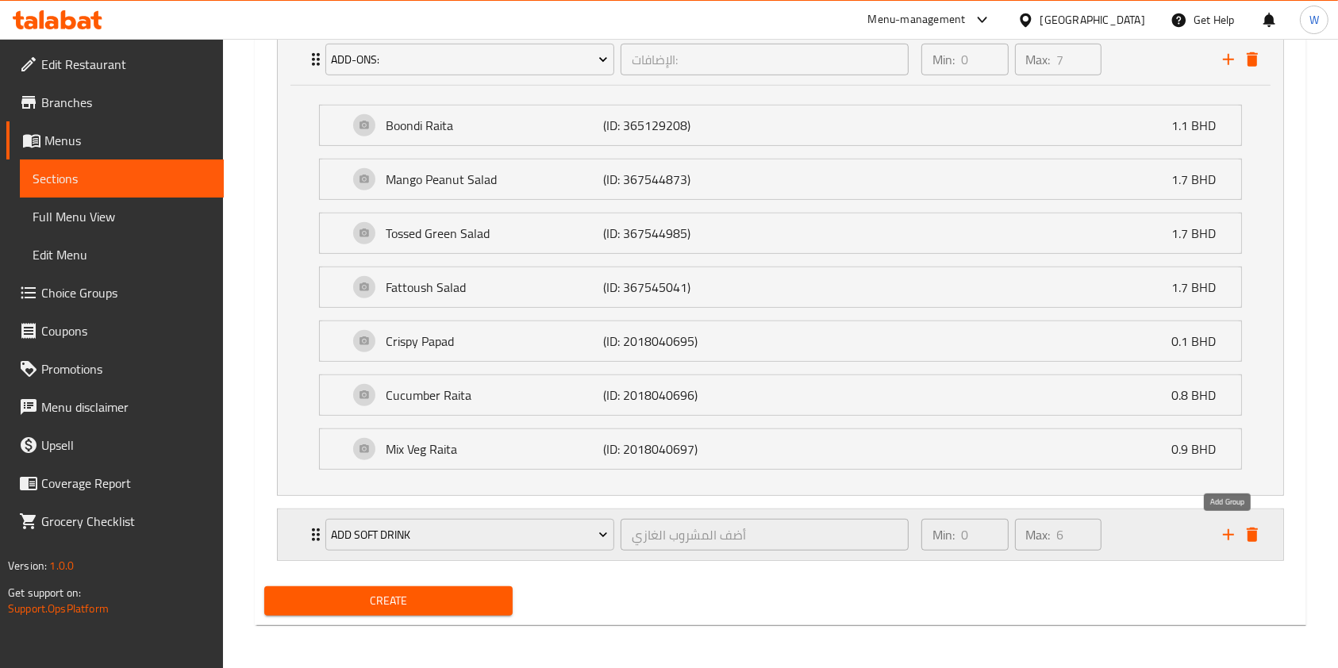
click at [1225, 534] on icon "add" at bounding box center [1228, 534] width 19 height 19
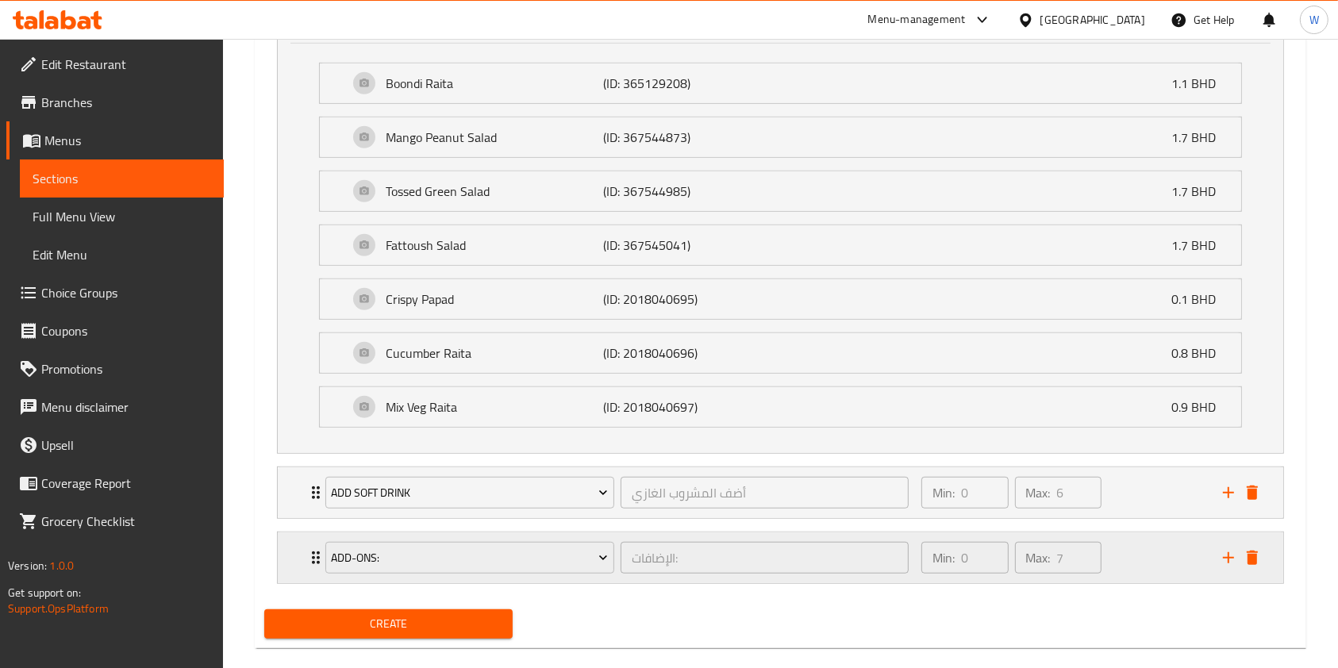
scroll to position [1018, 0]
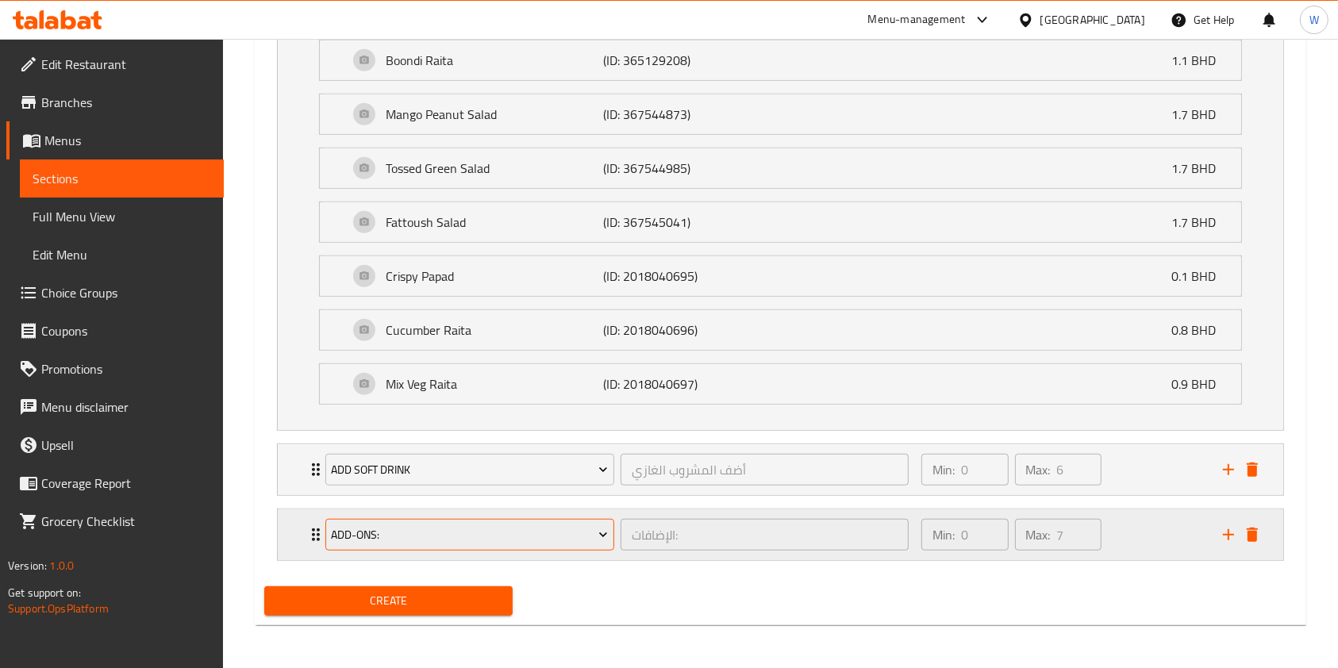
click at [435, 534] on span "Add-ons:" at bounding box center [469, 535] width 277 height 20
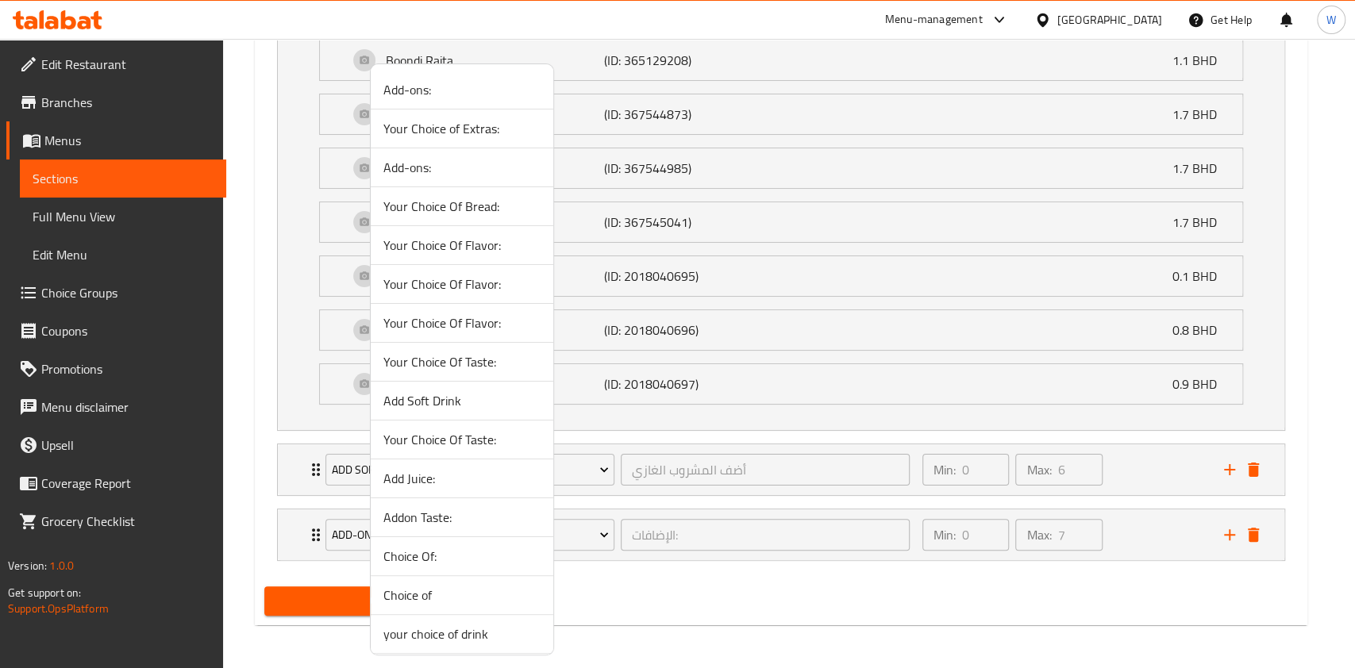
click at [433, 477] on span "Add Juice:" at bounding box center [461, 478] width 157 height 19
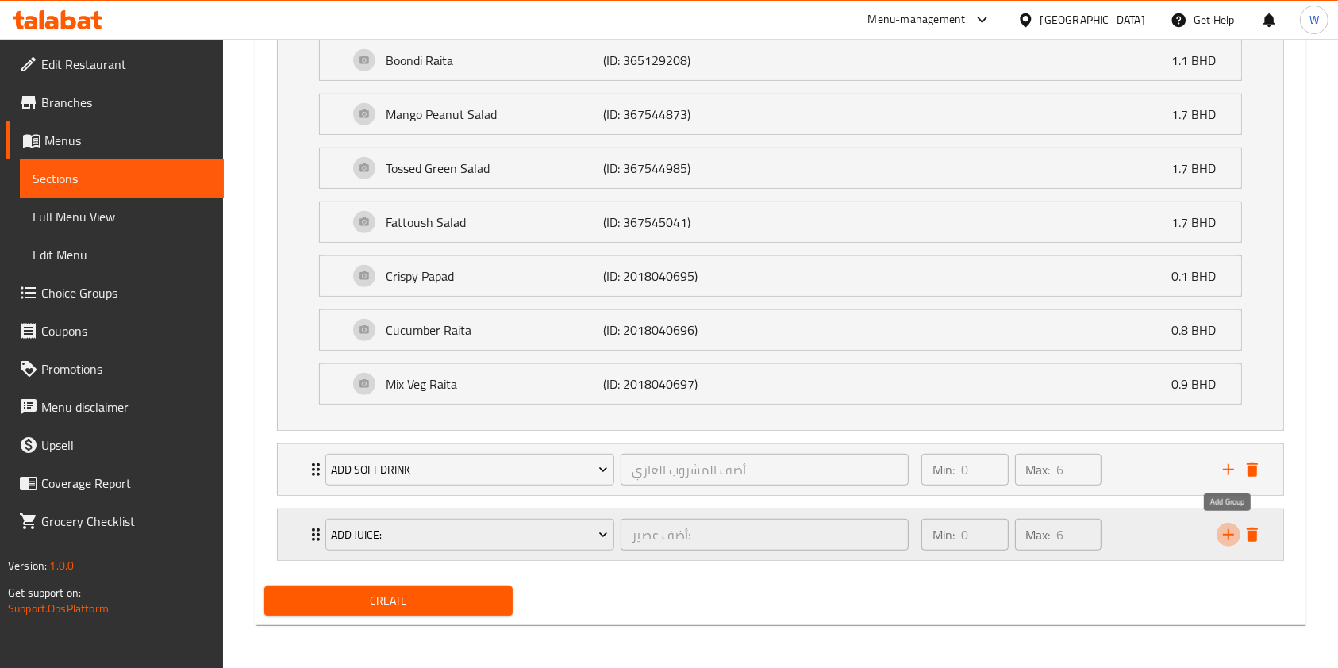
click at [1229, 534] on icon "add" at bounding box center [1228, 534] width 19 height 19
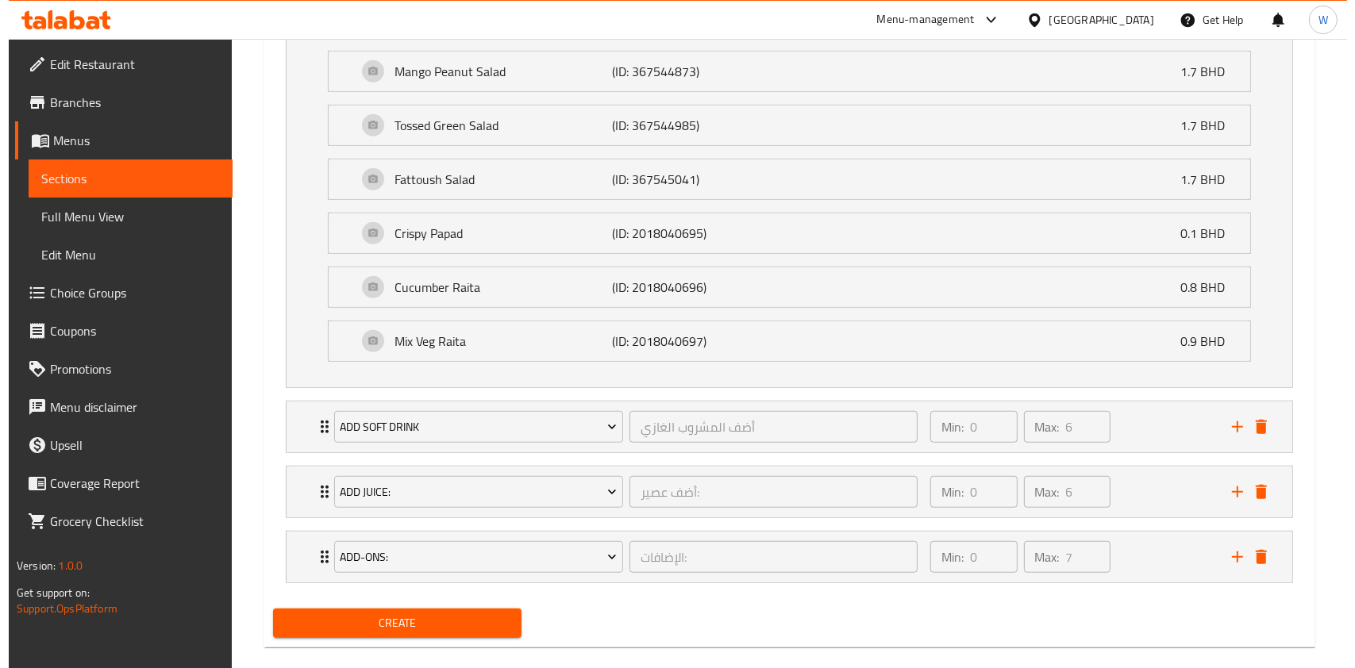
scroll to position [1083, 0]
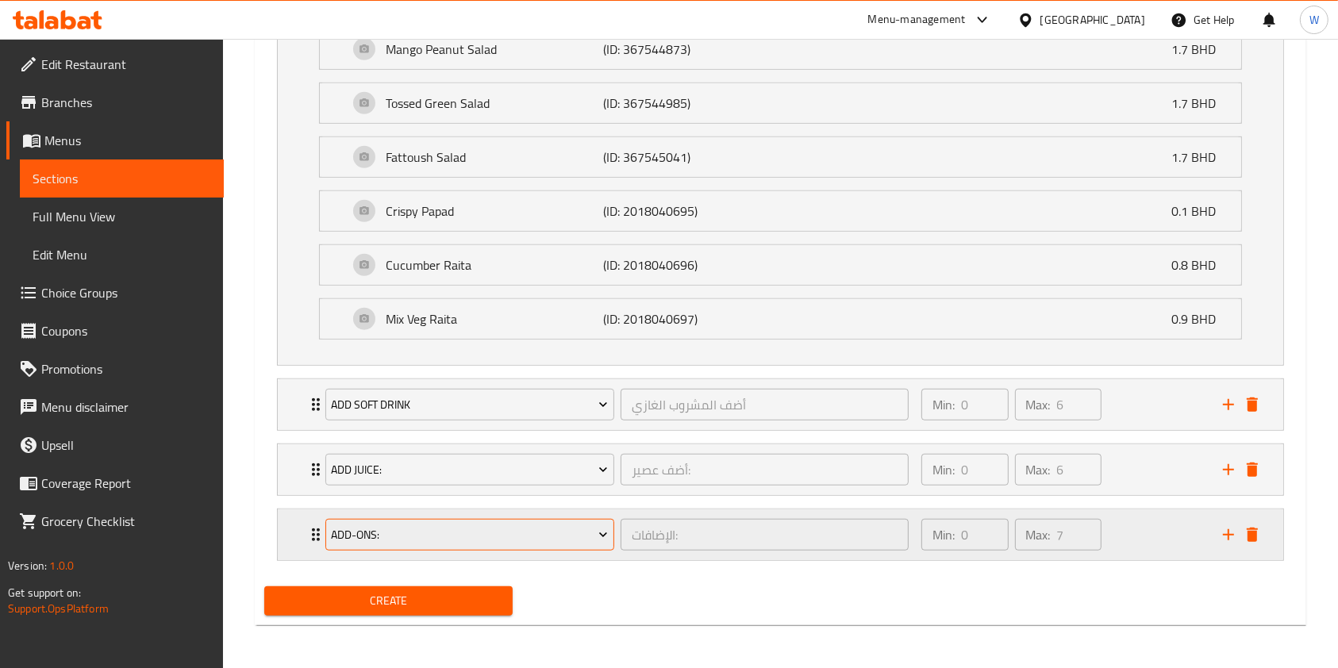
click at [521, 531] on span "Add-ons:" at bounding box center [469, 535] width 277 height 20
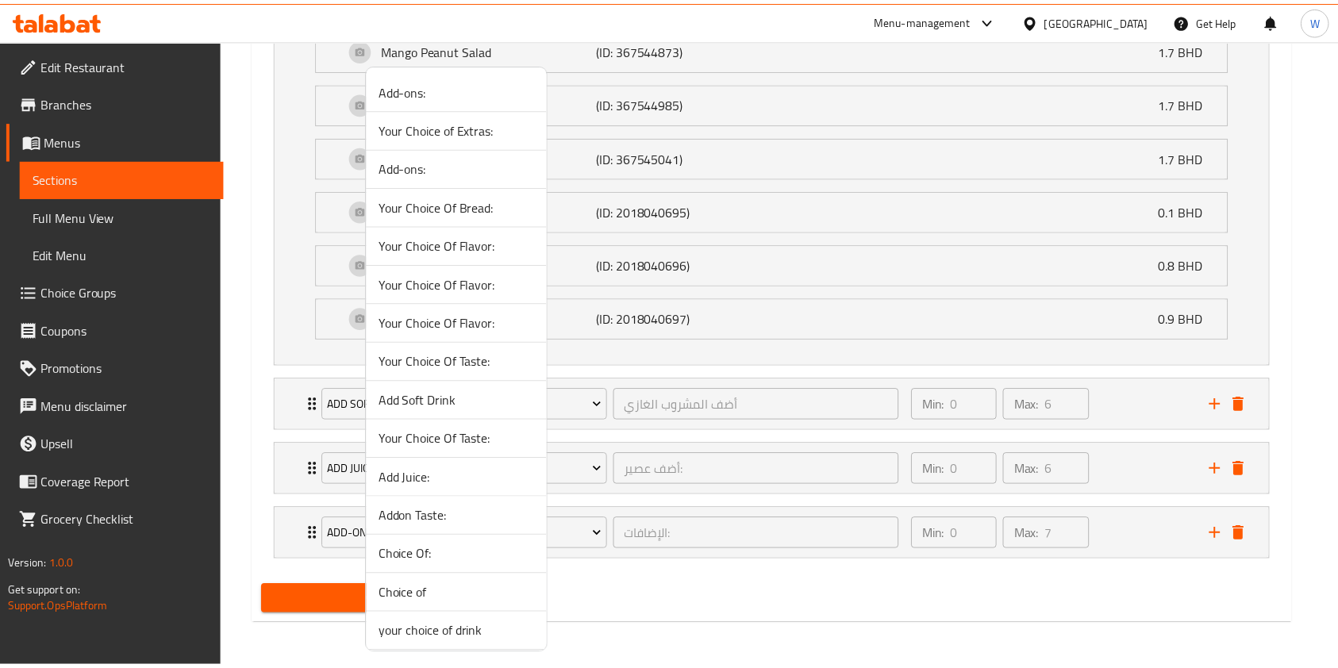
scroll to position [120, 0]
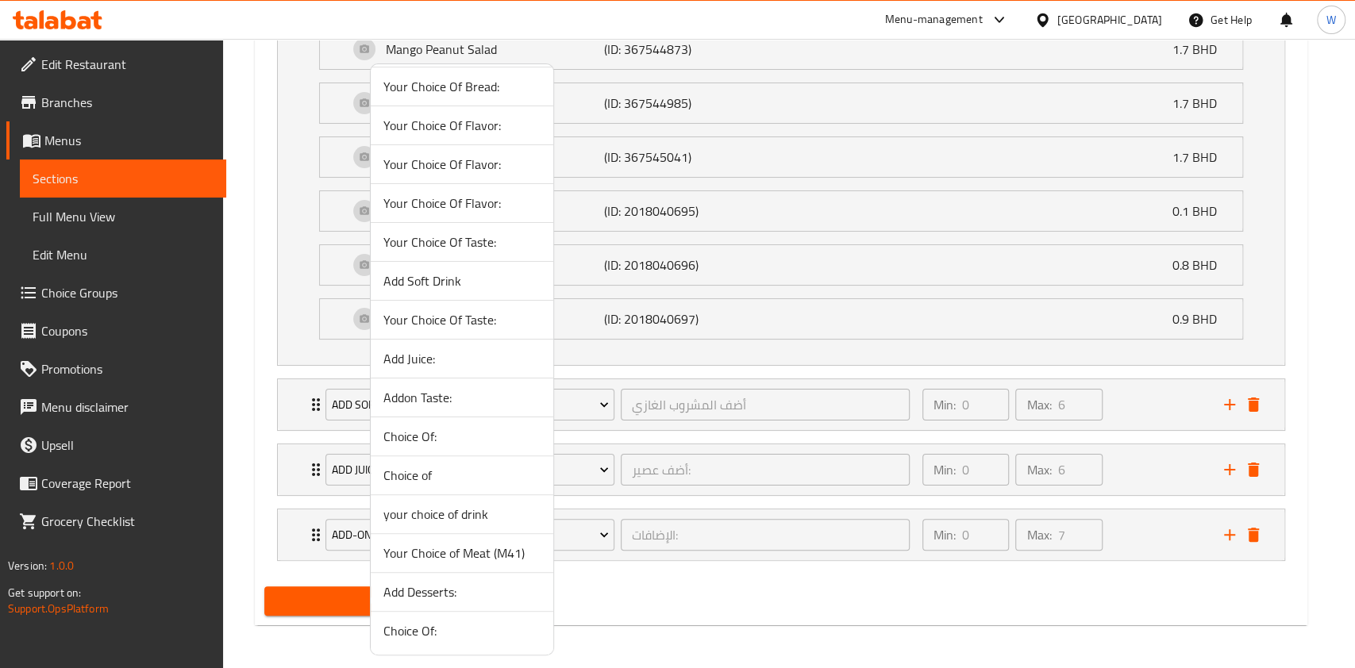
click at [475, 594] on span "Add Desserts:" at bounding box center [461, 592] width 157 height 19
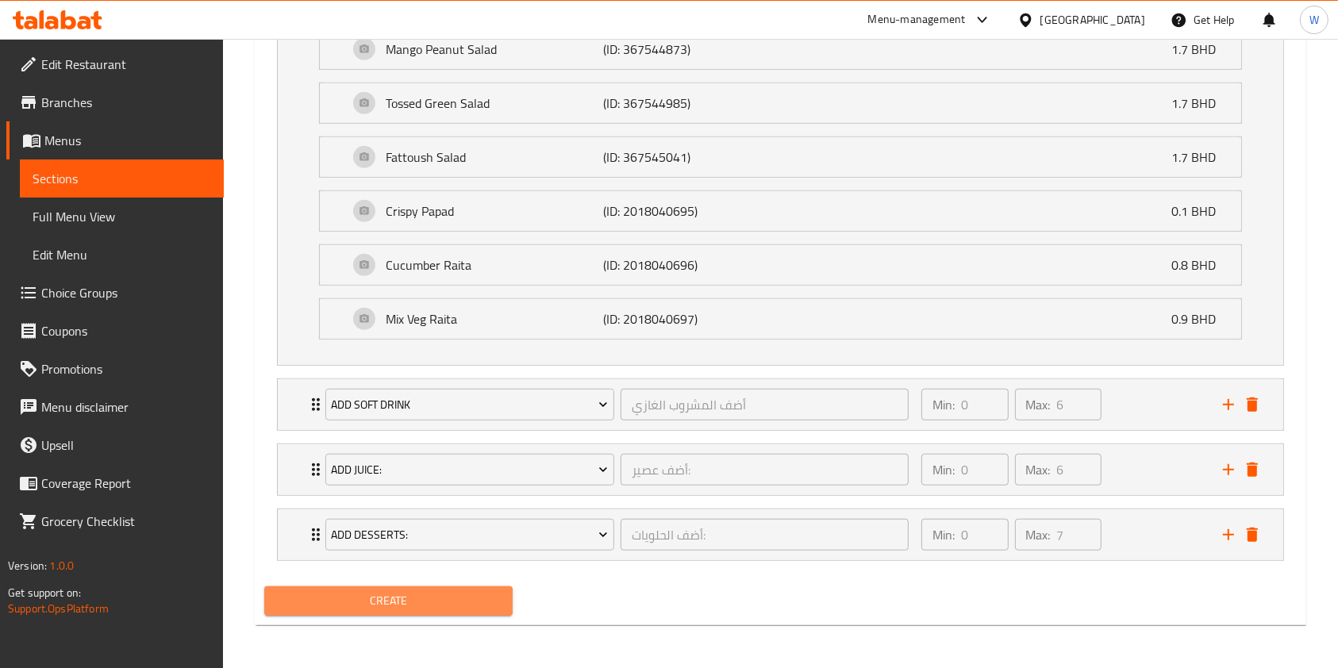
click at [394, 599] on span "Create" at bounding box center [388, 601] width 223 height 20
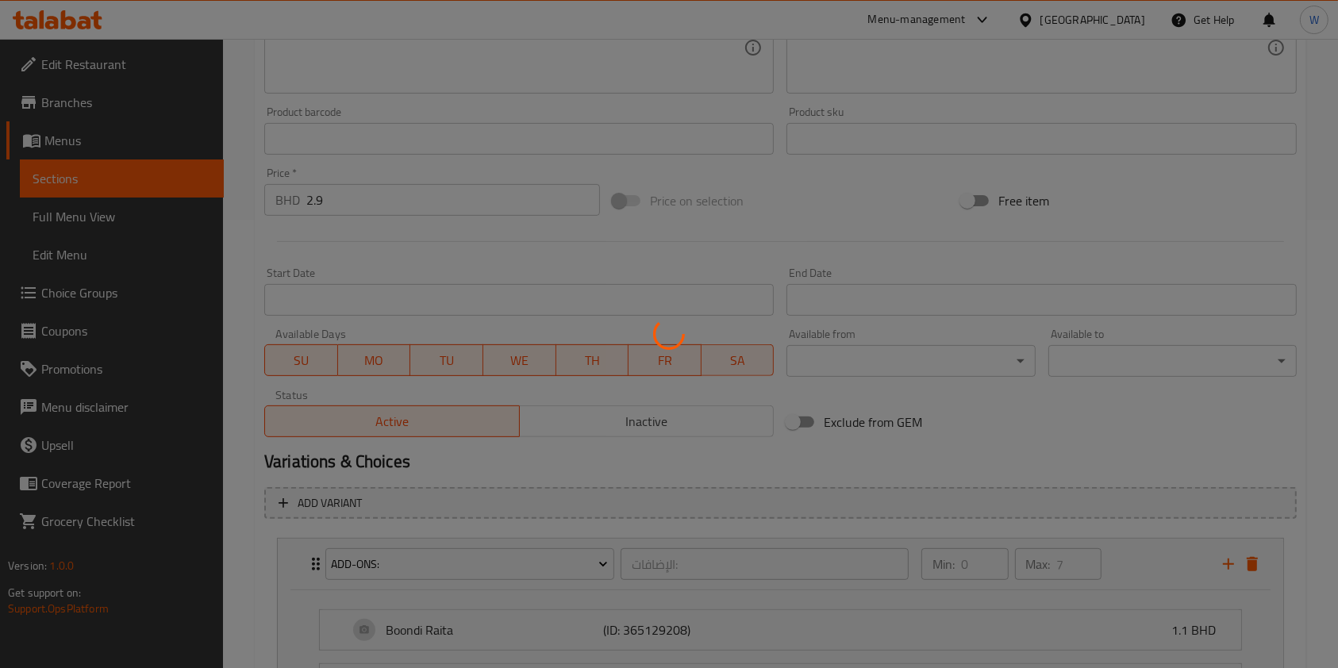
scroll to position [0, 0]
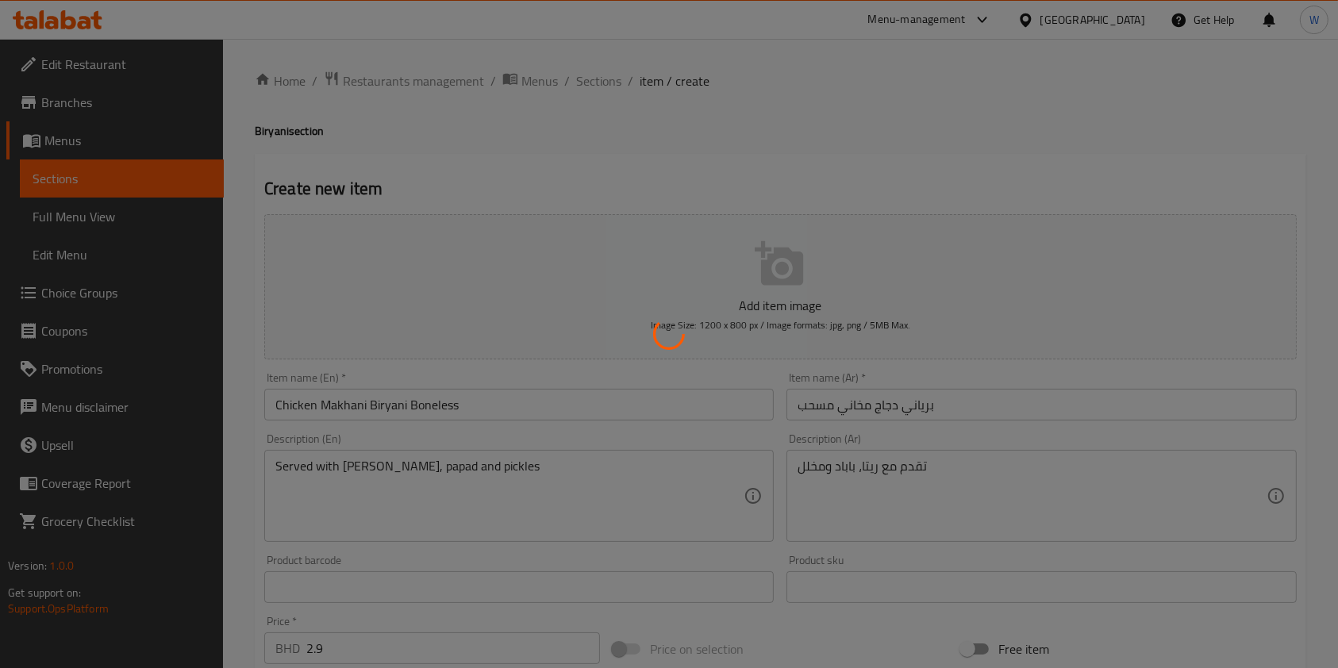
type input "0"
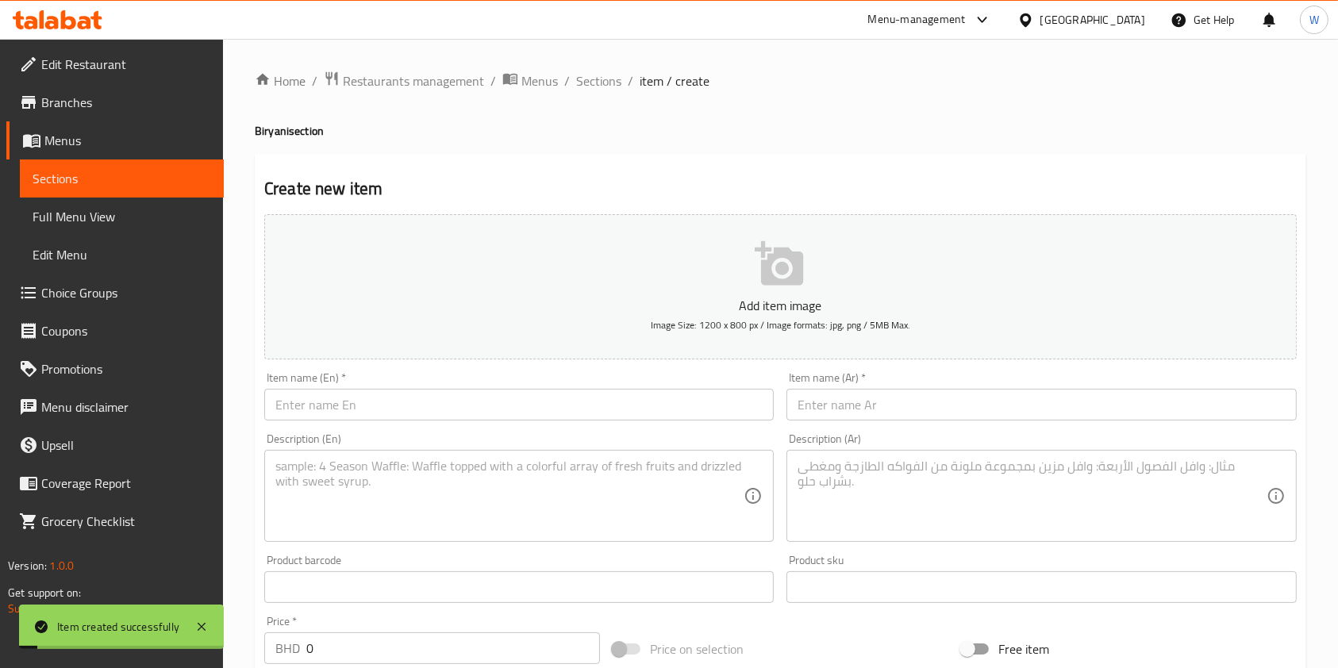
drag, startPoint x: 605, startPoint y: 84, endPoint x: 617, endPoint y: 116, distance: 33.9
click at [605, 84] on span "Sections" at bounding box center [598, 80] width 45 height 19
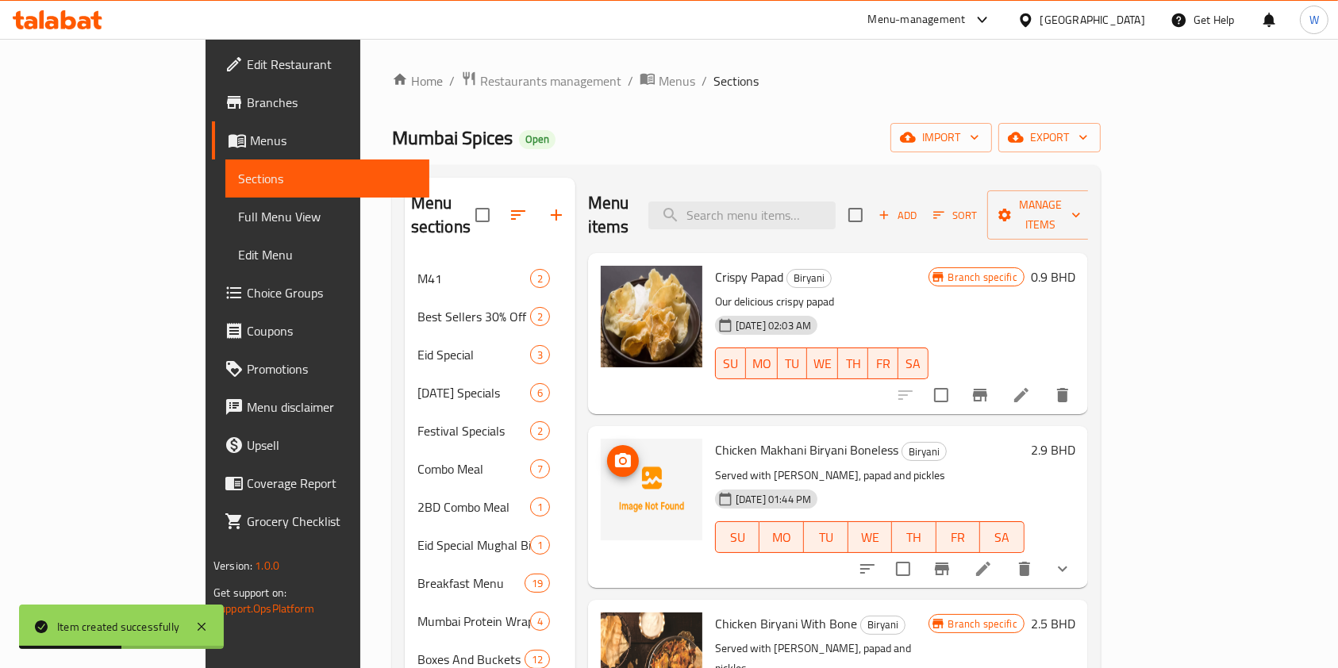
click at [621, 459] on circle "upload picture" at bounding box center [623, 461] width 5 height 5
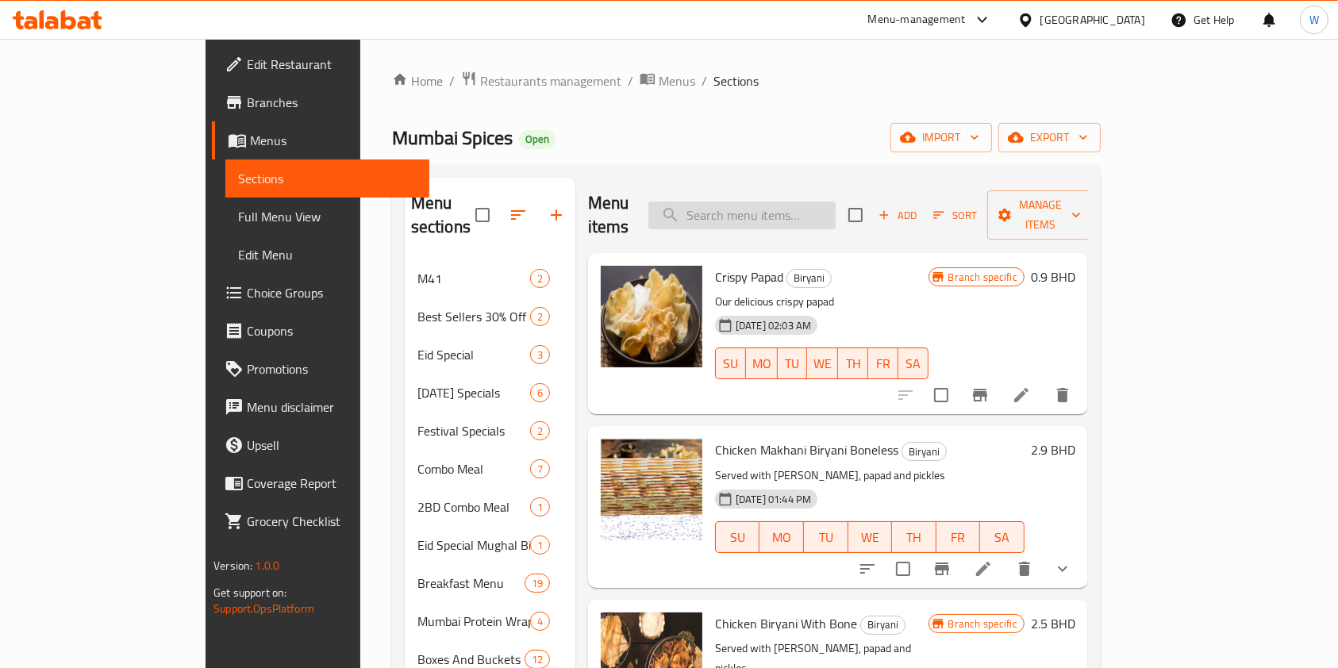
click at [825, 202] on input "search" at bounding box center [741, 216] width 187 height 28
paste input "Chicken Tikka Biryani Boneless"
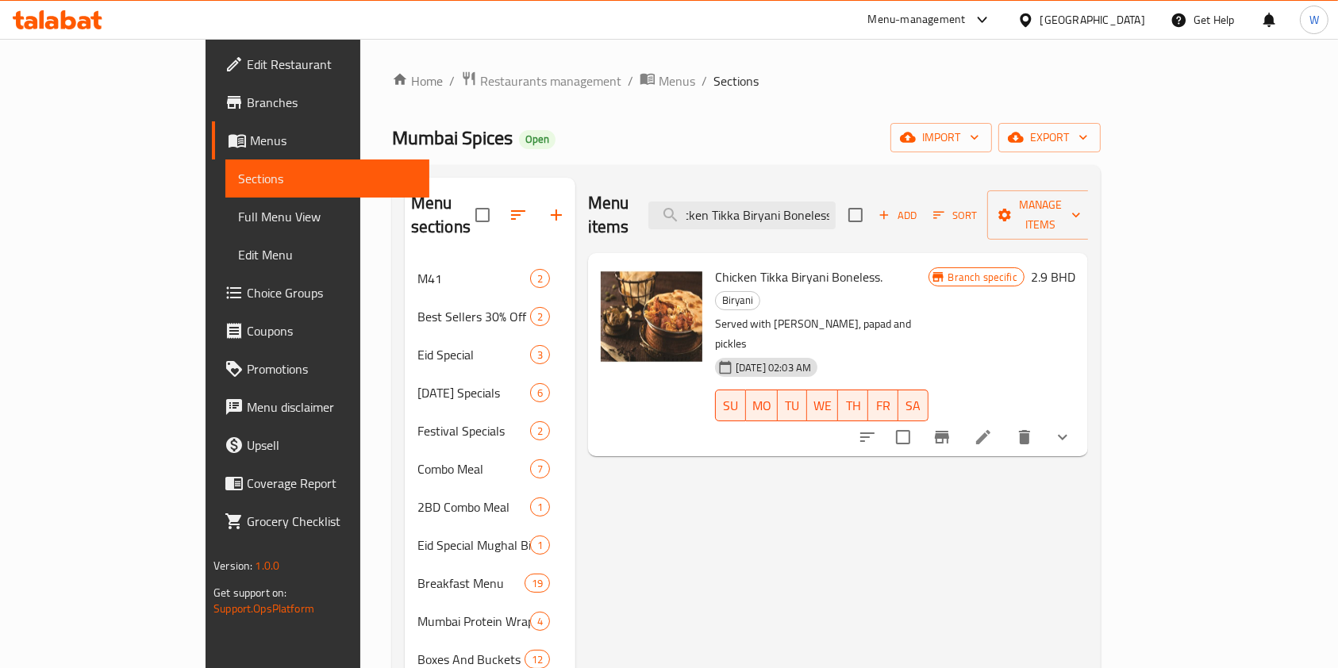
type input "Chicken Tikka Biryani Boneless"
click at [1030, 430] on icon "delete" at bounding box center [1024, 437] width 11 height 14
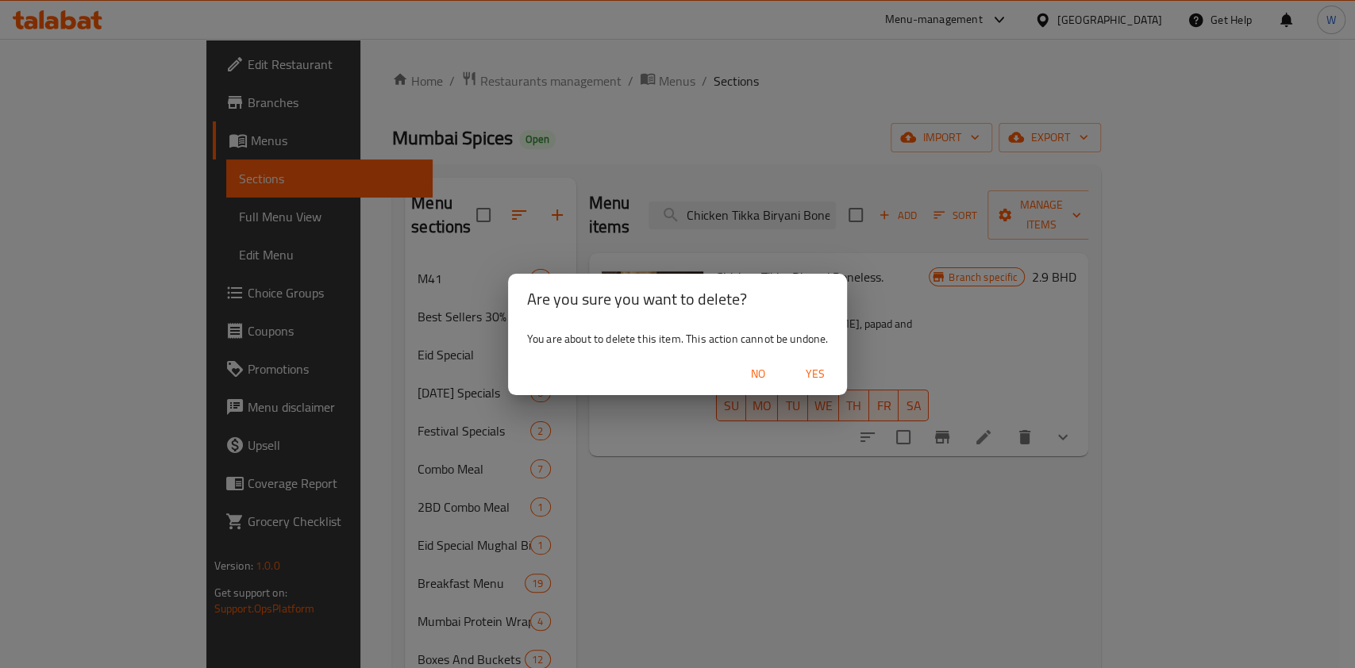
click at [823, 375] on span "Yes" at bounding box center [815, 374] width 38 height 20
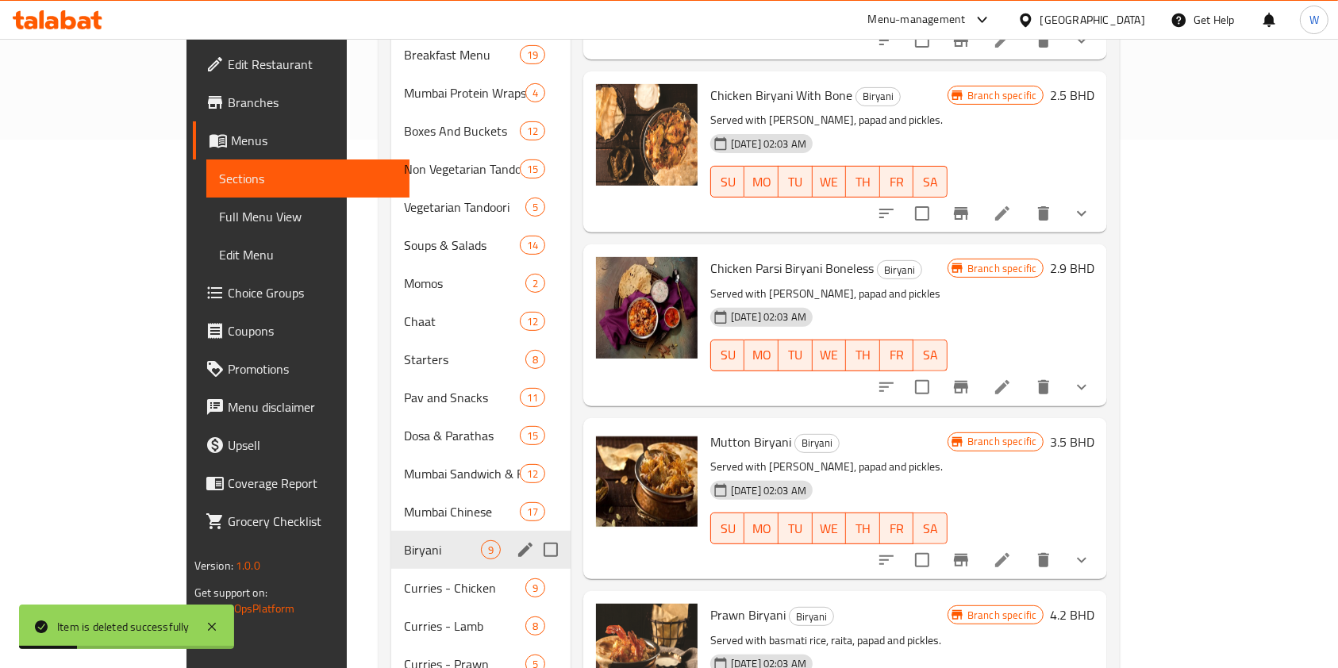
scroll to position [635, 0]
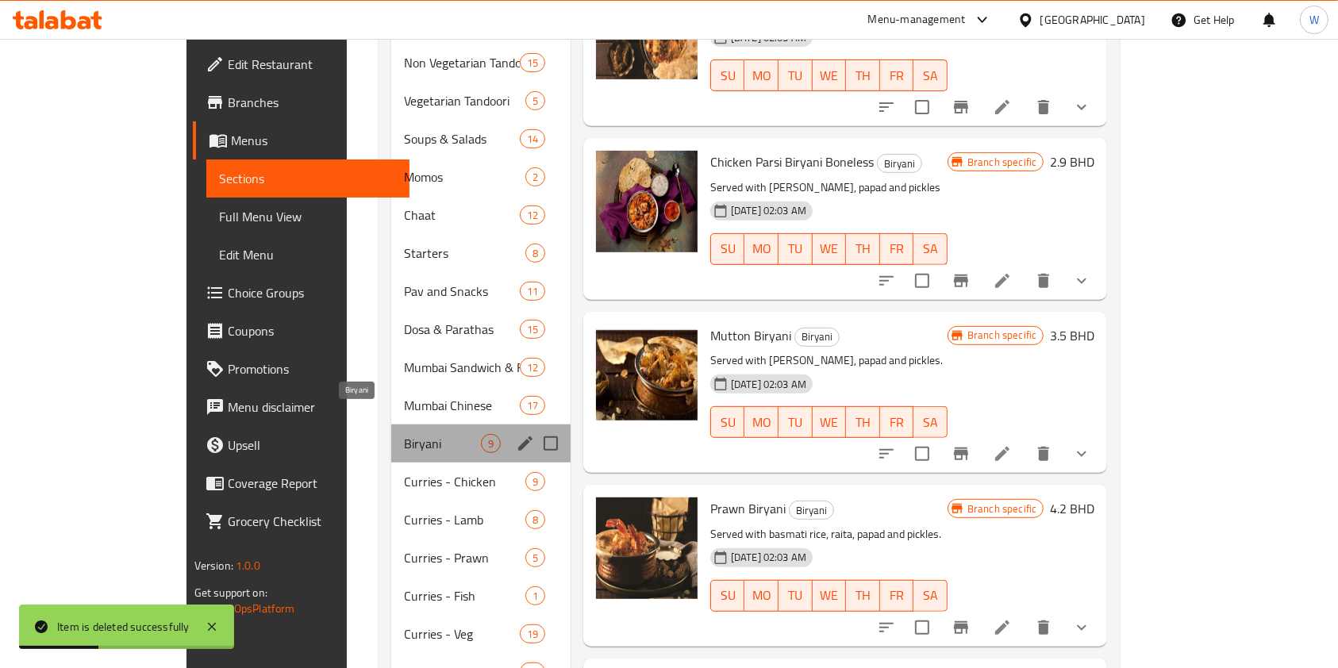
click at [404, 434] on span "Biryani" at bounding box center [442, 443] width 76 height 19
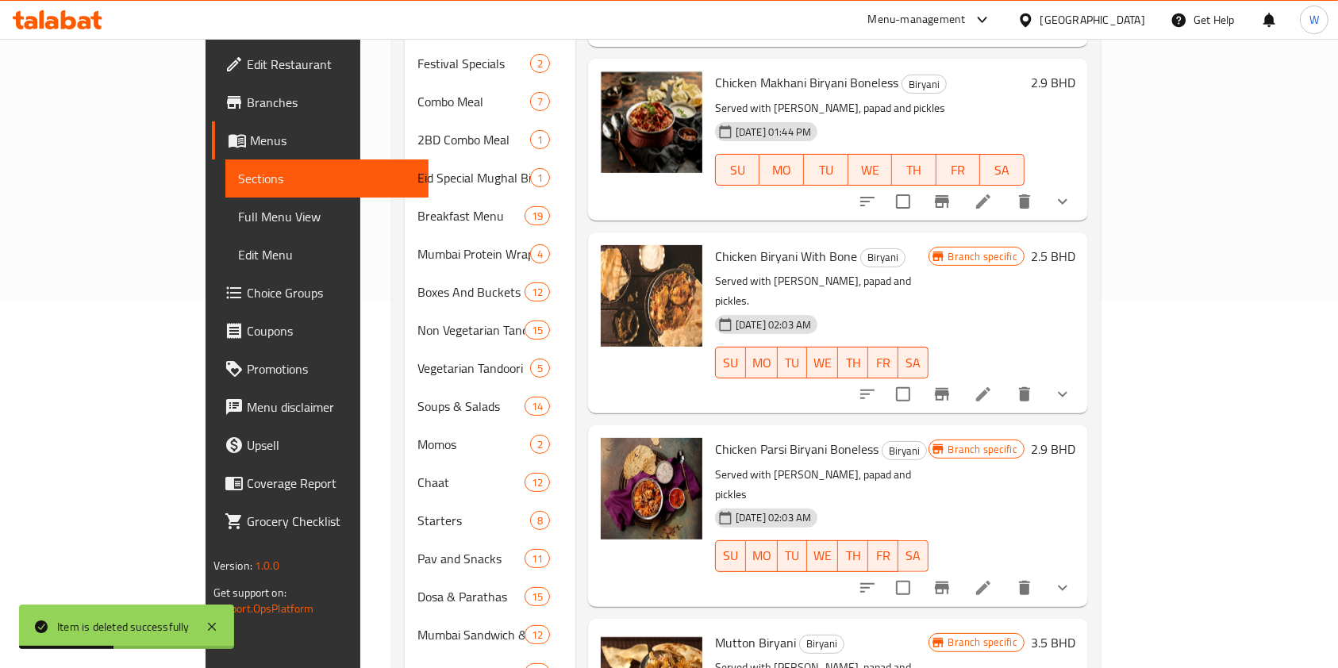
scroll to position [106, 0]
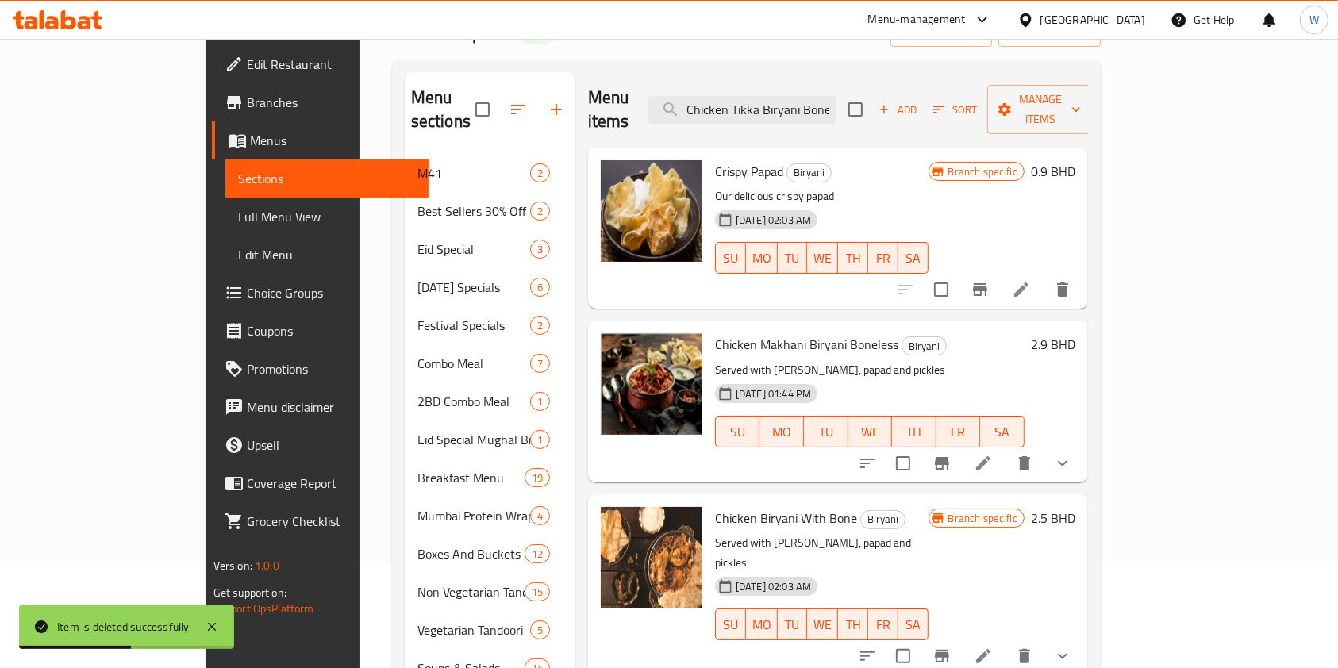
click at [1025, 333] on h6 "Chicken Makhani Biryani Boneless Biryani" at bounding box center [870, 344] width 310 height 22
click at [1063, 110] on div "Add Sort Manage items" at bounding box center [970, 109] width 245 height 49
click at [919, 102] on span "Add" at bounding box center [897, 110] width 43 height 18
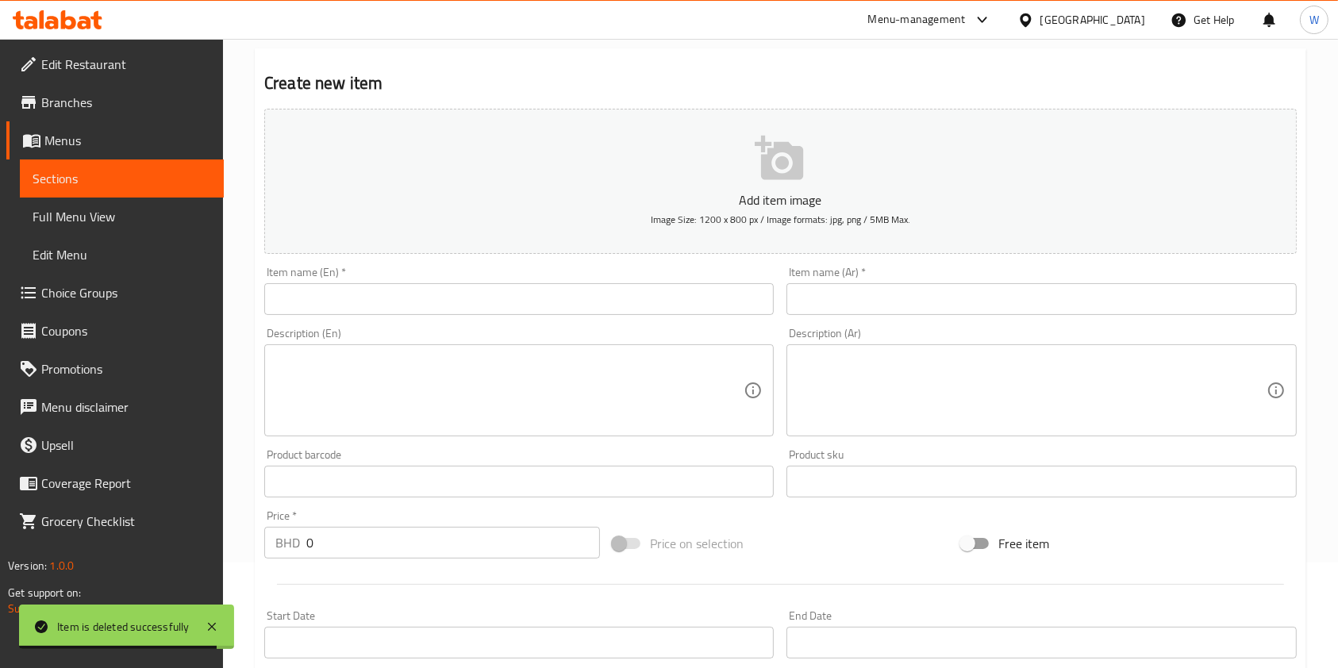
click at [482, 321] on div "Item name (En)   * Item name (En) *" at bounding box center [519, 290] width 522 height 61
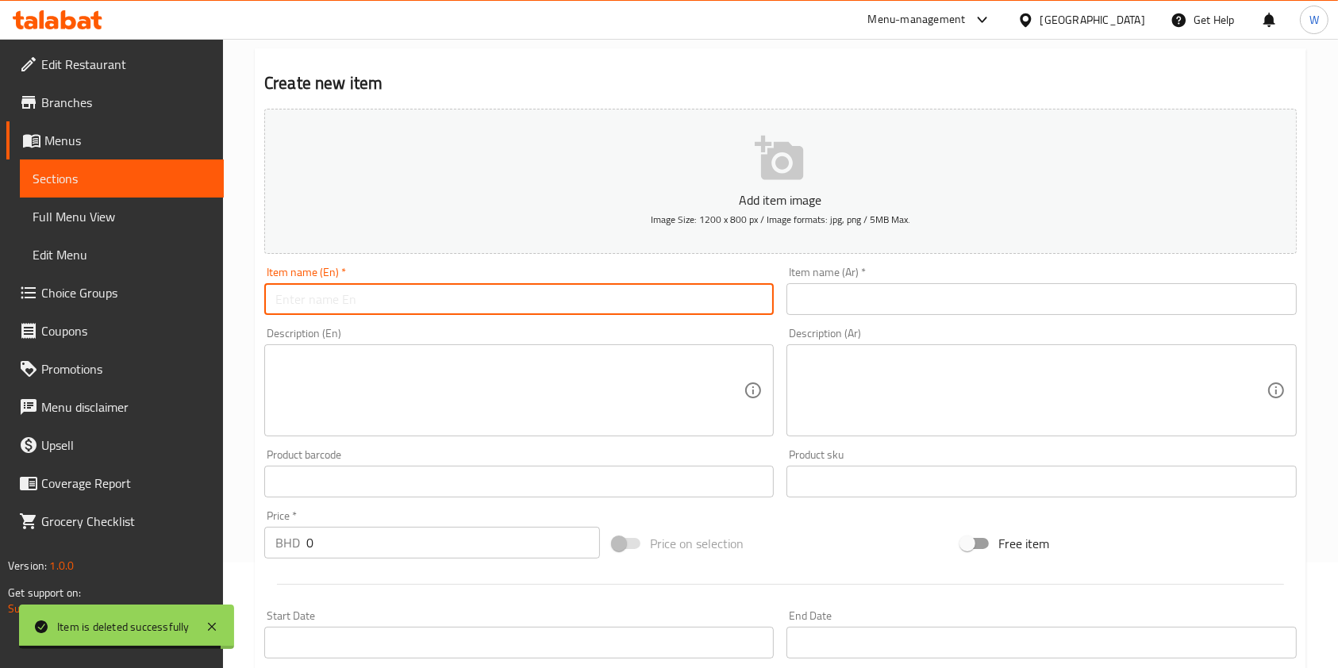
click at [483, 306] on input "text" at bounding box center [519, 299] width 510 height 32
paste input "Chicken Tikka Biryani Boneless."
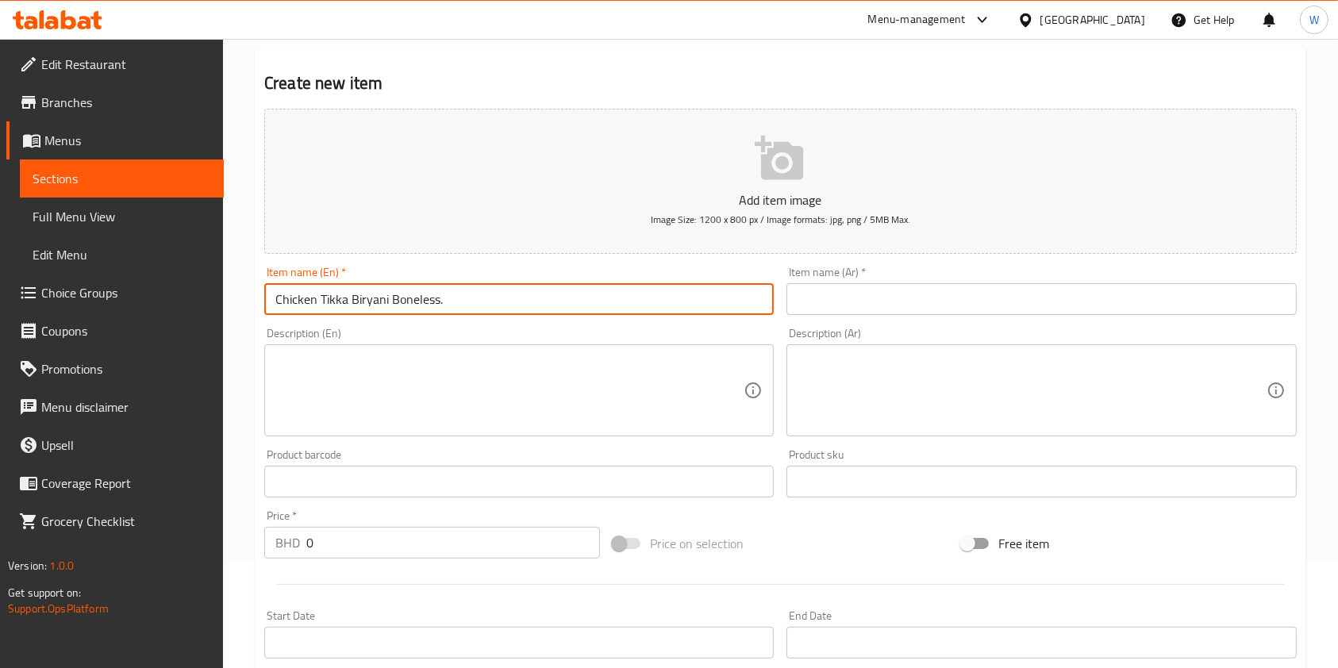
type input "Chicken Tikka Biryani Boneless."
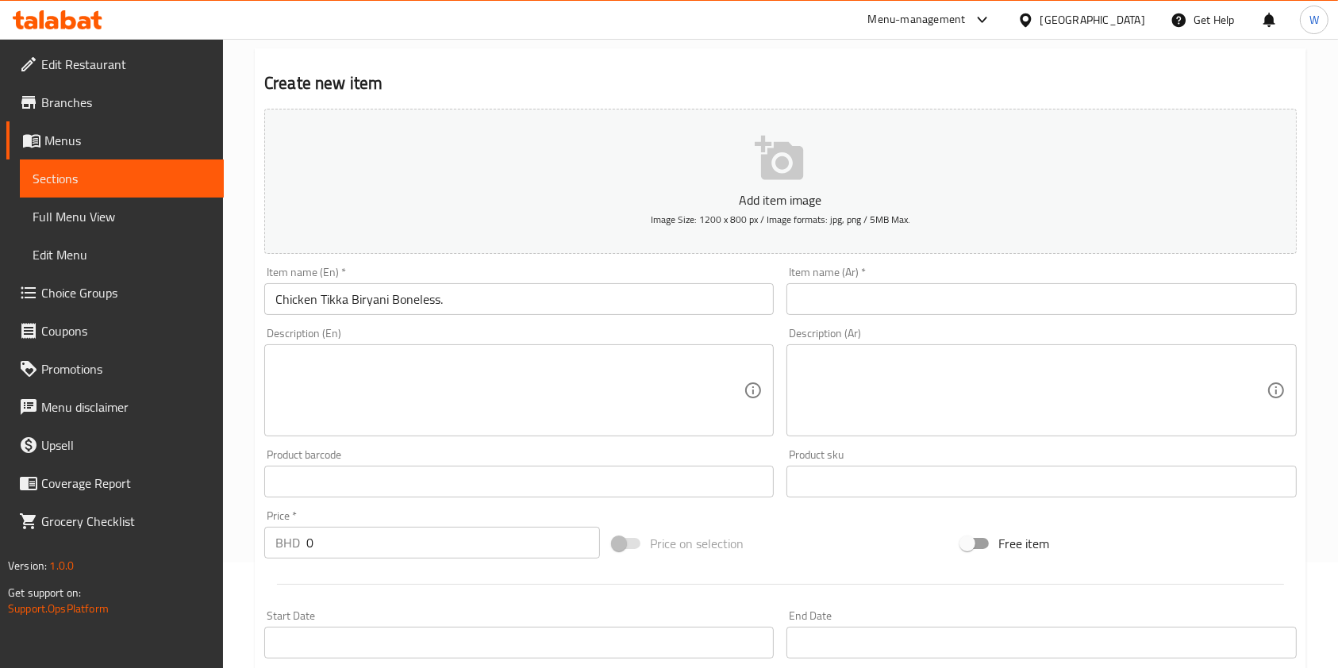
click at [923, 303] on input "text" at bounding box center [1042, 299] width 510 height 32
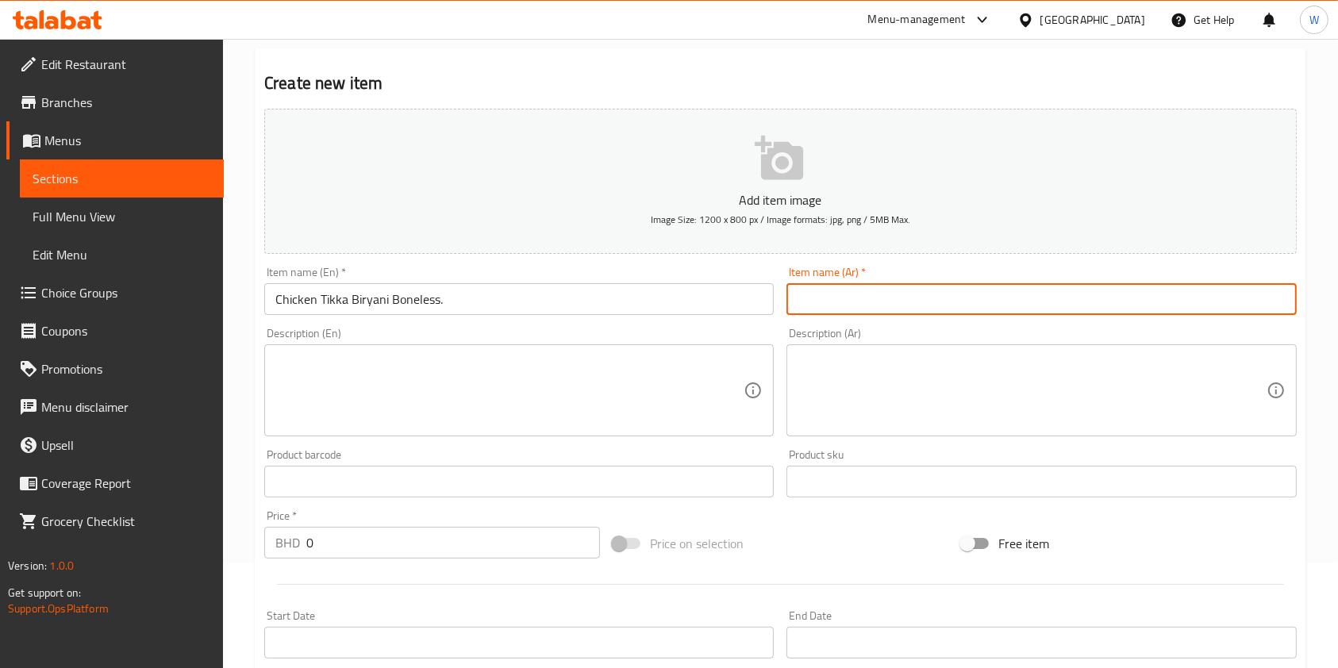
paste input "برياني دجاج تكا مخلي ."
type input "برياني دجاج تكا مخلي ."
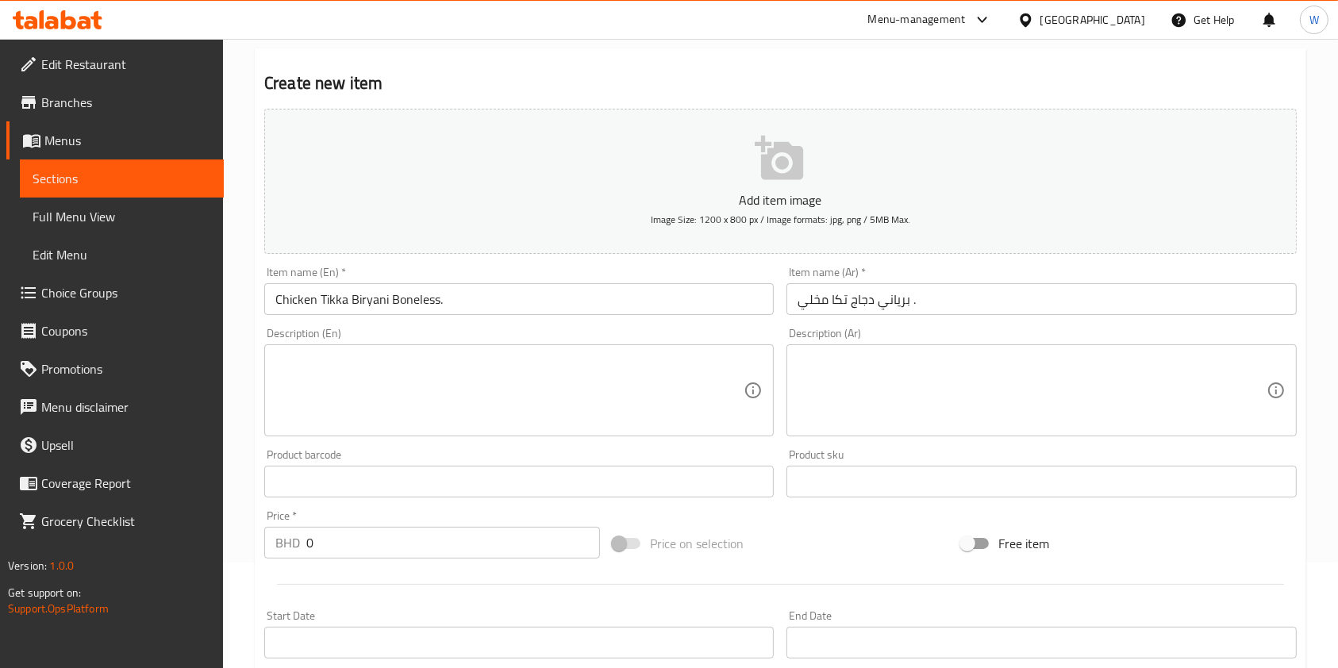
click at [491, 436] on div "Description (En)" at bounding box center [519, 390] width 510 height 92
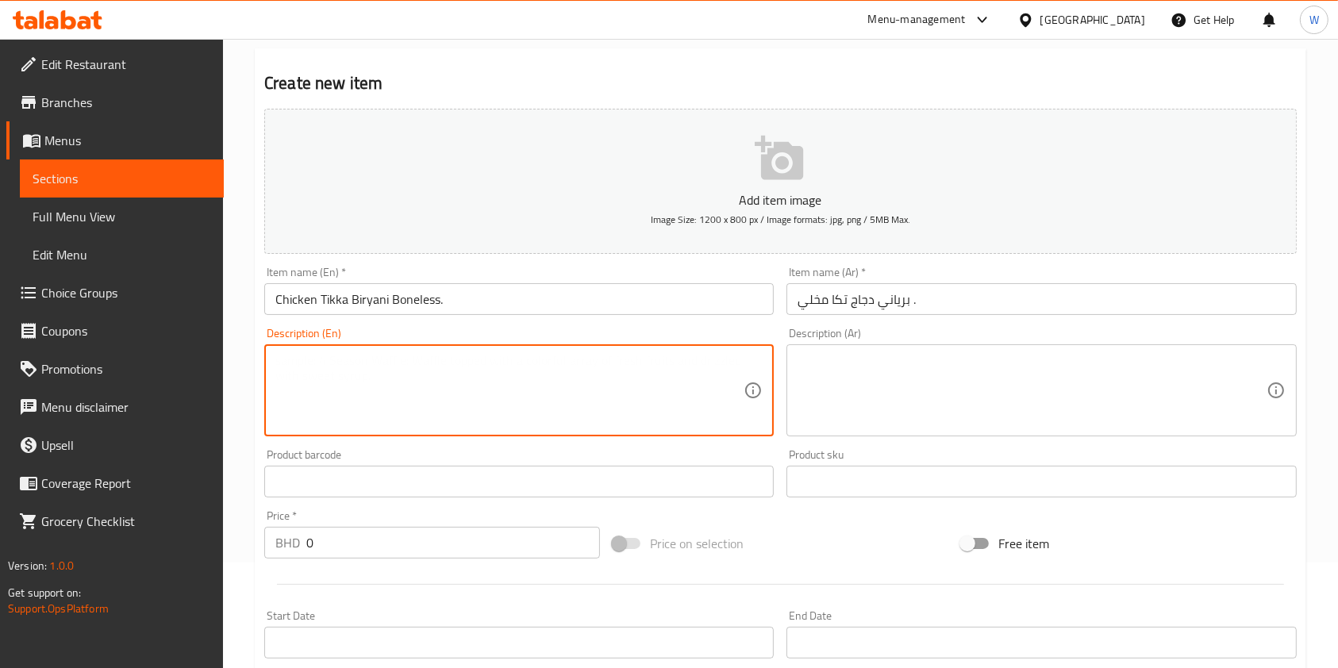
paste textarea "Served with [PERSON_NAME], papad and pickles"
type textarea "Served with [PERSON_NAME], papad and pickles"
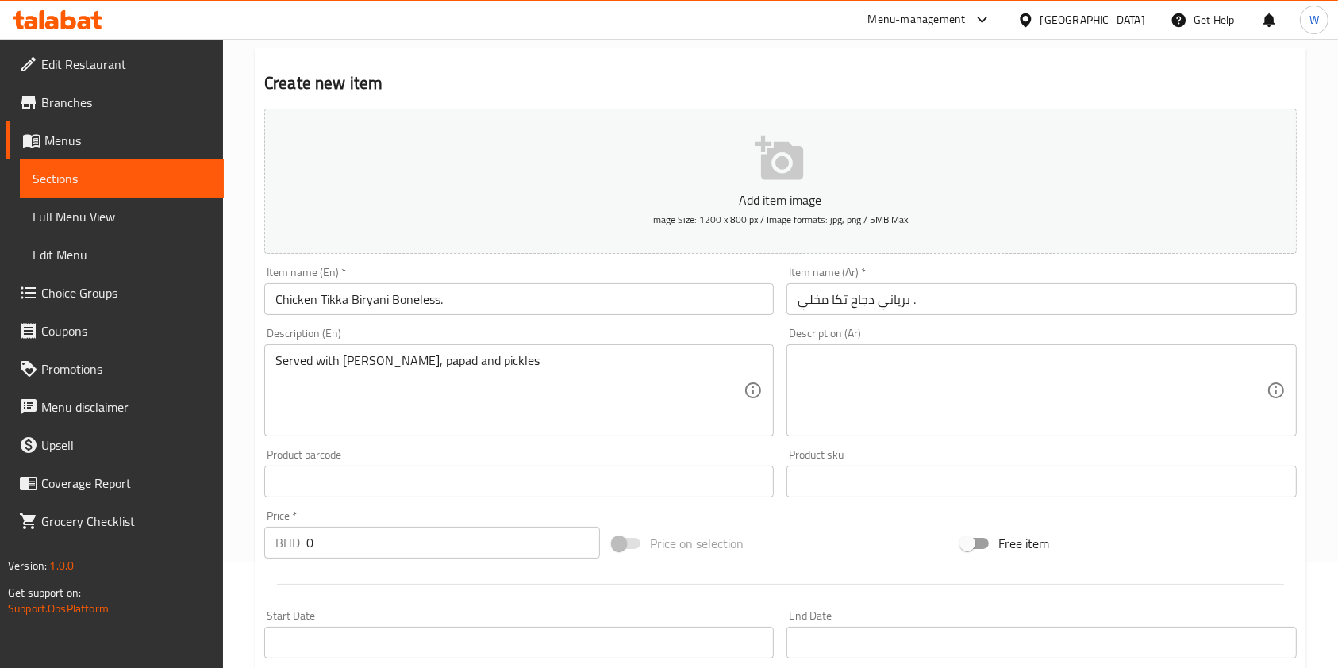
click at [895, 408] on textarea at bounding box center [1032, 390] width 468 height 75
paste textarea "تقدم مع [PERSON_NAME]، باباد ومخلل"
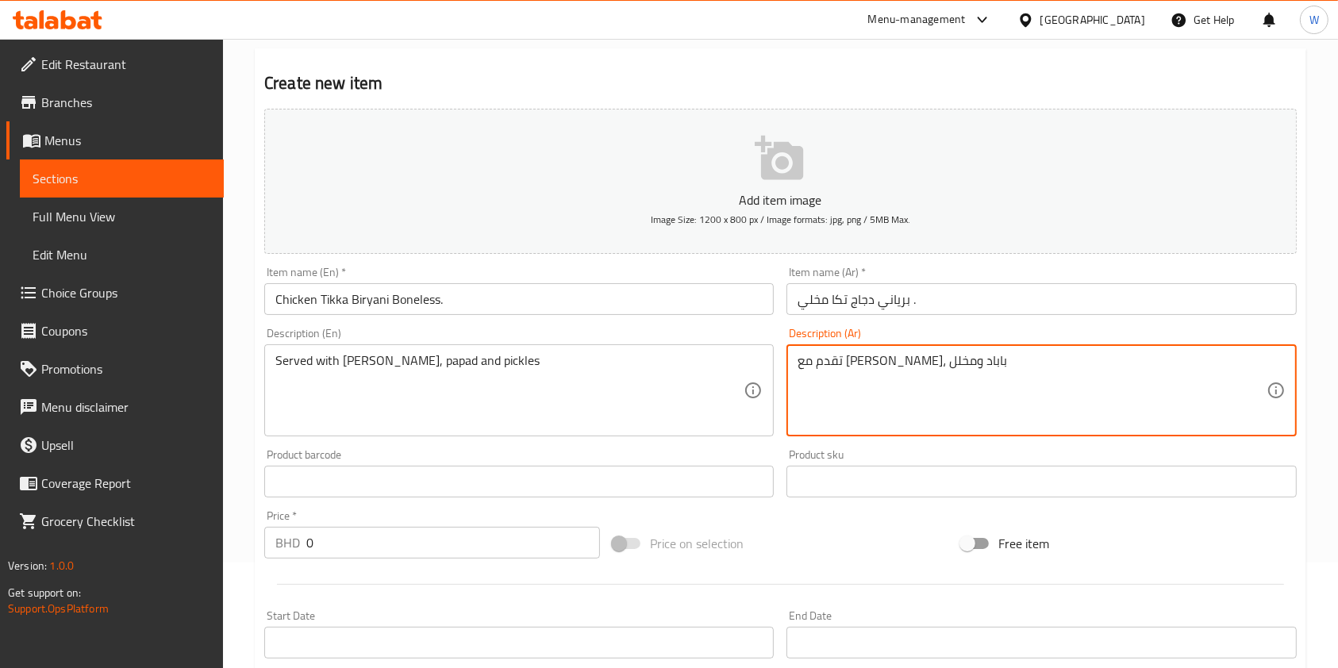
type textarea "تقدم مع [PERSON_NAME]، باباد ومخلل"
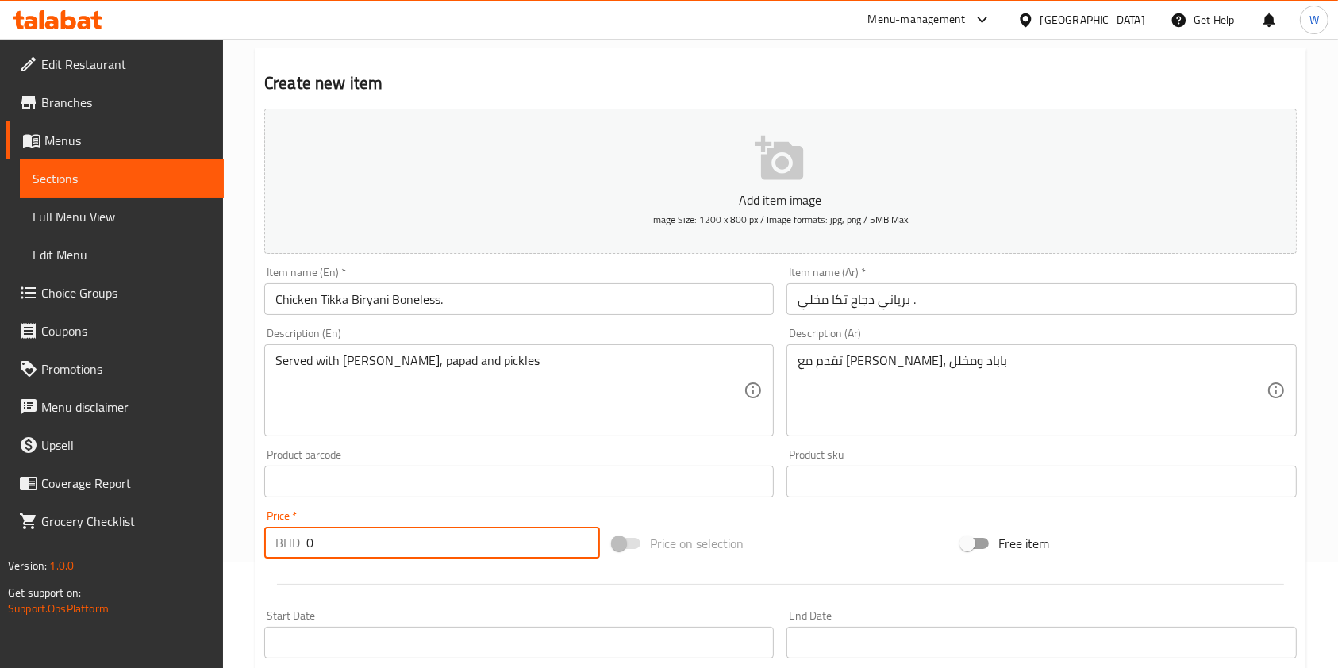
drag, startPoint x: 471, startPoint y: 543, endPoint x: 259, endPoint y: 543, distance: 212.7
click at [277, 543] on div "BHD 0 Price *" at bounding box center [432, 543] width 336 height 32
type input "2.9"
click at [830, 565] on div at bounding box center [780, 584] width 1045 height 39
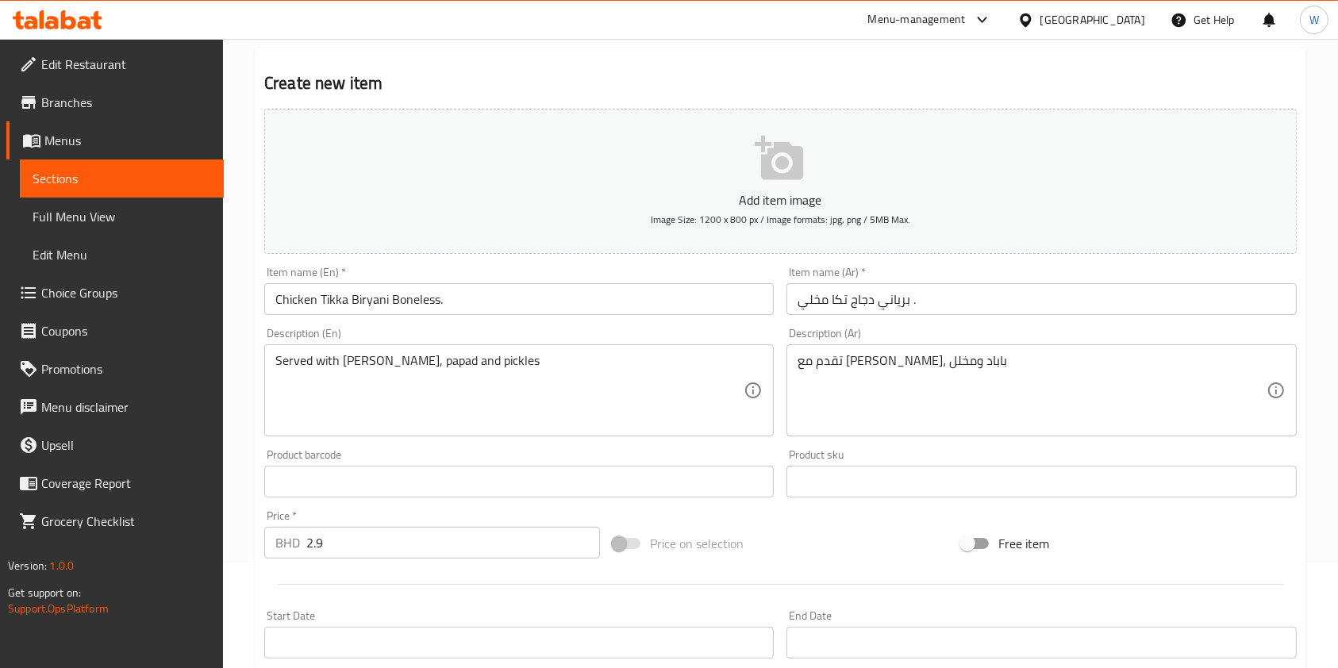
scroll to position [453, 0]
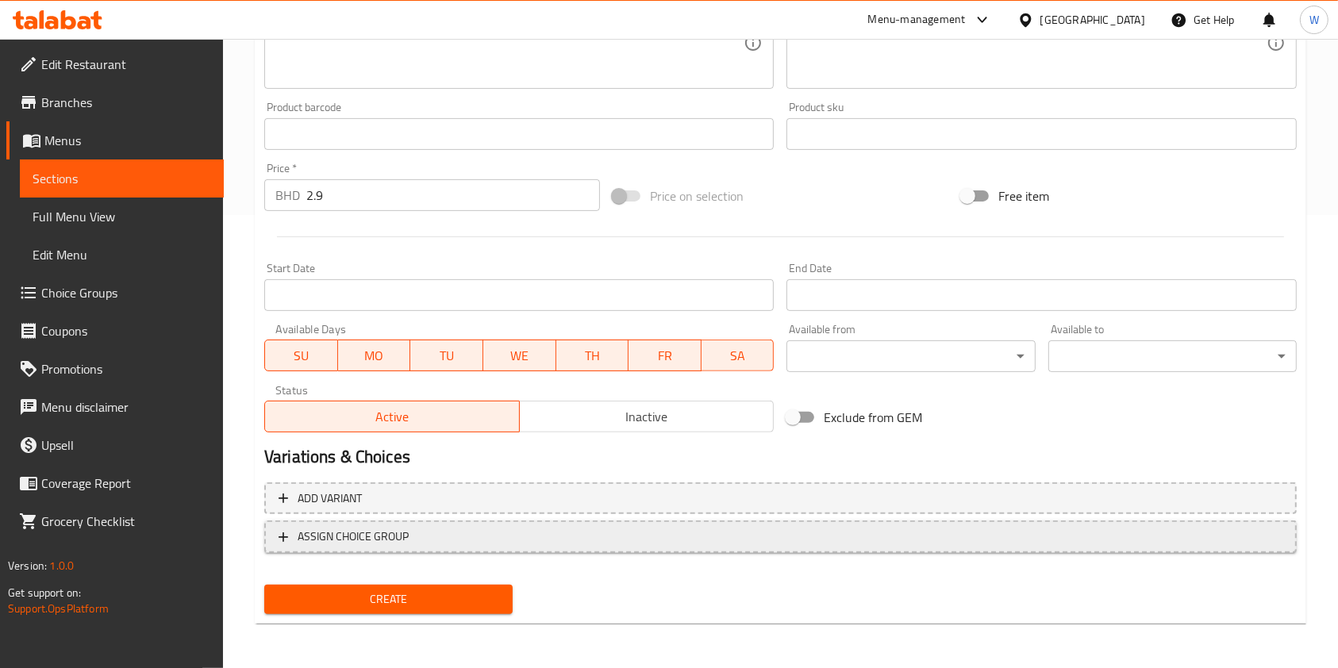
click at [349, 535] on span "ASSIGN CHOICE GROUP" at bounding box center [353, 537] width 111 height 20
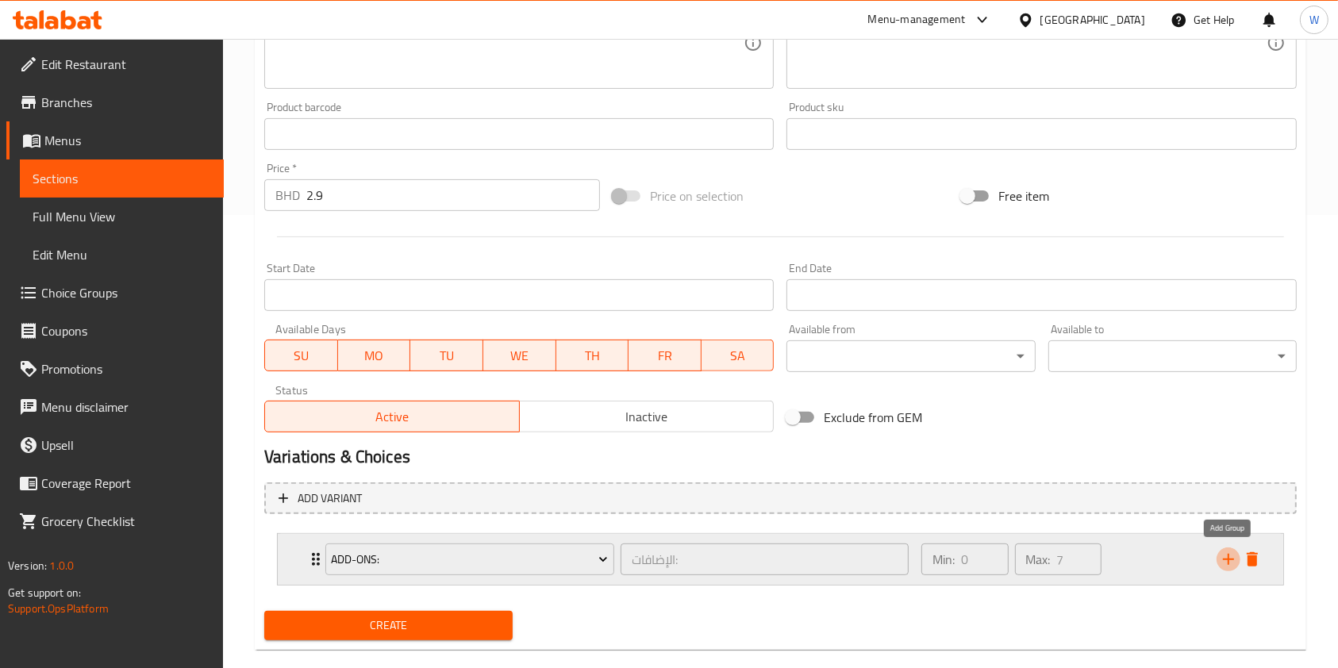
click at [1225, 562] on icon "add" at bounding box center [1228, 559] width 19 height 19
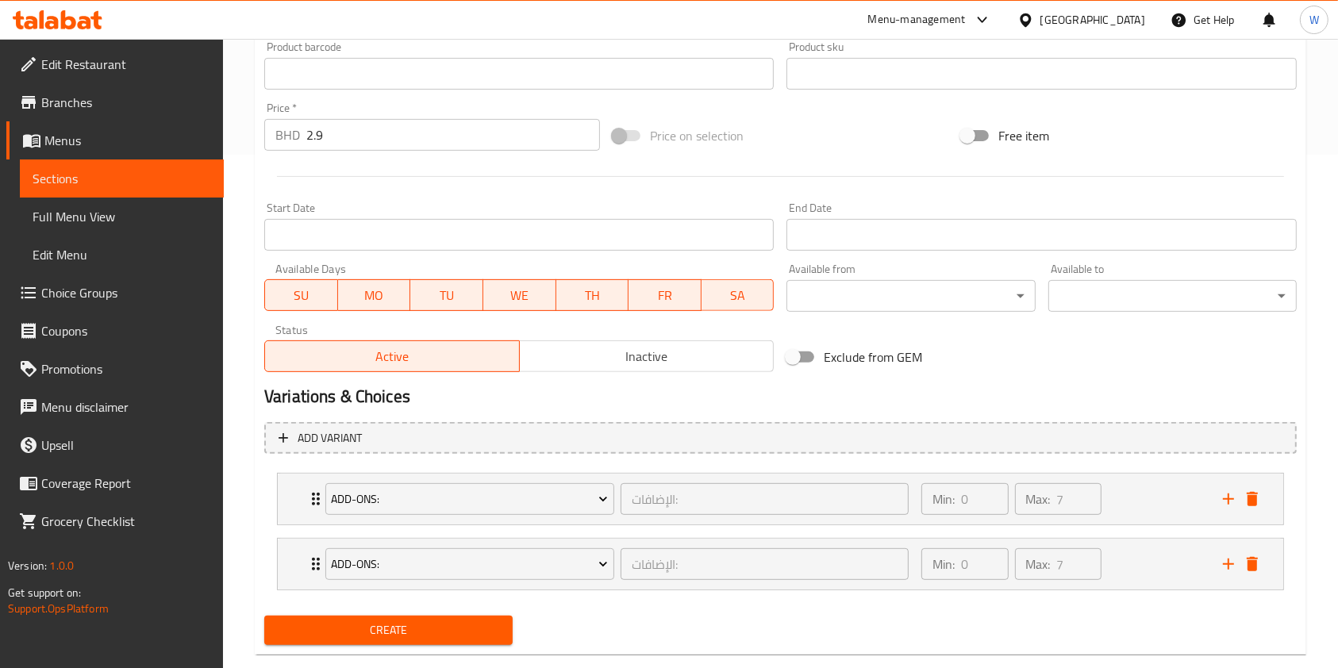
scroll to position [544, 0]
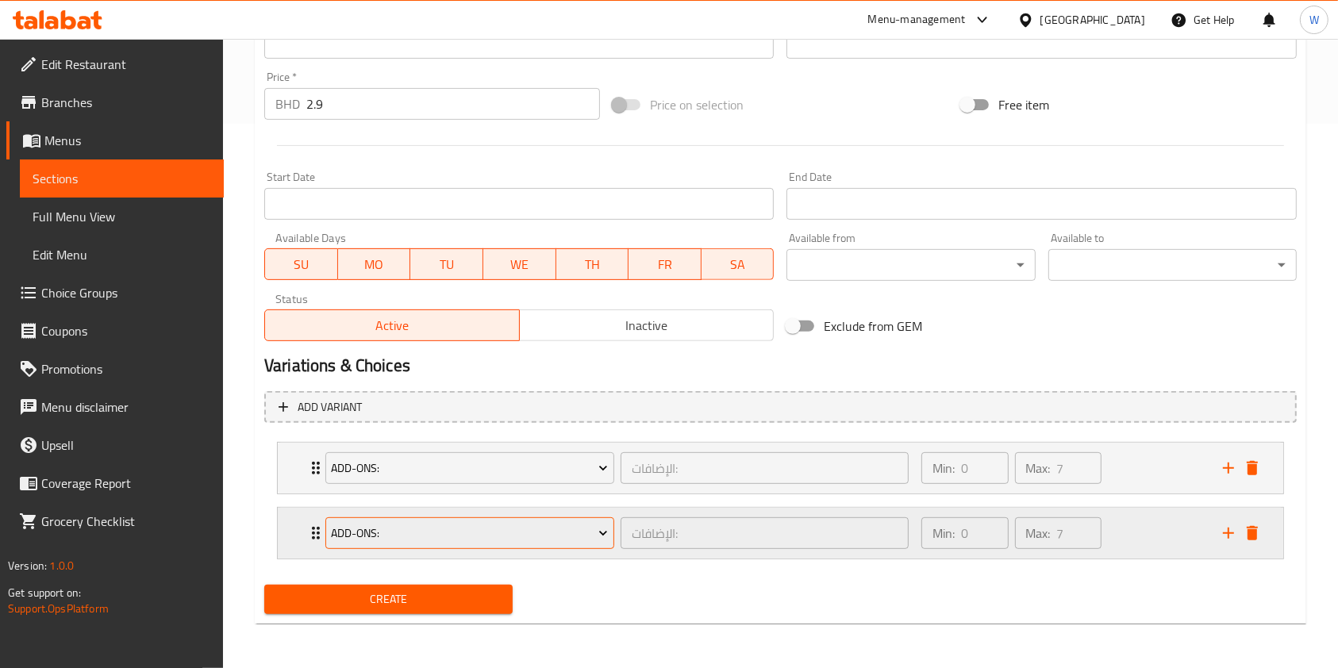
click at [448, 544] on button "Add-ons:" at bounding box center [469, 533] width 289 height 32
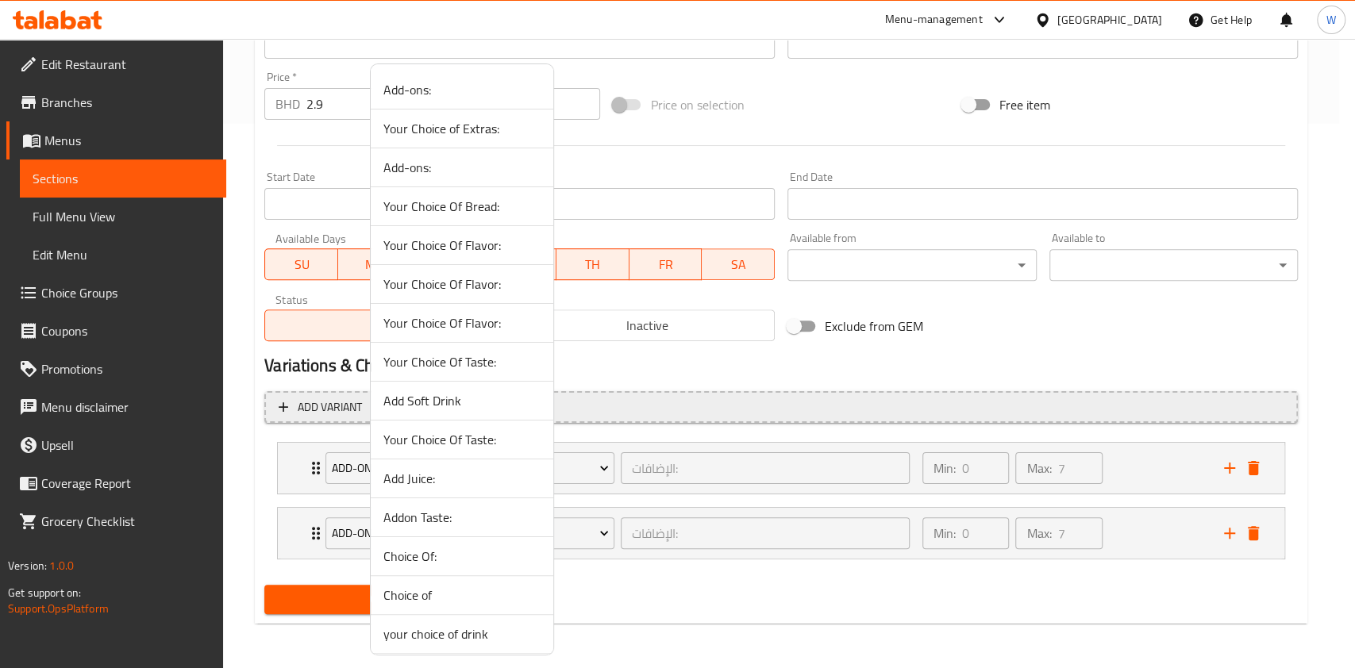
click at [394, 402] on span "Add Soft Drink" at bounding box center [461, 400] width 157 height 19
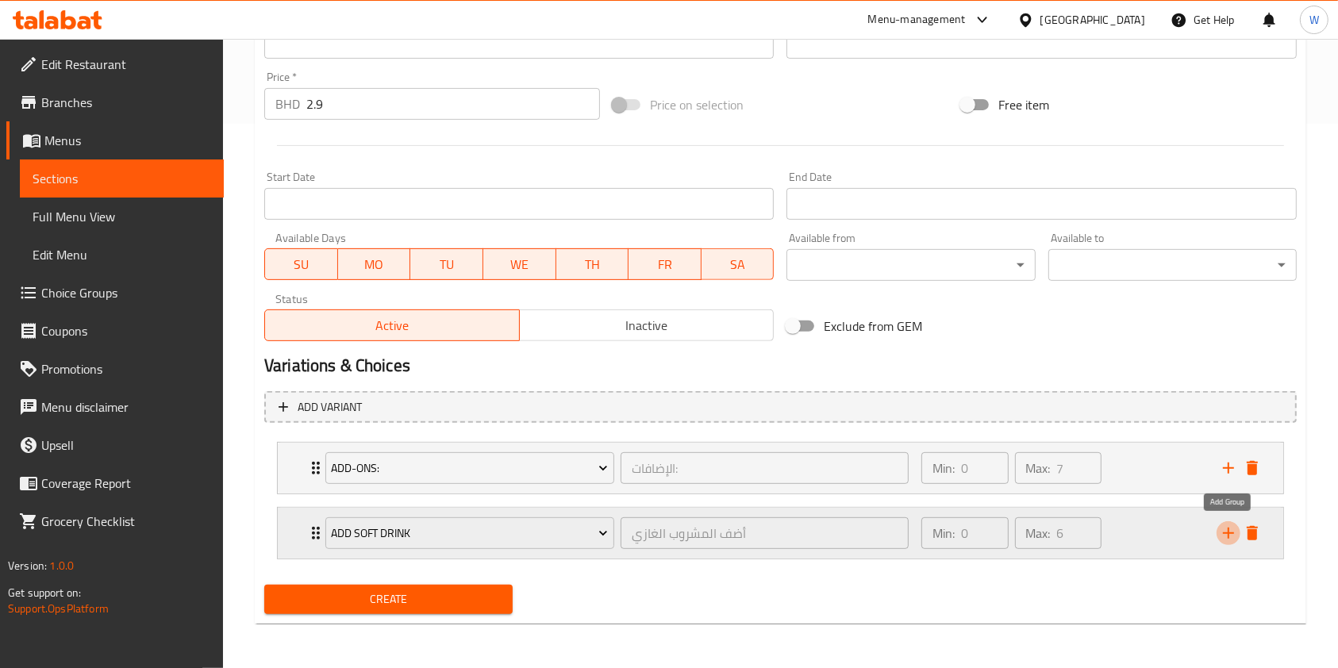
click at [1232, 544] on button "add" at bounding box center [1229, 533] width 24 height 24
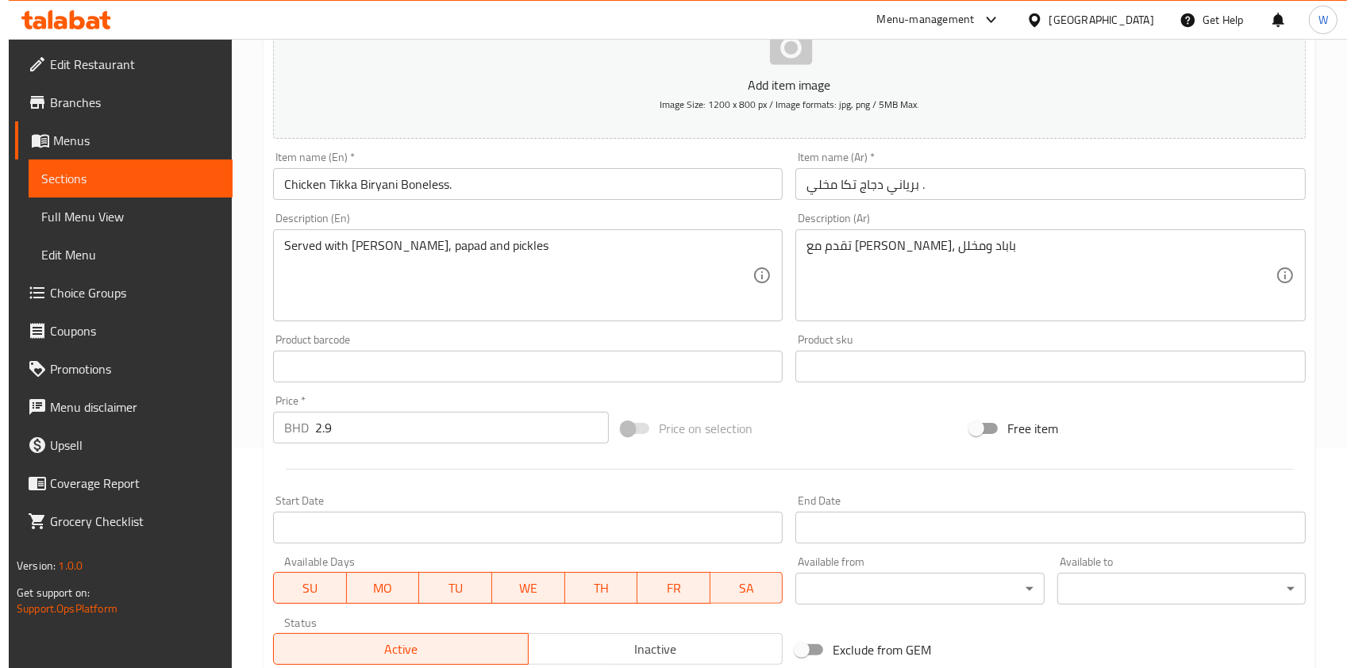
scroll to position [610, 0]
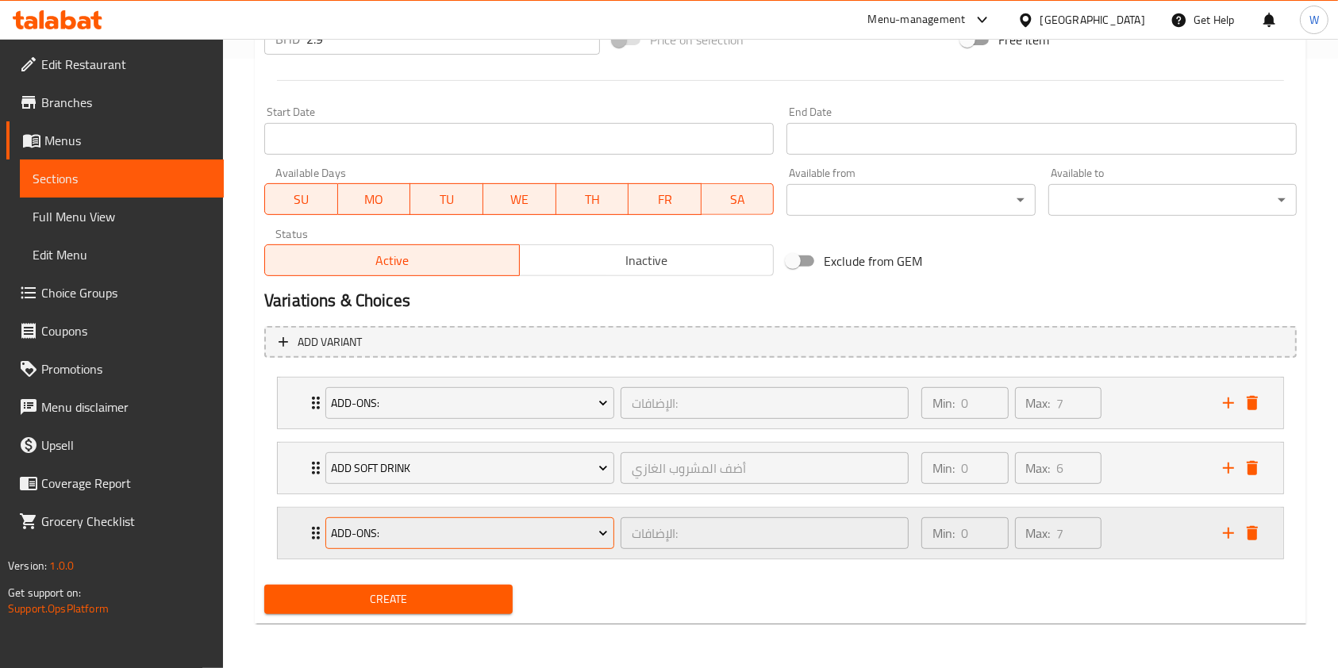
click at [559, 541] on span "Add-ons:" at bounding box center [469, 534] width 277 height 20
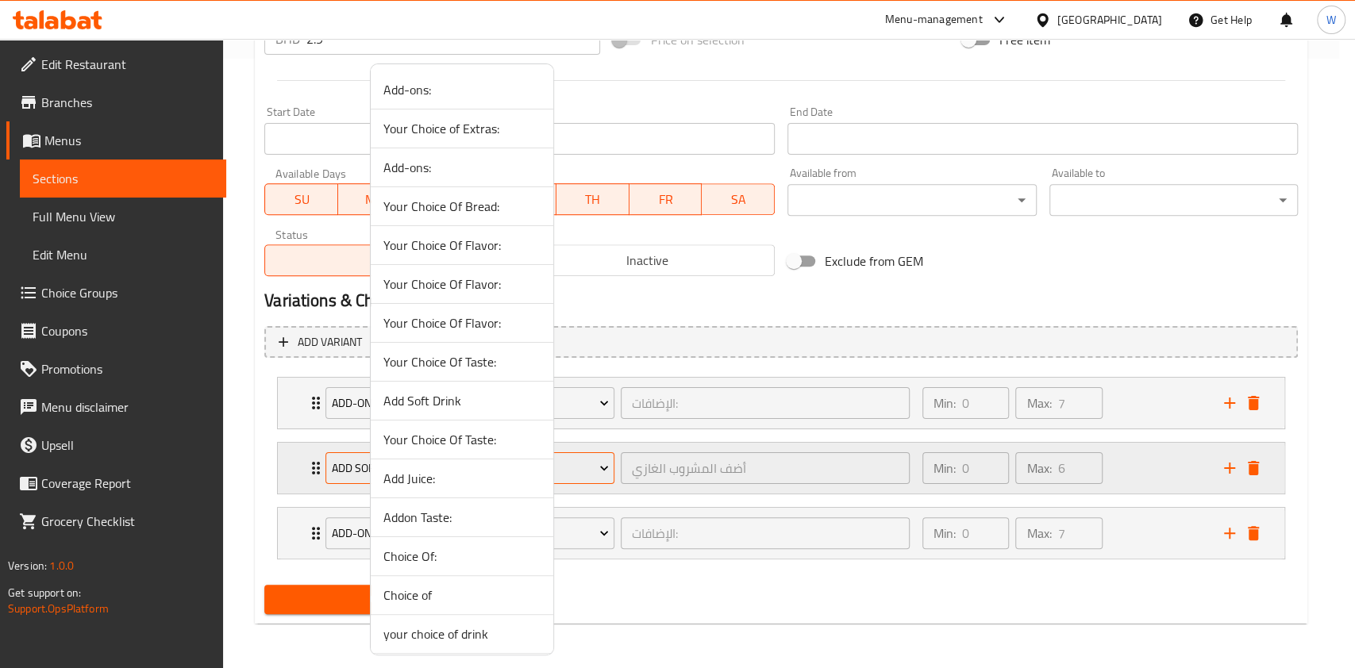
click at [435, 474] on span "Add Juice:" at bounding box center [461, 478] width 157 height 19
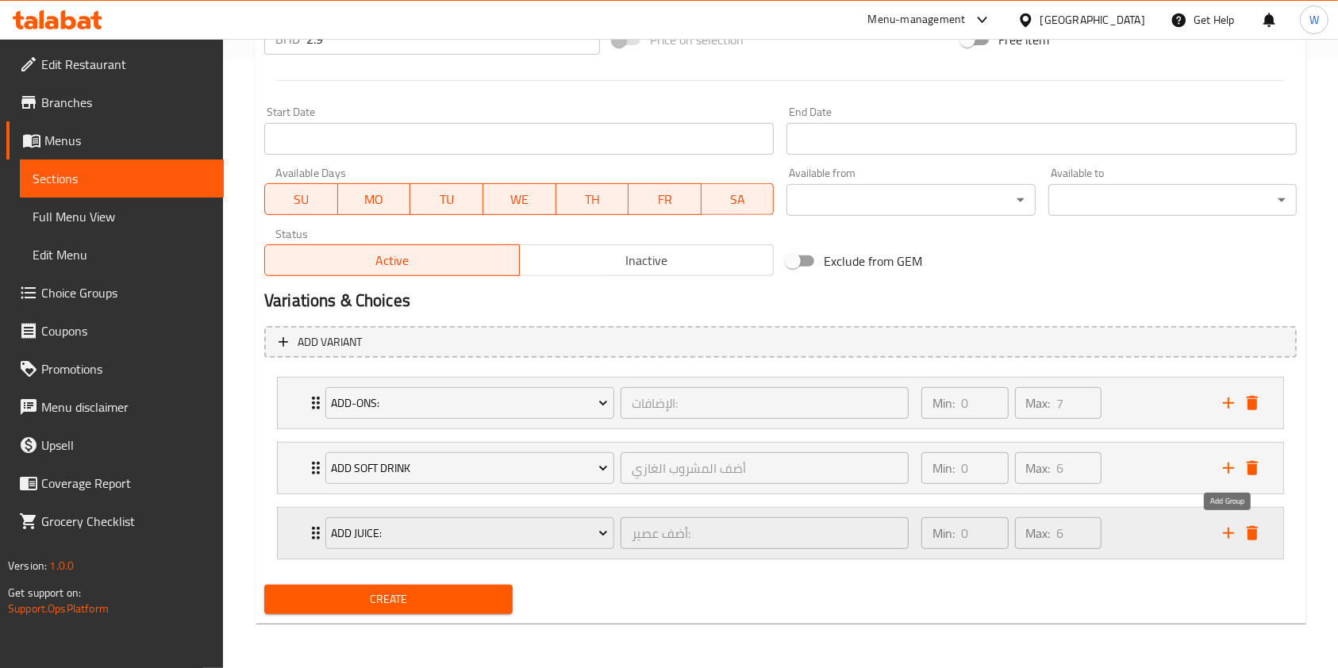
click at [1232, 537] on icon "add" at bounding box center [1228, 533] width 19 height 19
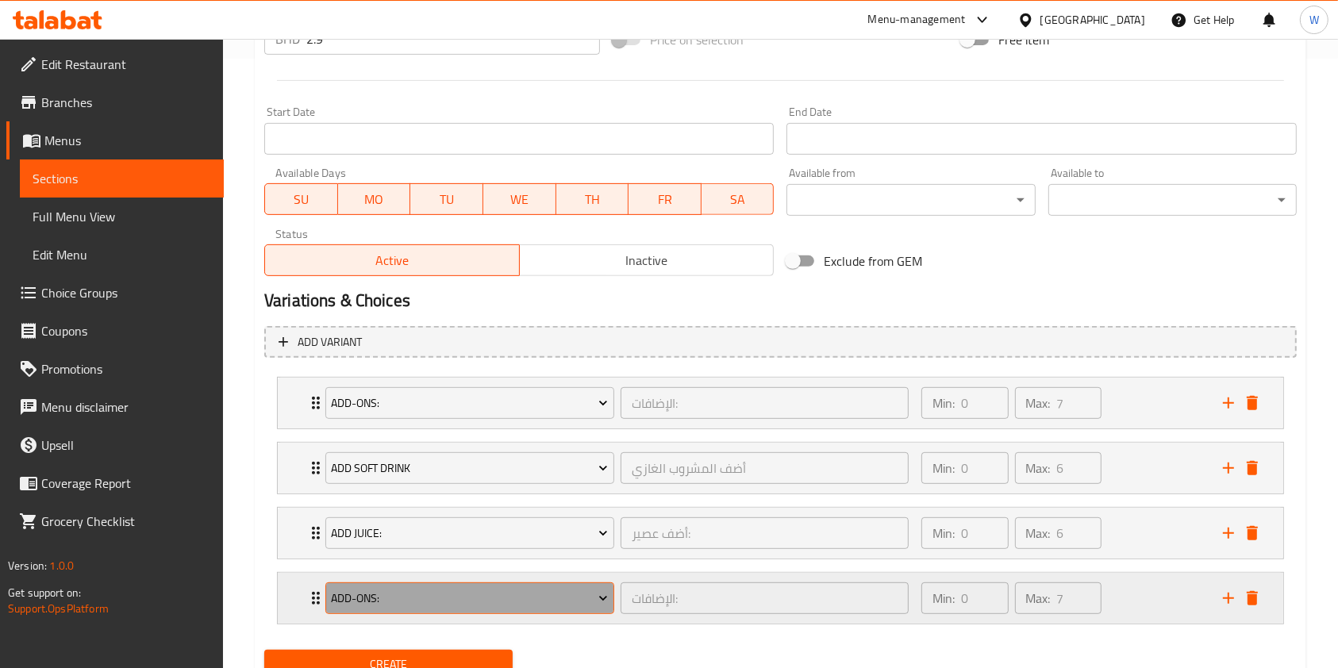
click at [502, 591] on span "Add-ons:" at bounding box center [469, 599] width 277 height 20
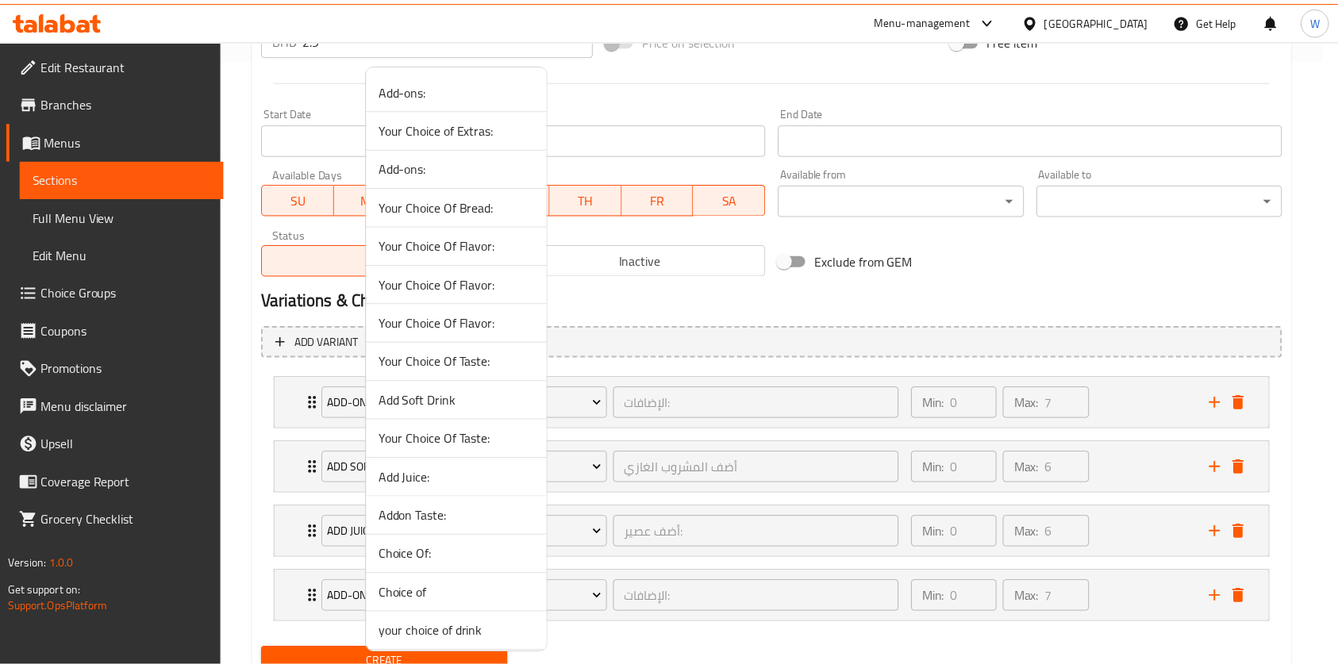
scroll to position [120, 0]
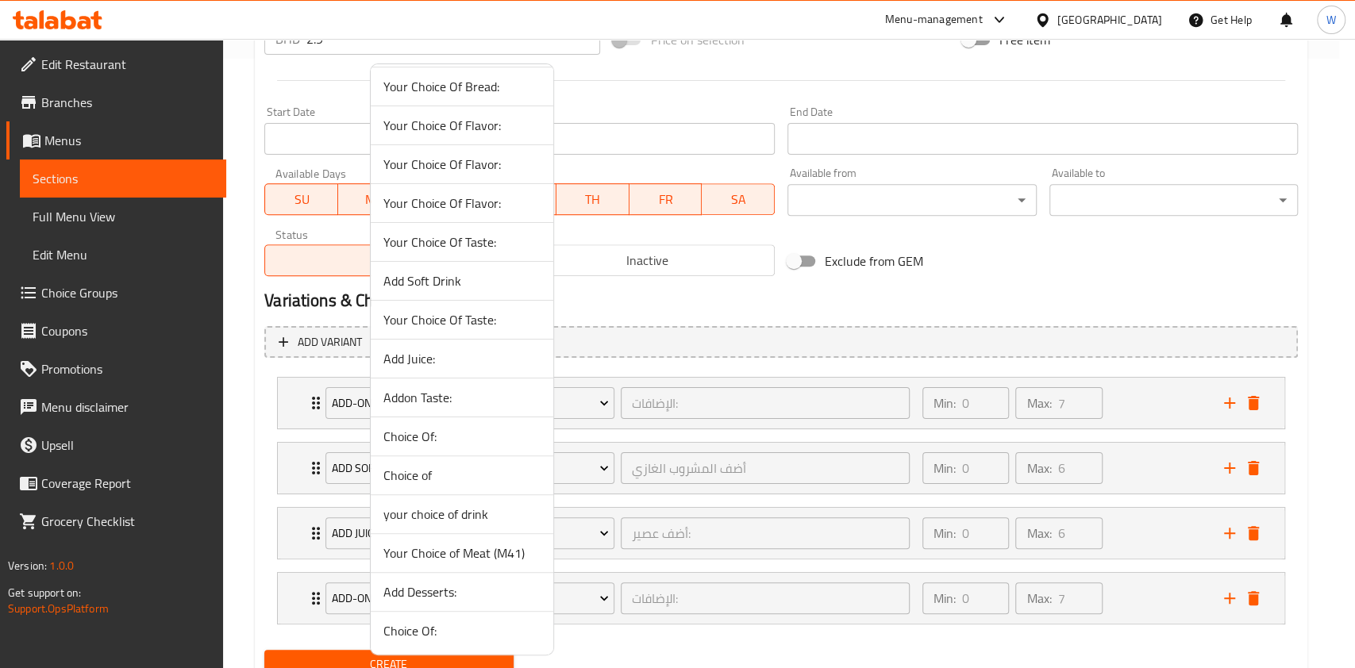
click at [424, 592] on span "Add Desserts:" at bounding box center [461, 592] width 157 height 19
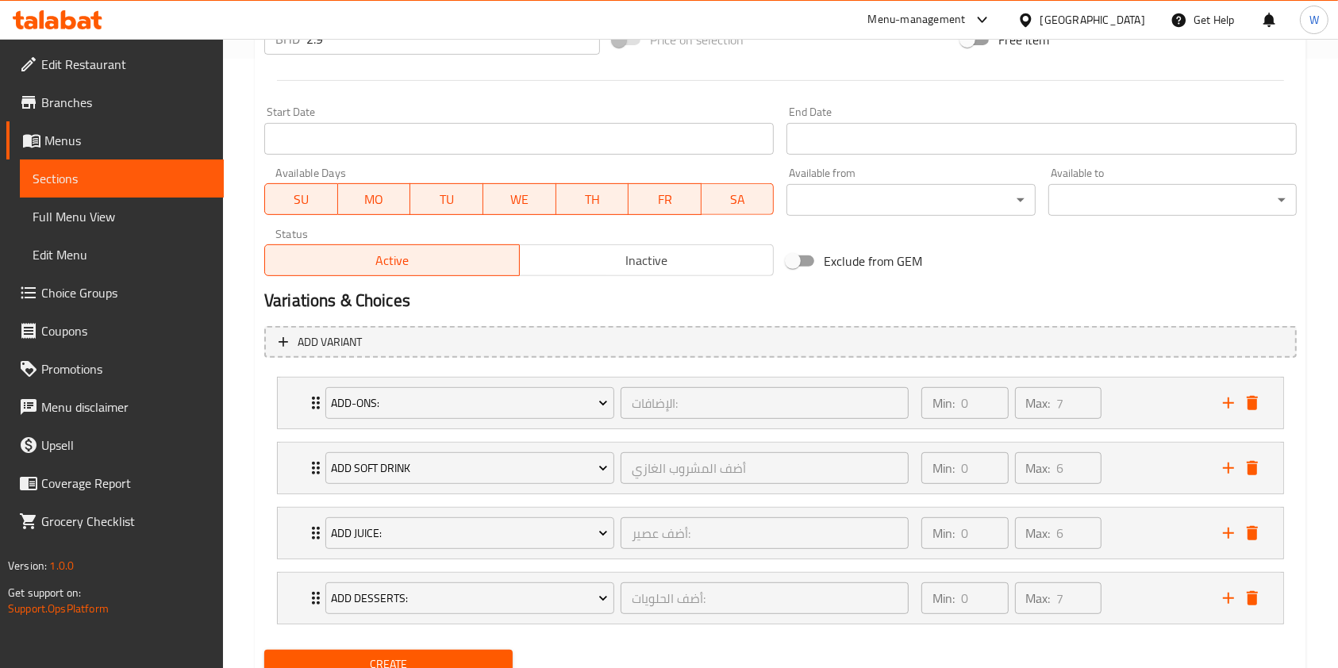
scroll to position [674, 0]
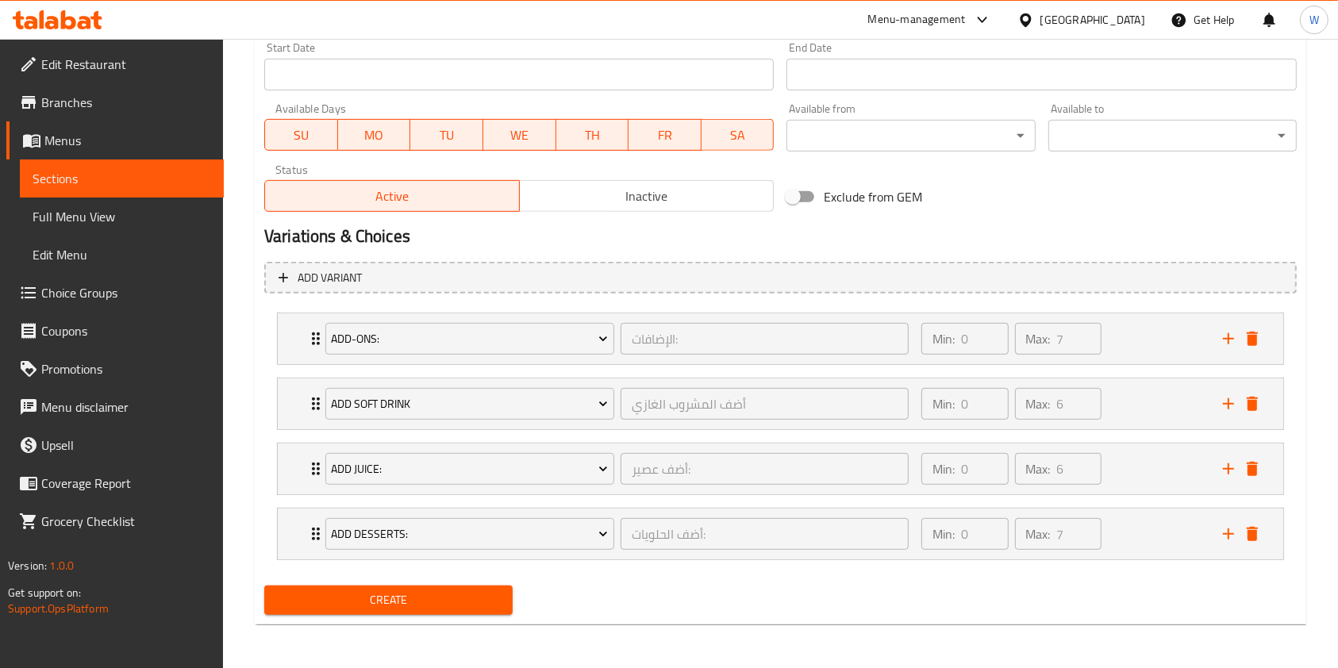
click at [460, 609] on span "Create" at bounding box center [388, 601] width 223 height 20
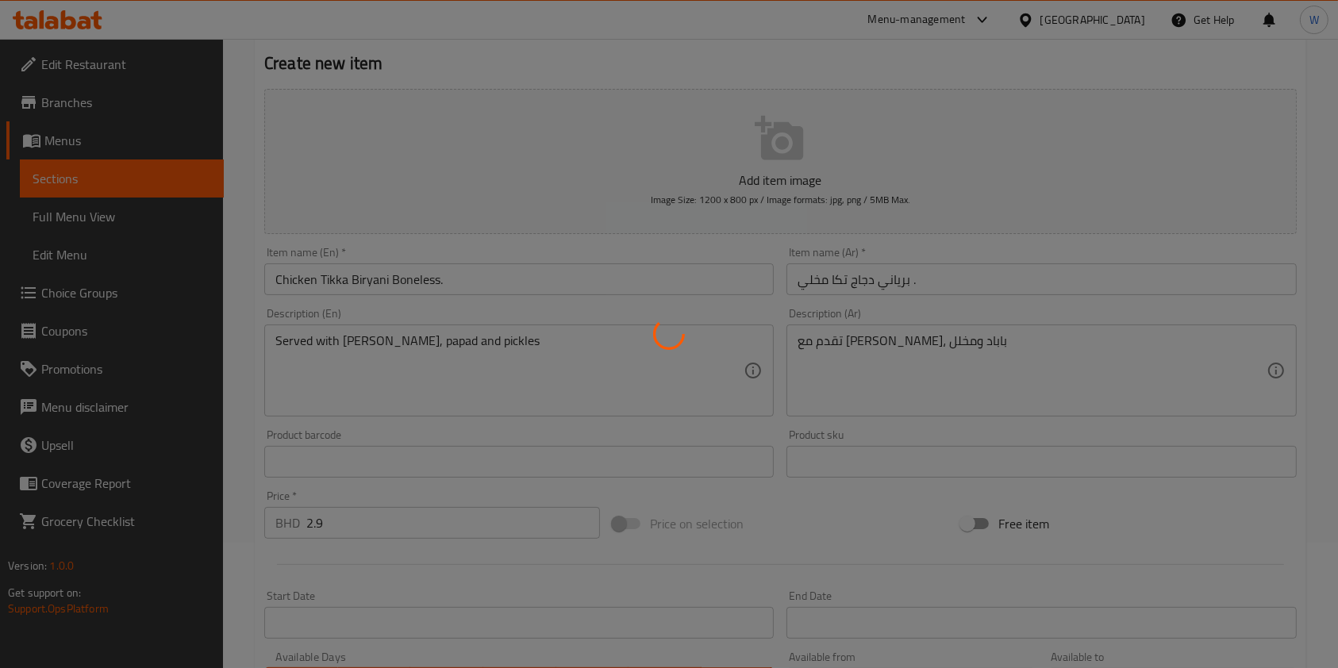
scroll to position [0, 0]
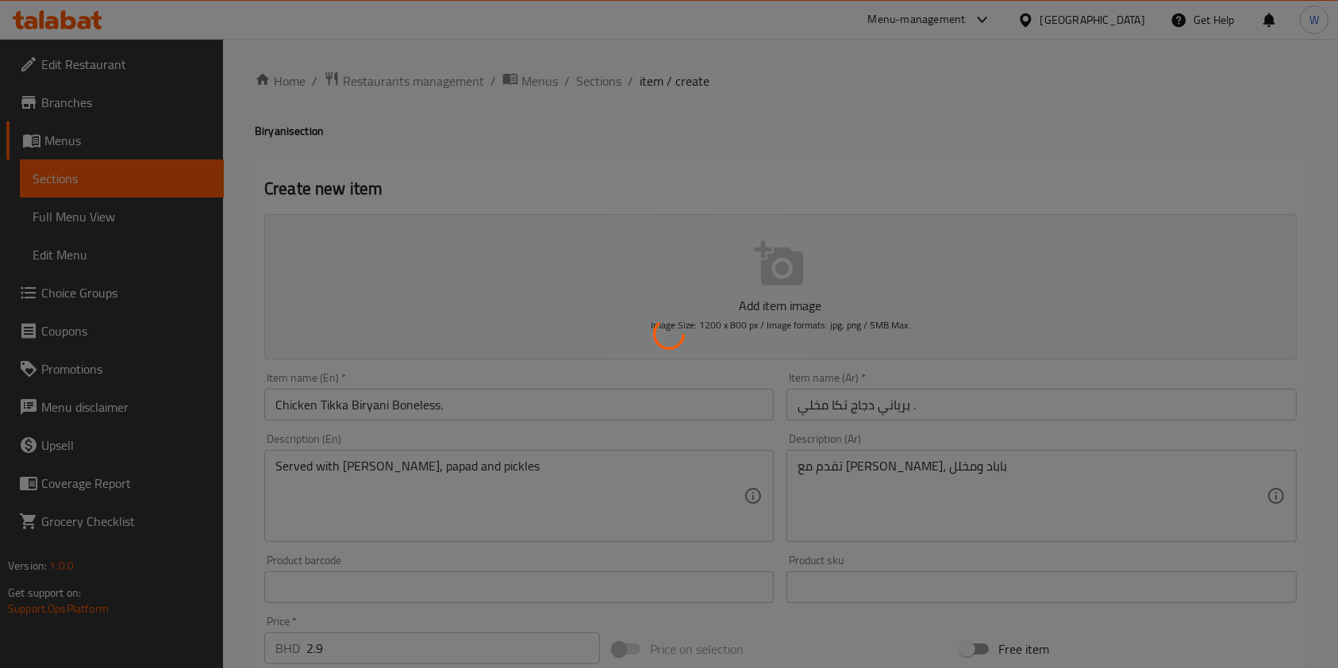
type input "0"
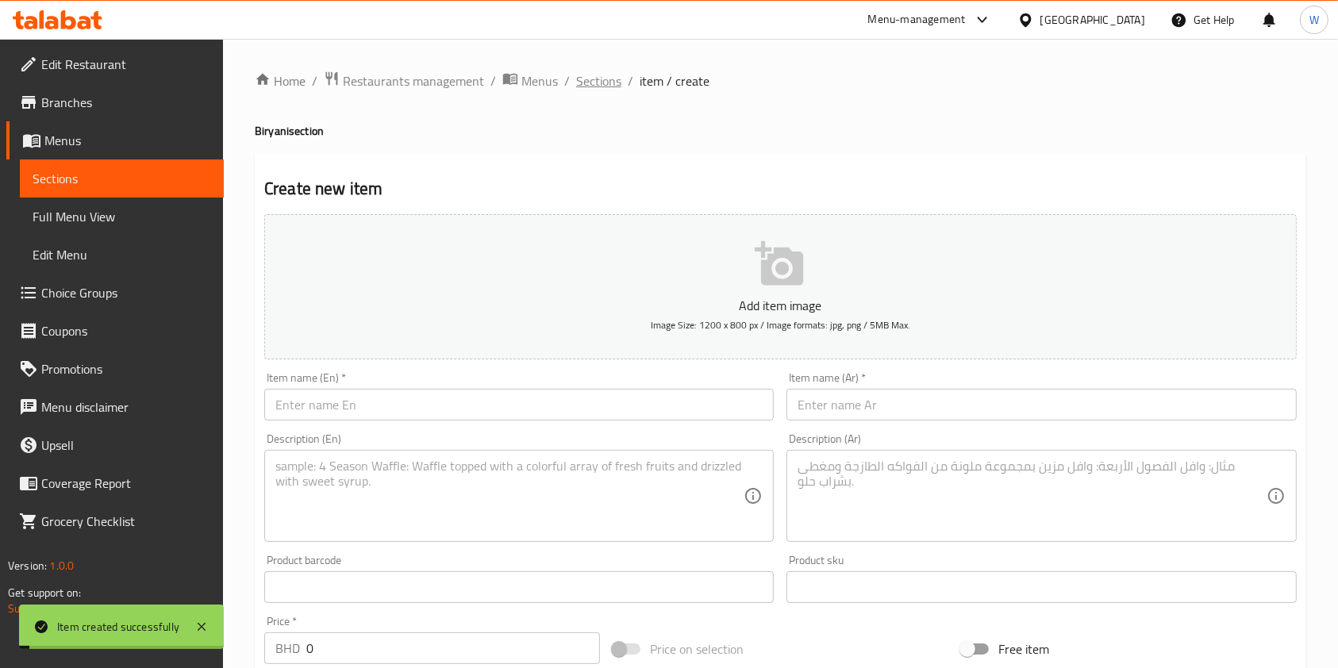
click at [599, 85] on span "Sections" at bounding box center [598, 80] width 45 height 19
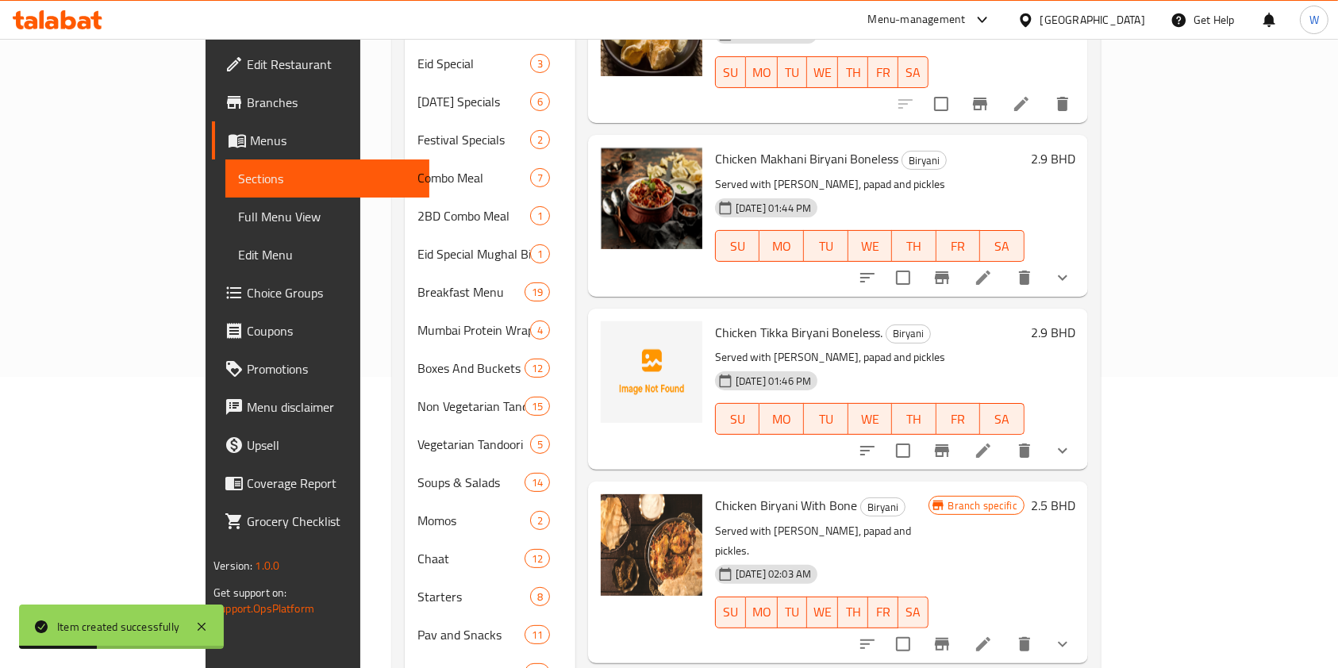
scroll to position [96, 0]
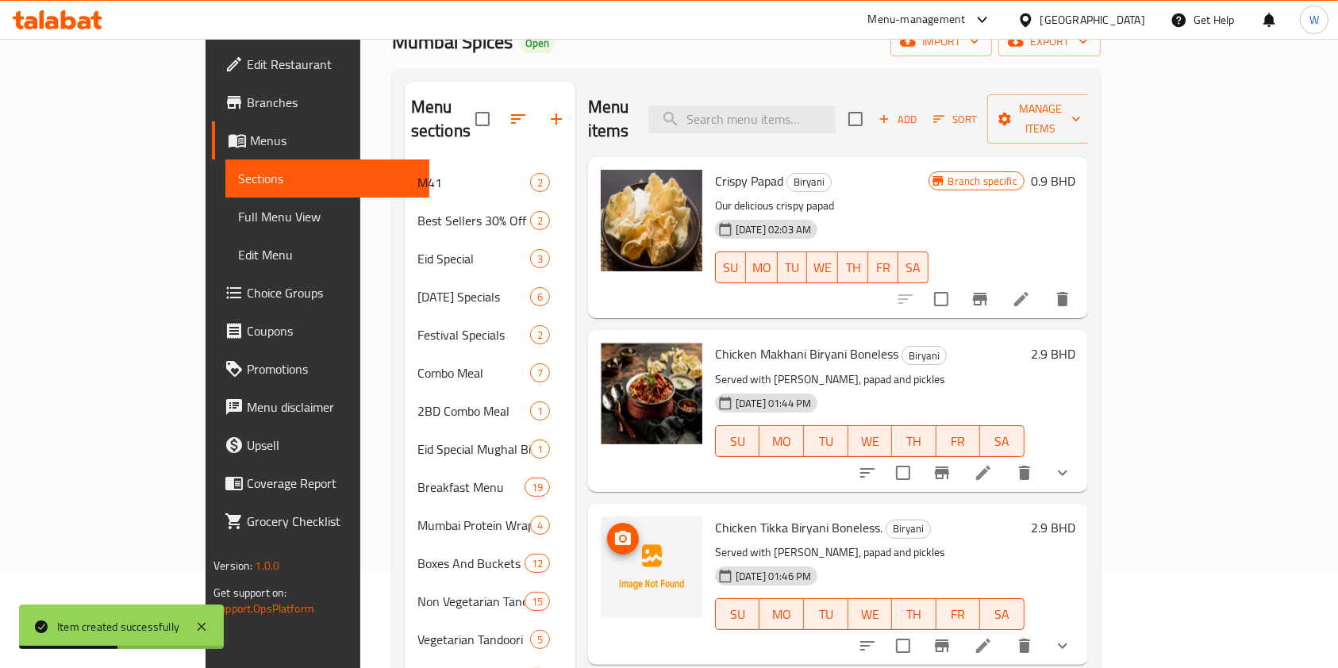
click at [615, 531] on icon "upload picture" at bounding box center [623, 538] width 16 height 14
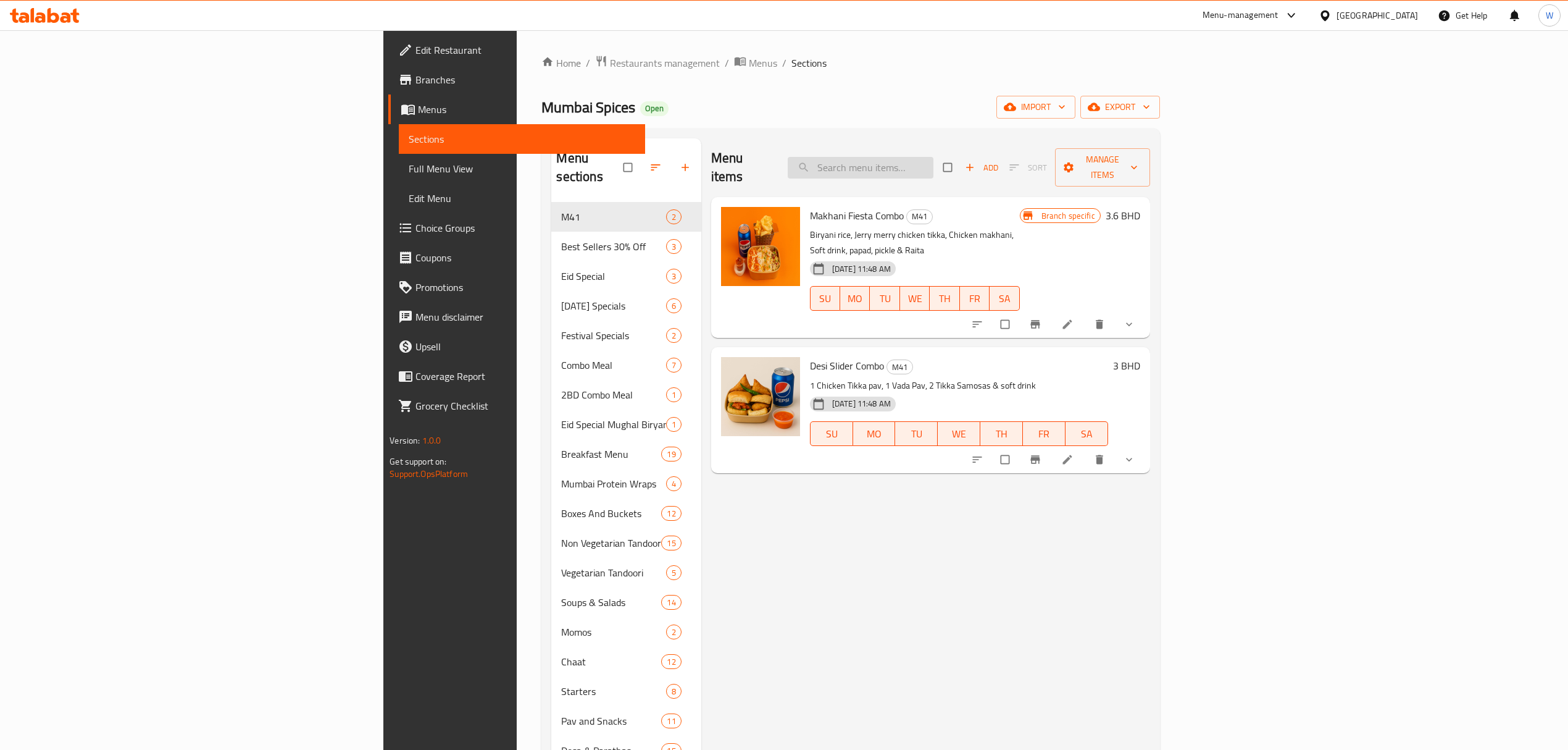
click at [933, 157] on input "search" at bounding box center [860, 168] width 145 height 22
paste input "Chicken Makhani Biryani Boneless"
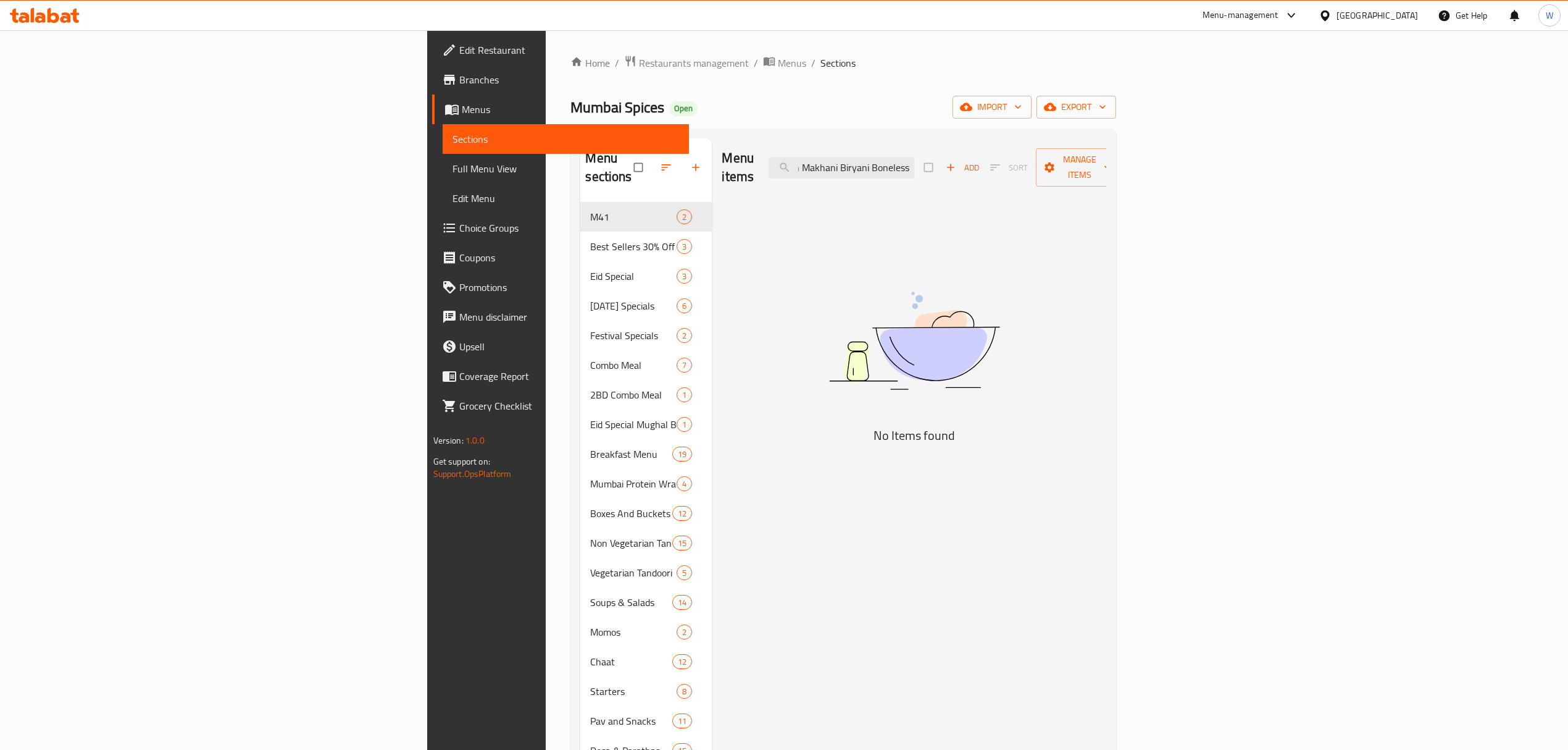
scroll to position [0, 30]
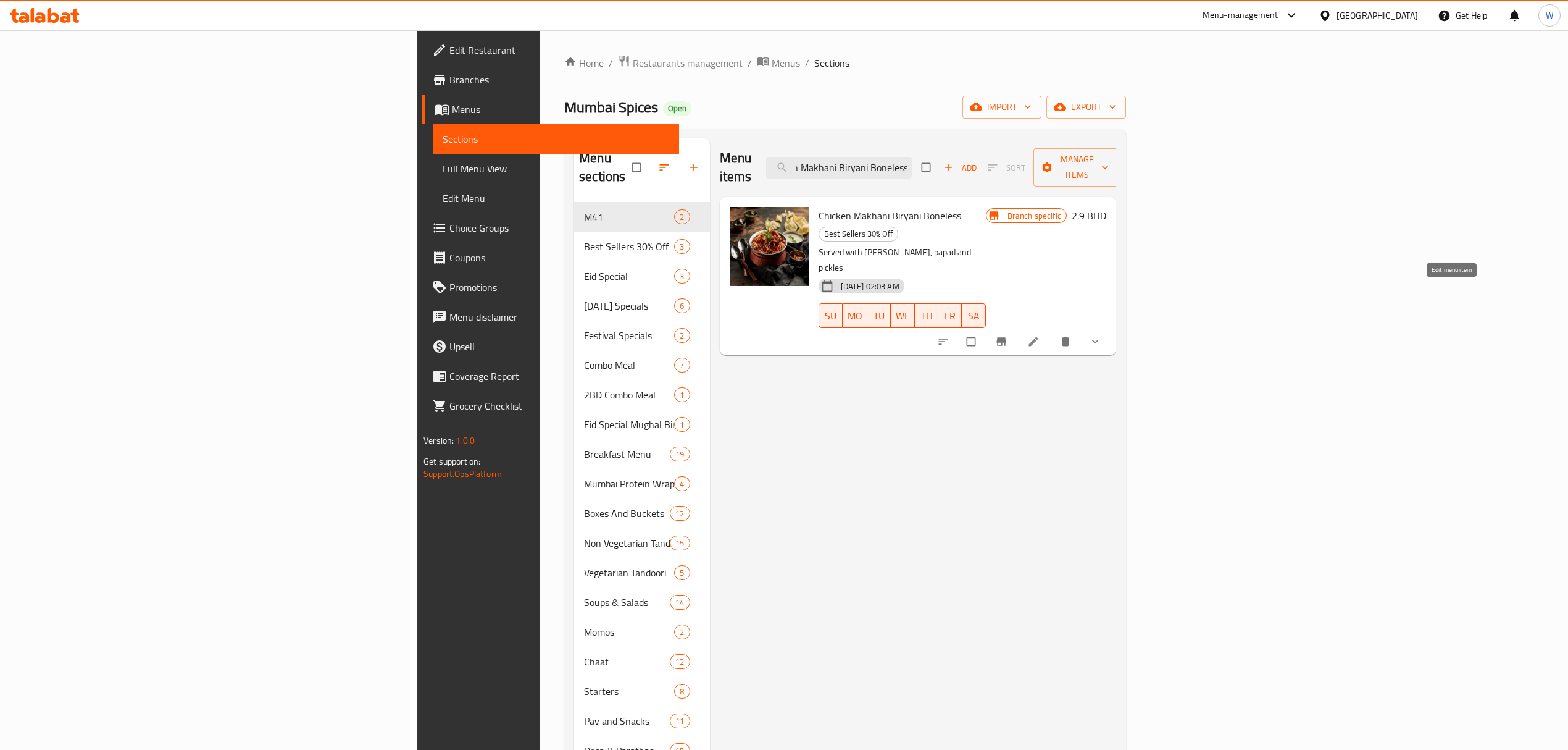
type input "Chicken Makhani Biryani Boneless"
click at [1052, 331] on li at bounding box center [1034, 341] width 34 height 19
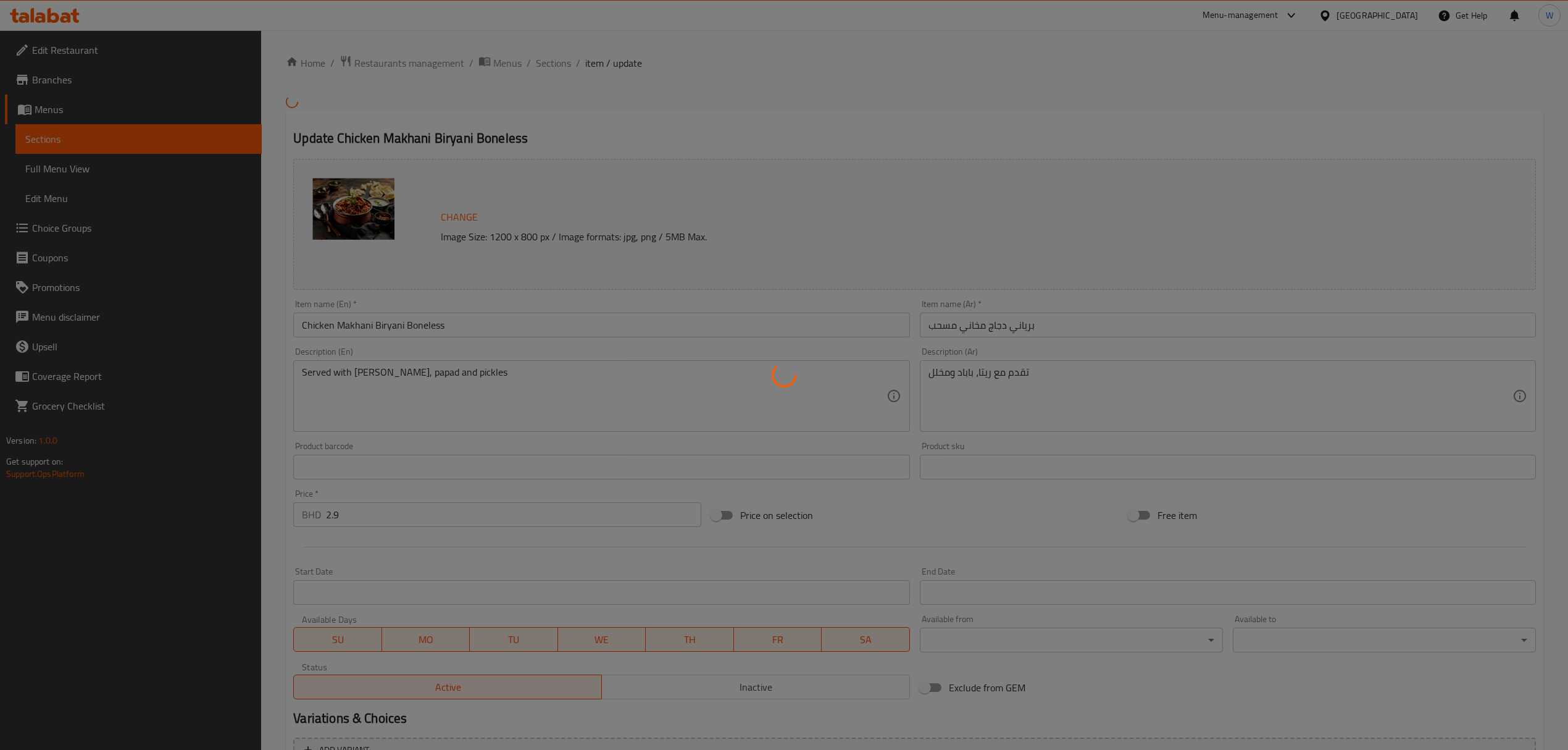
type input "الإضافات:"
type input "0"
type input "7"
type input "أضف المشروب الغازي"
type input "0"
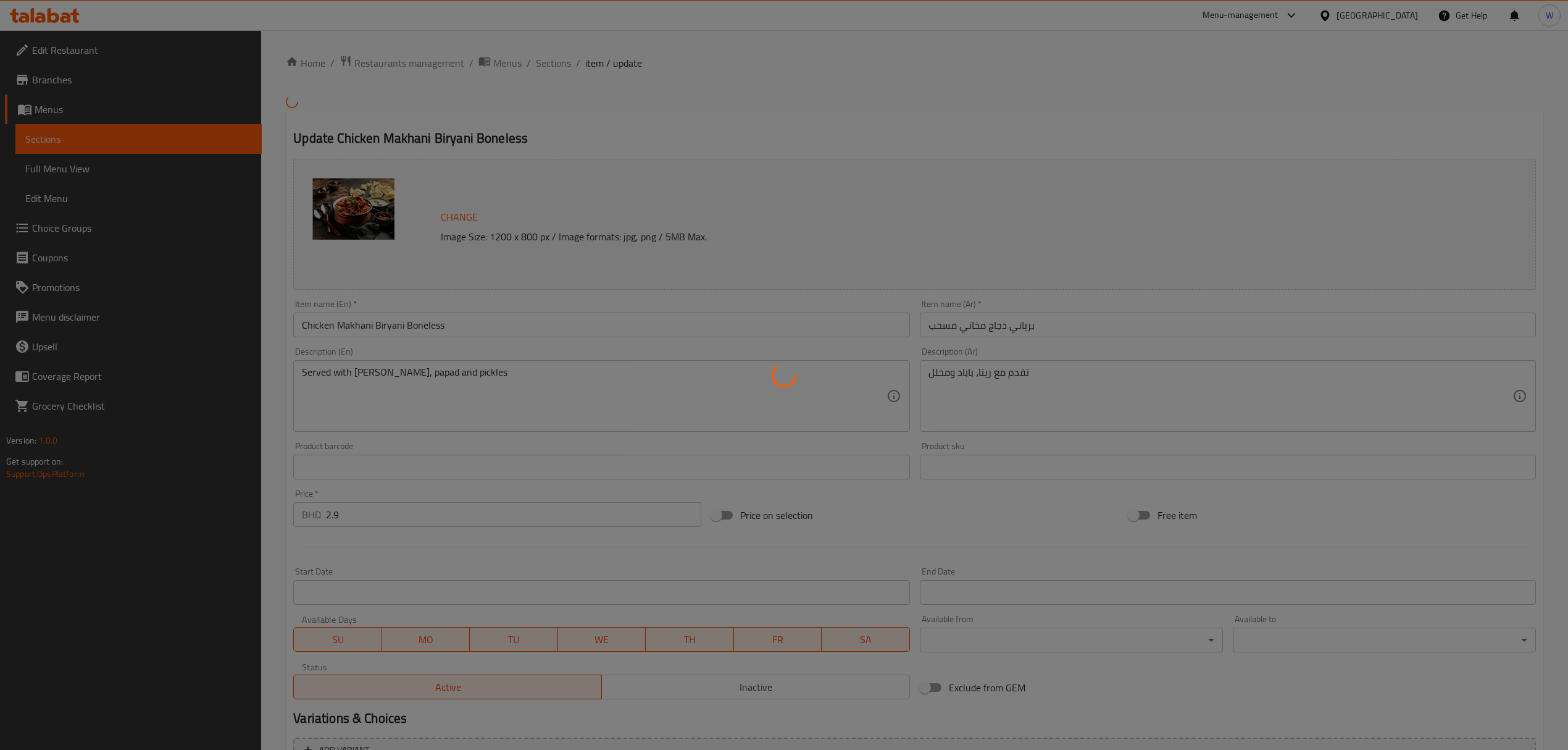
type input "6"
type input "أضف عصير:"
type input "0"
type input "6"
type input "أضف الحلويات:"
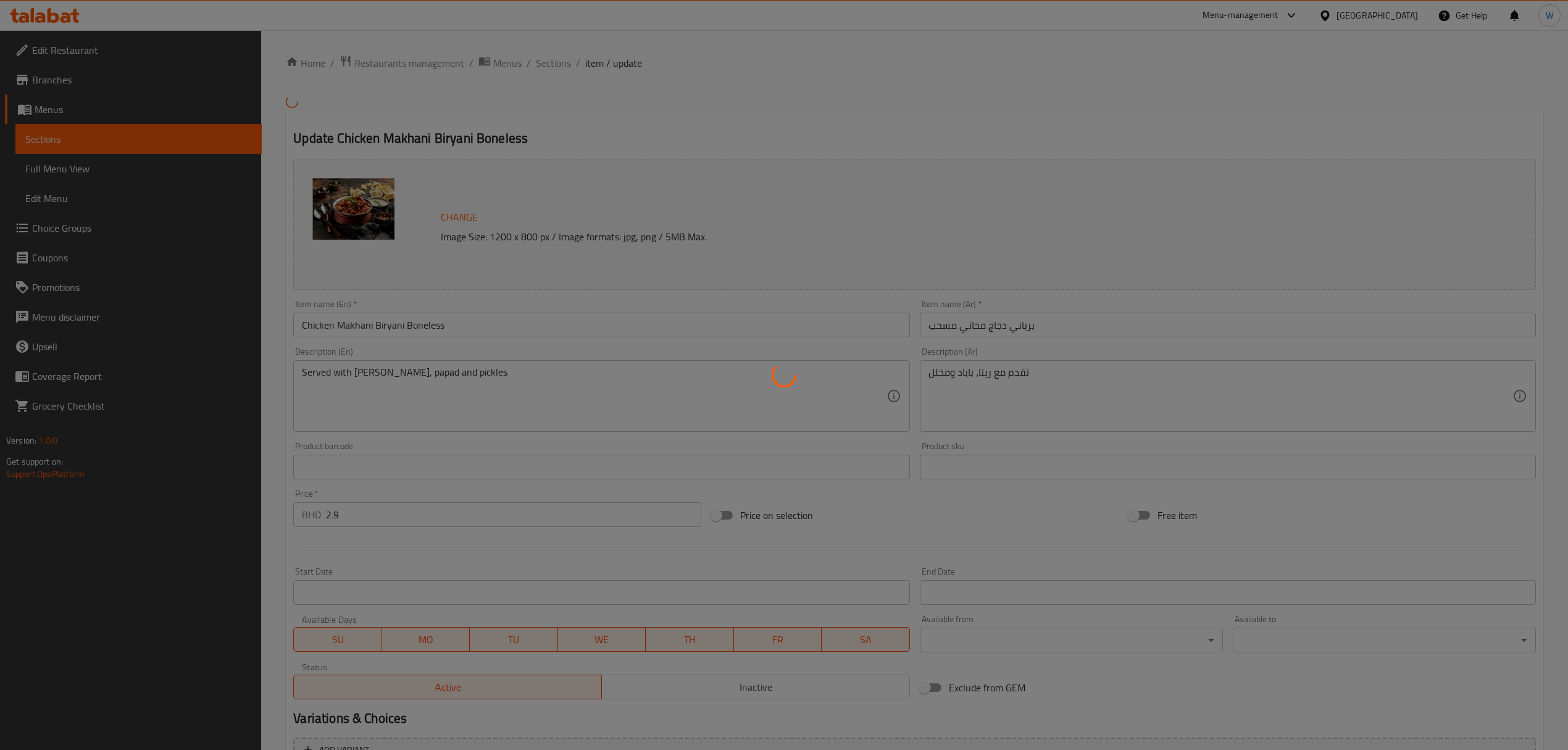
type input "0"
type input "7"
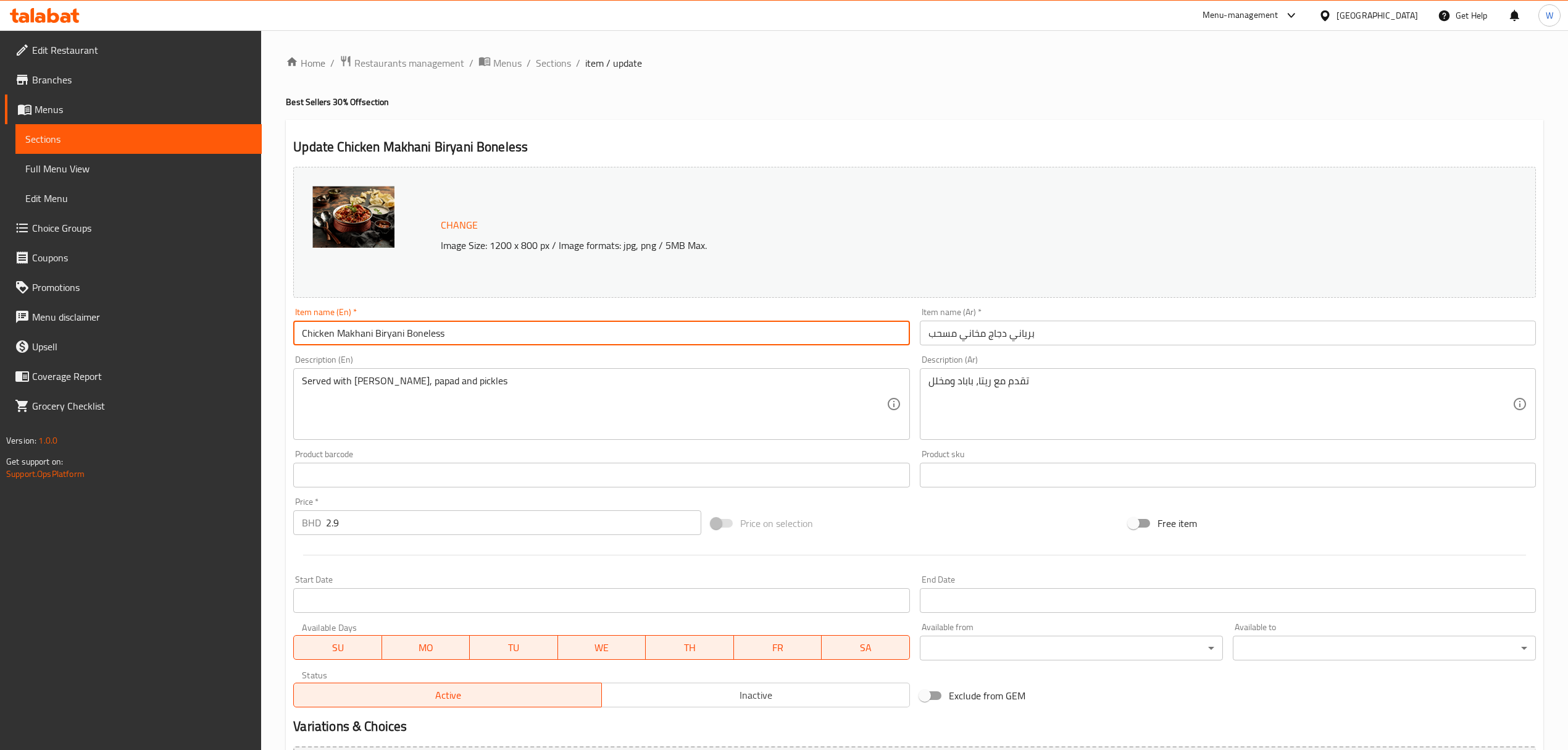
click at [363, 337] on input "Chicken Makhani Biryani Boneless" at bounding box center [601, 333] width 616 height 25
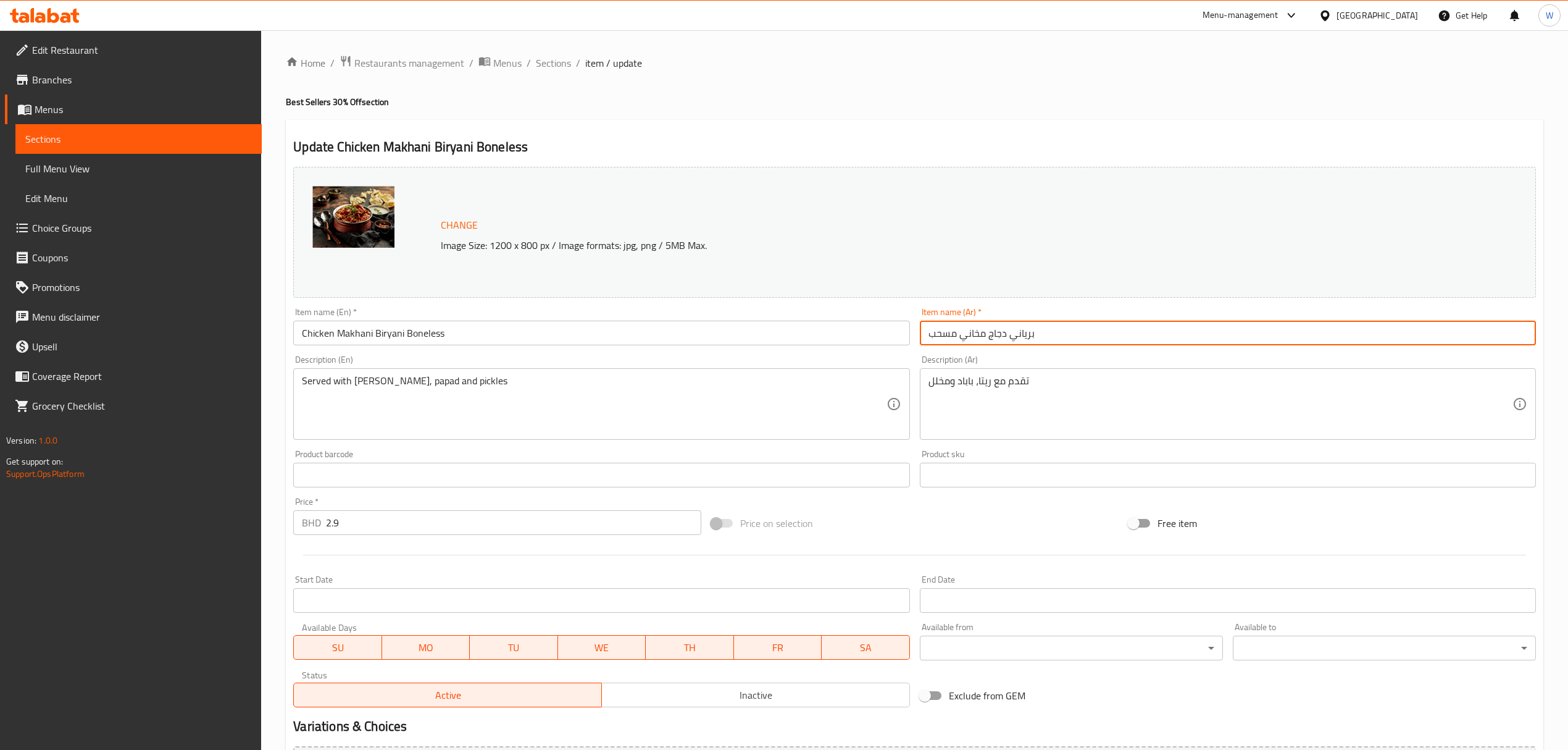
click at [978, 341] on input "برياني دجاج مخاني مسحب" at bounding box center [1228, 333] width 616 height 25
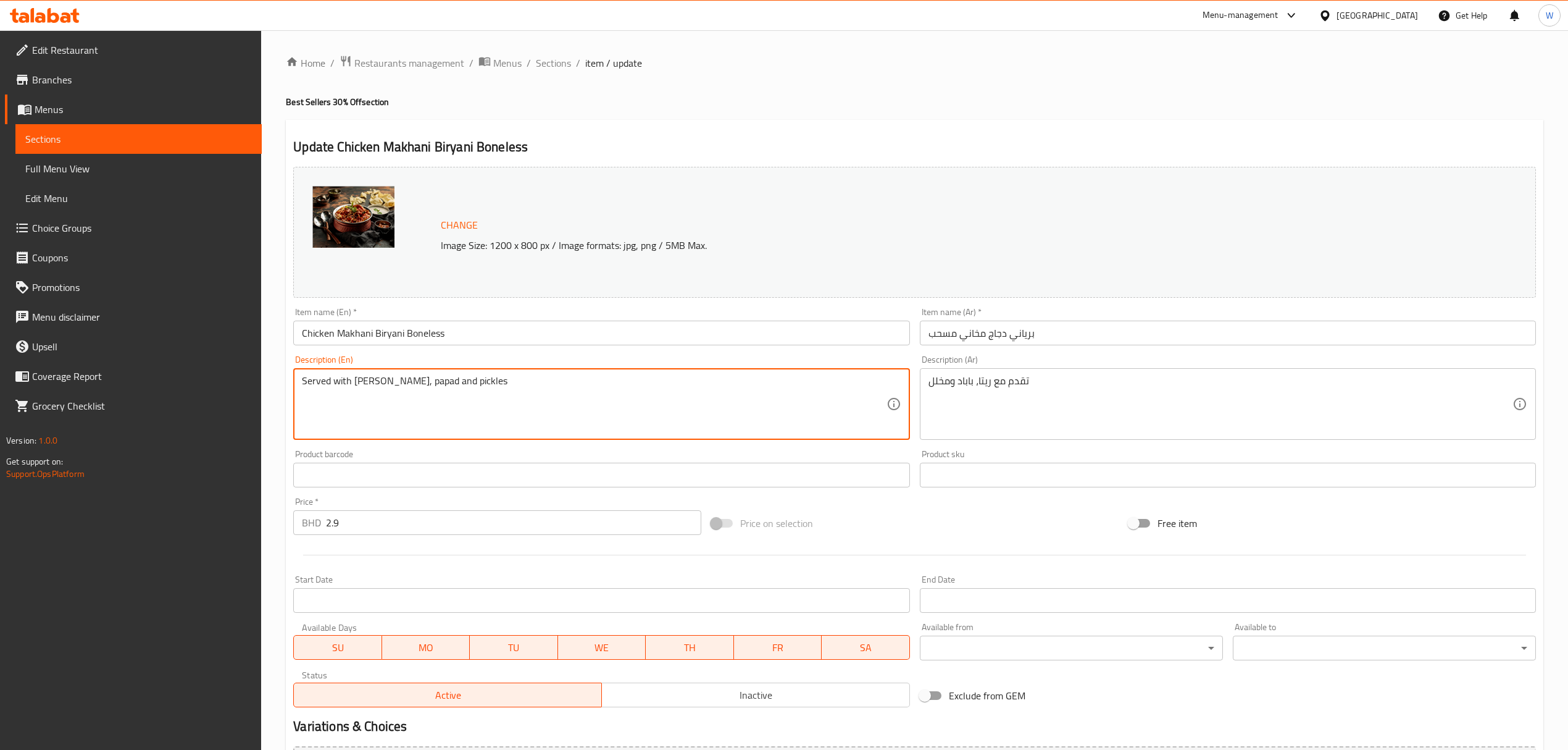
click at [573, 394] on textarea "Served with [PERSON_NAME], papad and pickles" at bounding box center [593, 404] width 584 height 58
click at [513, 382] on textarea "Served with [PERSON_NAME], papad and pickles" at bounding box center [593, 404] width 584 height 58
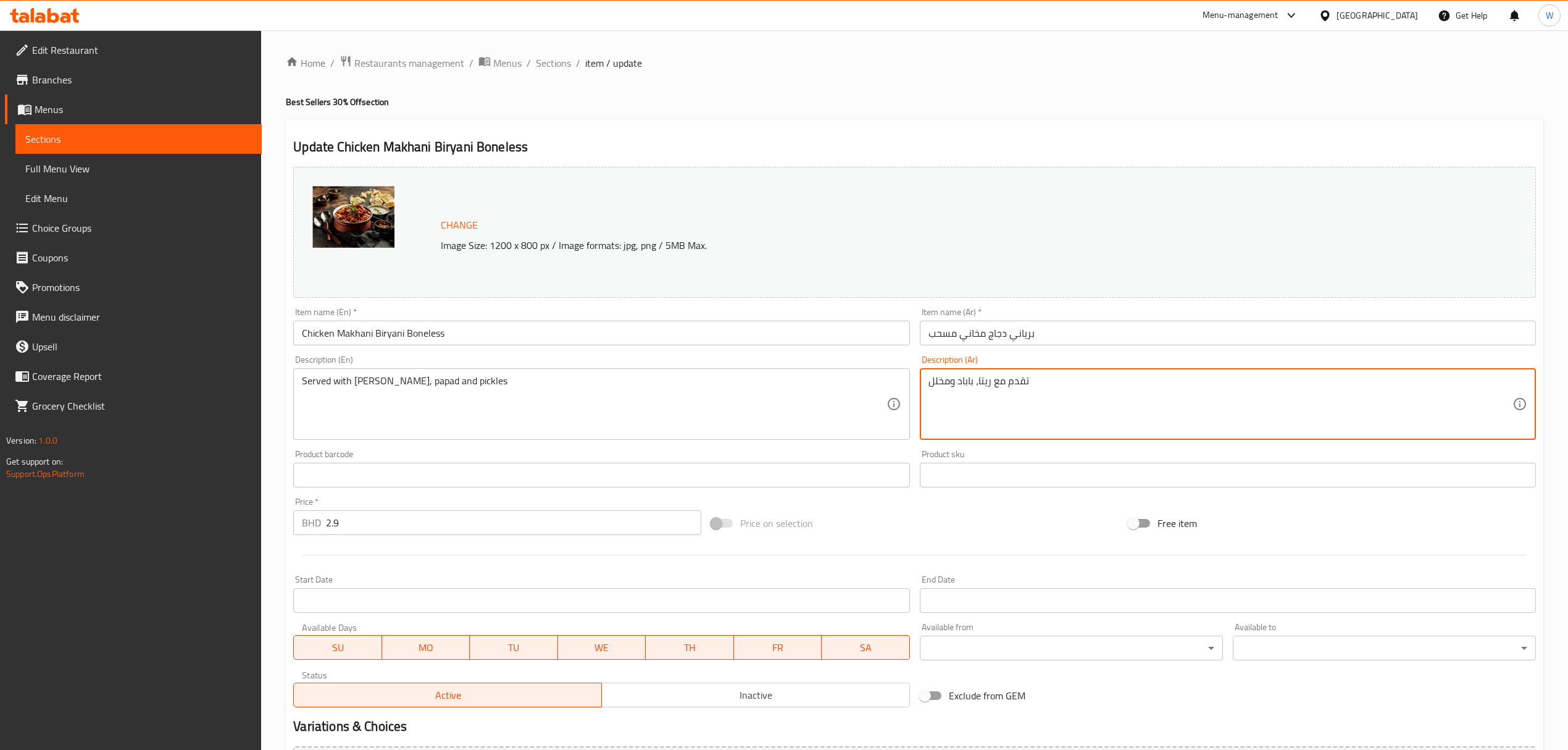
click at [996, 379] on textarea "تقدم مع ريتا، باباد ومخلل" at bounding box center [1220, 404] width 584 height 58
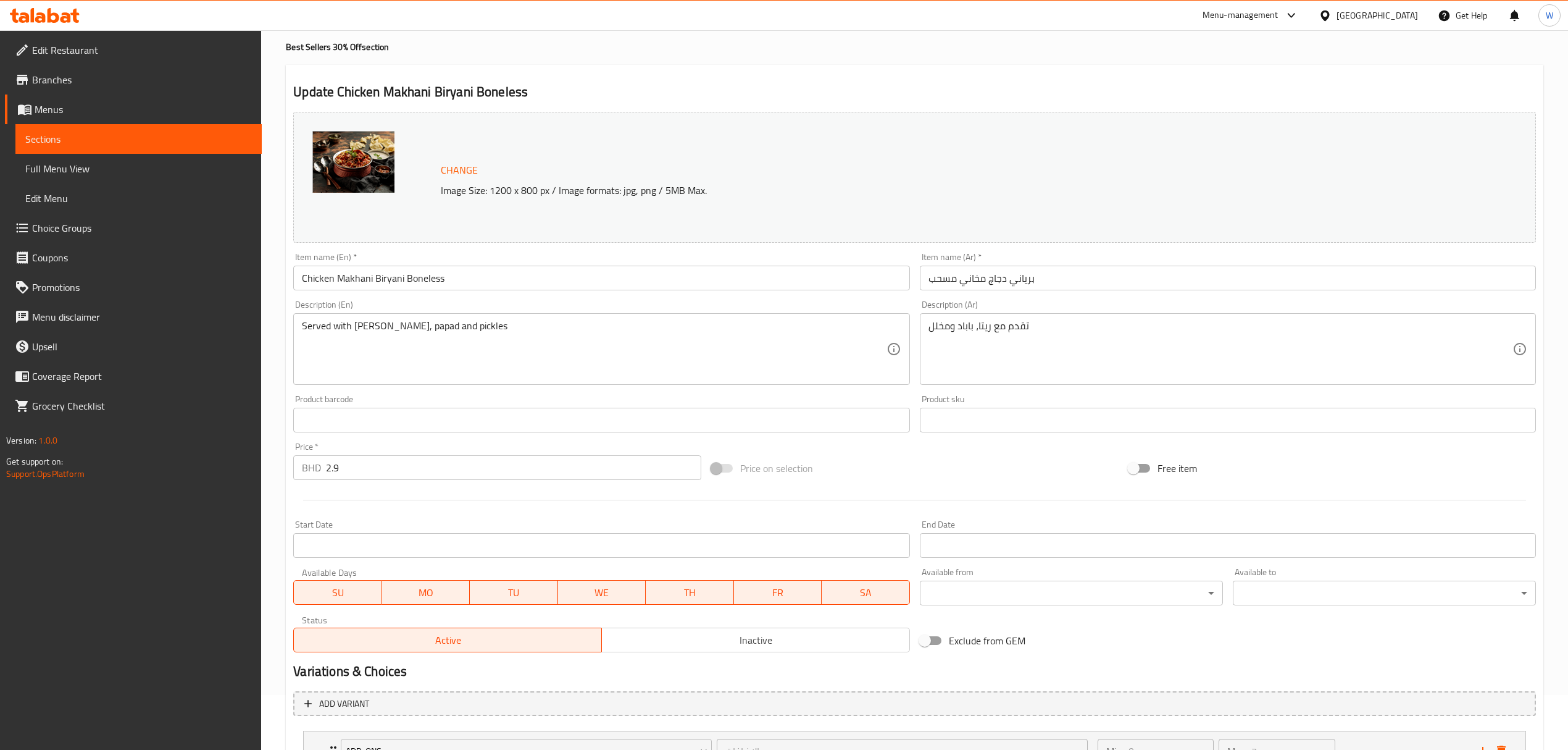
scroll to position [82, 0]
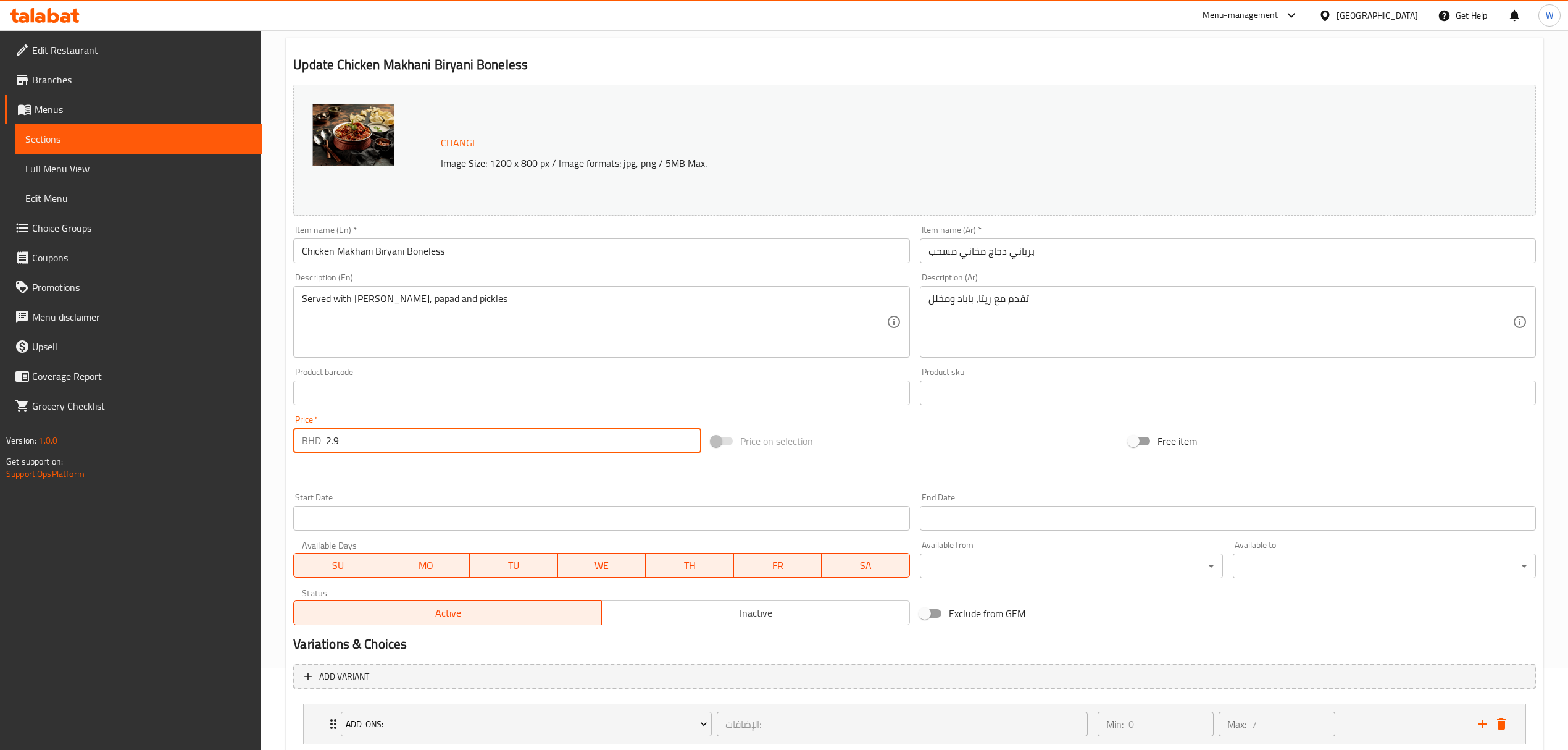
drag, startPoint x: 357, startPoint y: 450, endPoint x: 317, endPoint y: 448, distance: 40.0
click at [317, 448] on div "BHD 2.9 Price *" at bounding box center [497, 440] width 408 height 25
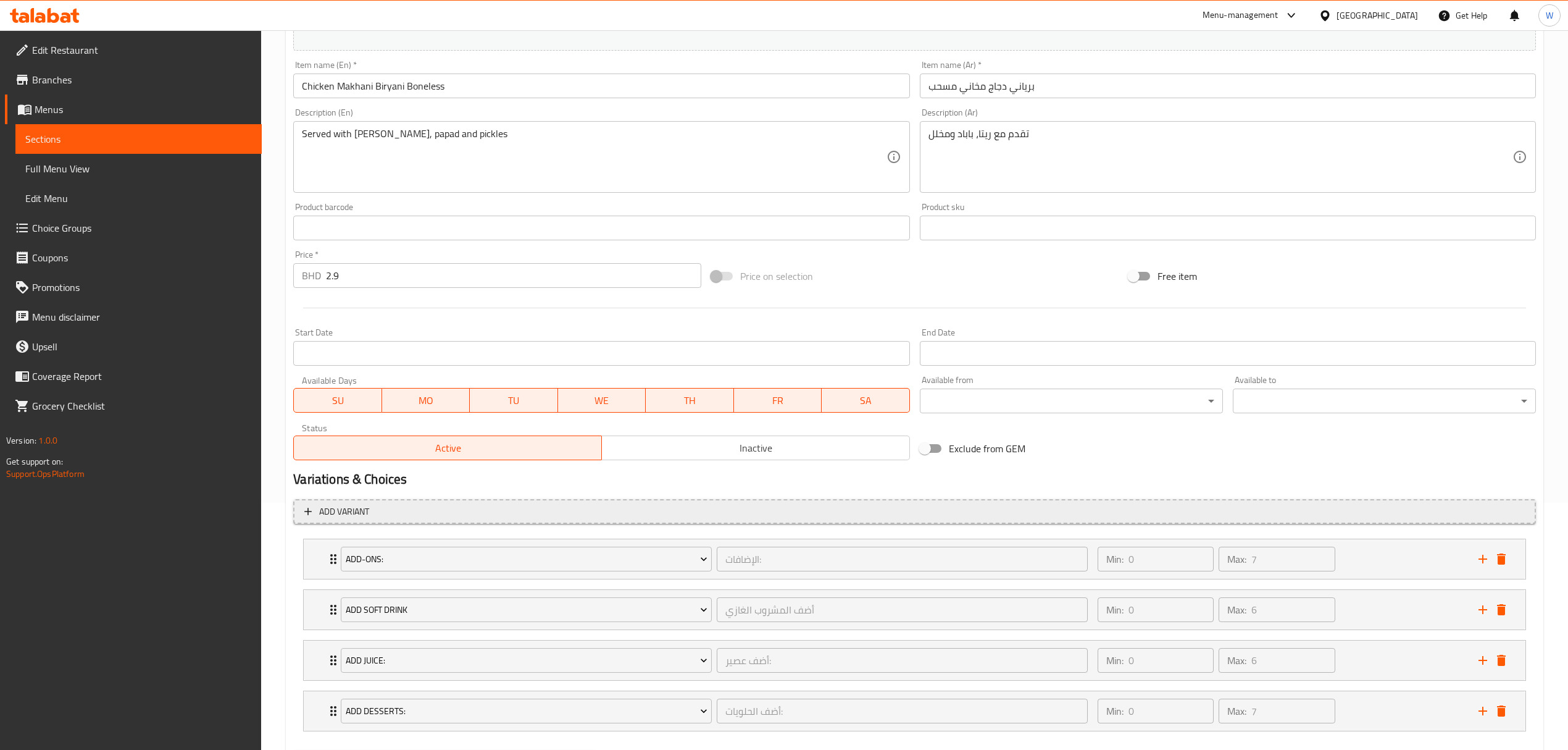
scroll to position [315, 0]
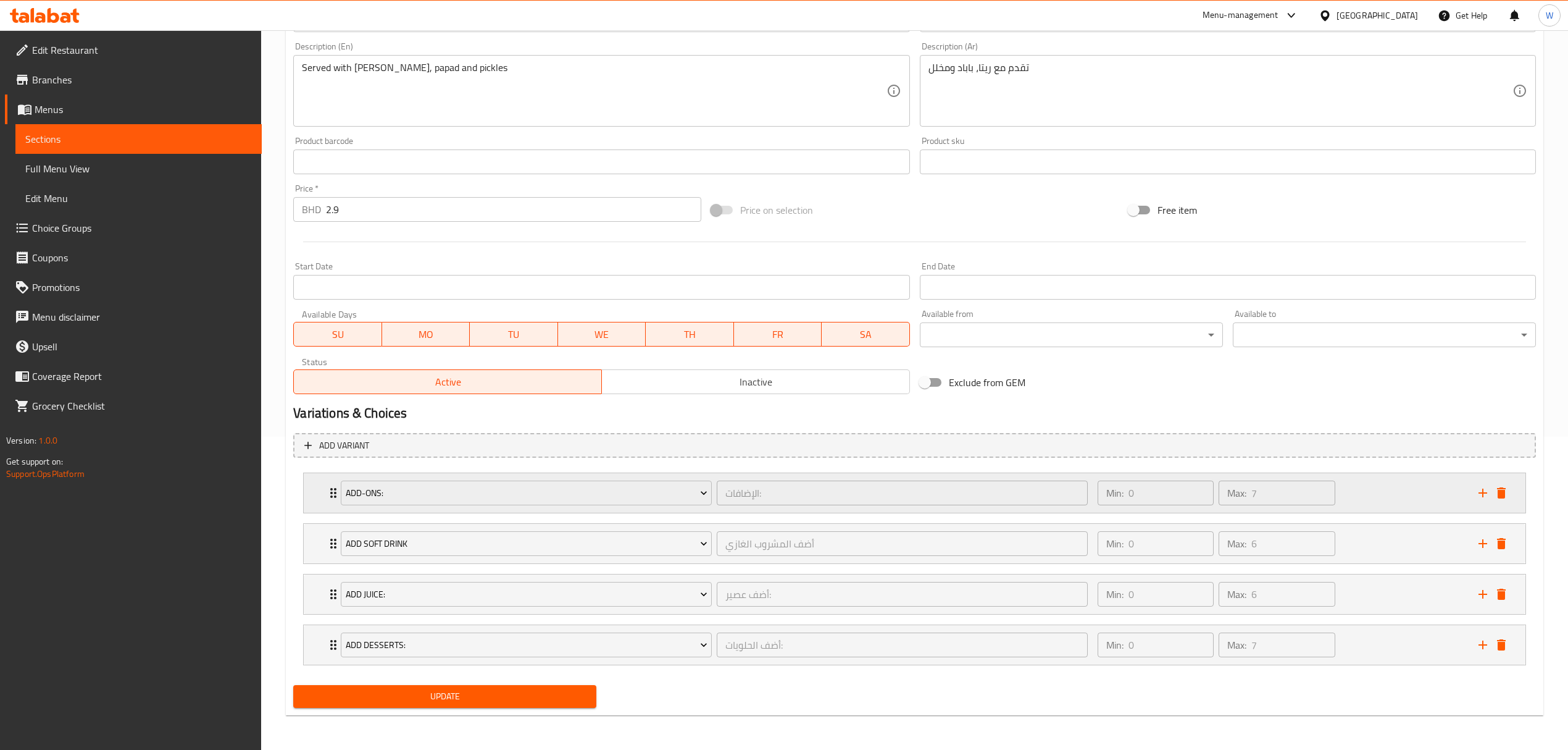
click at [338, 495] on div "Add-ons:" at bounding box center [526, 492] width 376 height 30
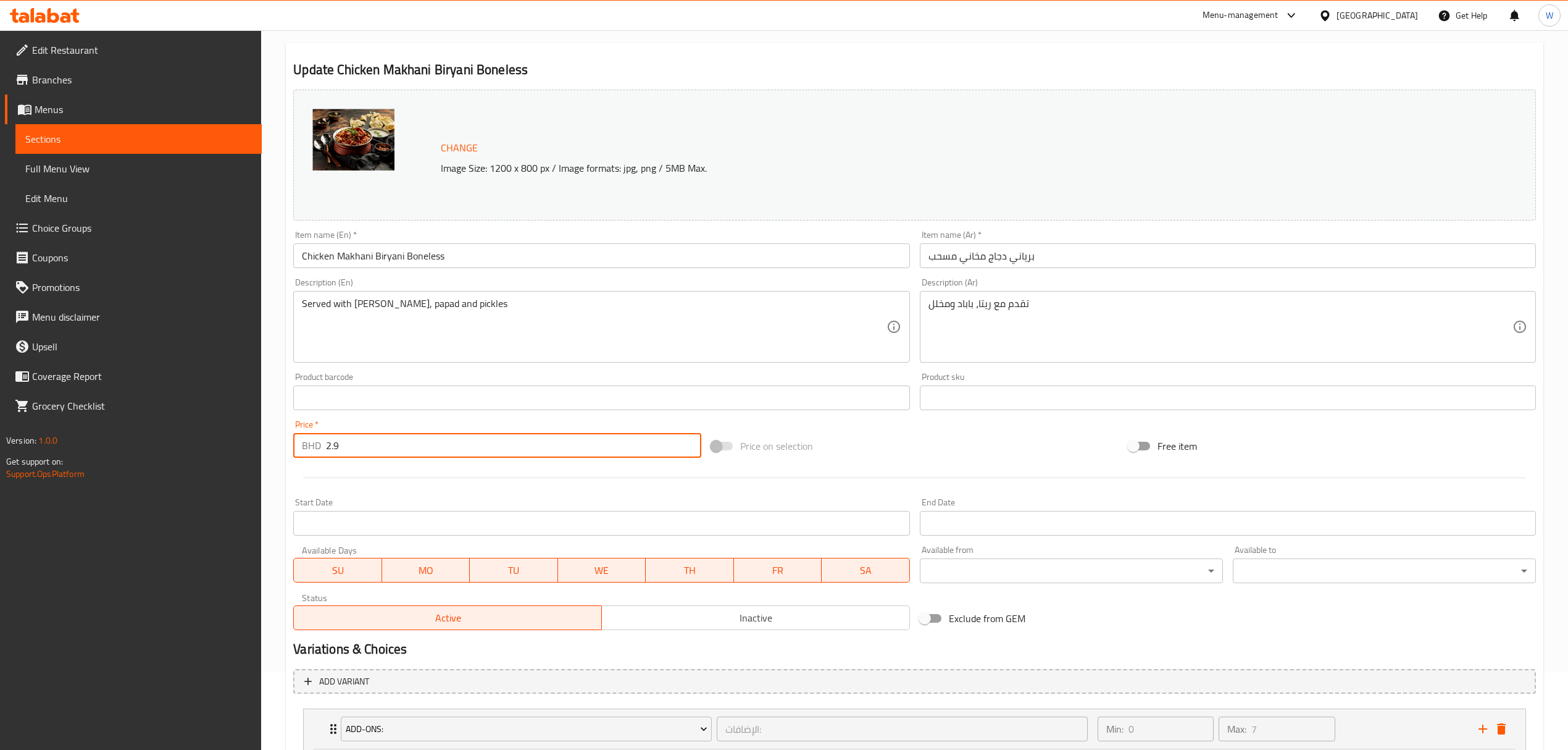
scroll to position [0, 0]
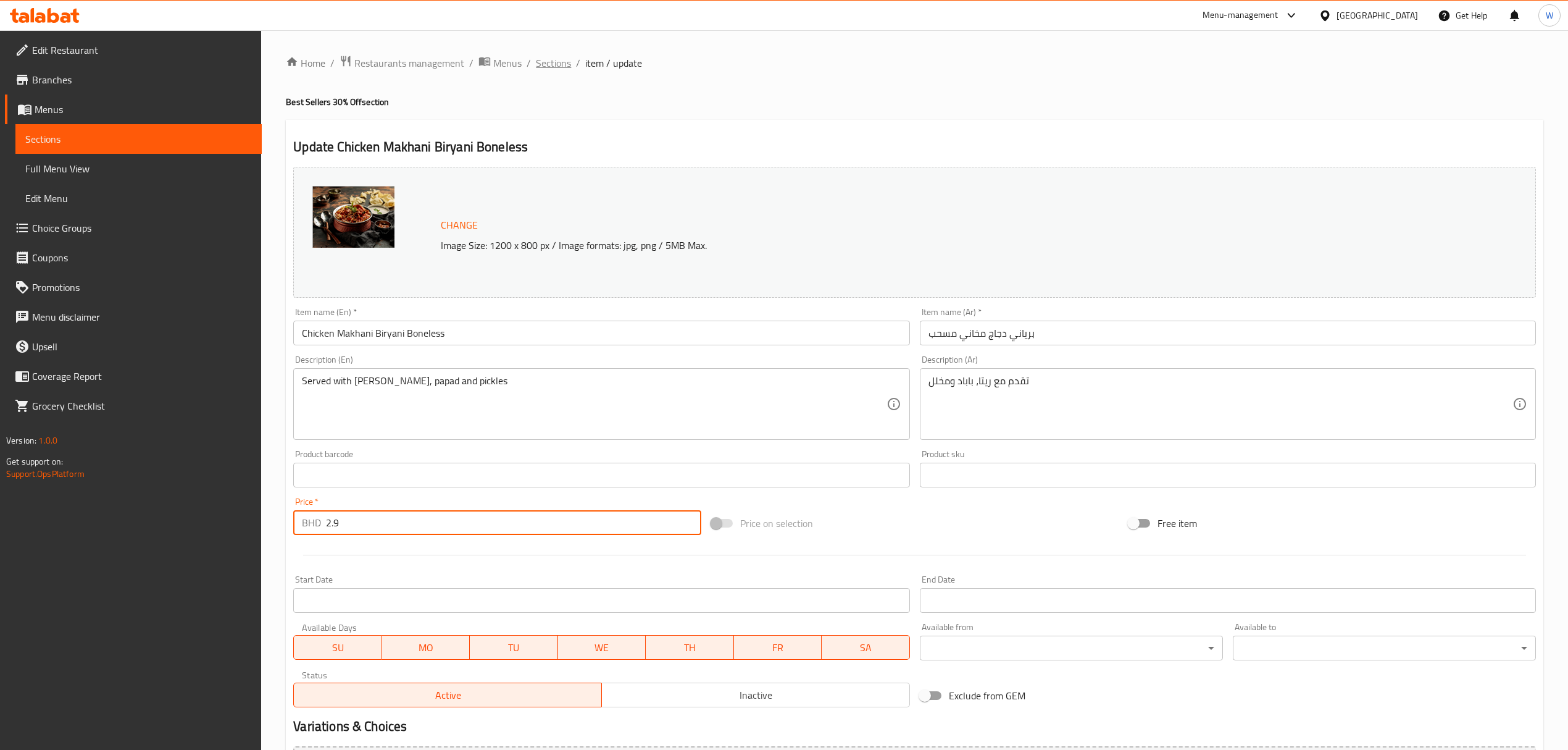
click at [557, 60] on span "Sections" at bounding box center [553, 62] width 35 height 15
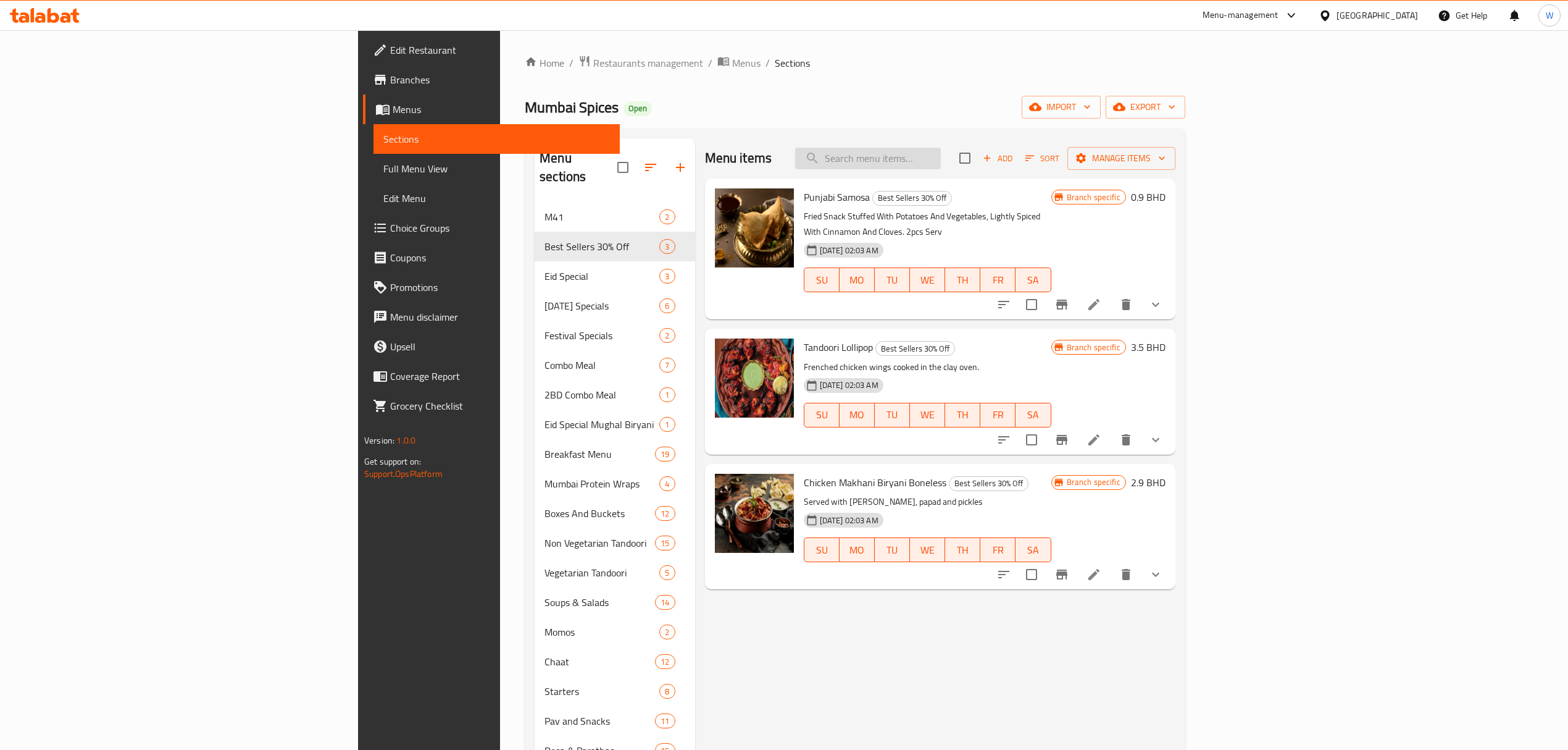
click at [941, 159] on input "search" at bounding box center [867, 159] width 145 height 22
paste input "Chicken Tikka Biryani Boneless"
type input "Chicken Tikka Biryani Boneless"
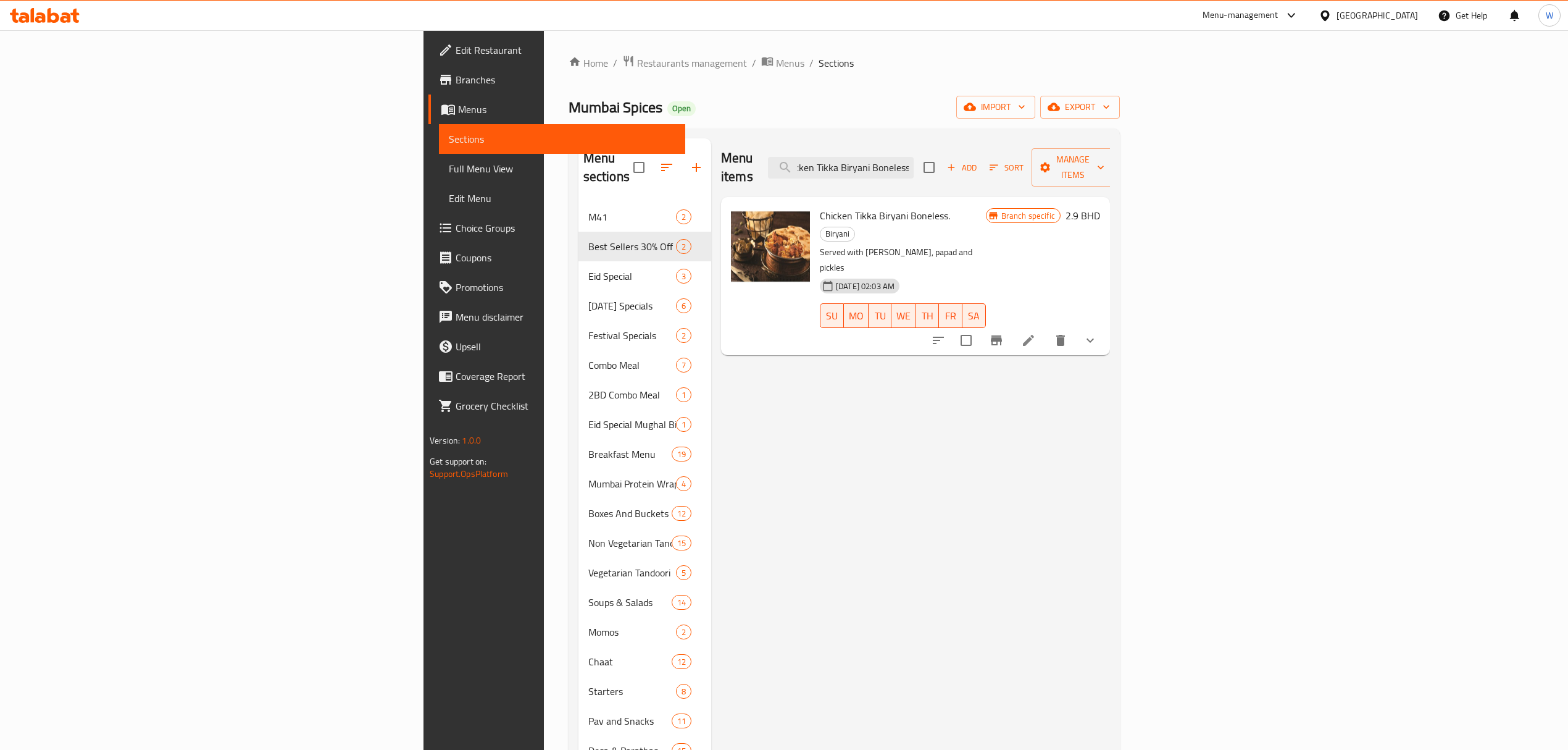
click at [1046, 329] on li at bounding box center [1028, 340] width 34 height 23
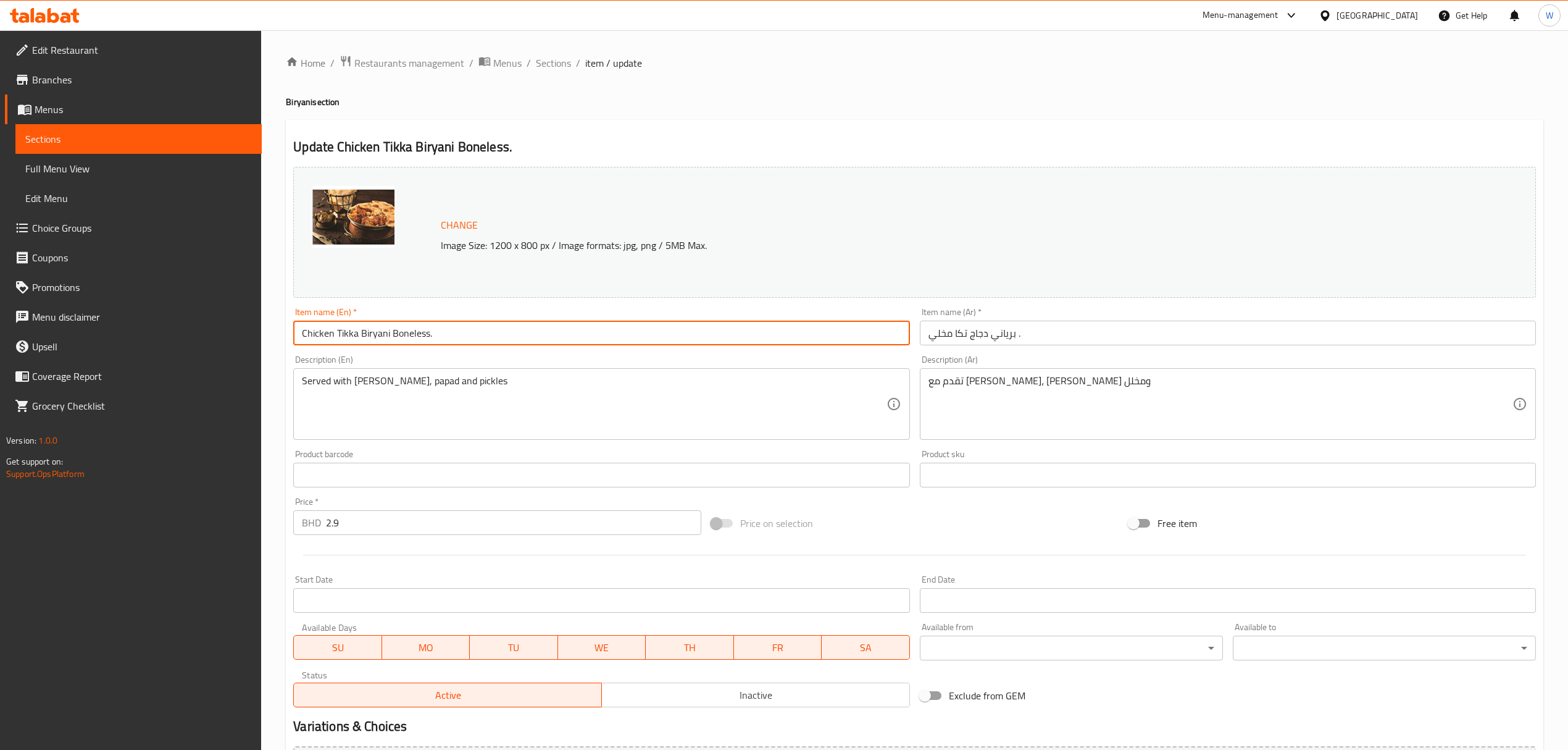
click at [381, 324] on input "Chicken Tikka Biryani Boneless." at bounding box center [601, 333] width 616 height 25
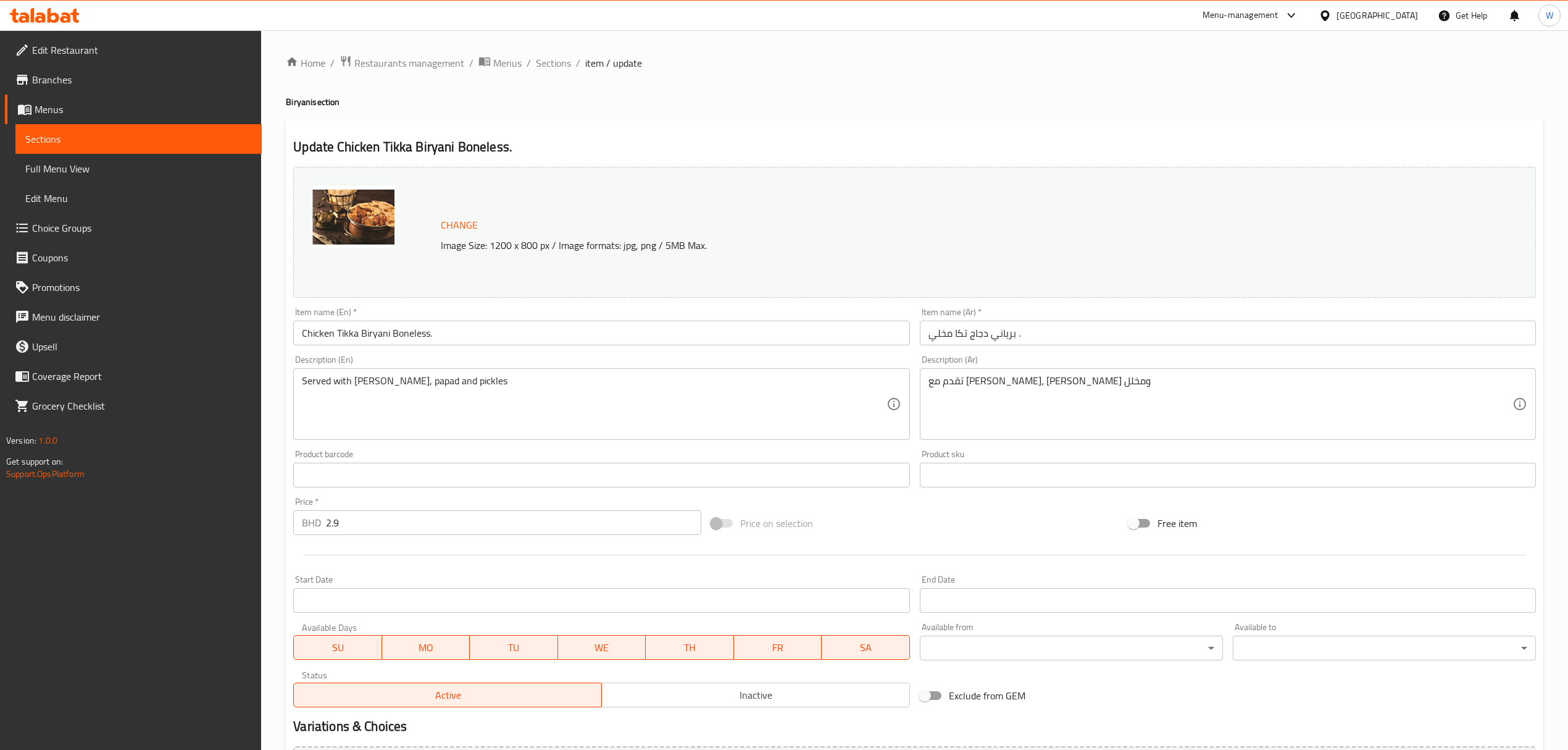
click at [1004, 329] on input "برياني دجاج تكا مخلي ." at bounding box center [1228, 333] width 616 height 25
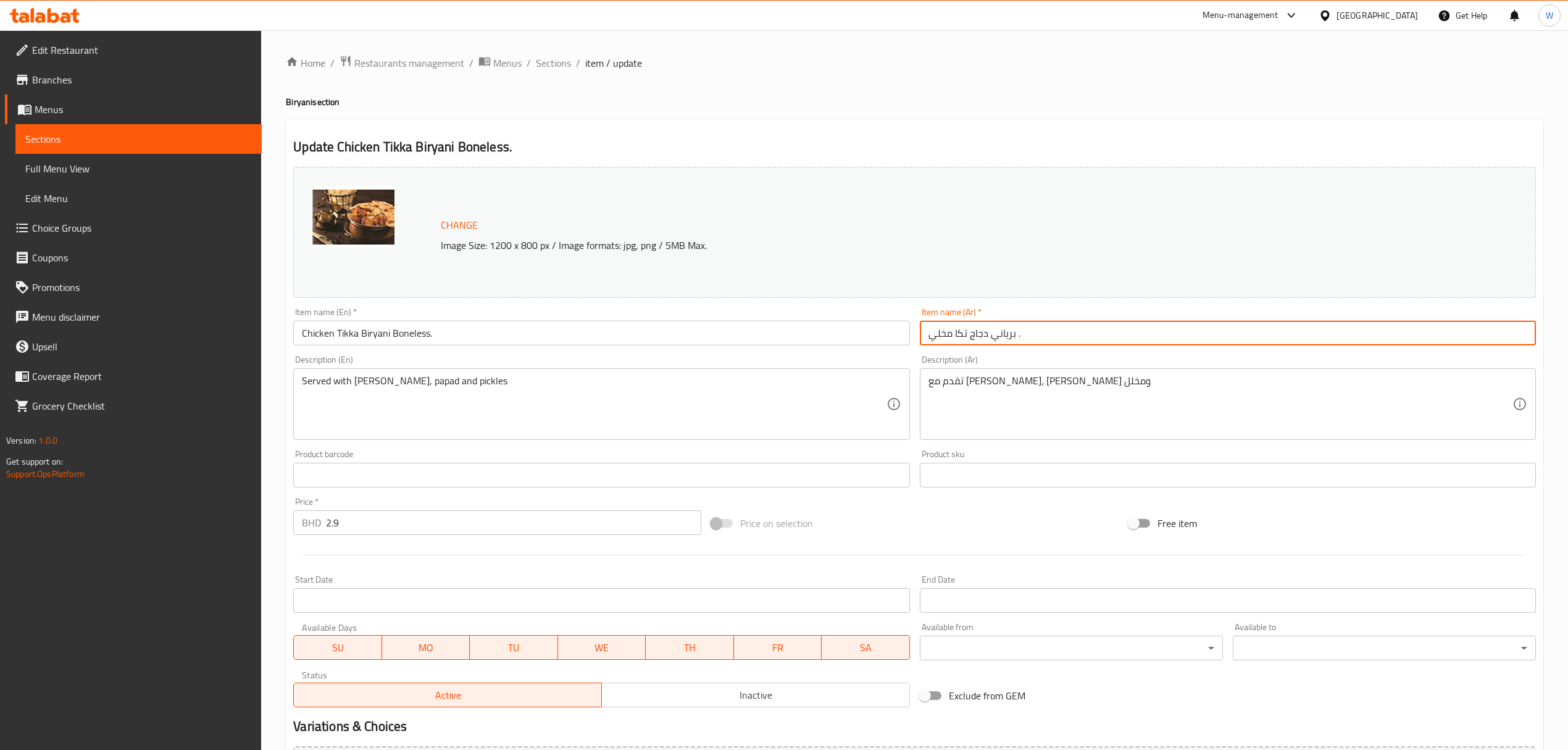
click at [1004, 329] on input "برياني دجاج تكا مخلي ." at bounding box center [1228, 333] width 616 height 25
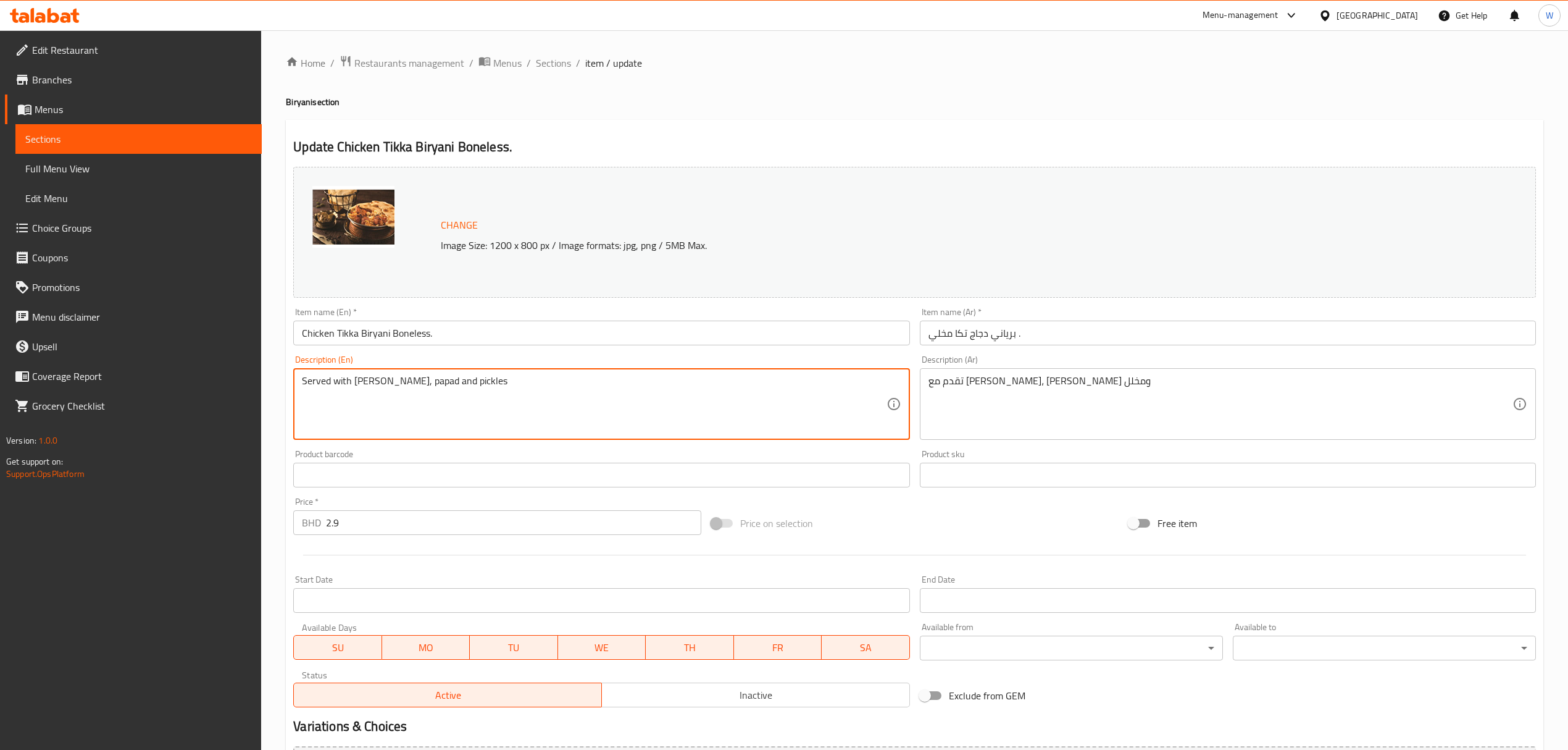
click at [376, 382] on textarea "Served with [PERSON_NAME], papad and pickles" at bounding box center [593, 404] width 584 height 58
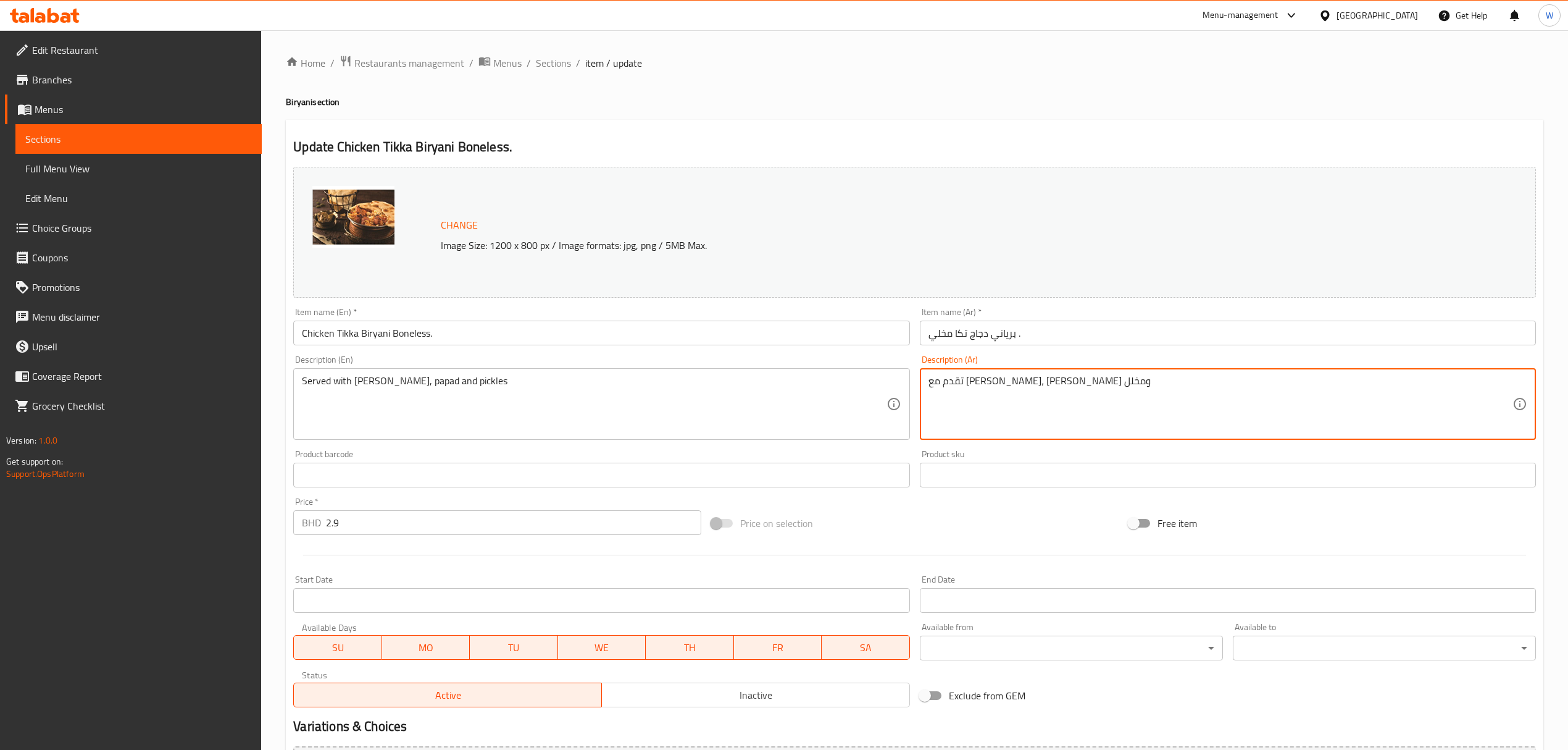
click at [986, 388] on textarea "تقدم مع [PERSON_NAME]، [PERSON_NAME] ومخلل" at bounding box center [1220, 404] width 584 height 58
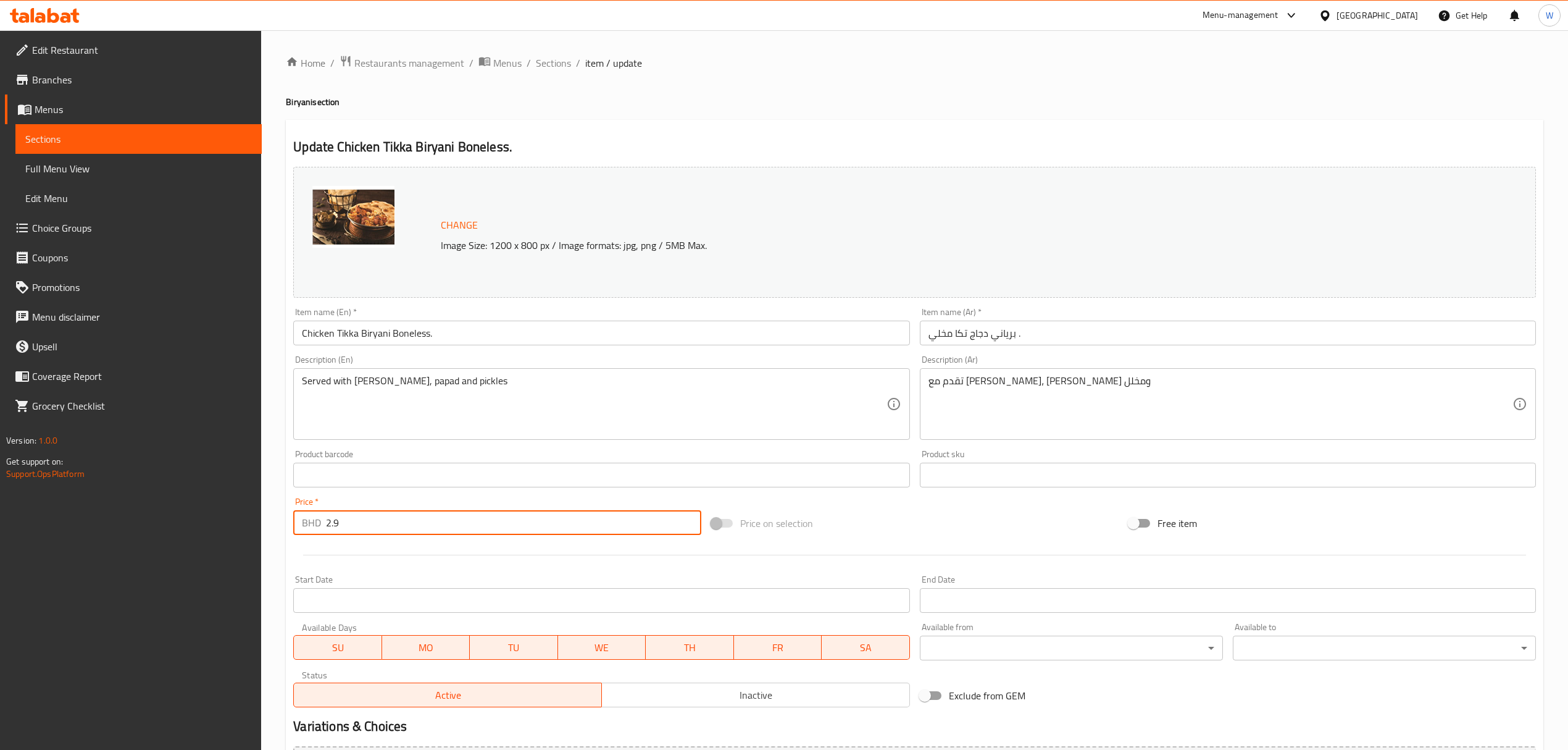
drag, startPoint x: 353, startPoint y: 517, endPoint x: 305, endPoint y: 517, distance: 48.0
click at [306, 517] on div "BHD 2.9 Price *" at bounding box center [497, 523] width 408 height 25
paste input "number"
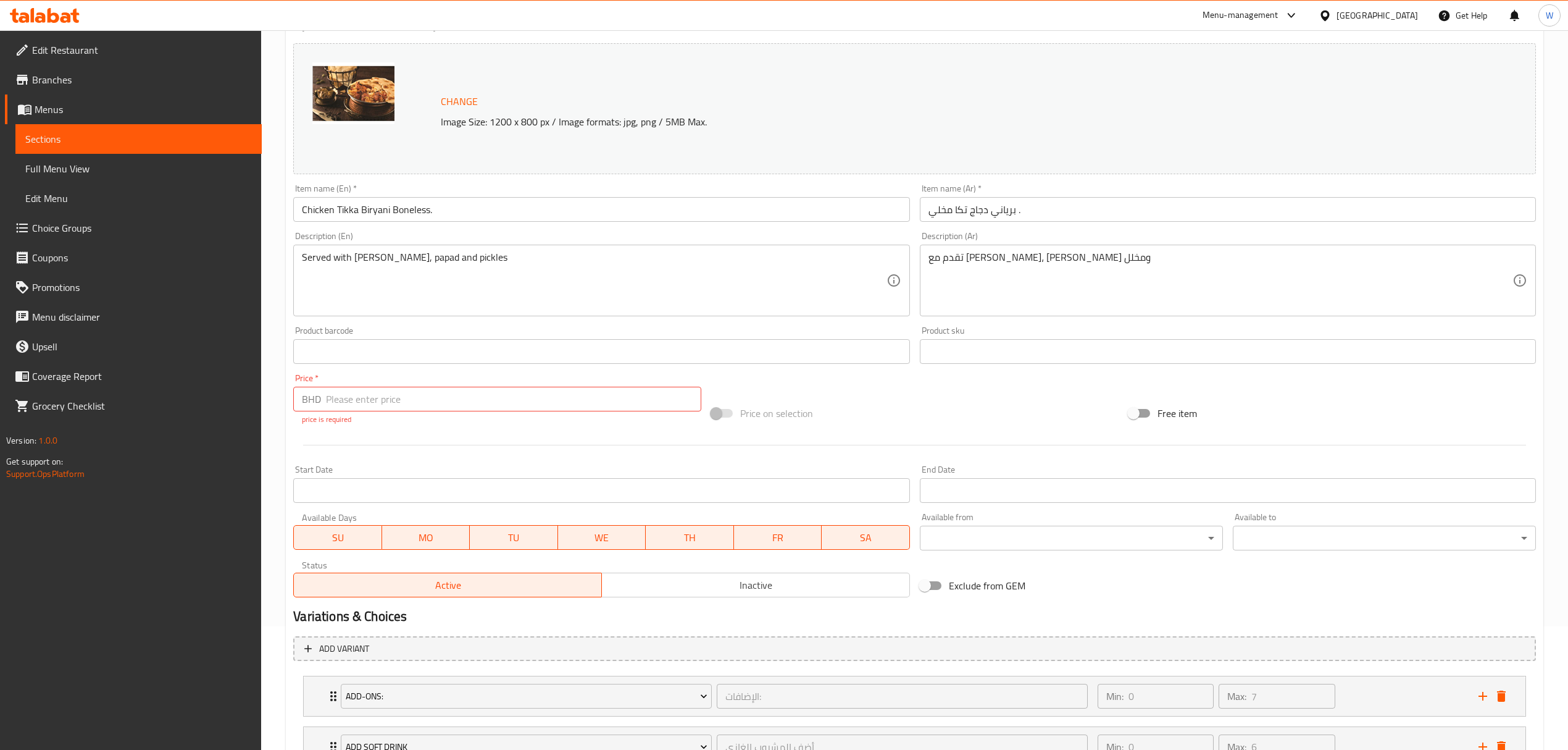
scroll to position [329, 0]
